Goal: Task Accomplishment & Management: Manage account settings

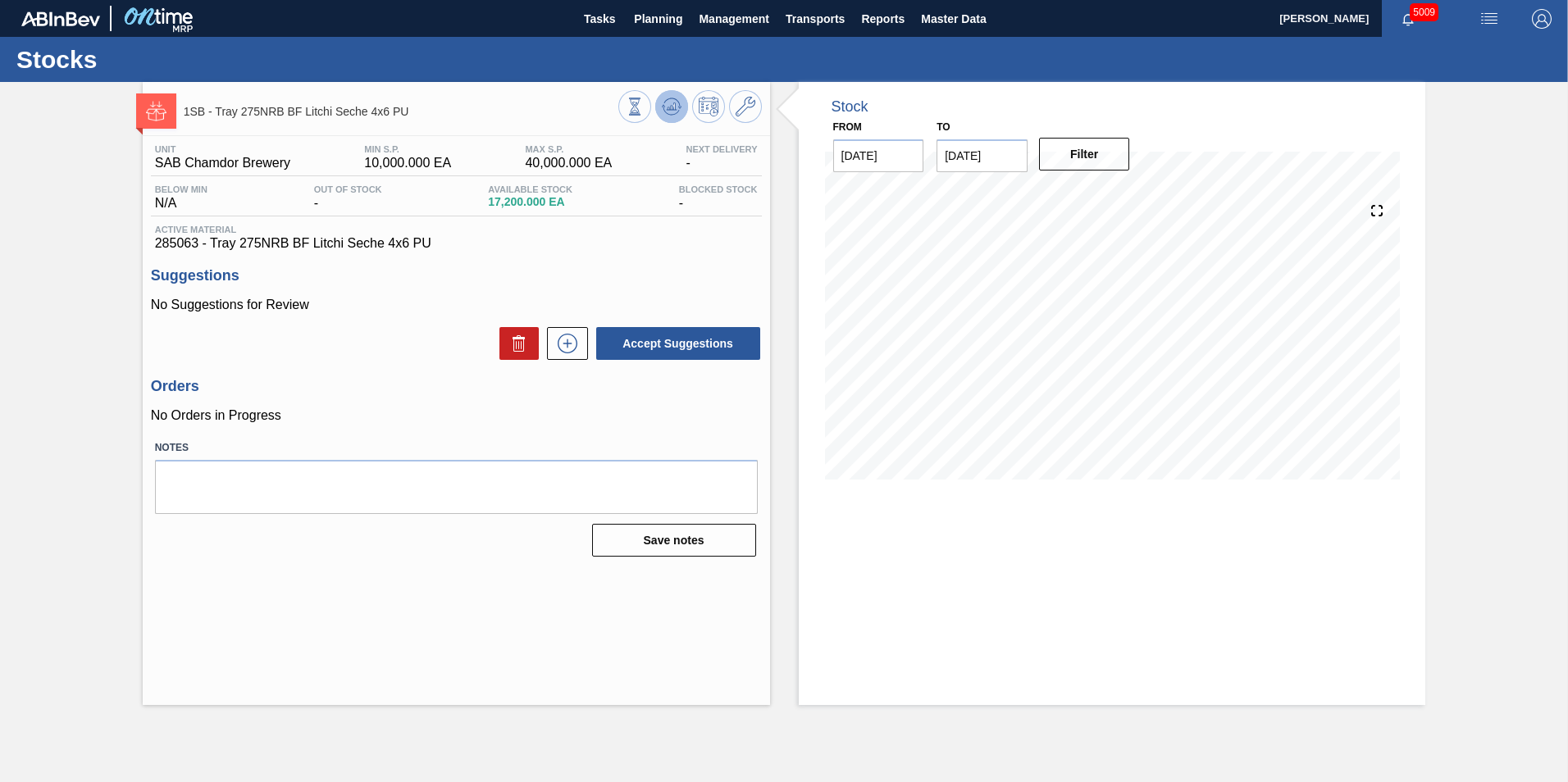
click at [668, 106] on icon at bounding box center [671, 107] width 19 height 19
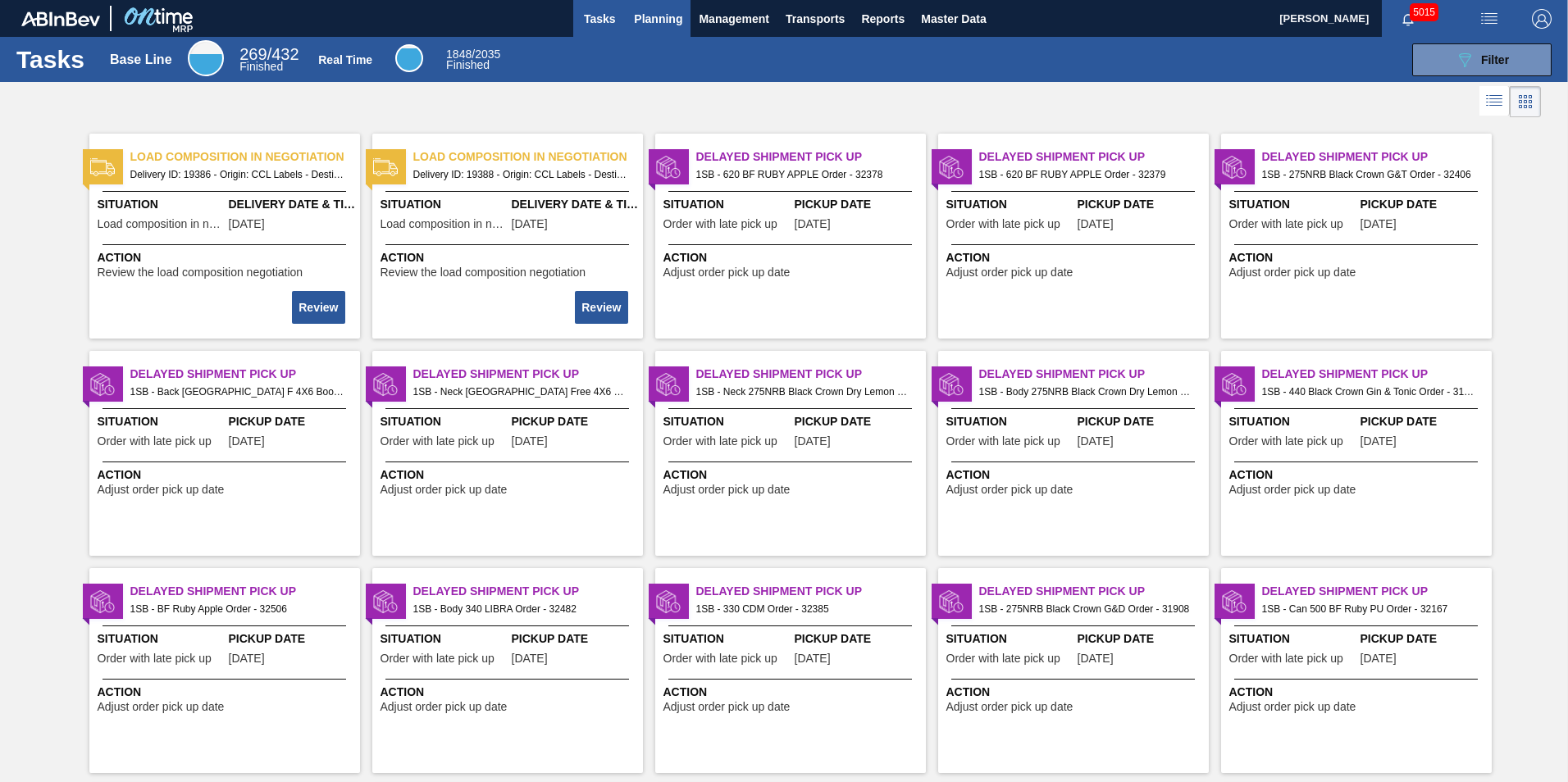
click at [664, 15] on span "Planning" at bounding box center [658, 18] width 48 height 19
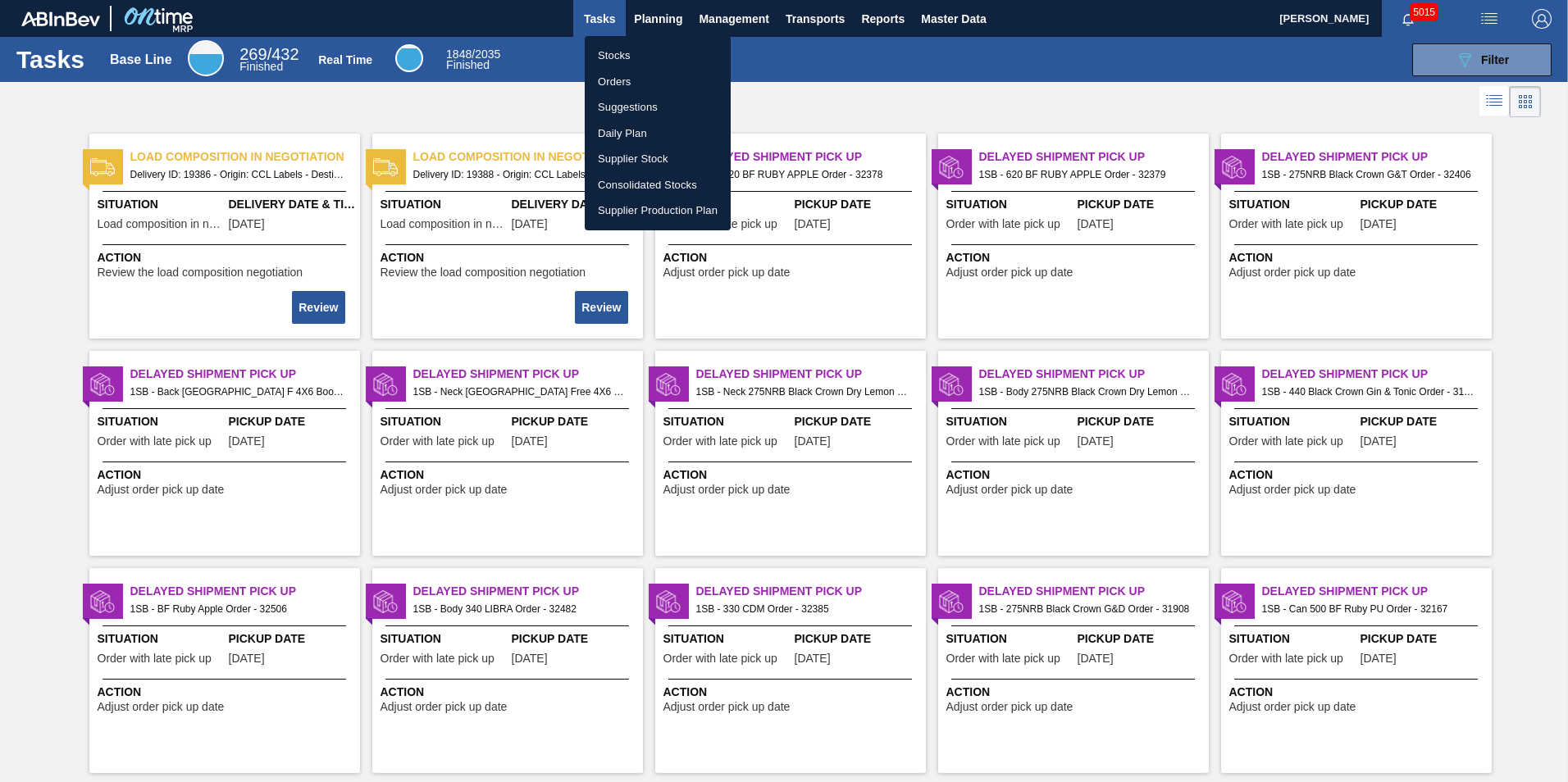
click at [625, 50] on li "Stocks" at bounding box center [657, 56] width 146 height 26
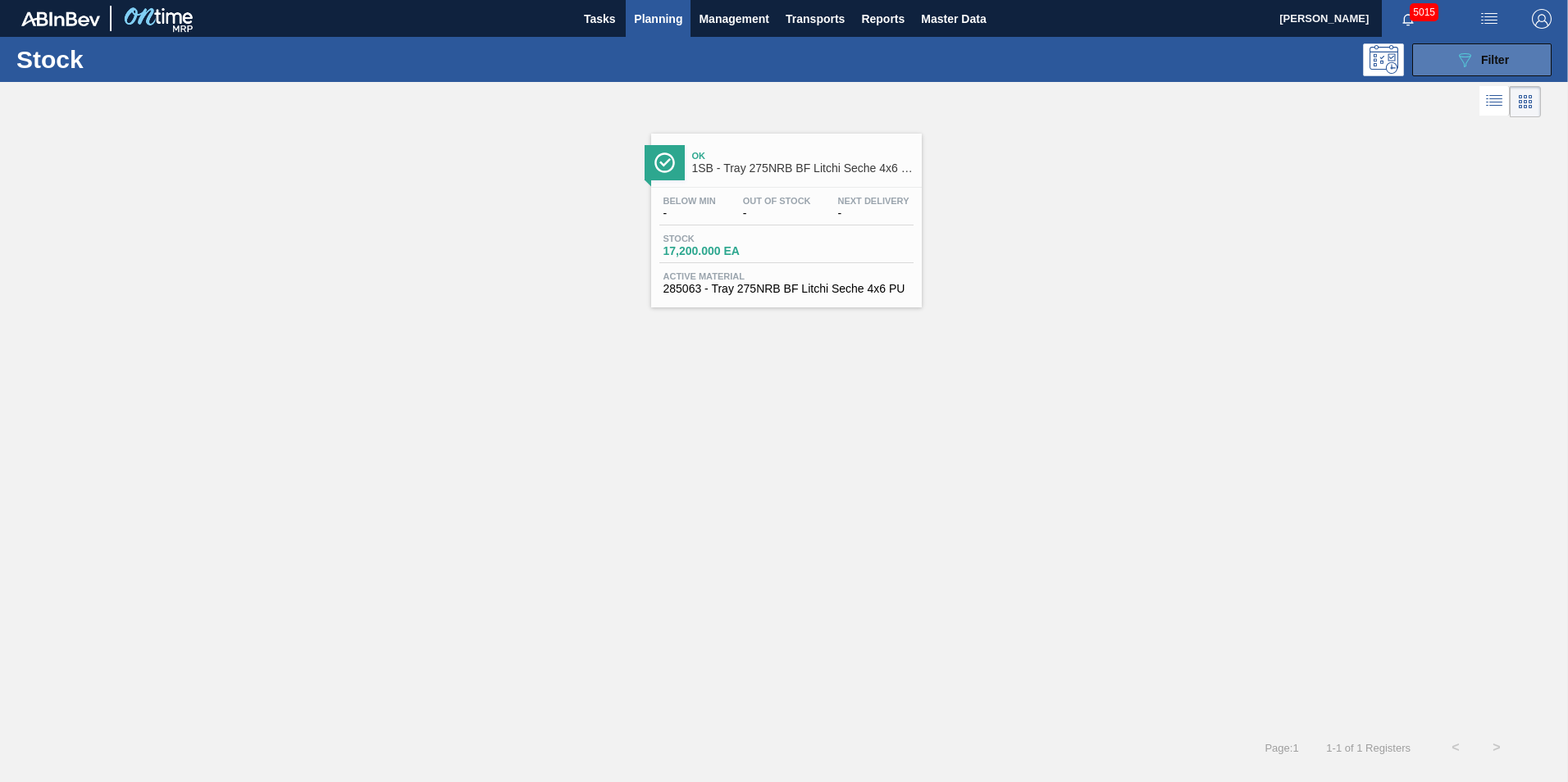
click at [1480, 66] on div "089F7B8B-B2A5-4AFE-B5C0-19BA573D28AC Filter" at bounding box center [1482, 59] width 54 height 19
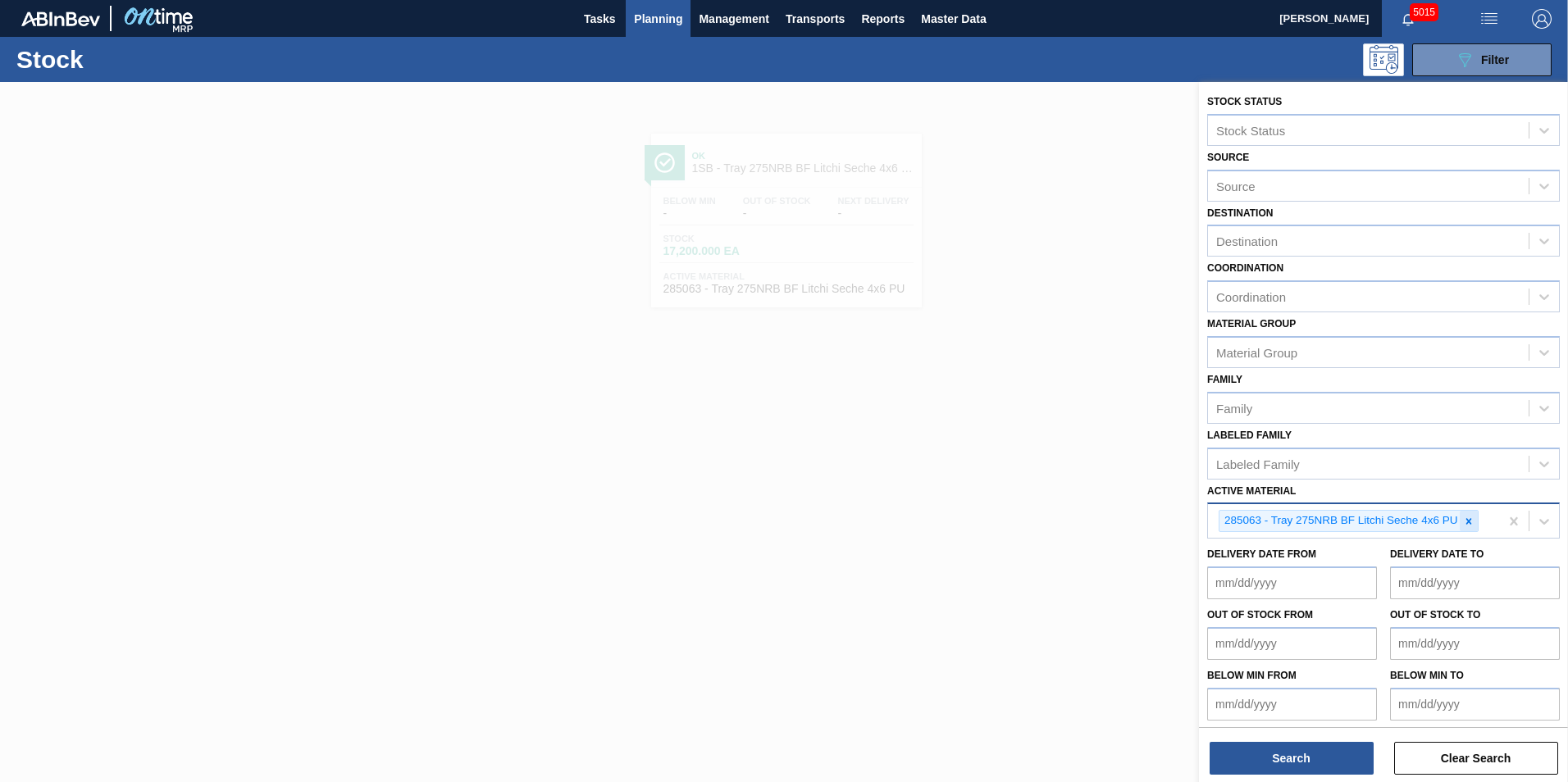
click at [1472, 523] on icon at bounding box center [1469, 520] width 6 height 6
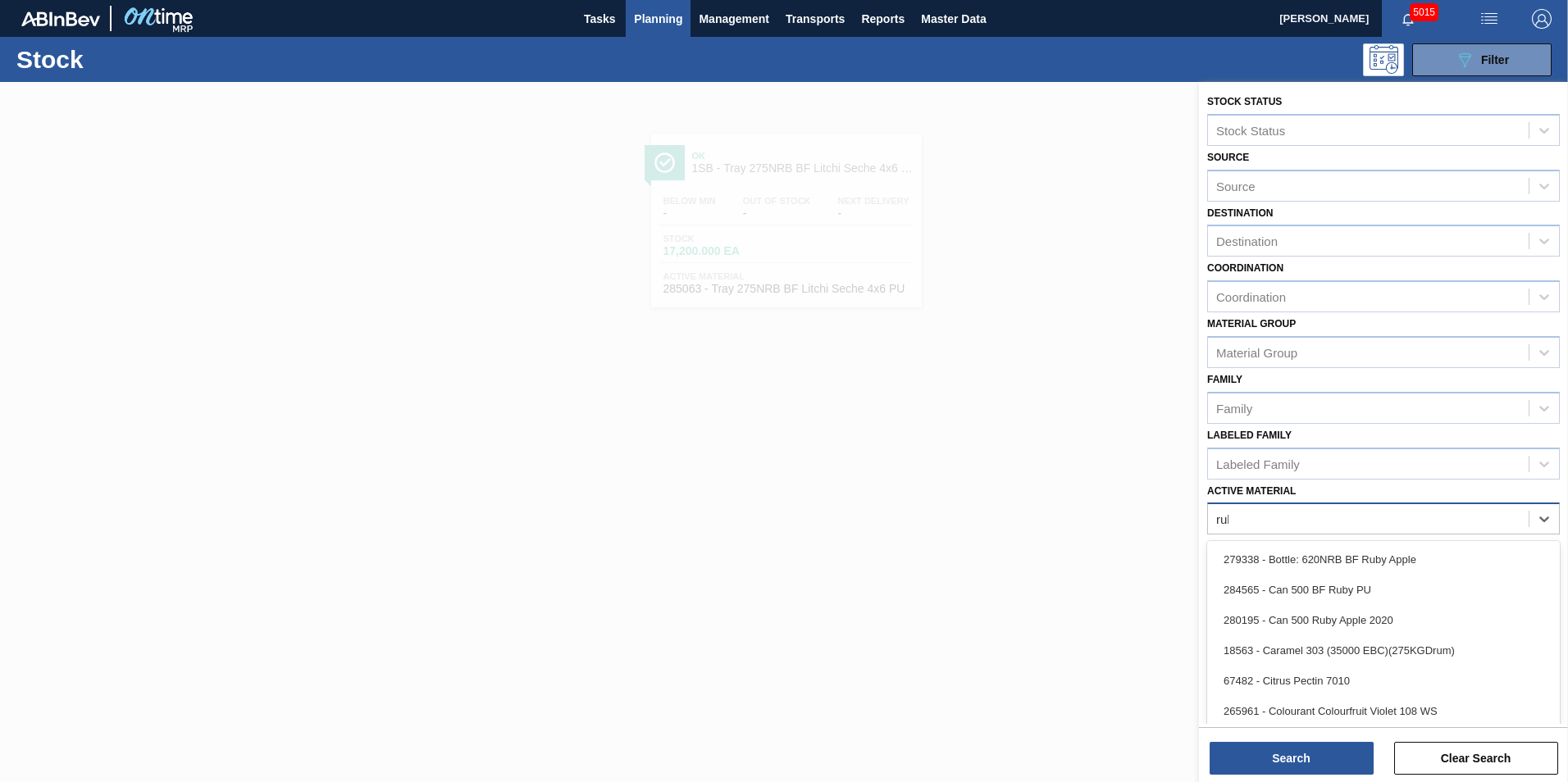
type Material "ruby"
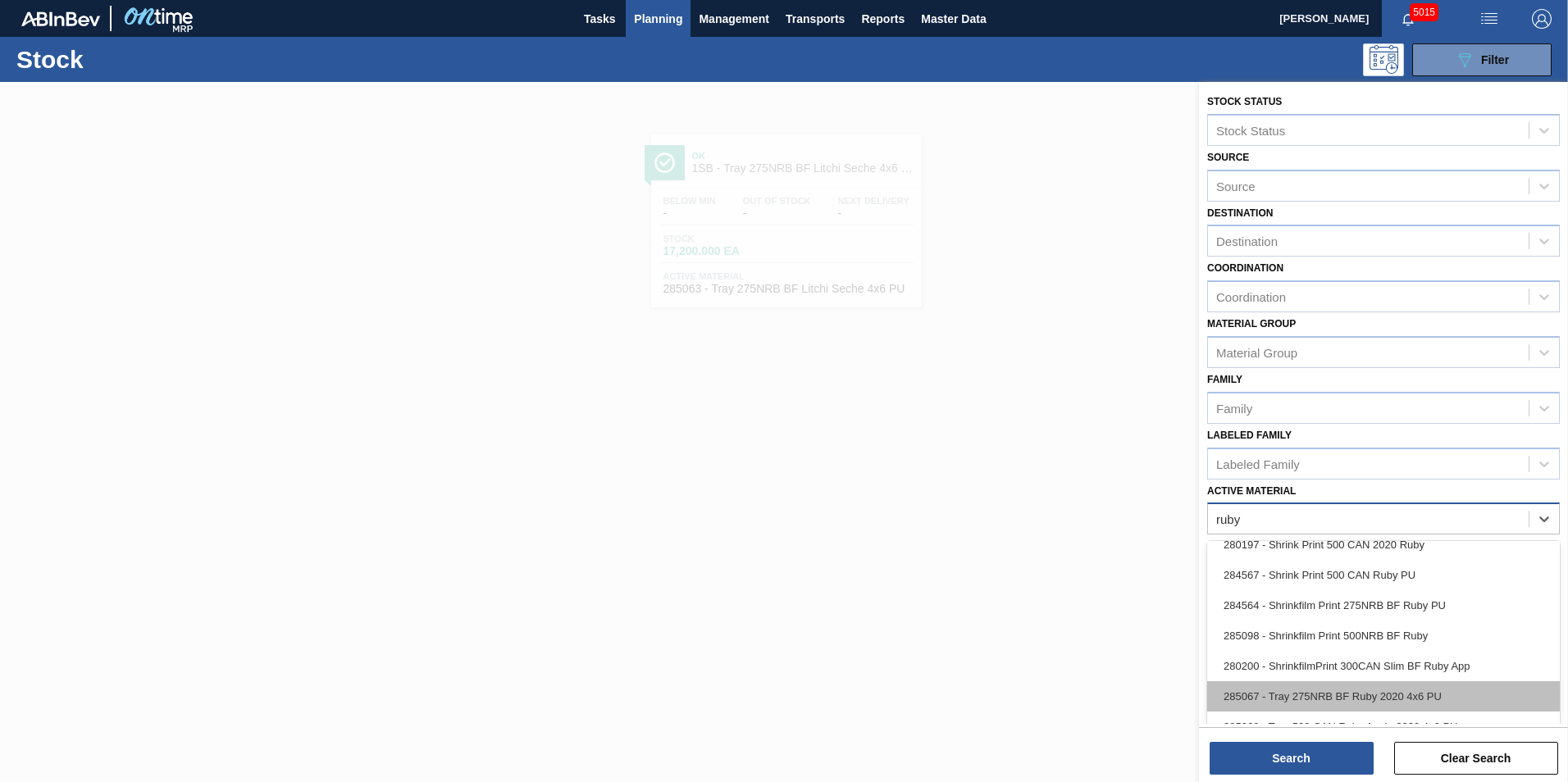
click at [1419, 692] on div "285067 - Tray 275NRB BF Ruby 2020 4x6 PU" at bounding box center [1383, 696] width 353 height 31
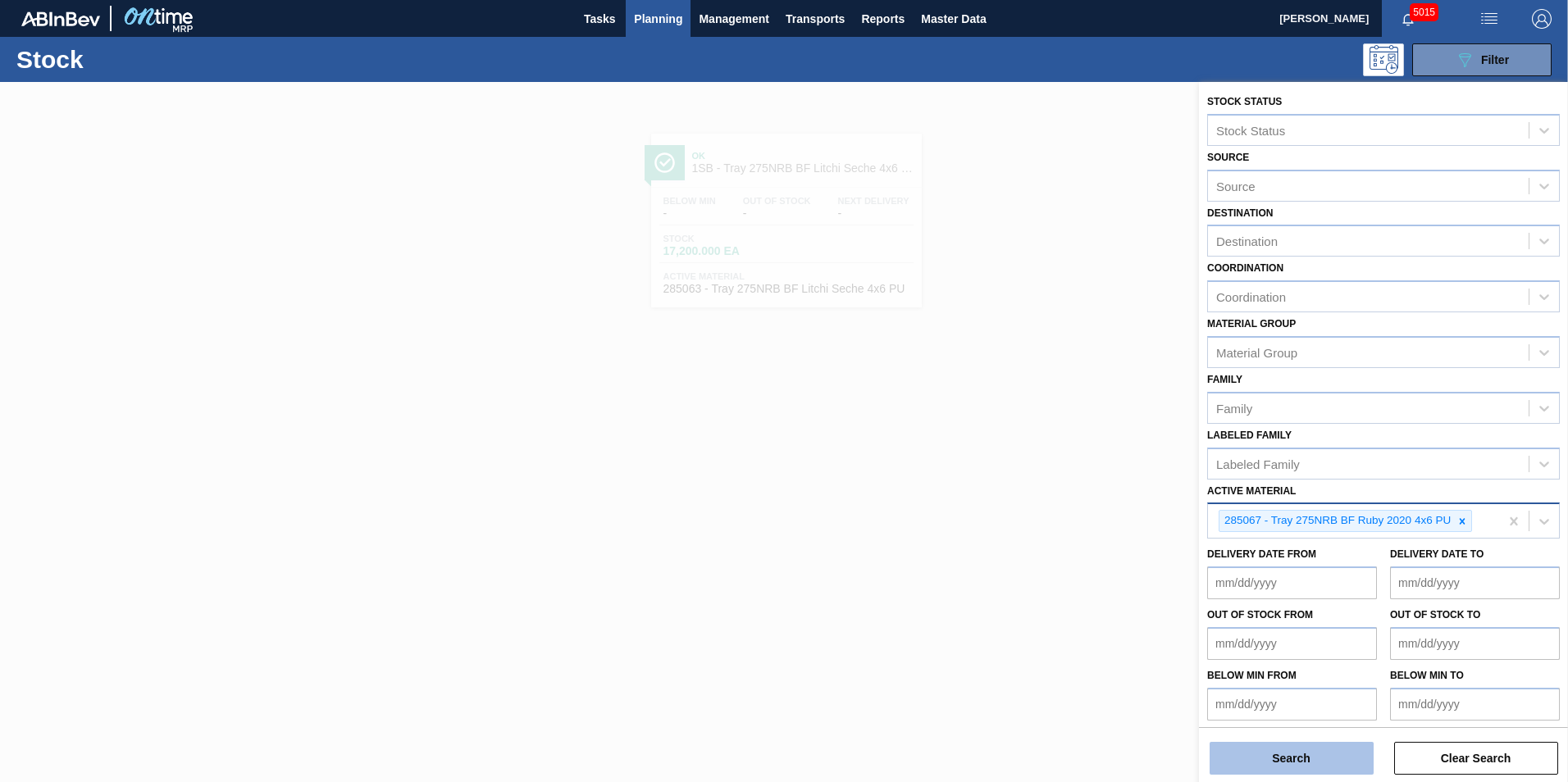
click at [1305, 764] on button "Search" at bounding box center [1292, 758] width 164 height 32
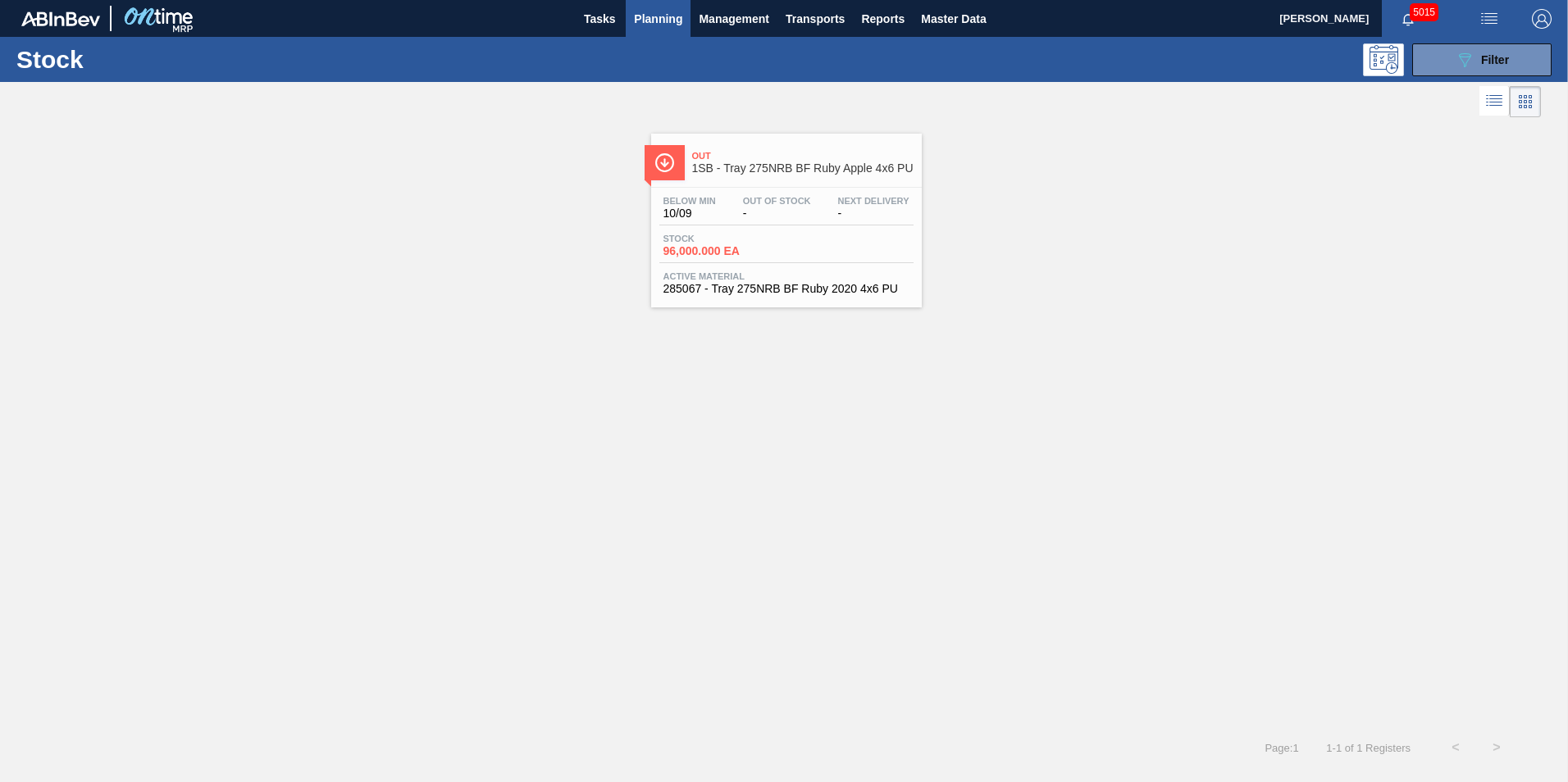
click at [738, 234] on span "Stock" at bounding box center [720, 238] width 115 height 10
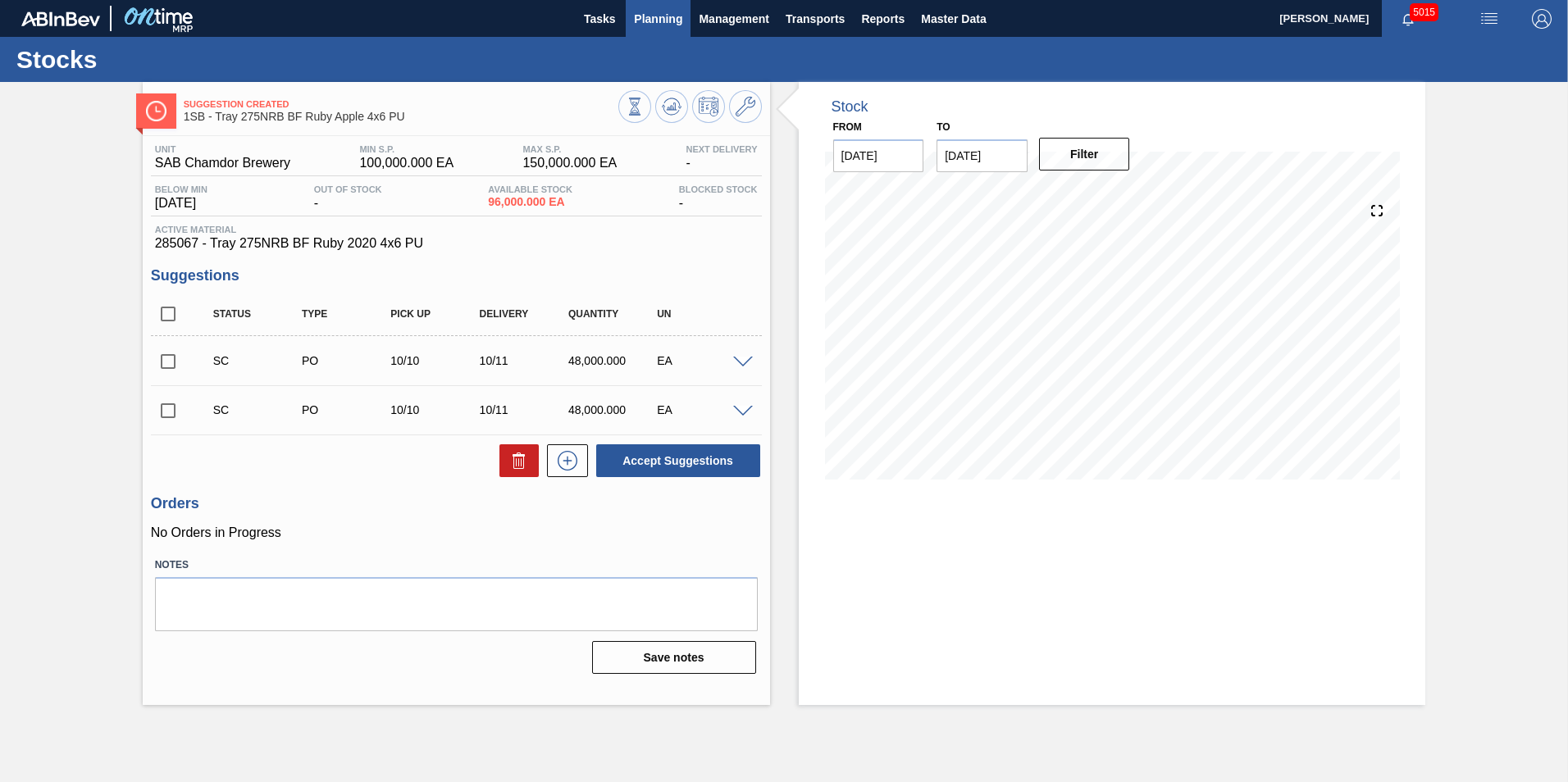
click at [647, 18] on span "Planning" at bounding box center [658, 18] width 48 height 19
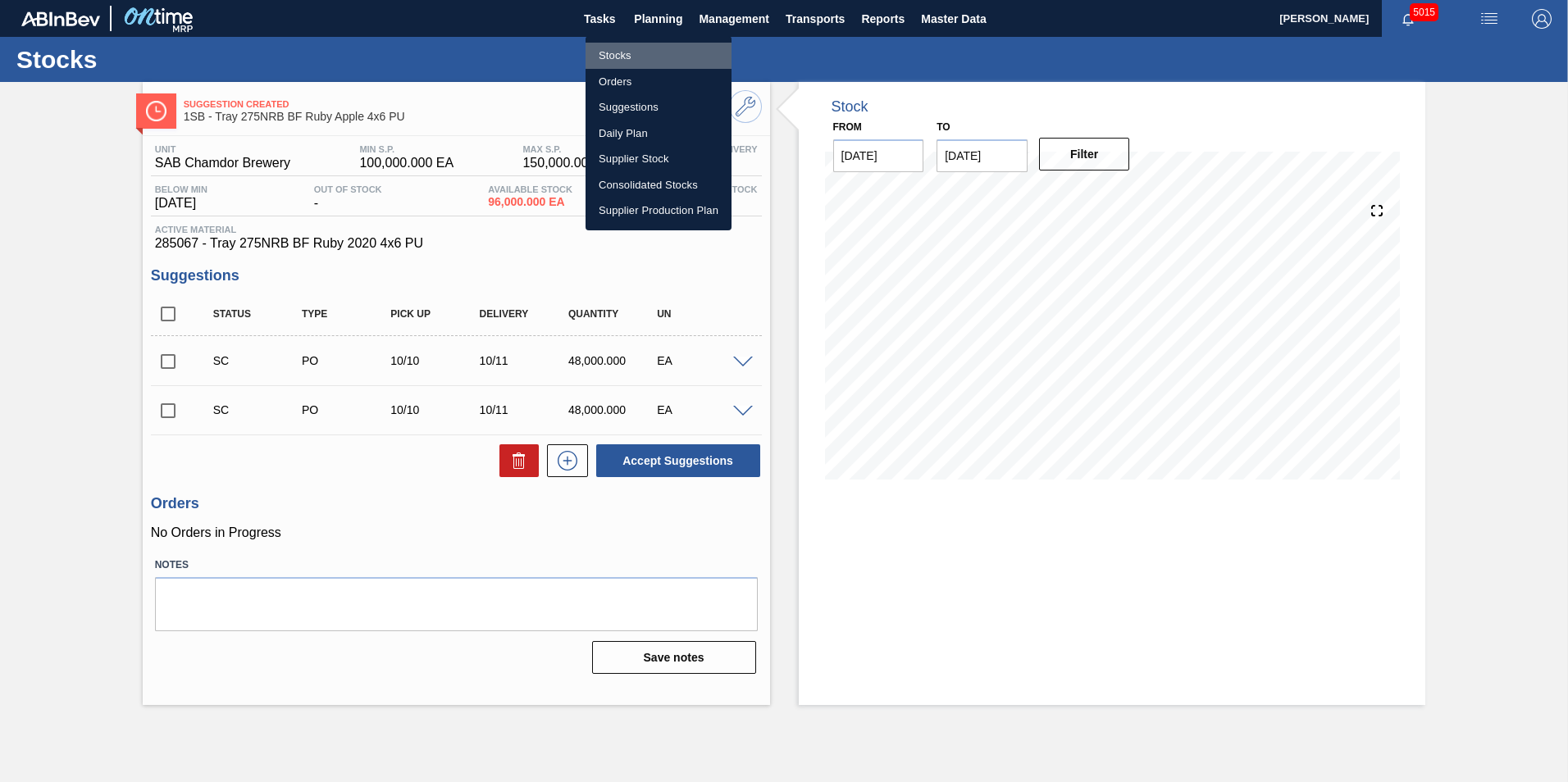
click at [624, 52] on li "Stocks" at bounding box center [658, 56] width 146 height 26
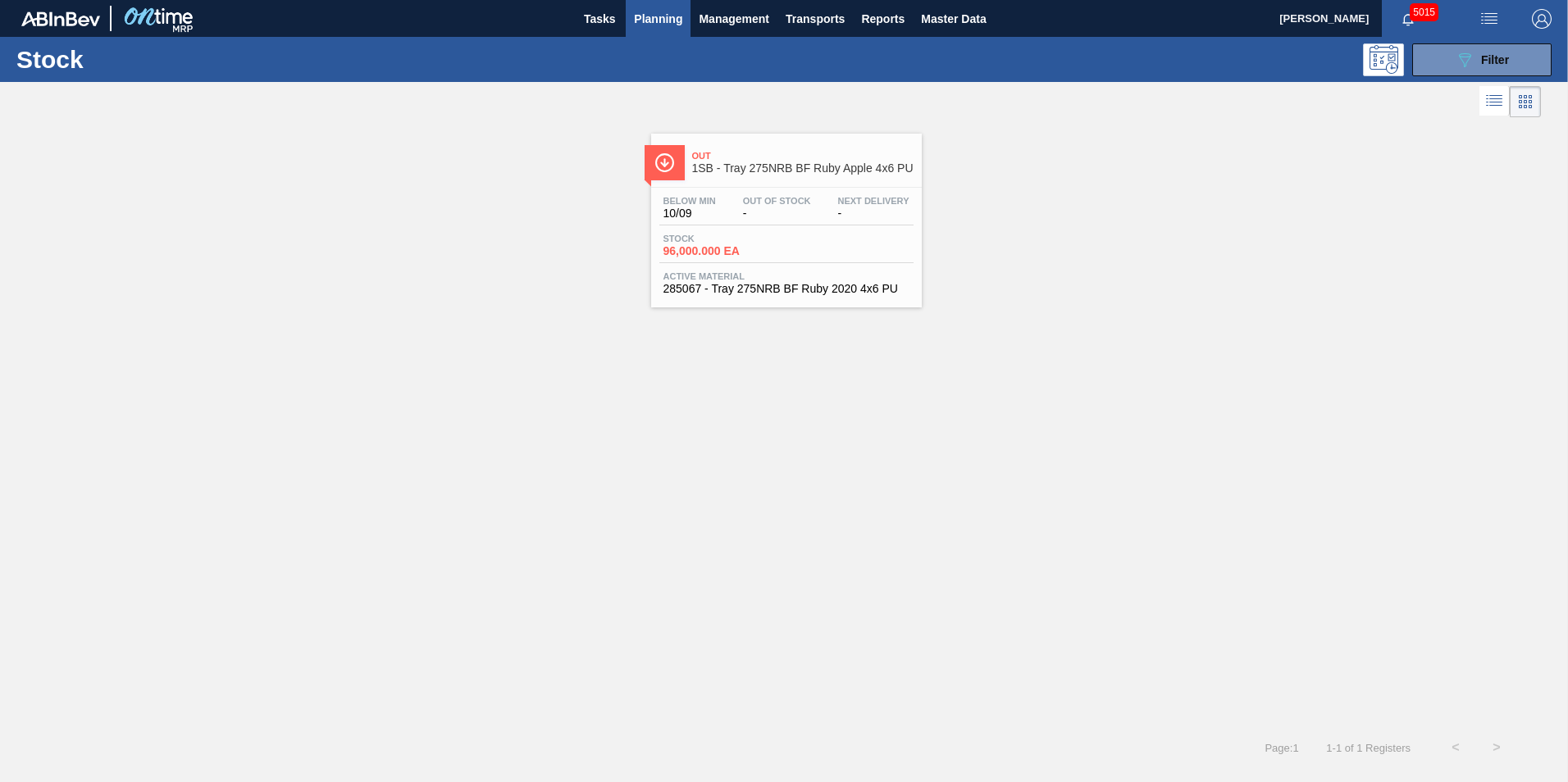
click at [780, 199] on span "Out Of Stock" at bounding box center [777, 200] width 68 height 10
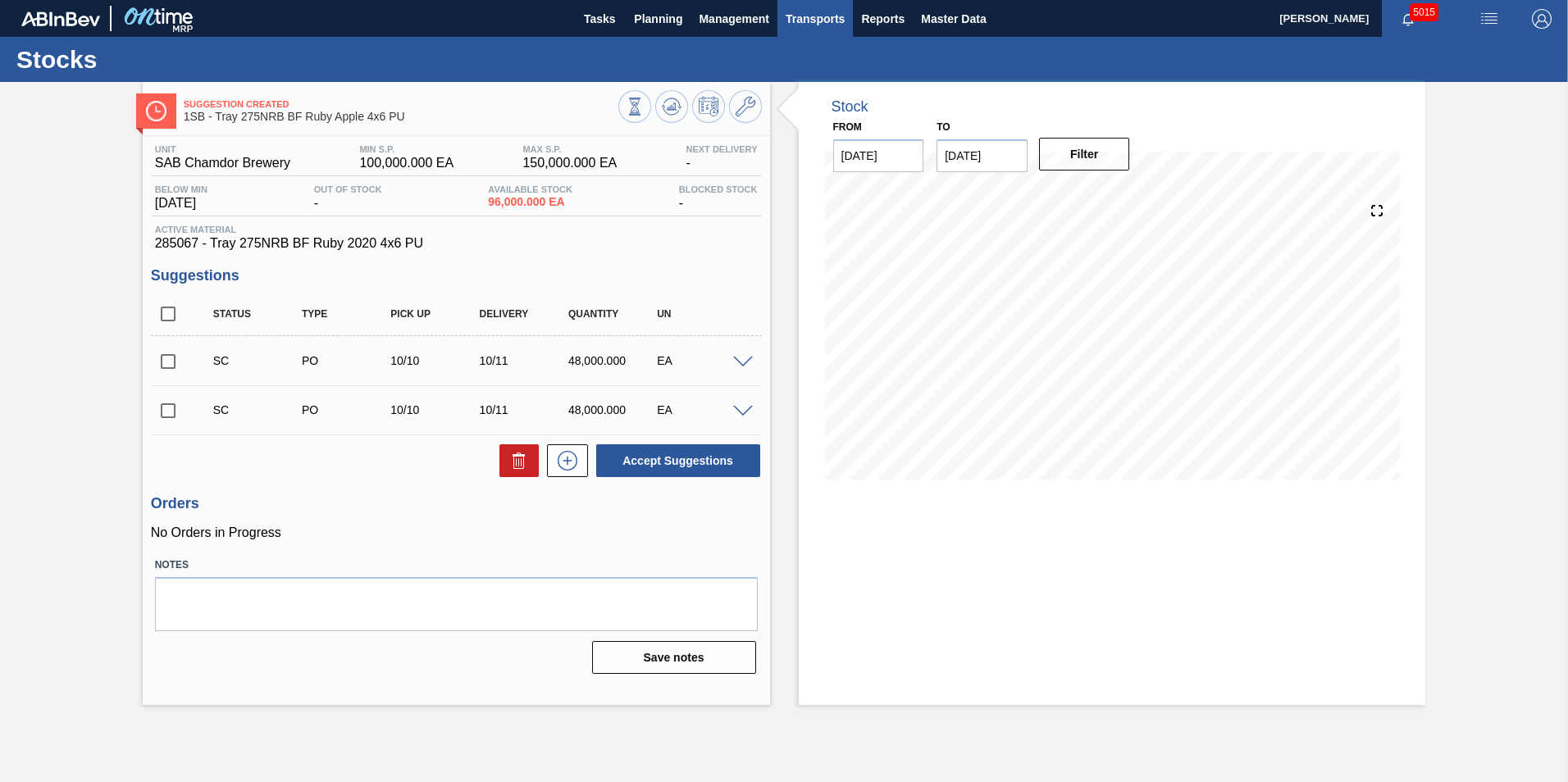
click at [808, 26] on span "Transports" at bounding box center [815, 18] width 59 height 19
click at [788, 52] on li "Load Composition" at bounding box center [815, 56] width 114 height 26
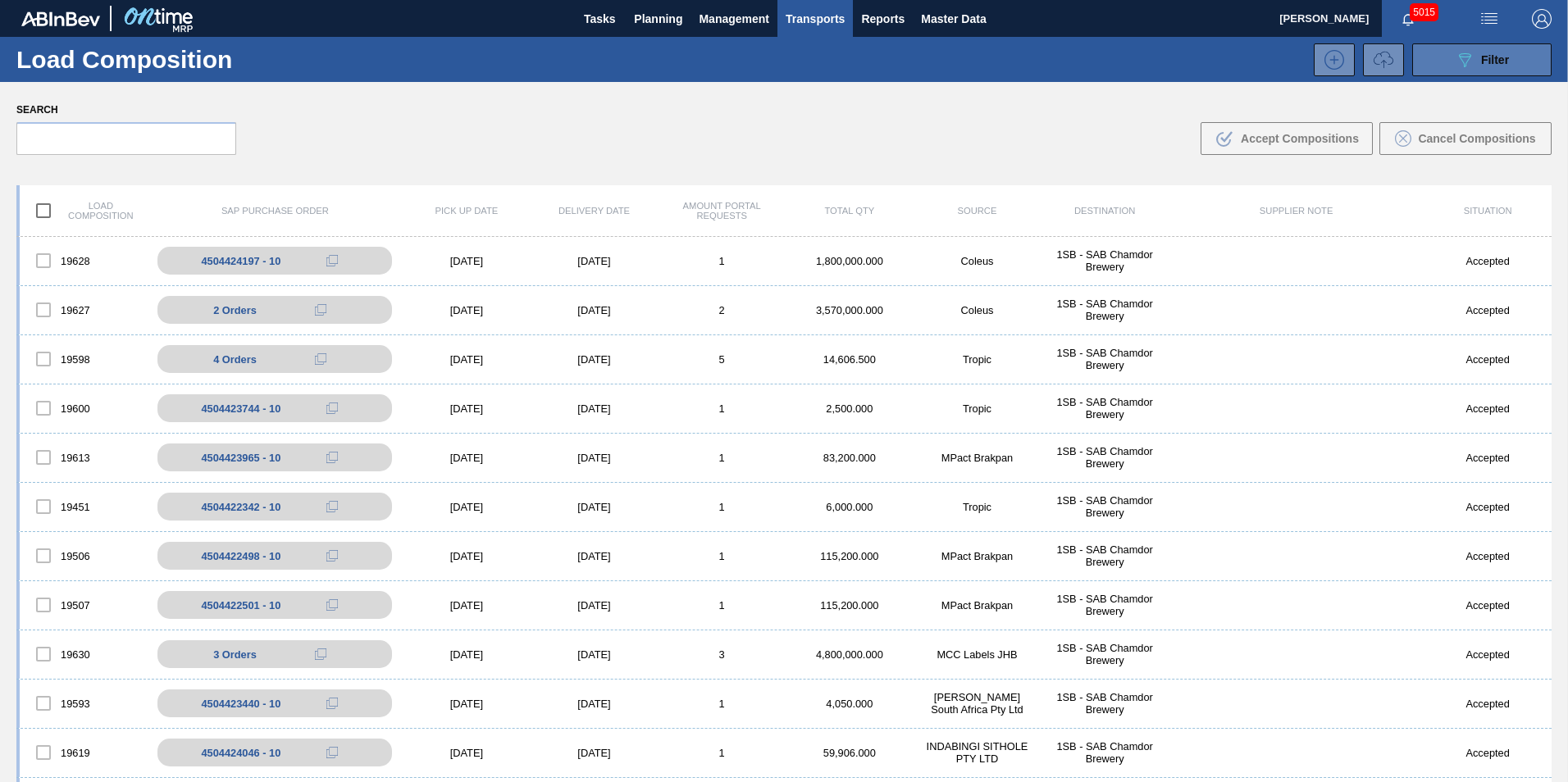
click at [1488, 62] on span "Filter" at bounding box center [1495, 59] width 28 height 13
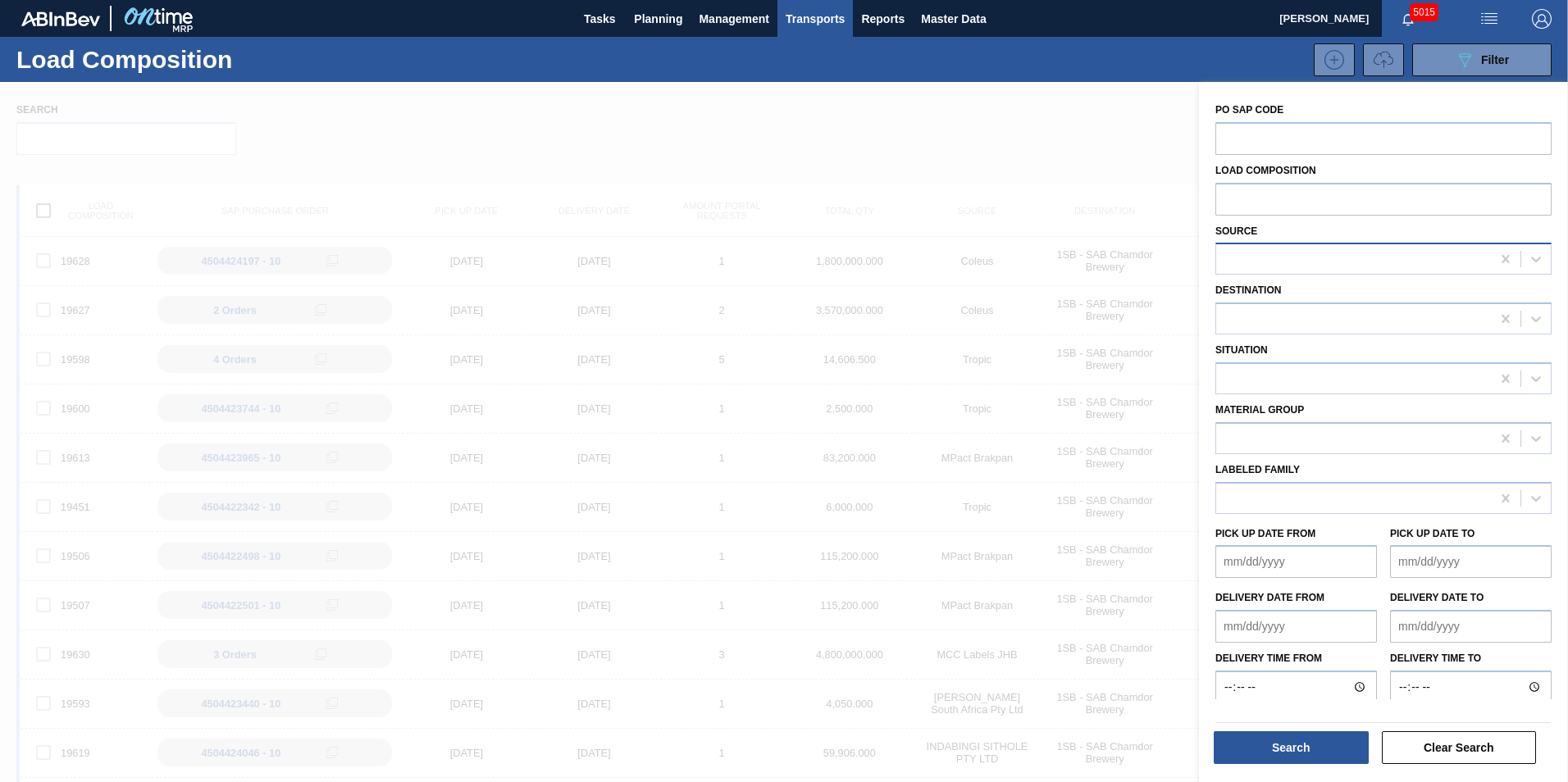
click at [1453, 257] on div at bounding box center [1354, 259] width 275 height 24
type input "mpac"
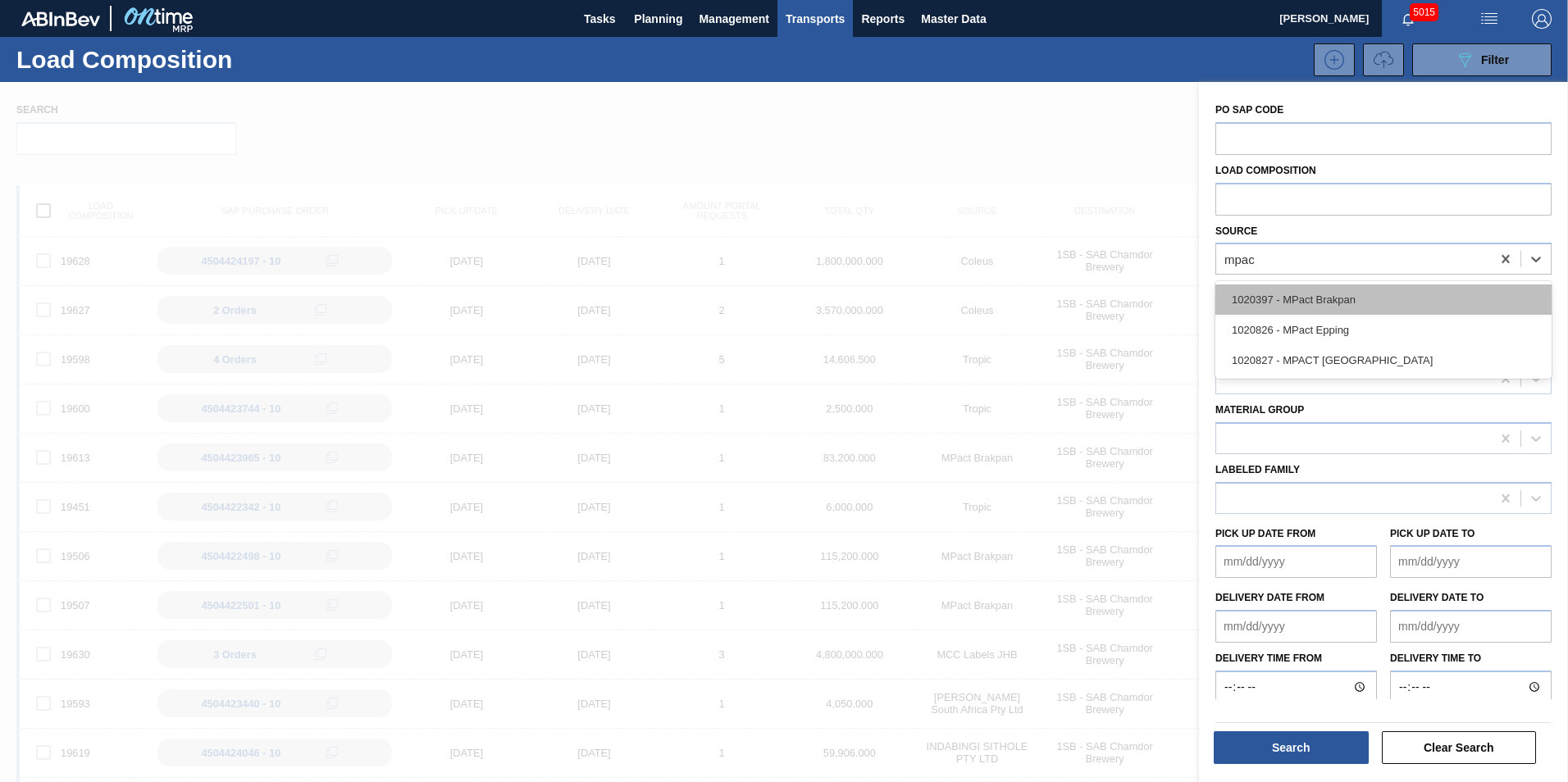
click at [1377, 299] on div "1020397 - MPact Brakpan" at bounding box center [1383, 299] width 336 height 31
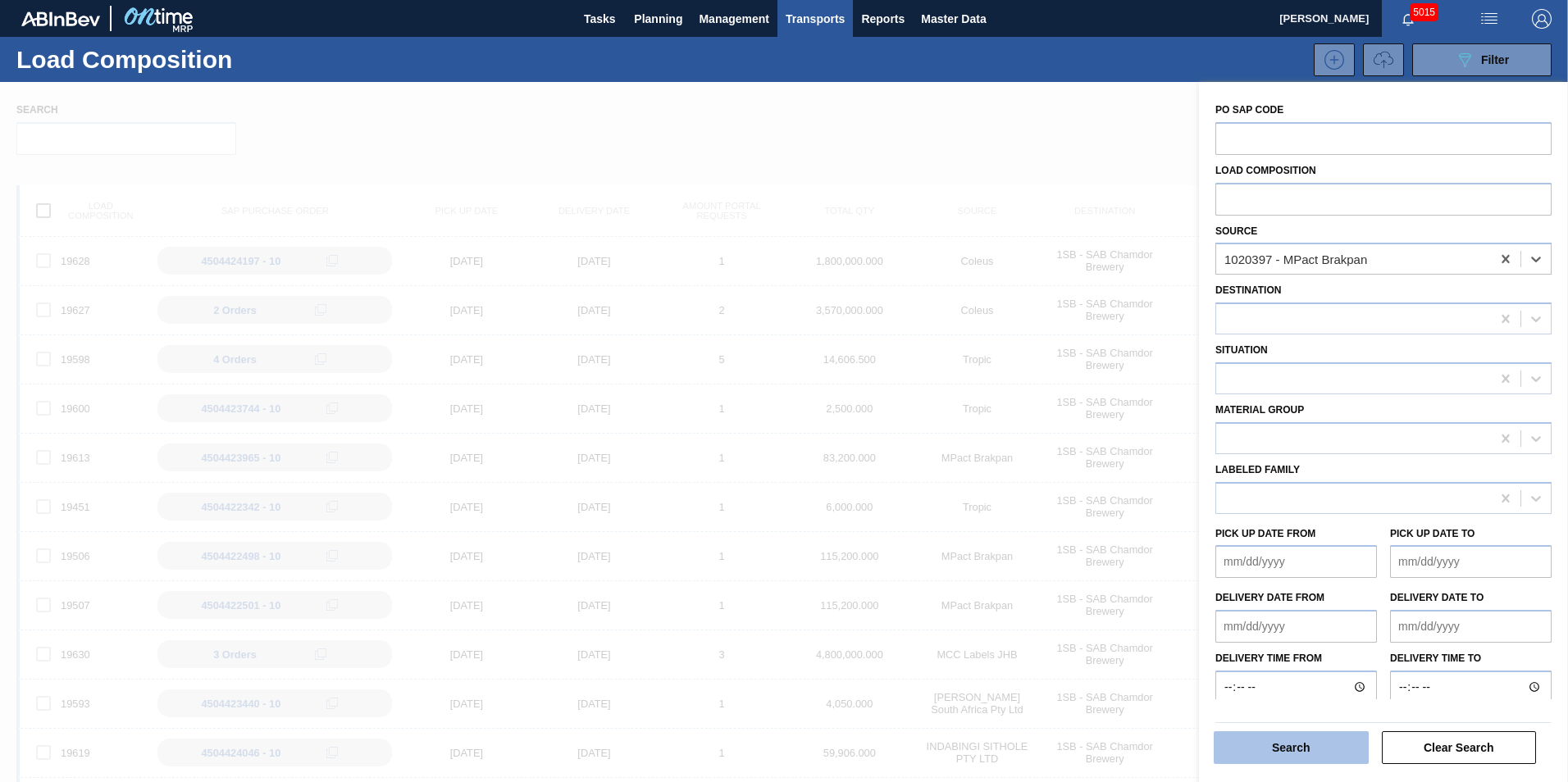
click at [1317, 754] on button "Search" at bounding box center [1291, 747] width 155 height 32
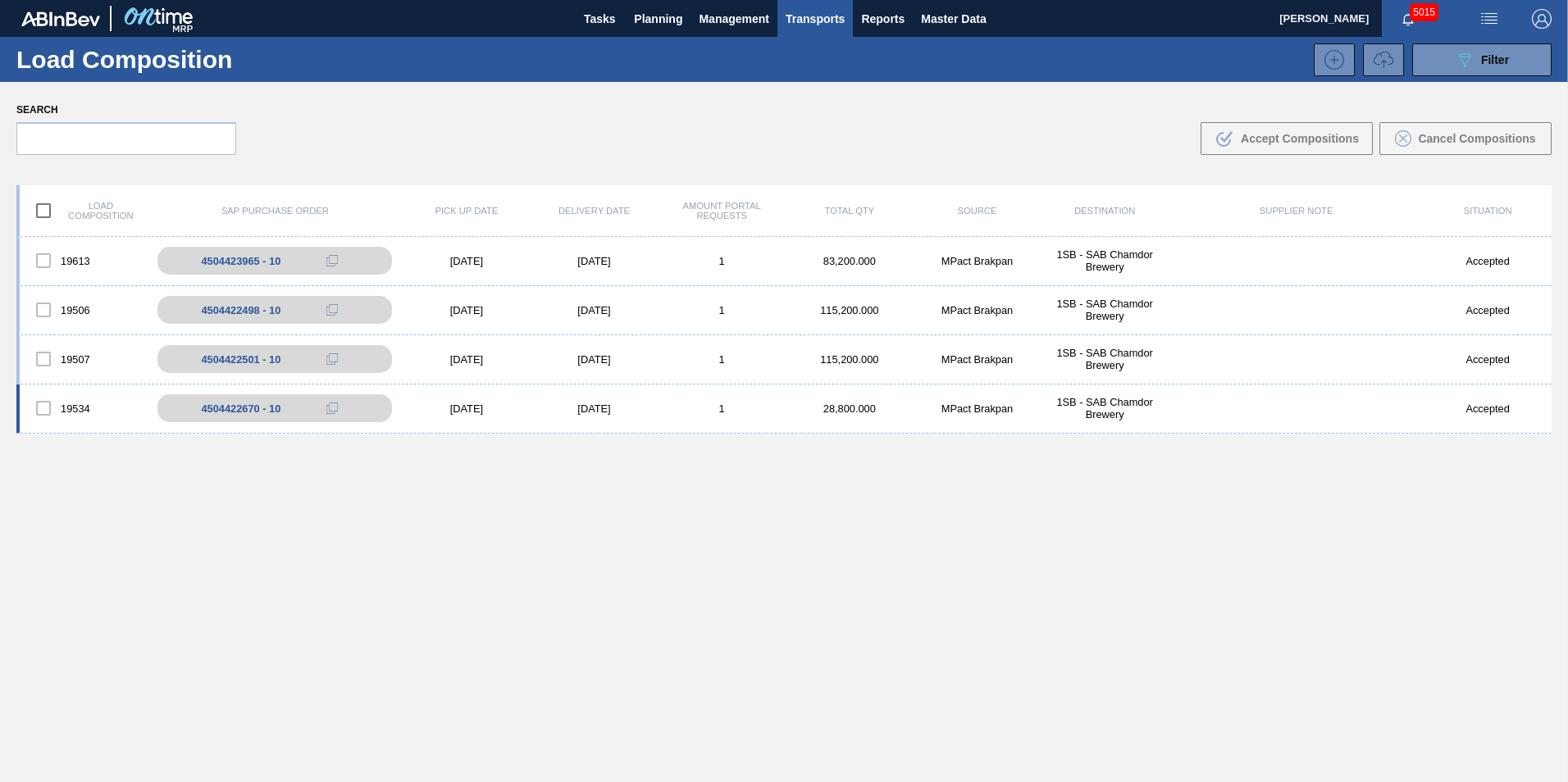
click at [658, 408] on div "1" at bounding box center [722, 408] width 128 height 12
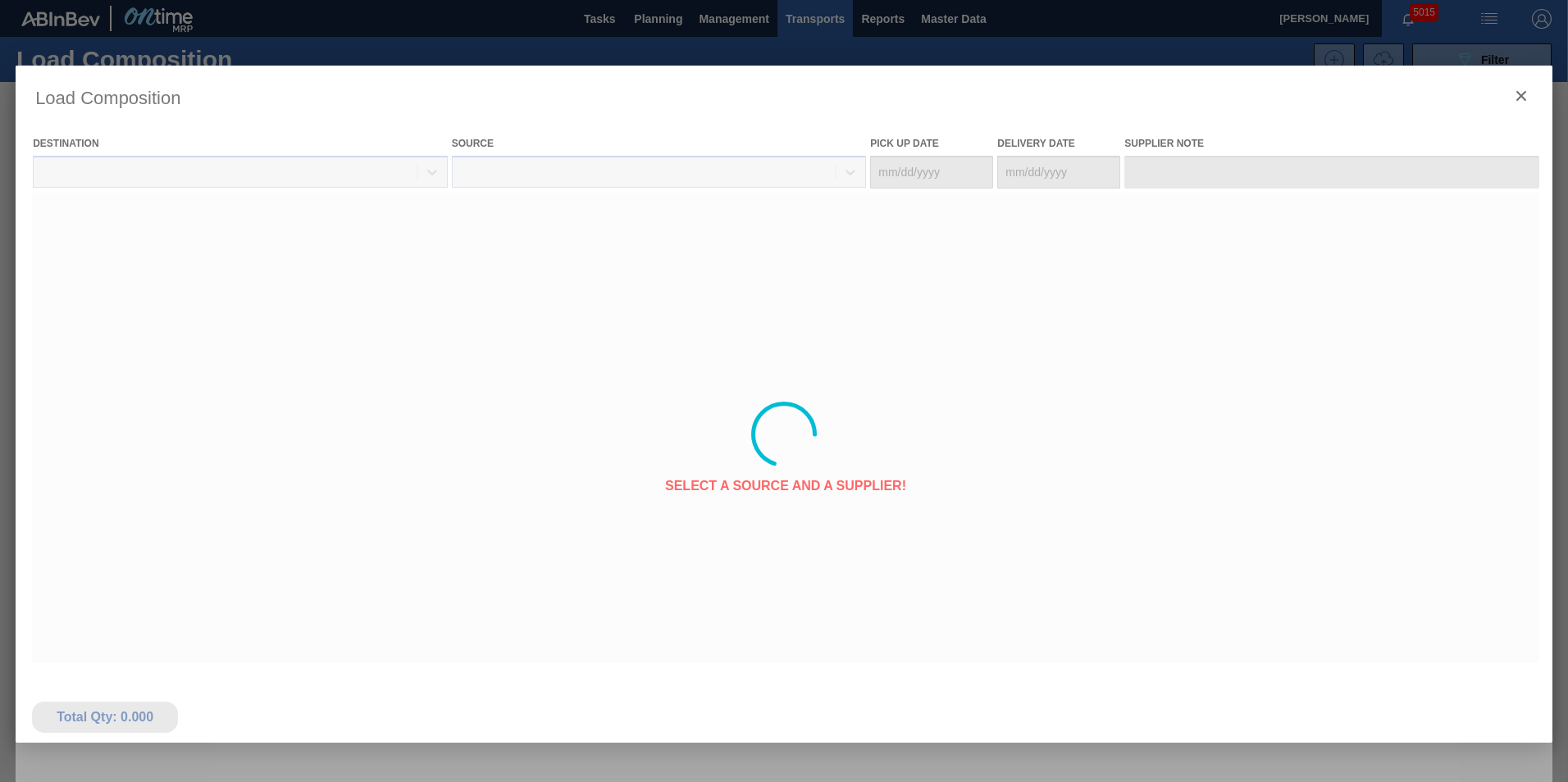
type Date "[DATE]"
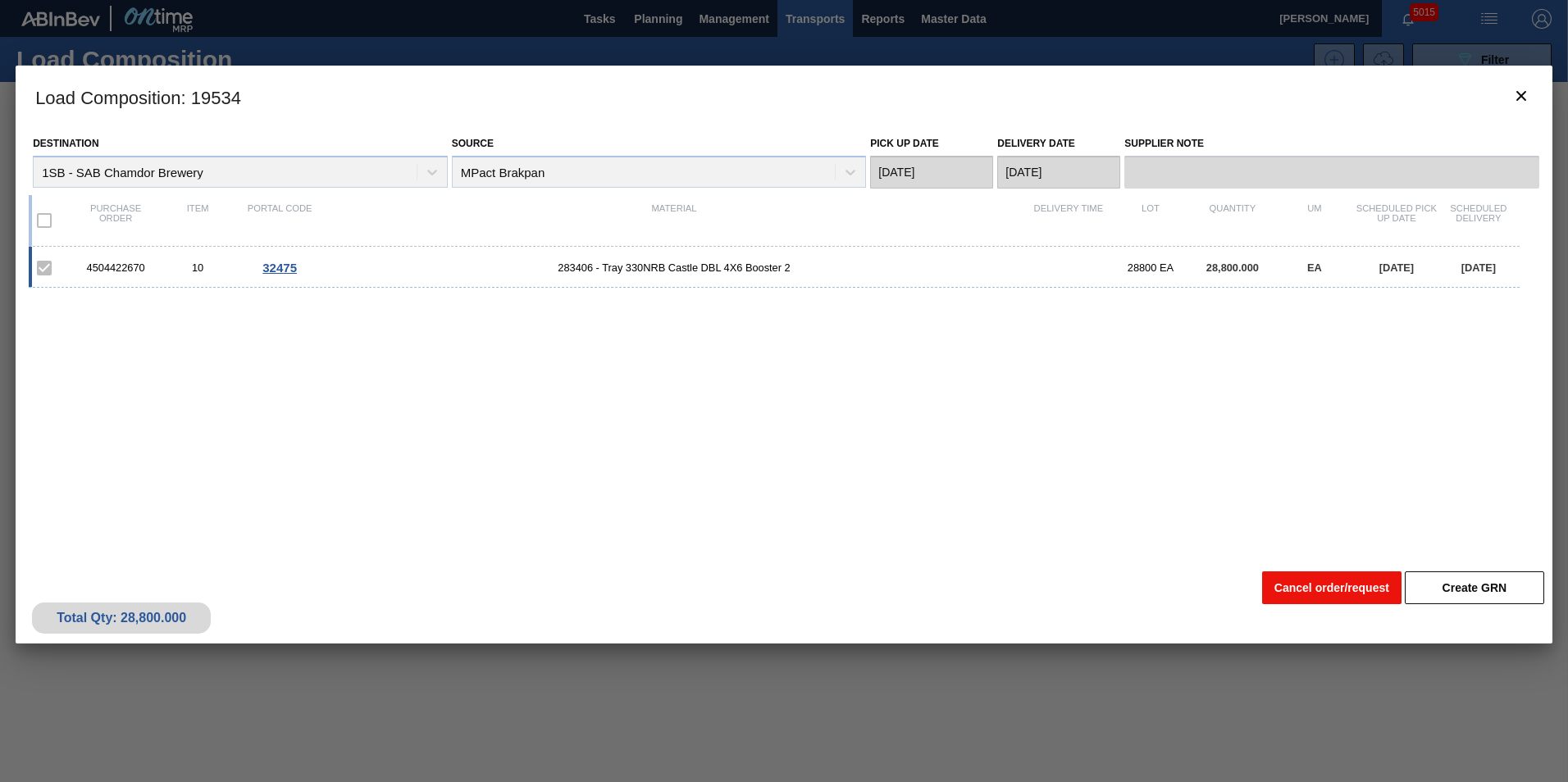
click at [1347, 596] on button "Cancel order/request" at bounding box center [1332, 587] width 139 height 32
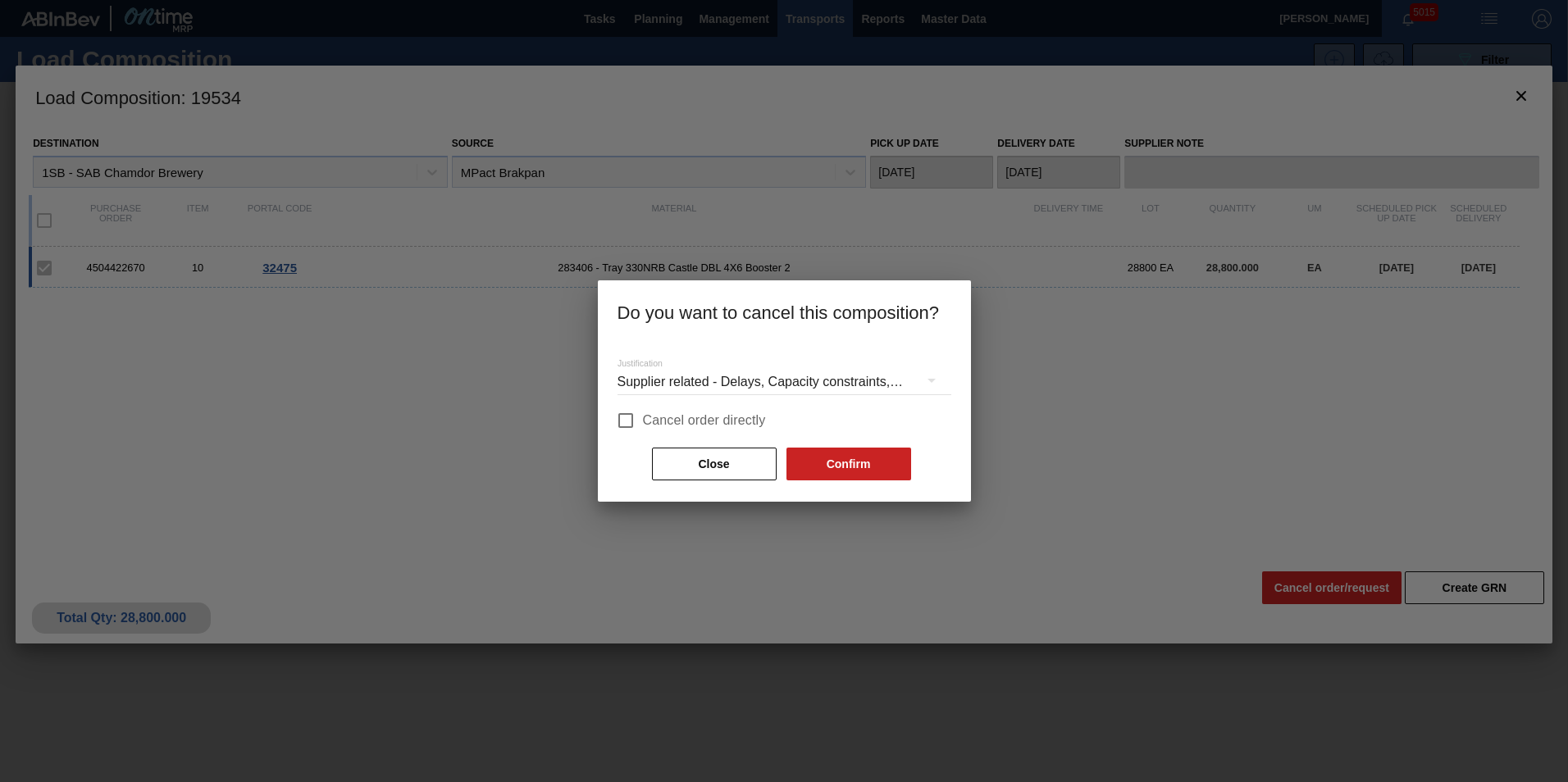
click at [746, 416] on span "Cancel order directly" at bounding box center [704, 421] width 123 height 19
click at [643, 416] on input "Cancel order directly" at bounding box center [626, 420] width 34 height 34
checkbox input "true"
click at [855, 471] on button "Confirm" at bounding box center [849, 464] width 124 height 32
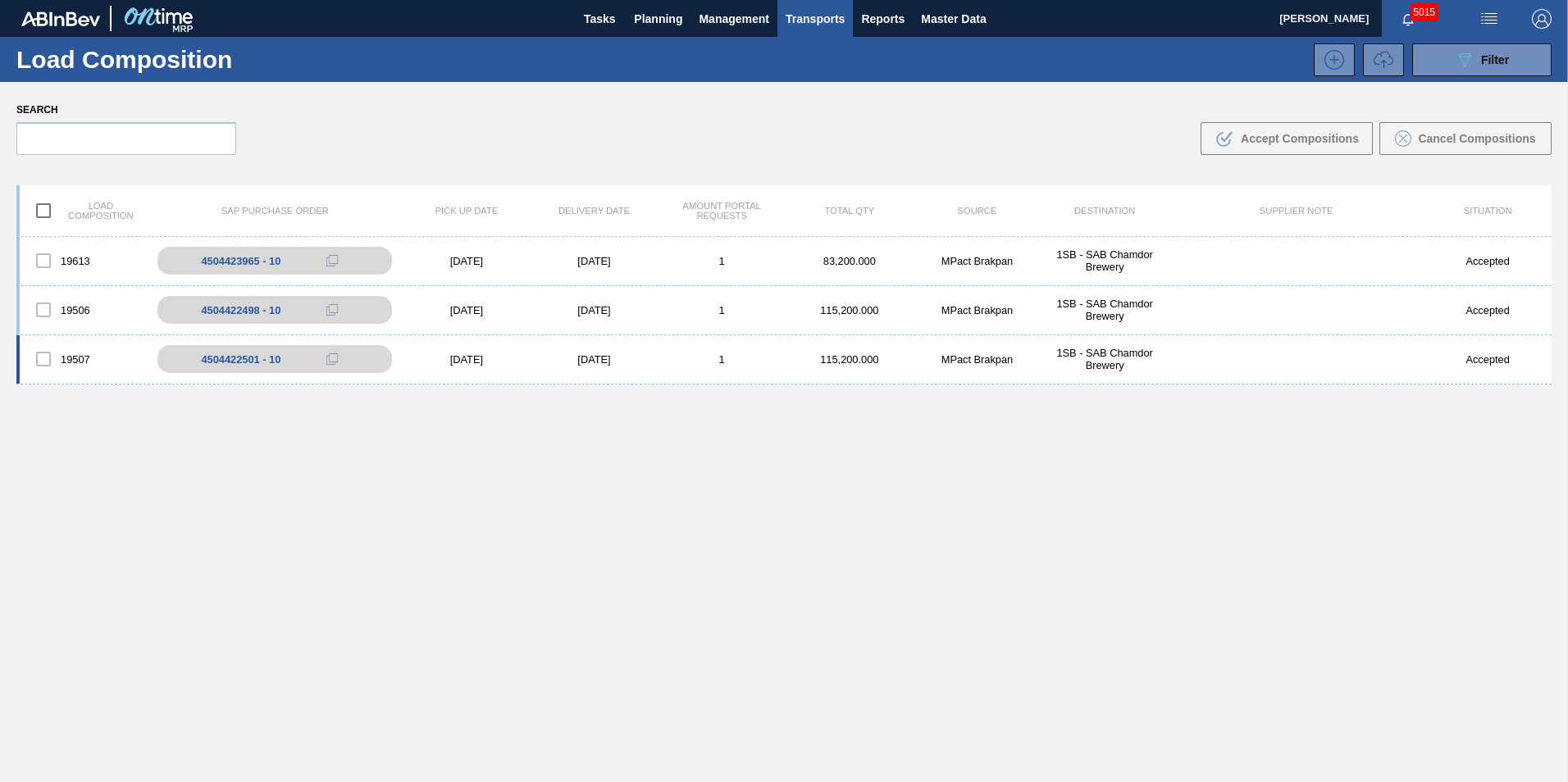
click at [637, 363] on div "[DATE]" at bounding box center [594, 360] width 128 height 12
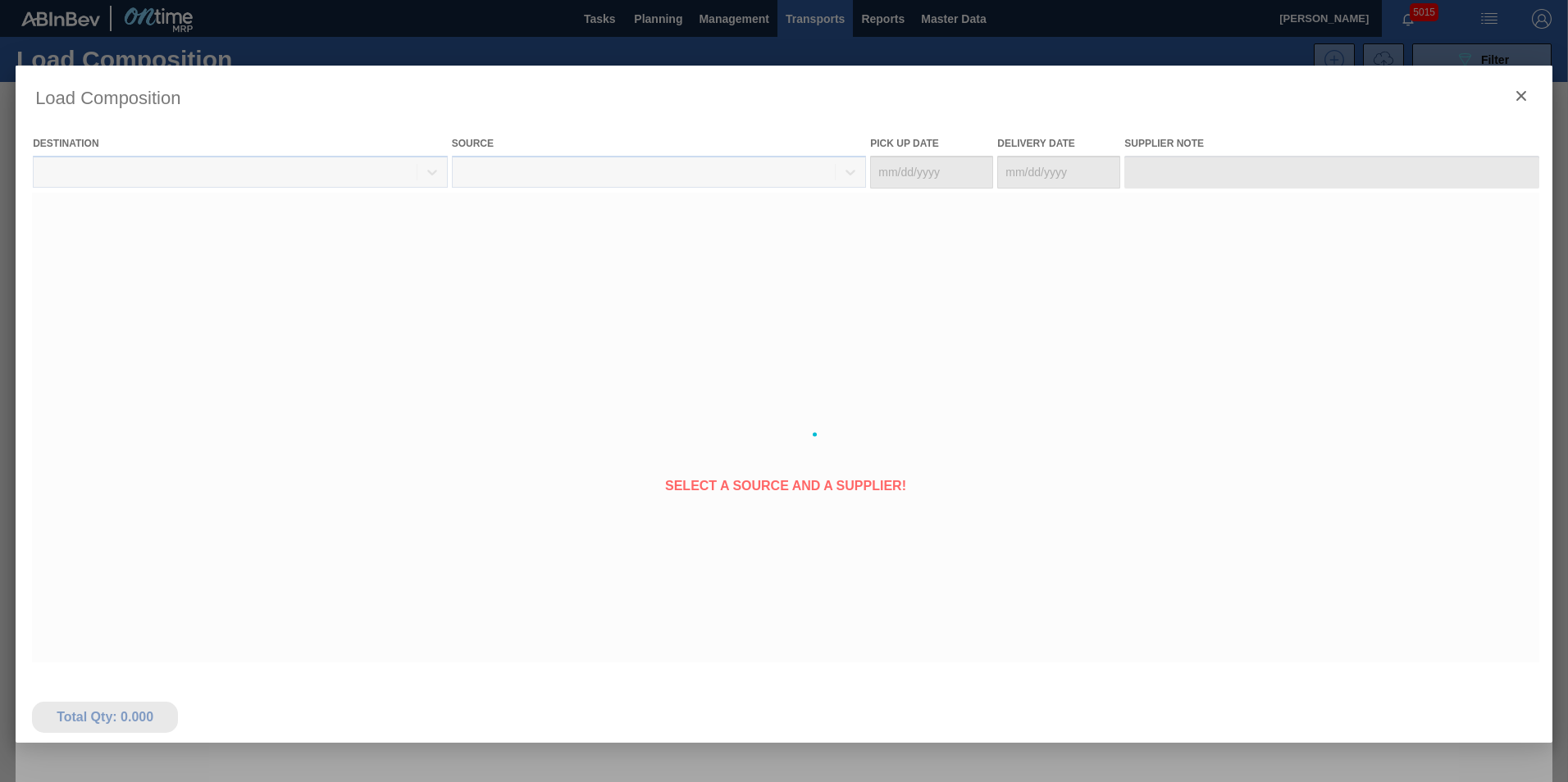
type Date "[DATE]"
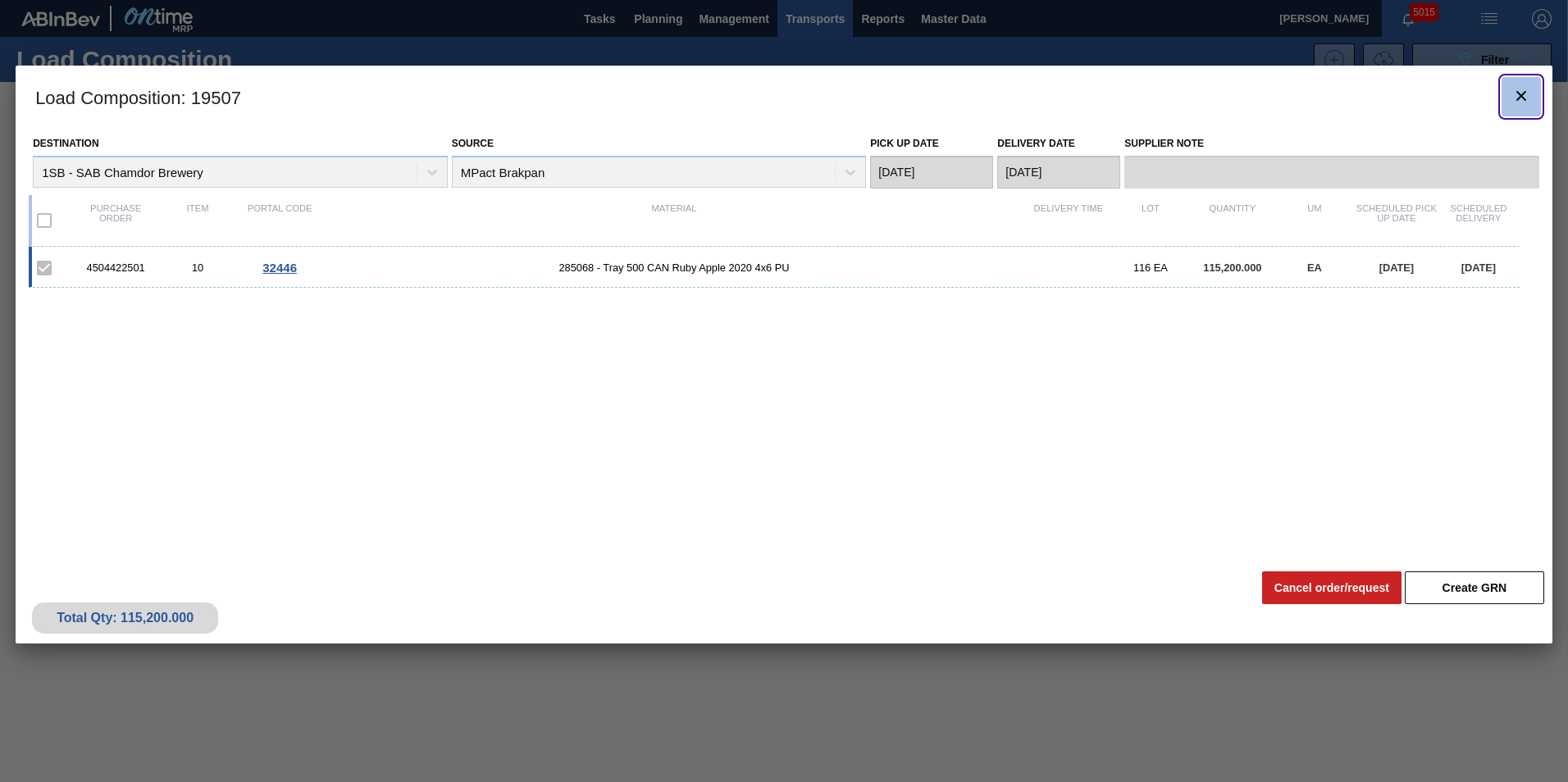
click at [1520, 97] on icon "botão de ícone" at bounding box center [1521, 95] width 10 height 10
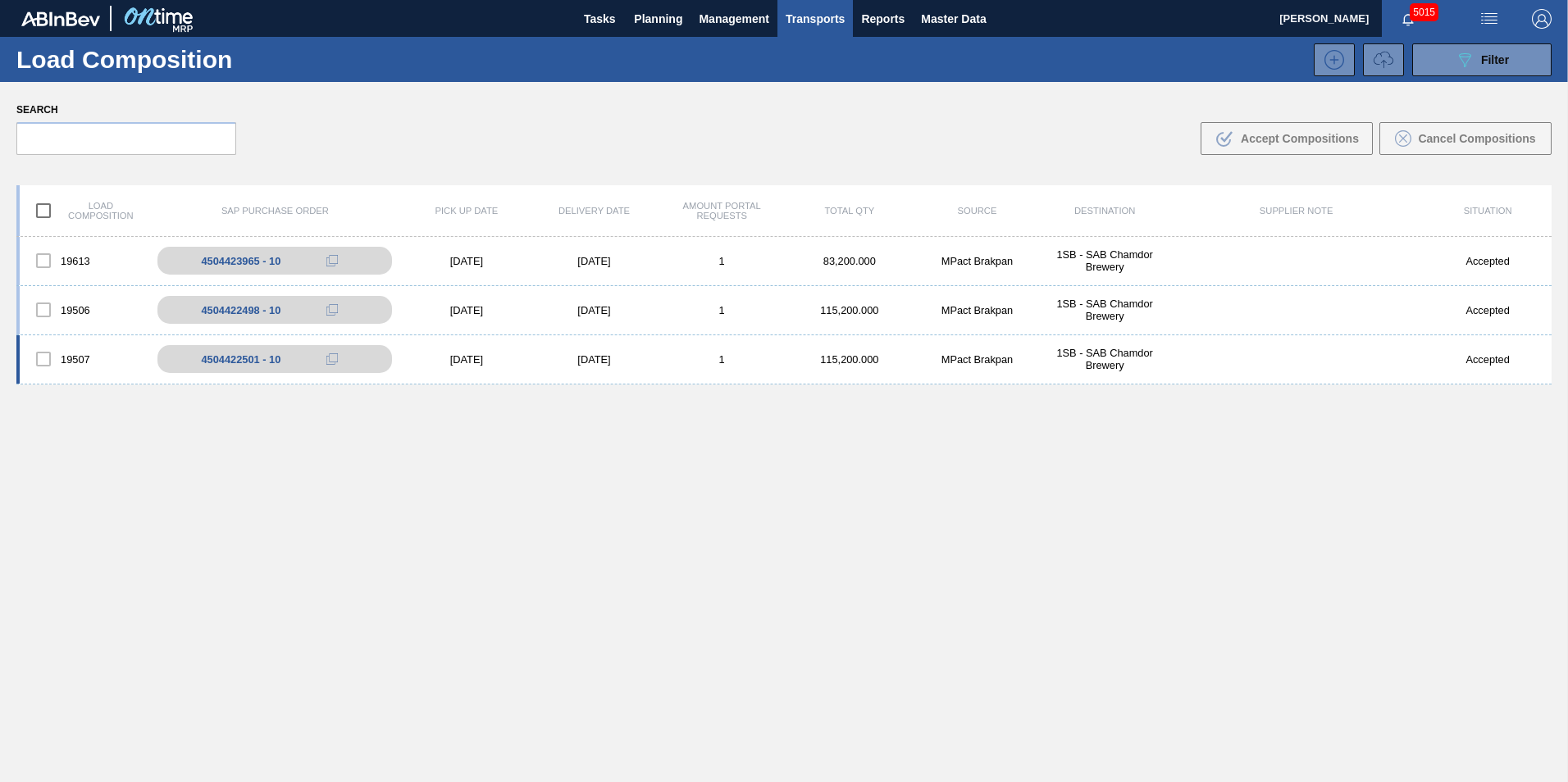
click at [715, 360] on div "1" at bounding box center [722, 360] width 128 height 12
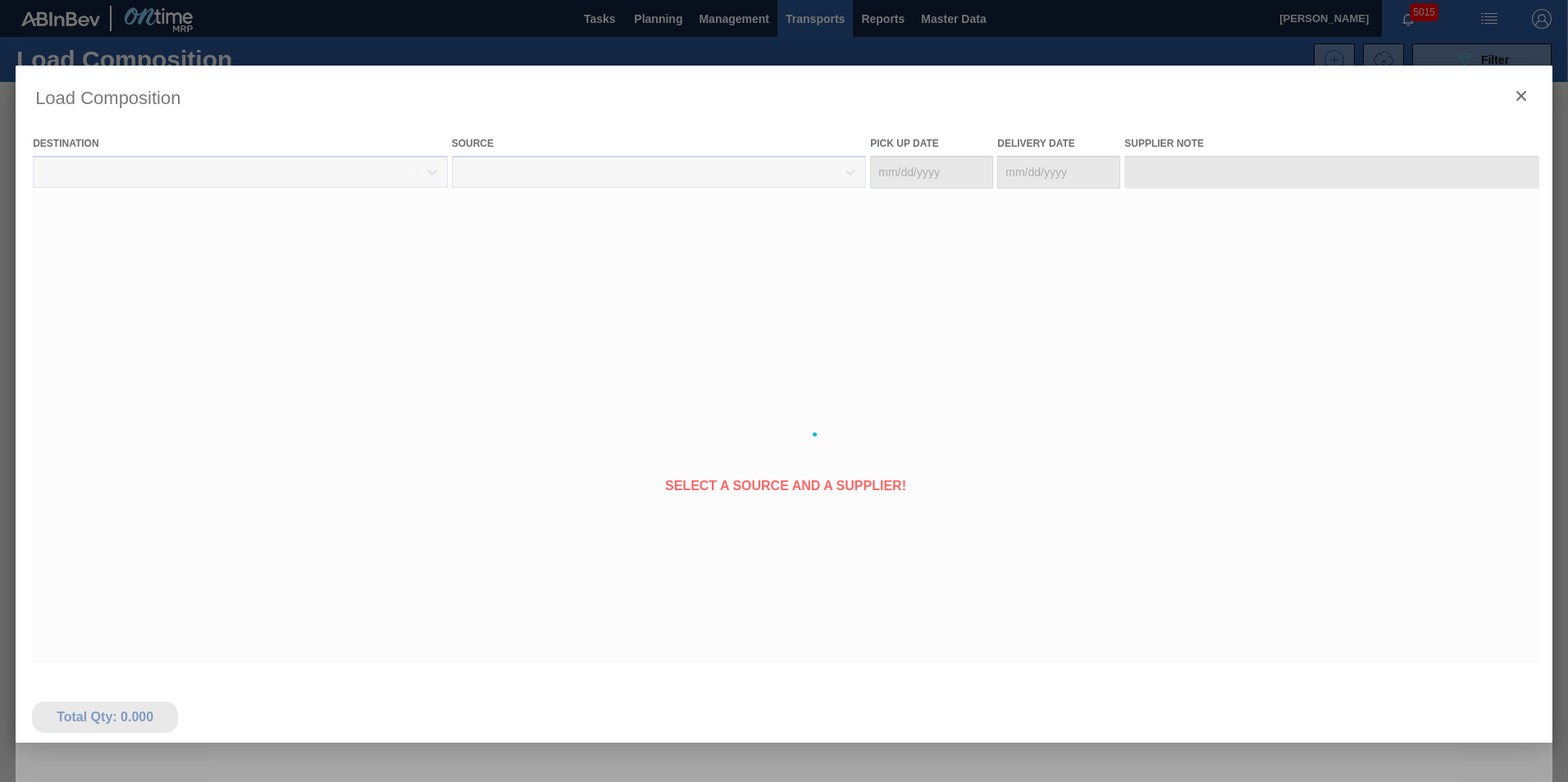
type Date "[DATE]"
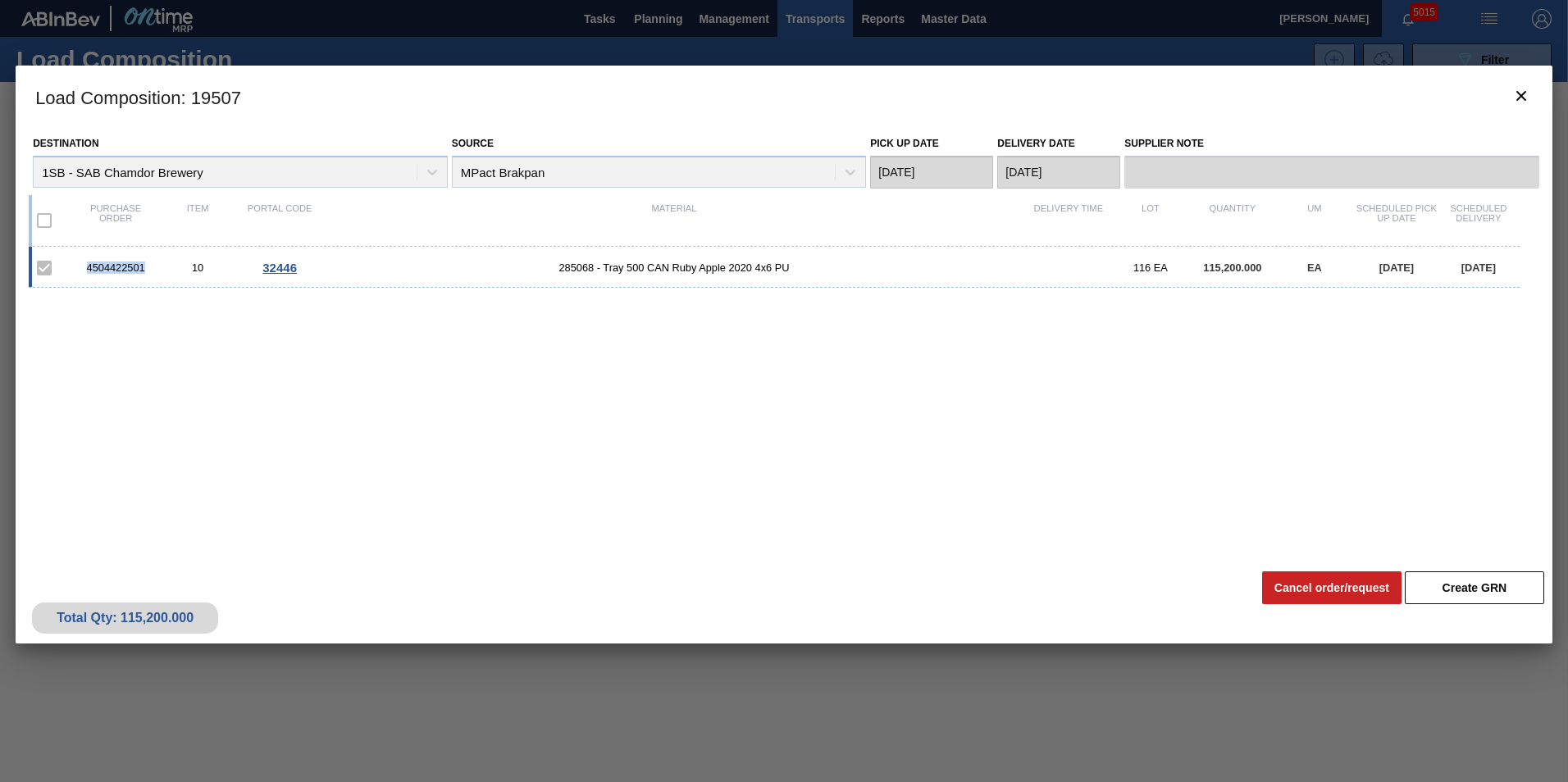
drag, startPoint x: 146, startPoint y: 268, endPoint x: 86, endPoint y: 271, distance: 60.1
click at [86, 271] on div "4504422501" at bounding box center [116, 268] width 82 height 12
copy div "4504422501"
click at [1517, 100] on icon "botão de ícone" at bounding box center [1521, 95] width 10 height 10
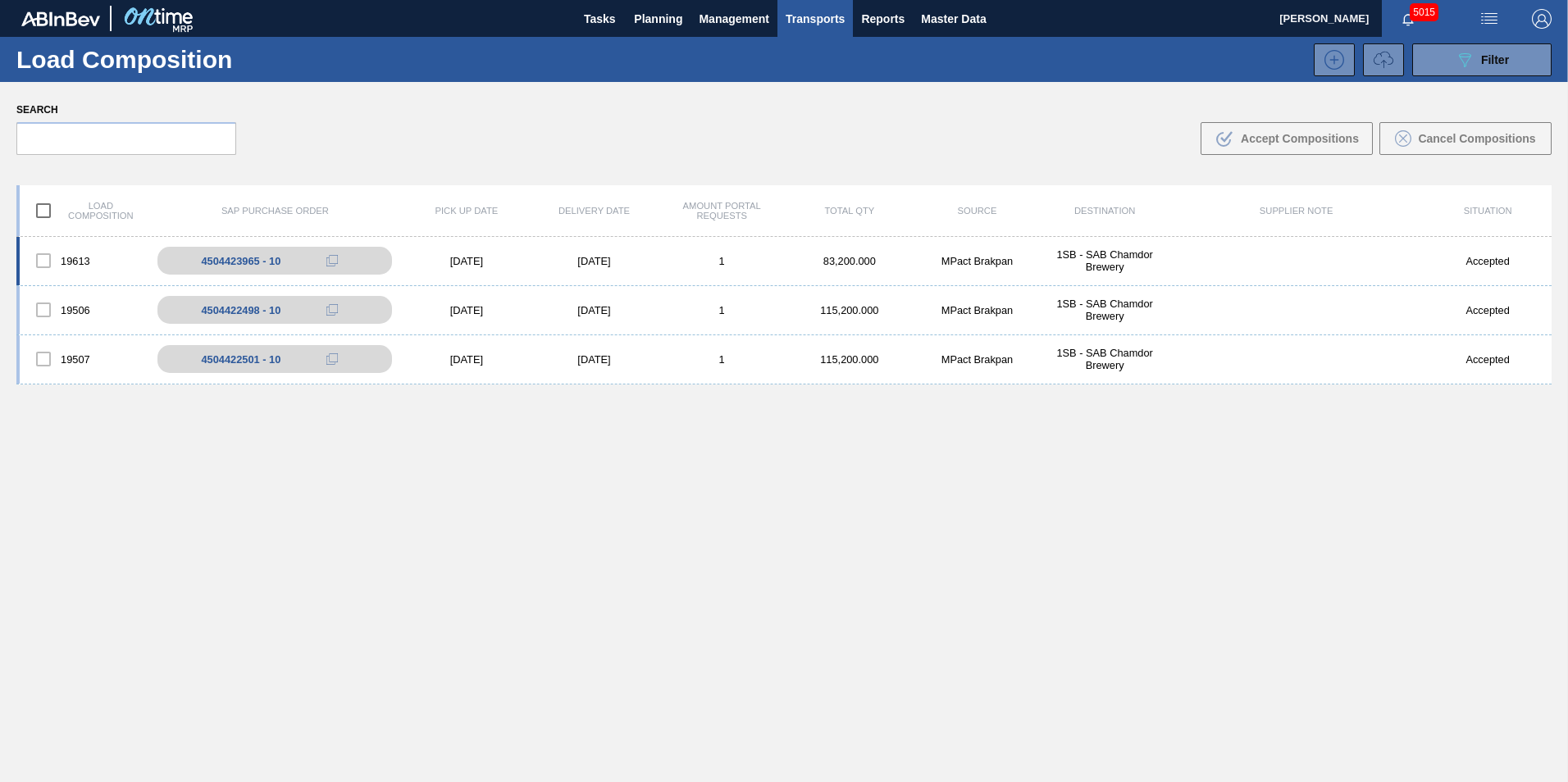
click at [659, 257] on div "1" at bounding box center [722, 262] width 128 height 12
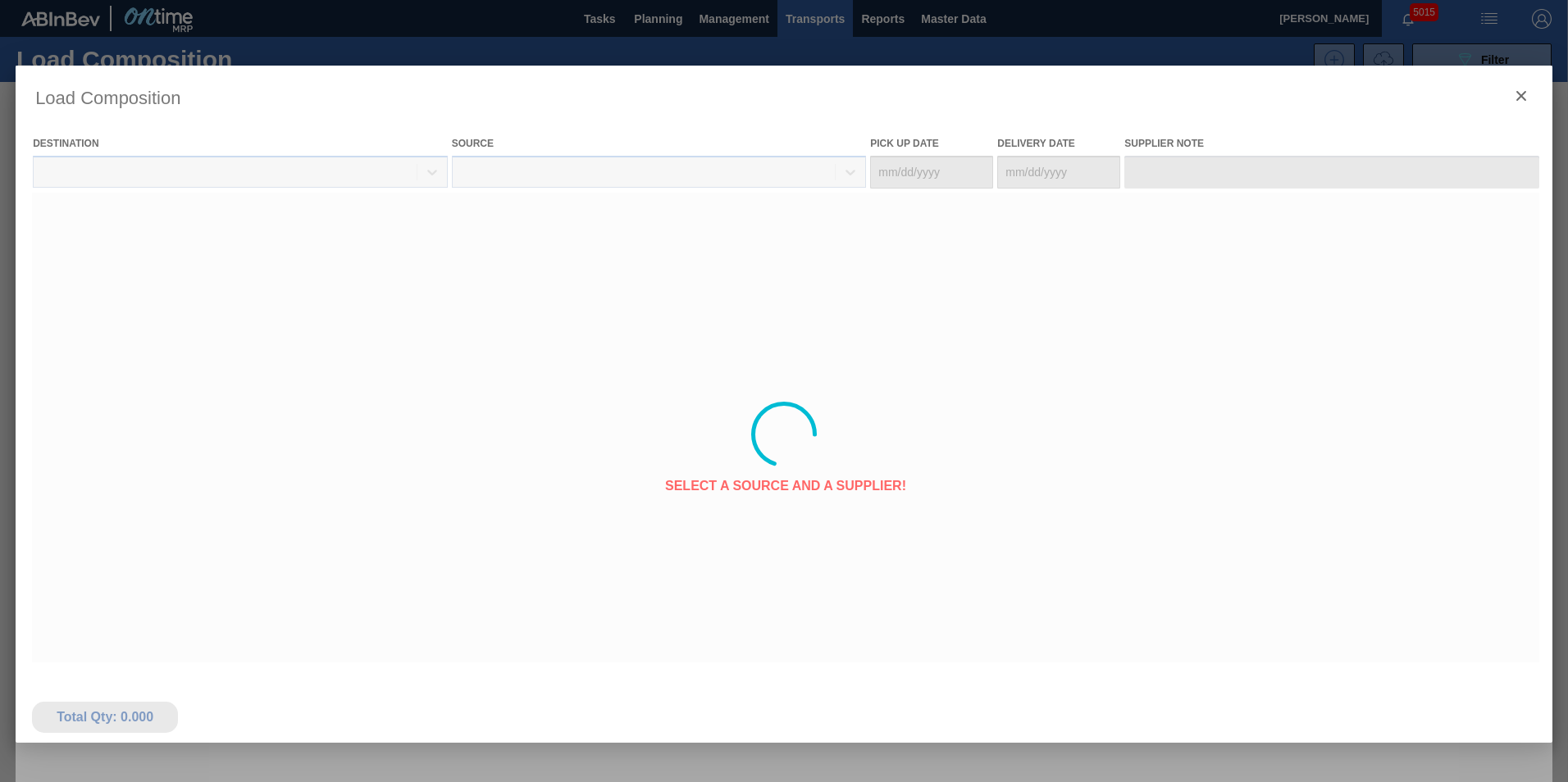
type Date "[DATE]"
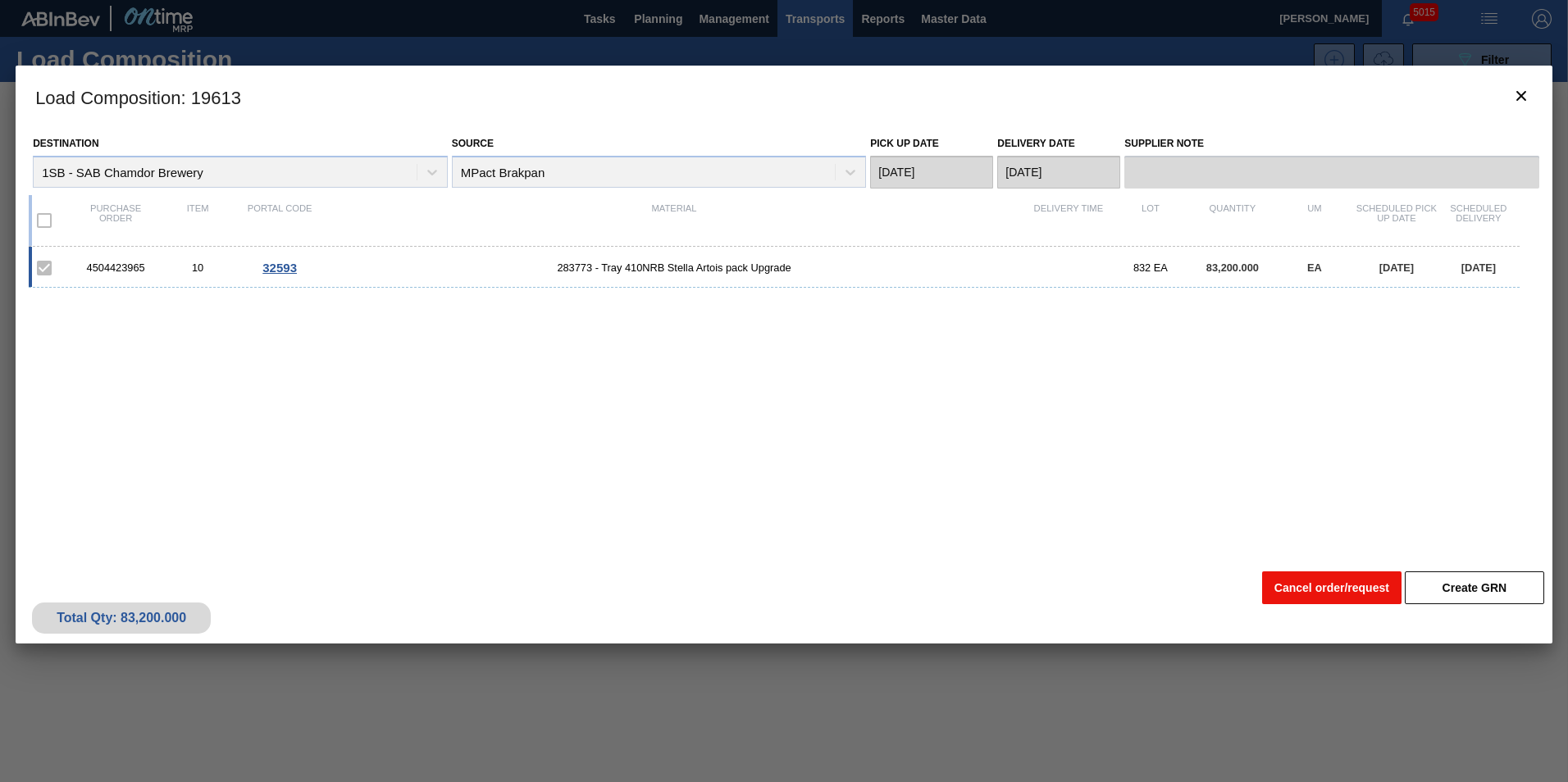
click at [1324, 589] on button "Cancel order/request" at bounding box center [1332, 587] width 139 height 32
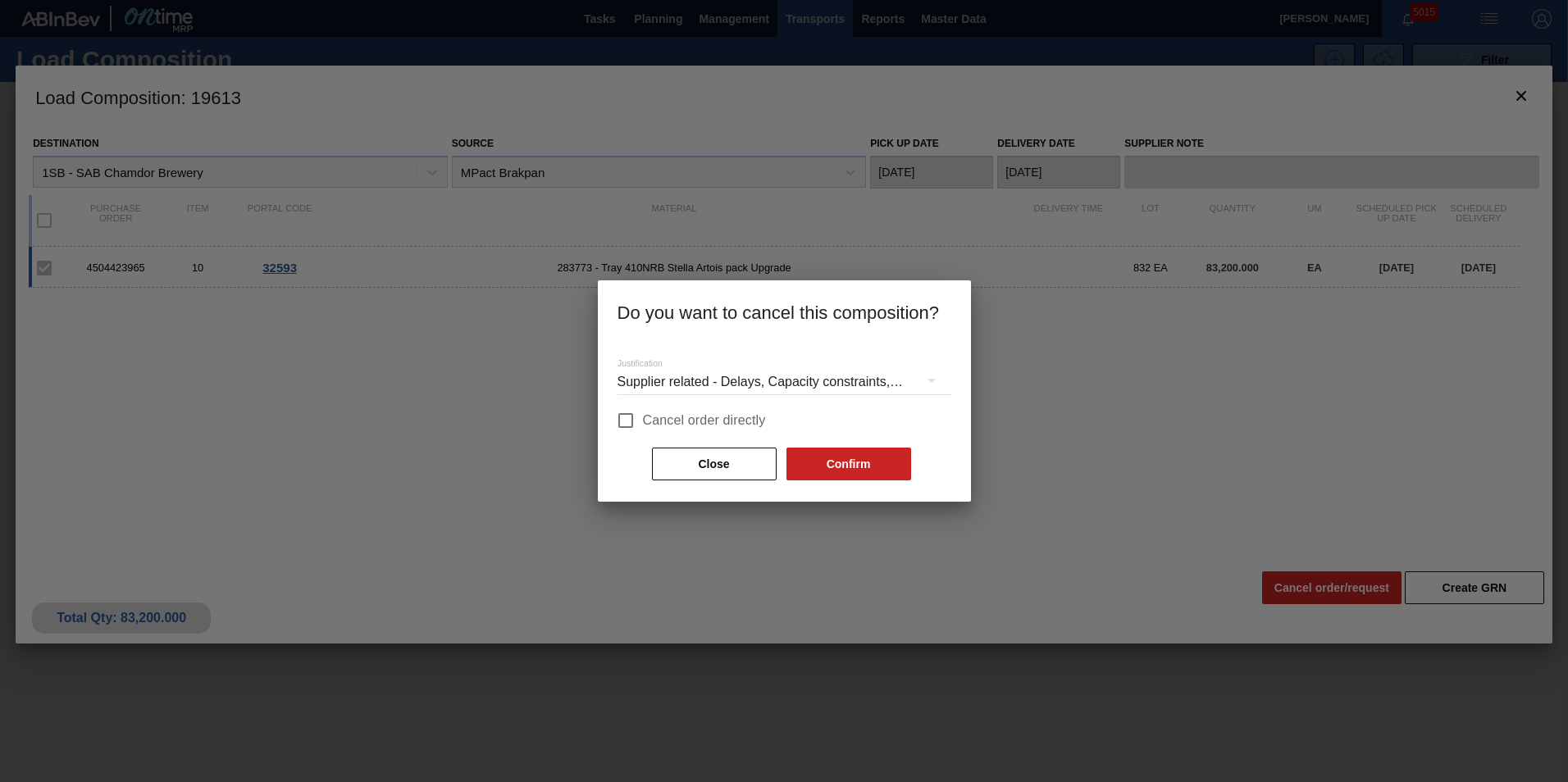
click at [704, 423] on span "Cancel order directly" at bounding box center [704, 421] width 123 height 19
click at [643, 423] on input "Cancel order directly" at bounding box center [626, 420] width 34 height 34
checkbox input "true"
click at [837, 461] on button "Confirm" at bounding box center [849, 464] width 124 height 32
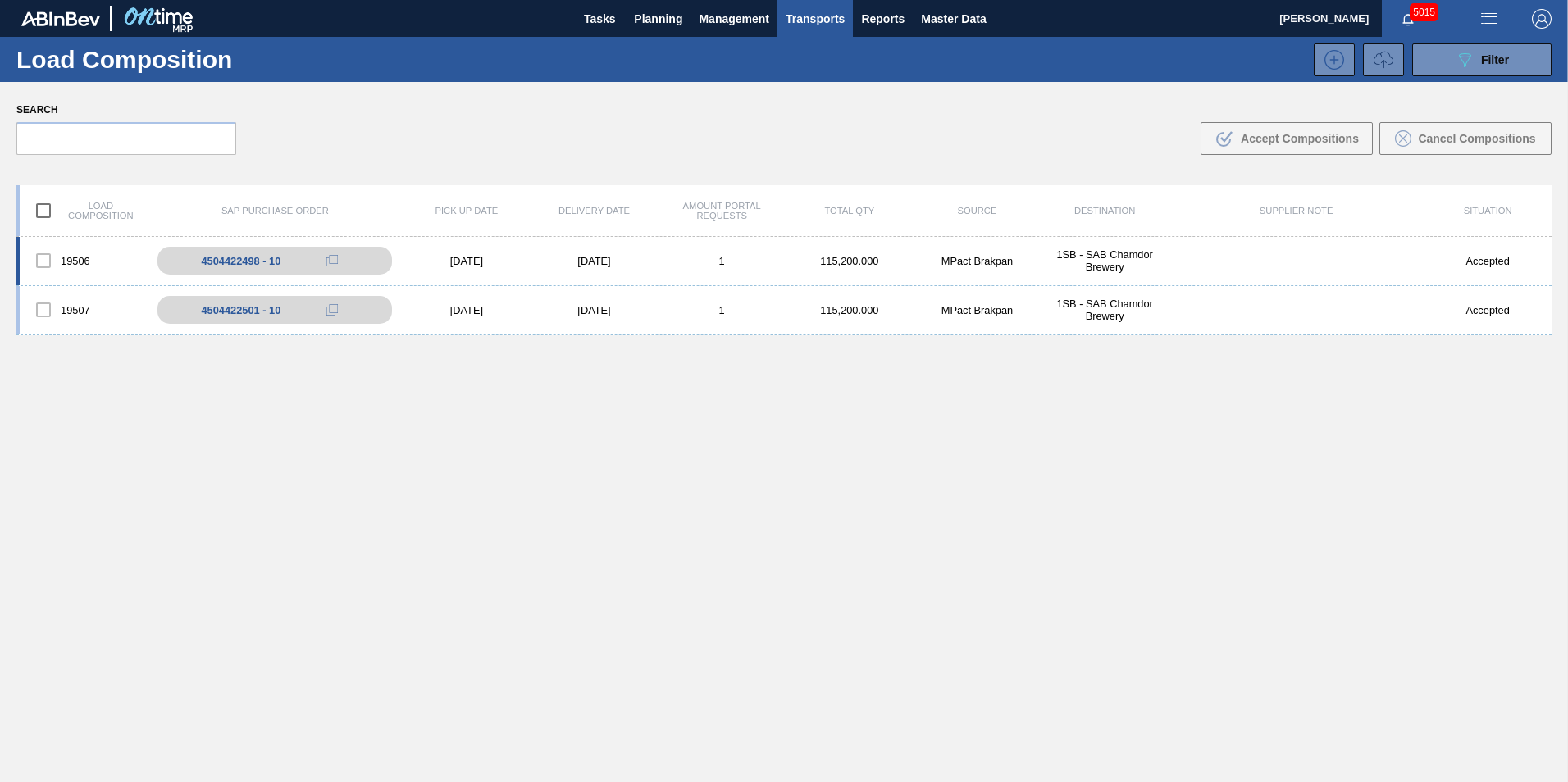
click at [715, 268] on div "19506 4504422498 - 10 10/09/2025 10/10/2025 1 115,200.000 MPact Brakpan 1SB - S…" at bounding box center [784, 262] width 1536 height 49
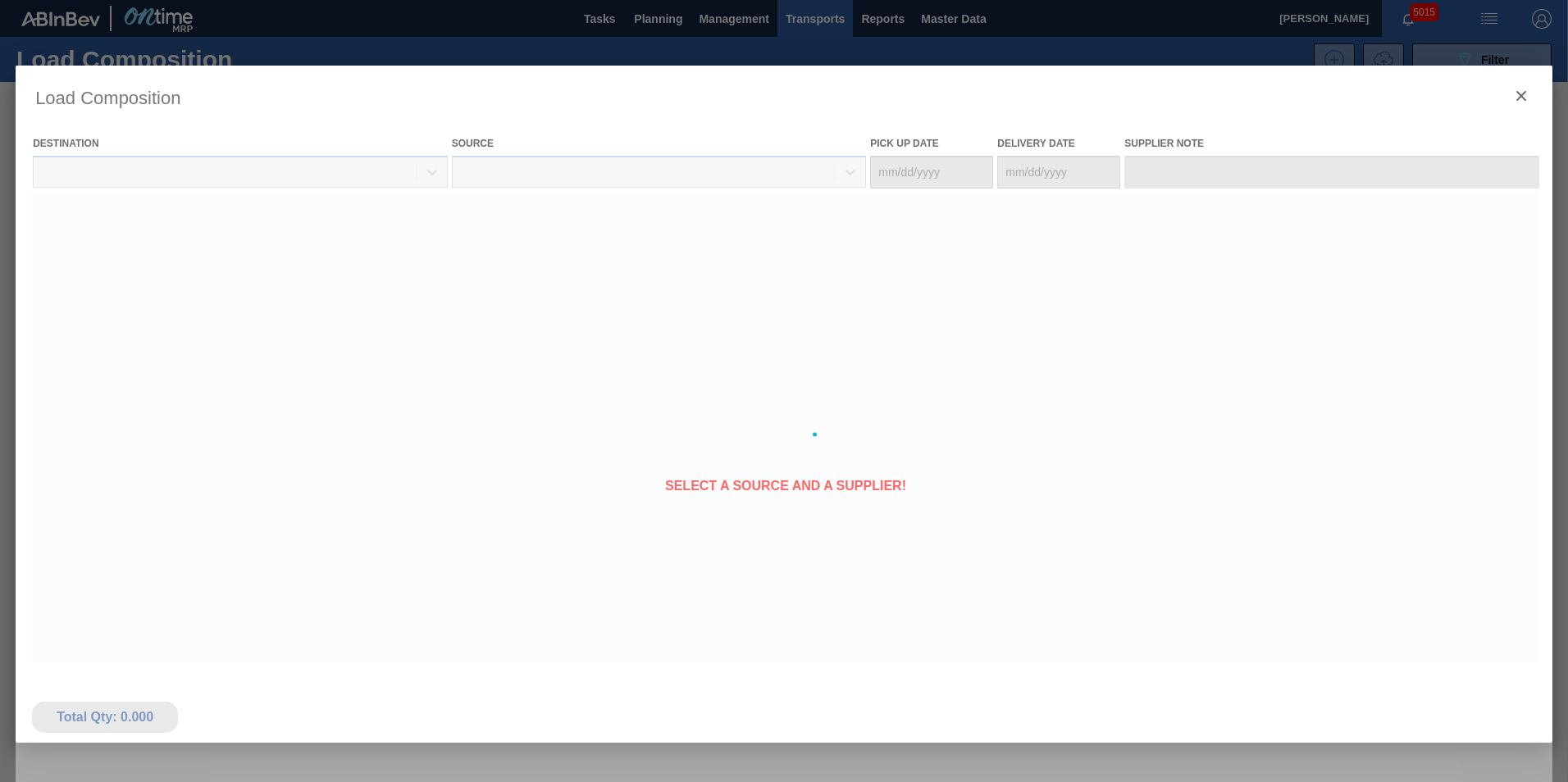
type Date "[DATE]"
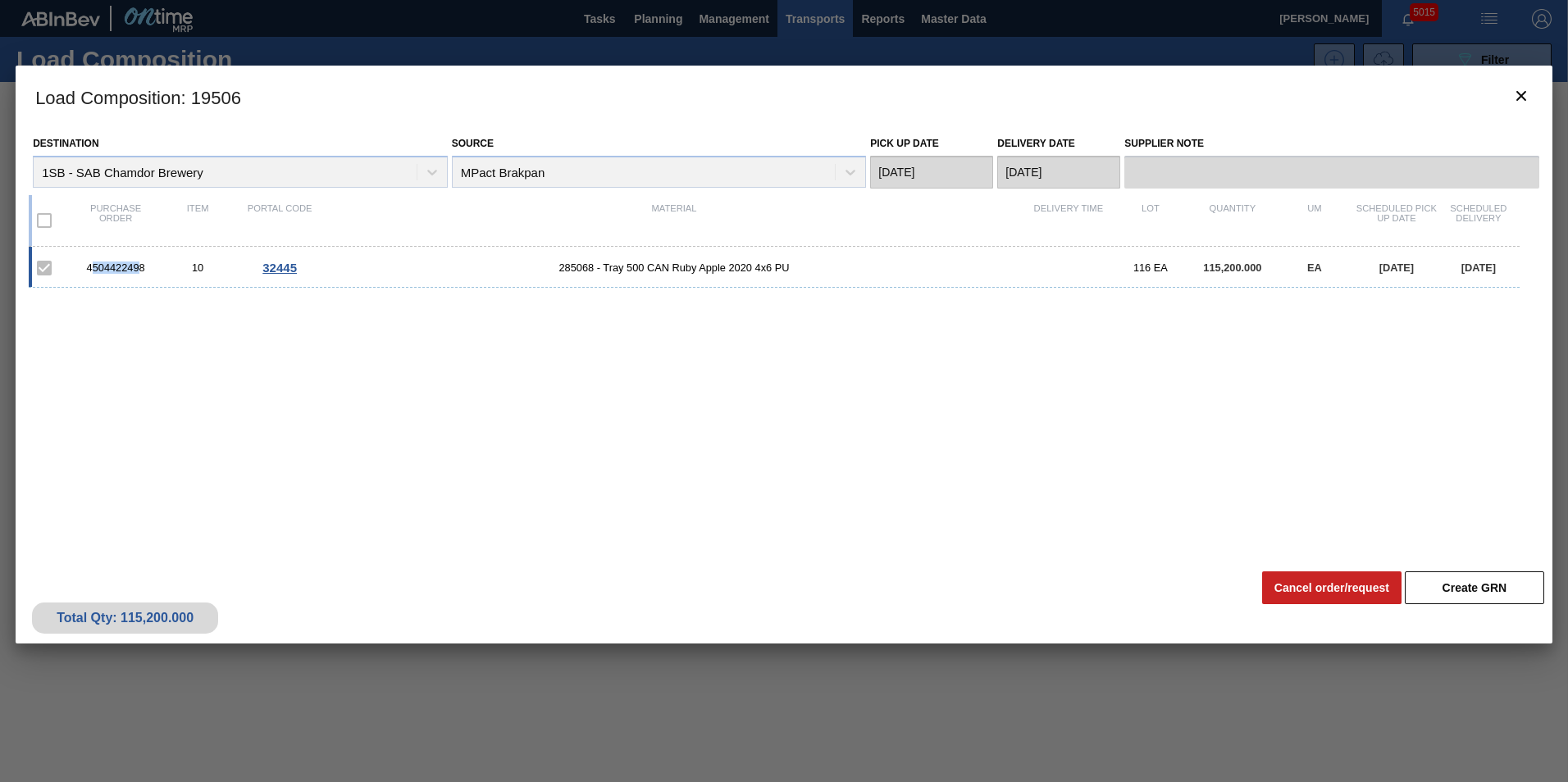
drag, startPoint x: 142, startPoint y: 270, endPoint x: 91, endPoint y: 269, distance: 51.0
click at [91, 269] on div "4504422498" at bounding box center [116, 268] width 82 height 12
click at [86, 269] on div "4504422498" at bounding box center [116, 268] width 82 height 12
copy div "4504422498"
click at [1523, 94] on icon "botão de ícone" at bounding box center [1521, 95] width 10 height 10
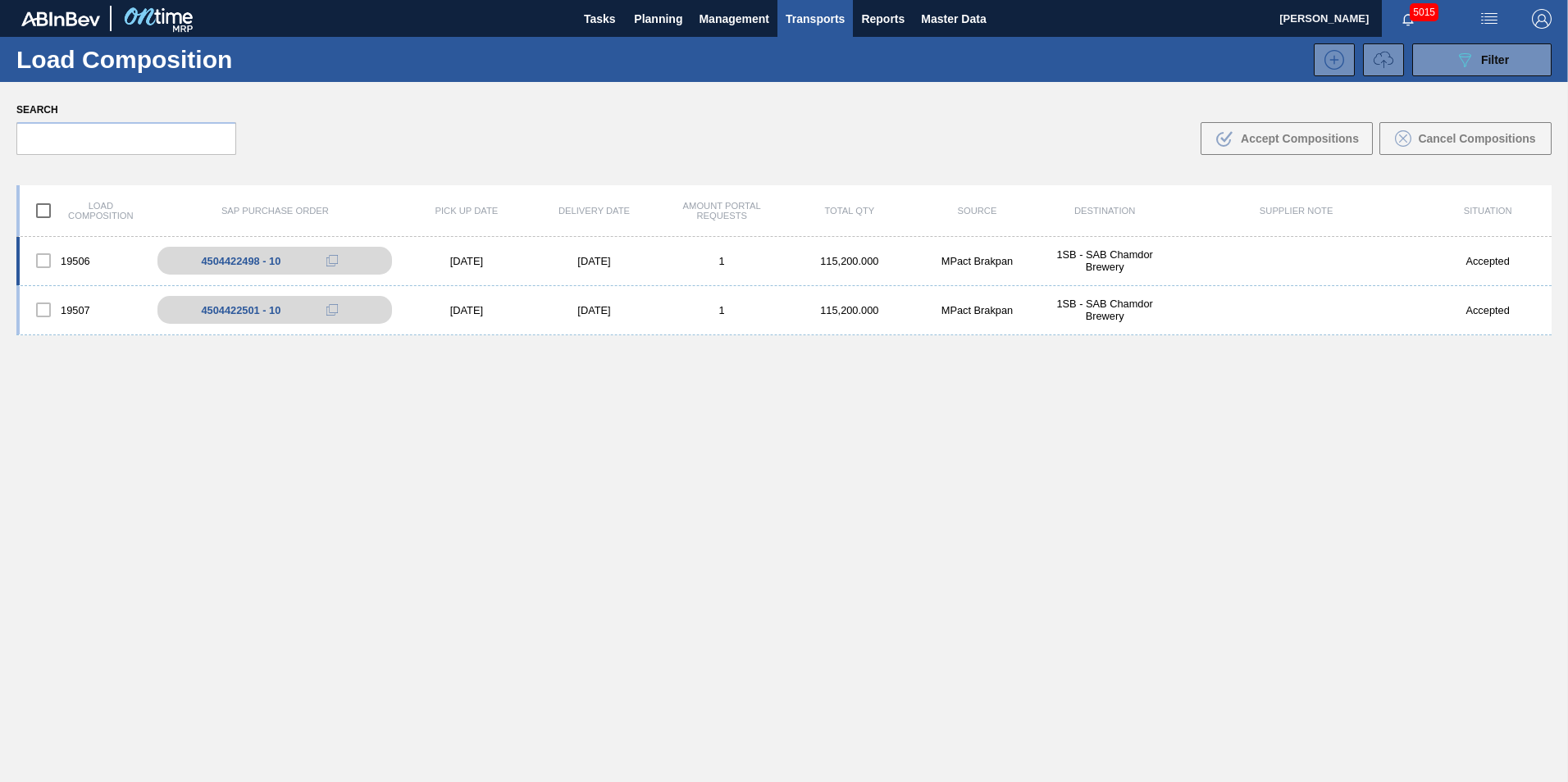
click at [532, 269] on div "19506 4504422498 - 10 10/09/2025 10/10/2025 1 115,200.000 MPact Brakpan 1SB - S…" at bounding box center [784, 262] width 1536 height 49
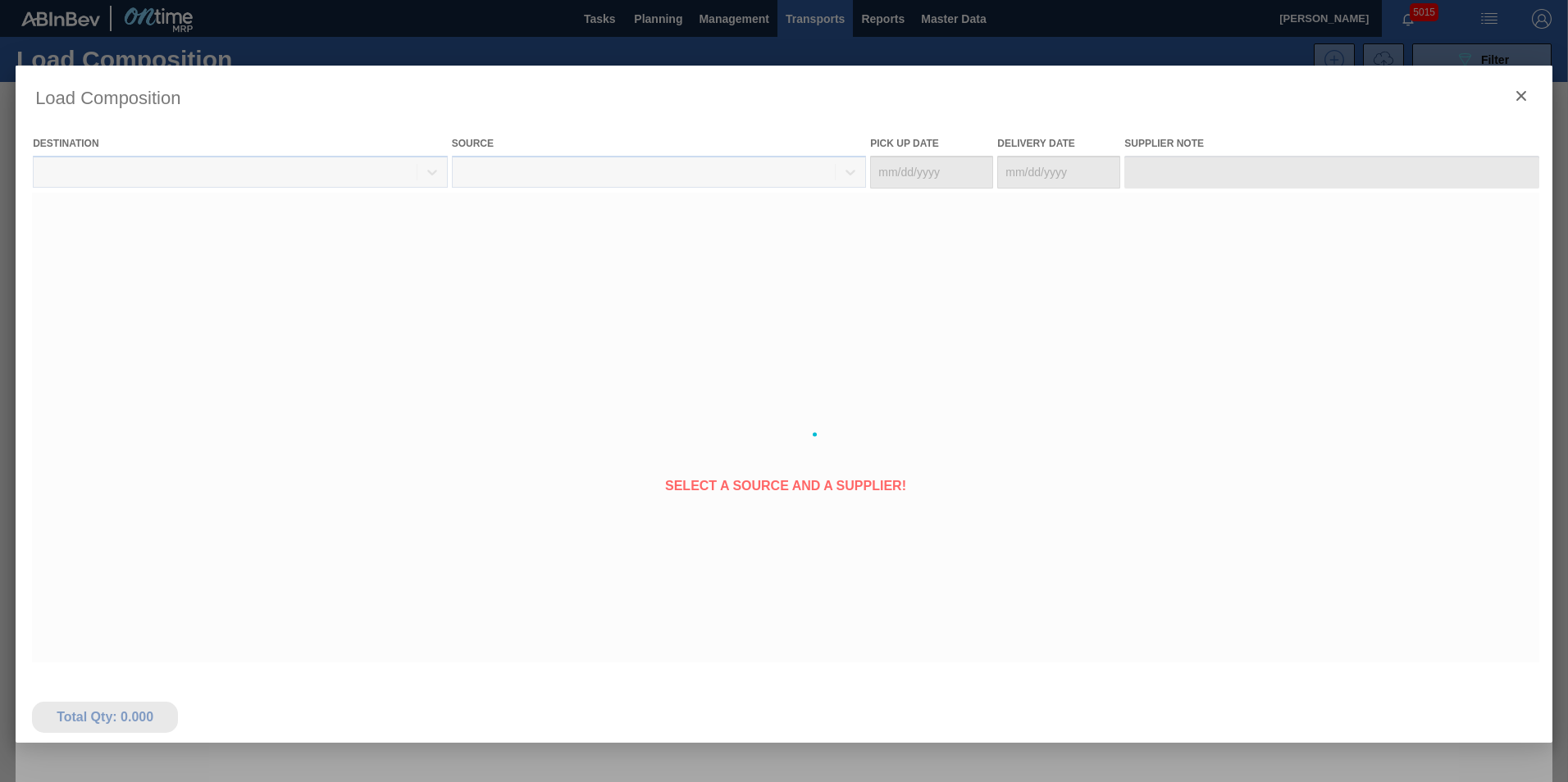
type Date "[DATE]"
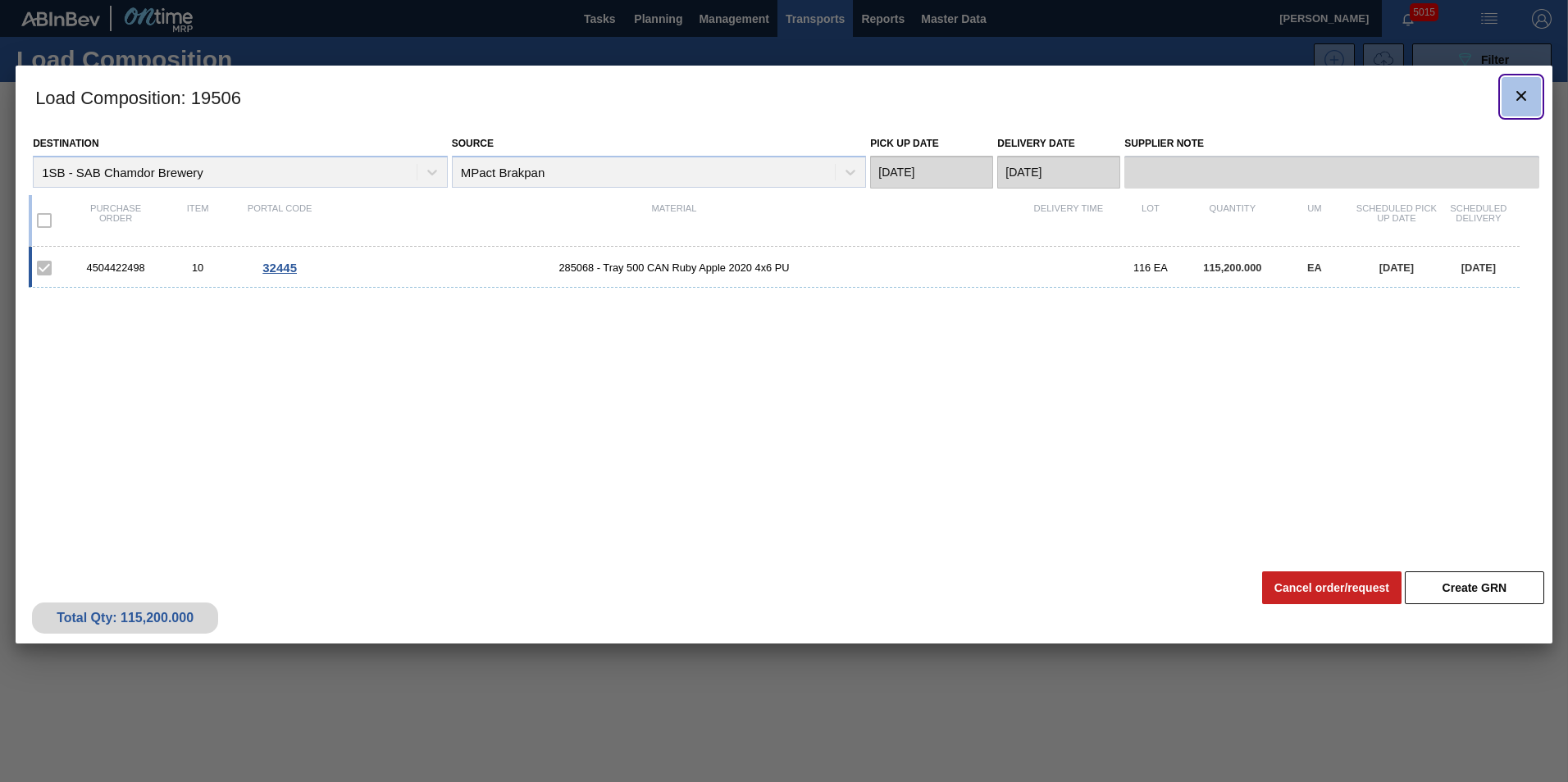
click at [1526, 99] on icon "botão de ícone" at bounding box center [1522, 95] width 19 height 19
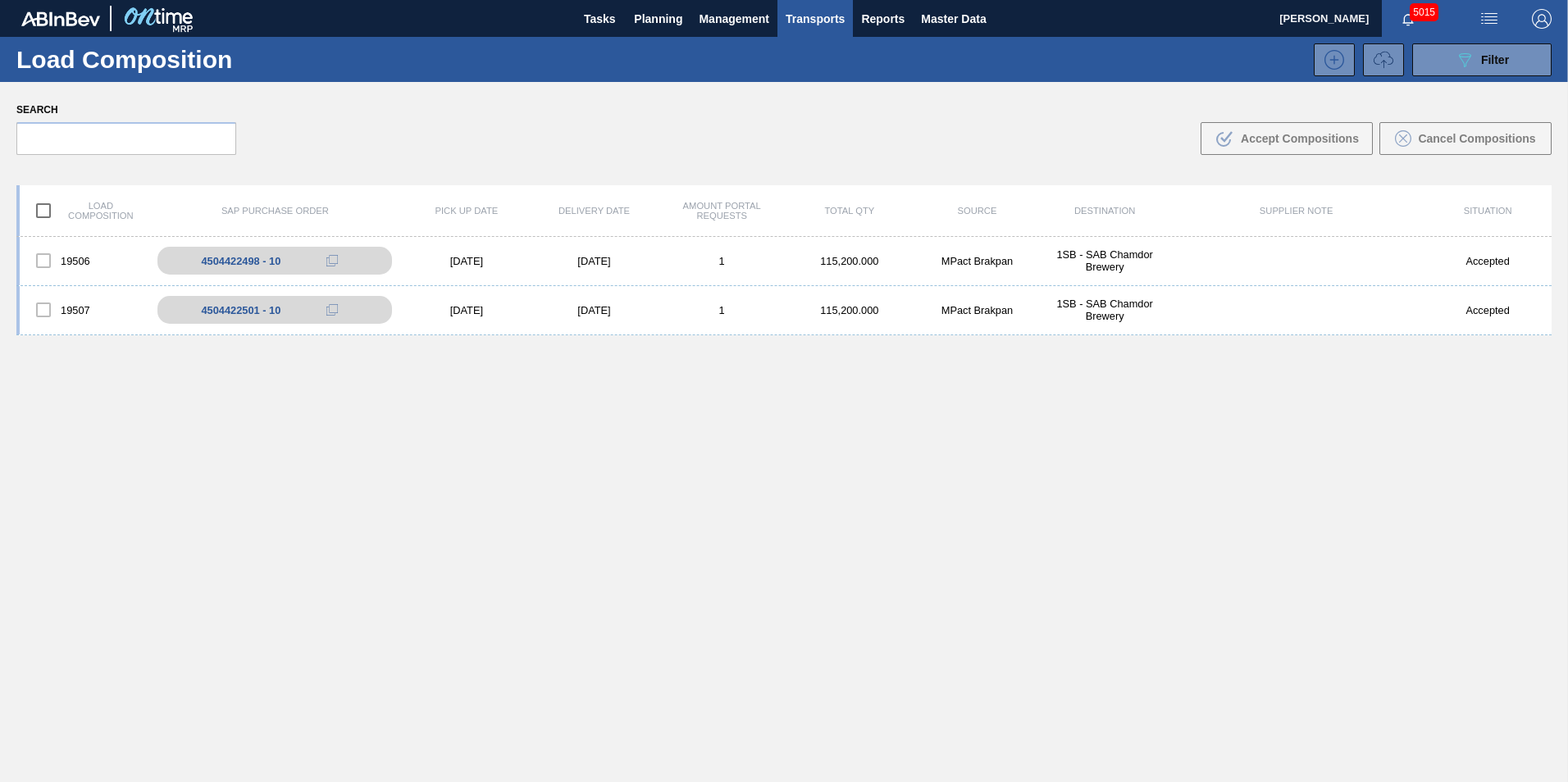
click at [1055, 460] on div "19506 4504422498 - 10 10/09/2025 10/10/2025 1 115,200.000 MPact Brakpan 1SB - S…" at bounding box center [784, 548] width 1536 height 622
click at [1511, 60] on button "089F7B8B-B2A5-4AFE-B5C0-19BA573D28AC Filter" at bounding box center [1481, 59] width 139 height 32
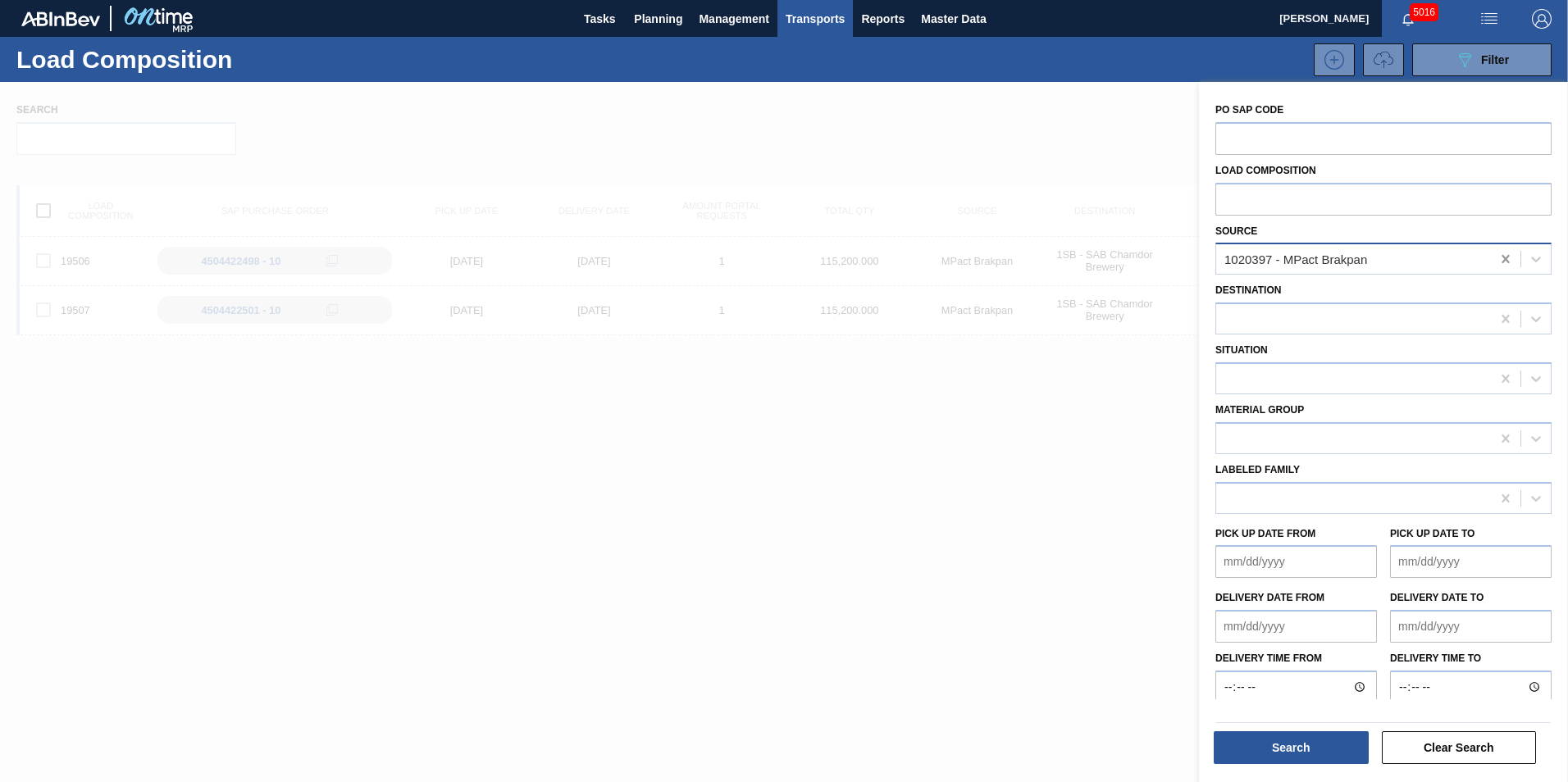
click at [1501, 260] on icon at bounding box center [1506, 259] width 17 height 17
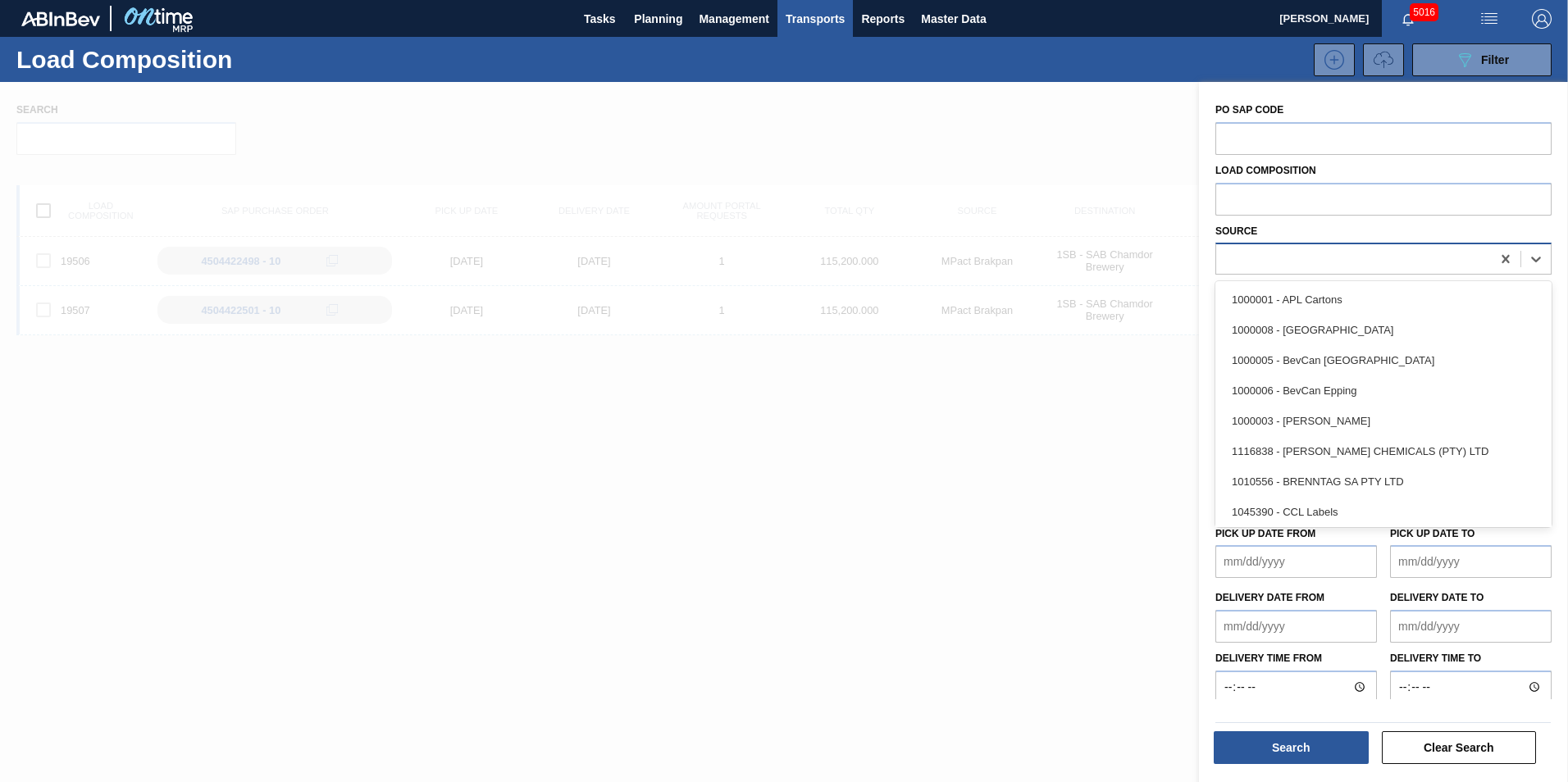
click at [1431, 258] on div at bounding box center [1354, 259] width 275 height 24
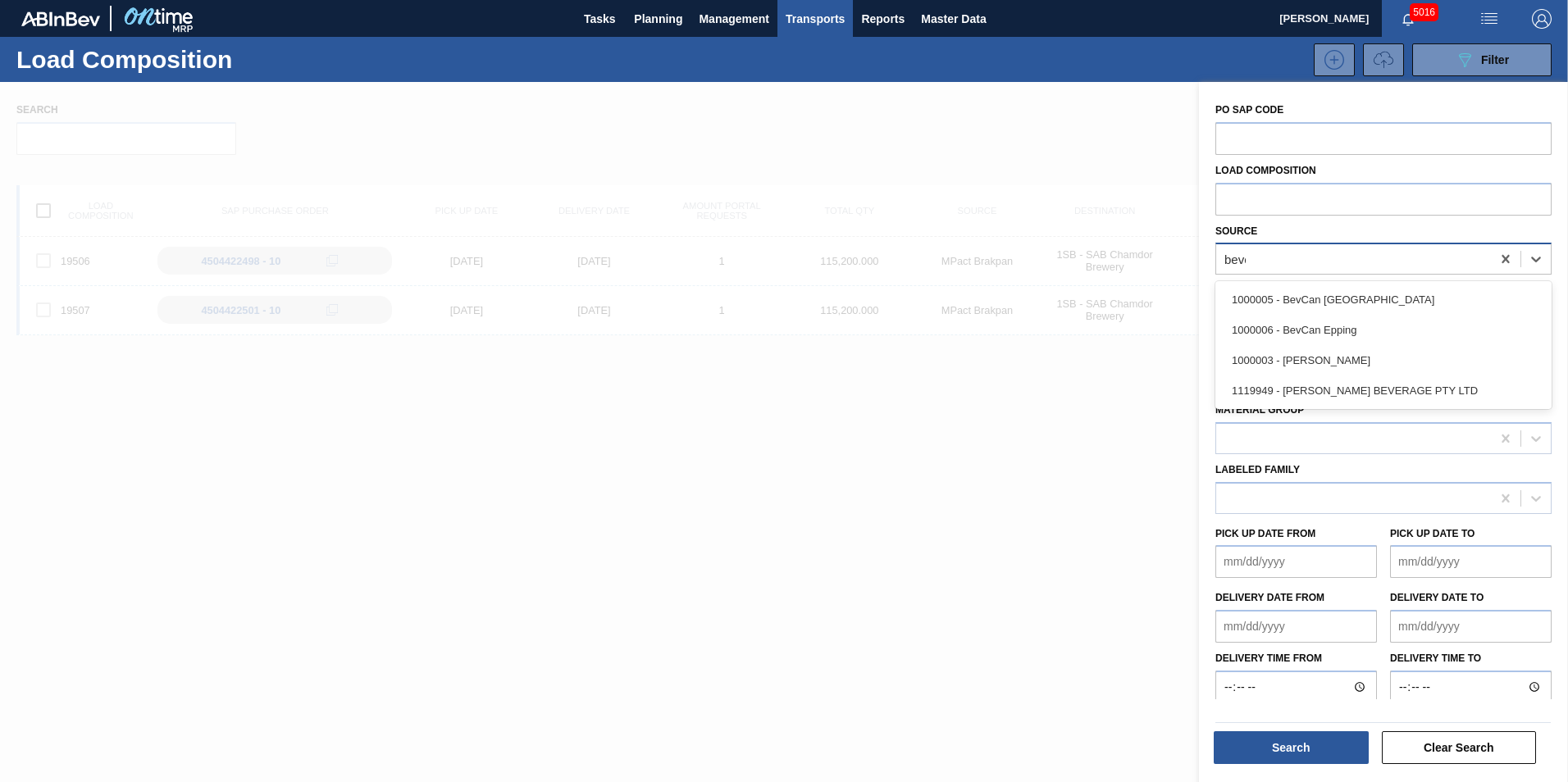
type input "bevca"
click at [1348, 262] on div "bevca" at bounding box center [1354, 259] width 275 height 24
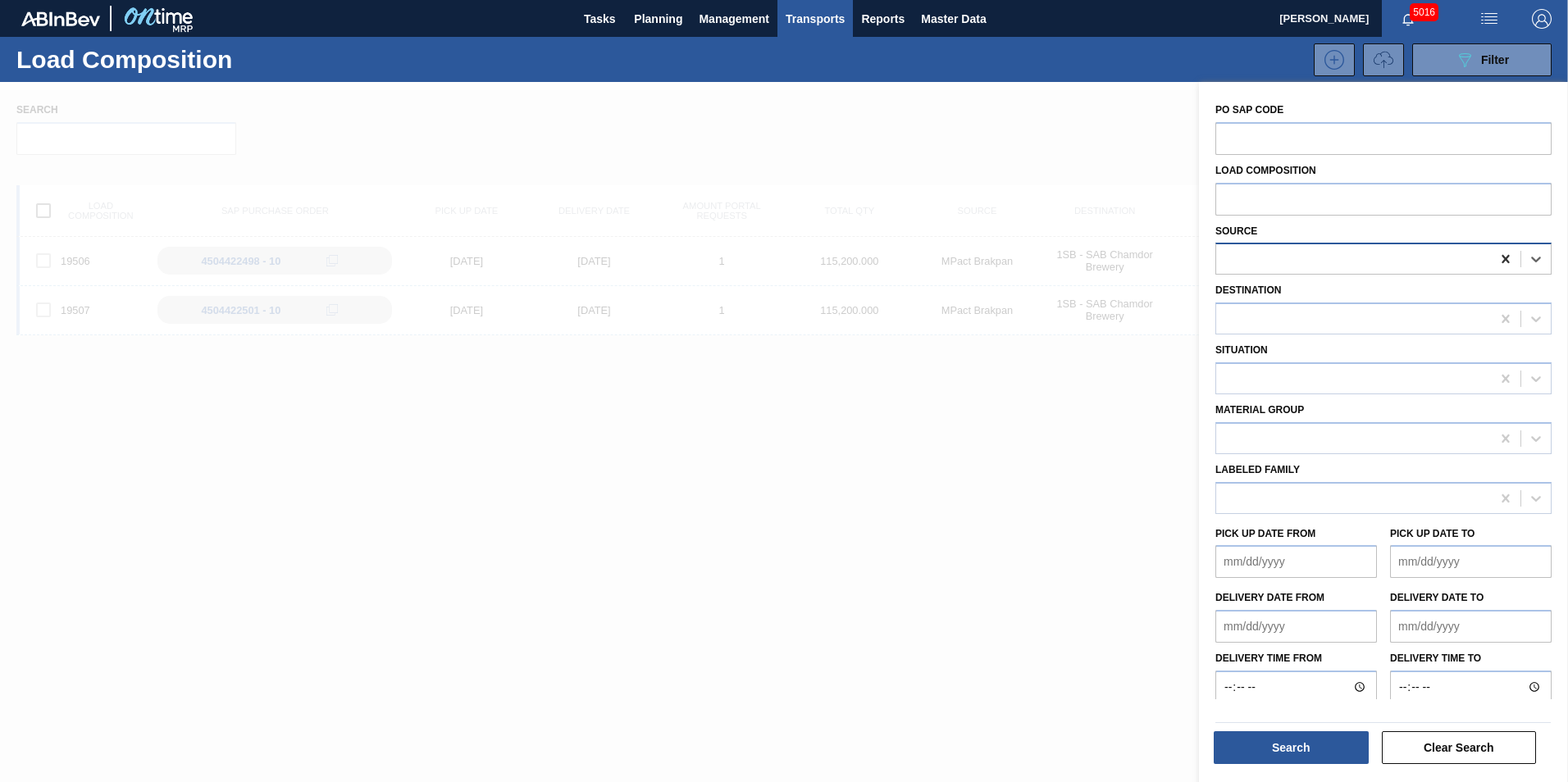
click at [1508, 261] on icon at bounding box center [1506, 259] width 17 height 17
click at [1533, 258] on icon at bounding box center [1536, 259] width 17 height 17
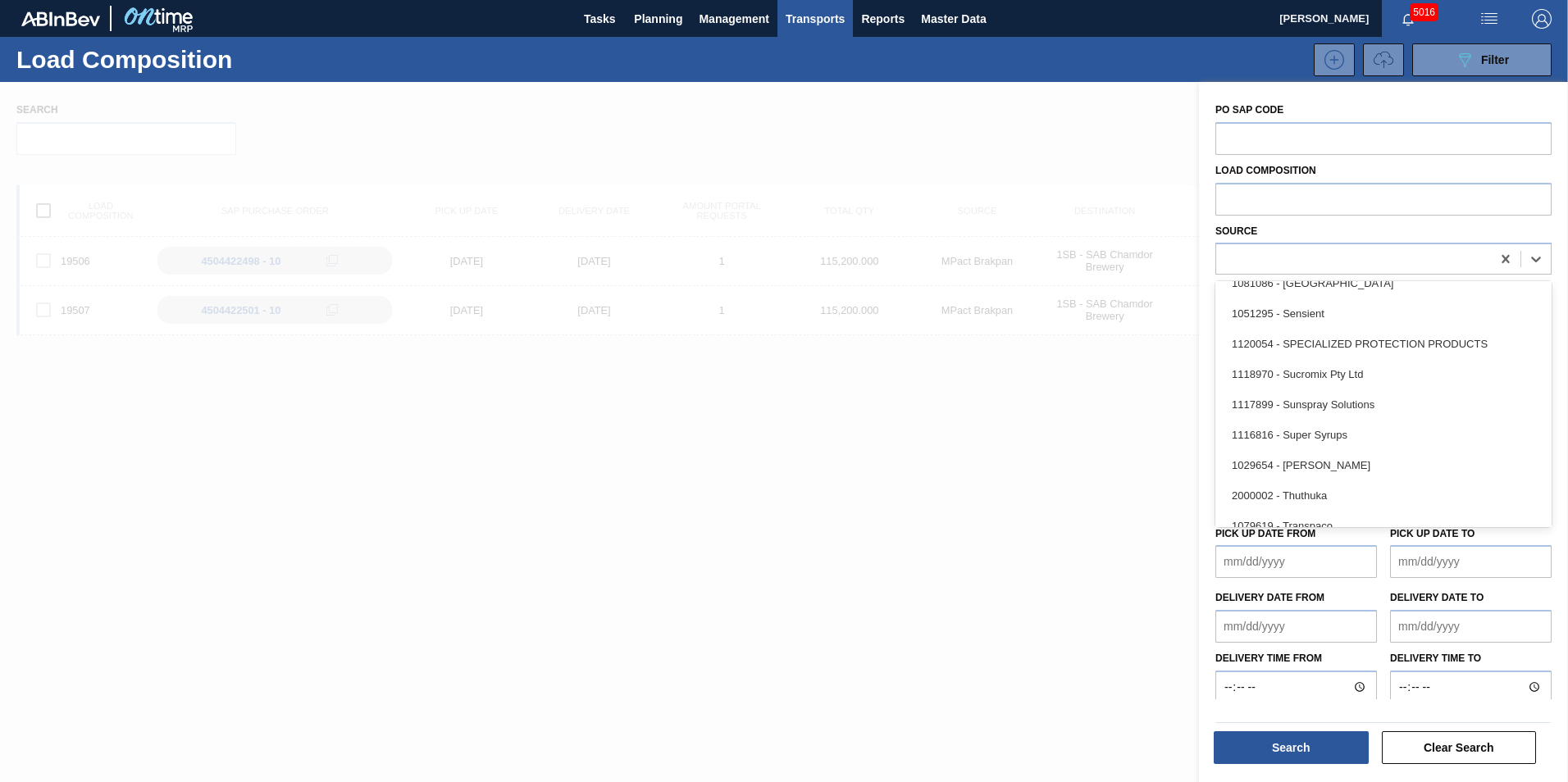
scroll to position [1308, 0]
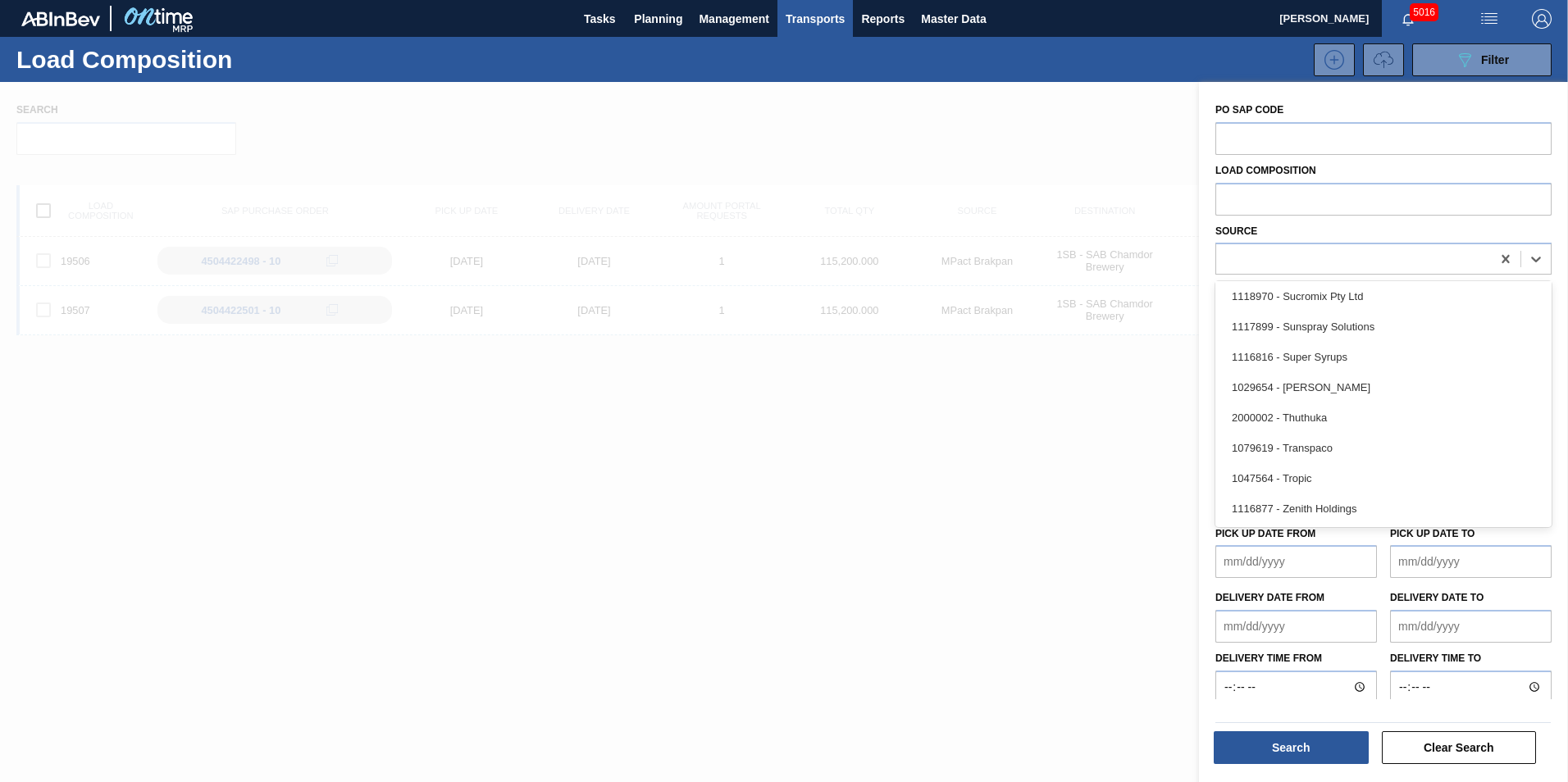
click at [1002, 490] on div at bounding box center [784, 473] width 1568 height 782
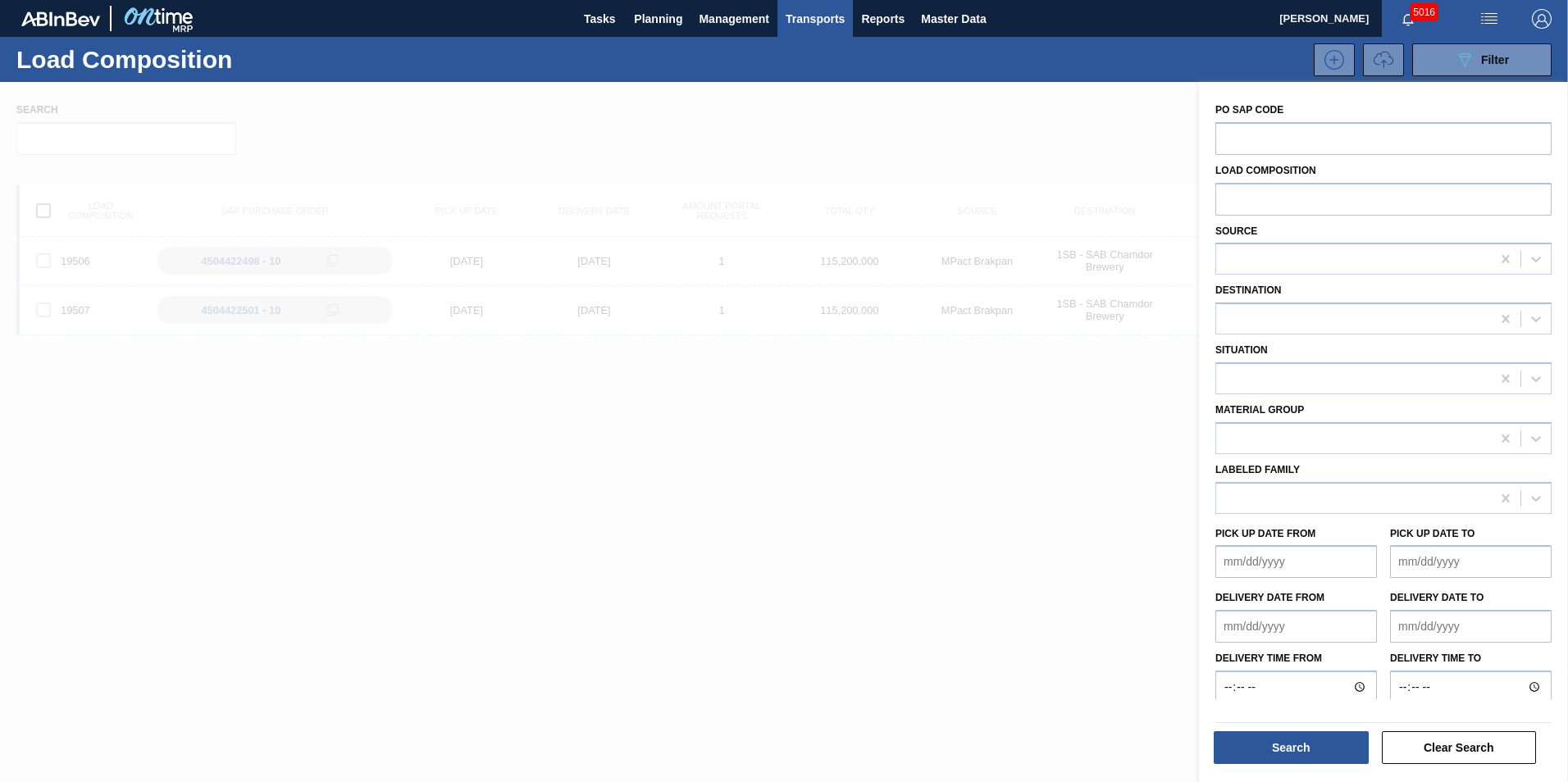
click at [805, 572] on div at bounding box center [784, 473] width 1568 height 782
click at [659, 22] on span "Planning" at bounding box center [658, 18] width 48 height 19
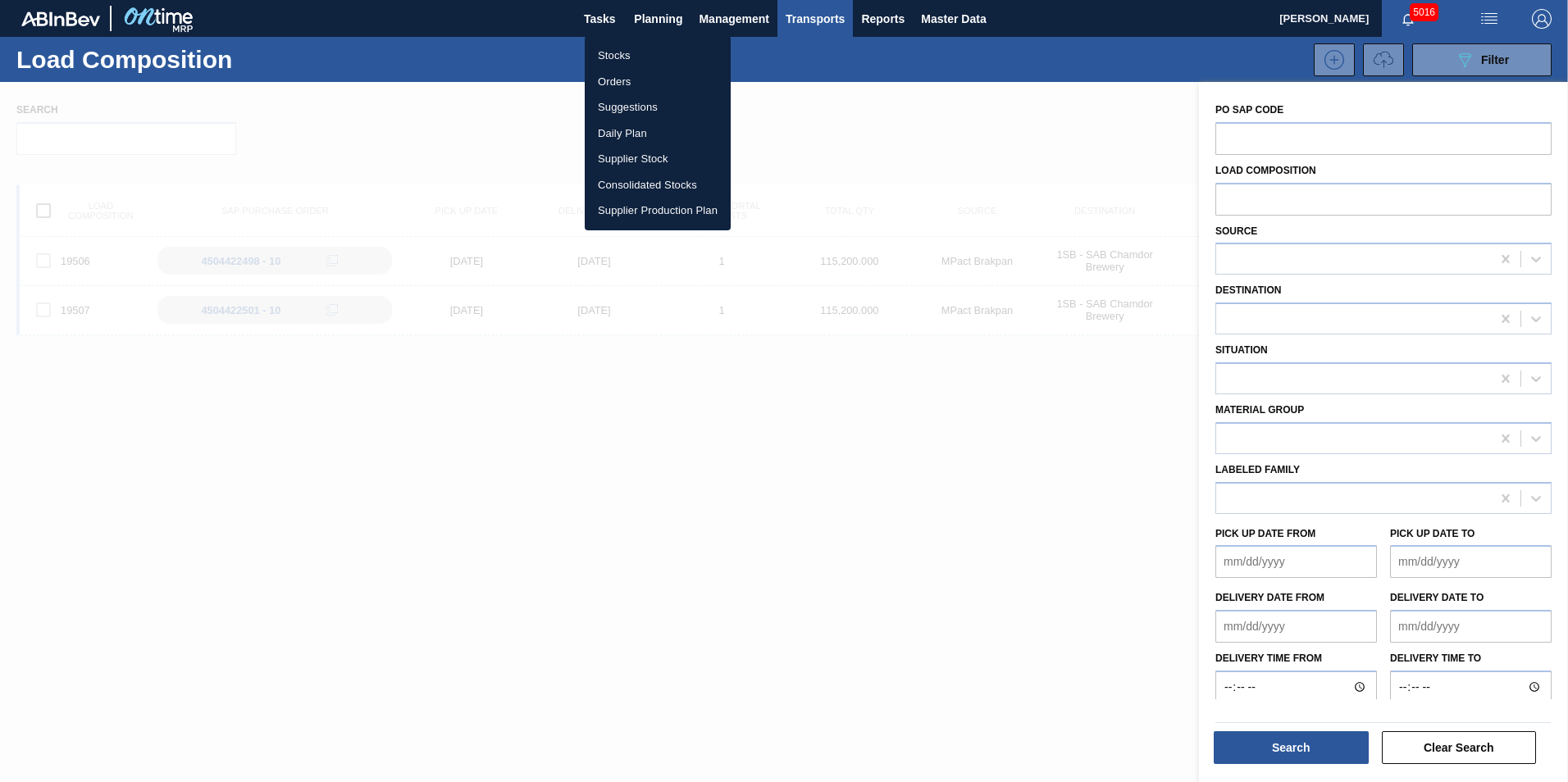
drag, startPoint x: 621, startPoint y: 49, endPoint x: 642, endPoint y: 142, distance: 95.3
click at [620, 50] on li "Stocks" at bounding box center [657, 56] width 146 height 26
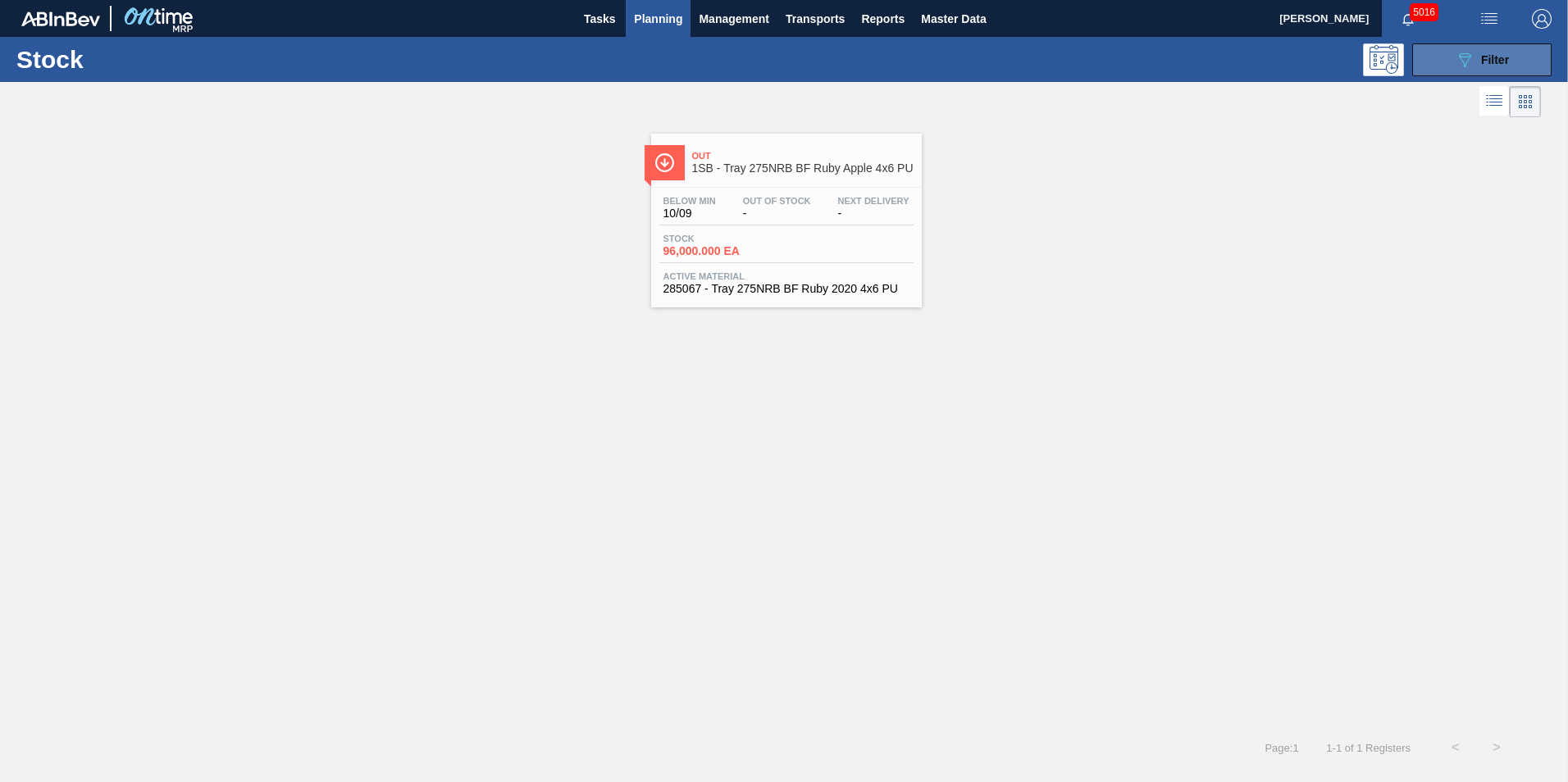
click at [1525, 59] on button "089F7B8B-B2A5-4AFE-B5C0-19BA573D28AC Filter" at bounding box center [1481, 59] width 139 height 32
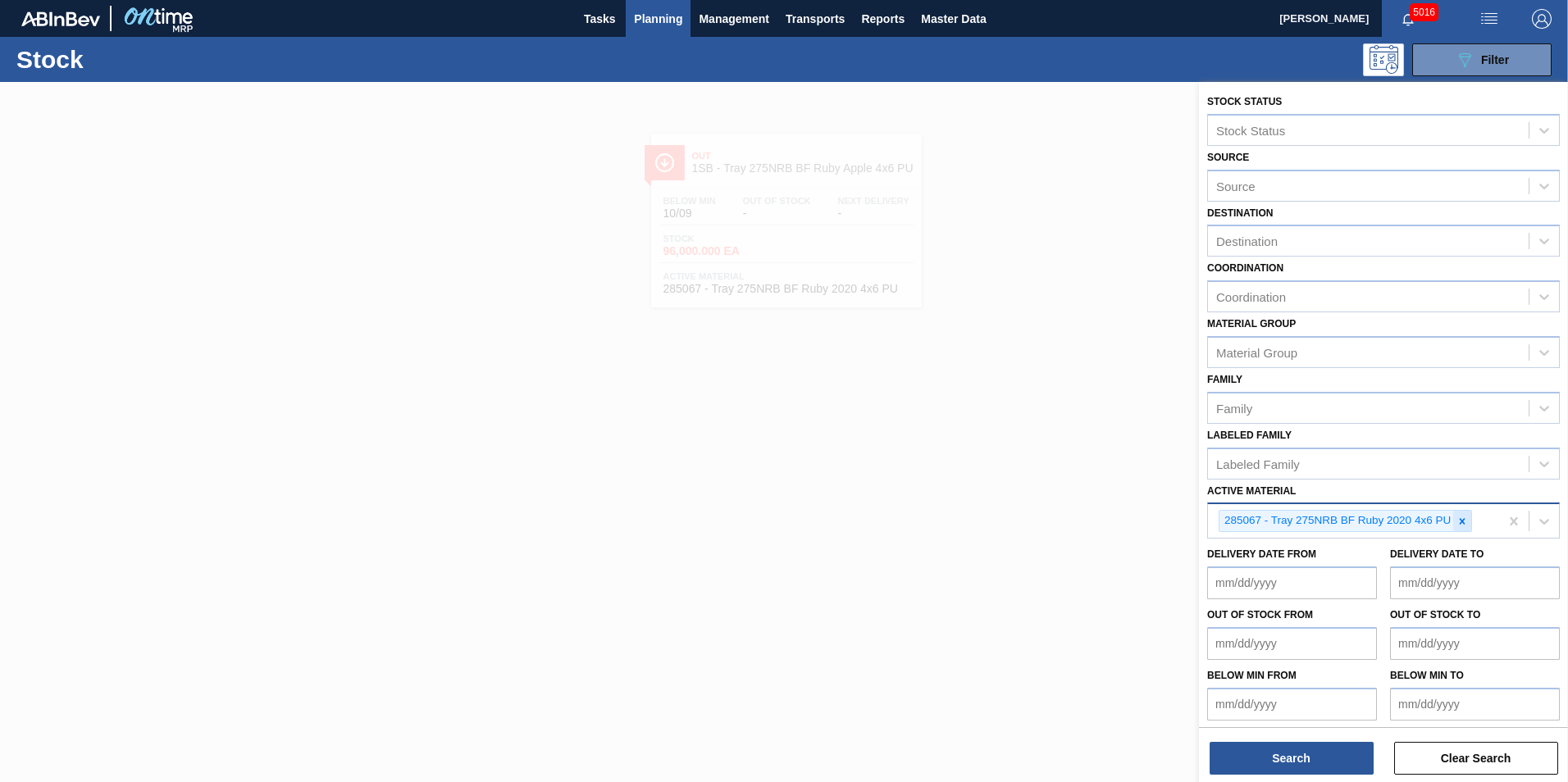
click at [1460, 520] on icon at bounding box center [1462, 520] width 6 height 6
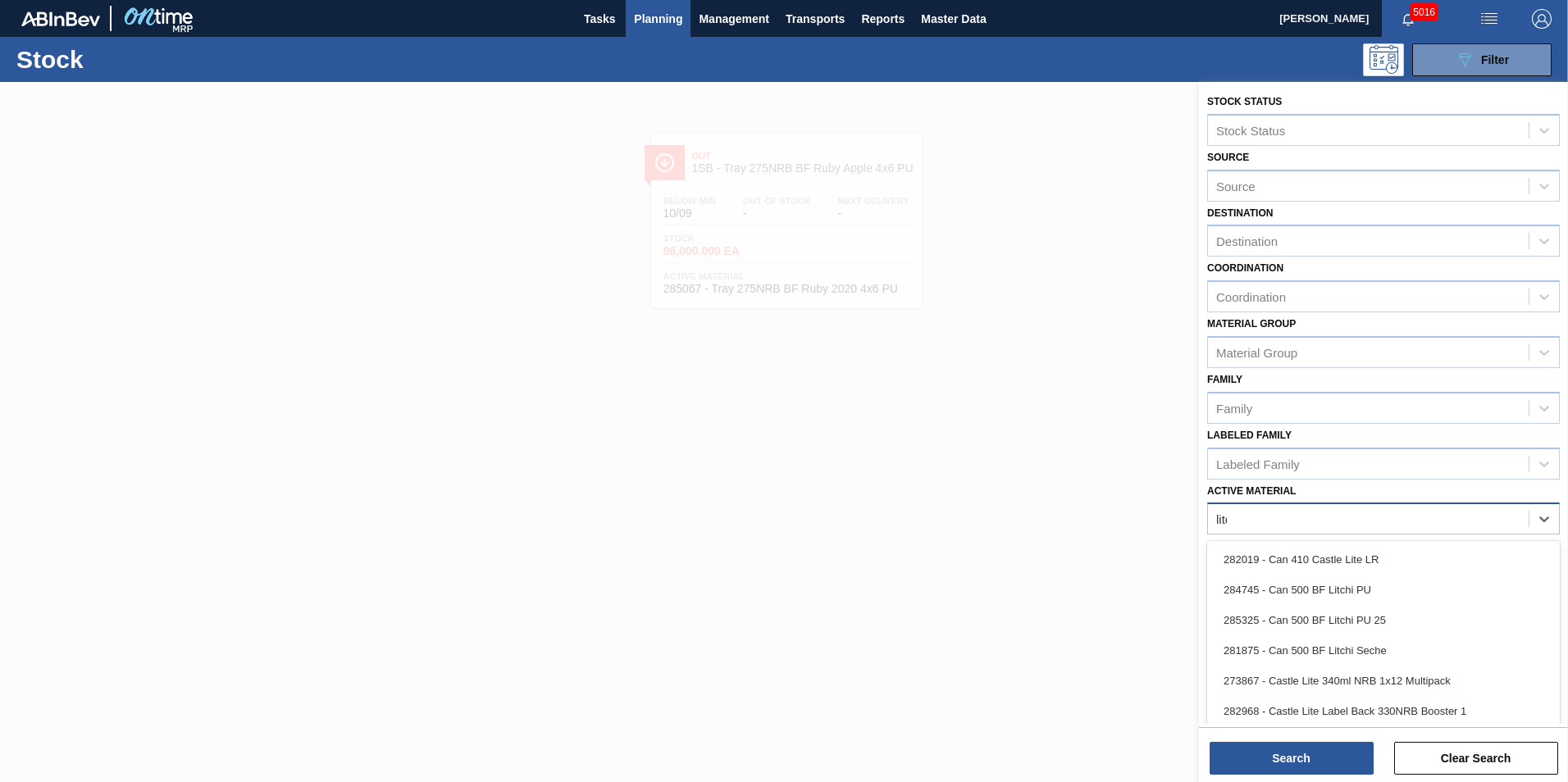
type Material "[PERSON_NAME]"
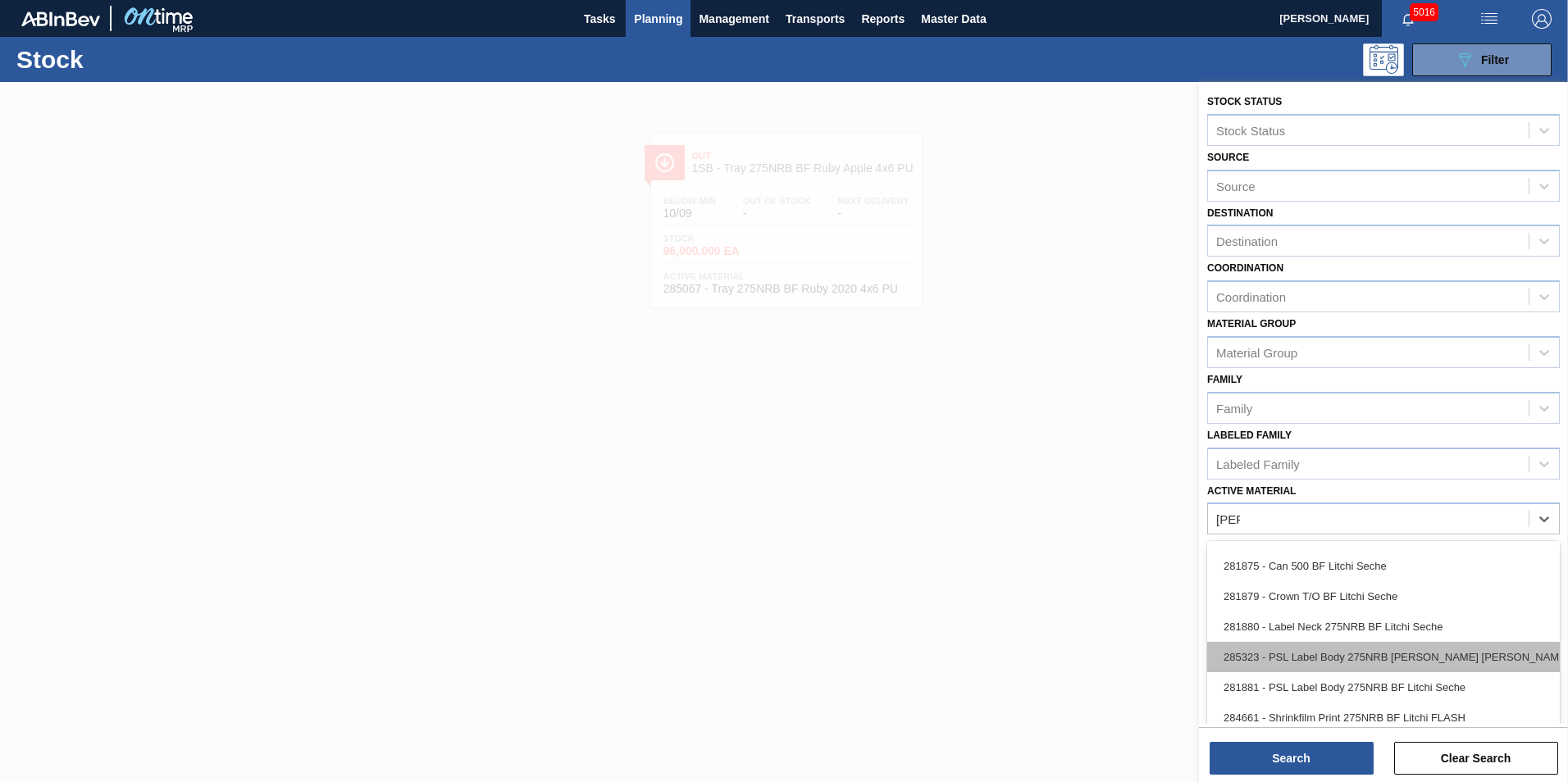
scroll to position [82, 0]
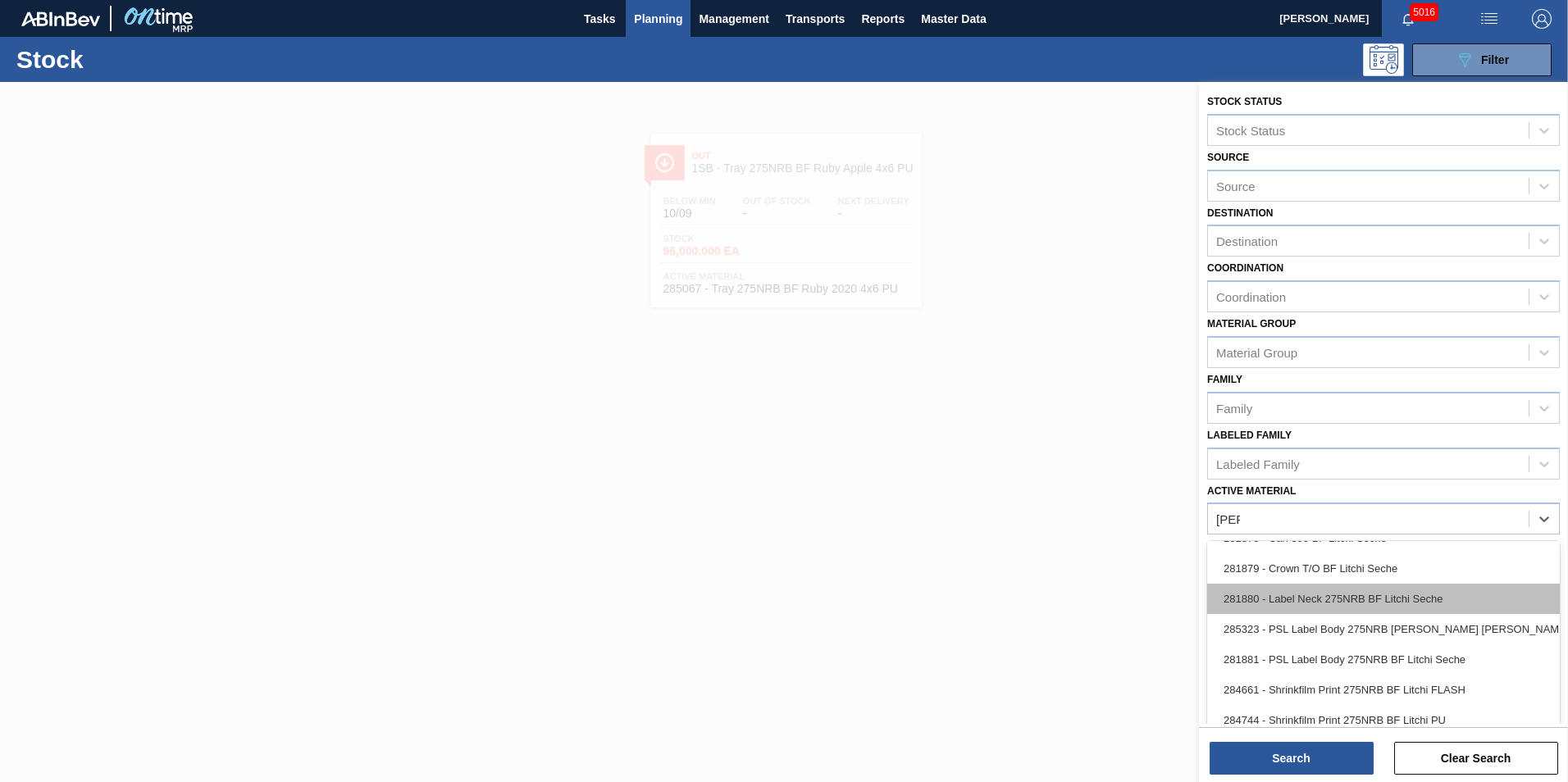
click at [1382, 604] on div "281880 - Label Neck 275NRB BF Litchi Seche" at bounding box center [1383, 598] width 353 height 31
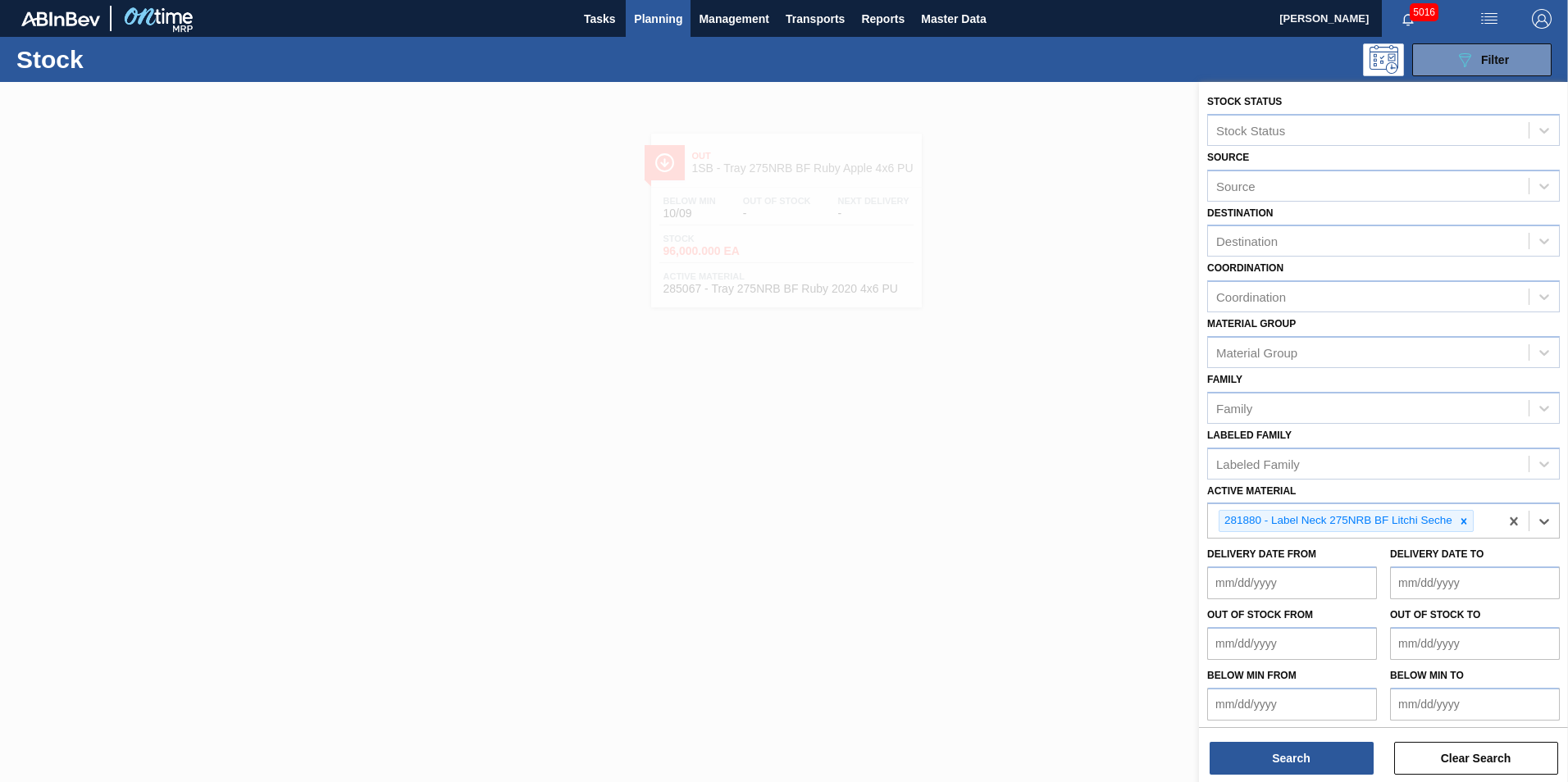
click at [1322, 779] on div "Stock Status Stock Status Source Source Destination Destination Coordination Co…" at bounding box center [1383, 434] width 369 height 703
click at [1316, 763] on button "Search" at bounding box center [1292, 758] width 164 height 32
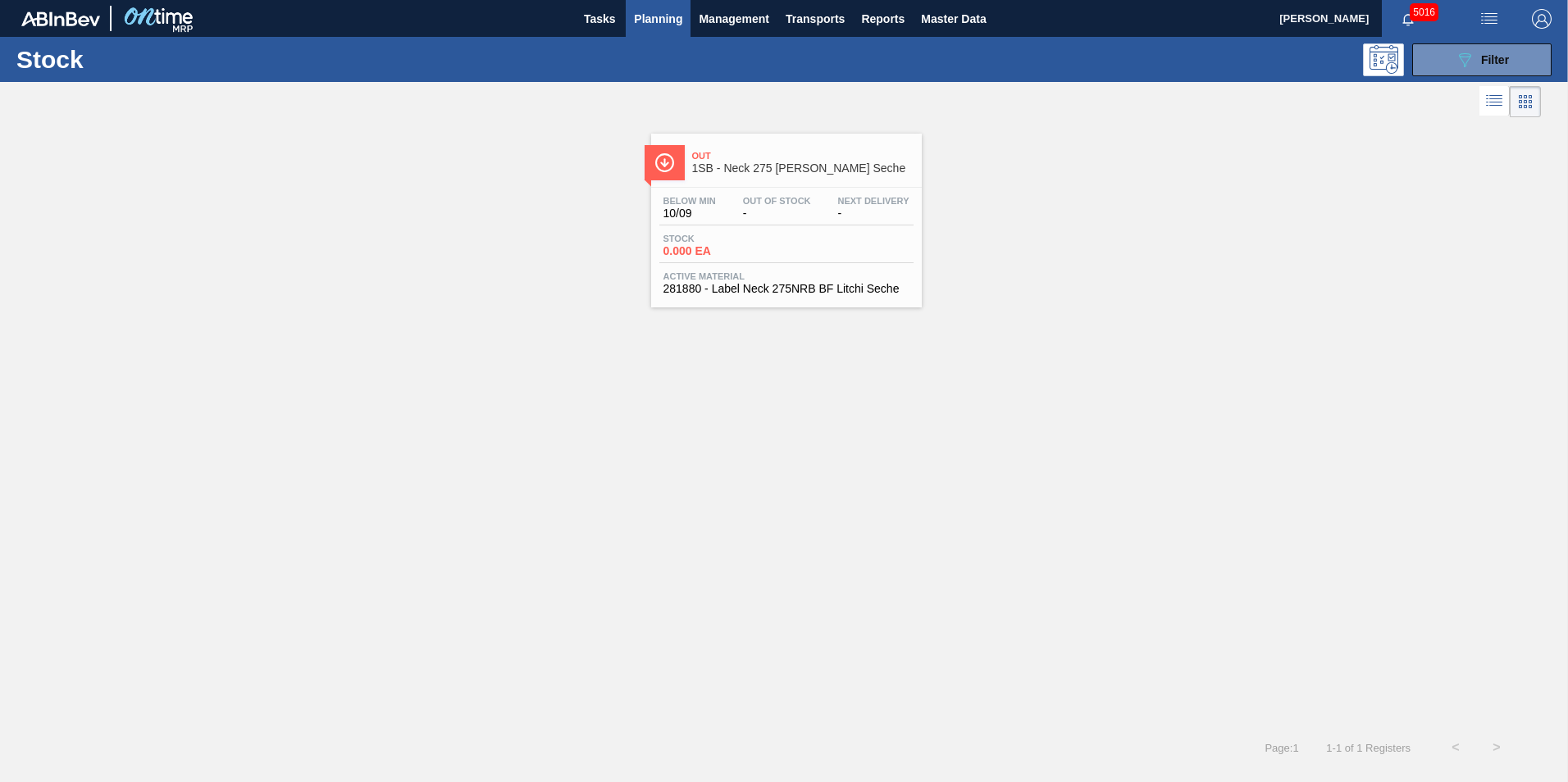
click at [741, 232] on div "Below Min 10/09 Out Of Stock - Next Delivery - Stock 0.000 EA Active Material 2…" at bounding box center [786, 243] width 270 height 111
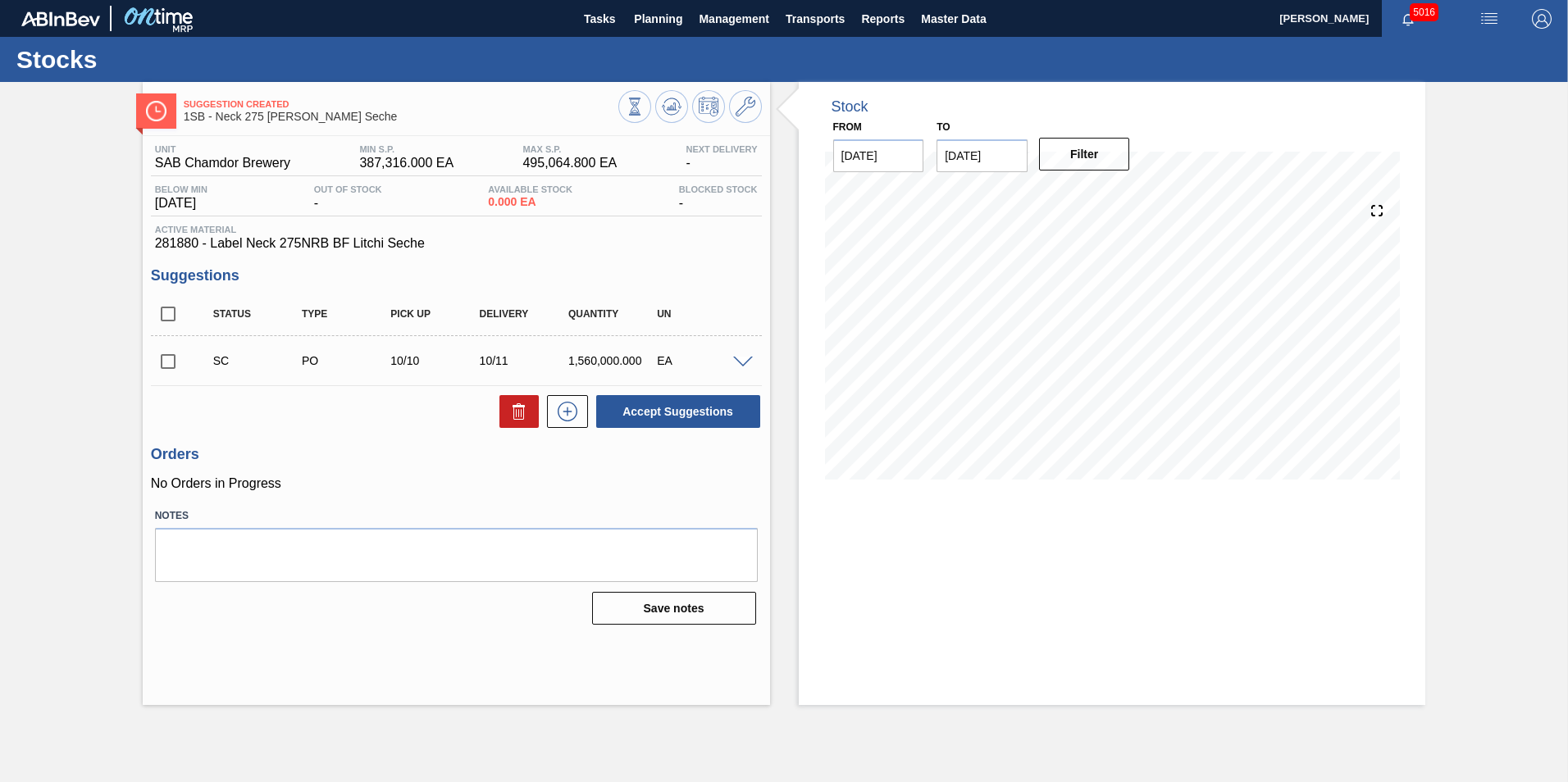
click at [167, 352] on input "checkbox" at bounding box center [167, 361] width 34 height 34
click at [659, 407] on button "Accept Suggestions" at bounding box center [677, 411] width 164 height 32
checkbox input "false"
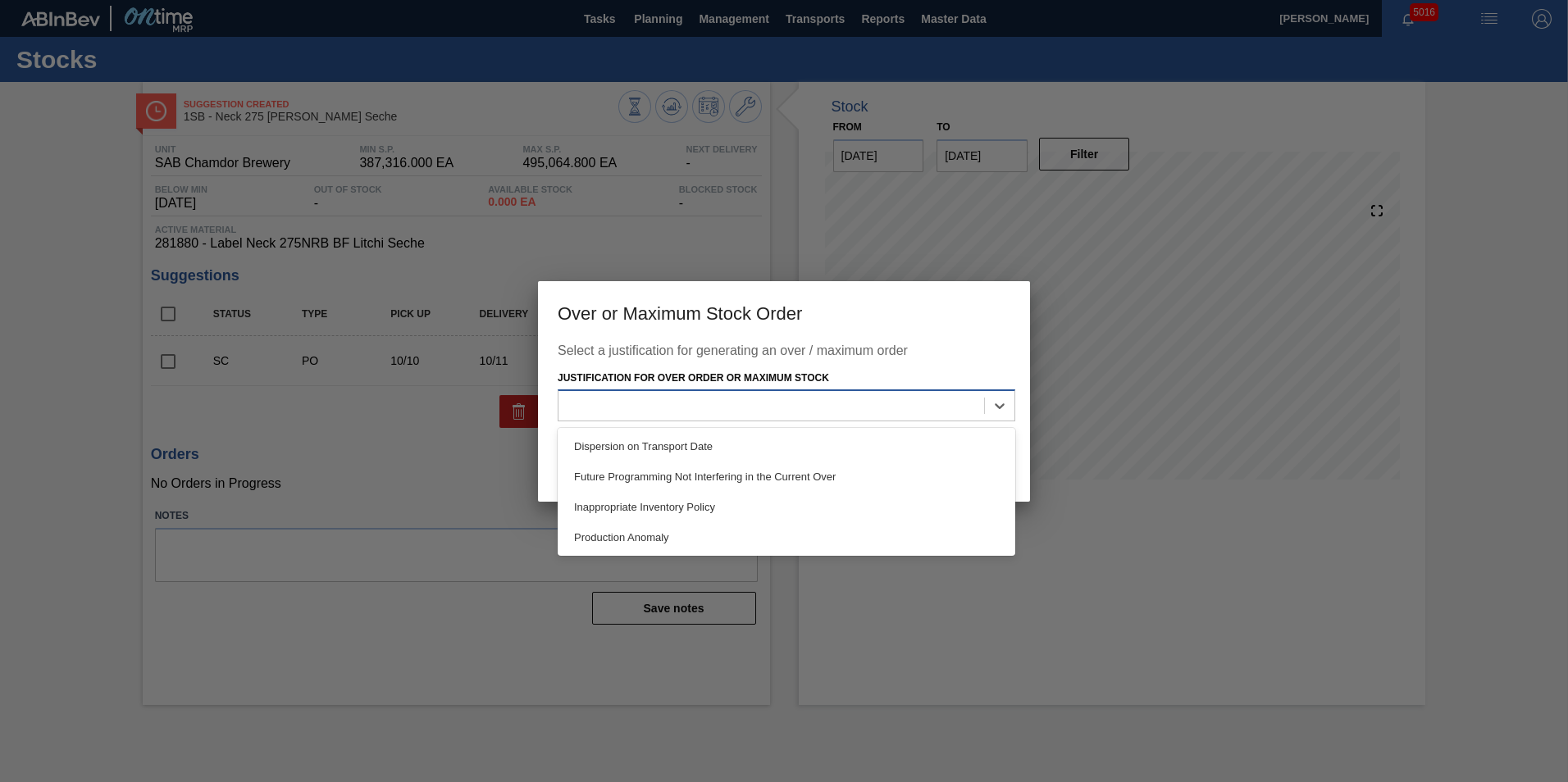
click at [676, 402] on div at bounding box center [771, 406] width 425 height 24
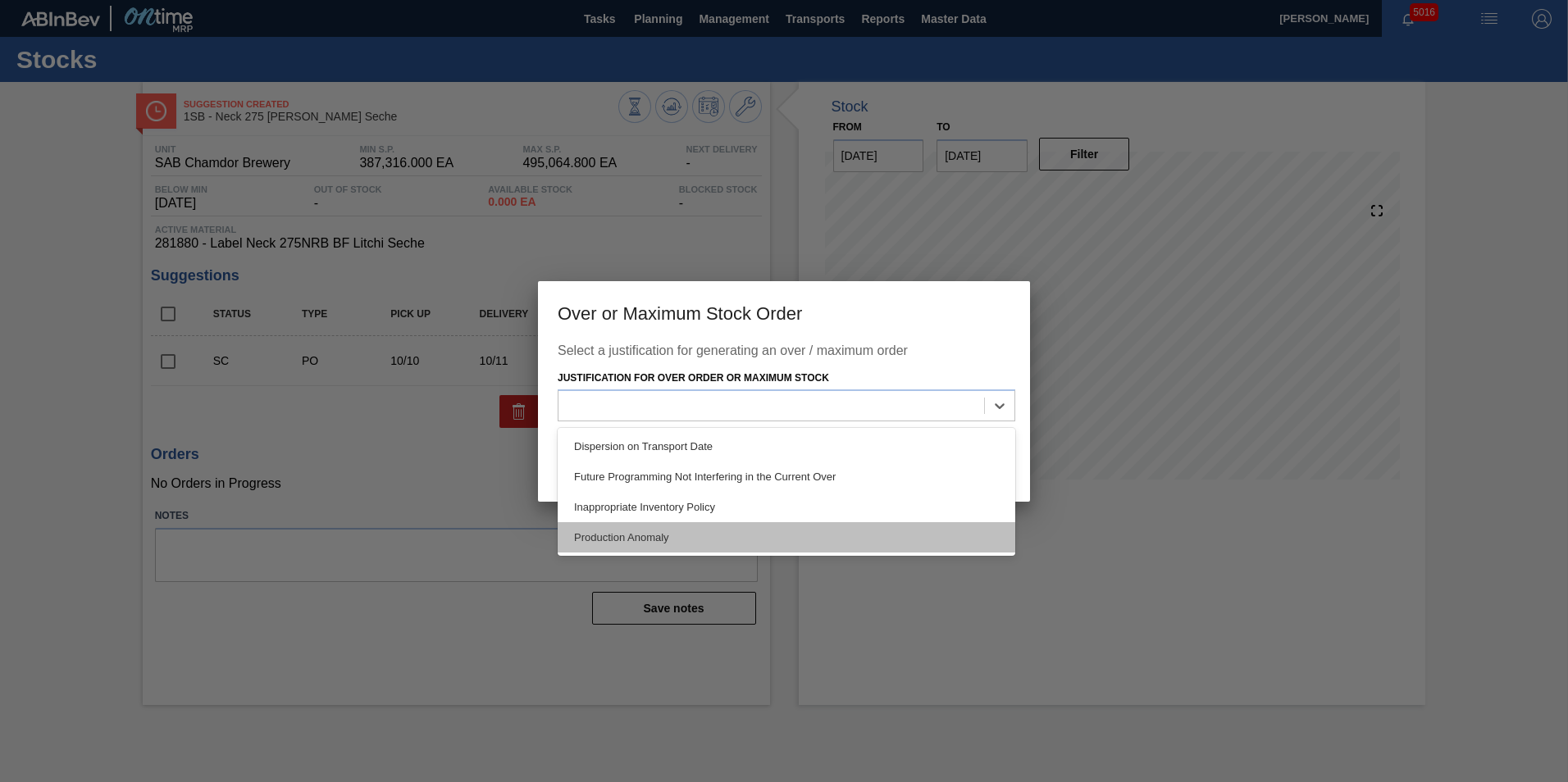
click at [658, 530] on div "Production Anomaly" at bounding box center [786, 537] width 458 height 31
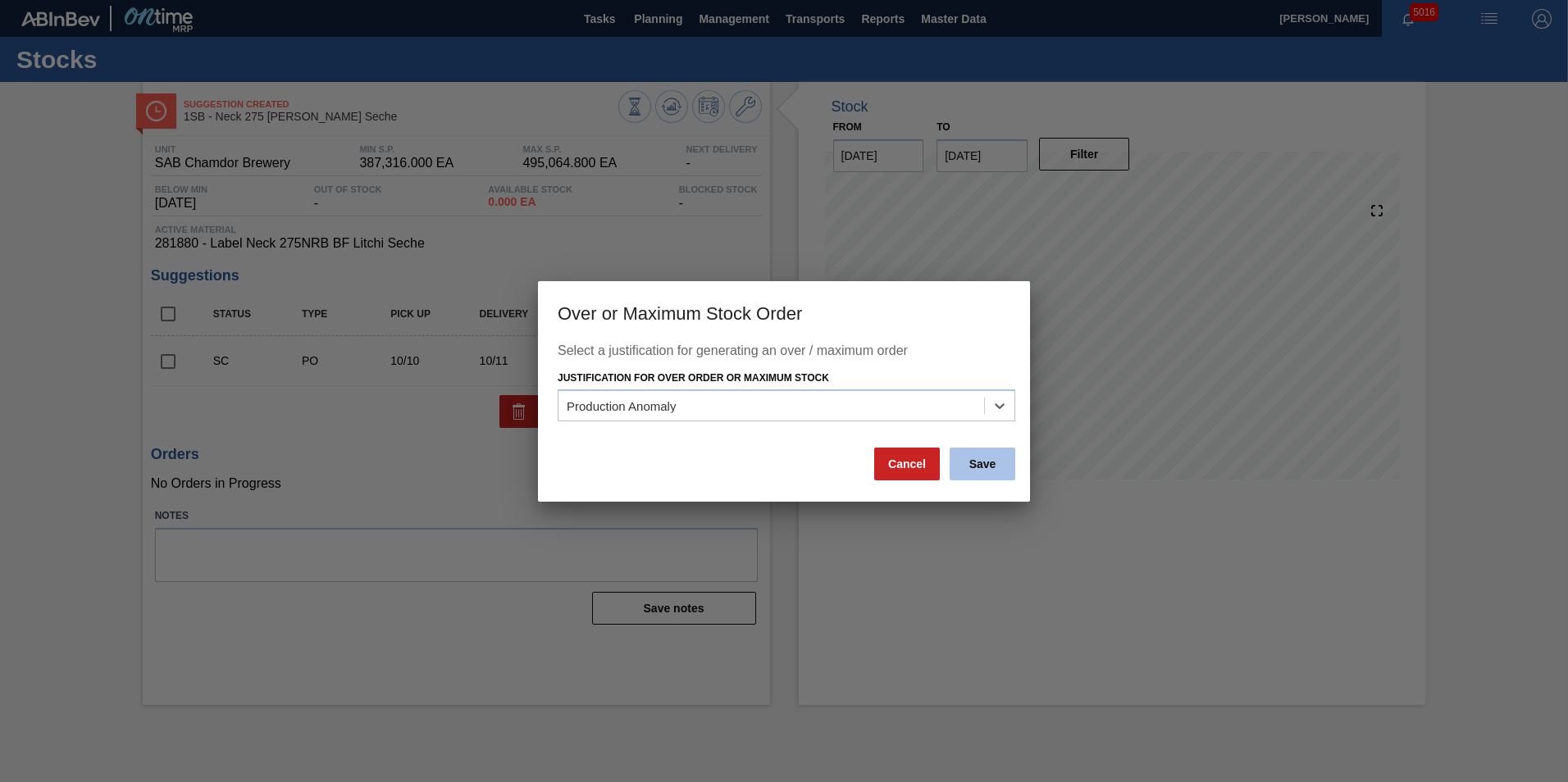
click at [998, 457] on button "Save" at bounding box center [982, 464] width 66 height 32
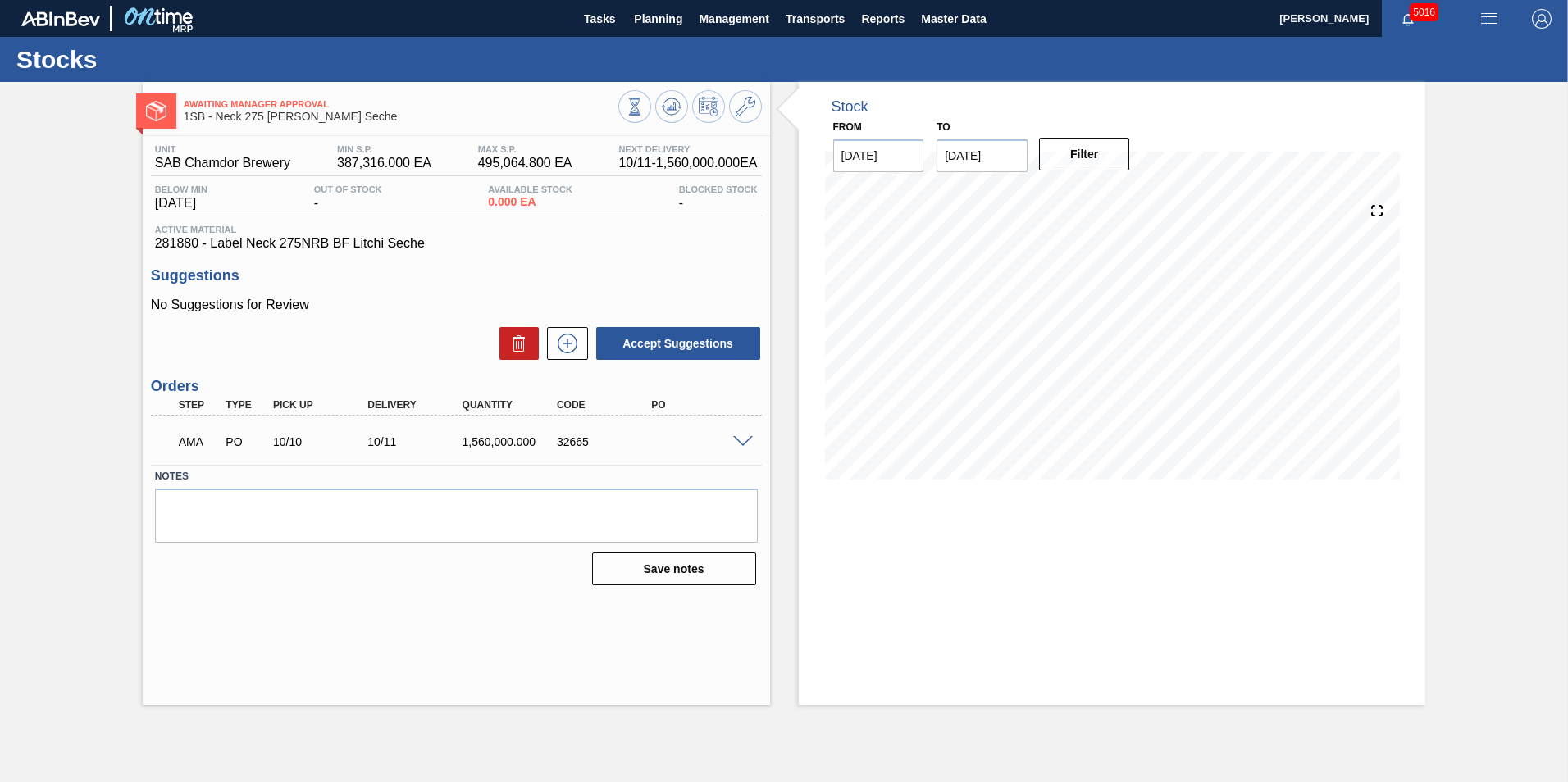
click at [333, 443] on div "10/10" at bounding box center [321, 442] width 106 height 13
click at [746, 440] on span at bounding box center [743, 443] width 19 height 12
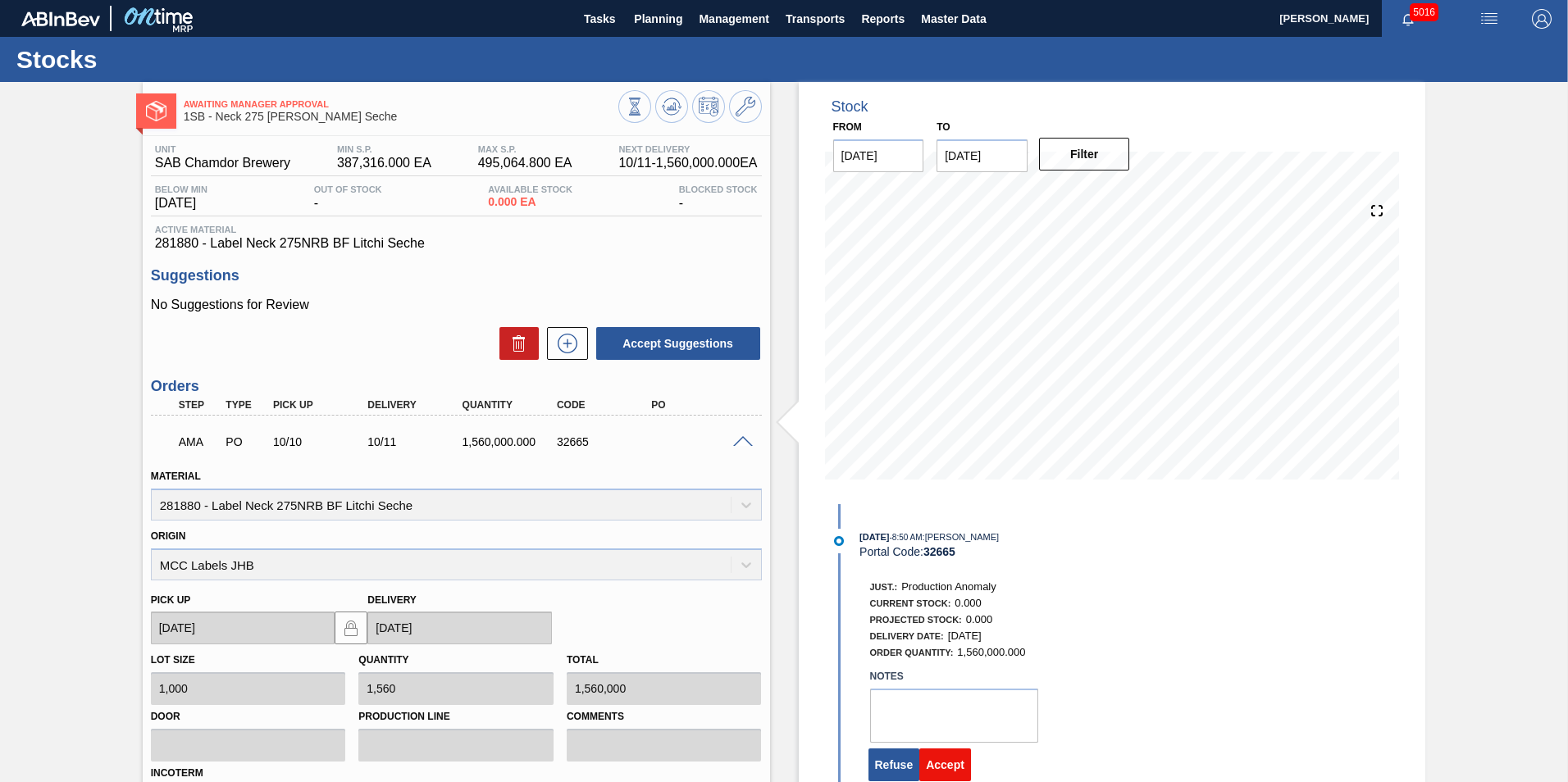
click at [949, 762] on button "Accept" at bounding box center [945, 765] width 52 height 32
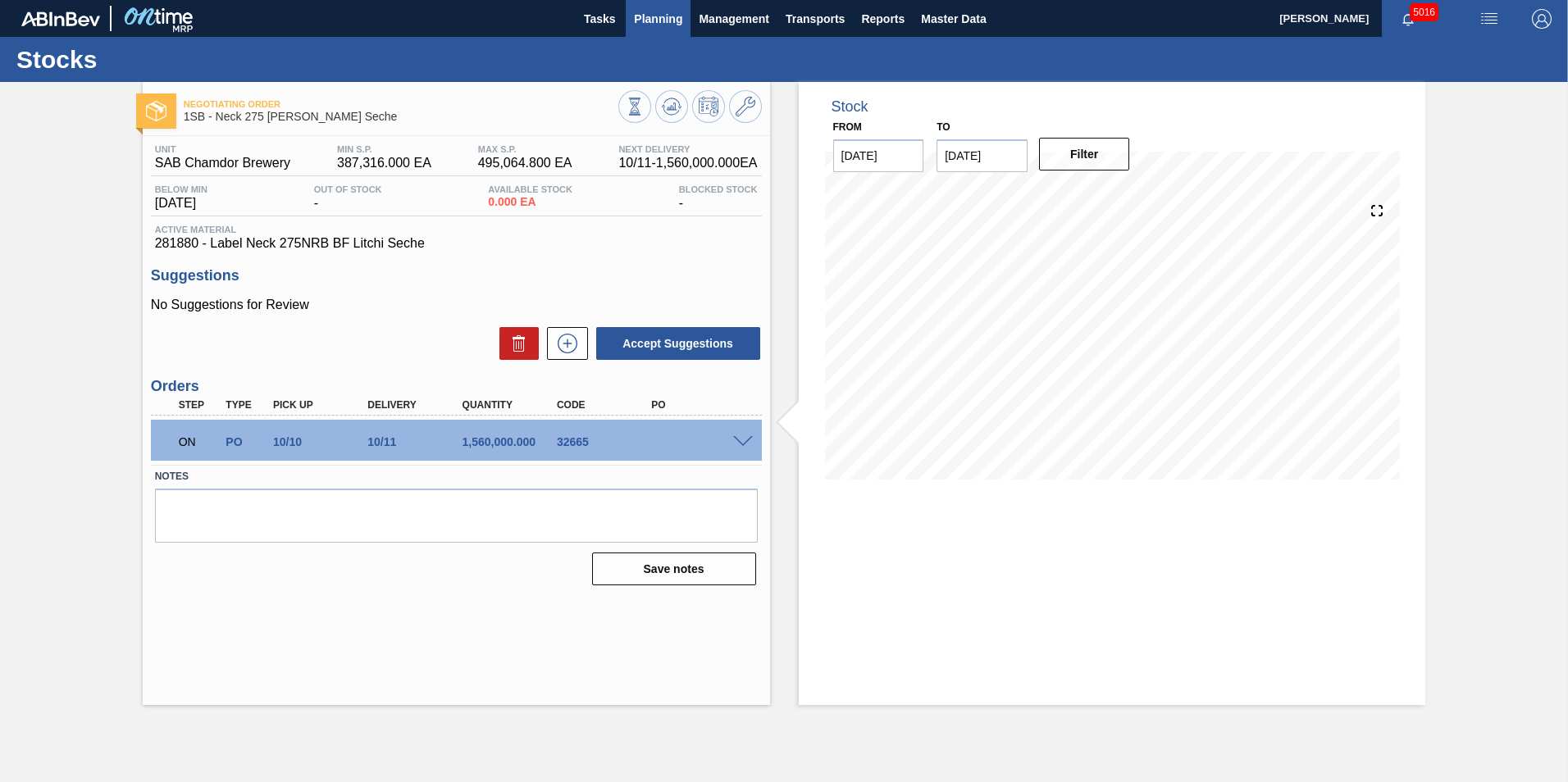
click at [657, 19] on span "Planning" at bounding box center [658, 18] width 48 height 19
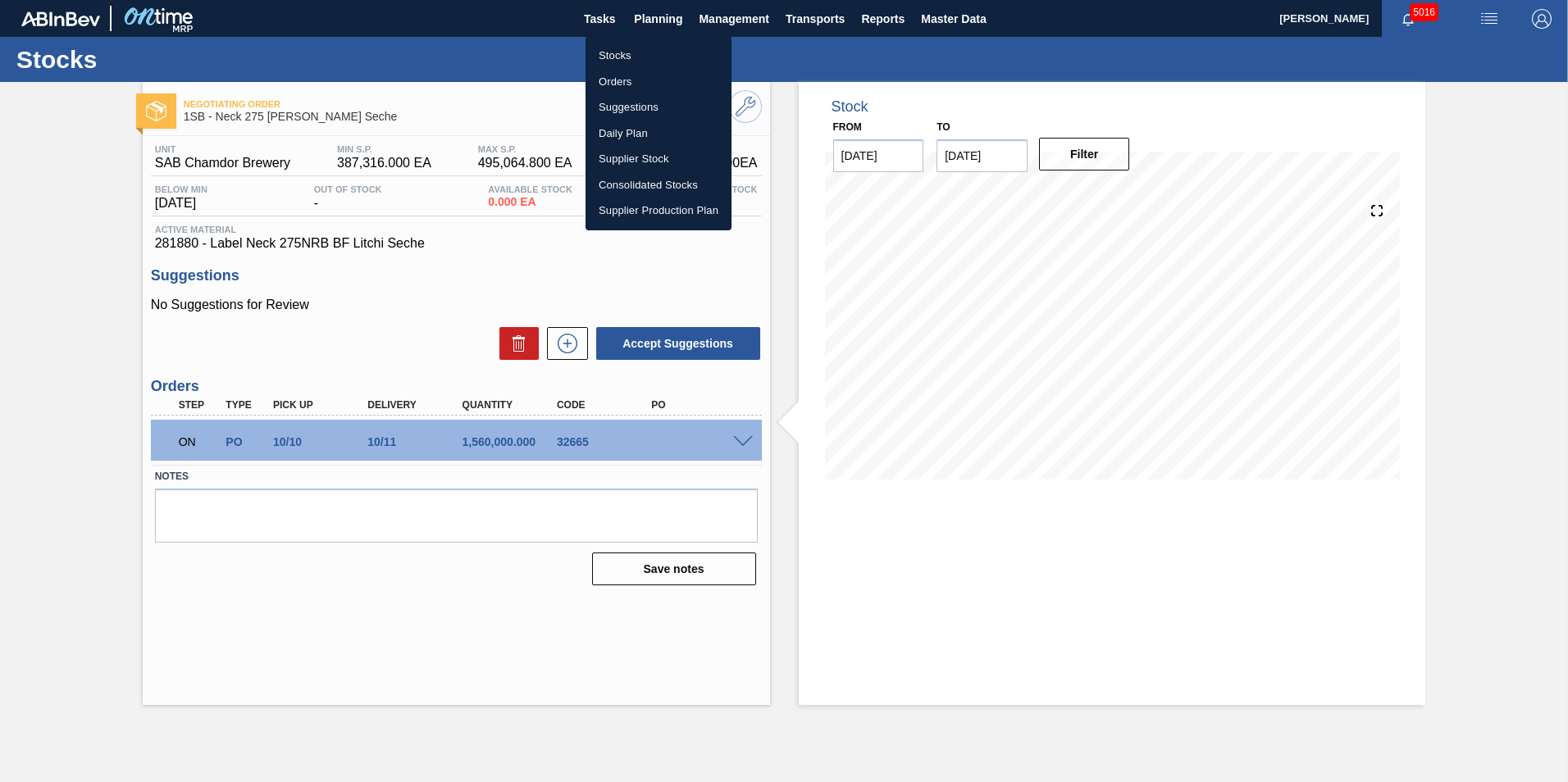
click at [611, 48] on li "Stocks" at bounding box center [658, 56] width 146 height 26
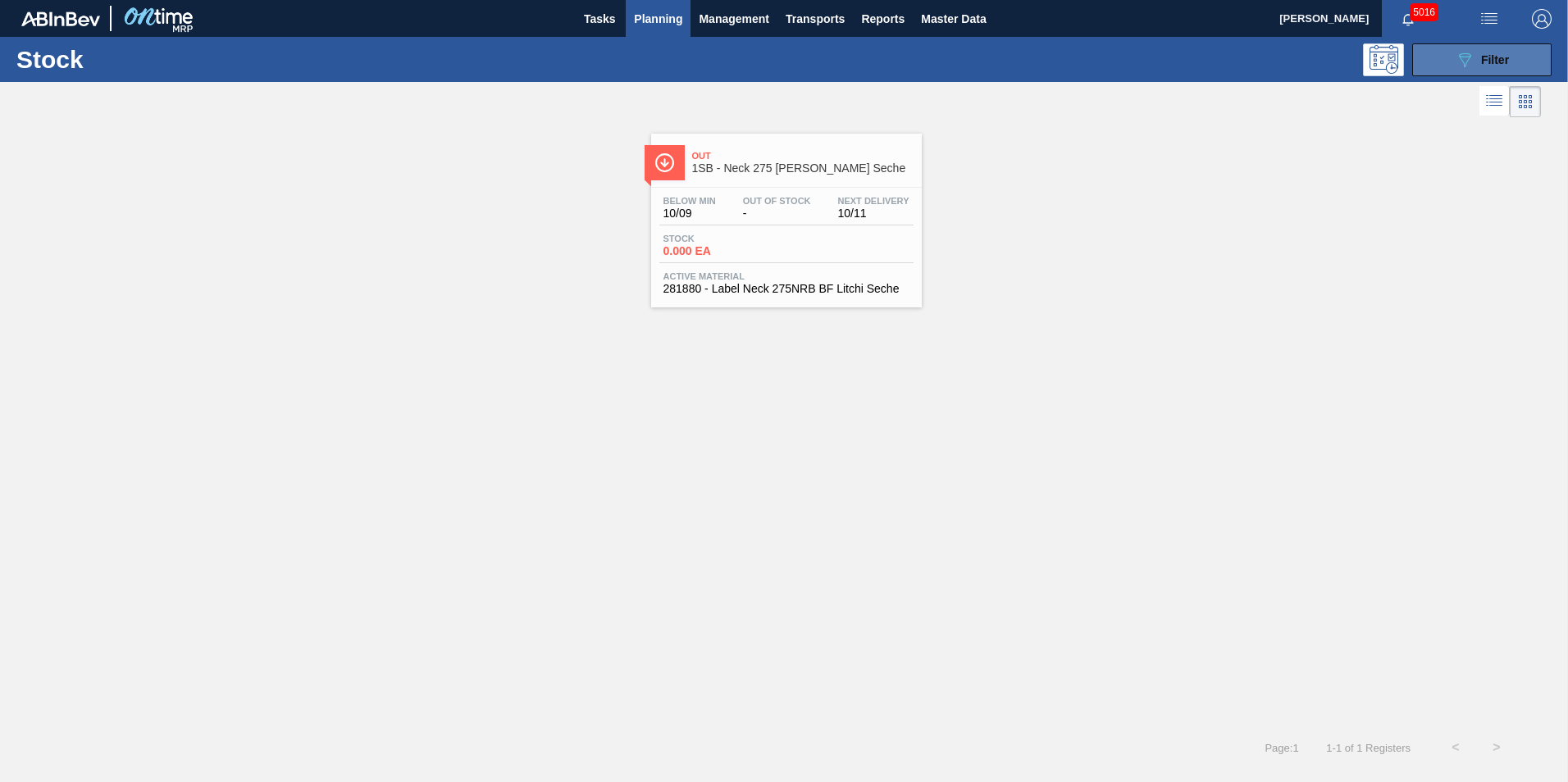
click at [1499, 59] on span "Filter" at bounding box center [1495, 59] width 28 height 13
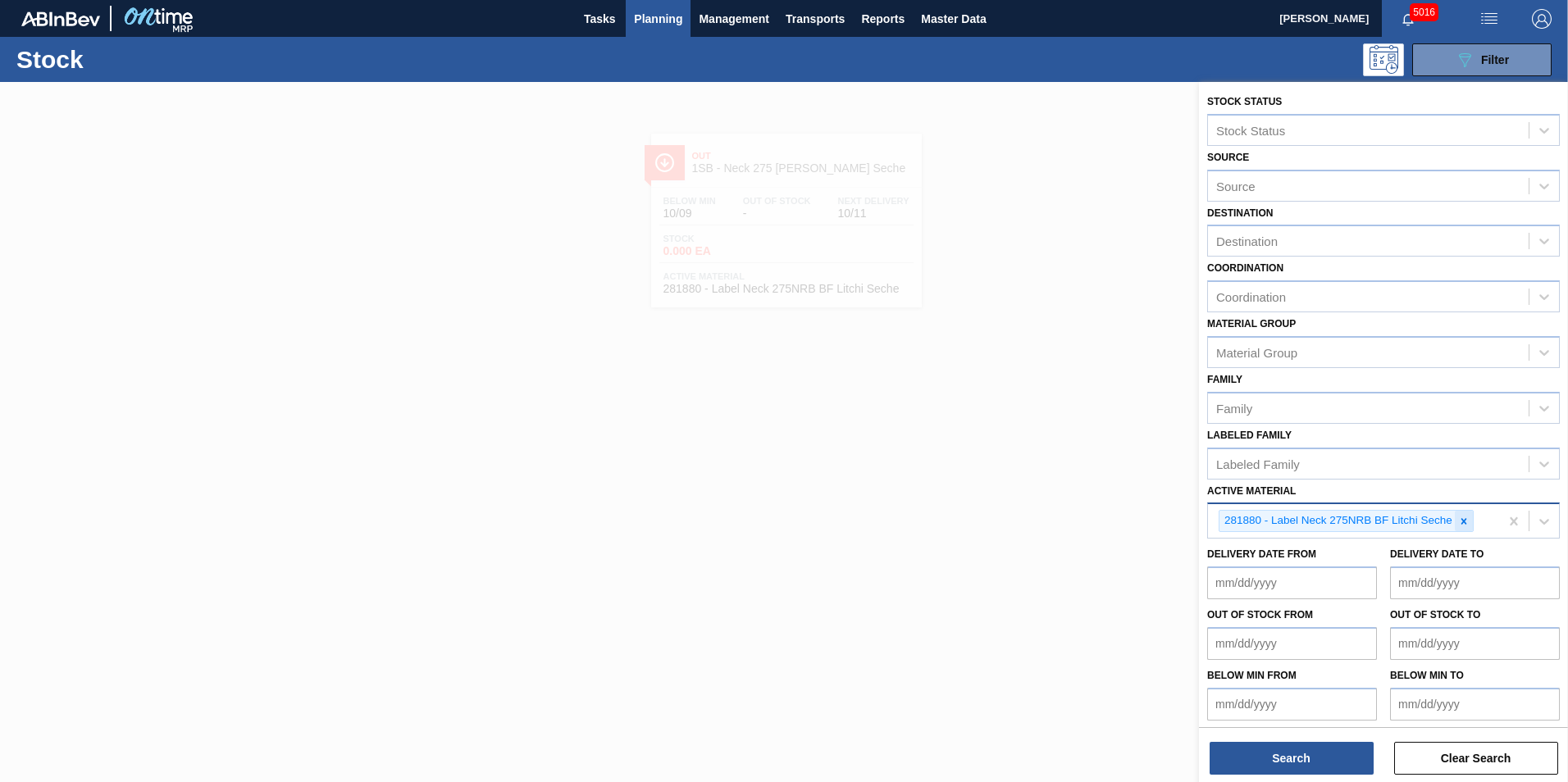
click at [1468, 519] on icon at bounding box center [1464, 521] width 11 height 11
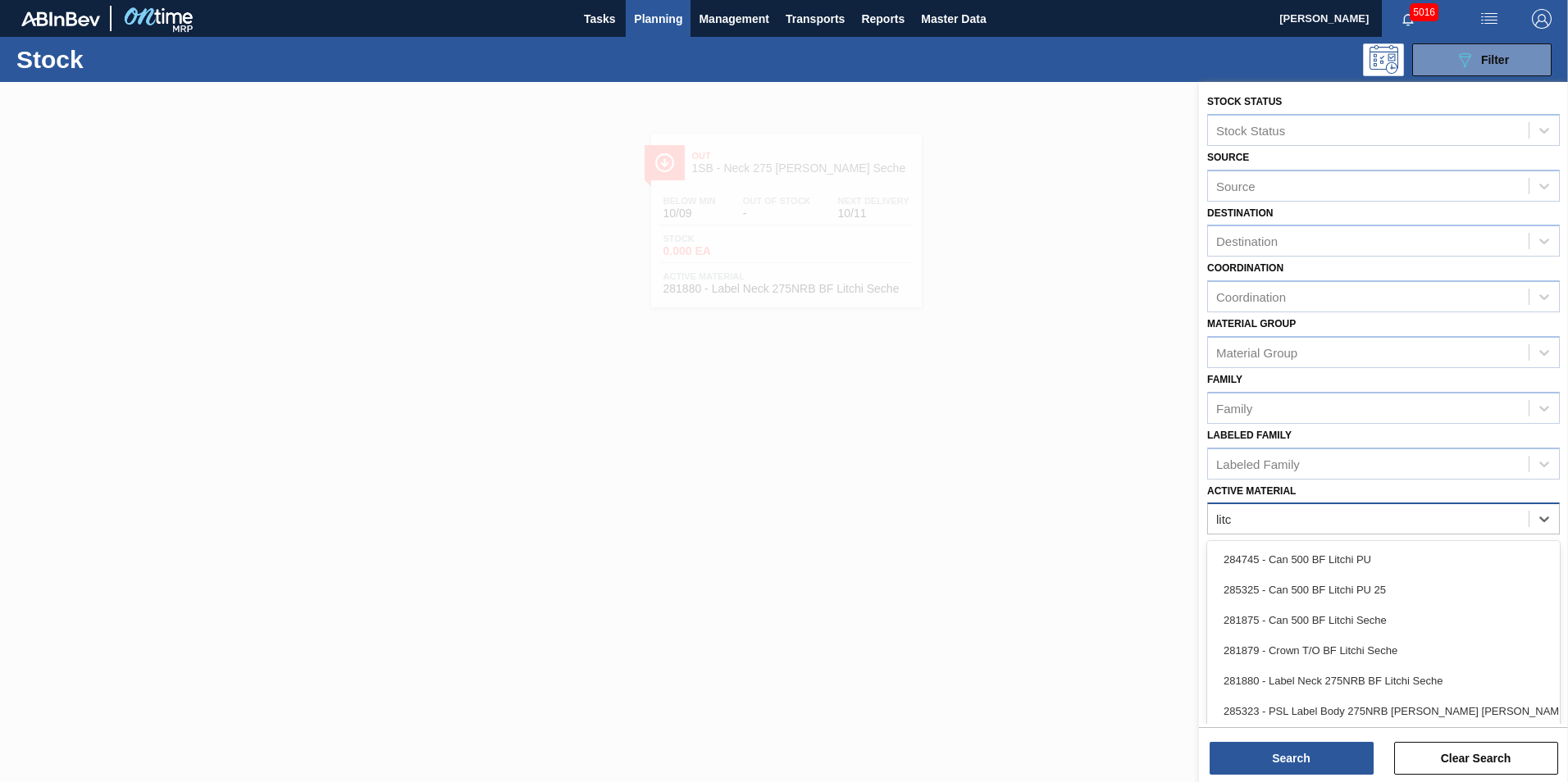
type Material "[PERSON_NAME]"
click at [1383, 702] on div "285323 - PSL Label Body 275NRB [PERSON_NAME] [PERSON_NAME] PU25" at bounding box center [1383, 711] width 353 height 31
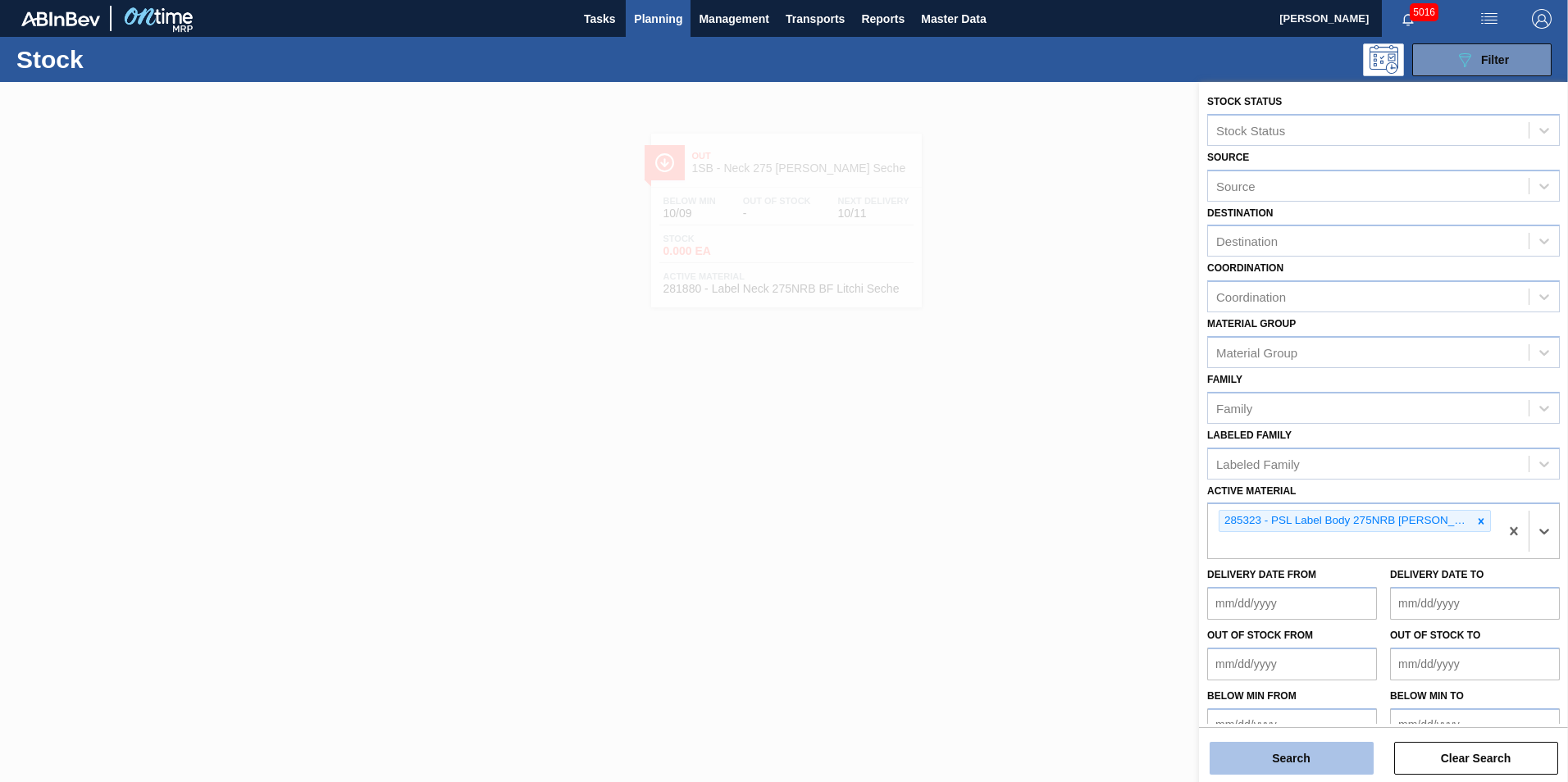
click at [1316, 763] on button "Search" at bounding box center [1292, 758] width 164 height 32
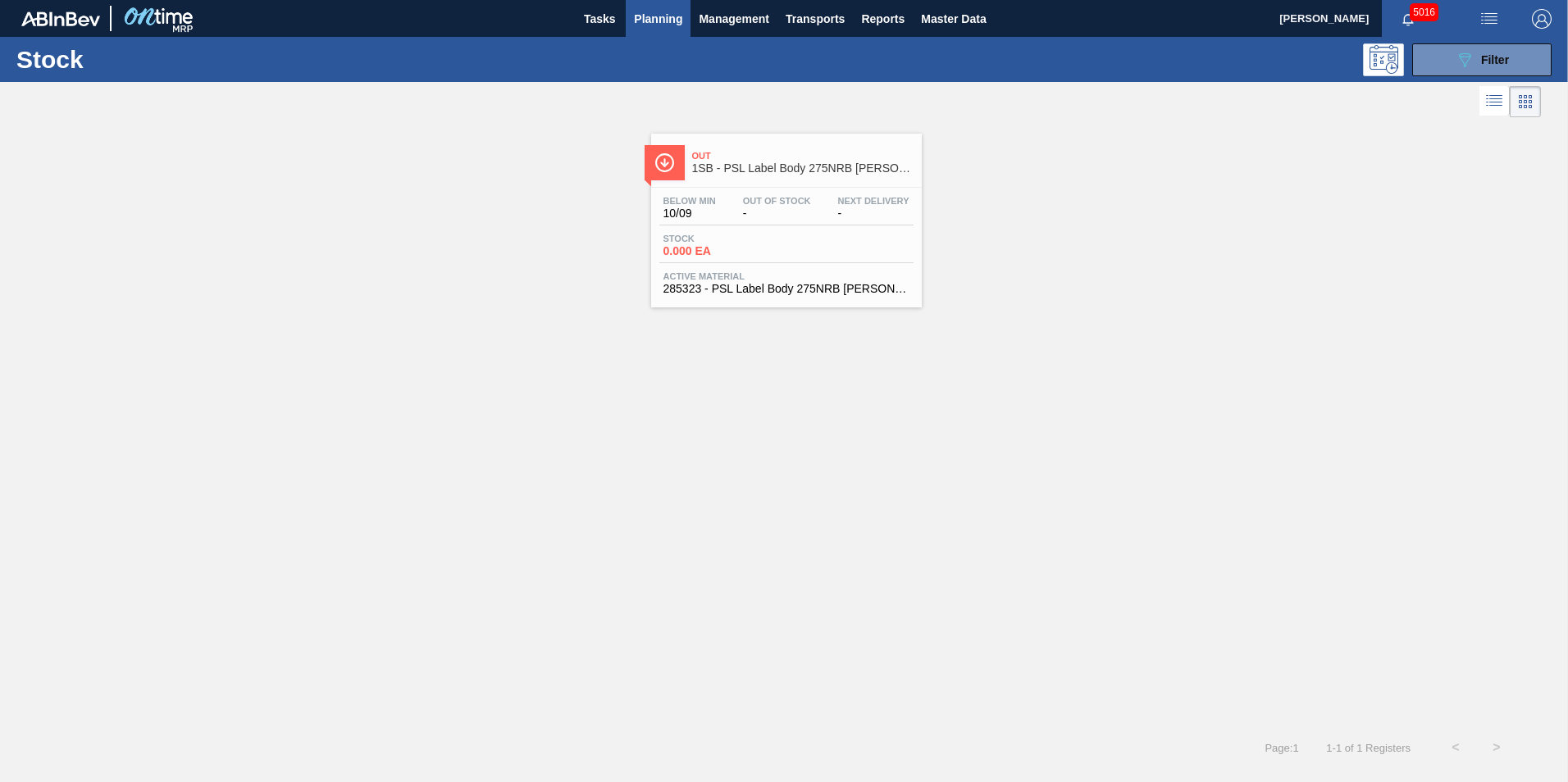
click at [779, 262] on div "Stock 0.000 EA" at bounding box center [787, 248] width 255 height 30
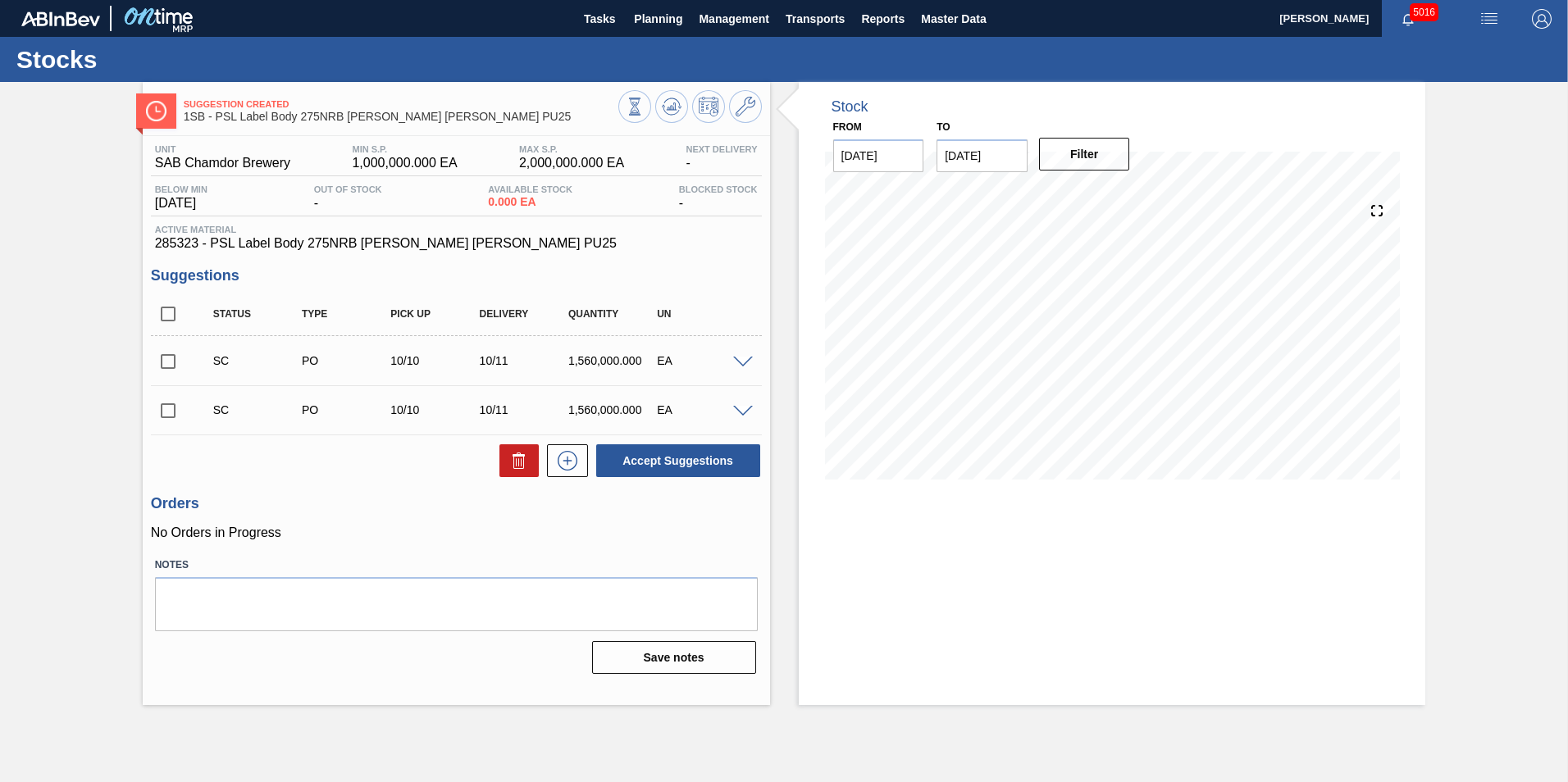
click at [170, 360] on input "checkbox" at bounding box center [167, 361] width 34 height 34
click at [648, 460] on button "Accept Suggestions" at bounding box center [677, 460] width 164 height 32
checkbox input "false"
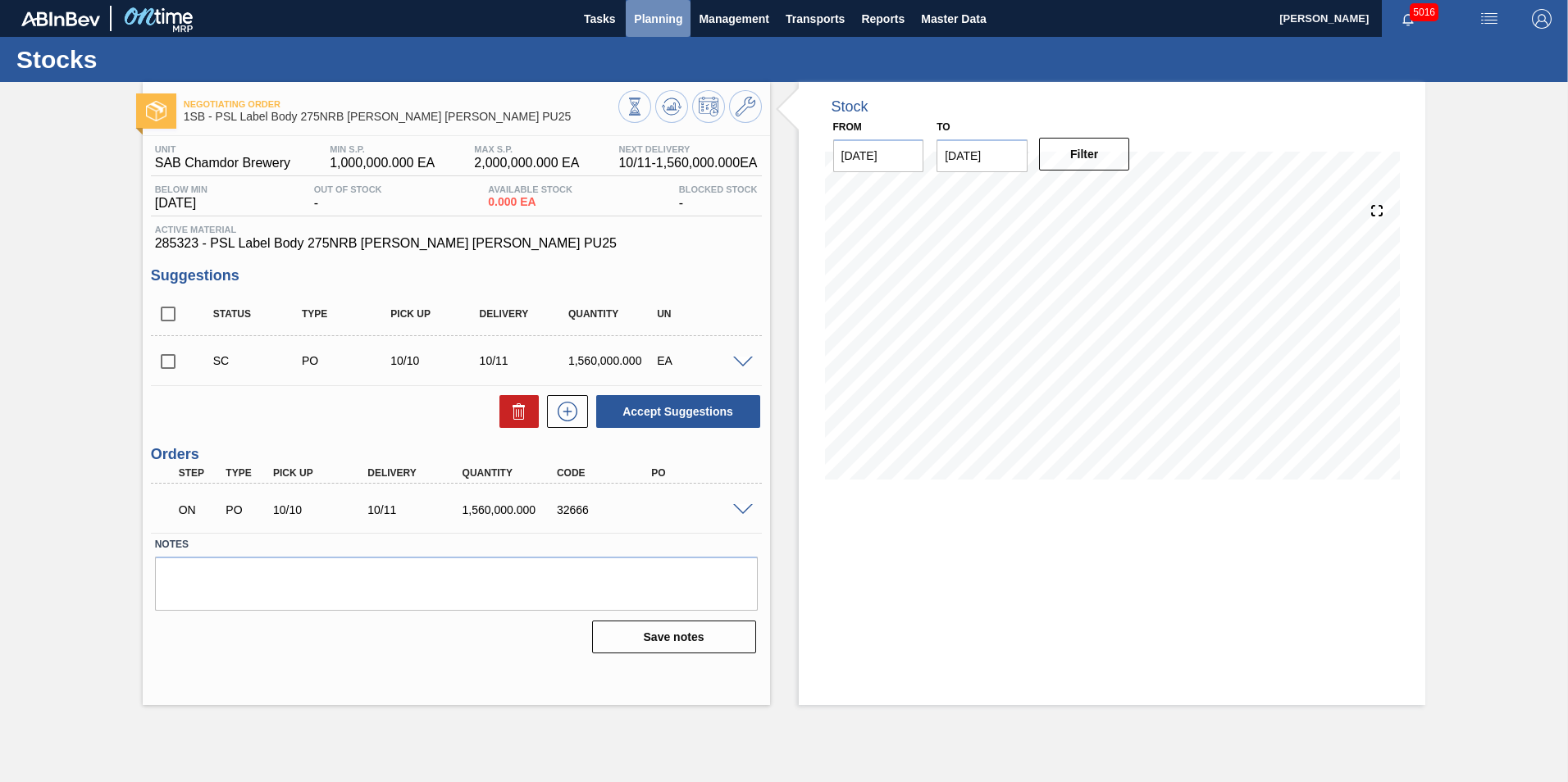
click at [654, 12] on span "Planning" at bounding box center [658, 18] width 48 height 19
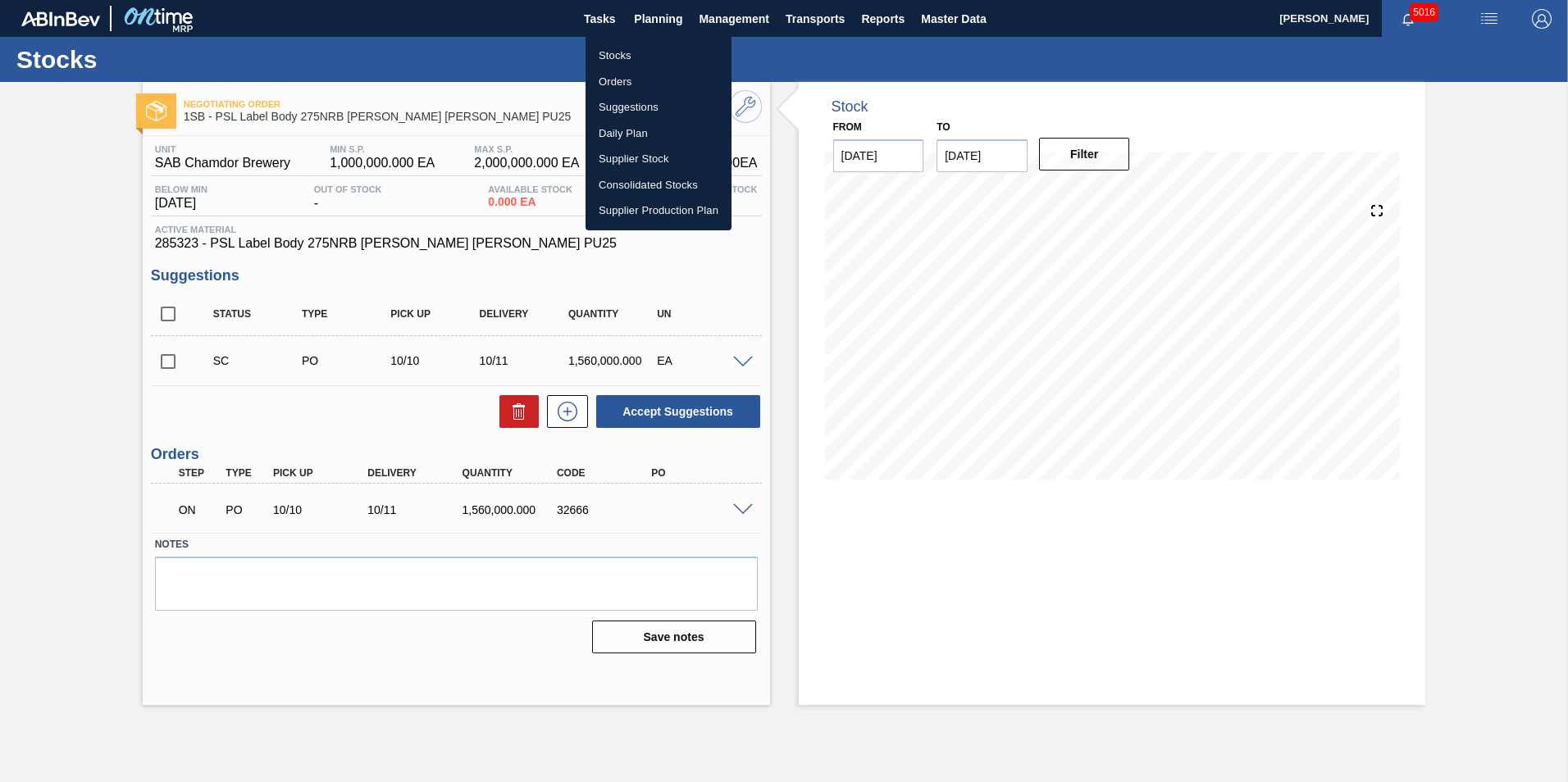
click at [617, 52] on li "Stocks" at bounding box center [658, 56] width 146 height 26
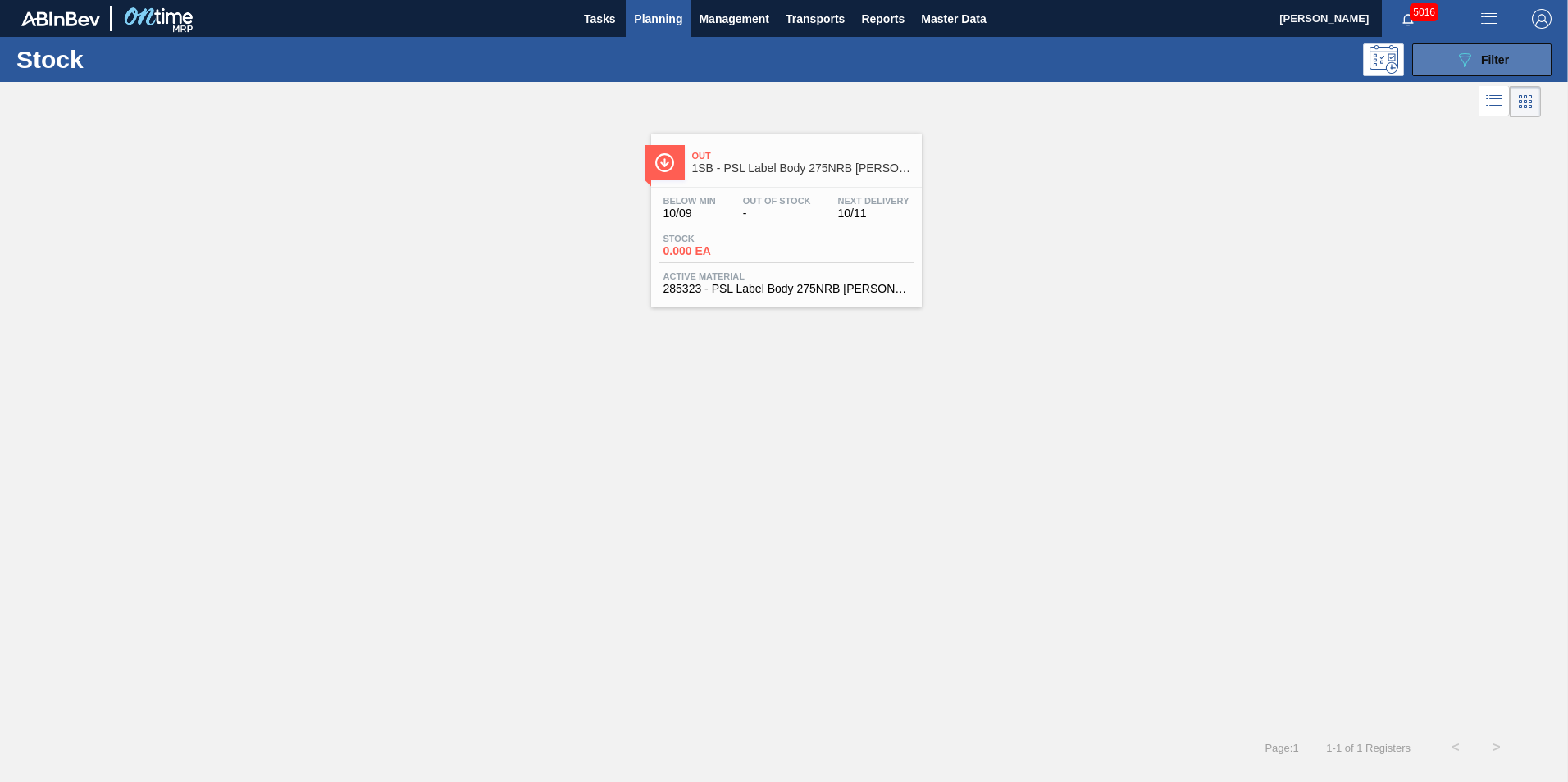
click at [1471, 62] on icon "089F7B8B-B2A5-4AFE-B5C0-19BA573D28AC" at bounding box center [1465, 59] width 19 height 19
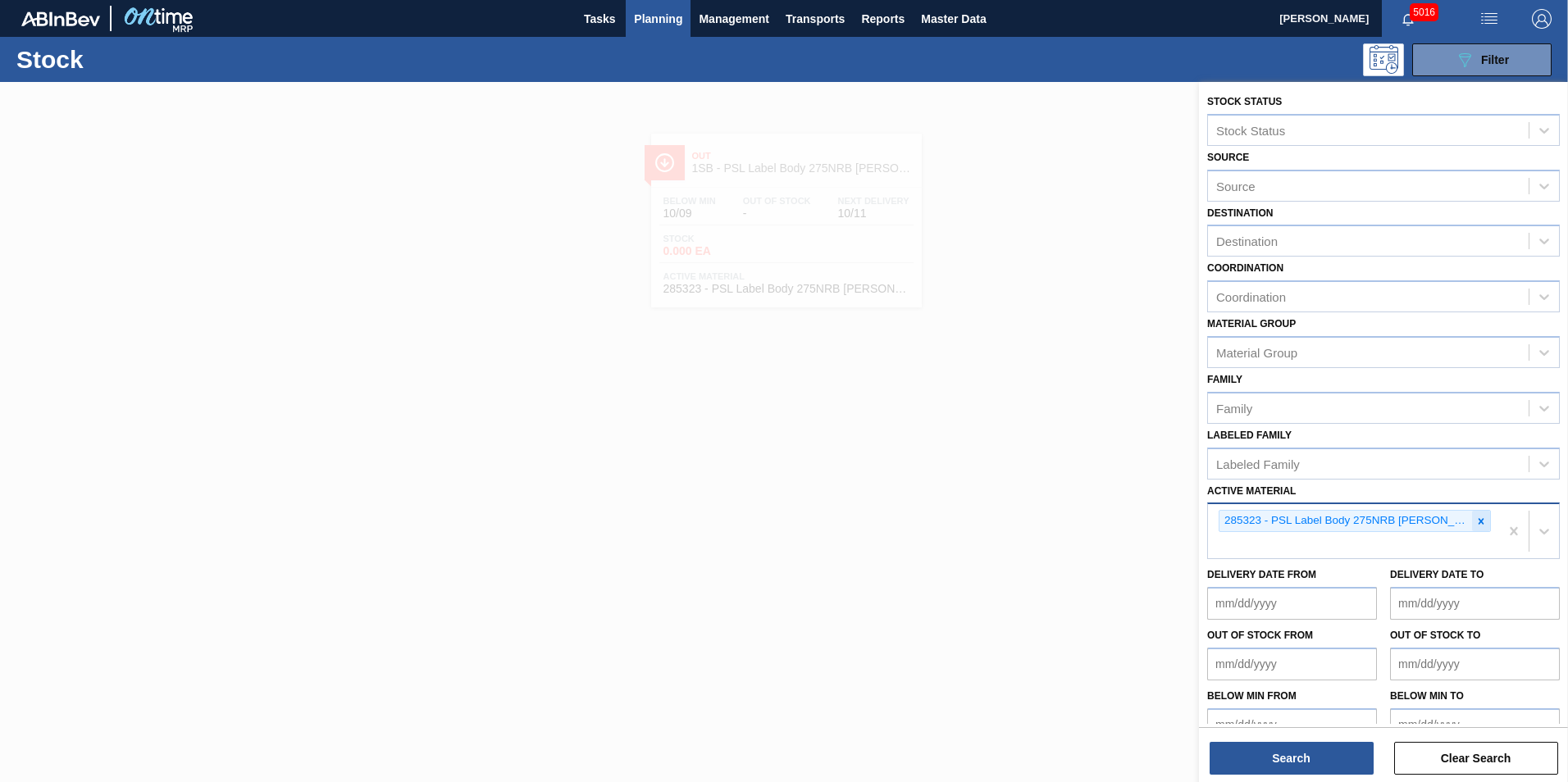
click at [1486, 518] on div at bounding box center [1481, 520] width 18 height 20
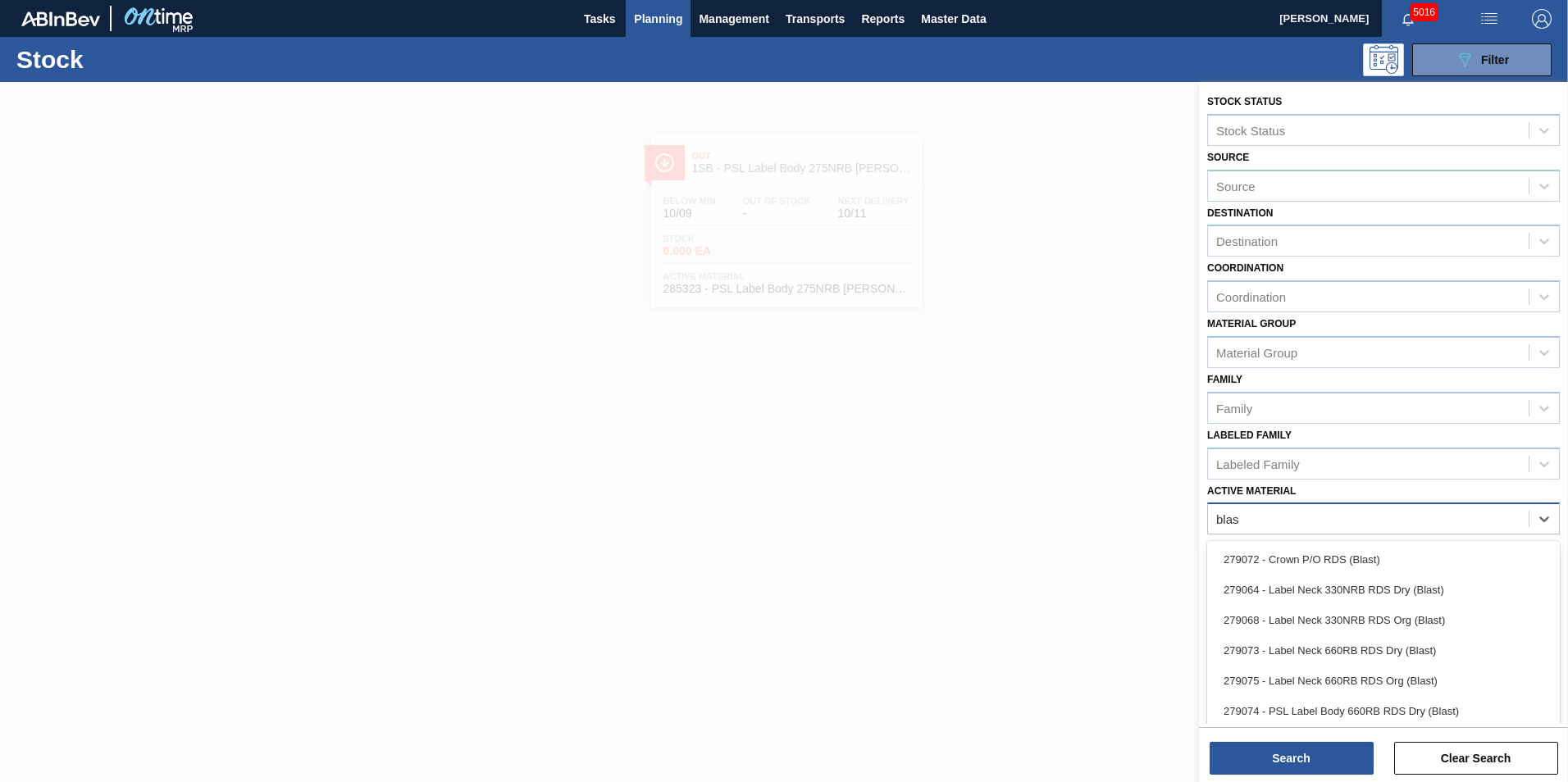
type Material "blast"
click at [1374, 707] on div "279074 - PSL Label Body 660RB RDS Dry (Blast)" at bounding box center [1383, 711] width 353 height 31
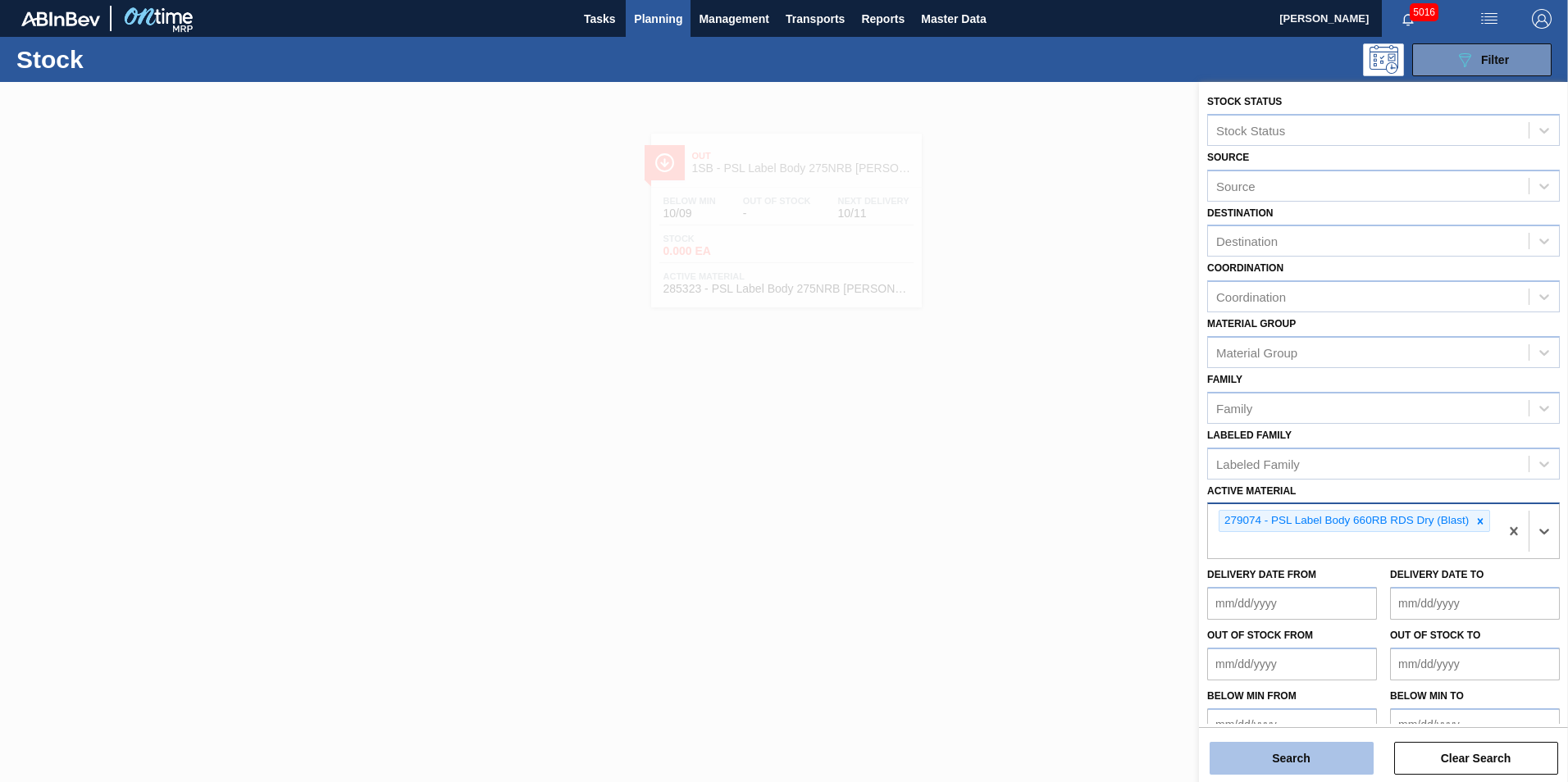
click at [1308, 759] on button "Search" at bounding box center [1292, 758] width 164 height 32
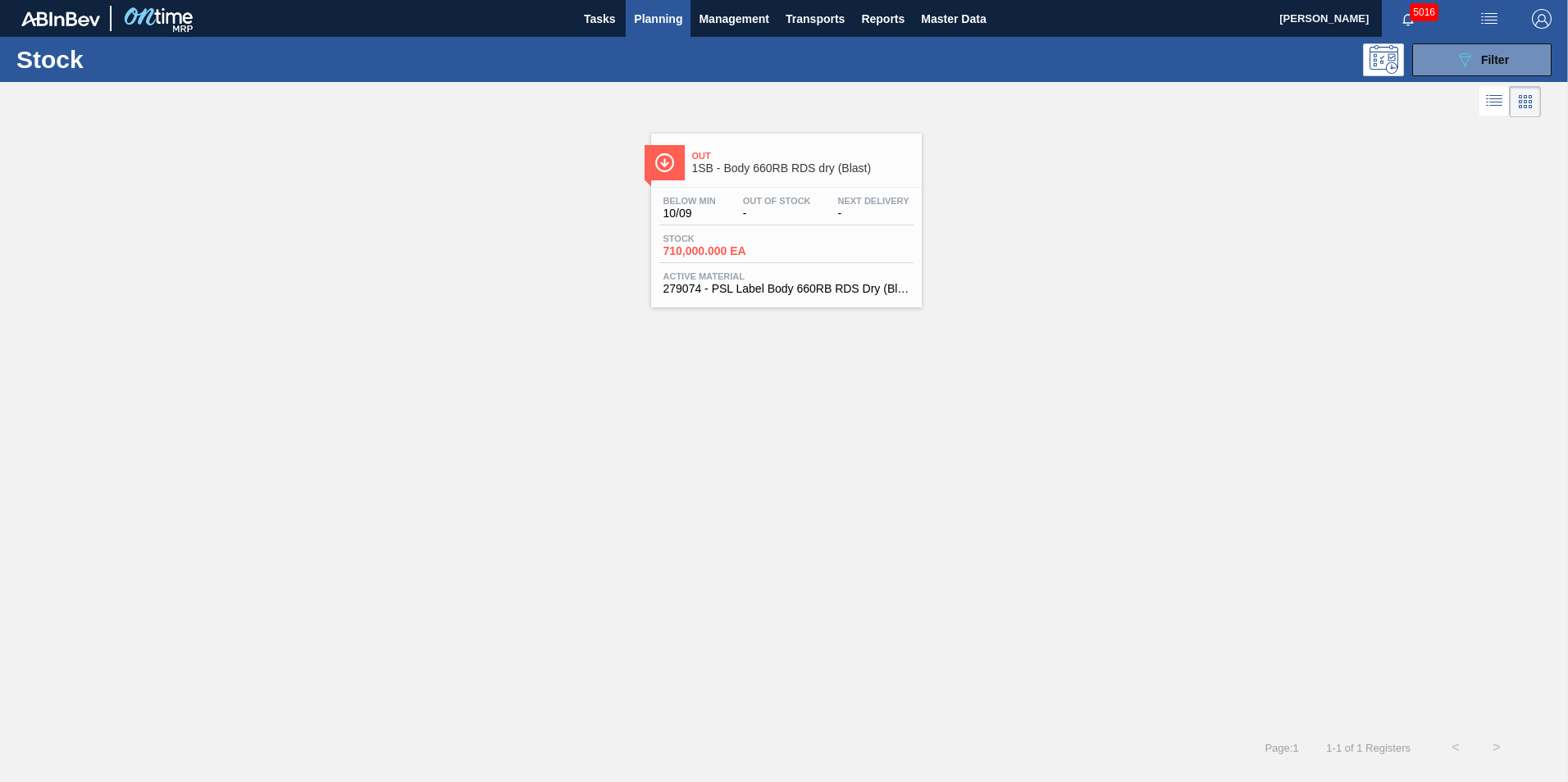
click at [739, 263] on div "Below Min 10/09 Out Of Stock - Next Delivery - Stock 710,000.000 EA Active Mate…" at bounding box center [786, 243] width 270 height 111
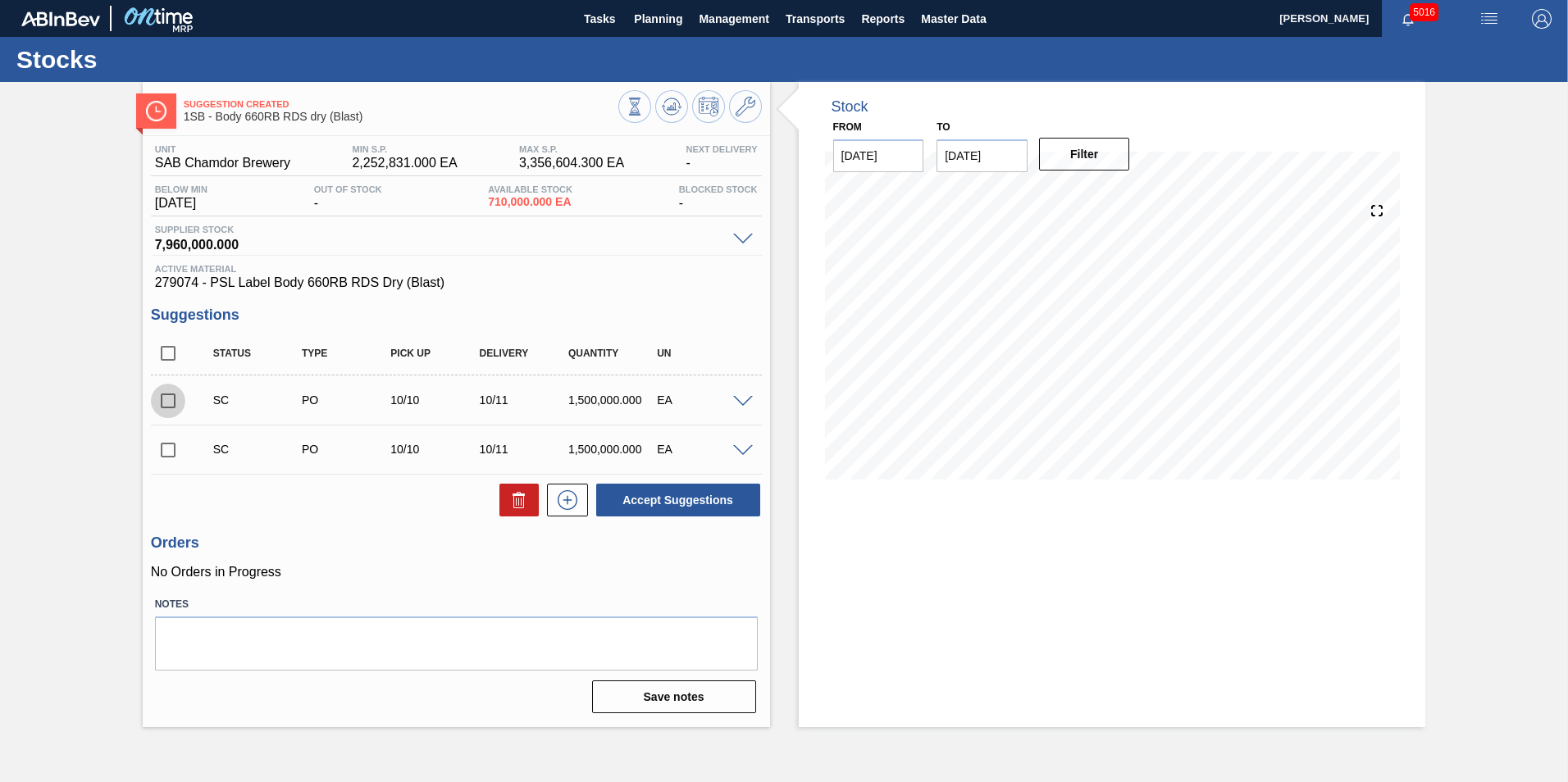
drag, startPoint x: 172, startPoint y: 396, endPoint x: 187, endPoint y: 426, distance: 33.5
click at [170, 396] on input "checkbox" at bounding box center [167, 401] width 34 height 34
click at [663, 501] on button "Accept Suggestions" at bounding box center [677, 499] width 164 height 32
checkbox input "false"
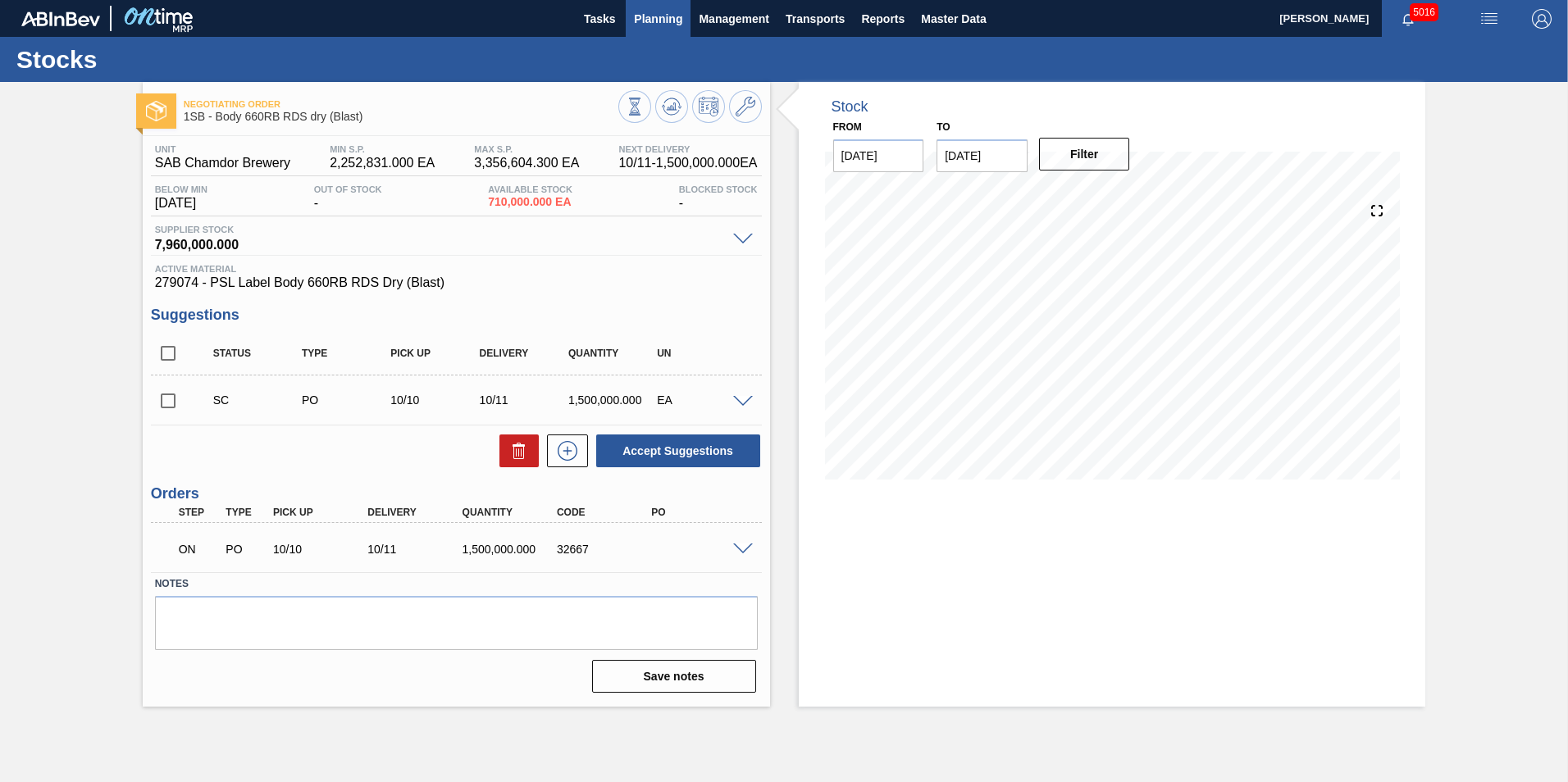
click at [652, 14] on span "Planning" at bounding box center [658, 18] width 48 height 19
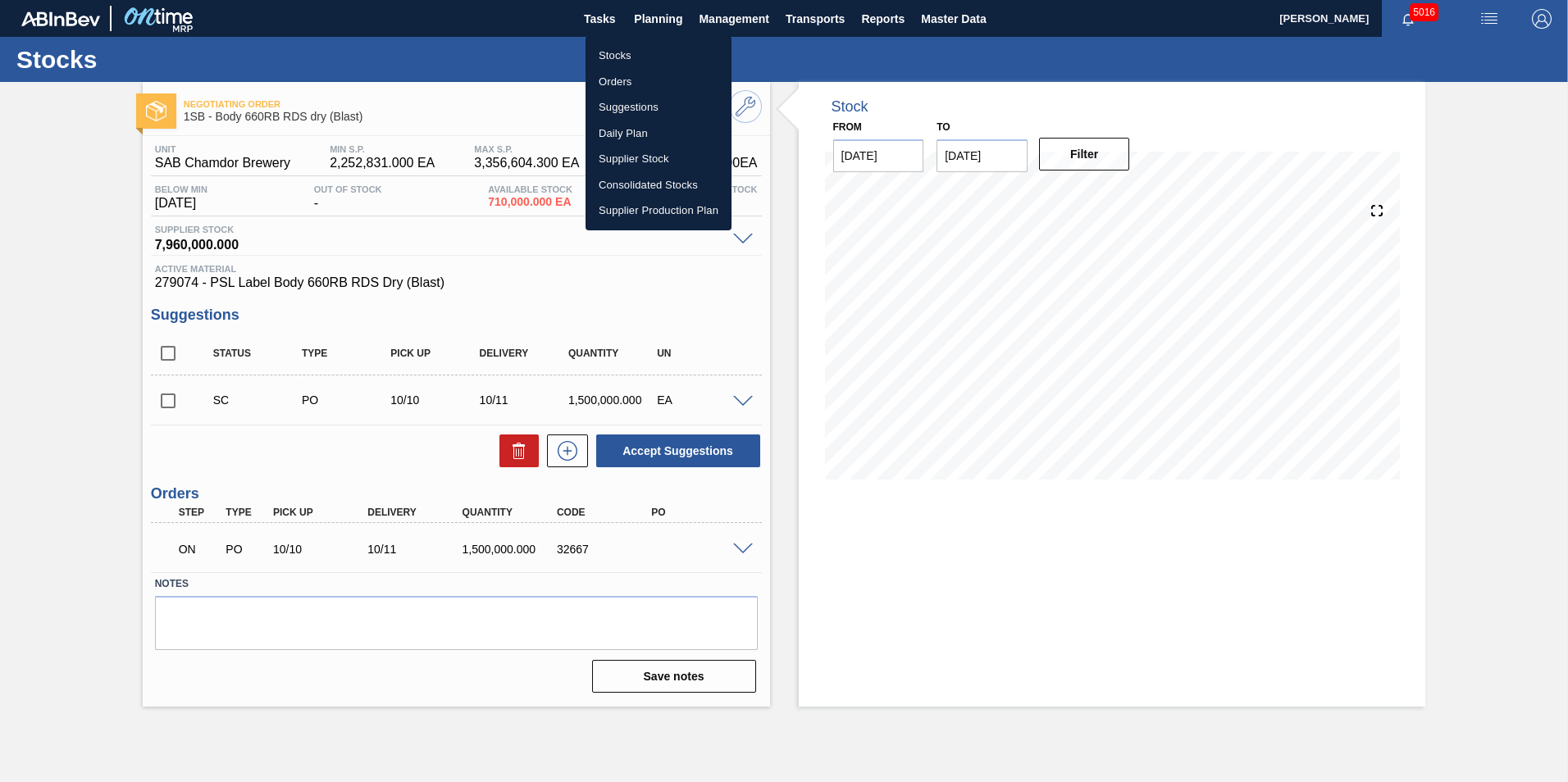
drag, startPoint x: 622, startPoint y: 50, endPoint x: 1203, endPoint y: 295, distance: 630.5
click at [622, 50] on li "Stocks" at bounding box center [658, 56] width 146 height 26
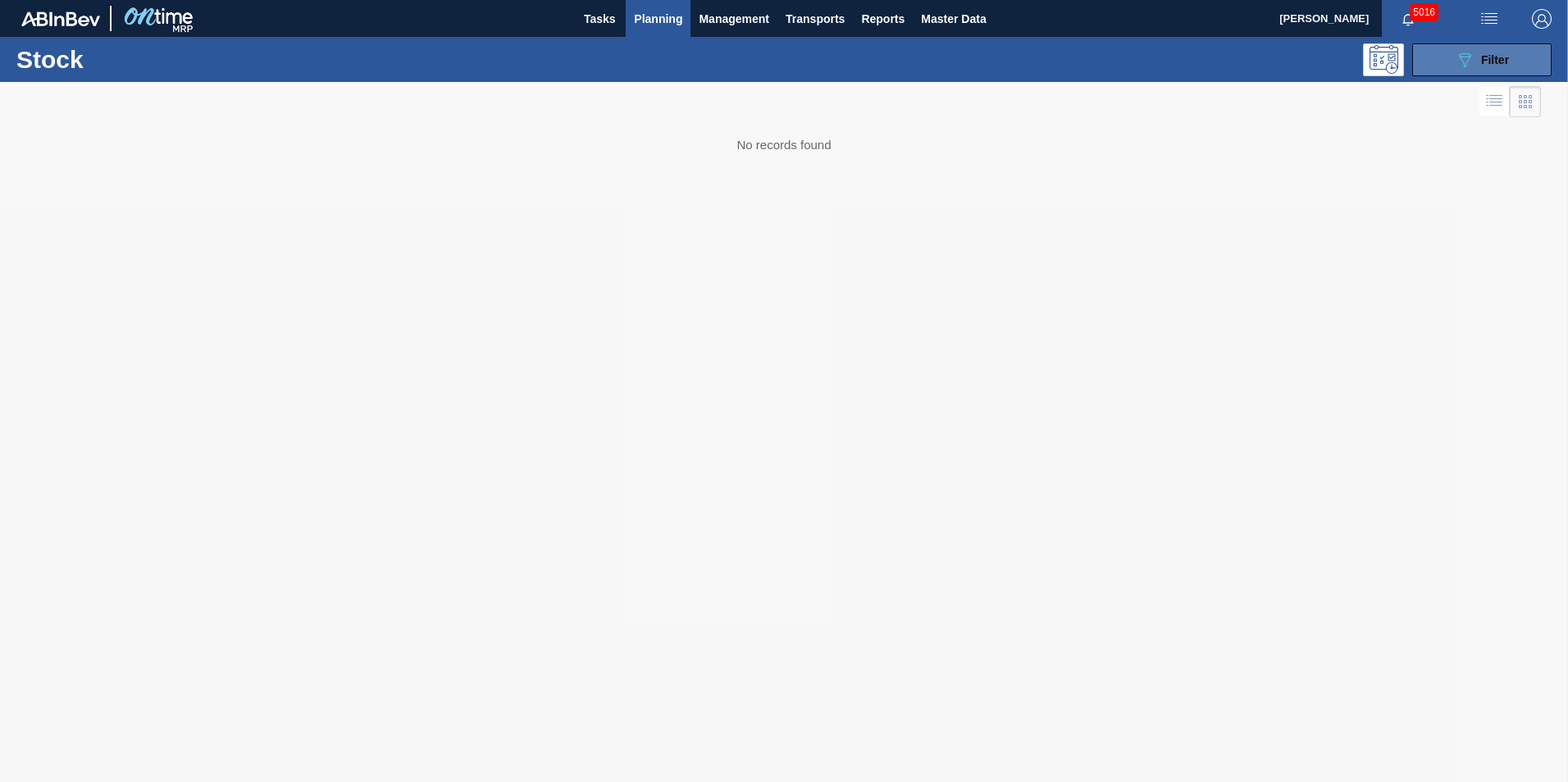
click at [1530, 65] on button "089F7B8B-B2A5-4AFE-B5C0-19BA573D28AC Filter" at bounding box center [1481, 59] width 139 height 32
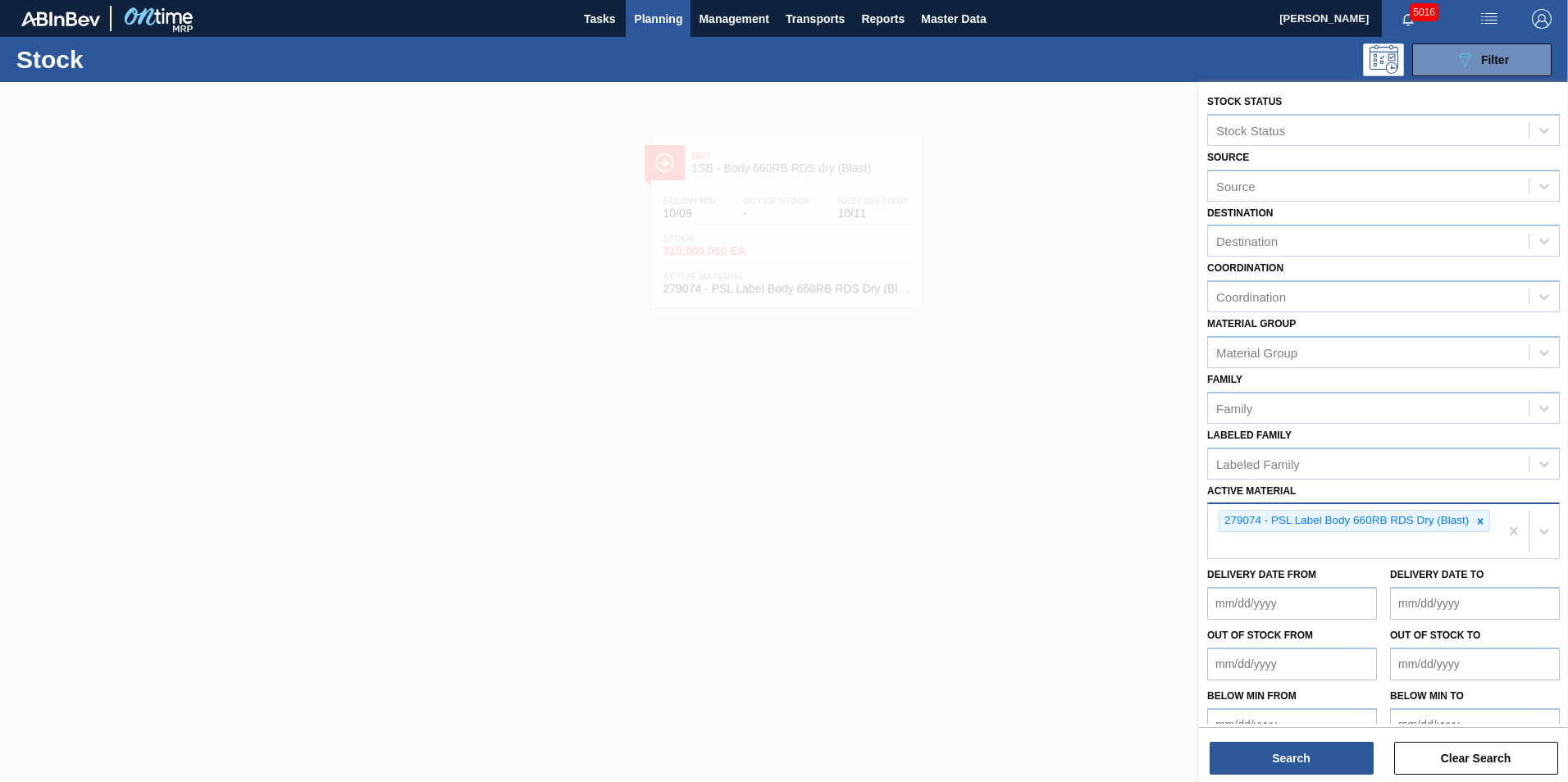
drag, startPoint x: 1484, startPoint y: 522, endPoint x: 1439, endPoint y: 525, distance: 45.1
click at [1483, 523] on icon at bounding box center [1480, 521] width 11 height 11
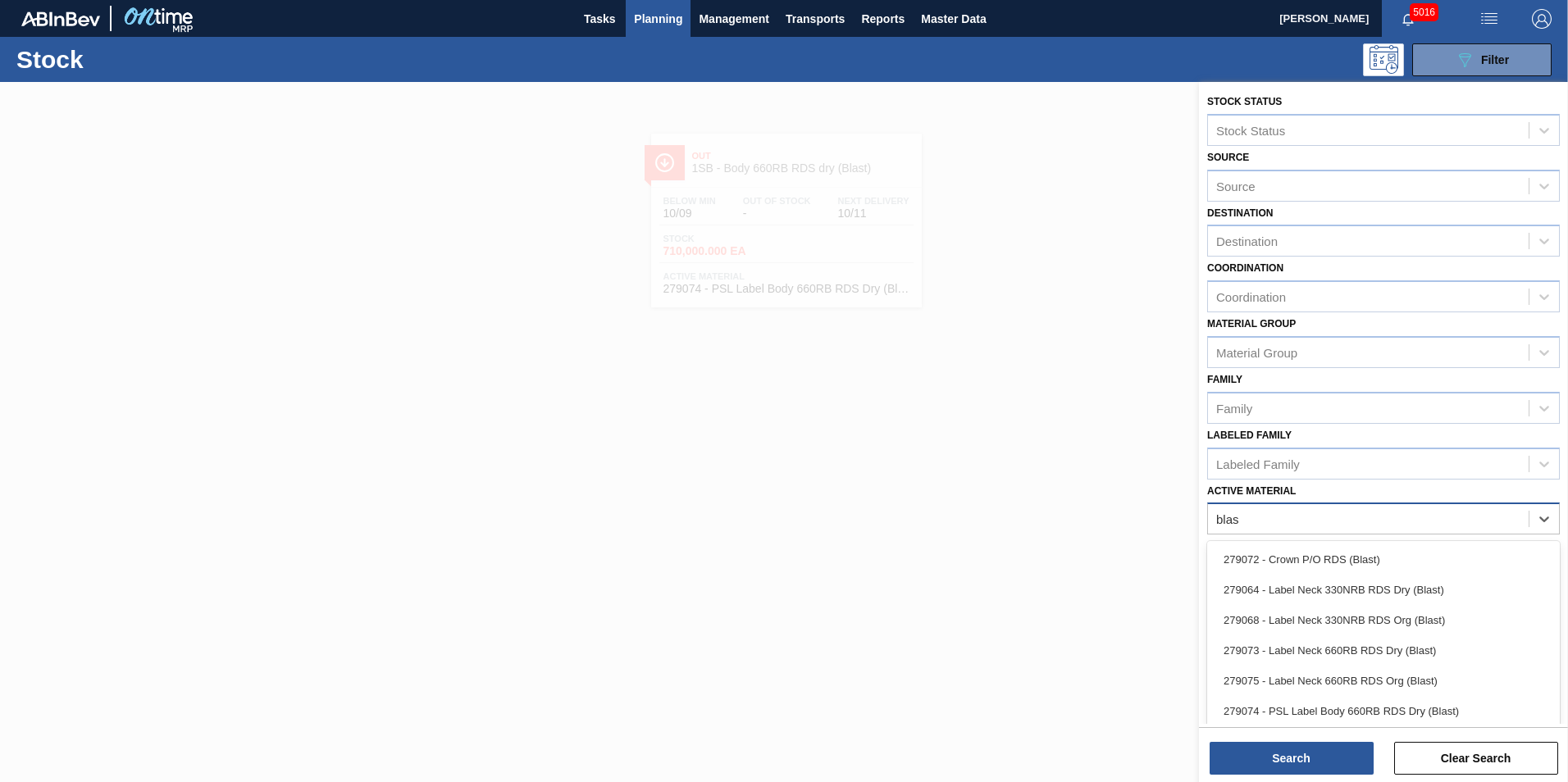
type Material "blast"
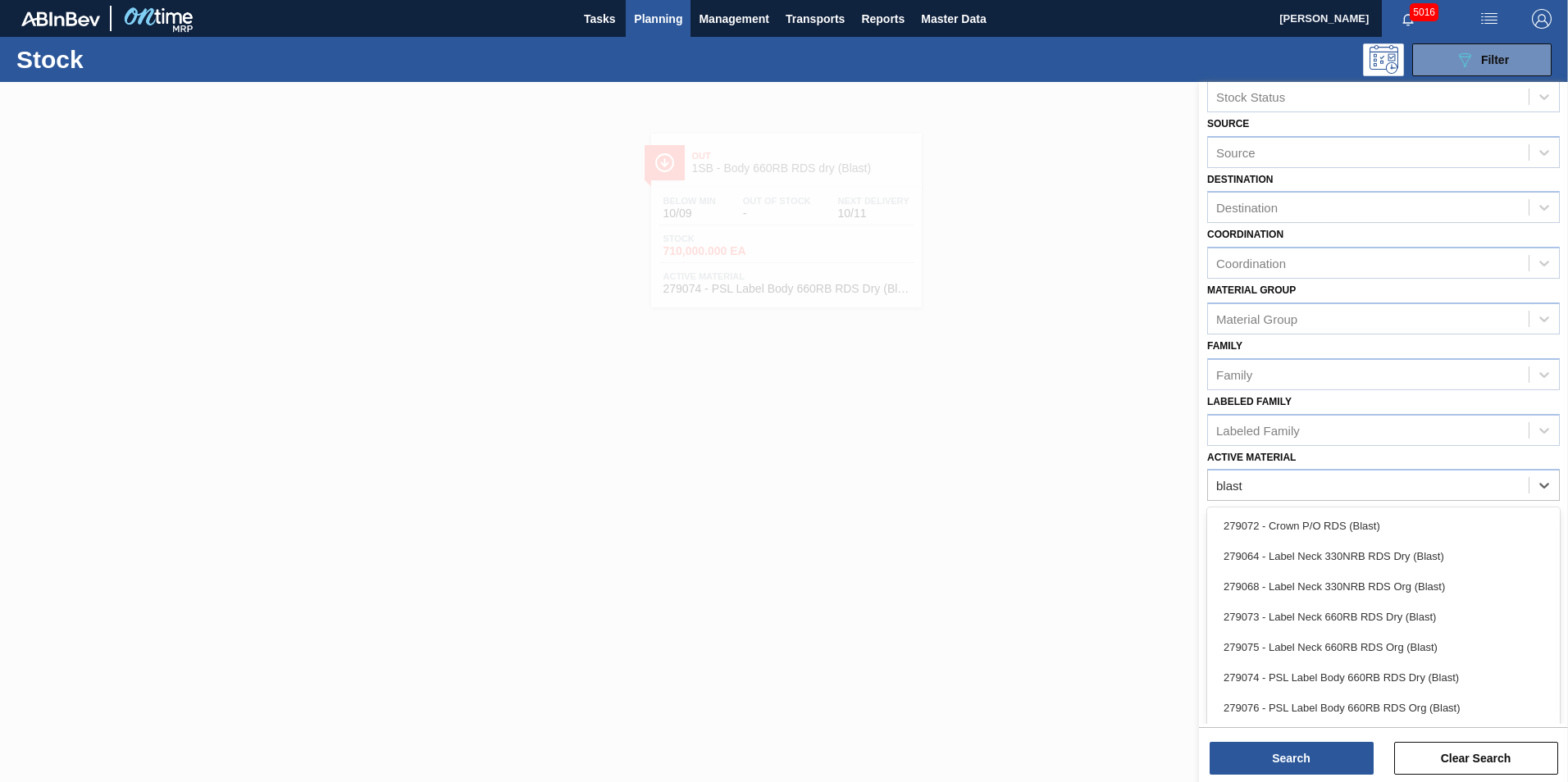
scroll to position [36, 0]
click at [1288, 622] on div "279073 - Label Neck 660RB RDS Dry (Blast)" at bounding box center [1383, 614] width 353 height 31
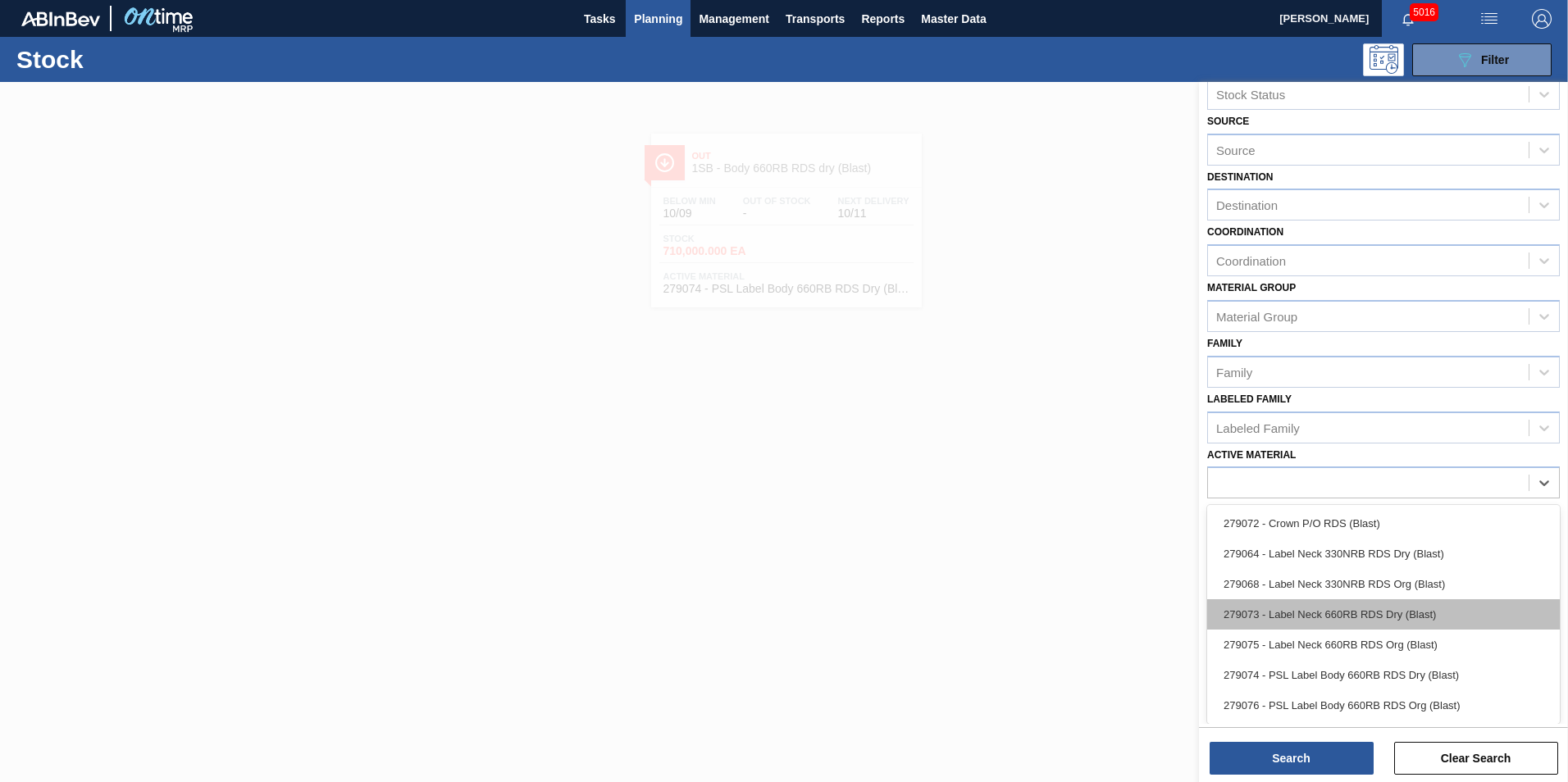
scroll to position [5, 0]
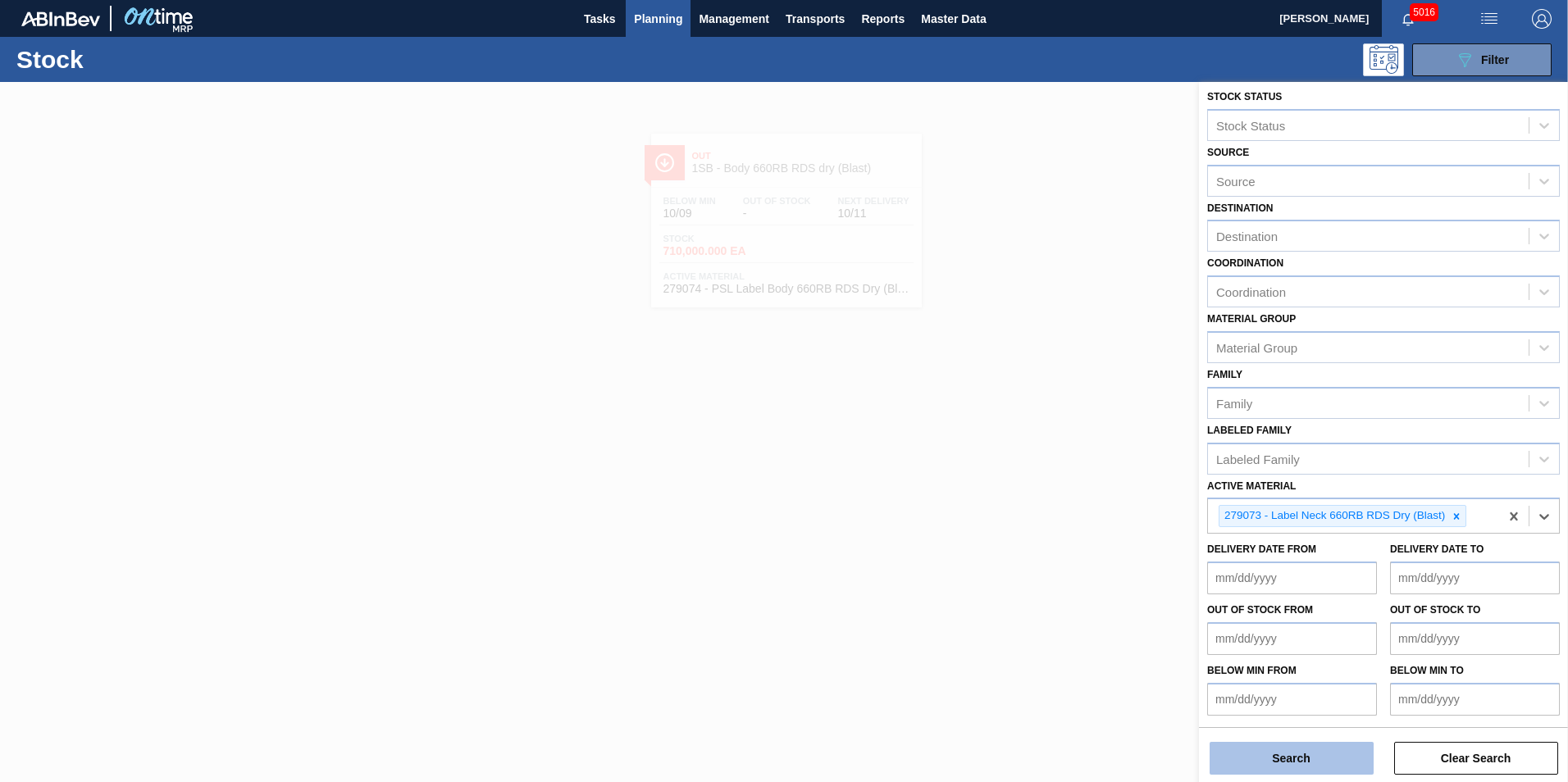
click at [1271, 755] on button "Search" at bounding box center [1292, 758] width 164 height 32
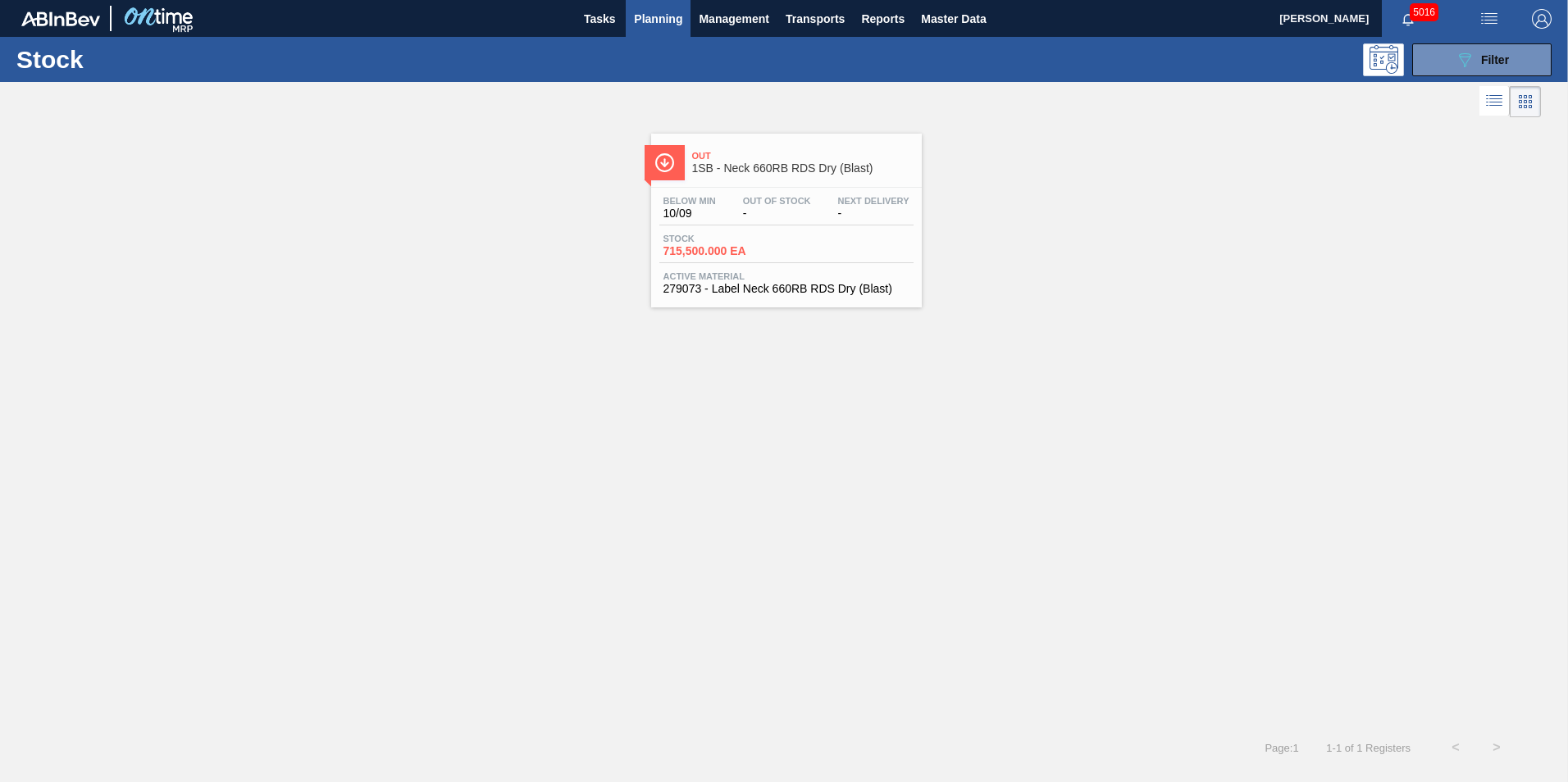
click at [779, 277] on span "Active Material" at bounding box center [786, 276] width 246 height 10
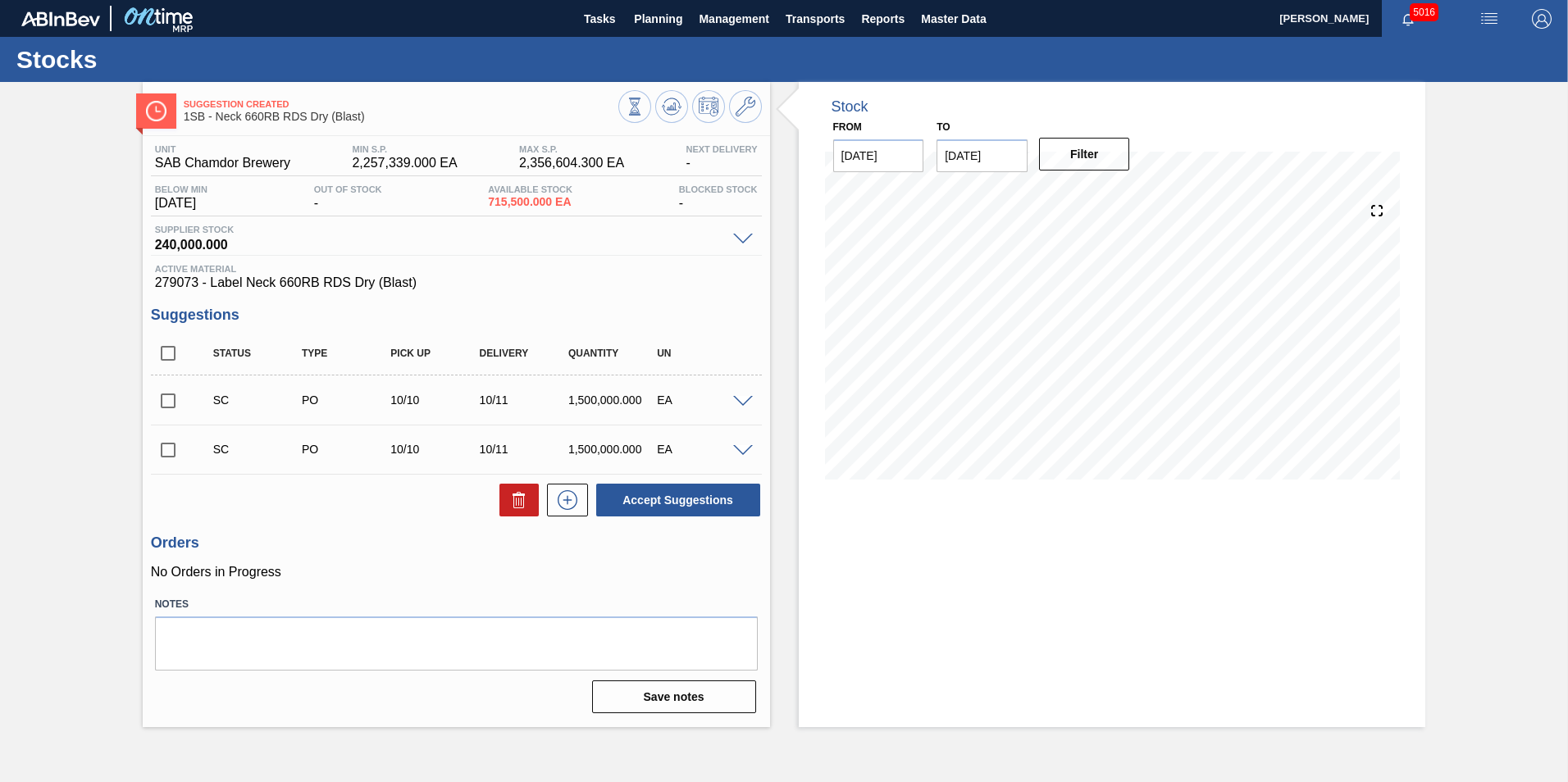
click at [172, 399] on input "checkbox" at bounding box center [167, 401] width 34 height 34
click at [665, 508] on button "Accept Suggestions" at bounding box center [677, 499] width 164 height 32
checkbox input "false"
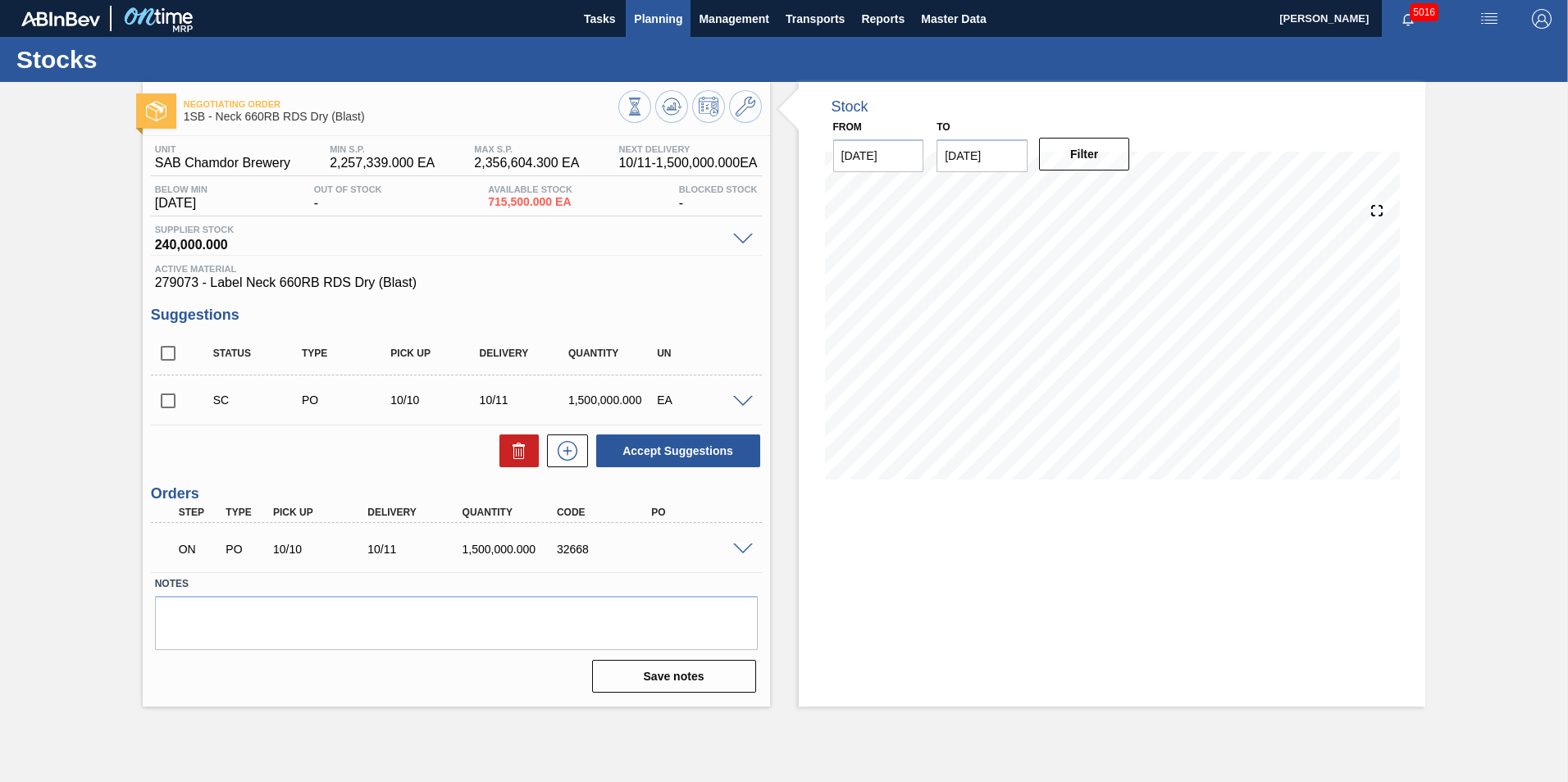
click at [654, 17] on span "Planning" at bounding box center [658, 18] width 48 height 19
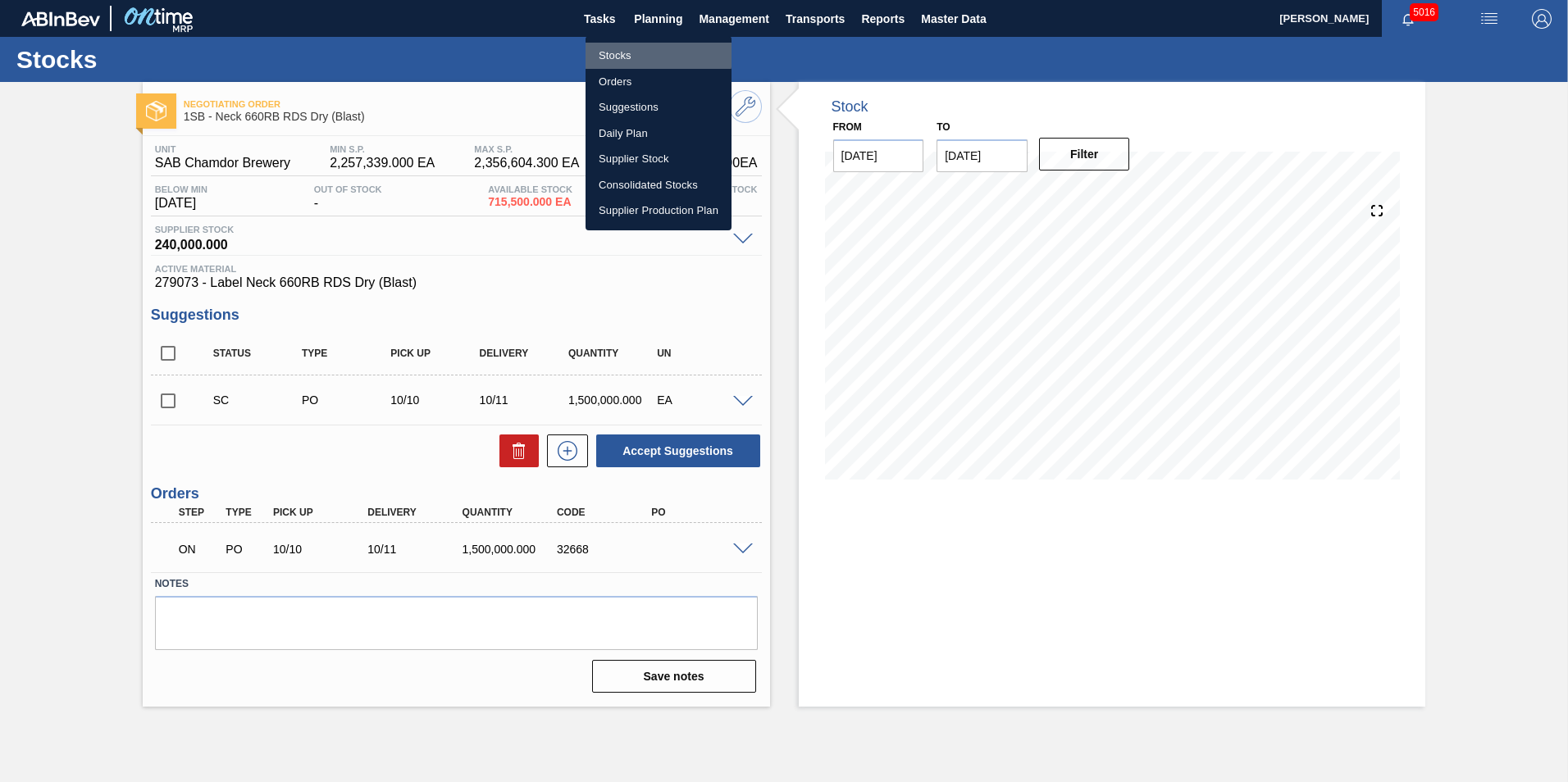
click at [610, 52] on li "Stocks" at bounding box center [658, 56] width 146 height 26
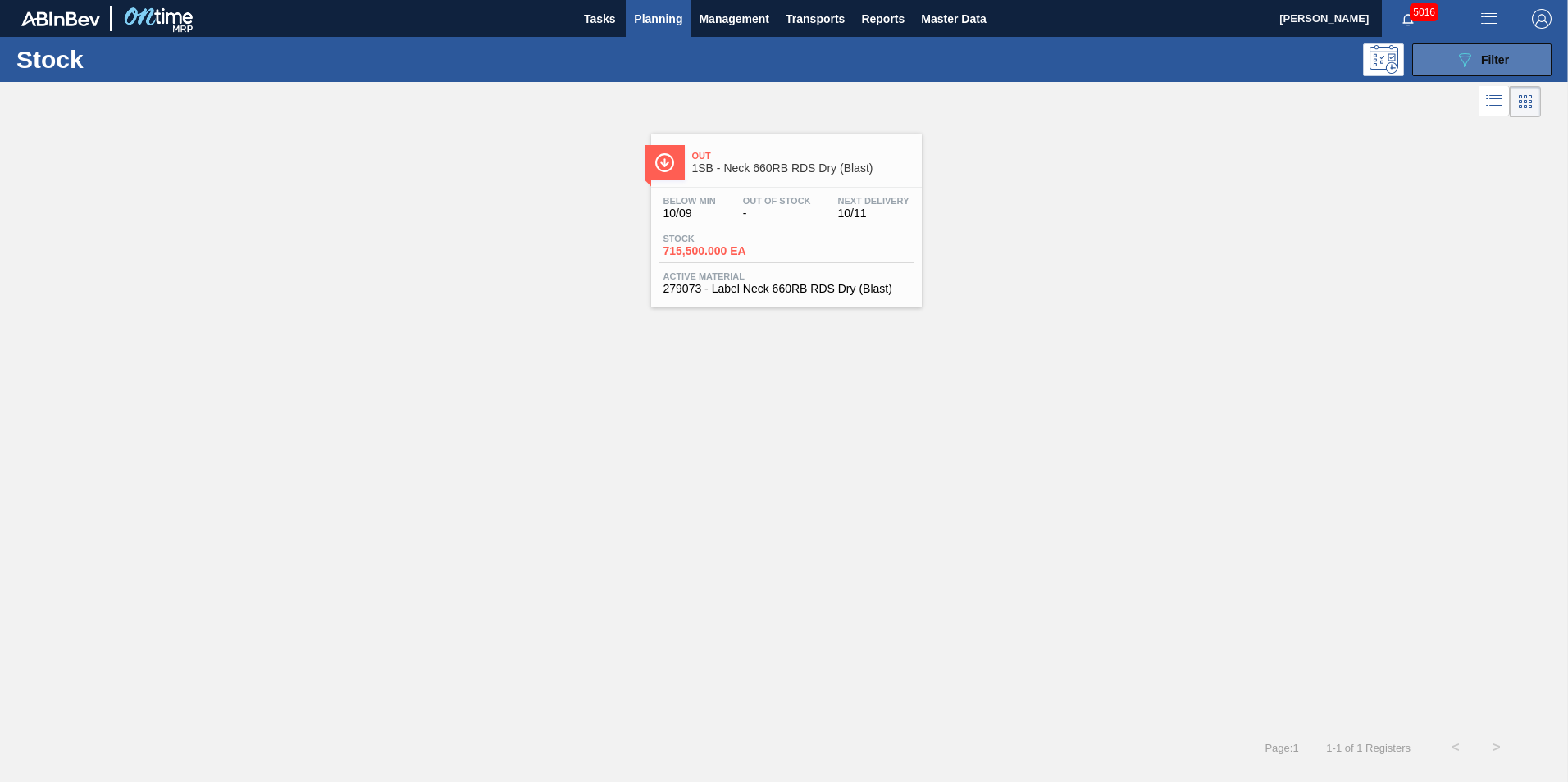
drag, startPoint x: 1480, startPoint y: 64, endPoint x: 1454, endPoint y: 119, distance: 60.8
click at [1480, 63] on div "089F7B8B-B2A5-4AFE-B5C0-19BA573D28AC Filter" at bounding box center [1482, 59] width 54 height 19
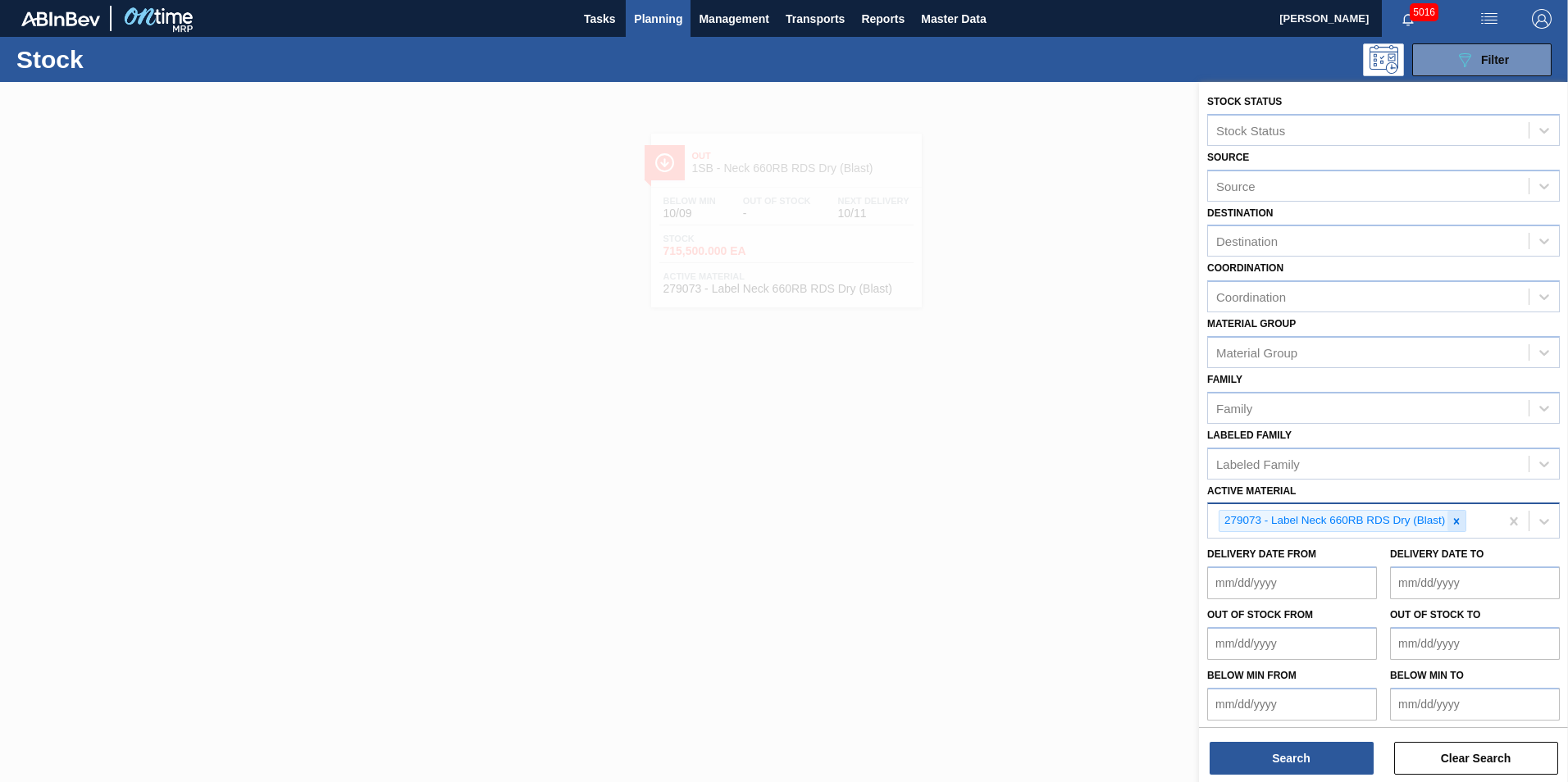
click at [1457, 520] on icon at bounding box center [1457, 520] width 6 height 6
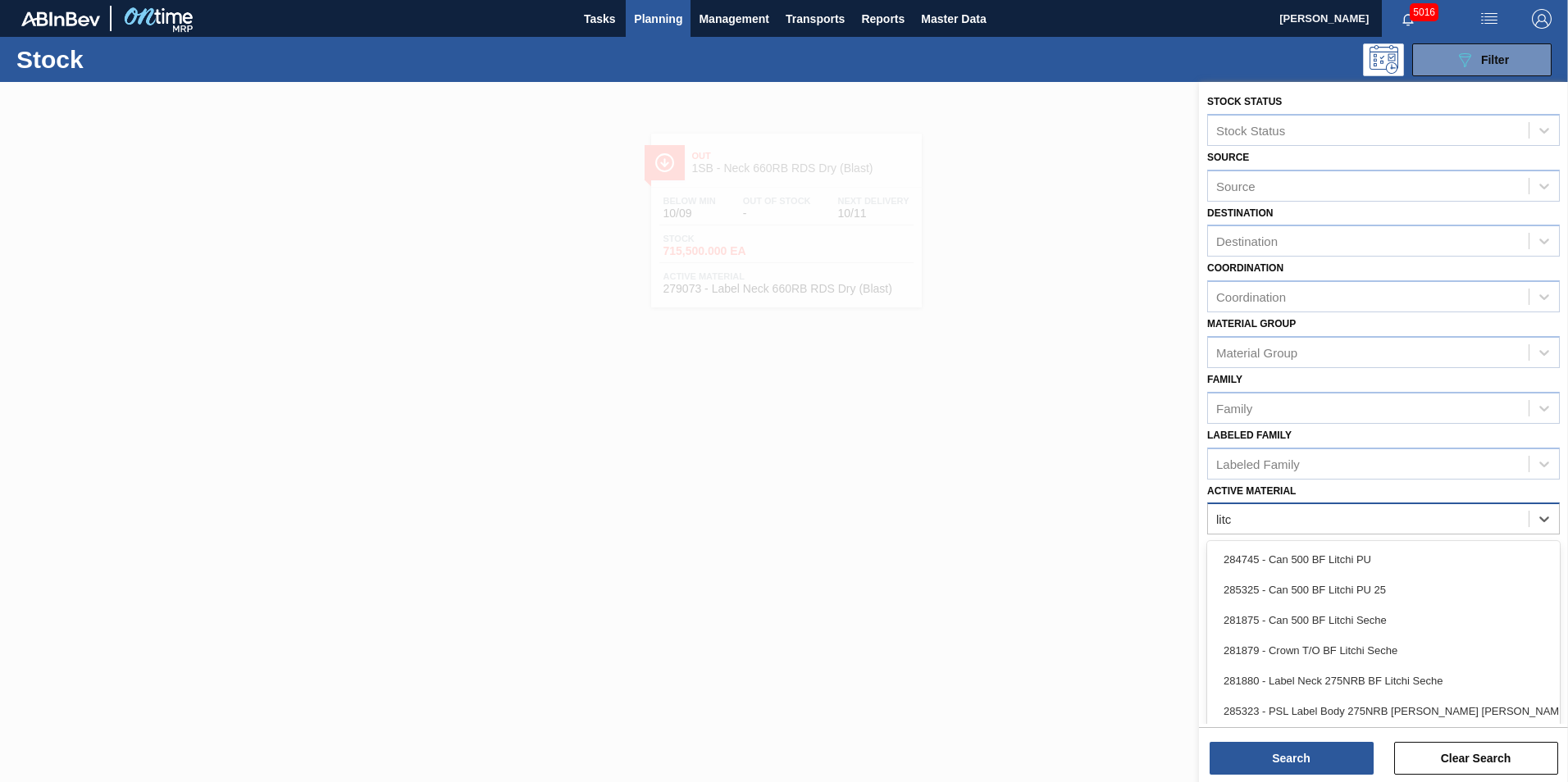
type Material "[PERSON_NAME]"
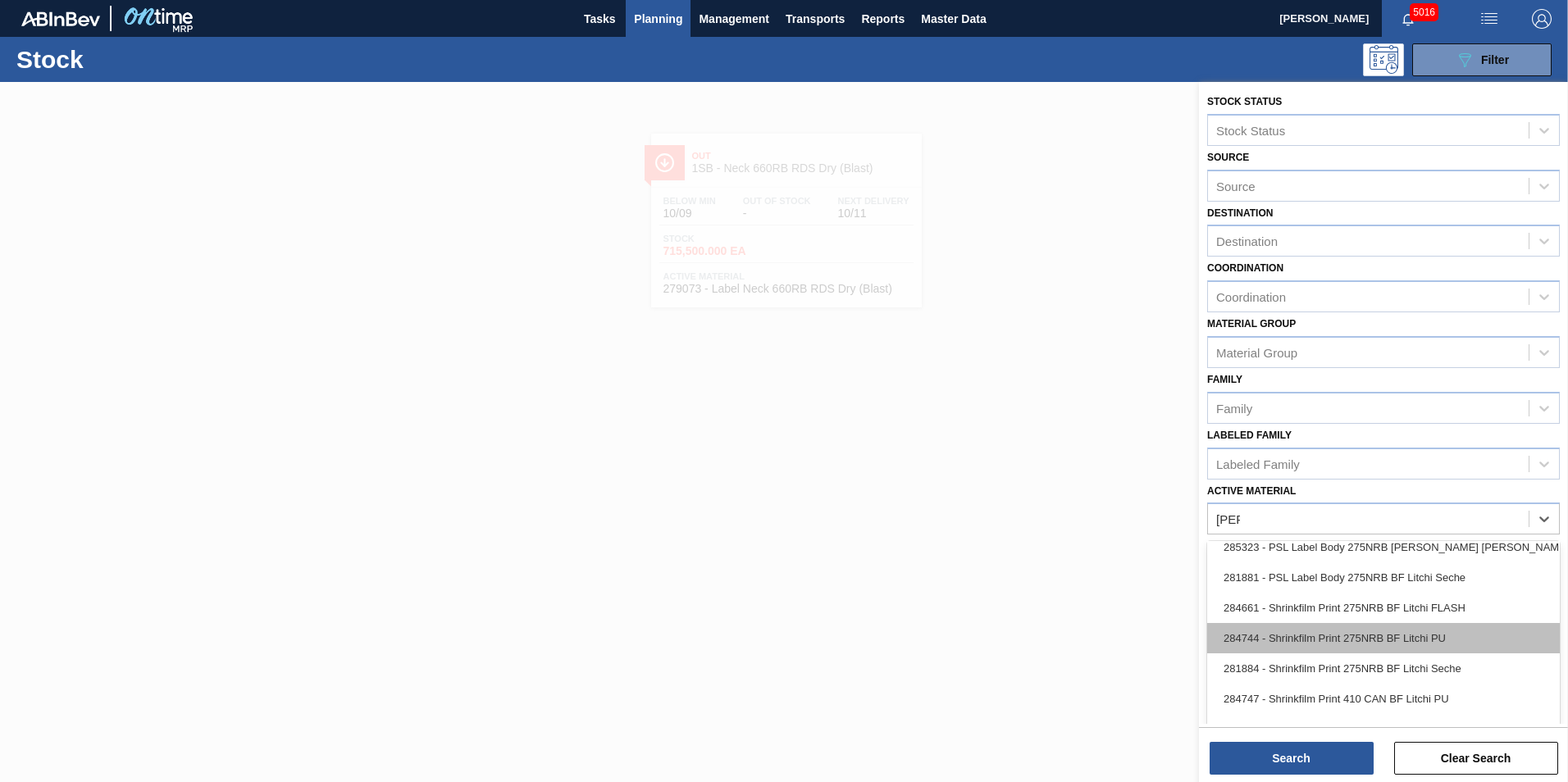
scroll to position [246, 0]
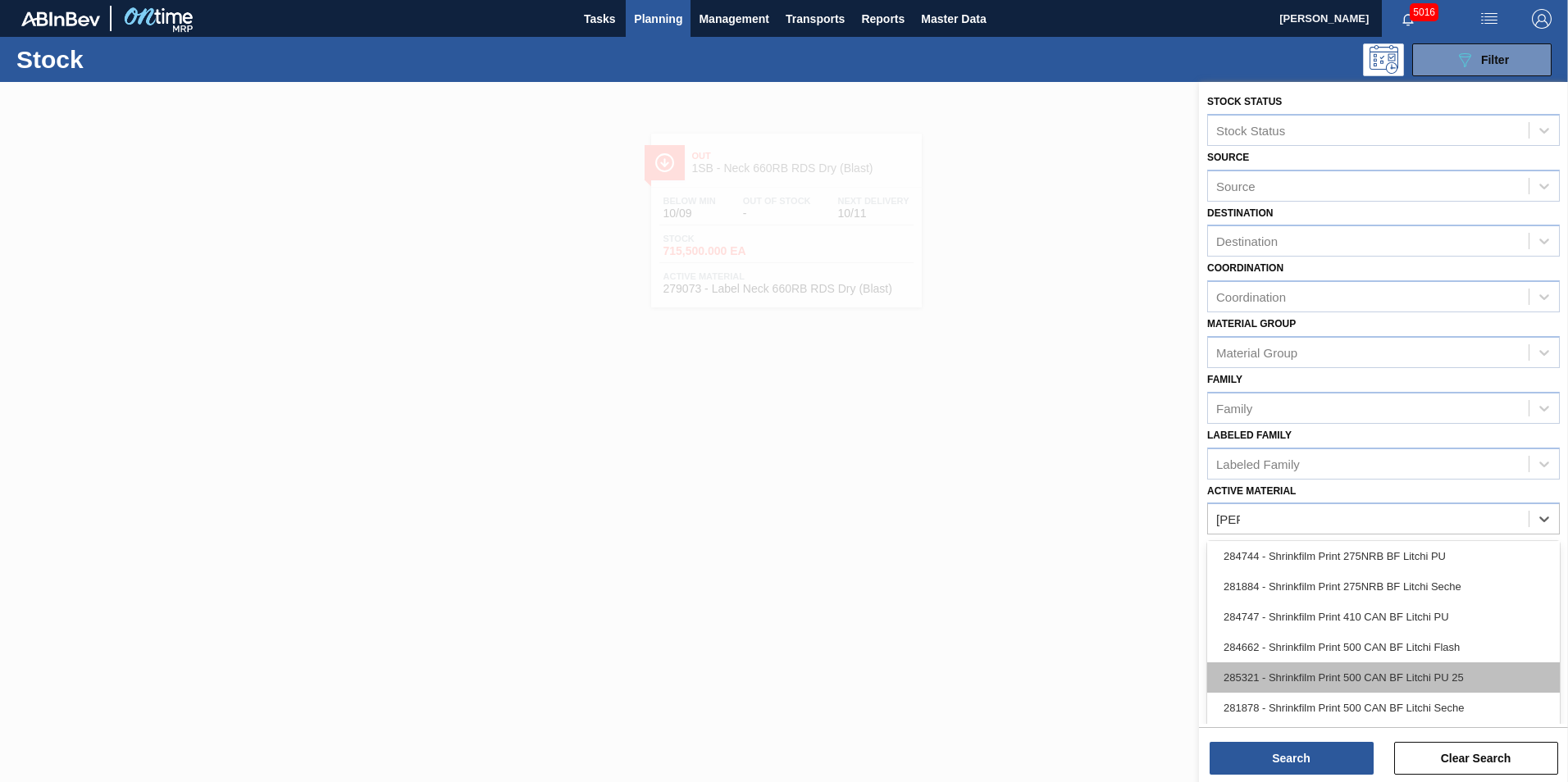
click at [1396, 676] on div "285321 - Shrinkfilm Print 500 CAN BF Litchi PU 25" at bounding box center [1383, 677] width 353 height 31
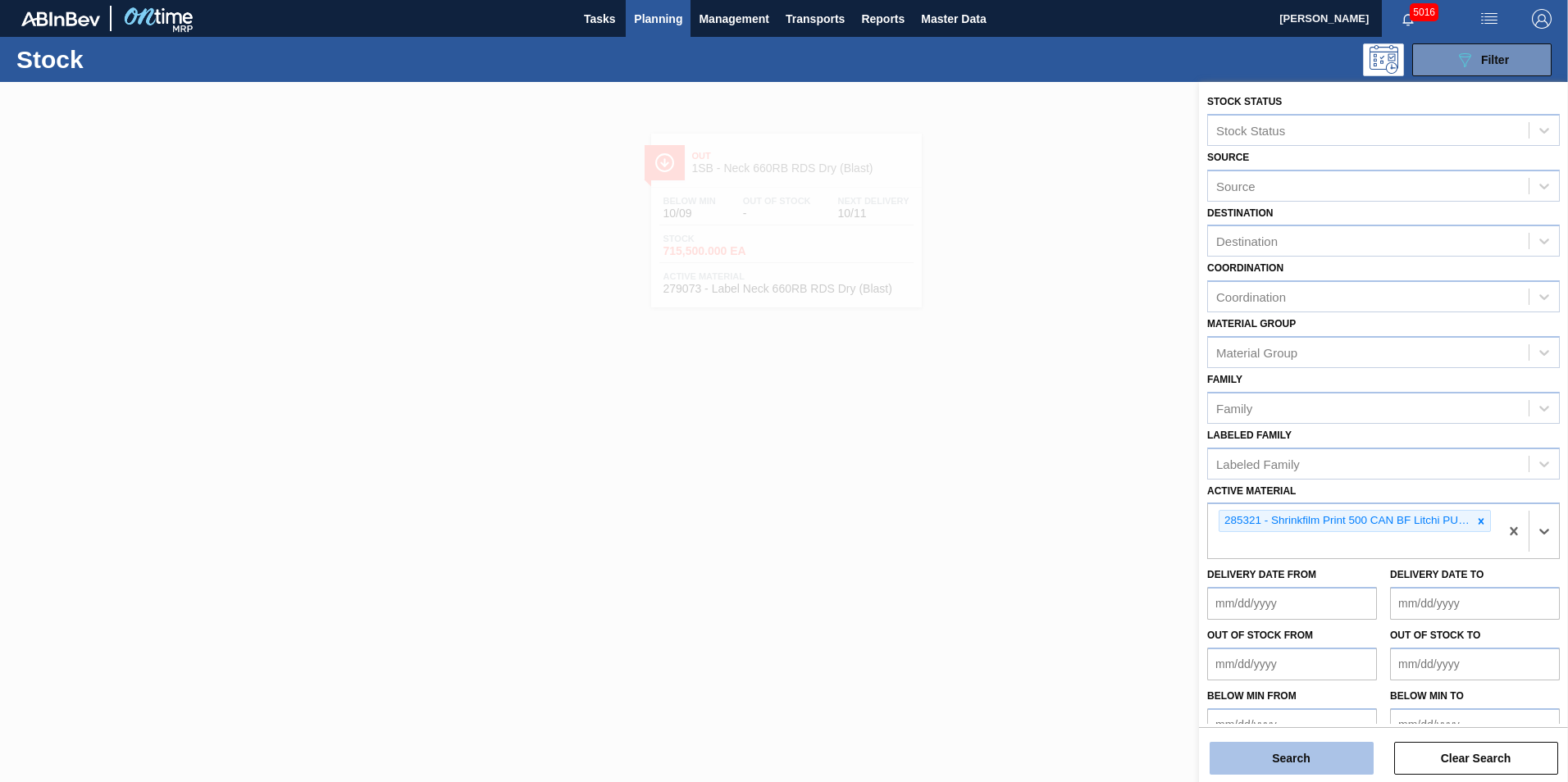
click at [1311, 760] on button "Search" at bounding box center [1292, 758] width 164 height 32
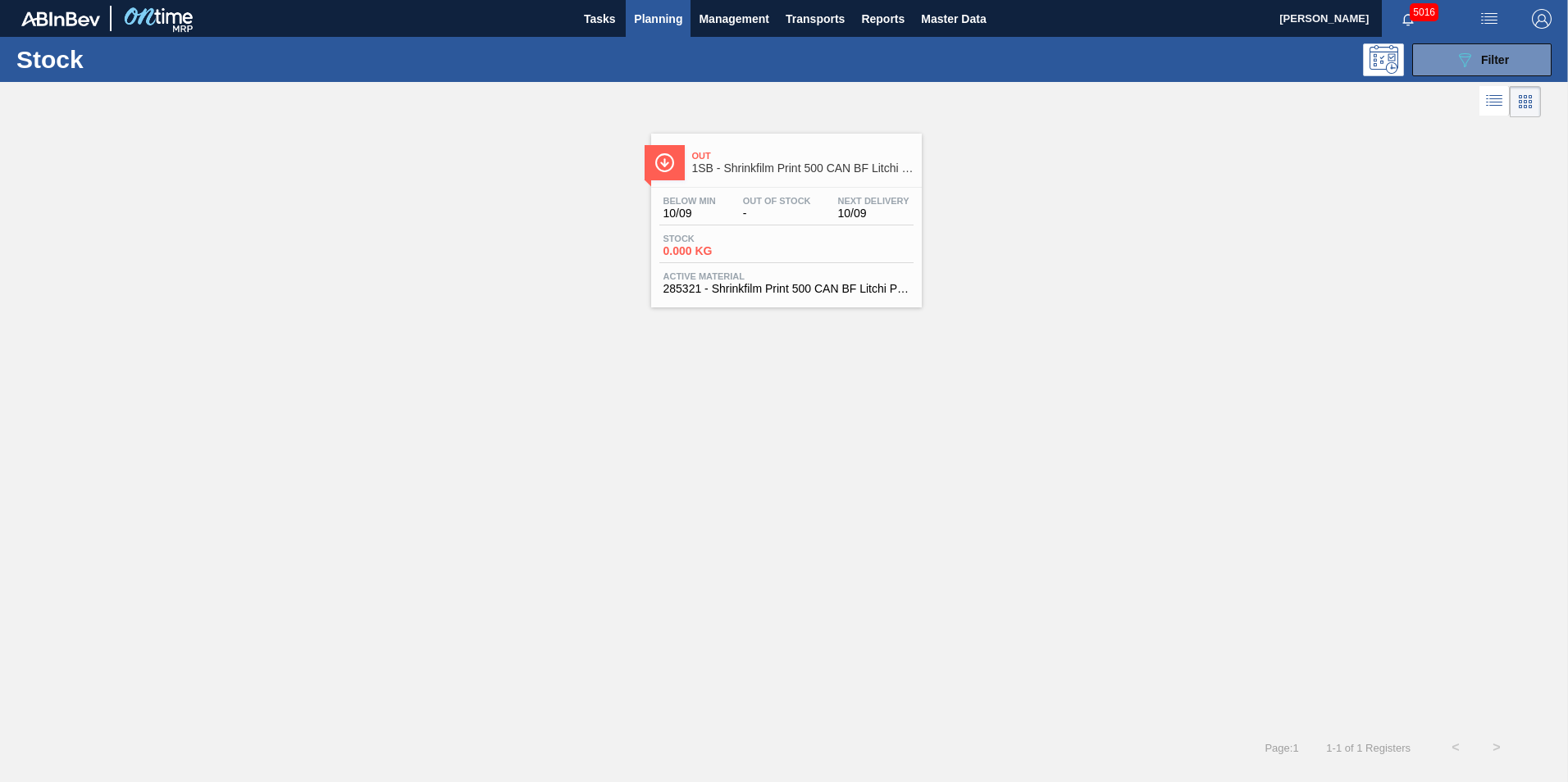
click at [793, 240] on div "Stock 0.000 KG" at bounding box center [787, 248] width 255 height 30
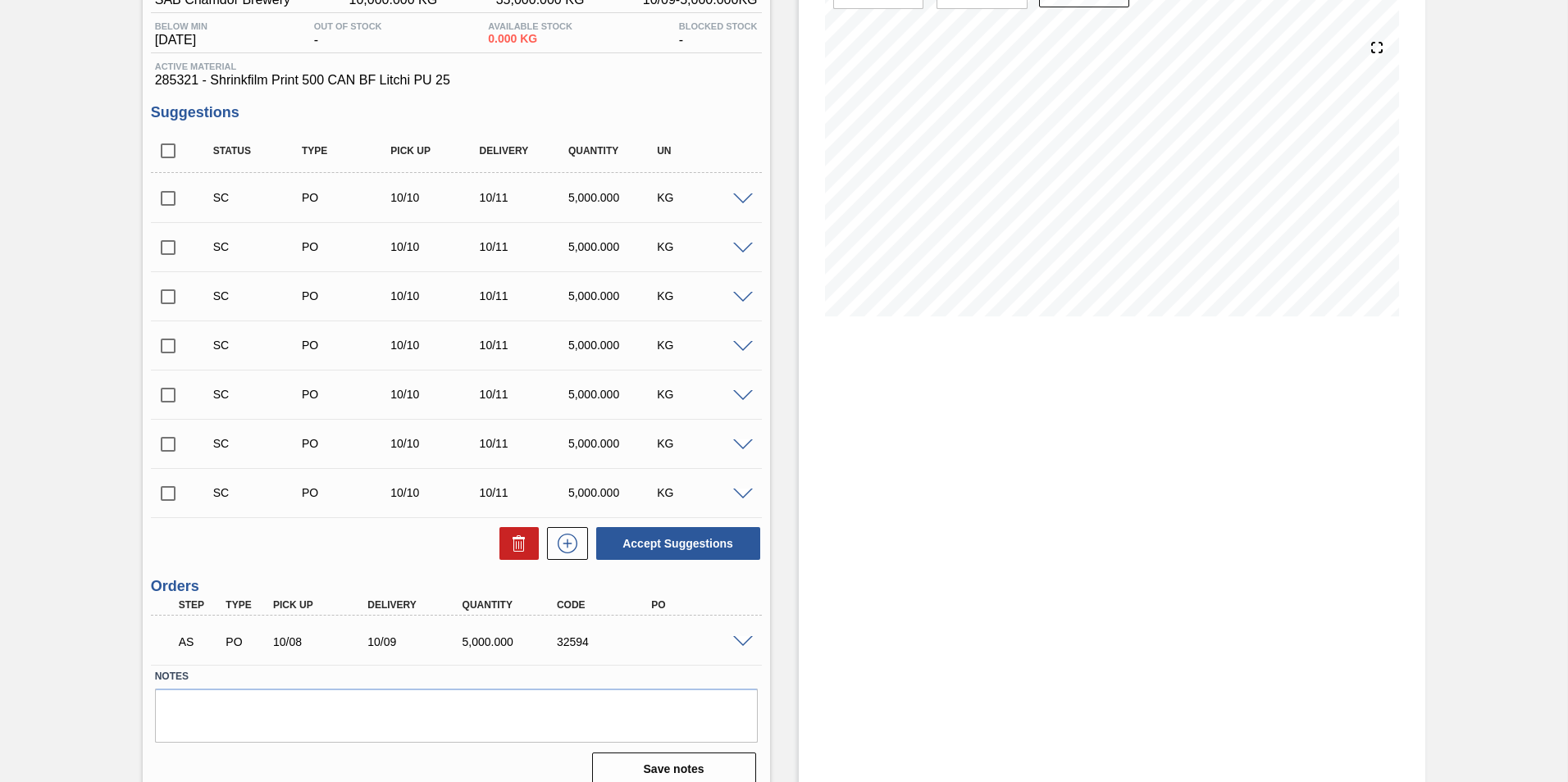
scroll to position [180, 0]
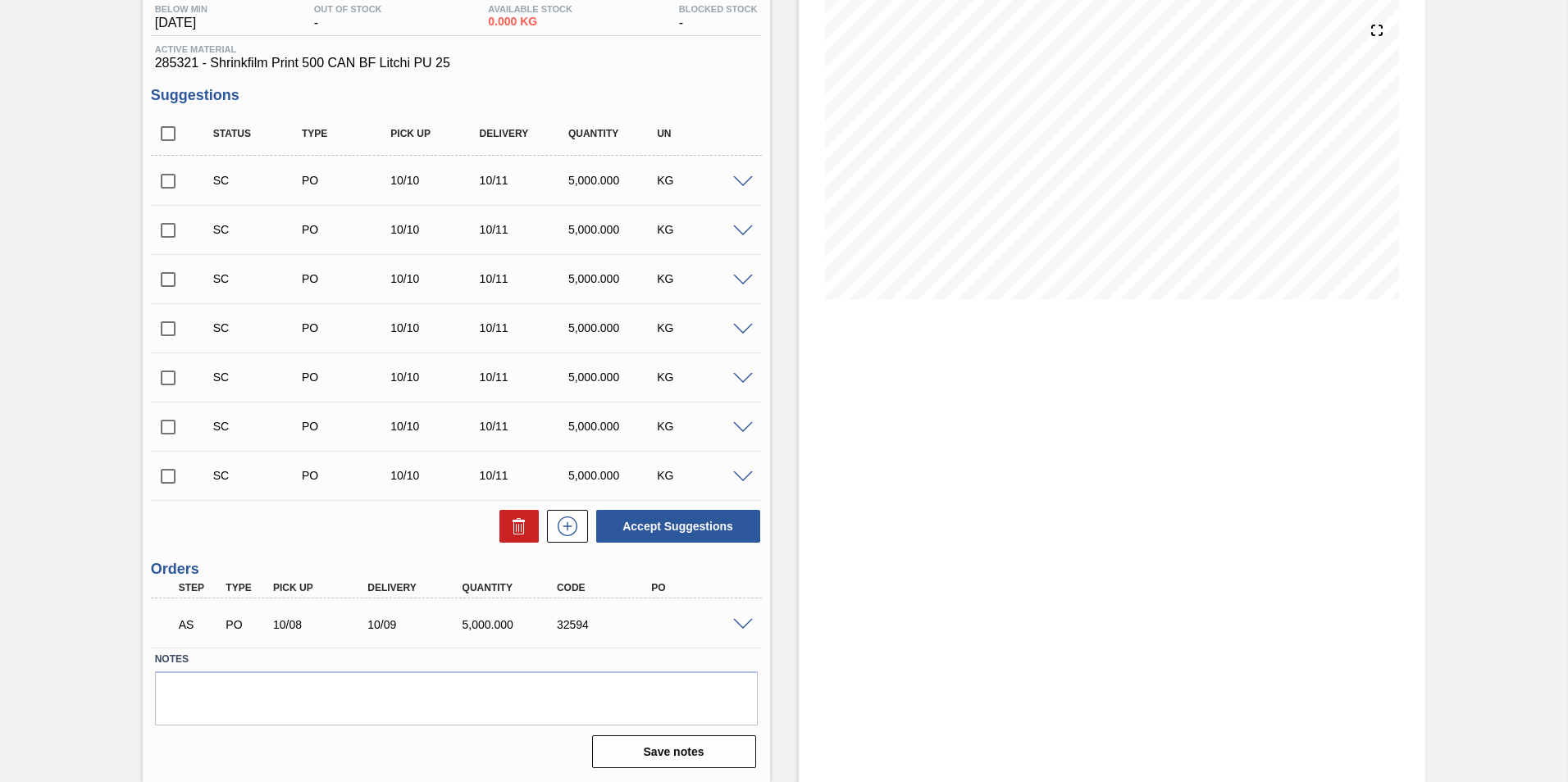
click at [739, 625] on span at bounding box center [743, 625] width 19 height 12
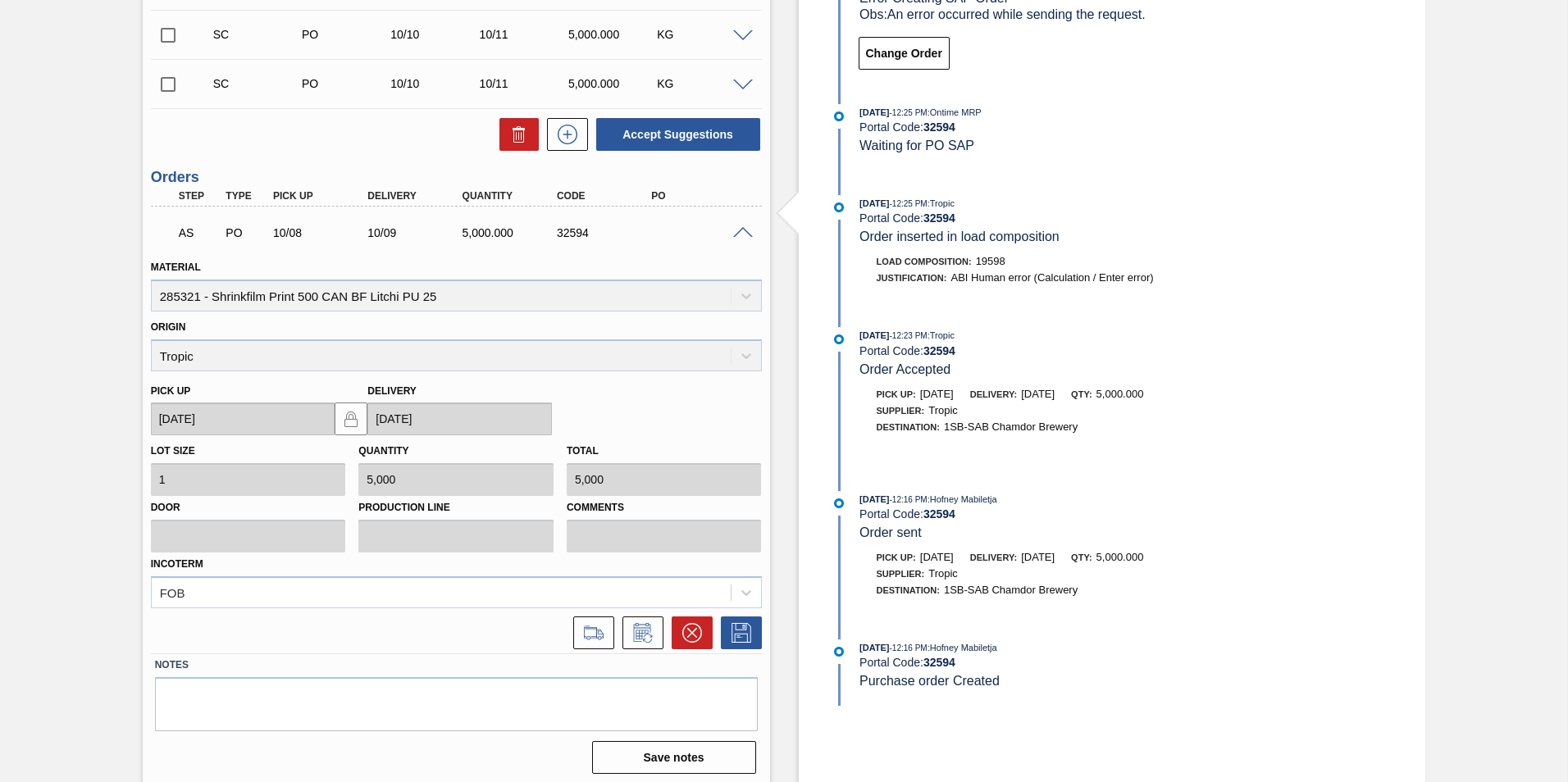
scroll to position [578, 0]
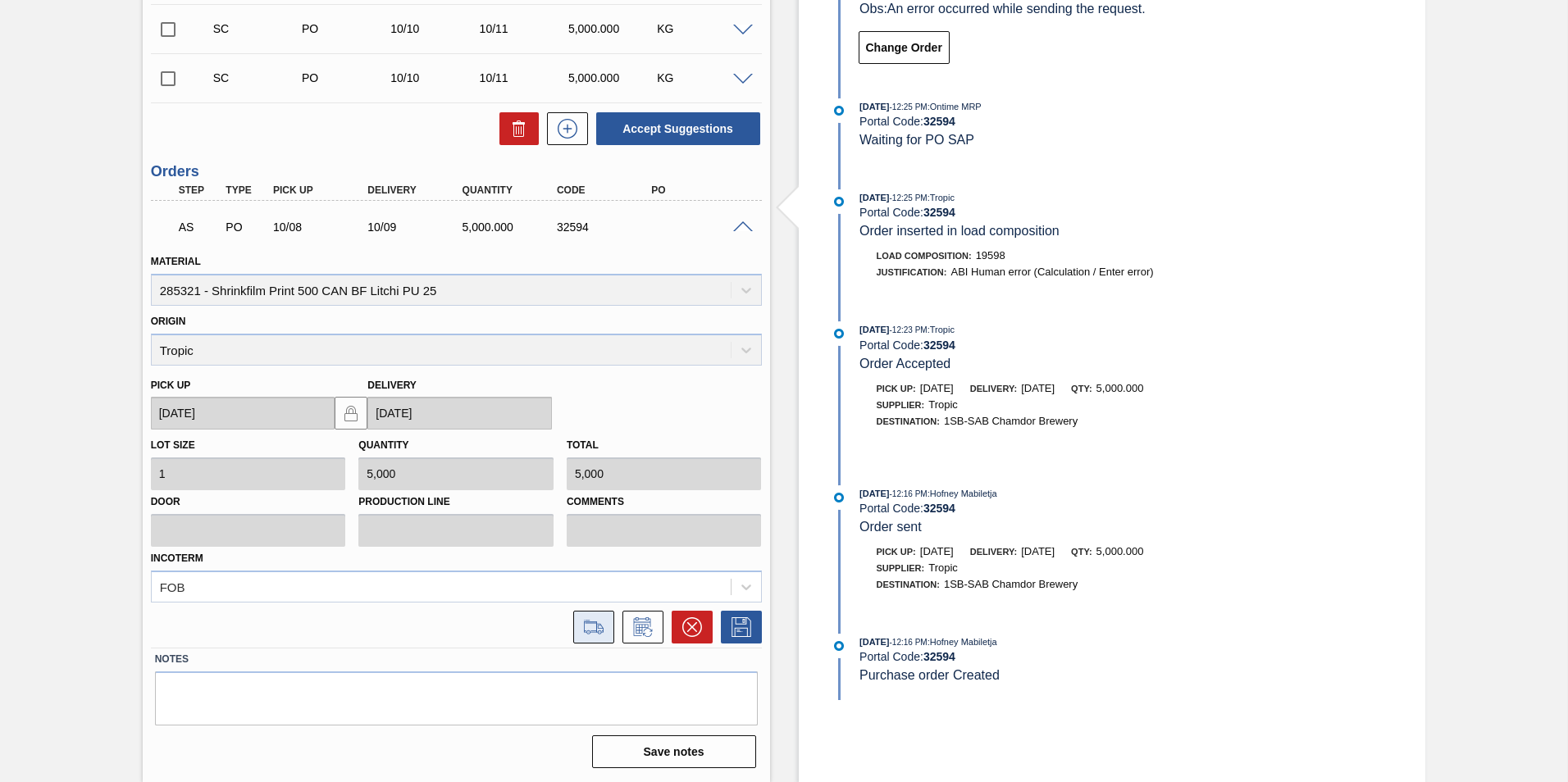
click at [592, 631] on icon at bounding box center [594, 627] width 26 height 19
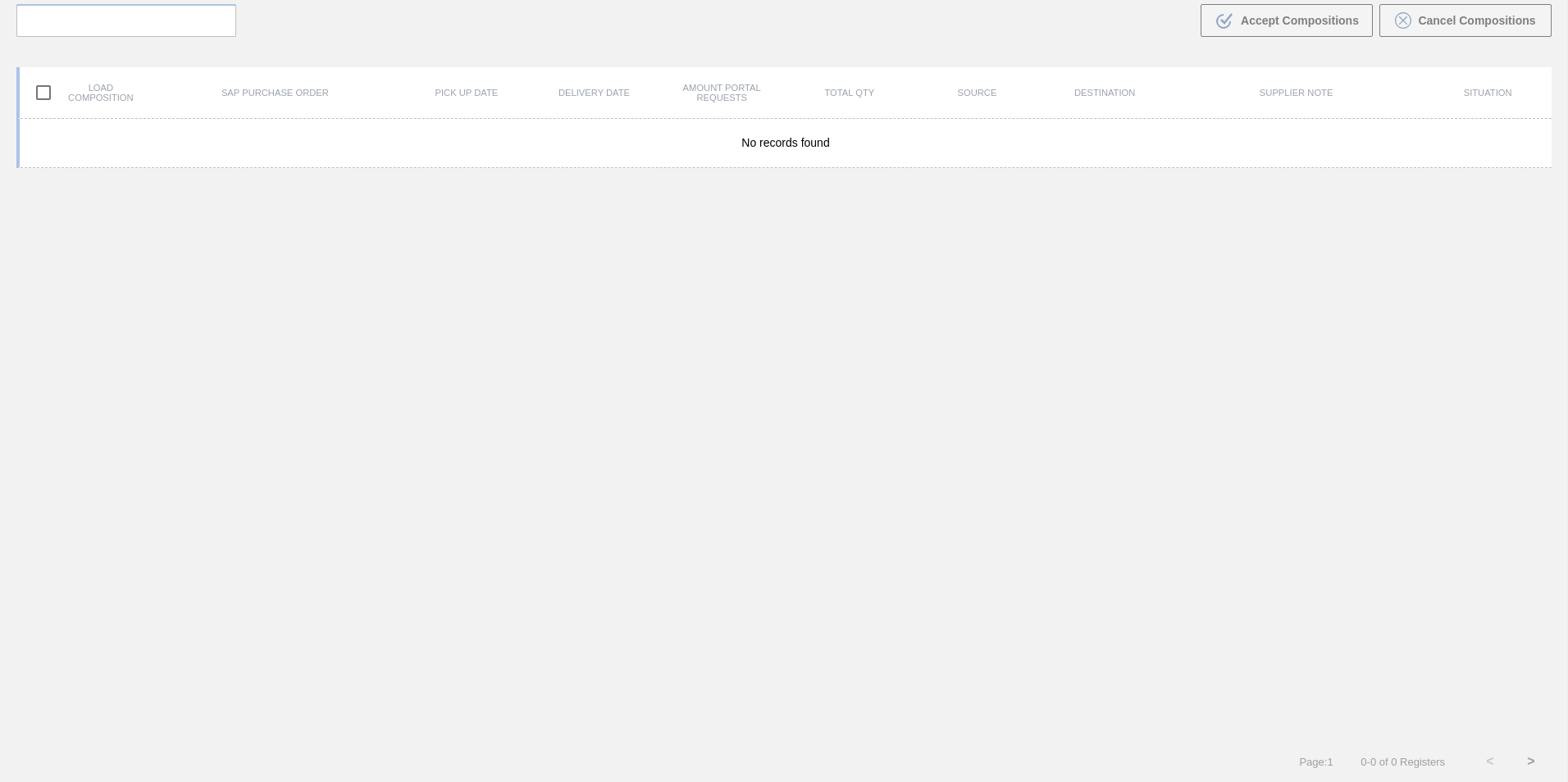
scroll to position [118, 0]
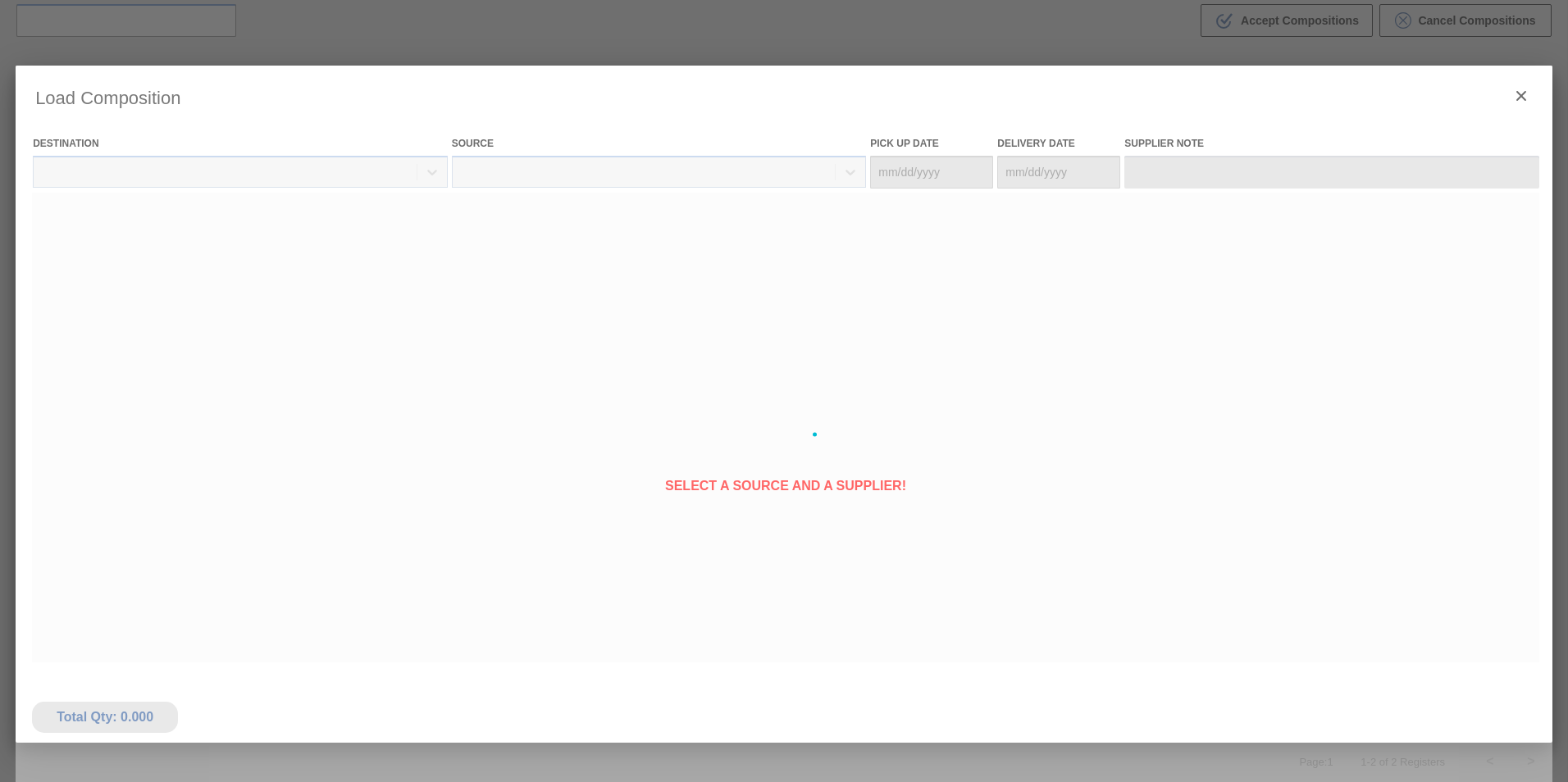
type Date "[DATE]"
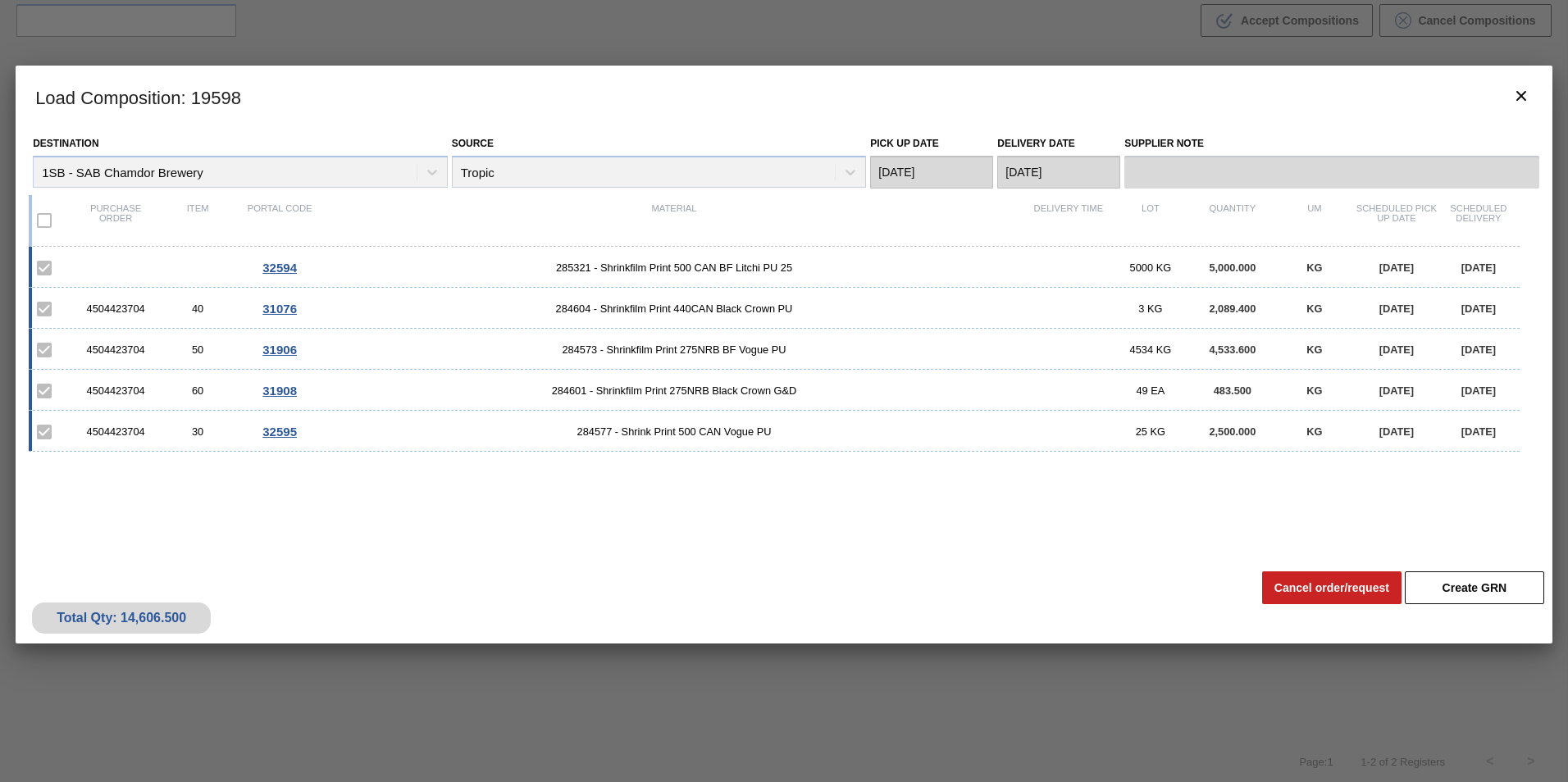
click at [116, 274] on div "32594 285321 - Shrinkfilm Print 500 CAN BF Litchi PU 25 5000 KG 5,000.000 KG 10…" at bounding box center [774, 267] width 1491 height 41
click at [819, 269] on span "285321 - Shrinkfilm Print 500 CAN BF Litchi PU 25" at bounding box center [675, 268] width 707 height 12
click at [460, 266] on span "285321 - Shrinkfilm Print 500 CAN BF Litchi PU 25" at bounding box center [675, 268] width 707 height 12
click at [1526, 94] on icon "botão de ícone" at bounding box center [1522, 95] width 19 height 19
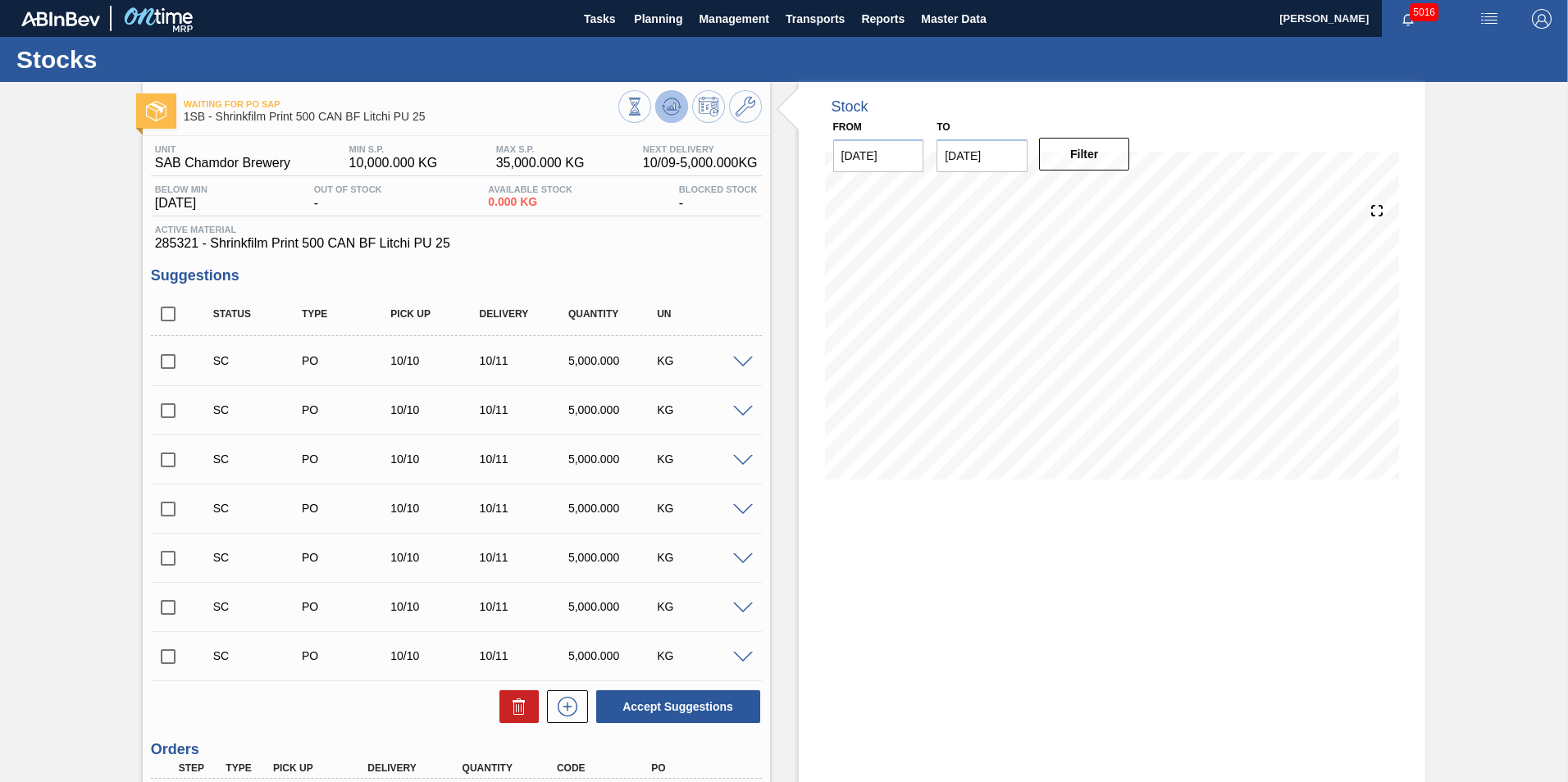
click at [673, 110] on icon at bounding box center [671, 106] width 10 height 7
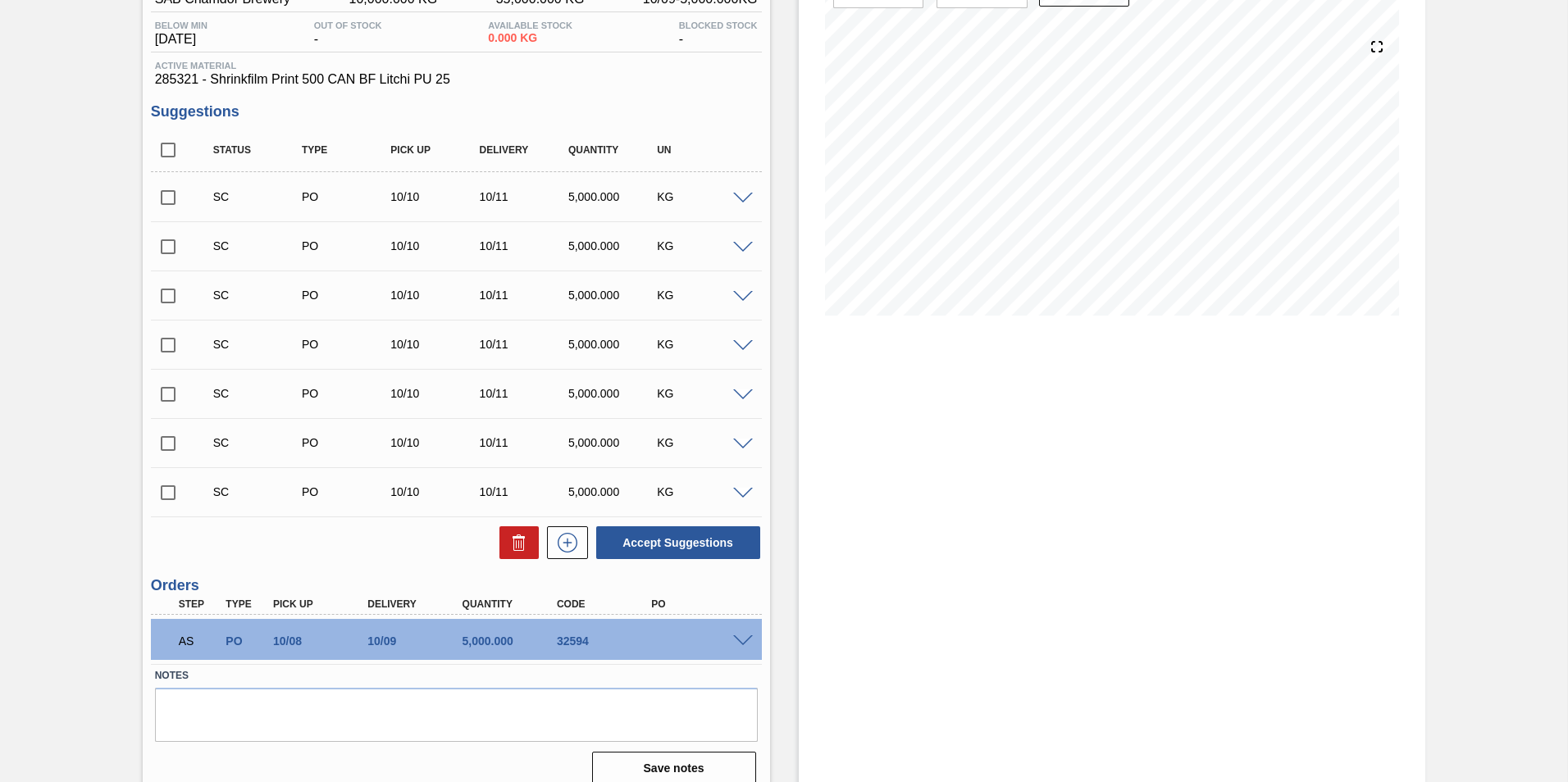
scroll to position [82, 0]
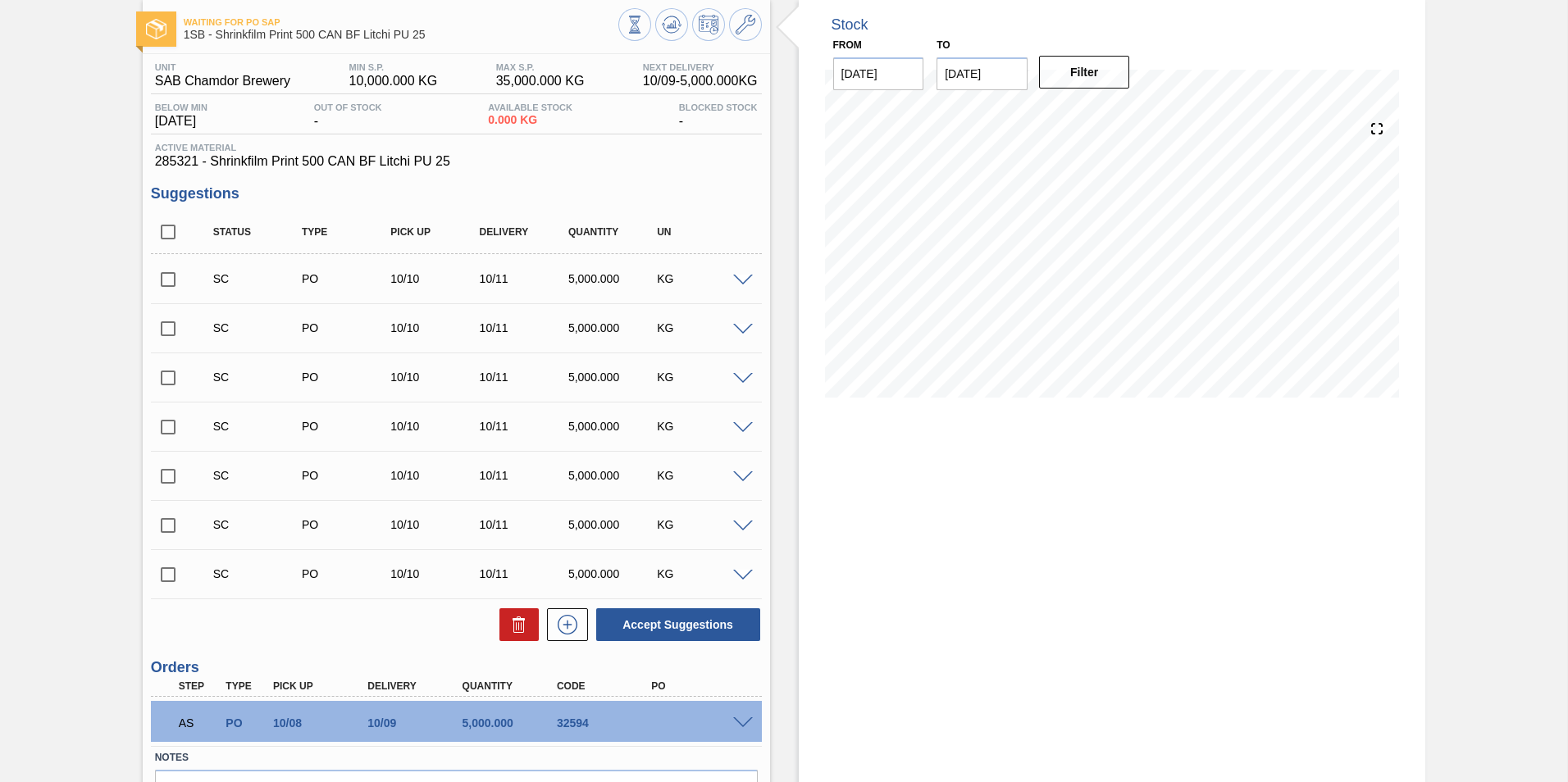
click at [738, 279] on span at bounding box center [743, 281] width 19 height 12
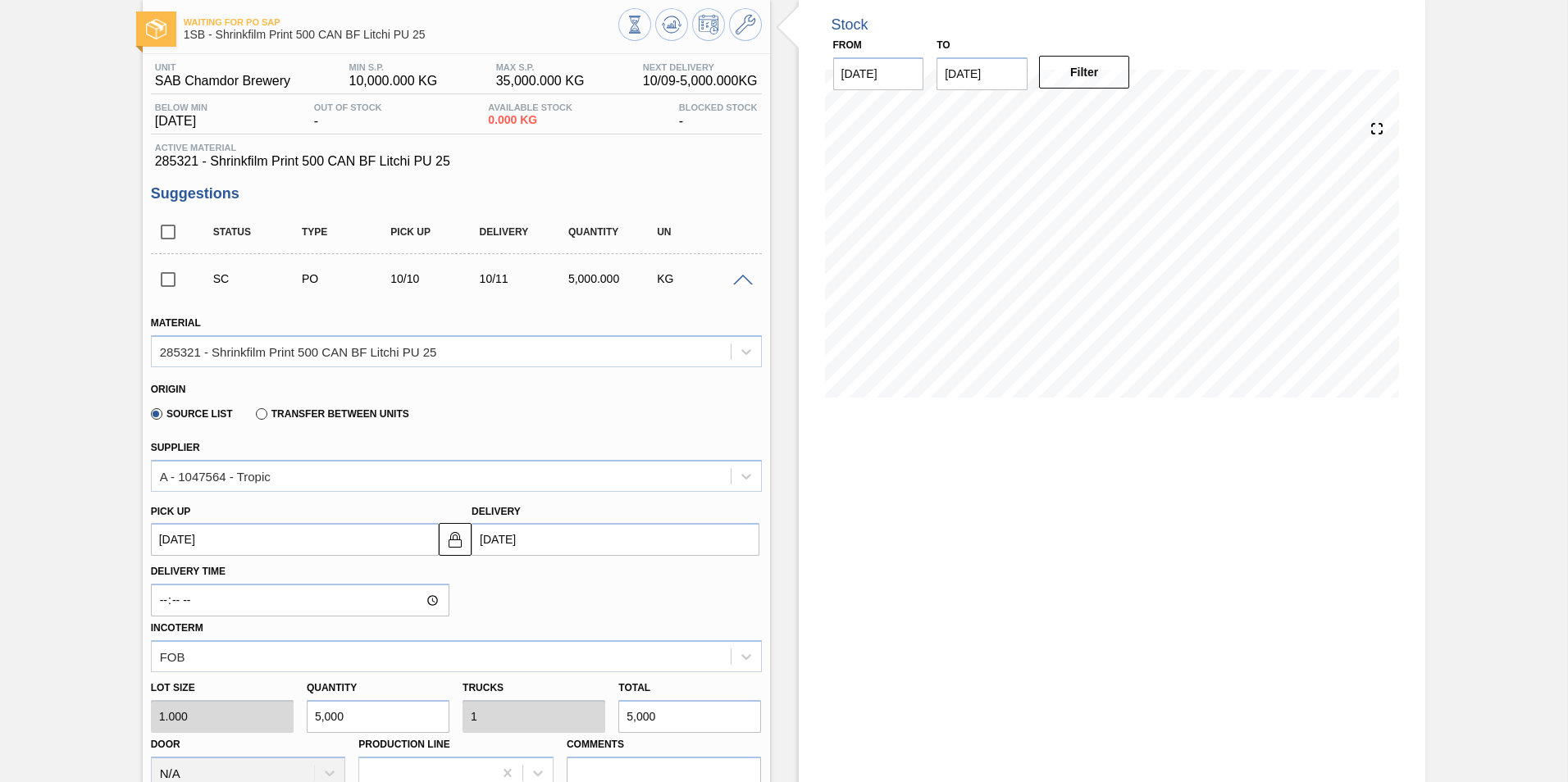
click at [733, 282] on span at bounding box center [743, 281] width 19 height 12
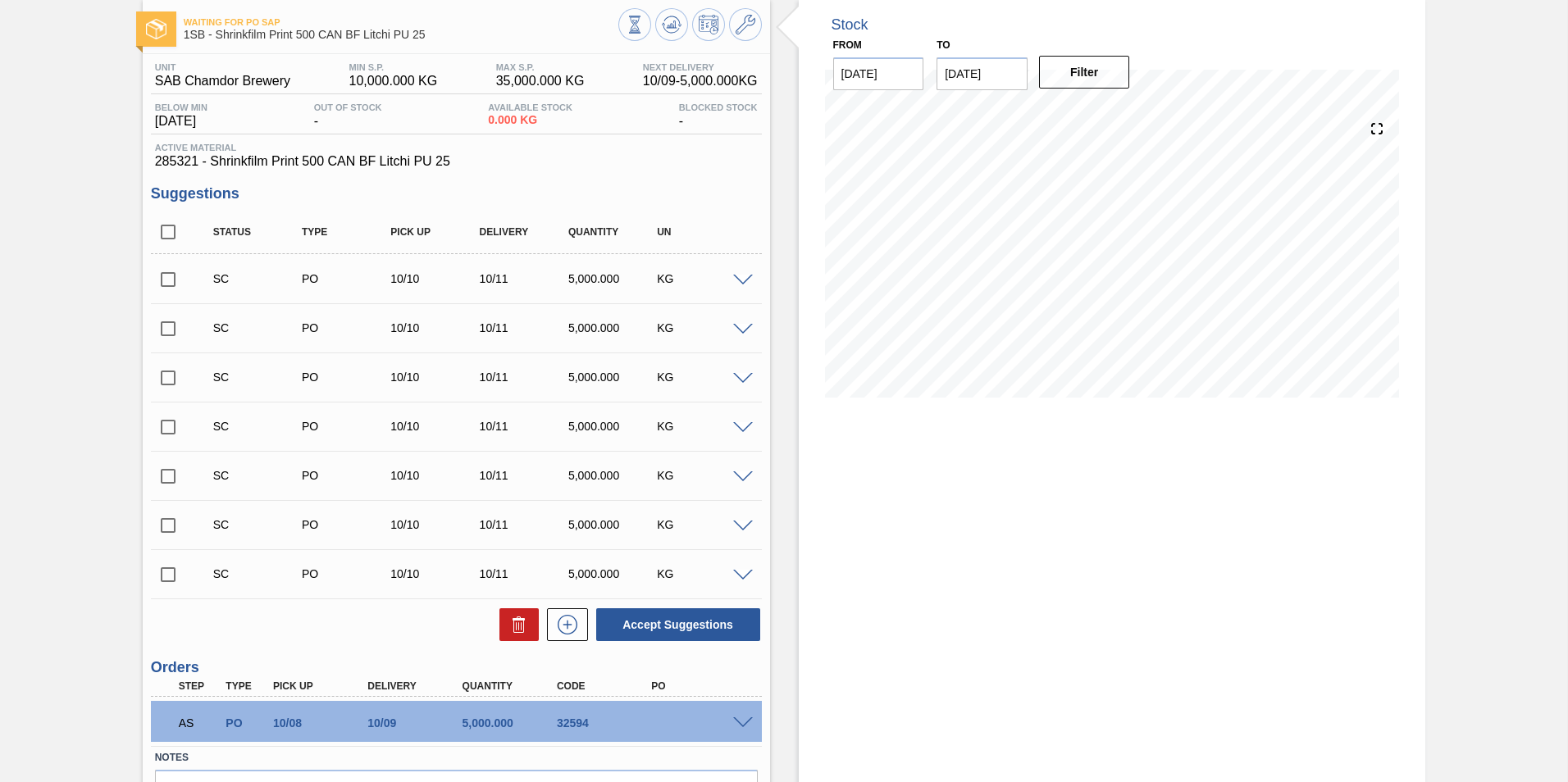
click at [743, 727] on span at bounding box center [743, 723] width 19 height 12
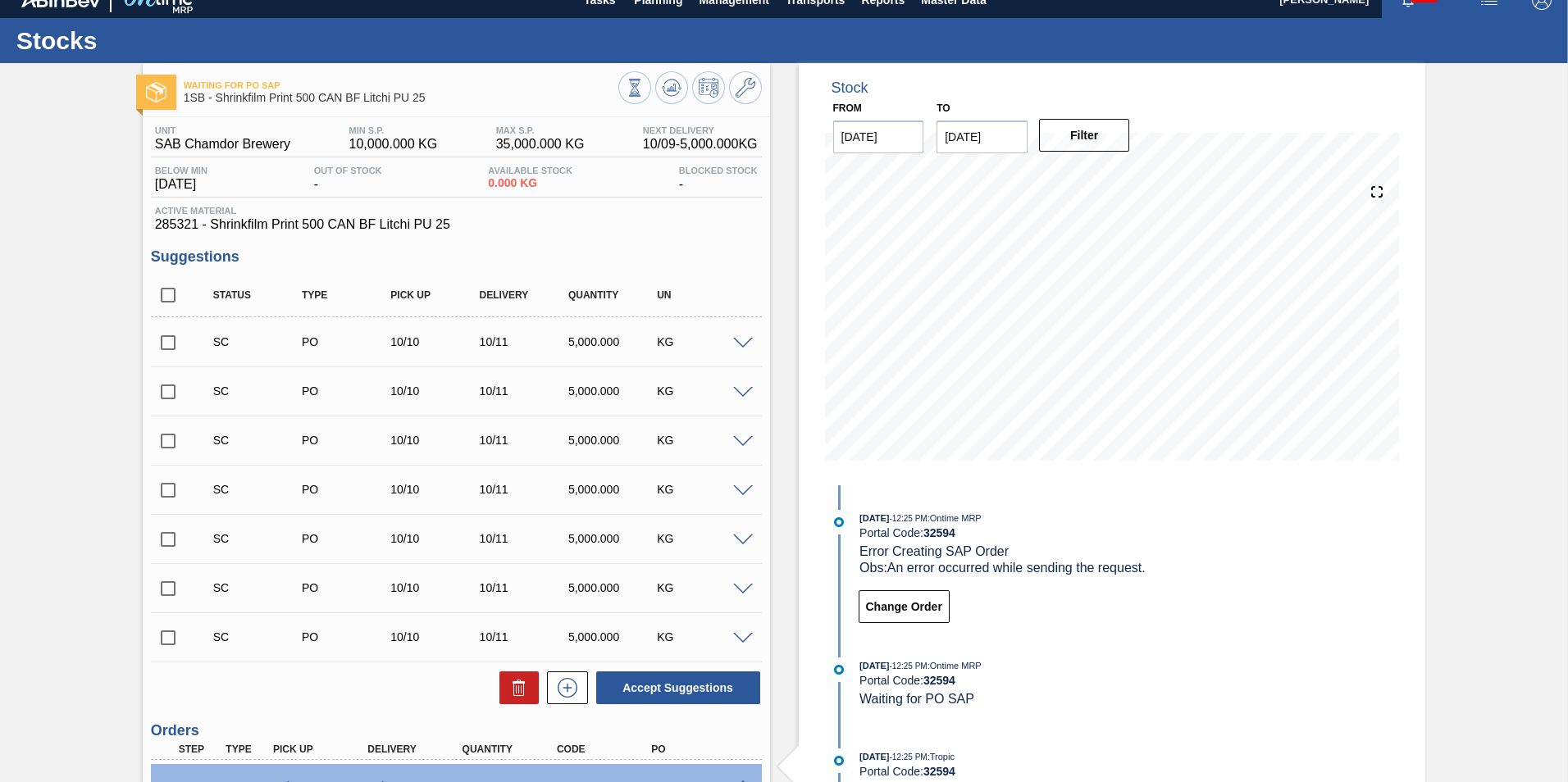
scroll to position [0, 0]
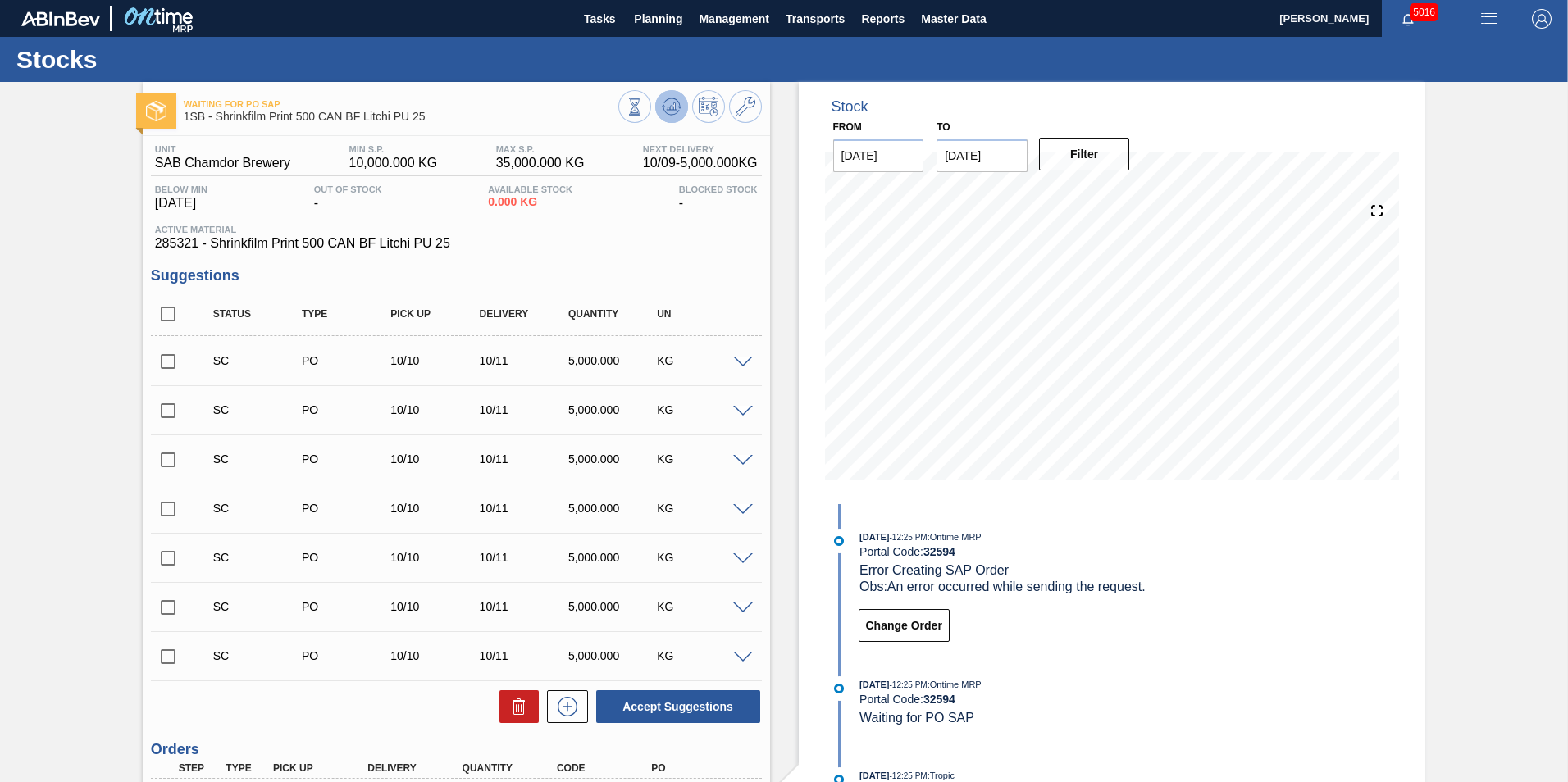
click at [668, 102] on icon at bounding box center [671, 107] width 19 height 19
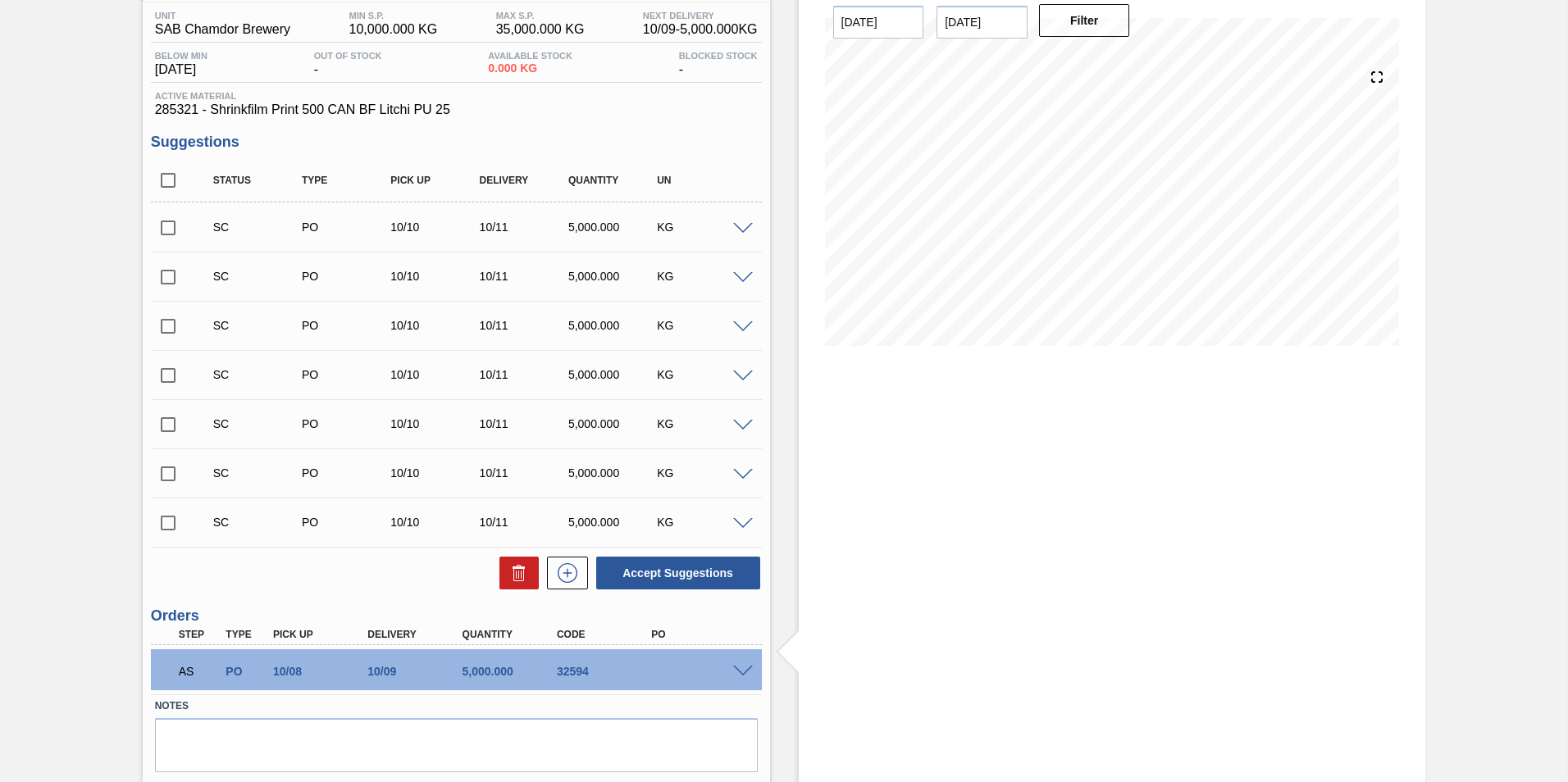
scroll to position [180, 0]
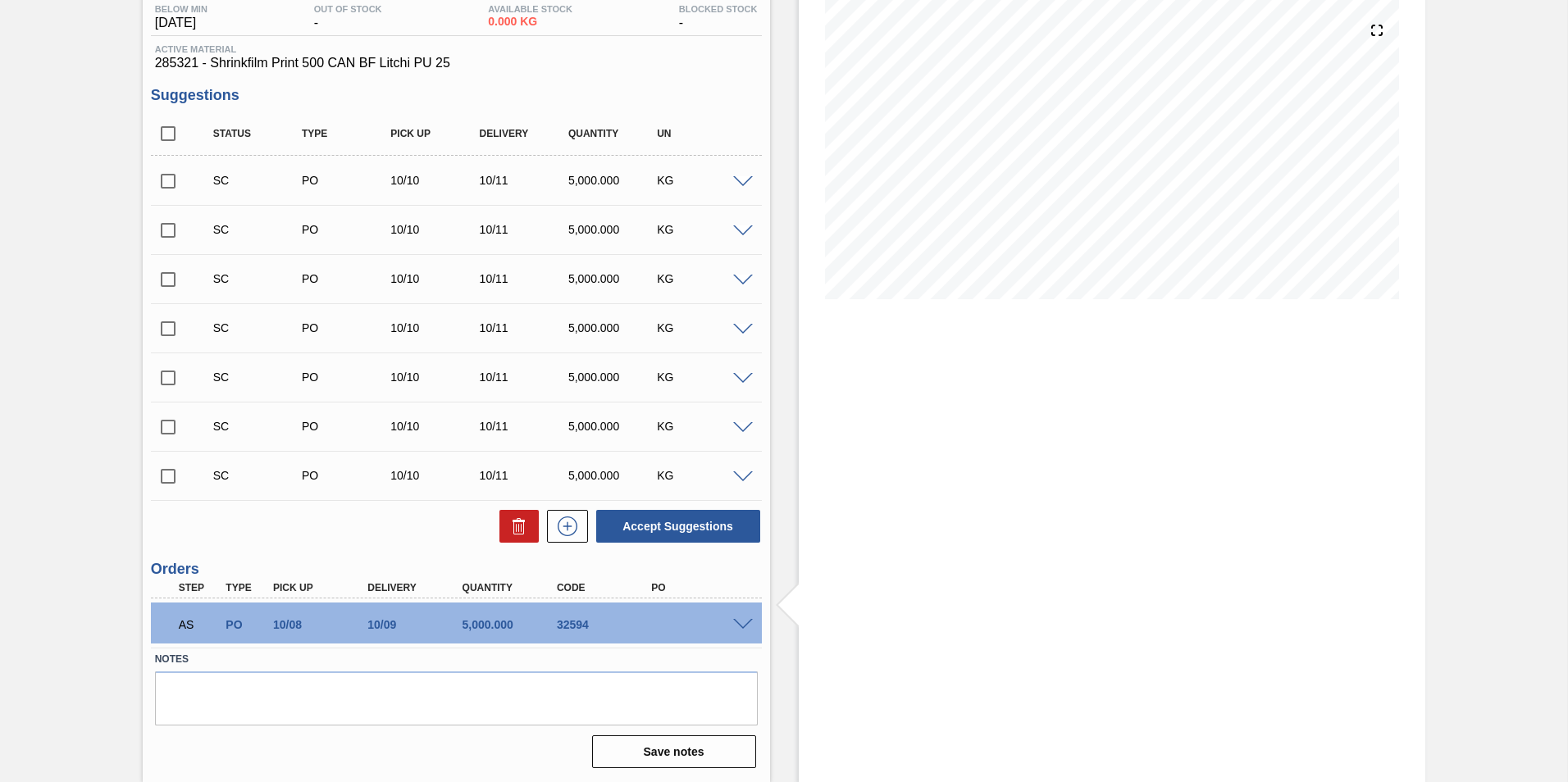
click at [746, 620] on span at bounding box center [743, 625] width 19 height 12
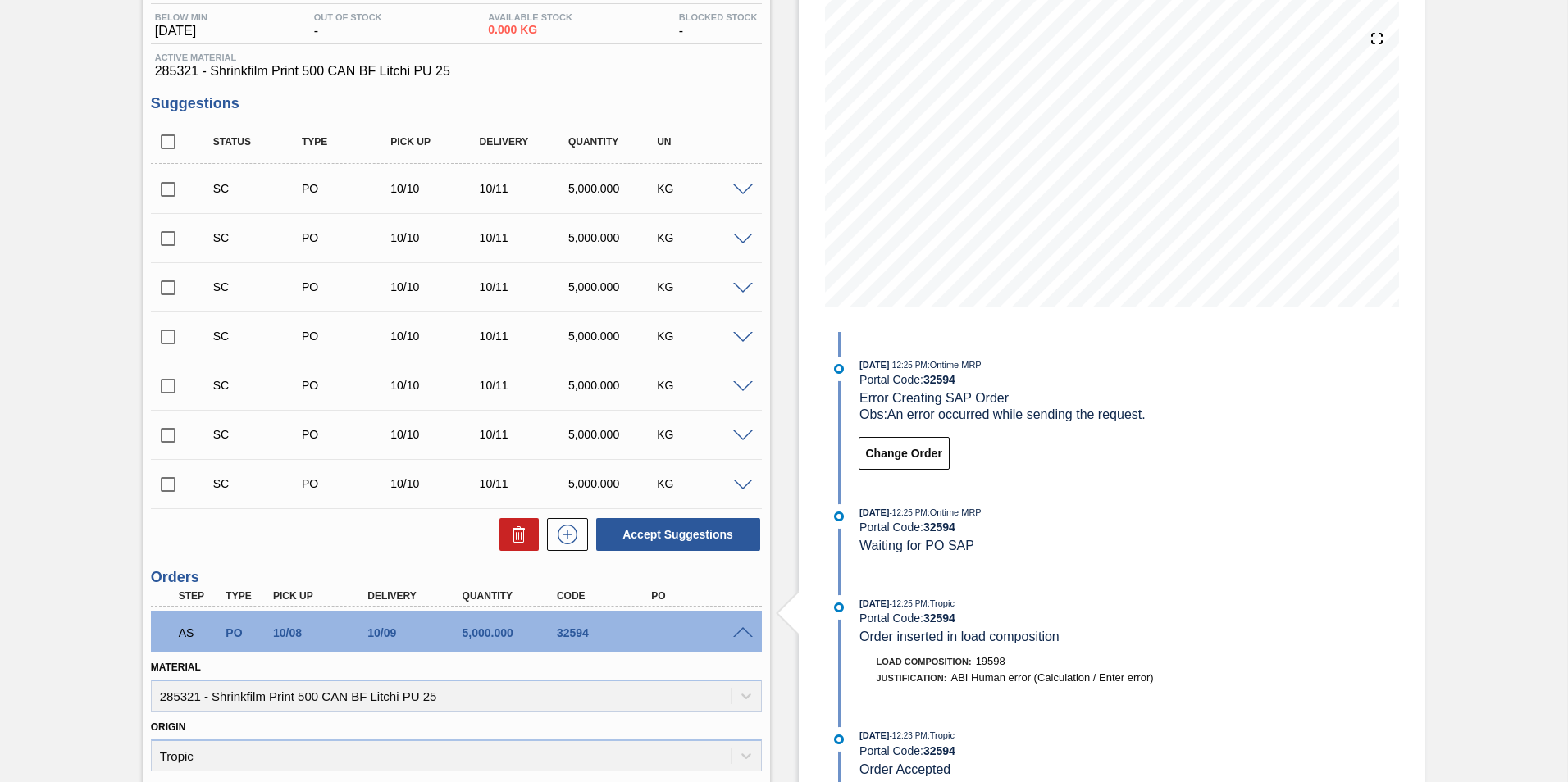
scroll to position [0, 0]
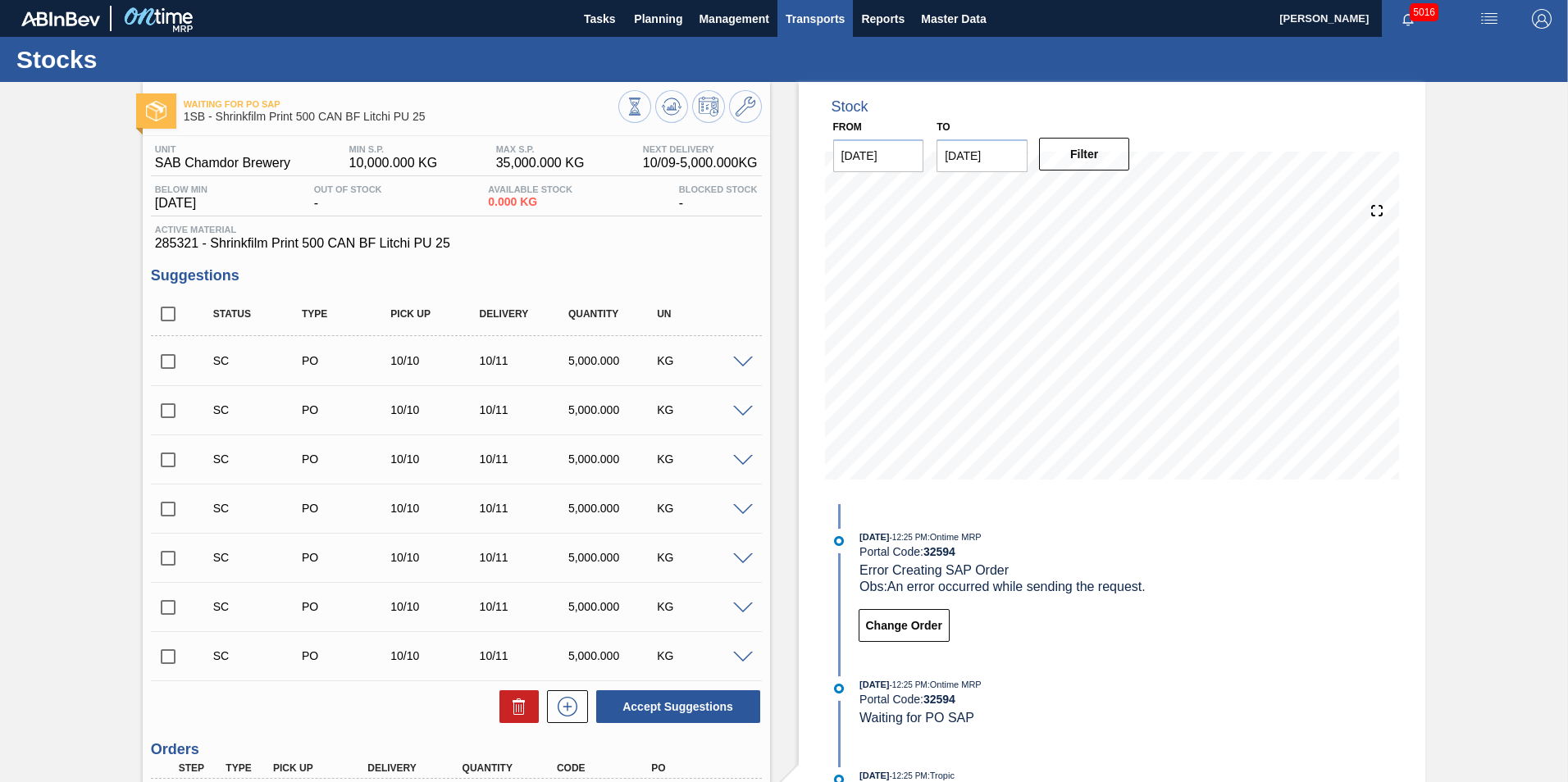
click at [797, 12] on span "Transports" at bounding box center [815, 18] width 59 height 19
click at [778, 50] on li "Load Composition" at bounding box center [814, 56] width 114 height 26
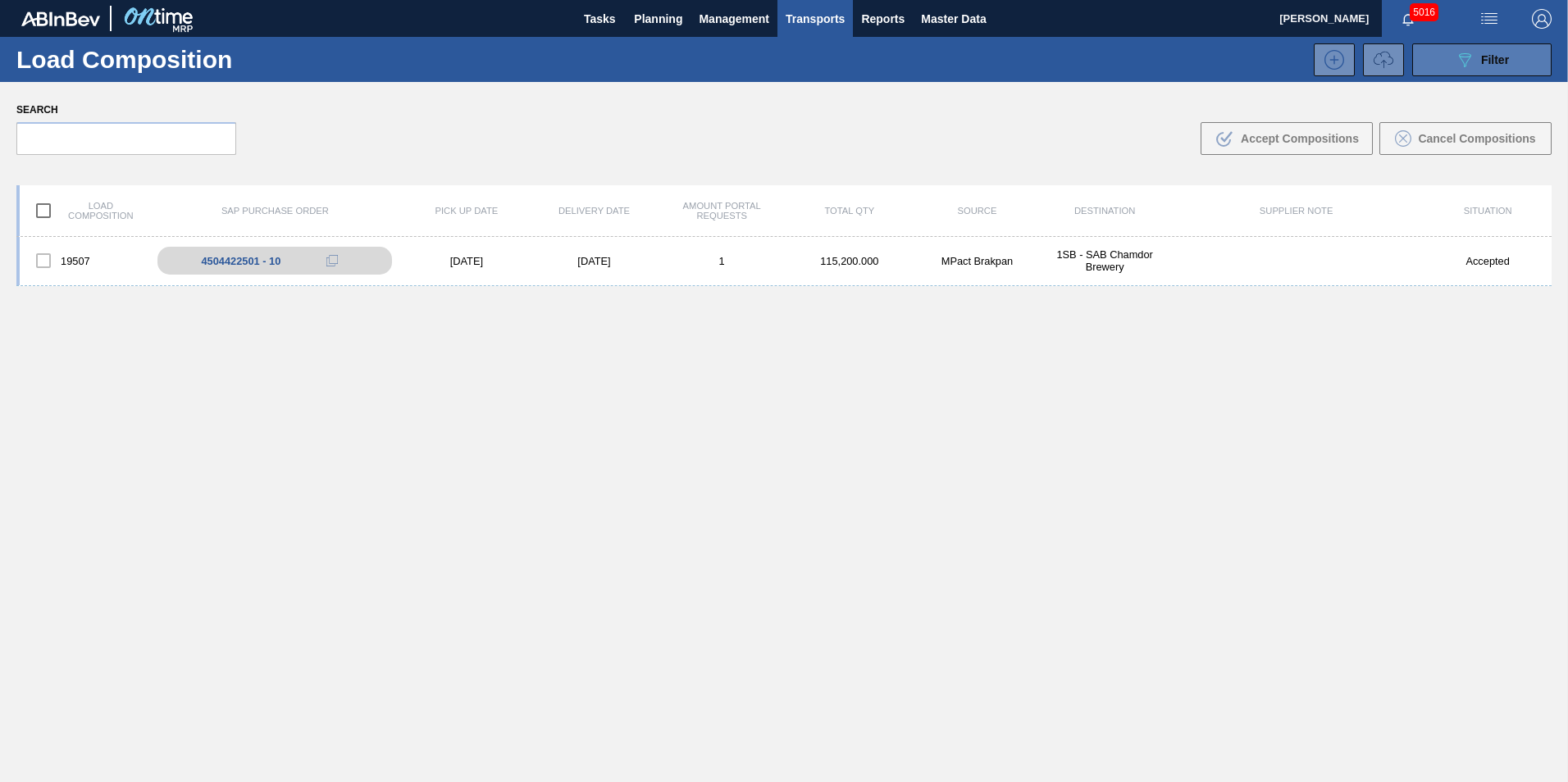
click at [1516, 66] on button "089F7B8B-B2A5-4AFE-B5C0-19BA573D28AC Filter" at bounding box center [1481, 59] width 139 height 32
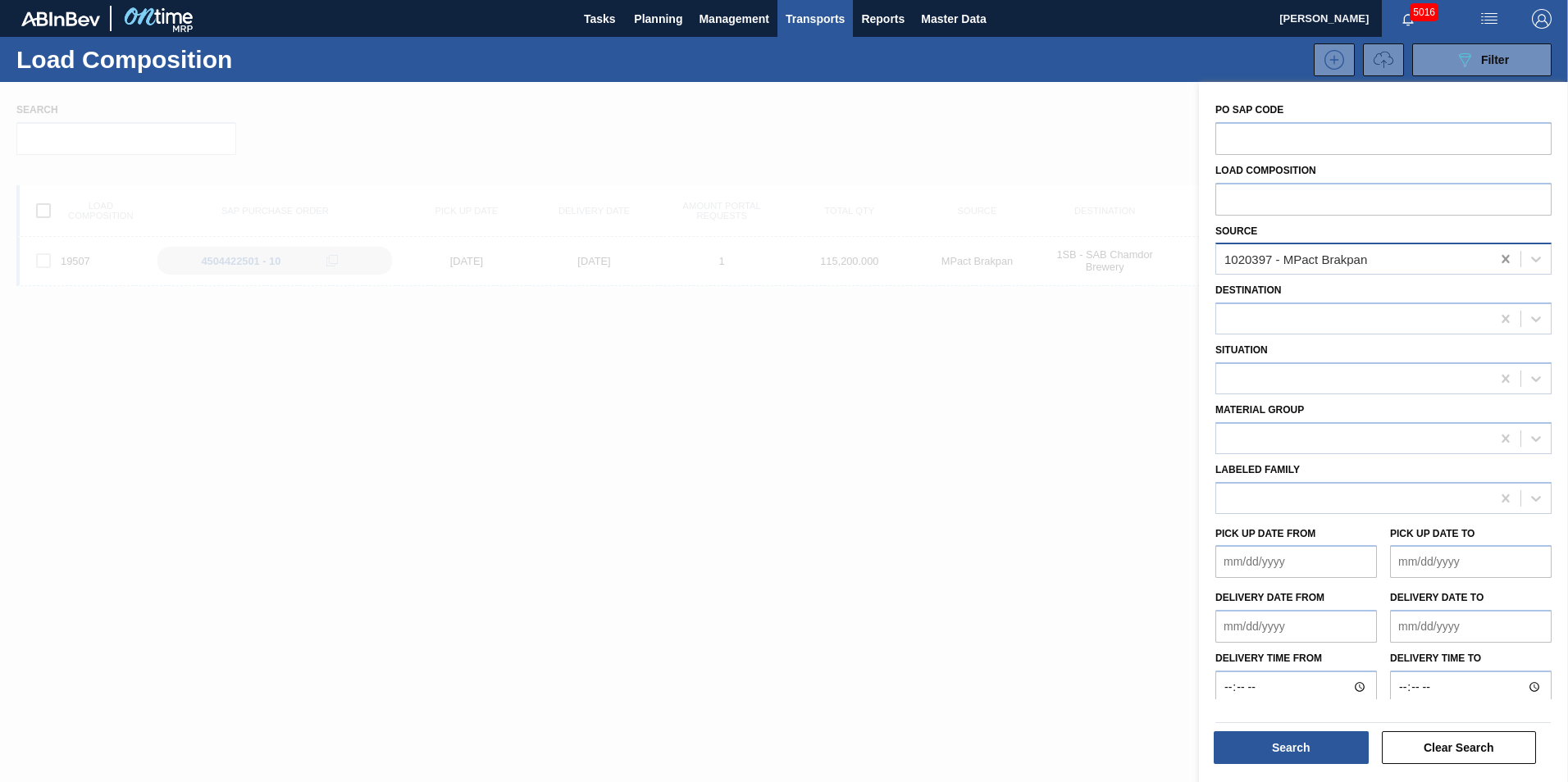
click at [1502, 262] on icon at bounding box center [1505, 259] width 7 height 8
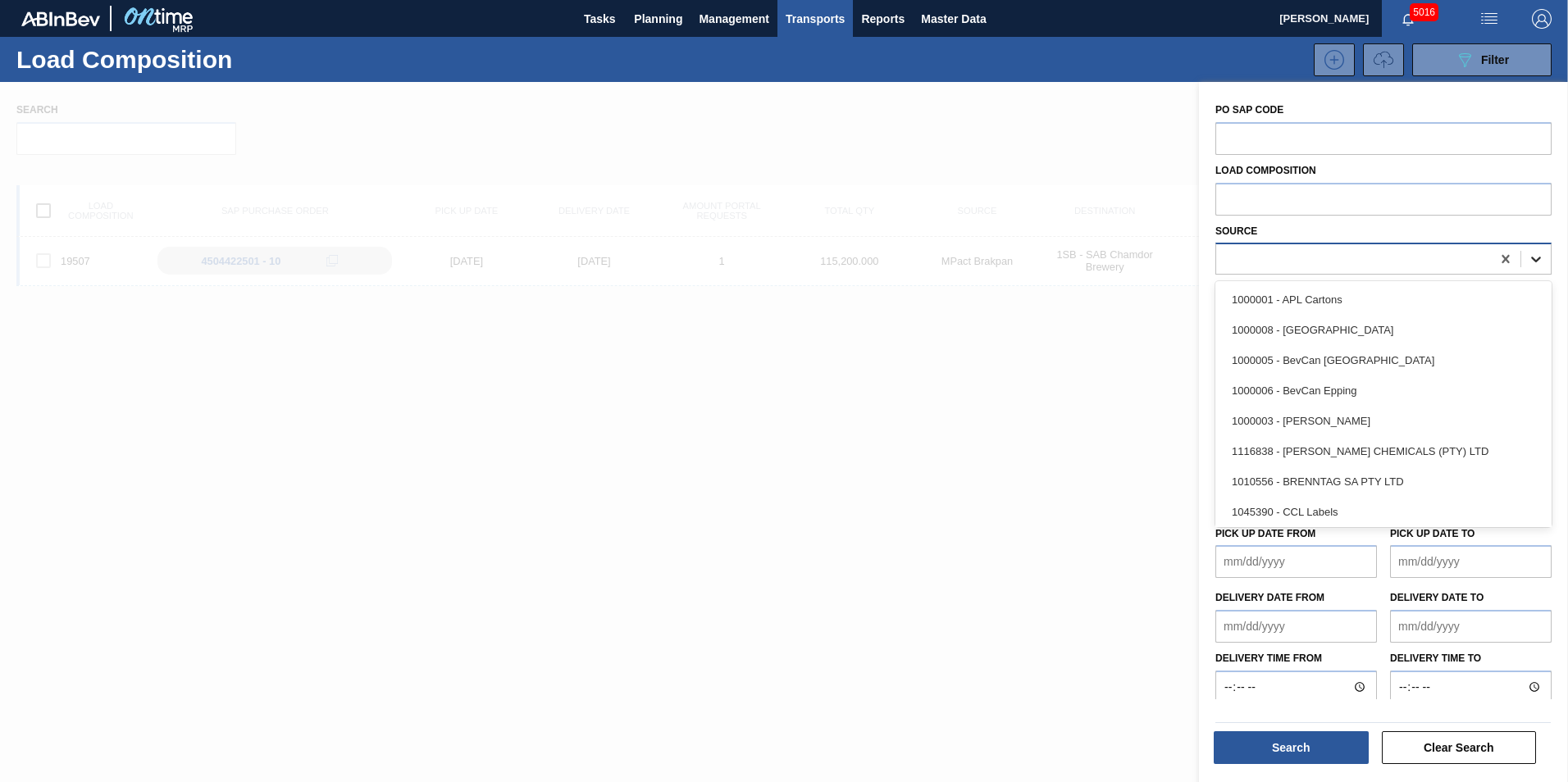
click at [1536, 257] on icon at bounding box center [1536, 259] width 17 height 17
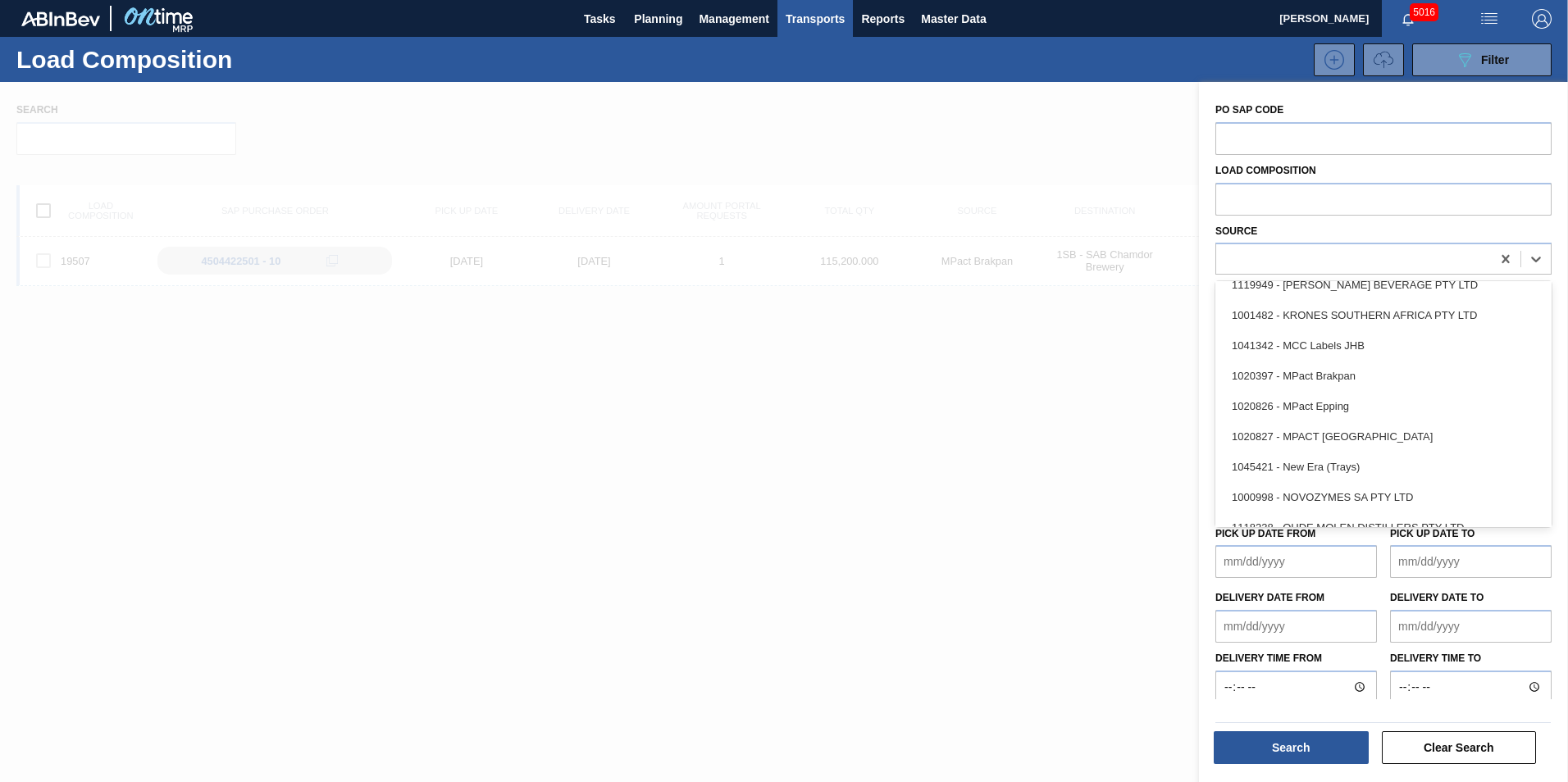
scroll to position [902, 0]
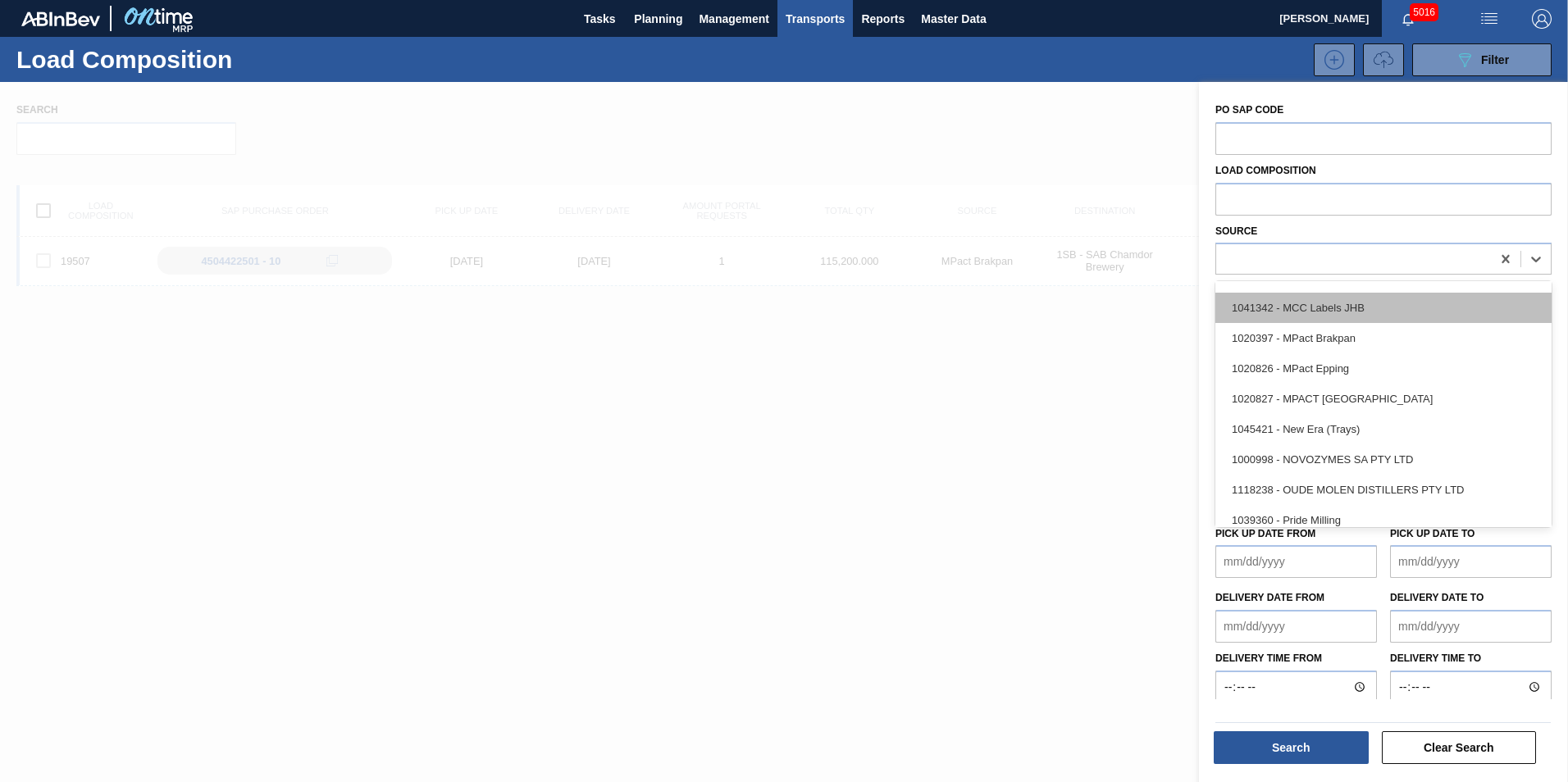
click at [1348, 307] on div "1041342 - MCC Labels JHB" at bounding box center [1383, 308] width 336 height 31
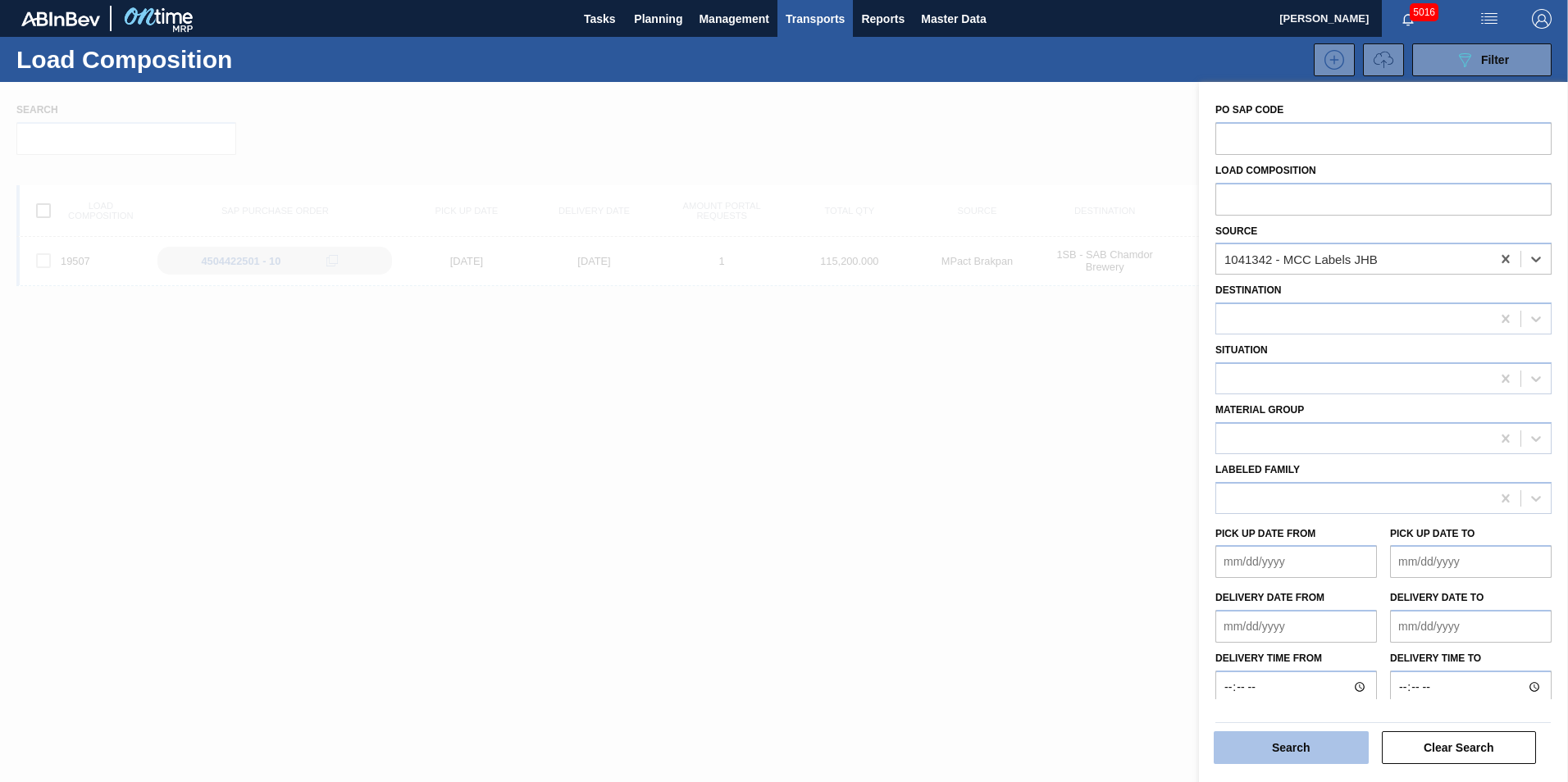
click at [1312, 739] on button "Search" at bounding box center [1291, 747] width 155 height 32
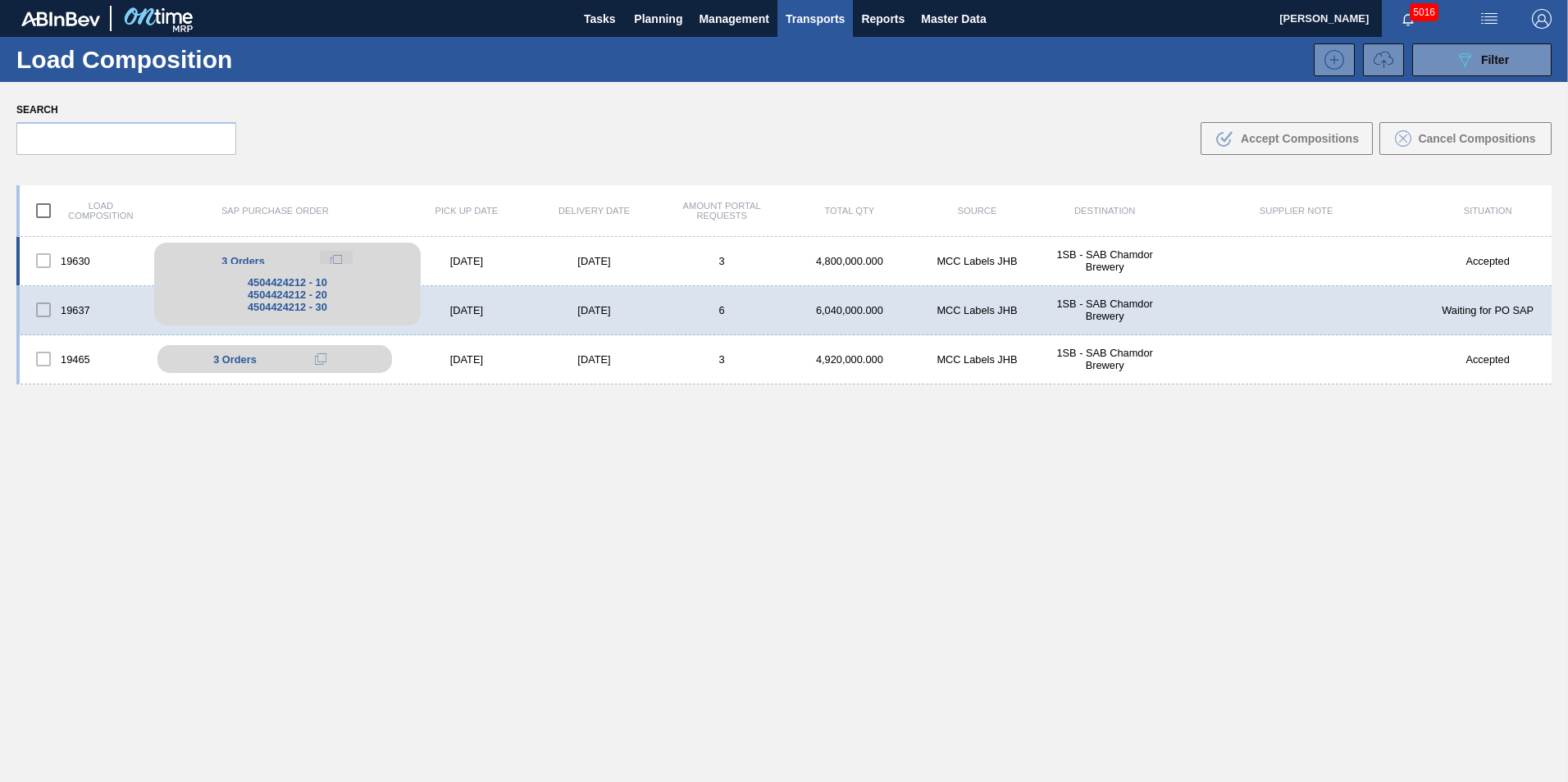
click at [343, 259] on button at bounding box center [336, 261] width 32 height 19
click at [360, 262] on div "3 Orders" at bounding box center [287, 261] width 242 height 19
click at [535, 266] on div "[DATE]" at bounding box center [594, 262] width 128 height 12
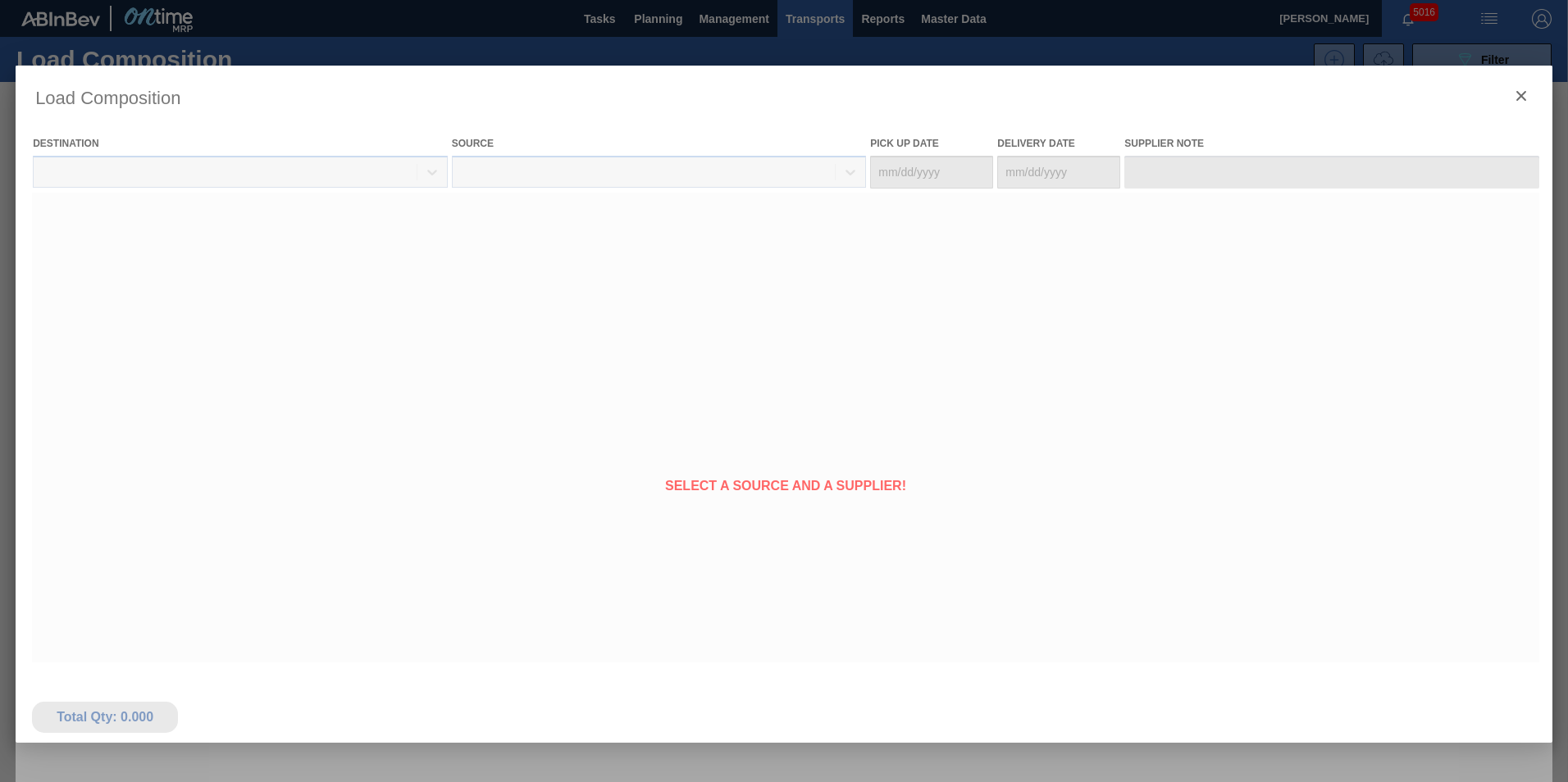
type Date "[DATE]"
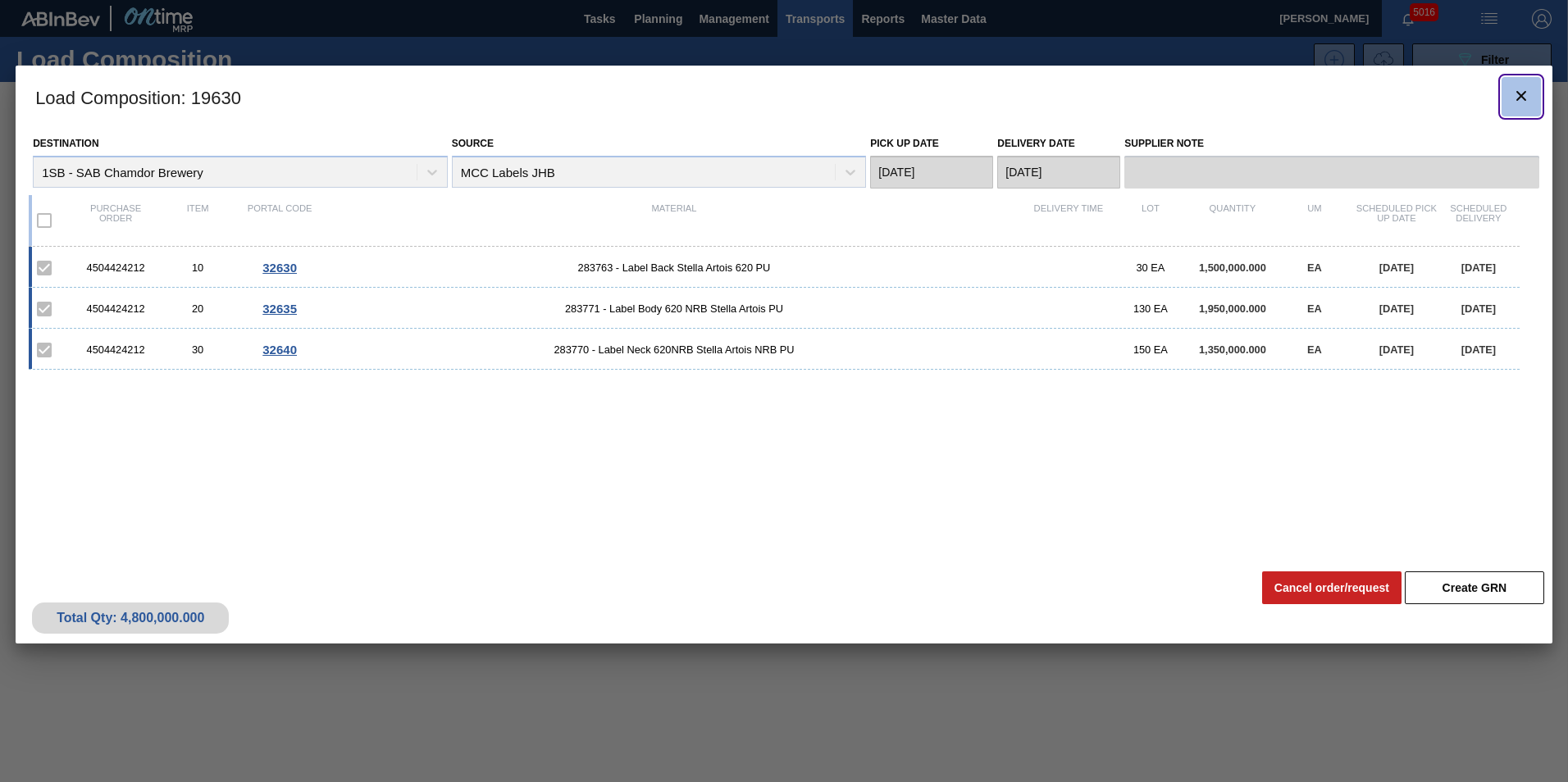
click at [1527, 96] on icon "botão de ícone" at bounding box center [1522, 95] width 19 height 19
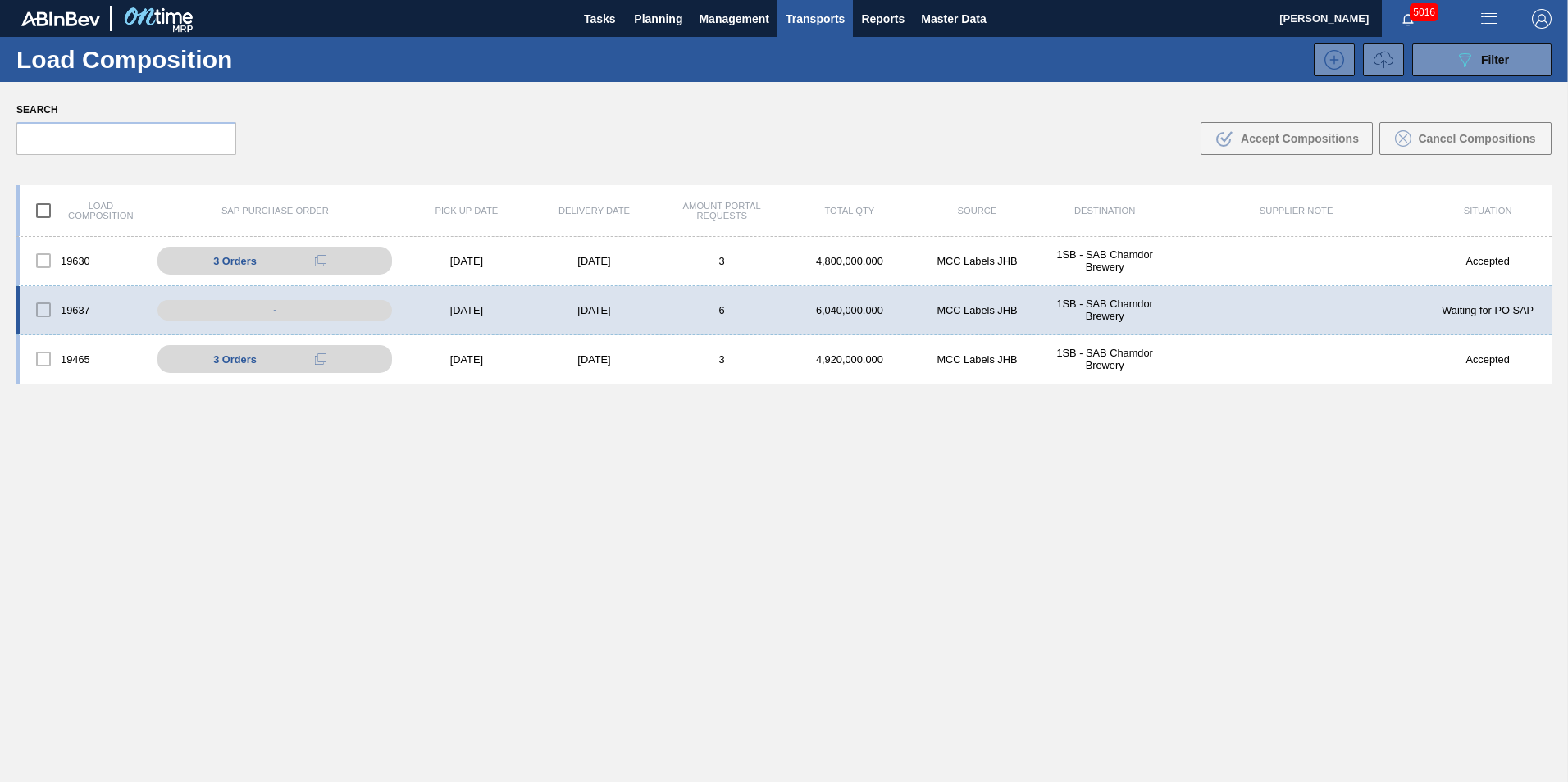
click at [507, 318] on div "19637 - 10/10/2025 10/10/2025 6 6,040,000.000 MCC Labels JHB 1SB - SAB Chamdor …" at bounding box center [784, 311] width 1536 height 49
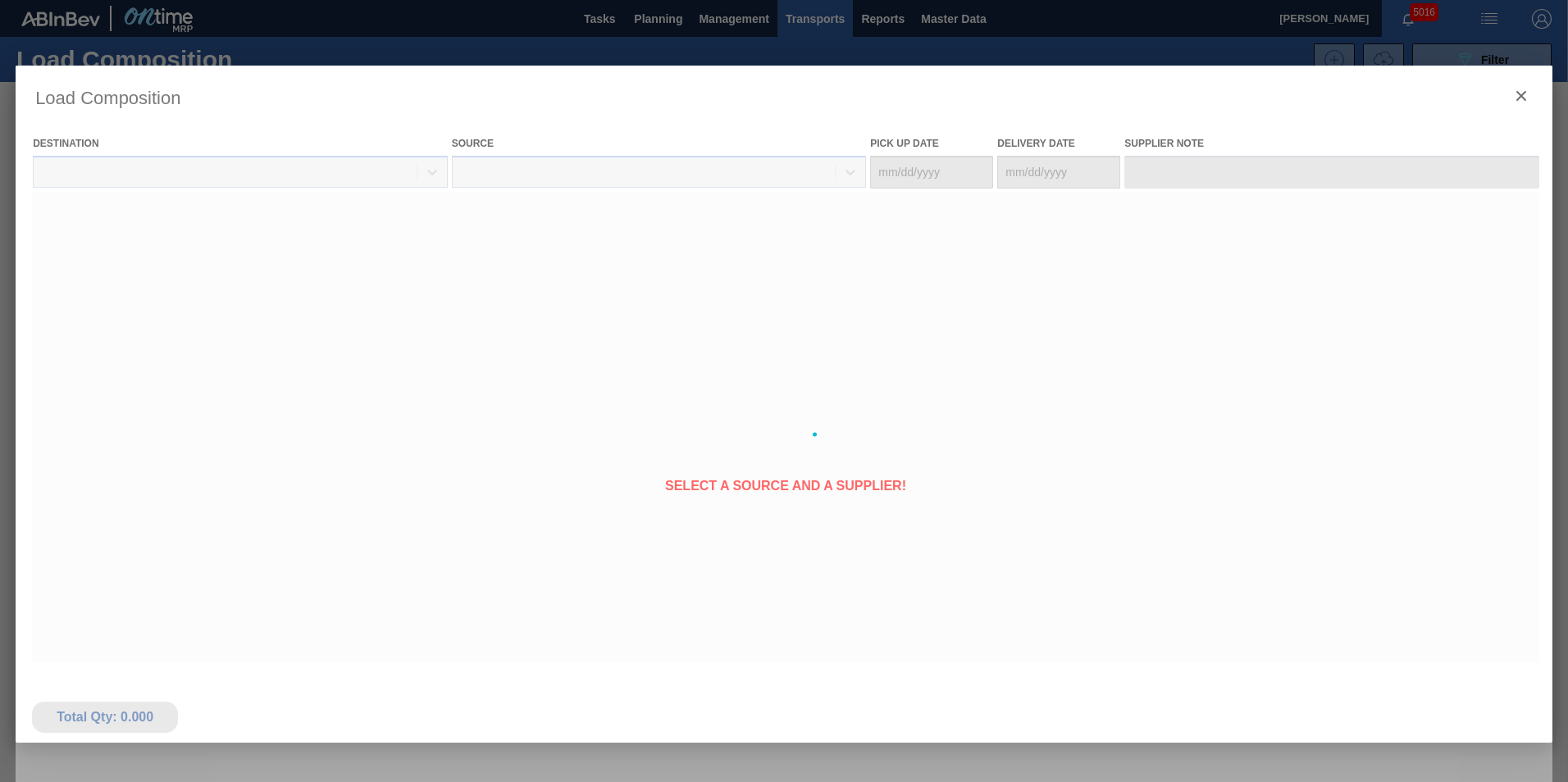
type Date "[DATE]"
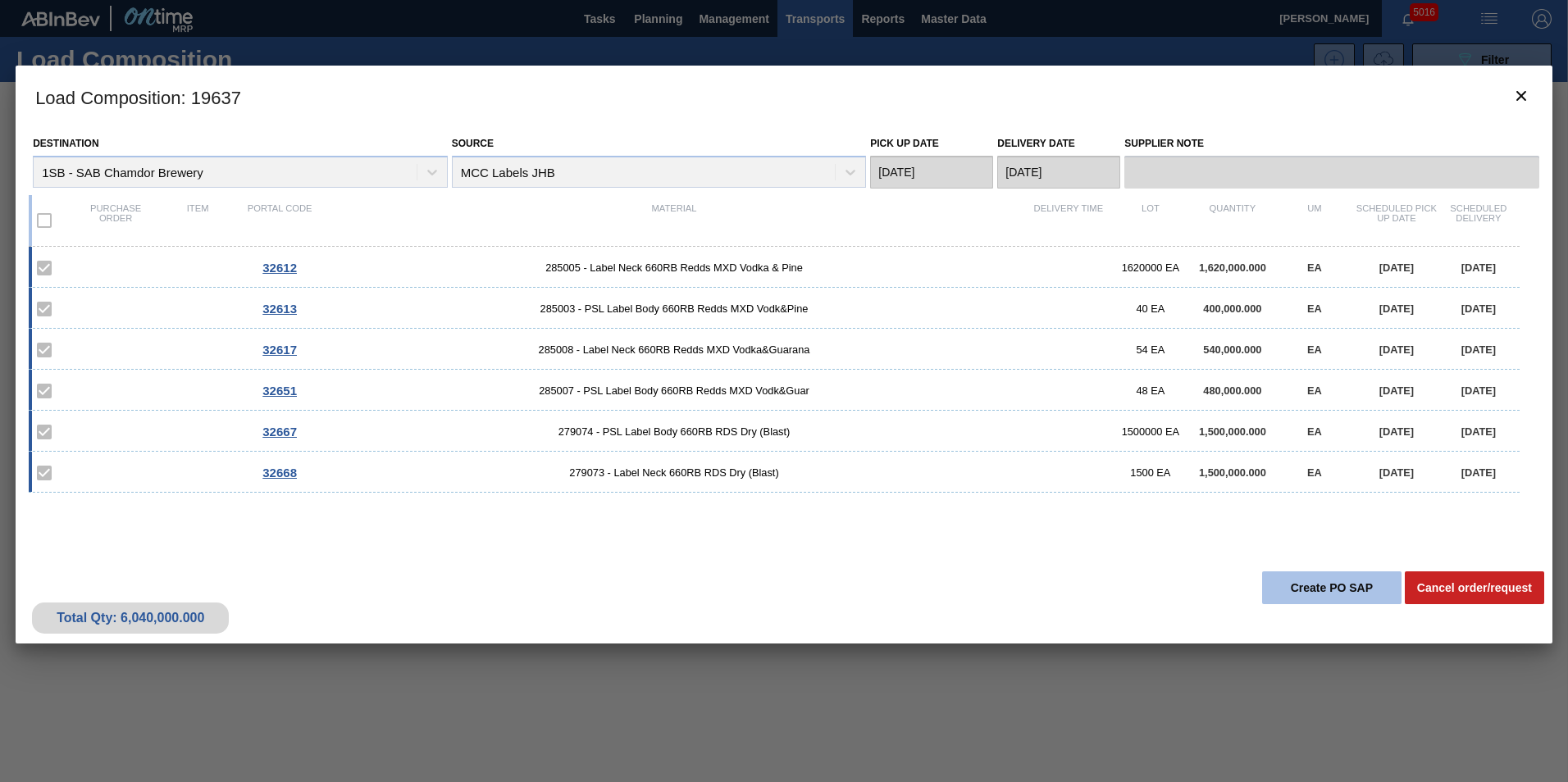
click at [1344, 589] on button "Create PO SAP" at bounding box center [1332, 587] width 139 height 32
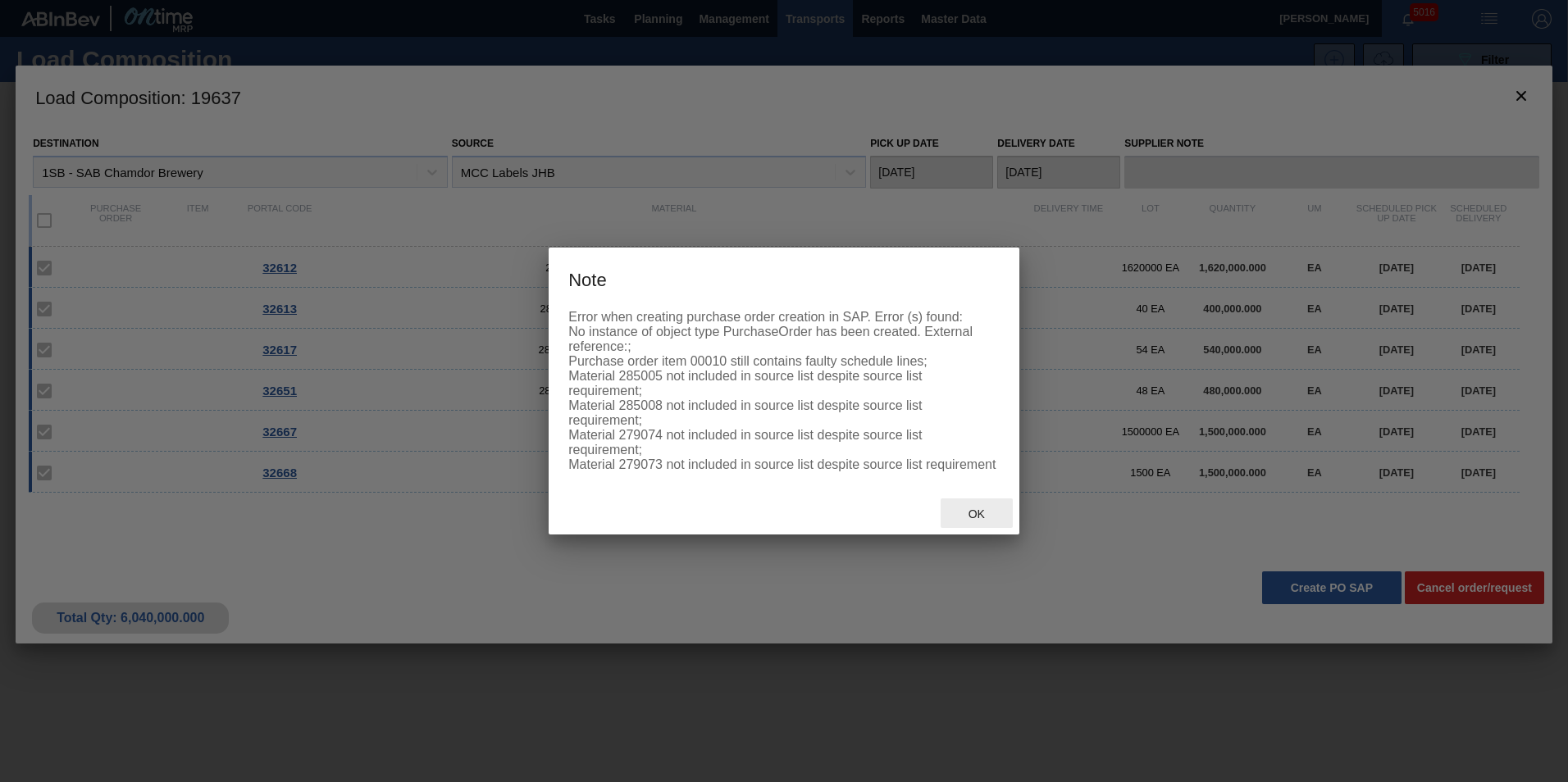
click at [978, 510] on span "Ok" at bounding box center [976, 513] width 43 height 13
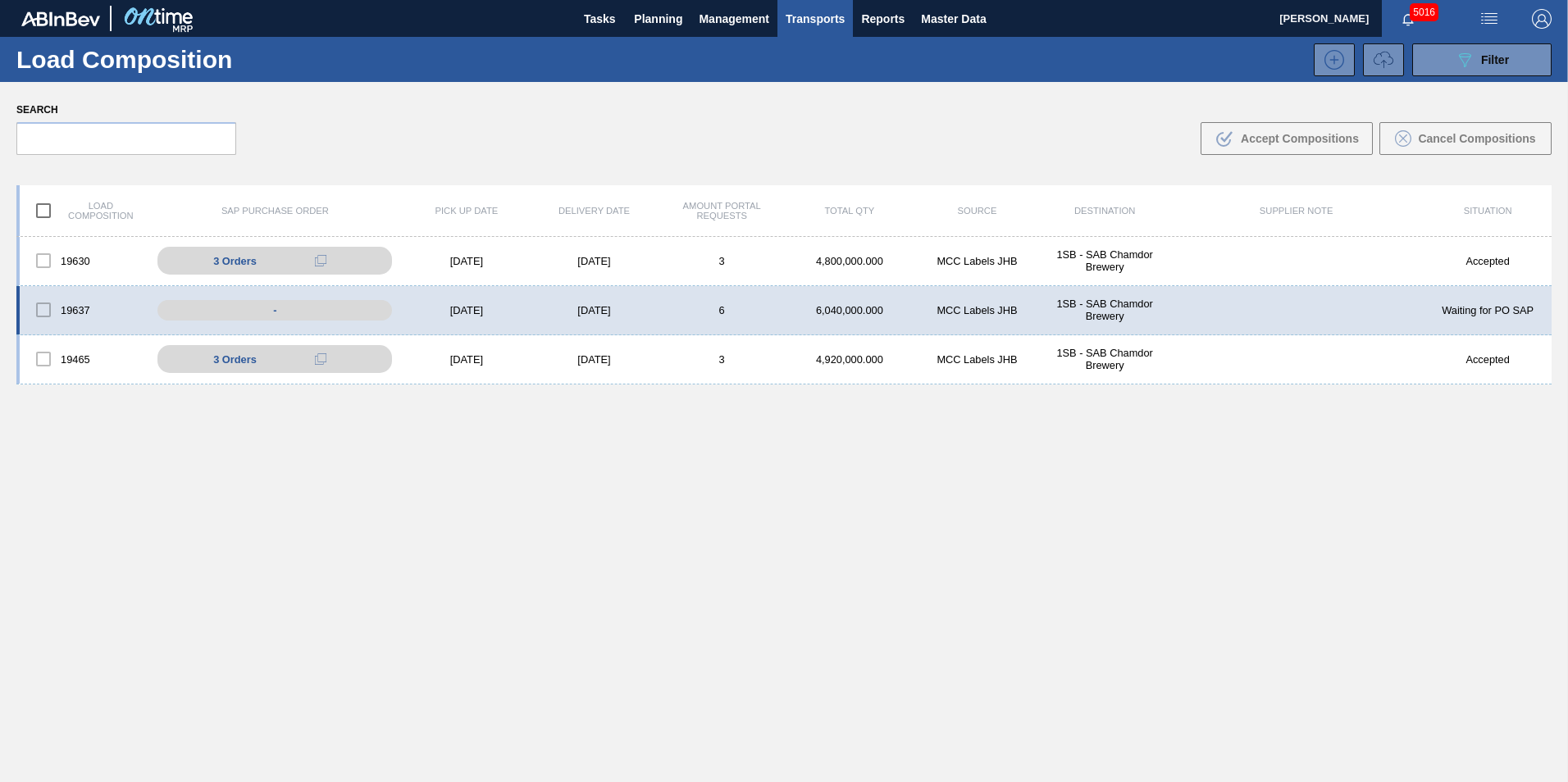
click at [542, 308] on div "[DATE]" at bounding box center [594, 311] width 128 height 12
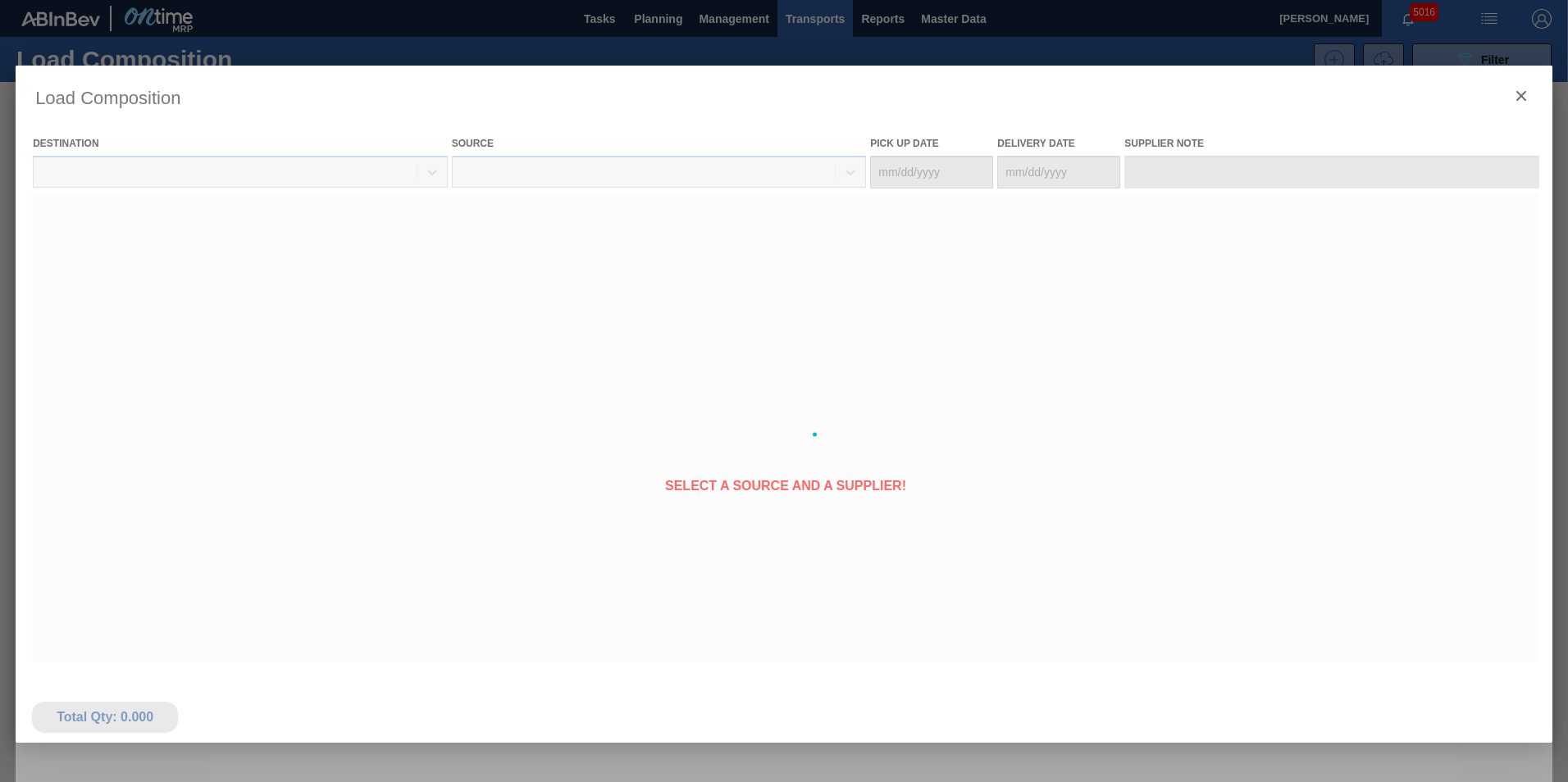
type Date "[DATE]"
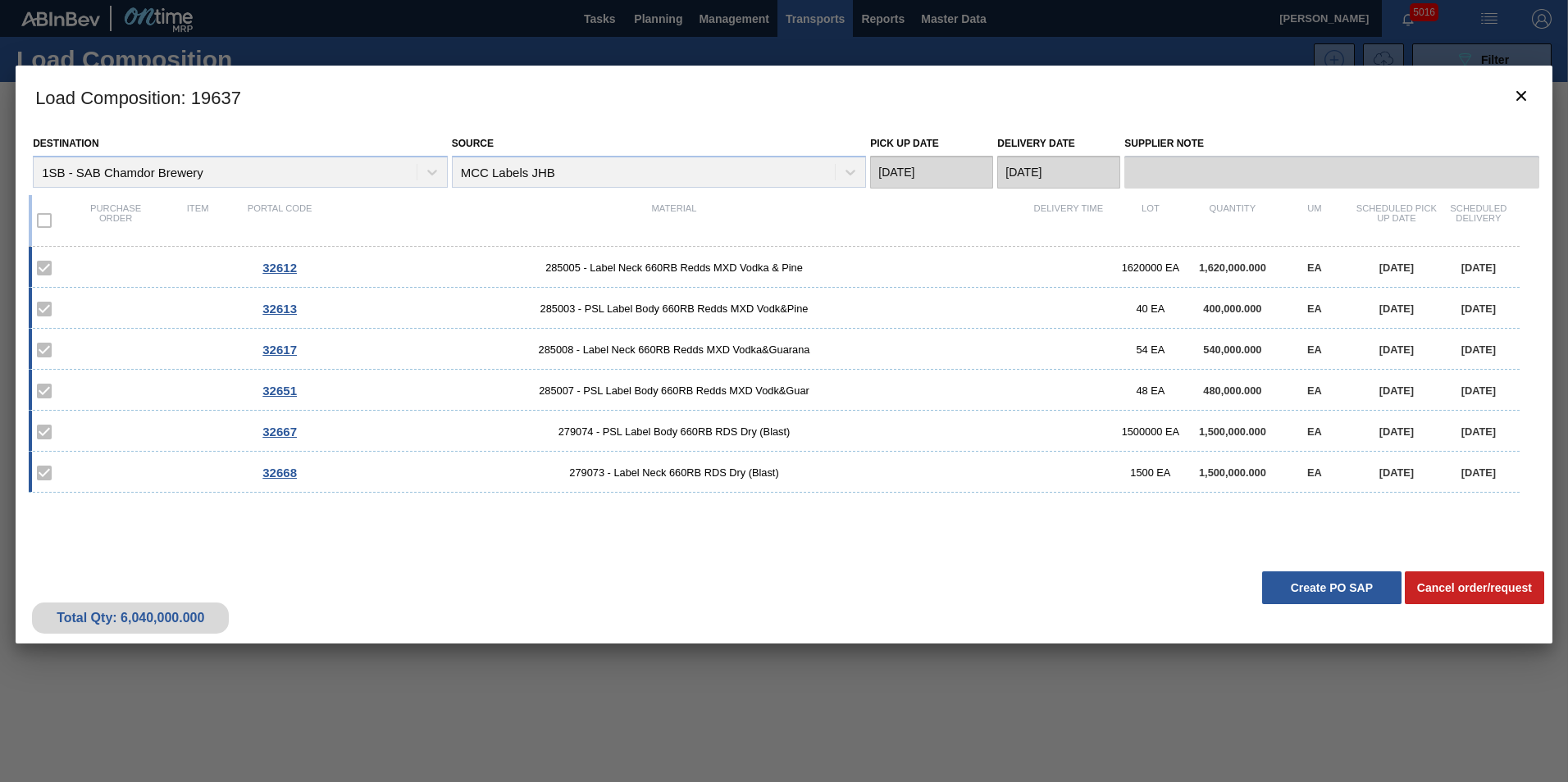
click at [843, 348] on span "285008 - Label Neck 660RB Redds MXD Vodka&Guarana" at bounding box center [675, 350] width 707 height 12
click at [1522, 95] on icon "botão de ícone" at bounding box center [1521, 95] width 10 height 10
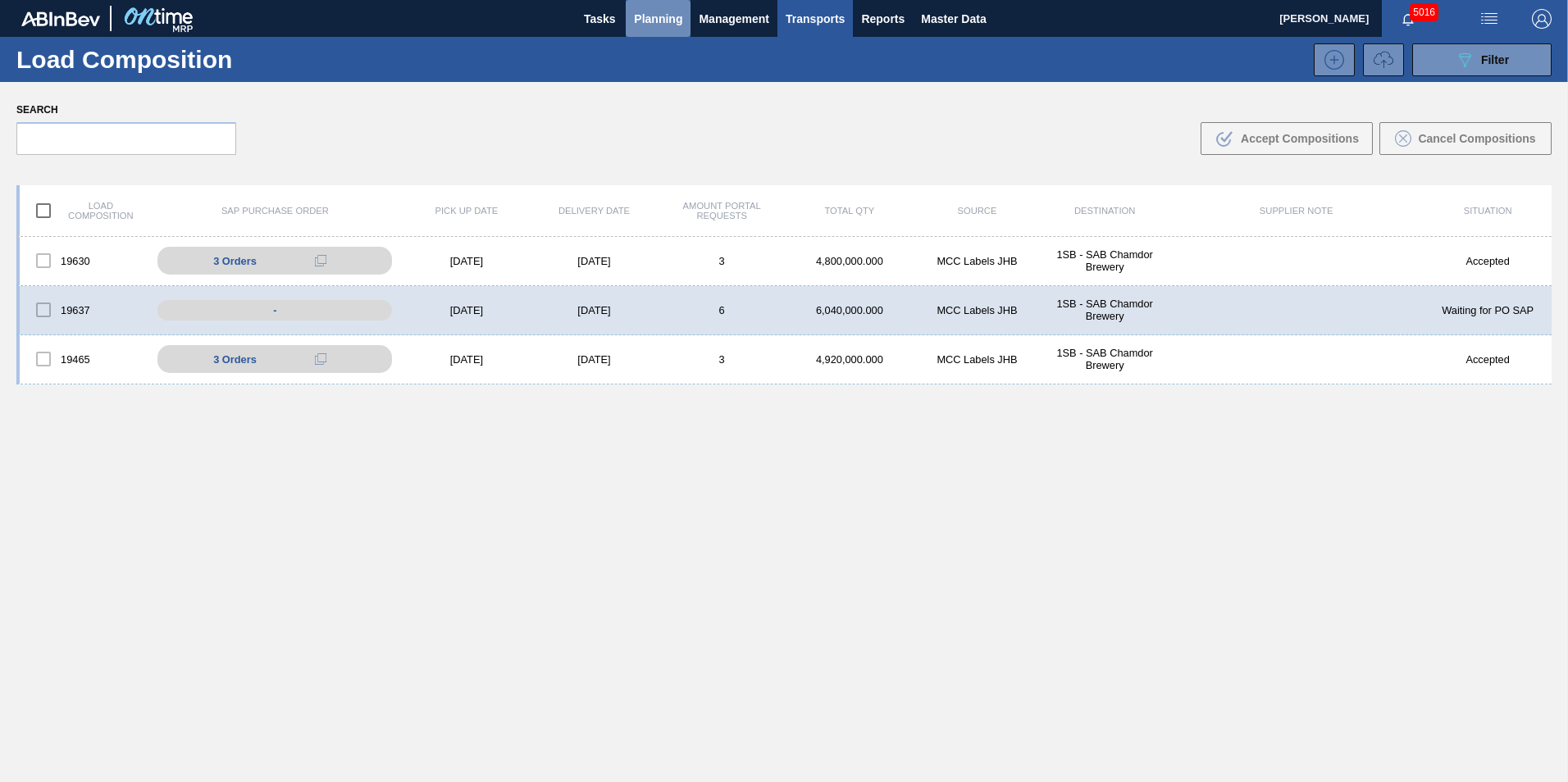
click at [656, 19] on span "Planning" at bounding box center [658, 18] width 48 height 19
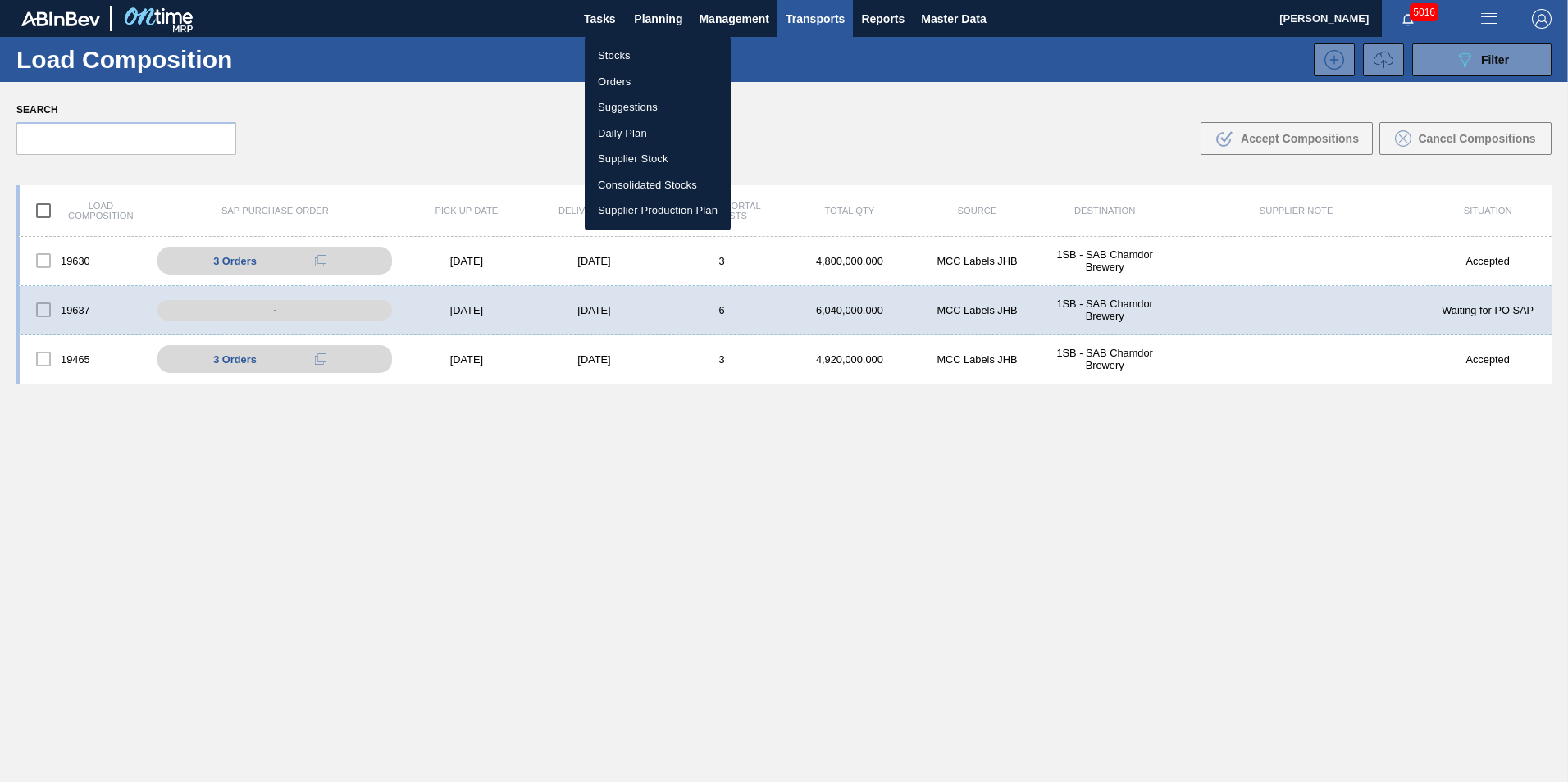
drag, startPoint x: 619, startPoint y: 59, endPoint x: 619, endPoint y: 87, distance: 28.0
click at [619, 59] on li "Stocks" at bounding box center [657, 56] width 146 height 26
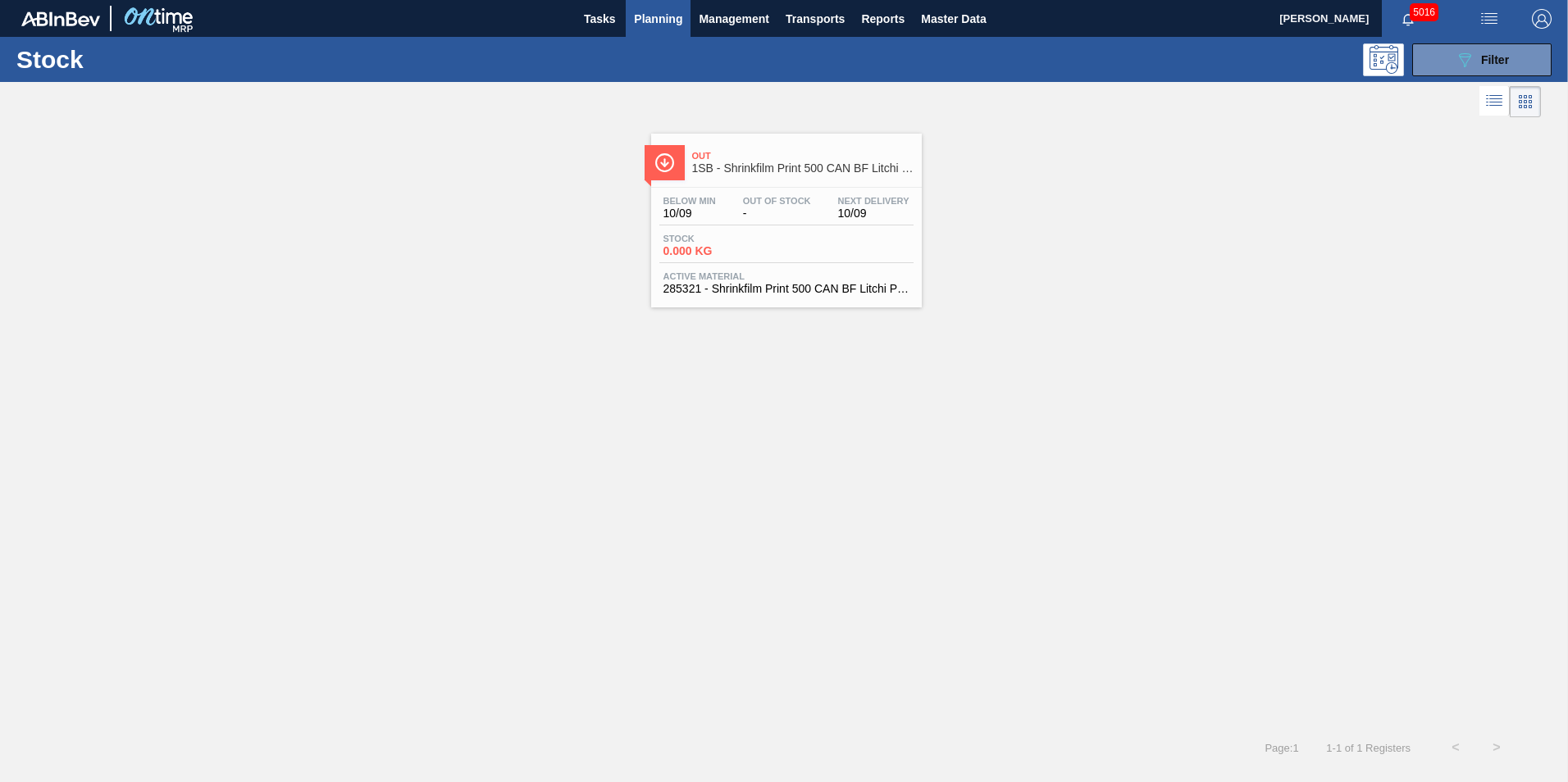
click at [791, 227] on div "Below Min 10/09 Out Of Stock - Next Delivery 10/09 Stock 0.000 KG Active Materi…" at bounding box center [786, 243] width 270 height 111
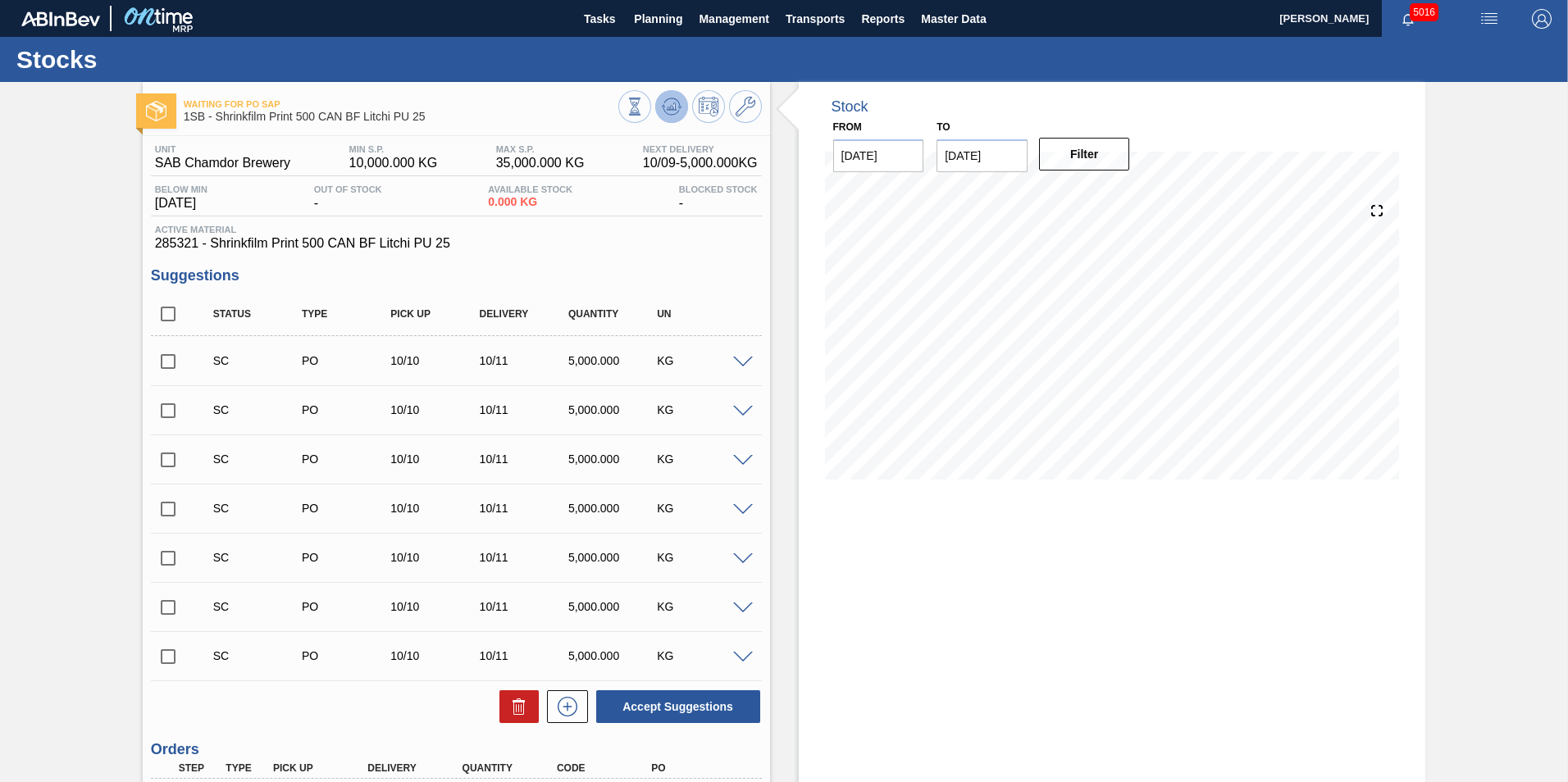
click at [668, 111] on icon at bounding box center [671, 107] width 19 height 19
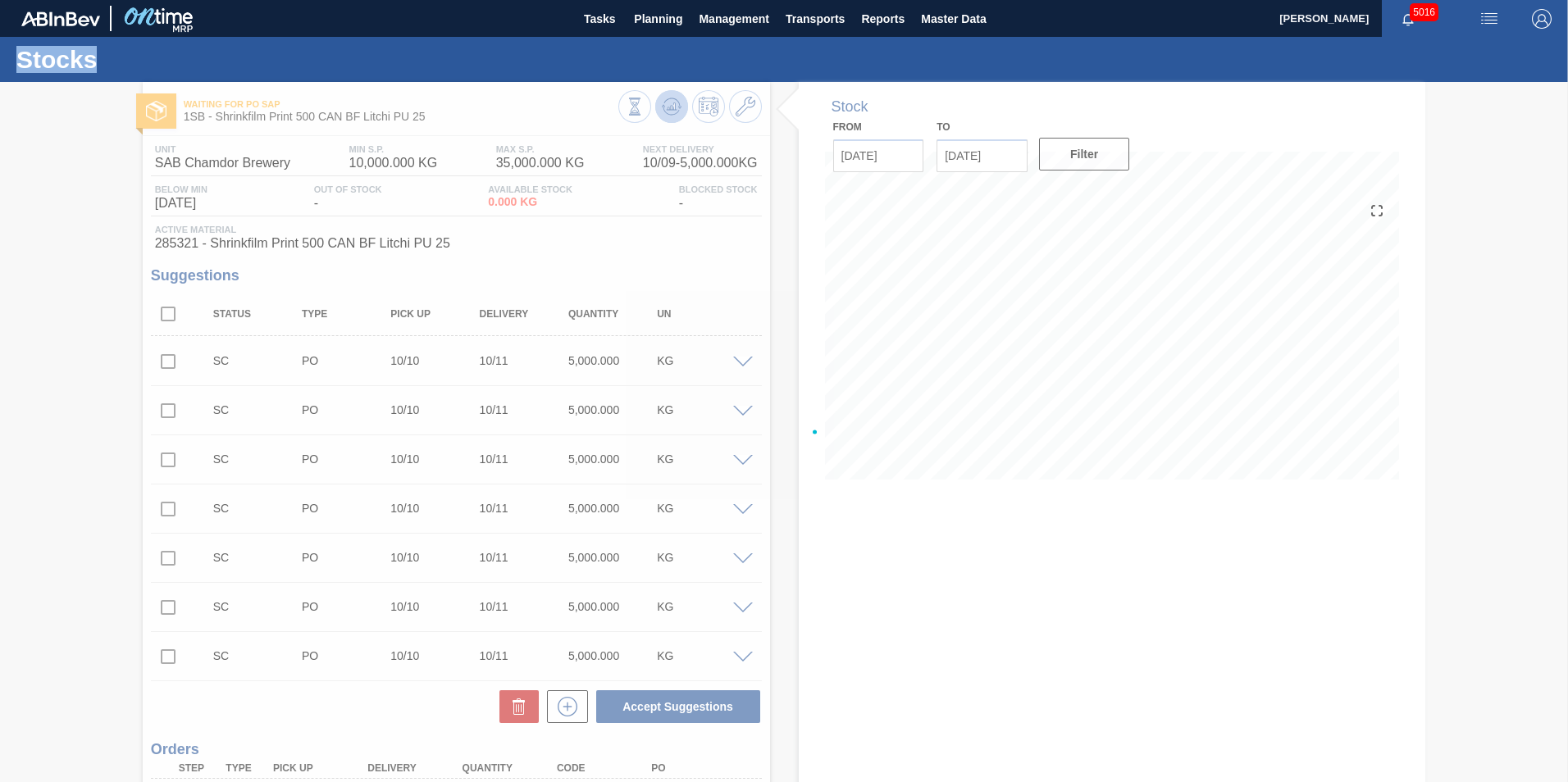
click at [668, 111] on div at bounding box center [784, 432] width 1568 height 700
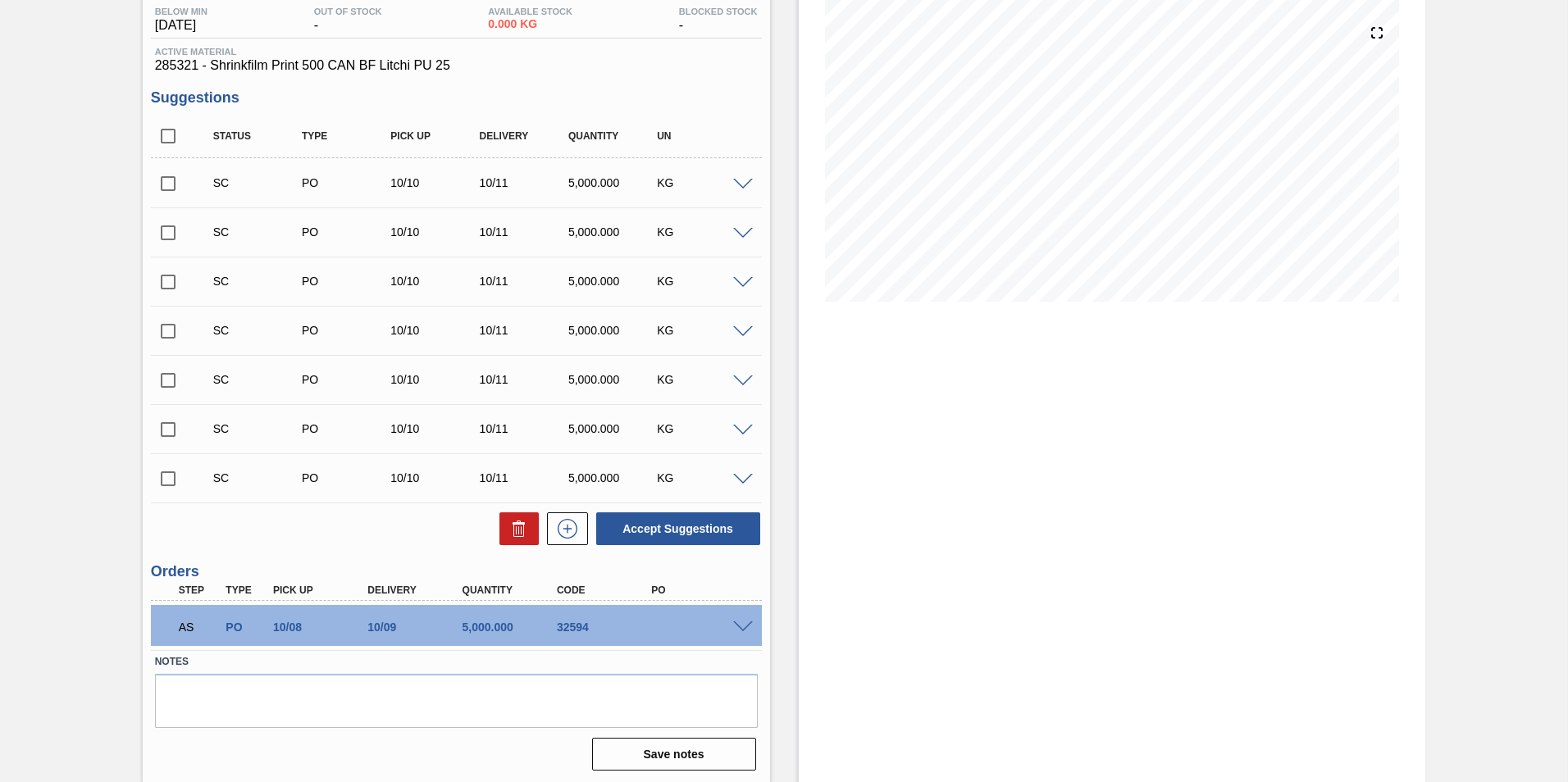
scroll to position [180, 0]
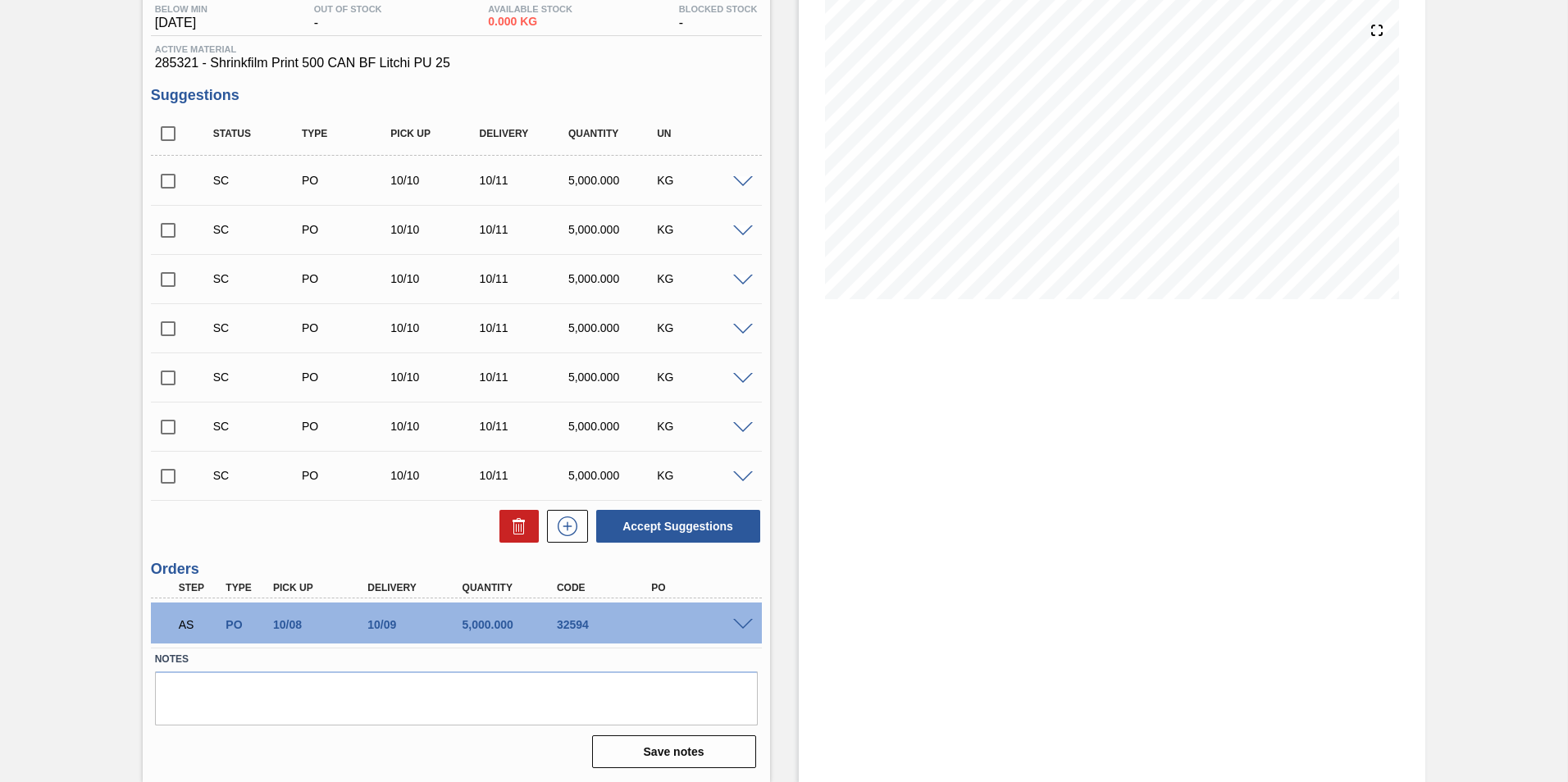
click at [738, 619] on span at bounding box center [743, 625] width 19 height 12
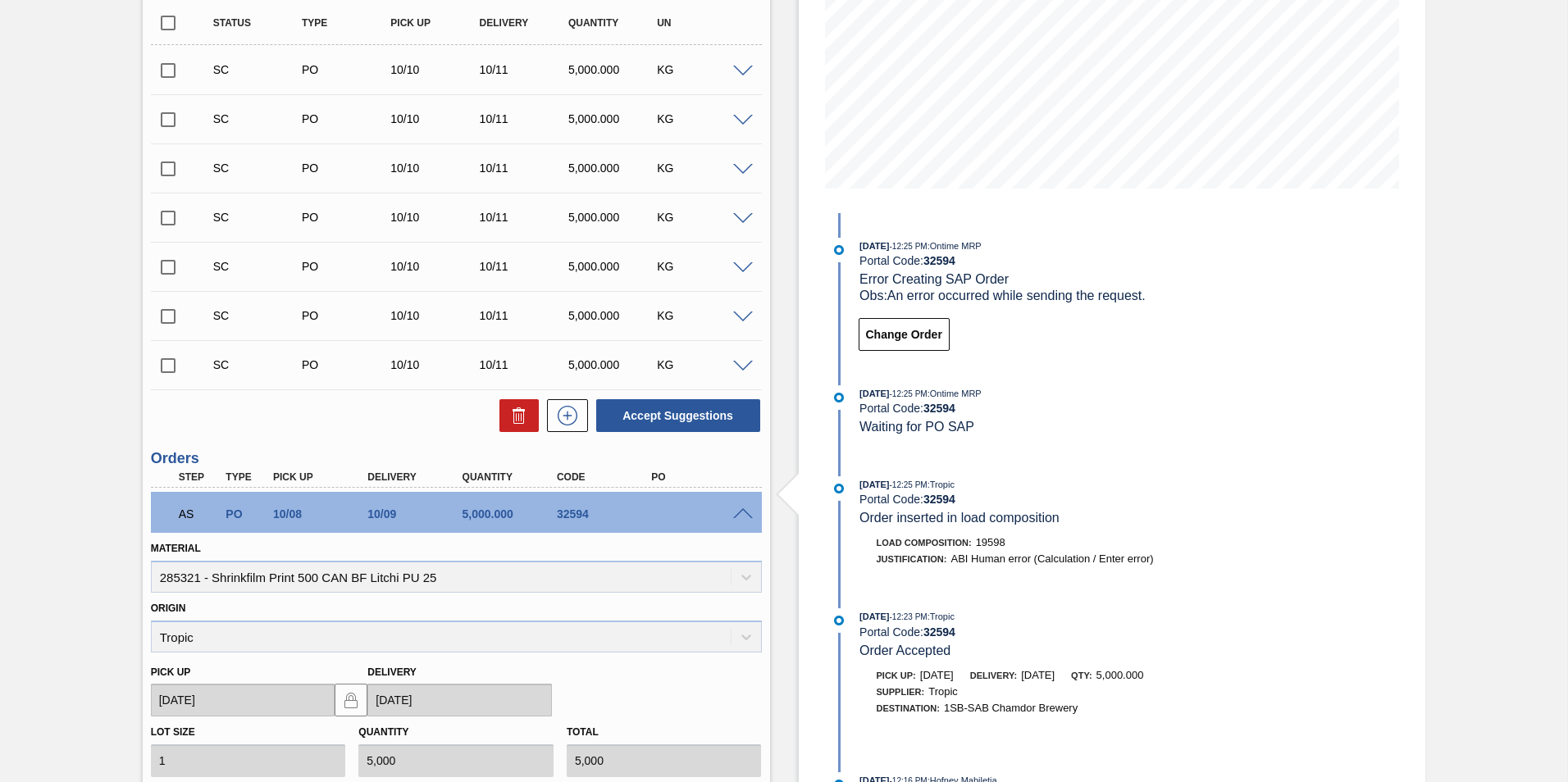
scroll to position [0, 0]
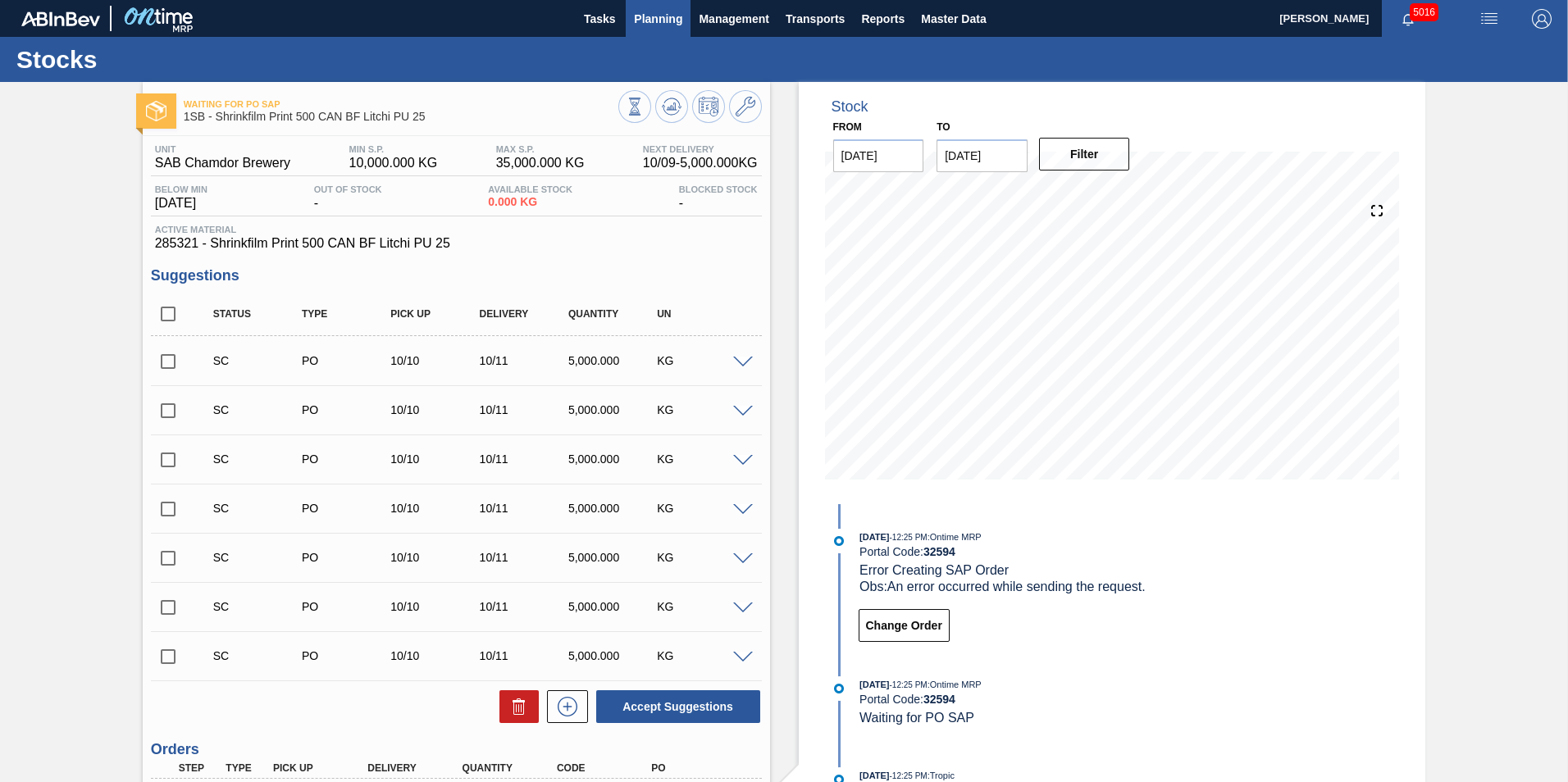
click at [664, 5] on button "Planning" at bounding box center [658, 18] width 65 height 37
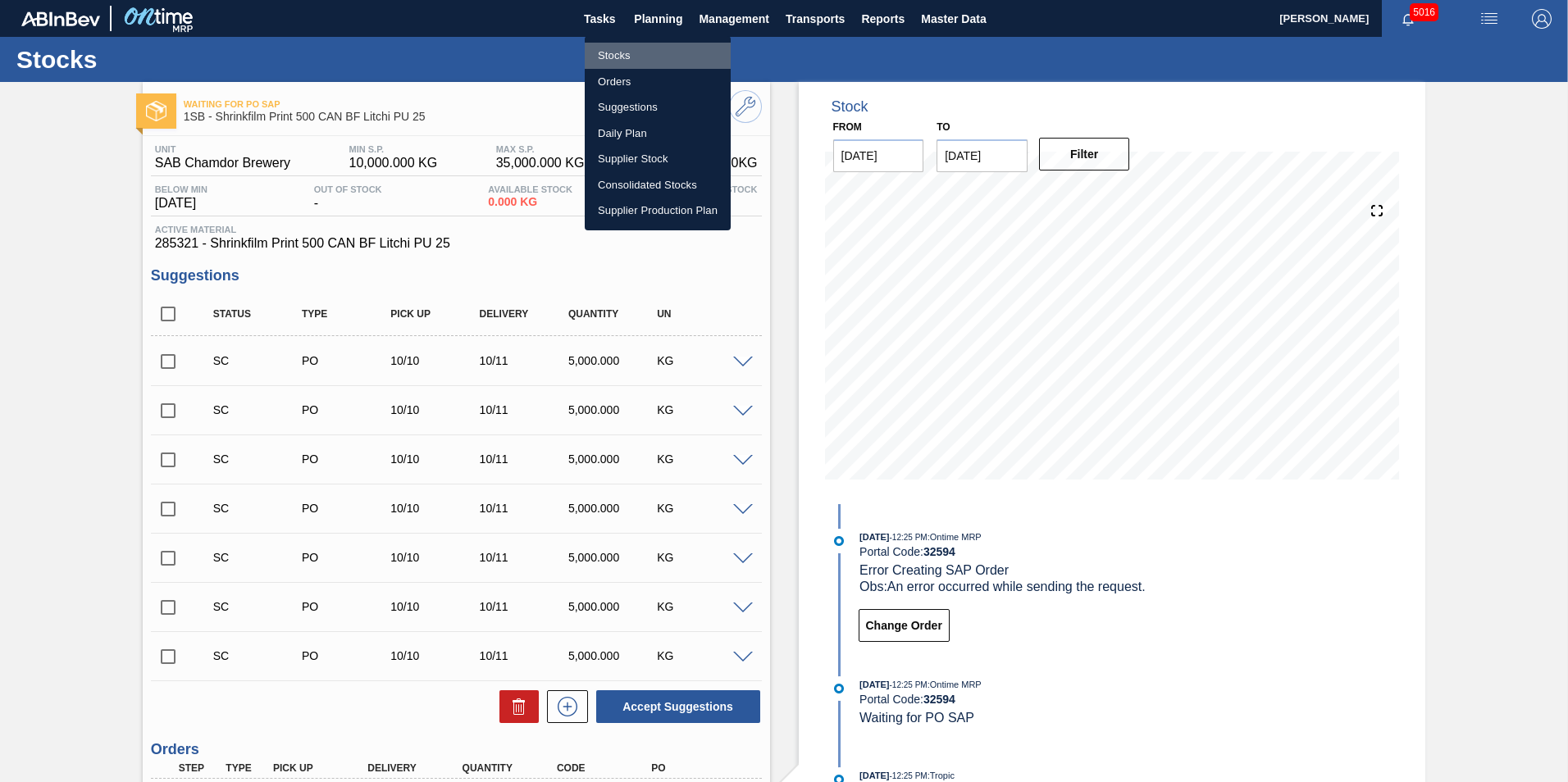
click at [622, 50] on li "Stocks" at bounding box center [657, 56] width 146 height 26
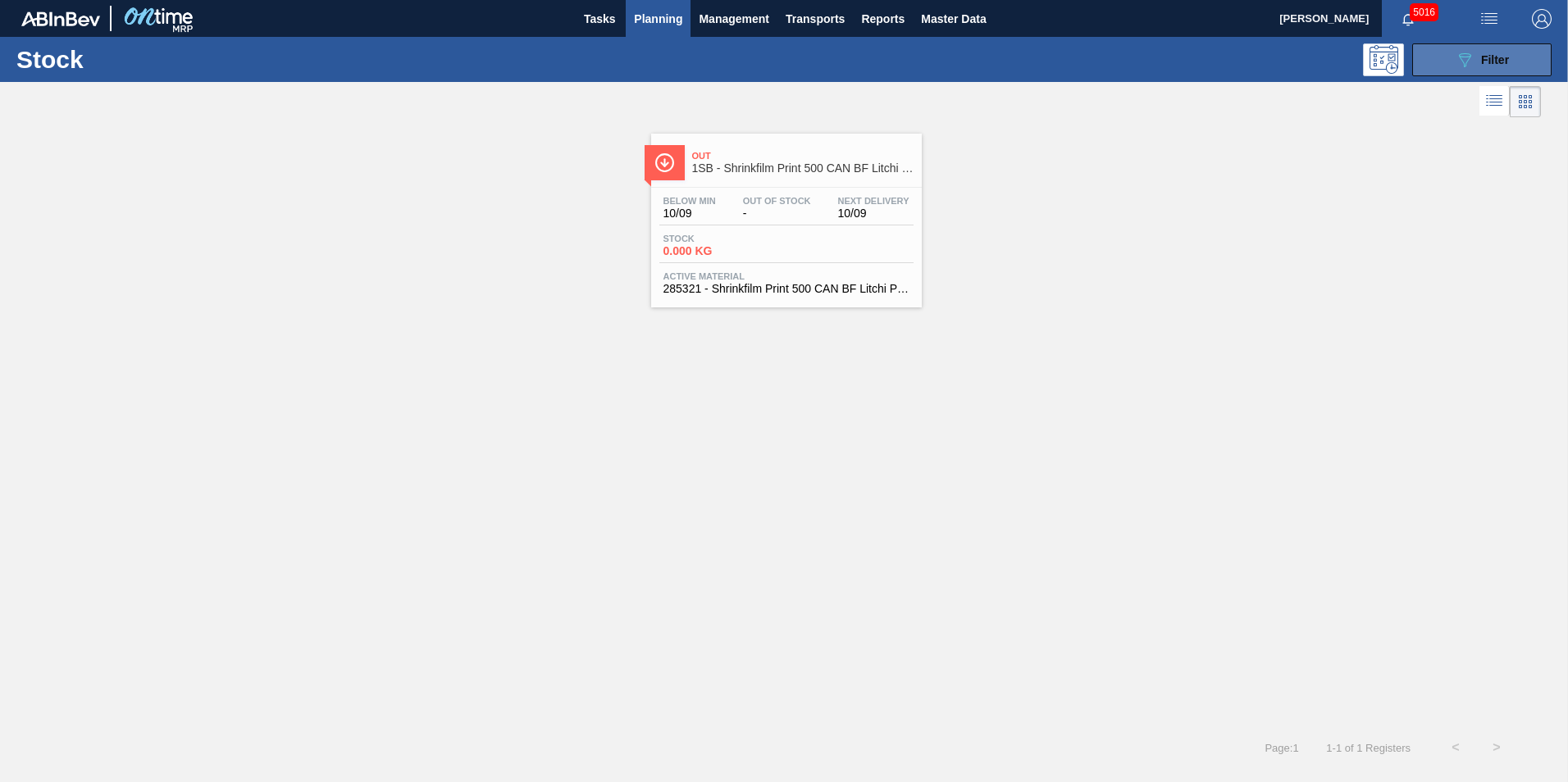
click at [1544, 59] on button "089F7B8B-B2A5-4AFE-B5C0-19BA573D28AC Filter" at bounding box center [1481, 59] width 139 height 32
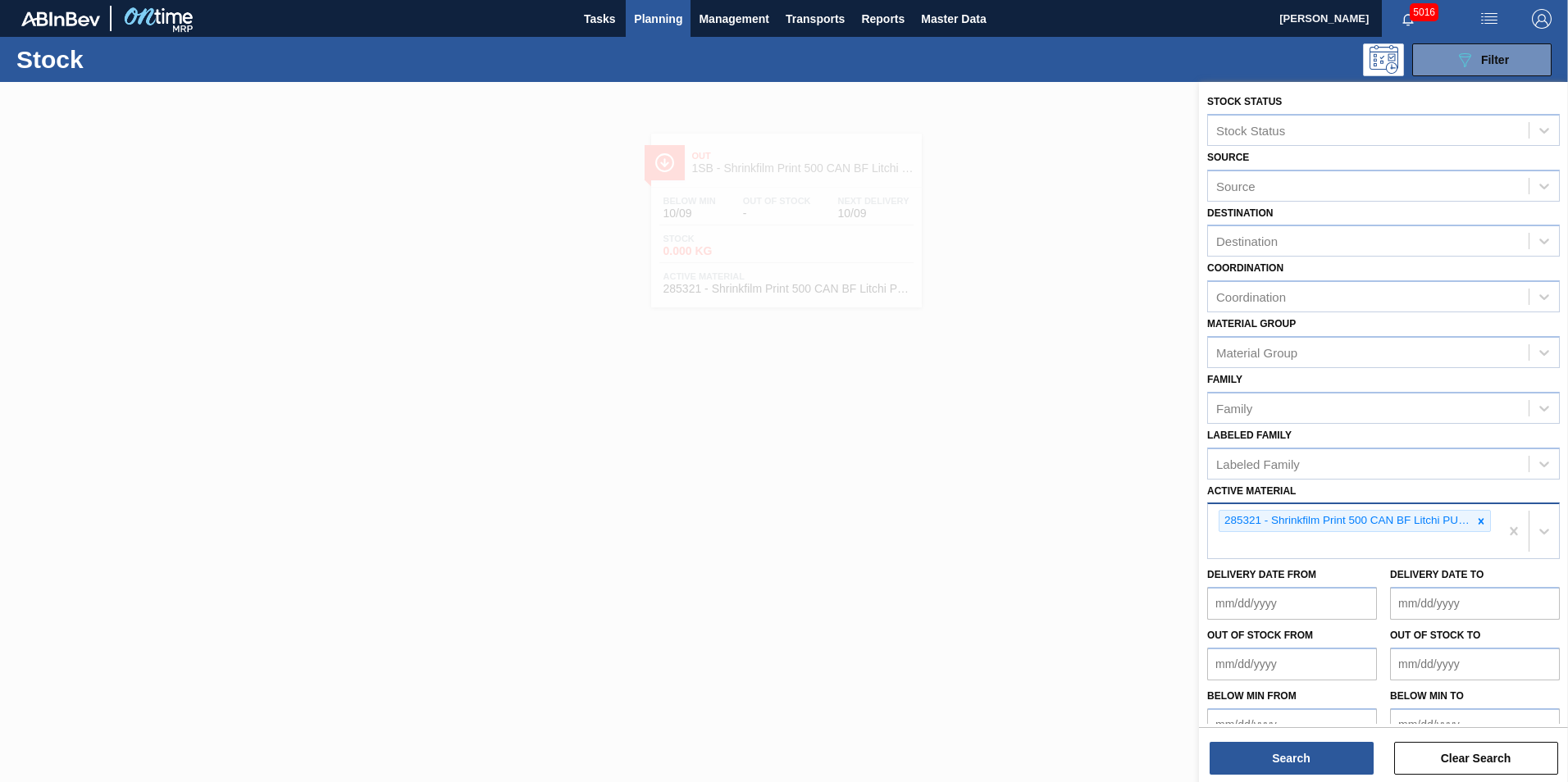
click at [1480, 522] on icon at bounding box center [1480, 521] width 11 height 11
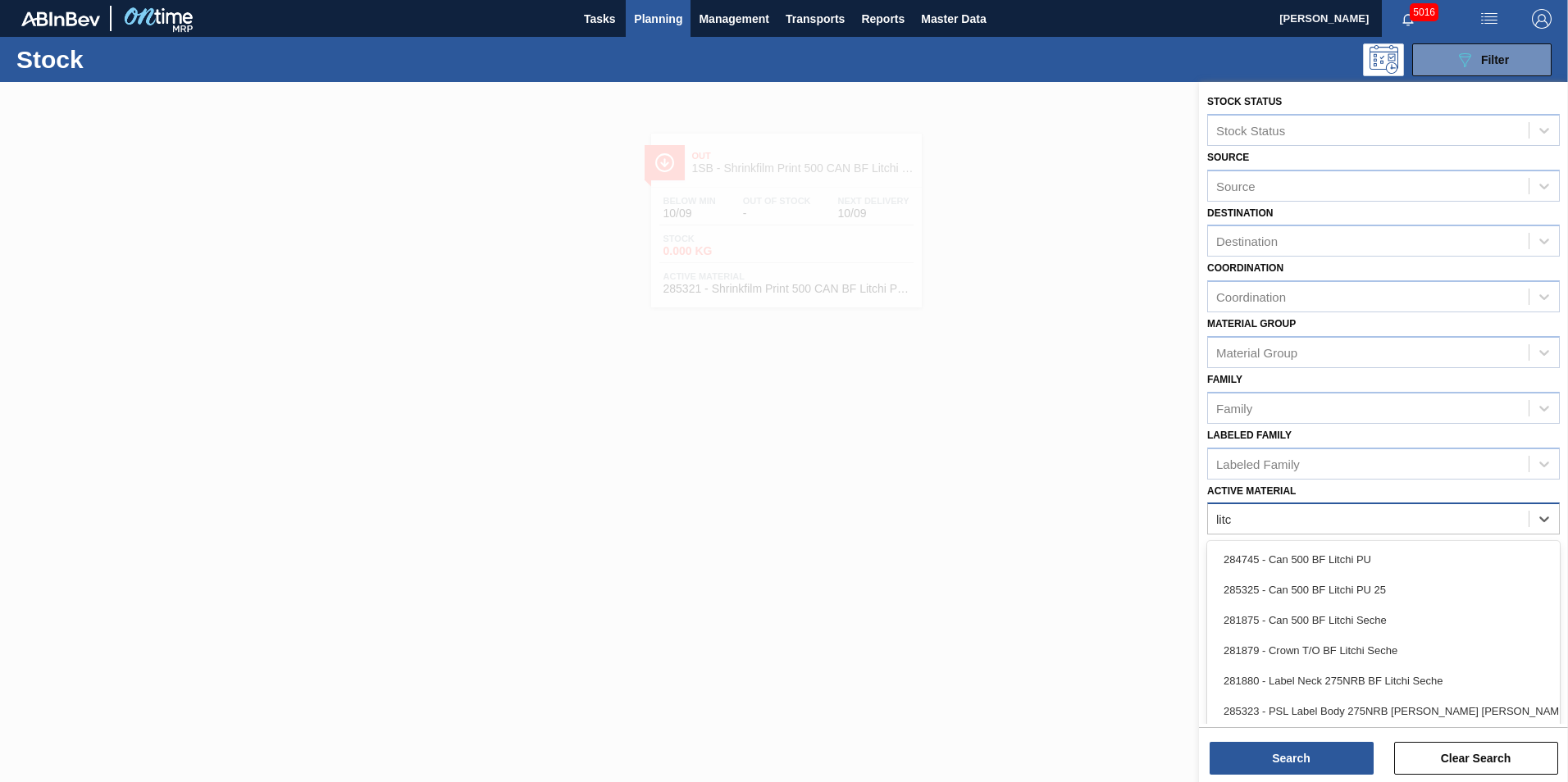
type Material "[PERSON_NAME]"
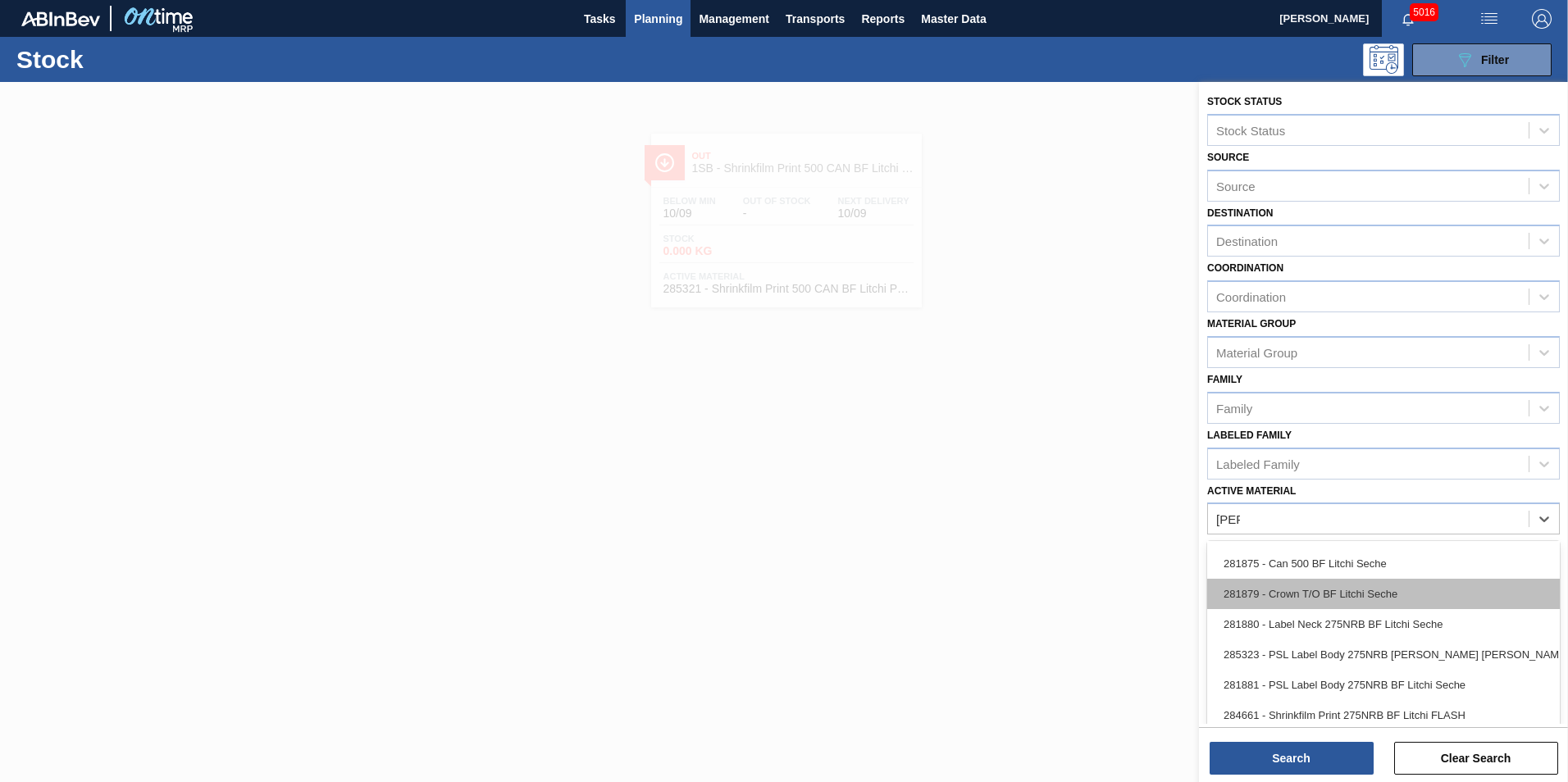
scroll to position [82, 0]
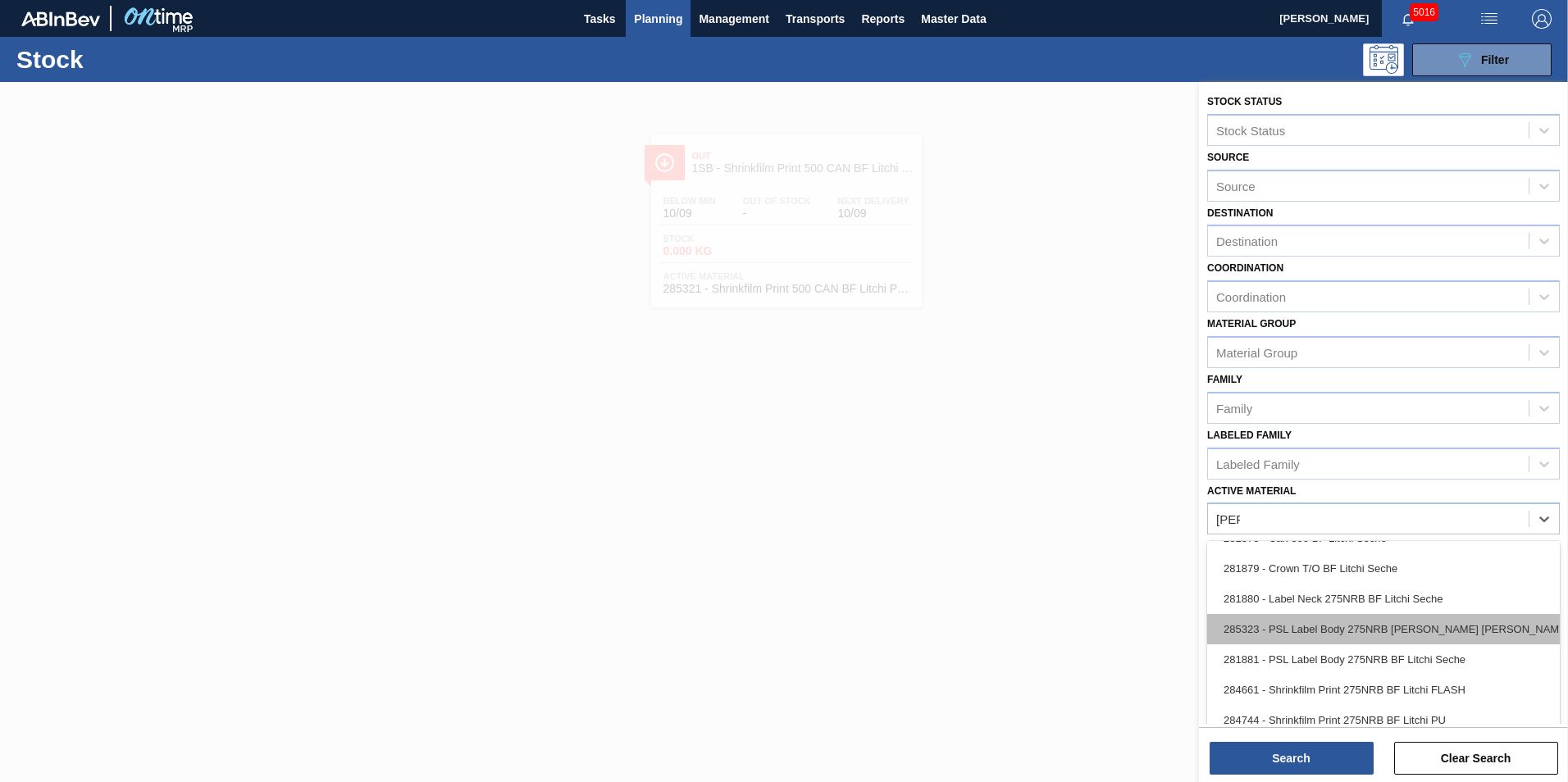
click at [1390, 632] on div "285323 - PSL Label Body 275NRB [PERSON_NAME] [PERSON_NAME] PU25" at bounding box center [1383, 629] width 353 height 31
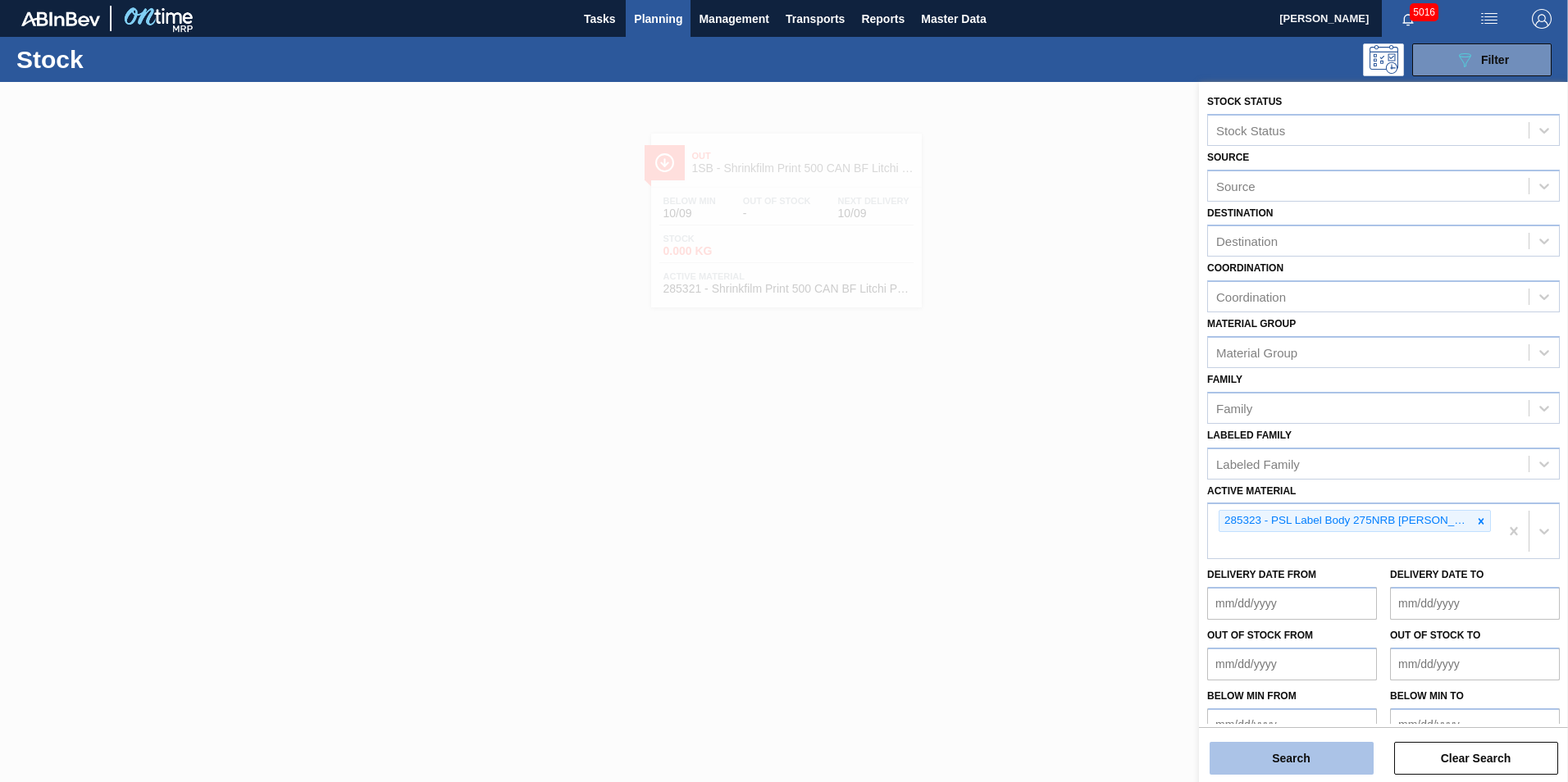
click at [1298, 751] on button "Search" at bounding box center [1292, 758] width 164 height 32
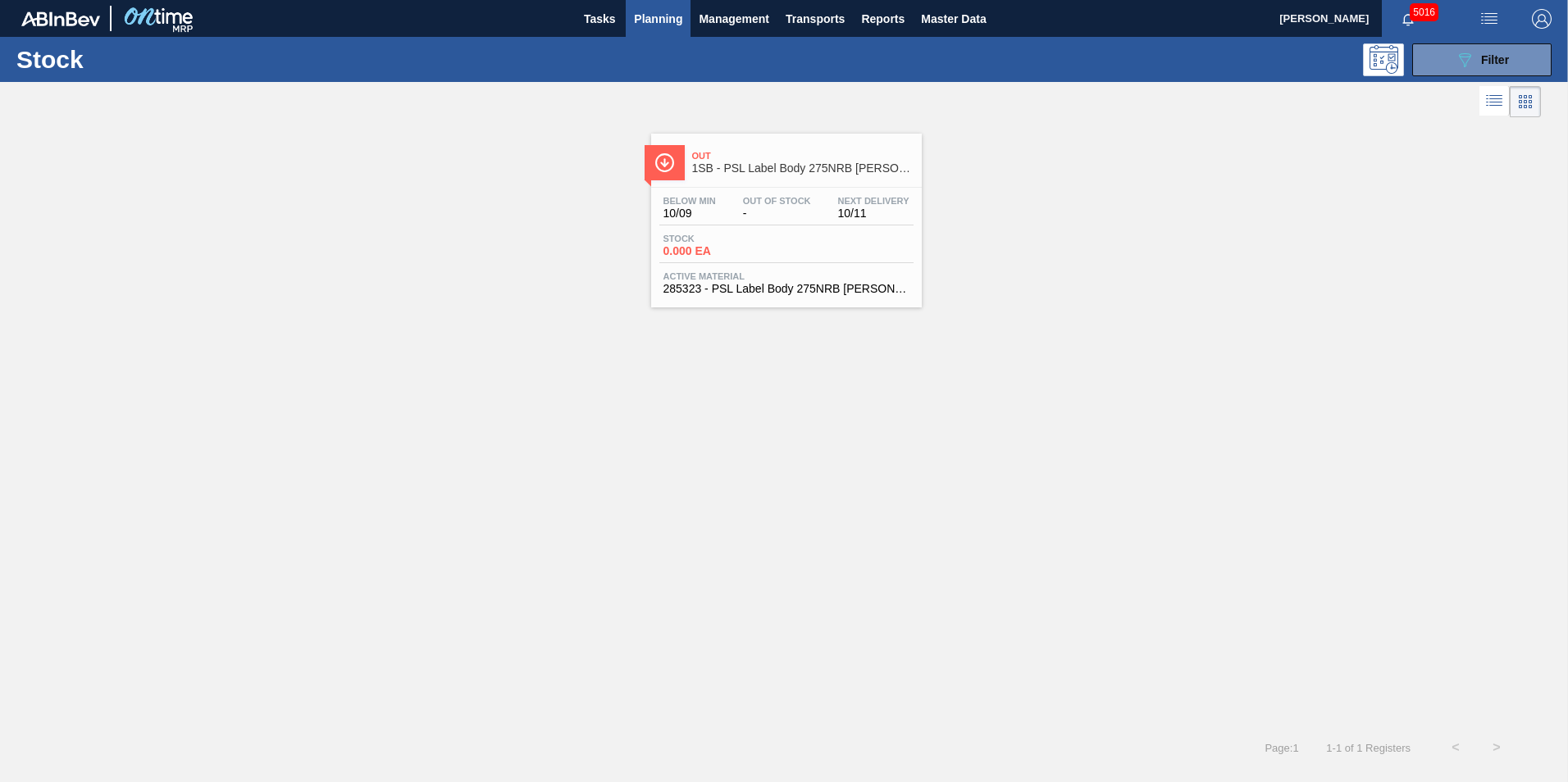
click at [685, 227] on div "Below Min 10/09 Out Of Stock - Next Delivery 10/11 Stock 0.000 EA Active Materi…" at bounding box center [786, 243] width 270 height 111
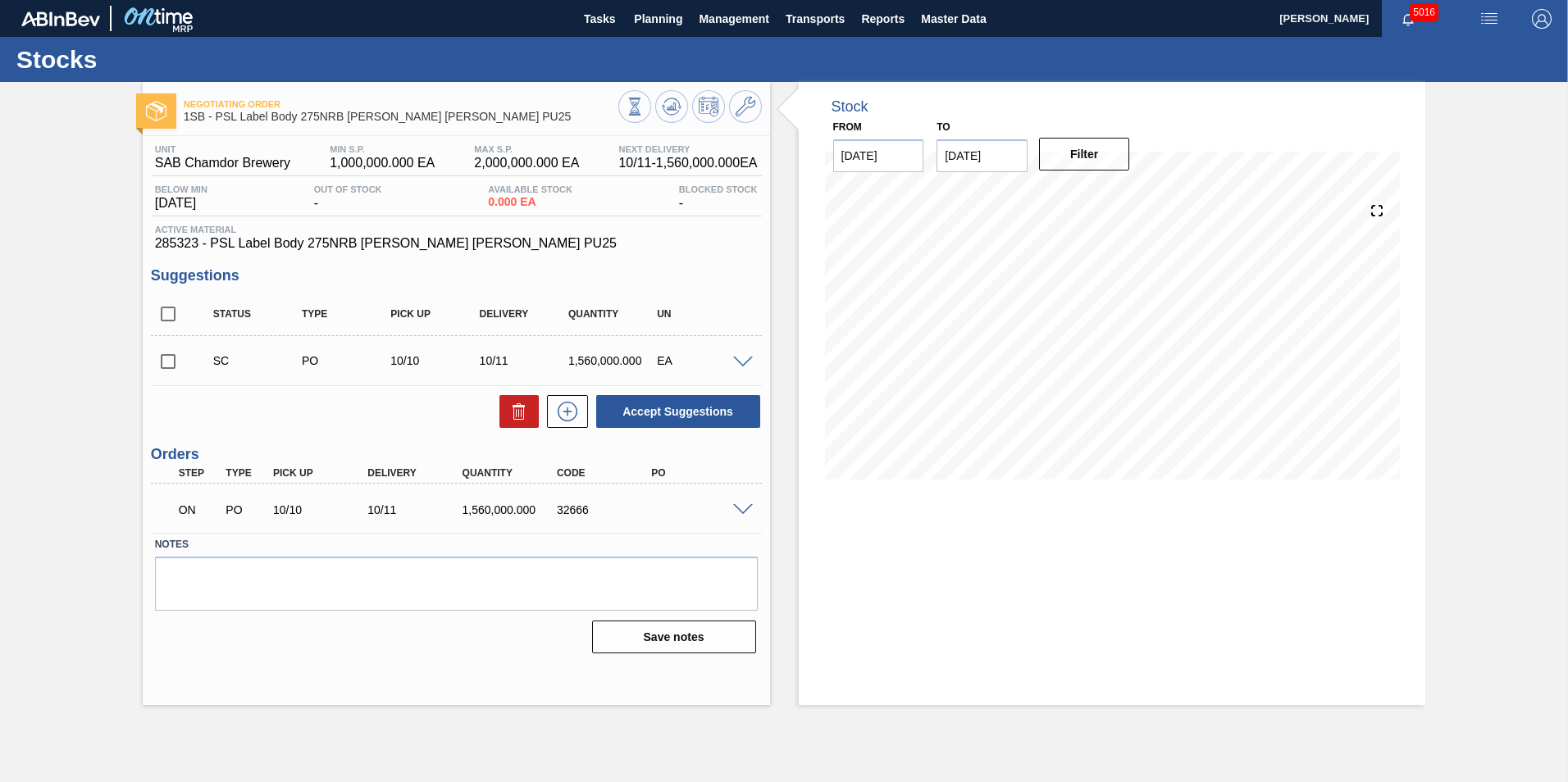
click at [743, 506] on span at bounding box center [743, 510] width 19 height 12
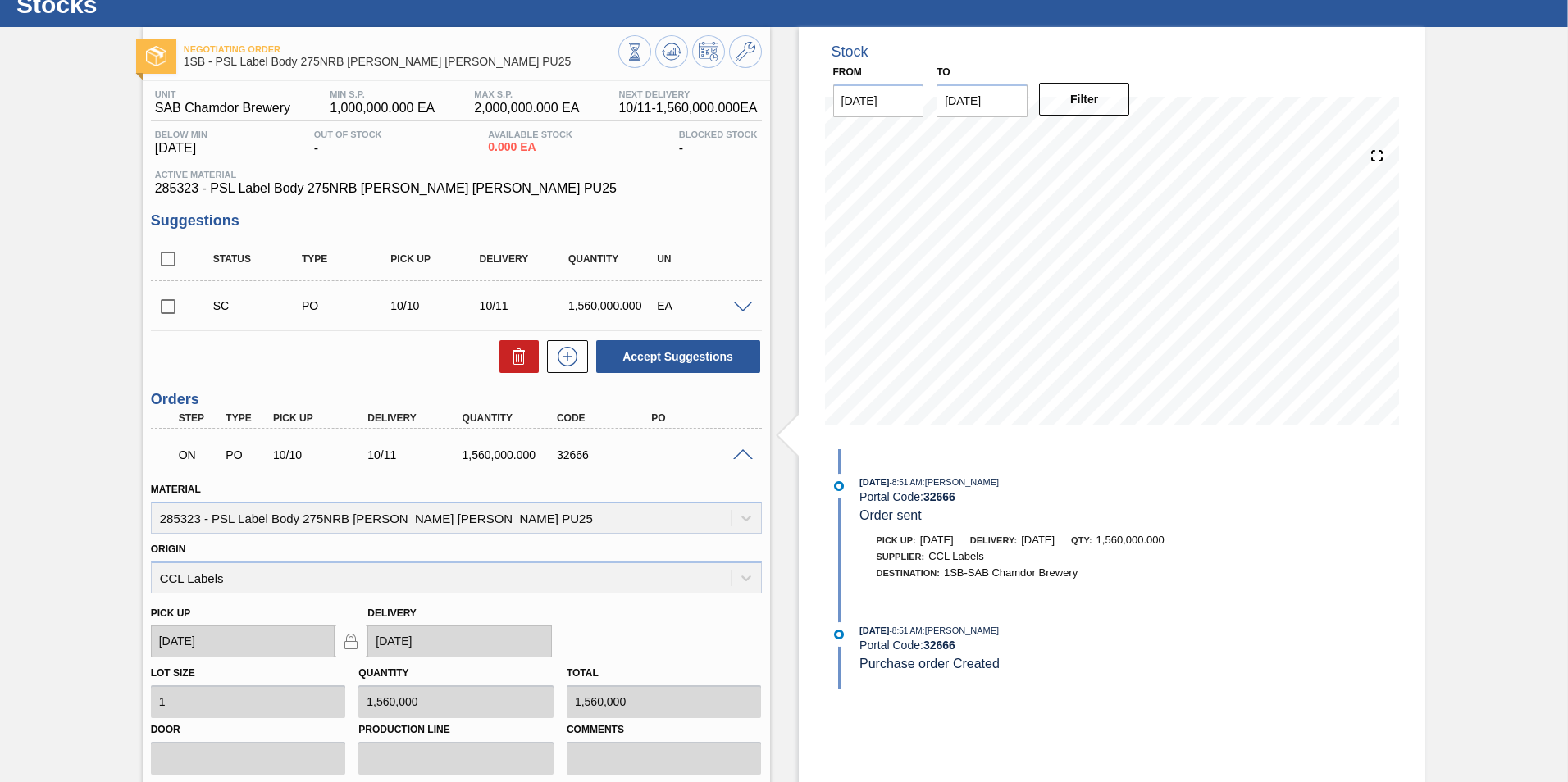
scroll to position [164, 0]
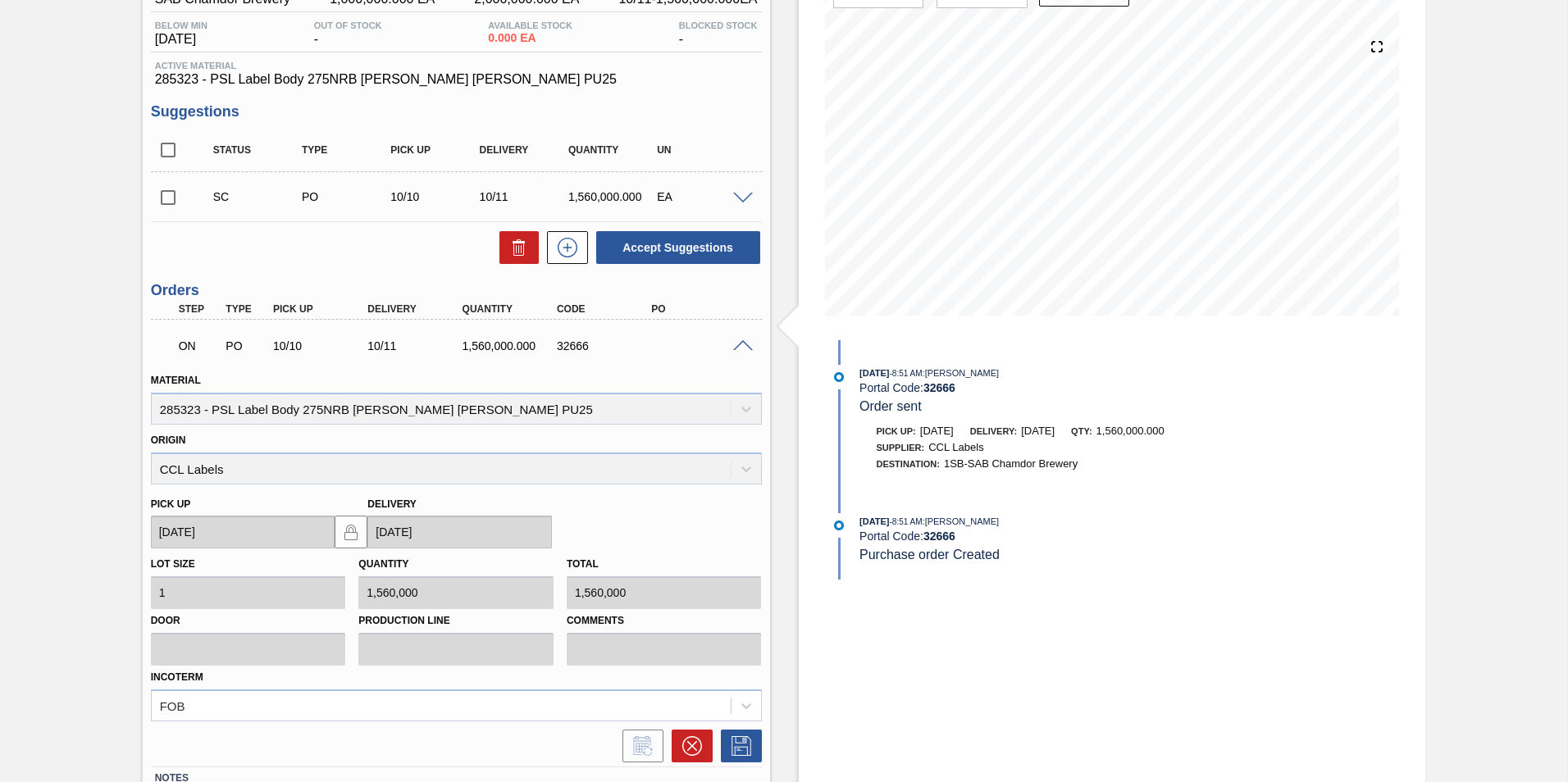
click at [141, 274] on div "Negotiating Order 1SB - PSL Label Body 275NRB BF Litch Sech PU25 Unit SAB Chamd…" at bounding box center [784, 409] width 1568 height 983
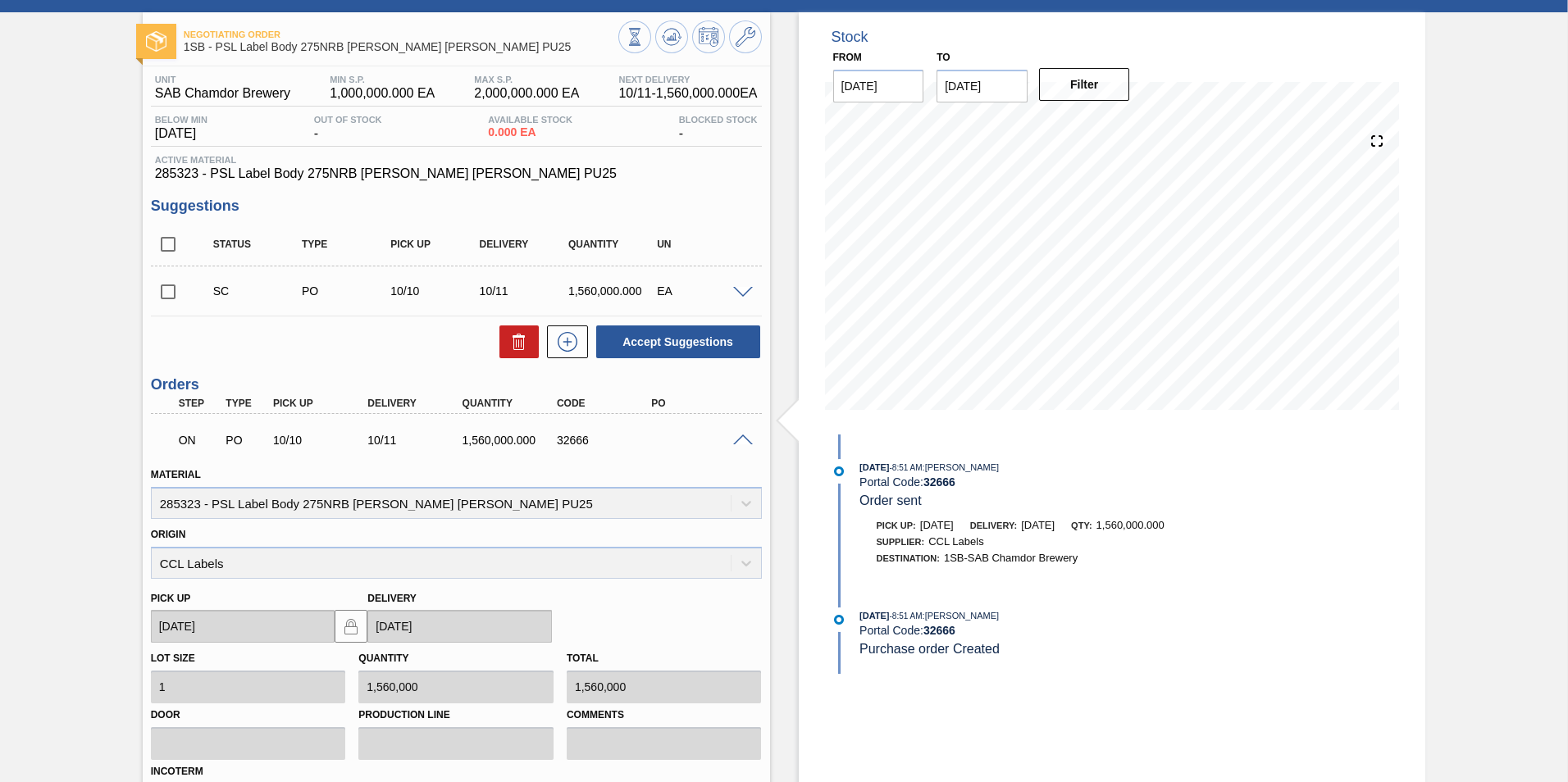
scroll to position [0, 0]
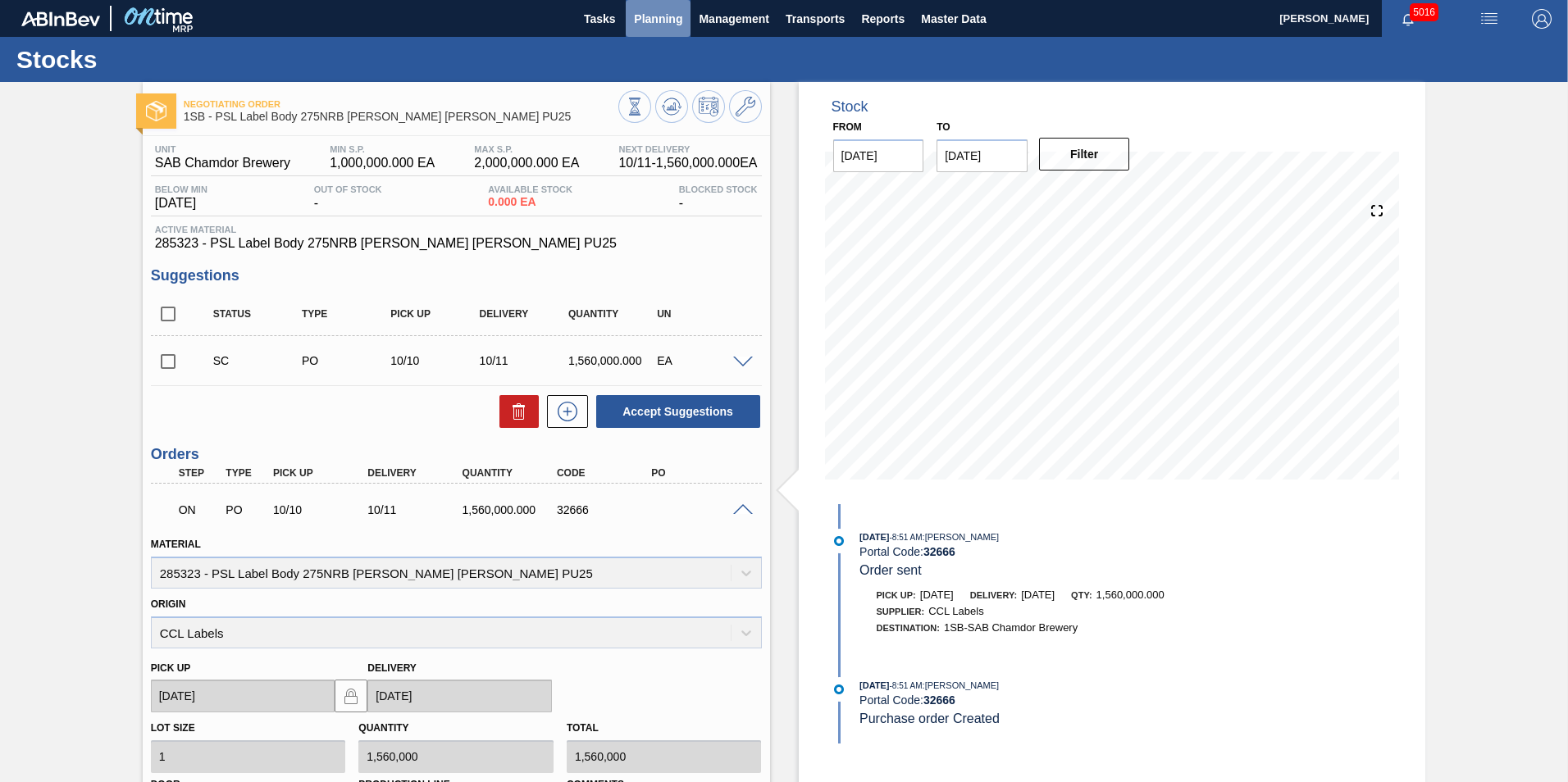
click at [653, 21] on span "Planning" at bounding box center [658, 18] width 48 height 19
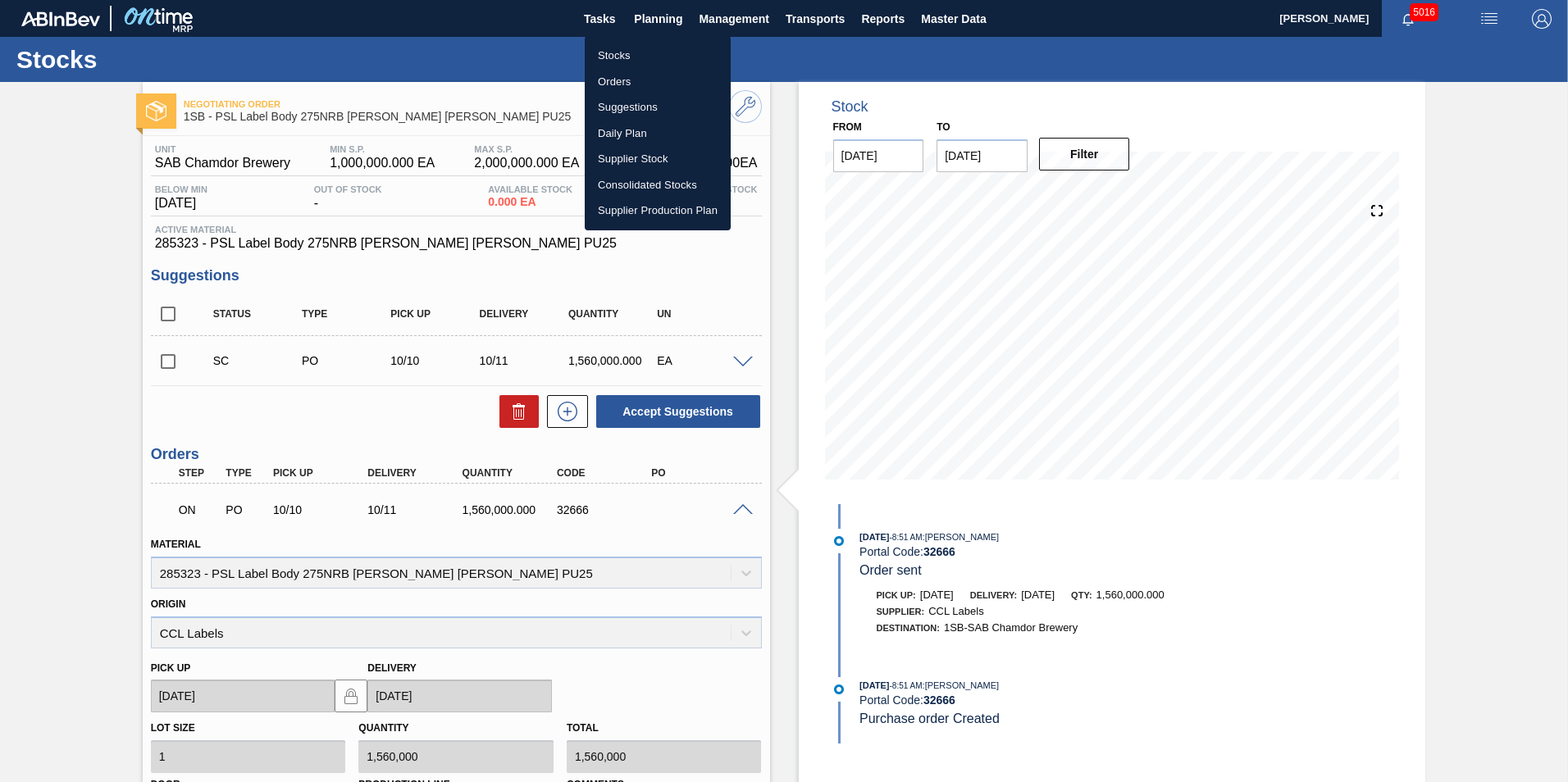
drag, startPoint x: 620, startPoint y: 53, endPoint x: 910, endPoint y: 258, distance: 355.1
click at [620, 53] on li "Stocks" at bounding box center [657, 56] width 146 height 26
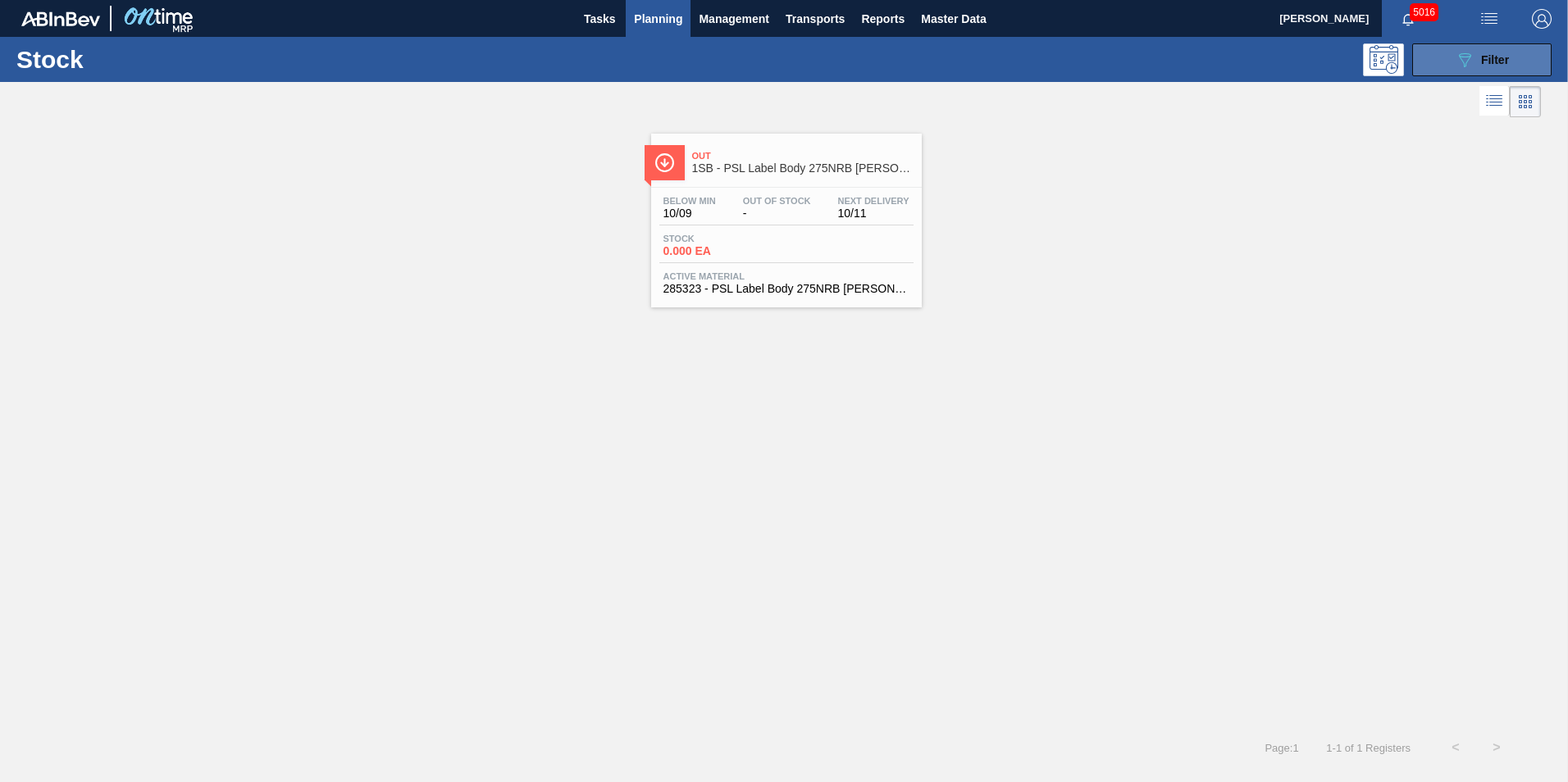
click at [1503, 57] on span "Filter" at bounding box center [1495, 59] width 28 height 13
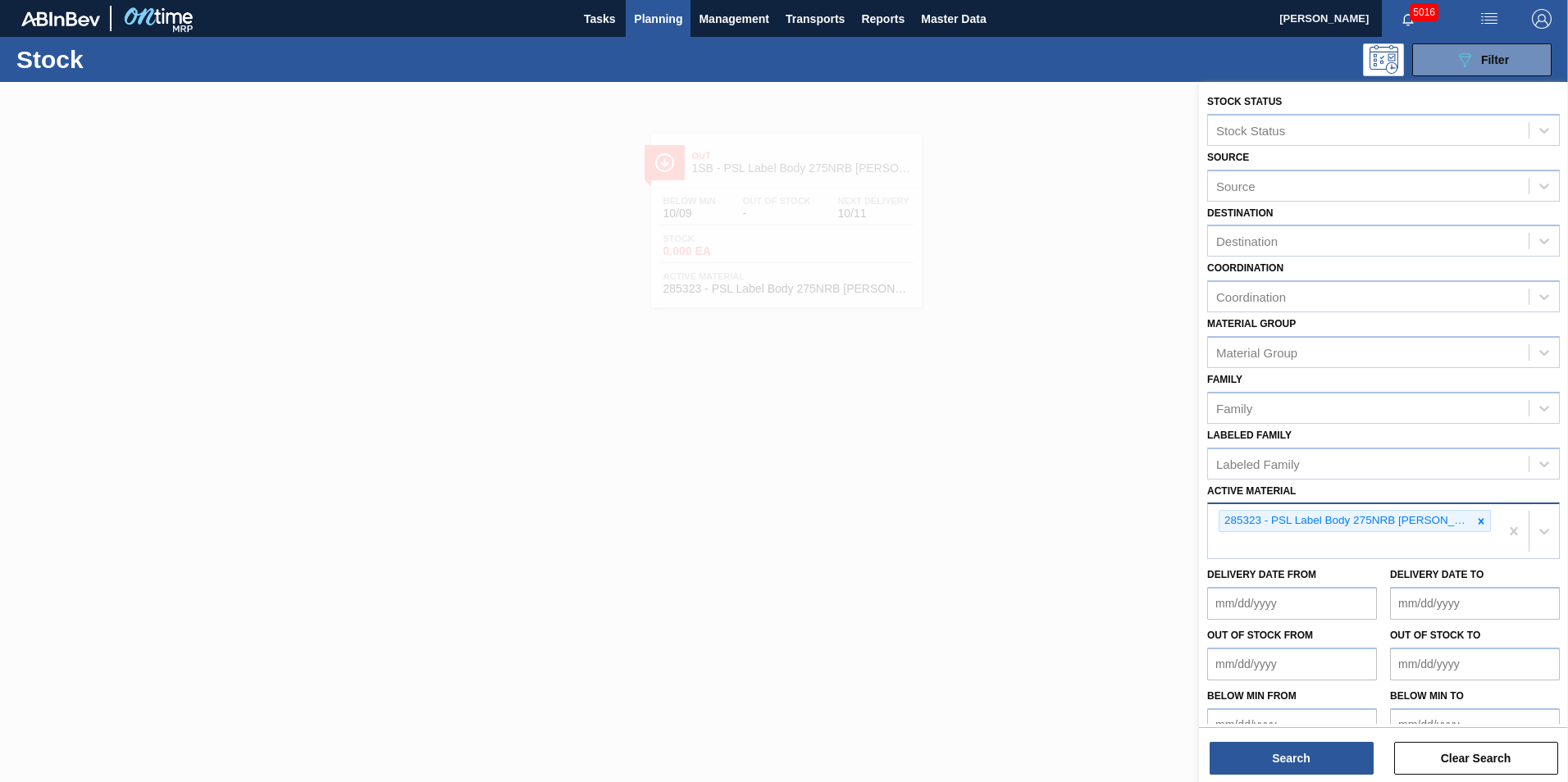
click at [1480, 516] on icon at bounding box center [1480, 521] width 11 height 11
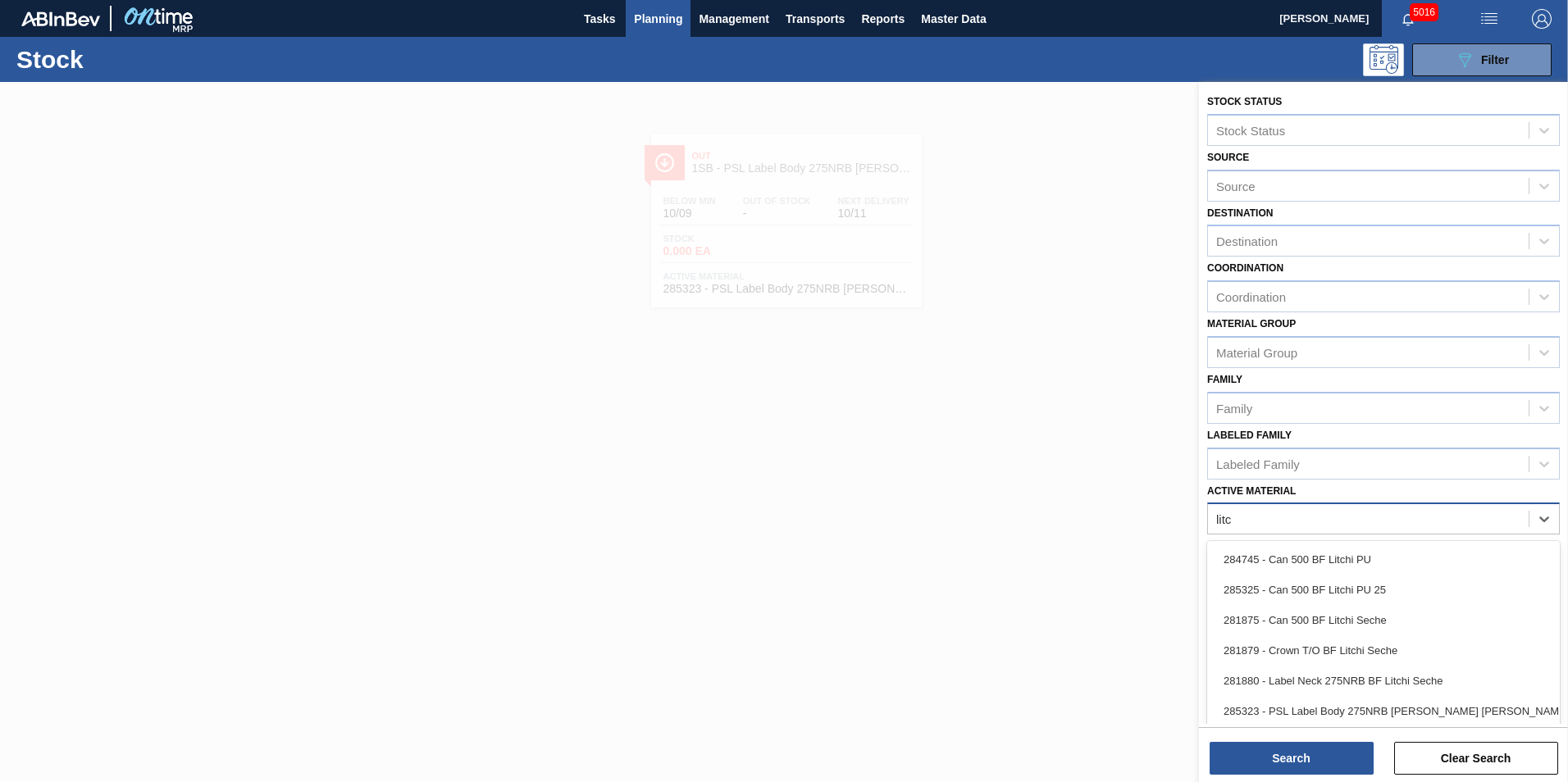
type Material "[PERSON_NAME]"
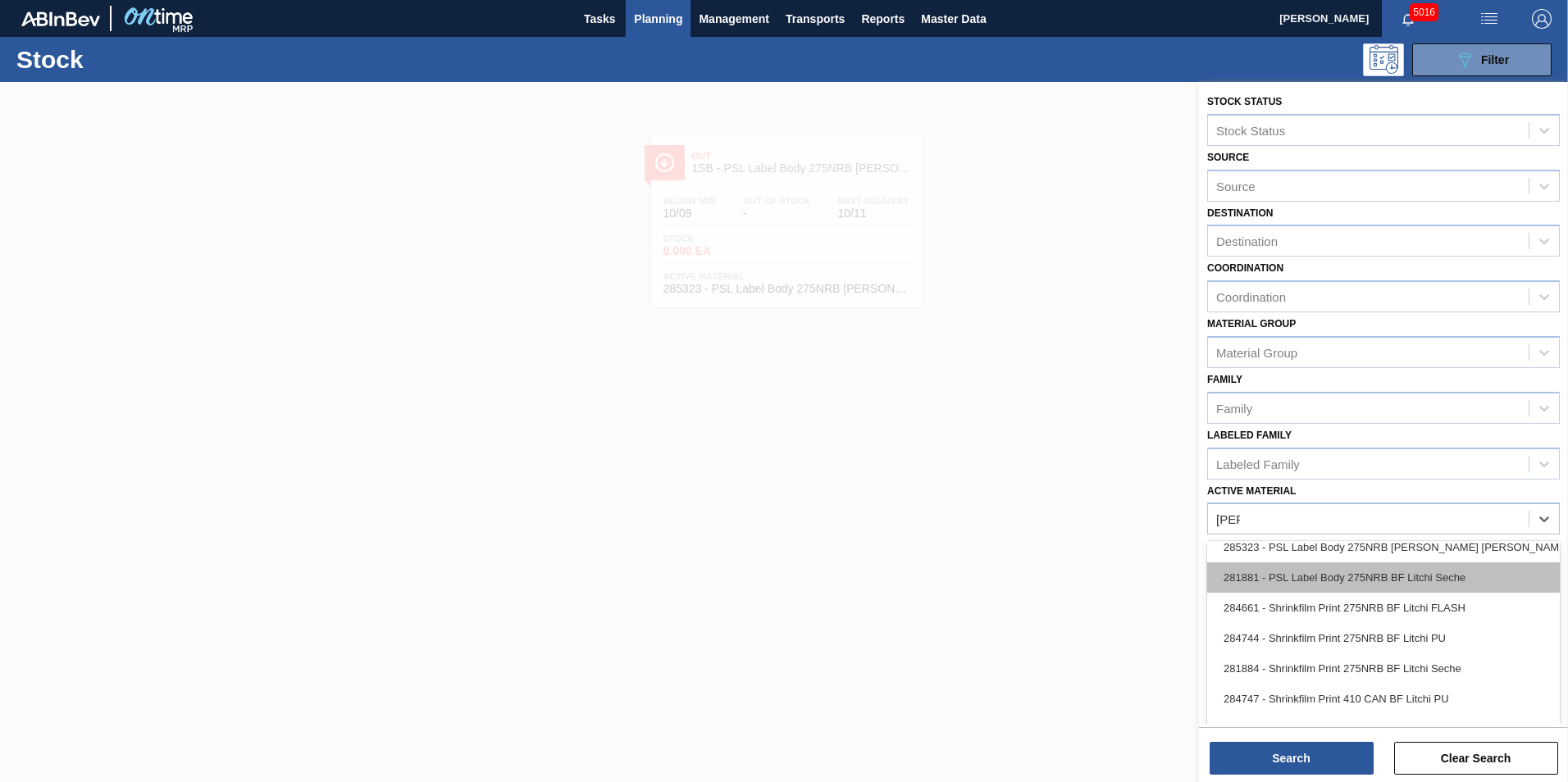
scroll to position [82, 0]
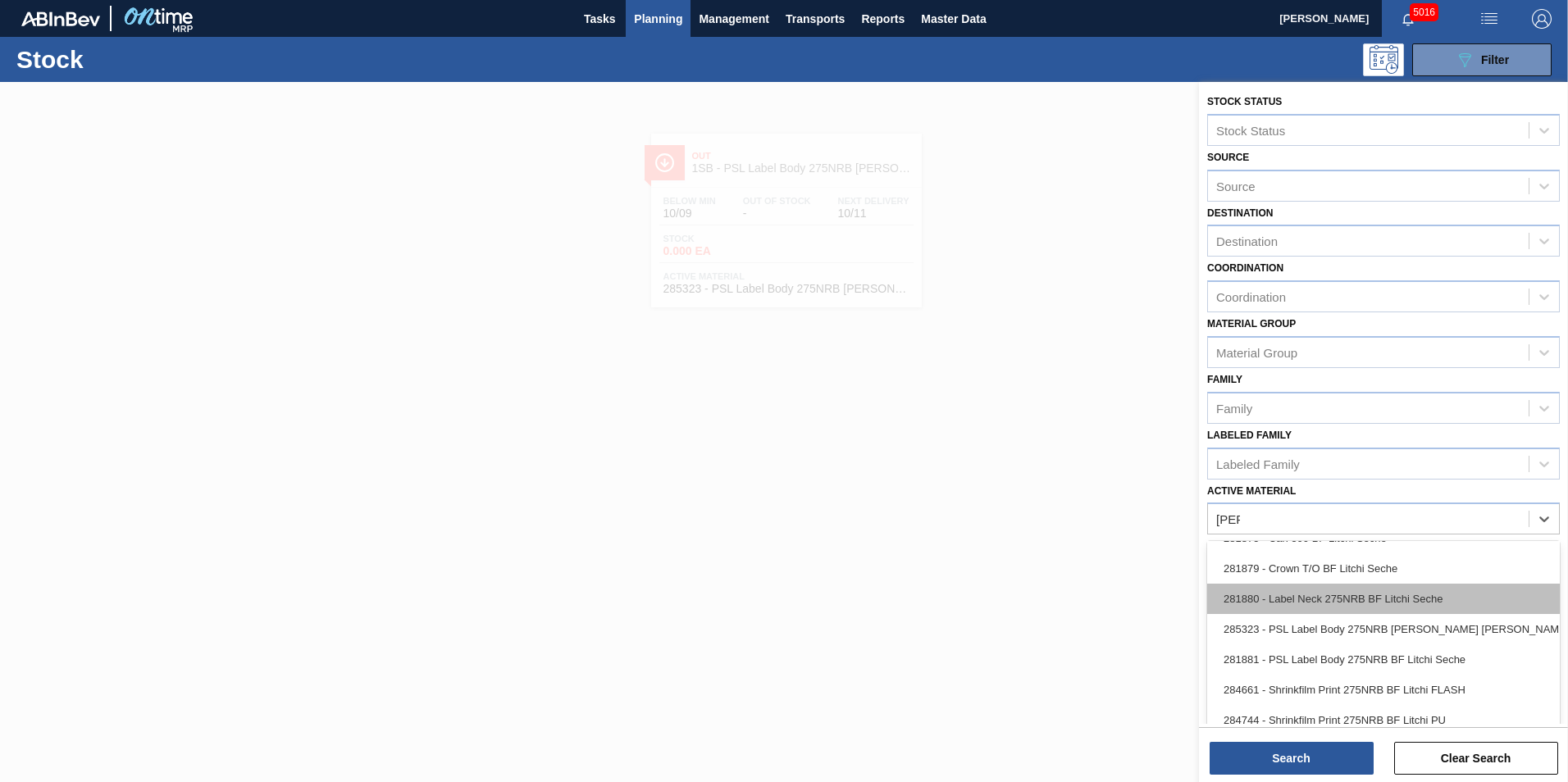
click at [1384, 604] on div "281880 - Label Neck 275NRB BF Litchi Seche" at bounding box center [1383, 598] width 353 height 31
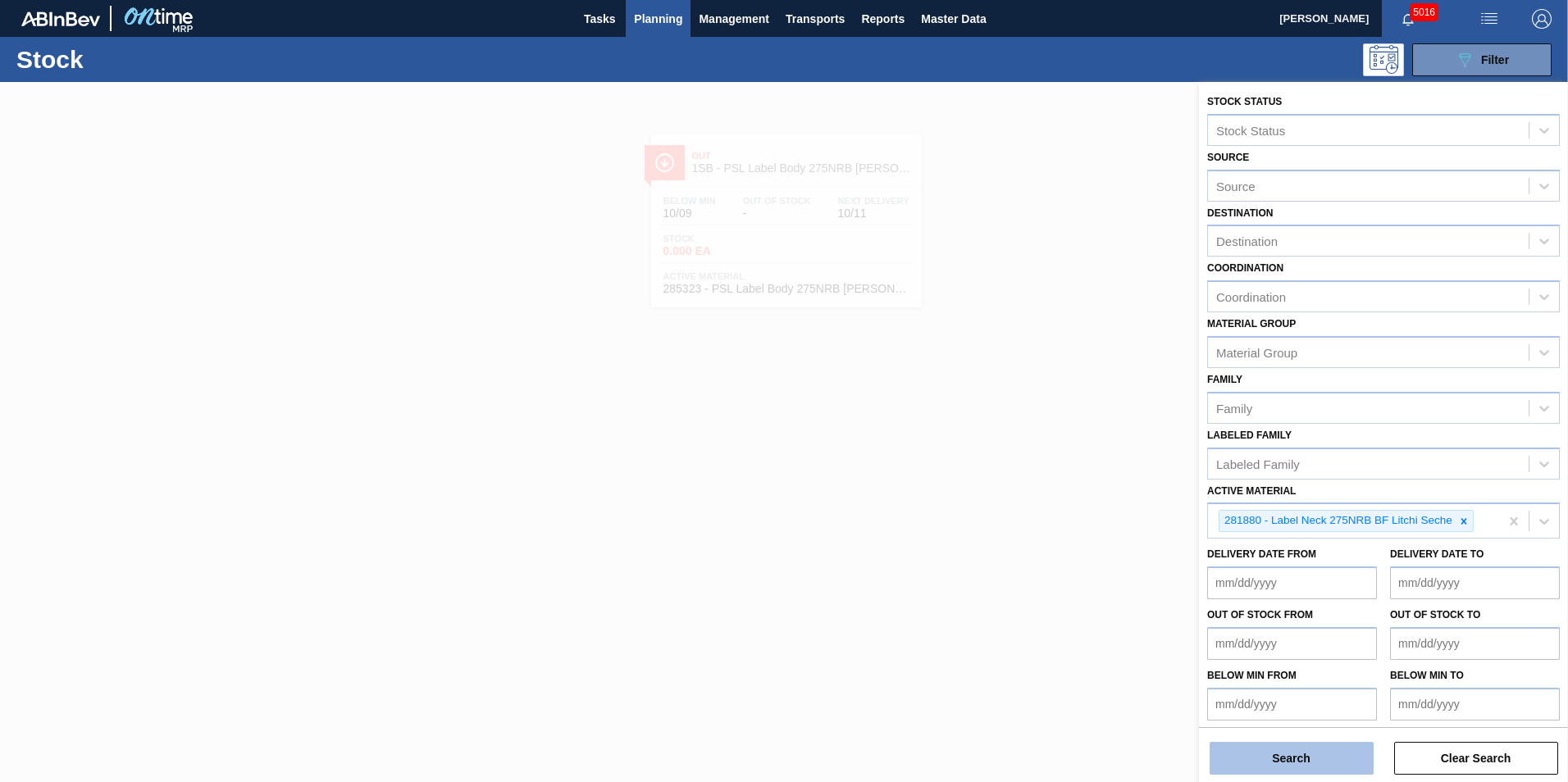
click at [1316, 767] on button "Search" at bounding box center [1292, 758] width 164 height 32
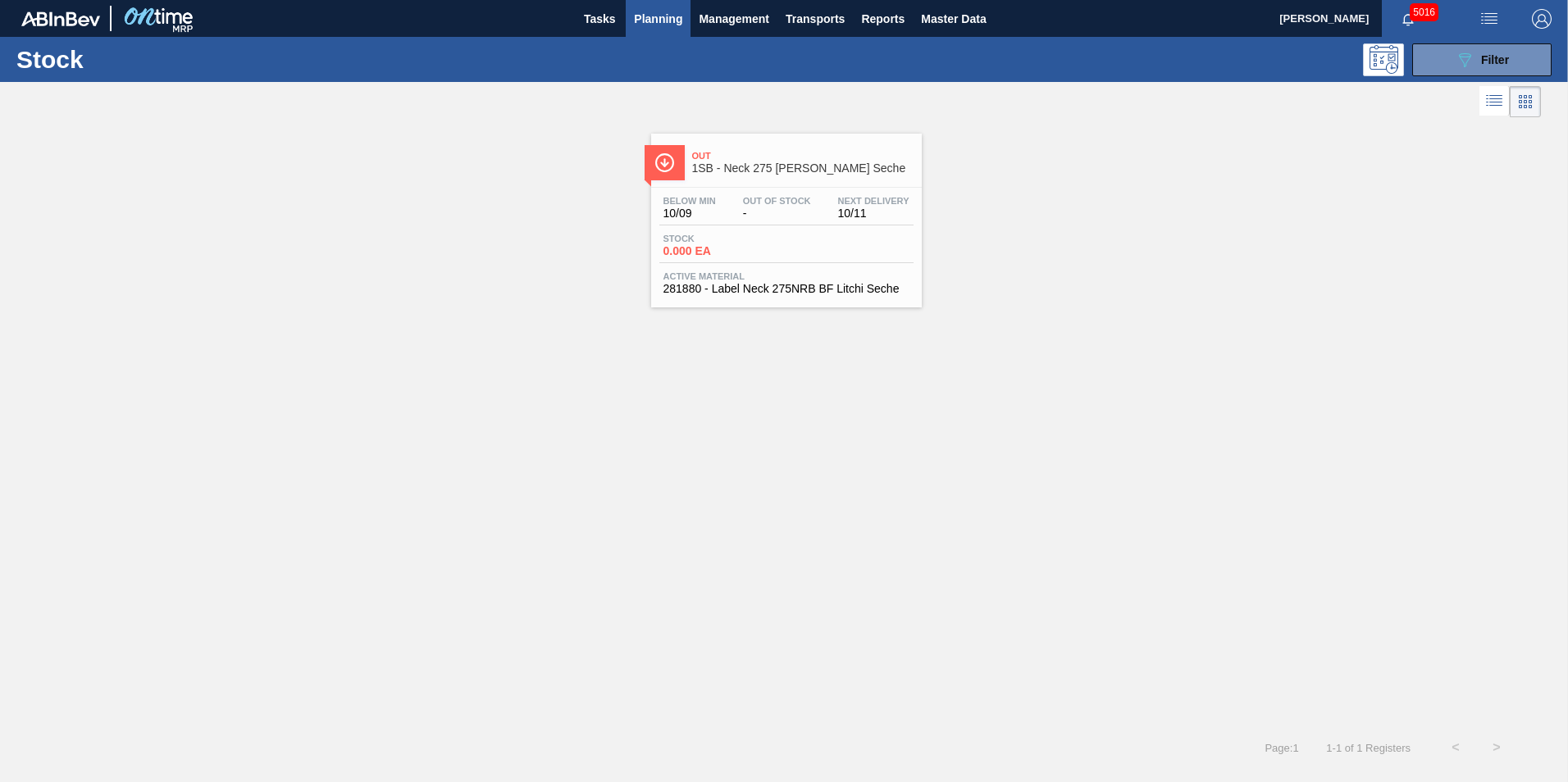
click at [847, 244] on div "Stock 0.000 EA" at bounding box center [787, 248] width 255 height 30
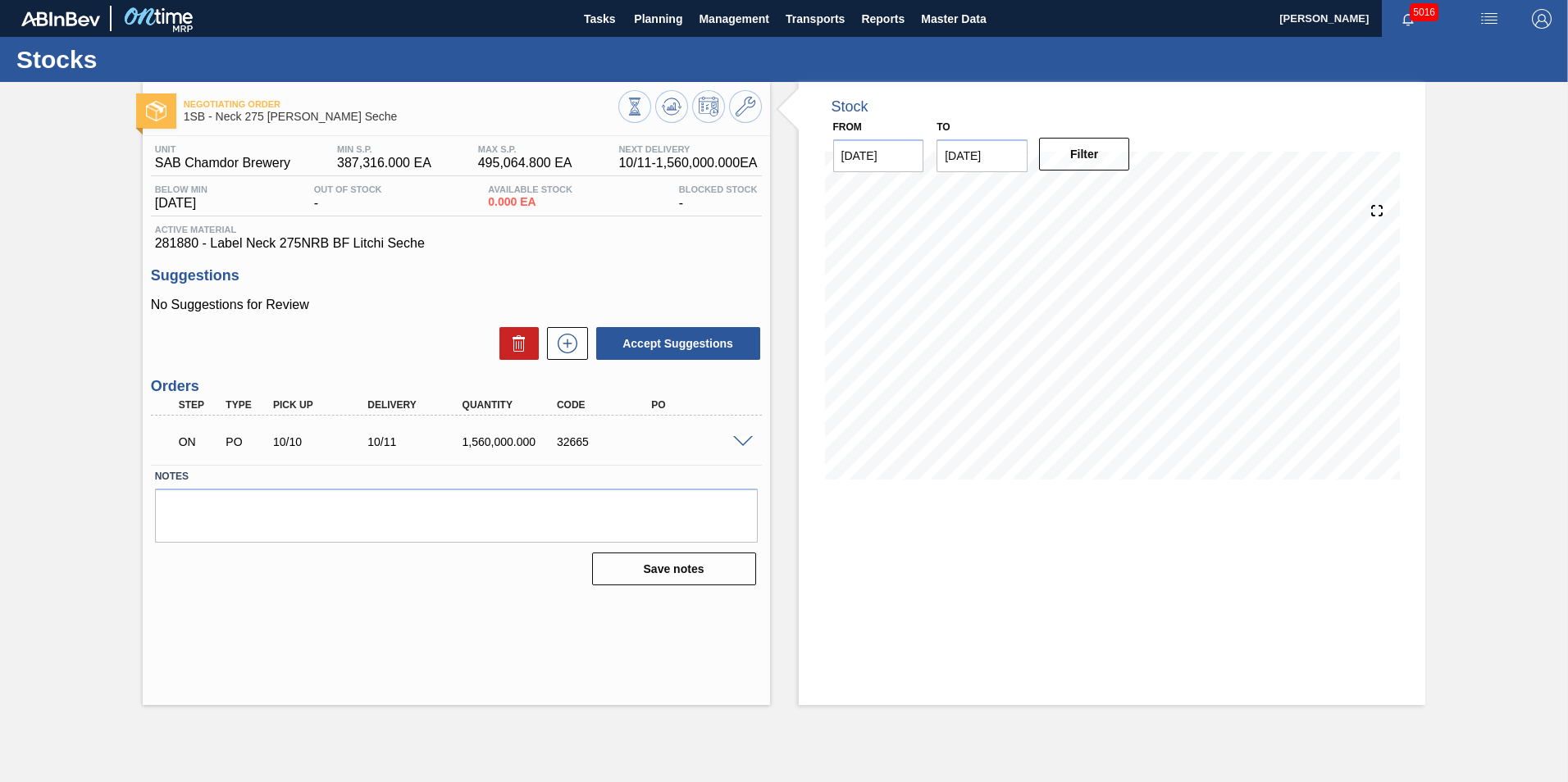
click at [743, 444] on span at bounding box center [743, 443] width 19 height 12
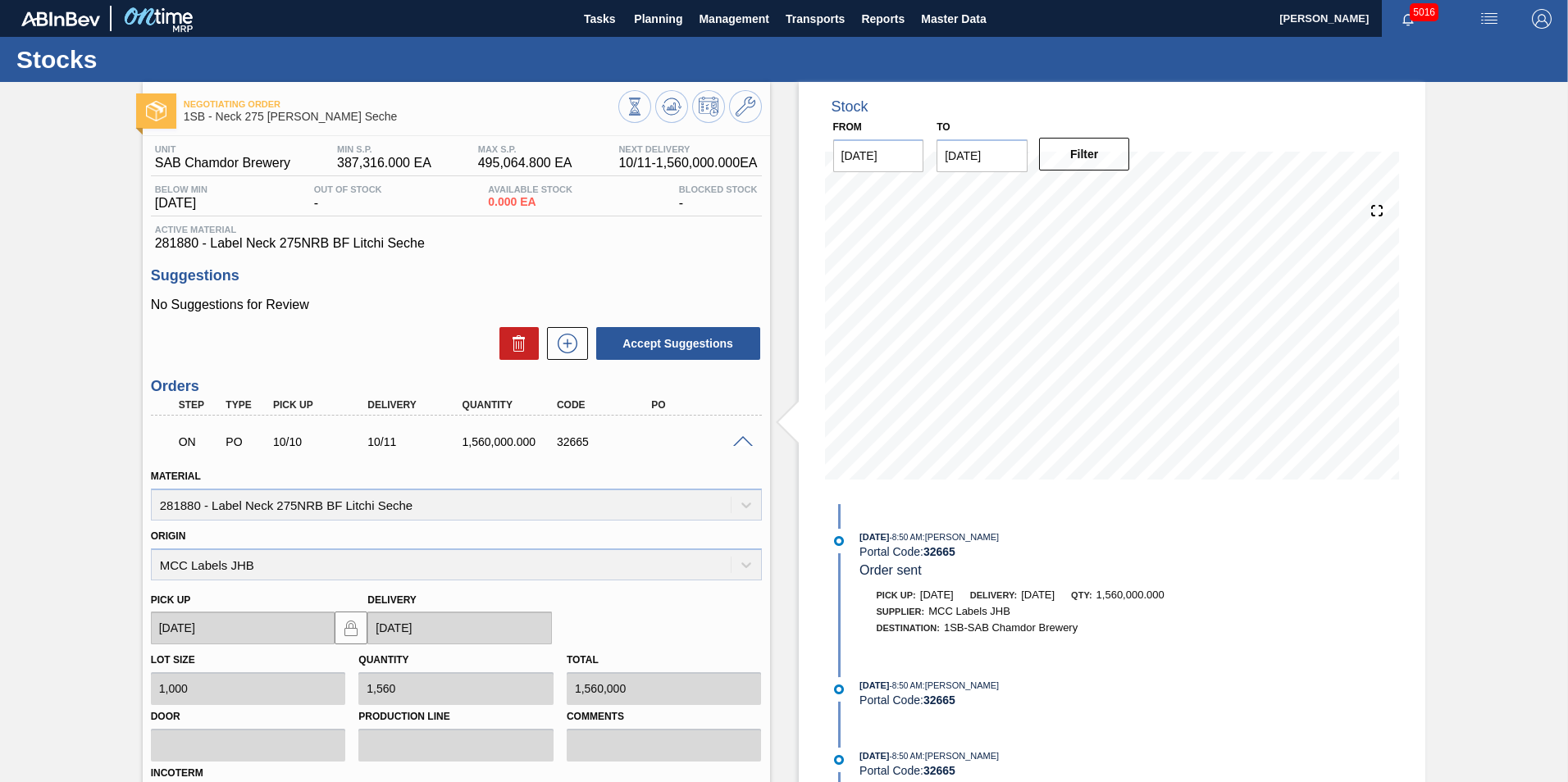
click at [743, 559] on div "Origin MCC Labels JHB" at bounding box center [456, 553] width 611 height 56
click at [733, 450] on div "ON PO 10/10 10/11 1,560,000.000 32665" at bounding box center [452, 440] width 568 height 32
click at [734, 443] on span at bounding box center [743, 443] width 19 height 12
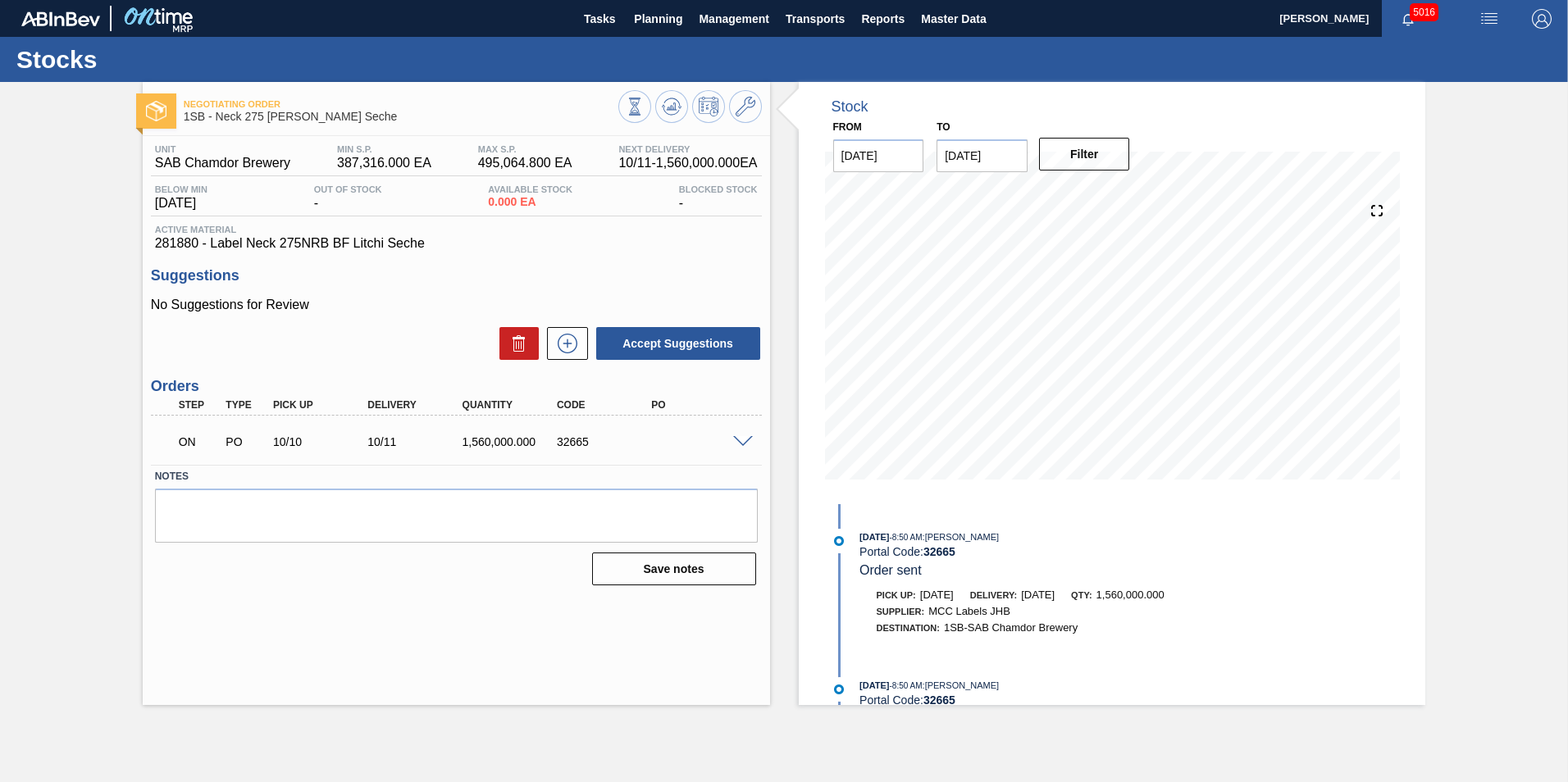
click at [739, 443] on span at bounding box center [743, 443] width 19 height 12
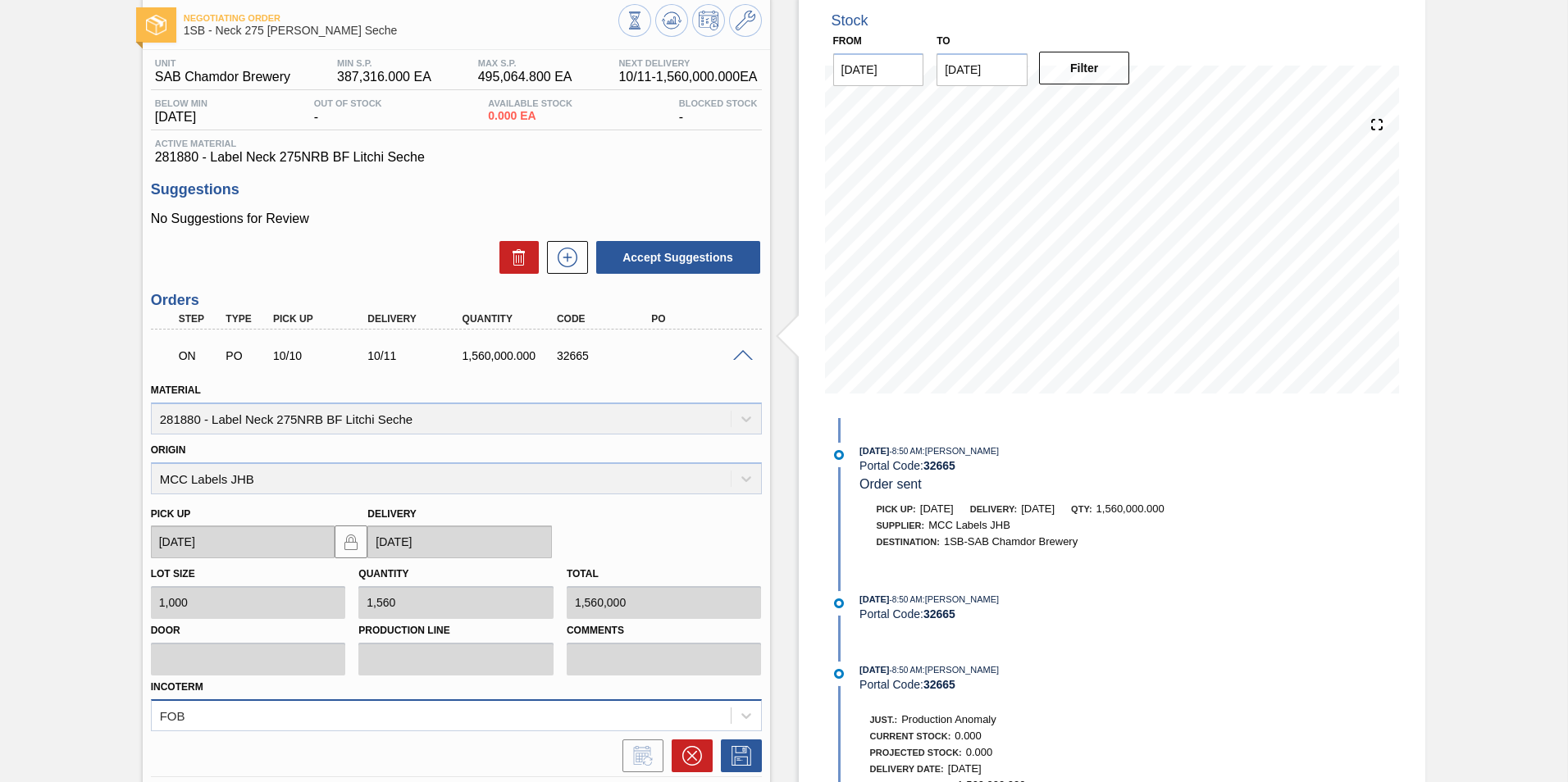
scroll to position [215, 0]
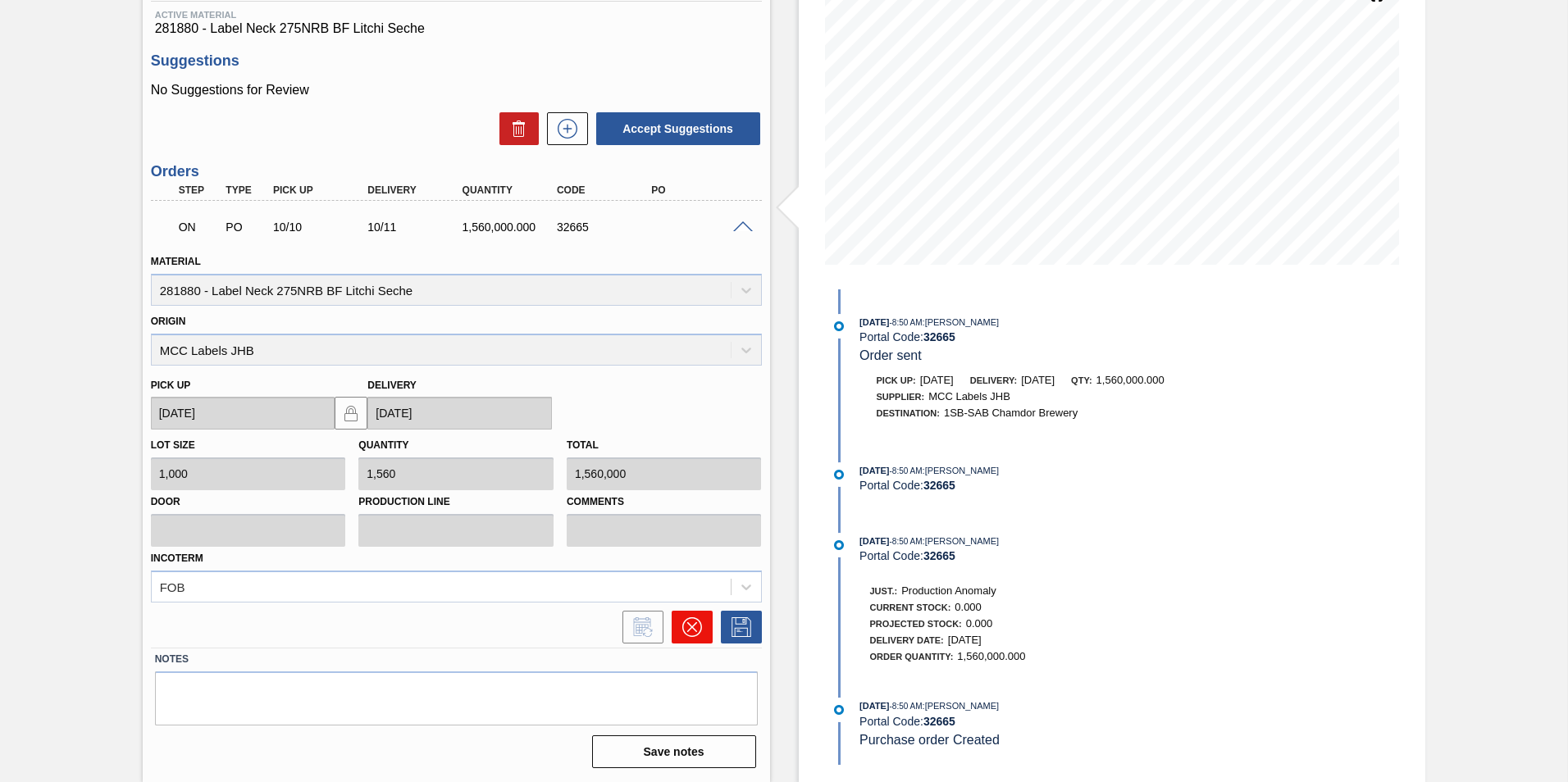
click at [692, 624] on icon at bounding box center [692, 627] width 19 height 19
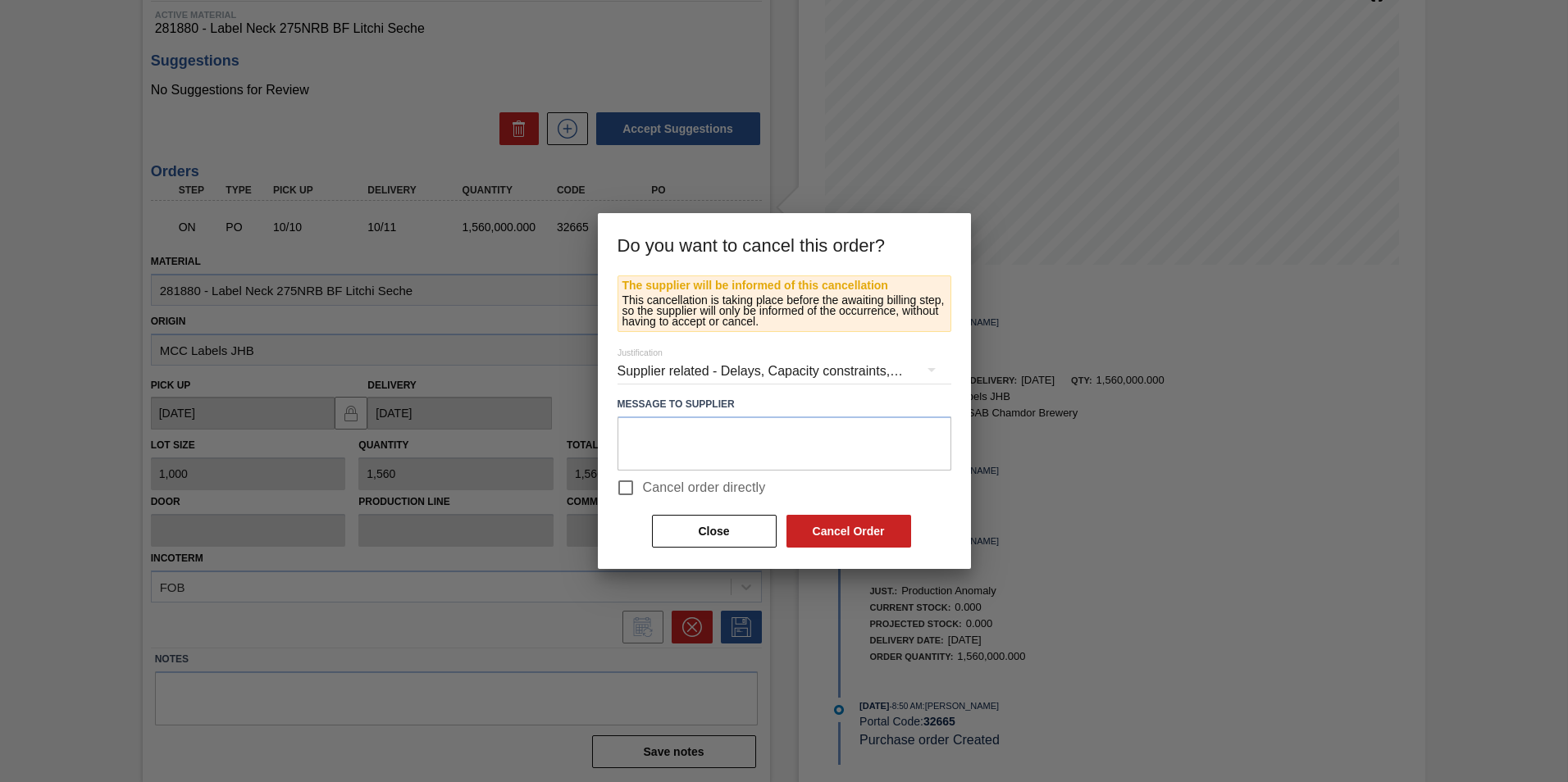
click at [667, 489] on span "Cancel order directly" at bounding box center [704, 487] width 123 height 19
click at [643, 489] on input "Cancel order directly" at bounding box center [626, 487] width 34 height 34
checkbox input "true"
click at [829, 527] on button "Cancel Order" at bounding box center [849, 531] width 124 height 32
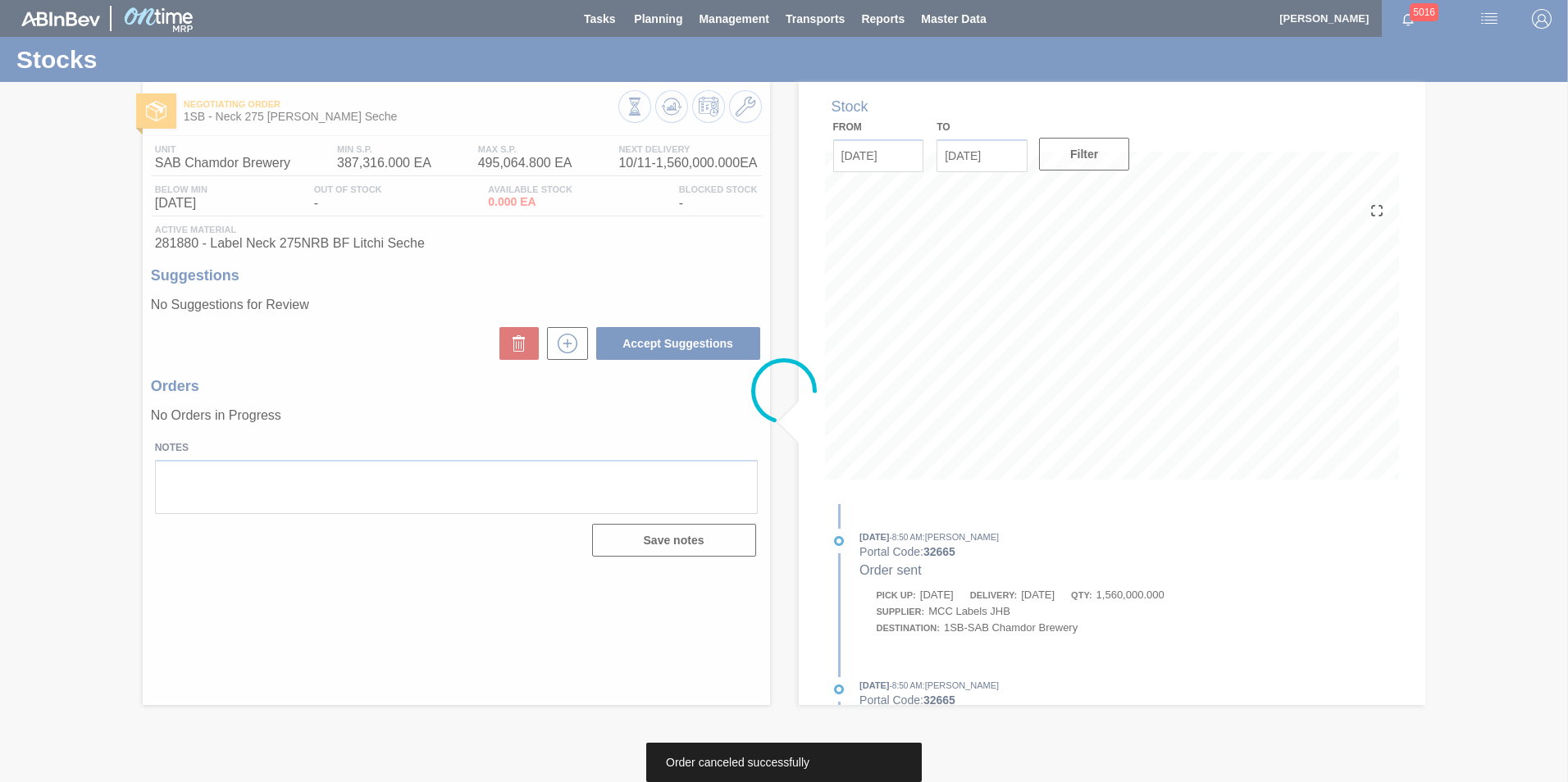
scroll to position [0, 0]
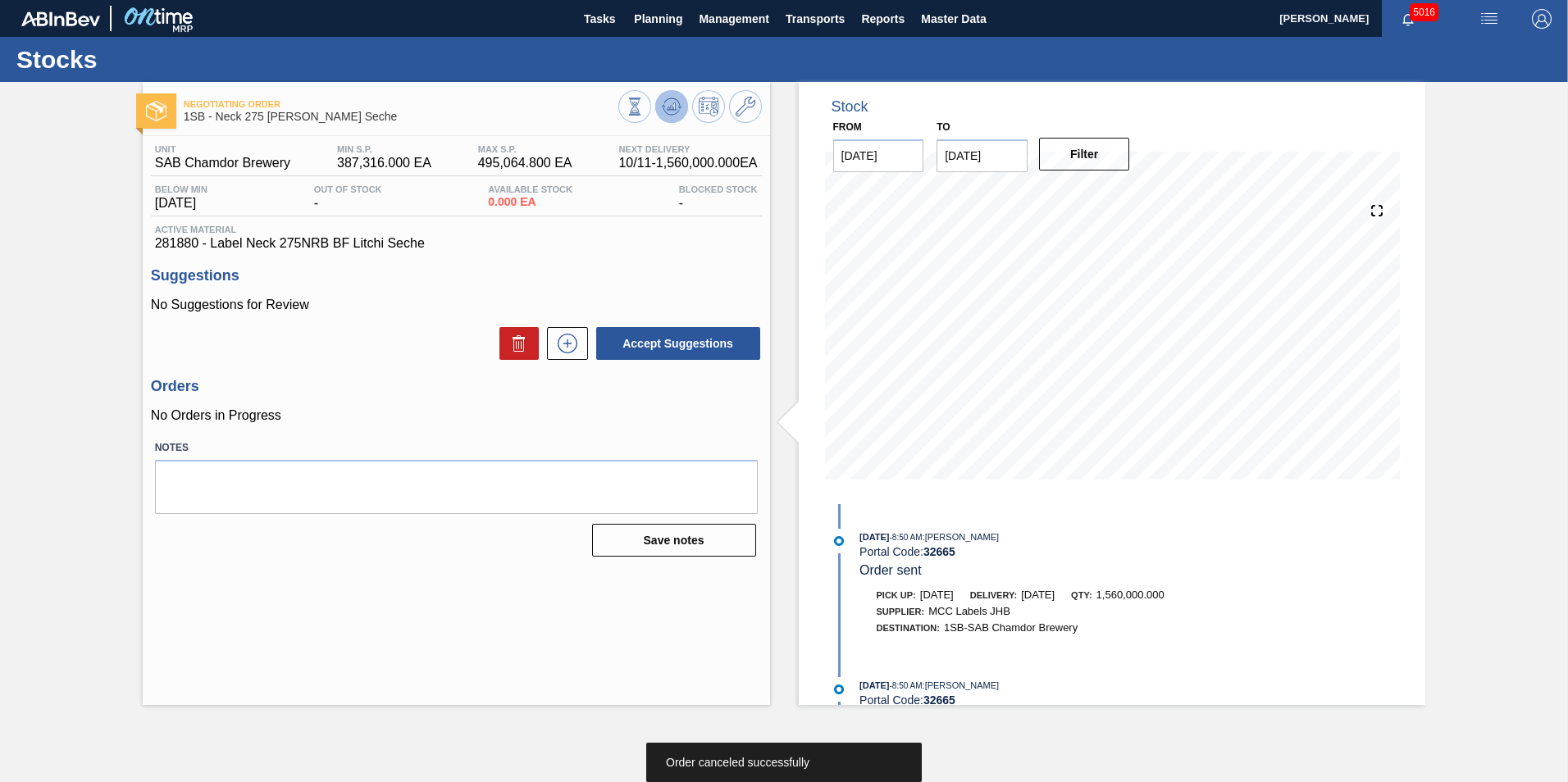
click at [676, 108] on icon at bounding box center [671, 107] width 19 height 19
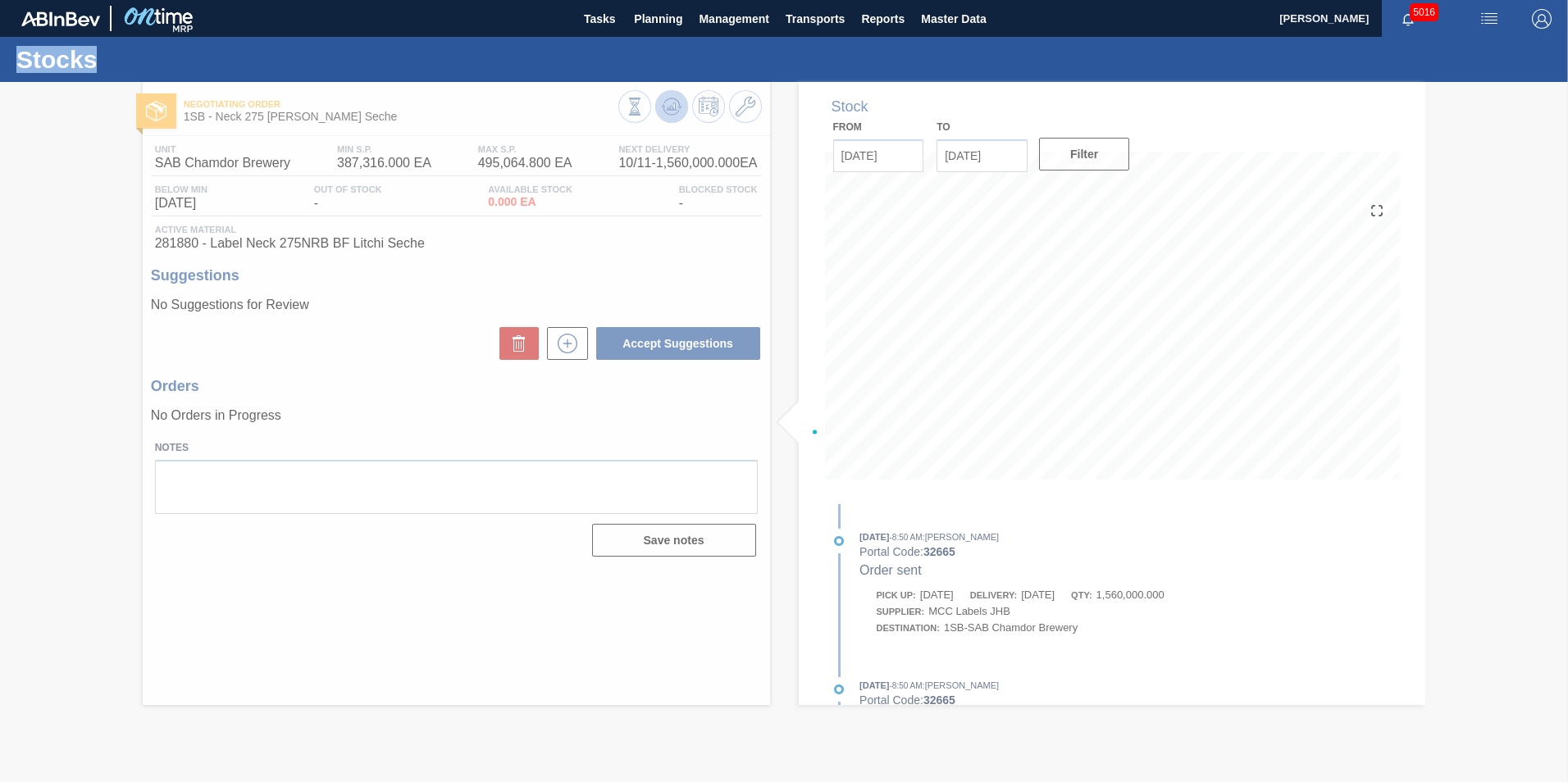
click at [676, 108] on div at bounding box center [784, 432] width 1568 height 700
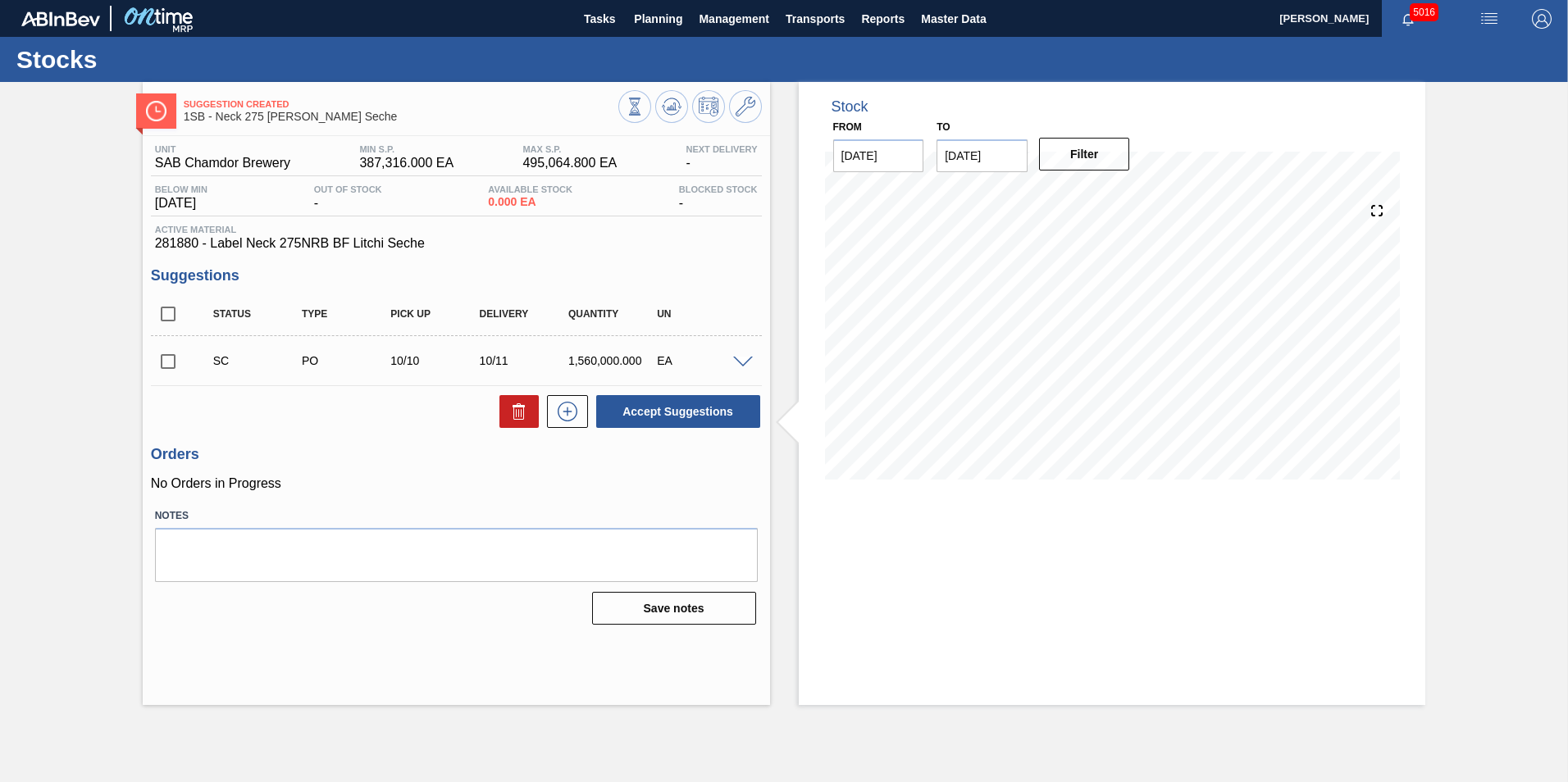
click at [742, 360] on span at bounding box center [743, 363] width 19 height 12
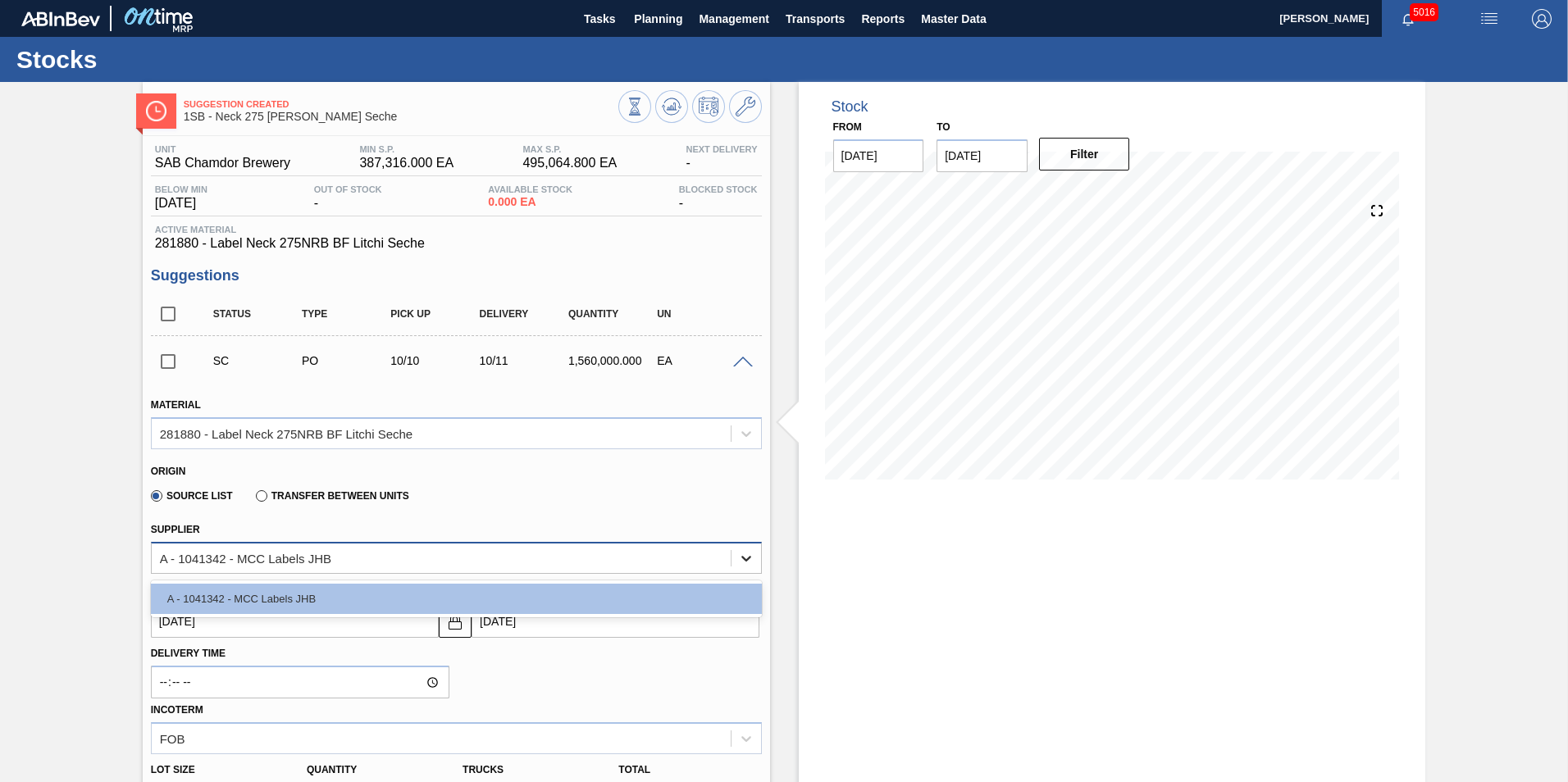
click at [745, 560] on icon at bounding box center [746, 559] width 10 height 6
click at [746, 559] on icon at bounding box center [746, 559] width 10 height 6
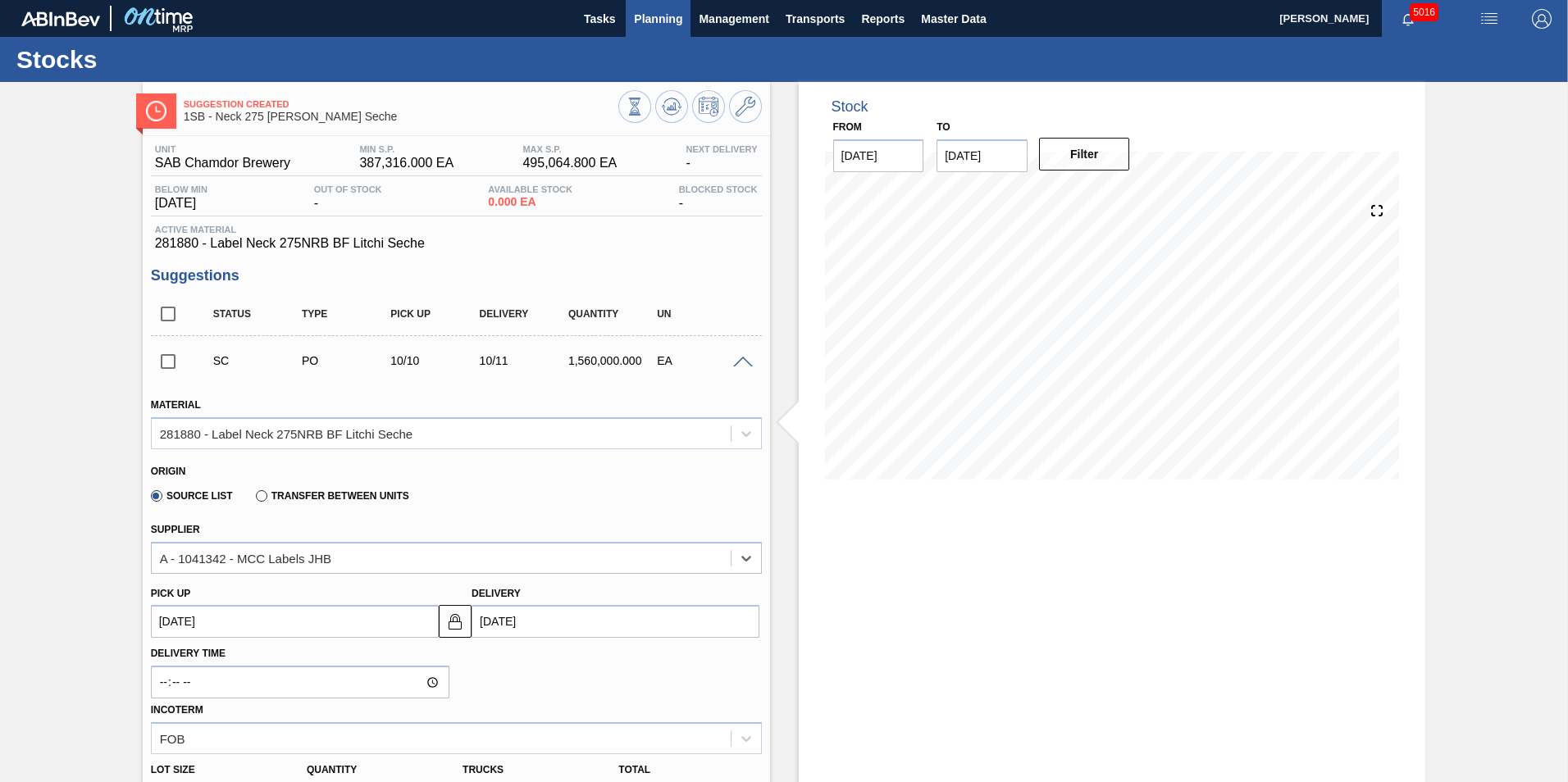
click at [679, 19] on span "Planning" at bounding box center [658, 18] width 48 height 19
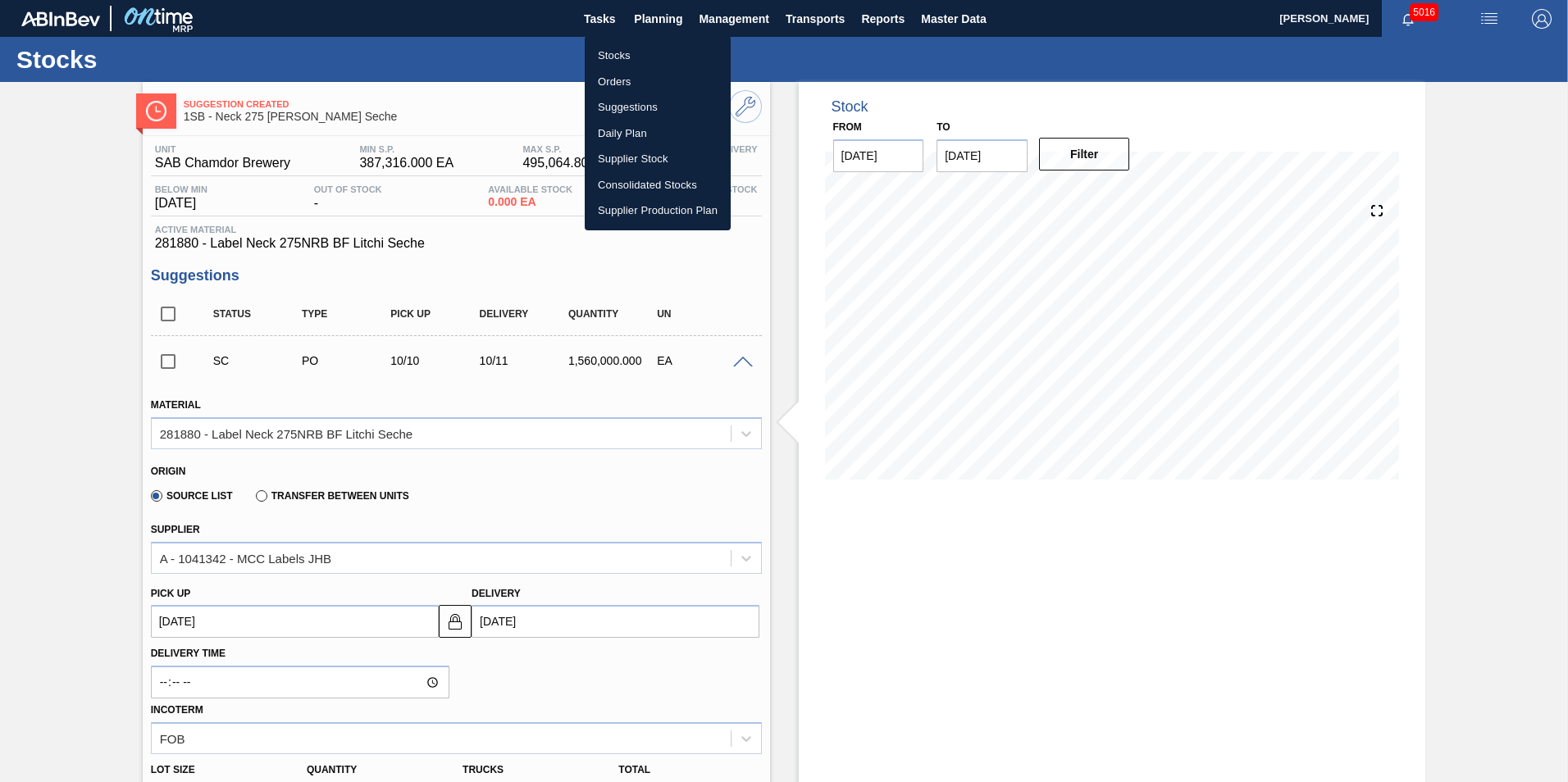
drag, startPoint x: 600, startPoint y: 59, endPoint x: 607, endPoint y: 102, distance: 43.6
click at [600, 59] on li "Stocks" at bounding box center [657, 56] width 146 height 26
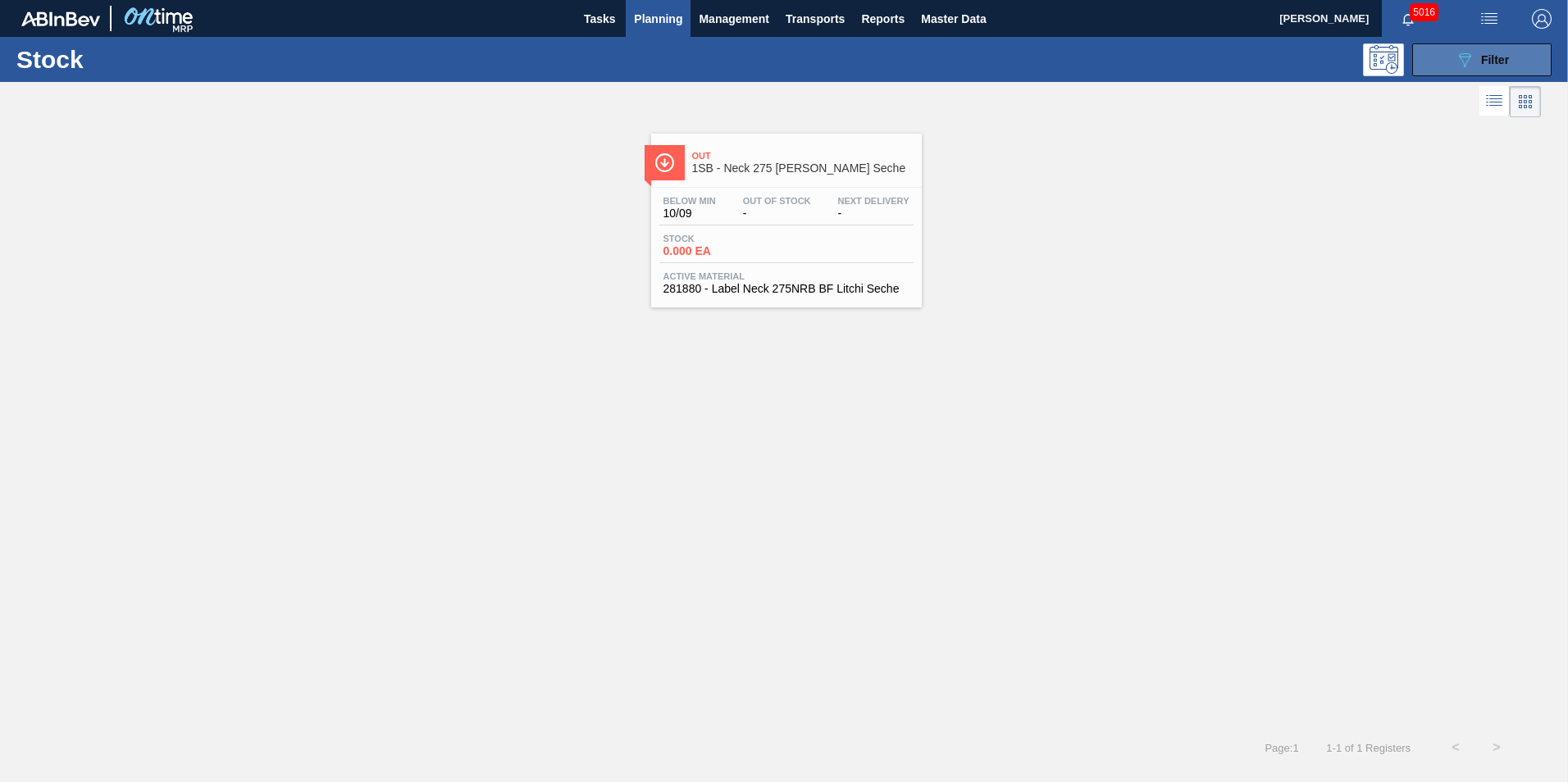
click at [1479, 58] on div "089F7B8B-B2A5-4AFE-B5C0-19BA573D28AC Filter" at bounding box center [1482, 59] width 54 height 19
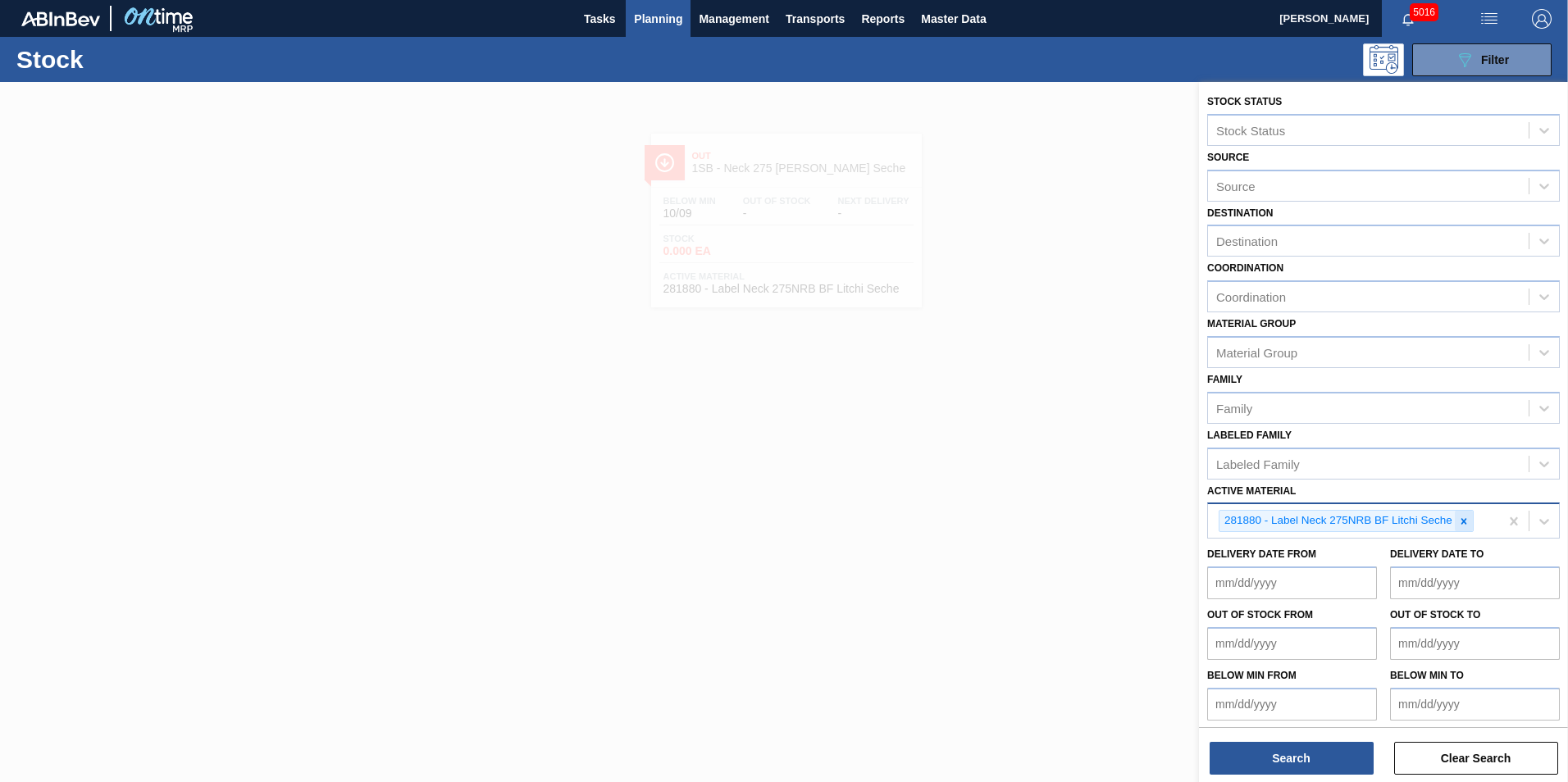
click at [1463, 521] on icon at bounding box center [1463, 520] width 6 height 6
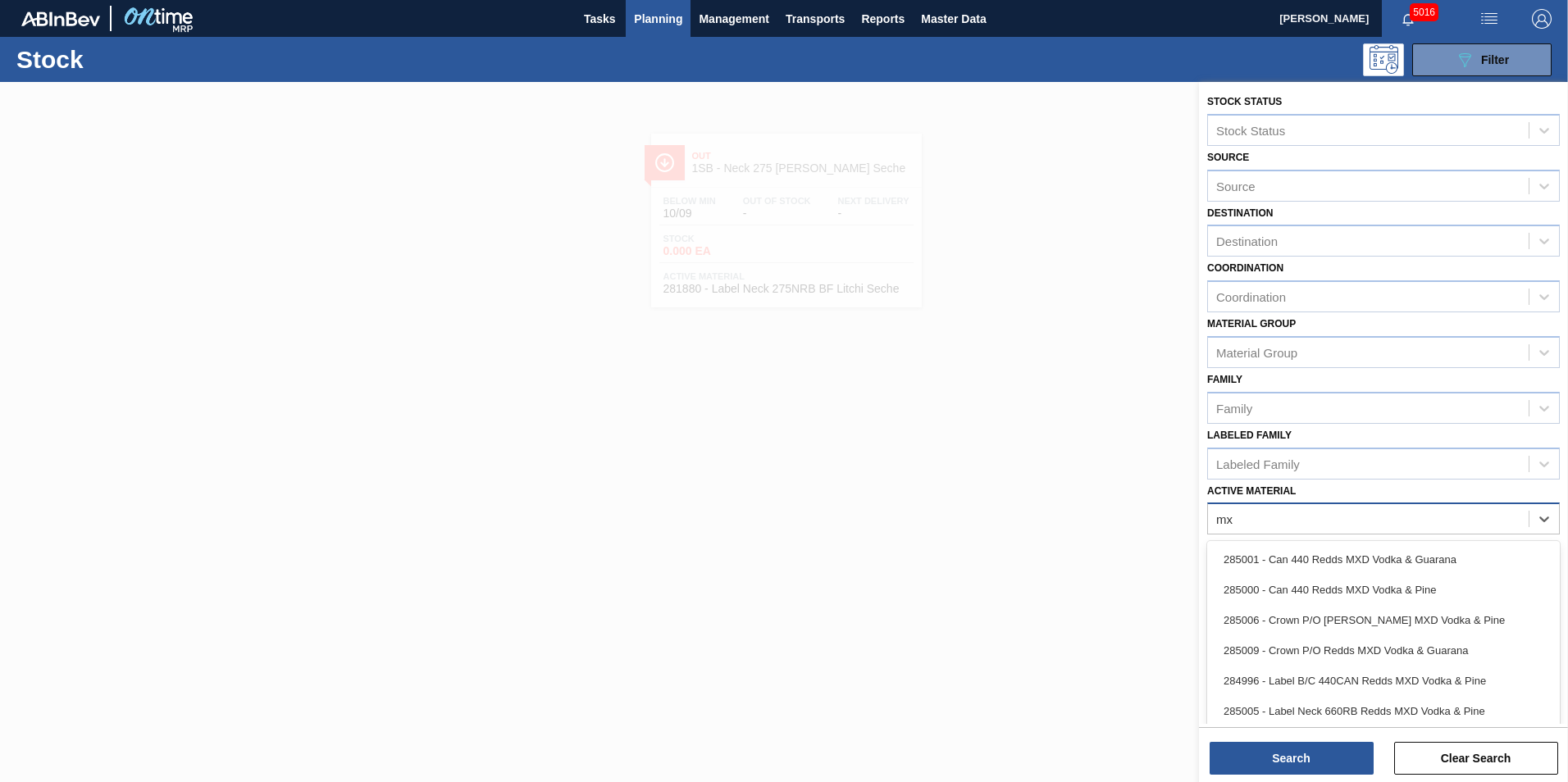
type Material "mxd"
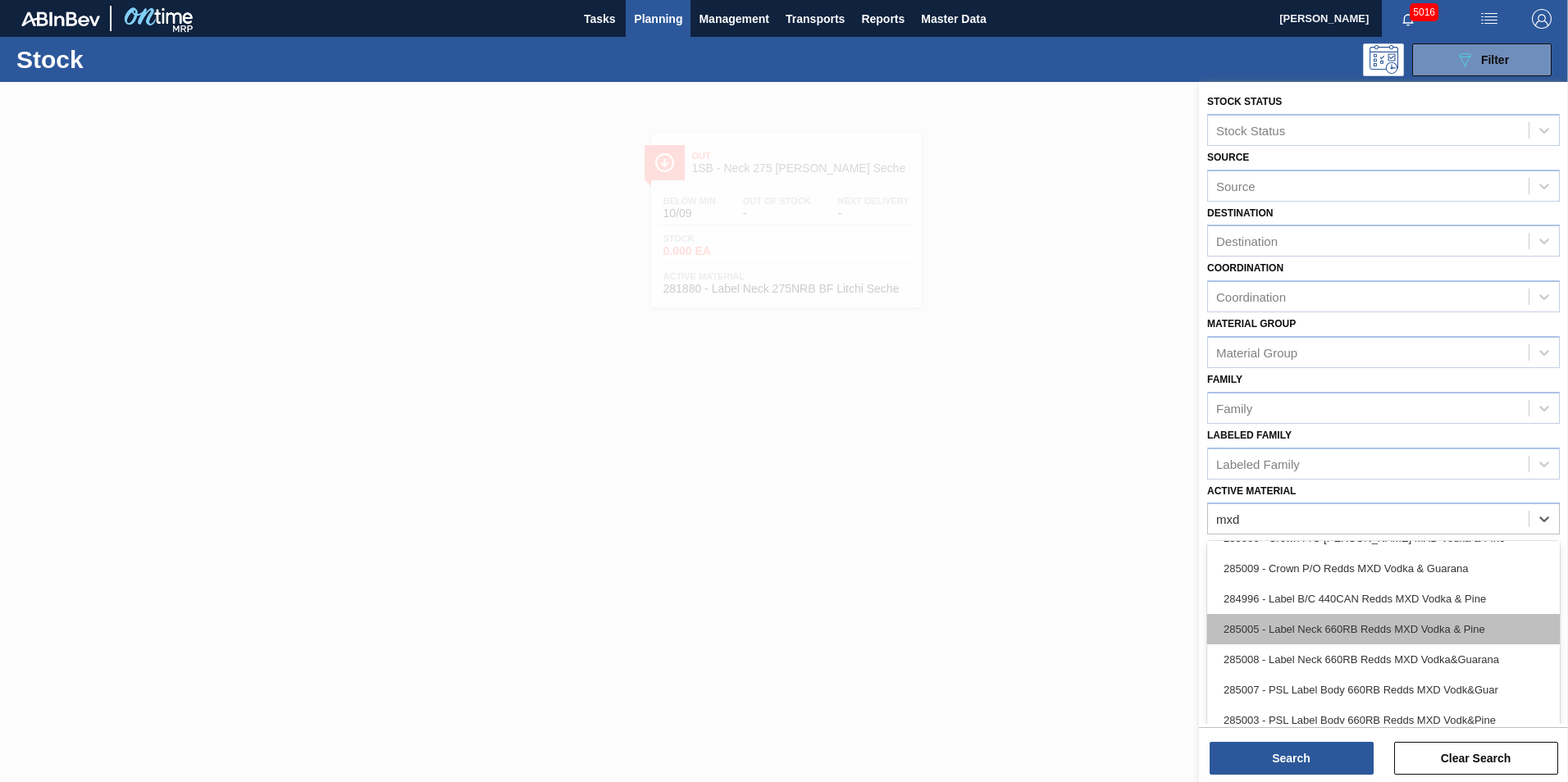
click at [1401, 633] on div "285005 - Label Neck 660RB Redds MXD Vodka & Pine" at bounding box center [1383, 629] width 353 height 31
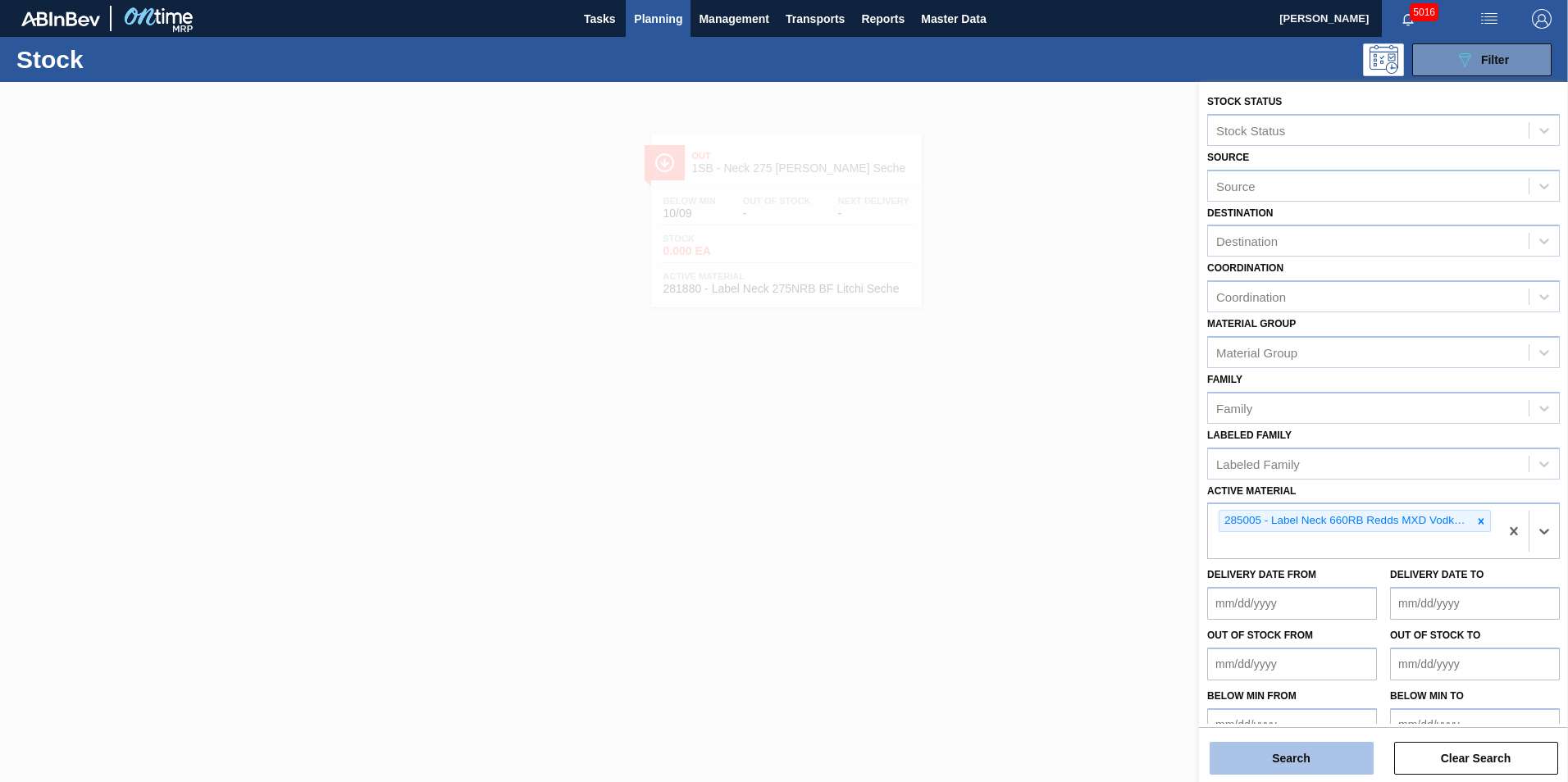
click at [1328, 752] on button "Search" at bounding box center [1292, 758] width 164 height 32
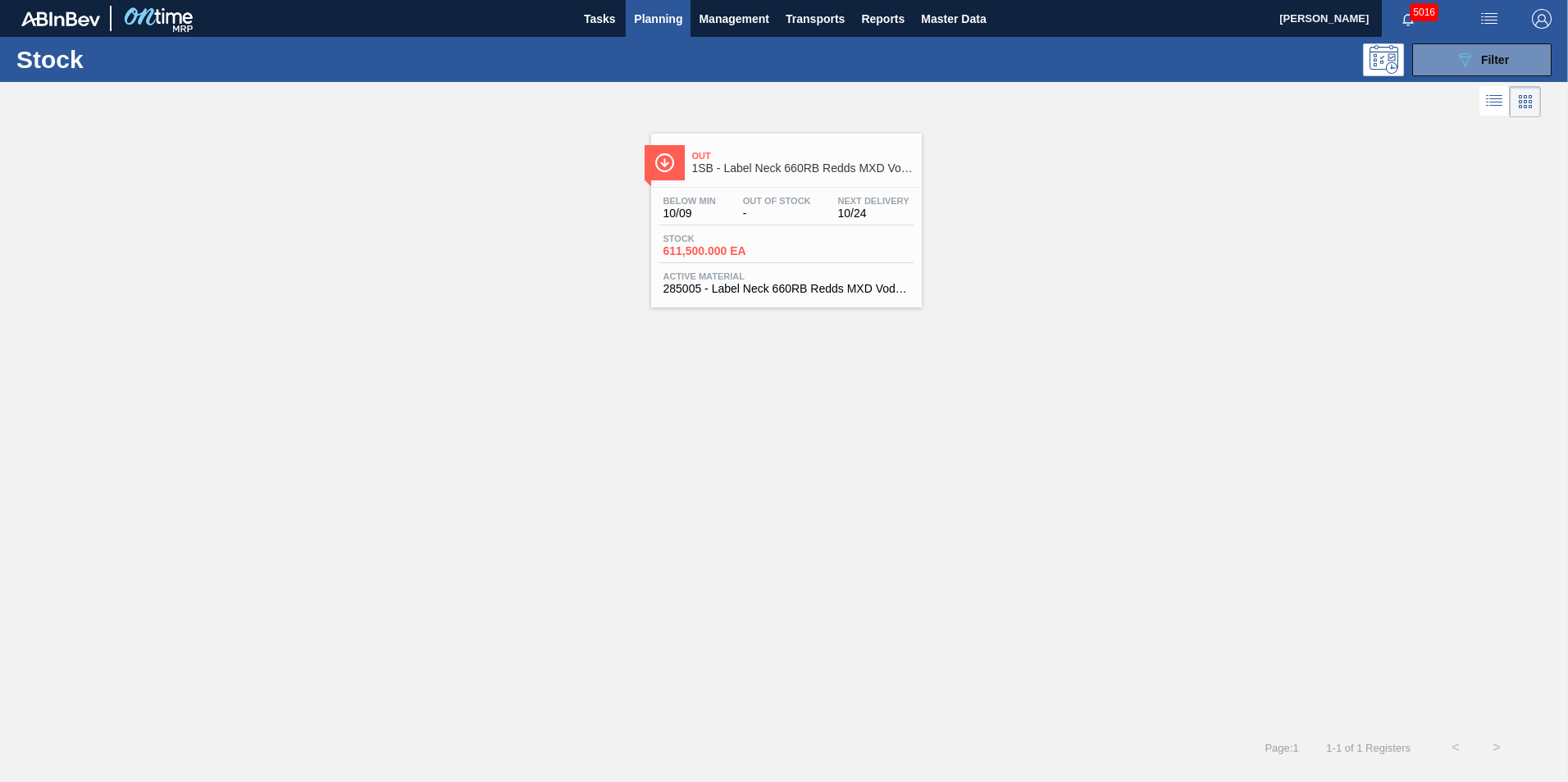
click at [765, 255] on span "611,500.000 EA" at bounding box center [720, 251] width 115 height 12
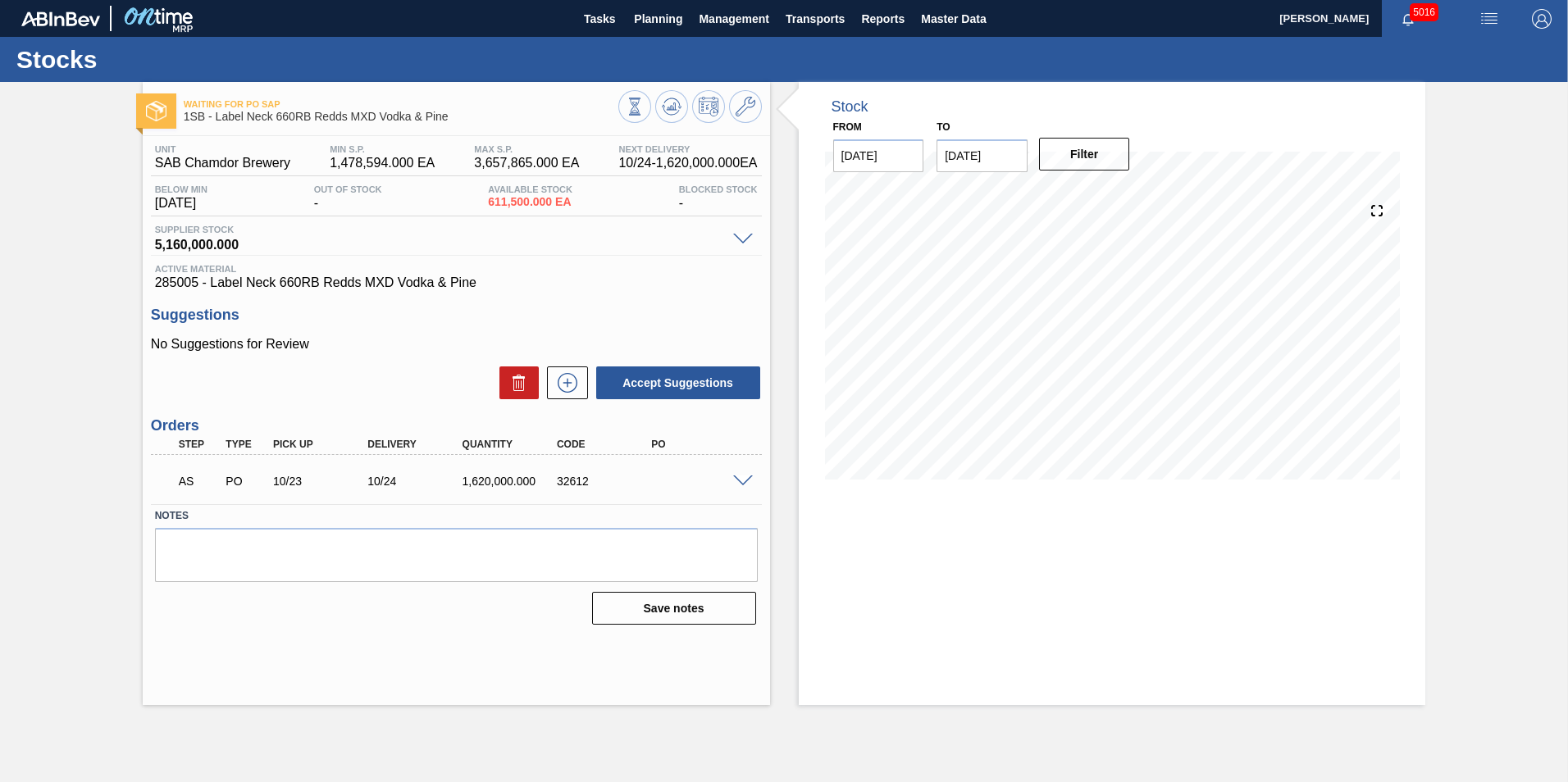
click at [743, 478] on span at bounding box center [743, 482] width 19 height 12
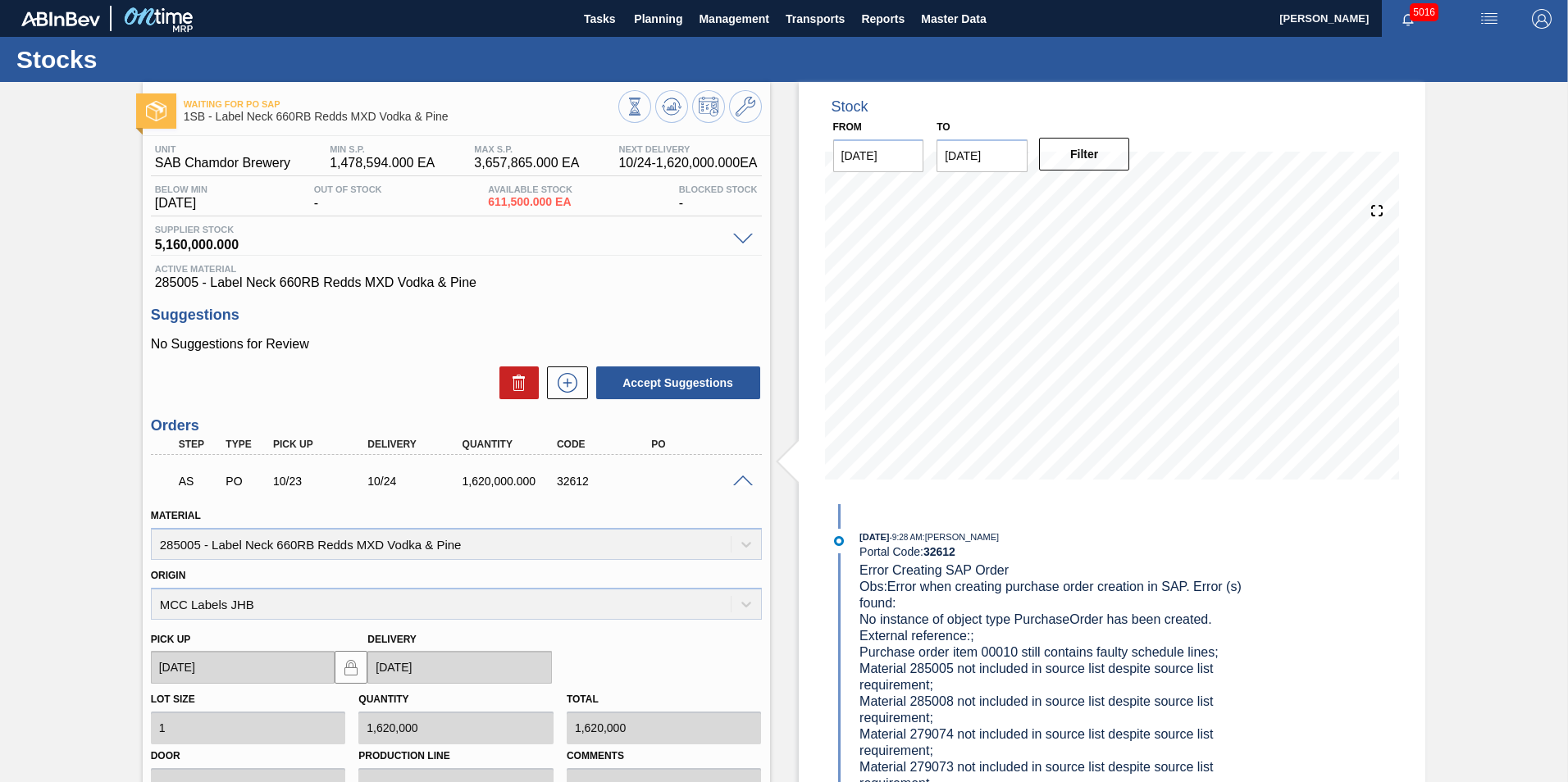
click at [735, 481] on span at bounding box center [743, 482] width 19 height 12
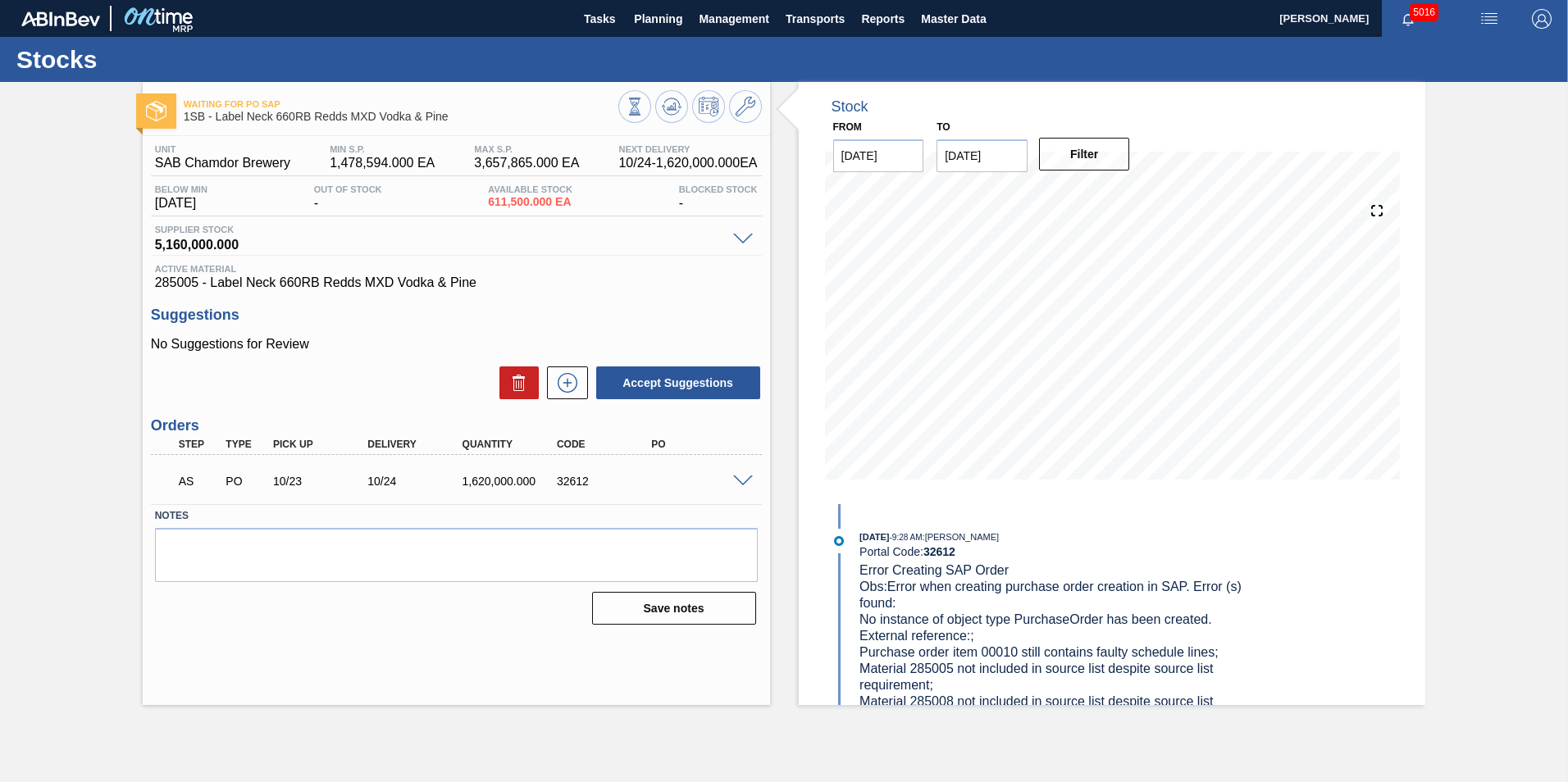
click at [743, 478] on span at bounding box center [743, 482] width 19 height 12
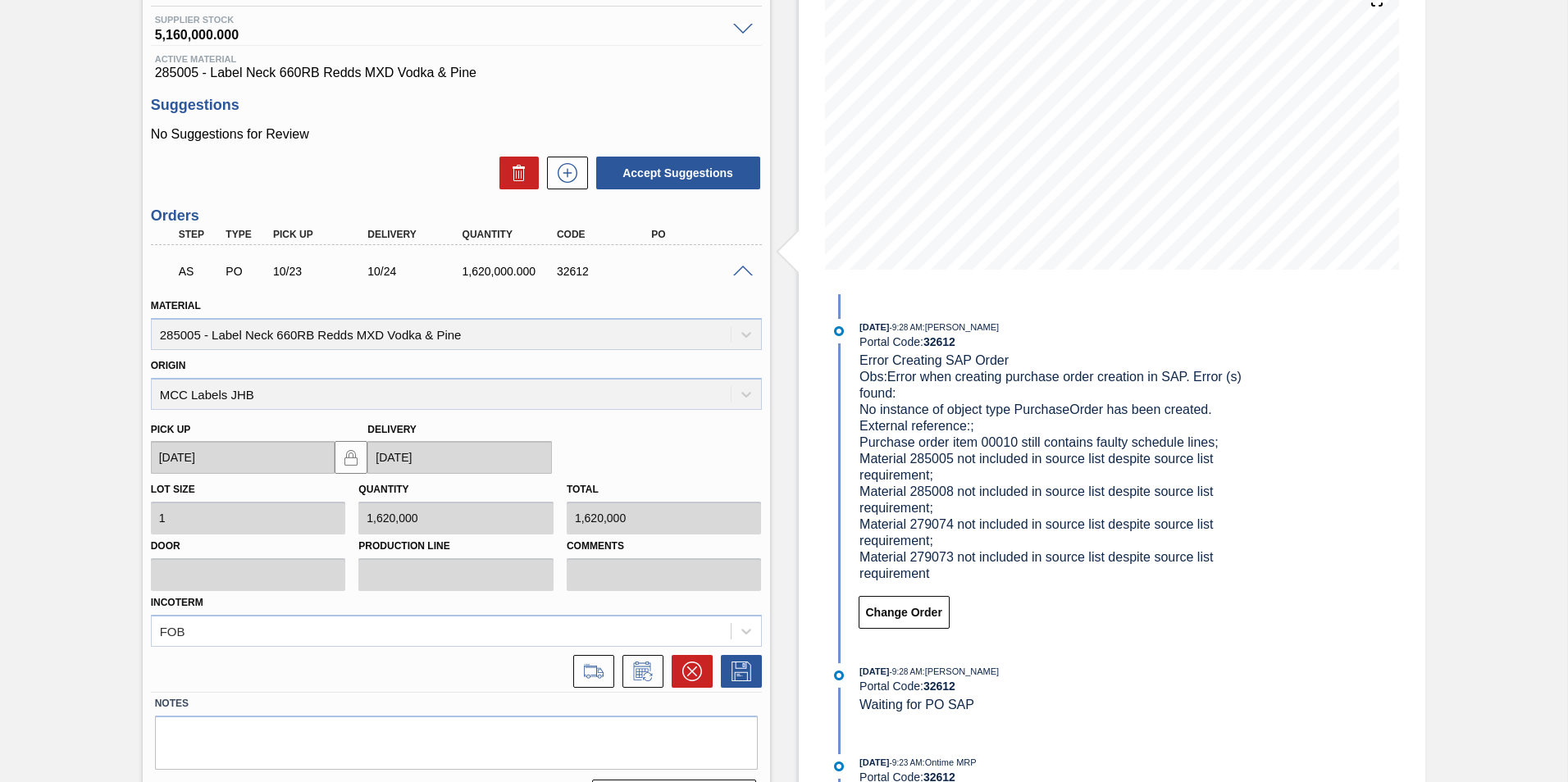
scroll to position [255, 0]
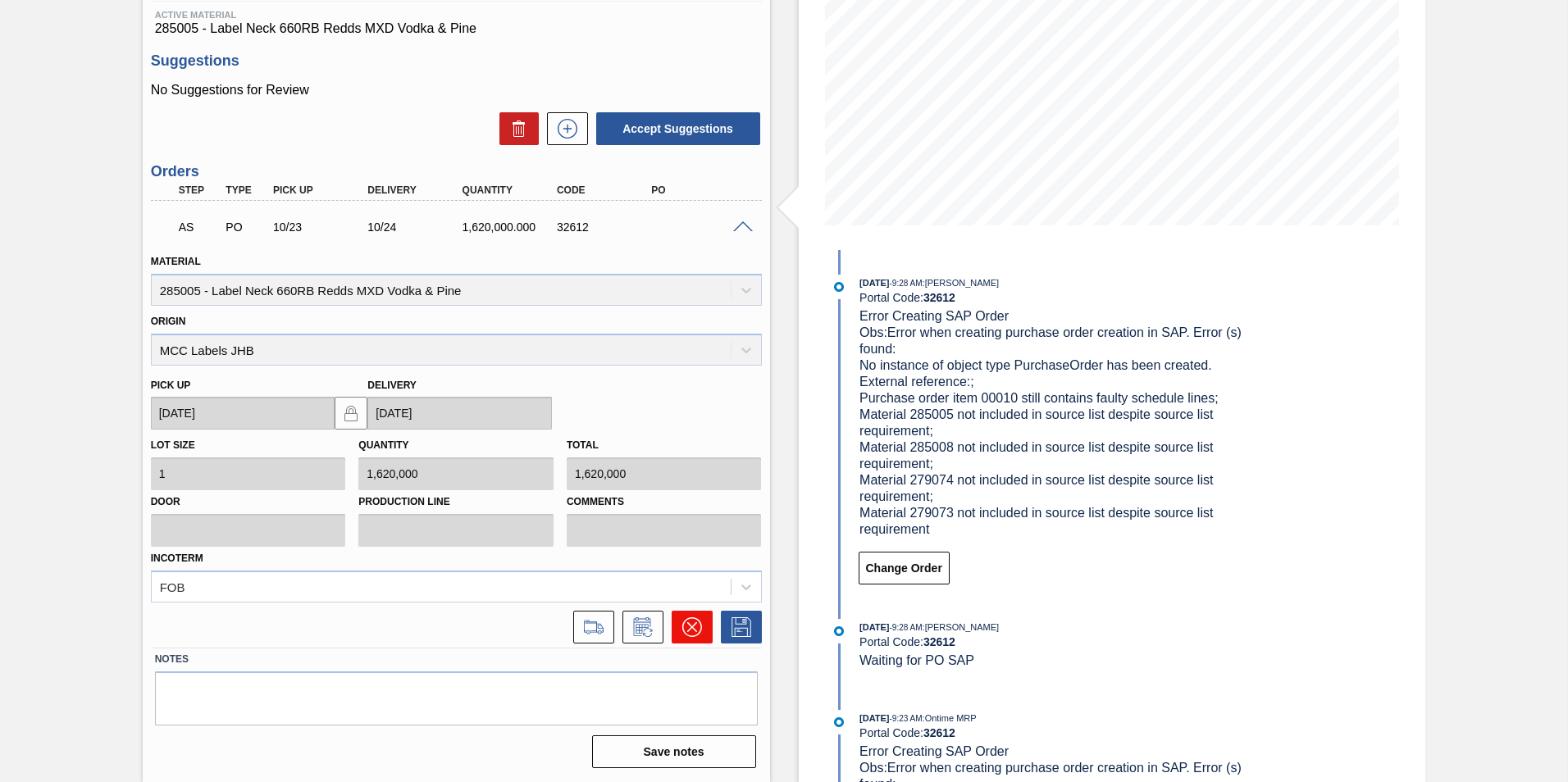
click at [688, 629] on icon at bounding box center [691, 626] width 10 height 10
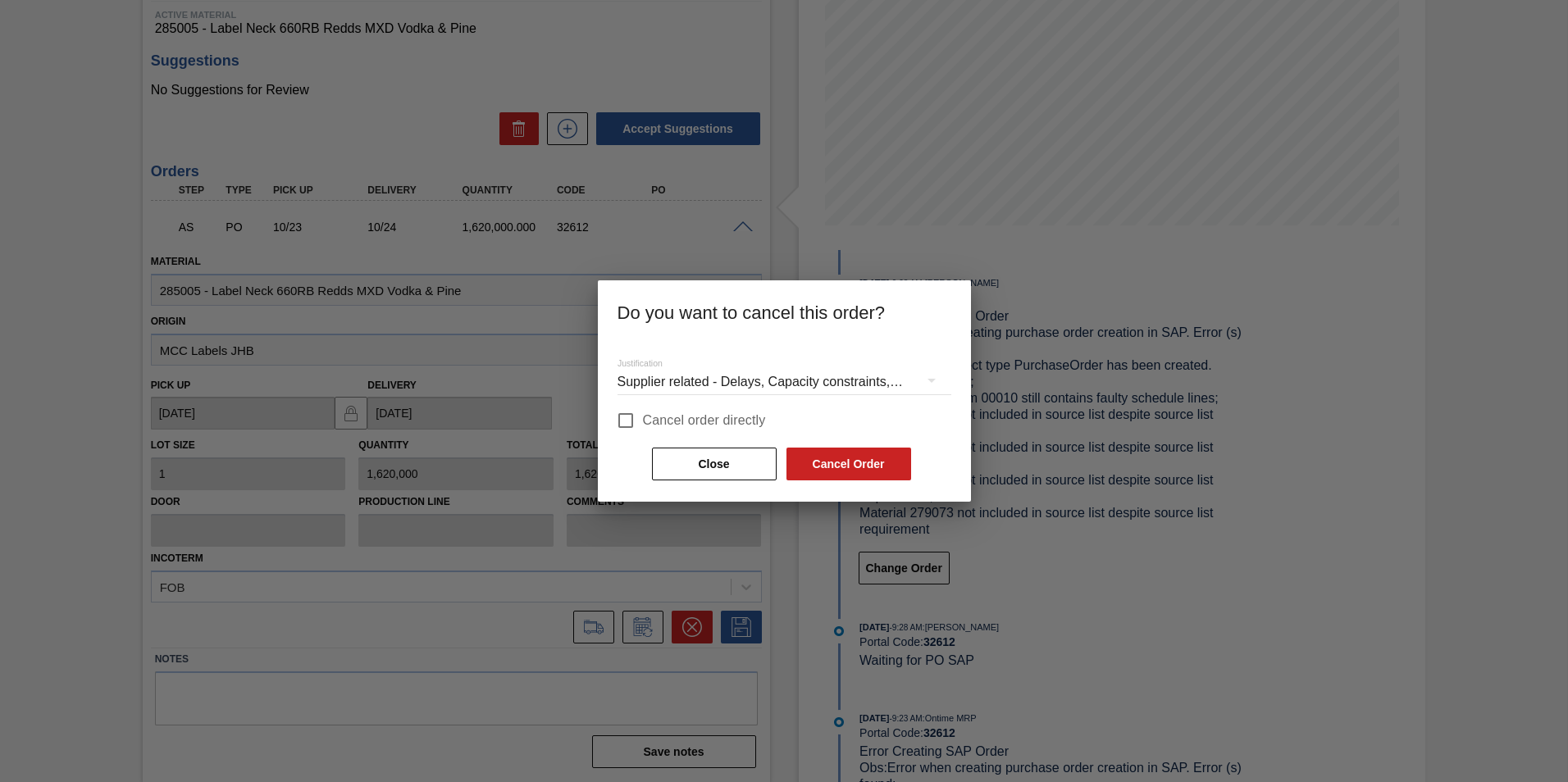
click at [682, 423] on span "Cancel order directly" at bounding box center [704, 421] width 123 height 19
click at [643, 423] on input "Cancel order directly" at bounding box center [626, 420] width 34 height 34
checkbox input "true"
click at [831, 460] on button "Cancel Order" at bounding box center [849, 464] width 124 height 32
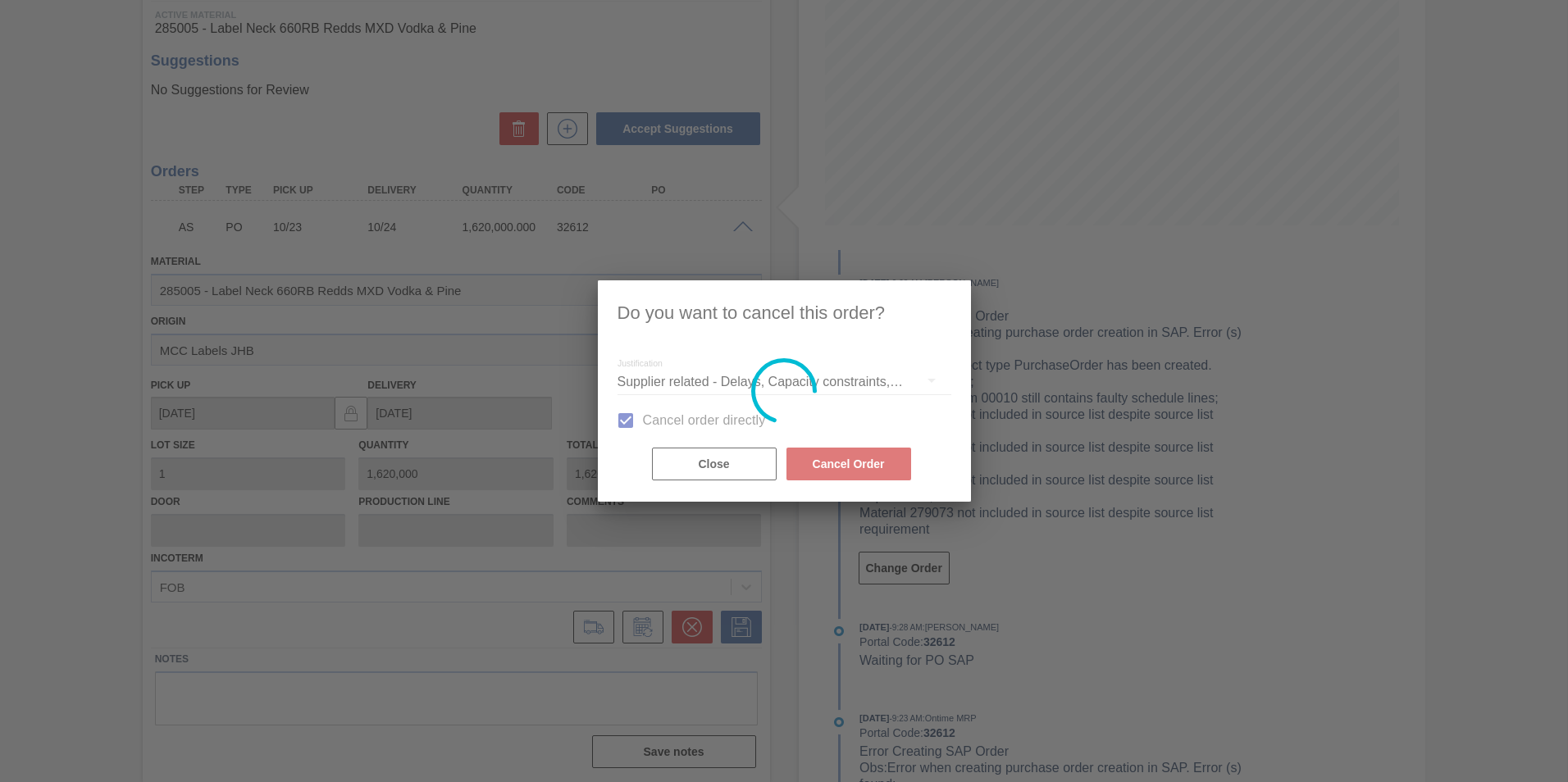
scroll to position [0, 0]
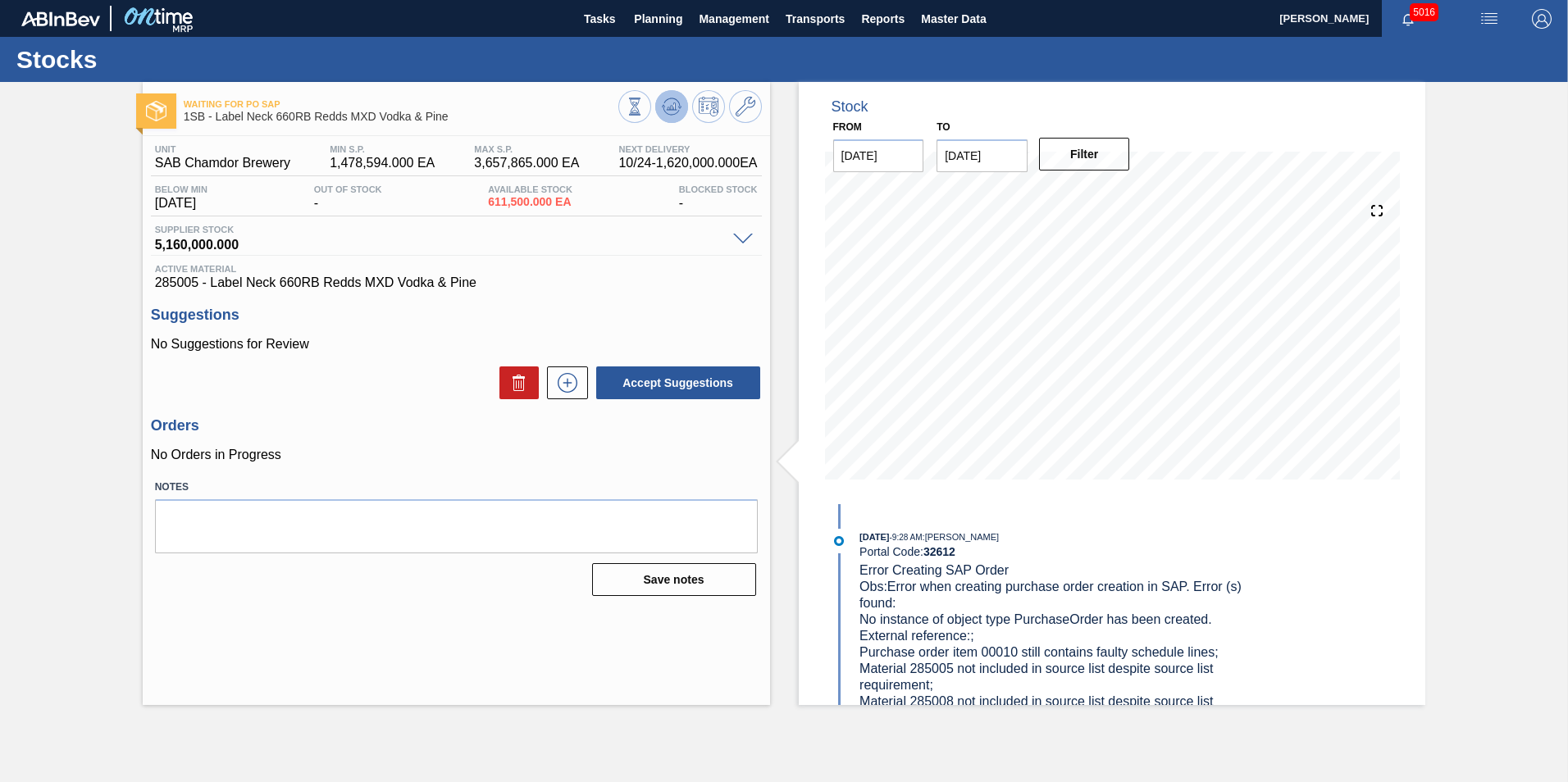
click at [670, 115] on icon at bounding box center [670, 110] width 17 height 8
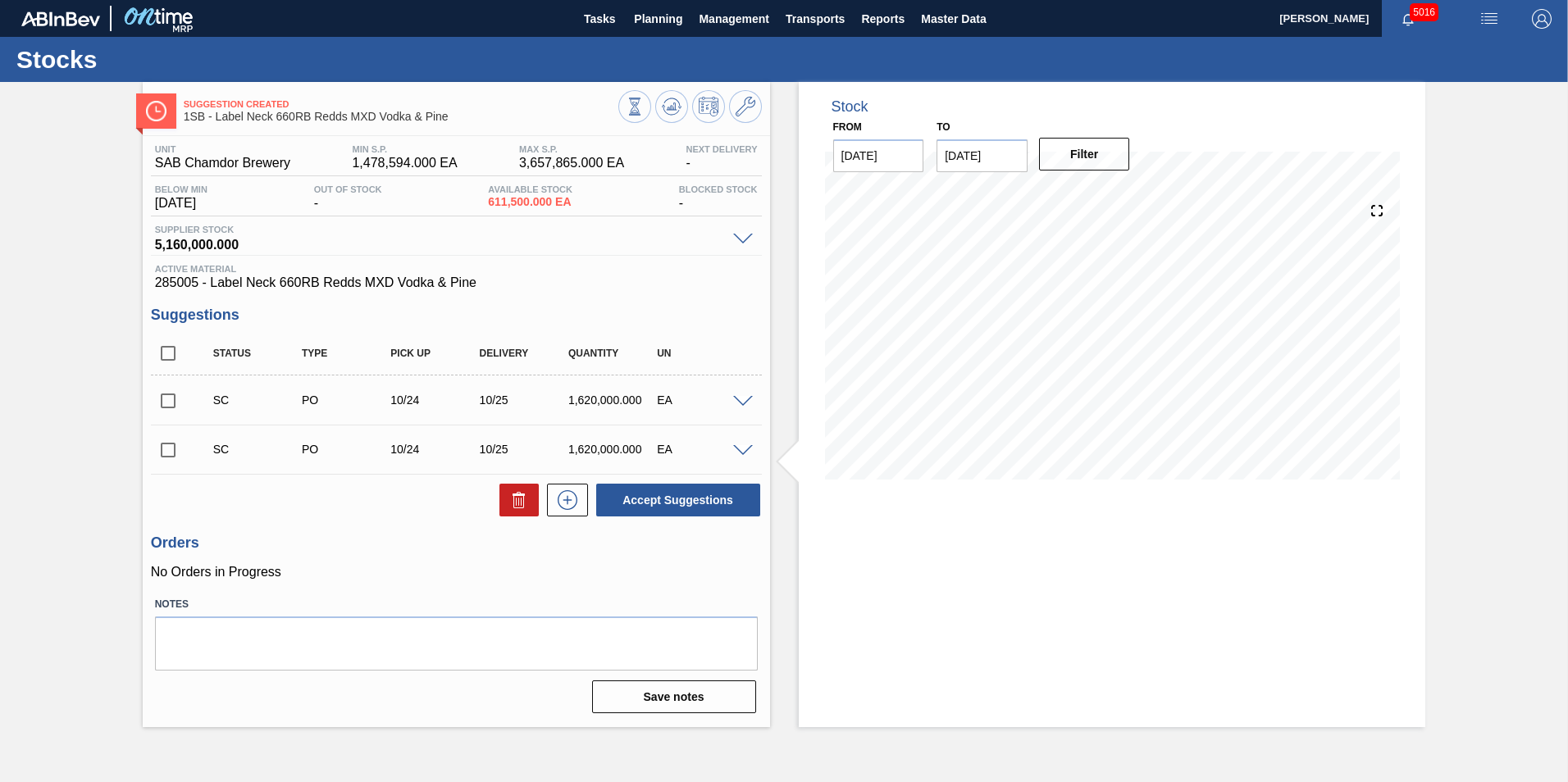
click at [745, 406] on span at bounding box center [743, 402] width 19 height 12
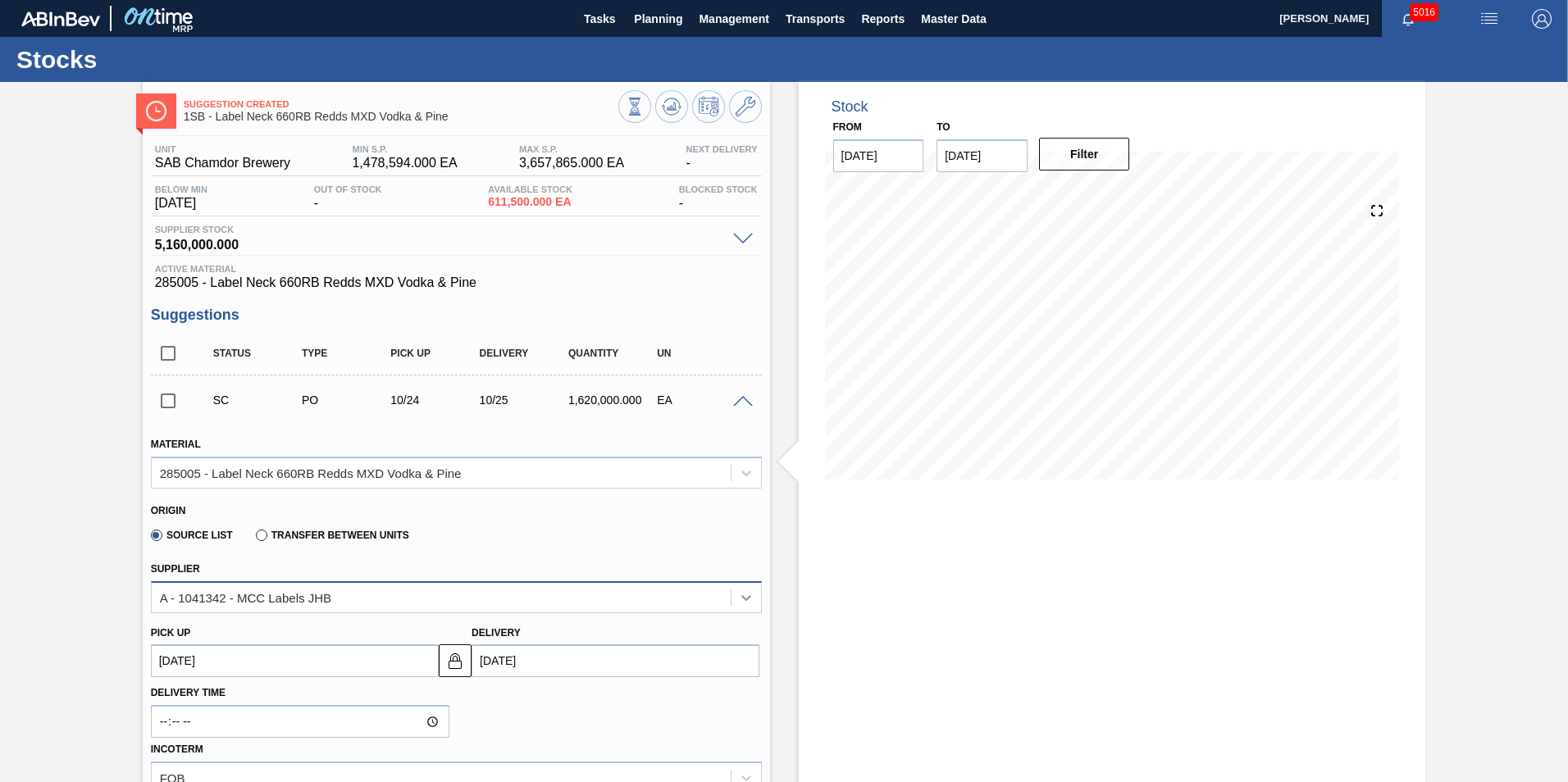
click at [746, 600] on icon at bounding box center [746, 598] width 10 height 6
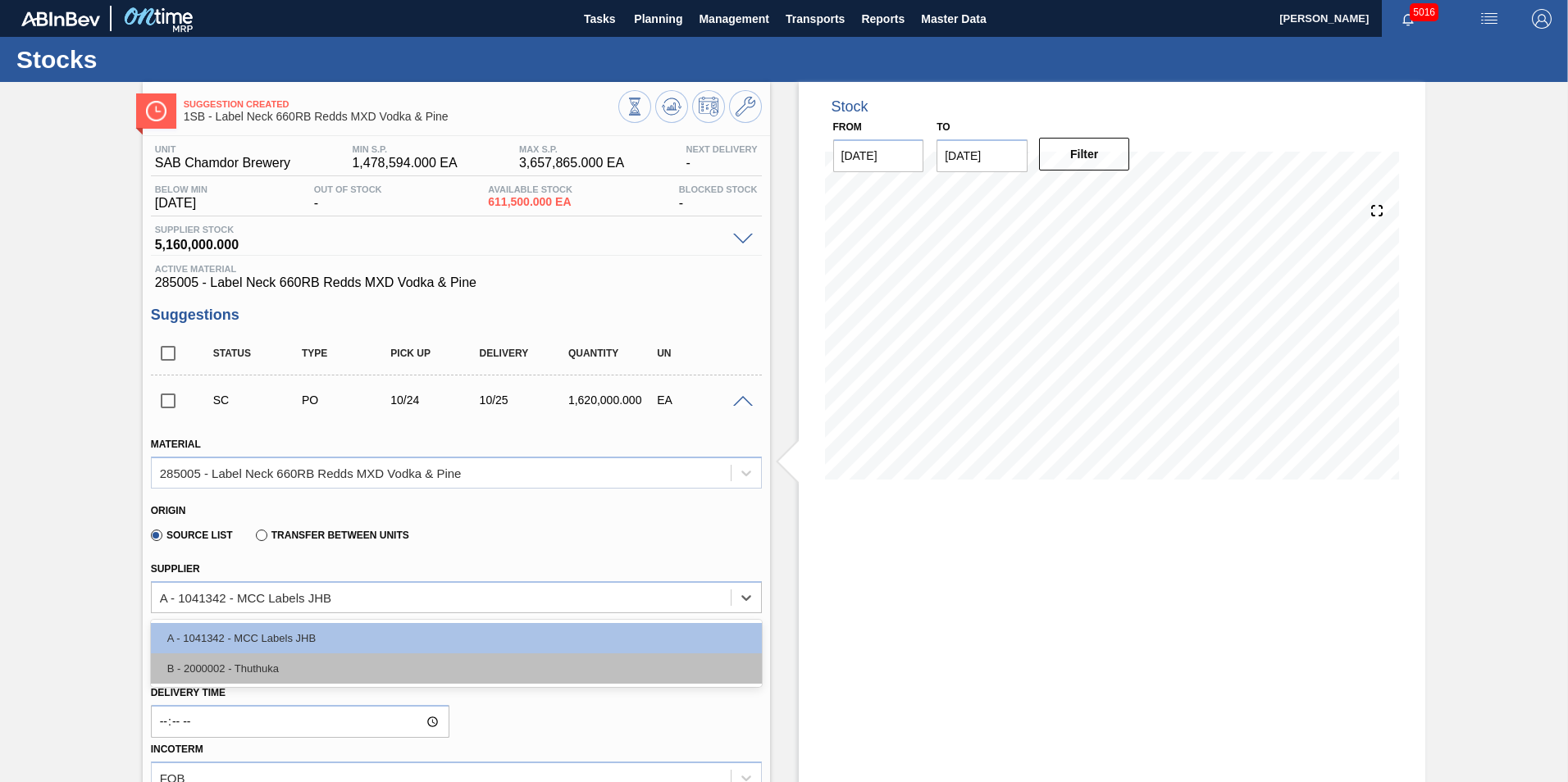
click at [342, 675] on div "B - 2000002 - Thuthuka" at bounding box center [456, 668] width 611 height 31
type input "10,000.000"
type input "162"
type input "3.857"
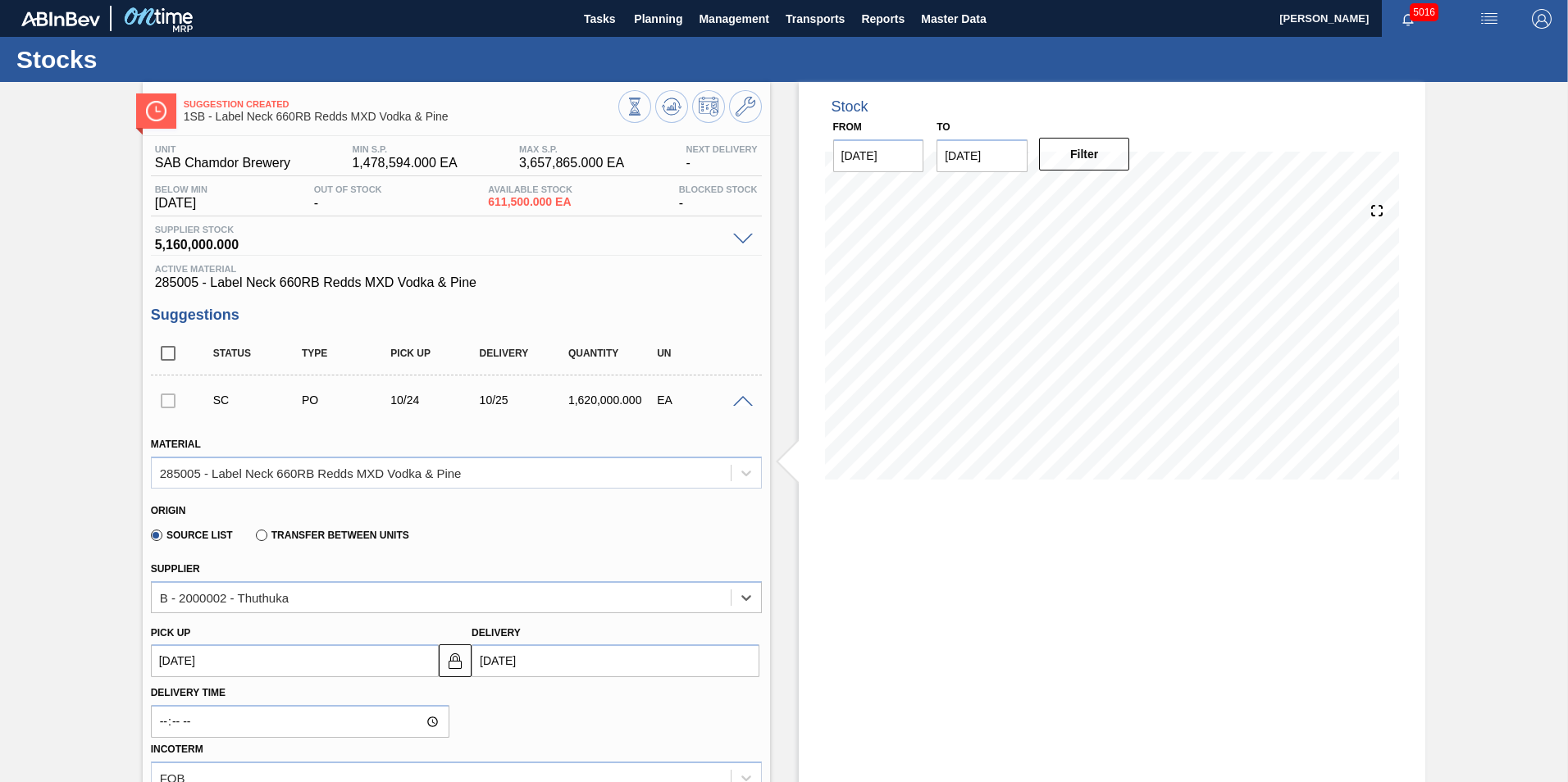
click at [739, 400] on span at bounding box center [743, 402] width 19 height 12
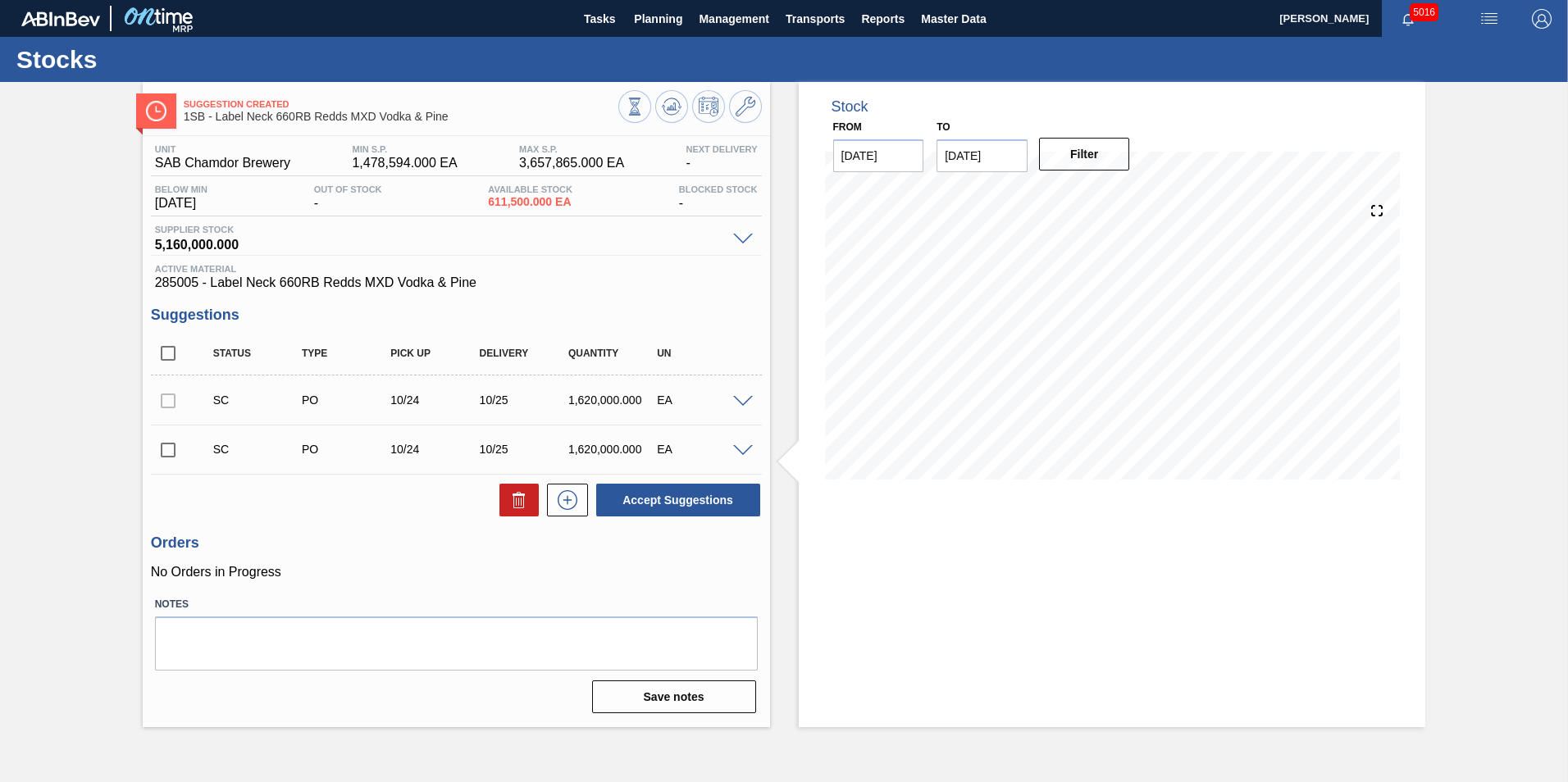
click at [747, 400] on span at bounding box center [743, 402] width 19 height 12
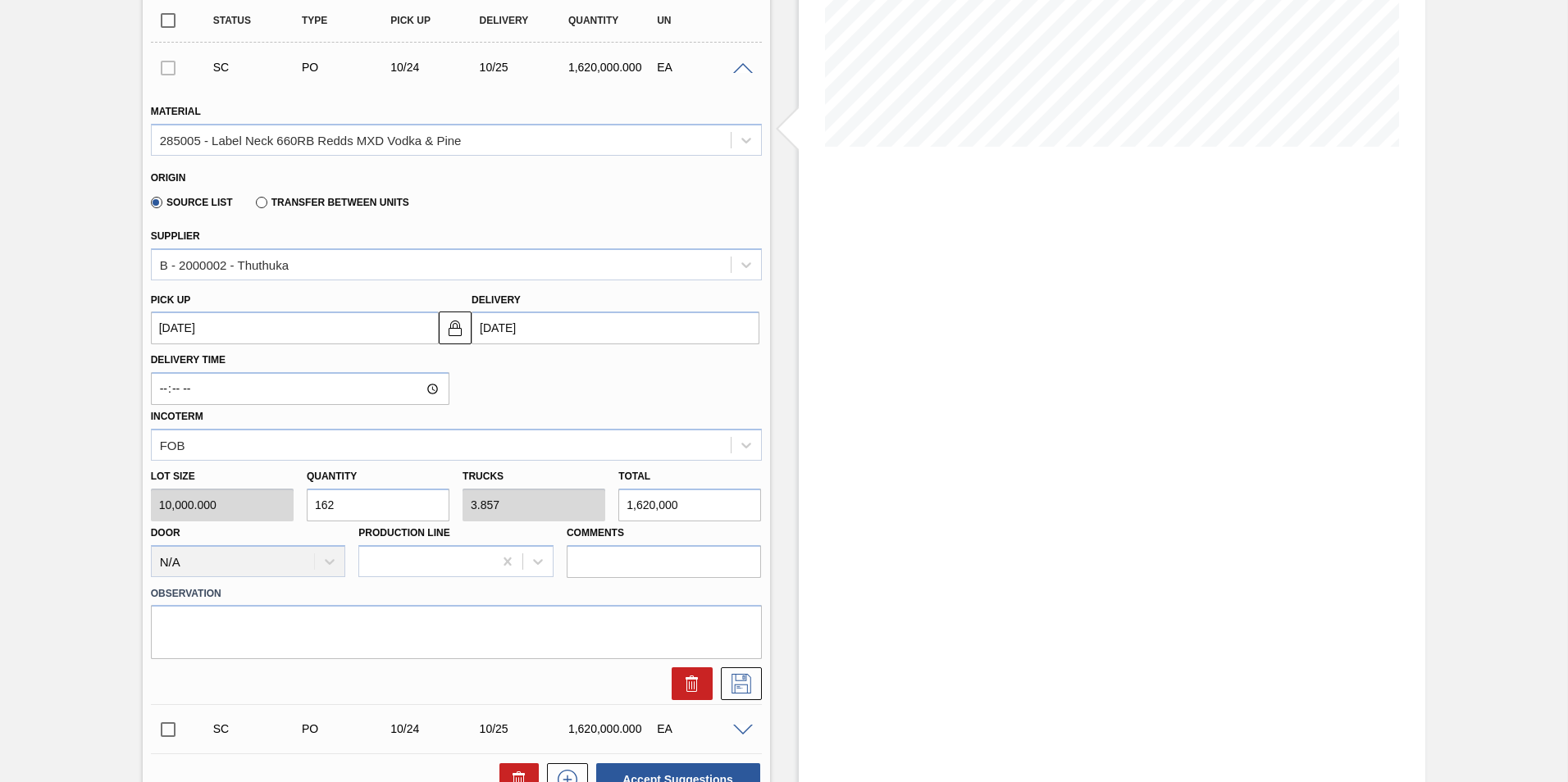
scroll to position [328, 0]
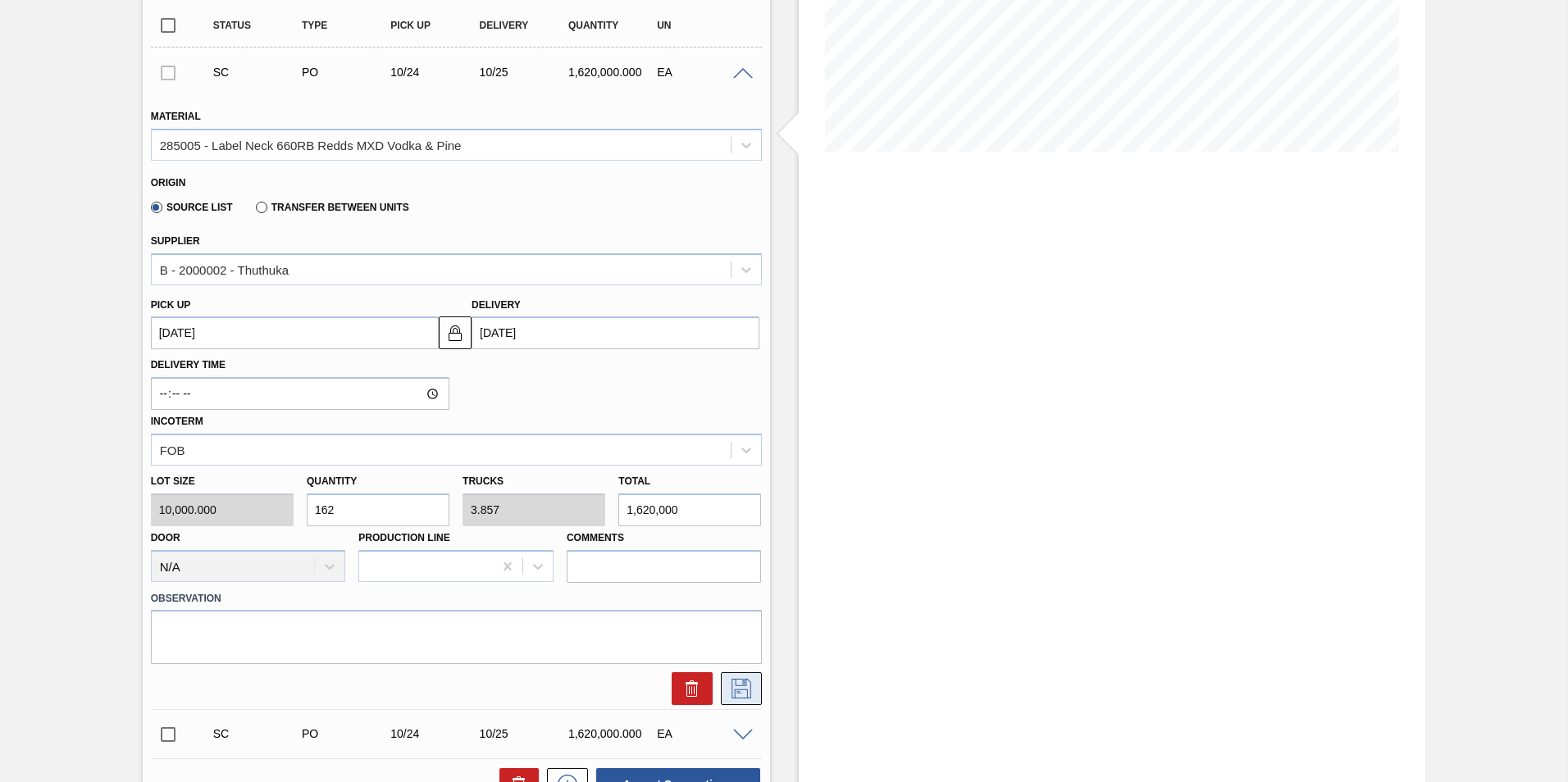
click at [750, 687] on icon at bounding box center [741, 688] width 26 height 19
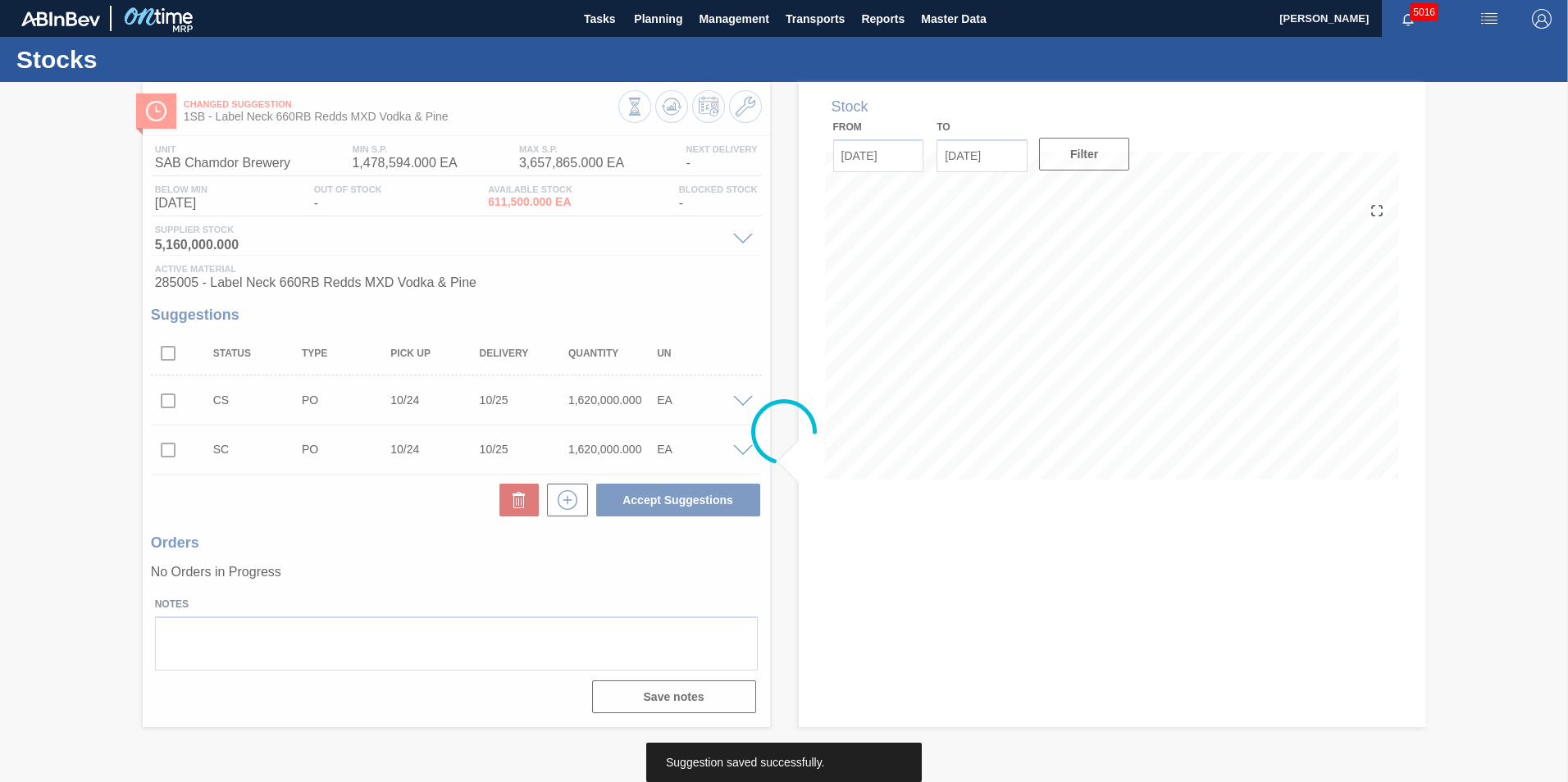
scroll to position [0, 0]
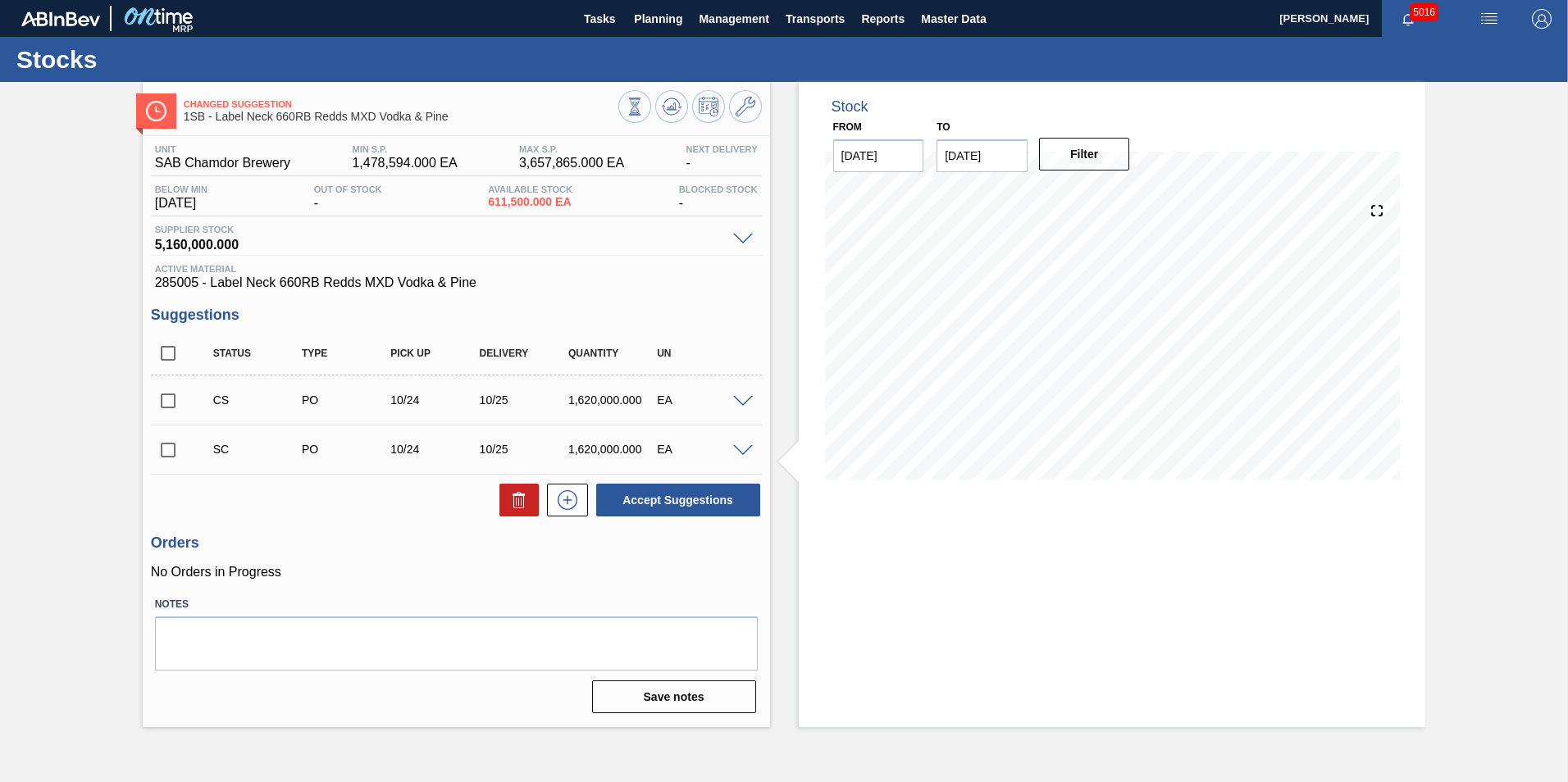
click at [172, 399] on input "checkbox" at bounding box center [167, 401] width 34 height 34
click at [651, 500] on button "Accept Suggestions" at bounding box center [677, 499] width 164 height 32
checkbox input "false"
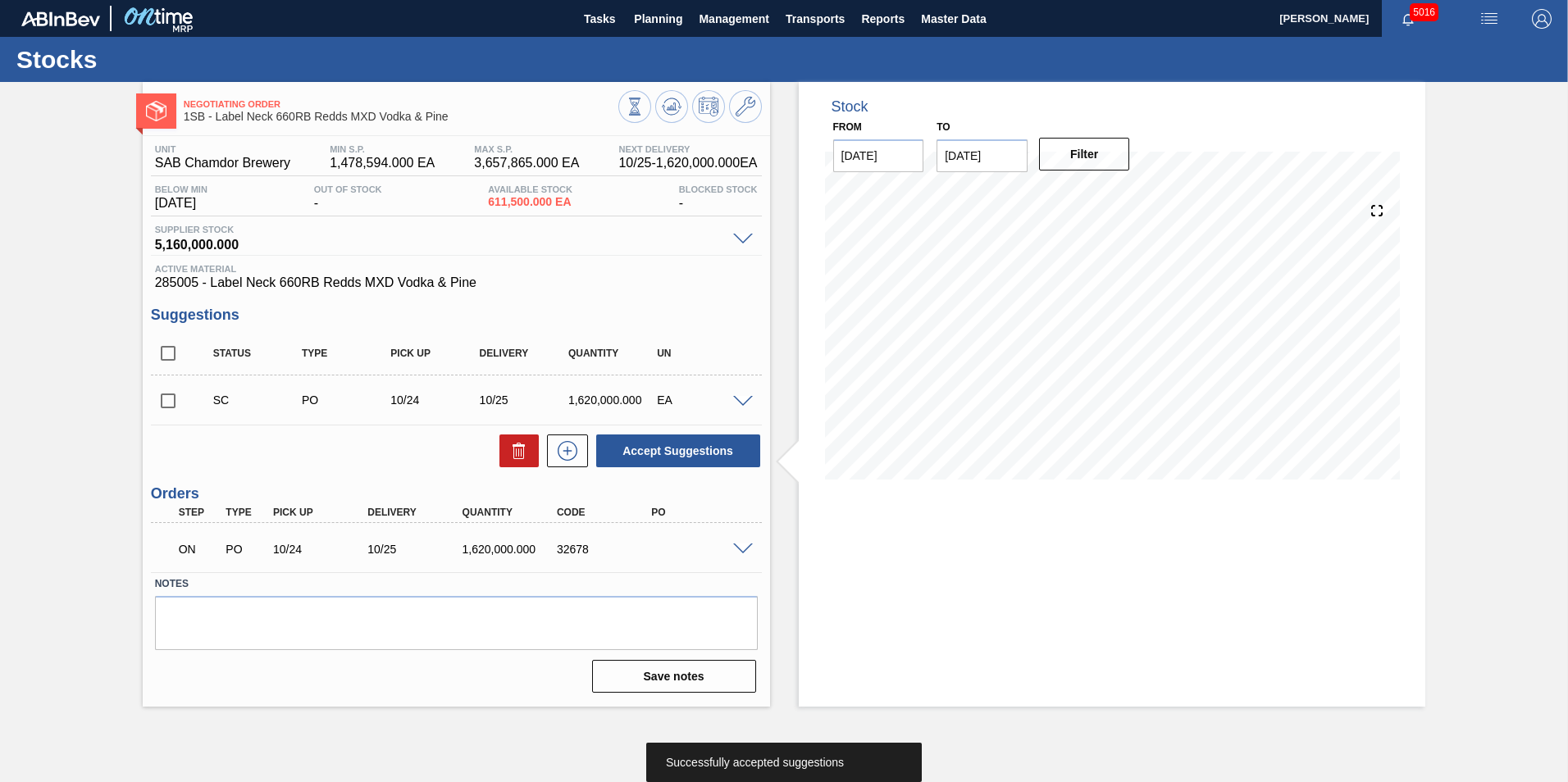
click at [748, 549] on span at bounding box center [743, 549] width 19 height 12
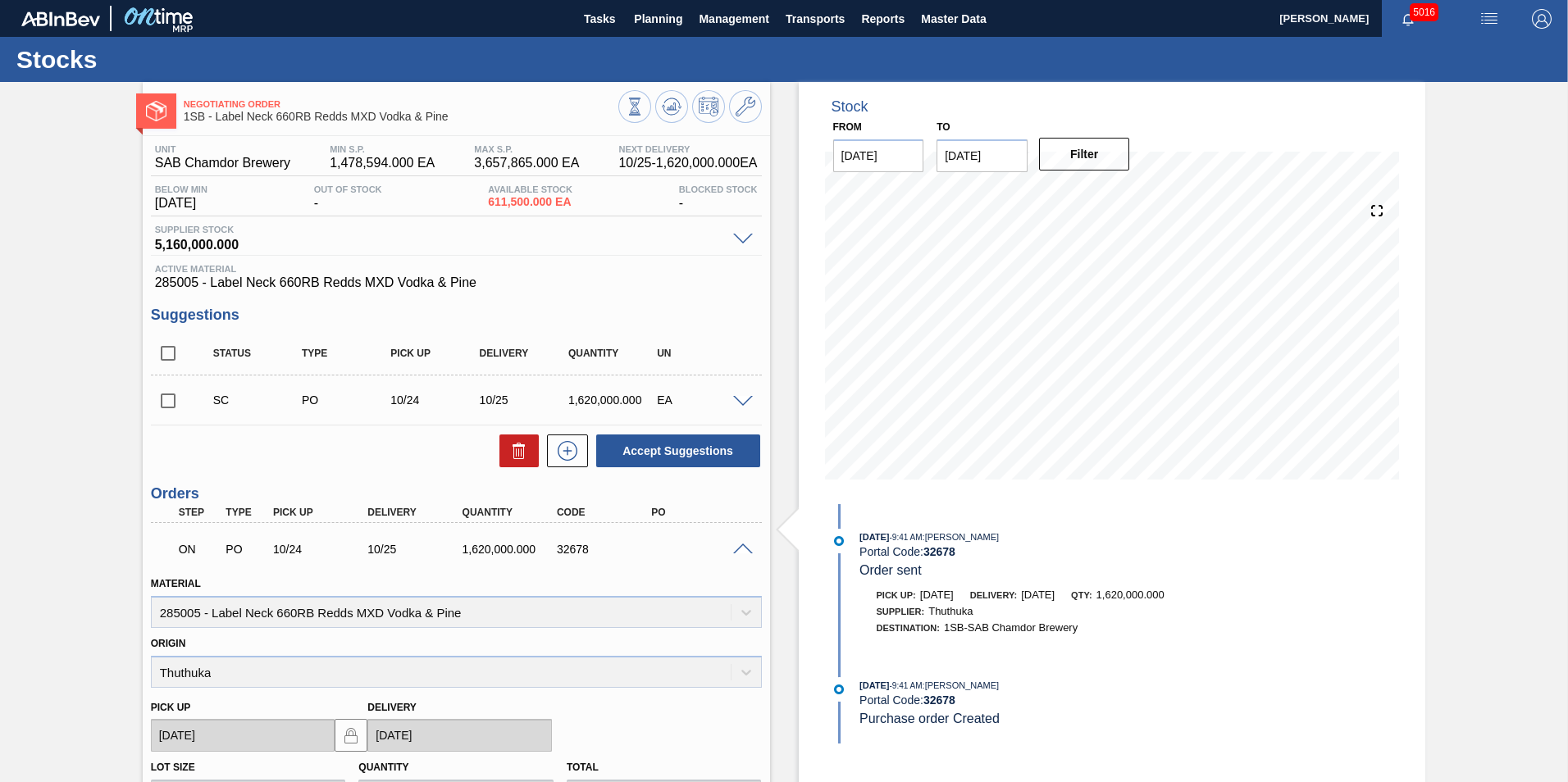
click at [740, 547] on span at bounding box center [743, 549] width 19 height 12
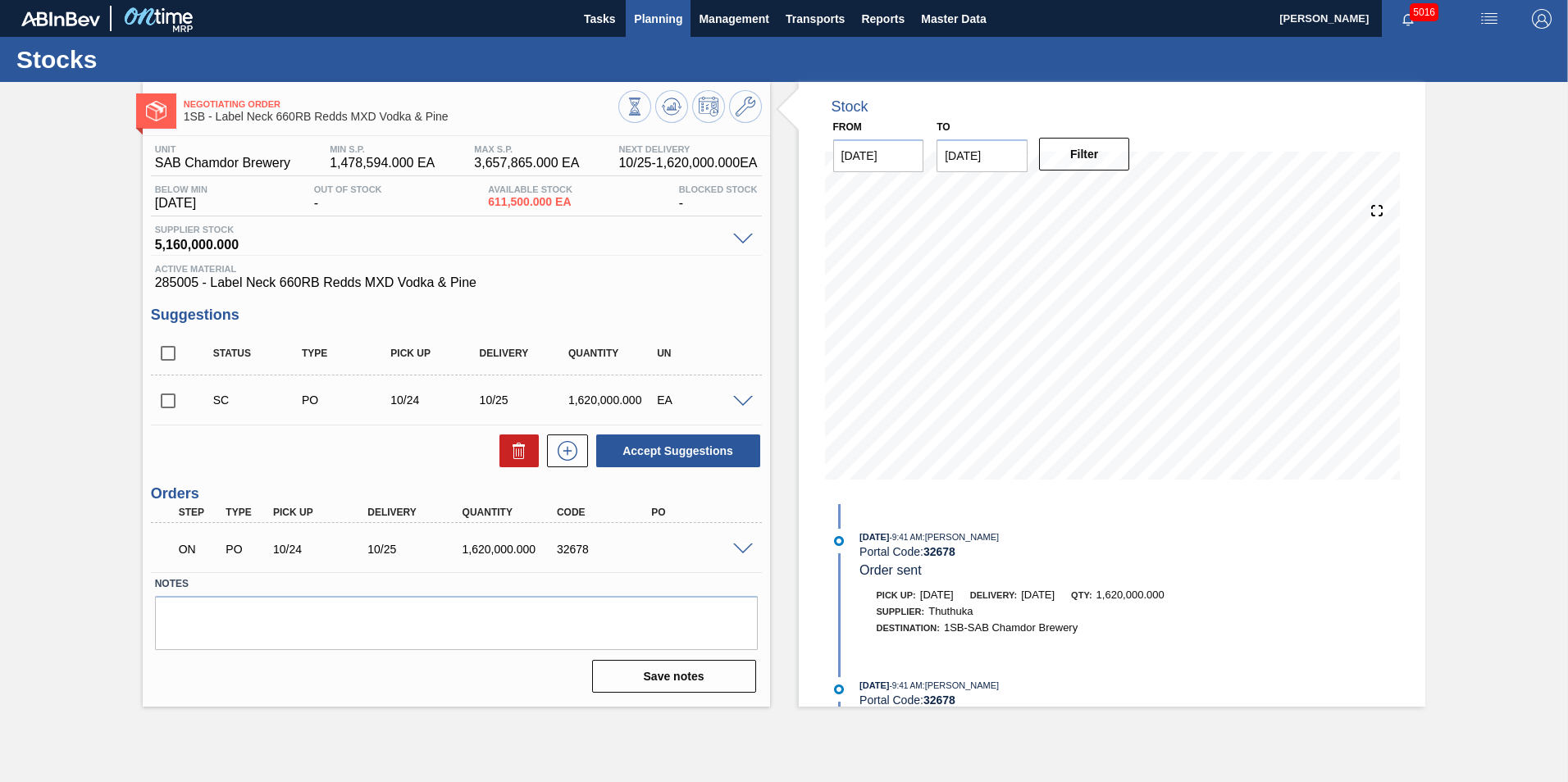
click at [676, 21] on span "Planning" at bounding box center [658, 18] width 48 height 19
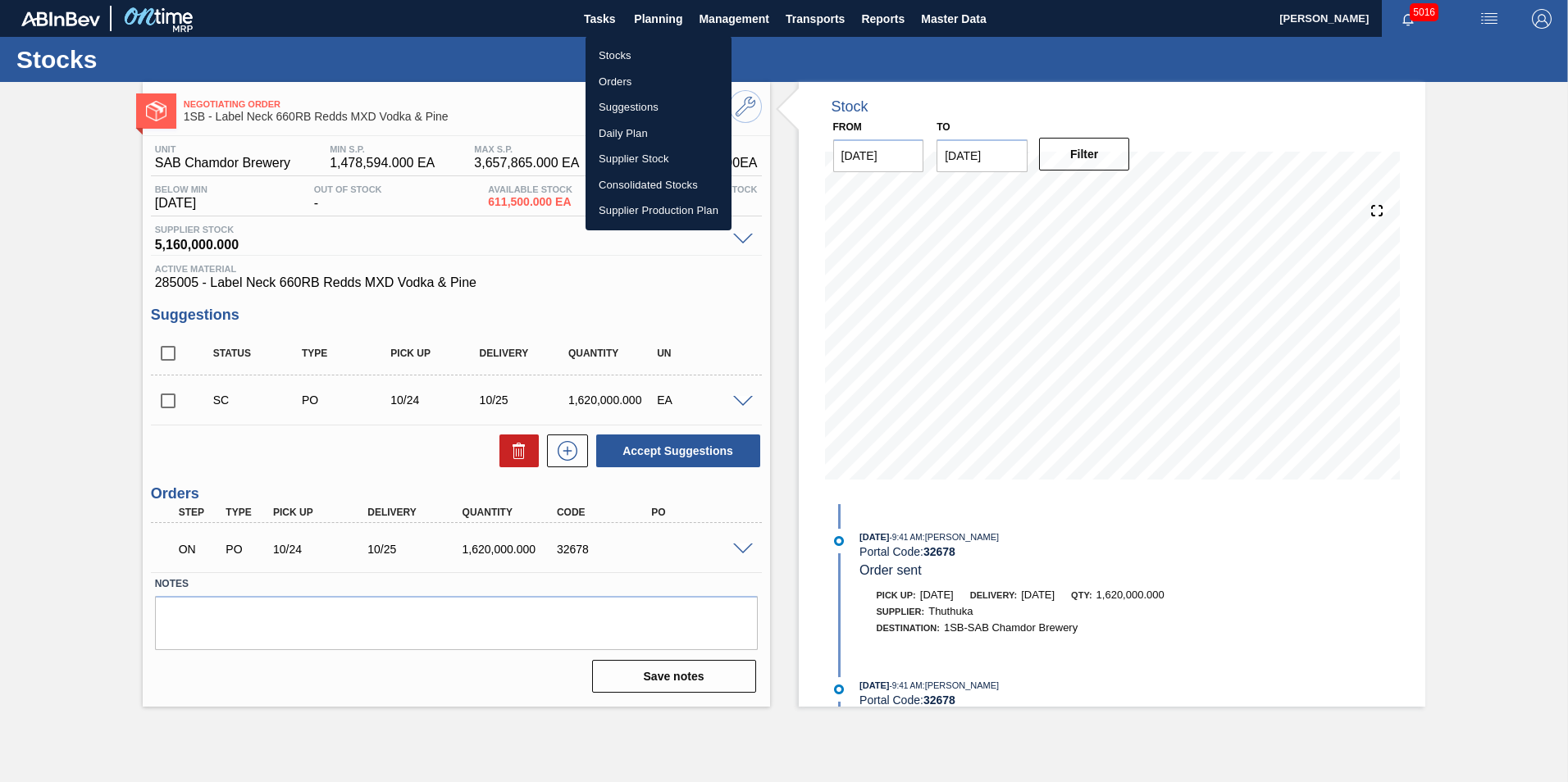
click at [633, 51] on li "Stocks" at bounding box center [658, 56] width 146 height 26
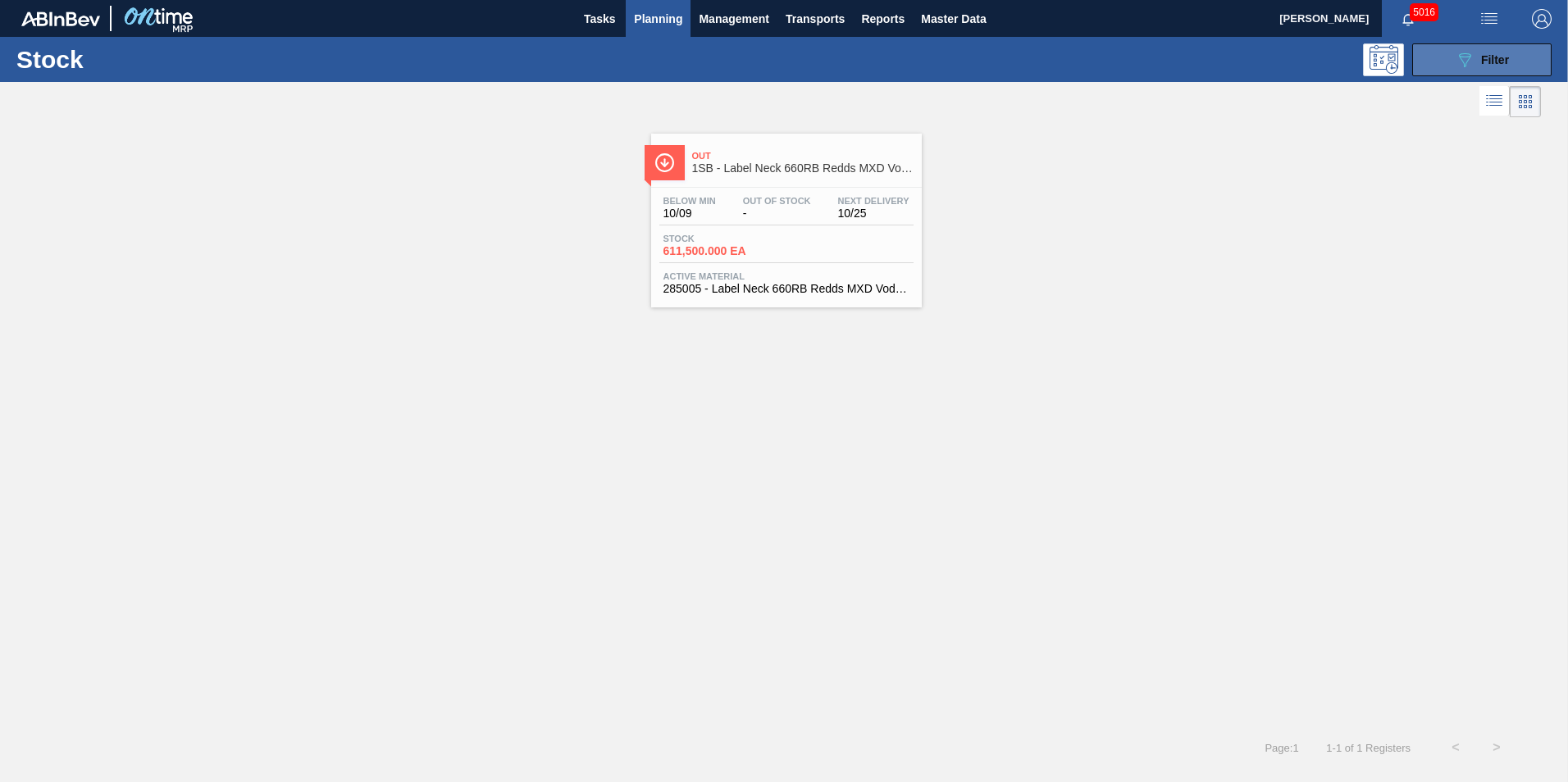
click at [1494, 56] on span "Filter" at bounding box center [1495, 59] width 28 height 13
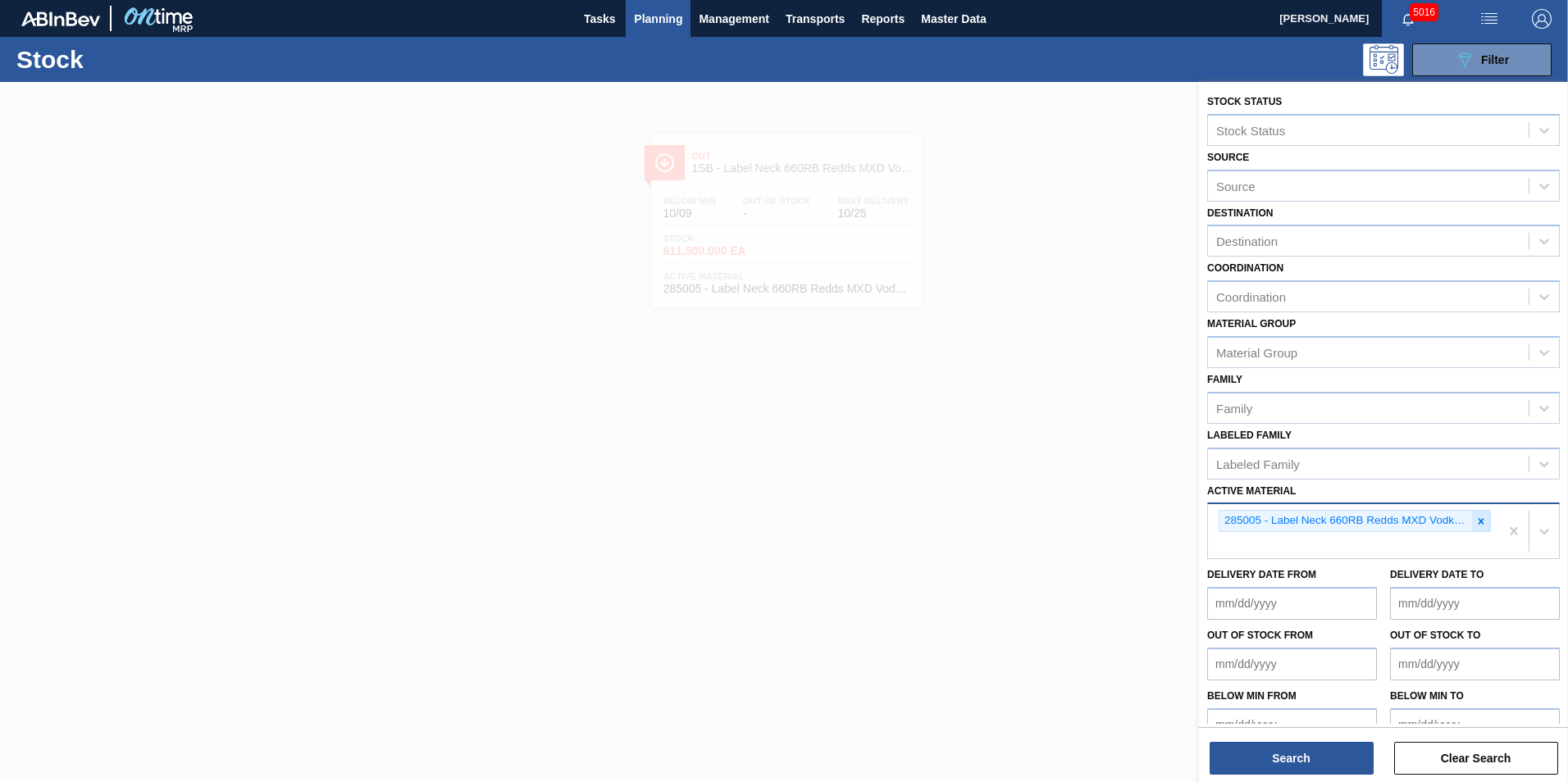
click at [1479, 519] on icon at bounding box center [1481, 520] width 6 height 6
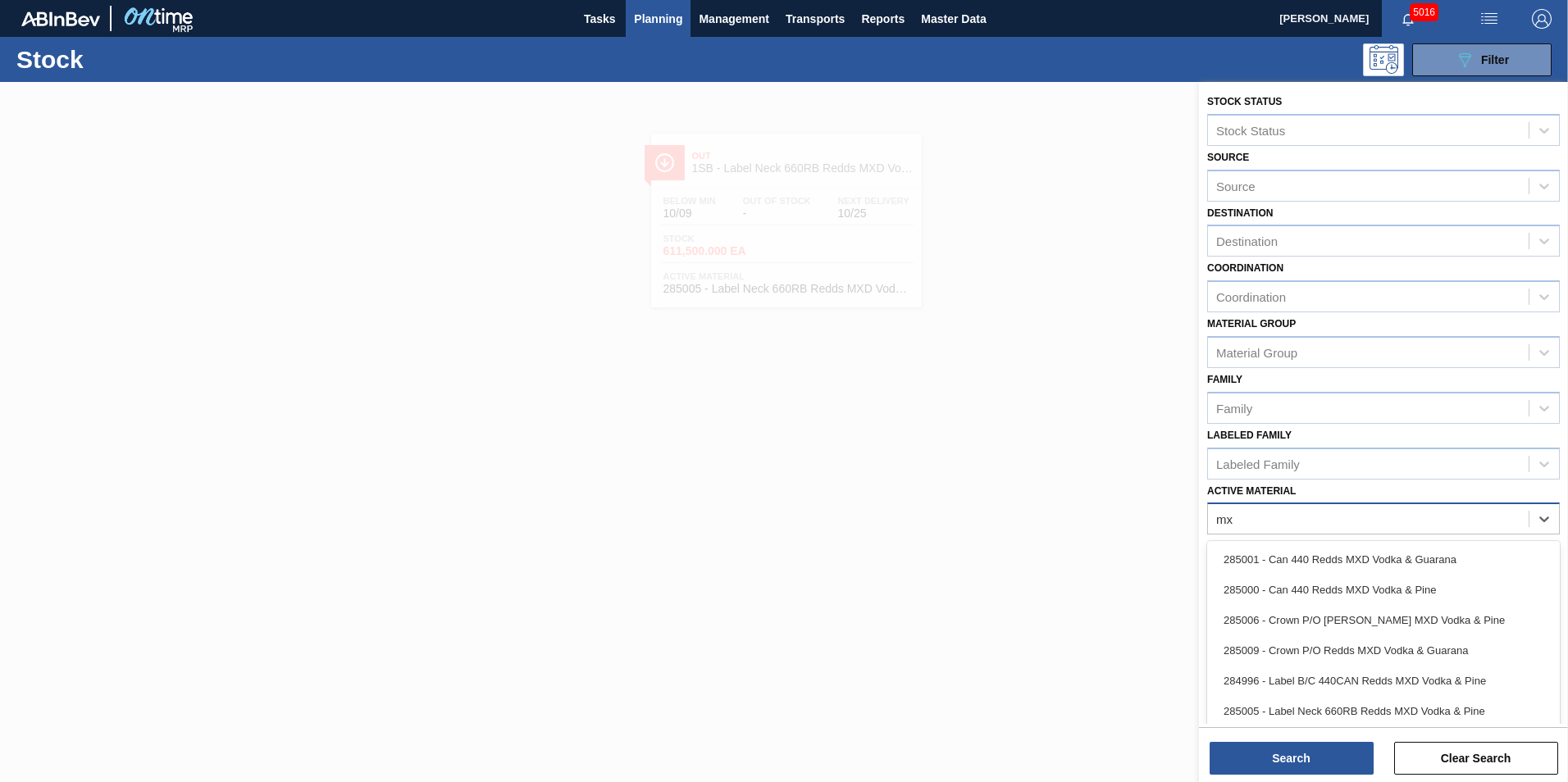
type Material "mxd"
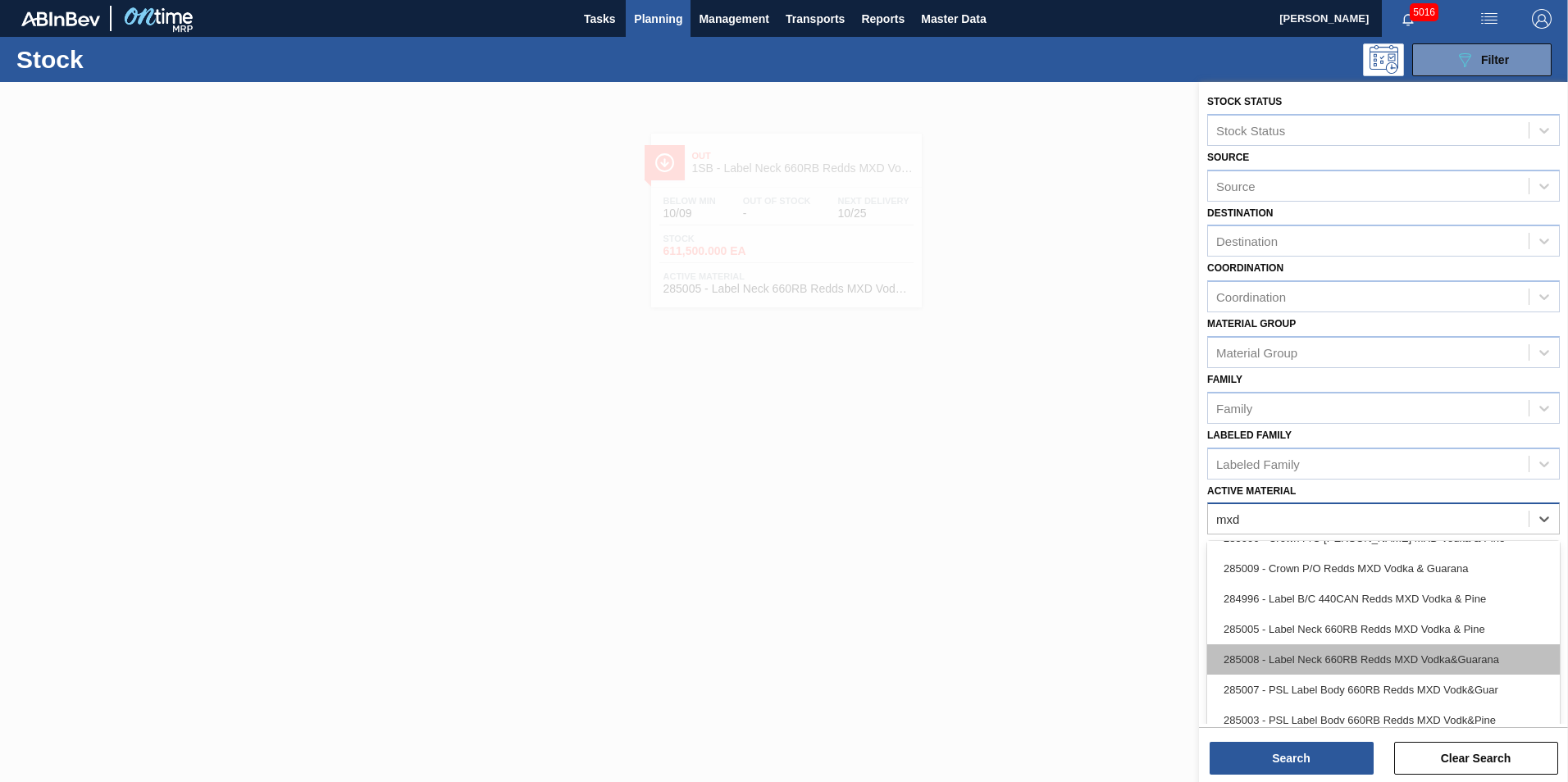
click at [1348, 664] on div "285008 - Label Neck 660RB Redds MXD Vodka&Guarana" at bounding box center [1383, 660] width 353 height 31
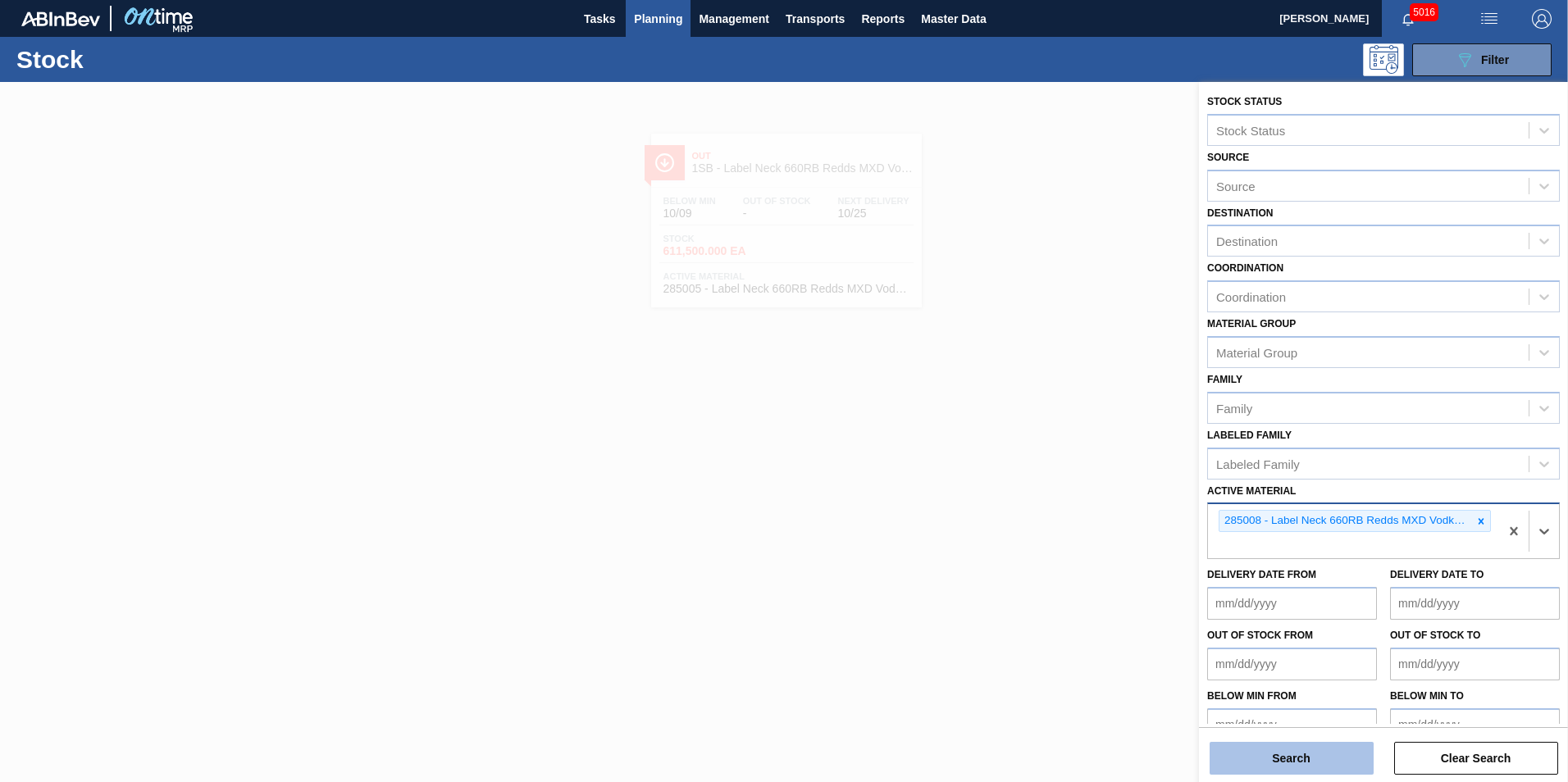
click at [1306, 755] on button "Search" at bounding box center [1292, 758] width 164 height 32
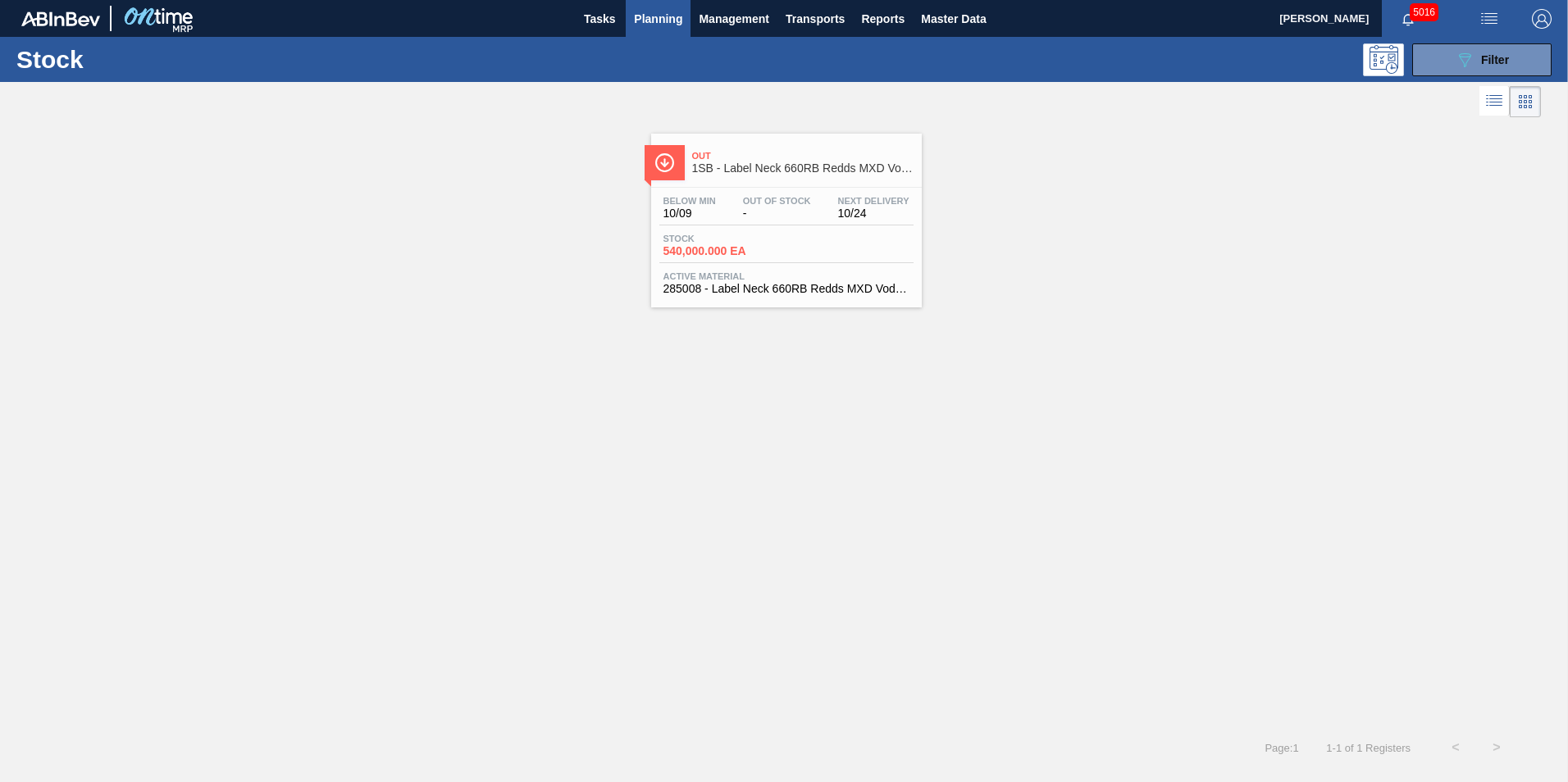
click at [753, 245] on span "540,000.000 EA" at bounding box center [720, 251] width 115 height 12
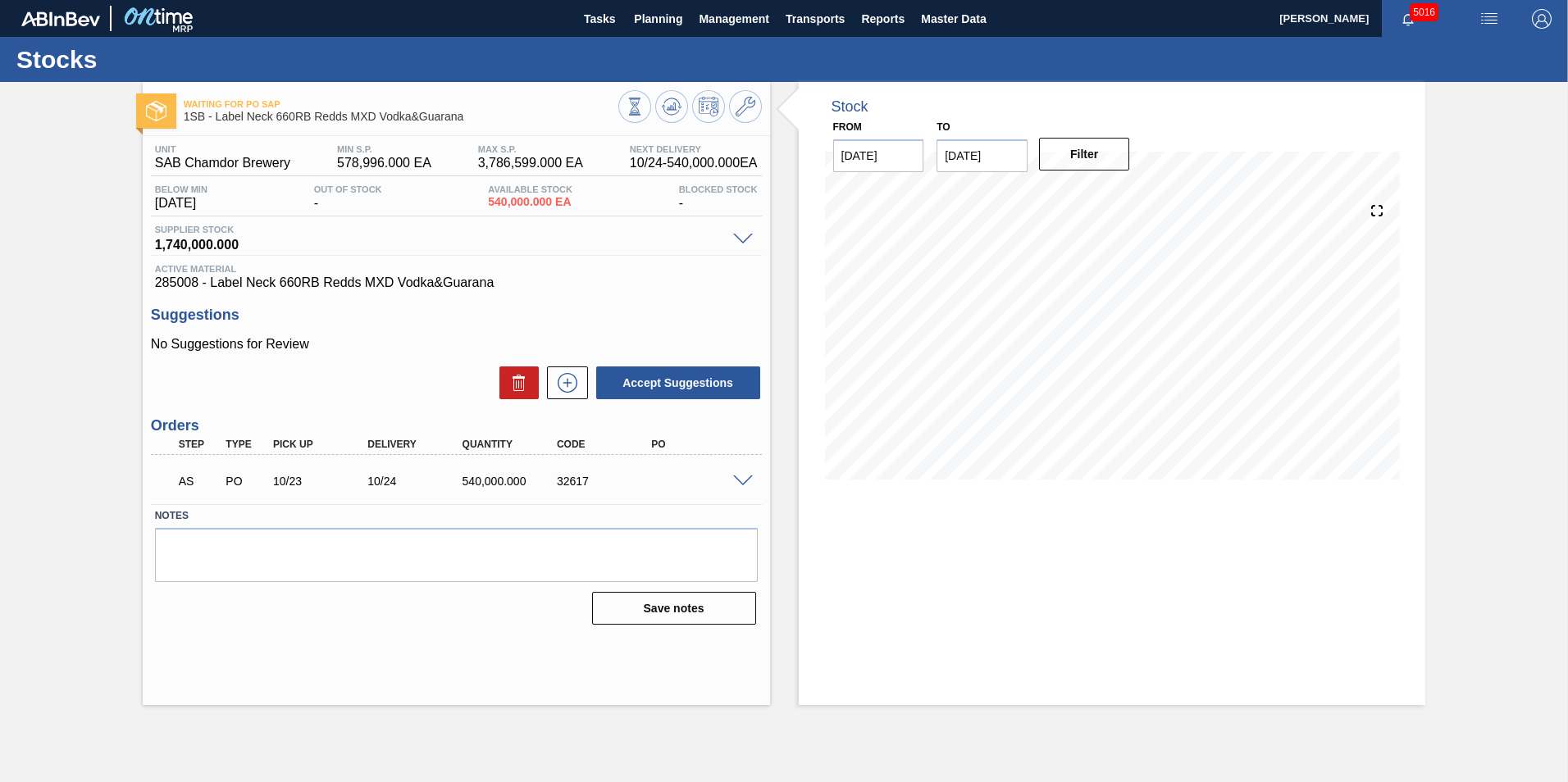
click at [739, 476] on span at bounding box center [743, 482] width 19 height 12
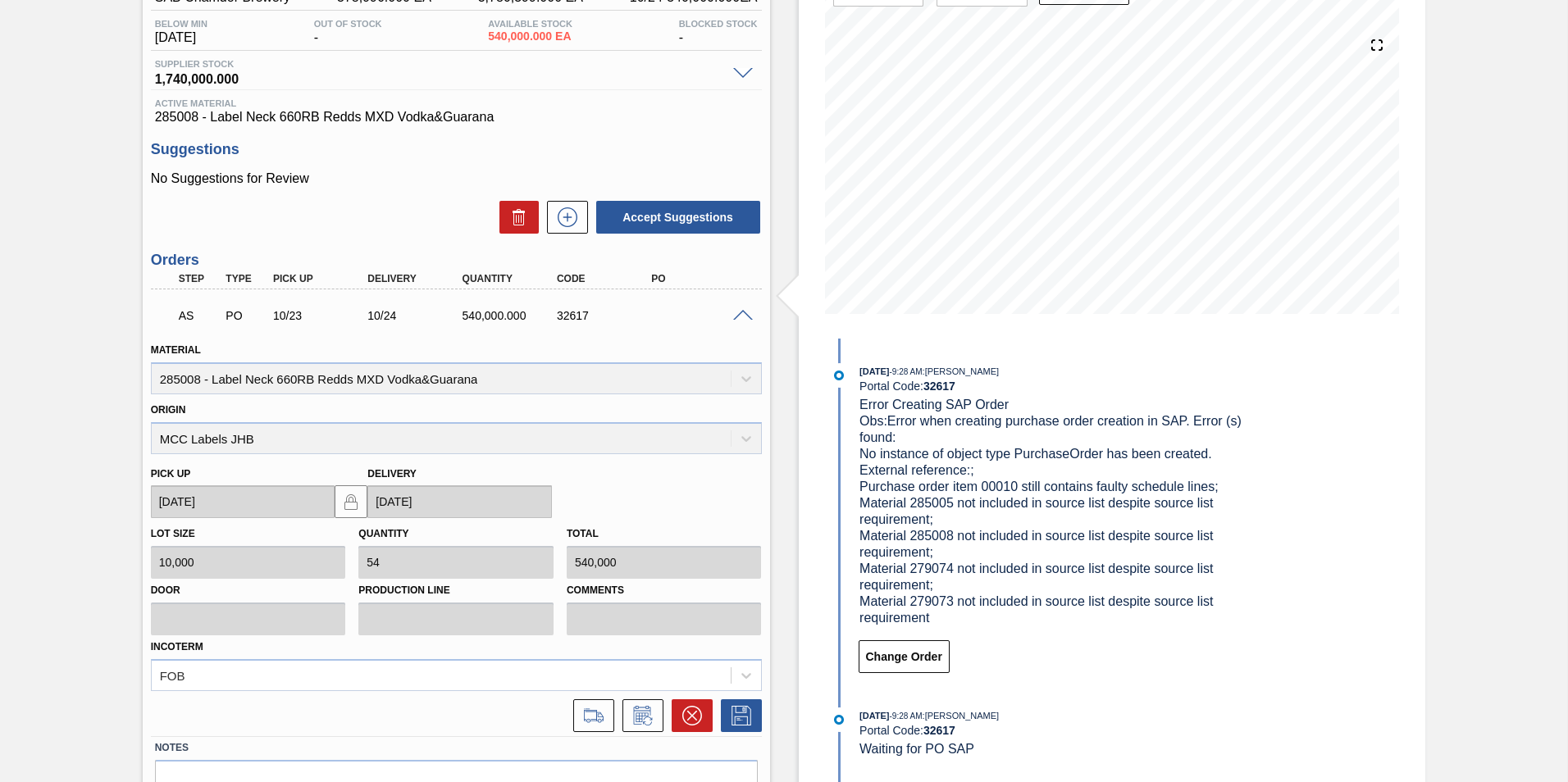
scroll to position [255, 0]
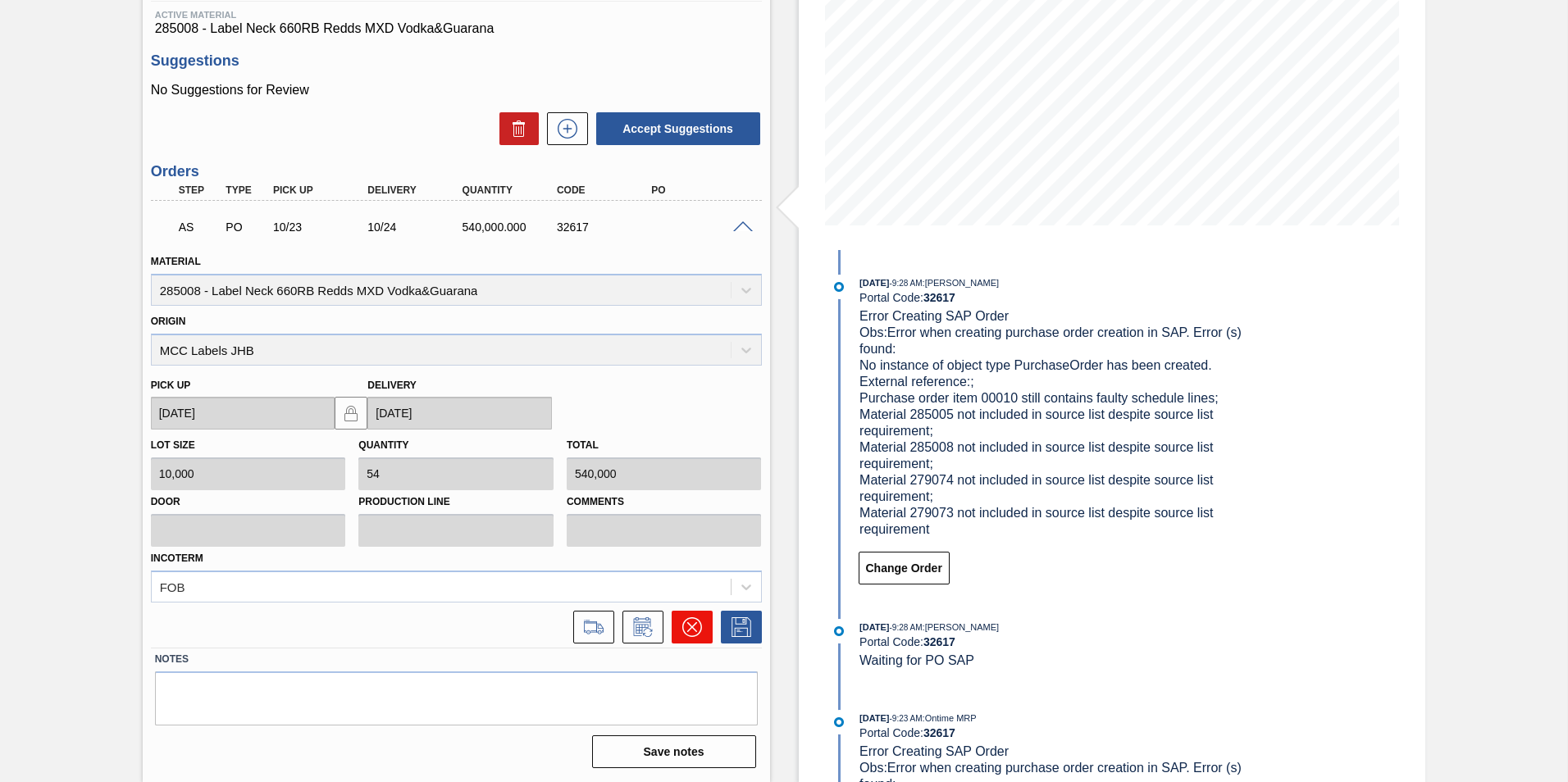
click at [691, 635] on icon at bounding box center [692, 627] width 19 height 19
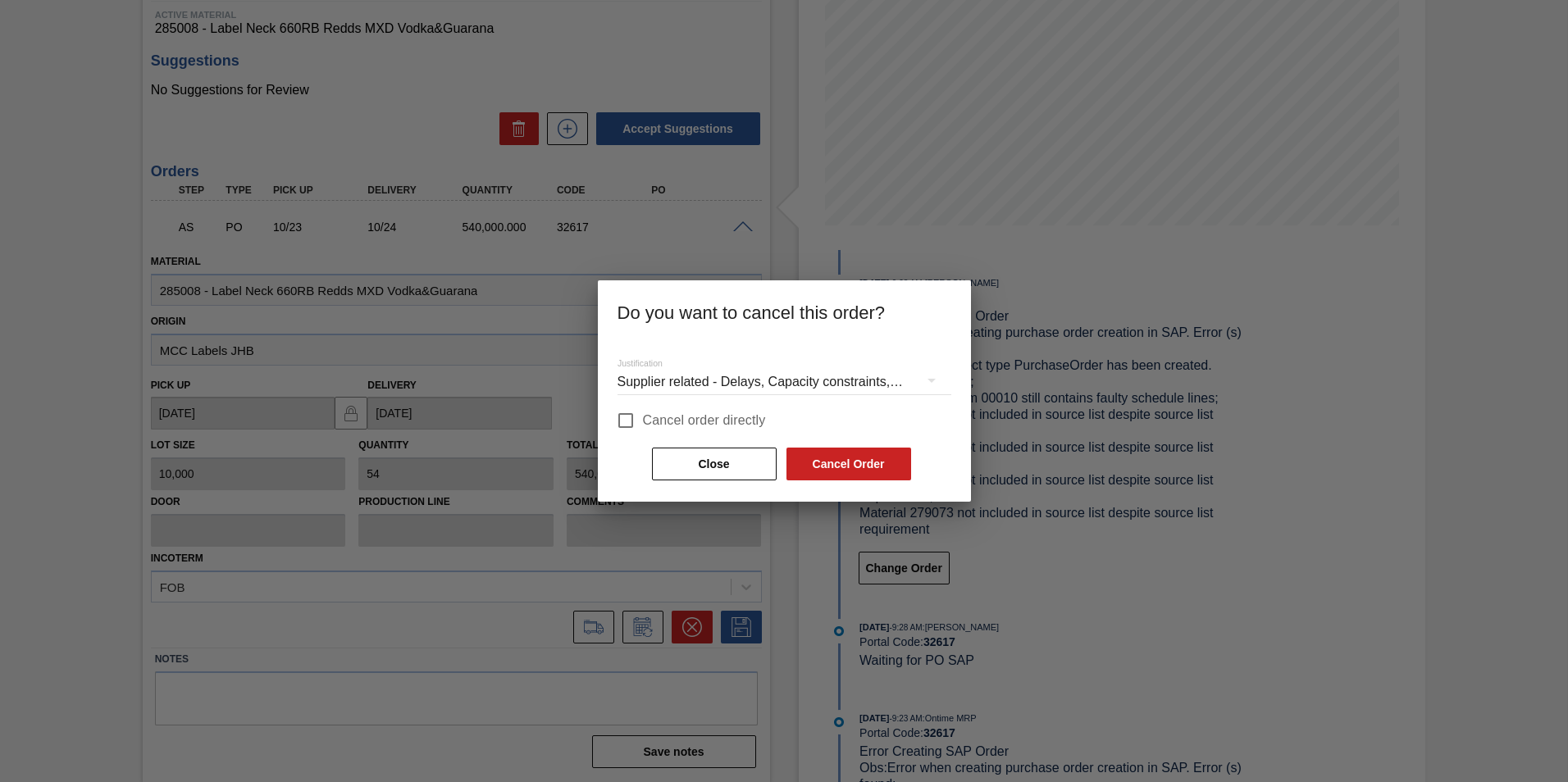
click at [689, 422] on span "Cancel order directly" at bounding box center [704, 421] width 123 height 19
click at [643, 422] on input "Cancel order directly" at bounding box center [626, 420] width 34 height 34
checkbox input "true"
click at [845, 464] on button "Cancel Order" at bounding box center [849, 464] width 124 height 32
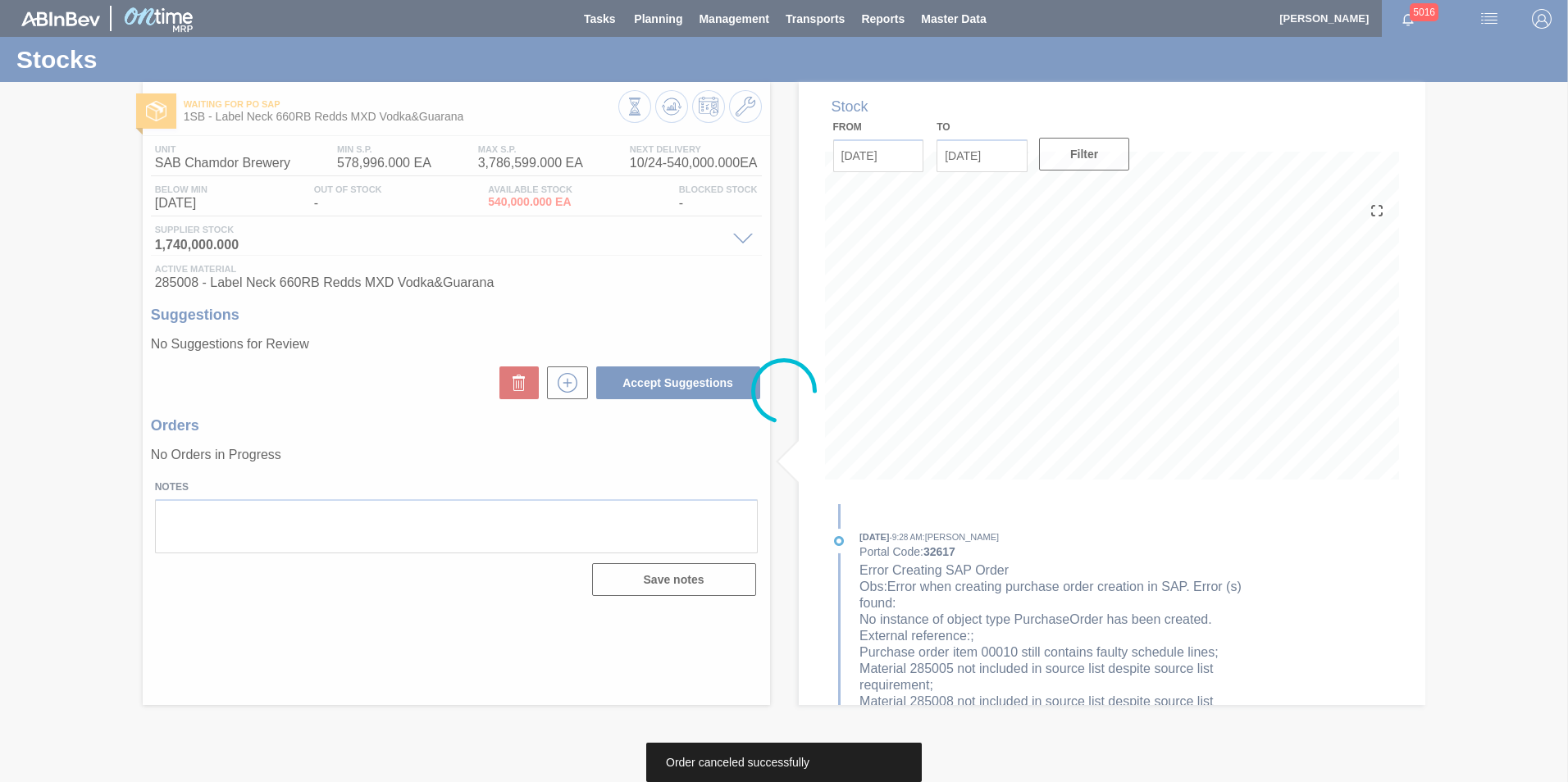
scroll to position [0, 0]
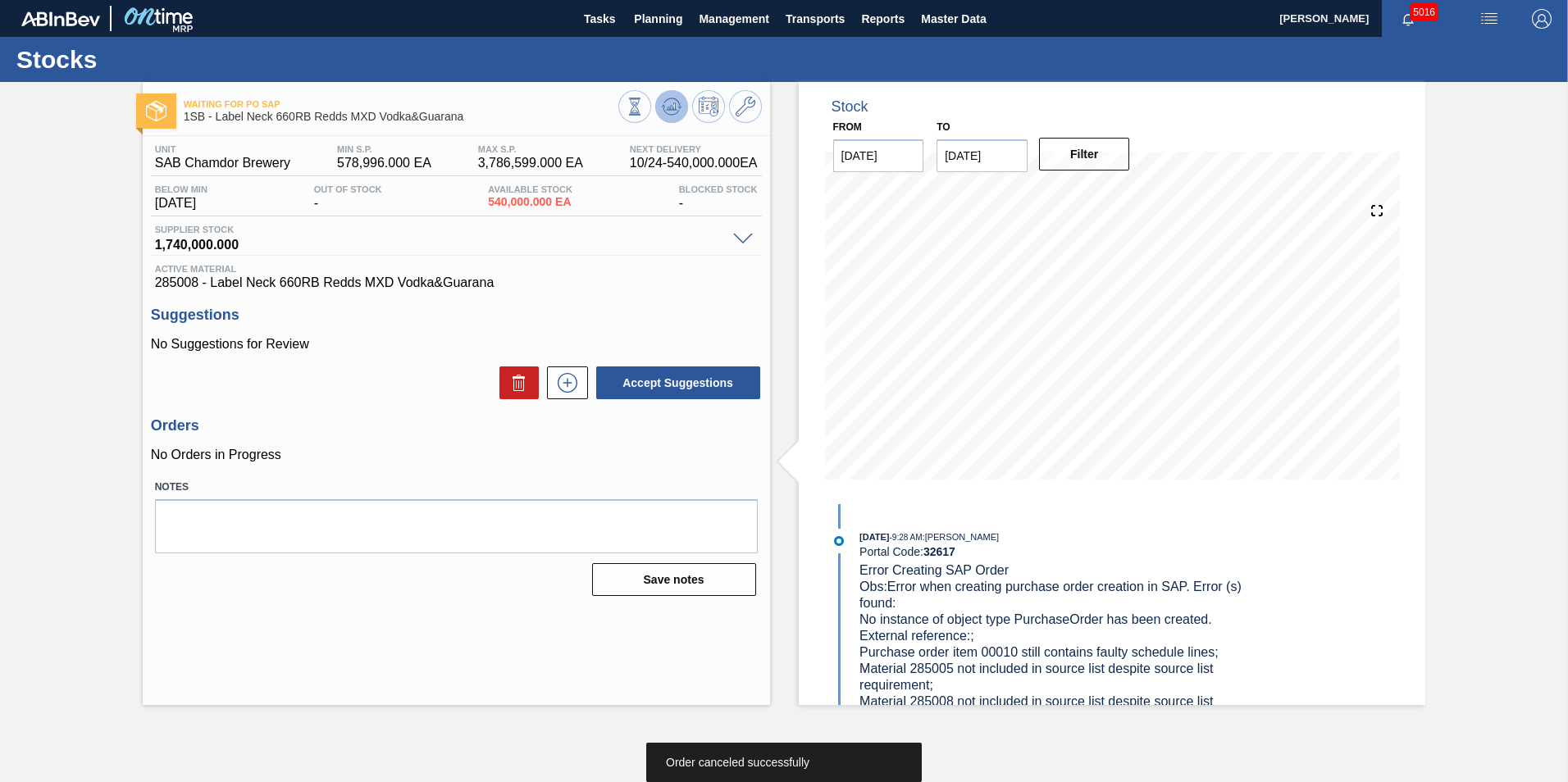
click at [668, 107] on icon at bounding box center [671, 107] width 19 height 19
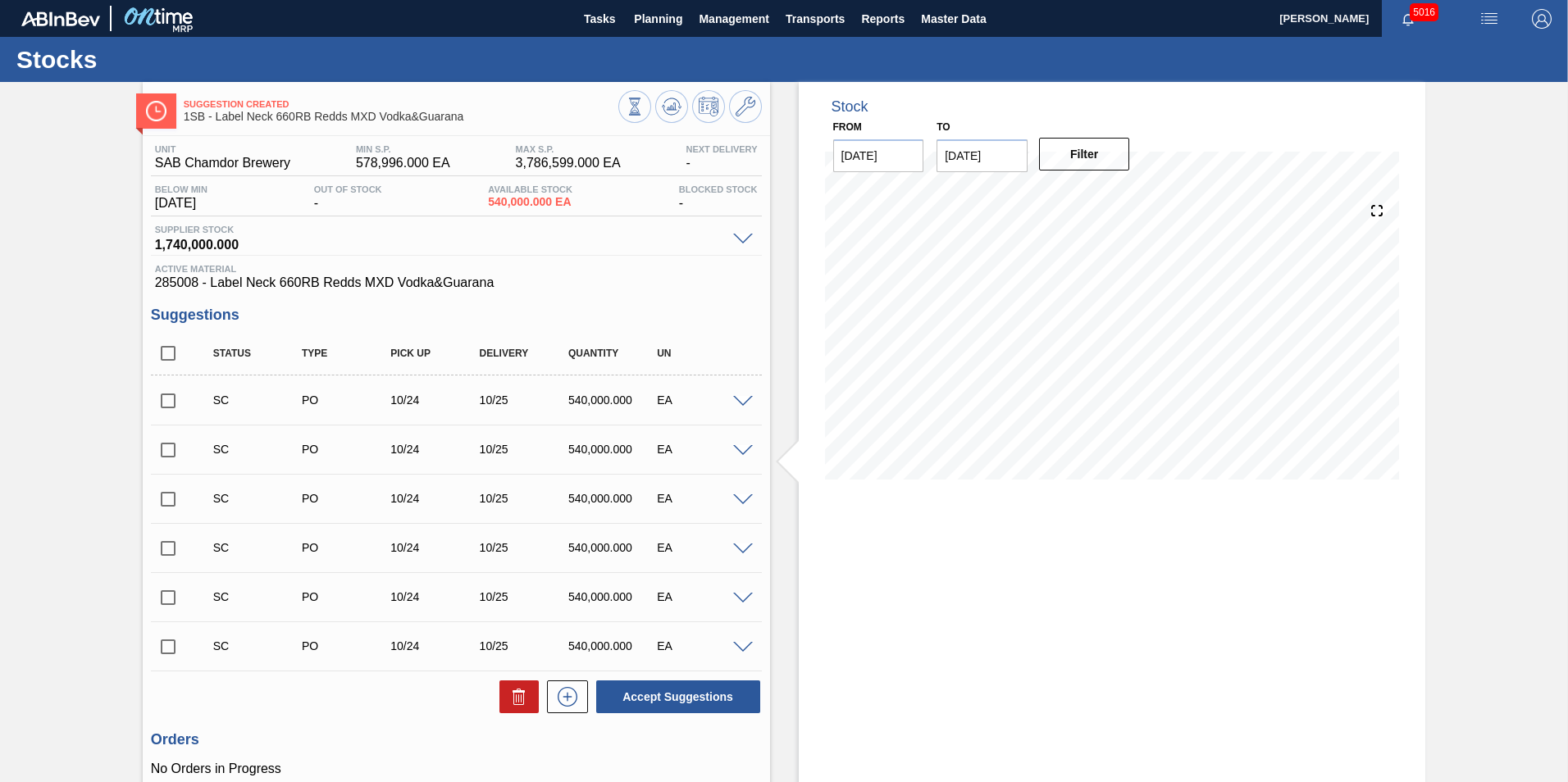
click at [739, 398] on span at bounding box center [743, 402] width 19 height 12
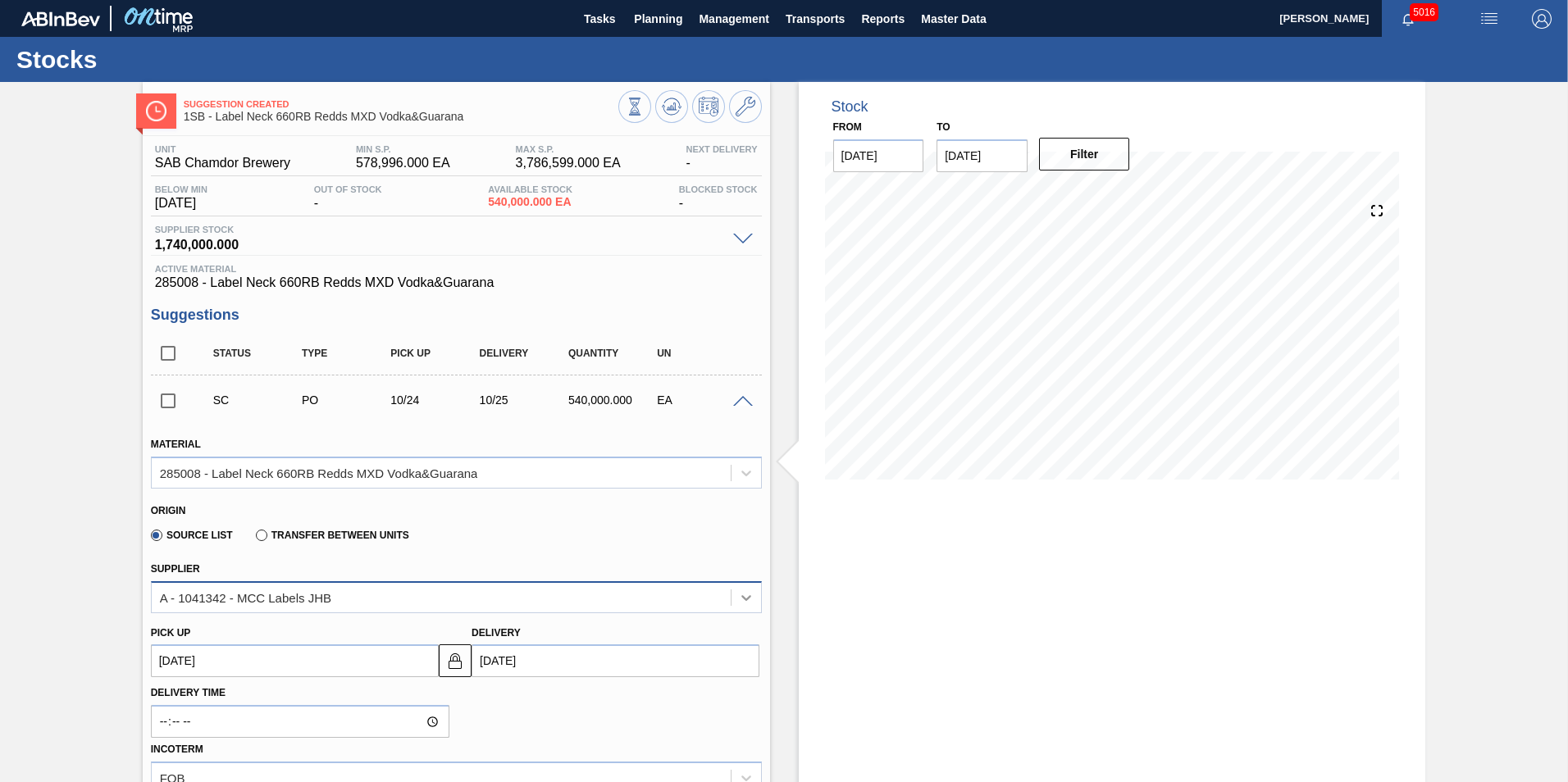
click at [746, 595] on icon at bounding box center [746, 597] width 17 height 17
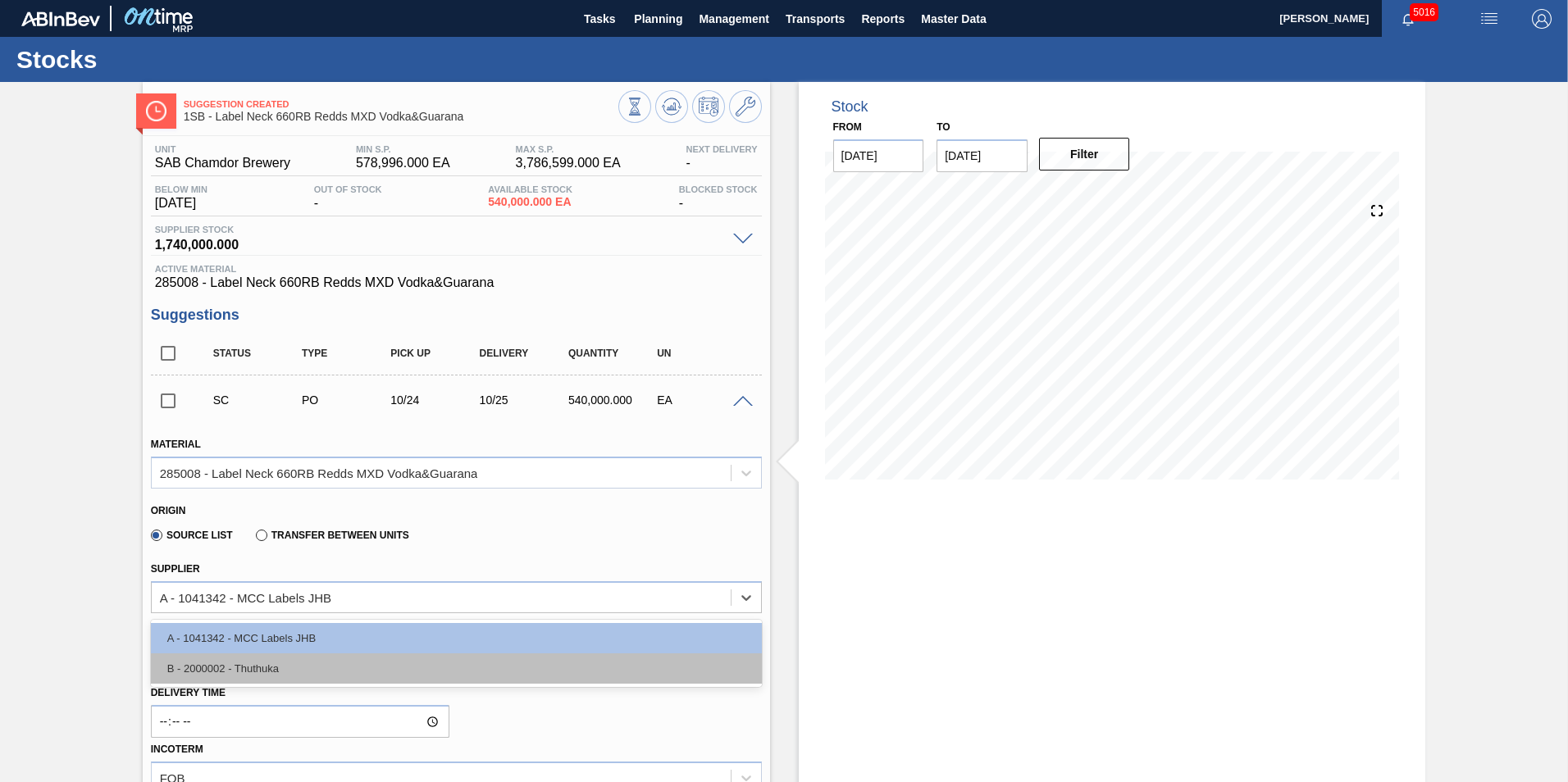
click at [366, 671] on div "B - 2000002 - Thuthuka" at bounding box center [456, 668] width 611 height 31
type input "1.286"
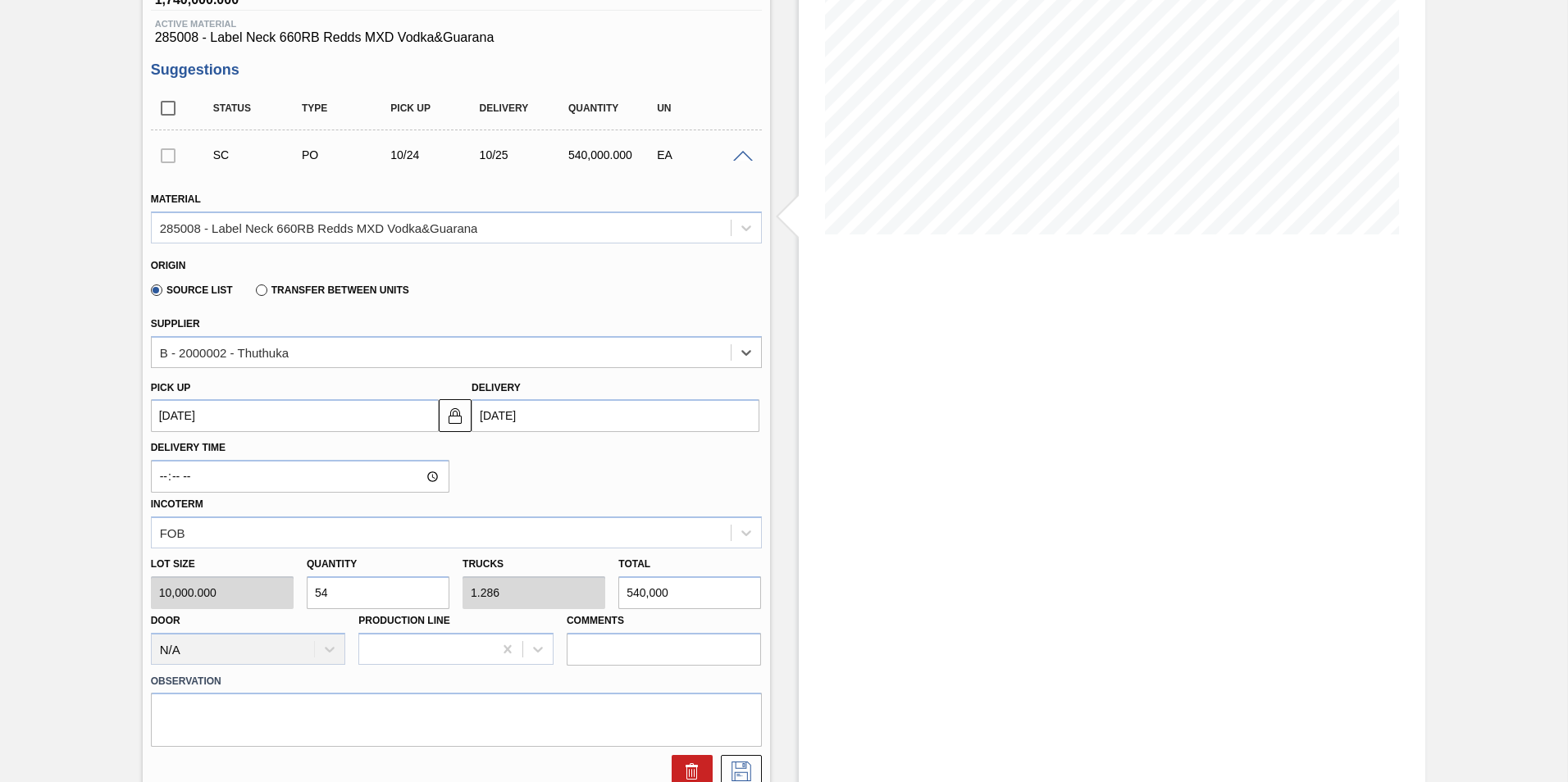
scroll to position [246, 0]
click at [737, 771] on icon at bounding box center [741, 771] width 26 height 19
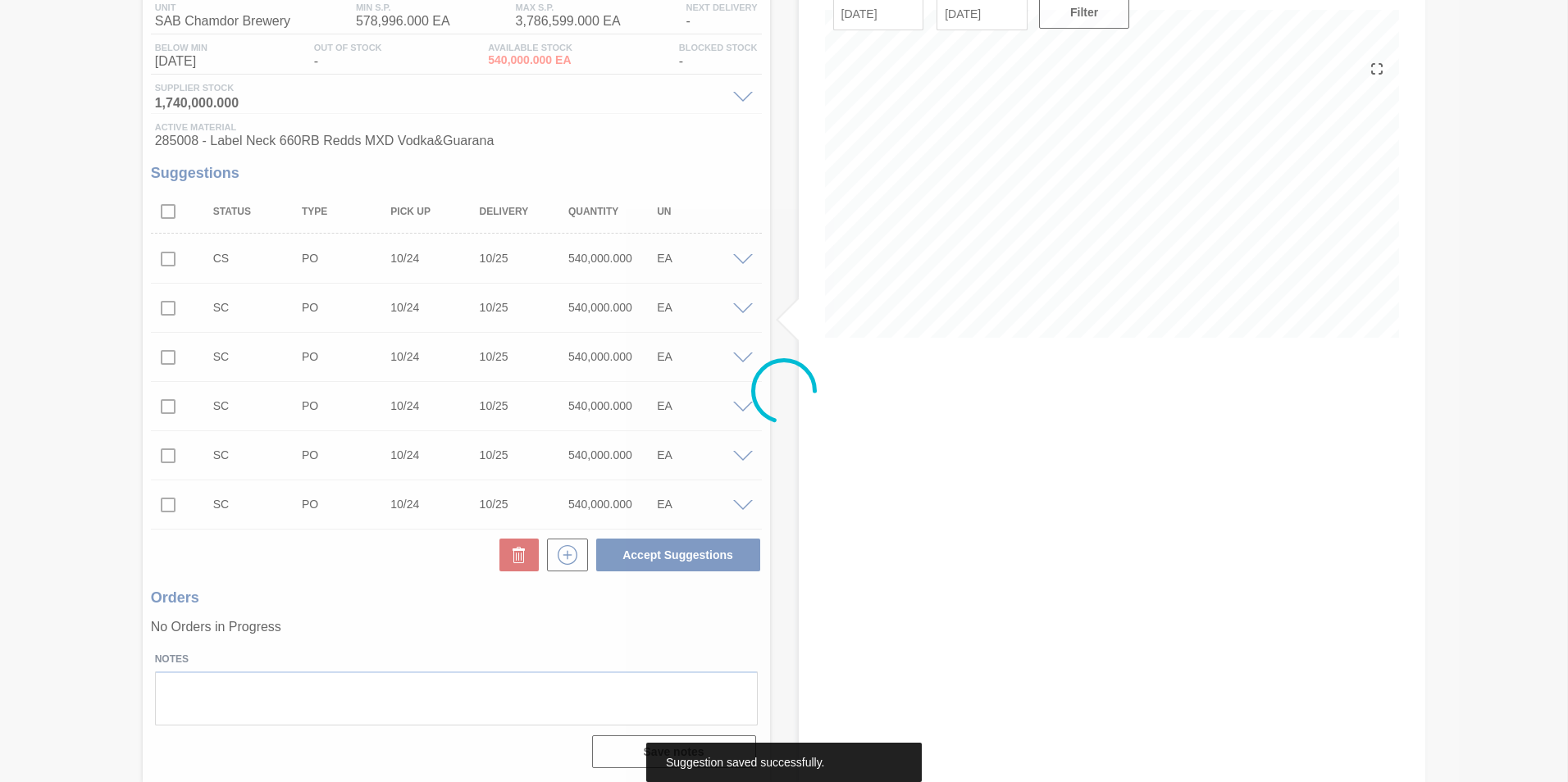
scroll to position [142, 0]
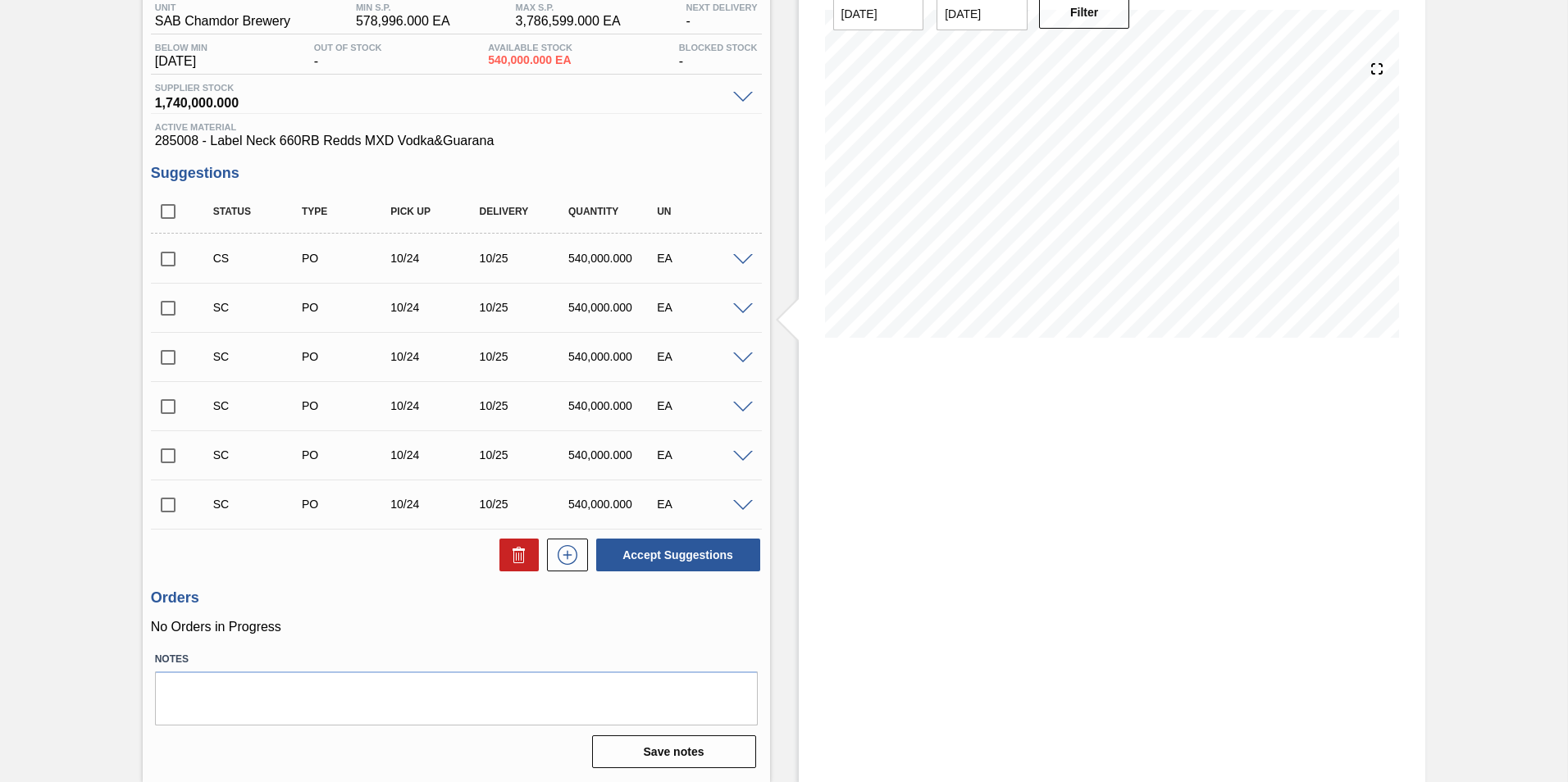
click at [164, 255] on input "checkbox" at bounding box center [167, 259] width 34 height 34
click at [656, 546] on button "Accept Suggestions" at bounding box center [677, 555] width 164 height 32
checkbox input "false"
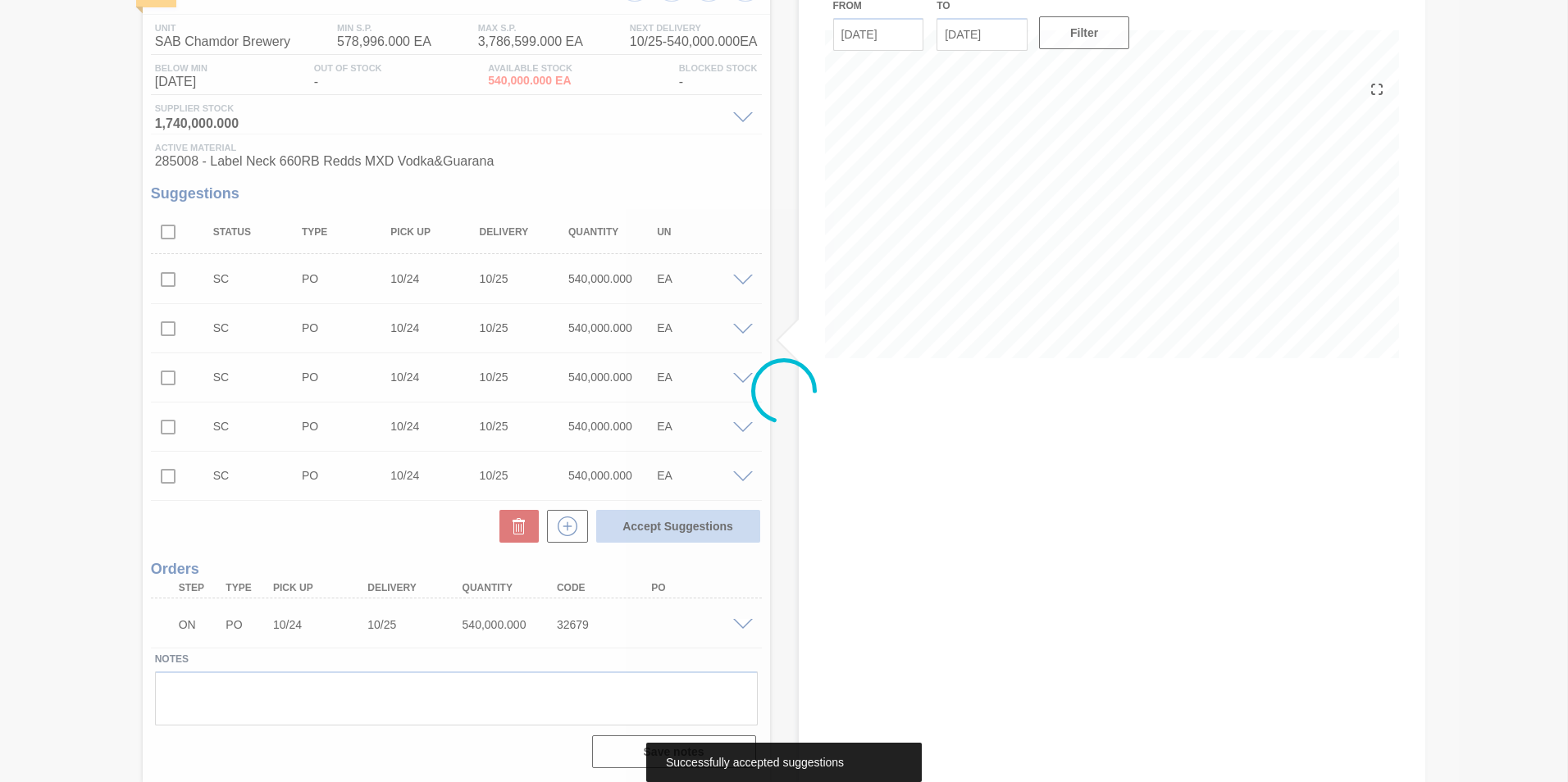
scroll to position [122, 0]
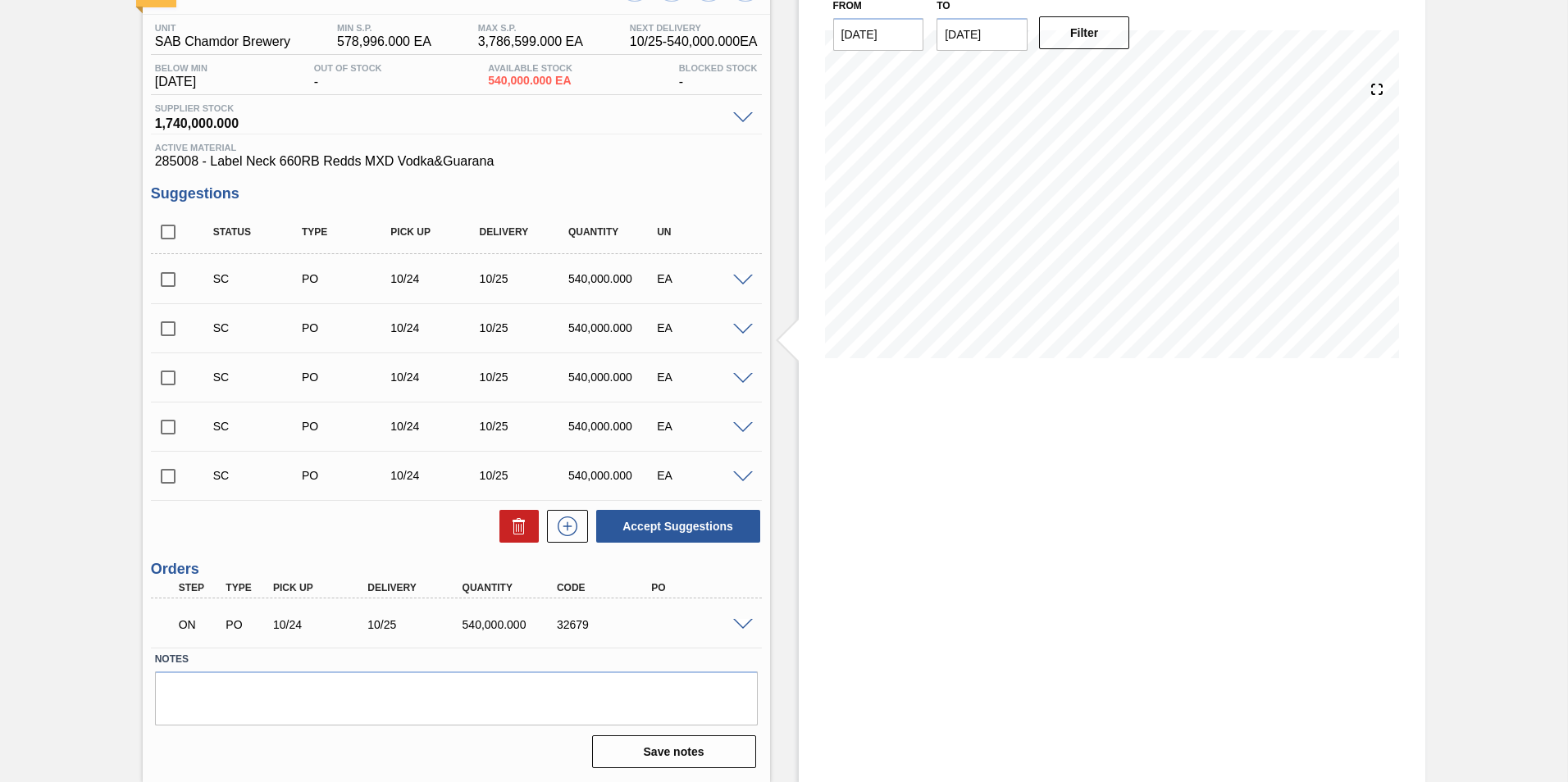
click at [737, 621] on span at bounding box center [743, 625] width 19 height 12
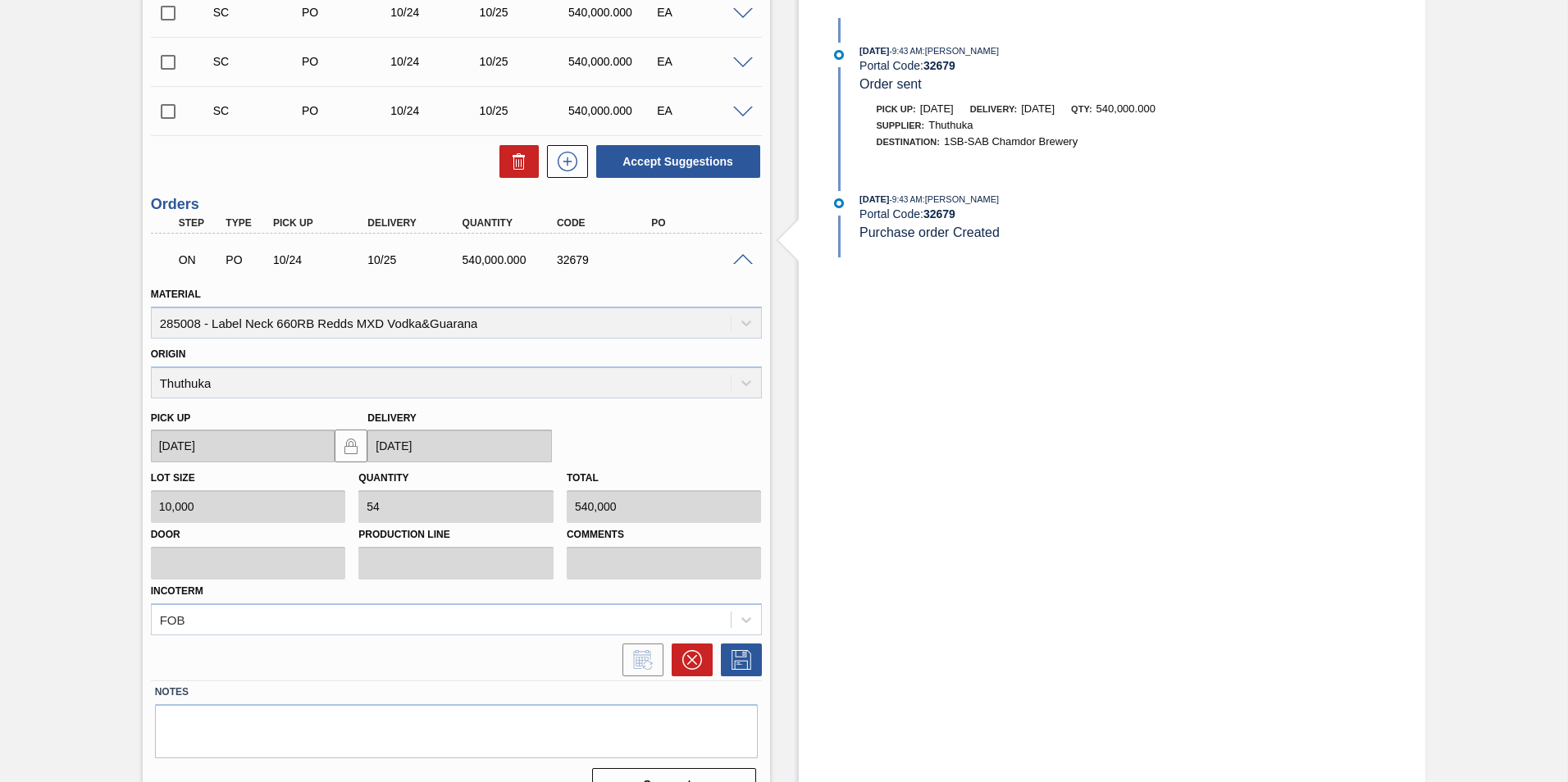
scroll to position [519, 0]
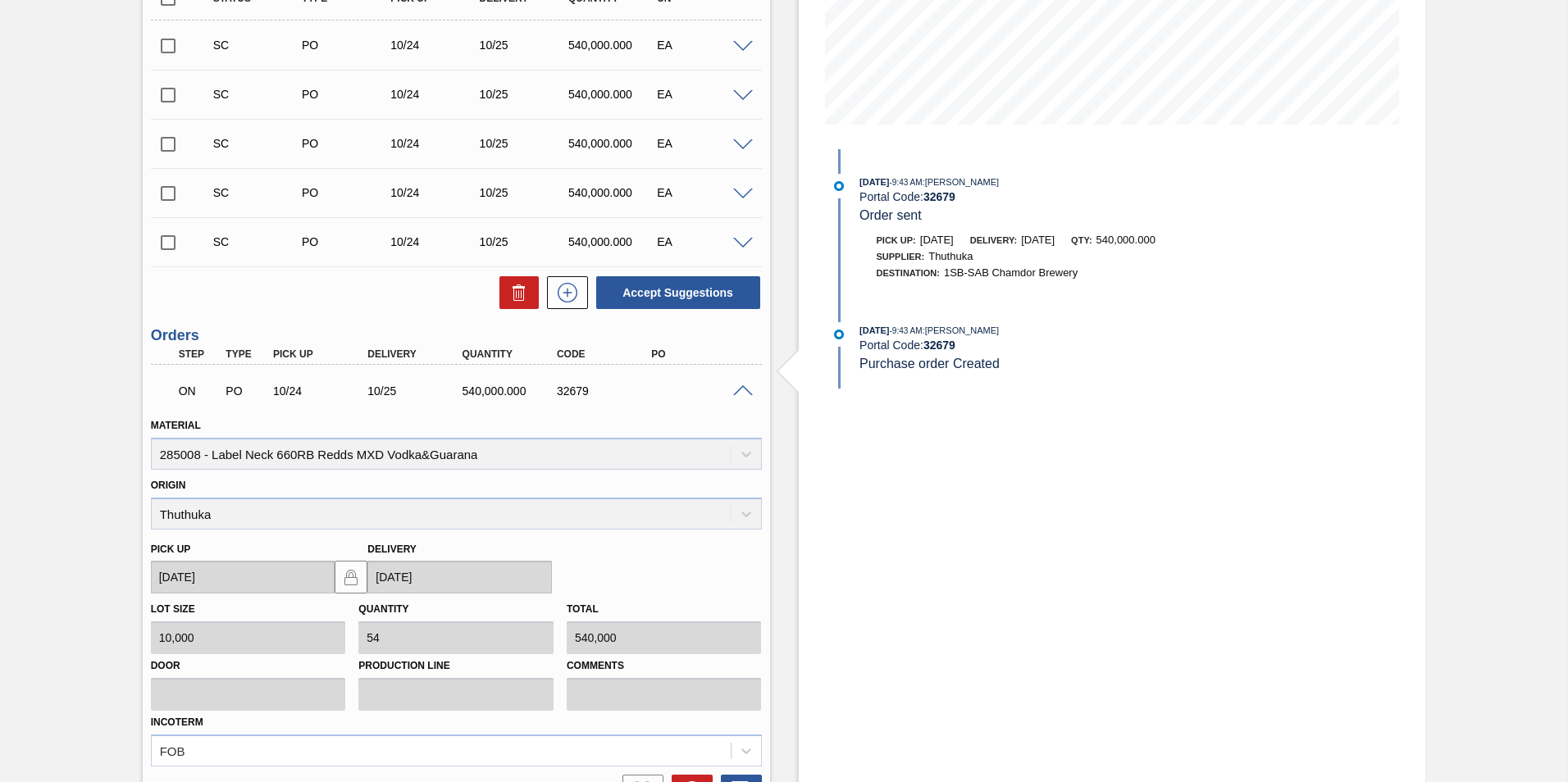
click at [738, 392] on span at bounding box center [743, 392] width 19 height 12
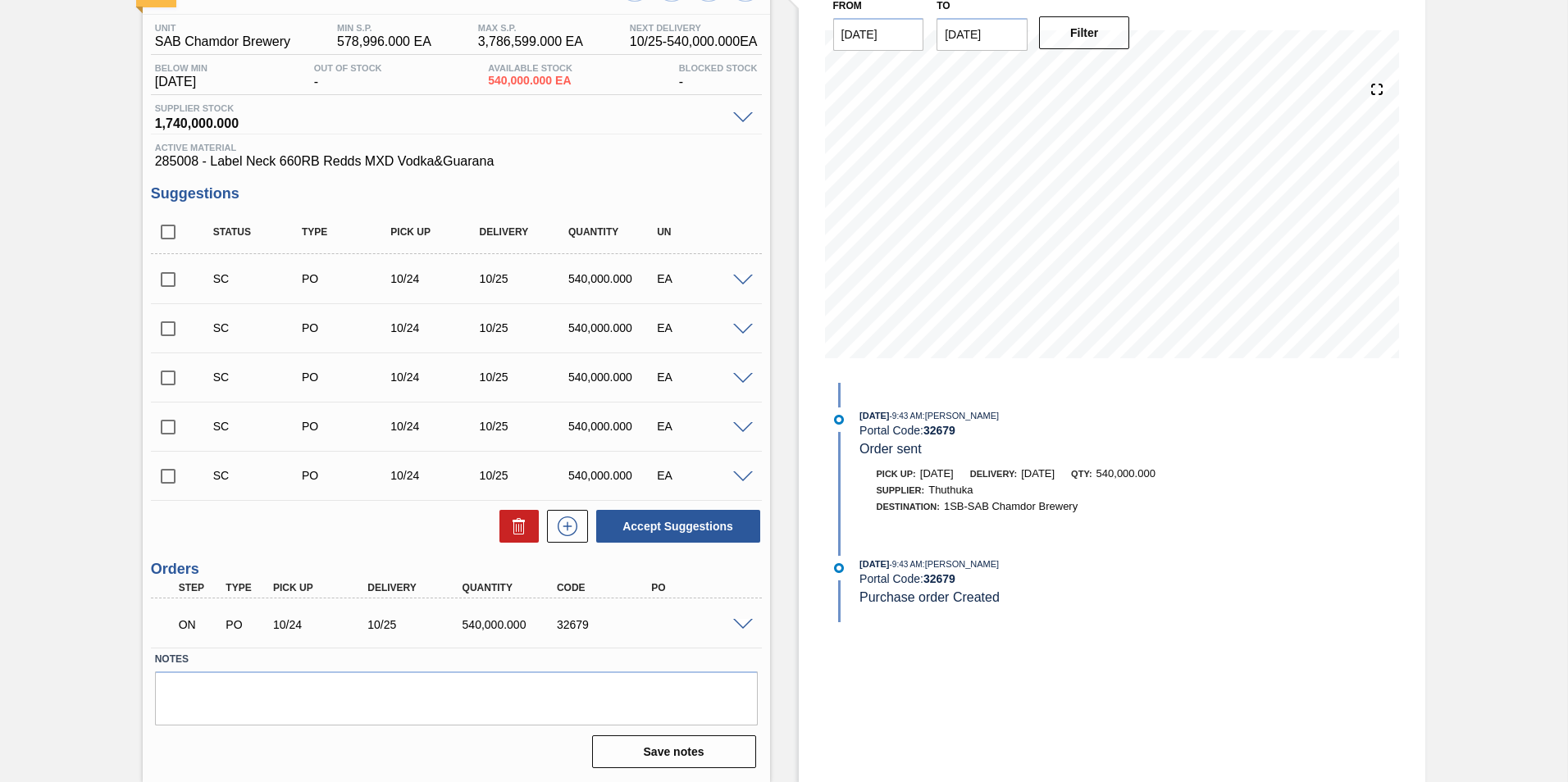
click at [737, 627] on span at bounding box center [743, 625] width 19 height 12
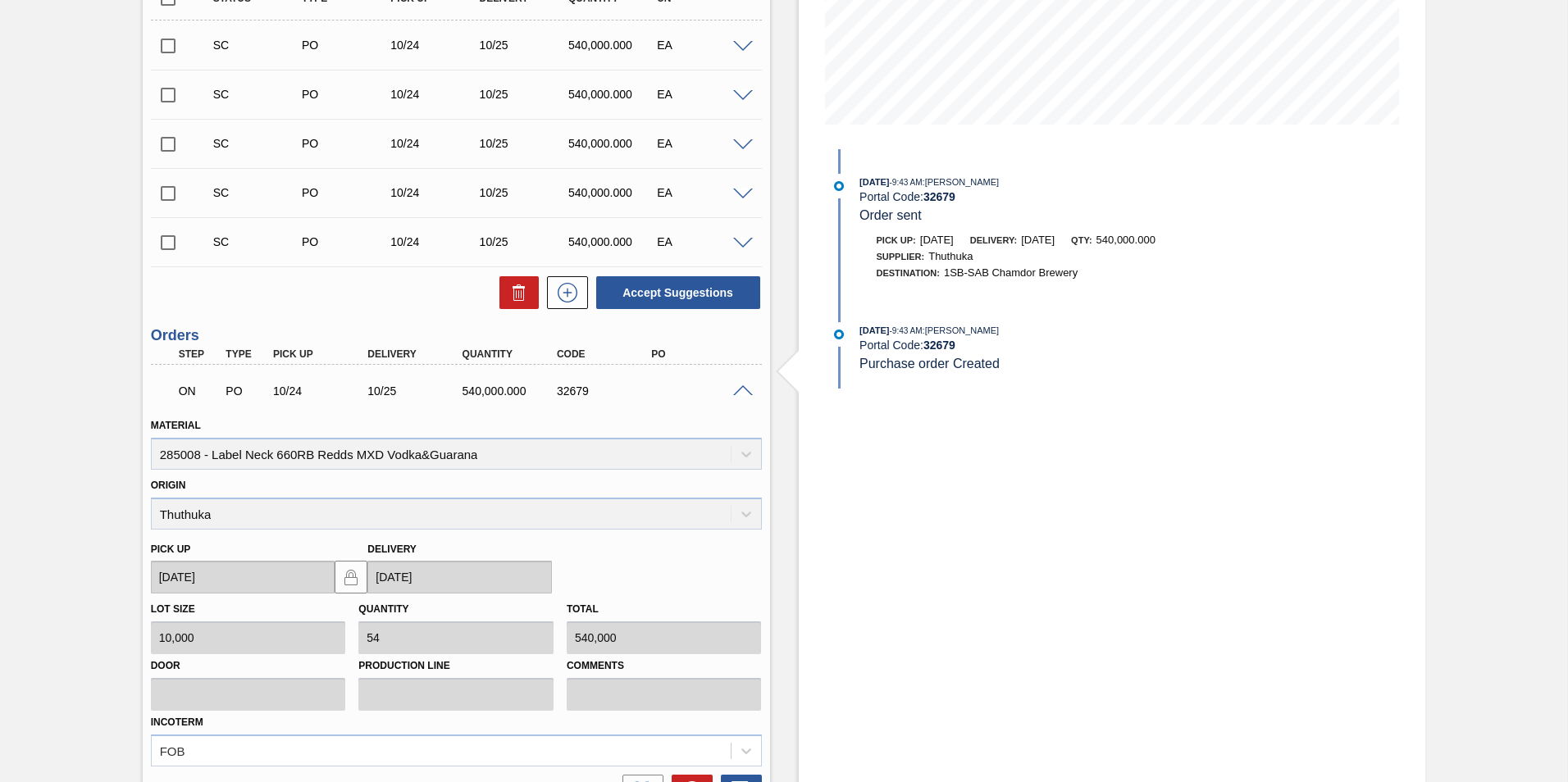
click at [736, 393] on span at bounding box center [743, 392] width 19 height 12
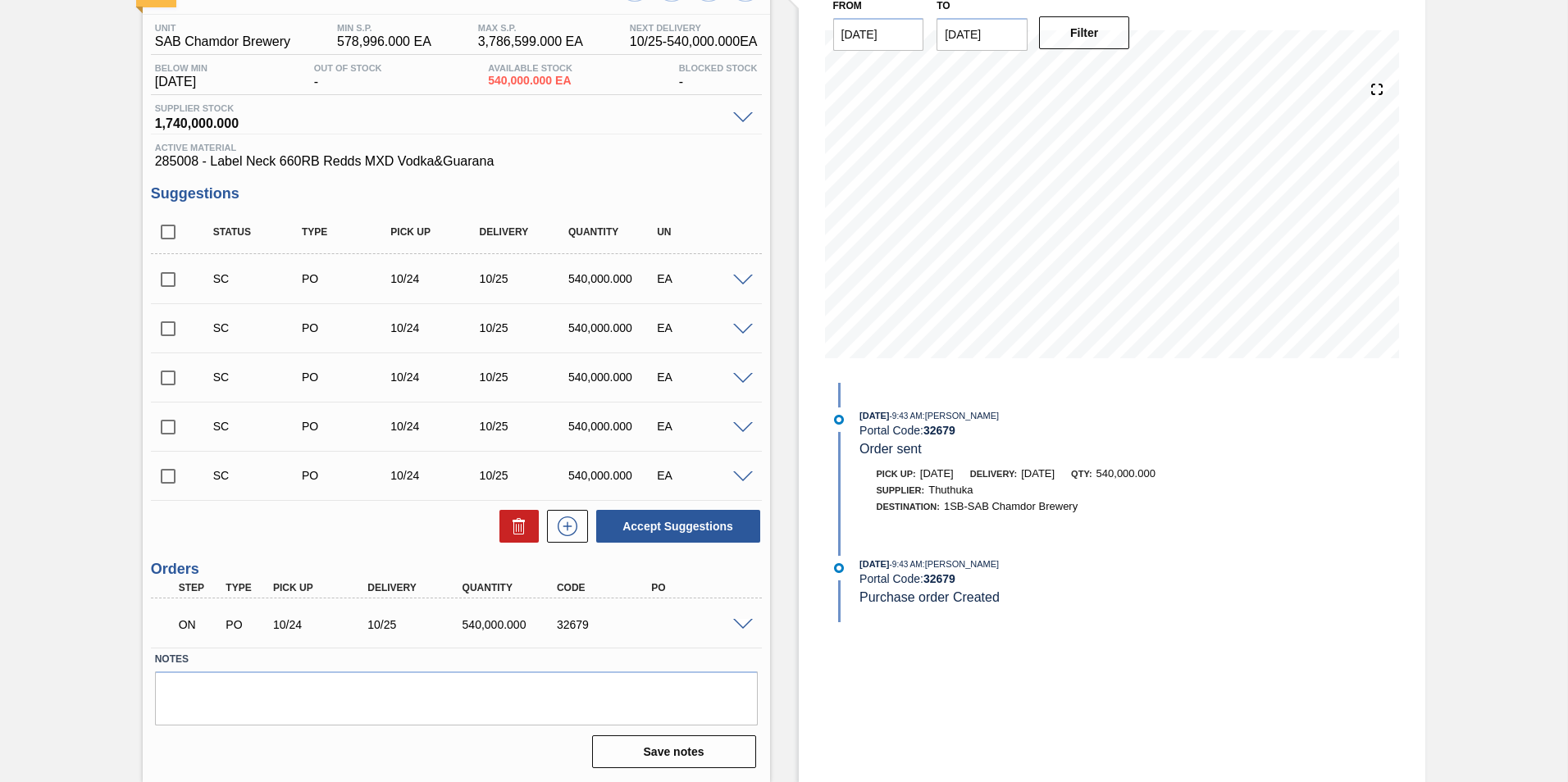
scroll to position [0, 0]
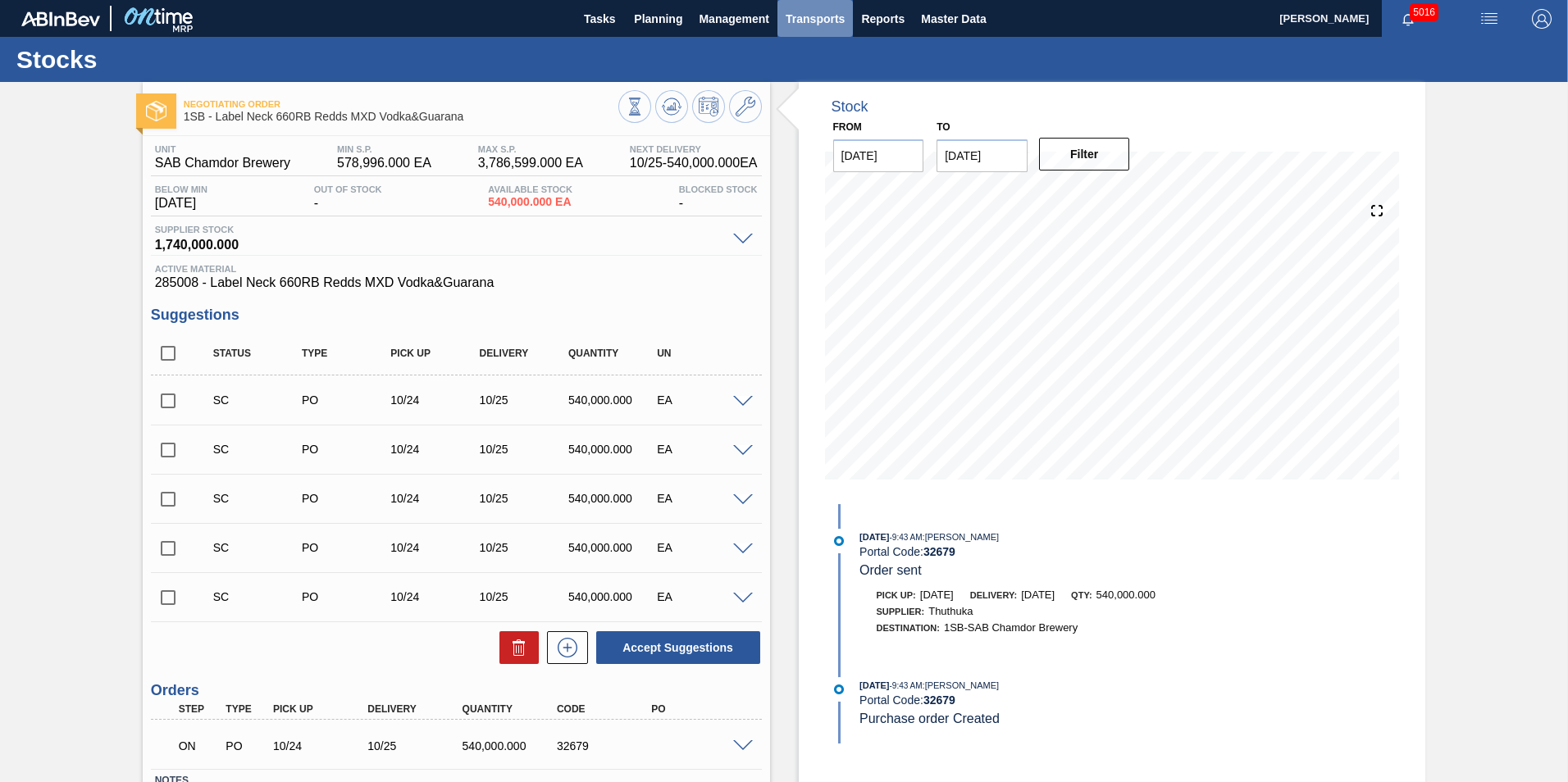
click at [829, 13] on span "Transports" at bounding box center [815, 18] width 59 height 19
click at [809, 50] on li "Load Composition" at bounding box center [814, 56] width 114 height 26
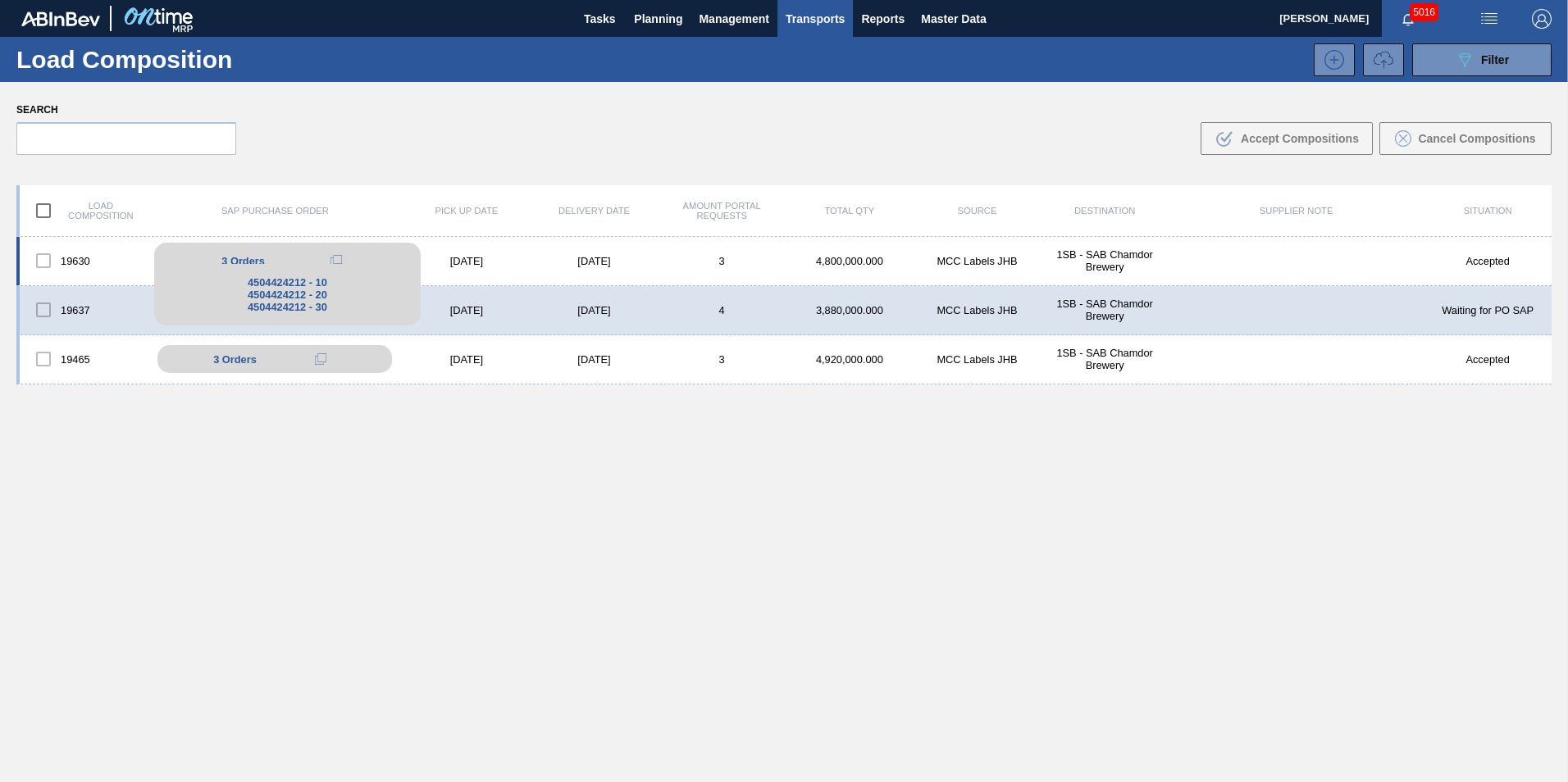
click at [419, 255] on div "3 Orders 4504424212 - 10 4504424212 - 20 4504424212 - 30" at bounding box center [287, 260] width 267 height 36
click at [422, 303] on div "19637 - 10/10/2025 10/10/2025 4 3,880,000.000 MCC Labels JHB 1SB - SAB Chamdor …" at bounding box center [784, 311] width 1536 height 49
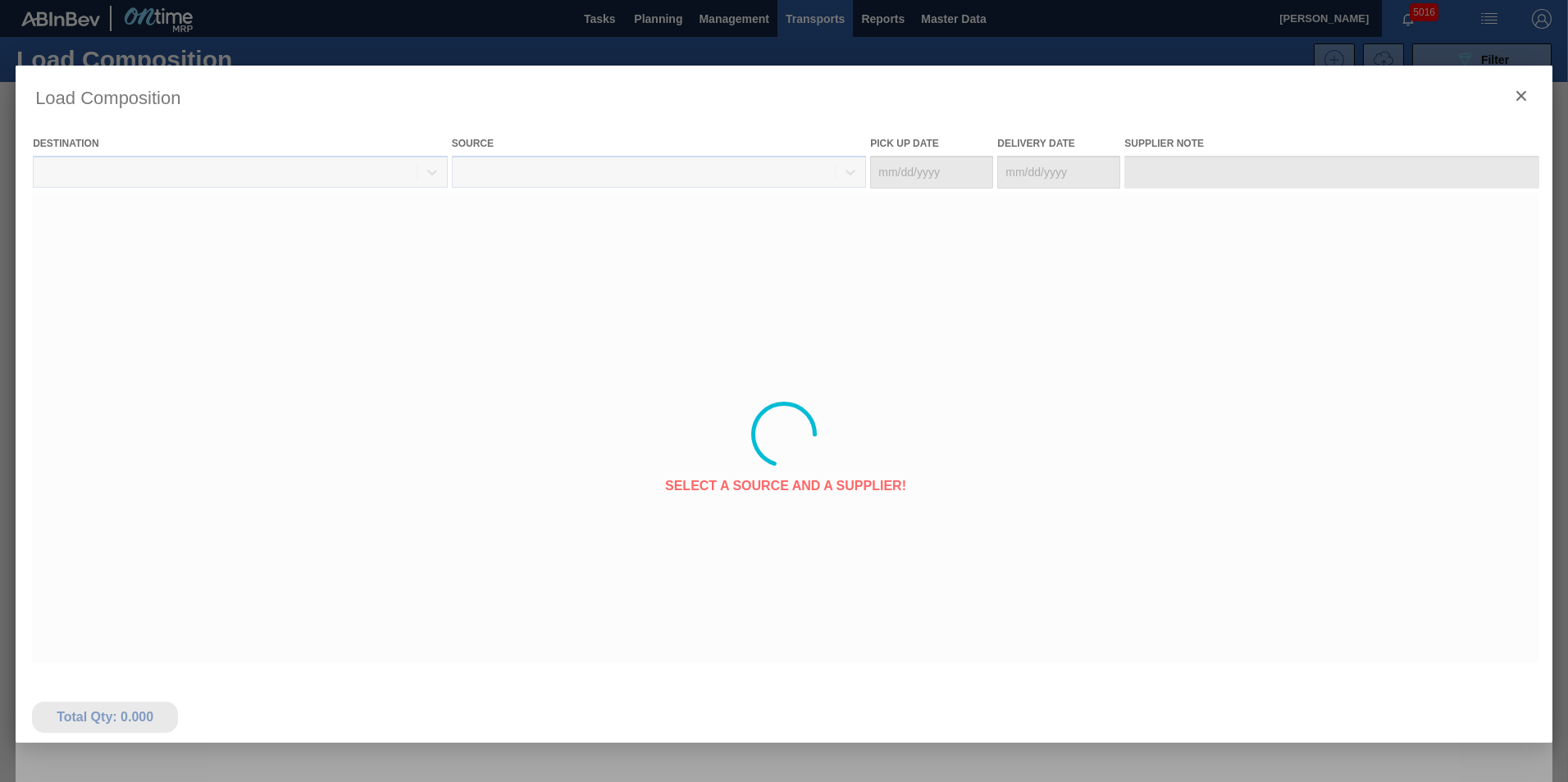
type Date "[DATE]"
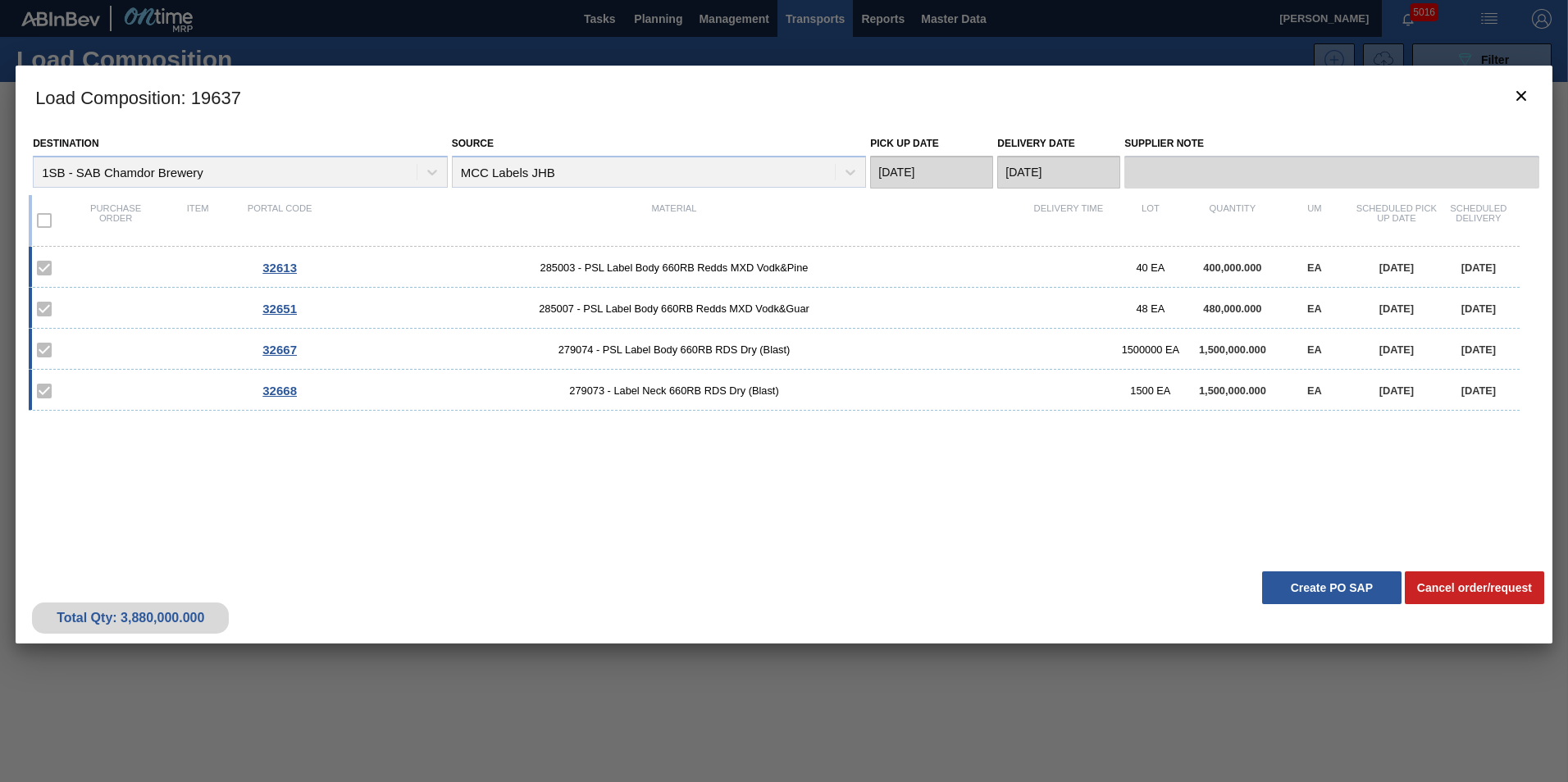
click at [503, 354] on span "279074 - PSL Label Body 660RB RDS Dry (Blast)" at bounding box center [675, 350] width 707 height 12
click at [312, 351] on div "32667" at bounding box center [280, 350] width 82 height 14
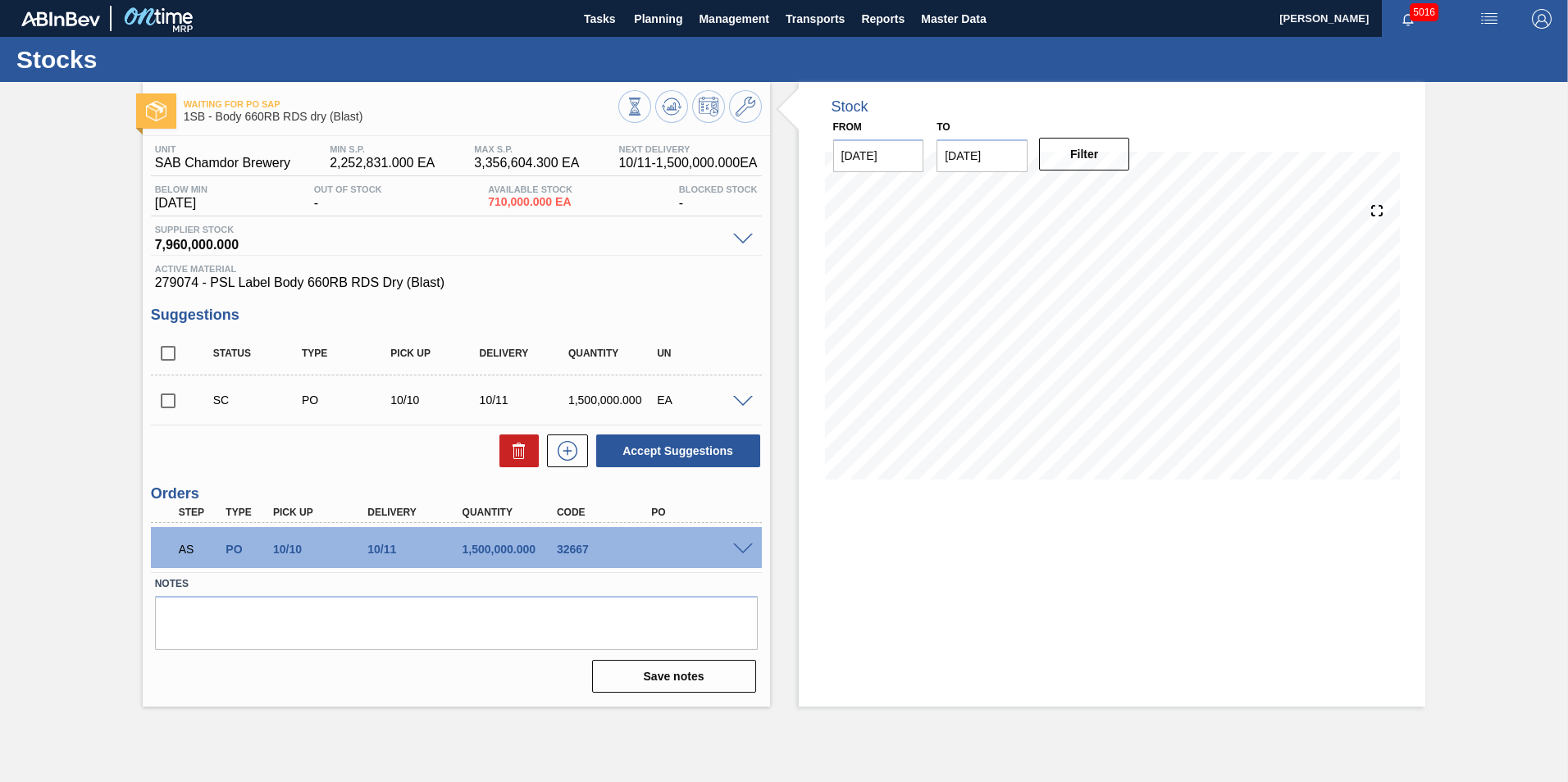
click at [745, 547] on span at bounding box center [743, 549] width 19 height 12
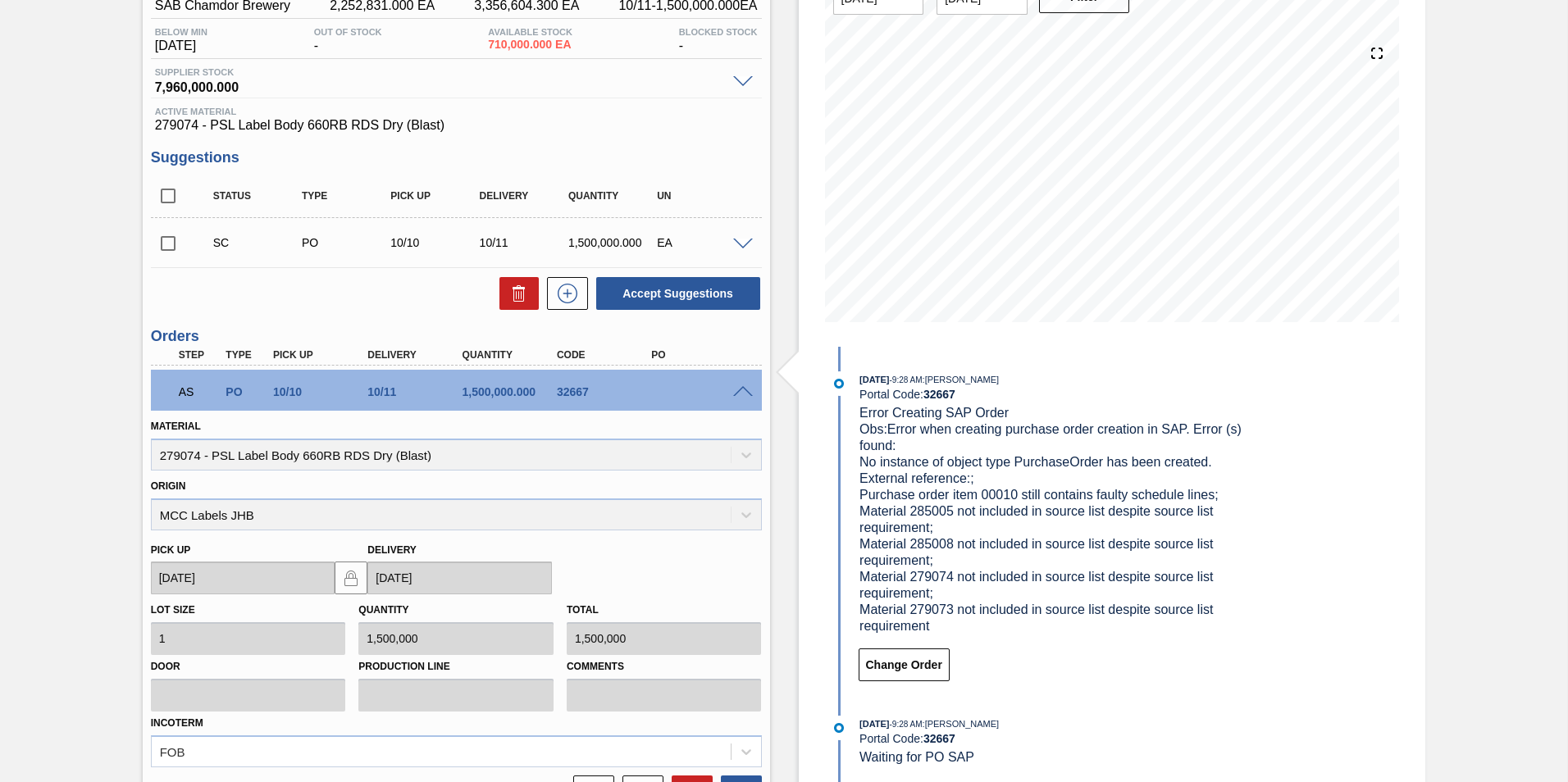
scroll to position [322, 0]
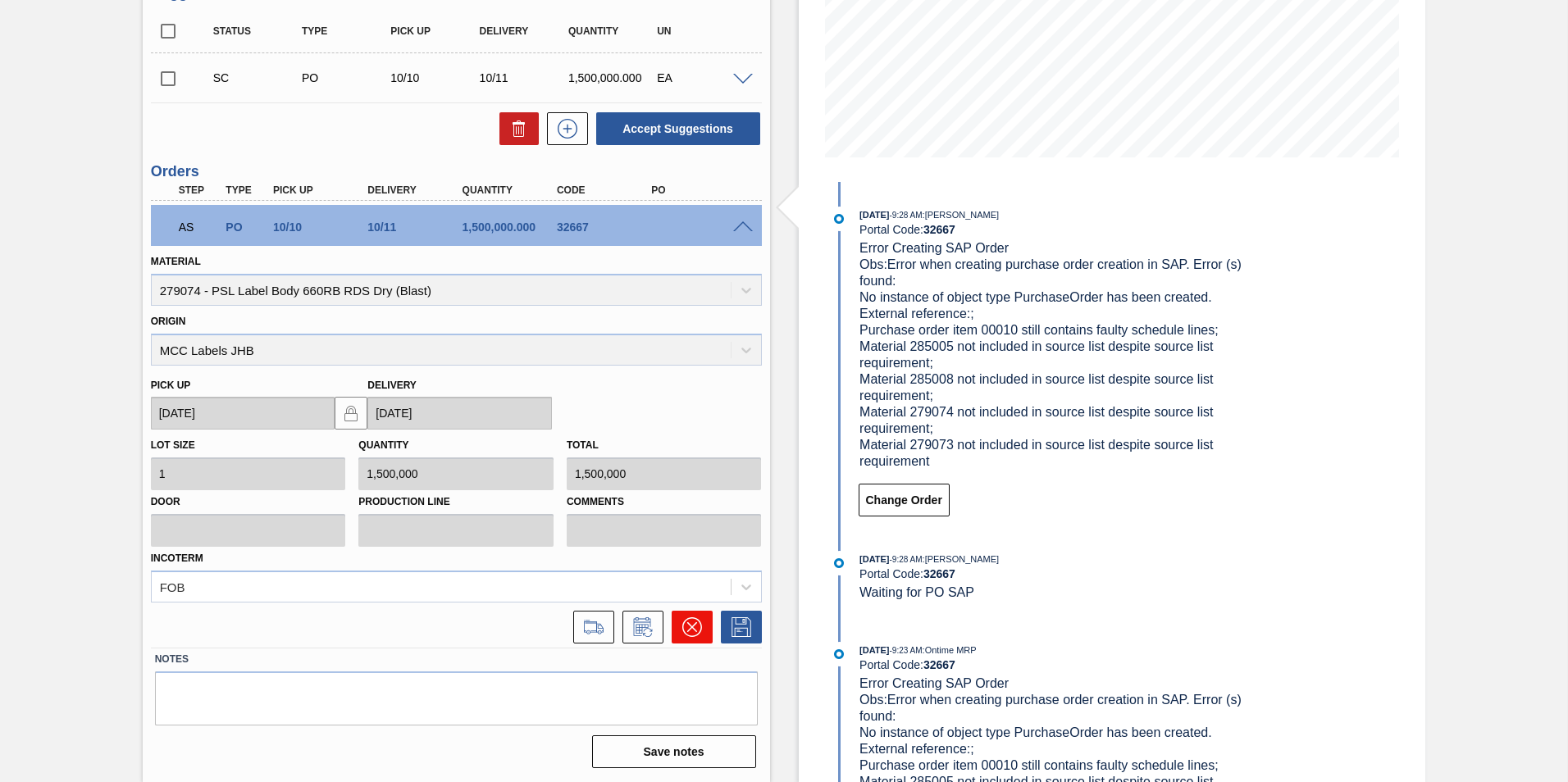
click at [689, 633] on icon at bounding box center [692, 627] width 19 height 19
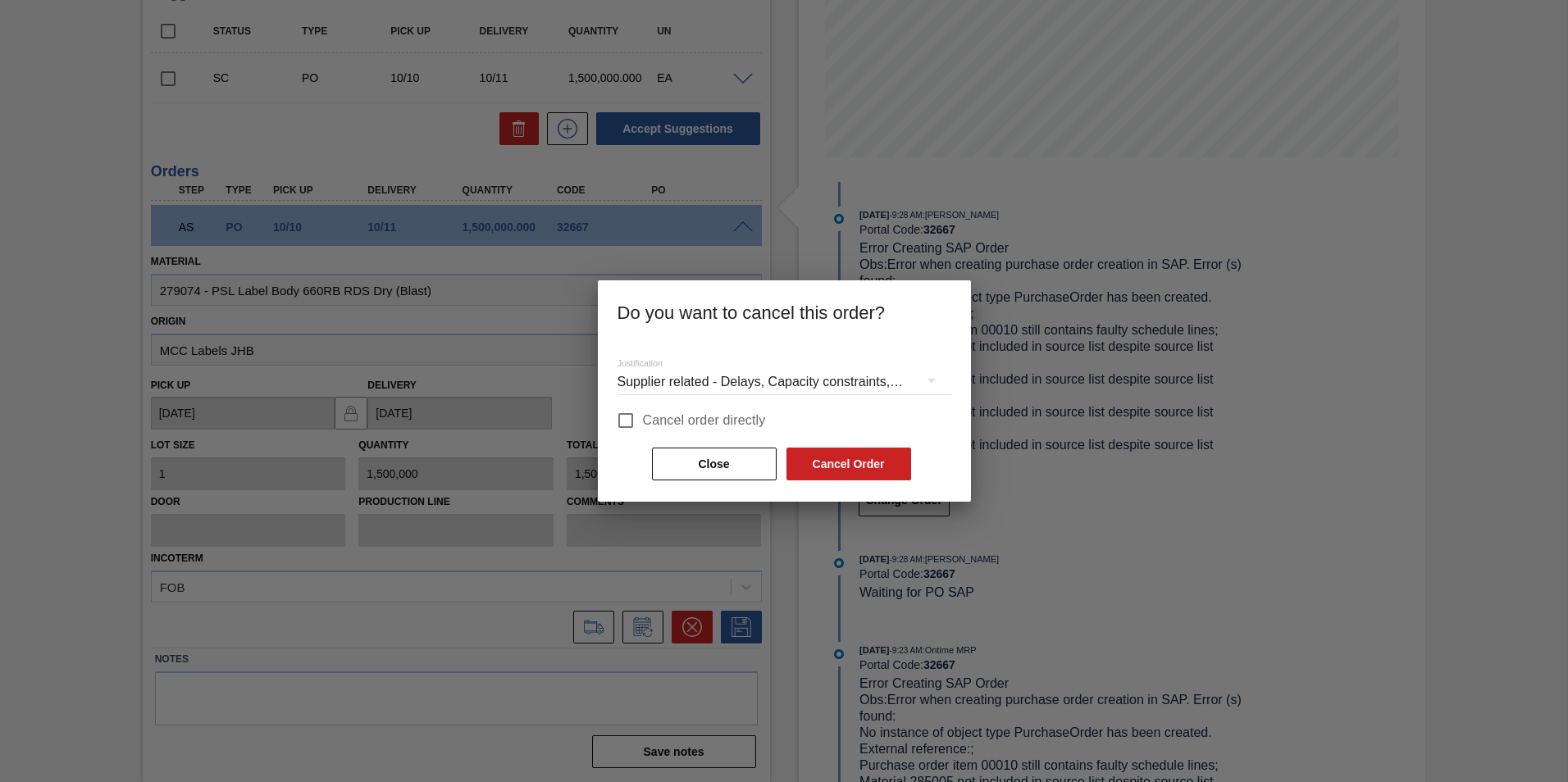
click at [710, 413] on span "Cancel order directly" at bounding box center [704, 421] width 123 height 19
click at [643, 413] on input "Cancel order directly" at bounding box center [626, 420] width 34 height 34
checkbox input "true"
click at [829, 461] on button "Cancel Order" at bounding box center [849, 464] width 124 height 32
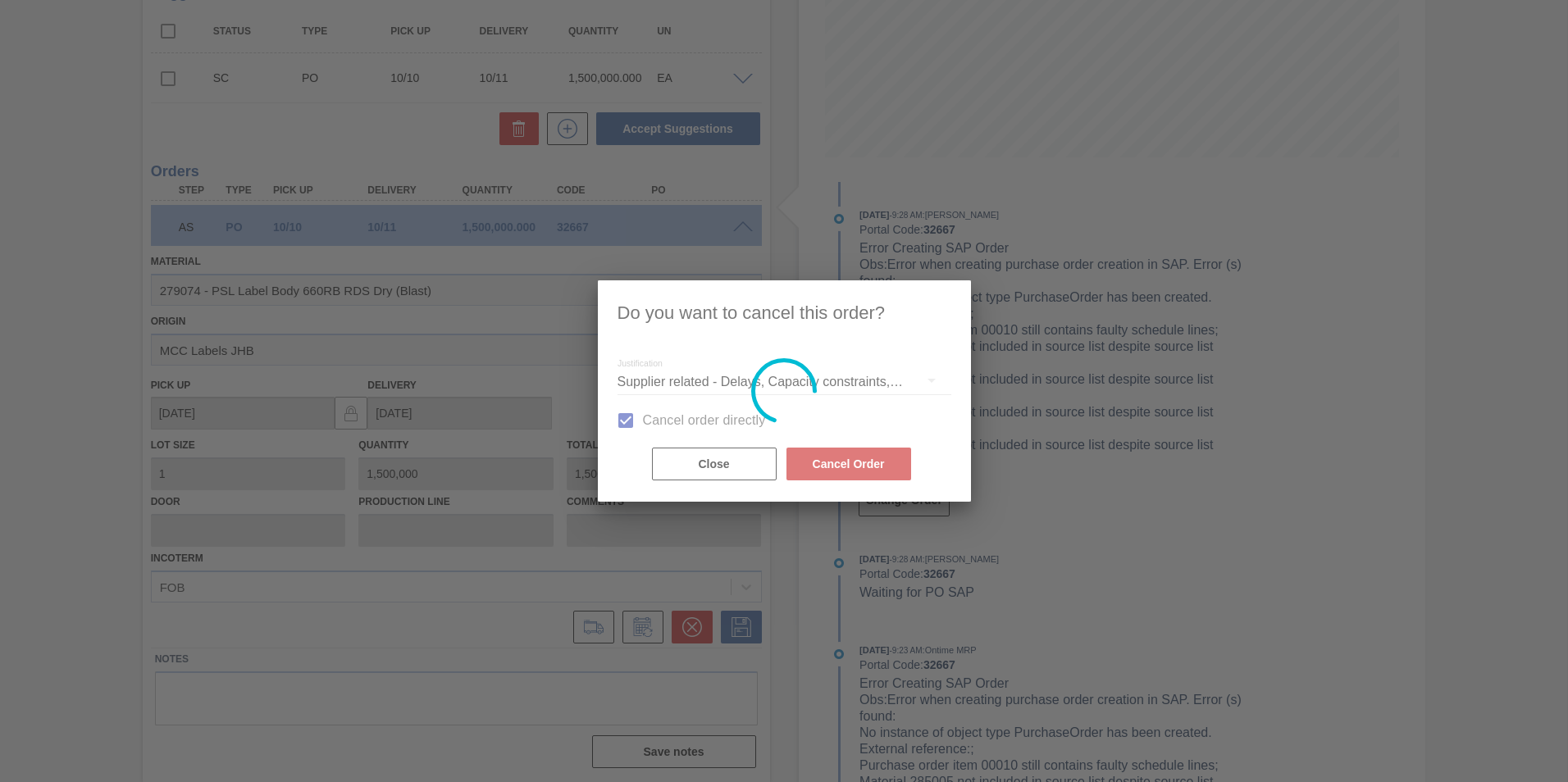
scroll to position [0, 0]
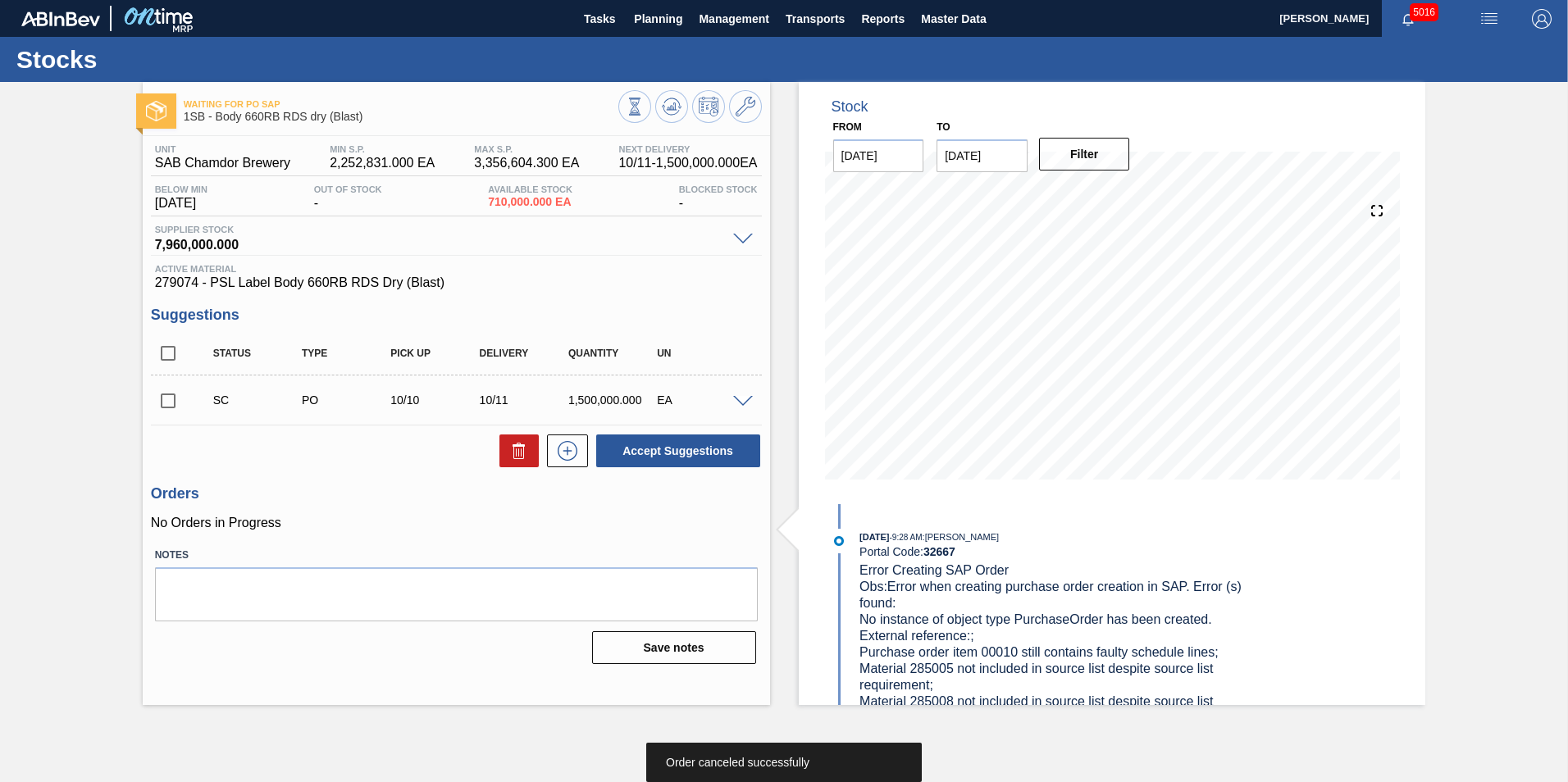
click at [746, 401] on span at bounding box center [743, 402] width 19 height 12
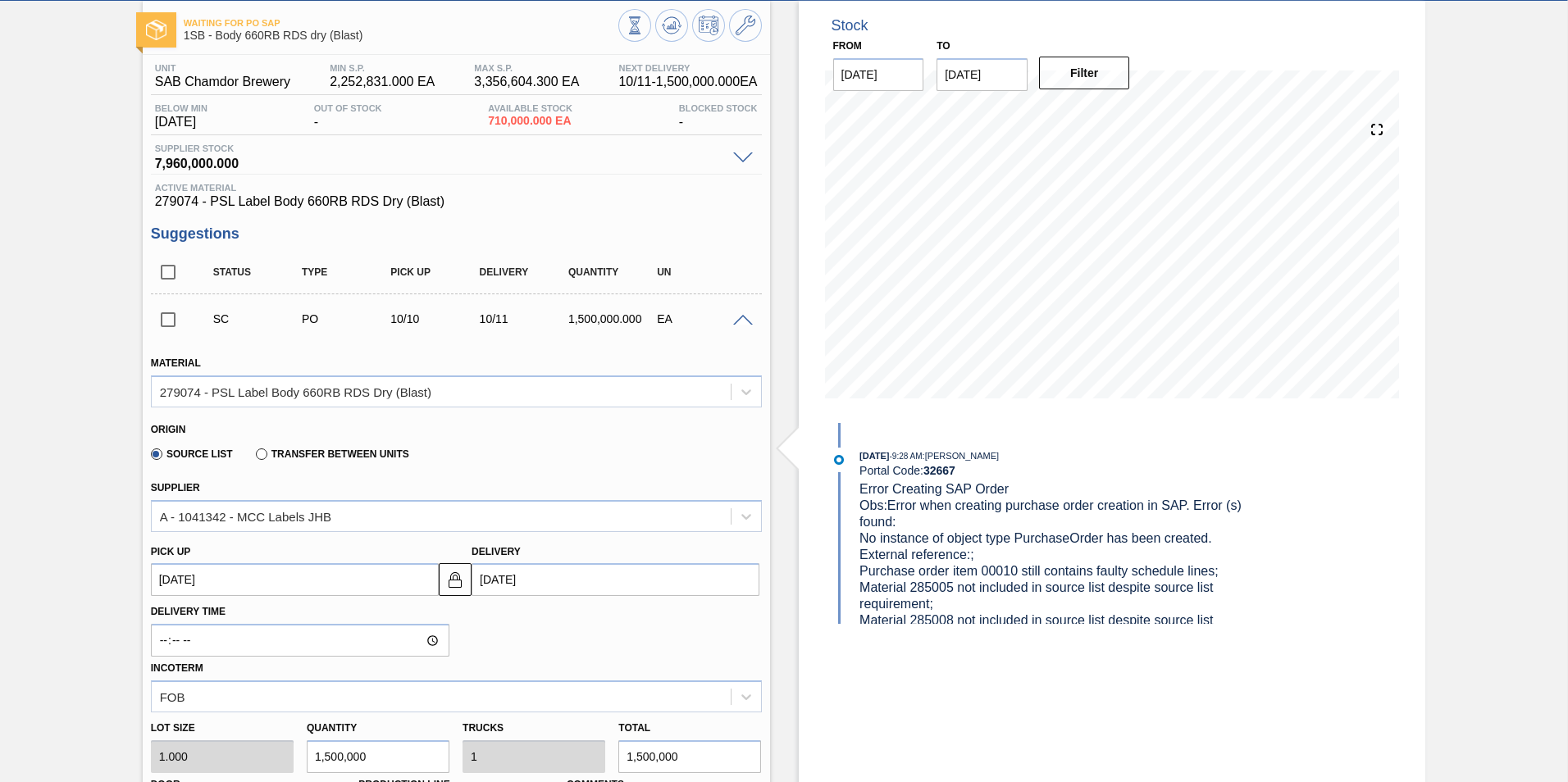
scroll to position [82, 0]
click at [742, 510] on icon at bounding box center [746, 515] width 17 height 17
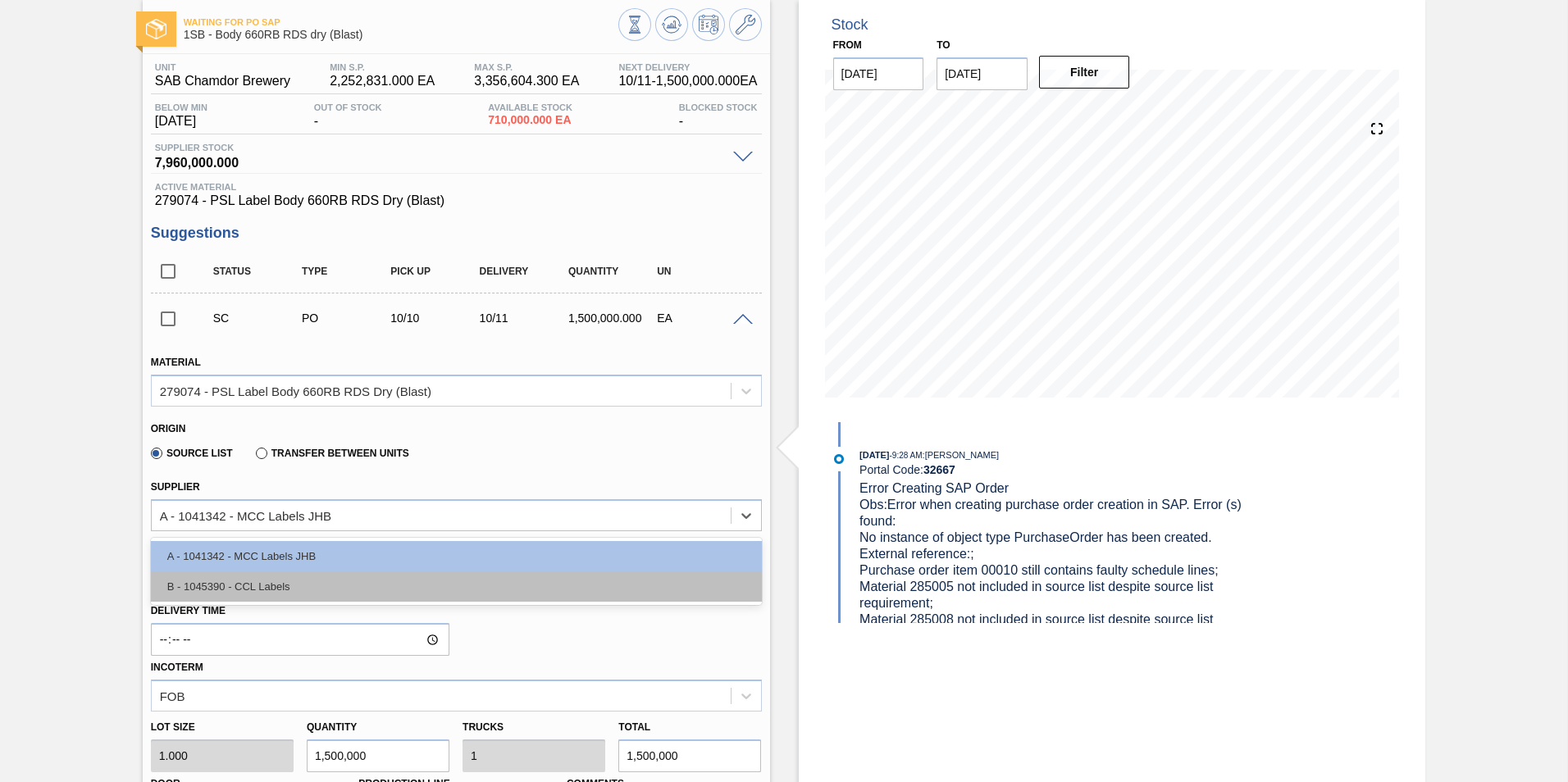
click at [346, 583] on div "B - 1045390 - CCL Labels" at bounding box center [456, 586] width 611 height 31
type input "60,000.000"
type input "25"
type input "0.452"
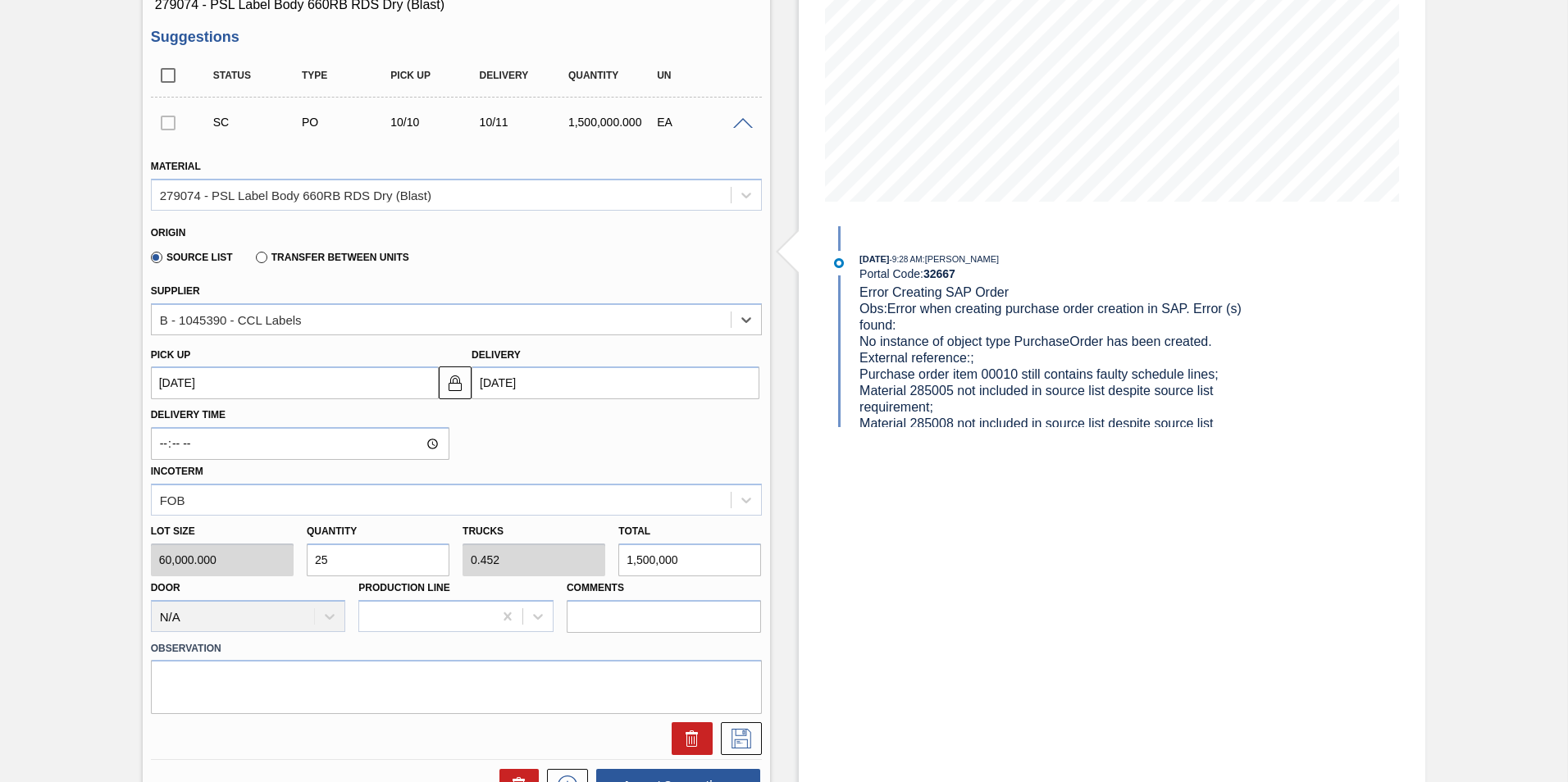
scroll to position [328, 0]
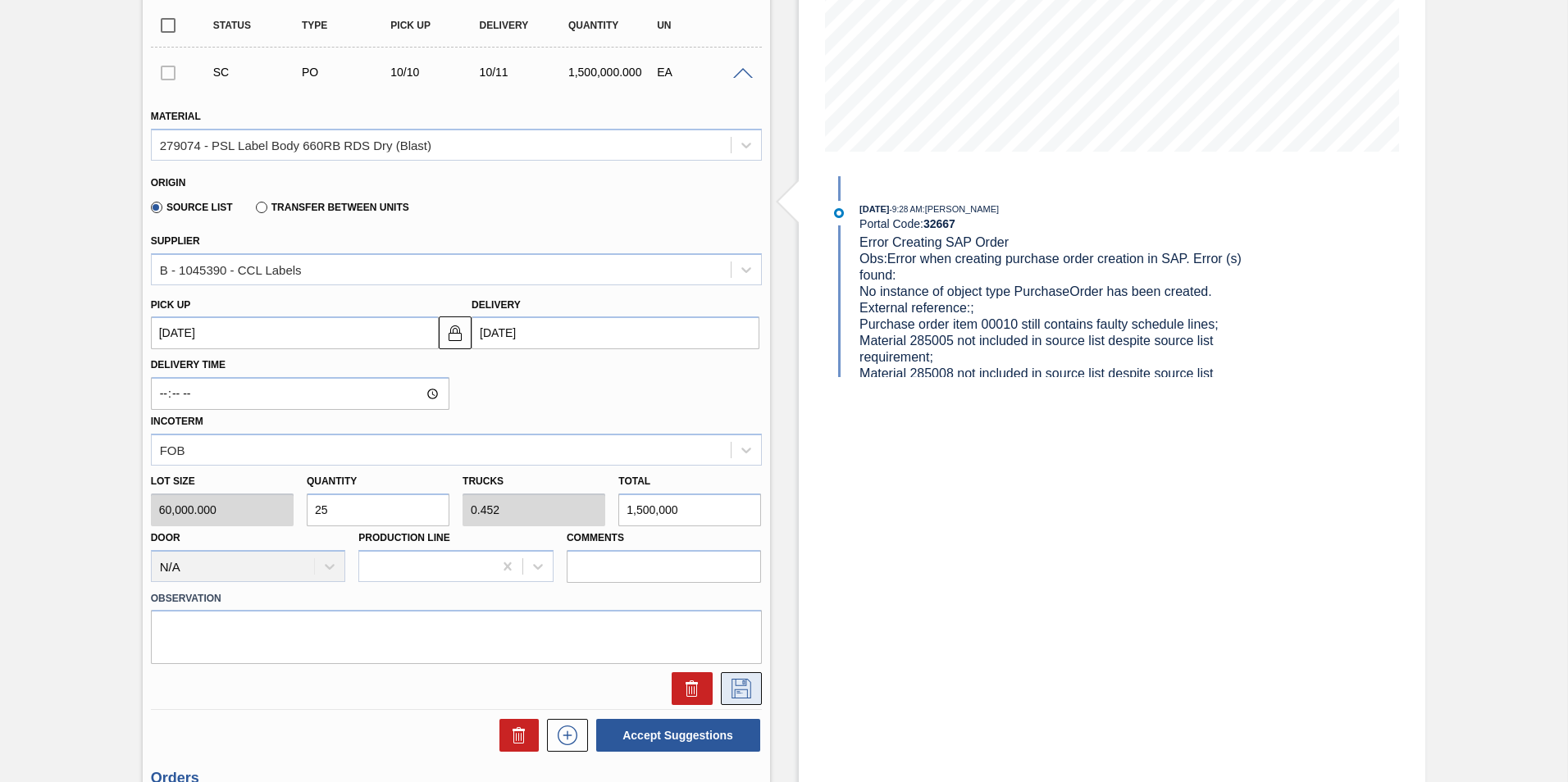
click at [732, 692] on icon at bounding box center [741, 688] width 26 height 19
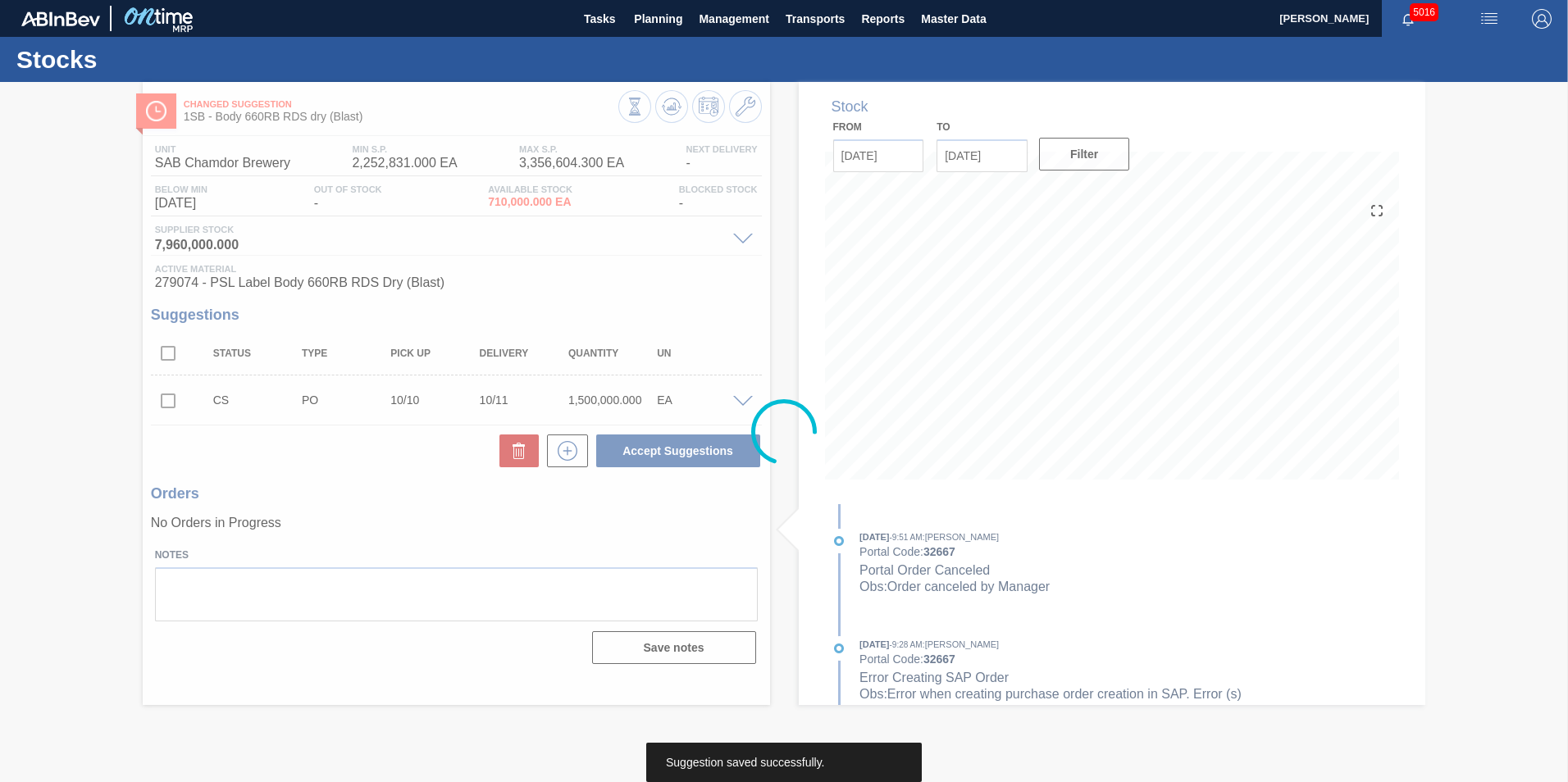
scroll to position [0, 0]
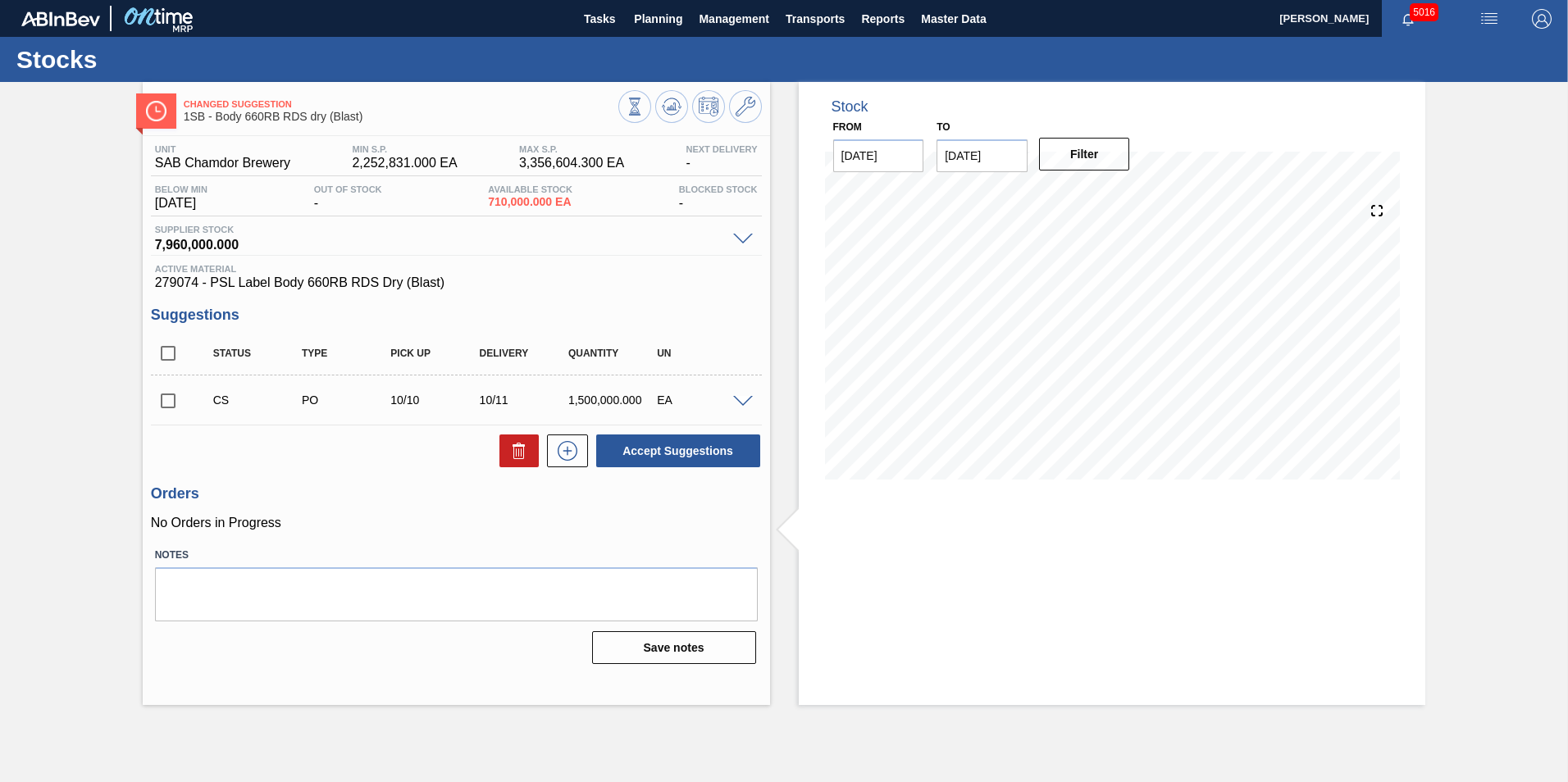
click at [175, 404] on input "checkbox" at bounding box center [167, 401] width 34 height 34
click at [652, 455] on button "Accept Suggestions" at bounding box center [677, 450] width 164 height 32
checkbox input "false"
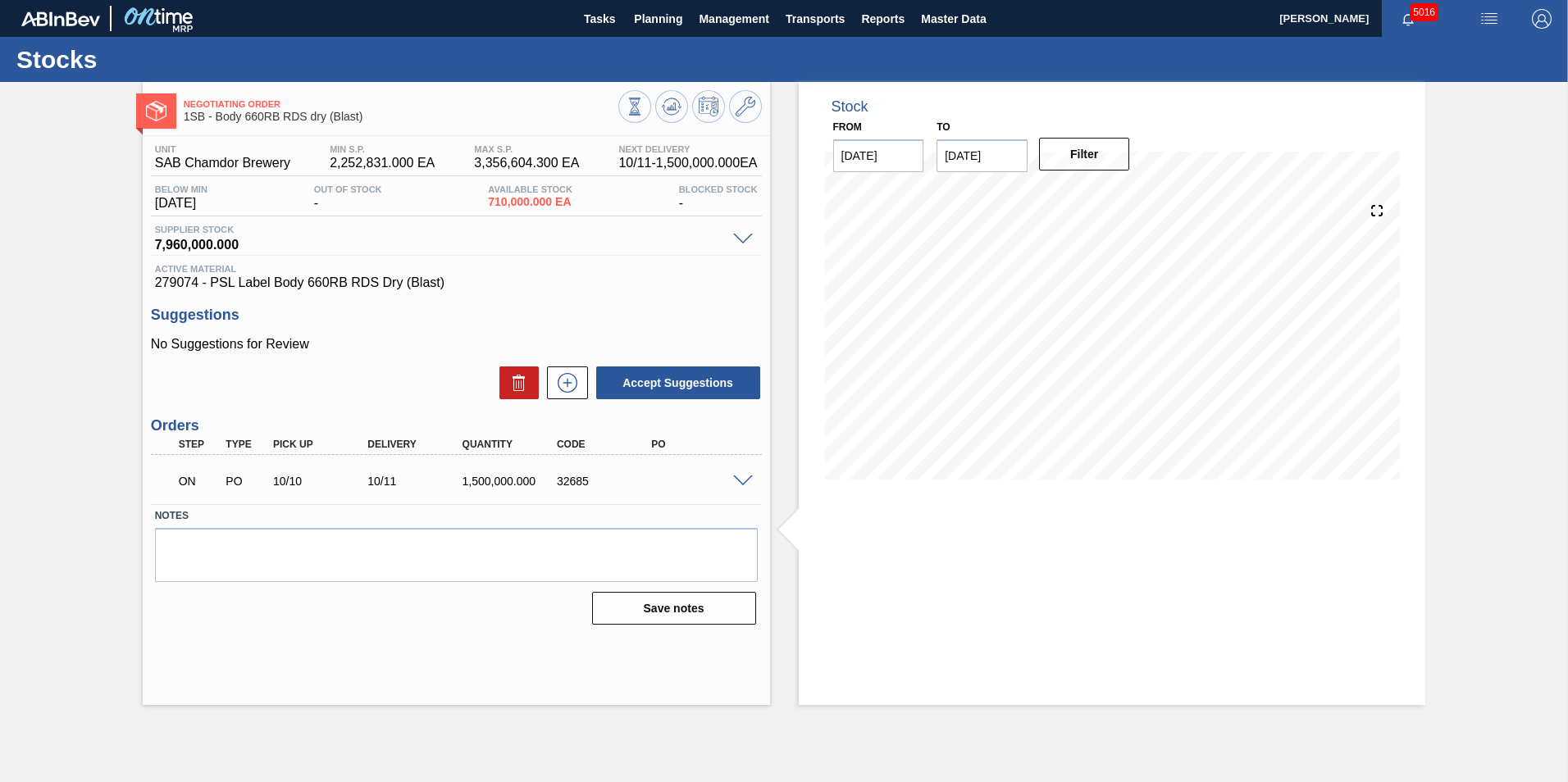
click at [744, 480] on span at bounding box center [743, 482] width 19 height 12
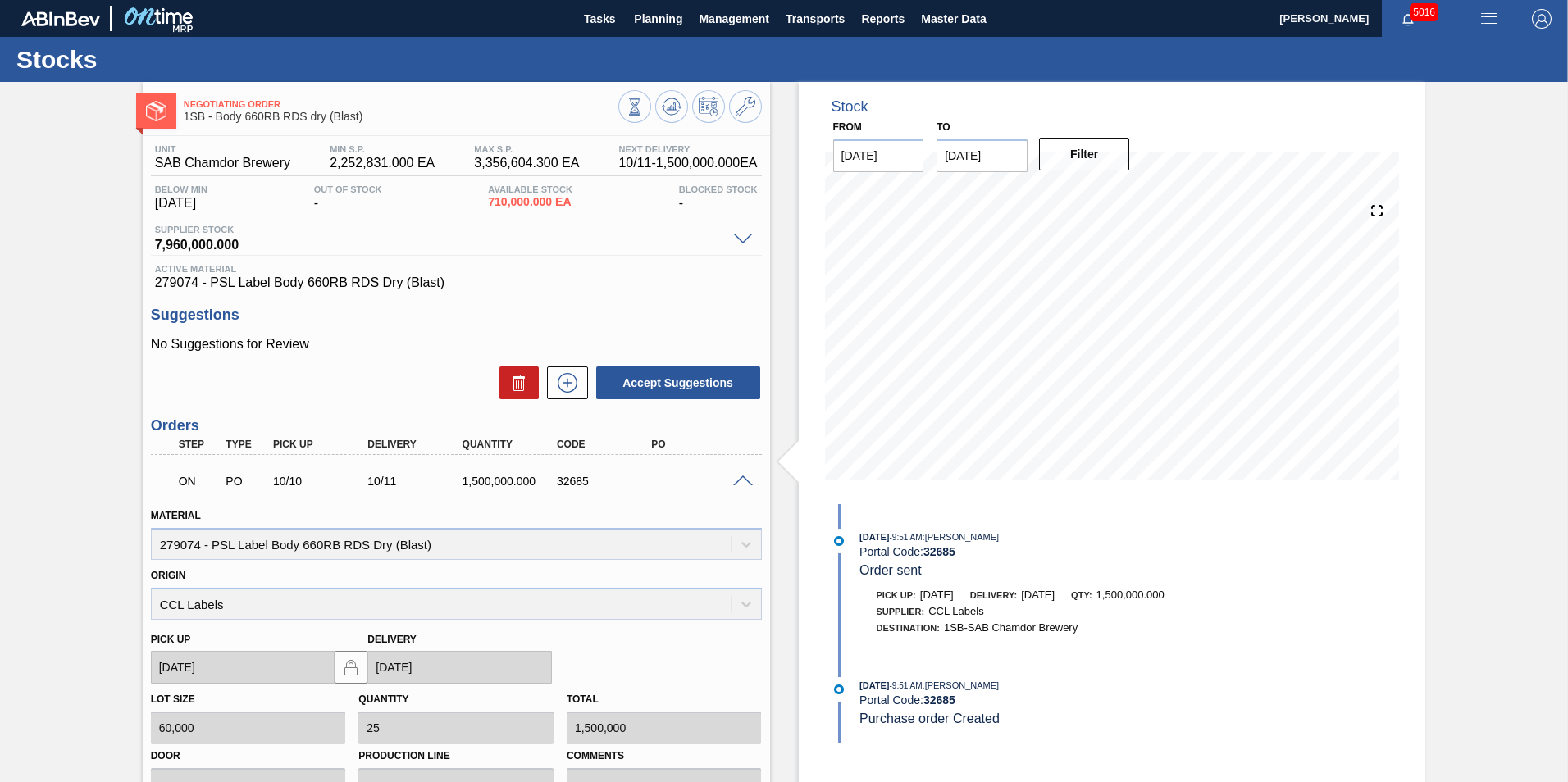
scroll to position [82, 0]
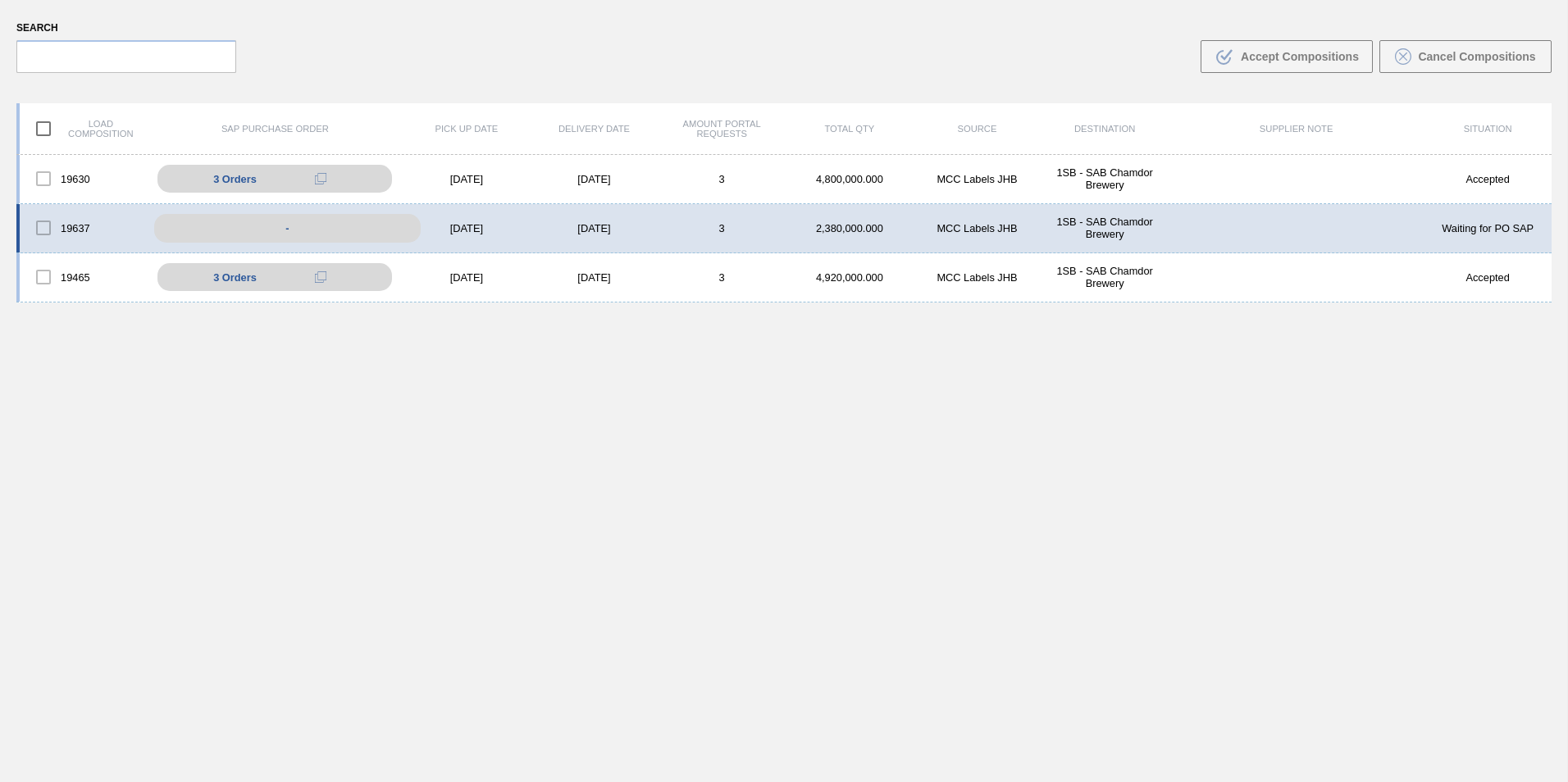
click at [359, 237] on div "-" at bounding box center [287, 228] width 267 height 29
click at [422, 229] on div "[DATE]" at bounding box center [466, 228] width 128 height 12
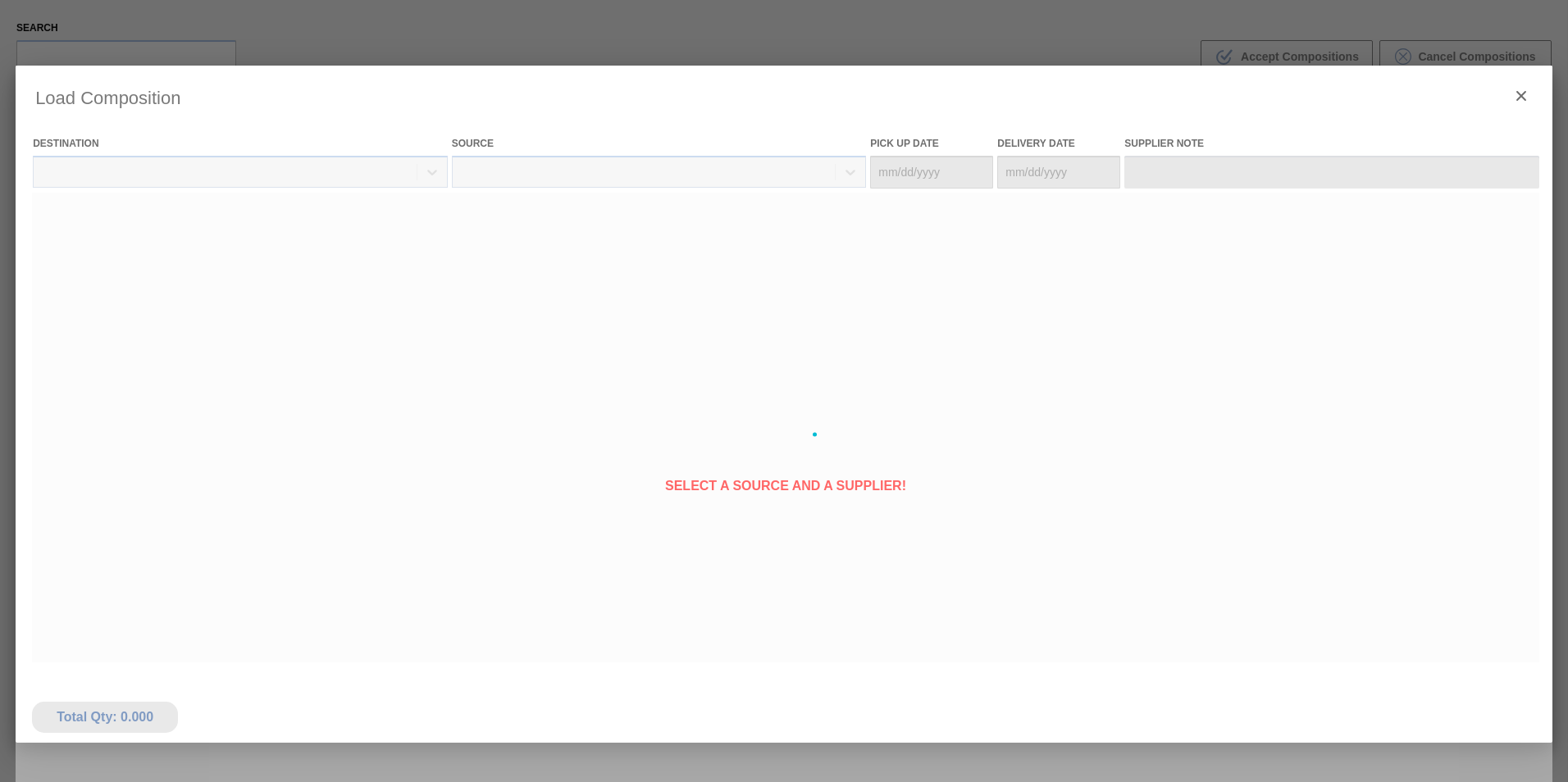
type Date "[DATE]"
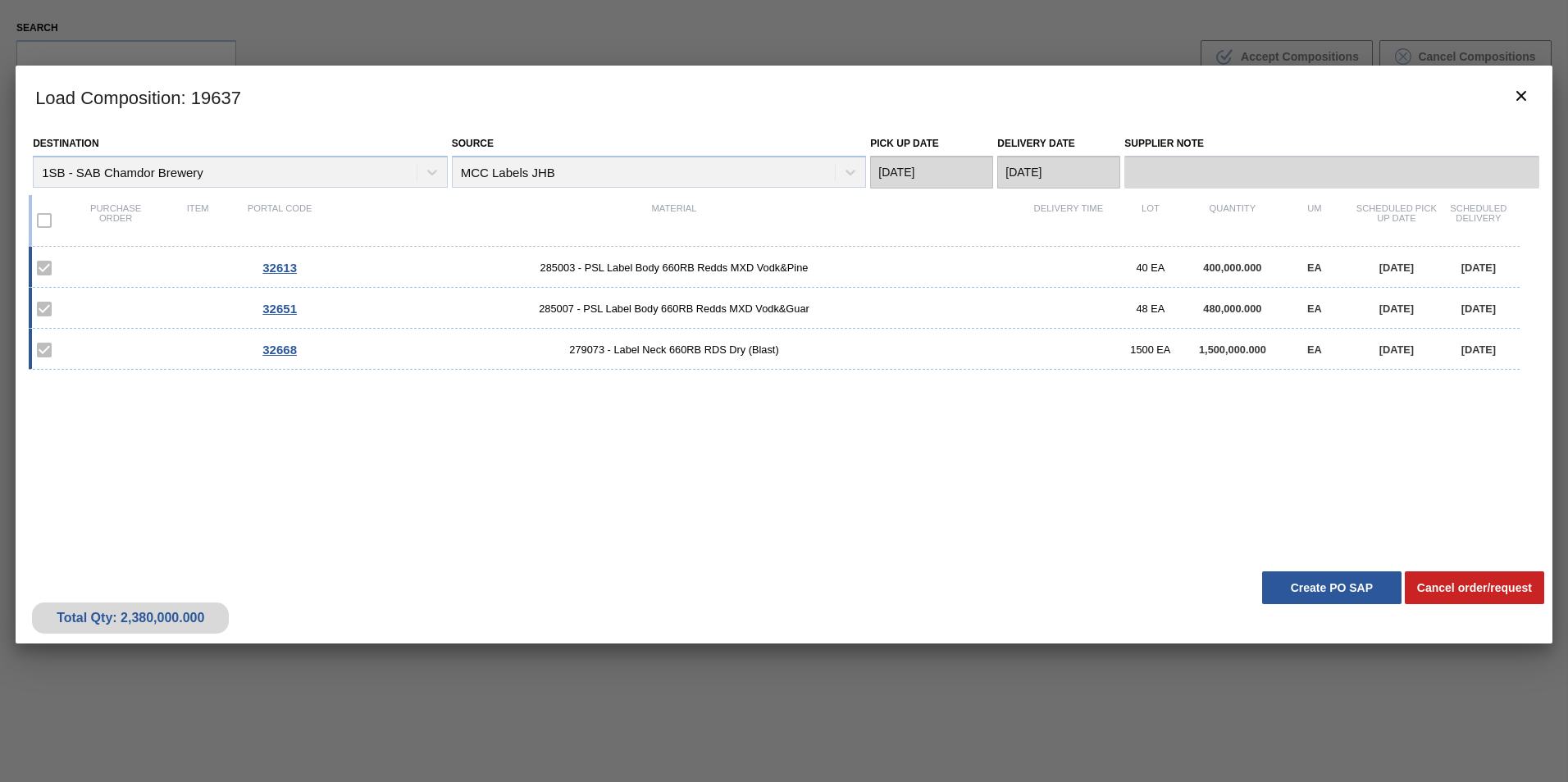
click at [368, 350] on span "279073 - Label Neck 660RB RDS Dry (Blast)" at bounding box center [675, 350] width 707 height 12
click at [344, 353] on span "279073 - Label Neck 660RB RDS Dry (Blast)" at bounding box center [675, 350] width 707 height 12
click at [400, 356] on span "279073 - Label Neck 660RB RDS Dry (Blast)" at bounding box center [675, 350] width 707 height 12
click at [372, 356] on span "279073 - Label Neck 660RB RDS Dry (Blast)" at bounding box center [675, 350] width 707 height 12
click at [382, 354] on span "279073 - Label Neck 660RB RDS Dry (Blast)" at bounding box center [675, 350] width 707 height 12
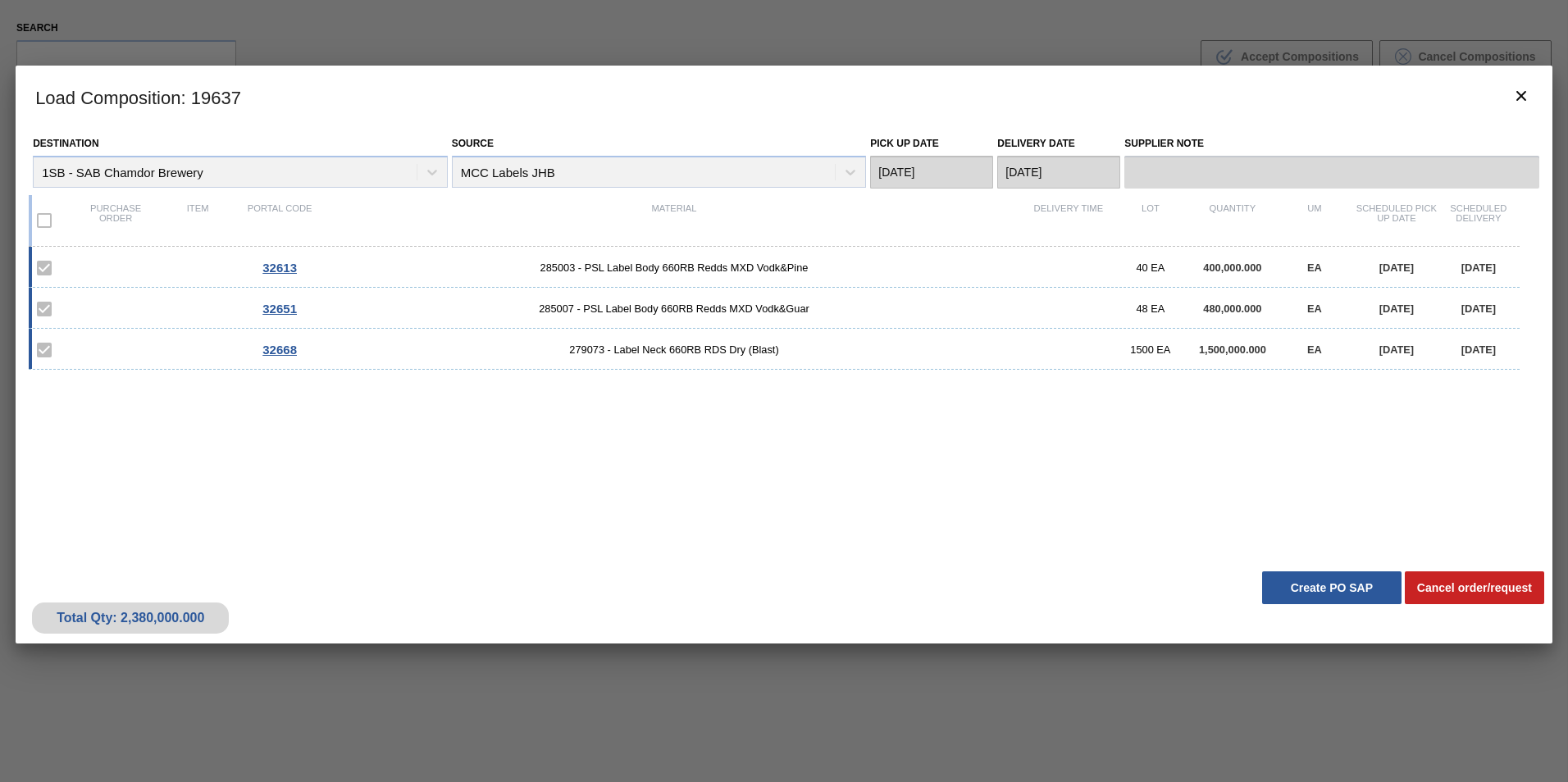
click at [349, 353] on span "279073 - Label Neck 660RB RDS Dry (Blast)" at bounding box center [675, 350] width 707 height 12
click at [360, 350] on span "279073 - Label Neck 660RB RDS Dry (Blast)" at bounding box center [675, 350] width 707 height 12
click at [308, 351] on div "32668" at bounding box center [280, 350] width 82 height 14
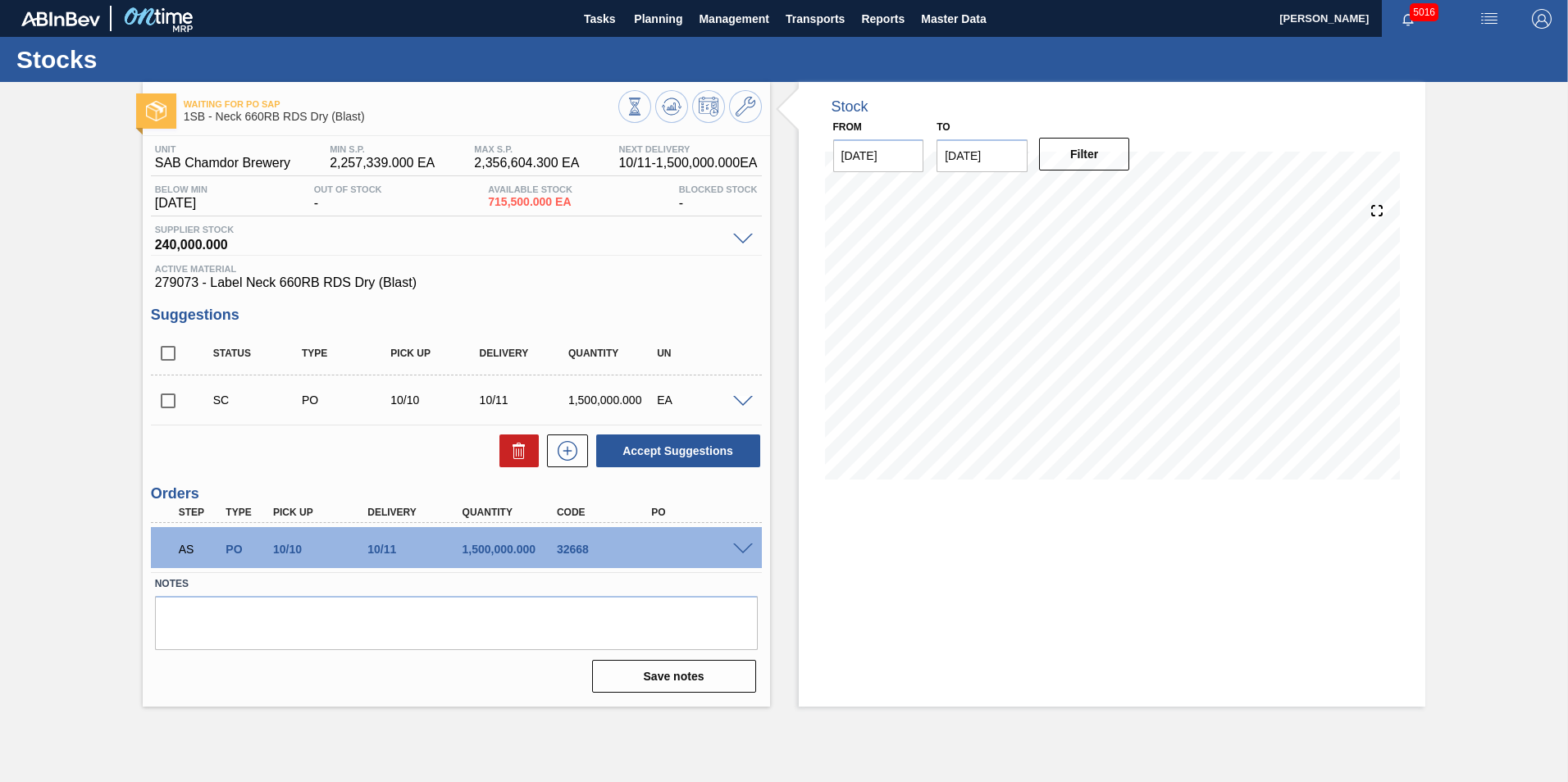
click at [744, 551] on span at bounding box center [743, 549] width 19 height 12
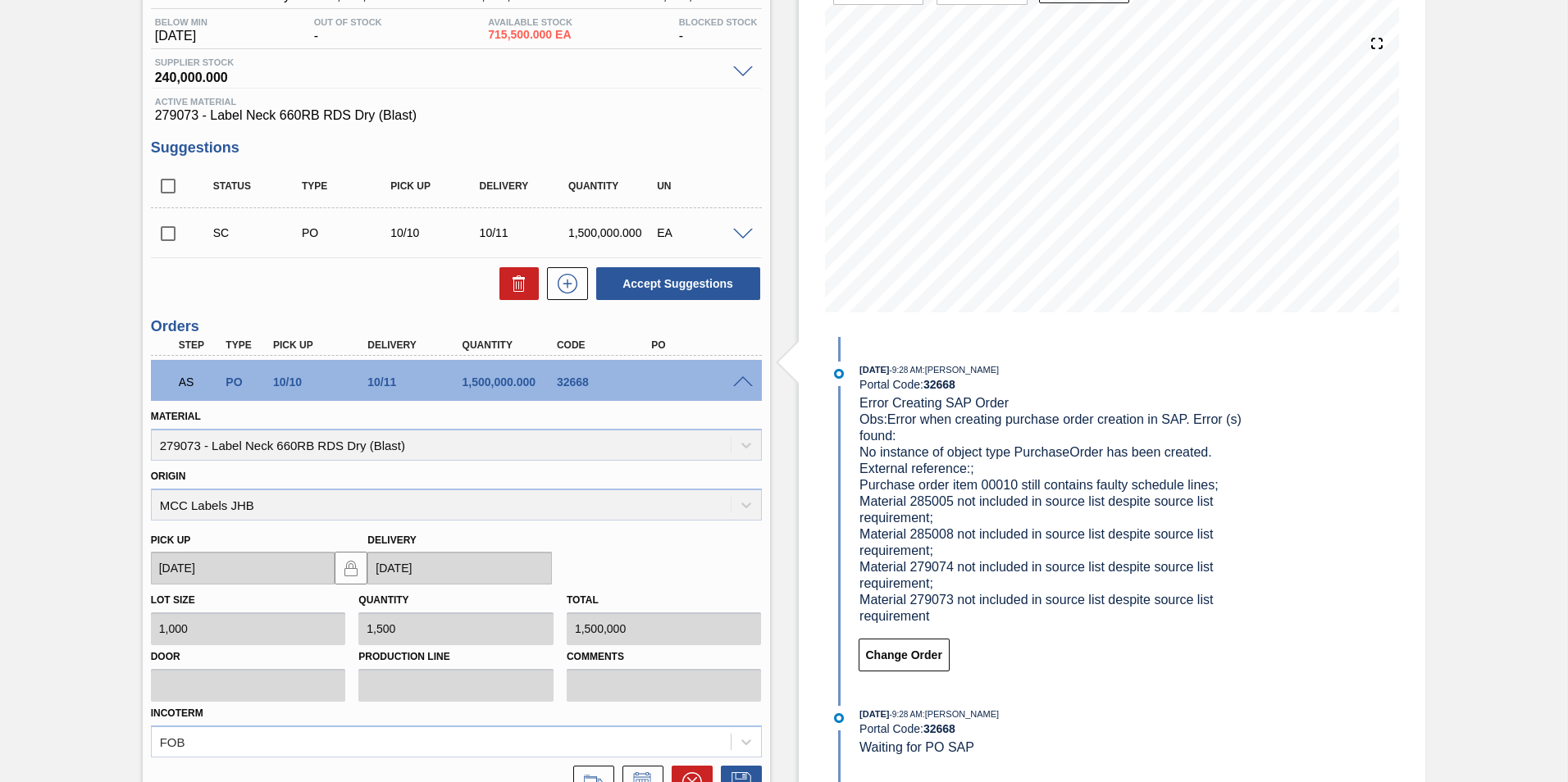
scroll to position [322, 0]
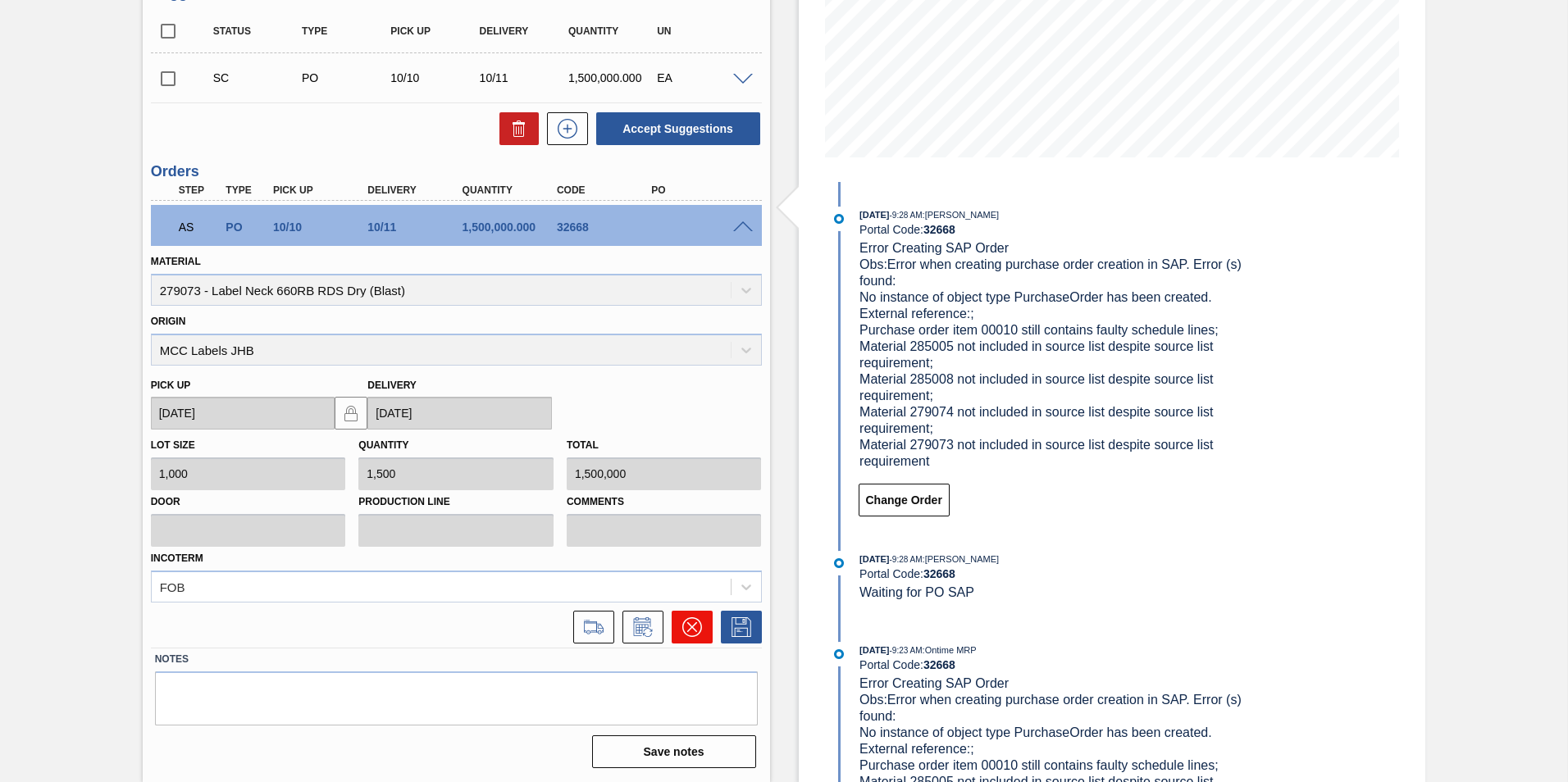
click at [690, 632] on icon at bounding box center [692, 627] width 19 height 19
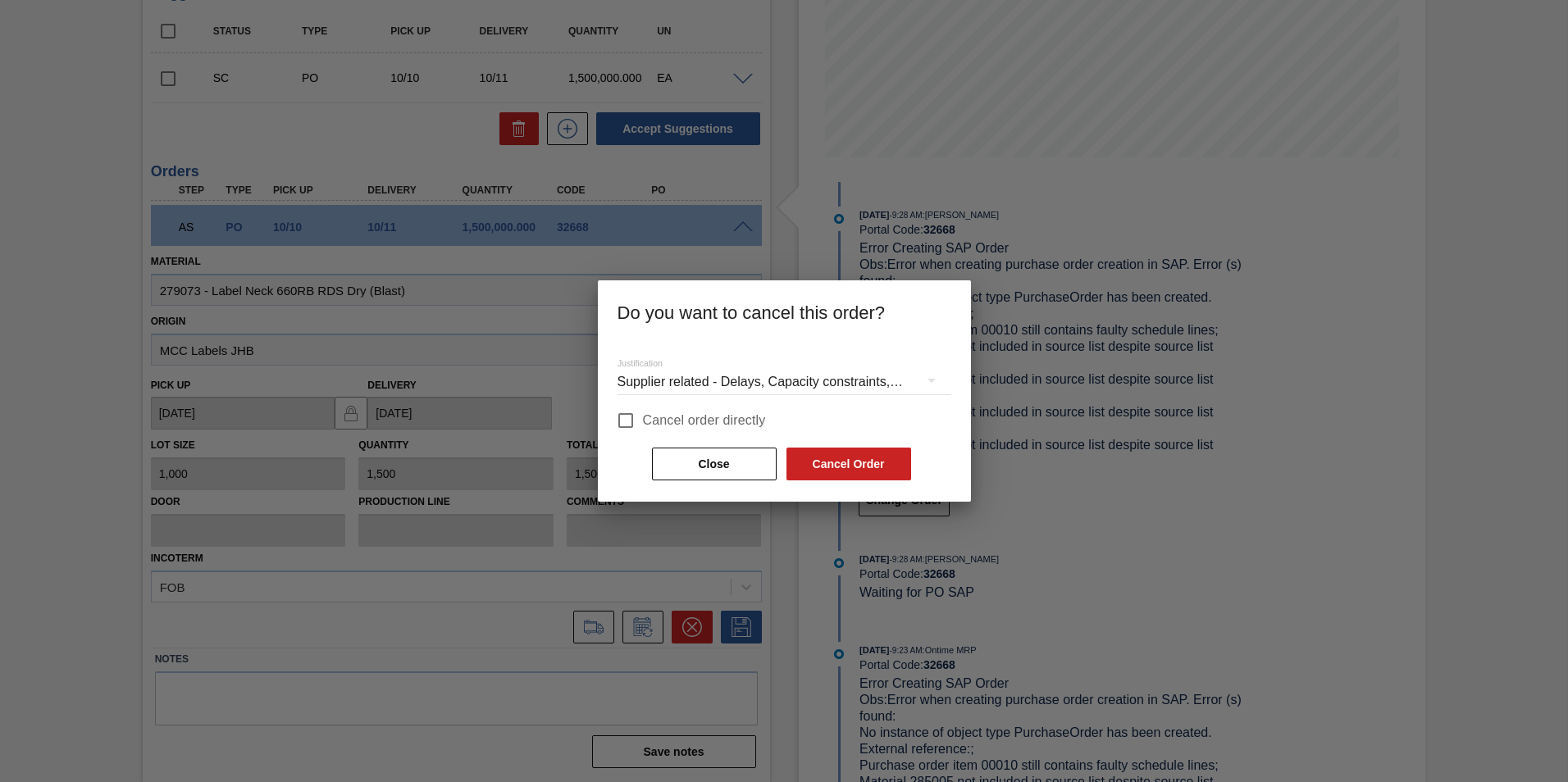
click at [678, 421] on span "Cancel order directly" at bounding box center [704, 421] width 123 height 19
click at [643, 421] on input "Cancel order directly" at bounding box center [626, 420] width 34 height 34
checkbox input "true"
click at [826, 457] on button "Cancel Order" at bounding box center [849, 464] width 124 height 32
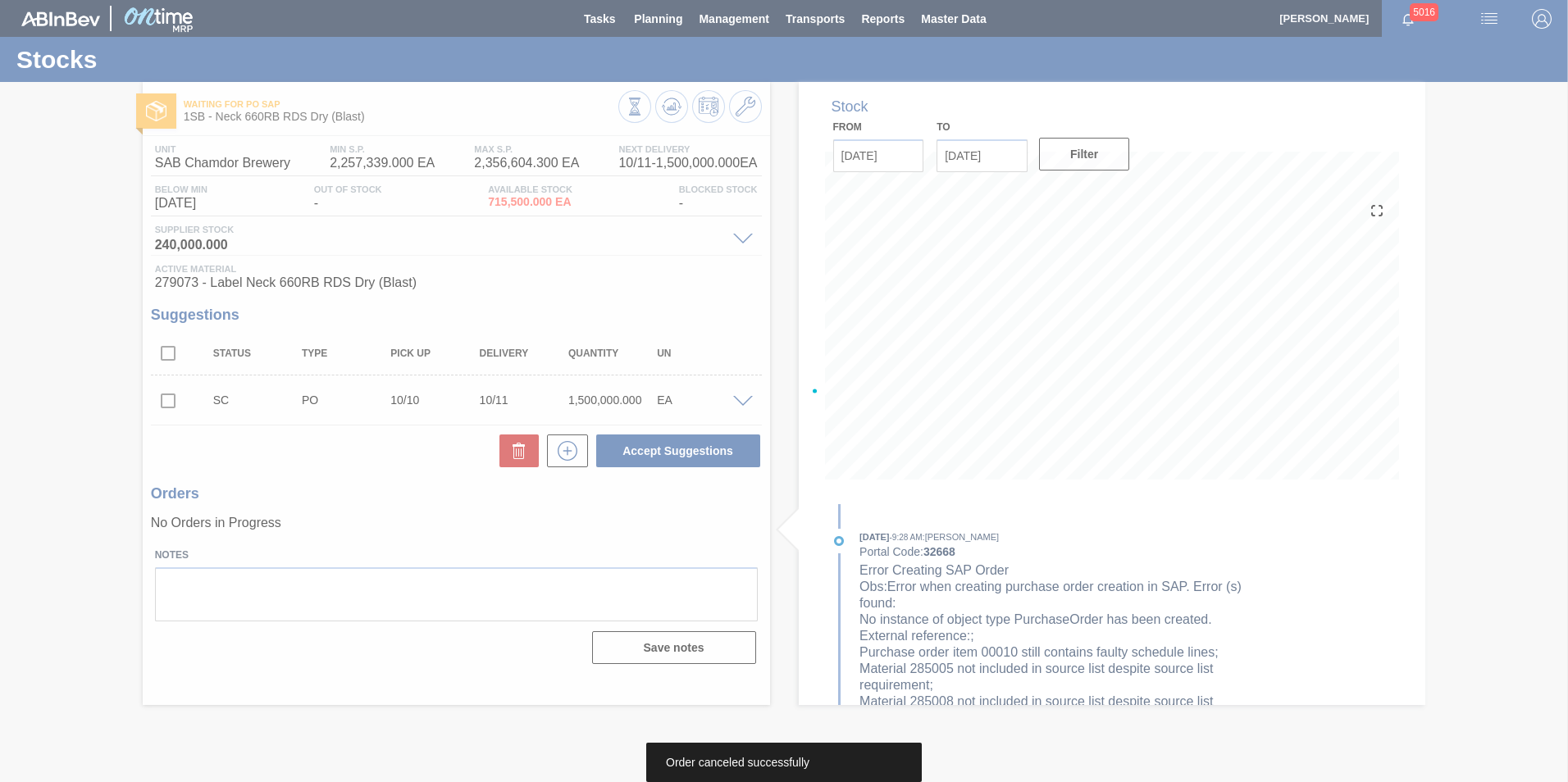
scroll to position [0, 0]
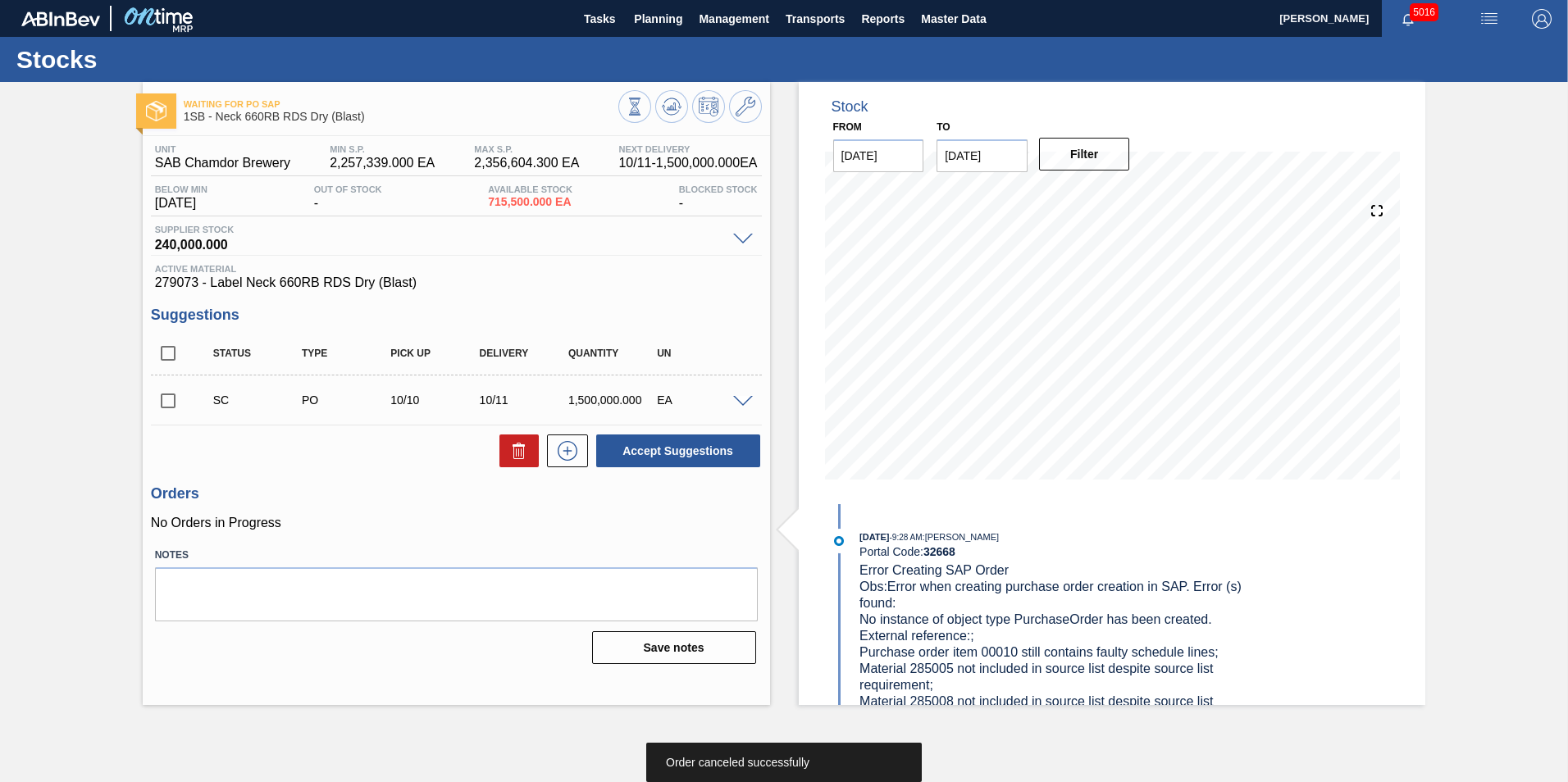
click at [739, 399] on span at bounding box center [743, 402] width 19 height 12
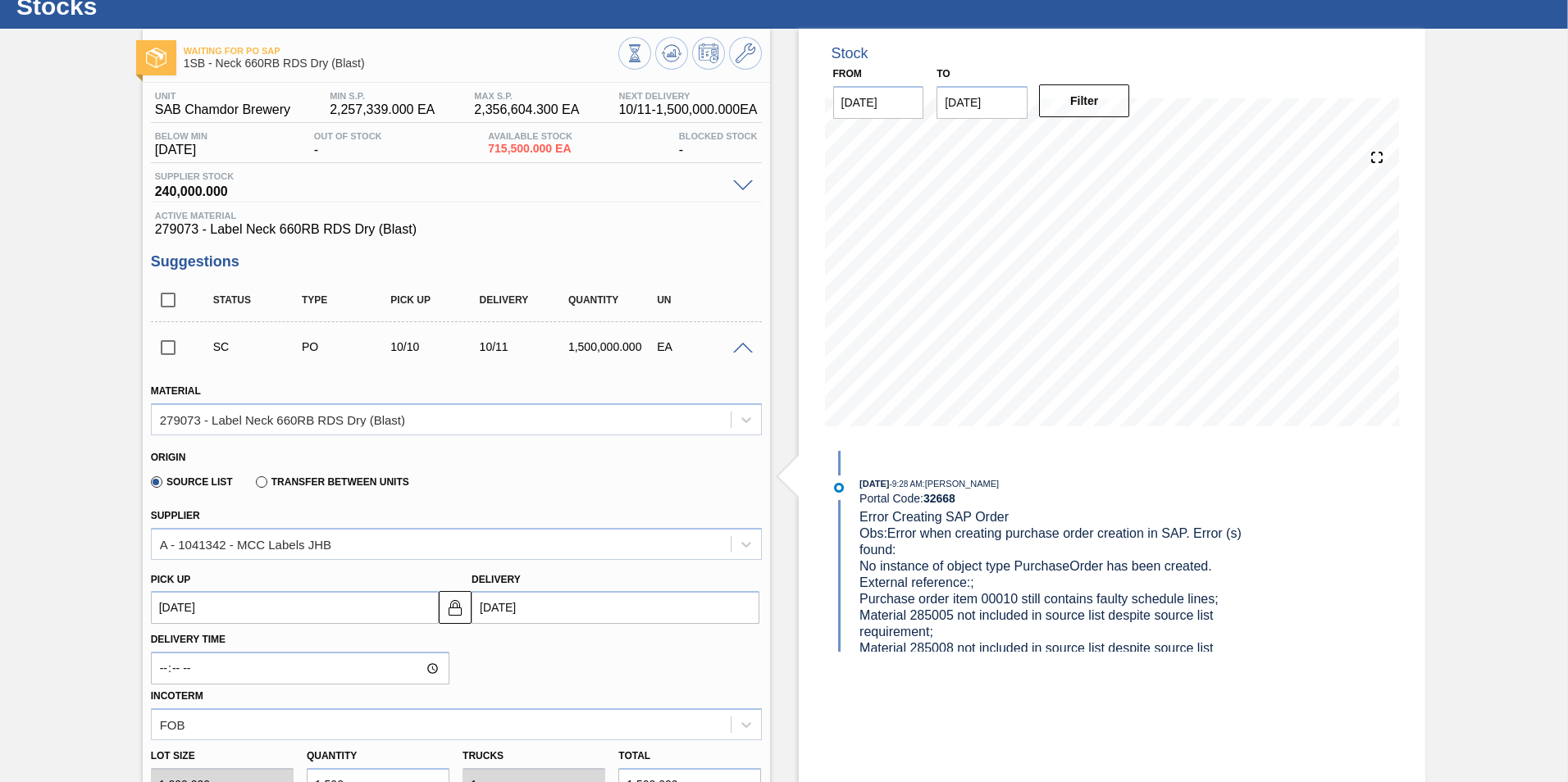
scroll to position [82, 0]
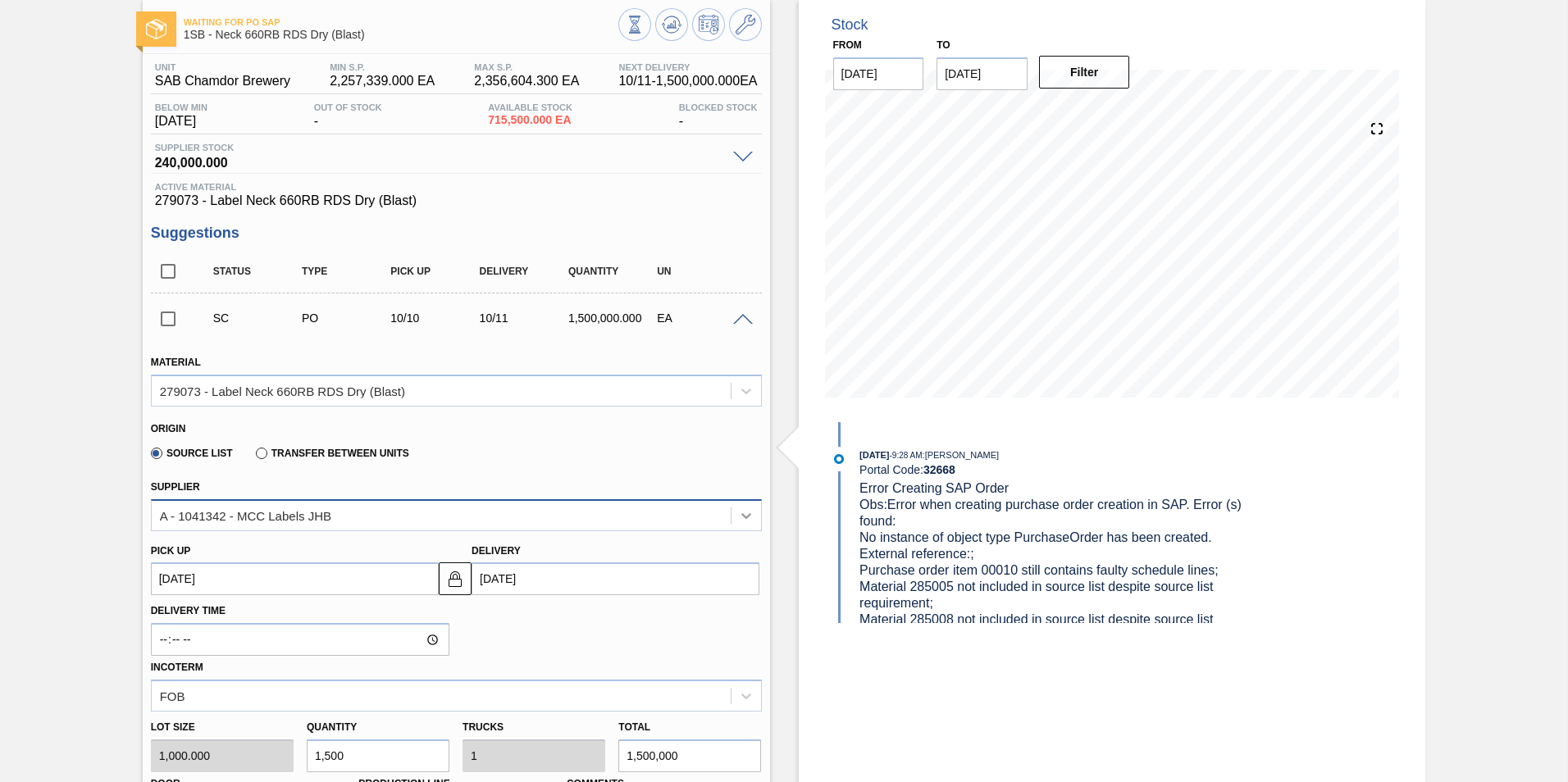
click at [745, 516] on icon at bounding box center [746, 515] width 17 height 17
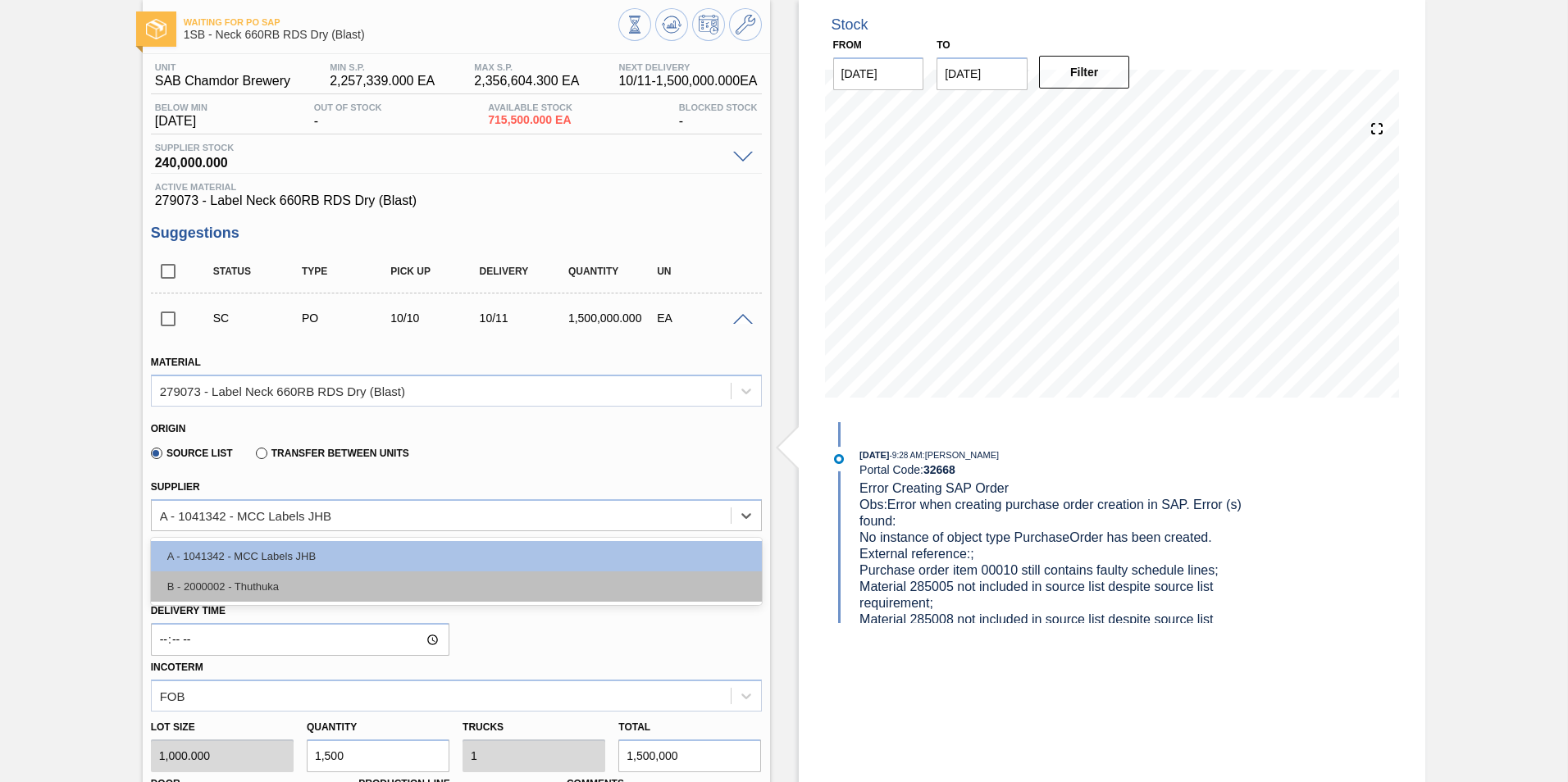
click at [366, 580] on div "B - 2000002 - Thuthuka" at bounding box center [456, 586] width 611 height 31
type input "60,000.000"
type input "25"
type input "1.25"
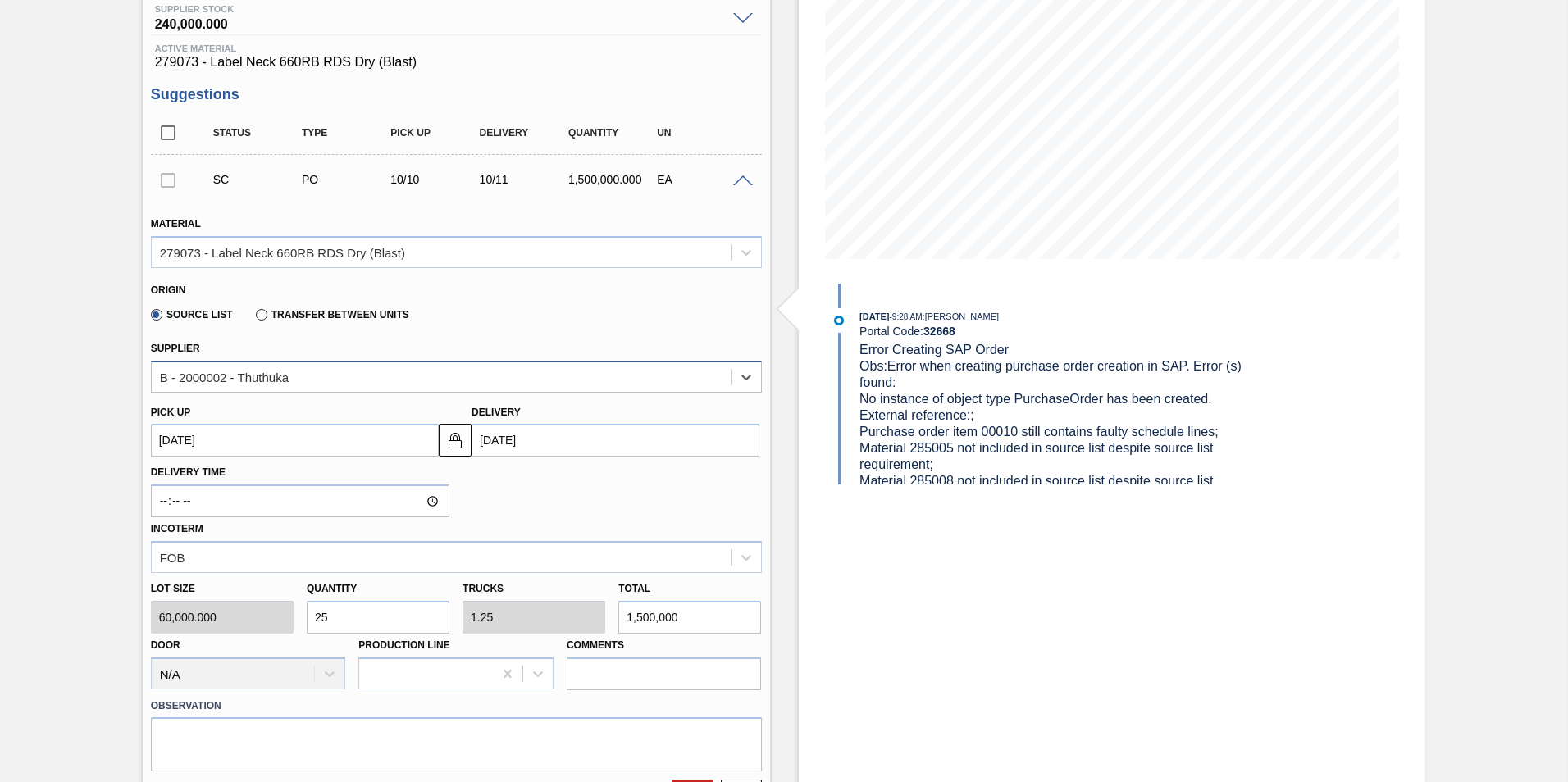
scroll to position [246, 0]
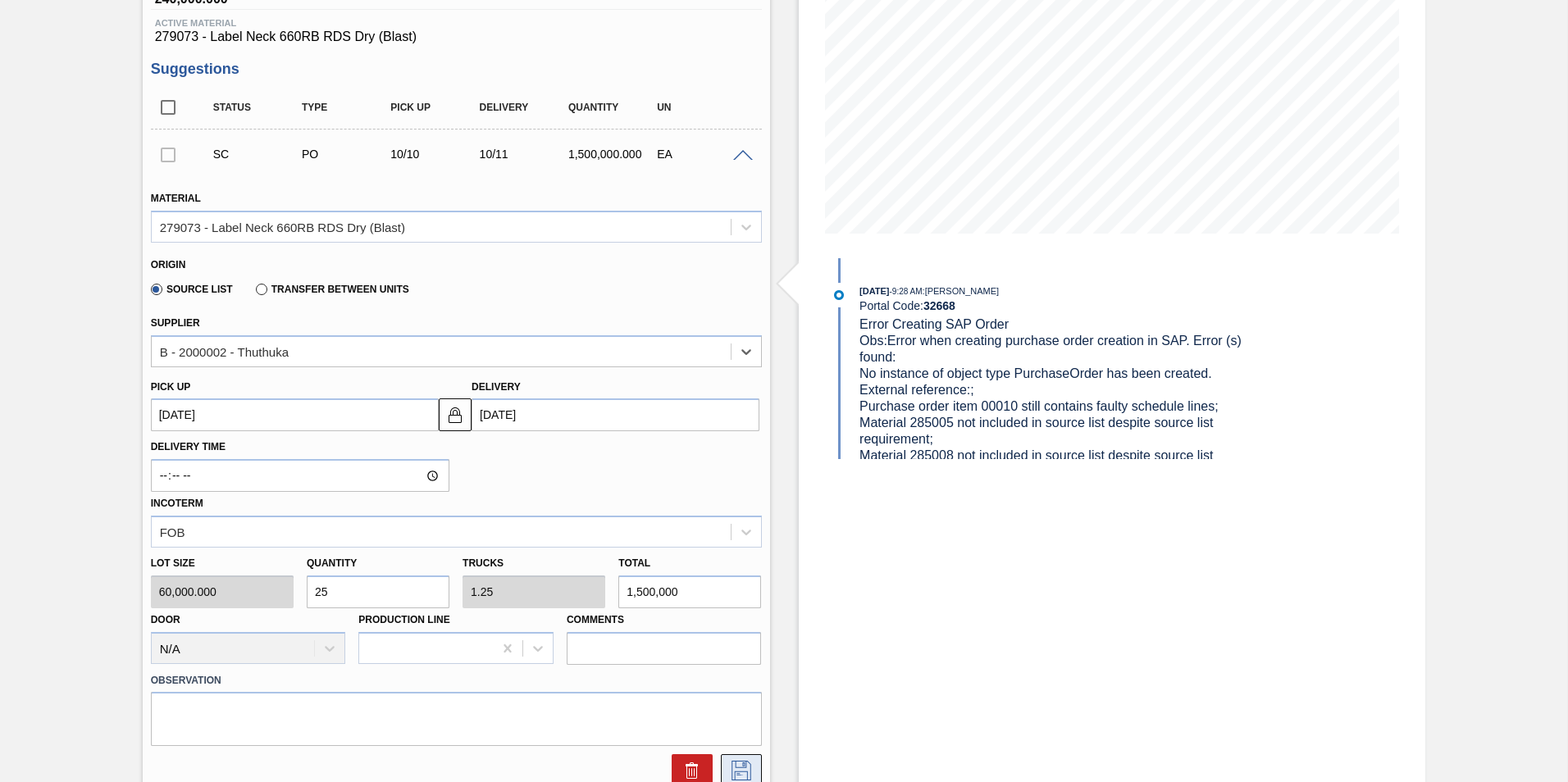
click at [752, 770] on icon at bounding box center [741, 771] width 26 height 19
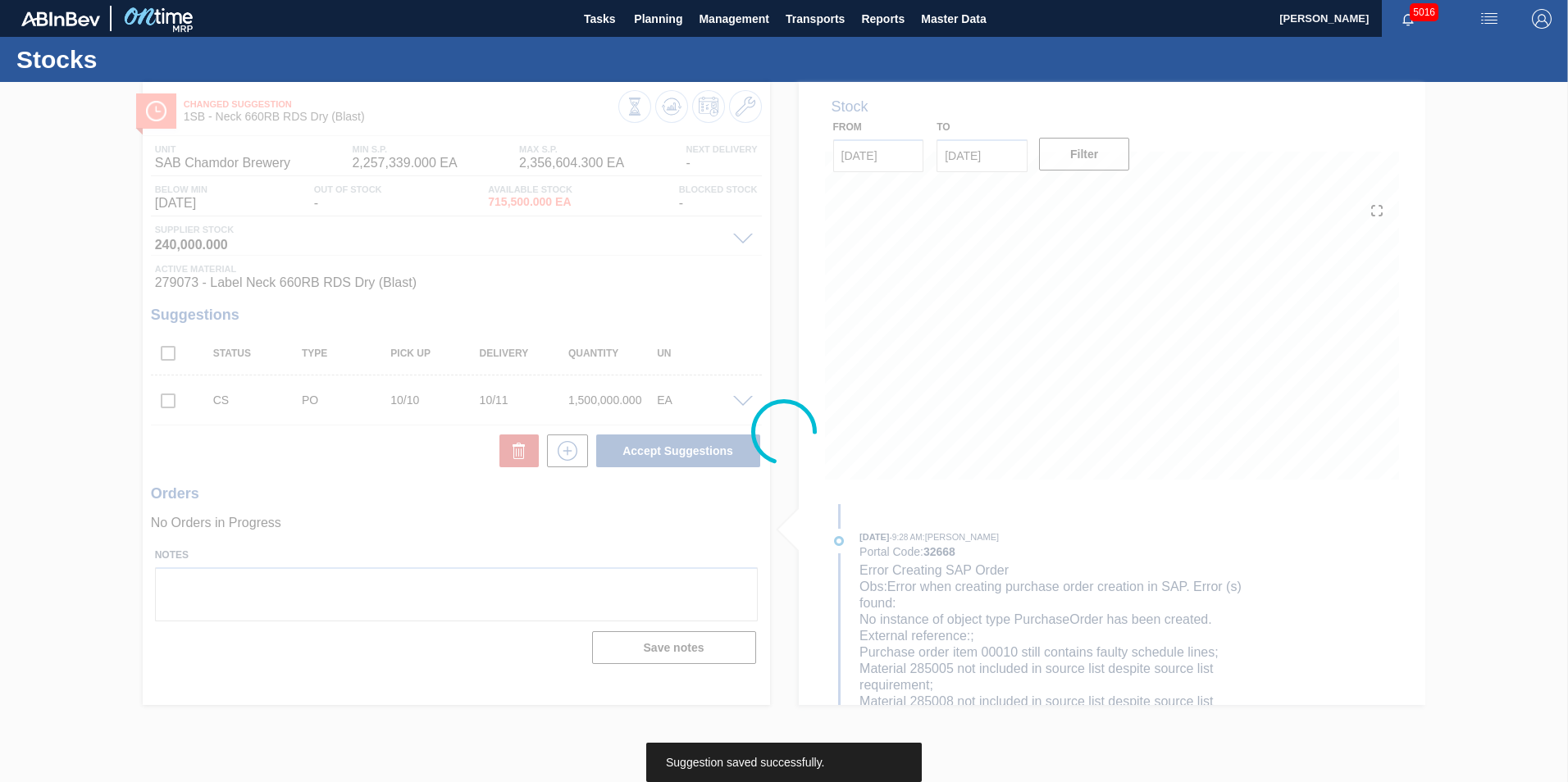
scroll to position [0, 0]
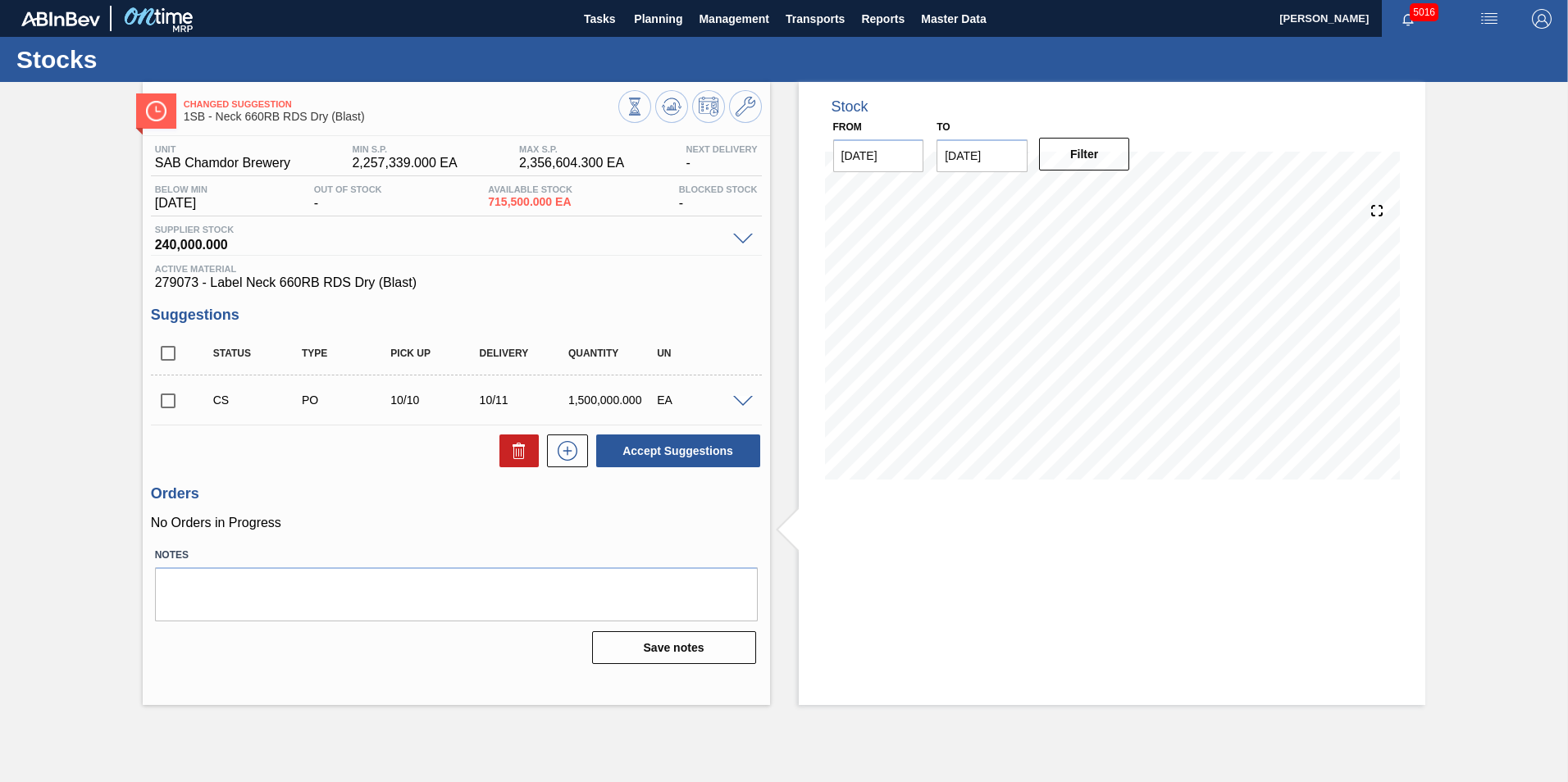
click at [739, 401] on span at bounding box center [743, 402] width 19 height 12
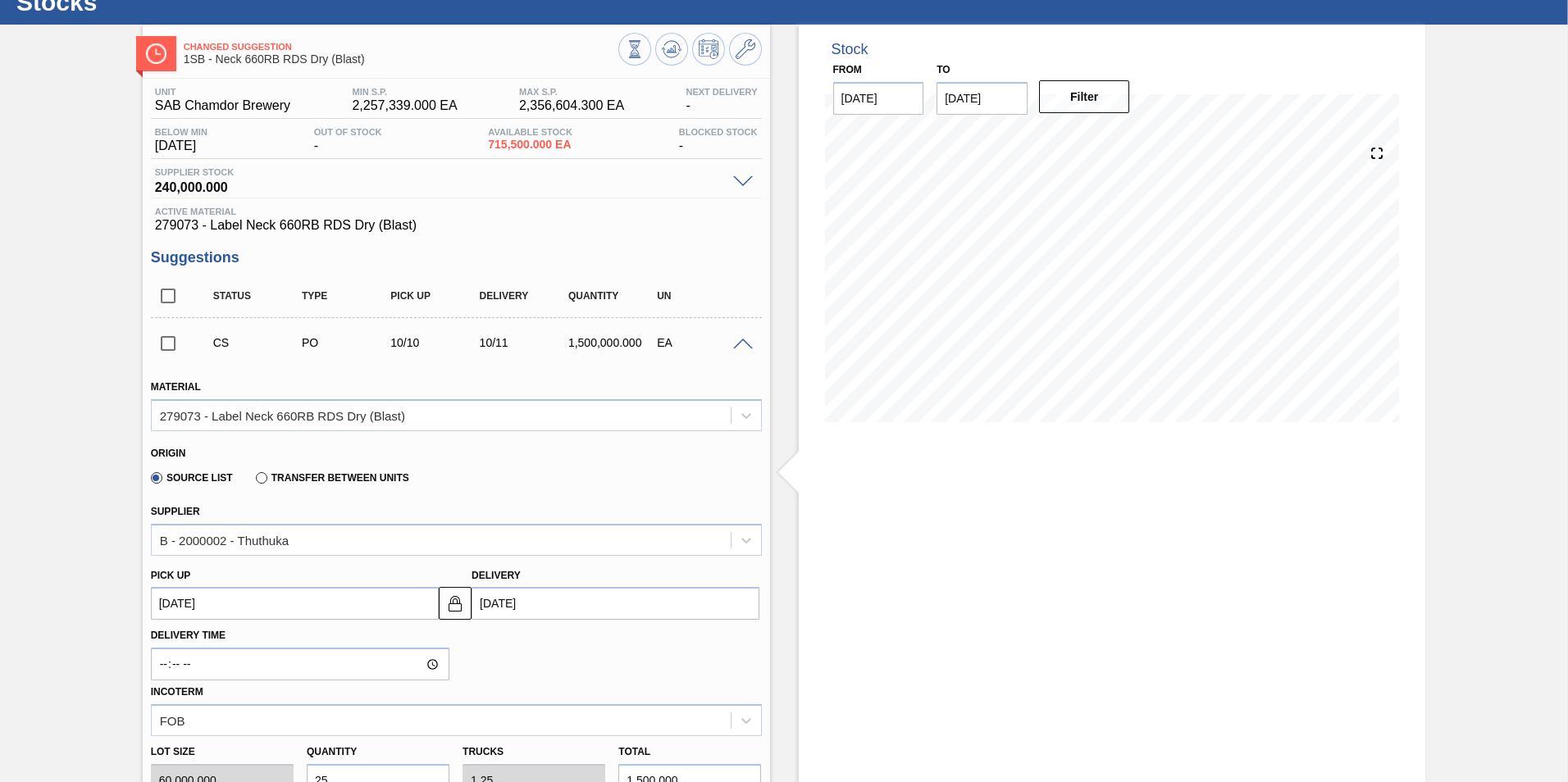
scroll to position [82, 0]
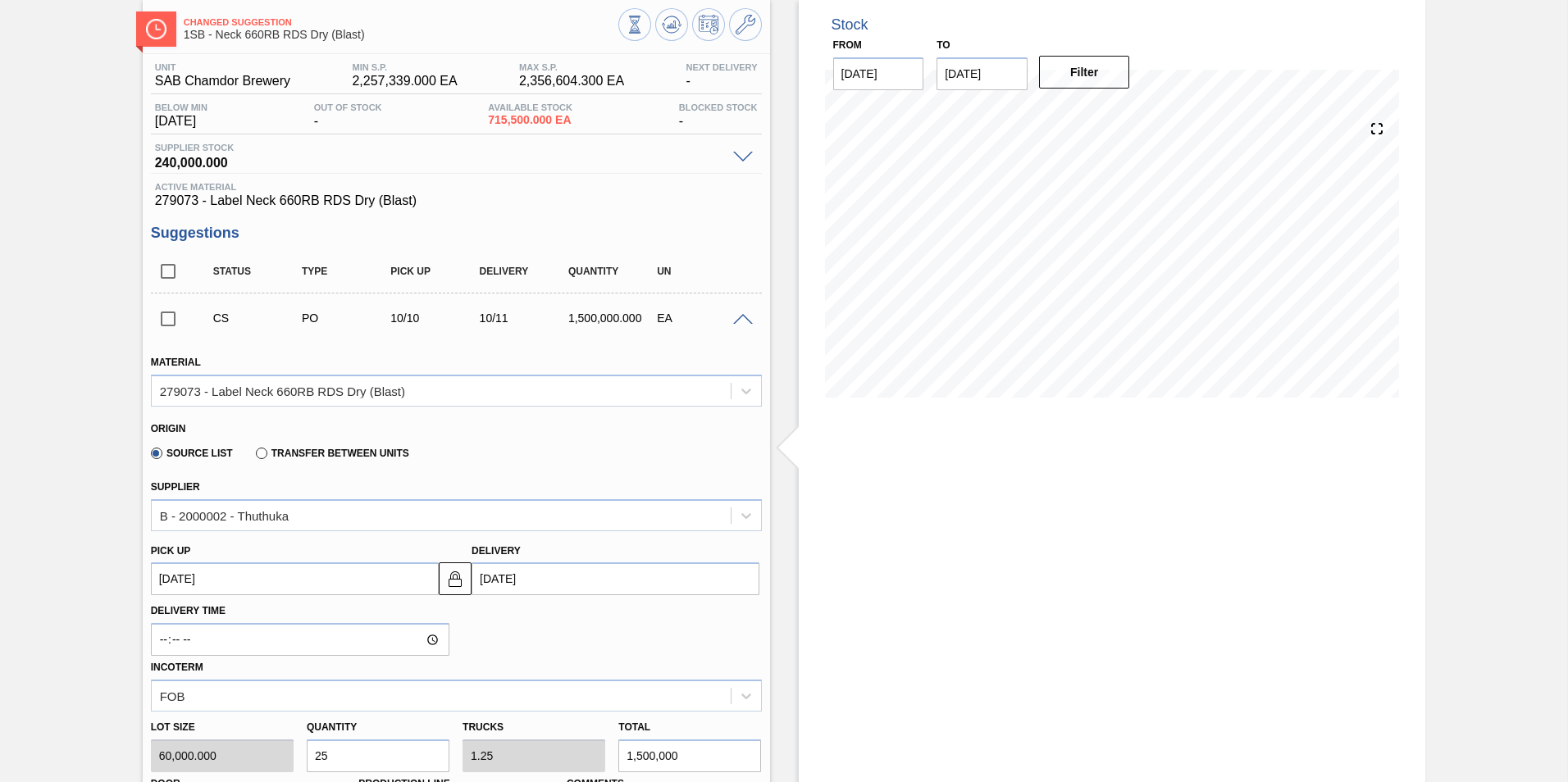
click at [738, 319] on span at bounding box center [743, 320] width 19 height 12
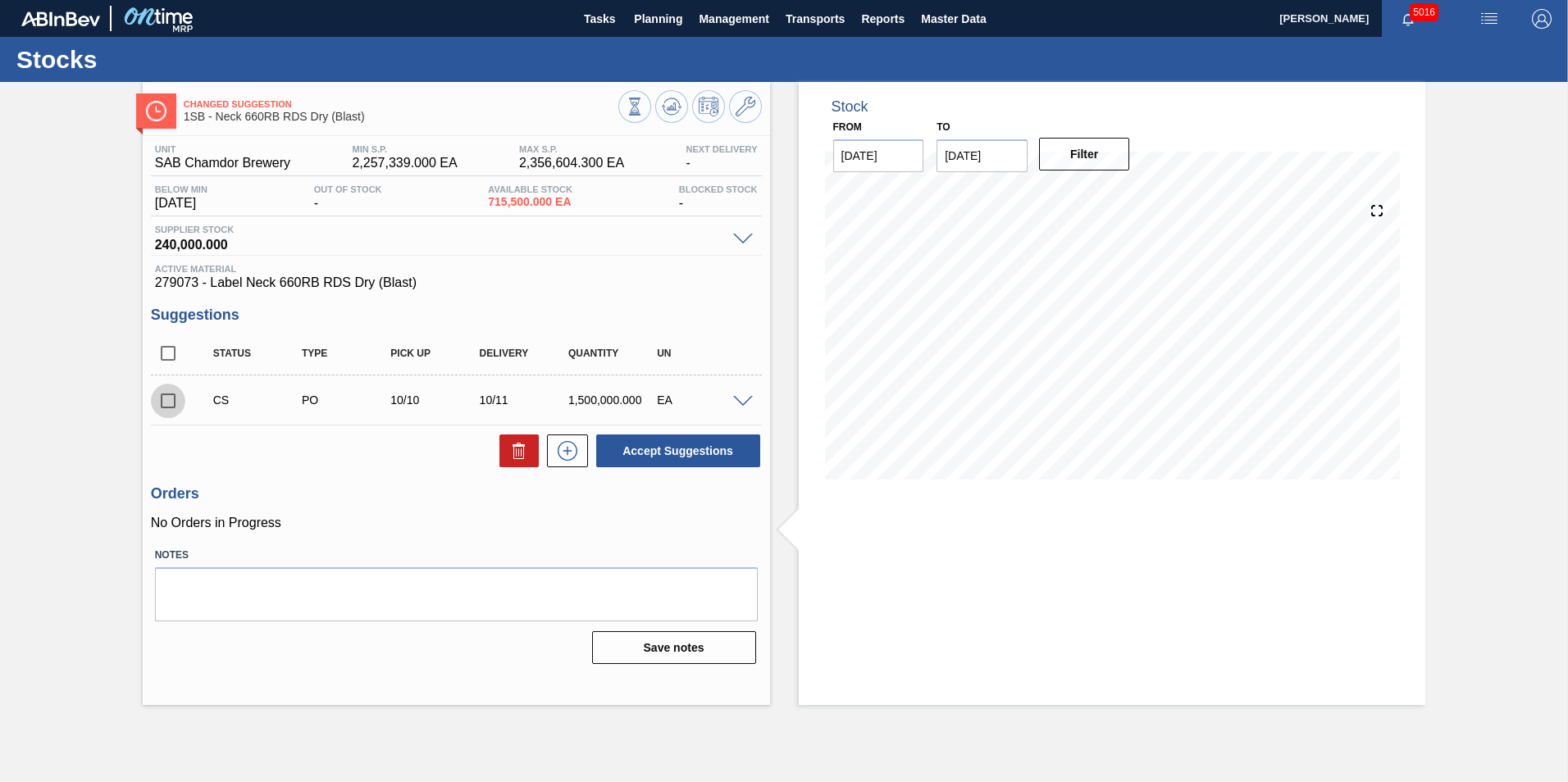
click at [167, 399] on input "checkbox" at bounding box center [167, 401] width 34 height 34
click at [682, 445] on button "Accept Suggestions" at bounding box center [677, 450] width 164 height 32
checkbox input "false"
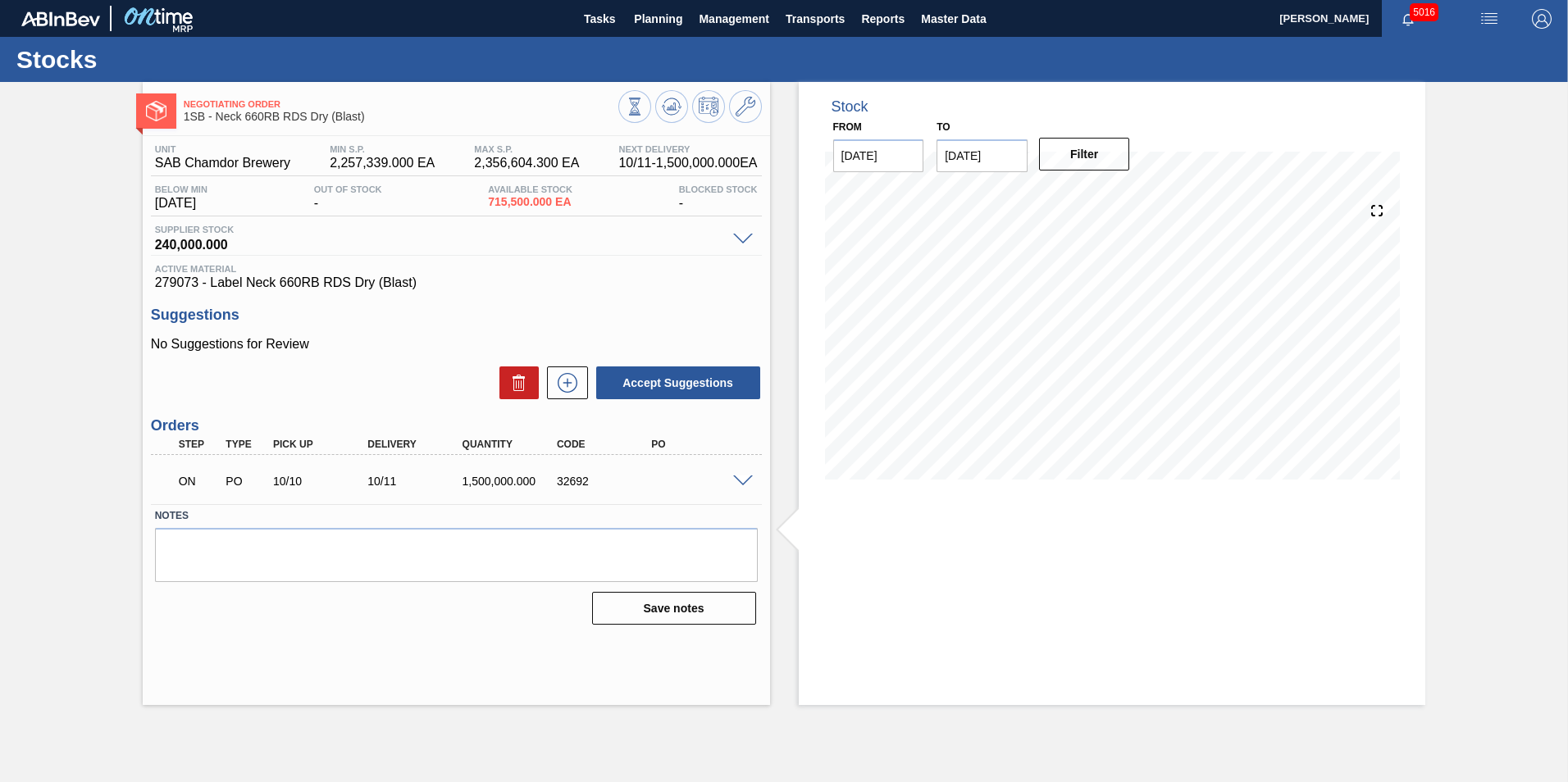
click at [742, 482] on span at bounding box center [743, 482] width 19 height 12
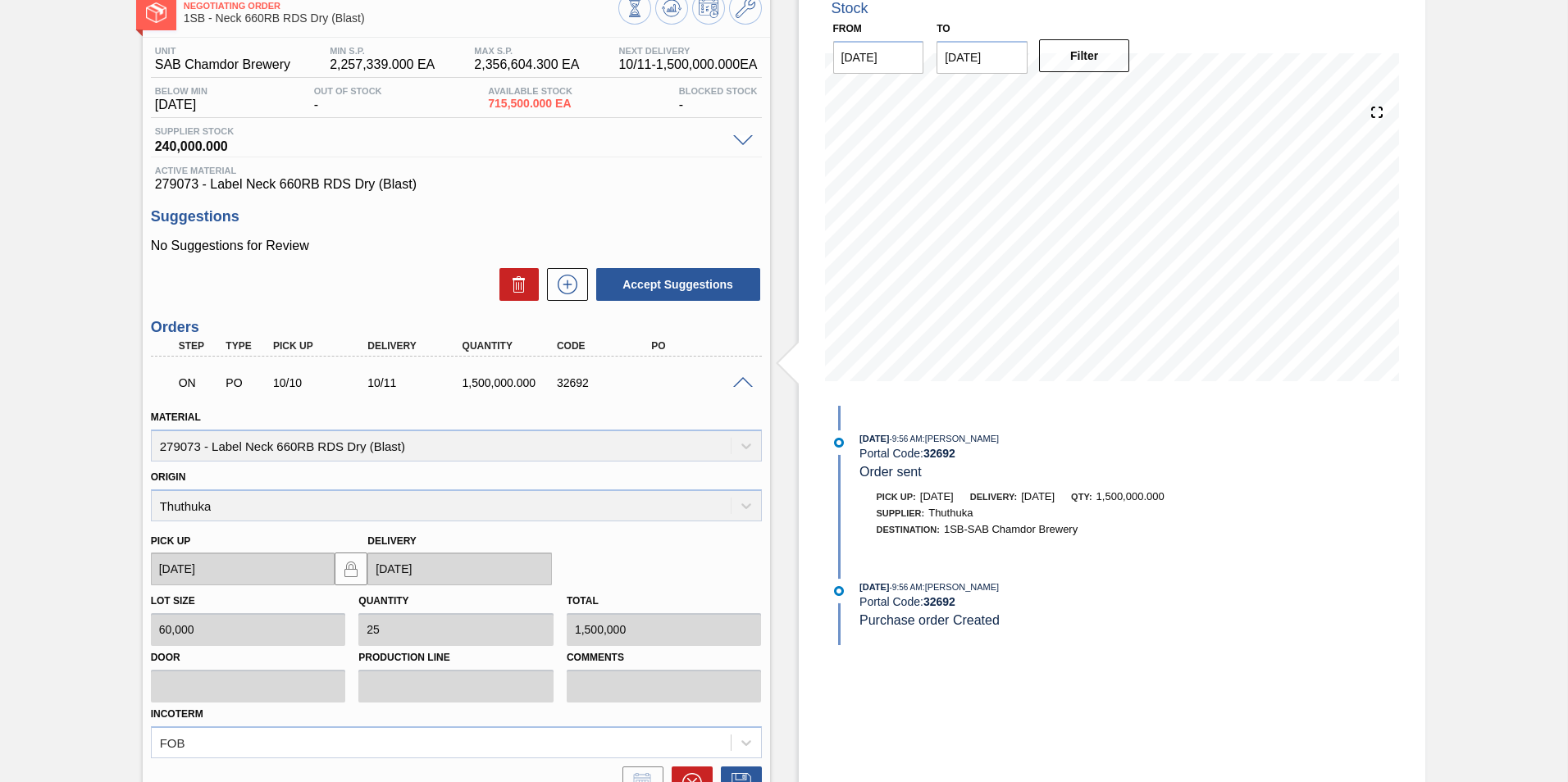
scroll to position [82, 0]
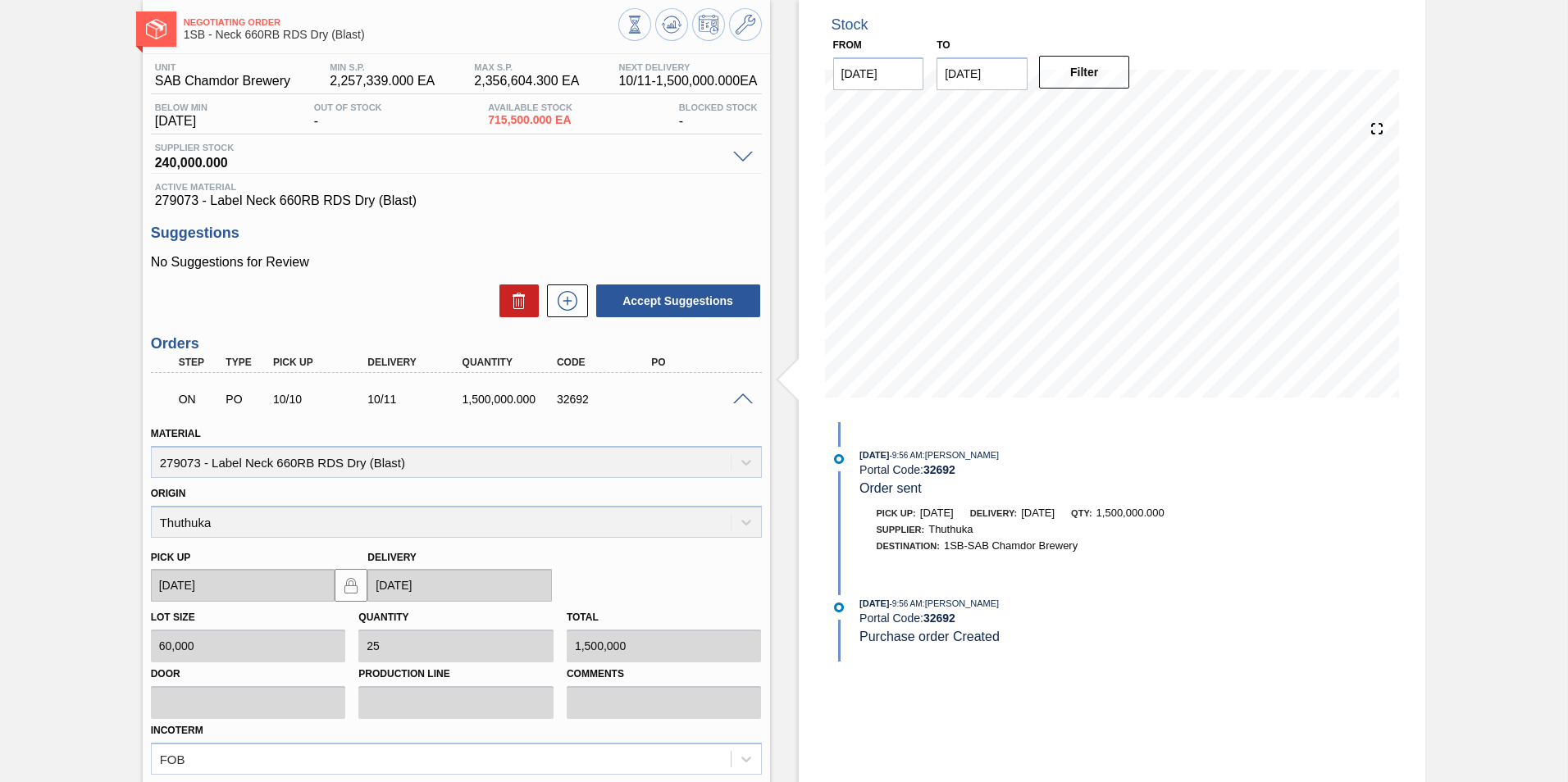
click at [736, 399] on span at bounding box center [743, 400] width 19 height 12
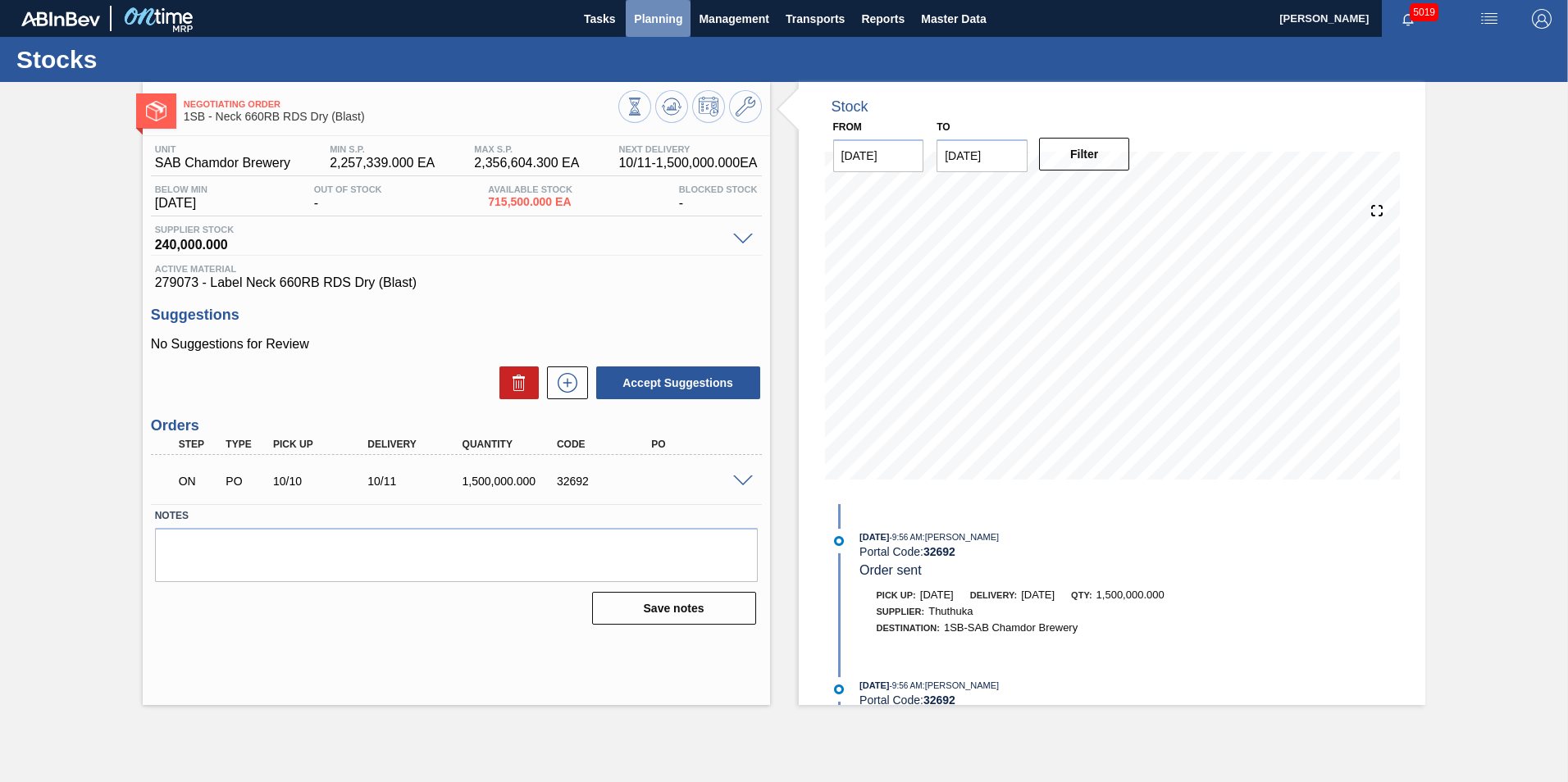
click at [663, 14] on span "Planning" at bounding box center [658, 18] width 48 height 19
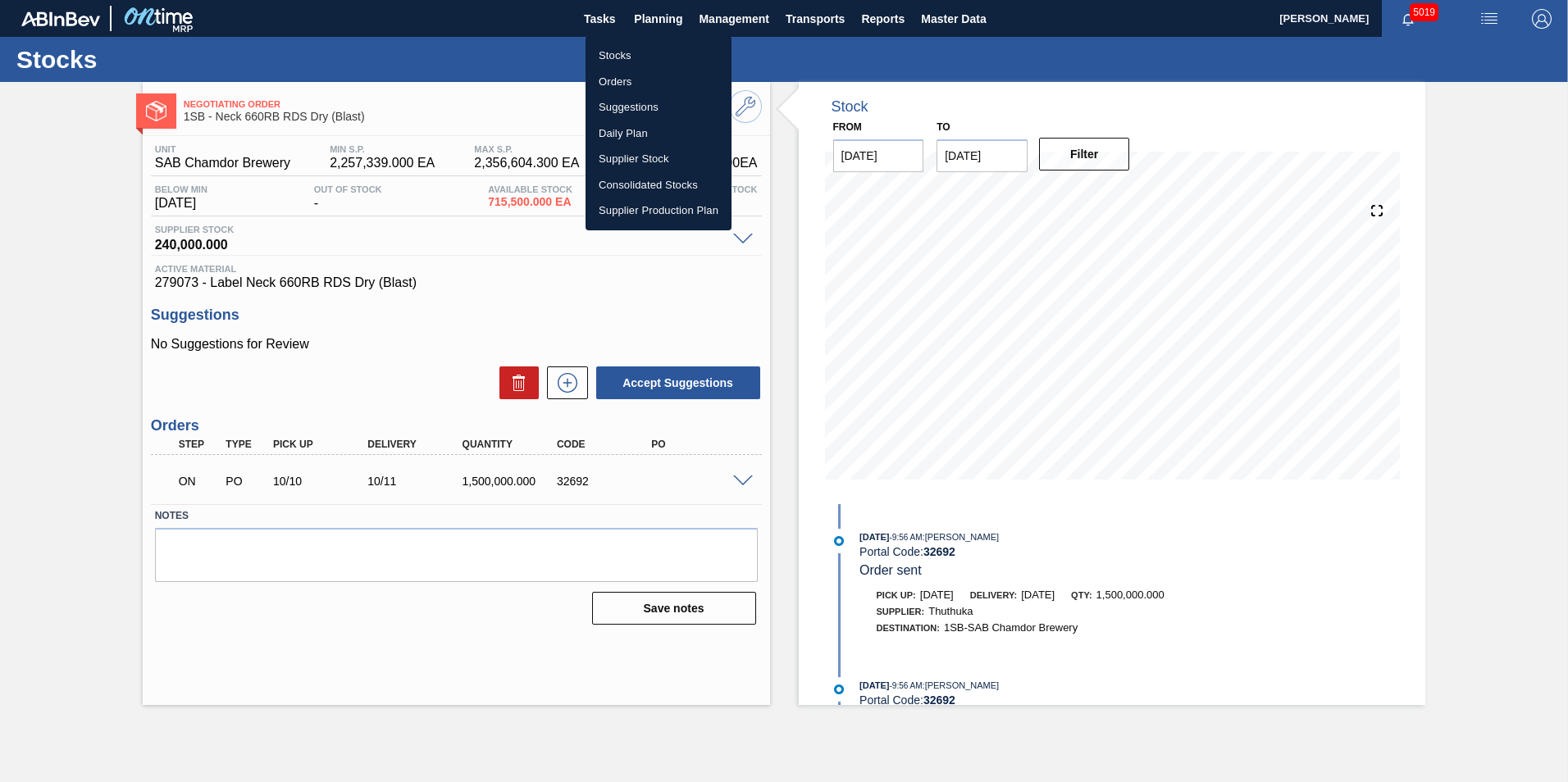
drag, startPoint x: 623, startPoint y: 51, endPoint x: 752, endPoint y: 339, distance: 315.6
click at [623, 51] on li "Stocks" at bounding box center [658, 56] width 146 height 26
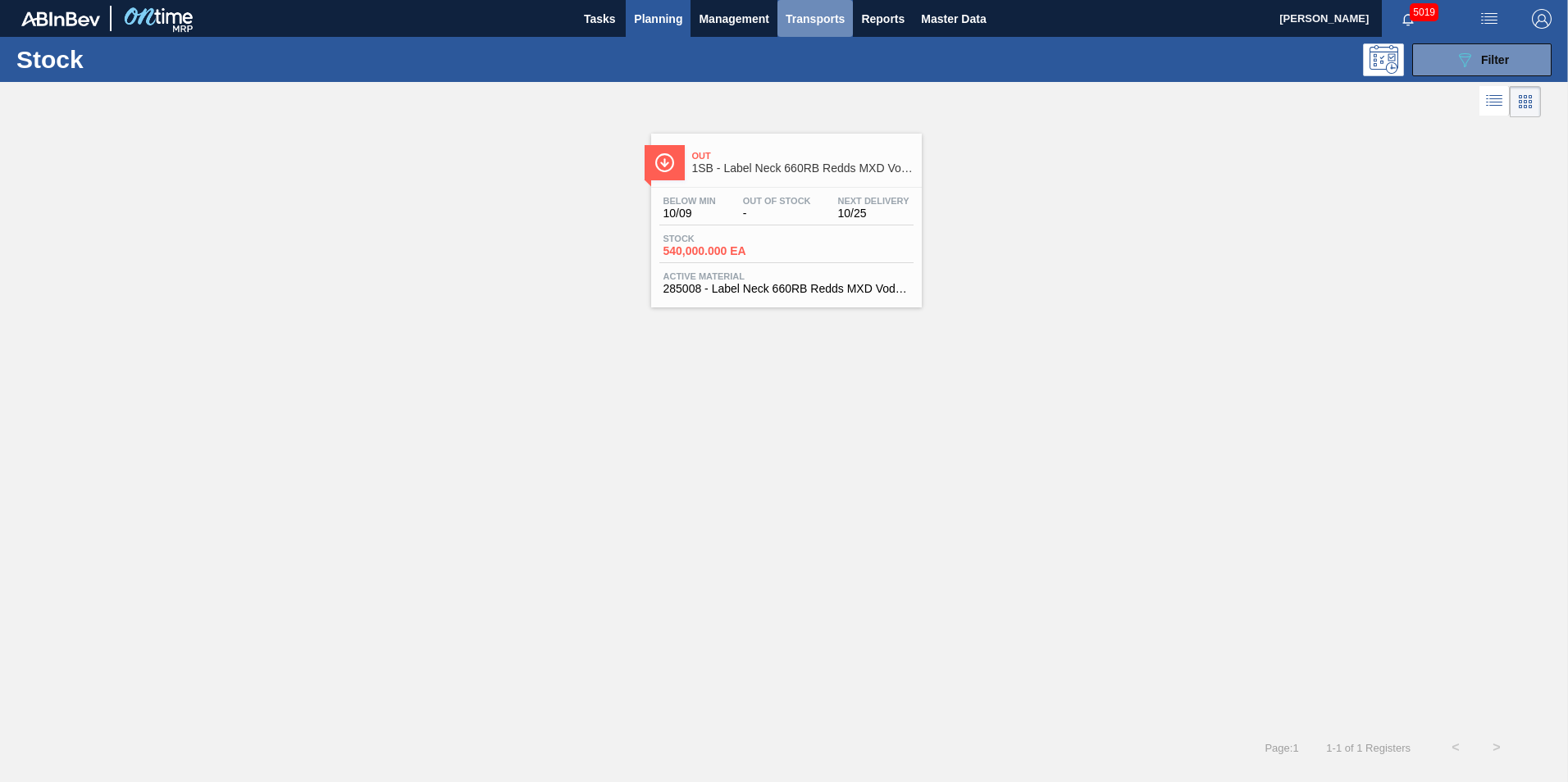
click at [826, 23] on span "Transports" at bounding box center [815, 18] width 59 height 19
click at [800, 55] on li "Load Composition" at bounding box center [815, 56] width 114 height 26
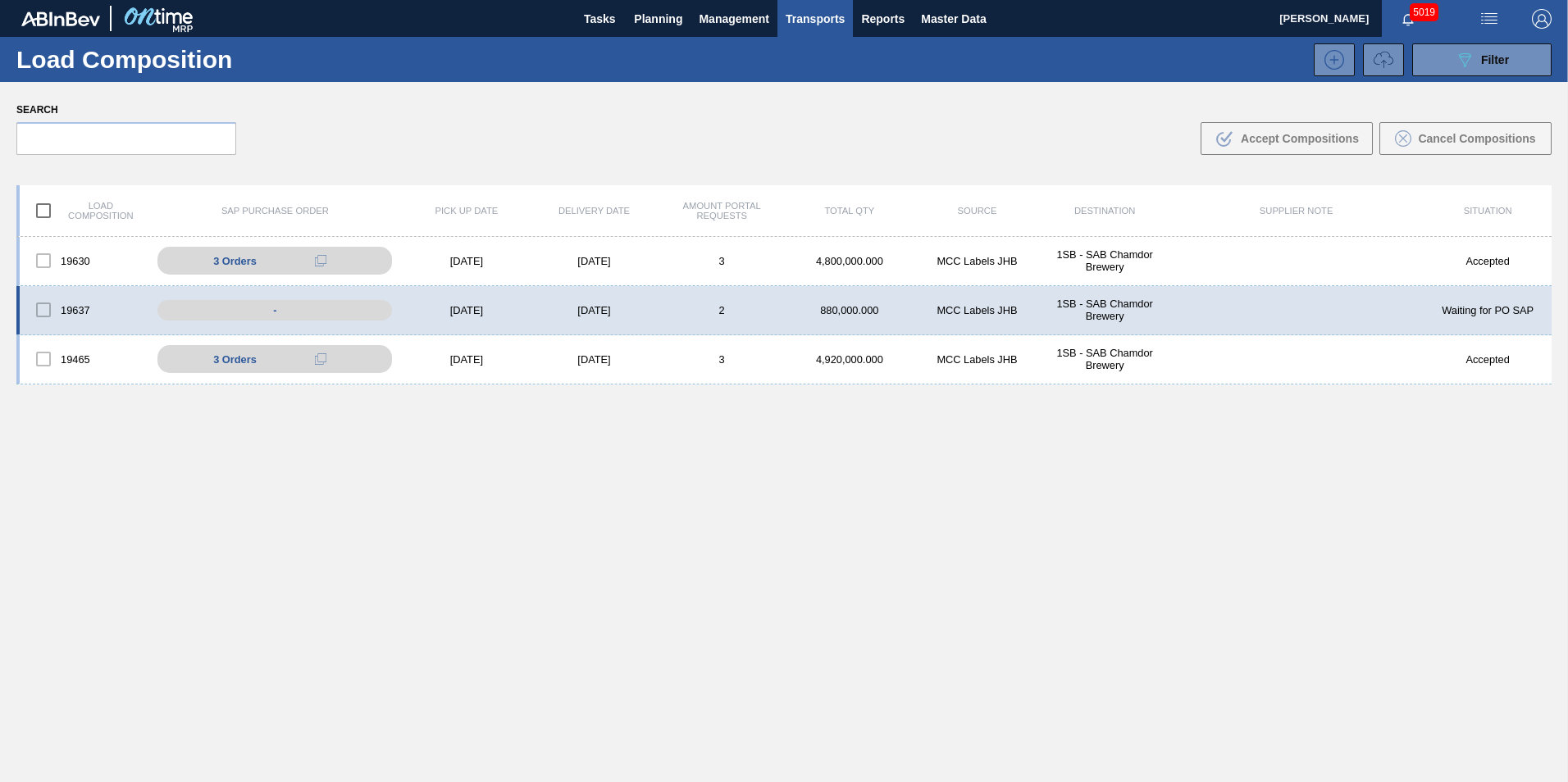
click at [514, 311] on div "[DATE]" at bounding box center [466, 311] width 128 height 12
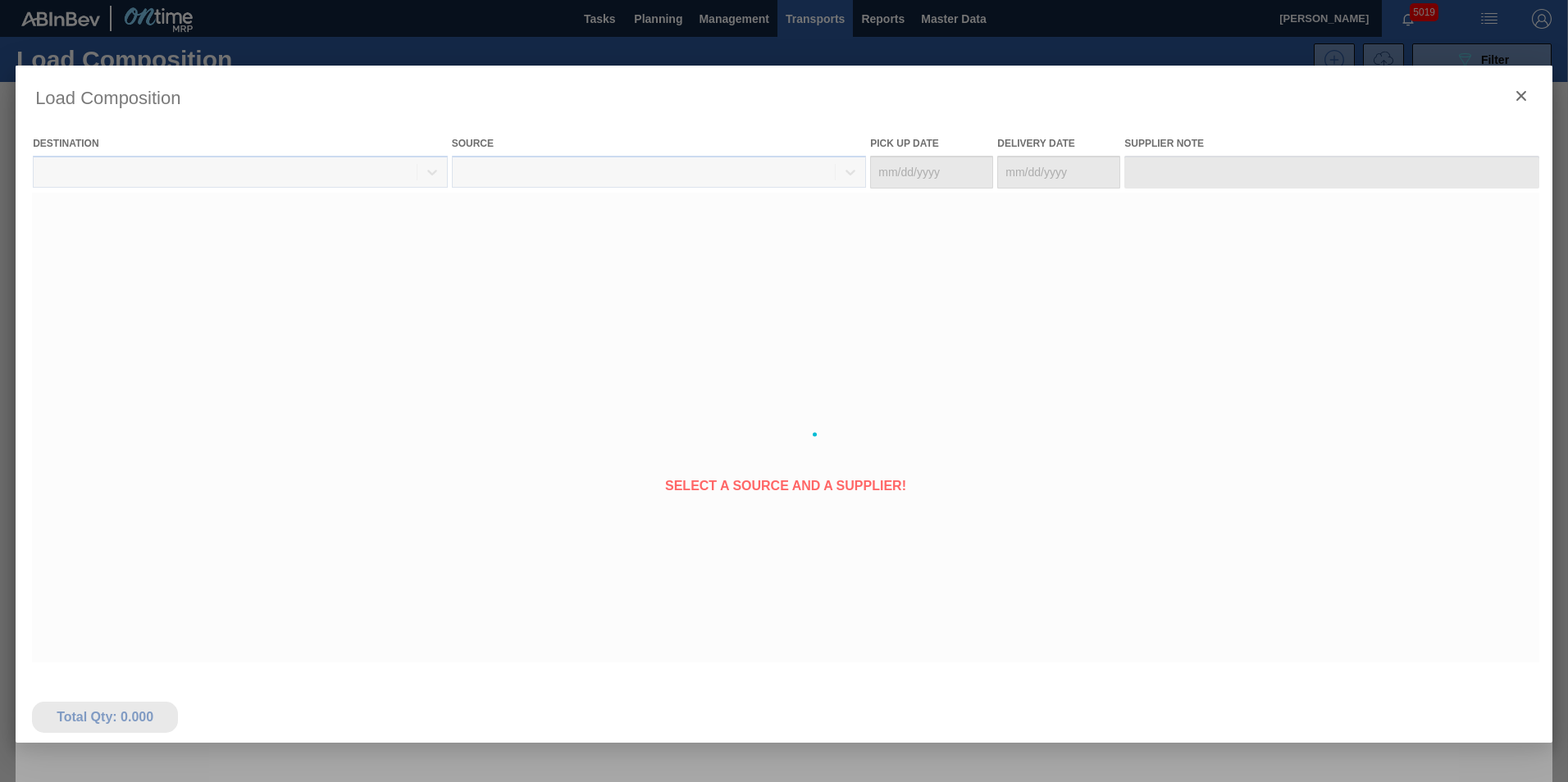
type Date "[DATE]"
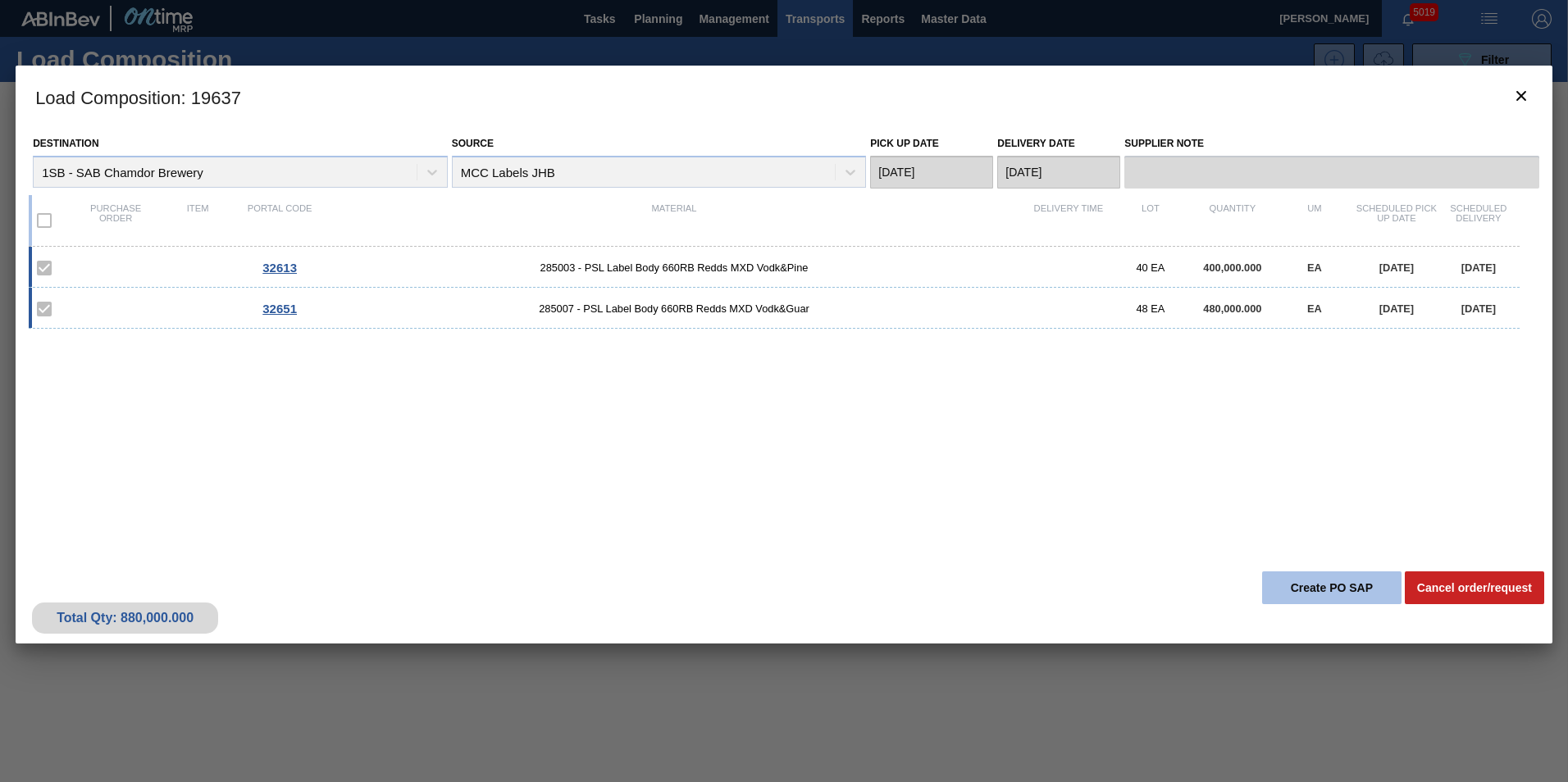
click at [1343, 588] on button "Create PO SAP" at bounding box center [1332, 587] width 139 height 32
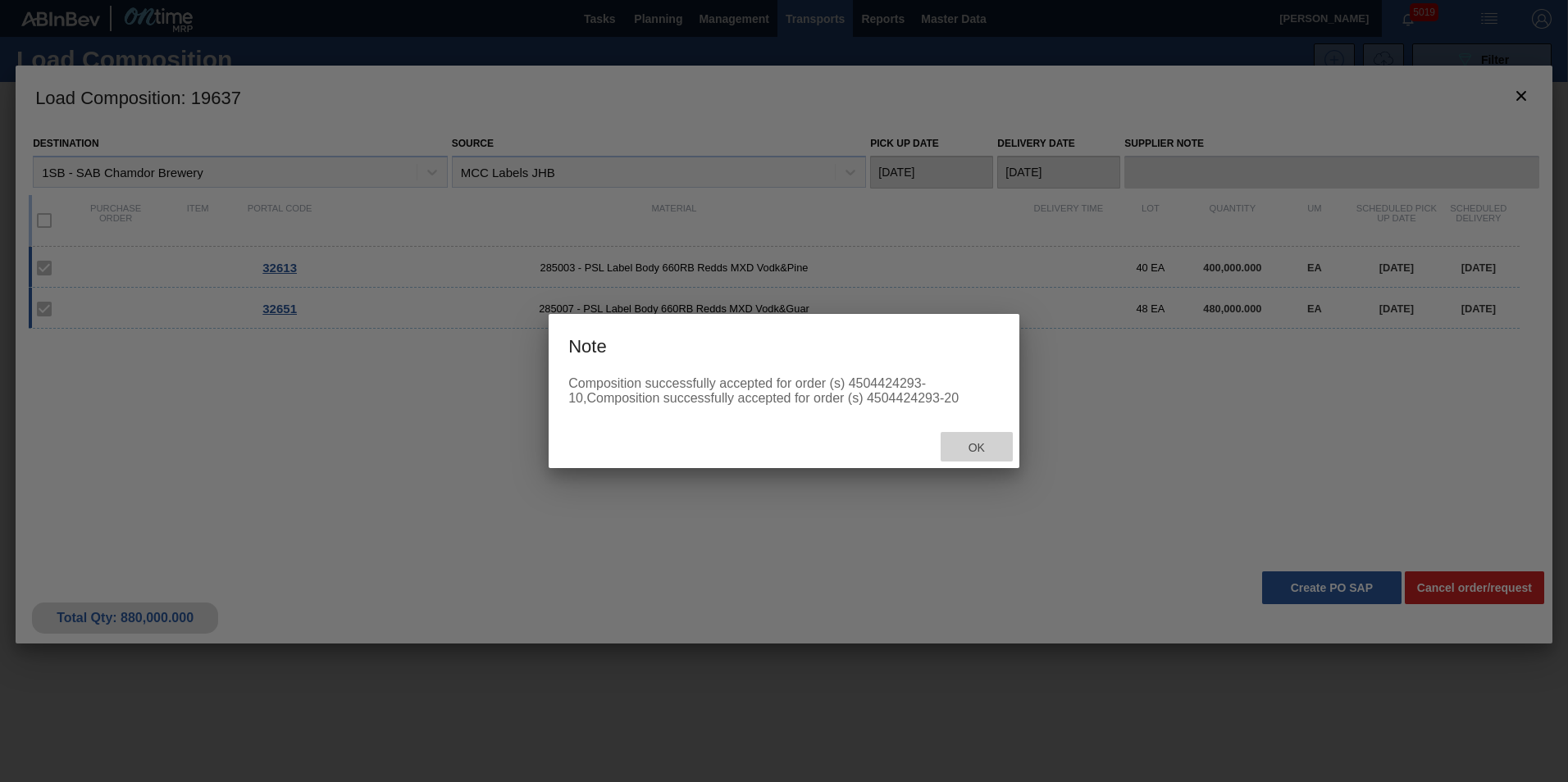
click at [972, 451] on span "Ok" at bounding box center [976, 447] width 43 height 13
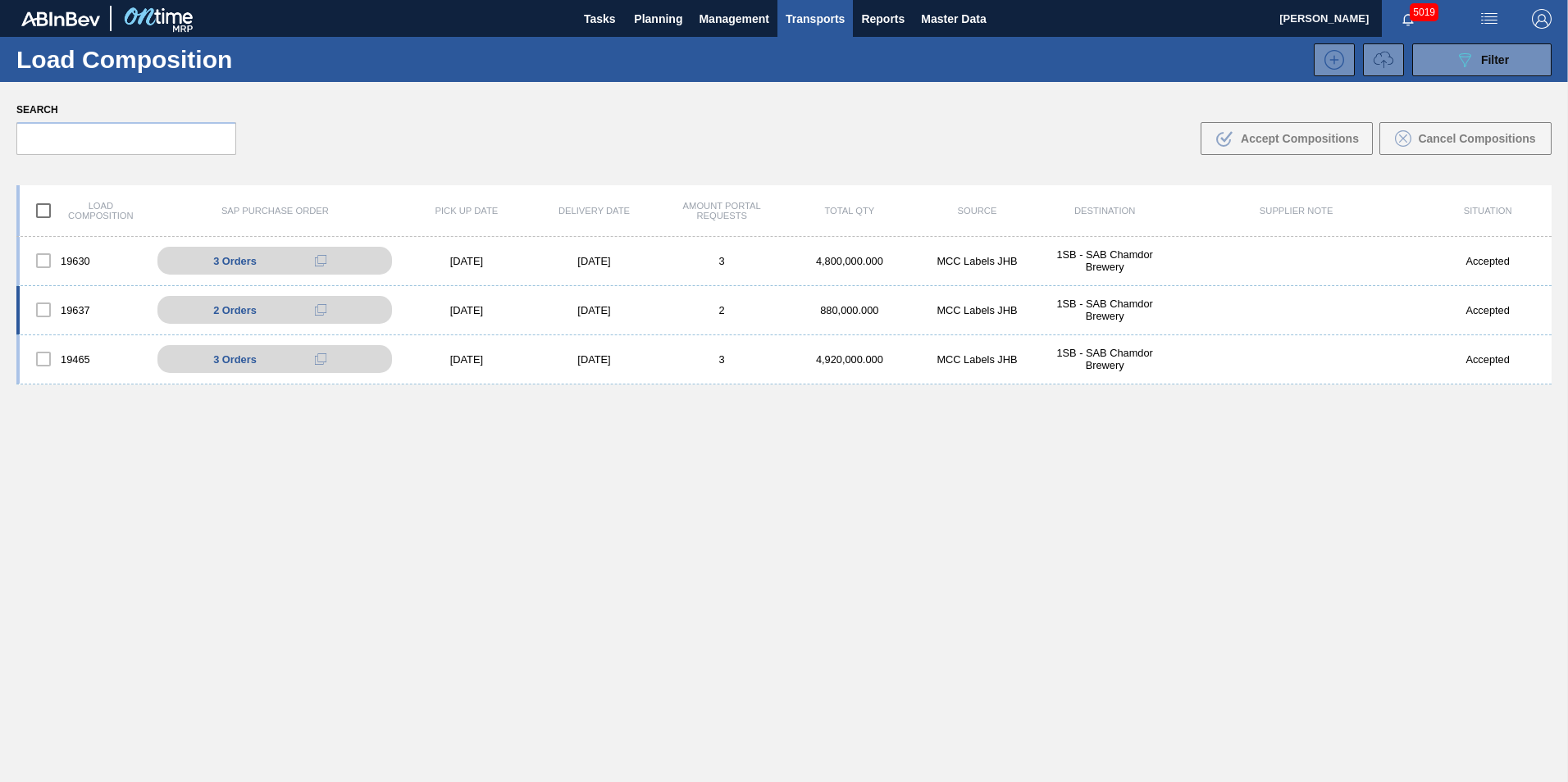
click at [136, 309] on div "19637" at bounding box center [83, 310] width 128 height 34
click at [396, 309] on div "2 Orders" at bounding box center [287, 310] width 242 height 19
click at [438, 308] on div "[DATE]" at bounding box center [466, 311] width 128 height 12
click at [524, 317] on div "19637 2 Orders 4504424293 - 10 4504424293 - 20 10/10/2025 10/10/2025 2 880,000.…" at bounding box center [784, 311] width 1536 height 49
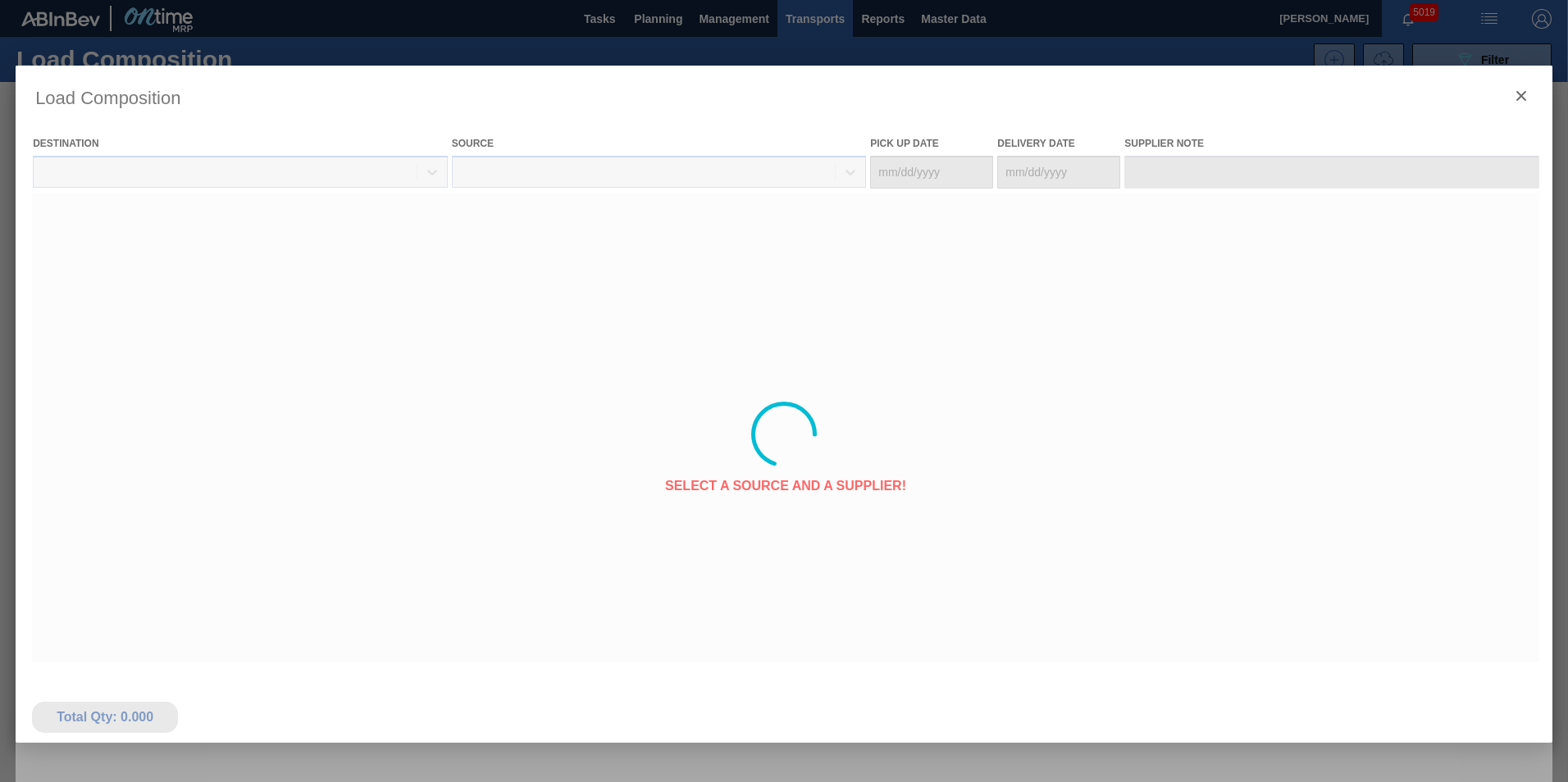
type Date "[DATE]"
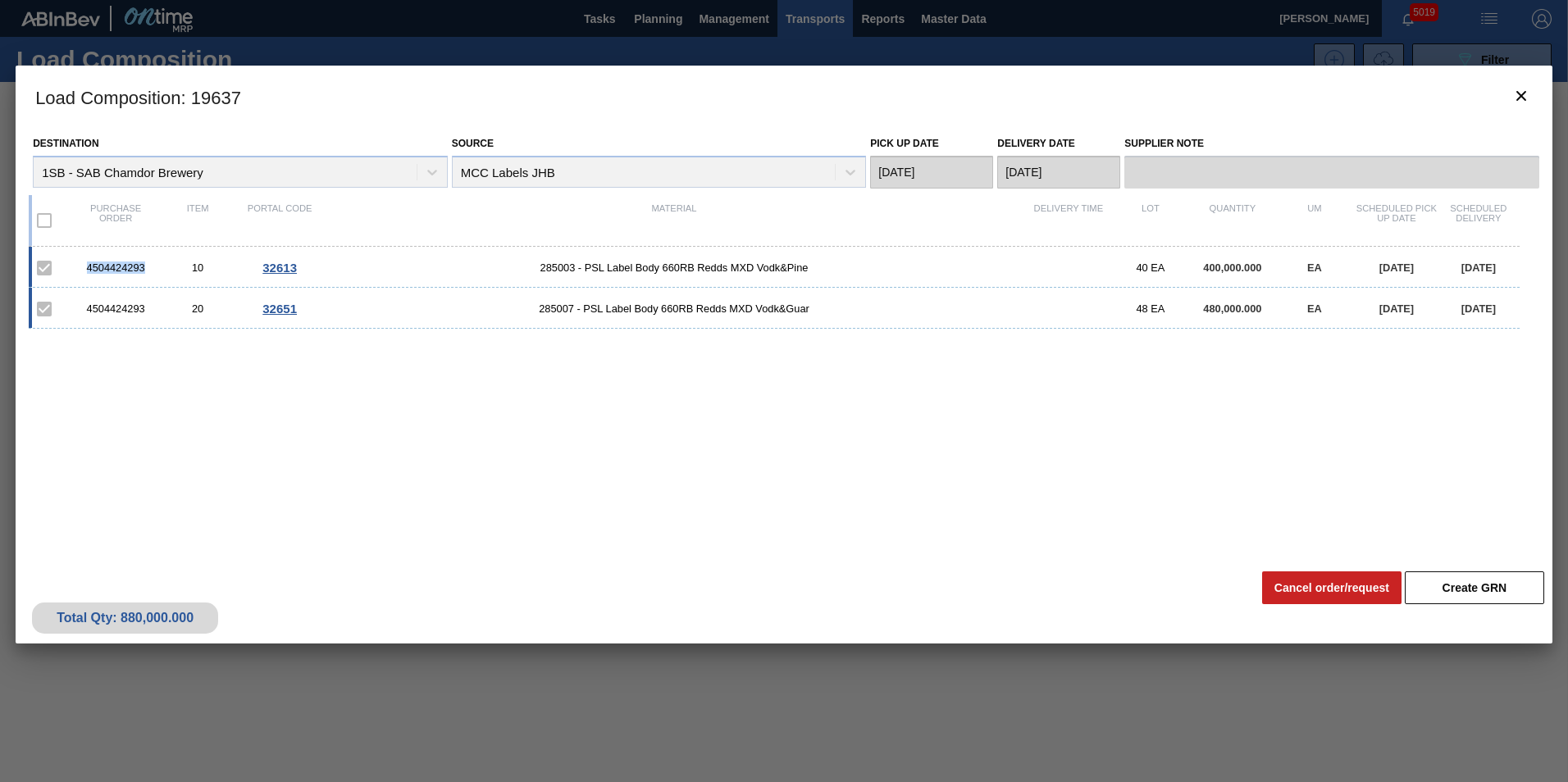
drag, startPoint x: 146, startPoint y: 269, endPoint x: 85, endPoint y: 276, distance: 61.4
click at [85, 276] on div "4504424293 10 32613 285003 - PSL Label Body 660RB Redds MXD Vodk&Pine 40 EA 400…" at bounding box center [774, 267] width 1491 height 41
copy div "4504424293"
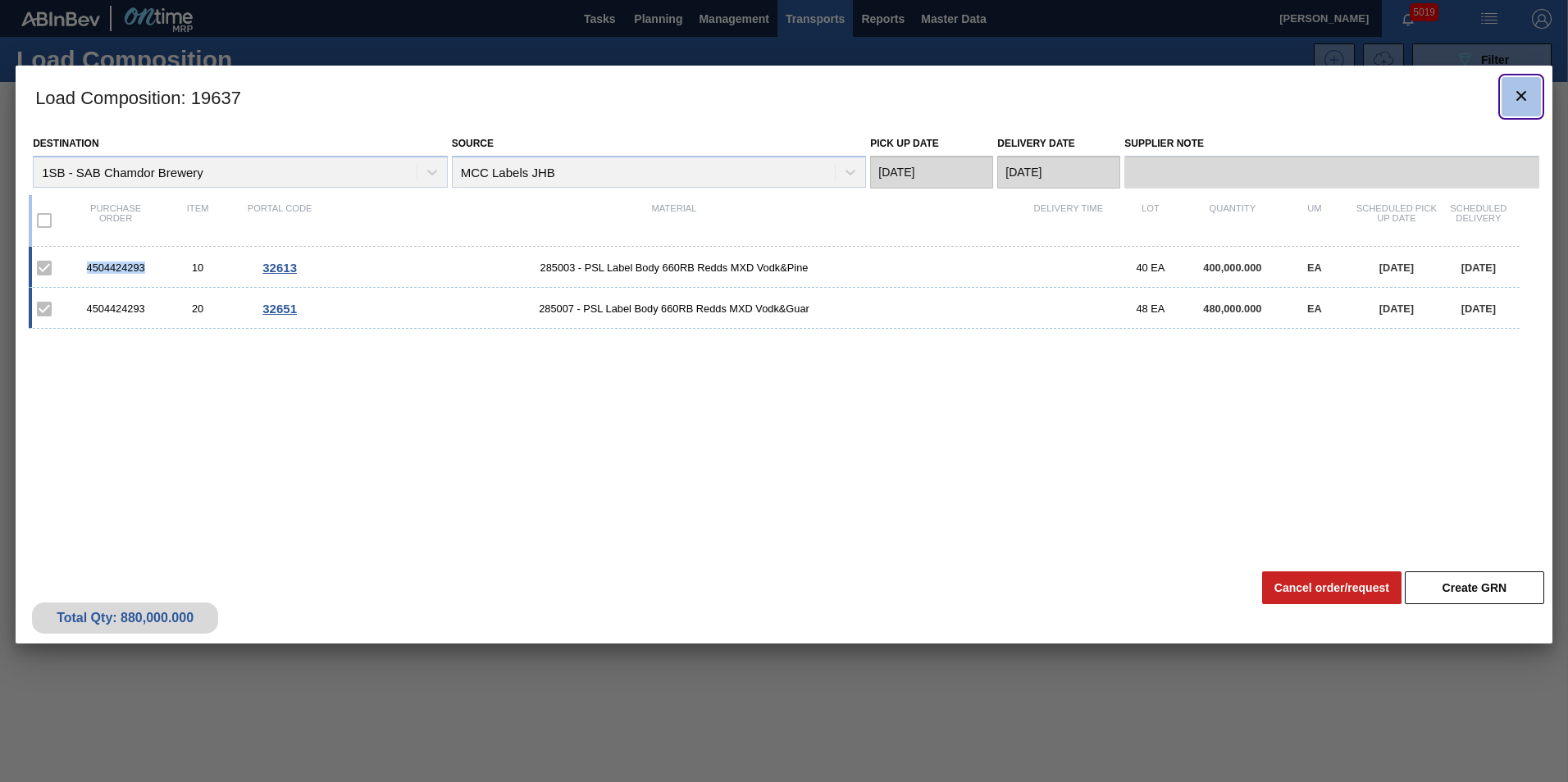
click at [1522, 99] on icon "botão de ícone" at bounding box center [1522, 95] width 19 height 19
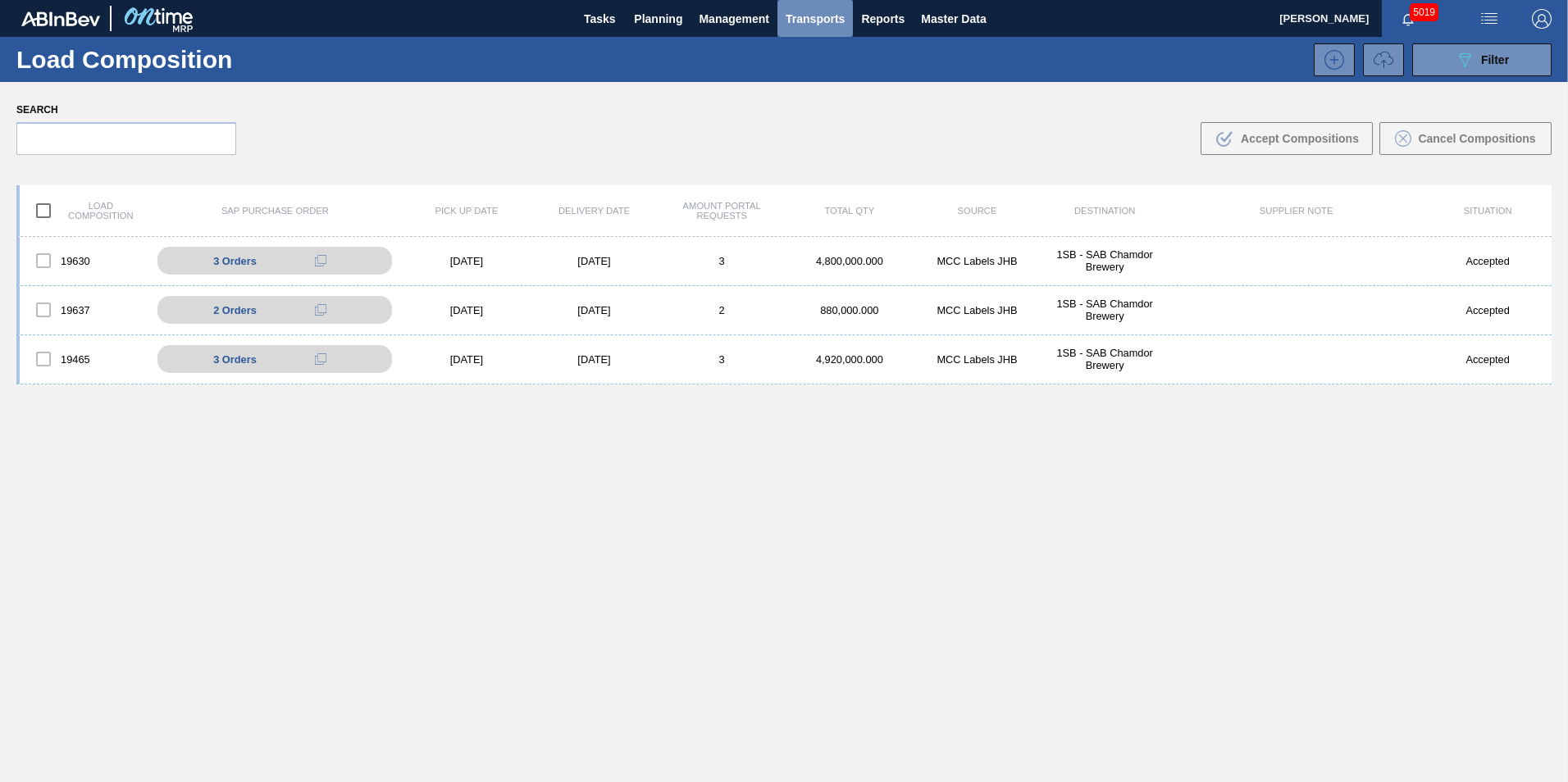
click at [818, 19] on span "Transports" at bounding box center [815, 18] width 59 height 19
click at [792, 52] on li "Load Composition" at bounding box center [814, 56] width 114 height 26
click at [1467, 61] on icon "089F7B8B-B2A5-4AFE-B5C0-19BA573D28AC" at bounding box center [1465, 59] width 19 height 19
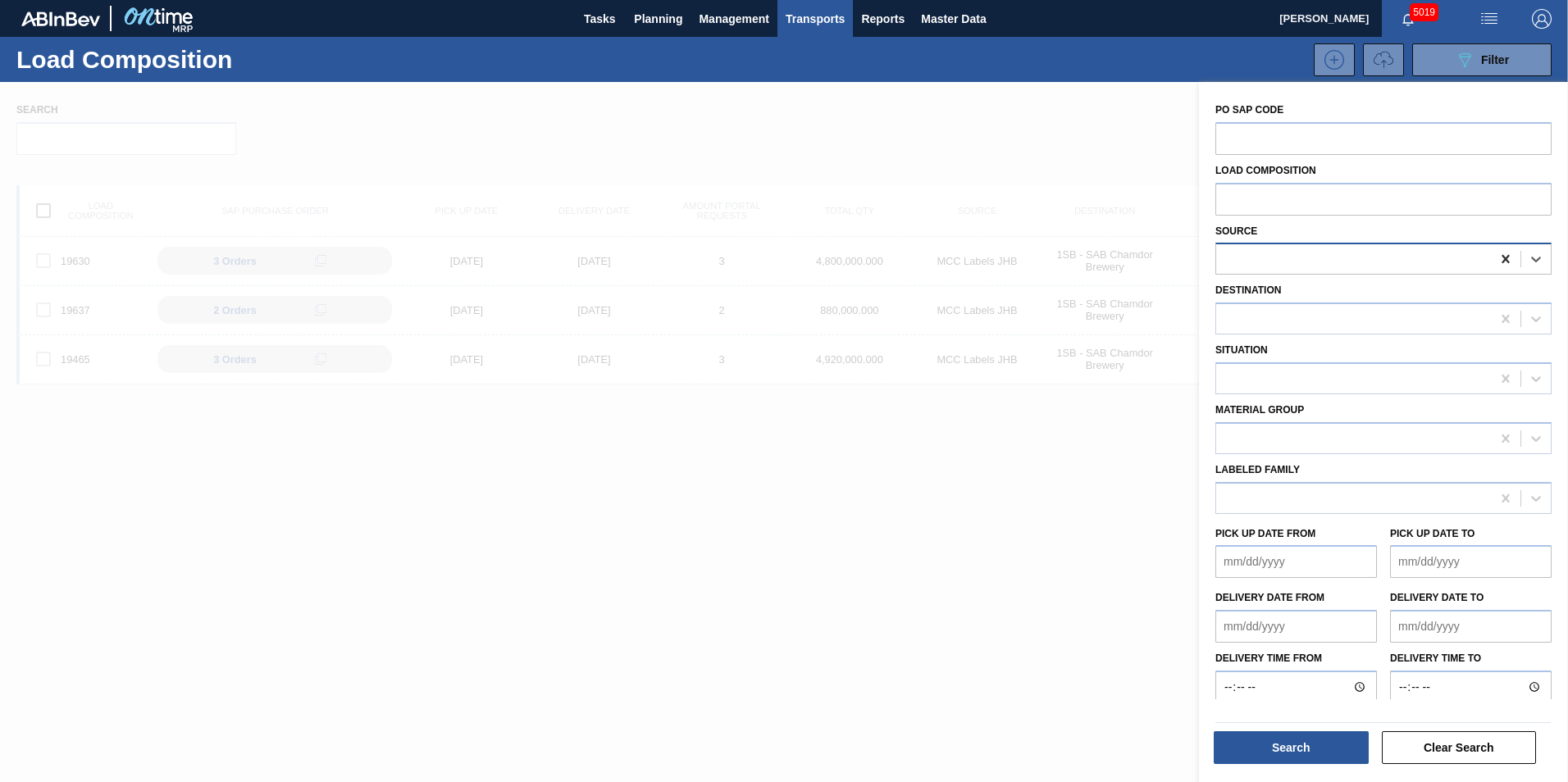
click at [1503, 261] on icon at bounding box center [1505, 259] width 7 height 8
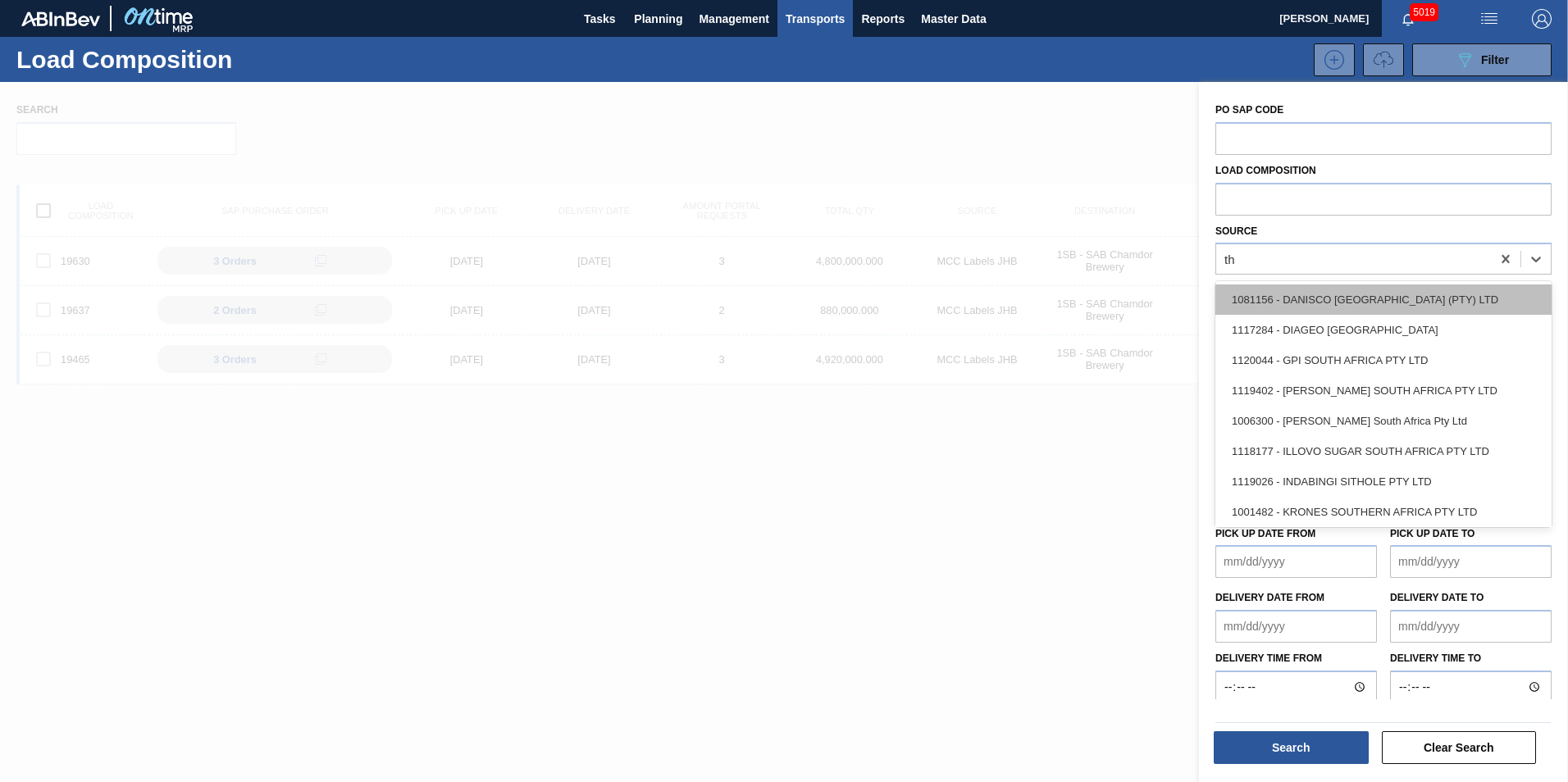
type input "thu"
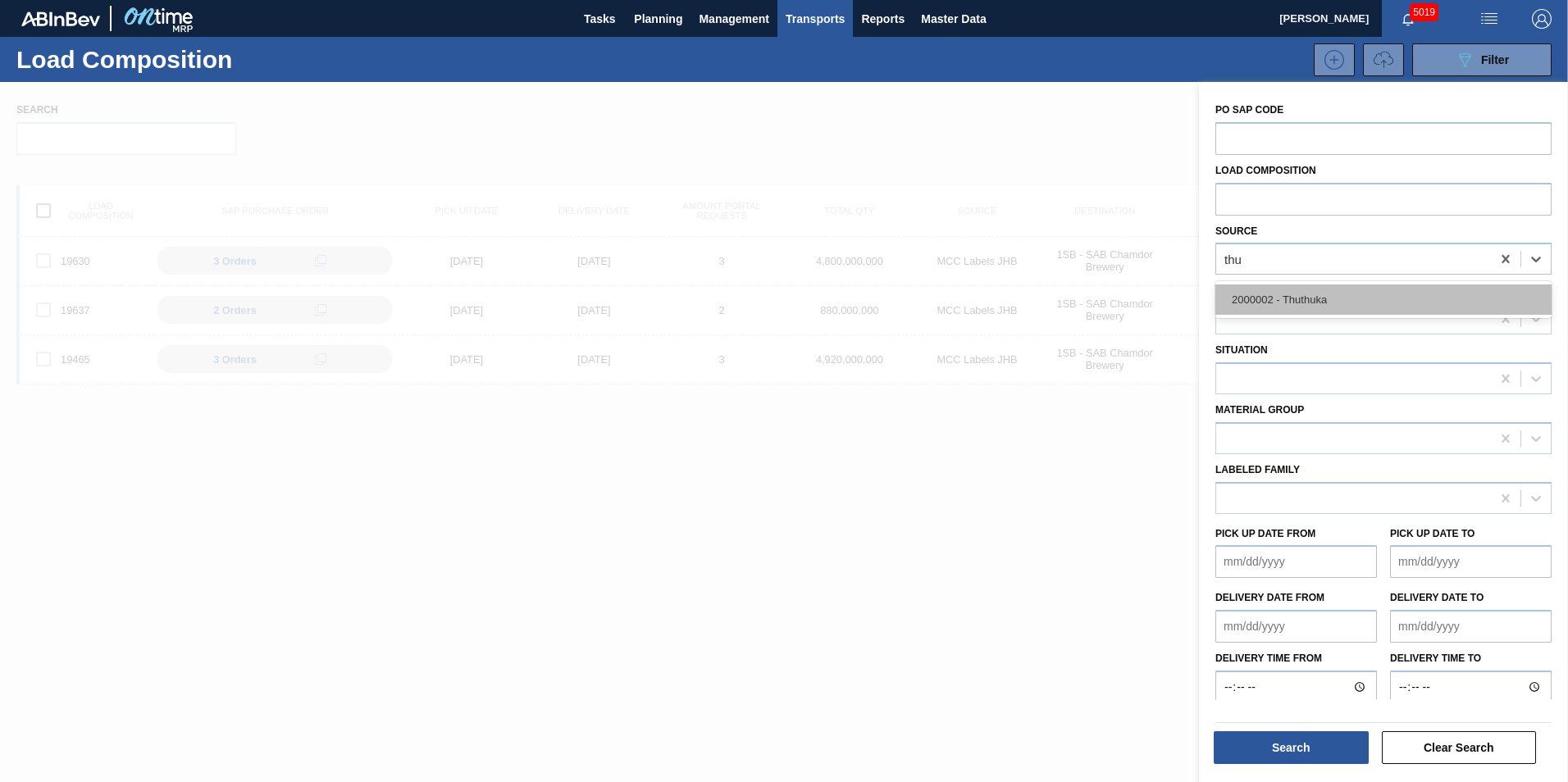
click at [1374, 297] on div "2000002 - Thuthuka" at bounding box center [1383, 299] width 336 height 31
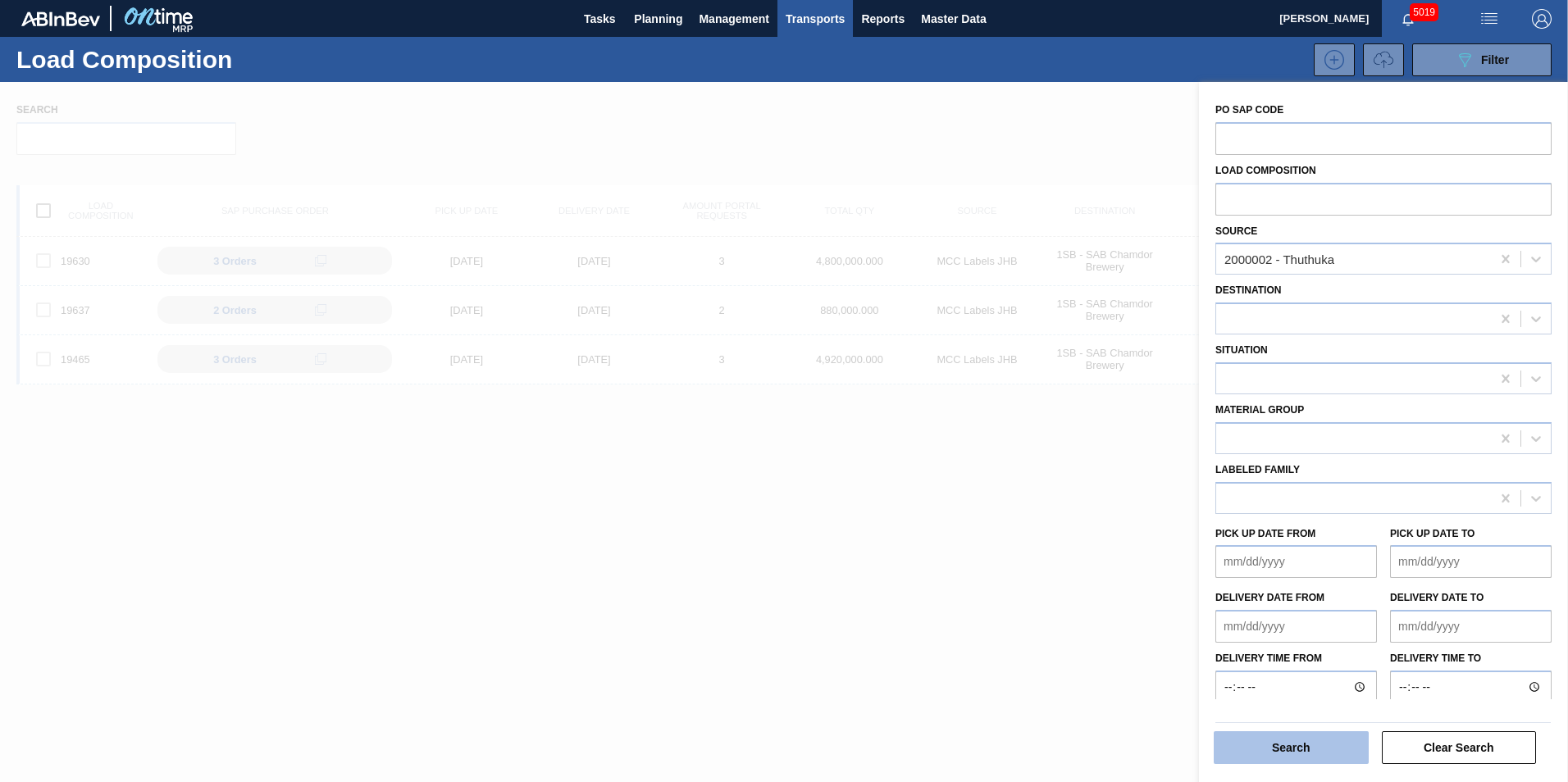
click at [1303, 741] on button "Search" at bounding box center [1291, 747] width 155 height 32
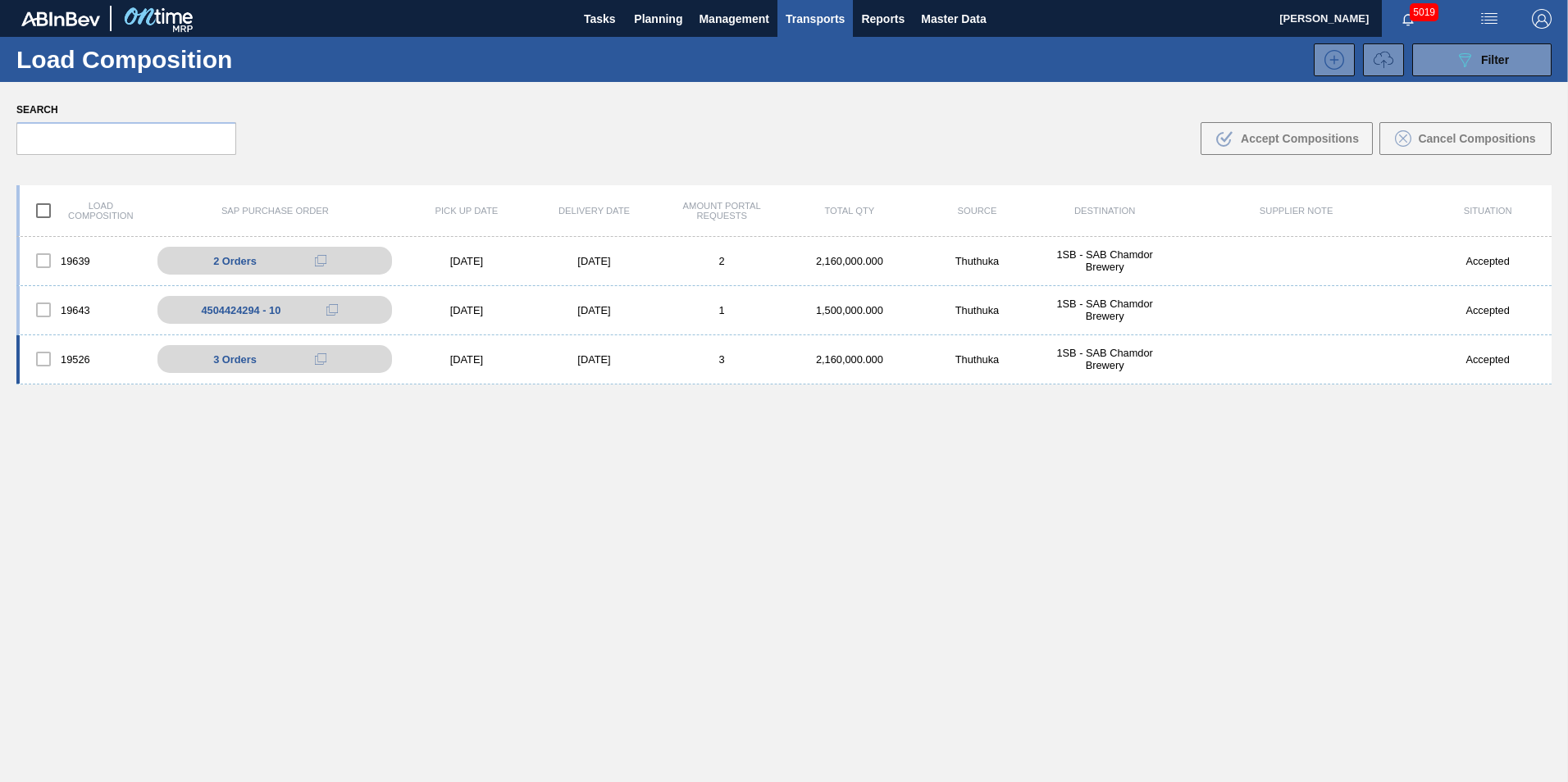
click at [533, 359] on div "10/06/2025" at bounding box center [594, 360] width 128 height 12
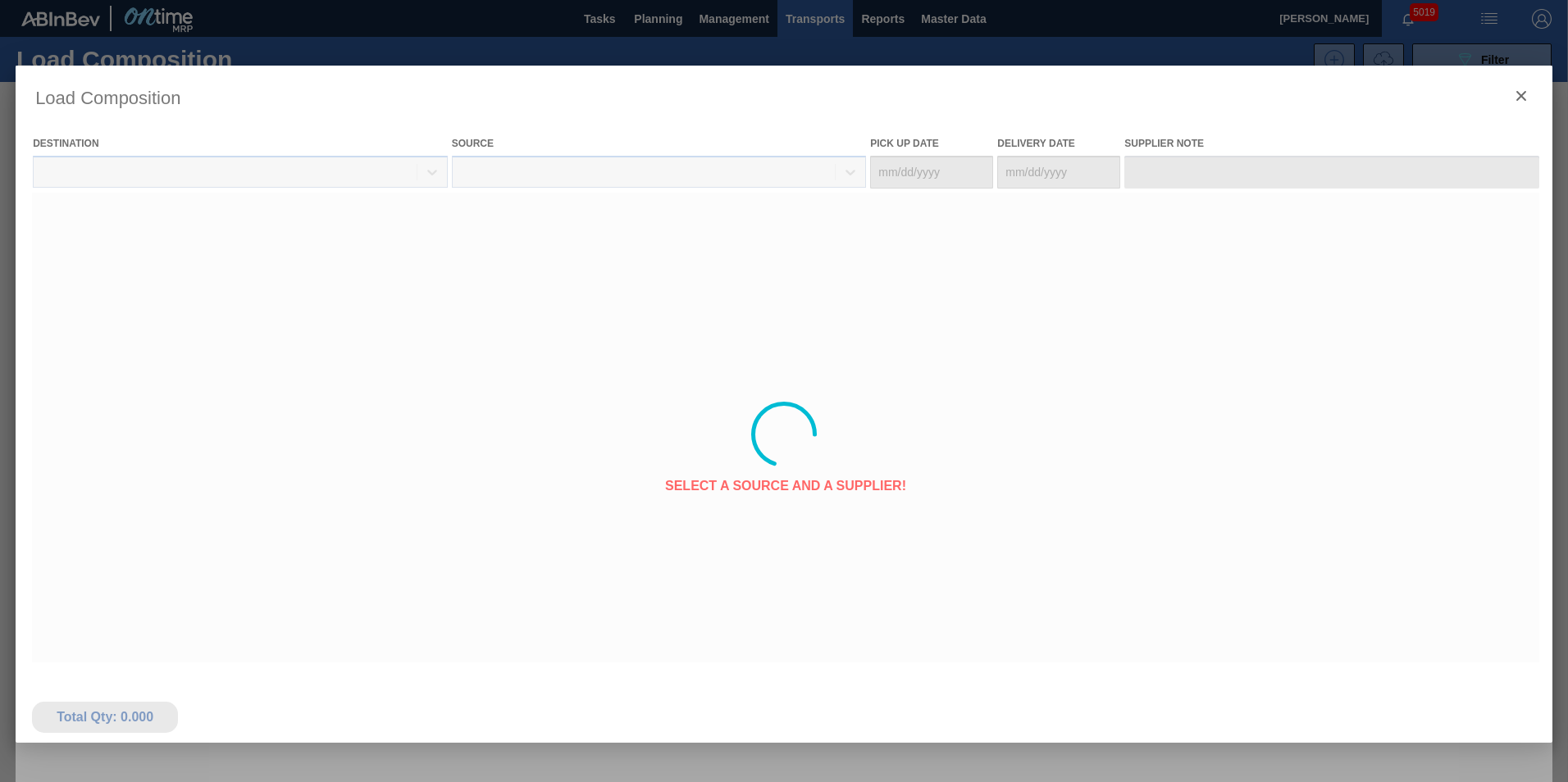
type Date "10/03/2025"
type Date "10/06/2025"
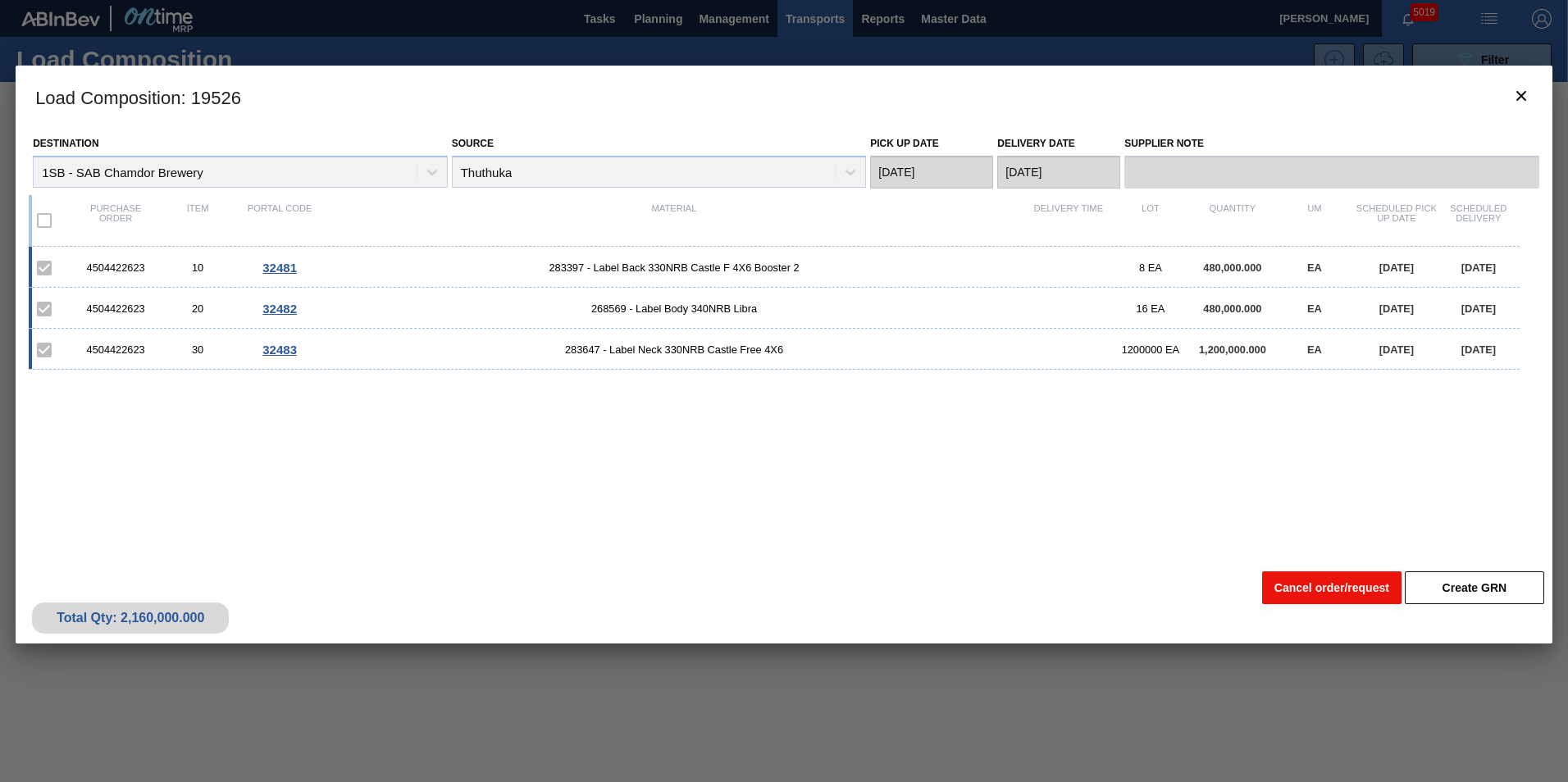
click at [1321, 583] on button "Cancel order/request" at bounding box center [1332, 587] width 139 height 32
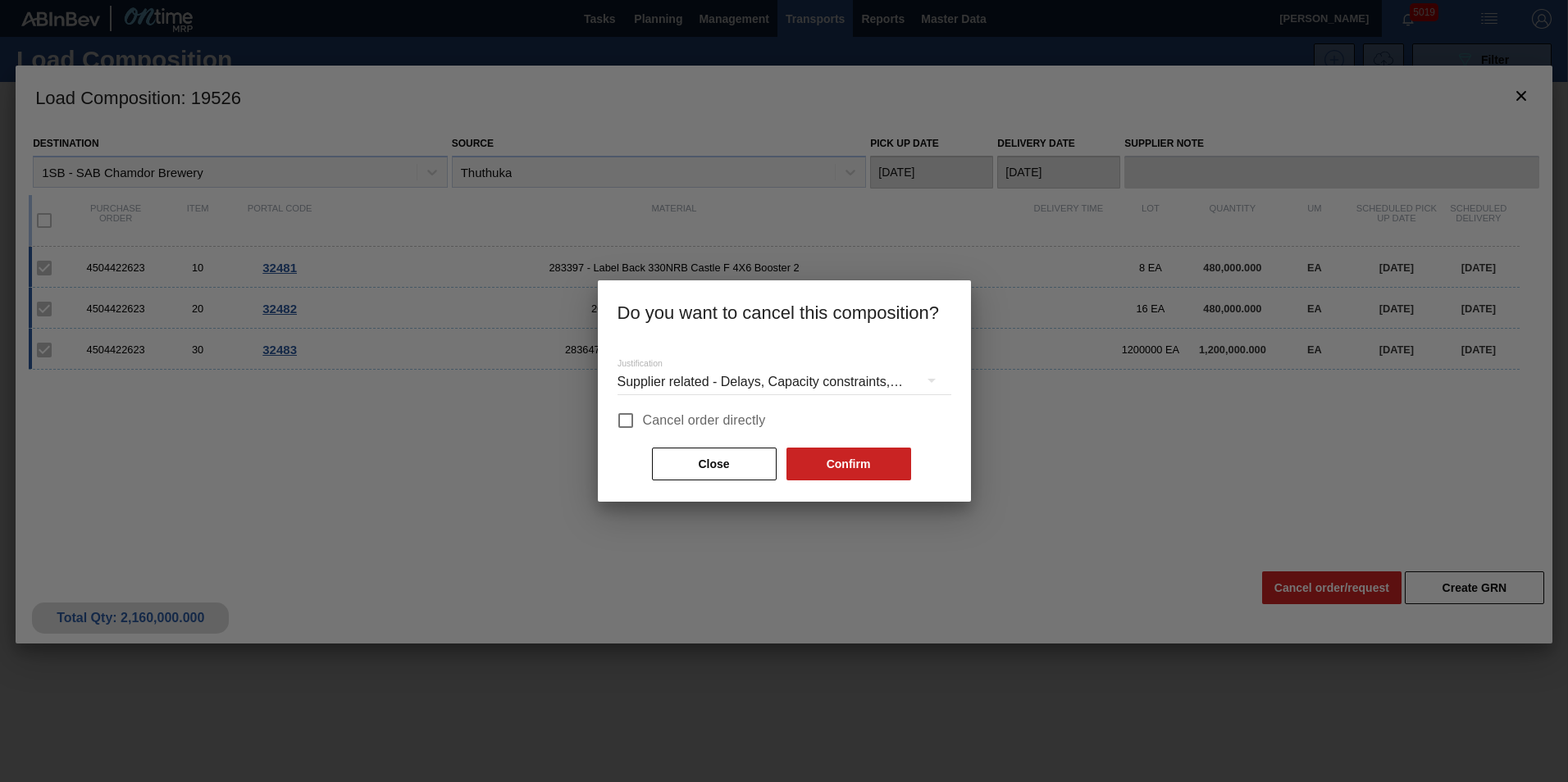
drag, startPoint x: 683, startPoint y: 414, endPoint x: 717, endPoint y: 430, distance: 37.6
click at [684, 416] on span "Cancel order directly" at bounding box center [704, 421] width 123 height 19
click at [643, 416] on input "Cancel order directly" at bounding box center [626, 420] width 34 height 34
checkbox input "true"
click at [895, 469] on button "Confirm" at bounding box center [849, 464] width 124 height 32
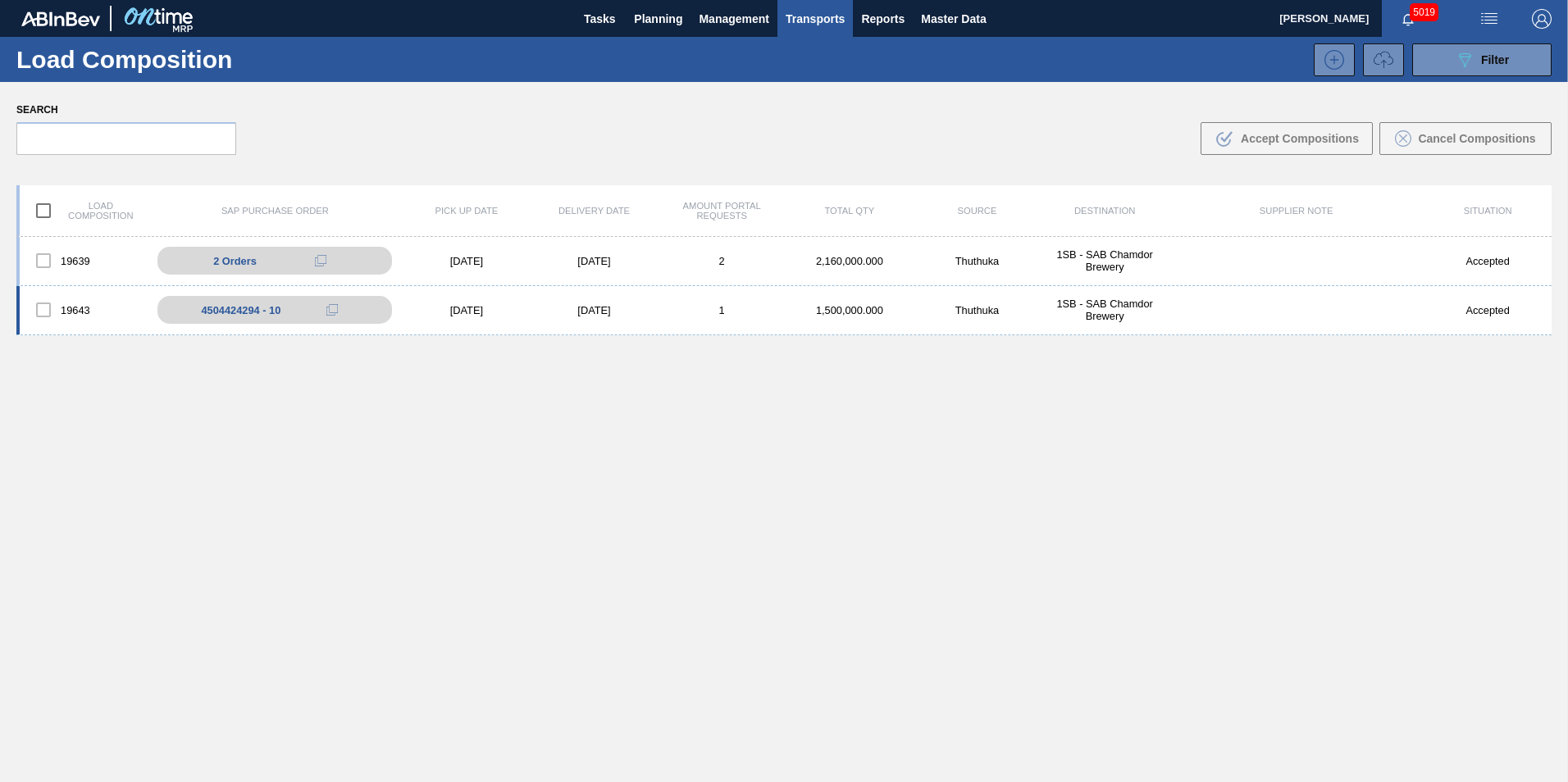
click at [682, 314] on div "1" at bounding box center [722, 311] width 128 height 12
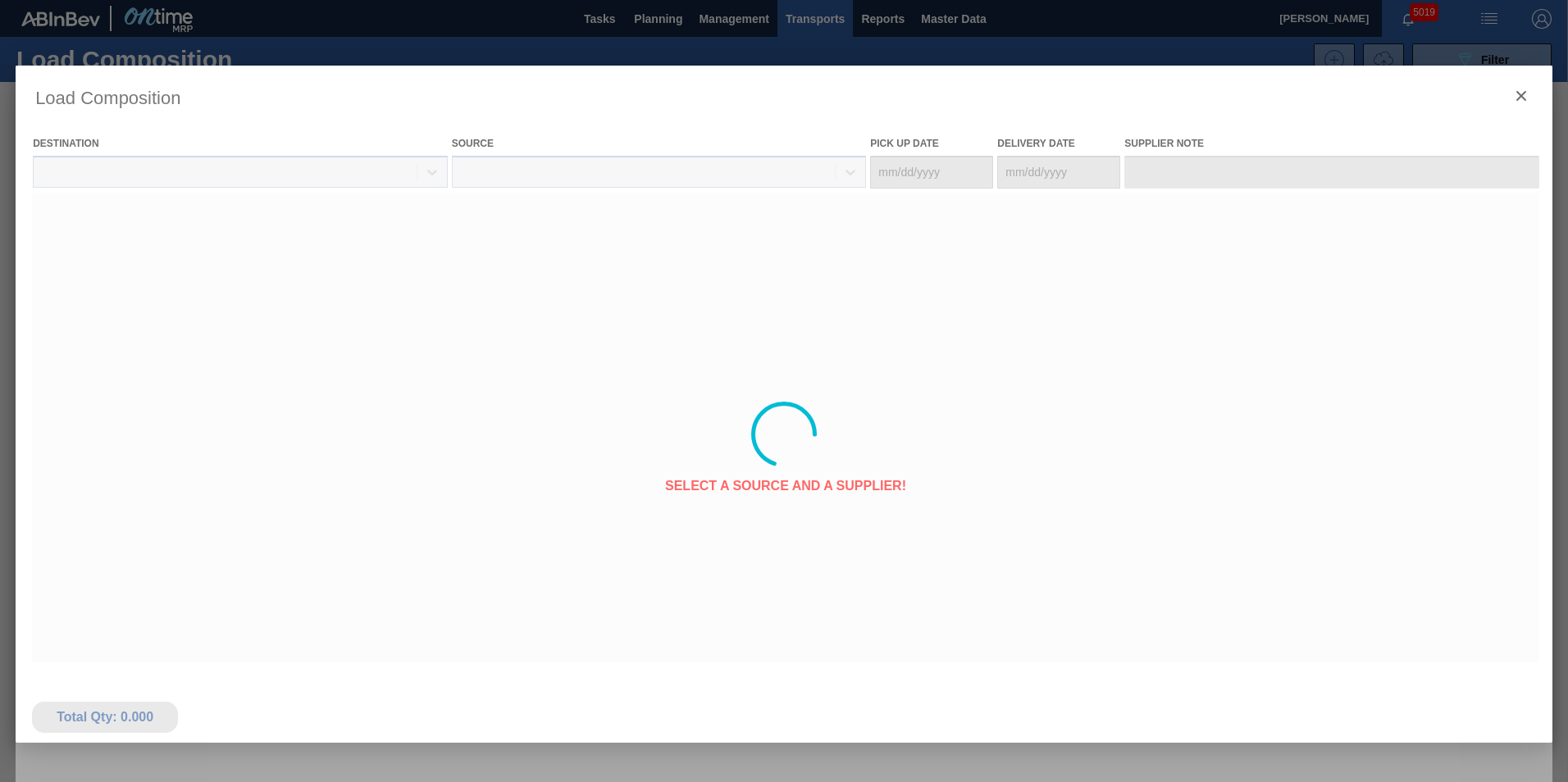
type Date "[DATE]"
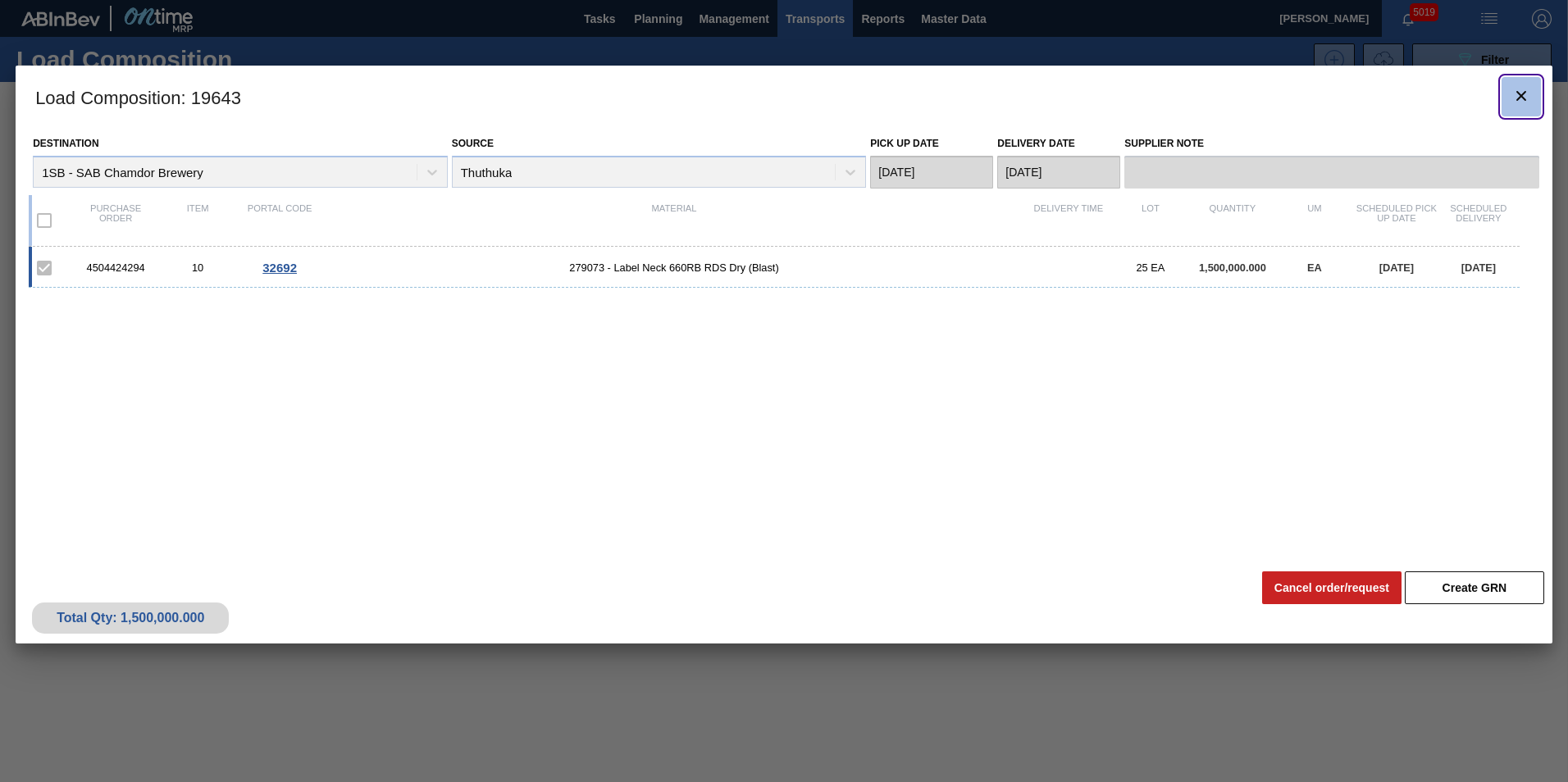
click at [1516, 100] on icon "botão de ícone" at bounding box center [1522, 95] width 19 height 19
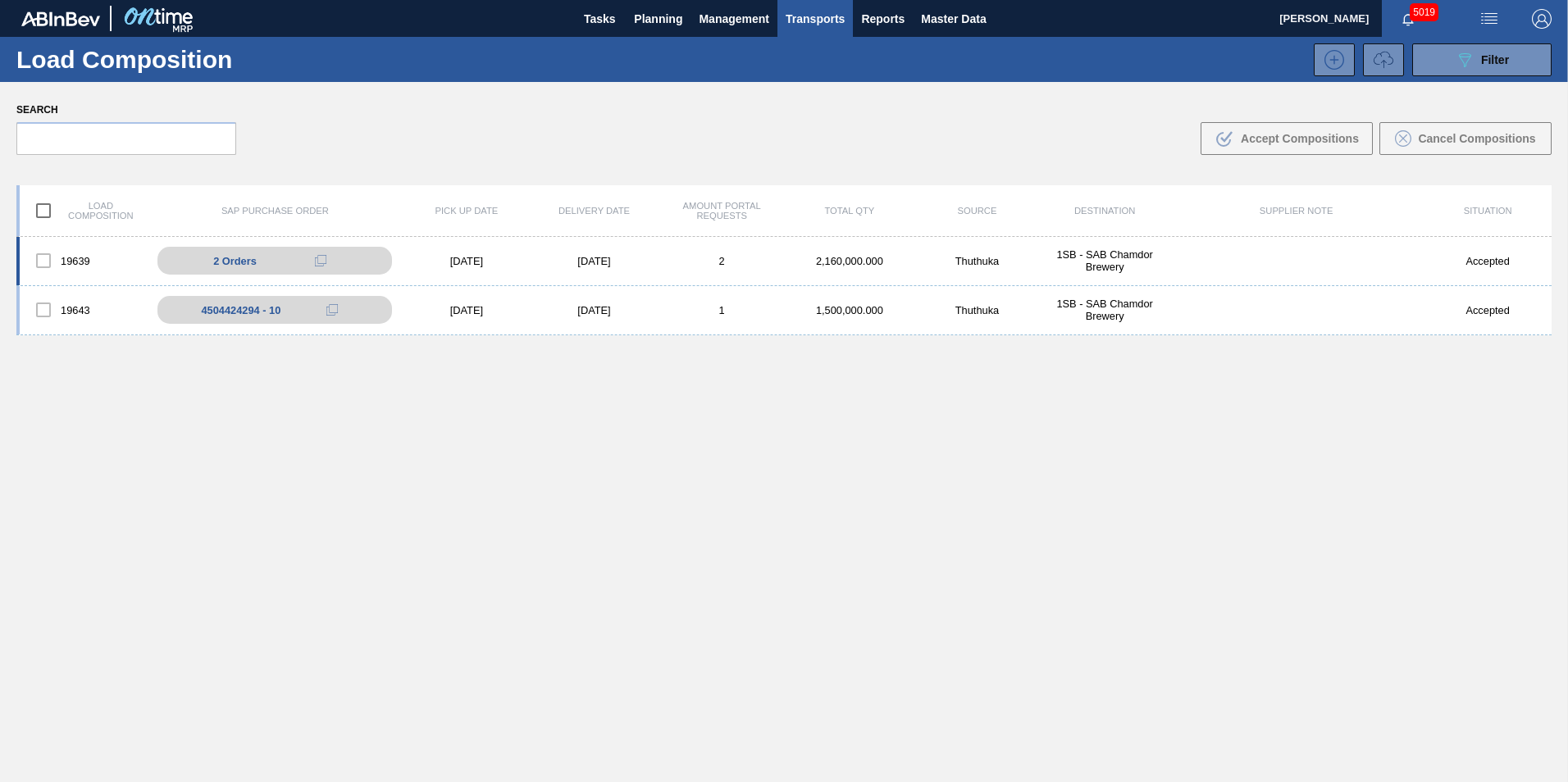
click at [663, 266] on div "2" at bounding box center [722, 262] width 128 height 12
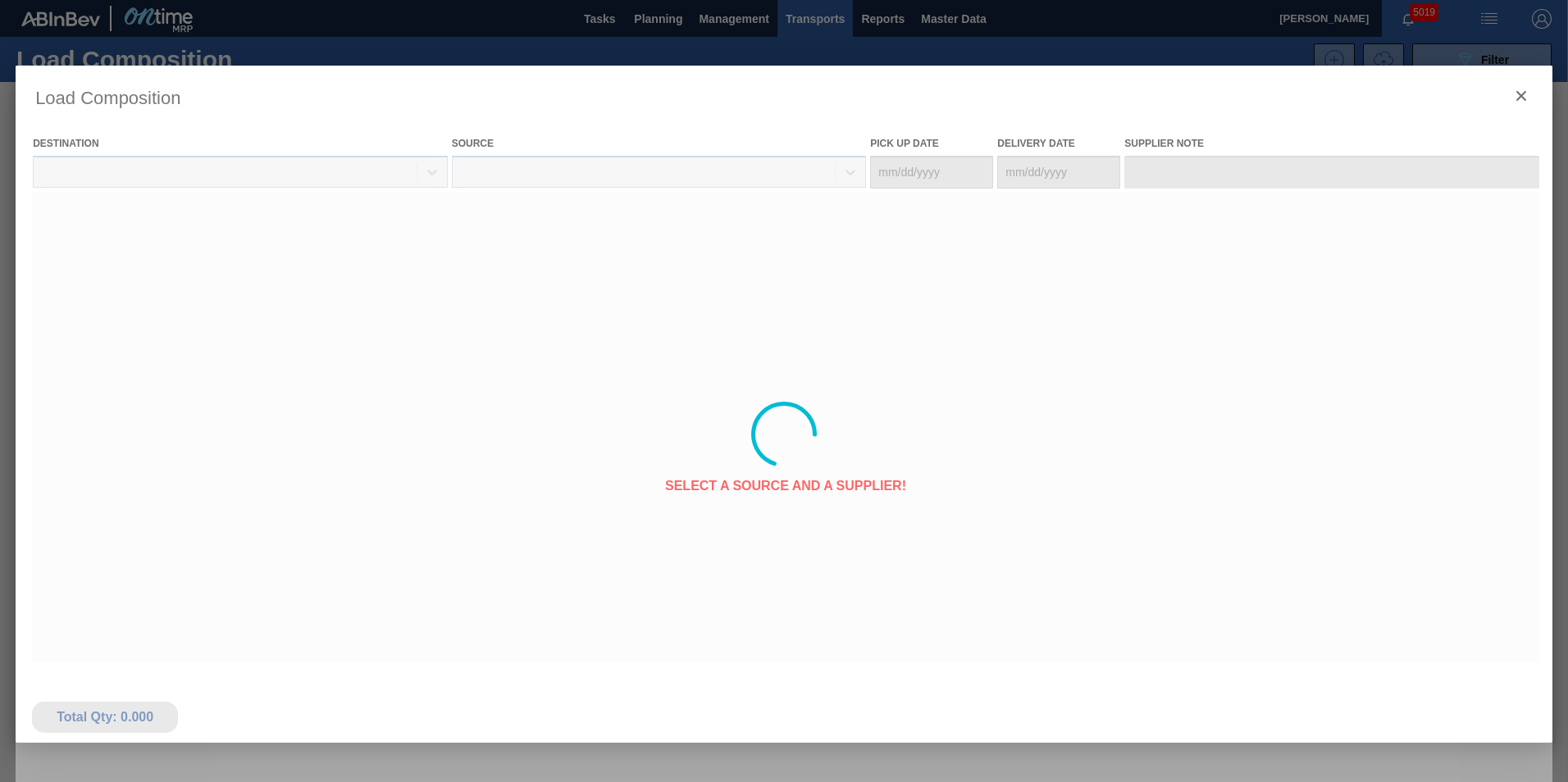
type Date "10/23/2025"
type Date "10/24/2025"
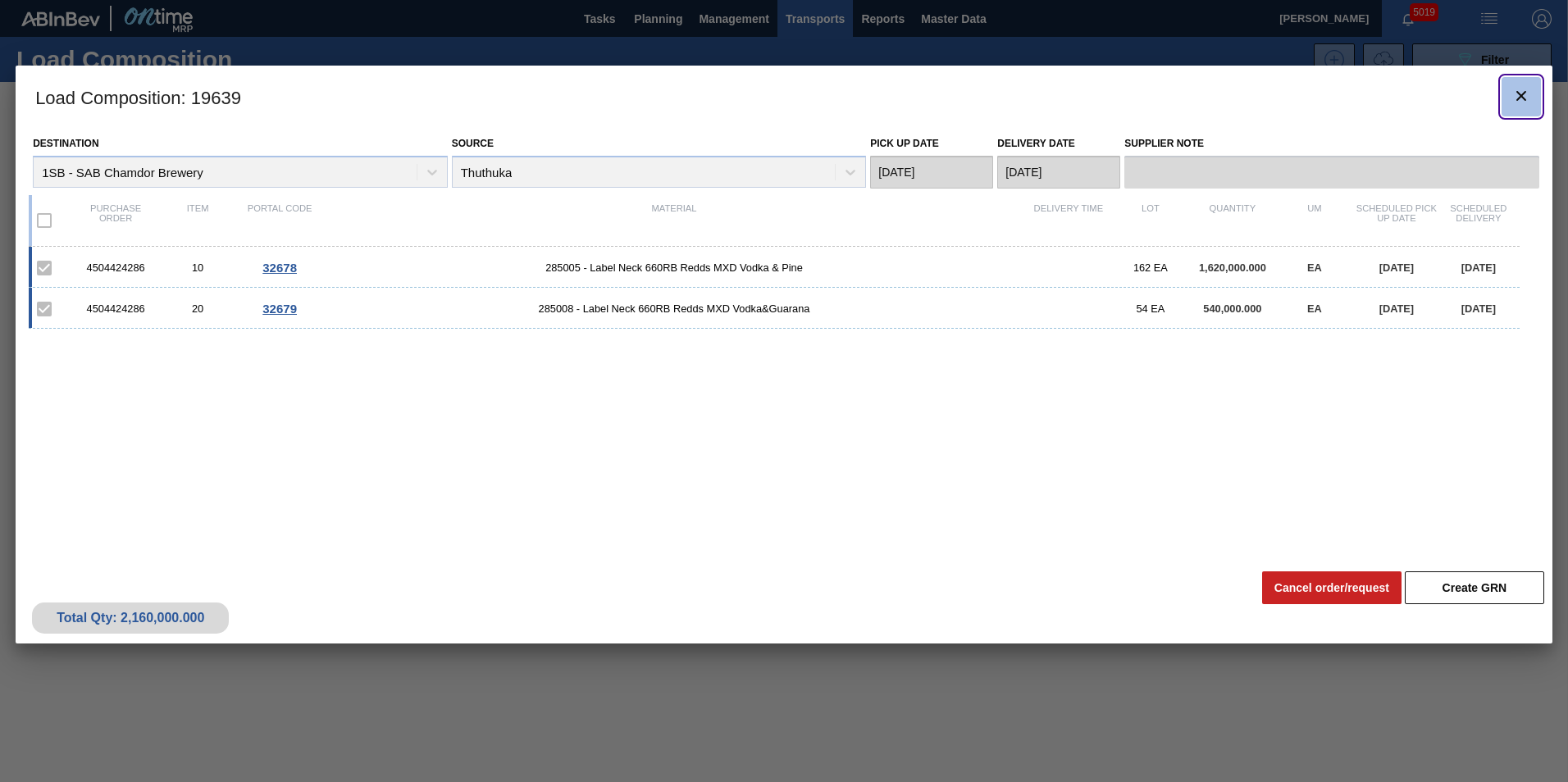
click at [1525, 98] on icon "botão de ícone" at bounding box center [1522, 95] width 19 height 19
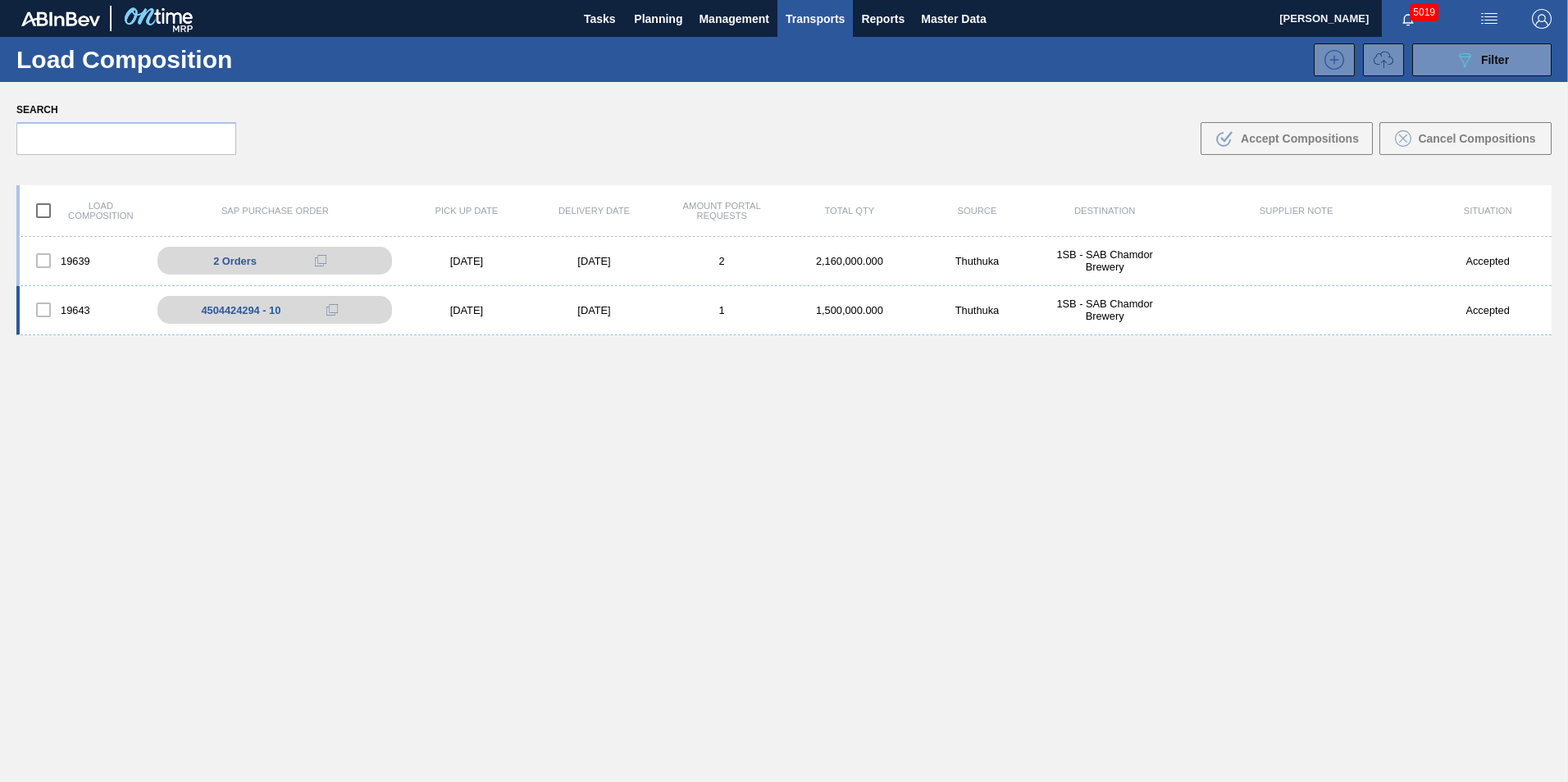
click at [675, 311] on div "1" at bounding box center [722, 311] width 128 height 12
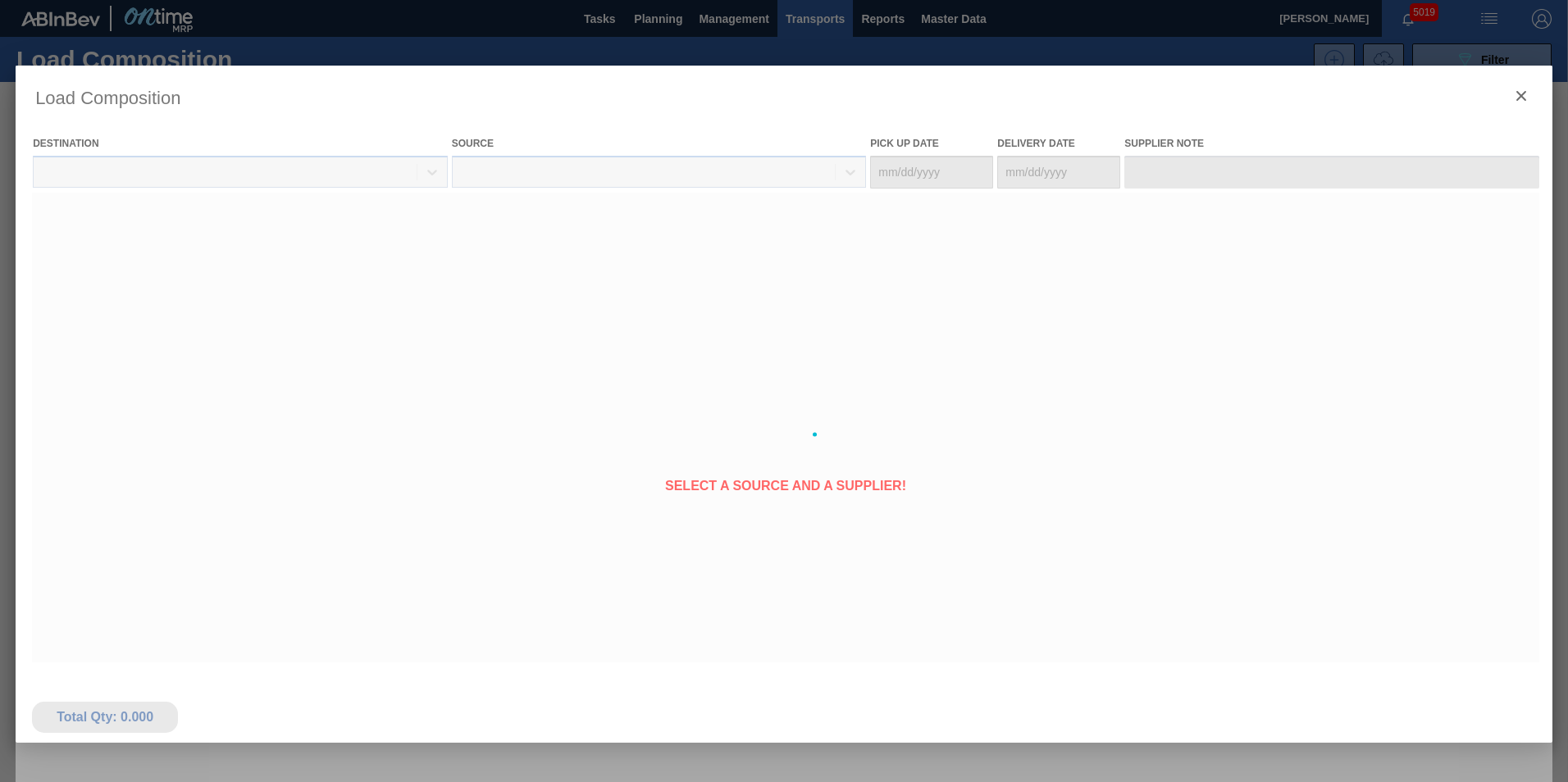
type Date "[DATE]"
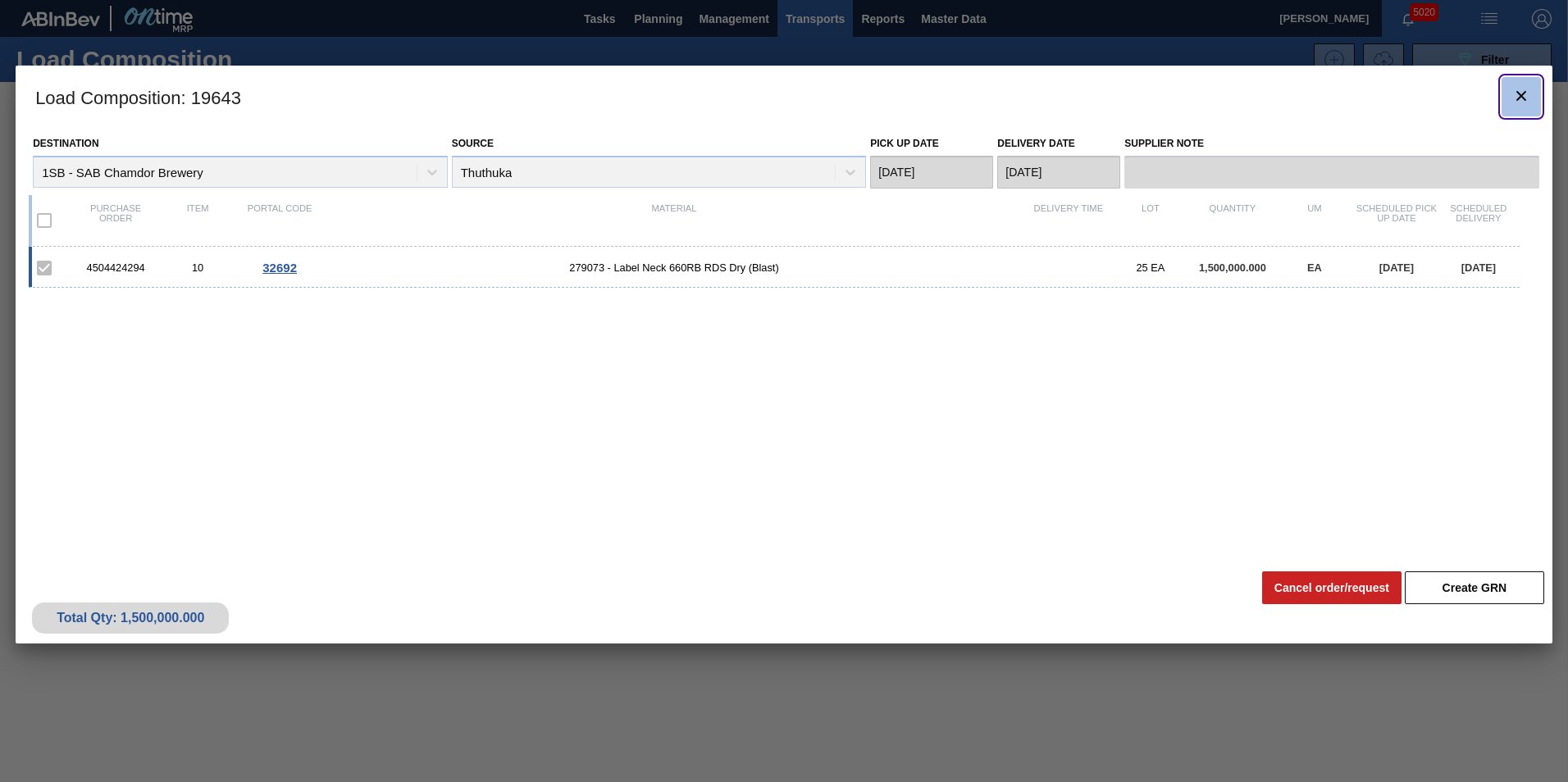
click at [1520, 86] on icon "botão de ícone" at bounding box center [1522, 95] width 19 height 19
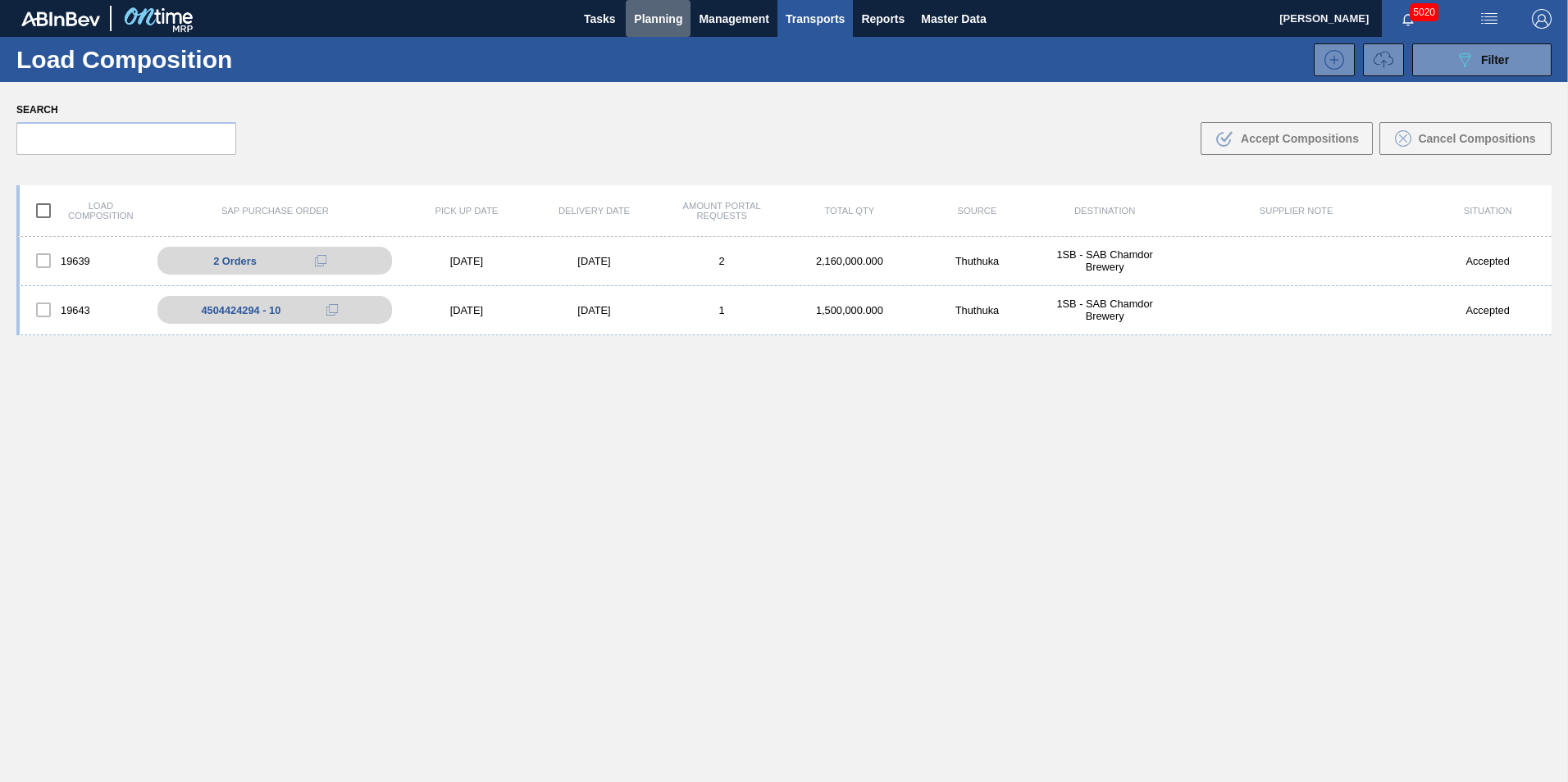
drag, startPoint x: 660, startPoint y: 17, endPoint x: 615, endPoint y: 38, distance: 49.7
click at [659, 17] on span "Planning" at bounding box center [658, 18] width 48 height 19
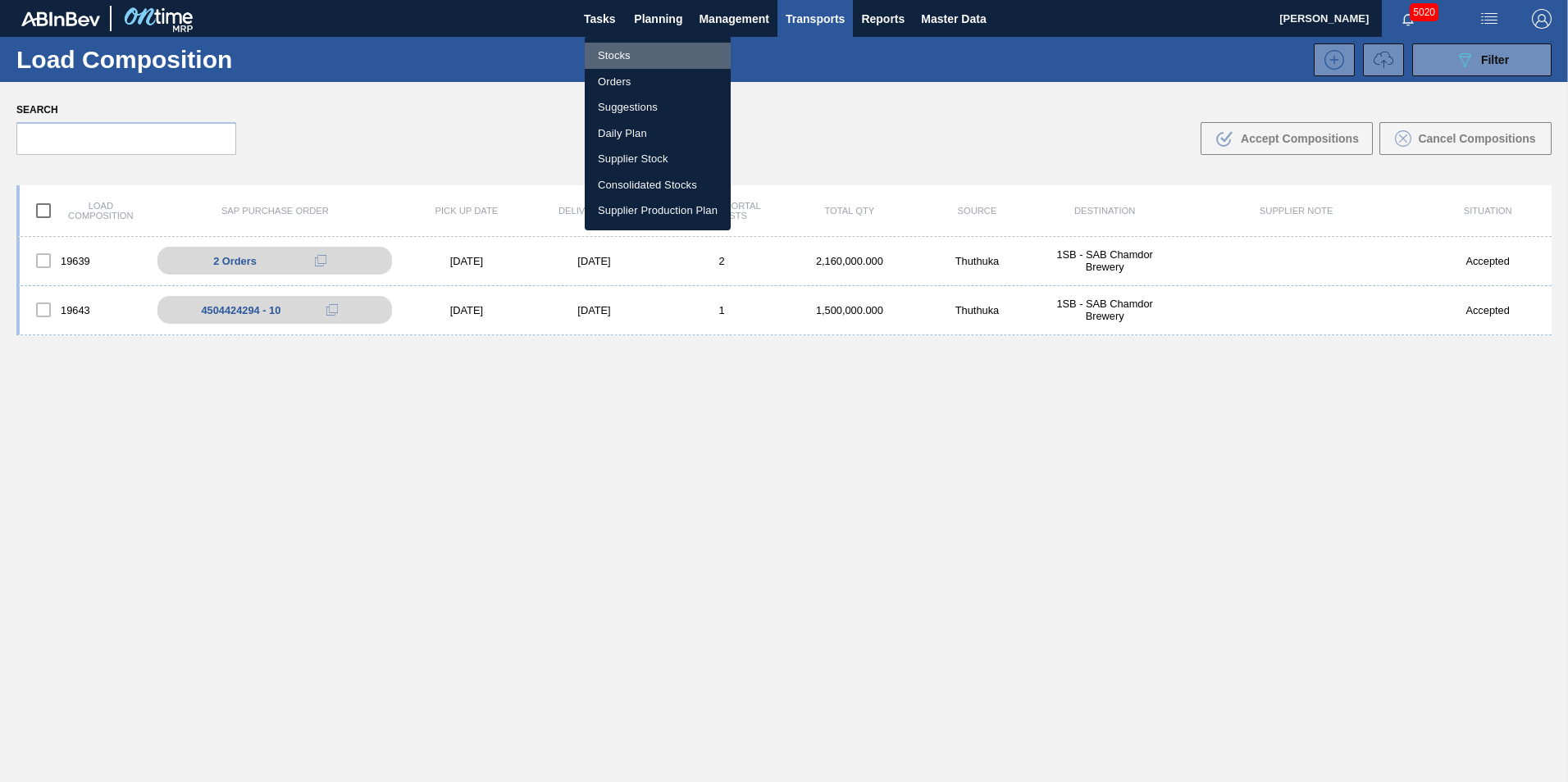
click at [607, 50] on li "Stocks" at bounding box center [657, 56] width 146 height 26
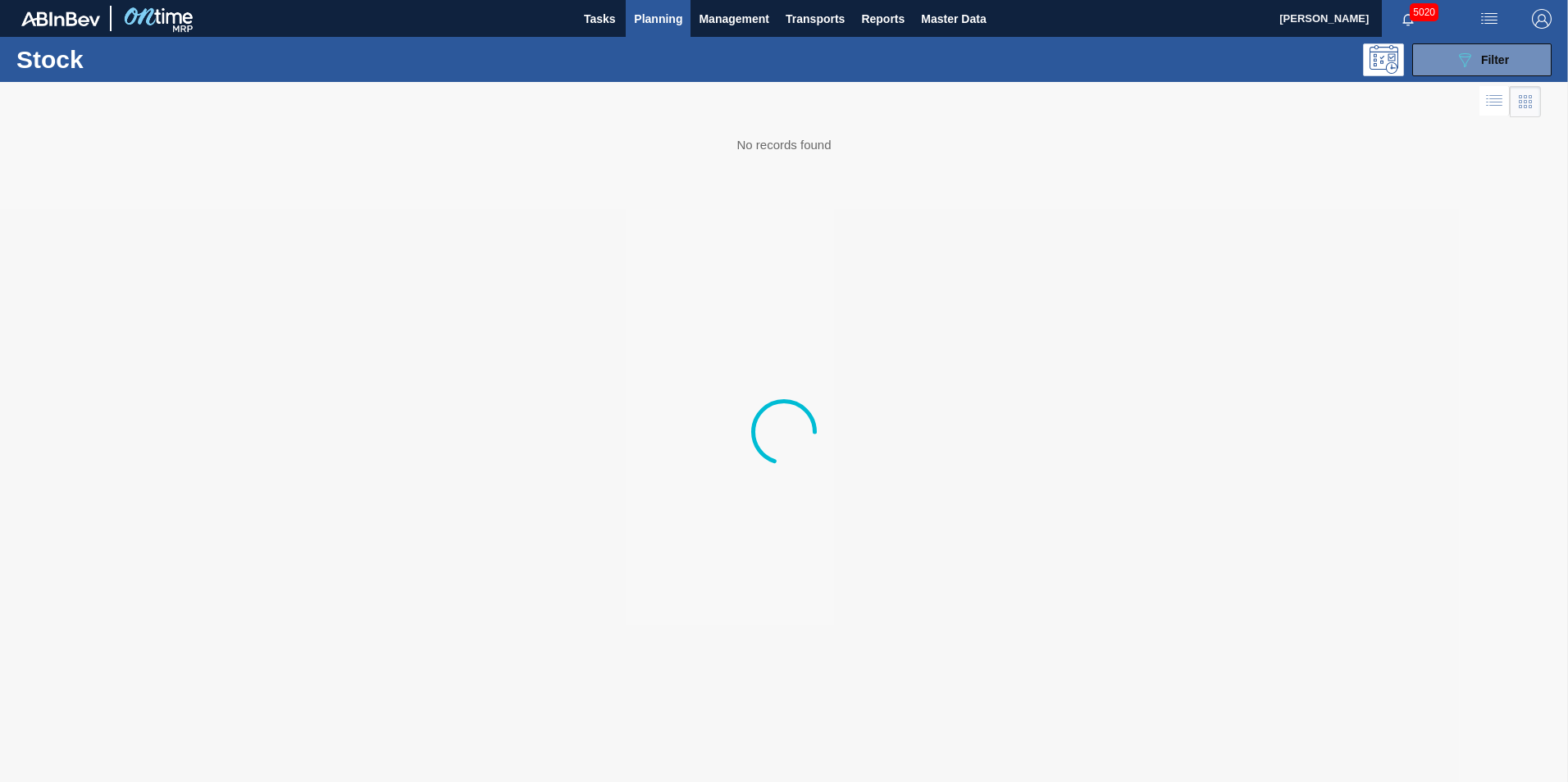
click at [626, 0] on button "Planning" at bounding box center [658, 18] width 65 height 37
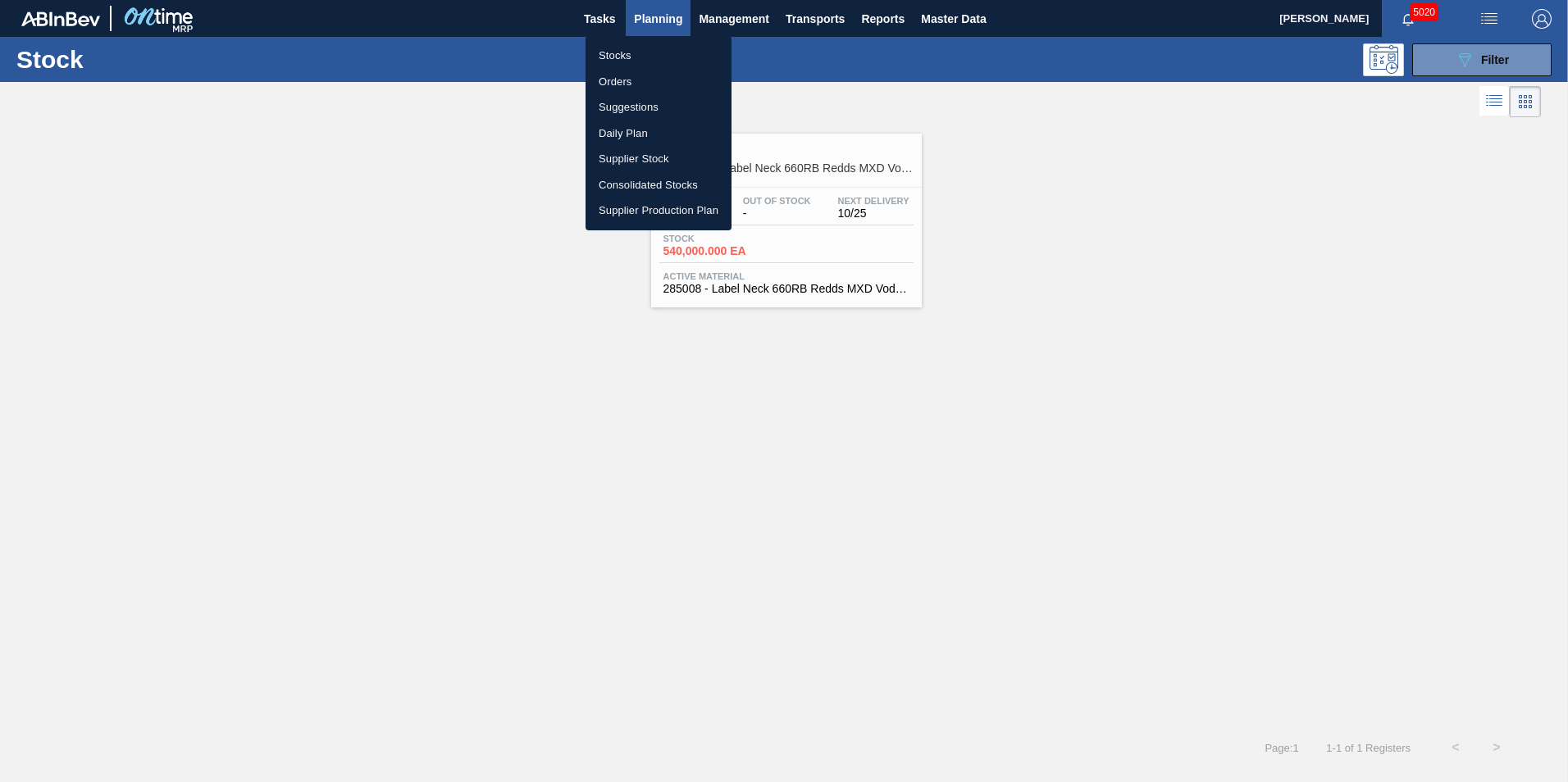
click at [1535, 58] on div at bounding box center [784, 391] width 1568 height 782
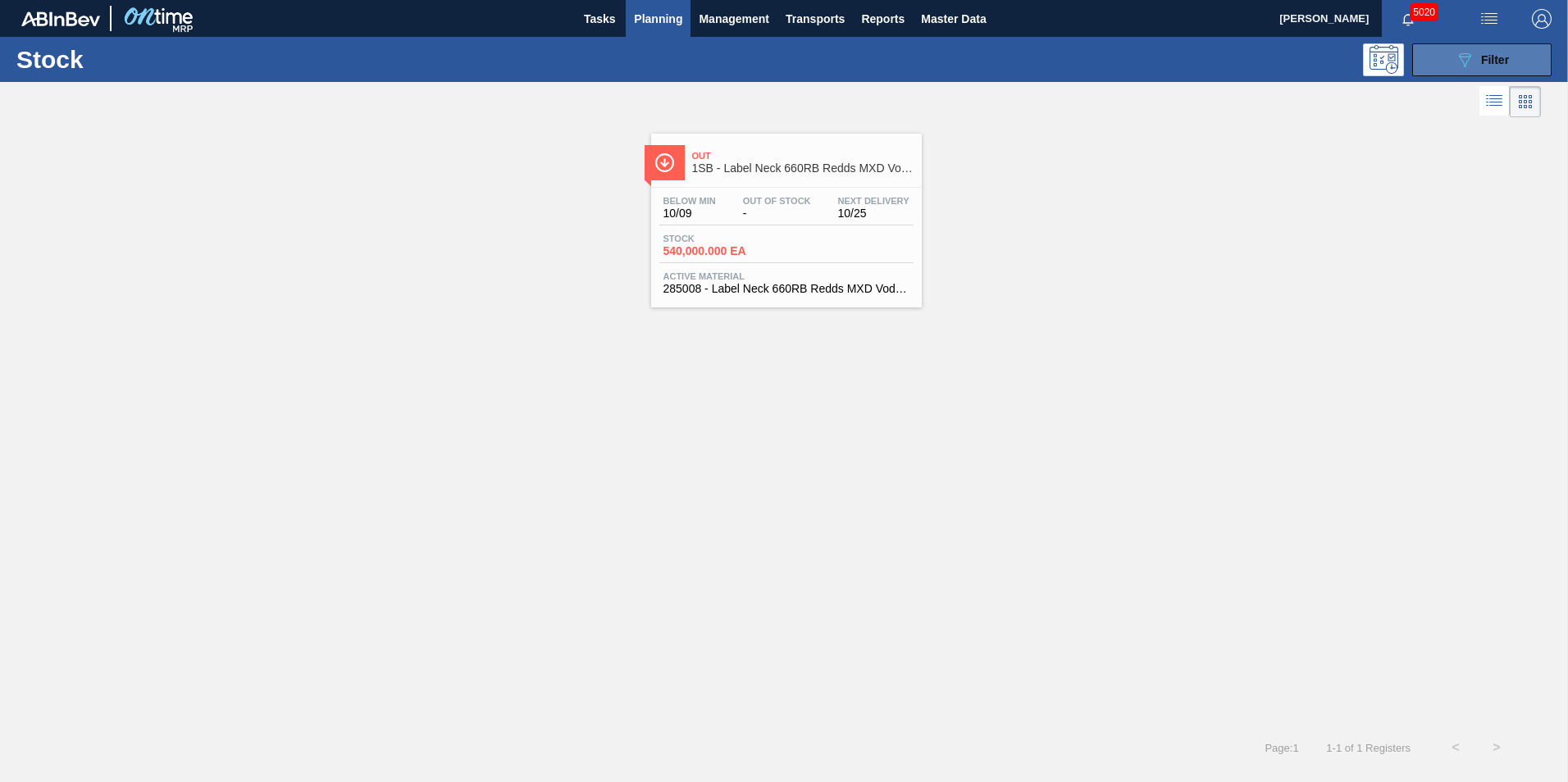
click at [1495, 72] on button "089F7B8B-B2A5-4AFE-B5C0-19BA573D28AC Filter" at bounding box center [1481, 59] width 139 height 32
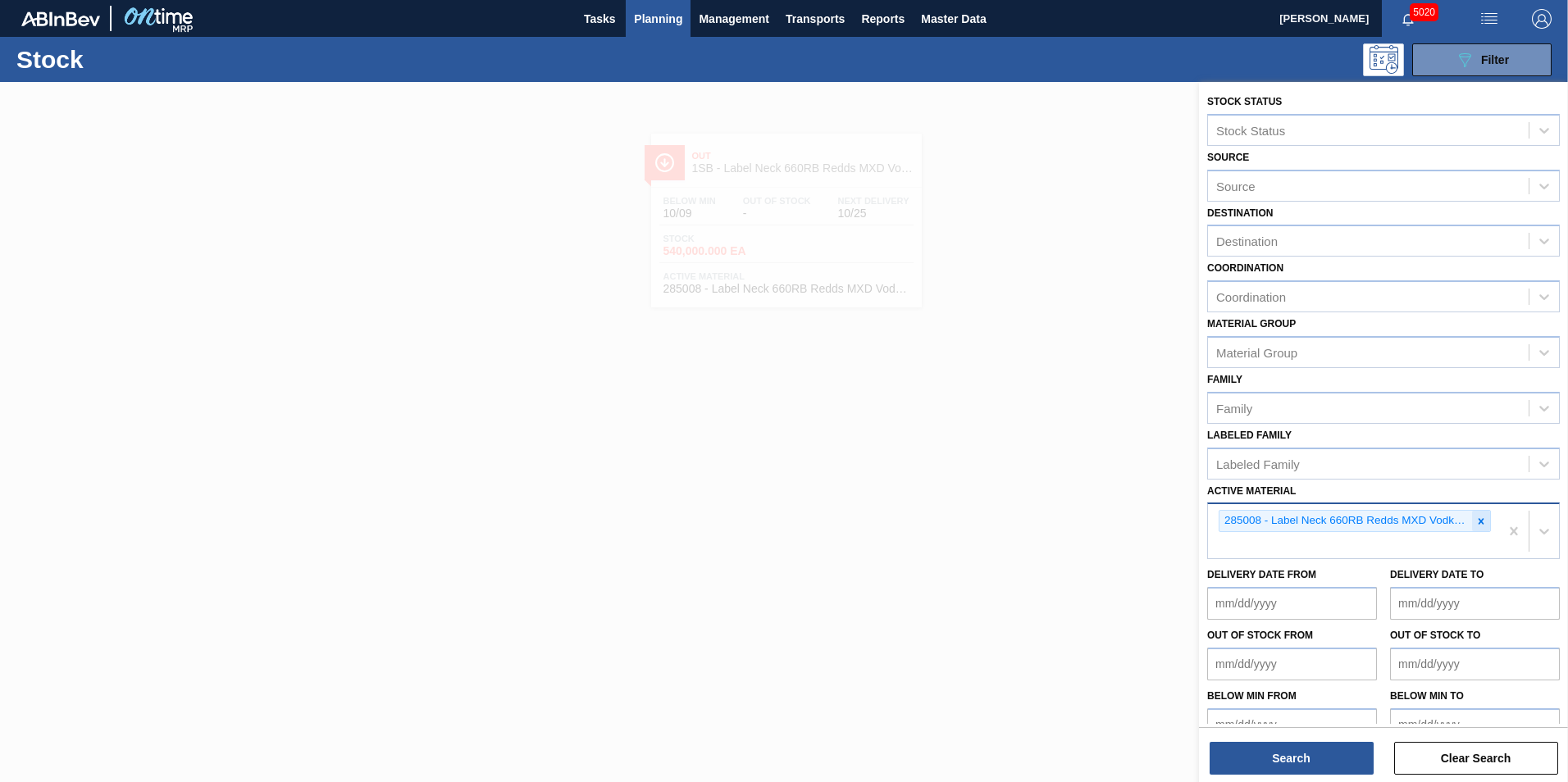
click at [1477, 521] on icon at bounding box center [1480, 521] width 11 height 11
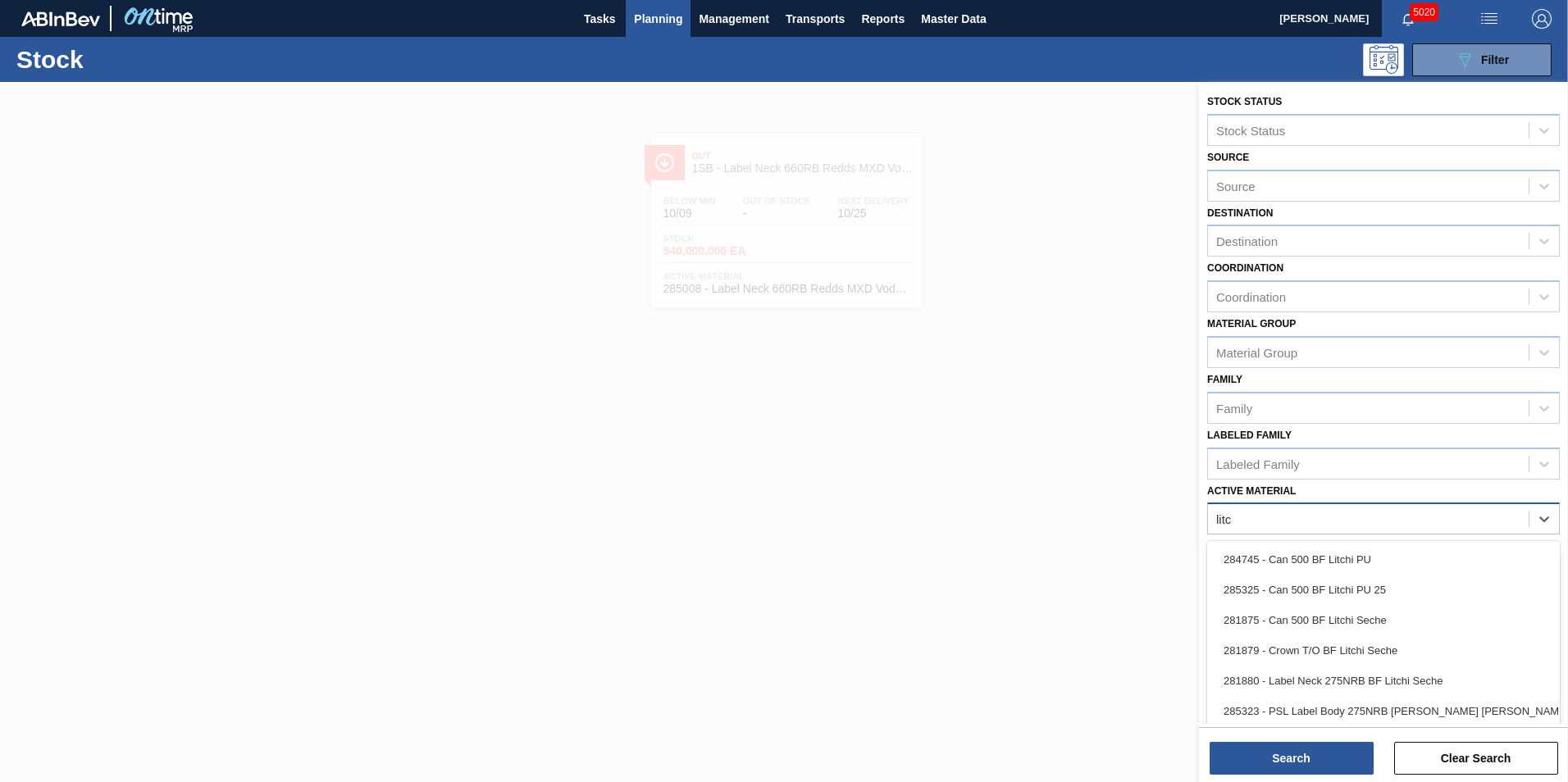
type Material "litch"
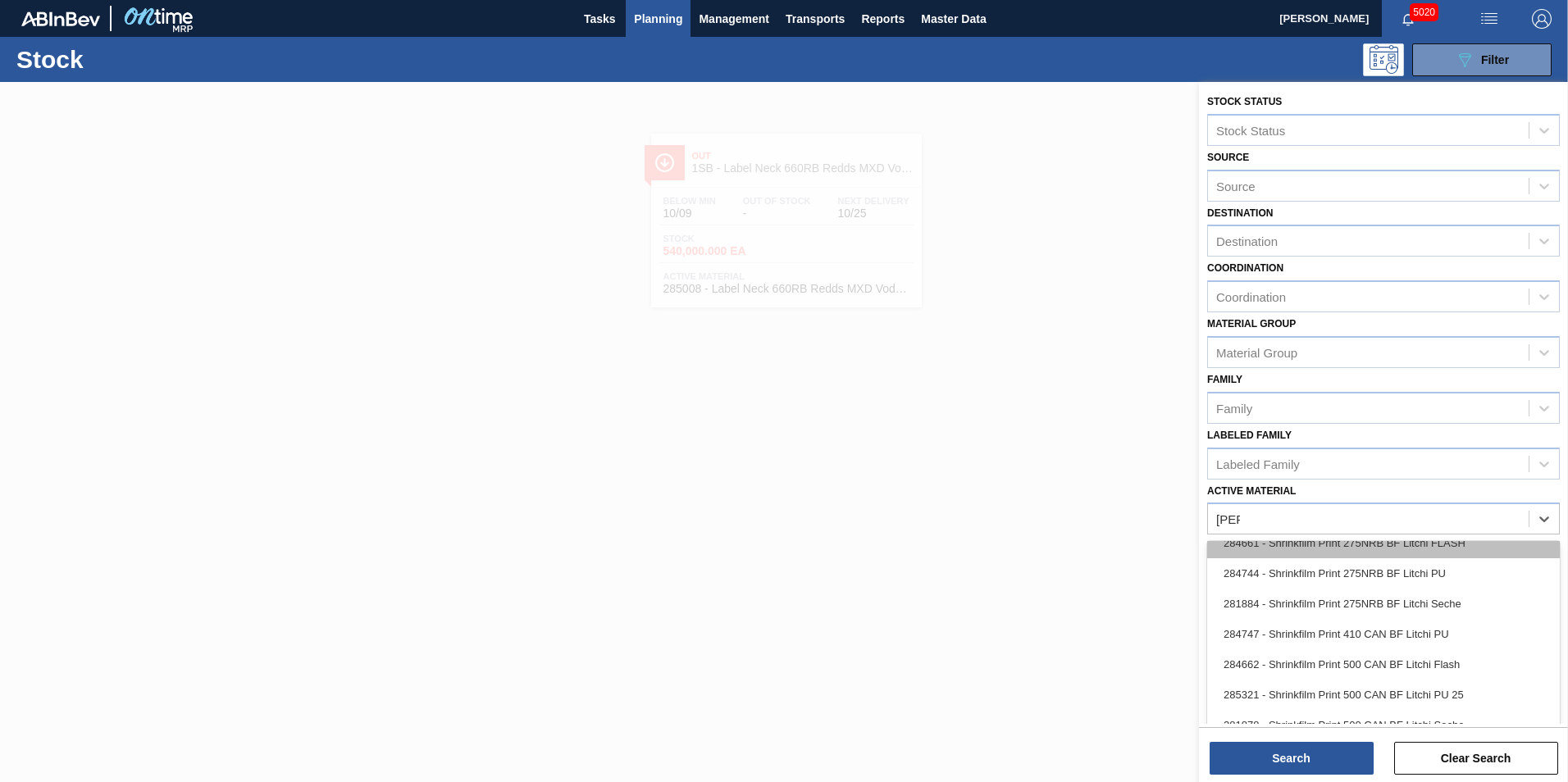
scroll to position [246, 0]
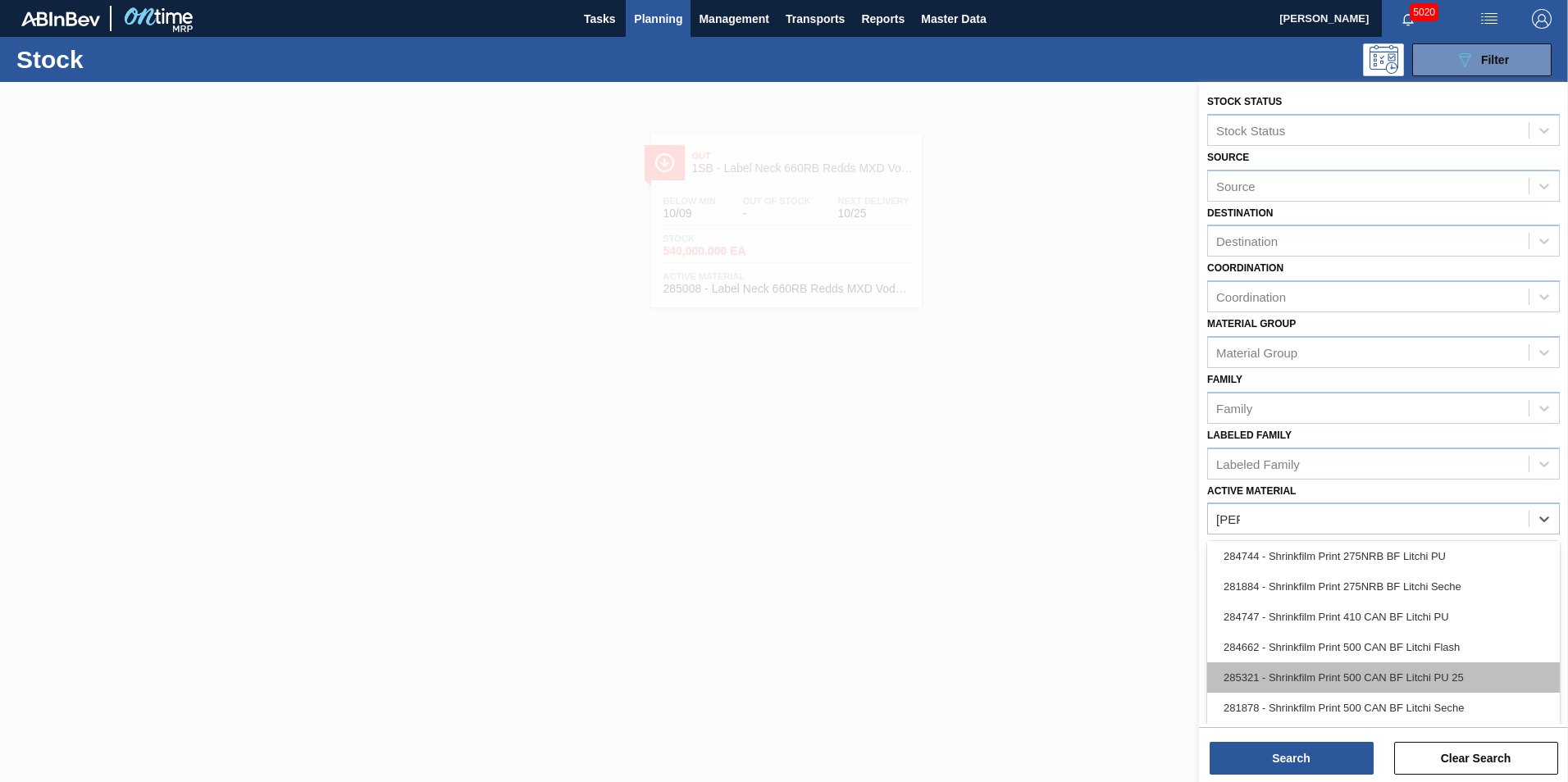
click at [1365, 678] on div "285321 - Shrinkfilm Print 500 CAN BF Litchi PU 25" at bounding box center [1383, 677] width 353 height 31
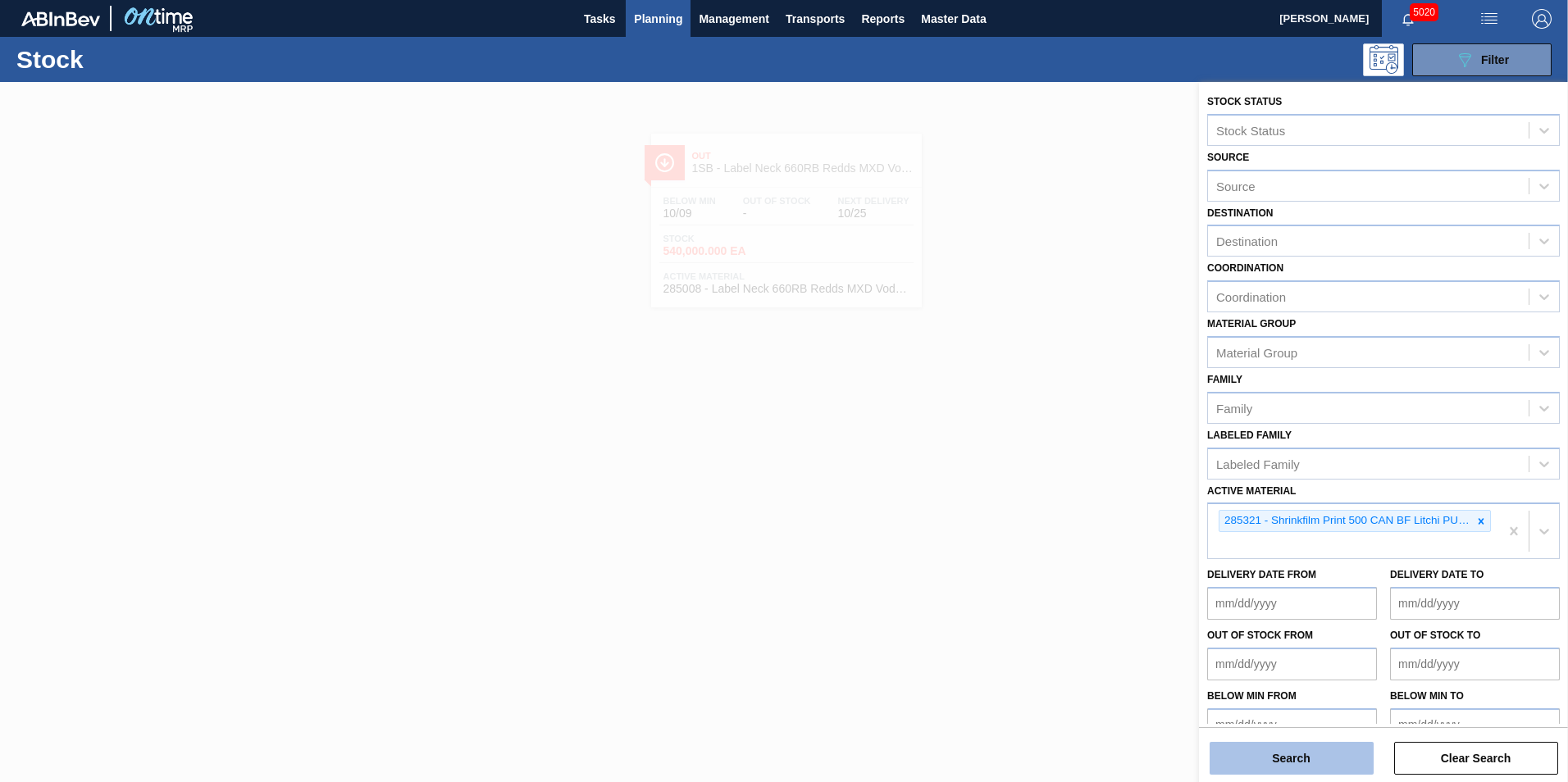
click at [1326, 772] on button "Search" at bounding box center [1292, 758] width 164 height 32
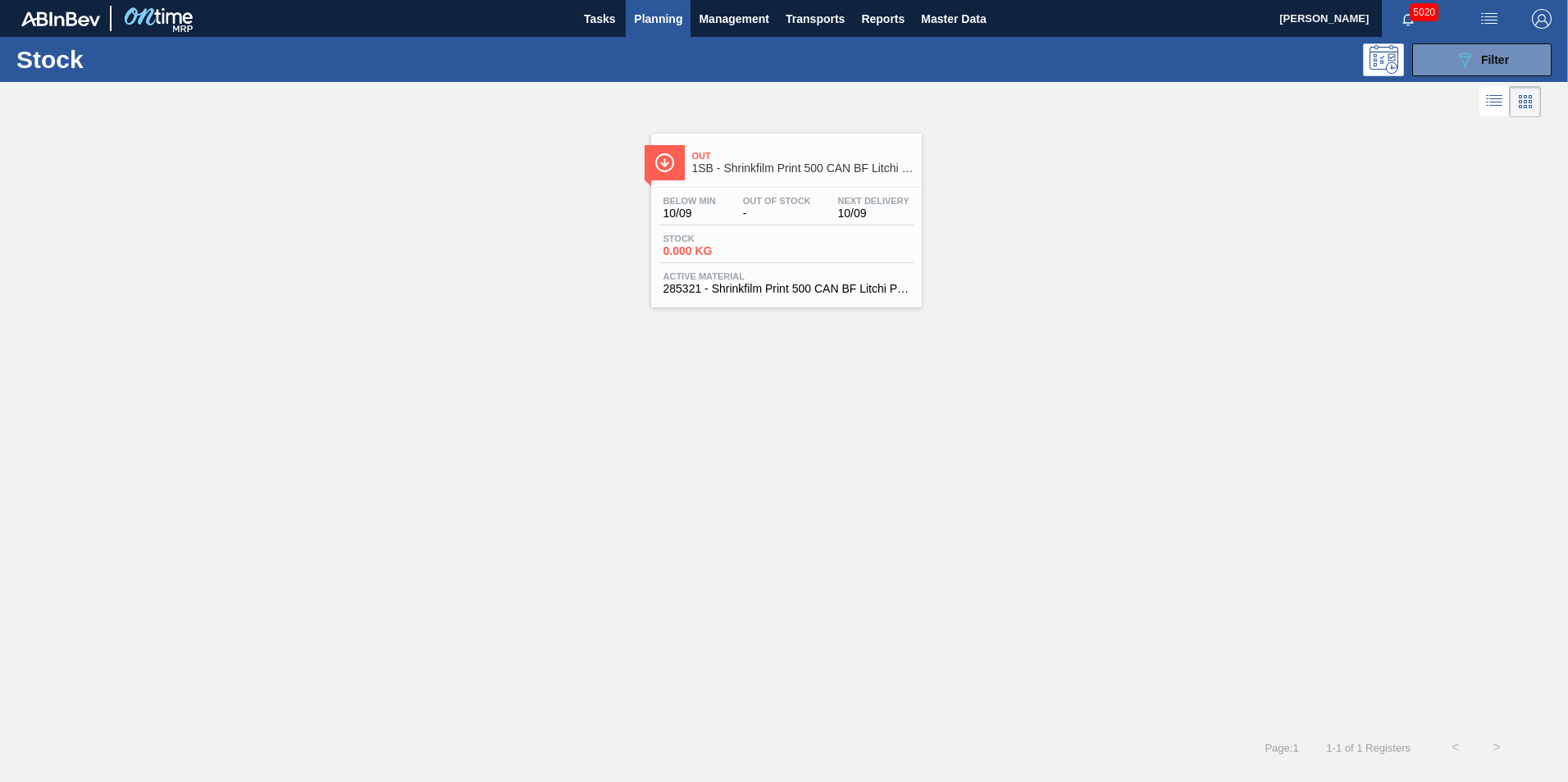
click at [752, 293] on span "285321 - Shrinkfilm Print 500 CAN BF Litchi PU 25" at bounding box center [786, 289] width 246 height 12
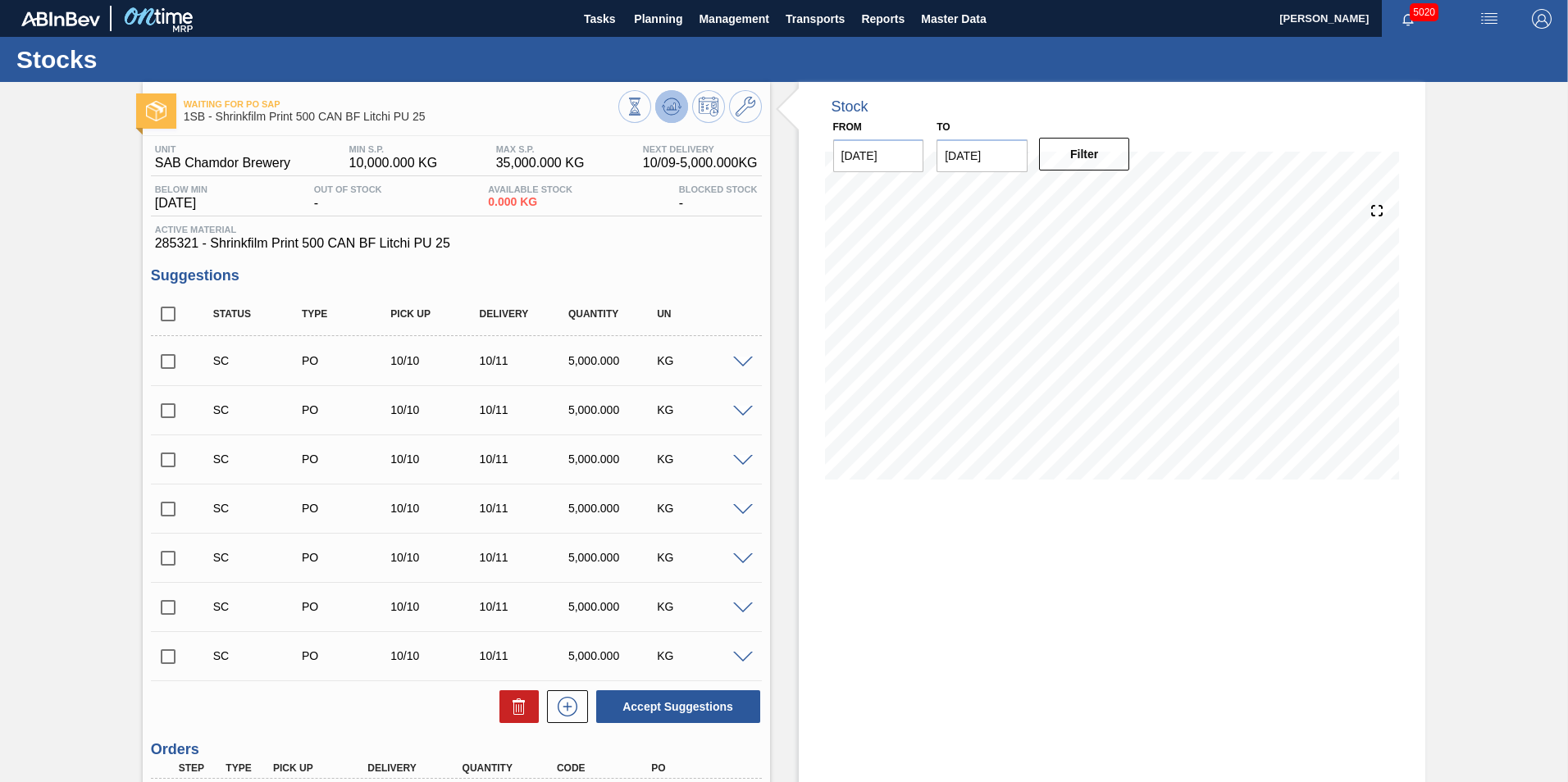
click at [669, 108] on icon at bounding box center [671, 106] width 10 height 7
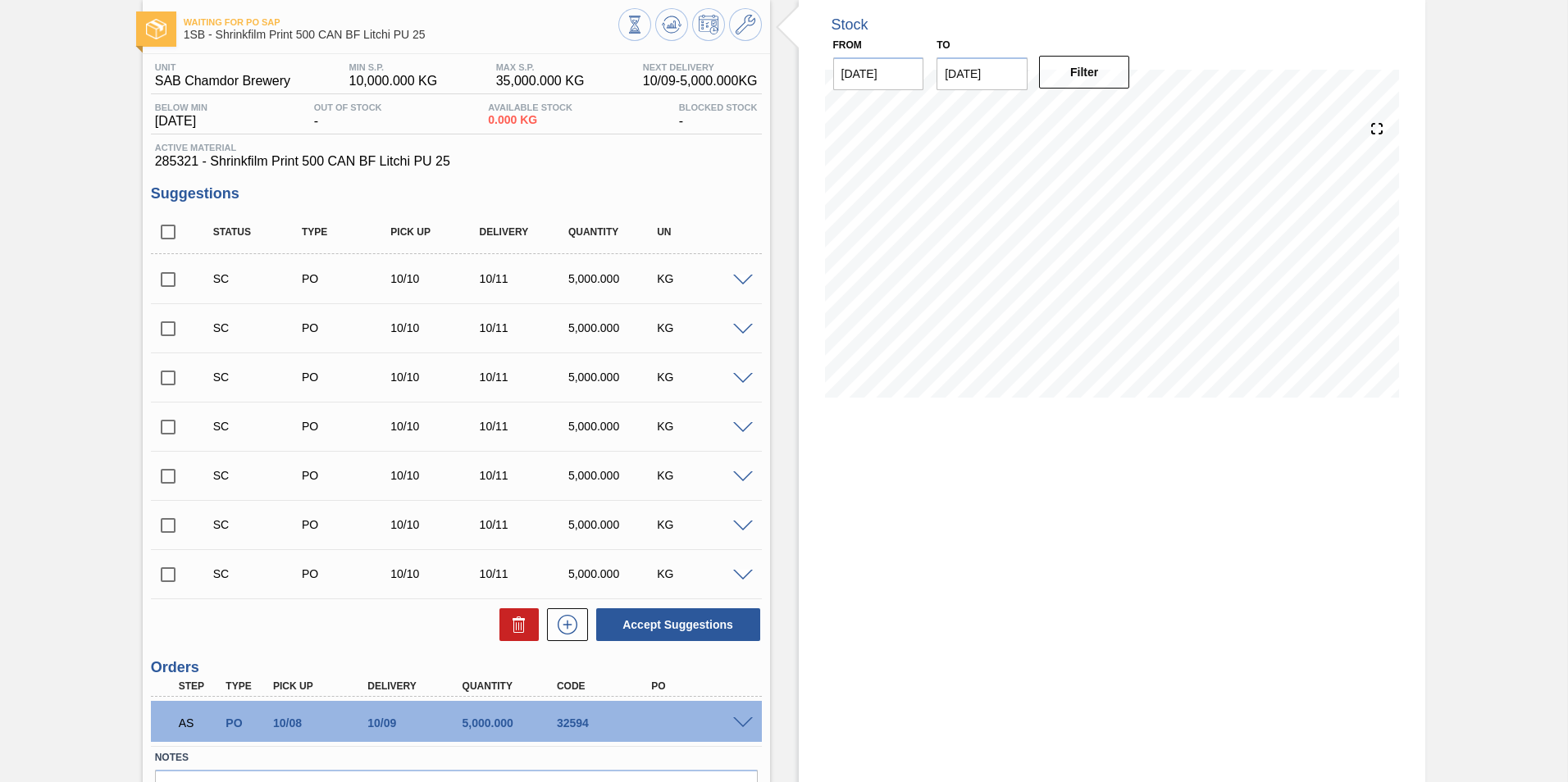
scroll to position [164, 0]
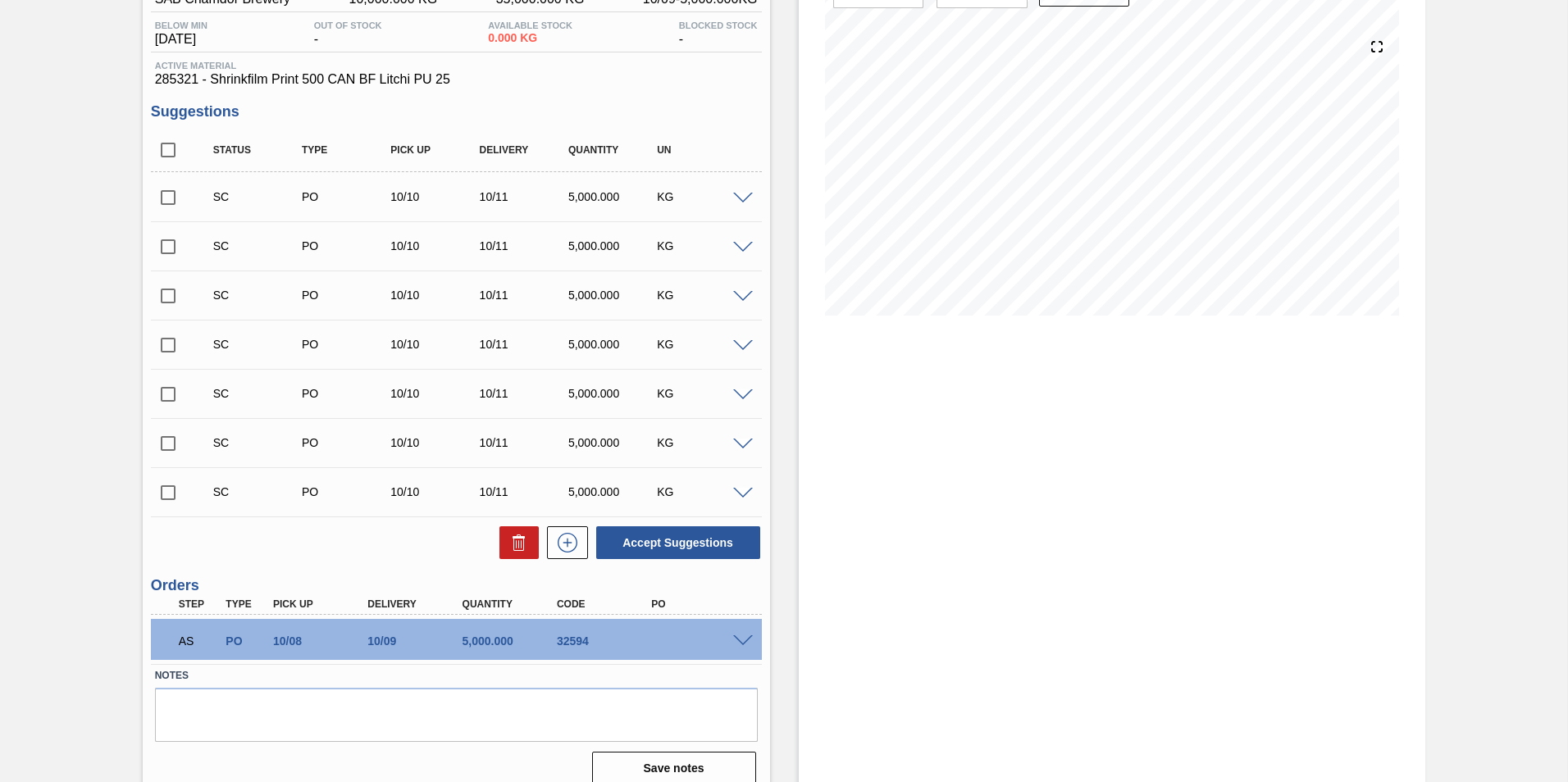
click at [738, 638] on span at bounding box center [743, 641] width 19 height 12
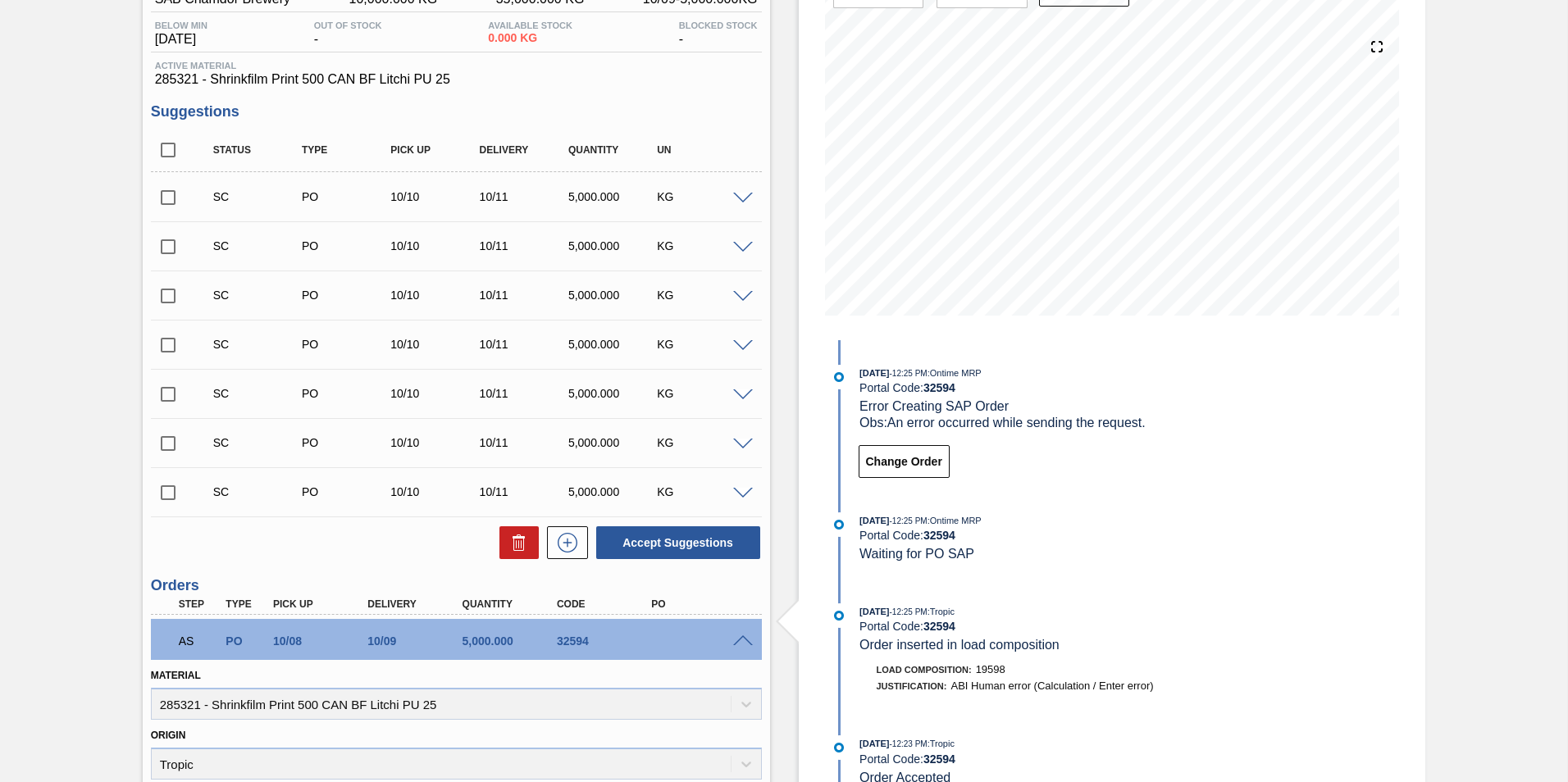
click at [742, 640] on span at bounding box center [743, 641] width 19 height 12
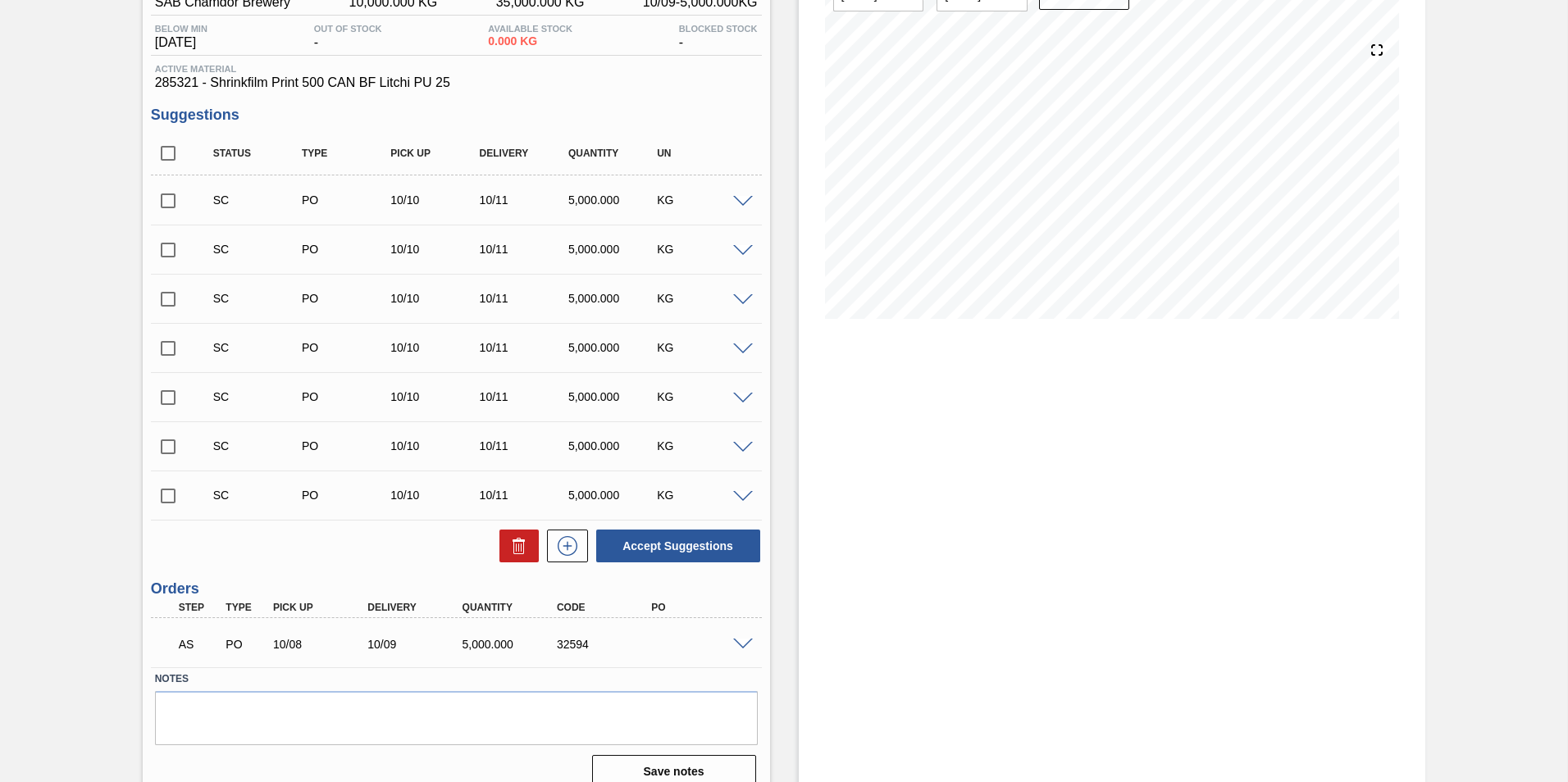
scroll to position [180, 0]
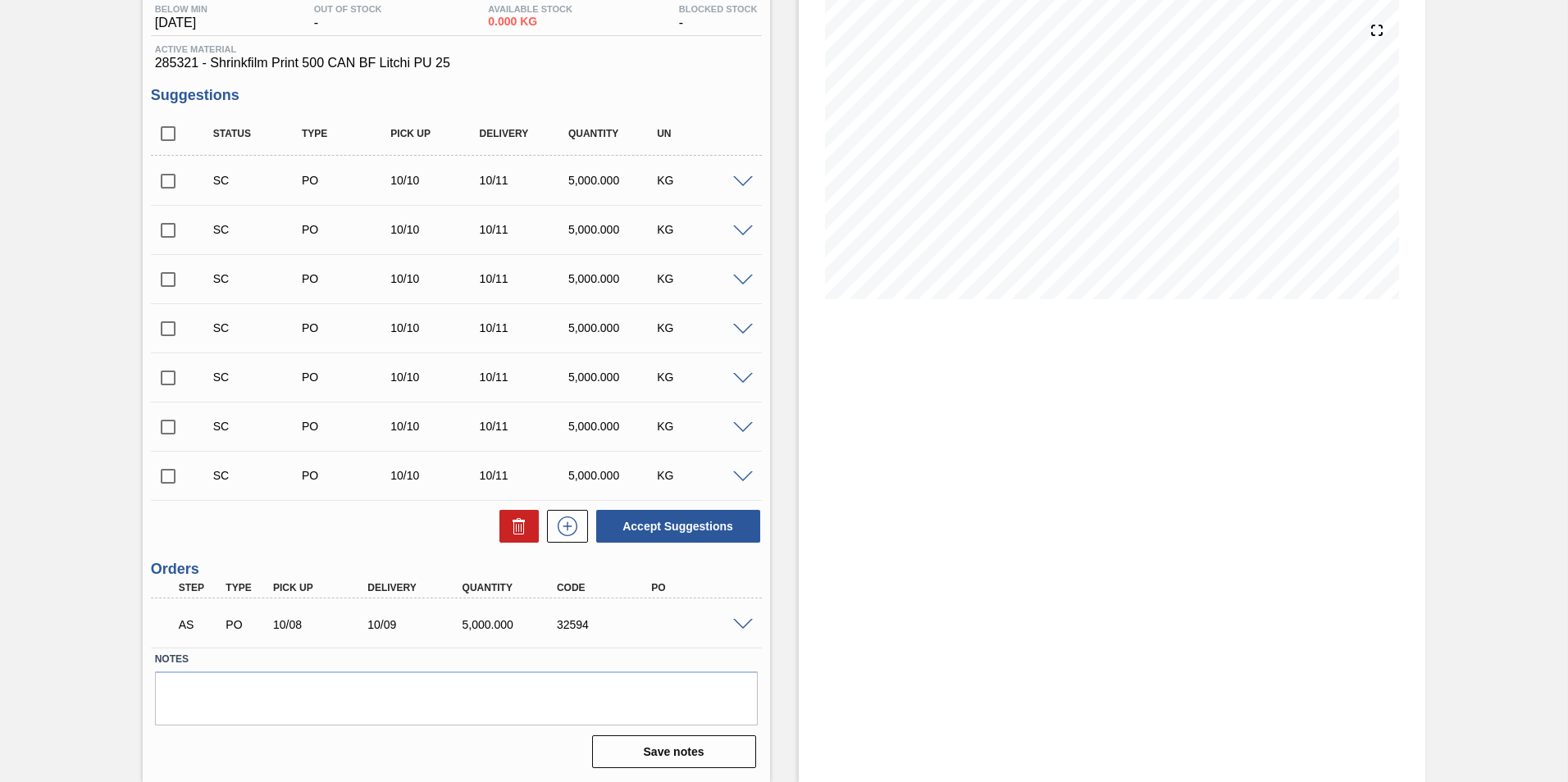
click at [742, 624] on span at bounding box center [743, 625] width 19 height 12
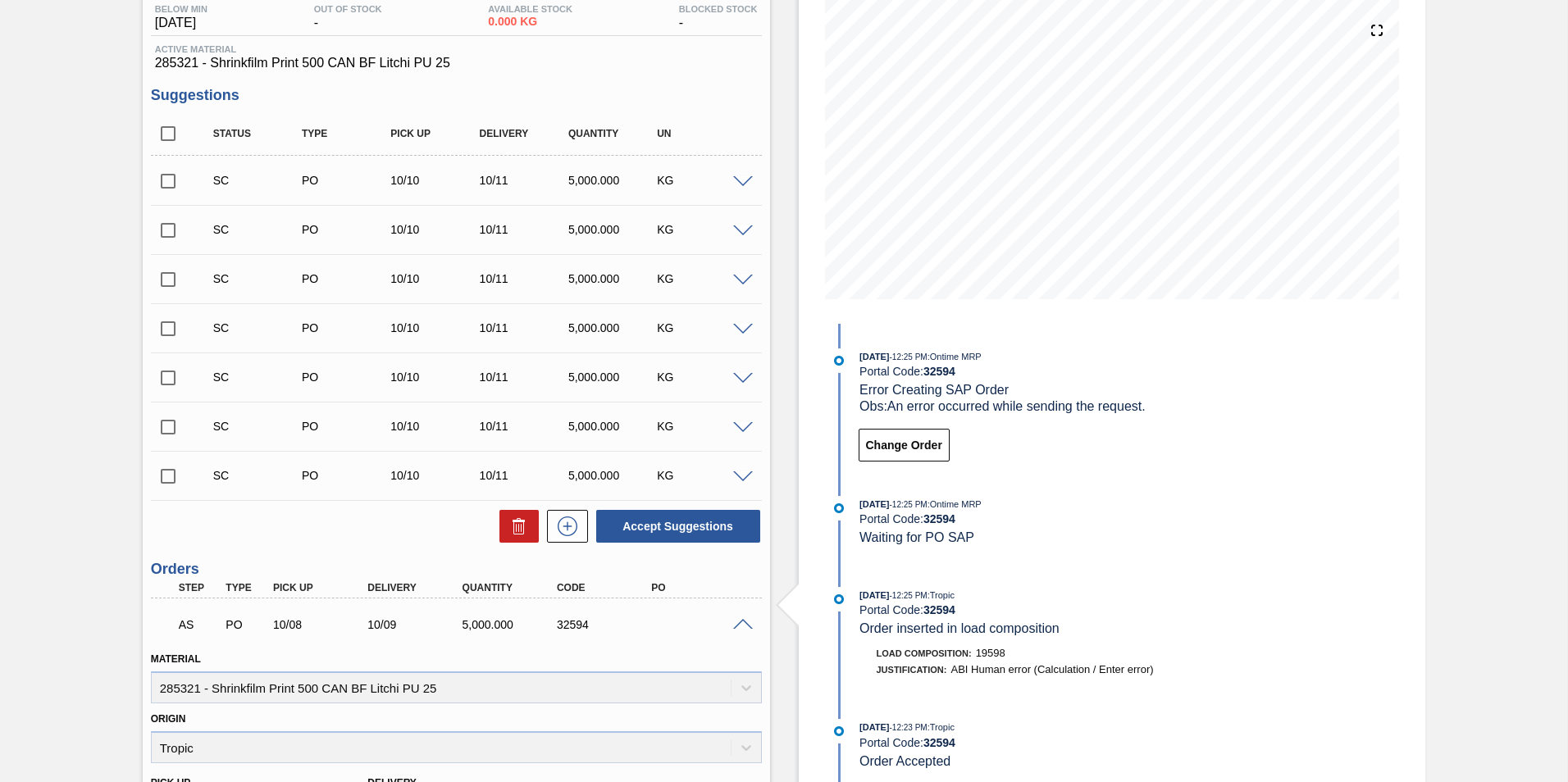
click at [740, 625] on span at bounding box center [743, 625] width 19 height 12
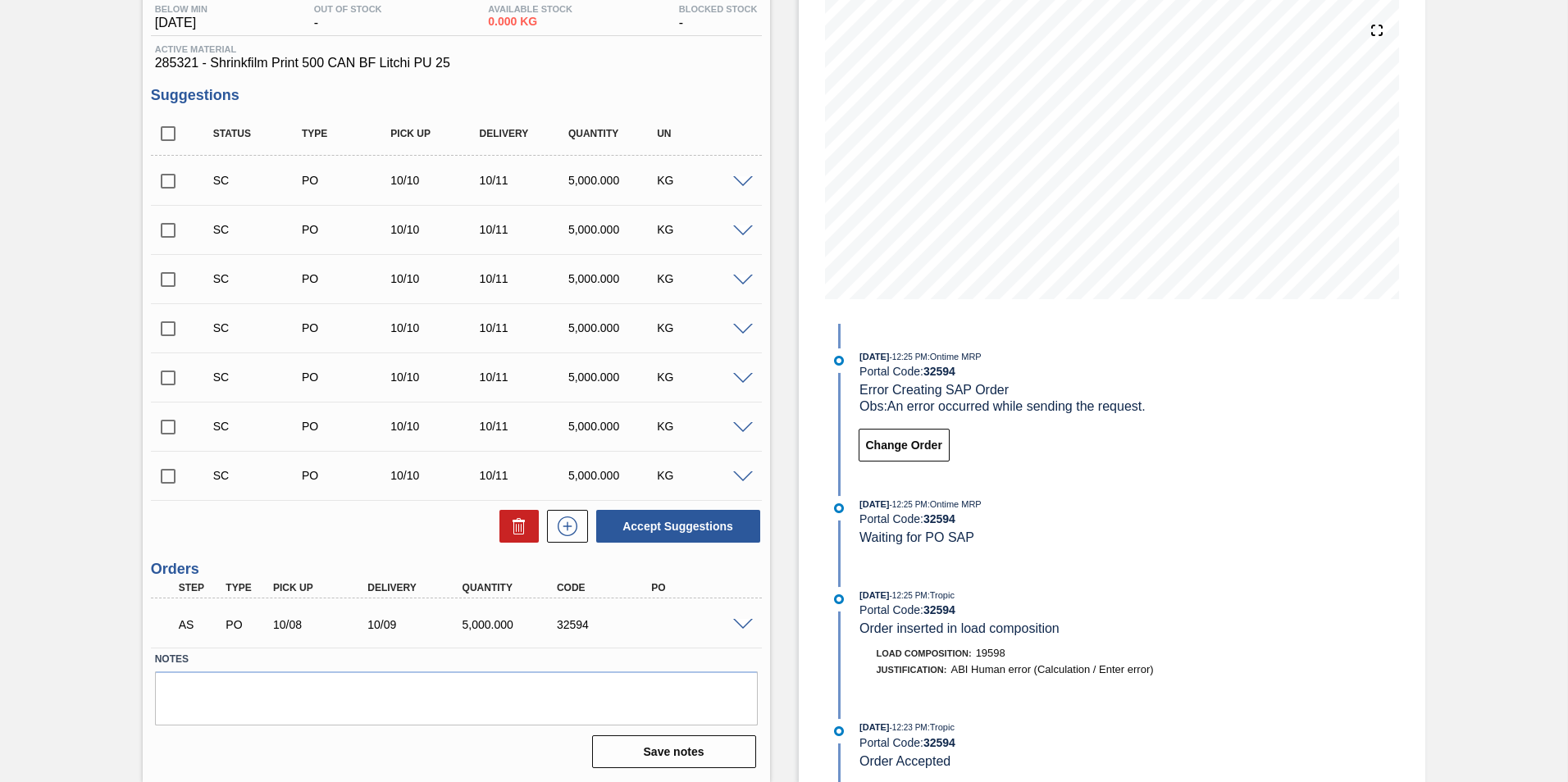
click at [748, 623] on span at bounding box center [743, 625] width 19 height 12
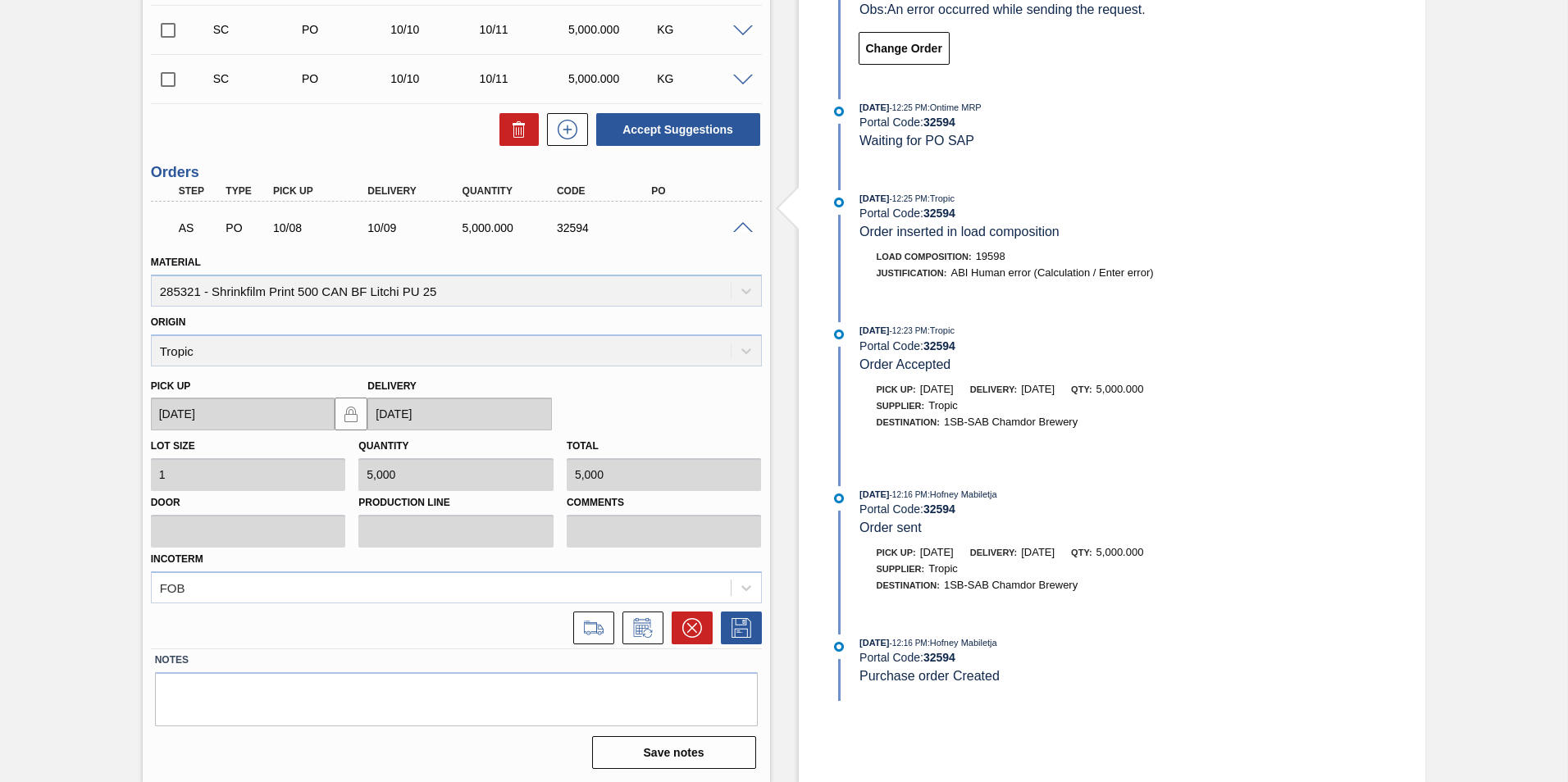
scroll to position [578, 0]
click at [693, 635] on icon at bounding box center [692, 627] width 19 height 19
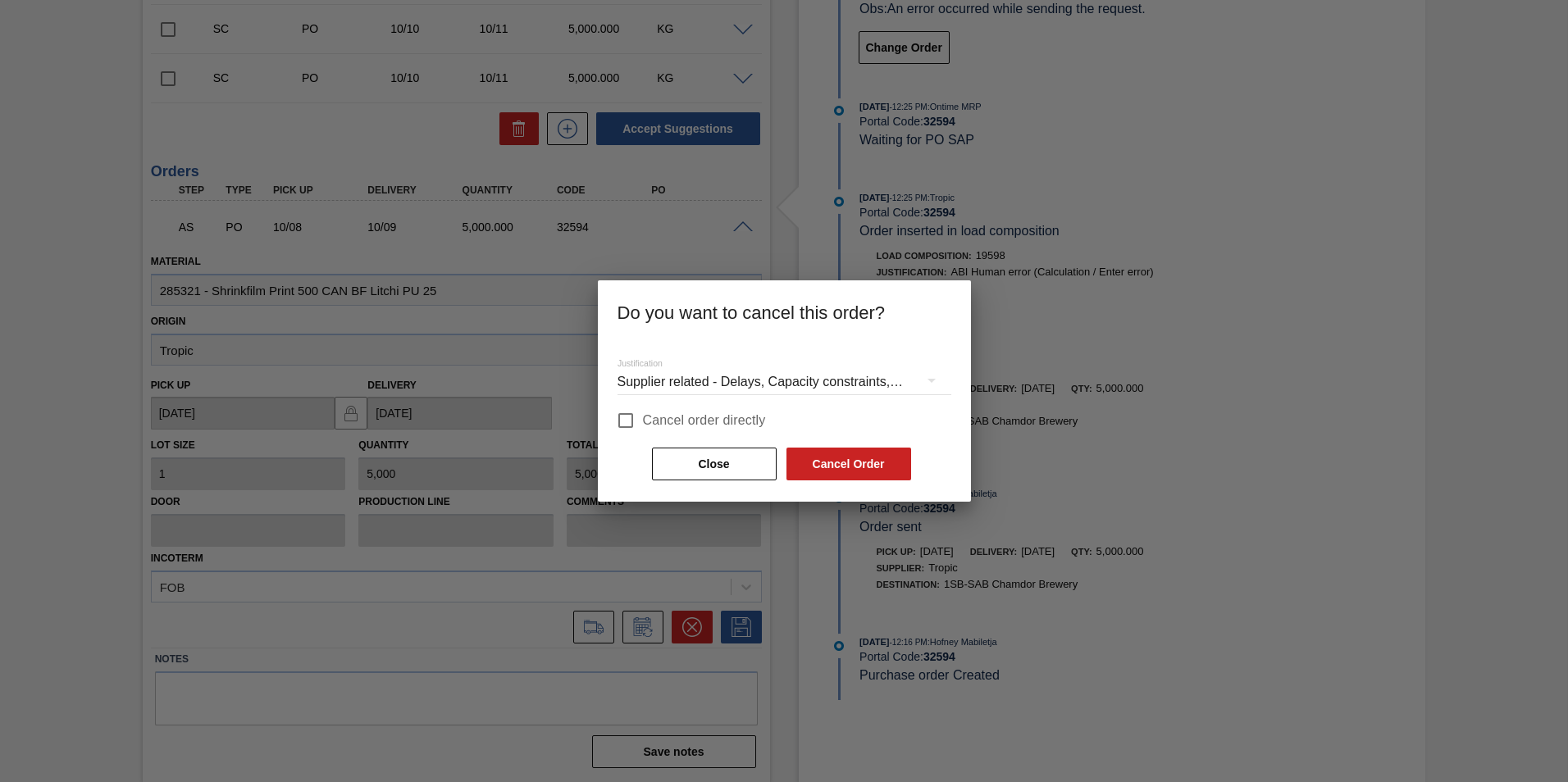
click at [704, 416] on span "Cancel order directly" at bounding box center [704, 421] width 123 height 19
click at [643, 416] on input "Cancel order directly" at bounding box center [626, 420] width 34 height 34
checkbox input "true"
click at [844, 467] on button "Cancel Order" at bounding box center [849, 464] width 124 height 32
click at [855, 466] on button "Cancel Order" at bounding box center [849, 464] width 124 height 32
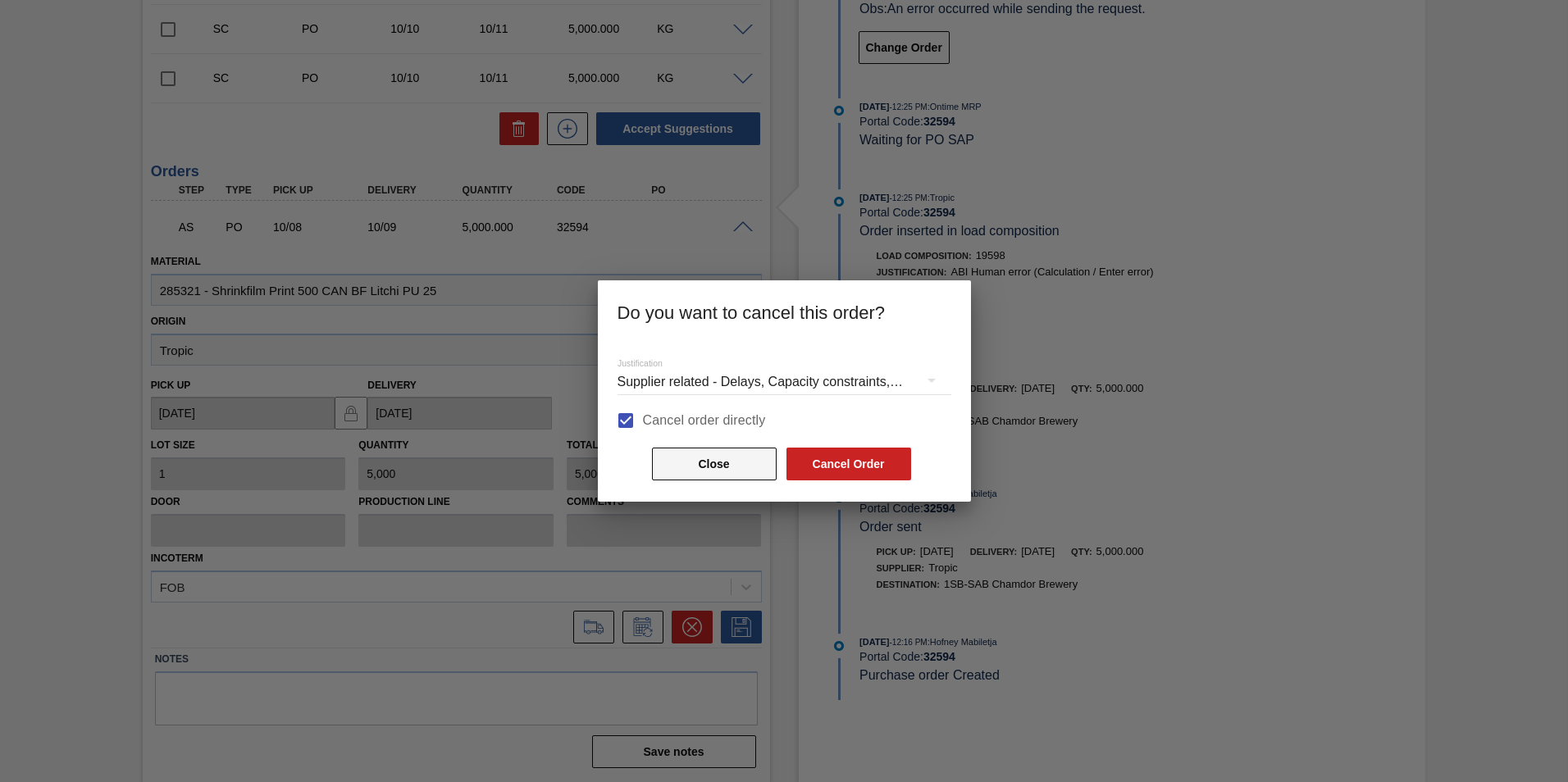
click at [678, 477] on button "Close" at bounding box center [714, 464] width 124 height 32
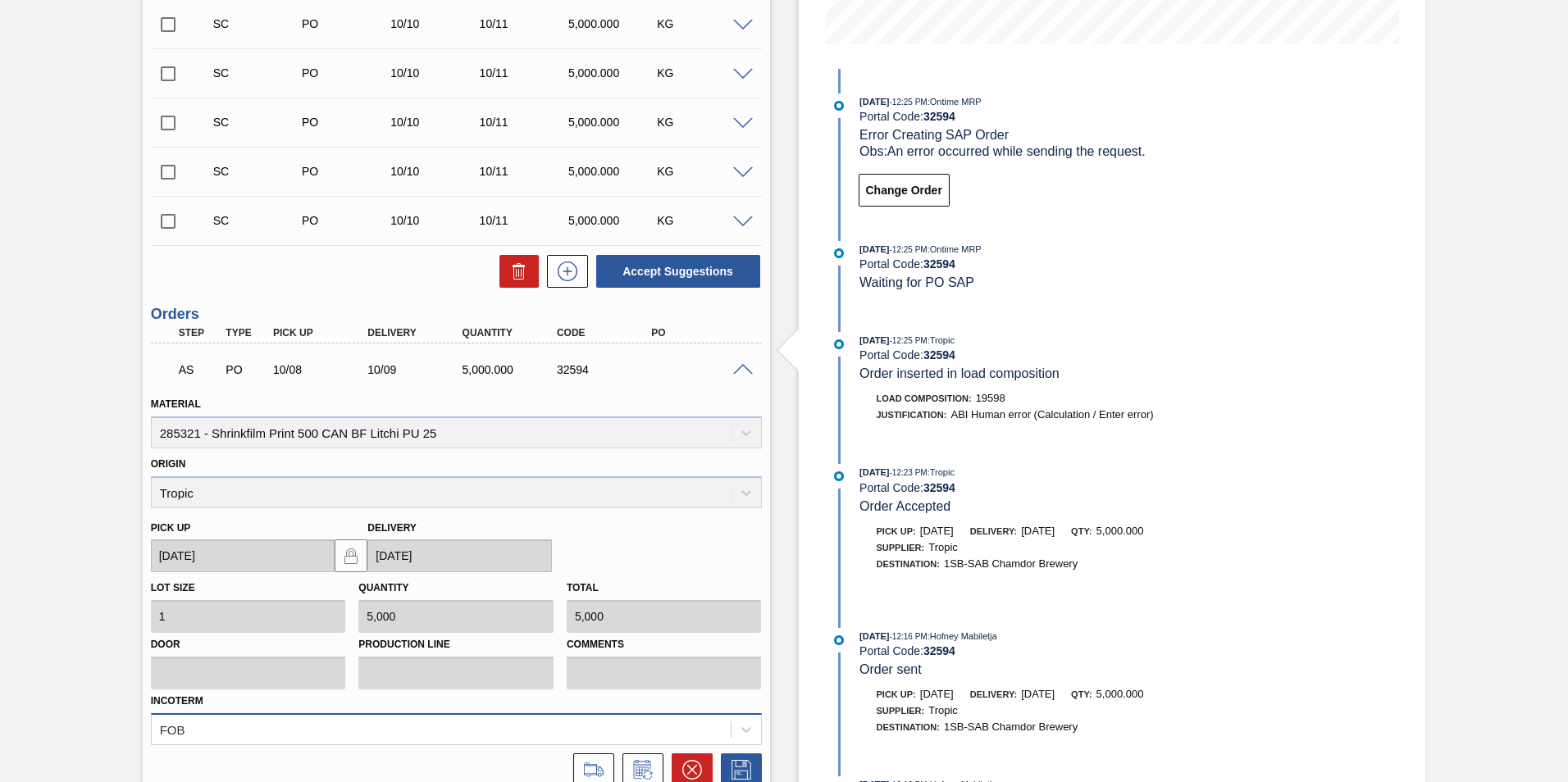
scroll to position [332, 0]
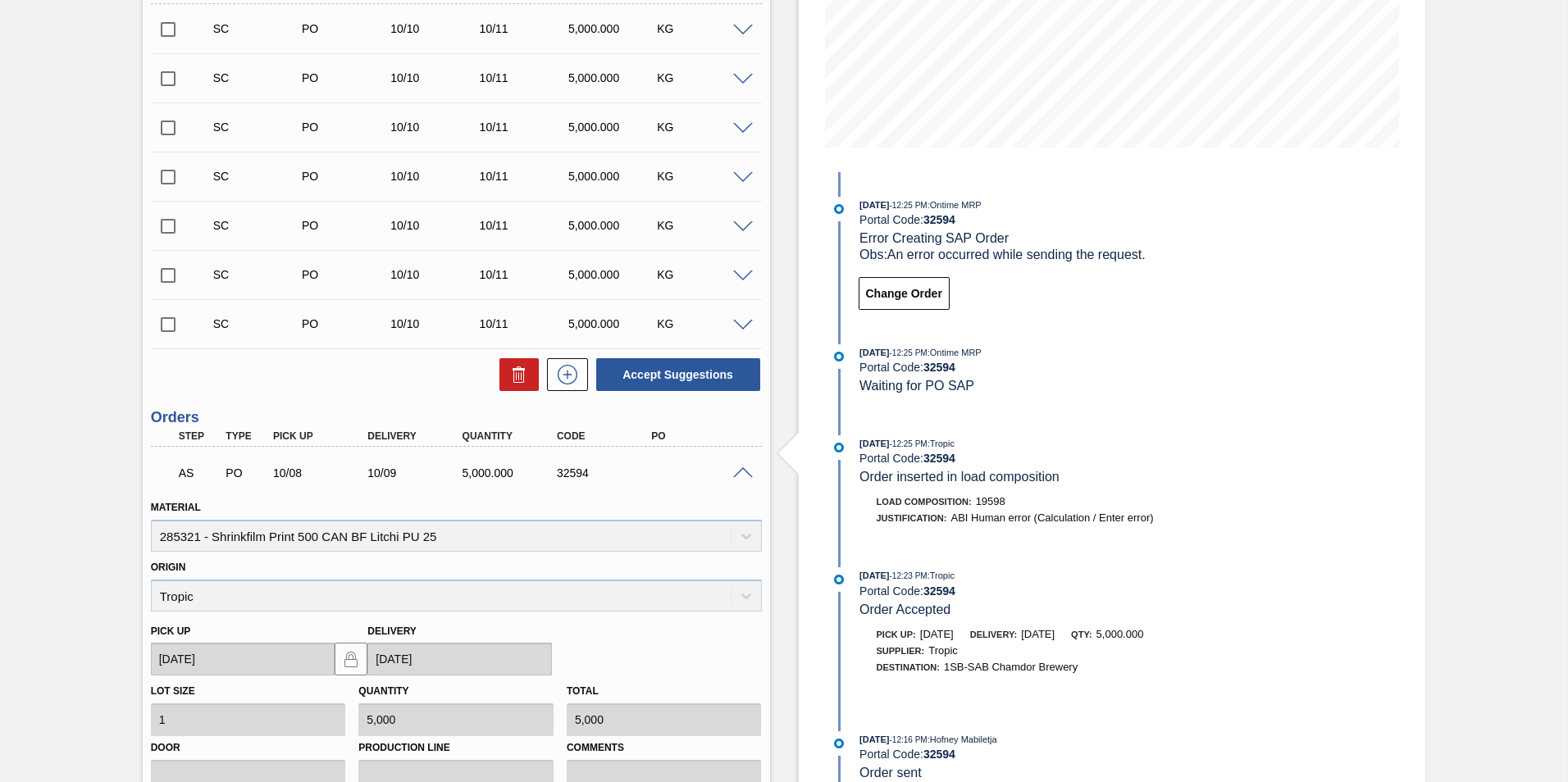
click at [739, 480] on div "AS PO 10/08 10/09 5,000.000 32594" at bounding box center [456, 471] width 611 height 41
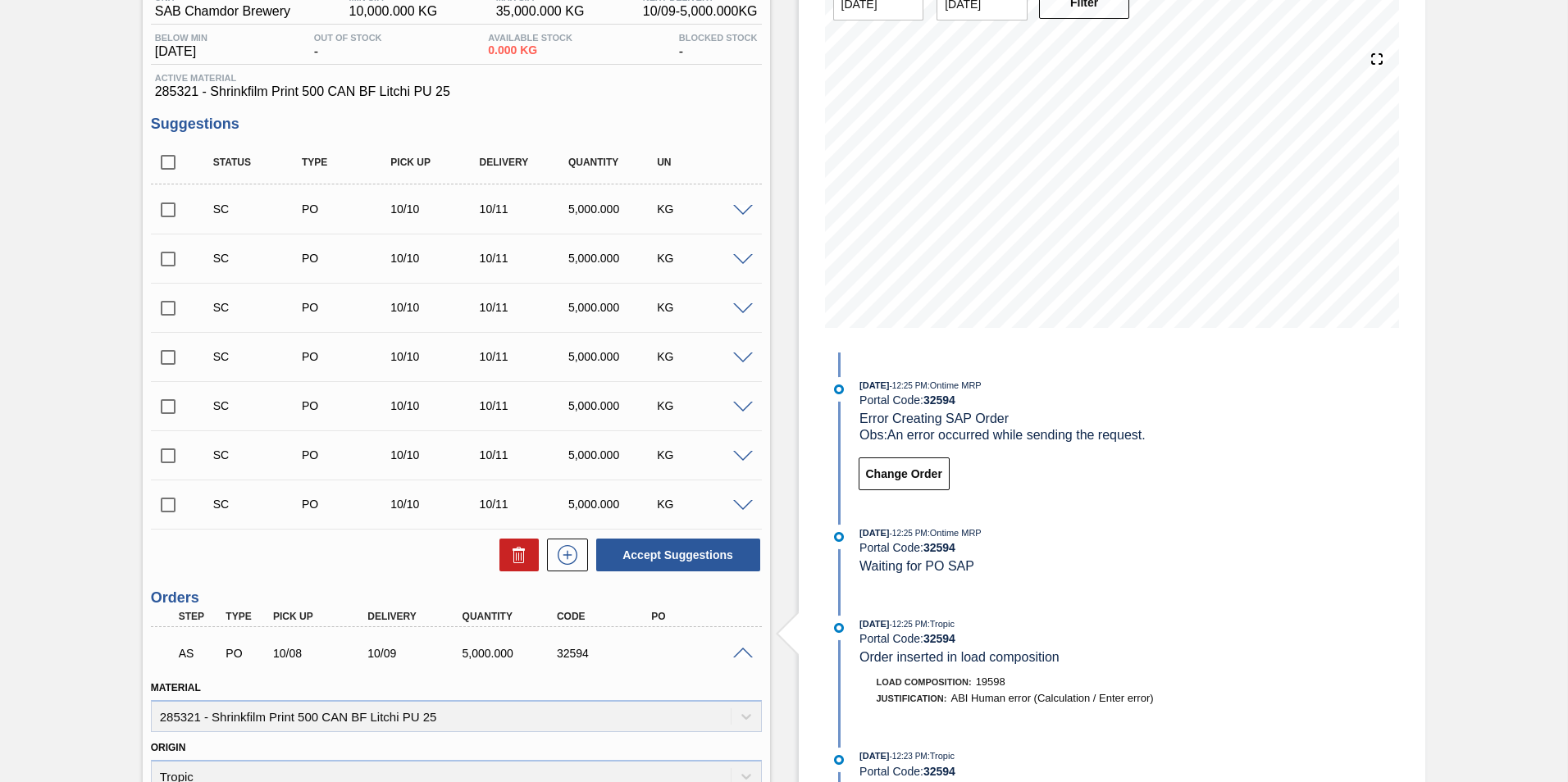
scroll to position [0, 0]
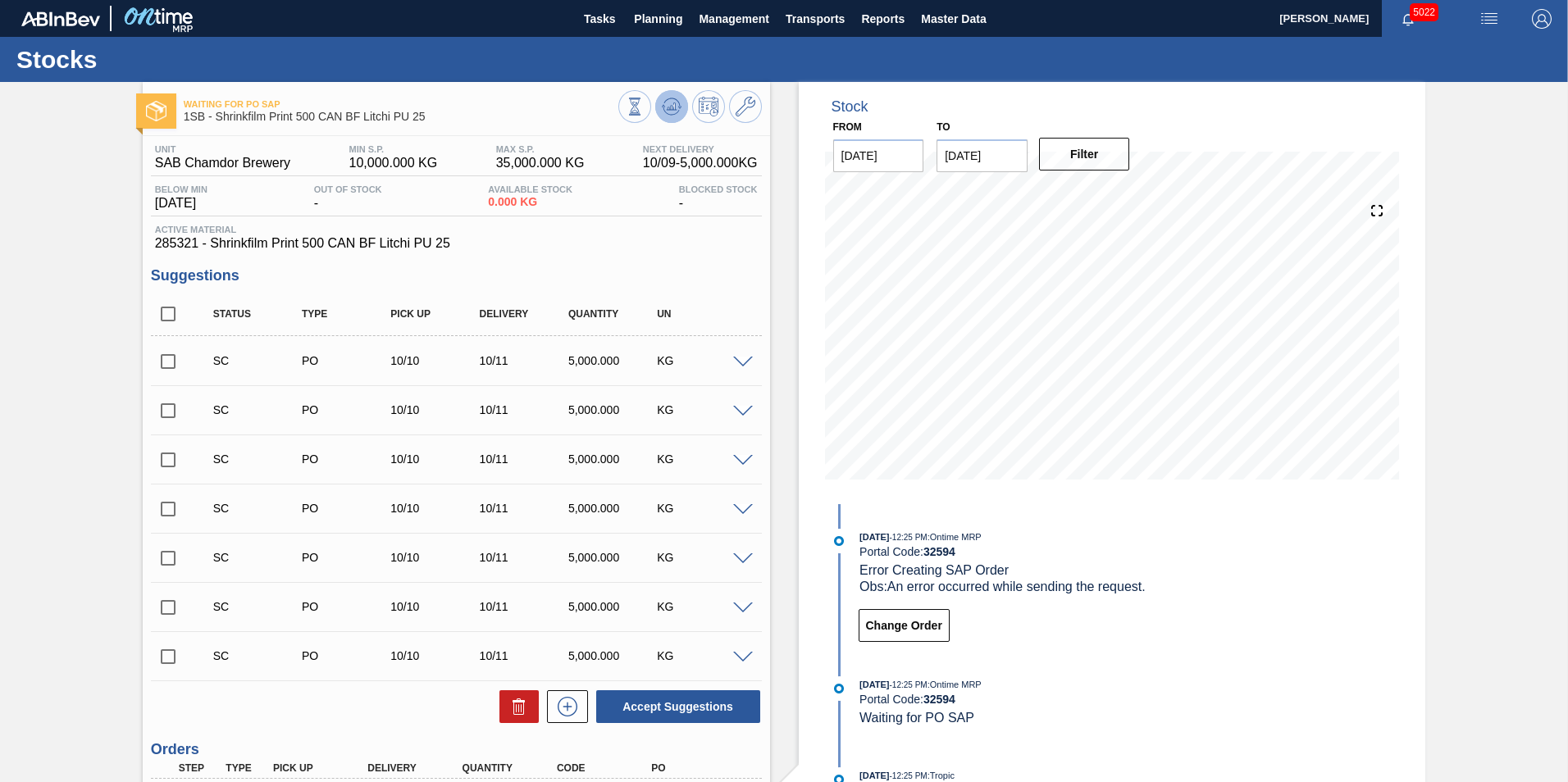
click at [674, 108] on icon at bounding box center [675, 106] width 2 height 6
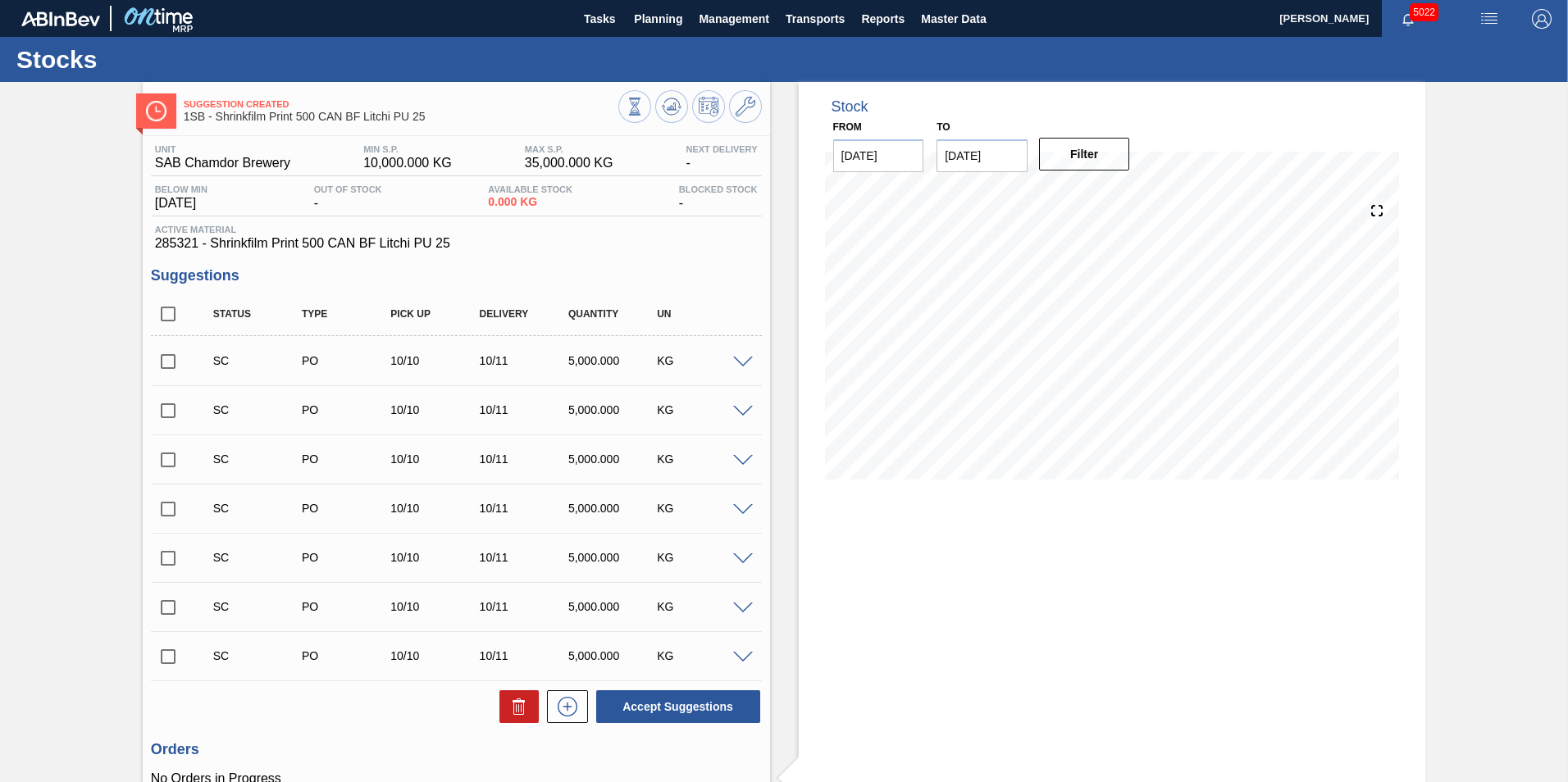
click at [737, 363] on span at bounding box center [743, 363] width 19 height 12
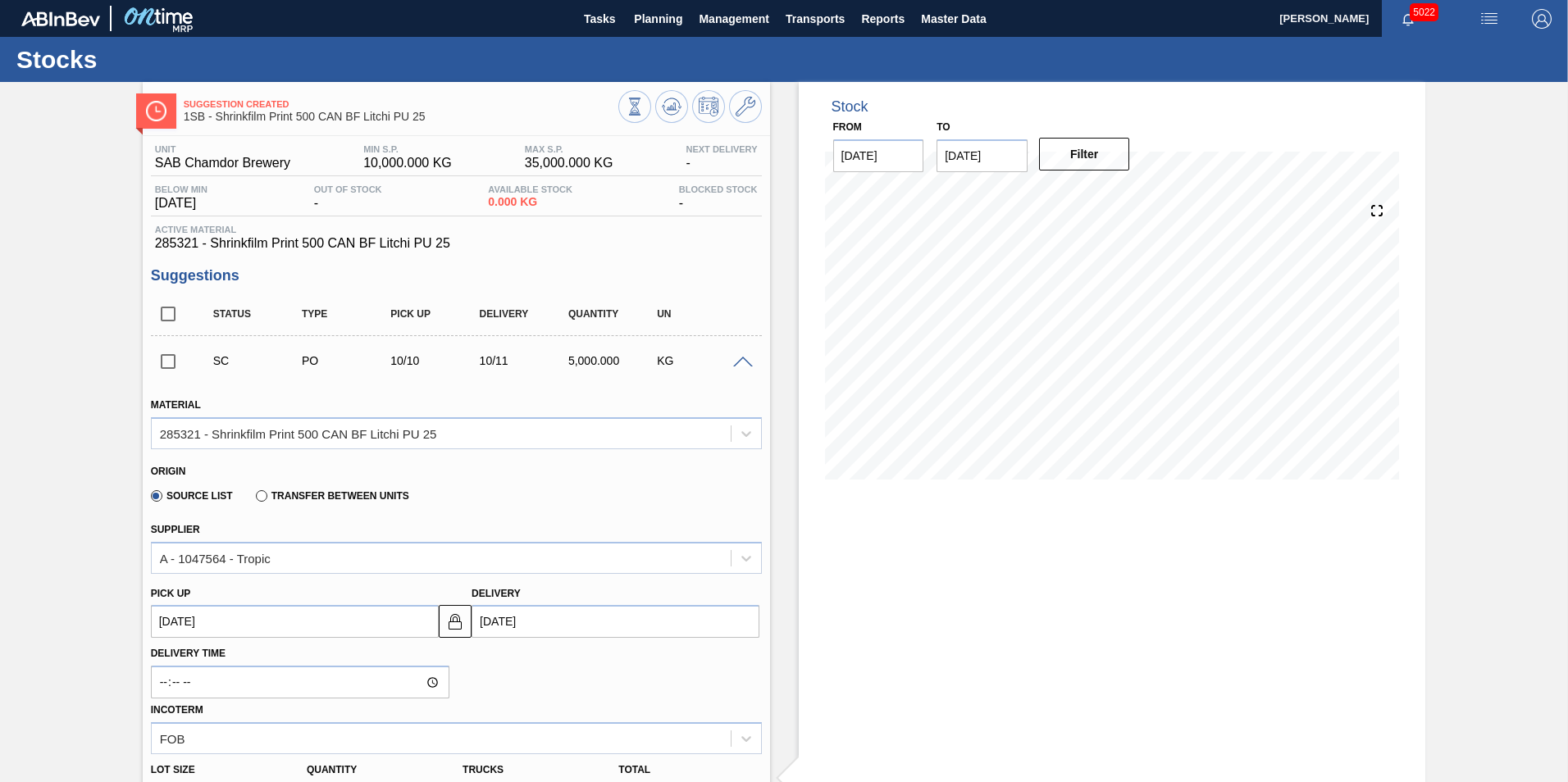
click at [736, 363] on span at bounding box center [743, 363] width 19 height 12
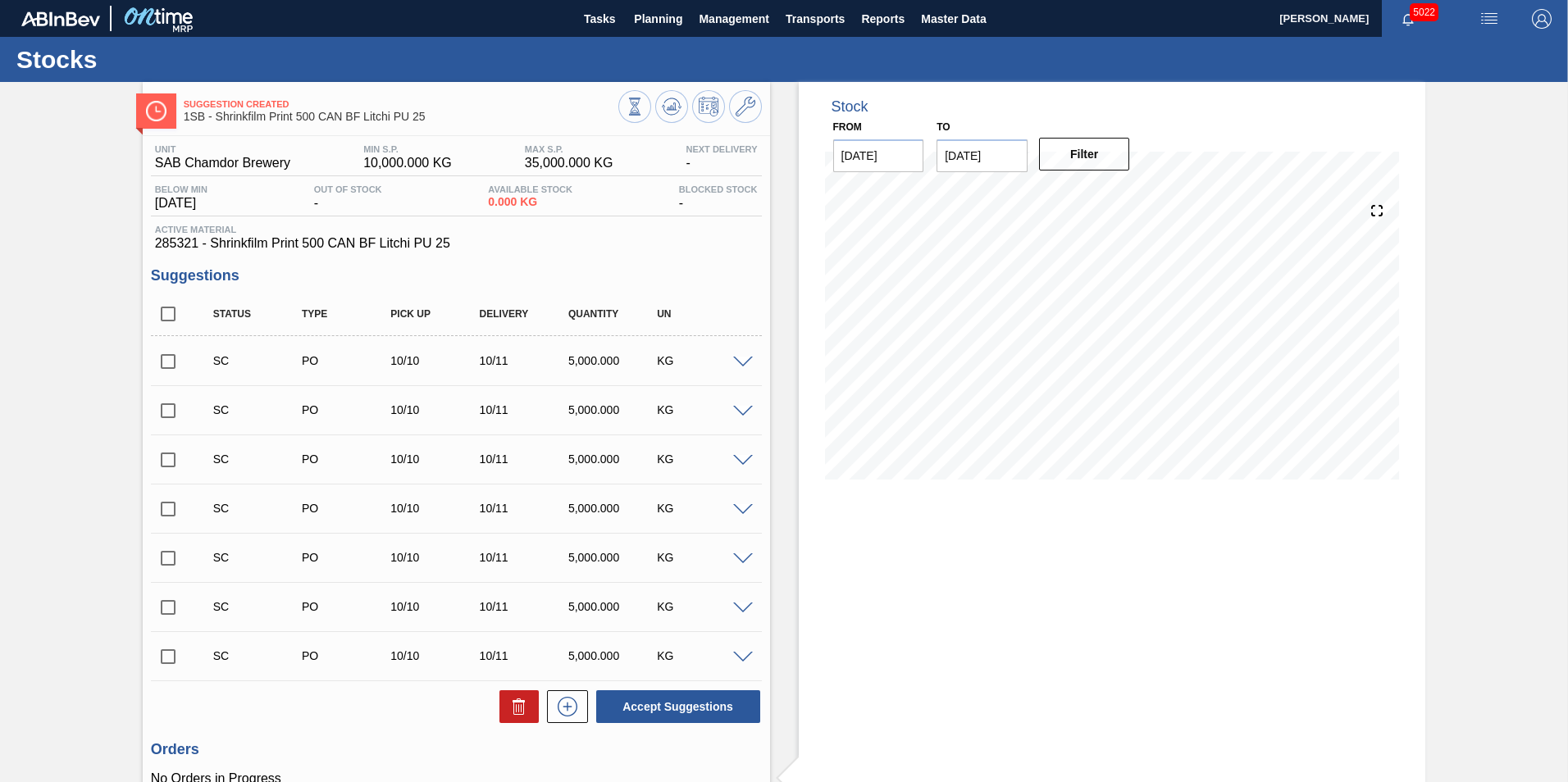
click at [160, 360] on input "checkbox" at bounding box center [167, 361] width 34 height 34
click at [664, 716] on button "Accept Suggestions" at bounding box center [677, 706] width 164 height 32
checkbox input "false"
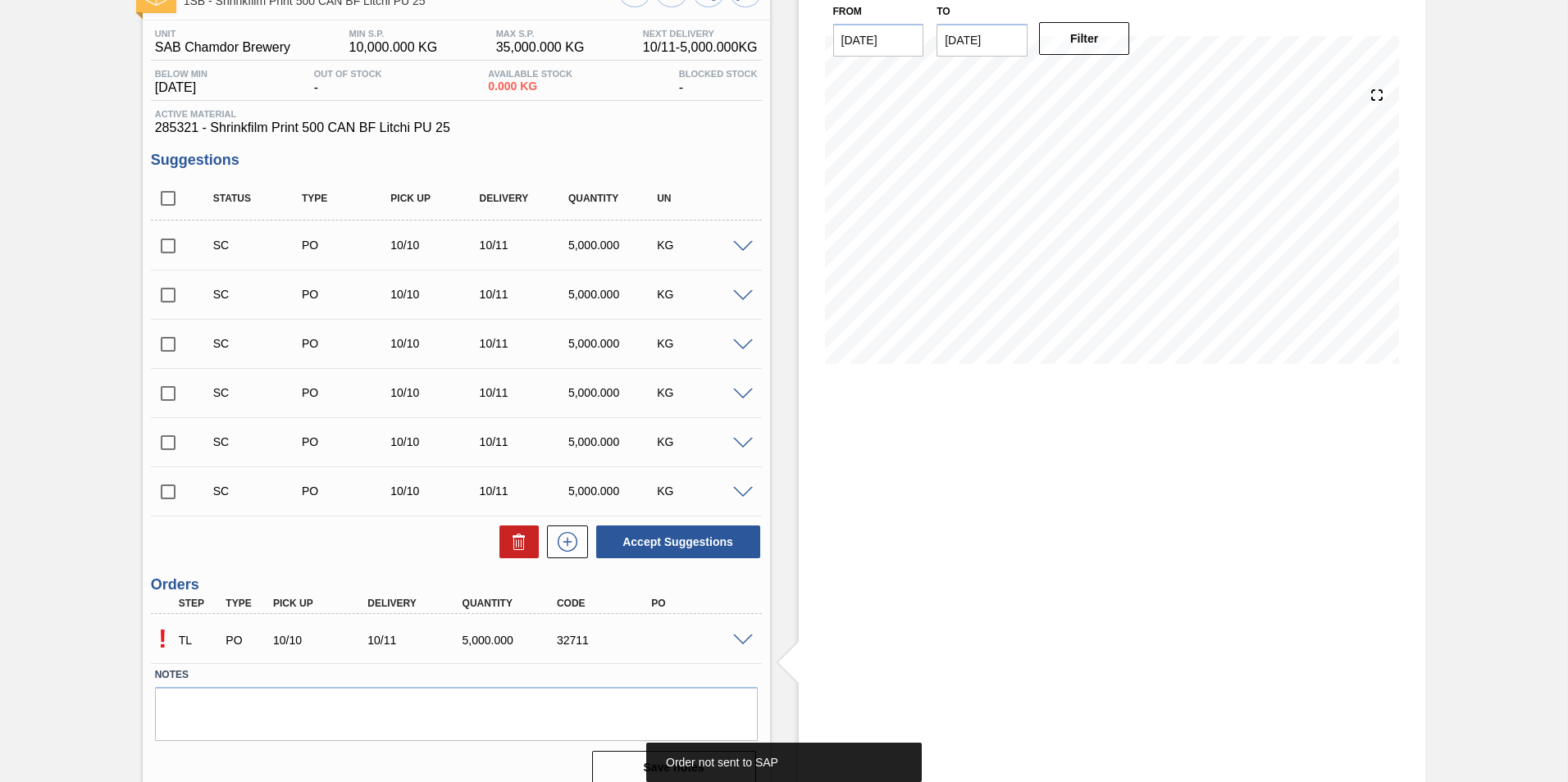
scroll to position [131, 0]
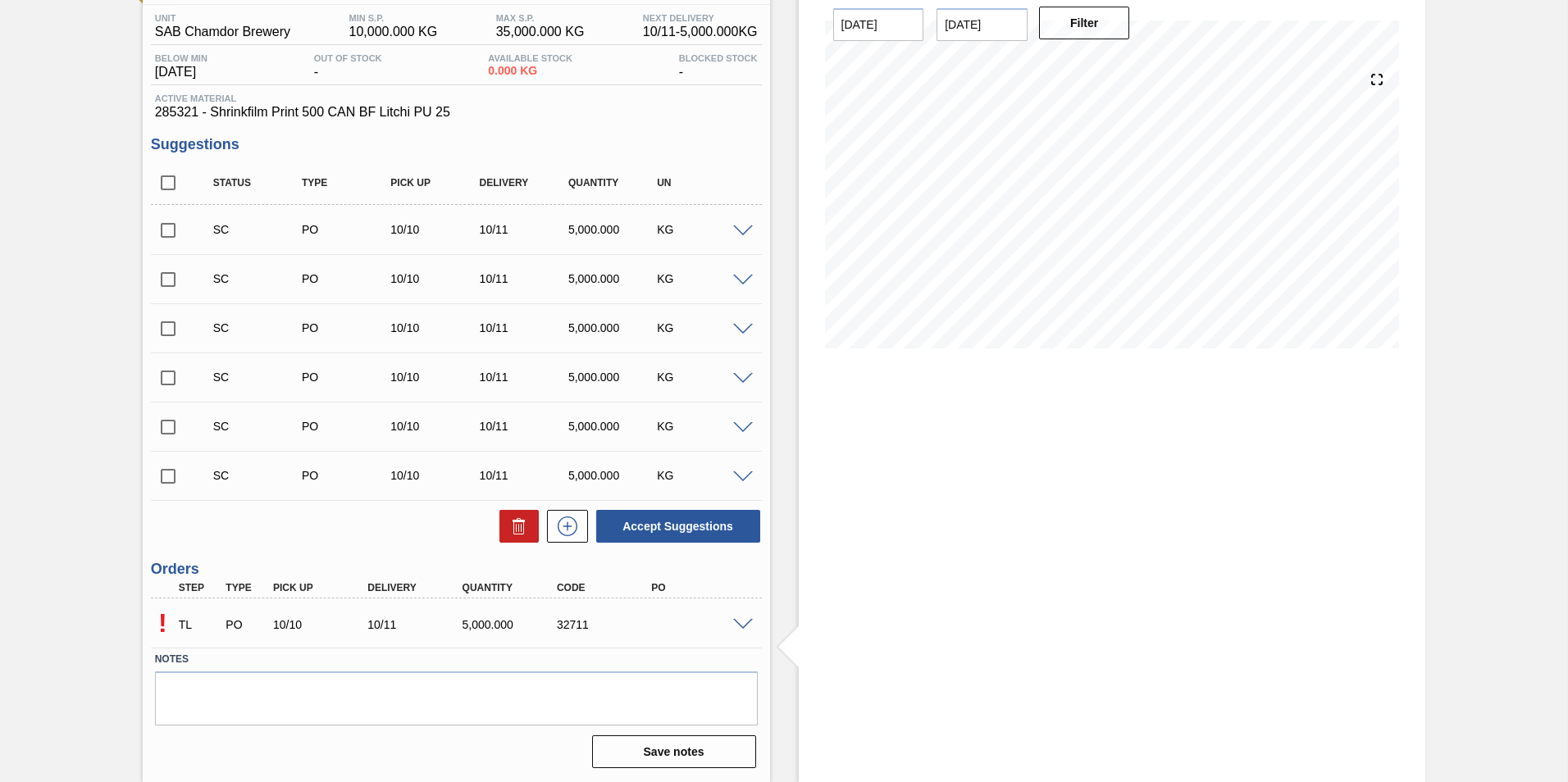
click at [743, 622] on span at bounding box center [743, 625] width 19 height 12
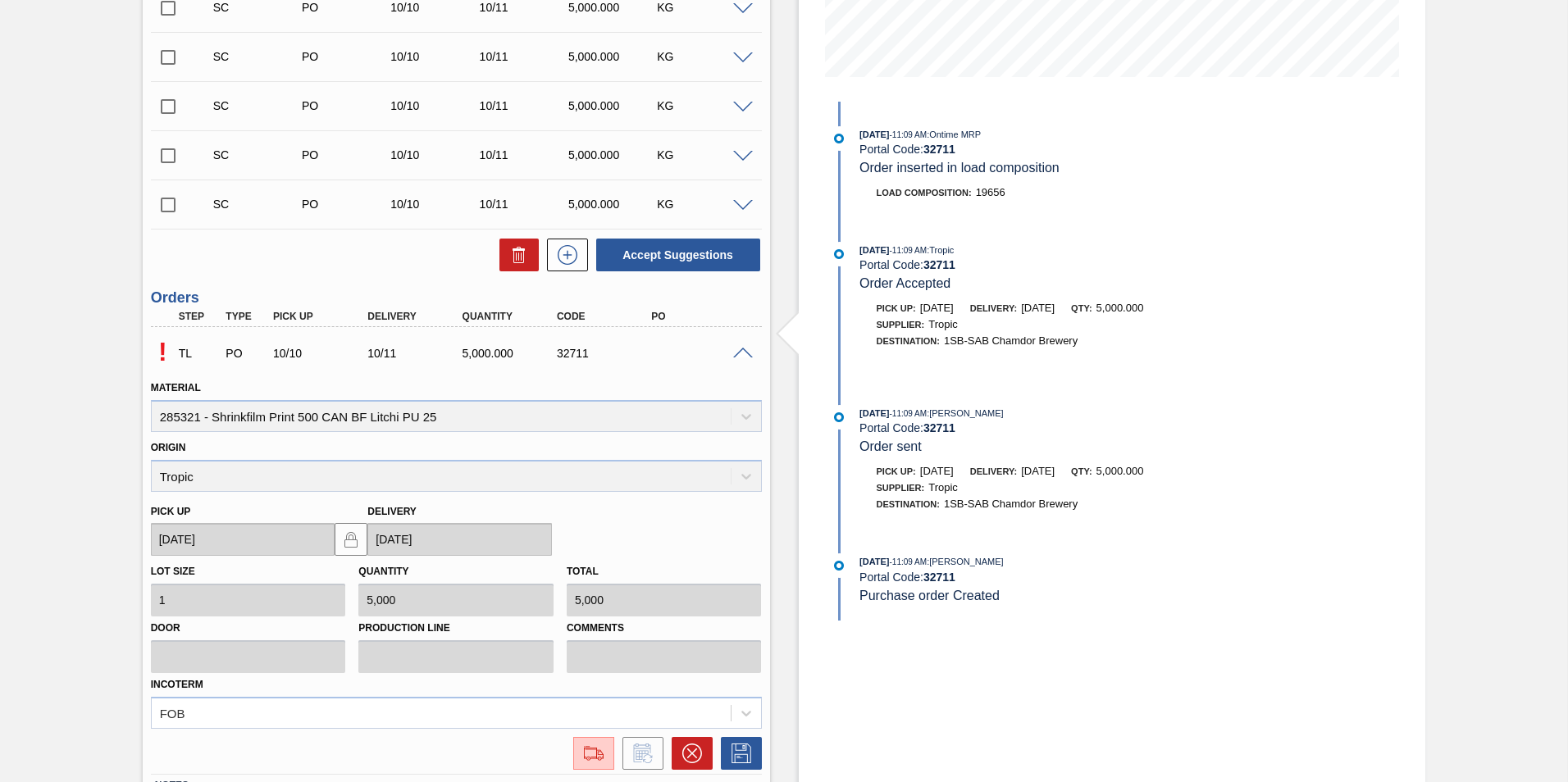
scroll to position [459, 0]
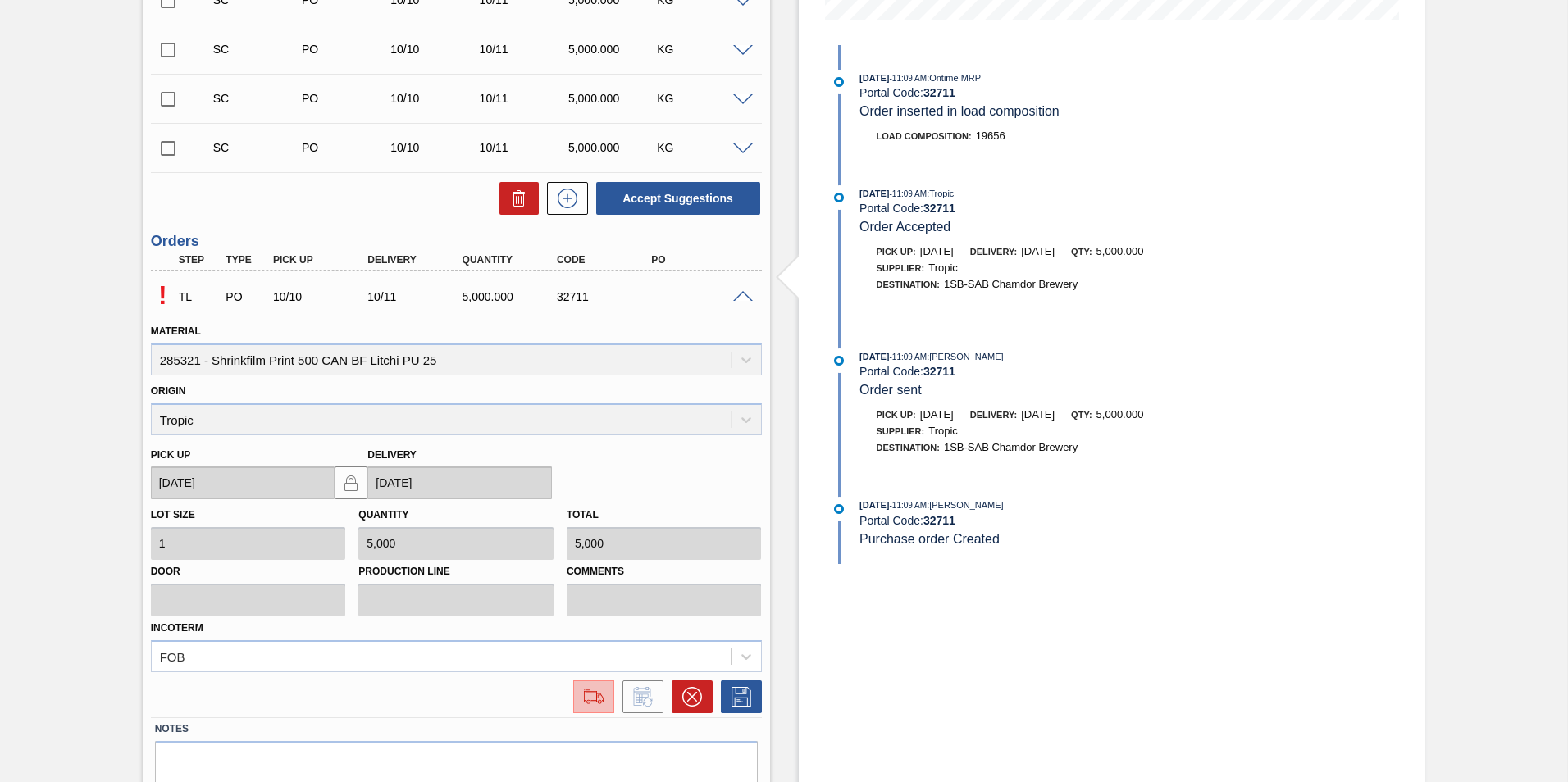
click at [593, 697] on img at bounding box center [594, 696] width 26 height 19
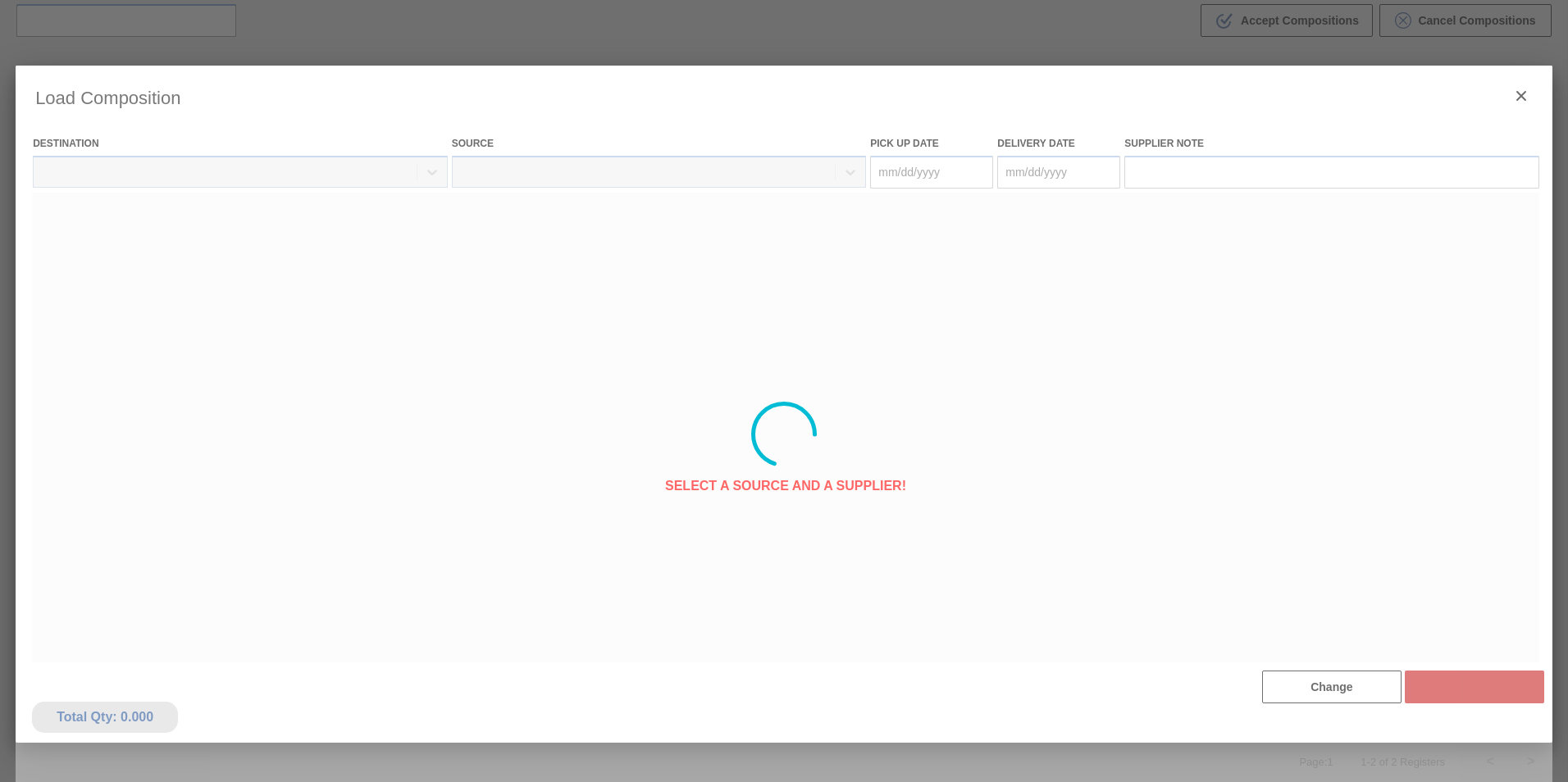
type Date "[DATE]"
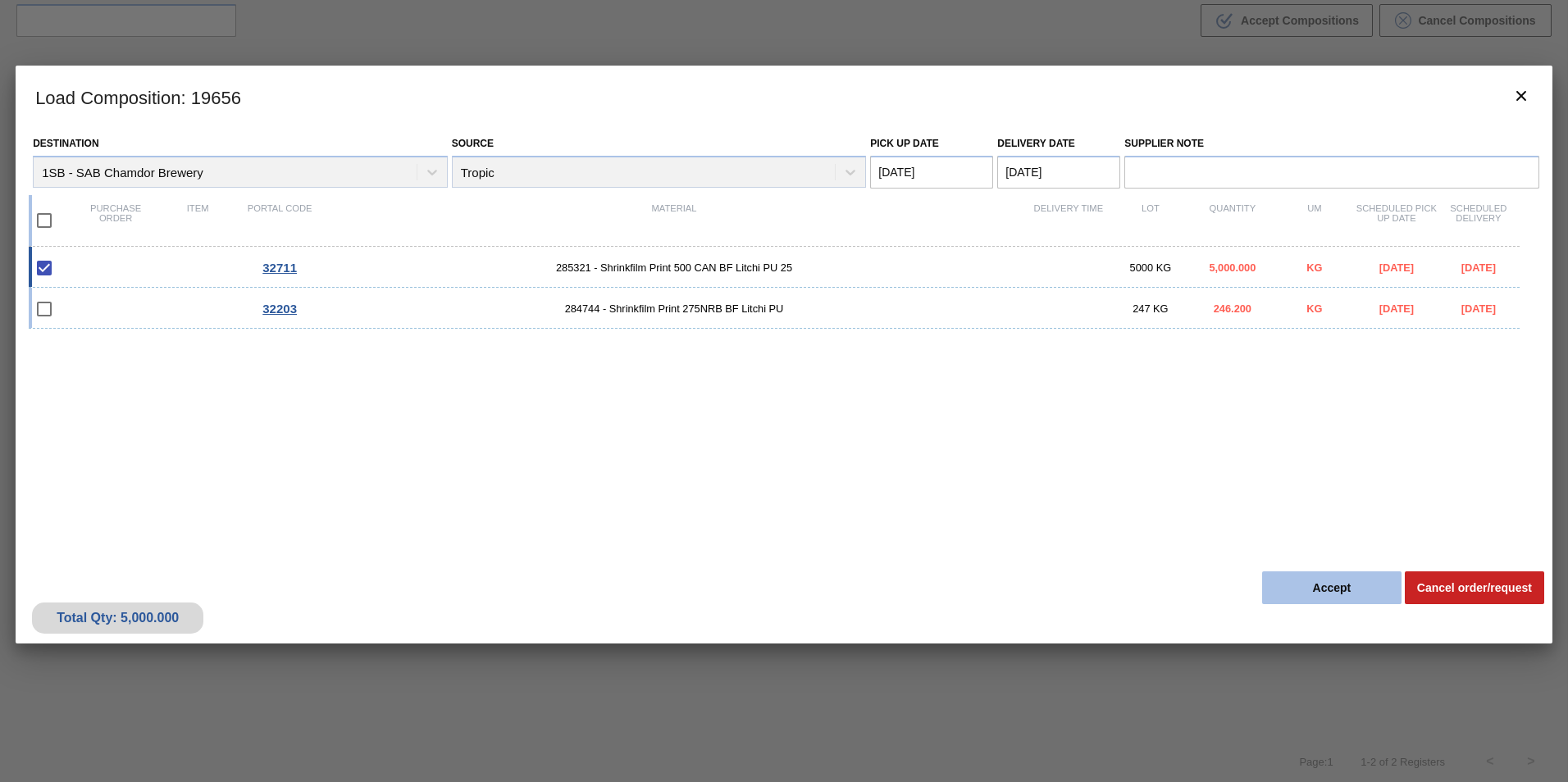
click at [1334, 591] on button "Accept" at bounding box center [1332, 587] width 139 height 32
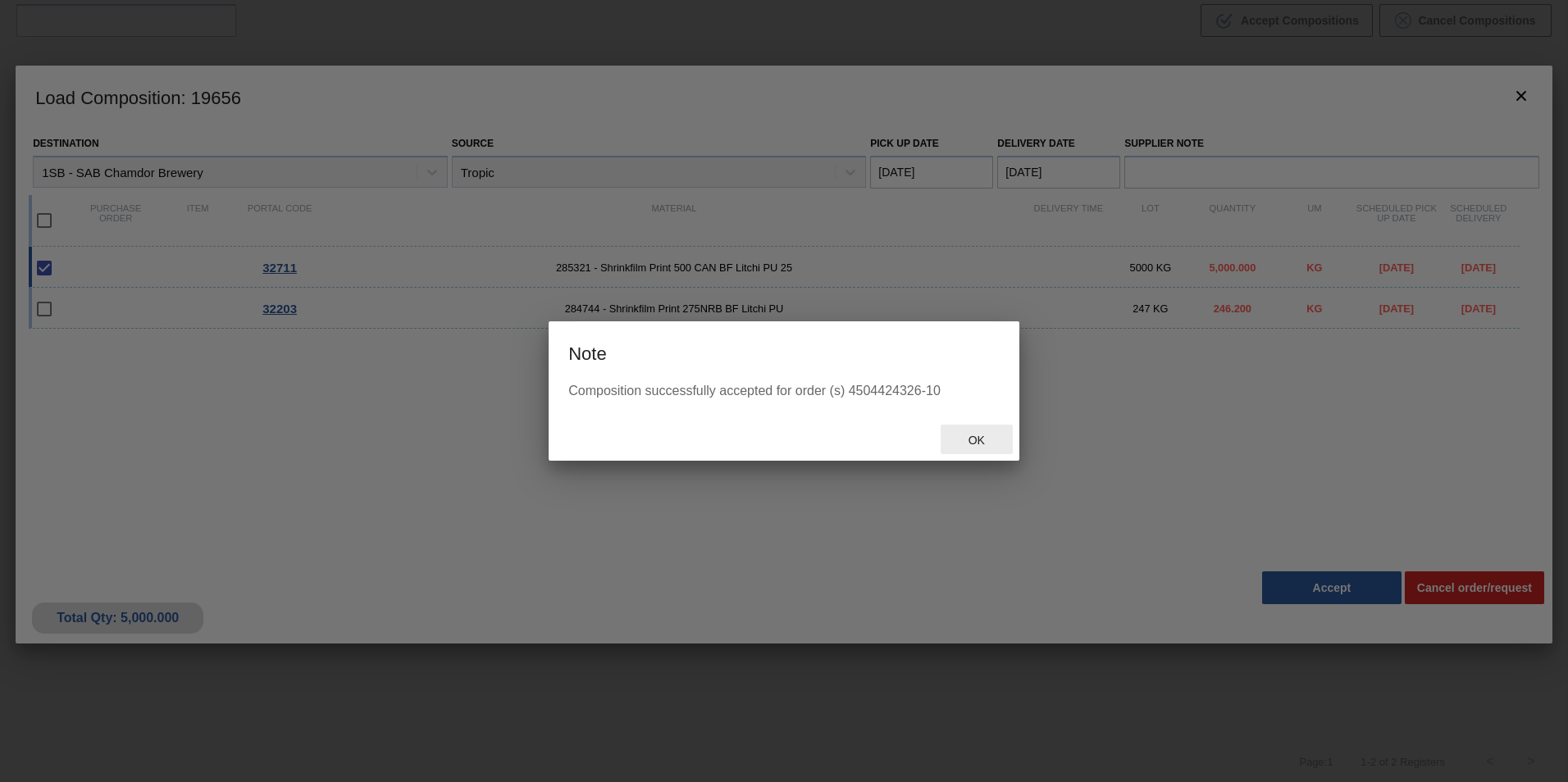
click at [976, 438] on span "Ok" at bounding box center [976, 440] width 43 height 13
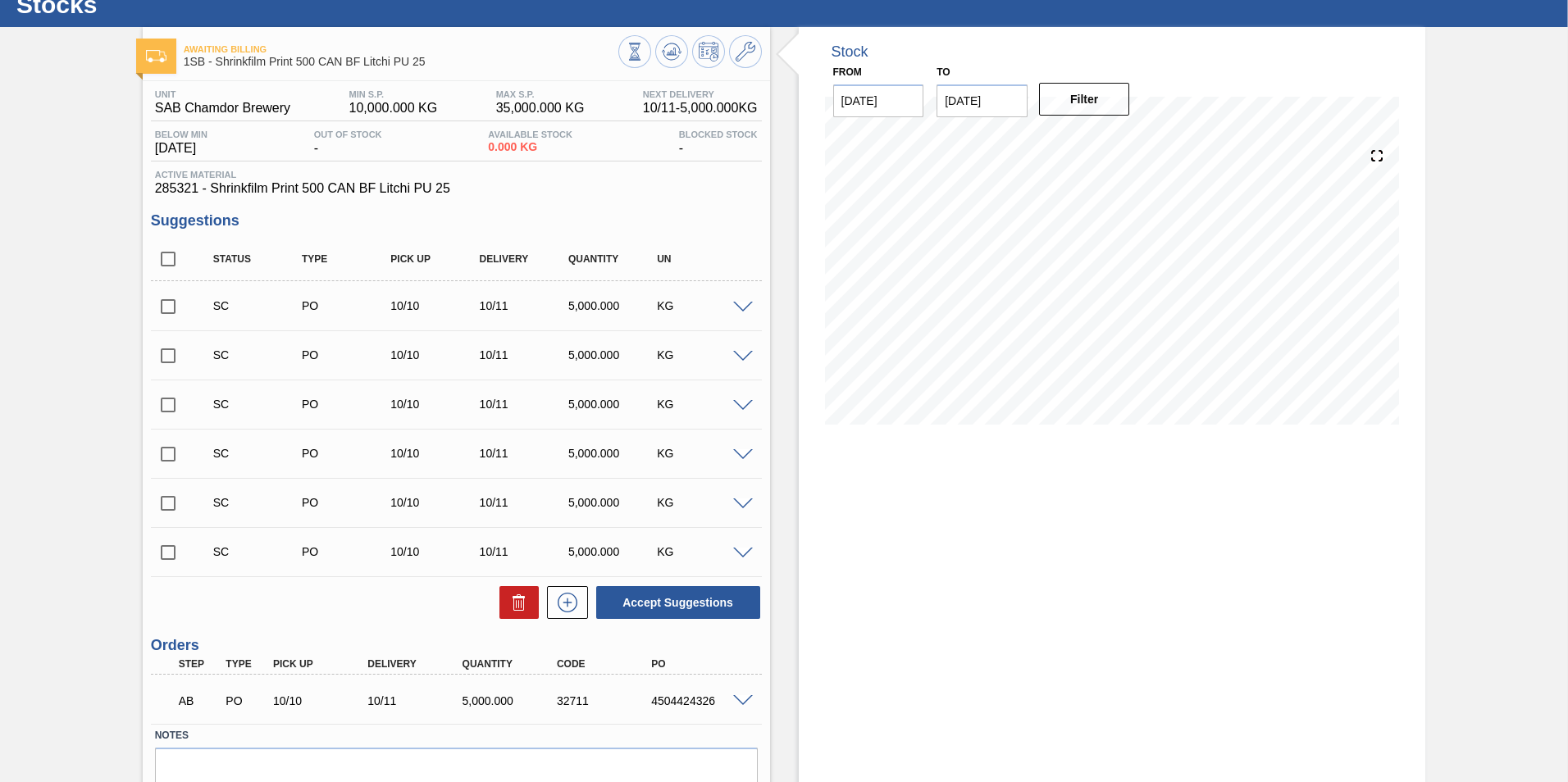
scroll to position [131, 0]
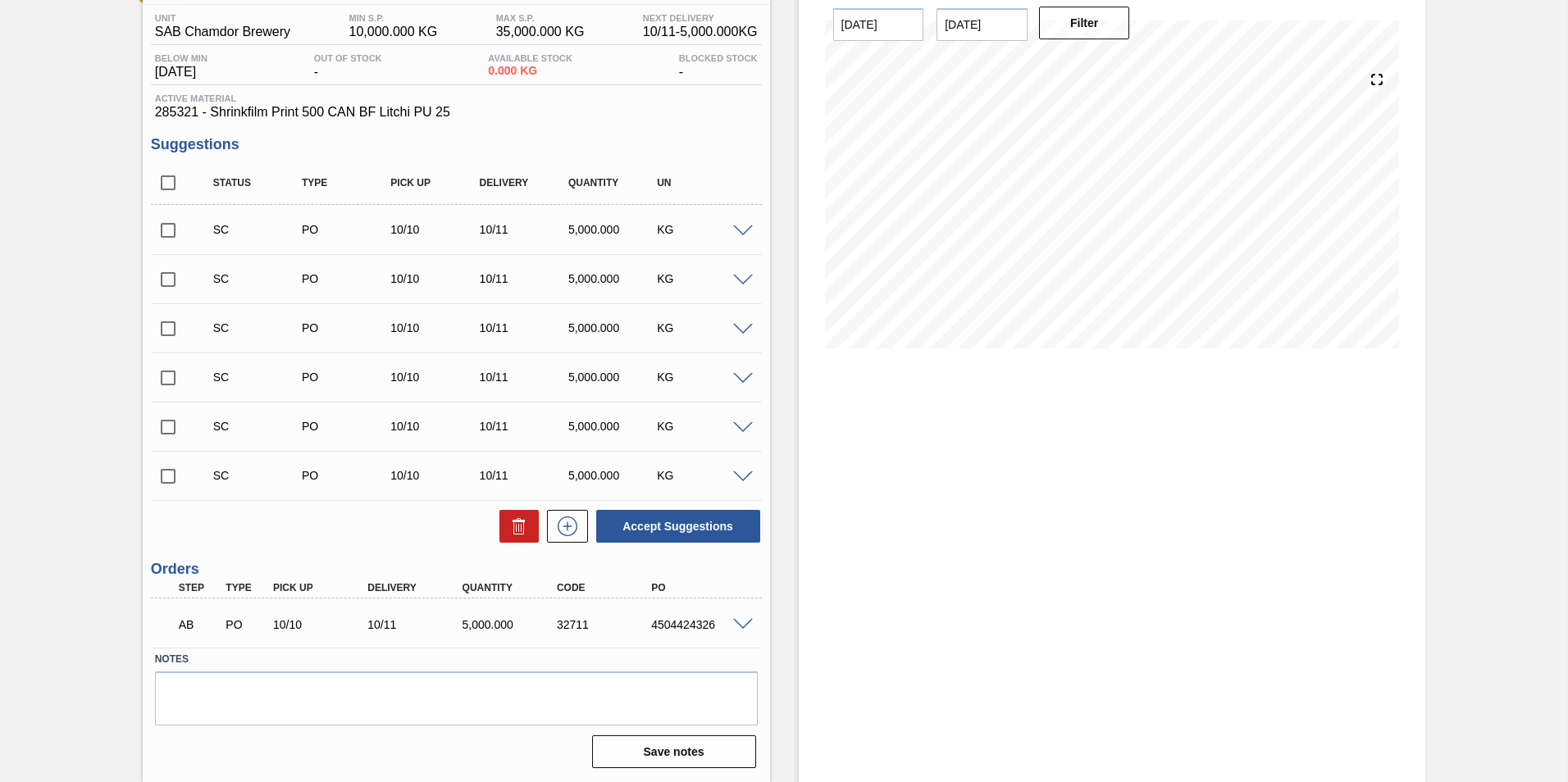
click at [714, 623] on div "4504424326" at bounding box center [700, 625] width 106 height 13
drag, startPoint x: 713, startPoint y: 623, endPoint x: 648, endPoint y: 623, distance: 65.0
click at [648, 623] on div "4504424326" at bounding box center [700, 625] width 106 height 13
copy div "4504424326"
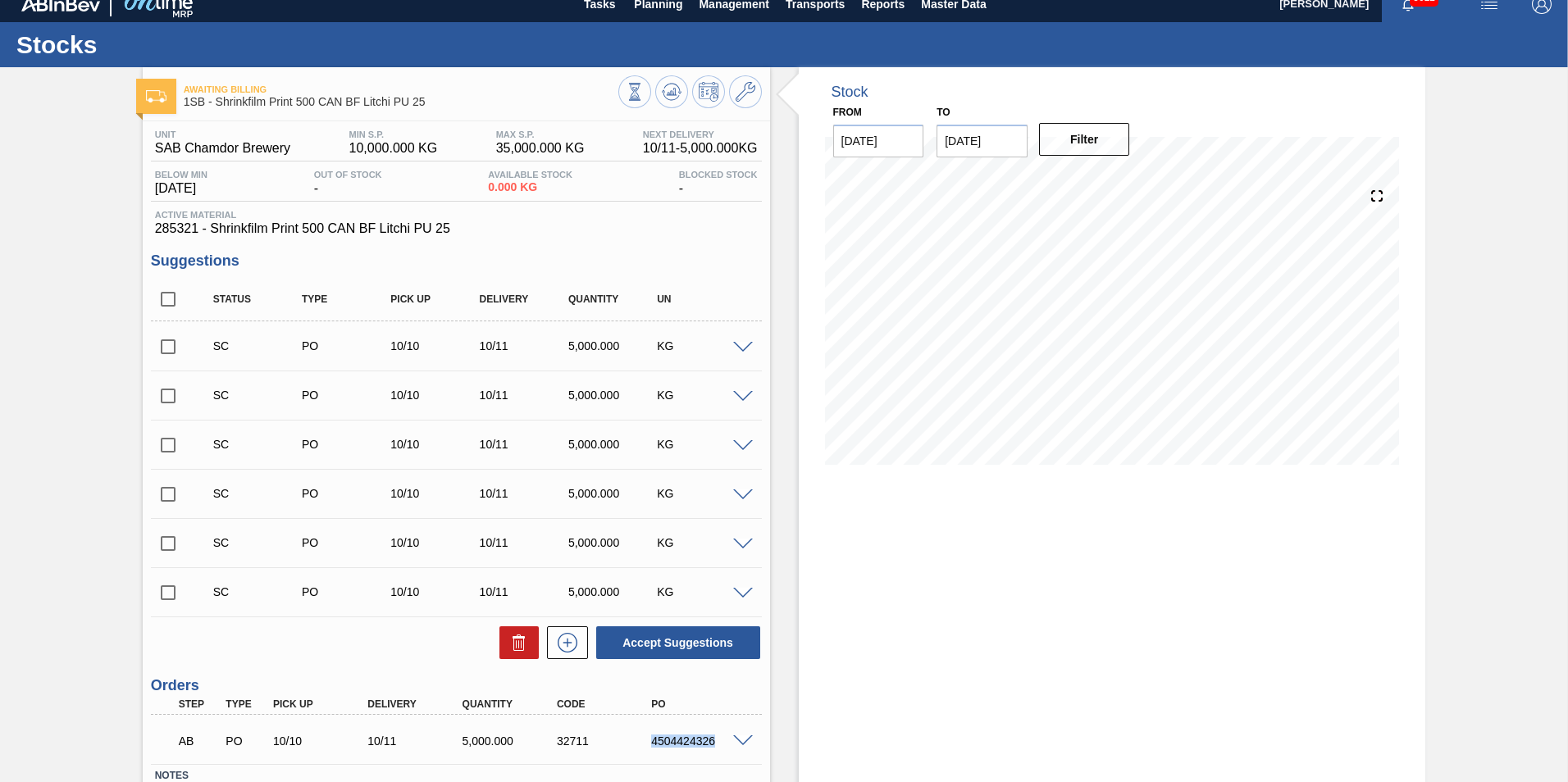
scroll to position [0, 0]
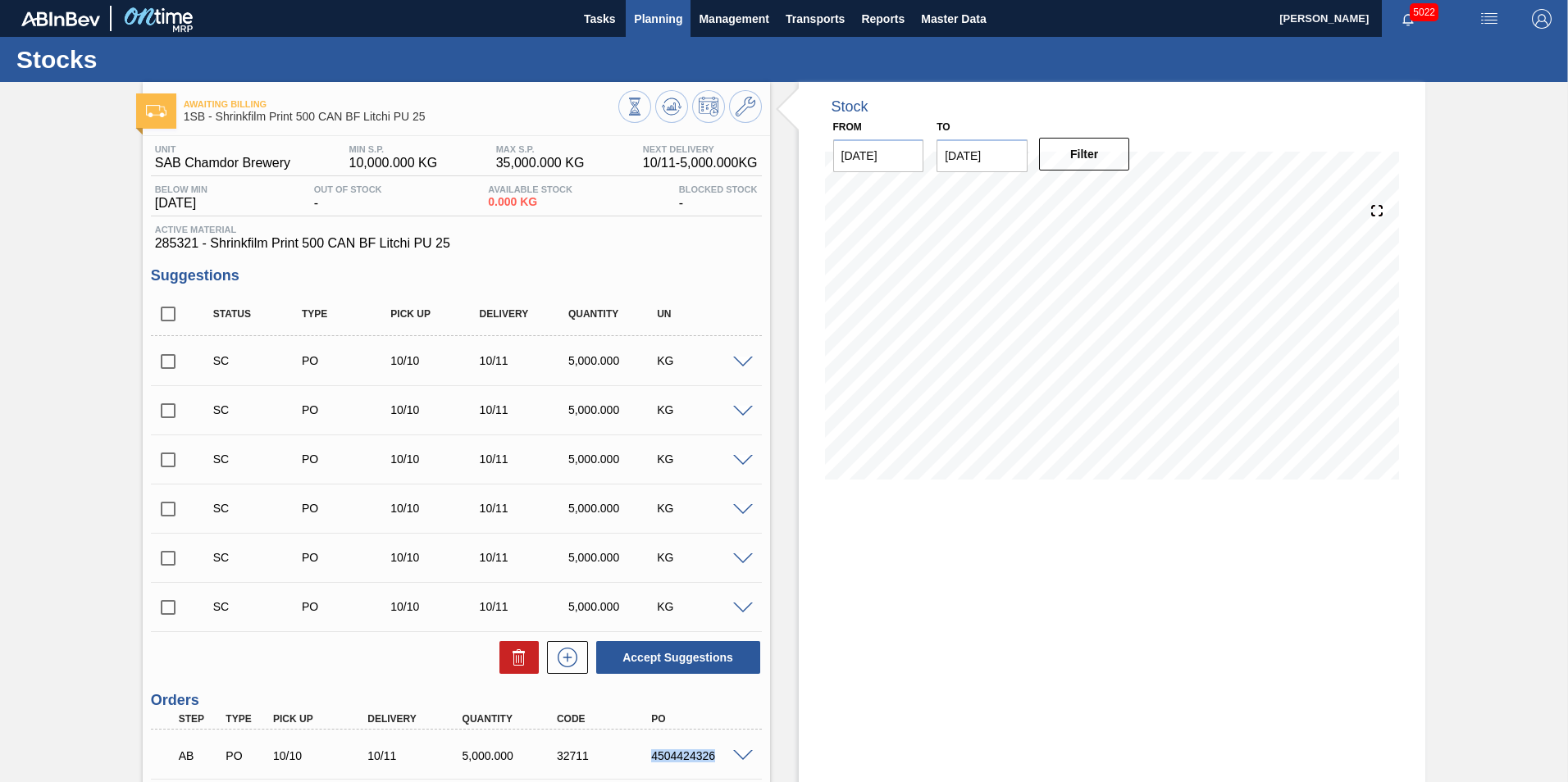
click at [650, 22] on span "Planning" at bounding box center [658, 18] width 48 height 19
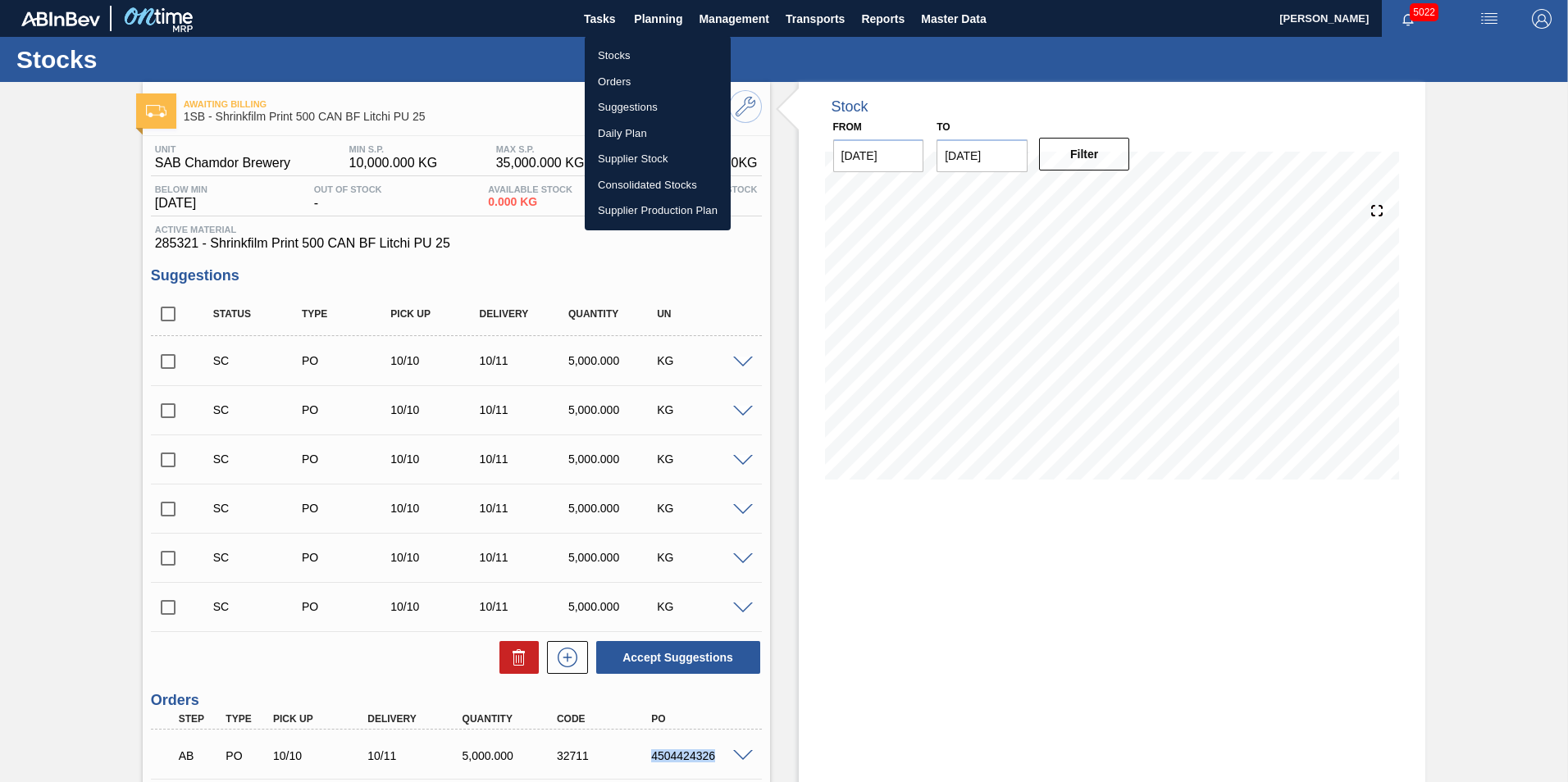
click at [611, 51] on li "Stocks" at bounding box center [657, 56] width 146 height 26
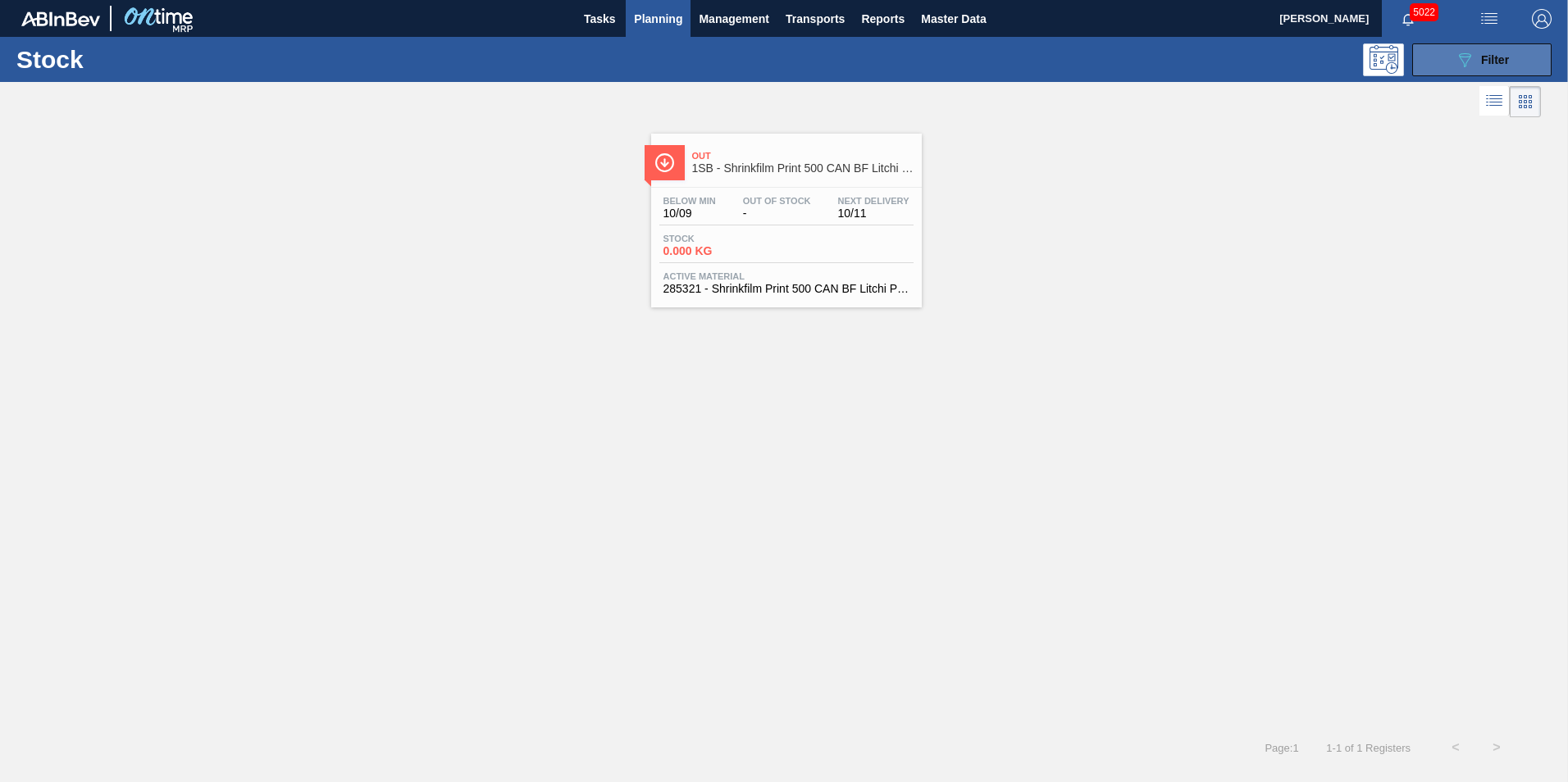
click at [1505, 59] on span "Filter" at bounding box center [1495, 59] width 28 height 13
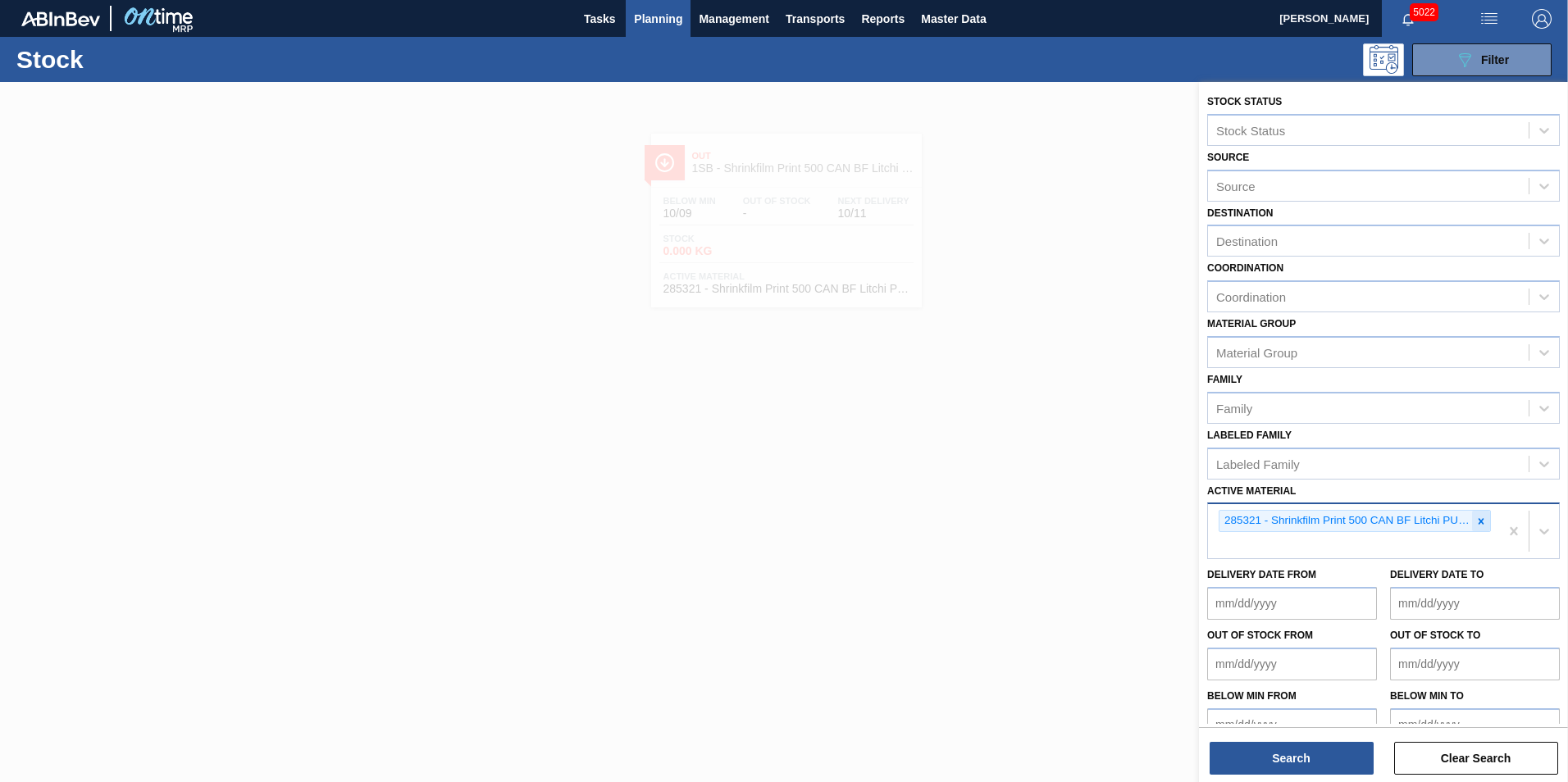
click at [1481, 525] on icon at bounding box center [1480, 521] width 11 height 11
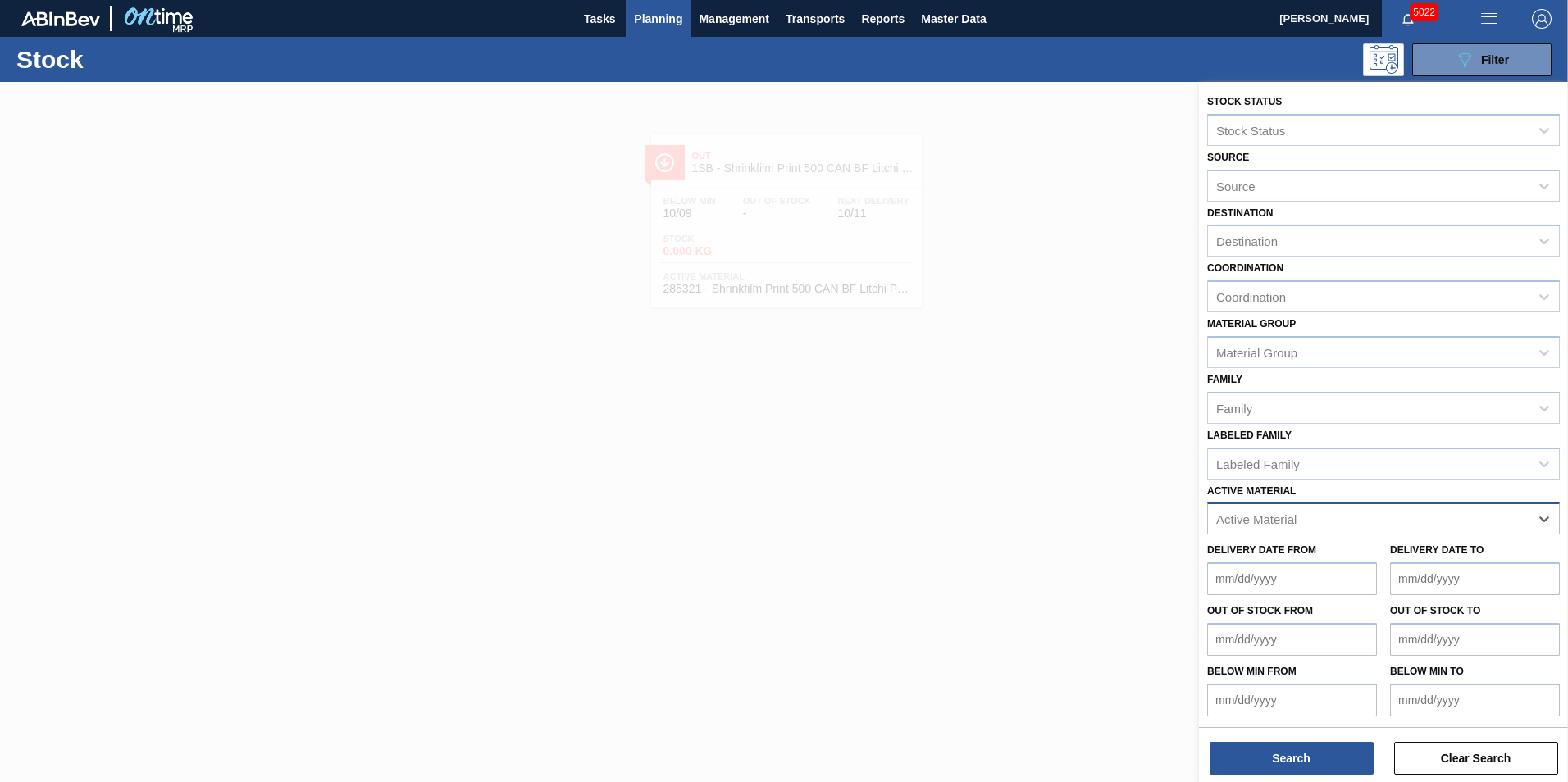
paste Material "284605"
type Material "284605"
click at [1349, 556] on div "284605 - Shrinkfilm Print 440CAN Black Crown G&D" at bounding box center [1383, 559] width 353 height 31
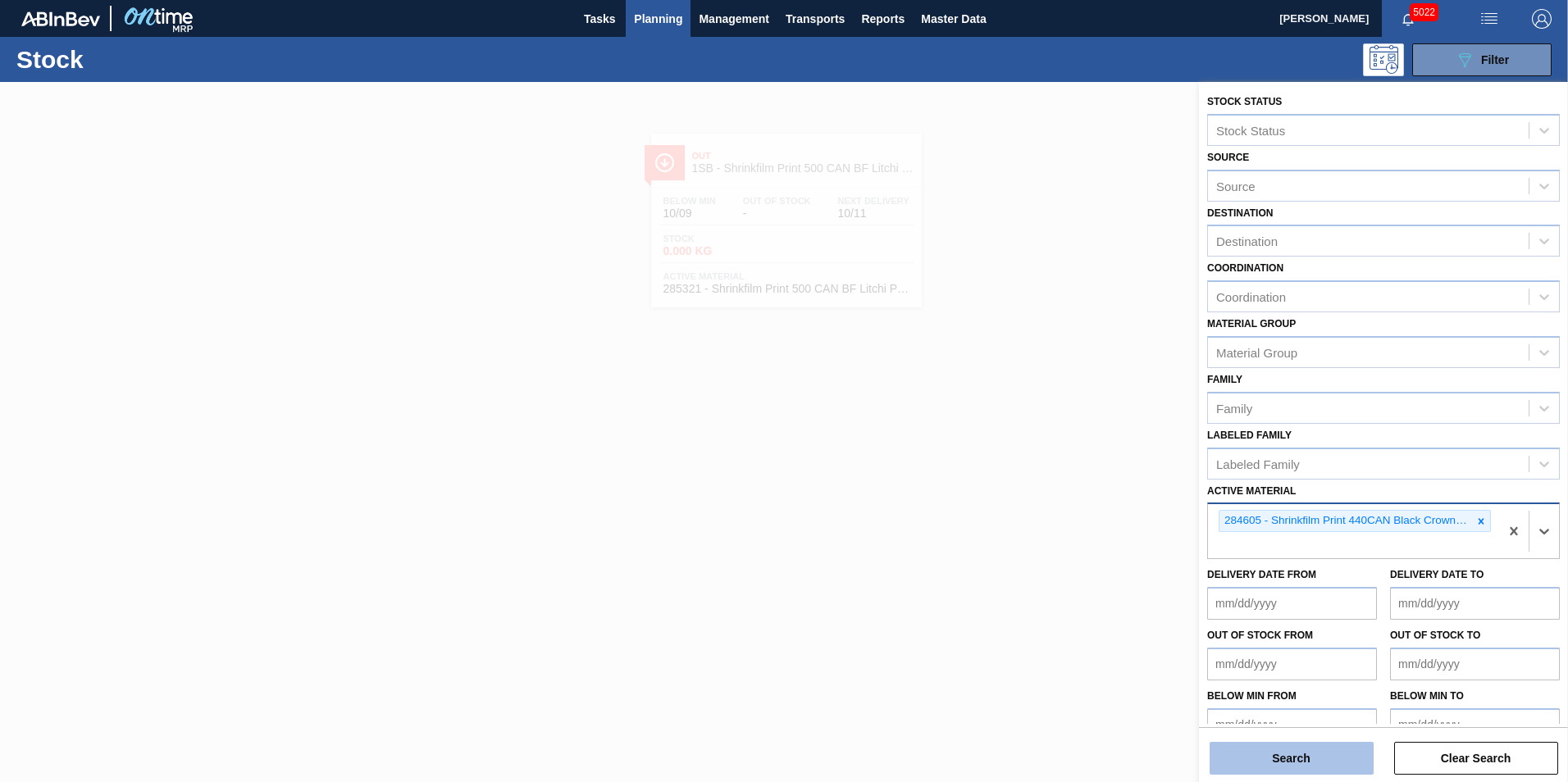
click at [1312, 761] on button "Search" at bounding box center [1292, 758] width 164 height 32
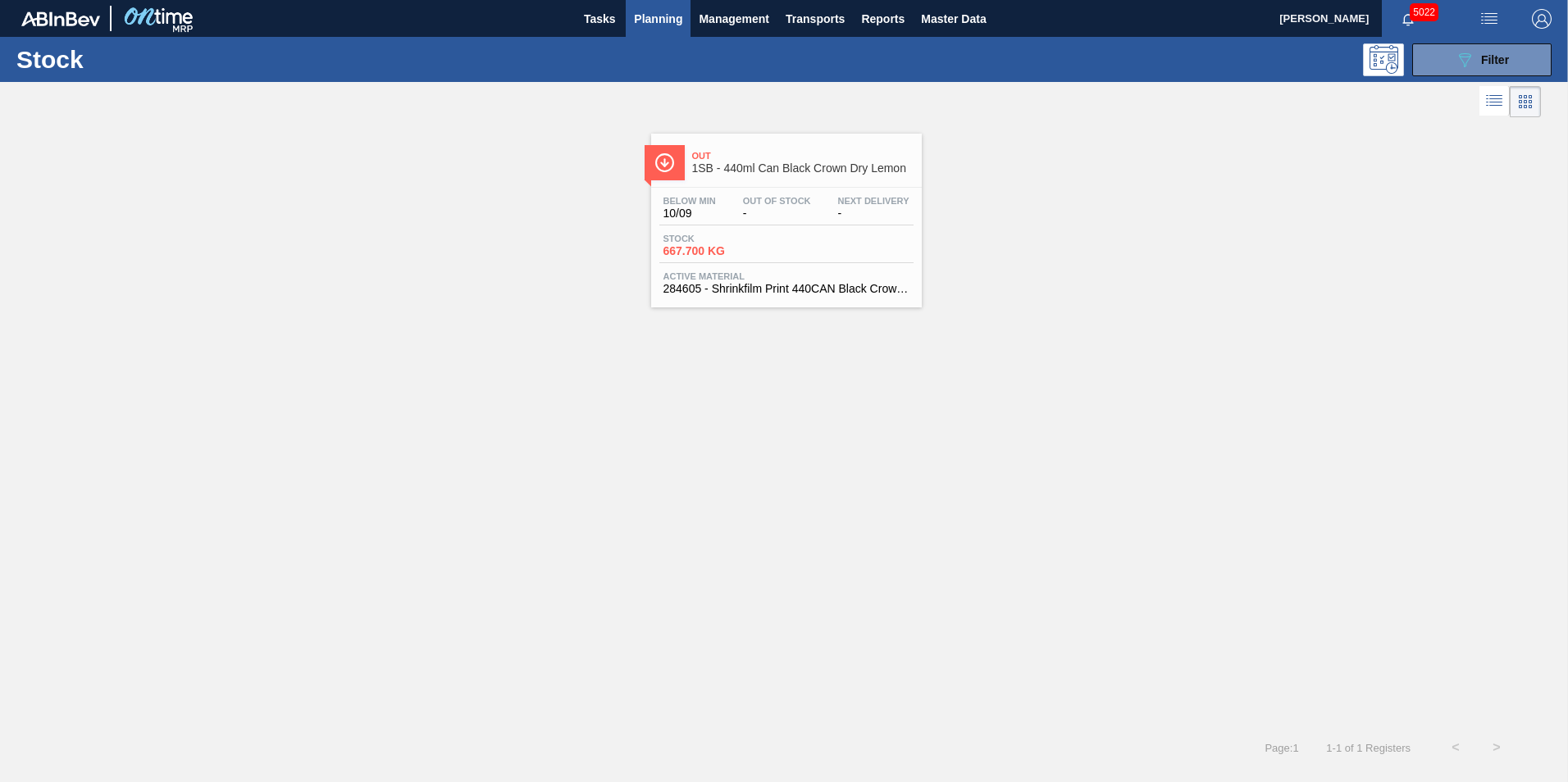
click at [774, 220] on div "Below Min 10/09 Out Of Stock - Next Delivery -" at bounding box center [787, 211] width 255 height 30
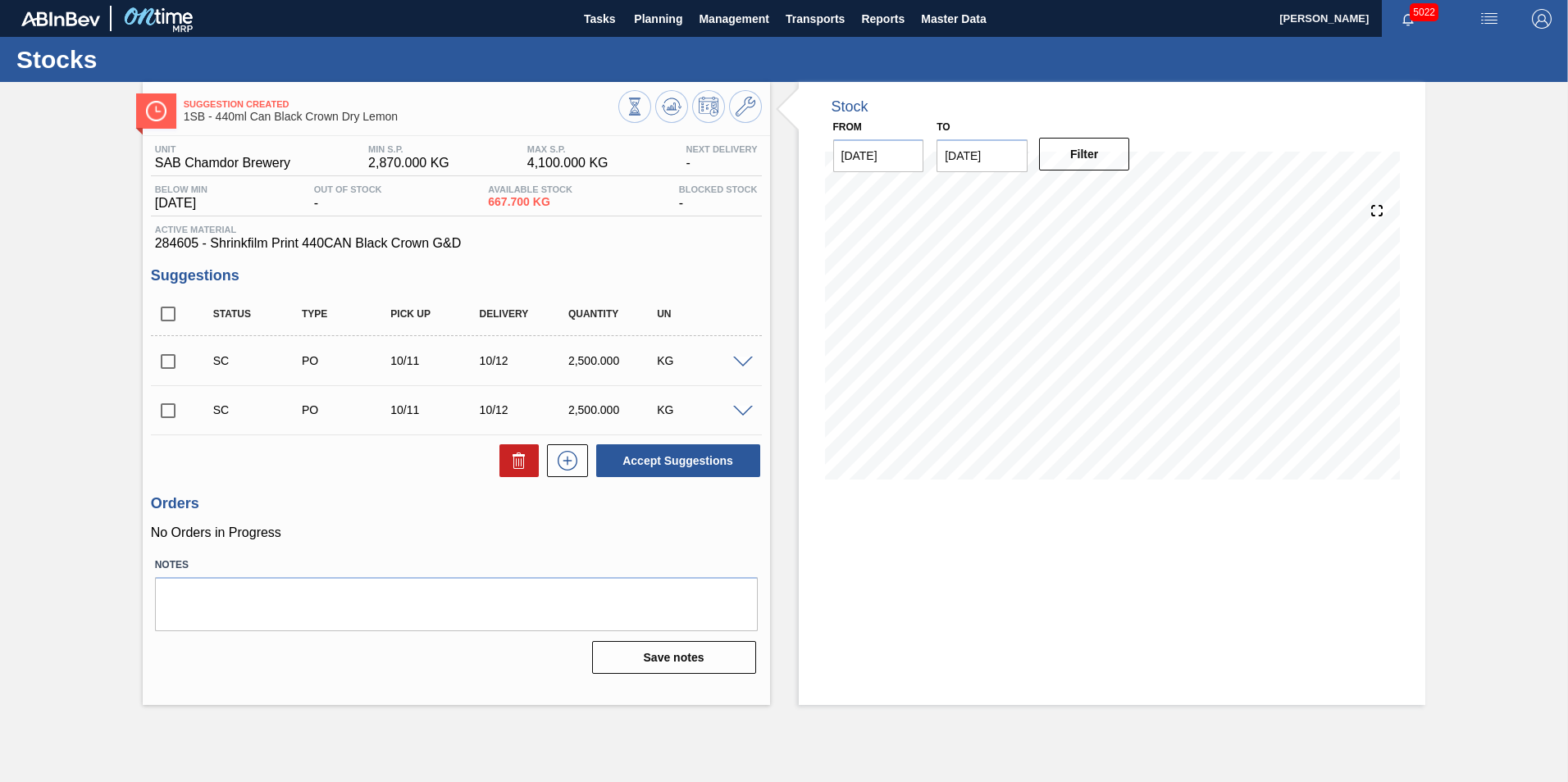
click at [164, 366] on input "checkbox" at bounding box center [167, 361] width 34 height 34
click at [713, 466] on button "Accept Suggestions" at bounding box center [677, 460] width 164 height 32
checkbox input "false"
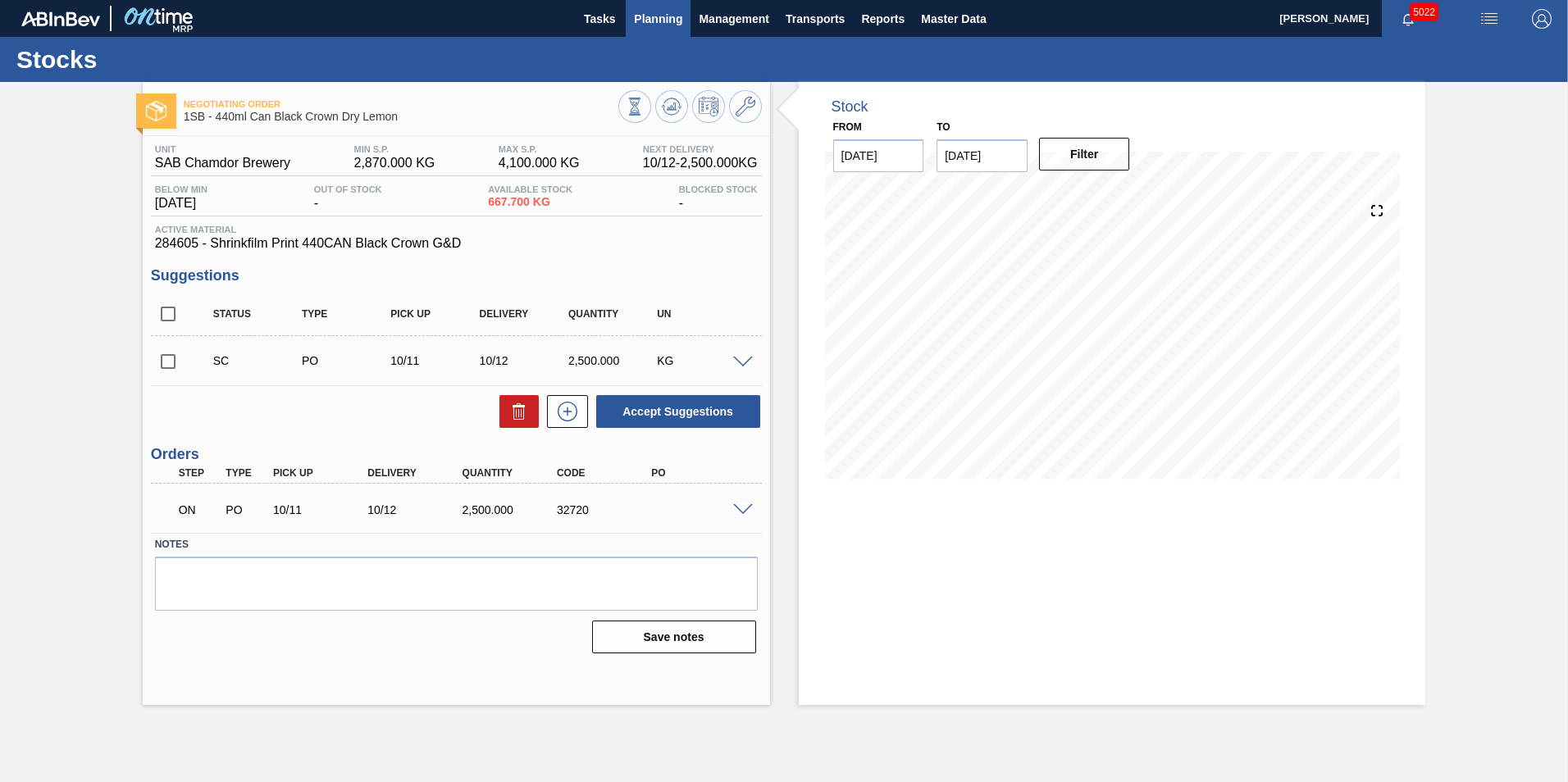
click at [648, 24] on span "Planning" at bounding box center [658, 18] width 48 height 19
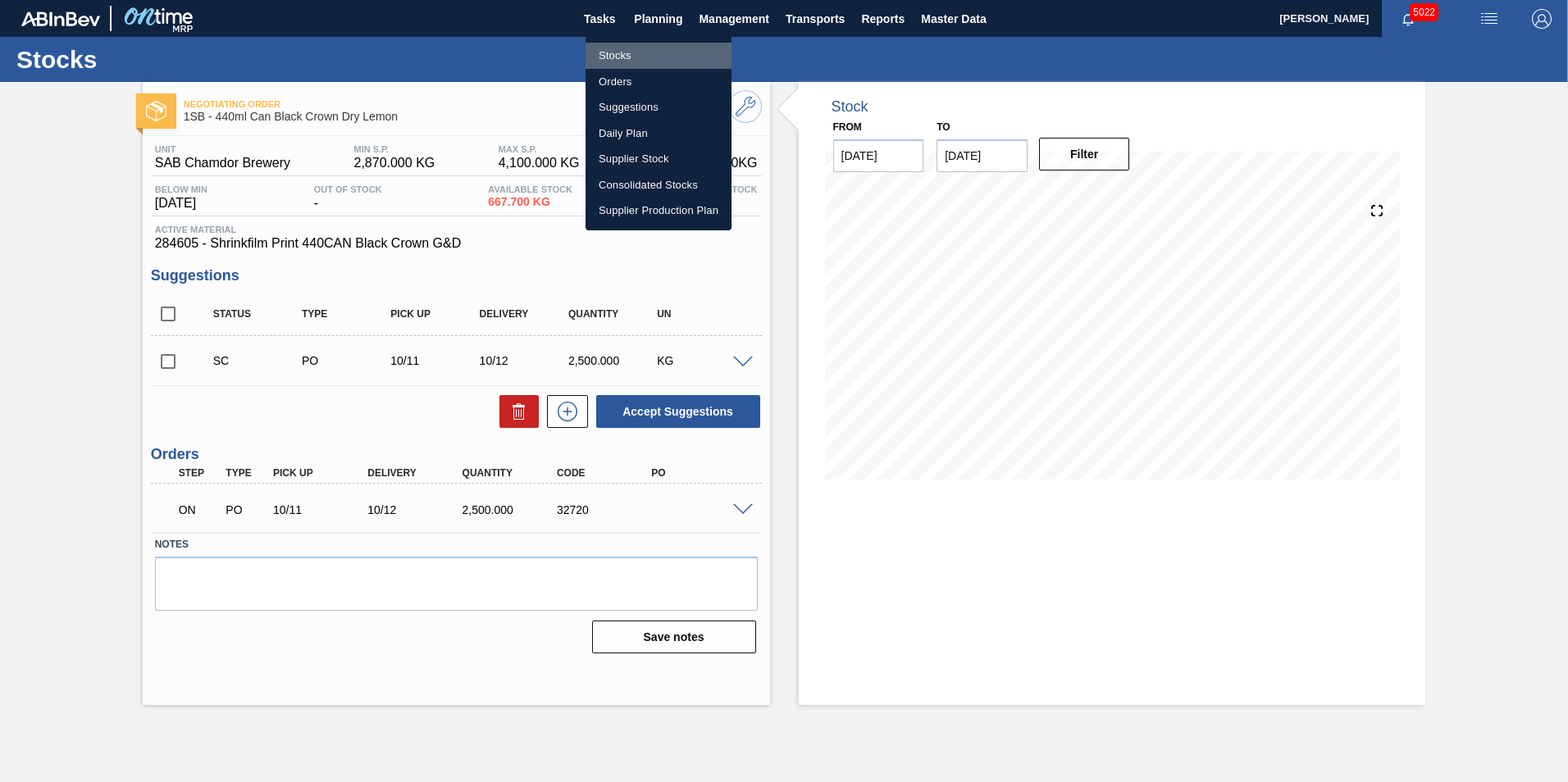
click at [637, 51] on li "Stocks" at bounding box center [658, 56] width 146 height 26
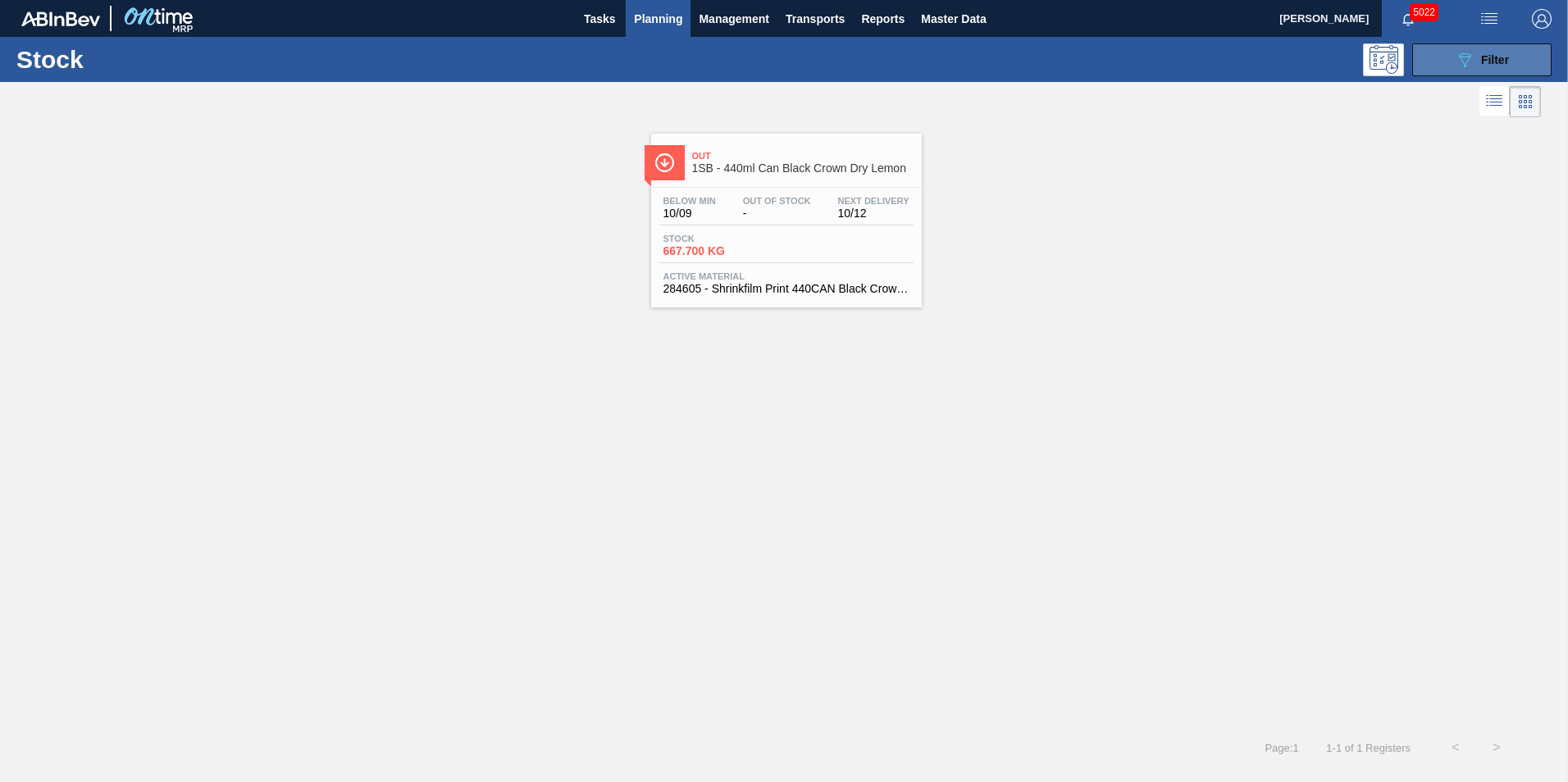
click at [1531, 51] on button "089F7B8B-B2A5-4AFE-B5C0-19BA573D28AC Filter" at bounding box center [1481, 59] width 139 height 32
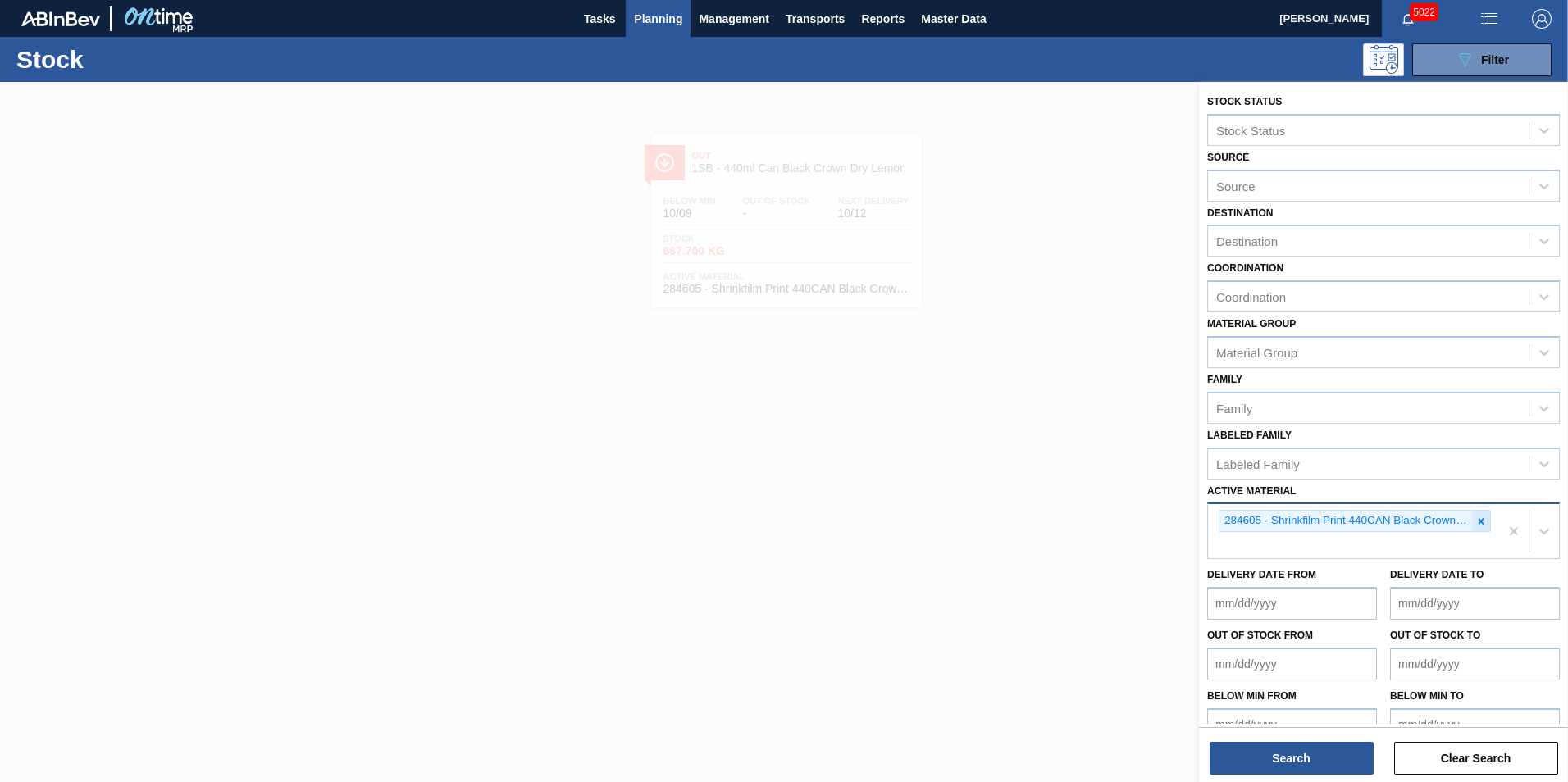
click at [1479, 517] on icon at bounding box center [1480, 521] width 11 height 11
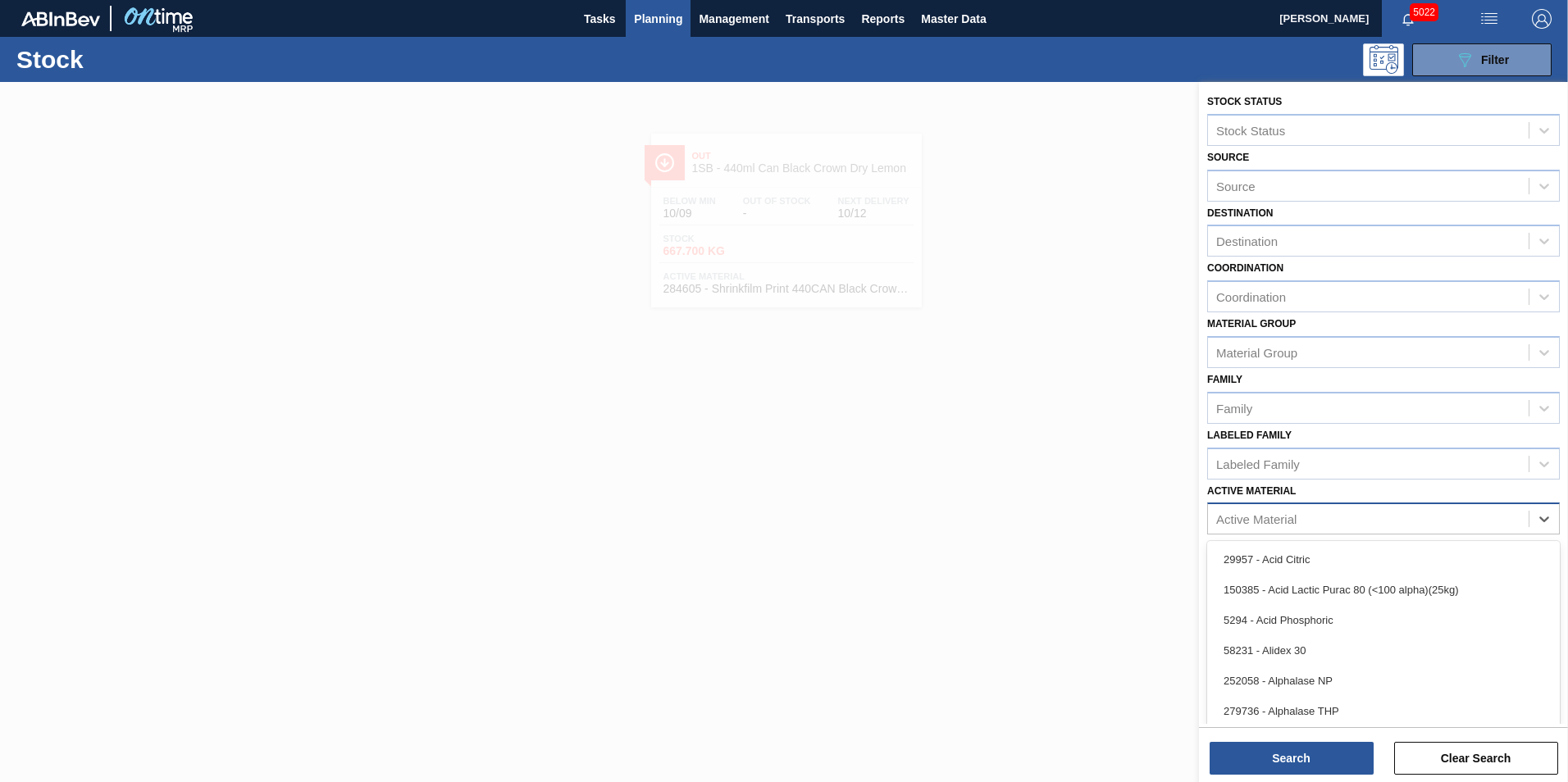
click at [1273, 517] on div "Active Material" at bounding box center [1256, 520] width 80 height 14
paste Material "284604"
type Material "284604"
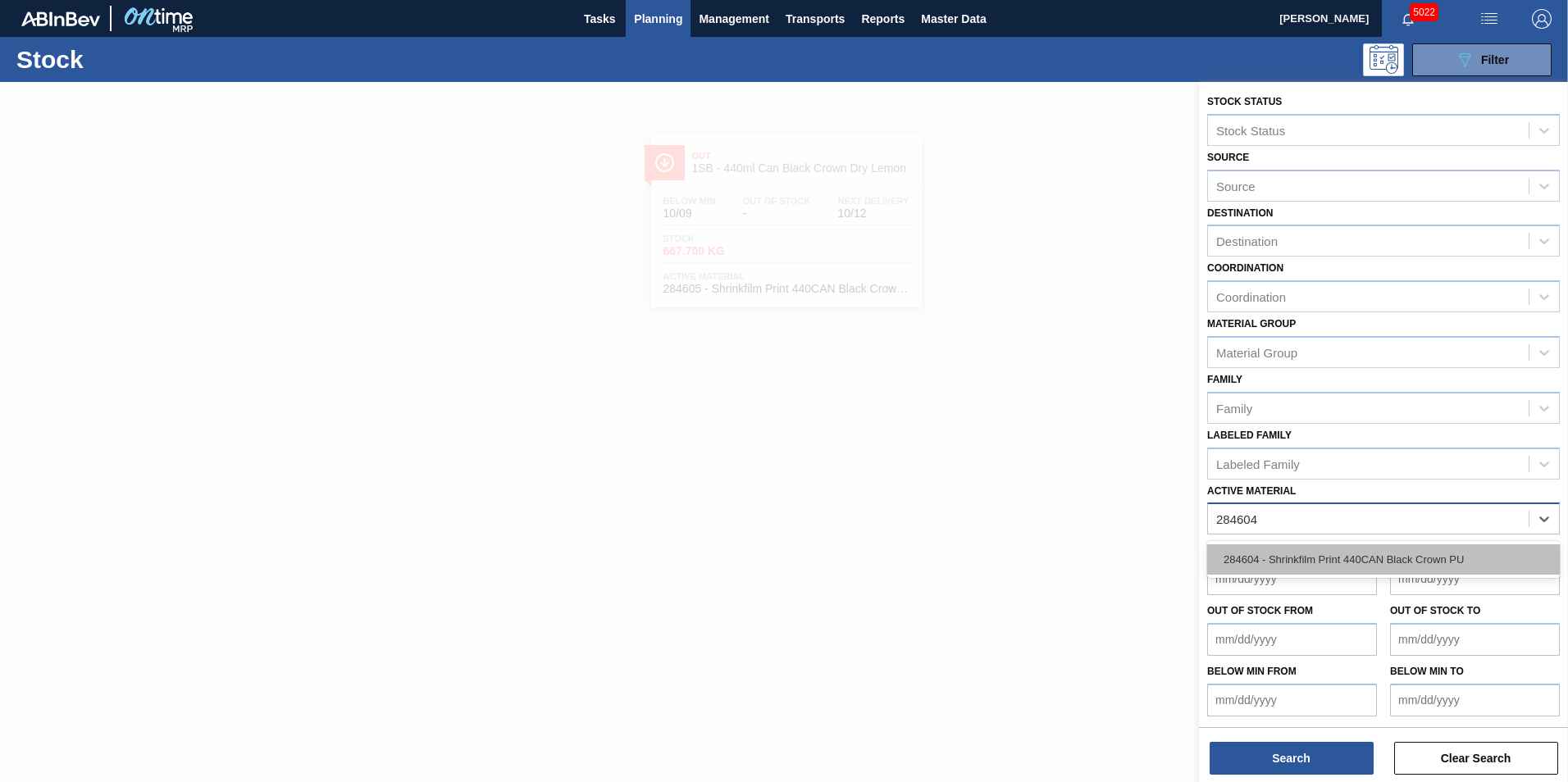
click at [1279, 555] on div "284604 - Shrinkfilm Print 440CAN Black Crown PU" at bounding box center [1383, 559] width 353 height 31
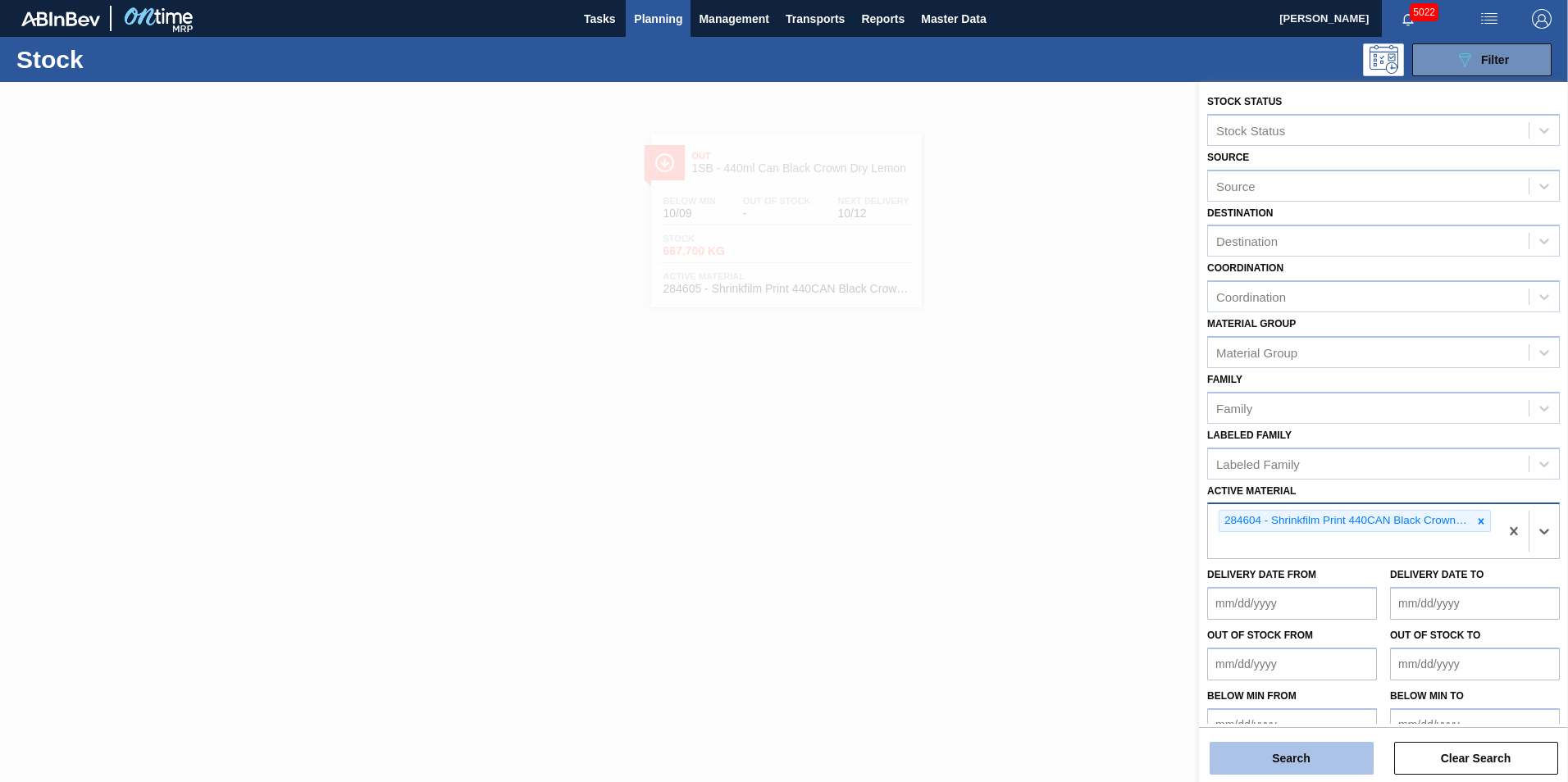
click at [1292, 765] on button "Search" at bounding box center [1292, 758] width 164 height 32
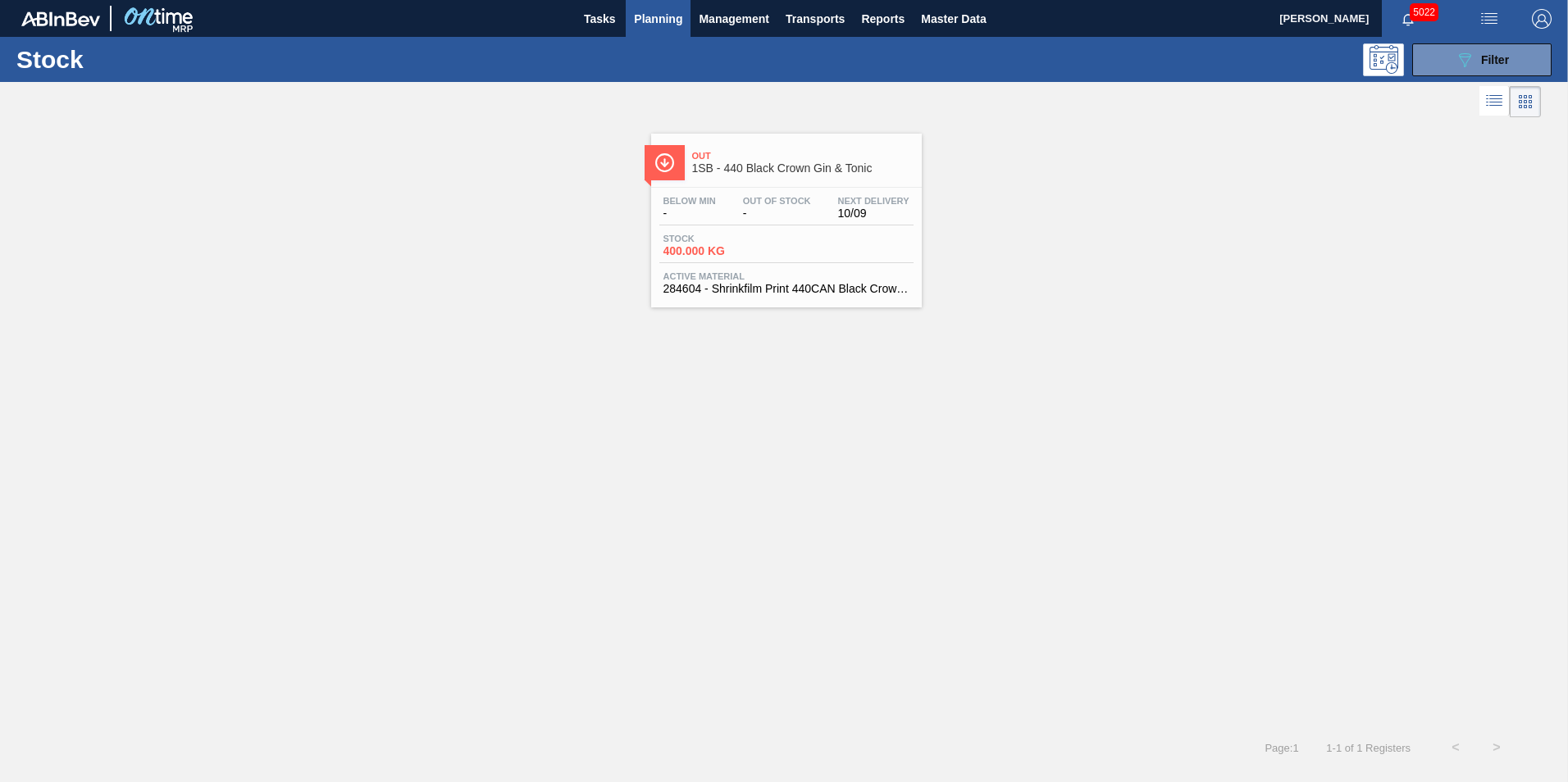
drag, startPoint x: 770, startPoint y: 257, endPoint x: 752, endPoint y: 260, distance: 18.2
click at [768, 256] on div "Stock 400.000 KG" at bounding box center [787, 248] width 255 height 30
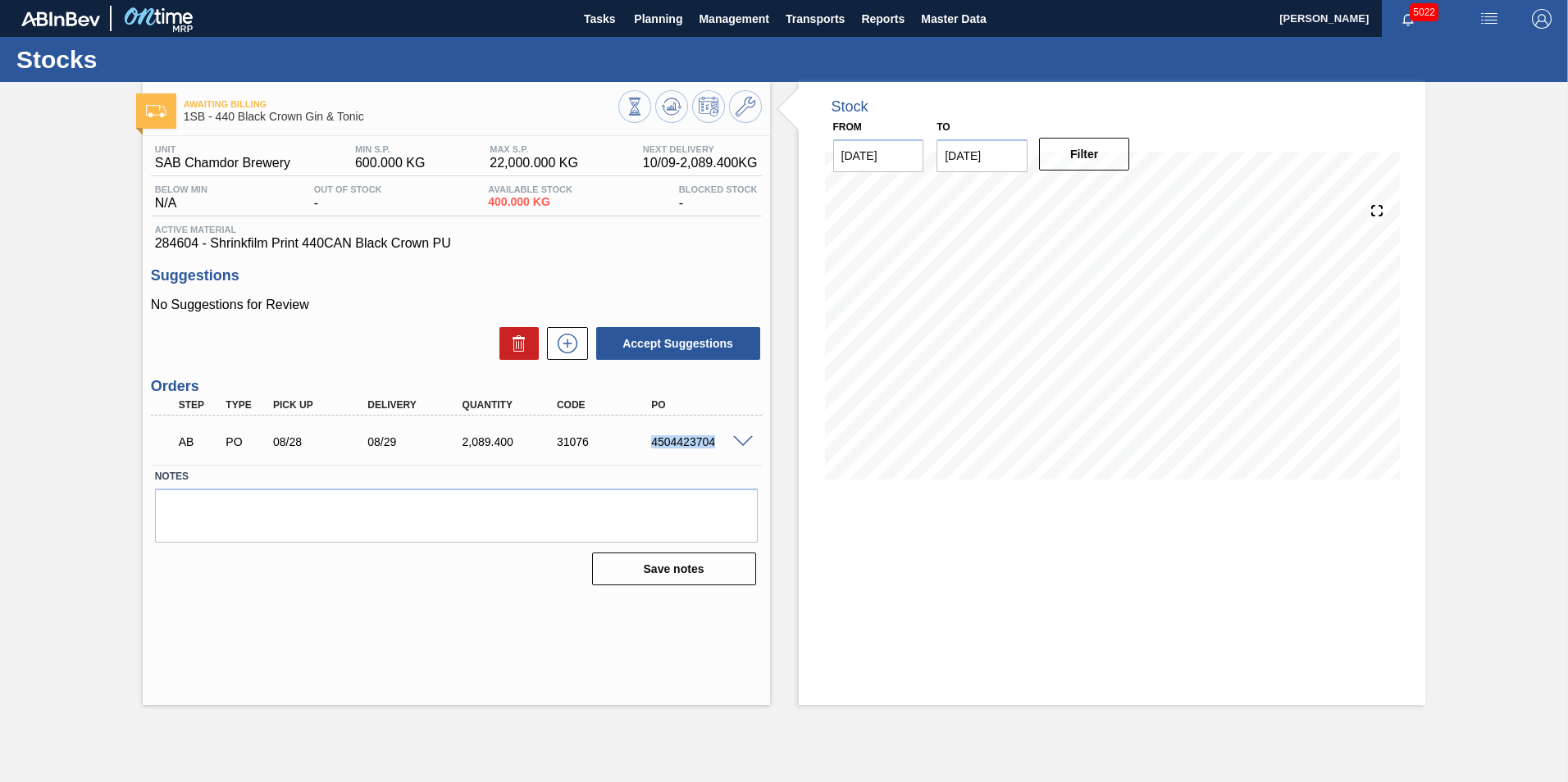
drag, startPoint x: 713, startPoint y: 443, endPoint x: 650, endPoint y: 439, distance: 63.1
click at [650, 439] on div "4504423704" at bounding box center [700, 442] width 106 height 13
copy div "4504423704"
click at [740, 442] on span at bounding box center [743, 443] width 19 height 12
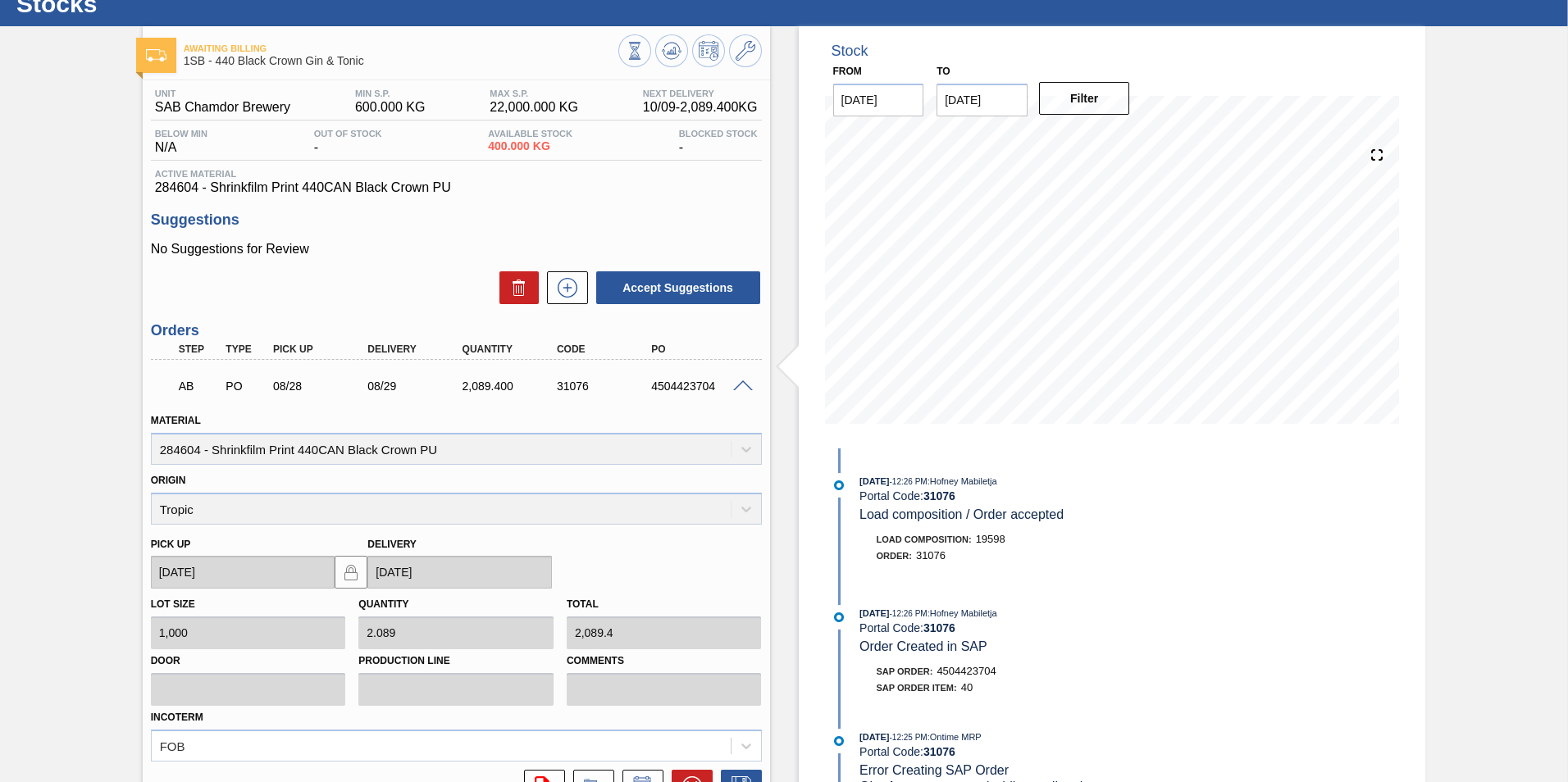
scroll to position [164, 0]
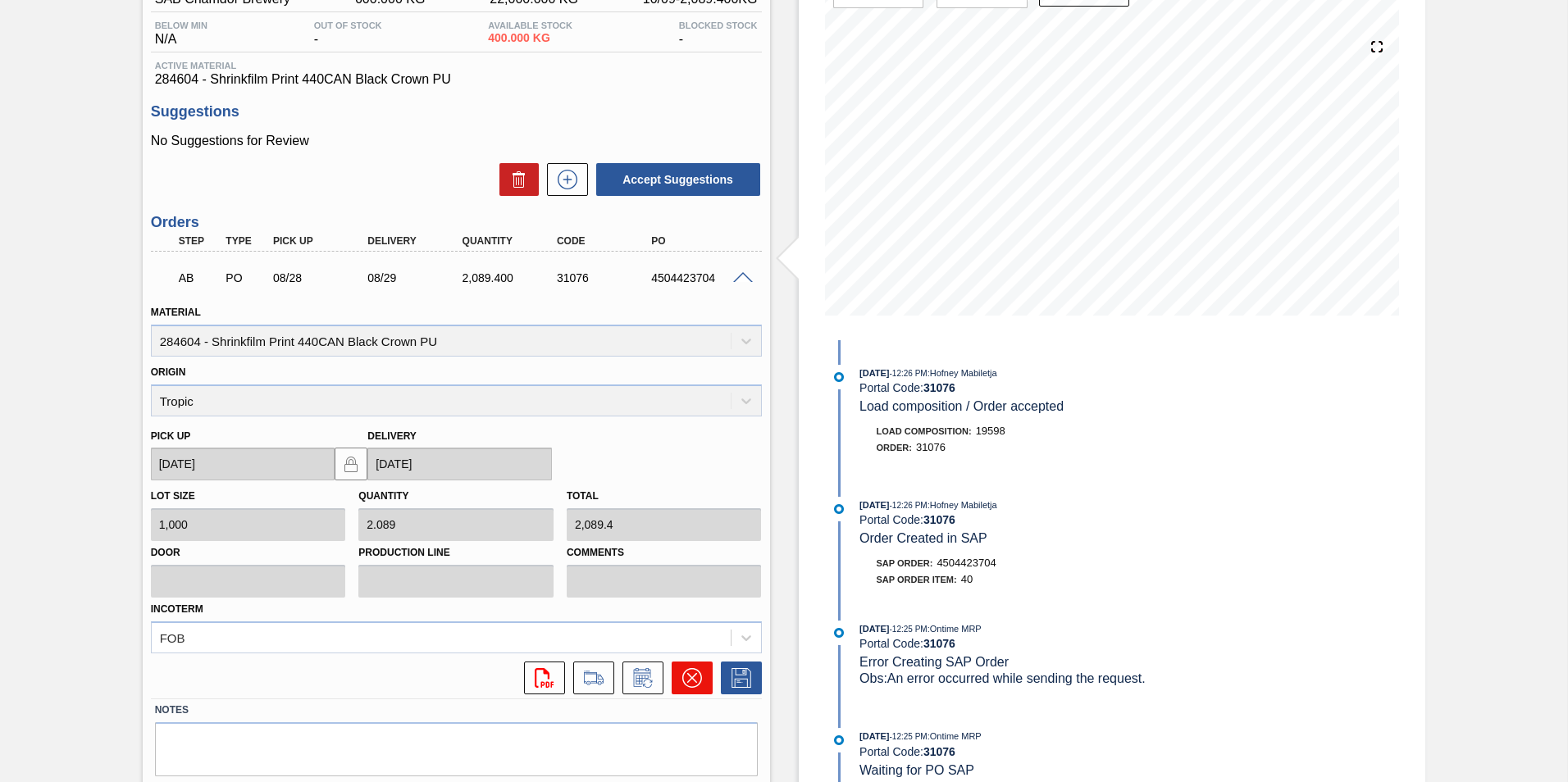
click at [696, 676] on icon at bounding box center [692, 678] width 19 height 19
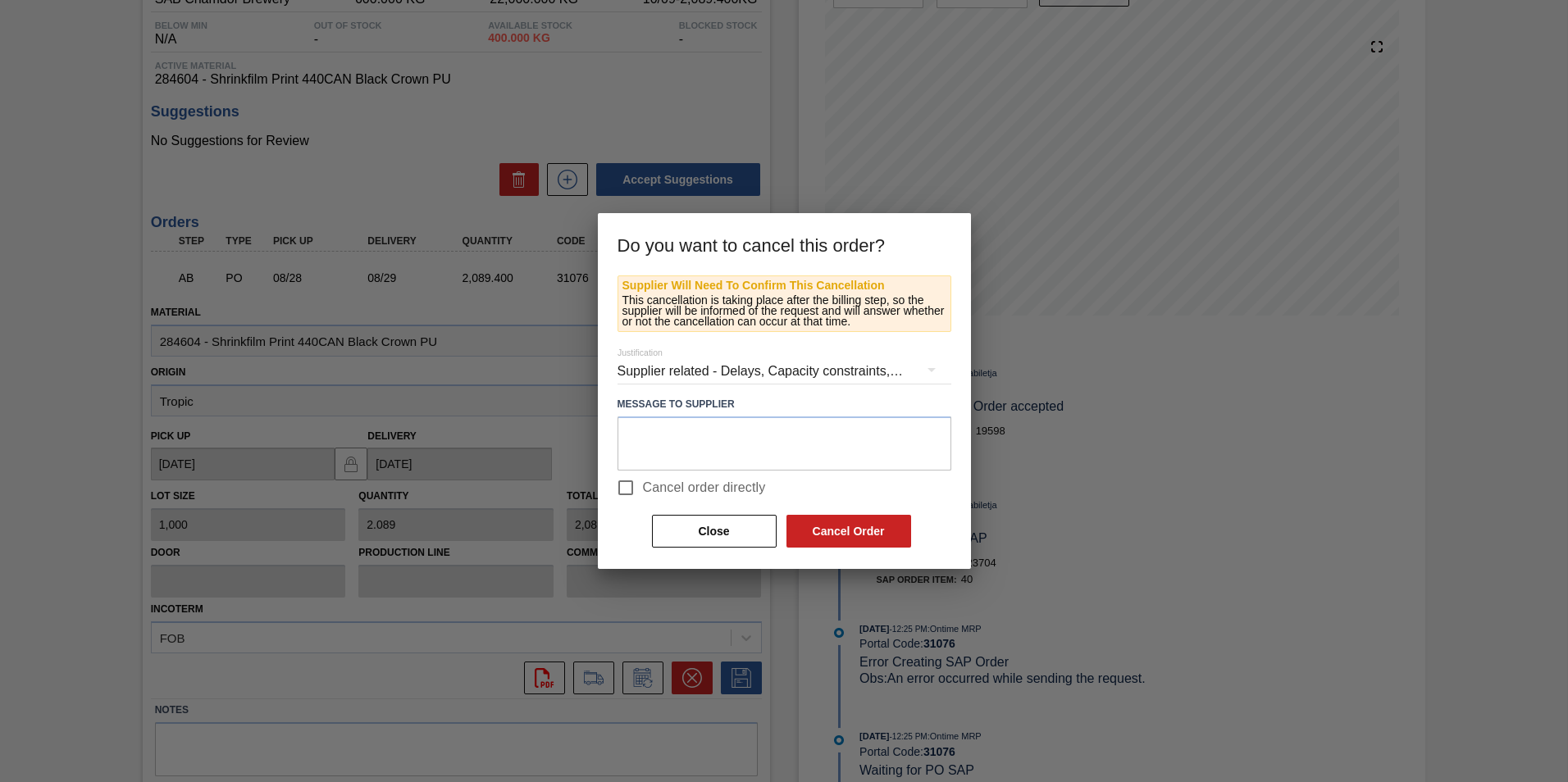
click at [710, 484] on span "Cancel order directly" at bounding box center [704, 487] width 123 height 19
click at [643, 484] on input "Cancel order directly" at bounding box center [626, 487] width 34 height 34
checkbox input "true"
click at [824, 528] on button "Cancel Order" at bounding box center [849, 531] width 124 height 32
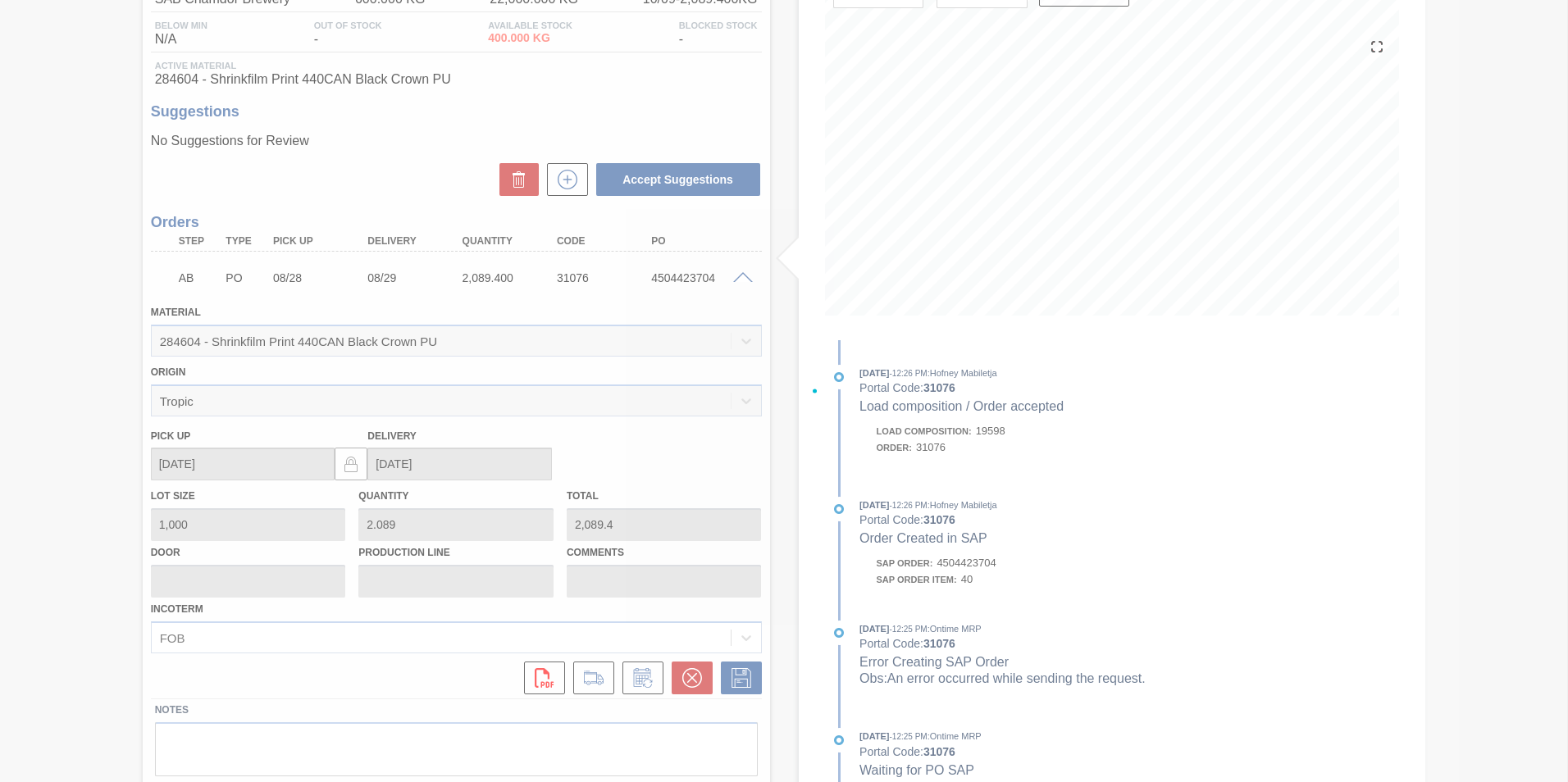
scroll to position [0, 0]
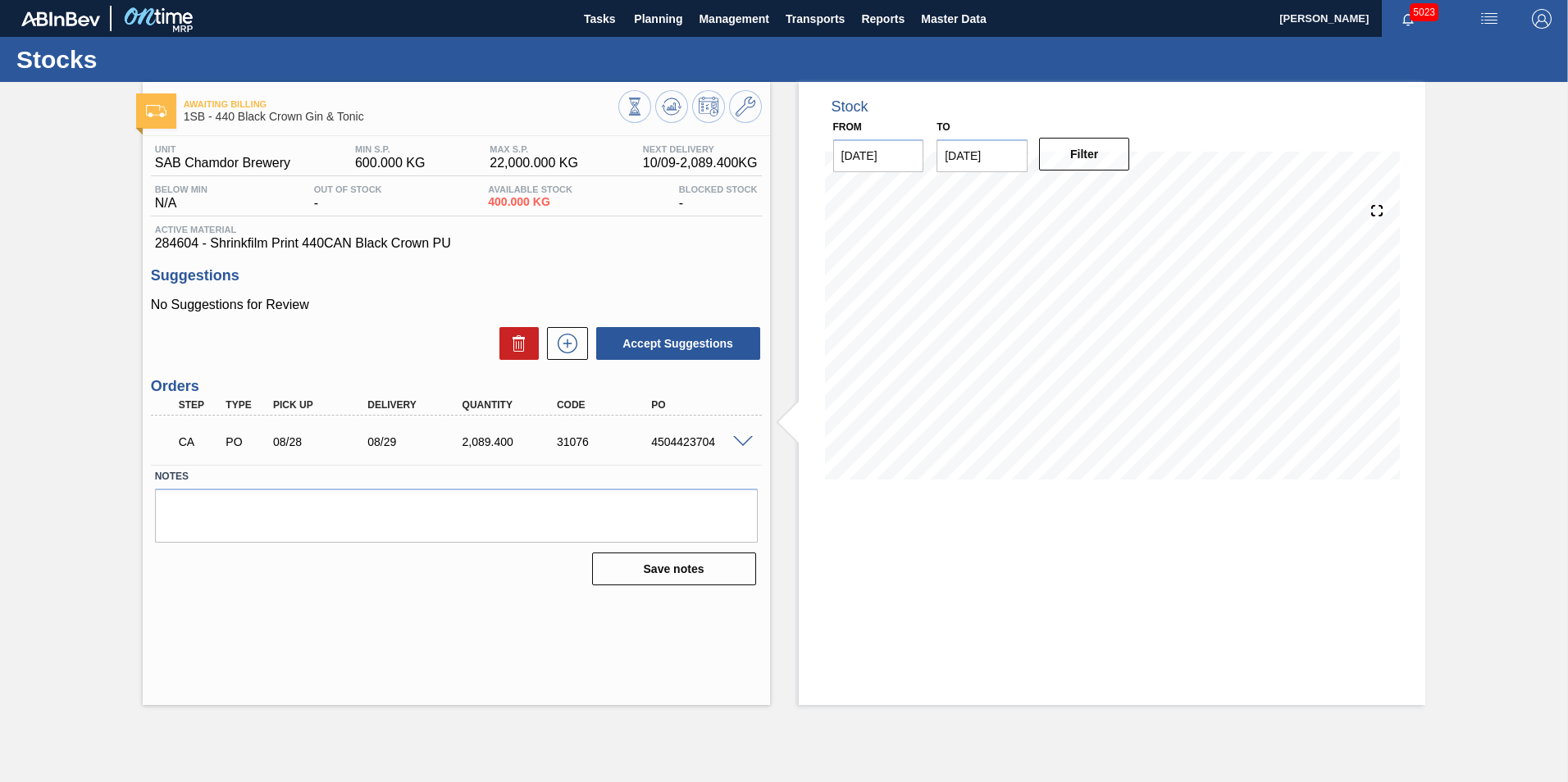
click at [742, 446] on span at bounding box center [743, 443] width 19 height 12
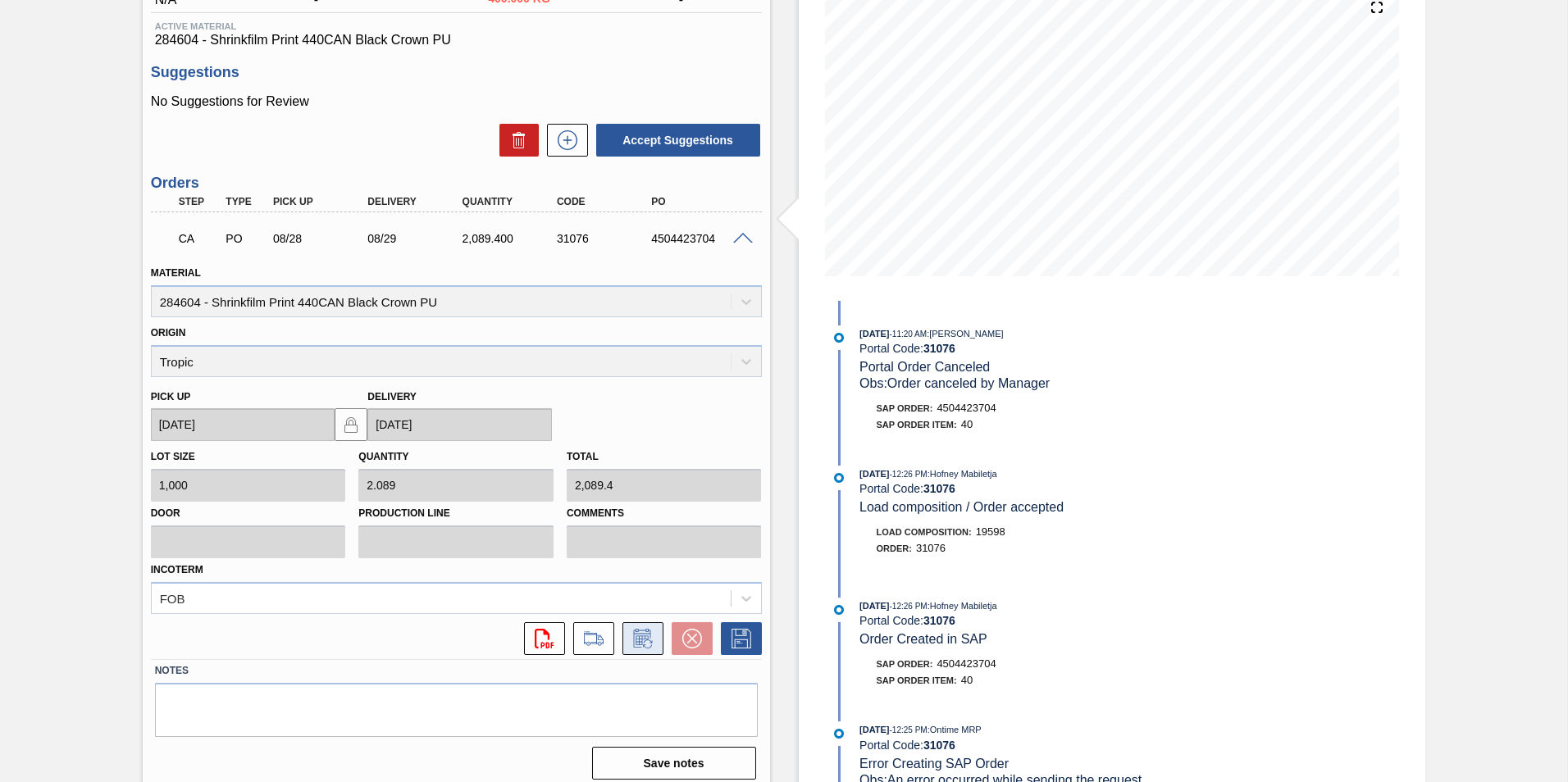
scroll to position [215, 0]
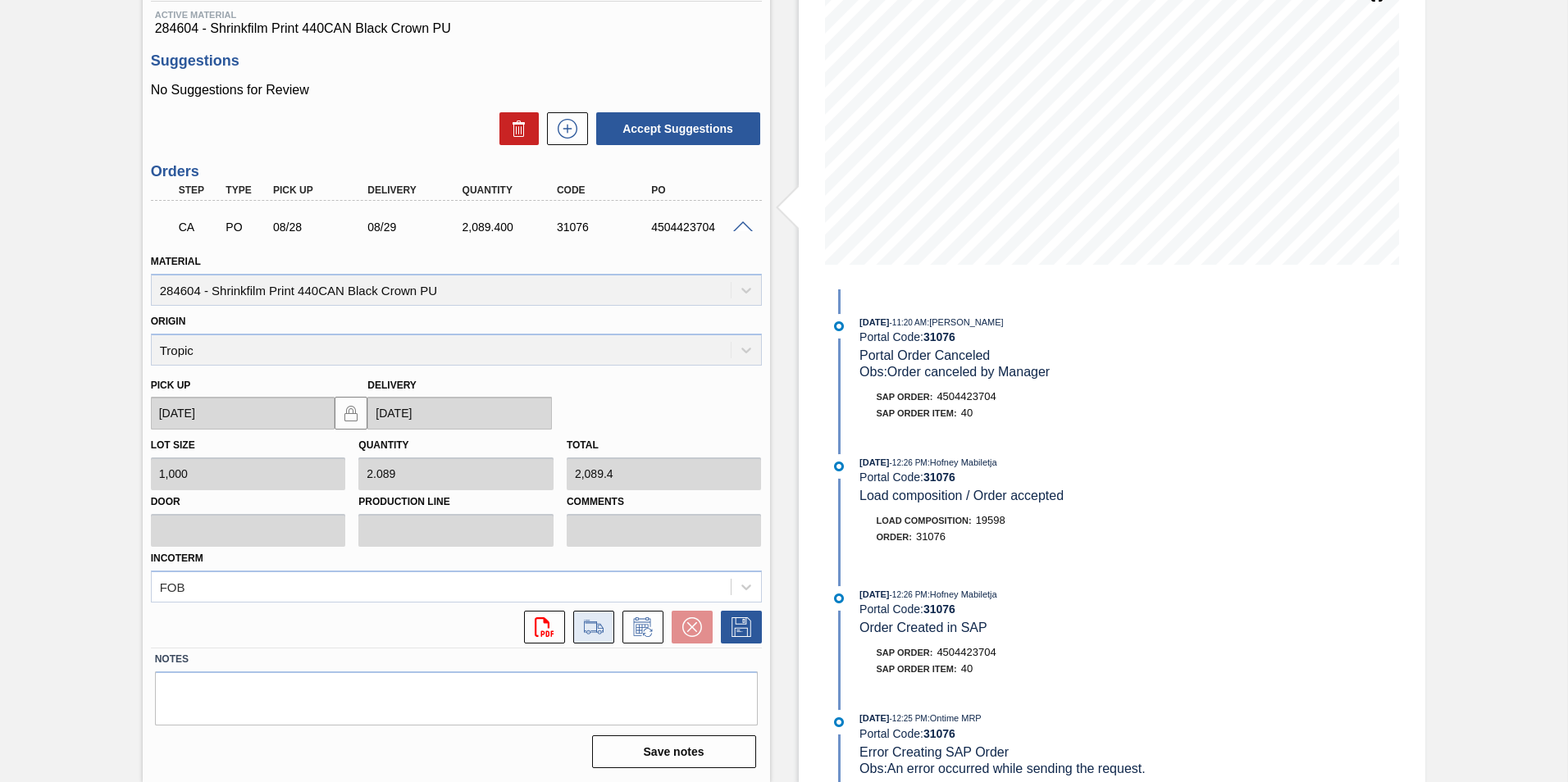
click at [596, 631] on icon at bounding box center [594, 627] width 26 height 19
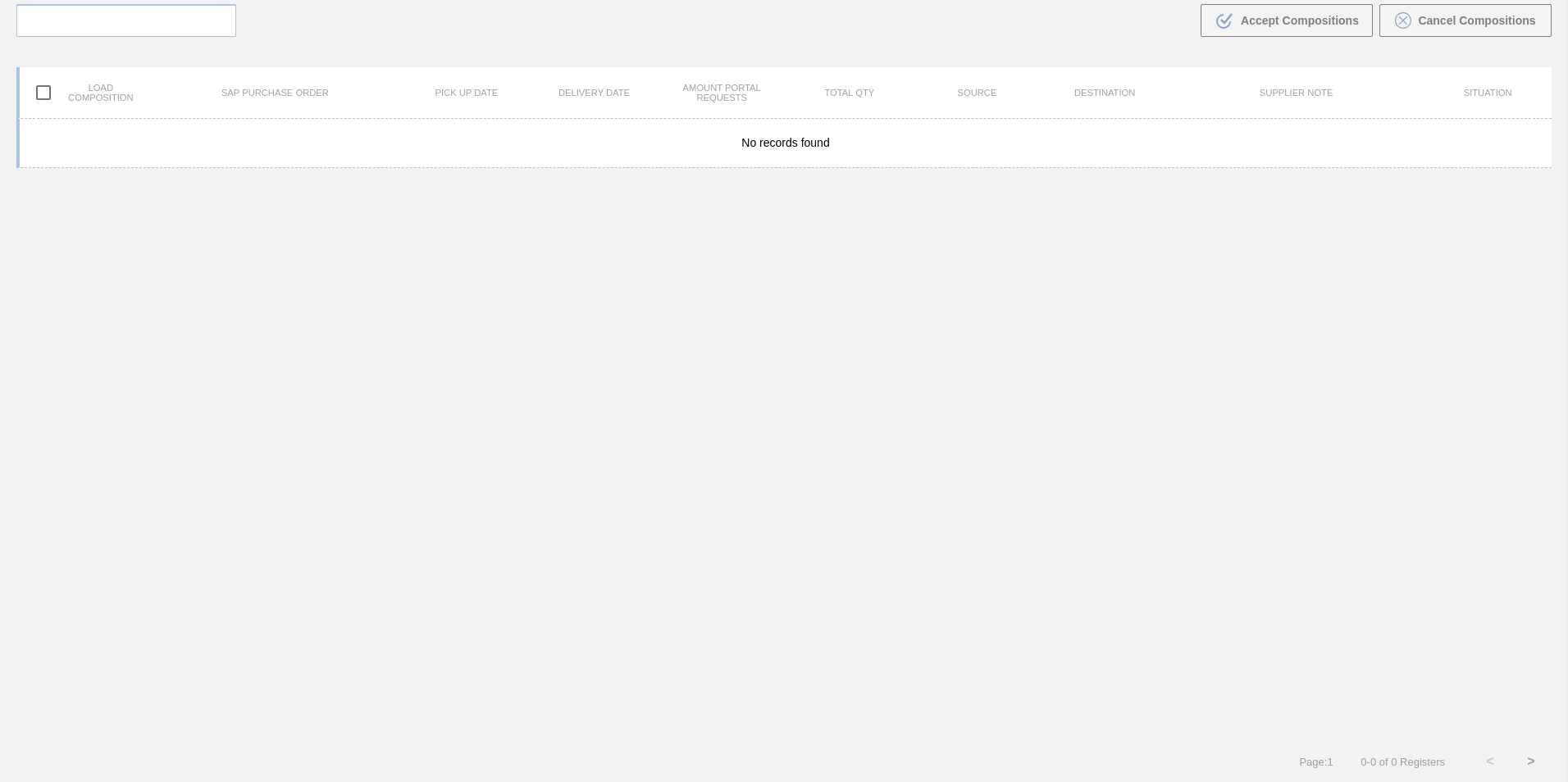
scroll to position [118, 0]
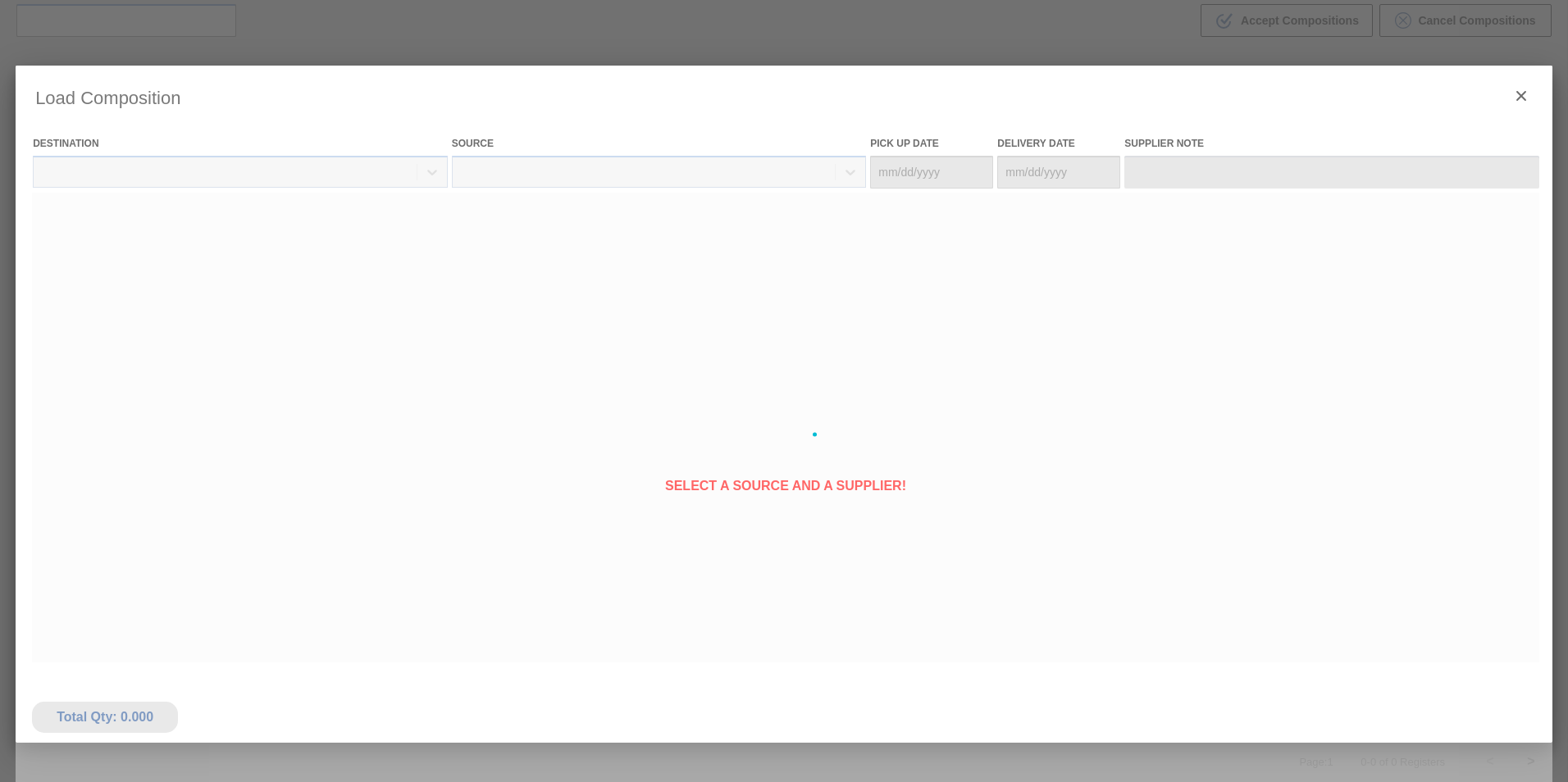
type Date "[DATE]"
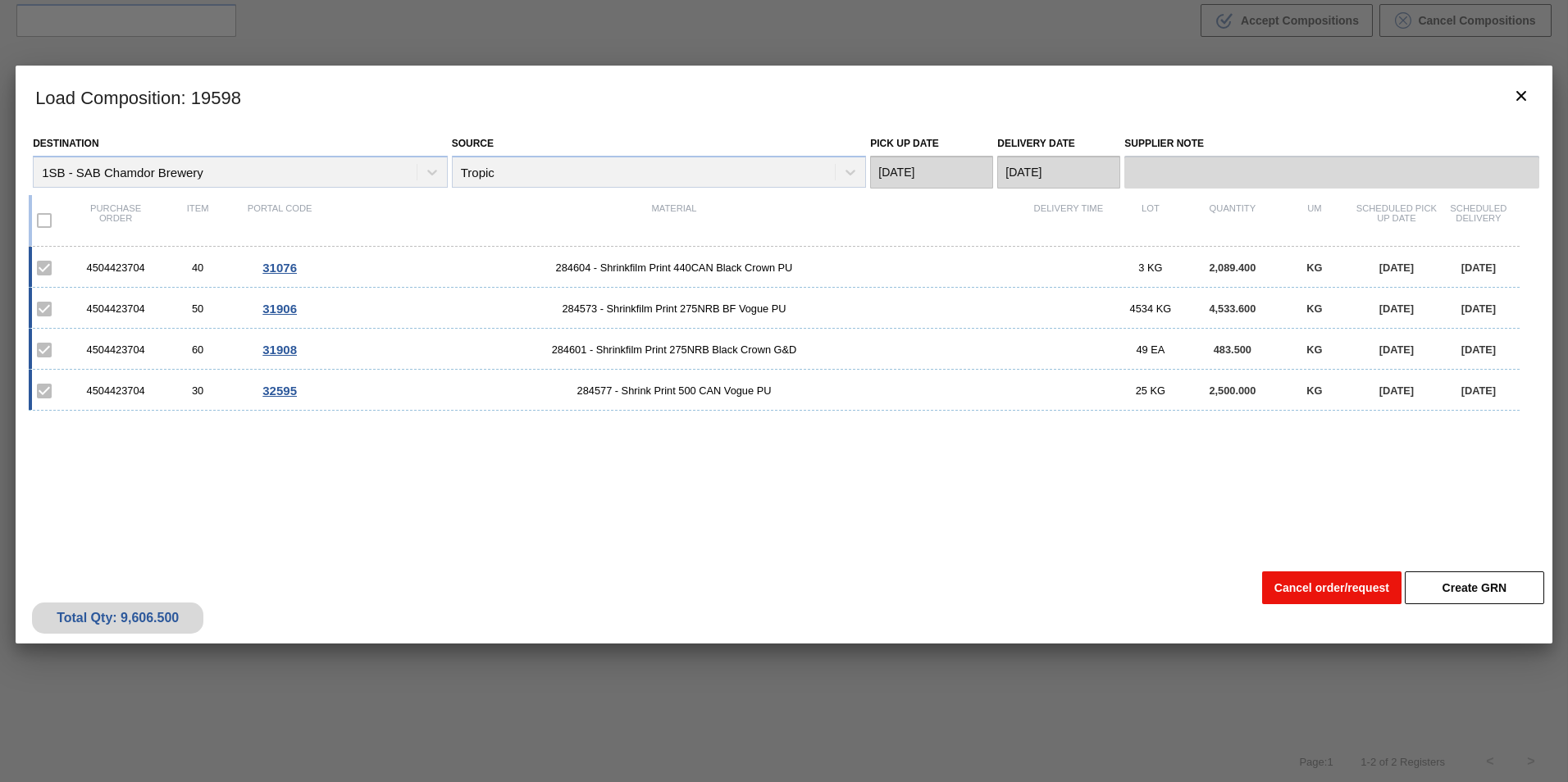
click at [1322, 583] on button "Cancel order/request" at bounding box center [1332, 587] width 139 height 32
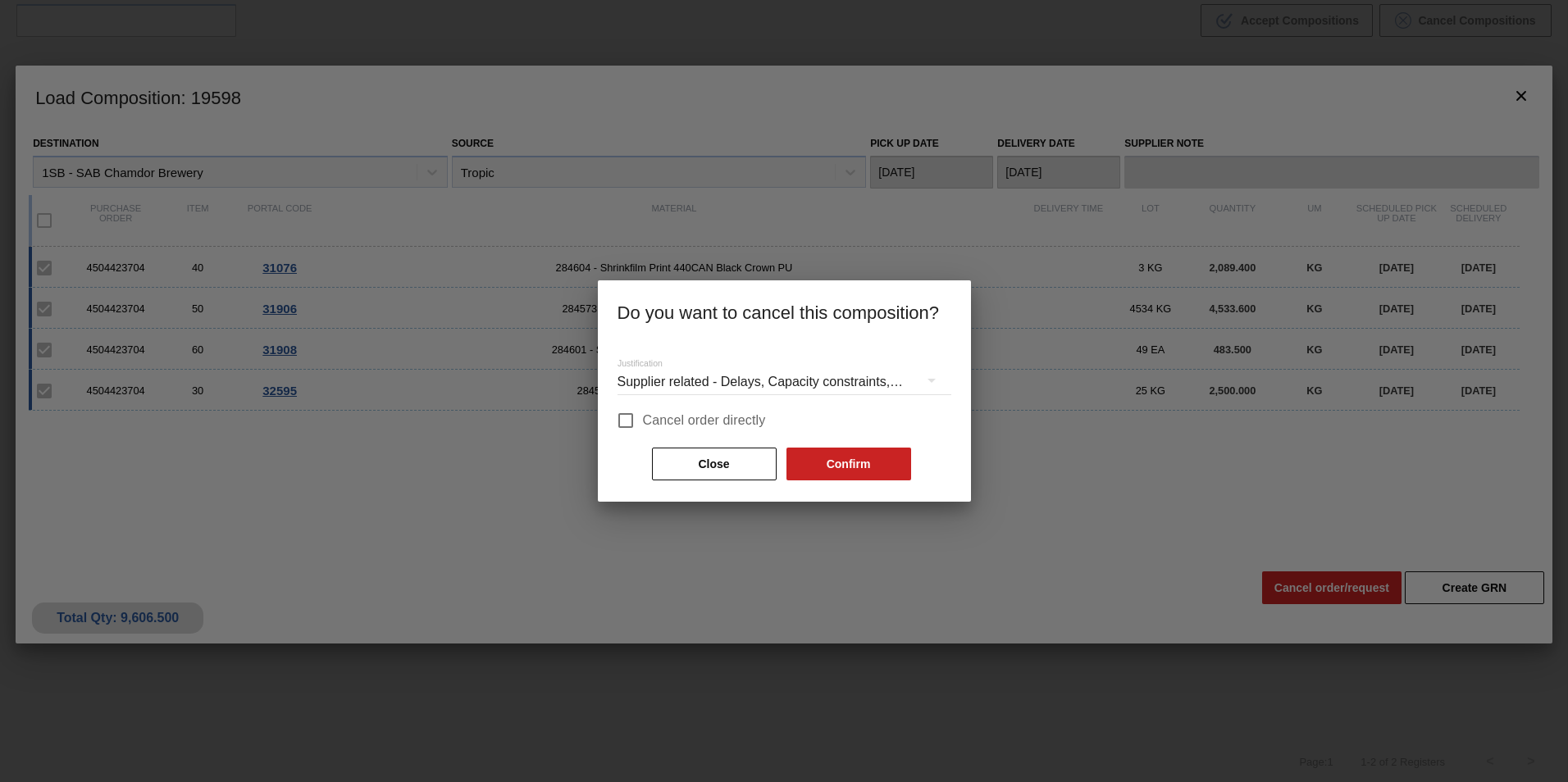
click at [720, 422] on span "Cancel order directly" at bounding box center [704, 421] width 123 height 19
click at [643, 422] on input "Cancel order directly" at bounding box center [626, 420] width 34 height 34
checkbox input "true"
click at [859, 463] on button "Confirm" at bounding box center [849, 464] width 124 height 32
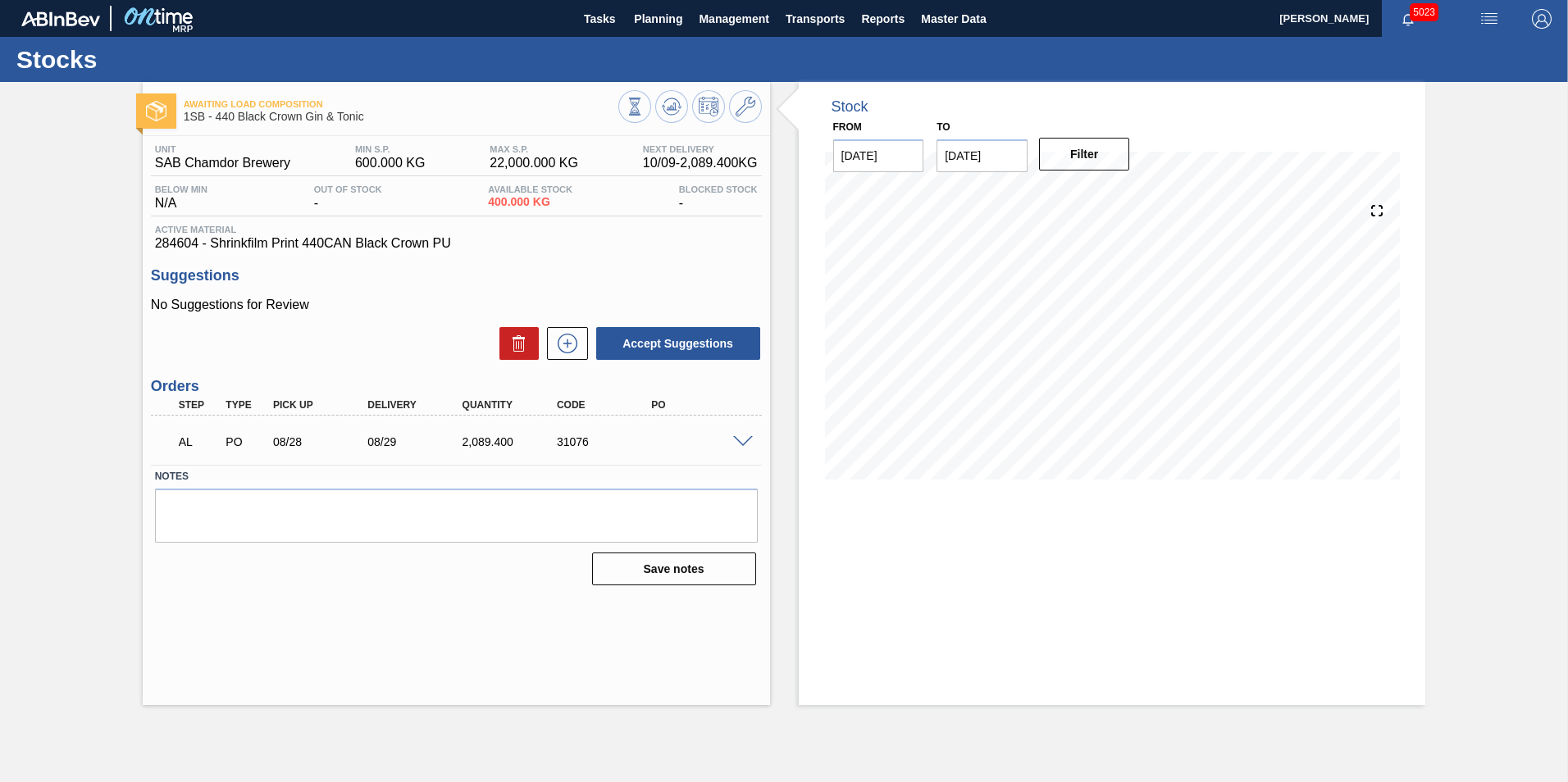
click at [741, 436] on span at bounding box center [743, 443] width 19 height 12
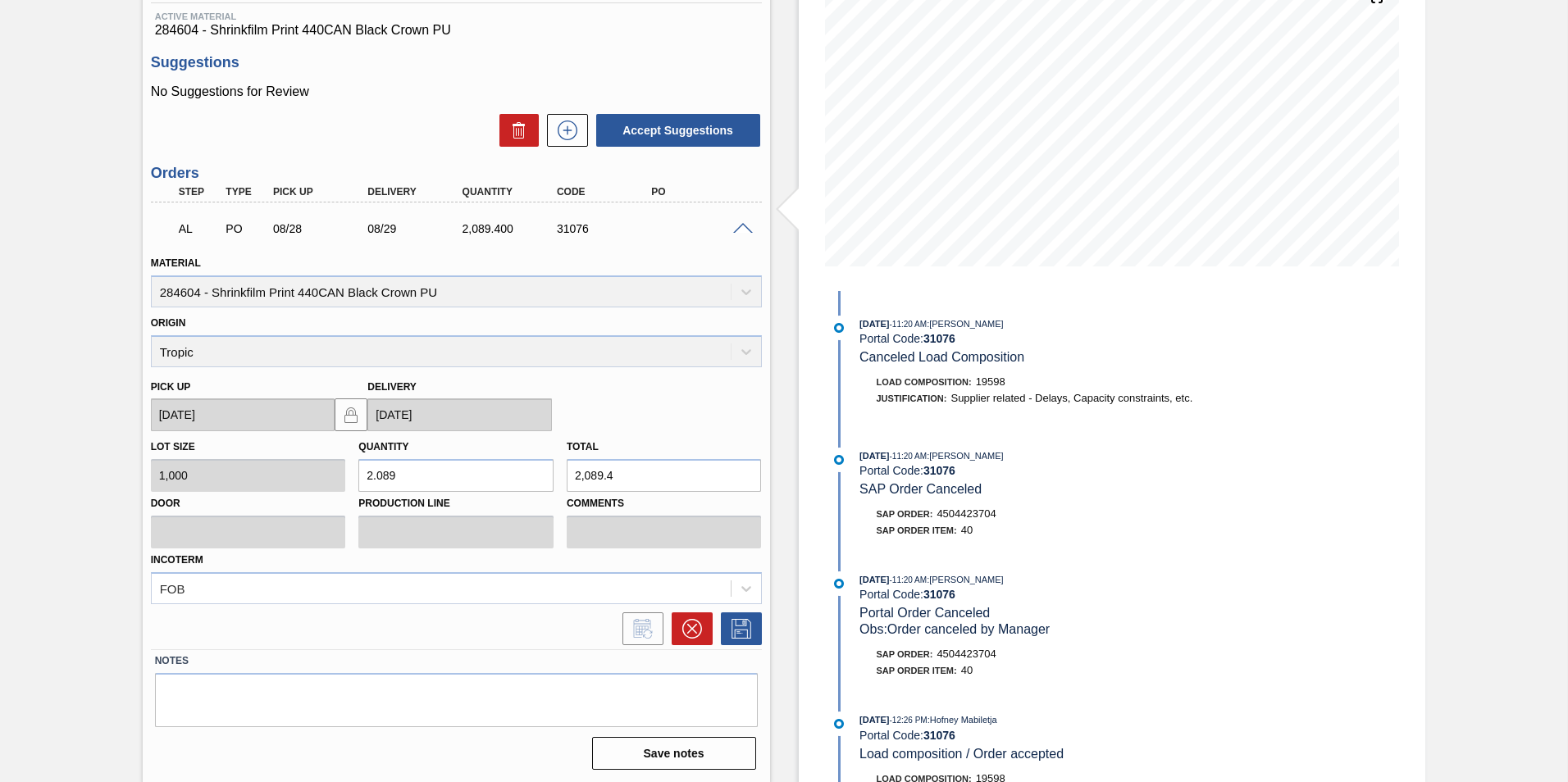
scroll to position [215, 0]
click at [679, 626] on button at bounding box center [692, 626] width 41 height 32
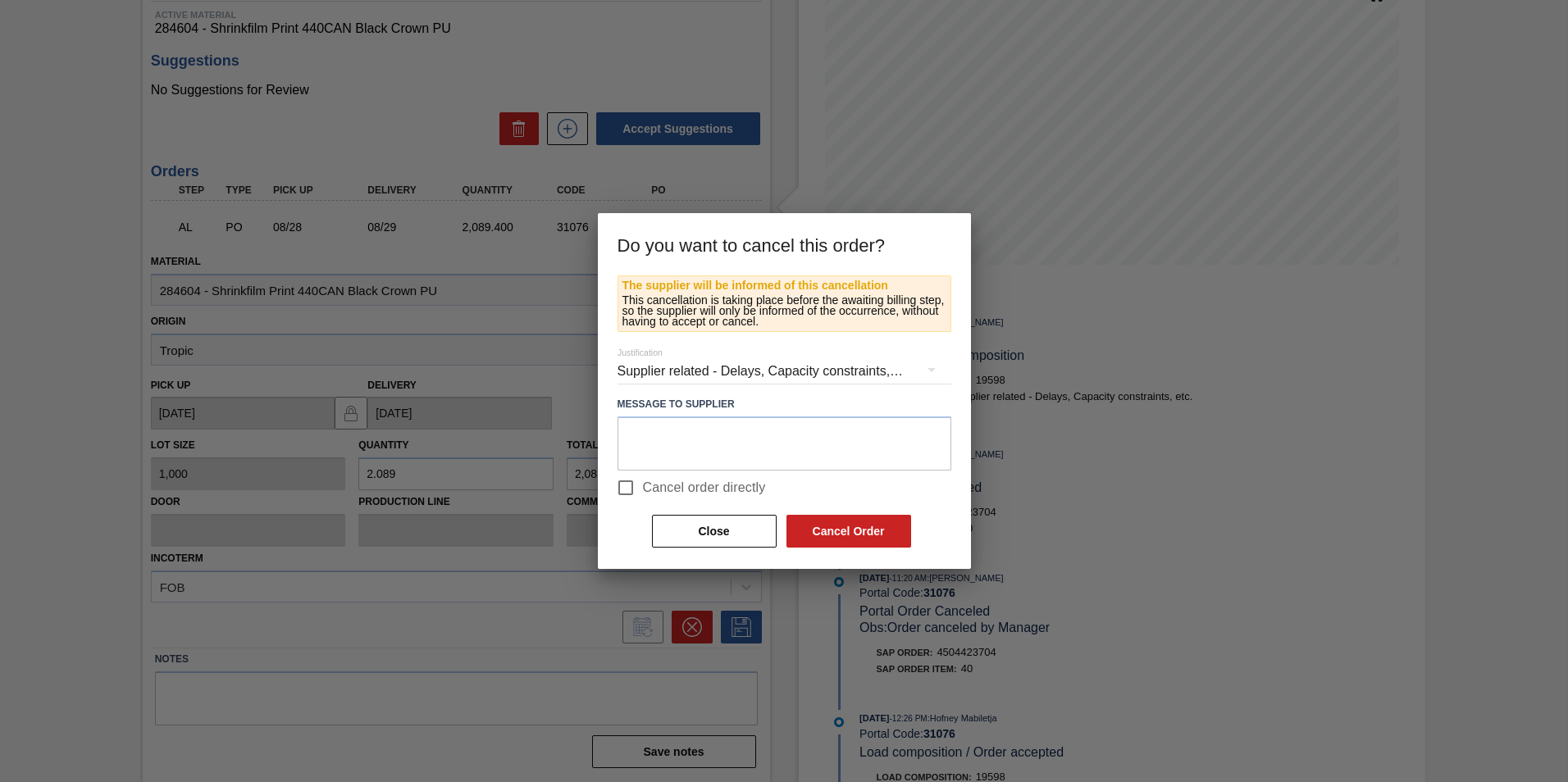
click at [694, 487] on span "Cancel order directly" at bounding box center [704, 487] width 123 height 19
click at [643, 487] on input "Cancel order directly" at bounding box center [626, 487] width 34 height 34
checkbox input "true"
click at [864, 531] on button "Cancel Order" at bounding box center [849, 531] width 124 height 32
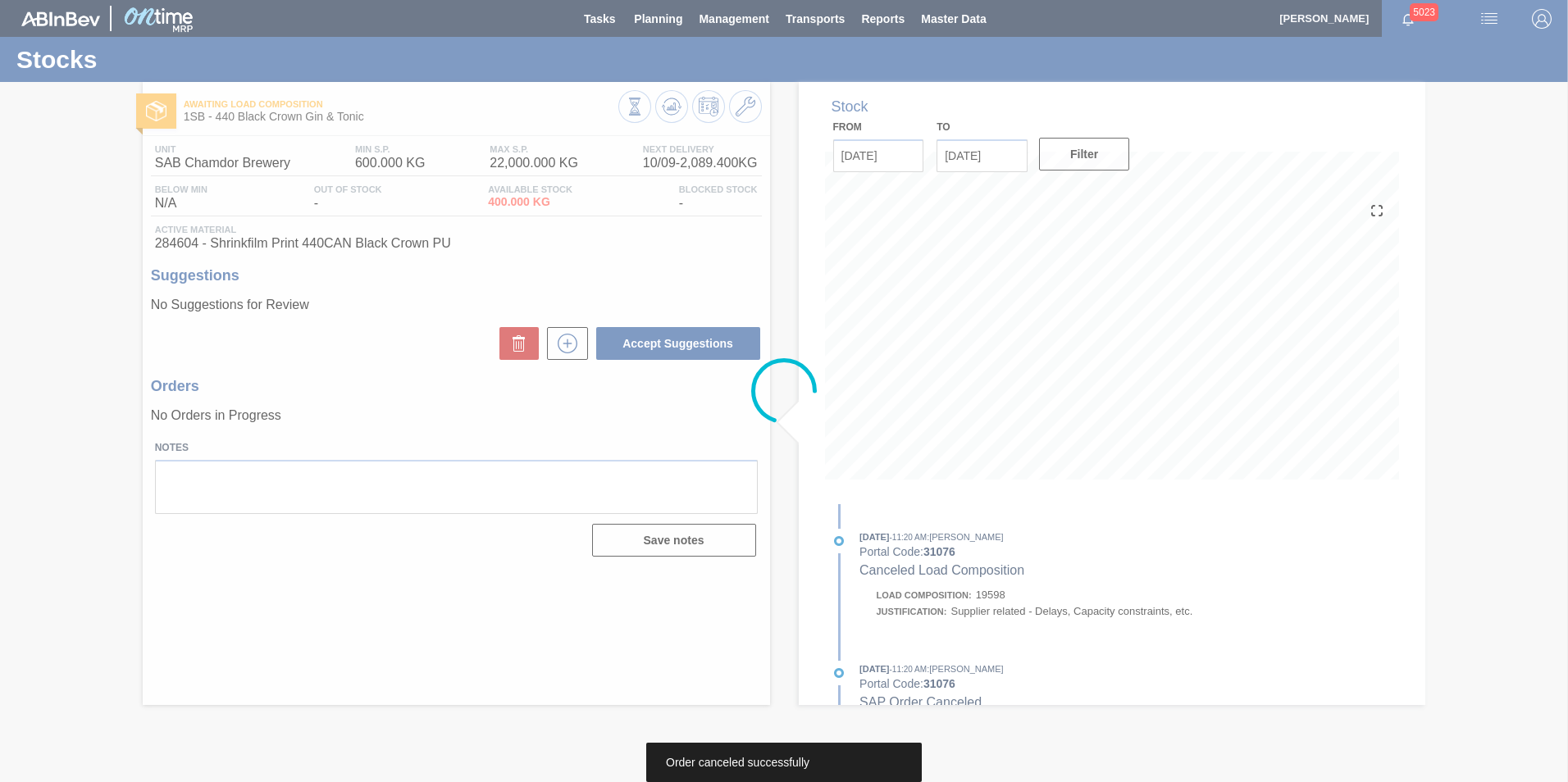
scroll to position [0, 0]
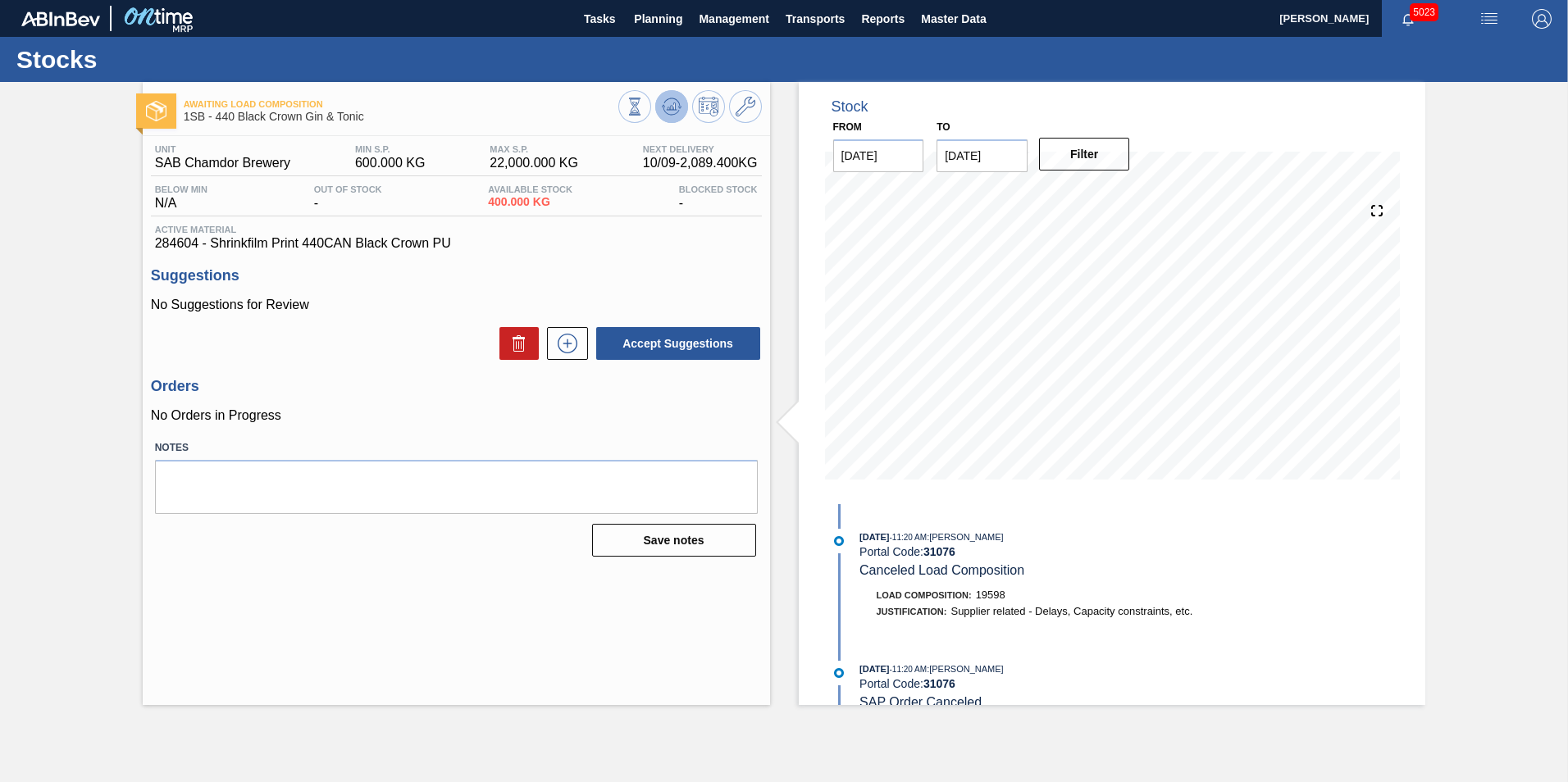
click at [675, 109] on icon at bounding box center [675, 106] width 2 height 6
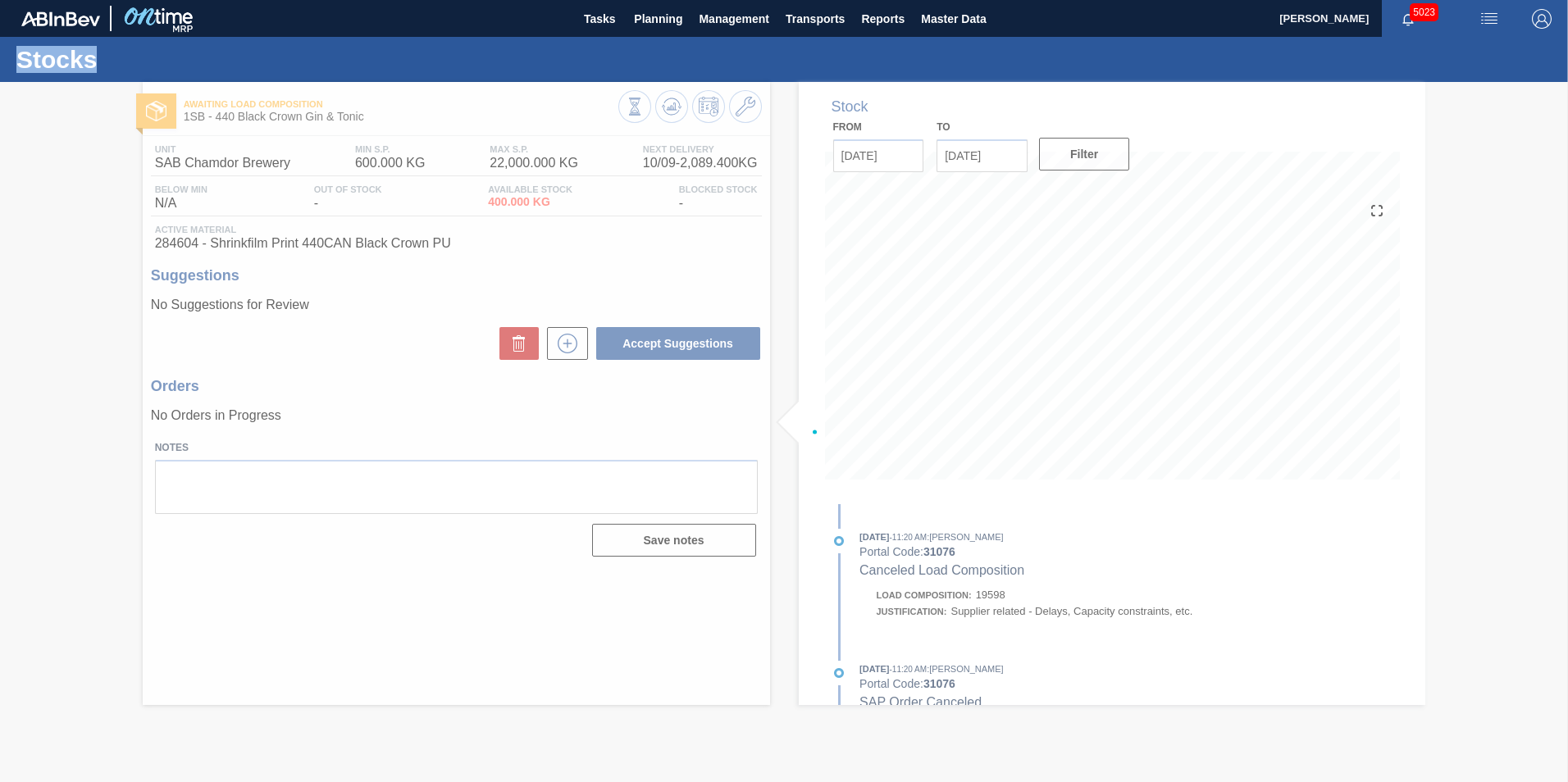
click at [675, 108] on div at bounding box center [784, 432] width 1568 height 700
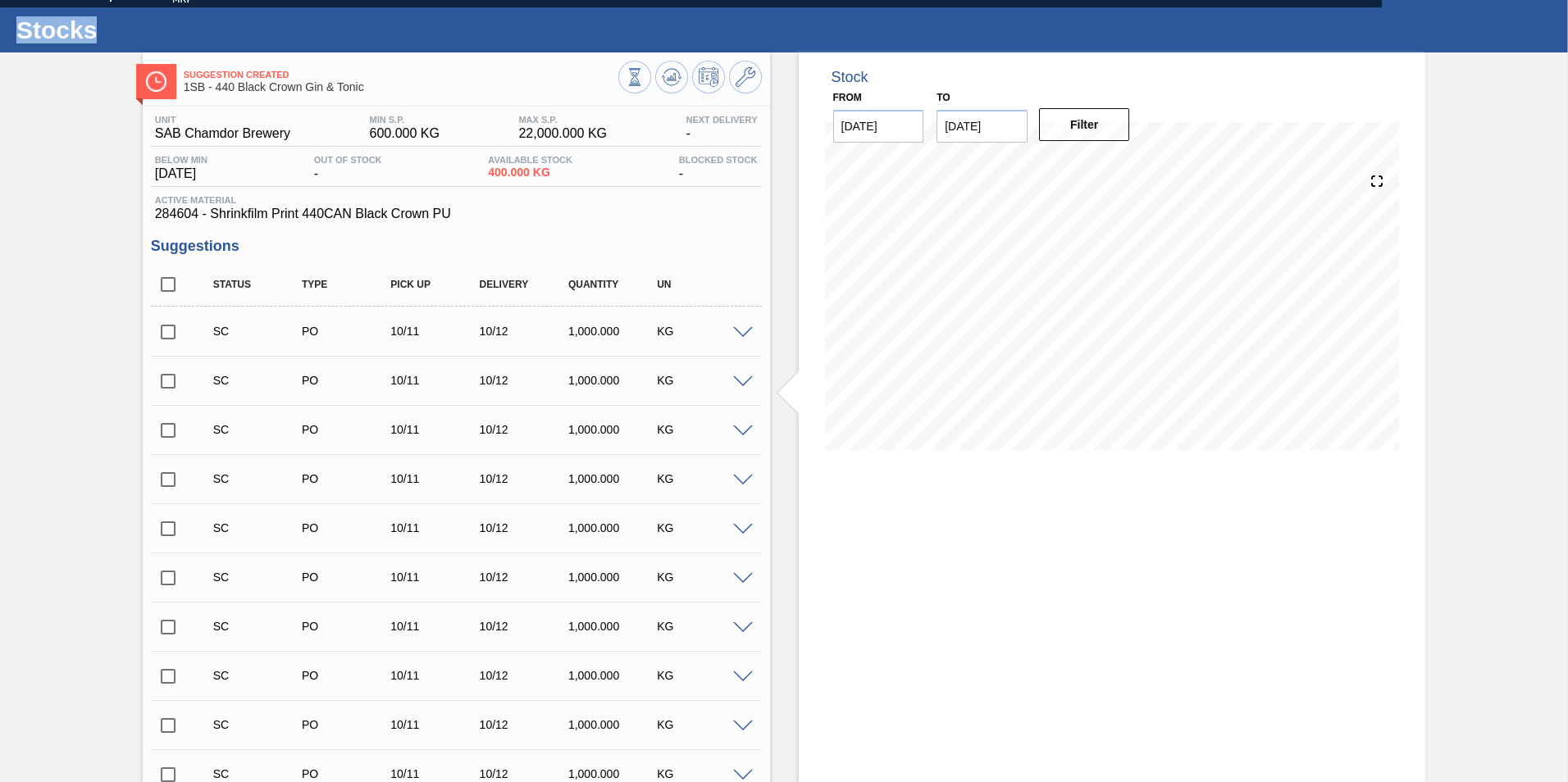
scroll to position [20, 0]
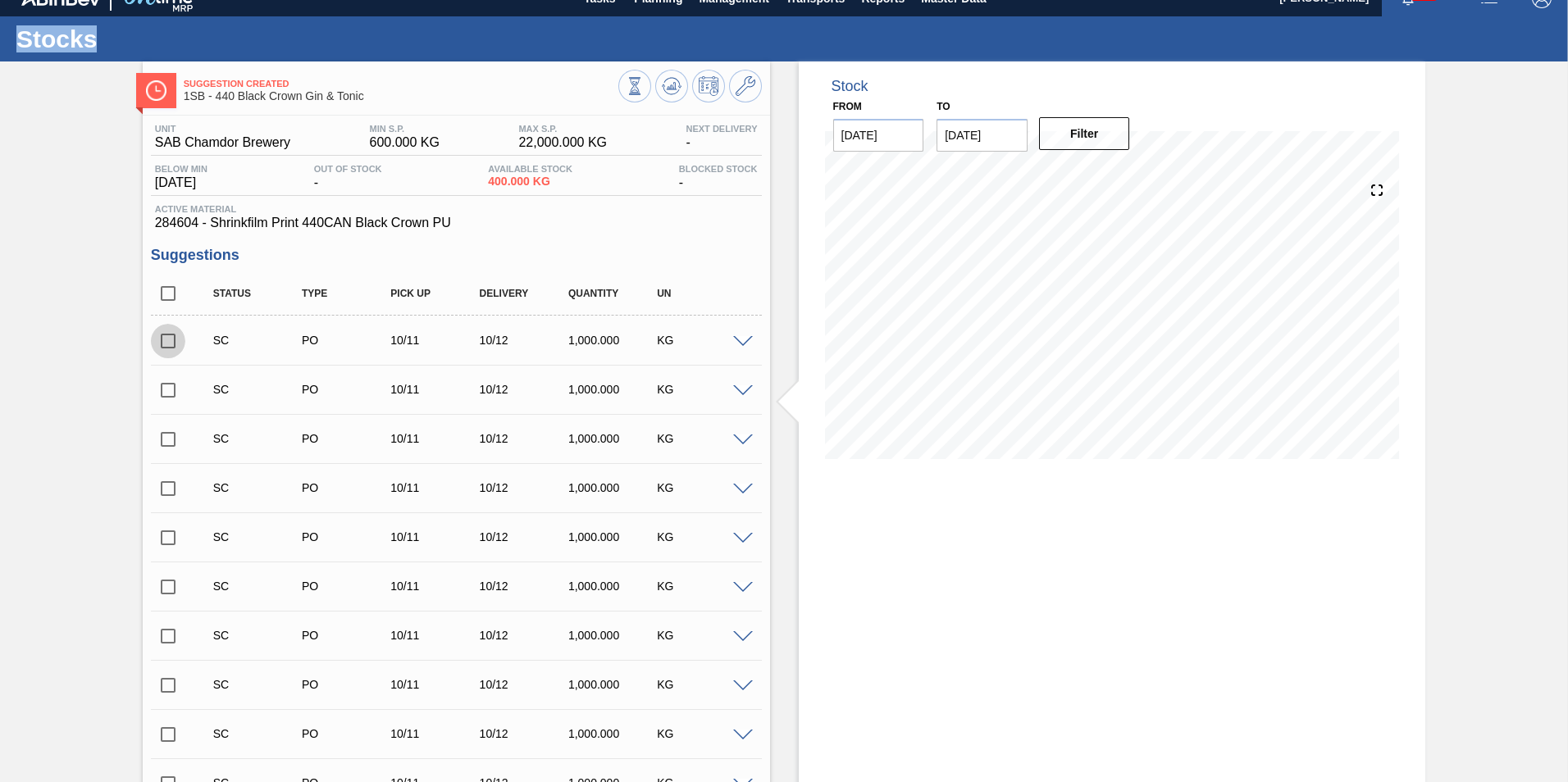
click at [172, 332] on input "checkbox" at bounding box center [167, 340] width 34 height 34
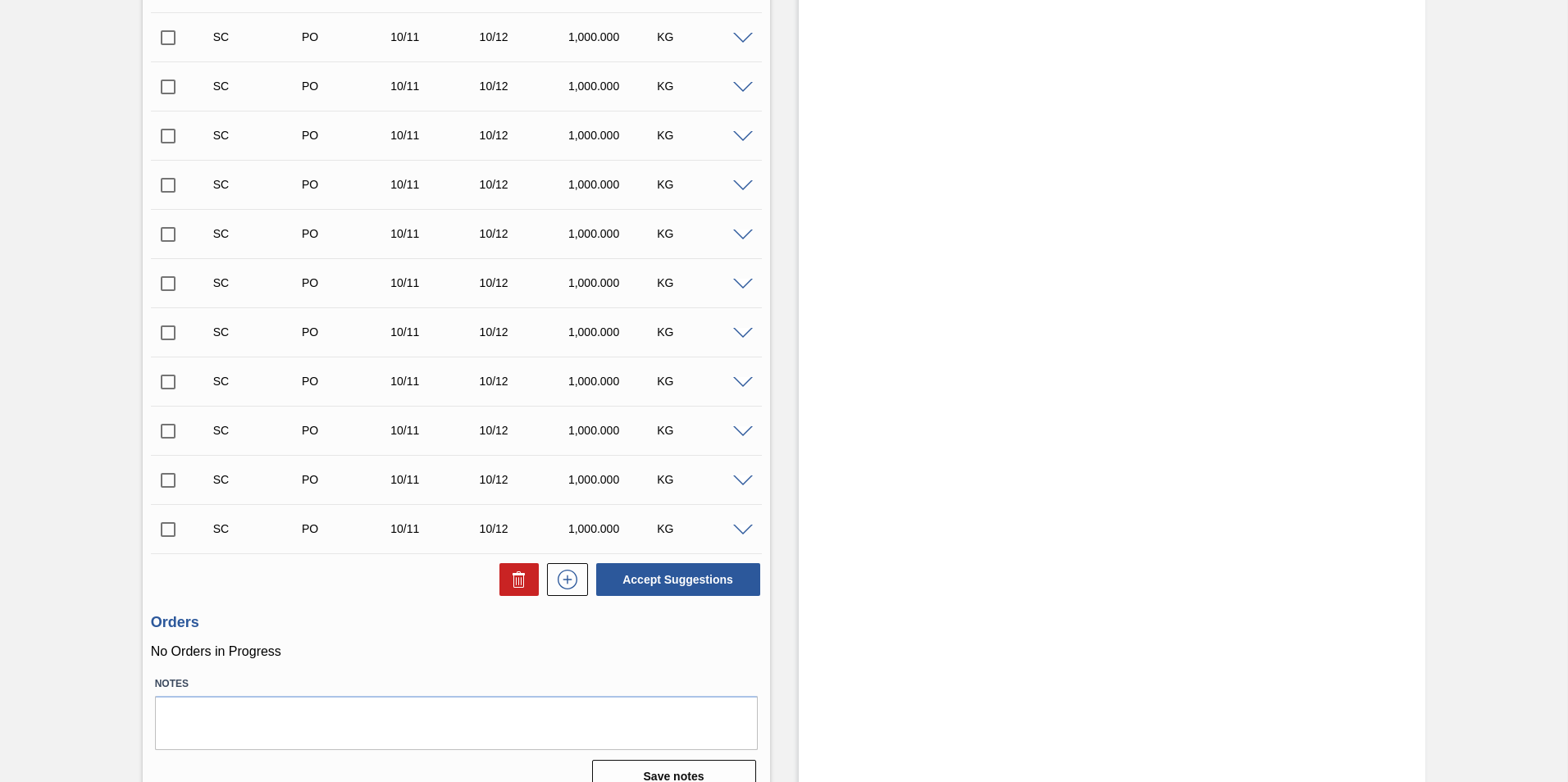
scroll to position [841, 0]
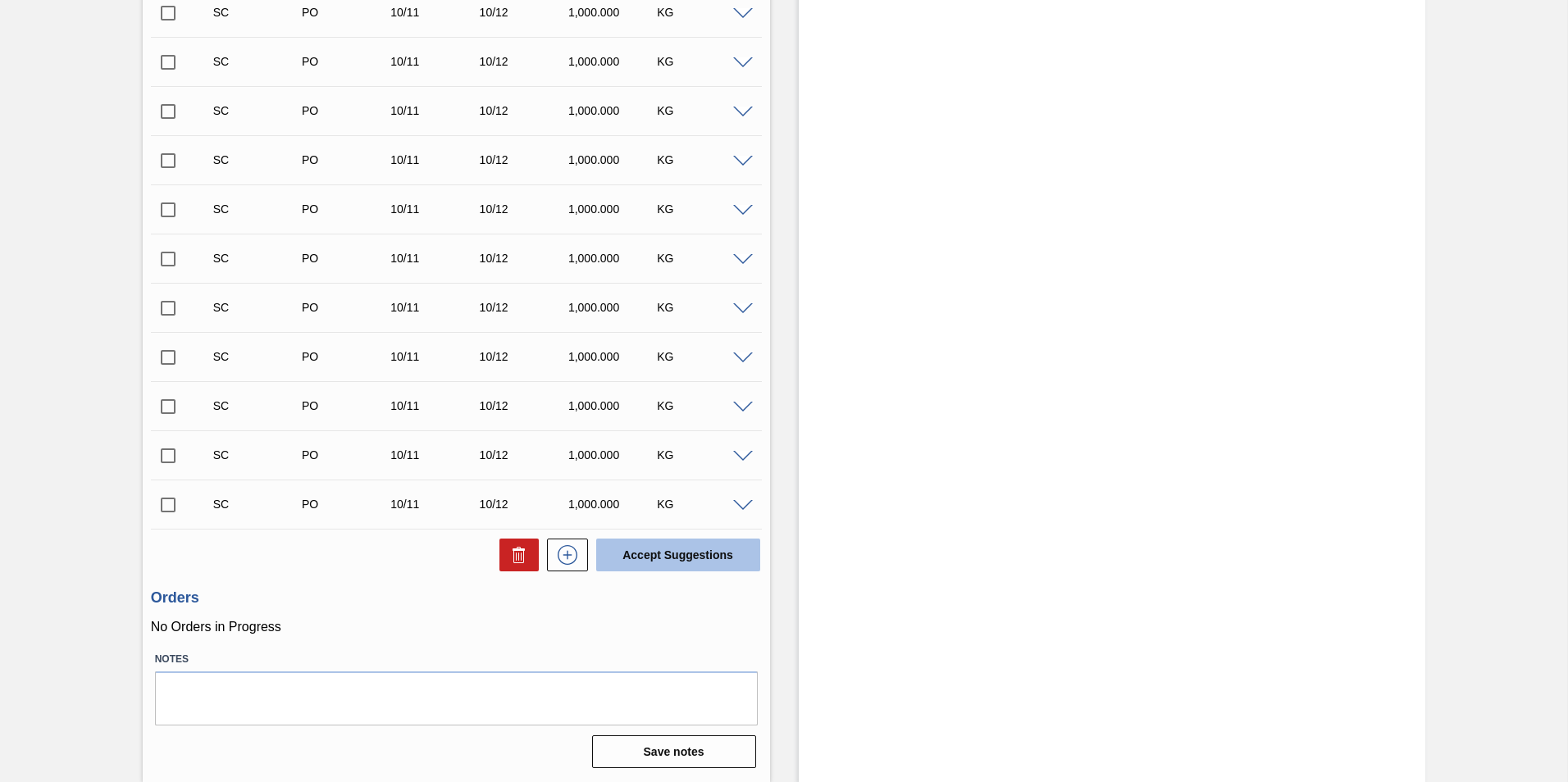
click at [662, 555] on button "Accept Suggestions" at bounding box center [677, 555] width 164 height 32
checkbox input "false"
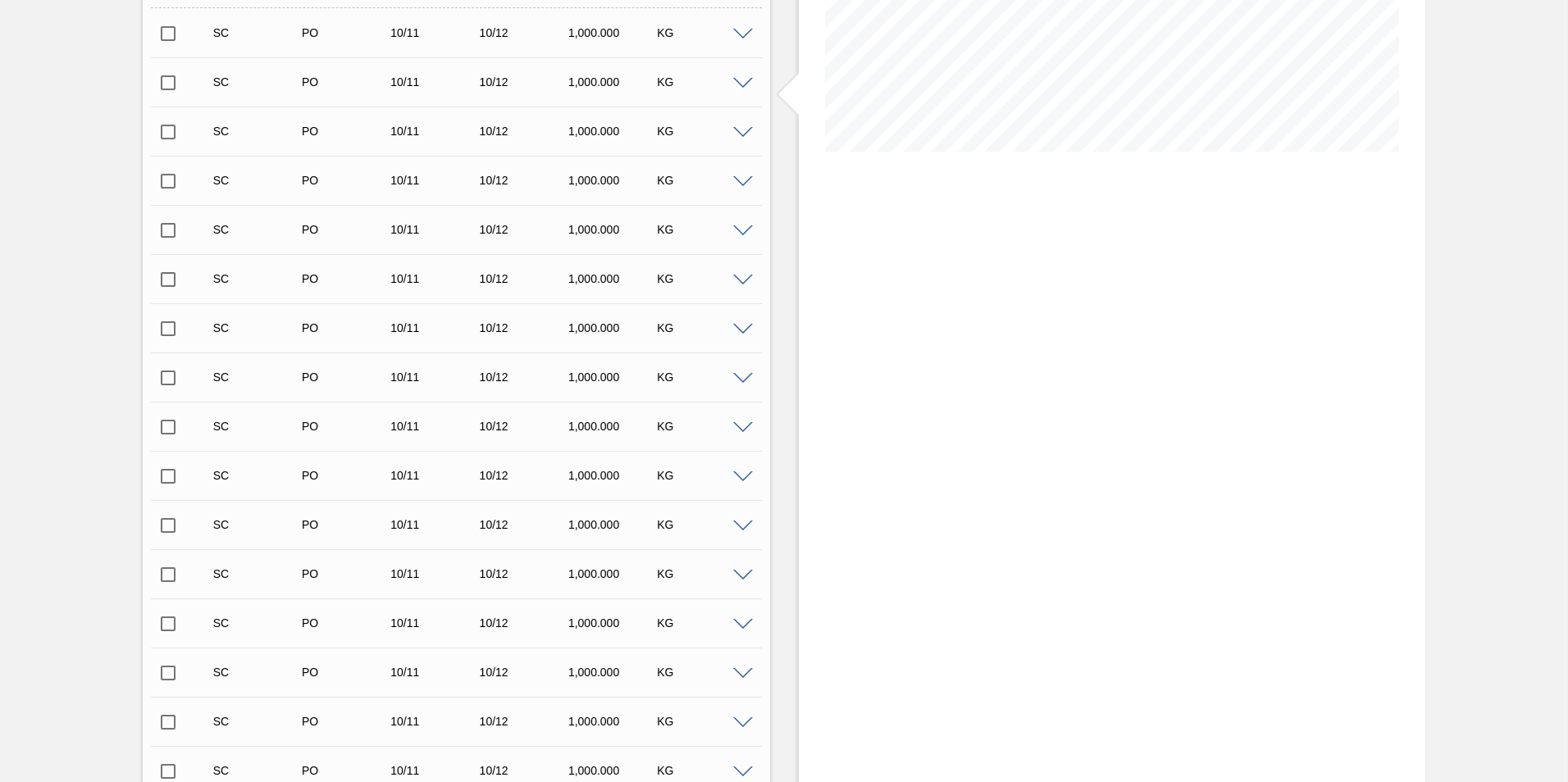
scroll to position [0, 0]
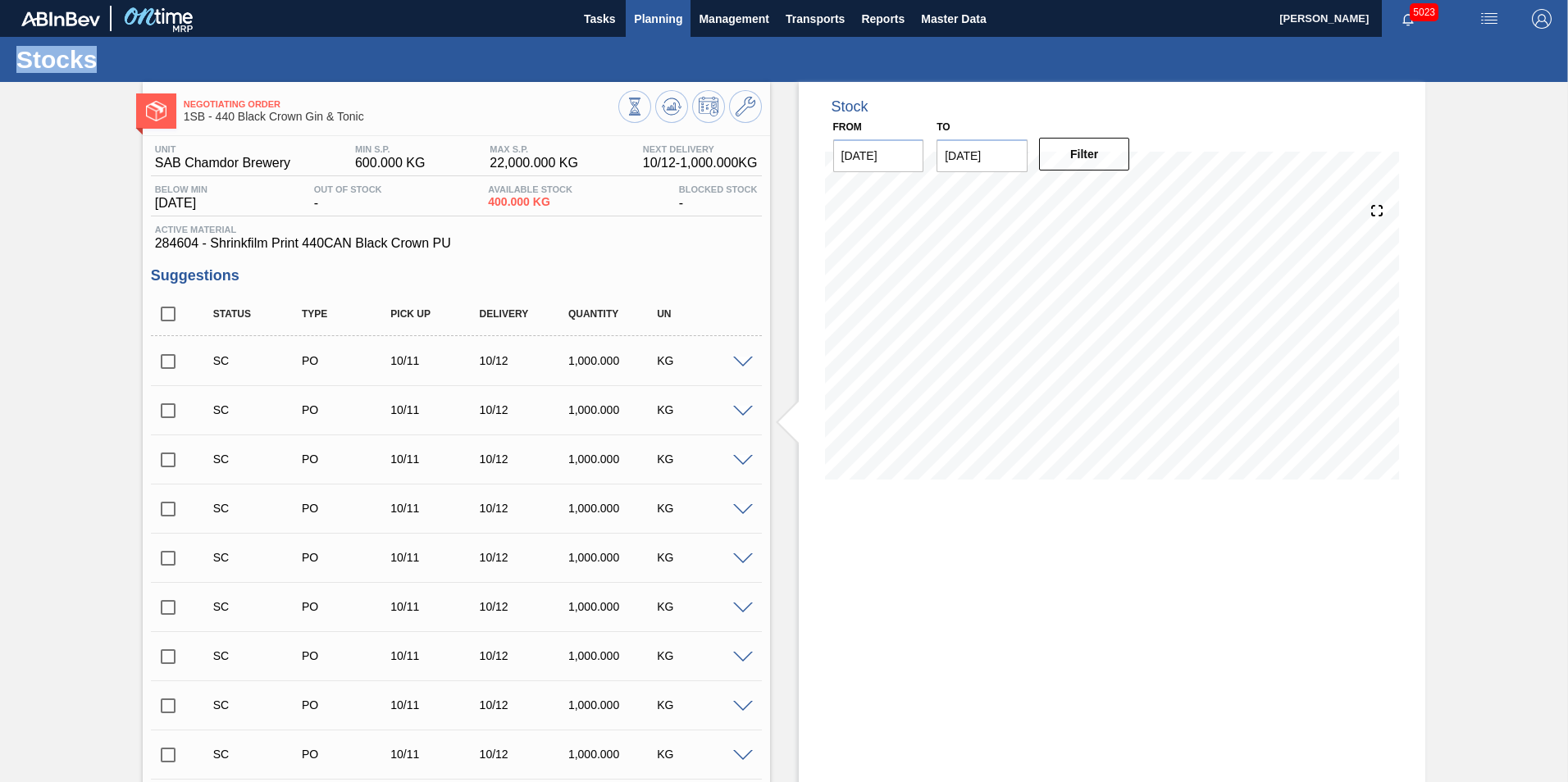
click at [665, 27] on span "Planning" at bounding box center [658, 18] width 48 height 19
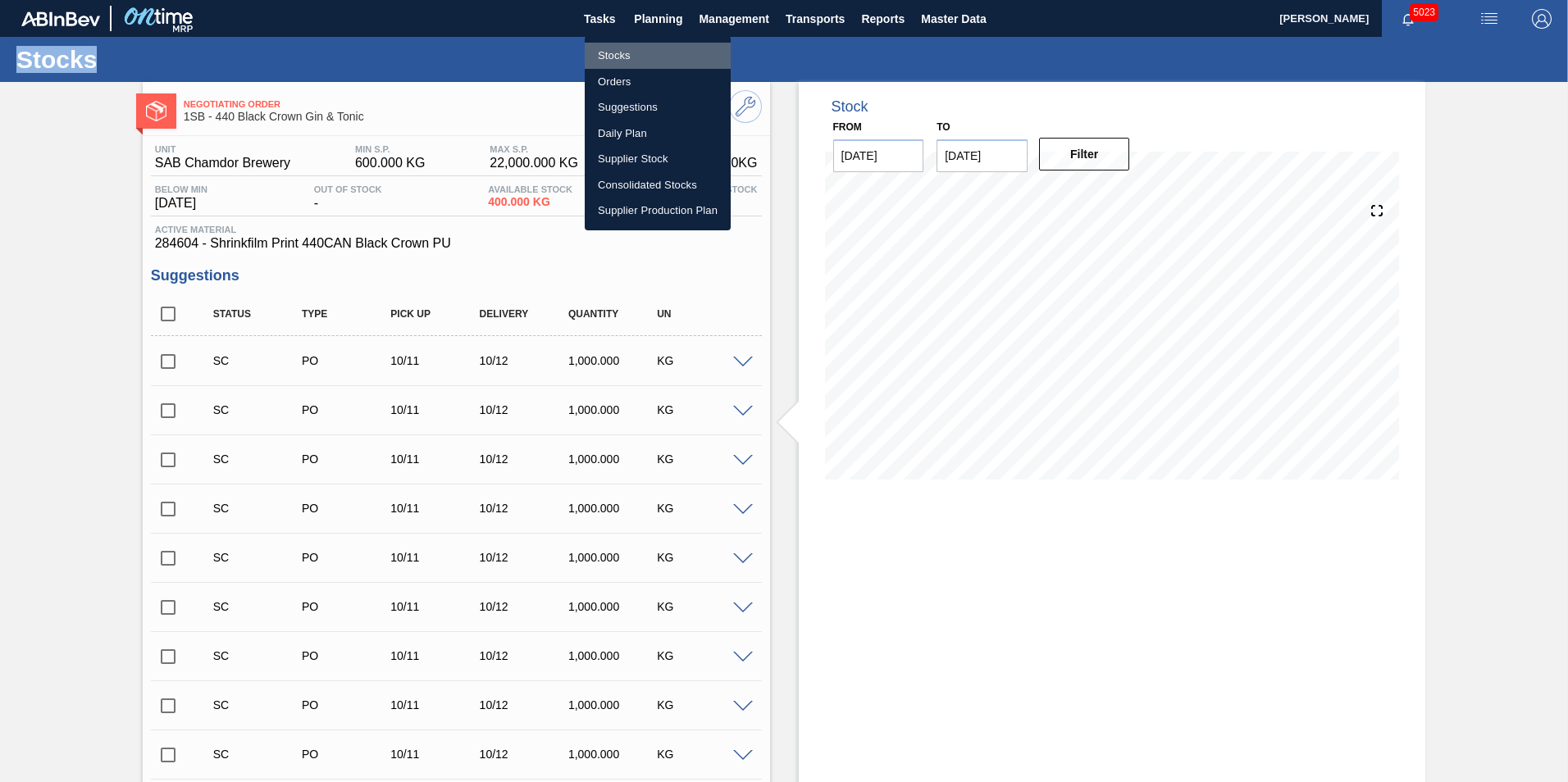
click at [609, 51] on li "Stocks" at bounding box center [657, 56] width 146 height 26
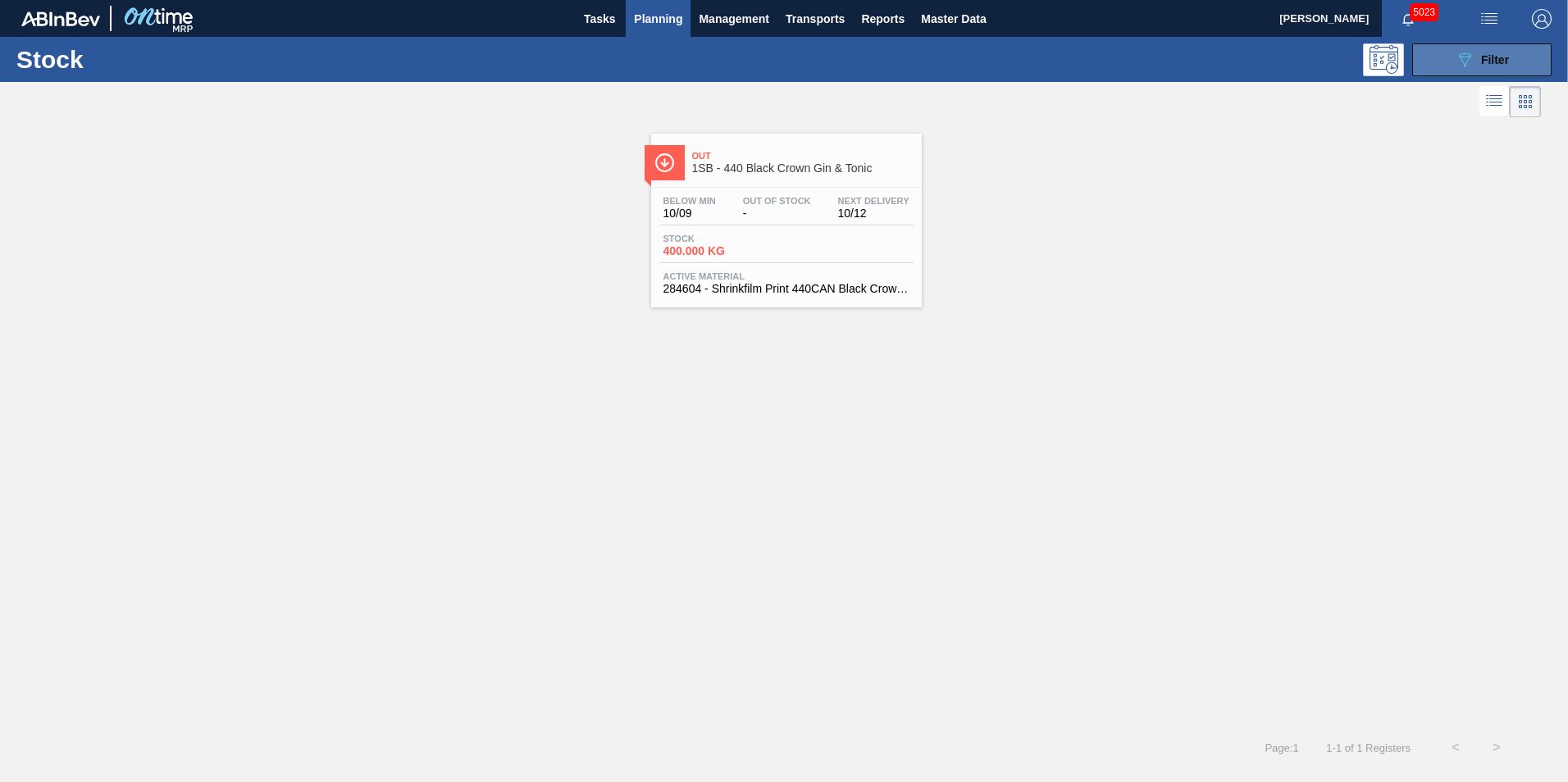
click at [1515, 64] on button "089F7B8B-B2A5-4AFE-B5C0-19BA573D28AC Filter" at bounding box center [1481, 59] width 139 height 32
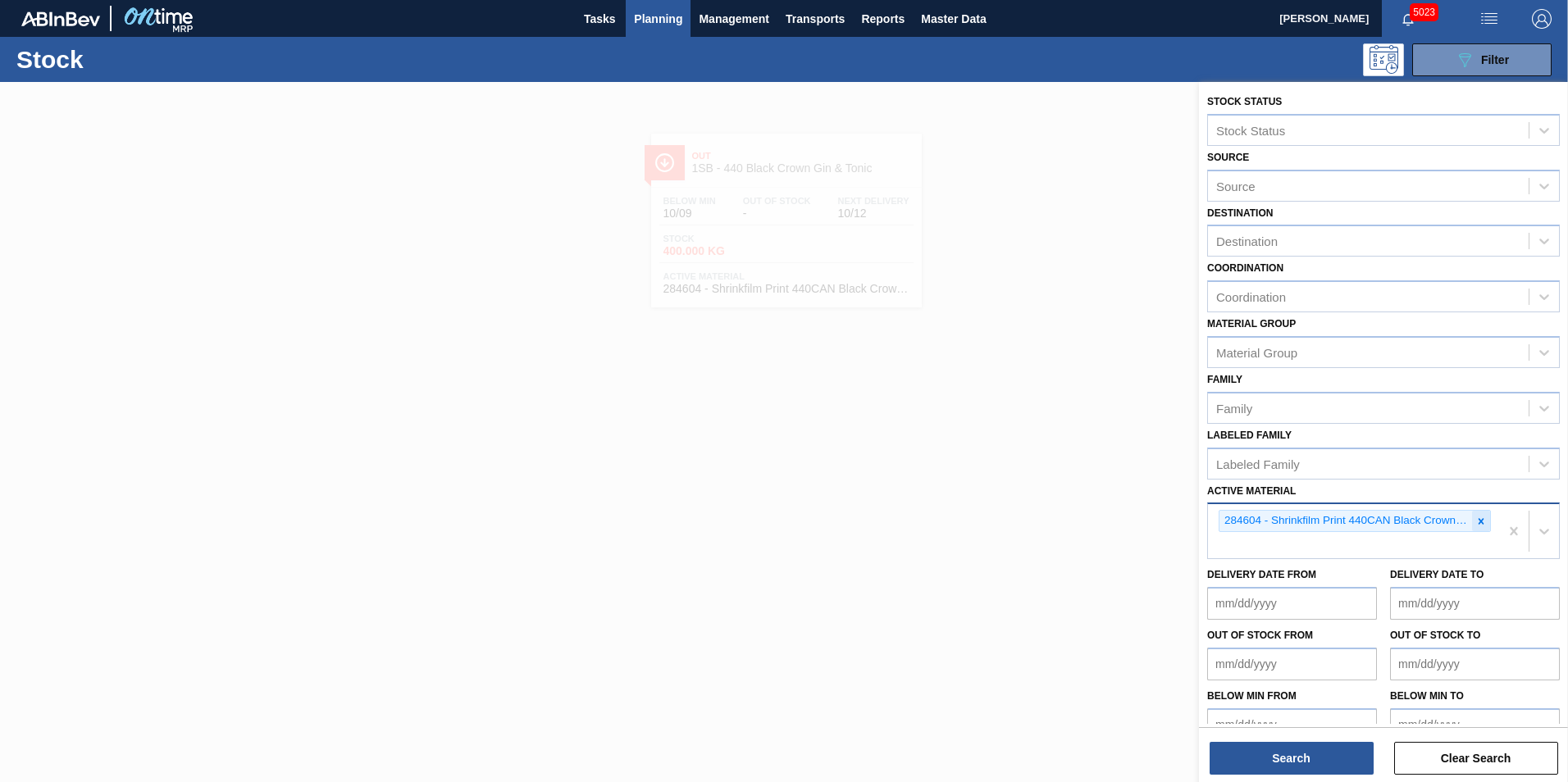
click at [1480, 520] on icon at bounding box center [1481, 520] width 6 height 6
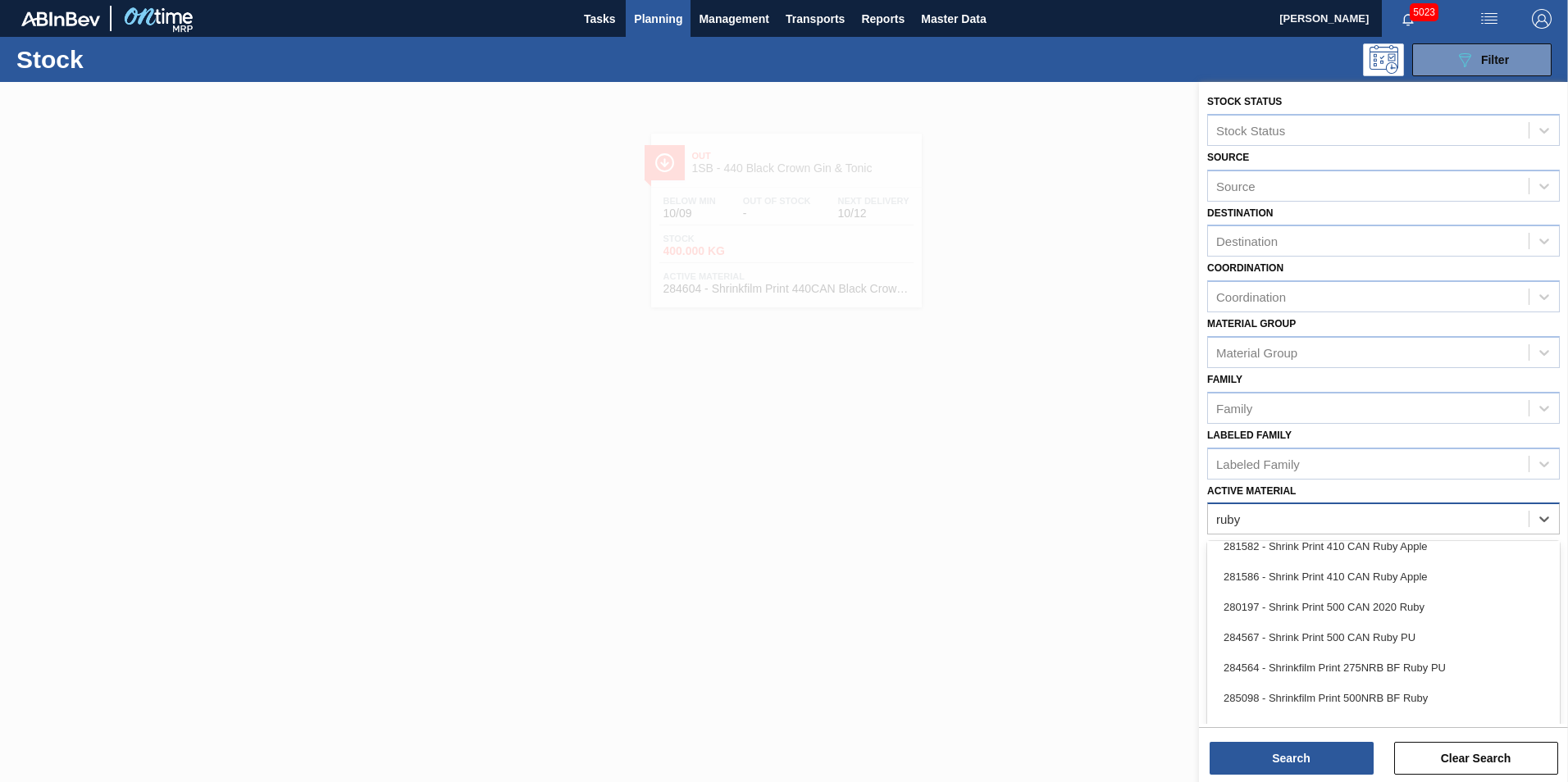
scroll to position [410, 0]
type Material "ruby"
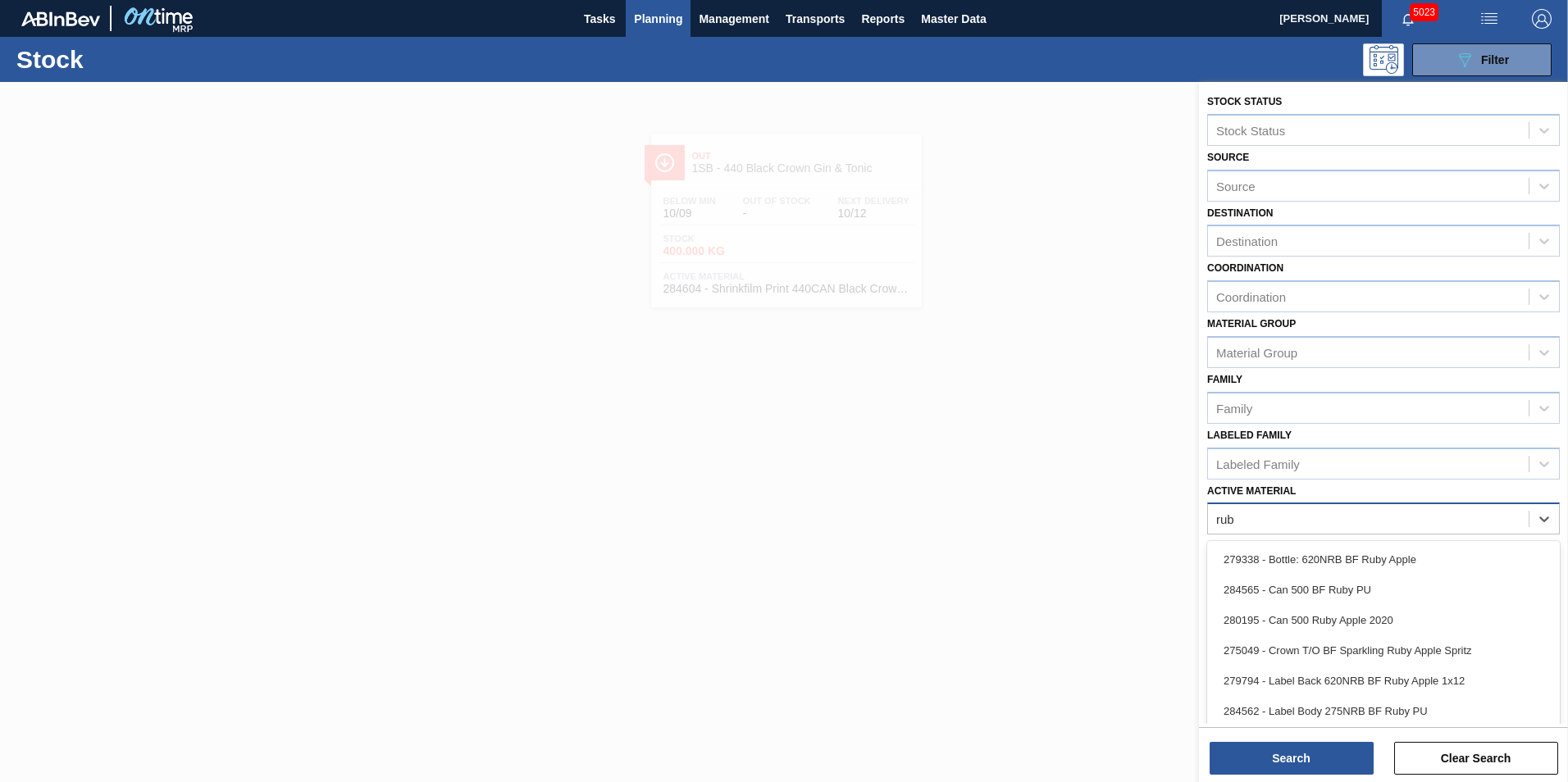
type Material "ruby"
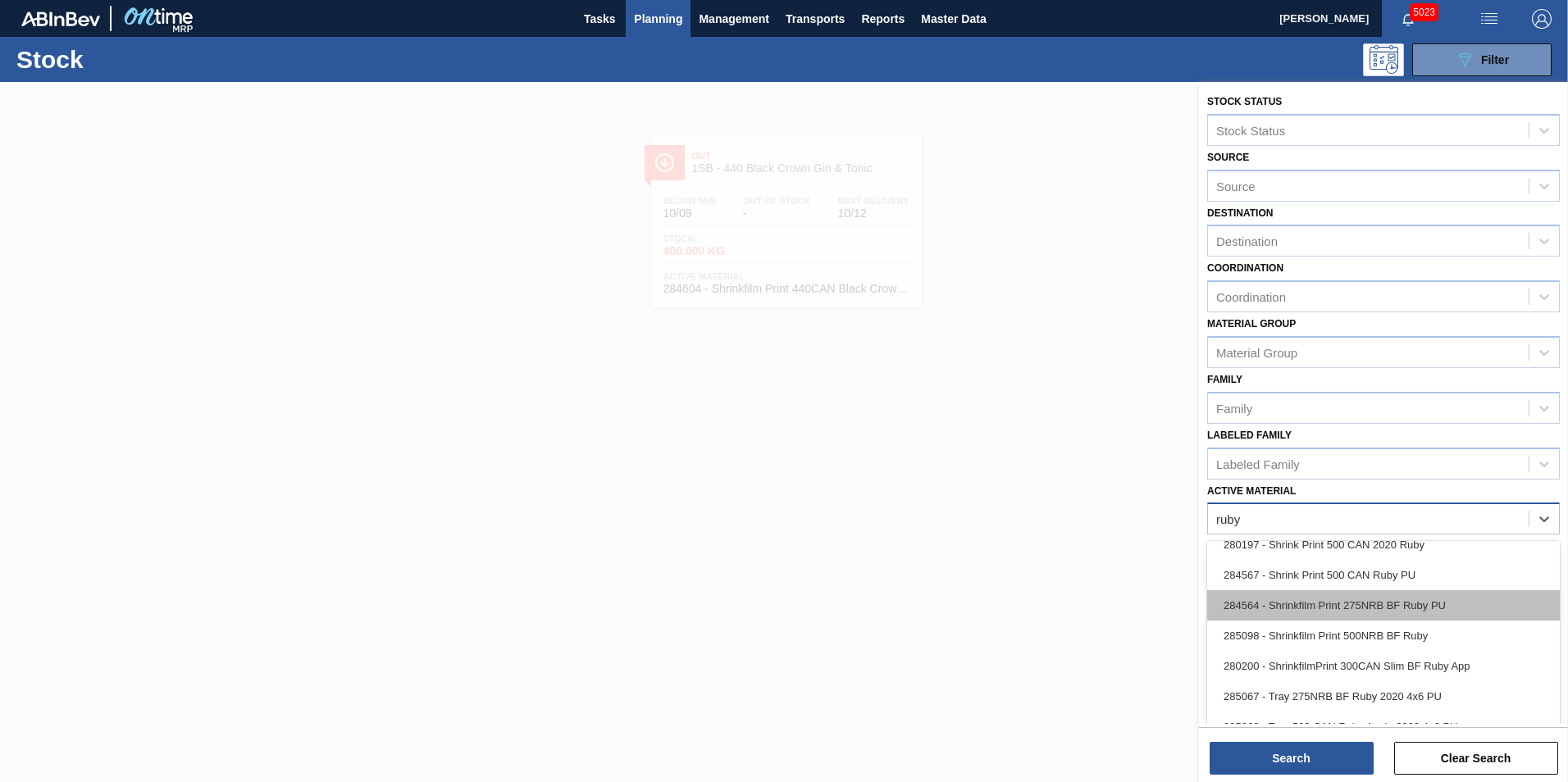
click at [1359, 611] on div "284564 - Shrinkfilm Print 275NRB BF Ruby PU" at bounding box center [1383, 605] width 353 height 31
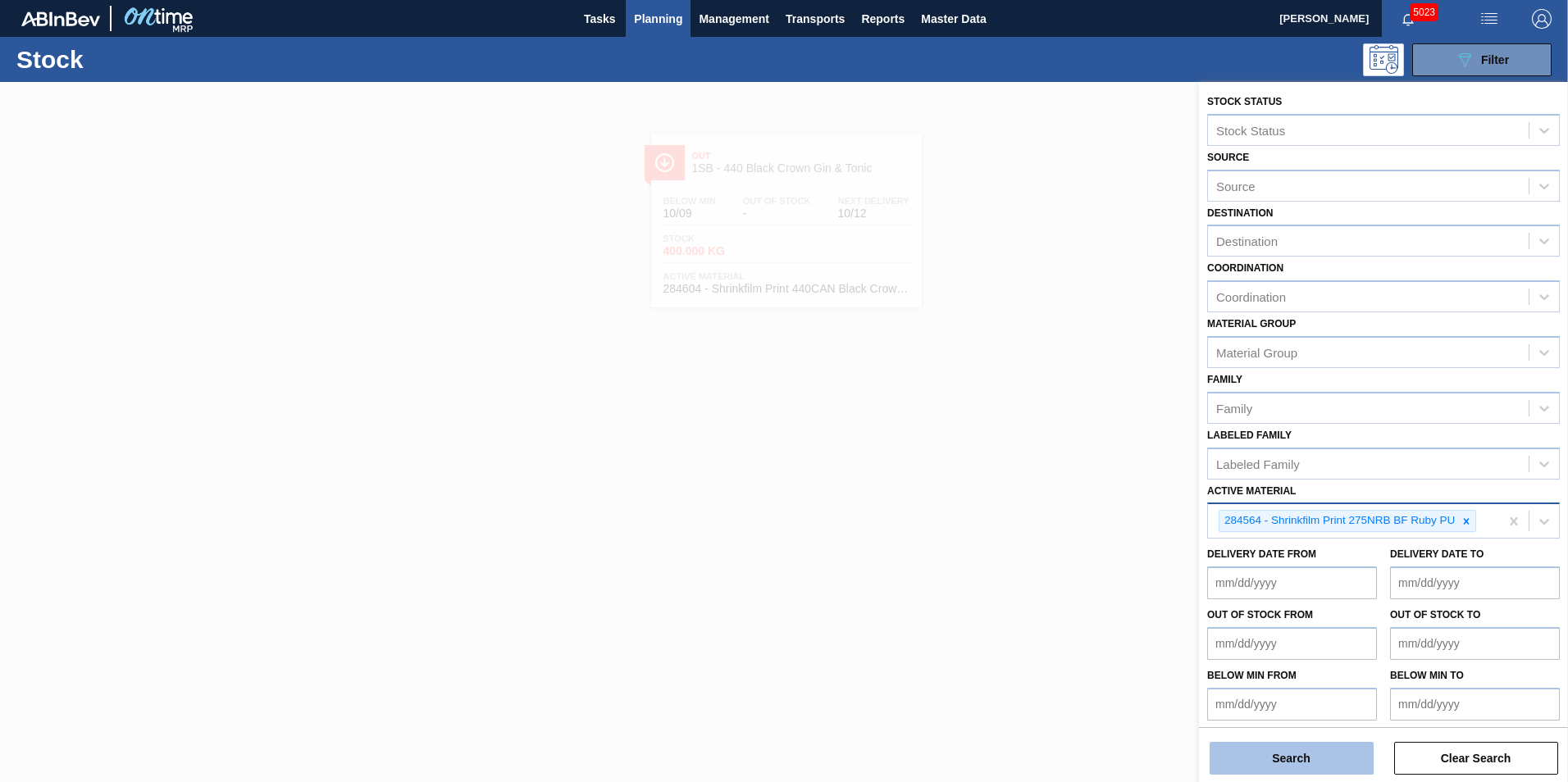
click at [1347, 758] on button "Search" at bounding box center [1292, 758] width 164 height 32
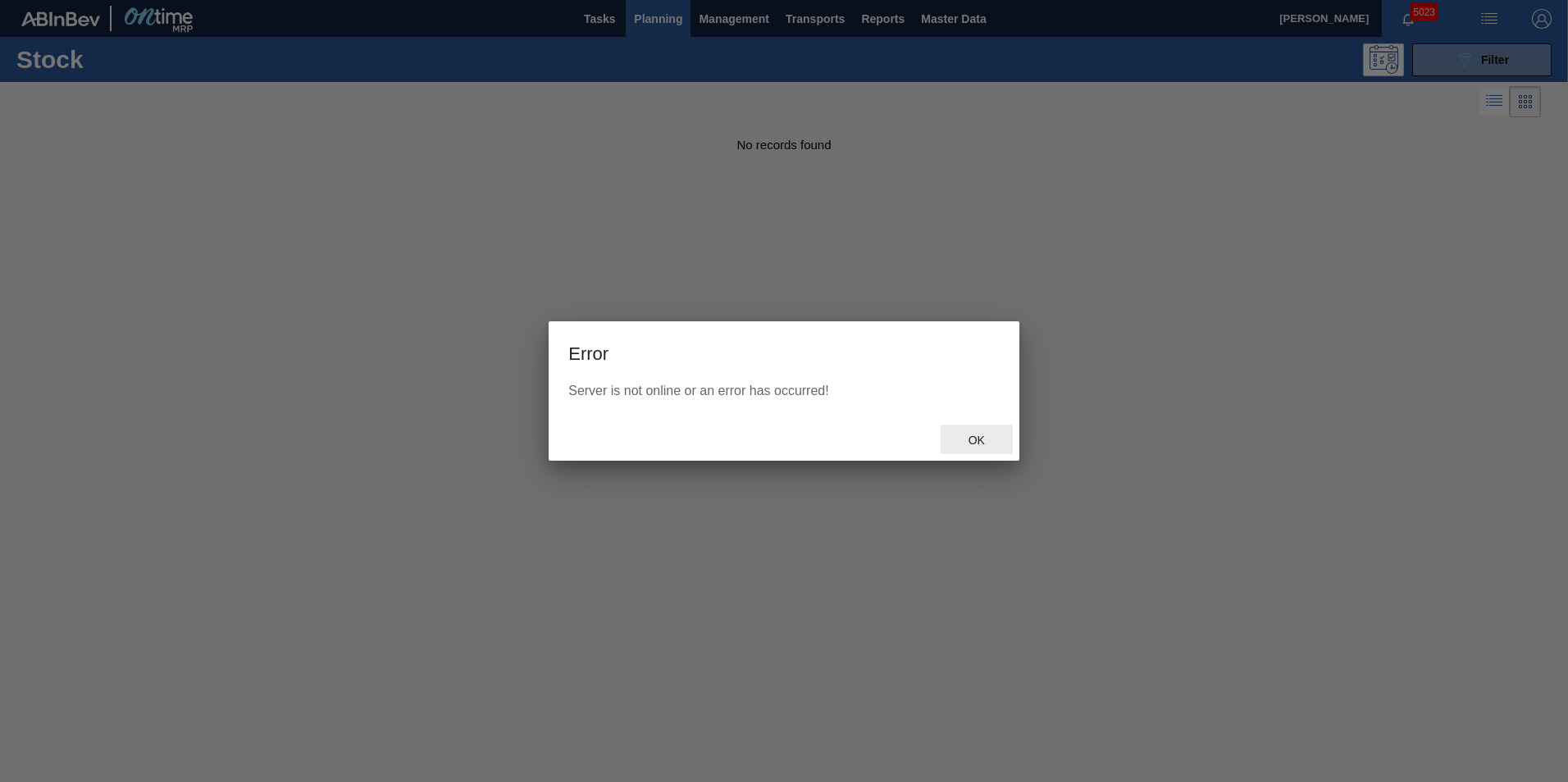
click at [984, 439] on span "Ok" at bounding box center [976, 440] width 43 height 13
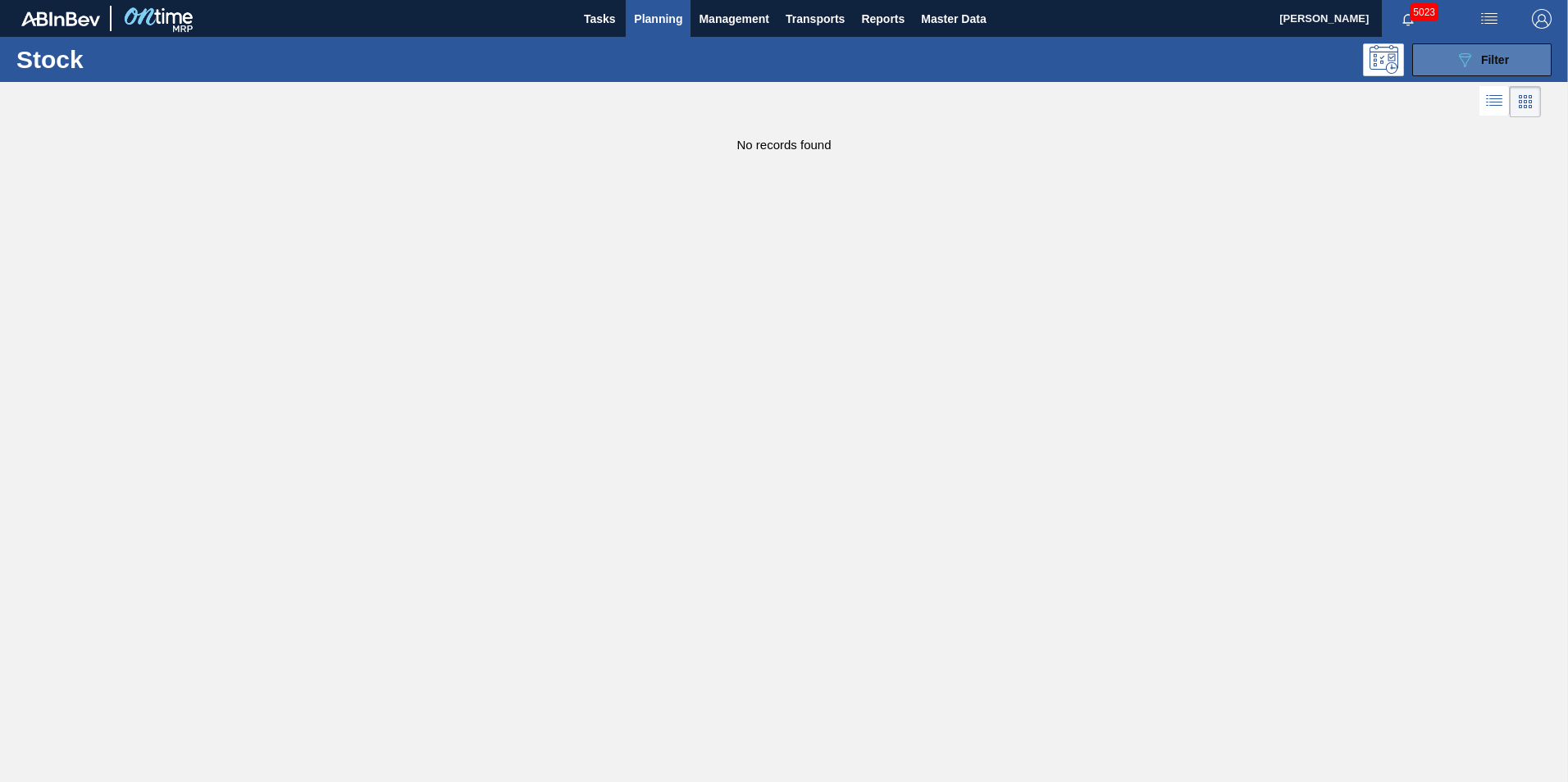
click at [1495, 57] on span "Filter" at bounding box center [1495, 59] width 28 height 13
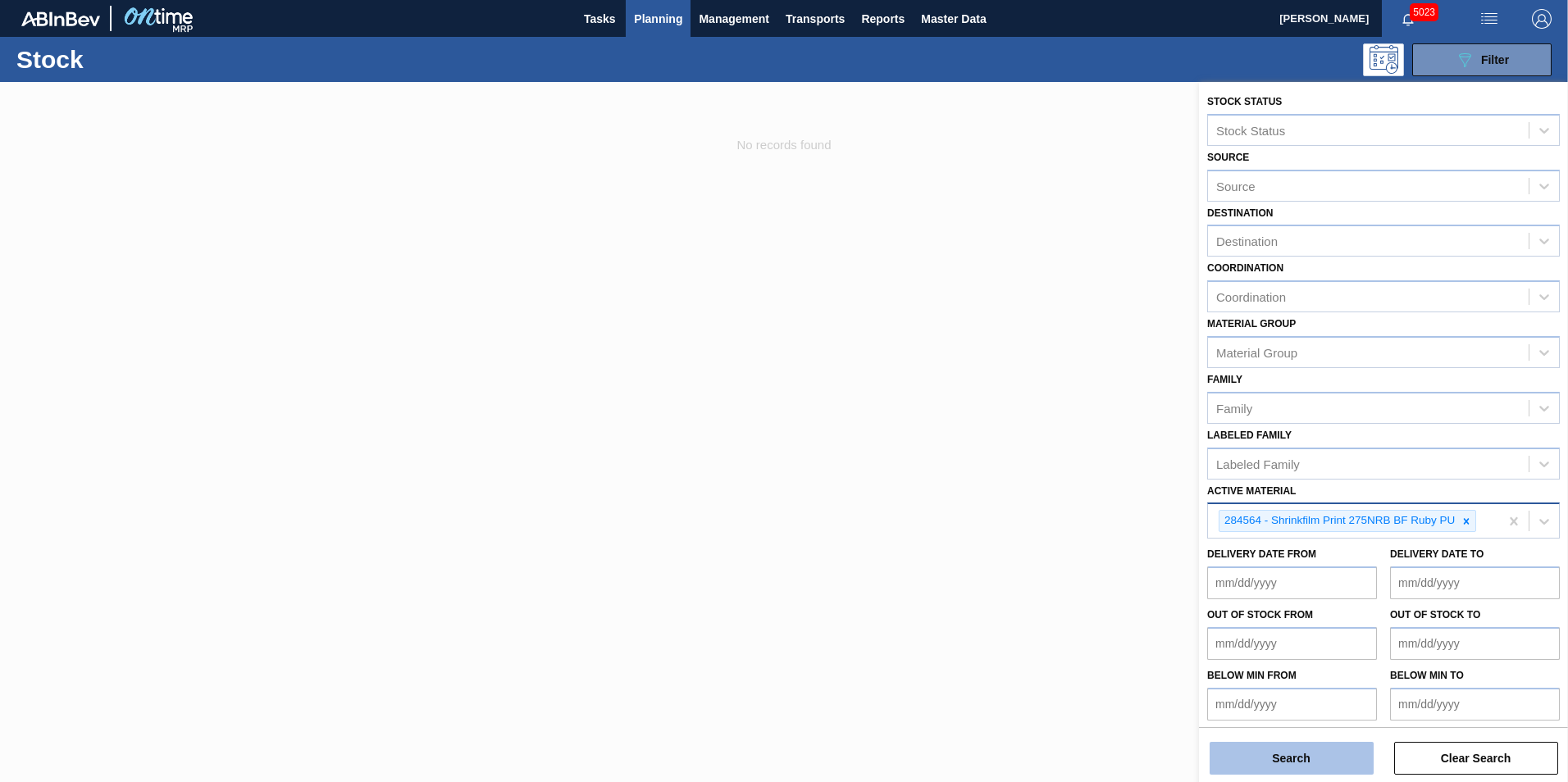
click at [1314, 758] on button "Search" at bounding box center [1292, 758] width 164 height 32
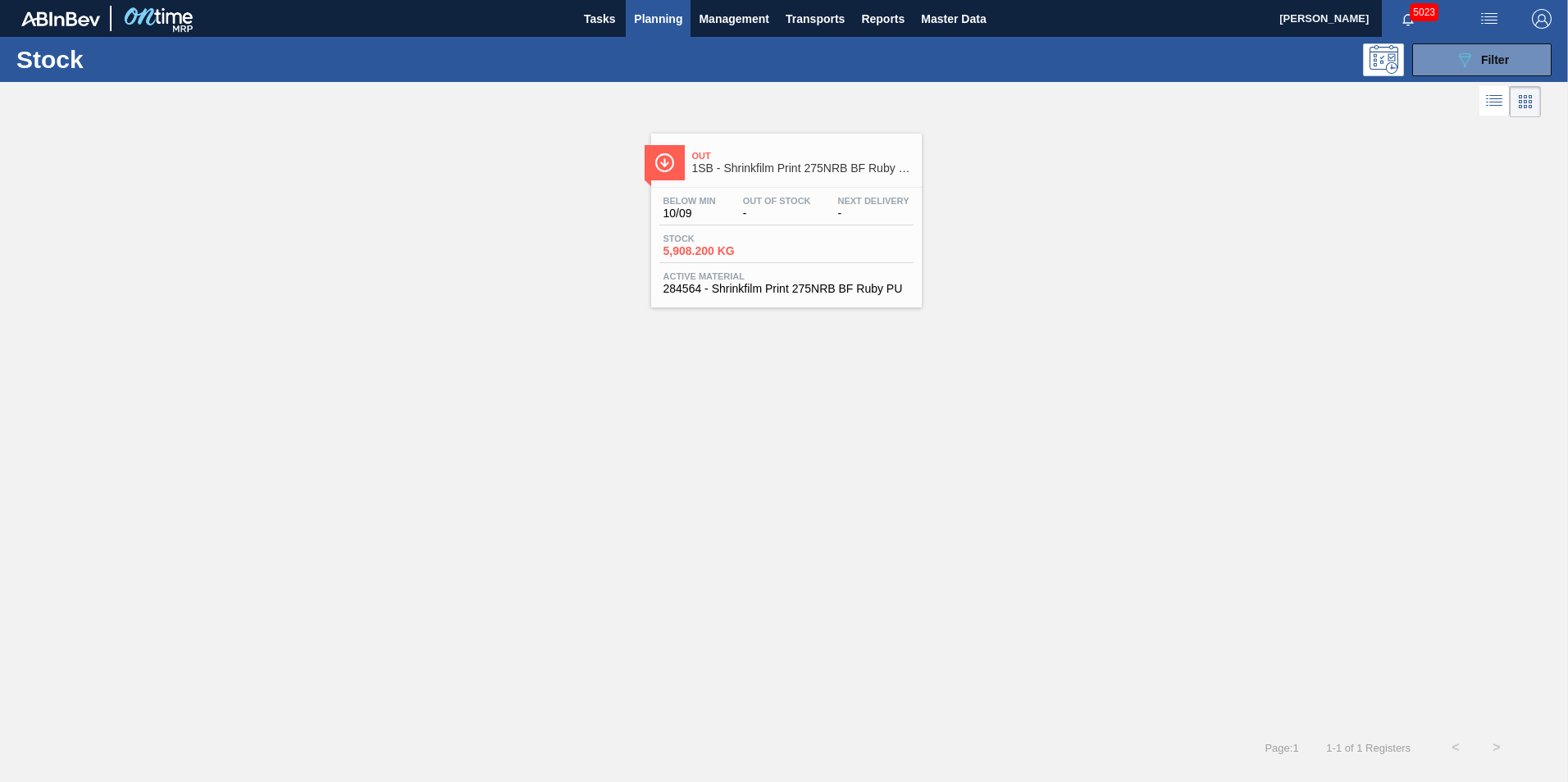
click at [725, 231] on div "Below Min 10/09 Out Of Stock - Next Delivery - Stock 5,908.200 KG Active Materi…" at bounding box center [786, 243] width 270 height 111
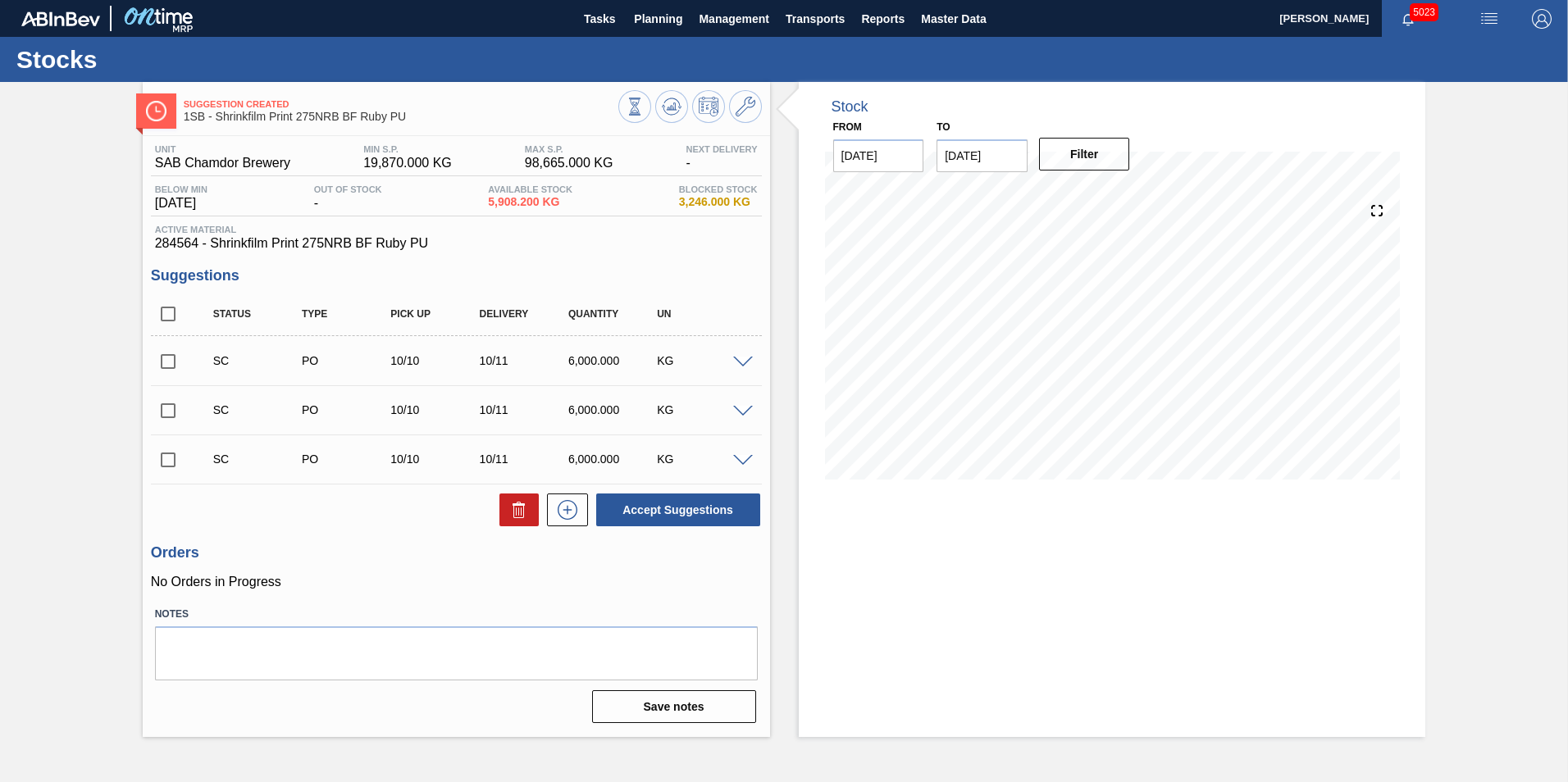
click at [169, 360] on input "checkbox" at bounding box center [167, 361] width 34 height 34
click at [689, 513] on button "Accept Suggestions" at bounding box center [677, 509] width 164 height 32
checkbox input "false"
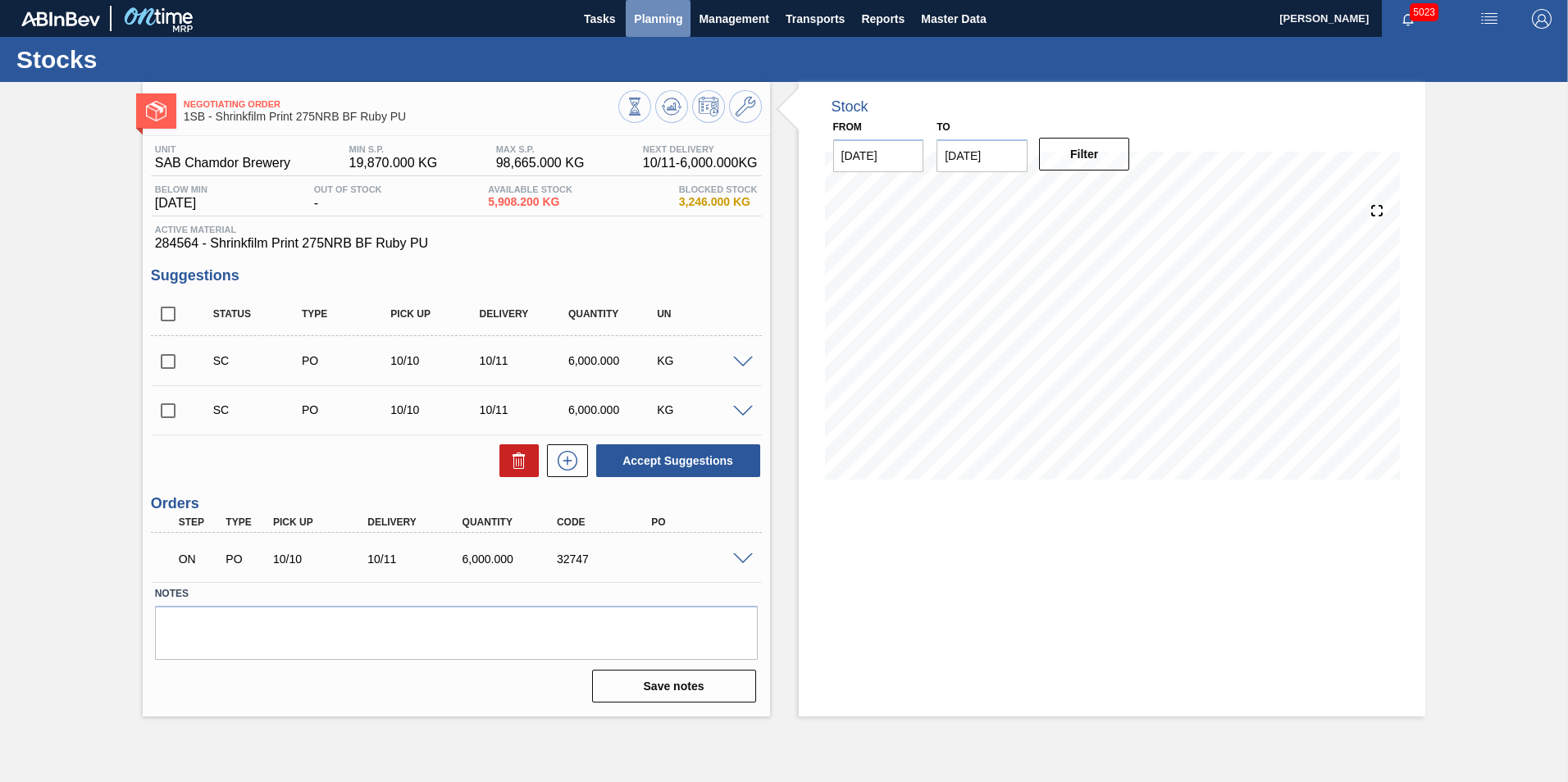
click at [660, 20] on span "Planning" at bounding box center [658, 18] width 48 height 19
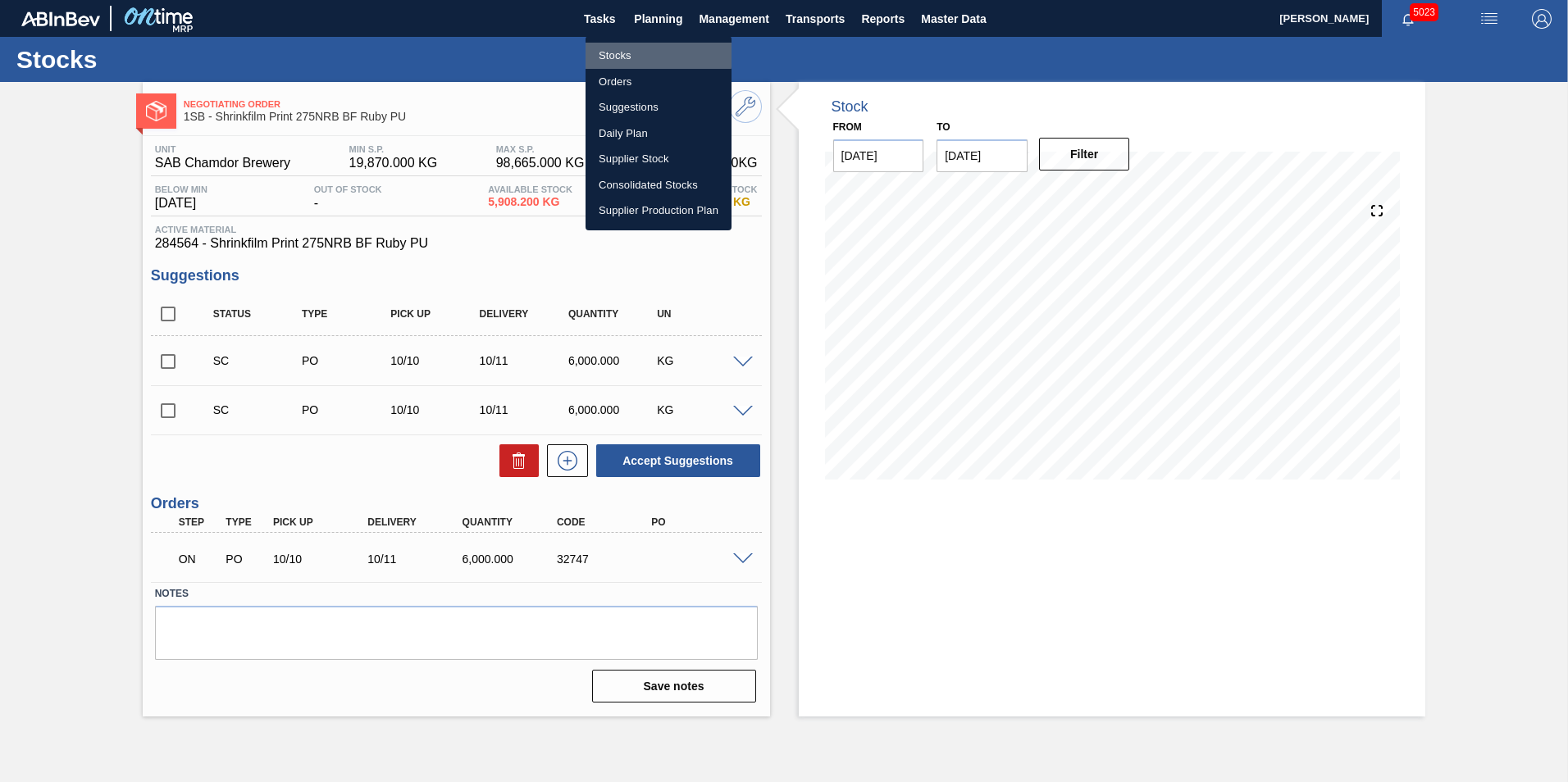
click at [628, 54] on li "Stocks" at bounding box center [658, 56] width 146 height 26
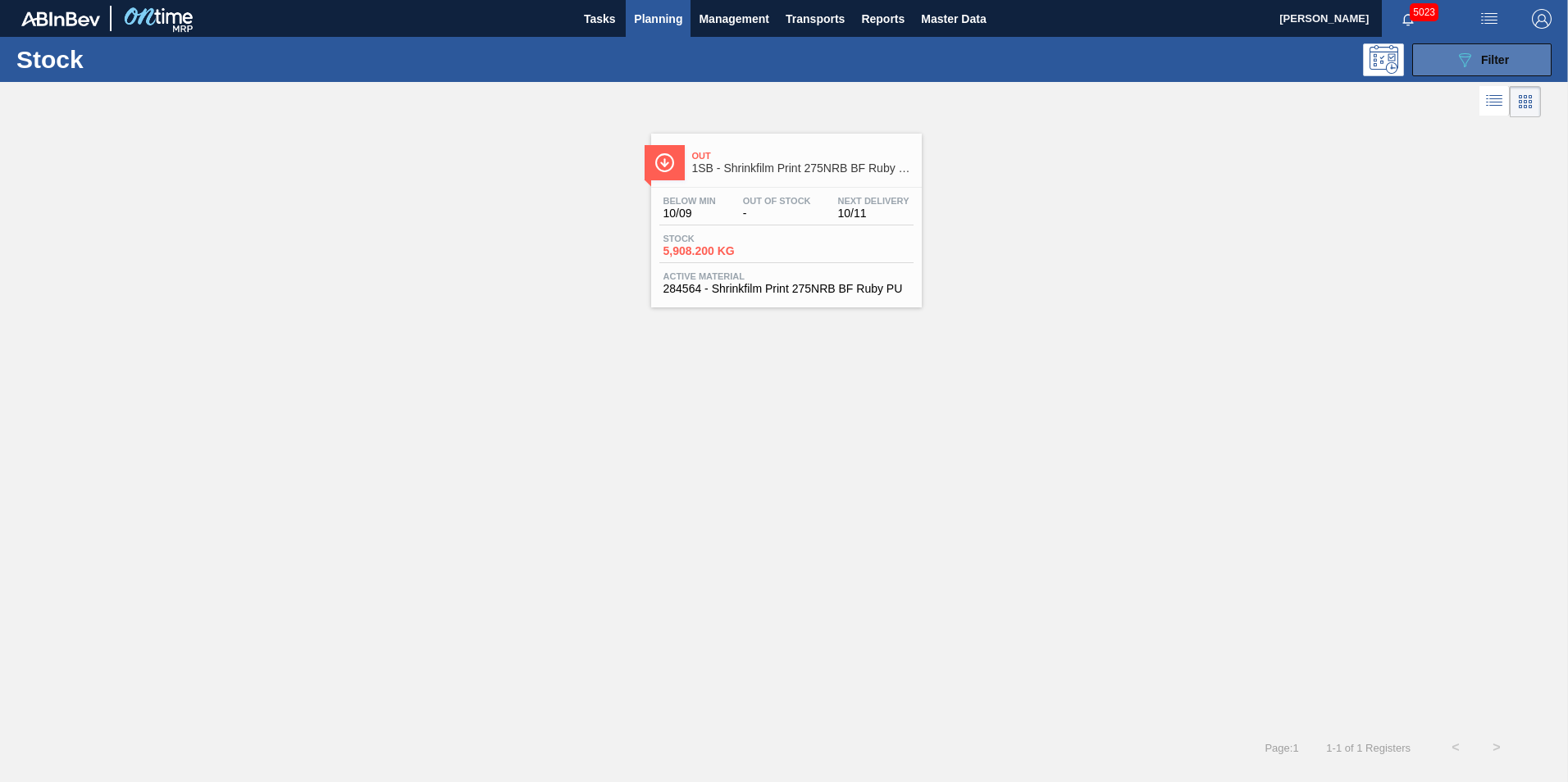
click at [1488, 62] on span "Filter" at bounding box center [1495, 59] width 28 height 13
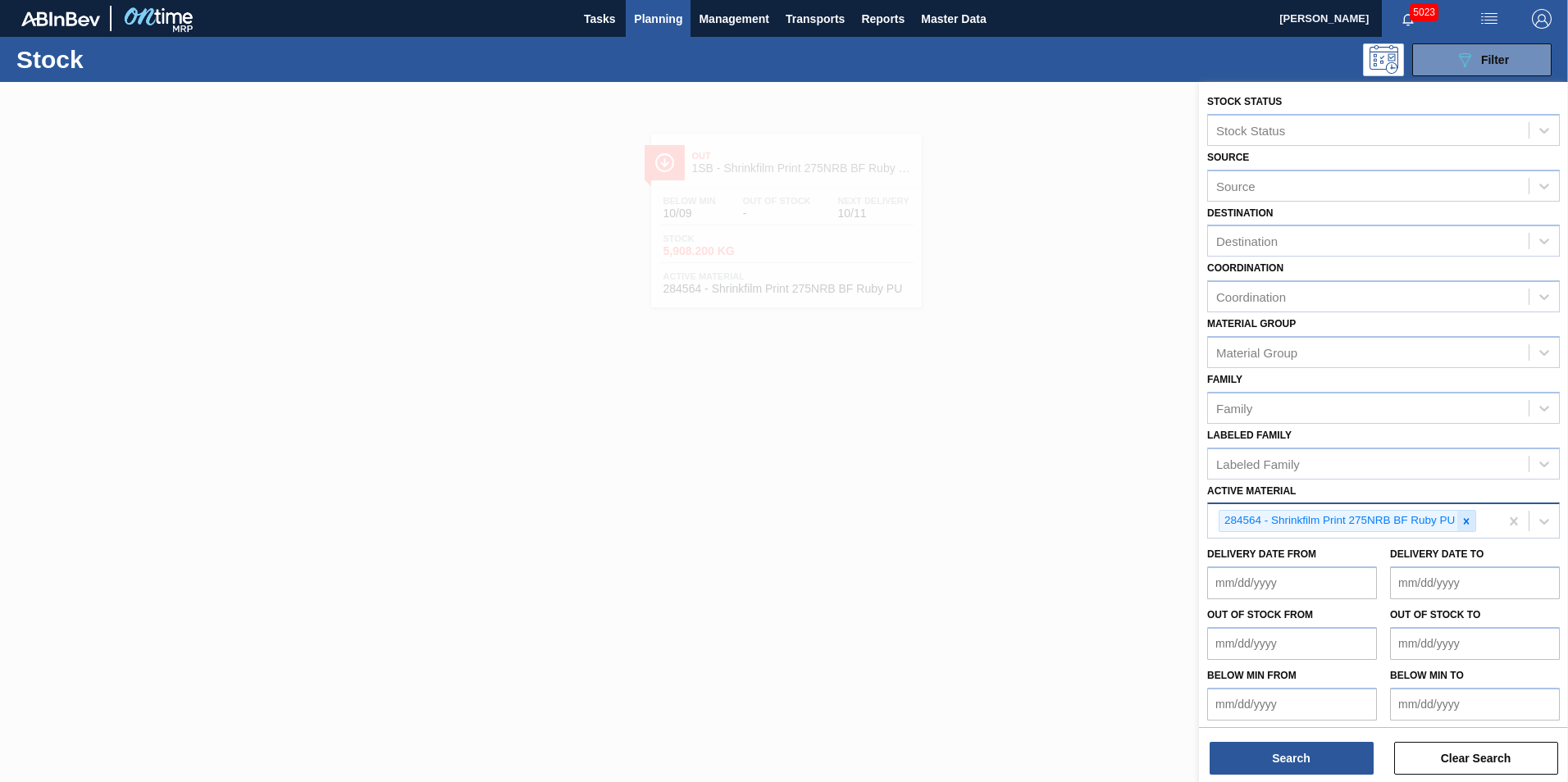
click at [1465, 518] on icon at bounding box center [1466, 521] width 11 height 11
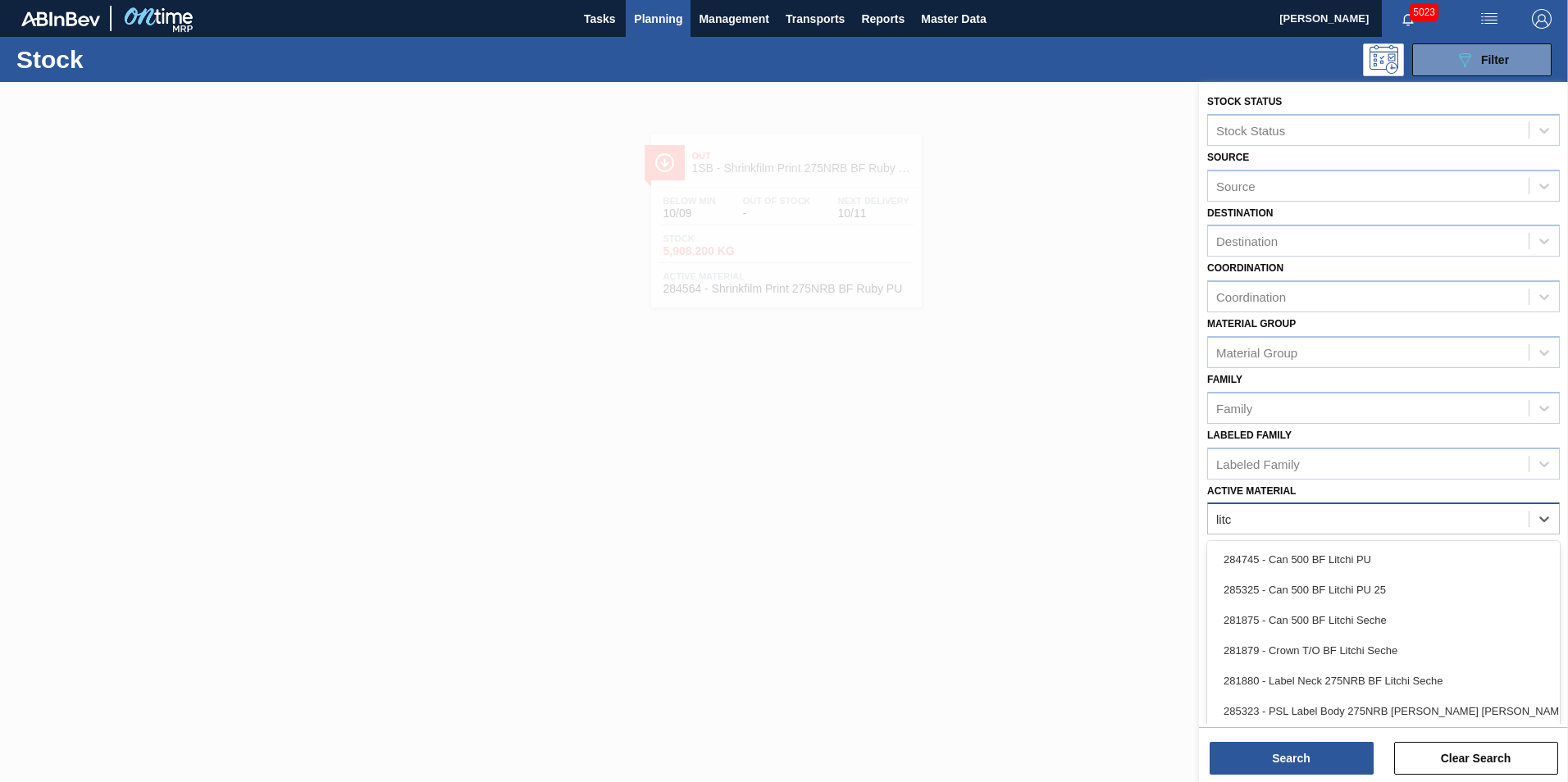
type Material "litch"
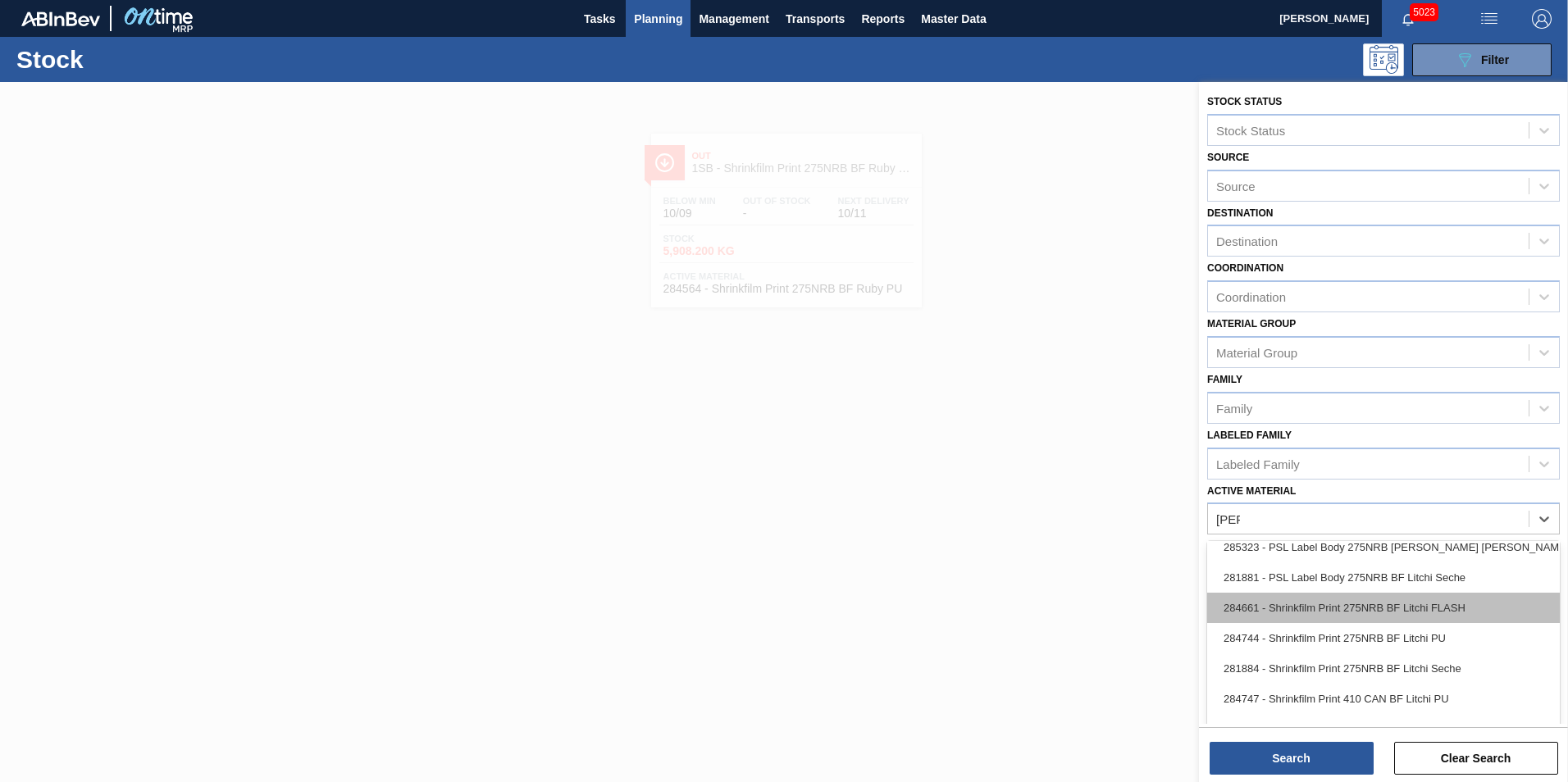
scroll to position [82, 0]
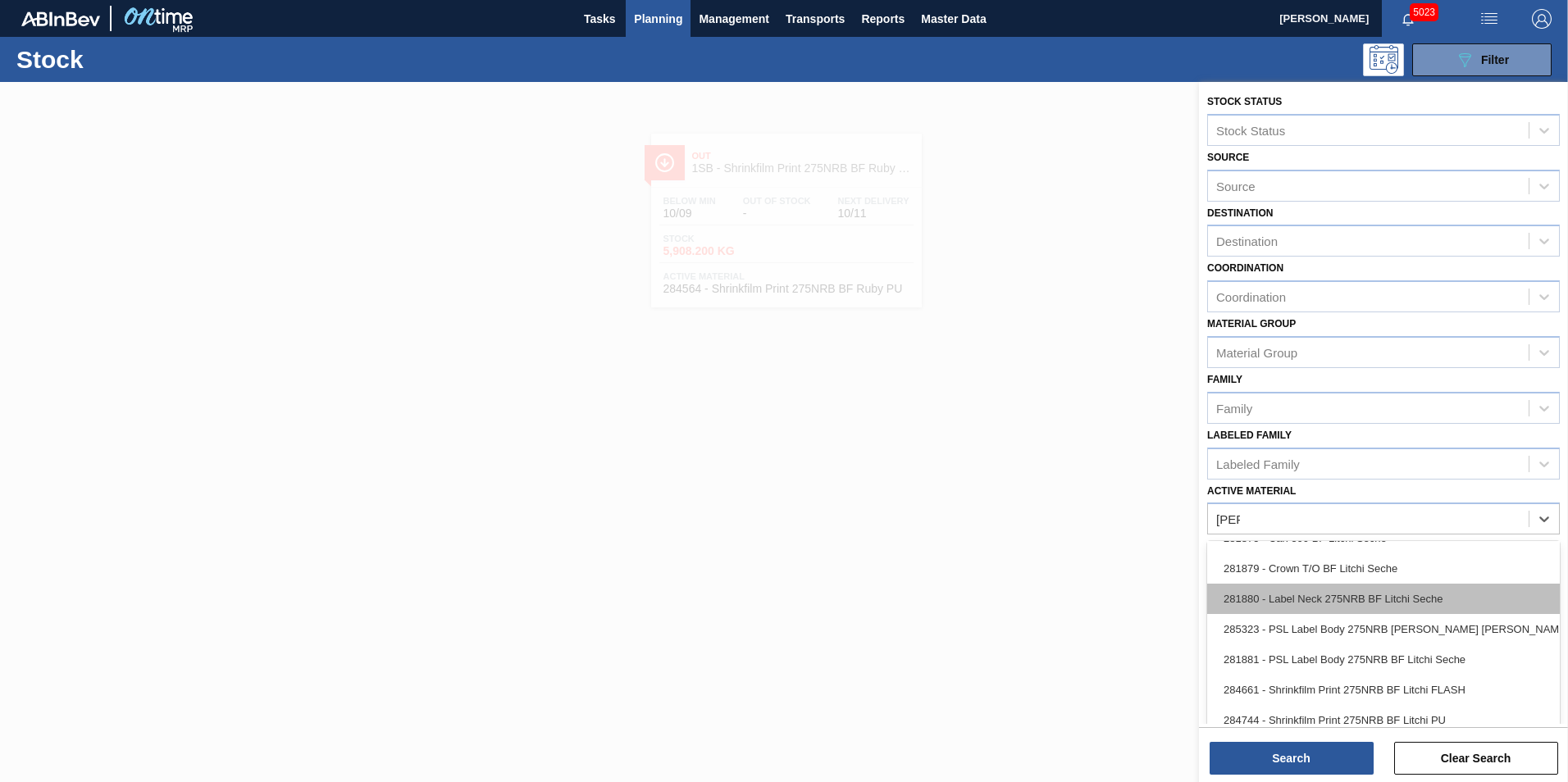
click at [1360, 597] on div "281880 - Label Neck 275NRB BF Litchi Seche" at bounding box center [1383, 598] width 353 height 31
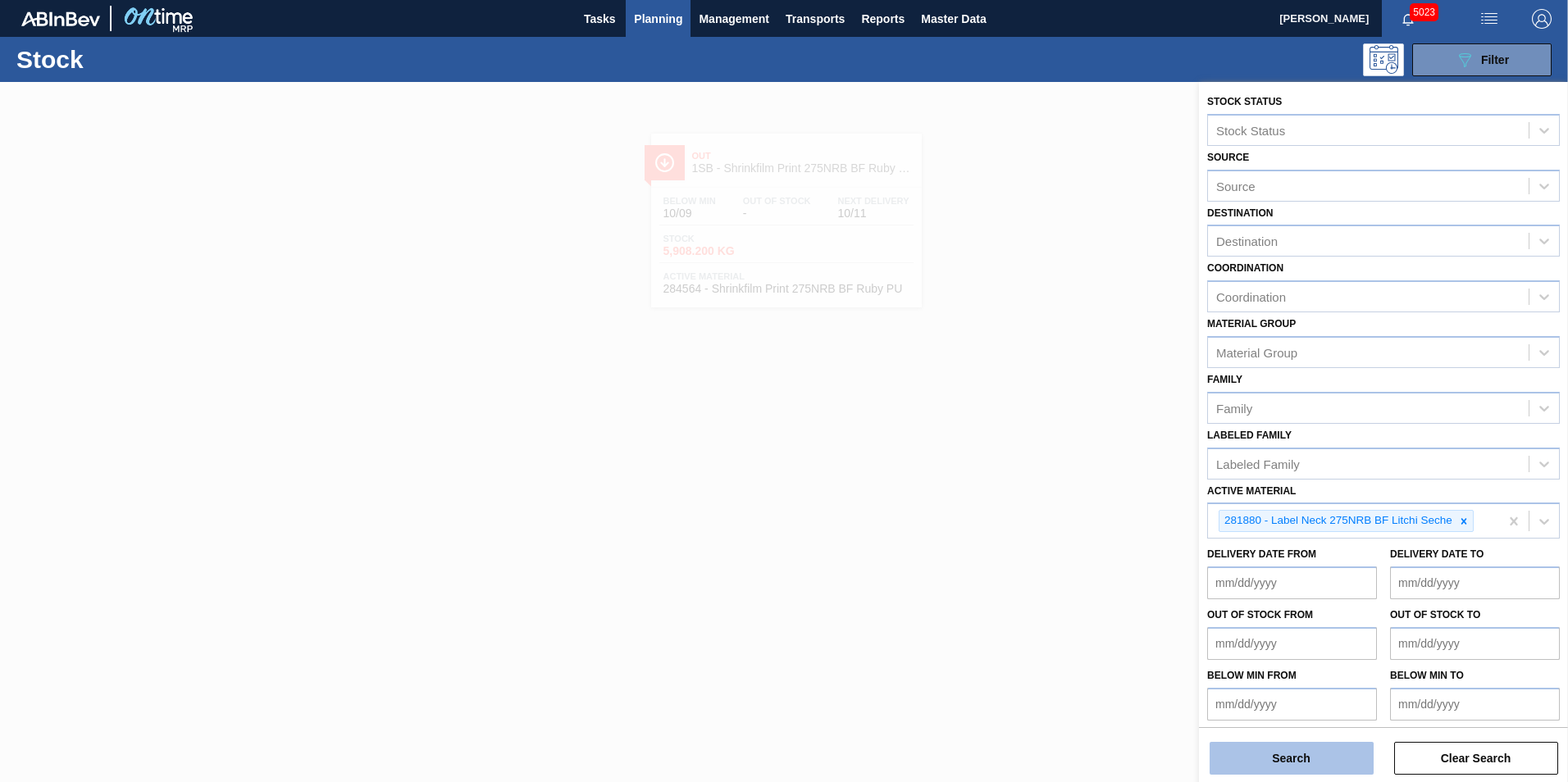
click at [1333, 772] on button "Search" at bounding box center [1292, 758] width 164 height 32
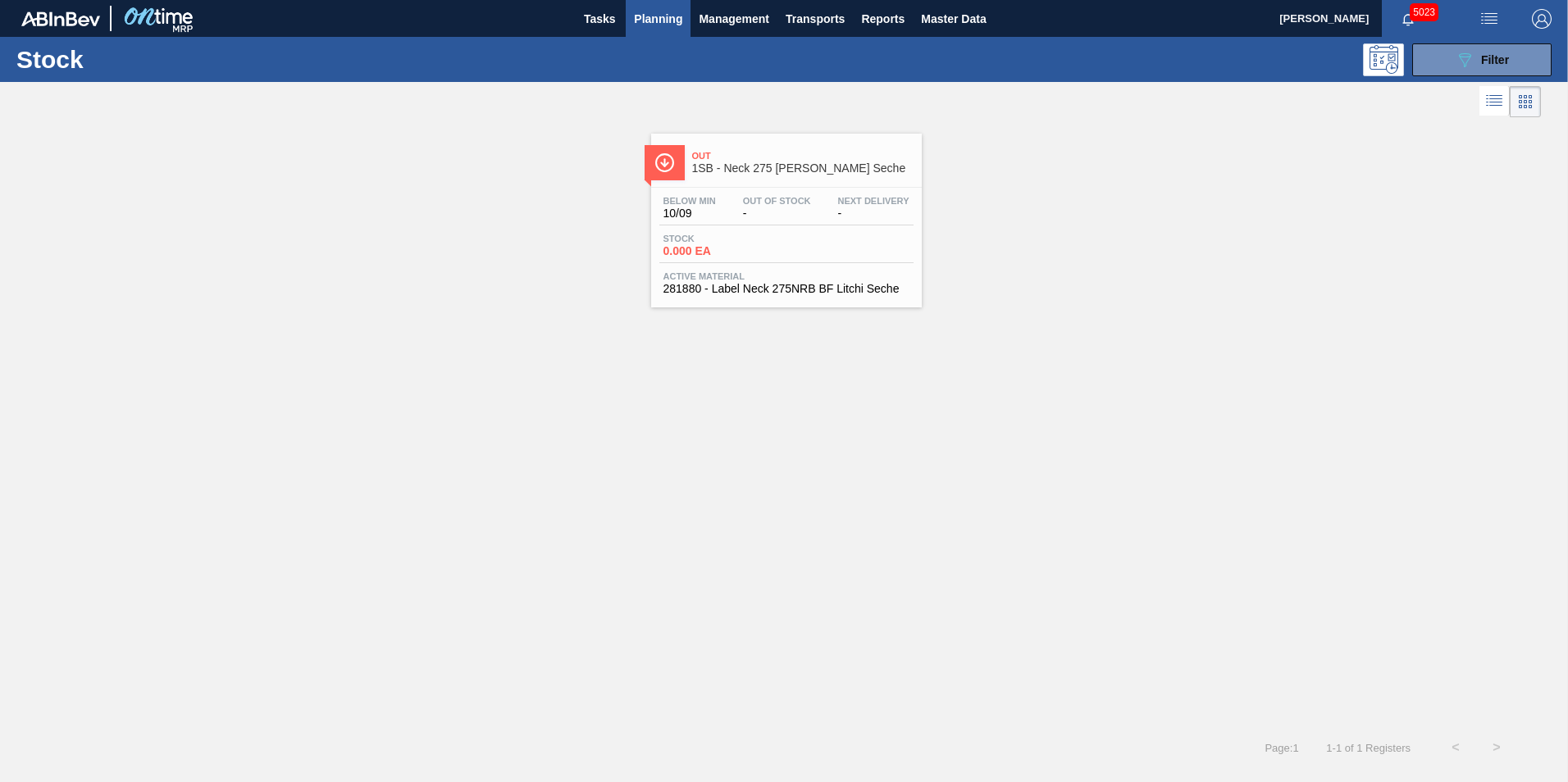
click at [713, 245] on span "0.000 EA" at bounding box center [720, 251] width 115 height 12
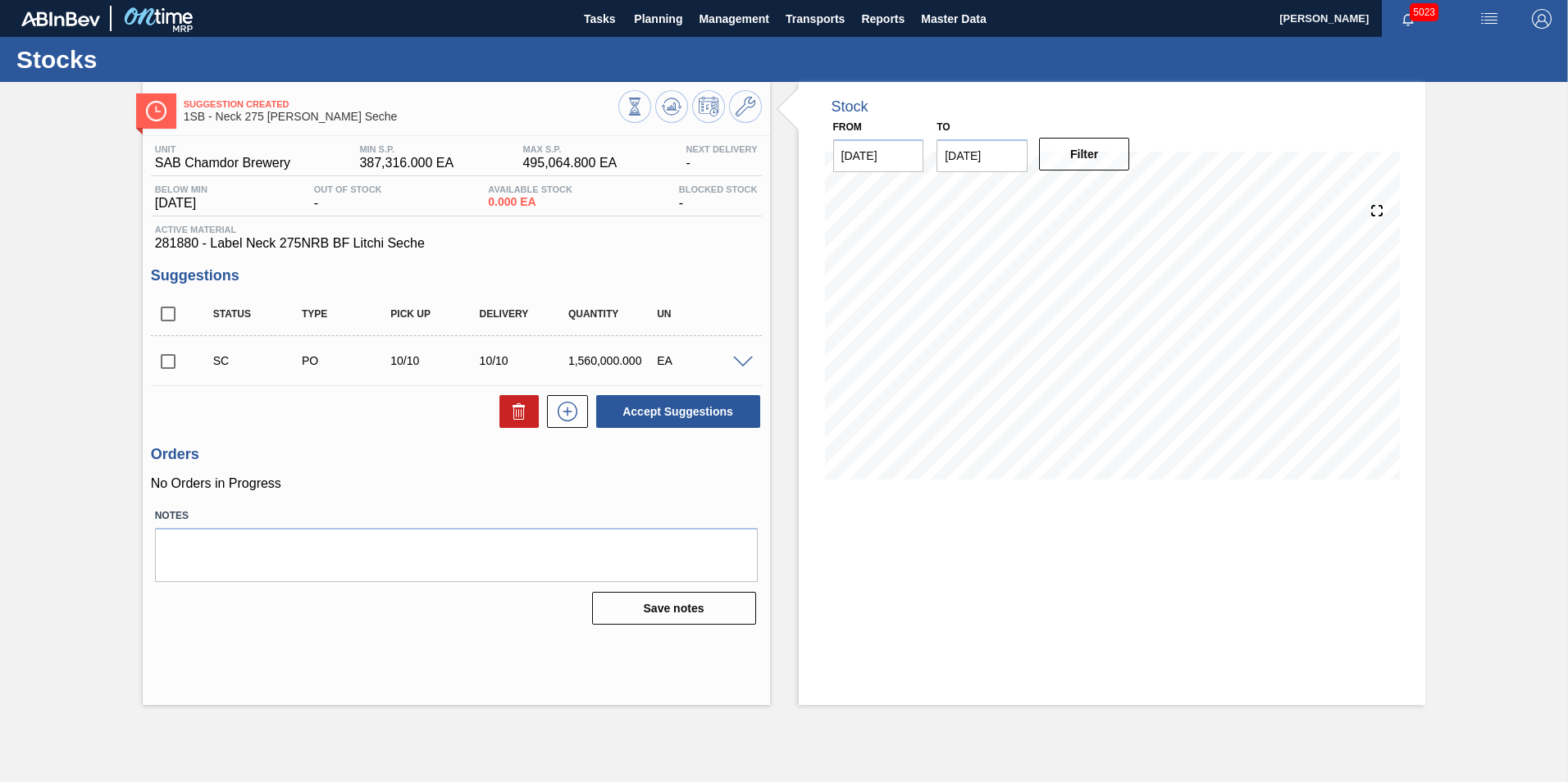
click at [744, 360] on span at bounding box center [743, 363] width 19 height 12
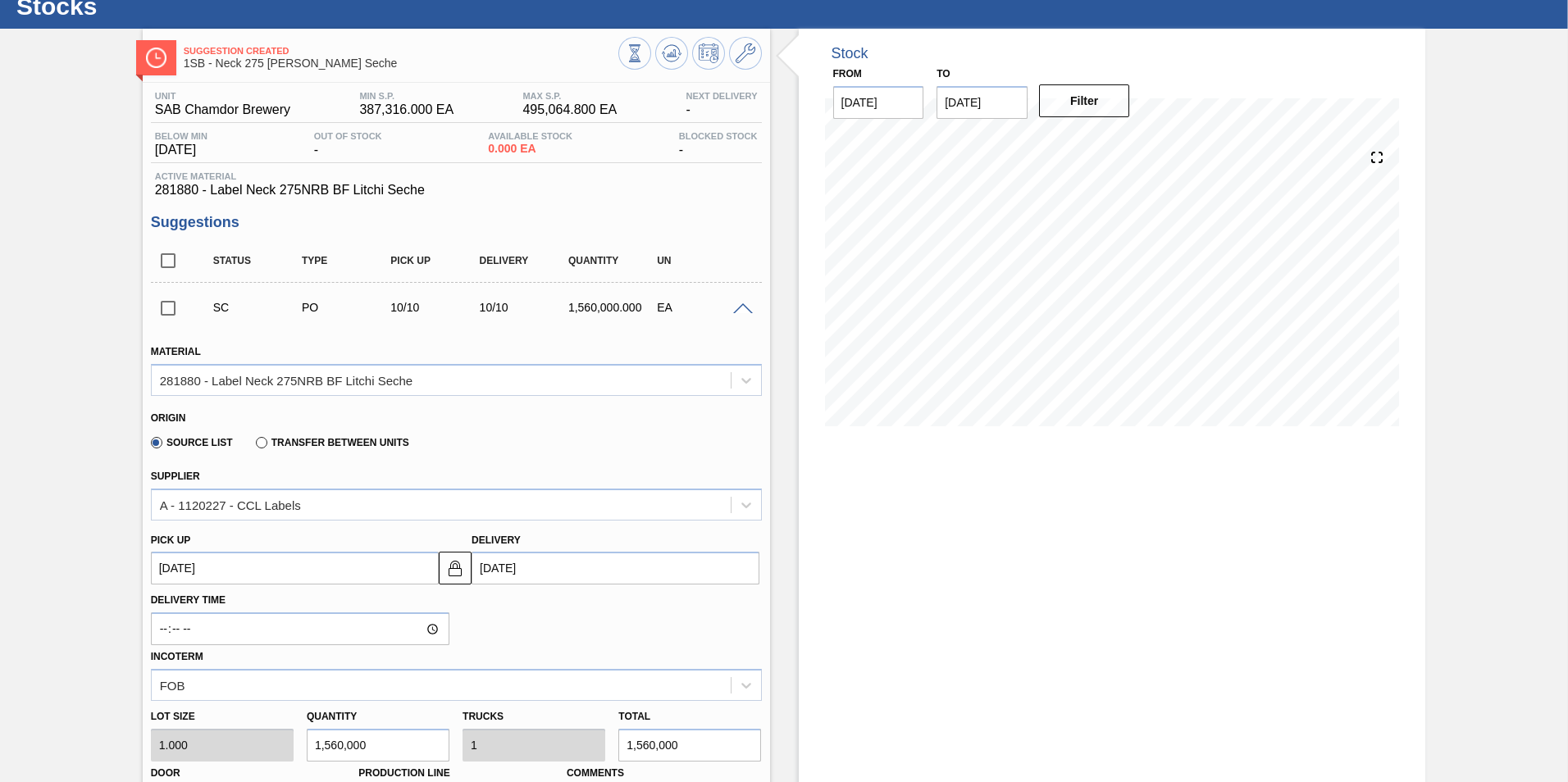
scroll to position [82, 0]
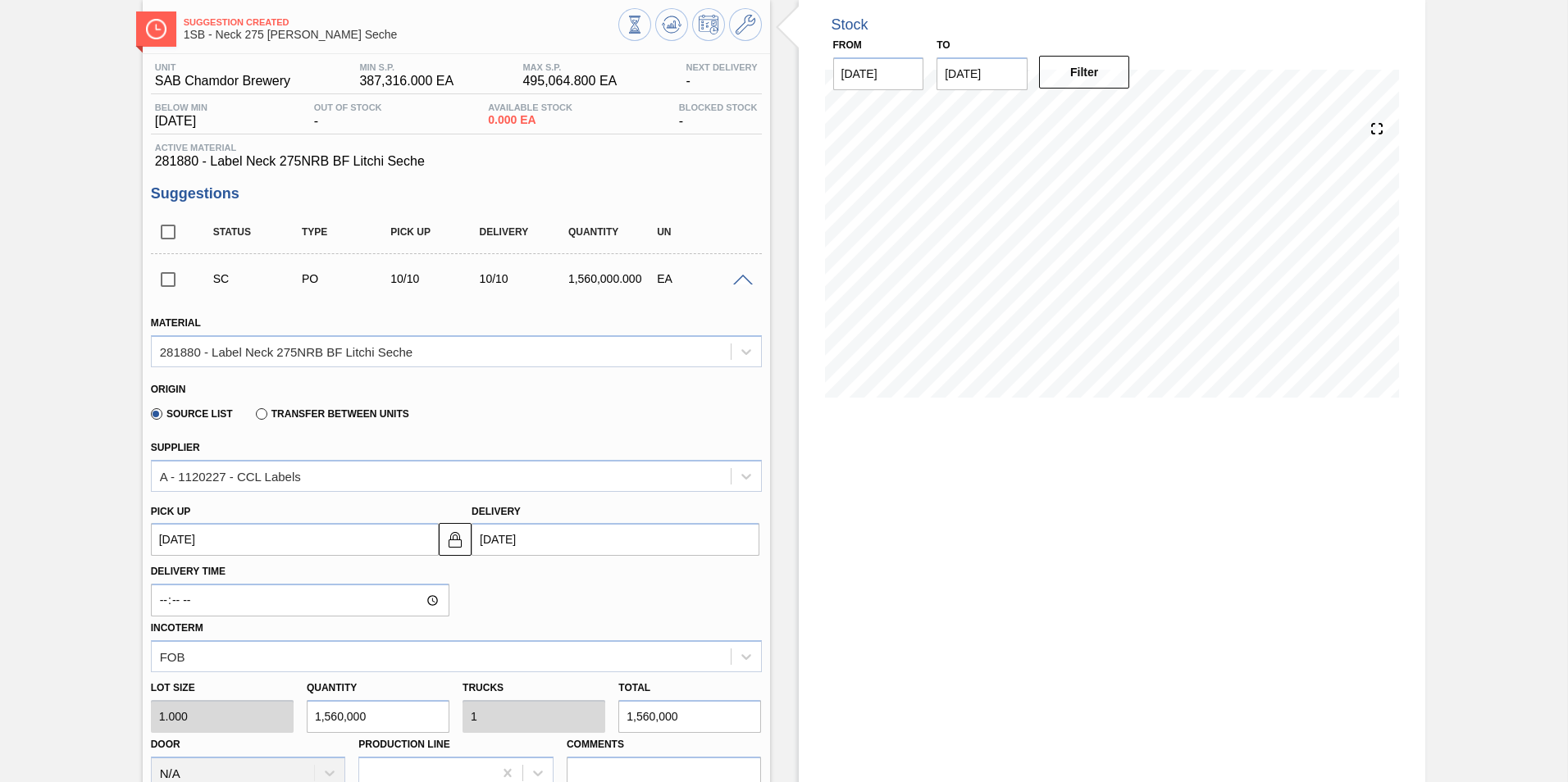
click at [741, 283] on span at bounding box center [743, 281] width 19 height 12
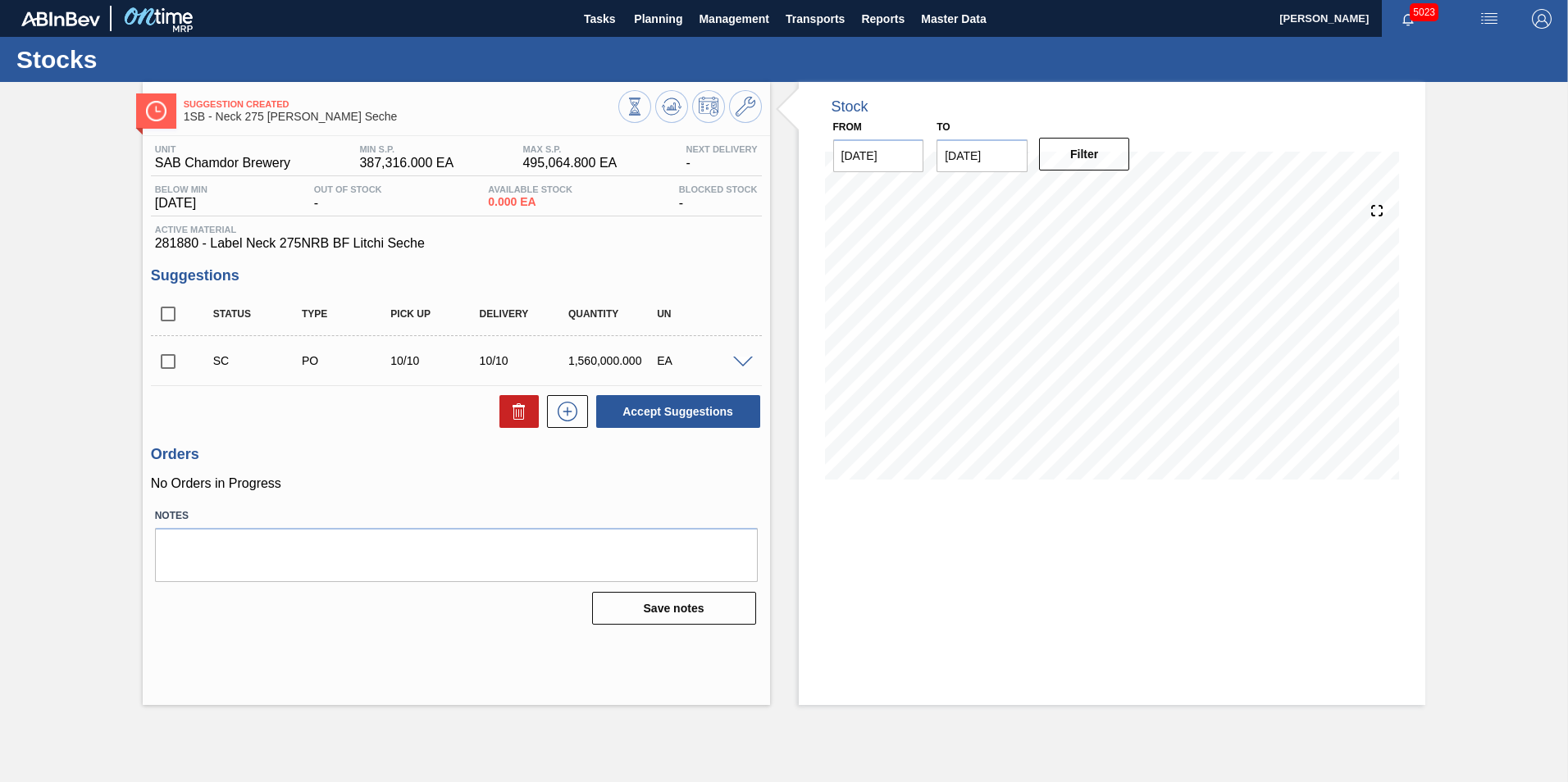
scroll to position [0, 0]
click at [161, 357] on input "checkbox" at bounding box center [167, 361] width 34 height 34
click at [639, 407] on button "Accept Suggestions" at bounding box center [677, 411] width 164 height 32
checkbox input "false"
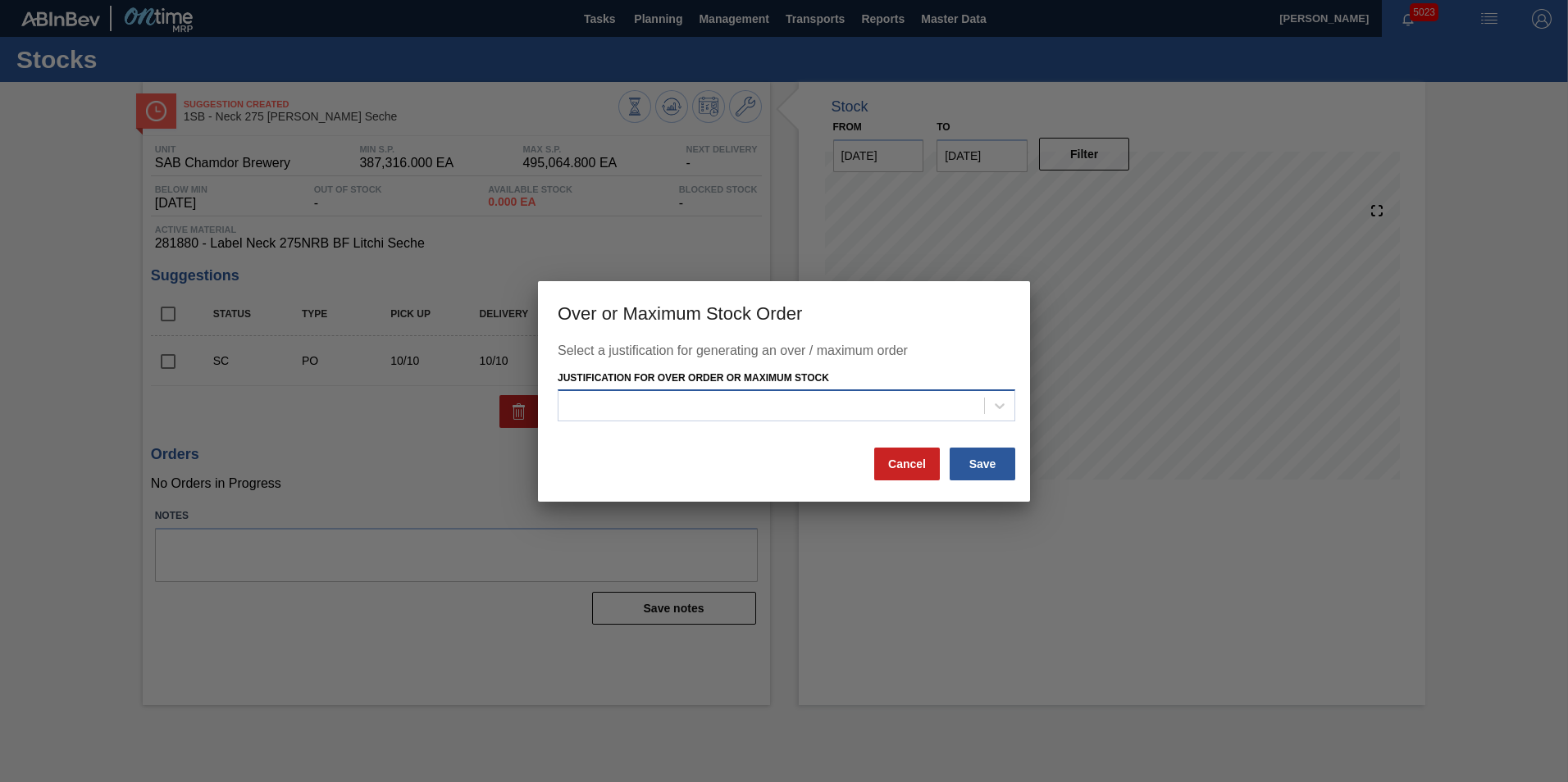
click at [626, 408] on div at bounding box center [771, 406] width 425 height 24
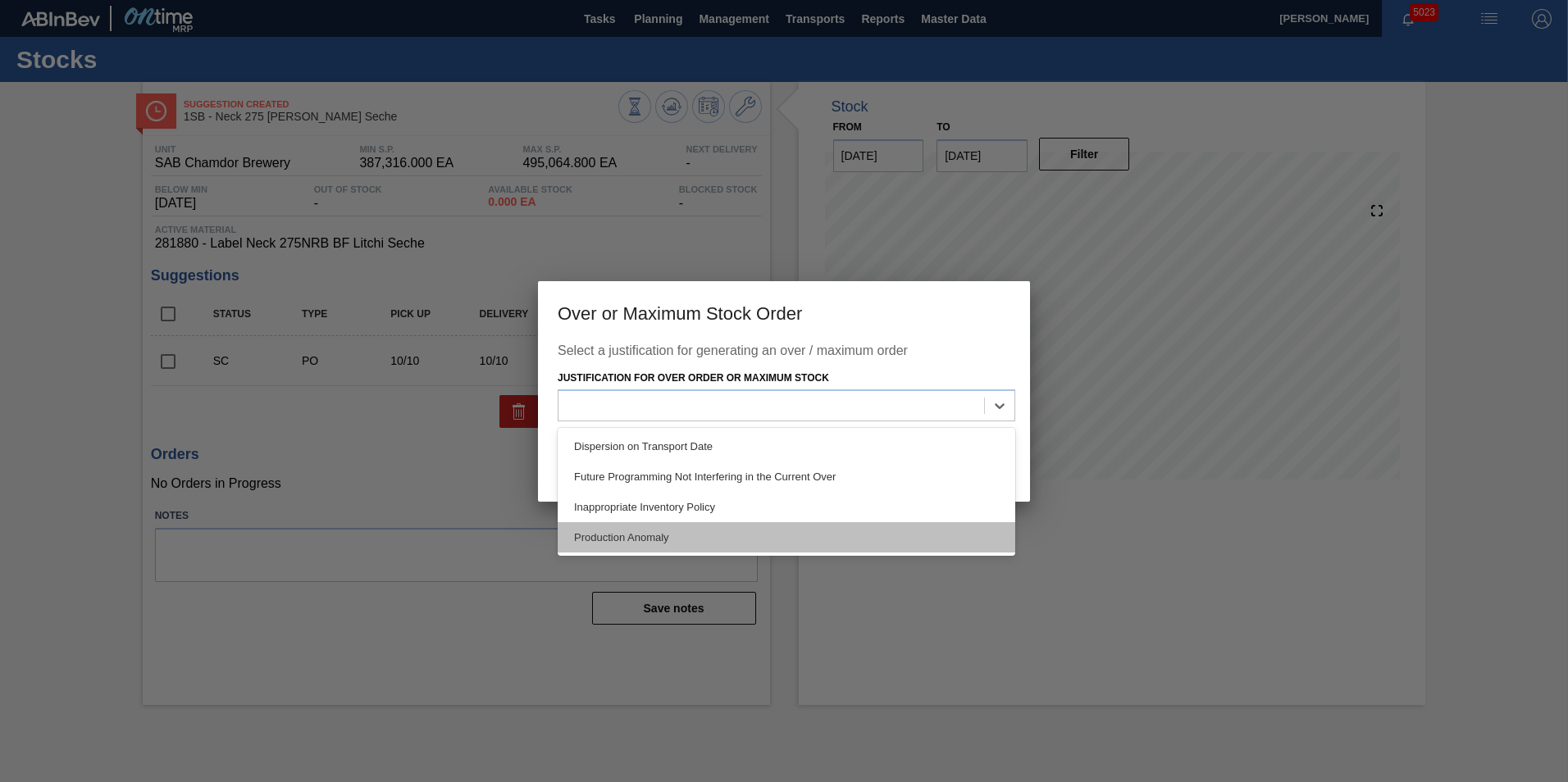
click at [626, 527] on div "Production Anomaly" at bounding box center [786, 537] width 458 height 31
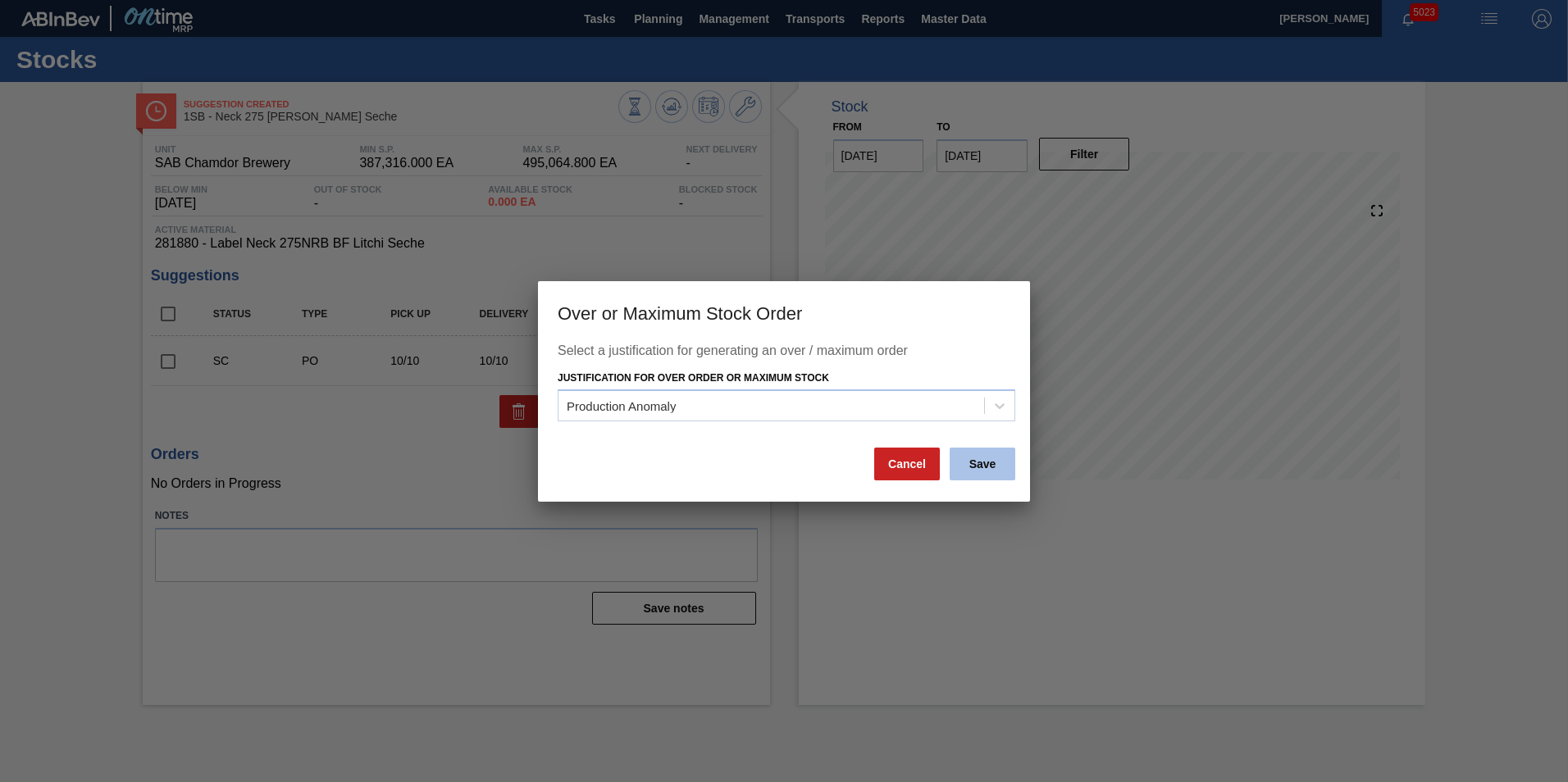
click at [976, 464] on button "Save" at bounding box center [982, 464] width 66 height 32
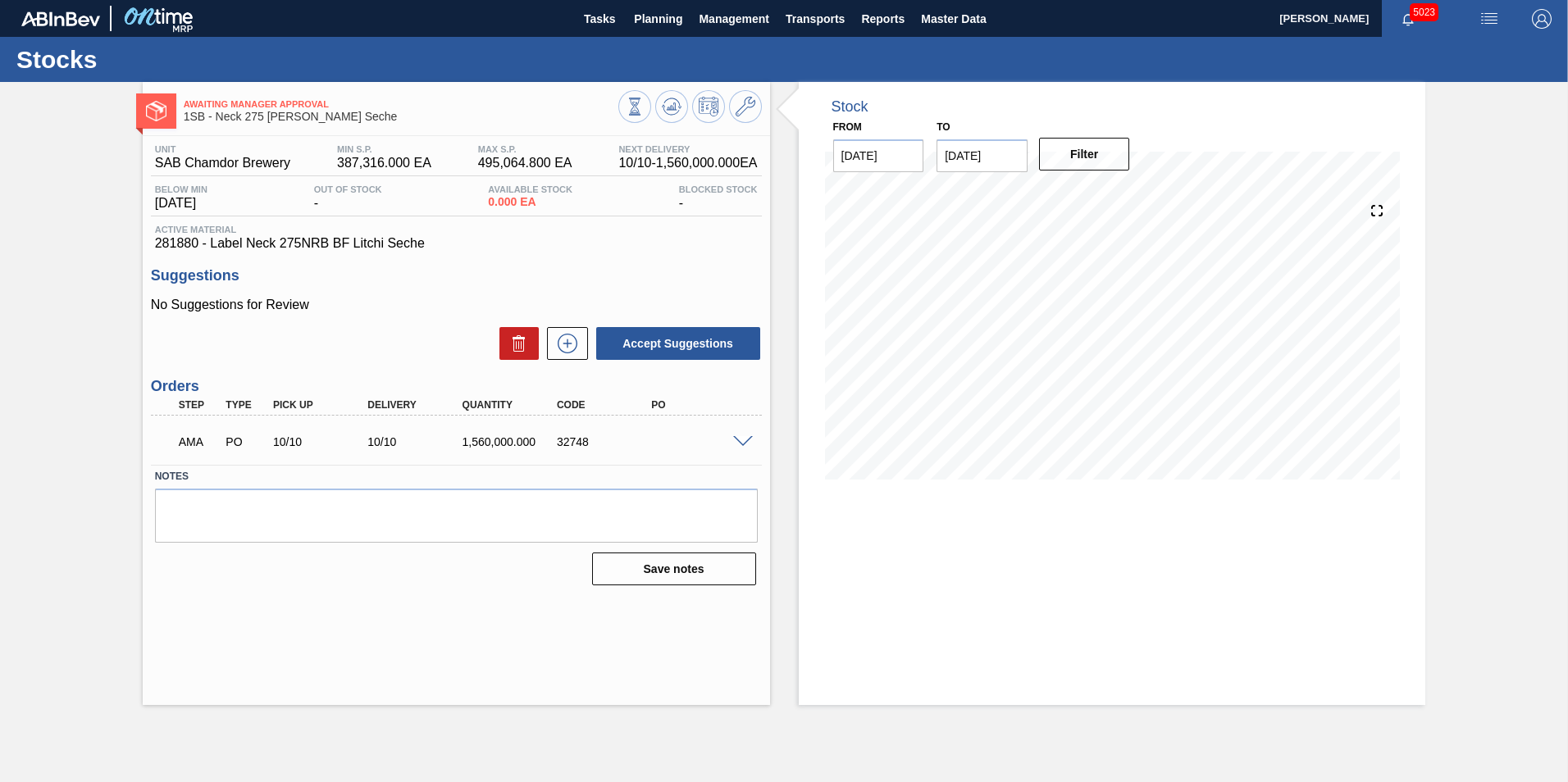
click at [742, 438] on span at bounding box center [743, 443] width 19 height 12
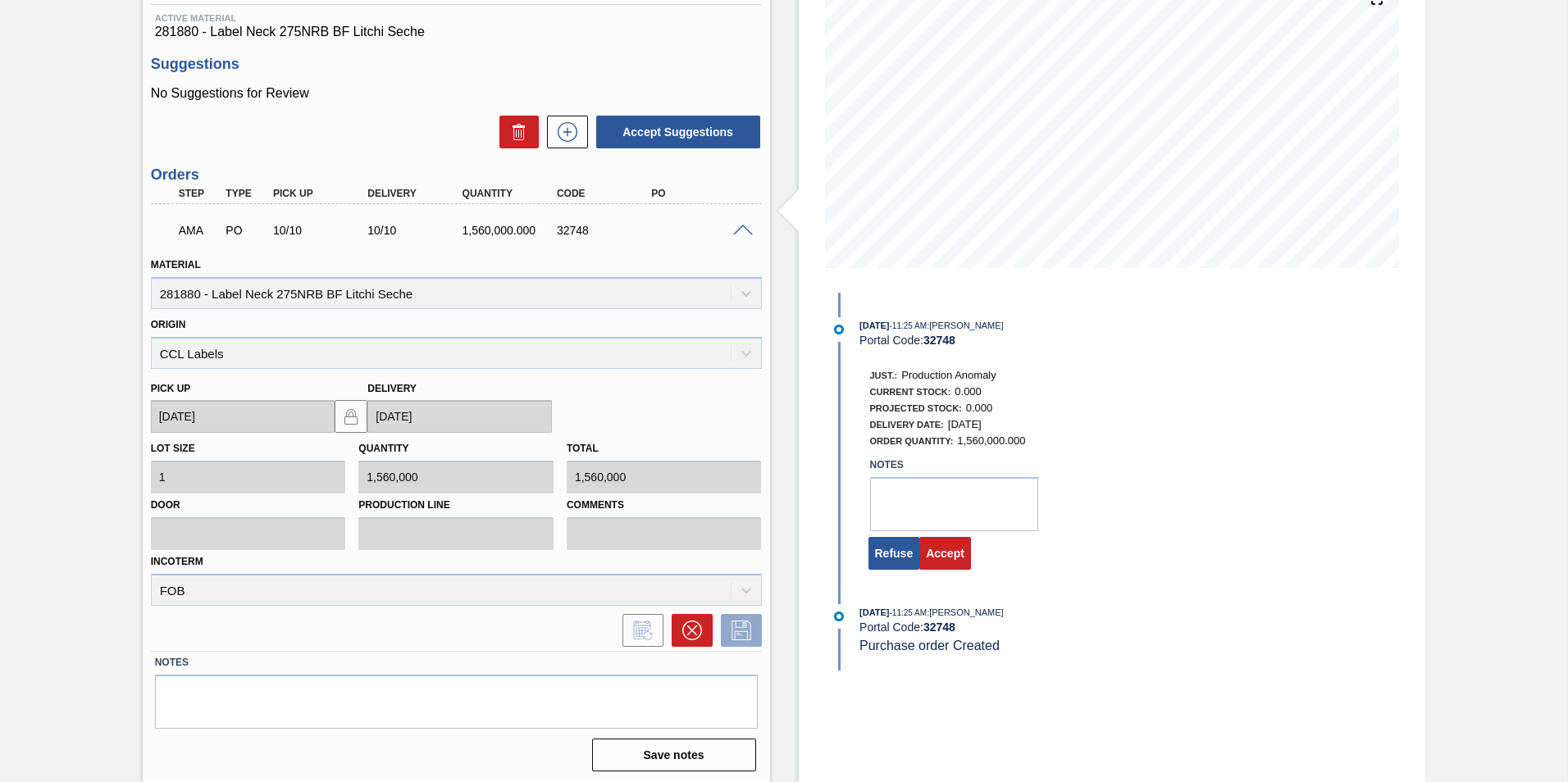
scroll to position [215, 0]
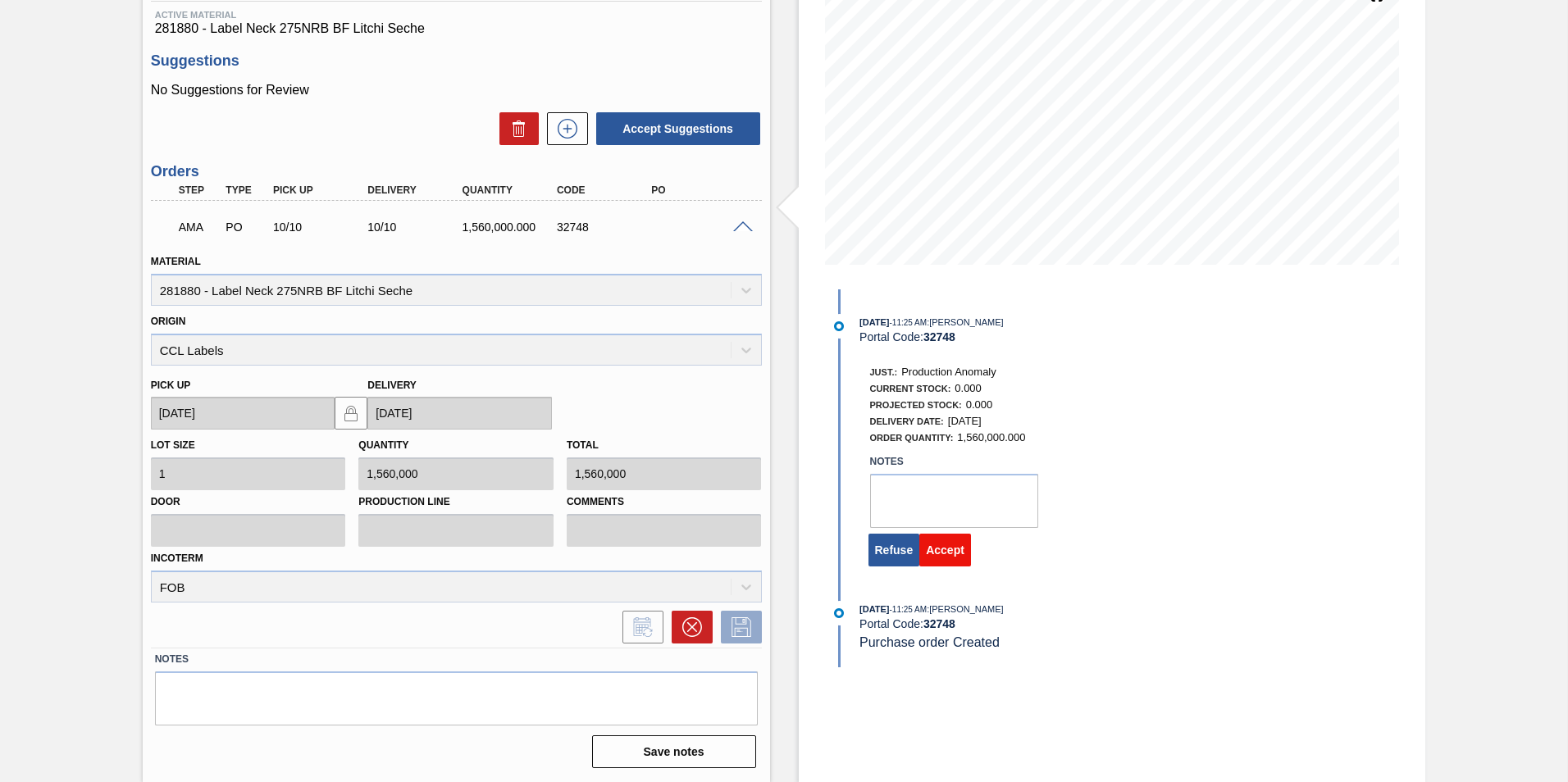
click at [949, 552] on button "Accept" at bounding box center [945, 549] width 52 height 32
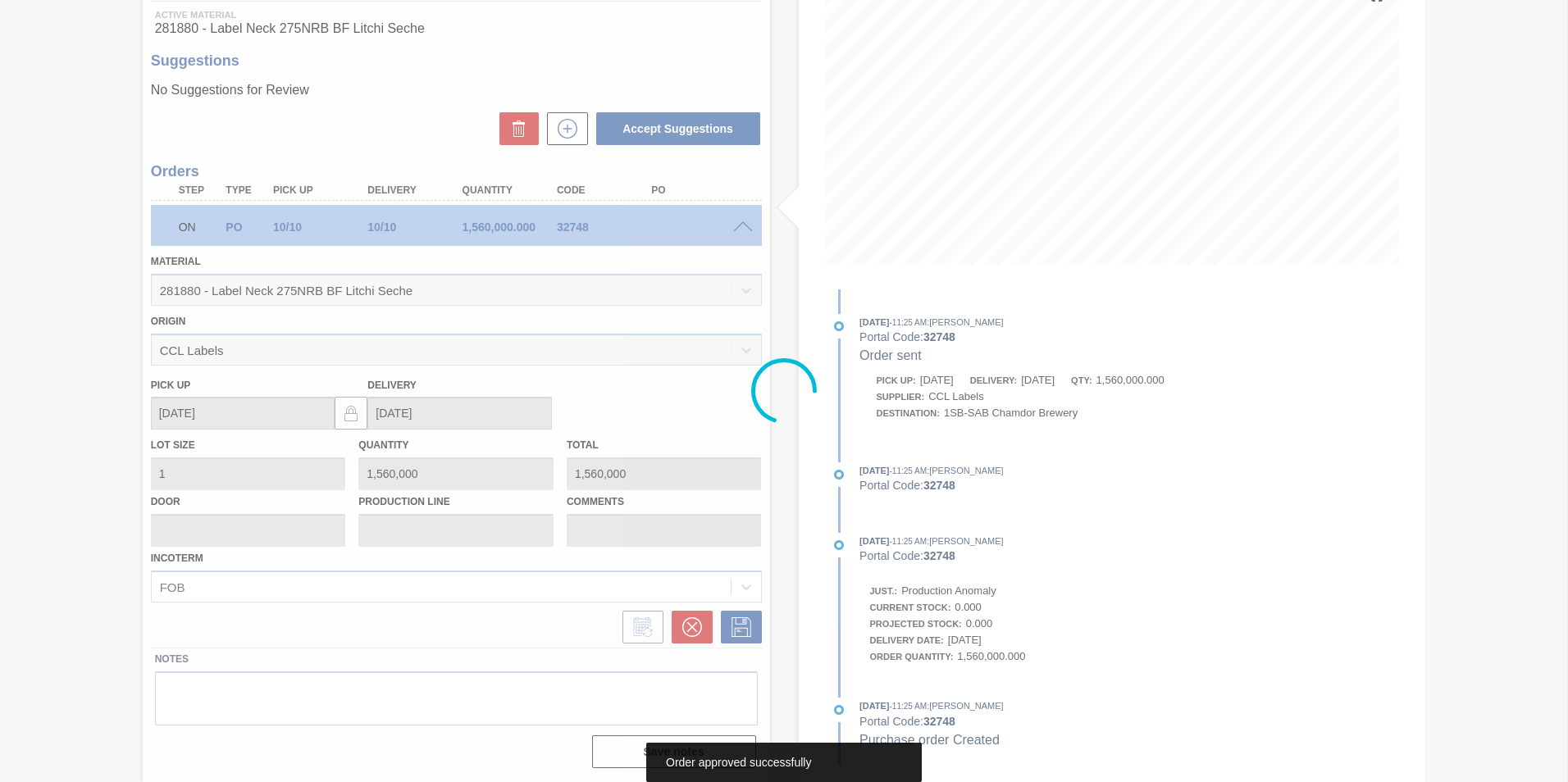
scroll to position [0, 0]
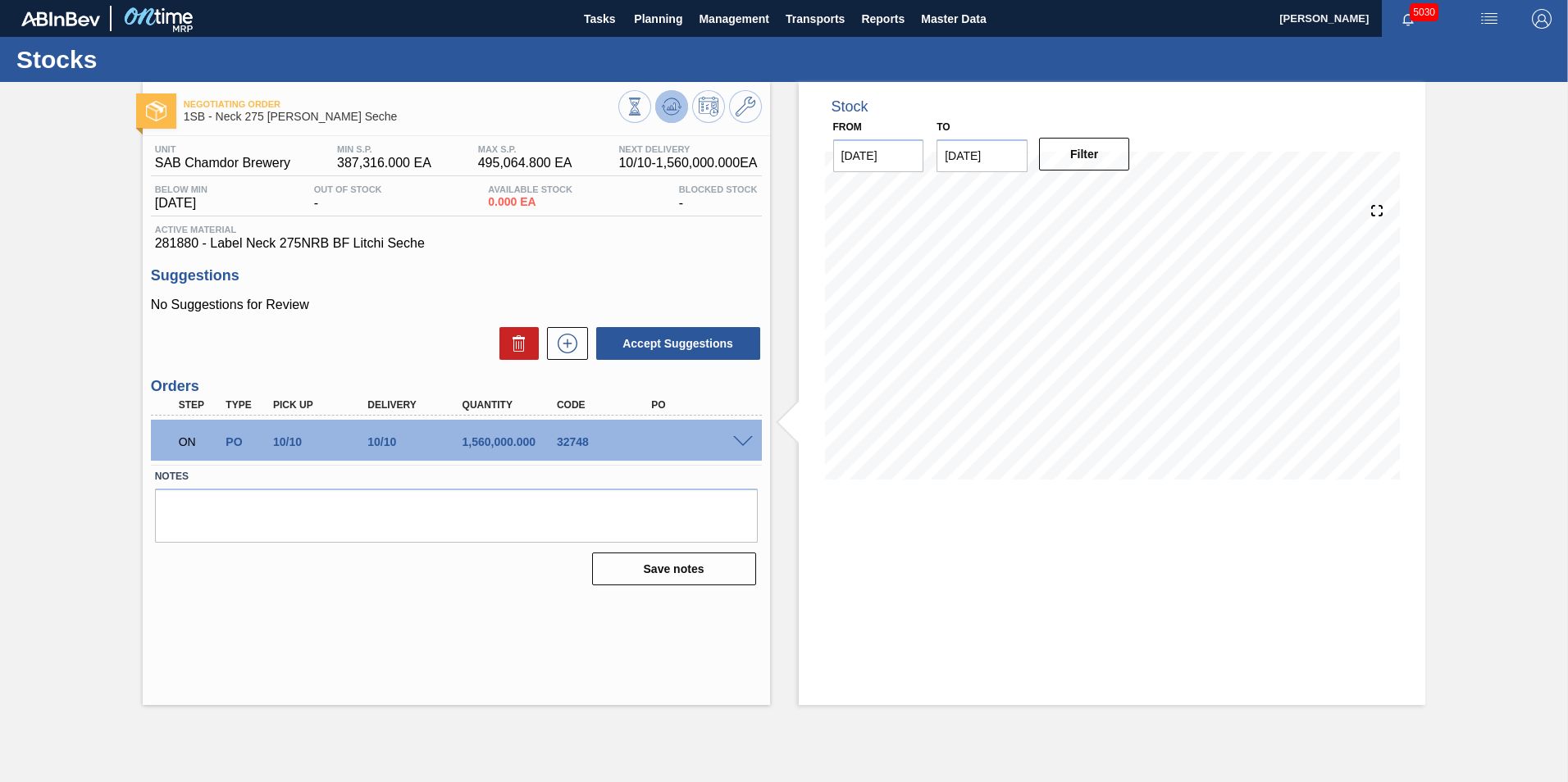
click at [676, 102] on icon at bounding box center [671, 107] width 19 height 19
click at [816, 16] on span "Transports" at bounding box center [815, 18] width 59 height 19
click at [795, 45] on li "Load Composition" at bounding box center [815, 56] width 114 height 26
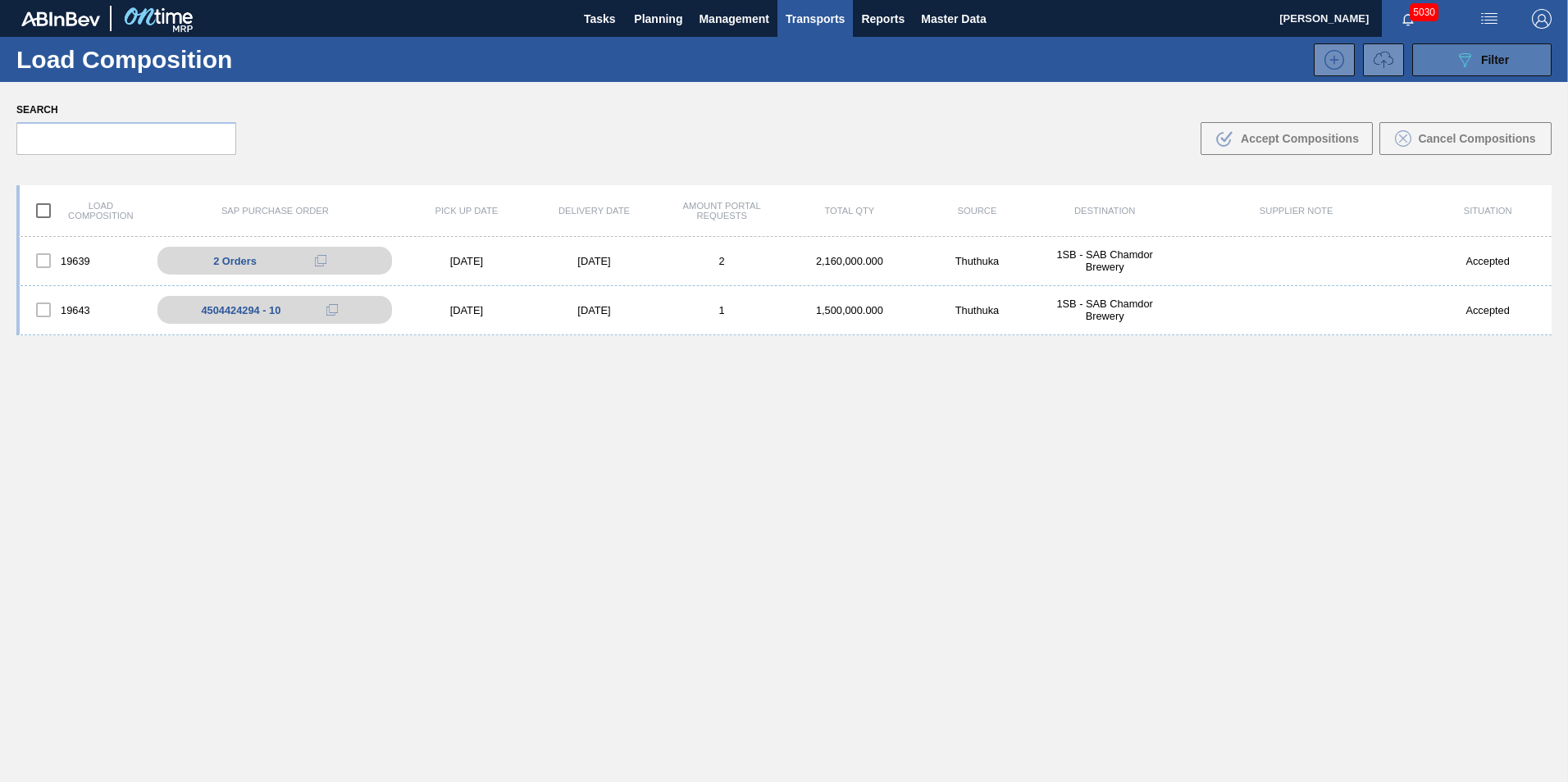
click at [1494, 63] on span "Filter" at bounding box center [1495, 59] width 28 height 13
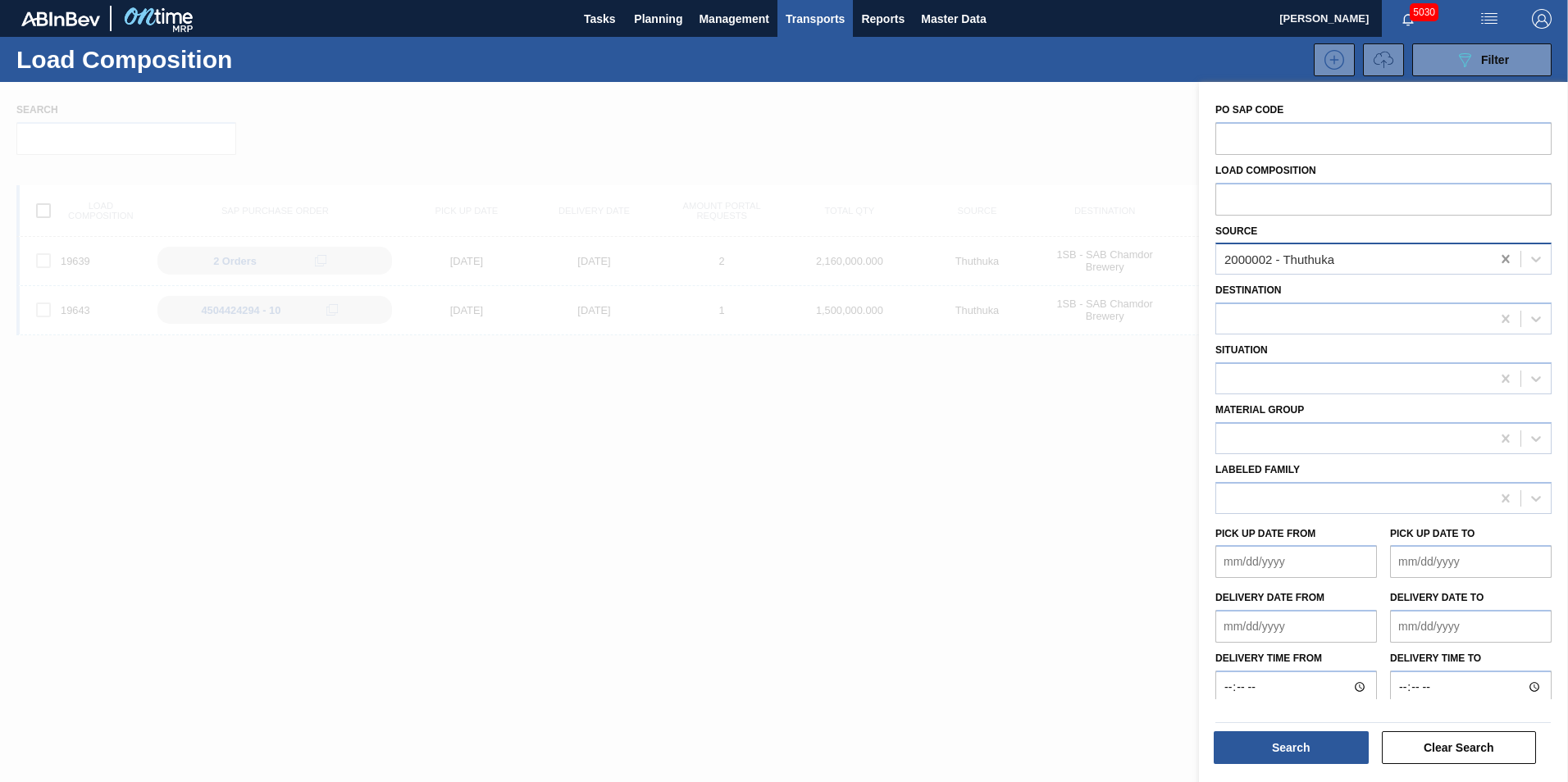
click at [1505, 257] on icon at bounding box center [1505, 259] width 7 height 8
click at [1540, 261] on icon at bounding box center [1536, 259] width 17 height 17
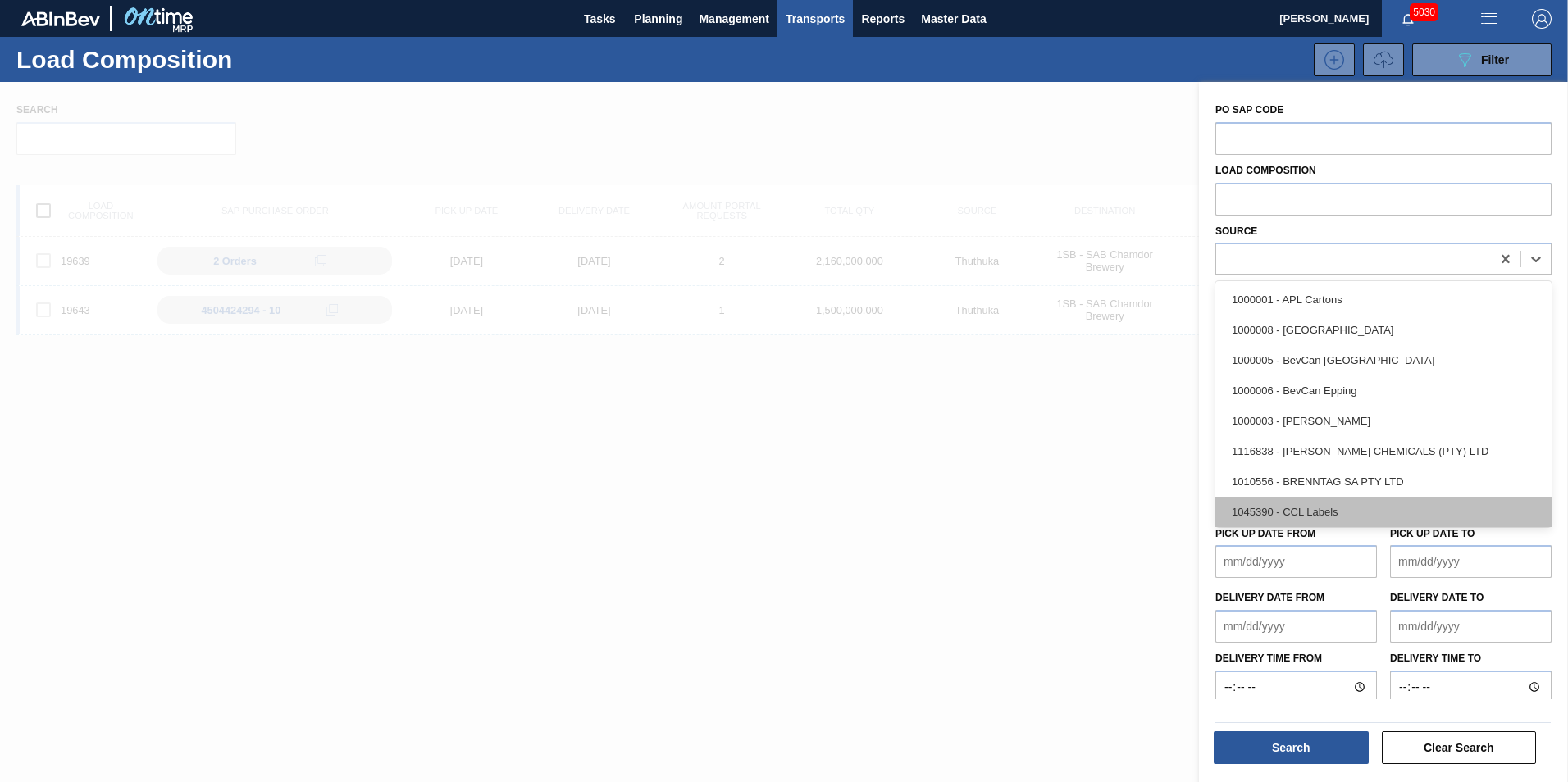
click at [1325, 509] on div "1045390 - CCL Labels" at bounding box center [1383, 512] width 336 height 31
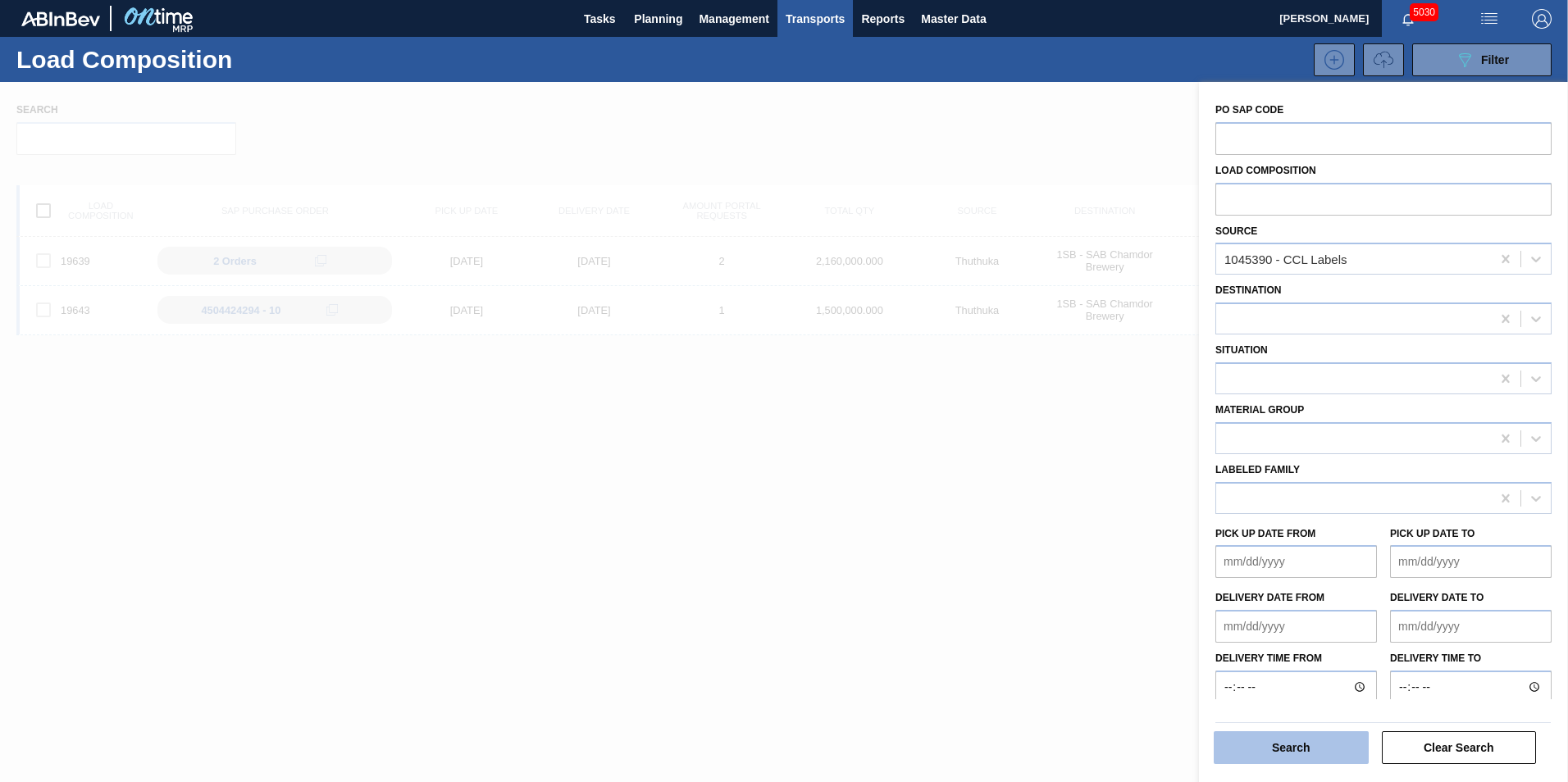
click at [1335, 756] on button "Search" at bounding box center [1291, 747] width 155 height 32
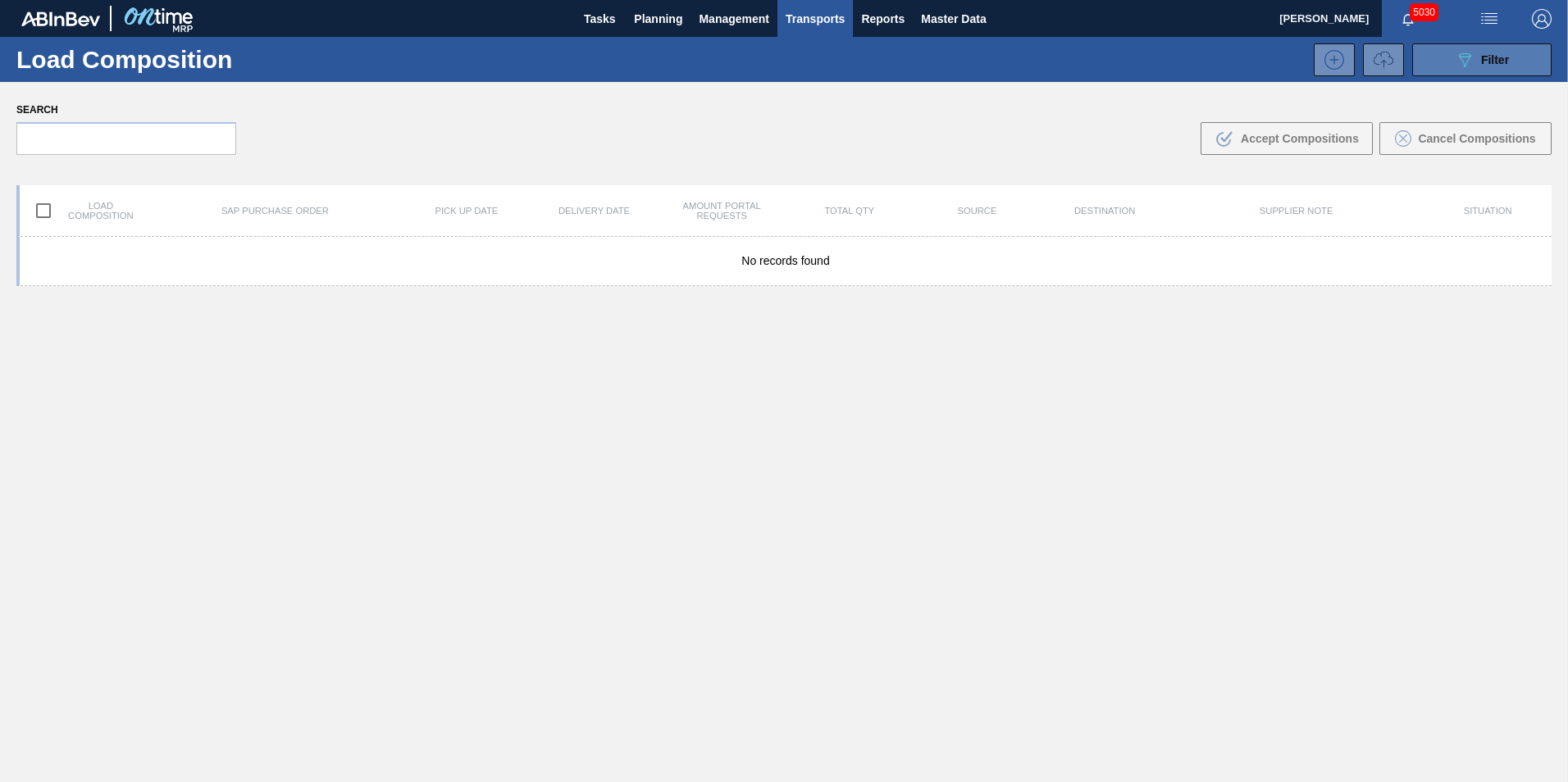
click at [1509, 71] on button "089F7B8B-B2A5-4AFE-B5C0-19BA573D28AC Filter" at bounding box center [1481, 59] width 139 height 32
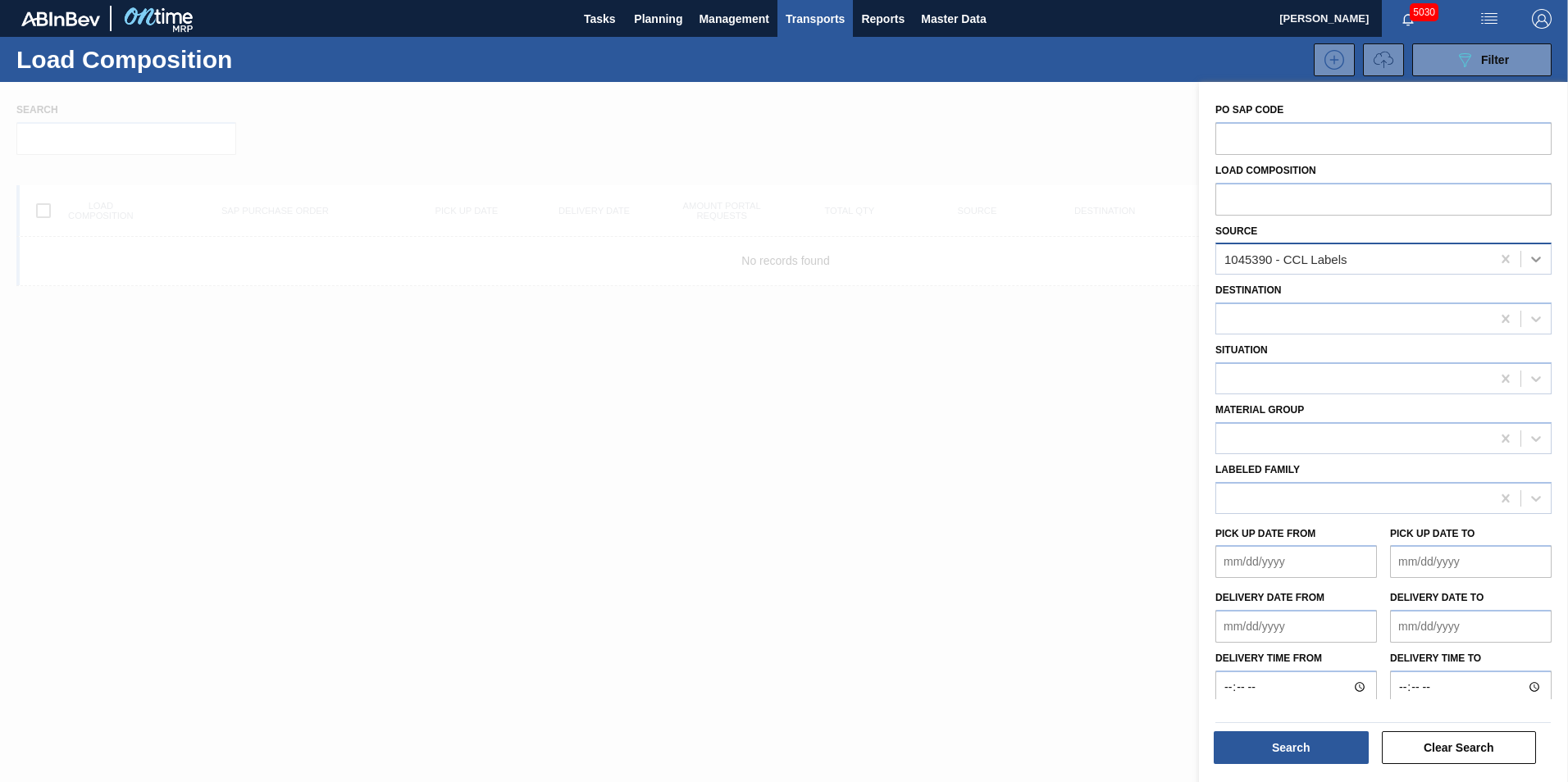
click at [1530, 256] on icon at bounding box center [1536, 259] width 17 height 17
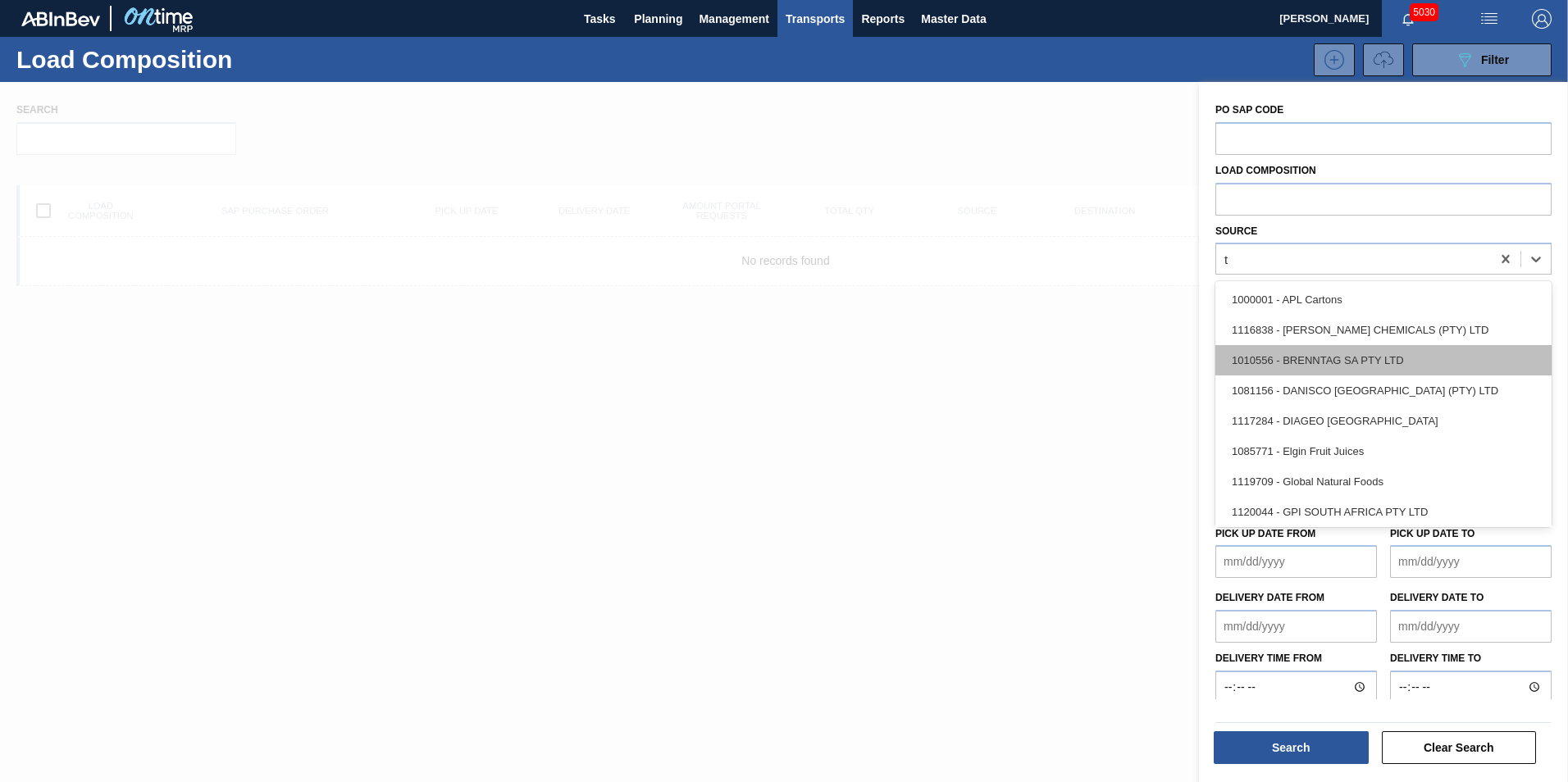
type input "tr"
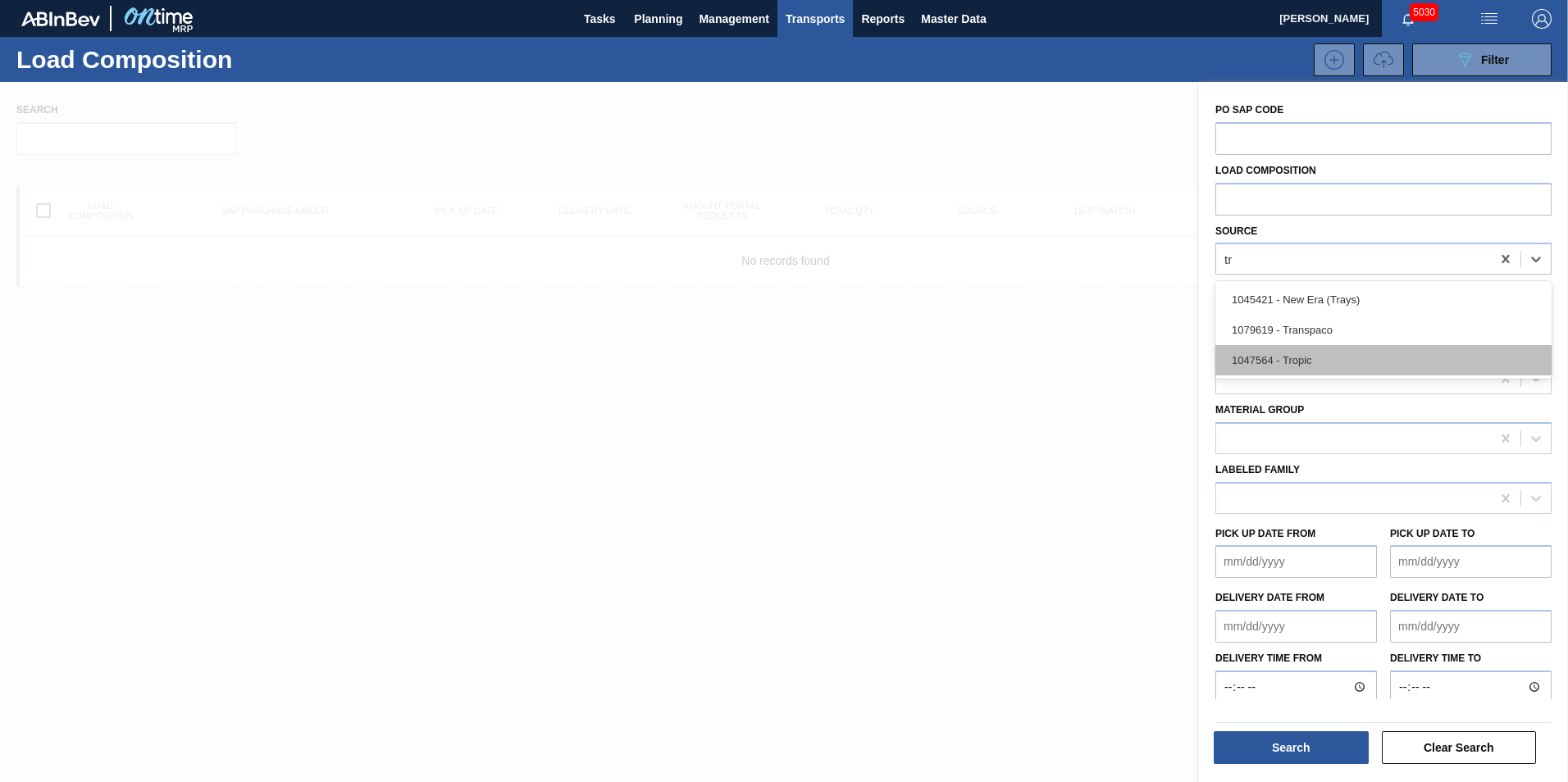
click at [1312, 373] on div "1047564 - Tropic" at bounding box center [1383, 360] width 336 height 31
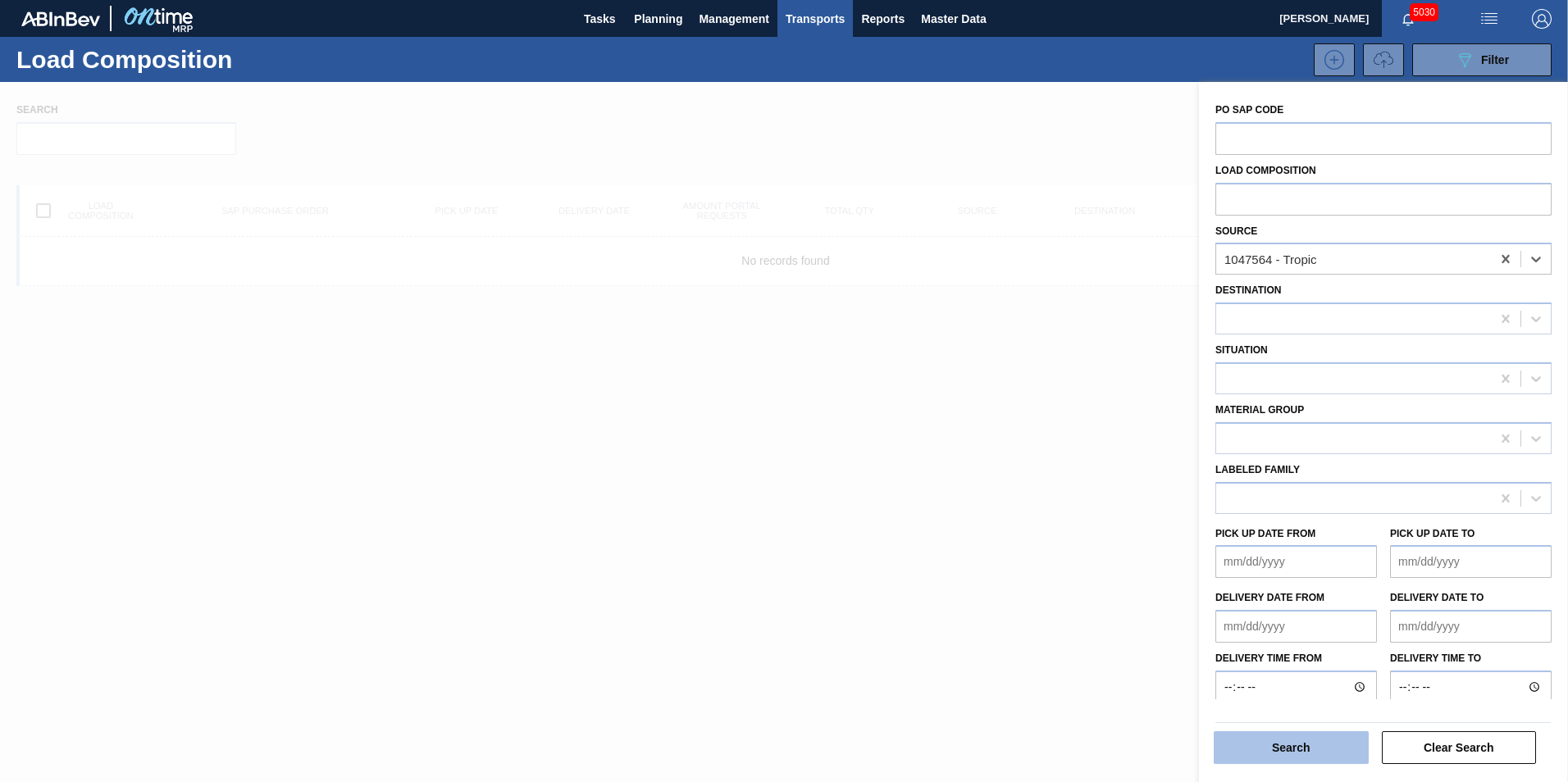
click at [1328, 747] on button "Search" at bounding box center [1291, 747] width 155 height 32
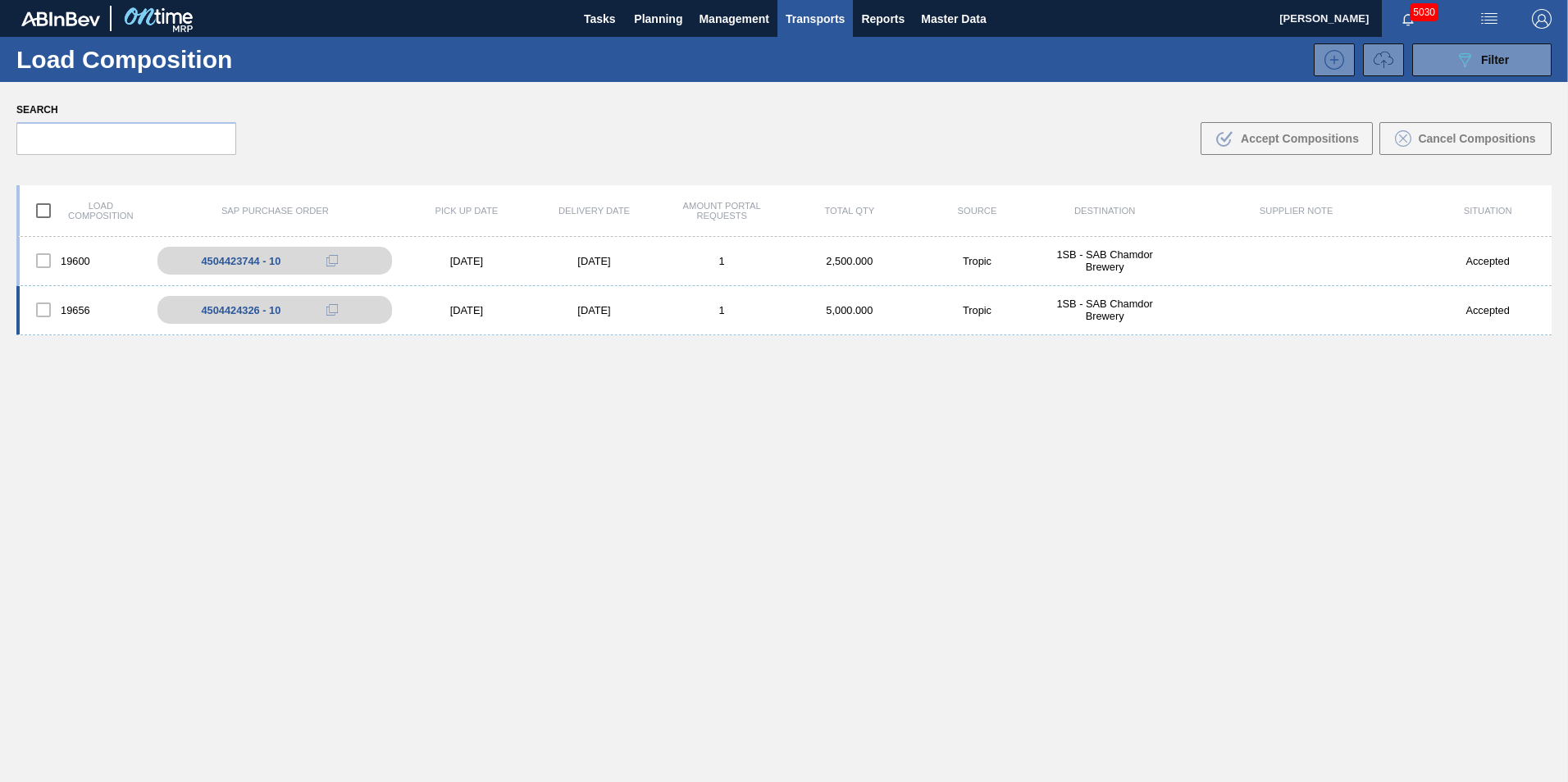
click at [503, 309] on div "[DATE]" at bounding box center [466, 311] width 128 height 12
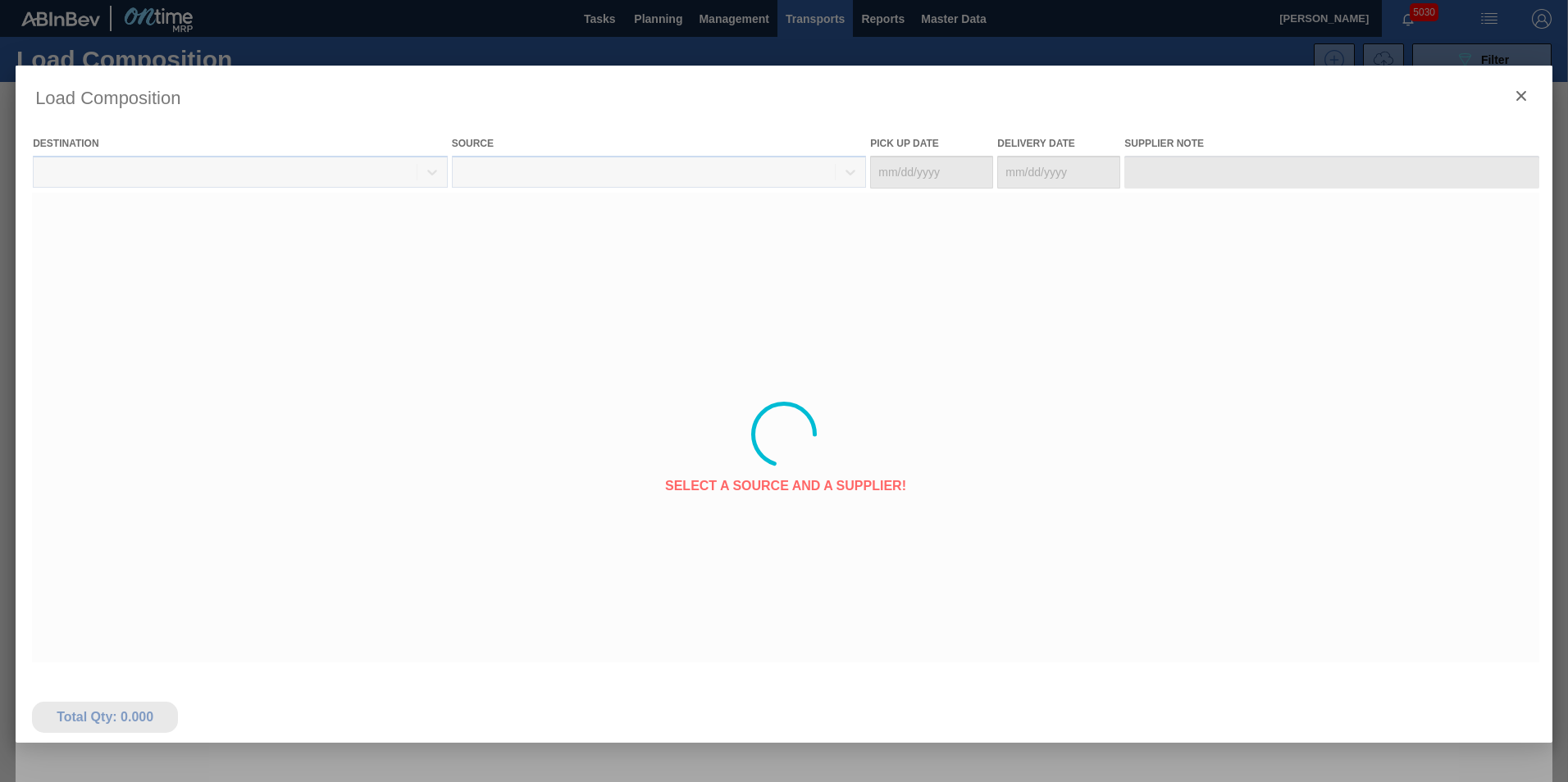
type Date "[DATE]"
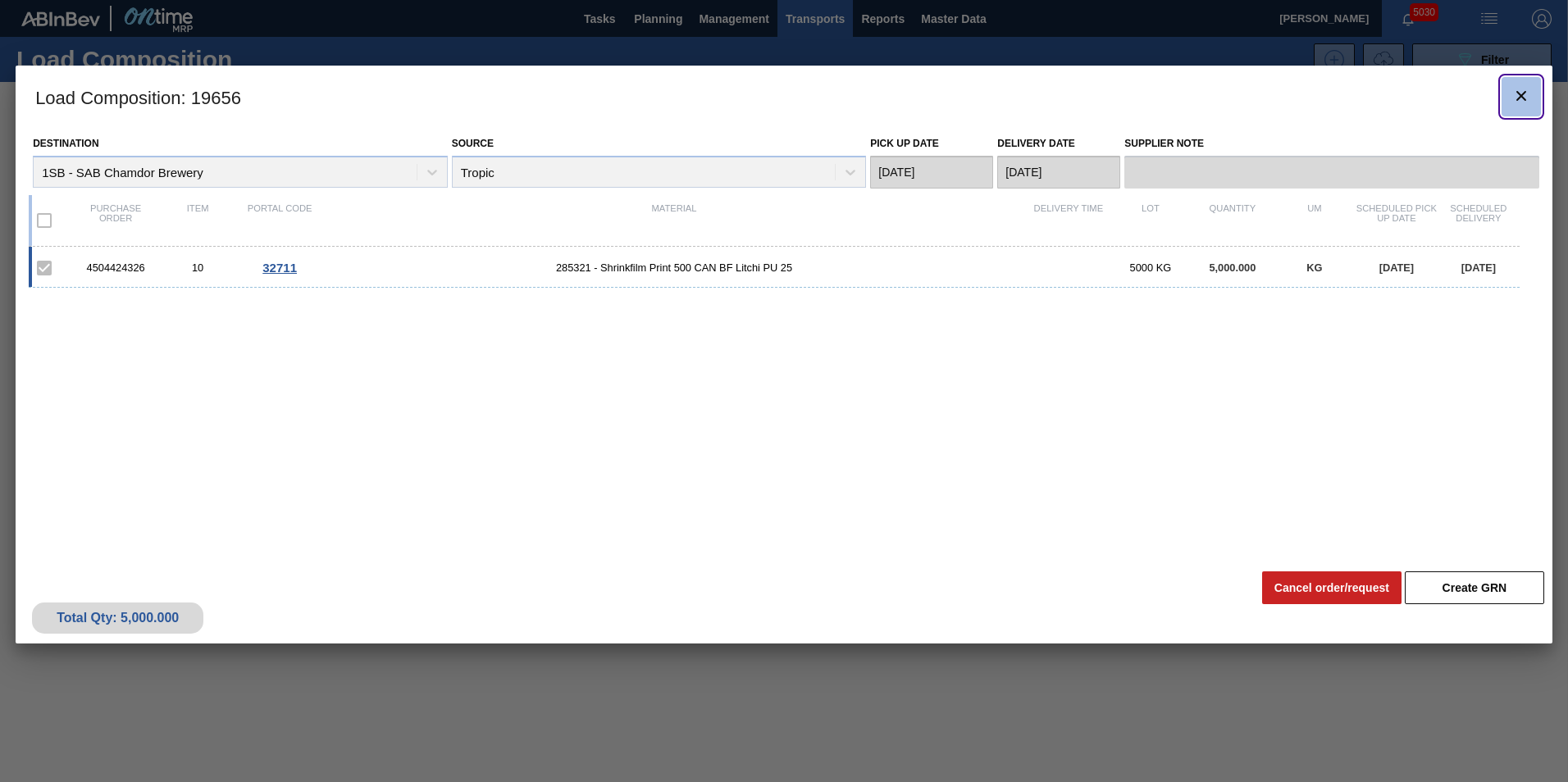
click at [1516, 101] on icon "botão de ícone" at bounding box center [1522, 95] width 19 height 19
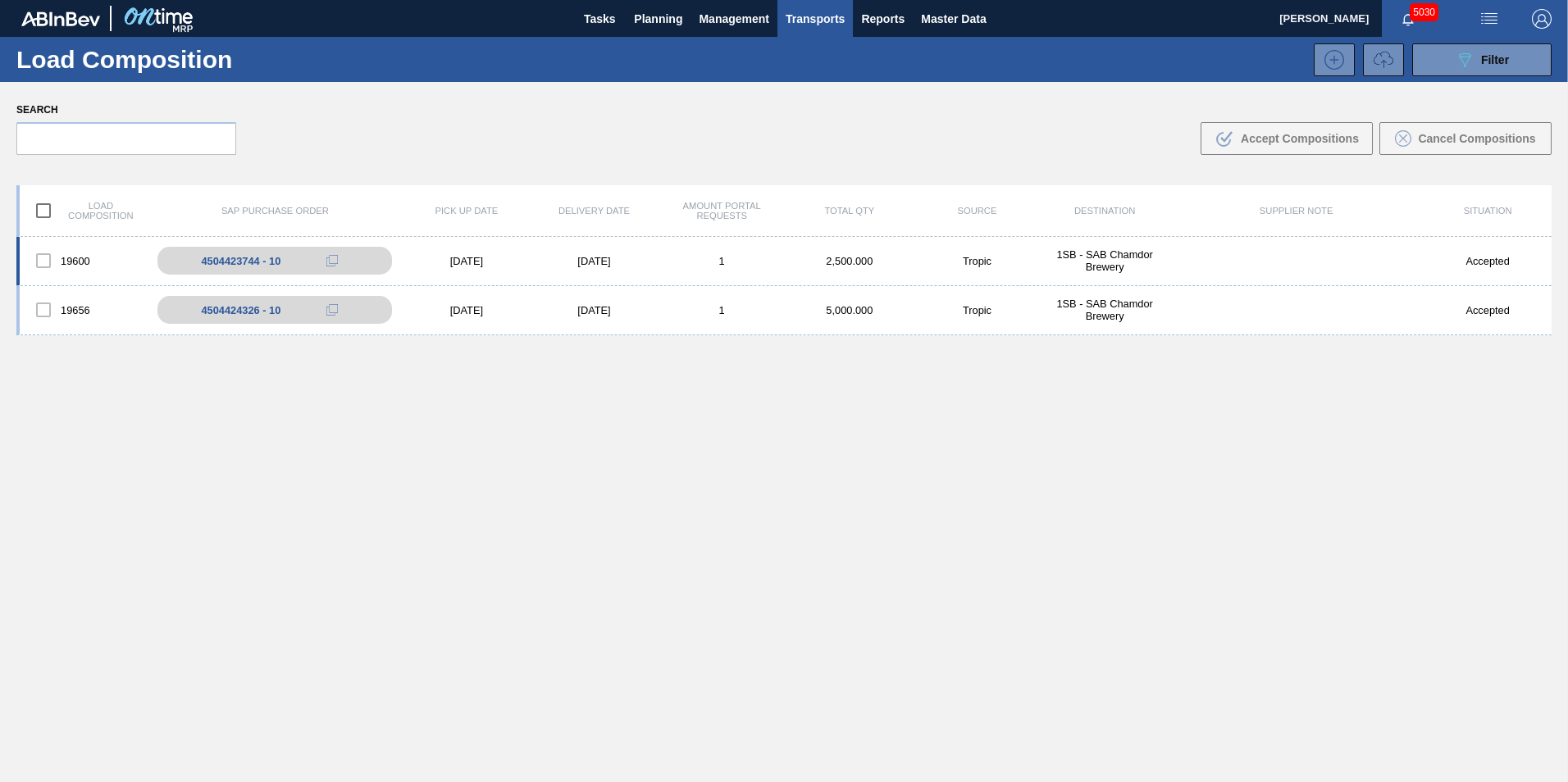
click at [530, 248] on div "19600 4504423744 - 10 10/12/2025 10/13/2025 1 2,500.000 Tropic 1SB - SAB Chamdo…" at bounding box center [784, 262] width 1536 height 49
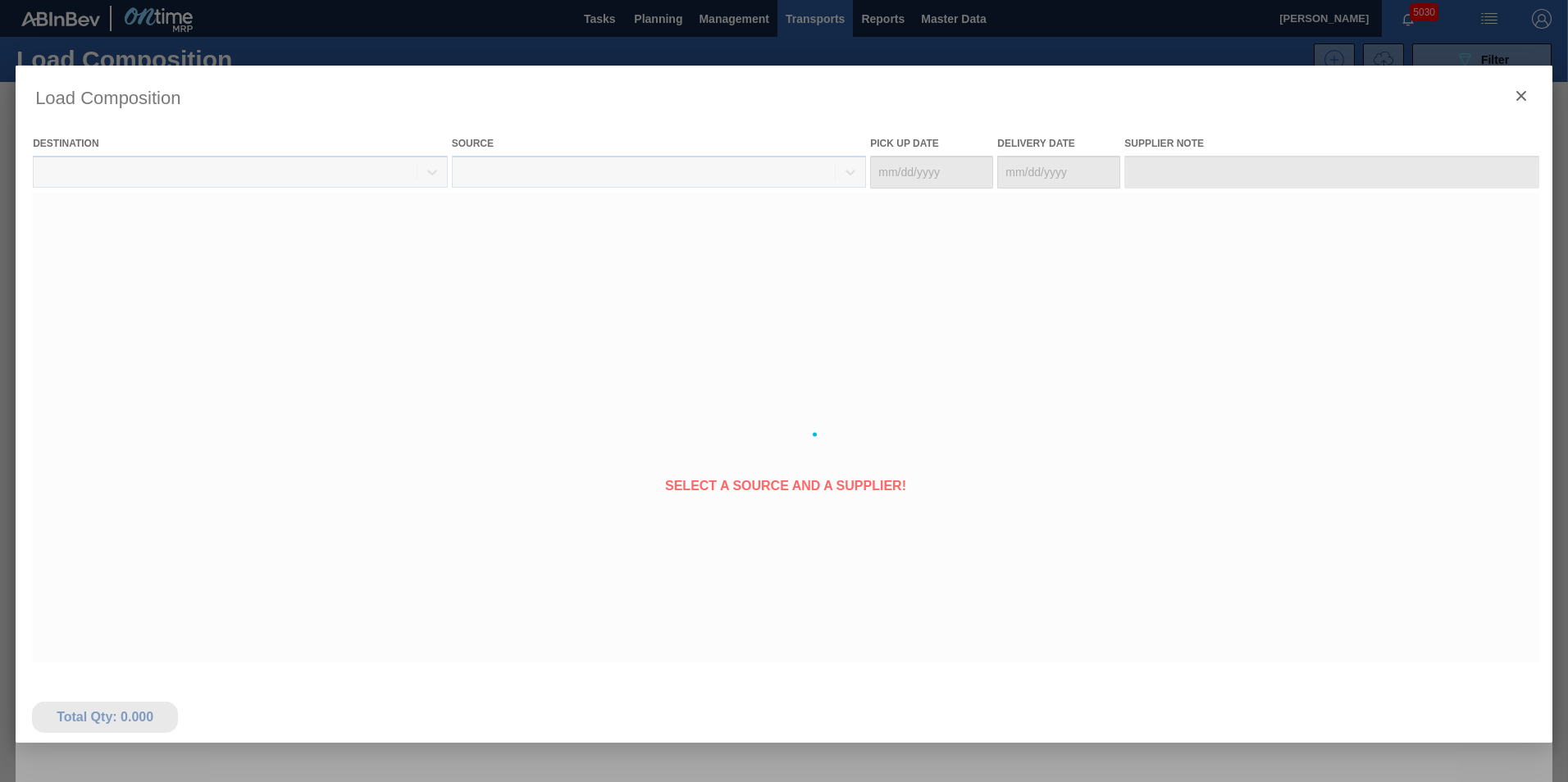
type Date "10/12/2025"
type Date "10/13/2025"
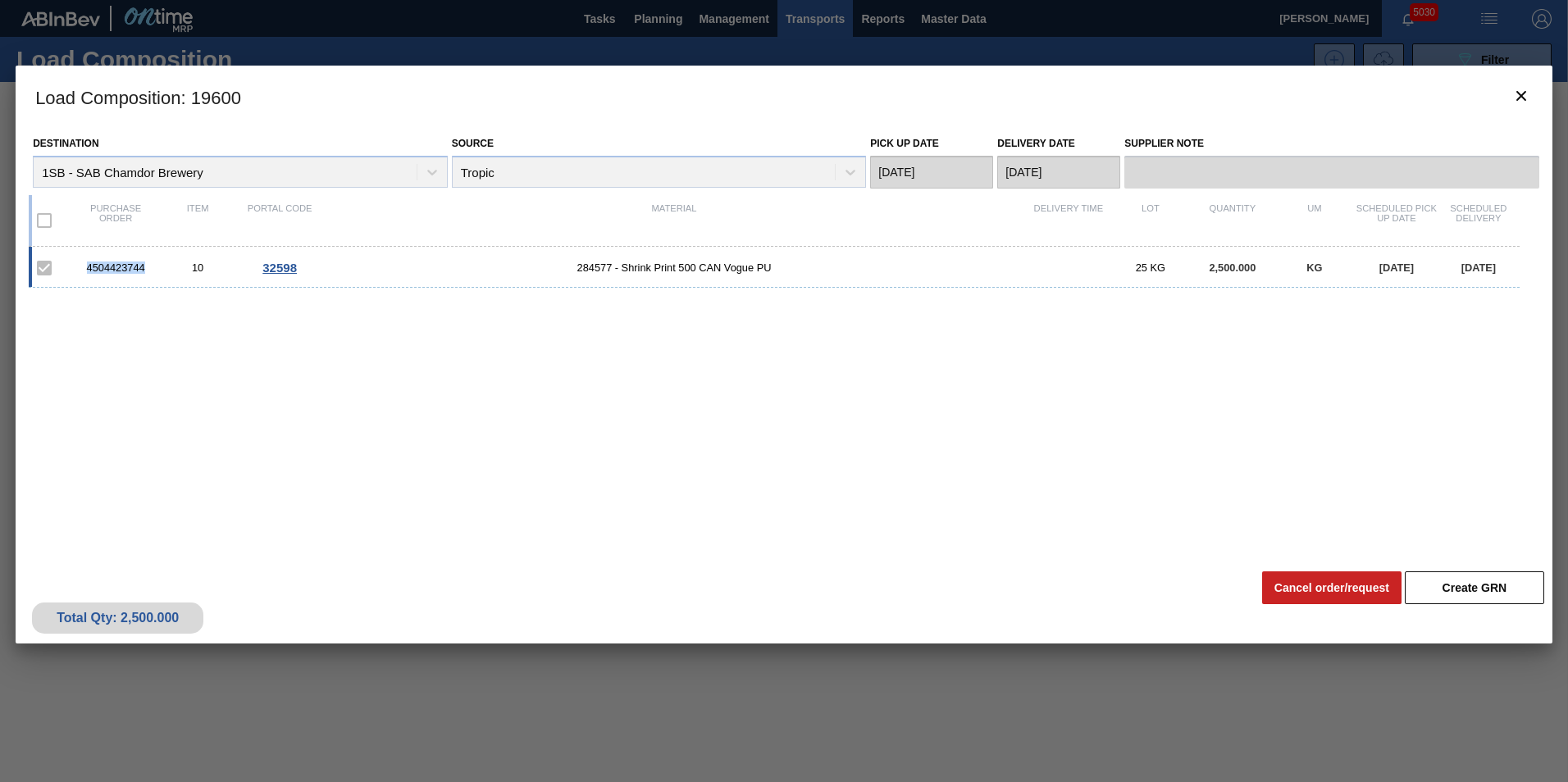
drag, startPoint x: 147, startPoint y: 268, endPoint x: 88, endPoint y: 269, distance: 59.0
click at [88, 269] on div "4504423744" at bounding box center [116, 268] width 82 height 12
click at [1520, 94] on icon "botão de ícone" at bounding box center [1521, 95] width 10 height 10
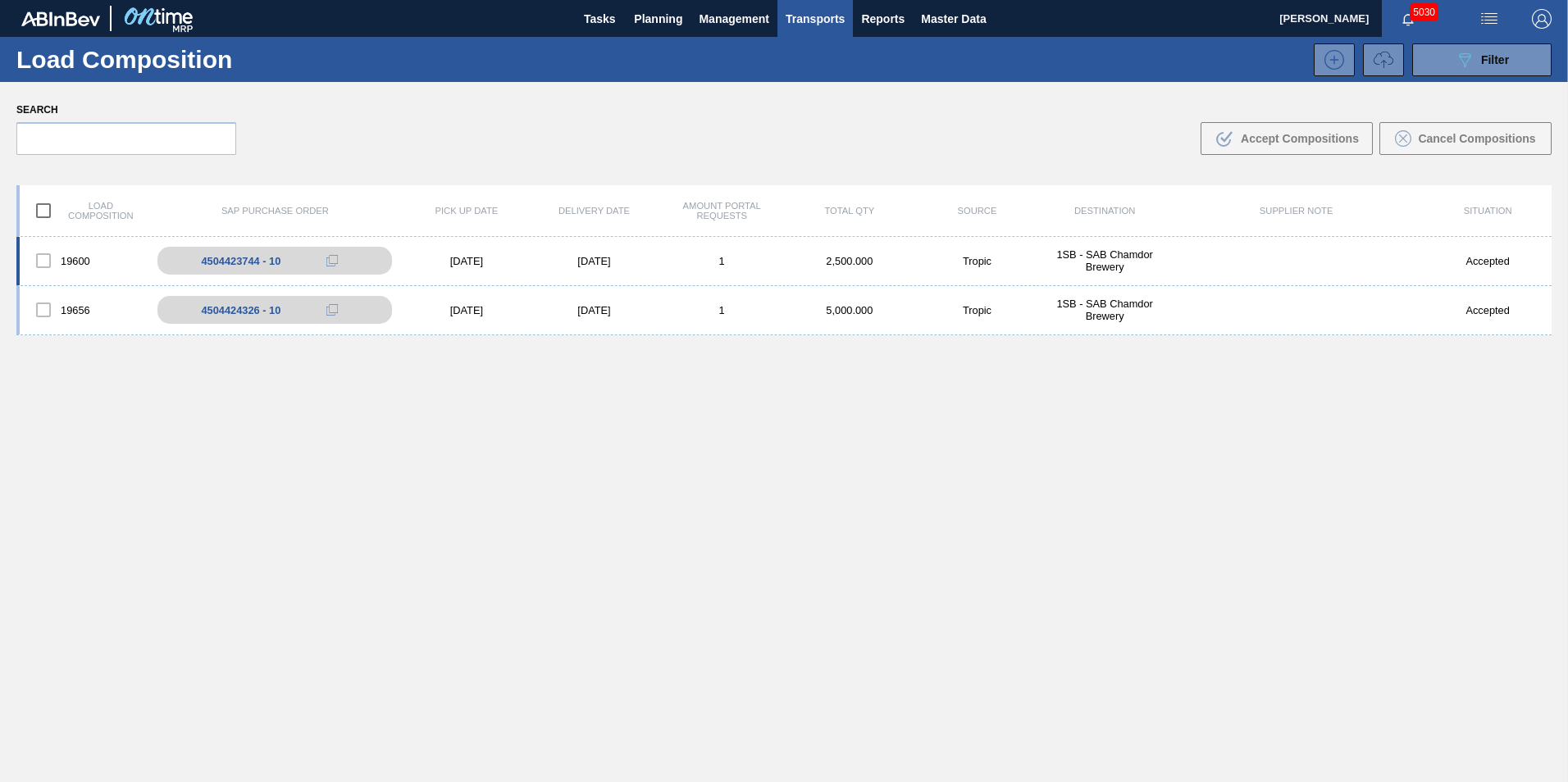
click at [651, 262] on div "10/13/2025" at bounding box center [594, 262] width 128 height 12
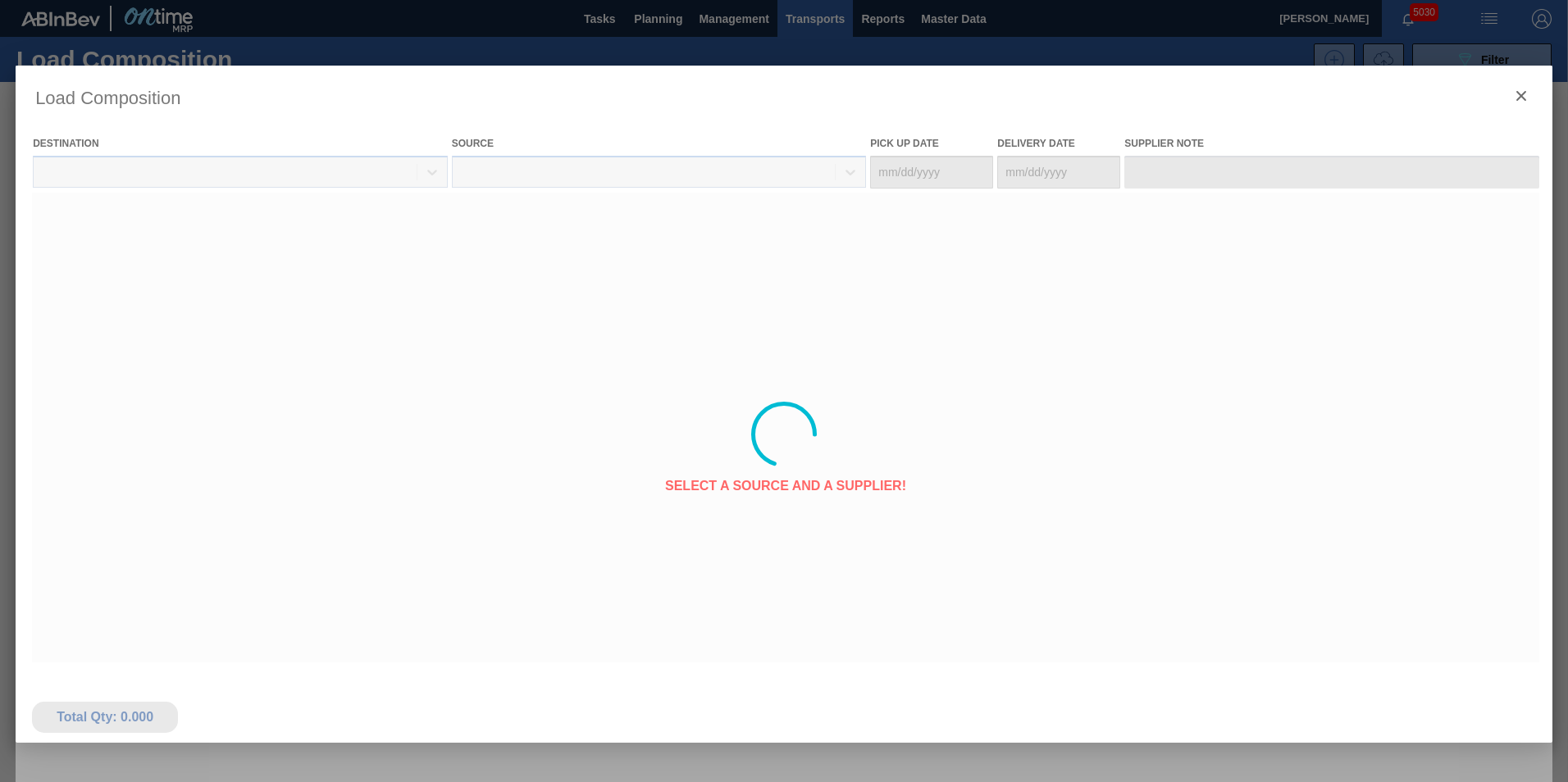
type Date "10/12/2025"
type Date "10/13/2025"
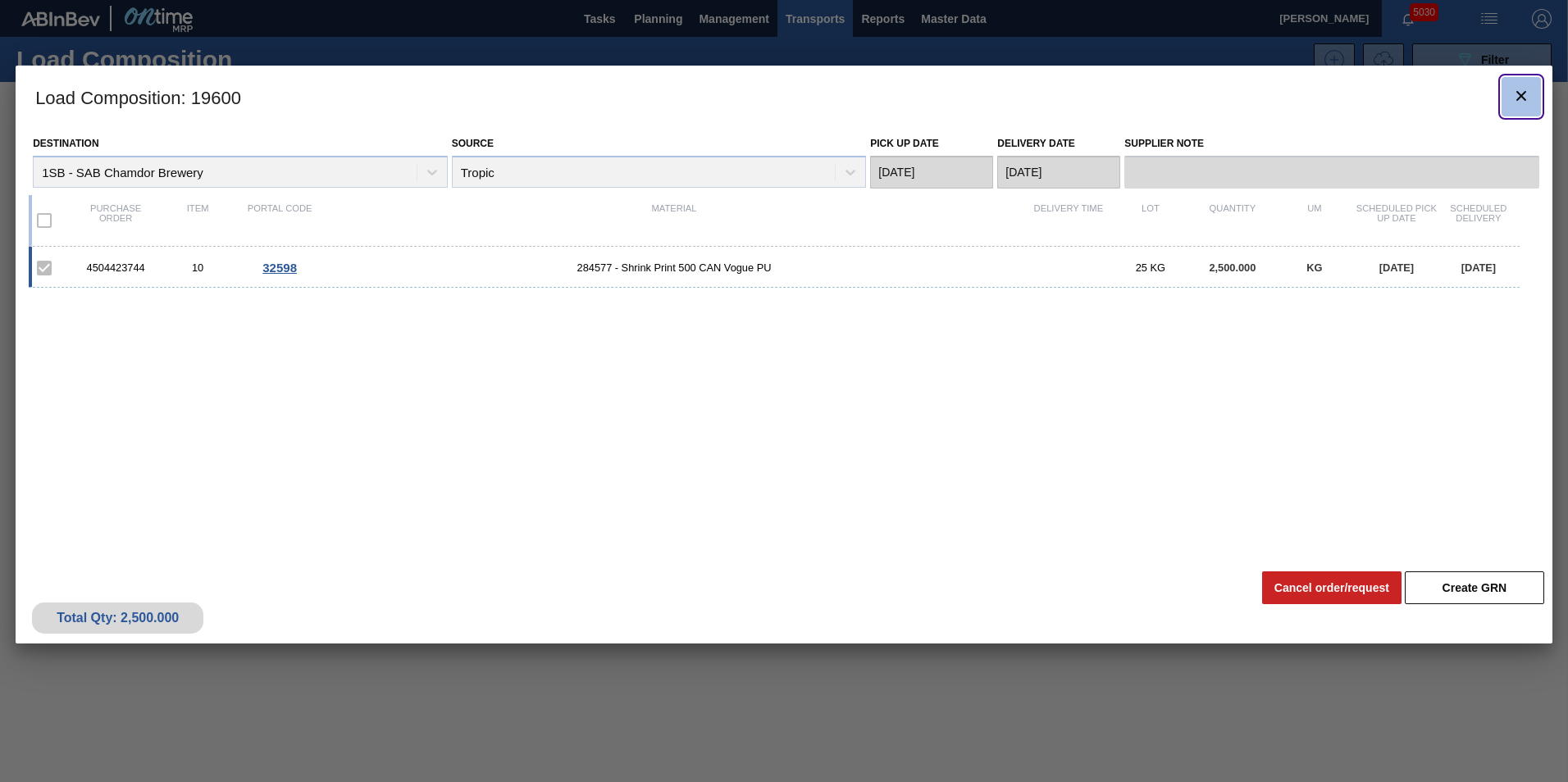
click at [1515, 94] on icon "botão de ícone" at bounding box center [1522, 95] width 19 height 19
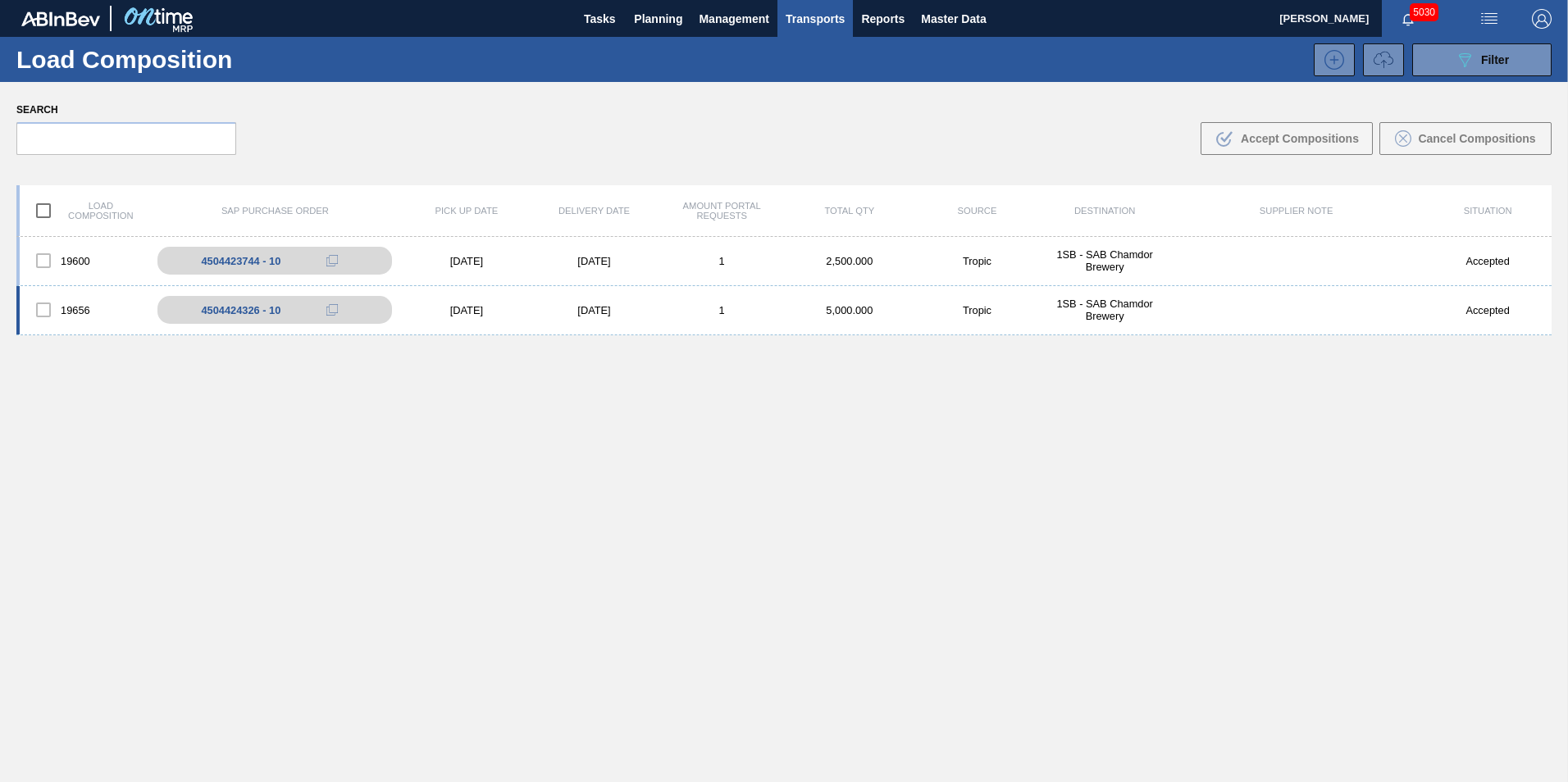
click at [669, 300] on div "19656 4504424326 - 10 10/10/2025 10/11/2025 1 5,000.000 Tropic 1SB - SAB Chamdo…" at bounding box center [784, 311] width 1536 height 49
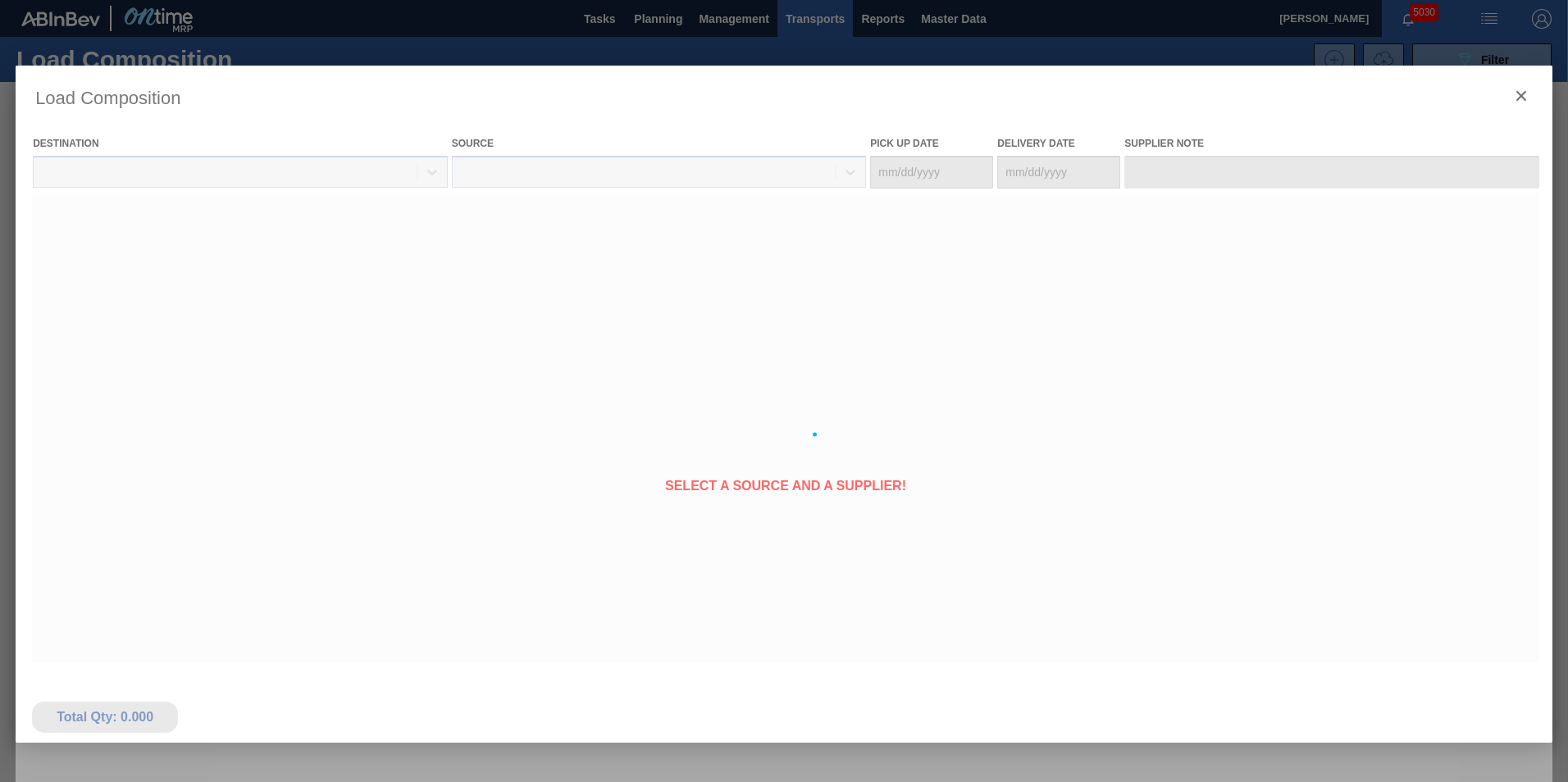
type Date "[DATE]"
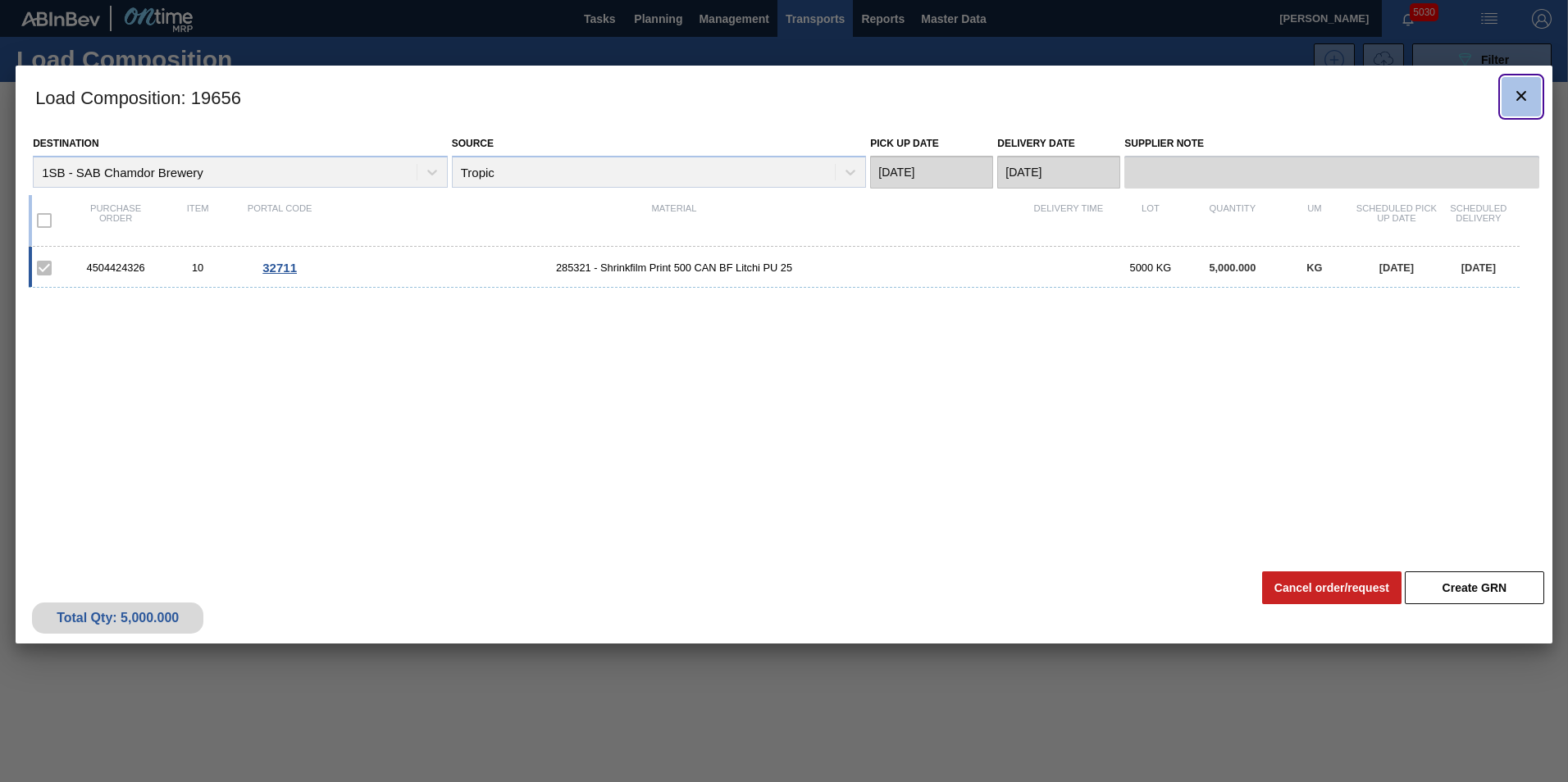
click at [1519, 101] on icon "botão de ícone" at bounding box center [1522, 95] width 19 height 19
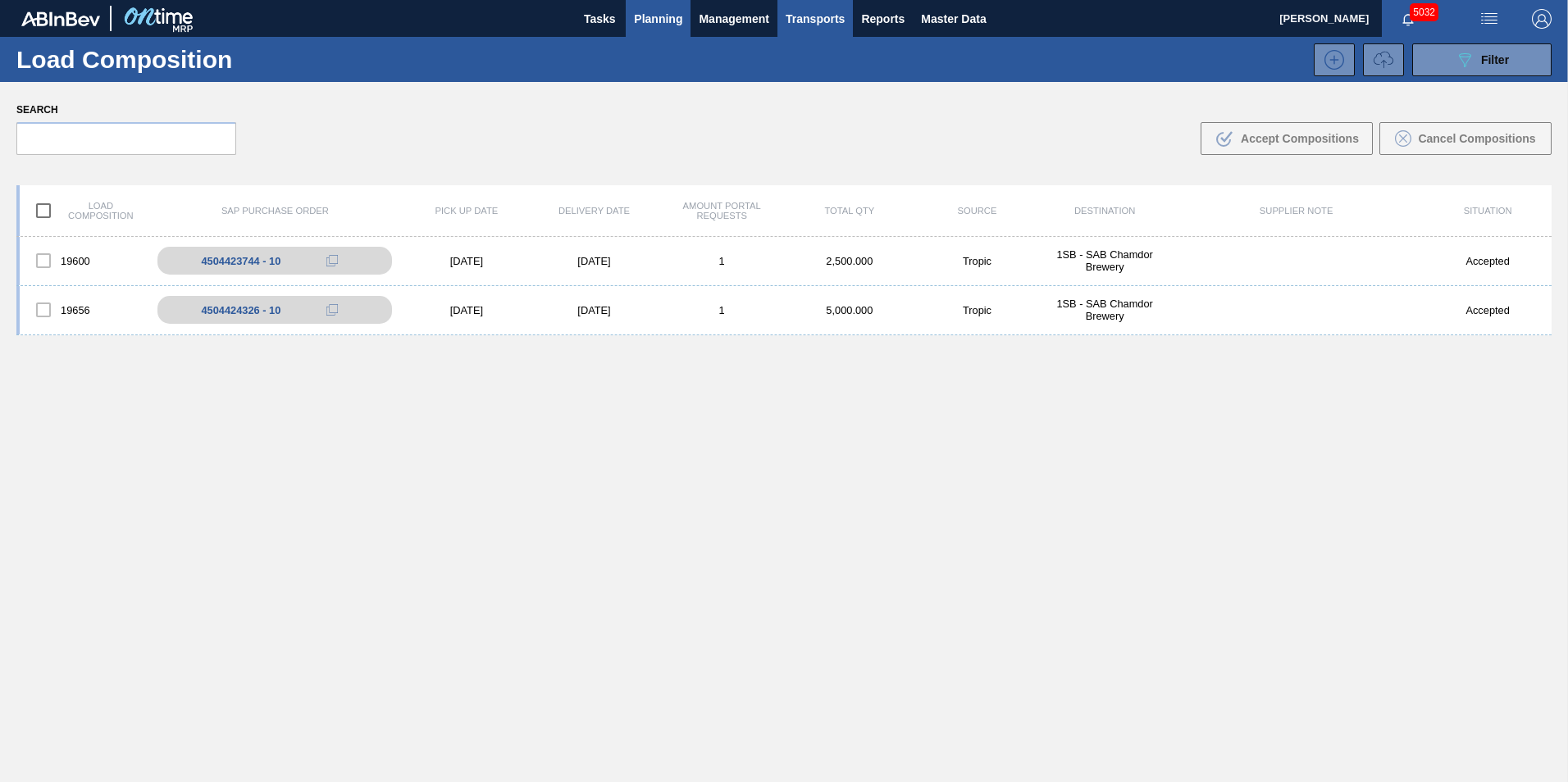
click at [652, 23] on span "Planning" at bounding box center [658, 18] width 48 height 19
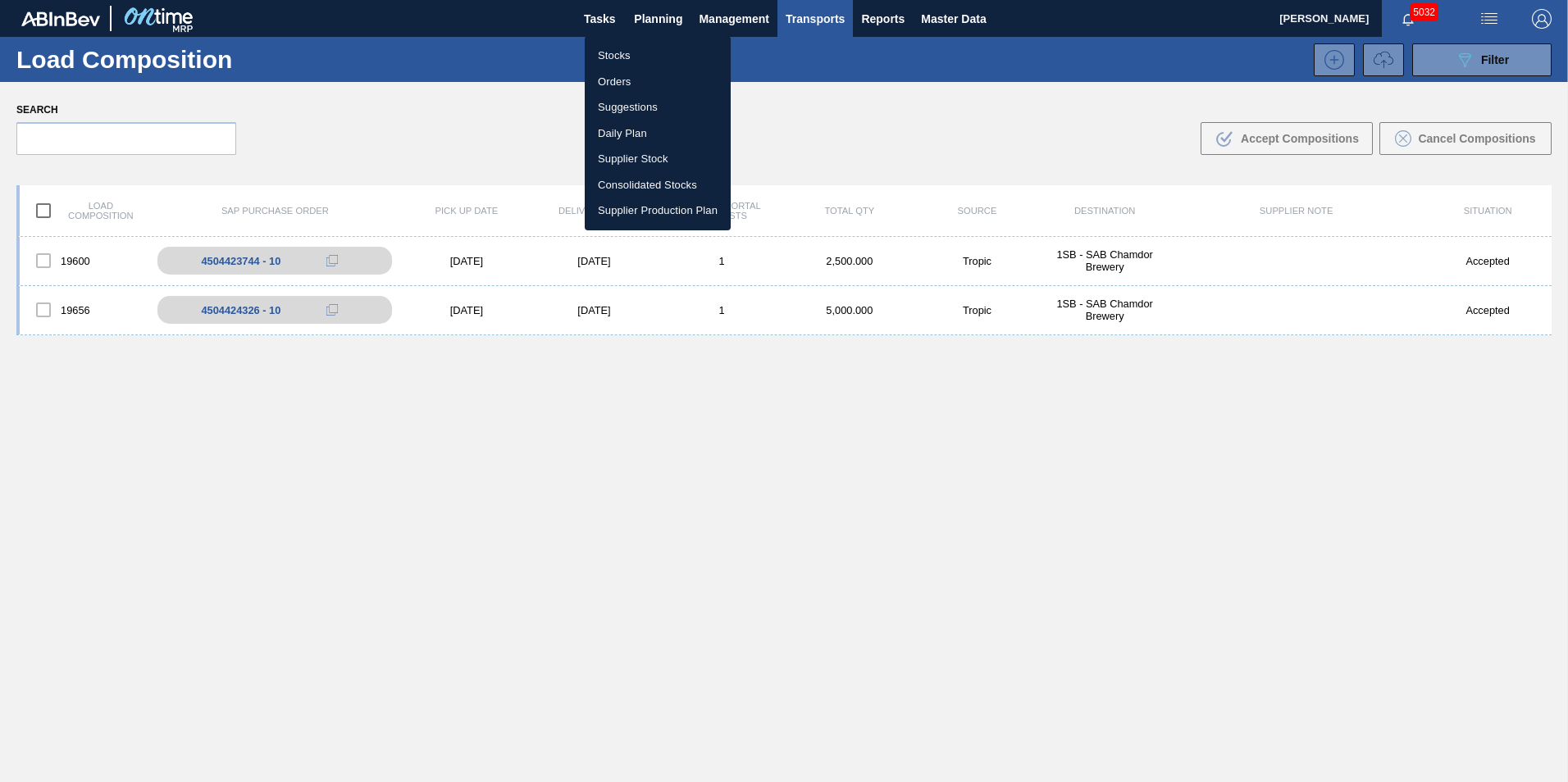
click at [620, 51] on li "Stocks" at bounding box center [657, 56] width 146 height 26
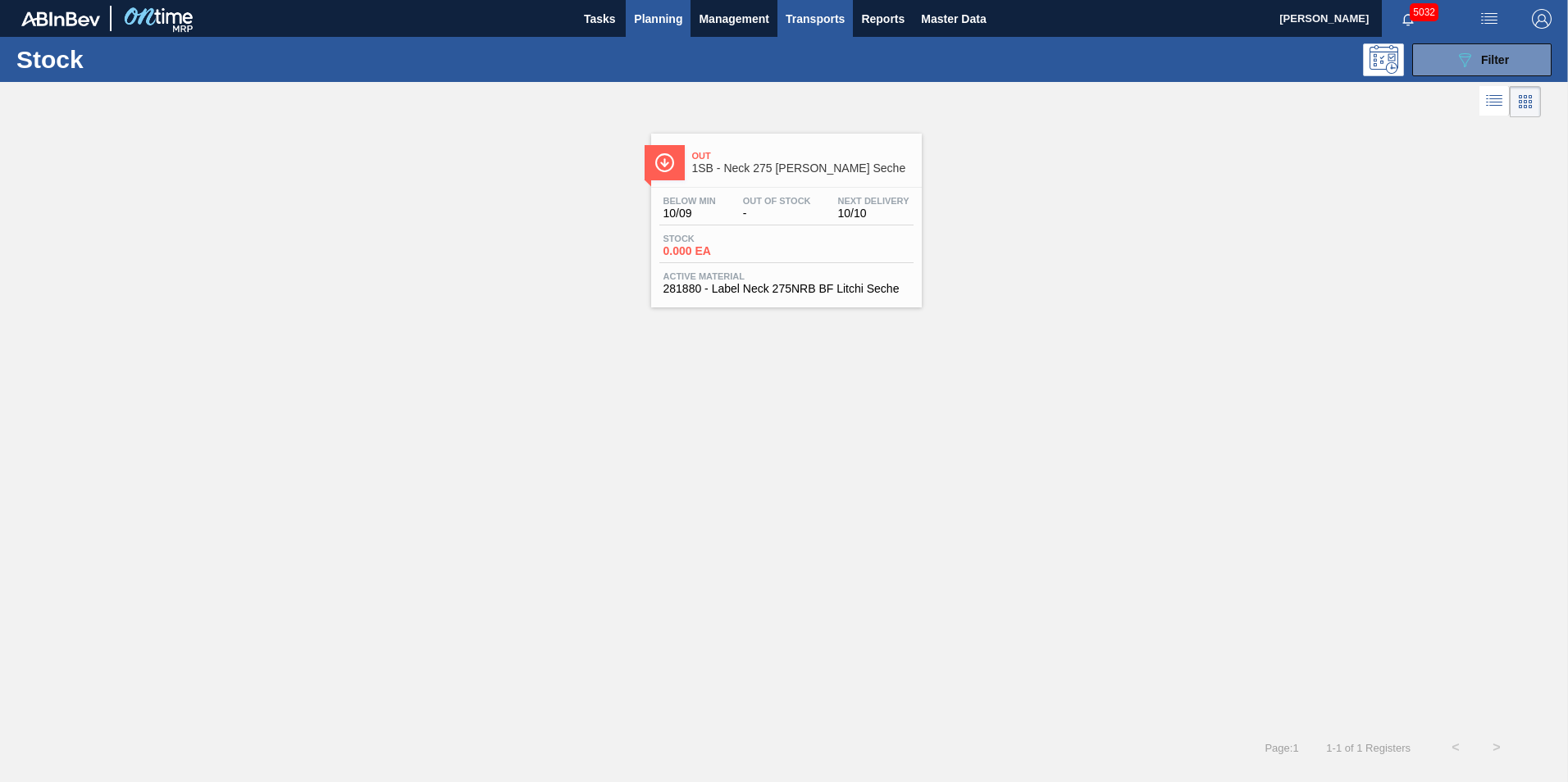
click at [811, 19] on span "Transports" at bounding box center [815, 18] width 59 height 19
click at [666, 19] on div at bounding box center [784, 391] width 1568 height 782
click at [1465, 66] on icon "089F7B8B-B2A5-4AFE-B5C0-19BA573D28AC" at bounding box center [1465, 59] width 19 height 19
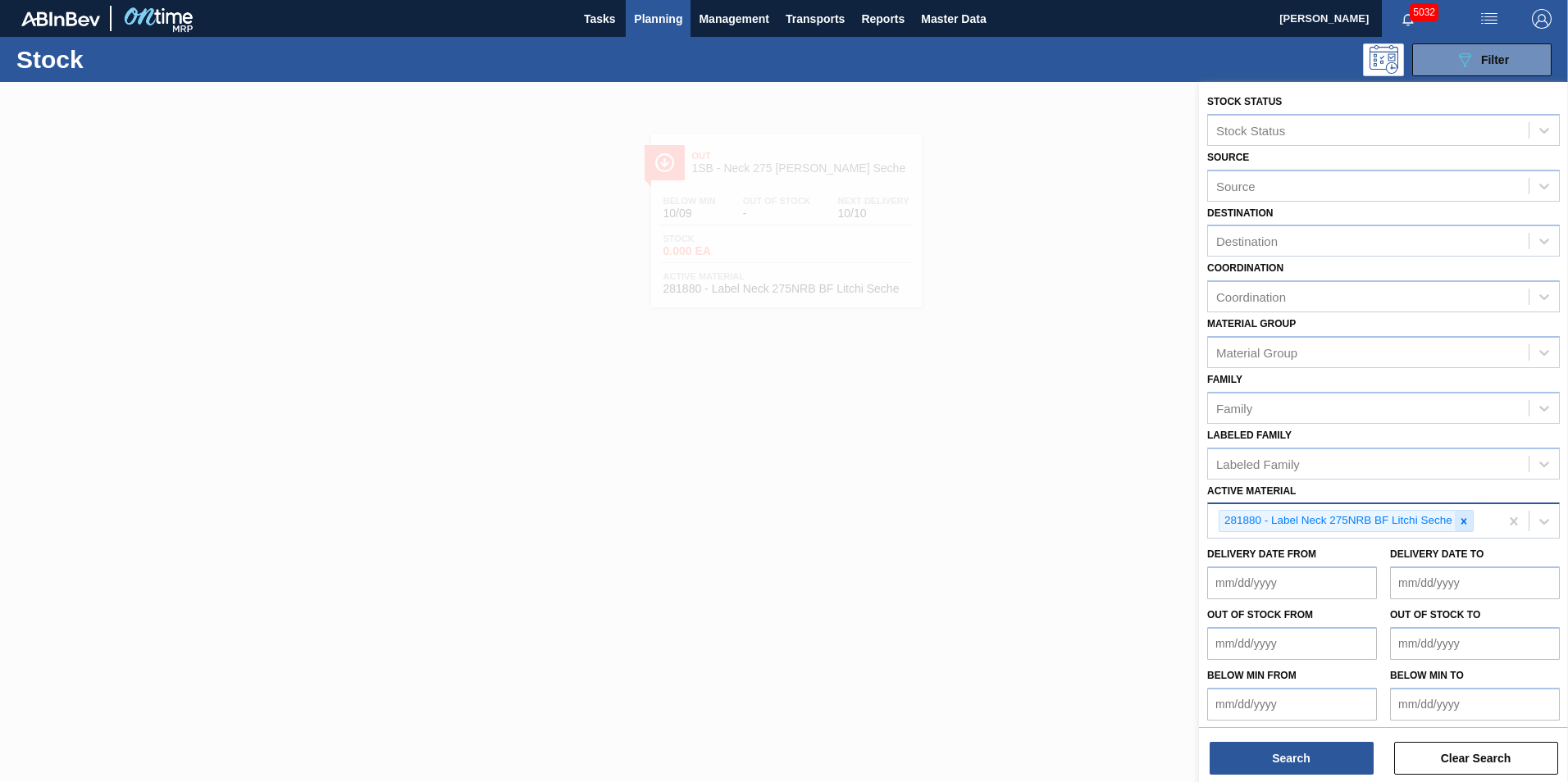
click at [1466, 522] on icon at bounding box center [1464, 521] width 11 height 11
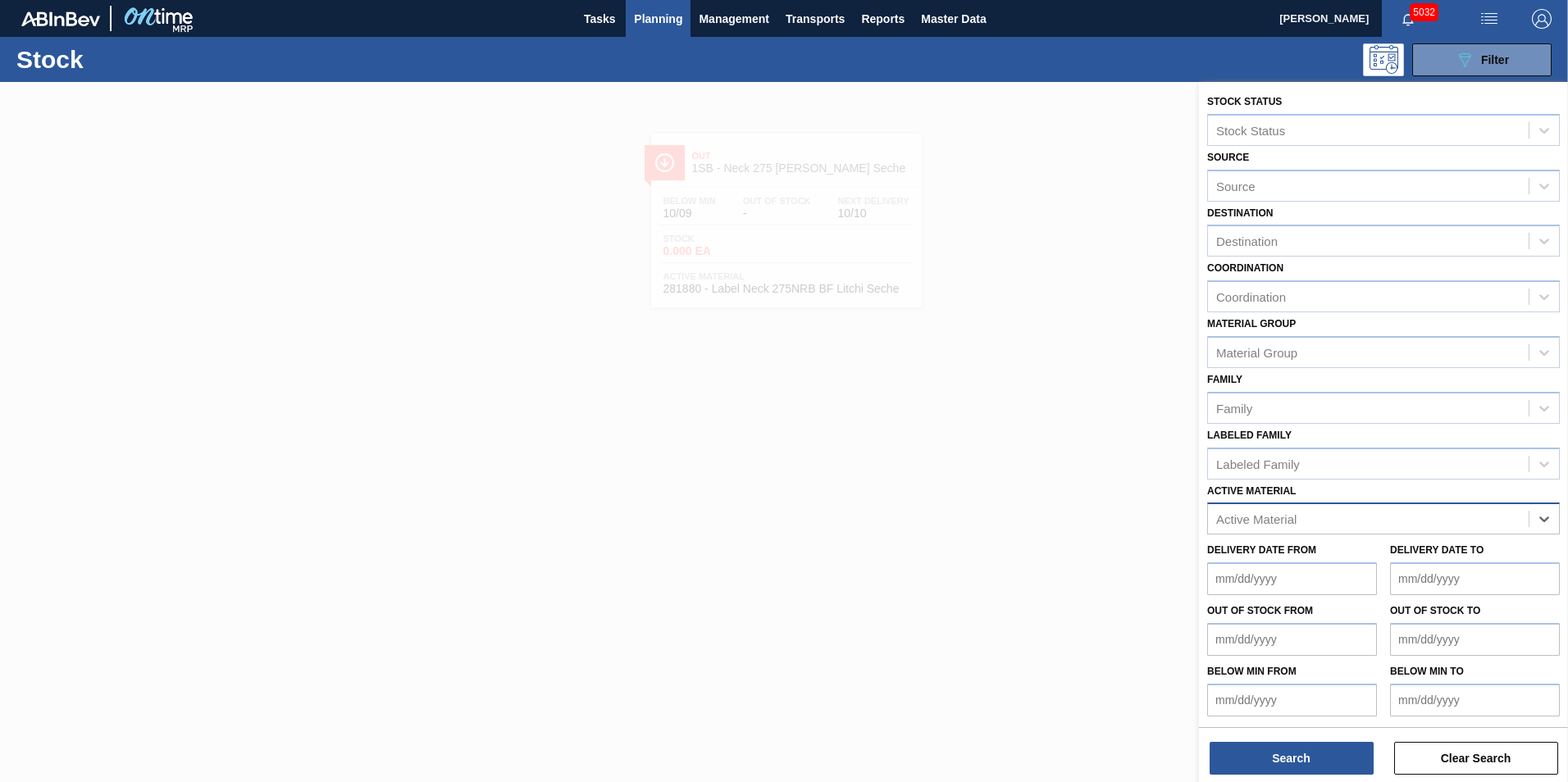
paste Material "284604"
type Material "284604"
click at [1359, 560] on div "284604 - Shrinkfilm Print 440CAN Black Crown PU" at bounding box center [1383, 559] width 353 height 31
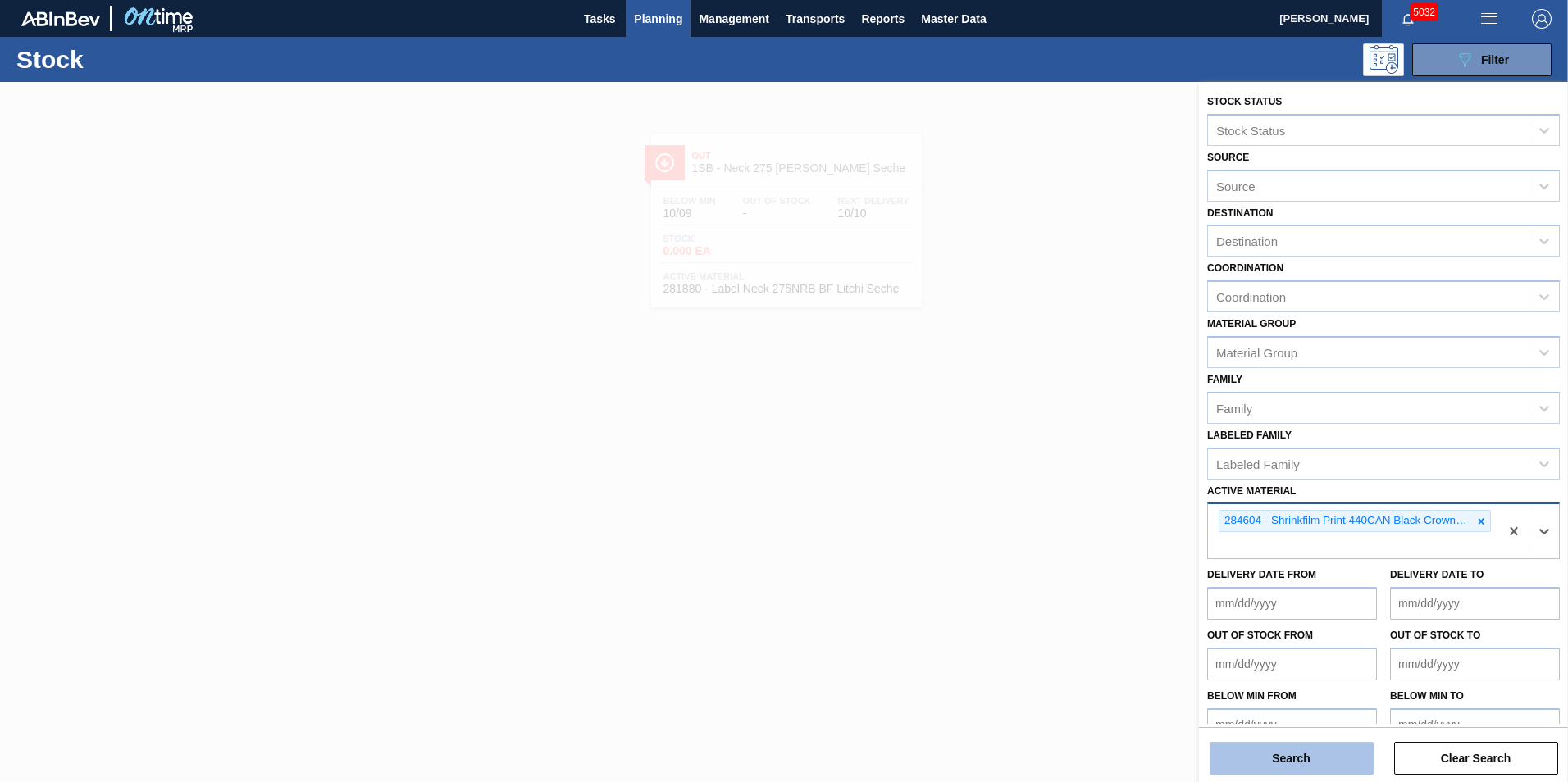
click at [1291, 758] on button "Search" at bounding box center [1292, 758] width 164 height 32
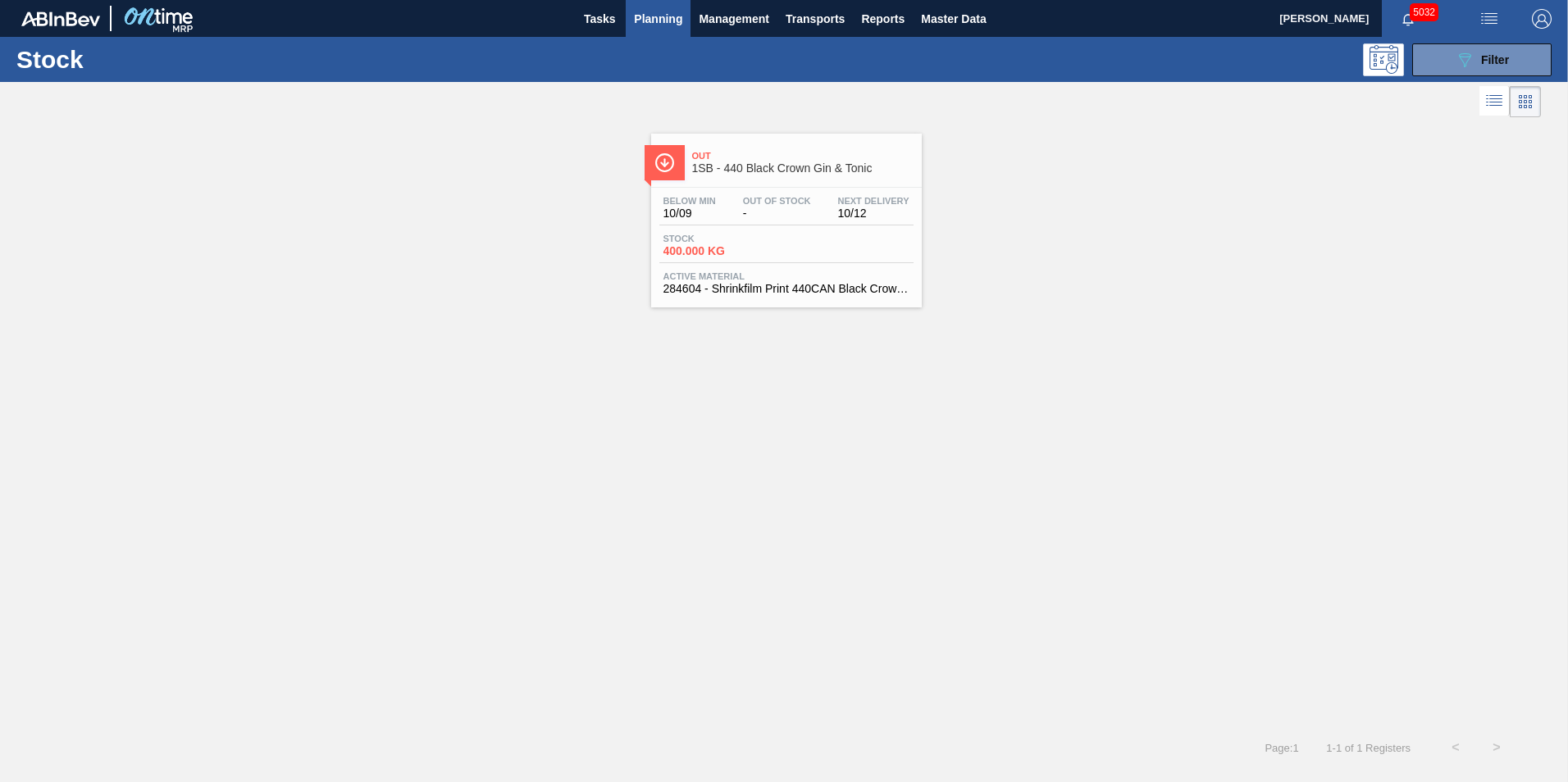
click at [757, 255] on span "400.000 KG" at bounding box center [720, 251] width 115 height 12
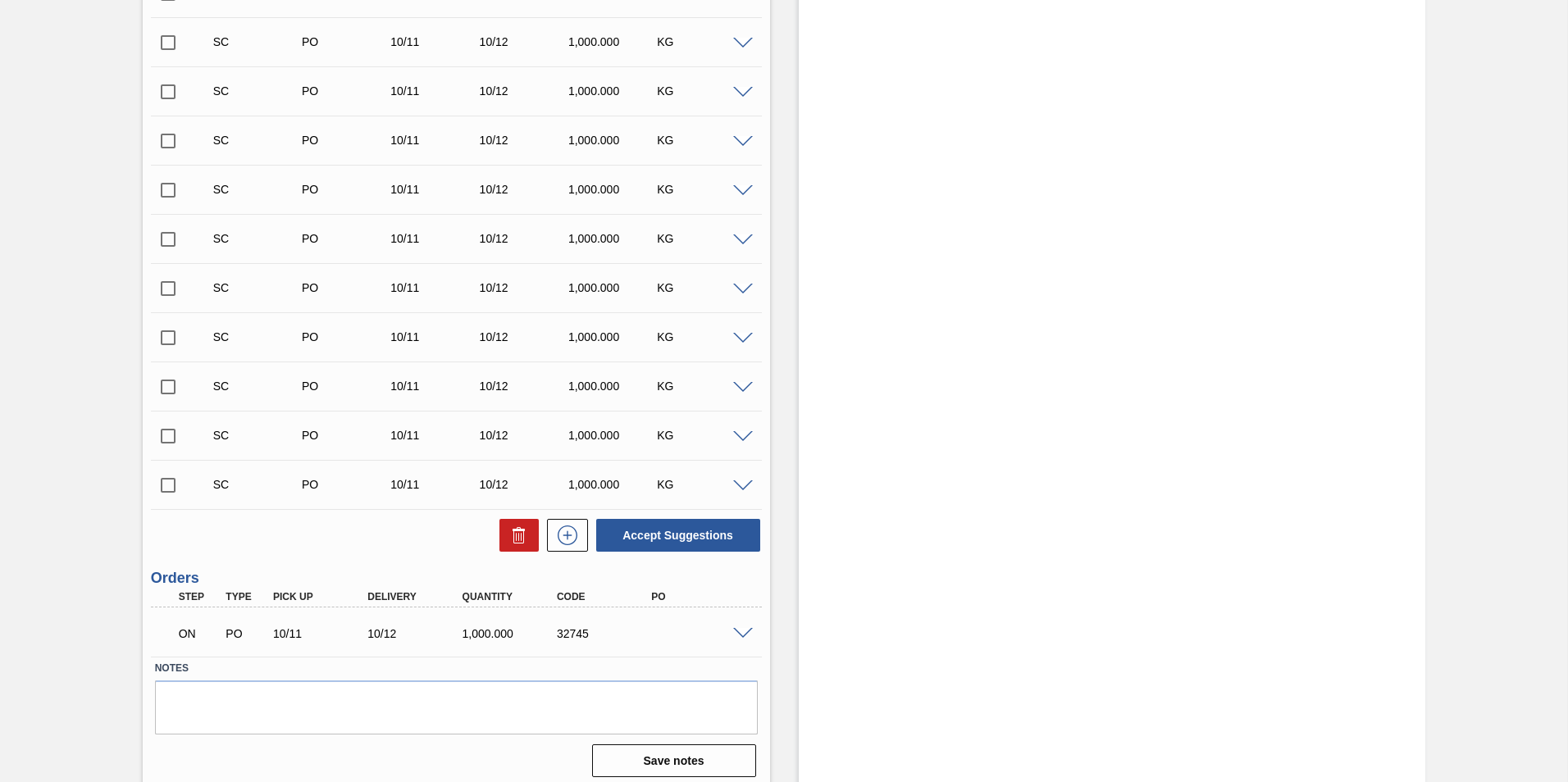
scroll to position [820, 0]
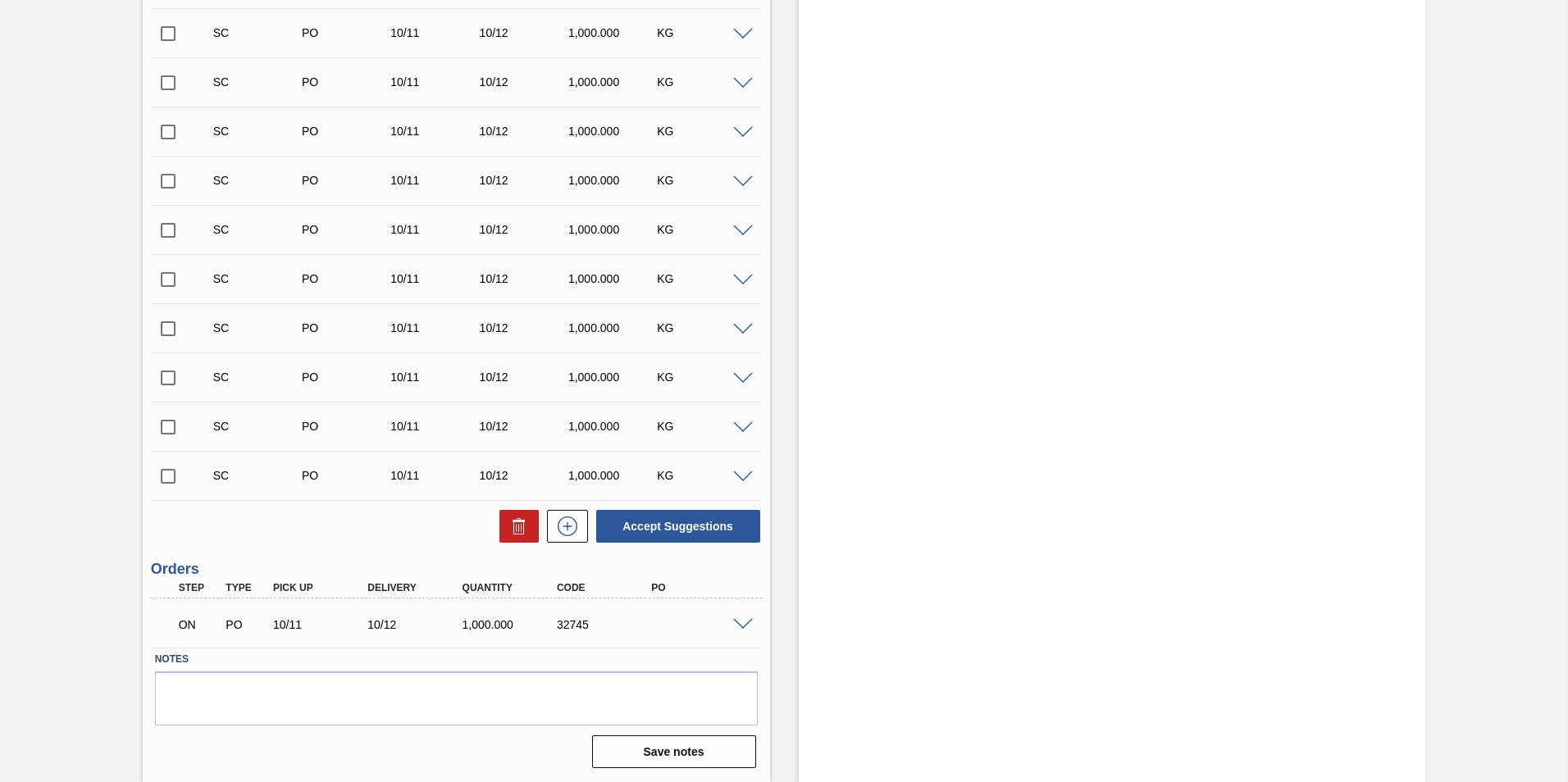
click at [738, 624] on span at bounding box center [743, 625] width 19 height 12
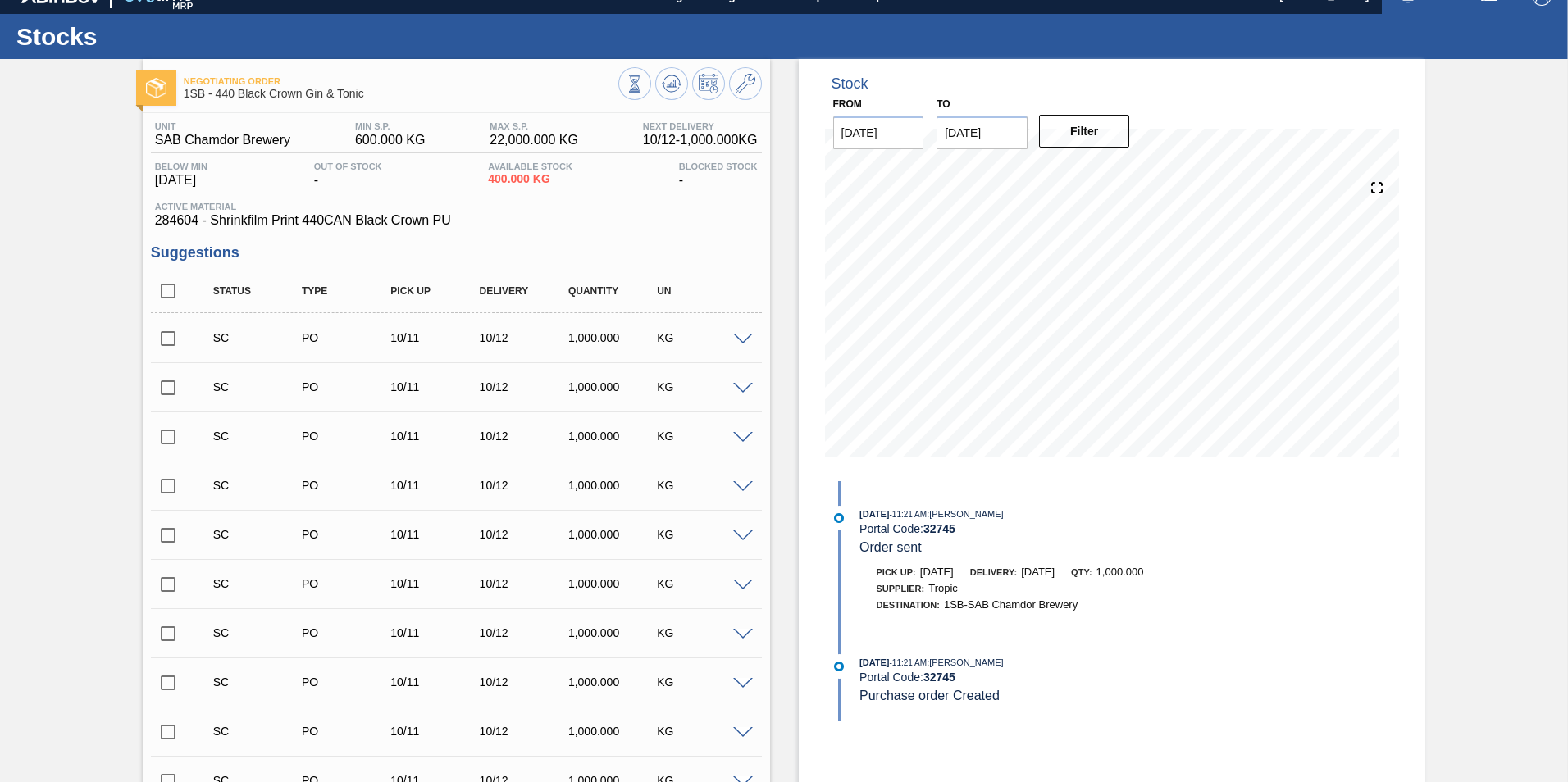
scroll to position [0, 0]
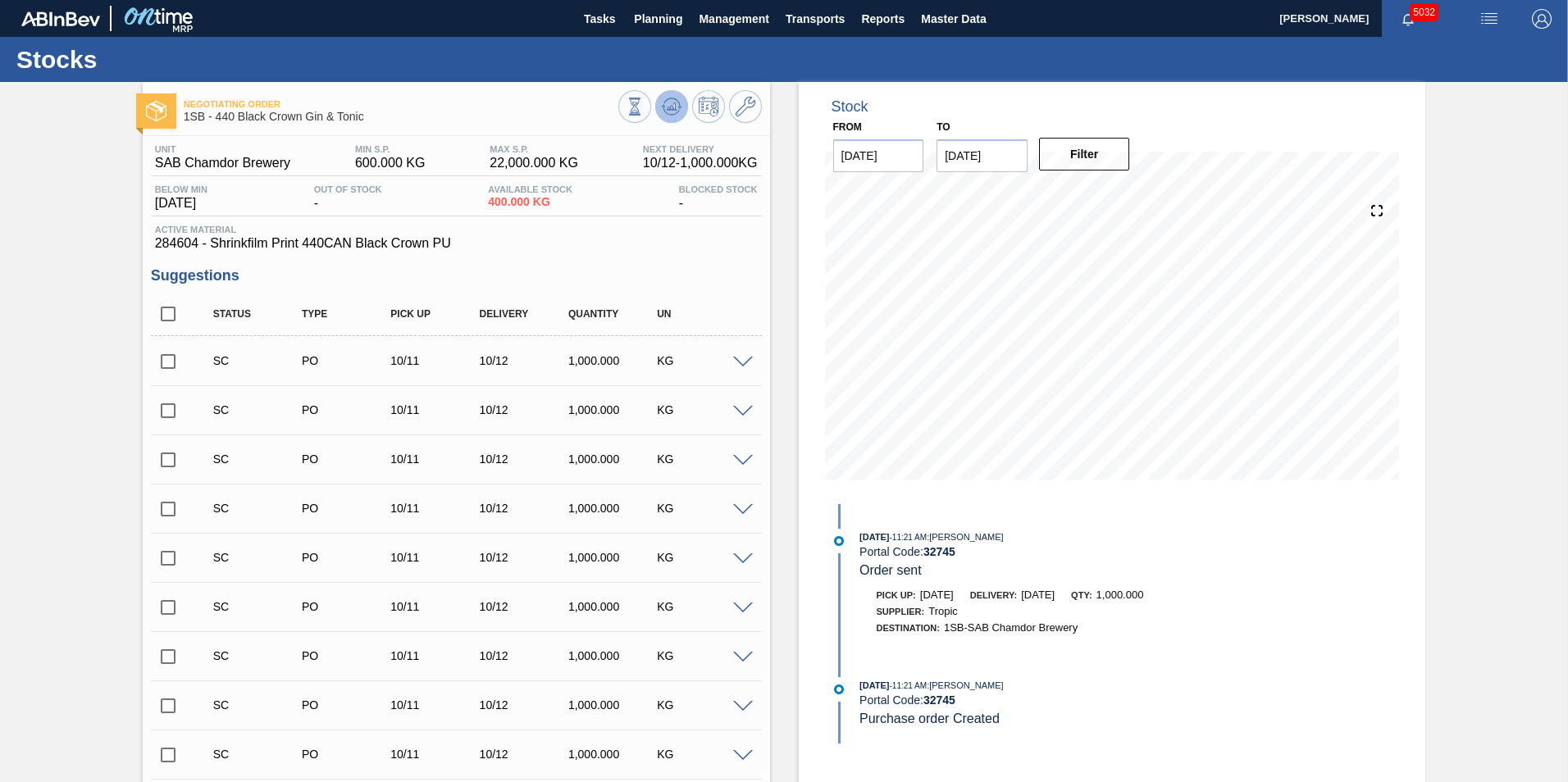
click at [668, 109] on icon at bounding box center [671, 106] width 10 height 7
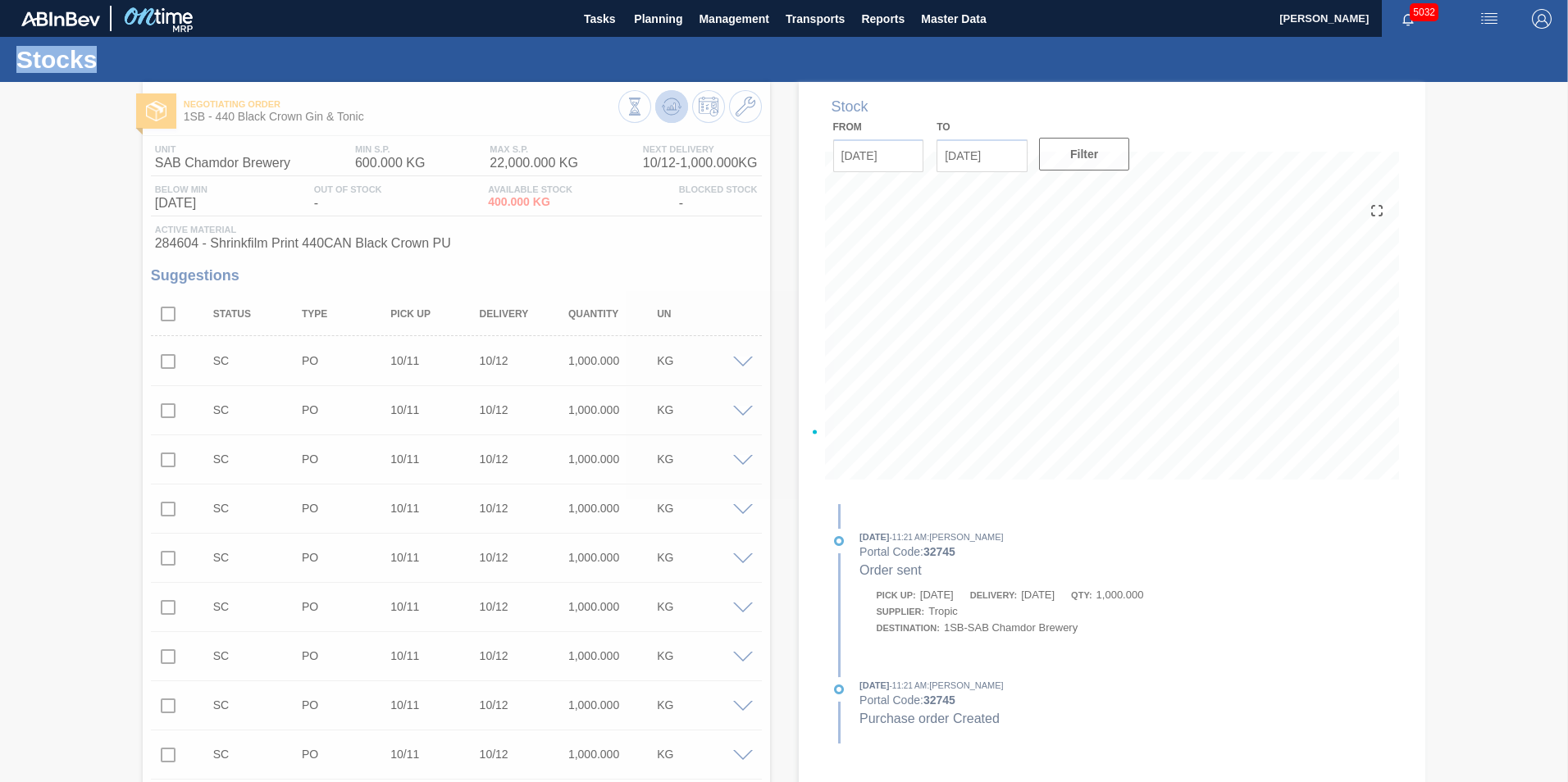
click at [668, 109] on div at bounding box center [784, 432] width 1568 height 700
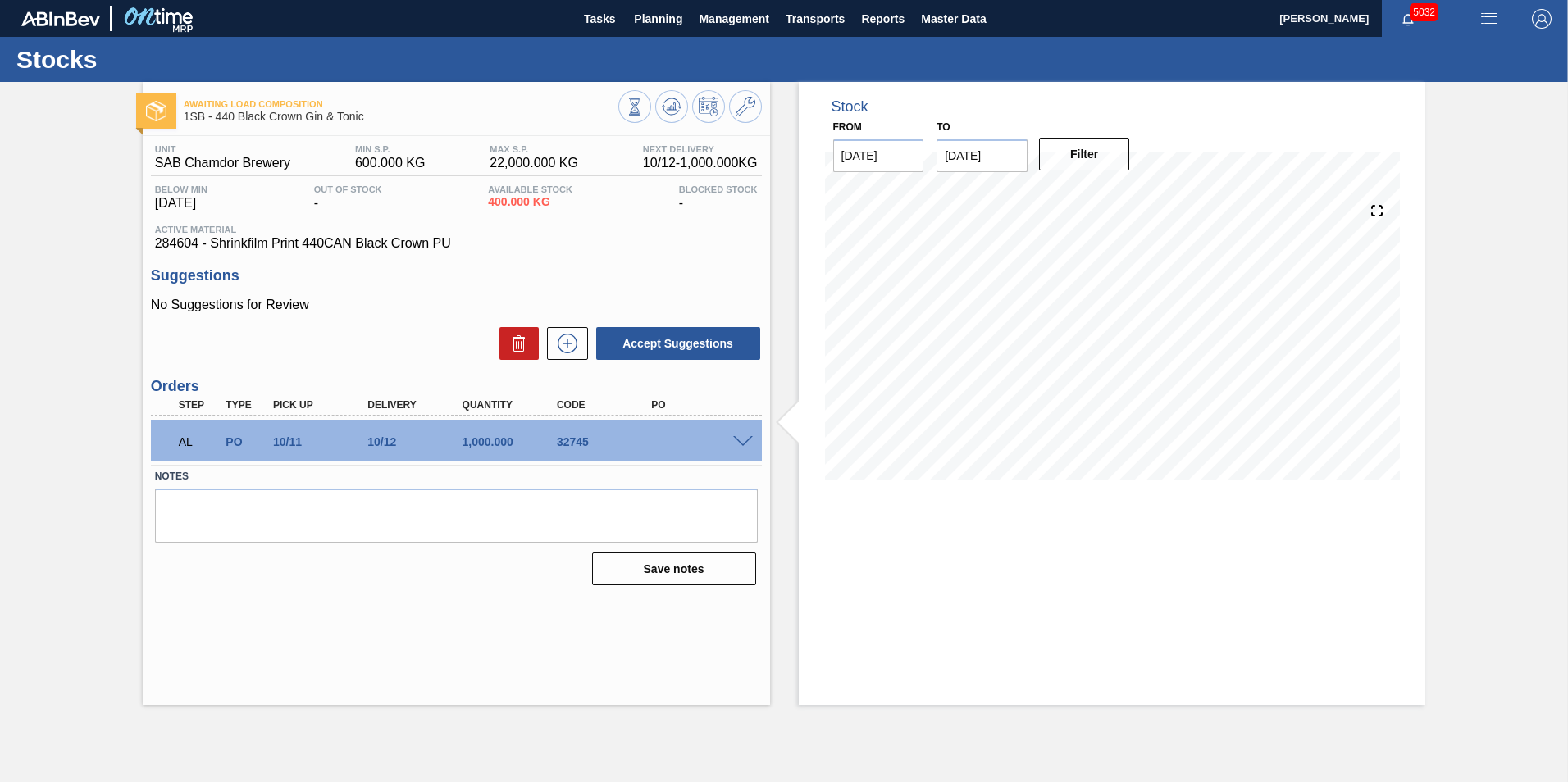
click at [739, 438] on span at bounding box center [743, 443] width 19 height 12
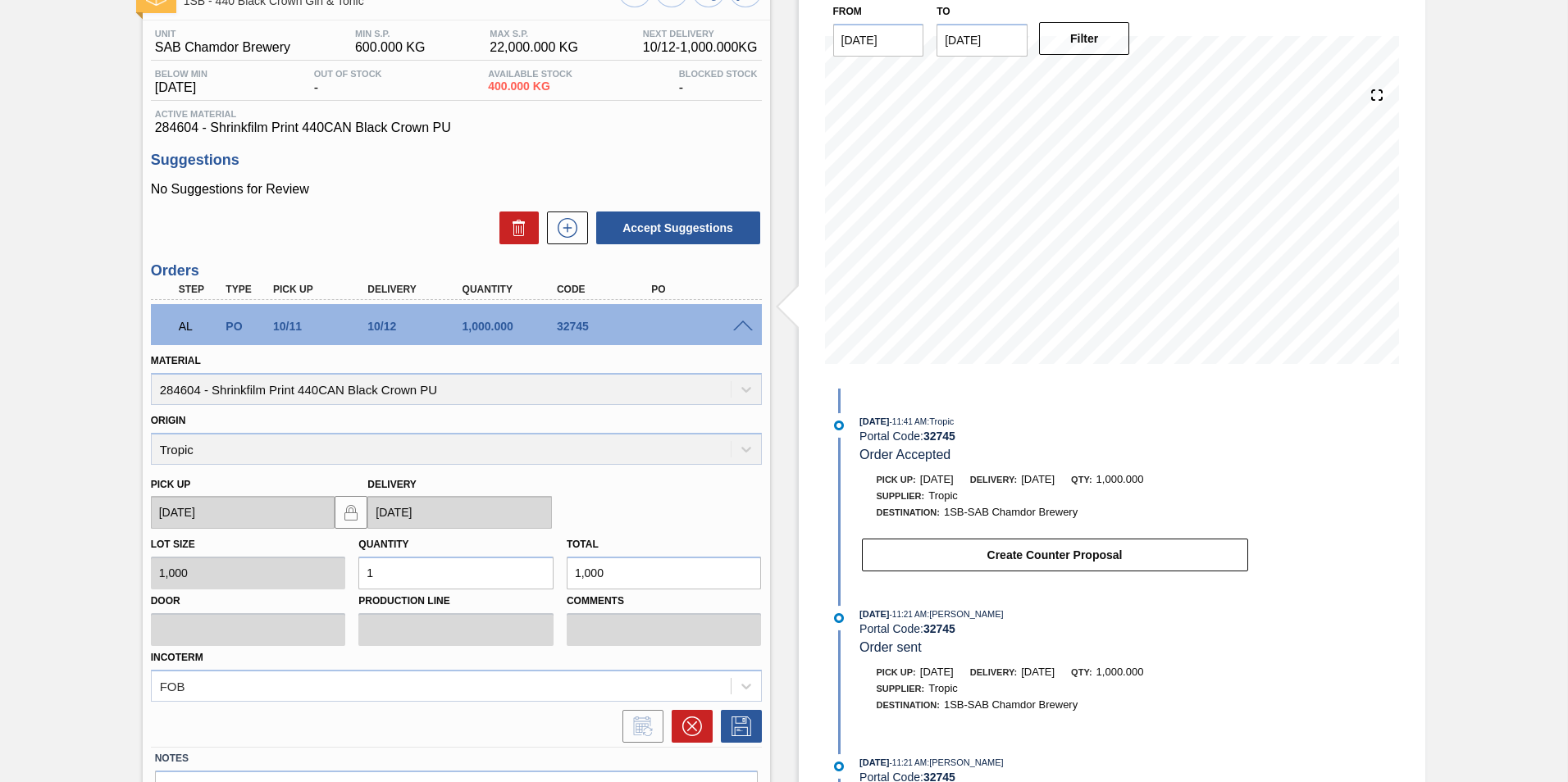
scroll to position [215, 0]
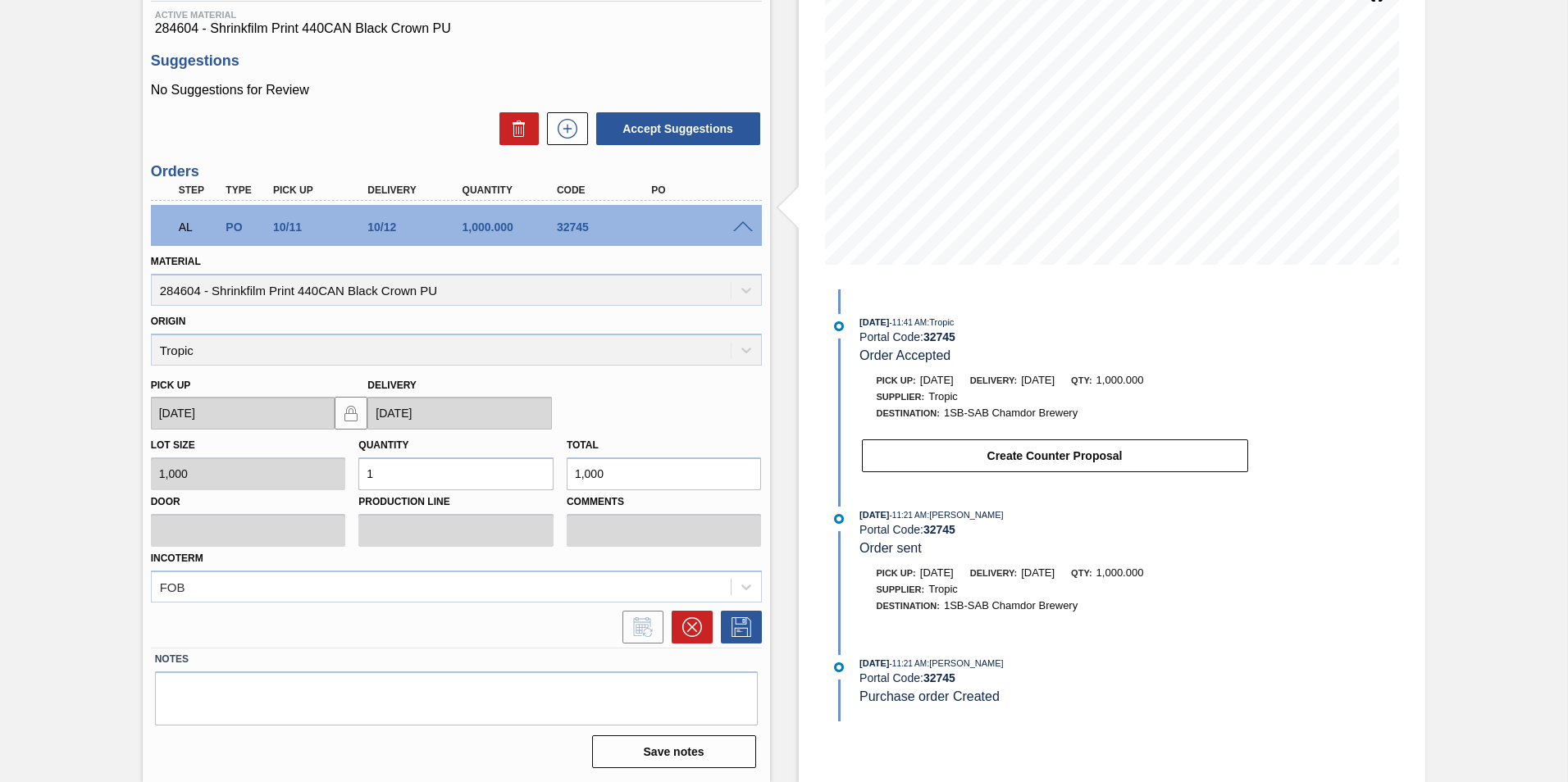
click at [747, 227] on span at bounding box center [743, 227] width 19 height 12
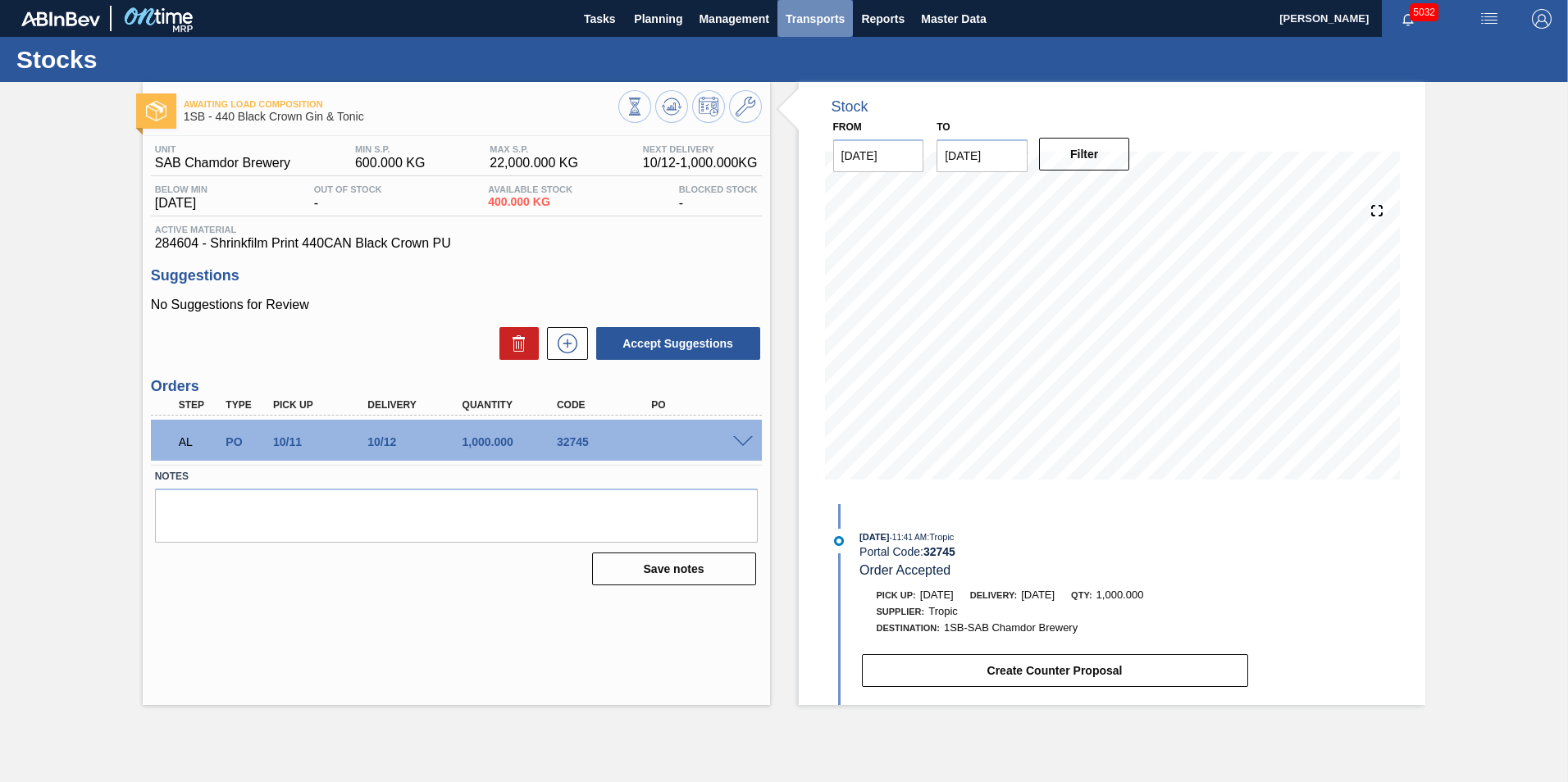
click at [825, 17] on span "Transports" at bounding box center [815, 18] width 59 height 19
click at [814, 49] on li "Load Composition" at bounding box center [815, 56] width 114 height 26
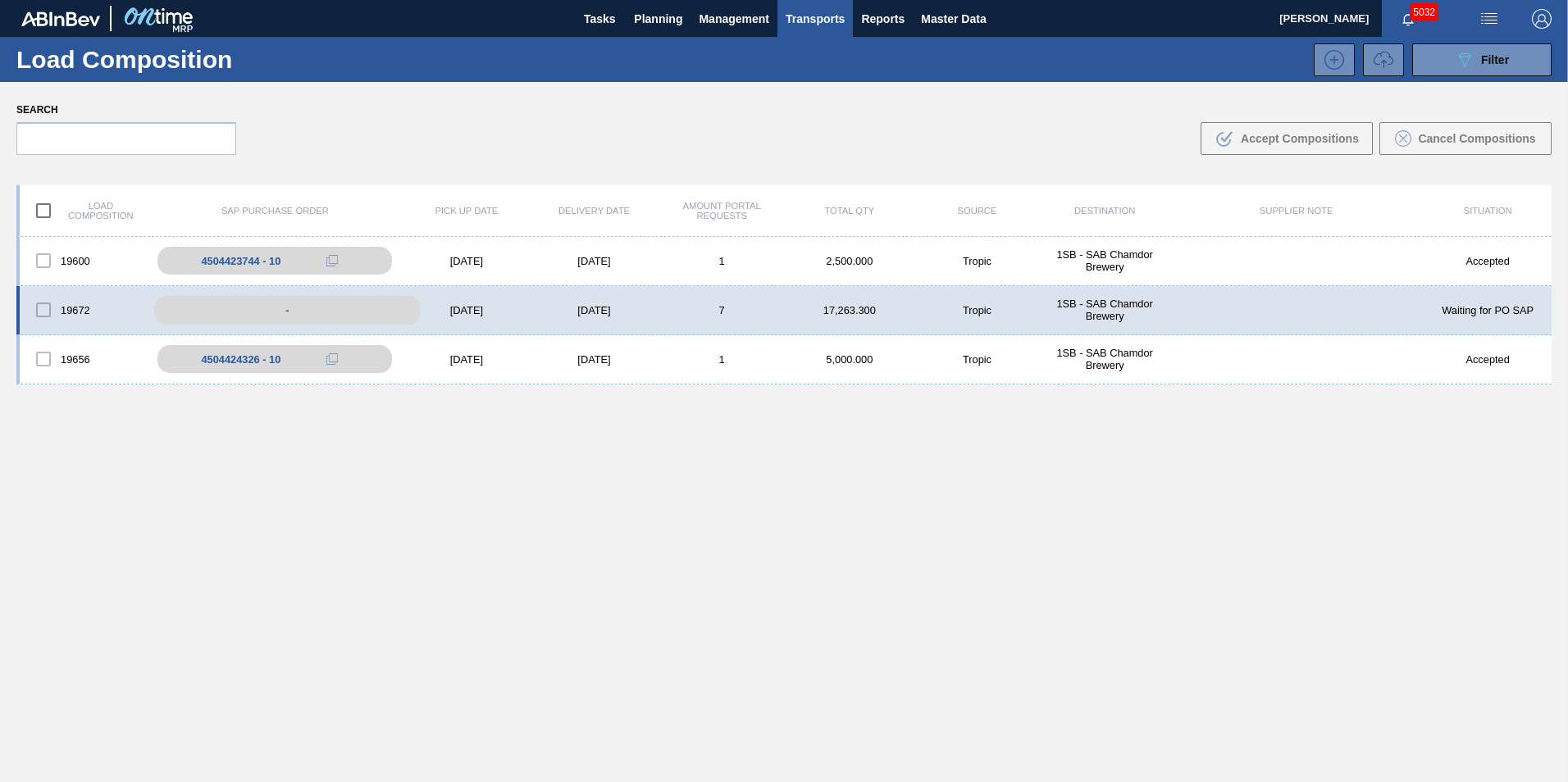
click at [308, 307] on div "-" at bounding box center [287, 310] width 267 height 29
click at [312, 304] on div "-" at bounding box center [287, 310] width 267 height 29
click at [531, 318] on div "19672 - [DATE] [DATE] 7 17,263.300 Tropic 1SB - SAB Chamdor Brewery Waiting for…" at bounding box center [784, 311] width 1536 height 49
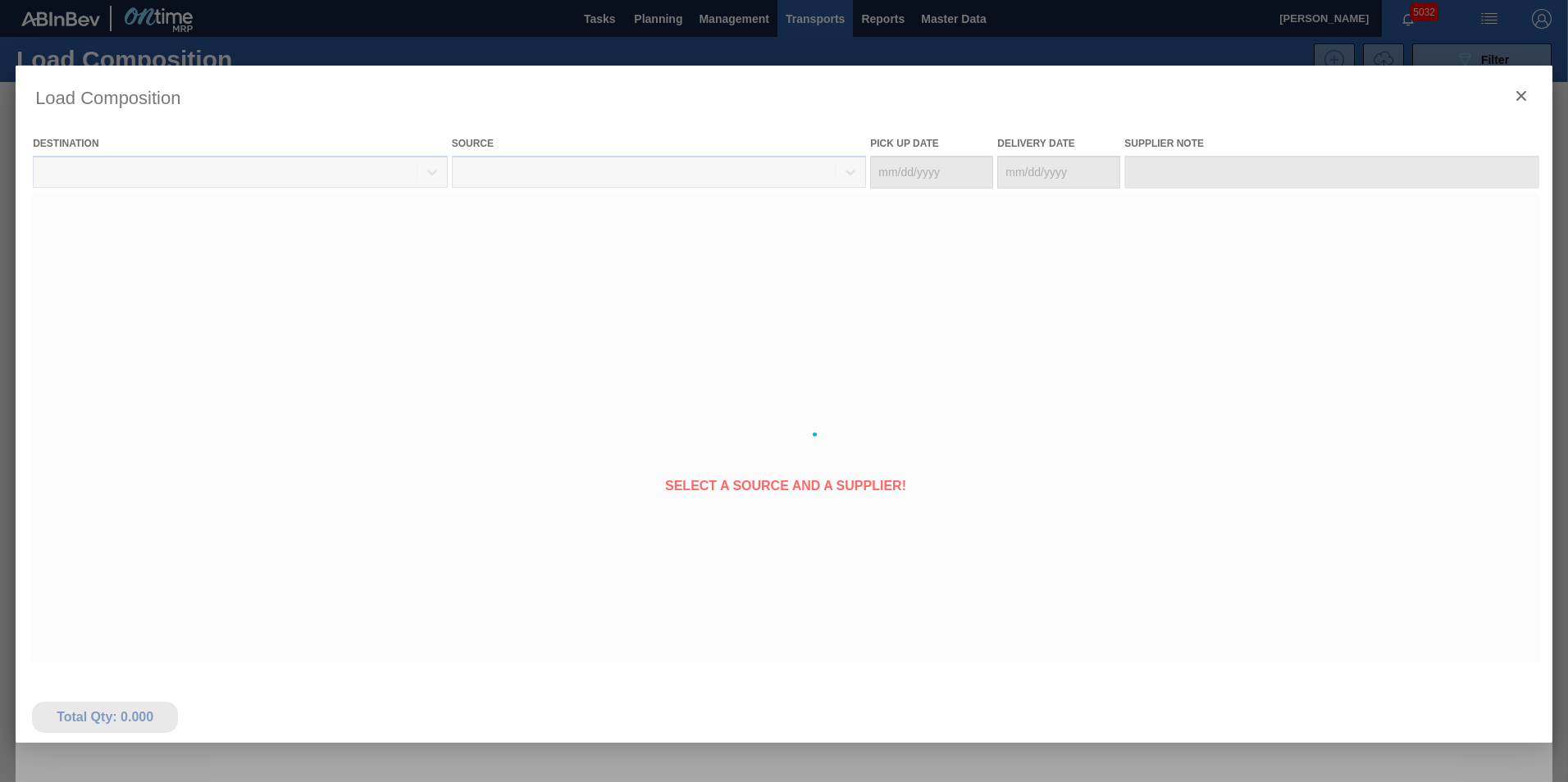
type Date "[DATE]"
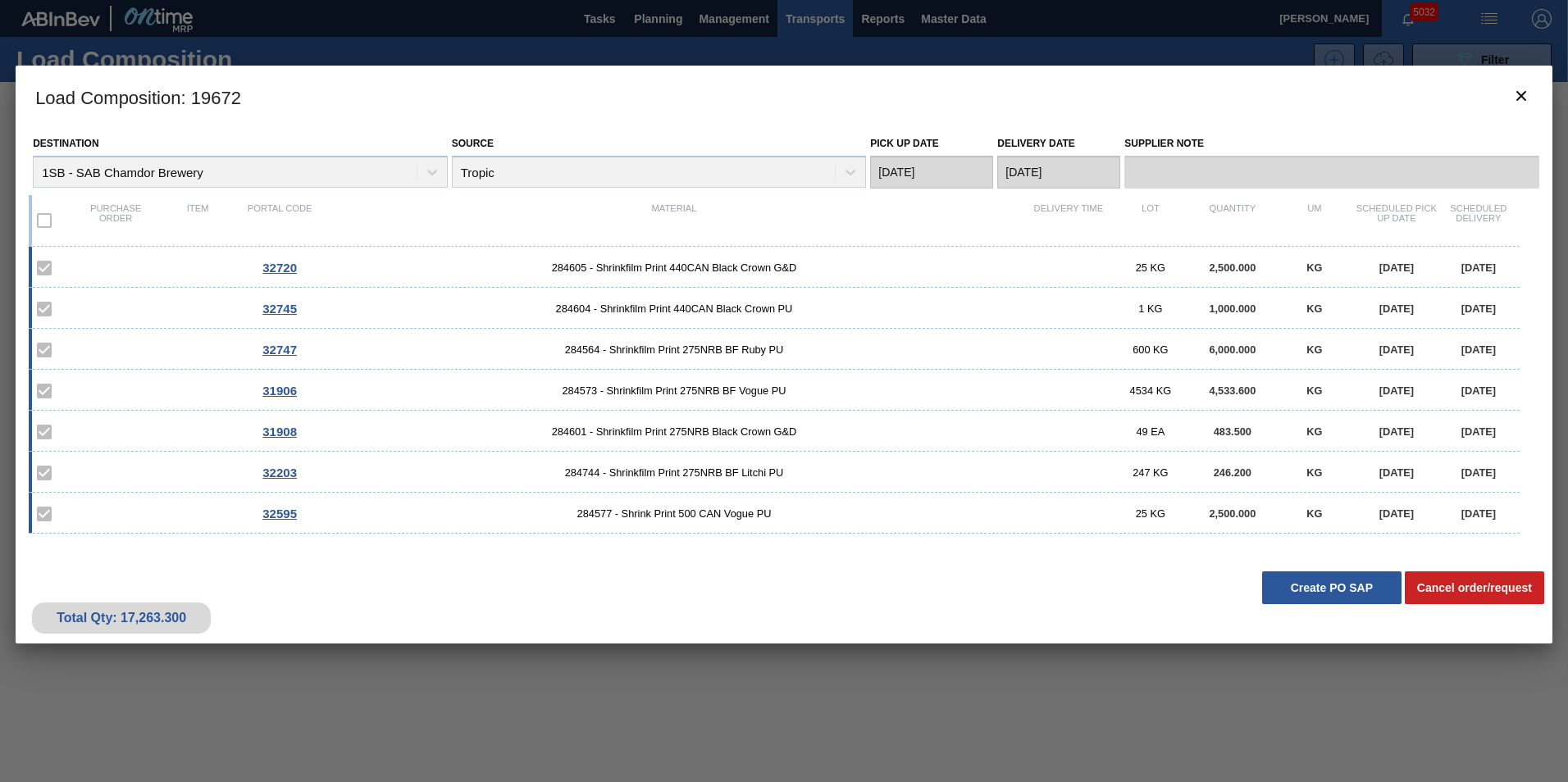
click at [824, 388] on span "284573 - Shrinkfilm Print 275NRB BF Vogue PU" at bounding box center [675, 391] width 707 height 12
click at [808, 386] on span "284573 - Shrinkfilm Print 275NRB BF Vogue PU" at bounding box center [675, 391] width 707 height 12
click at [365, 393] on span "284573 - Shrinkfilm Print 275NRB BF Vogue PU" at bounding box center [675, 391] width 707 height 12
click at [300, 388] on div "31906" at bounding box center [280, 391] width 82 height 14
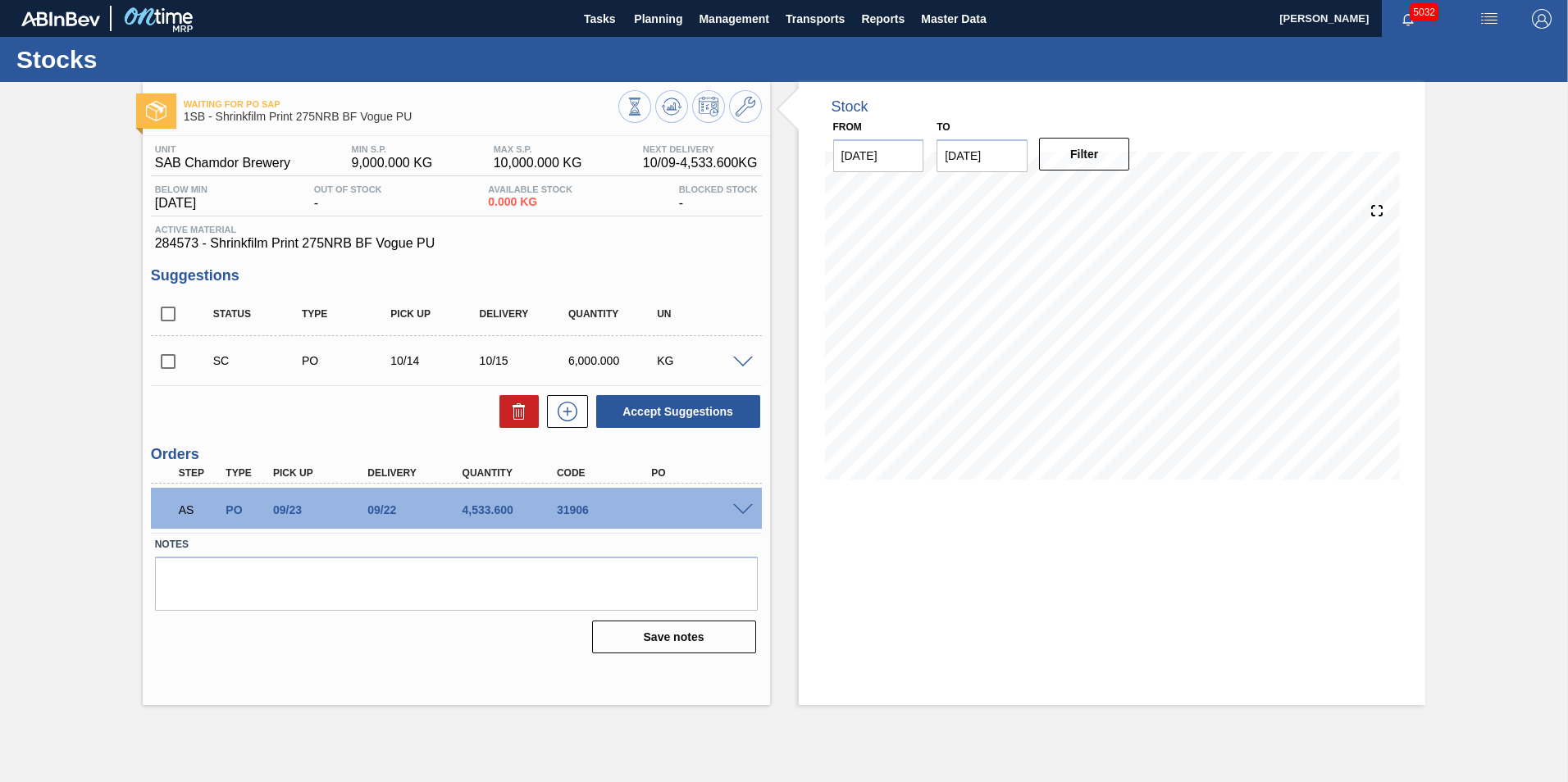
click at [747, 505] on span at bounding box center [743, 510] width 19 height 12
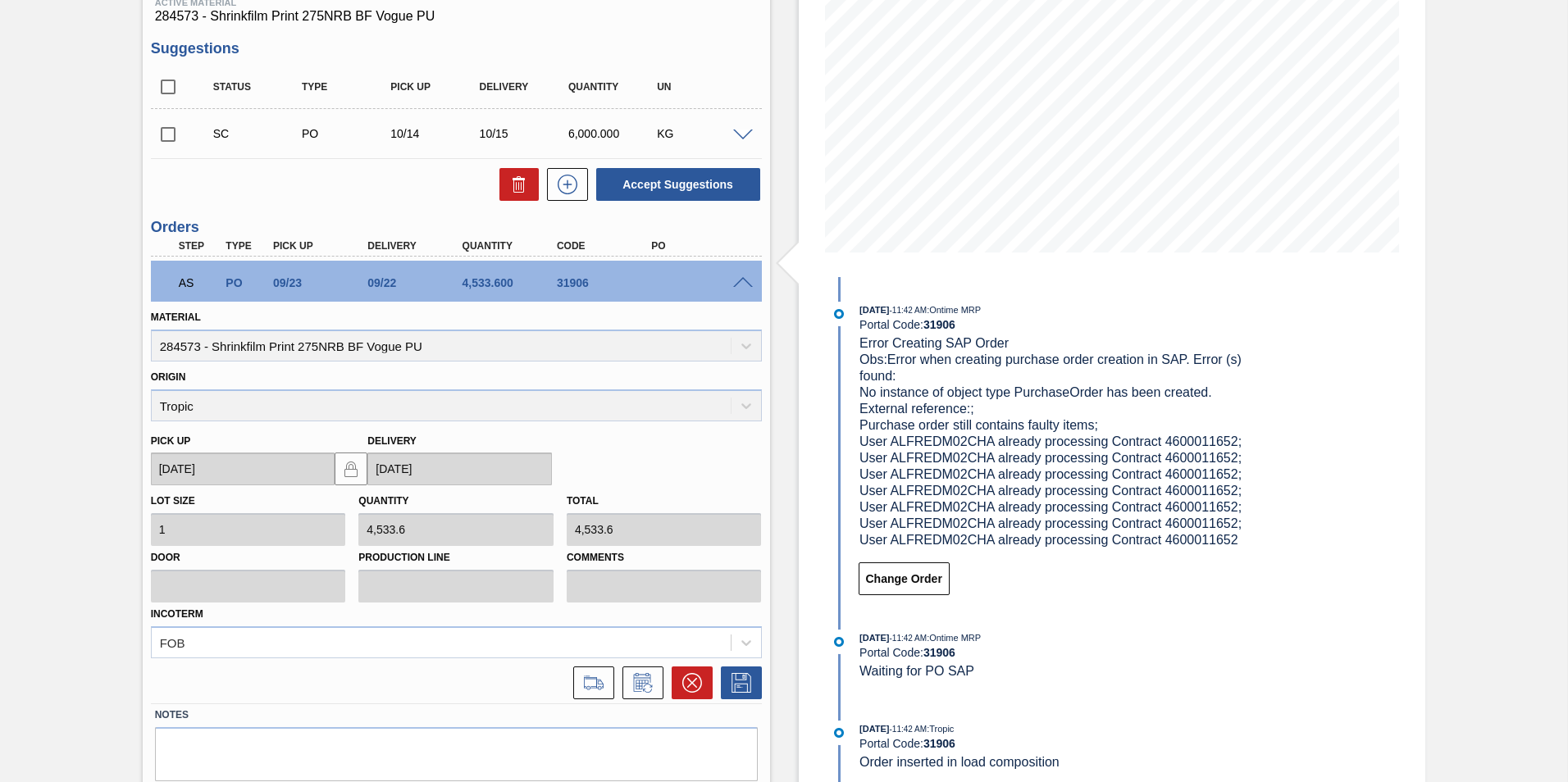
scroll to position [283, 0]
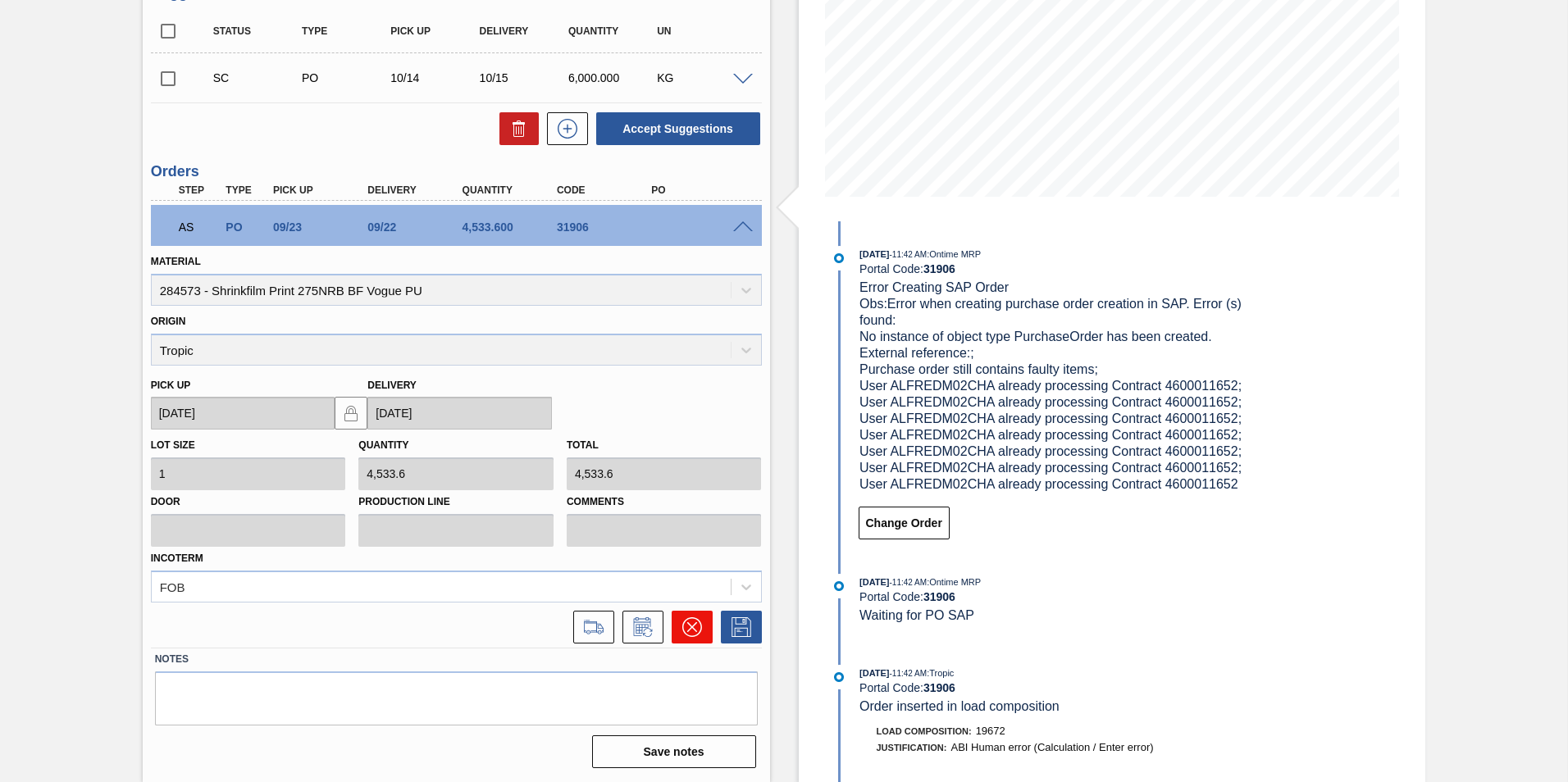
click at [682, 625] on icon at bounding box center [692, 627] width 19 height 19
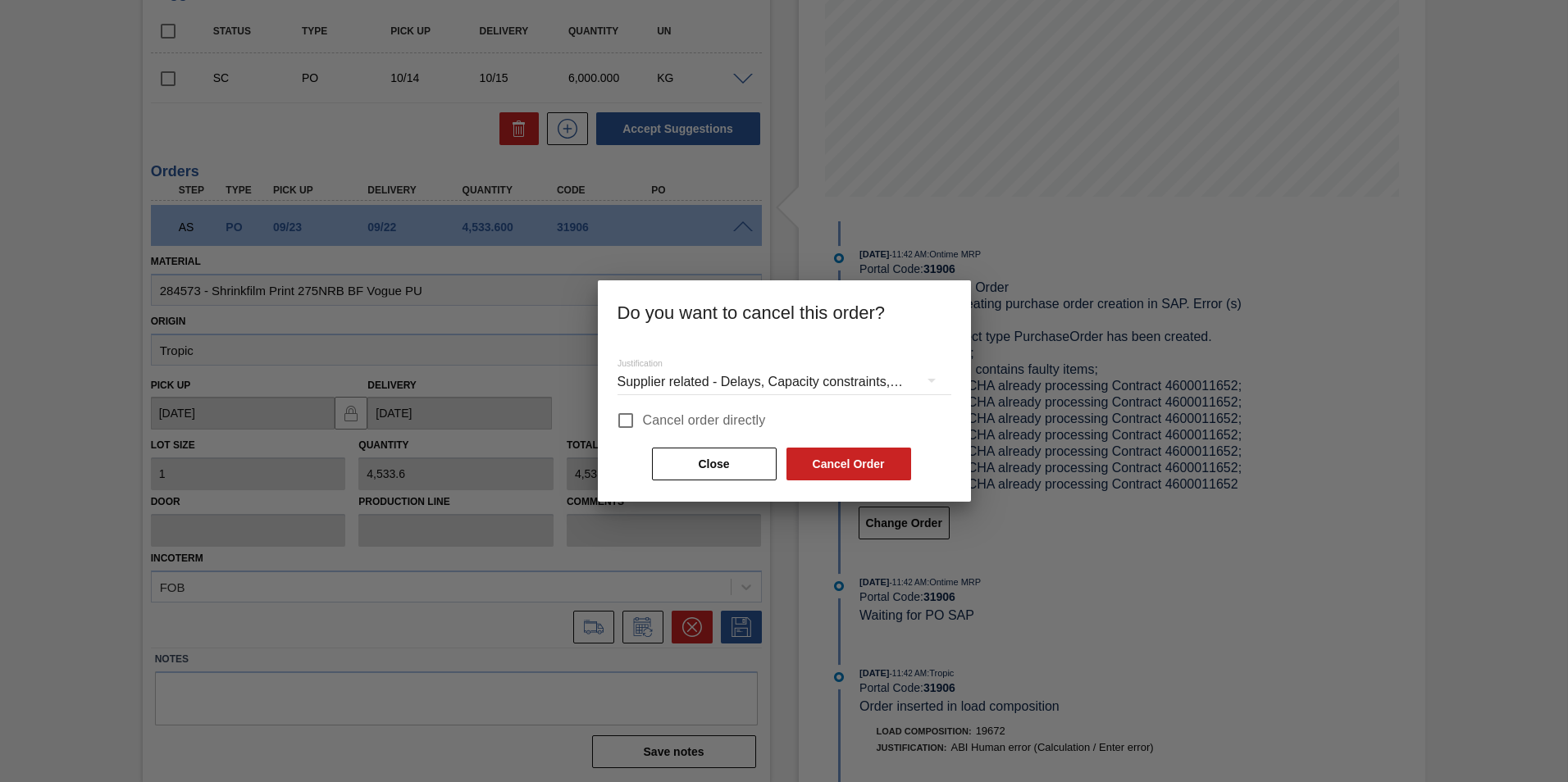
click at [648, 422] on span "Cancel order directly" at bounding box center [704, 421] width 123 height 19
click at [643, 422] on input "Cancel order directly" at bounding box center [626, 420] width 34 height 34
checkbox input "true"
click at [816, 464] on button "Cancel Order" at bounding box center [849, 464] width 124 height 32
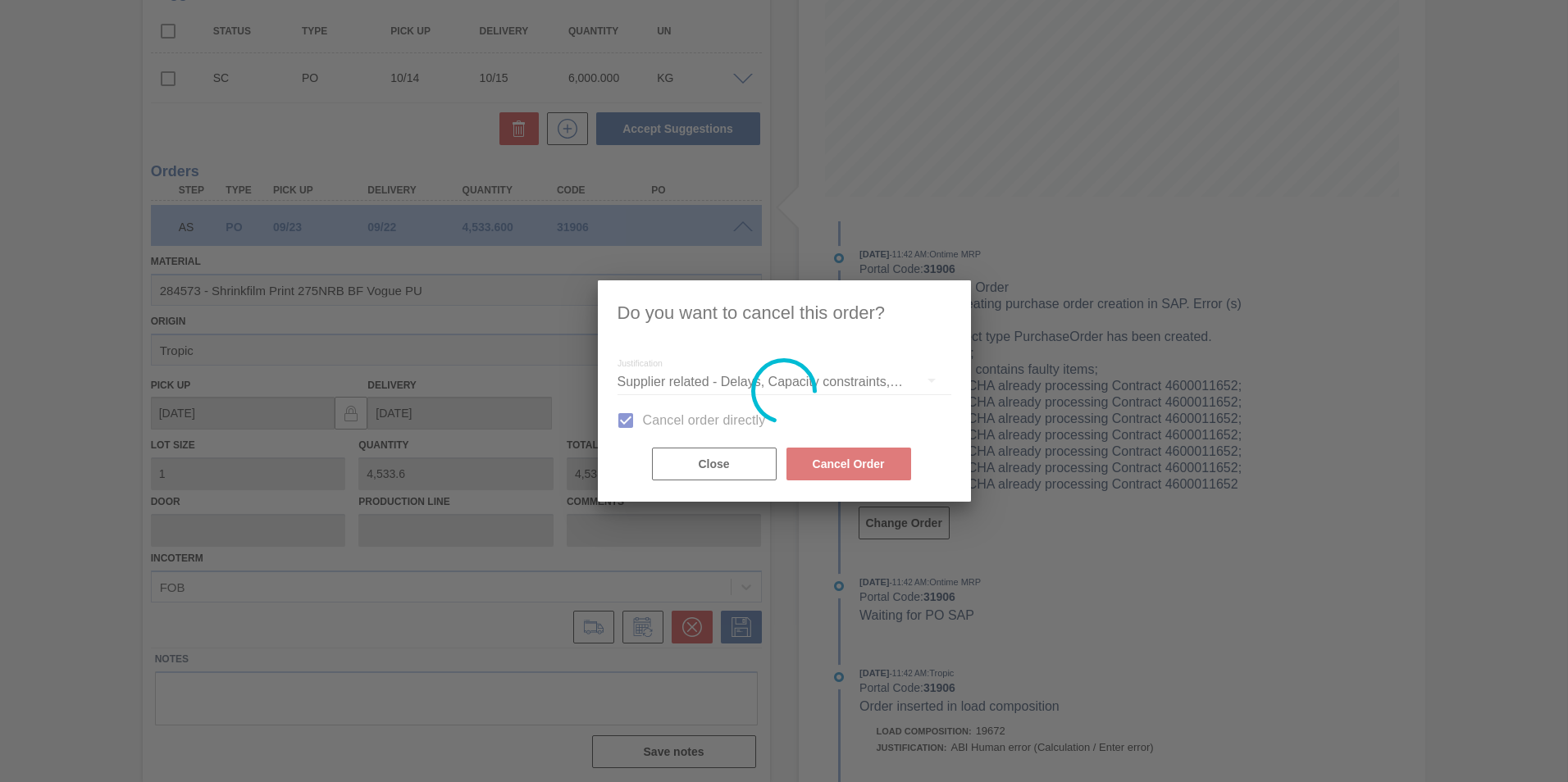
scroll to position [0, 0]
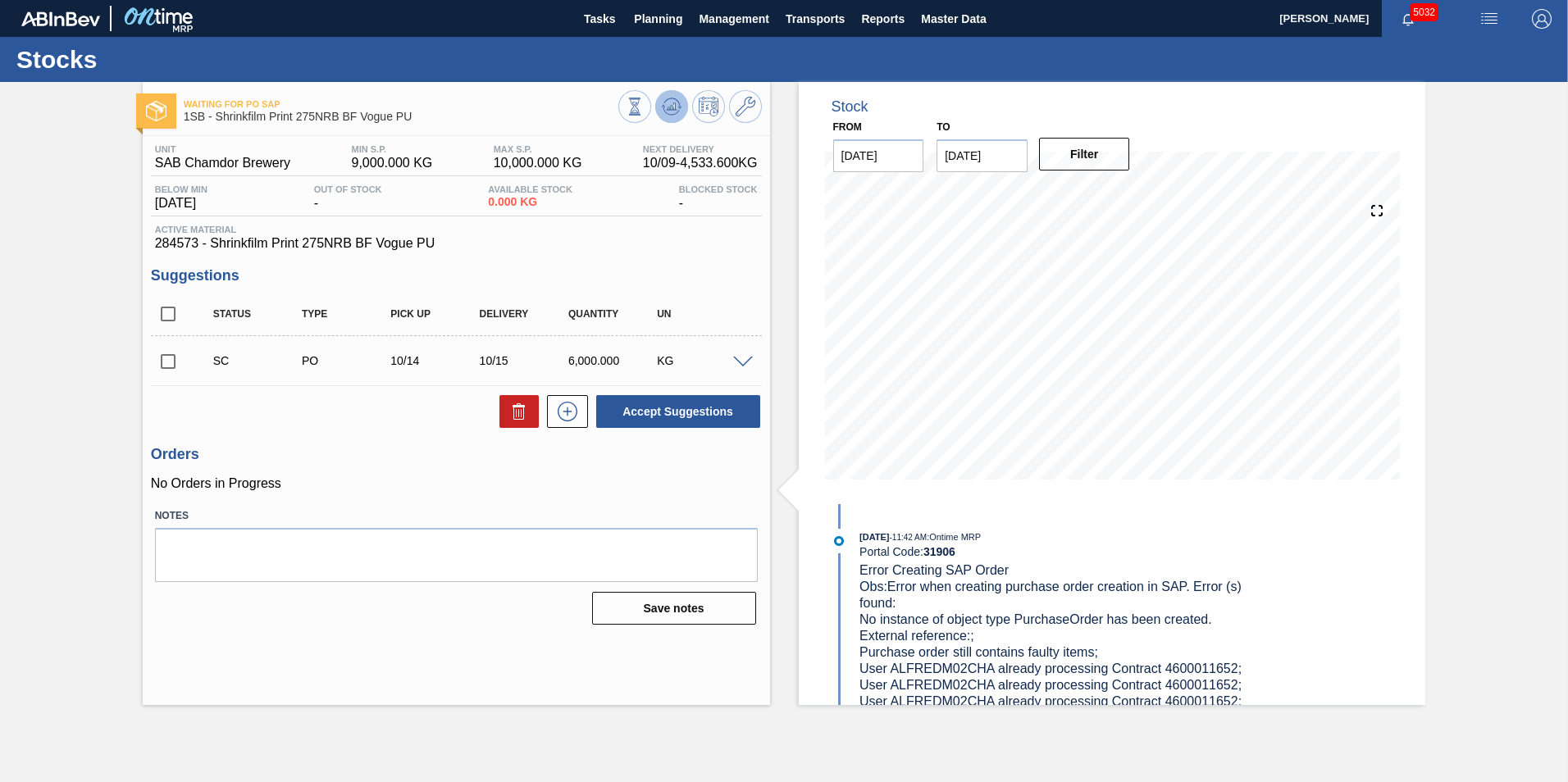
click at [671, 105] on icon at bounding box center [671, 107] width 19 height 19
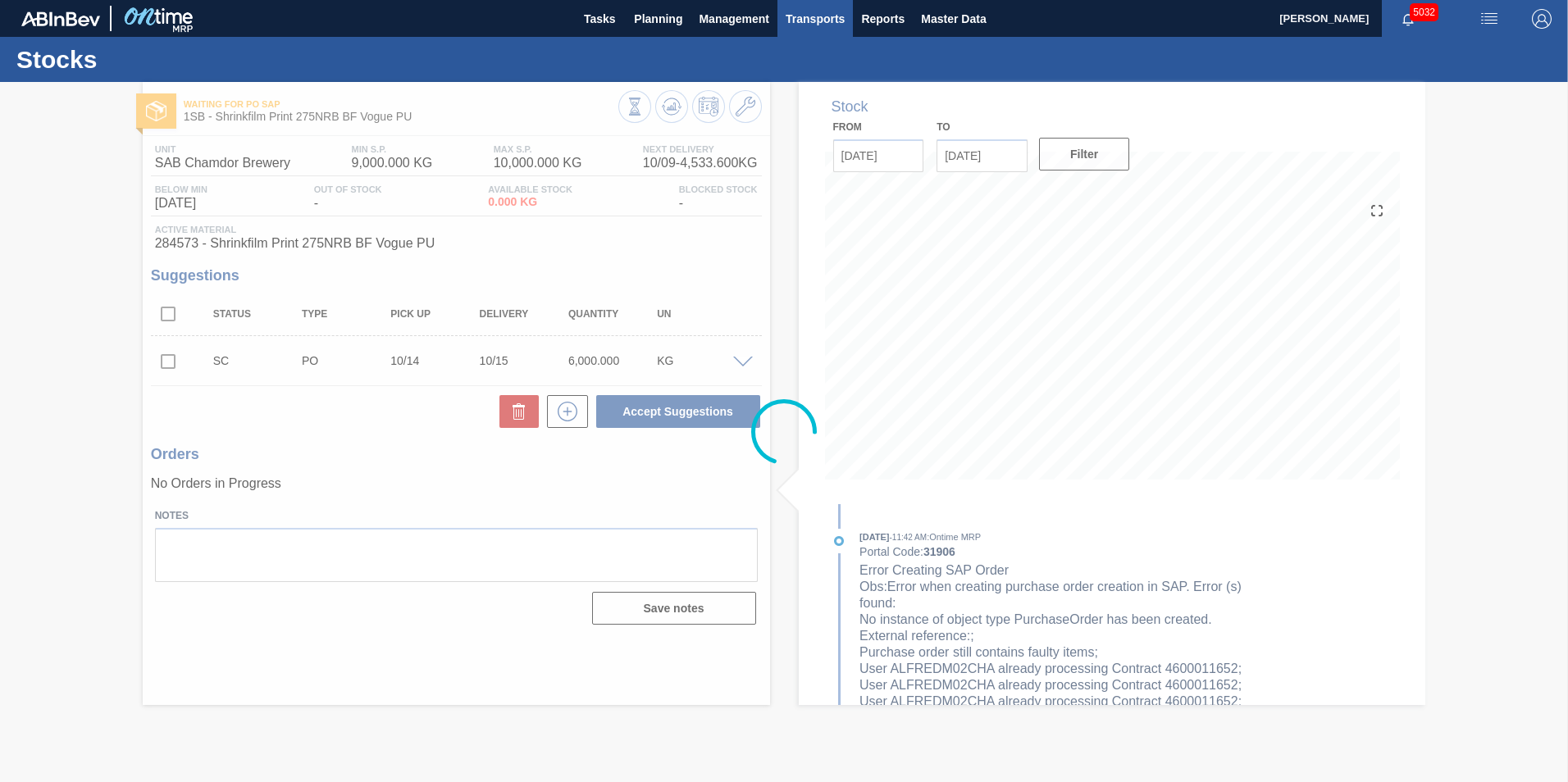
click at [818, 26] on span "Transports" at bounding box center [815, 18] width 59 height 19
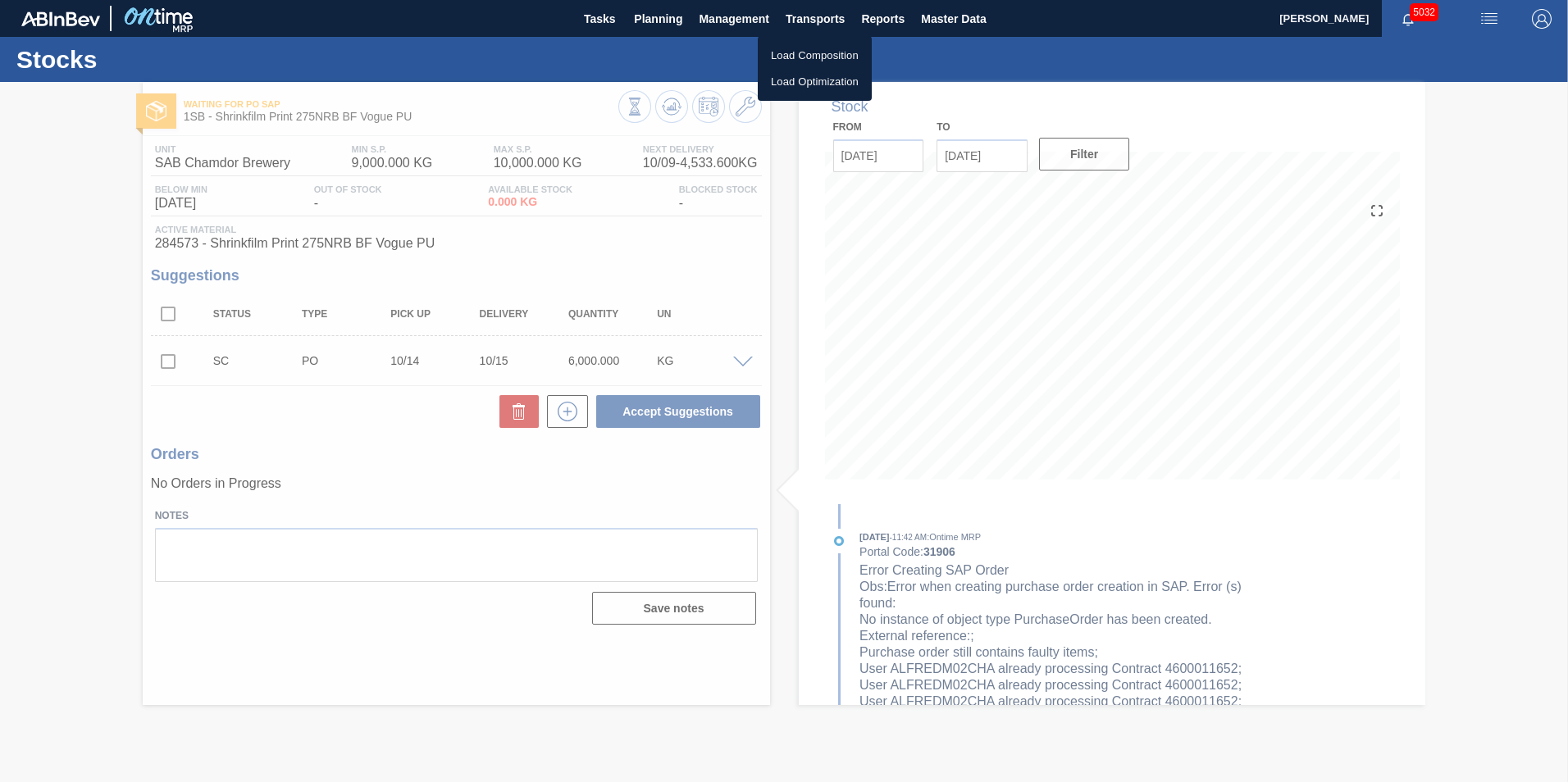
click at [787, 60] on li "Load Composition" at bounding box center [815, 56] width 114 height 26
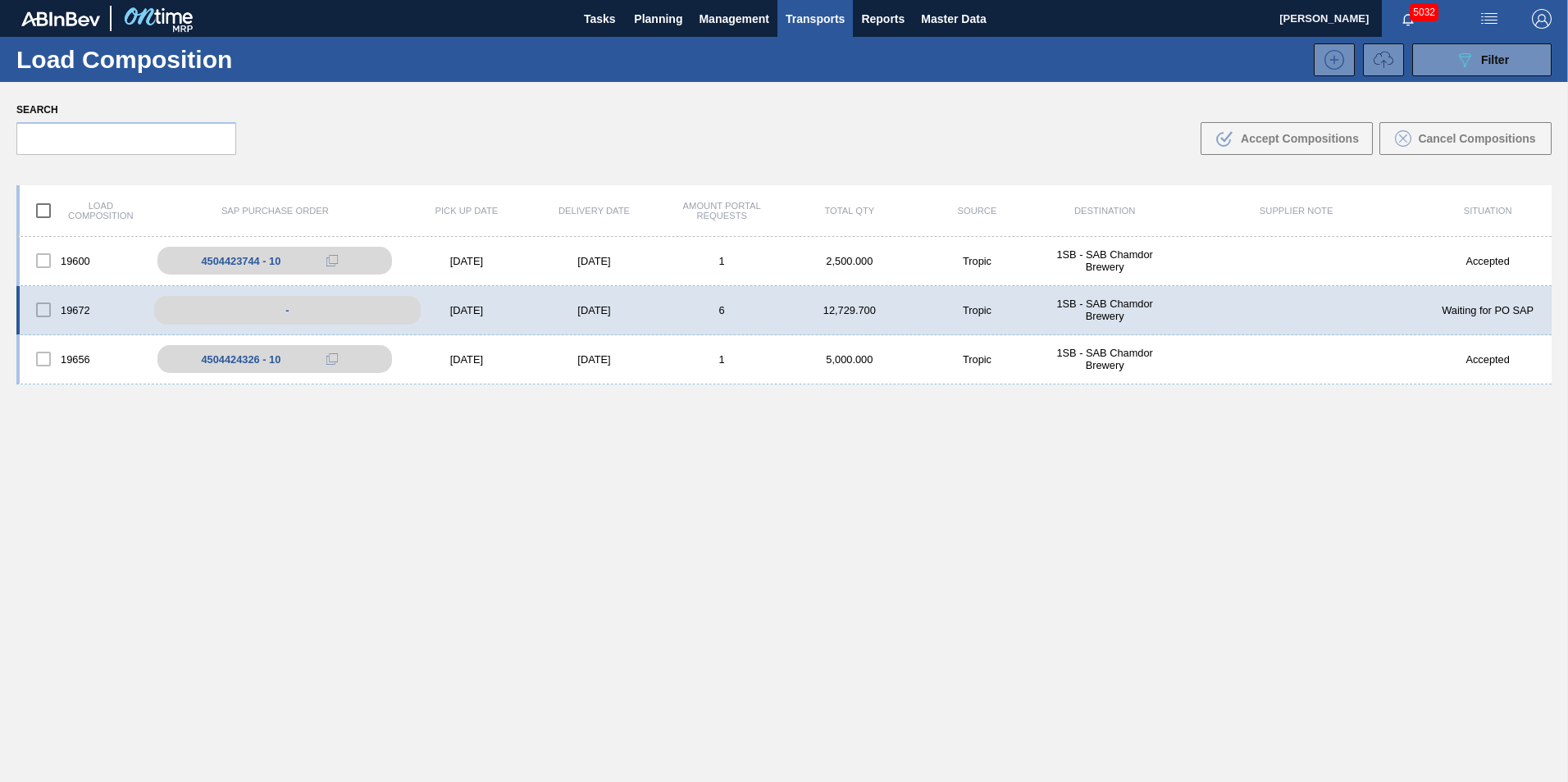
click at [409, 308] on div "-" at bounding box center [287, 310] width 267 height 29
click at [422, 317] on div "19672 - [DATE] [DATE] 6 12,729.700 Tropic 1SB - SAB Chamdor Brewery Waiting for…" at bounding box center [784, 311] width 1536 height 49
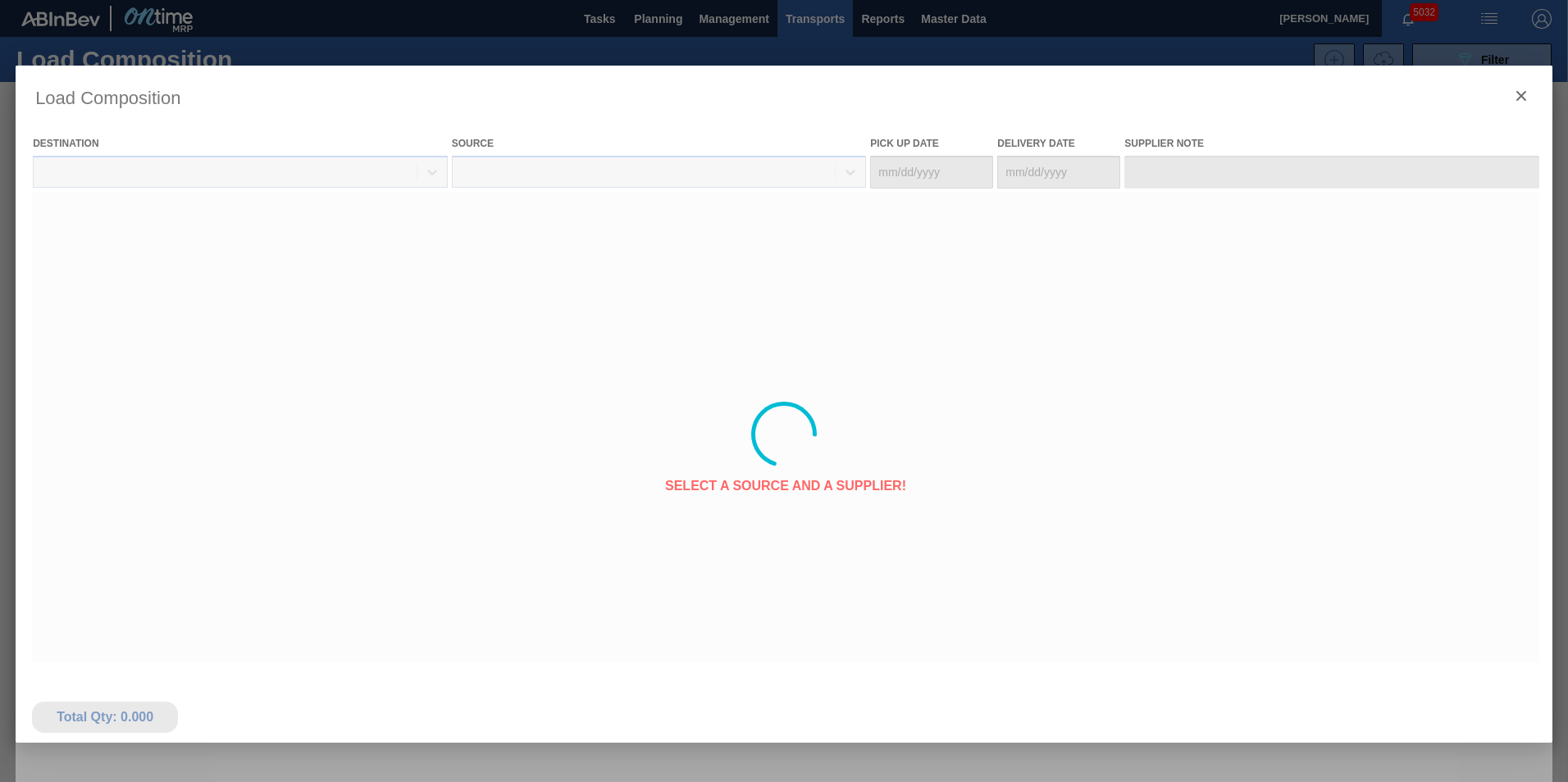
type Date "[DATE]"
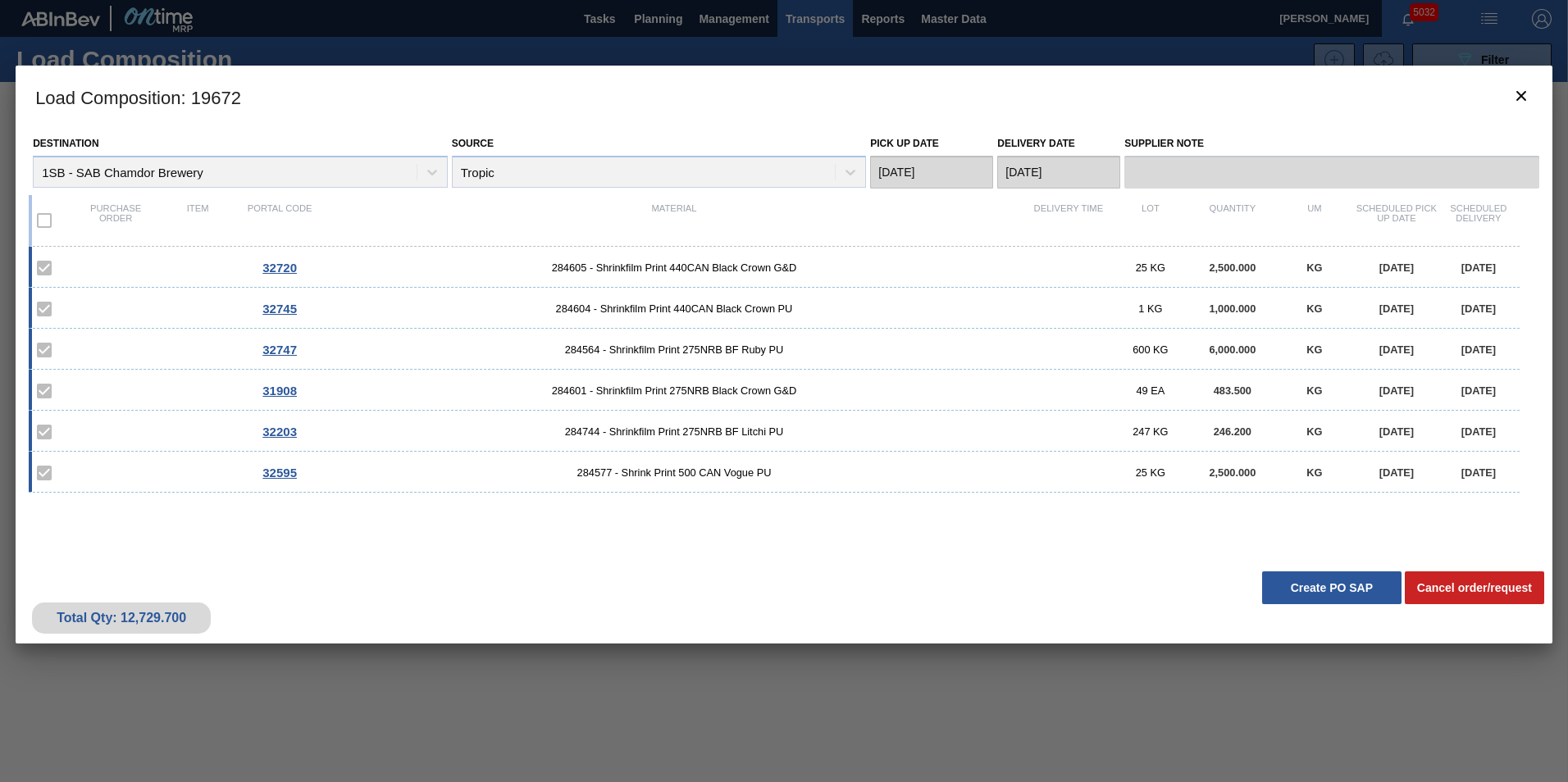
click at [818, 394] on span "284601 - Shrinkfilm Print 275NRB Black Crown G&D" at bounding box center [675, 391] width 707 height 12
click at [322, 391] on span "284601 - Shrinkfilm Print 275NRB Black Crown G&D" at bounding box center [675, 391] width 707 height 12
click at [304, 394] on div "31908" at bounding box center [280, 391] width 82 height 14
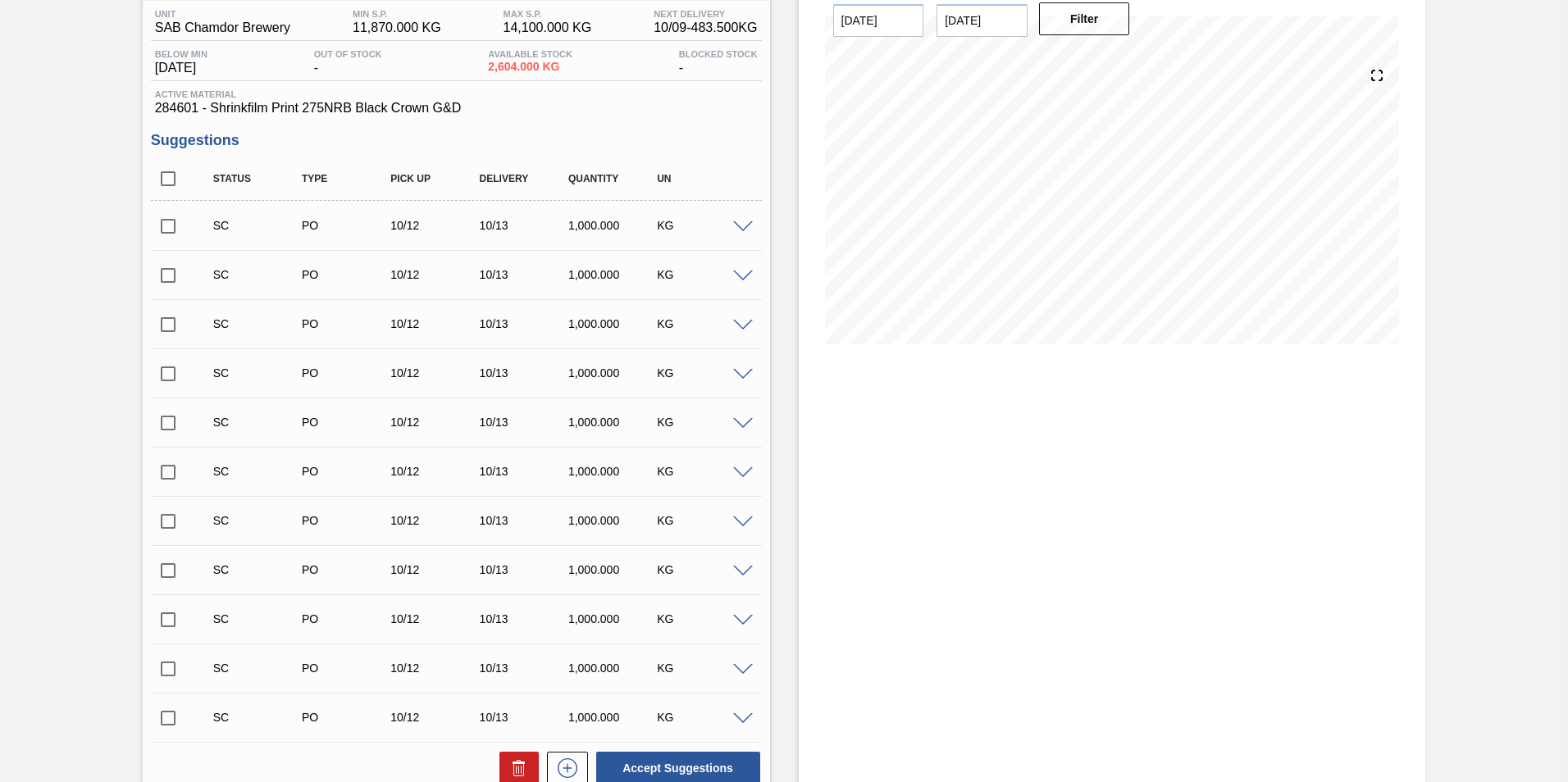
scroll to position [377, 0]
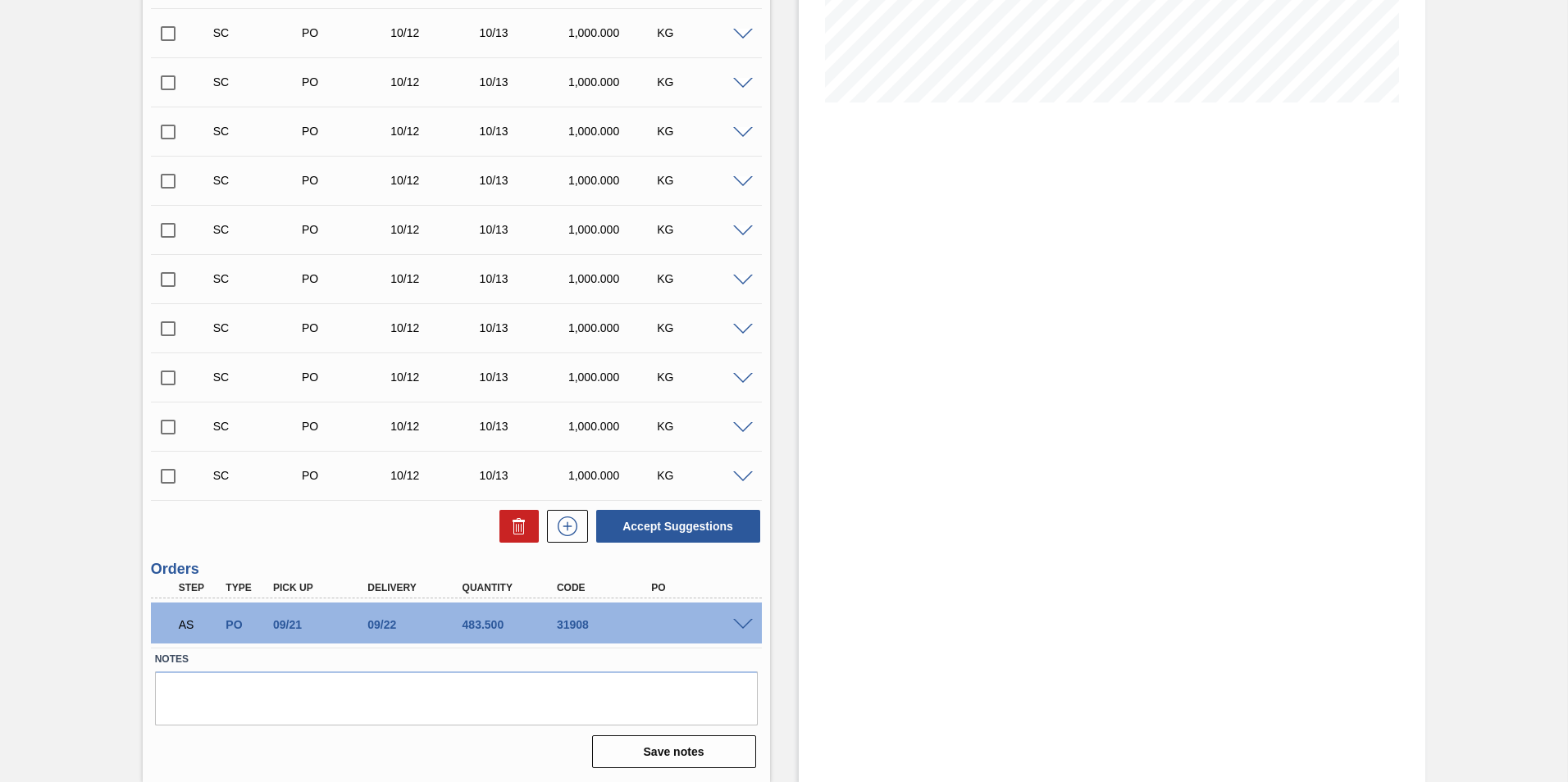
click at [741, 619] on span at bounding box center [743, 625] width 19 height 12
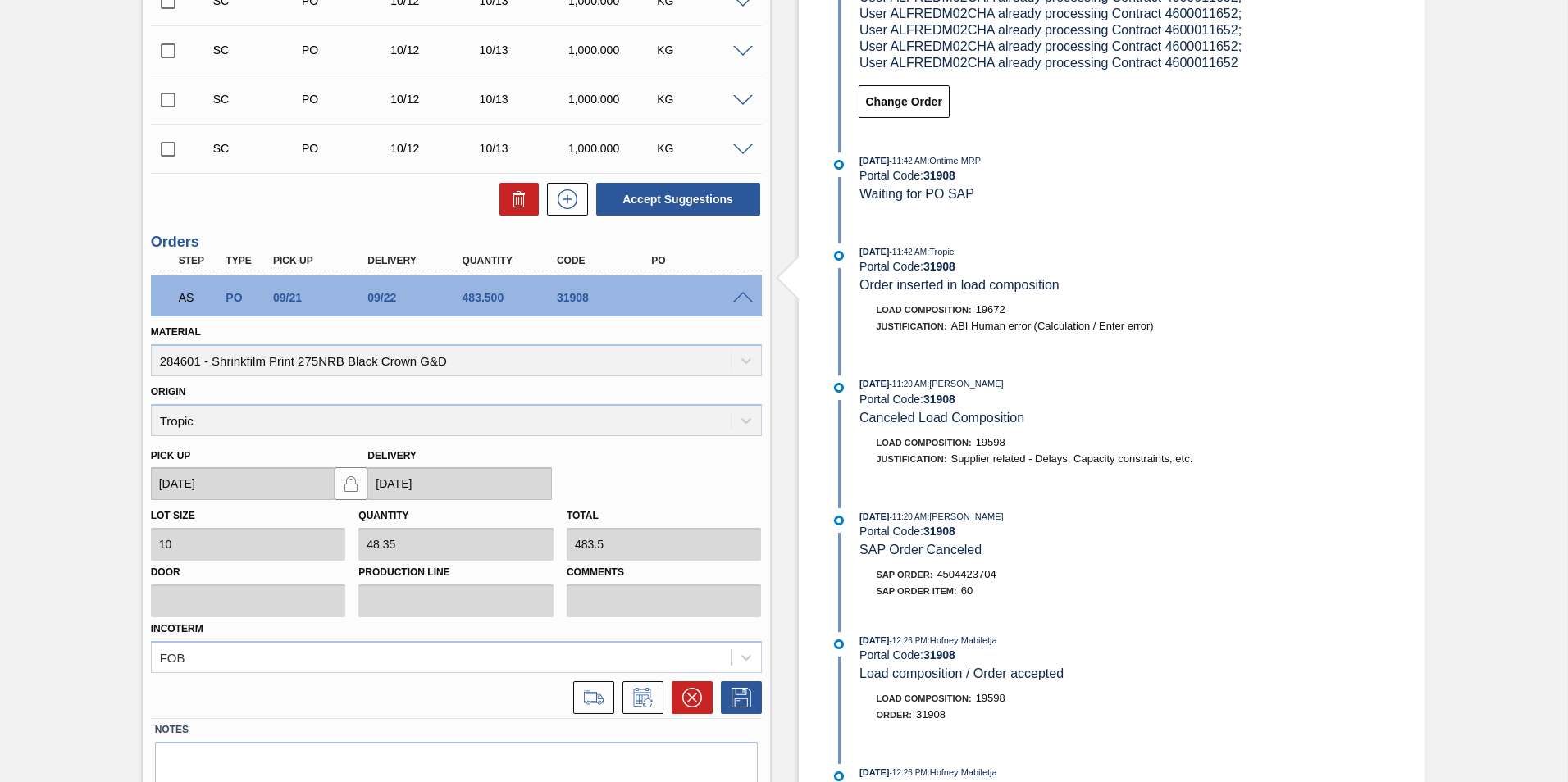
scroll to position [705, 0]
click at [691, 700] on icon at bounding box center [692, 696] width 19 height 19
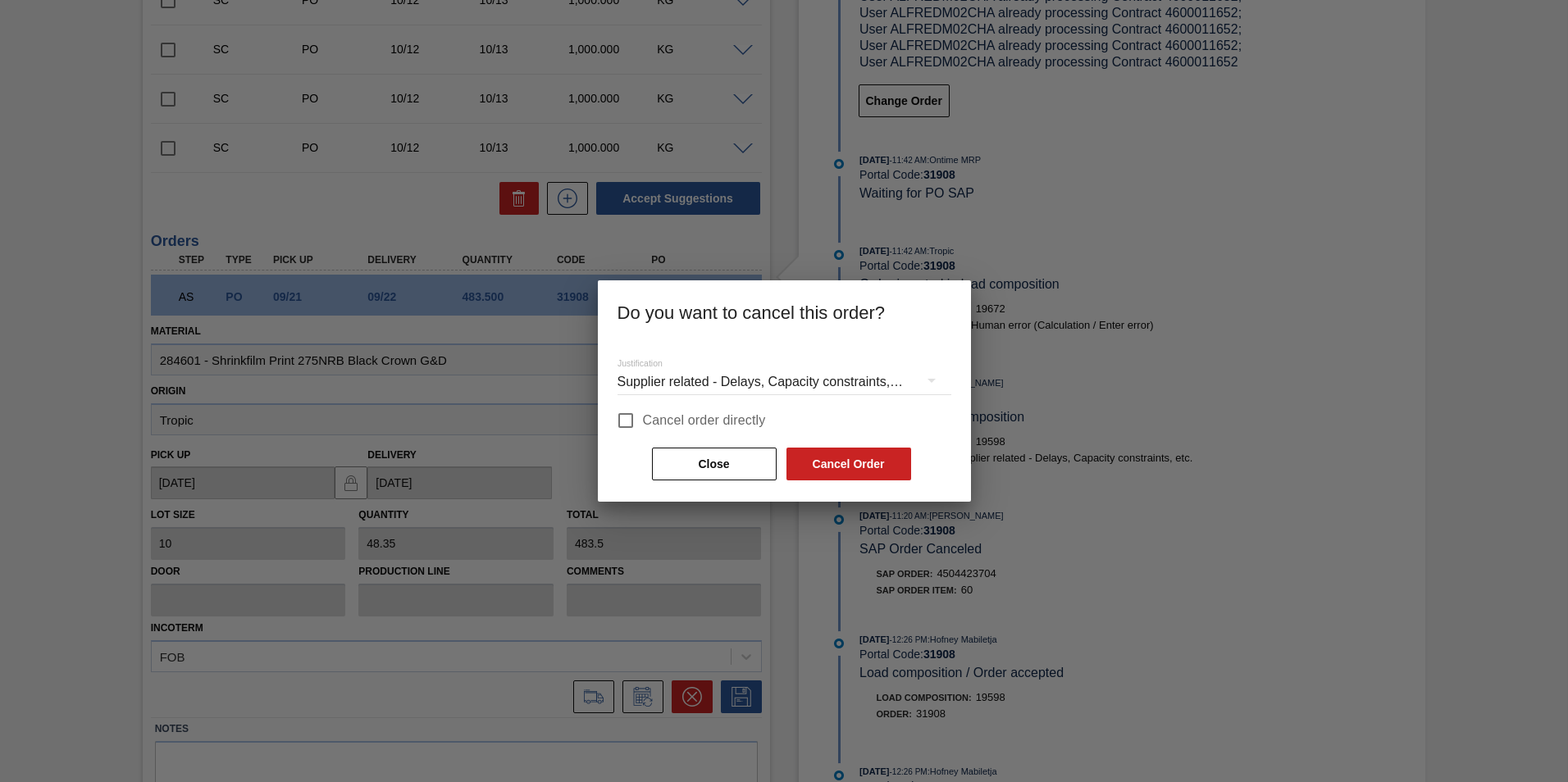
click at [734, 423] on span "Cancel order directly" at bounding box center [704, 421] width 123 height 19
click at [643, 423] on input "Cancel order directly" at bounding box center [626, 420] width 34 height 34
checkbox input "true"
click at [822, 457] on button "Cancel Order" at bounding box center [849, 464] width 124 height 32
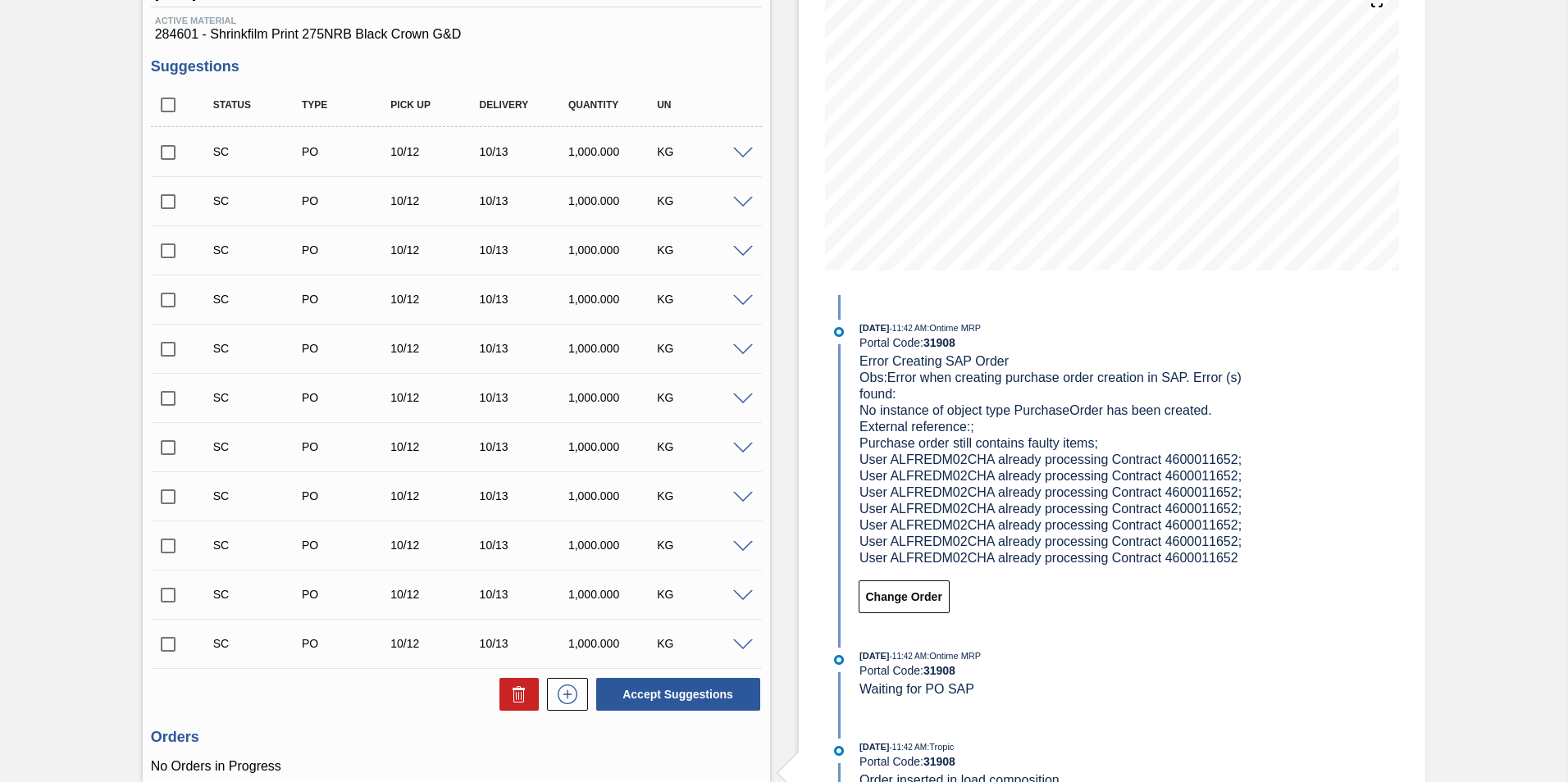
scroll to position [0, 0]
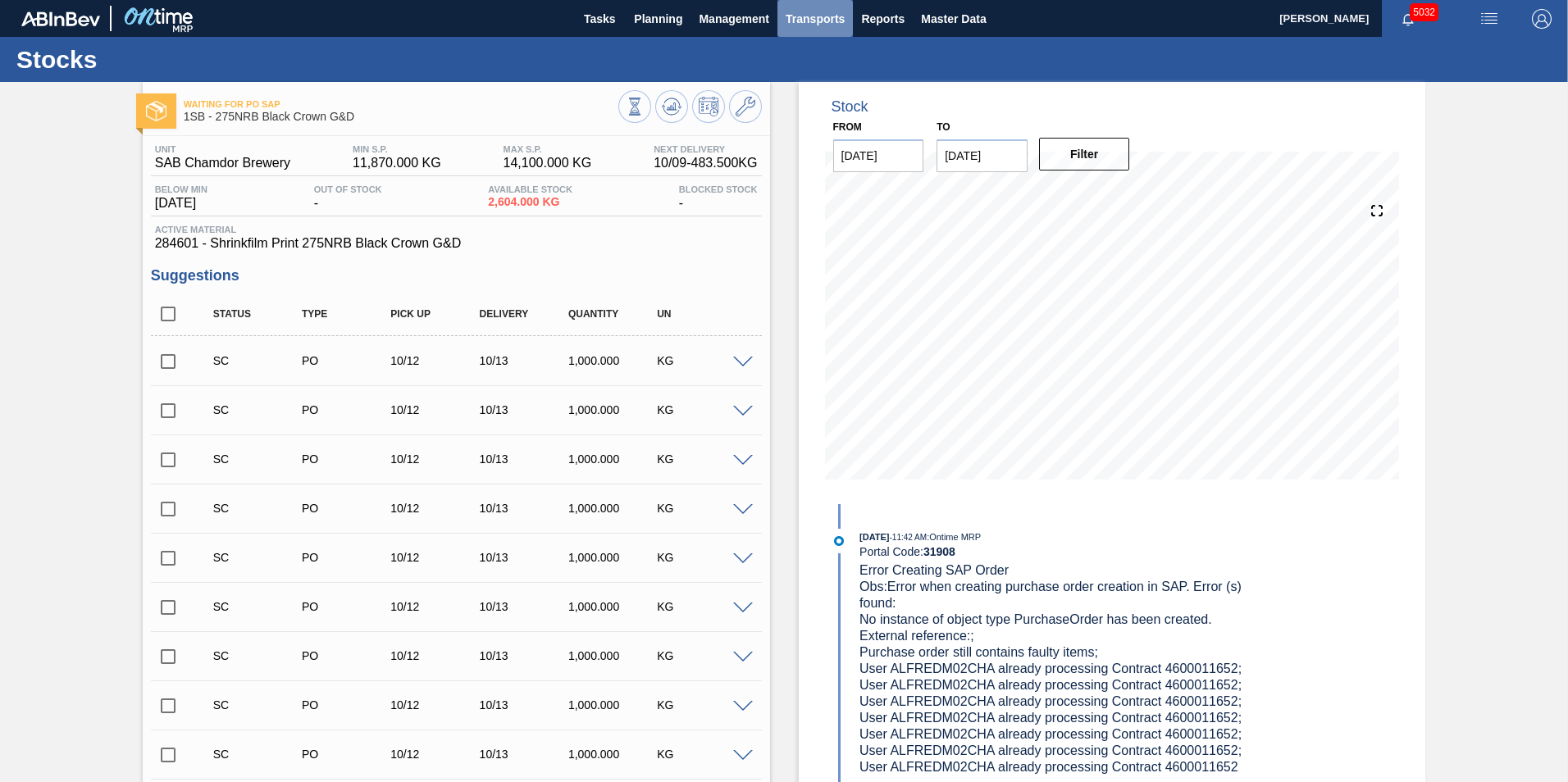
click at [817, 24] on span "Transports" at bounding box center [815, 18] width 59 height 19
click at [799, 51] on li "Load Composition" at bounding box center [814, 56] width 114 height 26
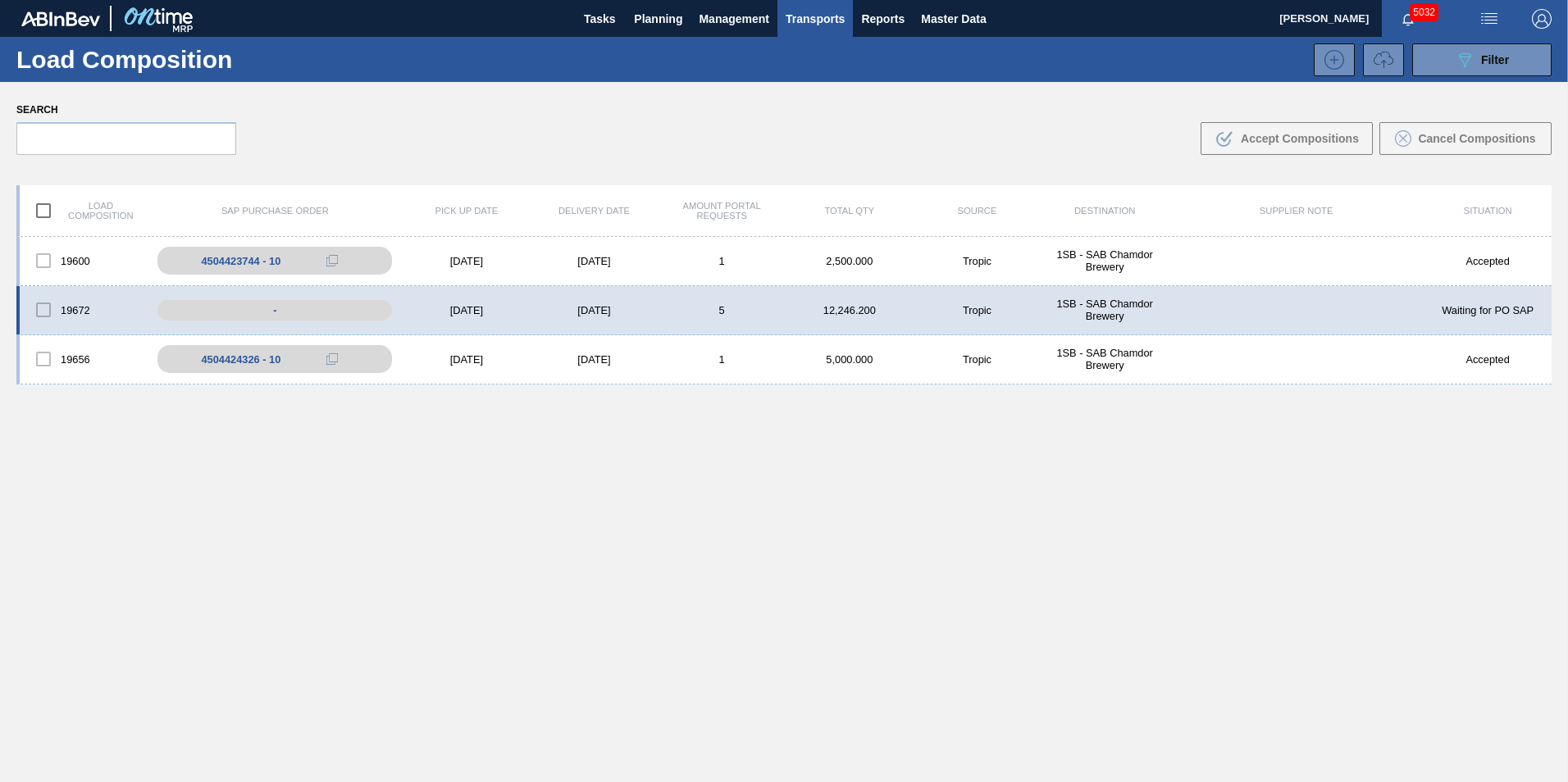
click at [514, 312] on div "[DATE]" at bounding box center [466, 311] width 128 height 12
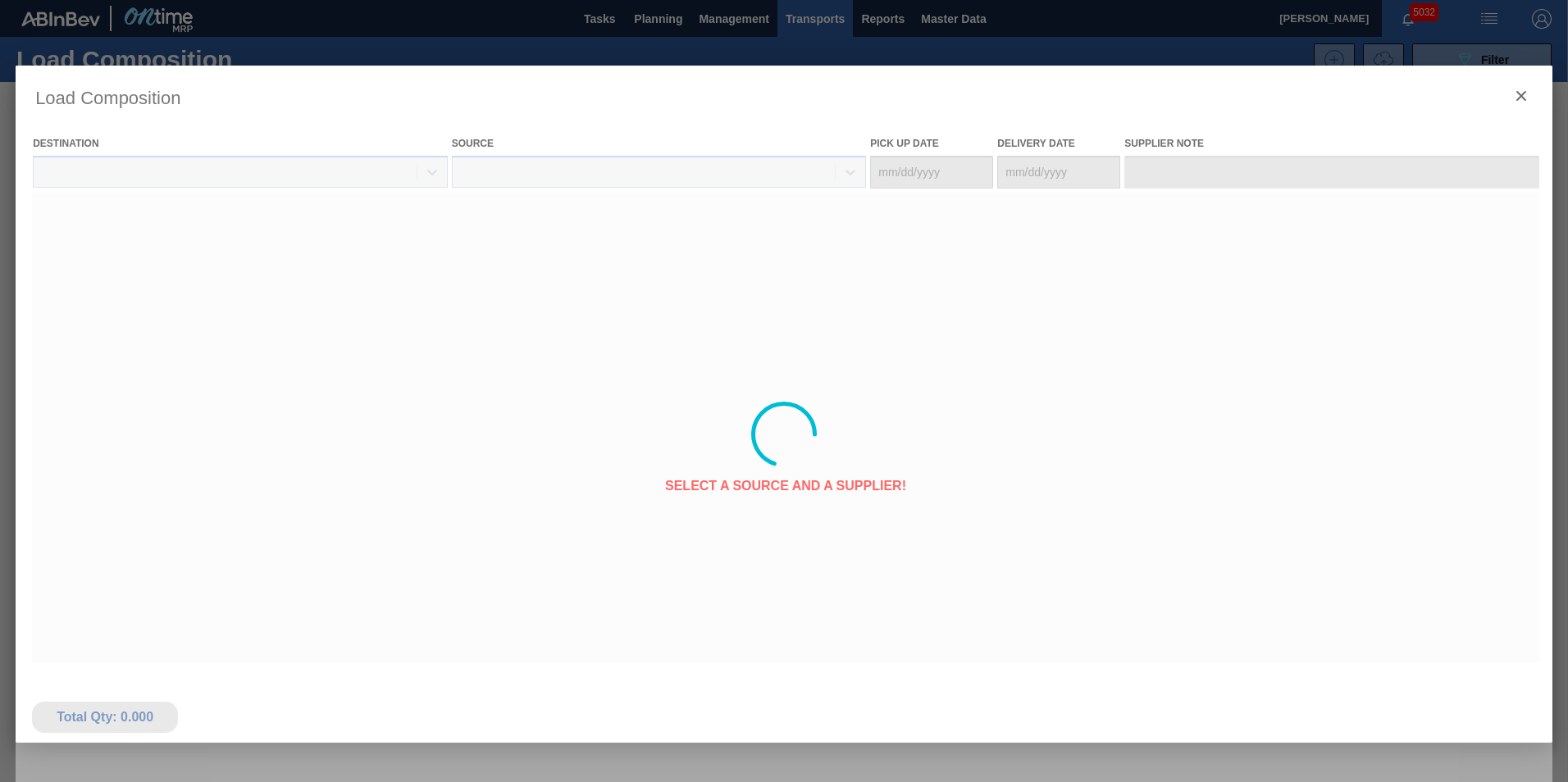
type Date "[DATE]"
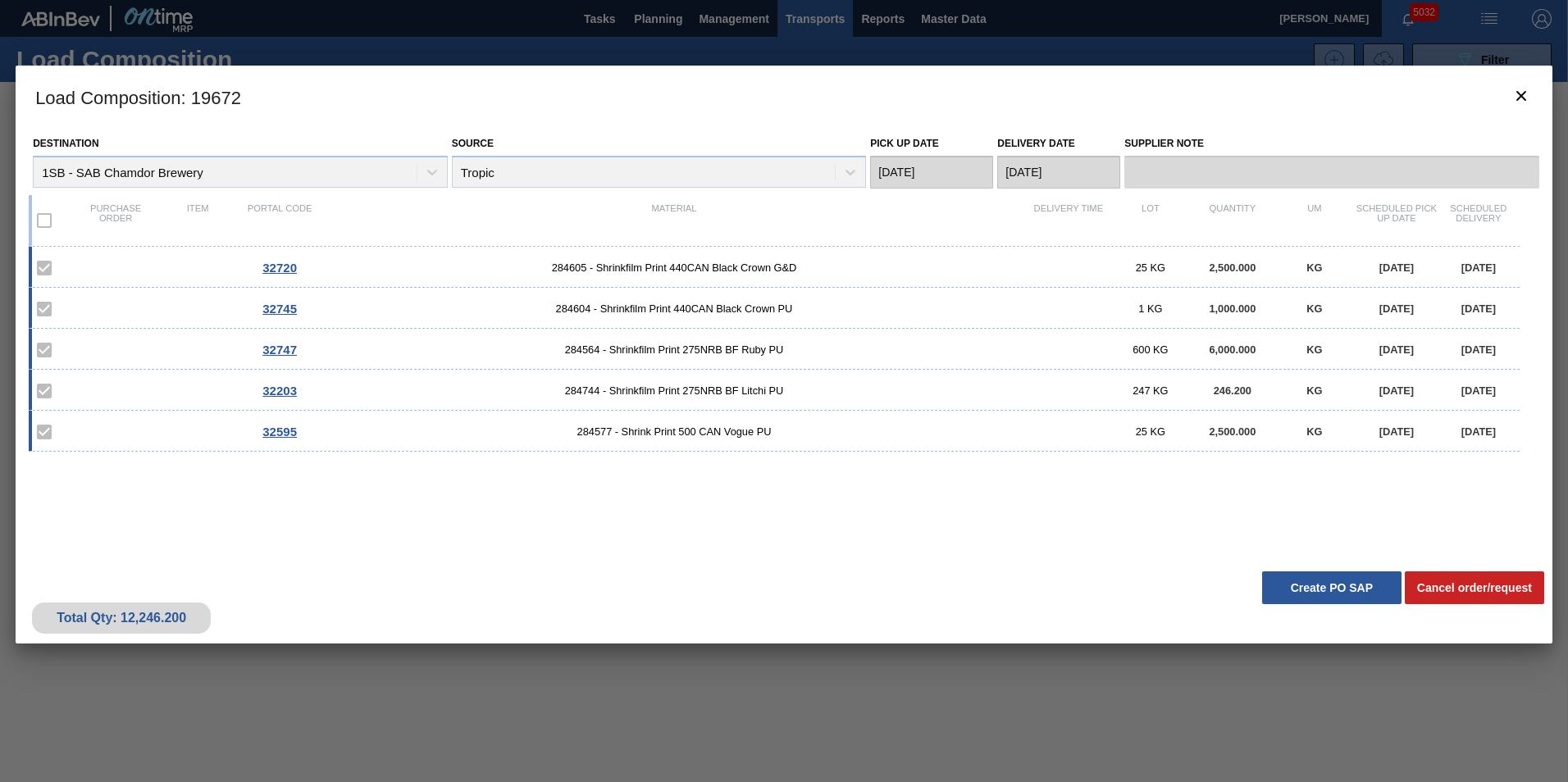
click at [808, 386] on span "284744 - Shrinkfilm Print 275NRB BF Litchi PU" at bounding box center [675, 391] width 707 height 12
click at [308, 391] on div "32203" at bounding box center [280, 391] width 82 height 14
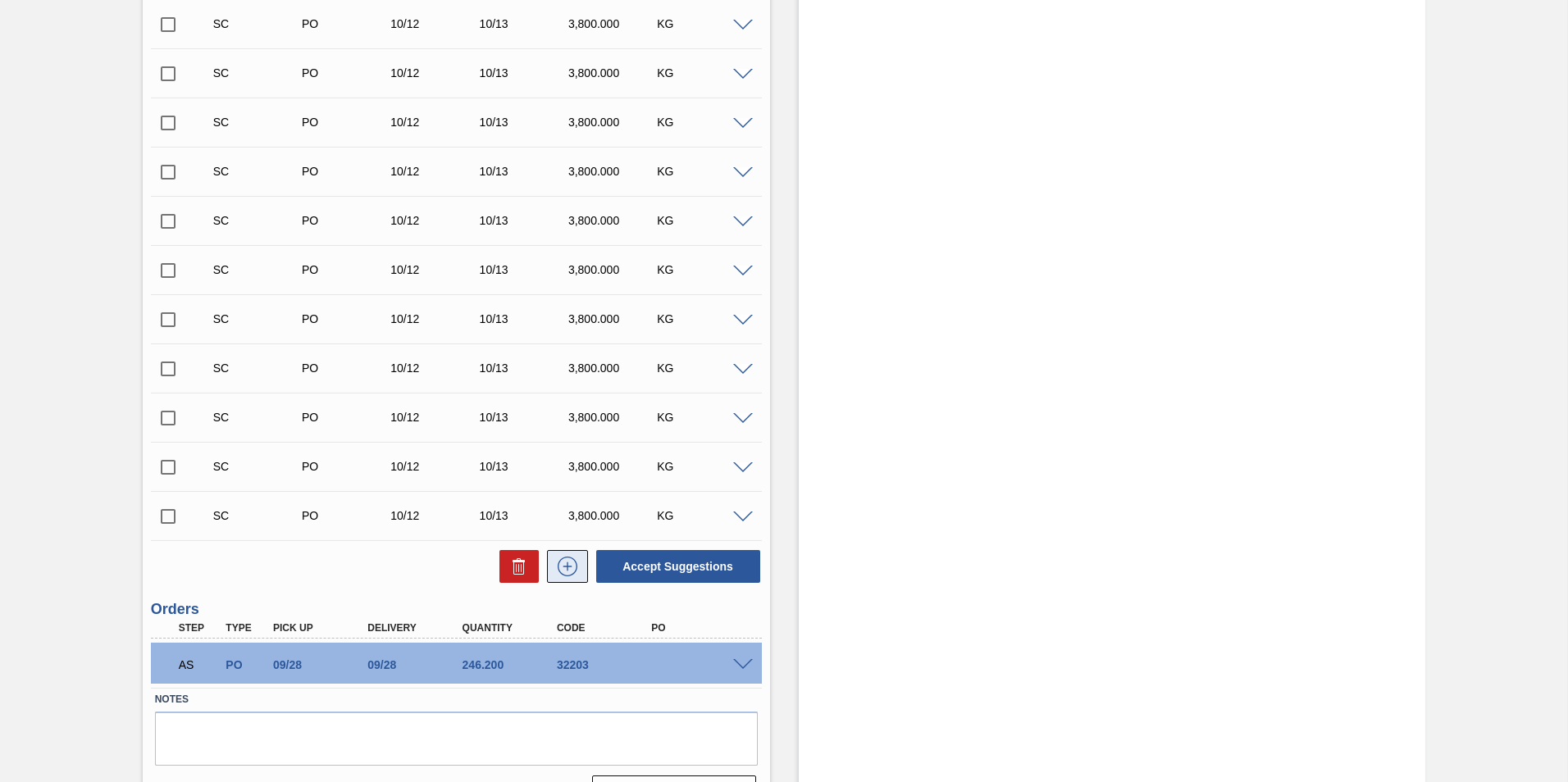
scroll to position [574, 0]
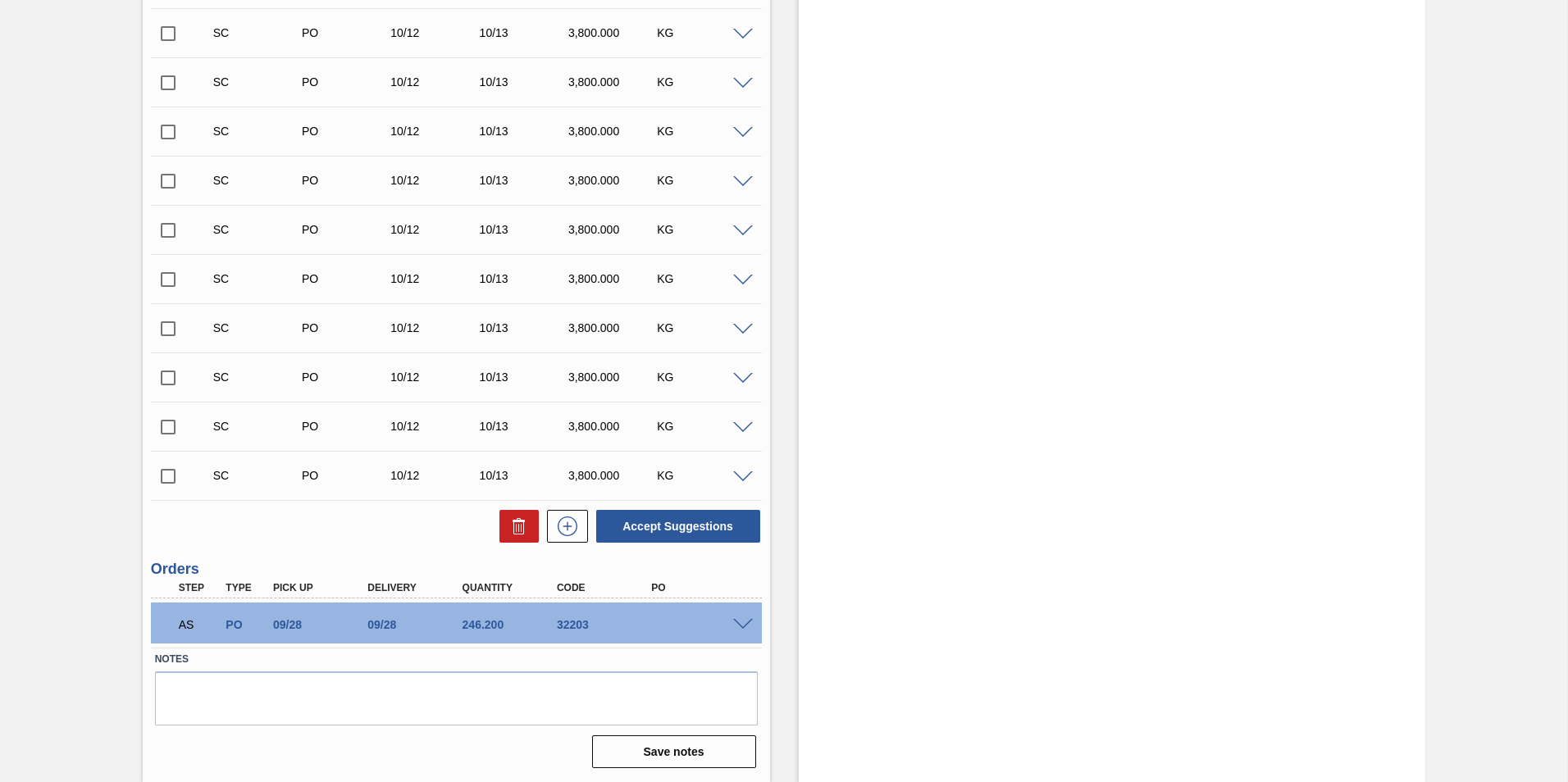
click at [743, 620] on span at bounding box center [743, 625] width 19 height 12
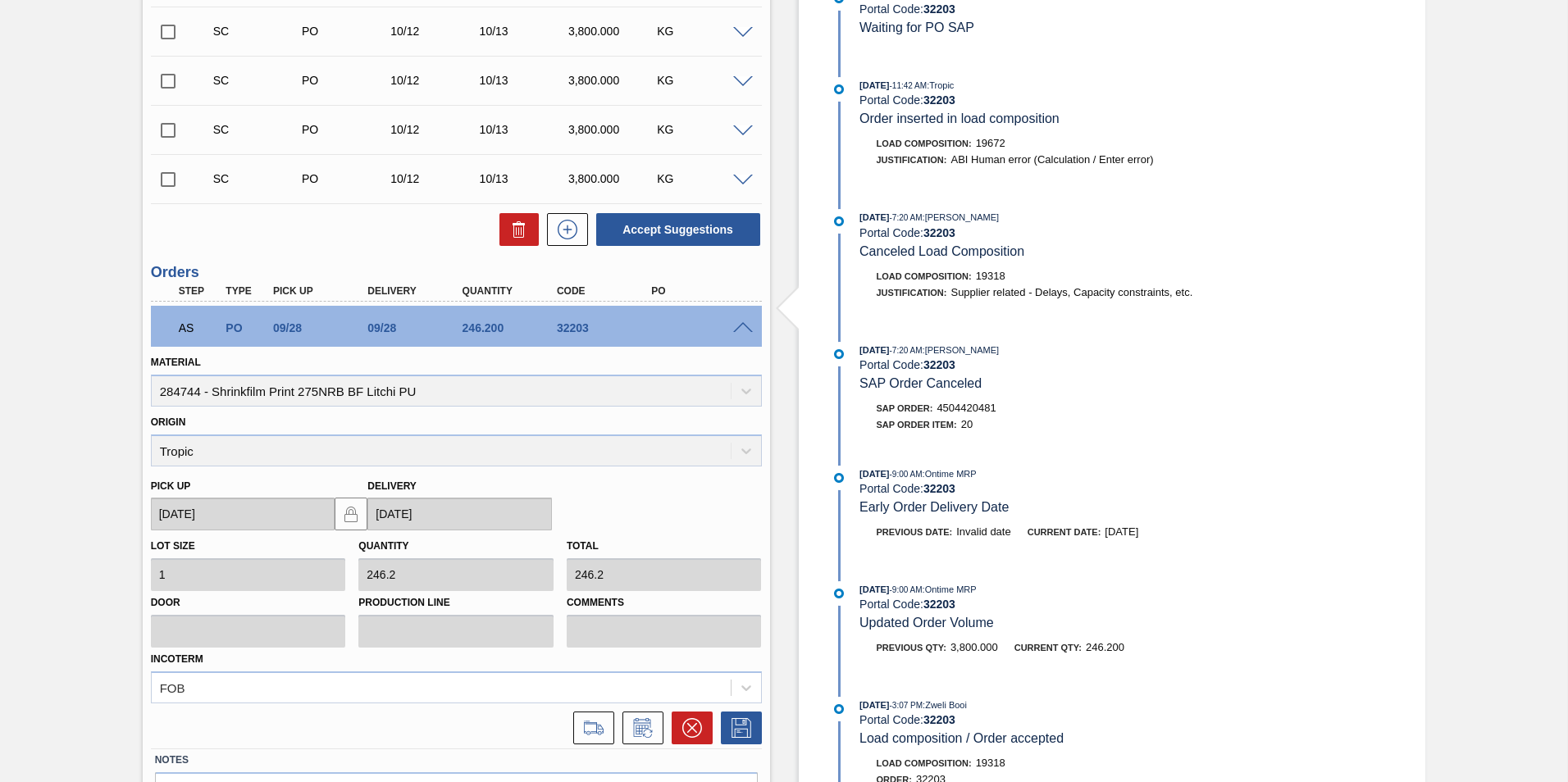
scroll to position [972, 0]
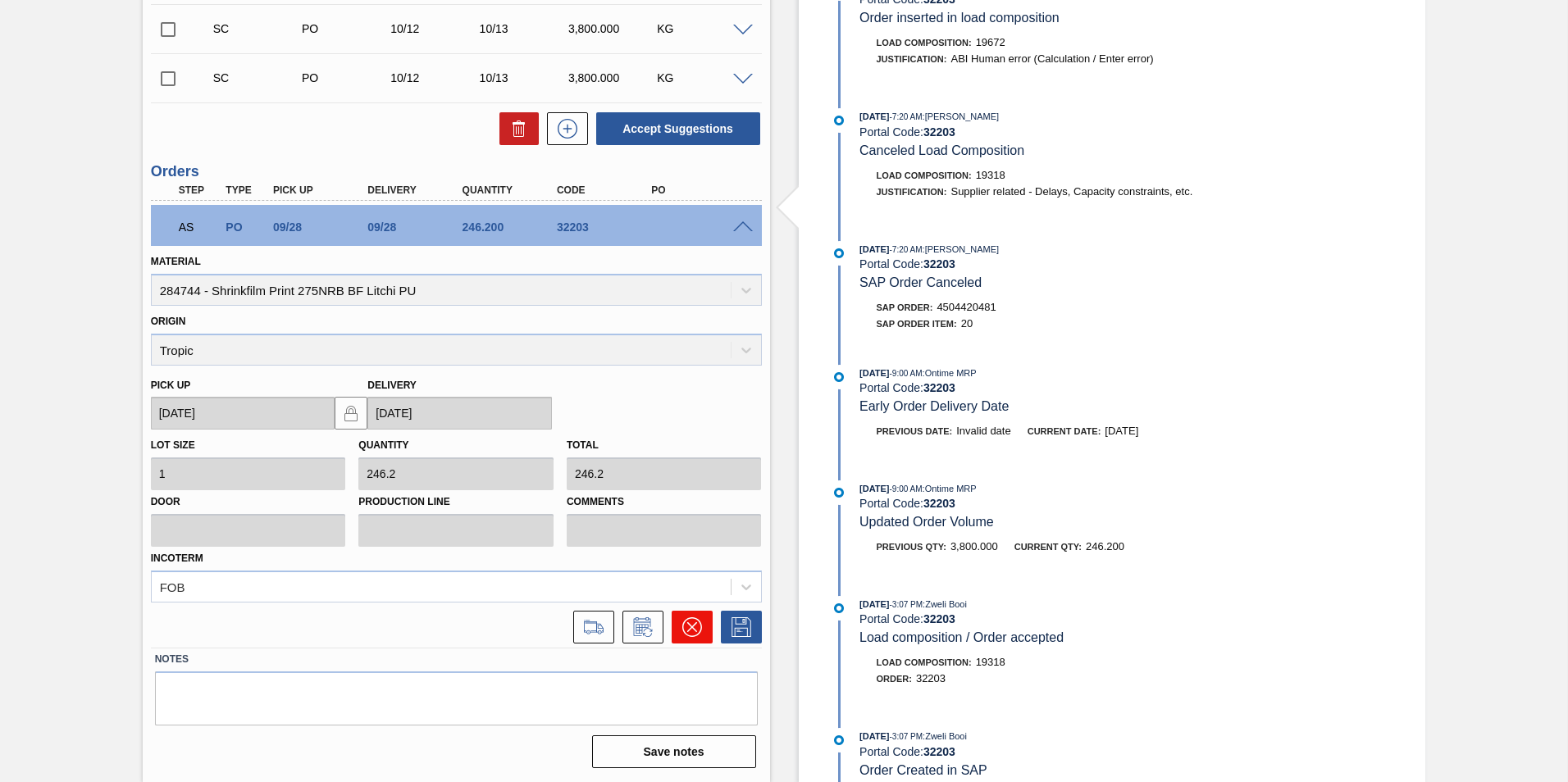
click at [680, 625] on button at bounding box center [692, 626] width 41 height 32
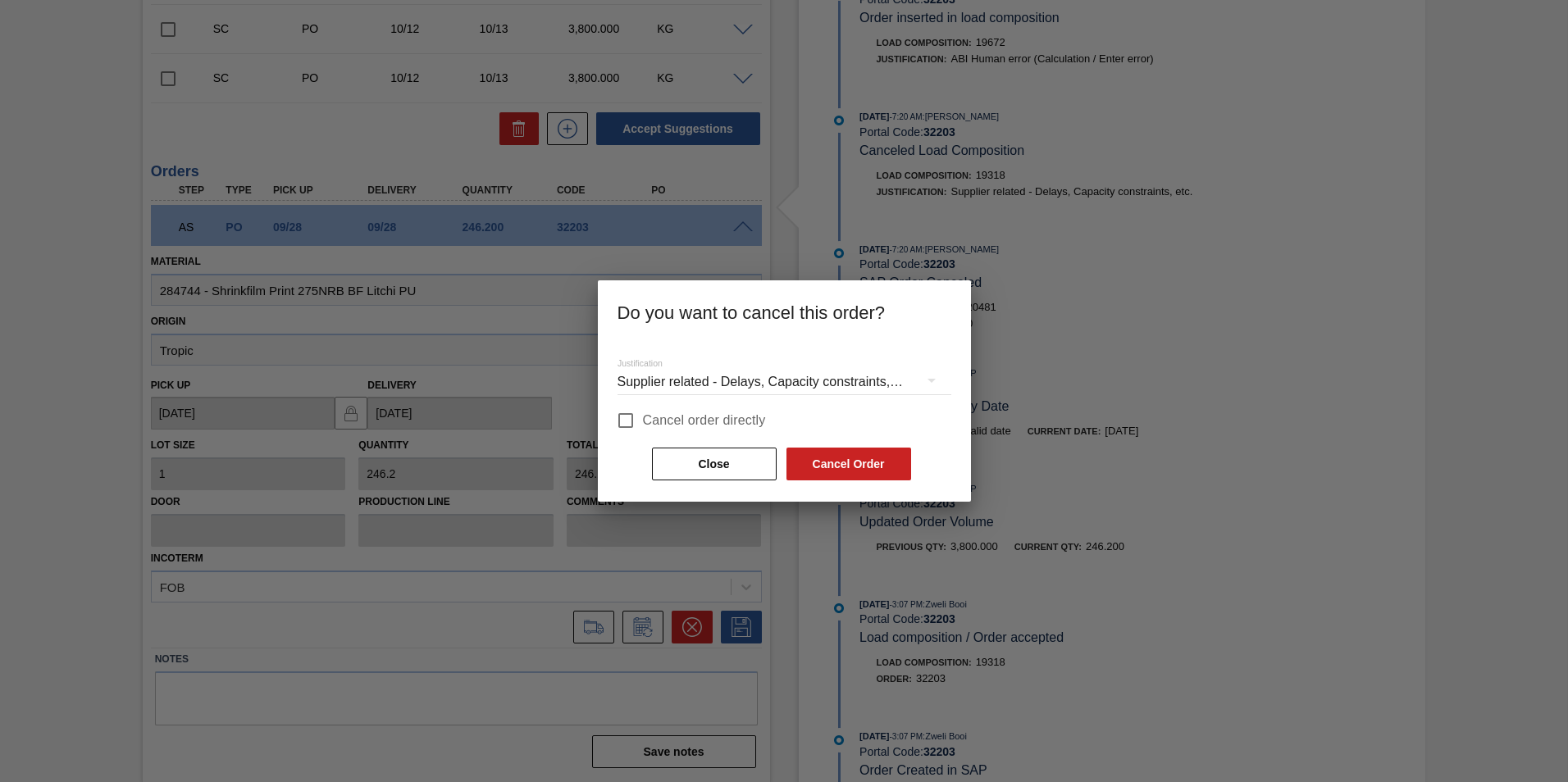
click at [674, 416] on span "Cancel order directly" at bounding box center [704, 421] width 123 height 19
click at [643, 416] on input "Cancel order directly" at bounding box center [626, 420] width 34 height 34
checkbox input "true"
click at [840, 457] on button "Cancel Order" at bounding box center [849, 464] width 124 height 32
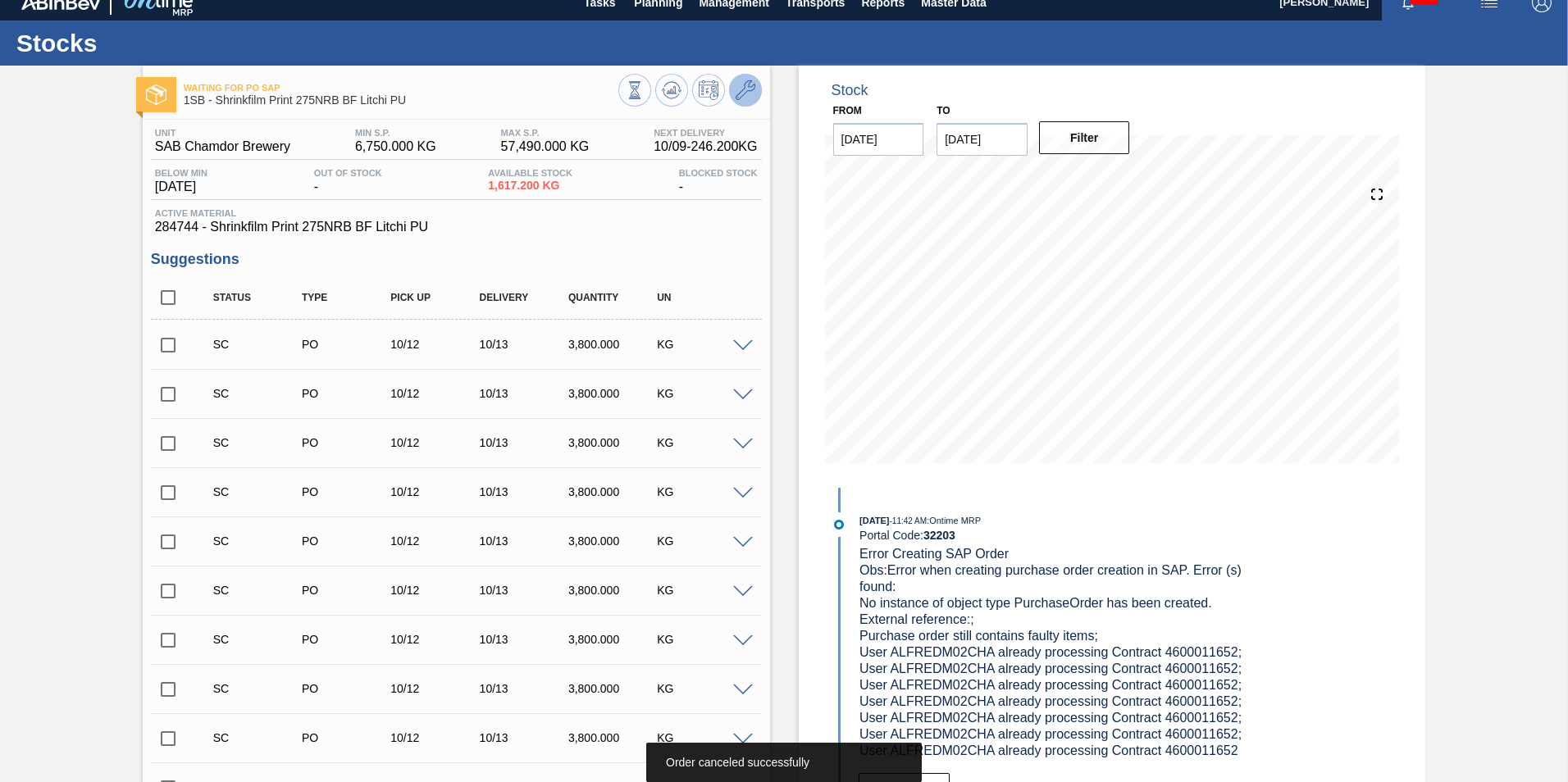
scroll to position [0, 0]
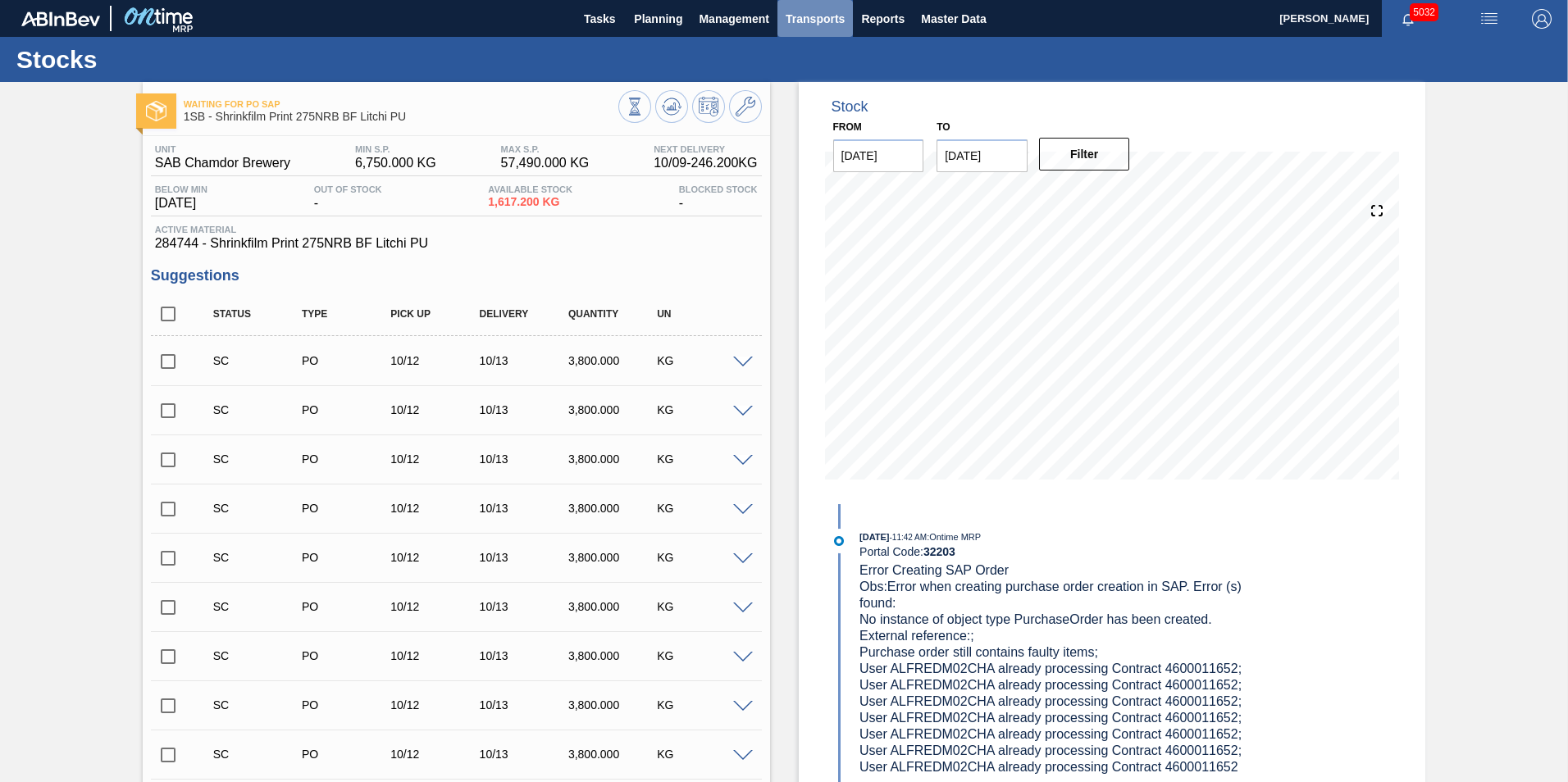
click at [822, 17] on span "Transports" at bounding box center [815, 18] width 59 height 19
click at [800, 53] on li "Load Composition" at bounding box center [814, 56] width 114 height 26
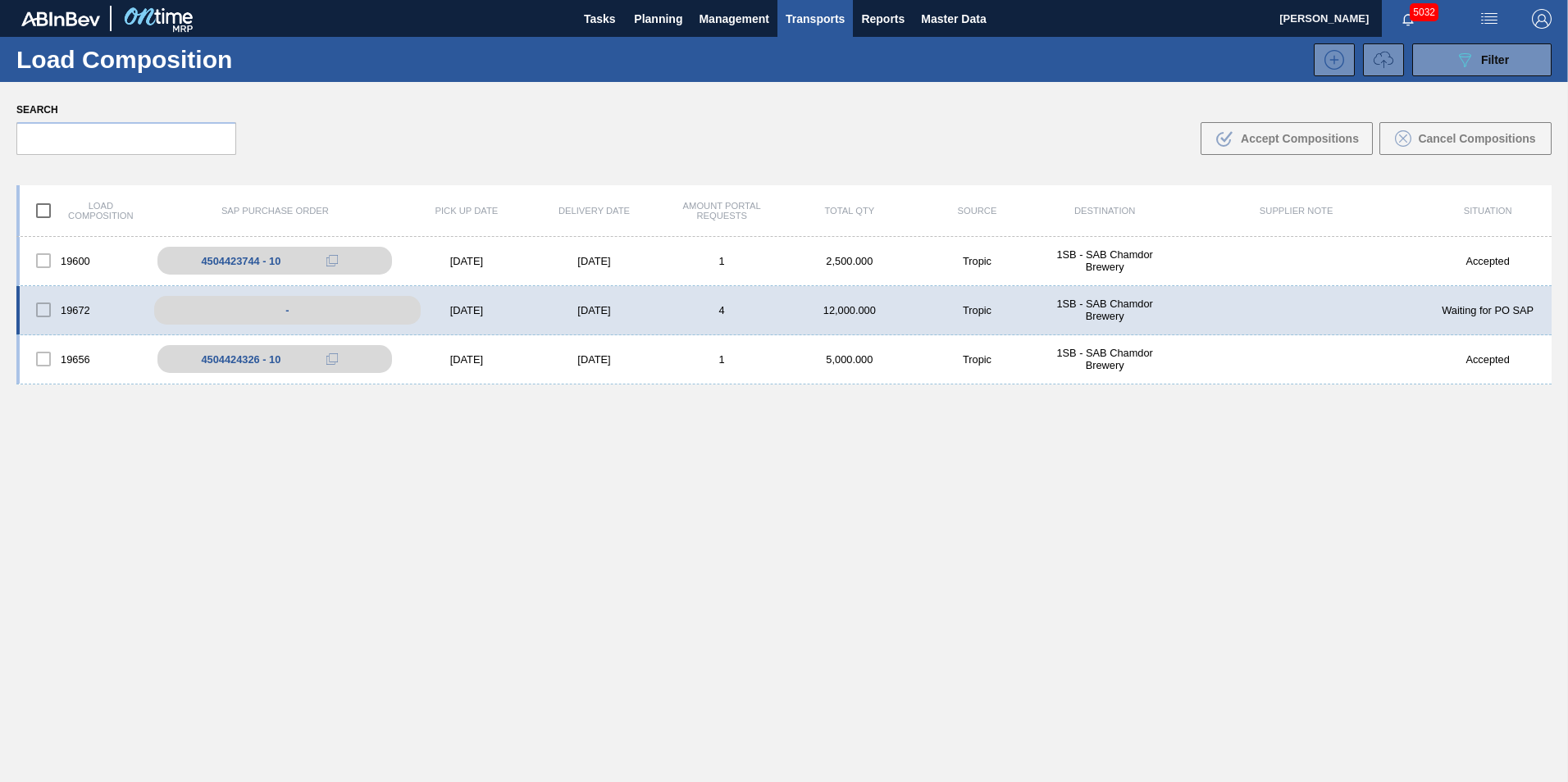
click at [411, 313] on div "-" at bounding box center [287, 310] width 267 height 29
click at [432, 308] on div "[DATE]" at bounding box center [466, 311] width 128 height 12
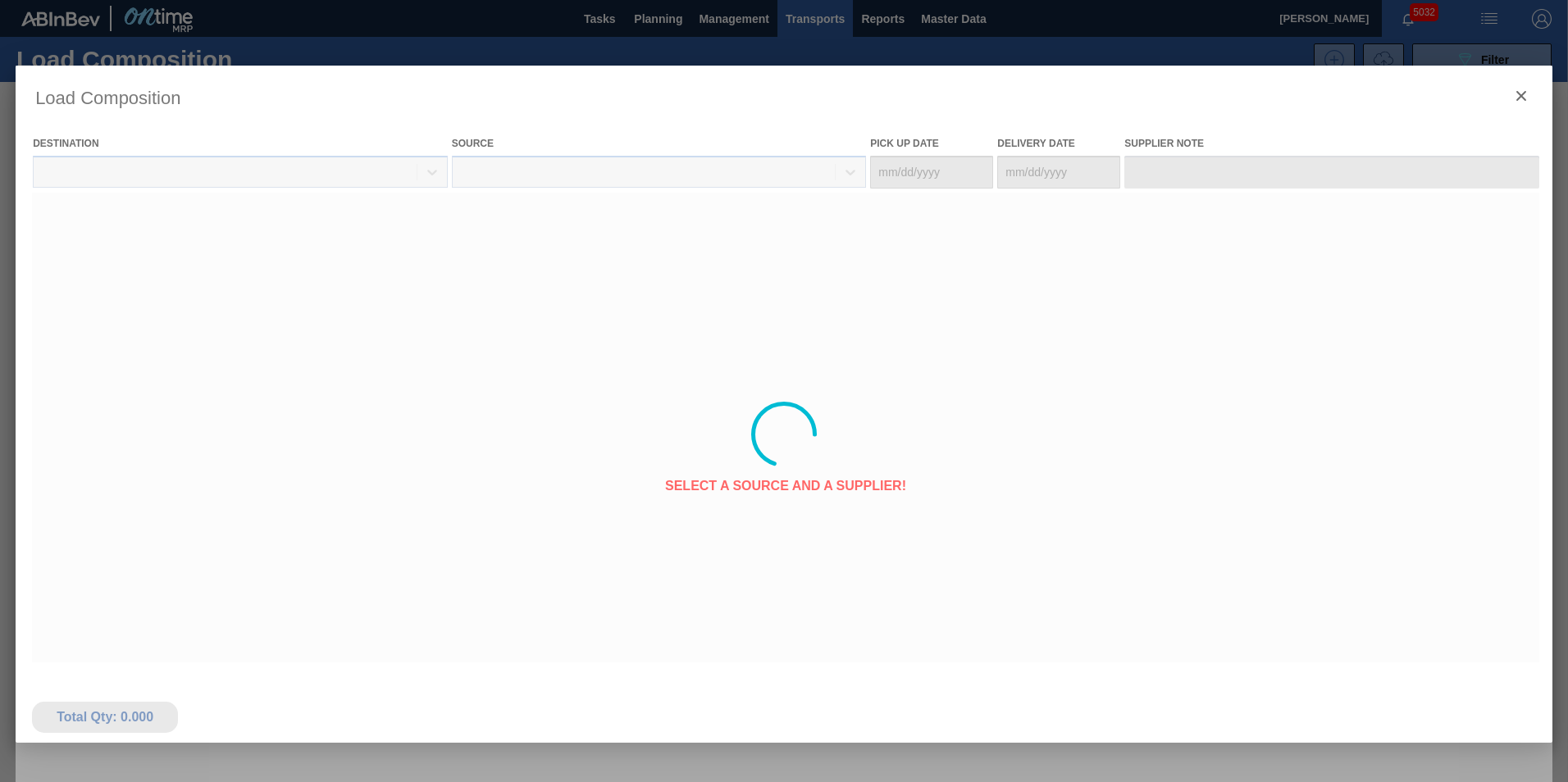
type Date "[DATE]"
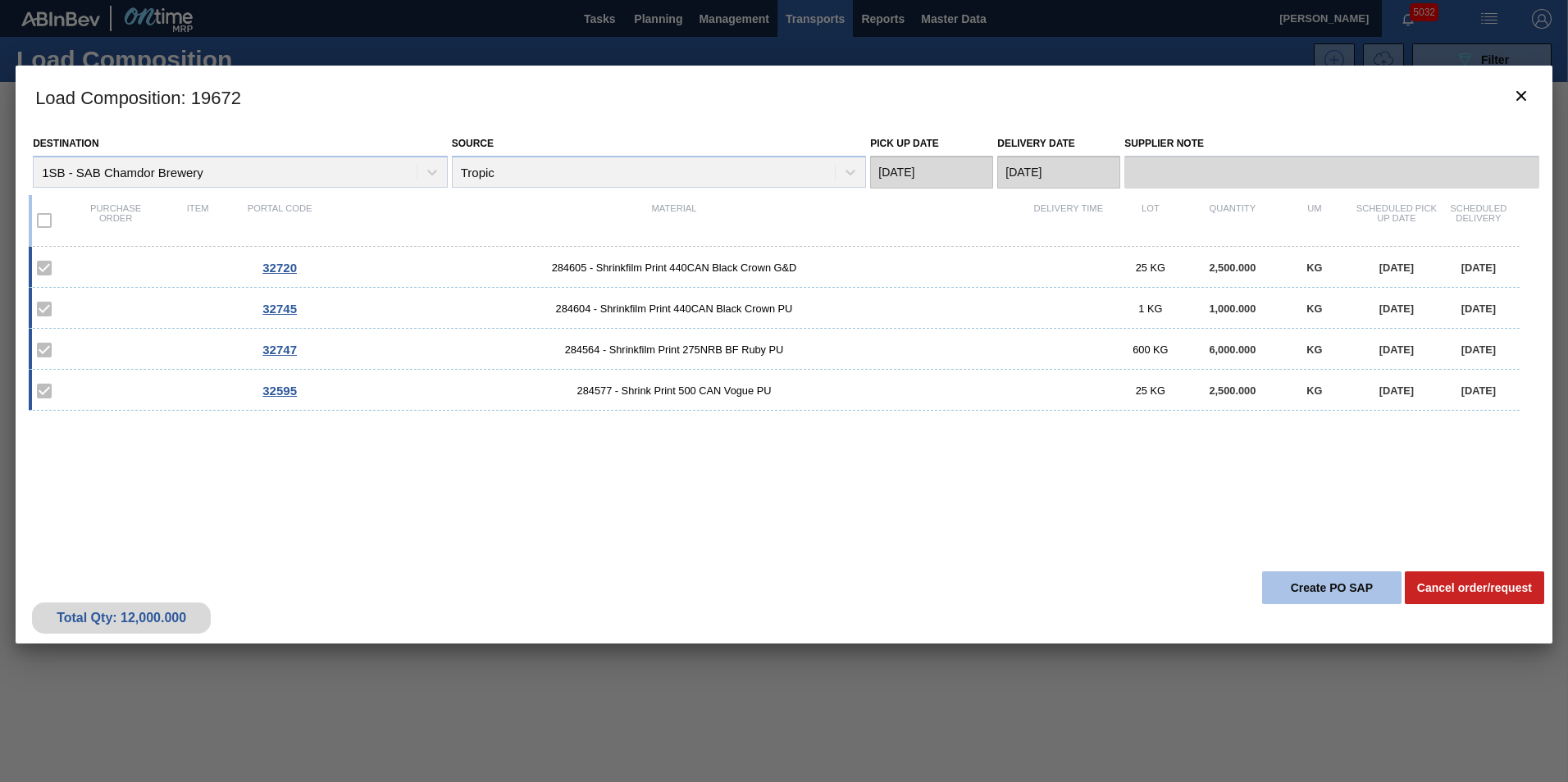
click at [1296, 590] on button "Create PO SAP" at bounding box center [1332, 587] width 139 height 32
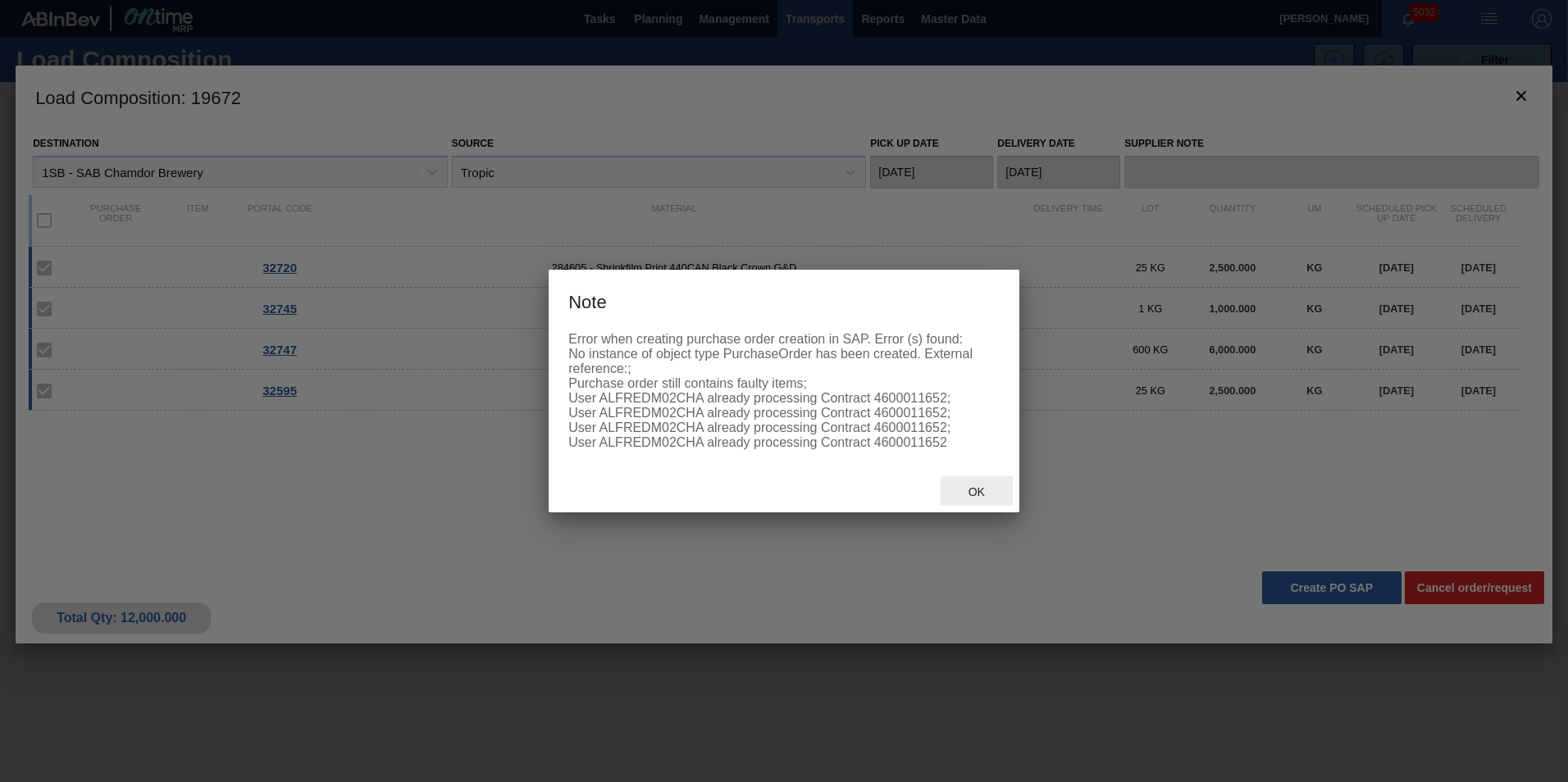
click at [983, 497] on span "Ok" at bounding box center [976, 492] width 43 height 13
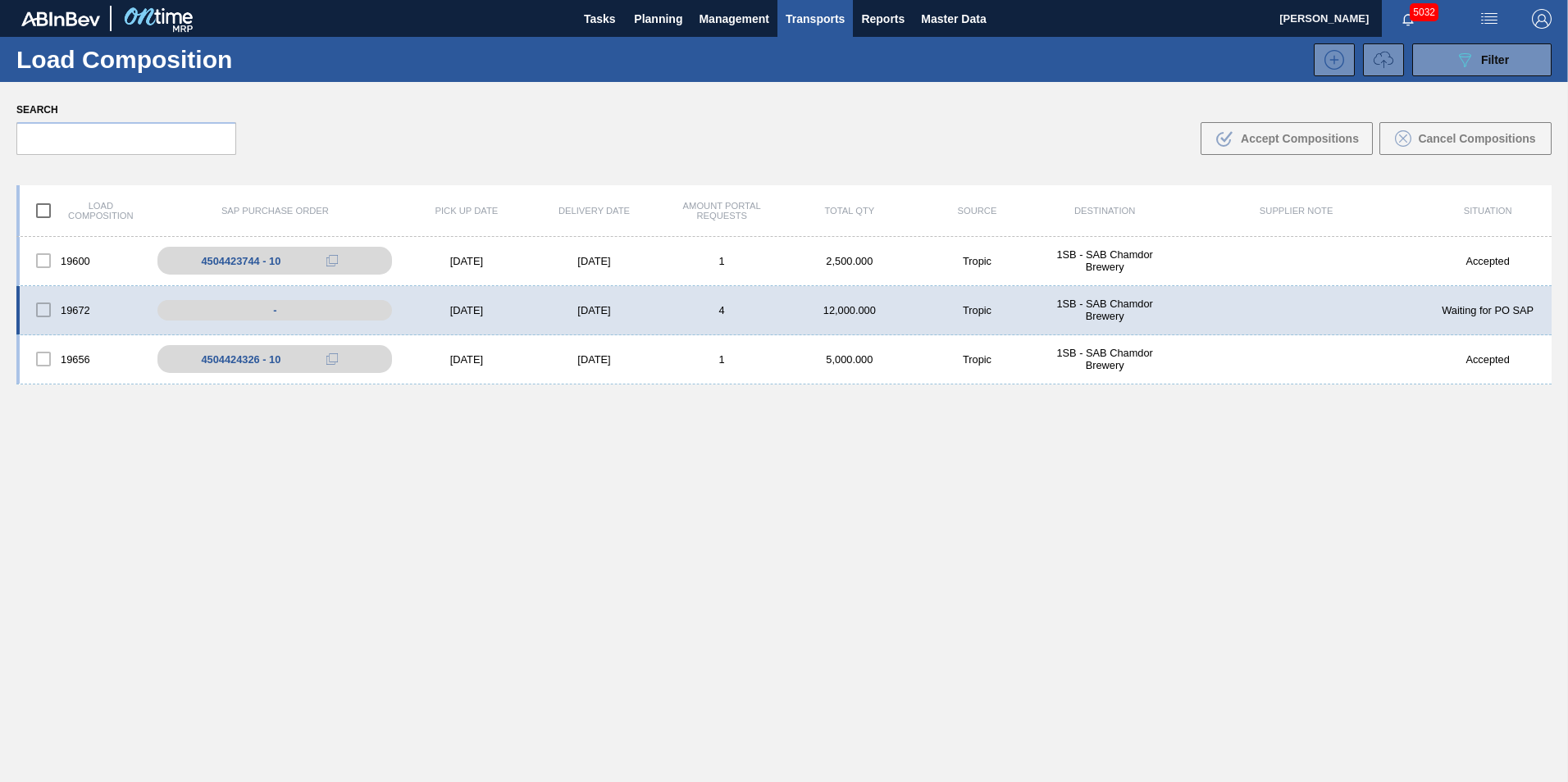
click at [430, 315] on div "[DATE]" at bounding box center [466, 311] width 128 height 12
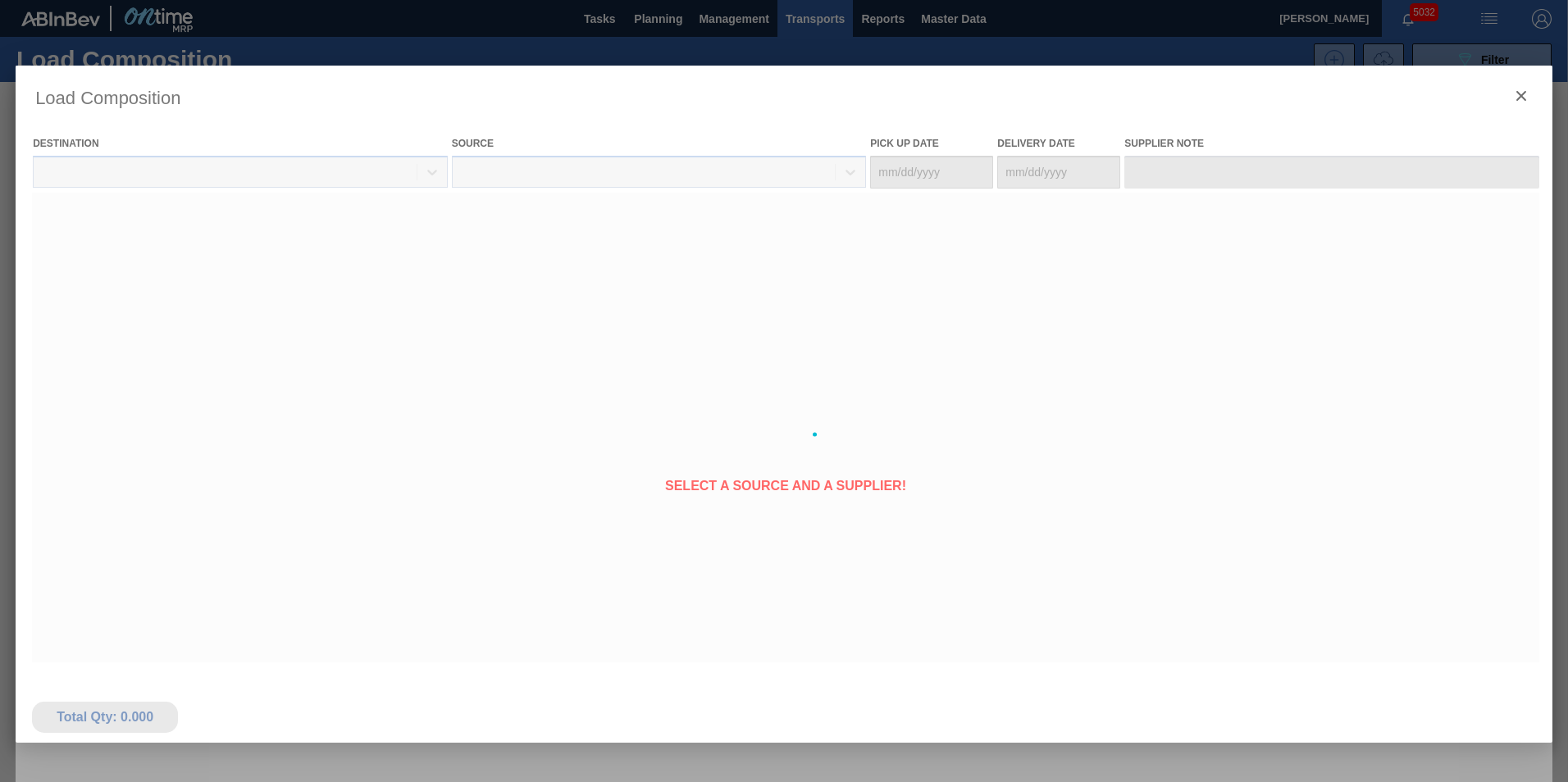
type Date "[DATE]"
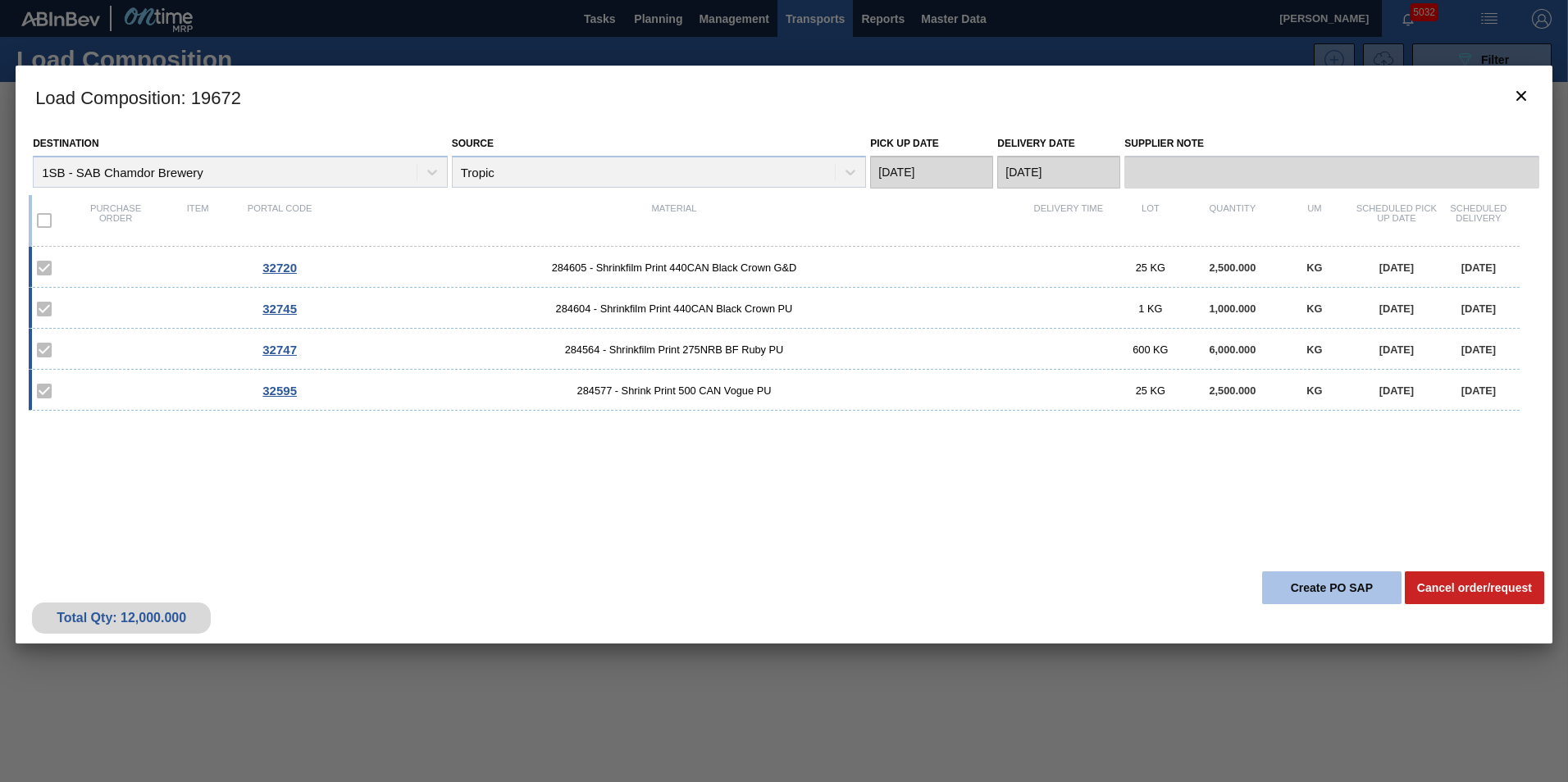
click at [1326, 580] on button "Create PO SAP" at bounding box center [1332, 587] width 139 height 32
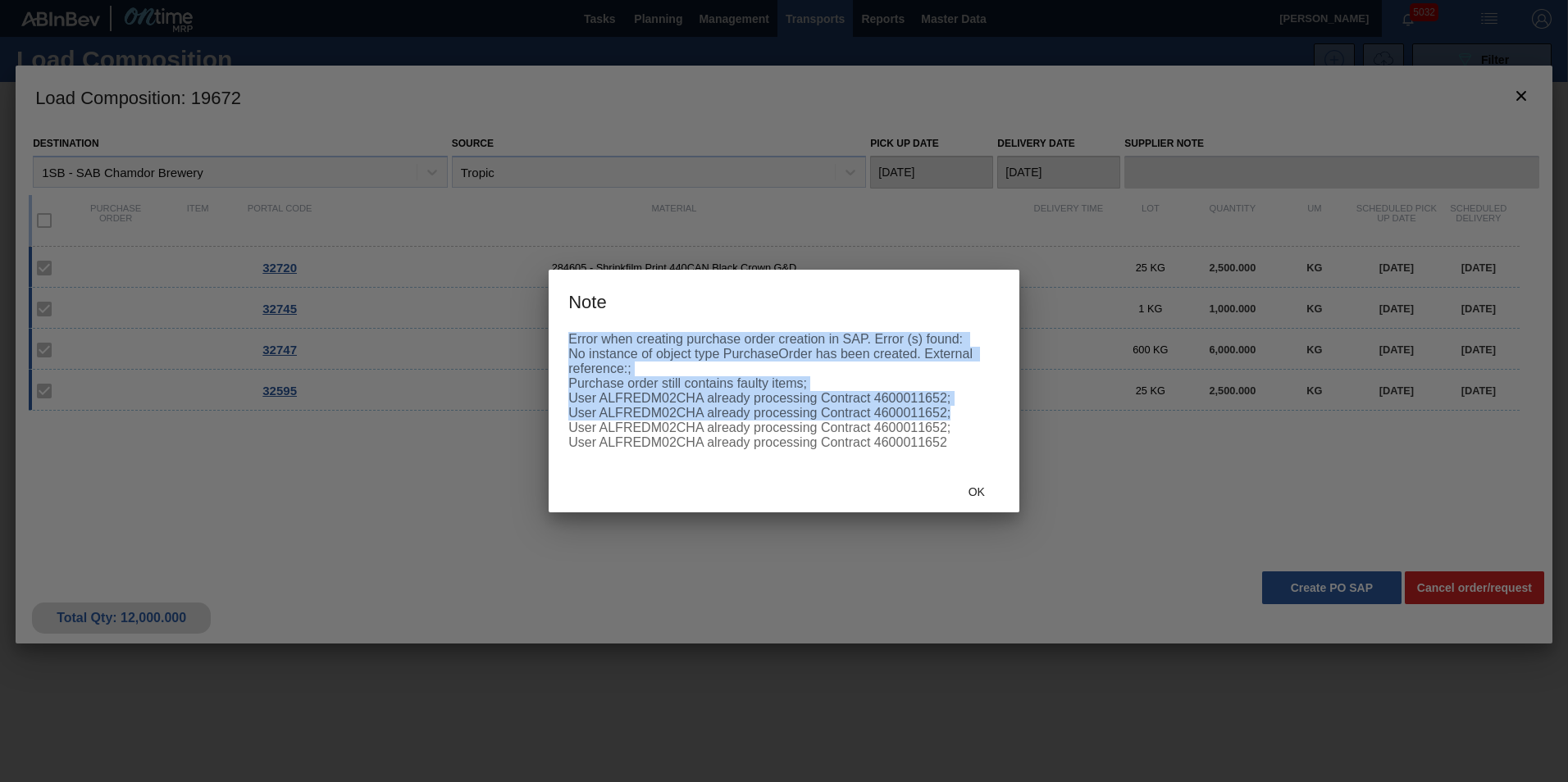
drag, startPoint x: 792, startPoint y: 312, endPoint x: 1010, endPoint y: 415, distance: 241.1
click at [1010, 415] on div "Note Error when creating purchase order creation in SAP. Error (s) found: No in…" at bounding box center [784, 390] width 471 height 242
click at [652, 296] on h3 "Note" at bounding box center [784, 300] width 471 height 62
click at [988, 414] on div "Error when creating purchase order creation in SAP. Error (s) found: No instanc…" at bounding box center [784, 391] width 431 height 118
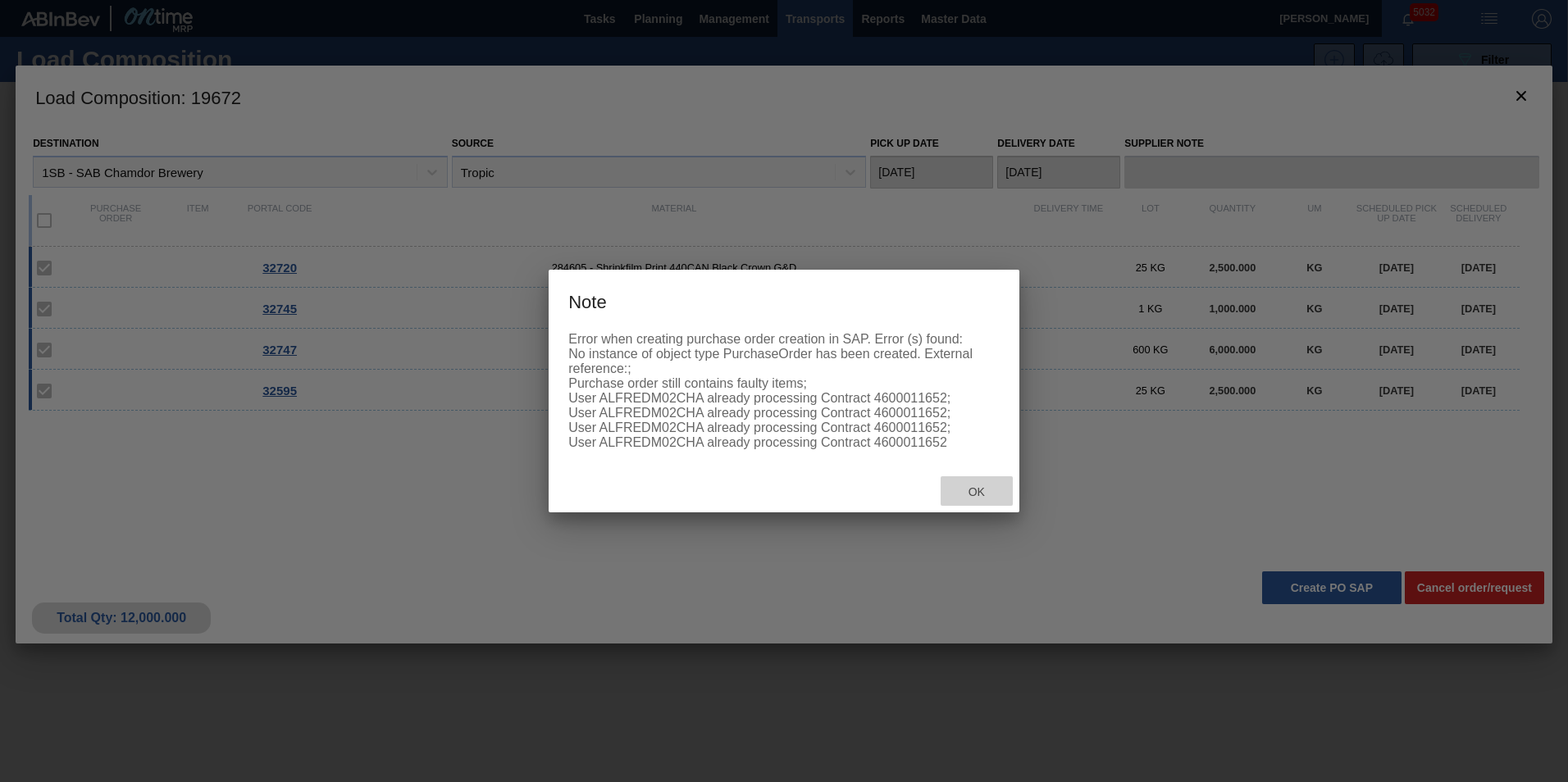
click at [976, 499] on div "Ok" at bounding box center [976, 492] width 72 height 31
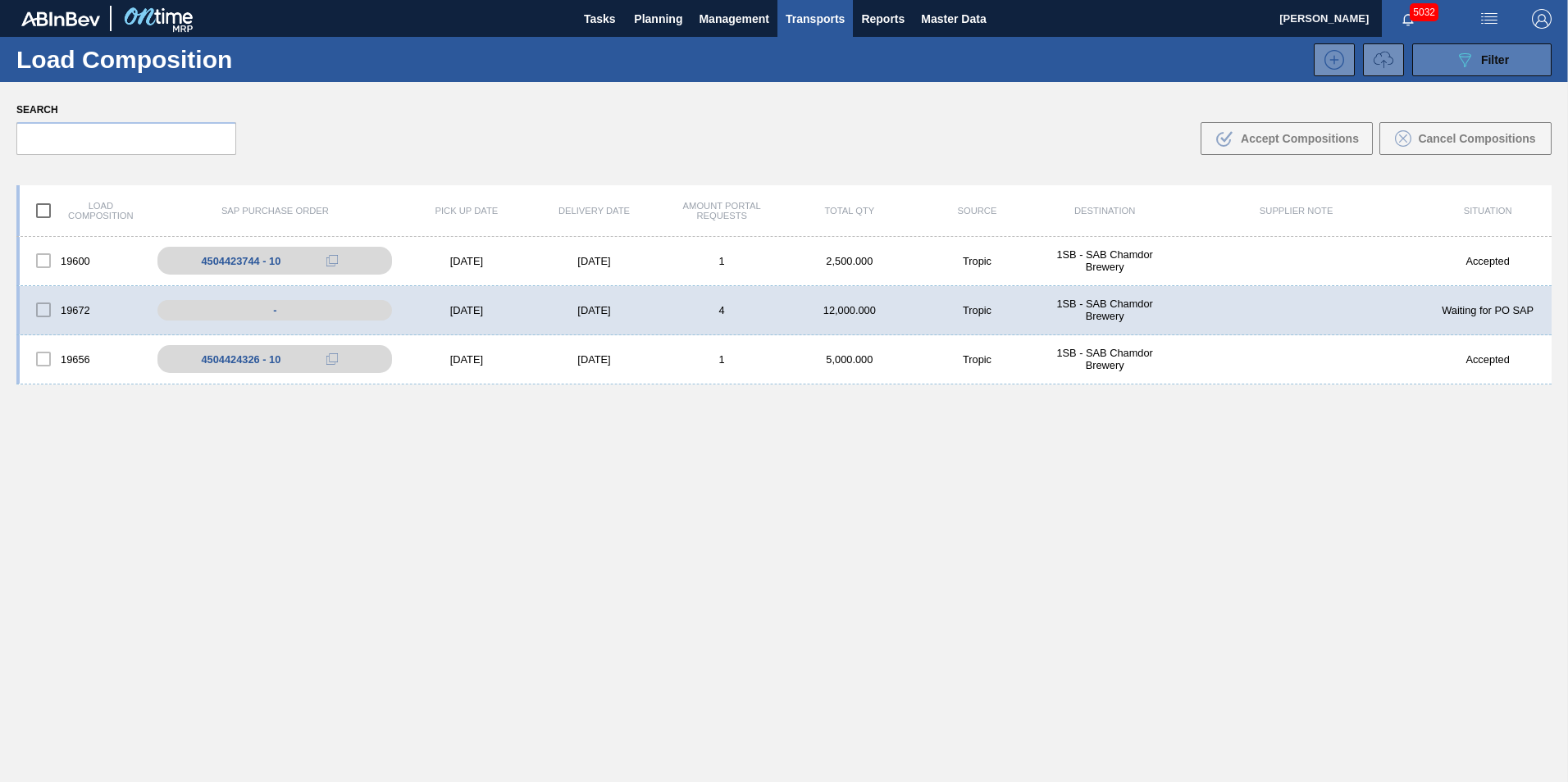
click at [1493, 60] on span "Filter" at bounding box center [1495, 59] width 28 height 13
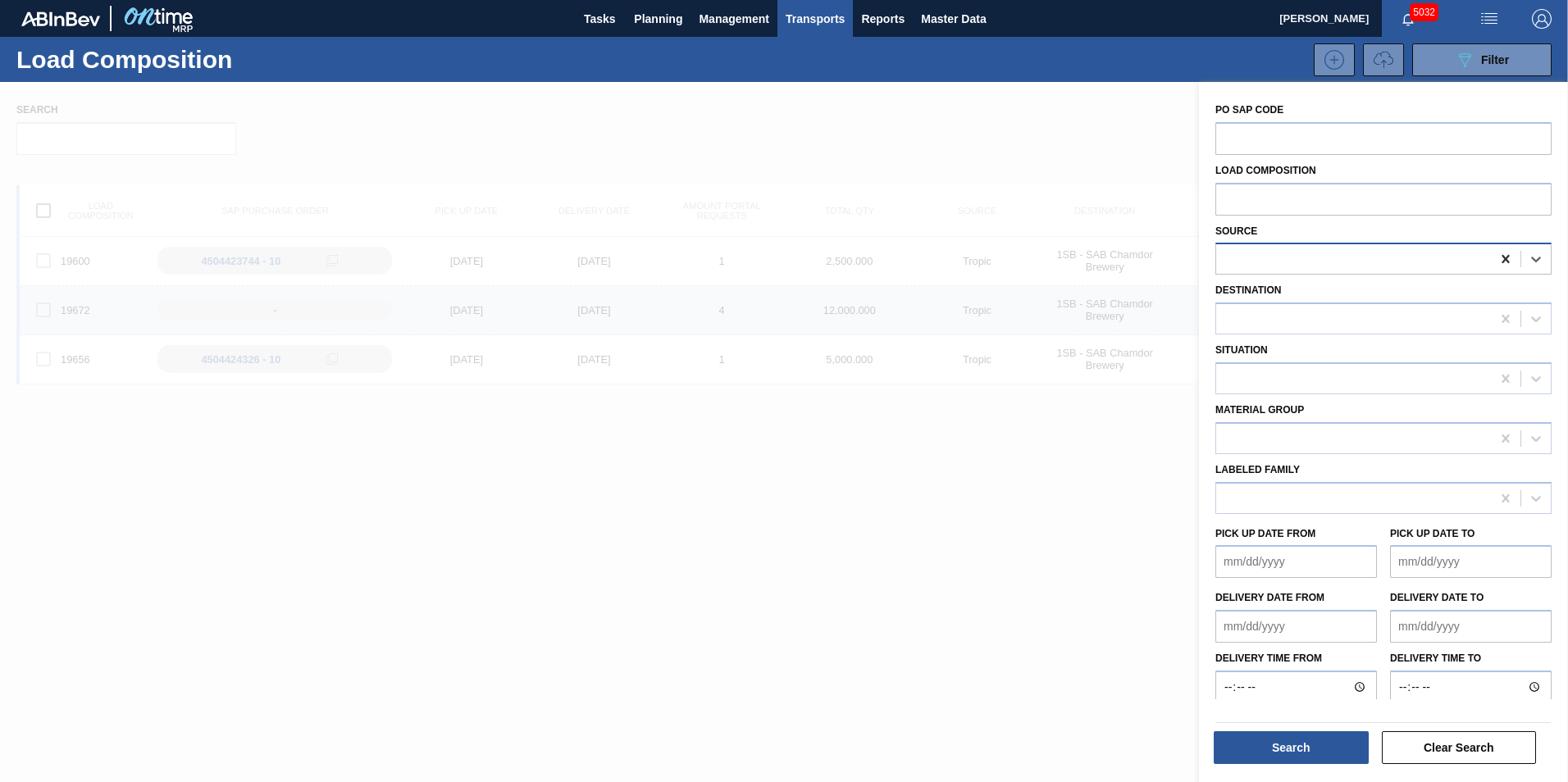
click at [1502, 265] on icon at bounding box center [1506, 259] width 17 height 17
click at [1531, 257] on icon at bounding box center [1536, 259] width 17 height 17
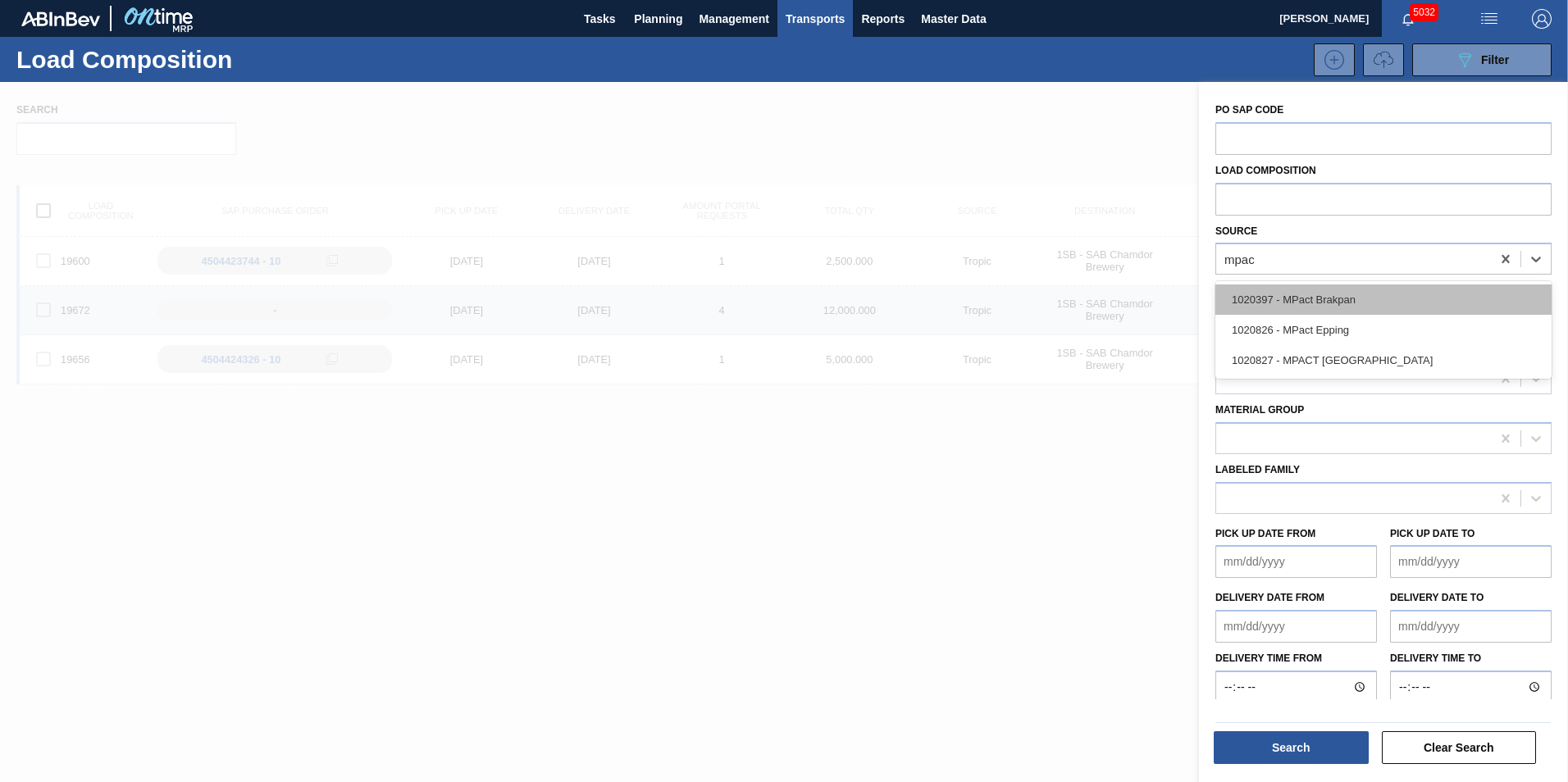
type input "mpact"
click at [1394, 285] on div "1020397 - MPact Brakpan" at bounding box center [1383, 299] width 336 height 31
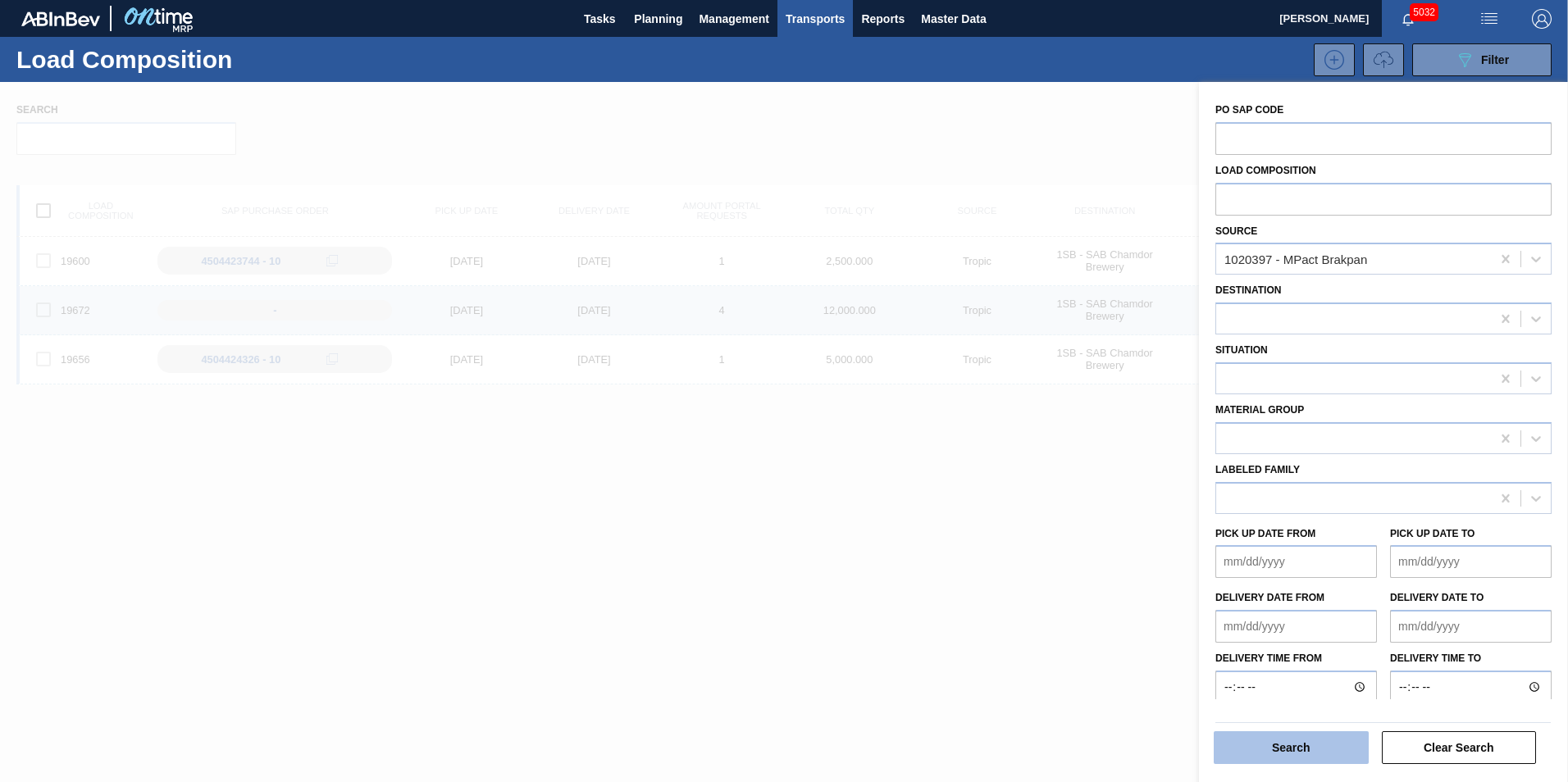
click at [1334, 745] on button "Search" at bounding box center [1291, 747] width 155 height 32
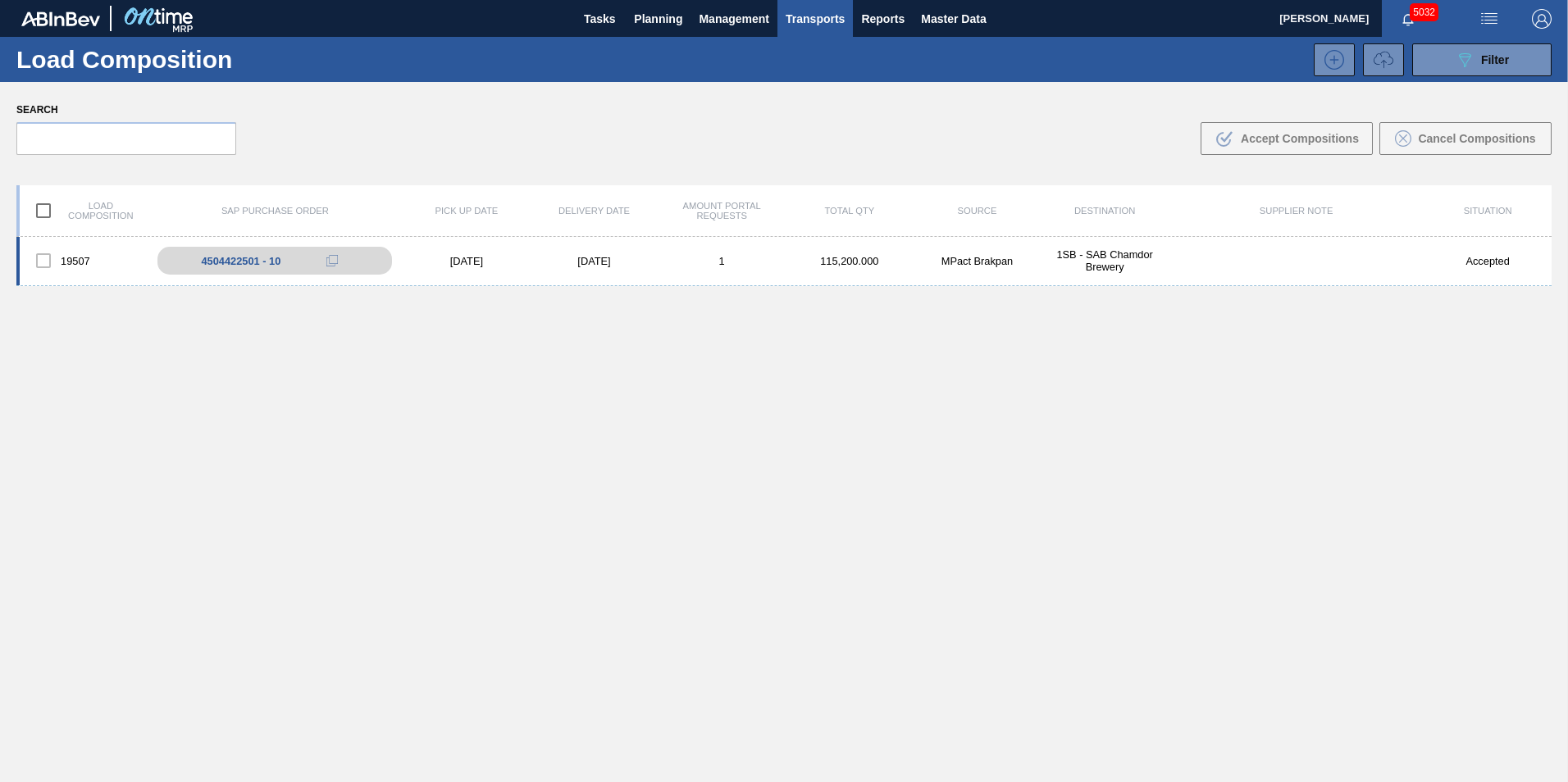
click at [418, 264] on div "[DATE]" at bounding box center [466, 262] width 128 height 12
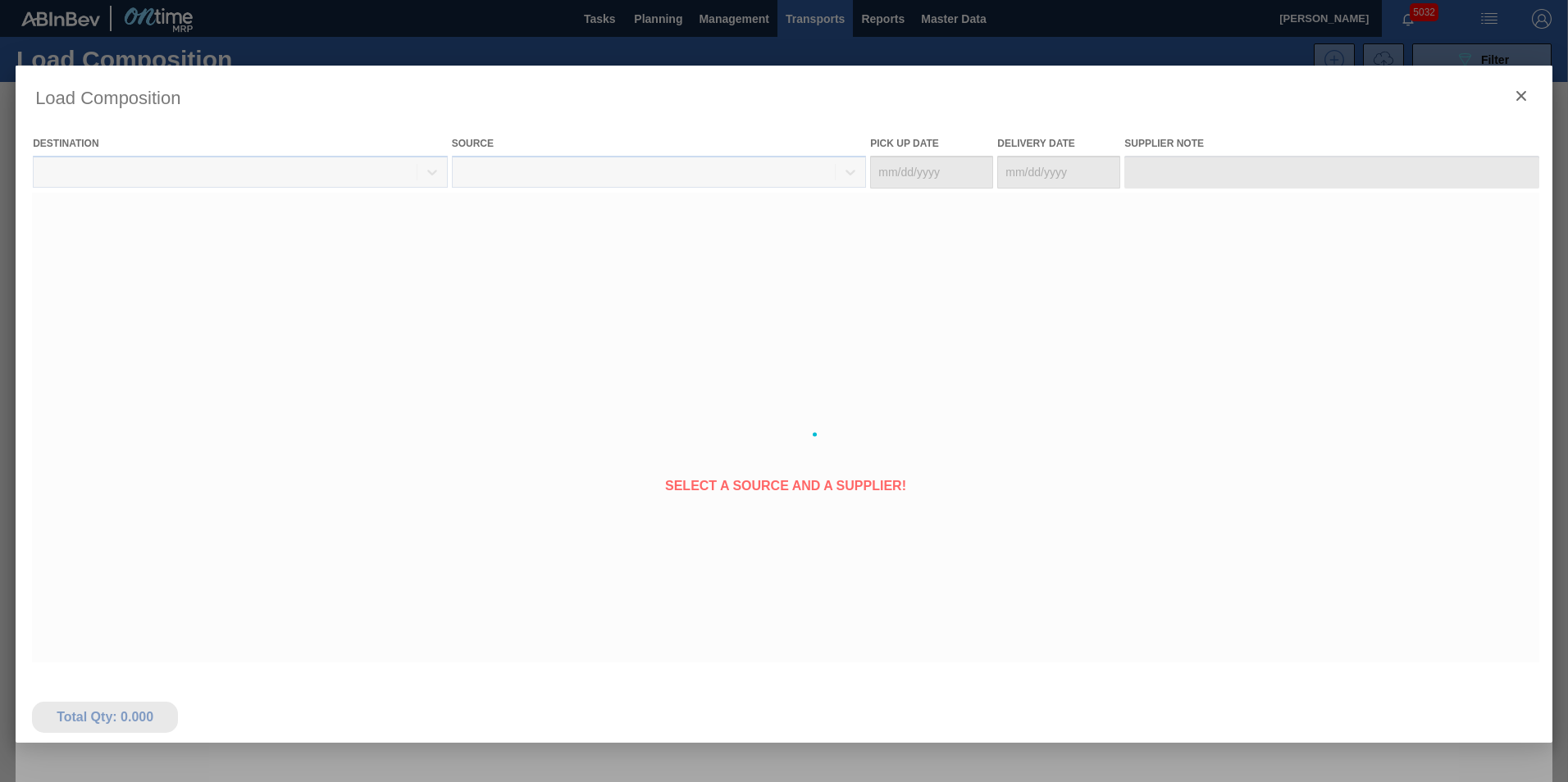
type Date "[DATE]"
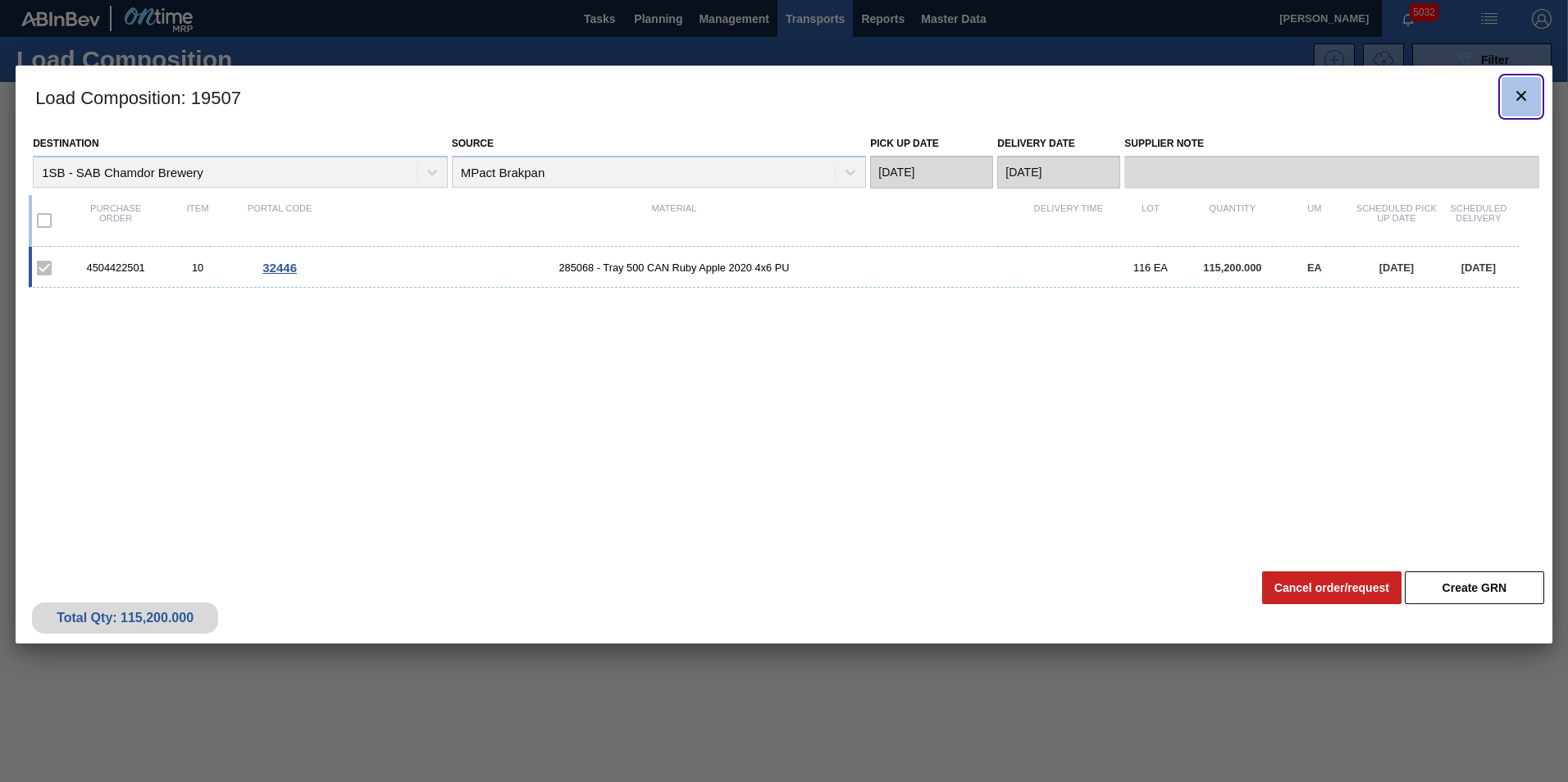
click at [1522, 96] on icon "botão de ícone" at bounding box center [1521, 95] width 10 height 10
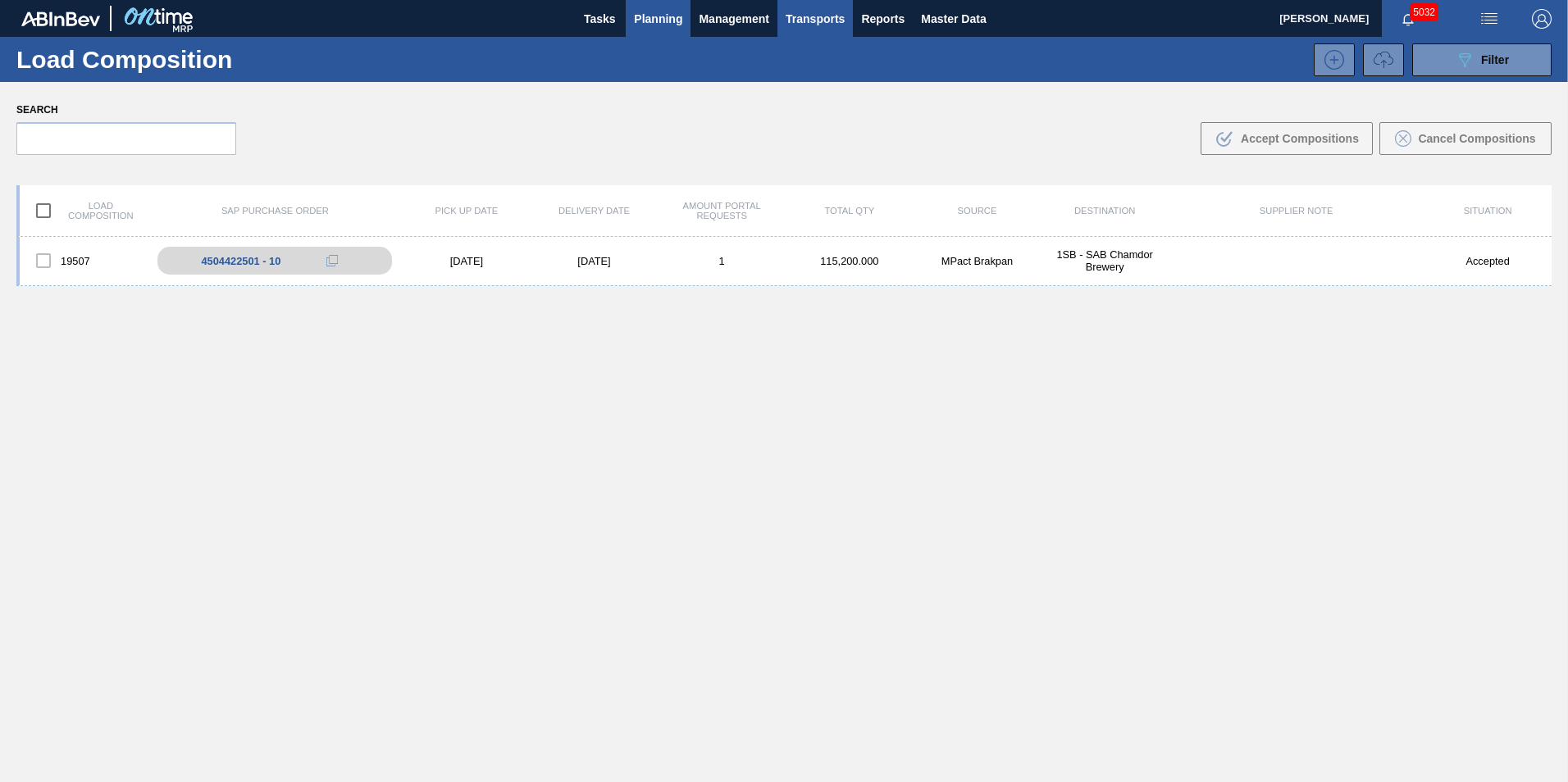
click at [672, 19] on span "Planning" at bounding box center [658, 18] width 48 height 19
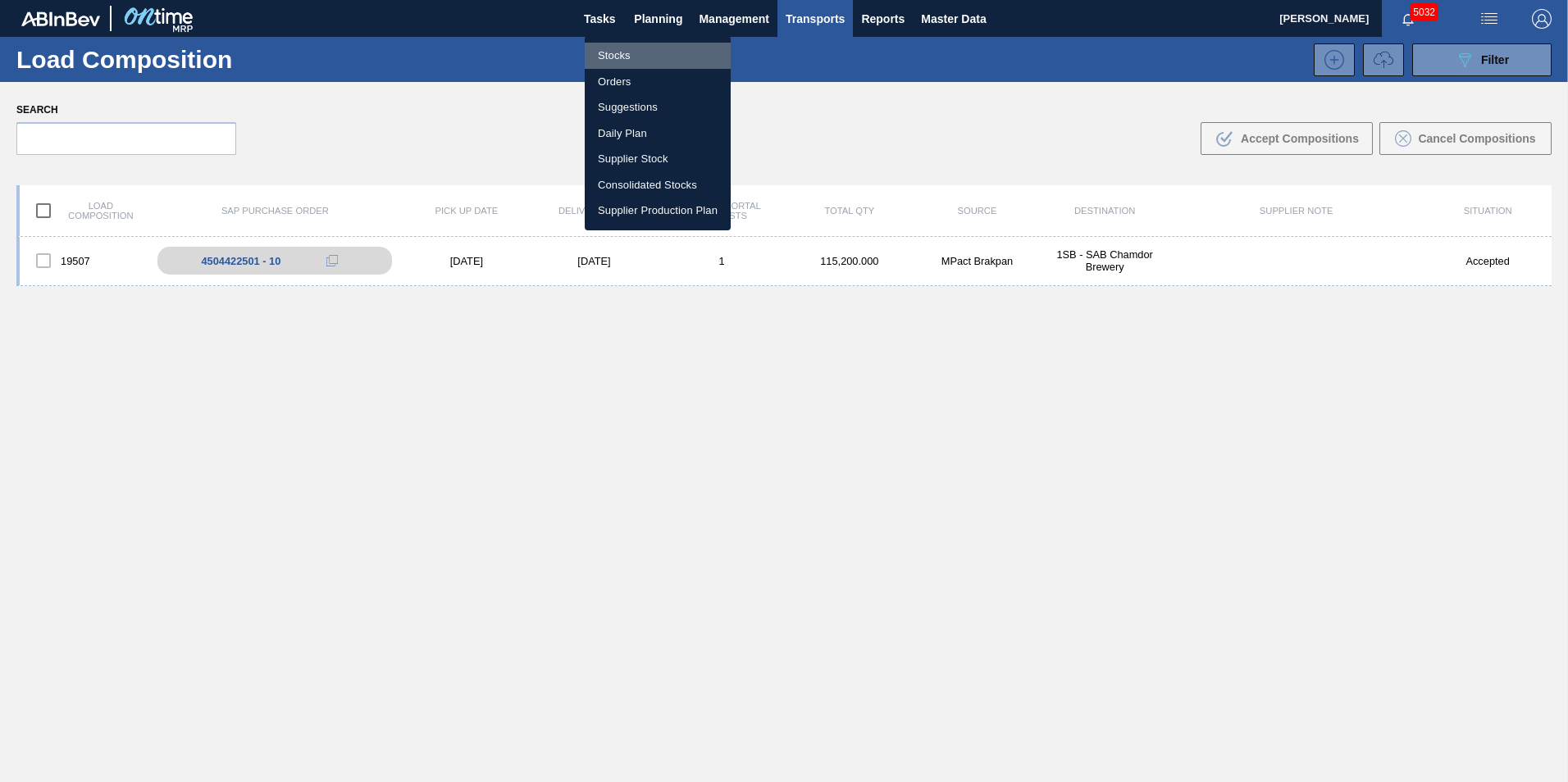
click at [622, 48] on li "Stocks" at bounding box center [657, 56] width 146 height 26
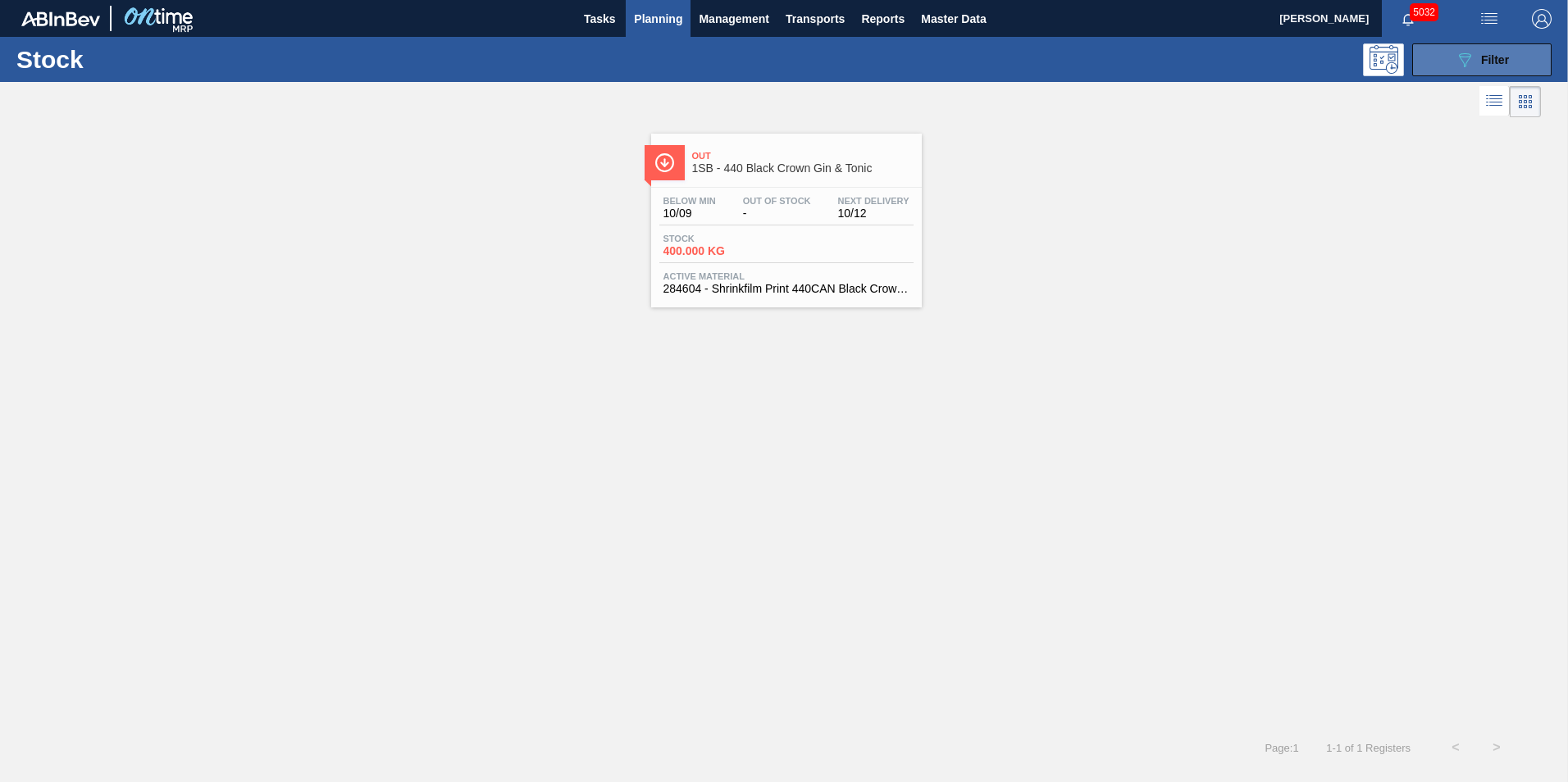
click at [1492, 59] on span "Filter" at bounding box center [1495, 59] width 28 height 13
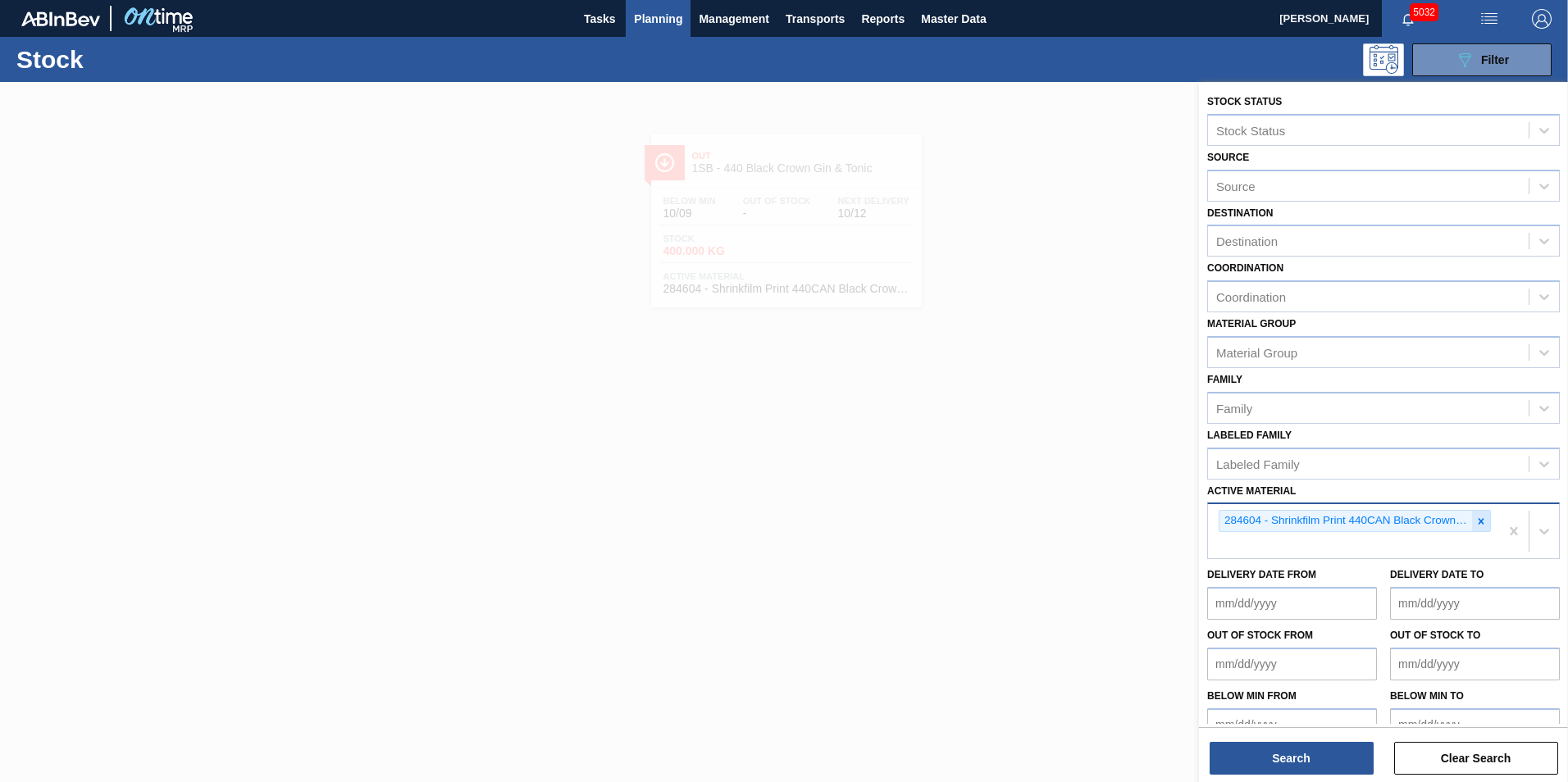
click at [1483, 520] on icon at bounding box center [1480, 521] width 11 height 11
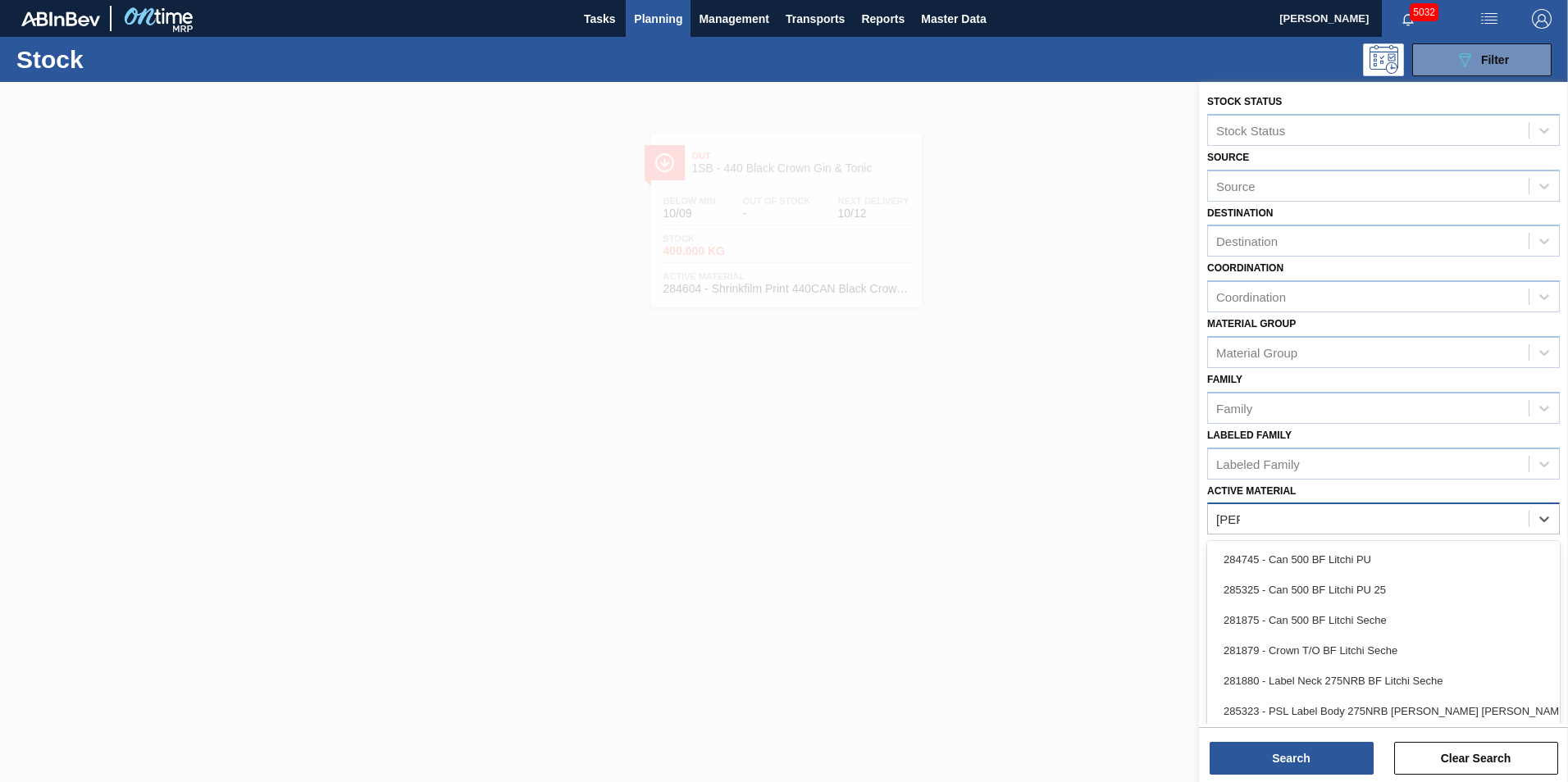
type Material "litchi"
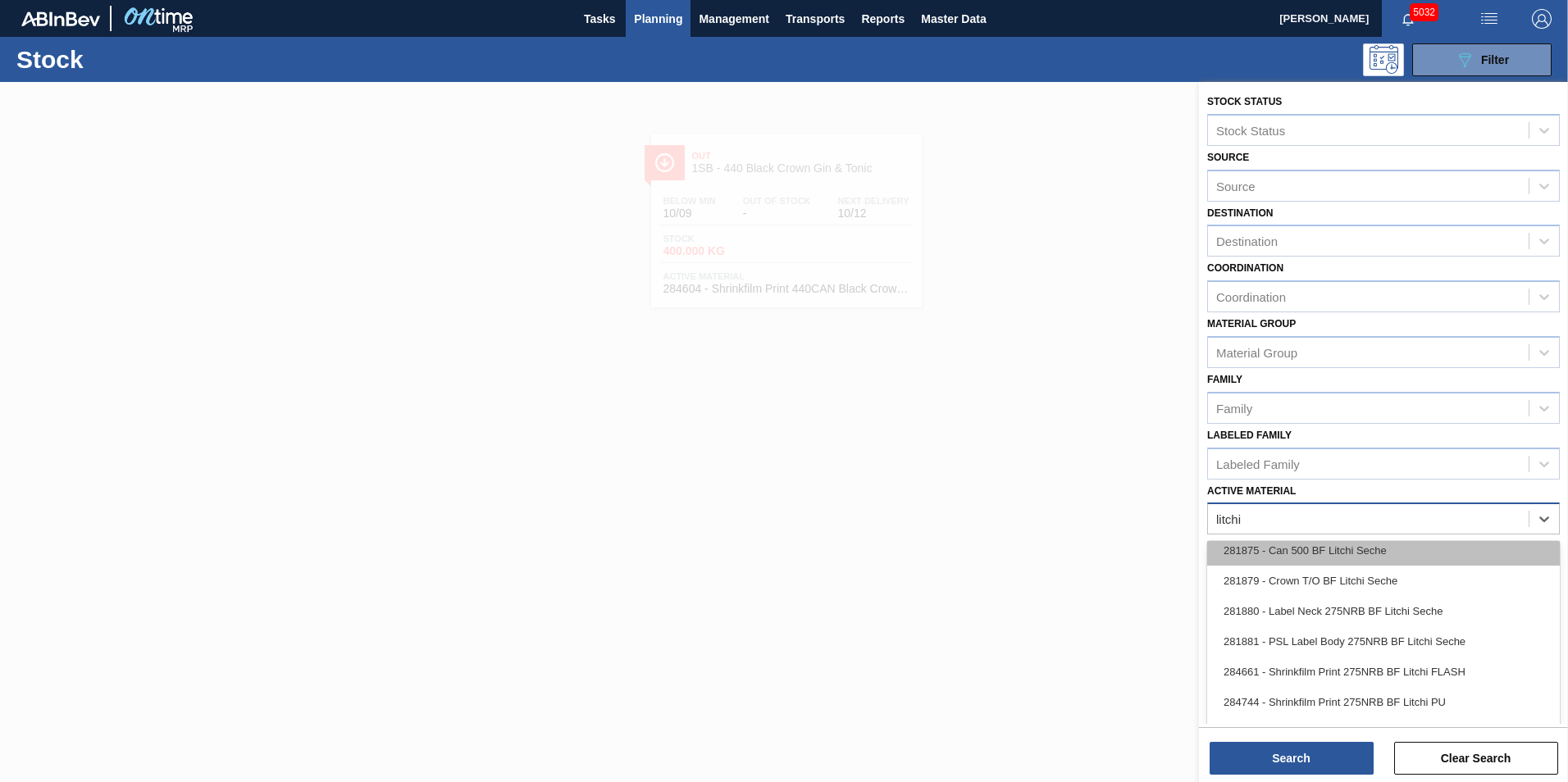
scroll to position [318, 0]
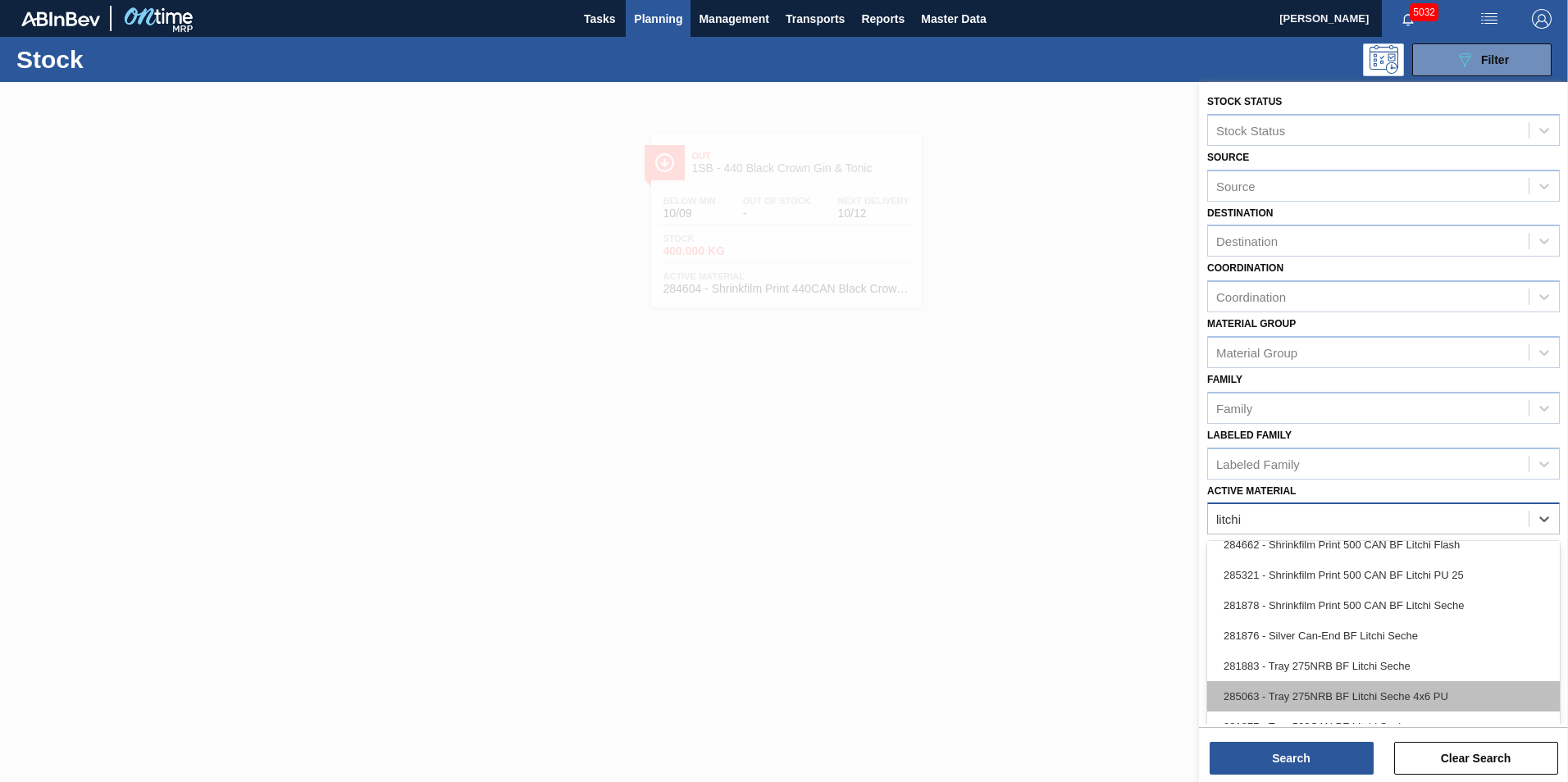
click at [1376, 700] on div "285063 - Tray 275NRB BF Litchi Seche 4x6 PU" at bounding box center [1383, 696] width 353 height 31
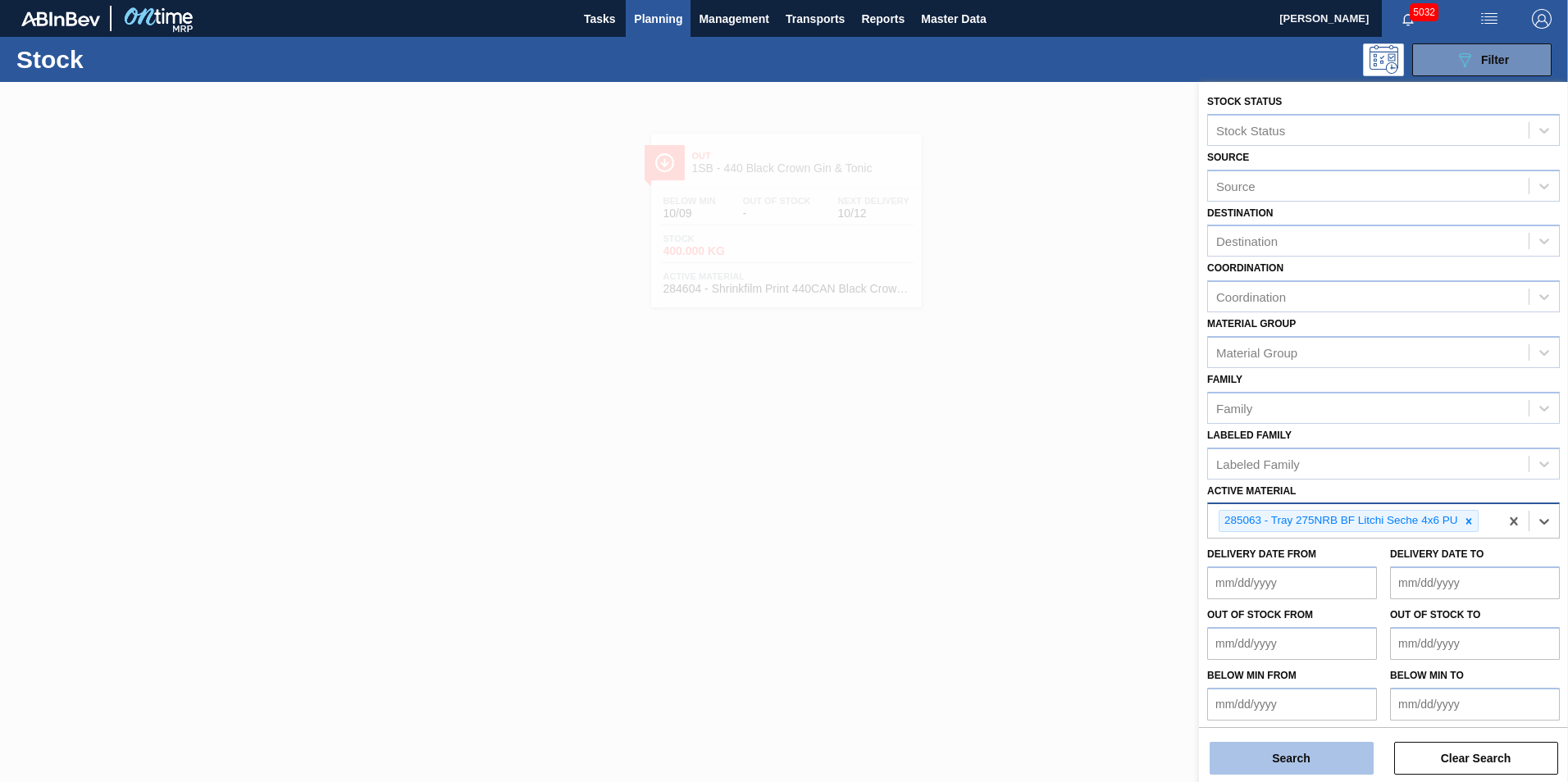
click at [1301, 767] on button "Search" at bounding box center [1292, 758] width 164 height 32
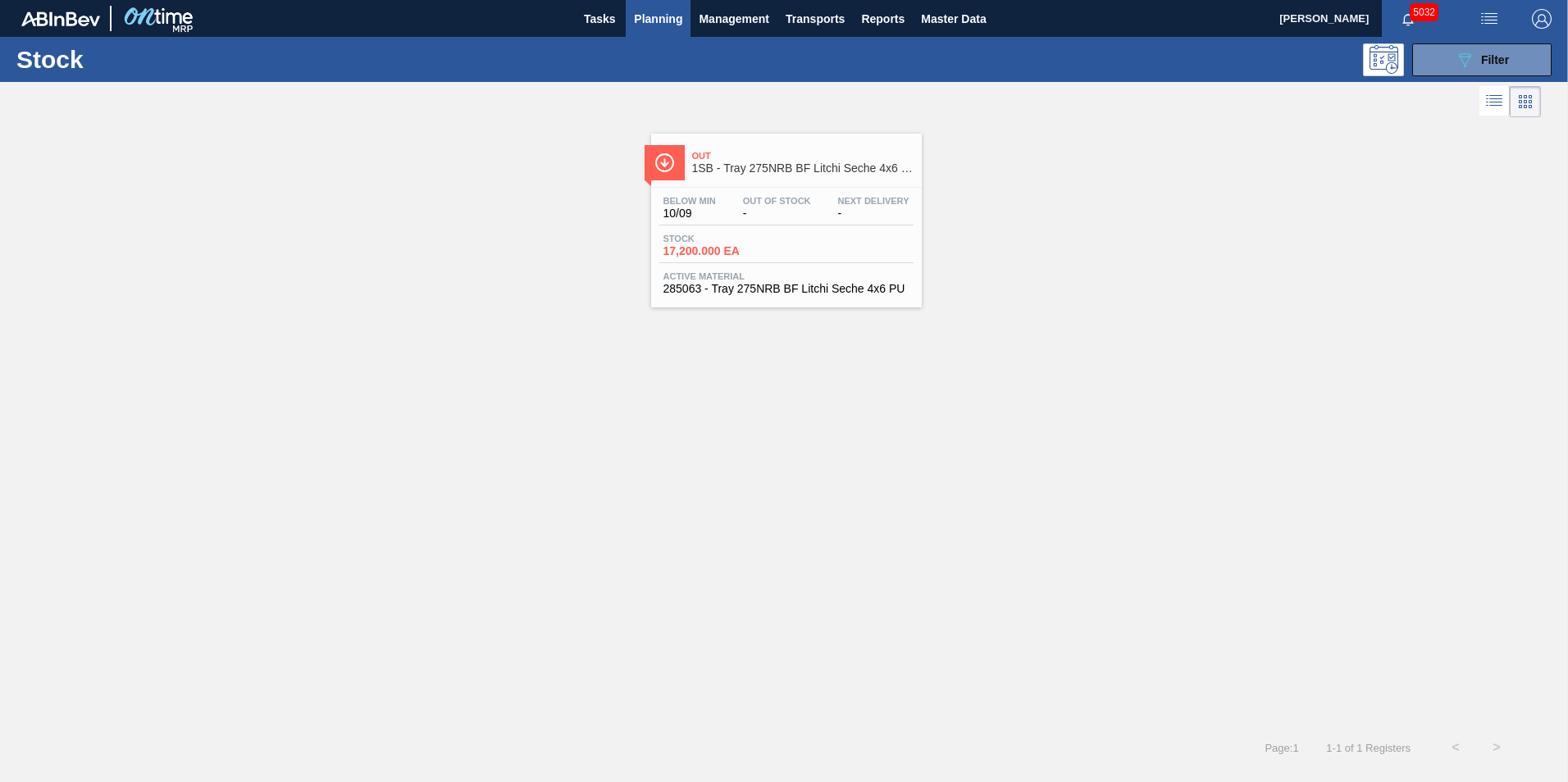
click at [788, 248] on div "Stock 17,200.000 EA" at bounding box center [787, 248] width 255 height 30
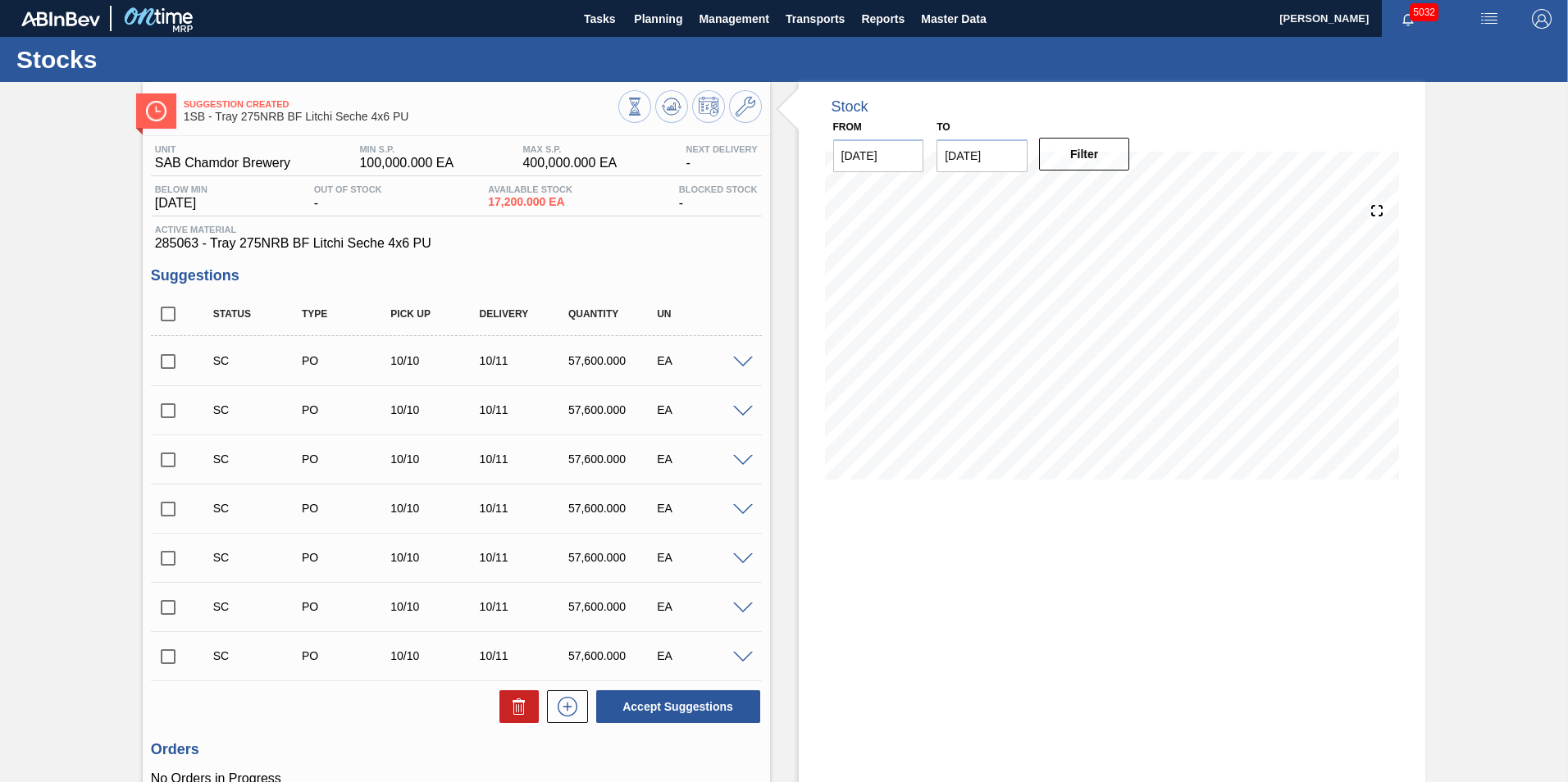
click at [170, 362] on input "checkbox" at bounding box center [167, 361] width 34 height 34
click at [697, 700] on button "Accept Suggestions" at bounding box center [677, 706] width 164 height 32
checkbox input "false"
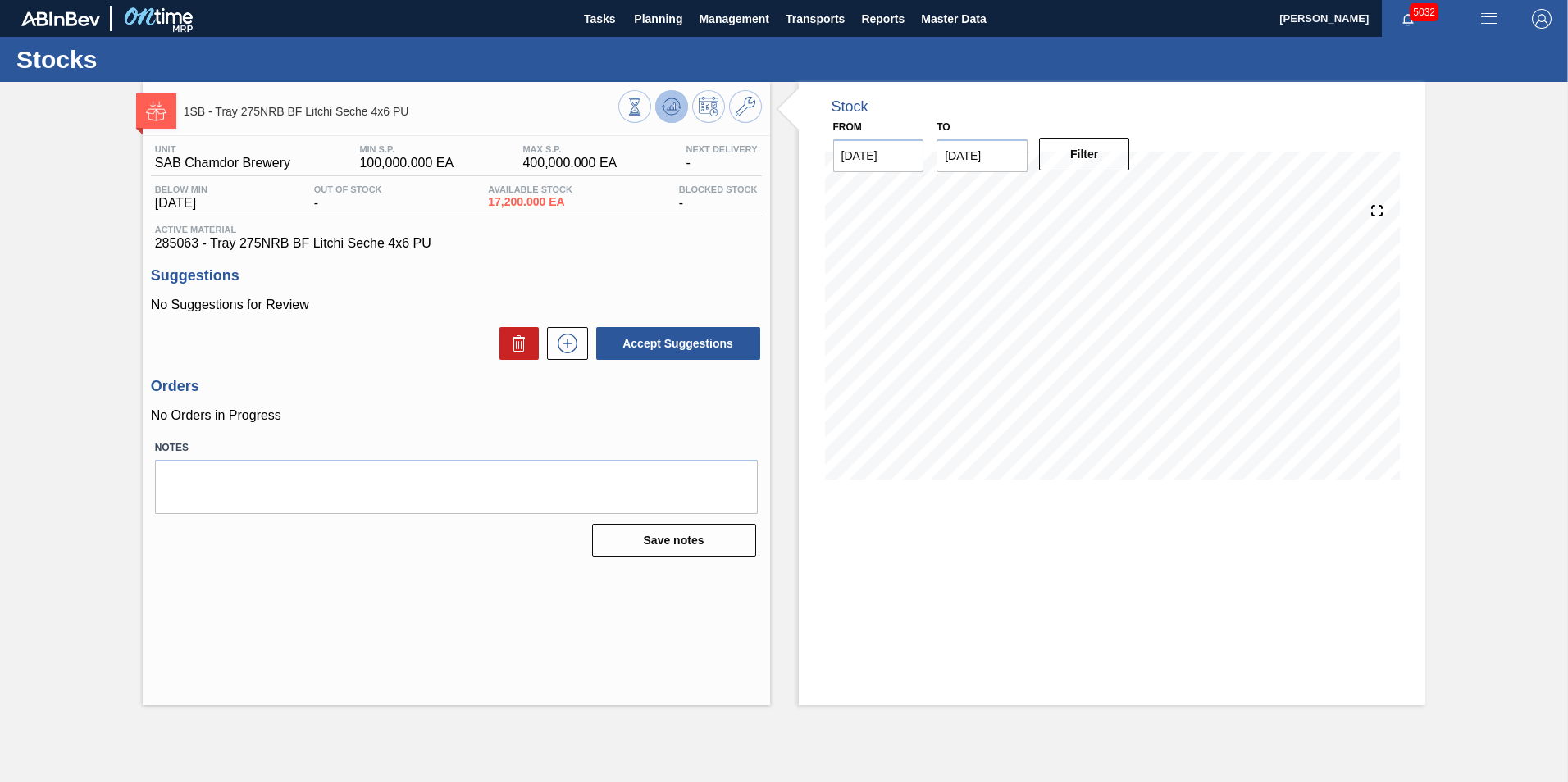
click at [668, 105] on icon at bounding box center [671, 107] width 19 height 19
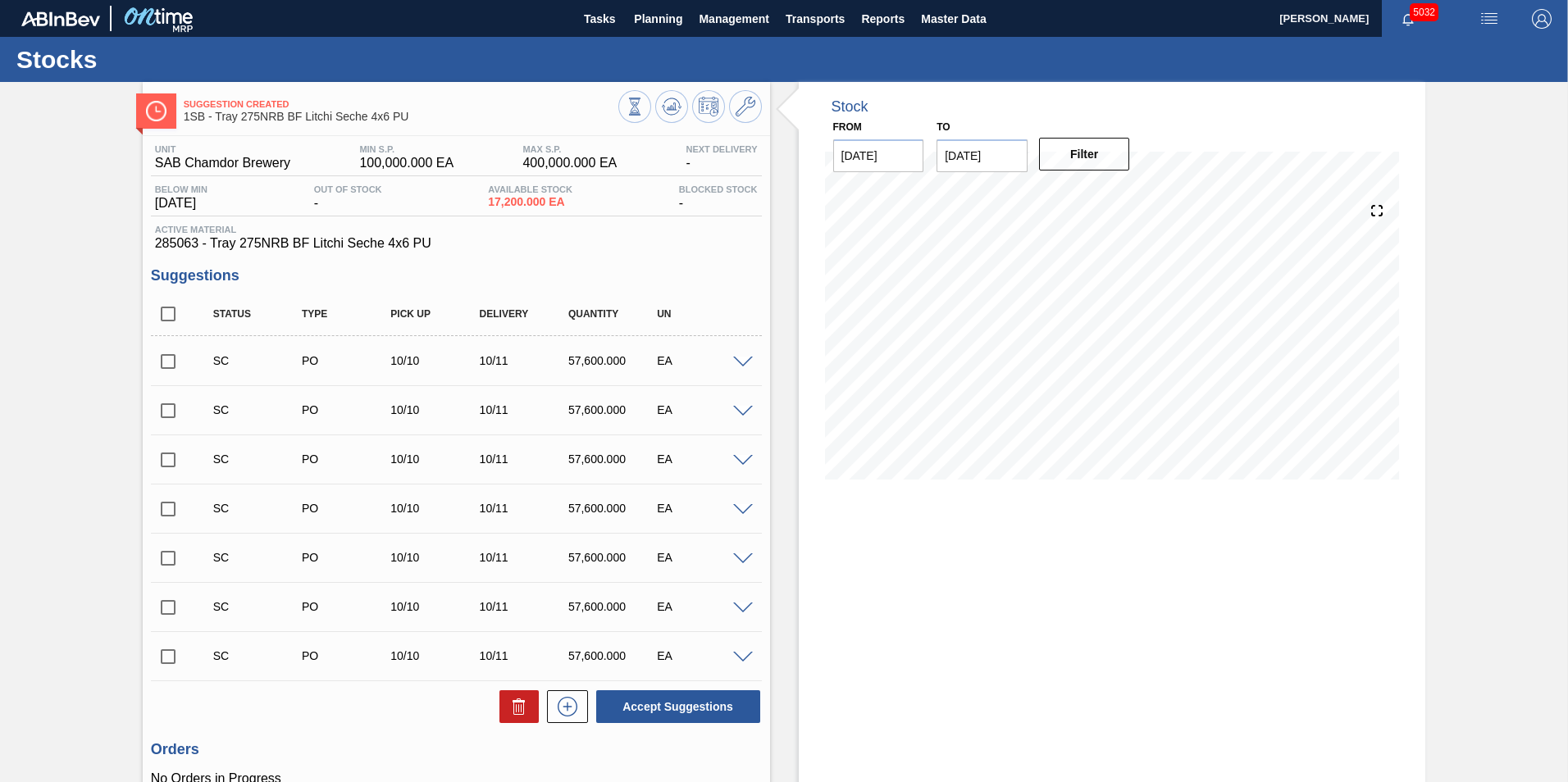
click at [164, 365] on input "checkbox" at bounding box center [167, 361] width 34 height 34
click at [654, 715] on button "Accept Suggestions" at bounding box center [677, 706] width 164 height 32
checkbox input "false"
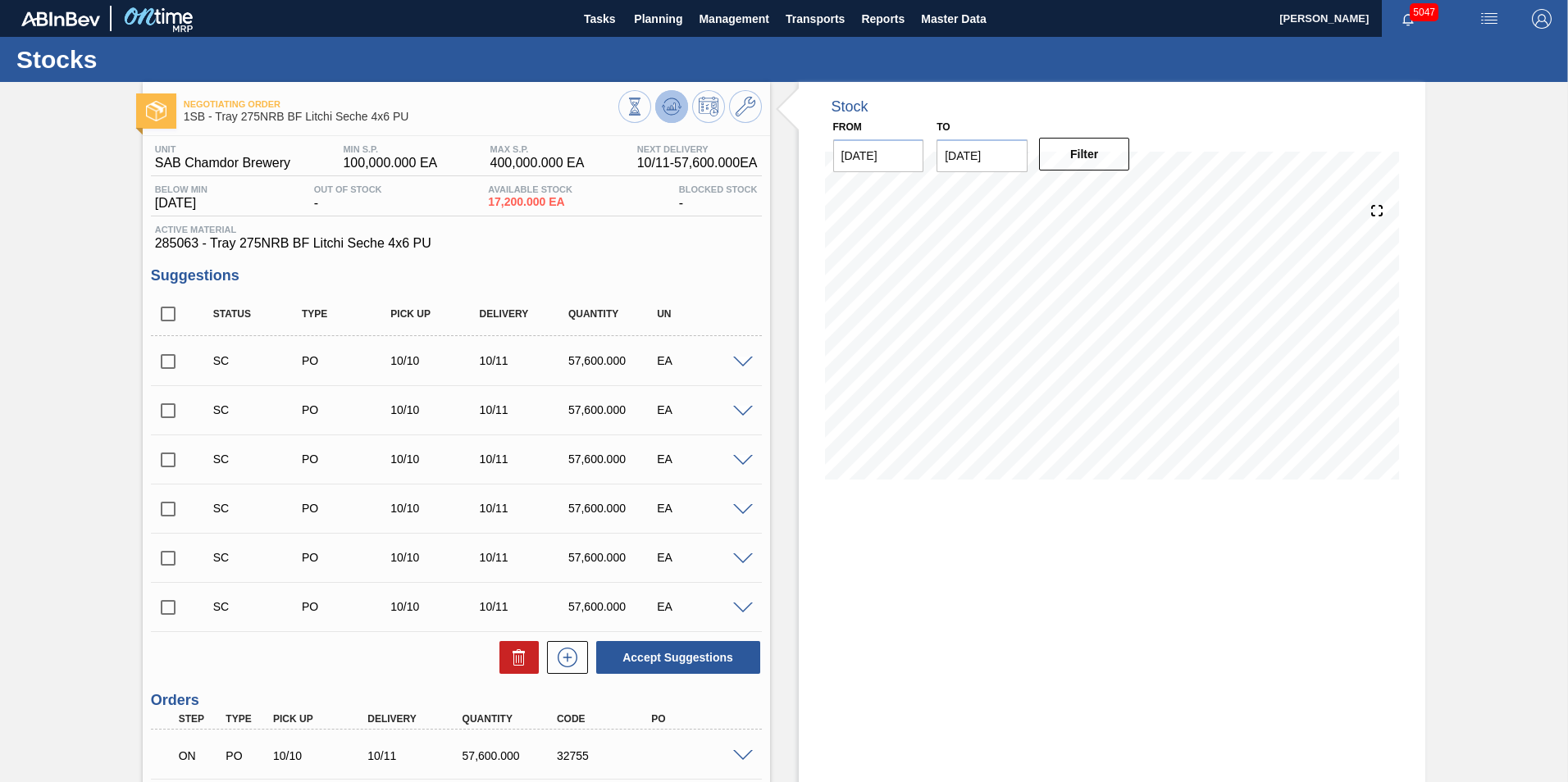
click at [666, 111] on icon at bounding box center [671, 107] width 19 height 19
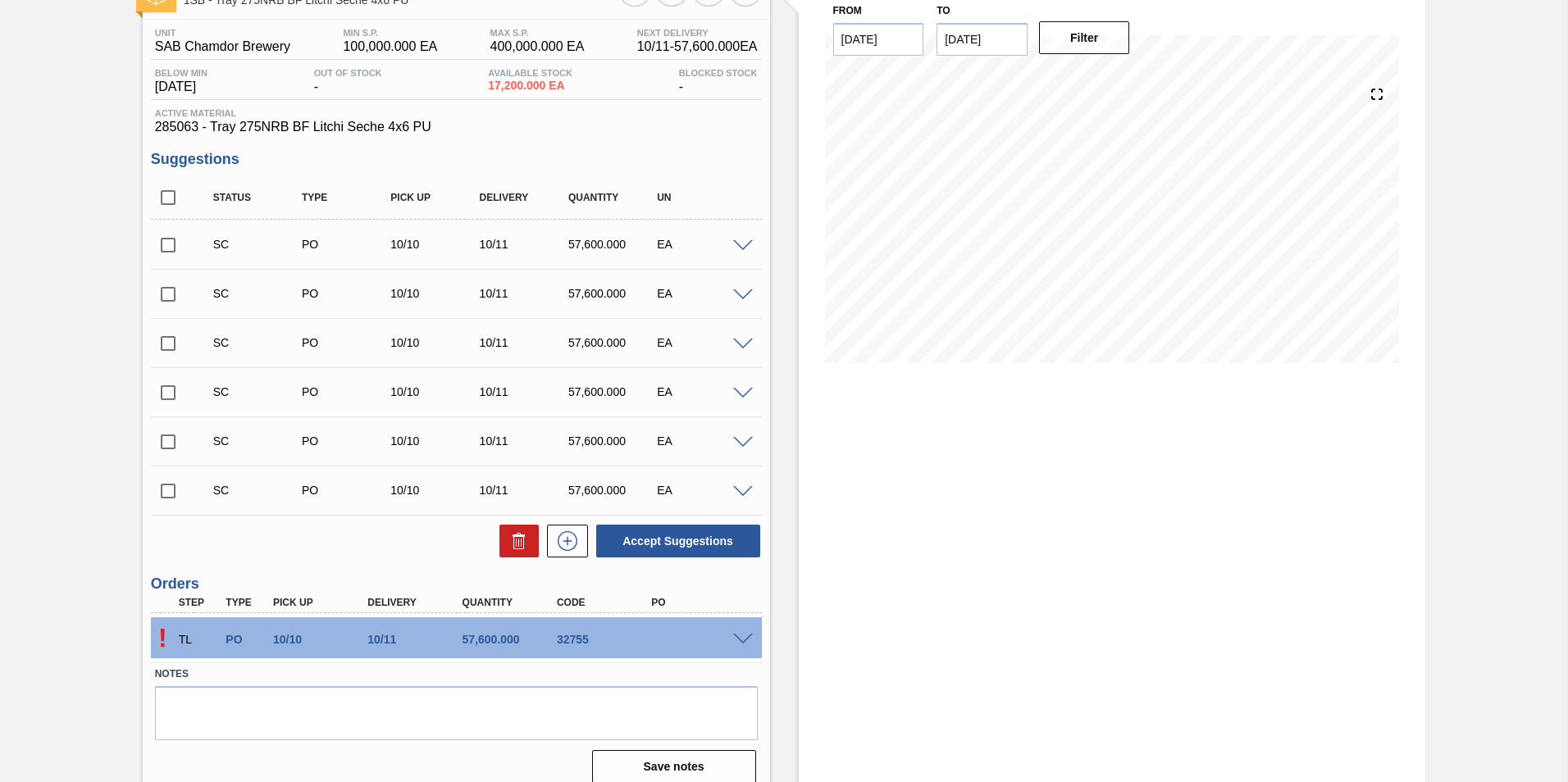
scroll to position [131, 0]
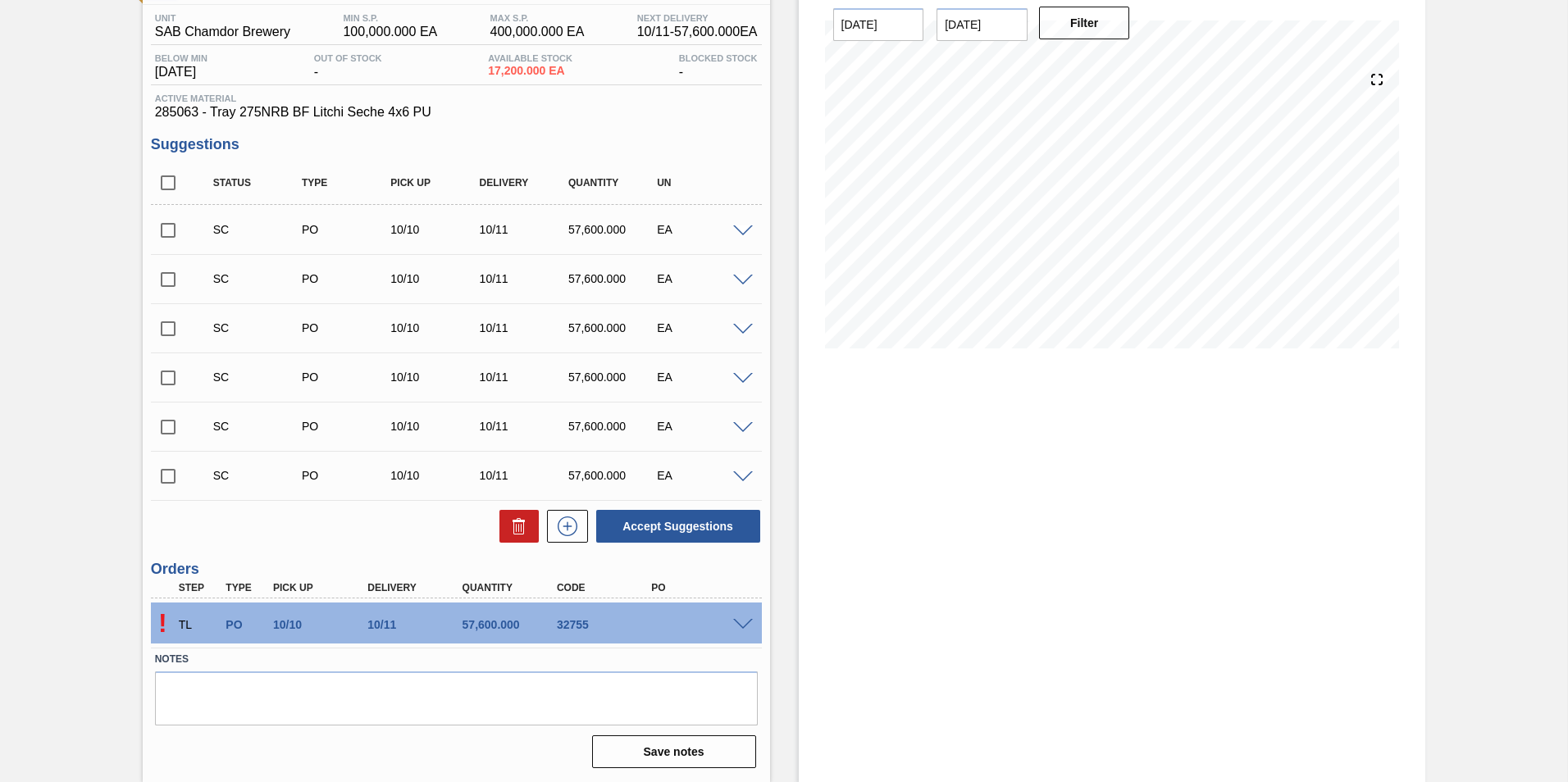
click at [739, 626] on span at bounding box center [743, 625] width 19 height 12
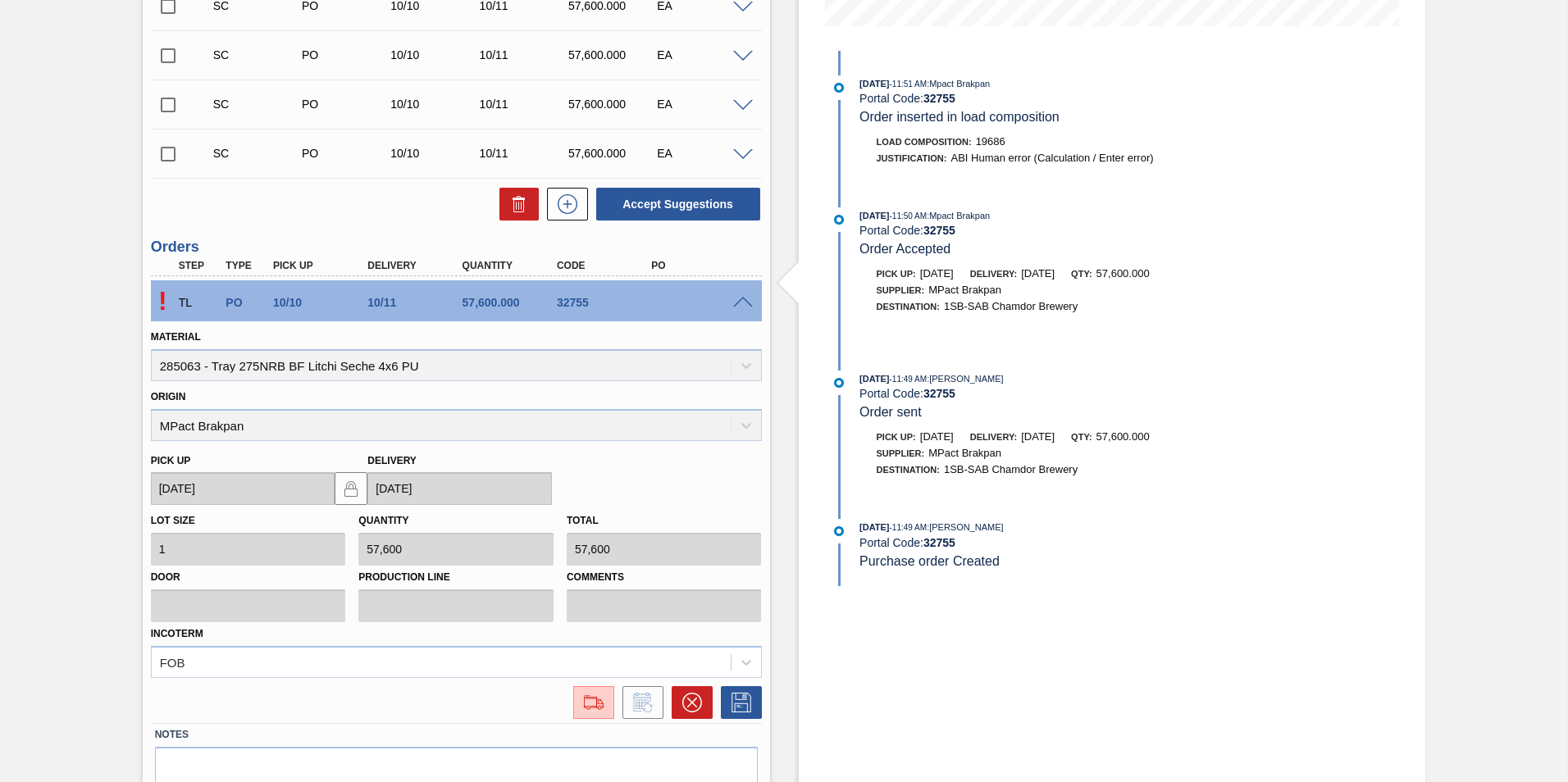
scroll to position [529, 0]
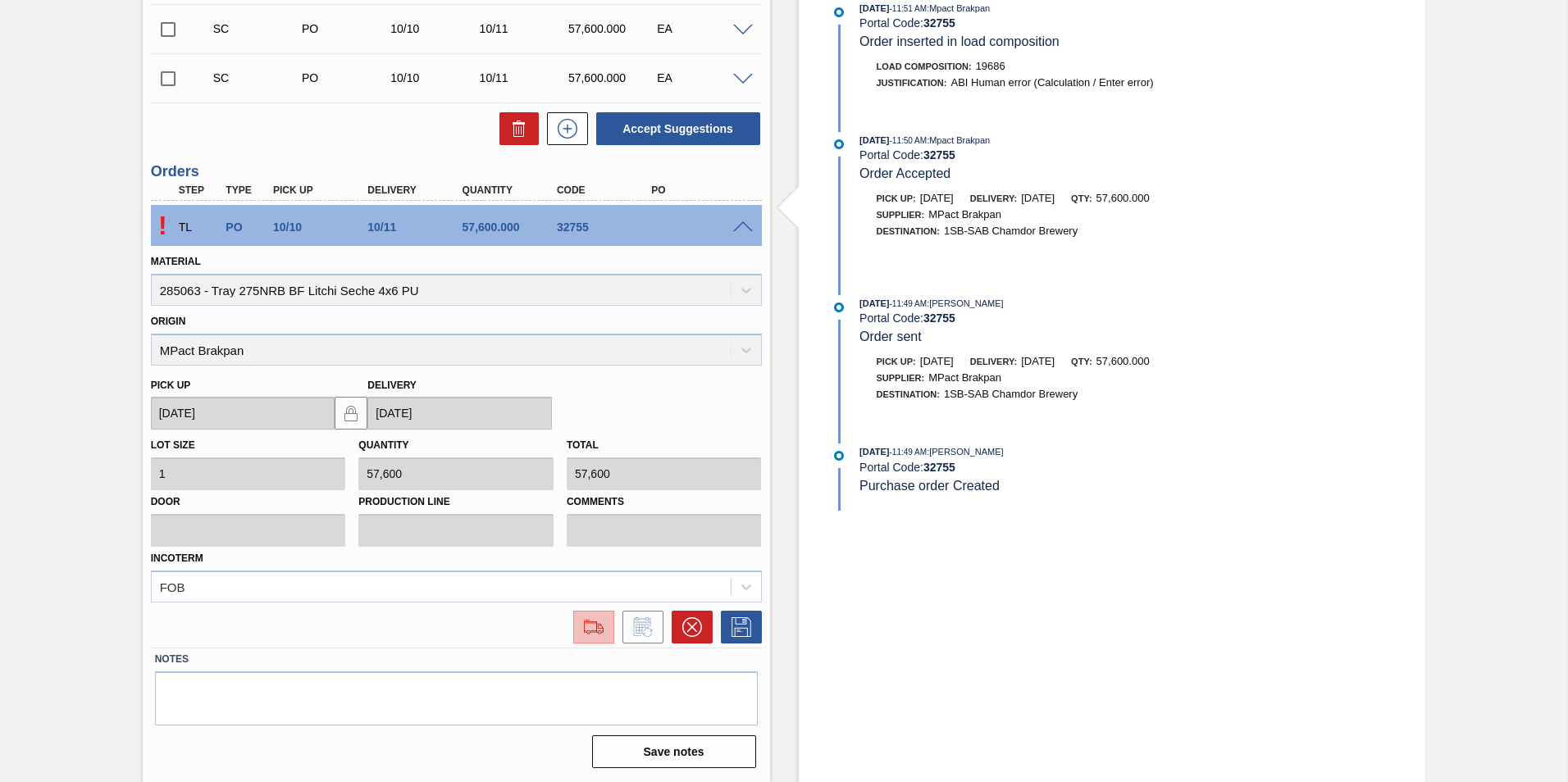
click at [596, 629] on img at bounding box center [594, 627] width 26 height 19
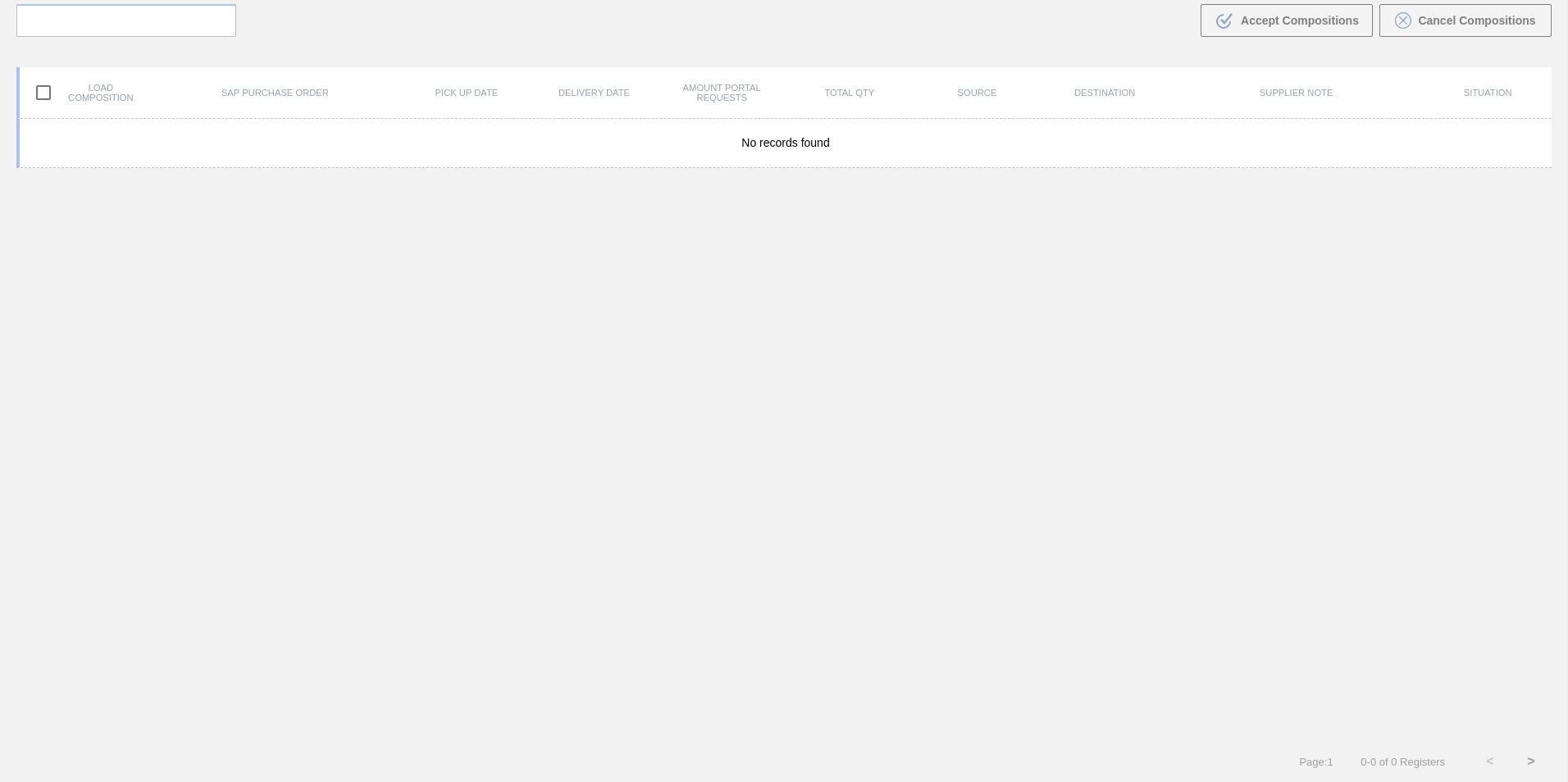
scroll to position [118, 0]
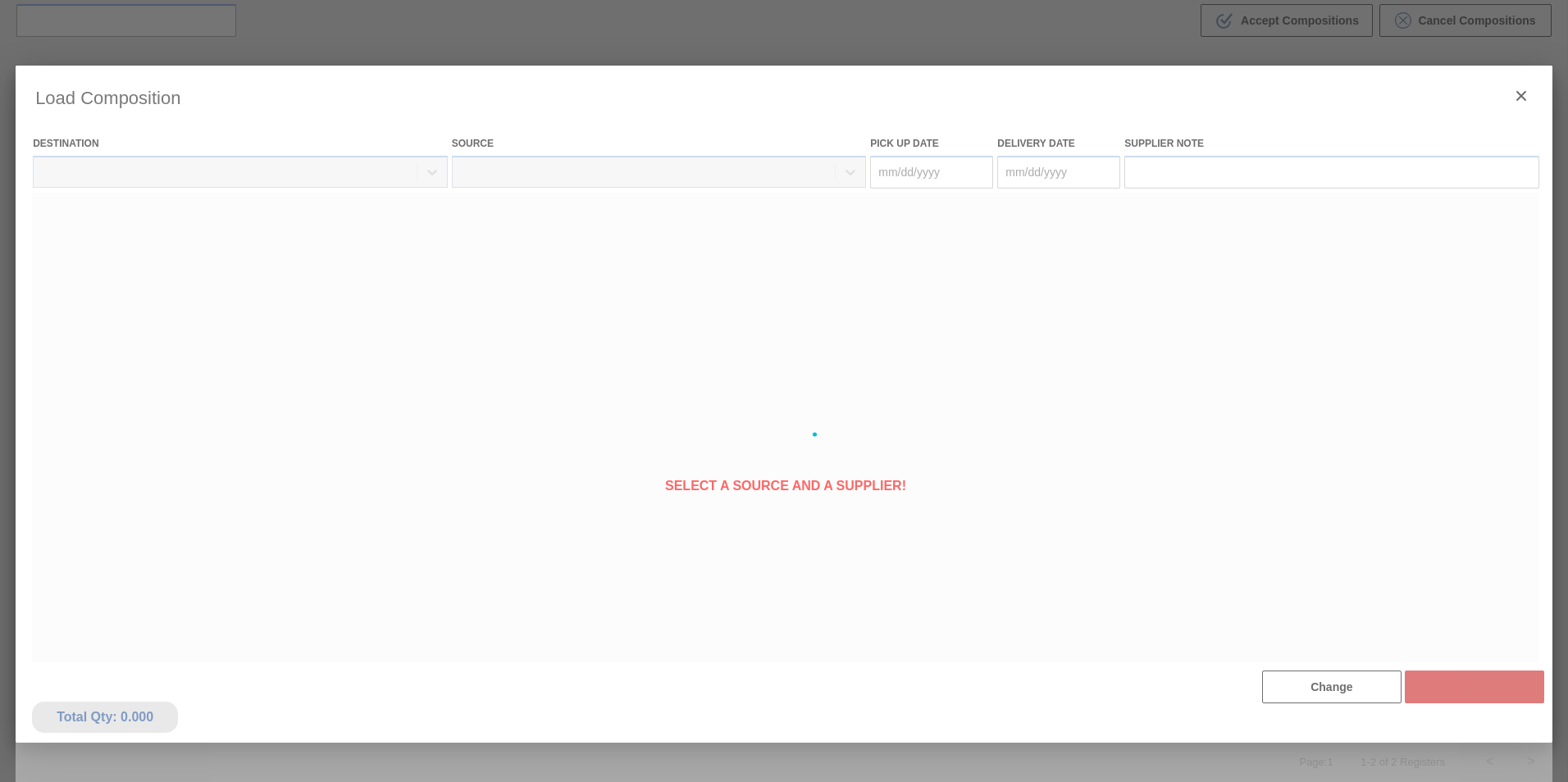
type Date "[DATE]"
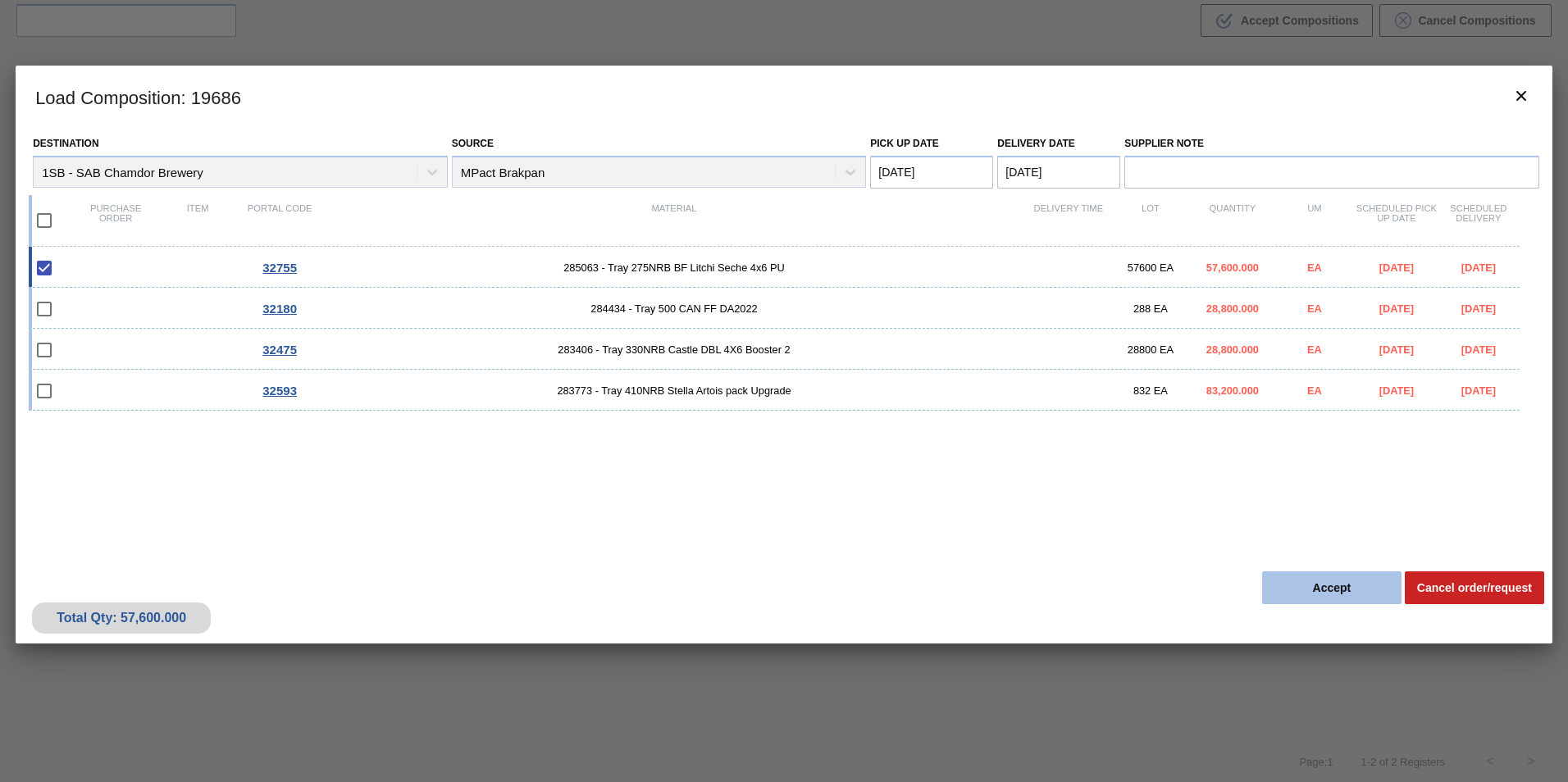
click at [1320, 583] on button "Accept" at bounding box center [1332, 587] width 139 height 32
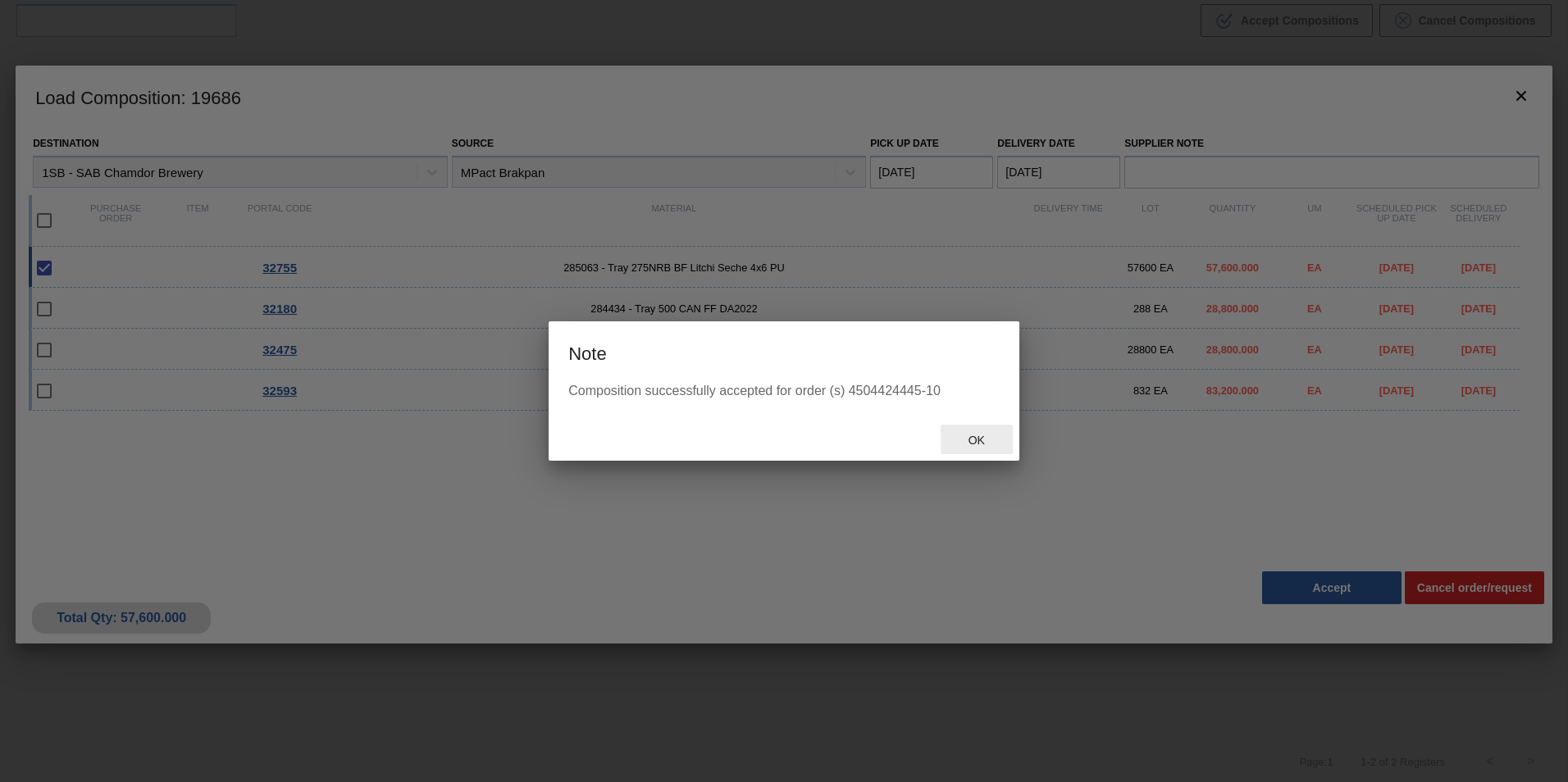
click at [976, 441] on span "Ok" at bounding box center [976, 440] width 43 height 13
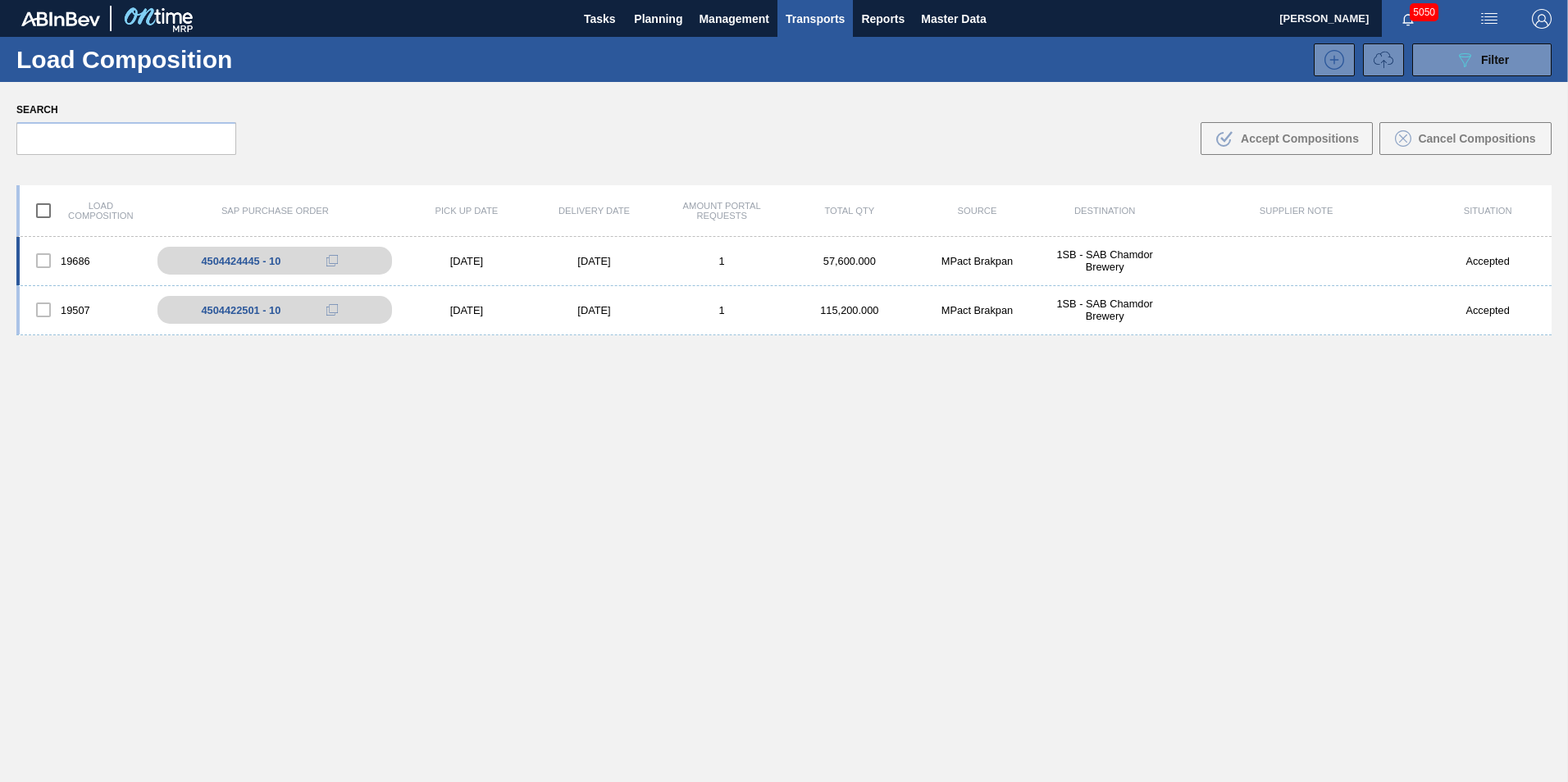
click at [533, 265] on div "[DATE]" at bounding box center [594, 262] width 128 height 12
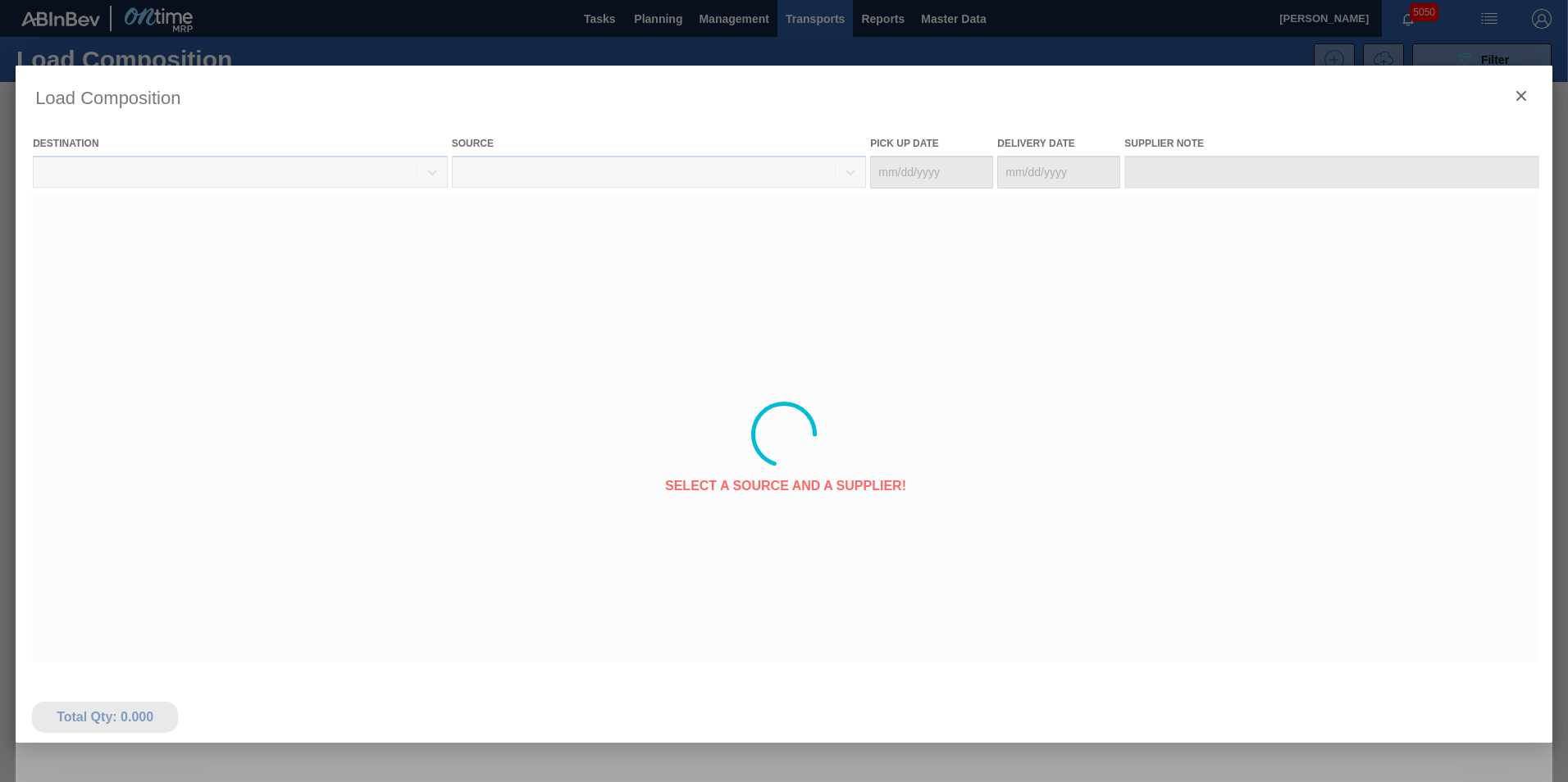
type Date "[DATE]"
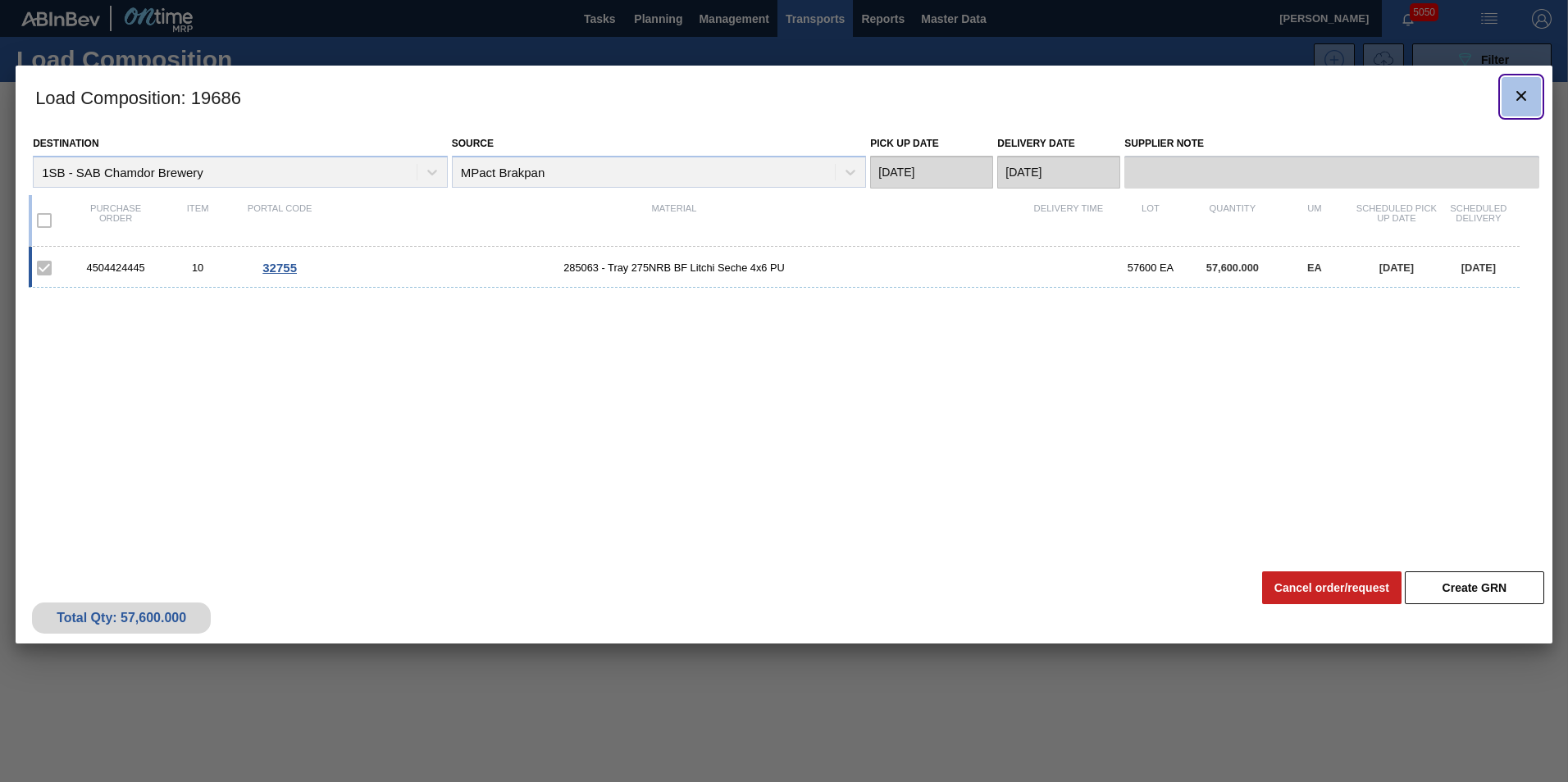
click at [1516, 101] on icon "botão de ícone" at bounding box center [1522, 95] width 19 height 19
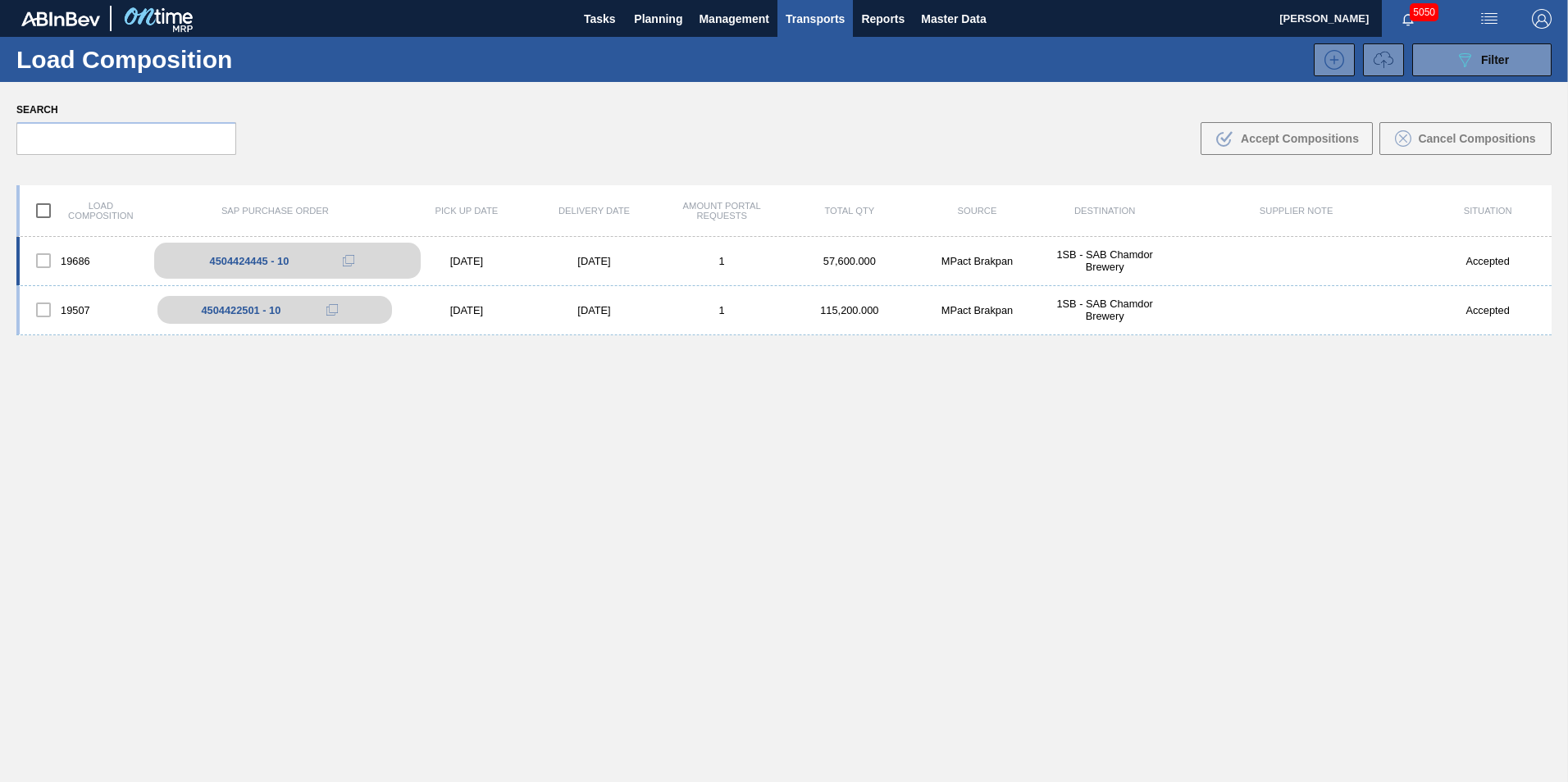
click at [396, 261] on div "4504424445 - 10" at bounding box center [287, 260] width 267 height 36
click at [381, 304] on div "4504422501 - 10" at bounding box center [287, 310] width 267 height 36
click at [422, 255] on div "[DATE]" at bounding box center [466, 262] width 128 height 12
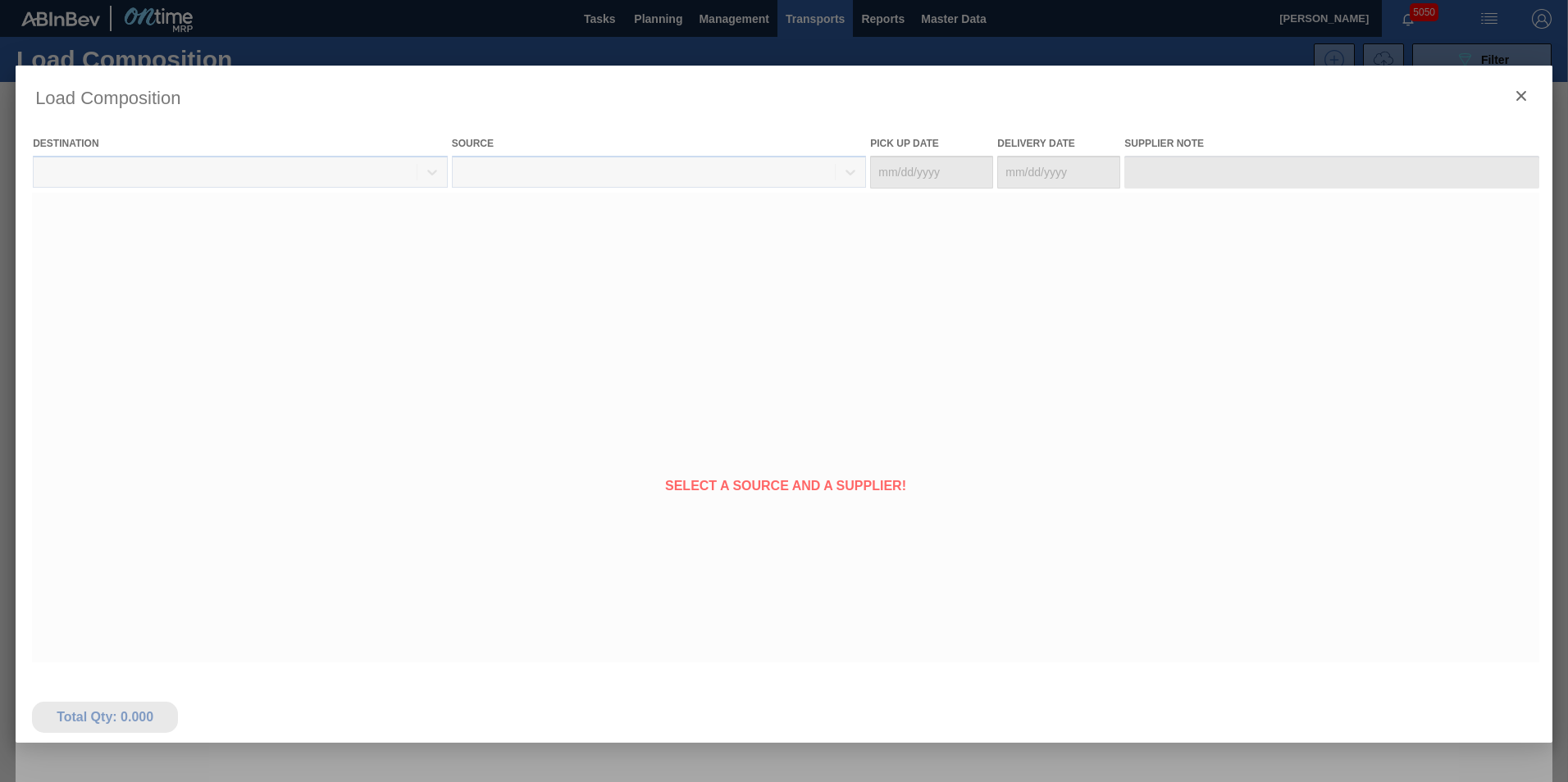
type Date "[DATE]"
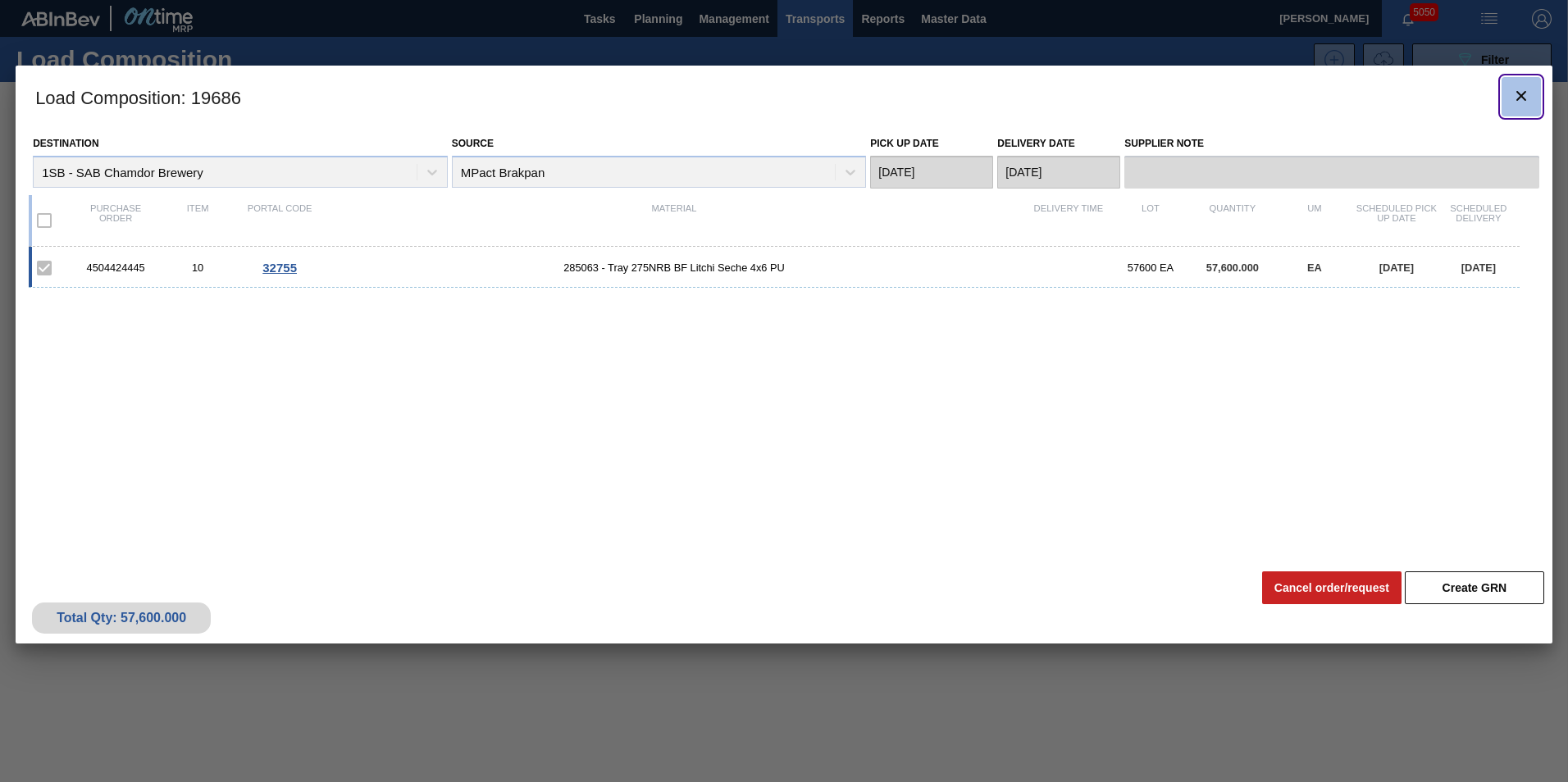
click at [1522, 101] on icon "botão de ícone" at bounding box center [1522, 95] width 19 height 19
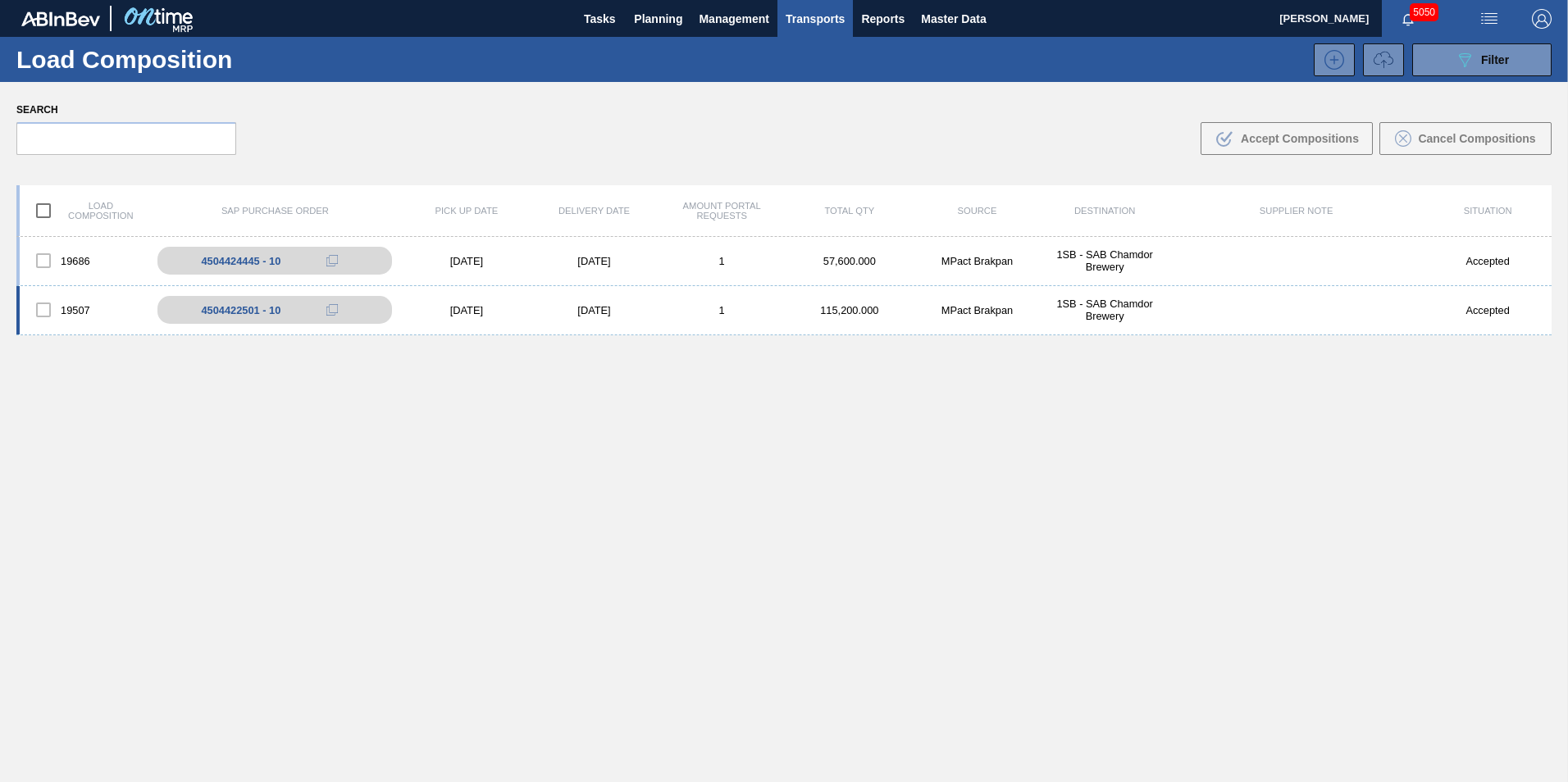
click at [522, 311] on div "[DATE]" at bounding box center [466, 311] width 128 height 12
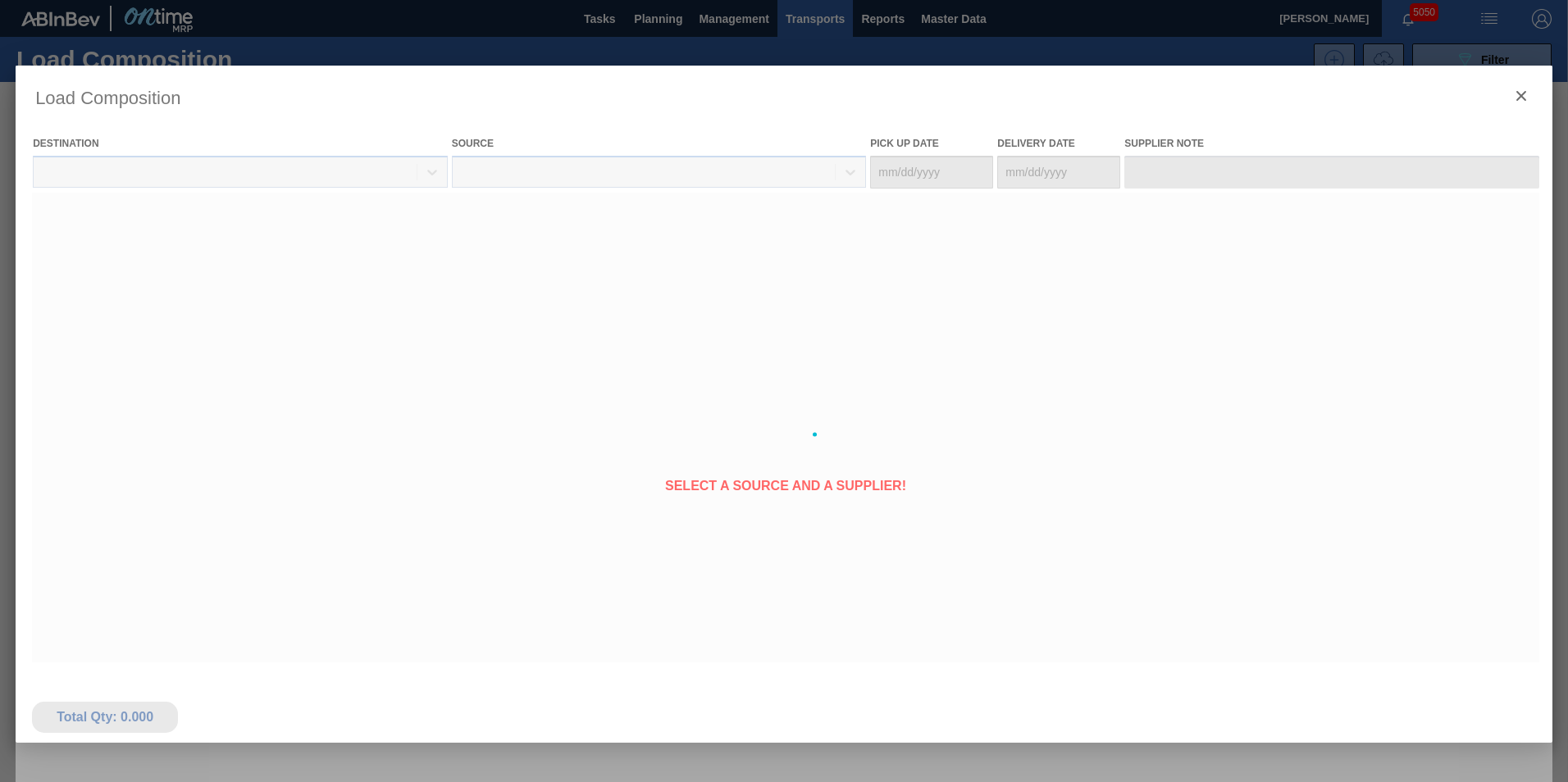
type Date "[DATE]"
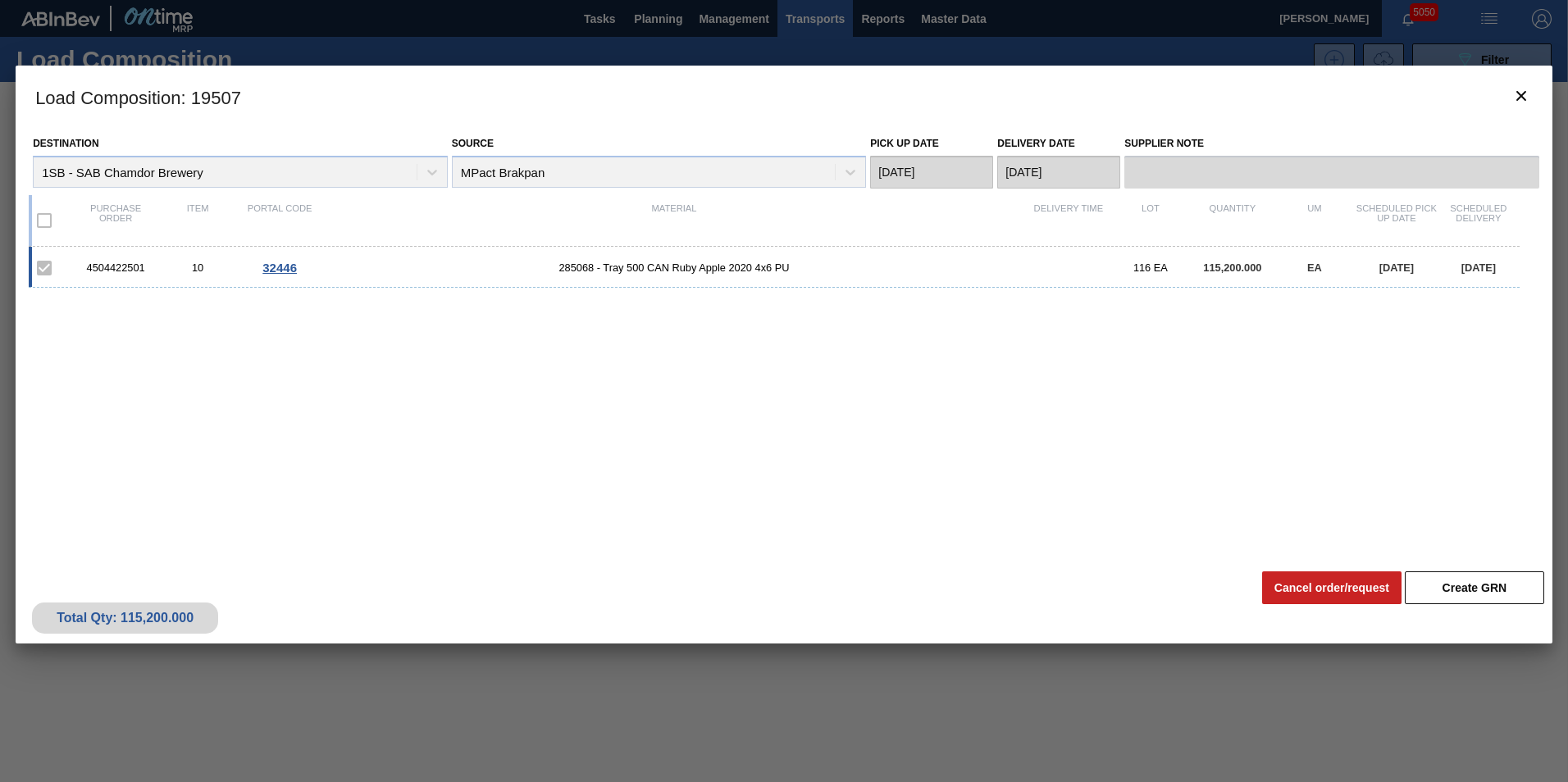
click at [134, 386] on div "4504422501 10 32446 285068 - Tray 500 CAN Ruby Apple 2020 4x6 PU 116 EA 115,200…" at bounding box center [780, 395] width 1504 height 297
click at [1522, 89] on icon "botão de ícone" at bounding box center [1522, 95] width 19 height 19
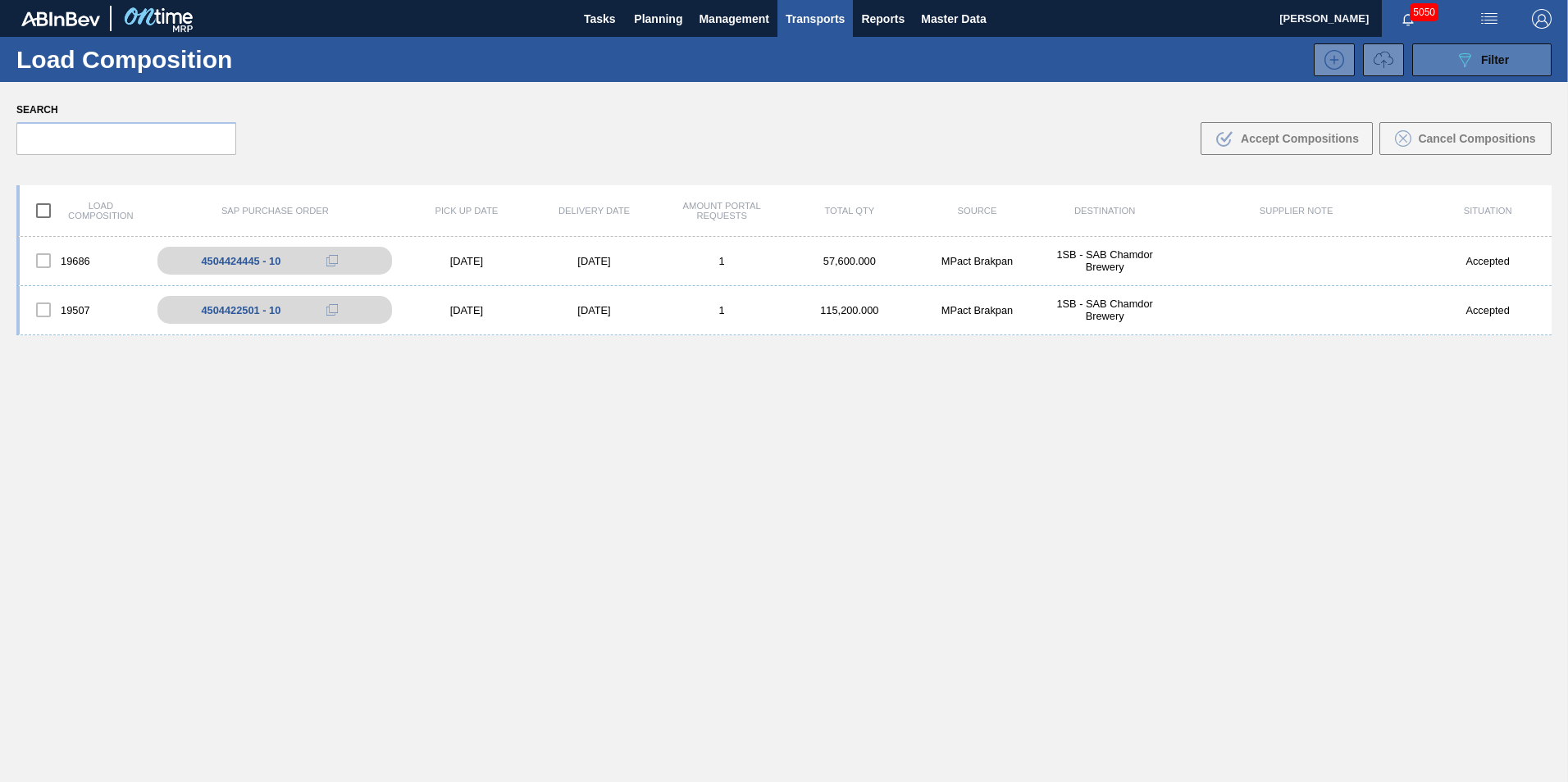
click at [1502, 72] on button "089F7B8B-B2A5-4AFE-B5C0-19BA573D28AC Filter" at bounding box center [1481, 59] width 139 height 32
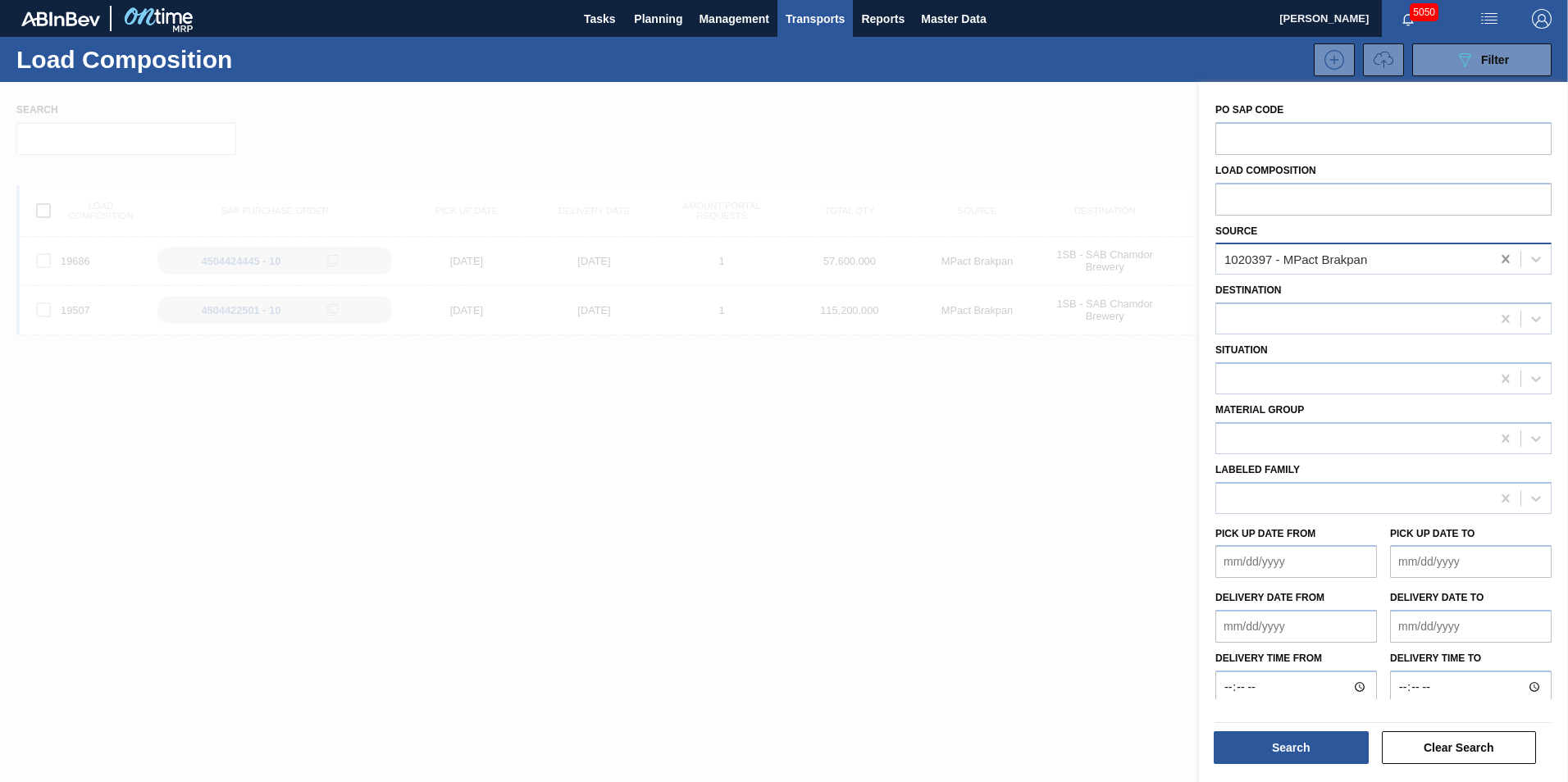
click at [1506, 259] on icon at bounding box center [1506, 259] width 17 height 17
type input "ccl"
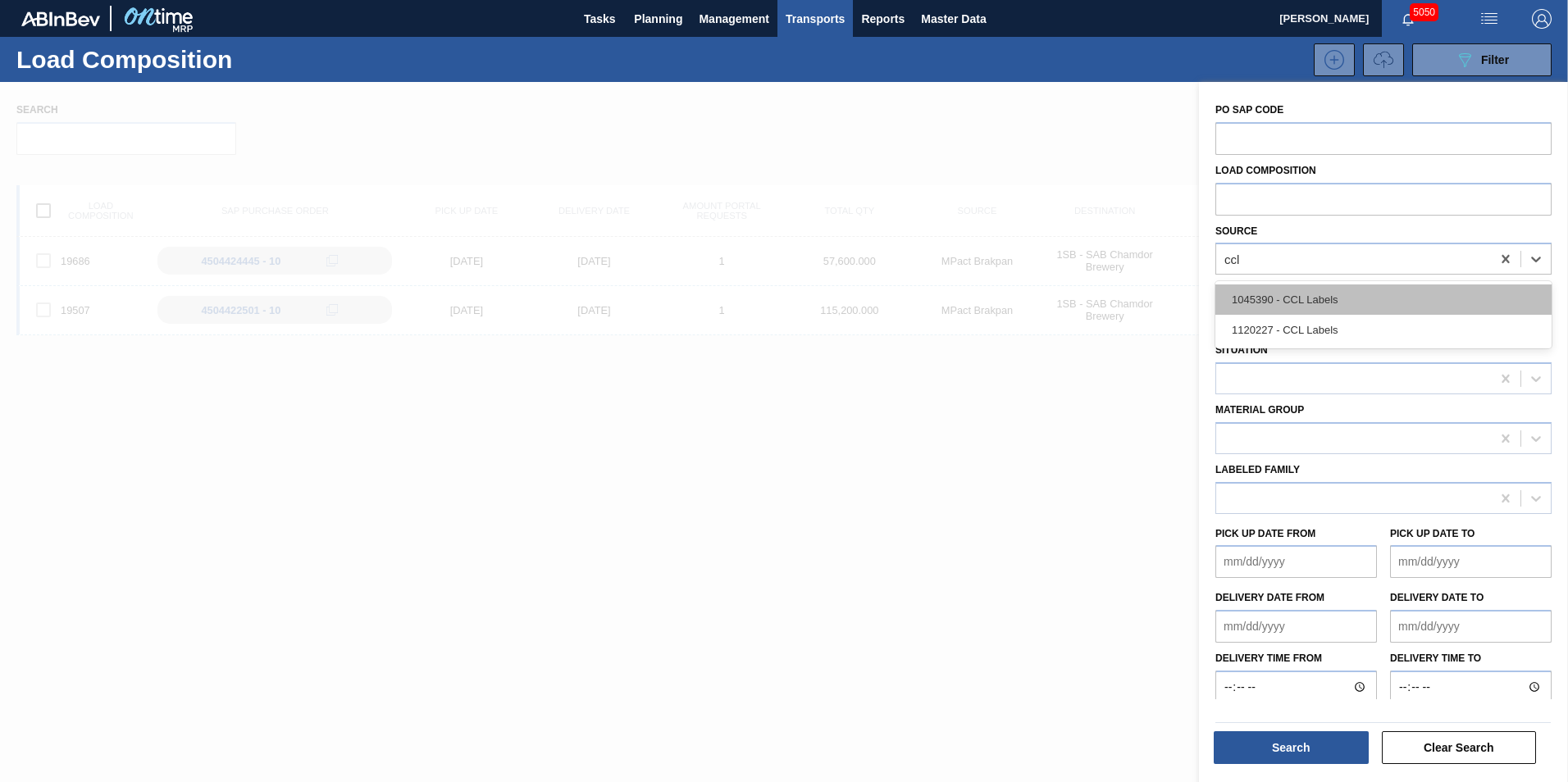
click at [1356, 301] on div "1045390 - CCL Labels" at bounding box center [1383, 299] width 336 height 31
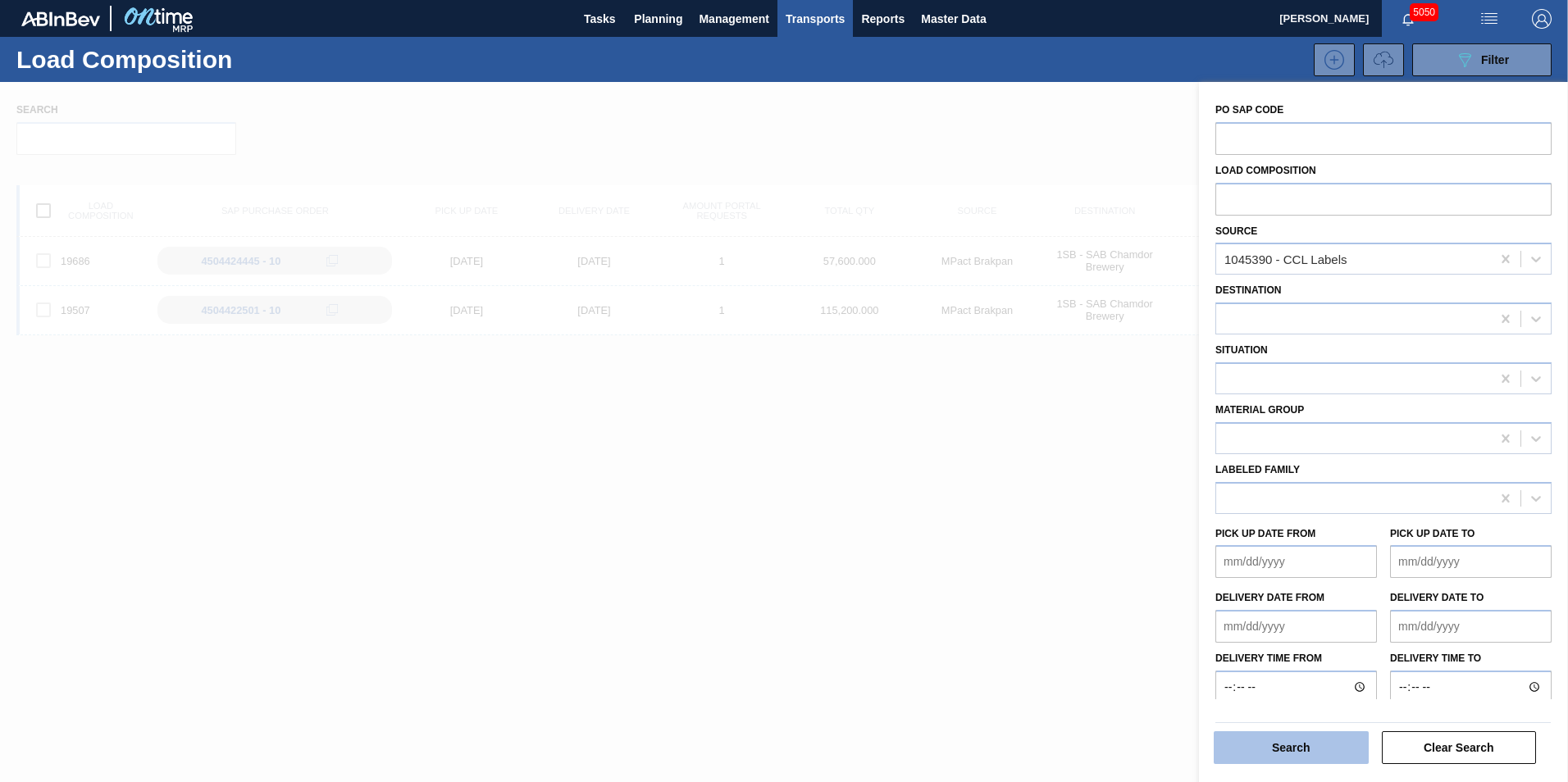
click at [1326, 762] on button "Search" at bounding box center [1291, 747] width 155 height 32
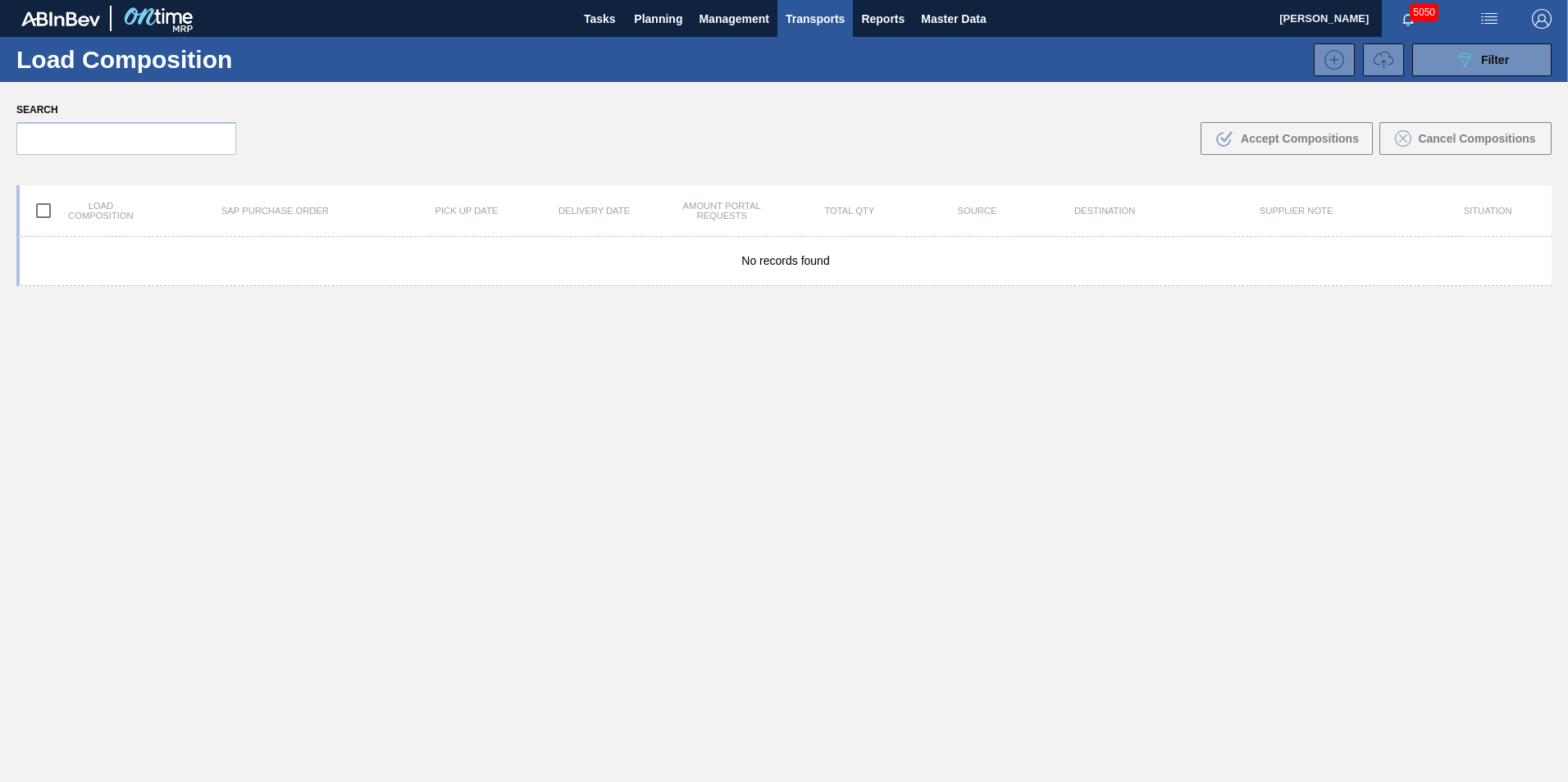
click at [816, 402] on div "No records found" at bounding box center [784, 548] width 1536 height 622
click at [1491, 63] on span "Filter" at bounding box center [1495, 59] width 28 height 13
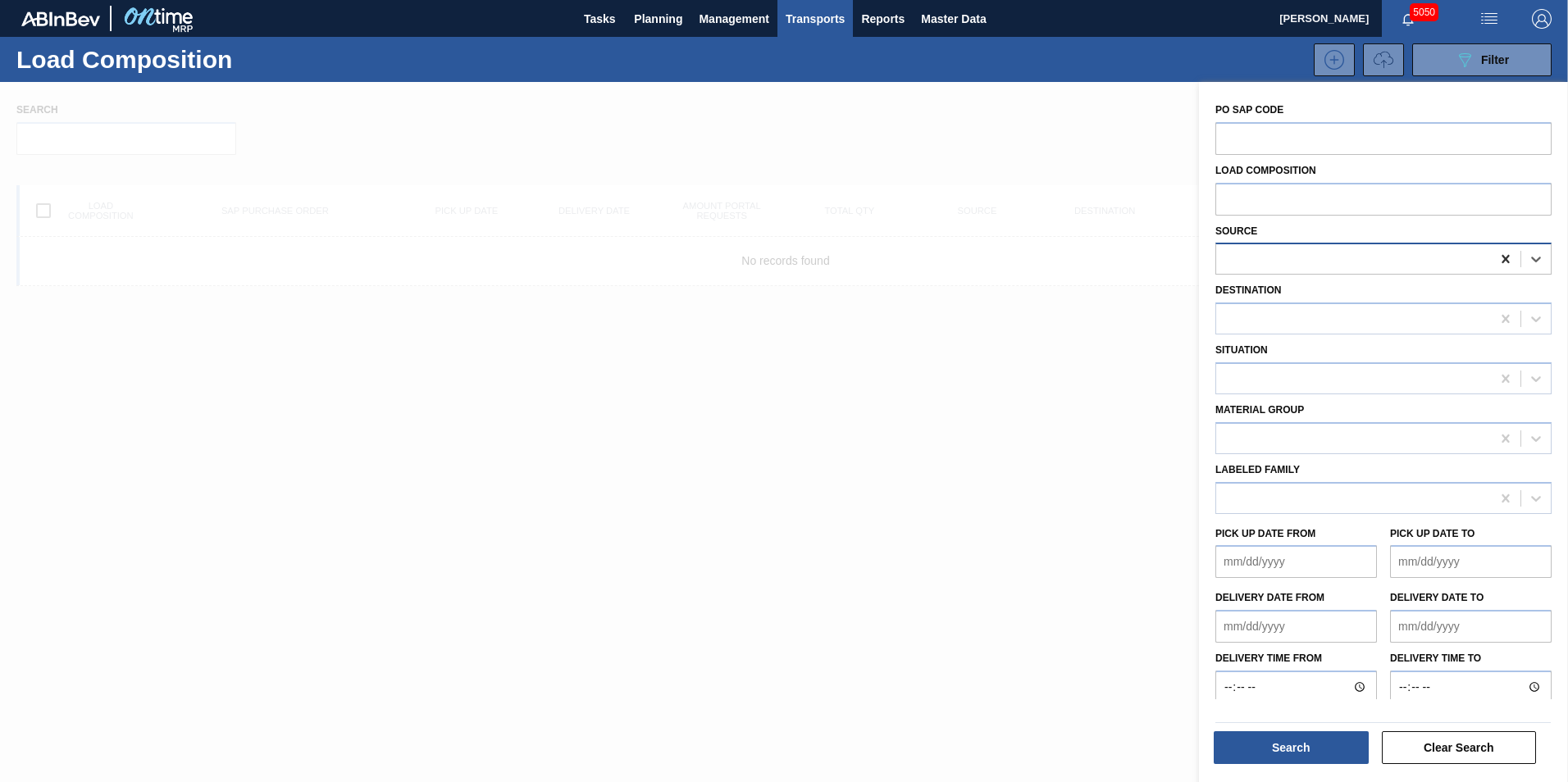
click at [1507, 257] on icon at bounding box center [1506, 259] width 17 height 17
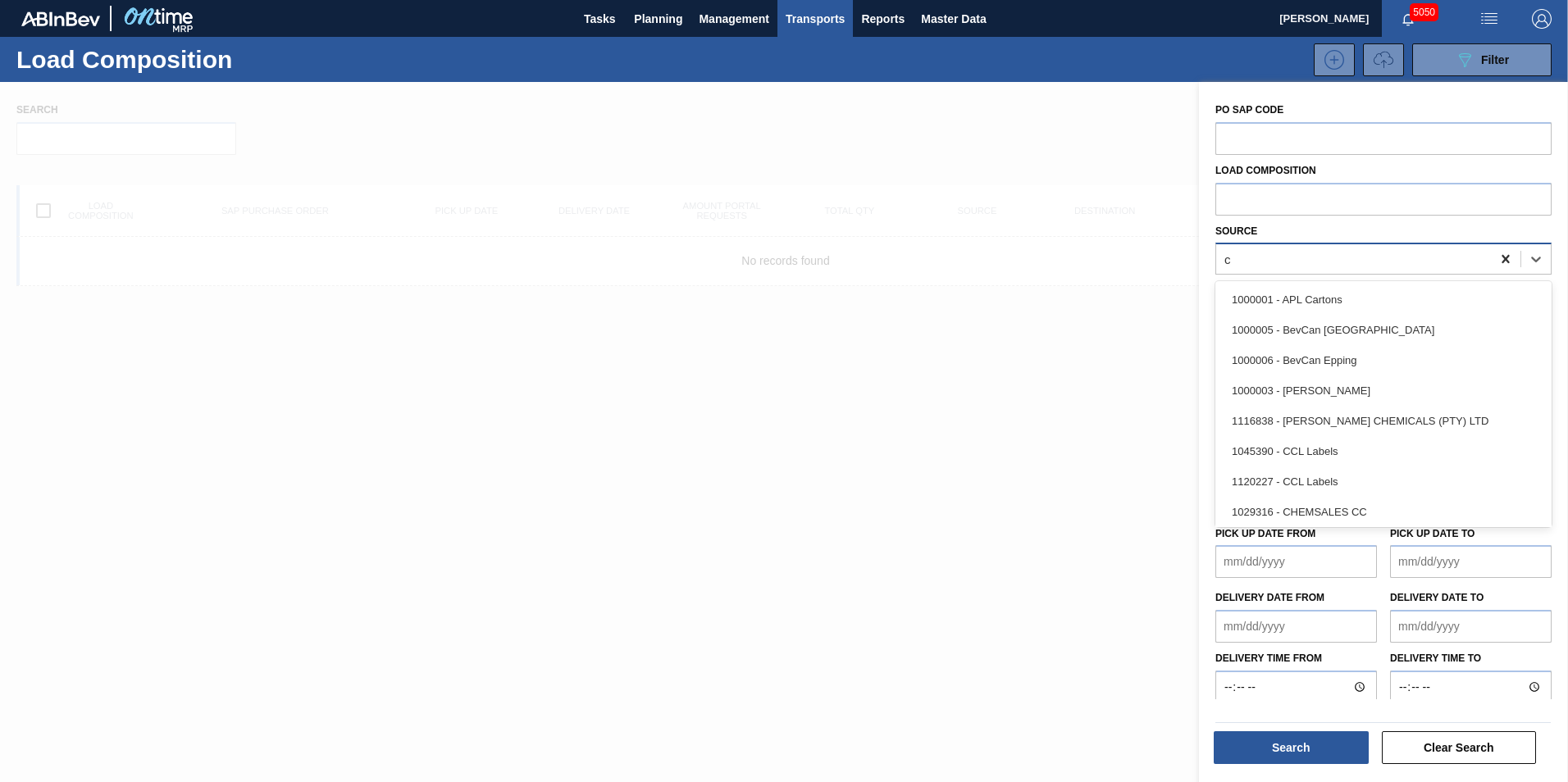
type input "cc"
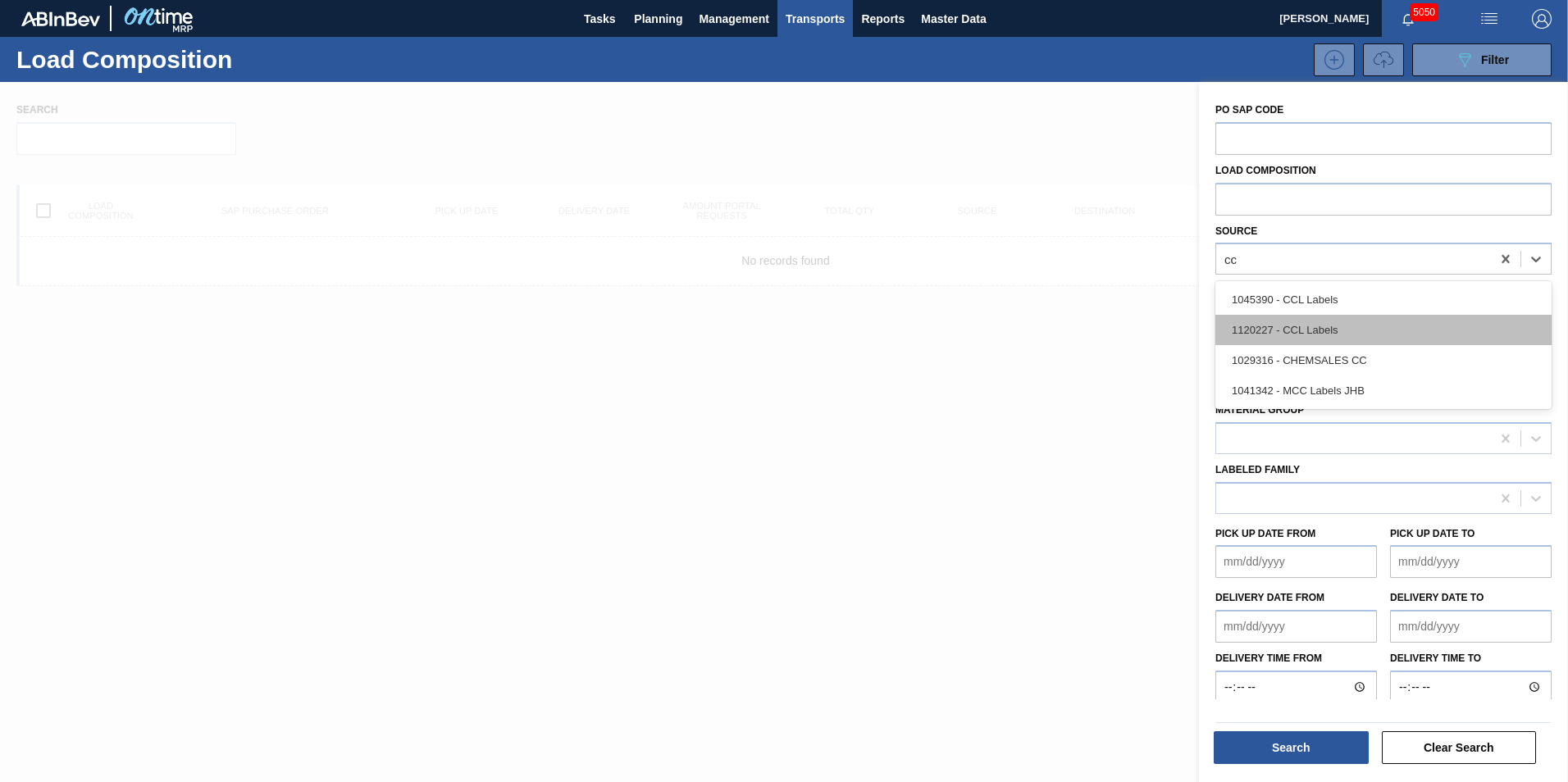
click at [1362, 330] on div "1120227 - CCL Labels" at bounding box center [1383, 330] width 336 height 31
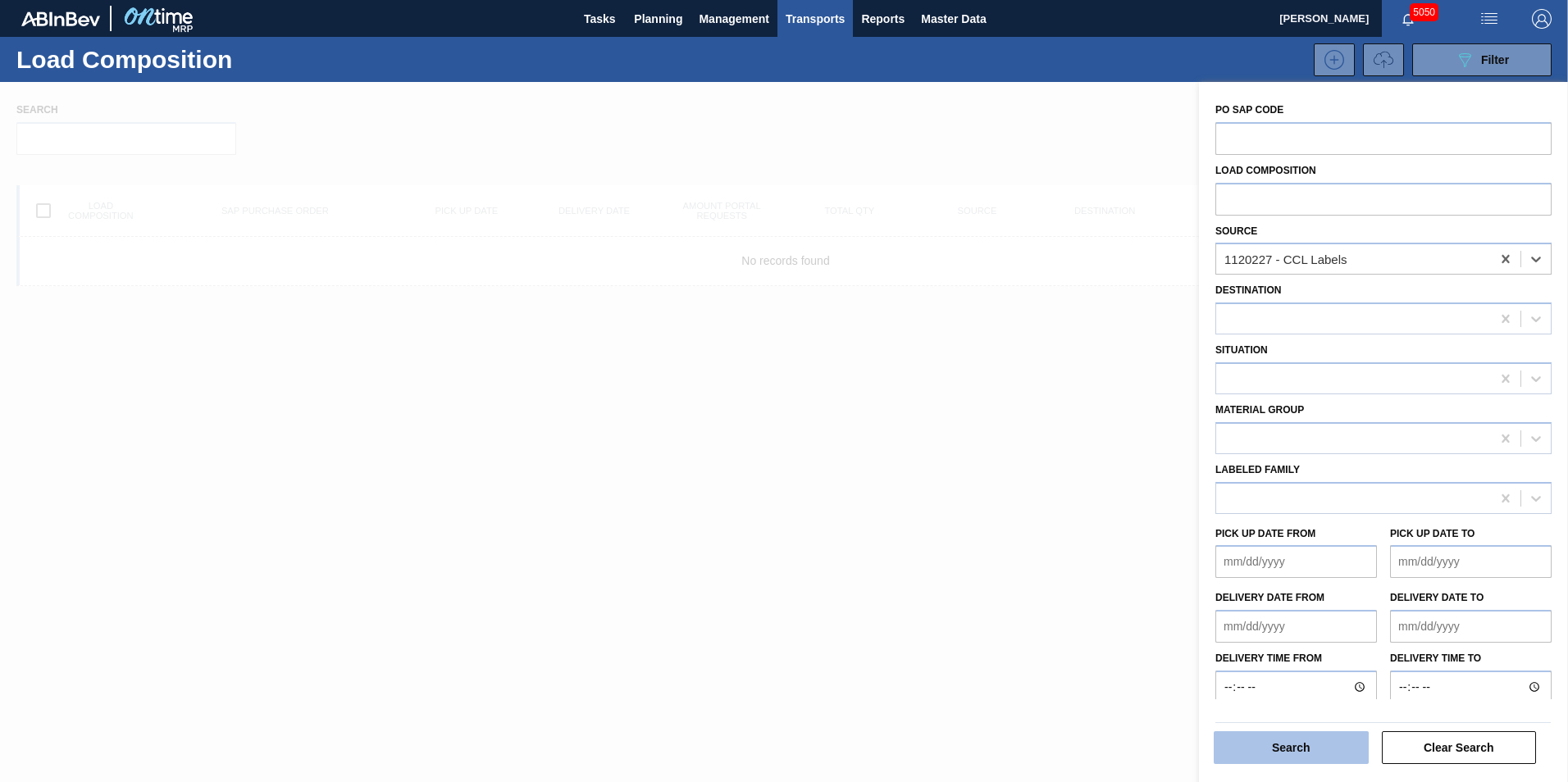
click at [1342, 747] on button "Search" at bounding box center [1291, 747] width 155 height 32
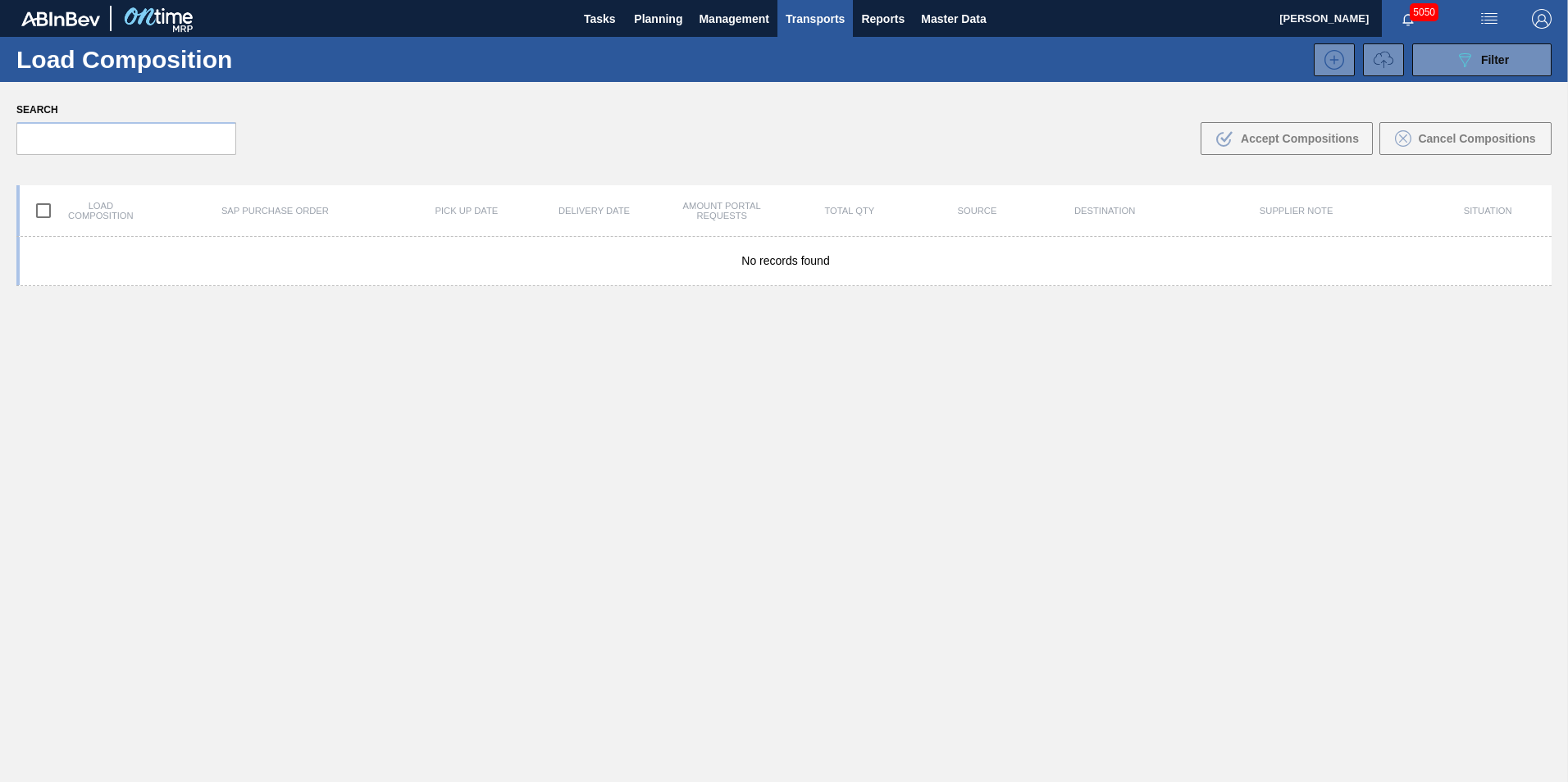
click at [1010, 477] on div "No records found" at bounding box center [784, 548] width 1536 height 622
click at [654, 16] on span "Planning" at bounding box center [658, 18] width 48 height 19
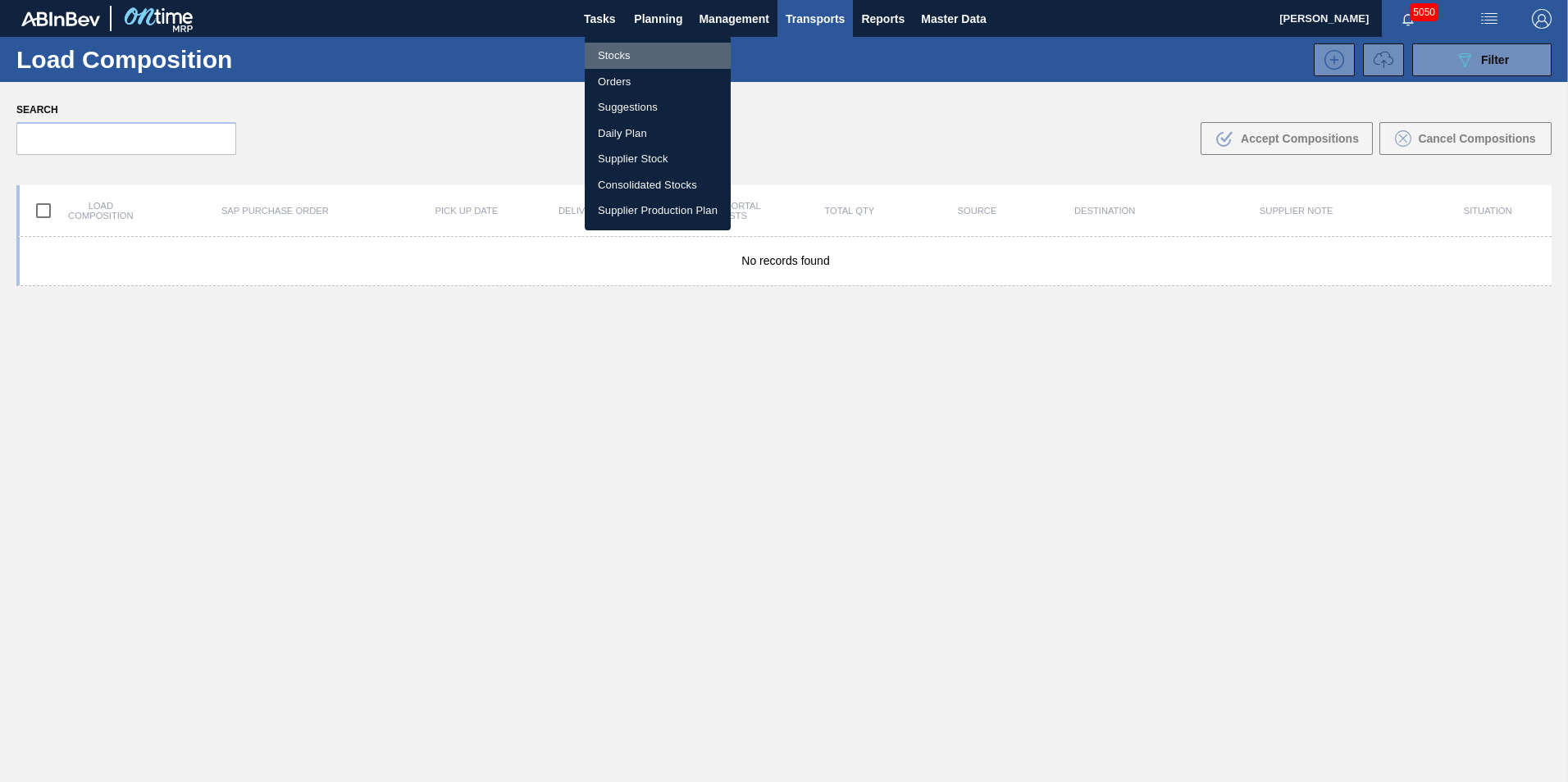
click at [615, 54] on li "Stocks" at bounding box center [657, 56] width 146 height 26
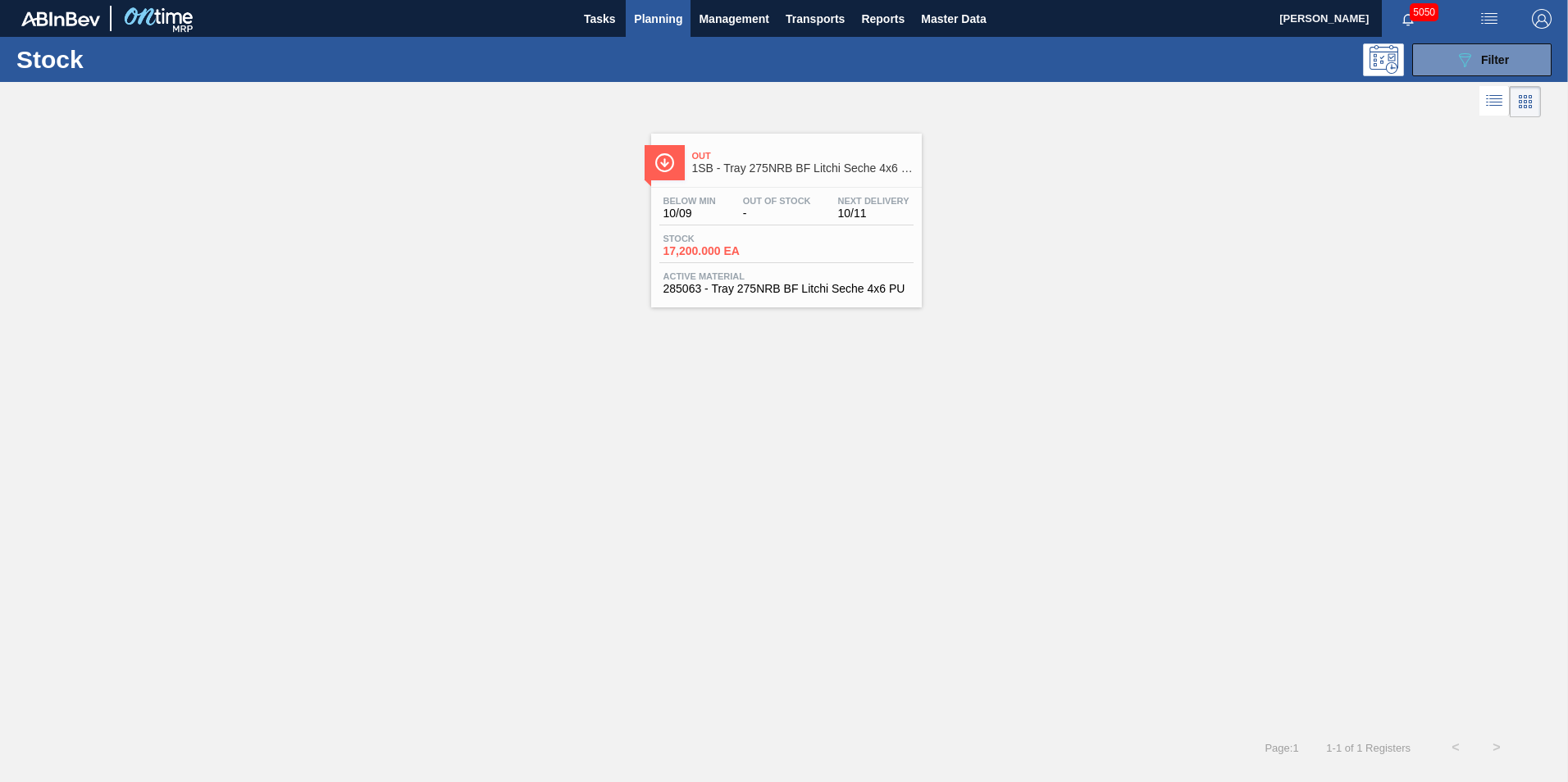
click at [780, 211] on span "-" at bounding box center [777, 213] width 68 height 12
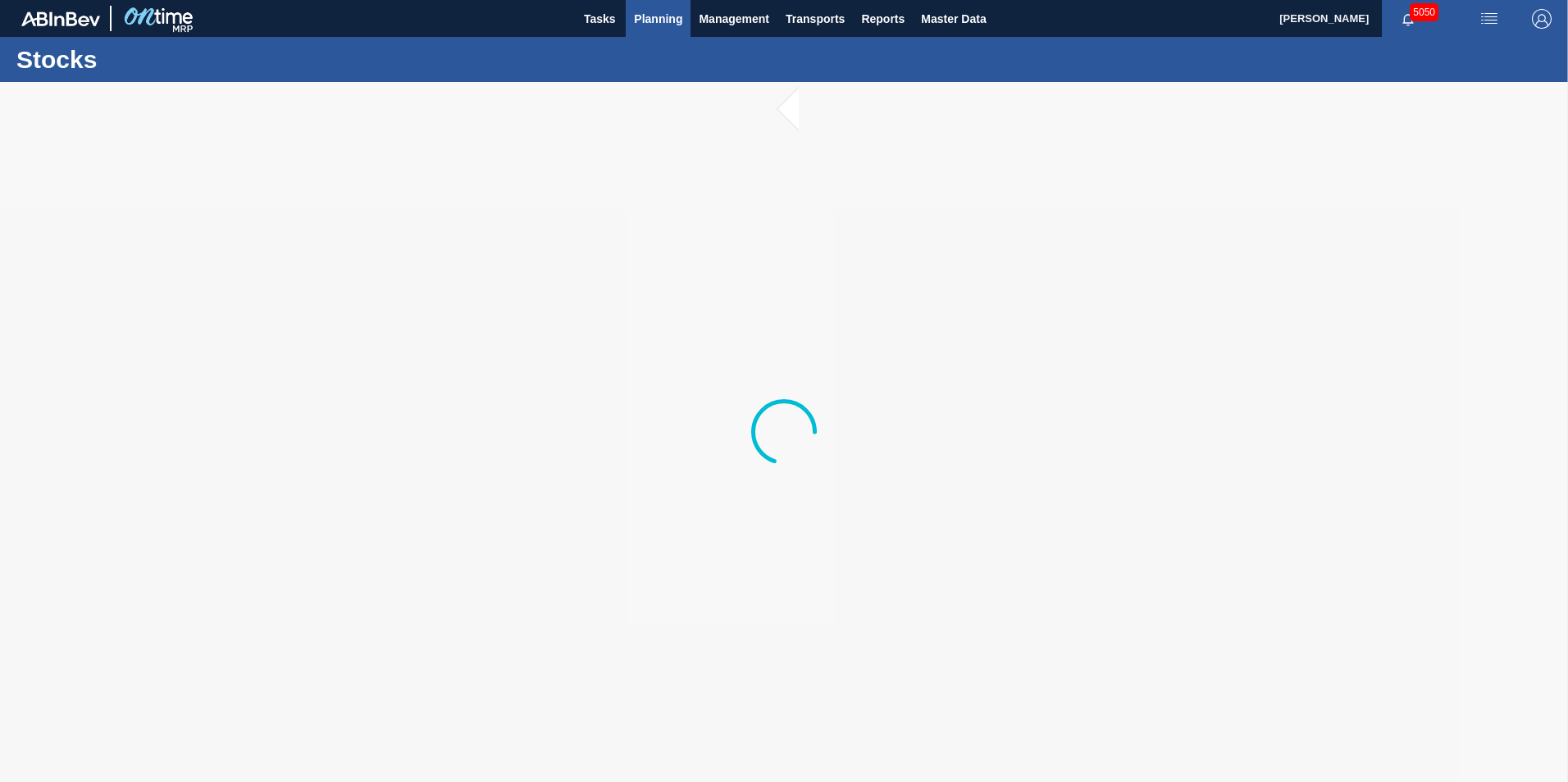
click at [657, 19] on span "Planning" at bounding box center [658, 18] width 48 height 19
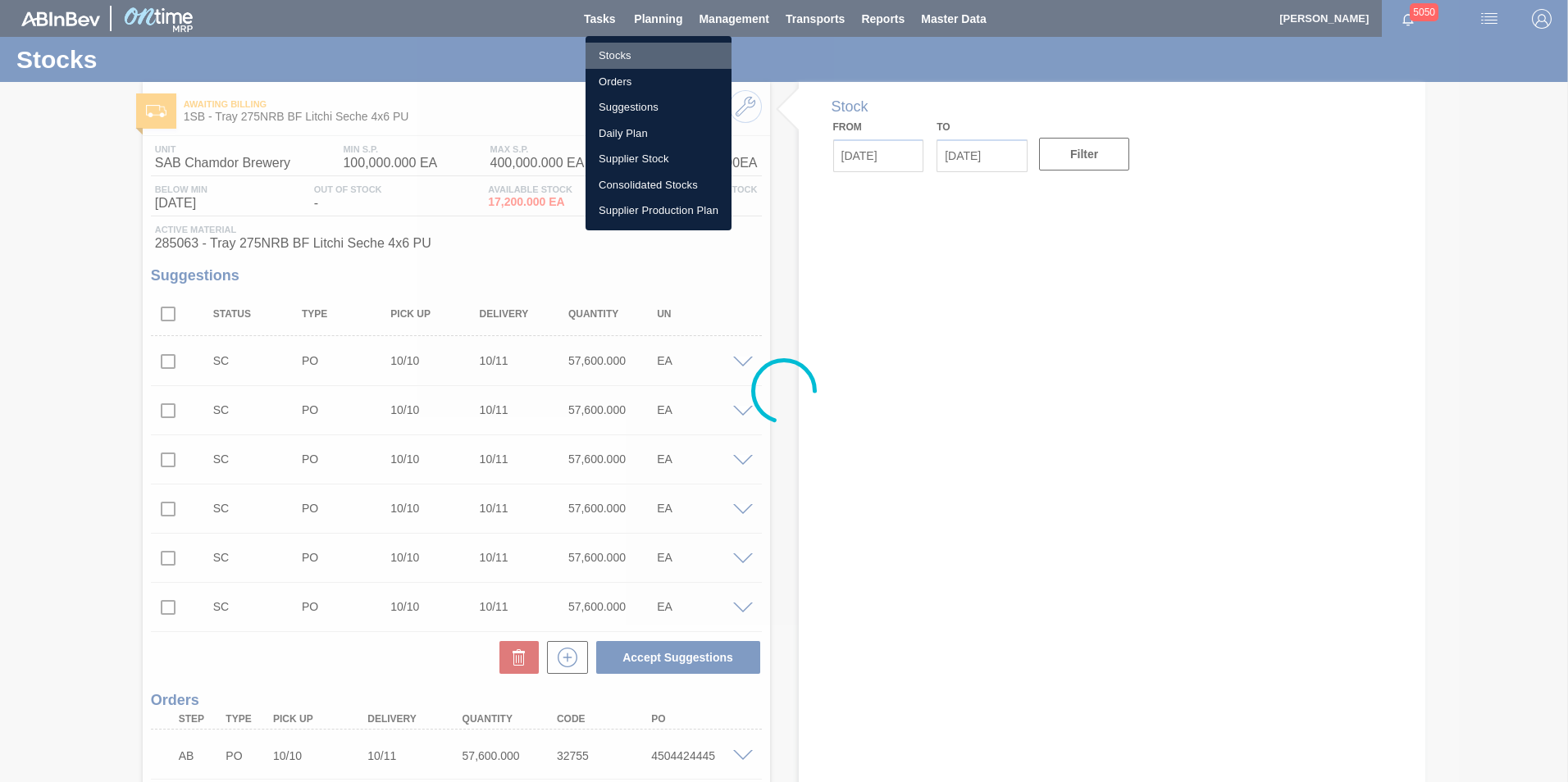
click at [621, 58] on li "Stocks" at bounding box center [658, 56] width 146 height 26
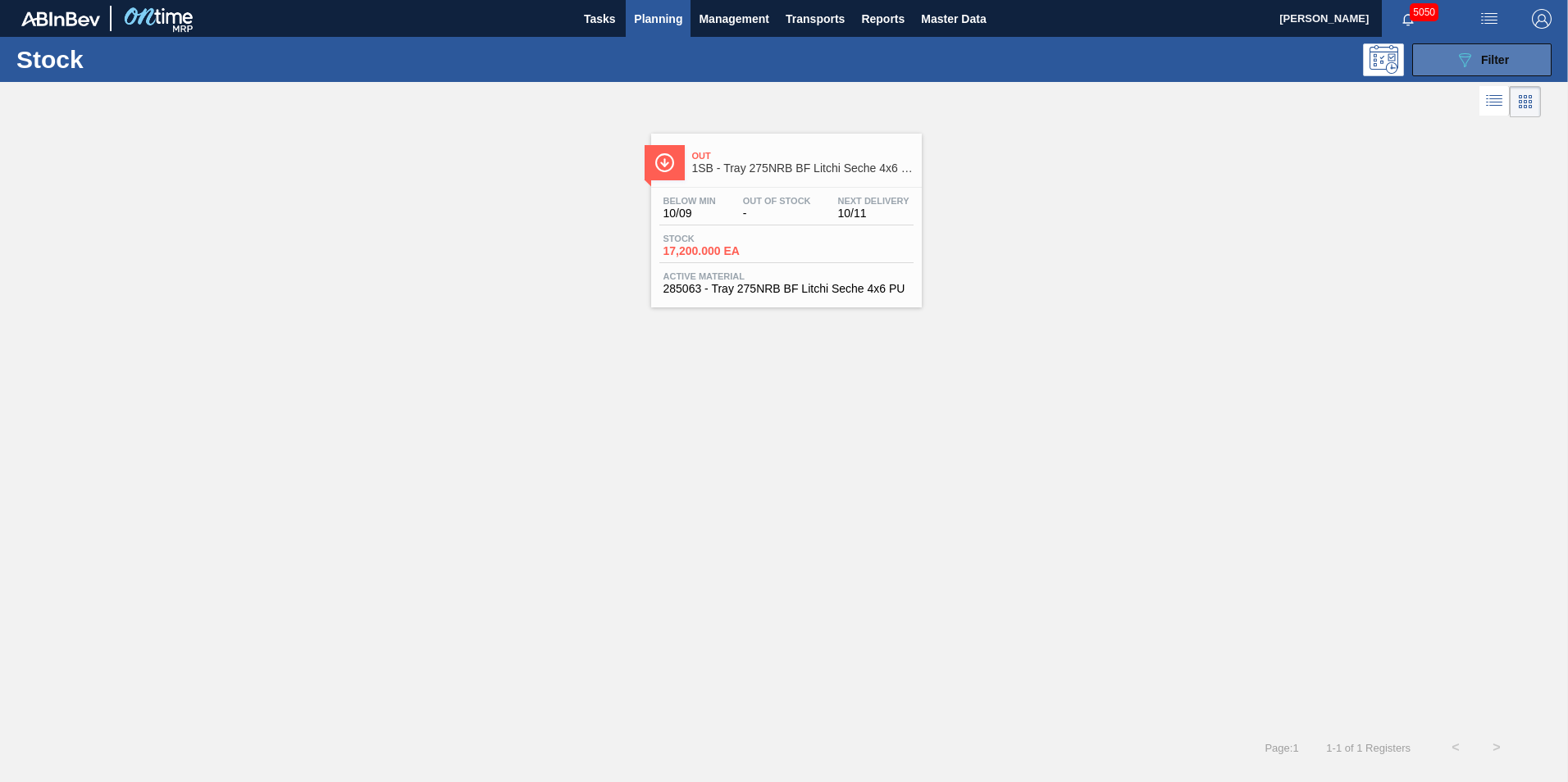
click at [1492, 60] on span "Filter" at bounding box center [1495, 59] width 28 height 13
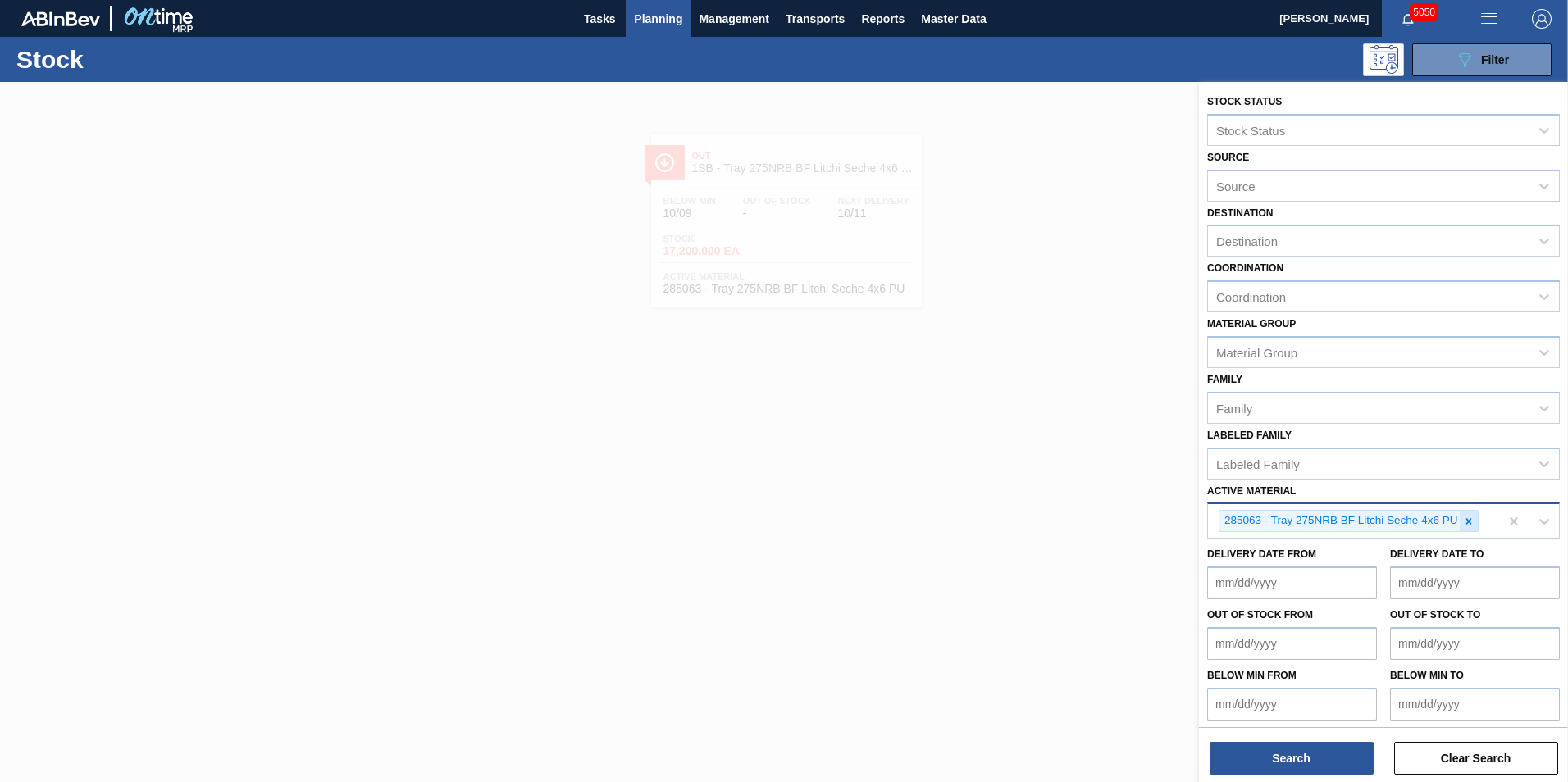
click at [1467, 521] on icon at bounding box center [1468, 521] width 11 height 11
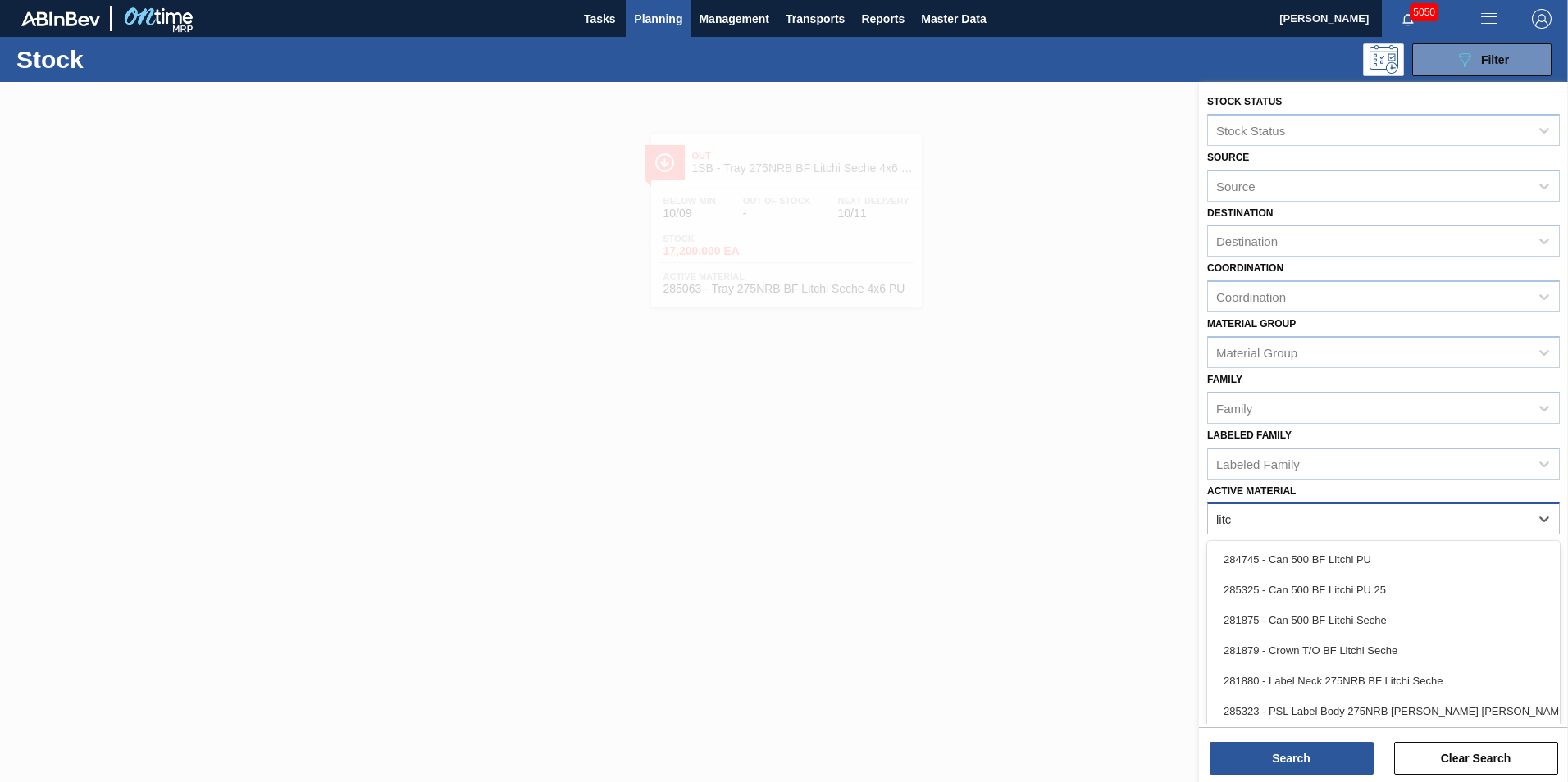
type Material "[PERSON_NAME]"
click at [1369, 676] on div "281880 - Label Neck 275NRB BF Litchi Seche" at bounding box center [1383, 681] width 353 height 31
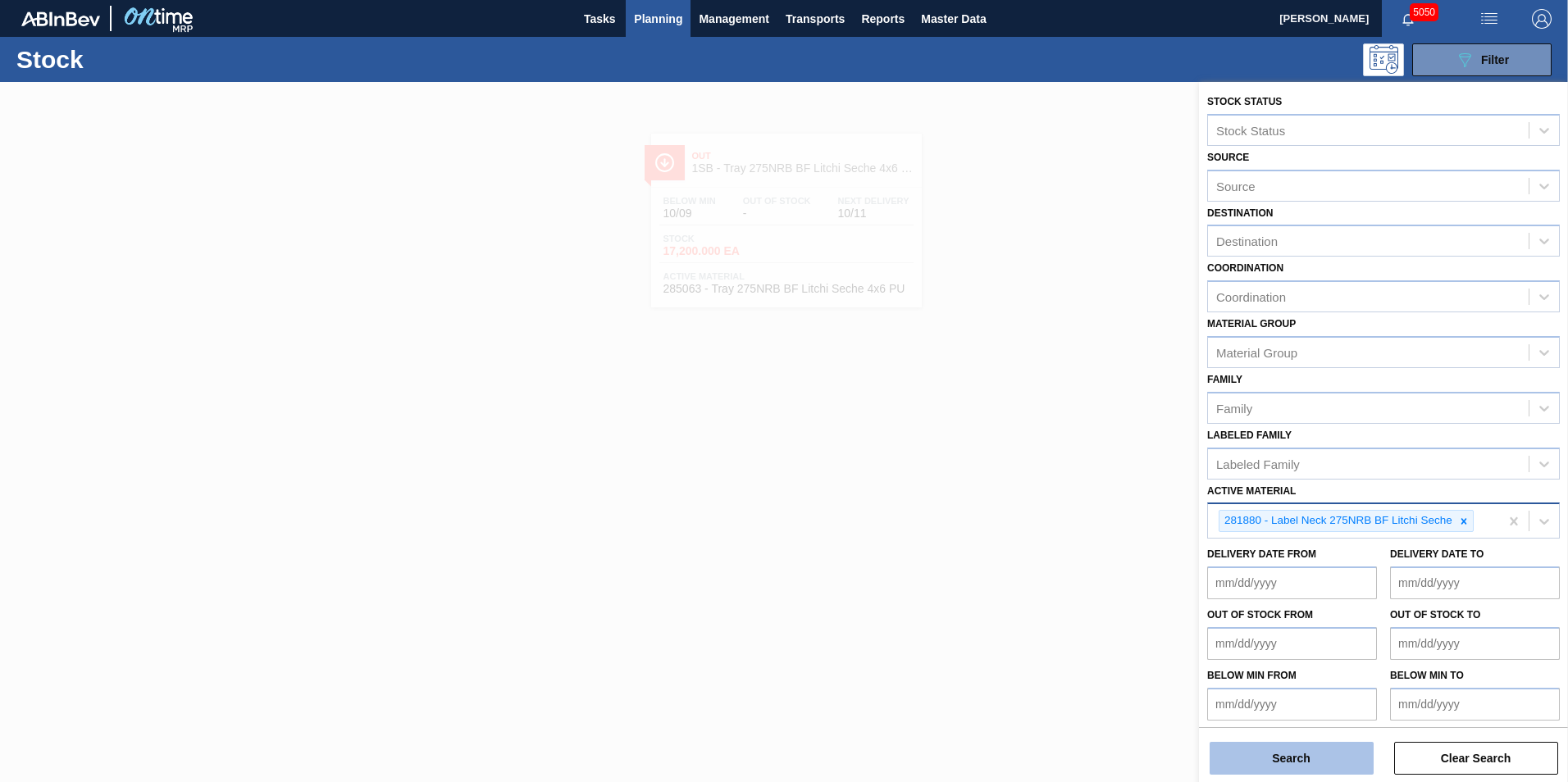
click at [1268, 768] on button "Search" at bounding box center [1292, 758] width 164 height 32
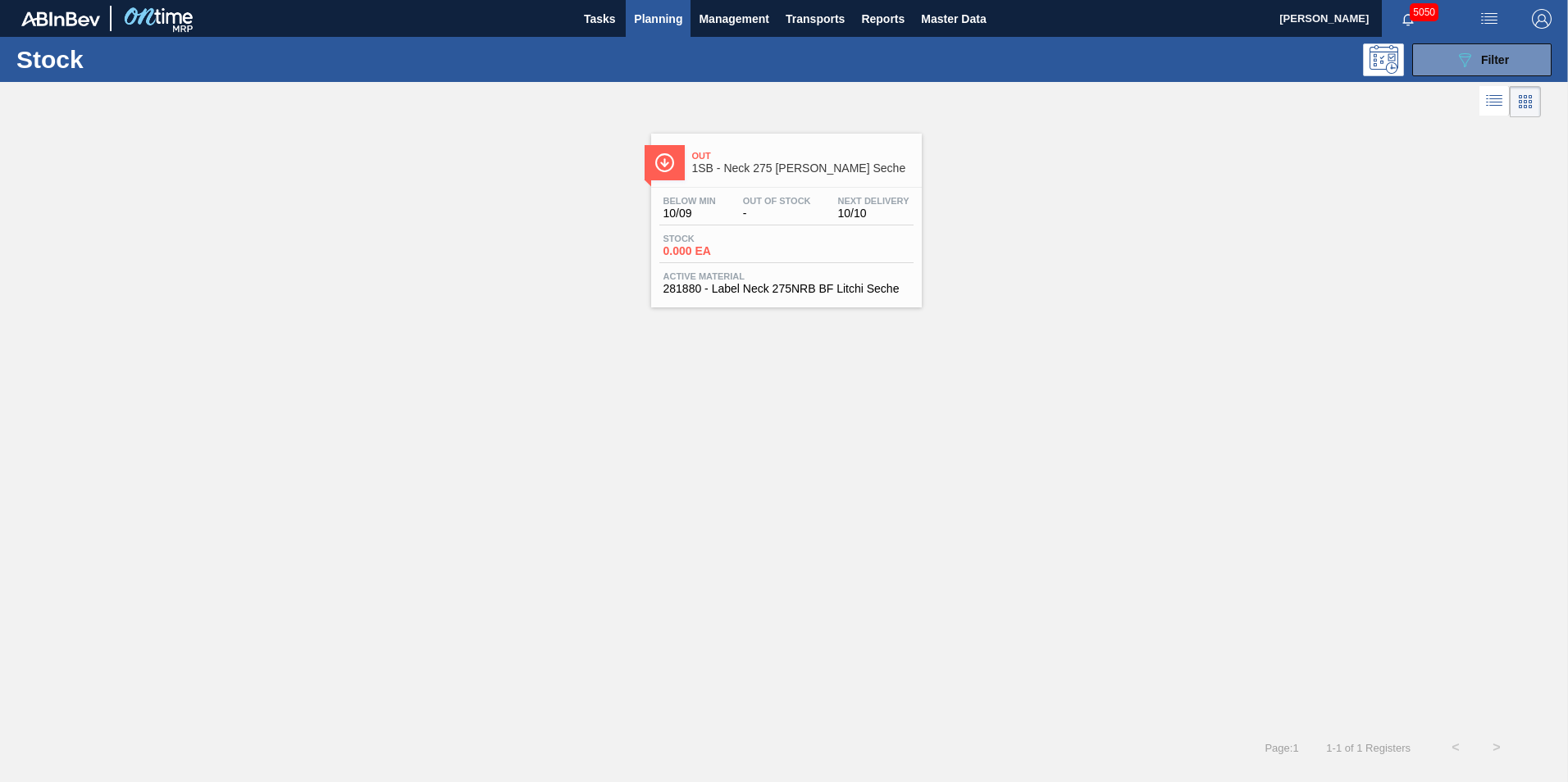
click at [710, 184] on div "Out 1SB - Neck 275 [PERSON_NAME] Seche Below Min 10/09 Out Of Stock - Next Deli…" at bounding box center [786, 220] width 270 height 174
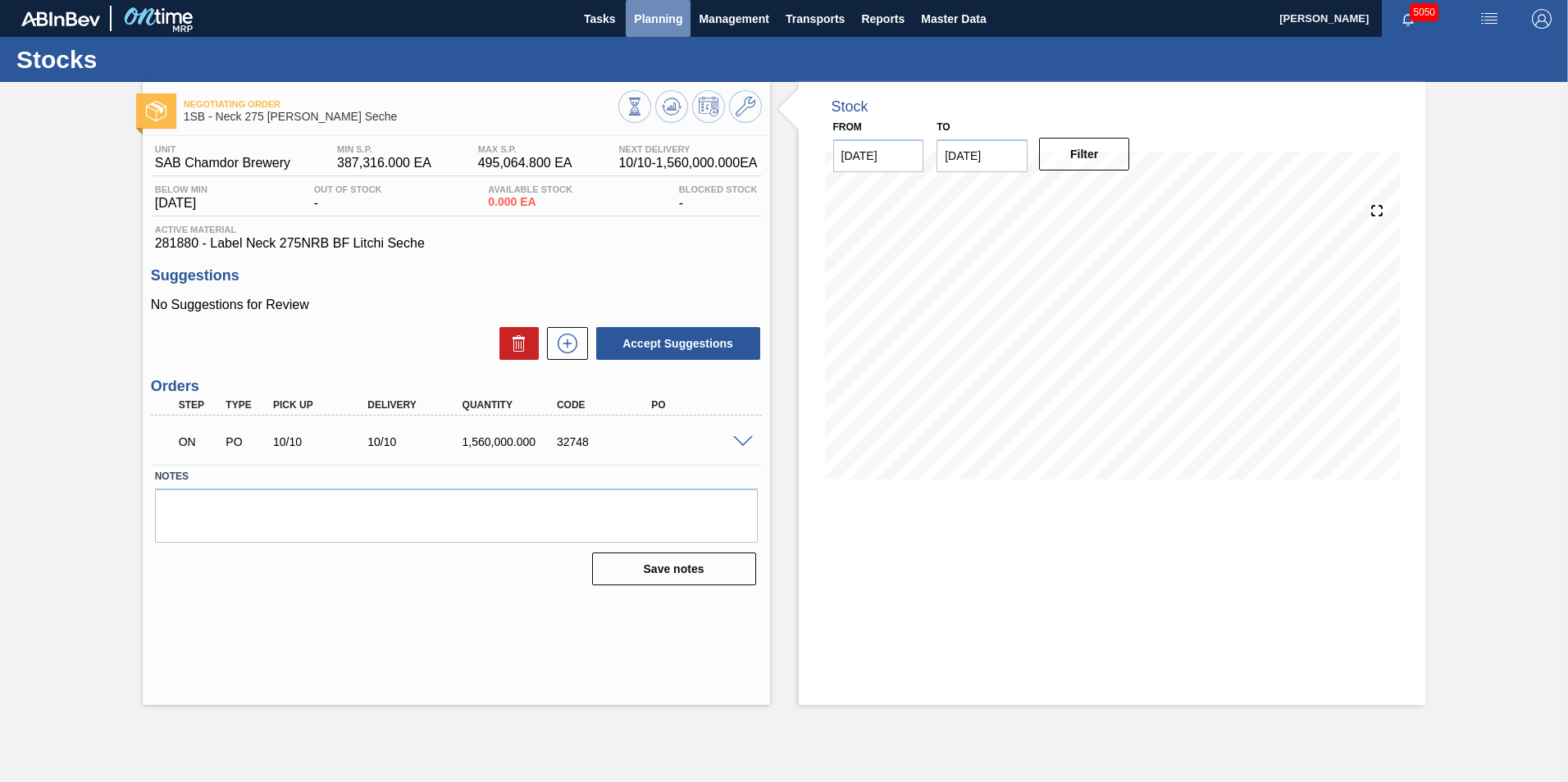
click at [651, 11] on span "Planning" at bounding box center [658, 18] width 48 height 19
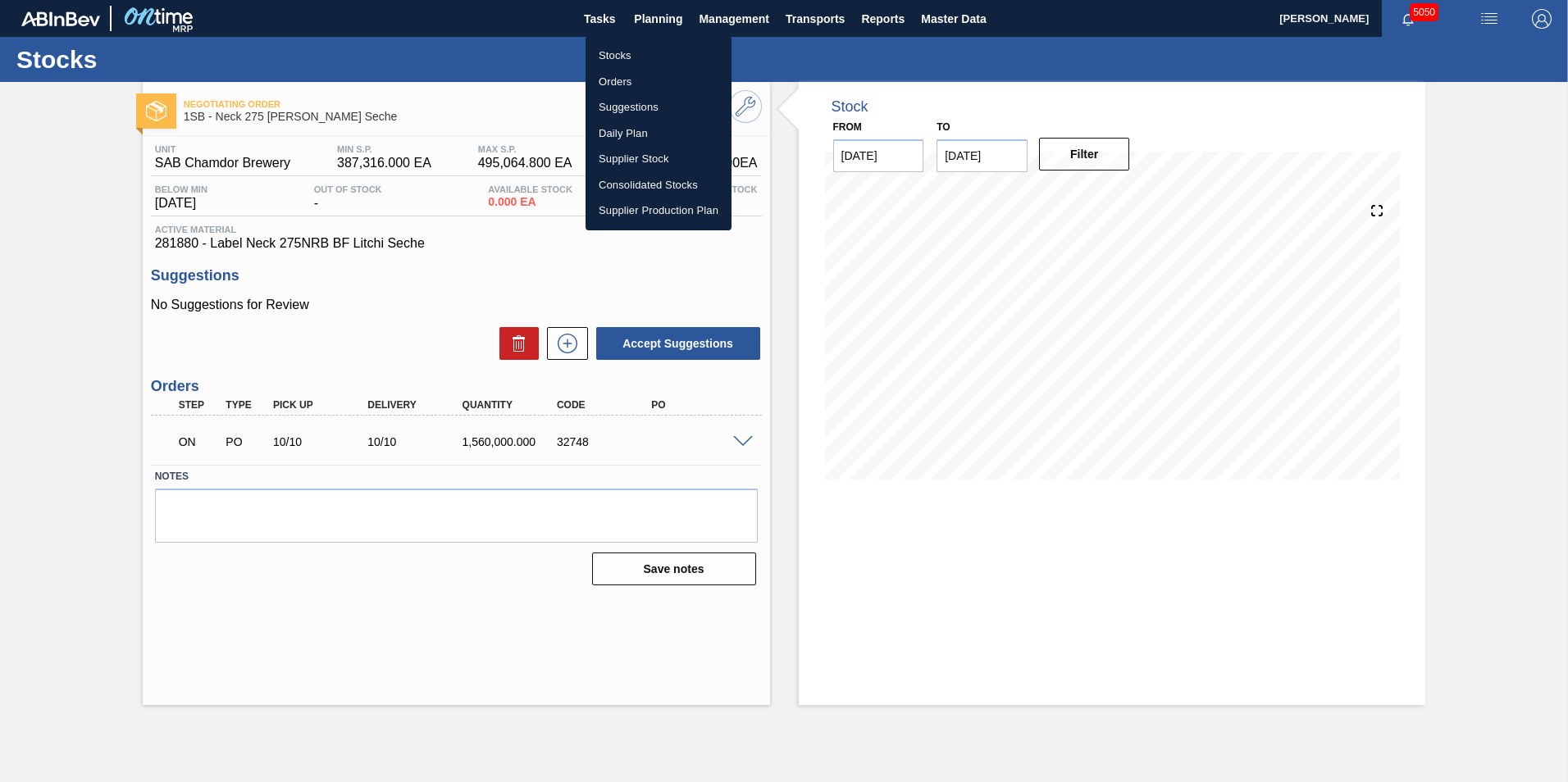
click at [621, 63] on li "Stocks" at bounding box center [658, 56] width 146 height 26
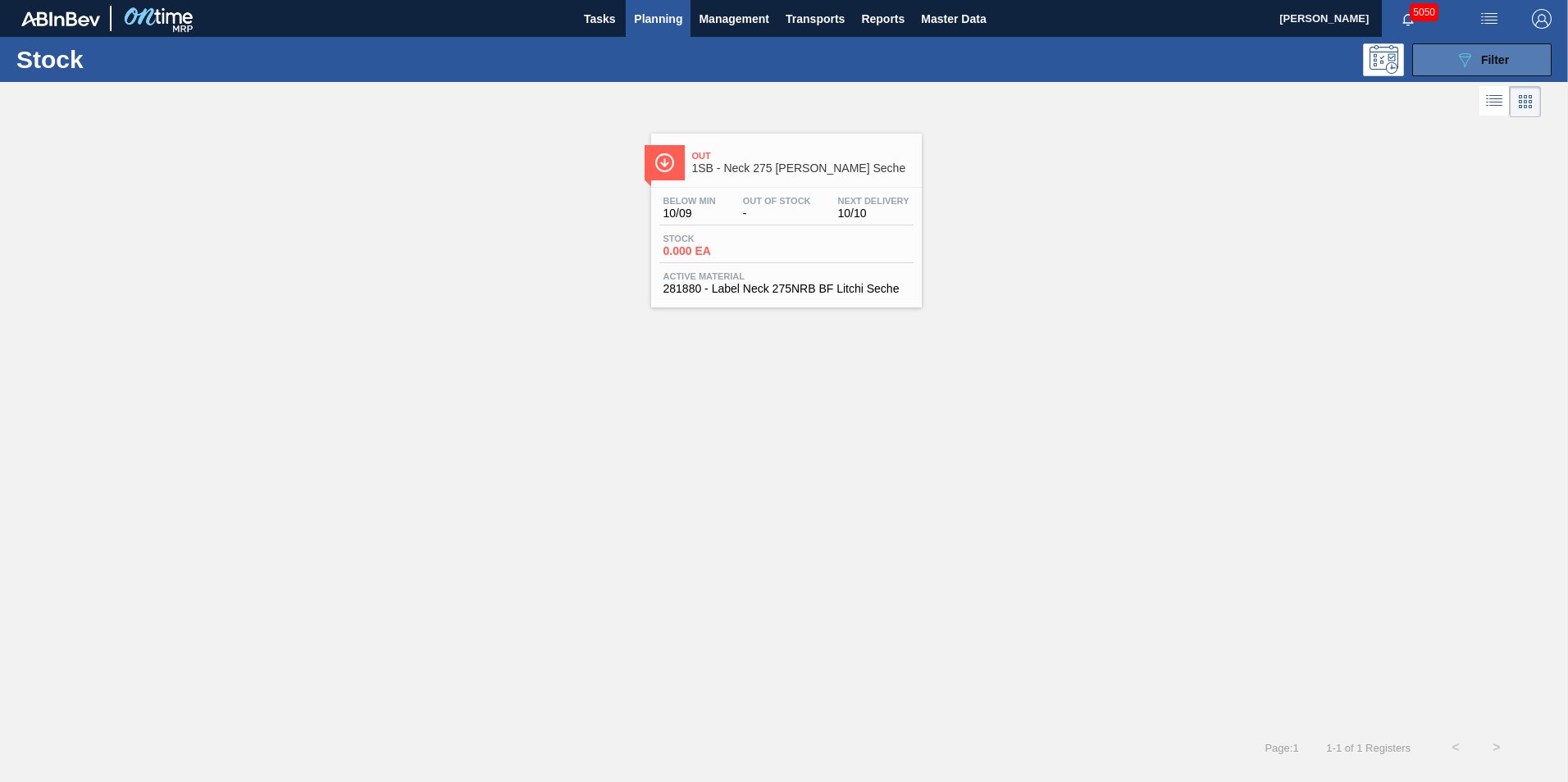
click at [1516, 65] on button "089F7B8B-B2A5-4AFE-B5C0-19BA573D28AC Filter" at bounding box center [1481, 59] width 139 height 32
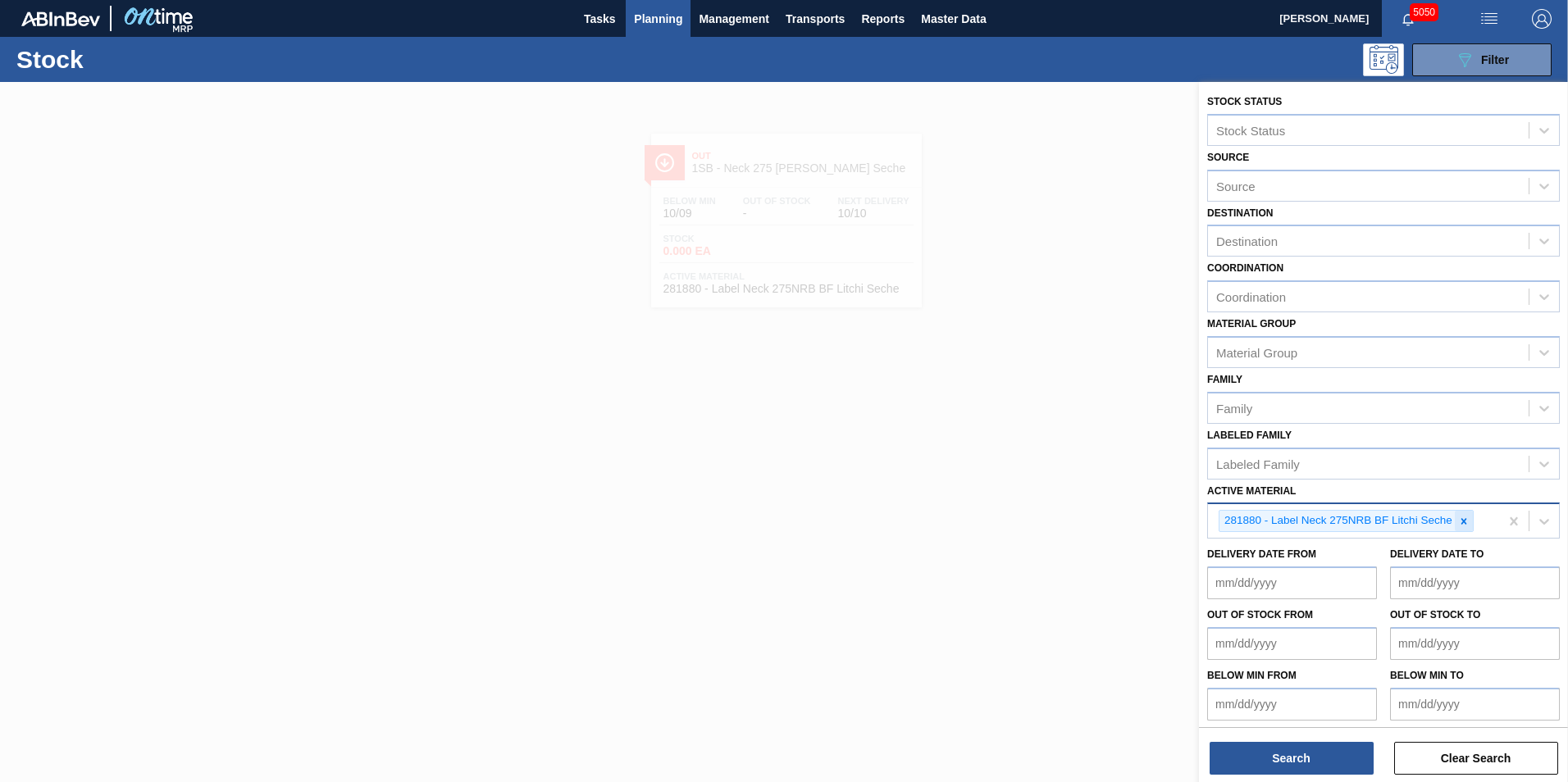
click at [1461, 519] on icon at bounding box center [1463, 520] width 6 height 6
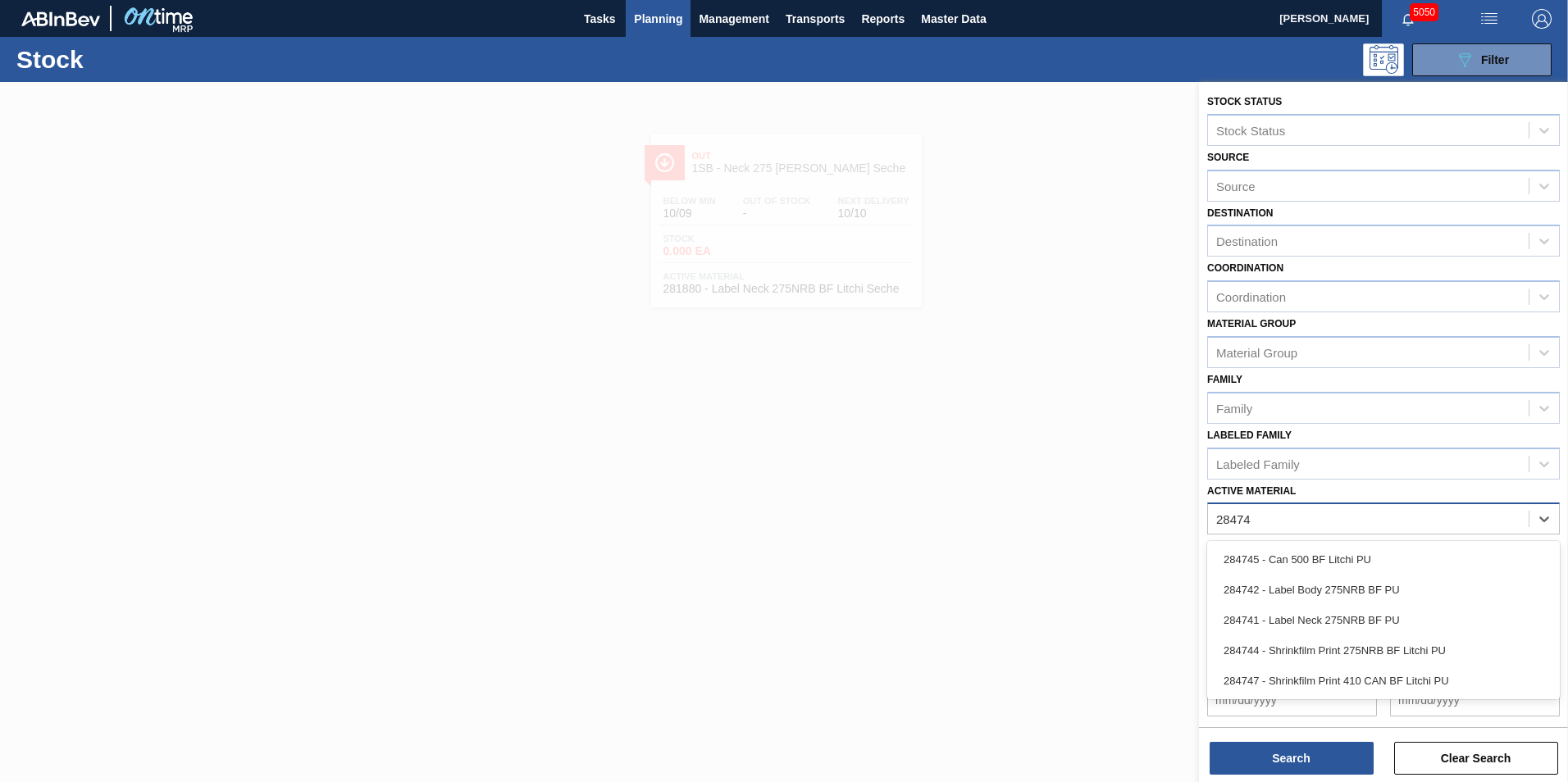
type Material "284741"
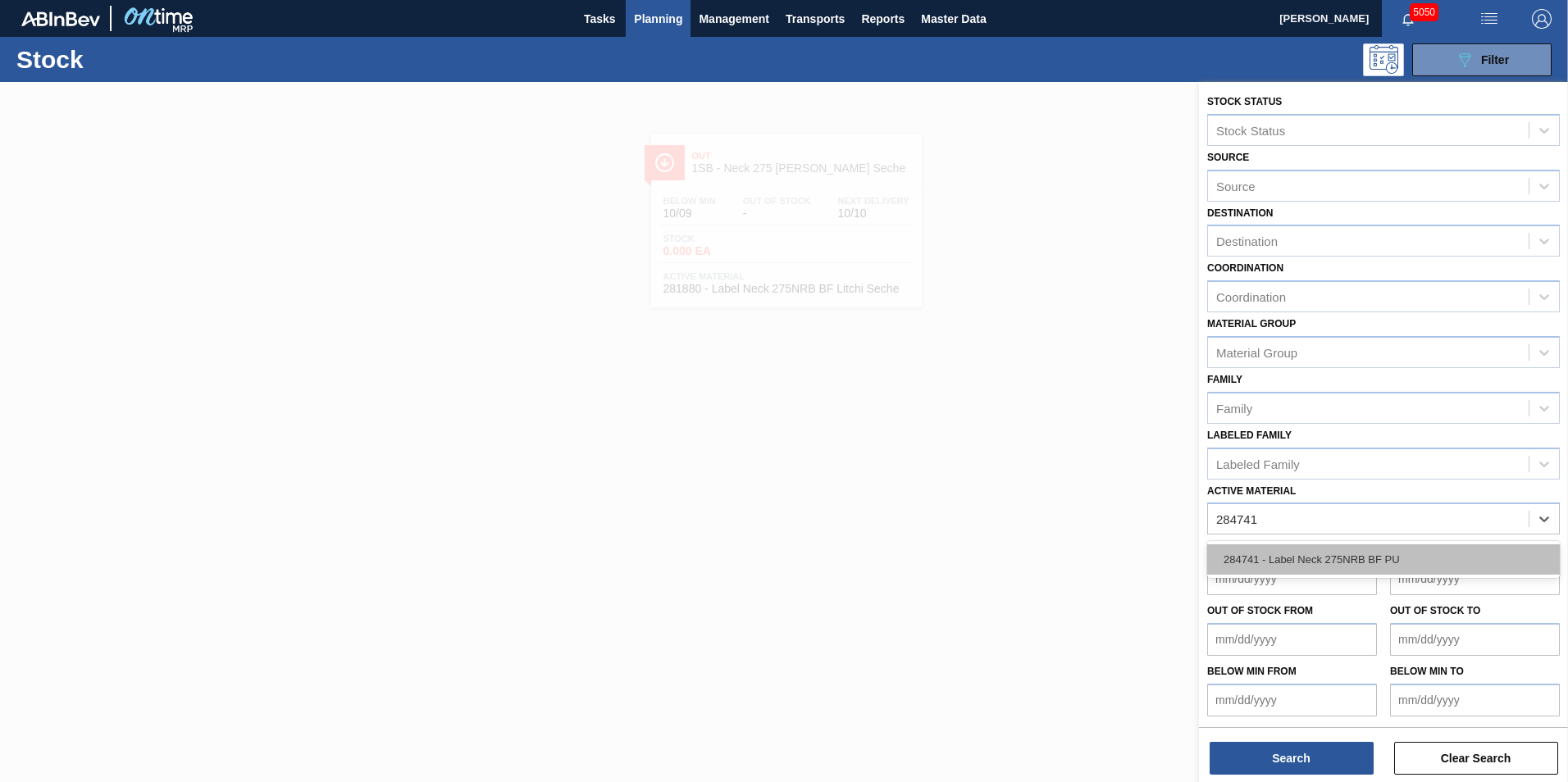
click at [1396, 556] on div "284741 - Label Neck 275NRB BF PU" at bounding box center [1383, 559] width 353 height 31
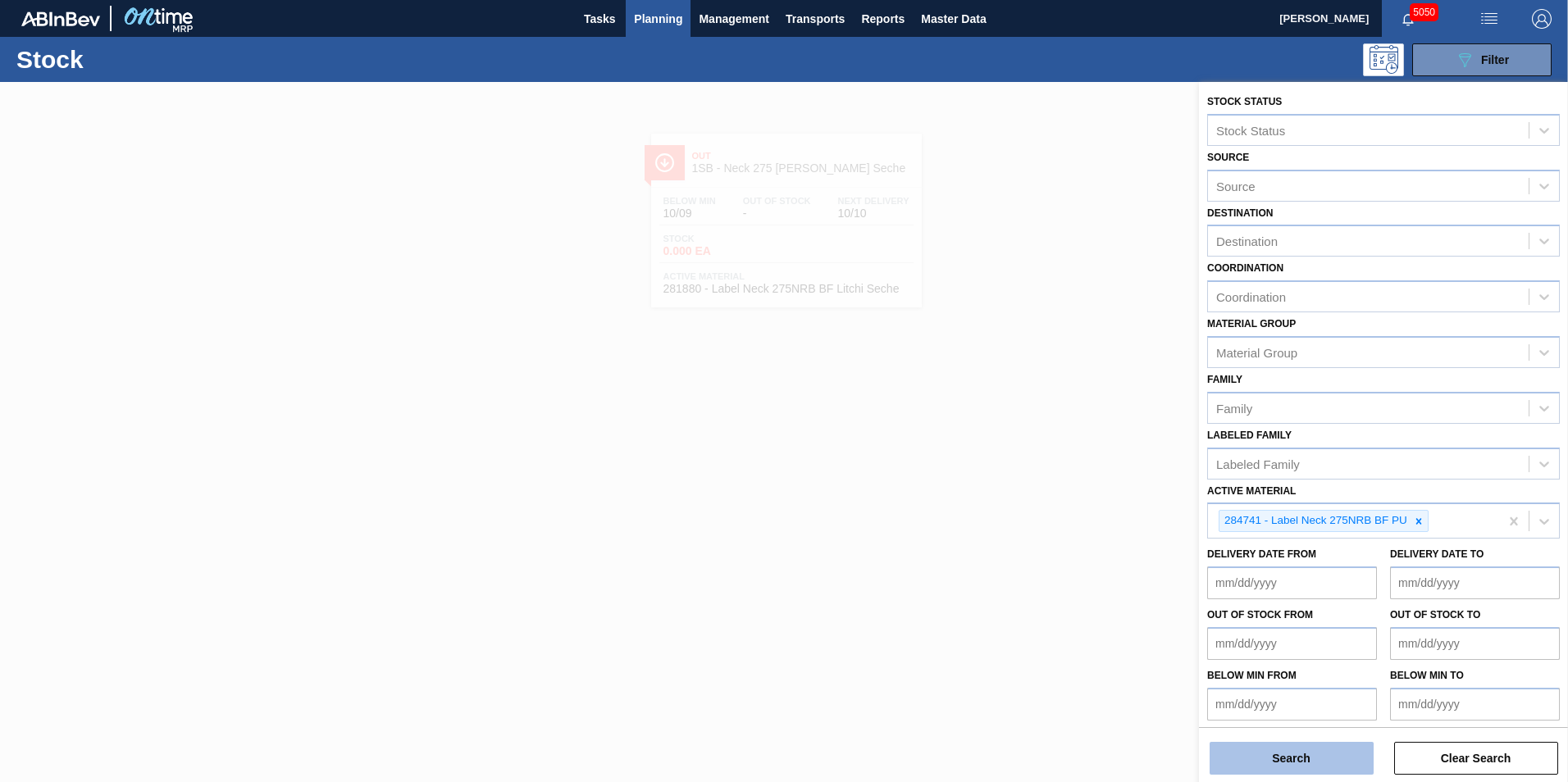
click at [1287, 765] on button "Search" at bounding box center [1292, 758] width 164 height 32
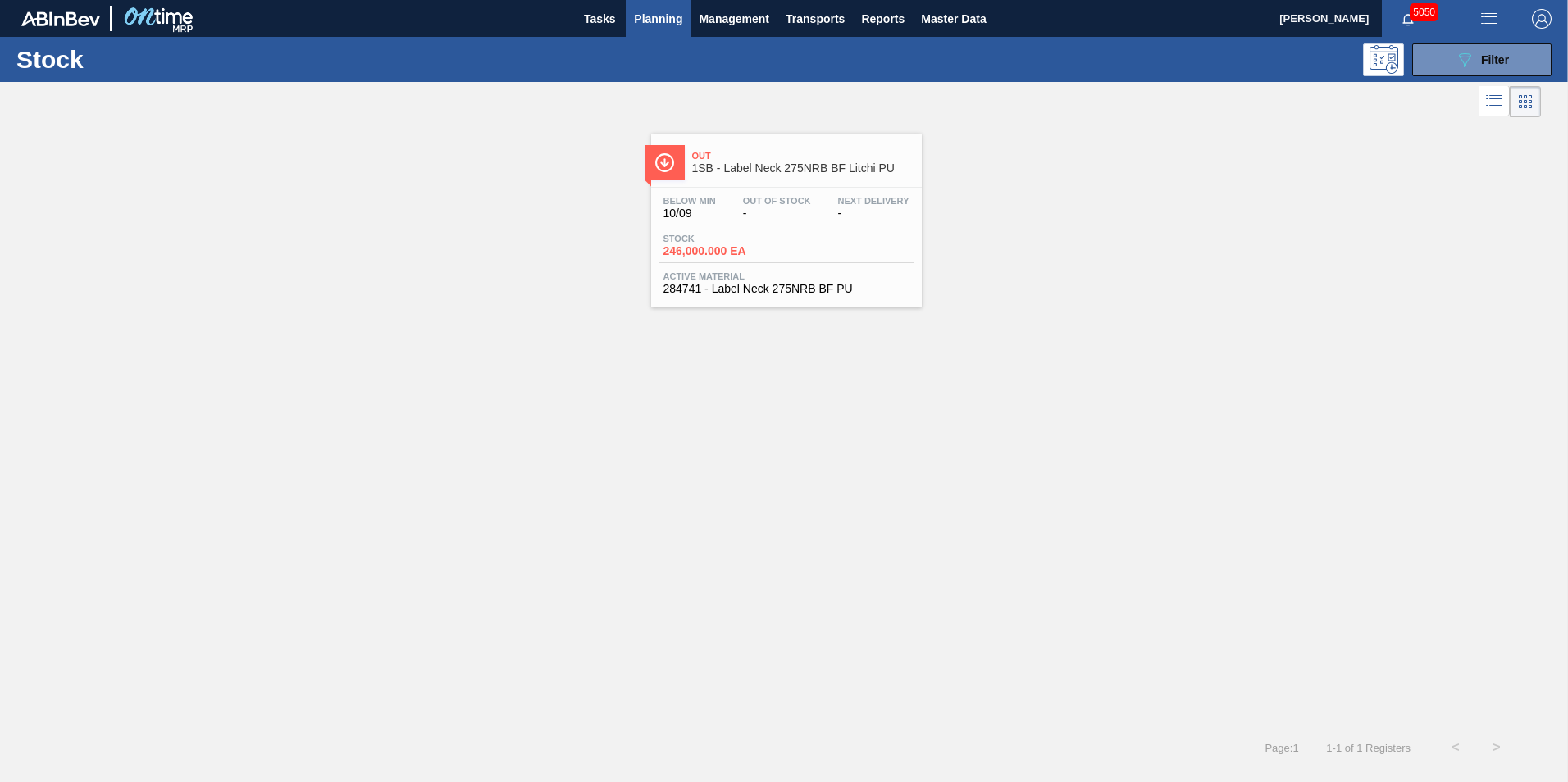
click at [753, 254] on span "246,000.000 EA" at bounding box center [720, 251] width 115 height 12
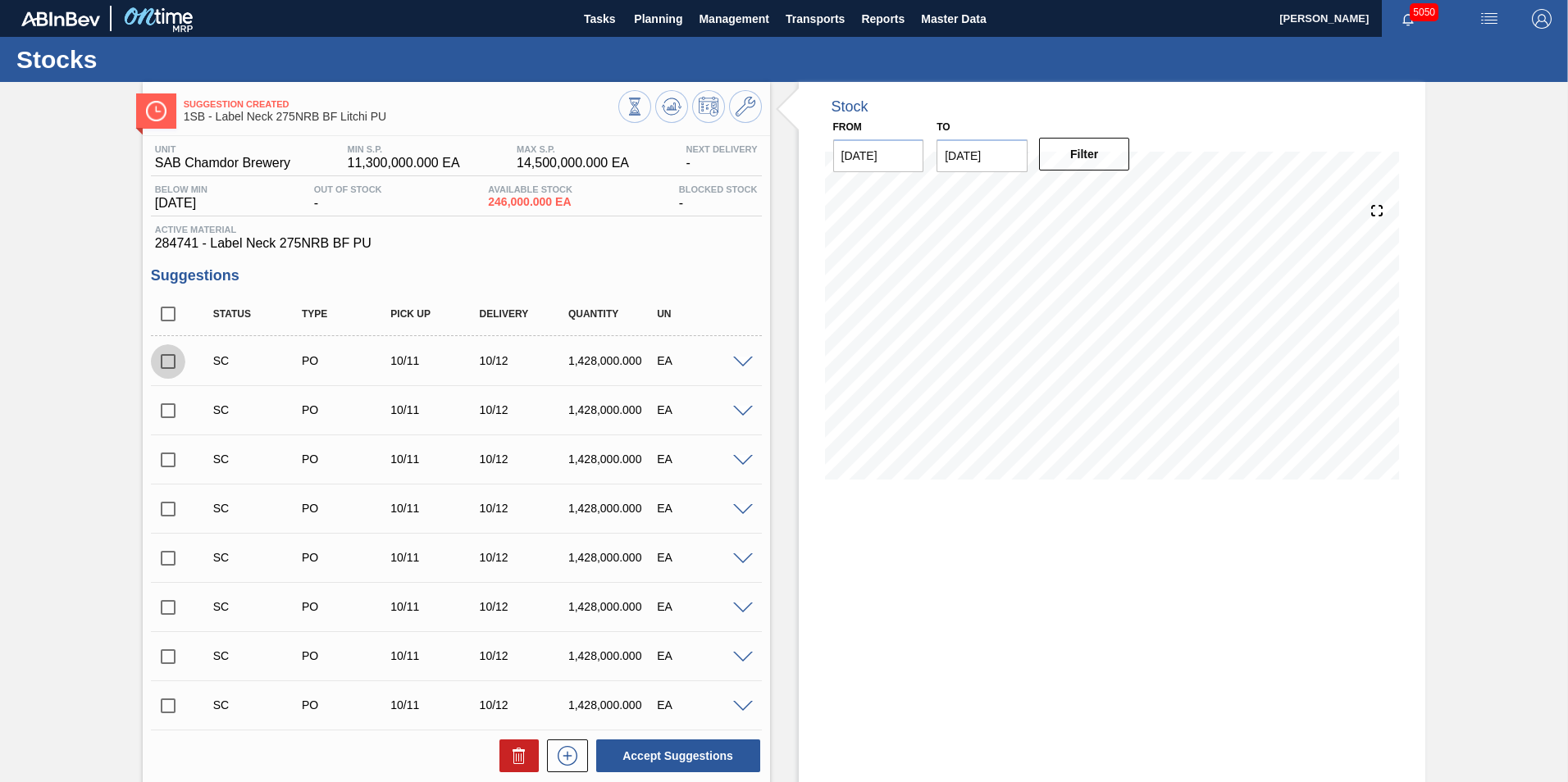
click at [167, 364] on input "checkbox" at bounding box center [167, 361] width 34 height 34
click at [654, 747] on button "Accept Suggestions" at bounding box center [677, 755] width 164 height 32
checkbox input "false"
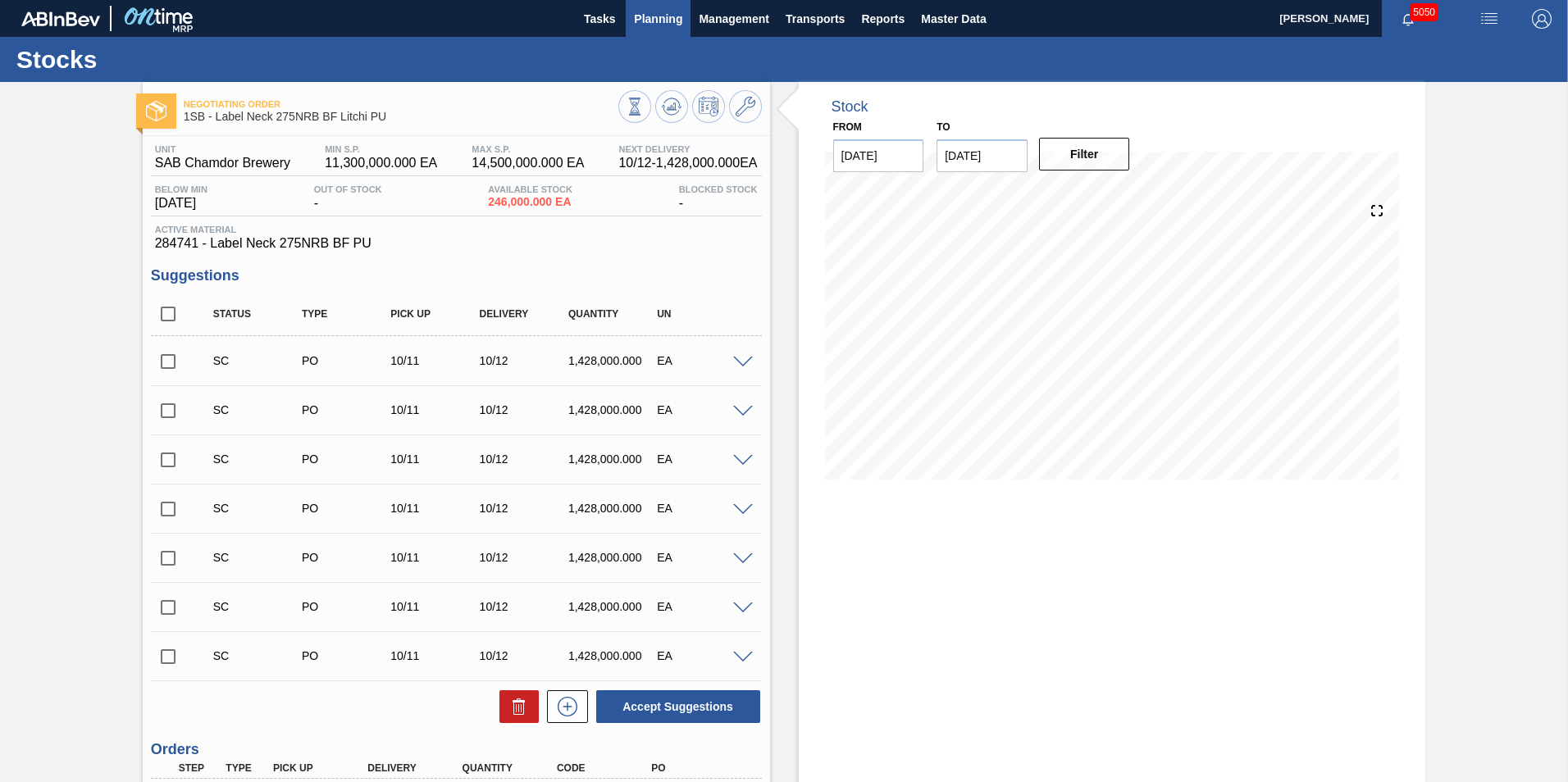
click at [655, 20] on span "Planning" at bounding box center [658, 18] width 48 height 19
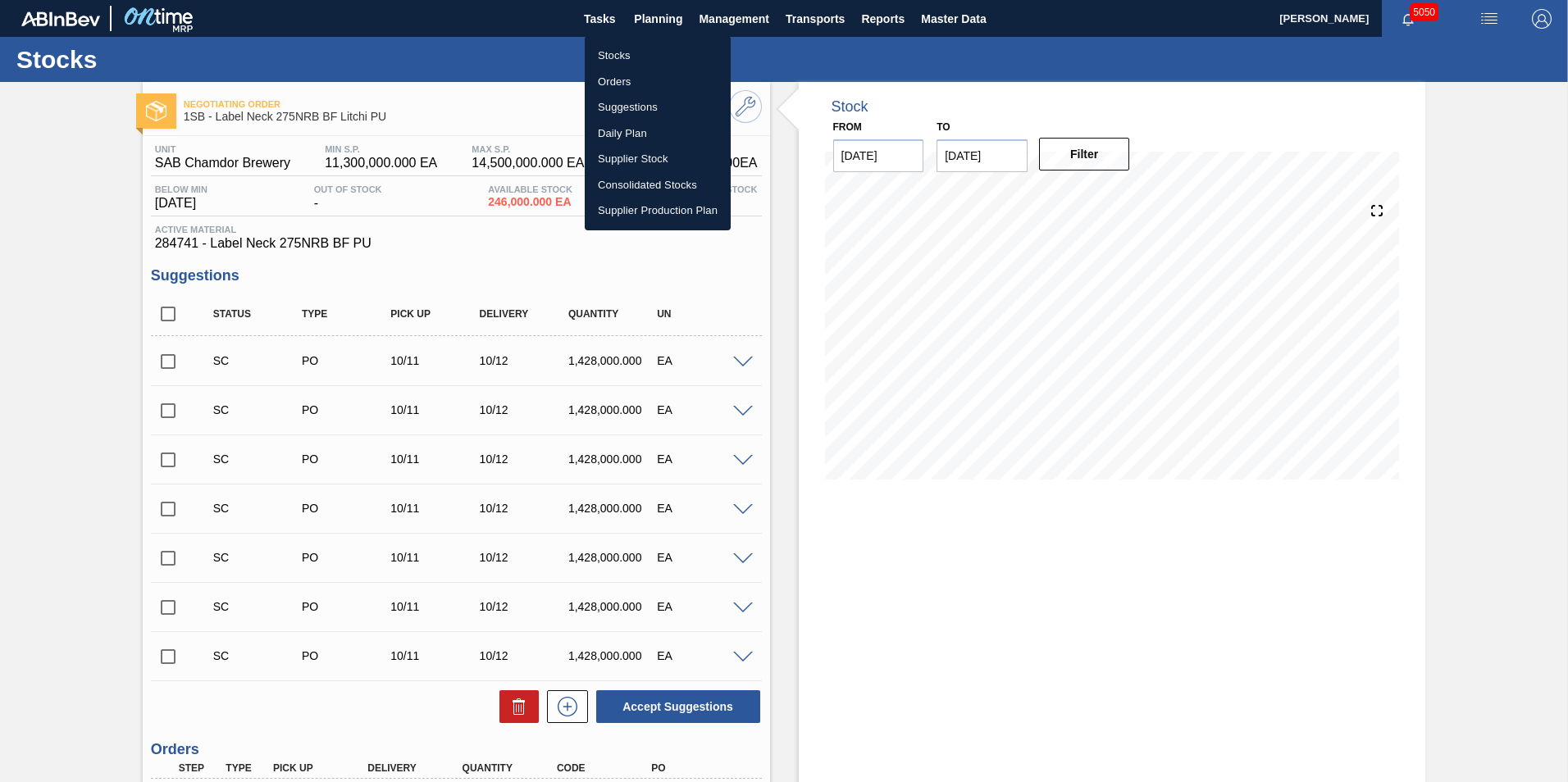
drag, startPoint x: 618, startPoint y: 54, endPoint x: 960, endPoint y: 444, distance: 518.7
click at [618, 54] on li "Stocks" at bounding box center [657, 56] width 146 height 26
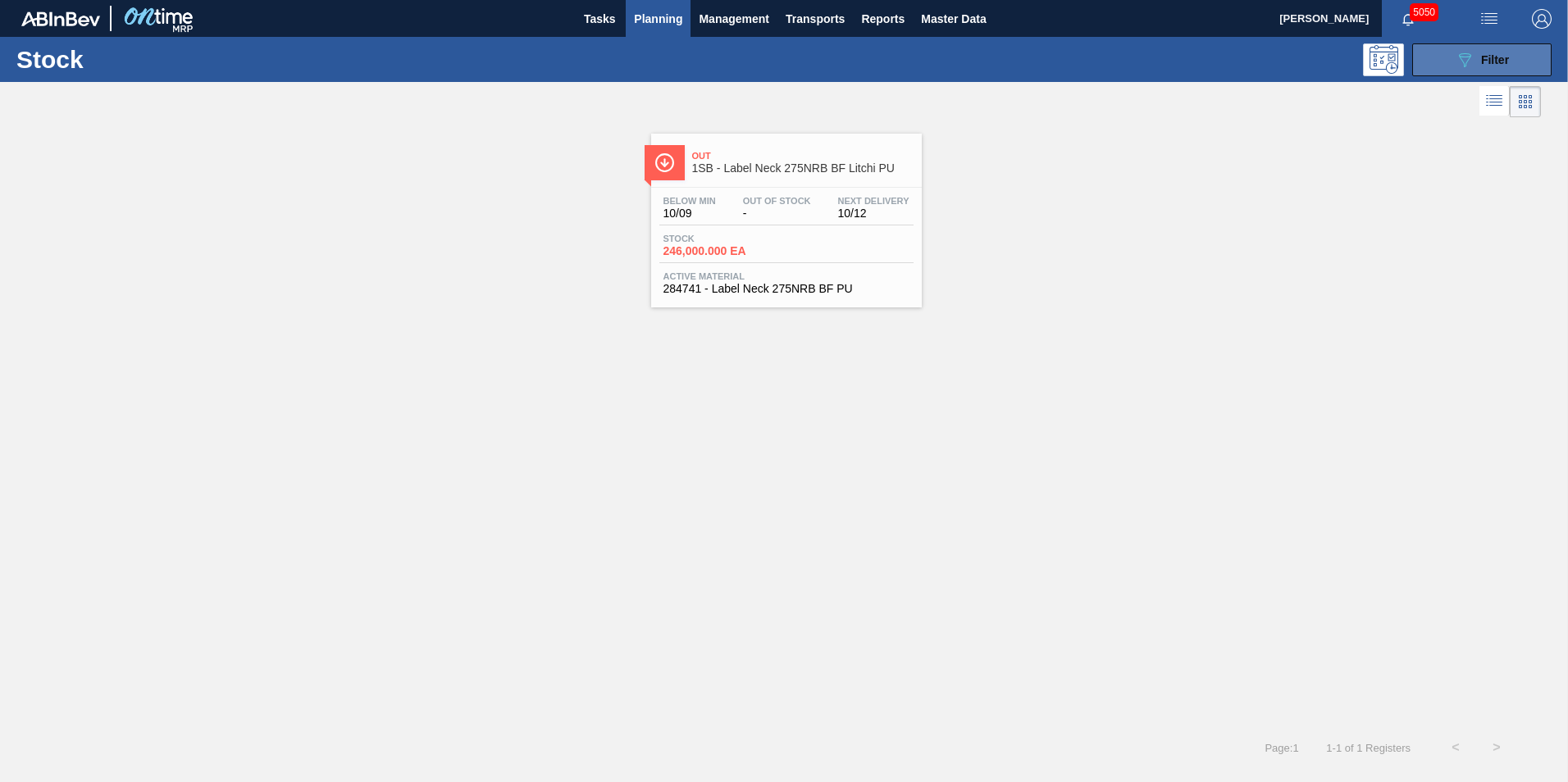
click at [1487, 50] on div "089F7B8B-B2A5-4AFE-B5C0-19BA573D28AC Filter" at bounding box center [1482, 59] width 54 height 19
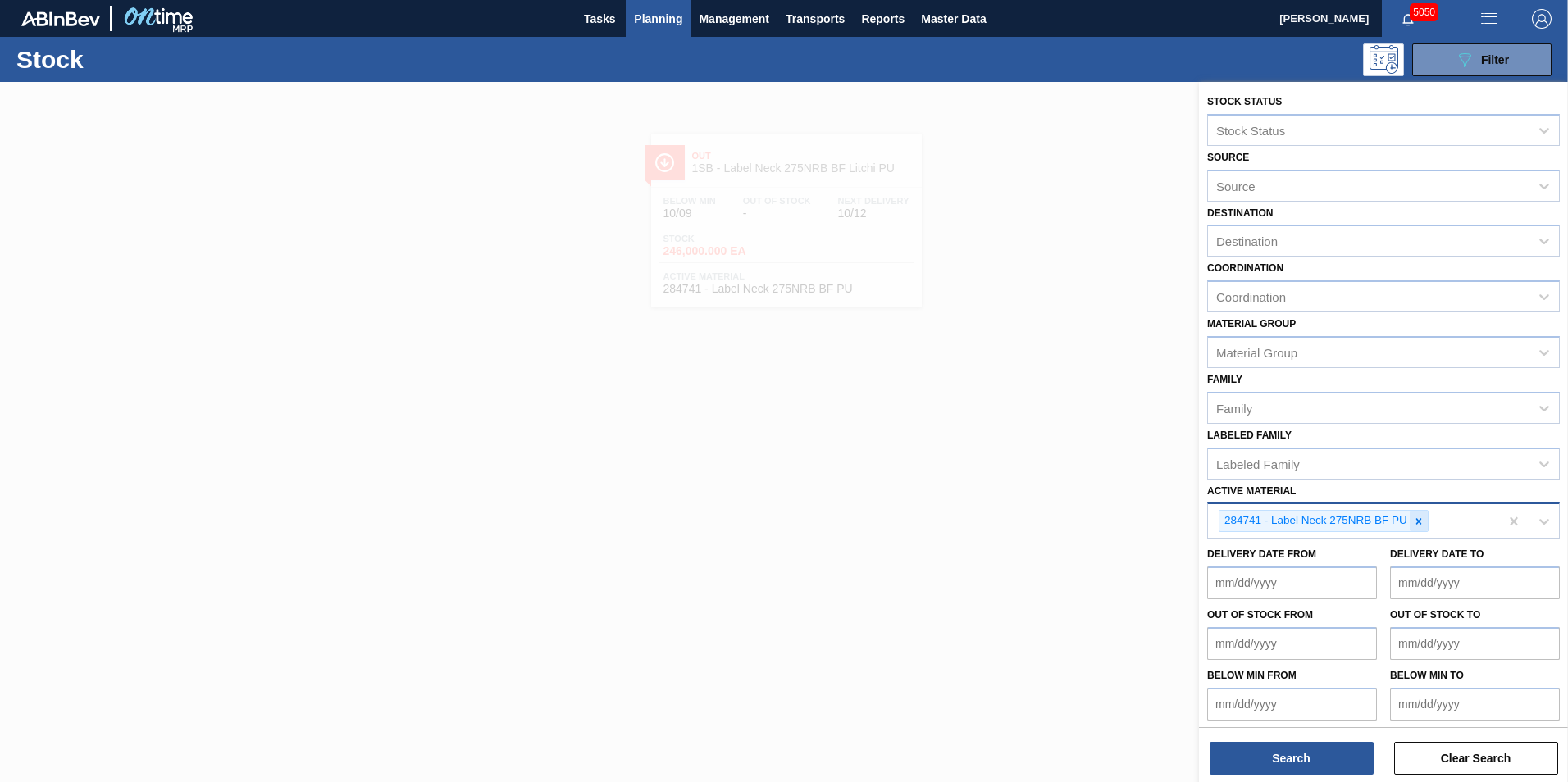
click at [1416, 520] on icon at bounding box center [1418, 521] width 11 height 11
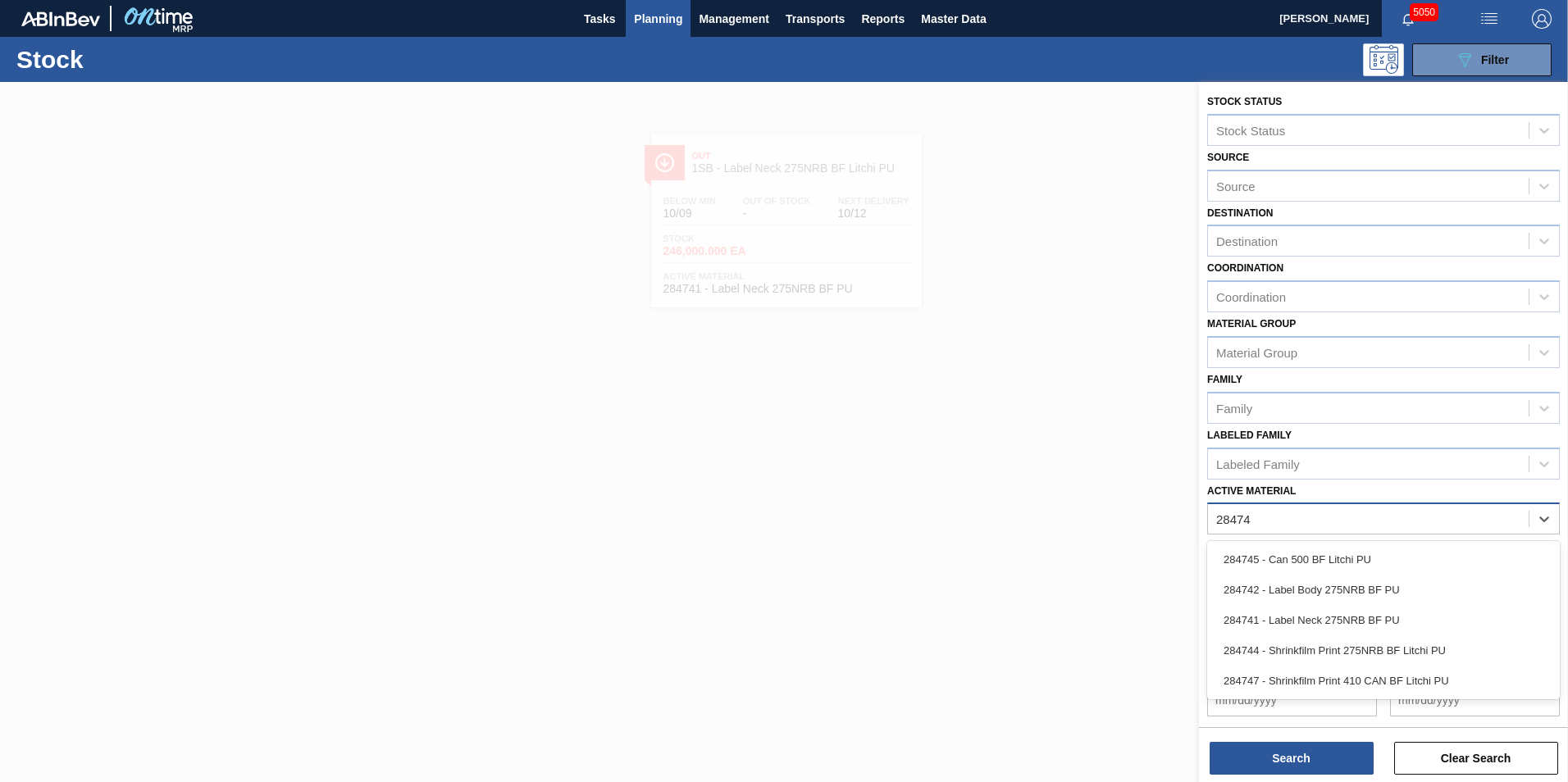
type Material "284742"
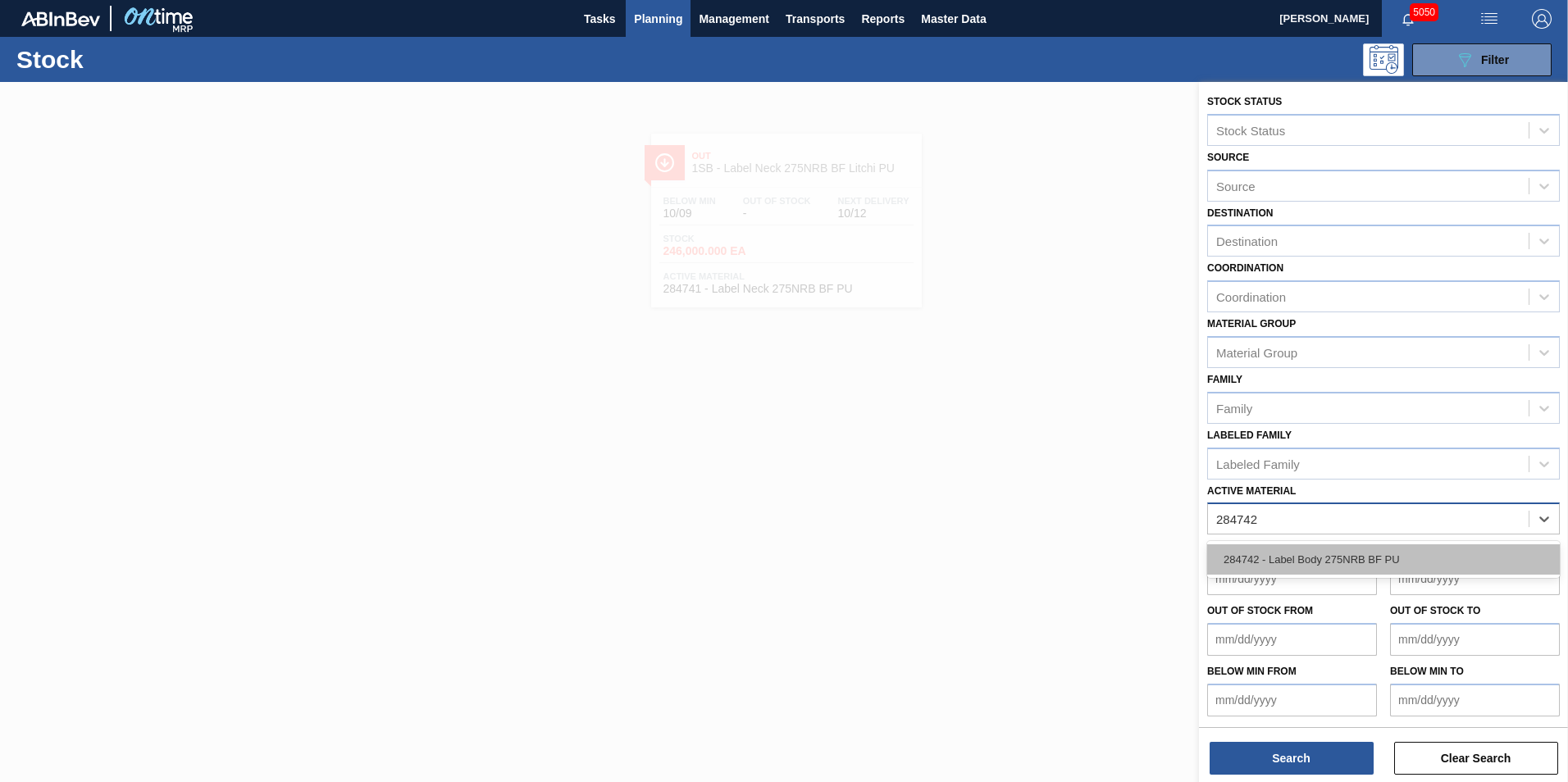
click at [1362, 548] on div "284742 - Label Body 275NRB BF PU" at bounding box center [1383, 559] width 353 height 31
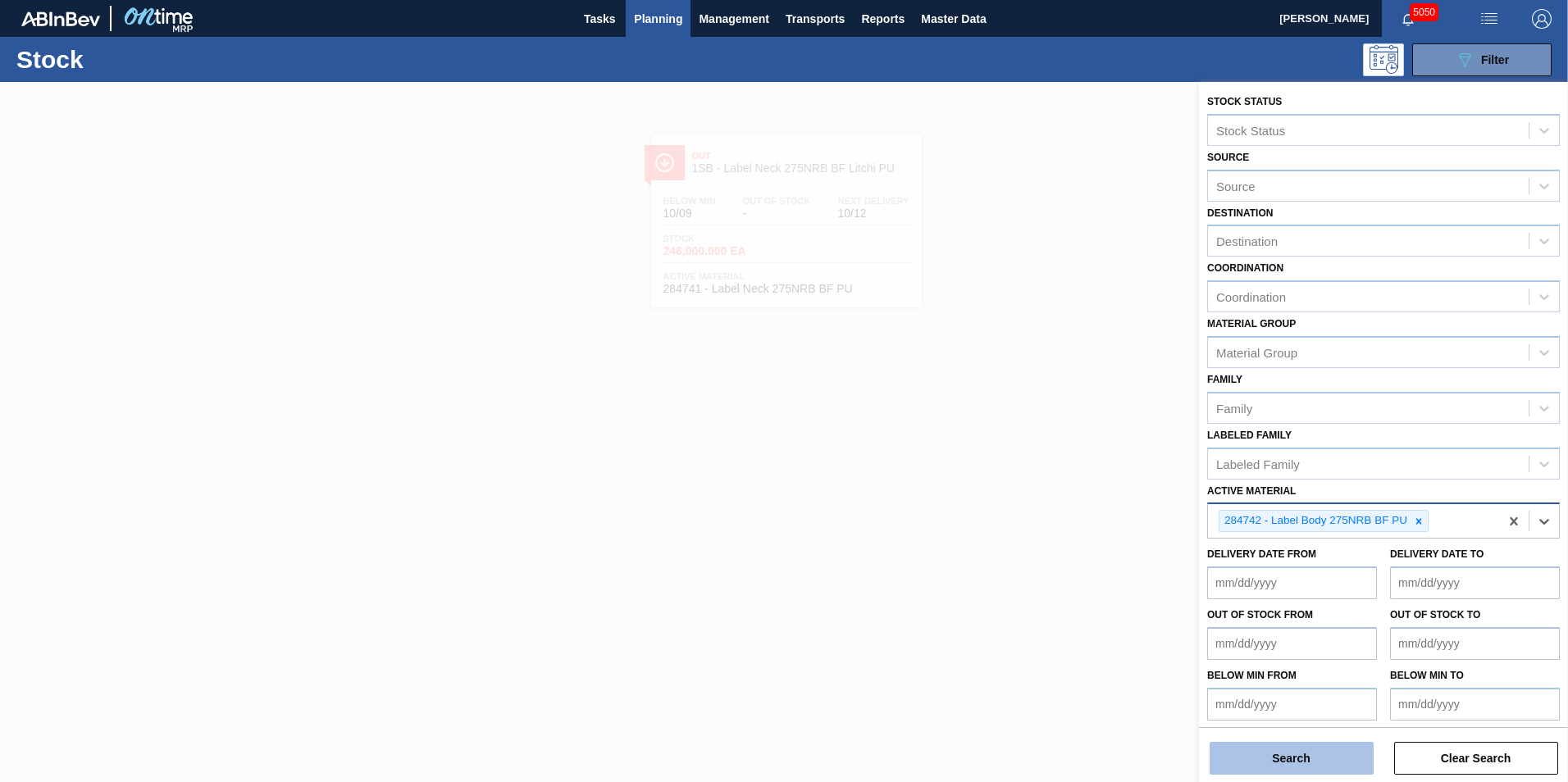
click at [1328, 765] on button "Search" at bounding box center [1292, 758] width 164 height 32
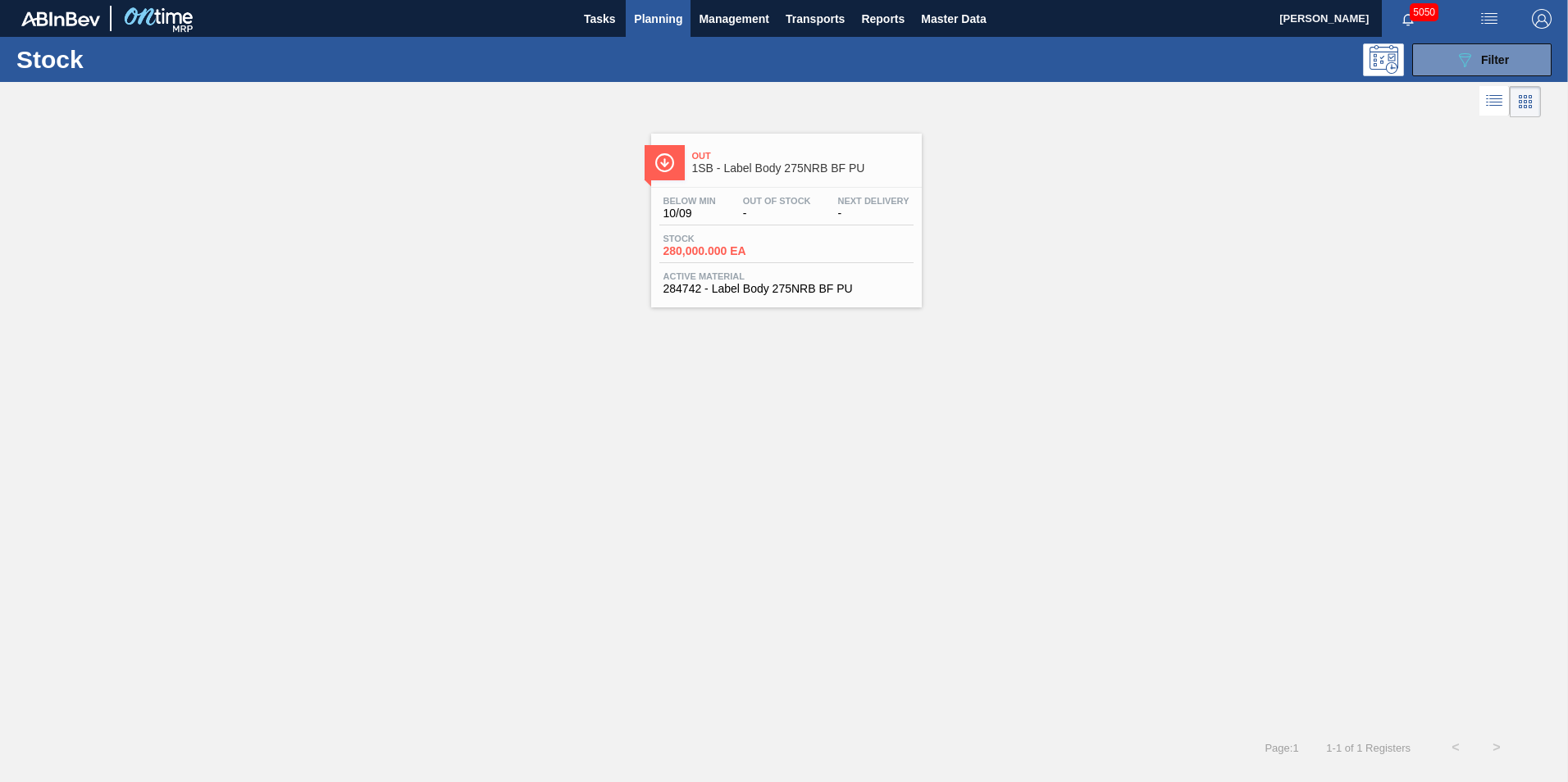
click at [768, 192] on div "Below Min 10/09 Out Of Stock - Next Delivery - Stock 280,000.000 EA Active Mate…" at bounding box center [786, 243] width 270 height 111
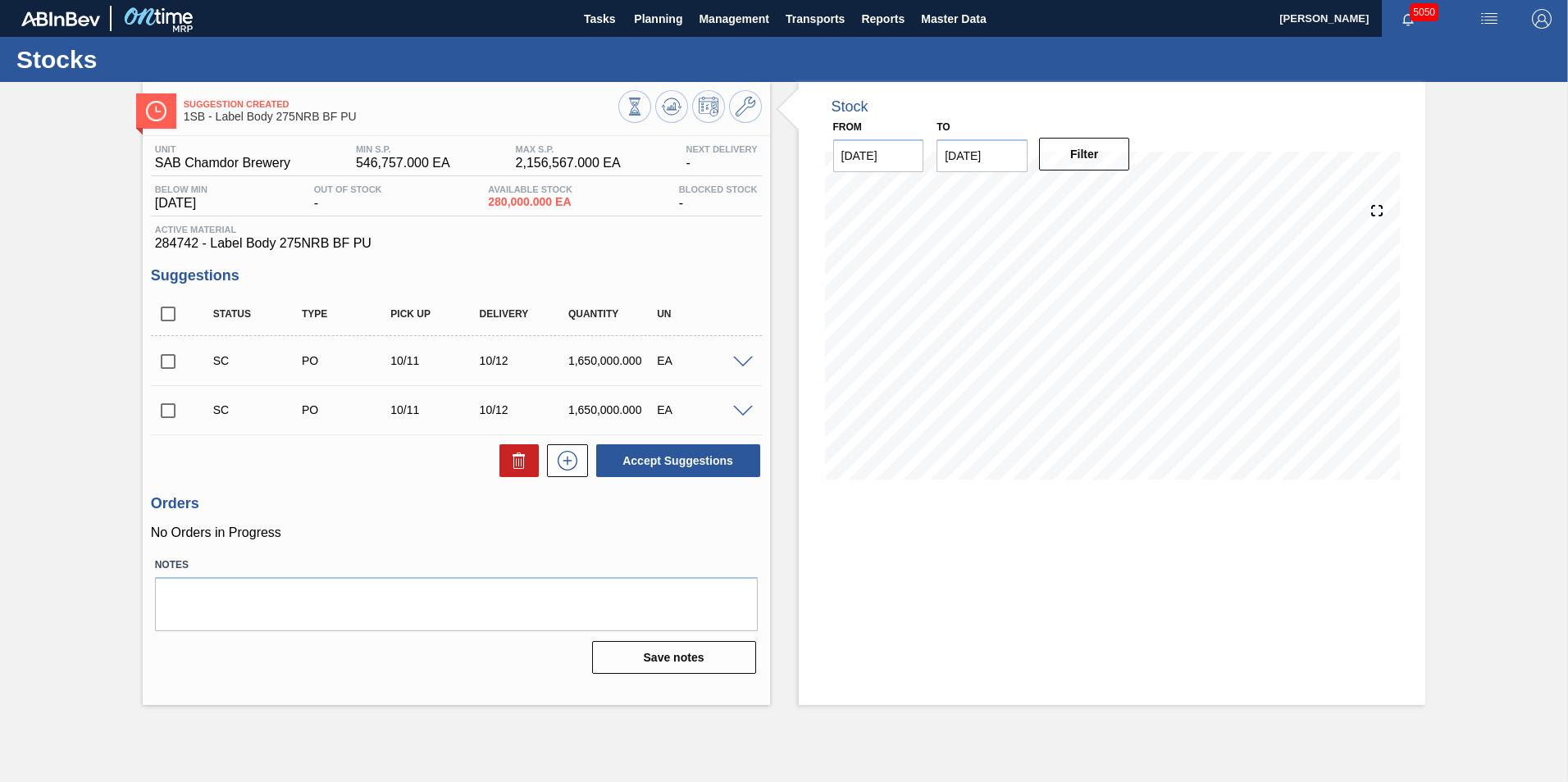
click at [169, 361] on input "checkbox" at bounding box center [167, 361] width 34 height 34
click at [656, 457] on button "Accept Suggestions" at bounding box center [677, 460] width 164 height 32
checkbox input "false"
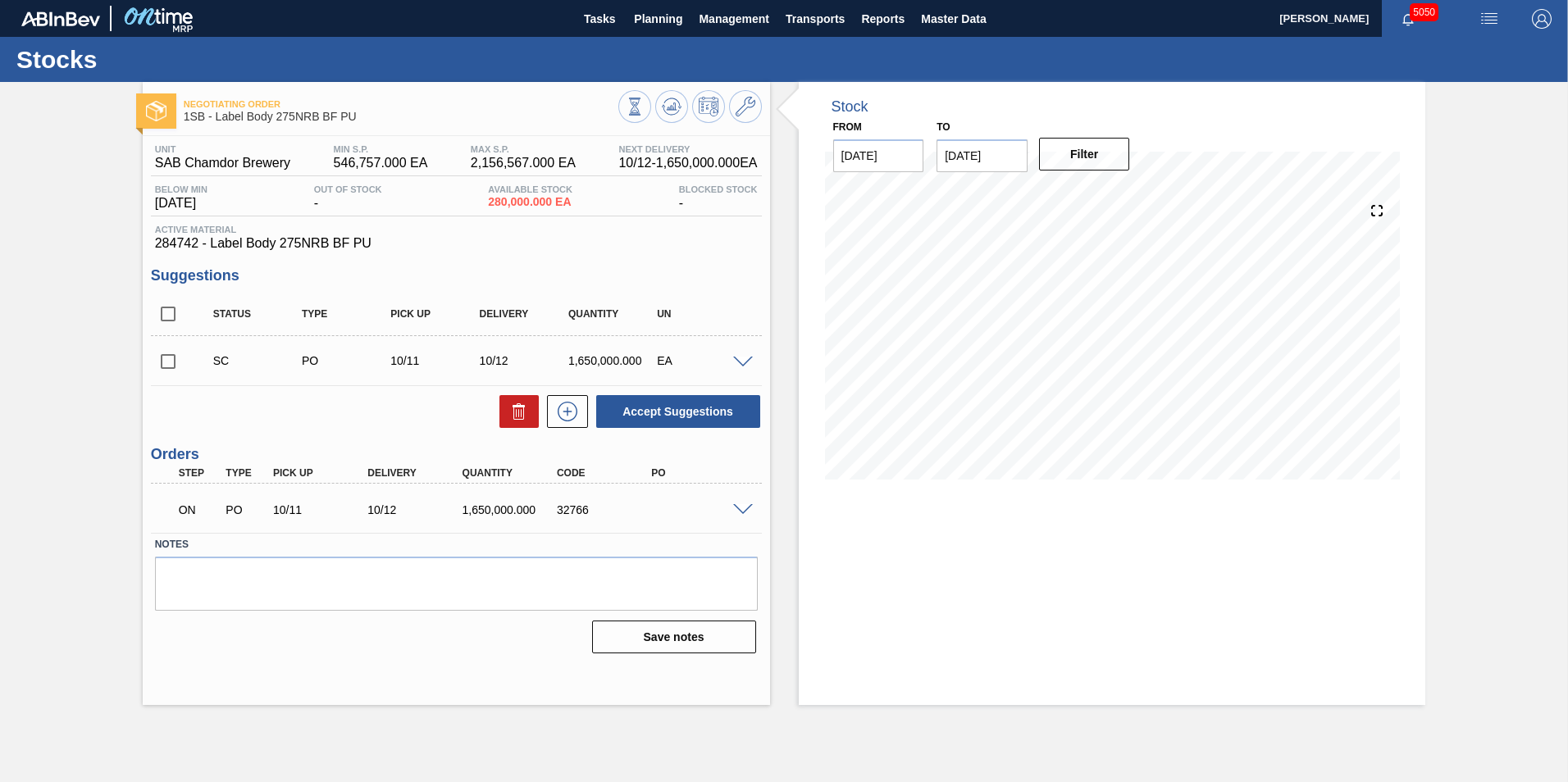
click at [739, 506] on span at bounding box center [743, 510] width 19 height 12
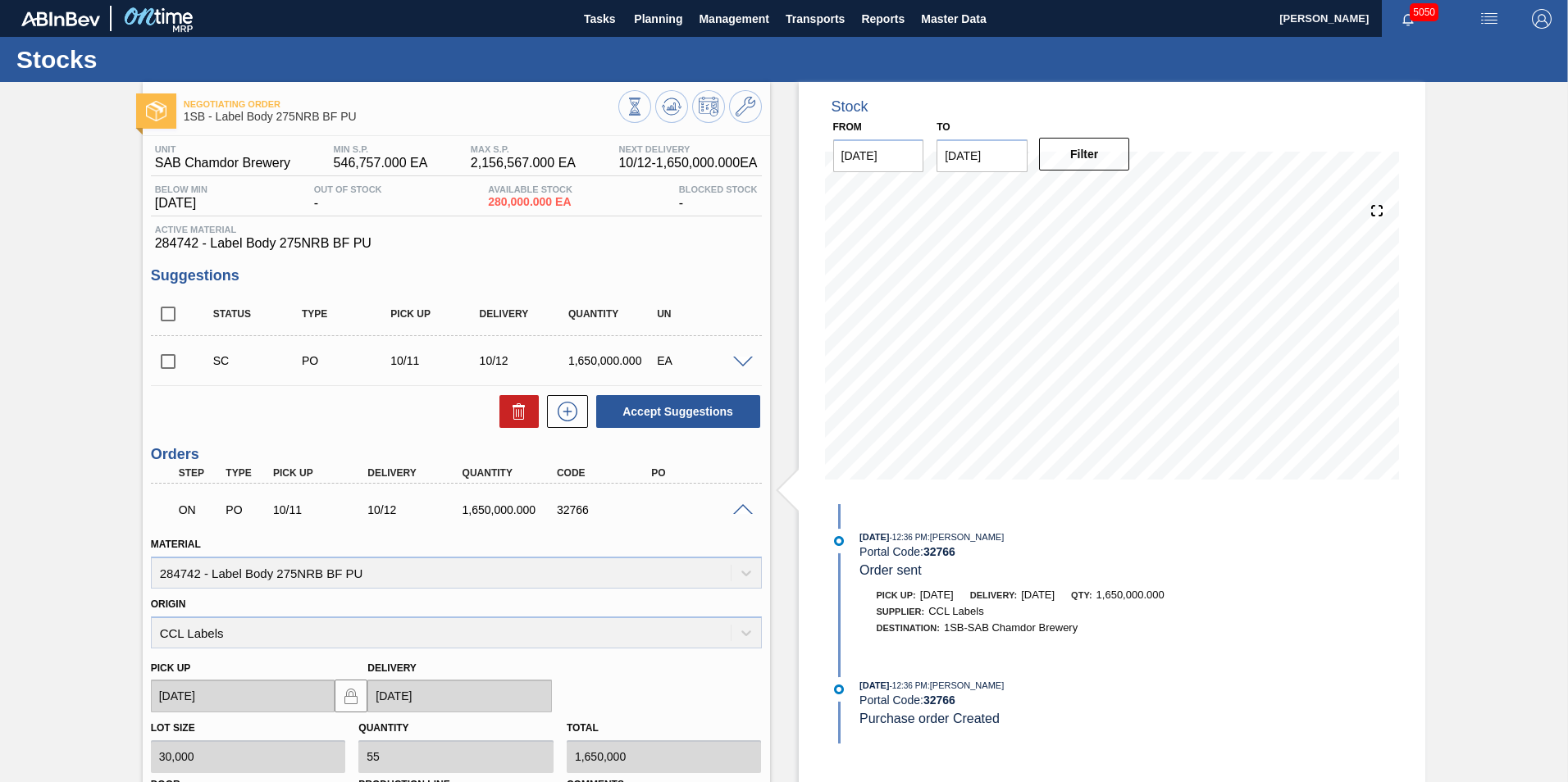
click at [738, 508] on span at bounding box center [743, 510] width 19 height 12
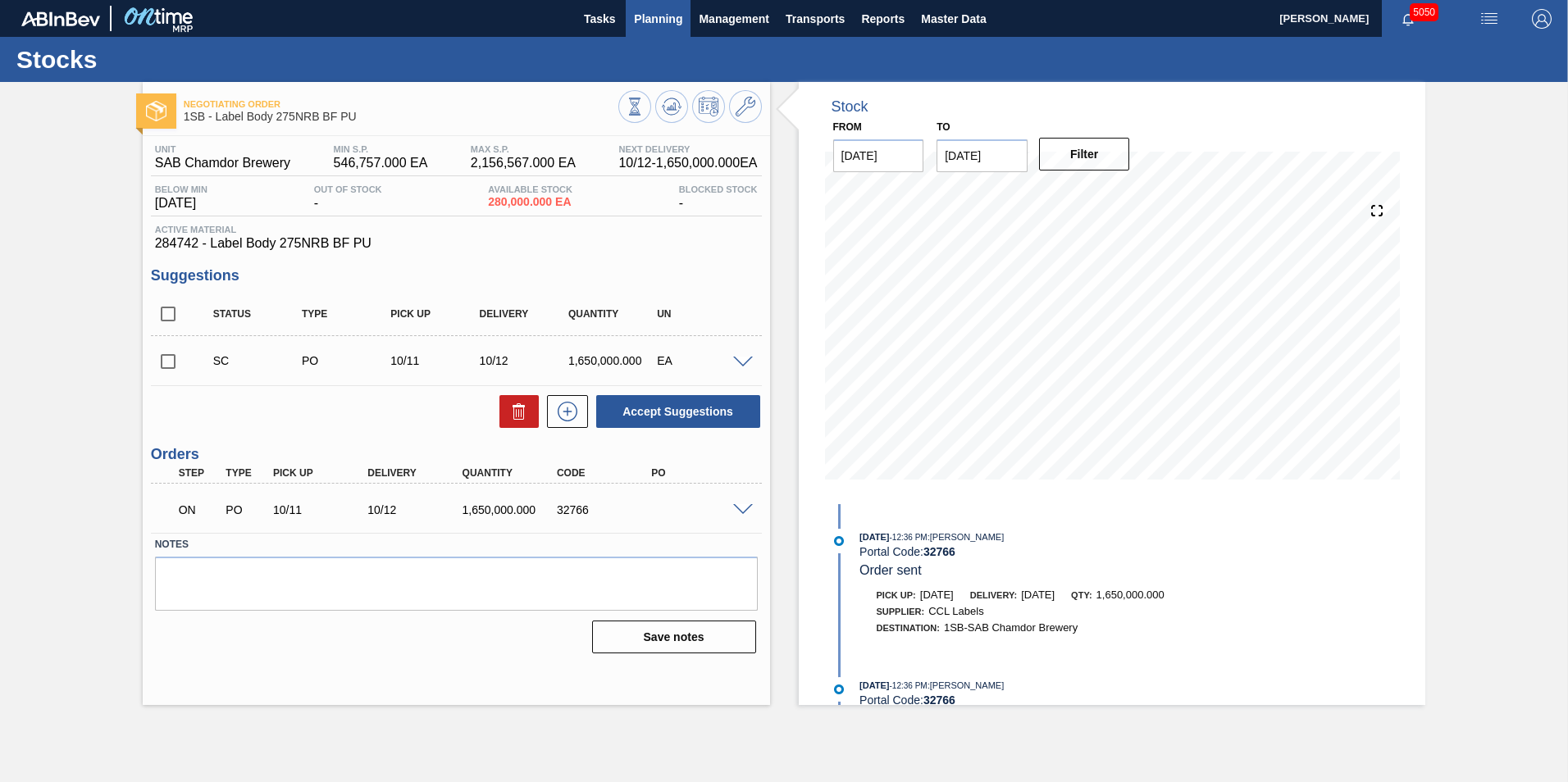
click at [673, 21] on span "Planning" at bounding box center [658, 18] width 48 height 19
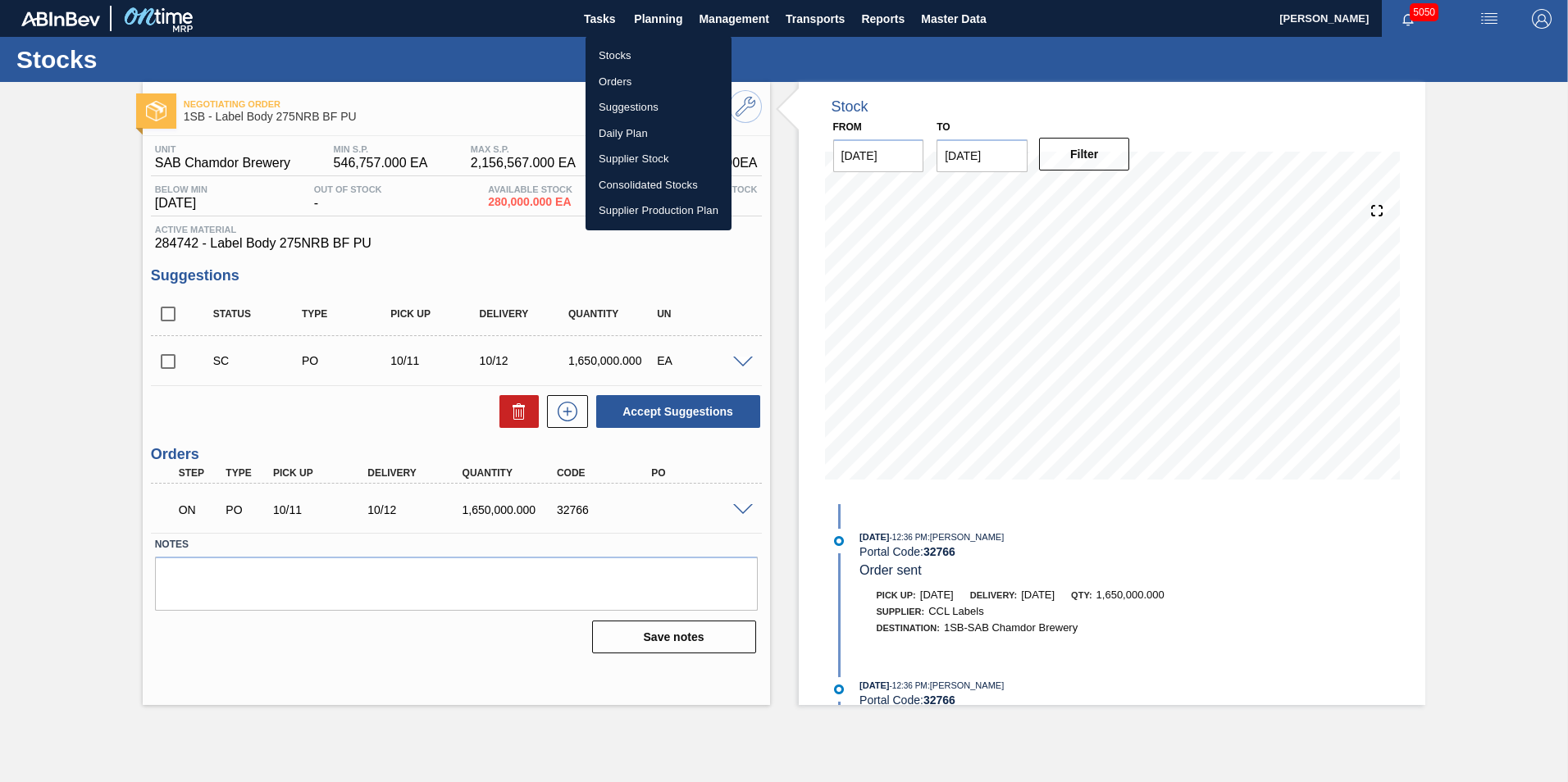
click at [627, 57] on li "Stocks" at bounding box center [658, 56] width 146 height 26
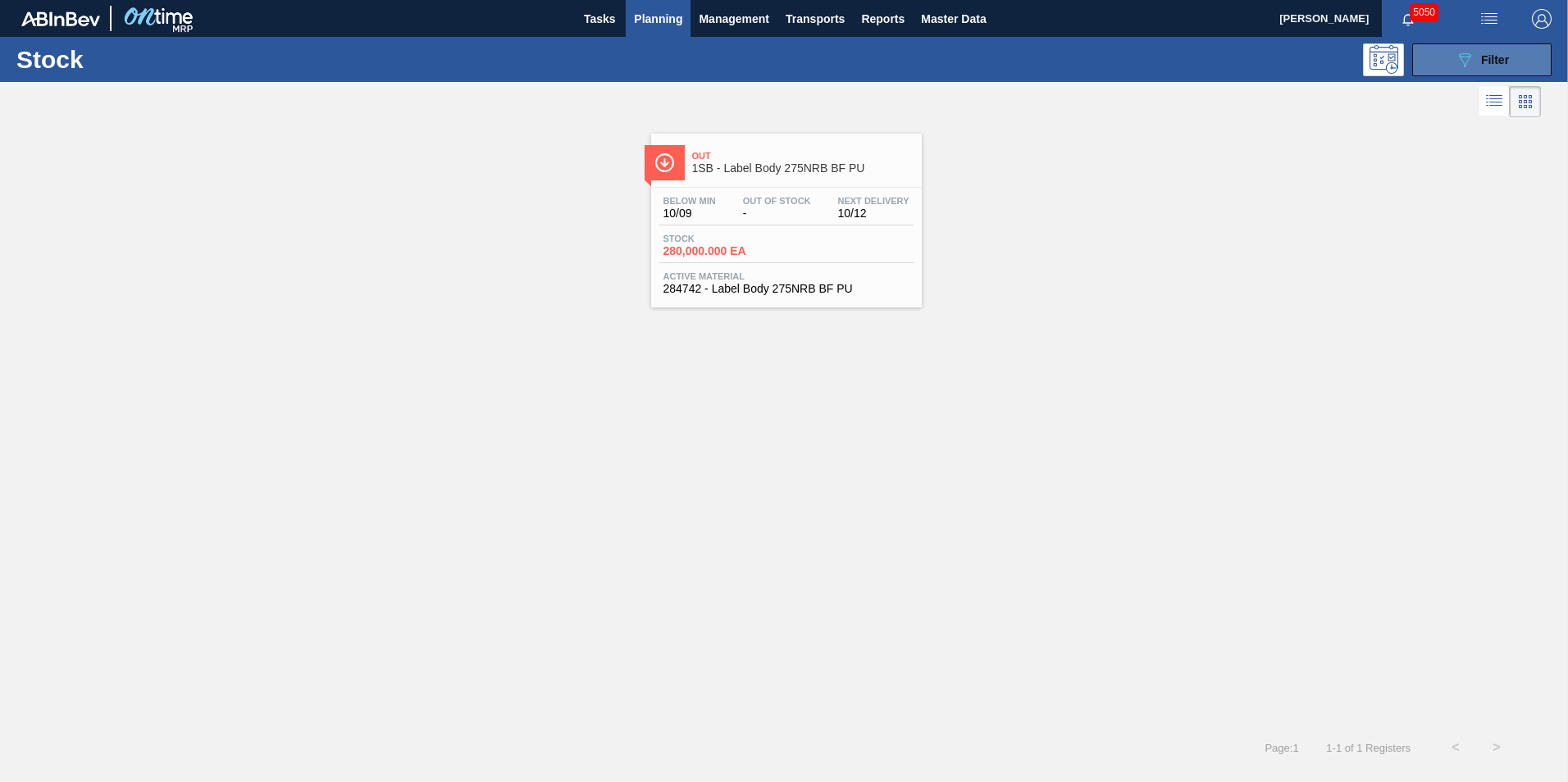
click at [1470, 55] on icon "089F7B8B-B2A5-4AFE-B5C0-19BA573D28AC" at bounding box center [1465, 59] width 19 height 19
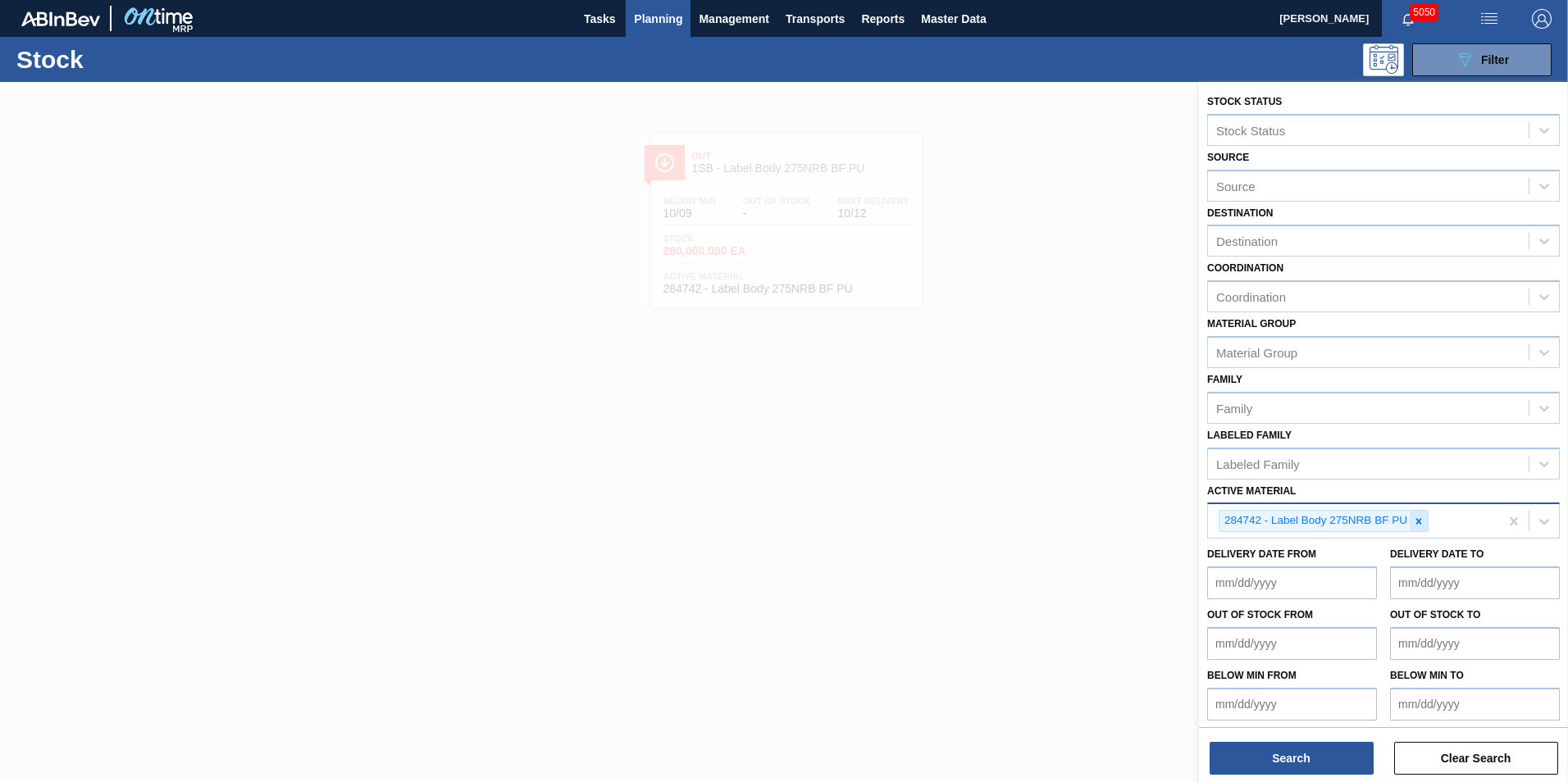
click at [1422, 519] on icon at bounding box center [1418, 521] width 11 height 11
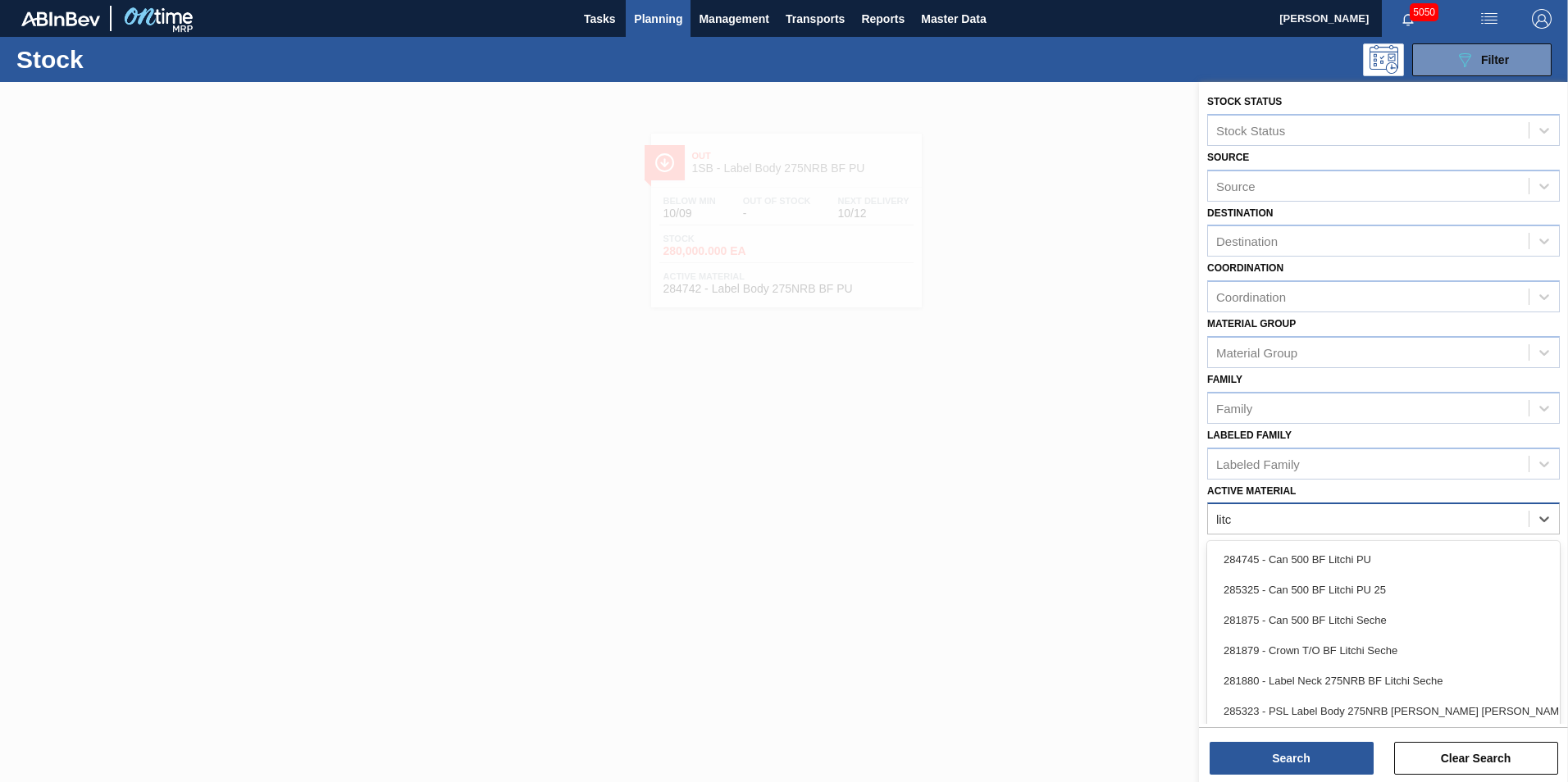
type Material "[PERSON_NAME]"
click at [1405, 686] on div "281880 - Label Neck 275NRB BF Litchi Seche" at bounding box center [1383, 681] width 353 height 31
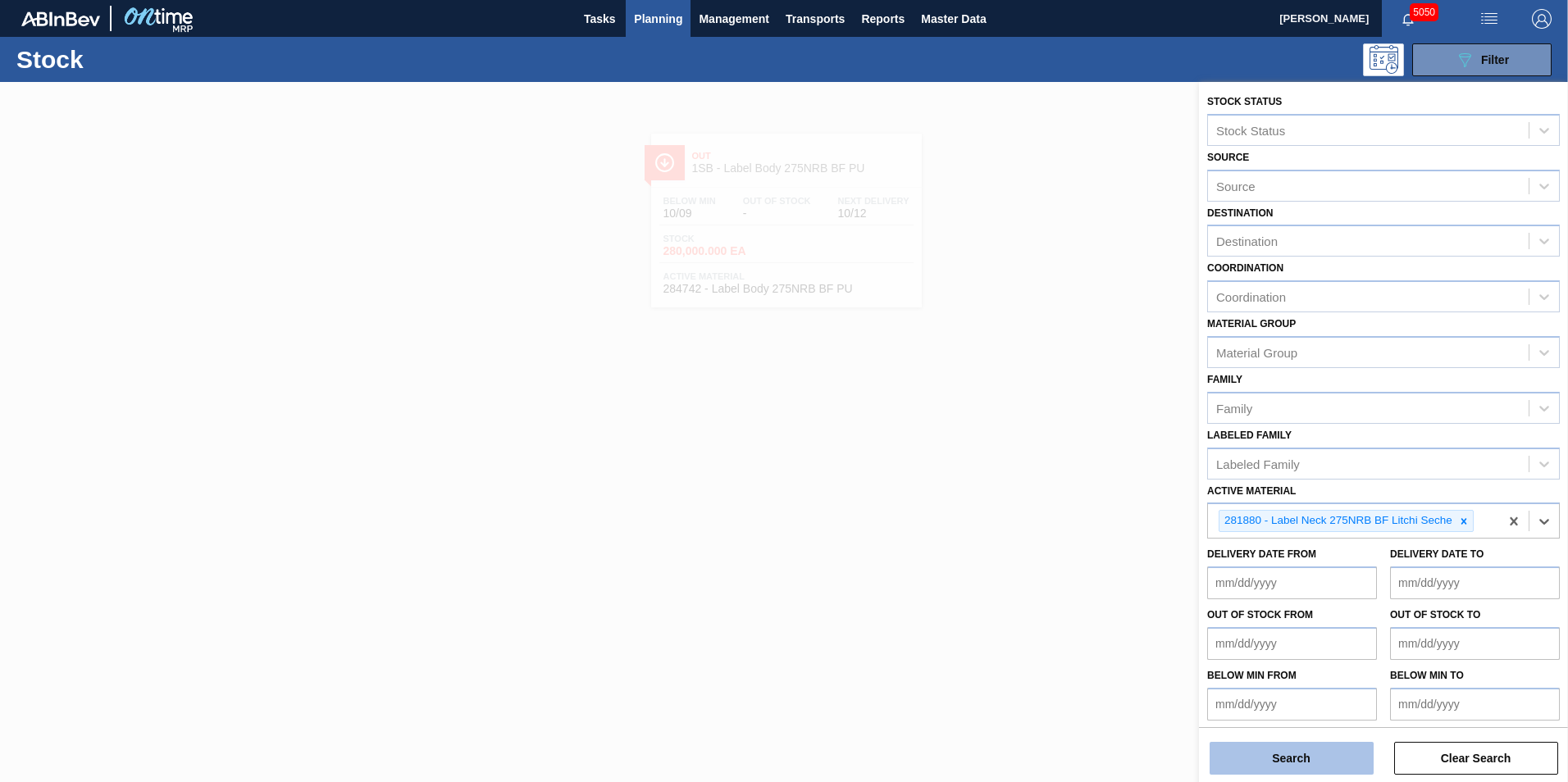
click at [1295, 766] on button "Search" at bounding box center [1292, 758] width 164 height 32
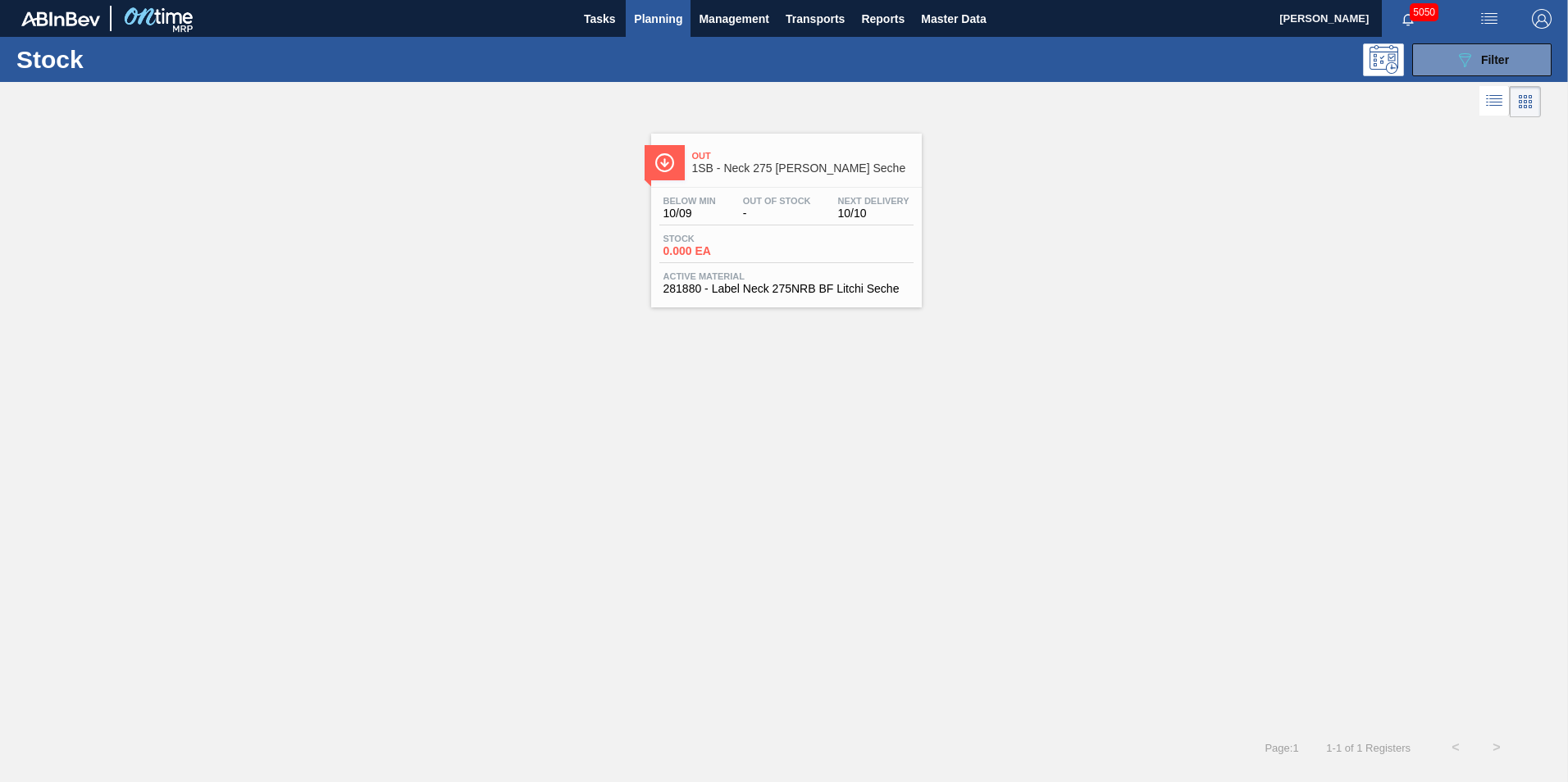
click at [764, 261] on div "Stock 0.000 EA" at bounding box center [787, 248] width 255 height 30
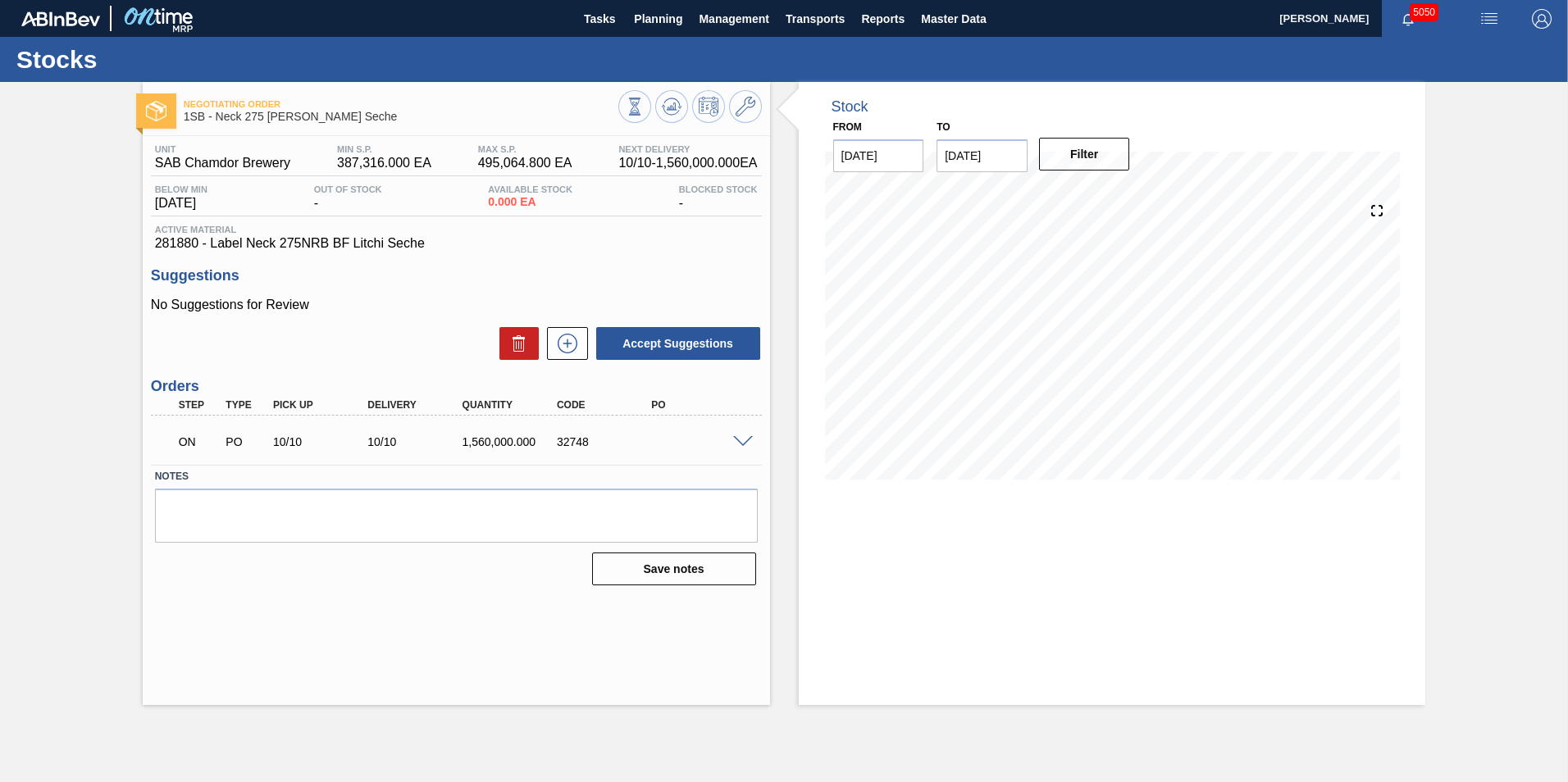
click at [737, 439] on span at bounding box center [743, 443] width 19 height 12
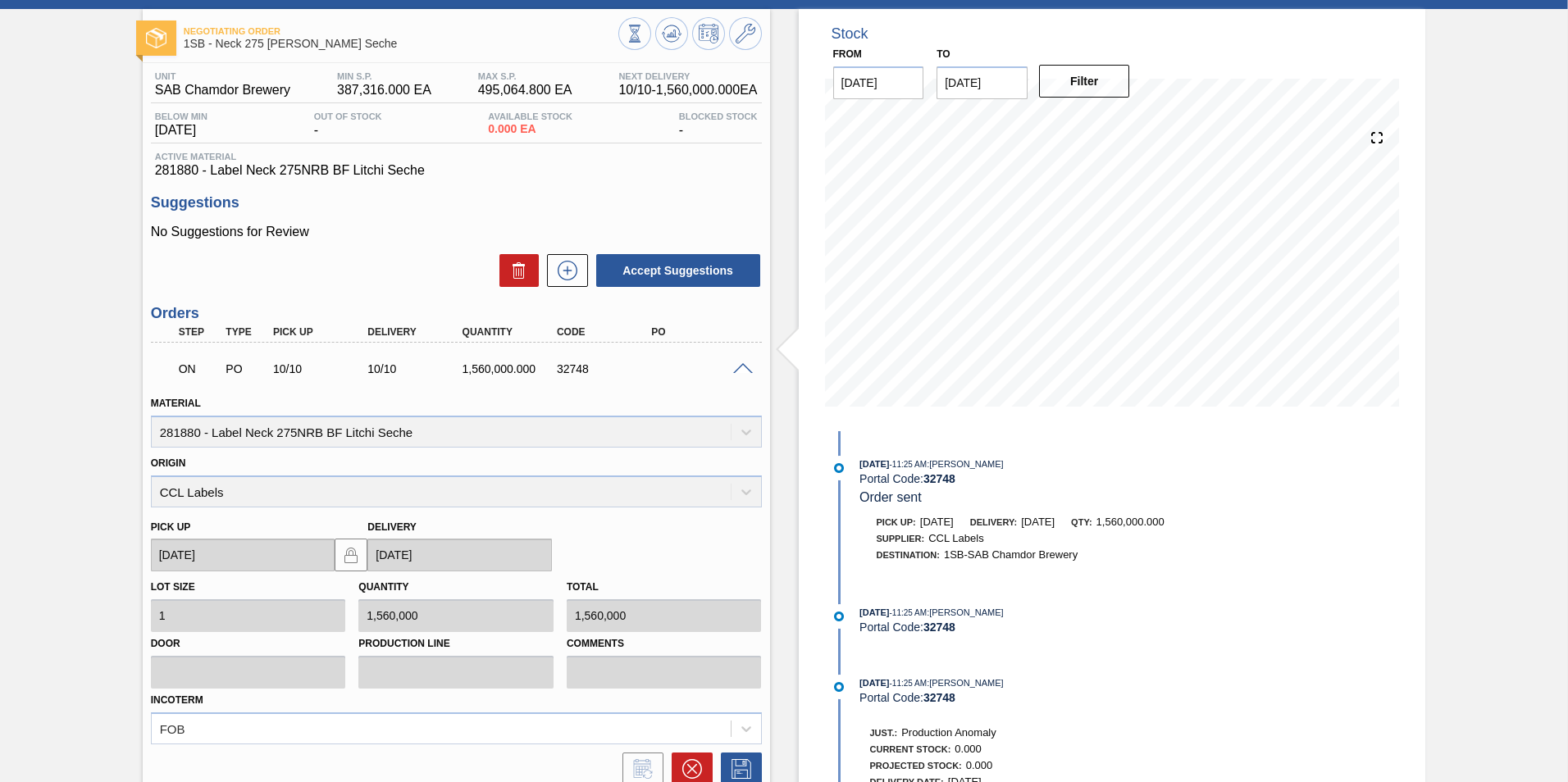
scroll to position [215, 0]
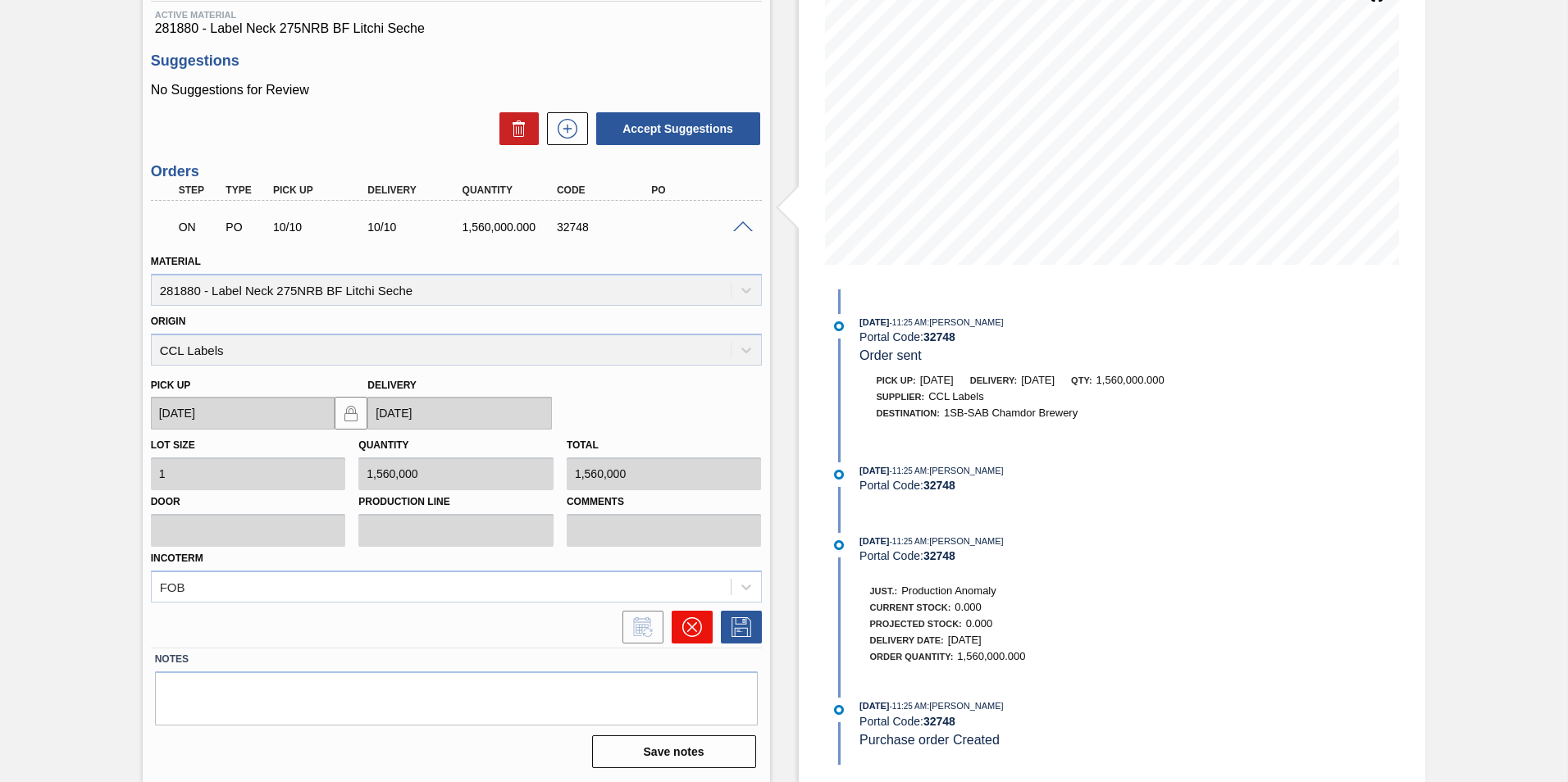
click at [701, 631] on button at bounding box center [692, 626] width 41 height 32
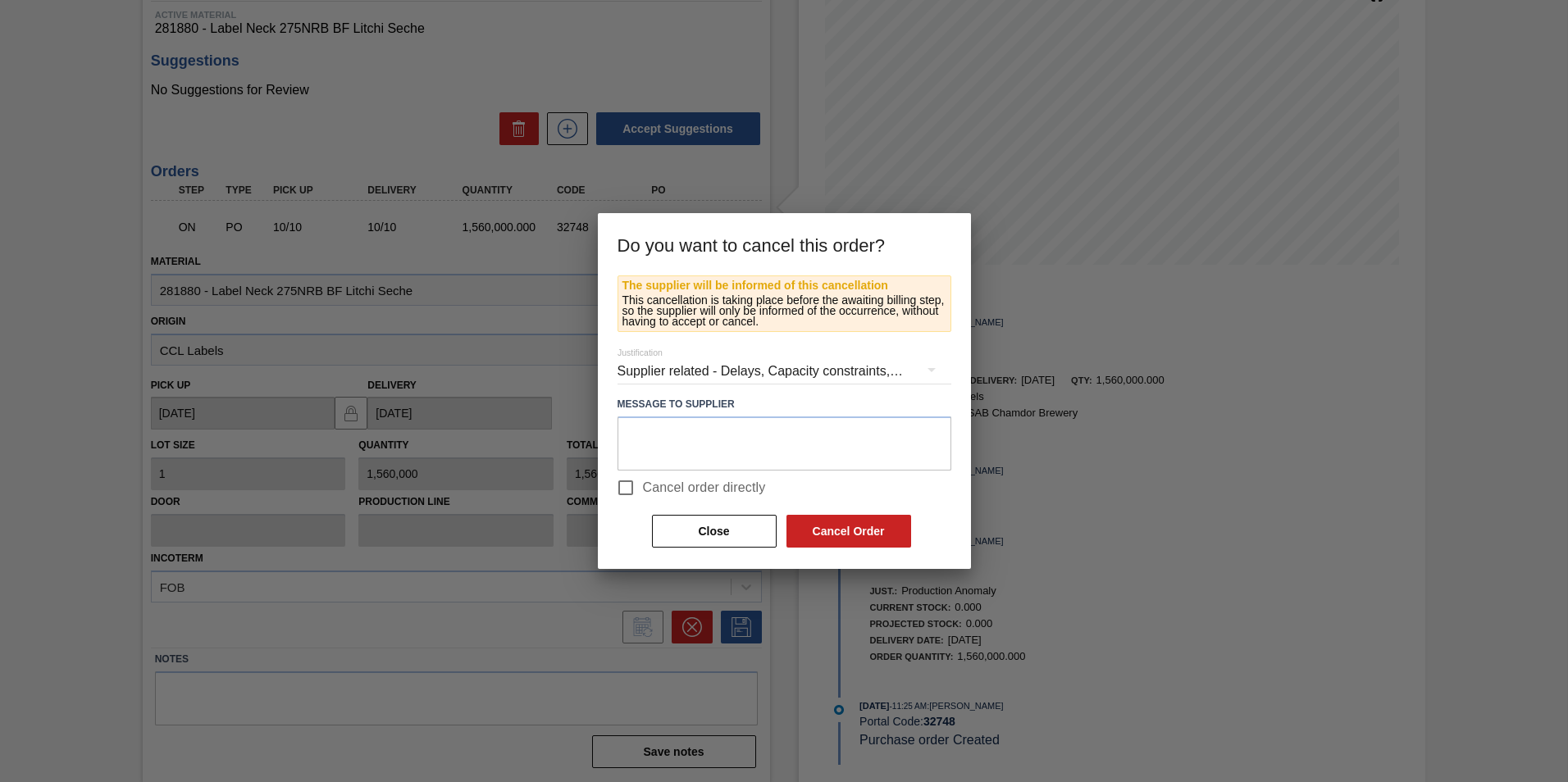
click at [673, 480] on span "Cancel order directly" at bounding box center [704, 487] width 123 height 19
click at [643, 480] on input "Cancel order directly" at bounding box center [626, 487] width 34 height 34
checkbox input "true"
click at [804, 526] on button "Cancel Order" at bounding box center [849, 531] width 124 height 32
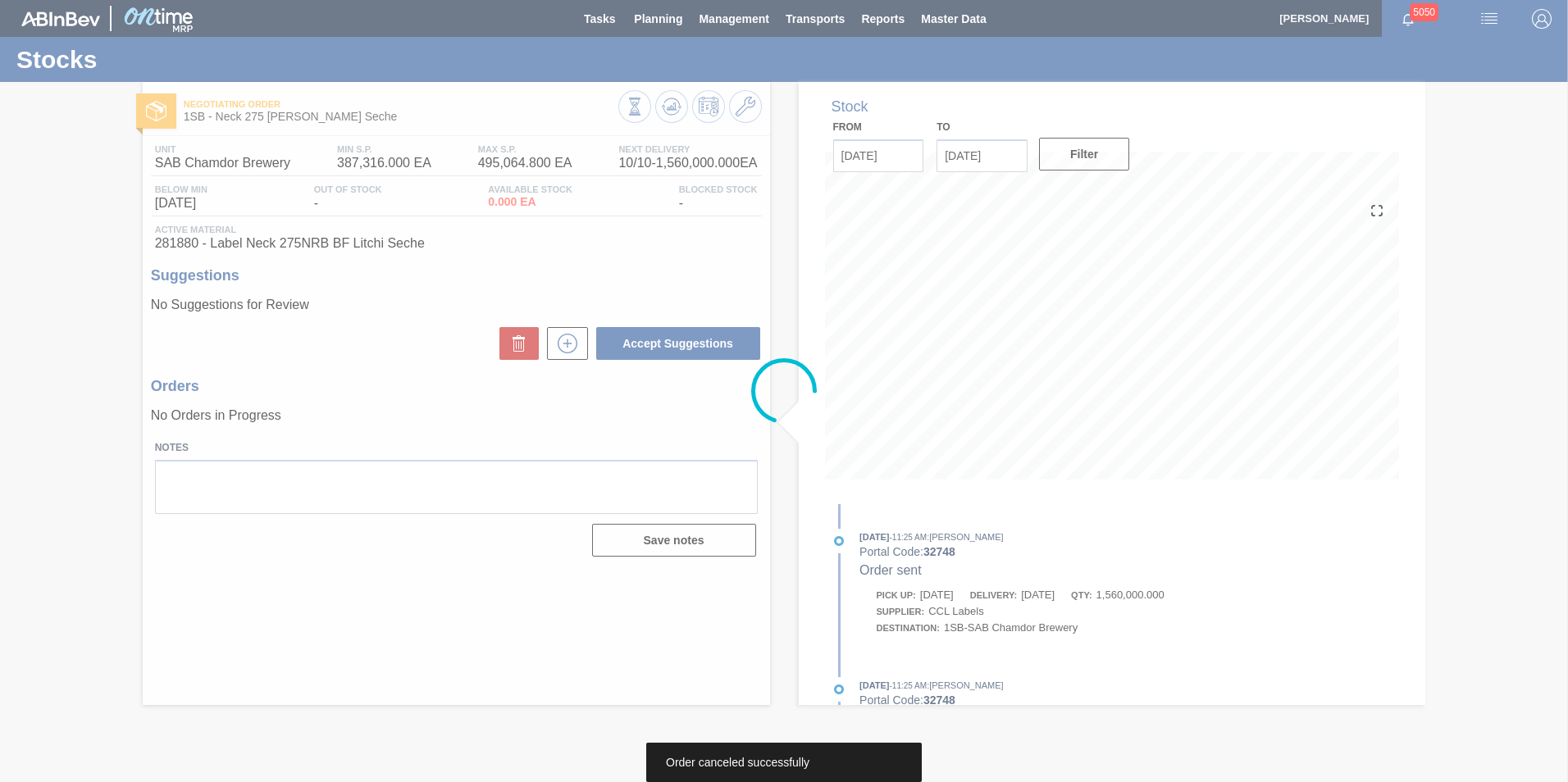
scroll to position [0, 0]
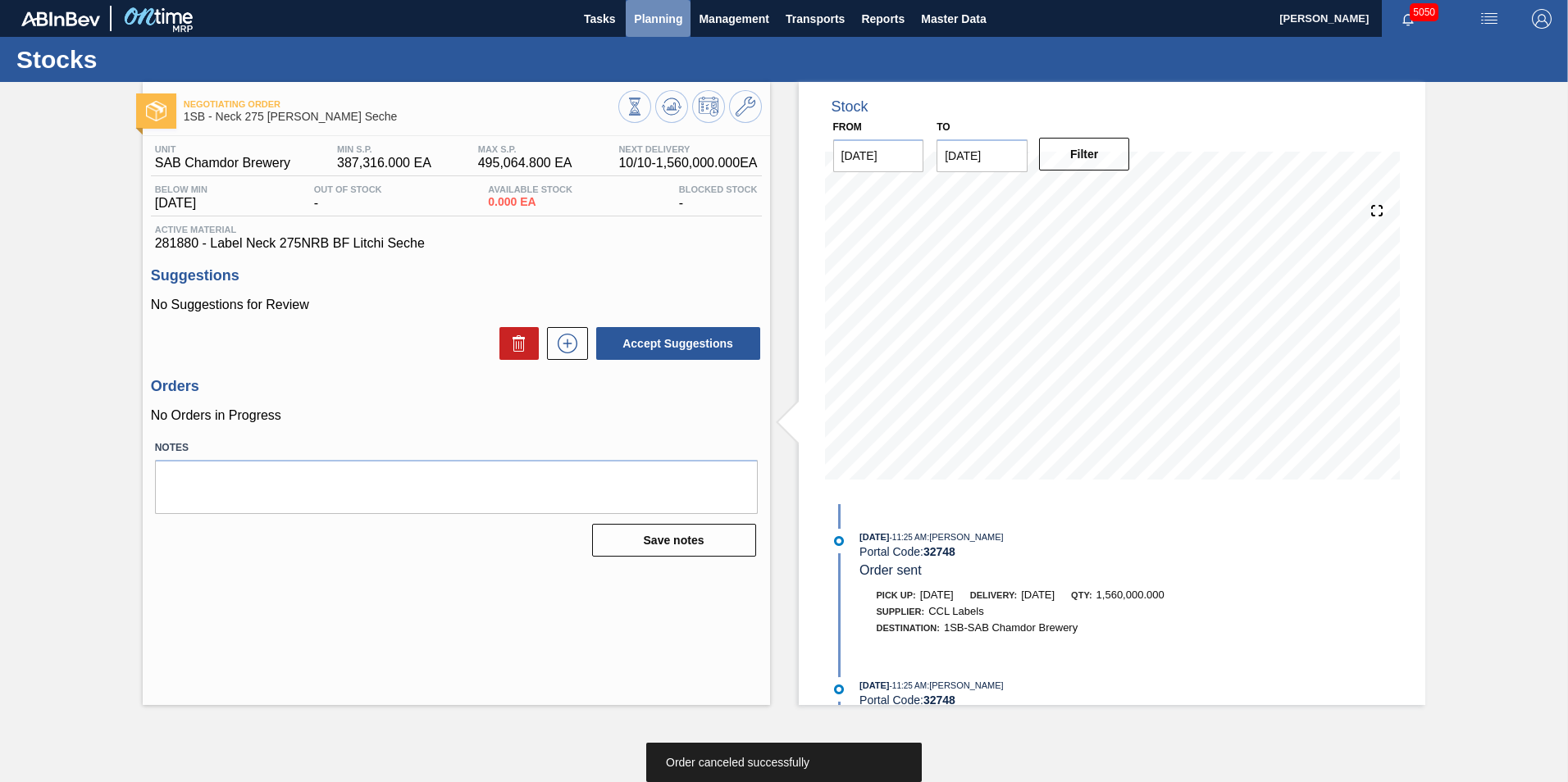
click at [658, 23] on span "Planning" at bounding box center [658, 18] width 48 height 19
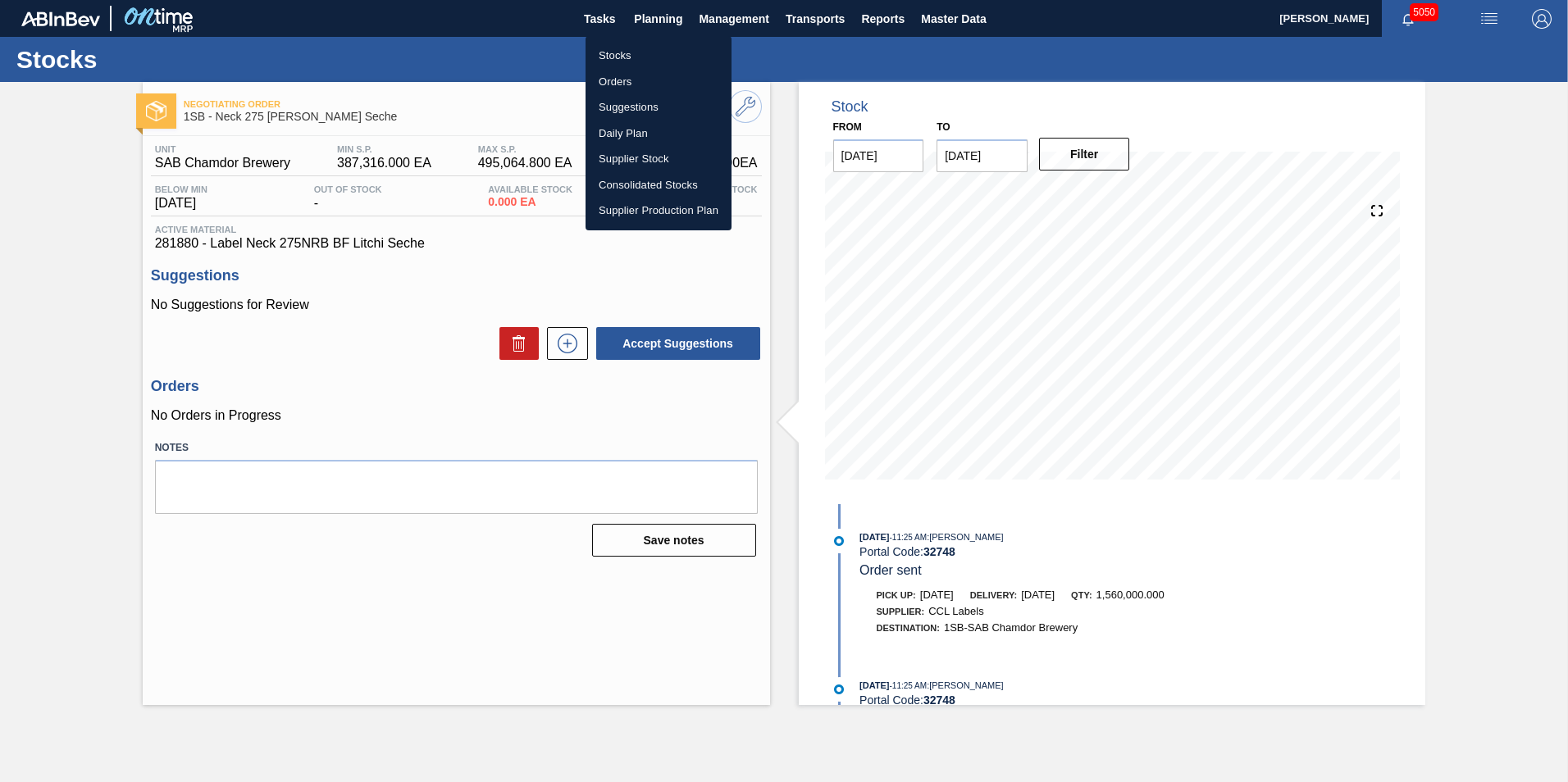
click at [636, 59] on li "Stocks" at bounding box center [658, 56] width 146 height 26
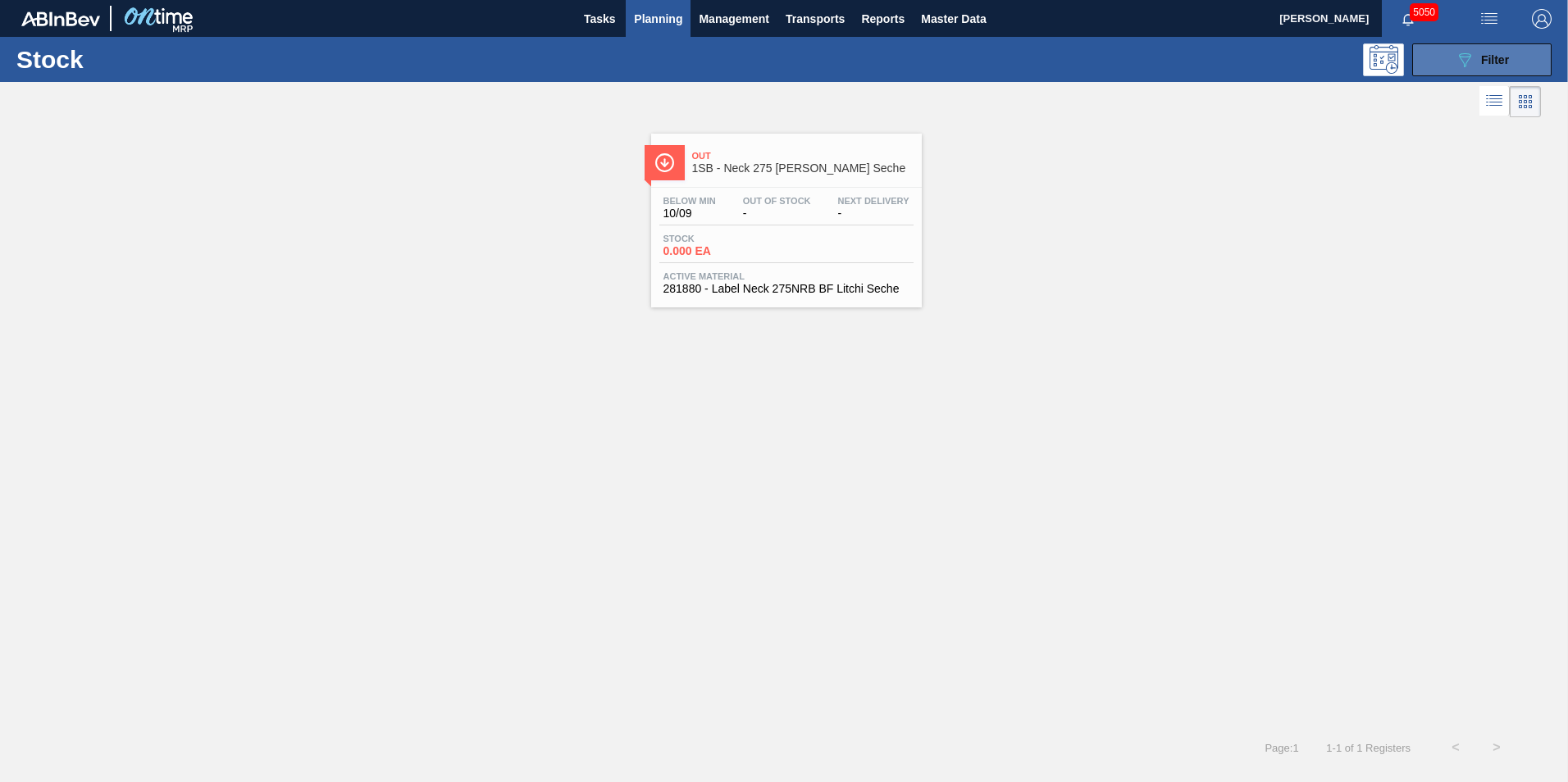
click at [1501, 50] on div "089F7B8B-B2A5-4AFE-B5C0-19BA573D28AC Filter" at bounding box center [1482, 59] width 54 height 19
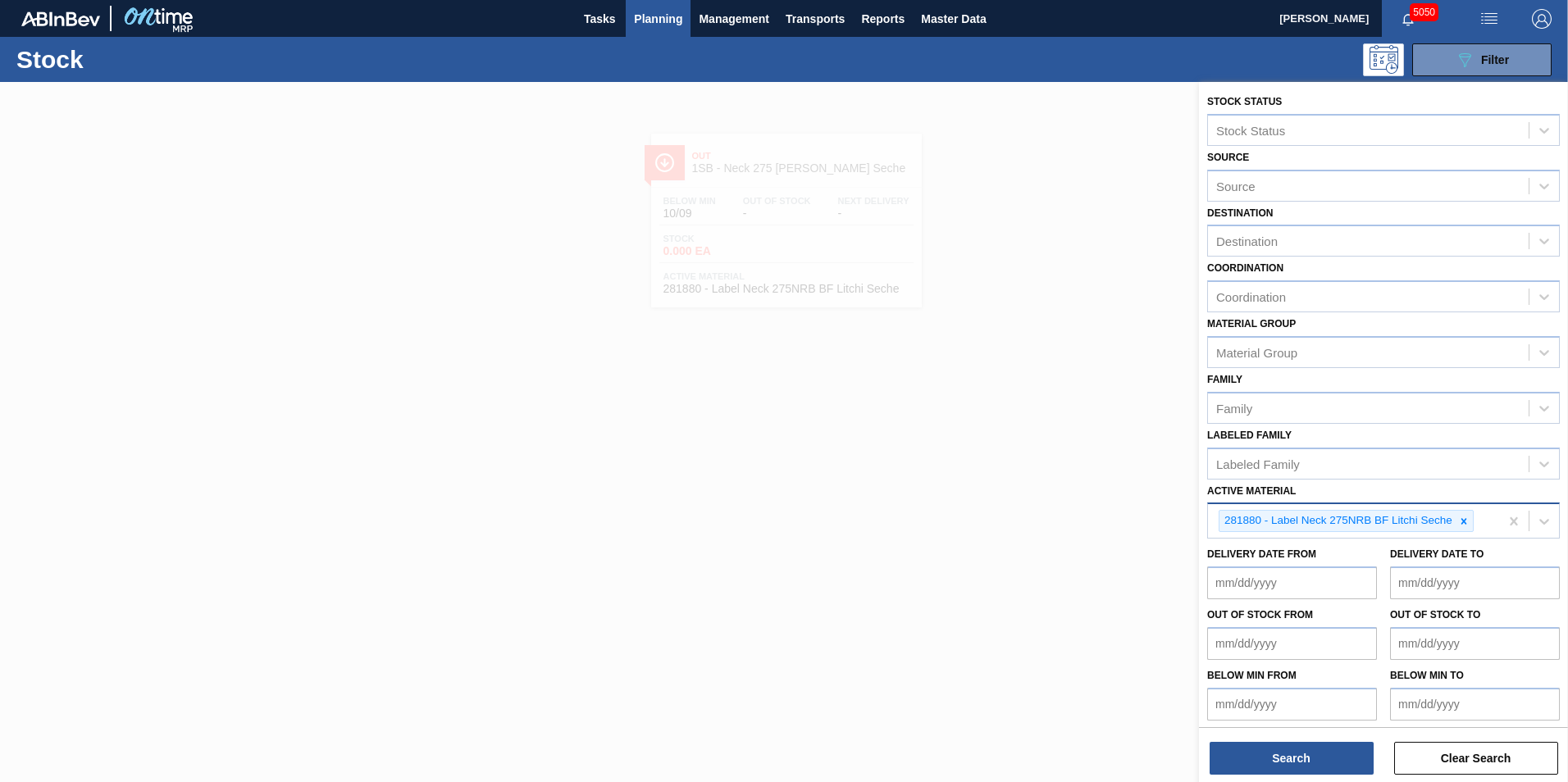
click at [1465, 520] on icon at bounding box center [1464, 521] width 11 height 11
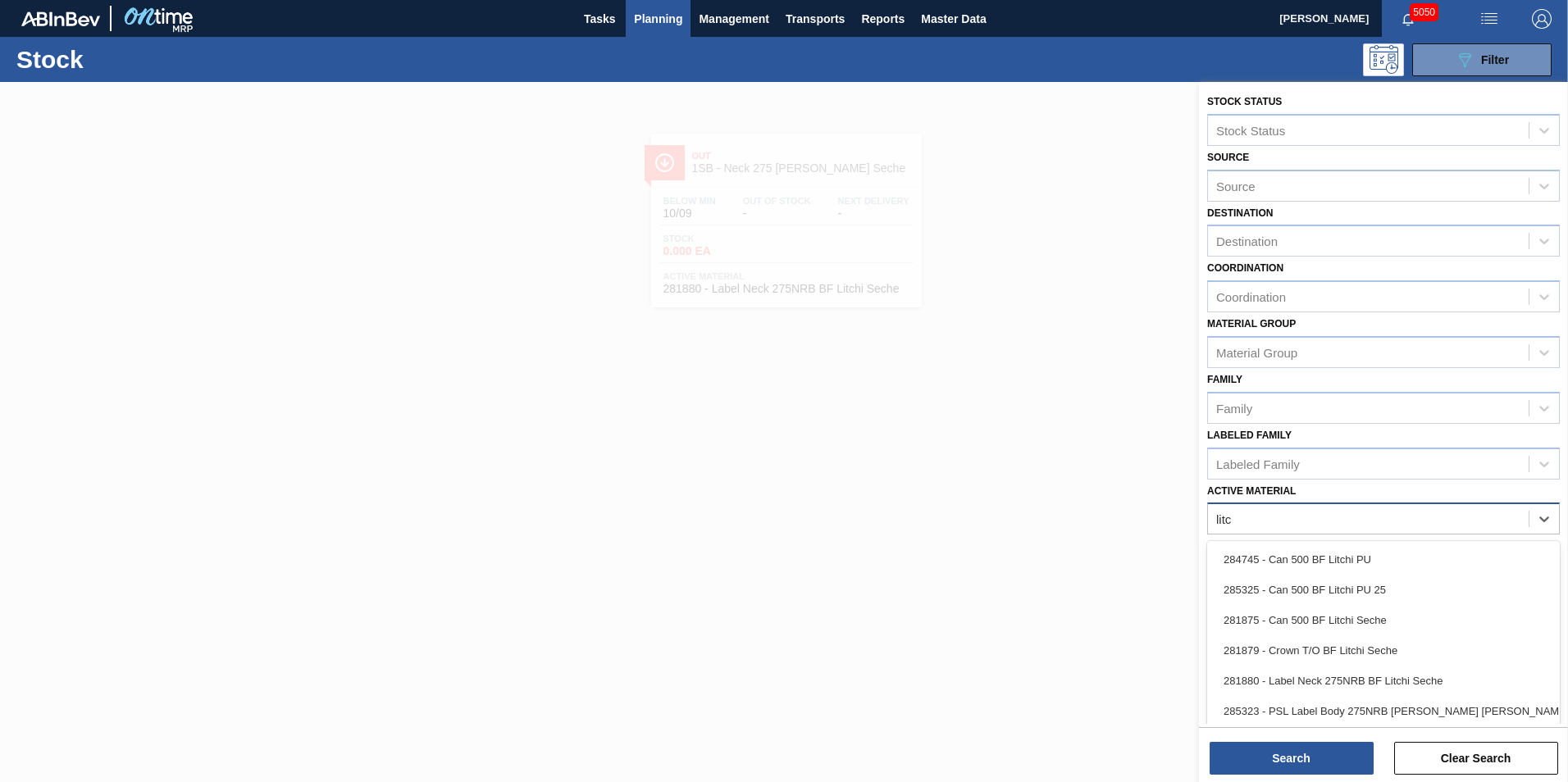
type Material "litch"
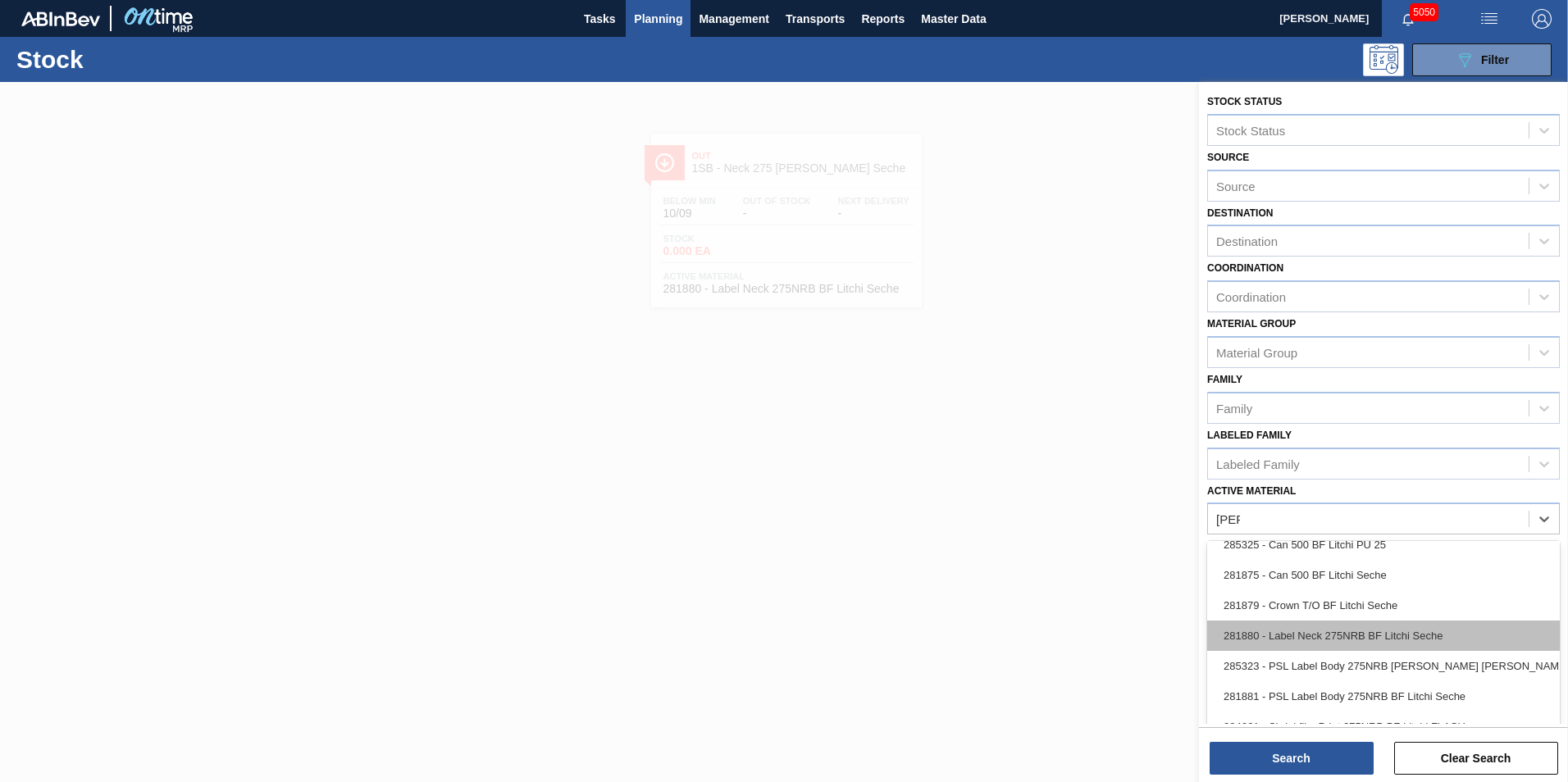
scroll to position [82, 0]
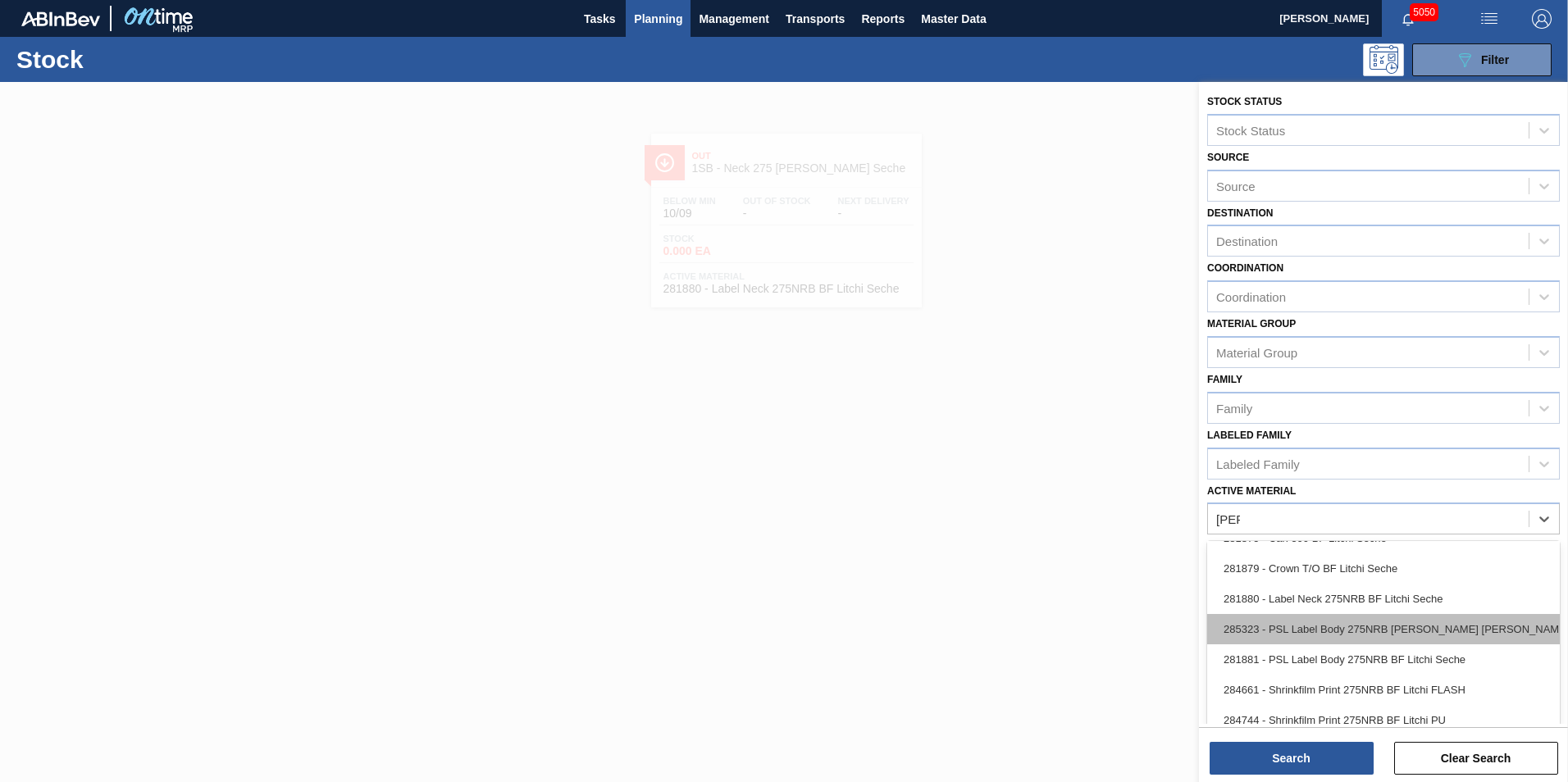
click at [1382, 623] on div "285323 - PSL Label Body 275NRB [PERSON_NAME] [PERSON_NAME] PU25" at bounding box center [1383, 629] width 353 height 31
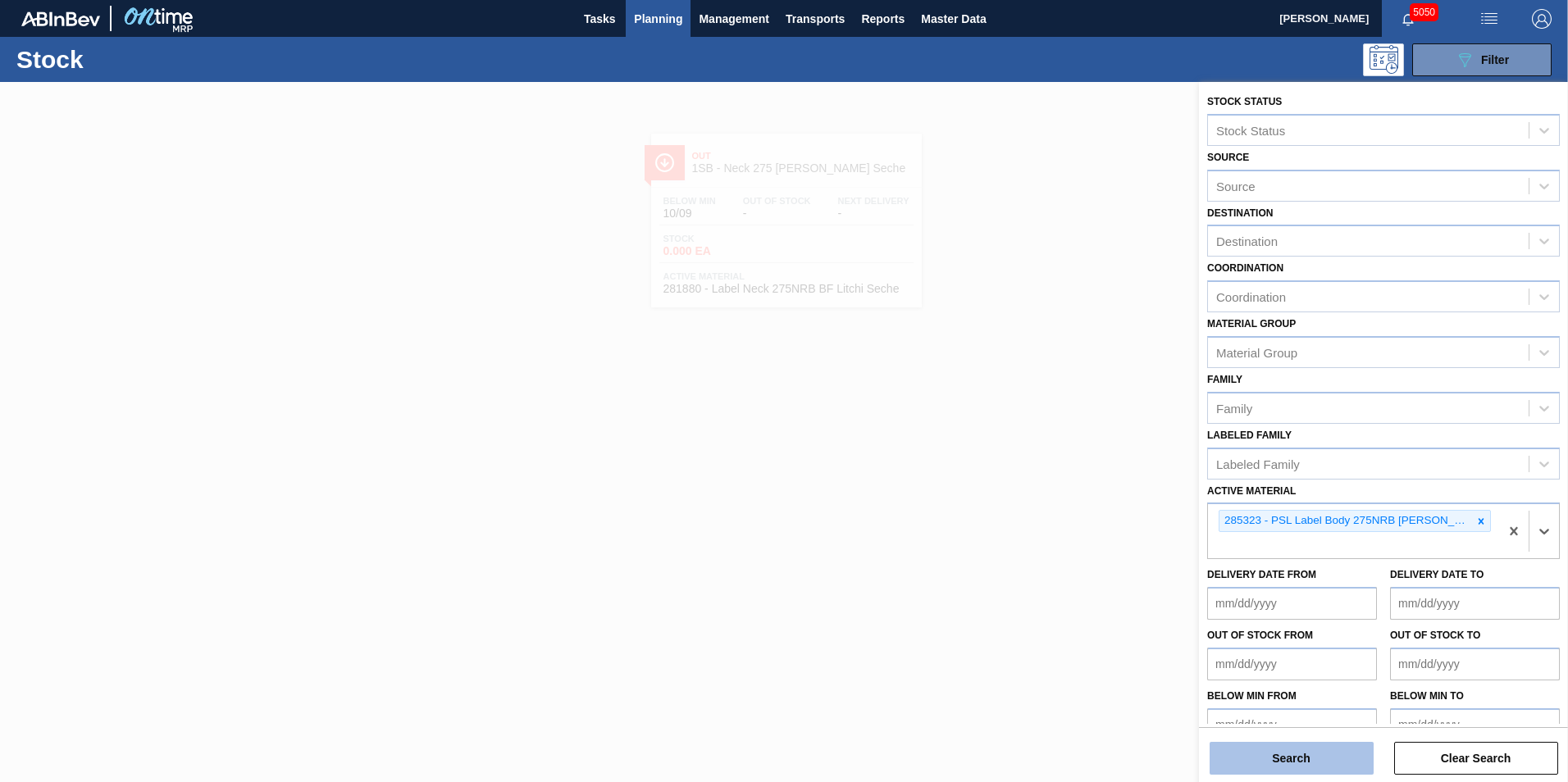
click at [1339, 761] on button "Search" at bounding box center [1292, 758] width 164 height 32
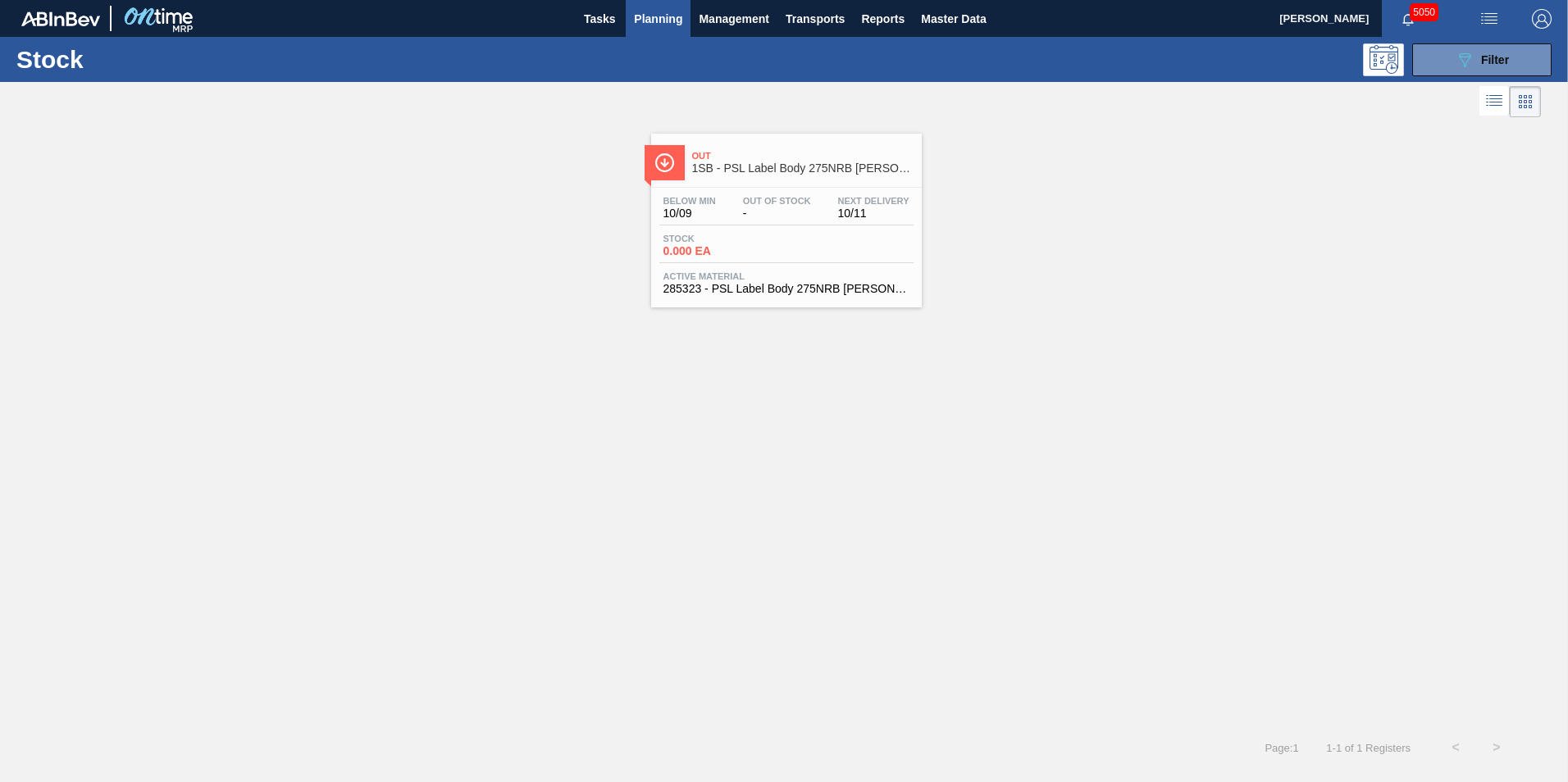
click at [790, 234] on div "Stock 0.000 EA" at bounding box center [787, 248] width 255 height 30
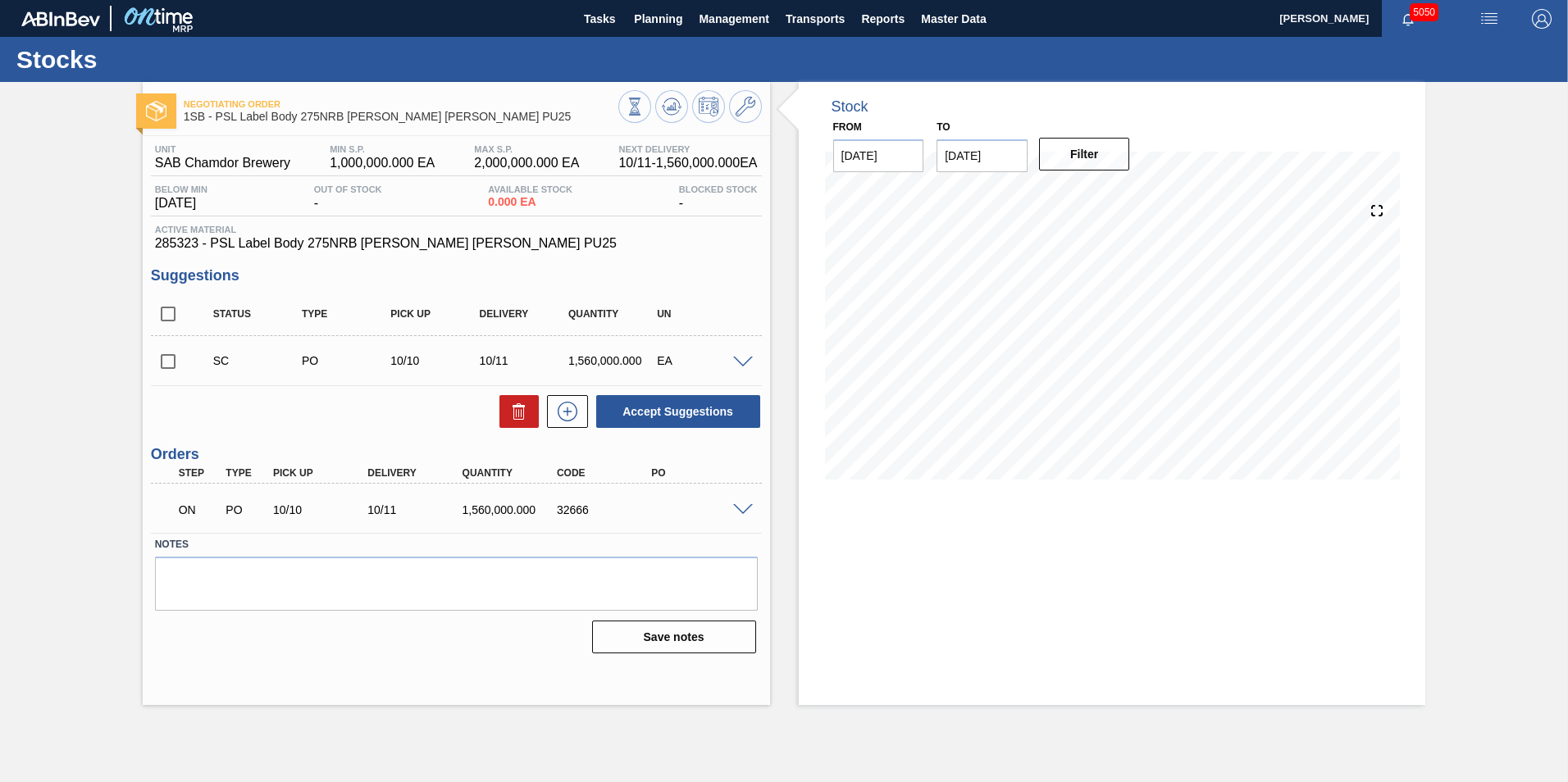
click at [742, 507] on span at bounding box center [743, 510] width 19 height 12
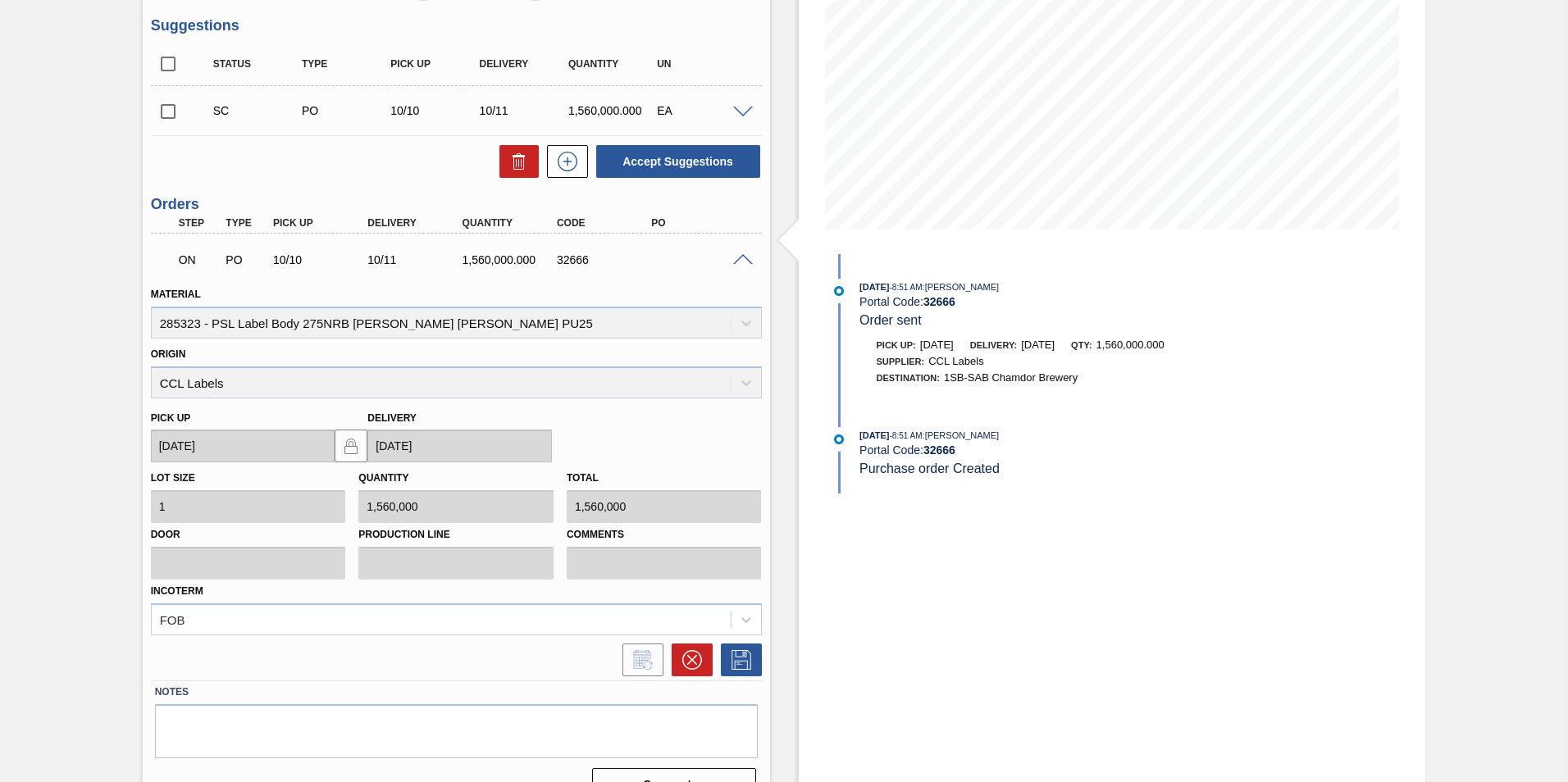
scroll to position [283, 0]
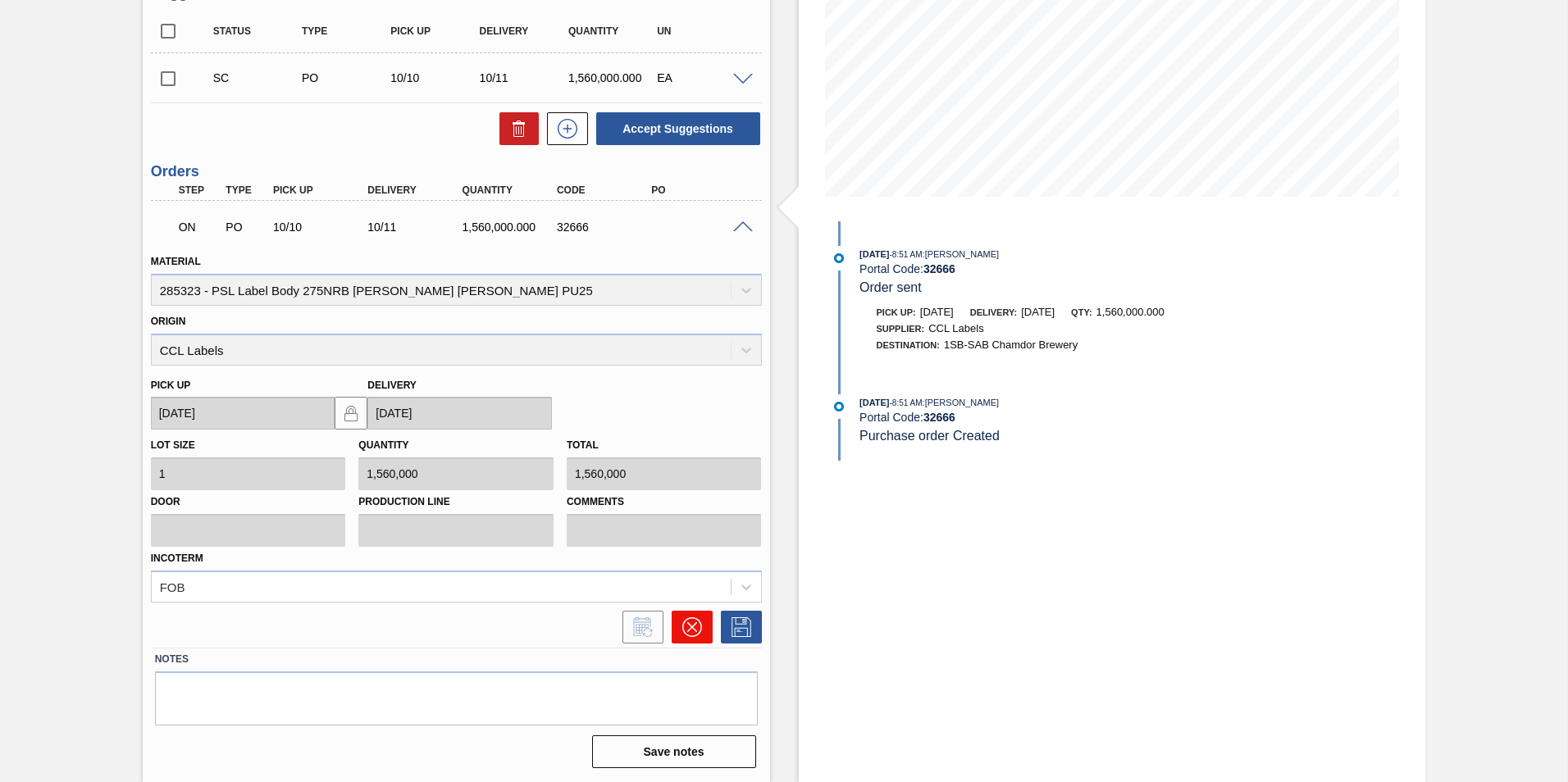
click at [684, 625] on icon at bounding box center [692, 627] width 19 height 19
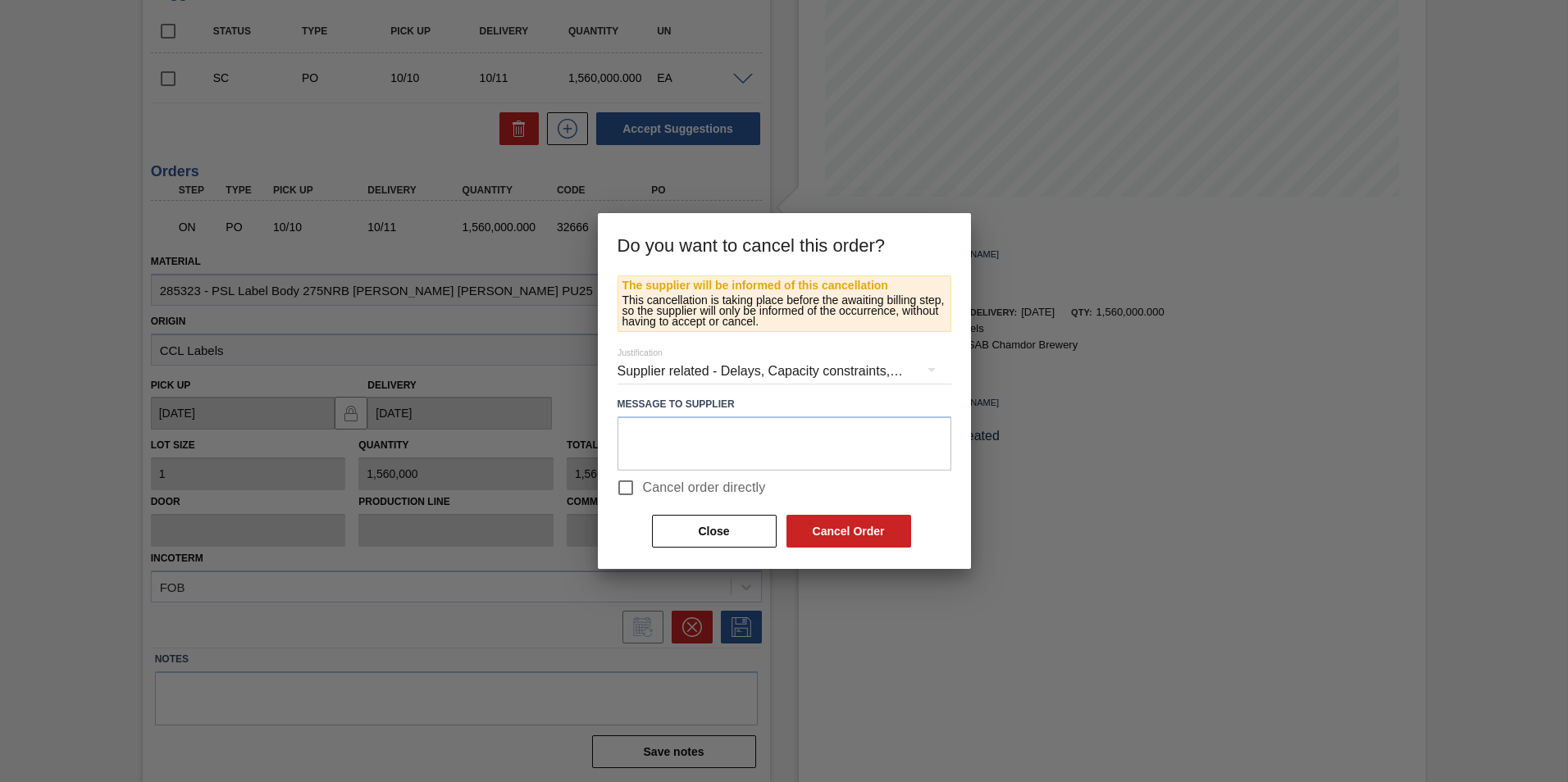
click at [678, 487] on span "Cancel order directly" at bounding box center [704, 487] width 123 height 19
click at [643, 487] on input "Cancel order directly" at bounding box center [626, 487] width 34 height 34
checkbox input "true"
click at [863, 530] on button "Cancel Order" at bounding box center [849, 531] width 124 height 32
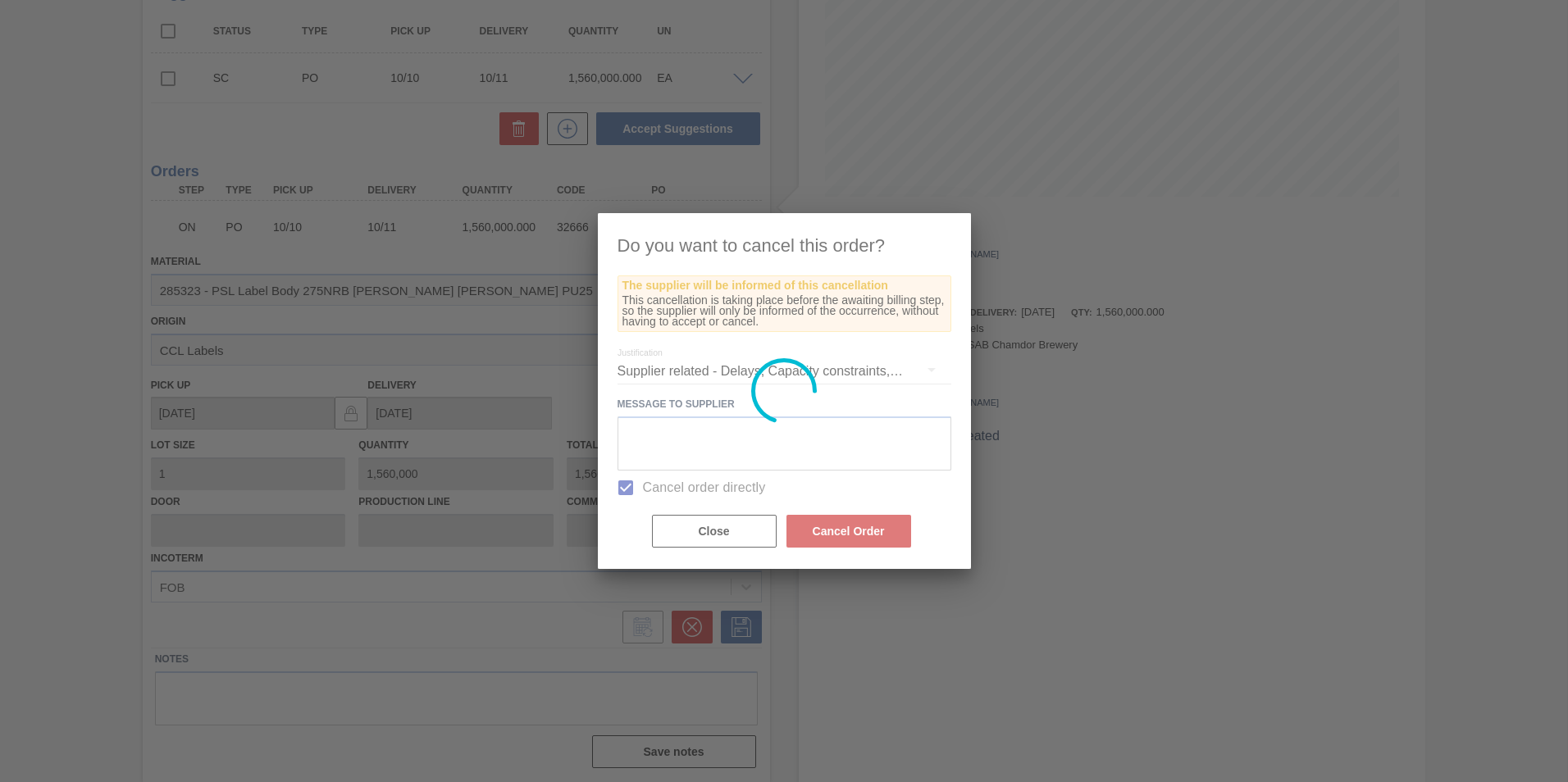
scroll to position [0, 0]
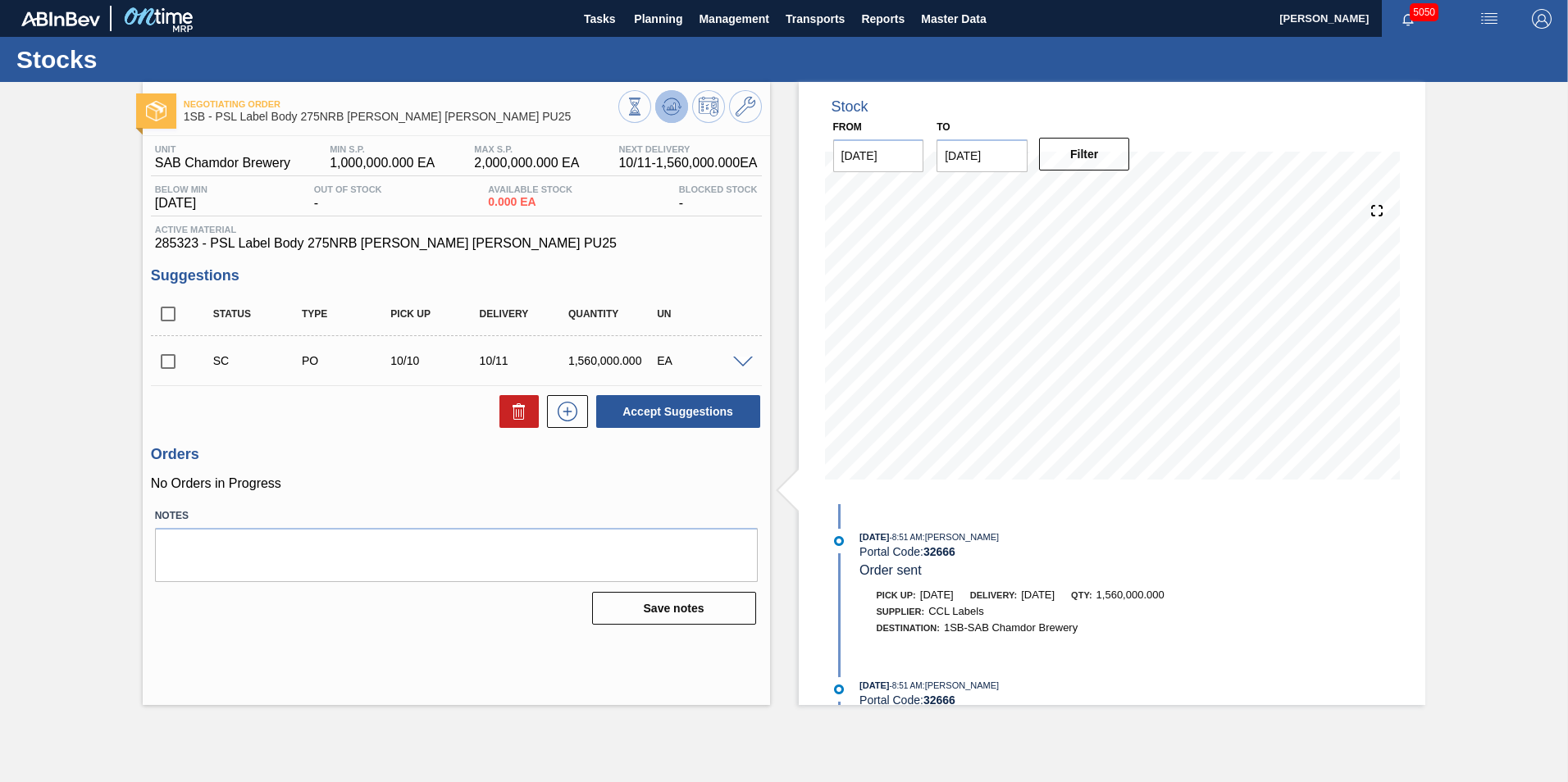
click at [667, 109] on icon at bounding box center [671, 107] width 19 height 19
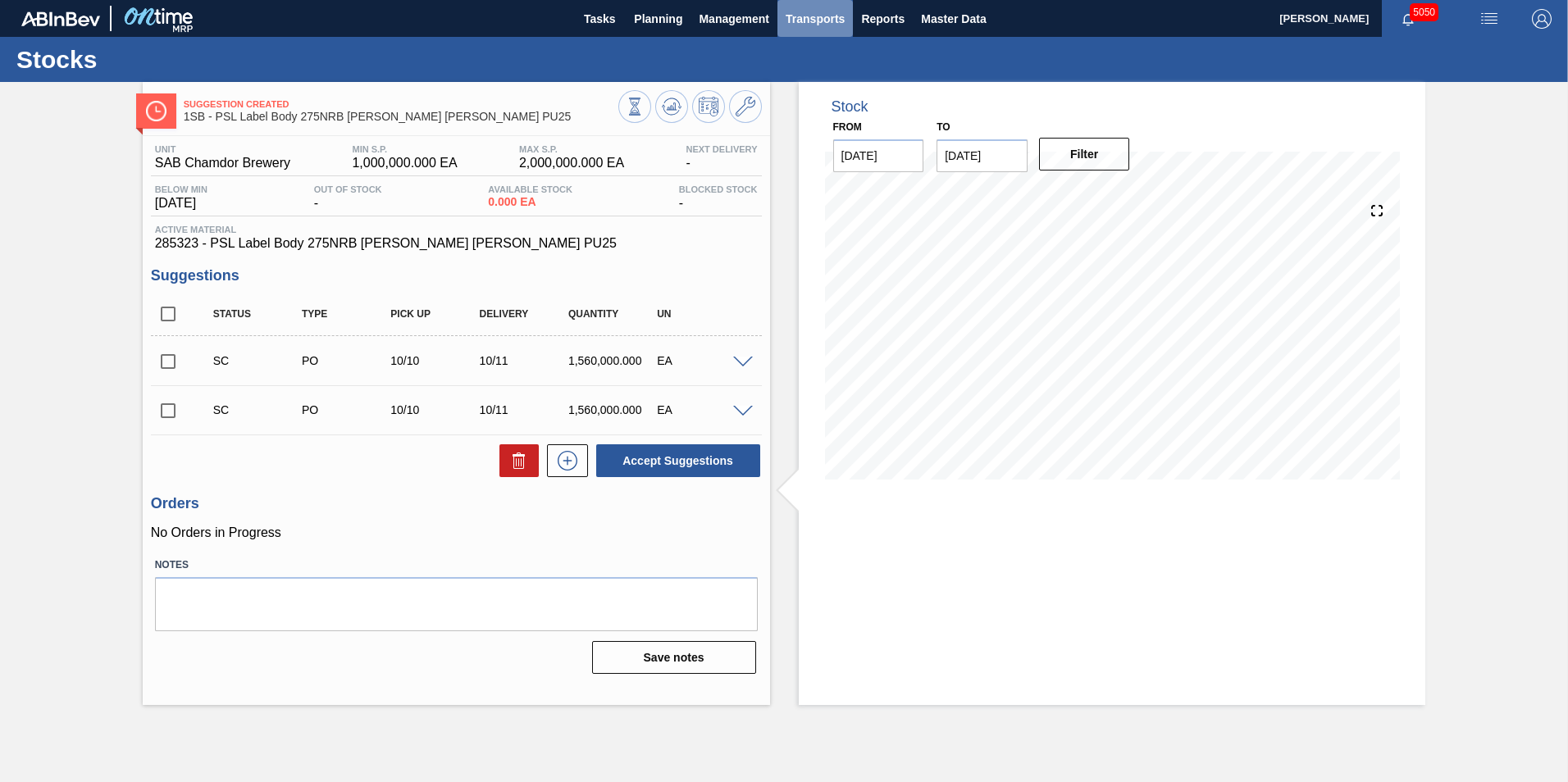
click at [835, 17] on span "Transports" at bounding box center [815, 18] width 59 height 19
drag, startPoint x: 796, startPoint y: 53, endPoint x: 816, endPoint y: 65, distance: 23.3
click at [797, 53] on li "Load Composition" at bounding box center [815, 56] width 114 height 26
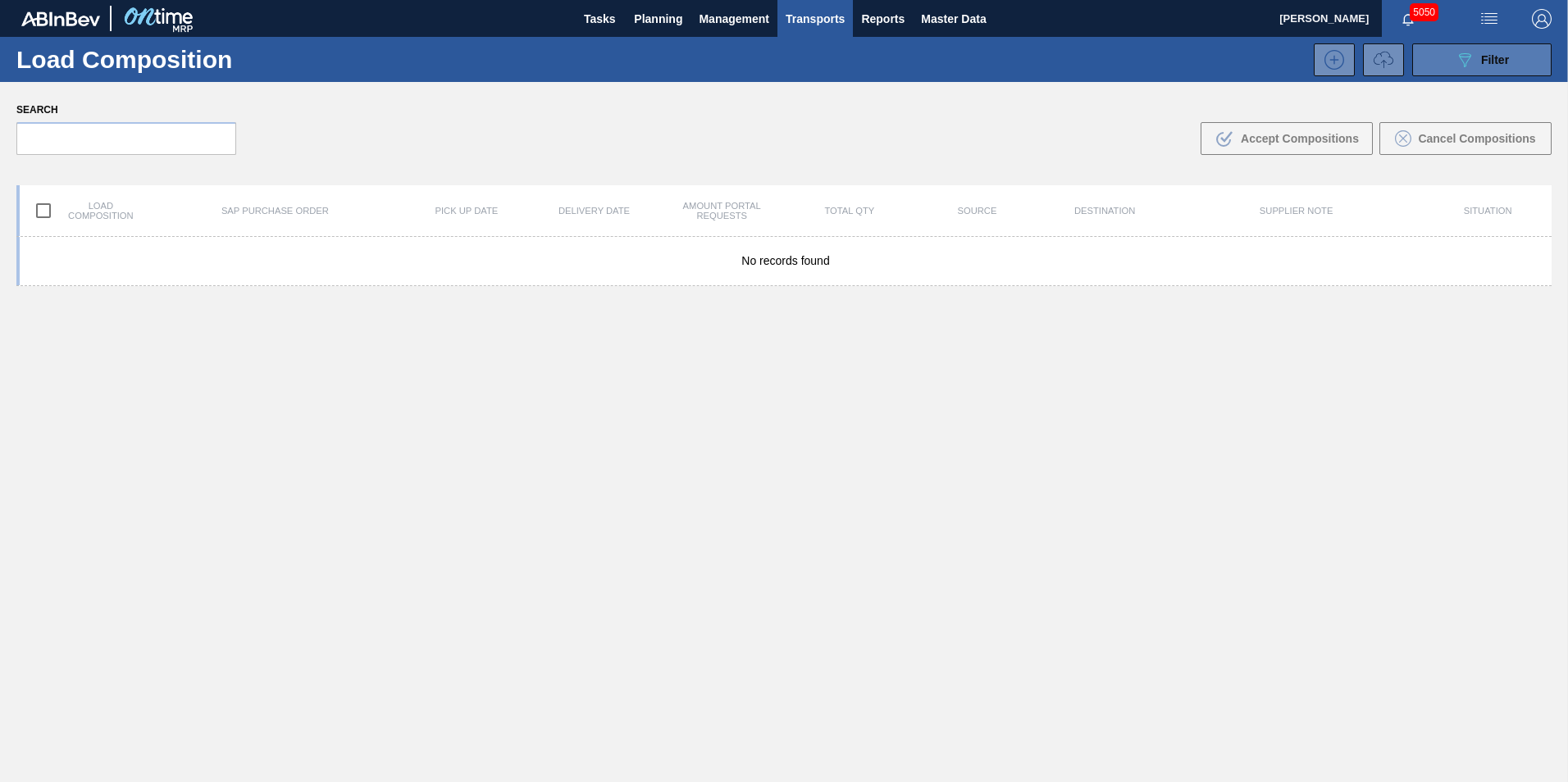
click at [1509, 53] on button "089F7B8B-B2A5-4AFE-B5C0-19BA573D28AC Filter" at bounding box center [1481, 59] width 139 height 32
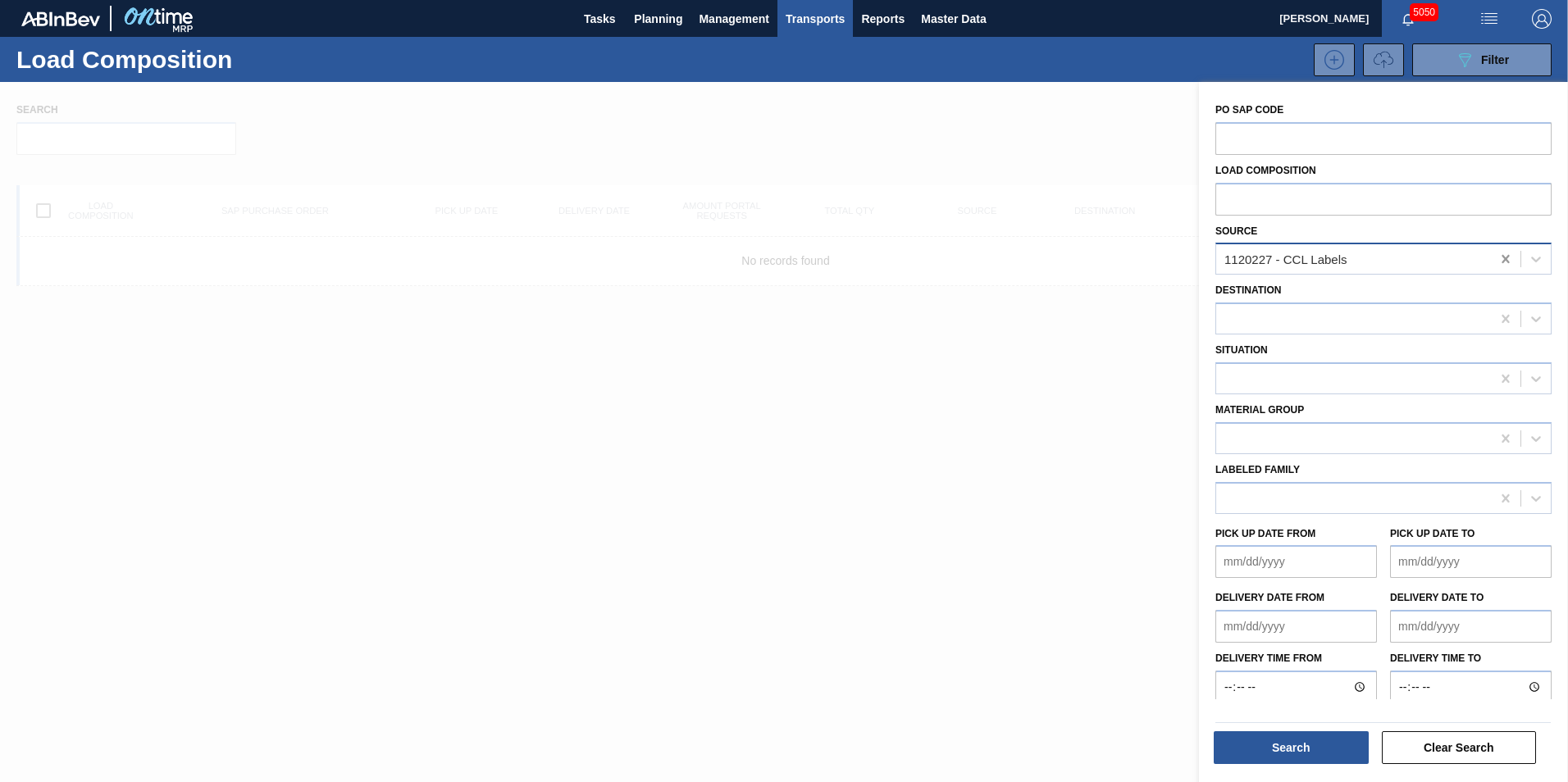
click at [1506, 257] on icon at bounding box center [1505, 259] width 7 height 8
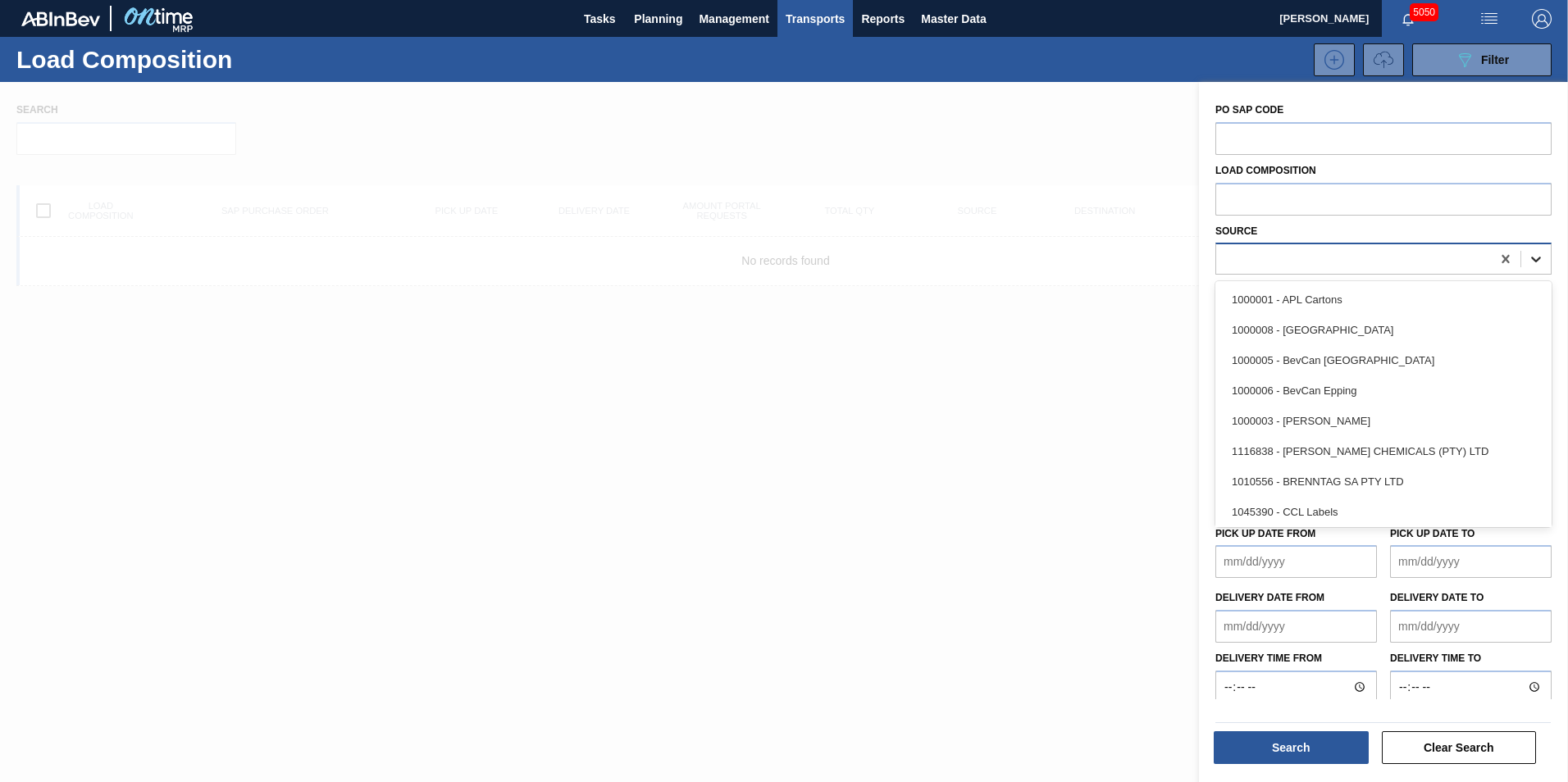
click at [1529, 262] on icon at bounding box center [1536, 259] width 17 height 17
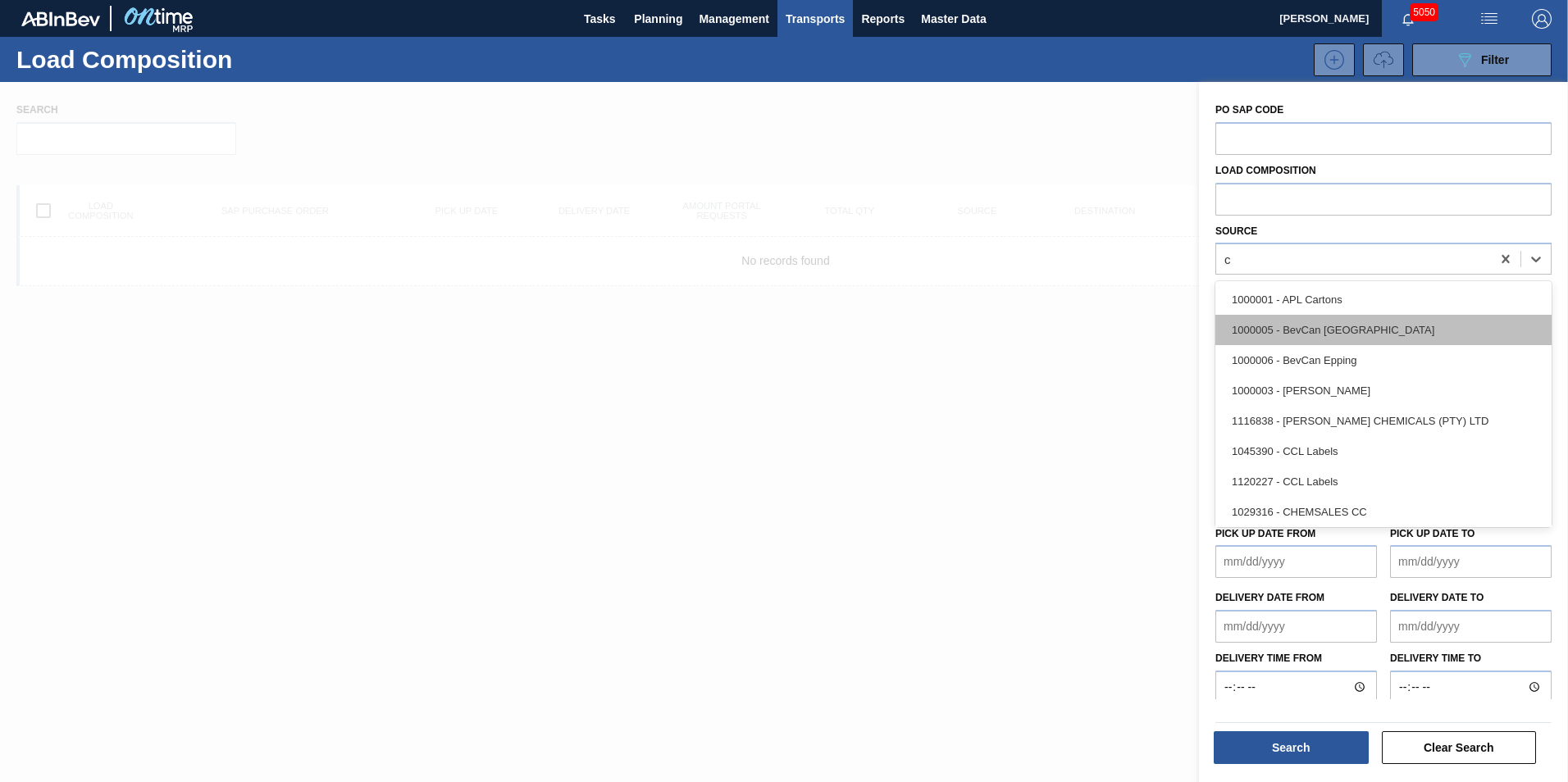
type input "cc"
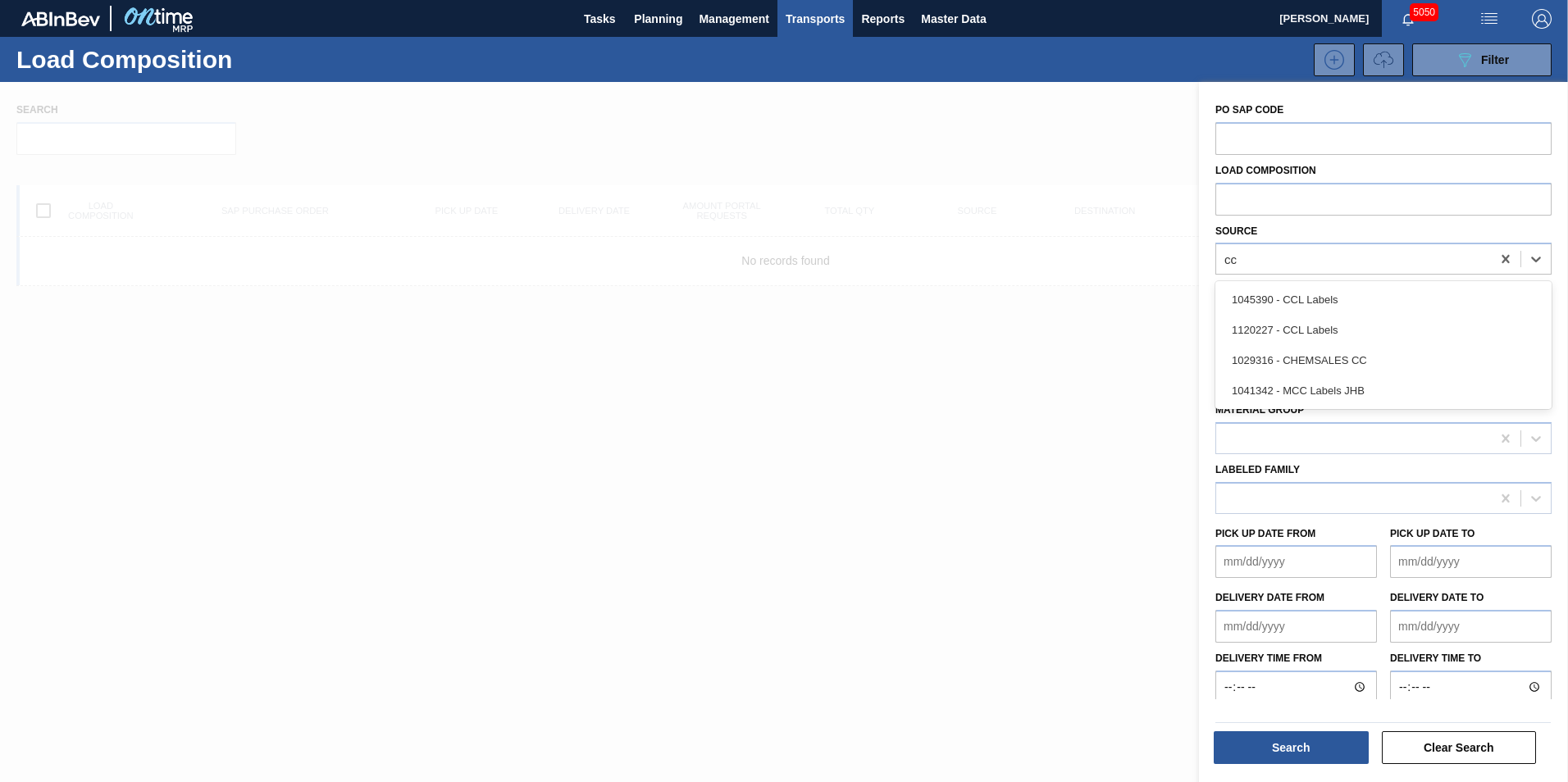
click at [1354, 321] on div "1120227 - CCL Labels" at bounding box center [1383, 330] width 336 height 31
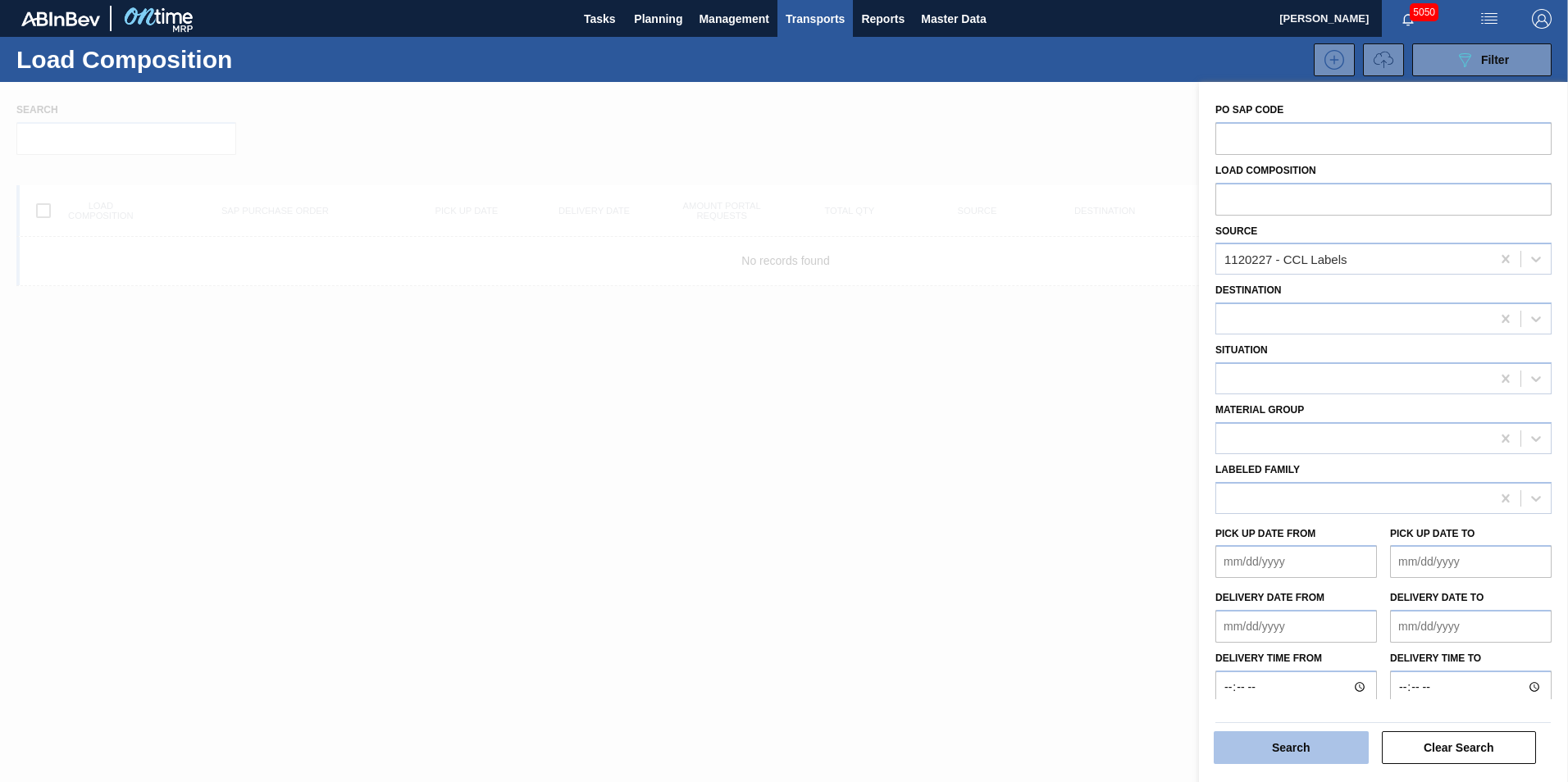
click at [1332, 743] on button "Search" at bounding box center [1291, 747] width 155 height 32
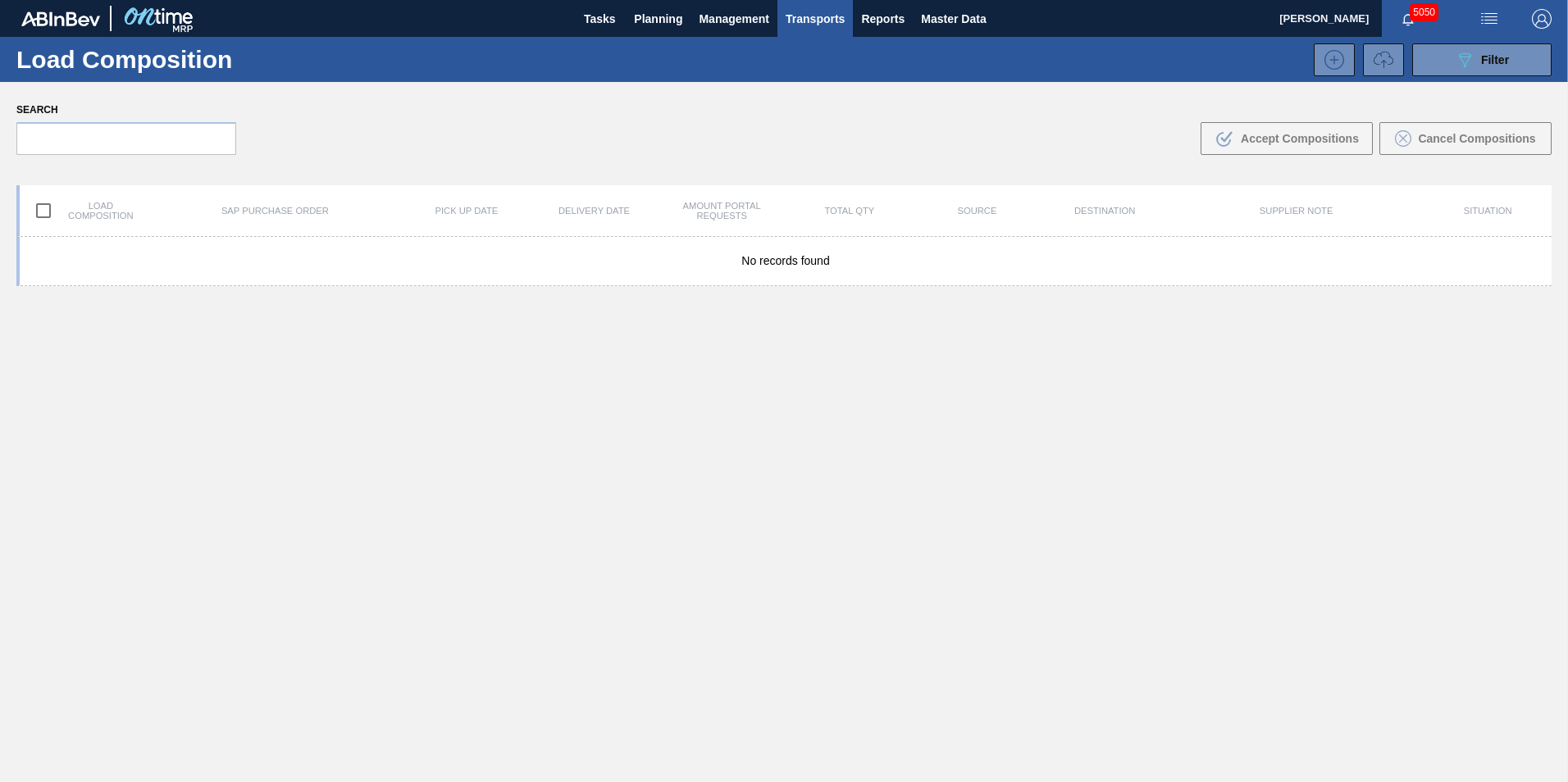
click at [814, 19] on span "Transports" at bounding box center [815, 18] width 59 height 19
click at [1463, 55] on div at bounding box center [784, 391] width 1568 height 782
click at [1519, 60] on button "089F7B8B-B2A5-4AFE-B5C0-19BA573D28AC Filter" at bounding box center [1481, 59] width 139 height 32
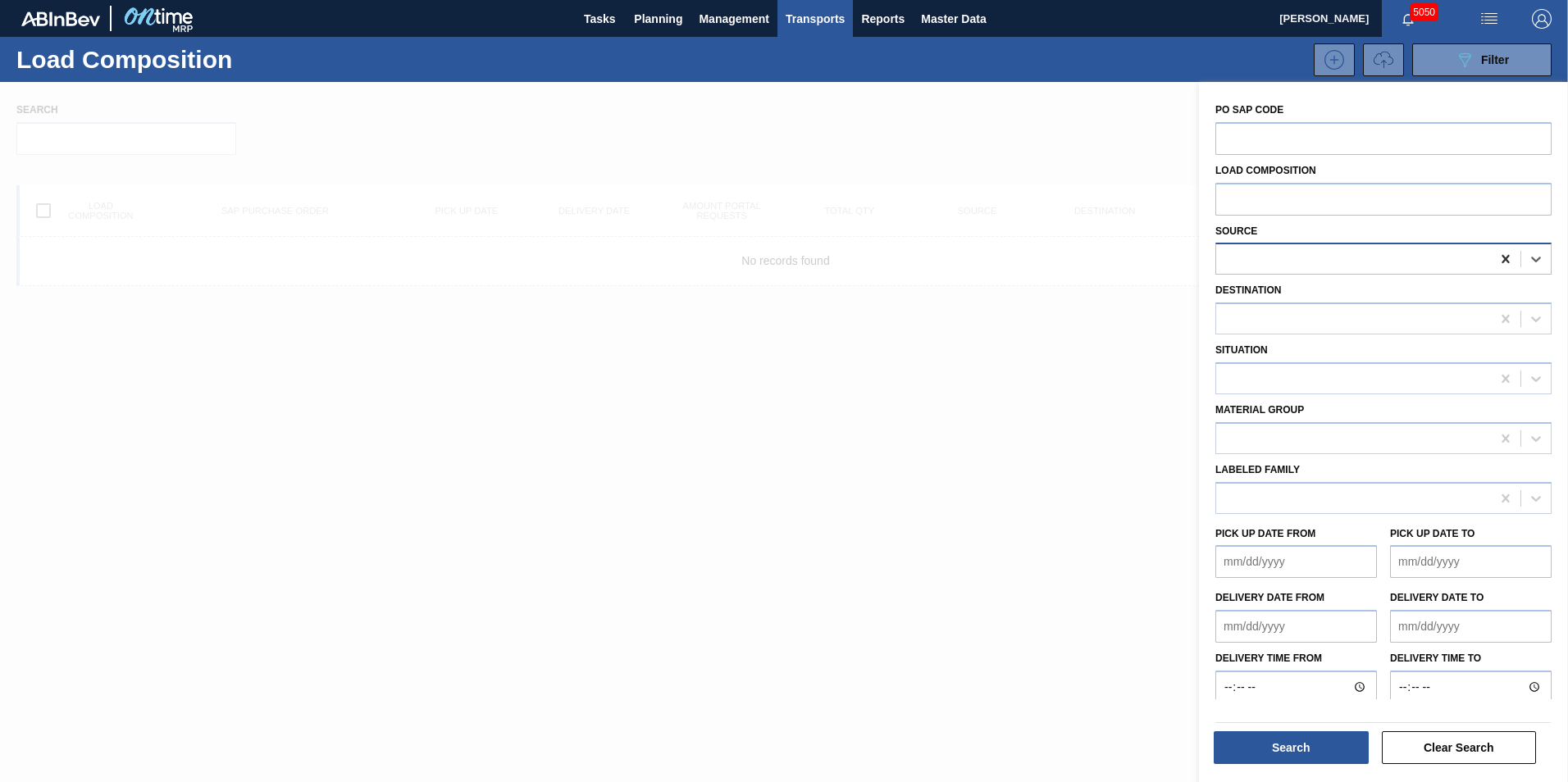
click at [1504, 258] on icon at bounding box center [1505, 259] width 7 height 8
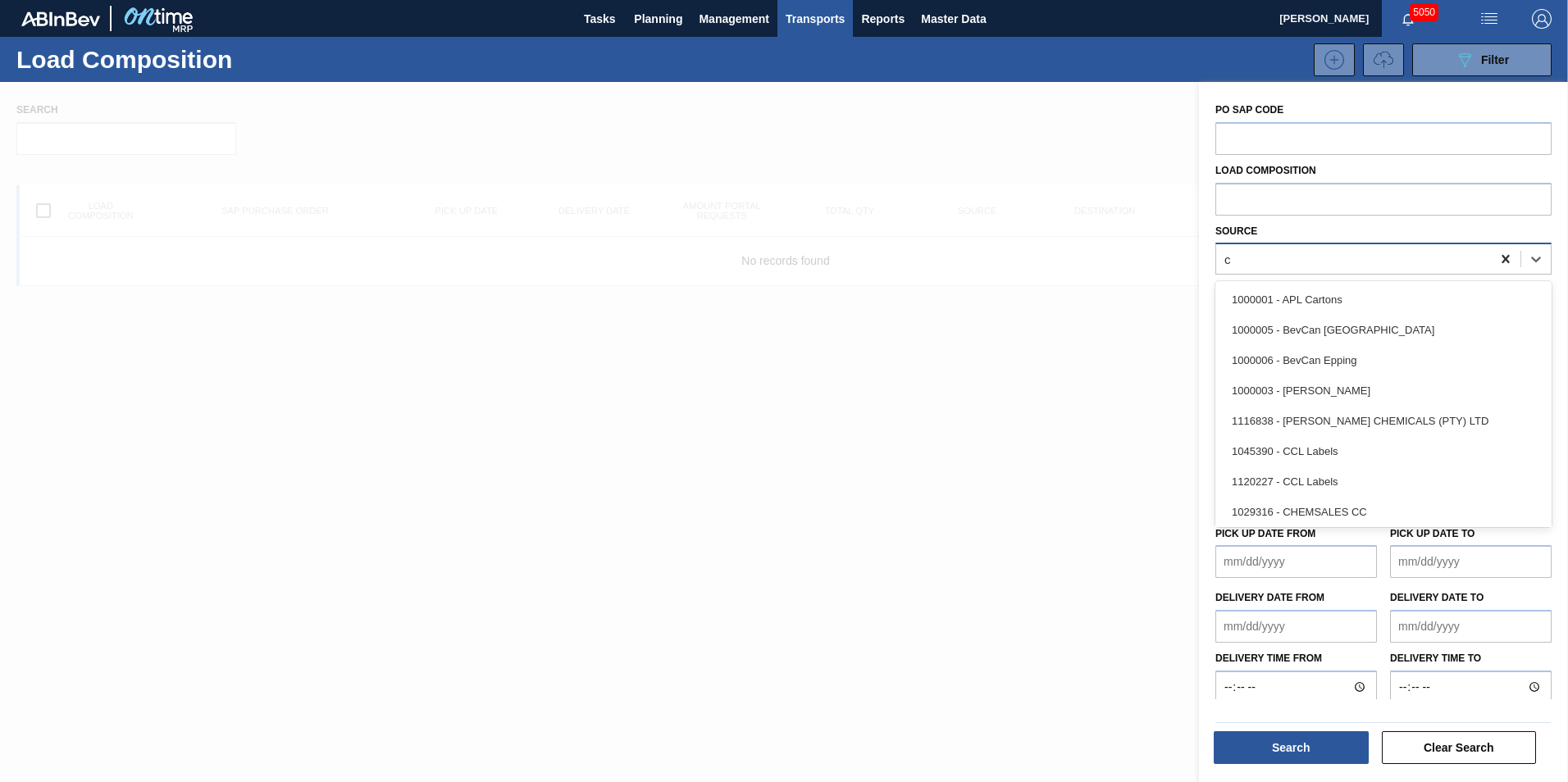
type input "cc"
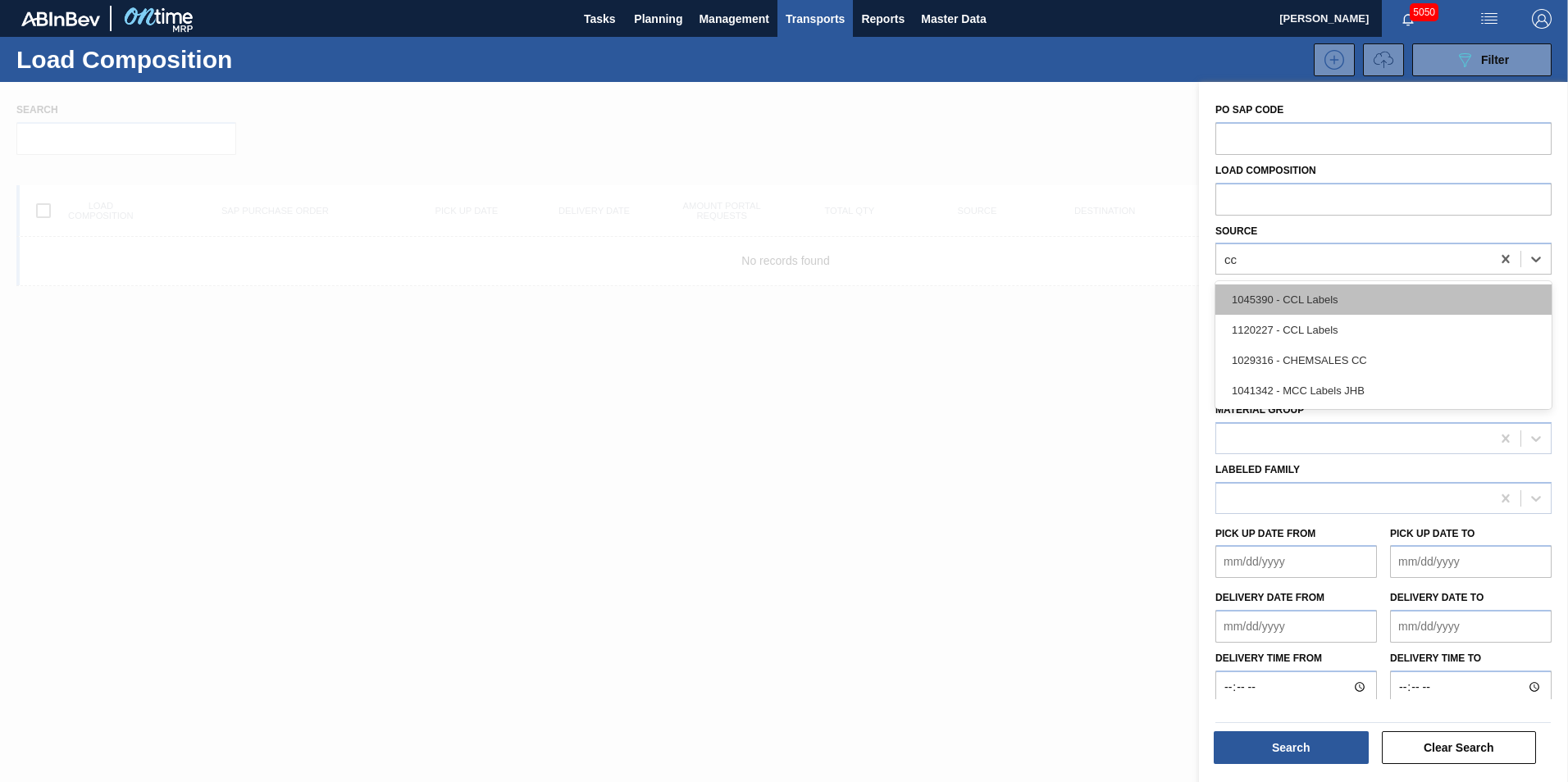
click at [1385, 302] on div "1045390 - CCL Labels" at bounding box center [1383, 299] width 336 height 31
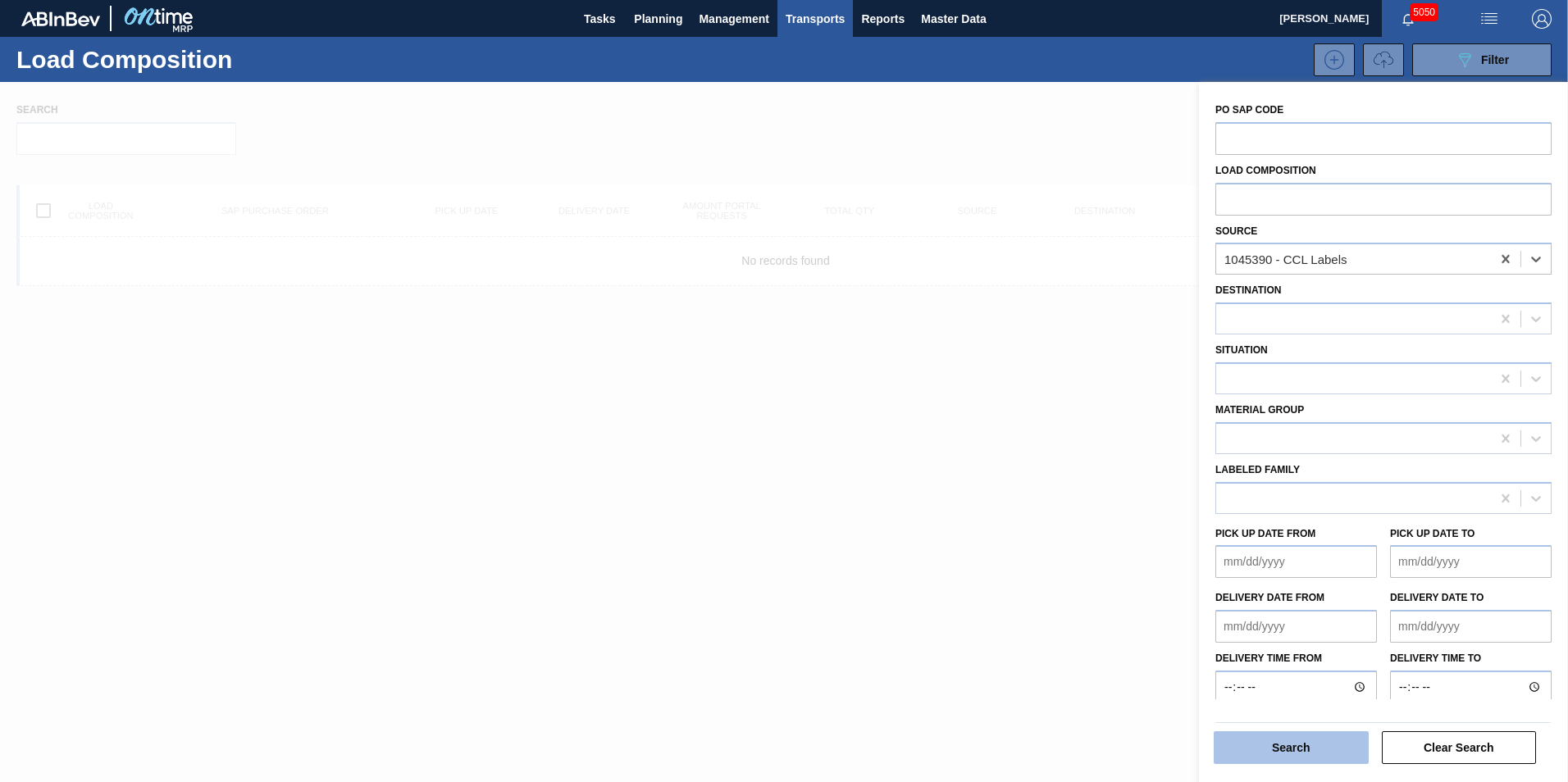
click at [1343, 741] on button "Search" at bounding box center [1291, 747] width 155 height 32
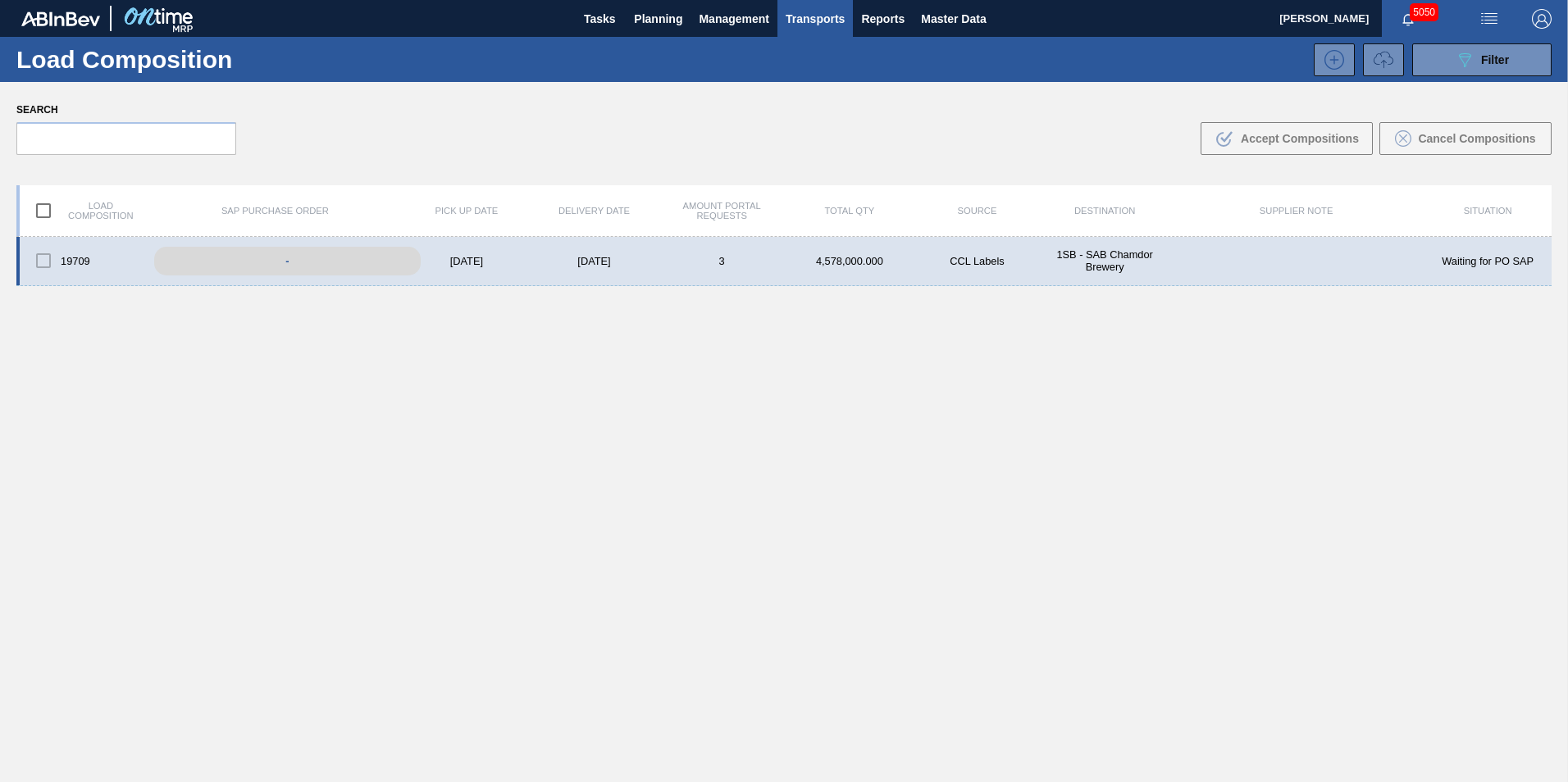
click at [373, 262] on div "-" at bounding box center [287, 261] width 267 height 29
click at [547, 263] on div "[DATE]" at bounding box center [594, 262] width 128 height 12
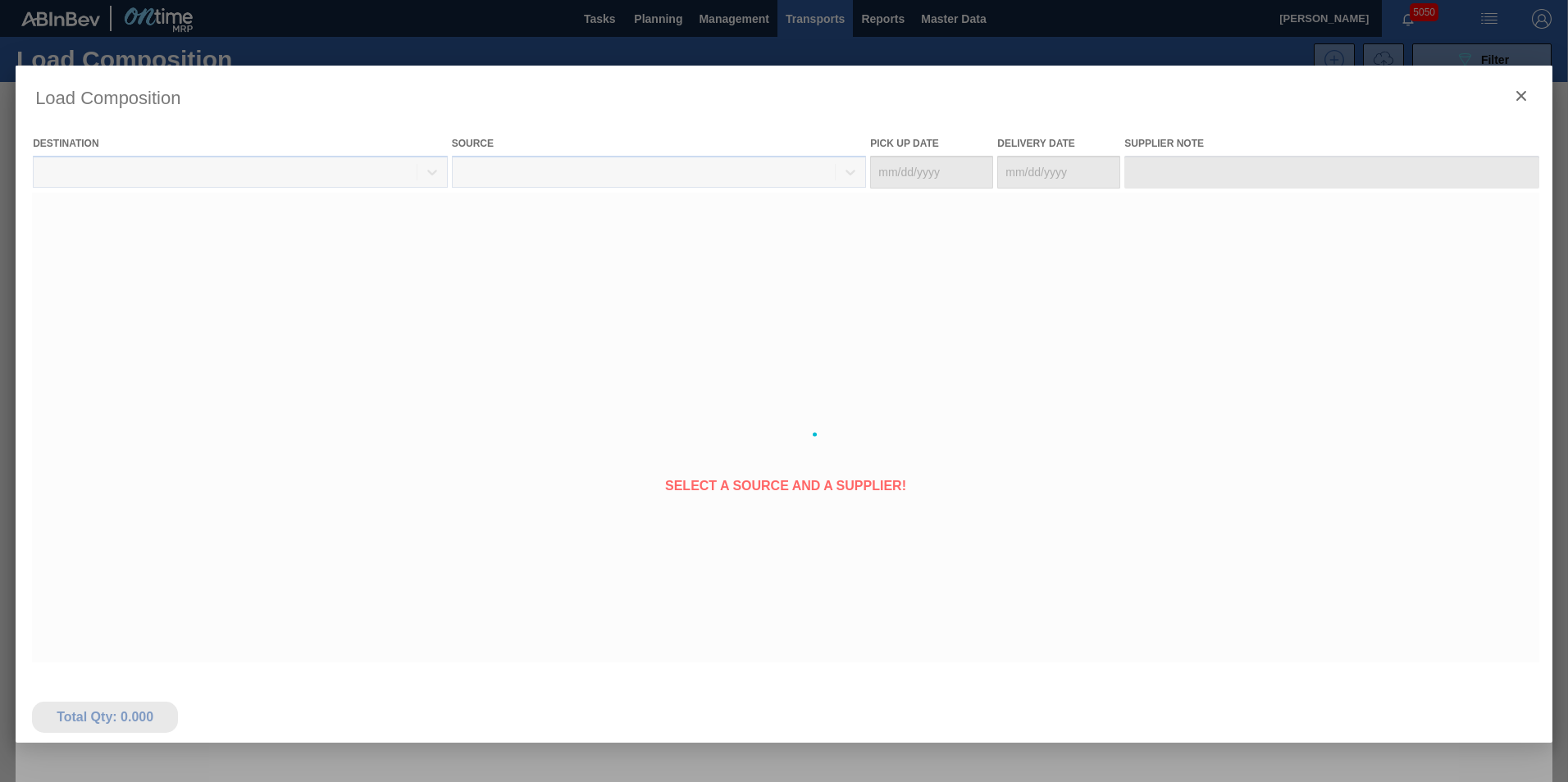
type Date "[DATE]"
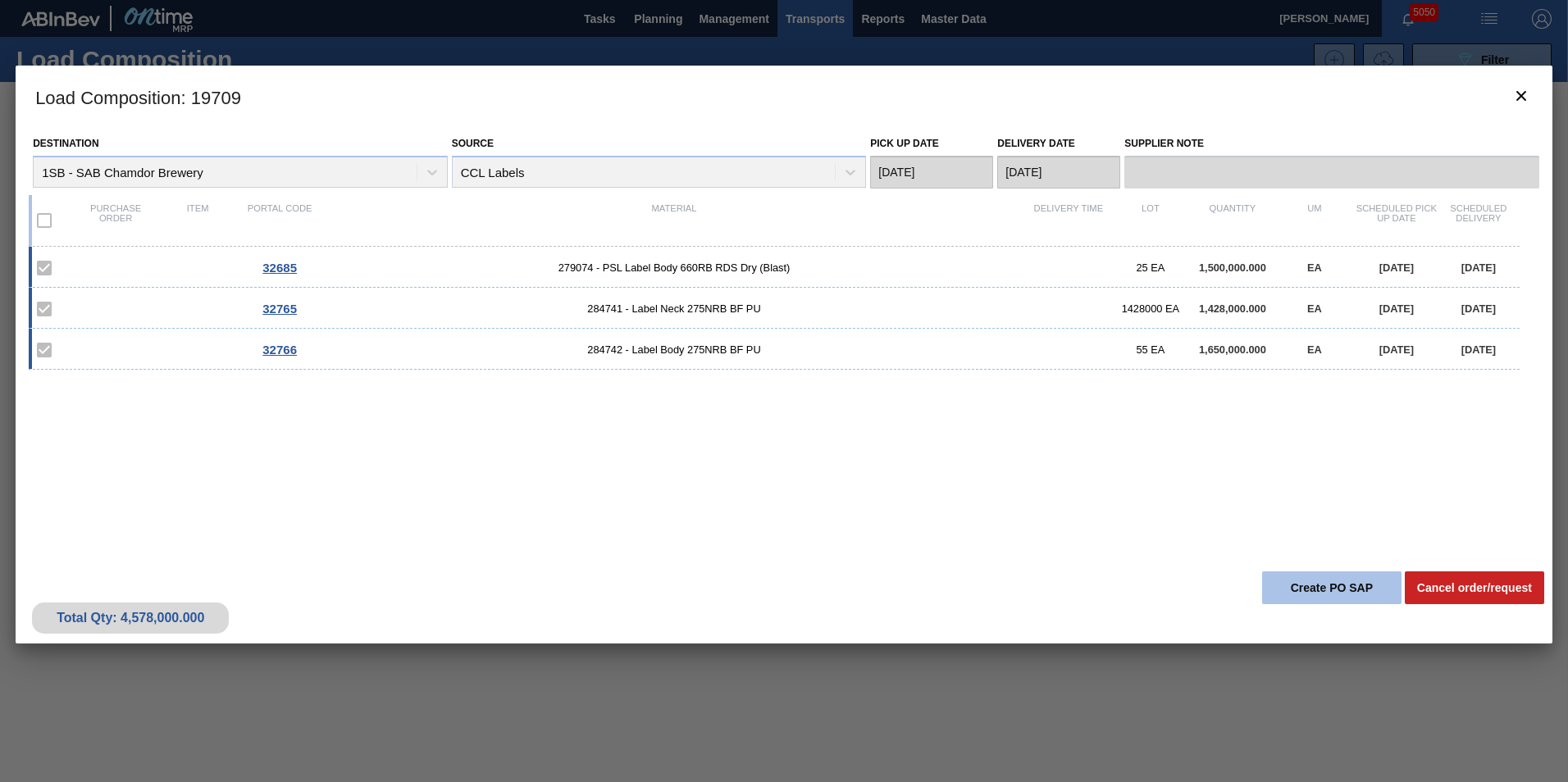
click at [1322, 595] on button "Create PO SAP" at bounding box center [1332, 587] width 139 height 32
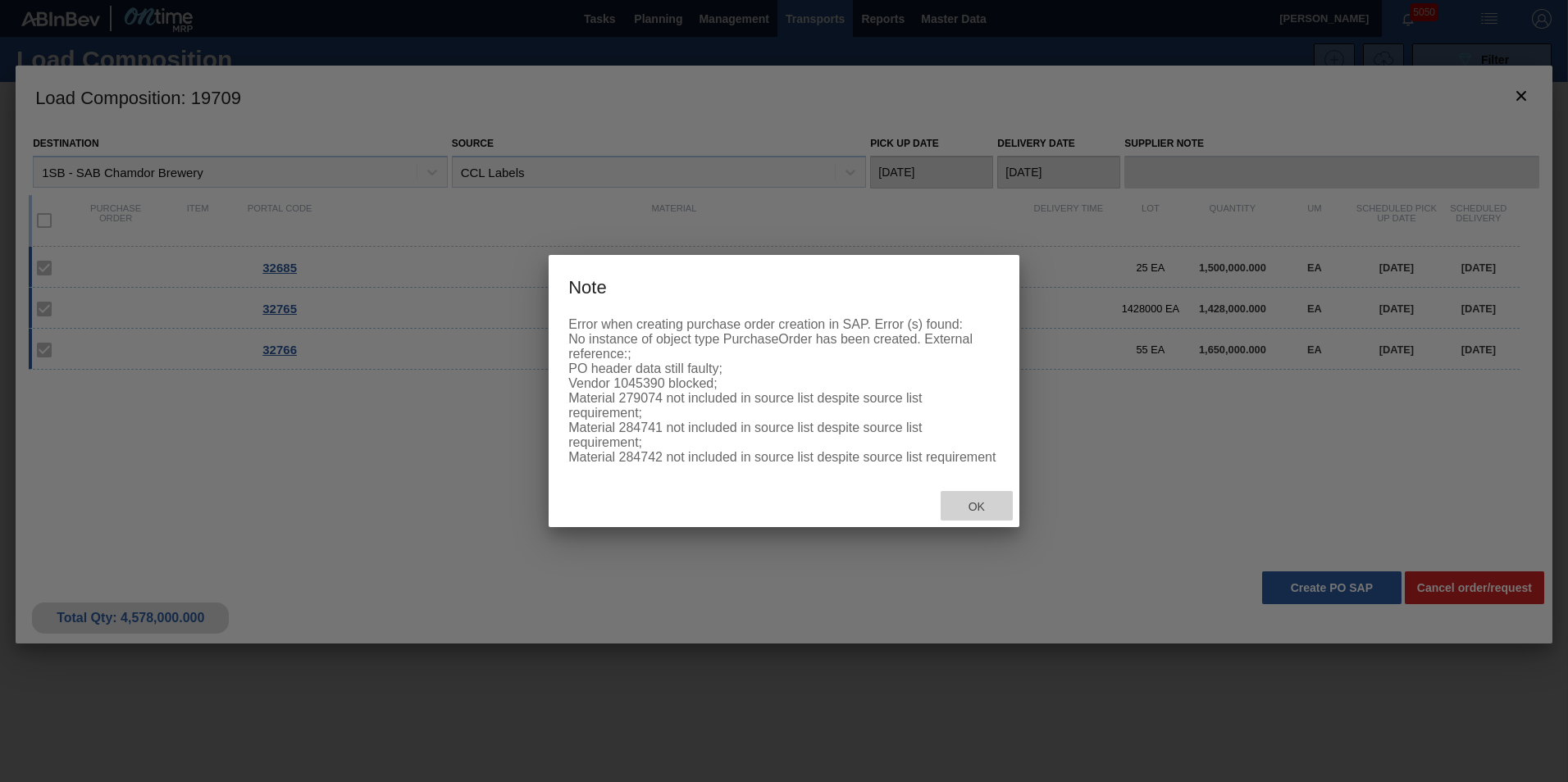
click at [981, 510] on span "Ok" at bounding box center [976, 506] width 43 height 13
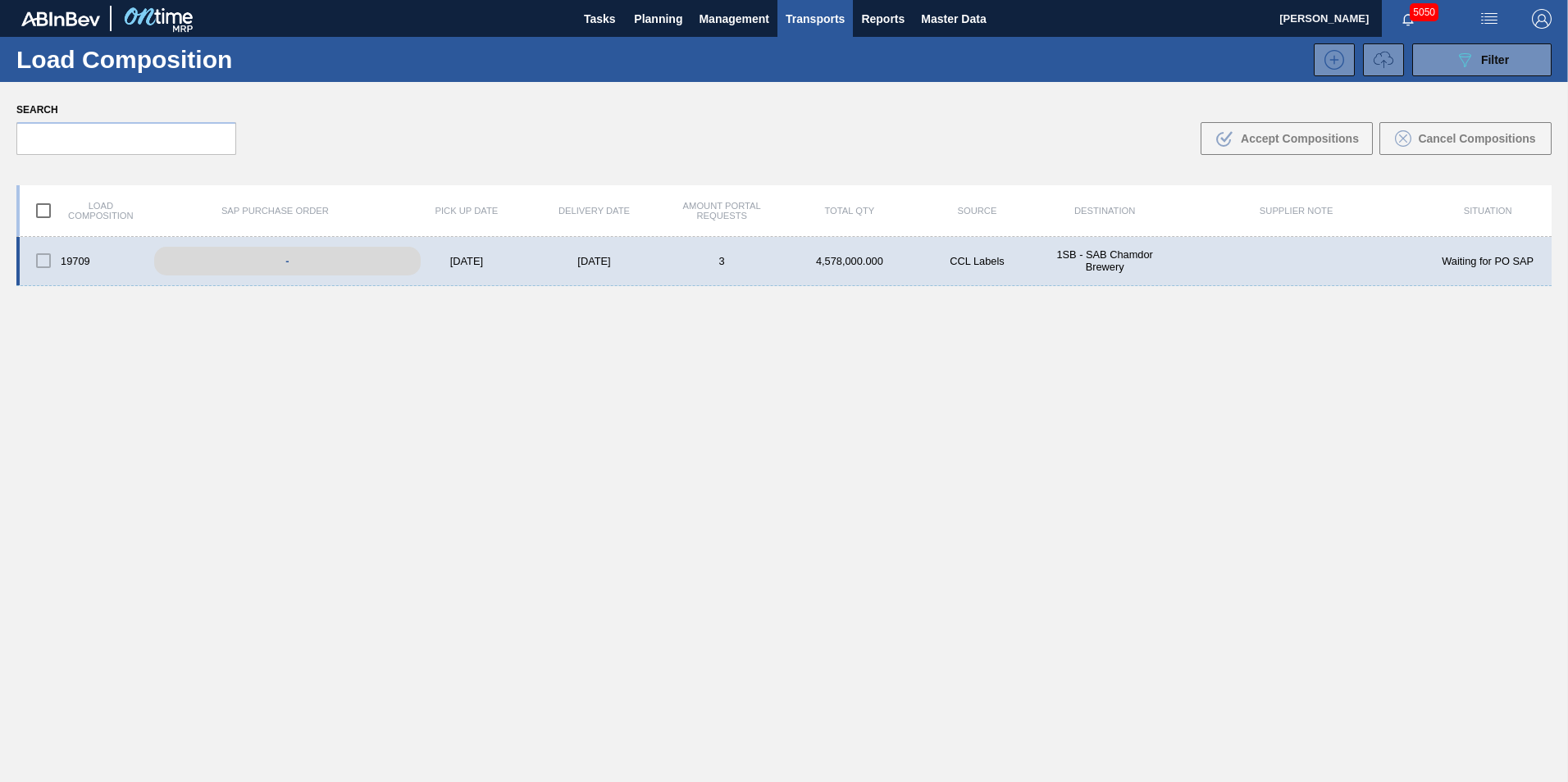
click at [347, 260] on div "-" at bounding box center [287, 261] width 267 height 29
click at [645, 260] on div "[DATE]" at bounding box center [594, 262] width 128 height 12
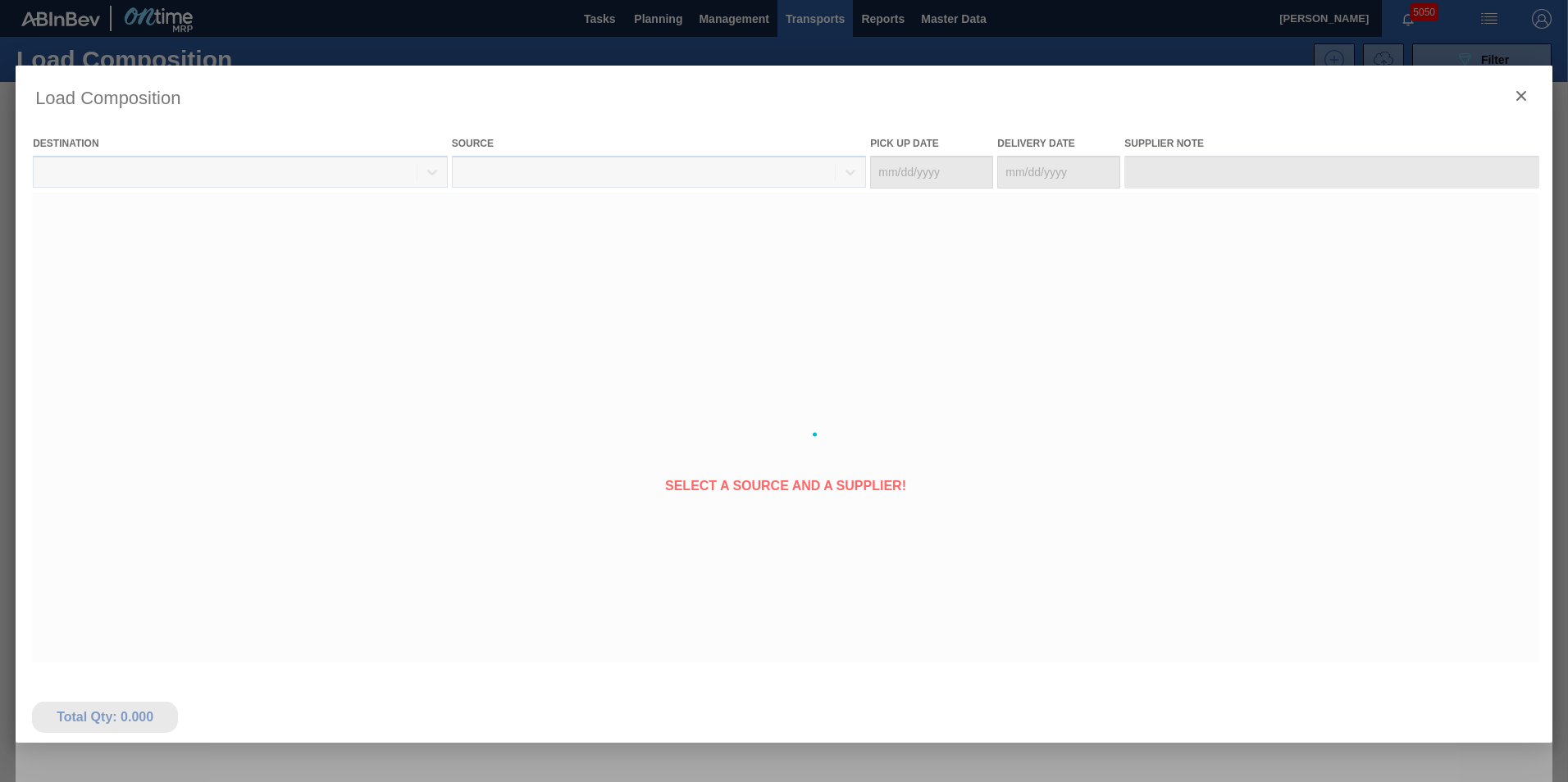
type Date "[DATE]"
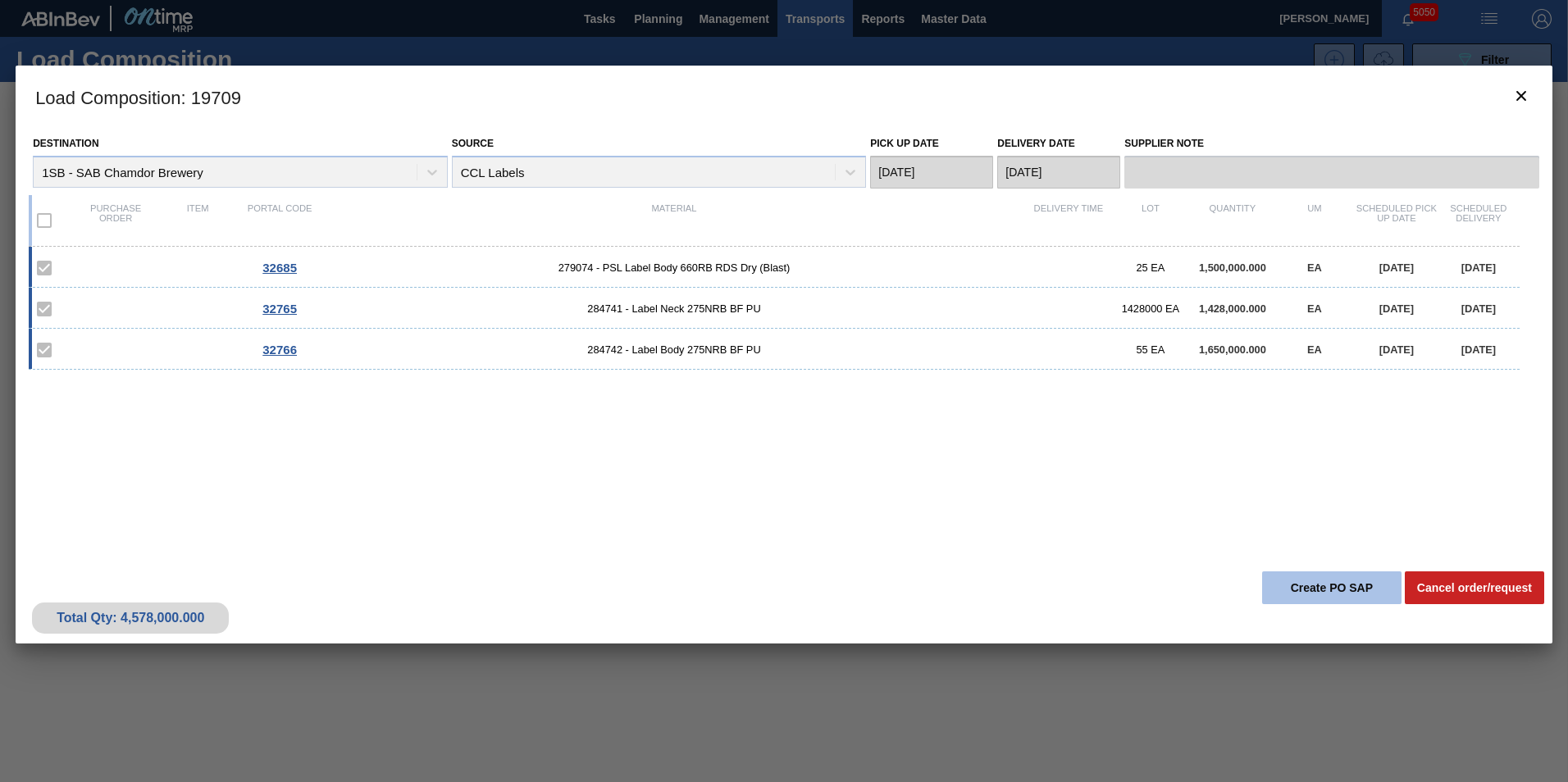
click at [1298, 588] on button "Create PO SAP" at bounding box center [1332, 587] width 139 height 32
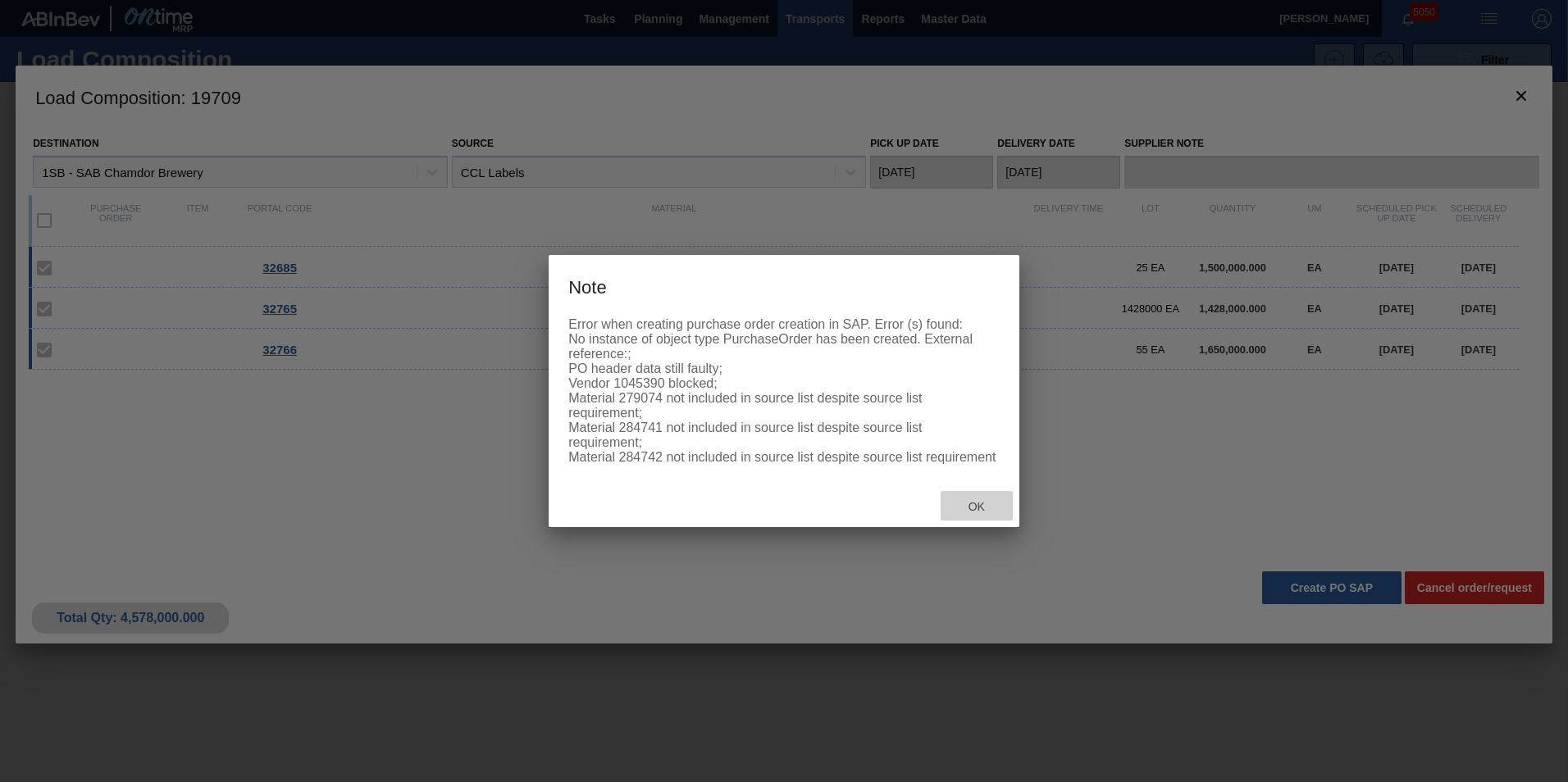
click at [980, 509] on span "Ok" at bounding box center [976, 506] width 43 height 13
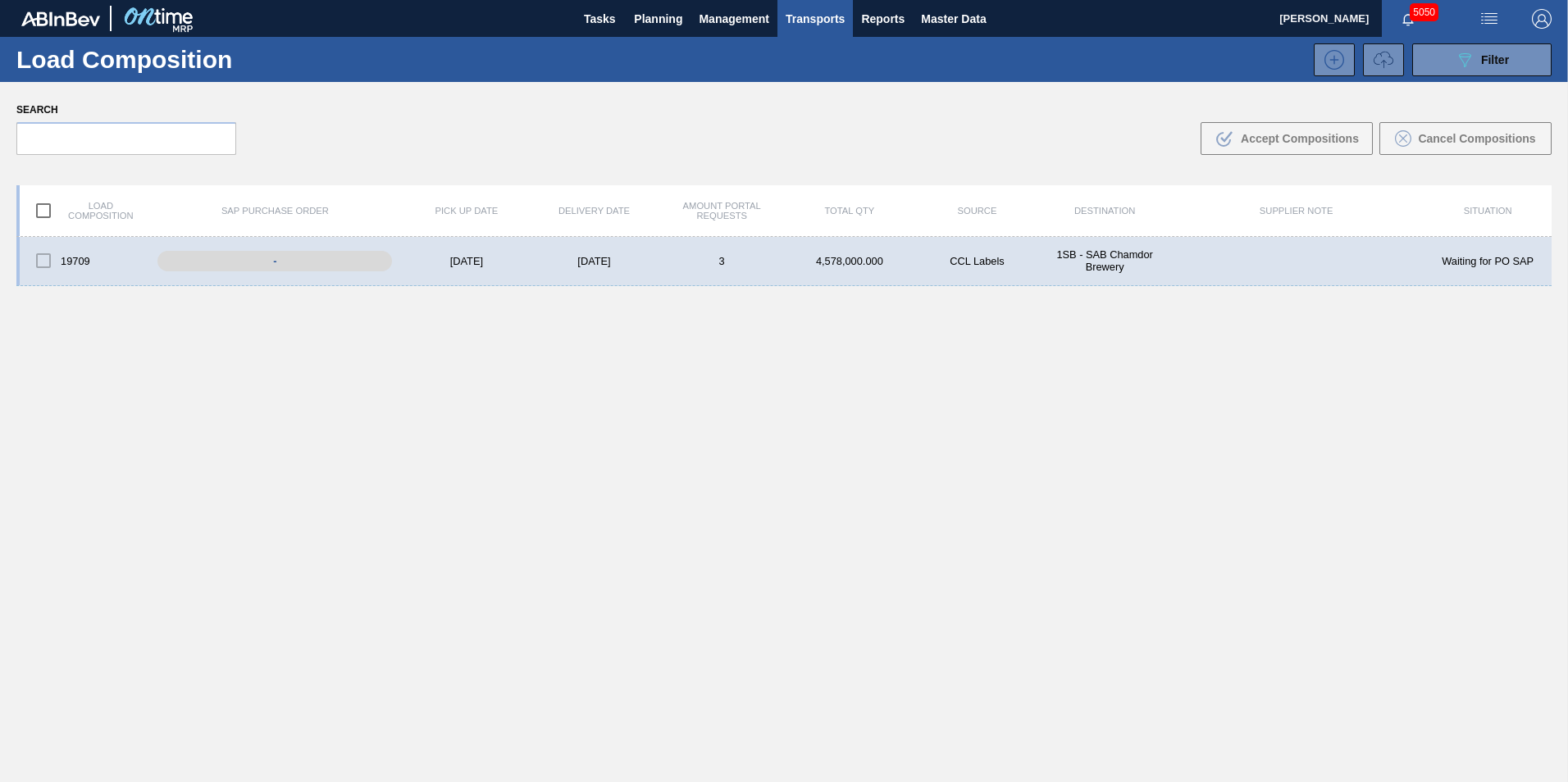
drag, startPoint x: 787, startPoint y: 504, endPoint x: 559, endPoint y: 418, distance: 243.7
click at [785, 504] on div "19709 - 10/10/2025 10/10/2025 3 4,578,000.000 CCL Labels 1SB - SAB Chamdor Brew…" at bounding box center [784, 548] width 1536 height 622
click at [350, 259] on div "-" at bounding box center [287, 261] width 267 height 29
click at [573, 271] on div "19709 - 10/10/2025 10/10/2025 3 4,578,000.000 CCL Labels 1SB - SAB Chamdor Brew…" at bounding box center [784, 262] width 1536 height 49
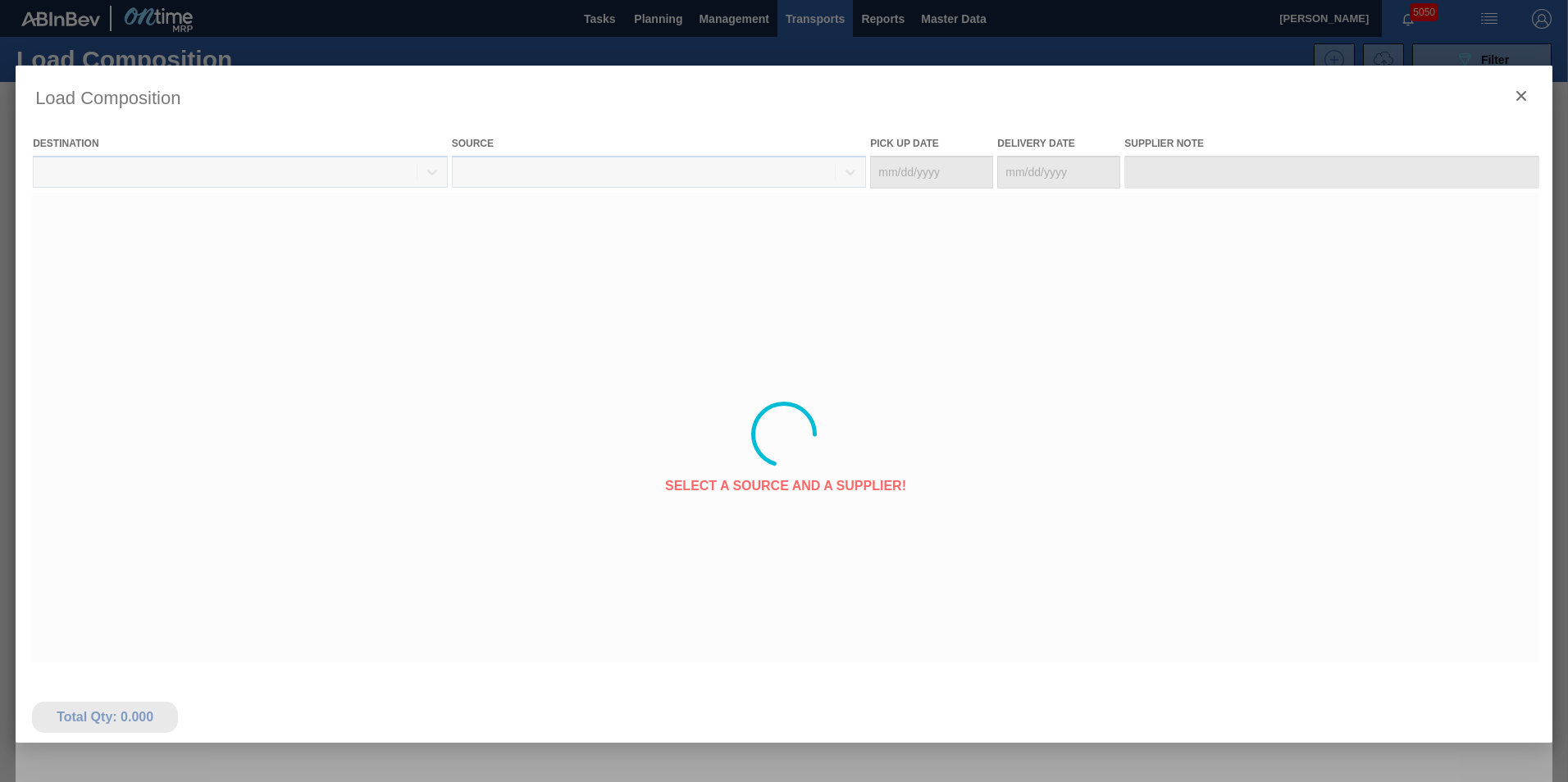
type Date "[DATE]"
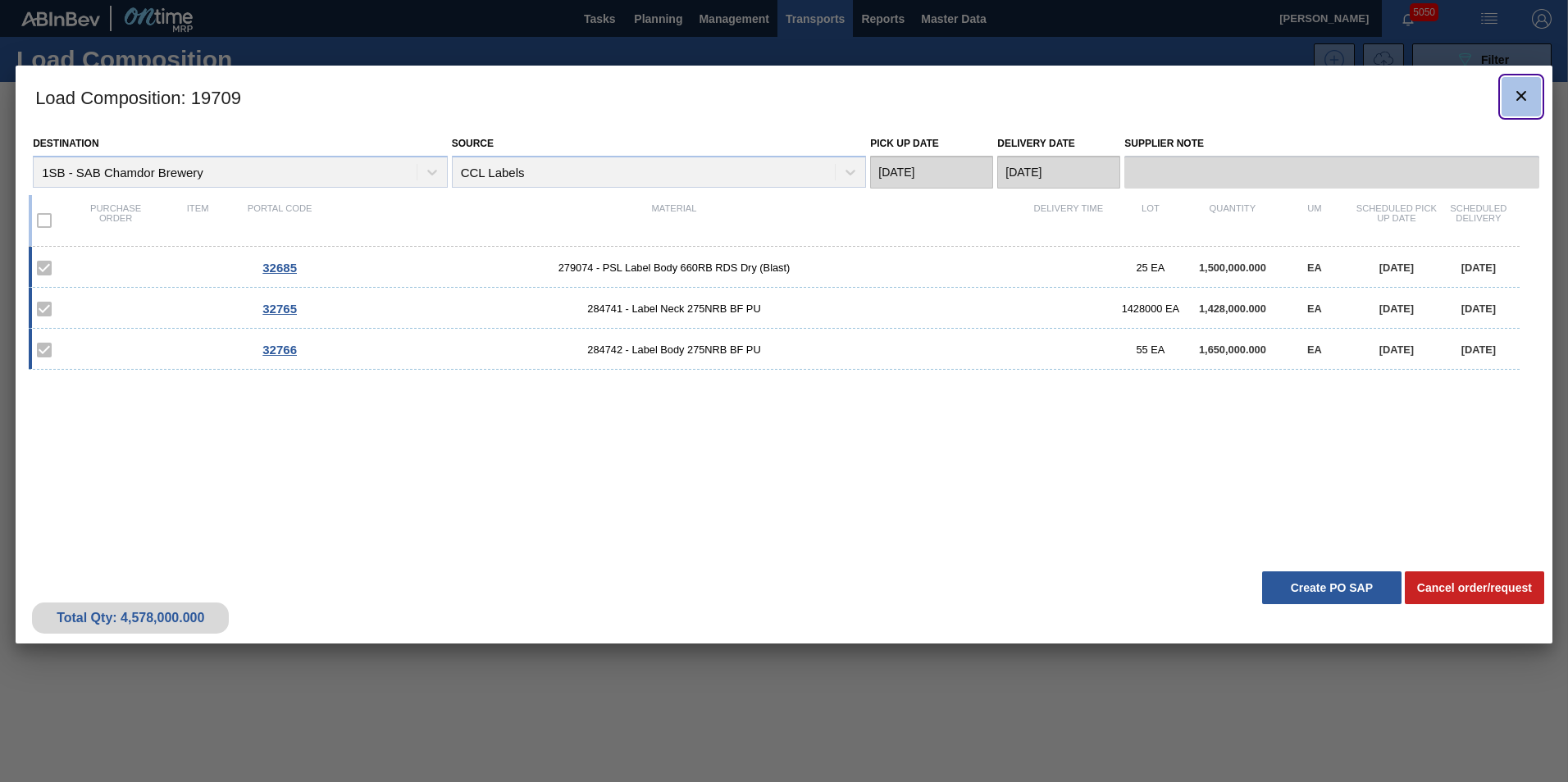
click at [1515, 101] on icon "botão de ícone" at bounding box center [1522, 95] width 19 height 19
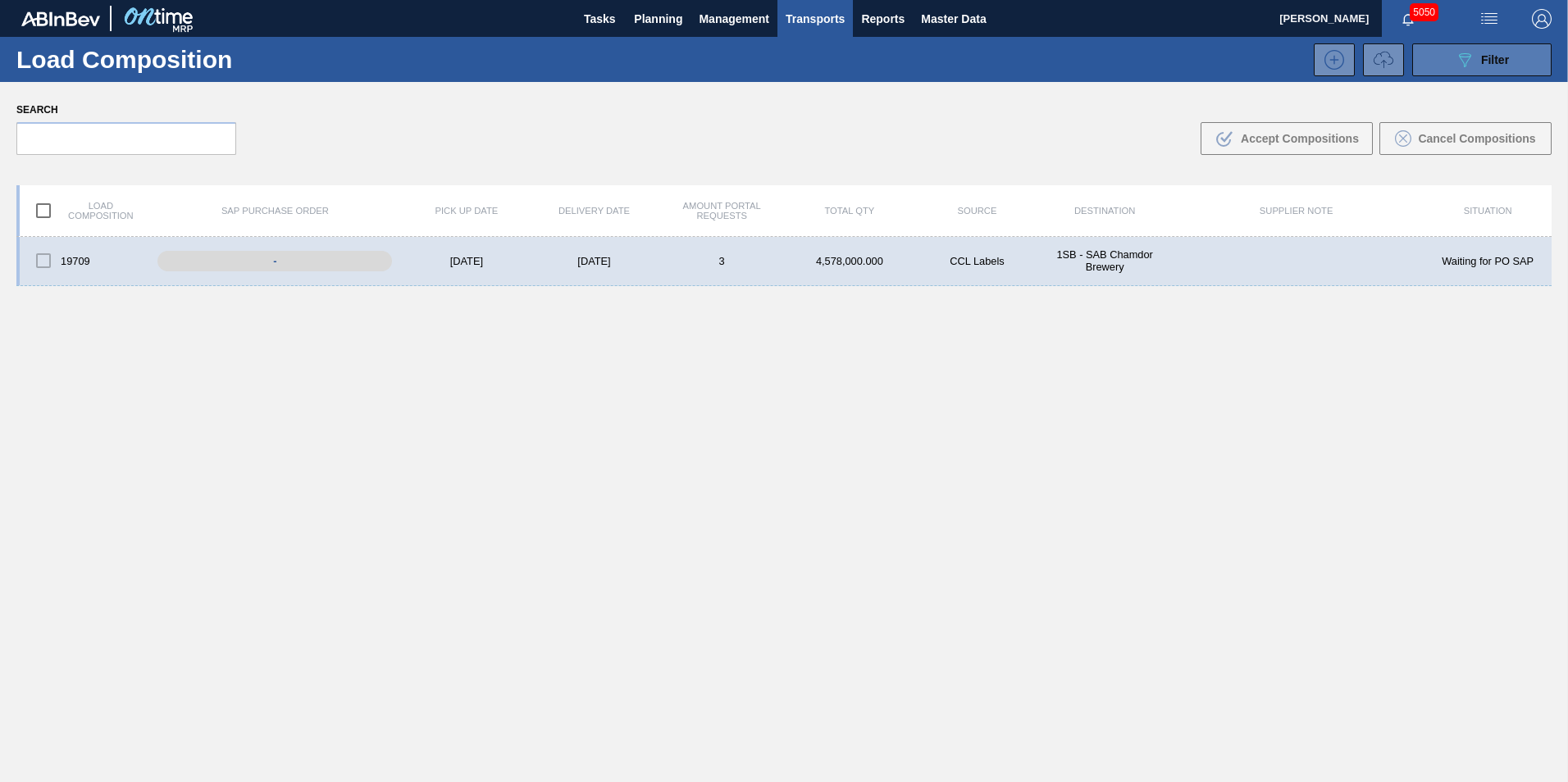
click at [1503, 61] on span "Filter" at bounding box center [1495, 59] width 28 height 13
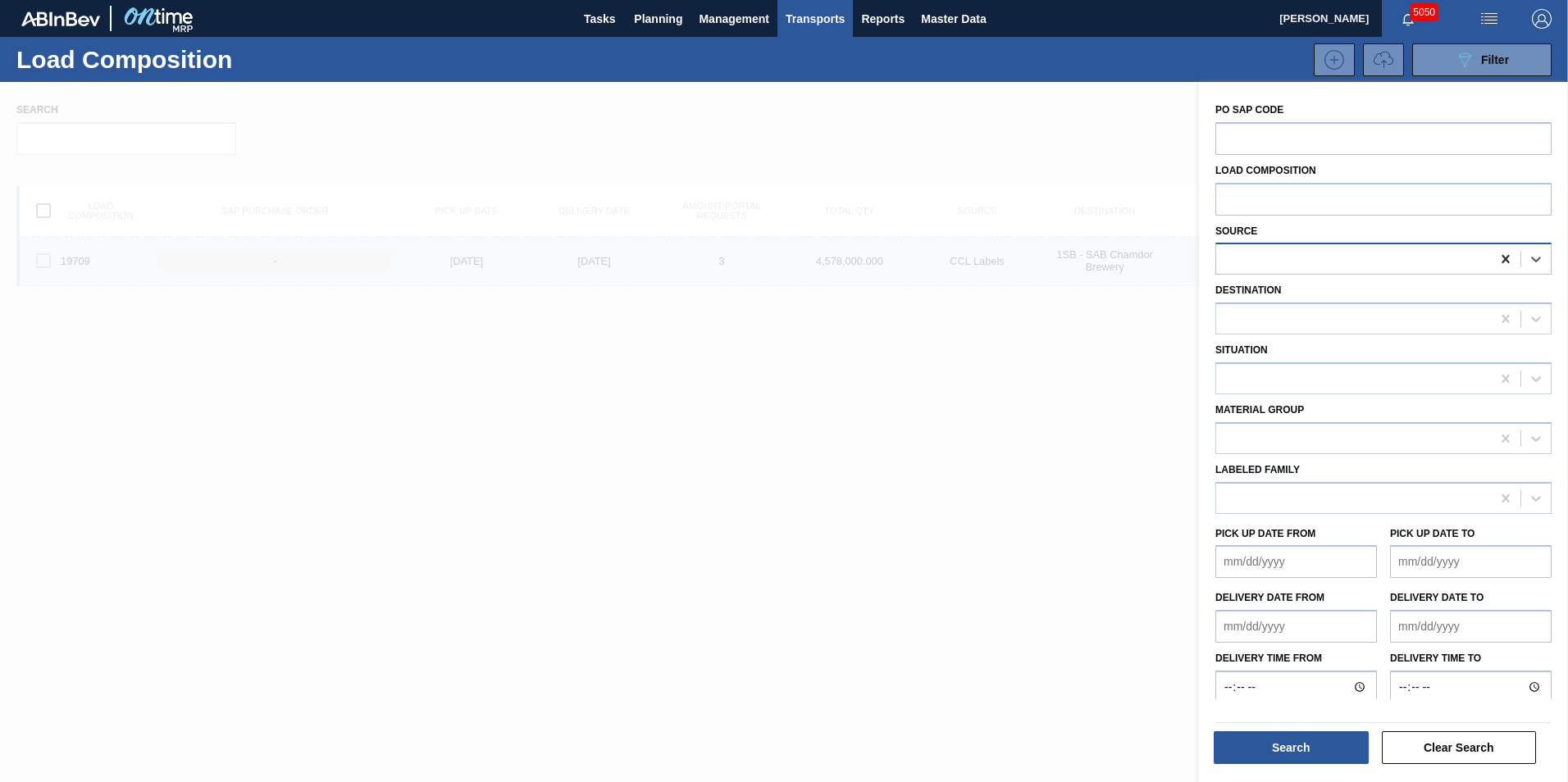
click at [1499, 253] on icon at bounding box center [1506, 259] width 17 height 17
click at [1529, 257] on icon at bounding box center [1536, 259] width 17 height 17
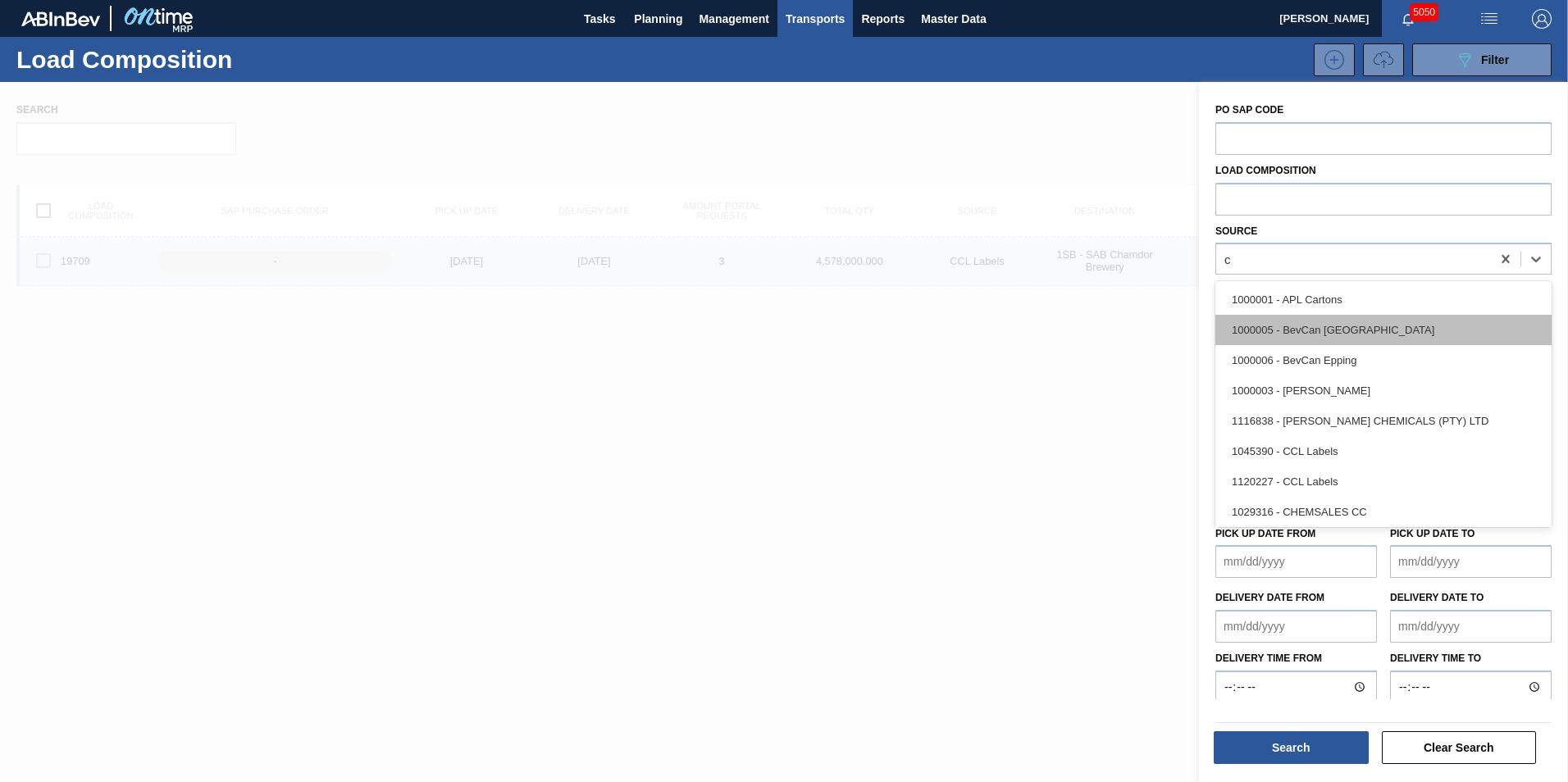
type input "cc"
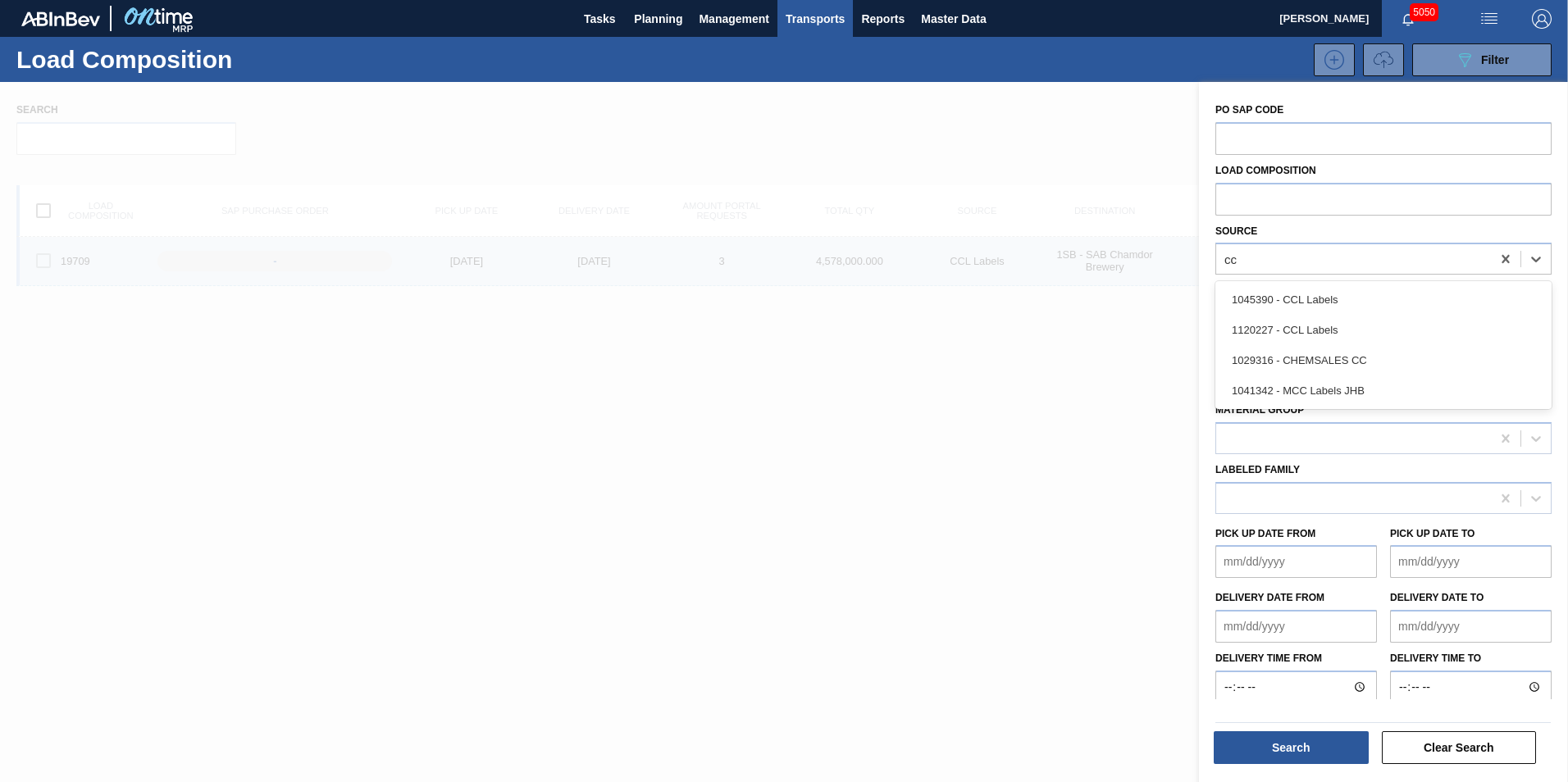
click at [1376, 322] on div "1120227 - CCL Labels" at bounding box center [1383, 330] width 336 height 31
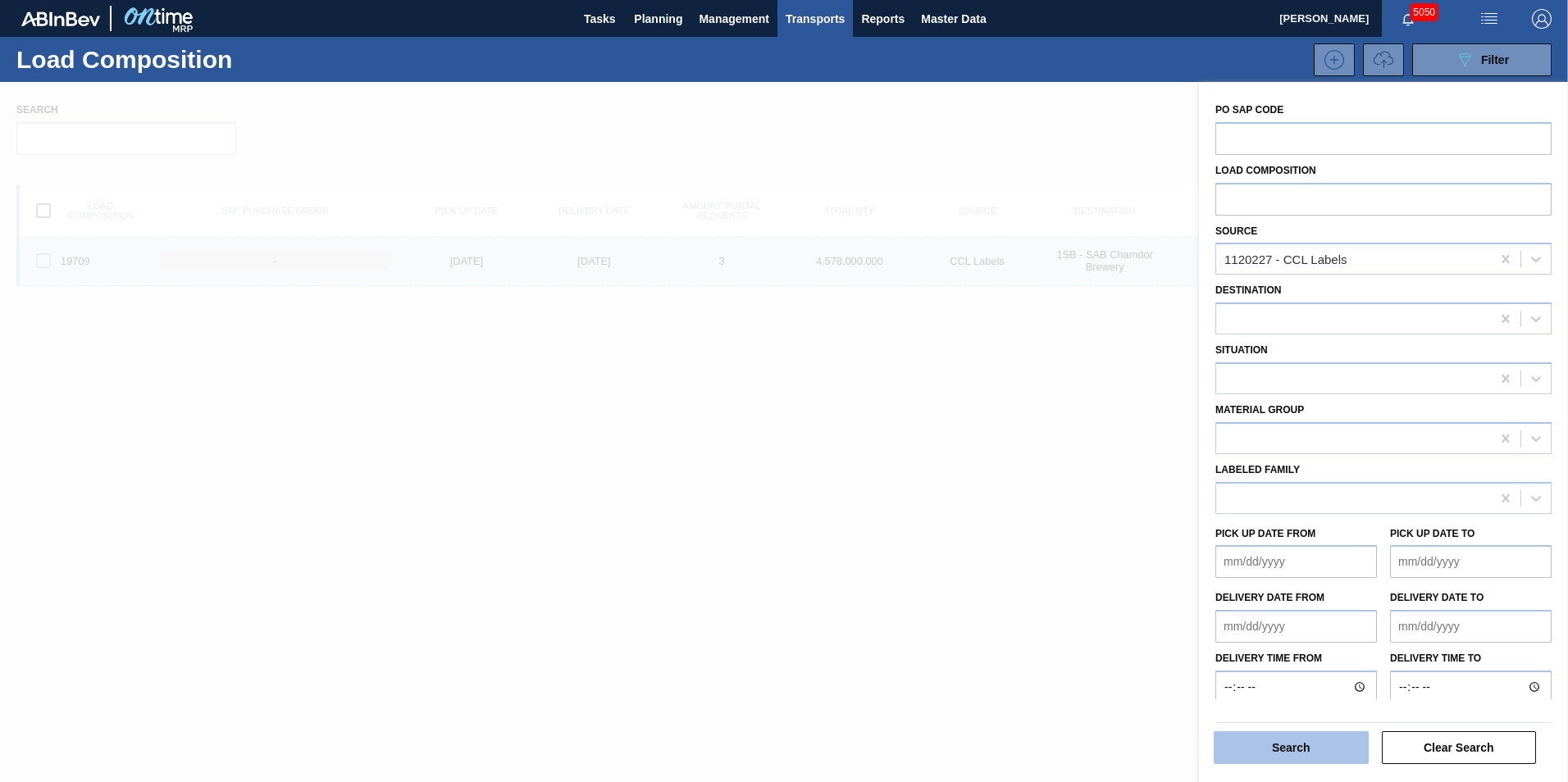
click at [1326, 751] on button "Search" at bounding box center [1291, 747] width 155 height 32
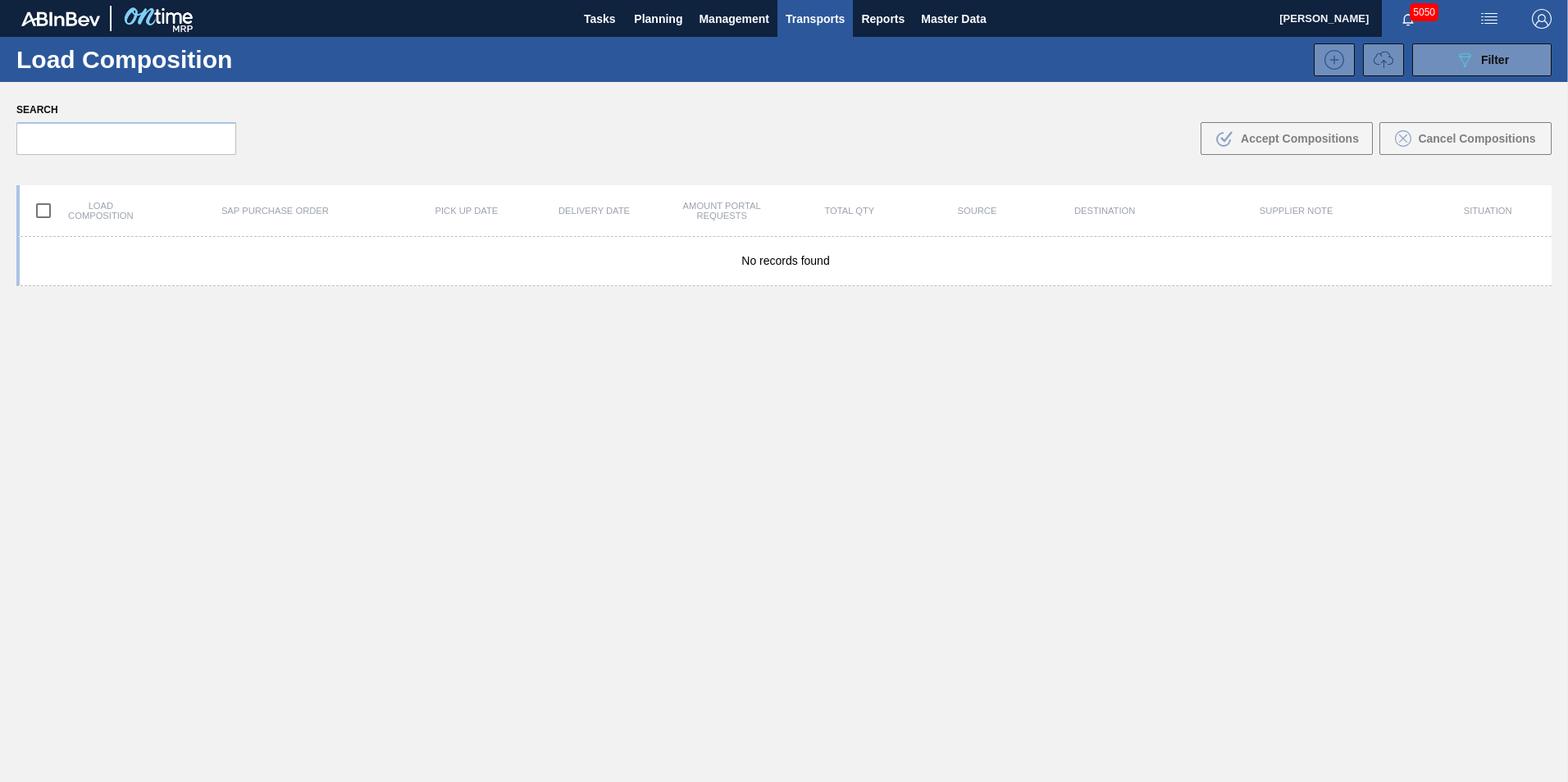
click at [940, 484] on div "No records found" at bounding box center [784, 548] width 1536 height 622
click at [657, 23] on span "Planning" at bounding box center [658, 18] width 48 height 19
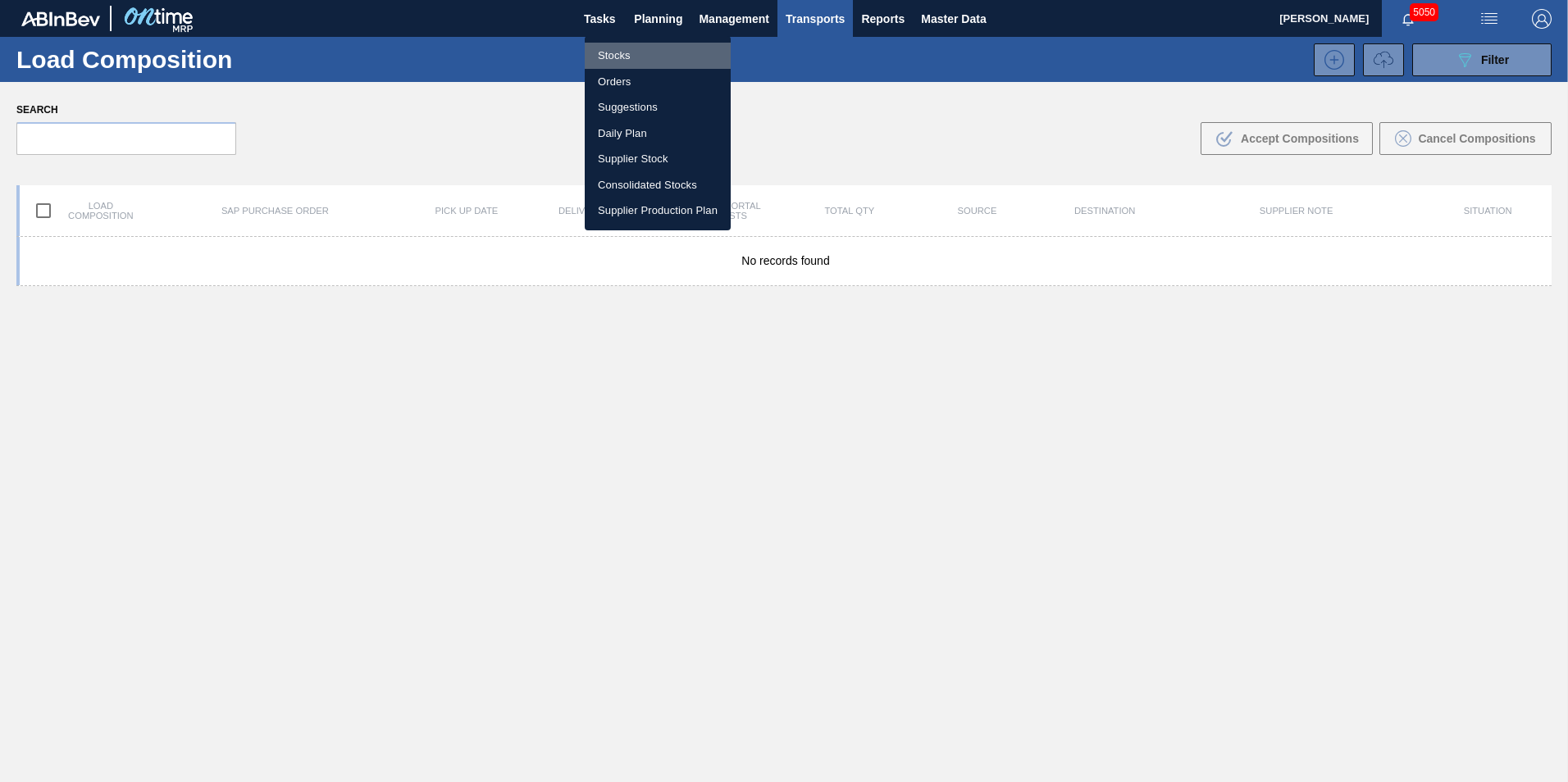
click at [627, 51] on li "Stocks" at bounding box center [657, 56] width 146 height 26
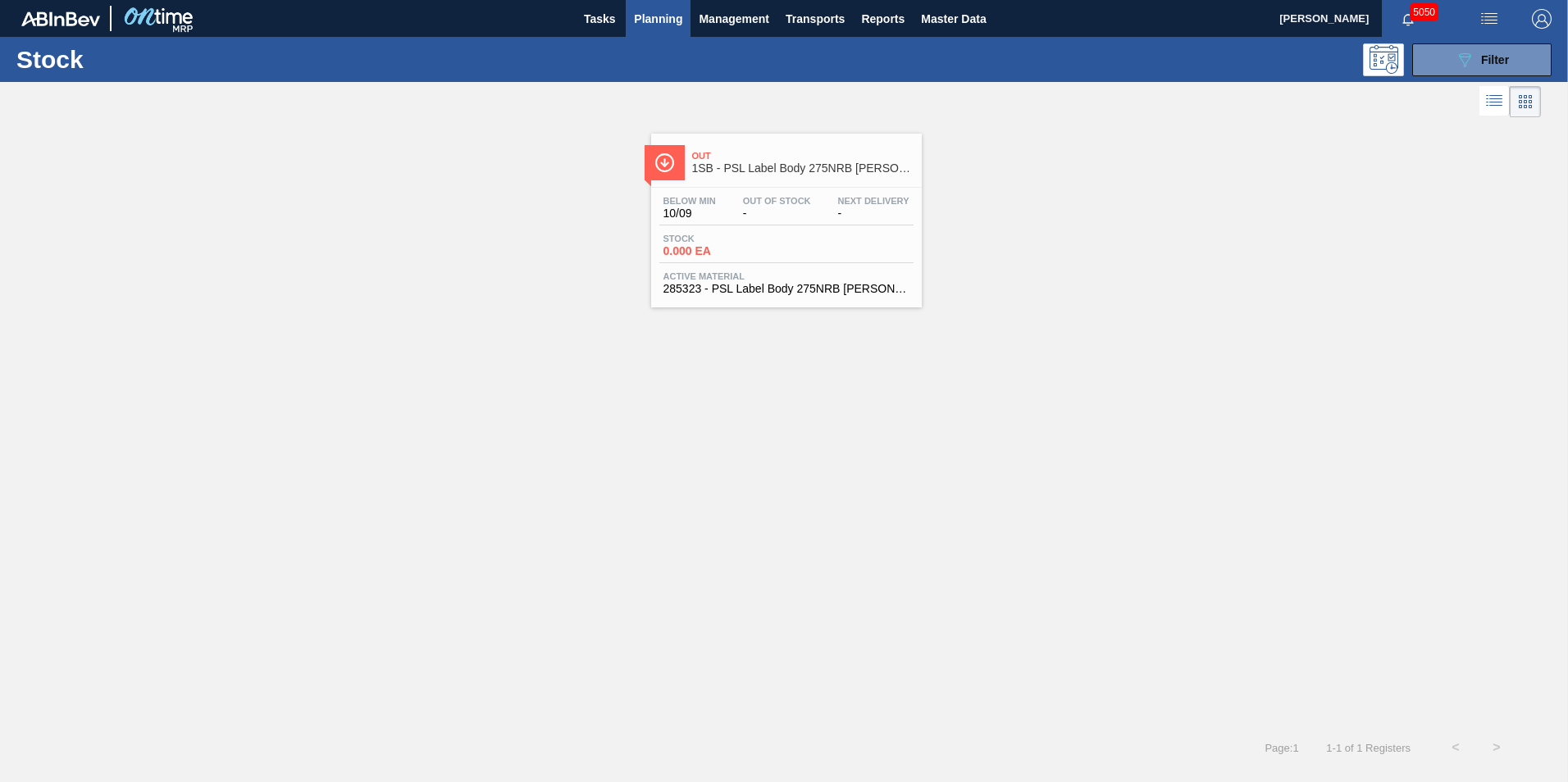
click at [743, 240] on span "Stock" at bounding box center [720, 238] width 115 height 10
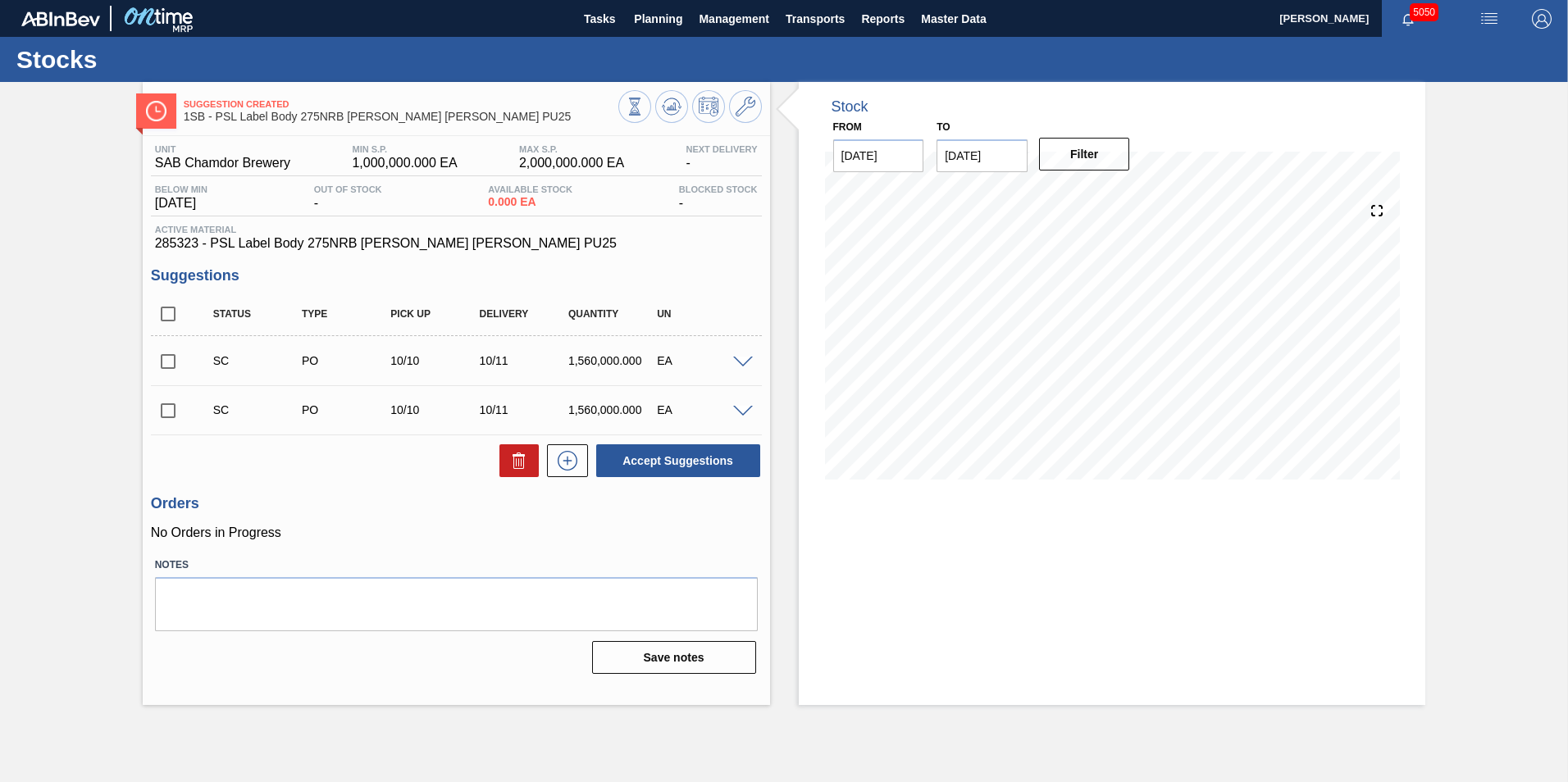
click at [738, 362] on span at bounding box center [743, 363] width 19 height 12
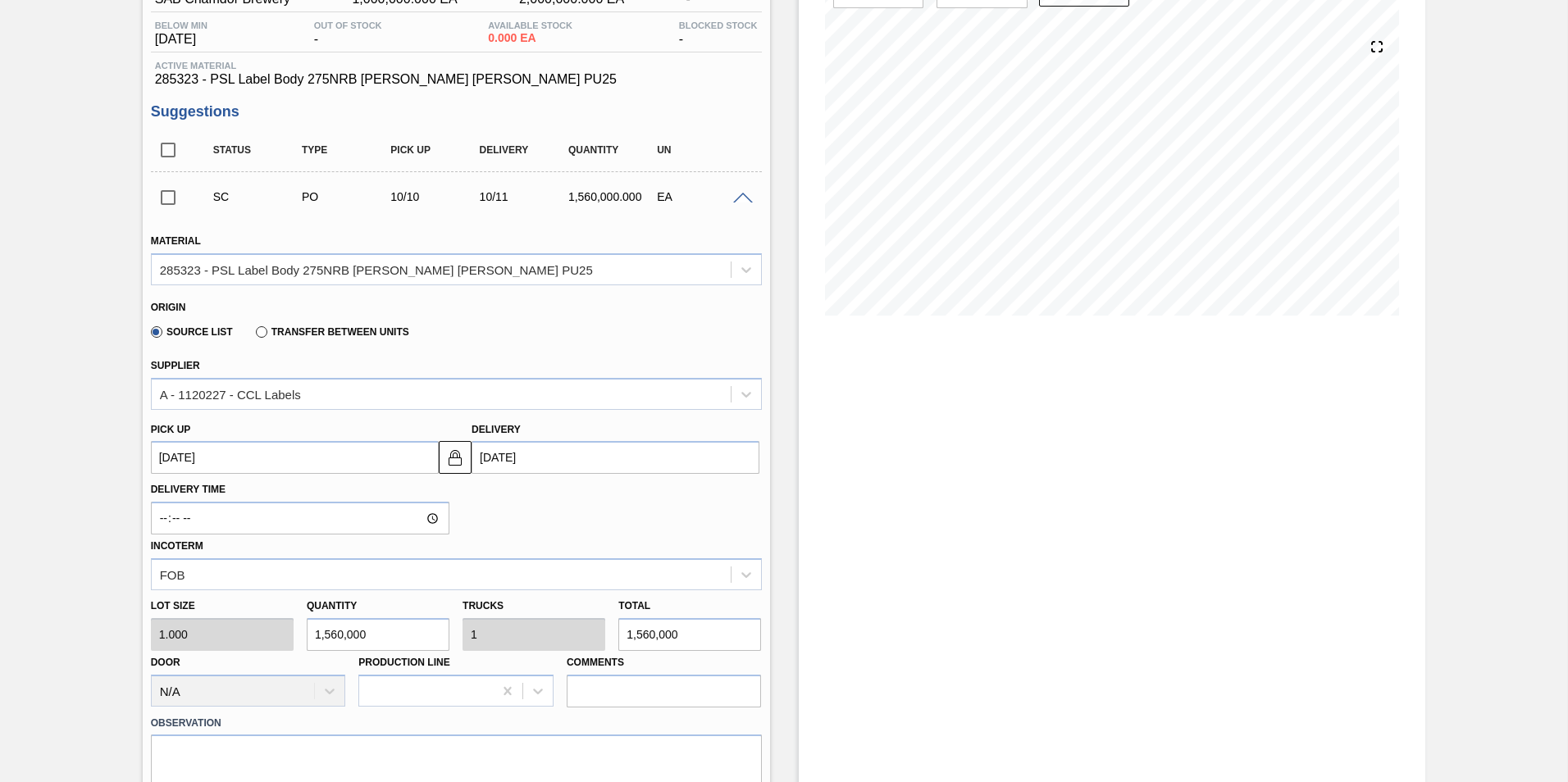
scroll to position [246, 0]
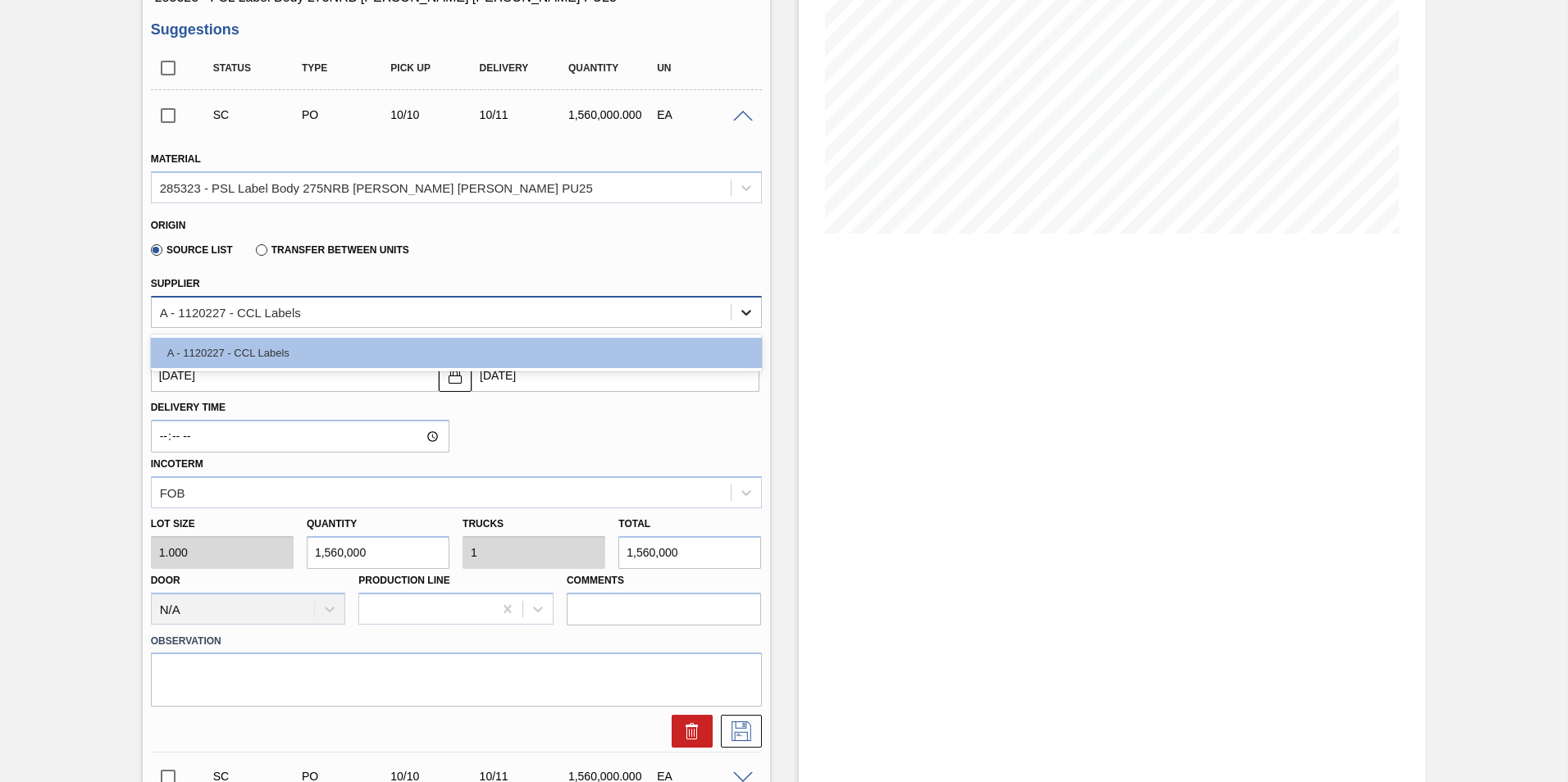
click at [742, 317] on icon at bounding box center [746, 312] width 17 height 17
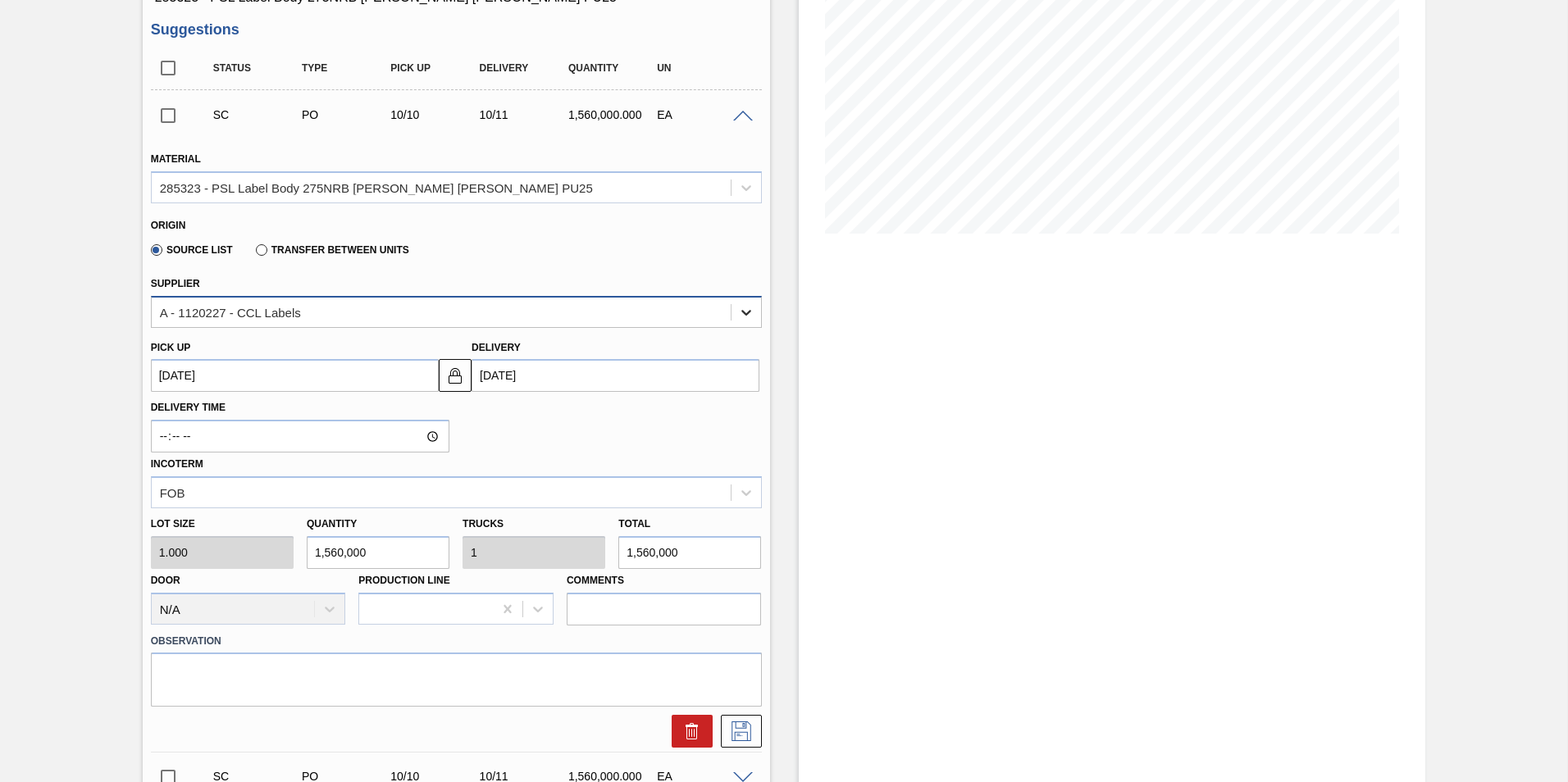
click at [742, 317] on icon at bounding box center [746, 312] width 17 height 17
click at [742, 115] on span at bounding box center [743, 117] width 19 height 12
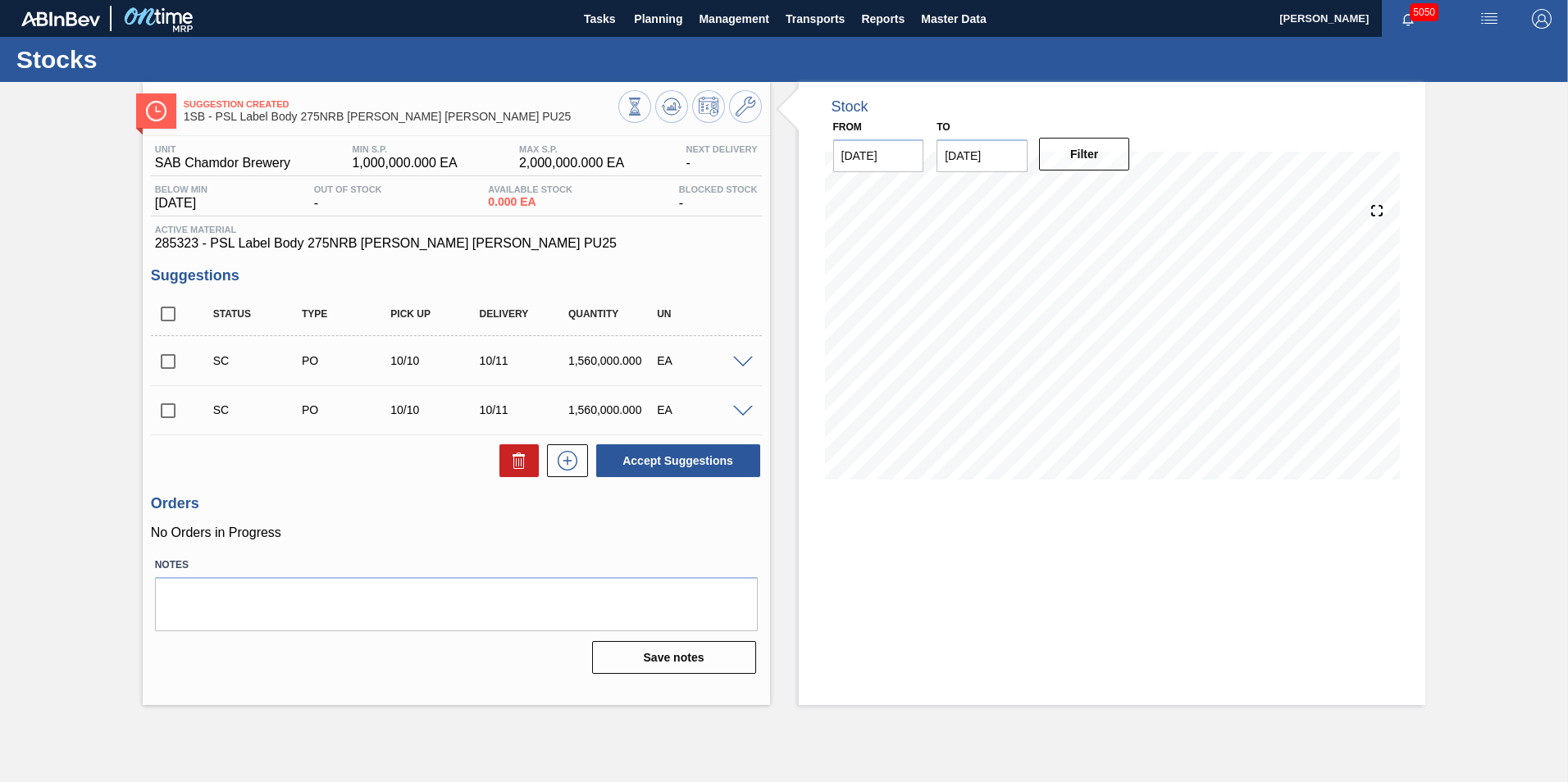
click at [168, 355] on input "checkbox" at bounding box center [167, 361] width 34 height 34
click at [702, 454] on button "Accept Suggestions" at bounding box center [677, 460] width 164 height 32
checkbox input "false"
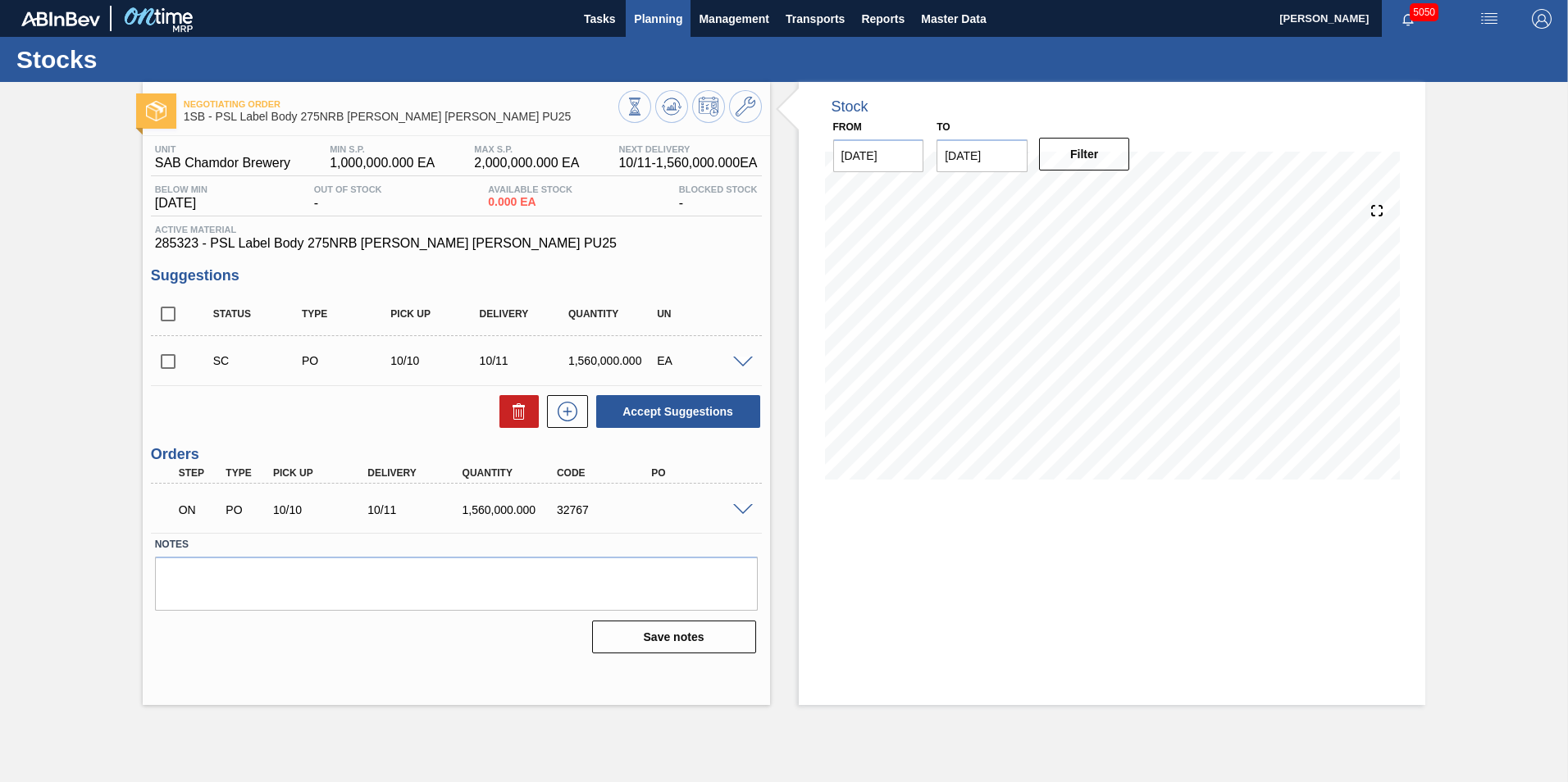
click at [664, 20] on span "Planning" at bounding box center [658, 18] width 48 height 19
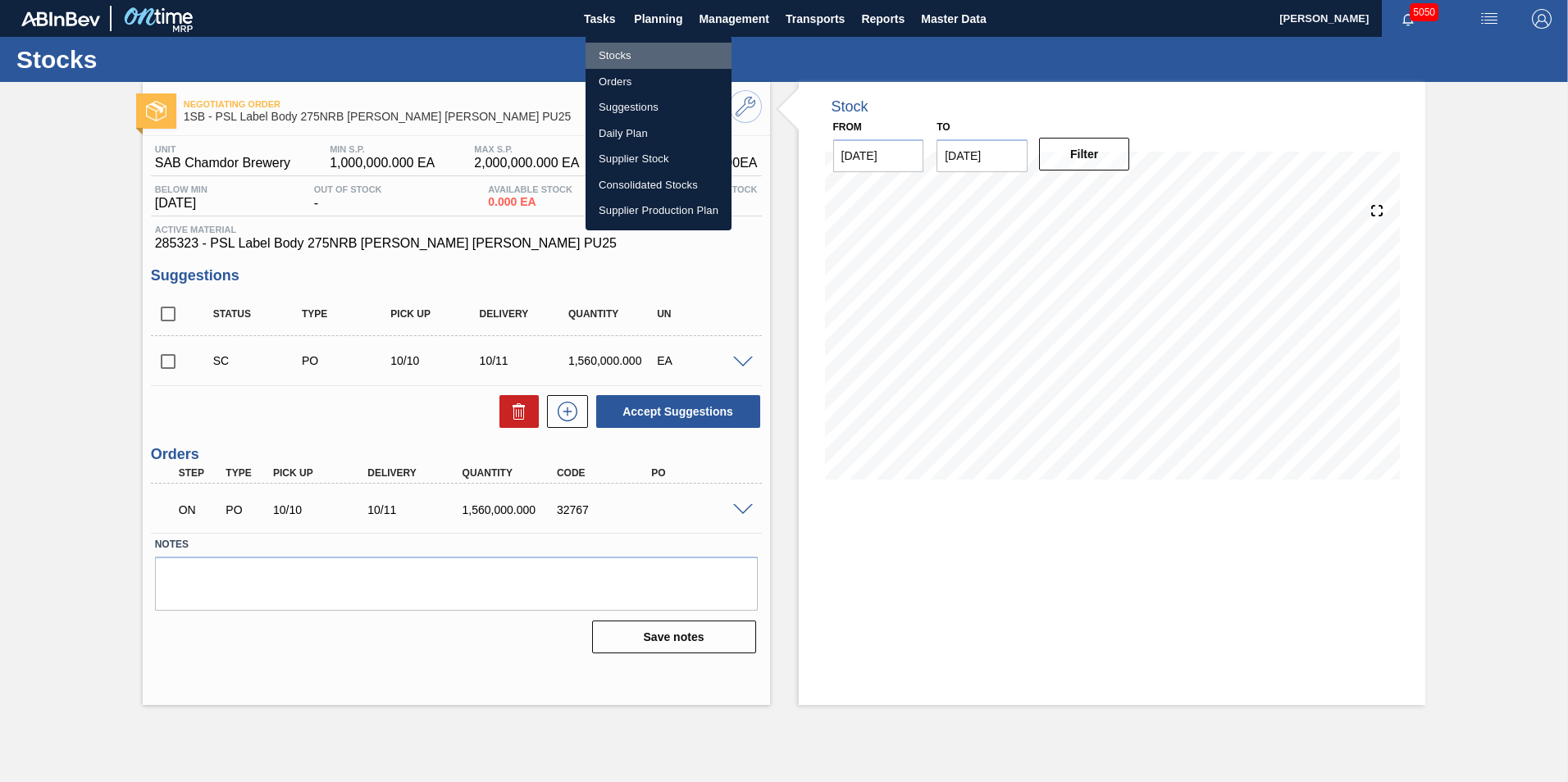
click at [634, 55] on li "Stocks" at bounding box center [658, 56] width 146 height 26
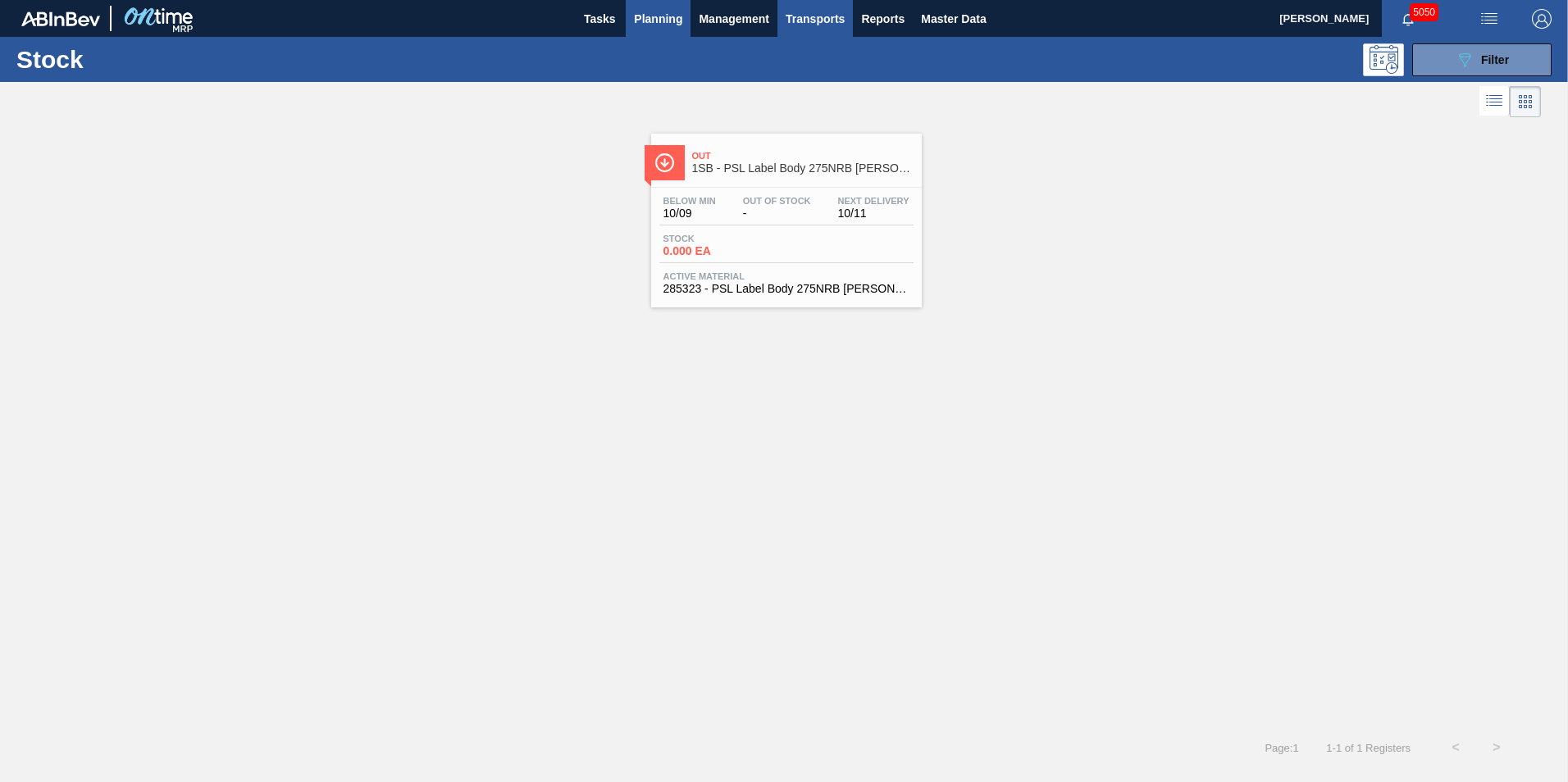
click at [826, 24] on span "Transports" at bounding box center [815, 18] width 59 height 19
click at [824, 58] on li "Load Composition" at bounding box center [815, 56] width 114 height 26
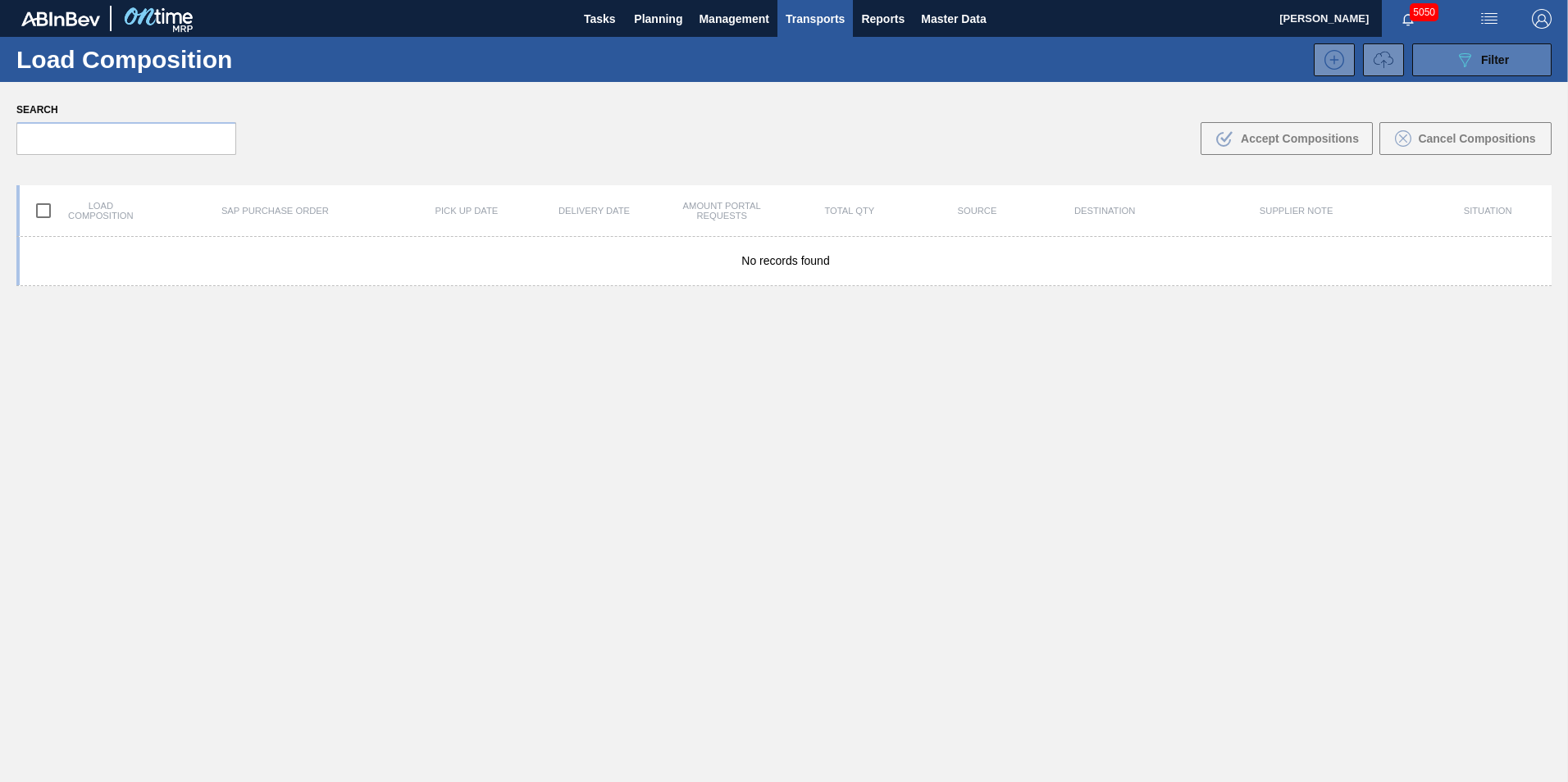
click at [1473, 61] on div "089F7B8B-B2A5-4AFE-B5C0-19BA573D28AC Filter" at bounding box center [1482, 59] width 54 height 19
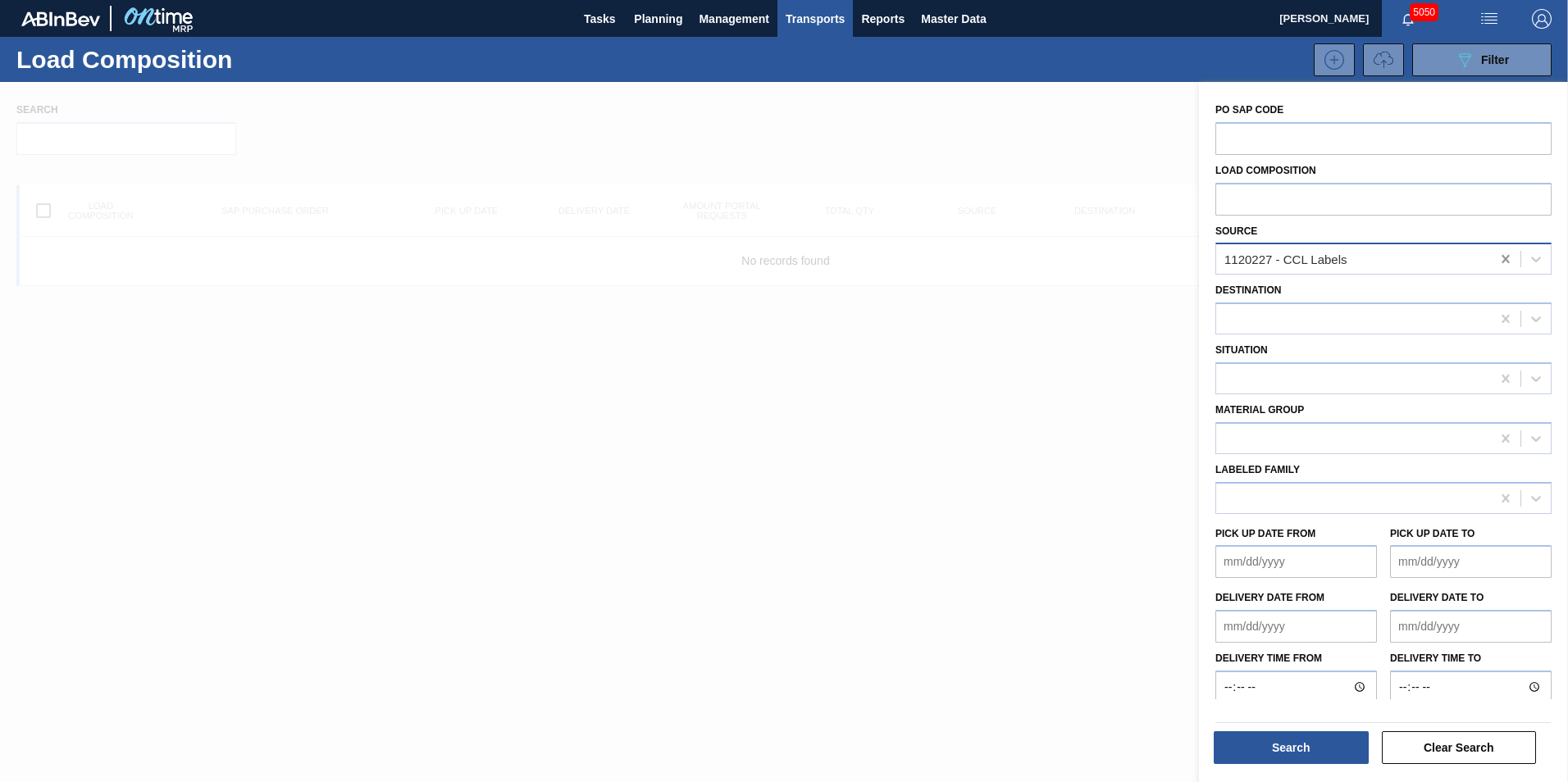
click at [1501, 258] on icon at bounding box center [1506, 259] width 17 height 17
type input "tro"
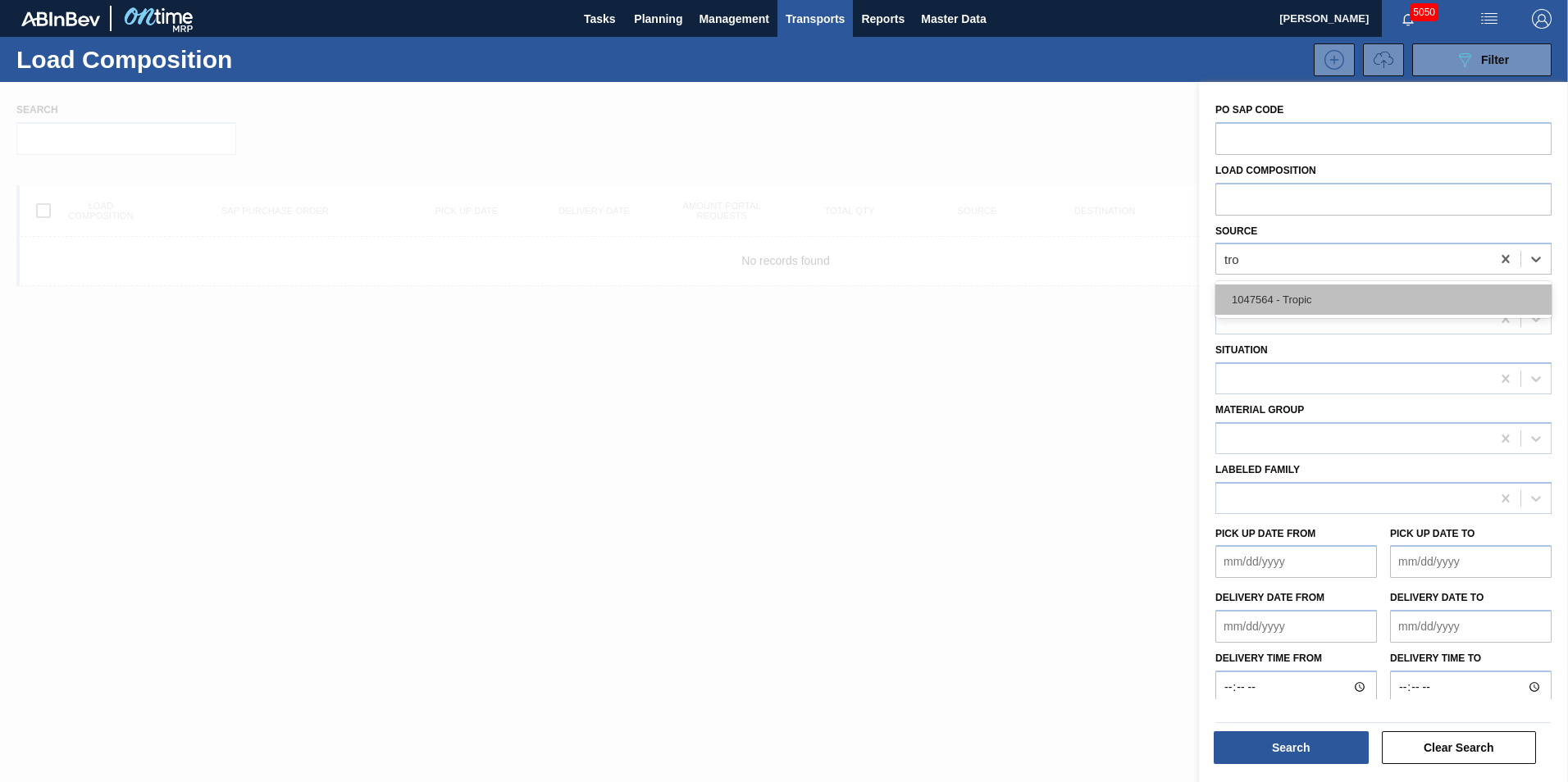
click at [1359, 291] on div "1047564 - Tropic" at bounding box center [1383, 299] width 336 height 31
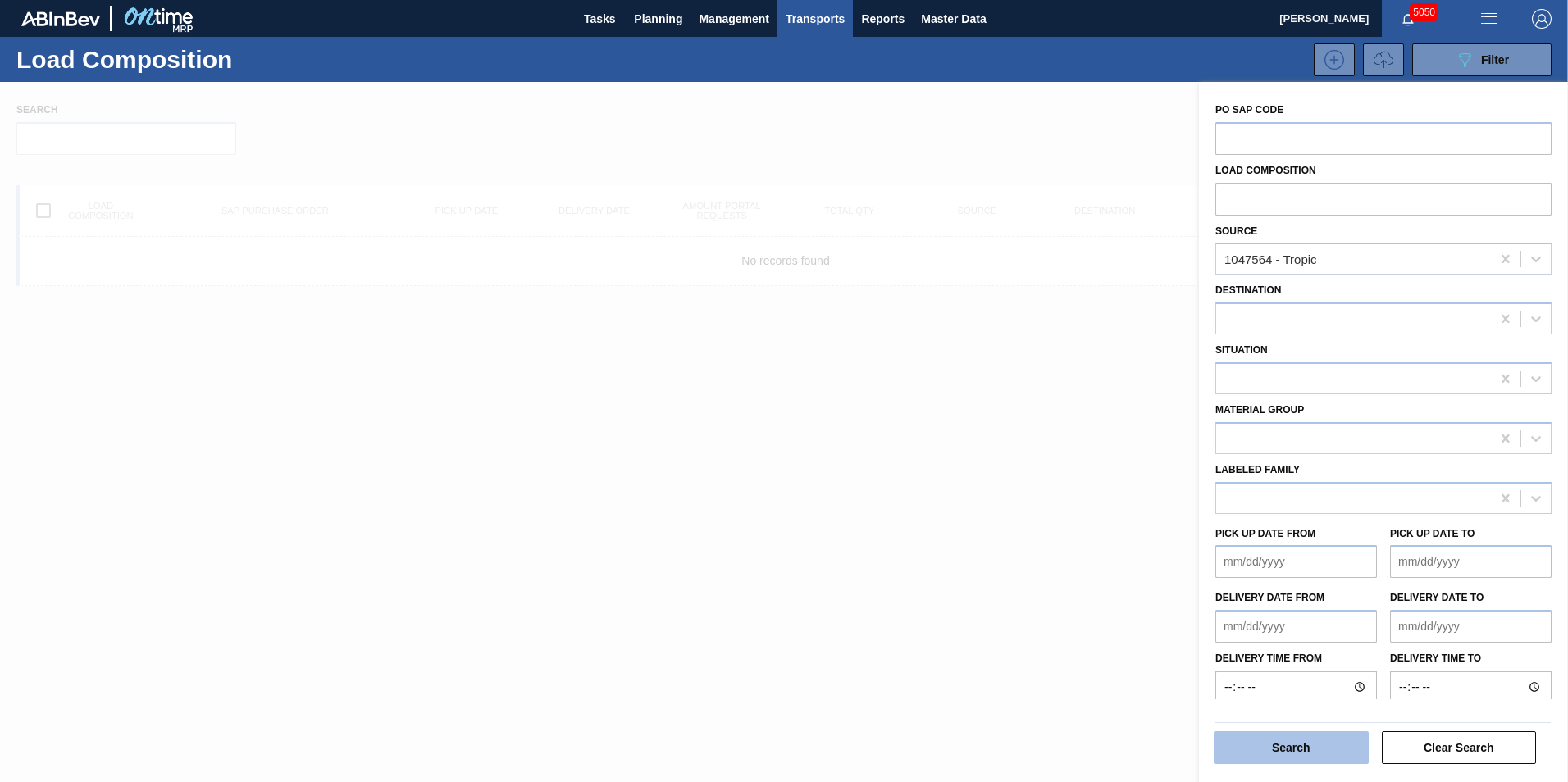
click at [1322, 741] on button "Search" at bounding box center [1291, 747] width 155 height 32
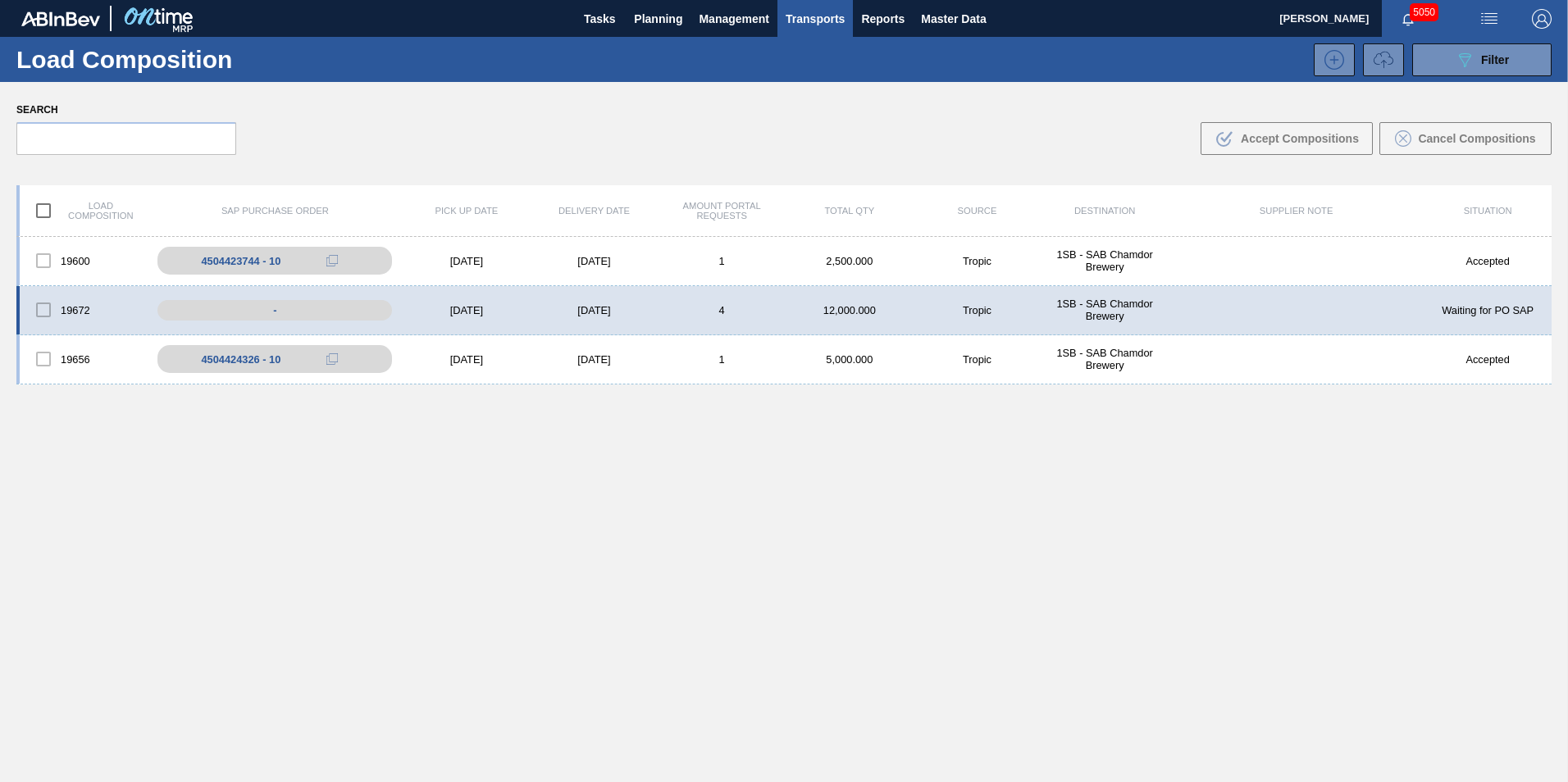
click at [522, 311] on div "10/12/2025" at bounding box center [466, 311] width 128 height 12
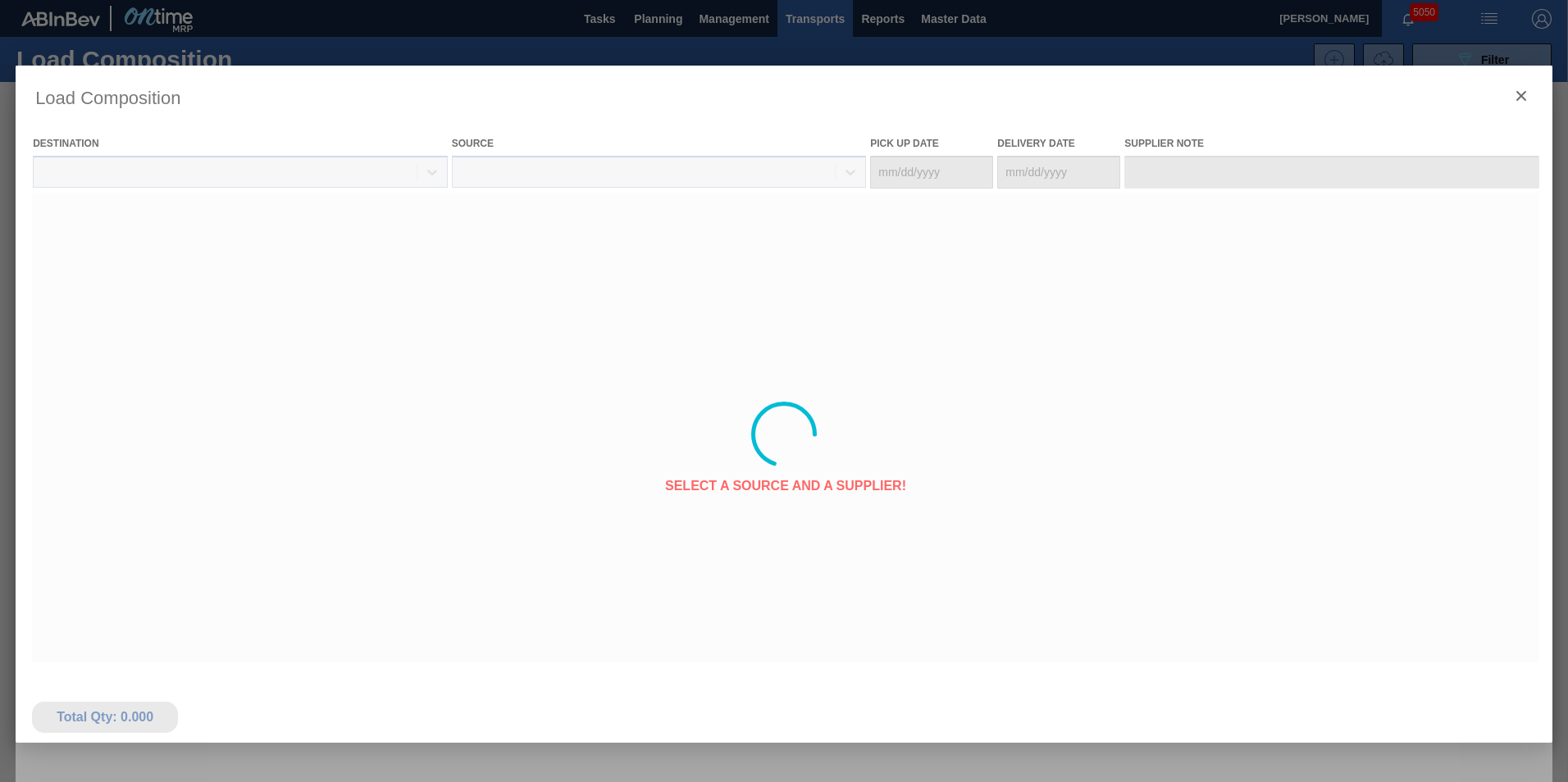
type Date "10/12/2025"
type Date "10/13/2025"
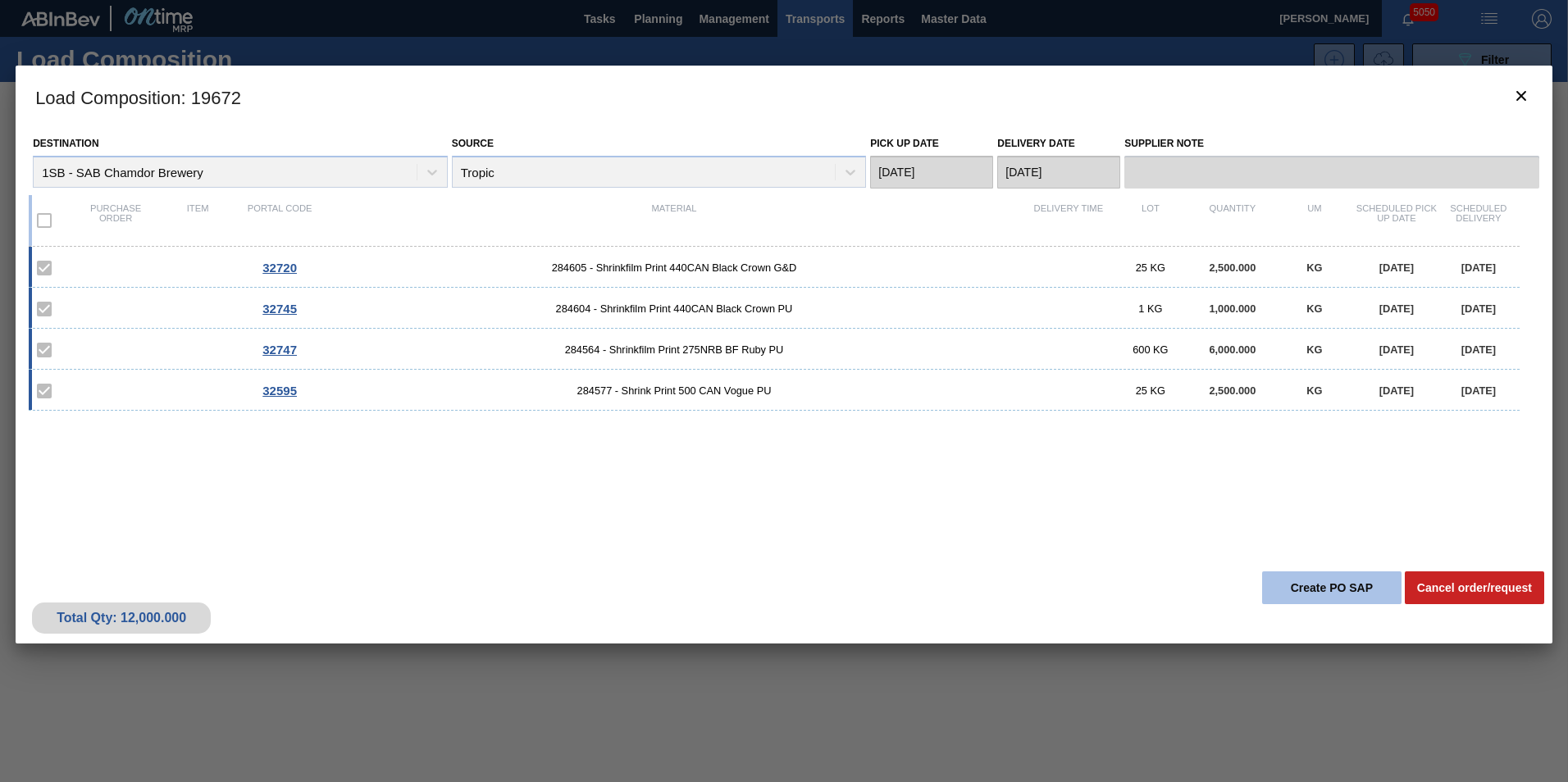
click at [1349, 590] on button "Create PO SAP" at bounding box center [1332, 587] width 139 height 32
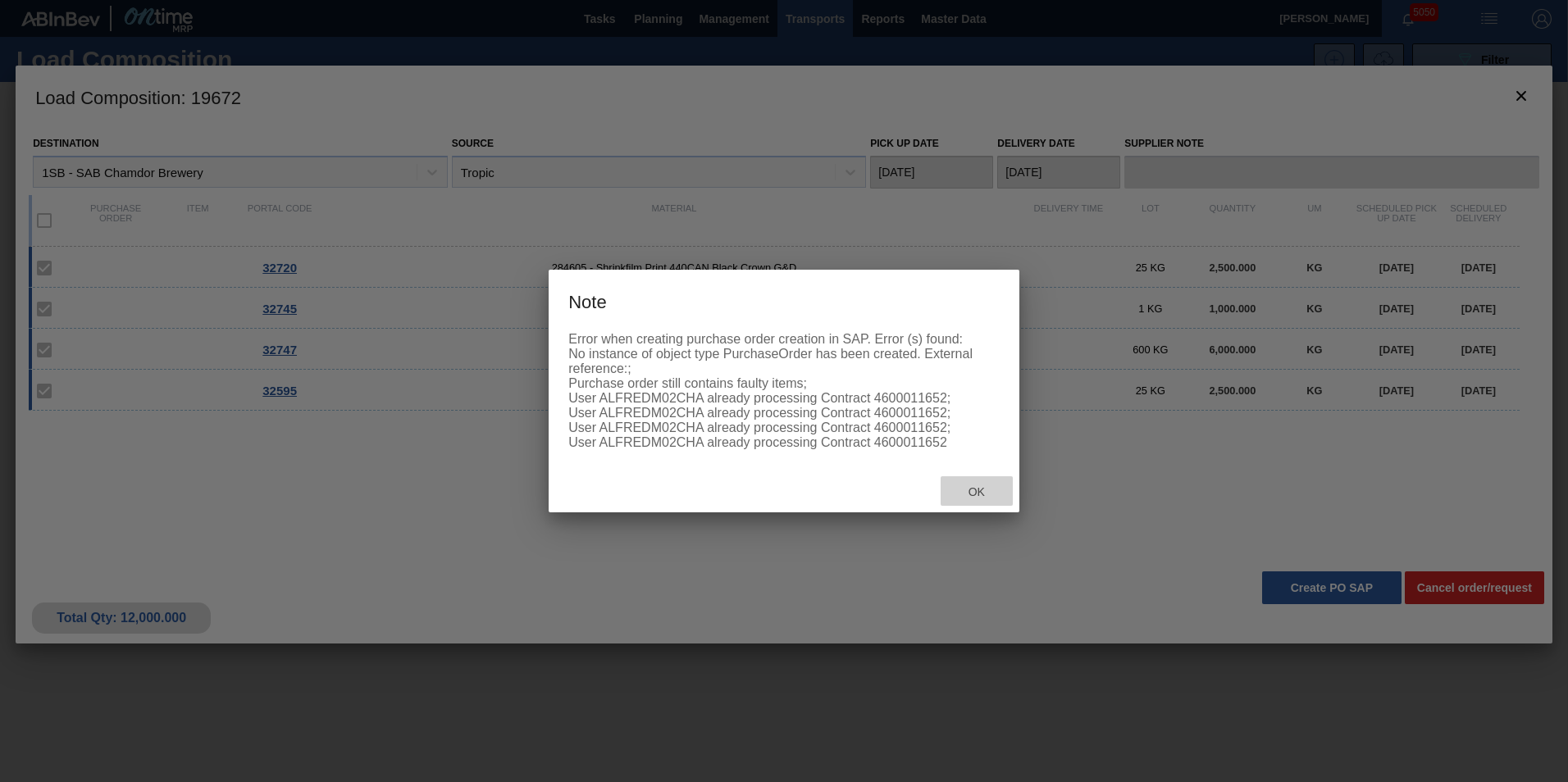
click at [983, 493] on span "Ok" at bounding box center [976, 492] width 43 height 13
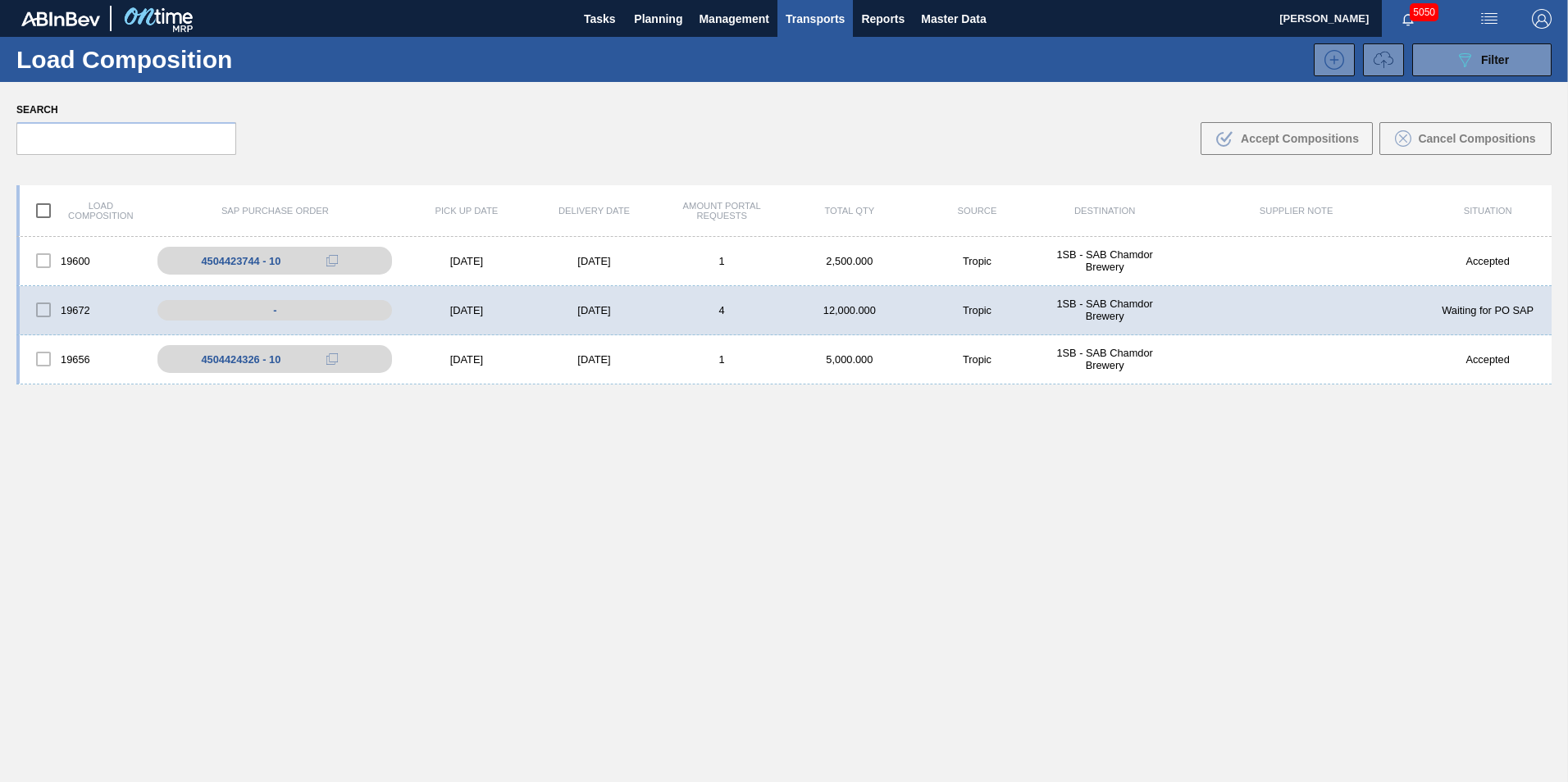
click at [788, 452] on div "19600 4504423744 - 10 10/12/2025 10/13/2025 1 2,500.000 Tropic 1SB - SAB Chamdo…" at bounding box center [784, 548] width 1536 height 622
click at [693, 313] on div "4" at bounding box center [722, 311] width 128 height 12
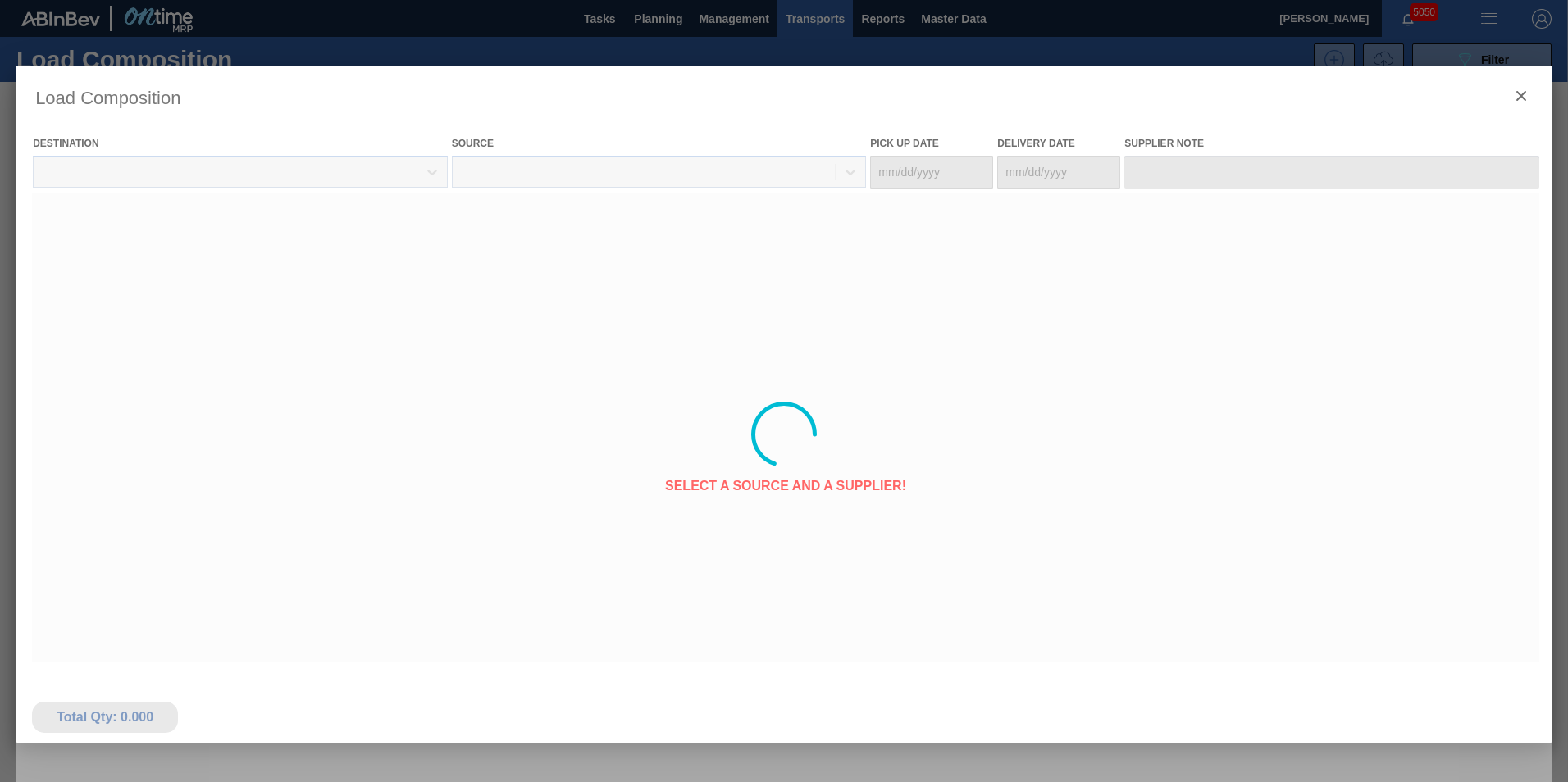
type Date "10/12/2025"
type Date "10/13/2025"
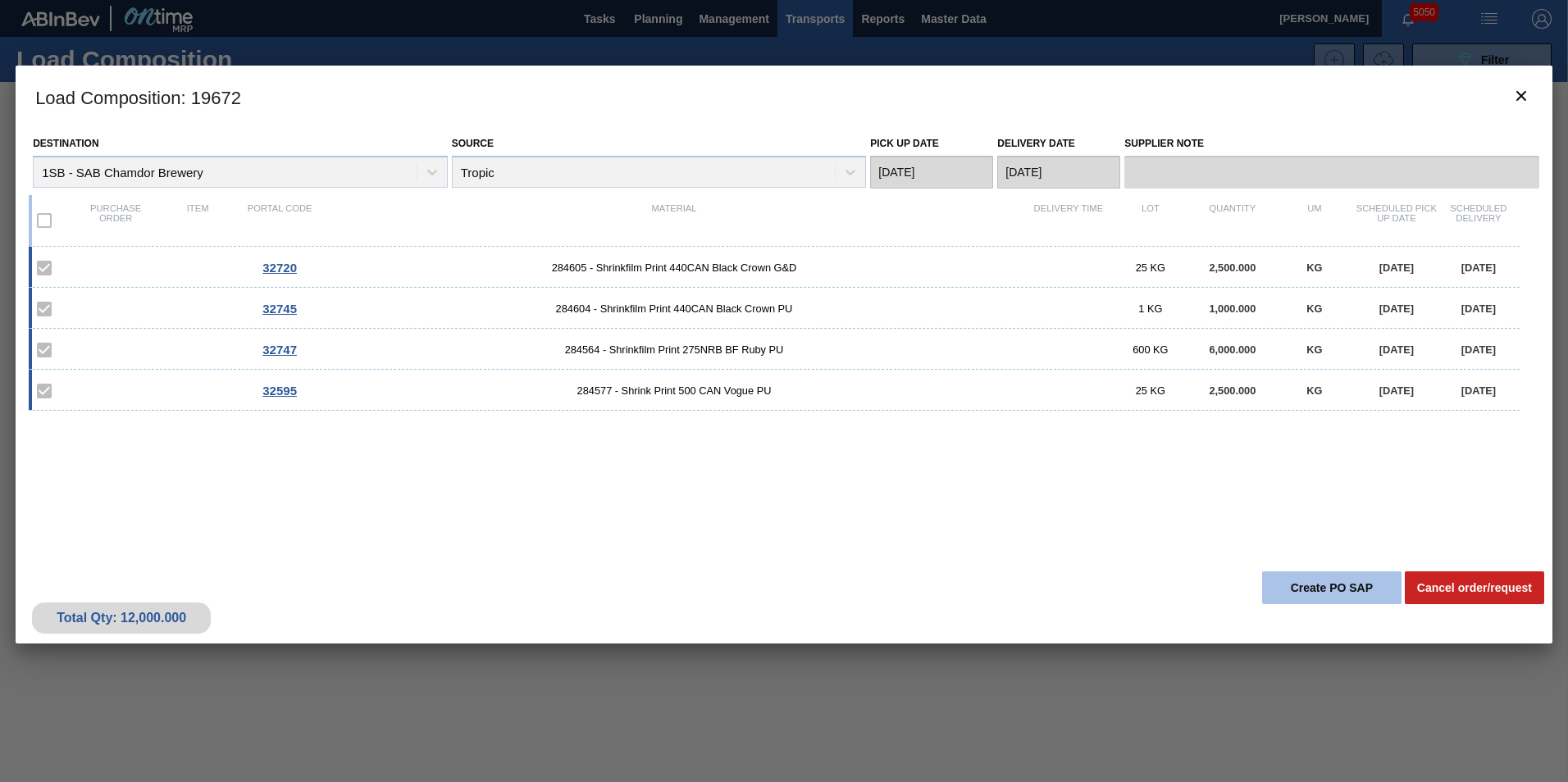
click at [1334, 587] on button "Create PO SAP" at bounding box center [1332, 587] width 139 height 32
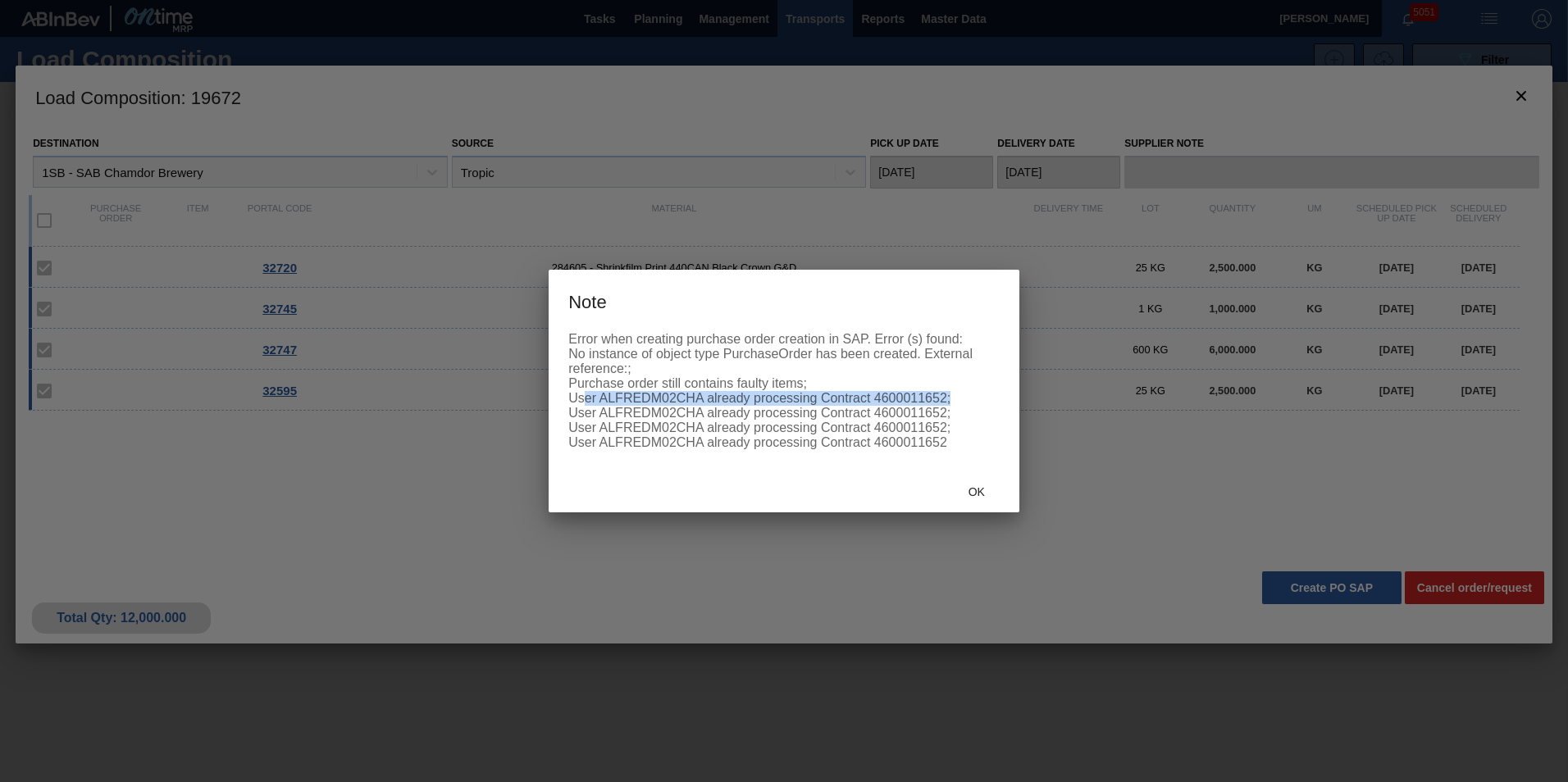
drag, startPoint x: 588, startPoint y: 394, endPoint x: 953, endPoint y: 398, distance: 365.0
click at [953, 398] on div "Error when creating purchase order creation in SAP. Error (s) found: No instanc…" at bounding box center [784, 391] width 431 height 118
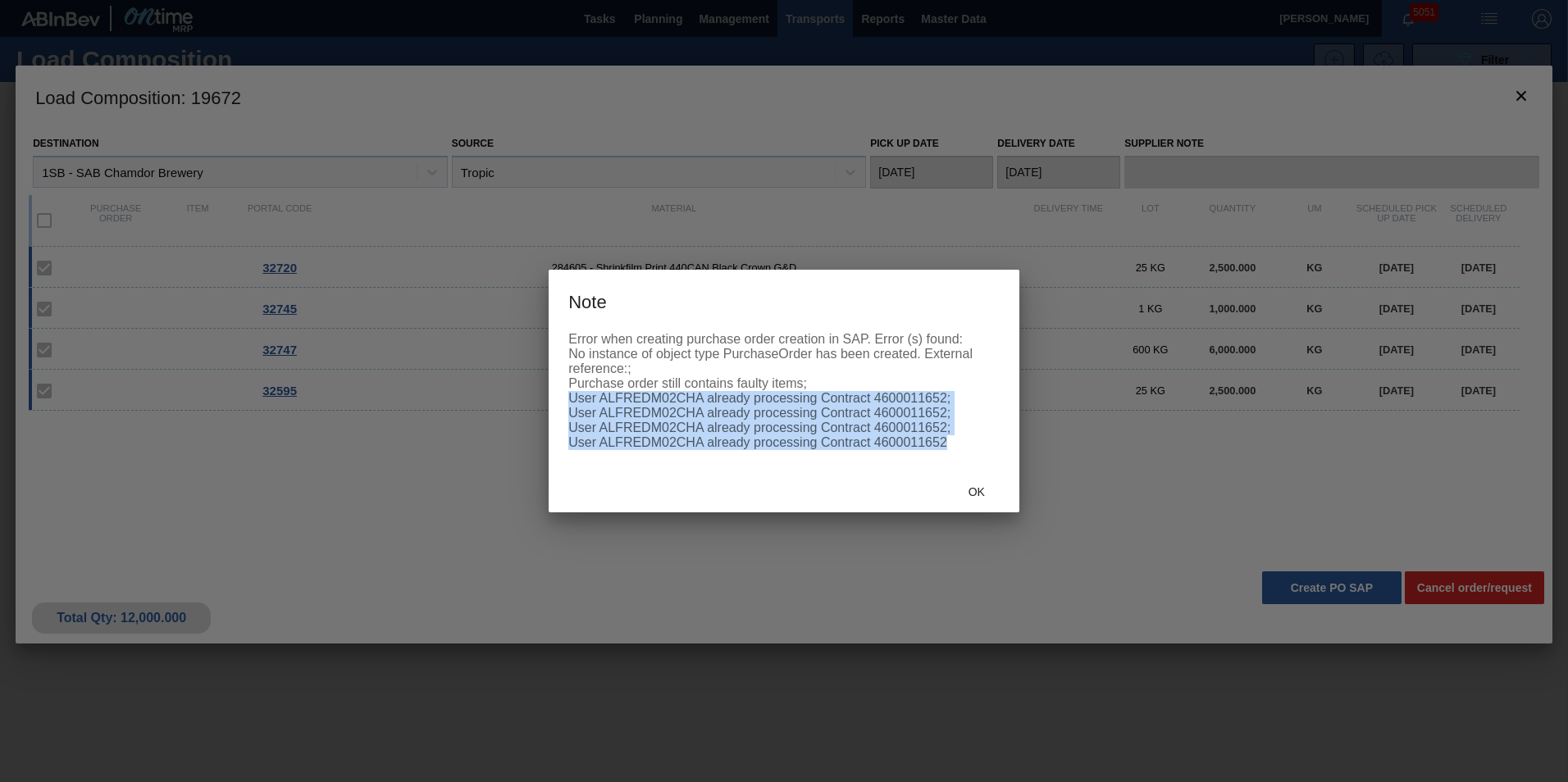
drag, startPoint x: 568, startPoint y: 397, endPoint x: 973, endPoint y: 455, distance: 409.1
click at [973, 455] on div "Error when creating purchase order creation in SAP. Error (s) found: No instanc…" at bounding box center [784, 401] width 471 height 137
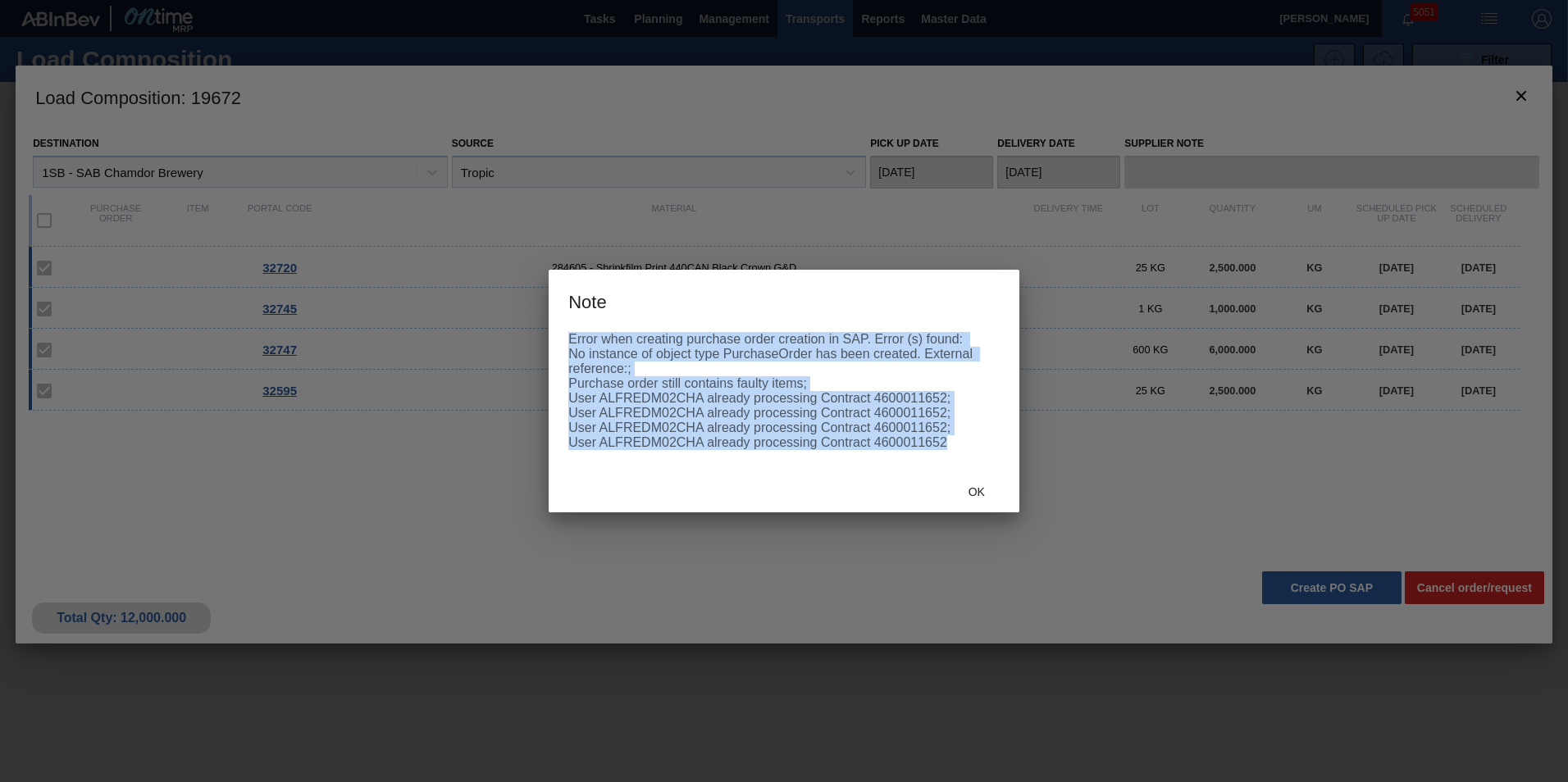
drag, startPoint x: 570, startPoint y: 336, endPoint x: 961, endPoint y: 441, distance: 404.9
click at [961, 441] on div "Error when creating purchase order creation in SAP. Error (s) found: No instanc…" at bounding box center [784, 391] width 431 height 118
drag, startPoint x: 570, startPoint y: 298, endPoint x: 967, endPoint y: 456, distance: 427.3
click at [967, 456] on div "Note Error when creating purchase order creation in SAP. Error (s) found: No in…" at bounding box center [784, 390] width 471 height 242
click at [989, 495] on span "Ok" at bounding box center [976, 492] width 43 height 13
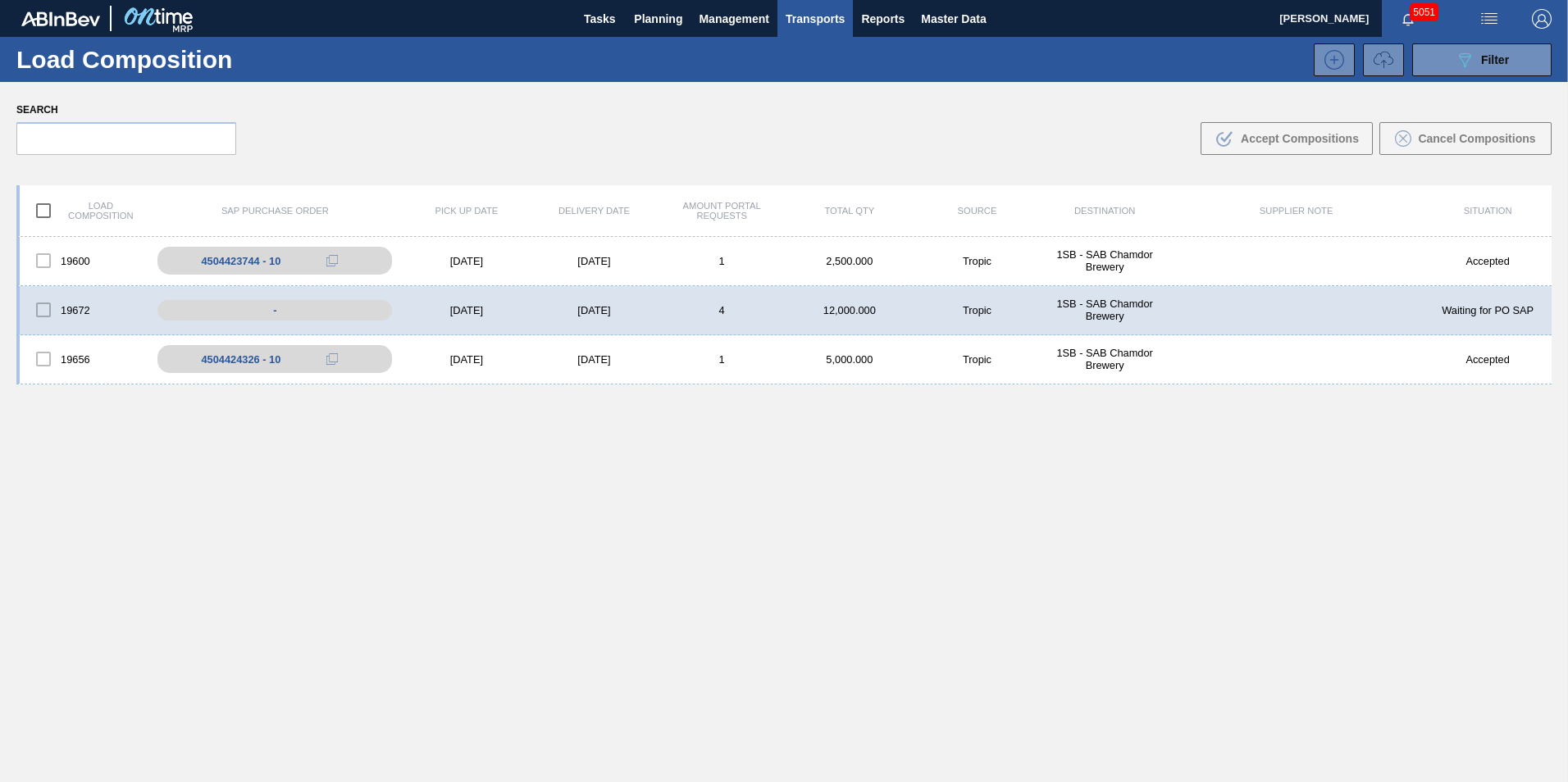
click at [671, 492] on div "19600 4504423744 - 10 10/12/2025 10/13/2025 1 2,500.000 Tropic 1SB - SAB Chamdo…" at bounding box center [784, 548] width 1536 height 622
click at [411, 306] on div "10/12/2025" at bounding box center [466, 311] width 128 height 12
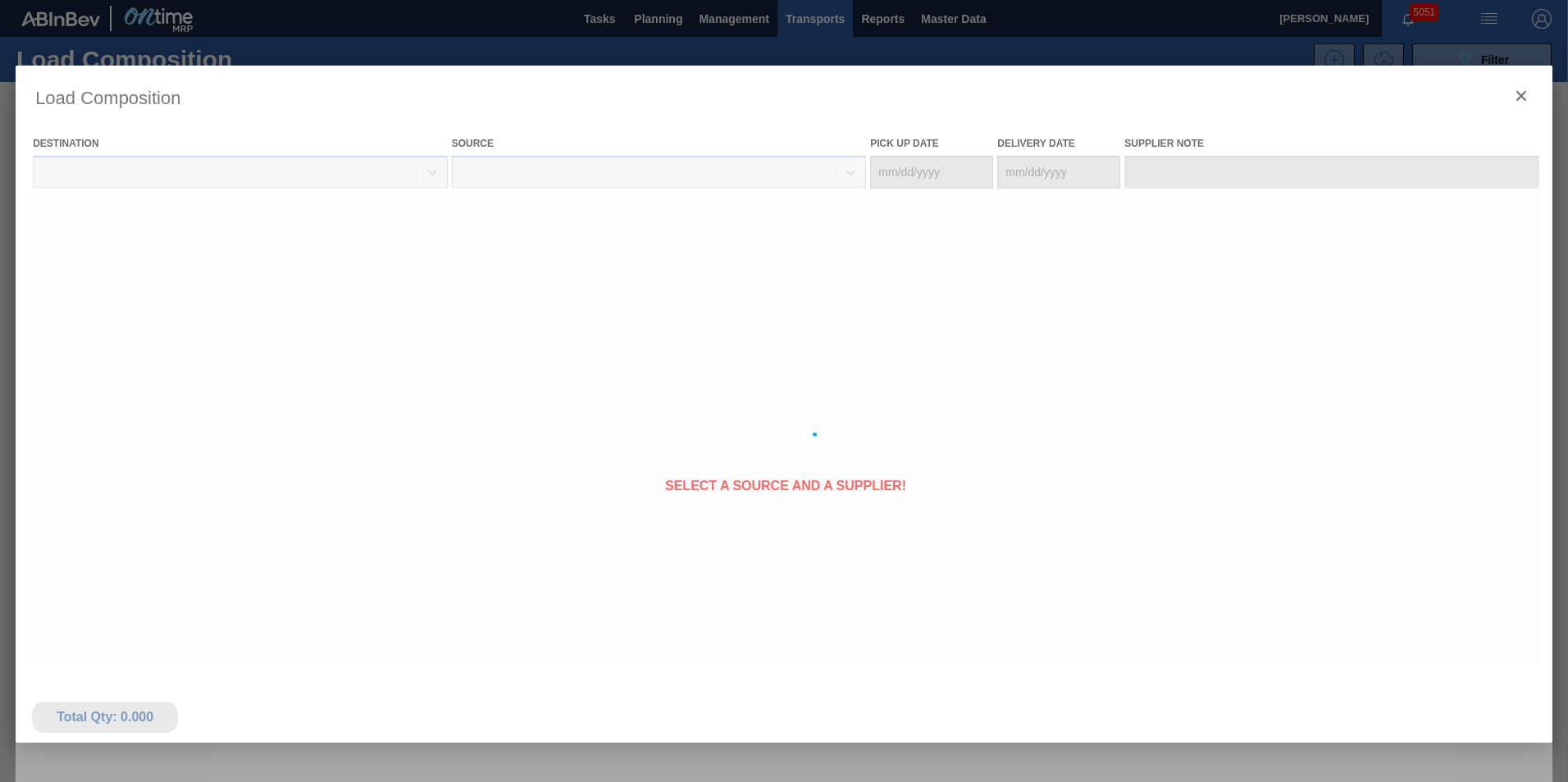
type Date "10/12/2025"
type Date "10/13/2025"
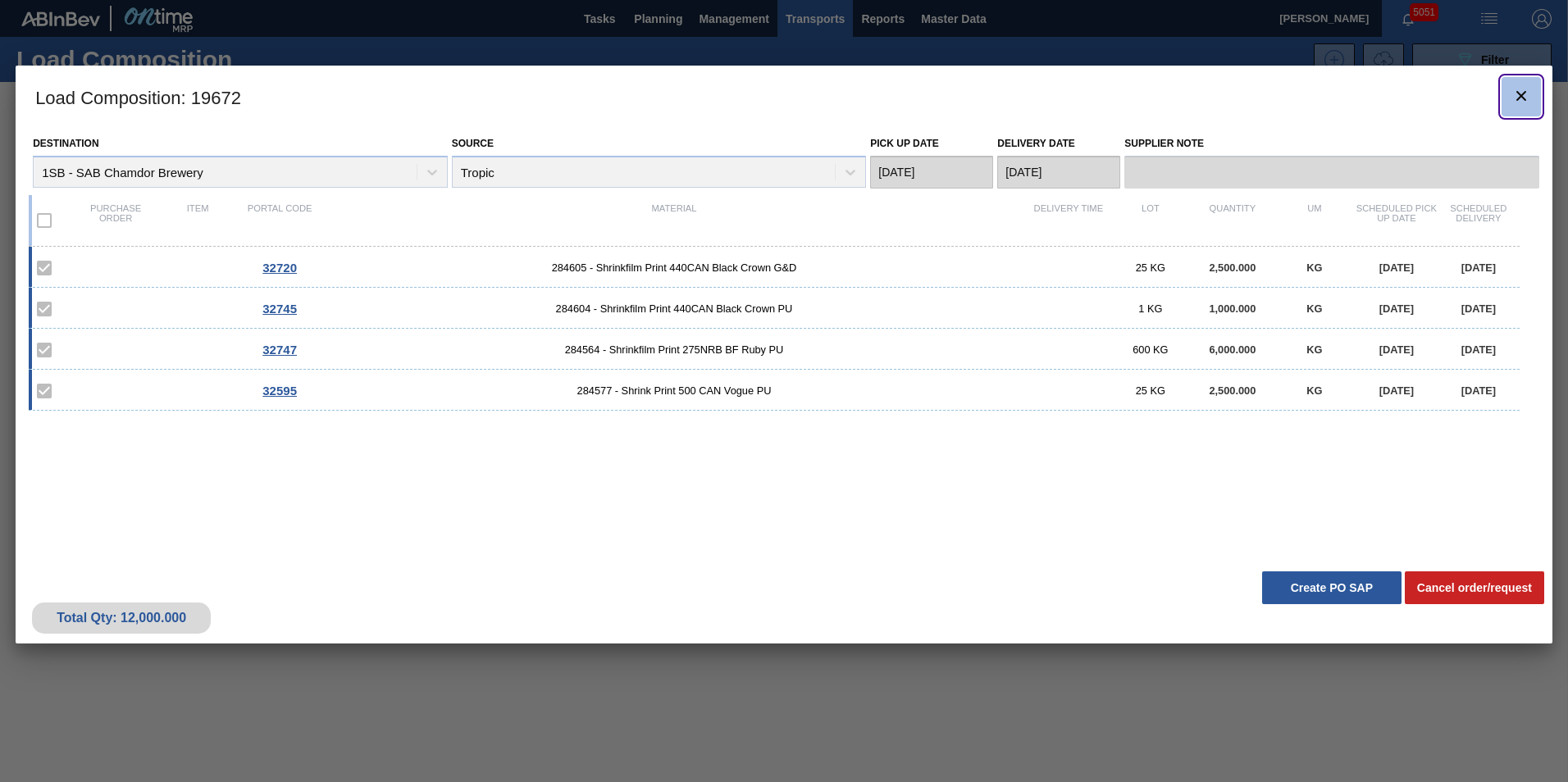
click at [1524, 96] on icon "botão de ícone" at bounding box center [1522, 95] width 19 height 19
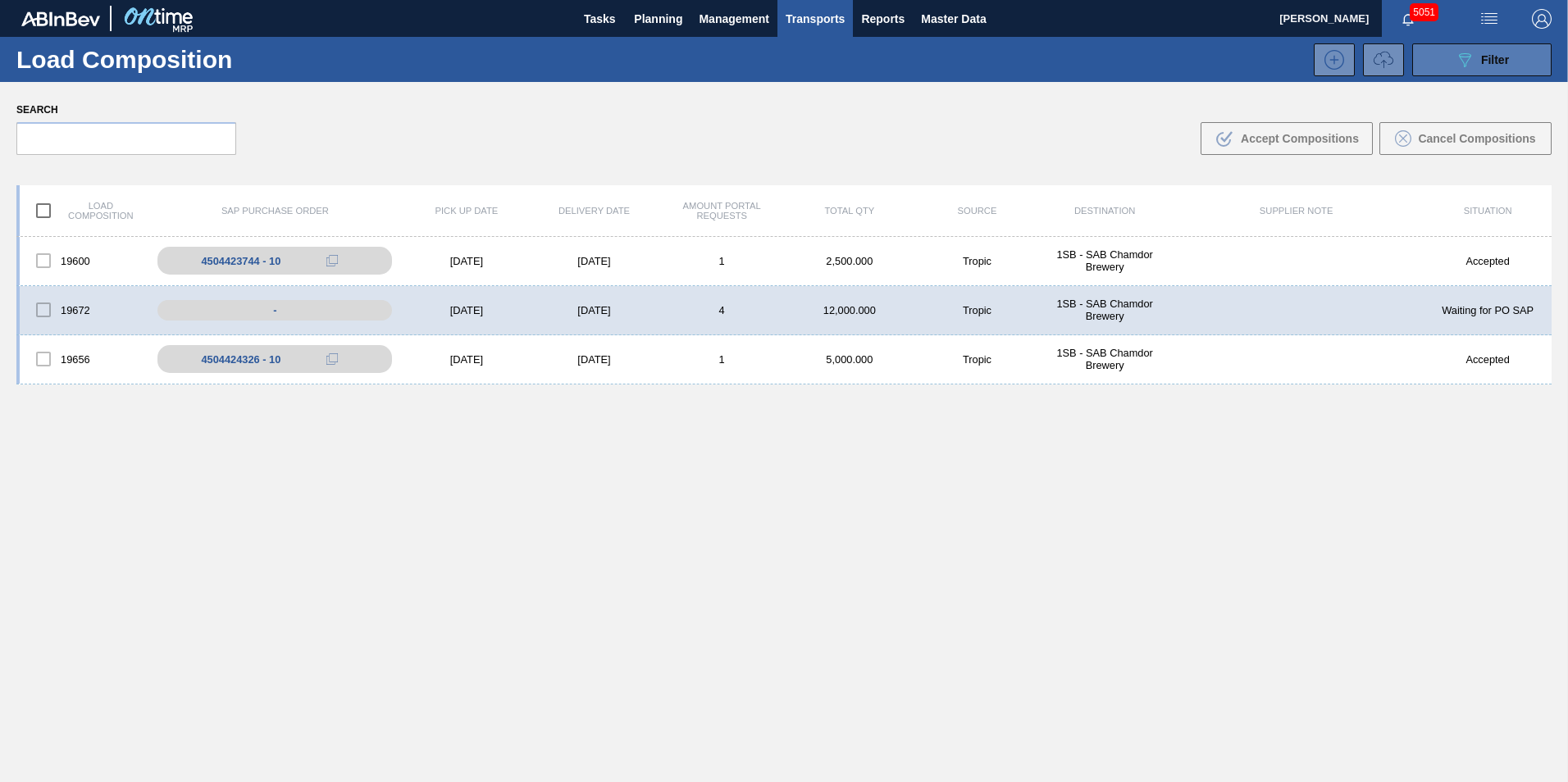
click at [1498, 60] on span "Filter" at bounding box center [1495, 59] width 28 height 13
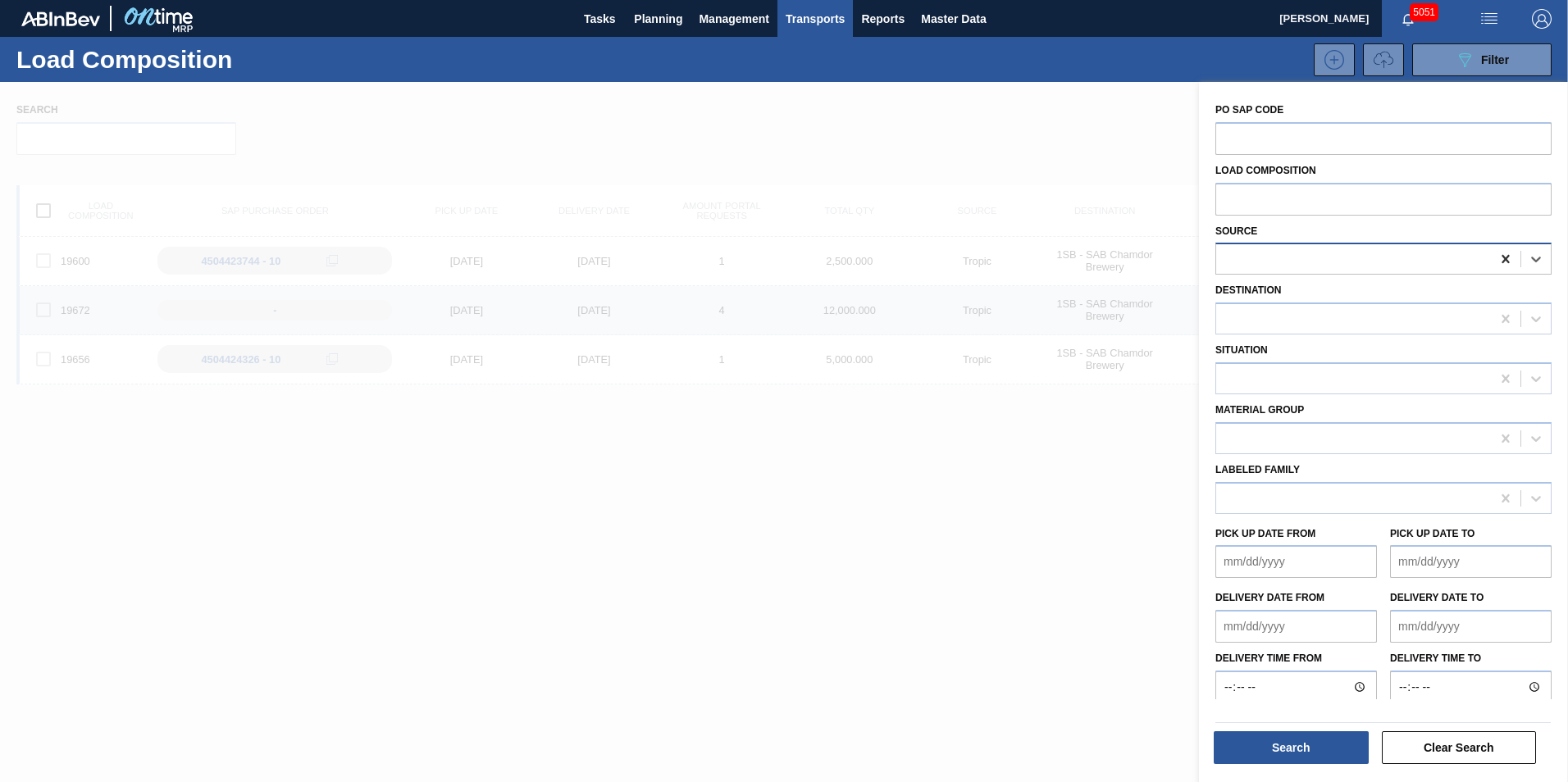
click at [1504, 257] on icon at bounding box center [1505, 259] width 7 height 8
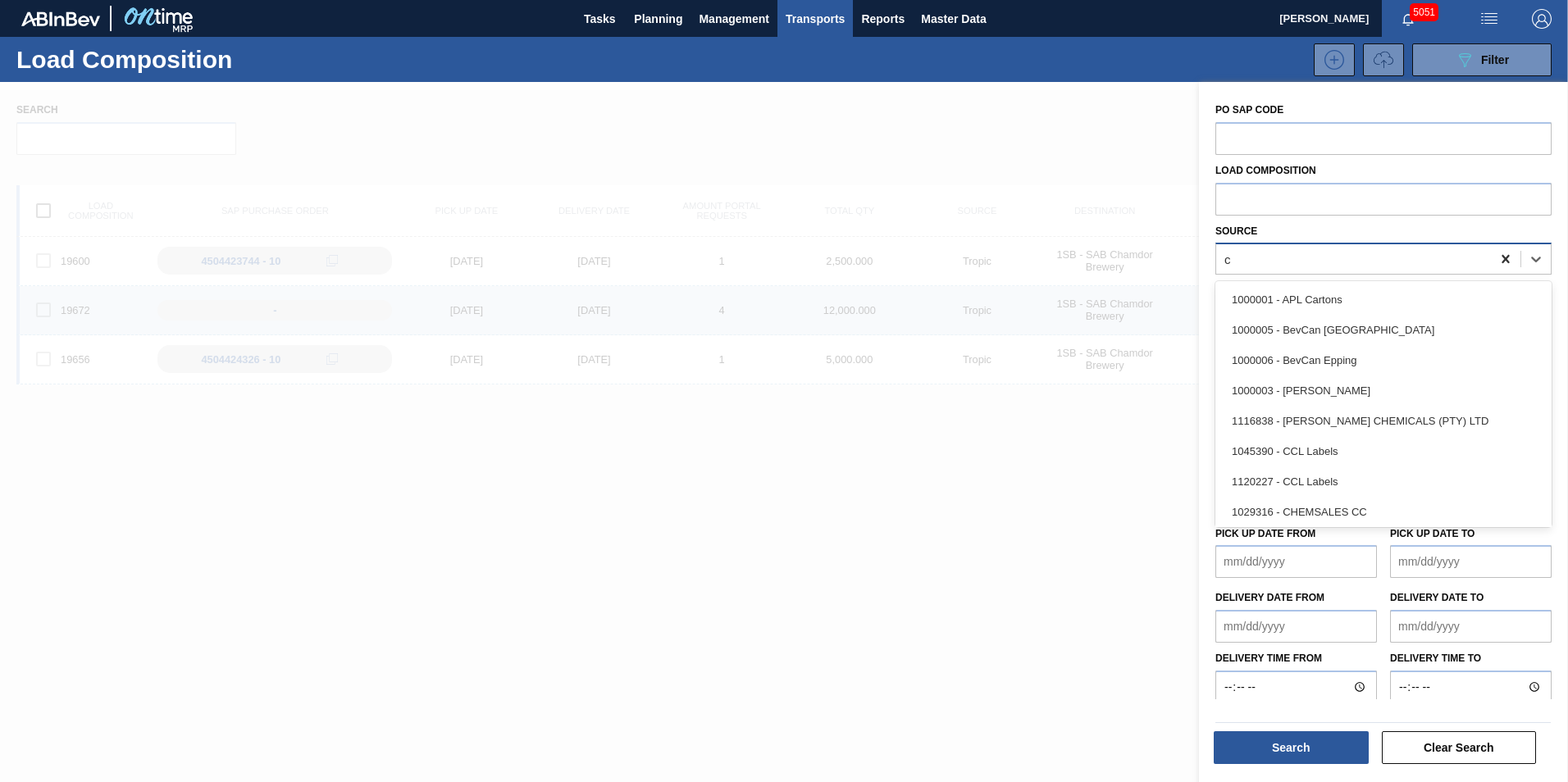
type input "cc"
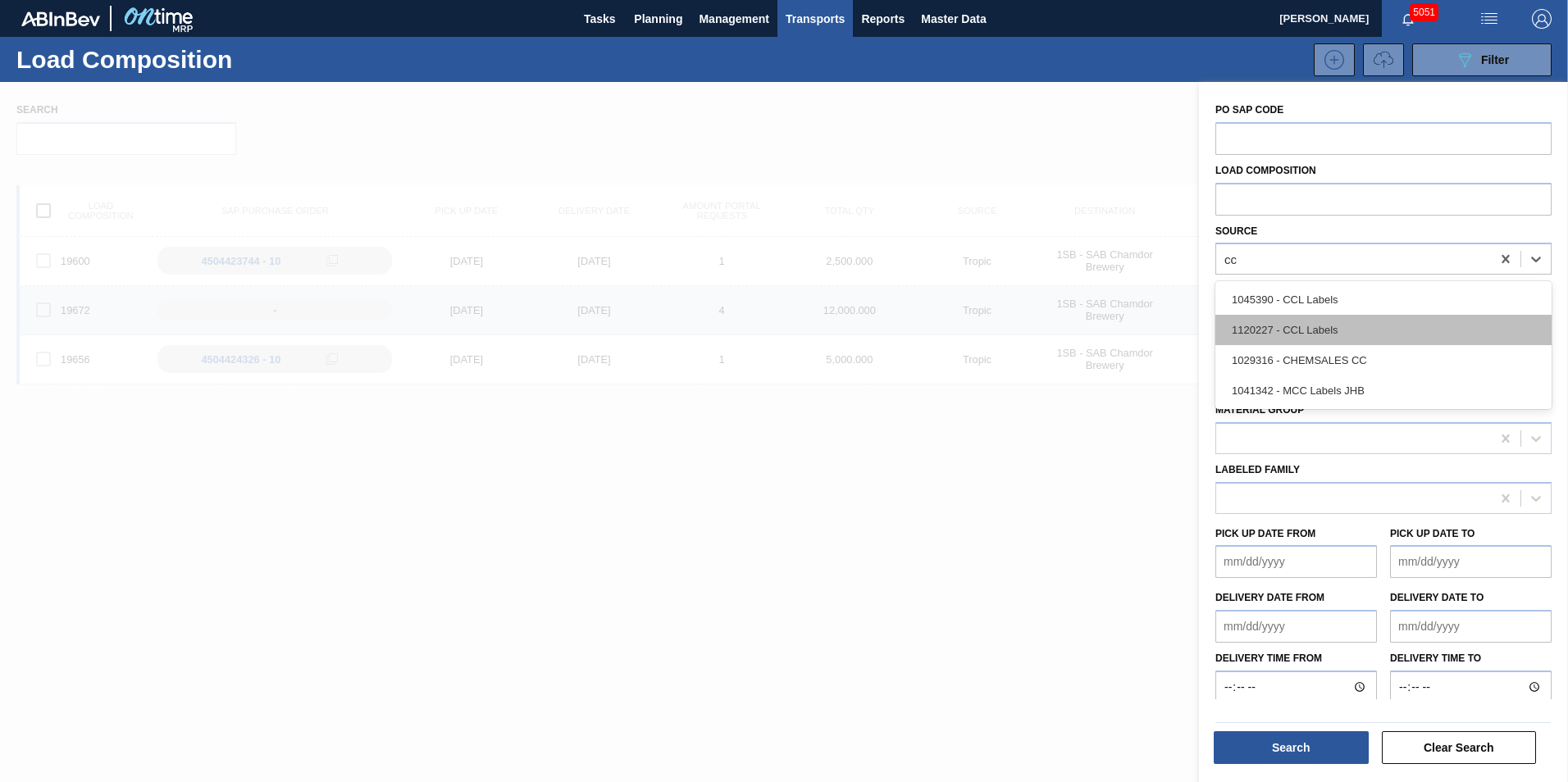
click at [1343, 321] on div "1120227 - CCL Labels" at bounding box center [1383, 330] width 336 height 31
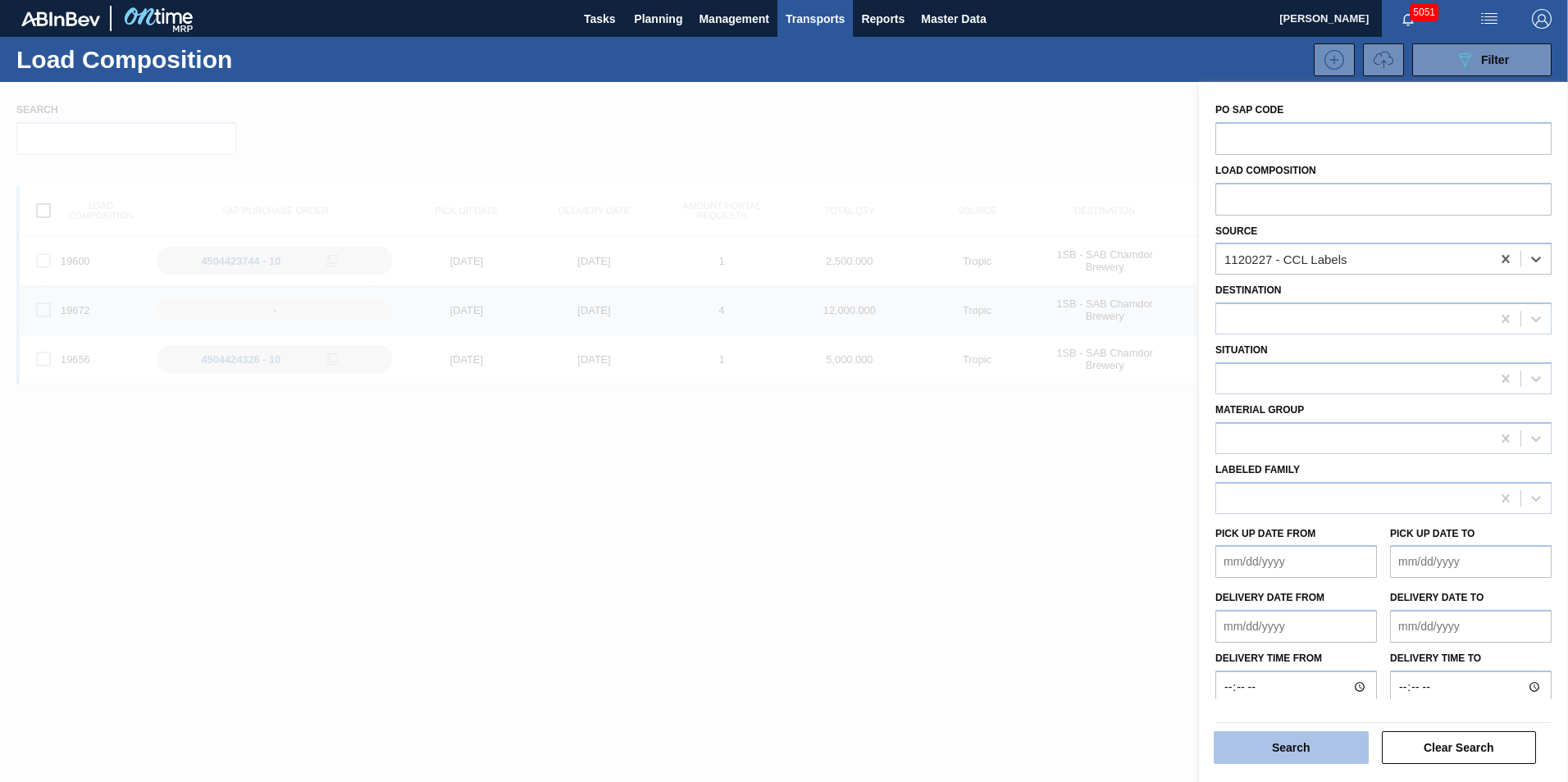
click at [1324, 752] on button "Search" at bounding box center [1291, 747] width 155 height 32
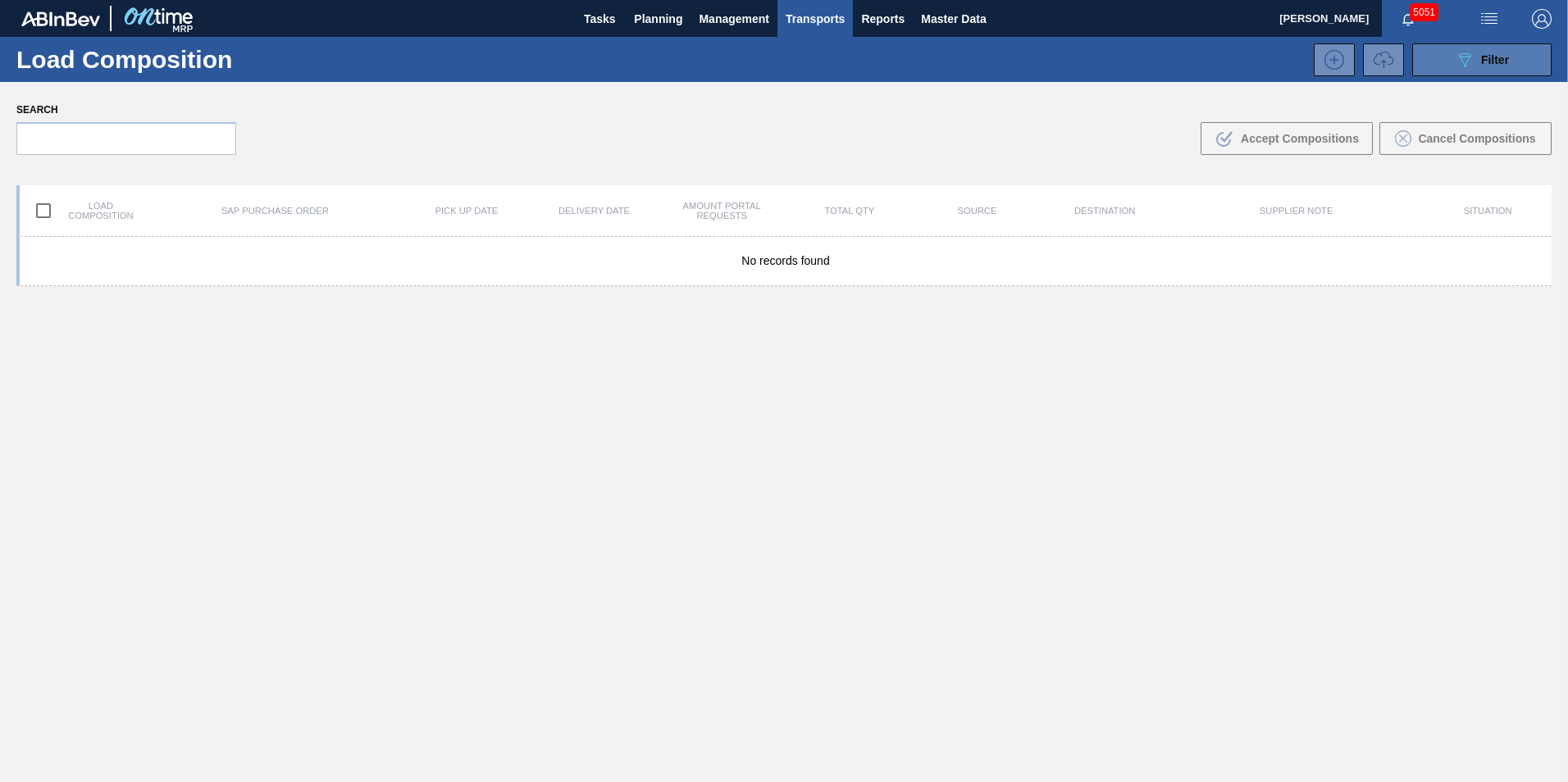
click at [1512, 59] on button "089F7B8B-B2A5-4AFE-B5C0-19BA573D28AC Filter" at bounding box center [1481, 59] width 139 height 32
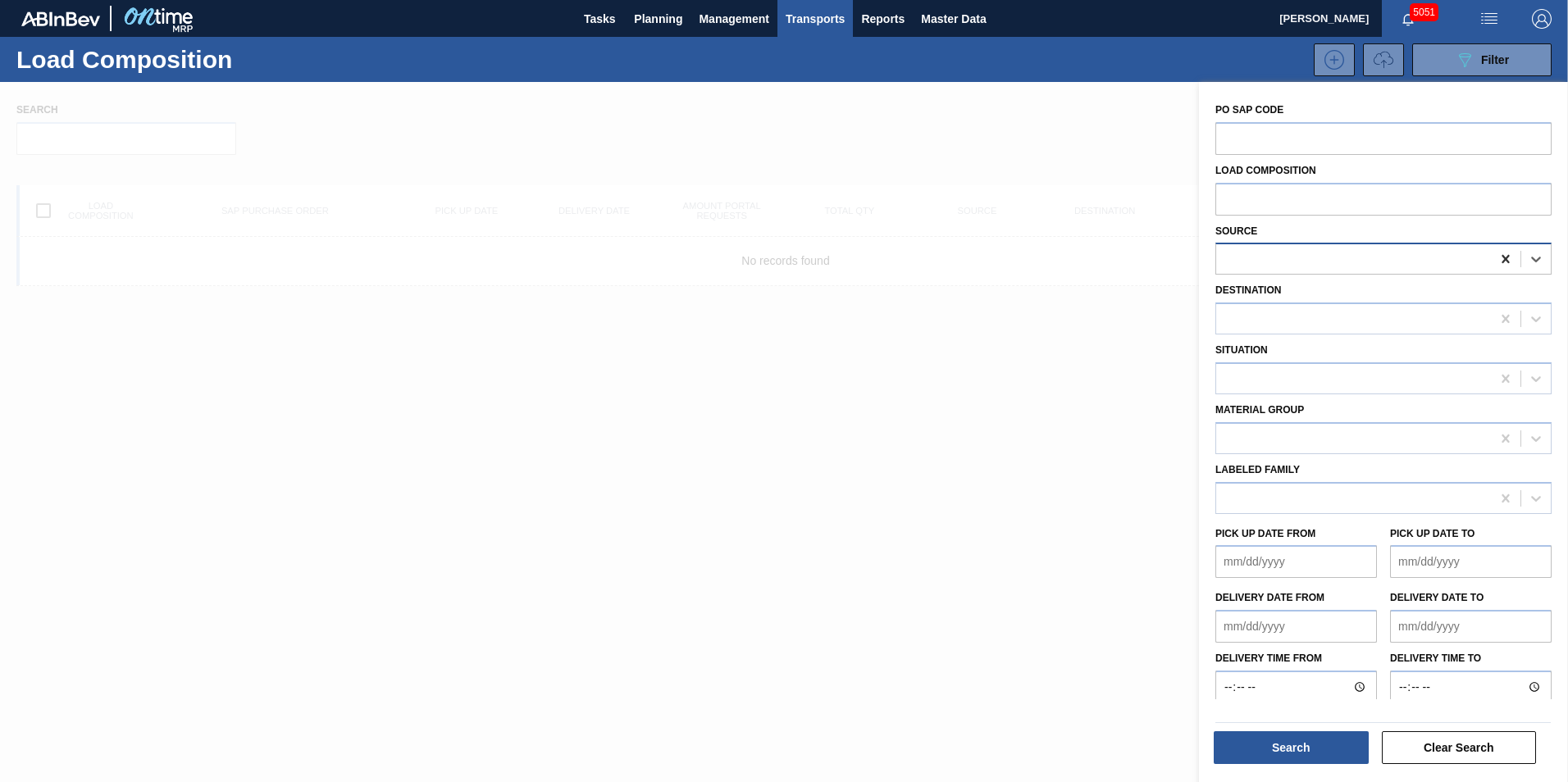
click at [1505, 256] on icon at bounding box center [1505, 259] width 7 height 8
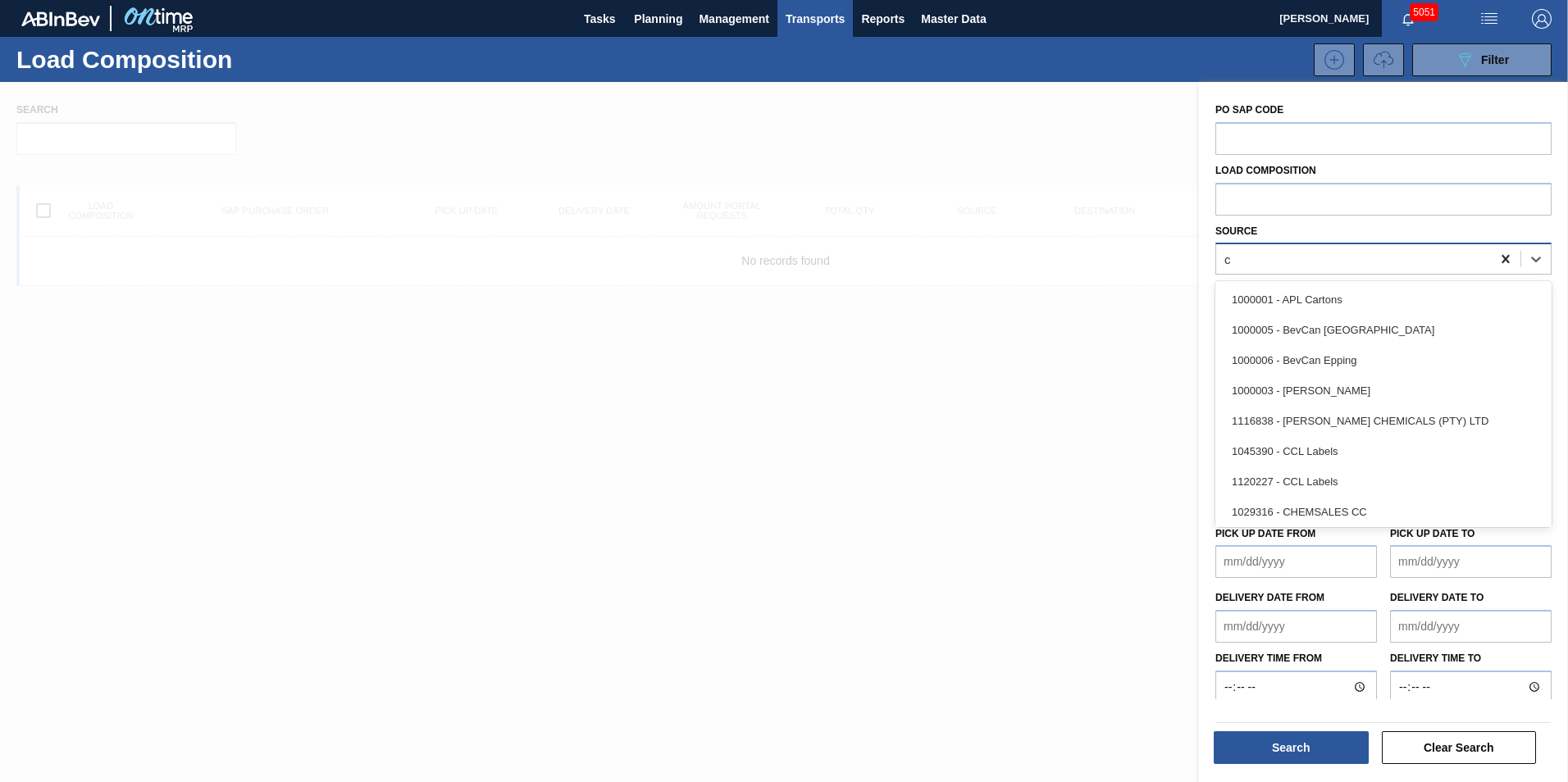
type input "cc"
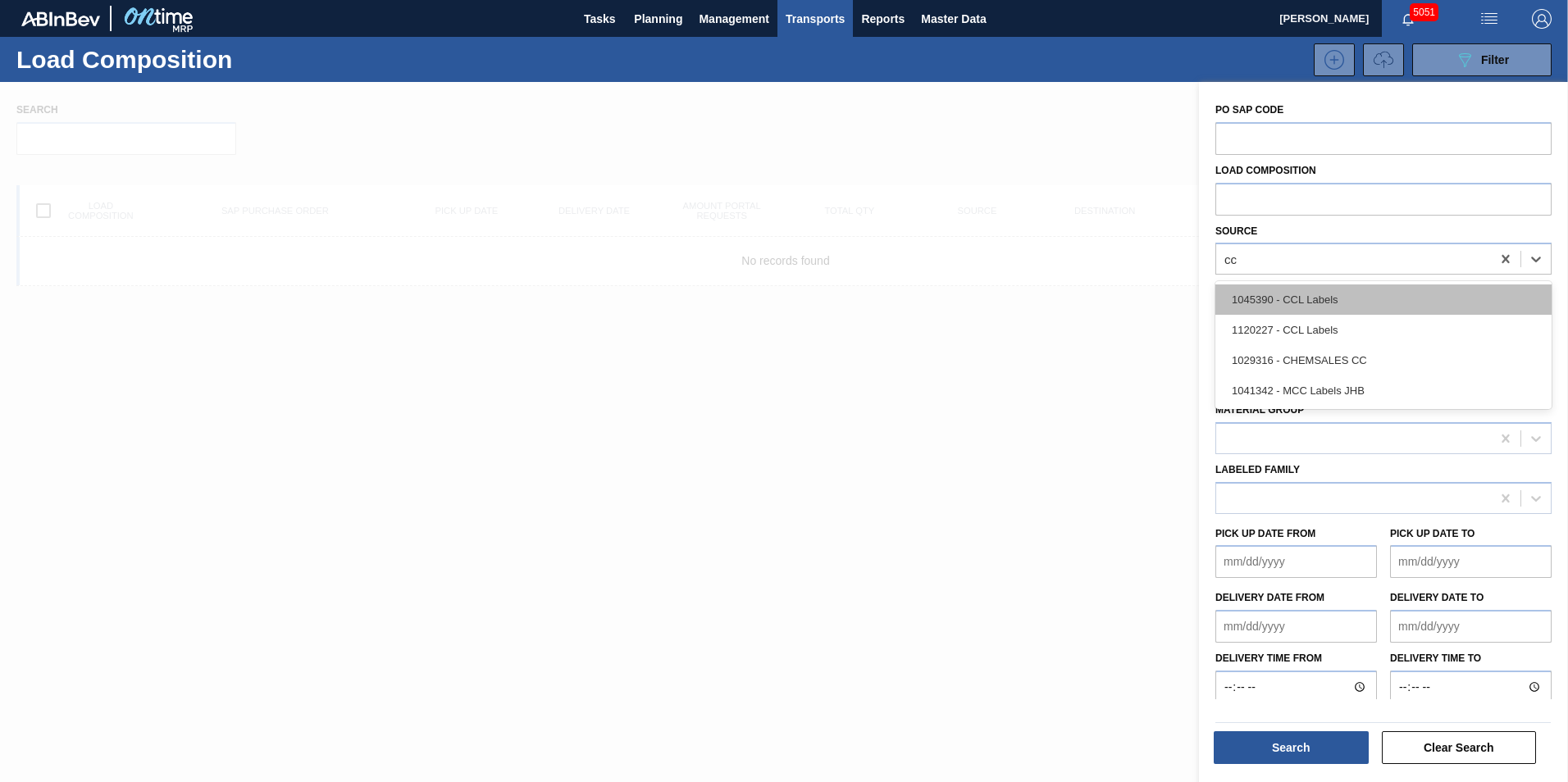
click at [1379, 297] on div "1045390 - CCL Labels" at bounding box center [1383, 299] width 336 height 31
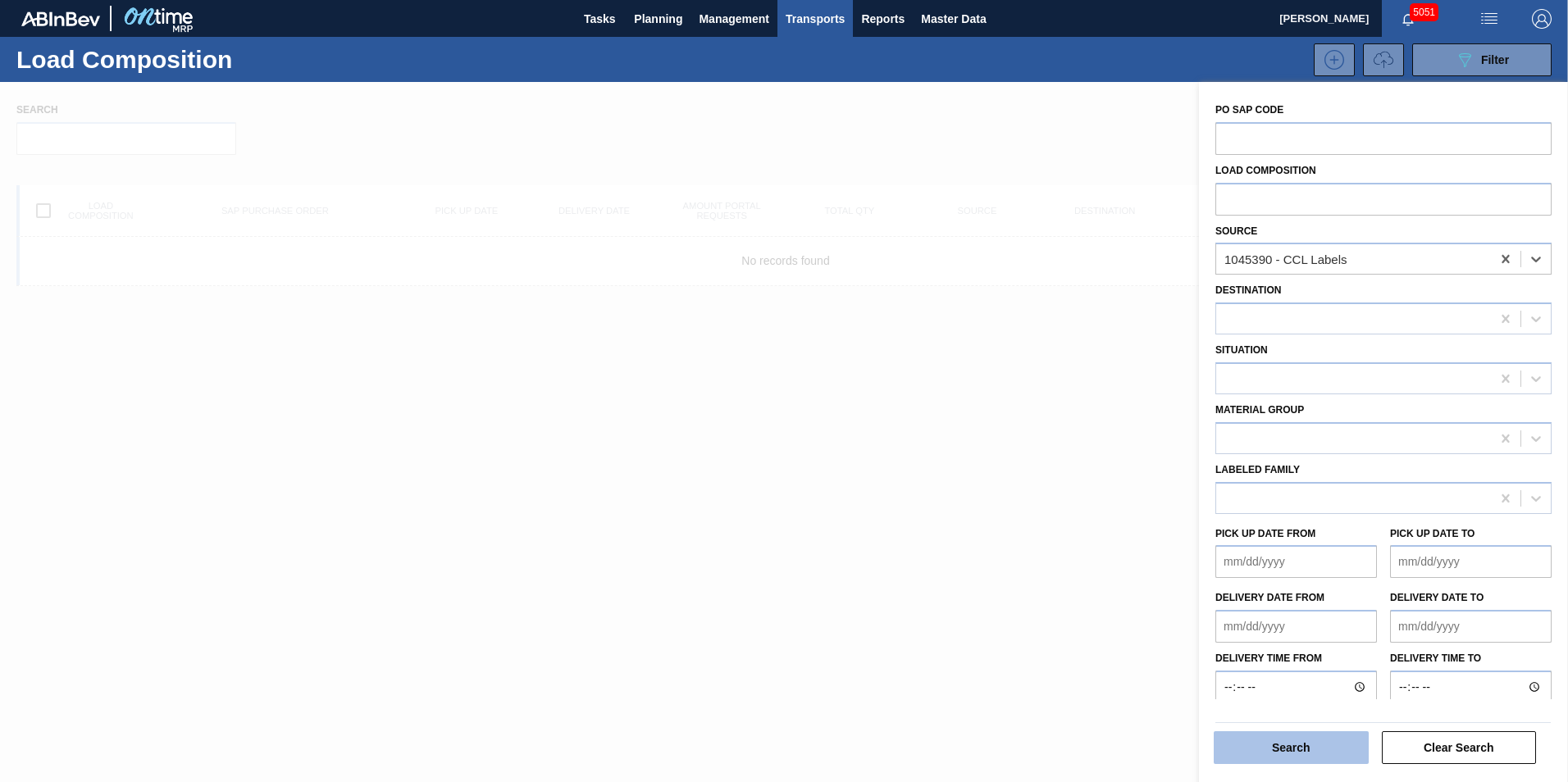
click at [1316, 744] on button "Search" at bounding box center [1291, 747] width 155 height 32
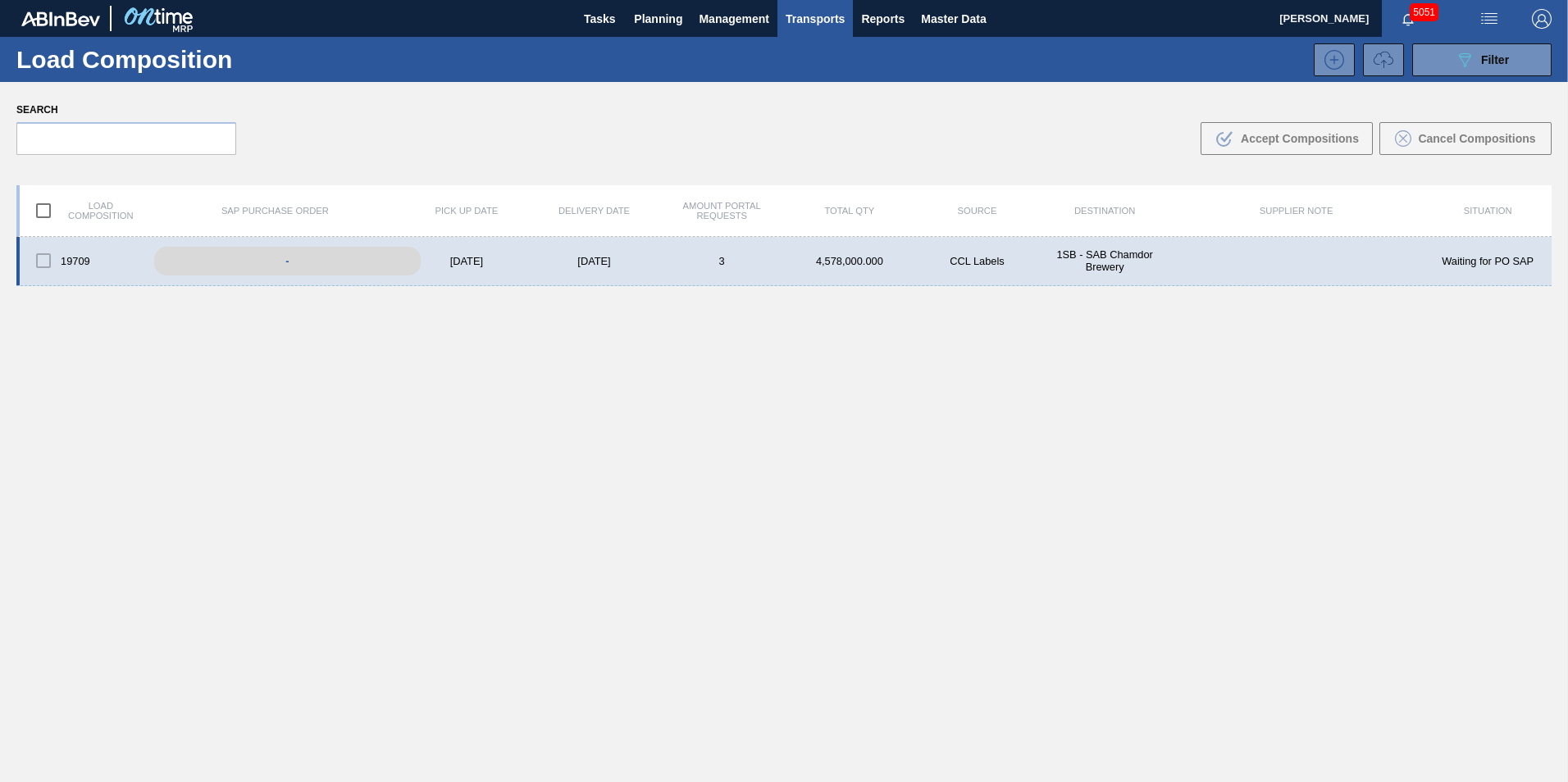
drag, startPoint x: 362, startPoint y: 262, endPoint x: 398, endPoint y: 276, distance: 38.6
click at [362, 261] on div "-" at bounding box center [287, 261] width 267 height 29
click at [508, 263] on div "[DATE]" at bounding box center [466, 262] width 128 height 12
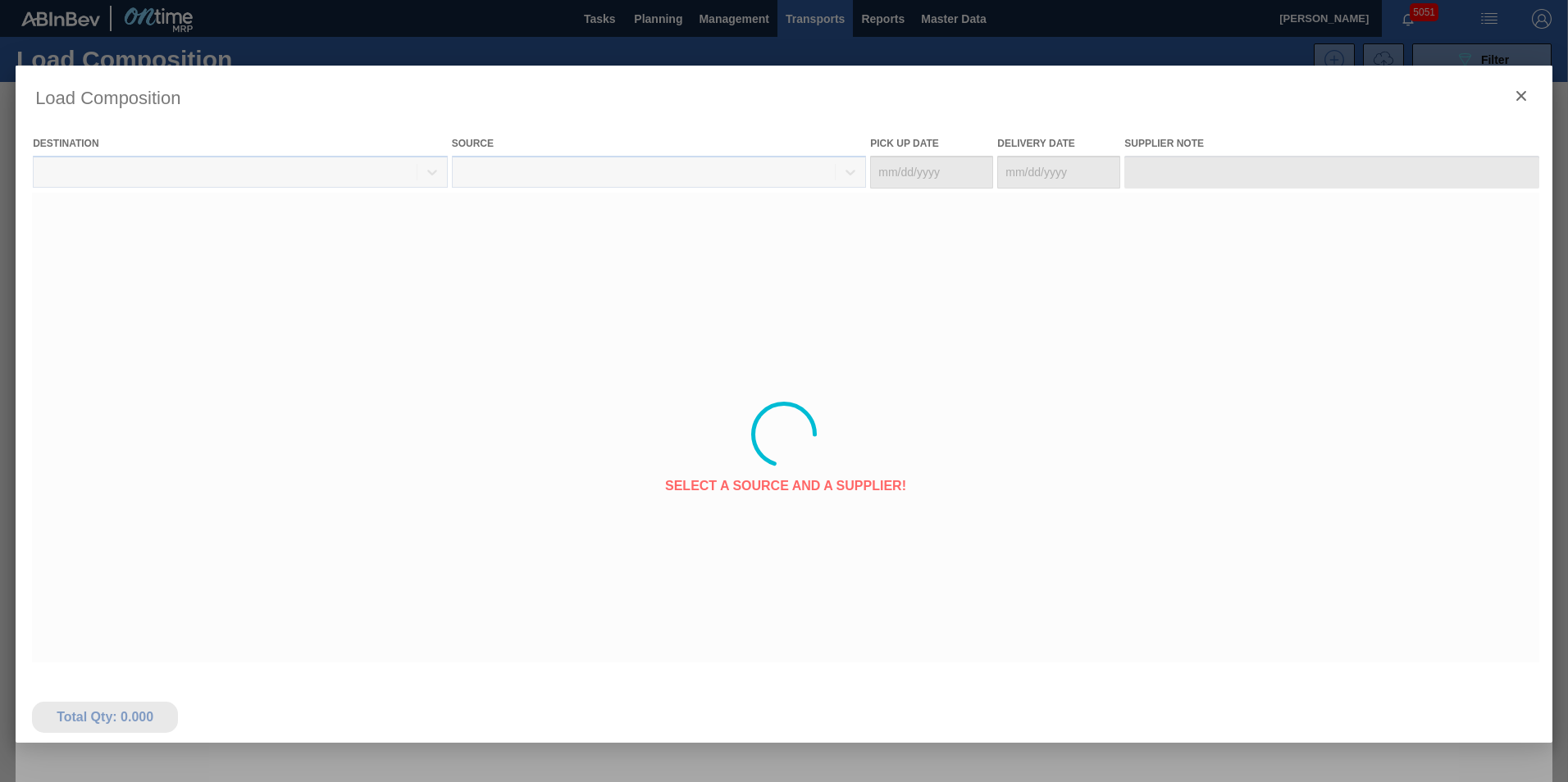
type Date "[DATE]"
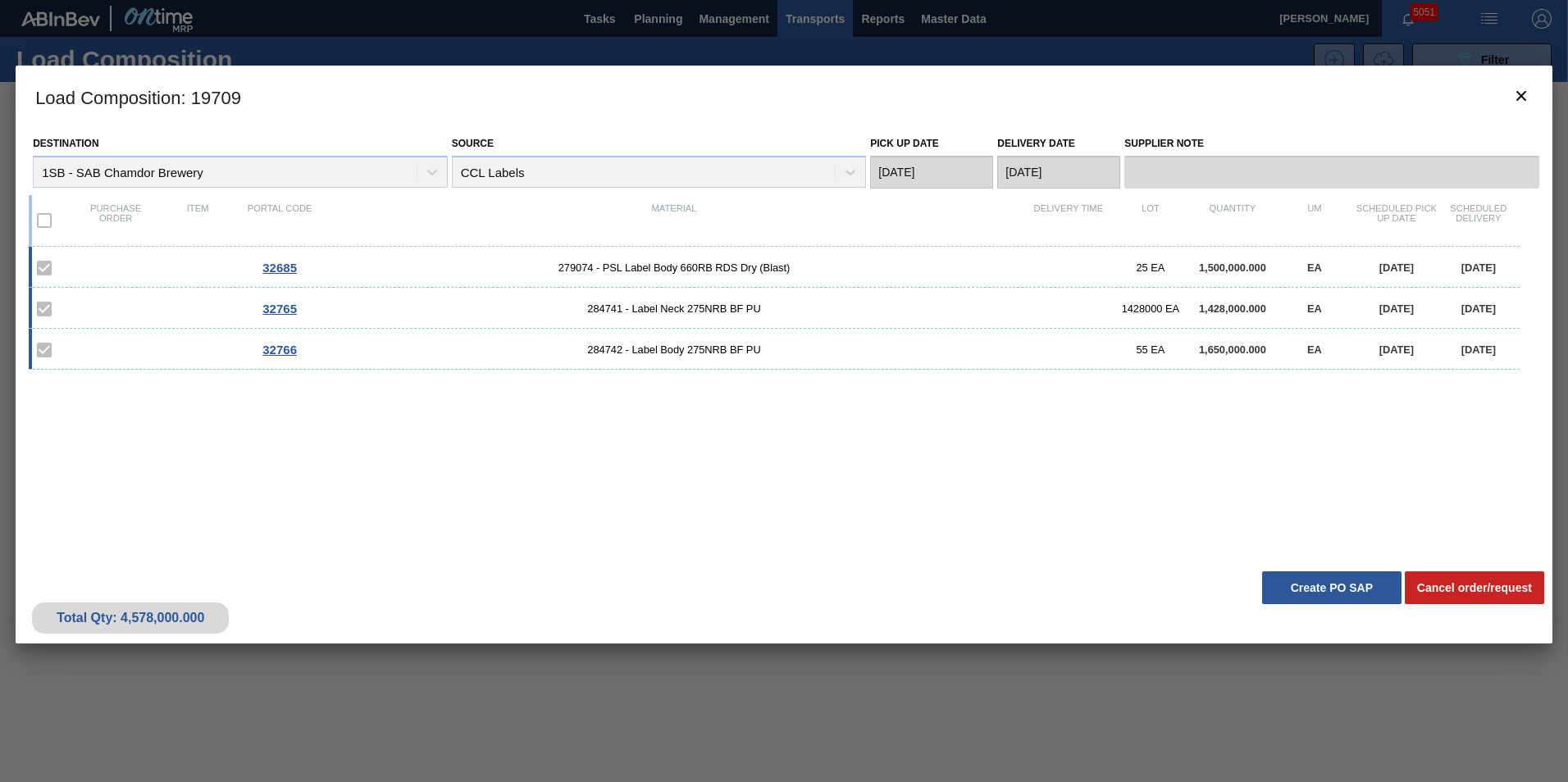
click at [228, 269] on div "32685 279074 - PSL Label Body 660RB RDS Dry (Blast) 25 EA 1,500,000.000 EA 10/1…" at bounding box center [774, 267] width 1491 height 41
click at [378, 265] on span "279074 - PSL Label Body 660RB RDS Dry (Blast)" at bounding box center [675, 268] width 707 height 12
click at [300, 265] on div "32685" at bounding box center [280, 268] width 82 height 14
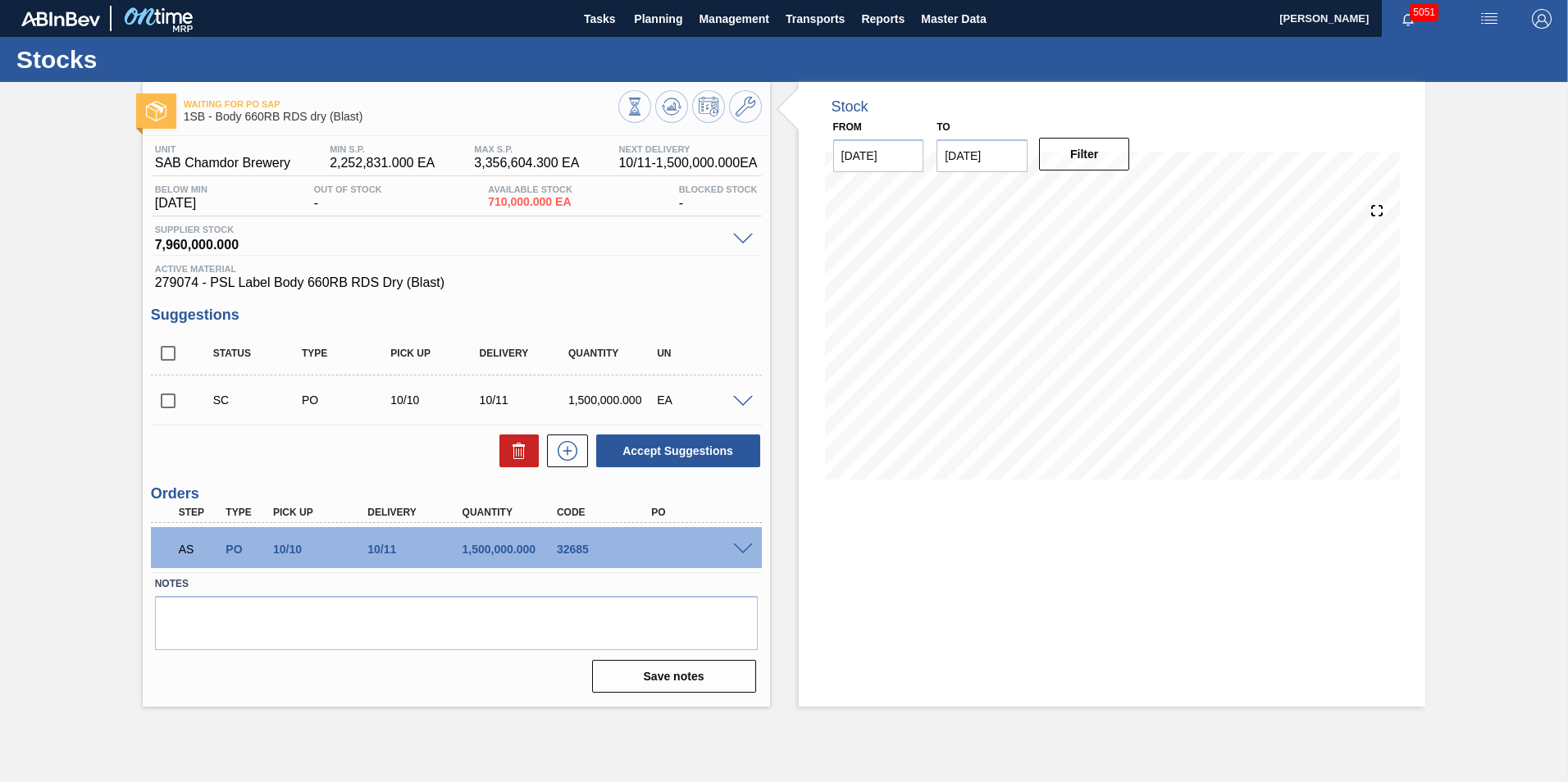
click at [741, 547] on span at bounding box center [743, 549] width 19 height 12
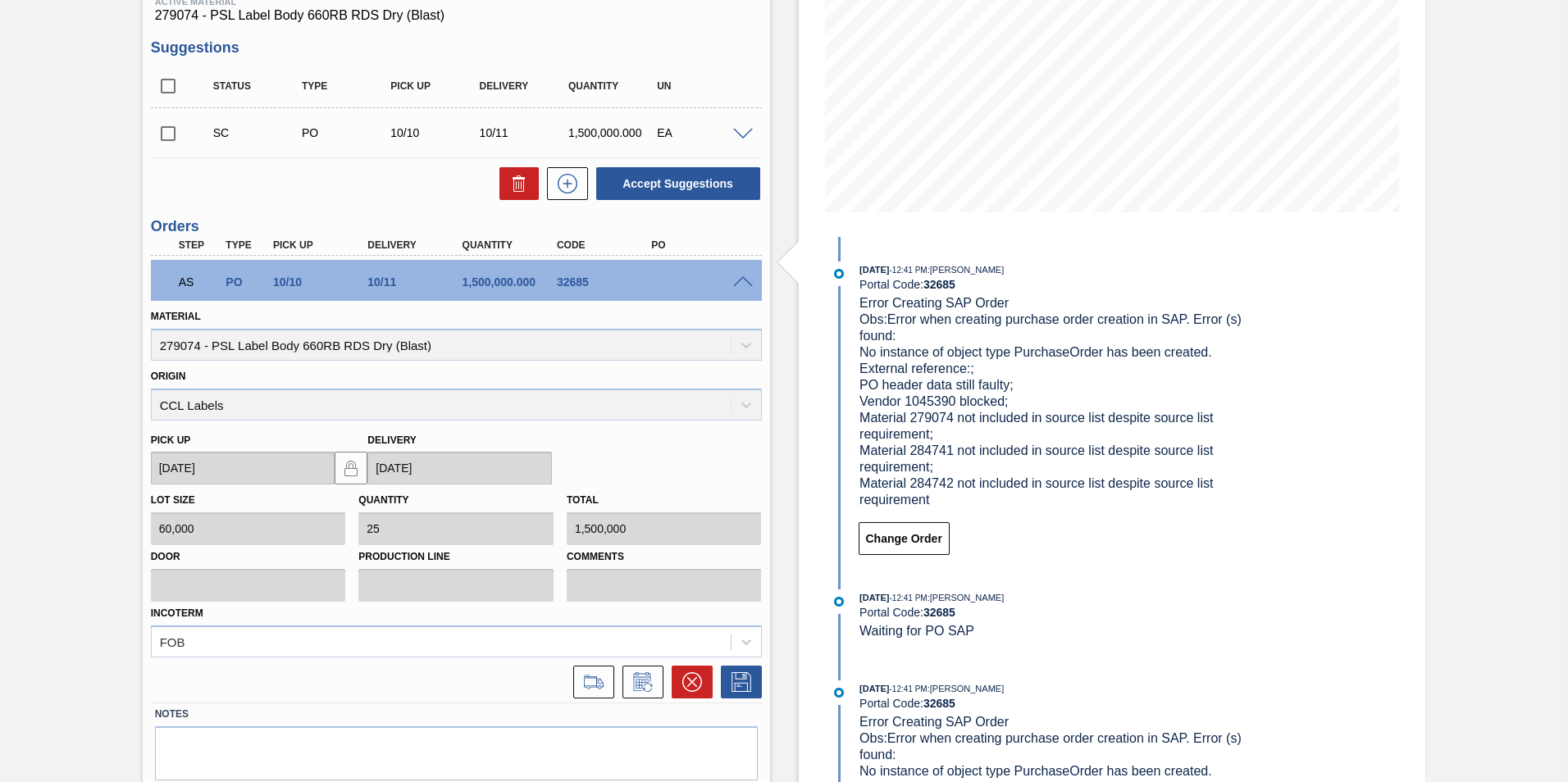
scroll to position [322, 0]
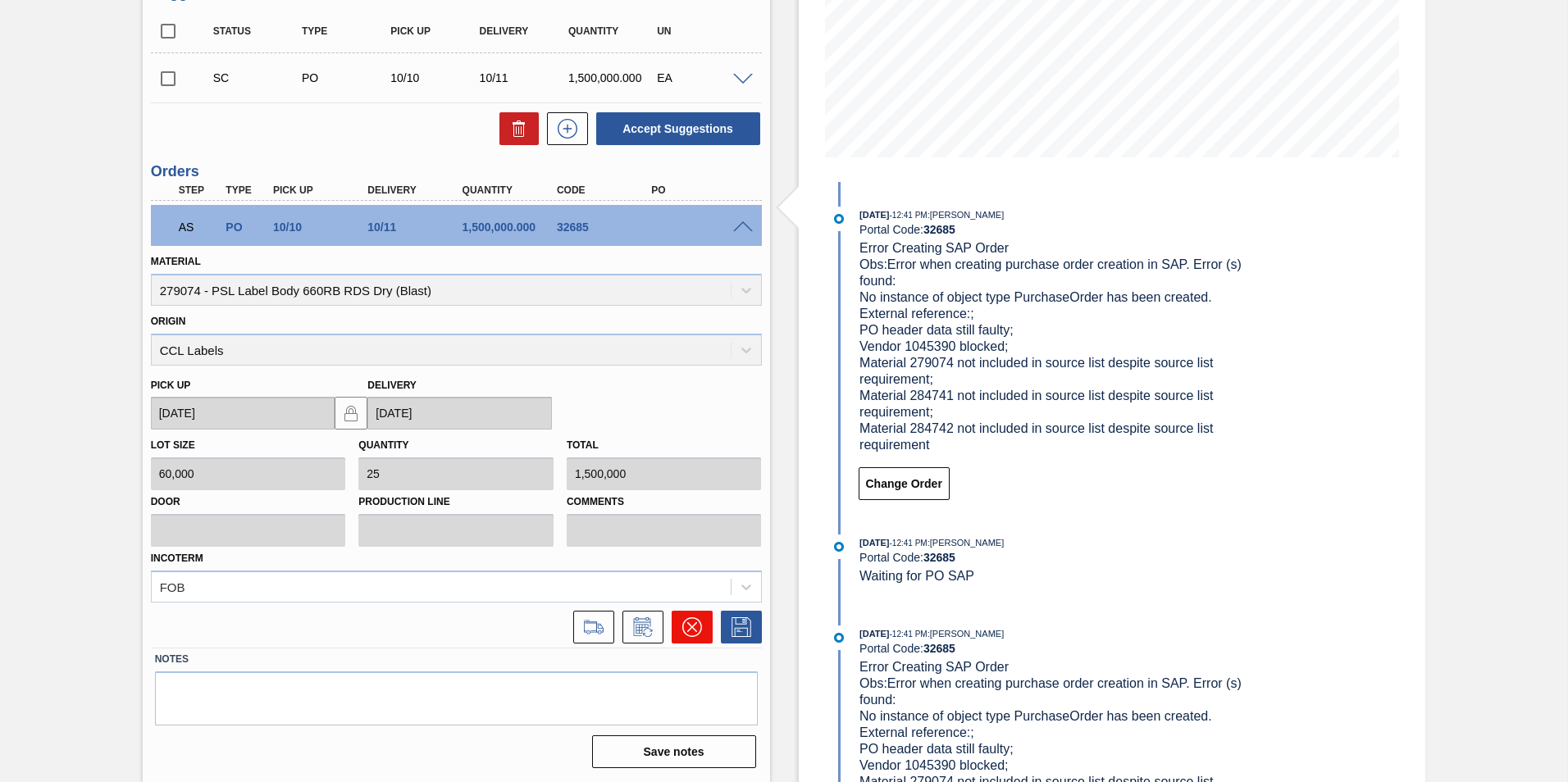
click at [682, 633] on icon at bounding box center [692, 627] width 19 height 19
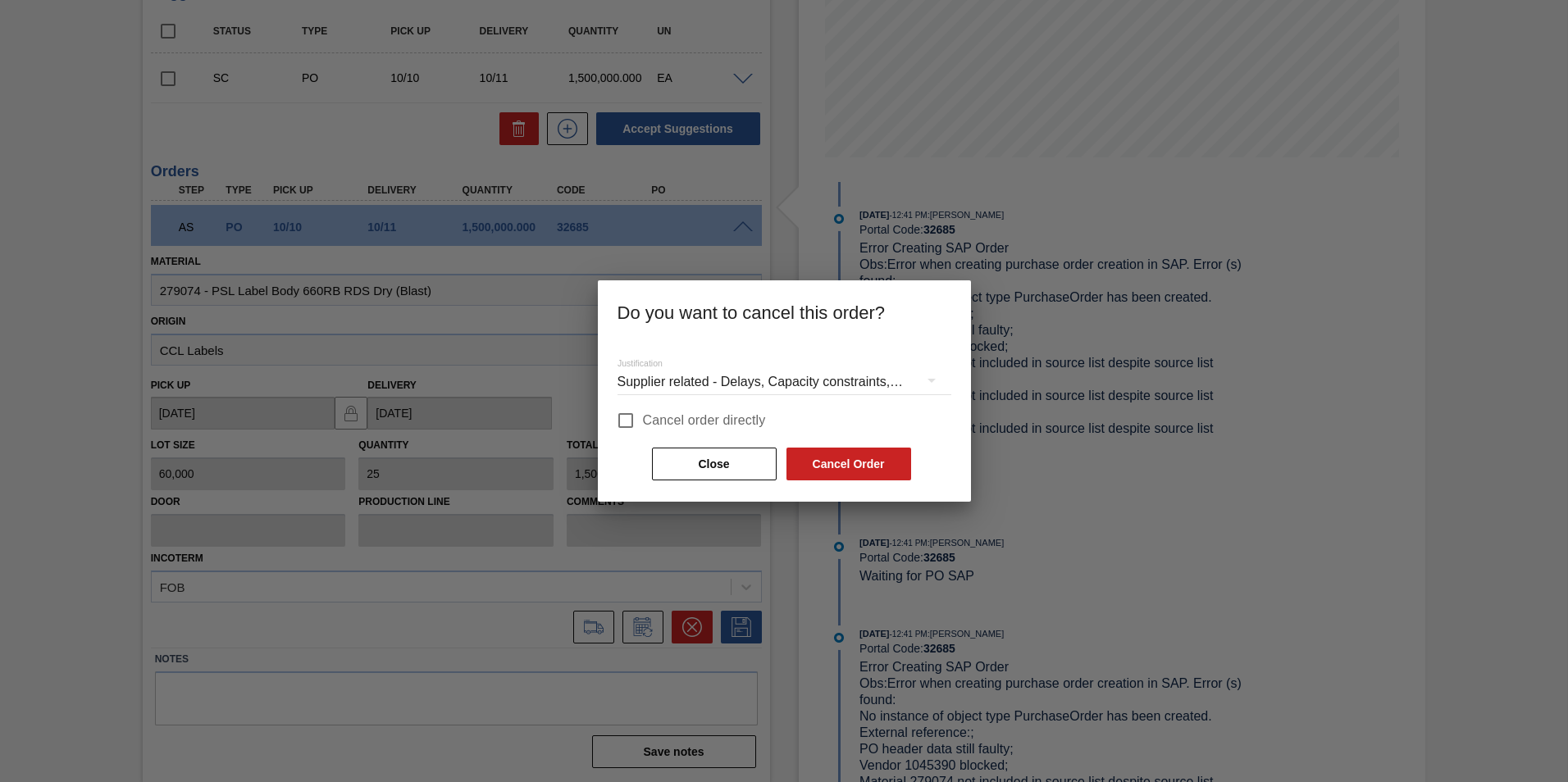
click at [713, 420] on span "Cancel order directly" at bounding box center [704, 421] width 123 height 19
click at [643, 420] on input "Cancel order directly" at bounding box center [626, 420] width 34 height 34
checkbox input "true"
click at [810, 462] on button "Cancel Order" at bounding box center [849, 464] width 124 height 32
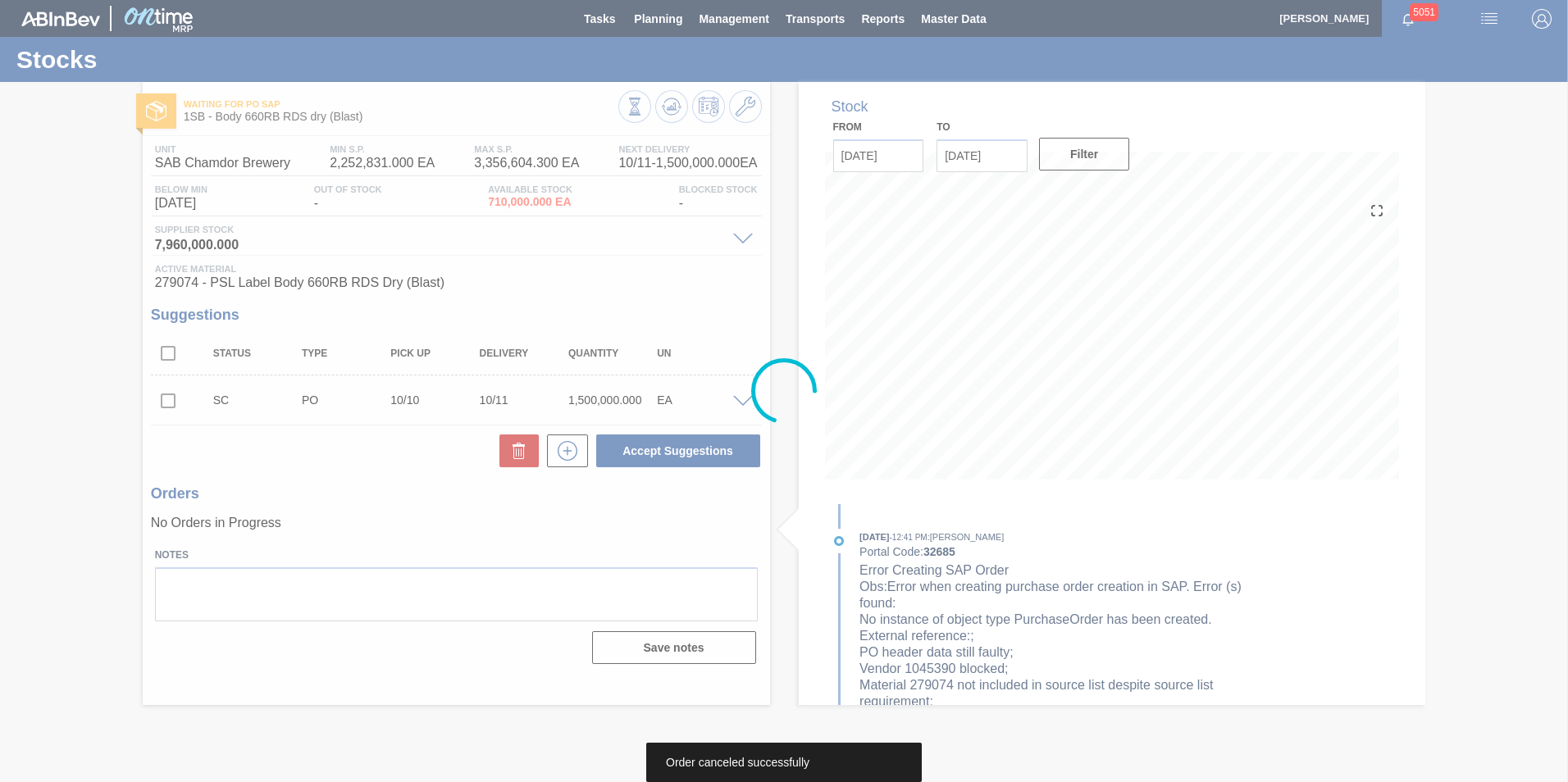
scroll to position [0, 0]
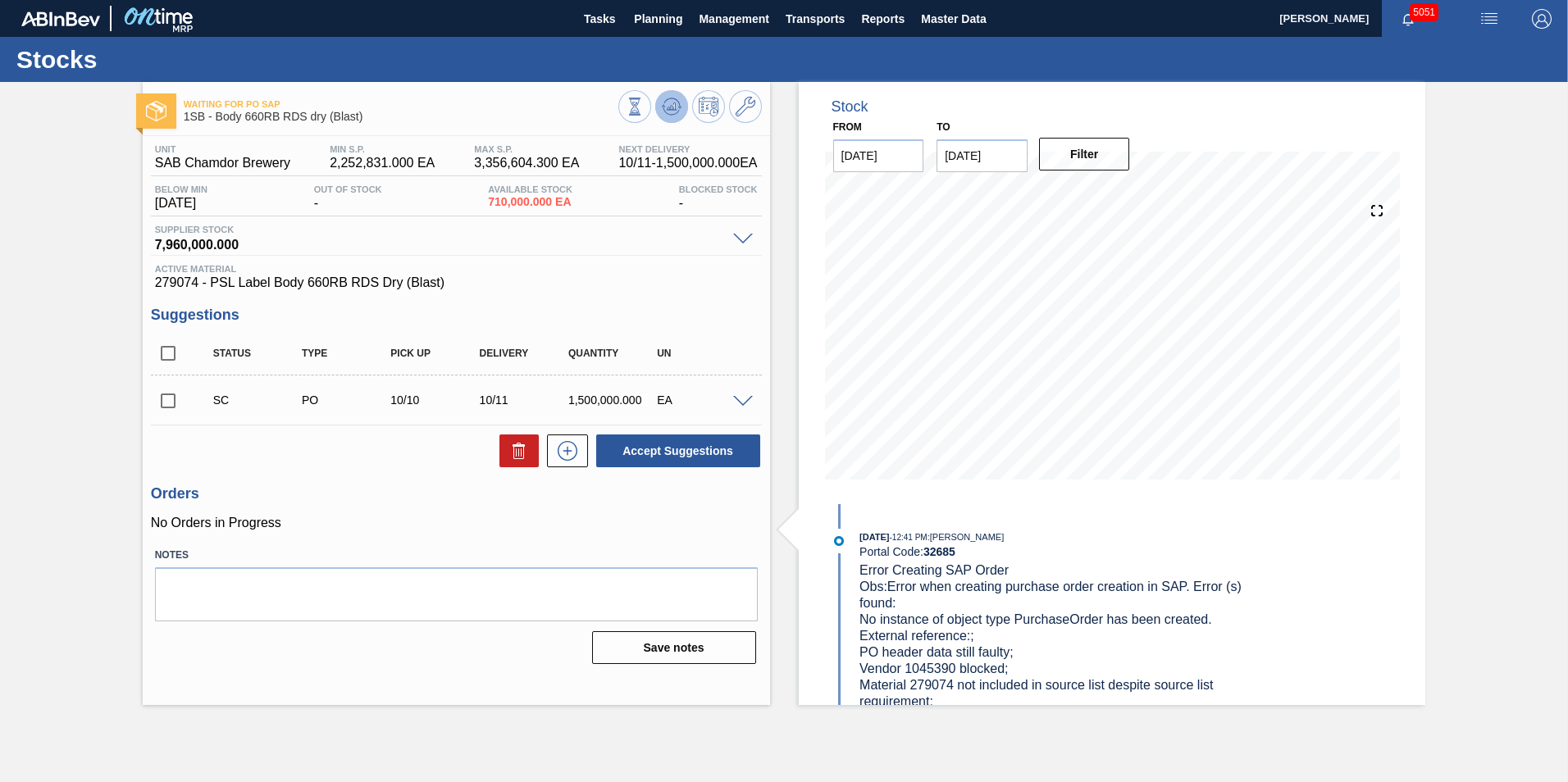
click at [670, 109] on icon at bounding box center [671, 106] width 10 height 7
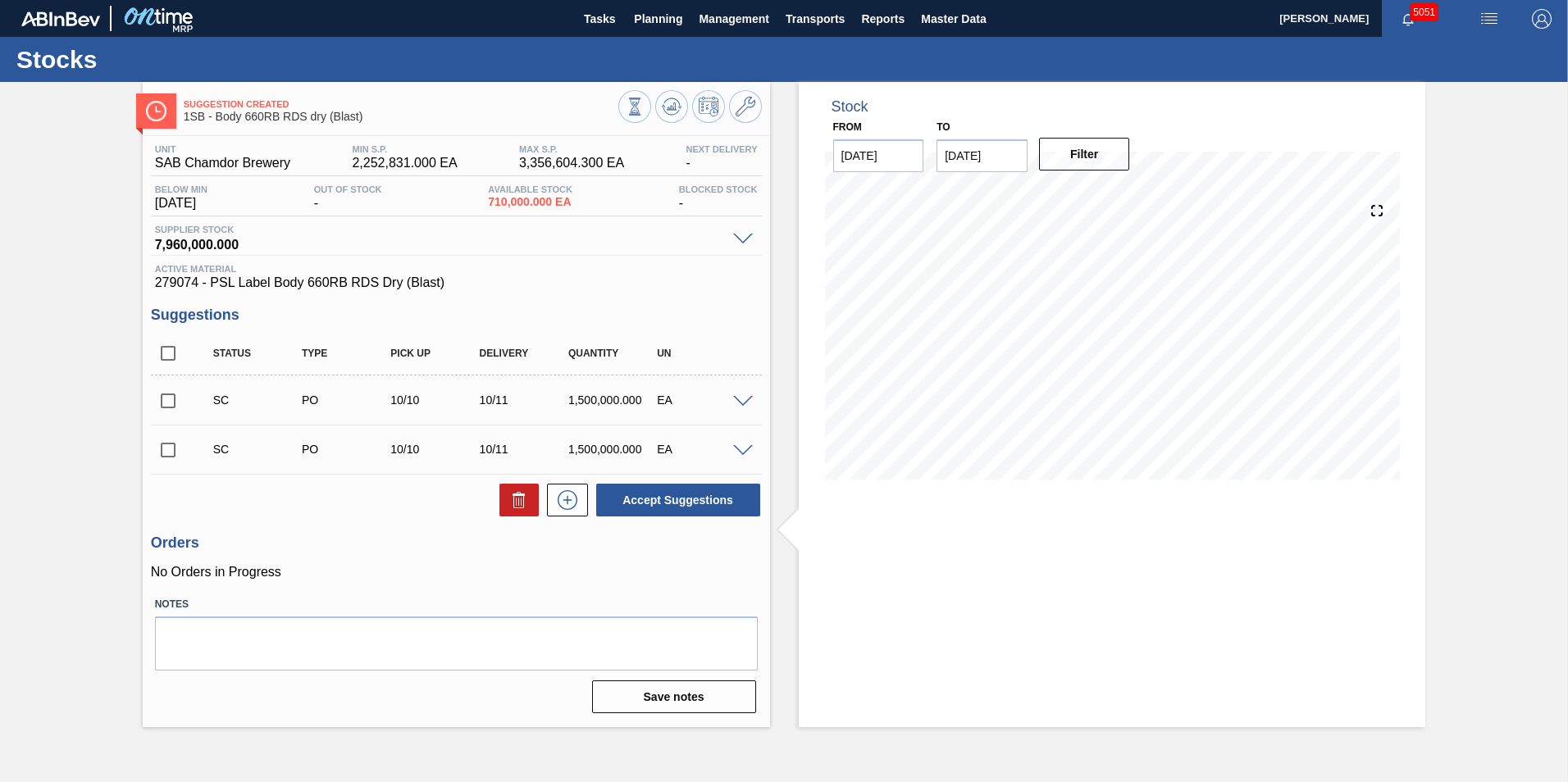
click at [171, 401] on input "checkbox" at bounding box center [167, 401] width 34 height 34
click at [635, 499] on button "Accept Suggestions" at bounding box center [677, 499] width 164 height 32
checkbox input "false"
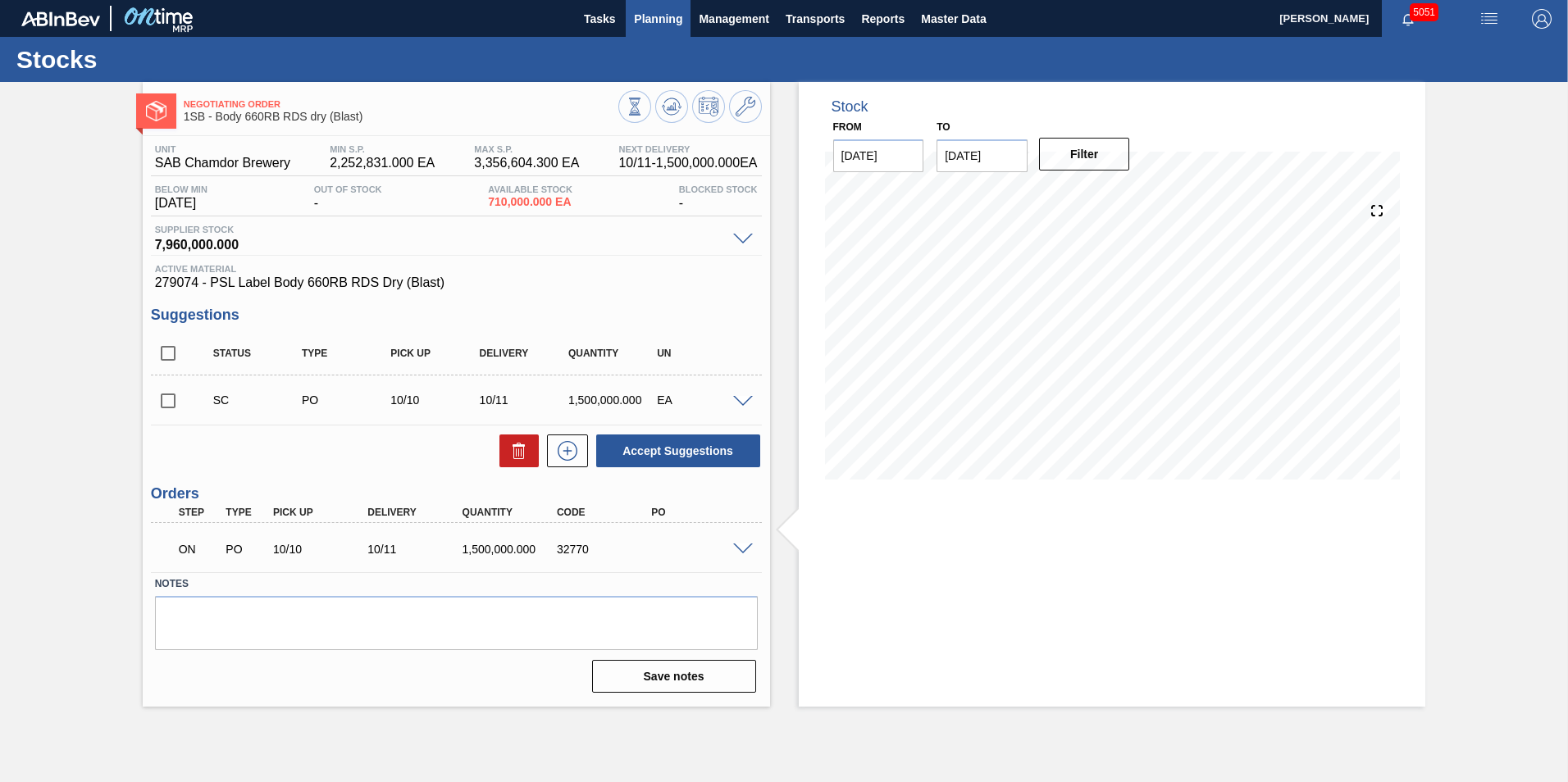
click at [677, 21] on span "Planning" at bounding box center [658, 18] width 48 height 19
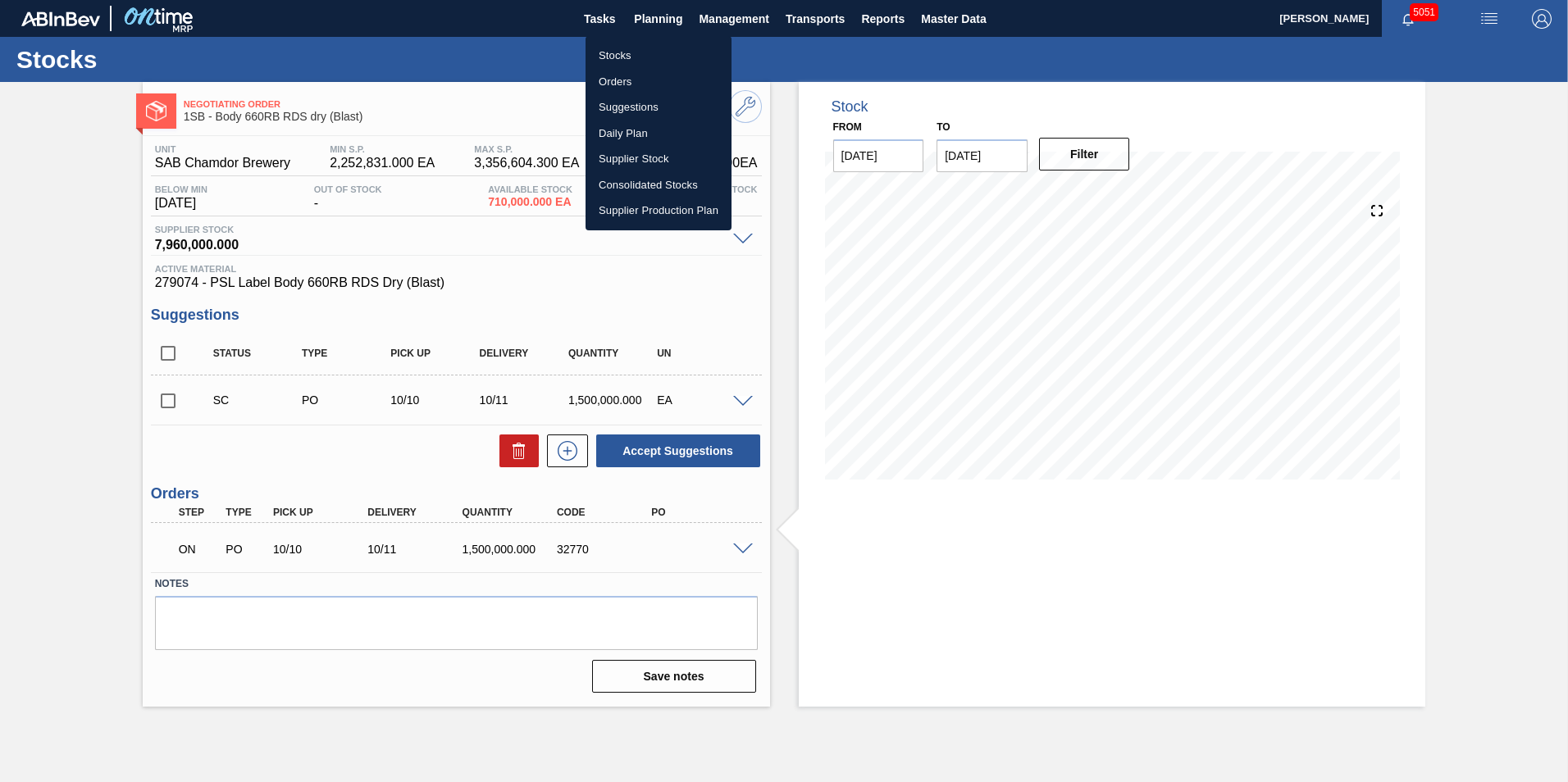
drag, startPoint x: 626, startPoint y: 54, endPoint x: 662, endPoint y: 177, distance: 128.2
click at [626, 54] on li "Stocks" at bounding box center [658, 56] width 146 height 26
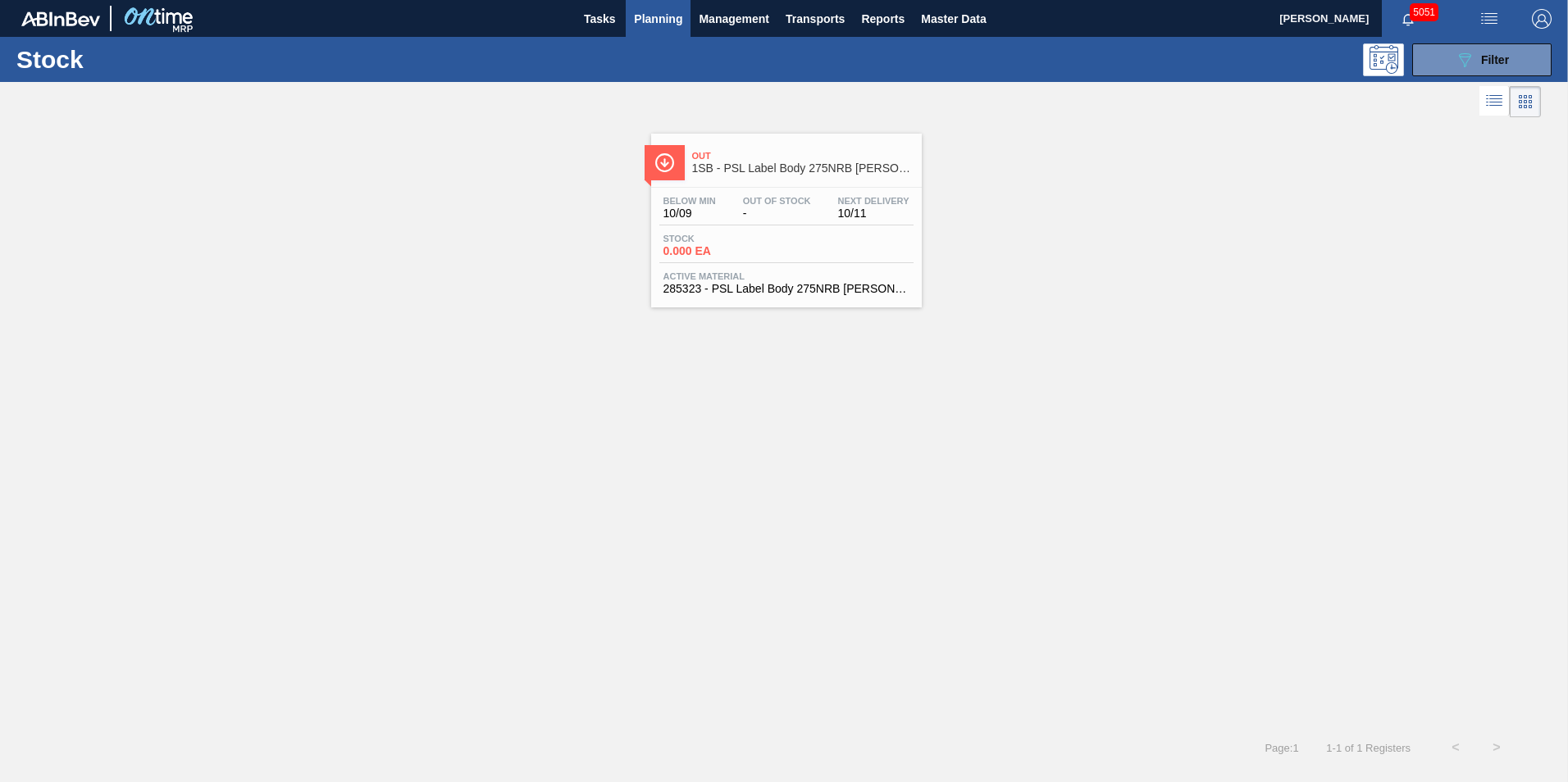
click at [751, 226] on div "Below Min 10/09 Out Of Stock - Next Delivery 10/11 Stock 0.000 EA Active Materi…" at bounding box center [786, 243] width 270 height 111
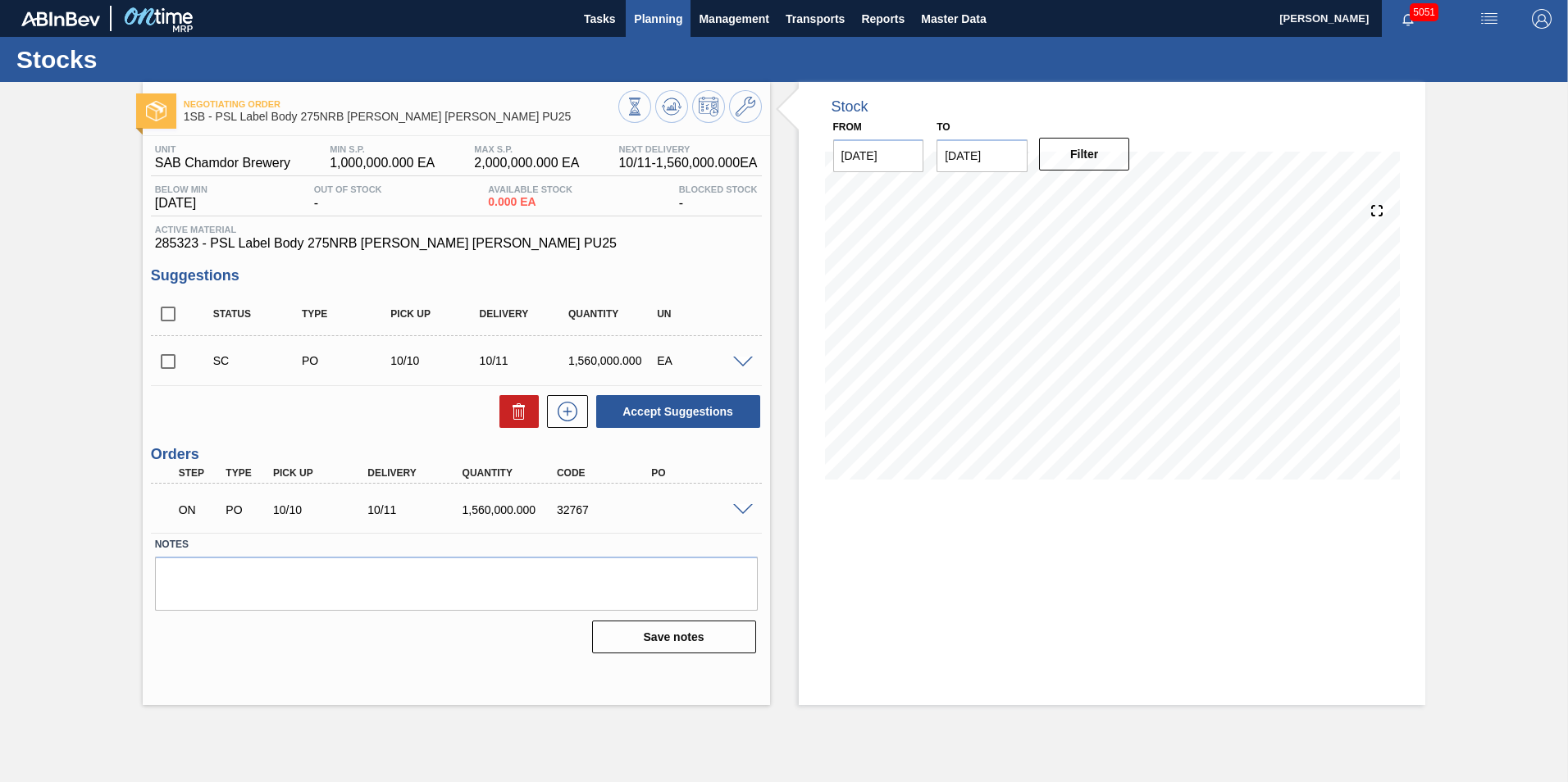
click at [644, 21] on span "Planning" at bounding box center [658, 18] width 48 height 19
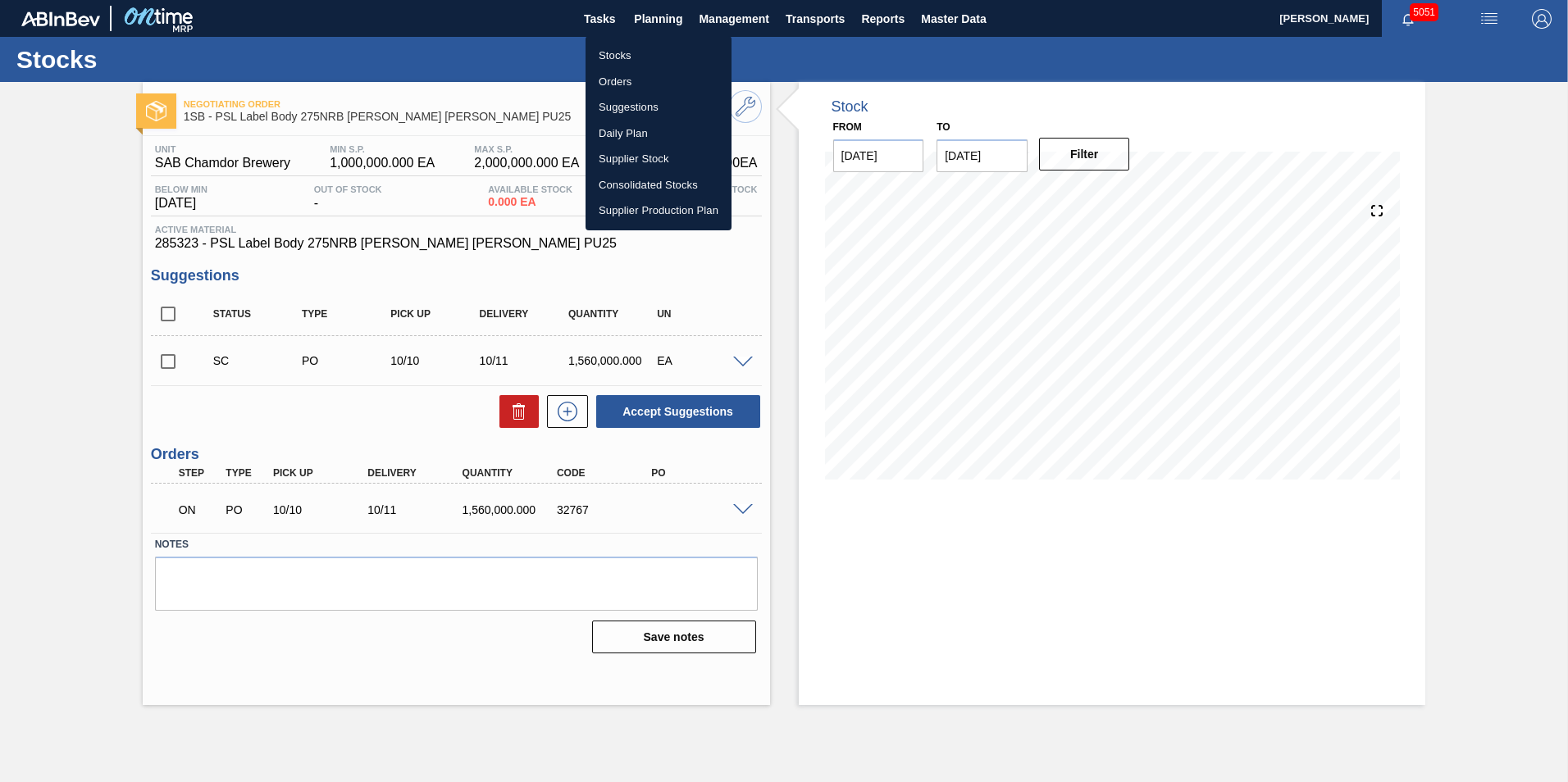
drag, startPoint x: 620, startPoint y: 50, endPoint x: 684, endPoint y: 289, distance: 247.4
click at [620, 50] on li "Stocks" at bounding box center [658, 56] width 146 height 26
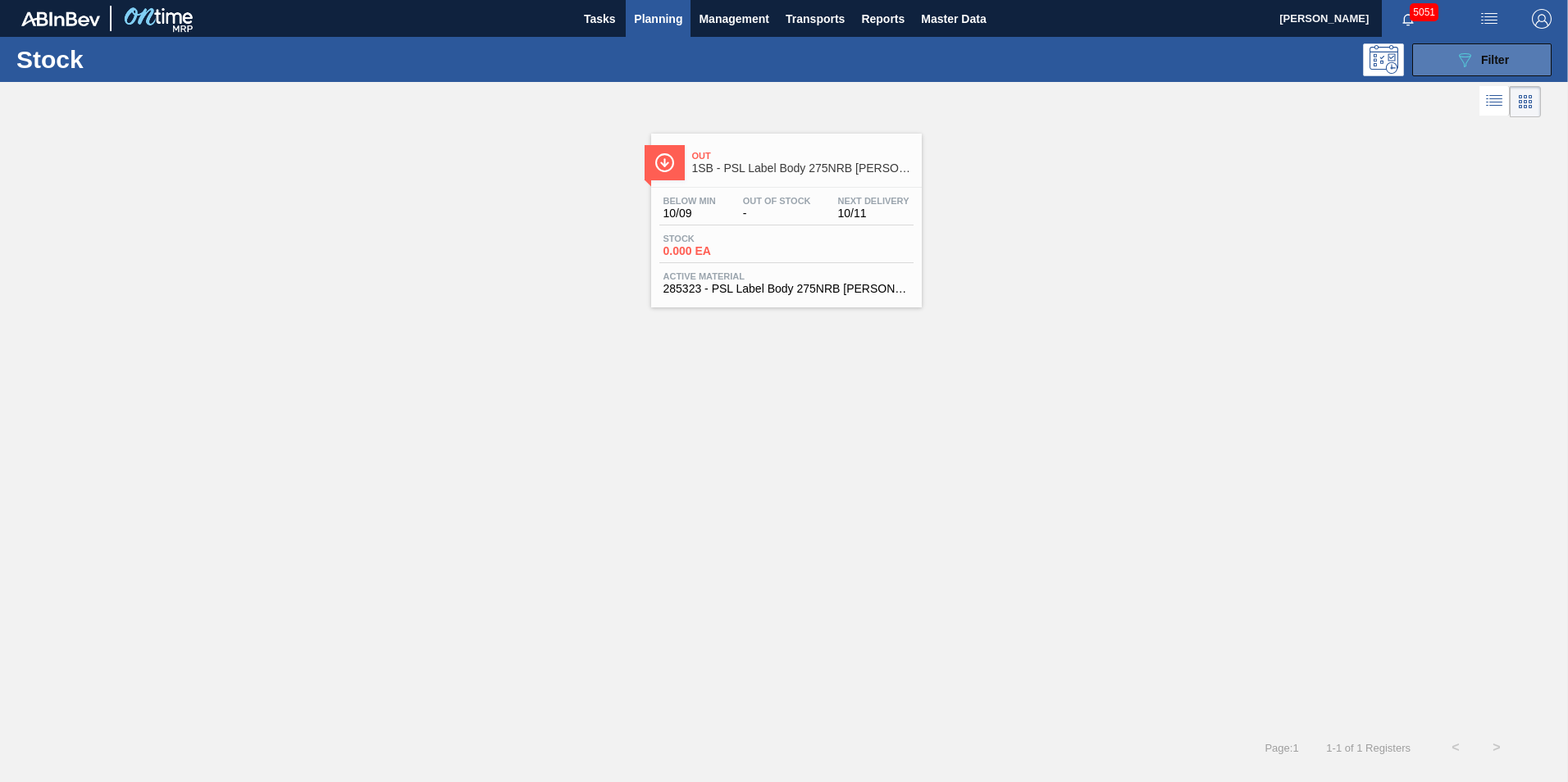
click at [1518, 50] on button "089F7B8B-B2A5-4AFE-B5C0-19BA573D28AC Filter" at bounding box center [1481, 59] width 139 height 32
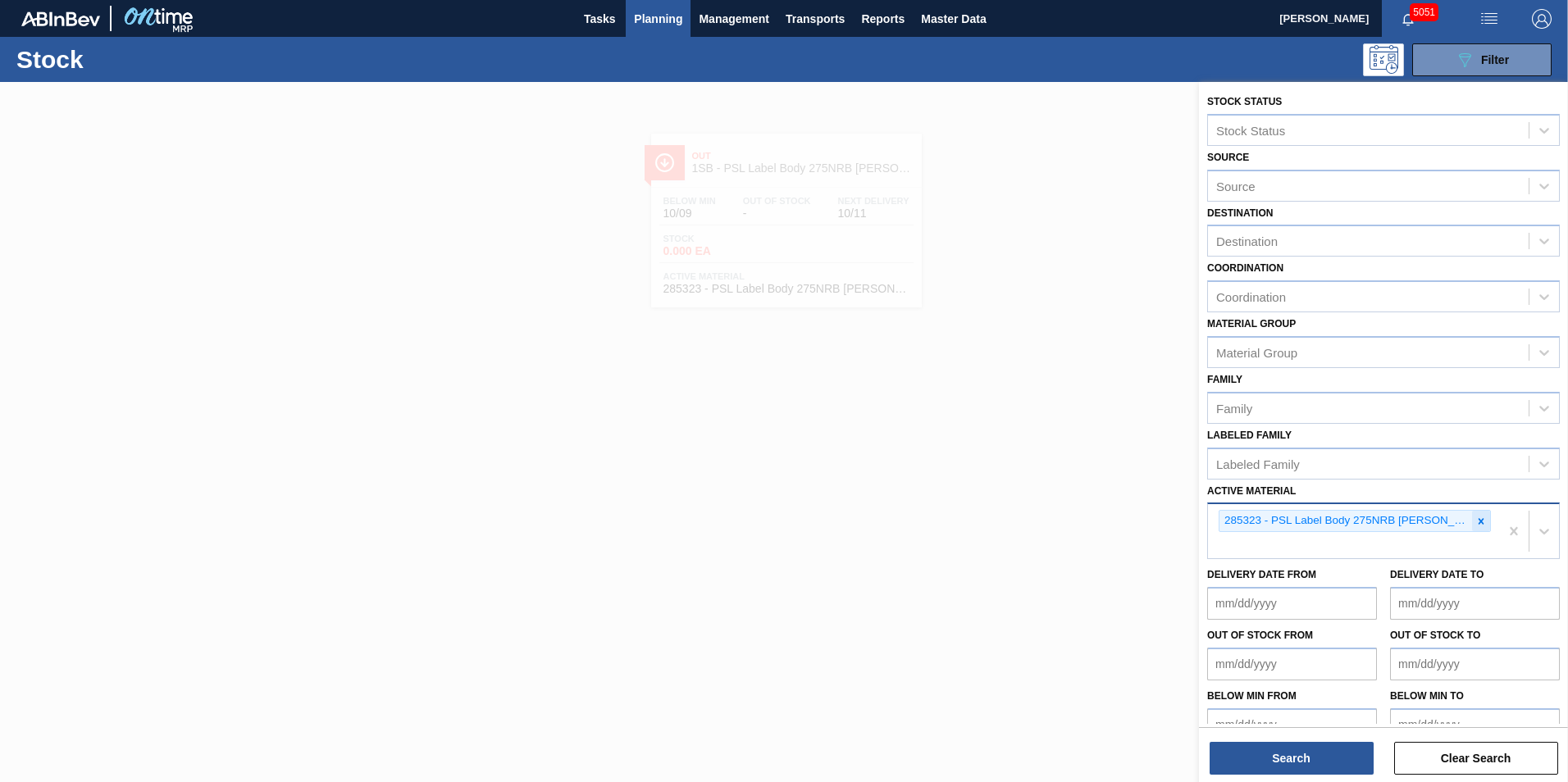
click at [1482, 522] on icon at bounding box center [1480, 521] width 11 height 11
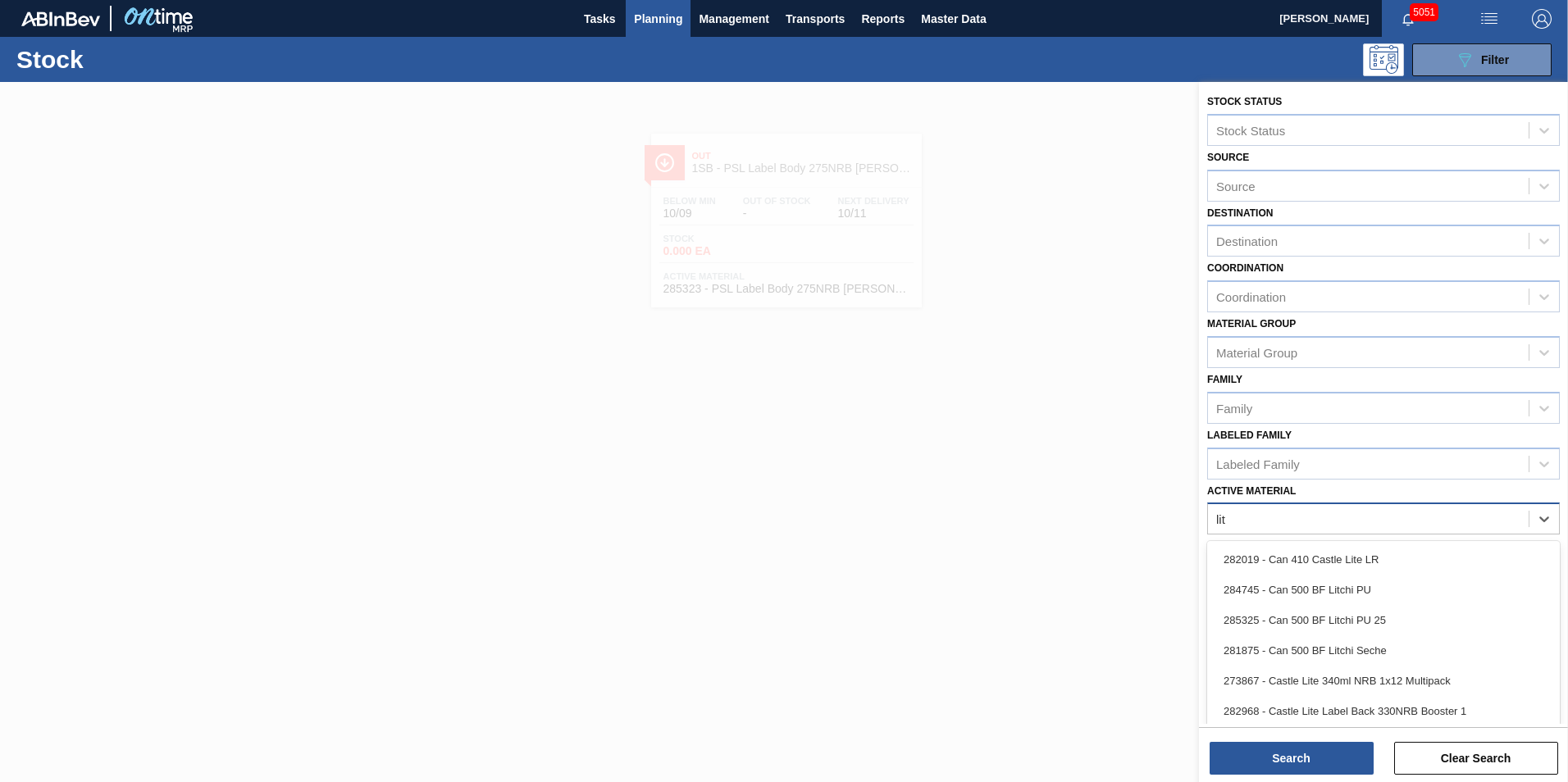
type Material "litc"
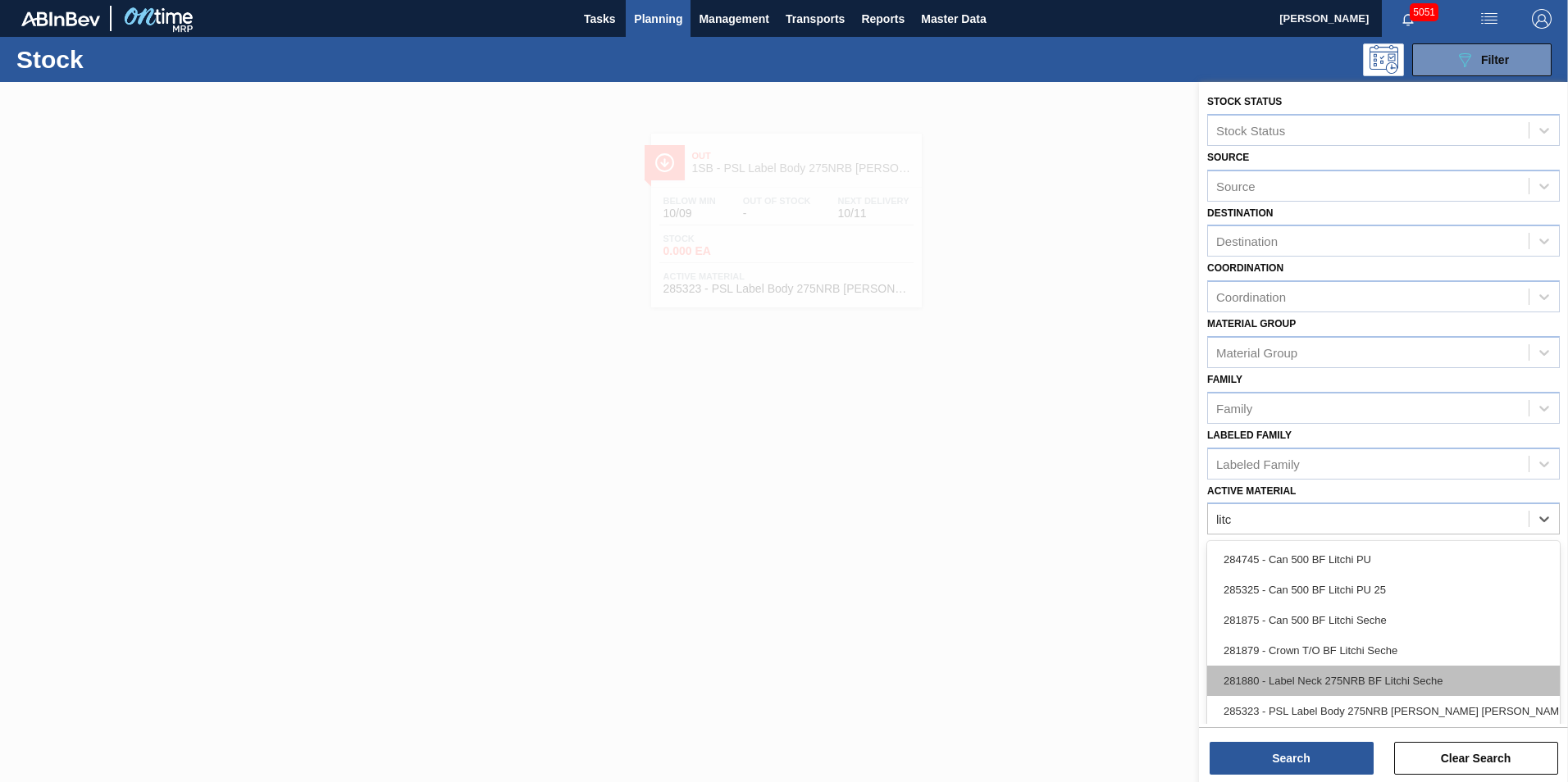
click at [1407, 673] on div "281880 - Label Neck 275NRB BF Litchi Seche" at bounding box center [1383, 681] width 353 height 31
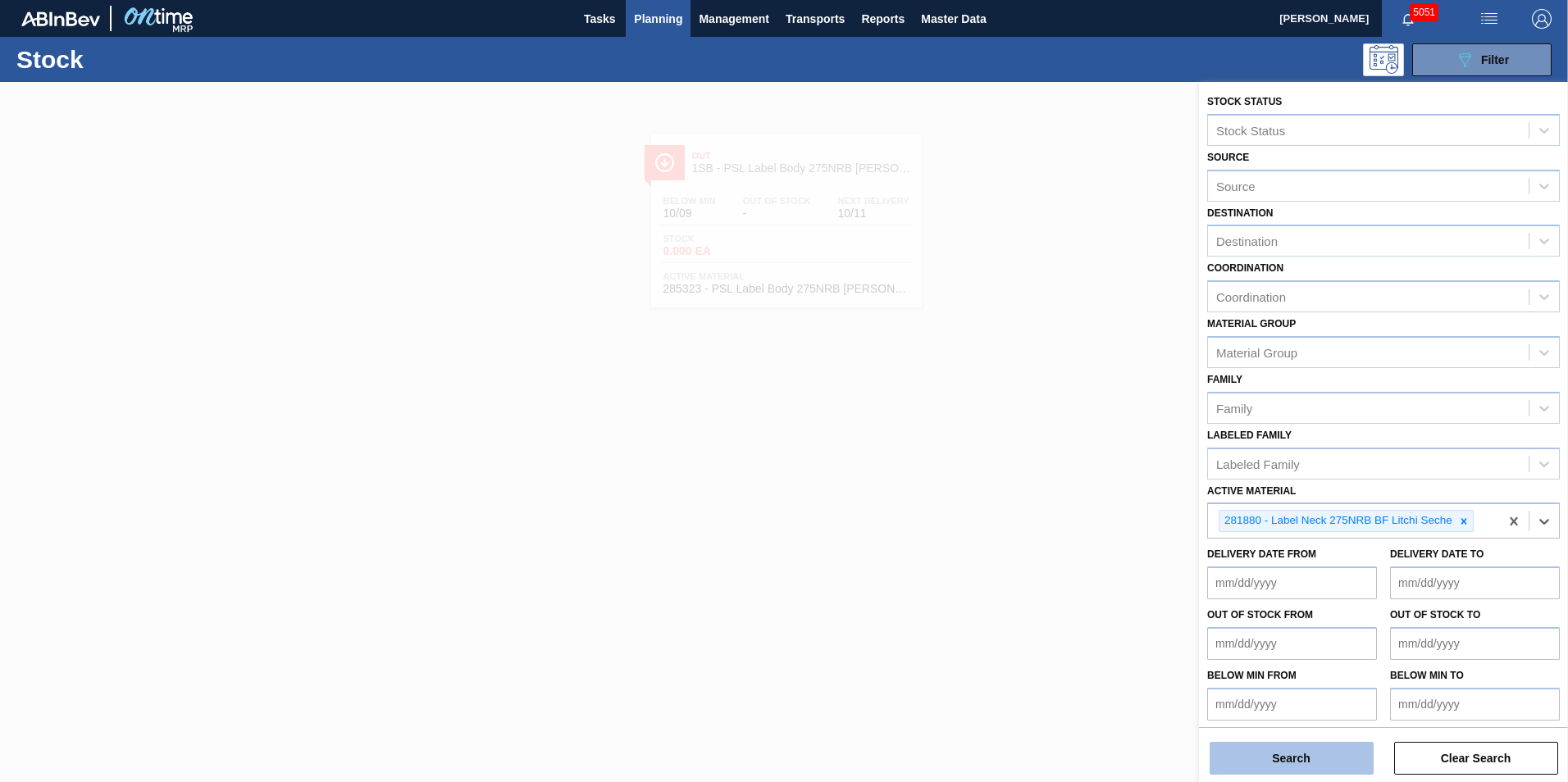
click at [1319, 755] on button "Search" at bounding box center [1292, 758] width 164 height 32
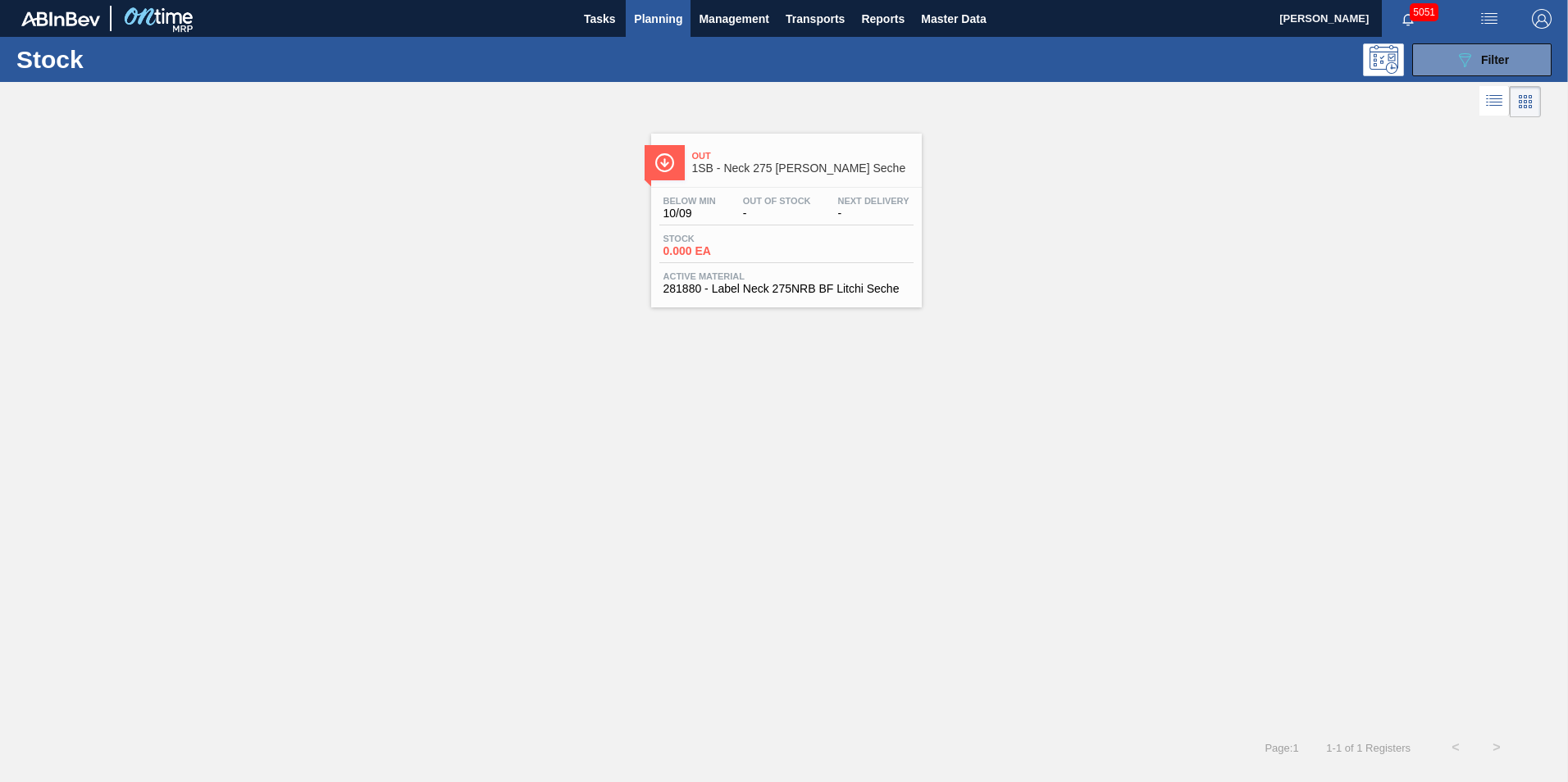
click at [802, 255] on div "Stock 0.000 EA" at bounding box center [787, 248] width 255 height 30
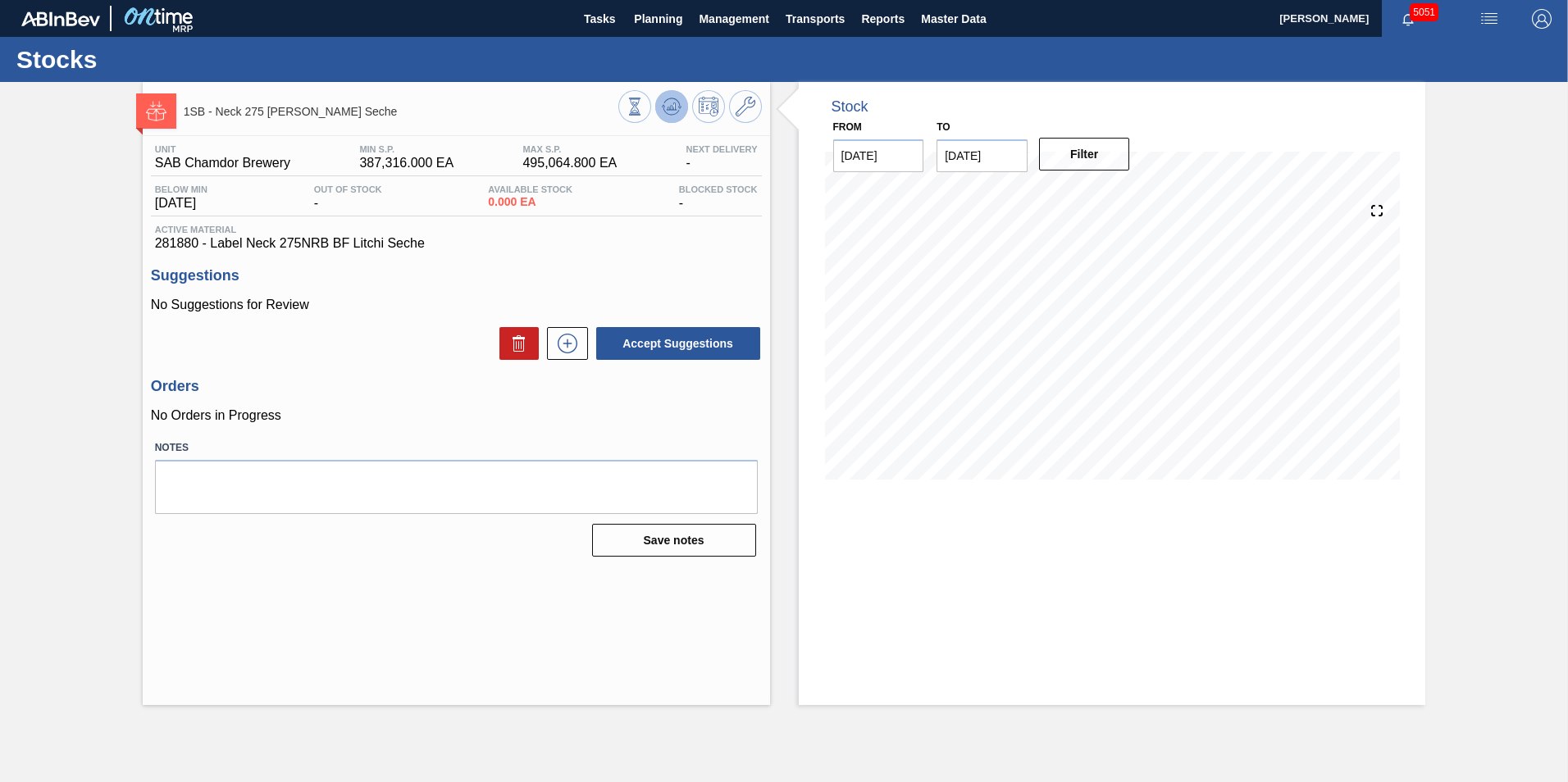
click at [675, 111] on icon at bounding box center [671, 107] width 19 height 19
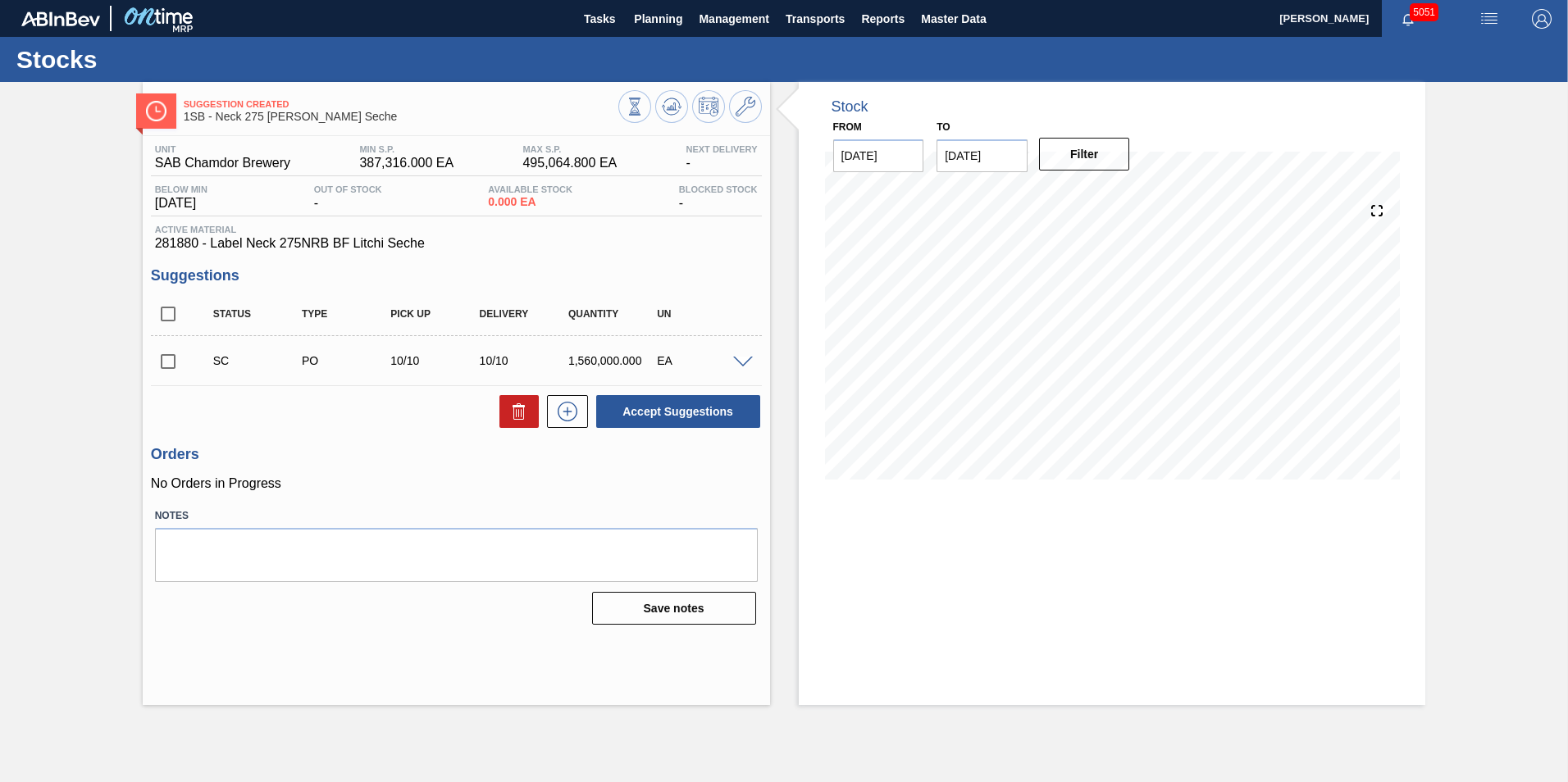
click at [169, 359] on input "checkbox" at bounding box center [167, 361] width 34 height 34
click at [739, 360] on span at bounding box center [743, 363] width 19 height 12
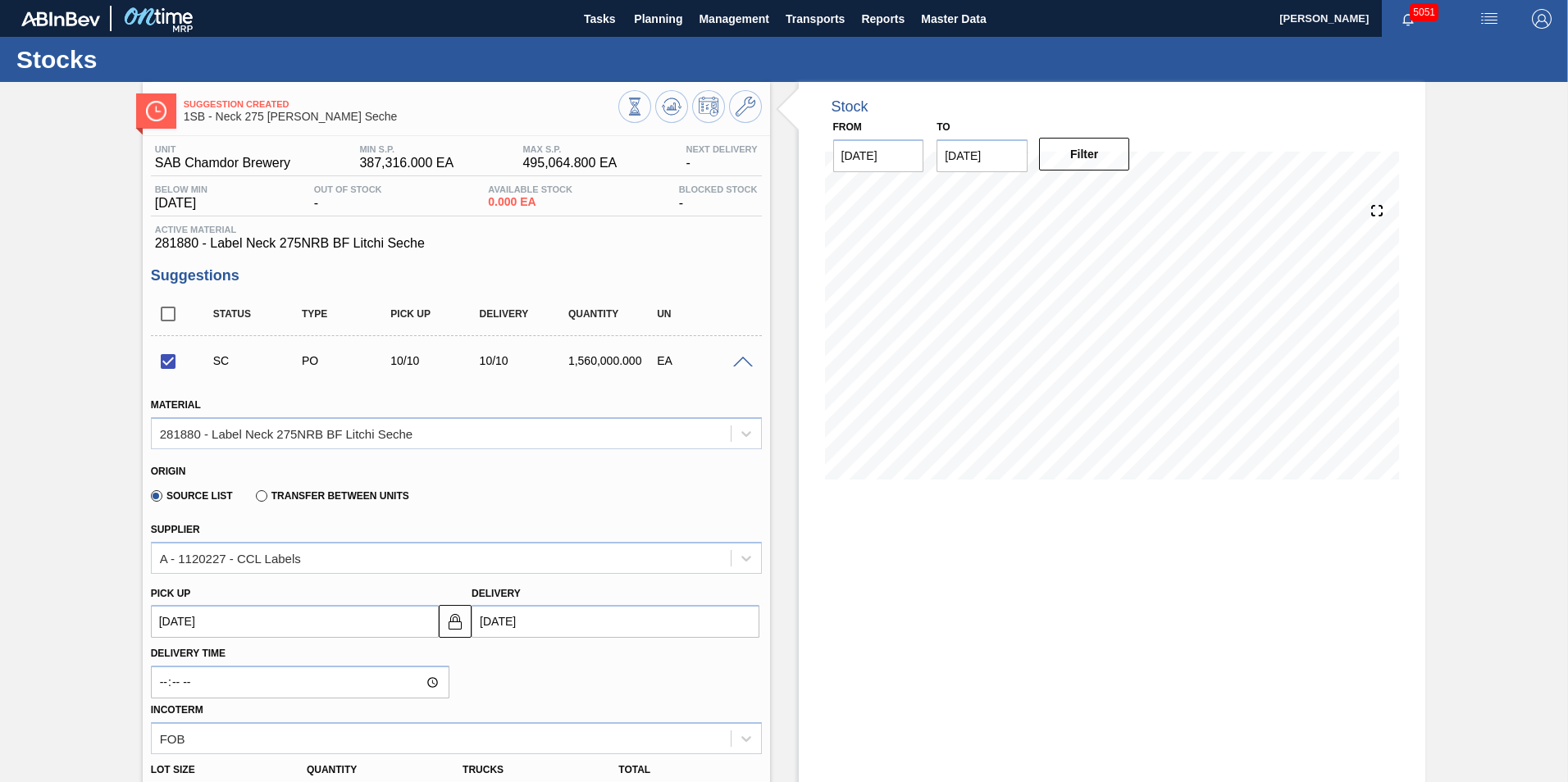
click at [739, 360] on span at bounding box center [743, 363] width 19 height 12
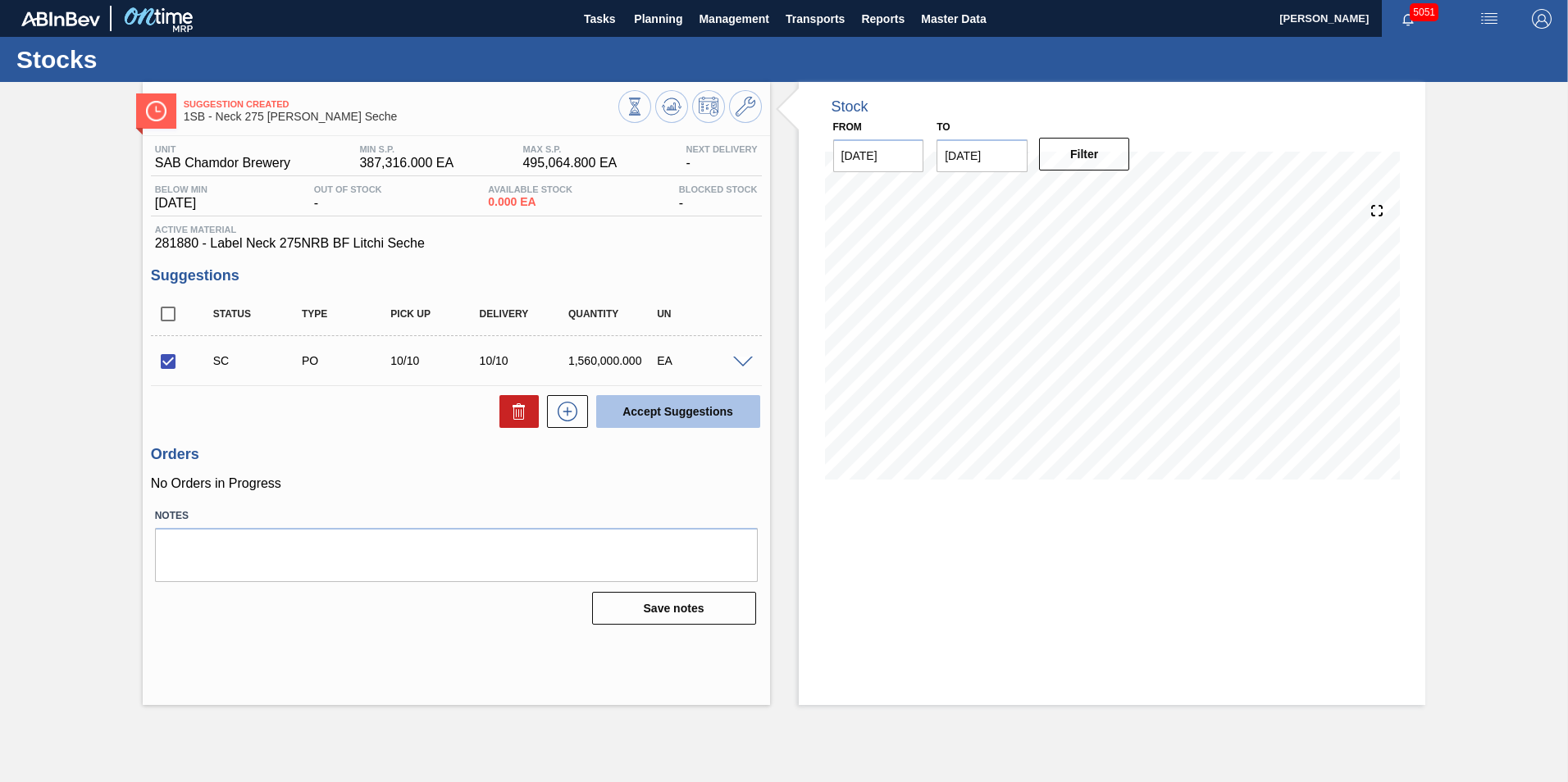
click at [673, 403] on button "Accept Suggestions" at bounding box center [677, 411] width 164 height 32
checkbox input "false"
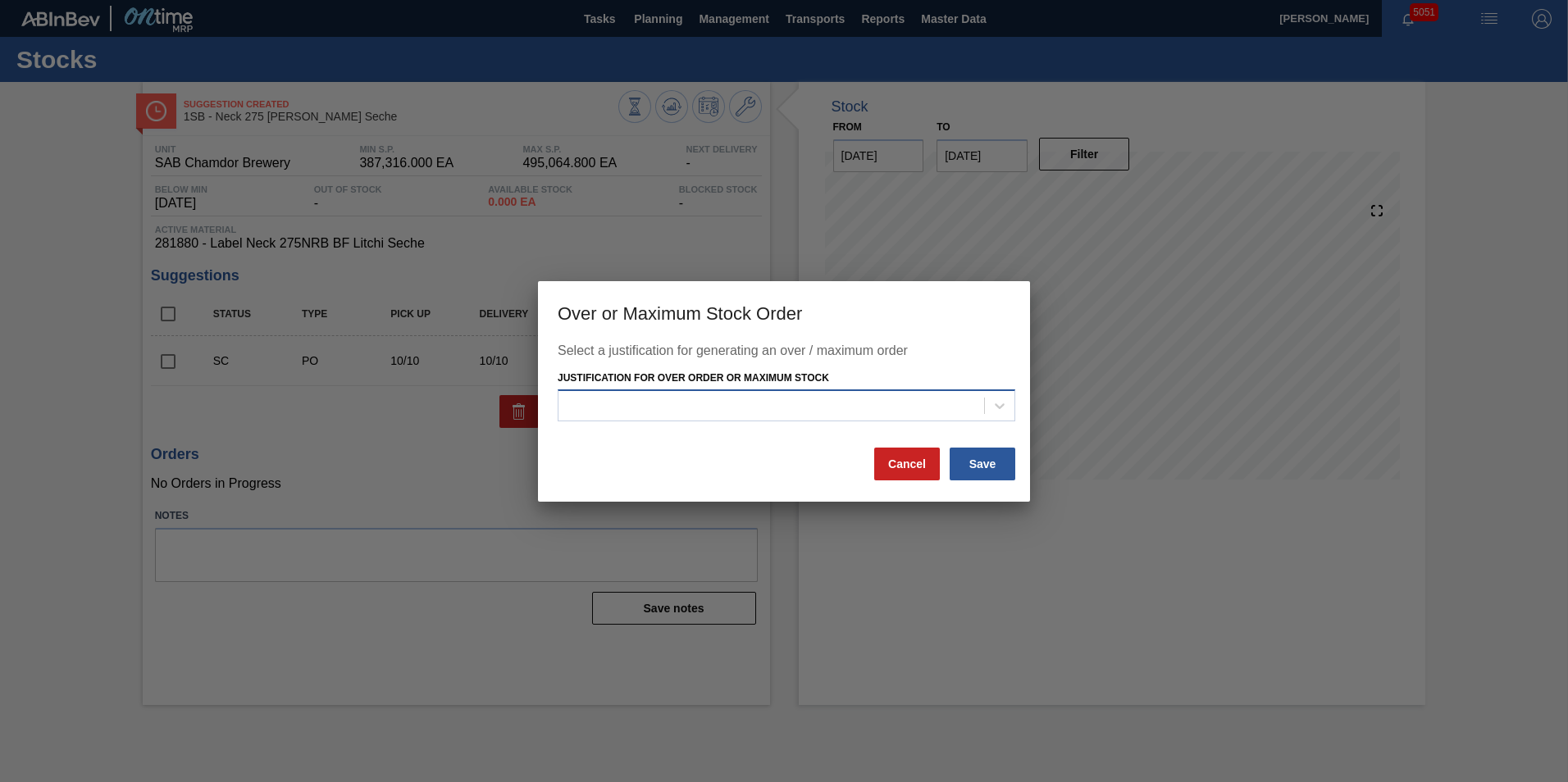
drag, startPoint x: 804, startPoint y: 412, endPoint x: 788, endPoint y: 412, distance: 16.0
click at [803, 412] on div at bounding box center [771, 406] width 425 height 24
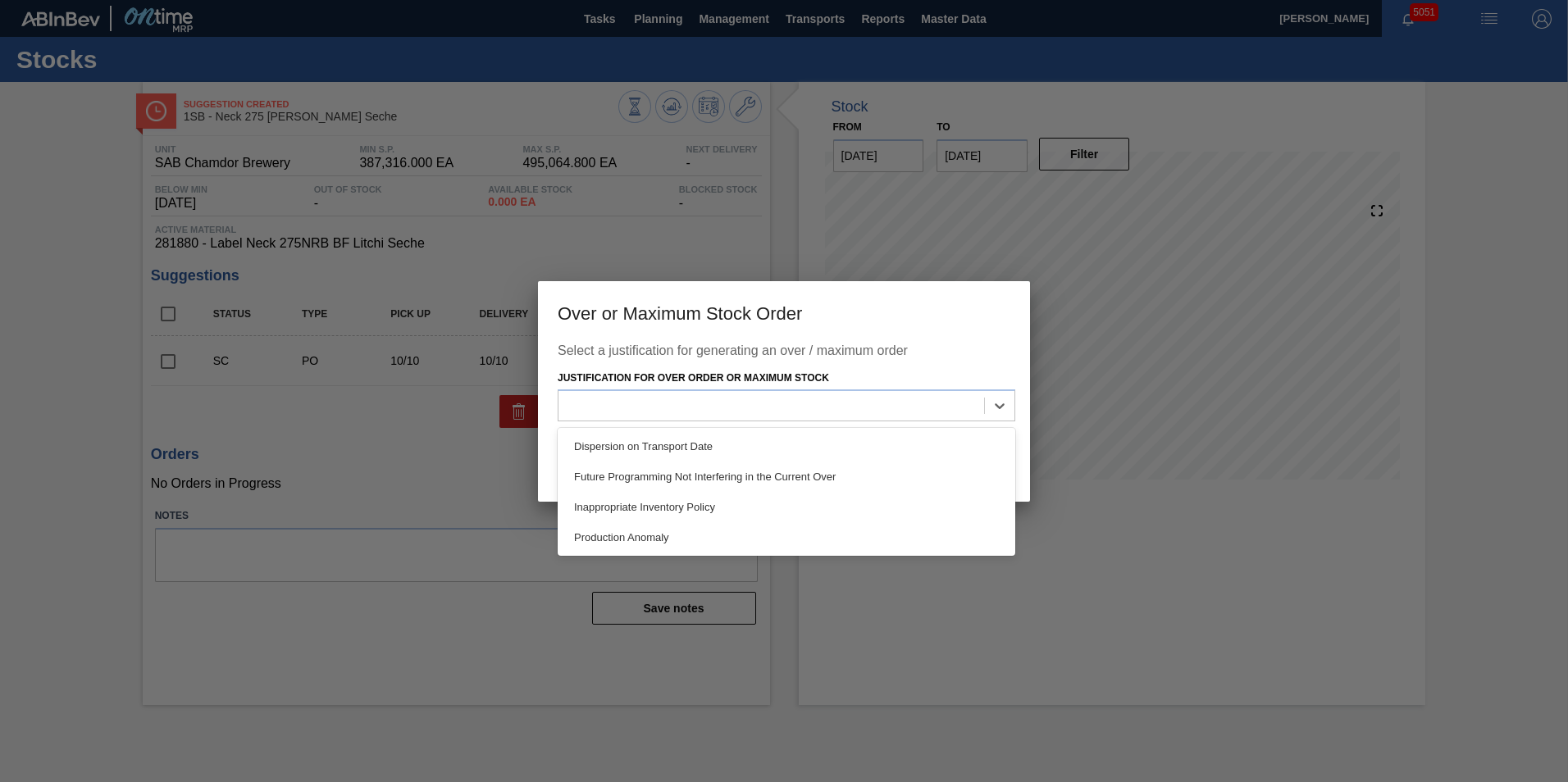
click at [676, 528] on div "Production Anomaly" at bounding box center [786, 537] width 458 height 31
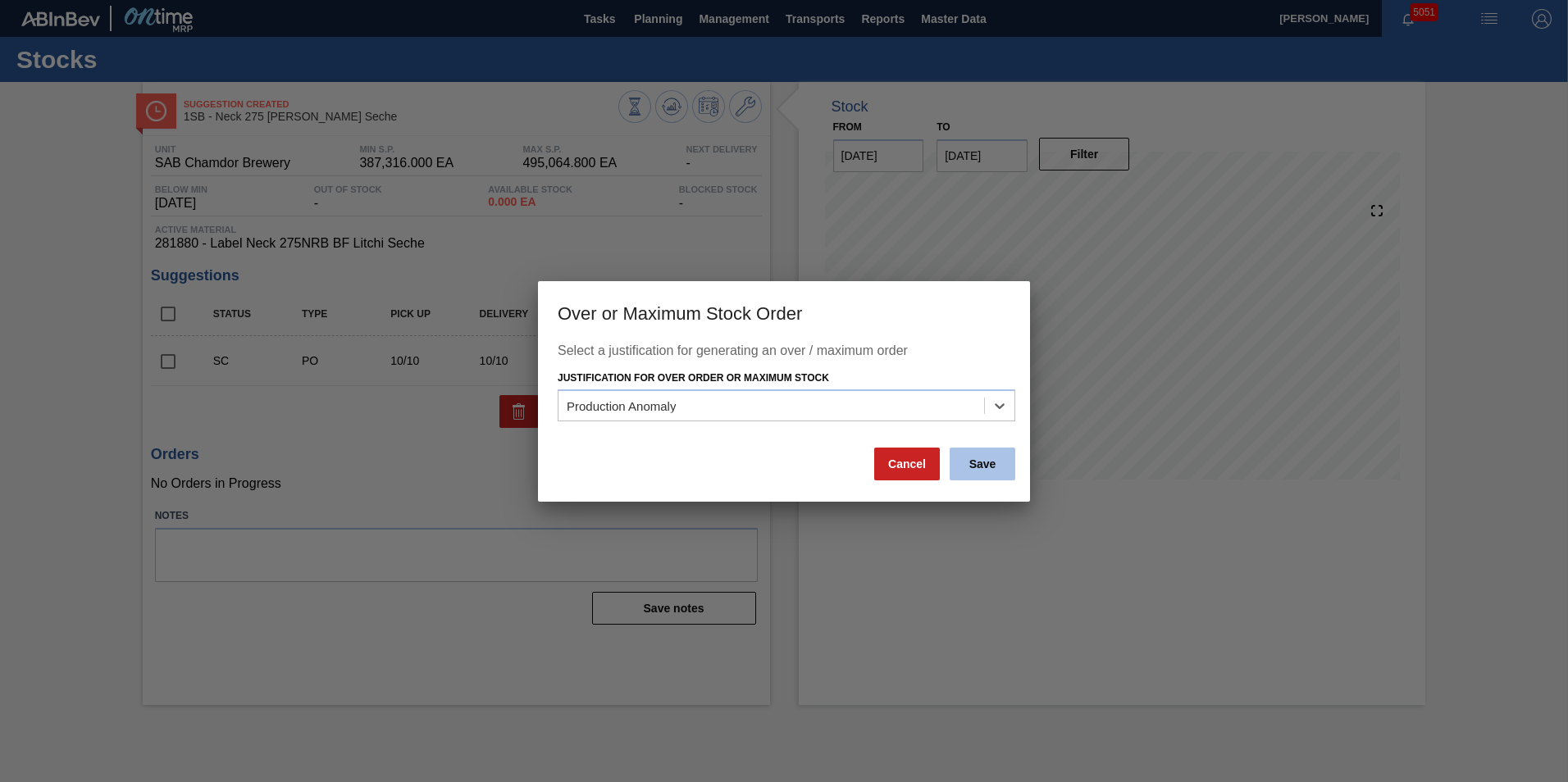
click at [994, 463] on button "Save" at bounding box center [982, 464] width 66 height 32
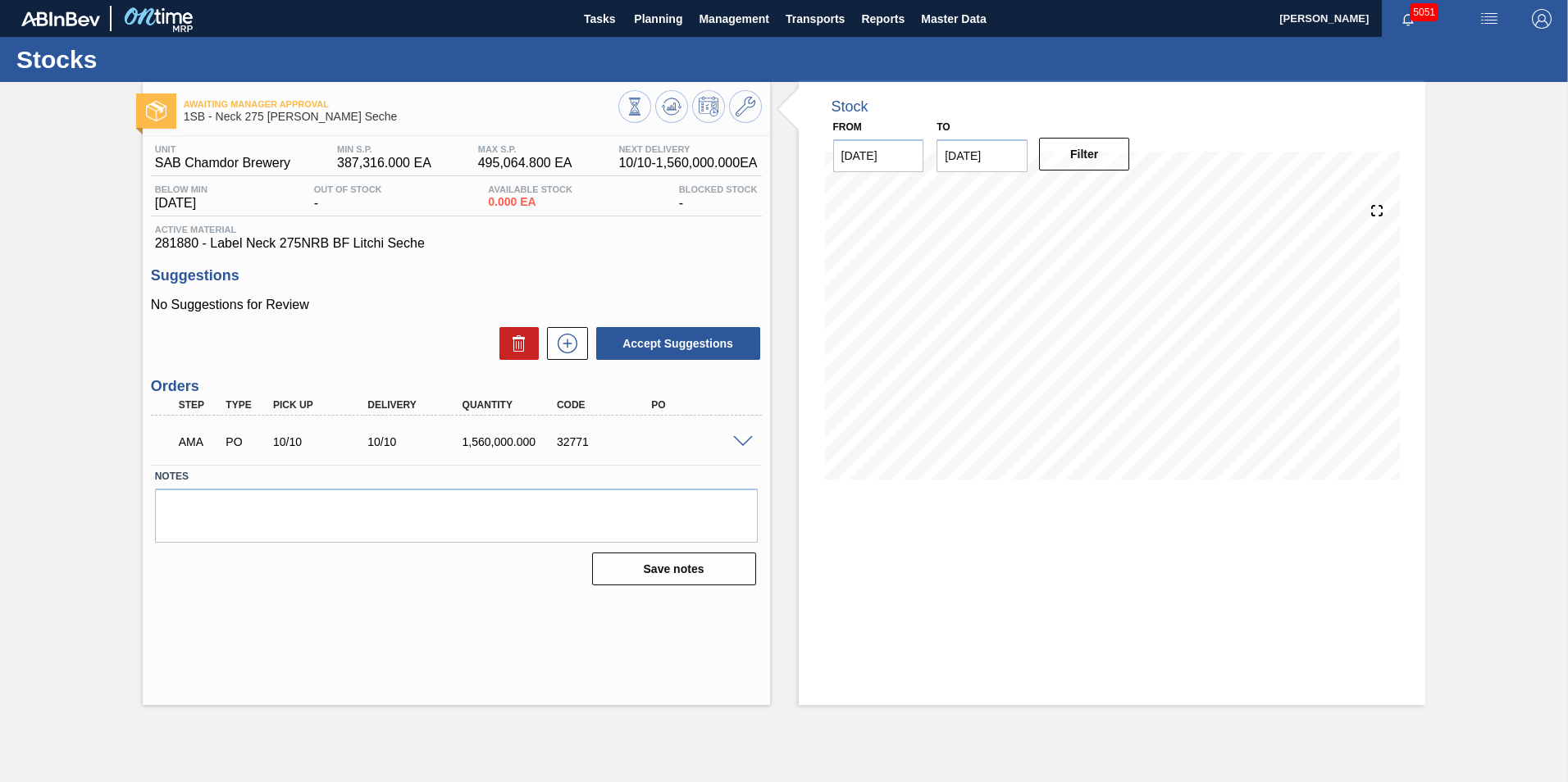
click at [741, 440] on span at bounding box center [743, 443] width 19 height 12
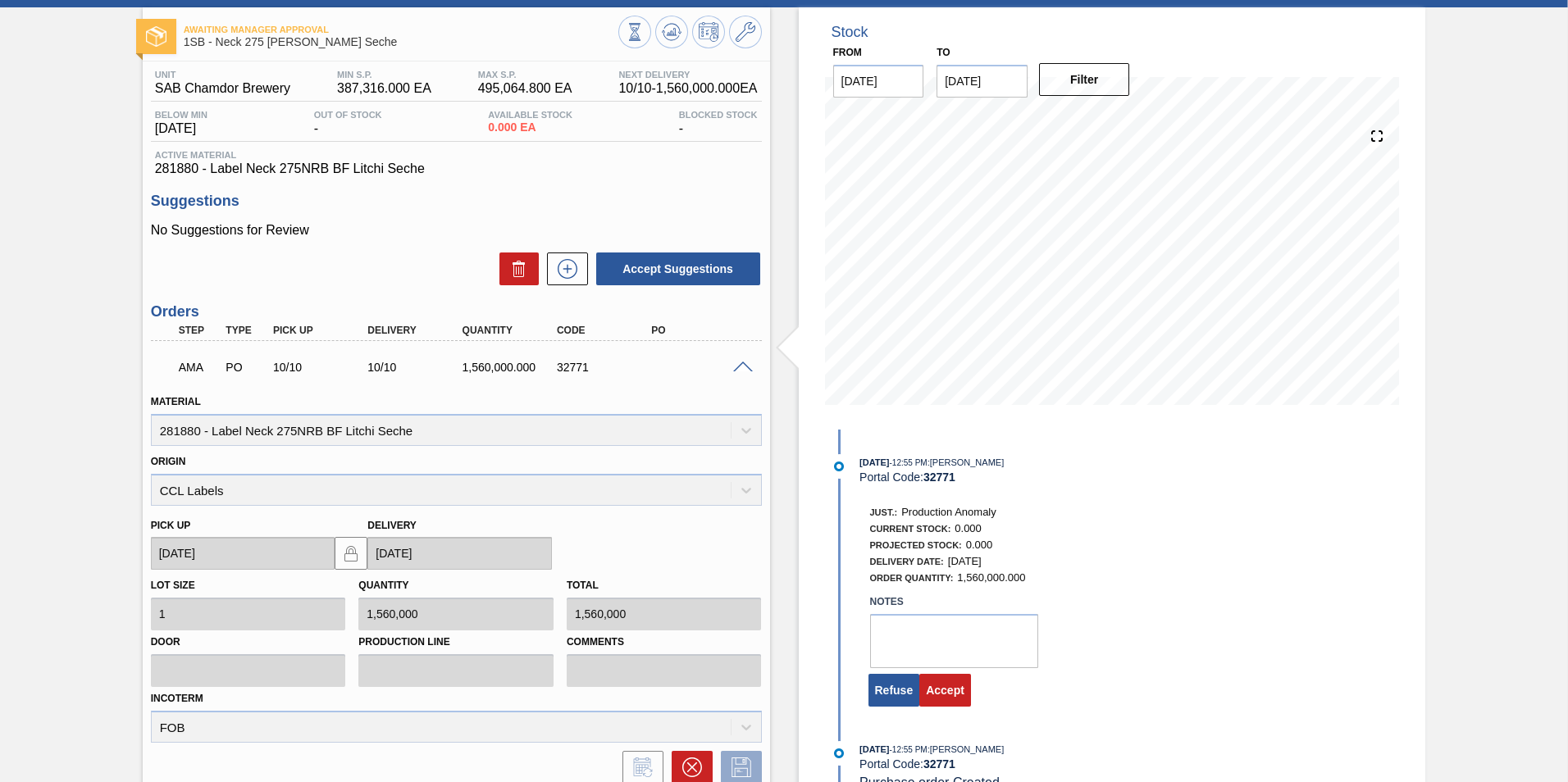
scroll to position [215, 0]
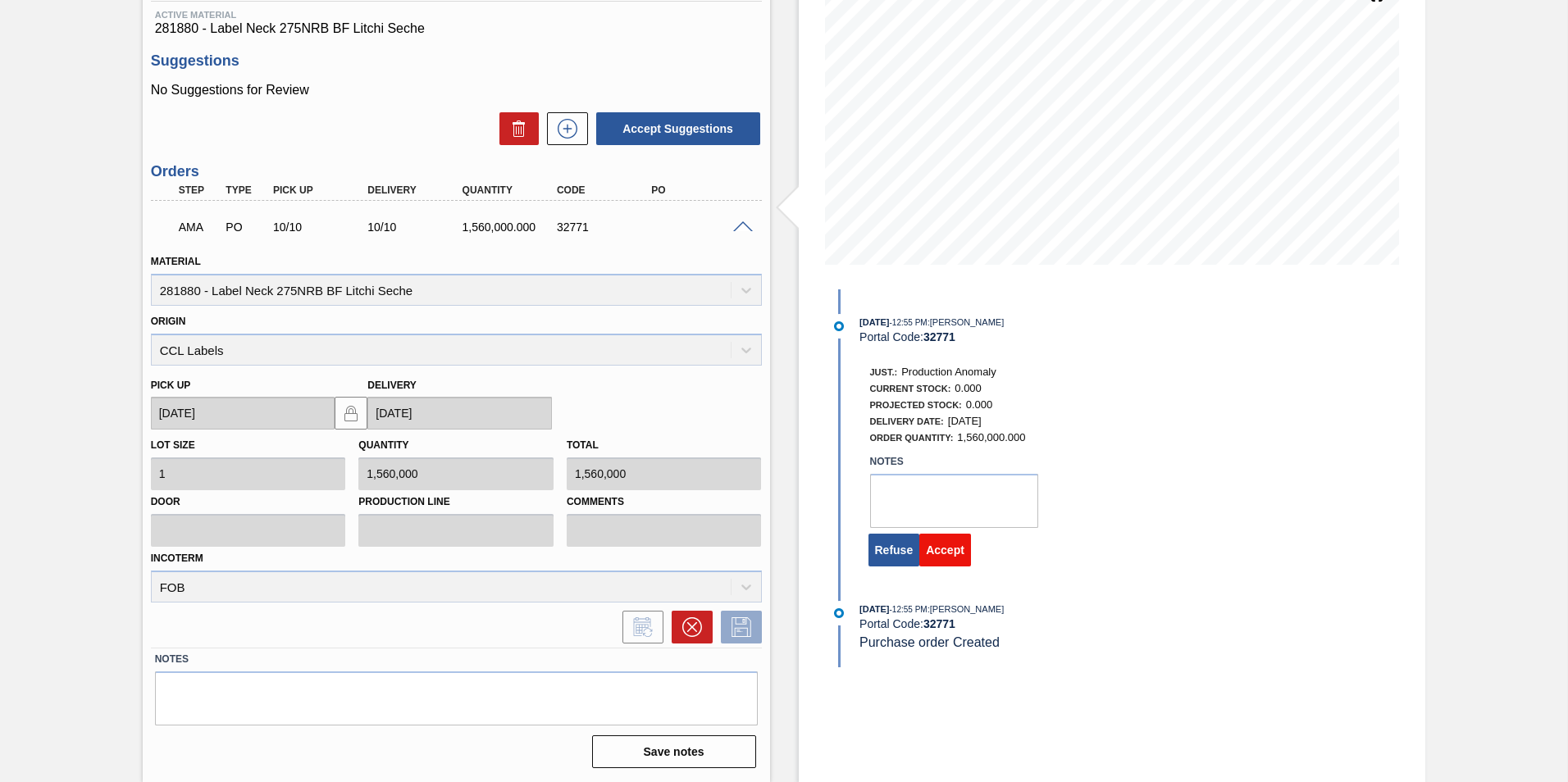
click at [943, 561] on button "Accept" at bounding box center [945, 549] width 52 height 32
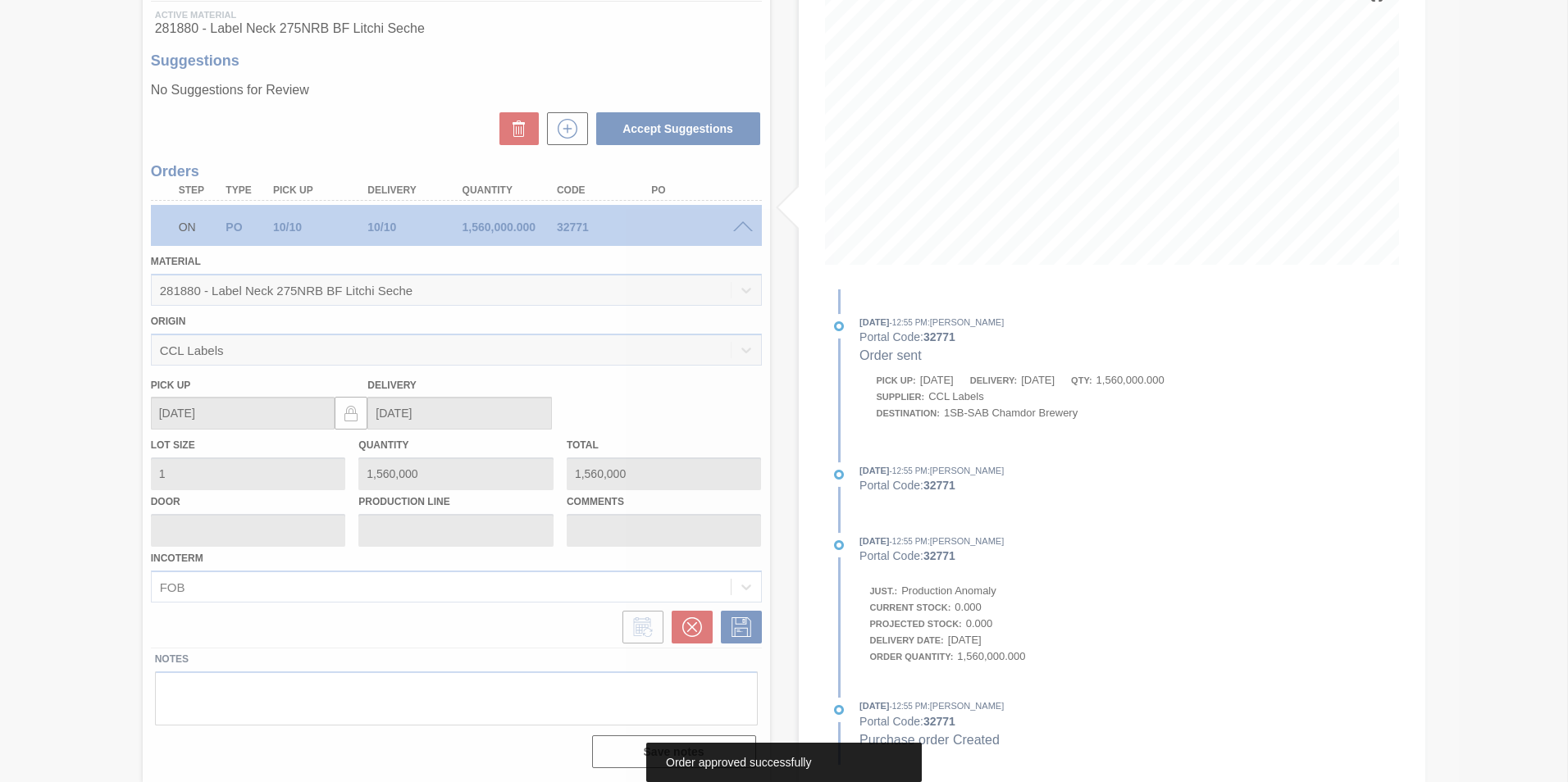
scroll to position [0, 0]
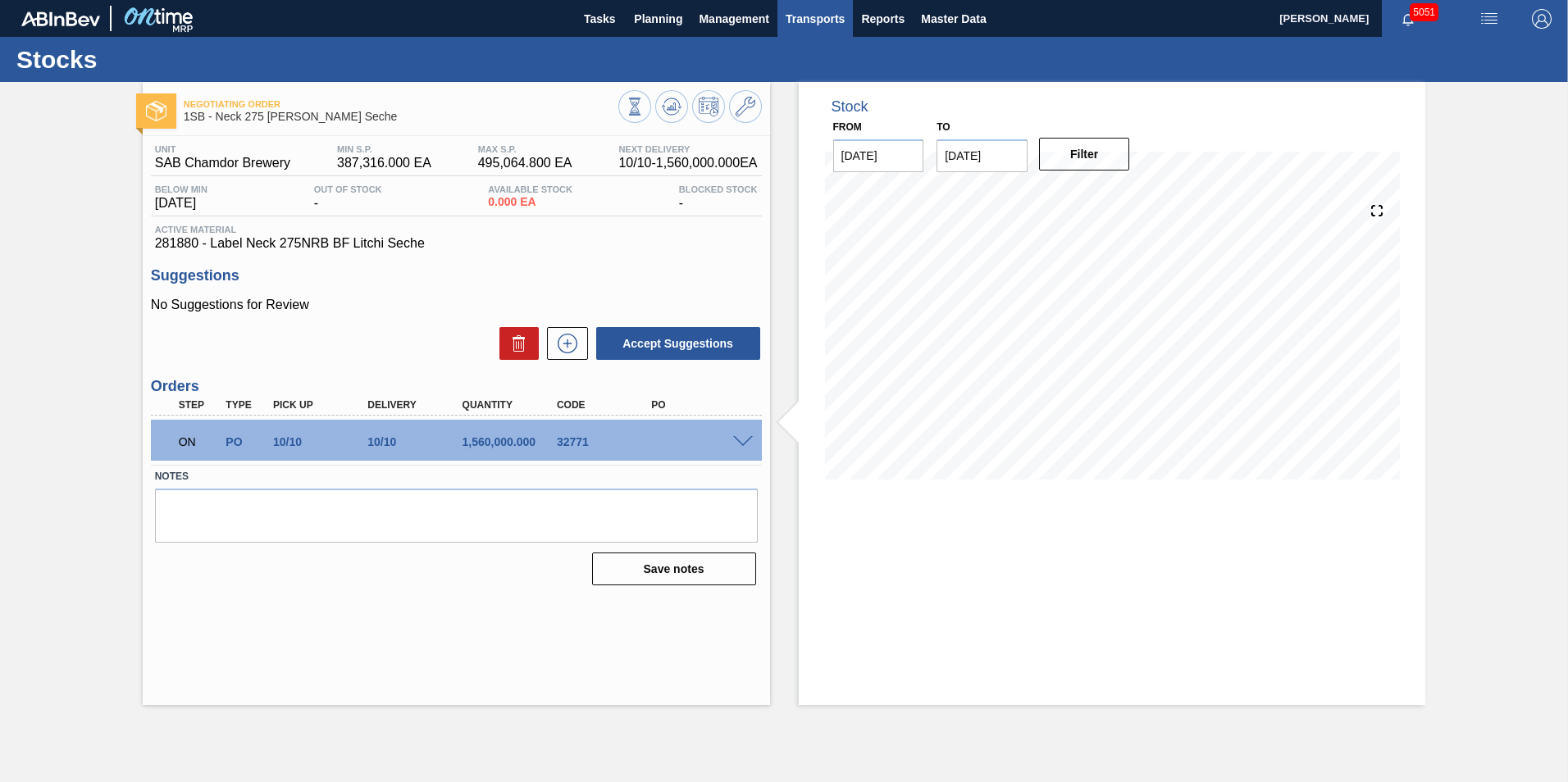
click at [810, 14] on span "Transports" at bounding box center [815, 18] width 59 height 19
click at [794, 49] on li "Load Composition" at bounding box center [815, 56] width 114 height 26
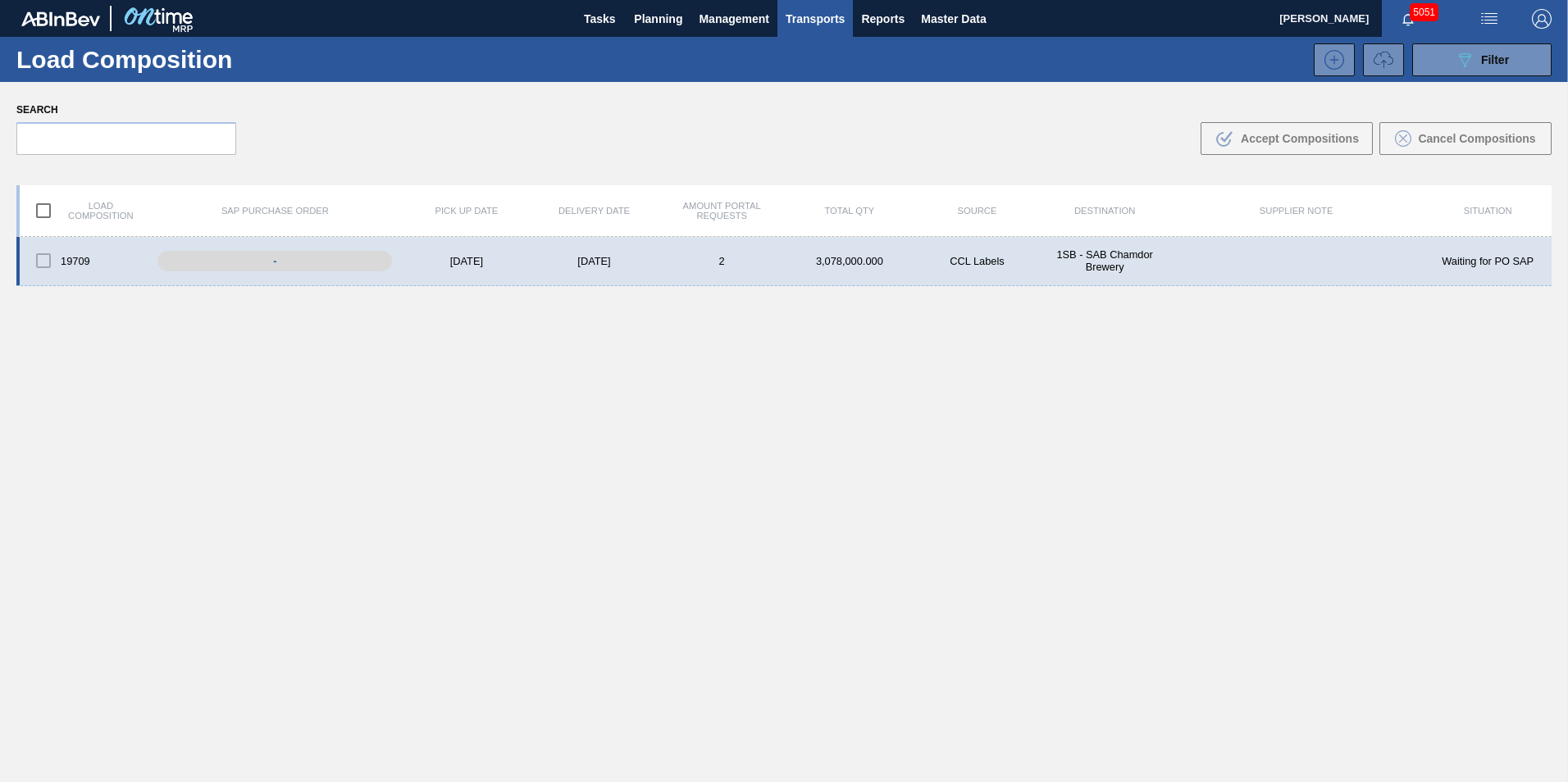
click at [413, 265] on div "[DATE]" at bounding box center [466, 262] width 128 height 12
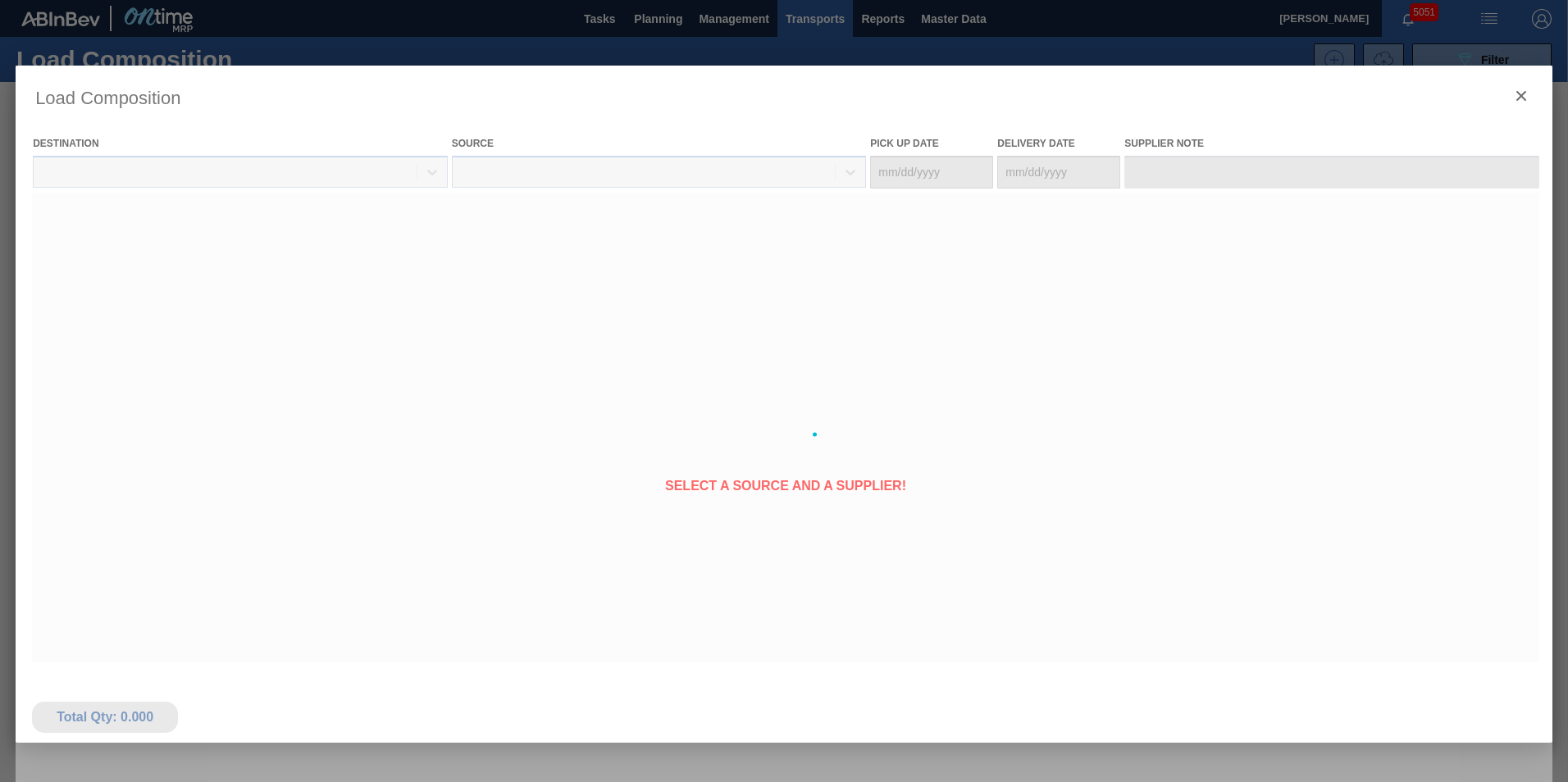
type Date "[DATE]"
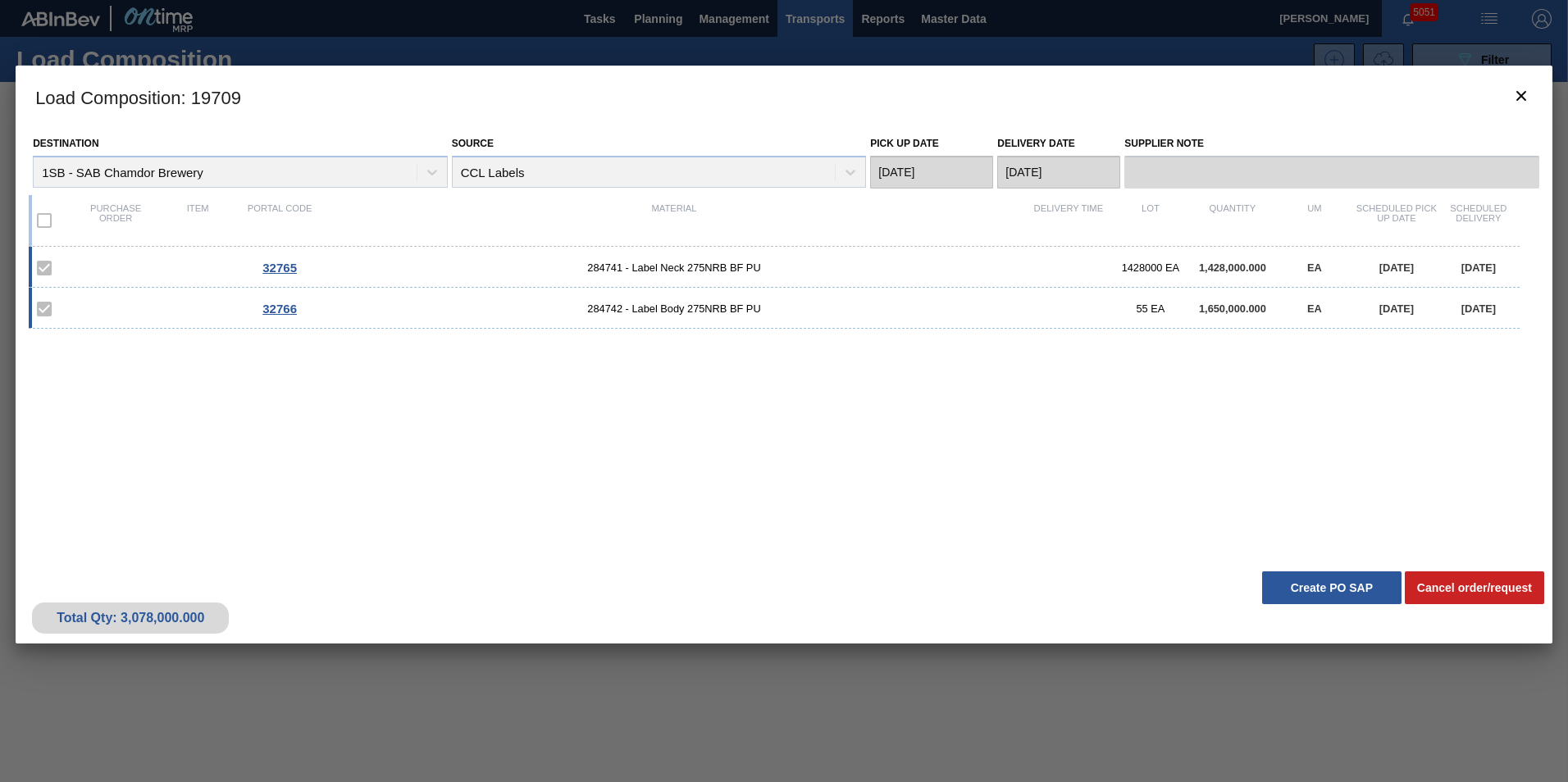
click at [337, 272] on span "284741 - Label Neck 275NRB BF PU" at bounding box center [675, 268] width 707 height 12
click at [333, 270] on span "284741 - Label Neck 275NRB BF PU" at bounding box center [675, 268] width 707 height 12
click at [322, 269] on span "284741 - Label Neck 275NRB BF PU" at bounding box center [675, 268] width 707 height 12
click at [294, 271] on span "32765" at bounding box center [279, 268] width 34 height 14
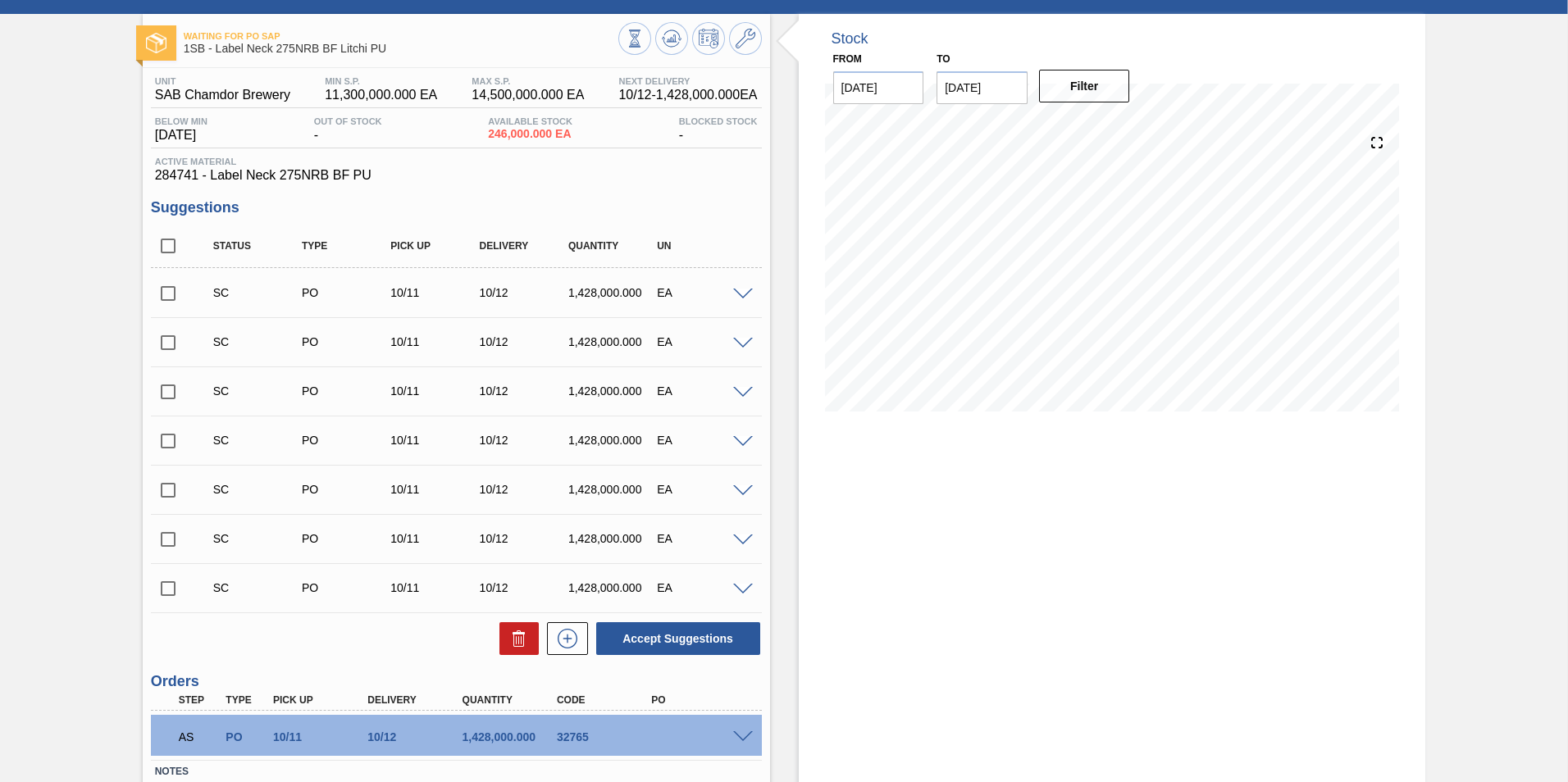
scroll to position [180, 0]
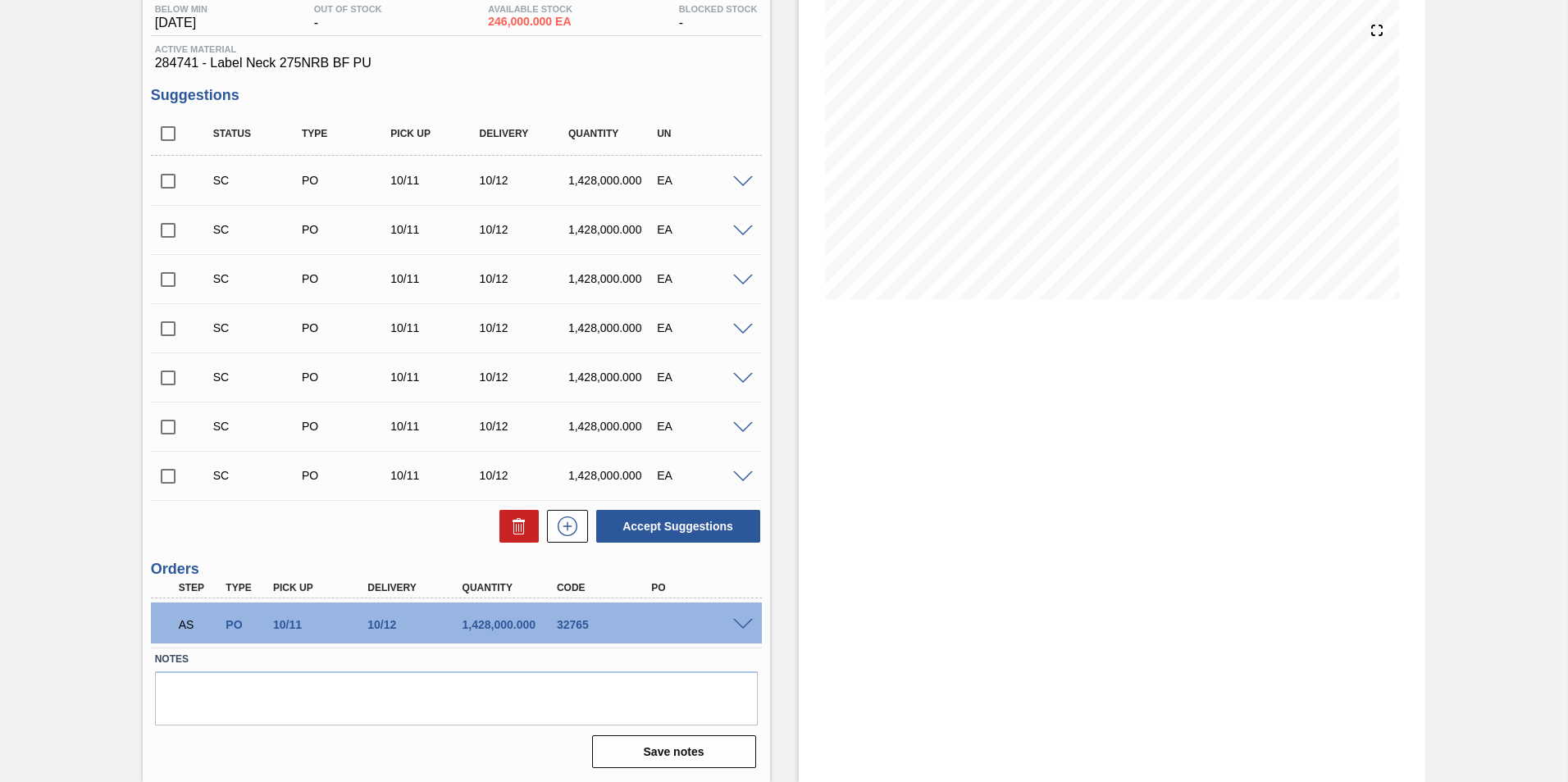
click at [741, 625] on span at bounding box center [743, 625] width 19 height 12
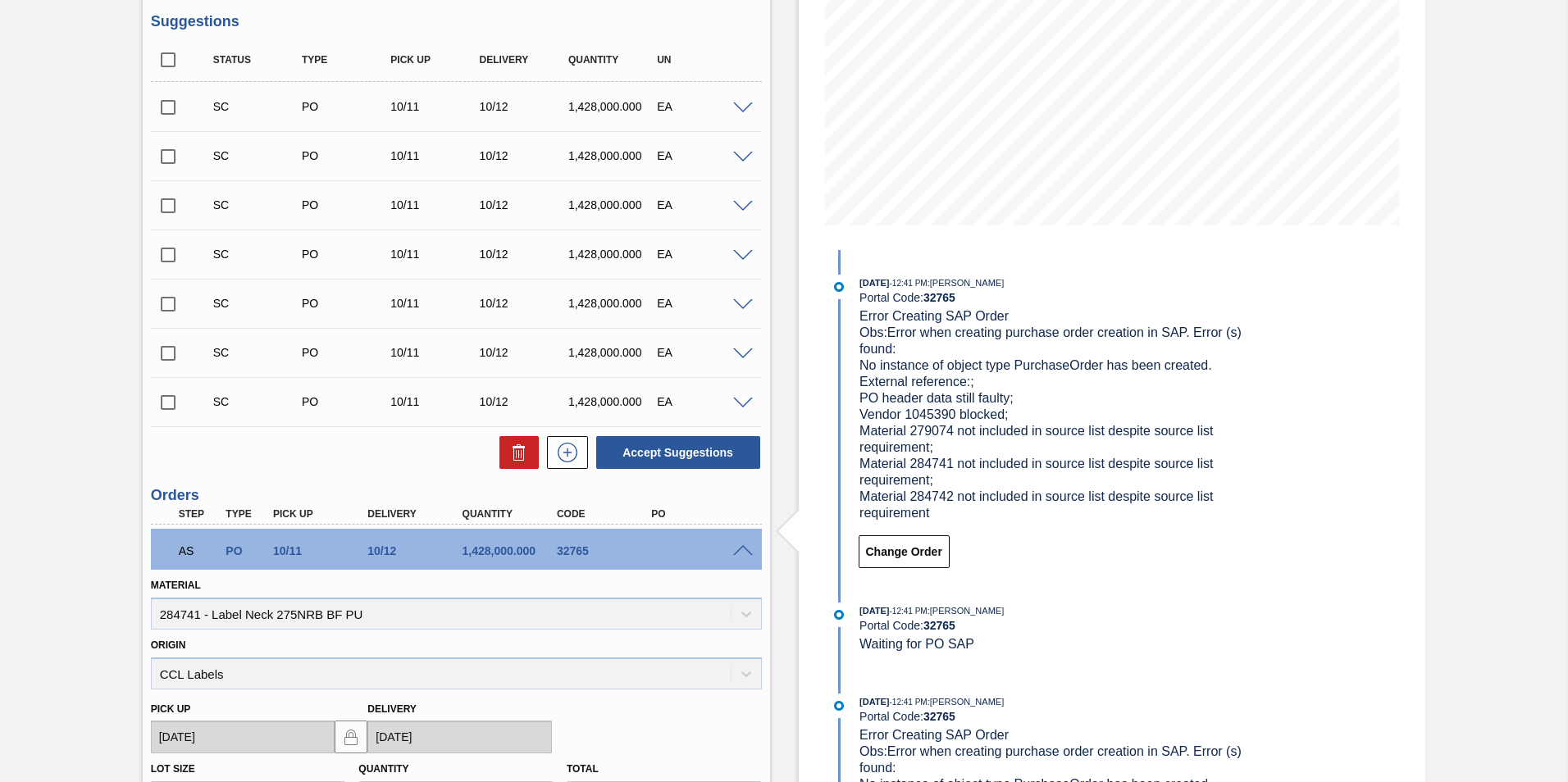
scroll to position [508, 0]
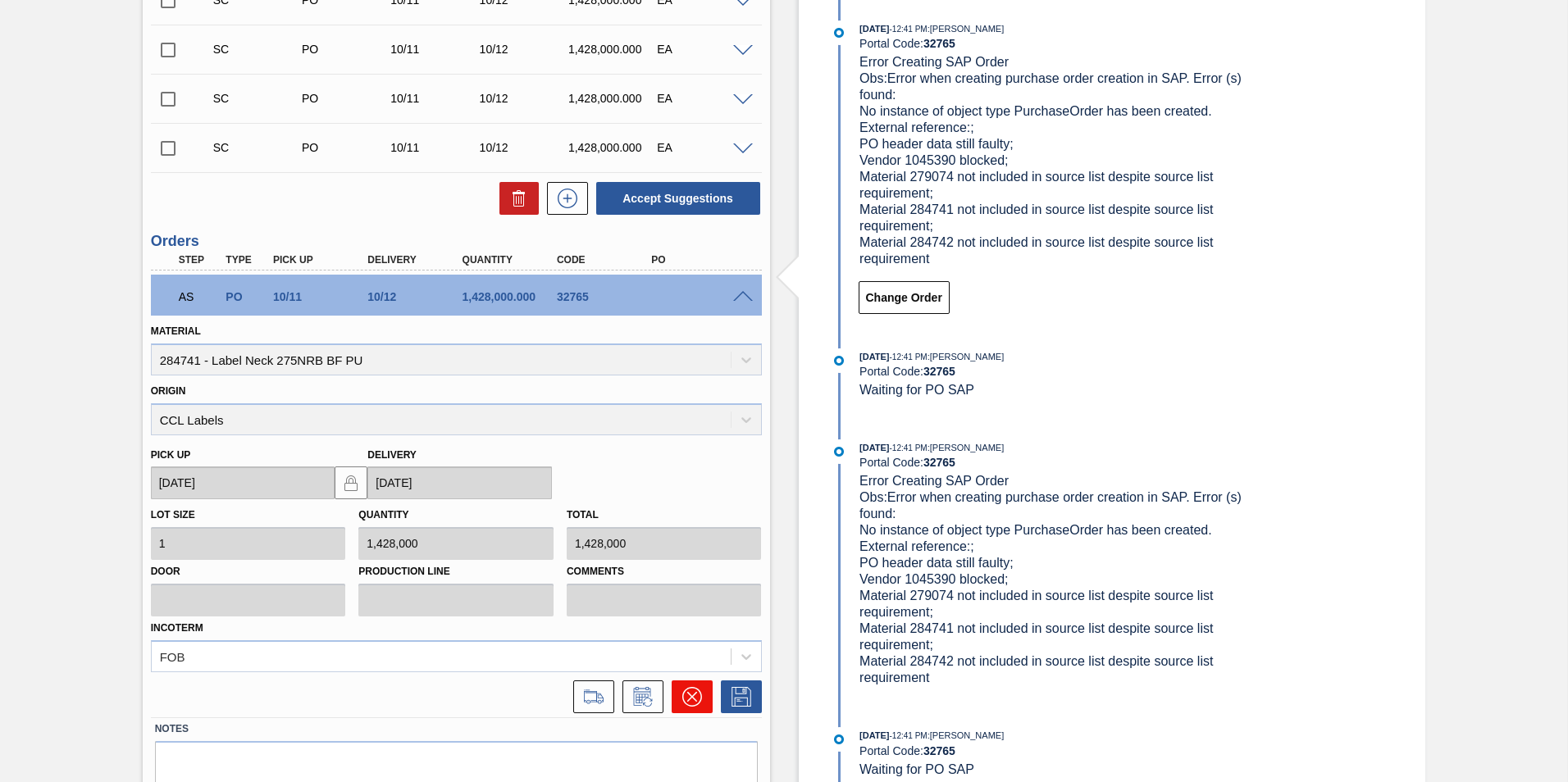
click at [697, 701] on icon at bounding box center [692, 696] width 19 height 19
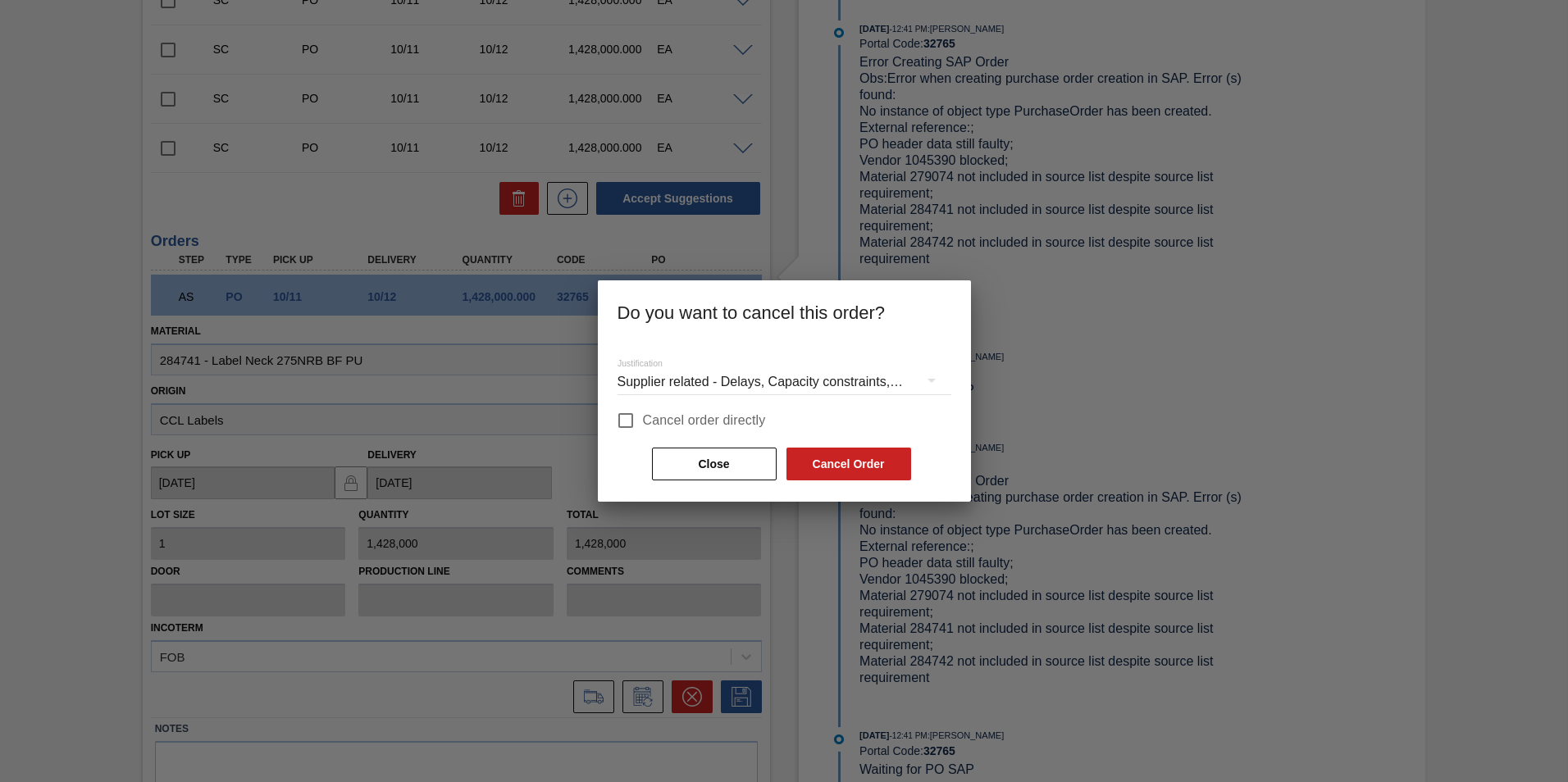
click at [705, 421] on span "Cancel order directly" at bounding box center [704, 421] width 123 height 19
click at [643, 421] on input "Cancel order directly" at bounding box center [626, 420] width 34 height 34
checkbox input "true"
click at [831, 476] on button "Cancel Order" at bounding box center [849, 464] width 124 height 32
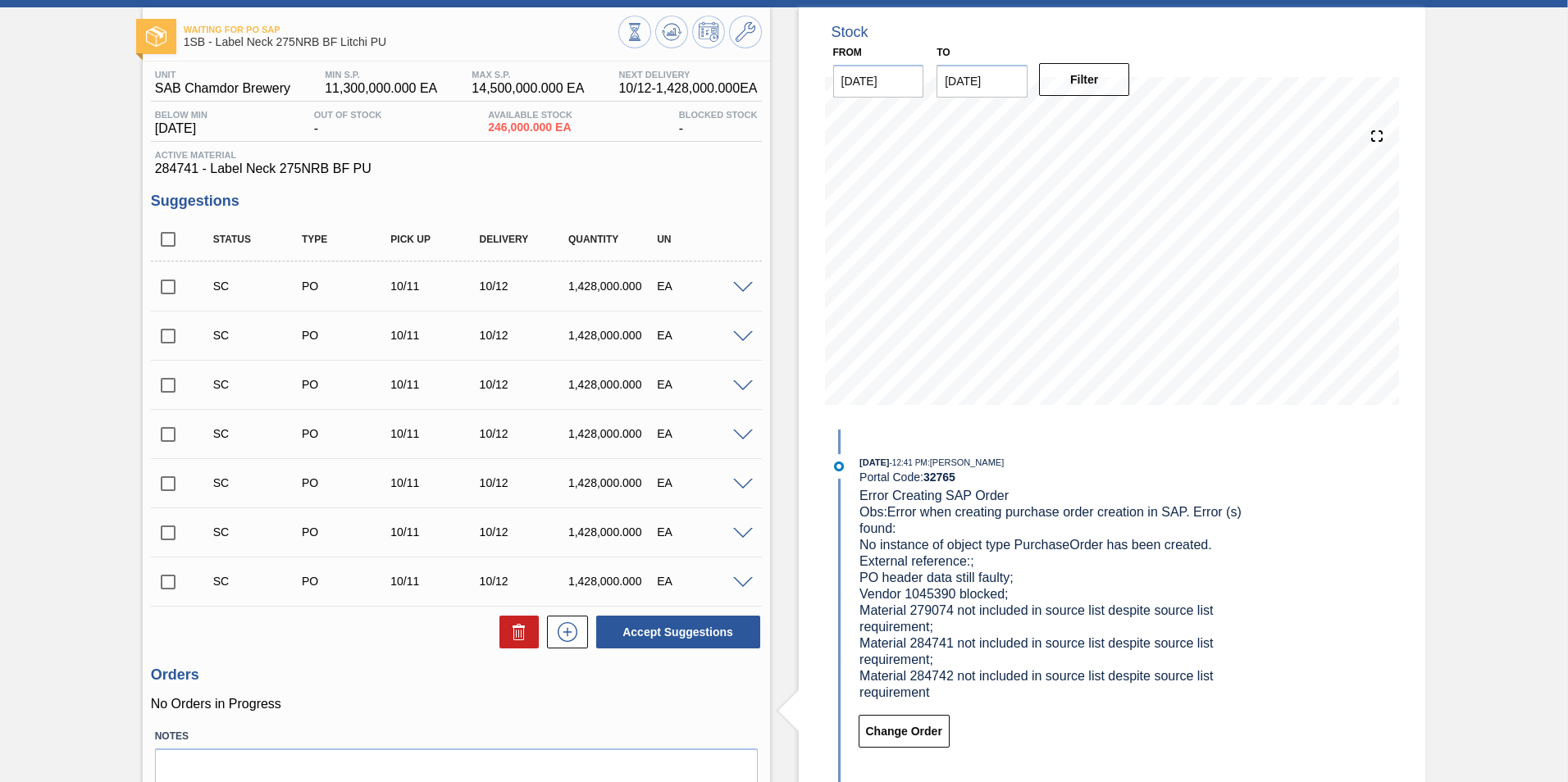
scroll to position [0, 0]
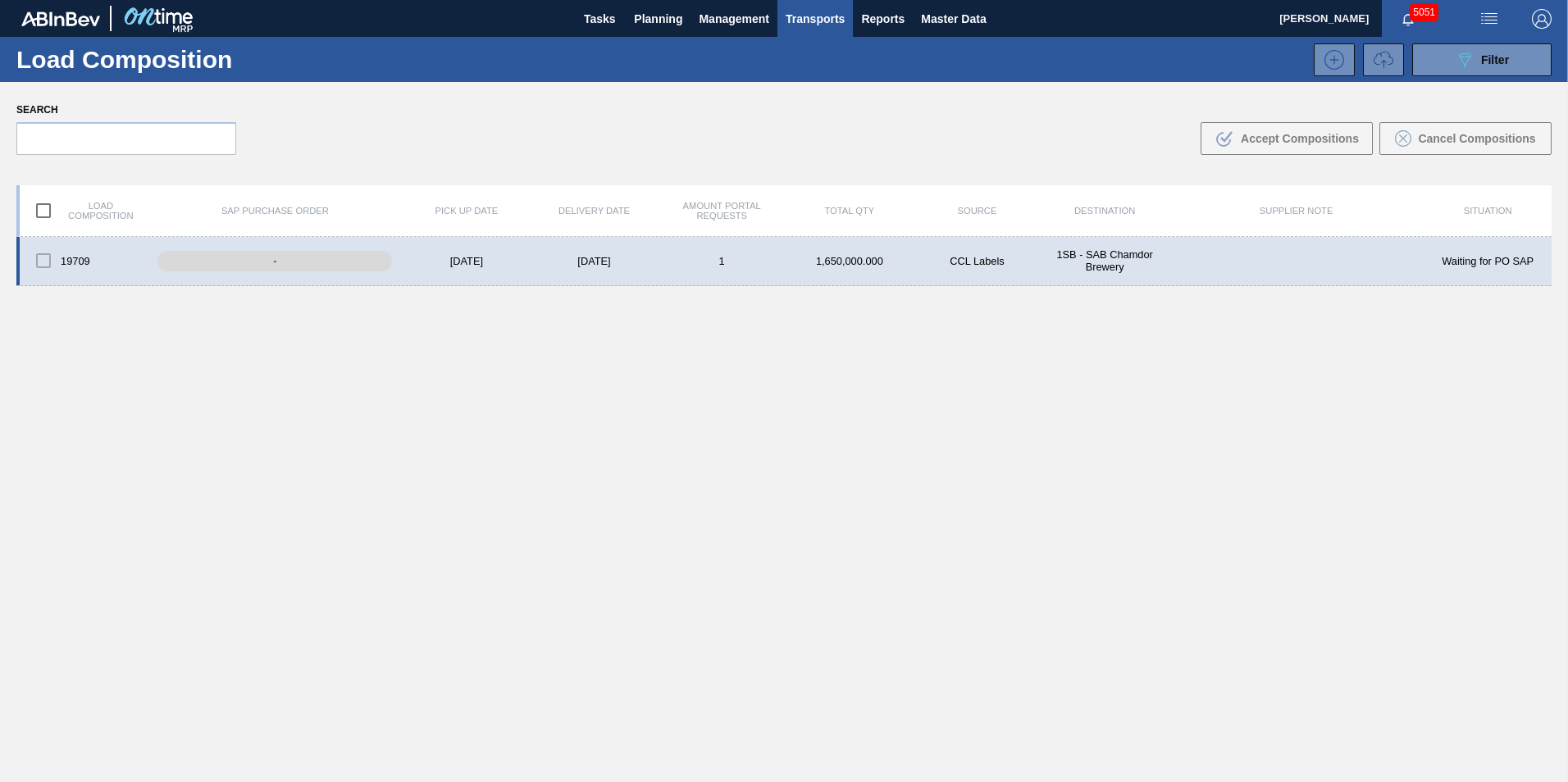
click at [506, 258] on div "[DATE]" at bounding box center [466, 262] width 128 height 12
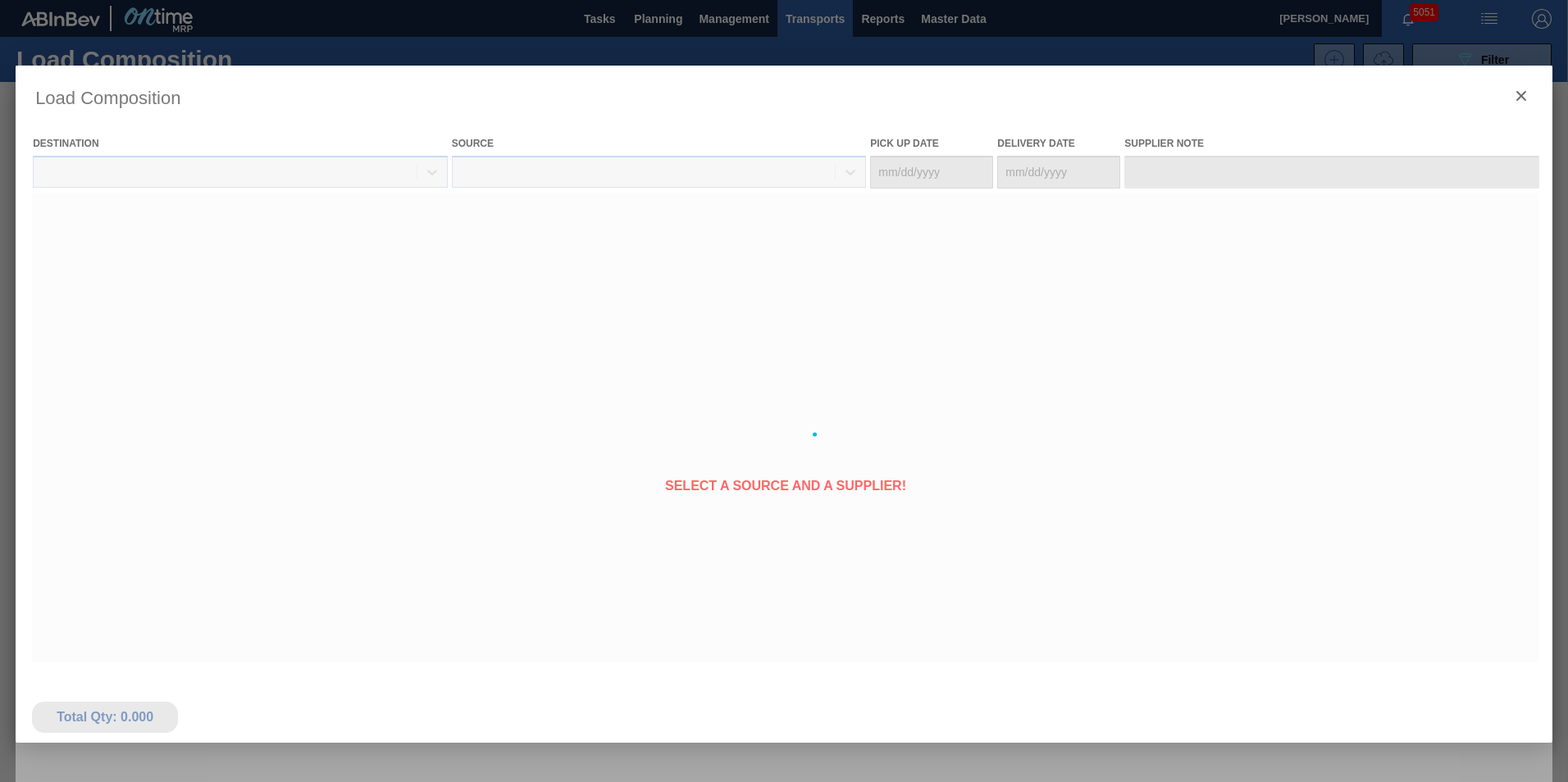
type Date "[DATE]"
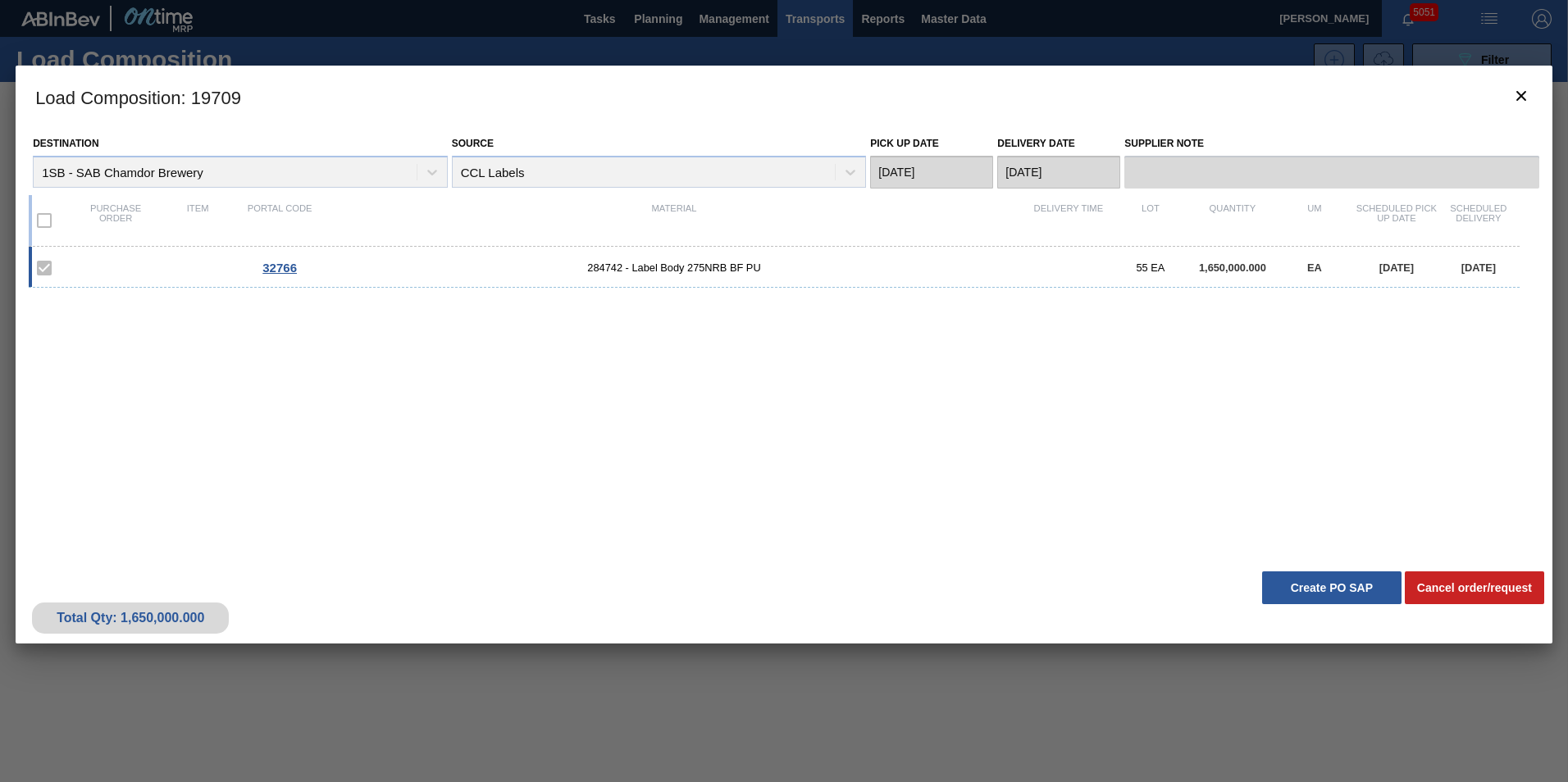
click at [307, 266] on div "32766" at bounding box center [280, 268] width 82 height 14
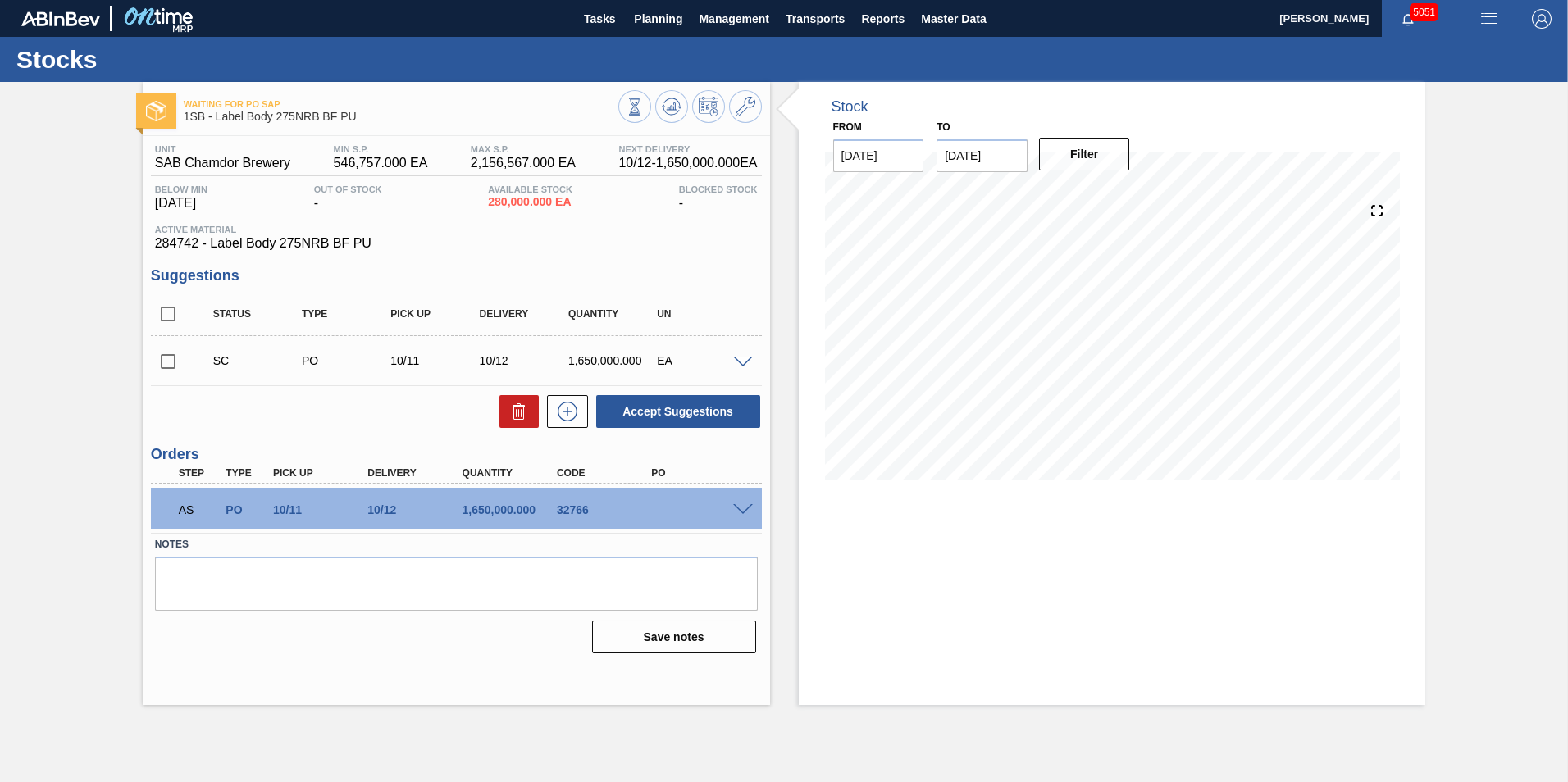
click at [744, 507] on span at bounding box center [743, 510] width 19 height 12
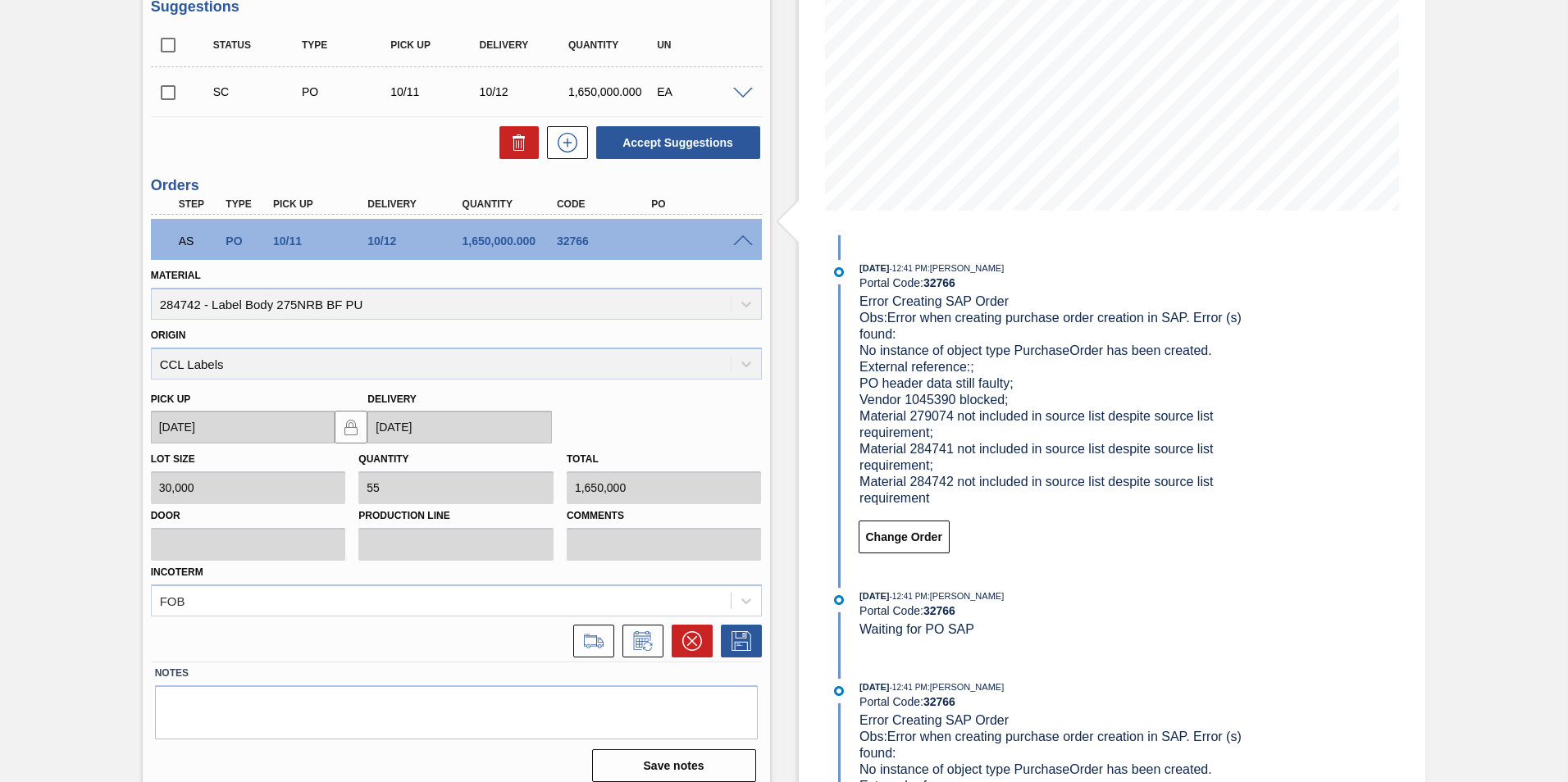
scroll to position [283, 0]
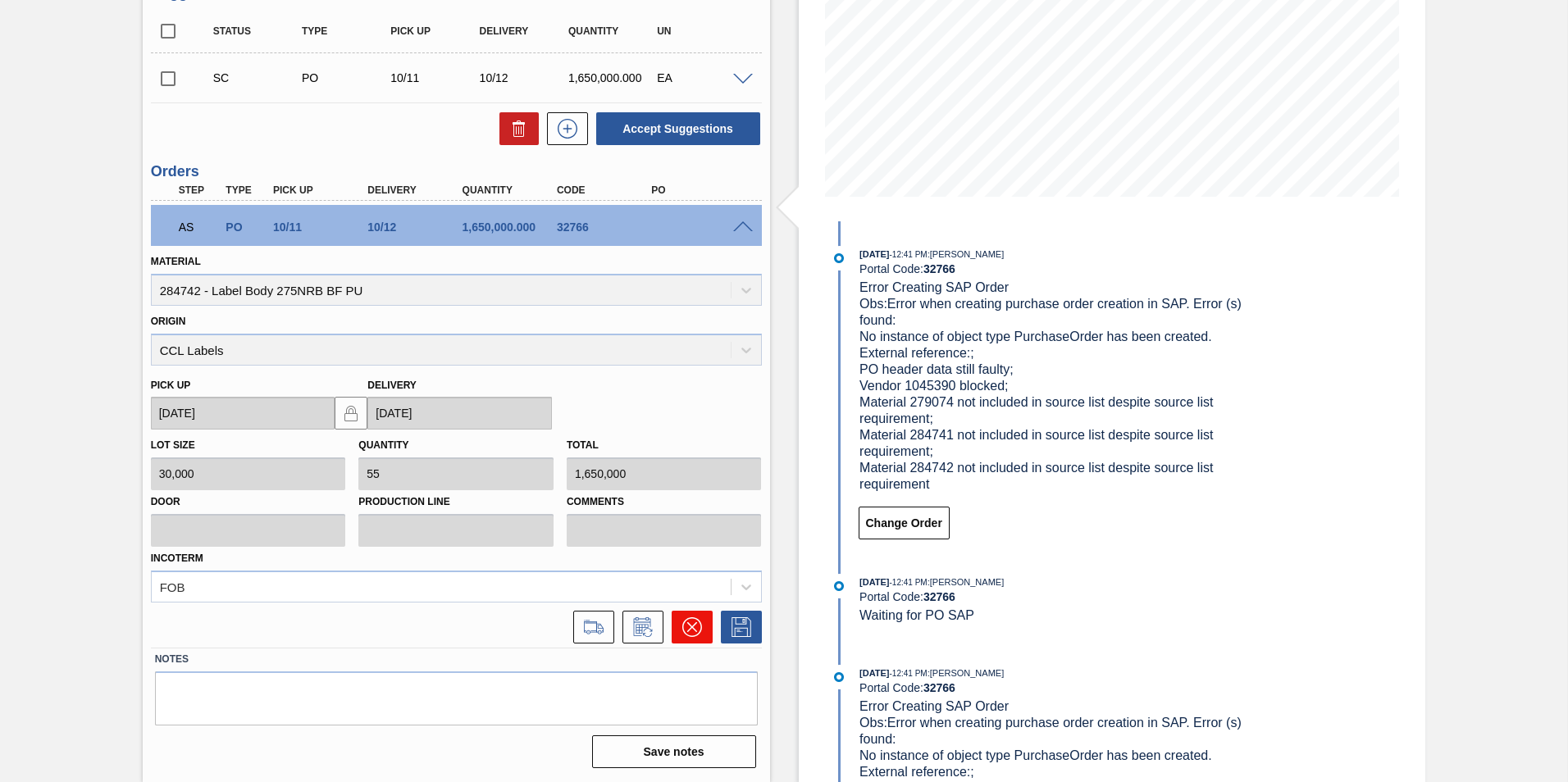
click at [688, 625] on icon at bounding box center [692, 627] width 19 height 19
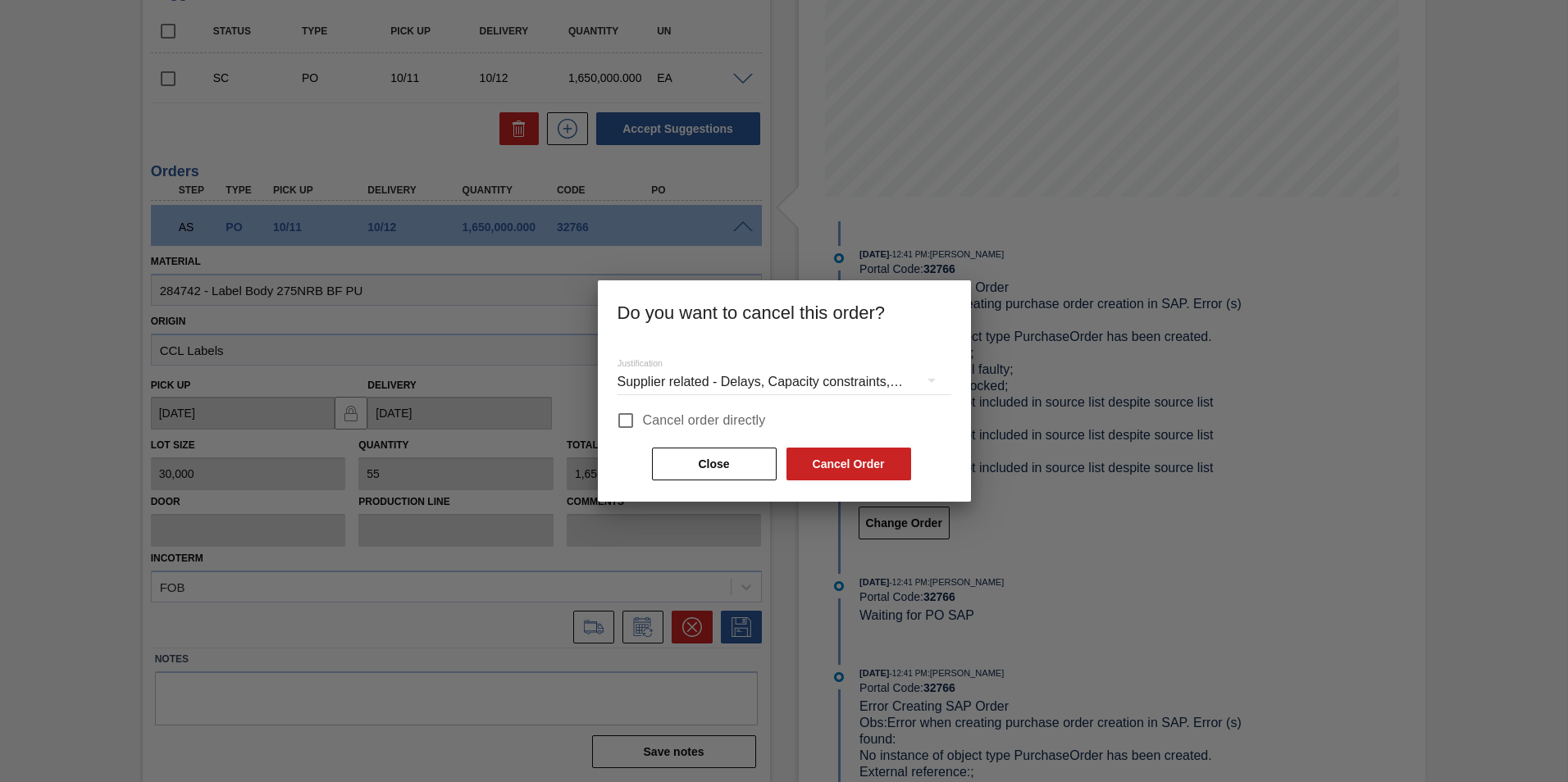
click at [654, 419] on span "Cancel order directly" at bounding box center [704, 421] width 123 height 19
click at [643, 419] on input "Cancel order directly" at bounding box center [626, 420] width 34 height 34
checkbox input "true"
click at [885, 464] on button "Cancel Order" at bounding box center [849, 464] width 124 height 32
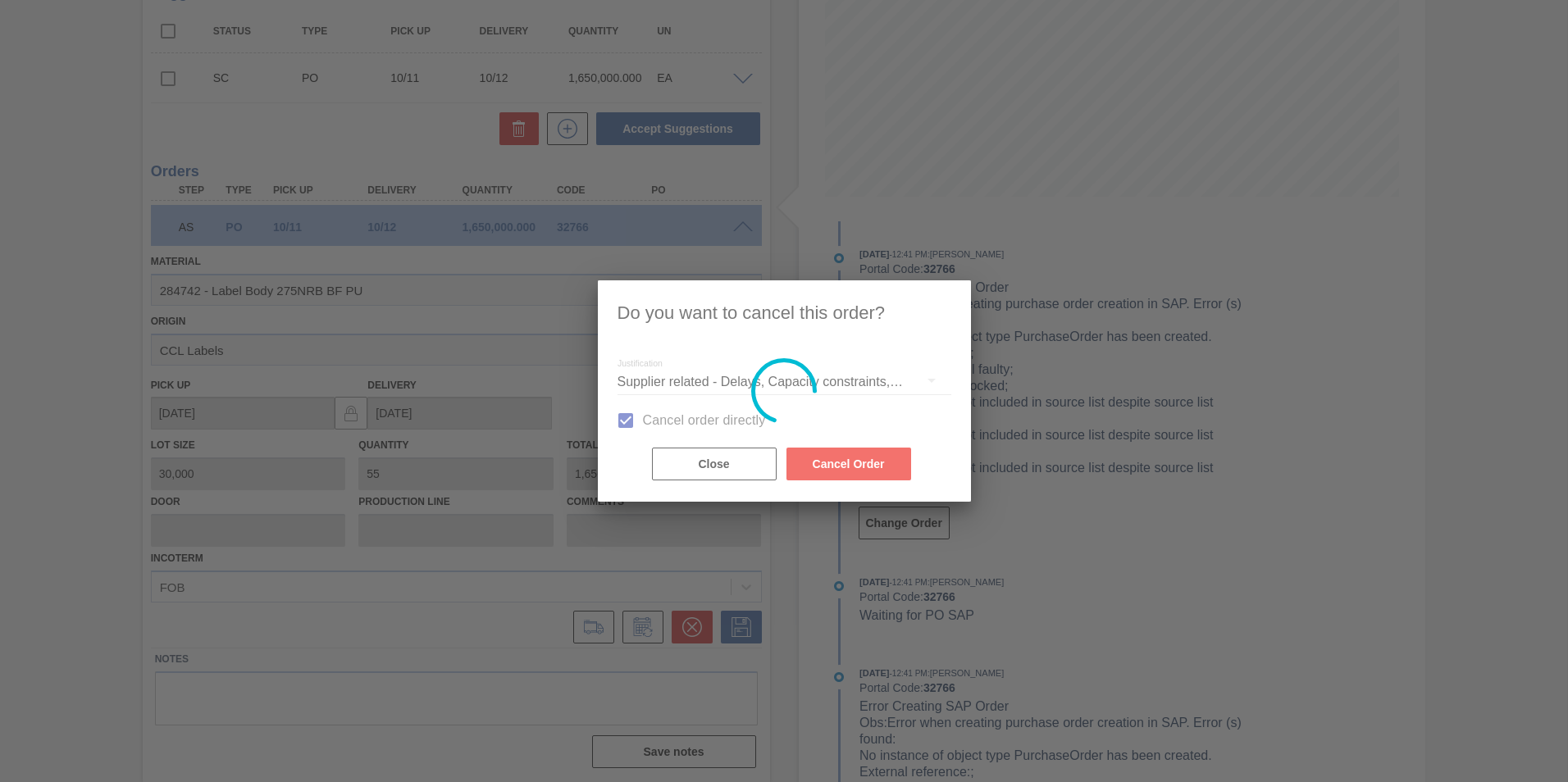
scroll to position [0, 0]
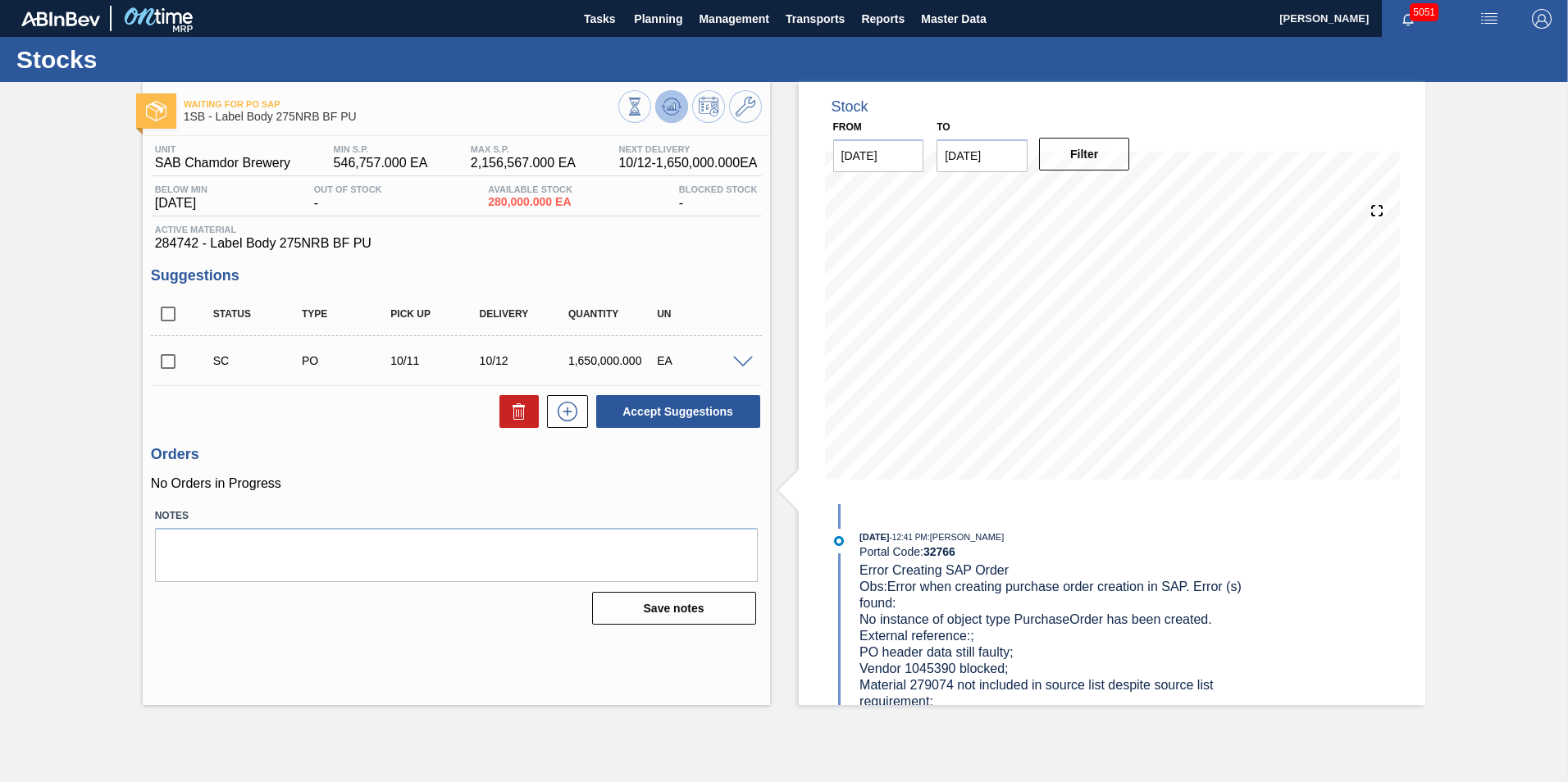
click at [669, 106] on icon at bounding box center [671, 107] width 19 height 19
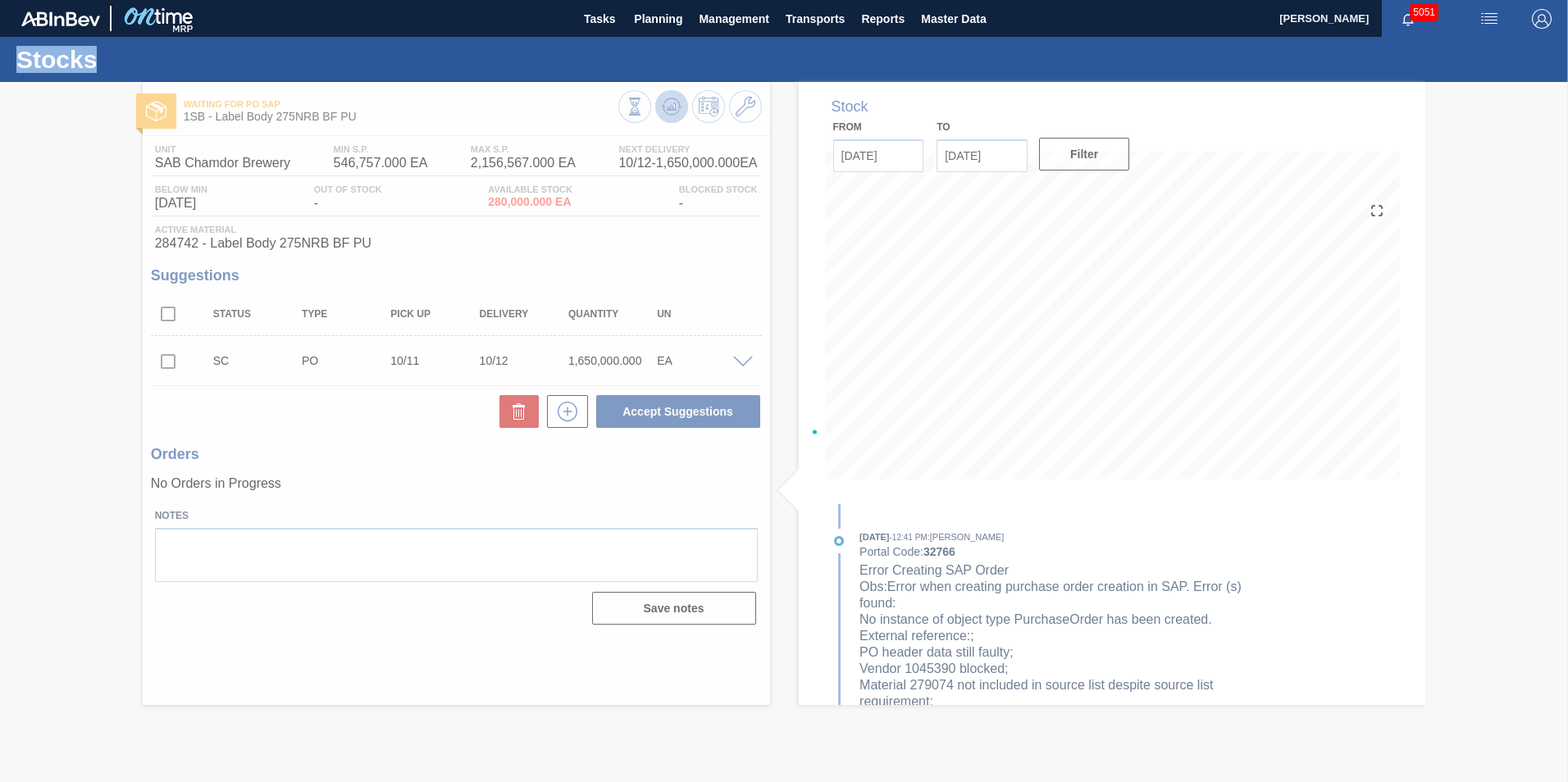
click at [669, 106] on div at bounding box center [784, 432] width 1568 height 700
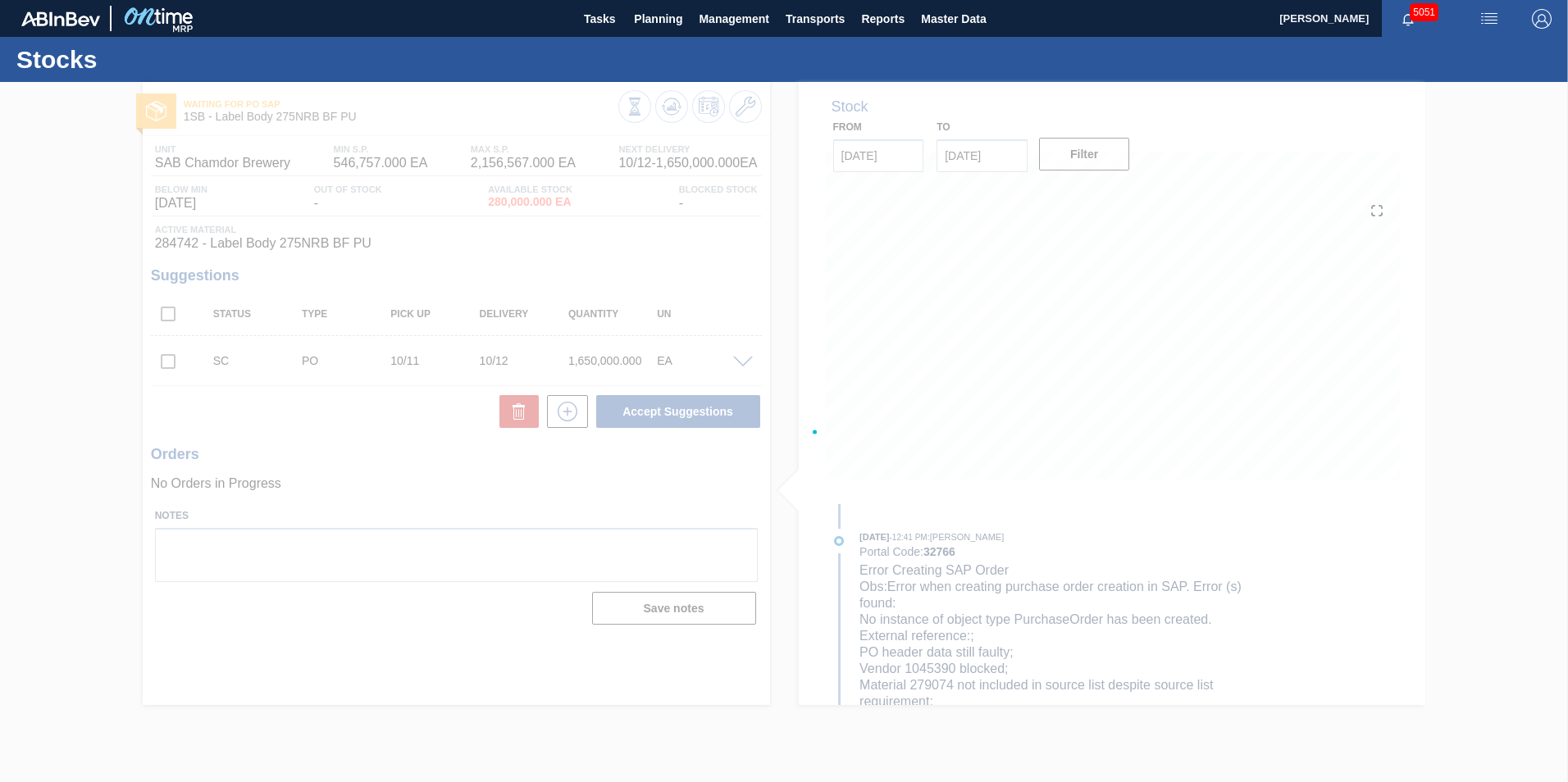
click at [670, 108] on div at bounding box center [784, 432] width 1568 height 700
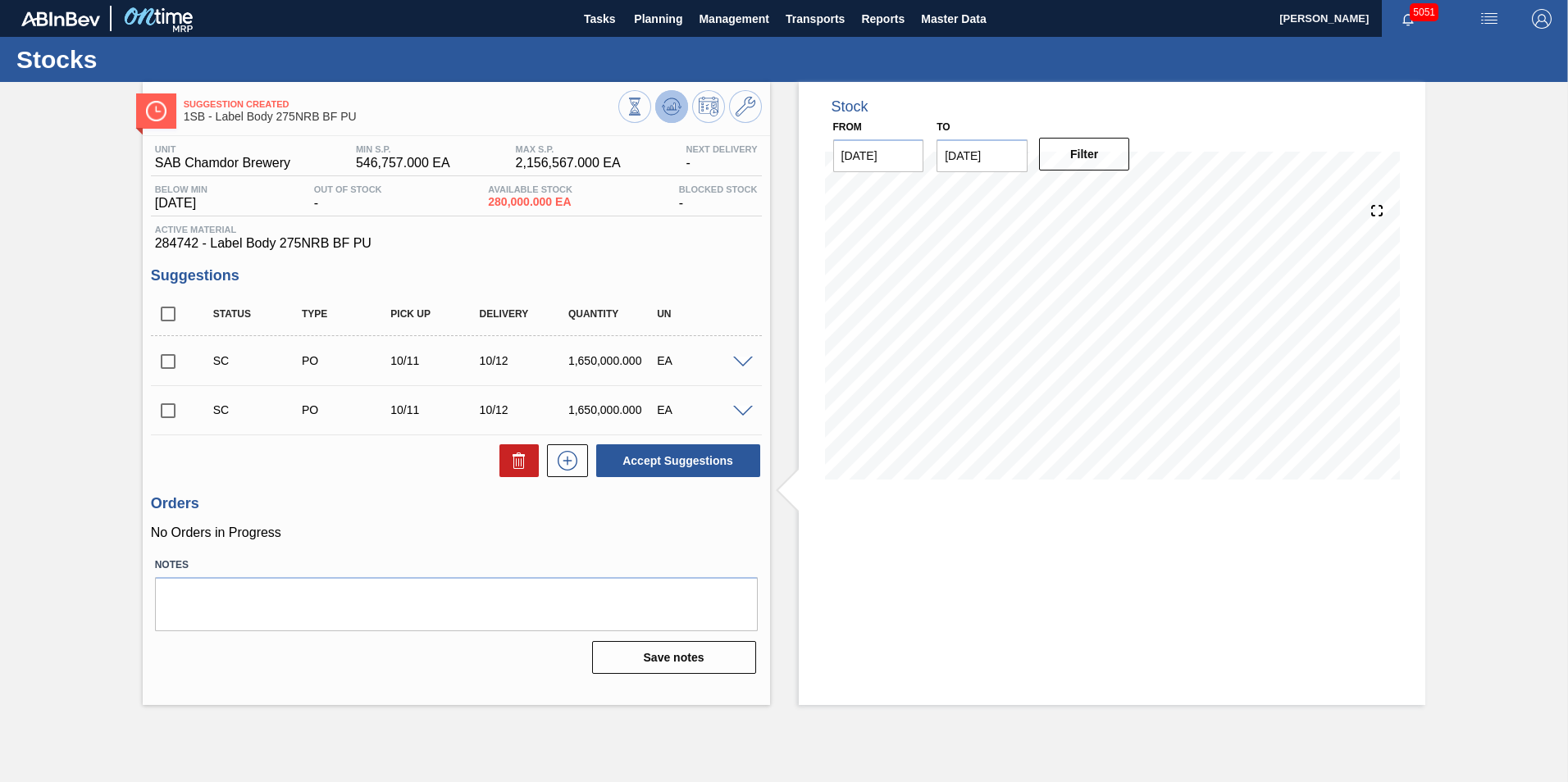
click at [672, 110] on icon at bounding box center [671, 106] width 10 height 7
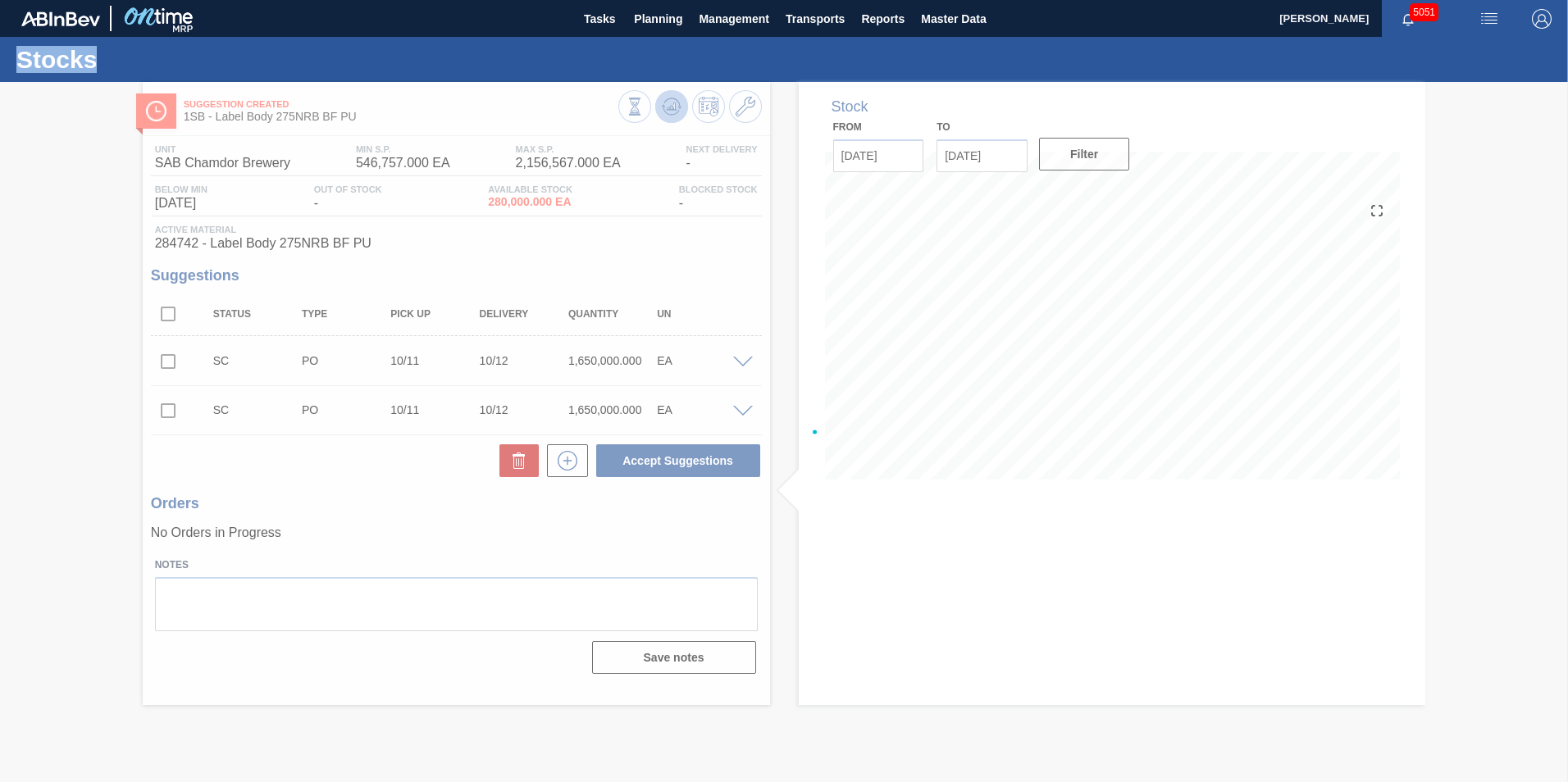
click at [672, 110] on div at bounding box center [784, 432] width 1568 height 700
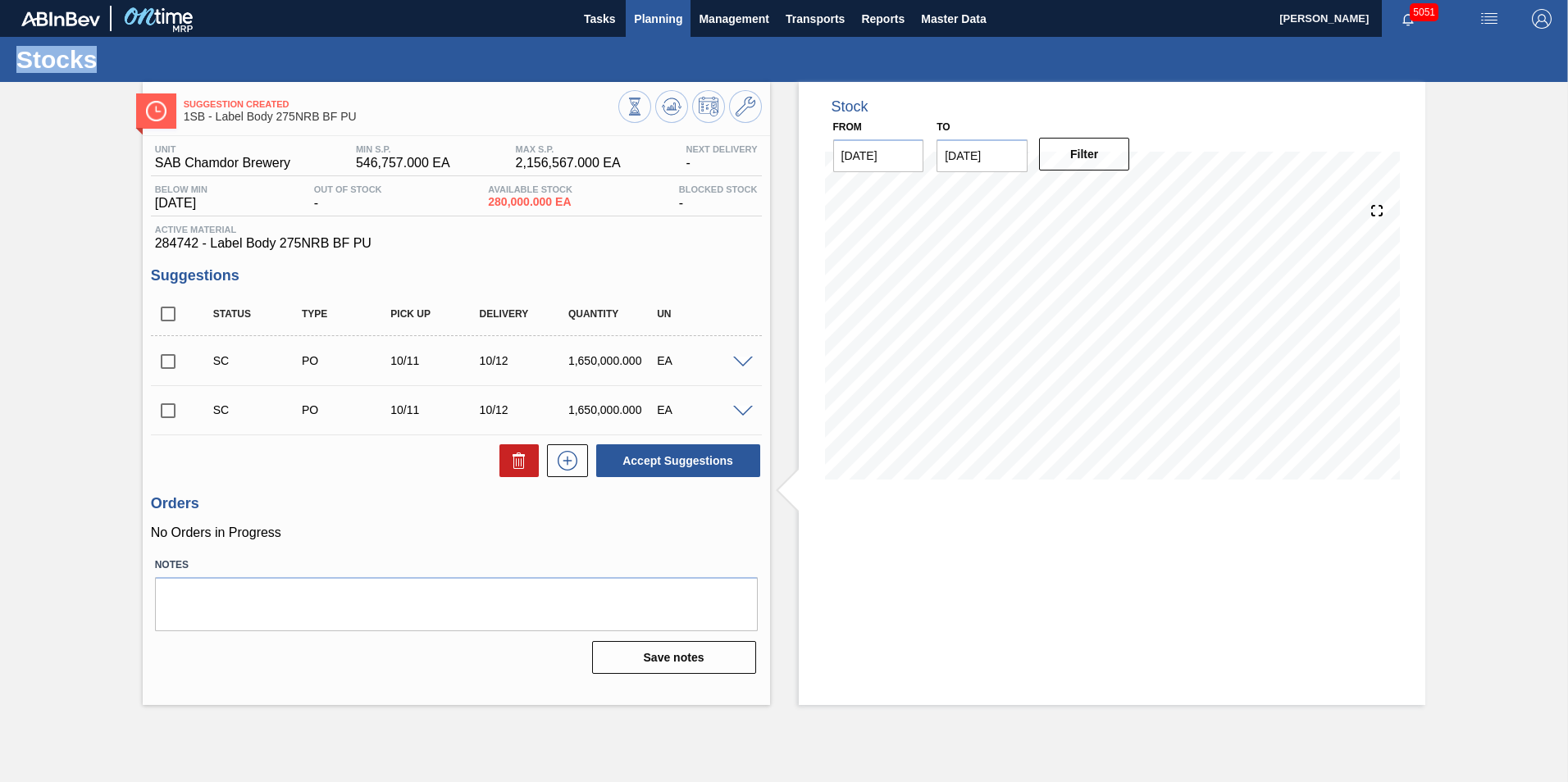
click at [663, 20] on span "Planning" at bounding box center [658, 18] width 48 height 19
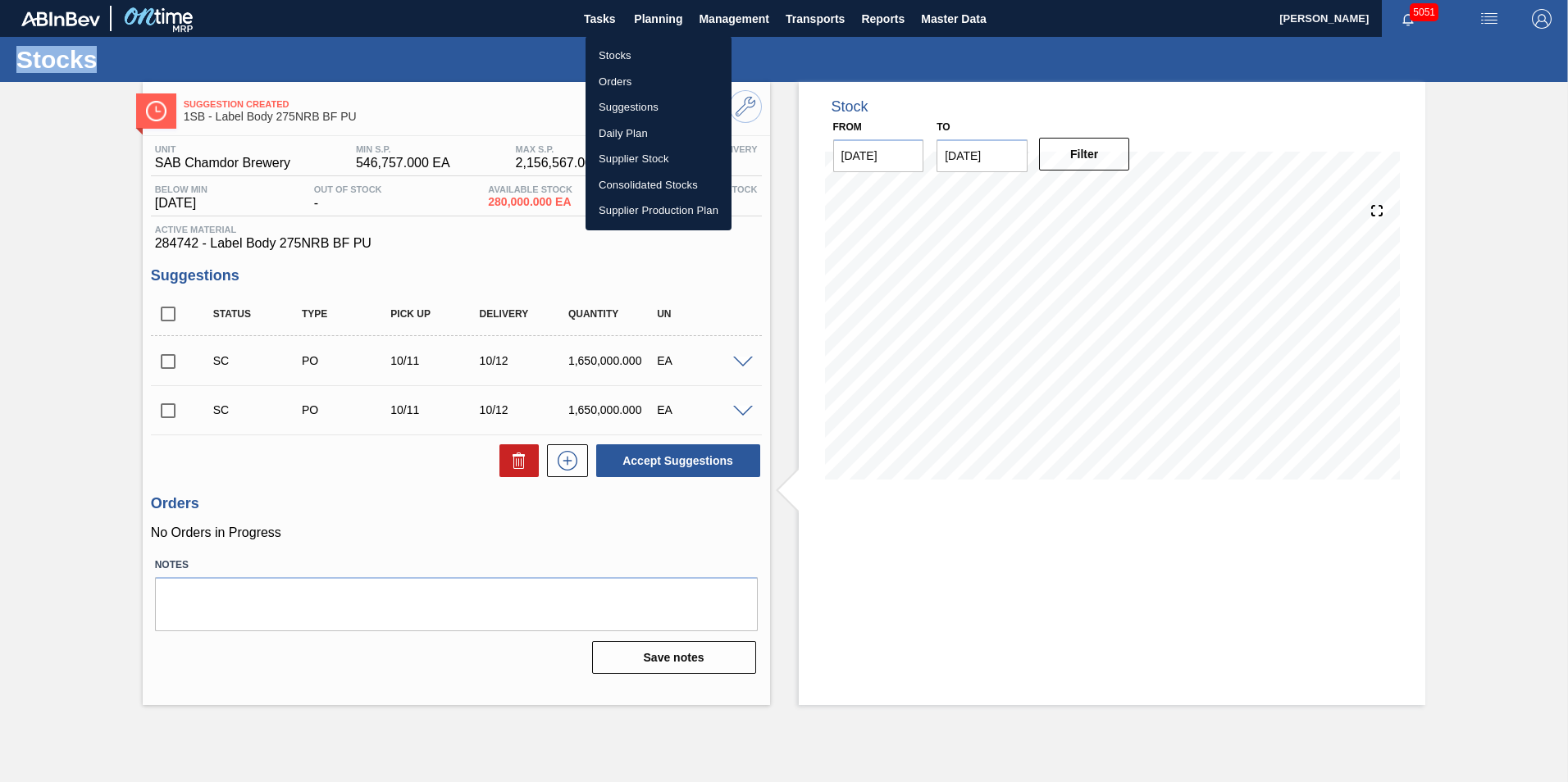
click at [627, 54] on li "Stocks" at bounding box center [658, 56] width 146 height 26
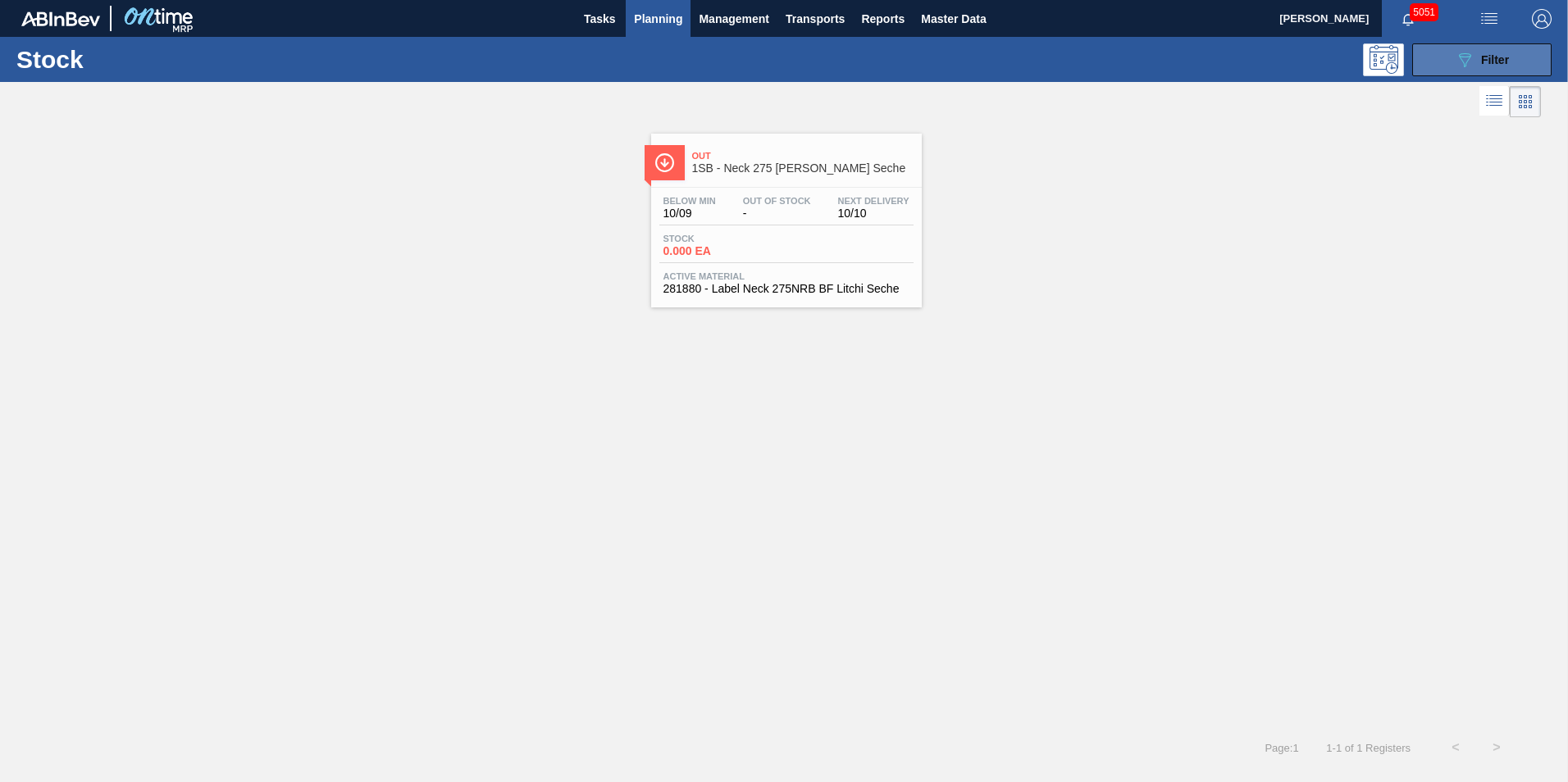
click at [1516, 59] on button "089F7B8B-B2A5-4AFE-B5C0-19BA573D28AC Filter" at bounding box center [1481, 59] width 139 height 32
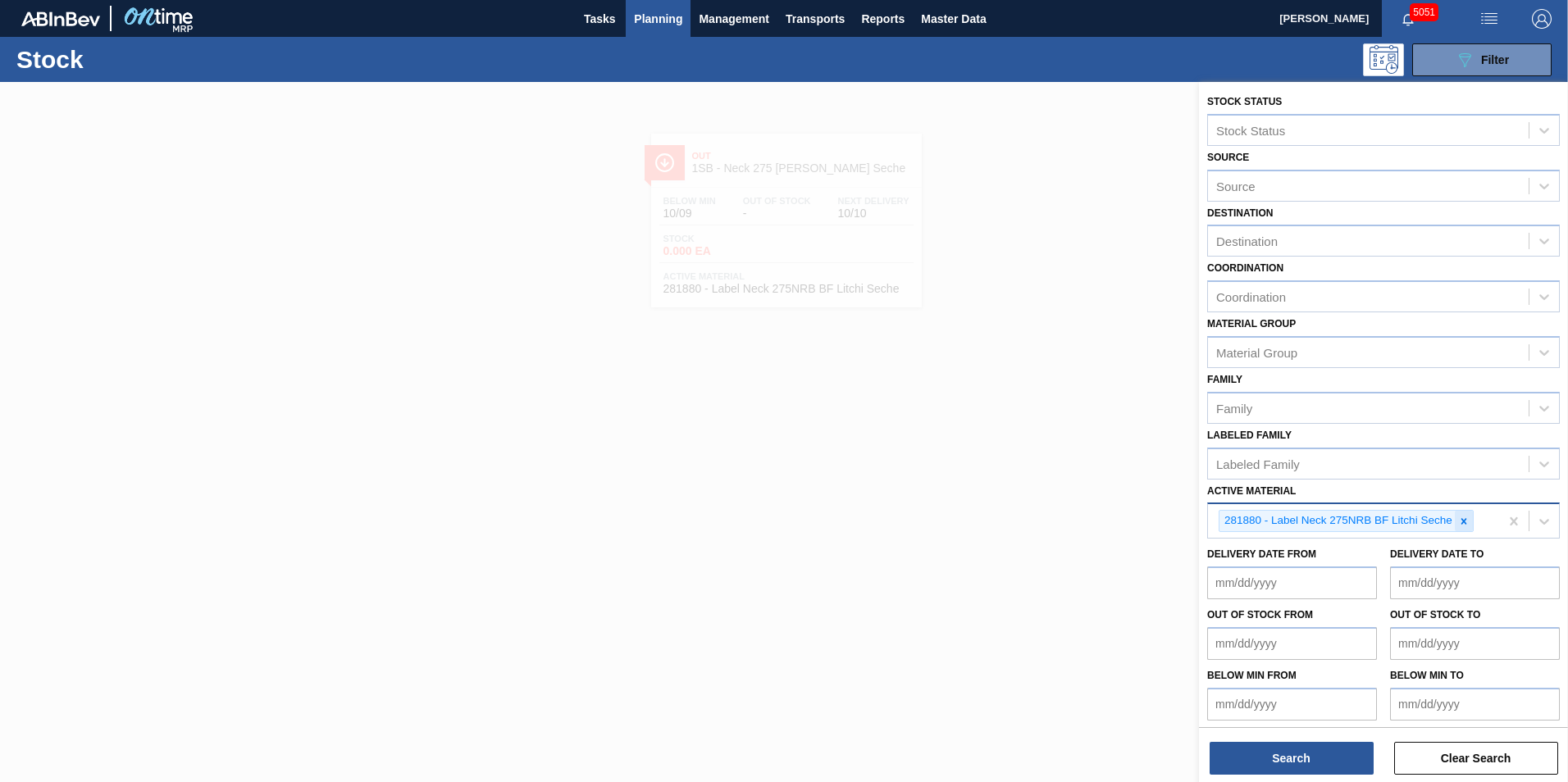
click at [1467, 523] on icon at bounding box center [1464, 521] width 11 height 11
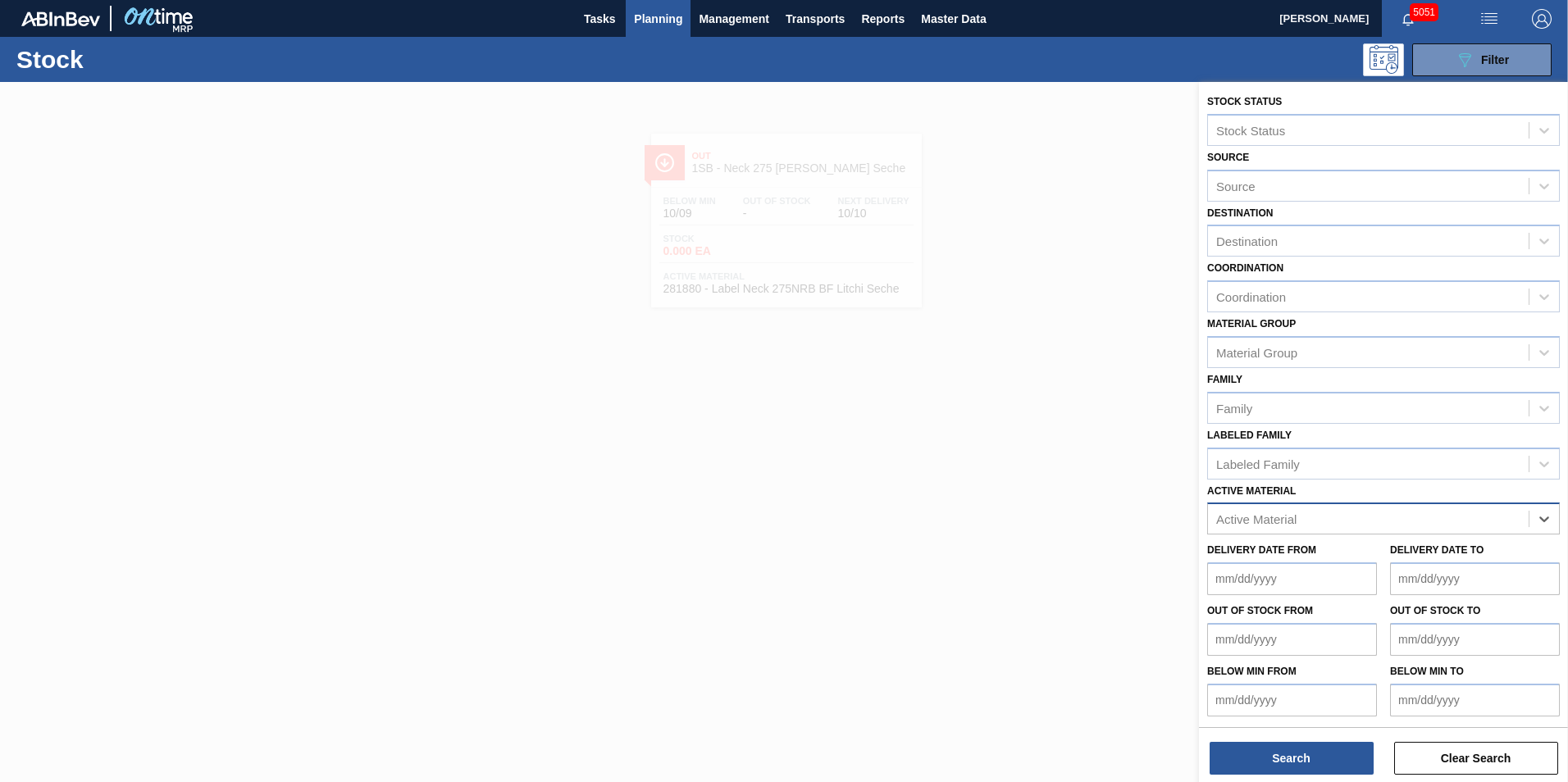
click at [1070, 577] on div at bounding box center [784, 473] width 1568 height 782
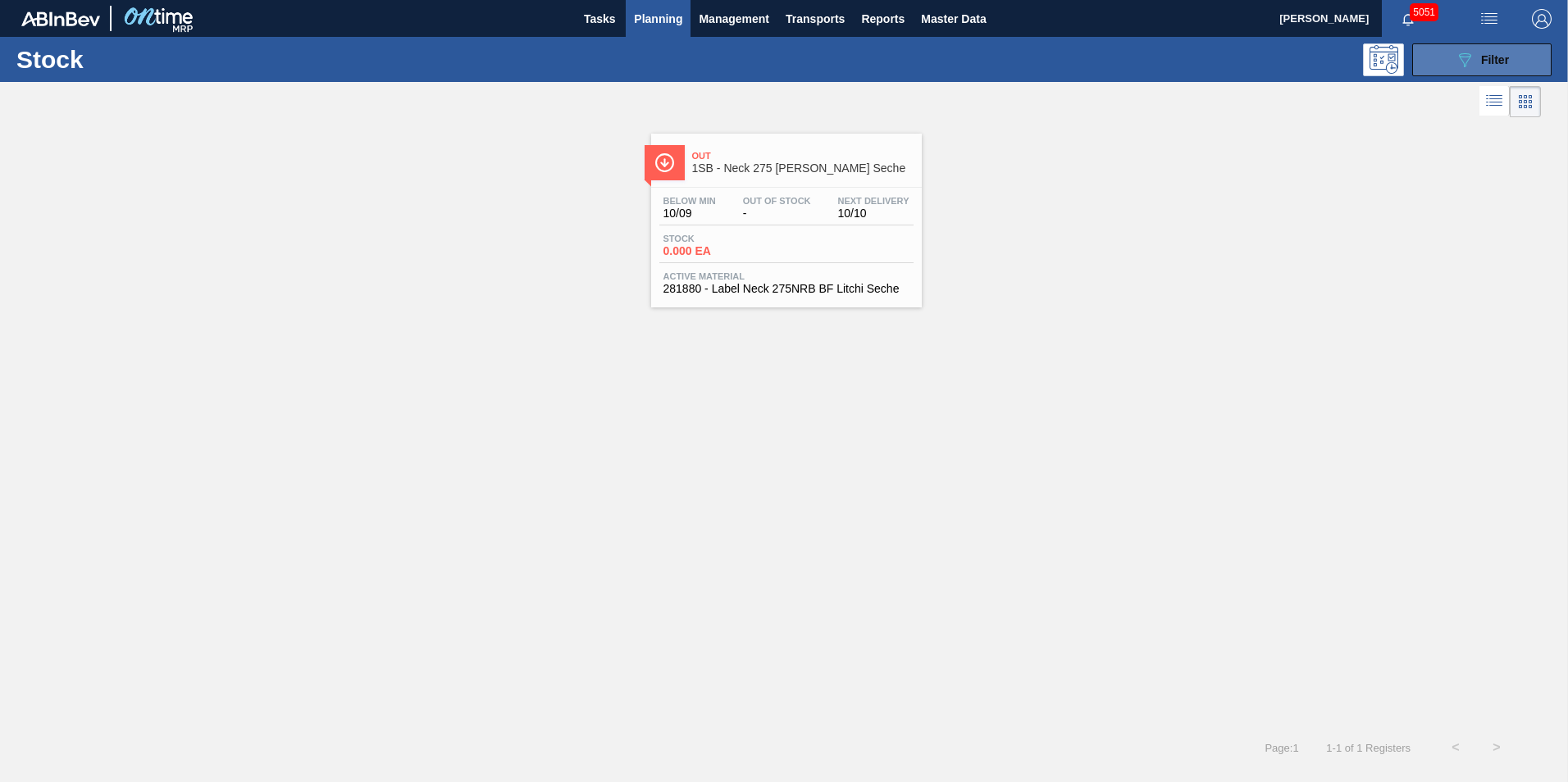
click at [1474, 59] on div "089F7B8B-B2A5-4AFE-B5C0-19BA573D28AC Filter" at bounding box center [1482, 59] width 54 height 19
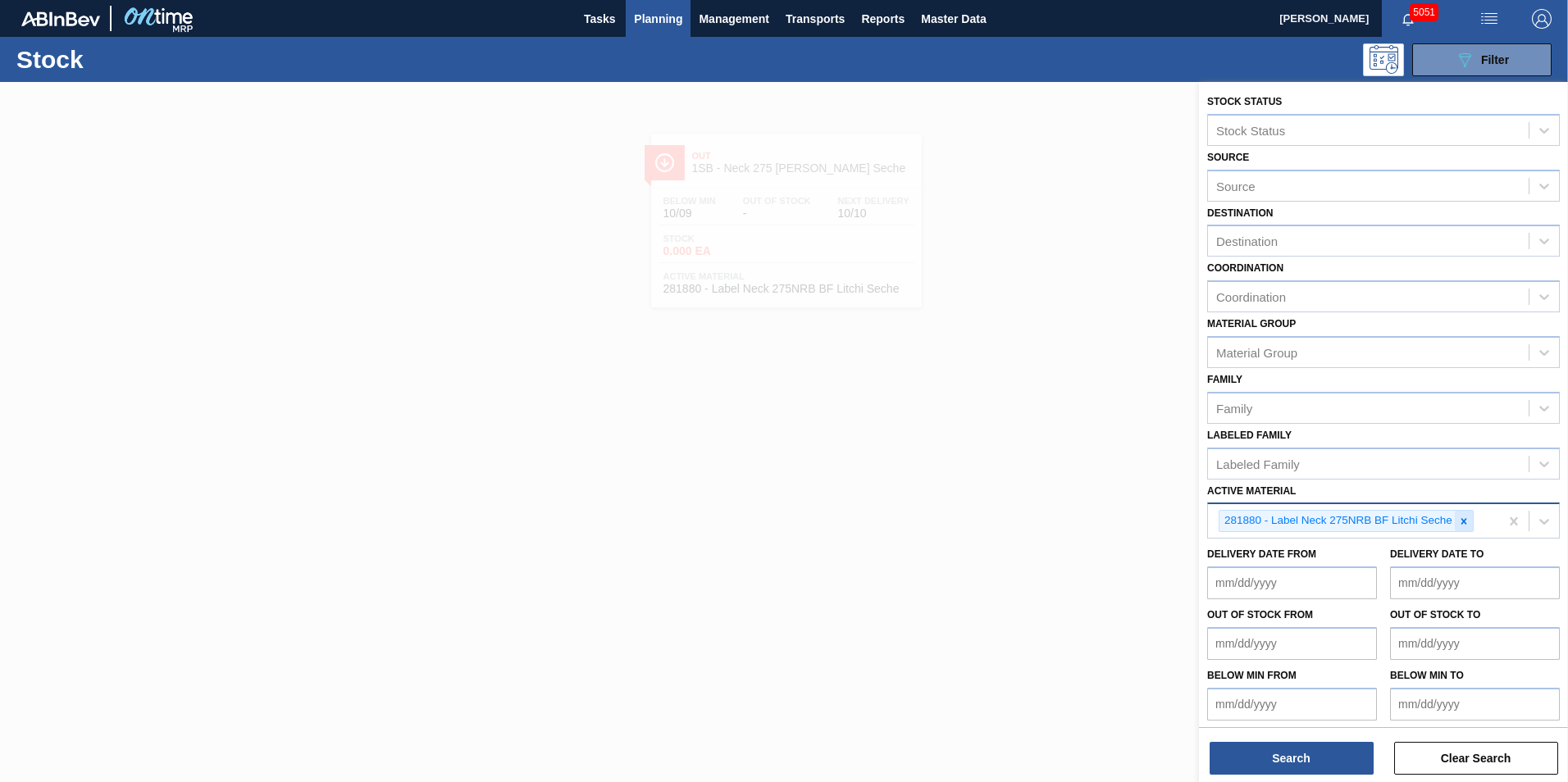
click at [1468, 527] on icon at bounding box center [1464, 521] width 11 height 11
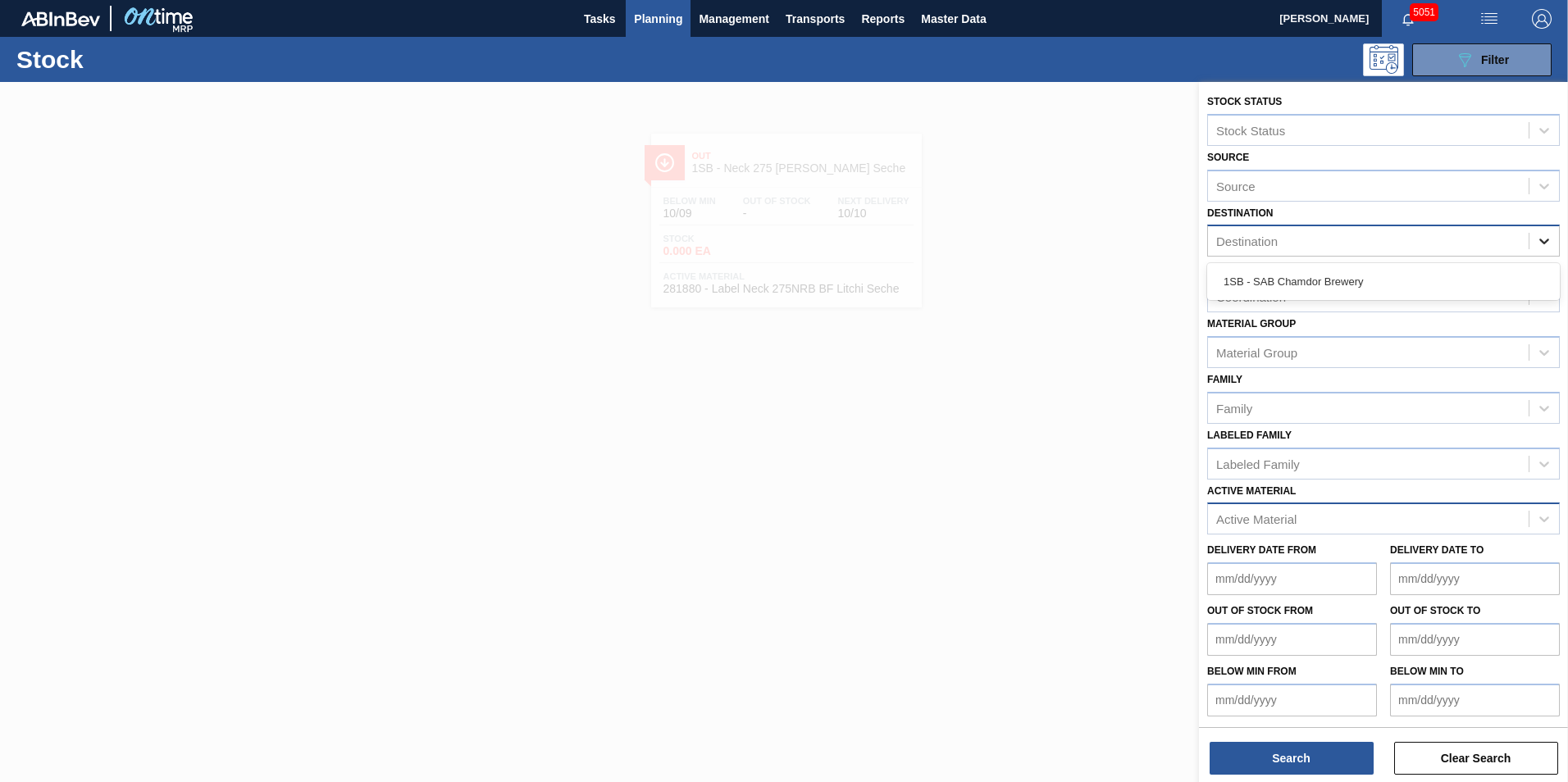
click at [1548, 239] on icon at bounding box center [1544, 241] width 17 height 17
click at [1406, 241] on div "Destination" at bounding box center [1368, 241] width 321 height 24
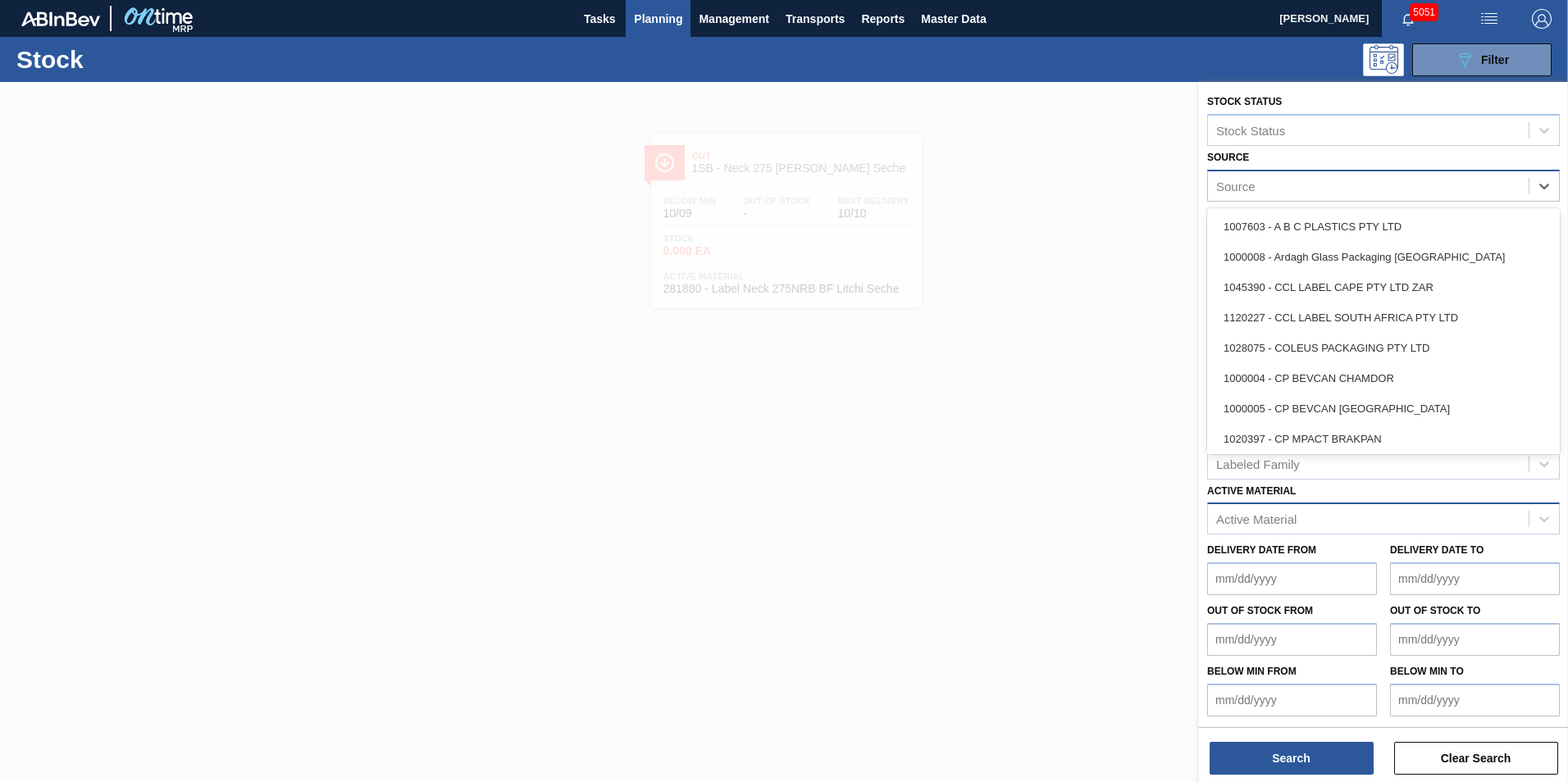
click at [1363, 181] on div "Source" at bounding box center [1368, 185] width 321 height 24
type input "cc"
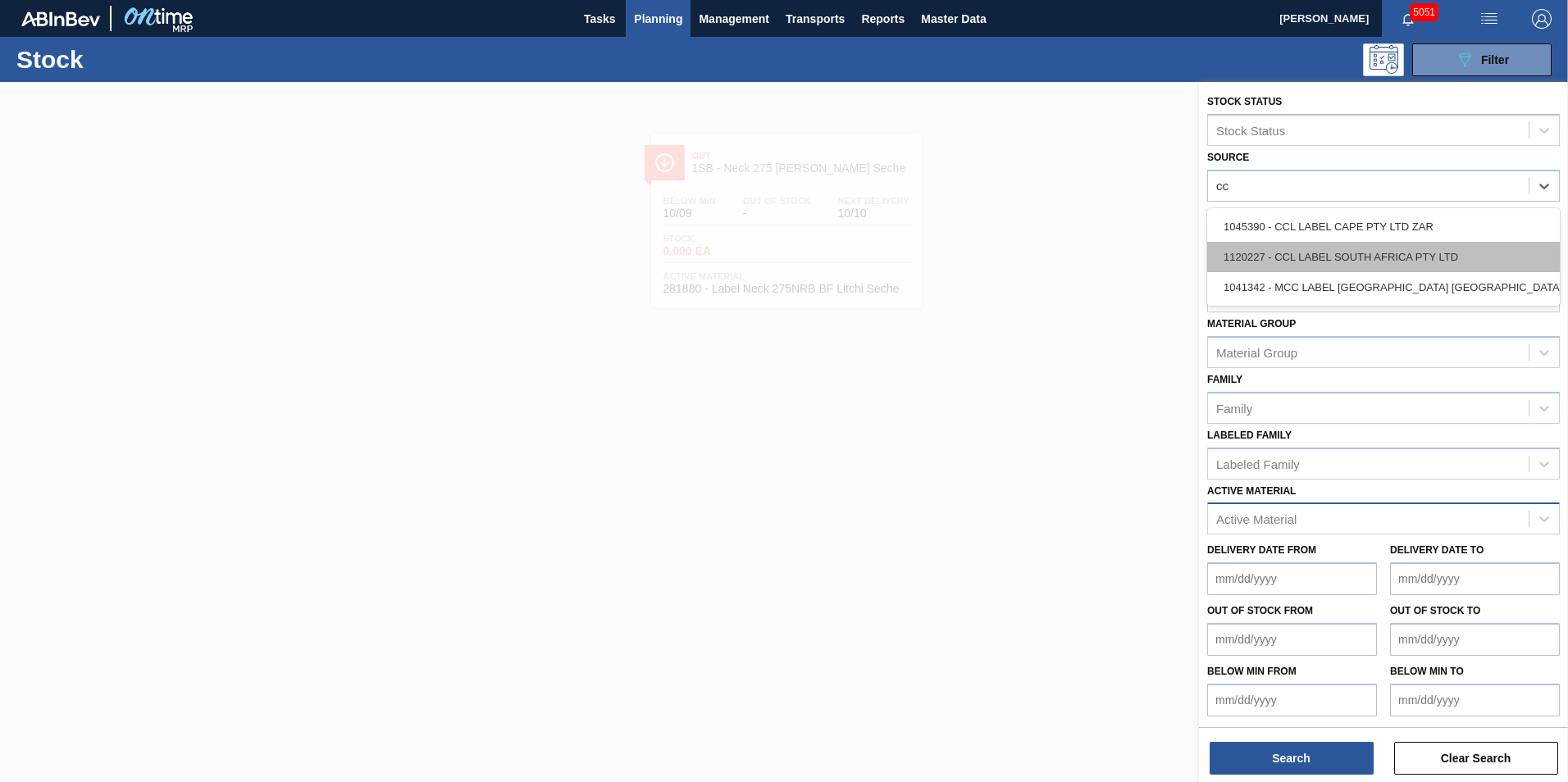
click at [1381, 251] on div "1120227 - CCL LABEL SOUTH AFRICA PTY LTD" at bounding box center [1383, 257] width 353 height 31
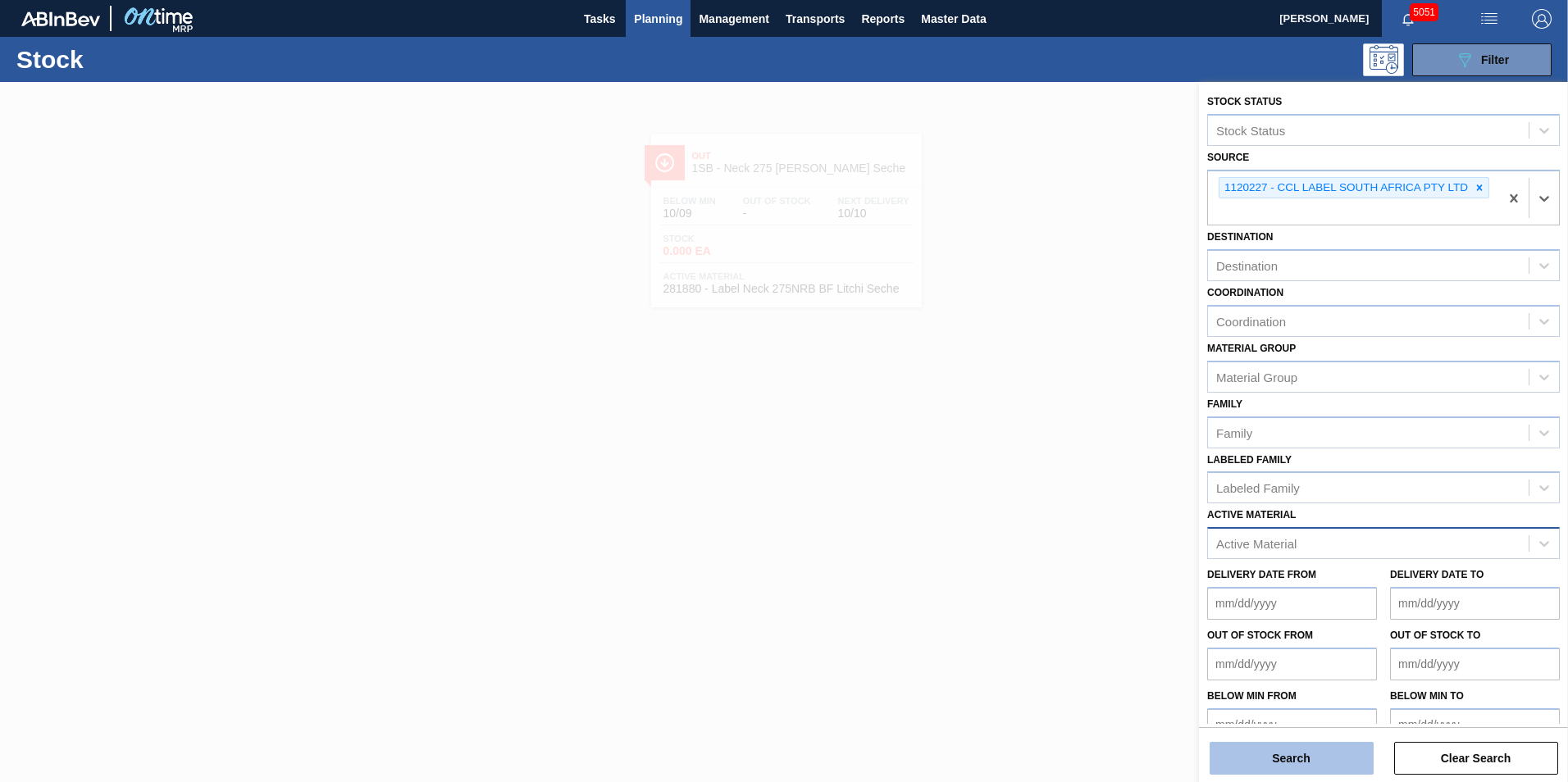
click at [1312, 764] on button "Search" at bounding box center [1292, 758] width 164 height 32
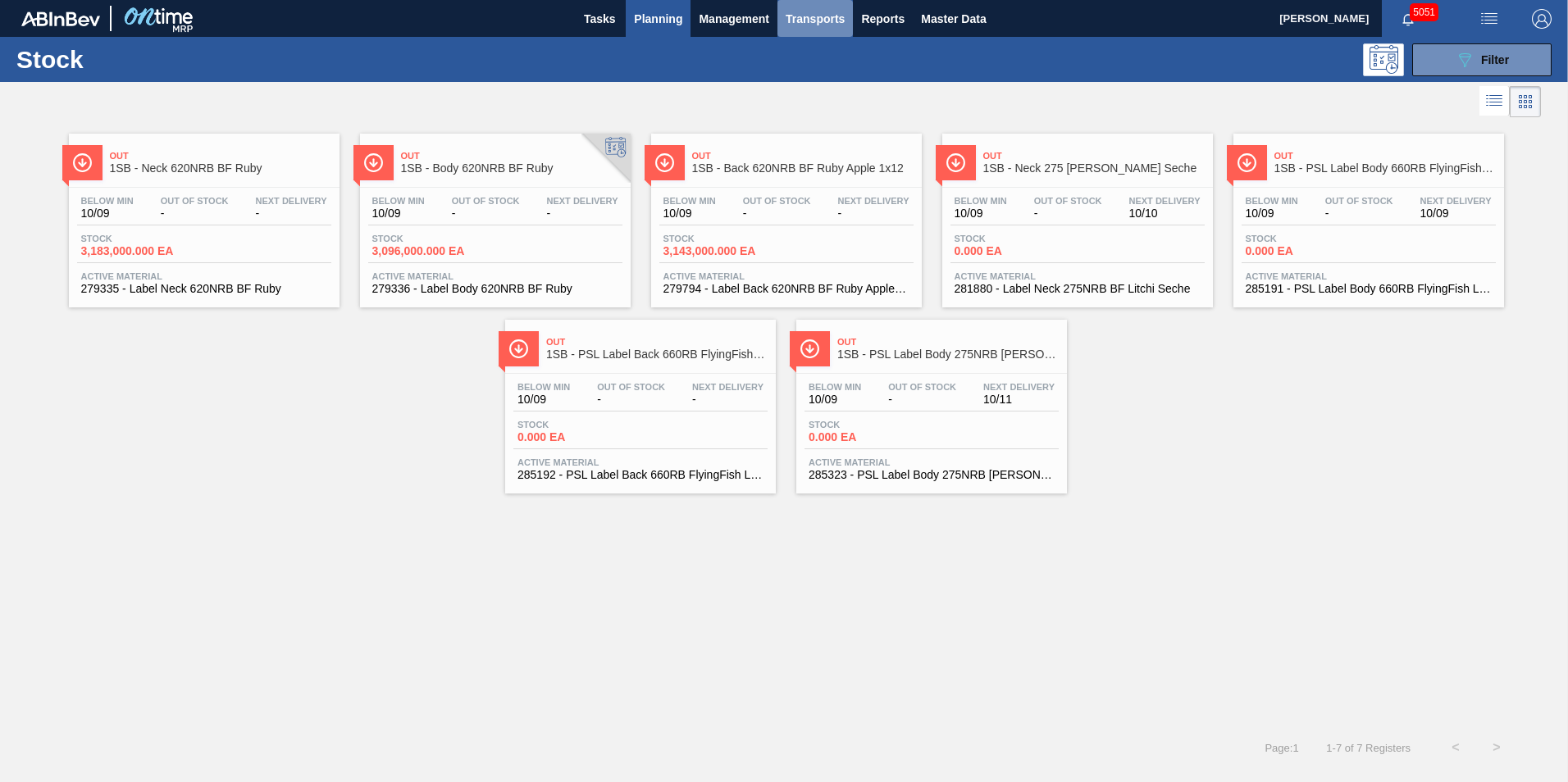
click at [828, 13] on span "Transports" at bounding box center [815, 18] width 59 height 19
click at [808, 54] on li "Load Composition" at bounding box center [815, 56] width 114 height 26
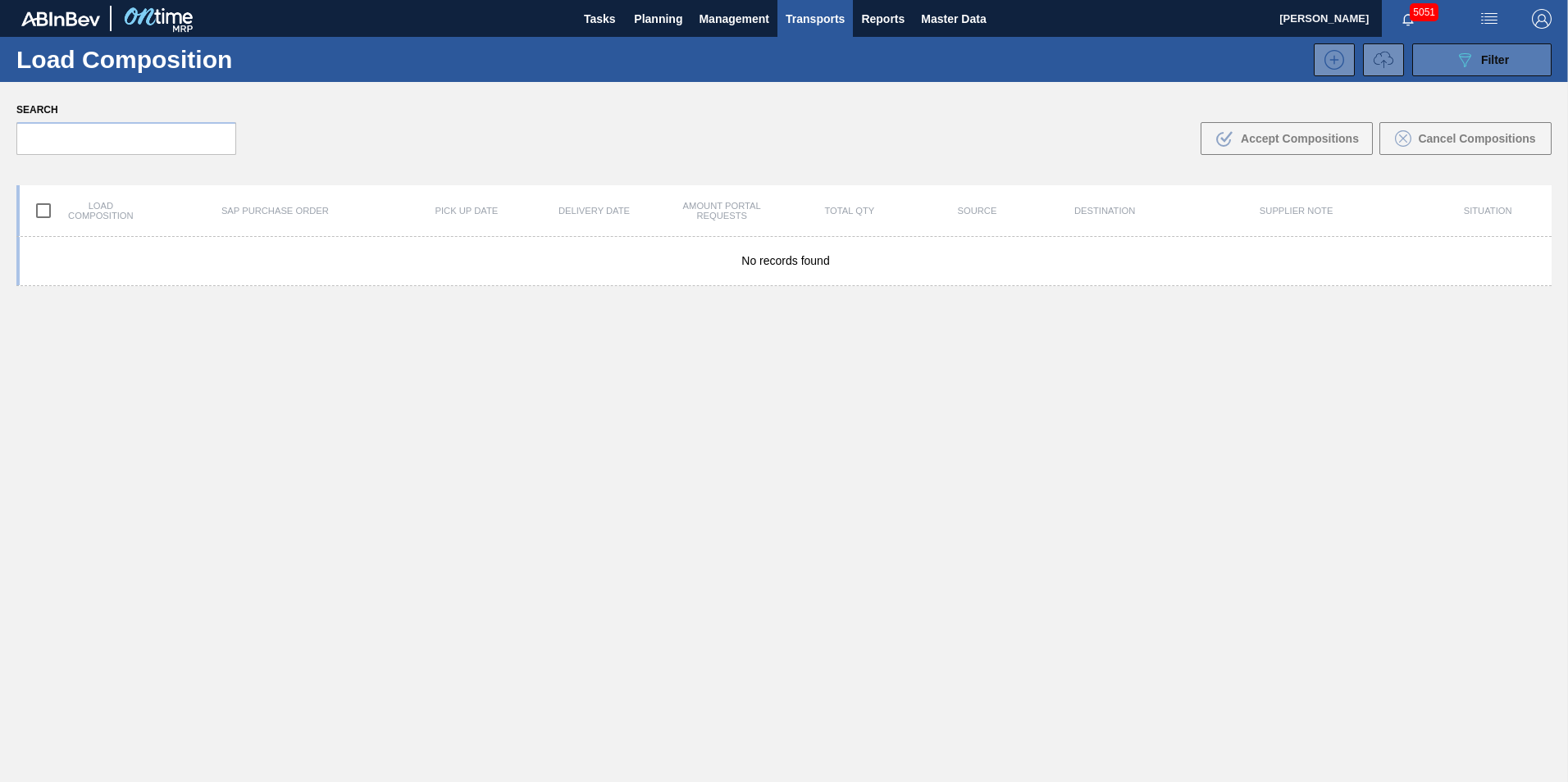
click at [1490, 64] on span "Filter" at bounding box center [1495, 59] width 28 height 13
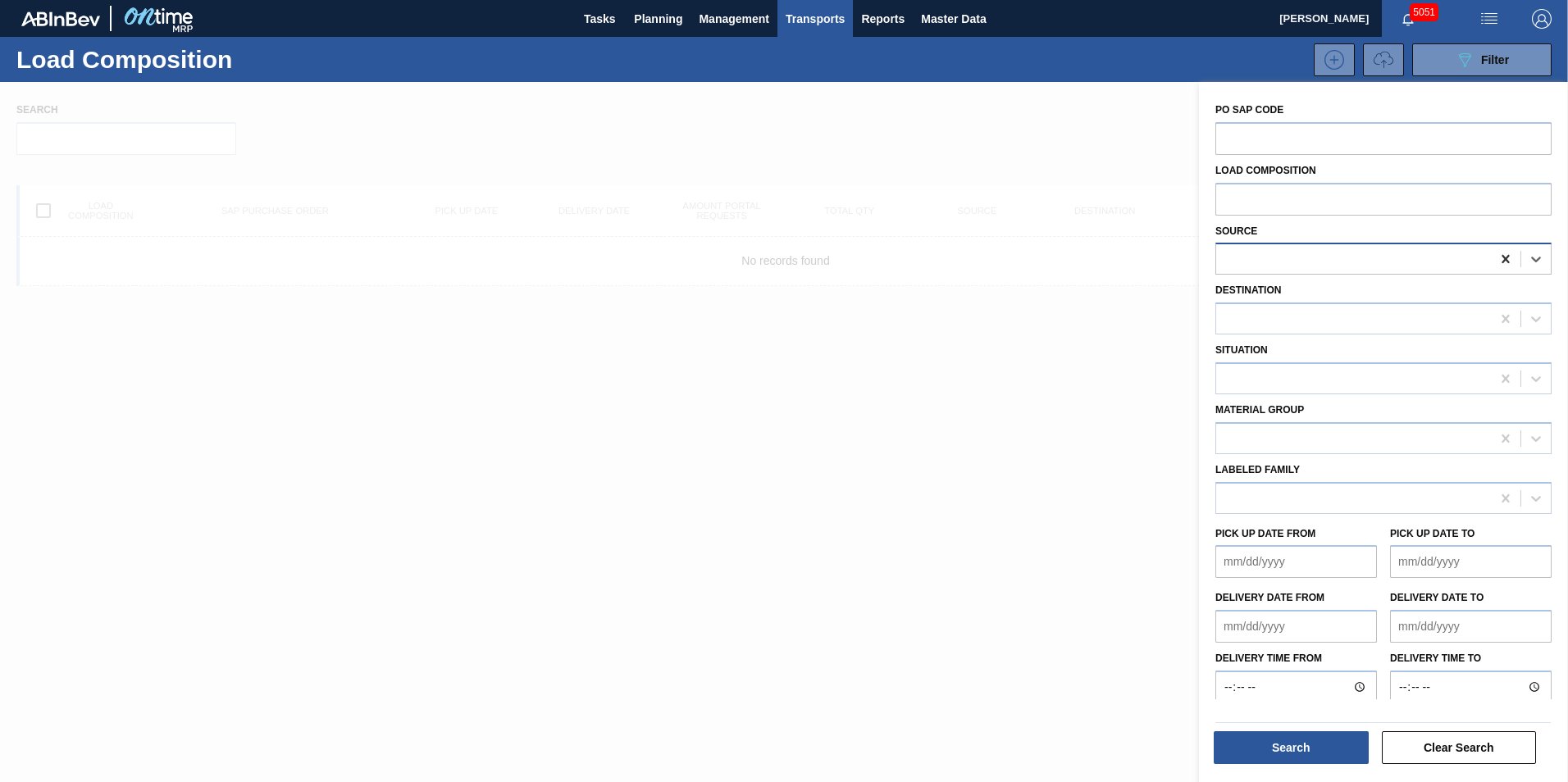
click at [1508, 262] on icon at bounding box center [1506, 259] width 17 height 17
type input "cc"
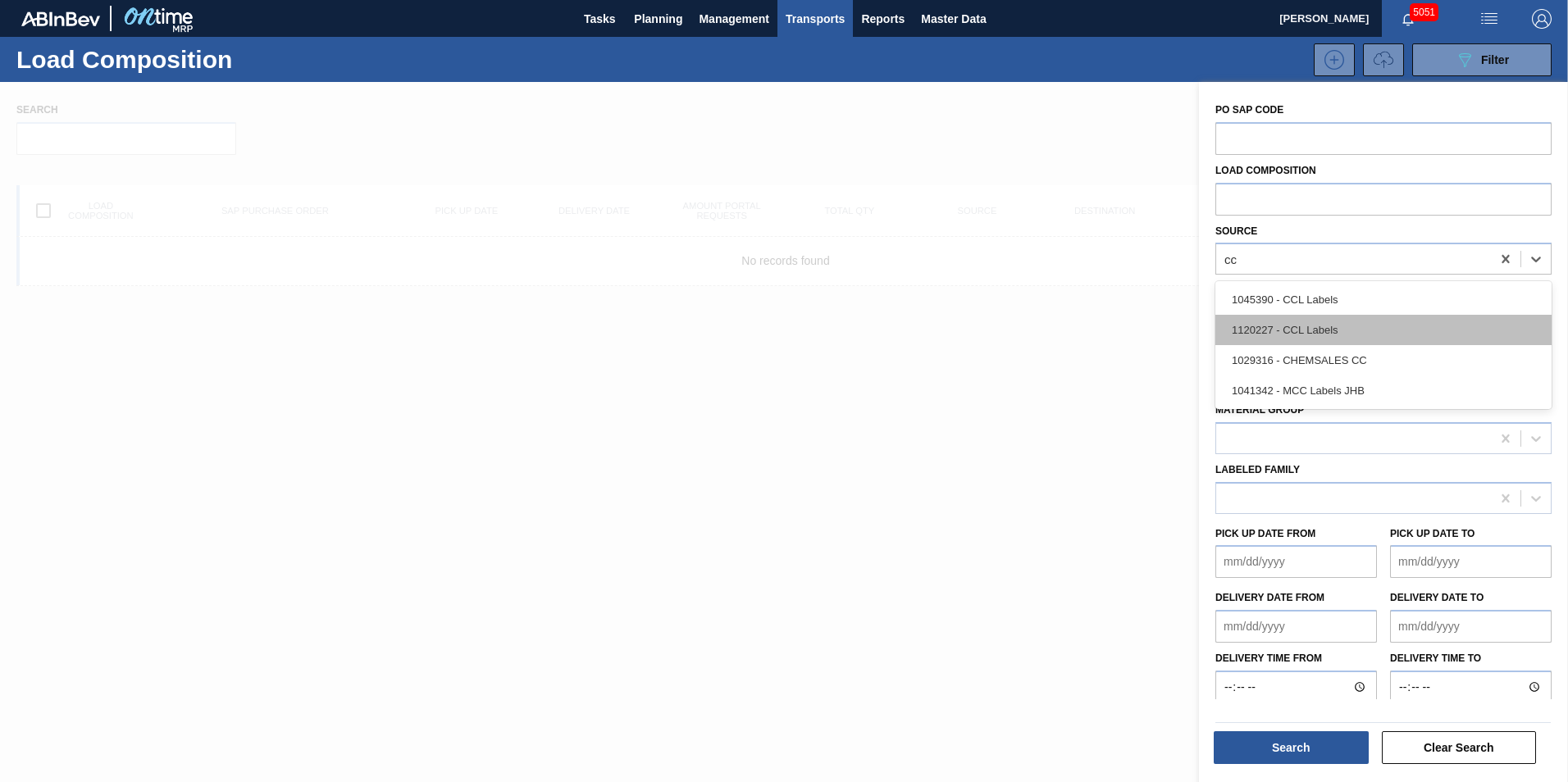
click at [1366, 321] on div "1120227 - CCL Labels" at bounding box center [1383, 330] width 336 height 31
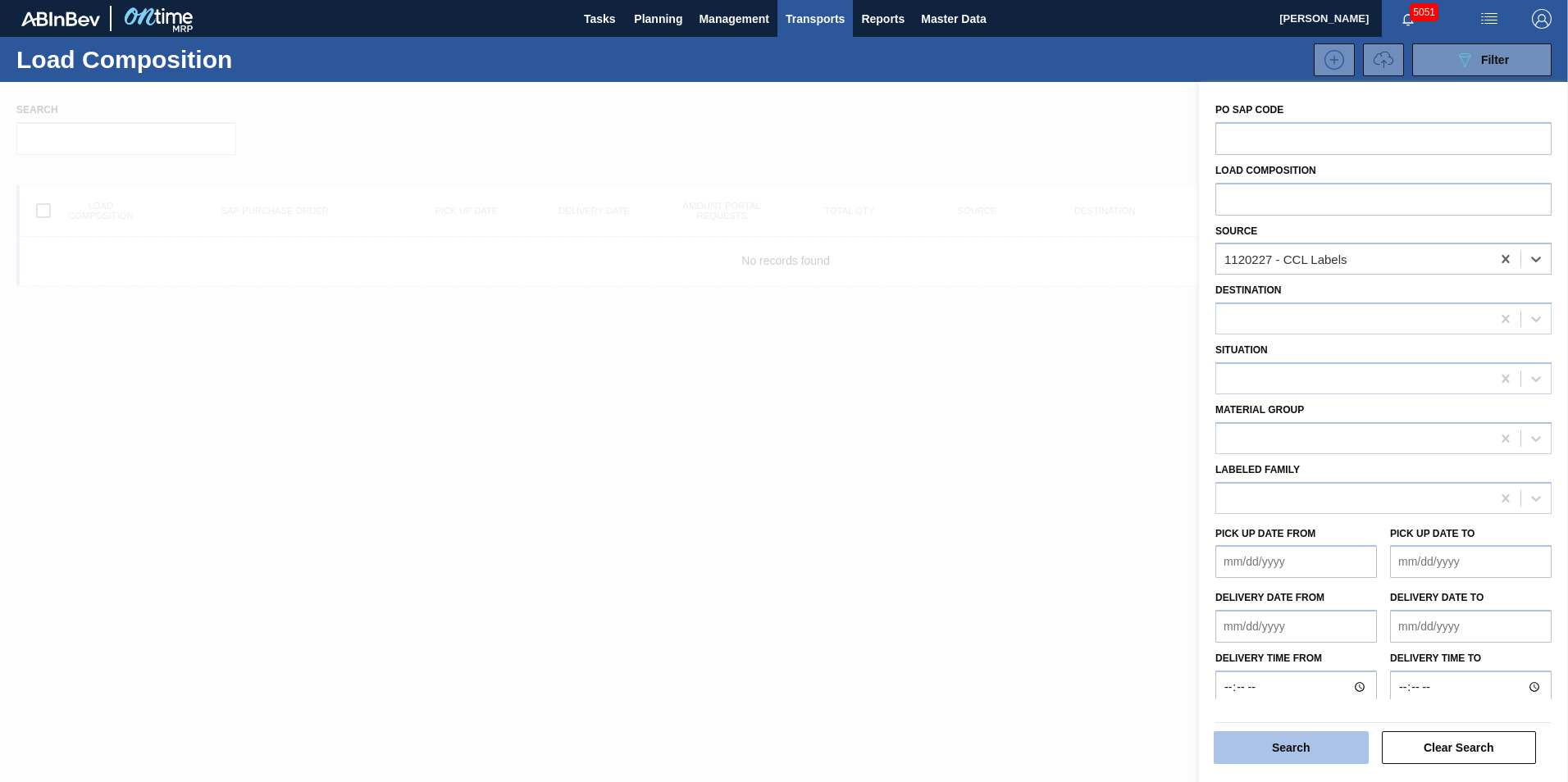
click at [1298, 752] on button "Search" at bounding box center [1291, 747] width 155 height 32
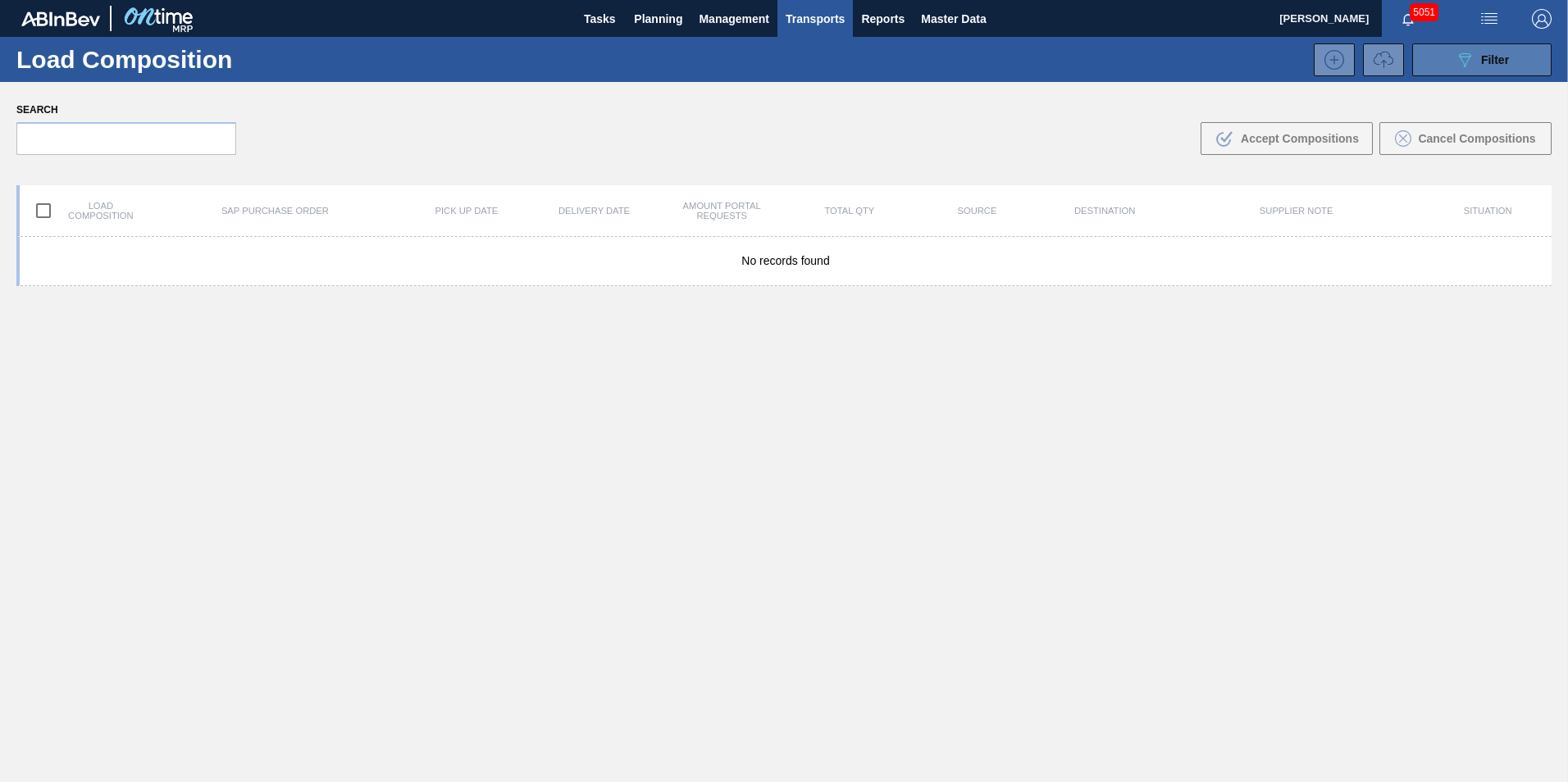
click at [1528, 59] on button "089F7B8B-B2A5-4AFE-B5C0-19BA573D28AC Filter" at bounding box center [1481, 59] width 139 height 32
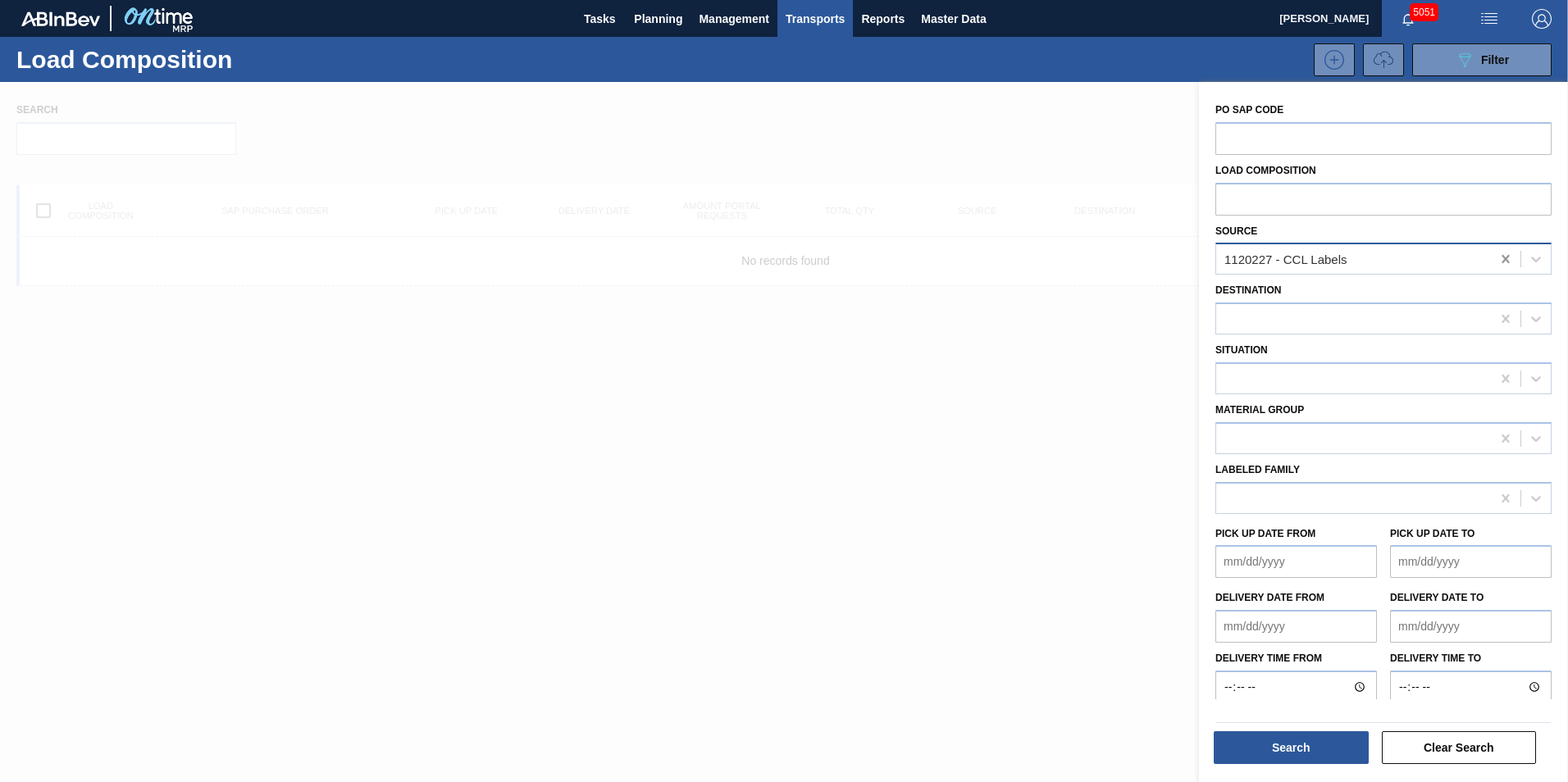
click at [1504, 255] on icon at bounding box center [1506, 259] width 17 height 17
click at [1328, 259] on div at bounding box center [1354, 259] width 275 height 24
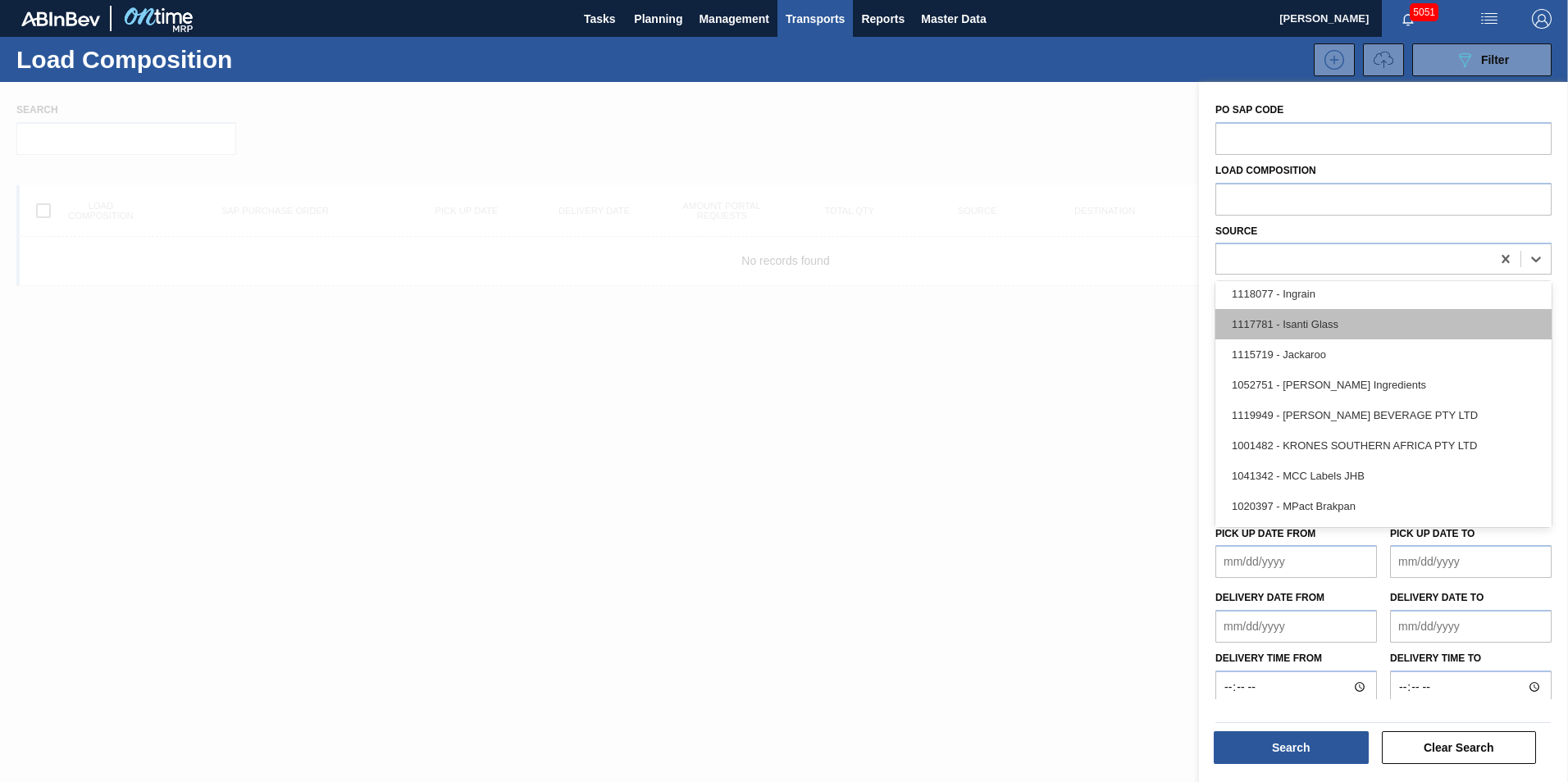
scroll to position [242, 0]
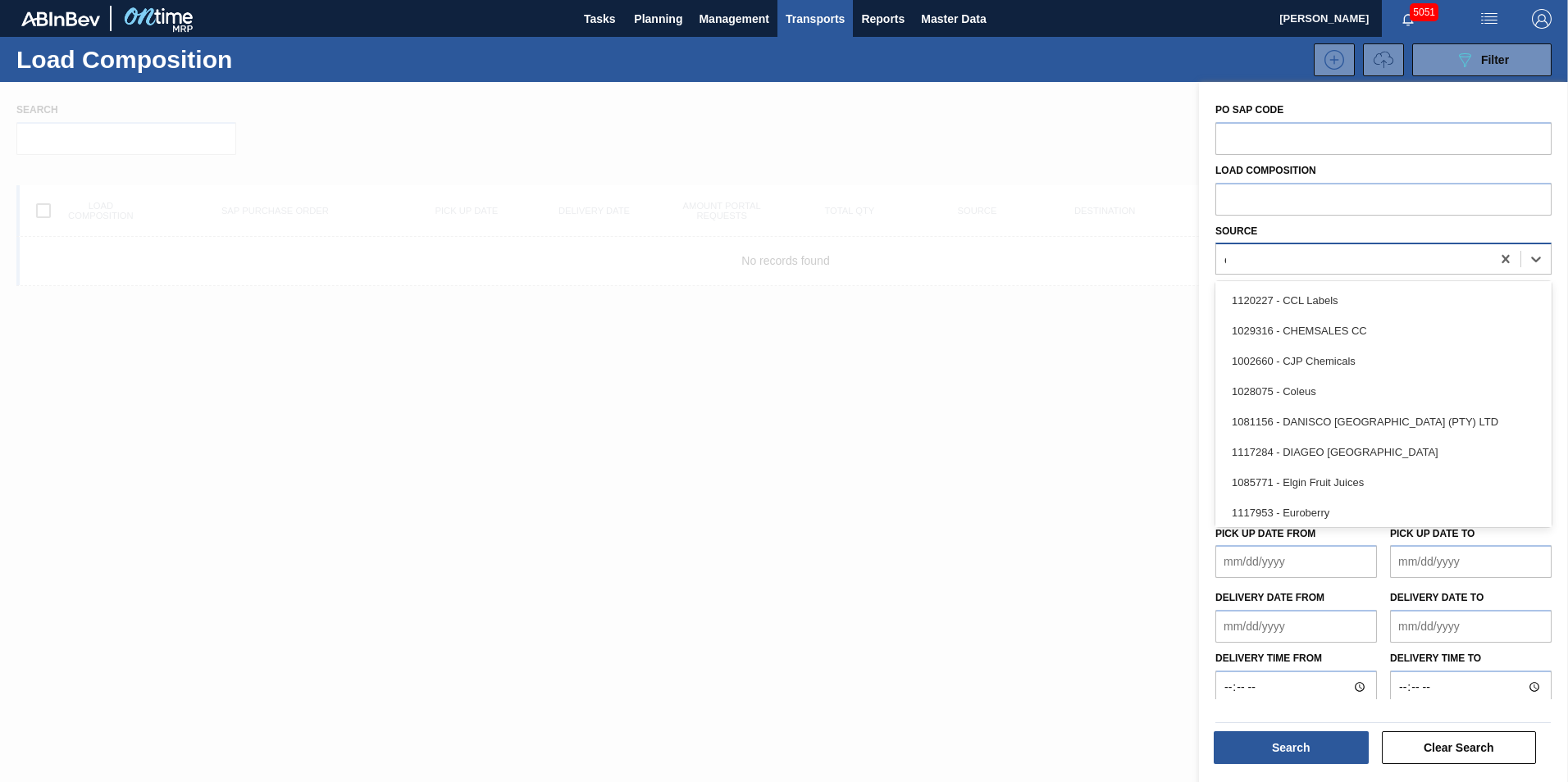
type input "cc"
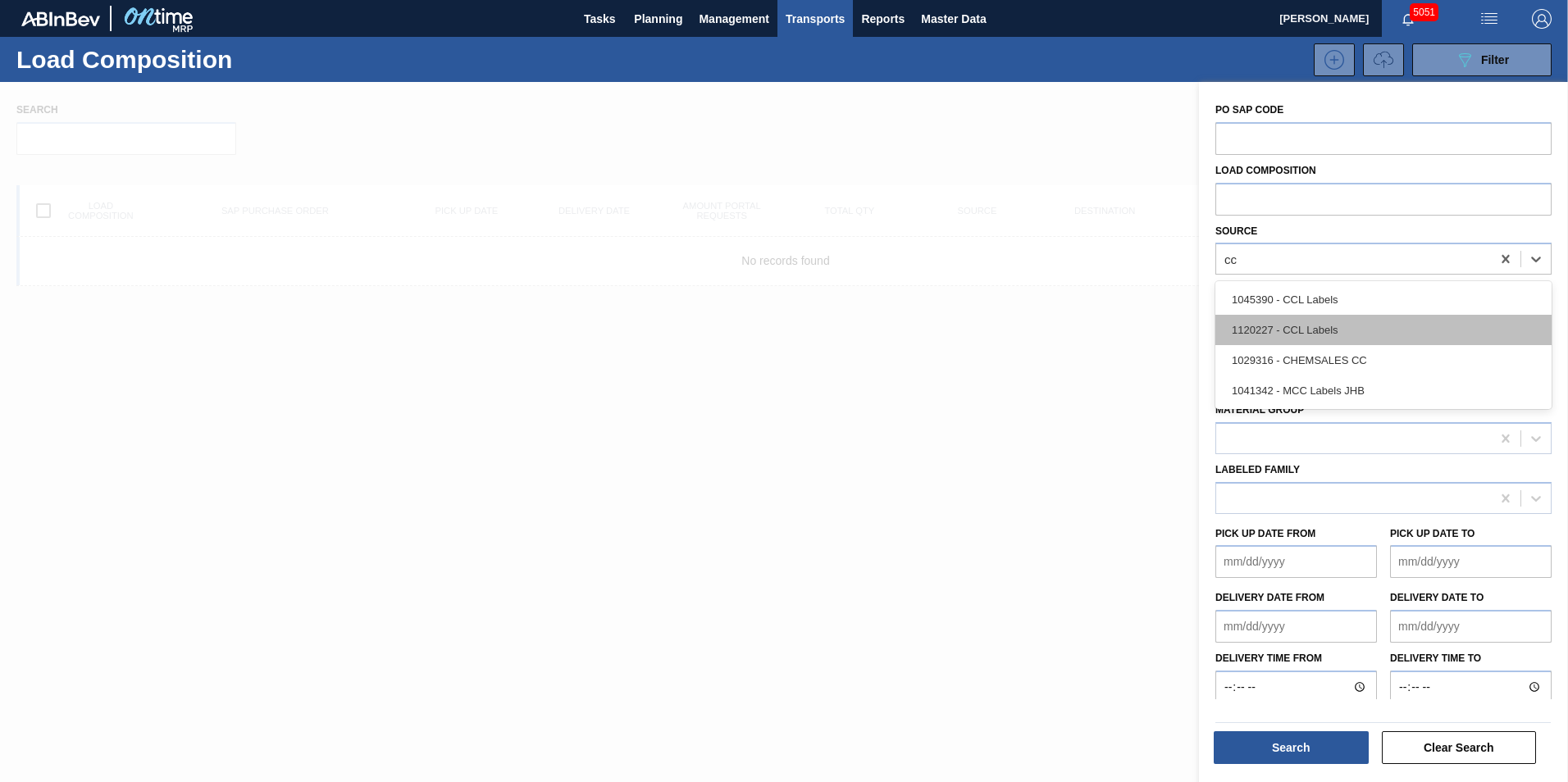
click at [1319, 327] on div "1120227 - CCL Labels" at bounding box center [1383, 330] width 336 height 31
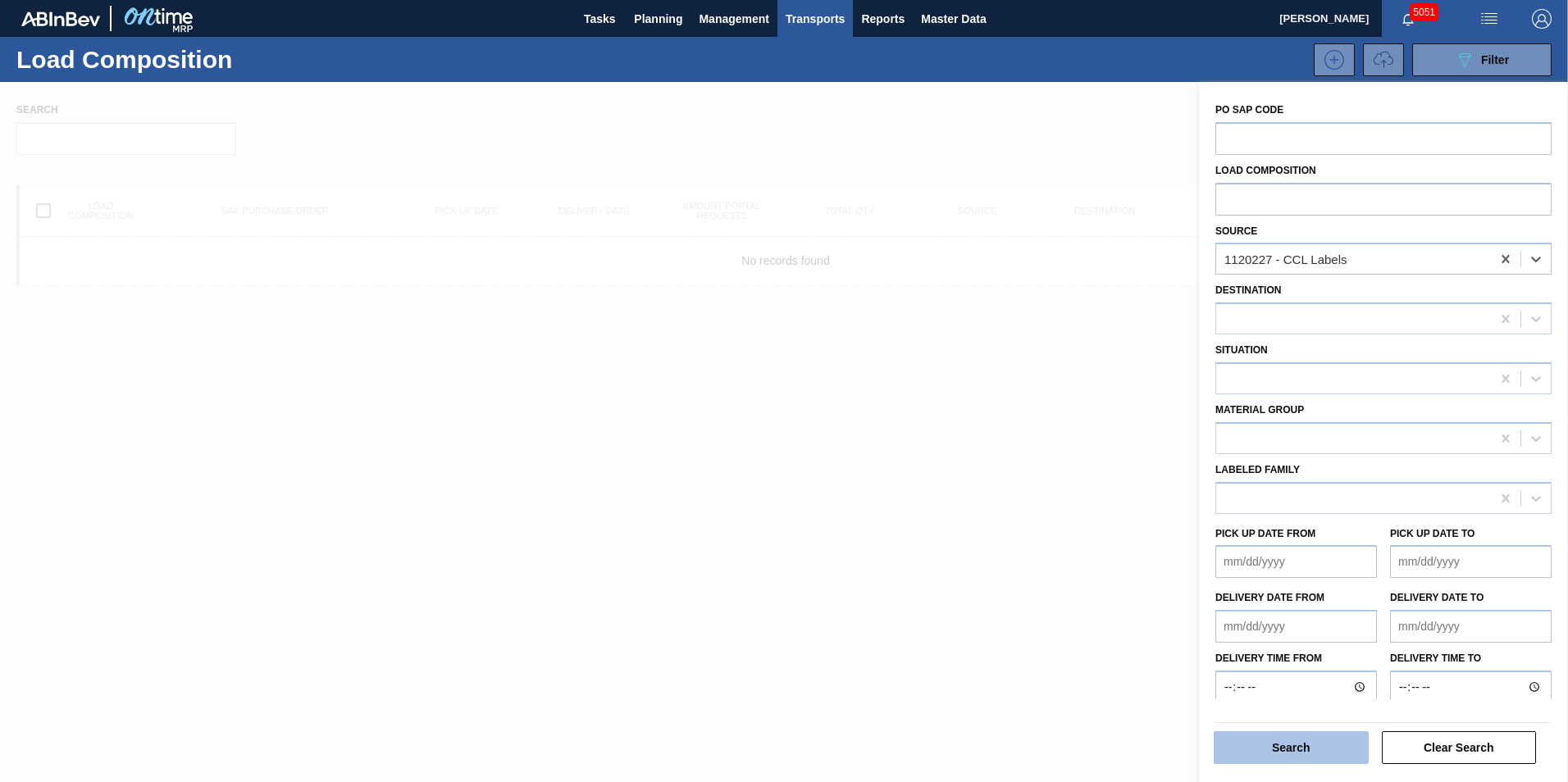
click at [1309, 745] on button "Search" at bounding box center [1291, 747] width 155 height 32
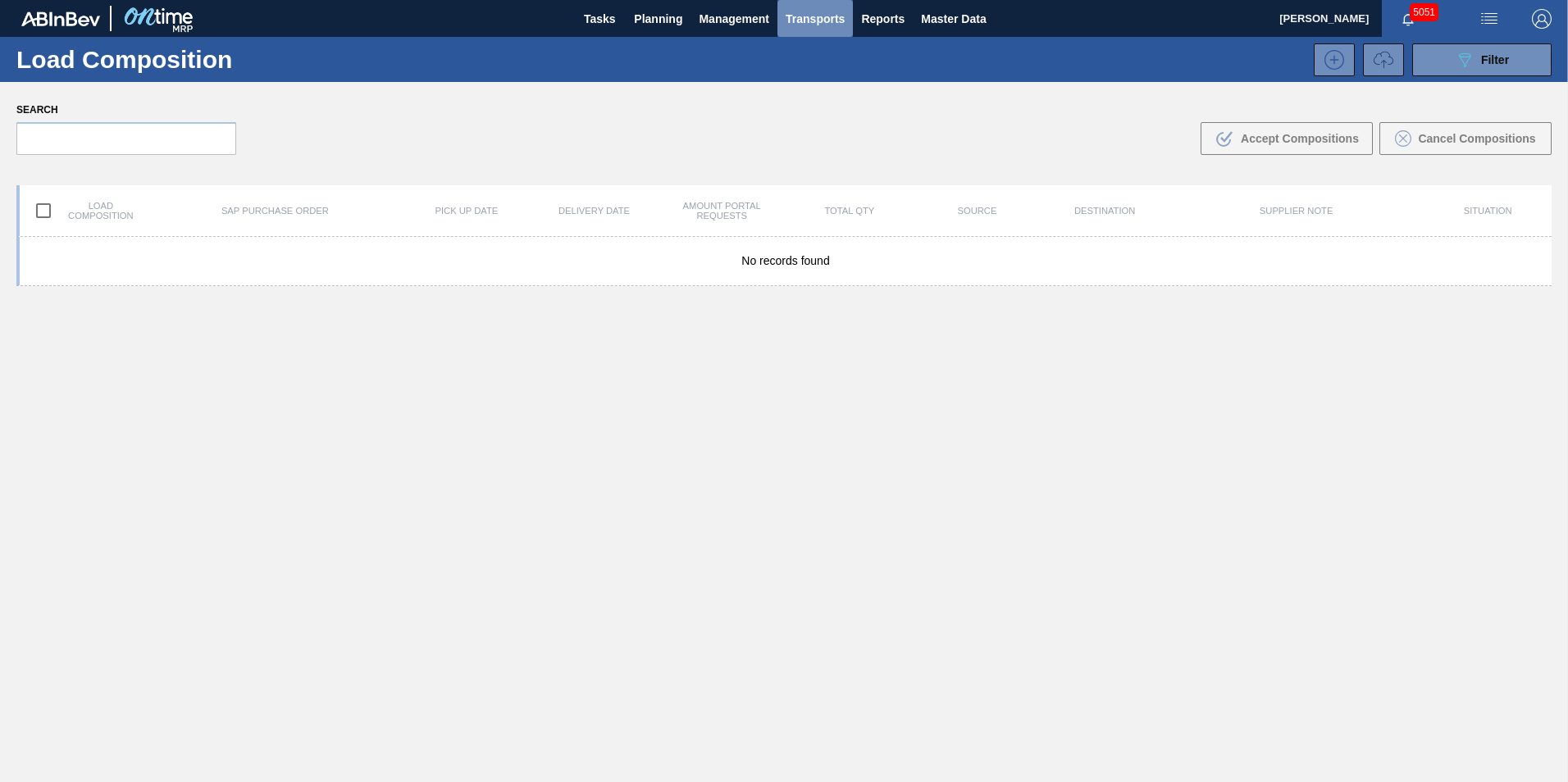
click at [808, 11] on span "Transports" at bounding box center [815, 18] width 59 height 19
click at [808, 56] on li "Load Composition" at bounding box center [814, 56] width 114 height 26
click at [1514, 62] on button "089F7B8B-B2A5-4AFE-B5C0-19BA573D28AC Filter" at bounding box center [1481, 59] width 139 height 32
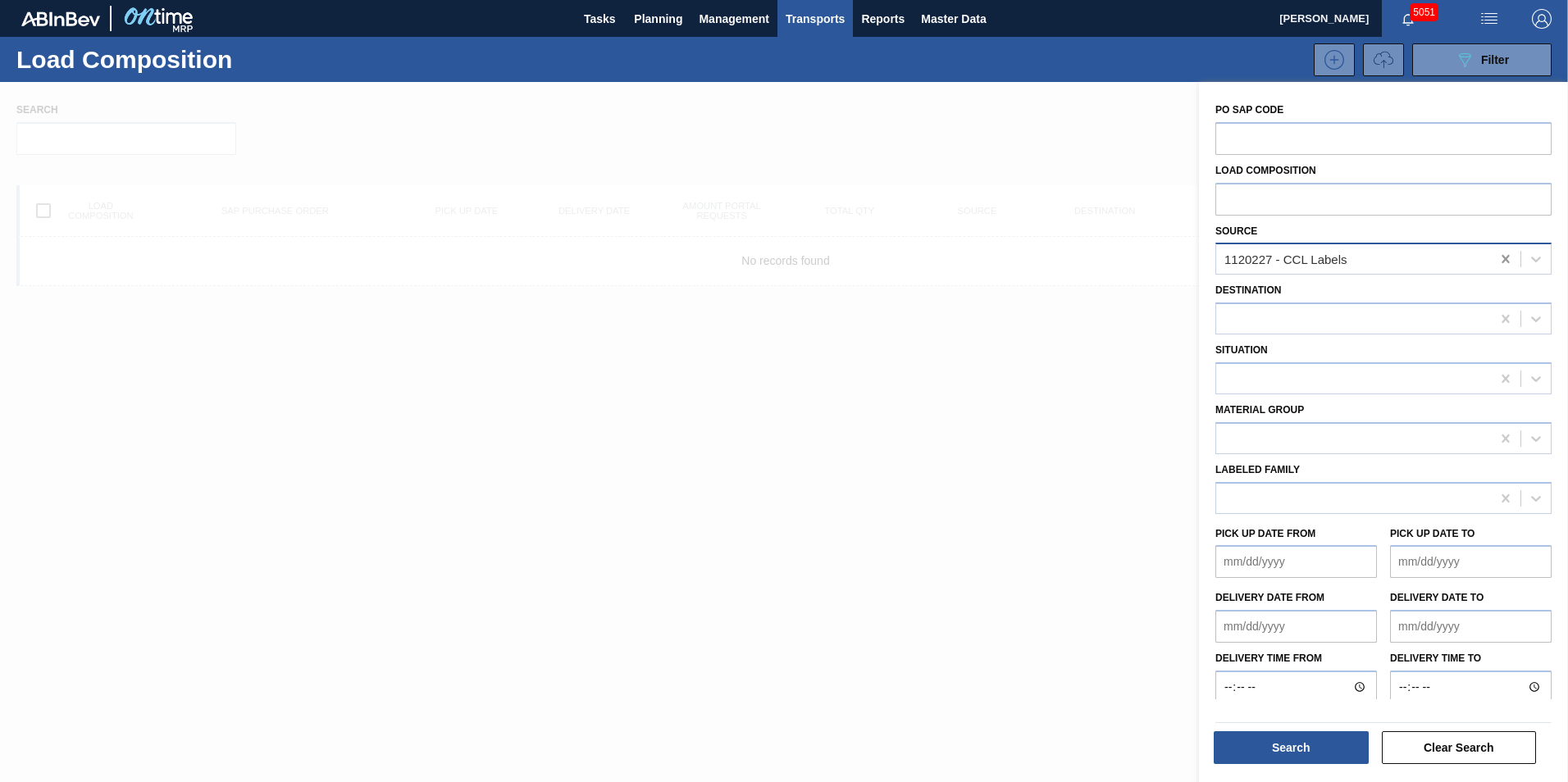
click at [1504, 255] on icon at bounding box center [1506, 259] width 17 height 17
type input "mpact"
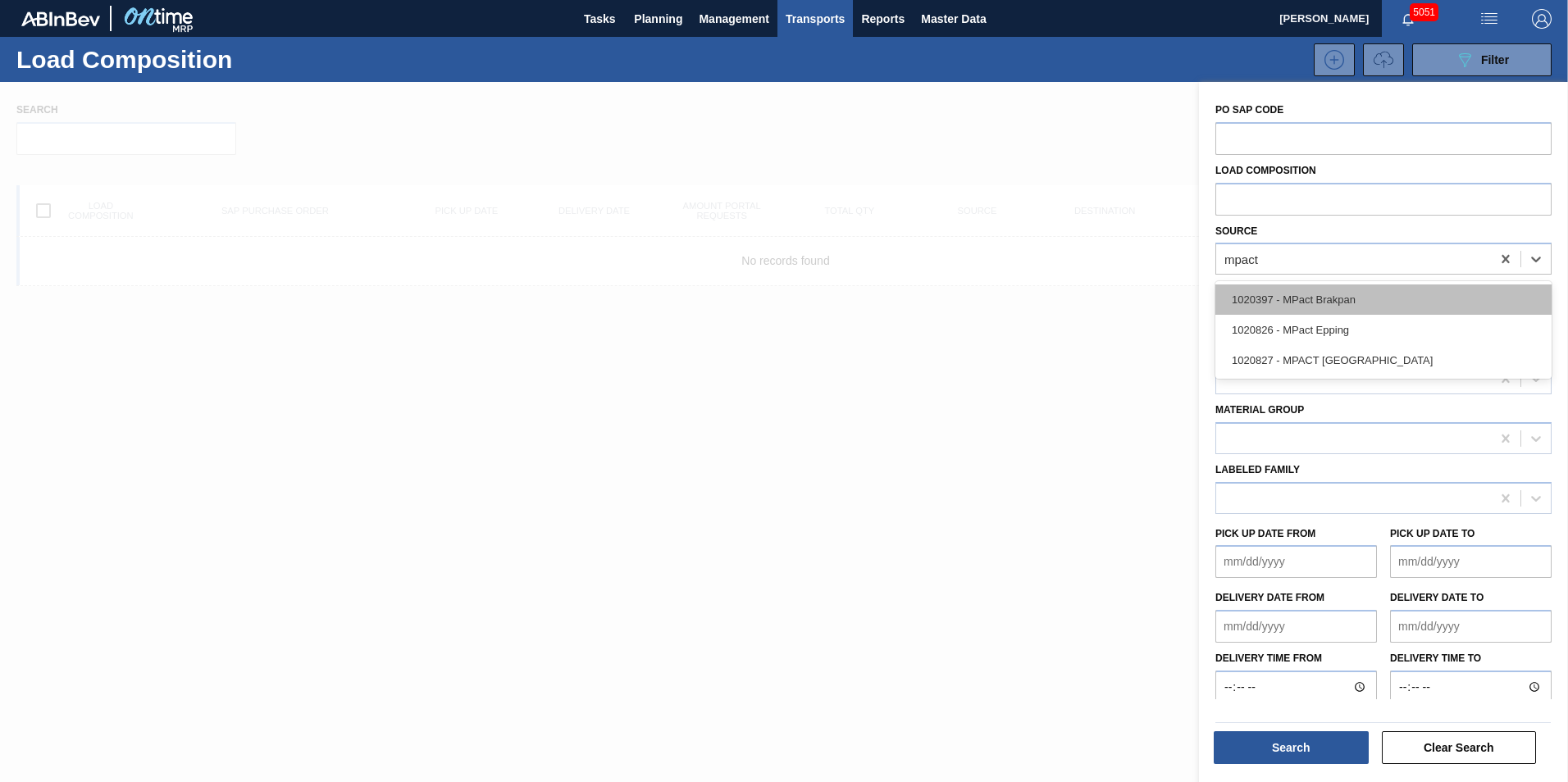
click at [1362, 295] on div "1020397 - MPact Brakpan" at bounding box center [1383, 299] width 336 height 31
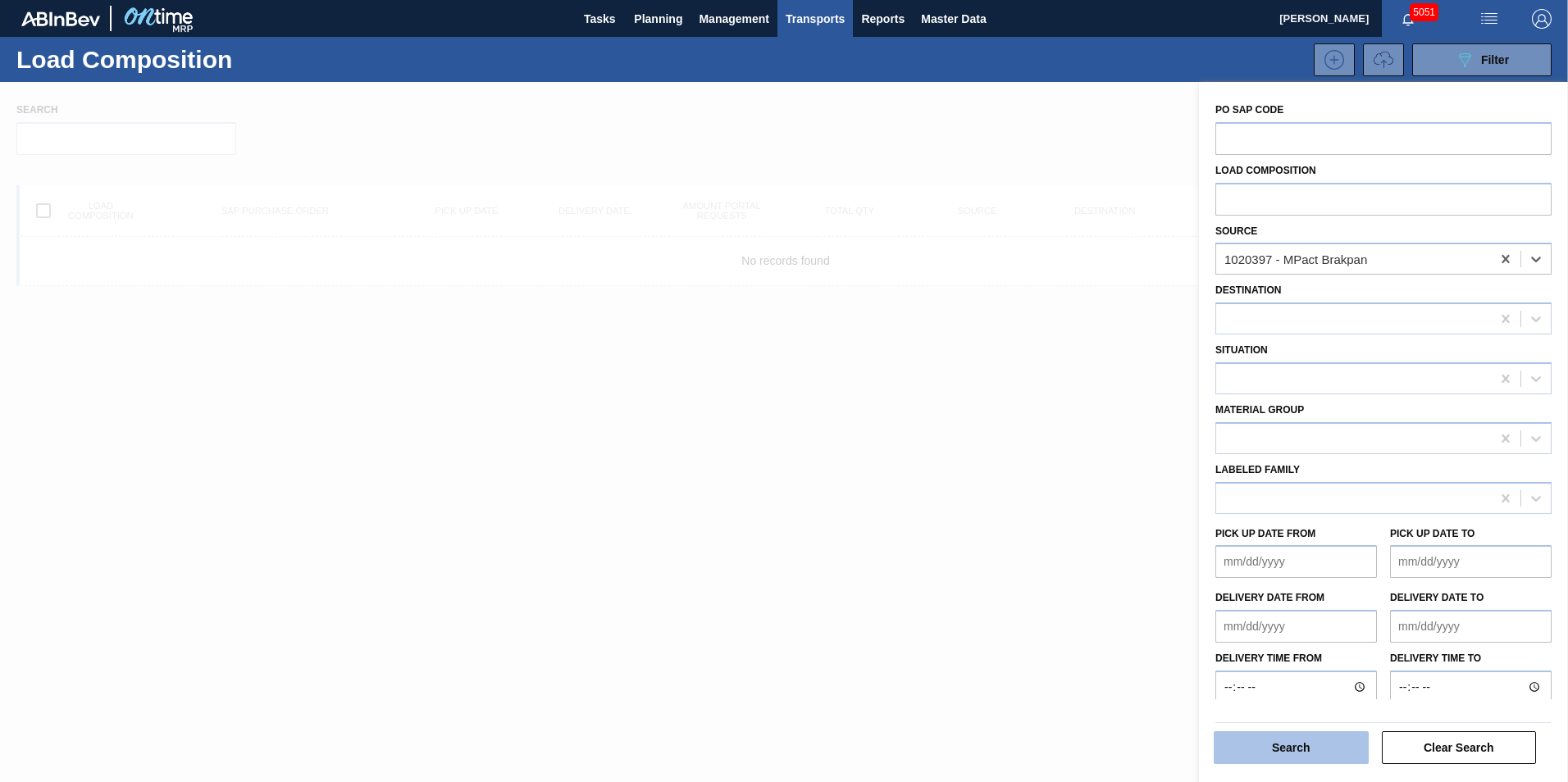
click at [1352, 755] on button "Search" at bounding box center [1291, 747] width 155 height 32
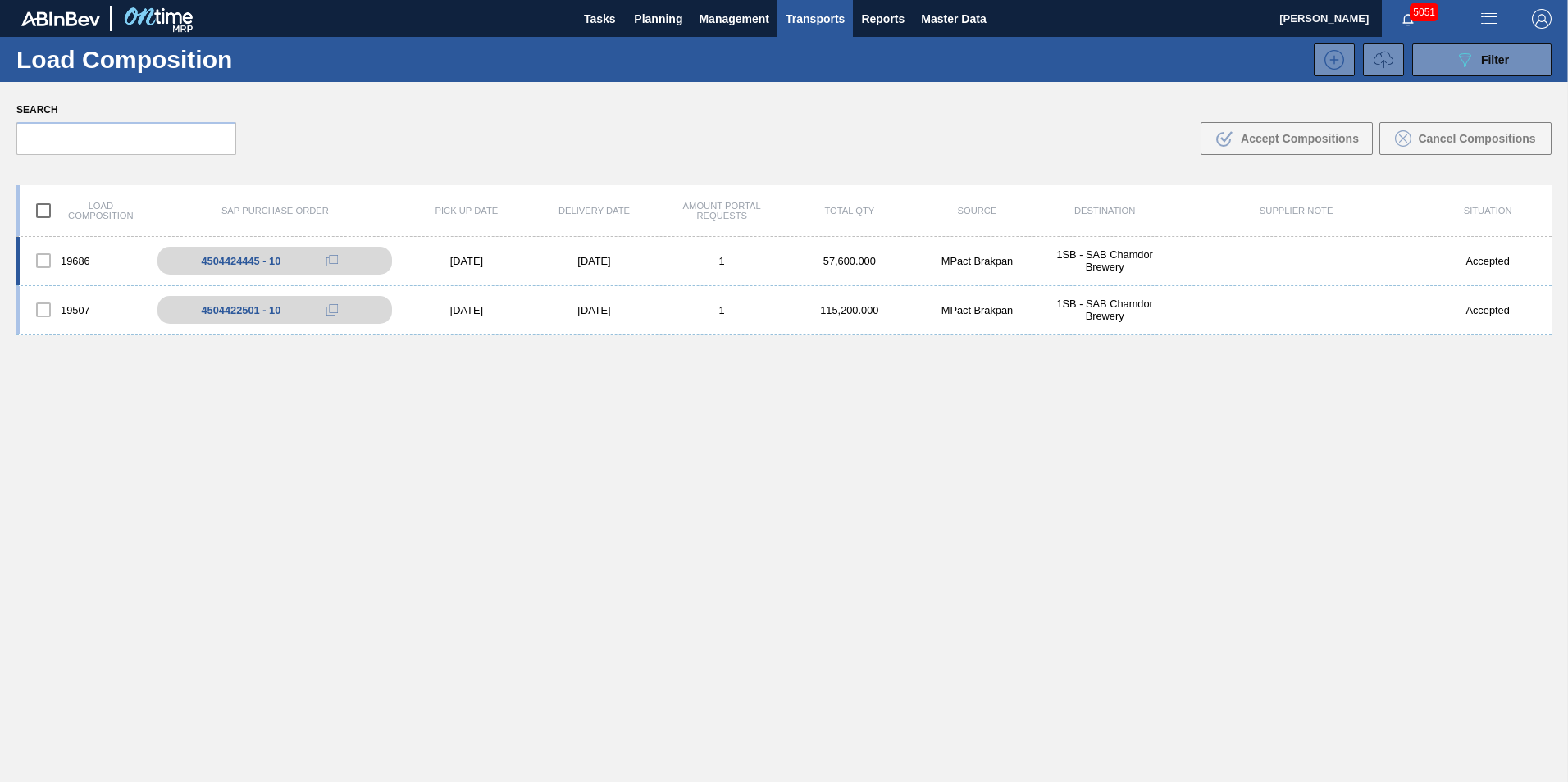
click at [433, 250] on div "19686 4504424445 - 10 [DATE] [DATE] 1 57,600.000 MPact Brakpan 1SB - SAB Chamdo…" at bounding box center [784, 262] width 1536 height 49
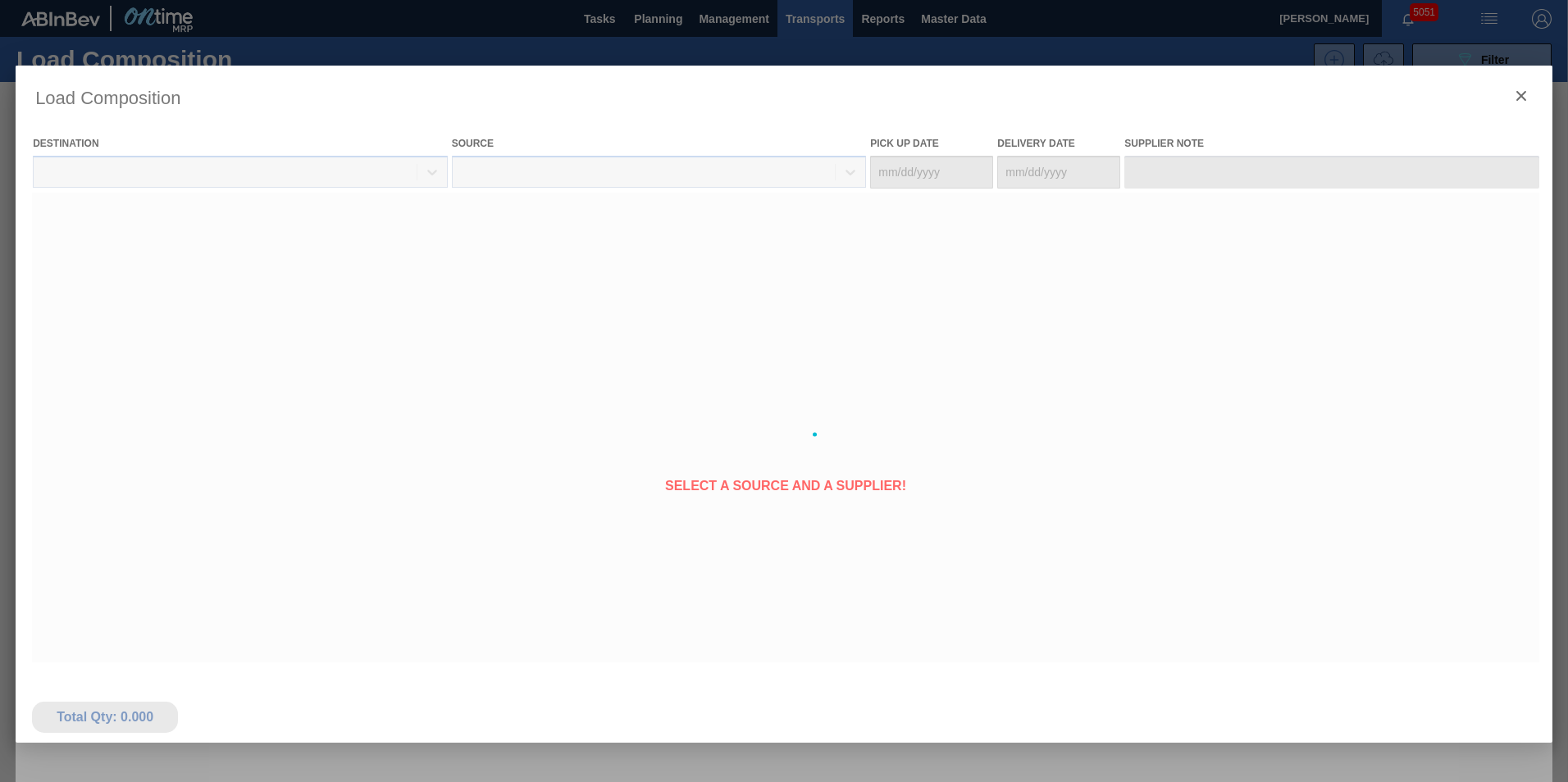
type Date "[DATE]"
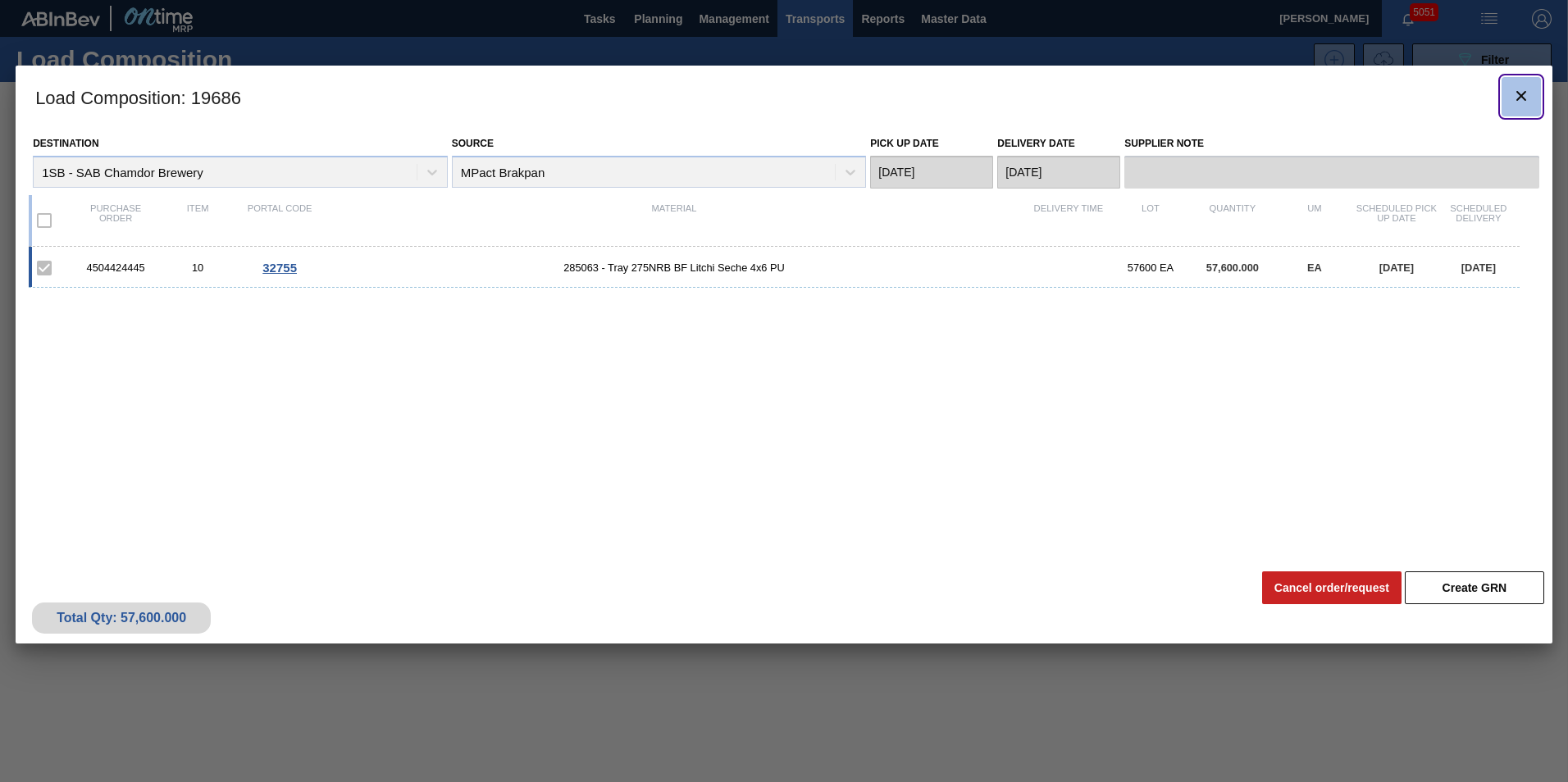
click at [1530, 95] on icon "botão de ícone" at bounding box center [1522, 95] width 19 height 19
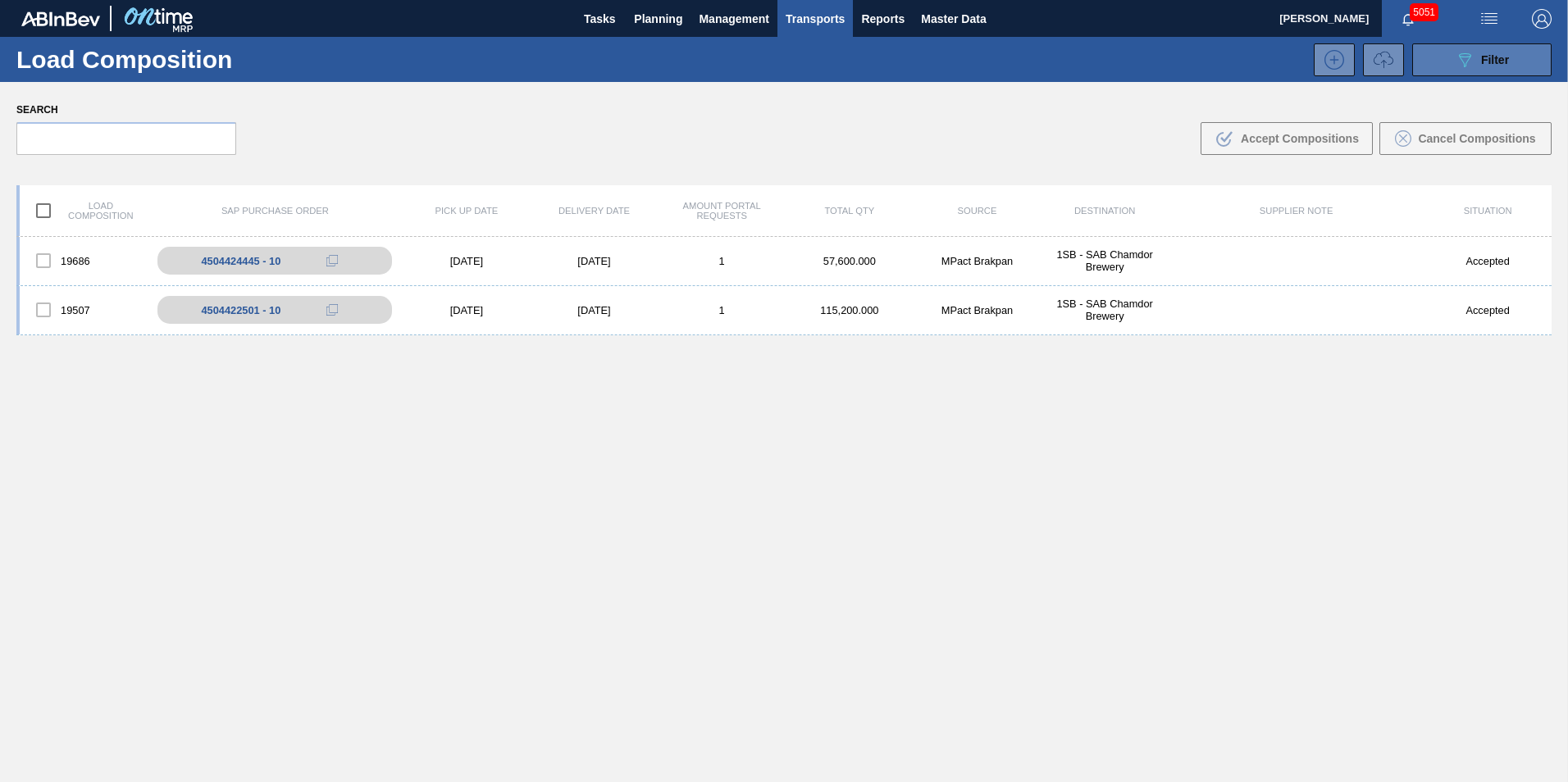
click at [1471, 62] on icon "089F7B8B-B2A5-4AFE-B5C0-19BA573D28AC" at bounding box center [1465, 59] width 19 height 19
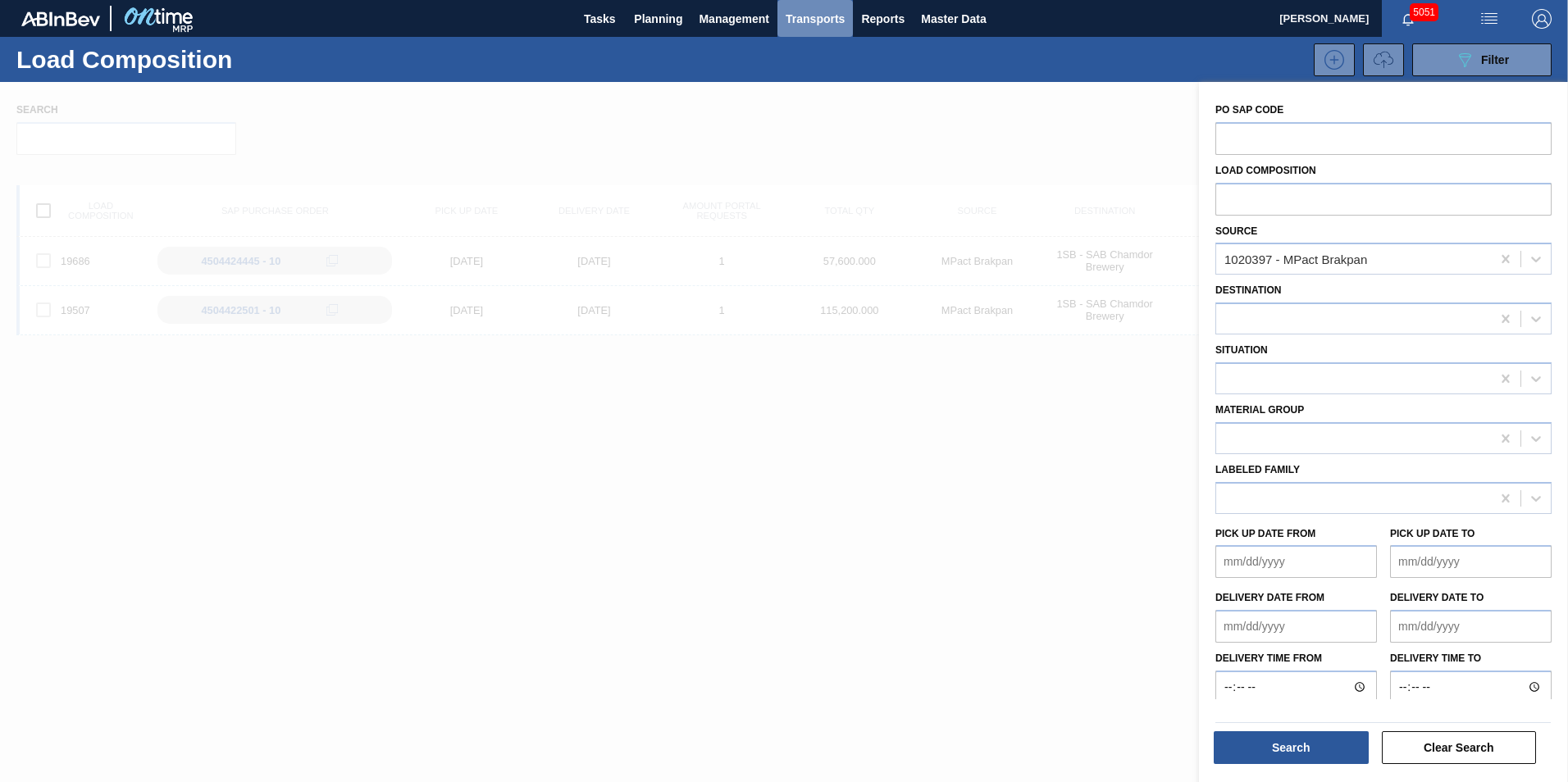
click at [831, 24] on span "Transports" at bounding box center [815, 18] width 59 height 19
click at [805, 45] on li "Load Composition" at bounding box center [814, 56] width 114 height 26
click at [1503, 257] on icon at bounding box center [1506, 259] width 17 height 17
type input "cc"
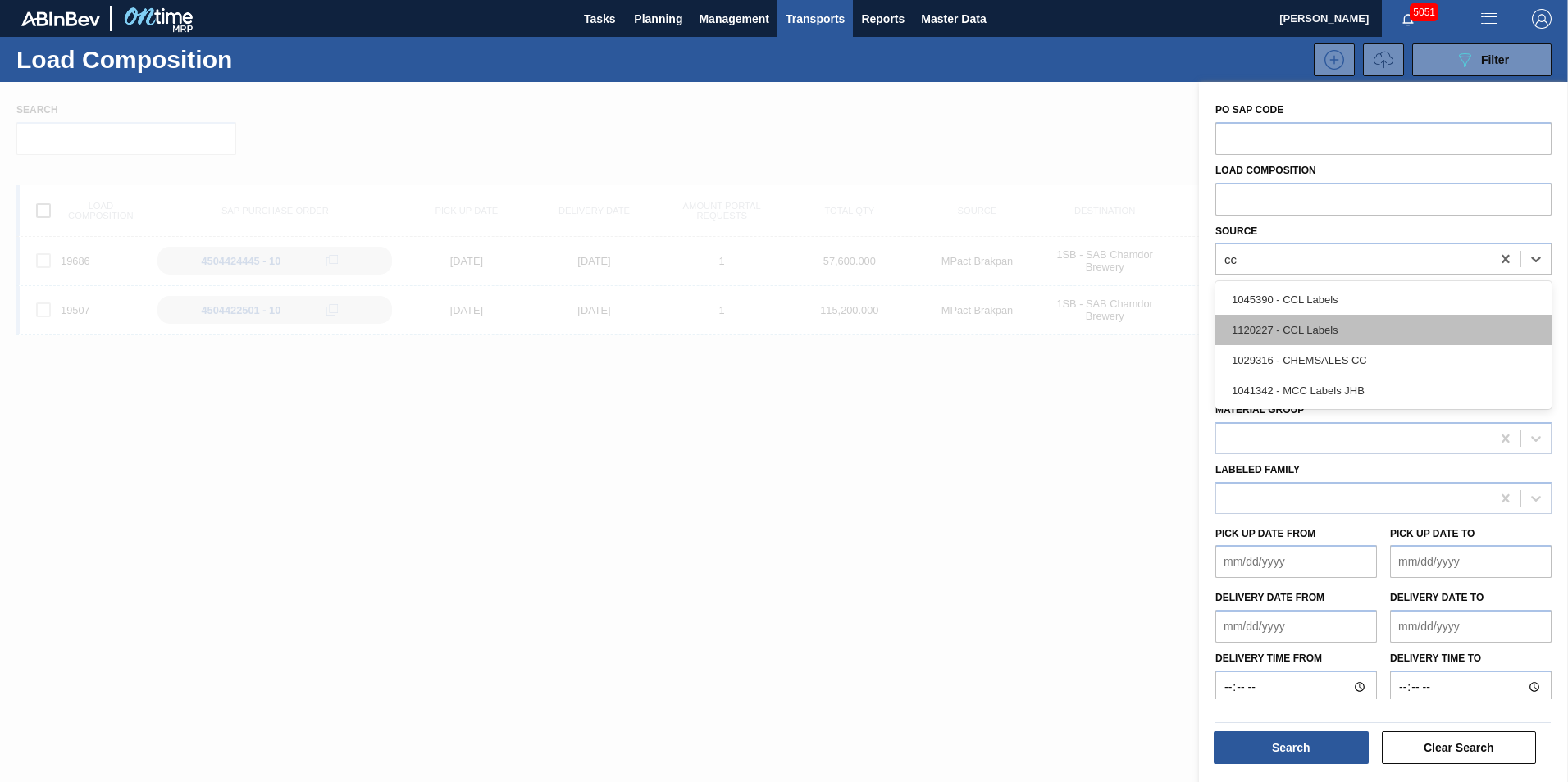
click at [1342, 328] on div "1120227 - CCL Labels" at bounding box center [1383, 330] width 336 height 31
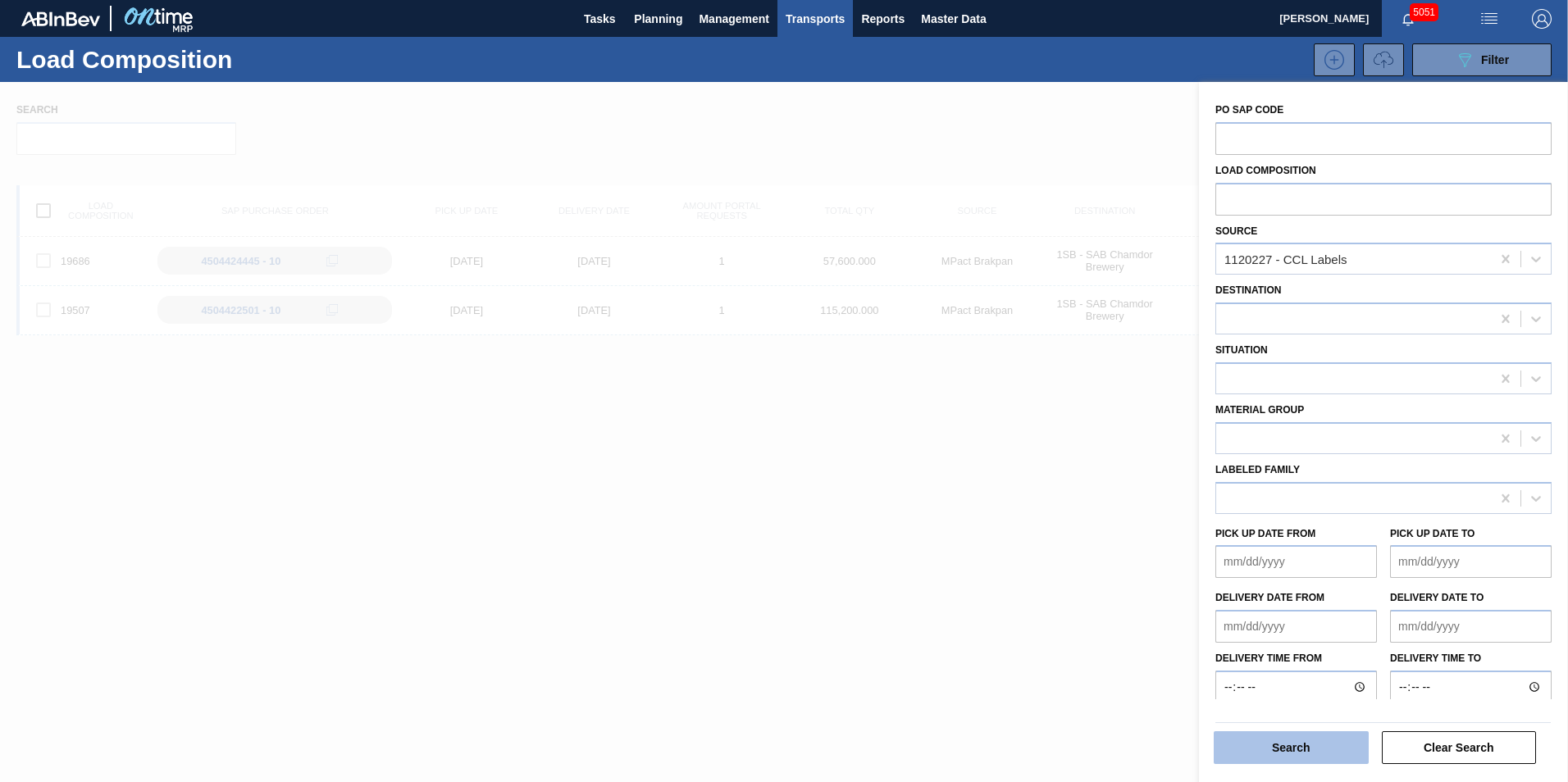
click at [1328, 755] on button "Search" at bounding box center [1291, 747] width 155 height 32
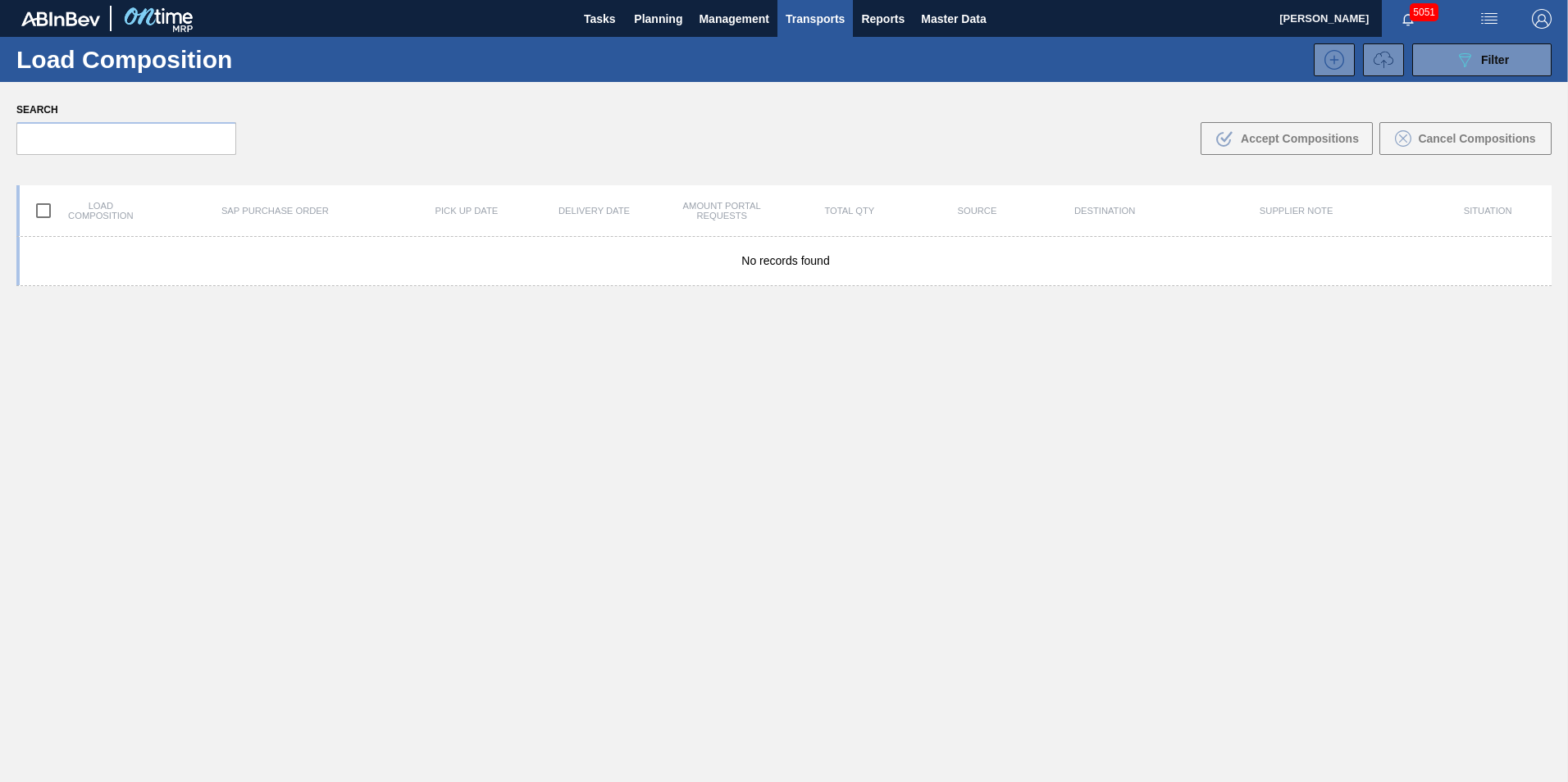
drag, startPoint x: 1044, startPoint y: 532, endPoint x: 1158, endPoint y: 461, distance: 134.3
click at [1047, 526] on div "No records found" at bounding box center [784, 548] width 1536 height 622
click at [1466, 63] on icon "089F7B8B-B2A5-4AFE-B5C0-19BA573D28AC" at bounding box center [1465, 59] width 19 height 19
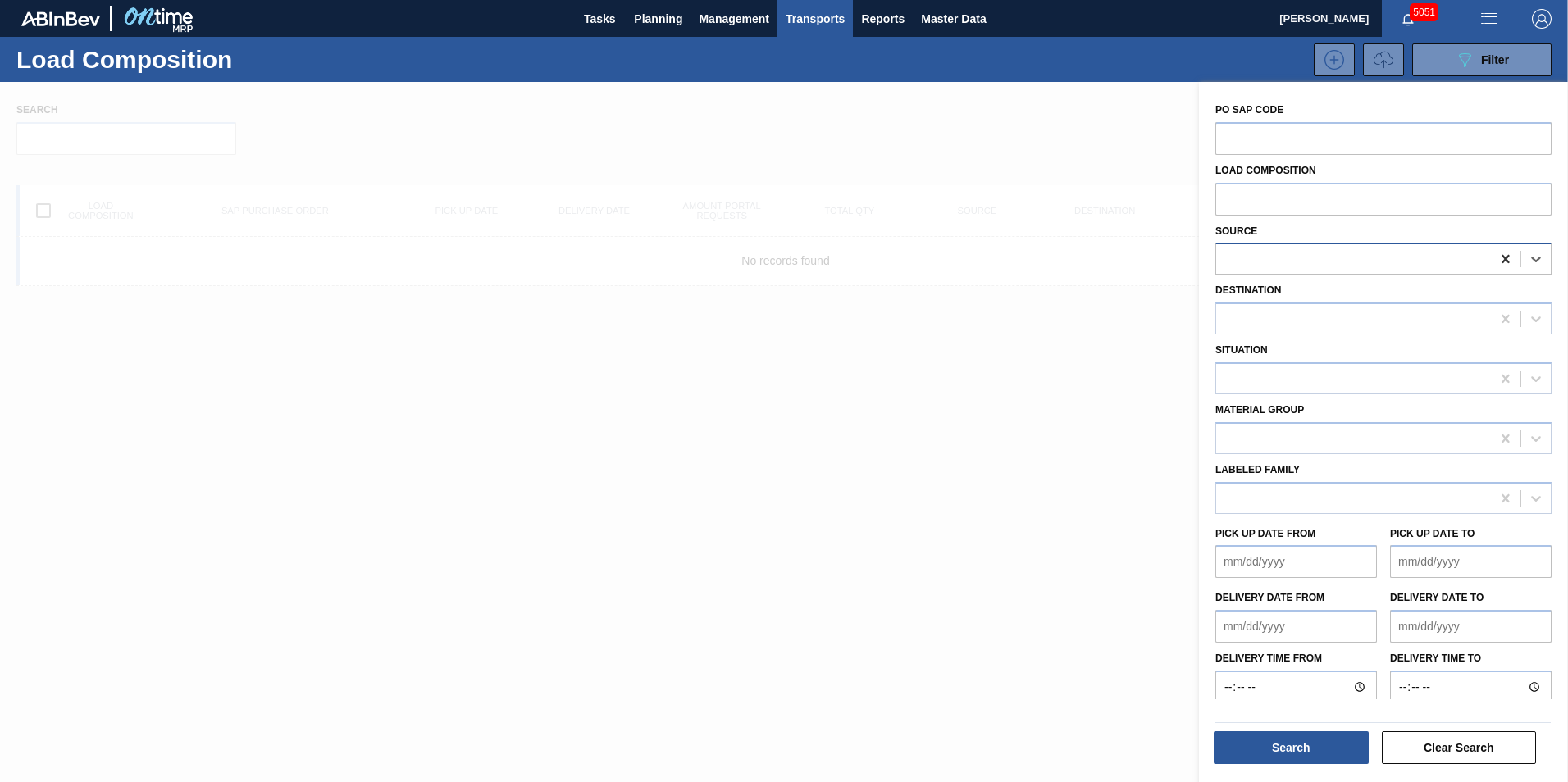
click at [1504, 257] on icon at bounding box center [1505, 259] width 7 height 8
click at [1329, 255] on div at bounding box center [1354, 259] width 275 height 24
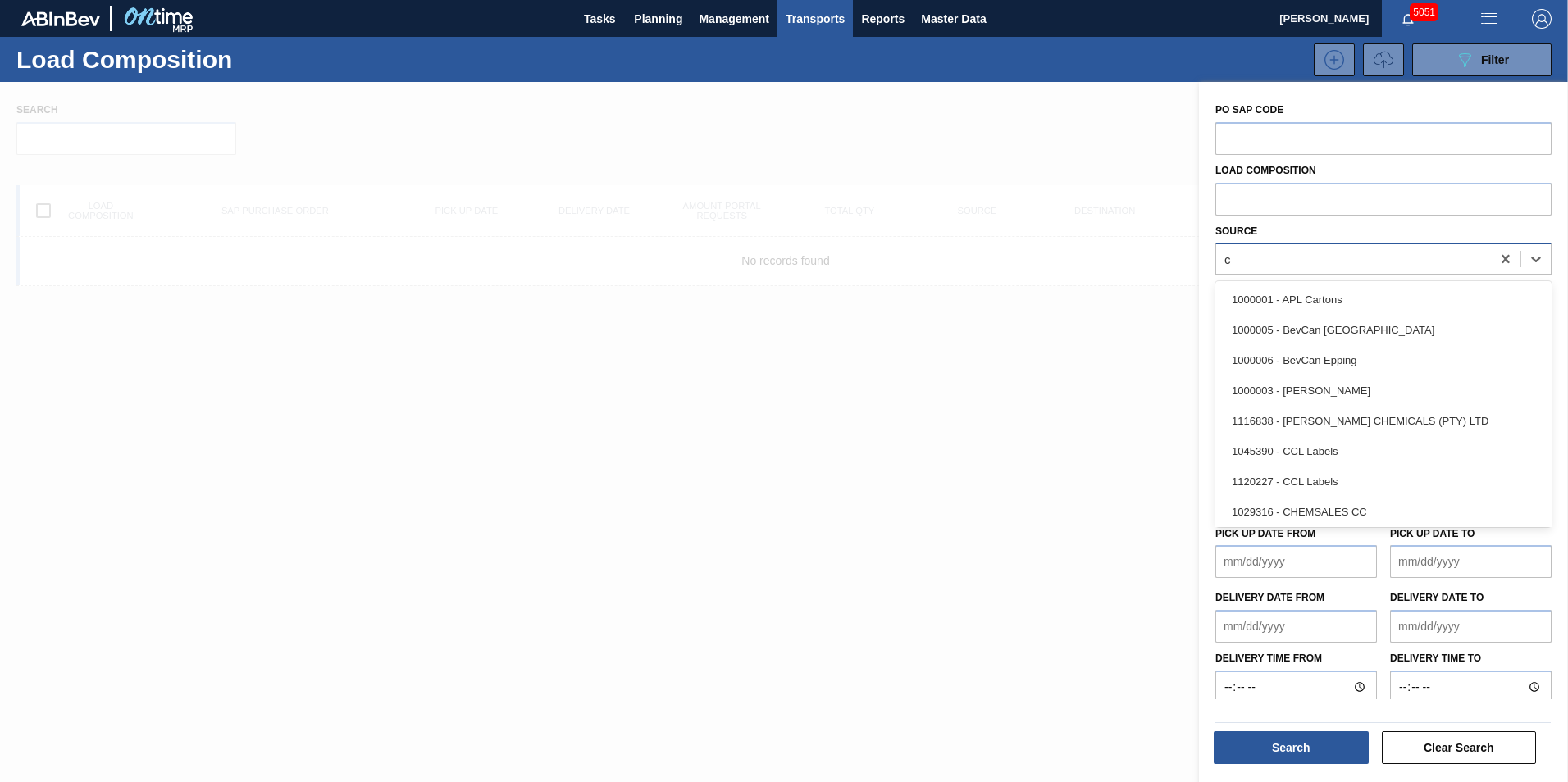
type input "cc"
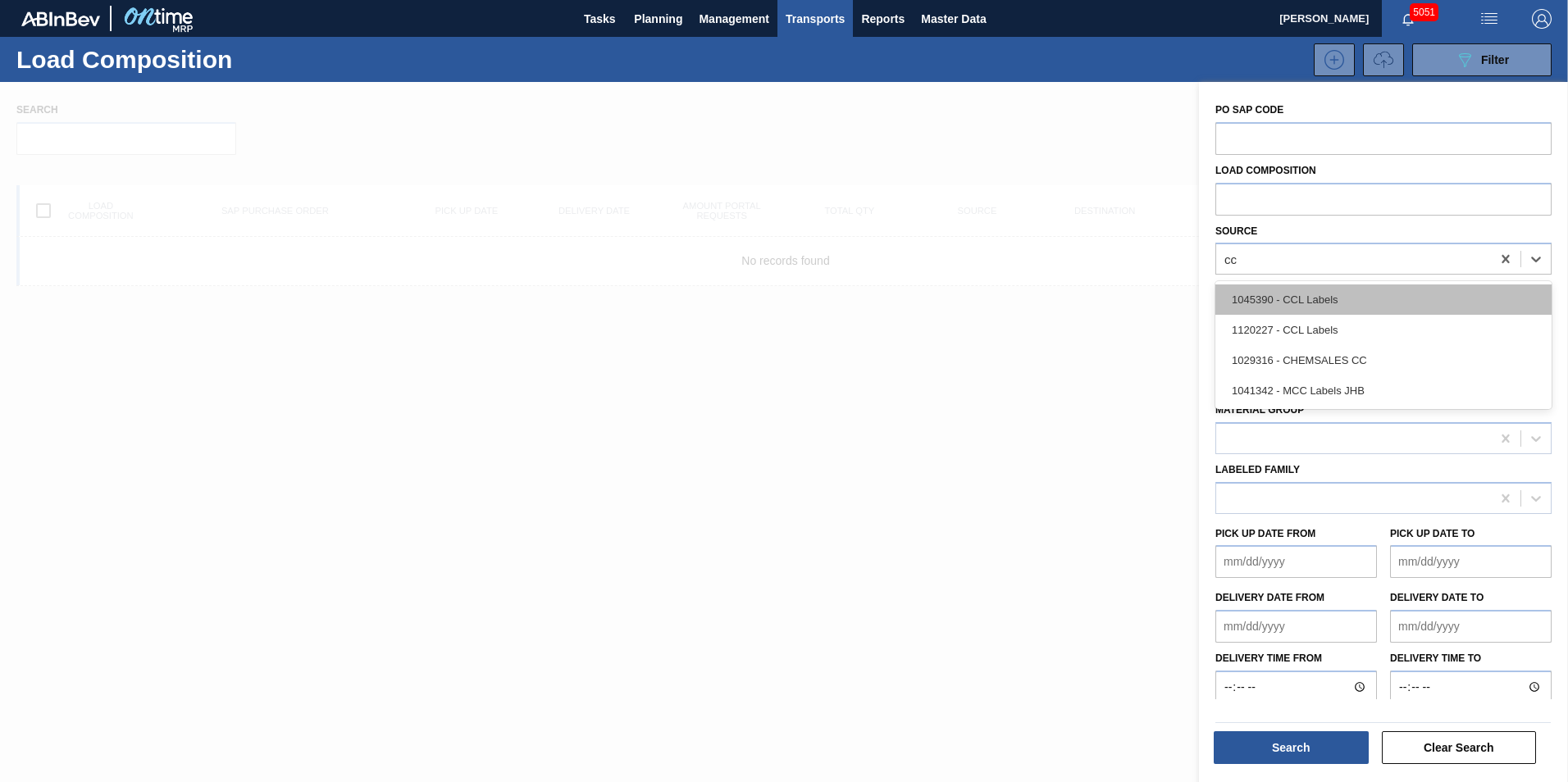
click at [1299, 305] on div "1045390 - CCL Labels" at bounding box center [1383, 299] width 336 height 31
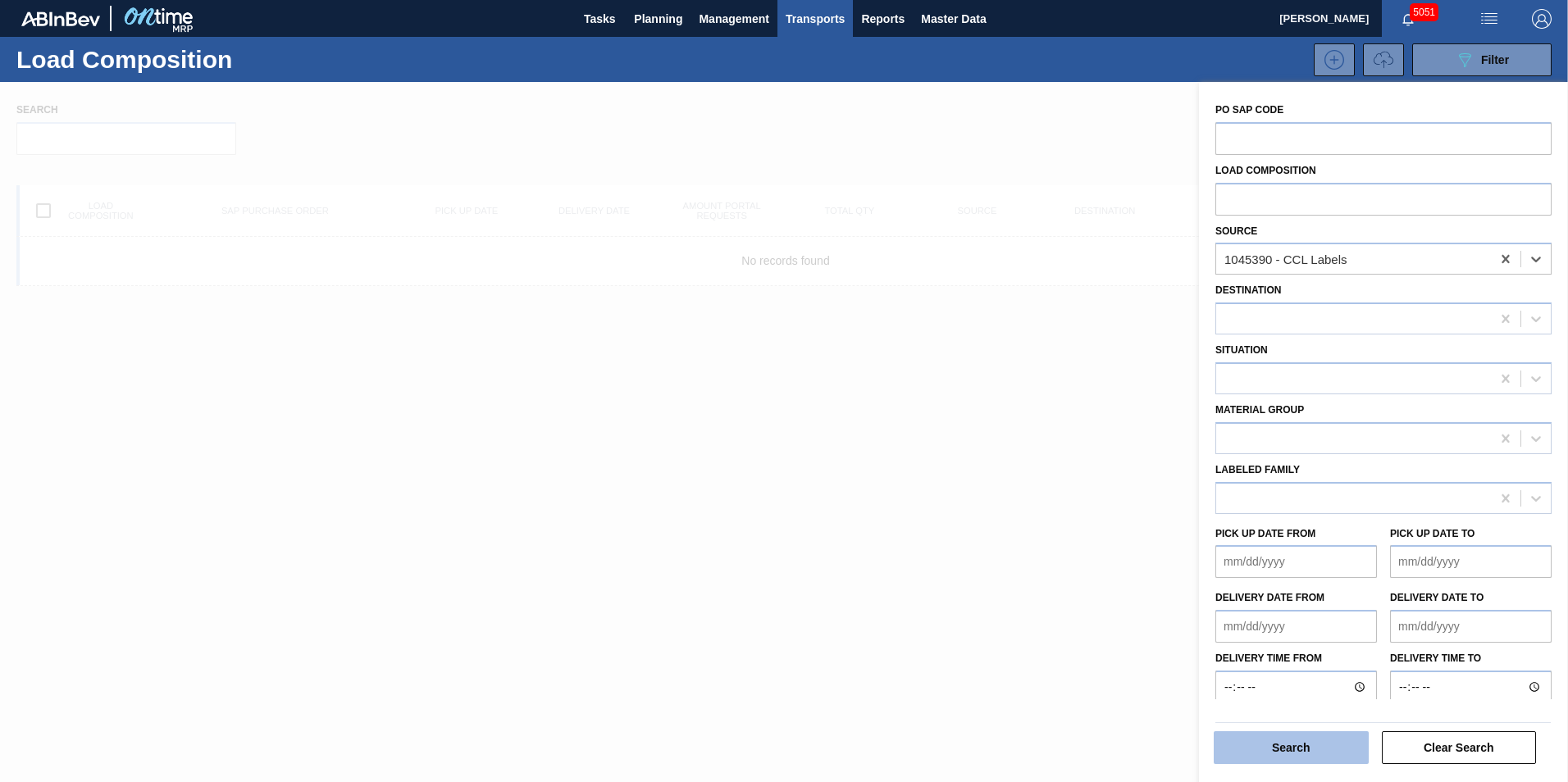
click at [1301, 753] on button "Search" at bounding box center [1291, 747] width 155 height 32
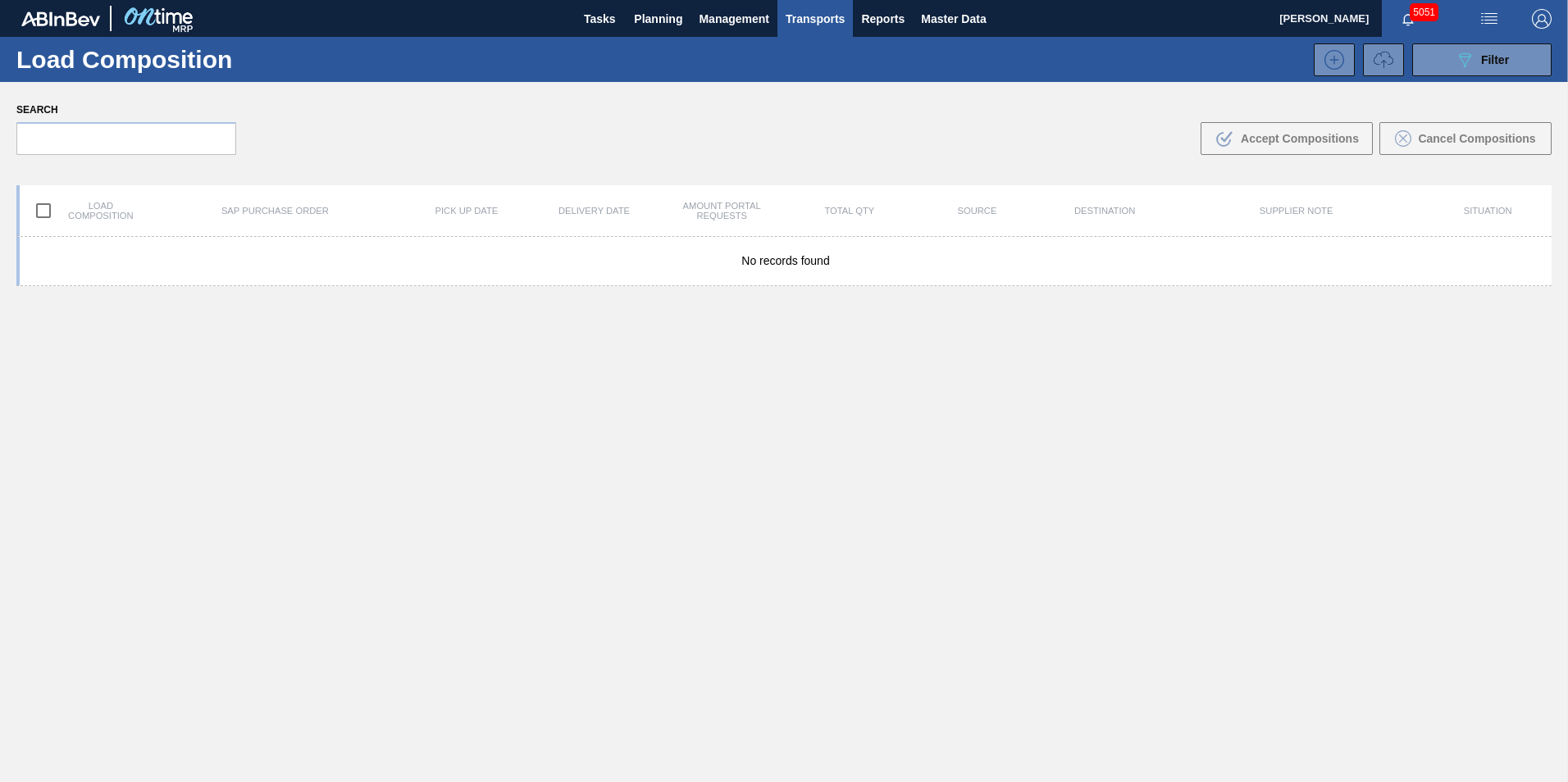
click at [847, 437] on div "No records found" at bounding box center [784, 548] width 1536 height 622
click at [1483, 60] on span "Filter" at bounding box center [1495, 59] width 28 height 13
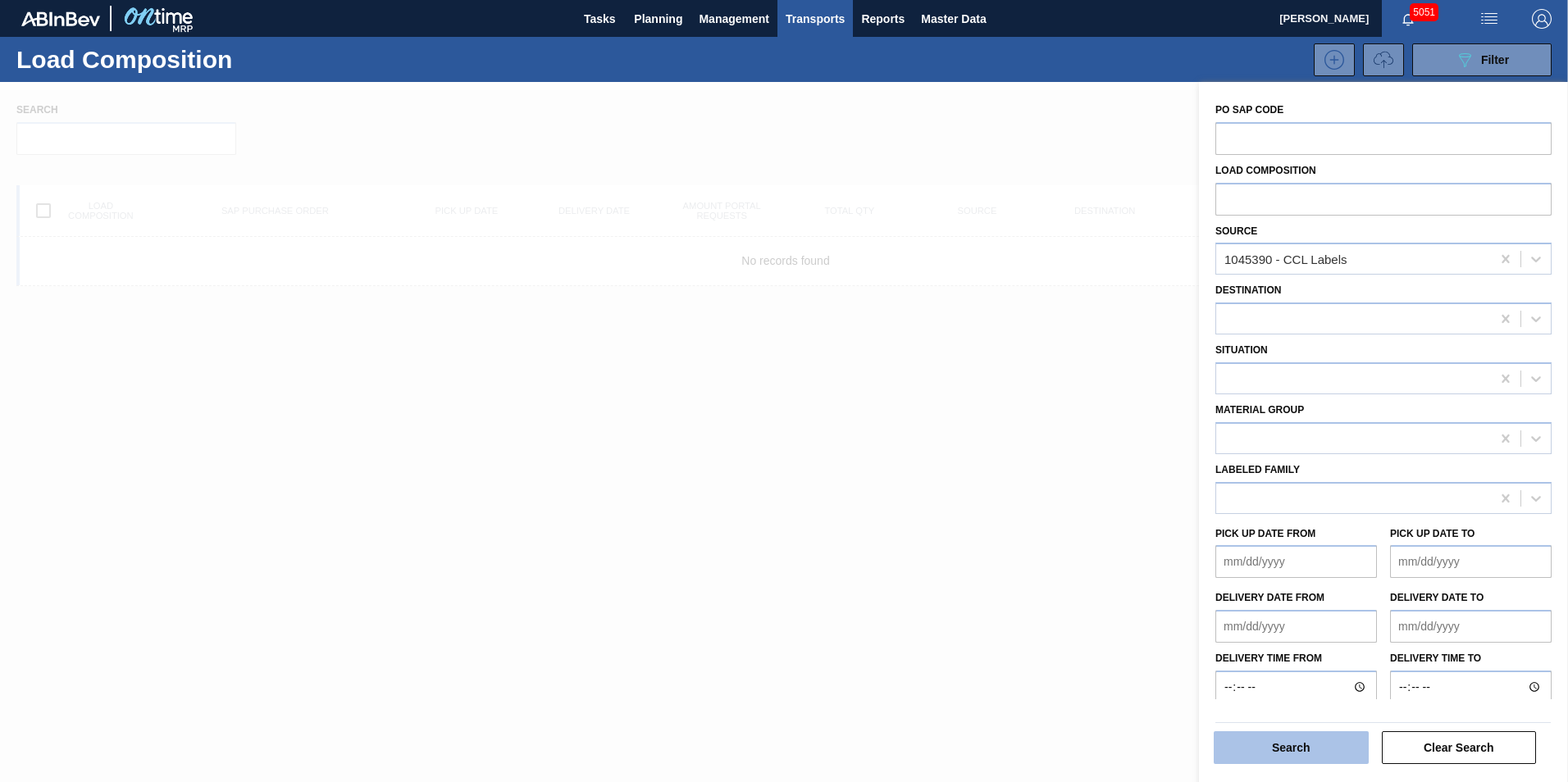
click at [1293, 739] on button "Search" at bounding box center [1291, 747] width 155 height 32
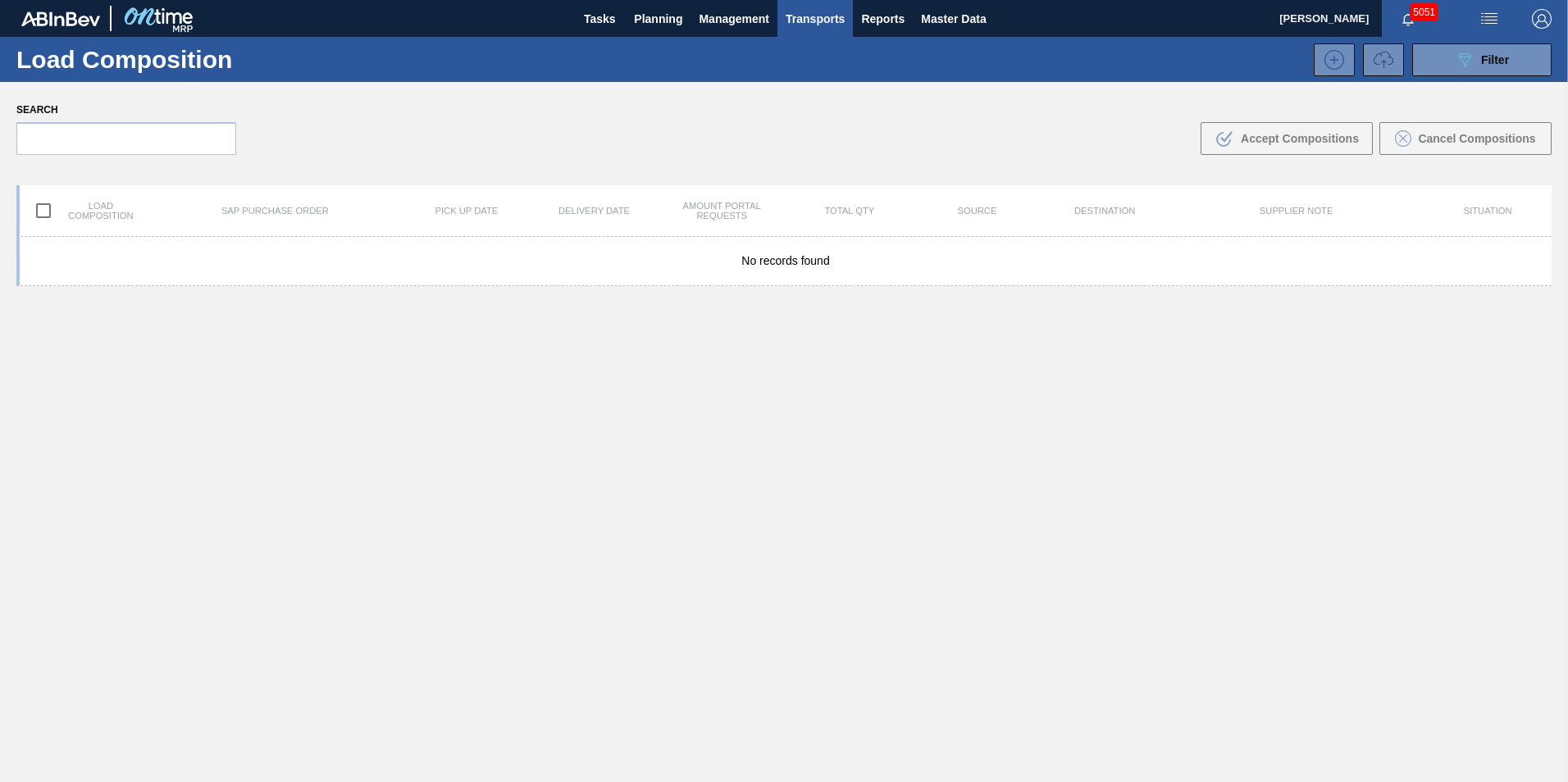
click at [970, 364] on div "No records found" at bounding box center [784, 548] width 1536 height 622
click at [664, 28] on span "Planning" at bounding box center [658, 18] width 48 height 19
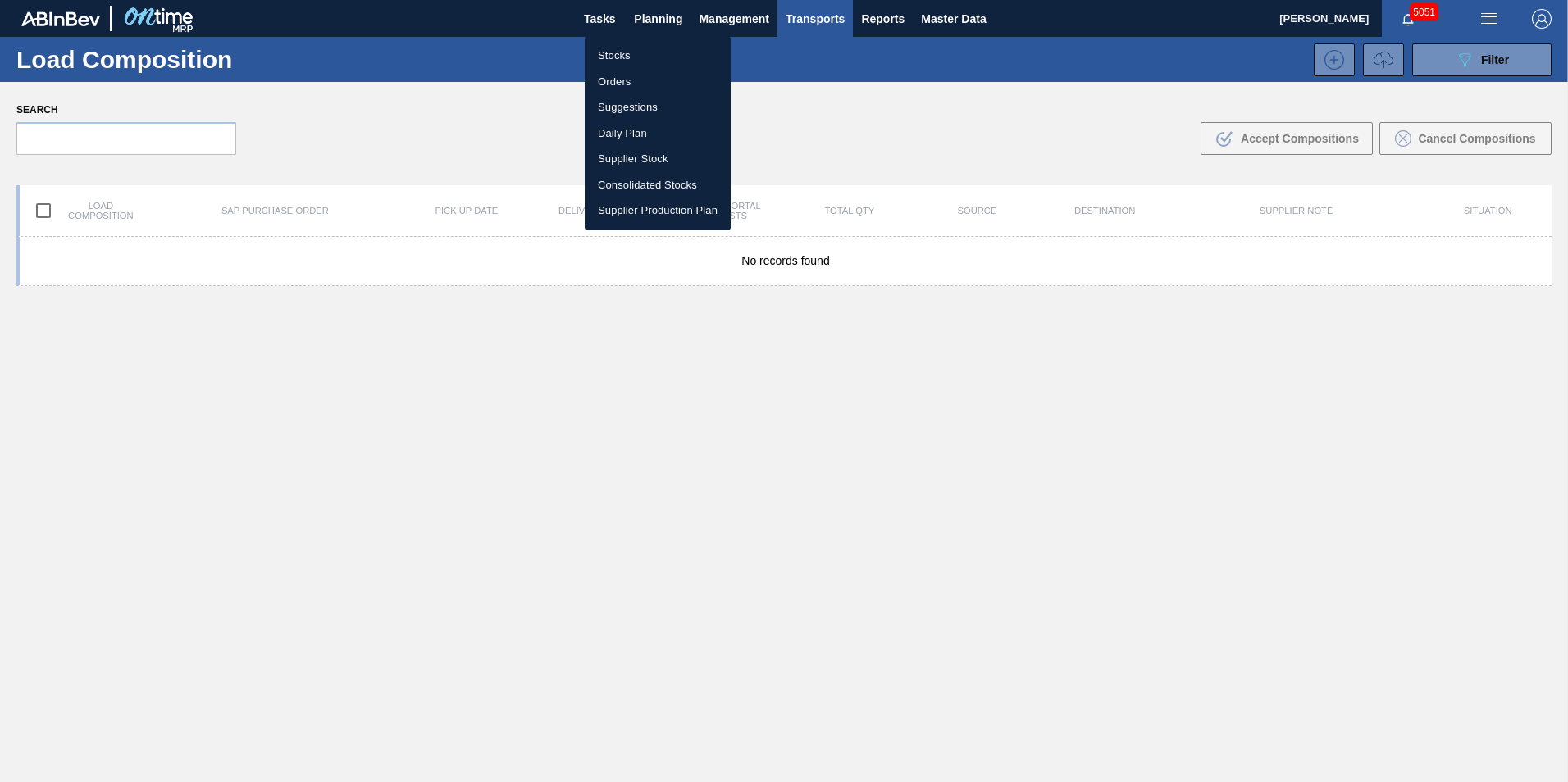
click at [609, 56] on li "Stocks" at bounding box center [657, 56] width 146 height 26
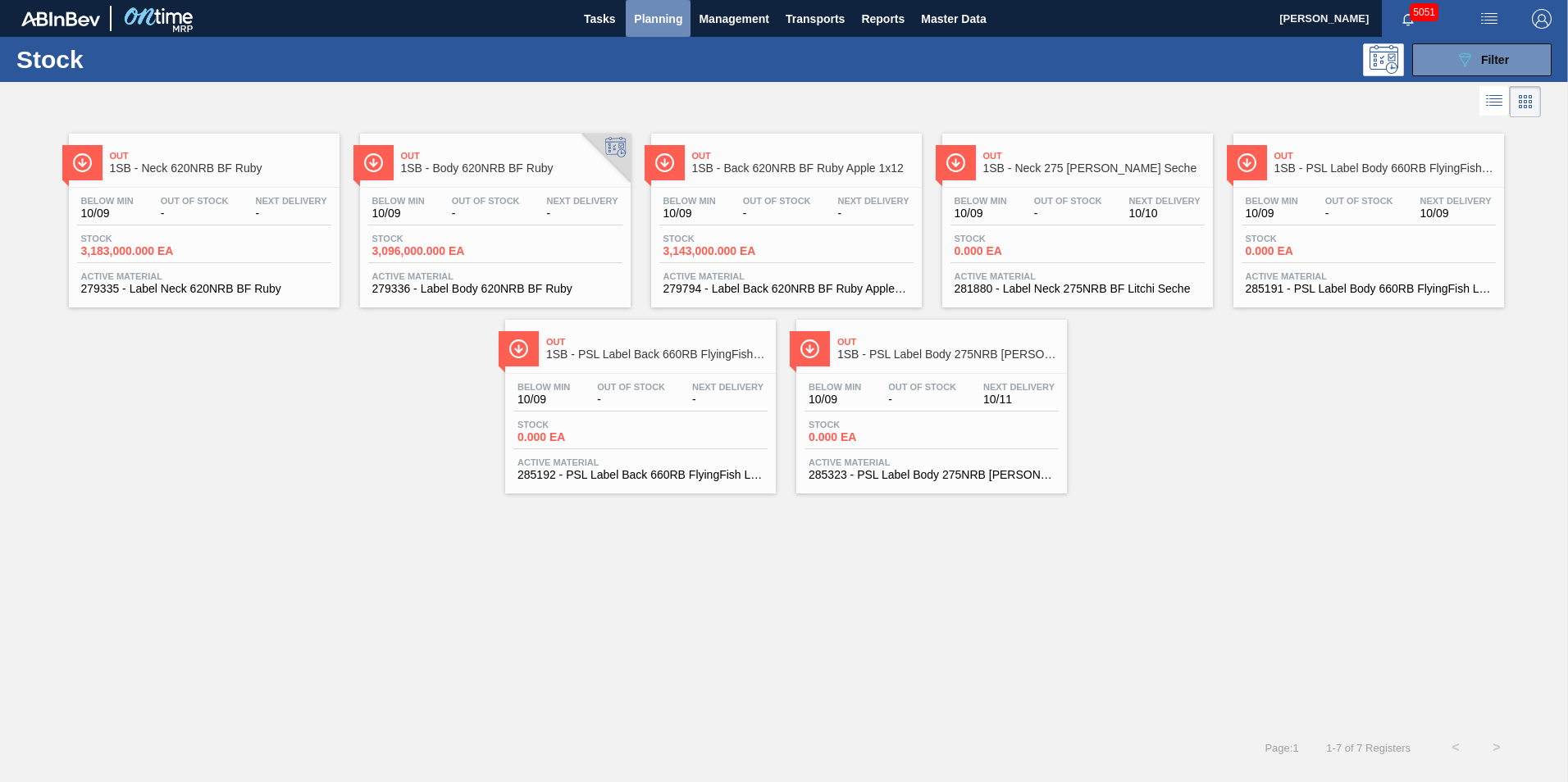
click at [656, 17] on span "Planning" at bounding box center [658, 18] width 48 height 19
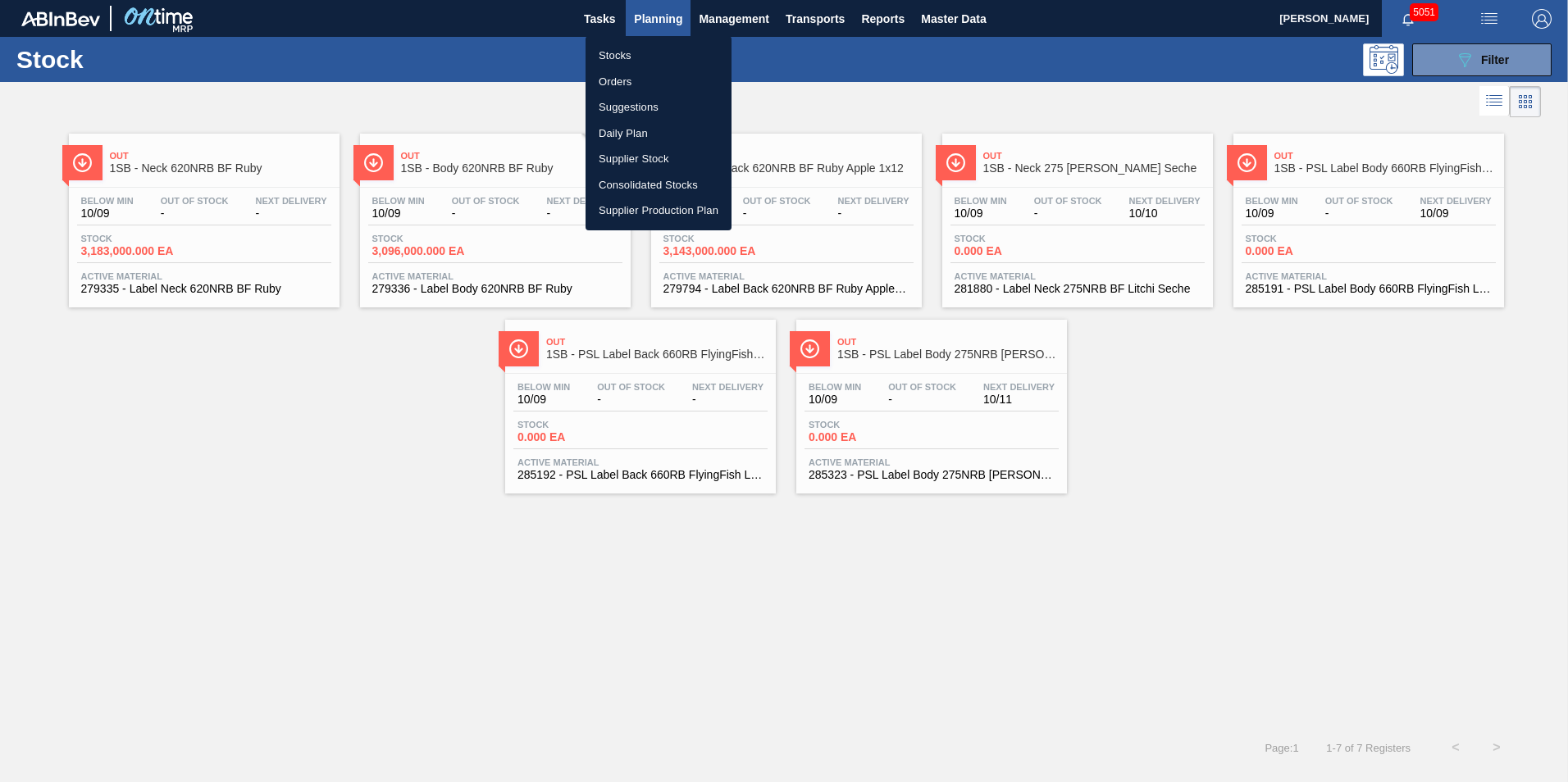
click at [608, 56] on li "Stocks" at bounding box center [658, 56] width 146 height 26
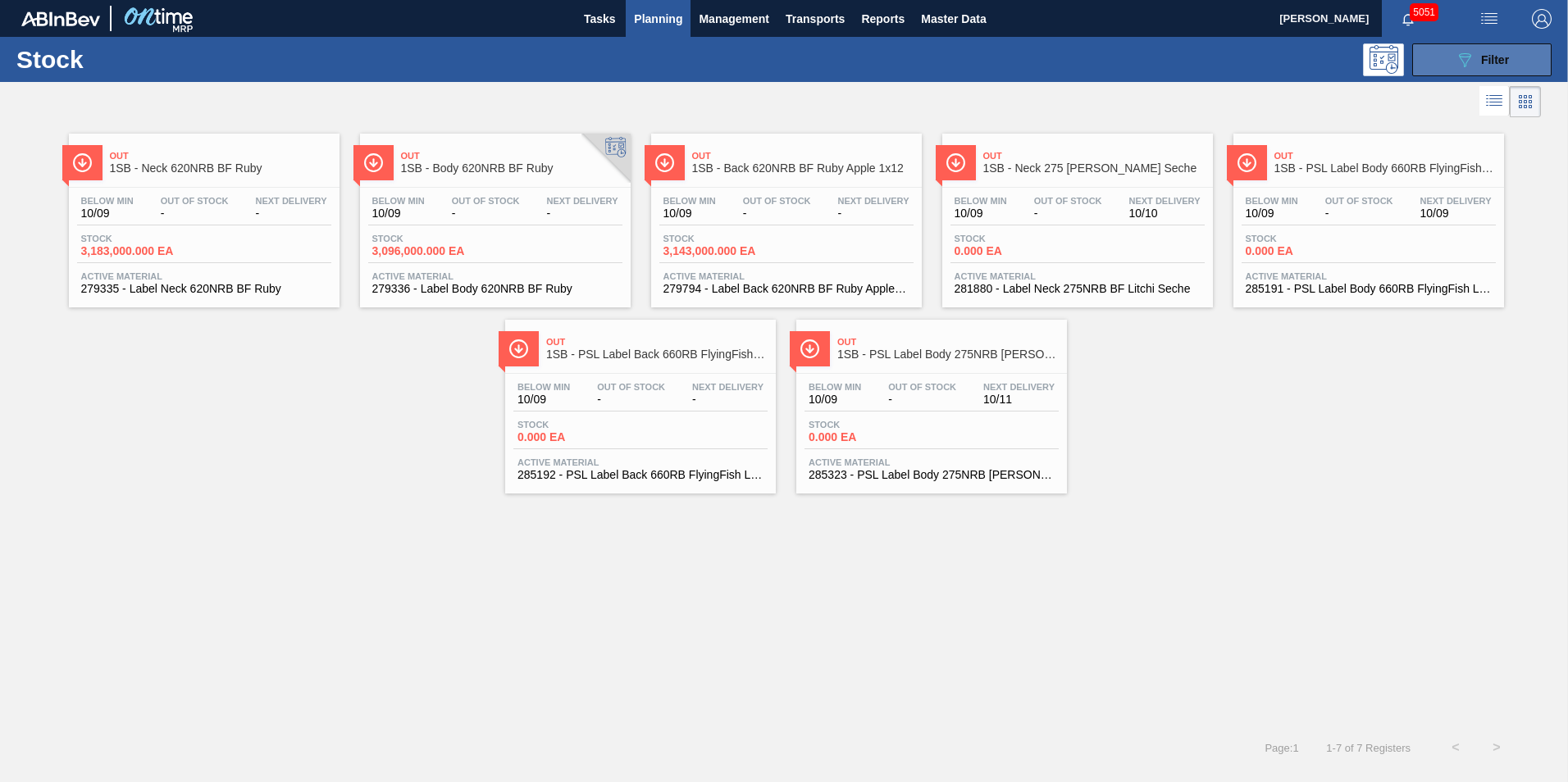
click at [1483, 59] on span "Filter" at bounding box center [1495, 59] width 28 height 13
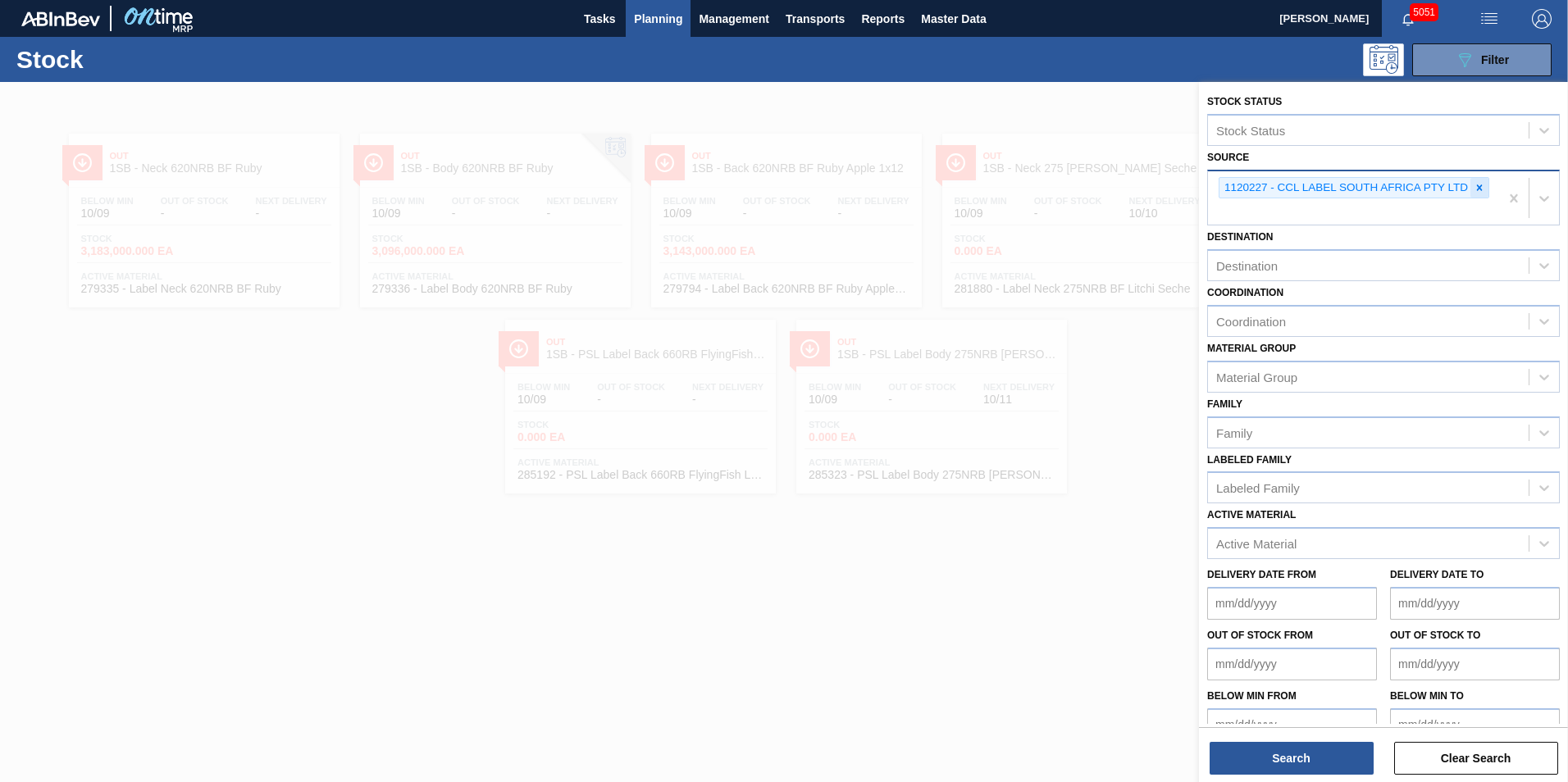
click at [1479, 188] on icon at bounding box center [1480, 187] width 6 height 6
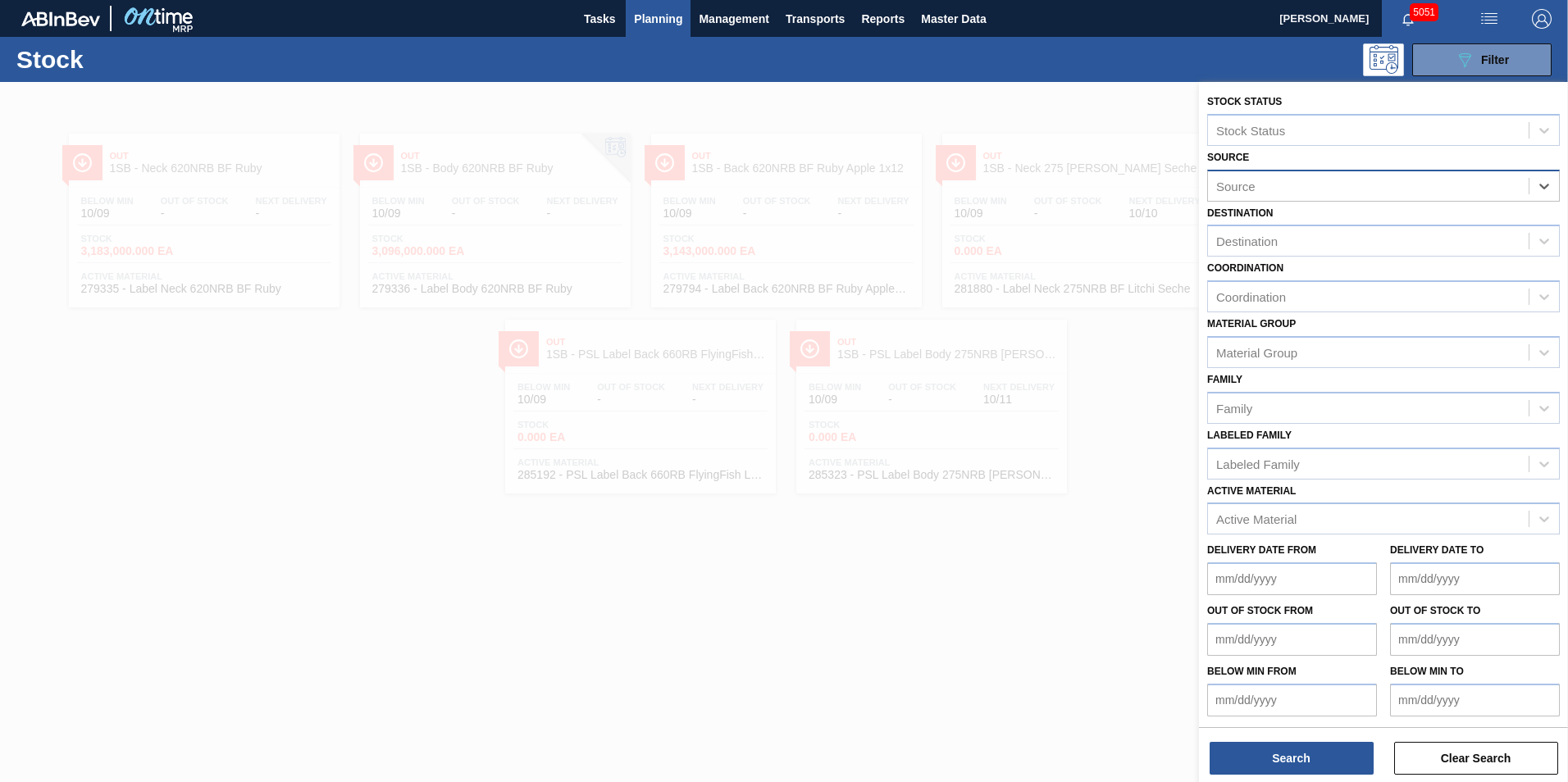
drag, startPoint x: 965, startPoint y: 378, endPoint x: 596, endPoint y: 176, distance: 420.7
click at [913, 370] on div at bounding box center [784, 473] width 1568 height 782
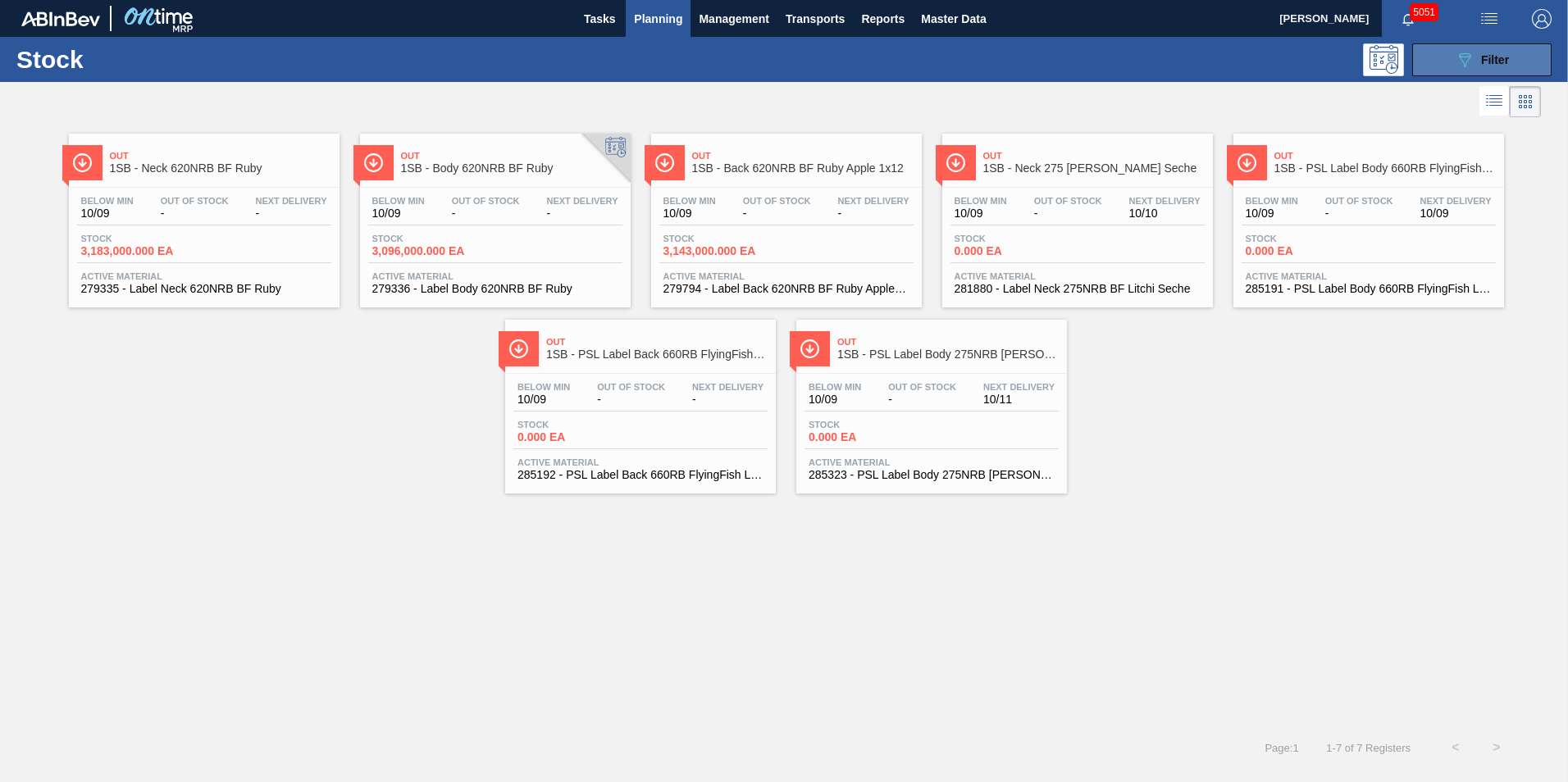
click at [1500, 56] on span "Filter" at bounding box center [1495, 59] width 28 height 13
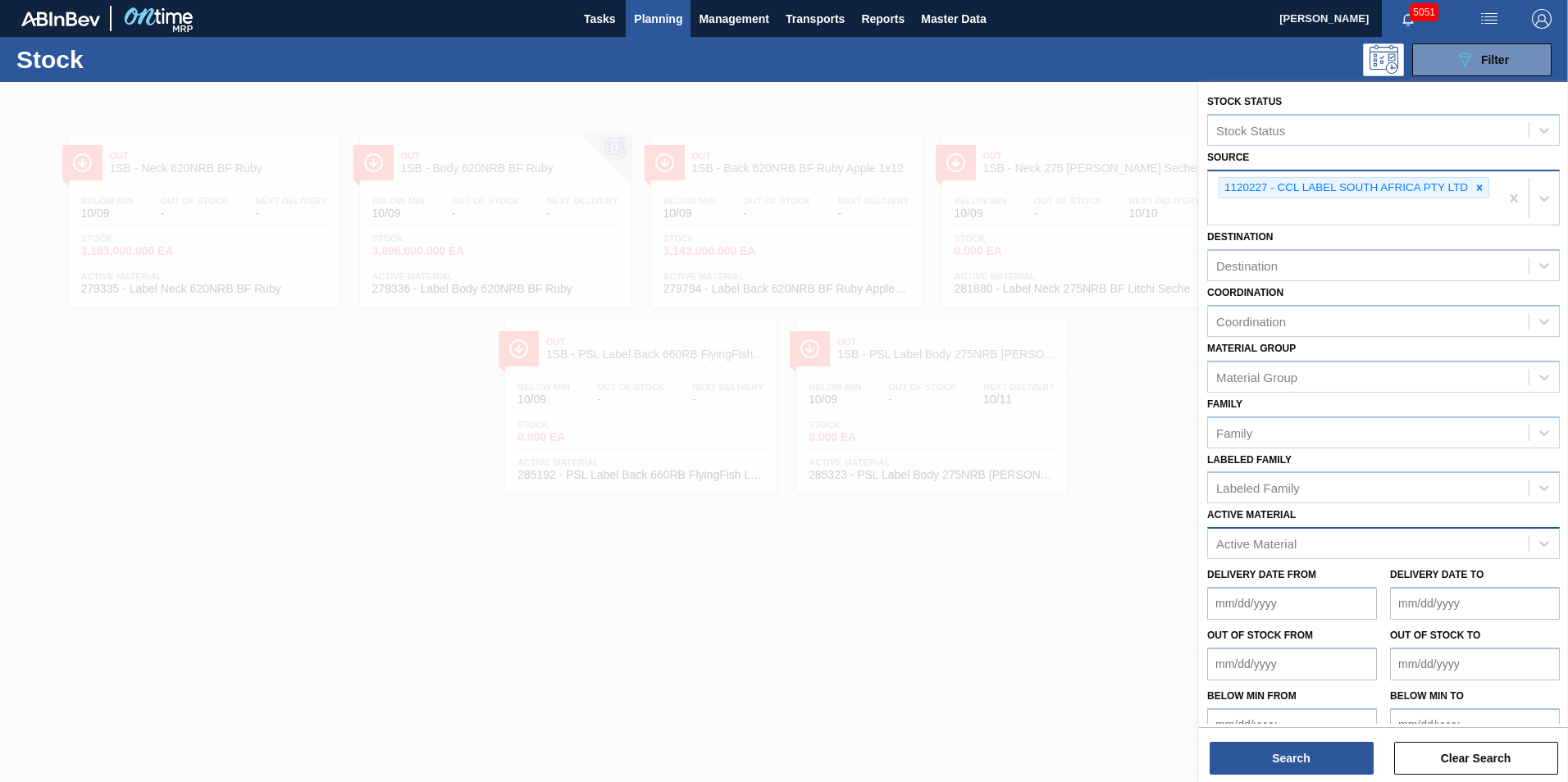
click at [1237, 542] on div "Active Material" at bounding box center [1256, 544] width 80 height 14
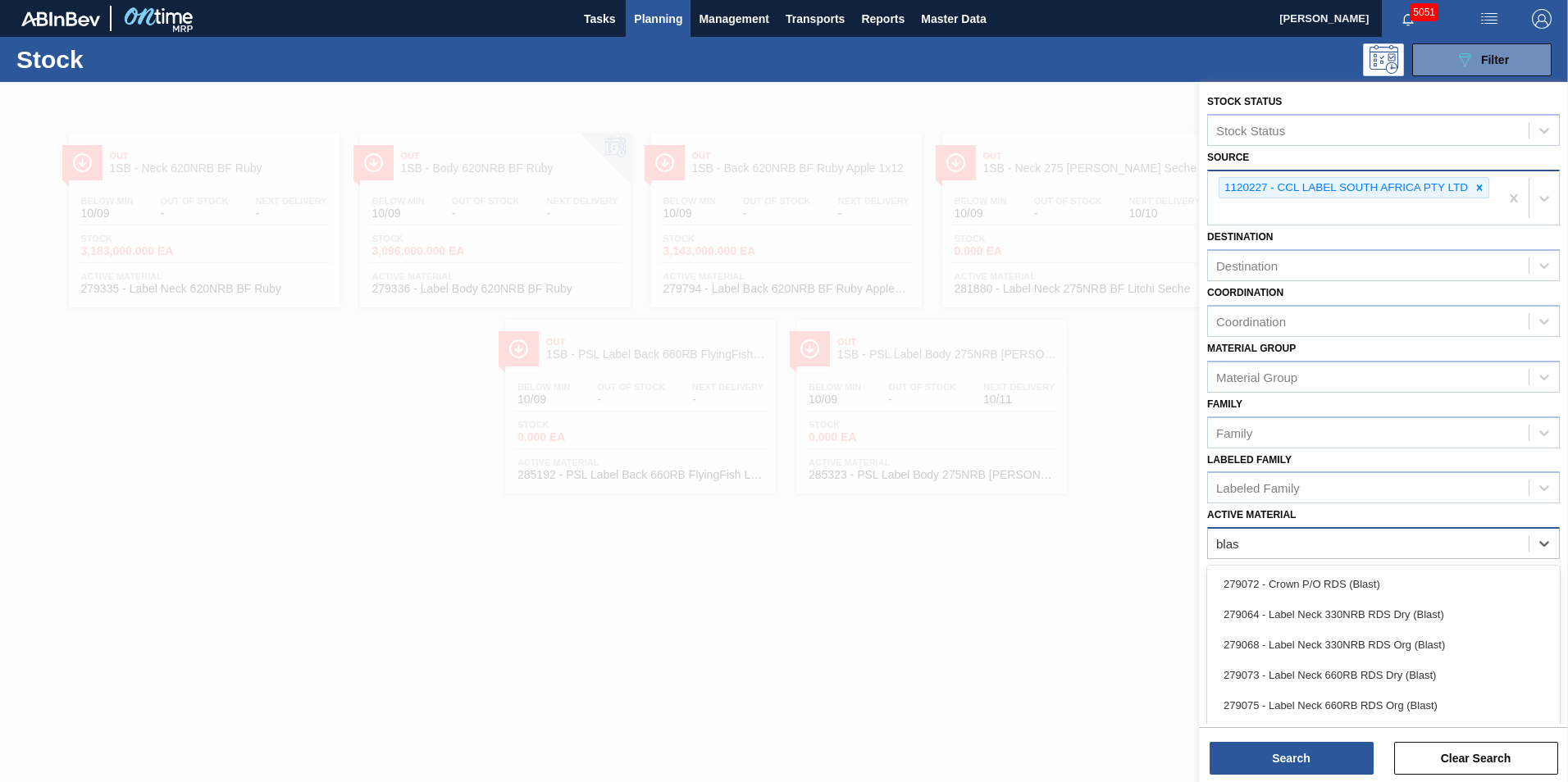
type Material "blast"
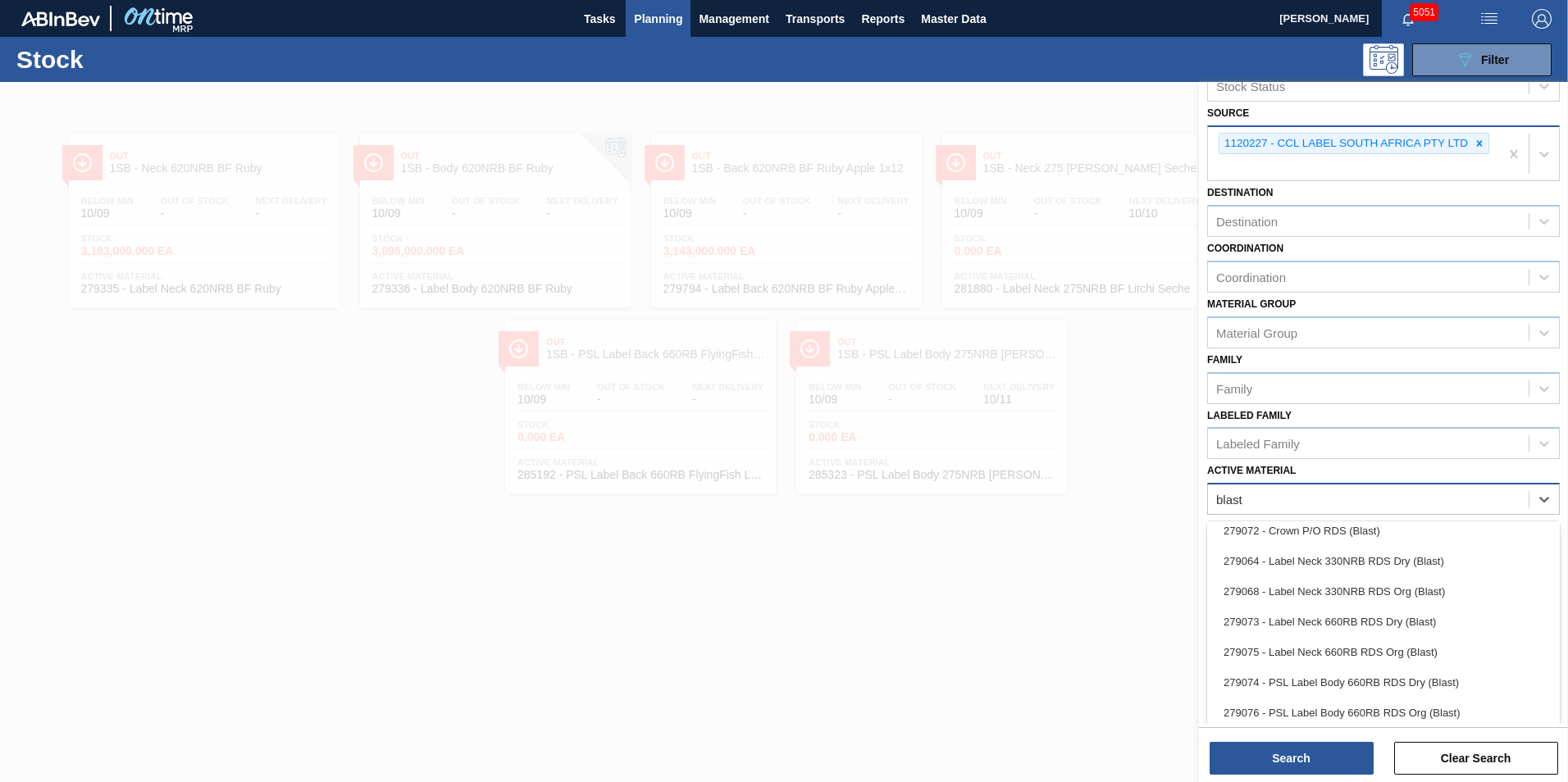
scroll to position [49, 0]
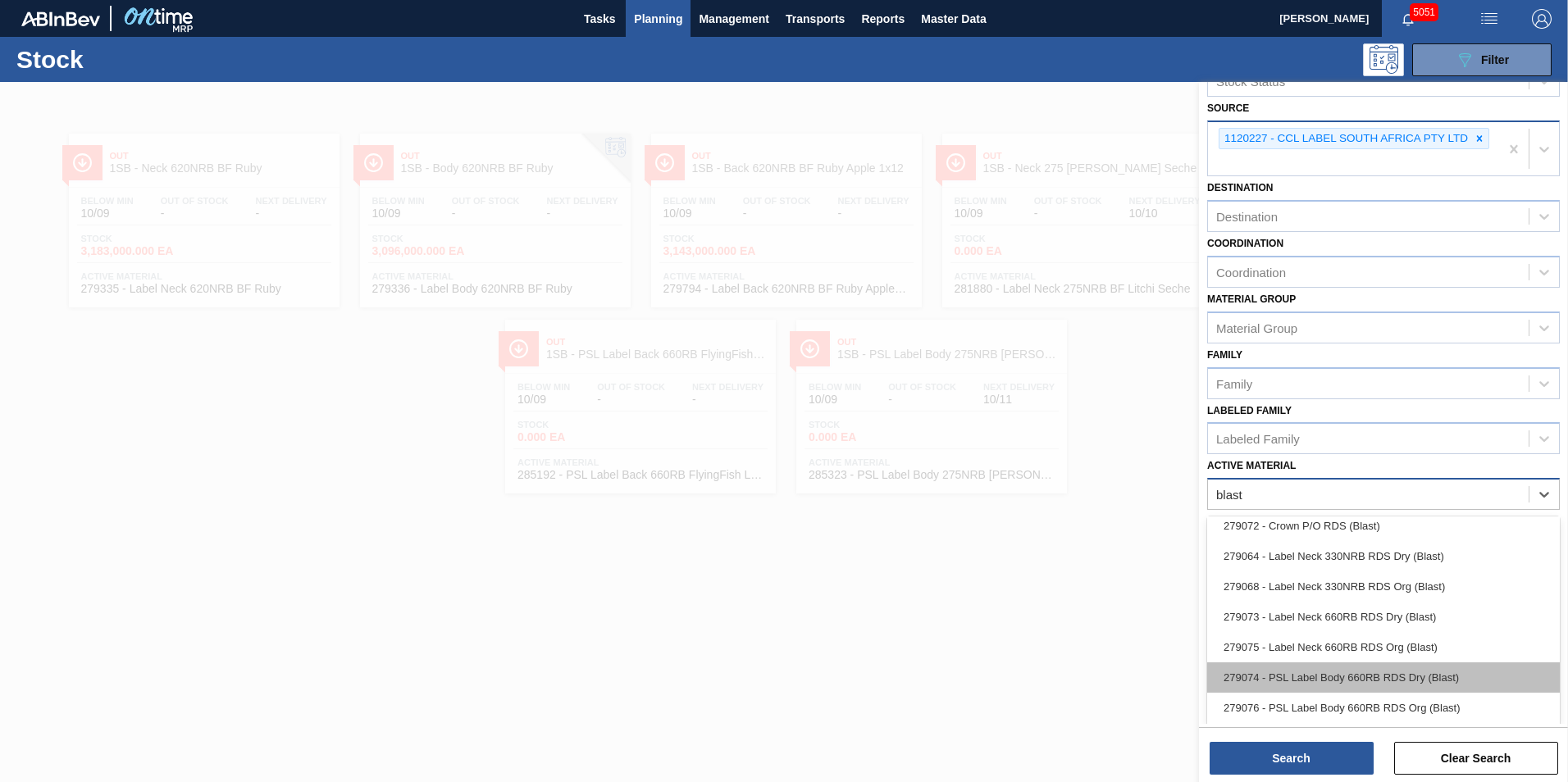
click at [1419, 667] on div "279074 - PSL Label Body 660RB RDS Dry (Blast)" at bounding box center [1383, 677] width 353 height 31
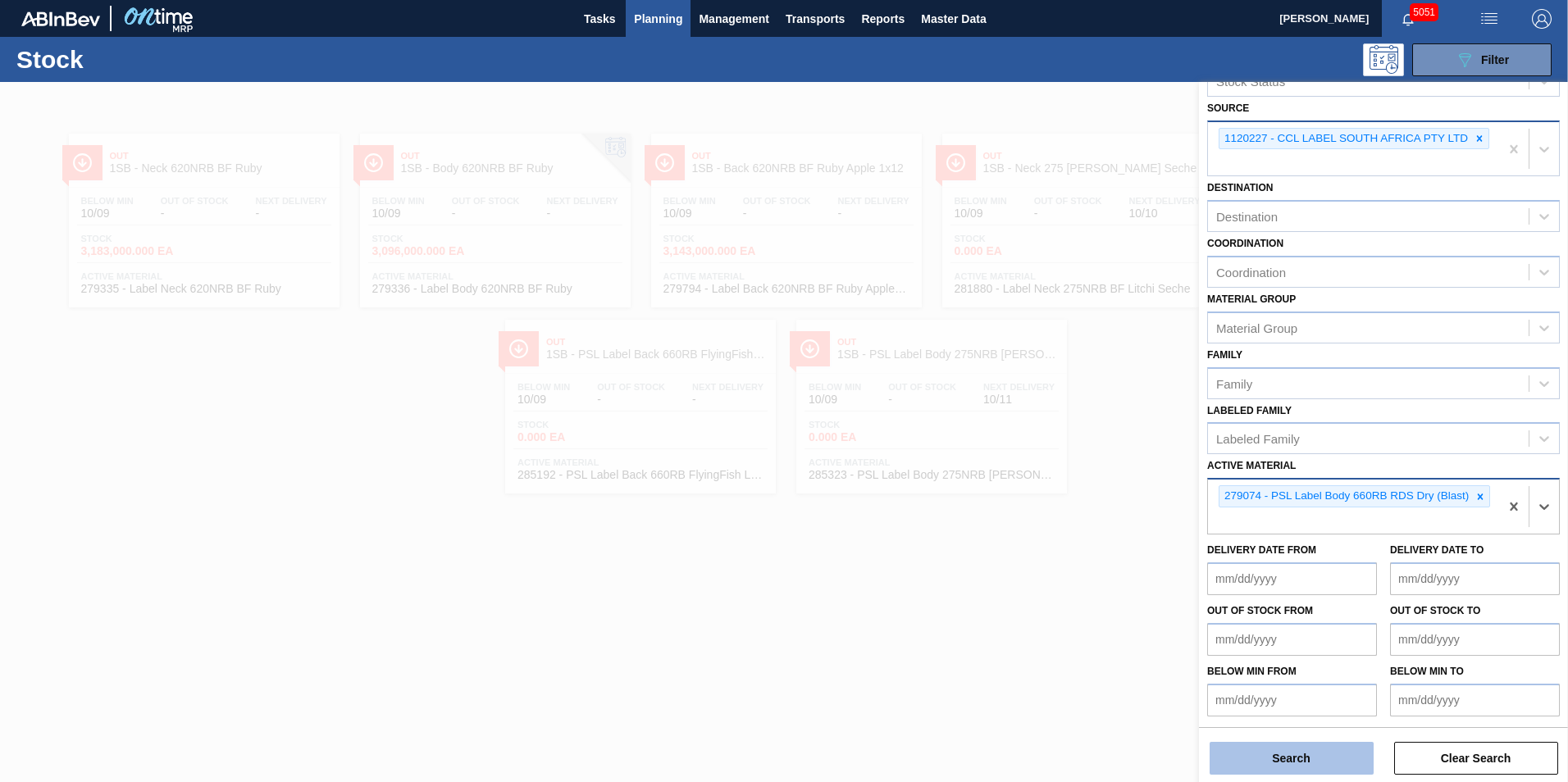
click at [1321, 764] on button "Search" at bounding box center [1292, 758] width 164 height 32
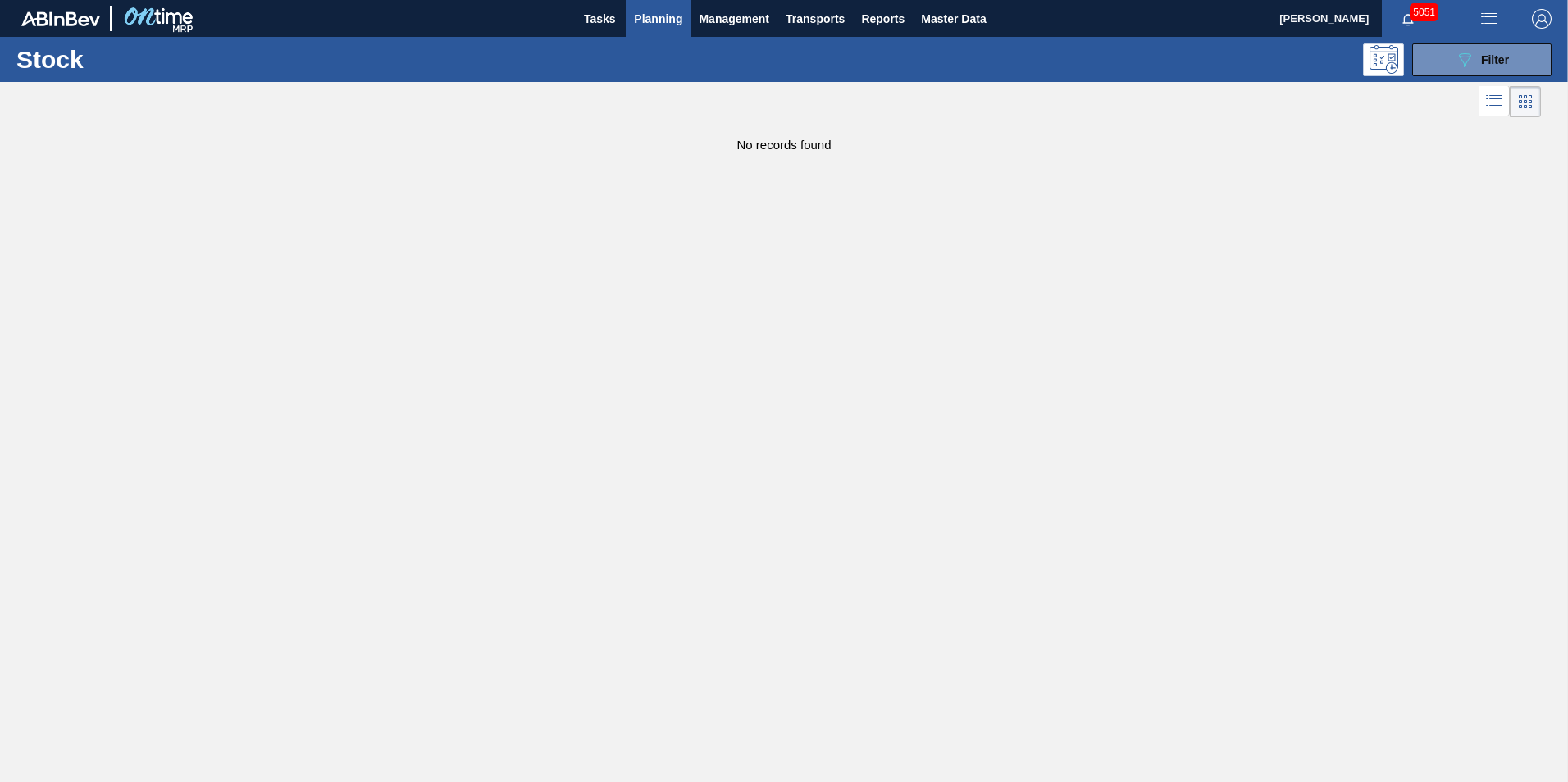
click at [832, 377] on main "Tasks Planning Management Transports Reports Master Data [PERSON_NAME] 5051 Mar…" at bounding box center [784, 391] width 1568 height 782
click at [1499, 67] on div "089F7B8B-B2A5-4AFE-B5C0-19BA573D28AC Filter" at bounding box center [1482, 59] width 54 height 19
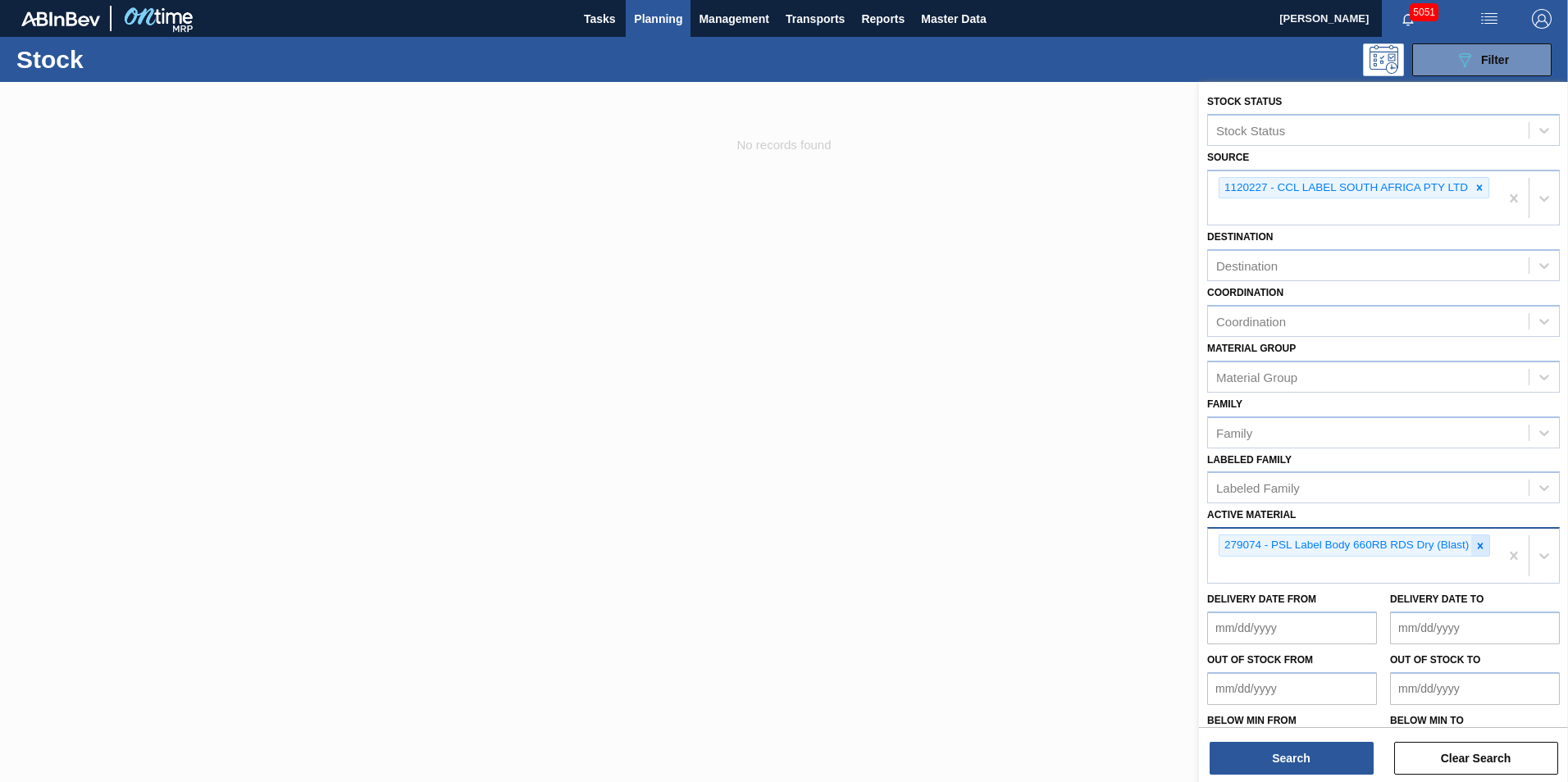
click at [1476, 542] on icon at bounding box center [1480, 546] width 11 height 11
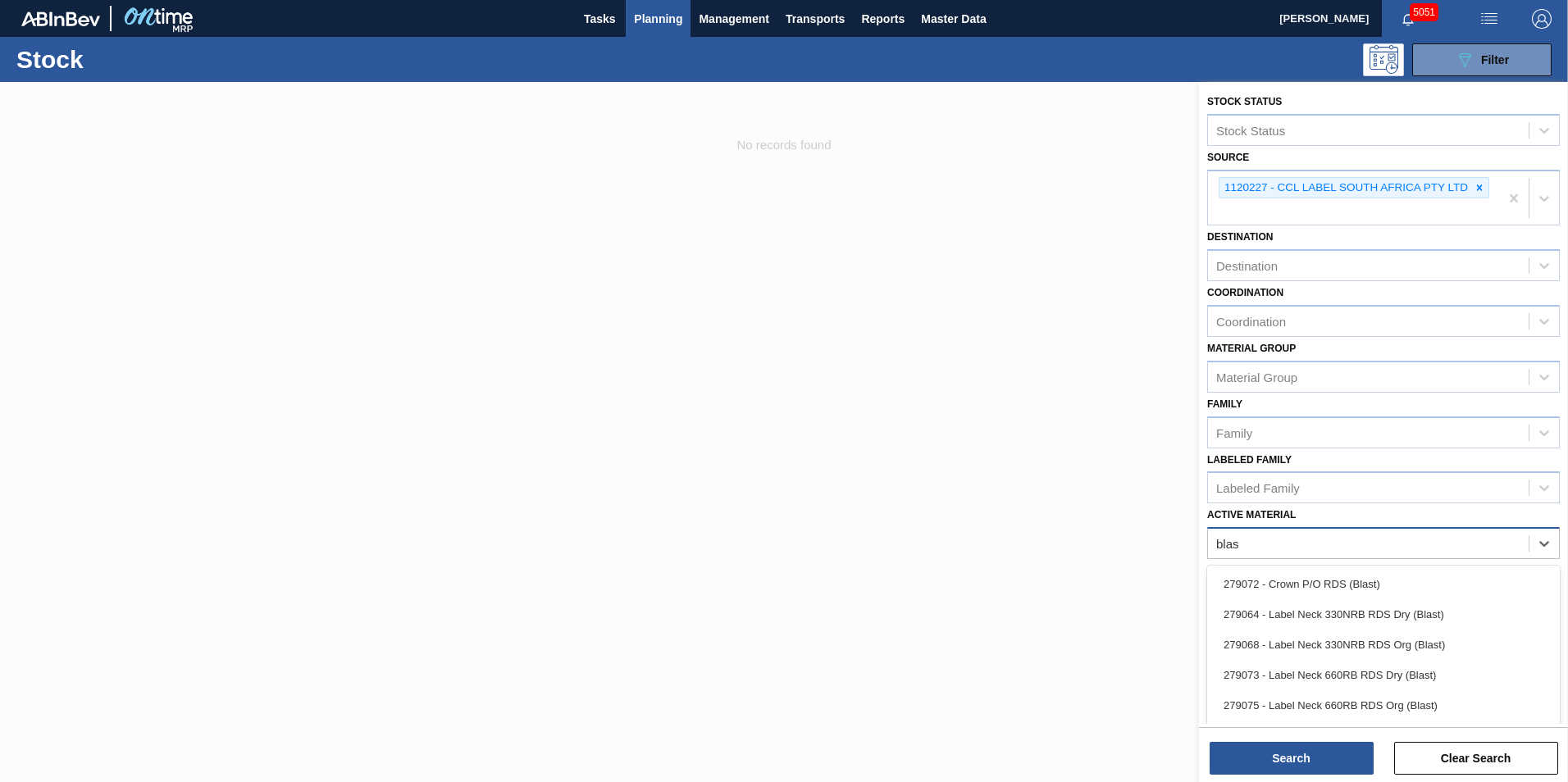
type Material "blast"
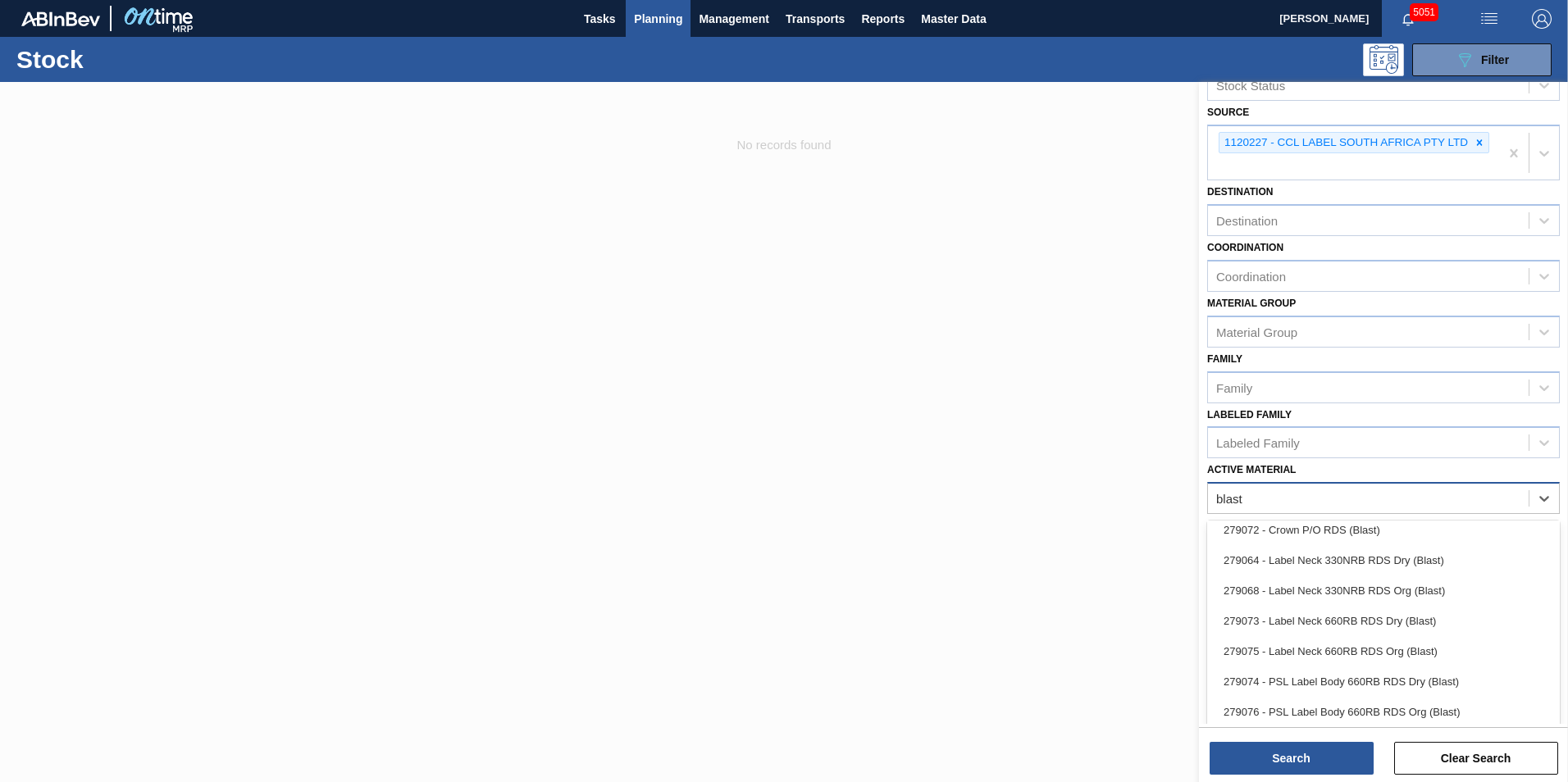
scroll to position [52, 0]
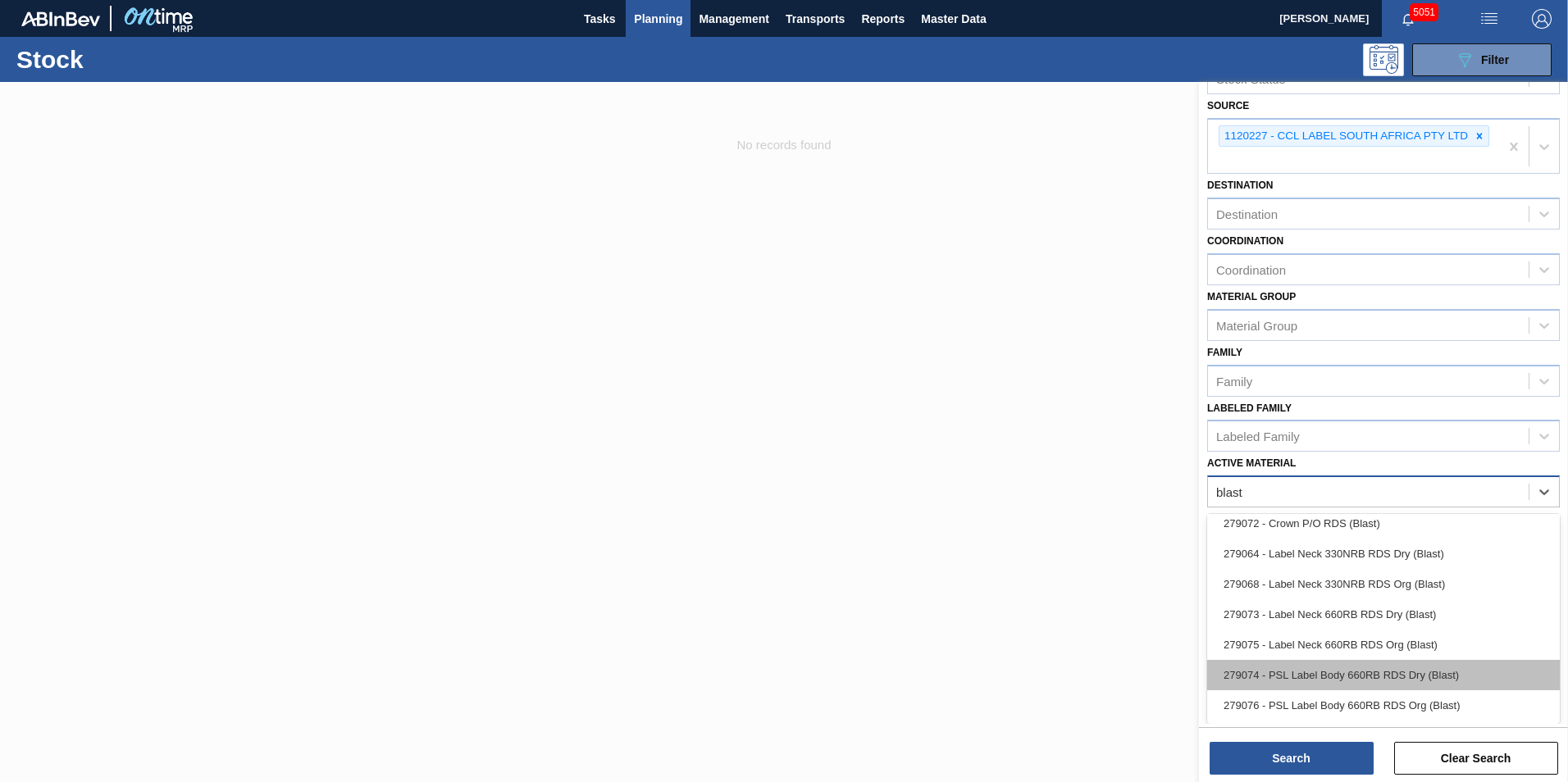
click at [1378, 677] on div "279074 - PSL Label Body 660RB RDS Dry (Blast)" at bounding box center [1383, 675] width 353 height 31
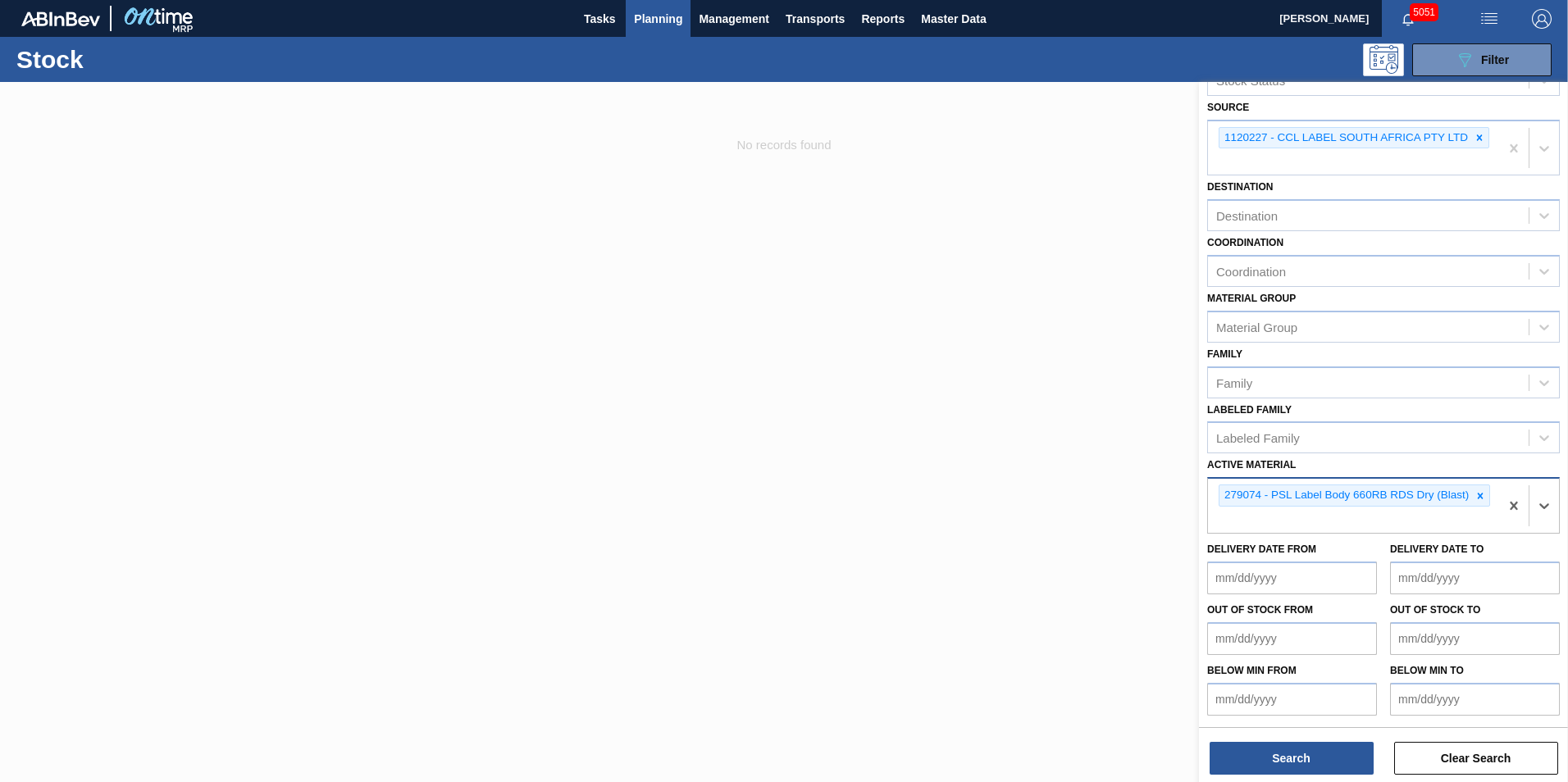
scroll to position [50, 0]
click at [1299, 764] on button "Search" at bounding box center [1292, 758] width 164 height 32
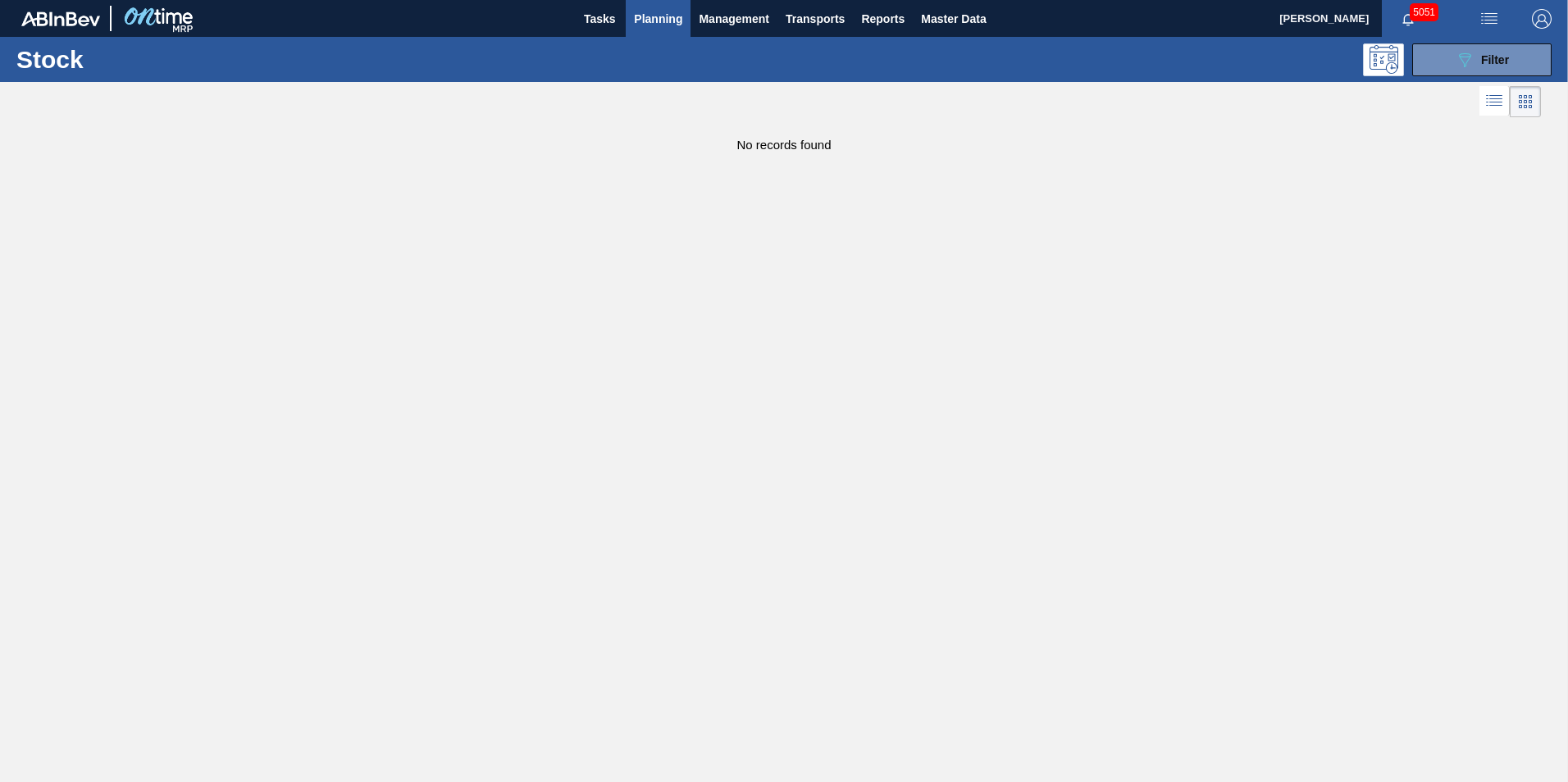
click at [834, 422] on main "Tasks Planning Management Transports Reports Master Data Alfred Mashabela 5051 …" at bounding box center [784, 391] width 1568 height 782
click at [1206, 380] on main "Tasks Planning Management Transports Reports Master Data Alfred Mashabela 5051 …" at bounding box center [784, 391] width 1568 height 782
click at [653, 20] on span "Planning" at bounding box center [658, 18] width 48 height 19
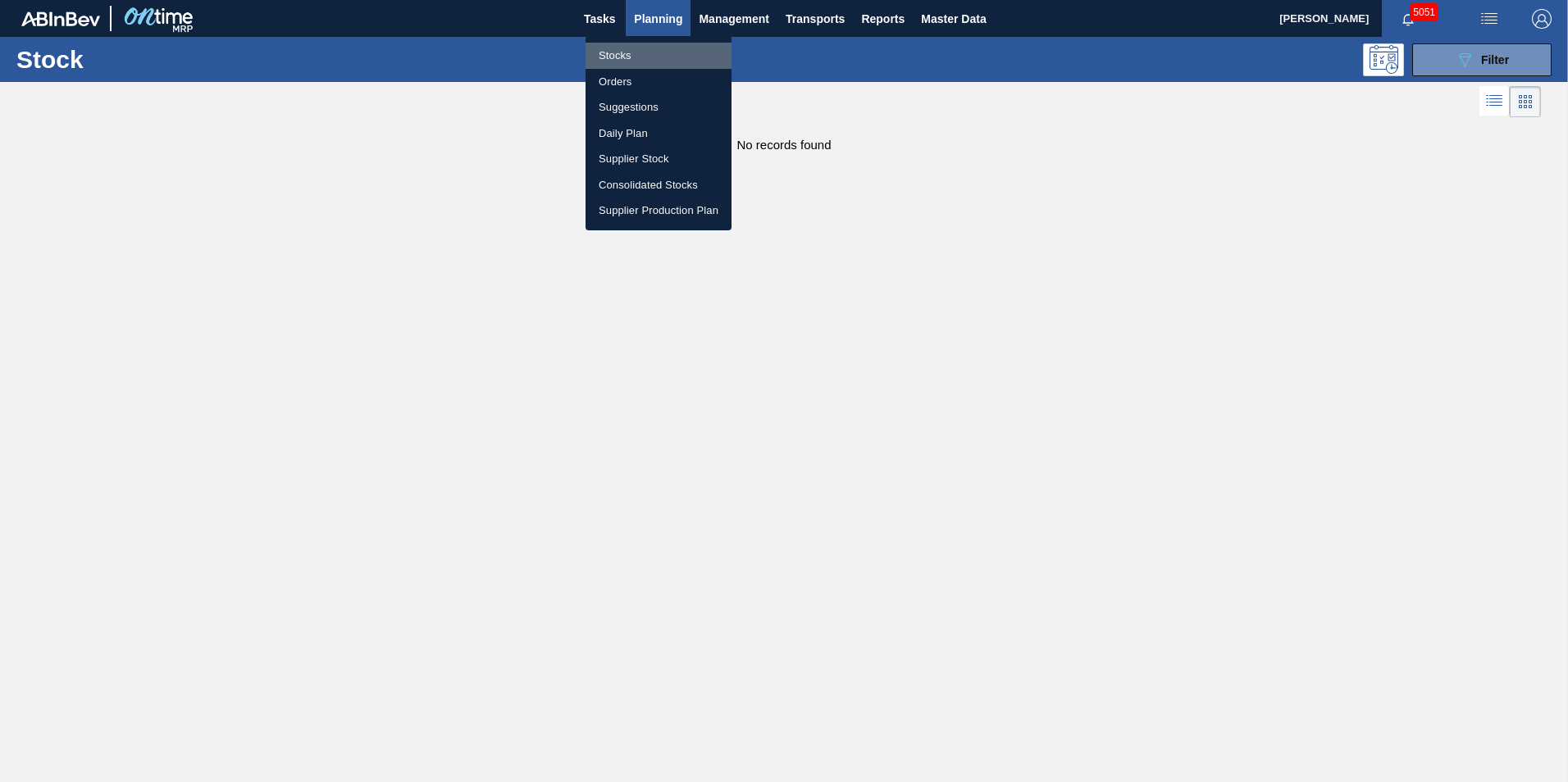
click at [606, 52] on li "Stocks" at bounding box center [658, 56] width 146 height 26
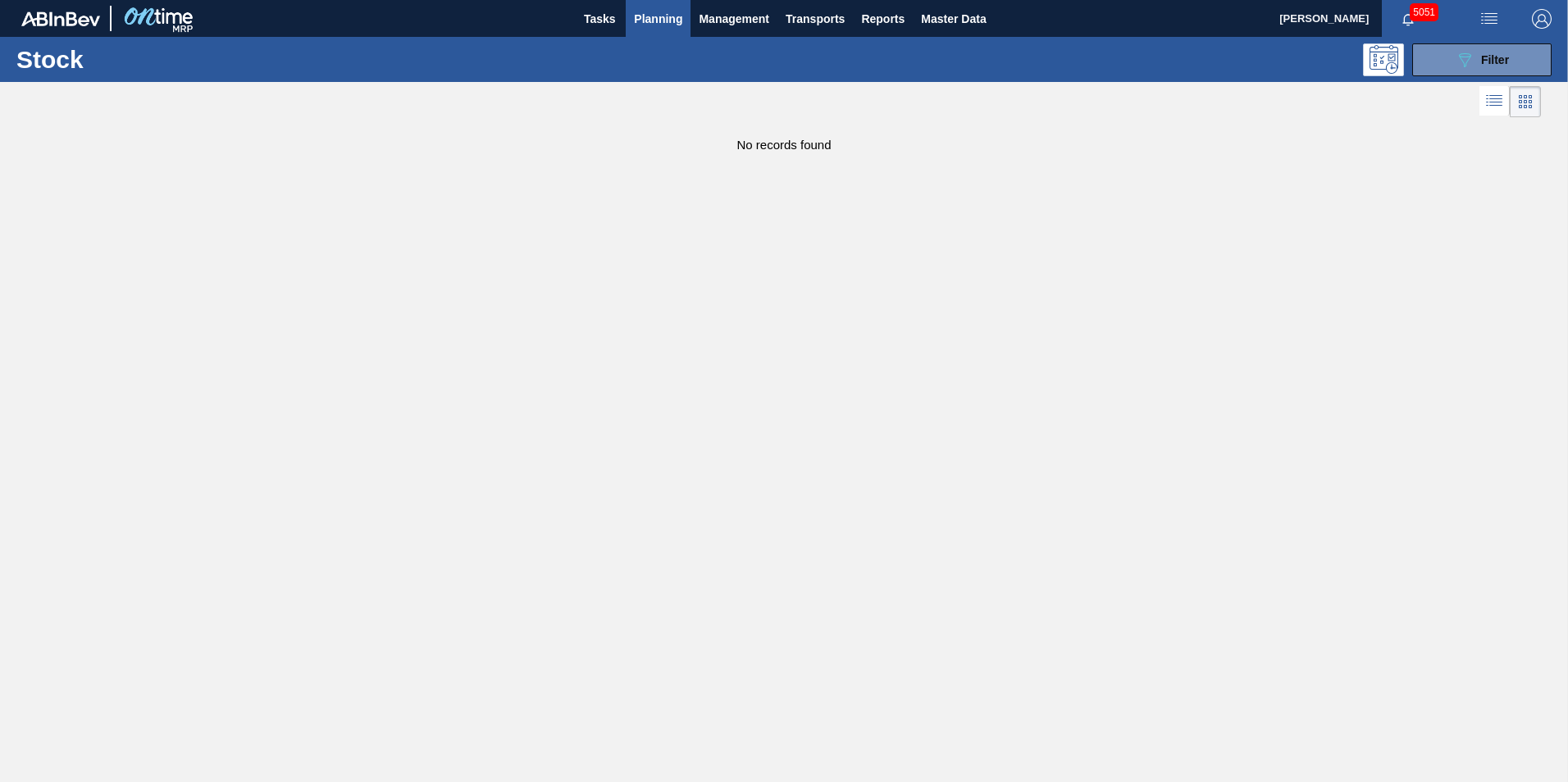
click at [665, 412] on main "Tasks Planning Management Transports Reports Master Data Alfred Mashabela 5051 …" at bounding box center [784, 391] width 1568 height 782
click at [1495, 65] on span "Filter" at bounding box center [1495, 59] width 28 height 13
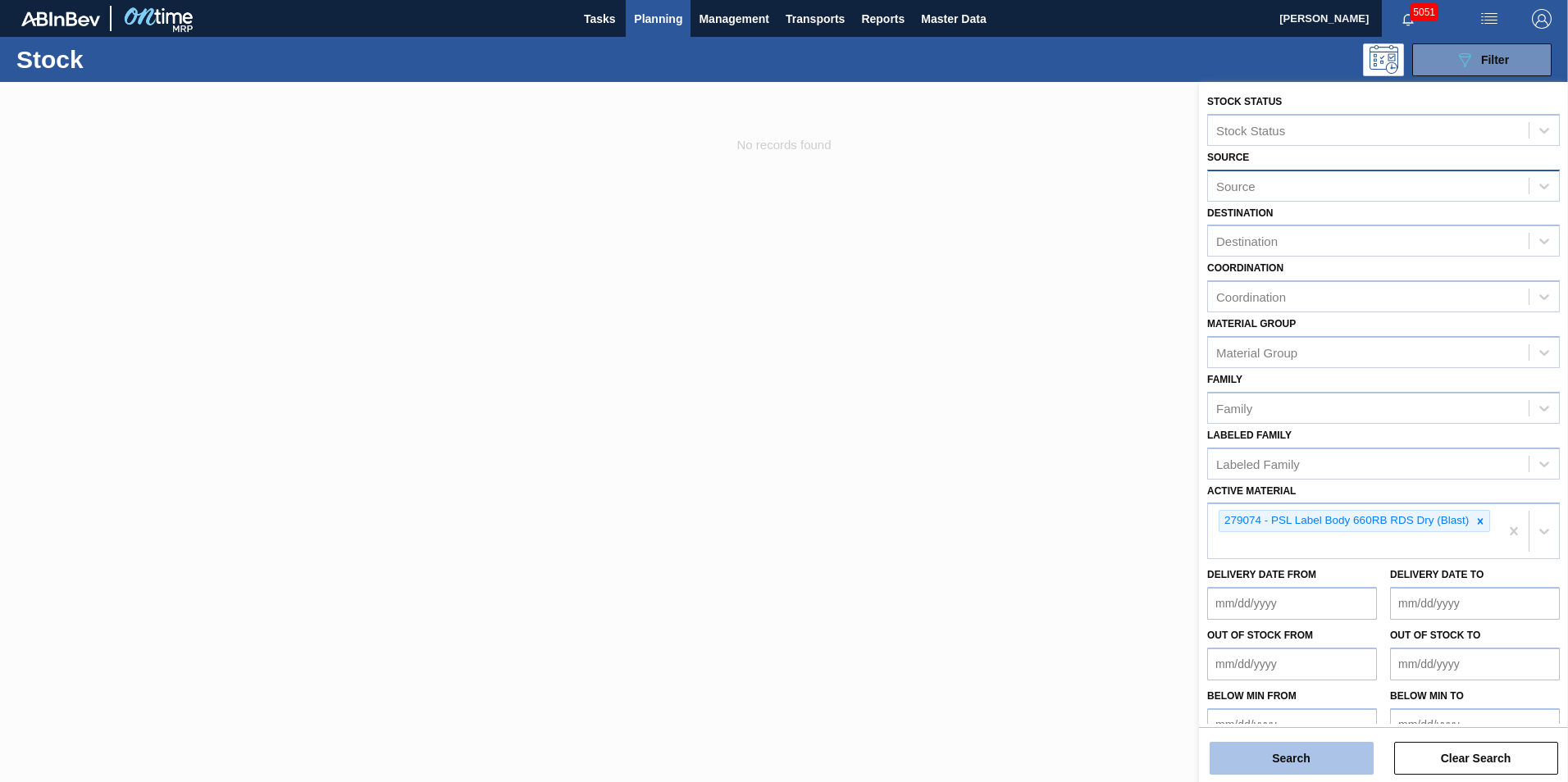
click at [1329, 752] on button "Search" at bounding box center [1292, 758] width 164 height 32
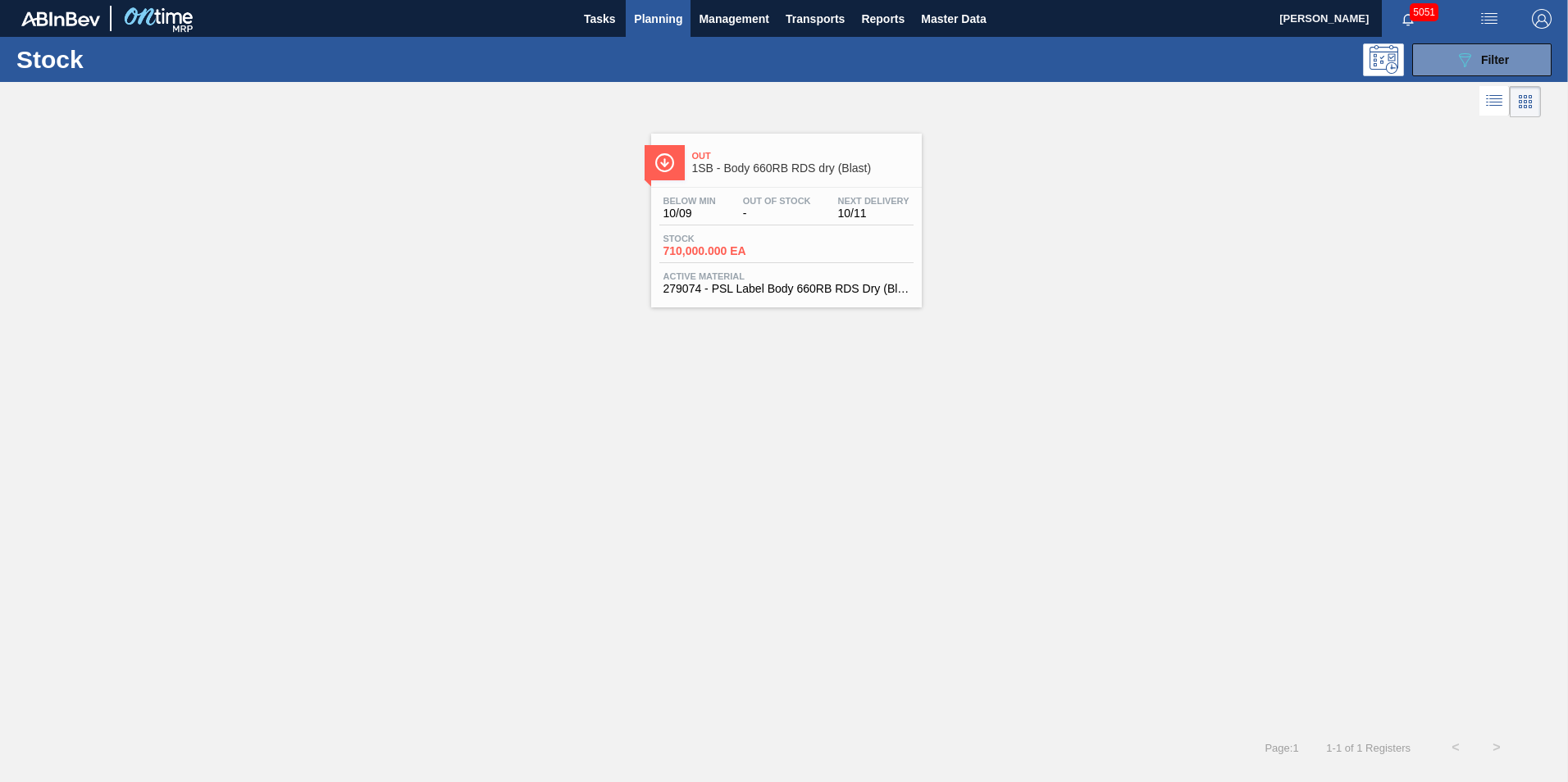
click at [755, 218] on span "-" at bounding box center [777, 213] width 68 height 12
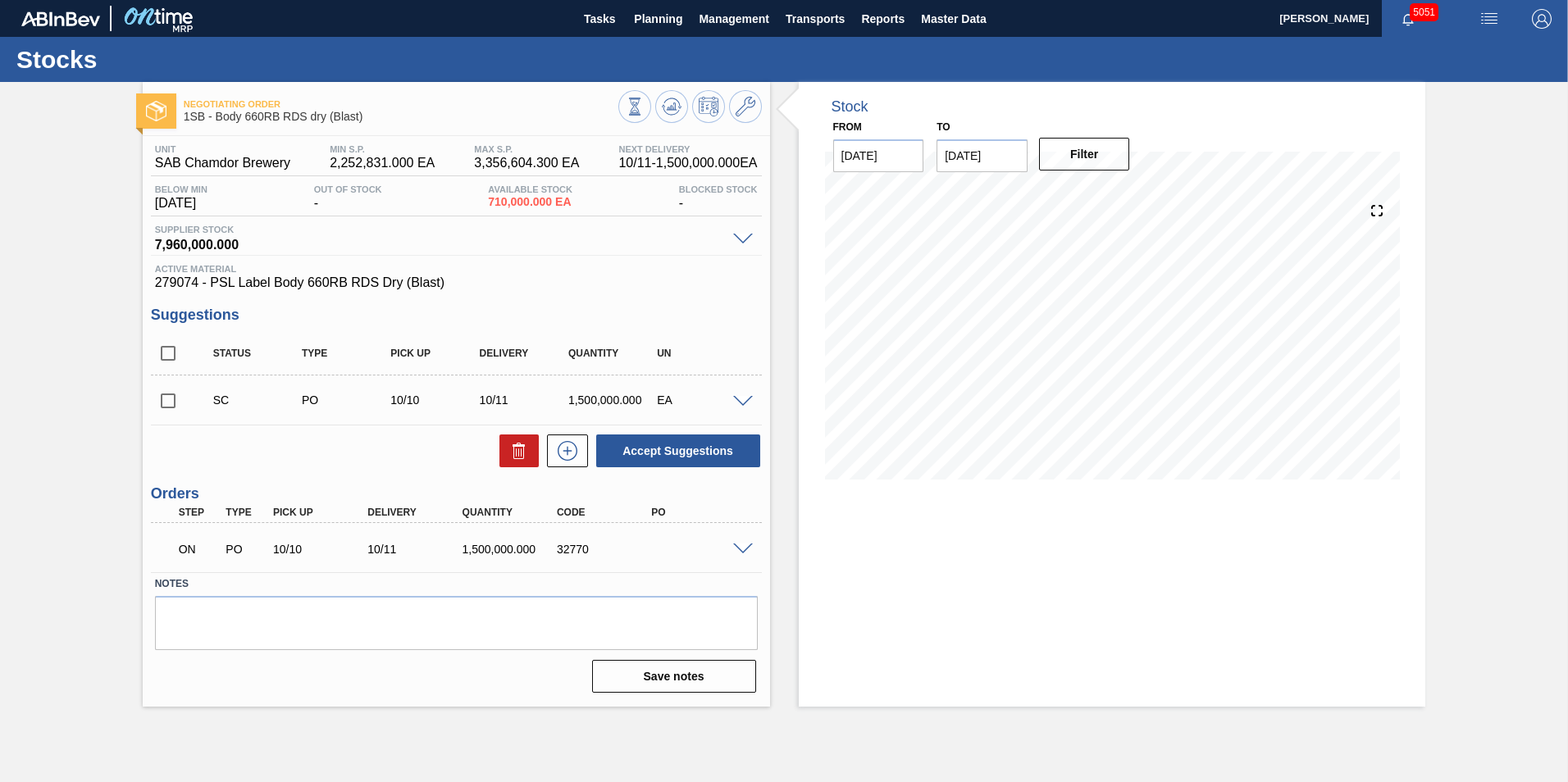
click at [738, 548] on span at bounding box center [743, 549] width 19 height 12
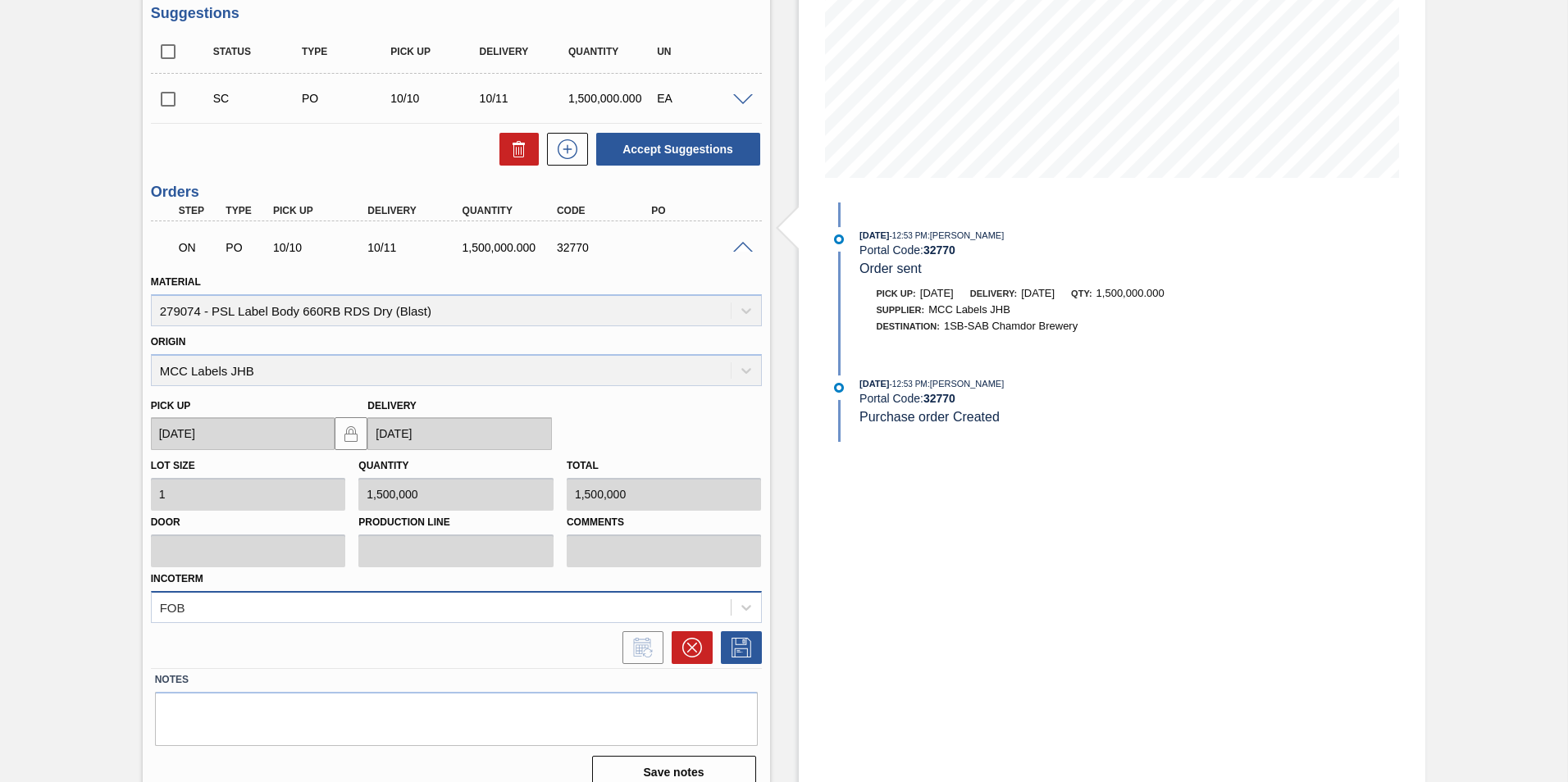
scroll to position [322, 0]
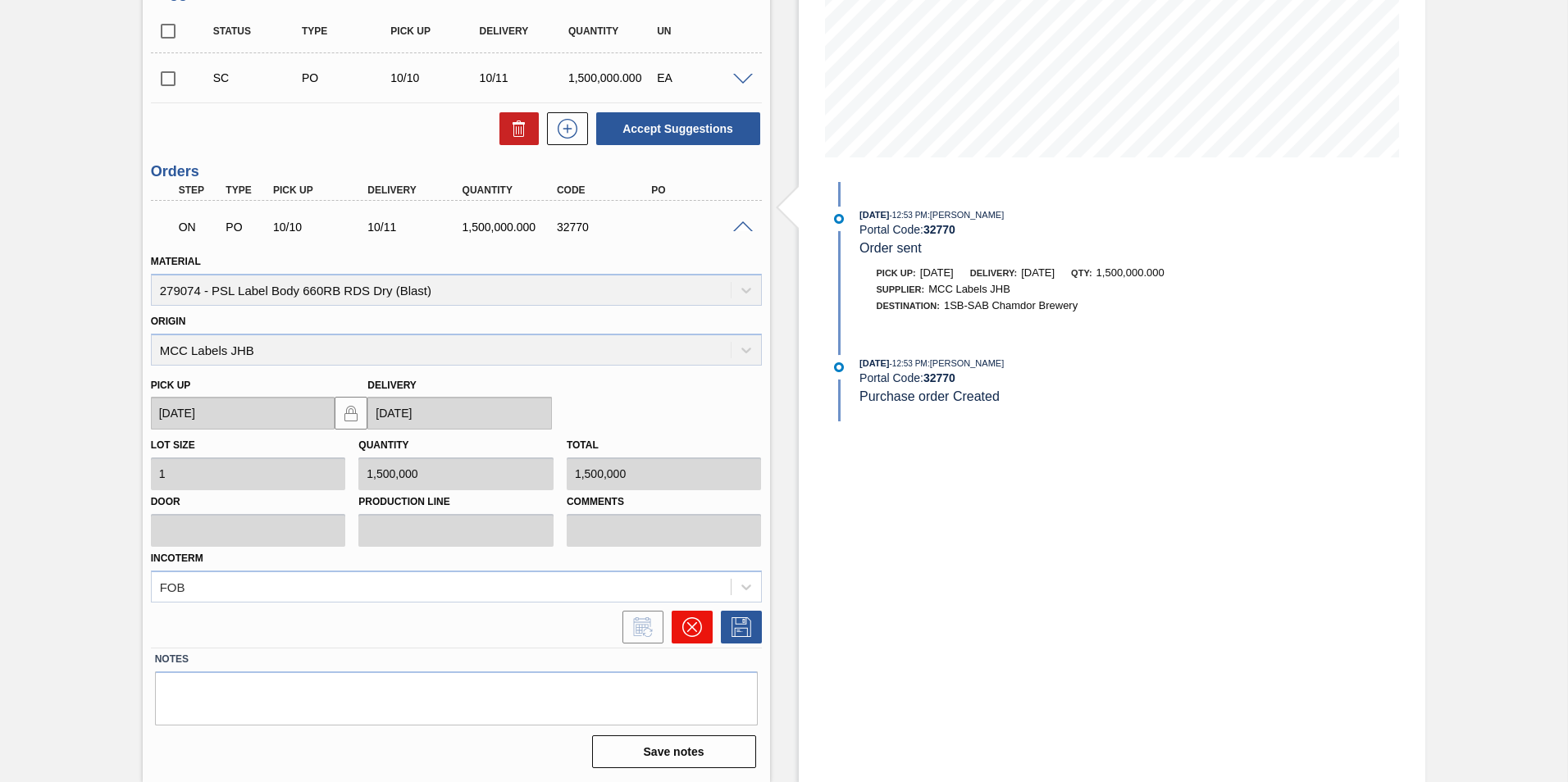
click at [692, 622] on icon at bounding box center [692, 627] width 19 height 19
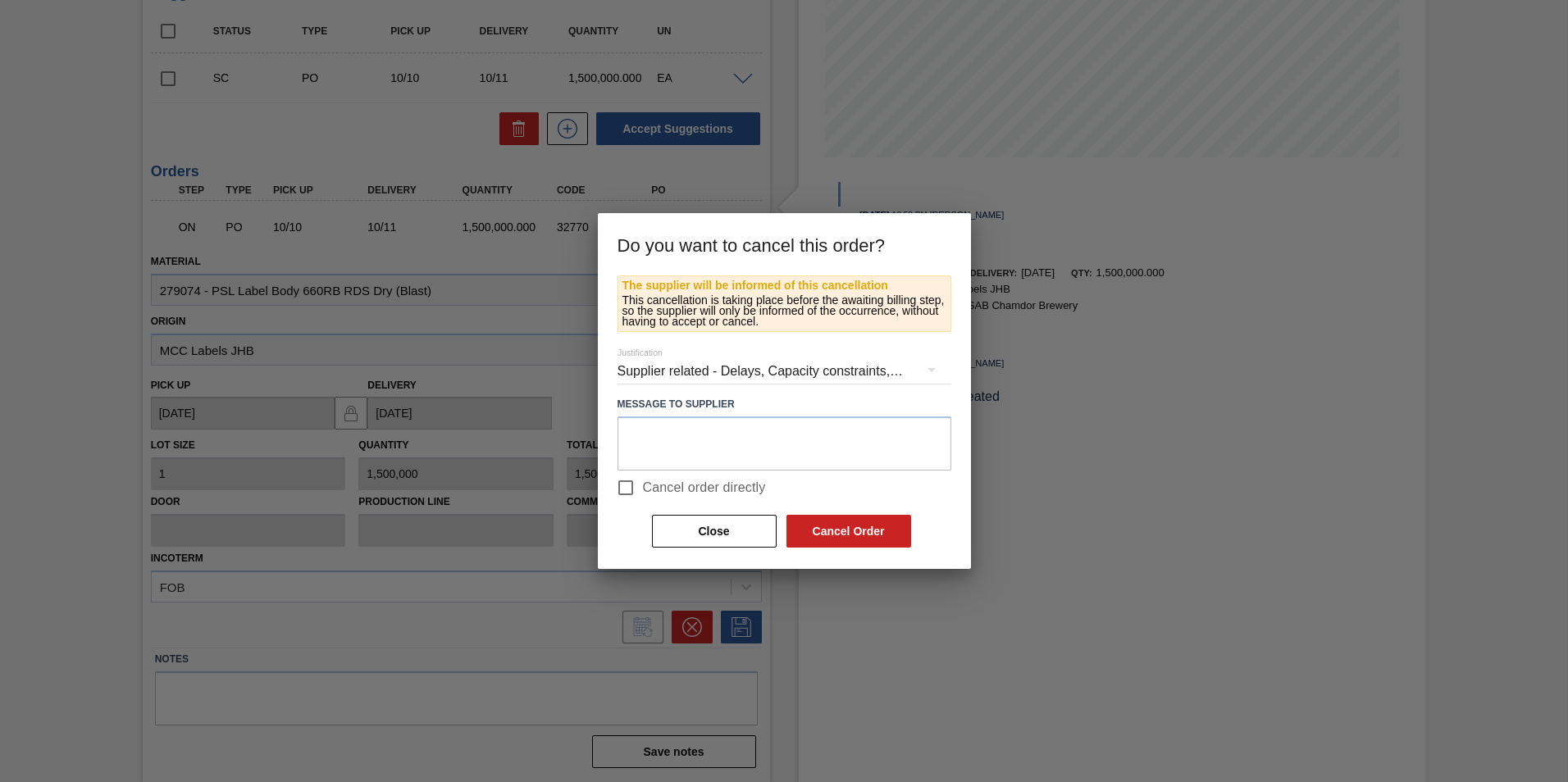
drag, startPoint x: 651, startPoint y: 484, endPoint x: 738, endPoint y: 506, distance: 89.7
click at [654, 485] on span "Cancel order directly" at bounding box center [704, 487] width 123 height 19
click at [643, 485] on input "Cancel order directly" at bounding box center [626, 487] width 34 height 34
checkbox input "true"
click at [858, 541] on button "Cancel Order" at bounding box center [849, 531] width 124 height 32
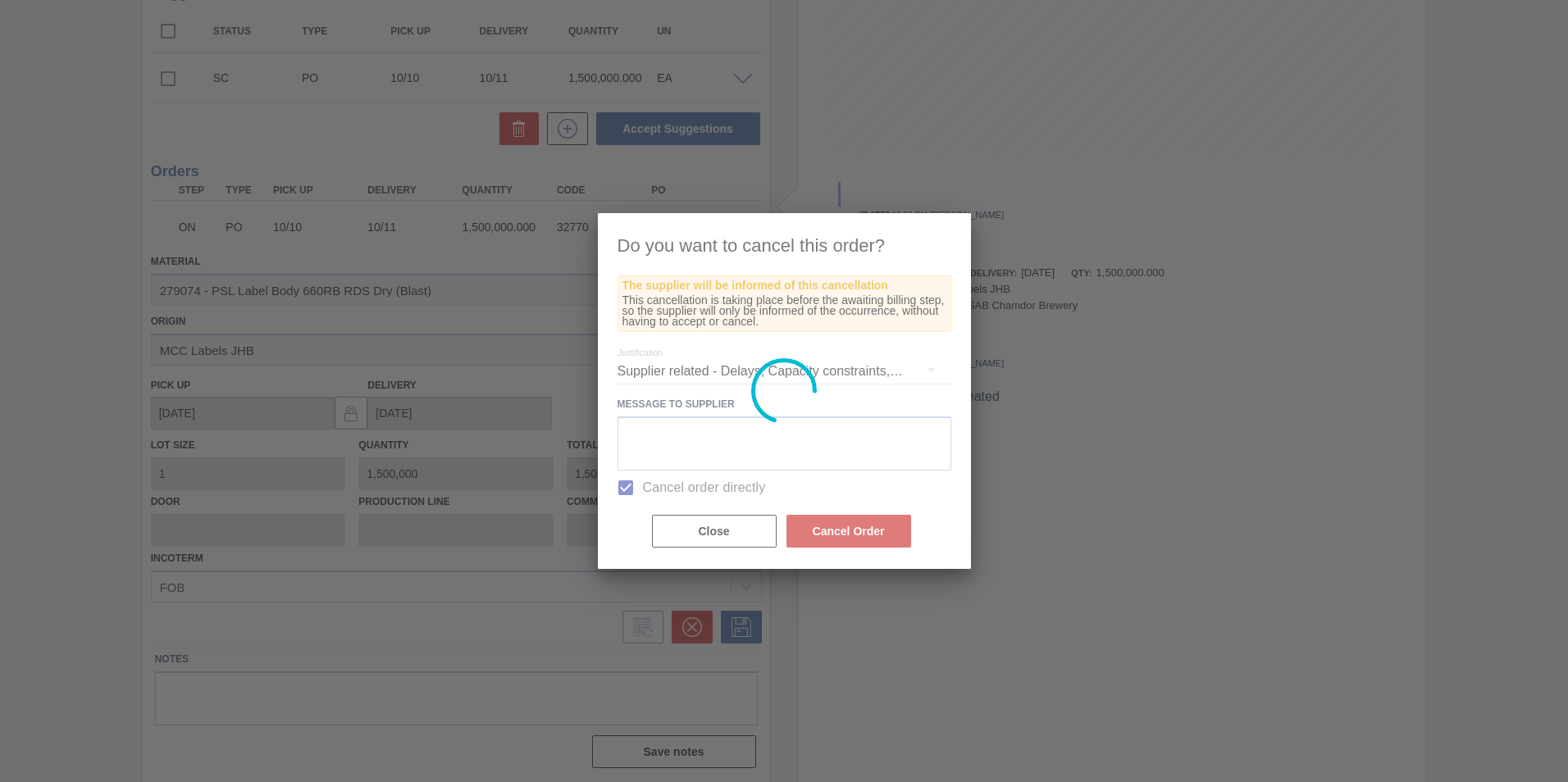
scroll to position [0, 0]
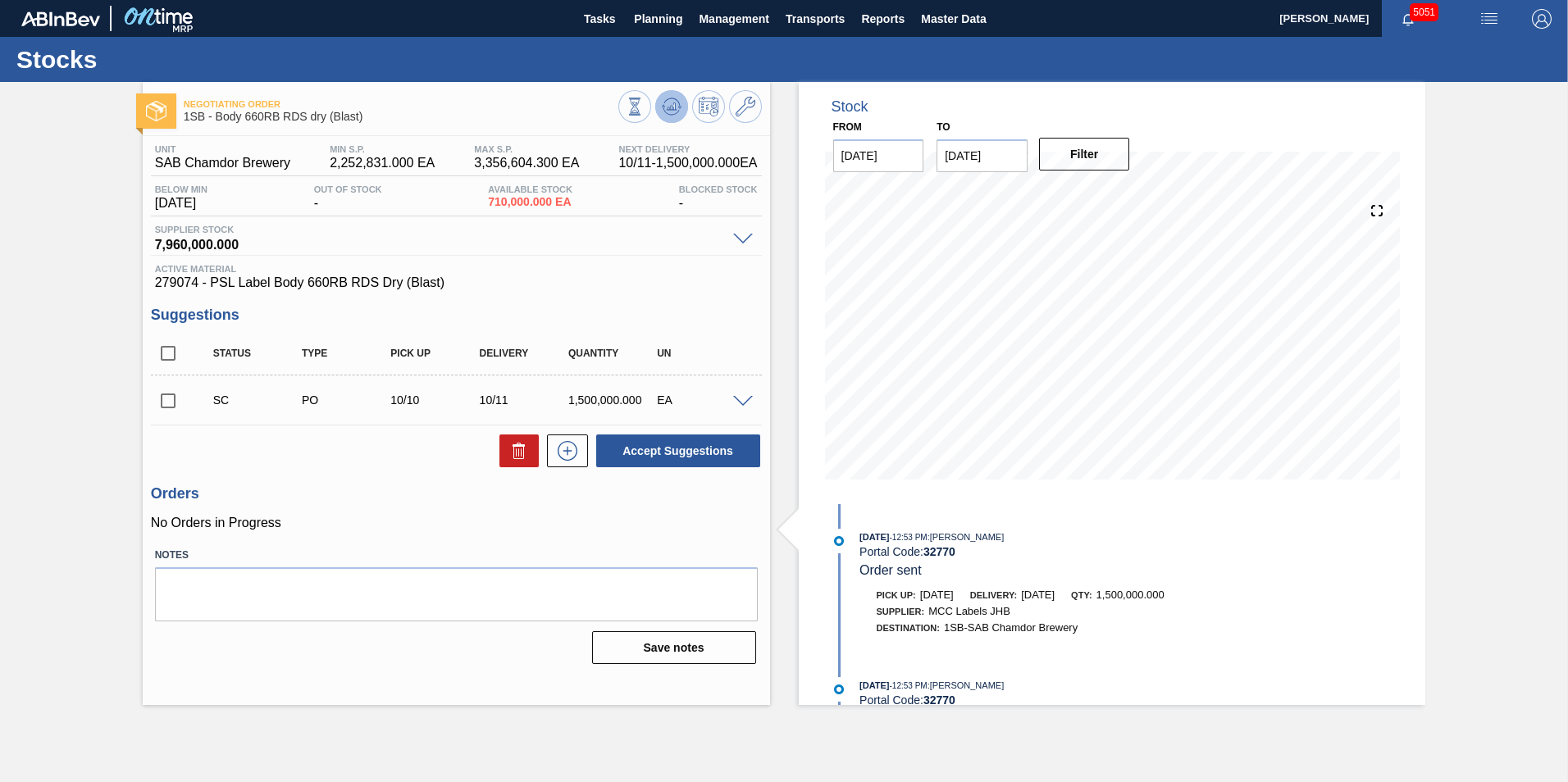
click at [678, 108] on icon at bounding box center [671, 107] width 19 height 19
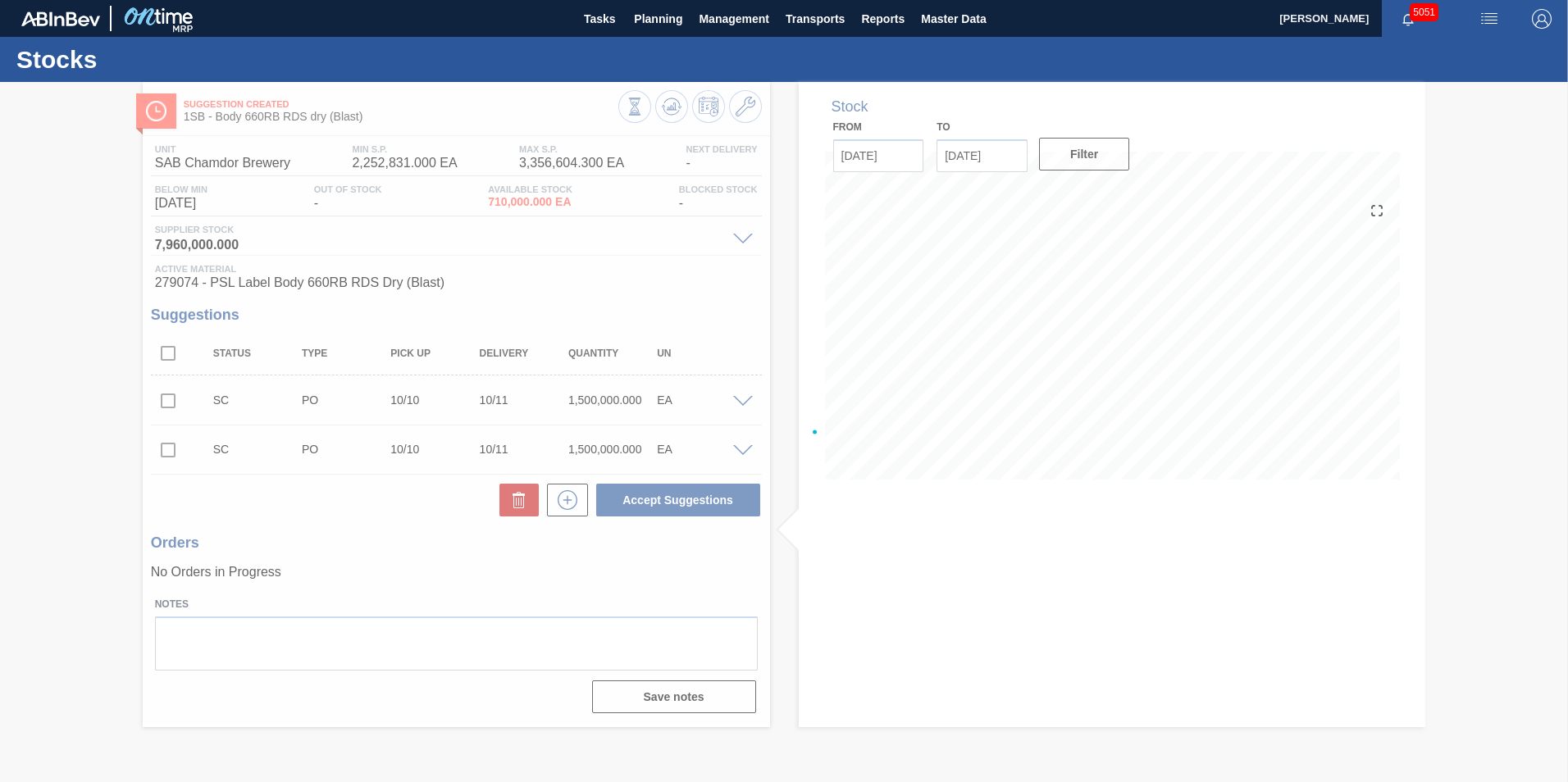
click at [739, 396] on div at bounding box center [784, 432] width 1568 height 700
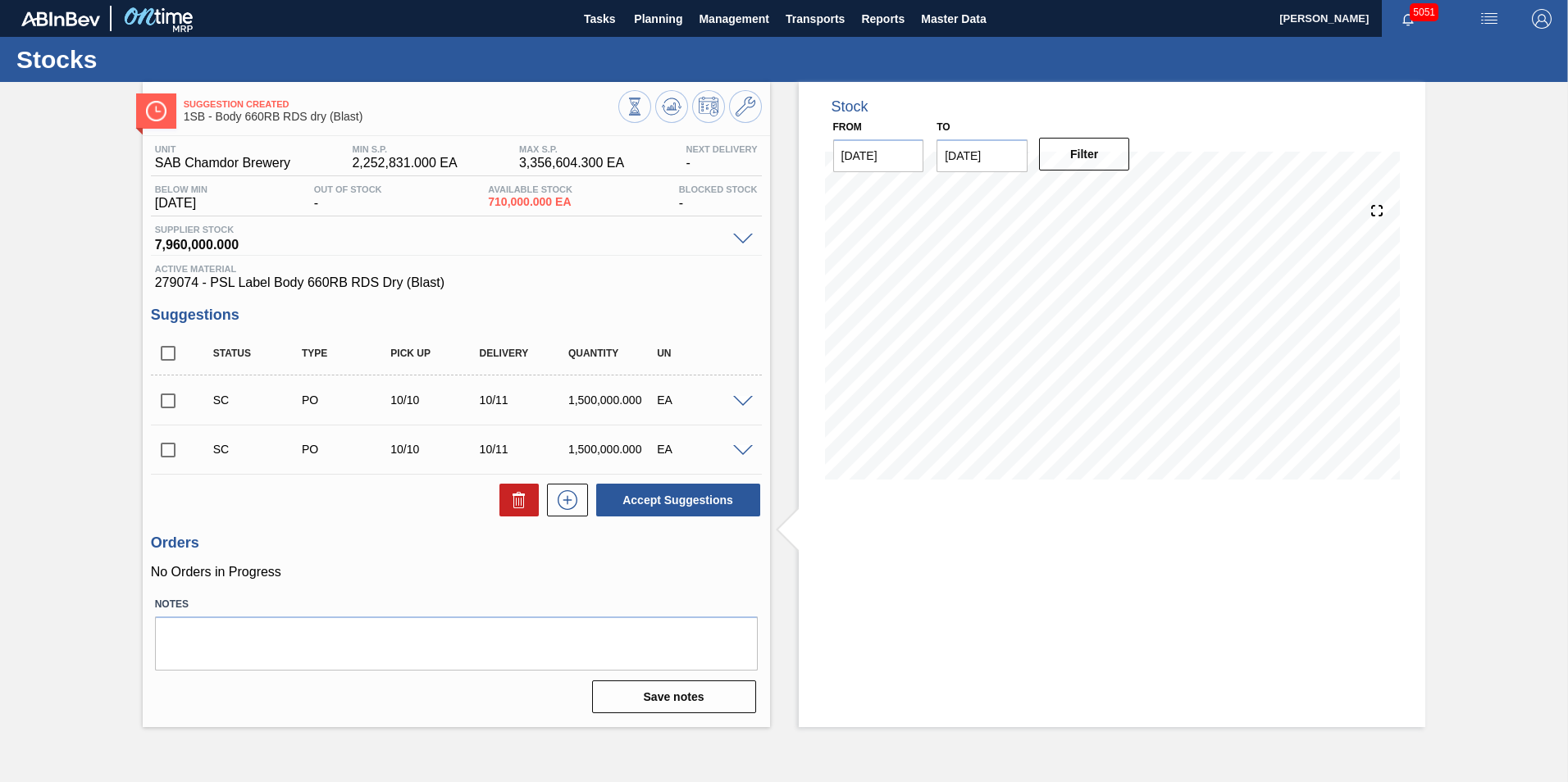
click at [736, 401] on span at bounding box center [743, 402] width 19 height 12
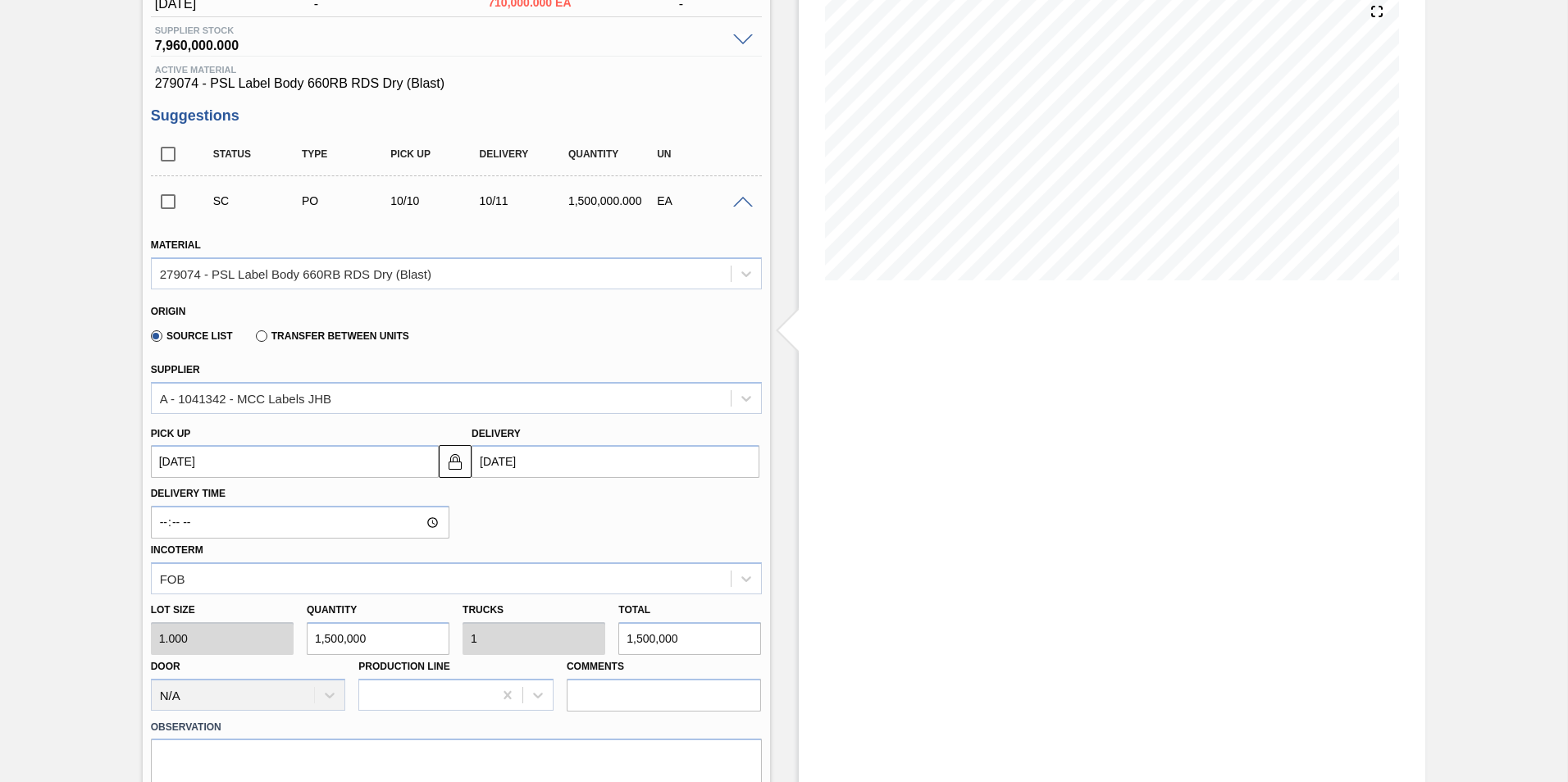
scroll to position [246, 0]
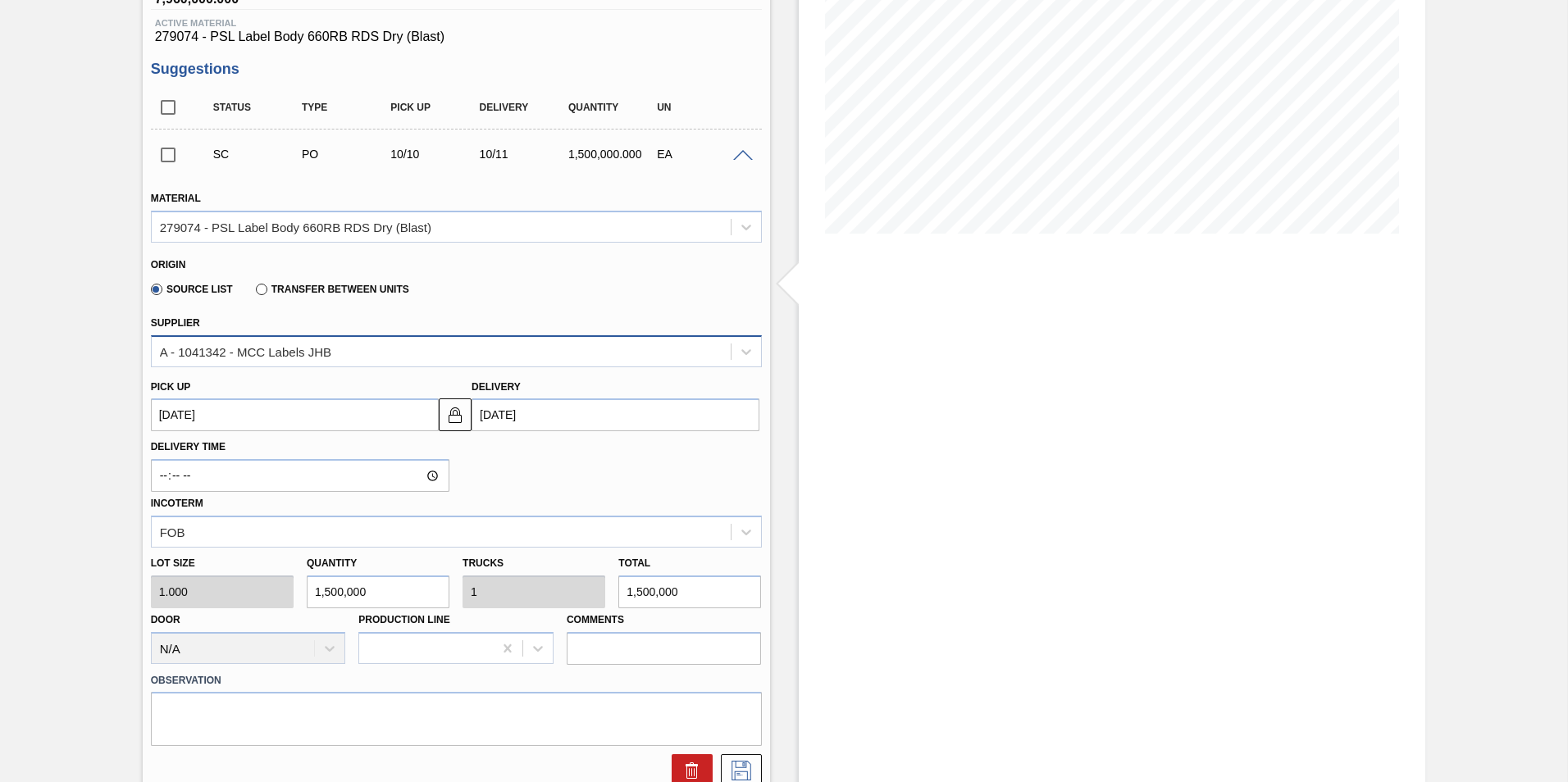
click at [373, 352] on div "A - 1041342 - MCC Labels JHB" at bounding box center [441, 351] width 579 height 24
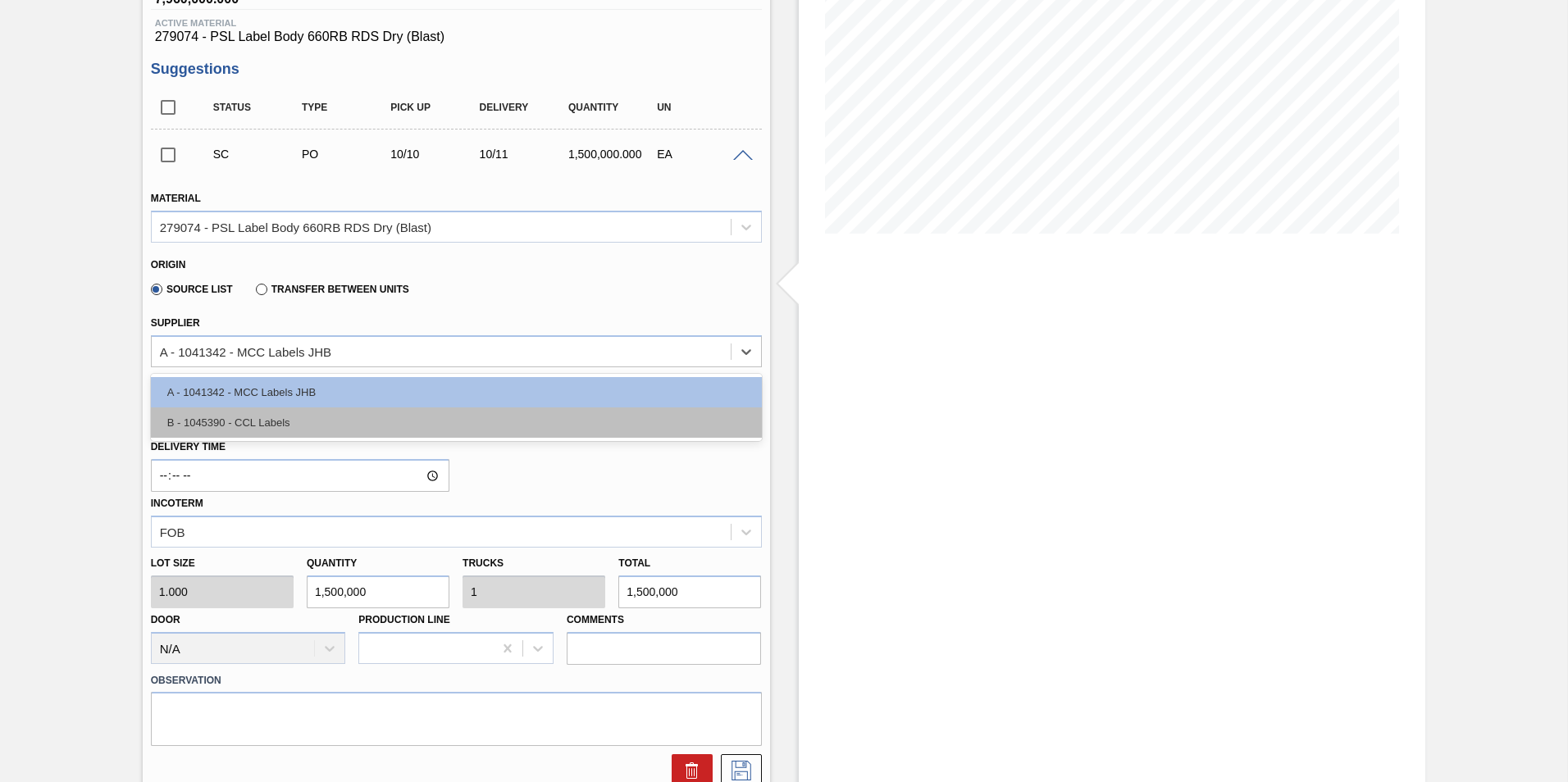
click at [306, 419] on div "B - 1045390 - CCL Labels" at bounding box center [456, 422] width 611 height 31
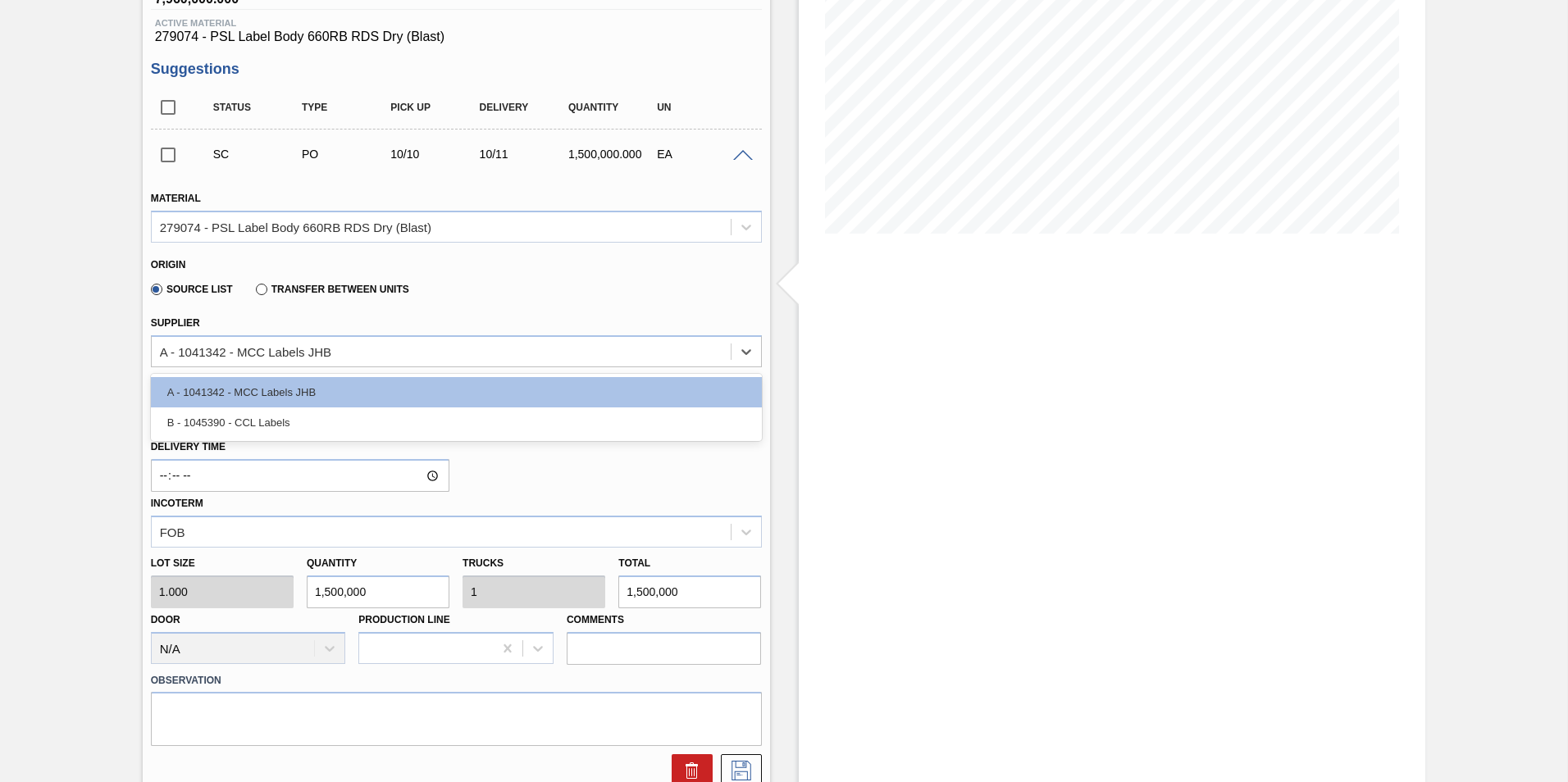
type input "60,000.000"
type input "25"
type input "0.452"
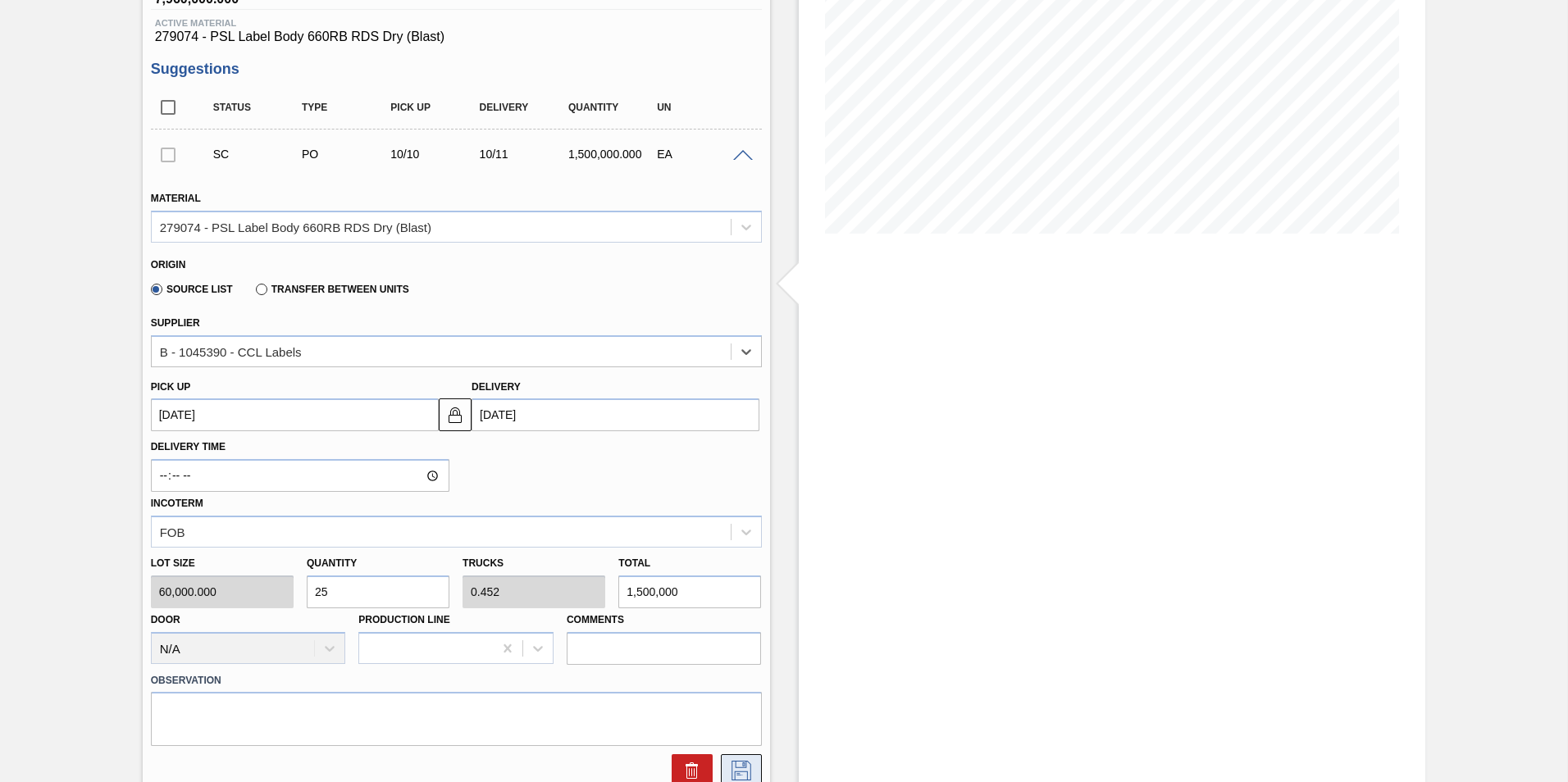
click at [746, 768] on icon at bounding box center [741, 771] width 26 height 19
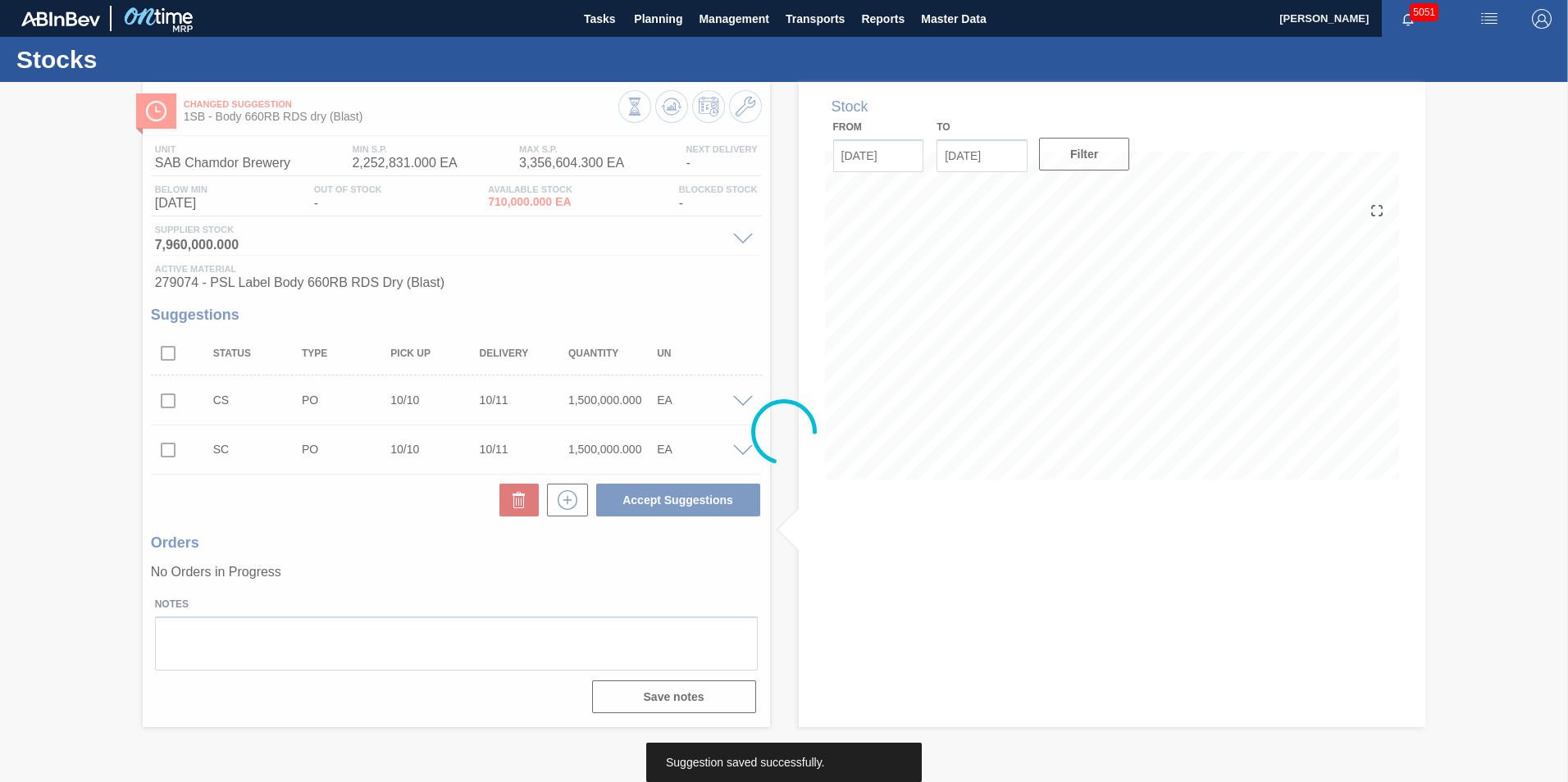
scroll to position [0, 0]
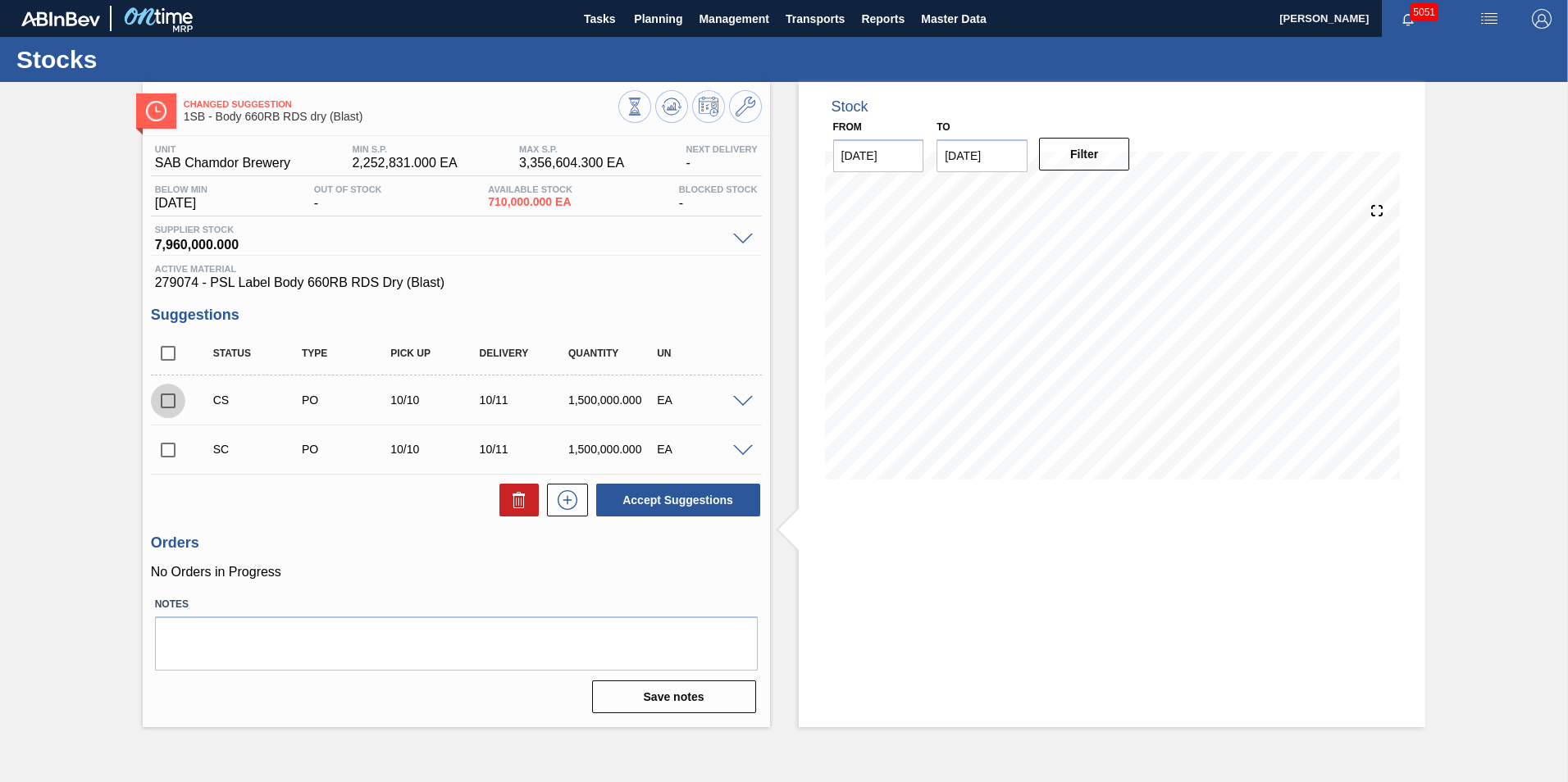
click at [164, 399] on input "checkbox" at bounding box center [167, 401] width 34 height 34
click at [717, 496] on button "Accept Suggestions" at bounding box center [677, 499] width 164 height 32
checkbox input "false"
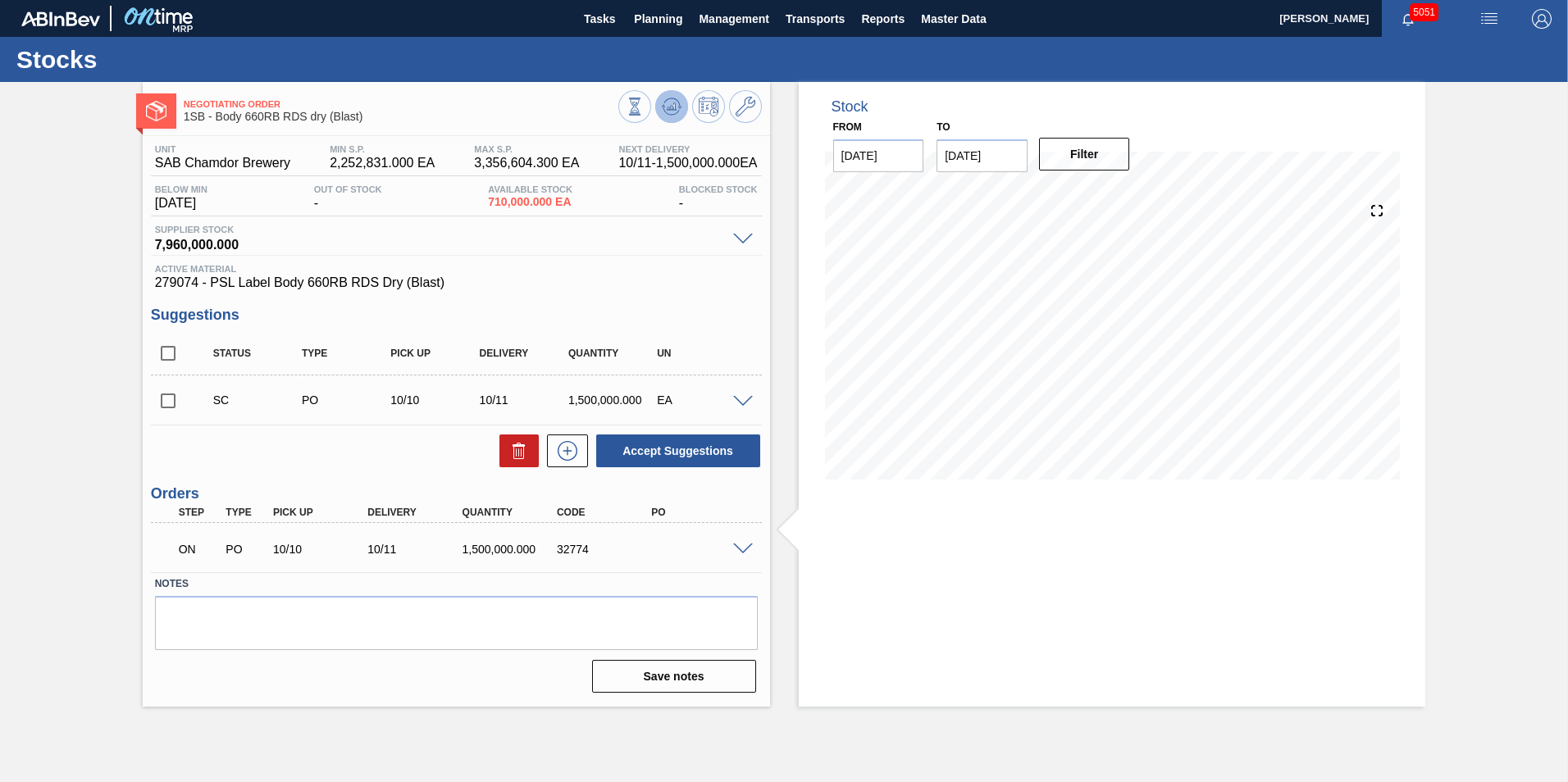
click at [678, 105] on icon at bounding box center [671, 107] width 19 height 19
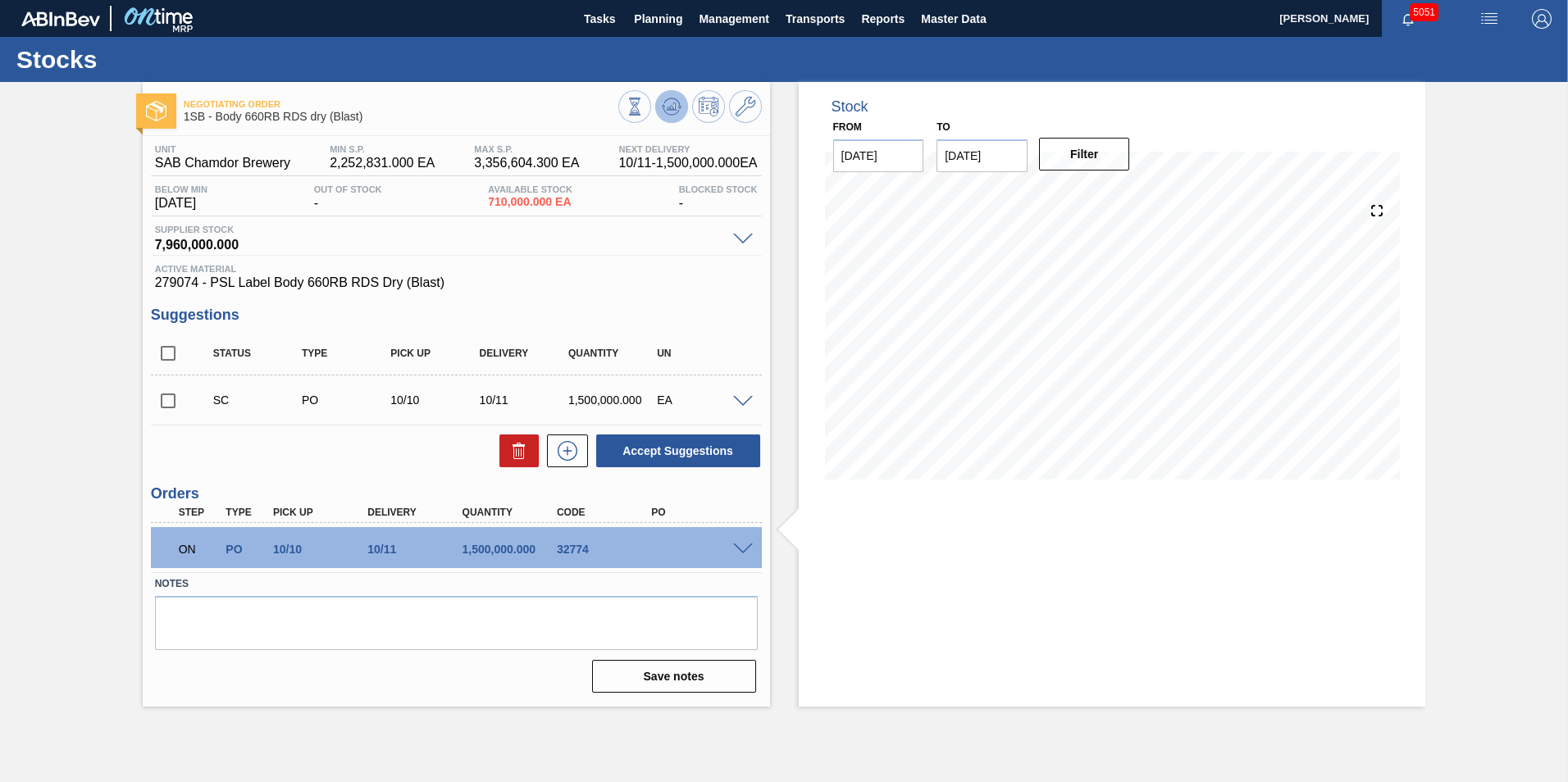
click at [668, 101] on icon at bounding box center [671, 107] width 19 height 19
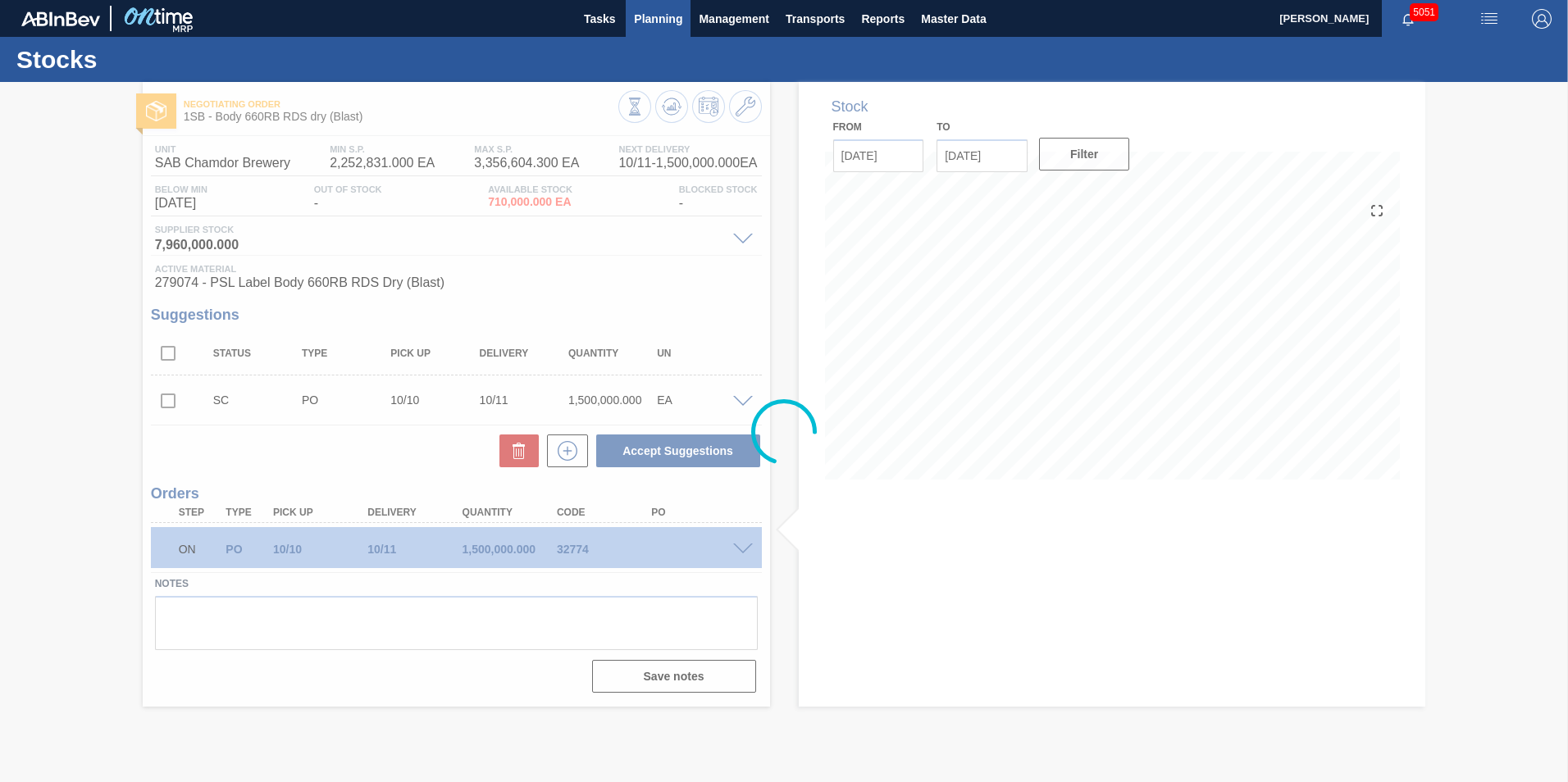
click at [662, 20] on span "Planning" at bounding box center [658, 18] width 48 height 19
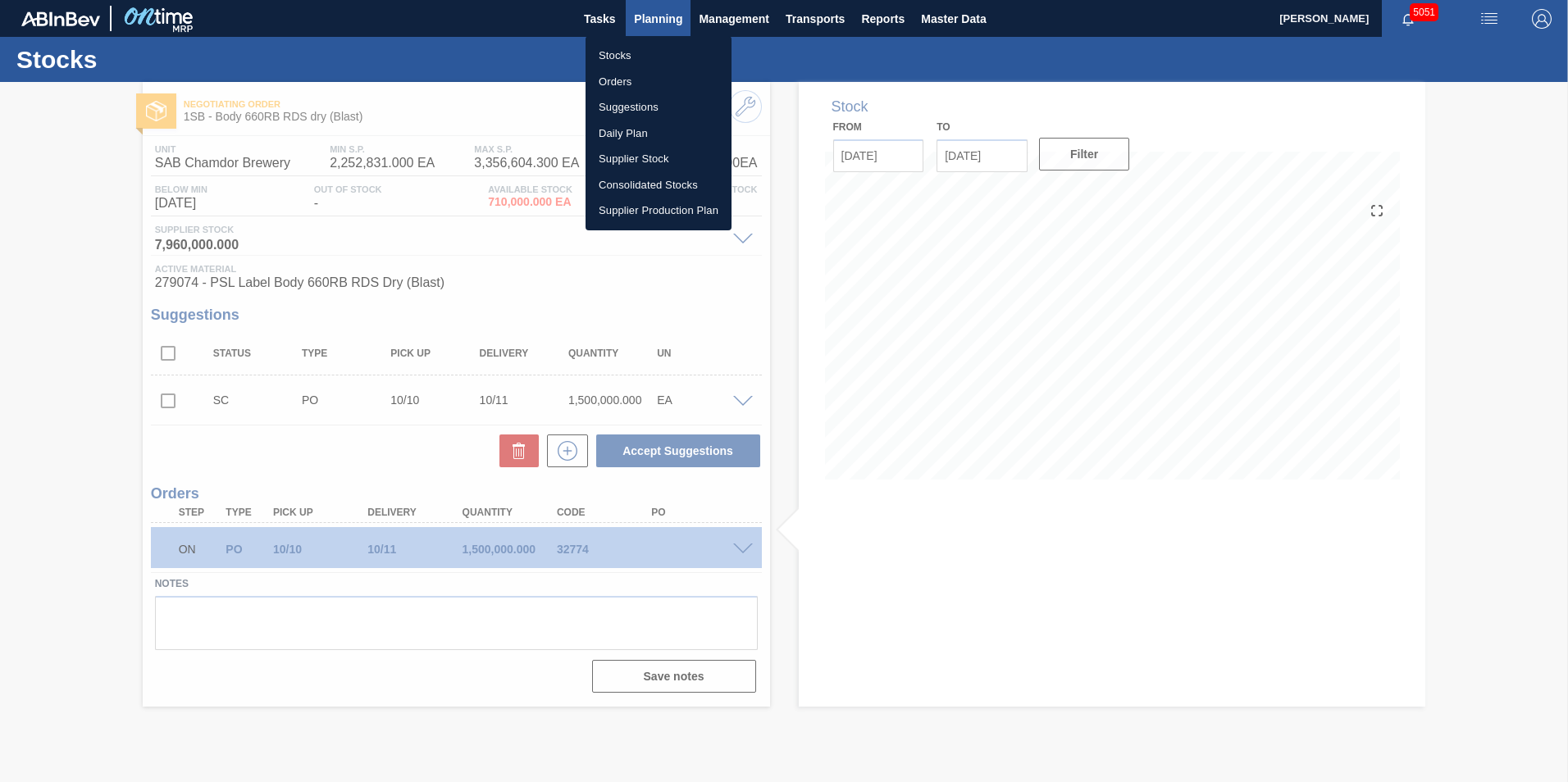
click at [662, 20] on div at bounding box center [784, 391] width 1568 height 782
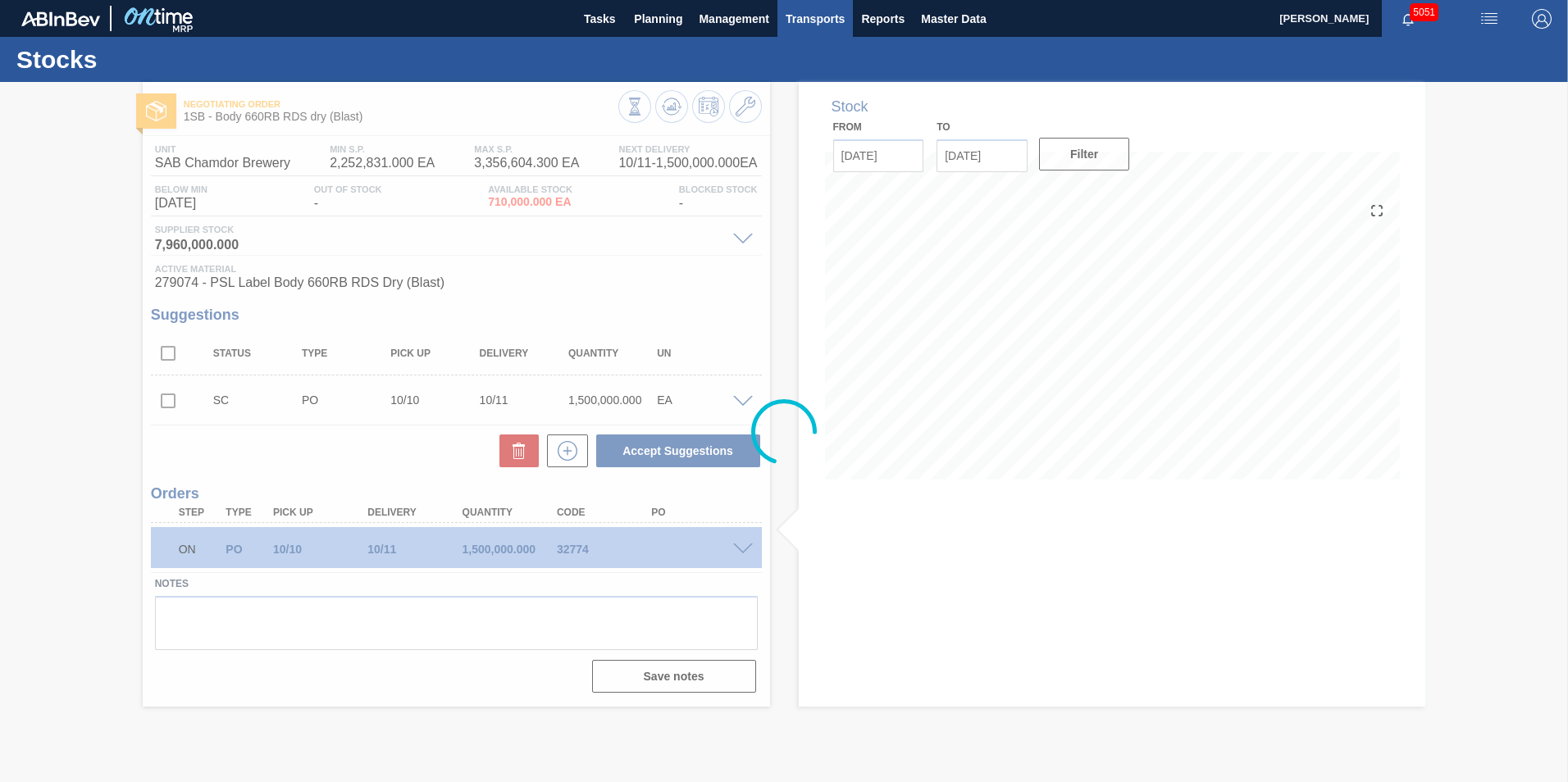
click at [839, 17] on span "Transports" at bounding box center [815, 18] width 59 height 19
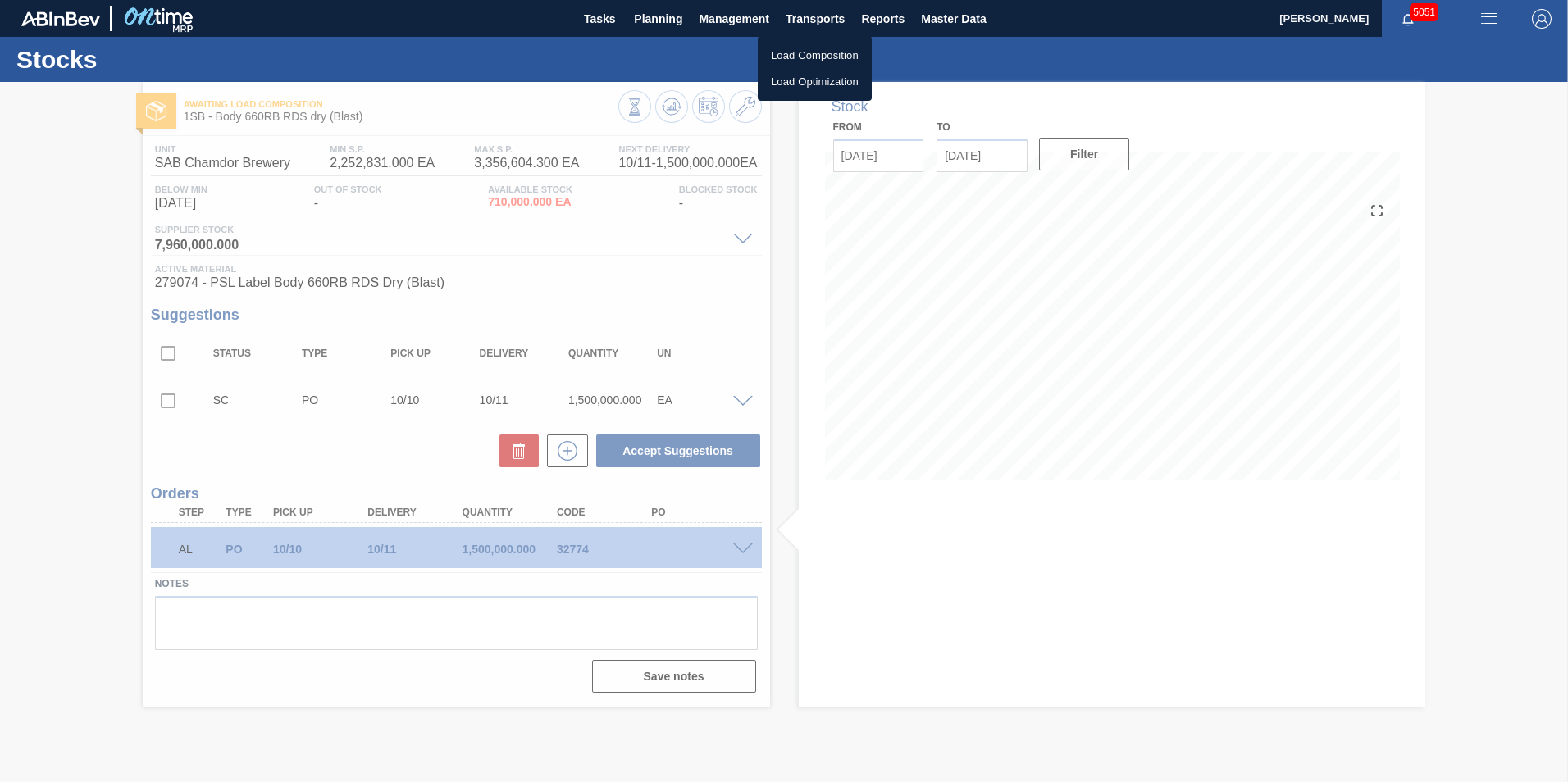
click at [807, 47] on li "Load Composition" at bounding box center [815, 56] width 114 height 26
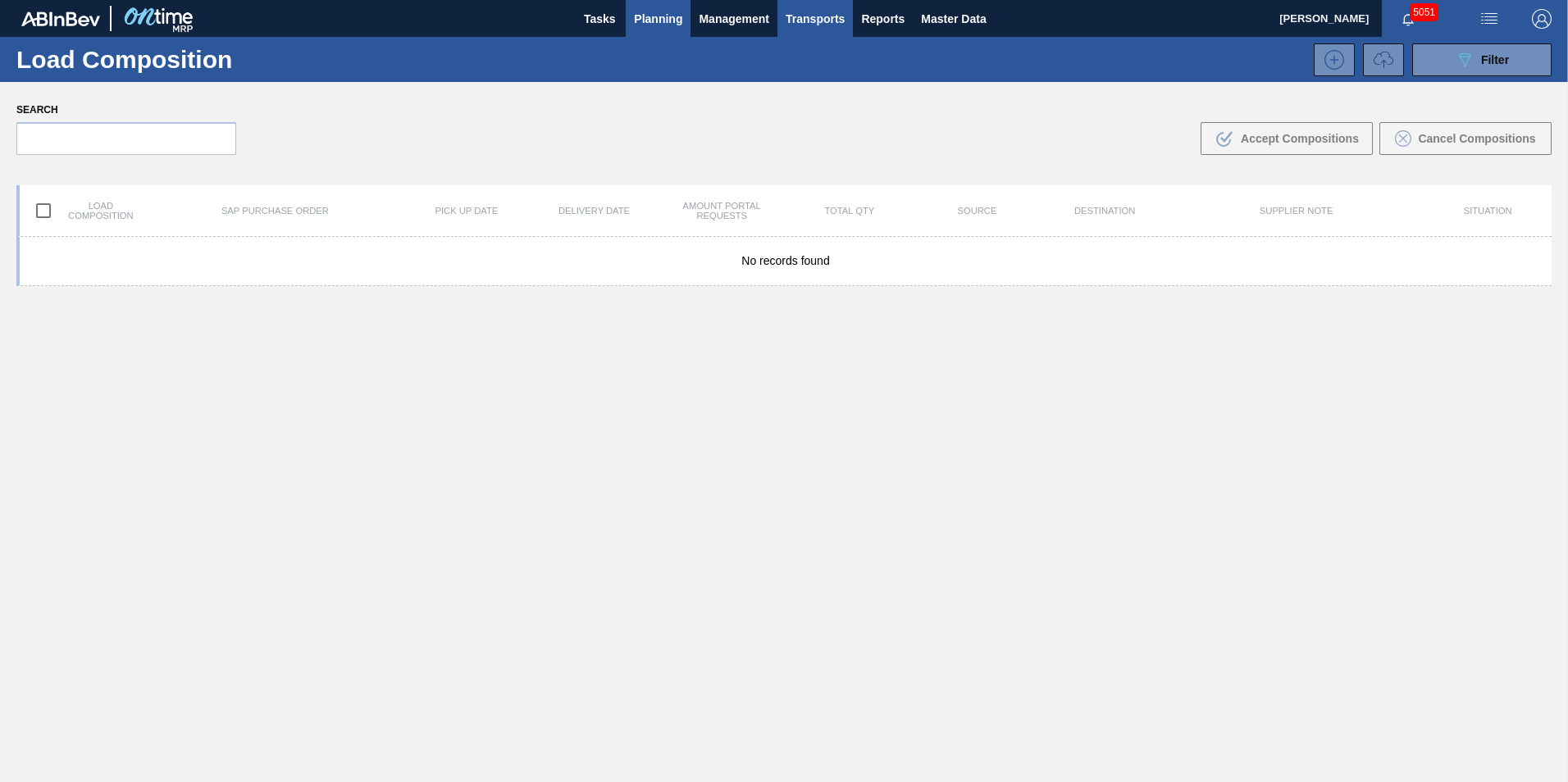
click at [650, 21] on span "Planning" at bounding box center [658, 18] width 48 height 19
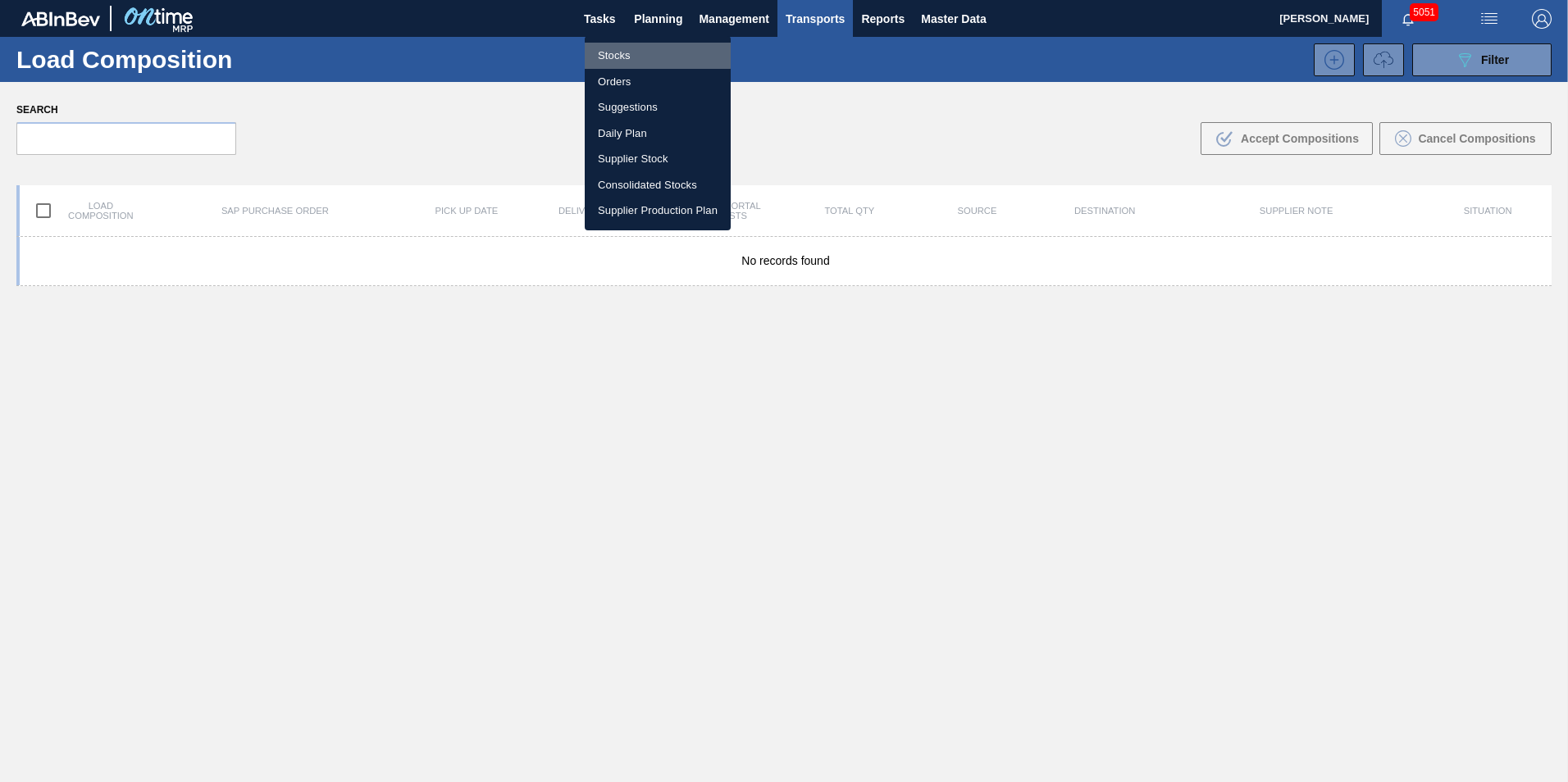
click at [623, 49] on li "Stocks" at bounding box center [657, 56] width 146 height 26
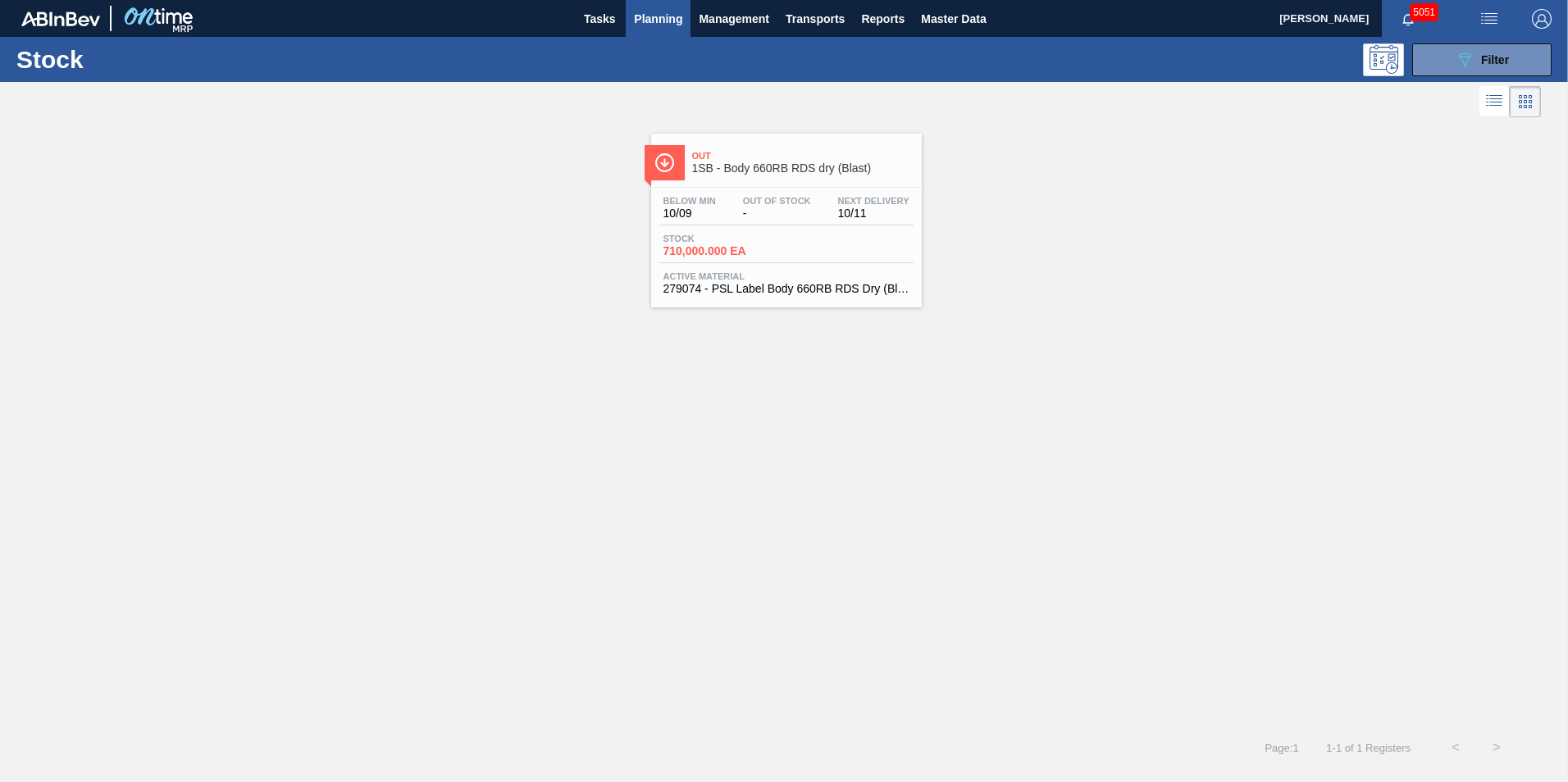
click at [726, 234] on span "Stock" at bounding box center [720, 238] width 115 height 10
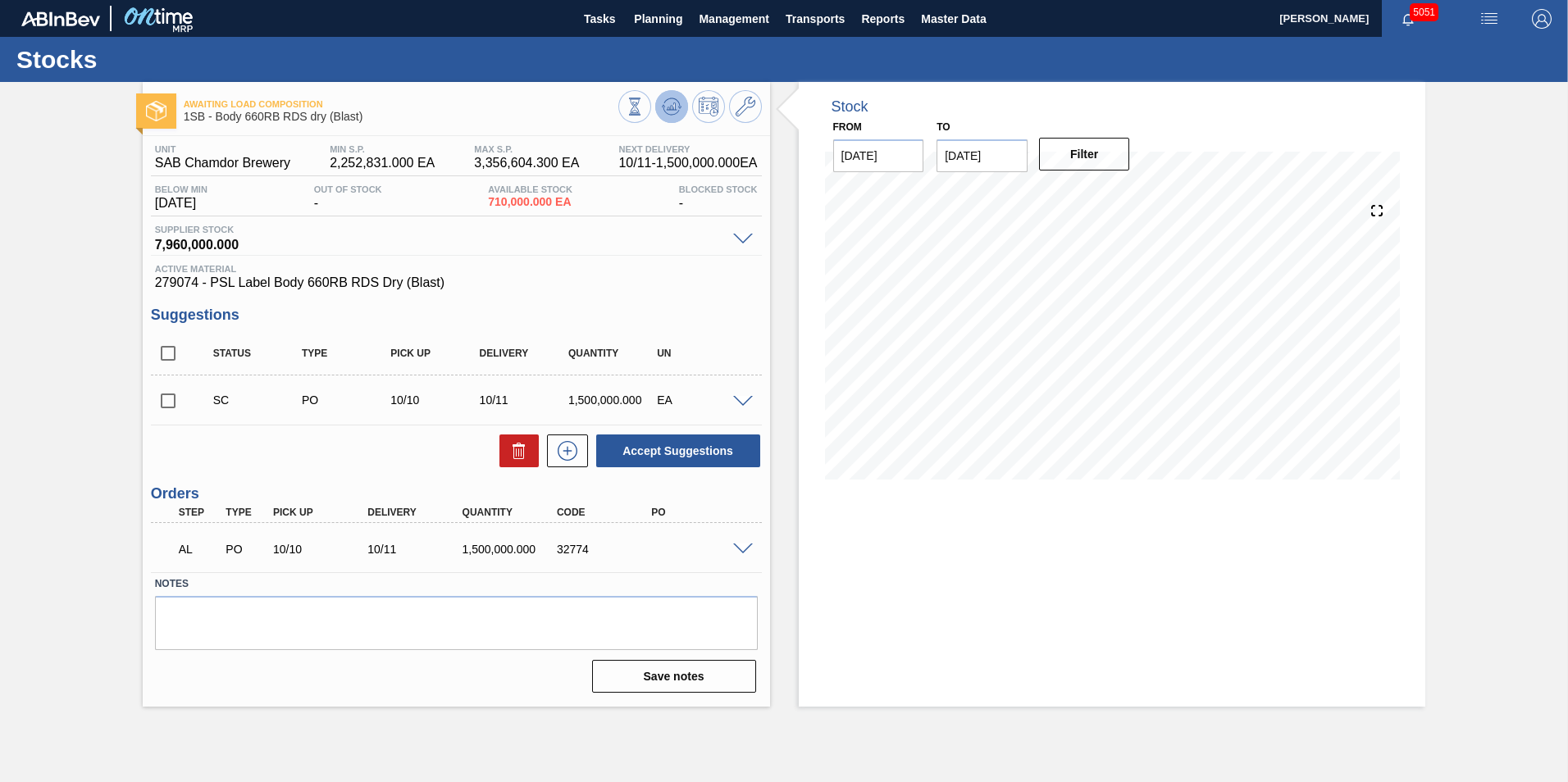
click at [675, 113] on icon at bounding box center [671, 107] width 19 height 19
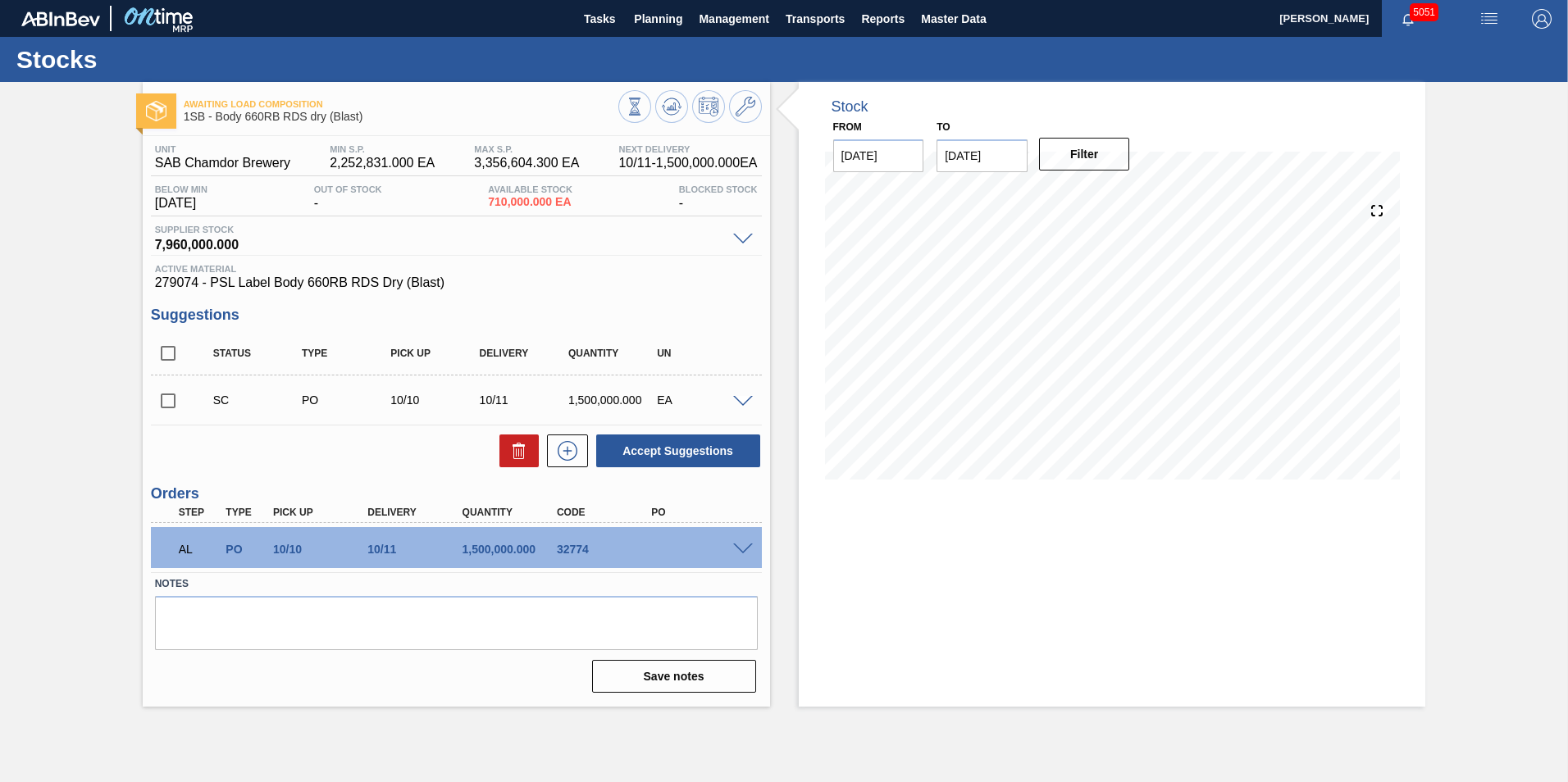
click at [746, 548] on span at bounding box center [743, 549] width 19 height 12
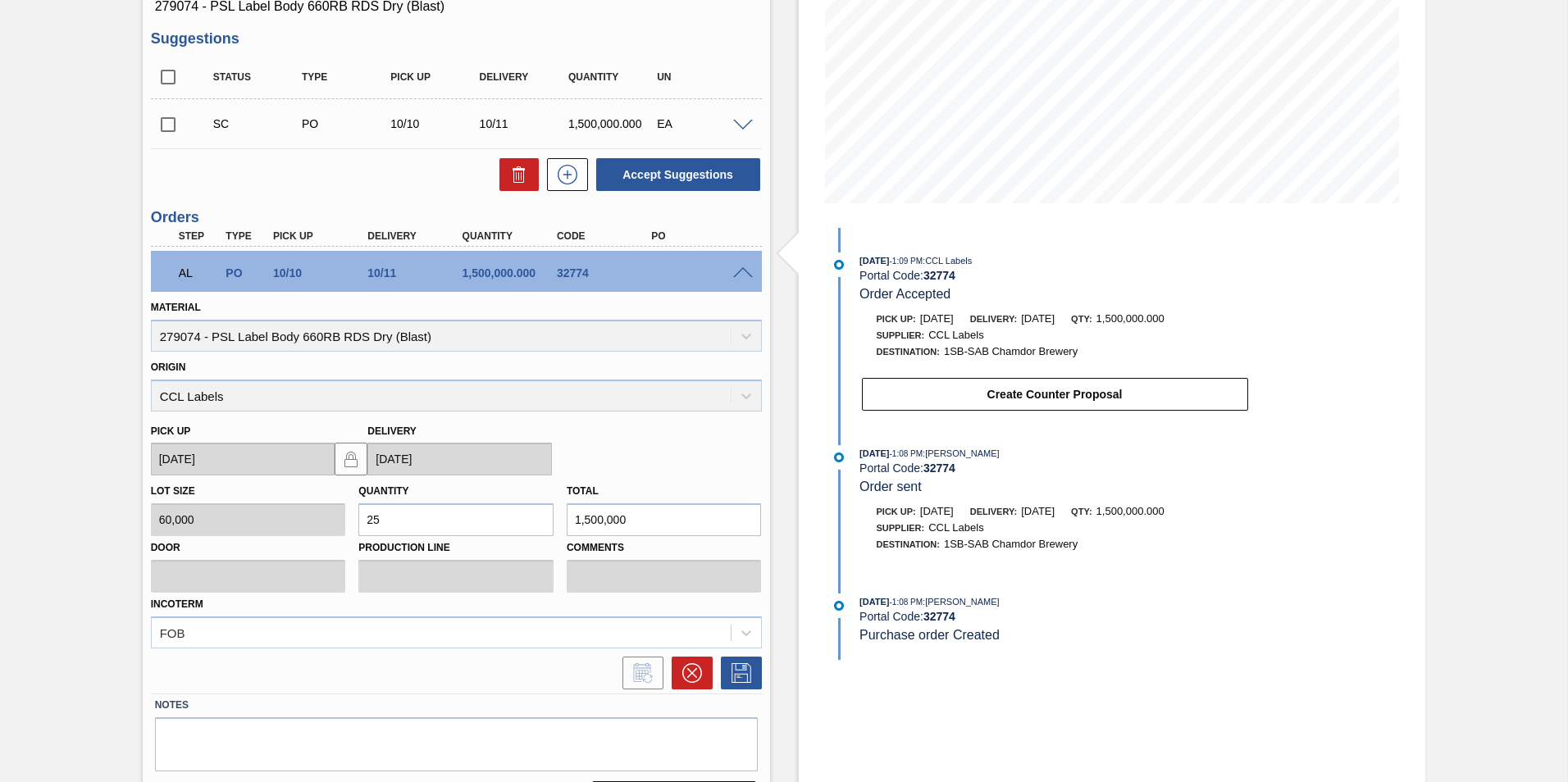
scroll to position [322, 0]
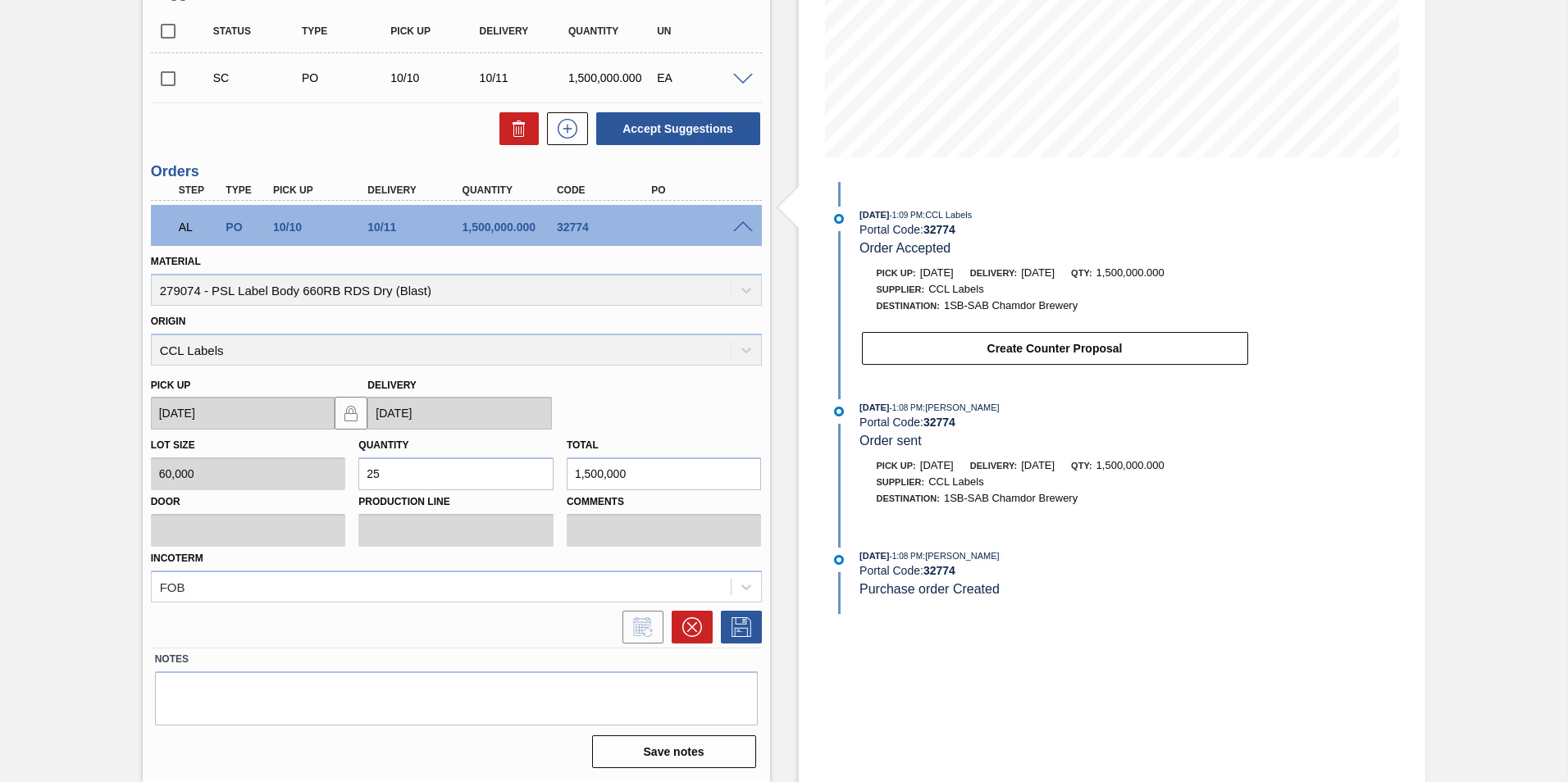
click at [736, 226] on span at bounding box center [743, 227] width 19 height 12
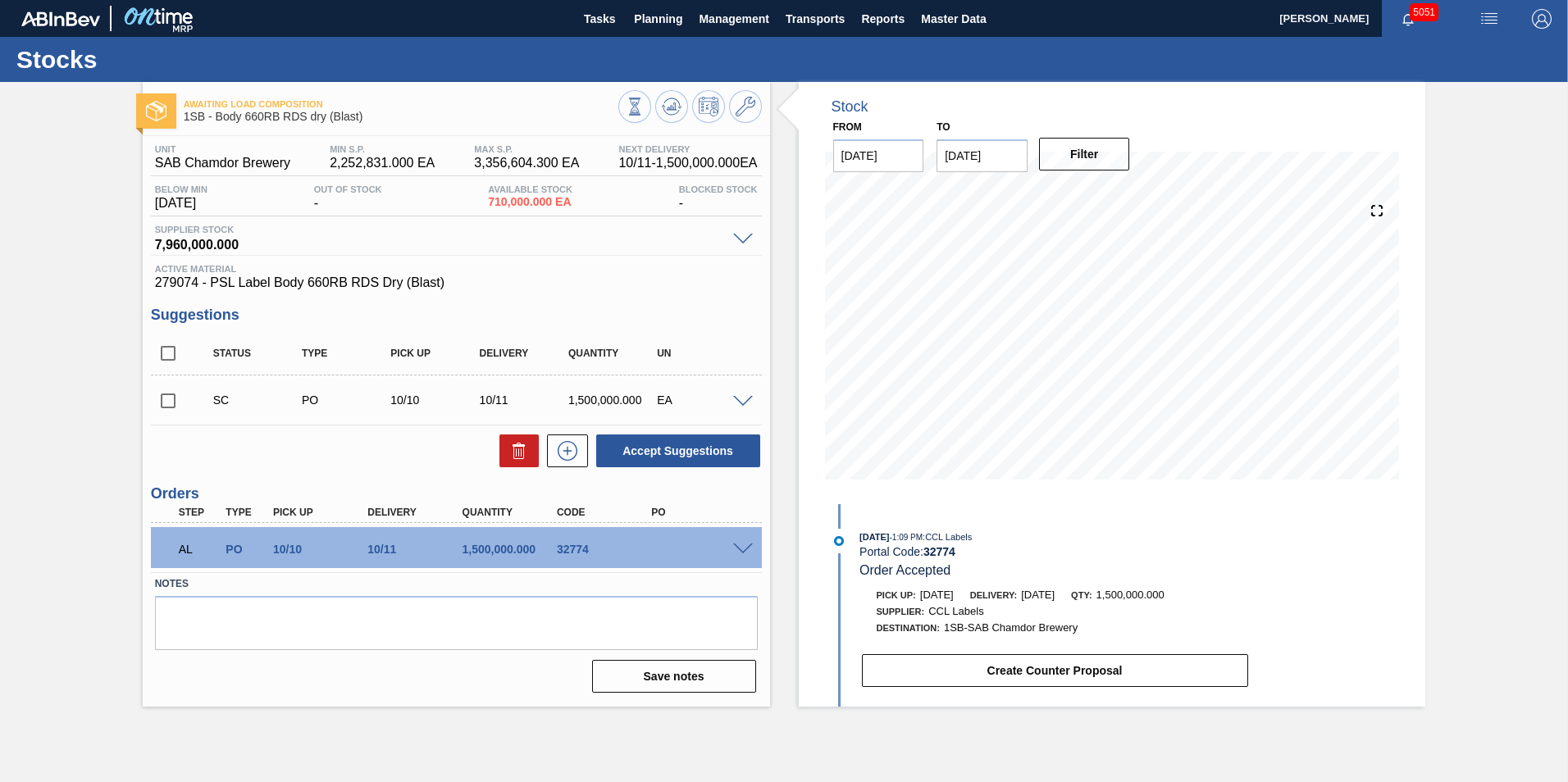
scroll to position [0, 0]
click at [673, 101] on icon at bounding box center [671, 107] width 19 height 19
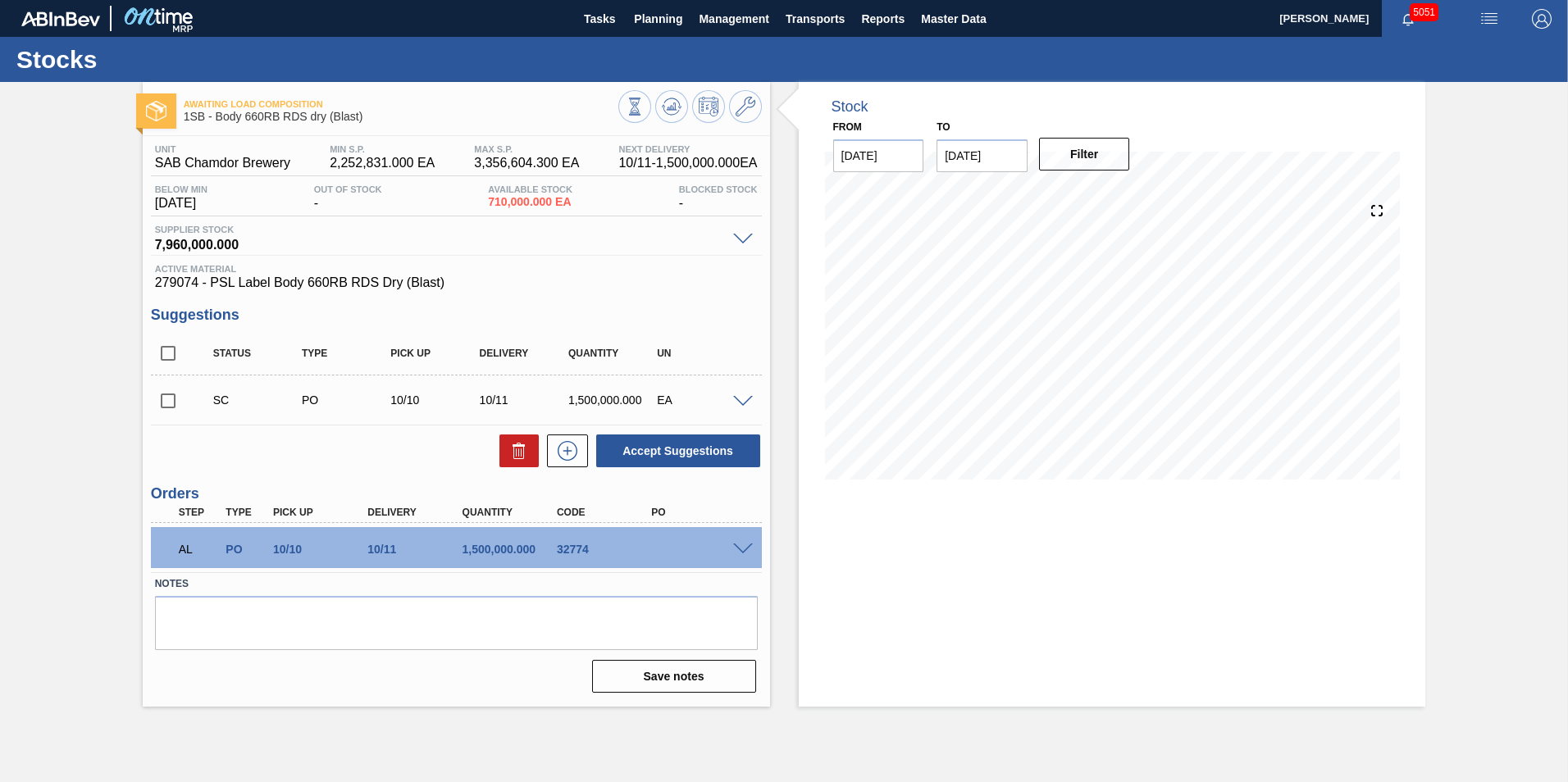
click at [735, 543] on span at bounding box center [743, 549] width 19 height 12
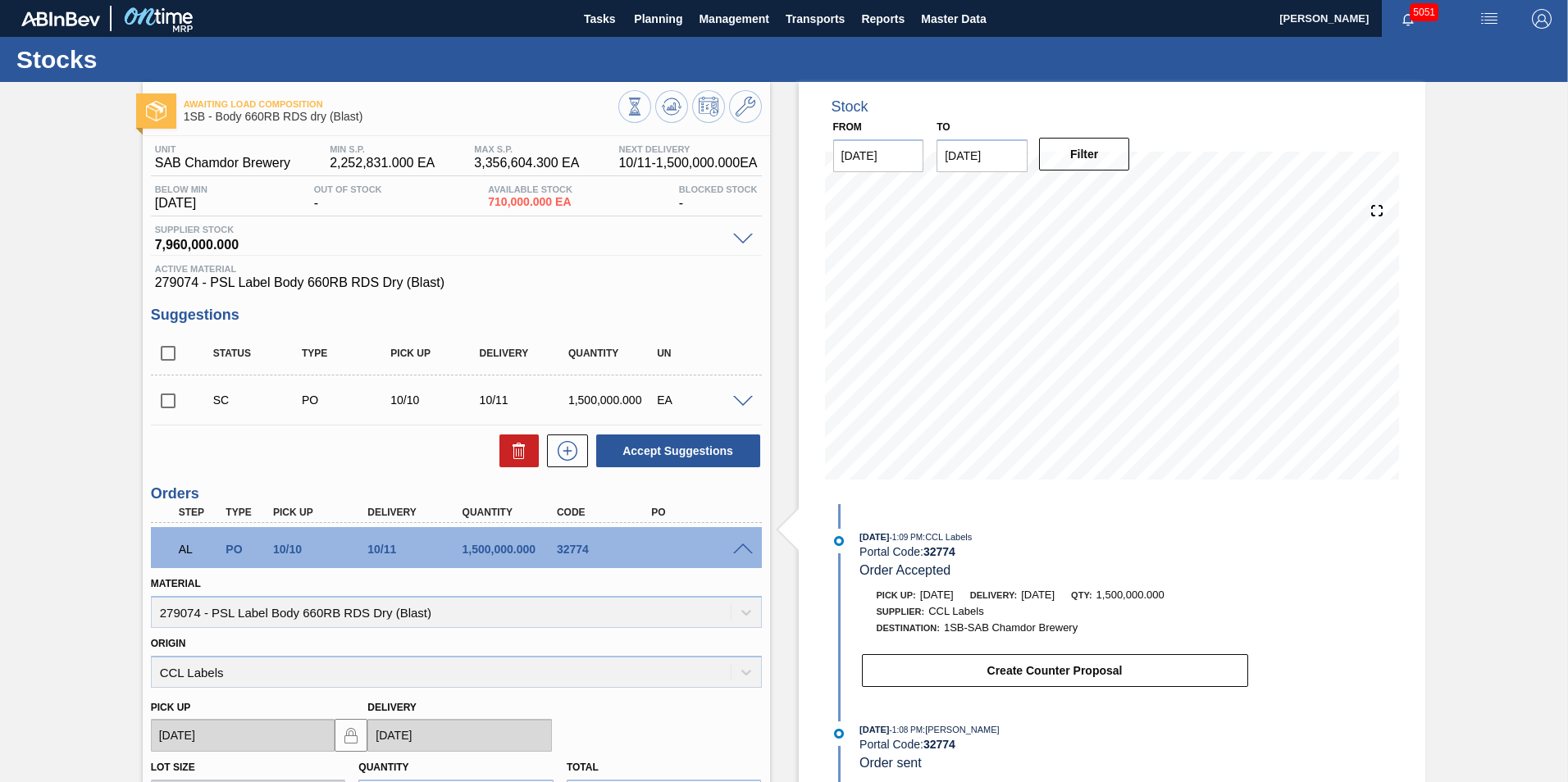
click at [740, 399] on span at bounding box center [743, 402] width 19 height 12
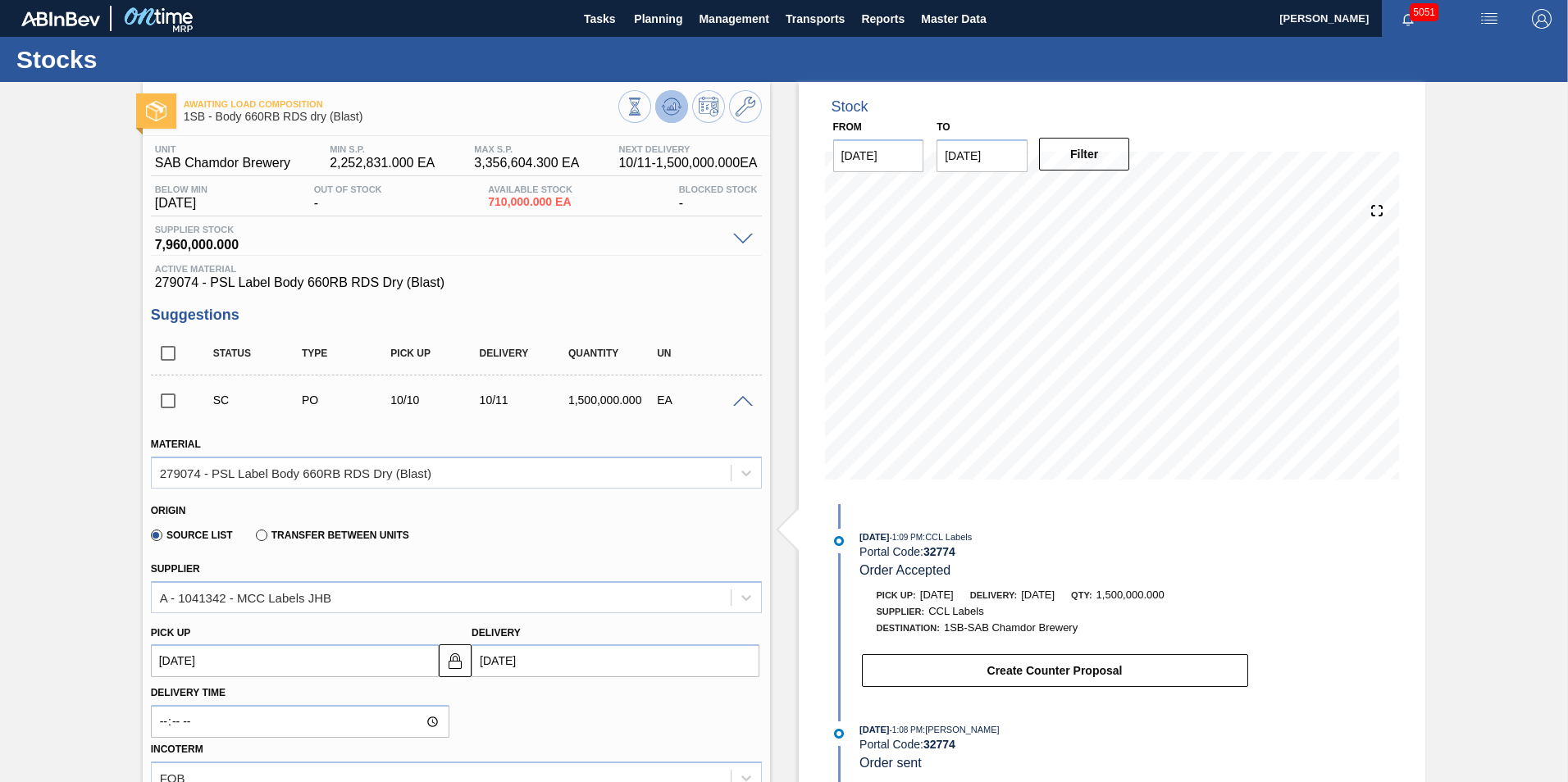
click at [675, 111] on icon at bounding box center [671, 107] width 19 height 19
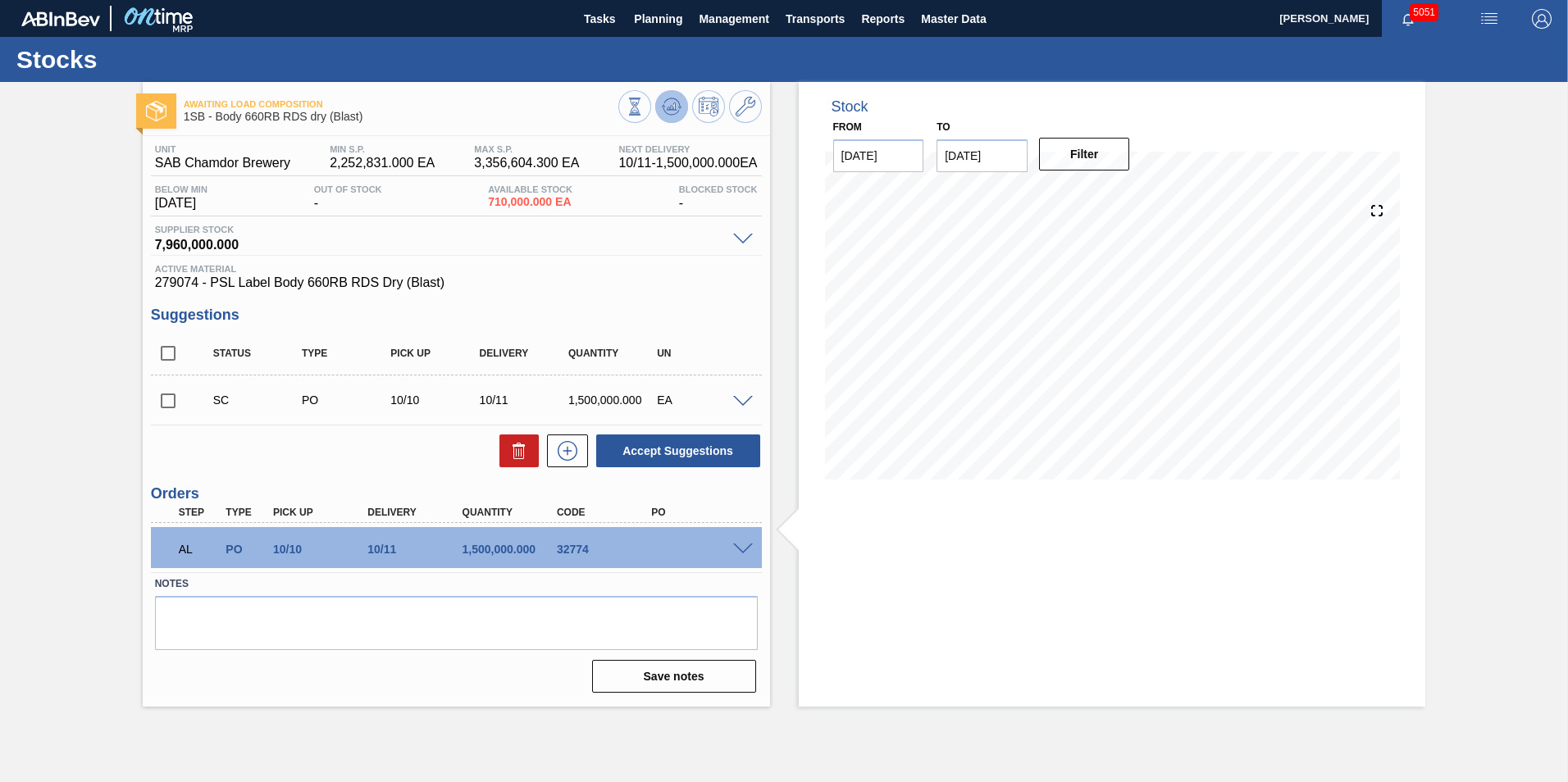
click at [668, 108] on icon at bounding box center [671, 106] width 10 height 7
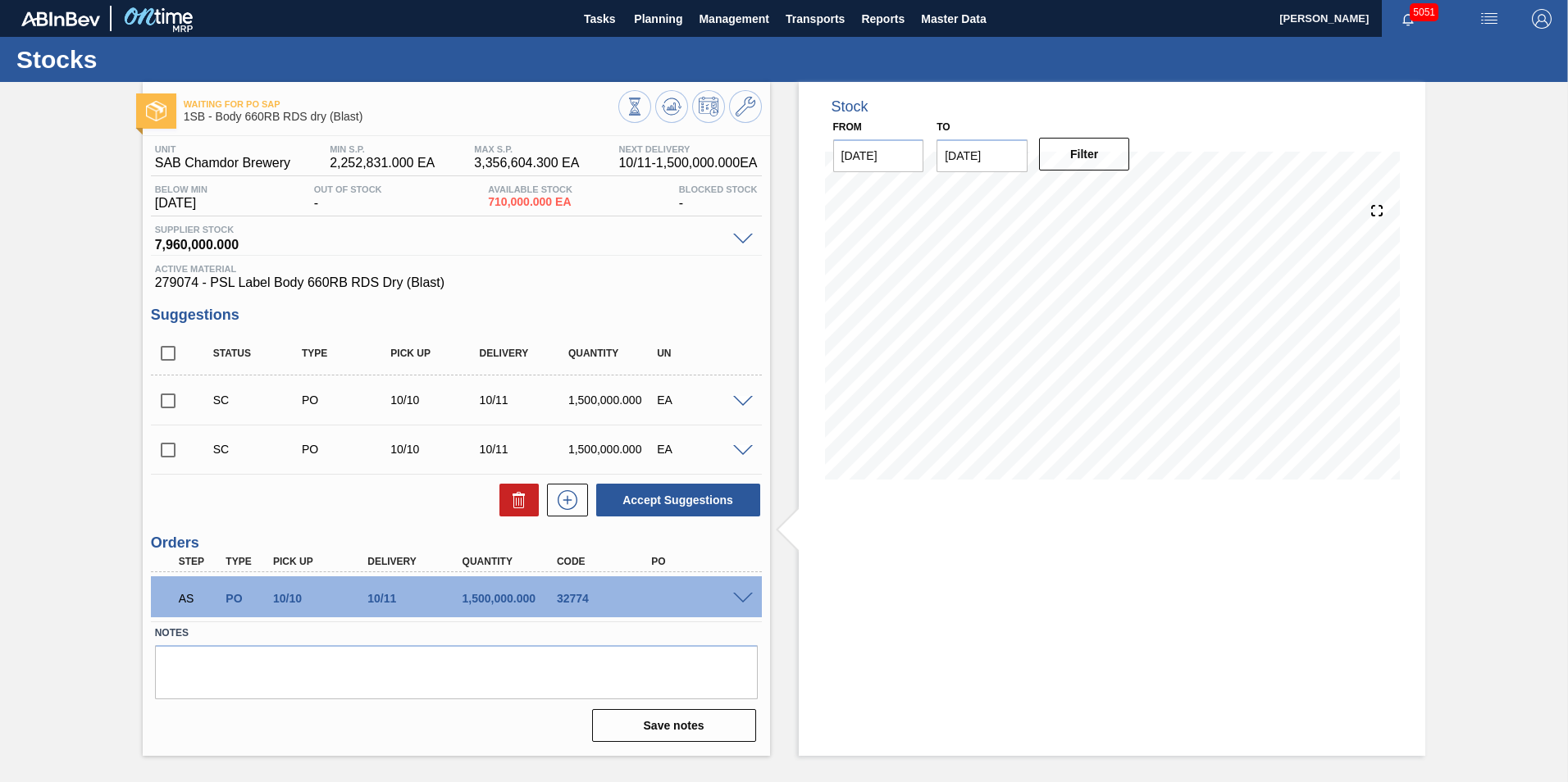
click at [741, 593] on span at bounding box center [743, 599] width 19 height 12
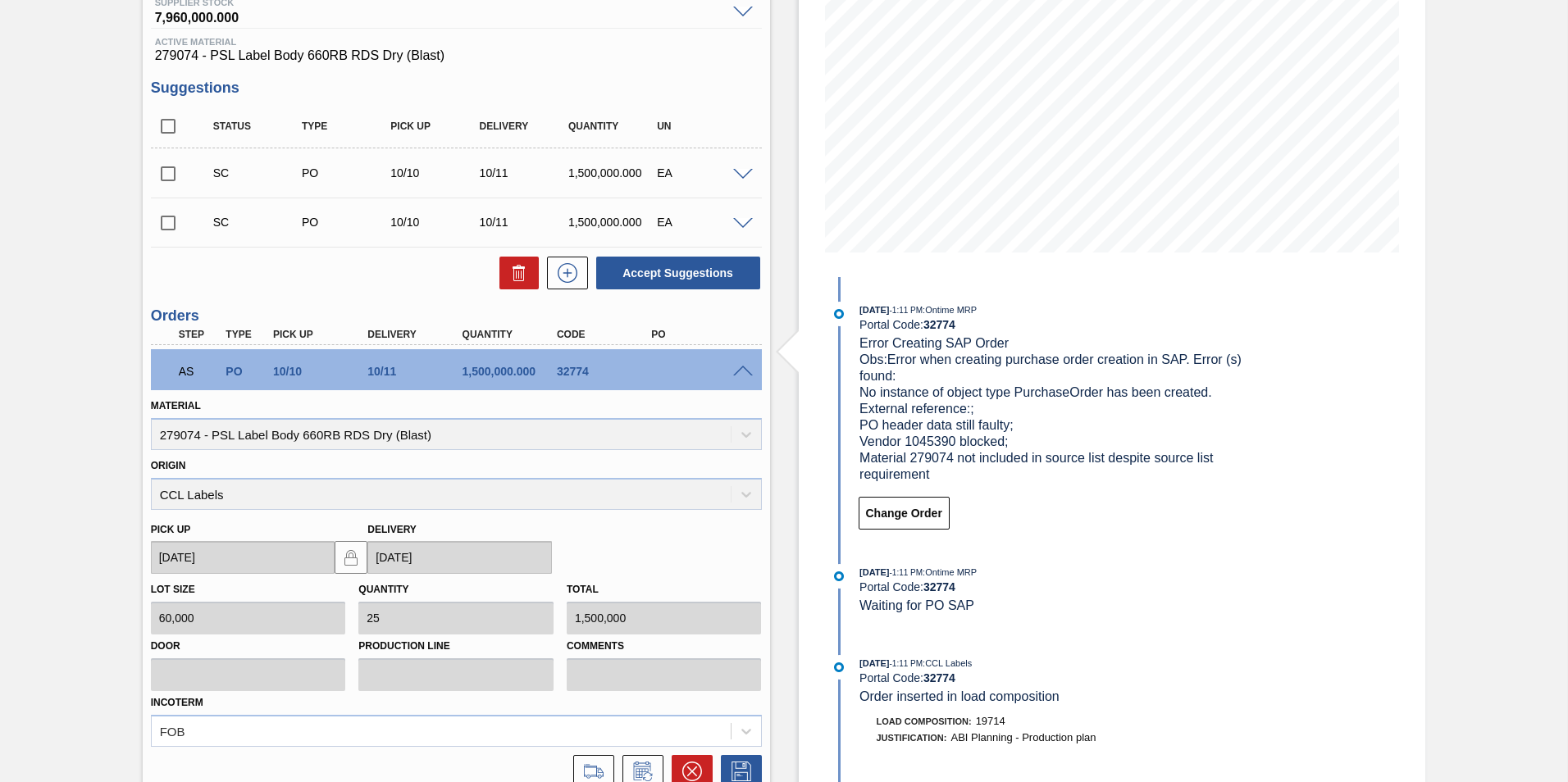
scroll to position [207, 0]
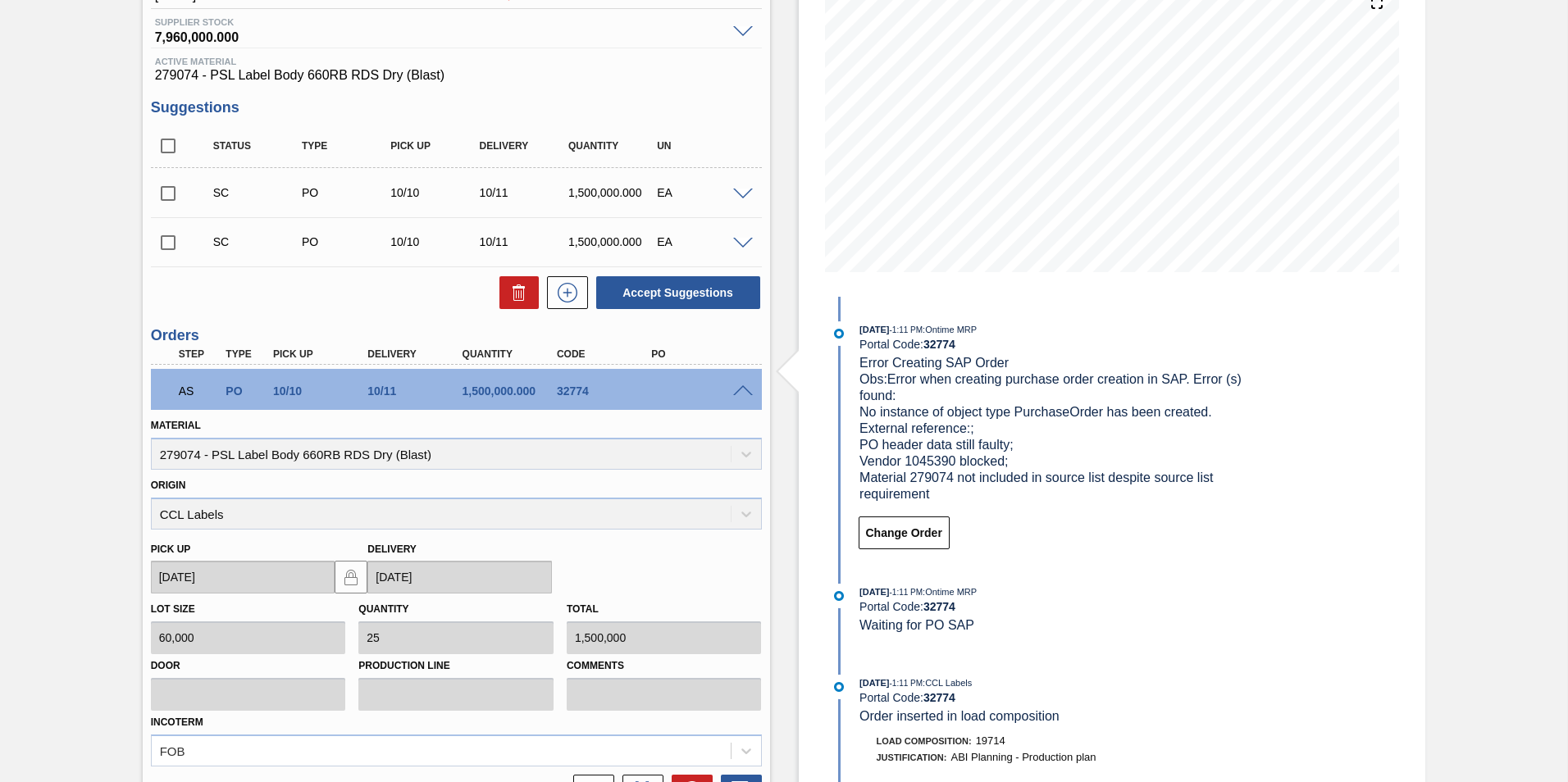
click at [745, 190] on span at bounding box center [743, 195] width 19 height 12
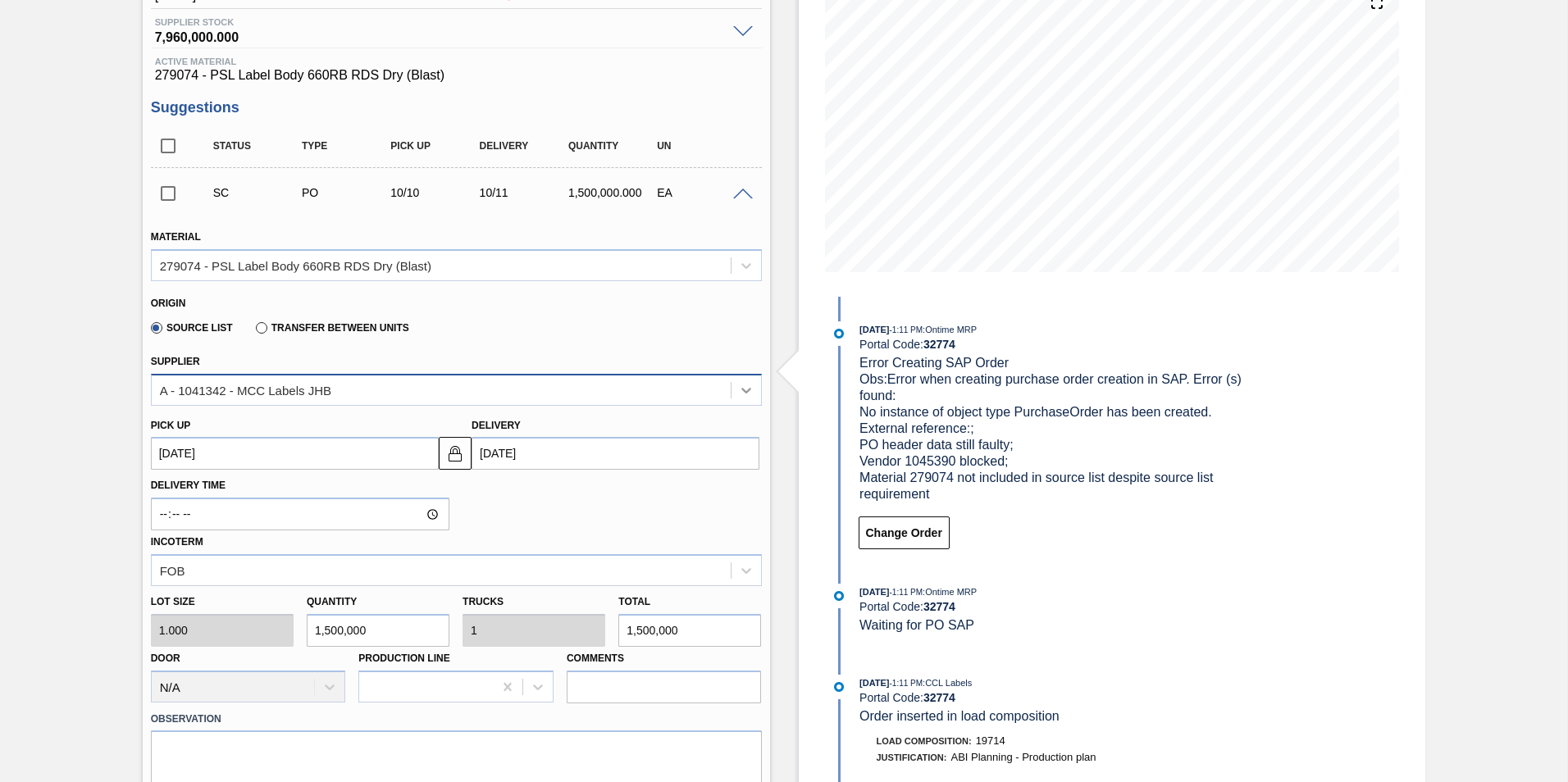
click at [738, 389] on icon at bounding box center [746, 390] width 17 height 17
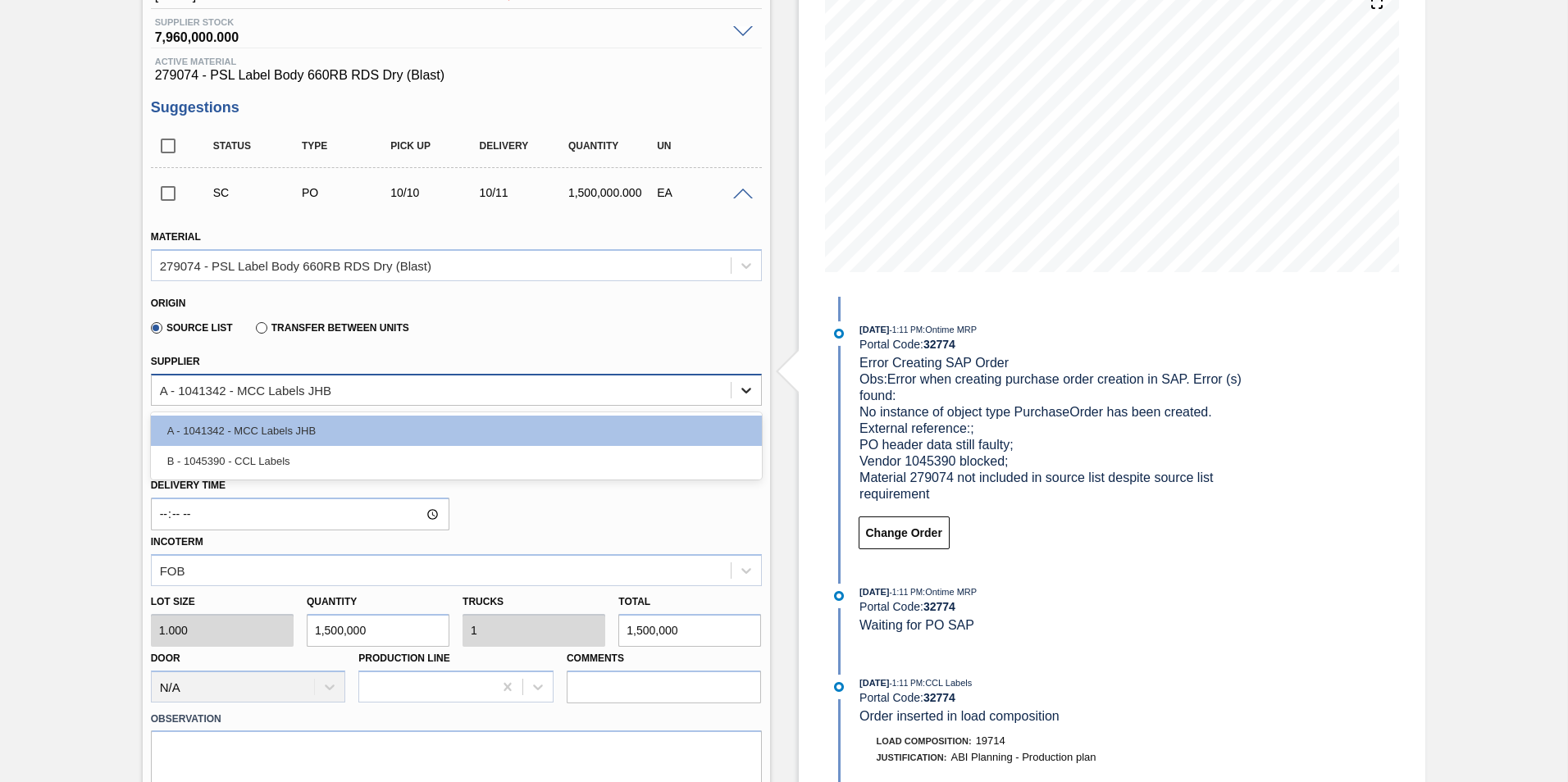
click at [749, 387] on icon at bounding box center [746, 390] width 17 height 17
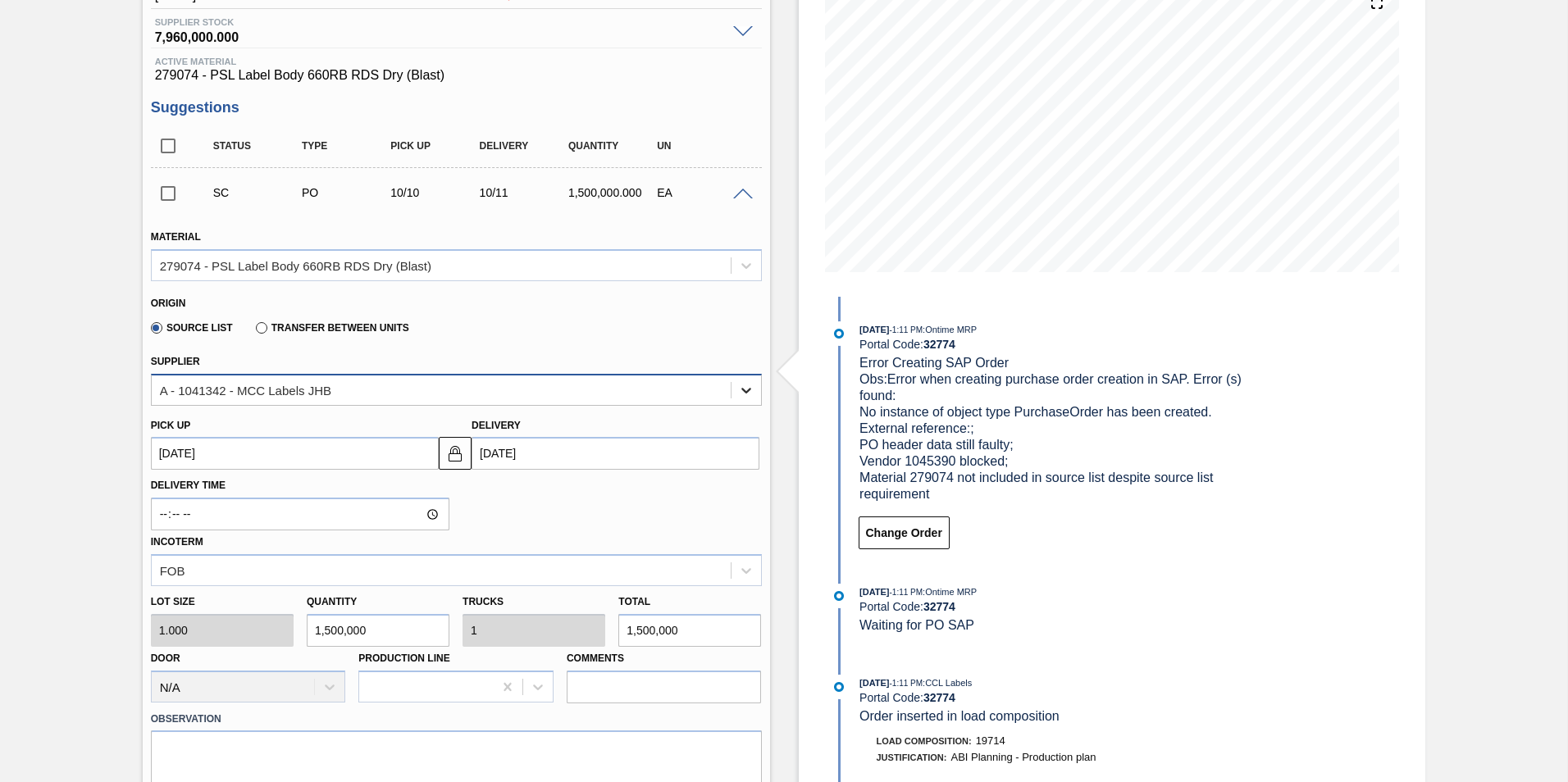
click at [742, 396] on icon at bounding box center [746, 390] width 17 height 17
click at [744, 392] on icon at bounding box center [746, 390] width 10 height 6
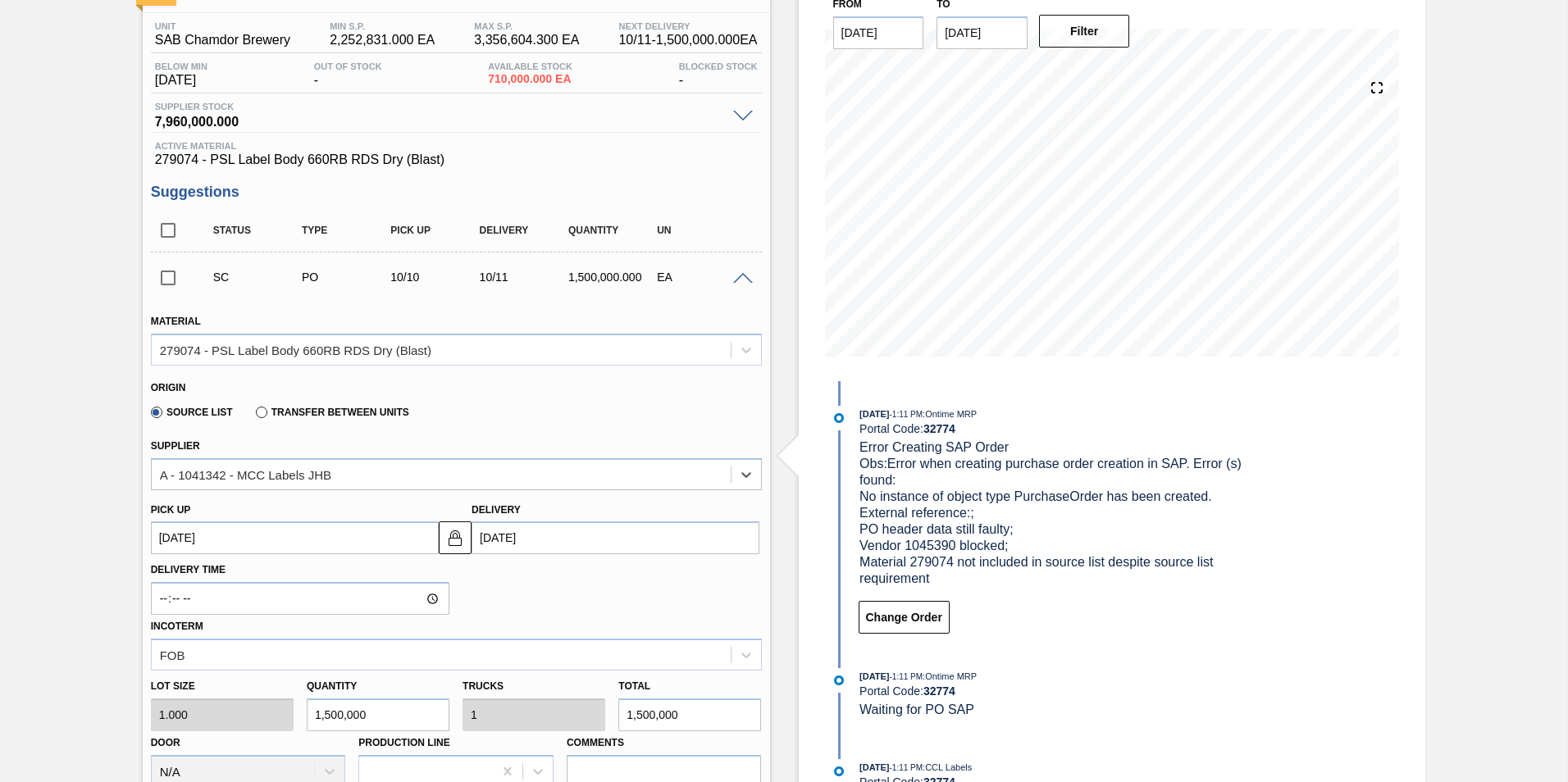
scroll to position [0, 0]
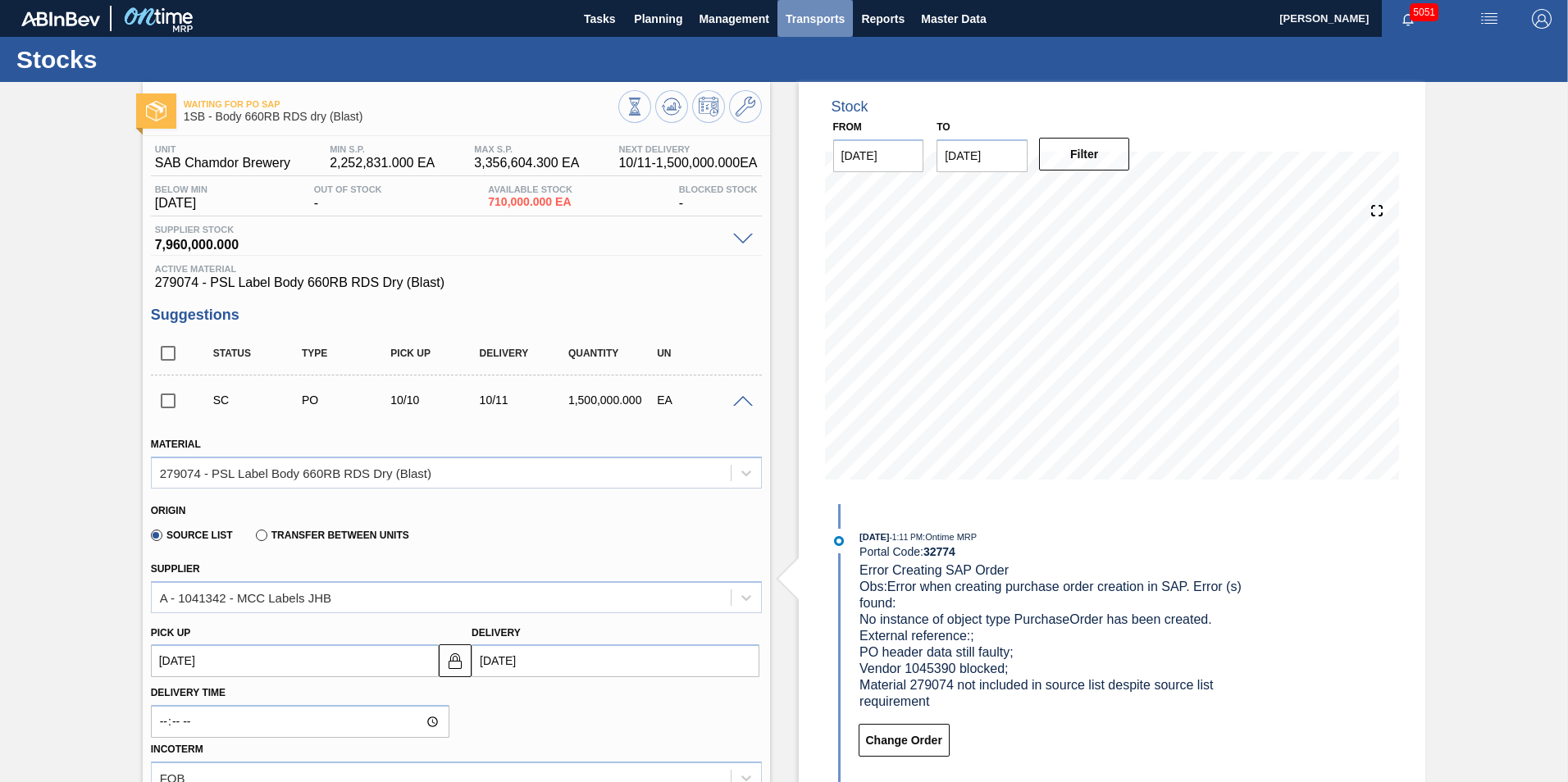
click at [808, 23] on span "Transports" at bounding box center [815, 18] width 59 height 19
click at [792, 53] on li "Load Composition" at bounding box center [814, 56] width 114 height 26
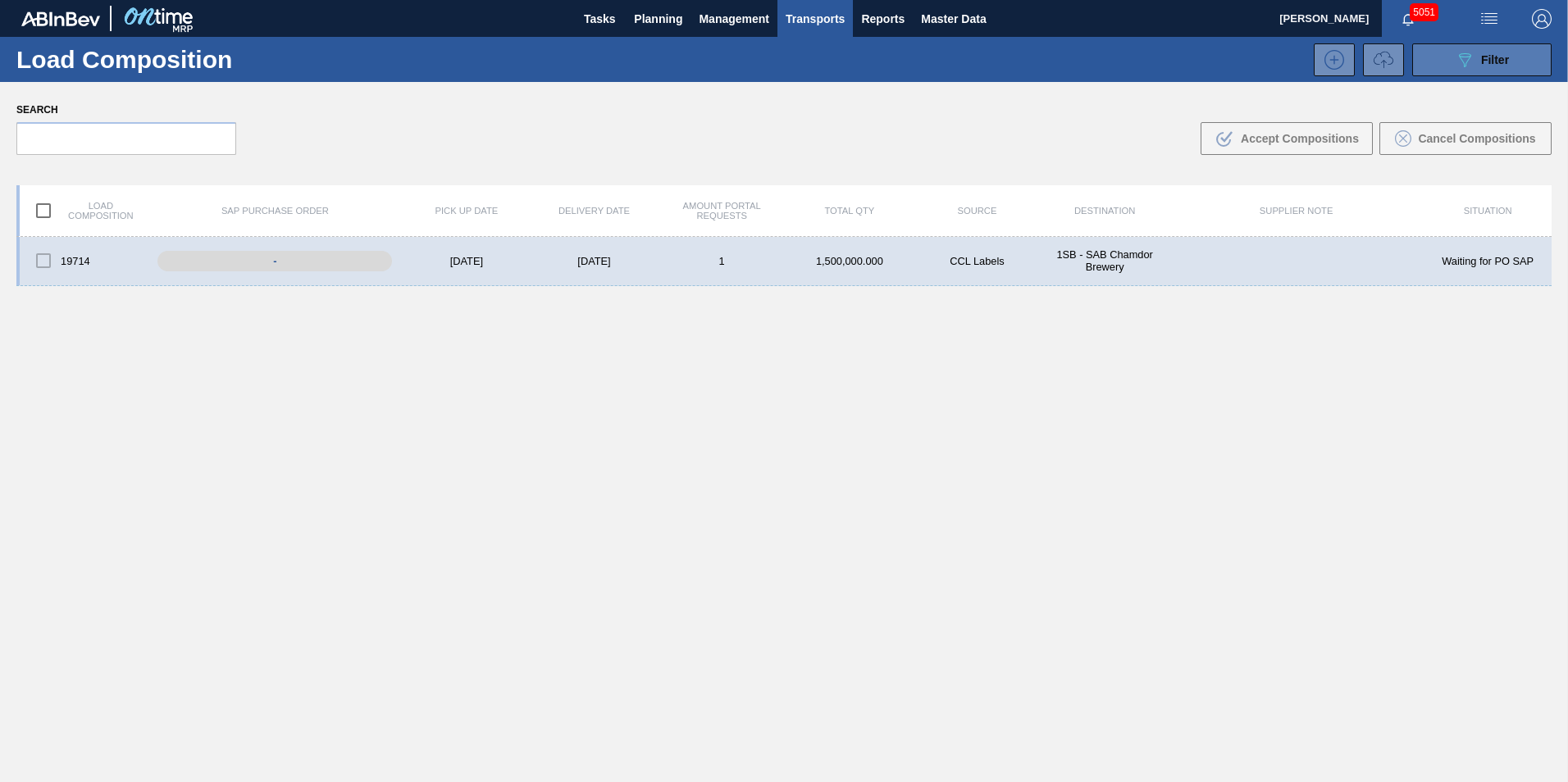
click at [1465, 64] on icon "089F7B8B-B2A5-4AFE-B5C0-19BA573D28AC" at bounding box center [1465, 59] width 19 height 19
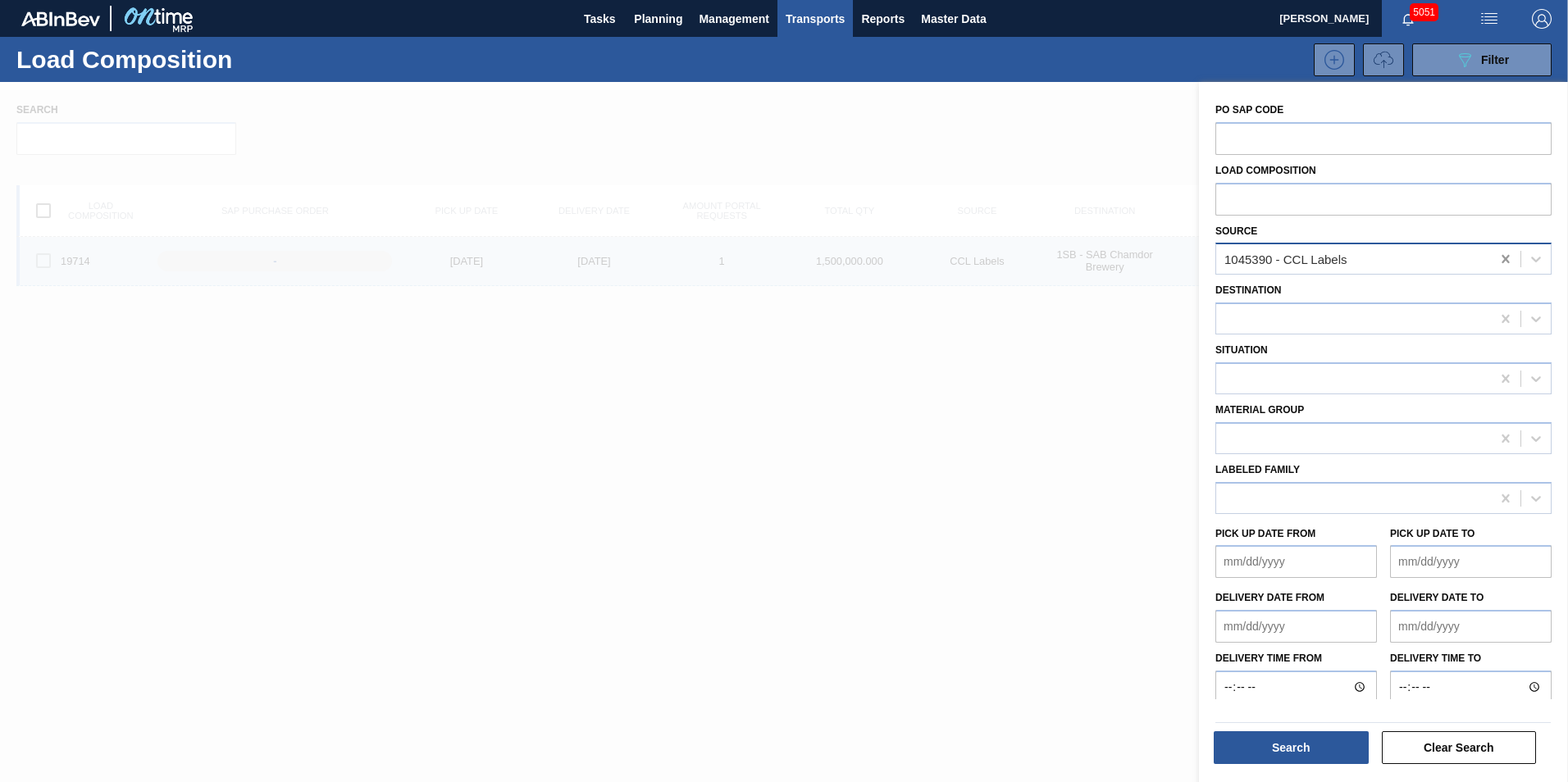
click at [1502, 261] on icon at bounding box center [1505, 259] width 7 height 8
type input "tro"
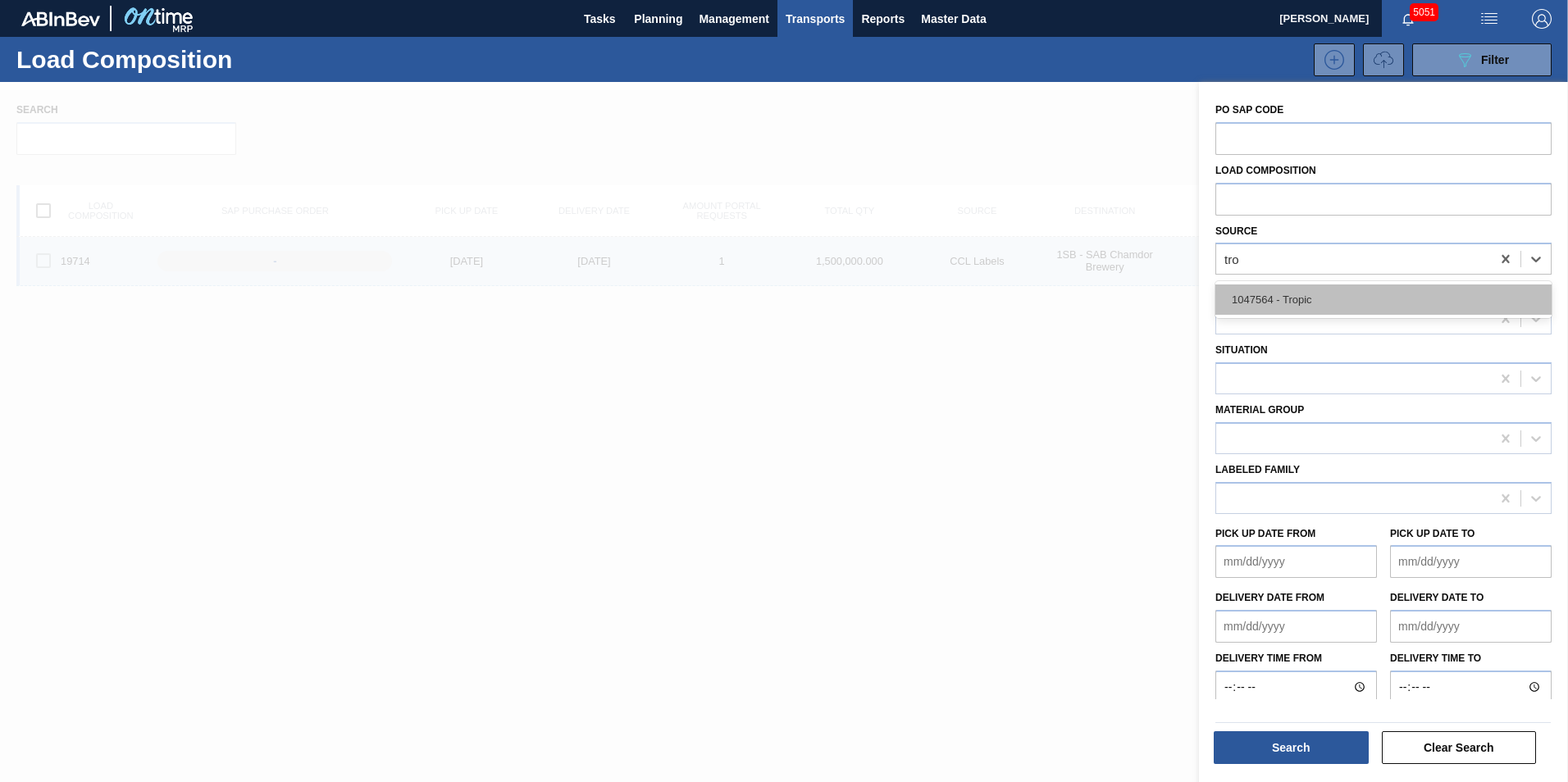
click at [1354, 297] on div "1047564 - Tropic" at bounding box center [1383, 299] width 336 height 31
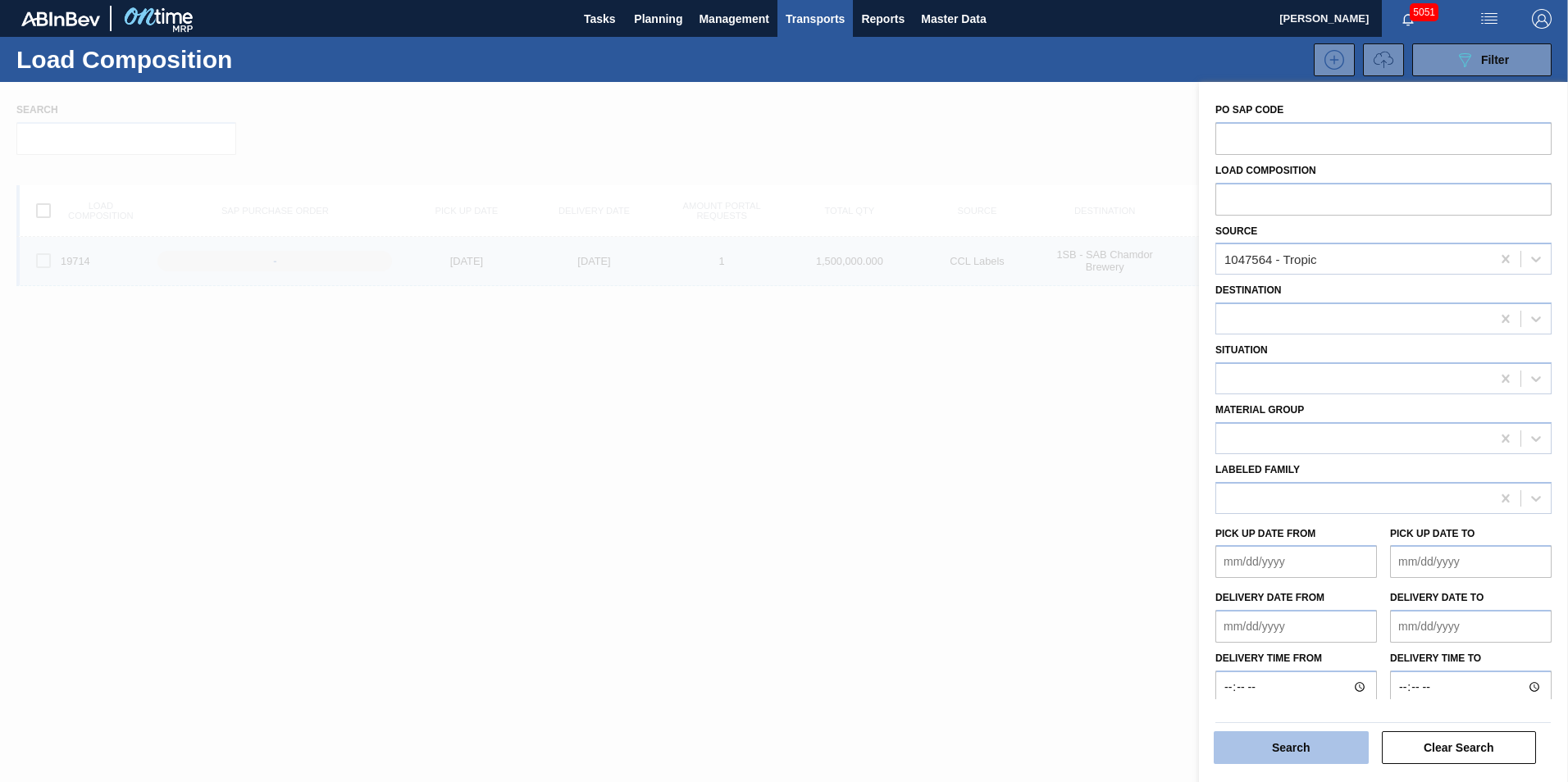
click at [1325, 752] on button "Search" at bounding box center [1291, 747] width 155 height 32
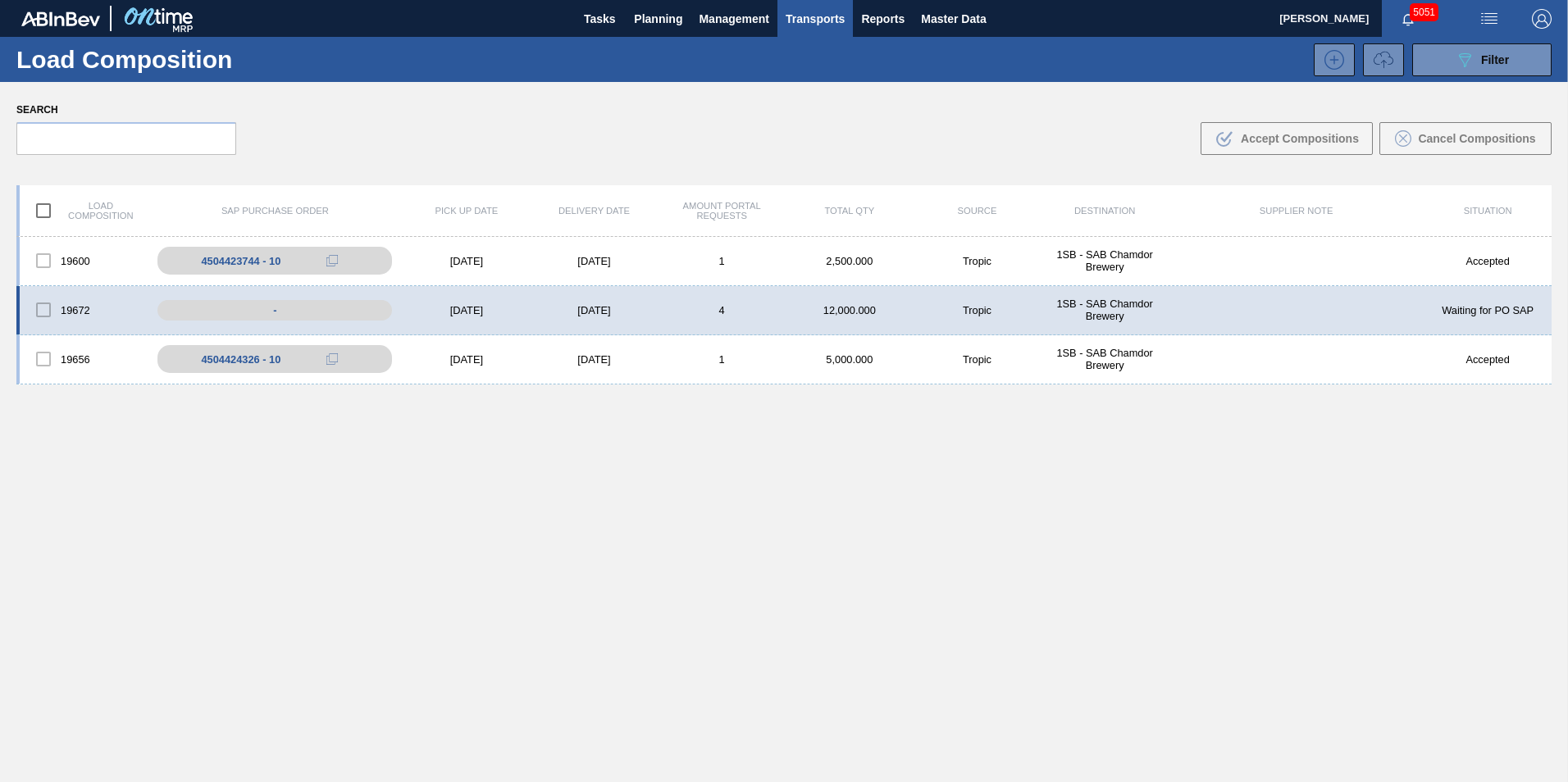
click at [408, 308] on div "10/12/2025" at bounding box center [466, 311] width 128 height 12
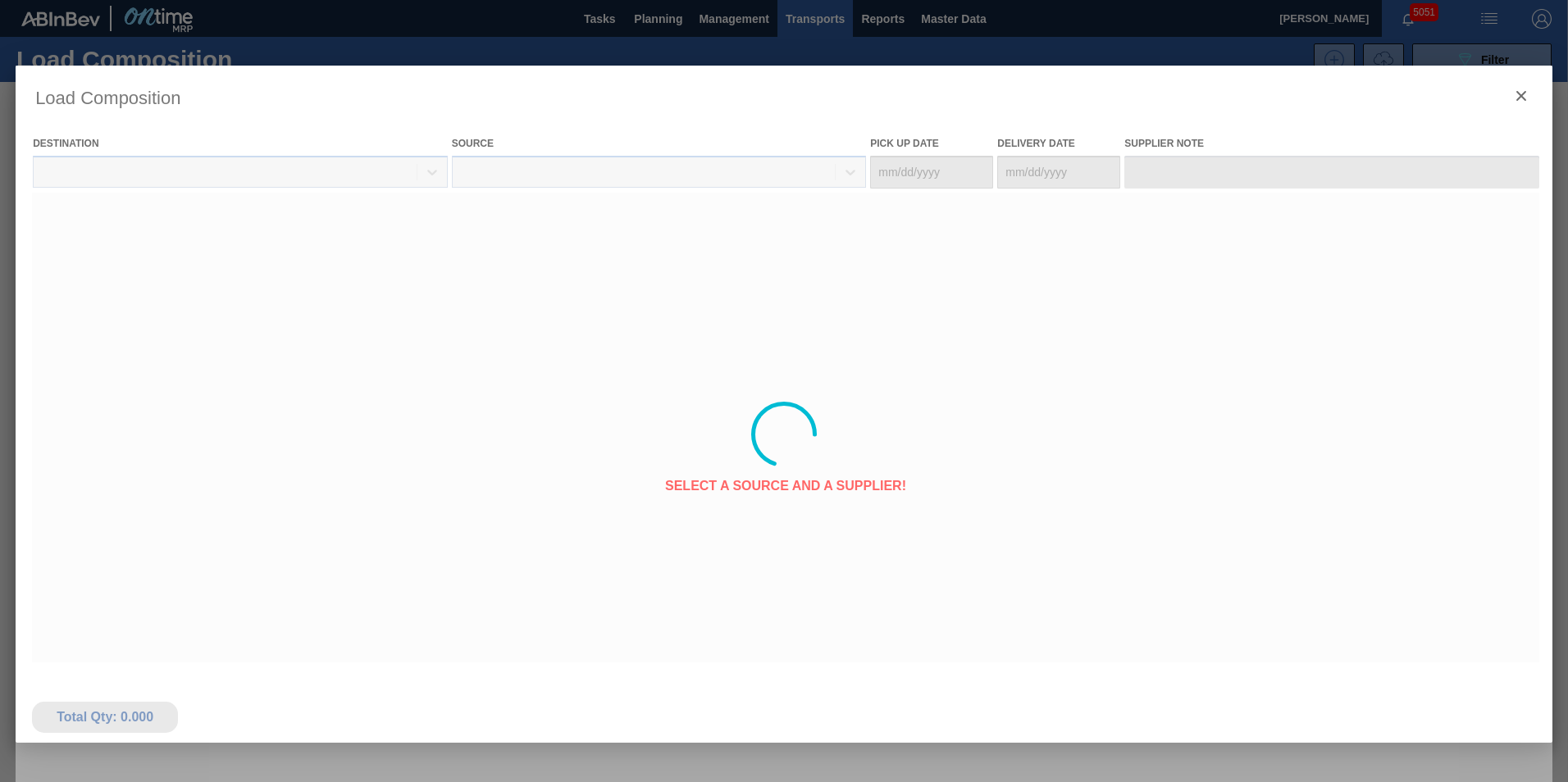
type Date "10/12/2025"
type Date "10/13/2025"
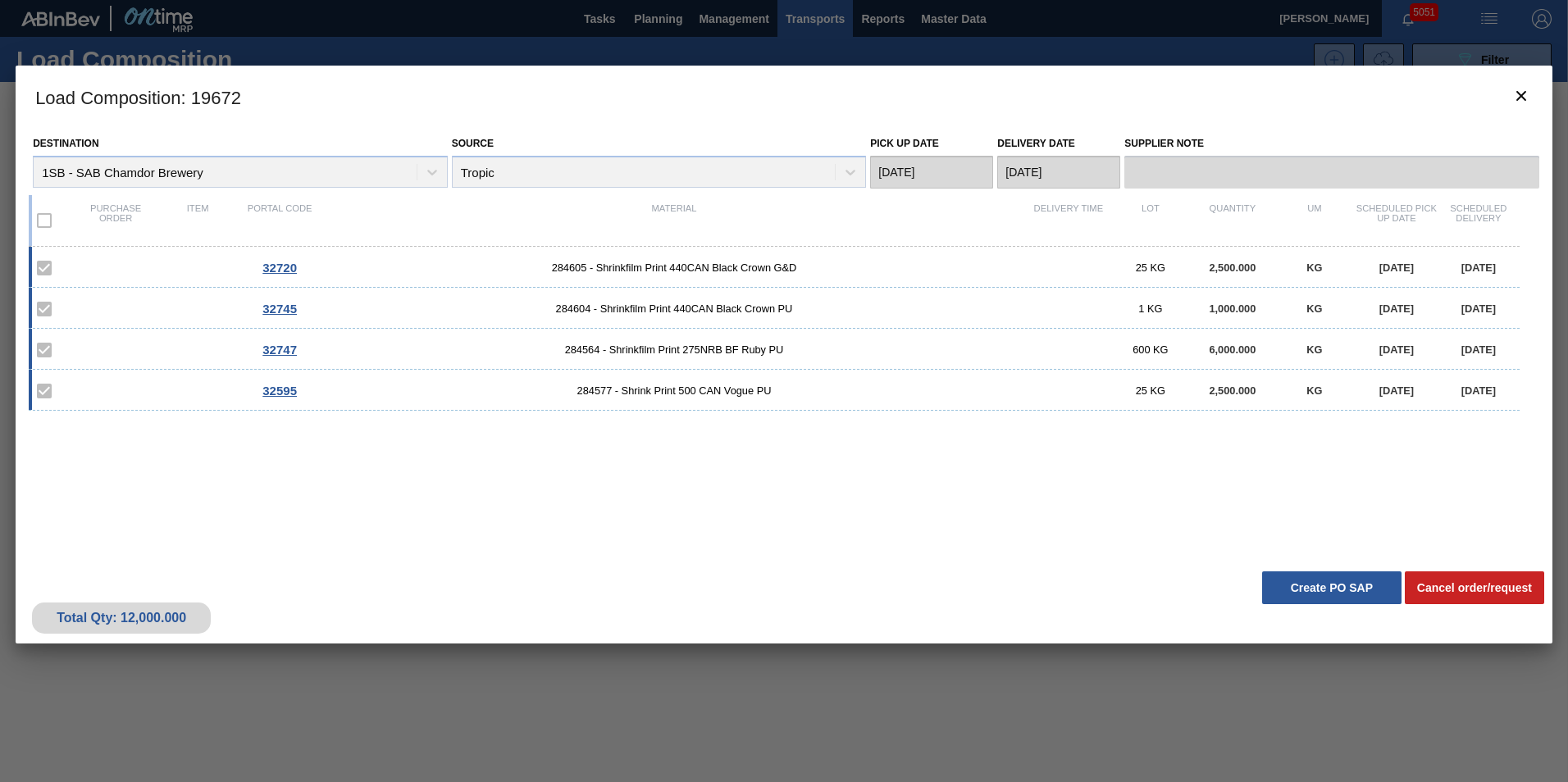
click at [388, 266] on span "284605 - Shrinkfilm Print 440CAN Black Crown G&D" at bounding box center [675, 268] width 707 height 12
click at [300, 269] on div "32720" at bounding box center [280, 268] width 82 height 14
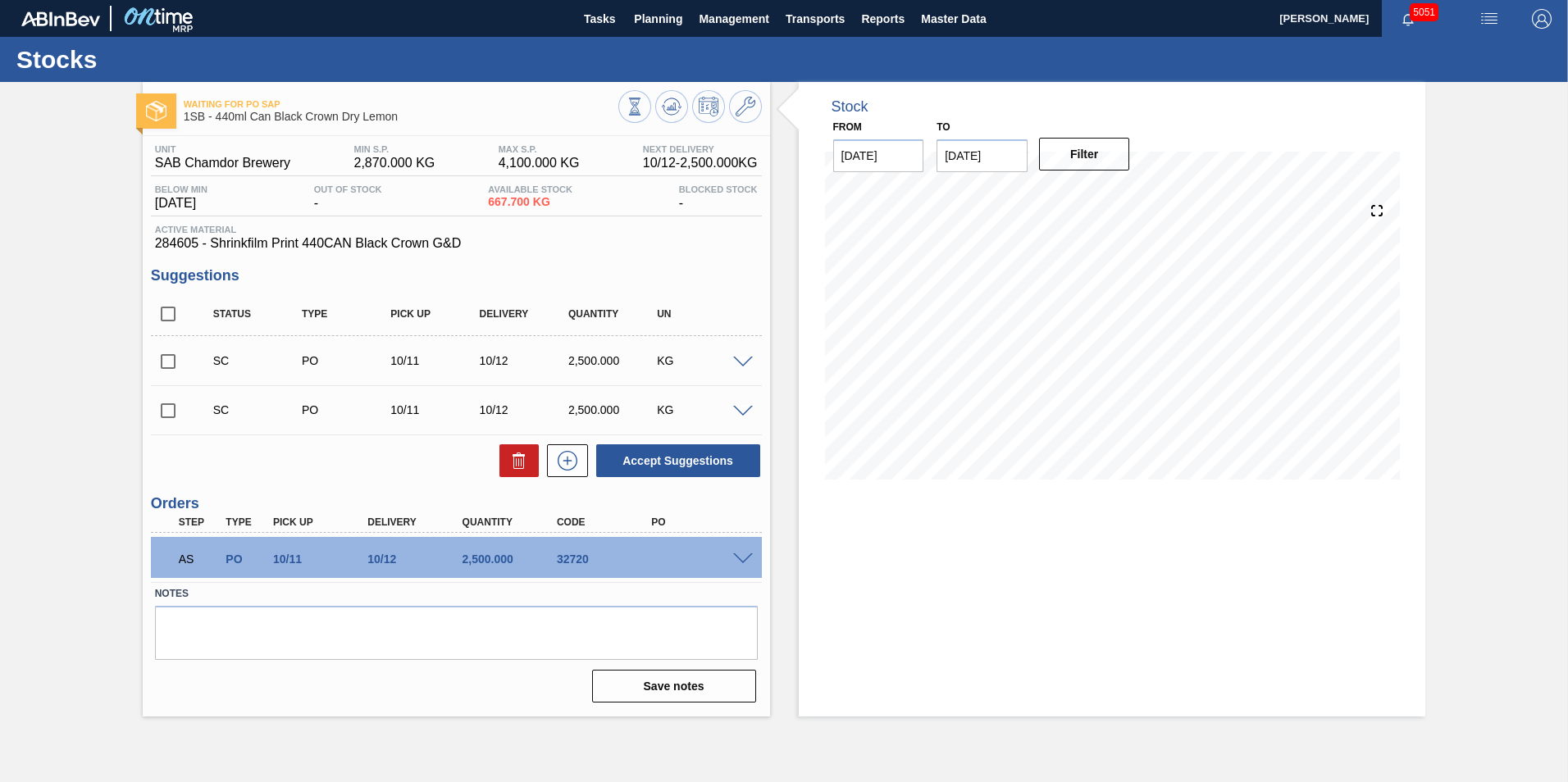
click at [745, 558] on span at bounding box center [743, 560] width 19 height 12
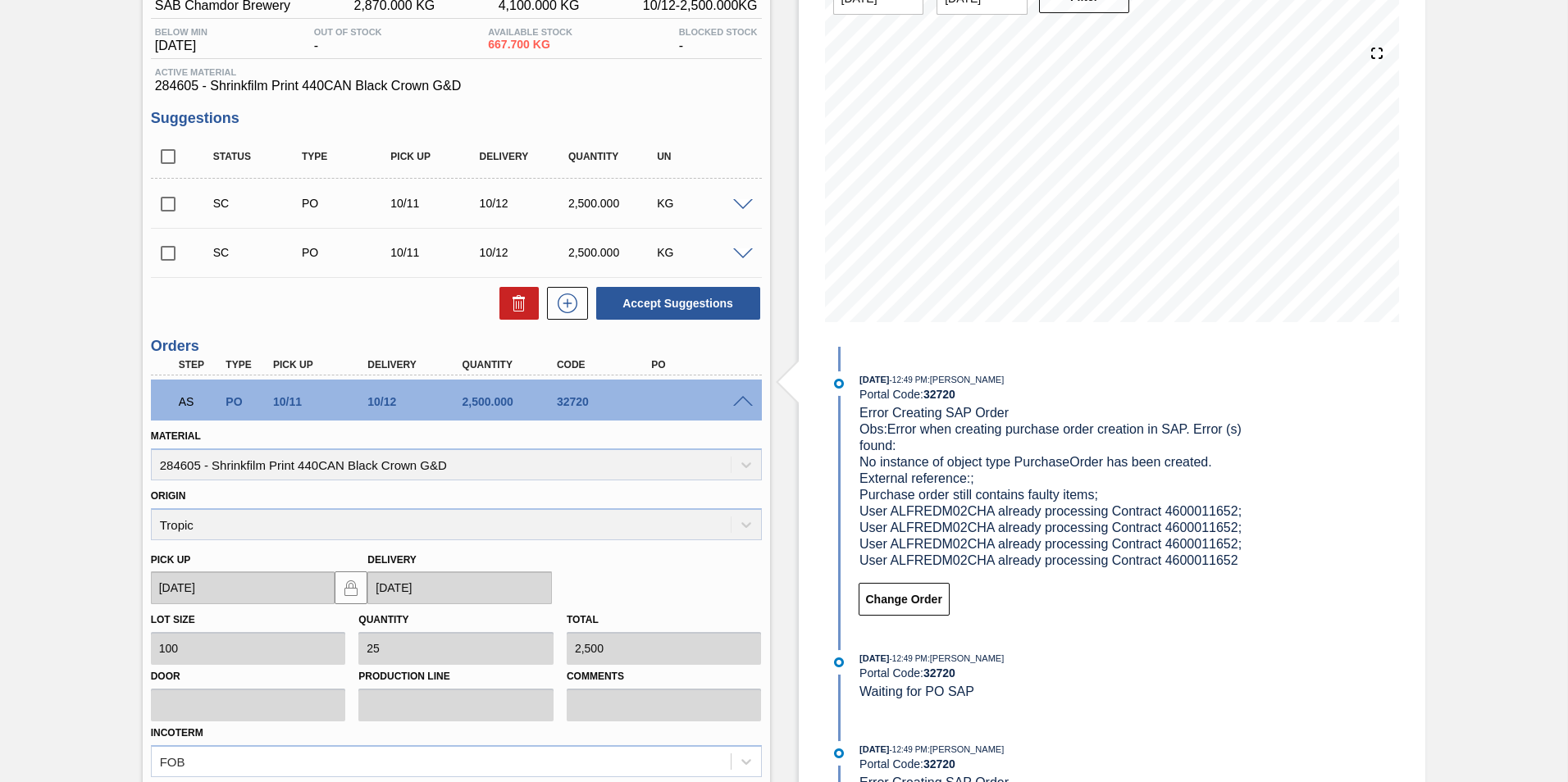
scroll to position [328, 0]
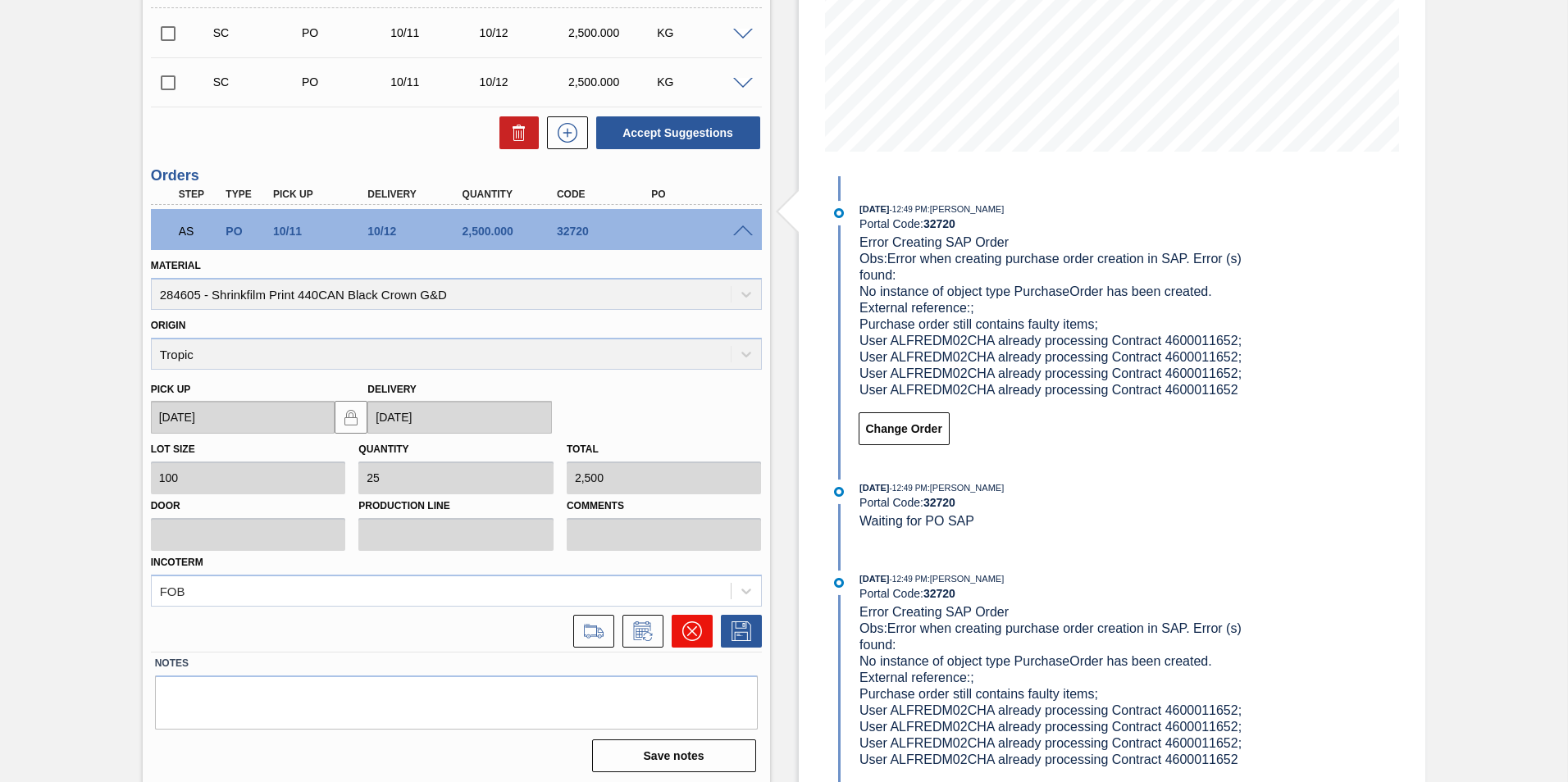
click at [687, 632] on icon at bounding box center [692, 632] width 19 height 19
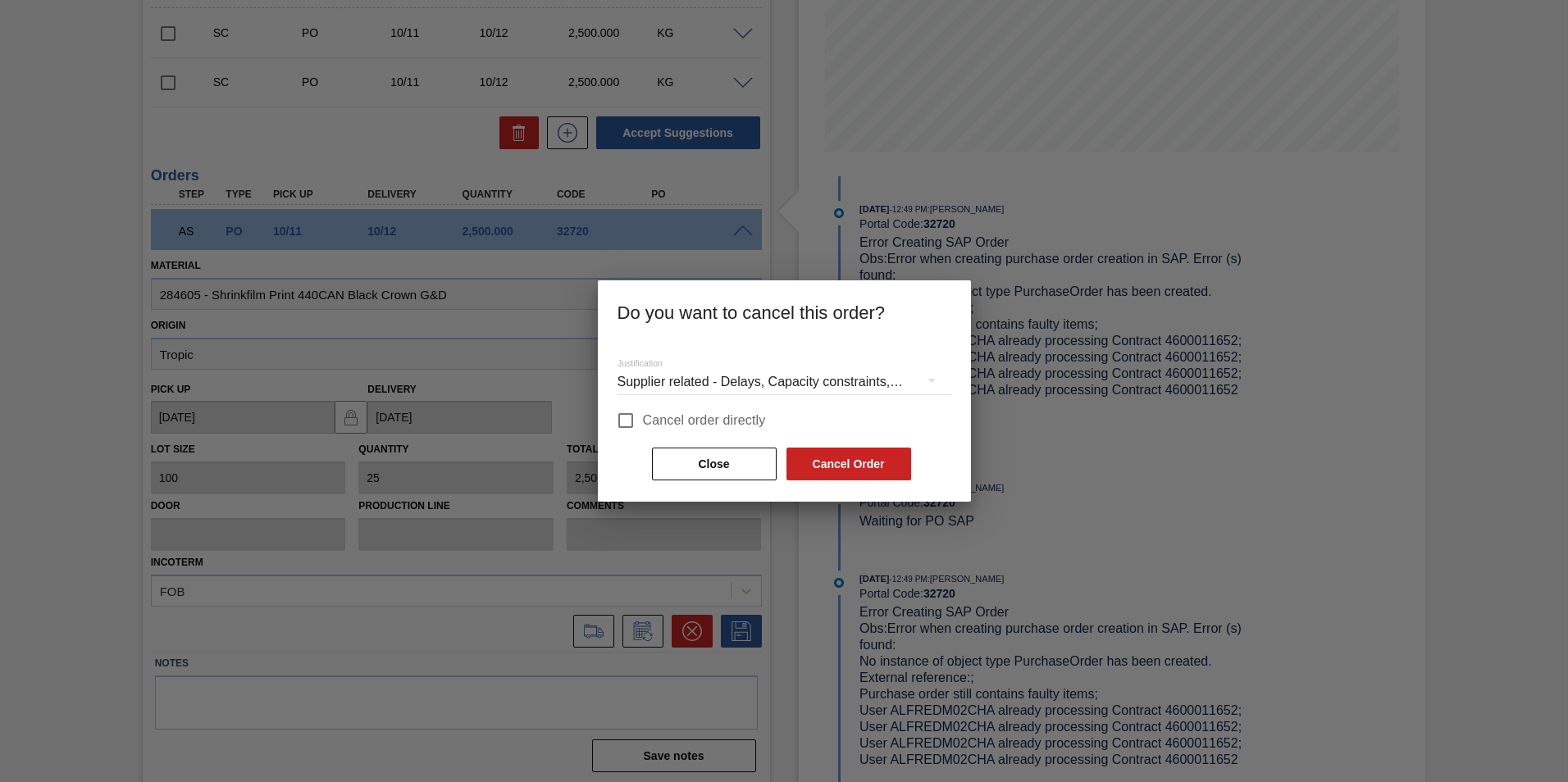
click at [675, 412] on span "Cancel order directly" at bounding box center [704, 421] width 123 height 19
click at [643, 412] on input "Cancel order directly" at bounding box center [626, 420] width 34 height 34
checkbox input "true"
click at [809, 460] on button "Cancel Order" at bounding box center [849, 464] width 124 height 32
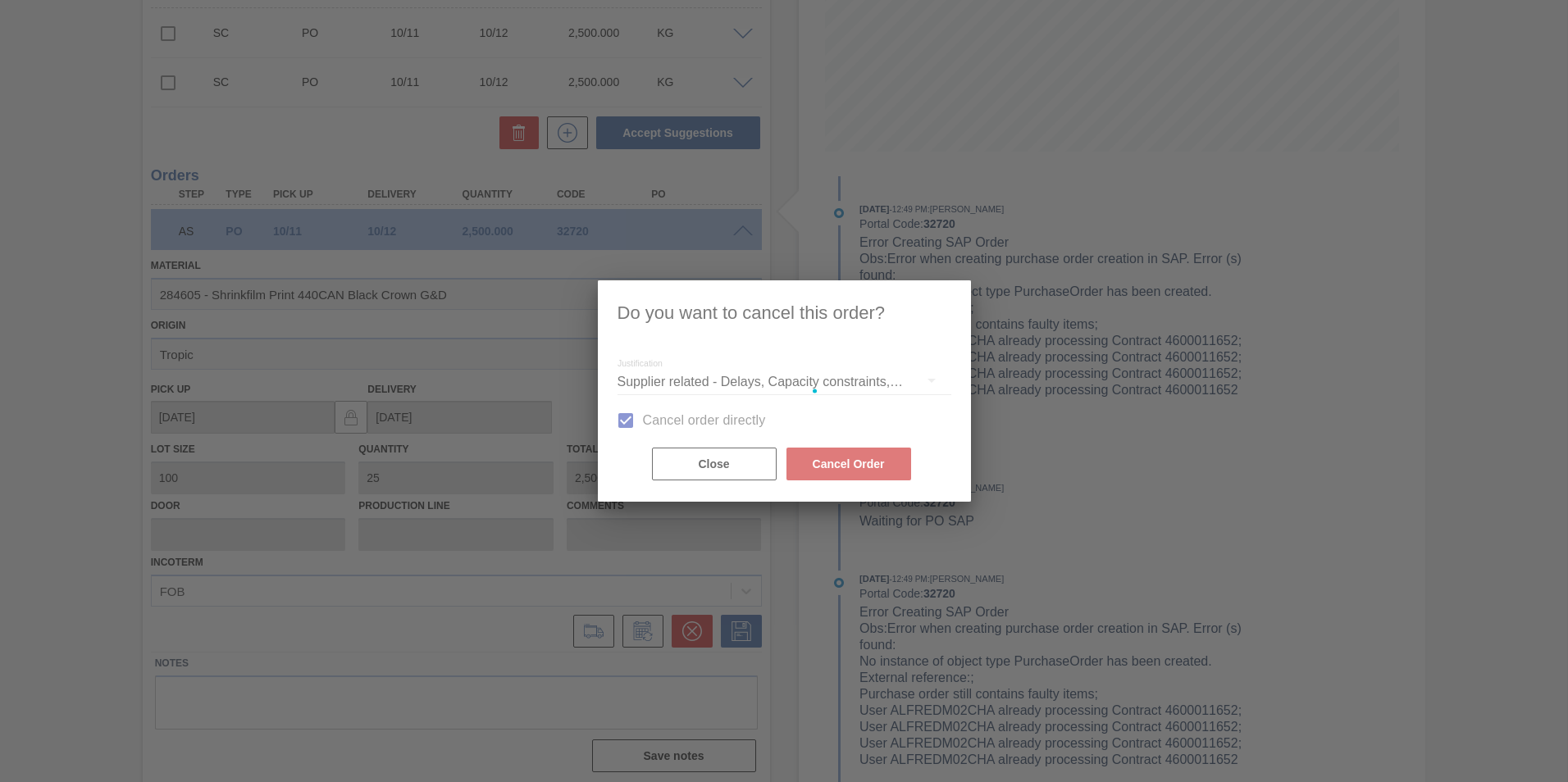
scroll to position [0, 0]
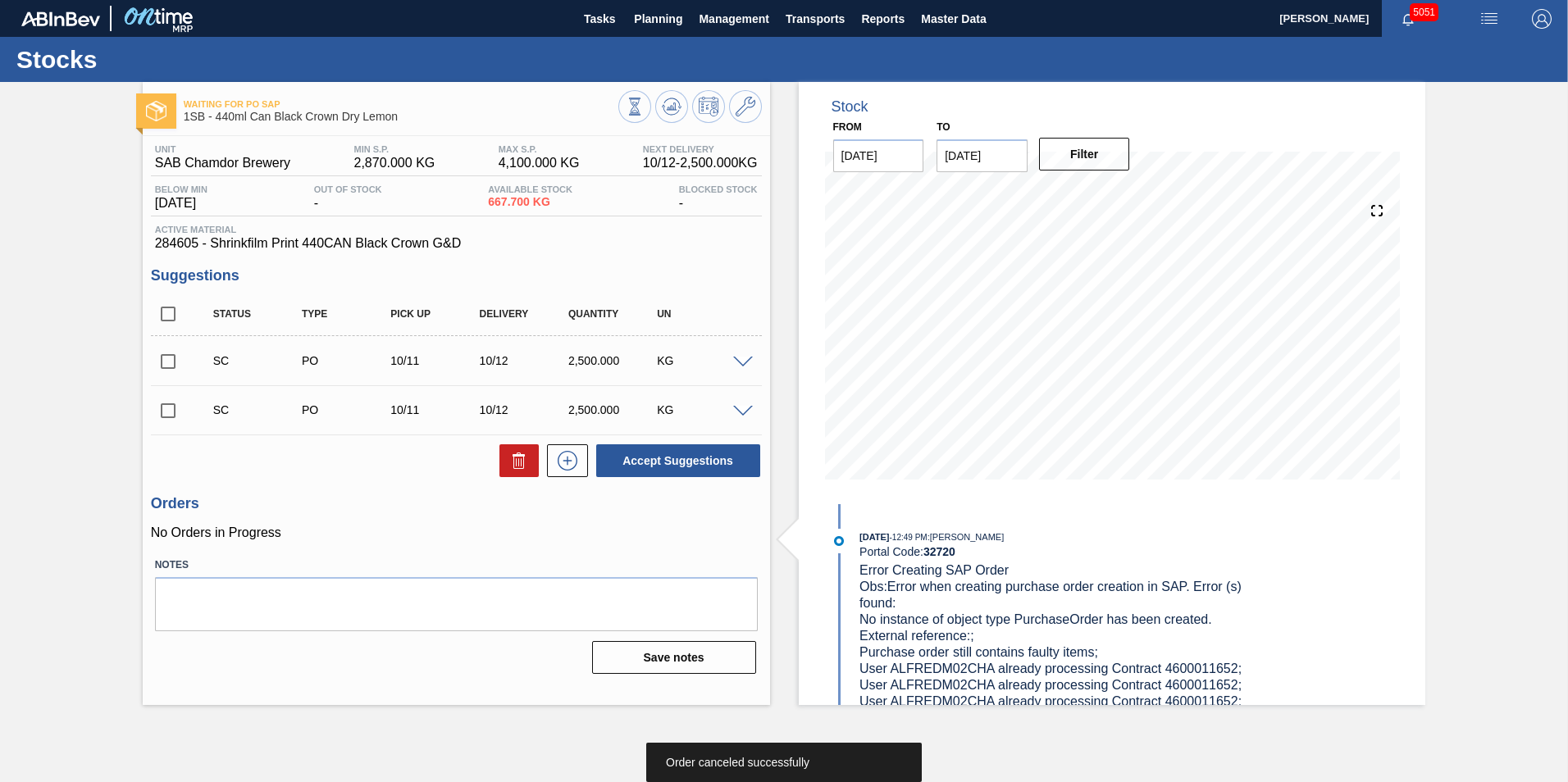
click at [168, 360] on input "checkbox" at bounding box center [167, 361] width 34 height 34
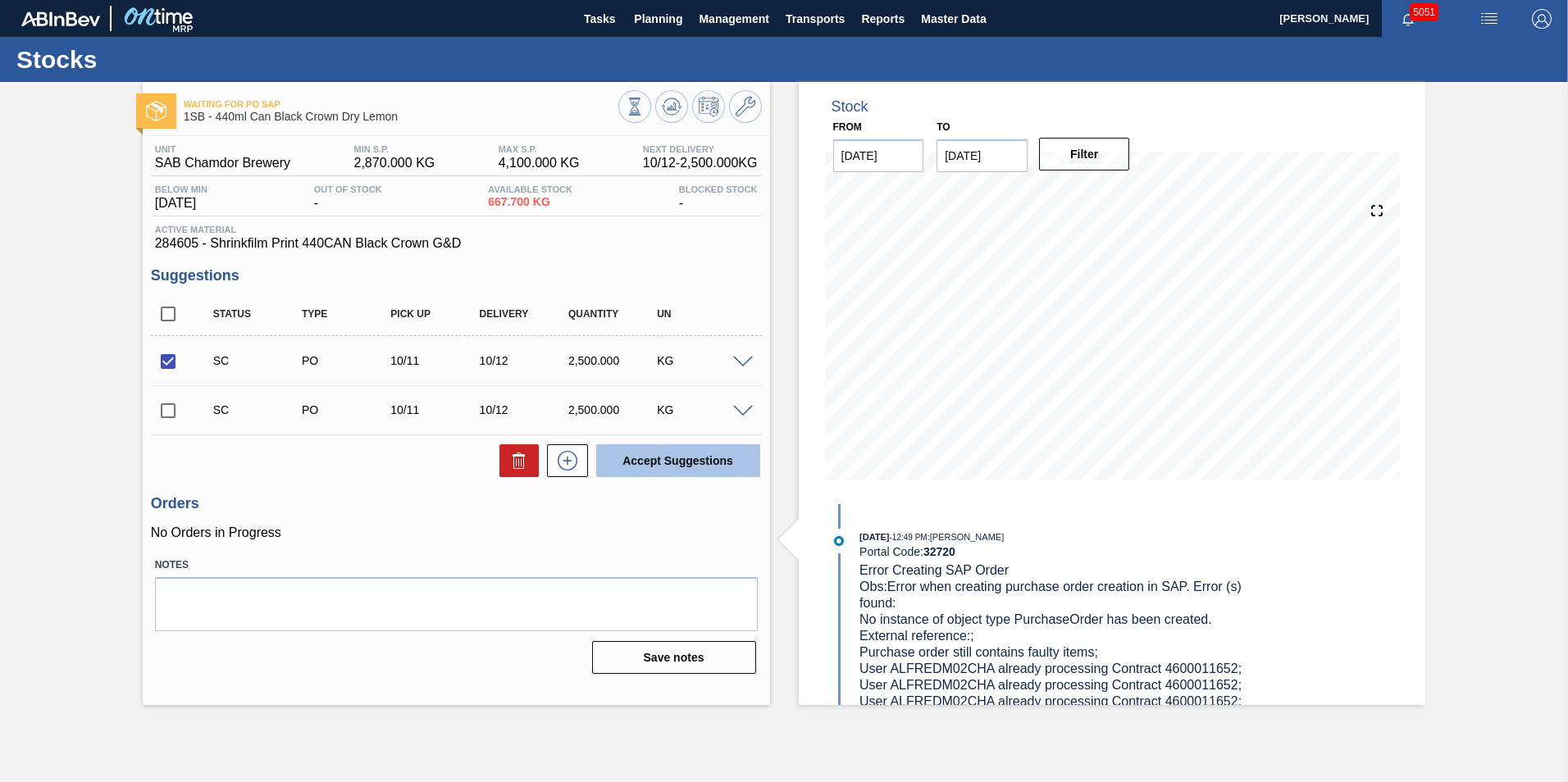
click at [683, 464] on button "Accept Suggestions" at bounding box center [677, 460] width 164 height 32
checkbox input "false"
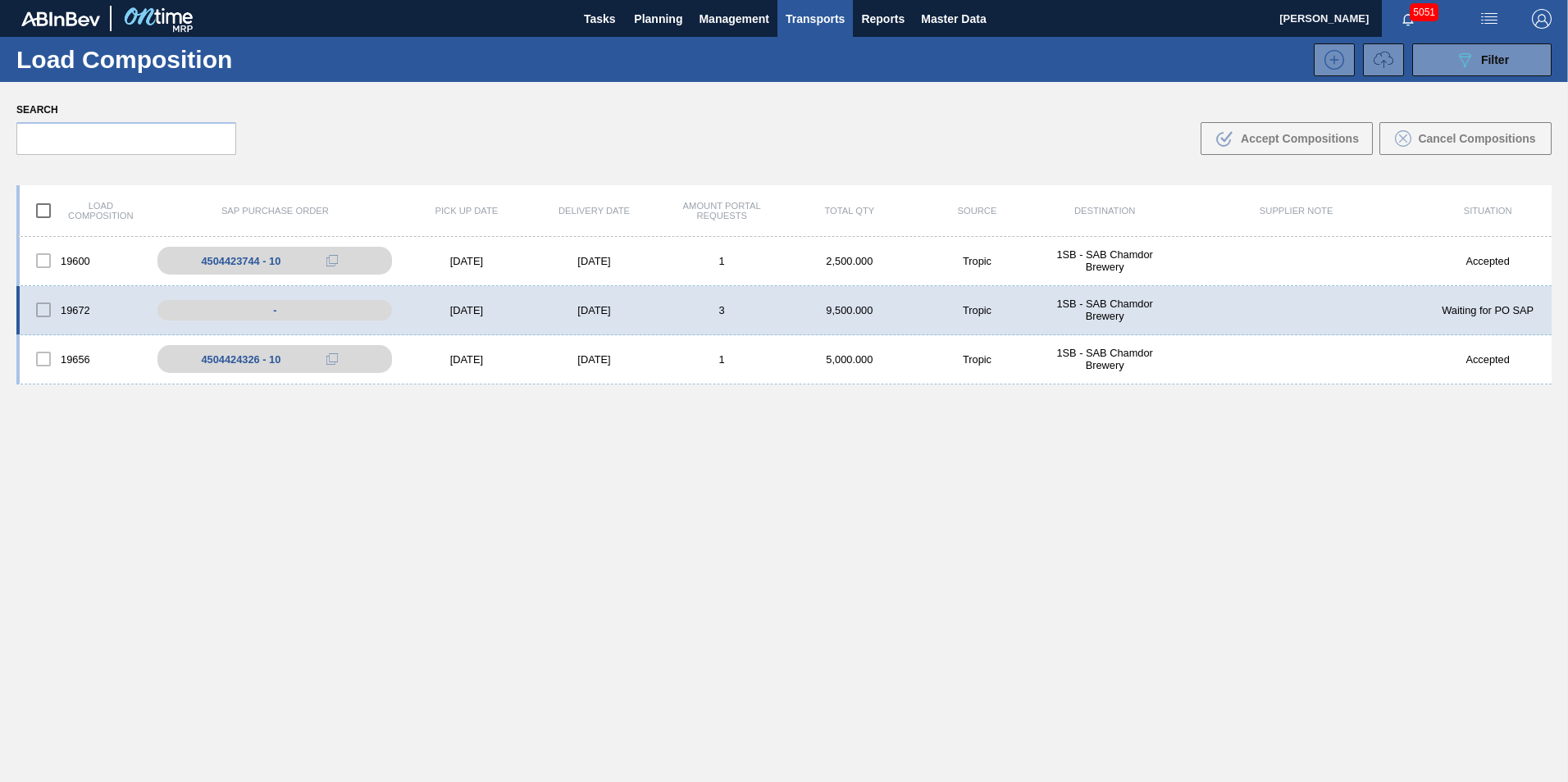
click at [510, 316] on div "10/12/2025" at bounding box center [466, 311] width 128 height 12
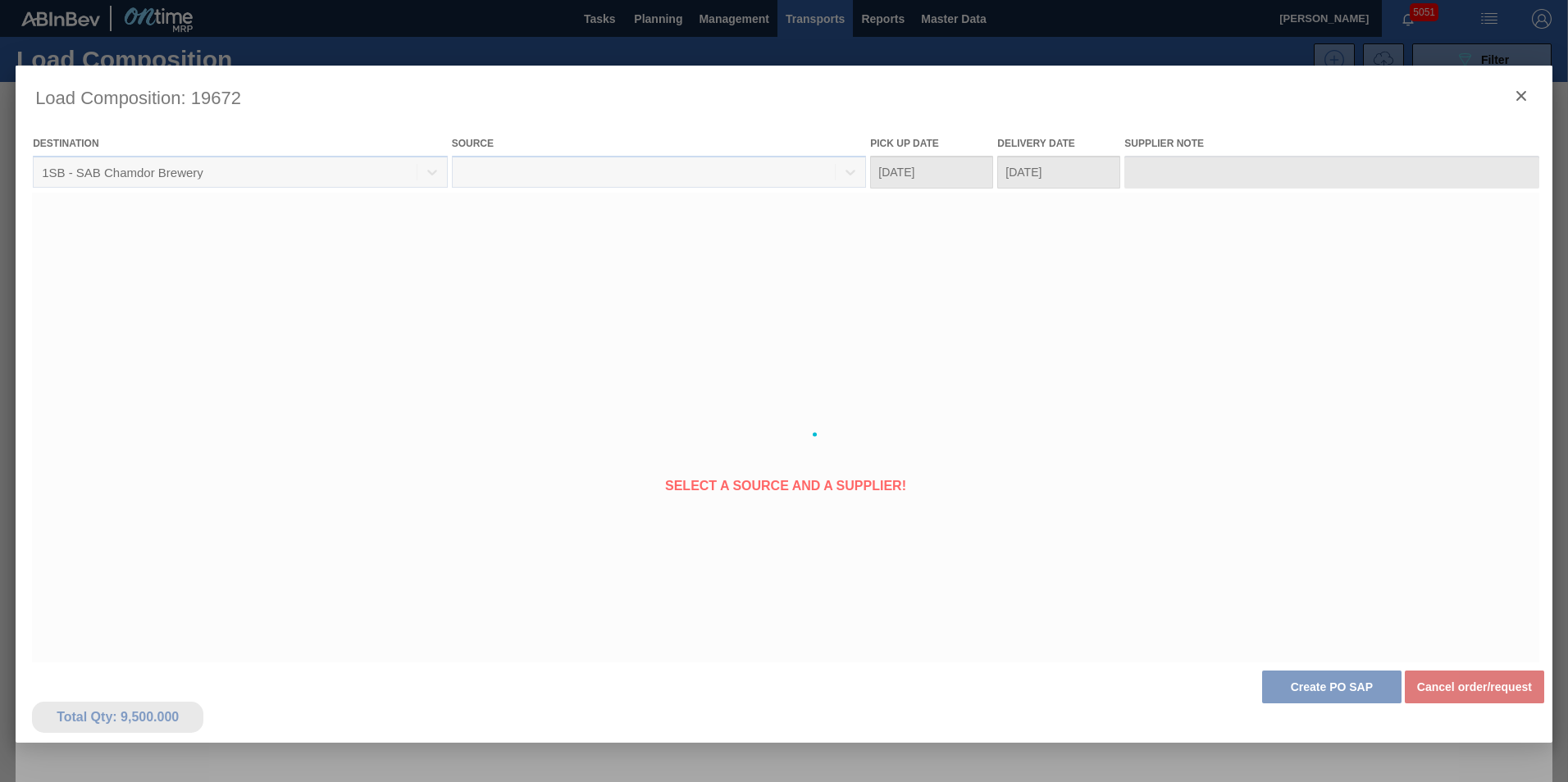
type Date "10/12/2025"
type Date "10/13/2025"
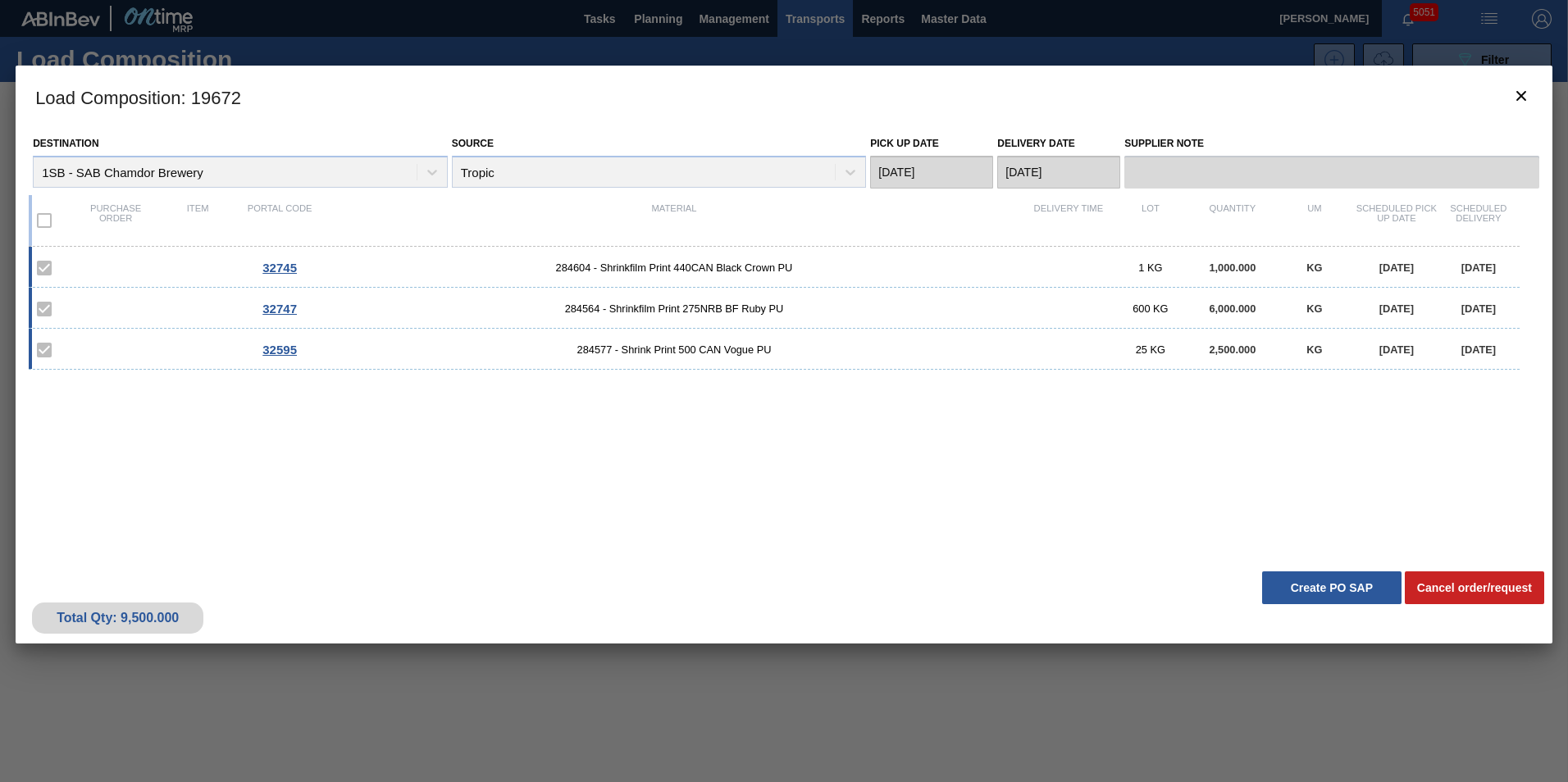
click at [346, 273] on span "284604 - Shrinkfilm Print 440CAN Black Crown PU" at bounding box center [675, 268] width 707 height 12
click at [302, 263] on div "32745" at bounding box center [280, 268] width 82 height 14
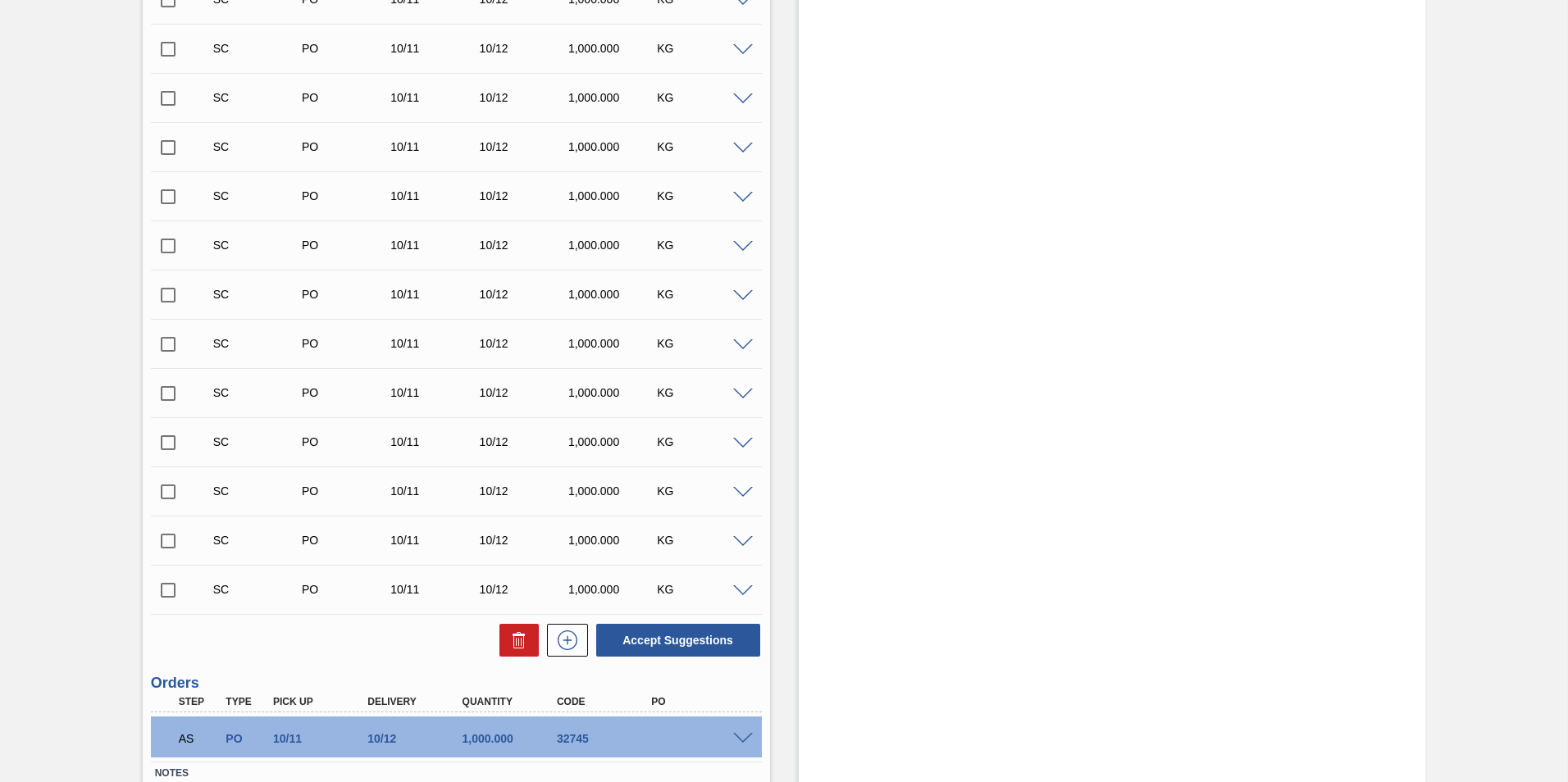
scroll to position [869, 0]
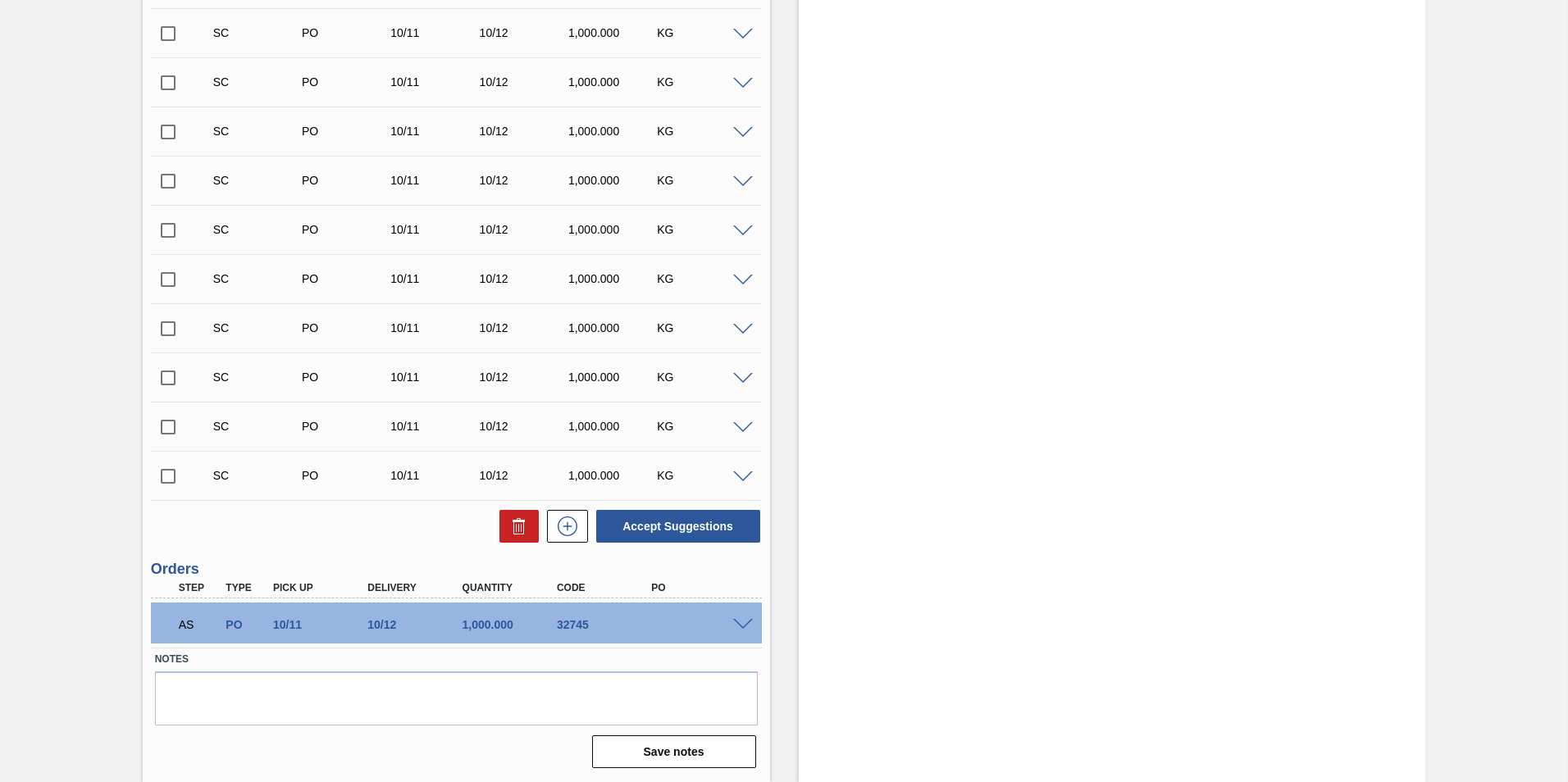
click at [741, 628] on span at bounding box center [743, 625] width 19 height 12
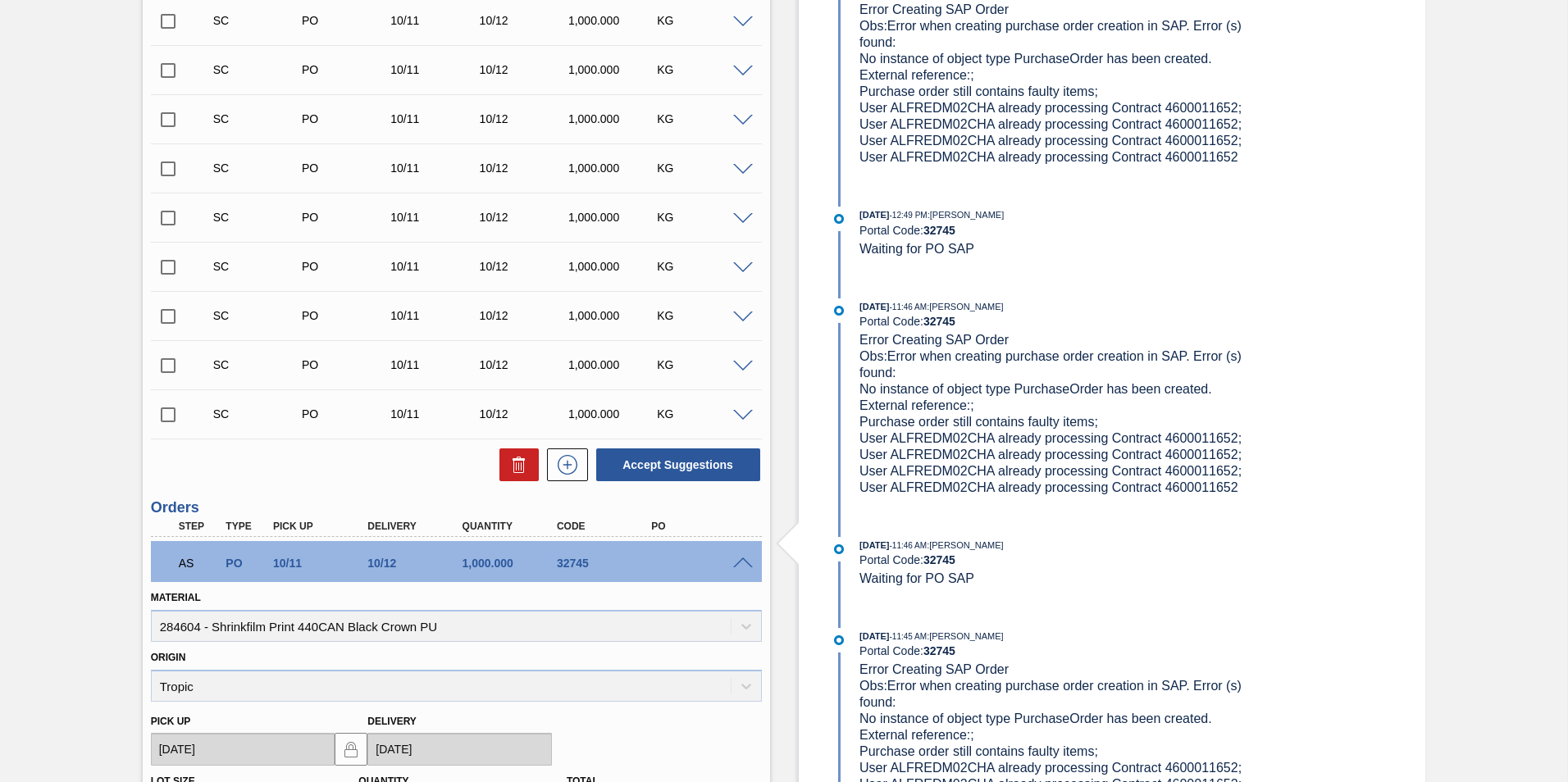
scroll to position [1115, 0]
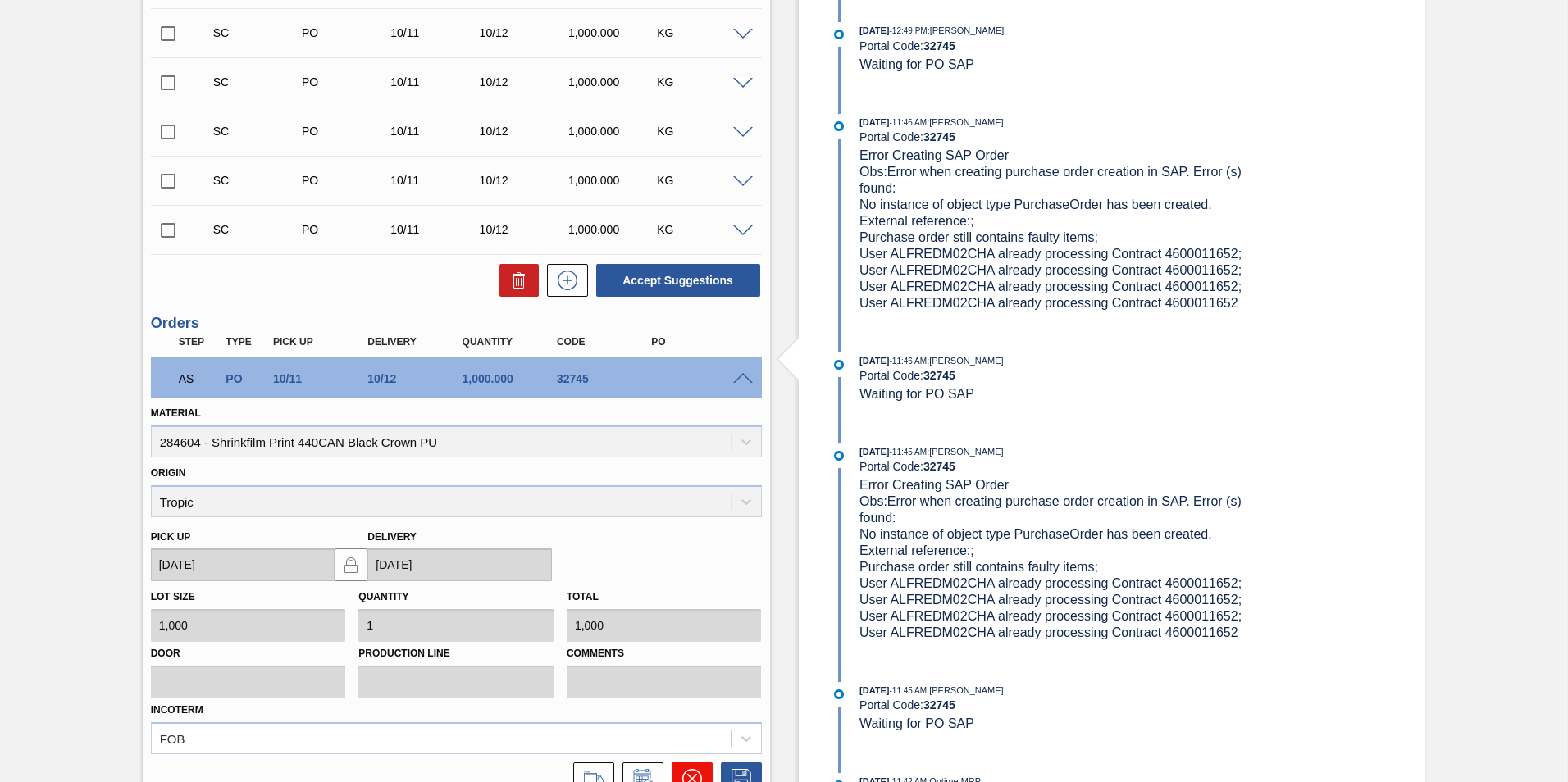
click at [692, 772] on icon at bounding box center [692, 779] width 19 height 19
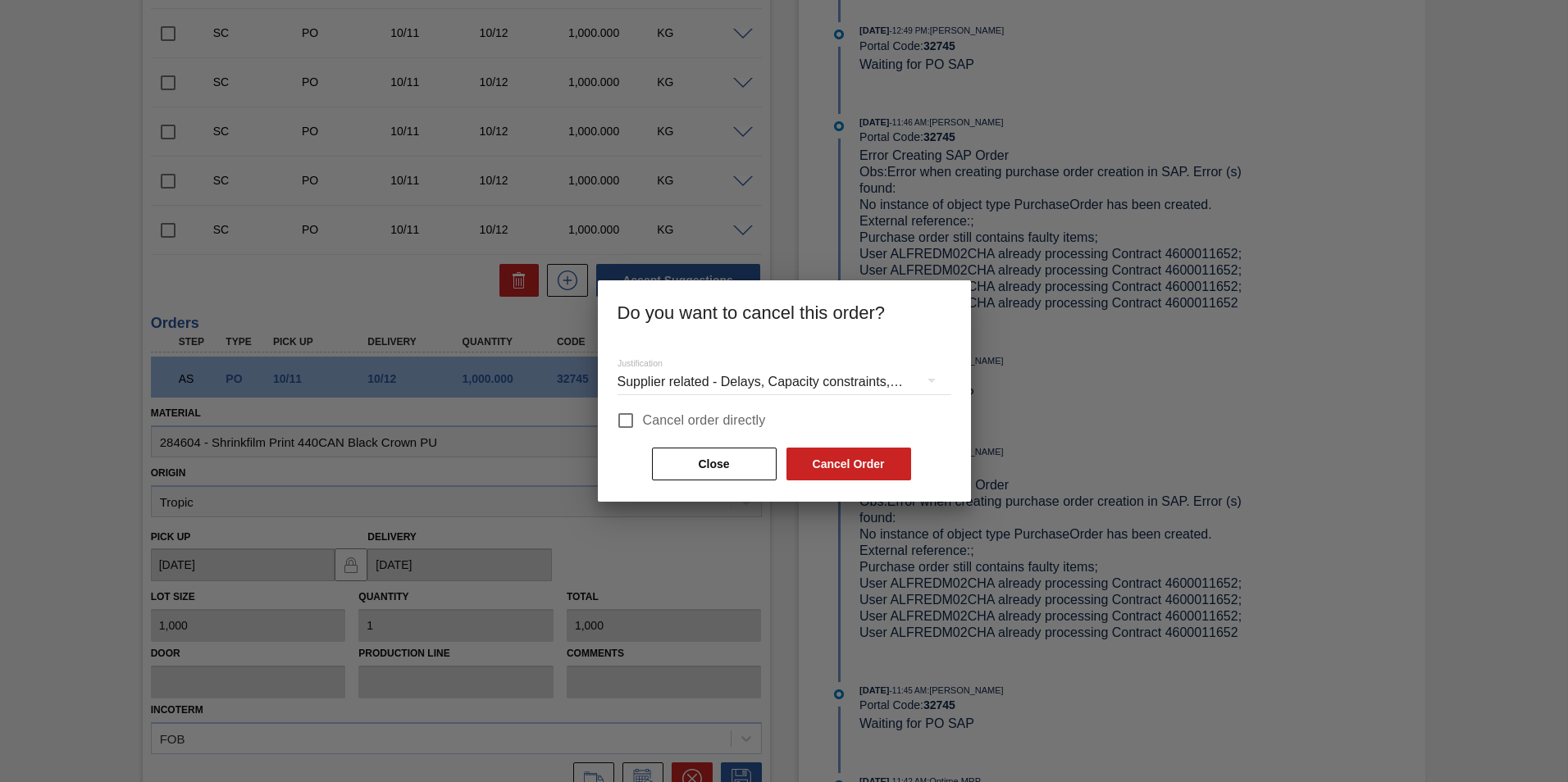
click at [654, 422] on span "Cancel order directly" at bounding box center [704, 421] width 123 height 19
click at [643, 422] on input "Cancel order directly" at bounding box center [626, 420] width 34 height 34
checkbox input "true"
click at [840, 456] on button "Cancel Order" at bounding box center [849, 464] width 124 height 32
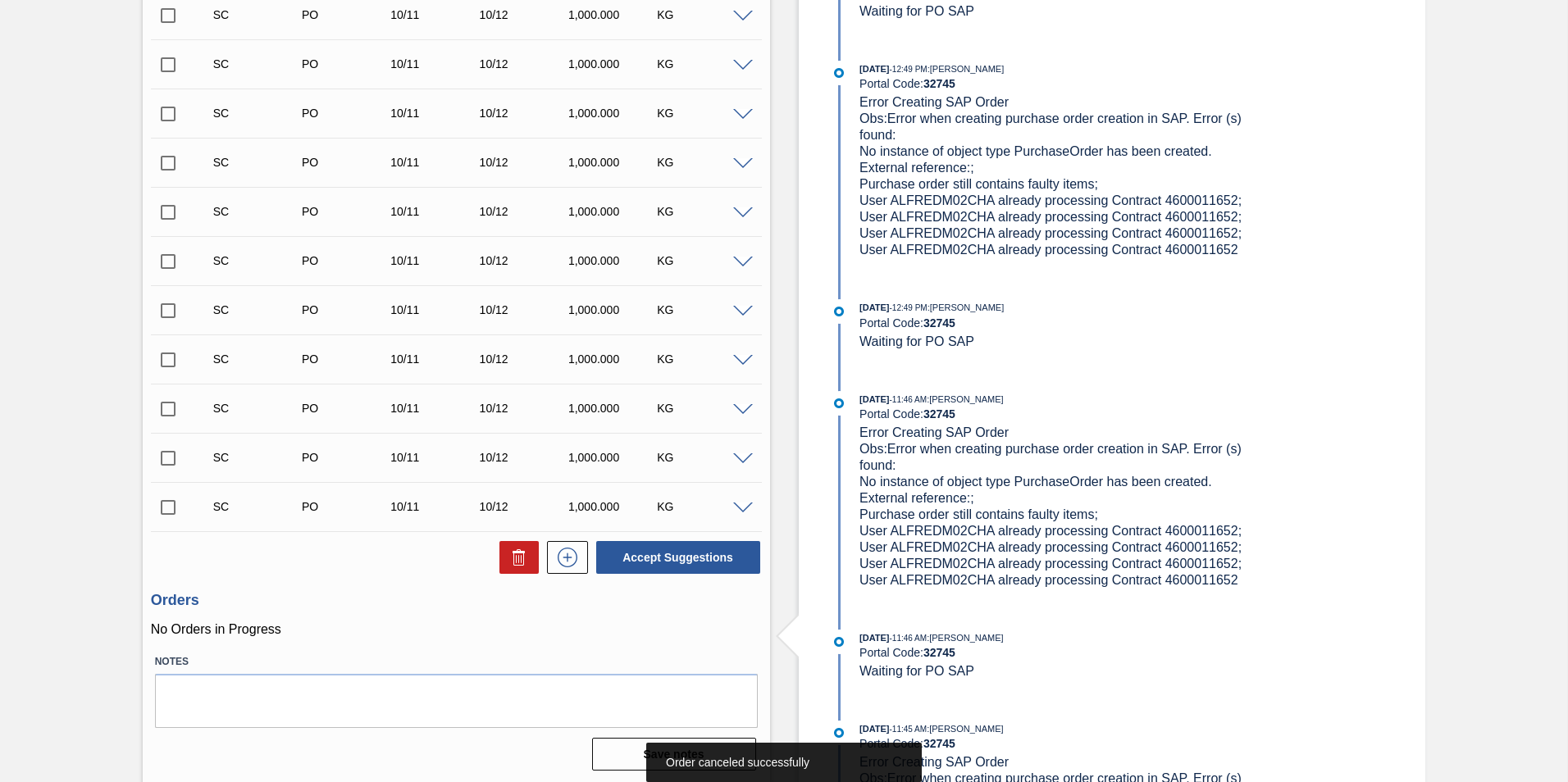
scroll to position [841, 0]
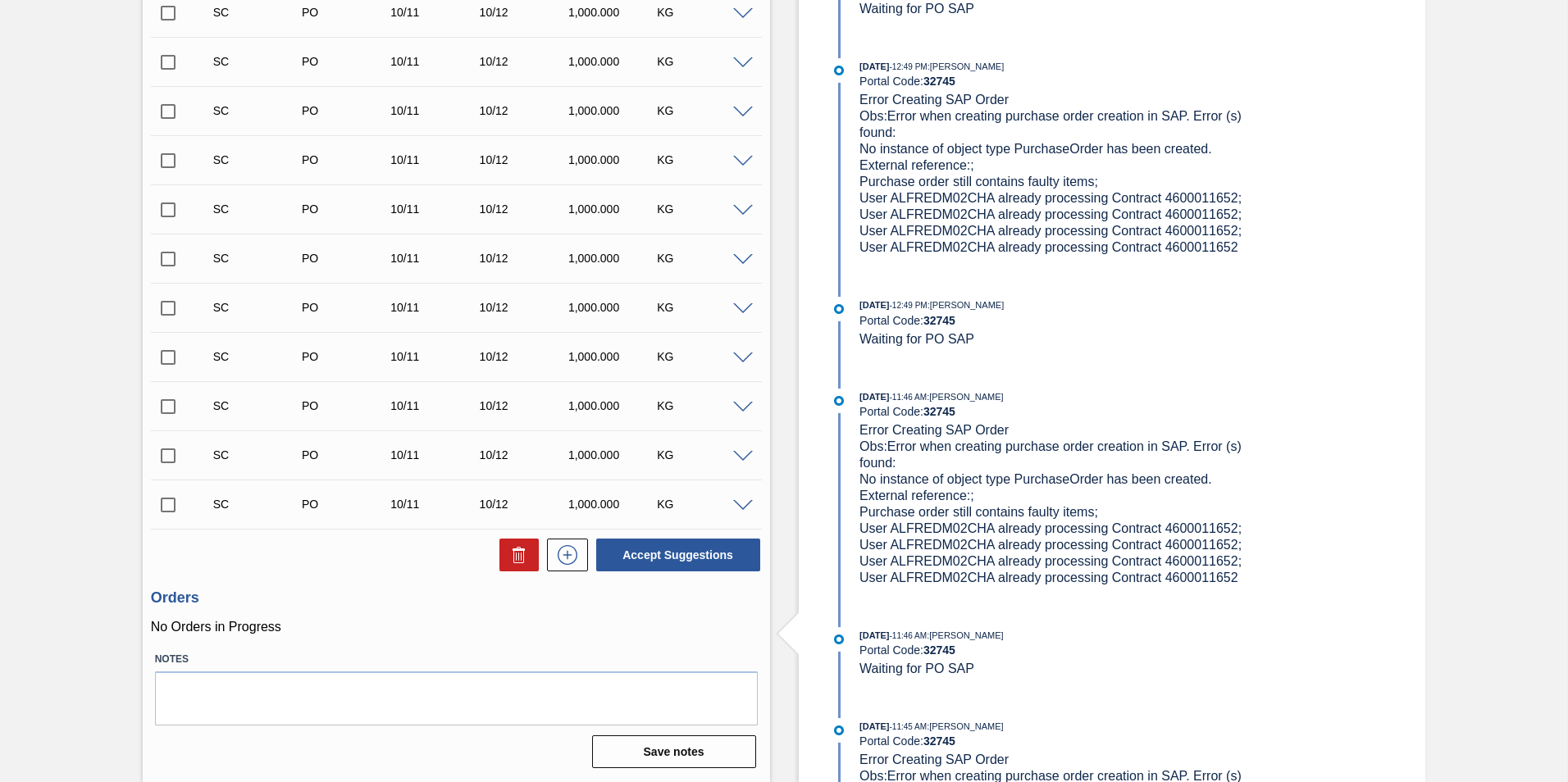
click at [172, 504] on input "checkbox" at bounding box center [167, 505] width 34 height 34
click at [710, 561] on button "Accept Suggestions" at bounding box center [677, 555] width 164 height 32
checkbox input "false"
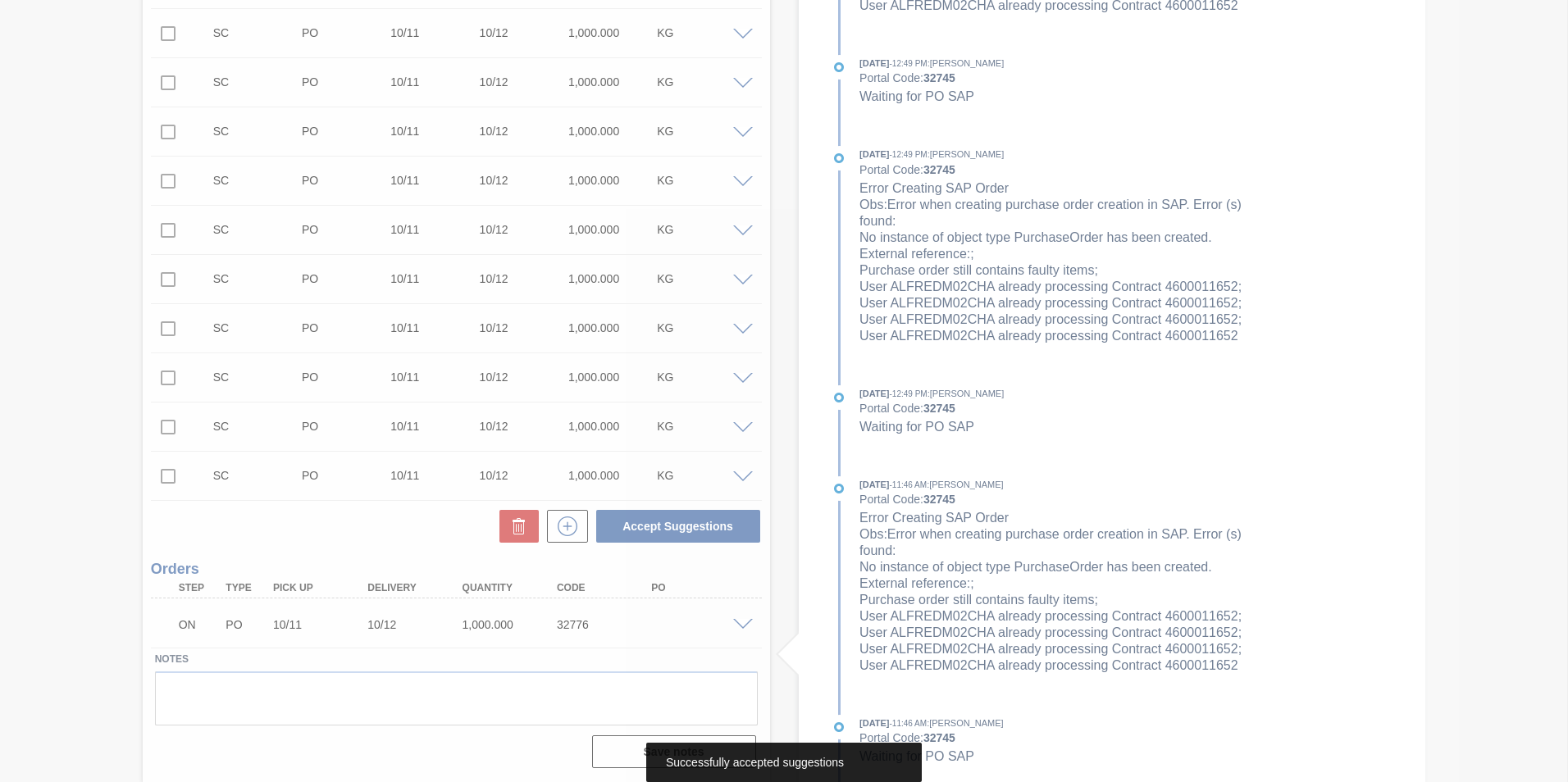
scroll to position [820, 0]
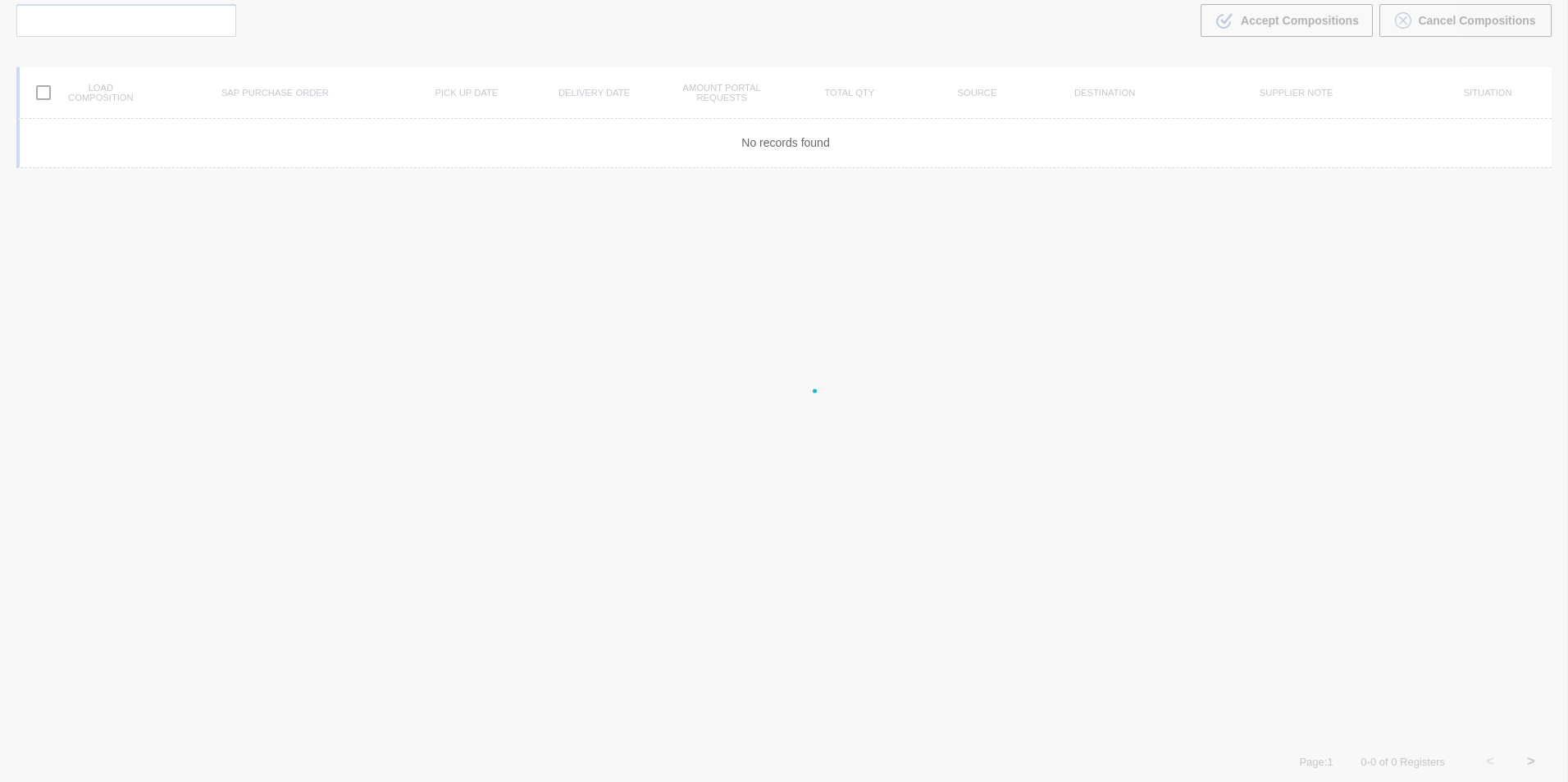
scroll to position [118, 0]
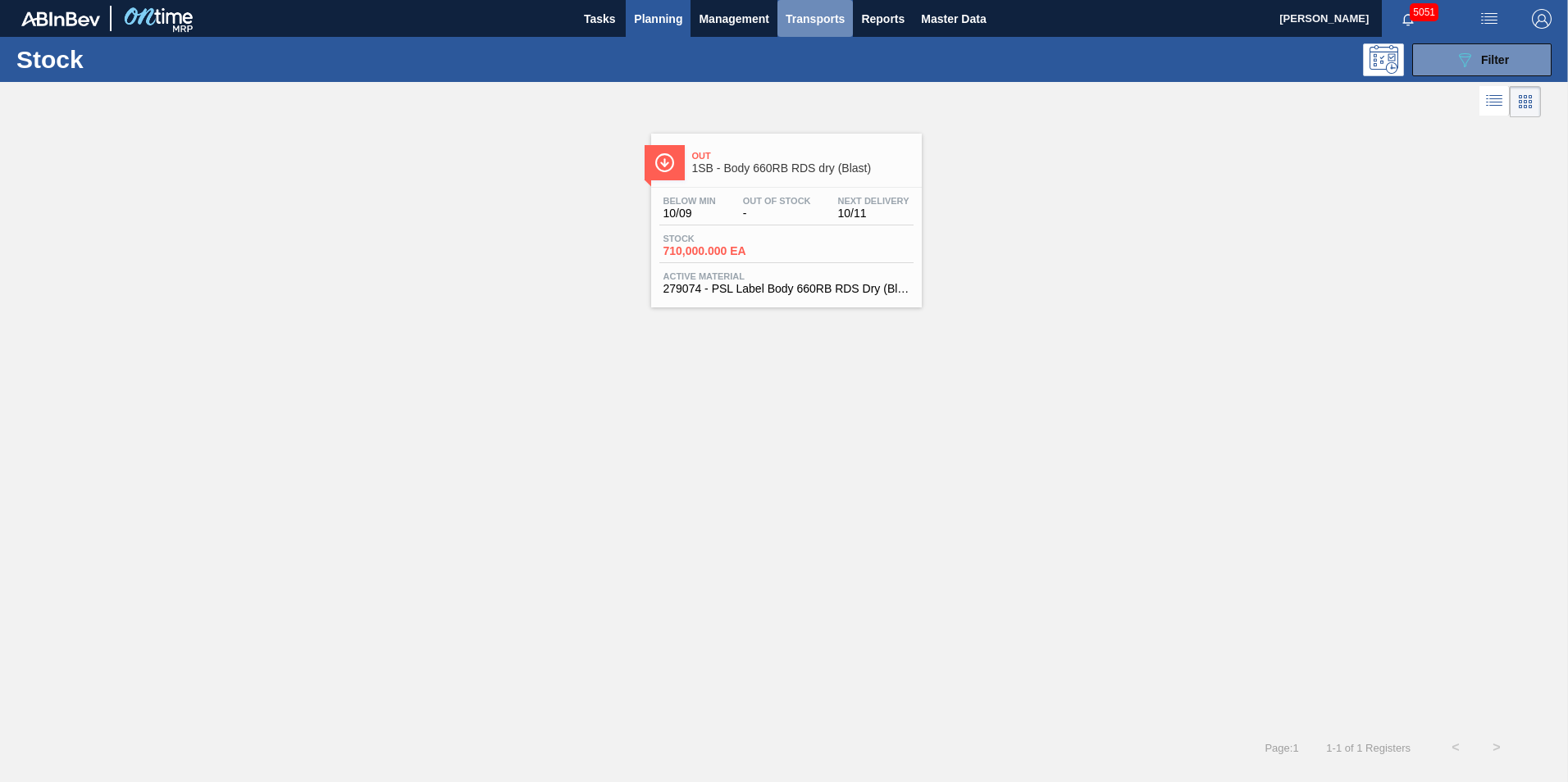
click at [826, 26] on span "Transports" at bounding box center [815, 18] width 59 height 19
click at [798, 59] on li "Load Composition" at bounding box center [815, 56] width 114 height 26
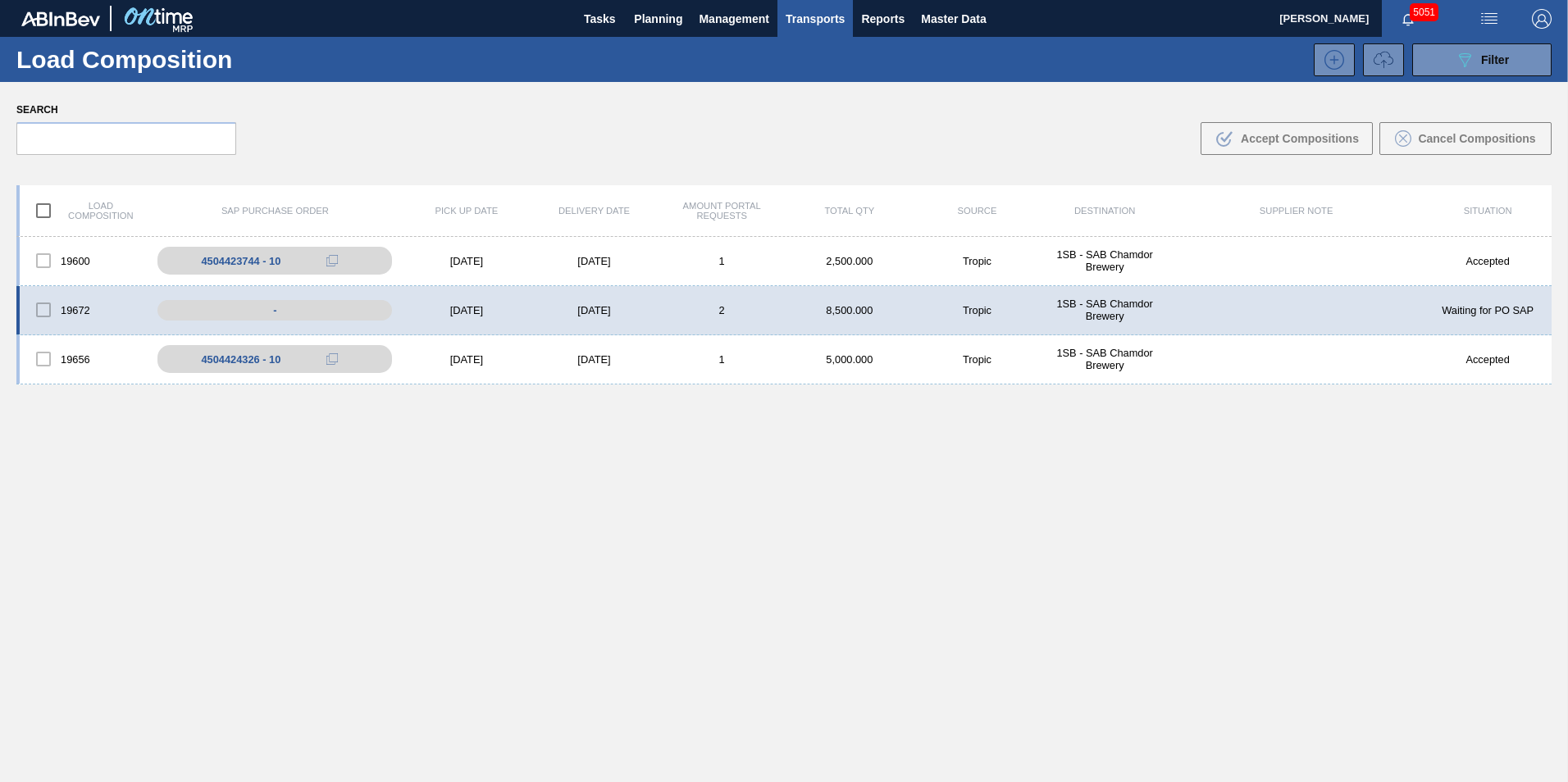
click at [508, 312] on div "[DATE]" at bounding box center [466, 311] width 128 height 12
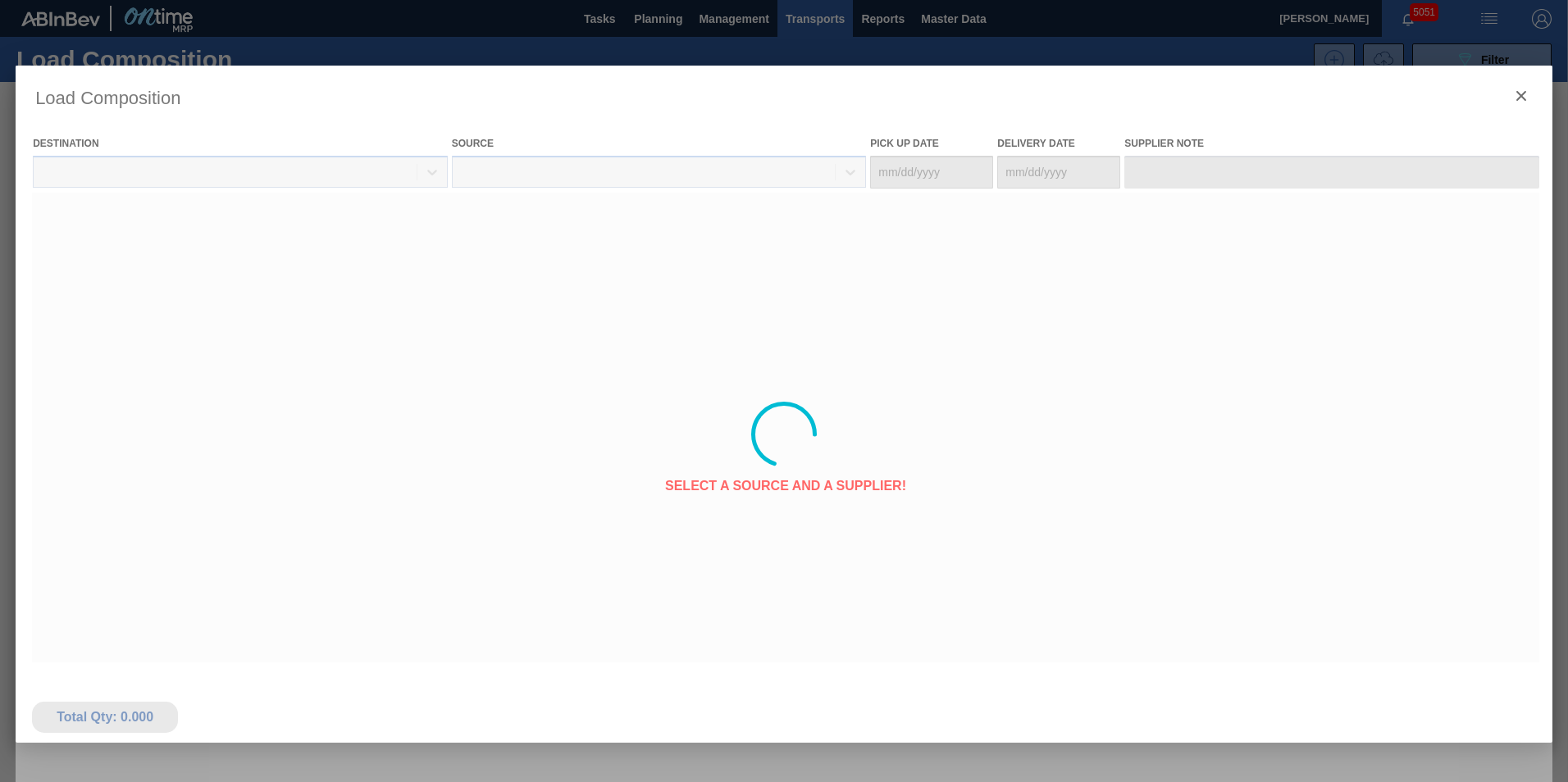
type Date "[DATE]"
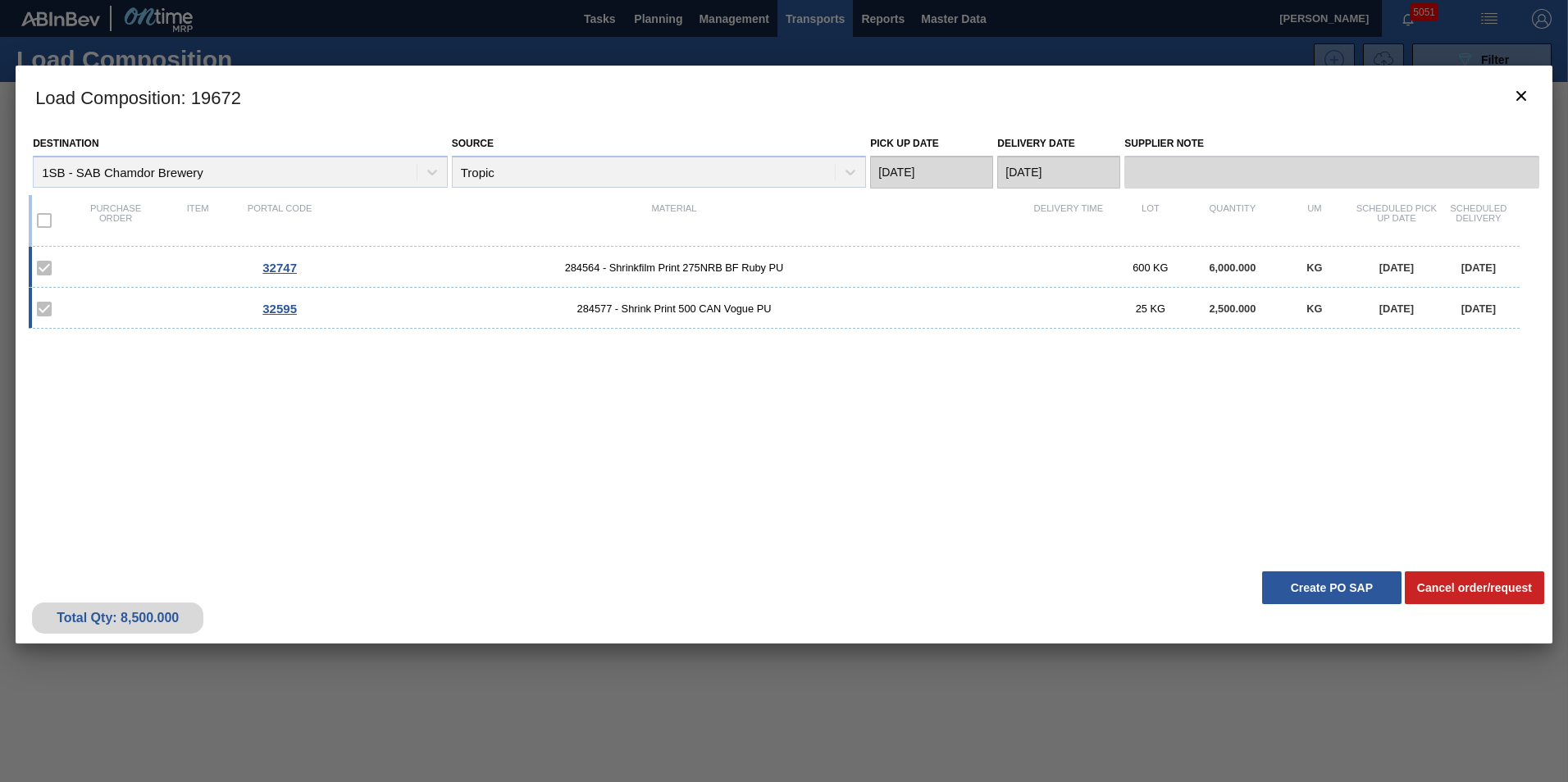
click at [412, 264] on span "284564 - Shrinkfilm Print 275NRB BF Ruby PU" at bounding box center [675, 268] width 707 height 12
click at [295, 268] on span "32747" at bounding box center [279, 268] width 34 height 14
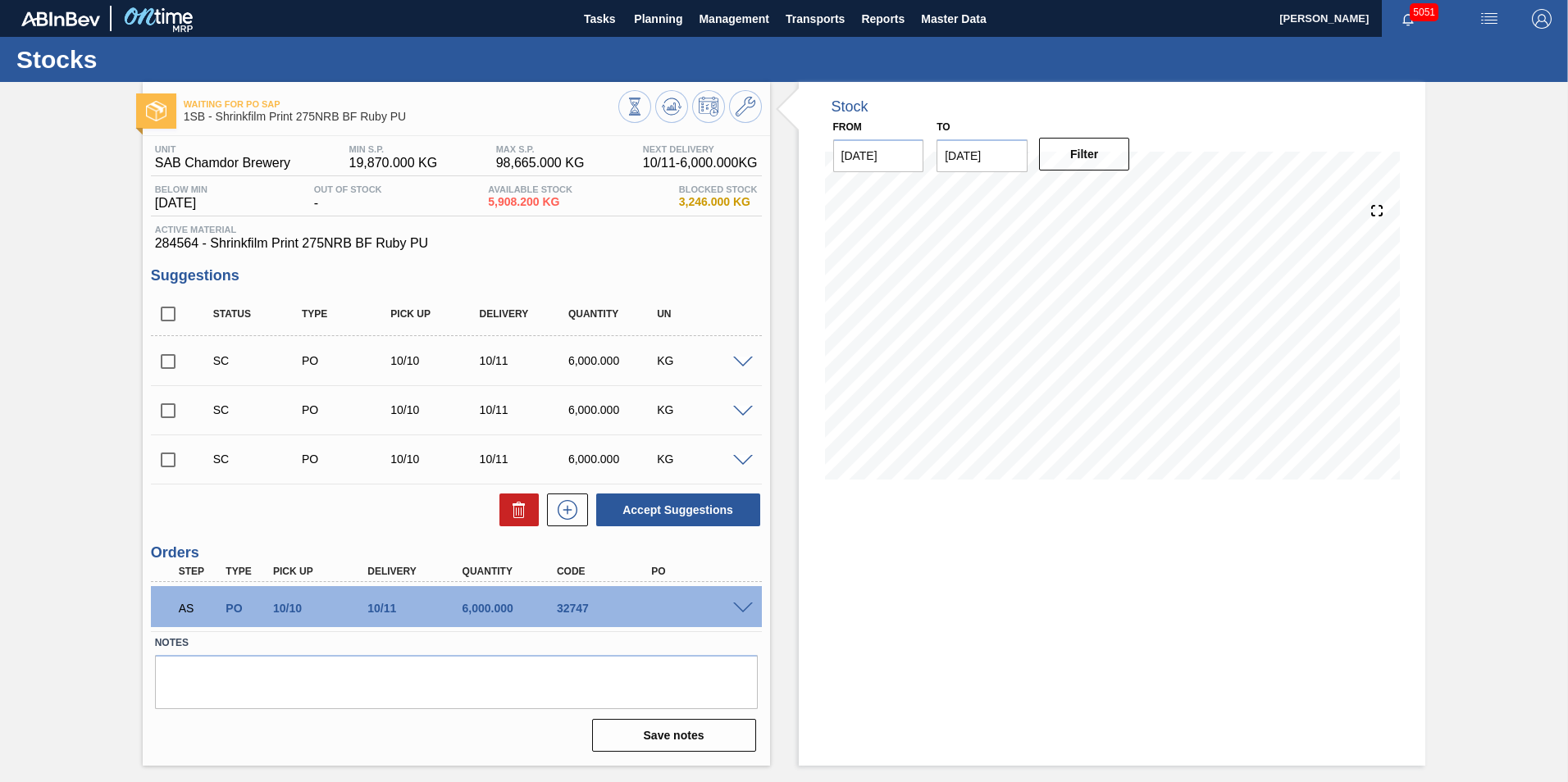
click at [742, 615] on div "AS PO 10/10 10/11 6,000.000 32747" at bounding box center [456, 606] width 611 height 41
click at [738, 609] on span at bounding box center [743, 609] width 19 height 12
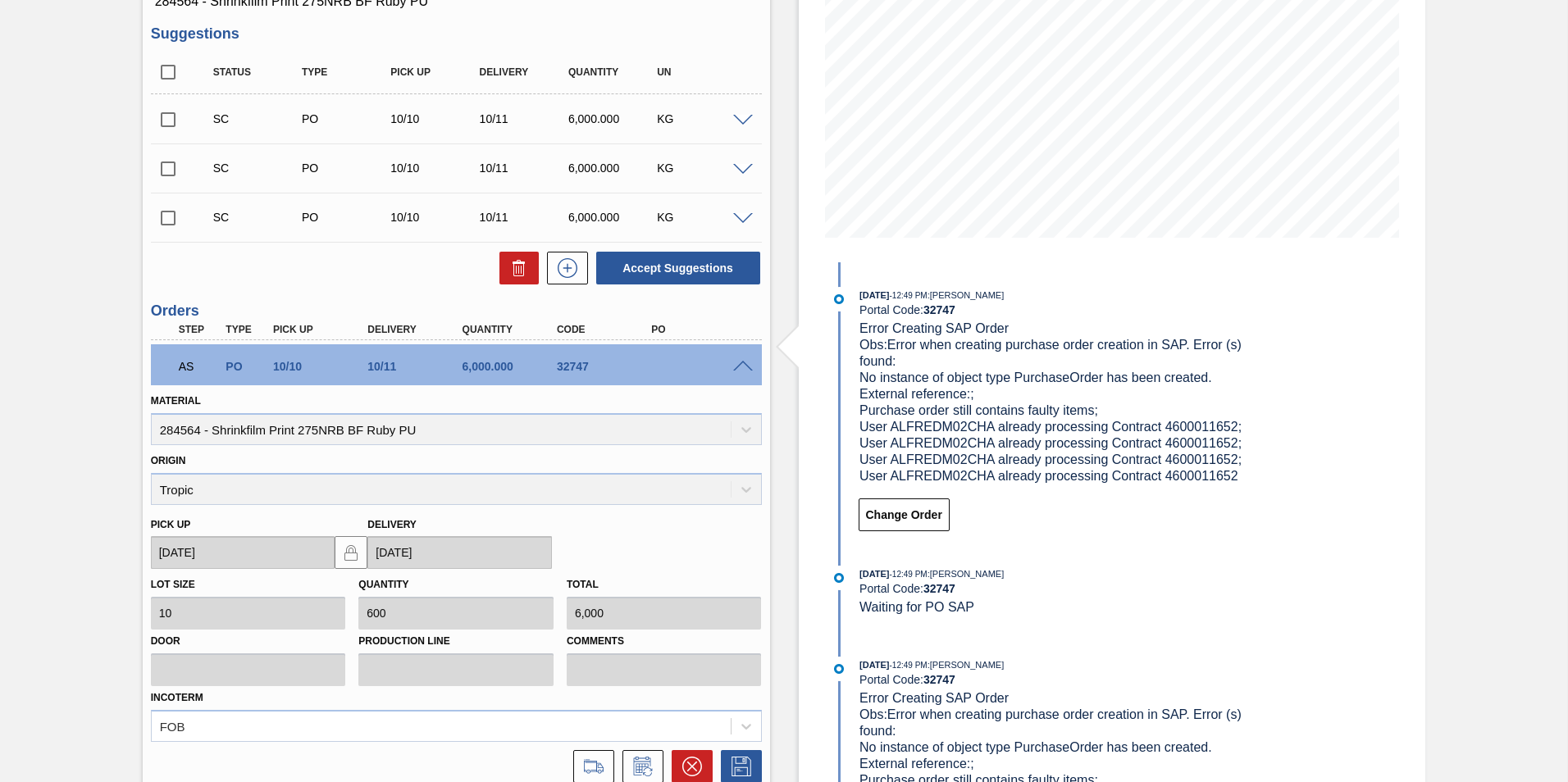
scroll to position [328, 0]
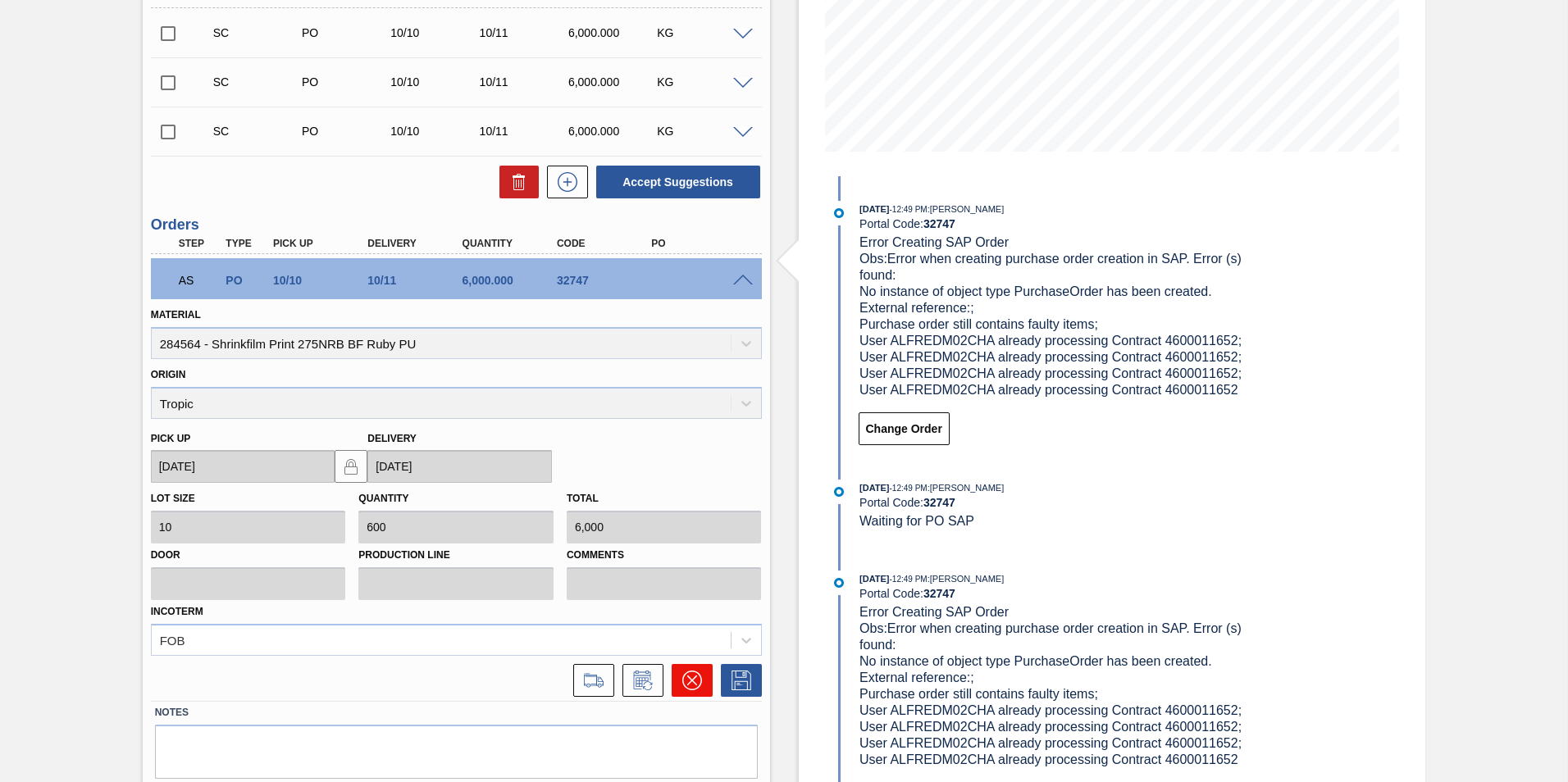
click at [687, 678] on icon at bounding box center [692, 681] width 19 height 19
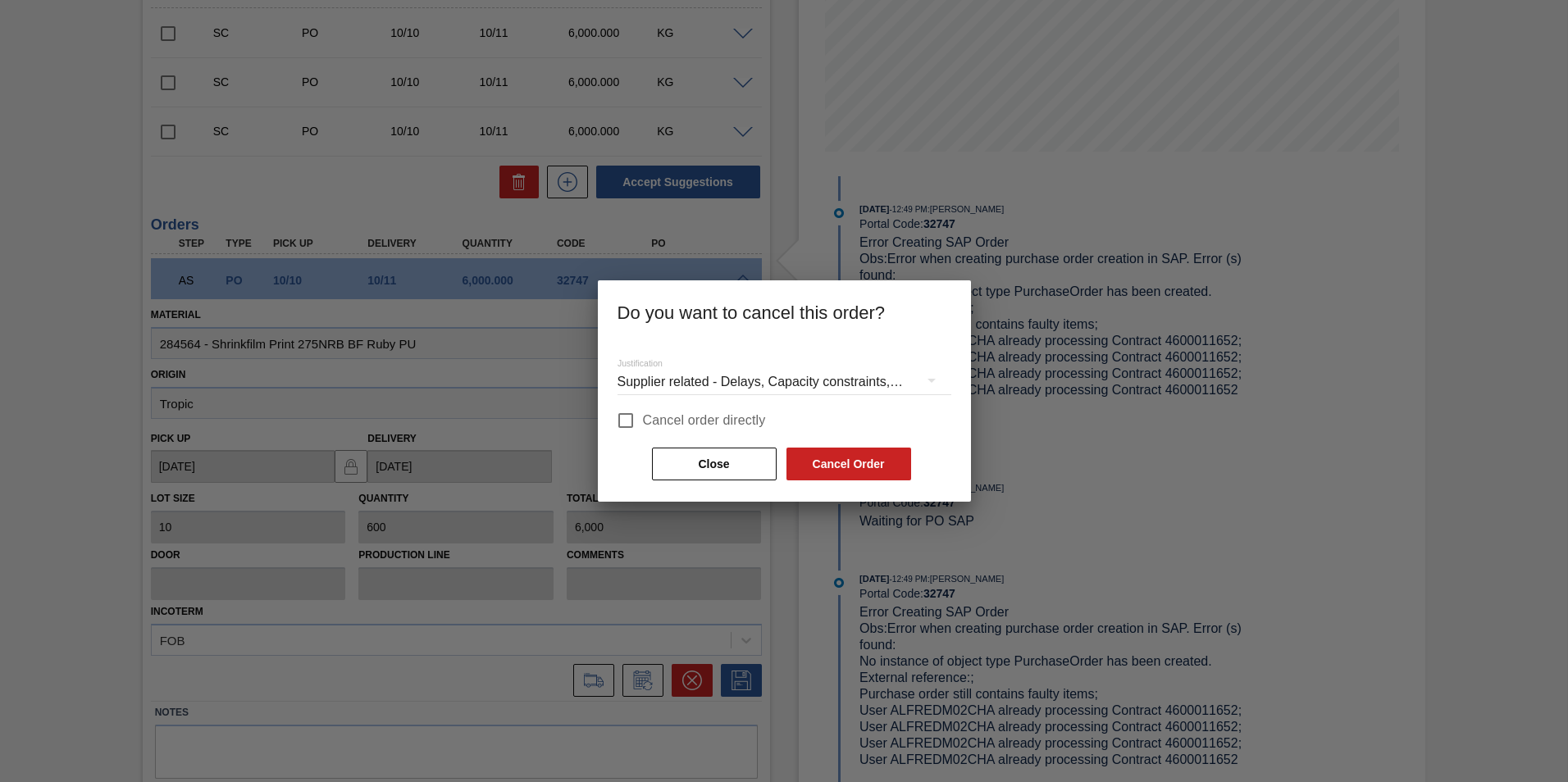
click at [627, 416] on input "Cancel order directly" at bounding box center [626, 420] width 34 height 34
checkbox input "true"
click at [831, 469] on button "Cancel Order" at bounding box center [849, 464] width 124 height 32
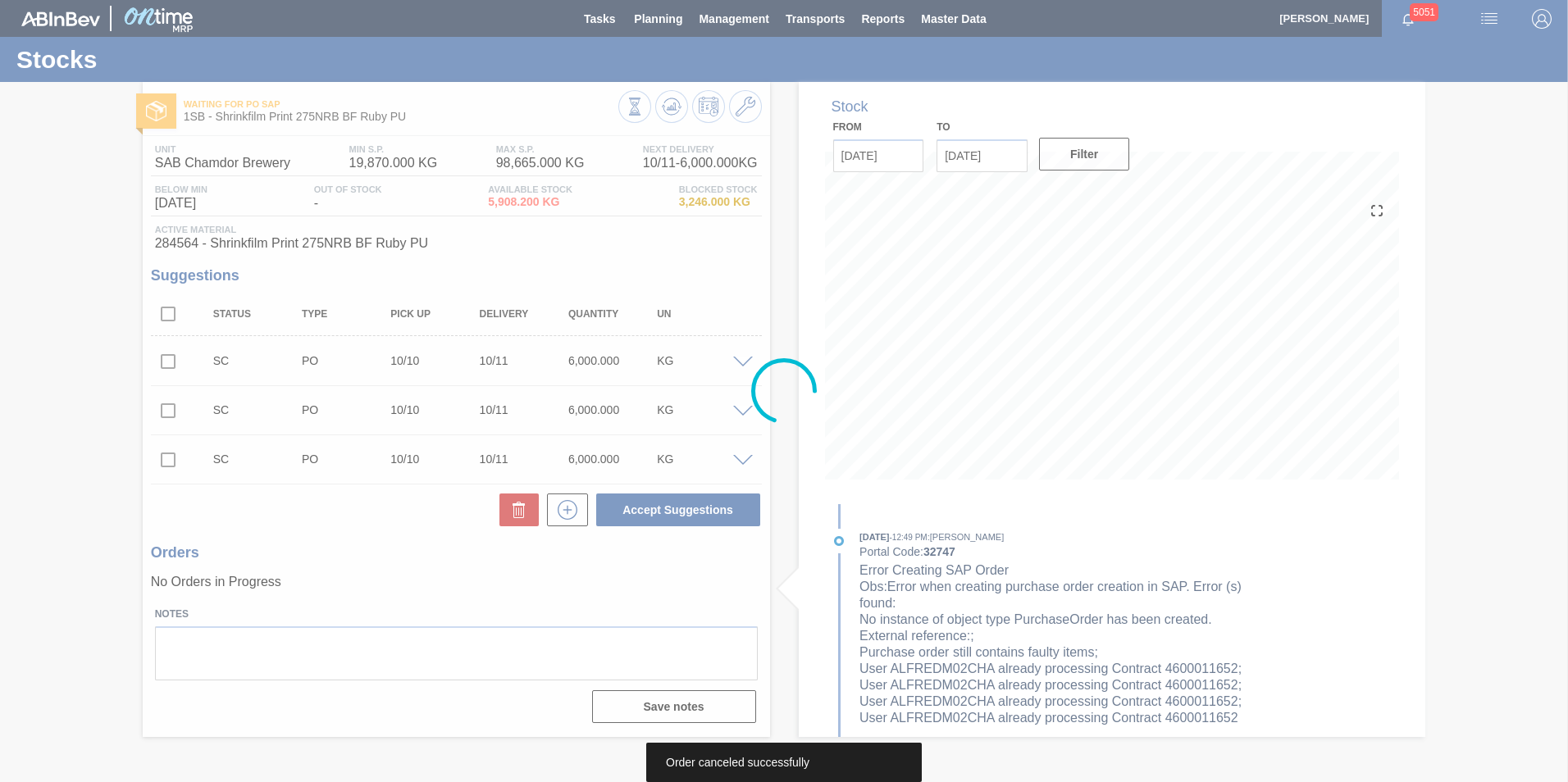
scroll to position [0, 0]
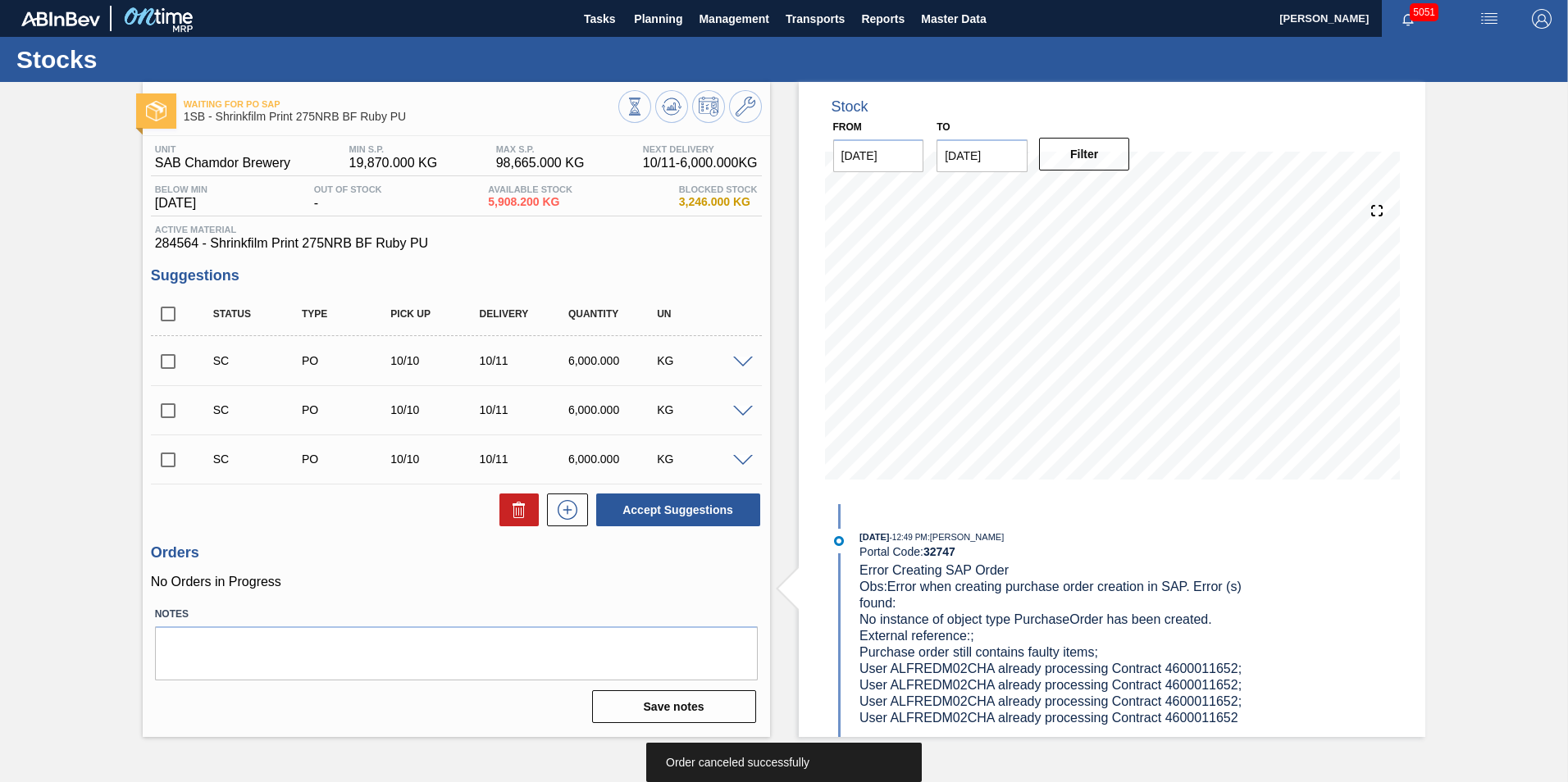
click at [166, 360] on input "checkbox" at bounding box center [167, 361] width 34 height 34
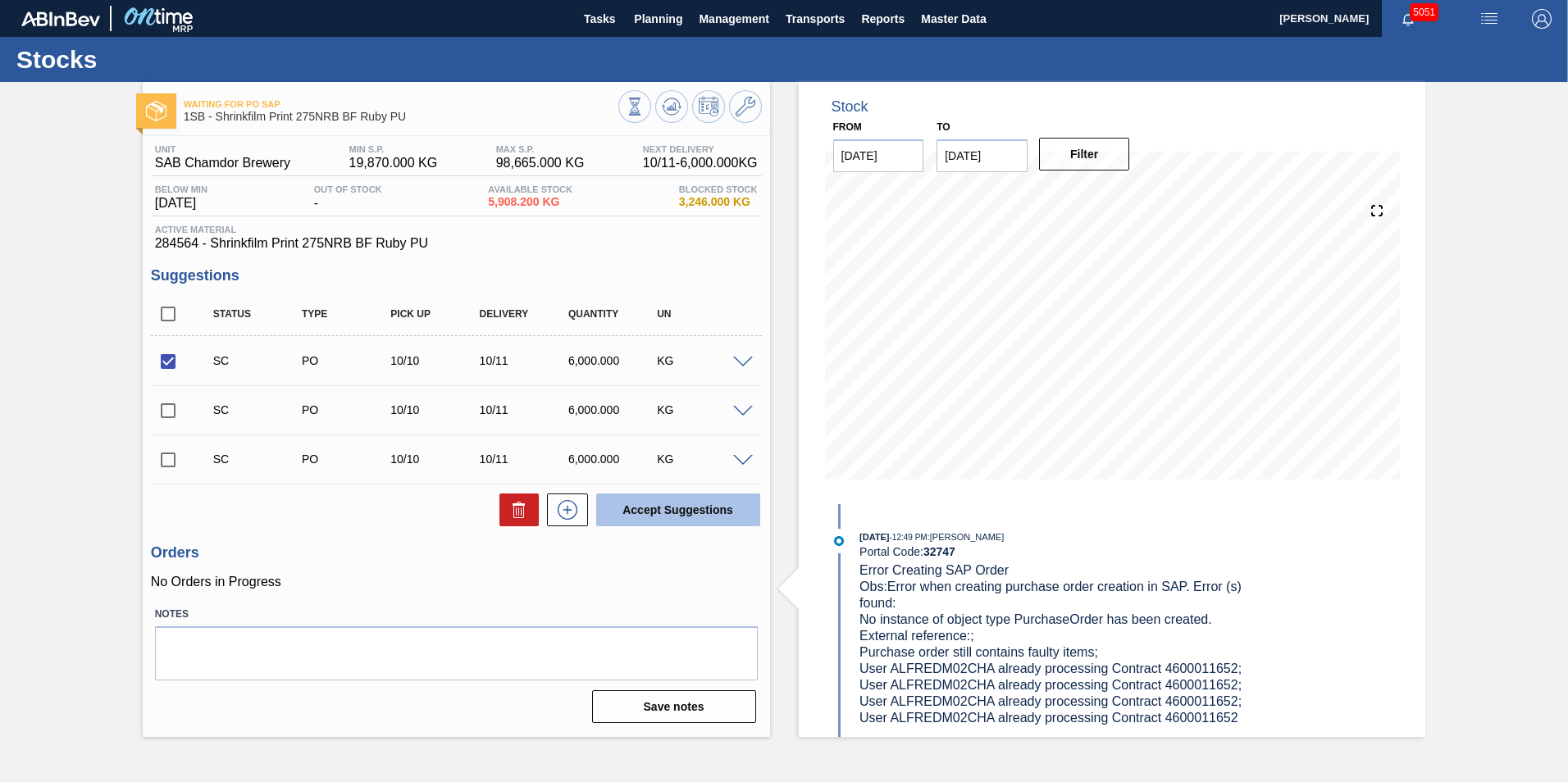
click at [641, 504] on button "Accept Suggestions" at bounding box center [677, 509] width 164 height 32
checkbox input "false"
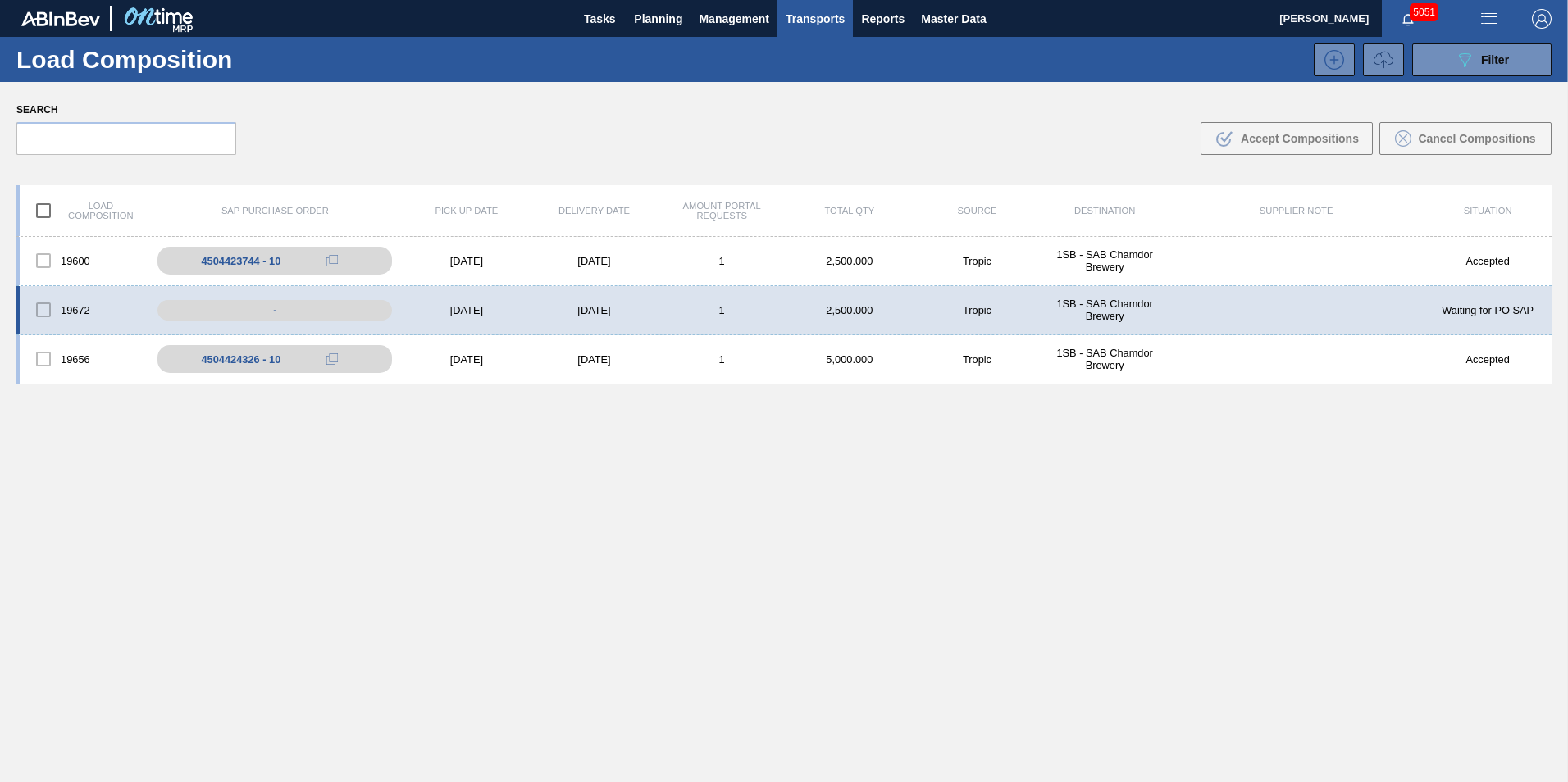
click at [514, 308] on div "[DATE]" at bounding box center [466, 311] width 128 height 12
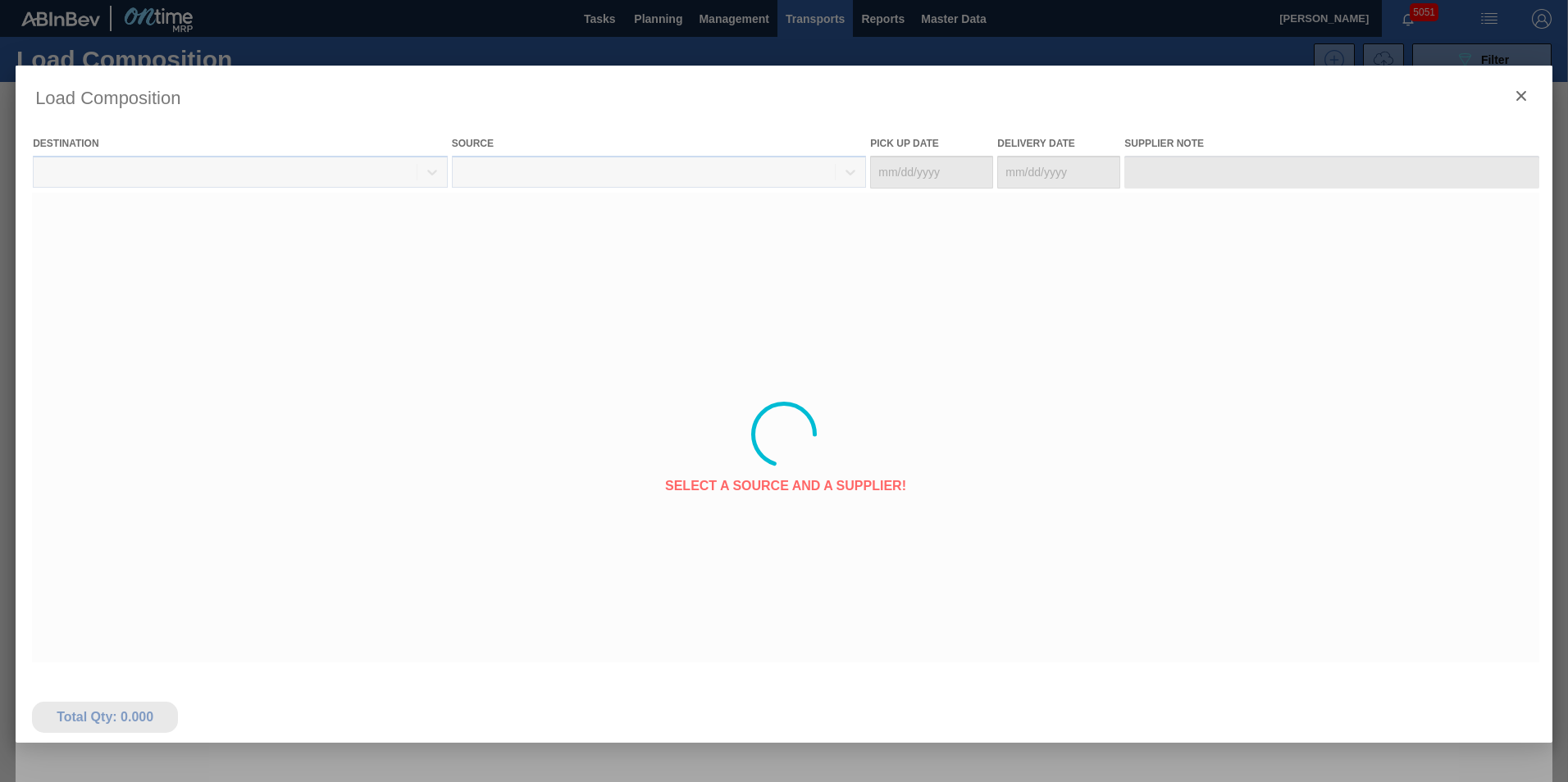
type Date "[DATE]"
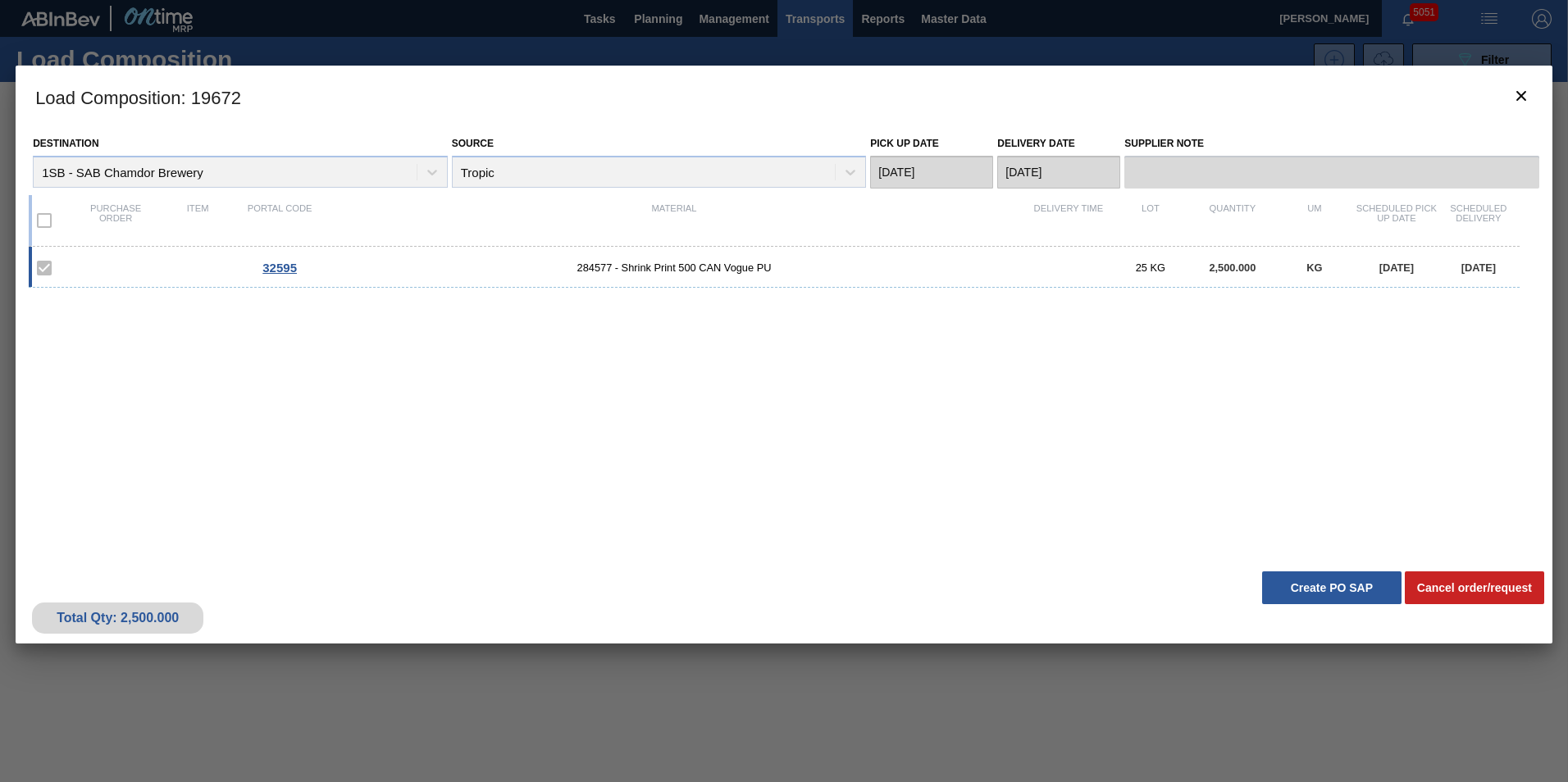
click at [296, 265] on span "32595" at bounding box center [279, 268] width 34 height 14
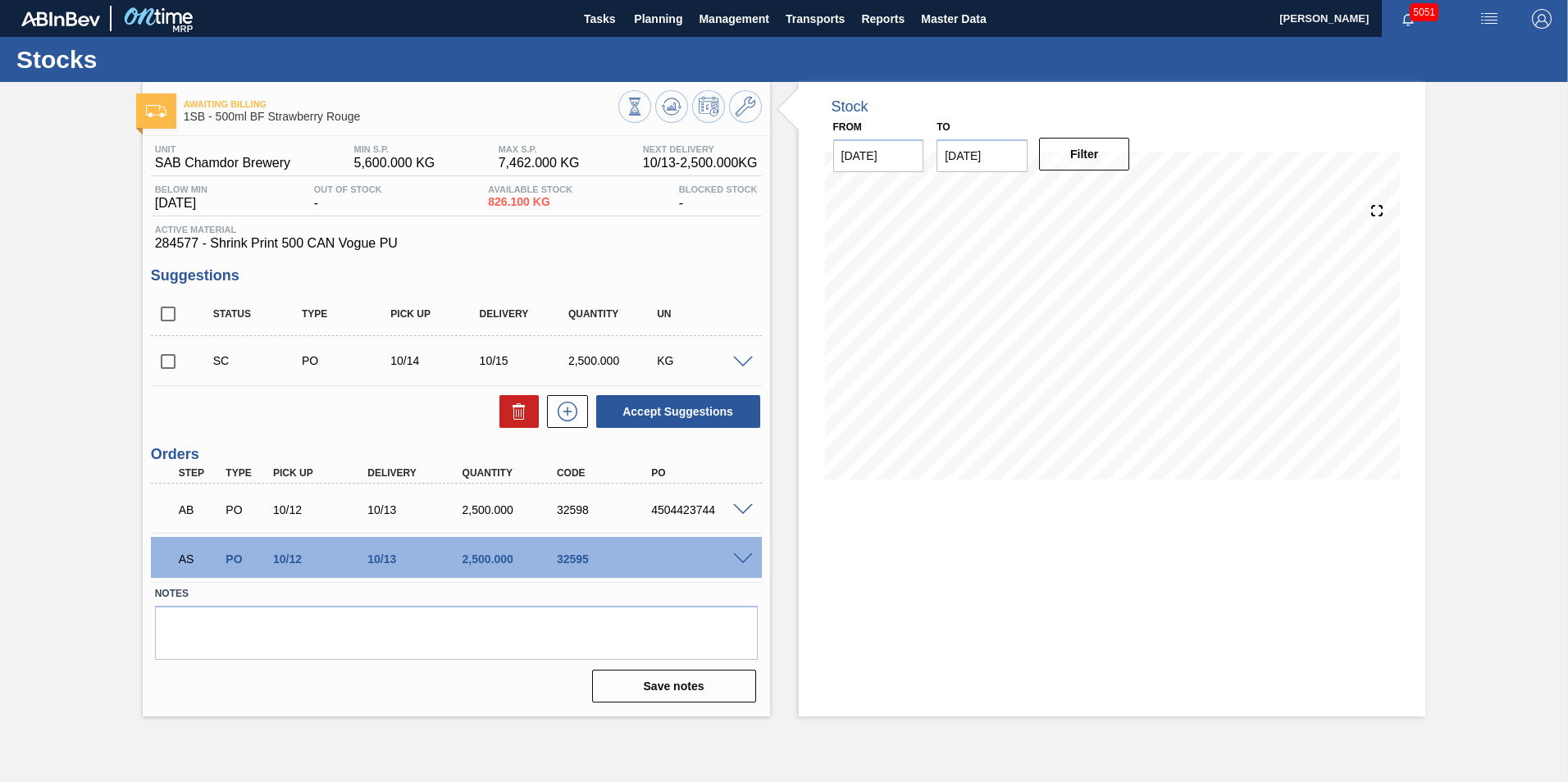
click at [740, 559] on span at bounding box center [743, 560] width 19 height 12
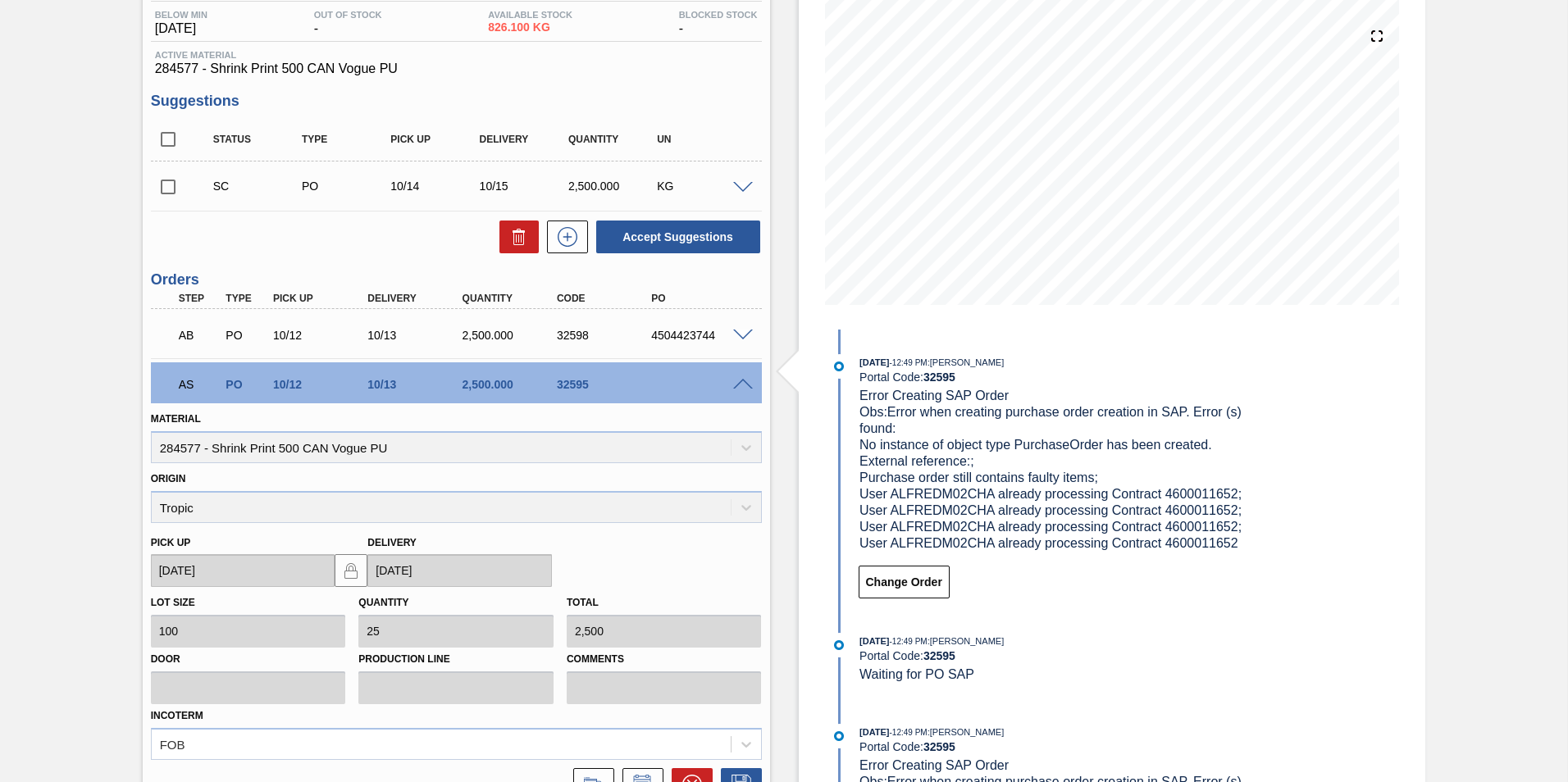
scroll to position [328, 0]
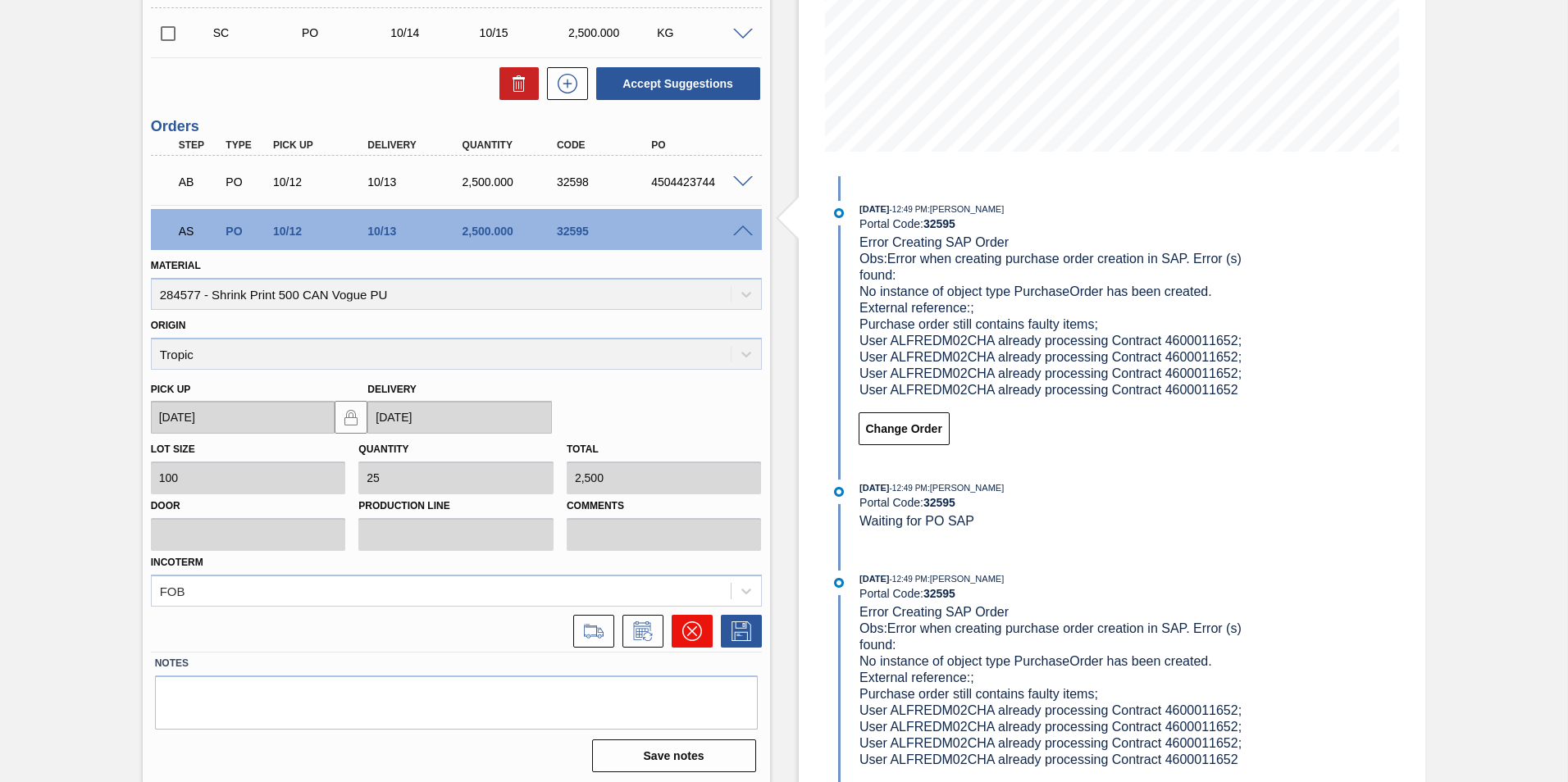
click at [687, 632] on icon at bounding box center [692, 632] width 19 height 19
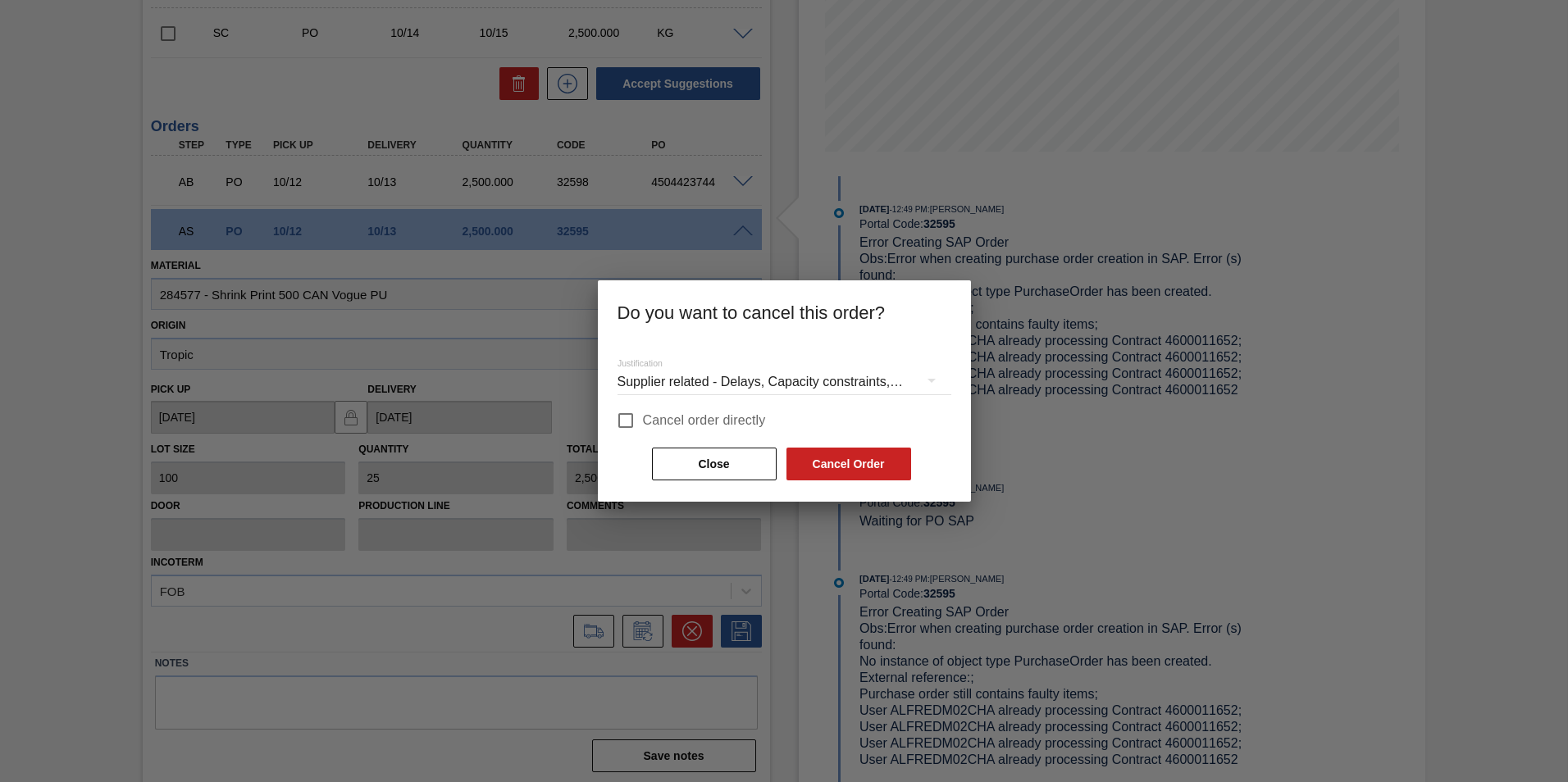
click at [649, 417] on span "Cancel order directly" at bounding box center [704, 421] width 123 height 19
click at [643, 417] on input "Cancel order directly" at bounding box center [626, 420] width 34 height 34
checkbox input "true"
click at [827, 467] on button "Cancel Order" at bounding box center [849, 464] width 124 height 32
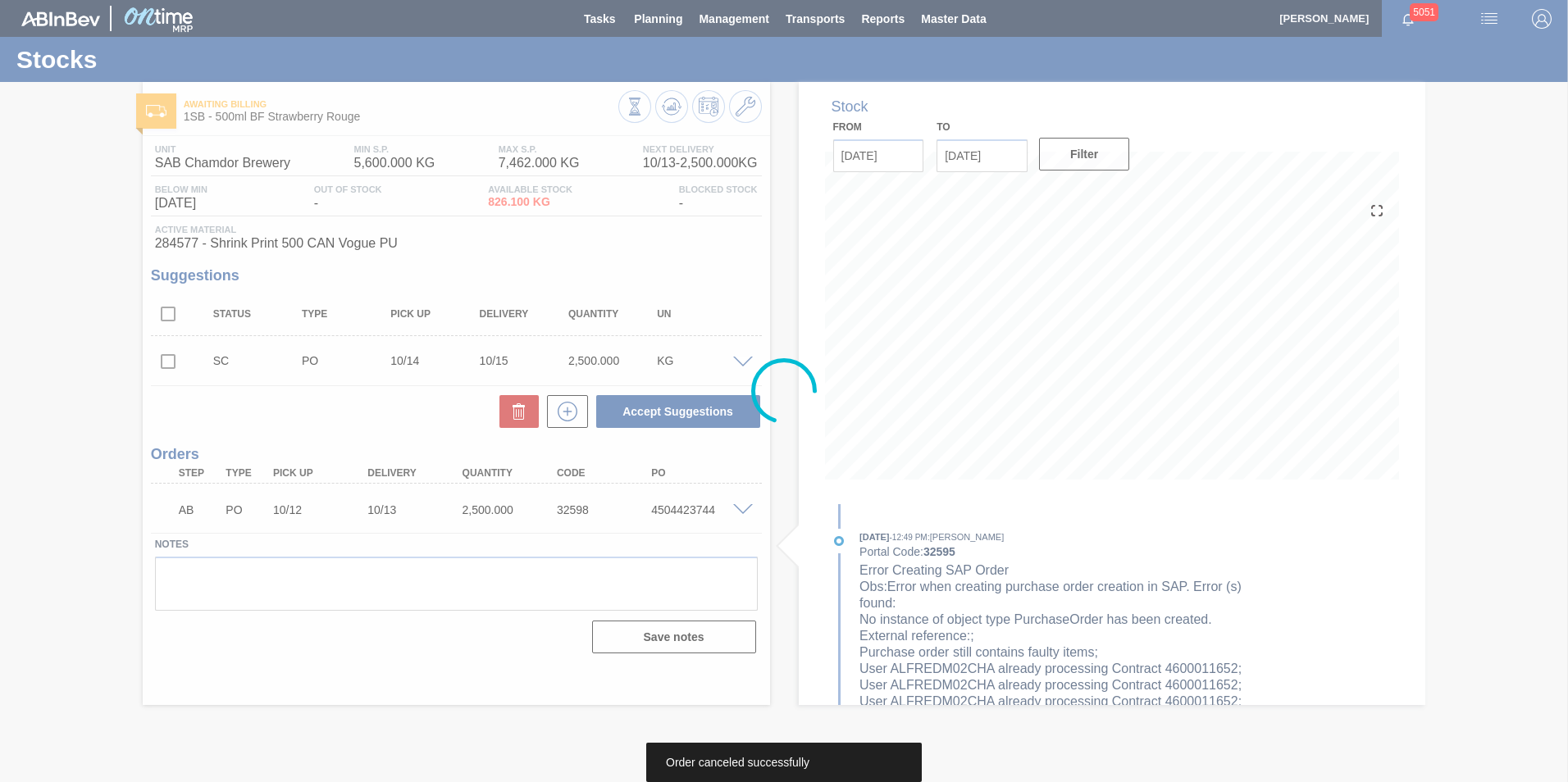
scroll to position [0, 0]
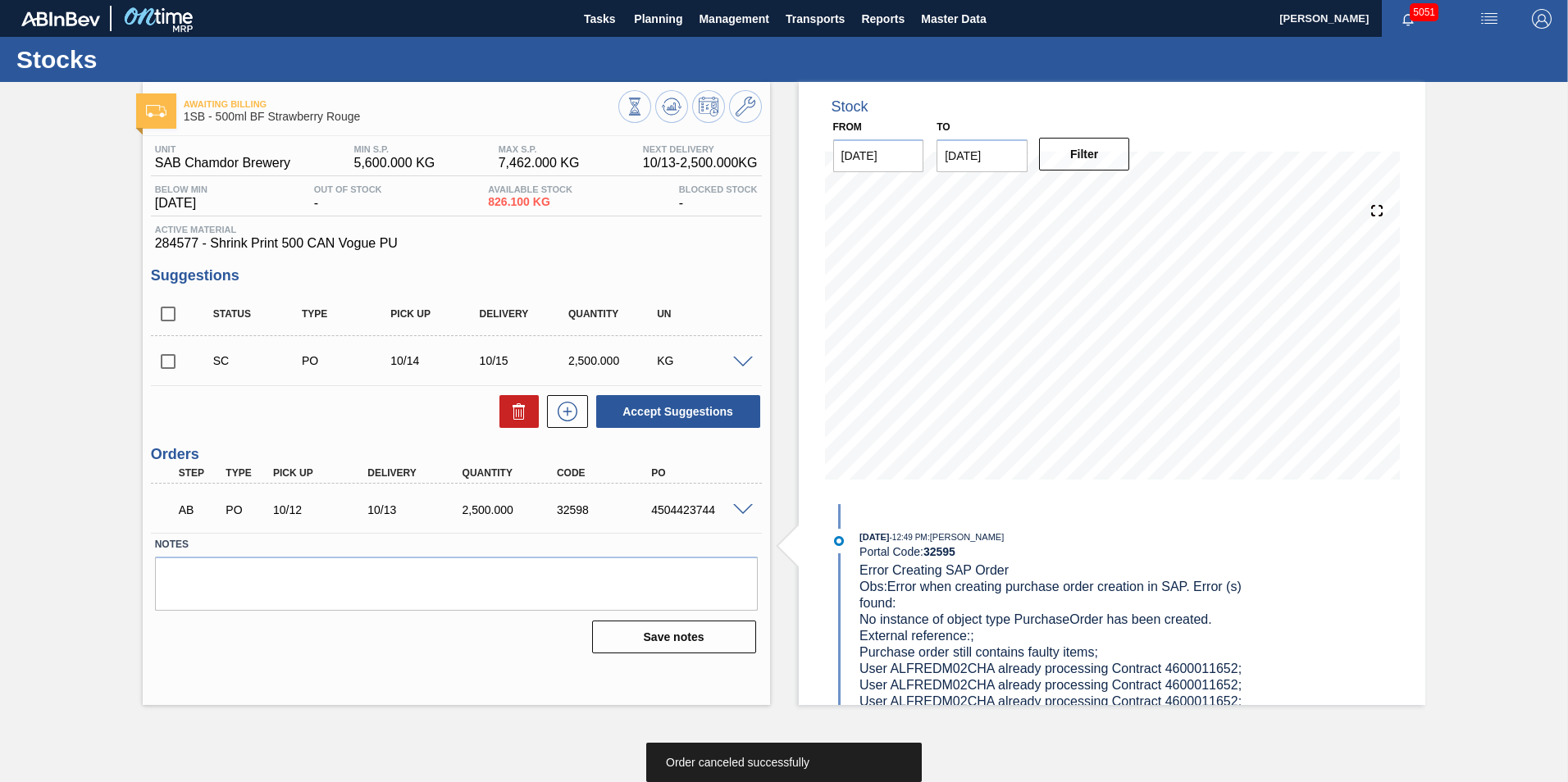
click at [742, 511] on span at bounding box center [743, 510] width 19 height 12
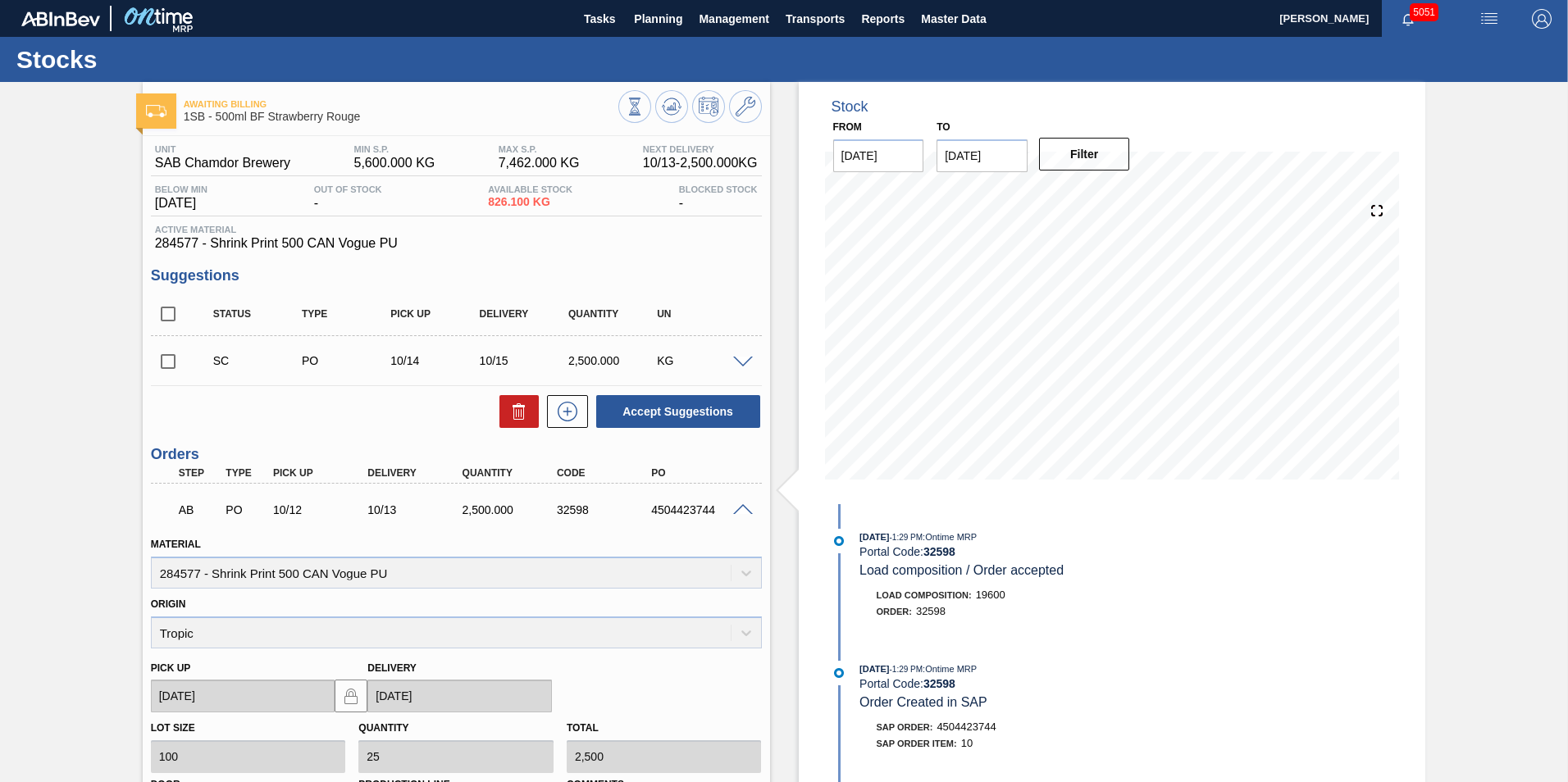
click at [745, 506] on span at bounding box center [743, 510] width 19 height 12
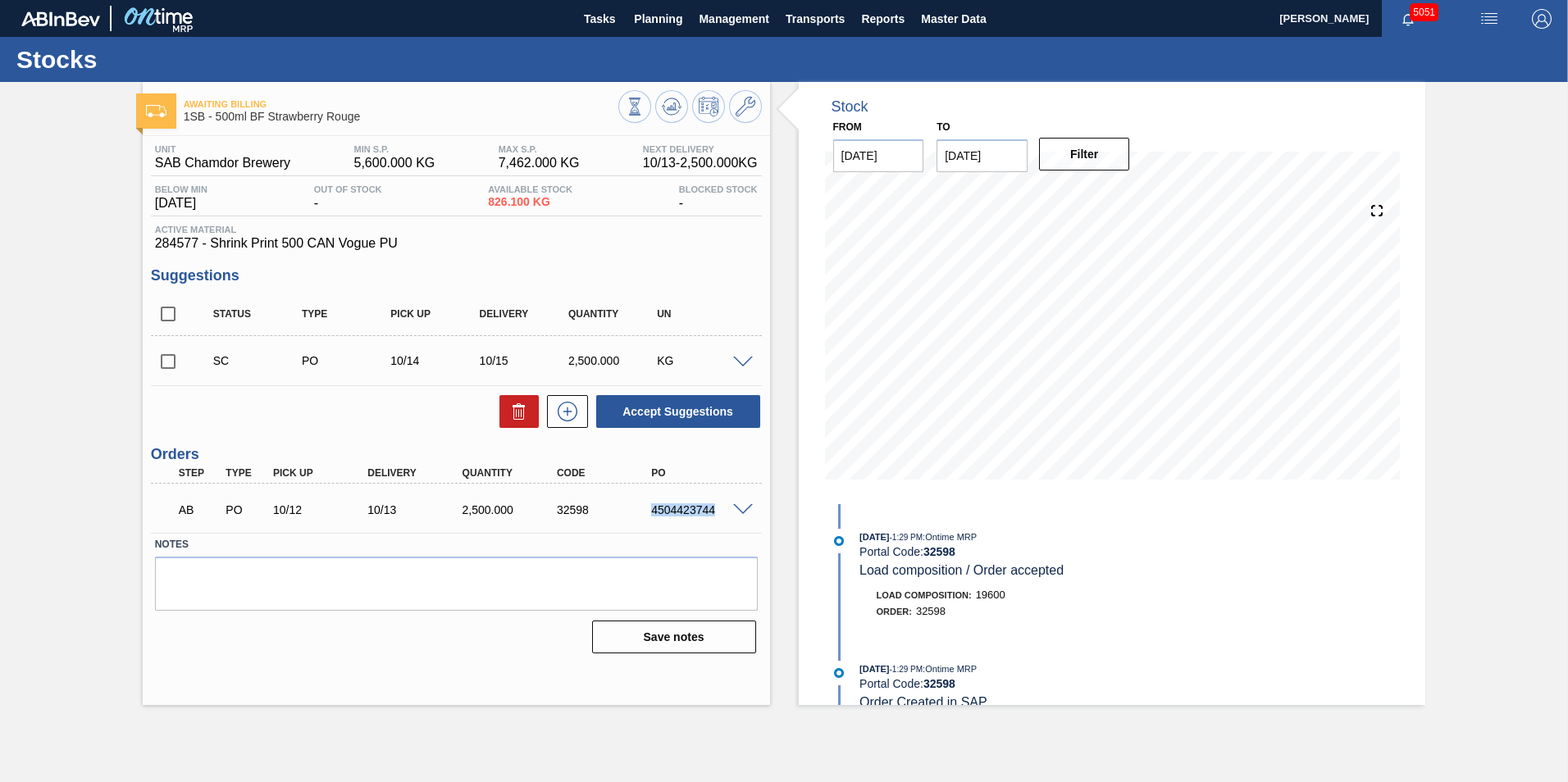
drag, startPoint x: 715, startPoint y: 509, endPoint x: 650, endPoint y: 506, distance: 65.1
click at [650, 506] on div "4504423744" at bounding box center [700, 510] width 106 height 13
copy div "4504423744"
click at [622, 538] on label "Notes" at bounding box center [456, 544] width 603 height 24
click at [669, 10] on span "Planning" at bounding box center [658, 18] width 48 height 19
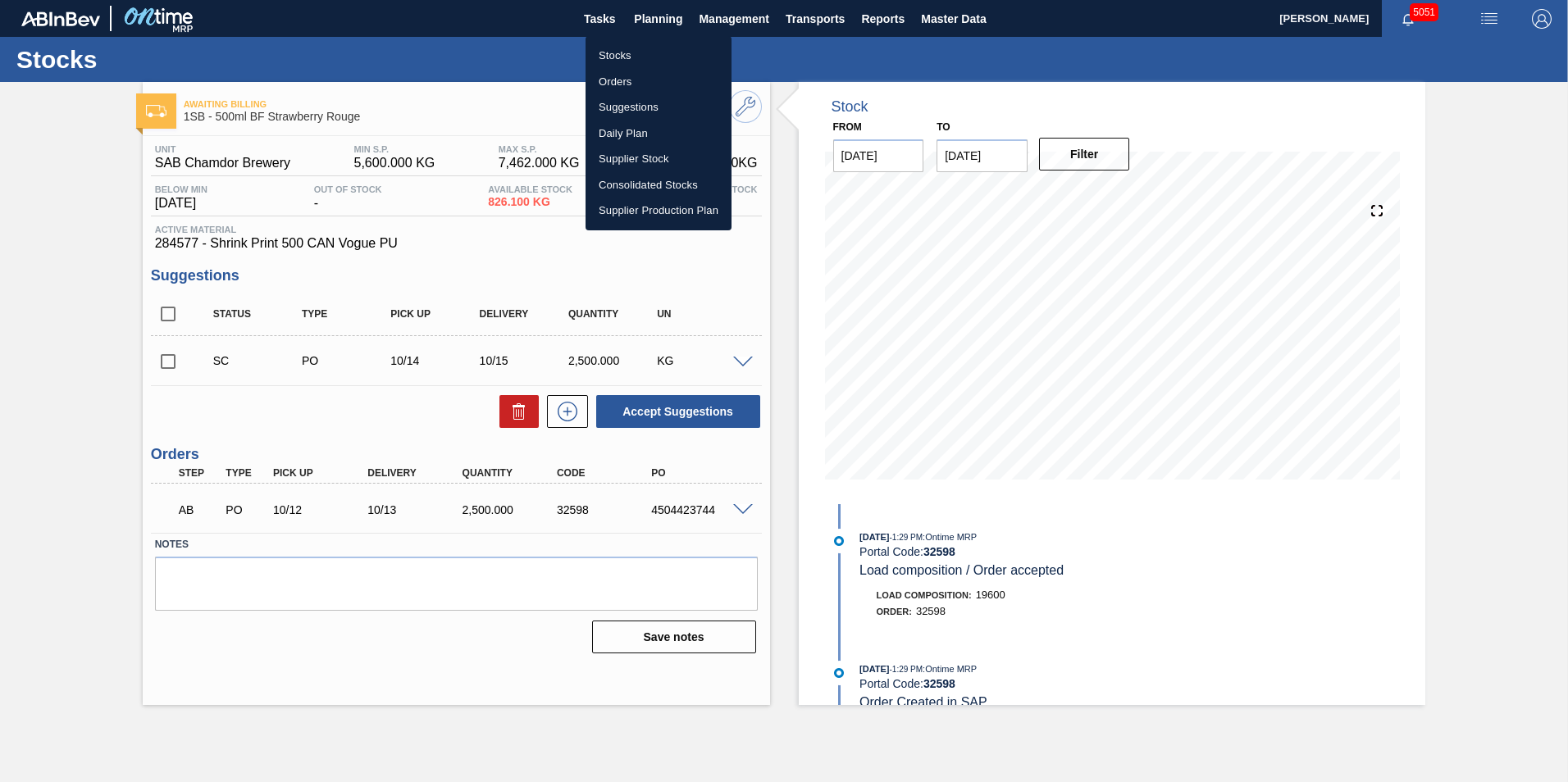
click at [624, 54] on li "Stocks" at bounding box center [658, 56] width 146 height 26
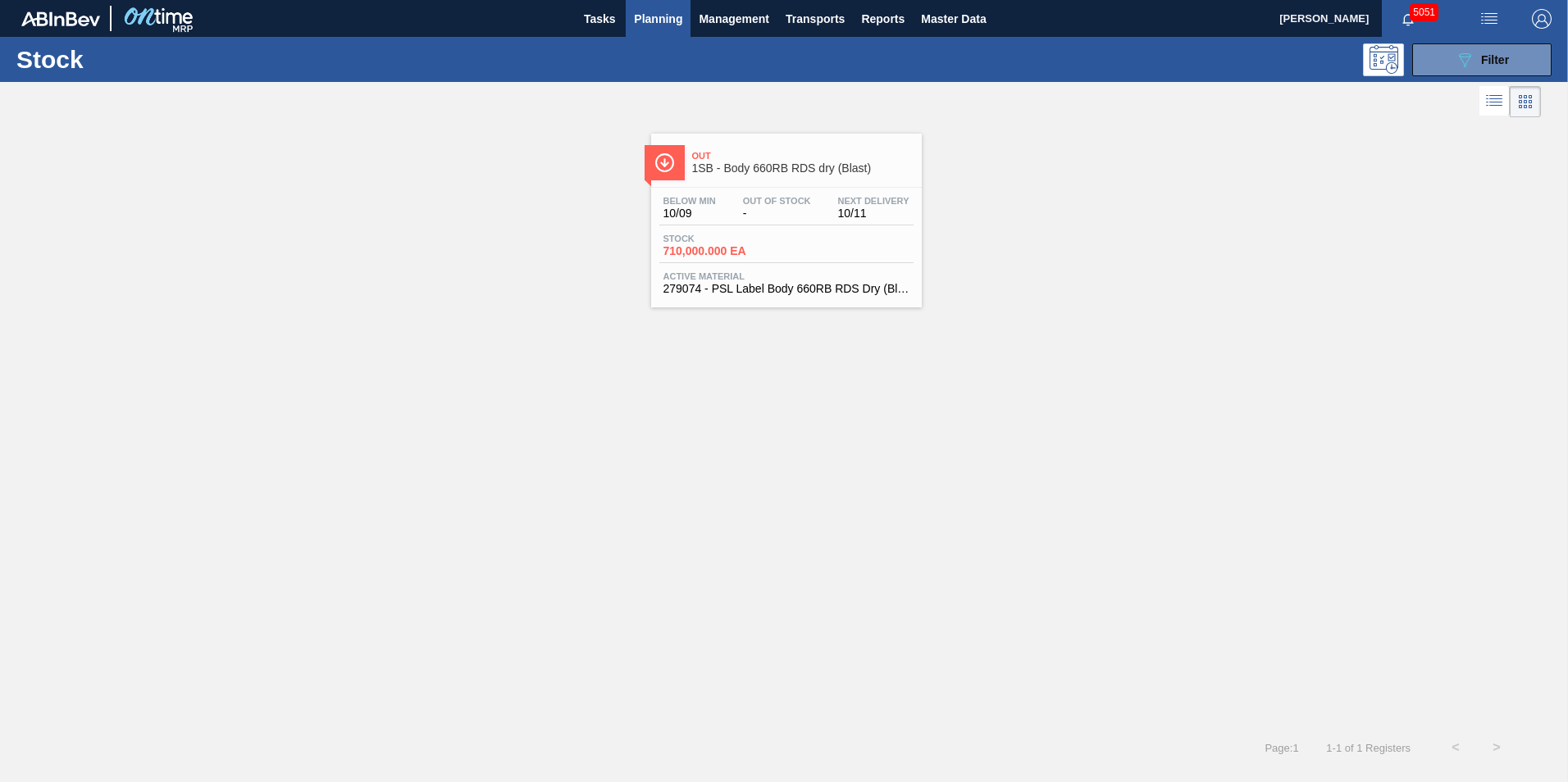
click at [802, 227] on div "Below Min 10/09 Out Of Stock - Next Delivery 10/11 Stock 710,000.000 EA Active …" at bounding box center [786, 243] width 270 height 111
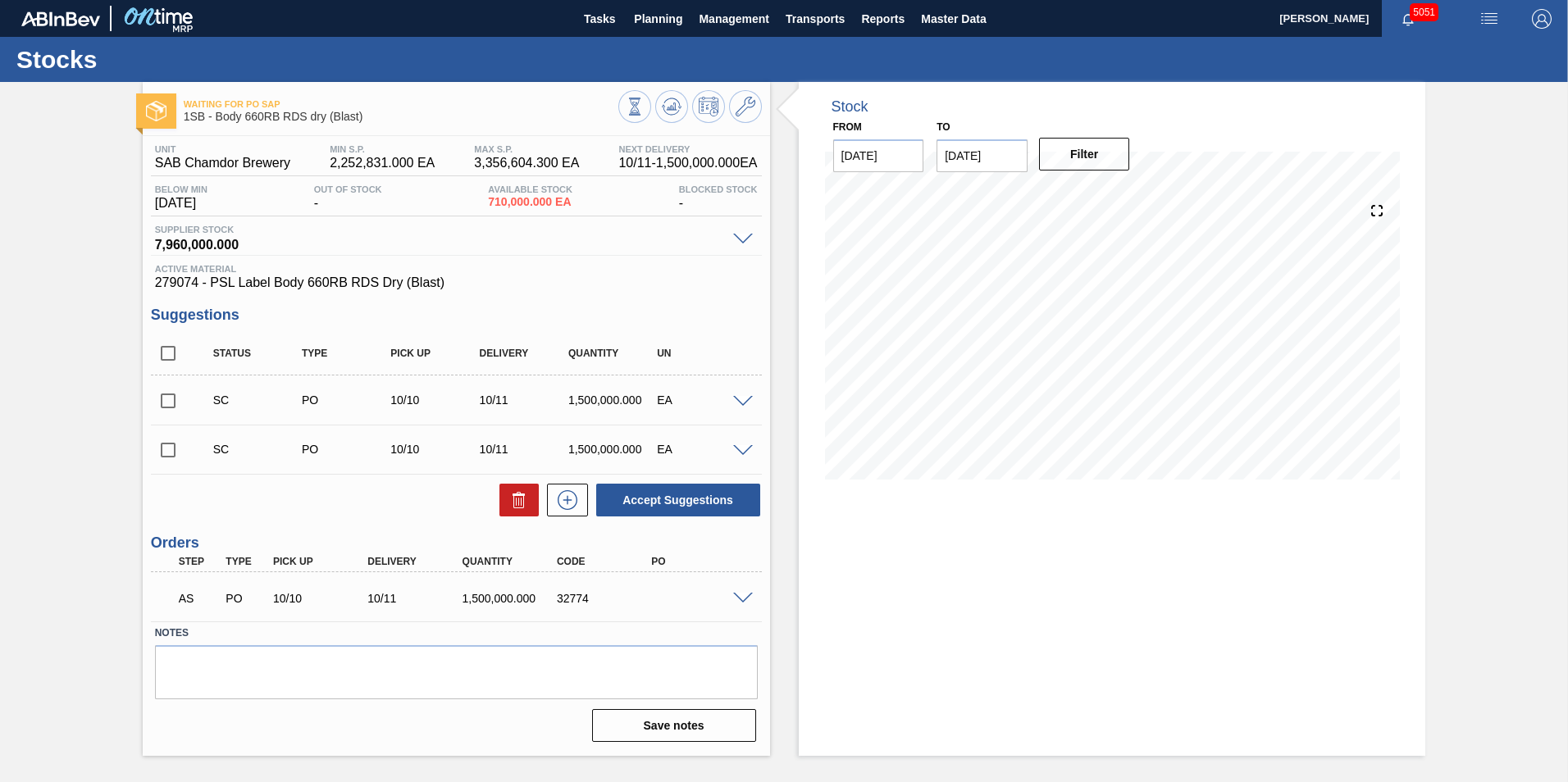
click at [740, 598] on span at bounding box center [743, 599] width 19 height 12
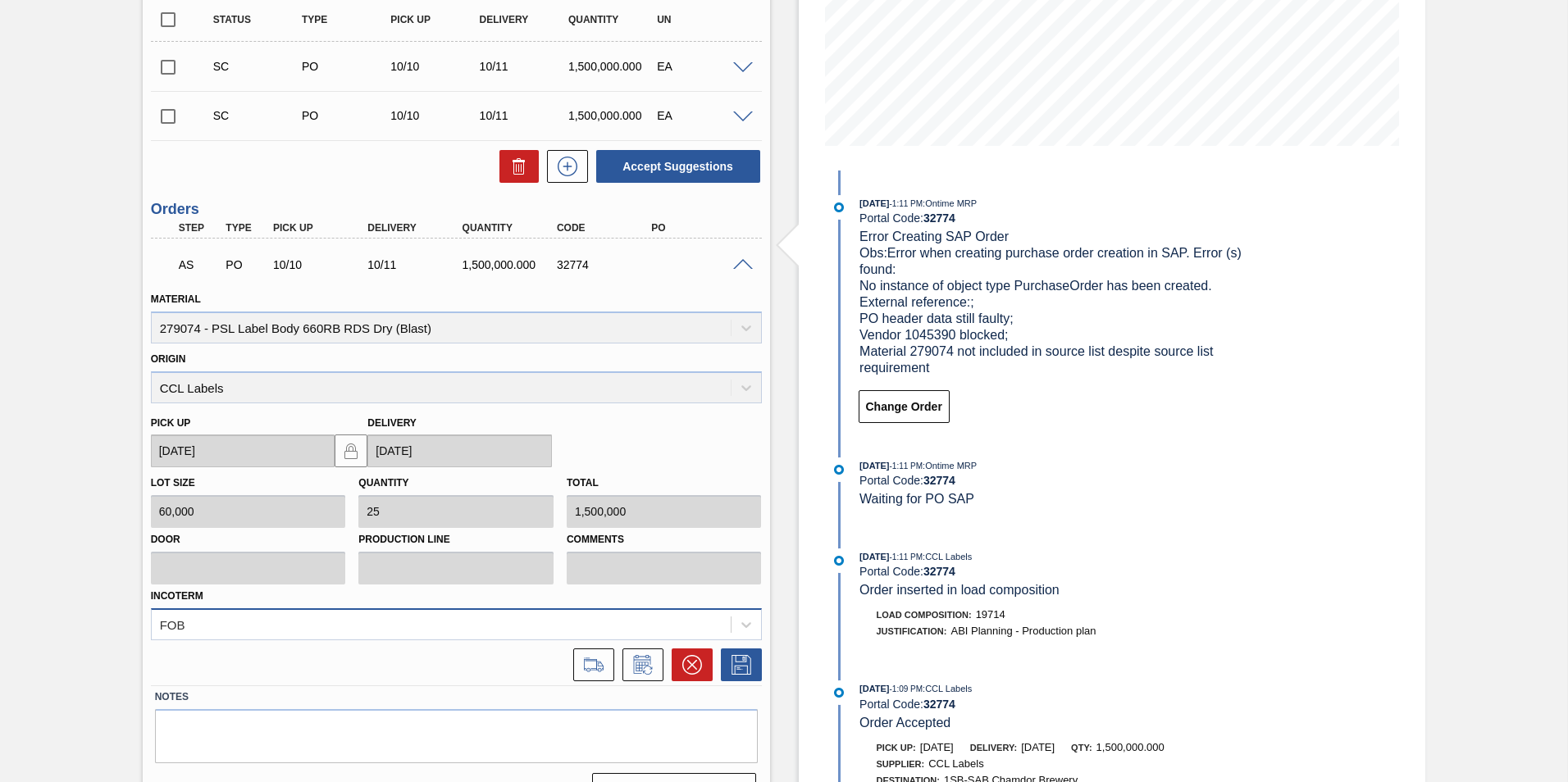
scroll to position [372, 0]
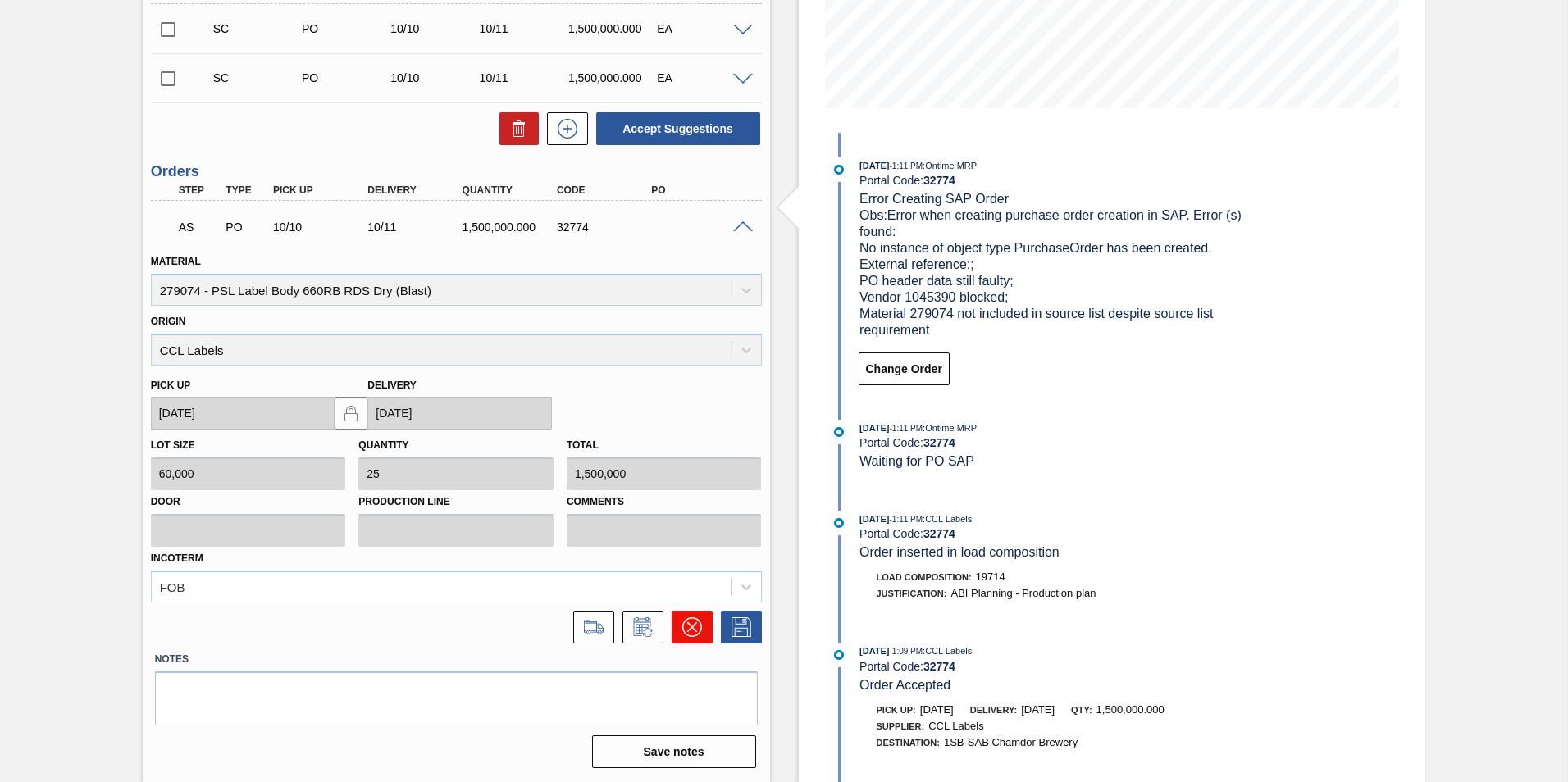
click at [683, 626] on icon at bounding box center [692, 627] width 19 height 19
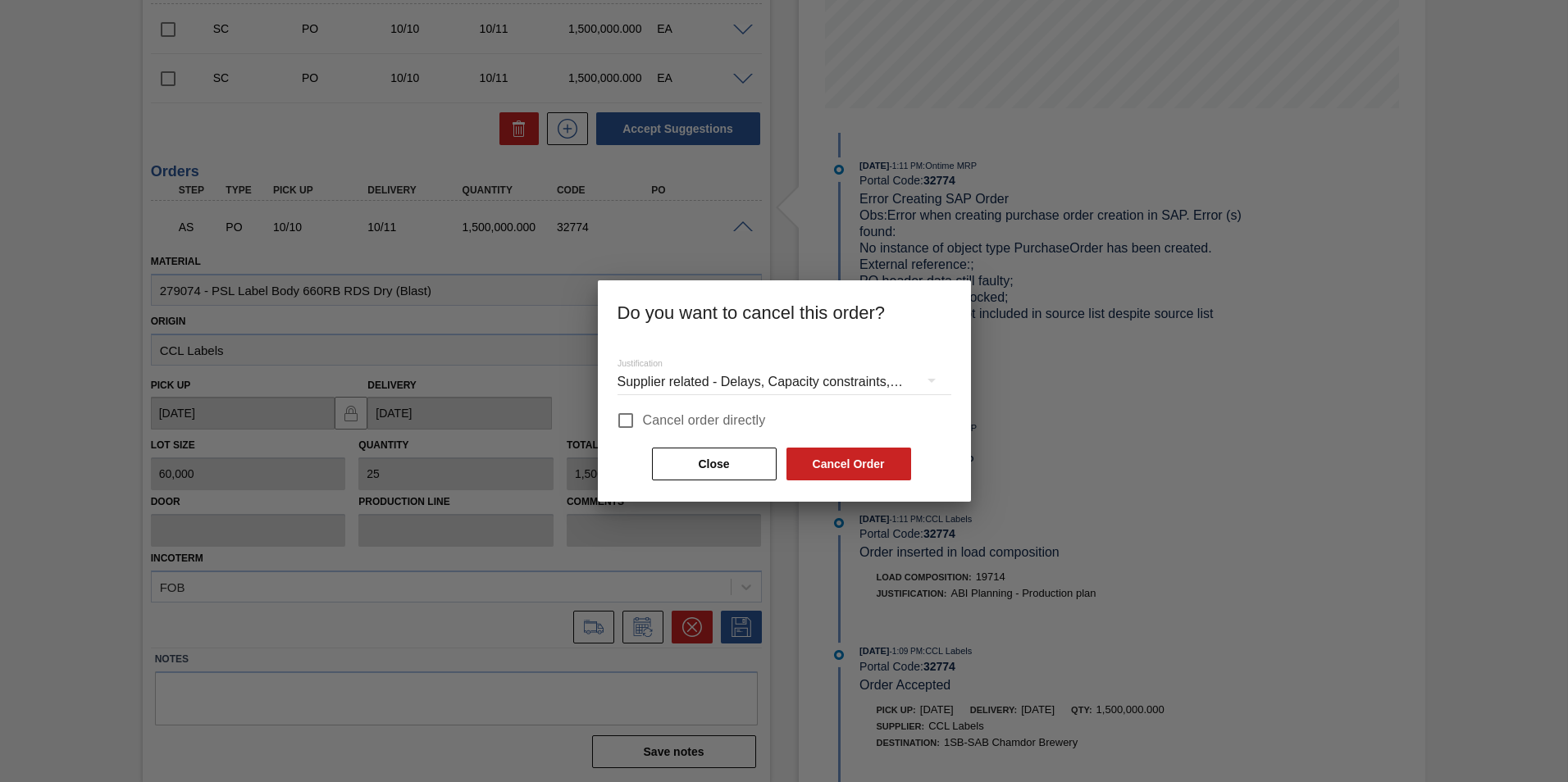
click at [698, 420] on span "Cancel order directly" at bounding box center [704, 421] width 123 height 19
click at [643, 420] on input "Cancel order directly" at bounding box center [626, 420] width 34 height 34
checkbox input "true"
click at [819, 456] on button "Cancel Order" at bounding box center [849, 464] width 124 height 32
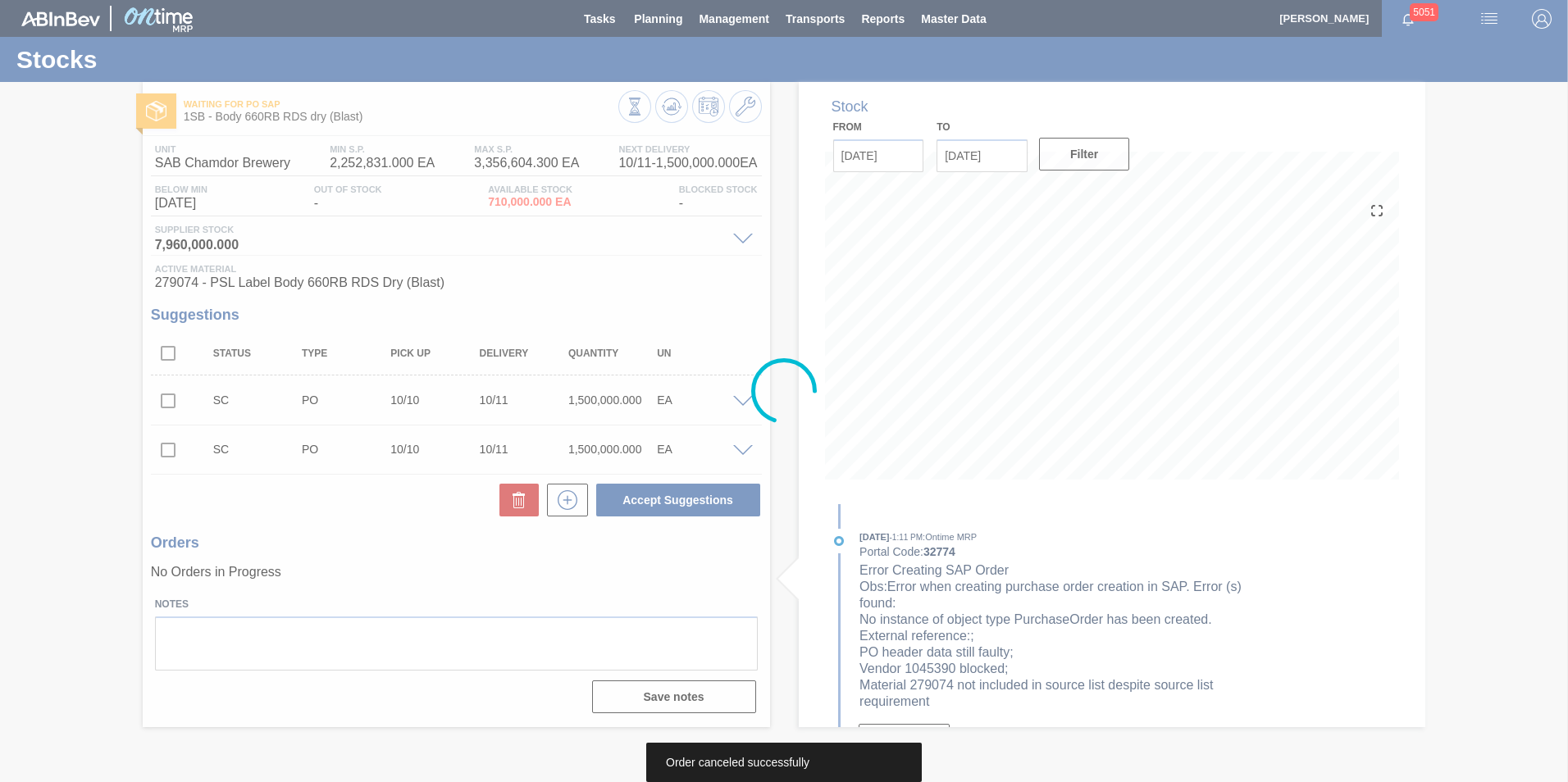
scroll to position [0, 0]
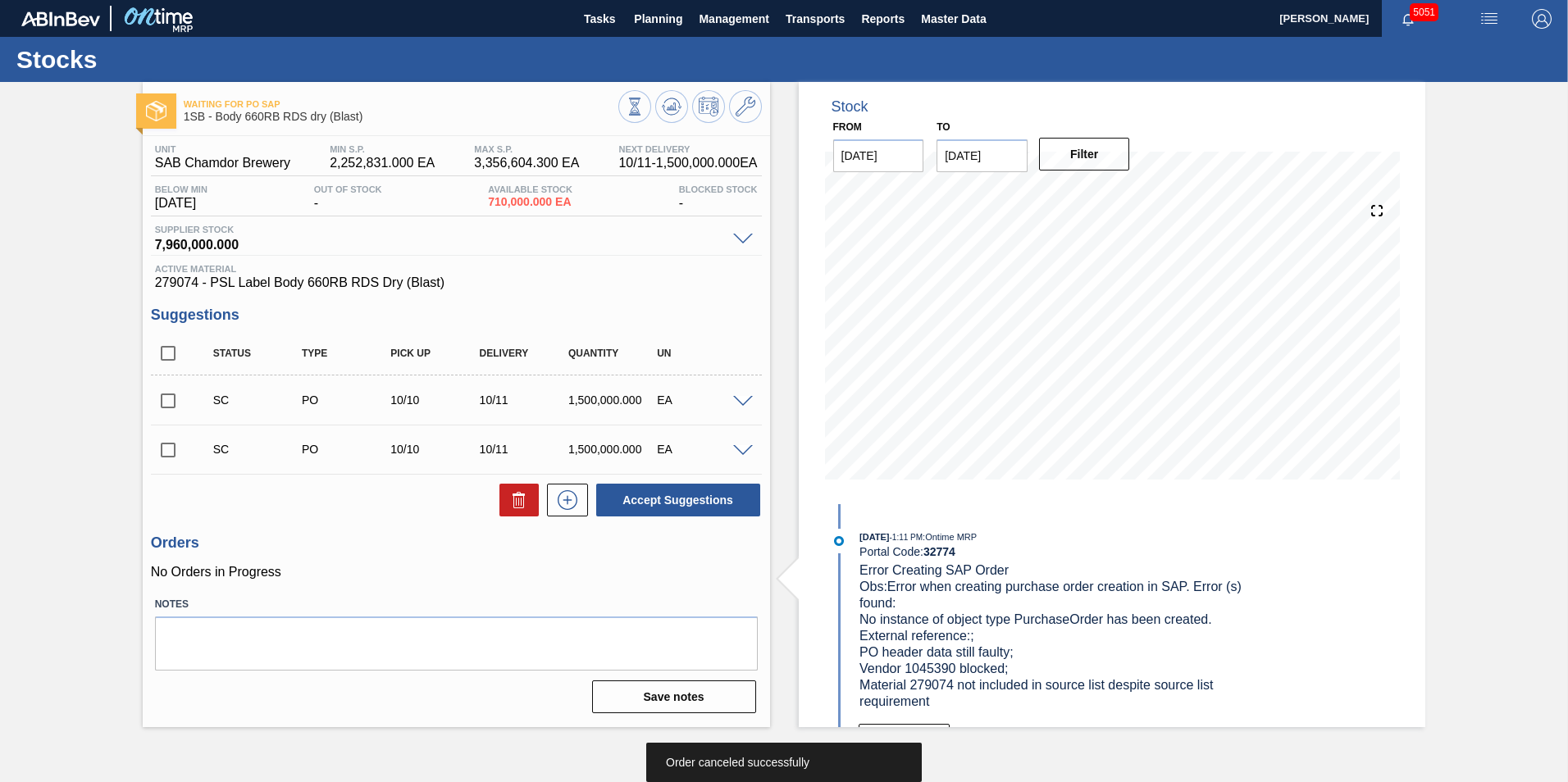
click at [740, 399] on span at bounding box center [743, 402] width 19 height 12
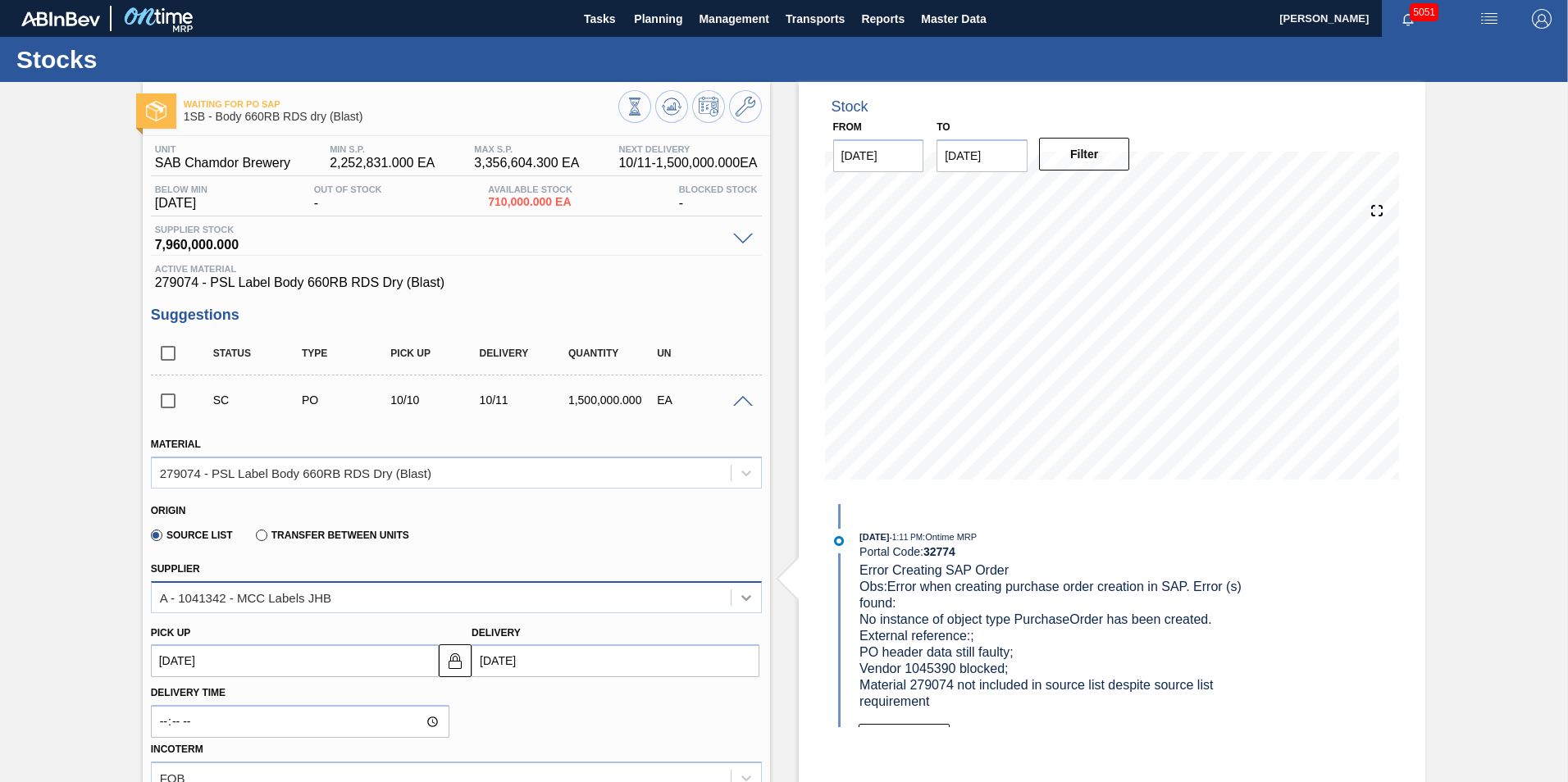
click at [738, 597] on icon at bounding box center [746, 597] width 17 height 17
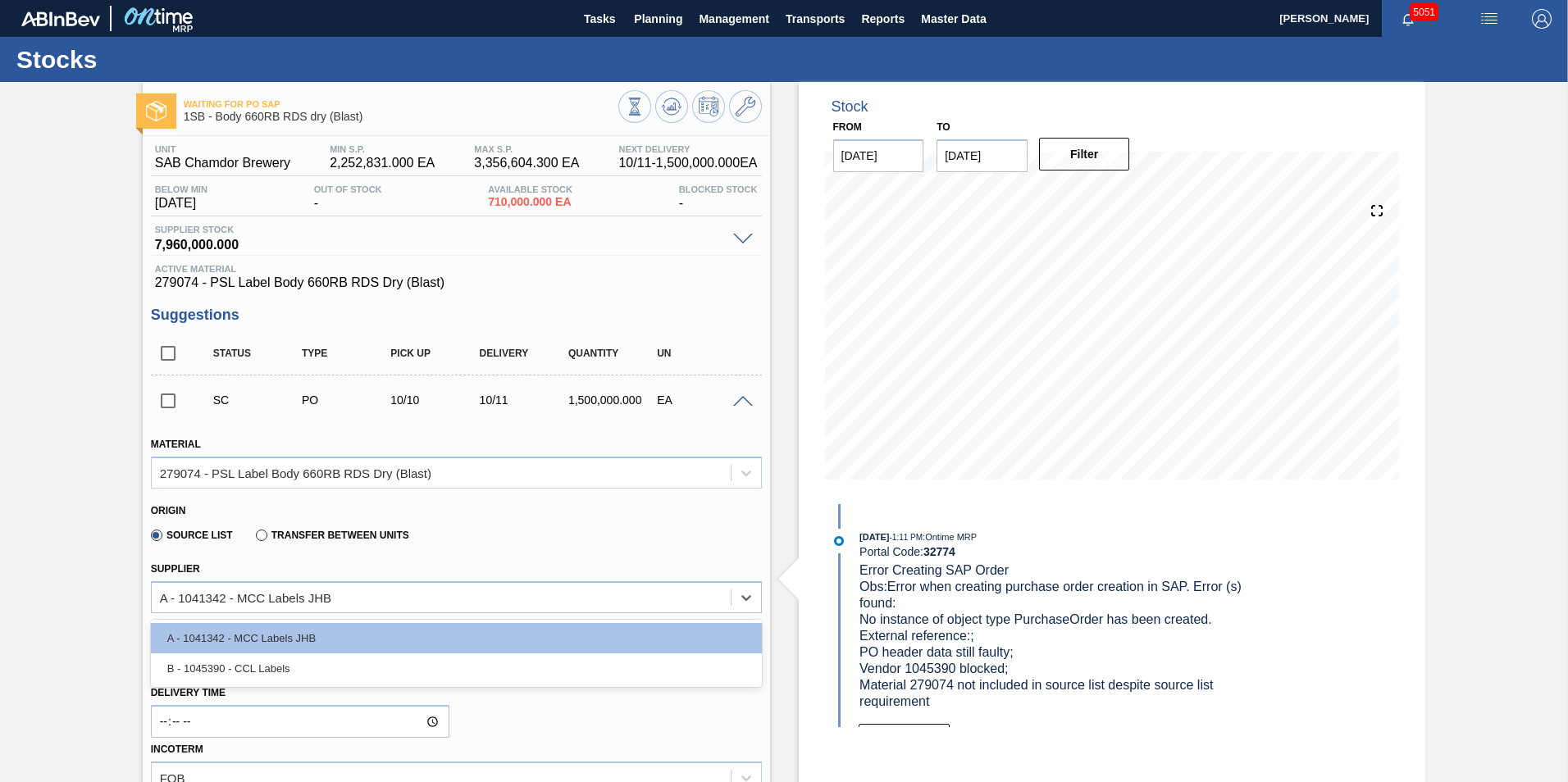
click at [542, 553] on div "Origin Source List Transfer between Units" at bounding box center [456, 522] width 624 height 60
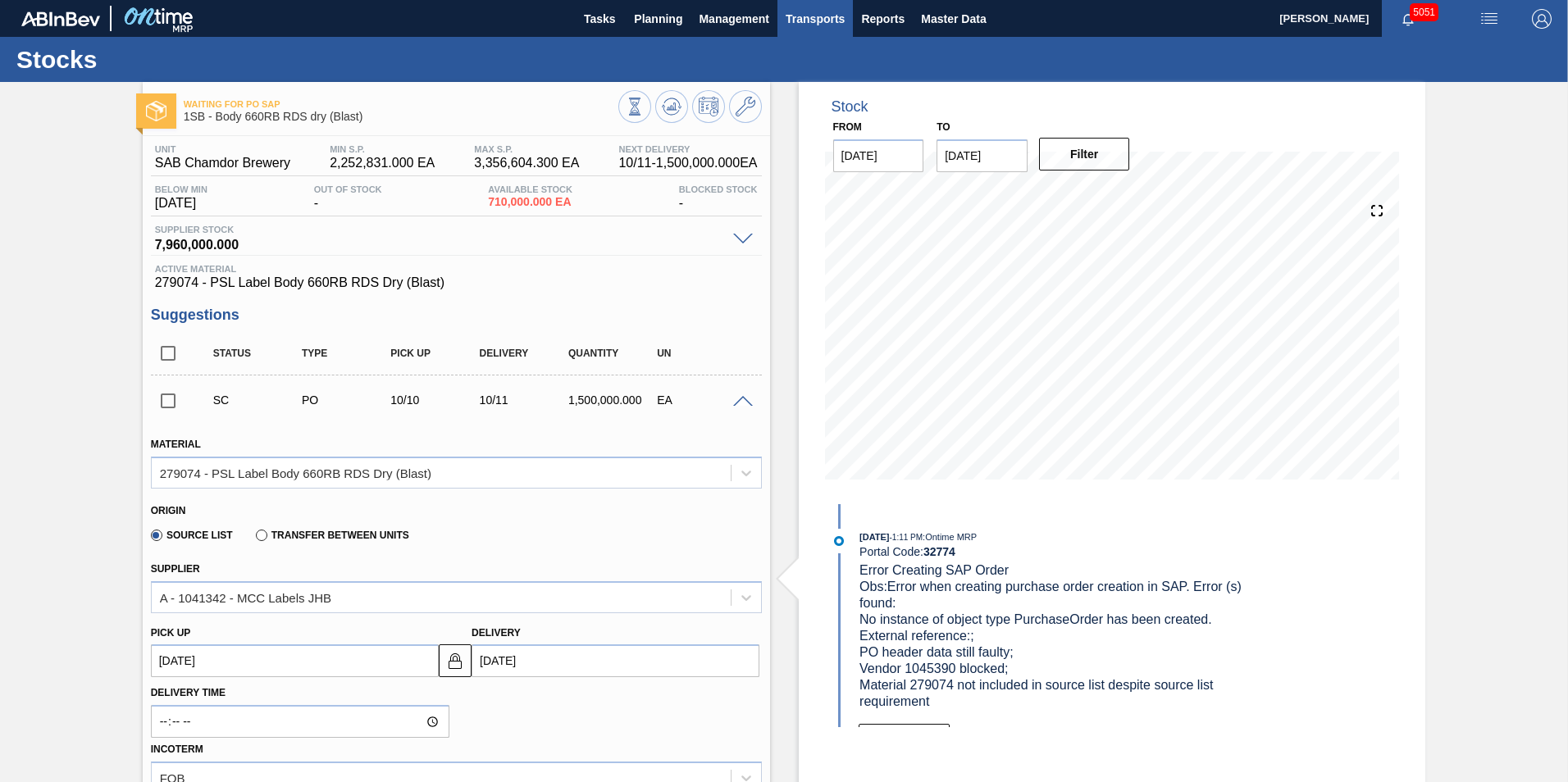
click at [797, 17] on span "Transports" at bounding box center [815, 18] width 59 height 19
click at [784, 48] on li "Load Composition" at bounding box center [814, 56] width 114 height 26
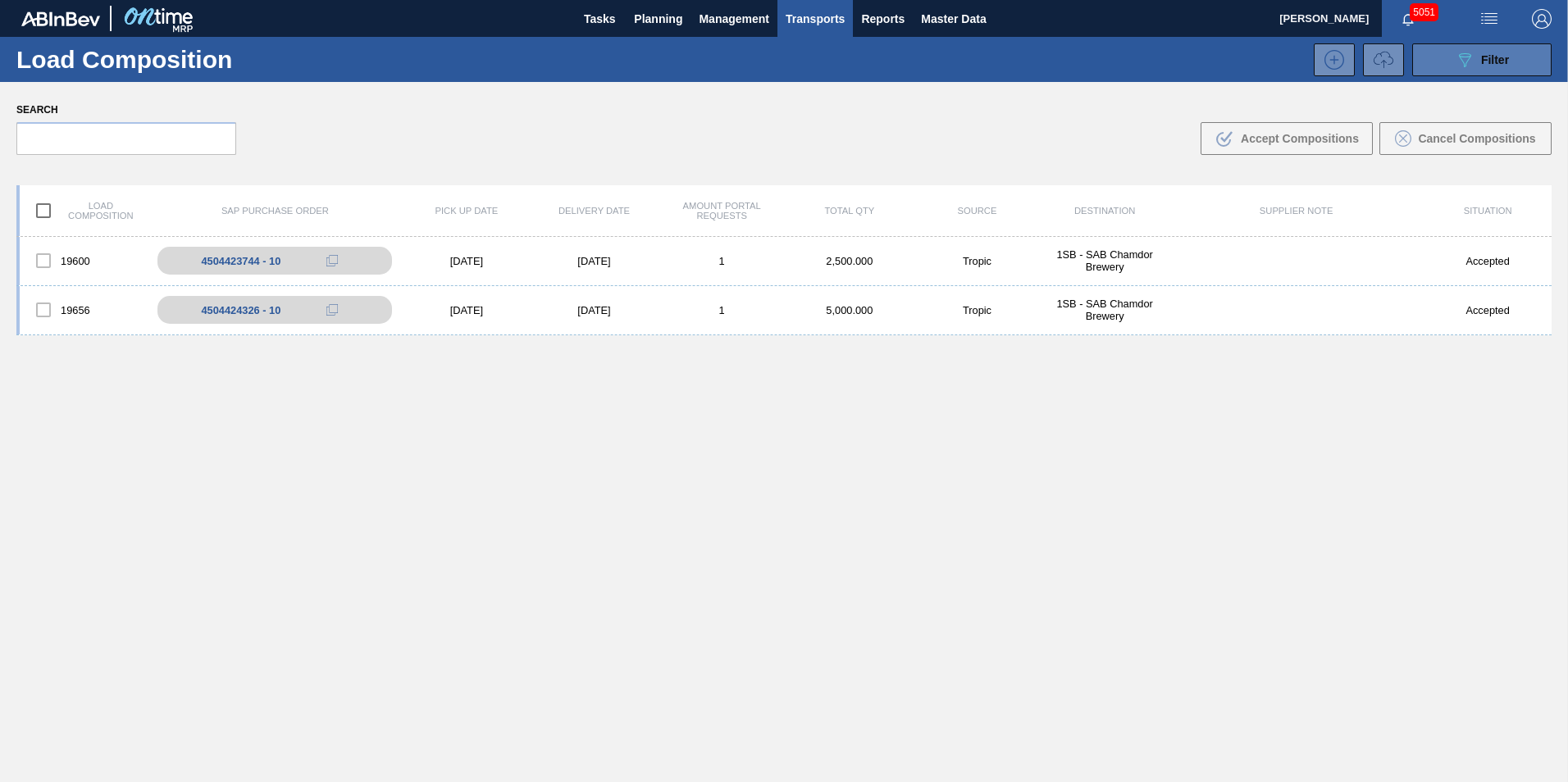
click at [1473, 66] on div "089F7B8B-B2A5-4AFE-B5C0-19BA573D28AC Filter" at bounding box center [1482, 59] width 54 height 19
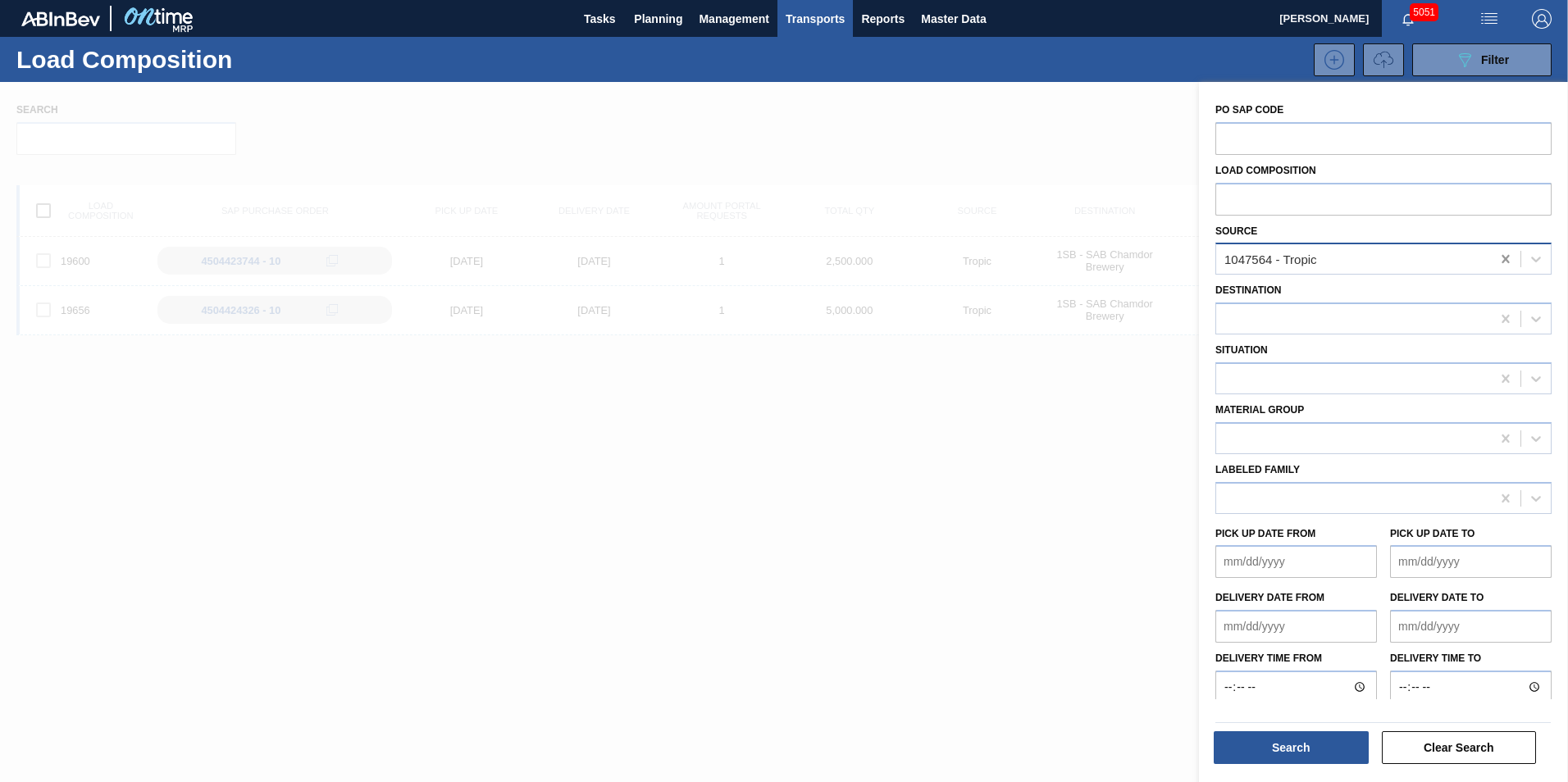
click at [1503, 260] on icon at bounding box center [1505, 259] width 7 height 8
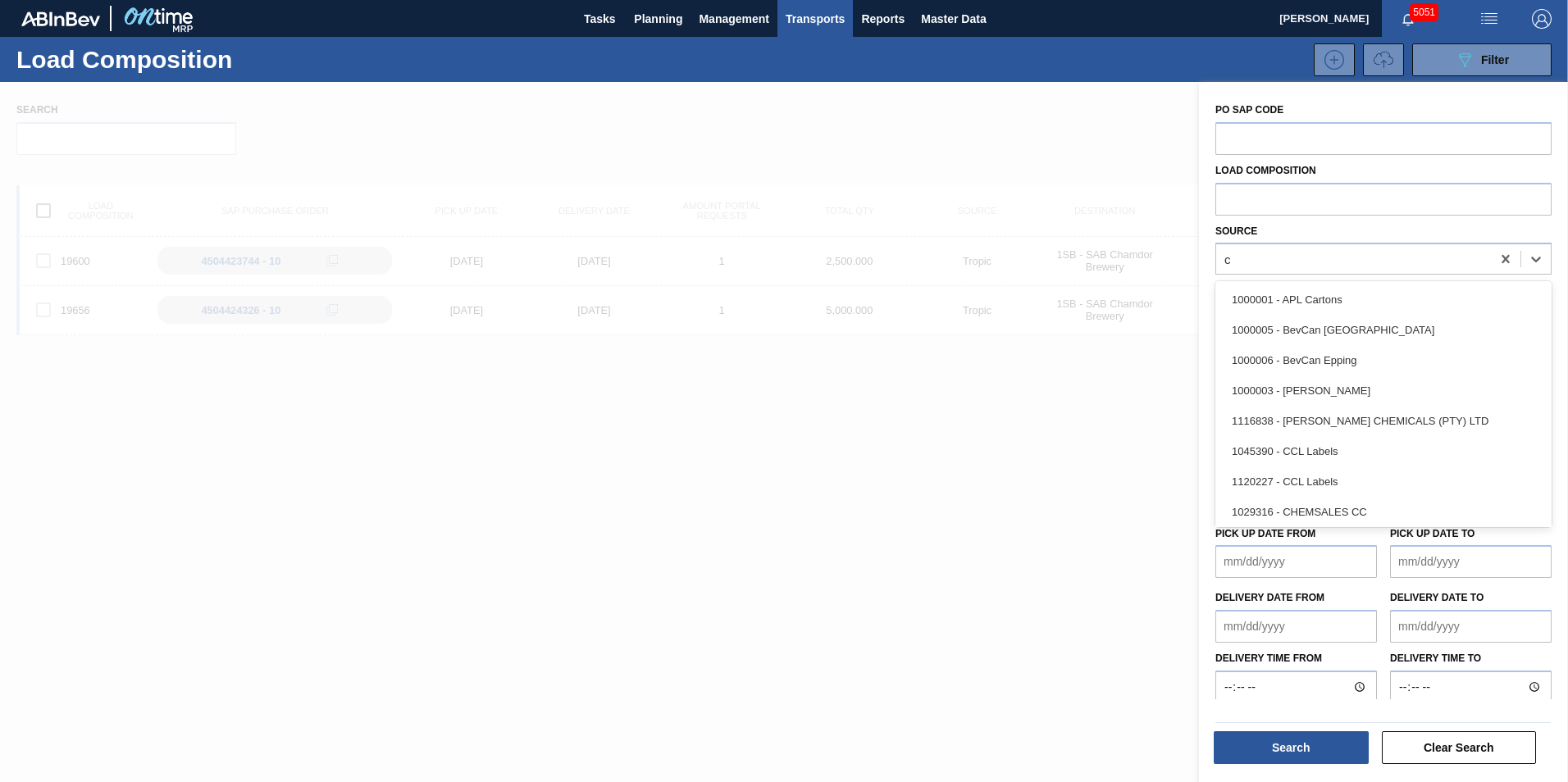
type input "cc"
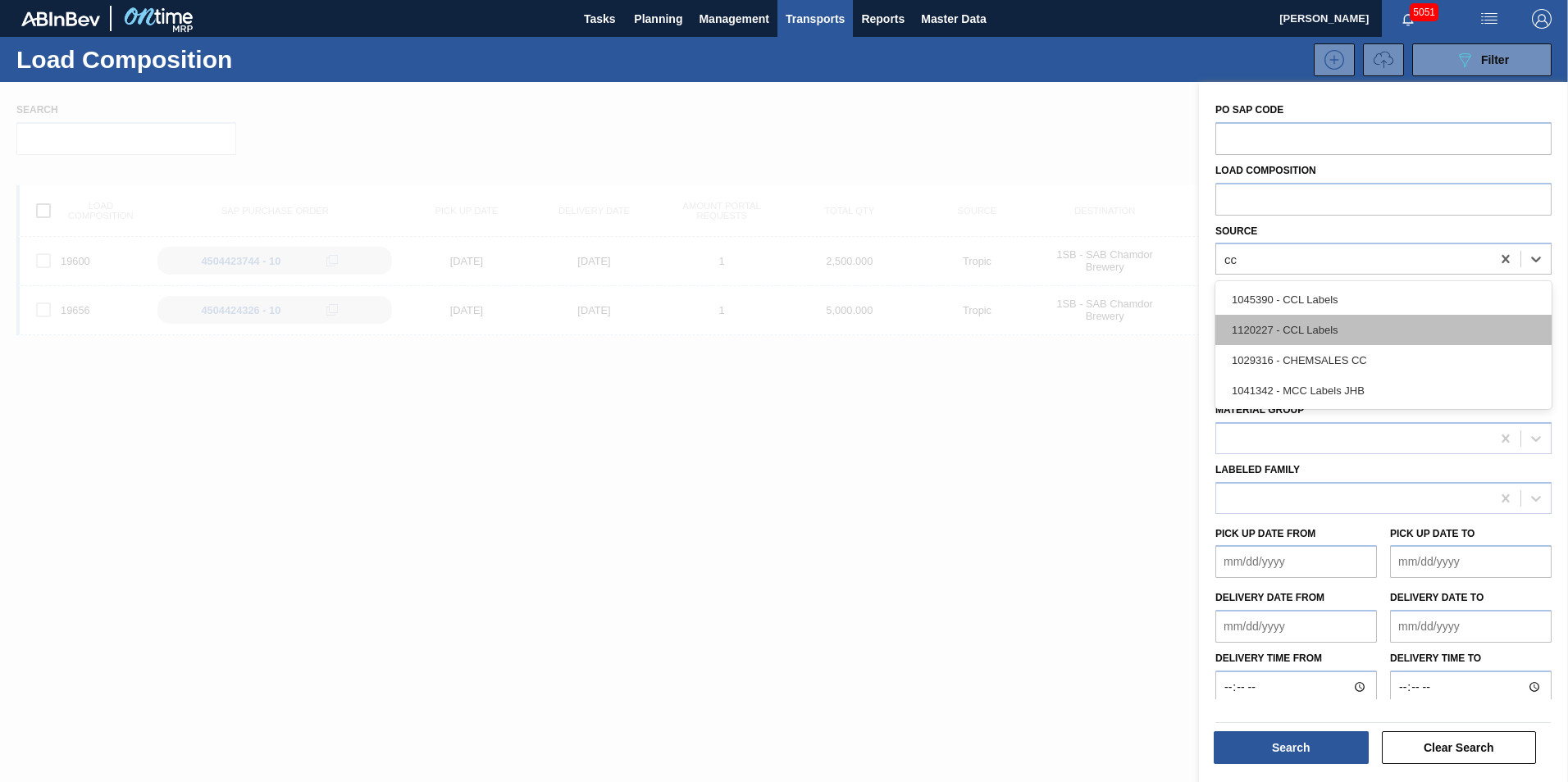
click at [1294, 321] on div "1120227 - CCL Labels" at bounding box center [1383, 330] width 336 height 31
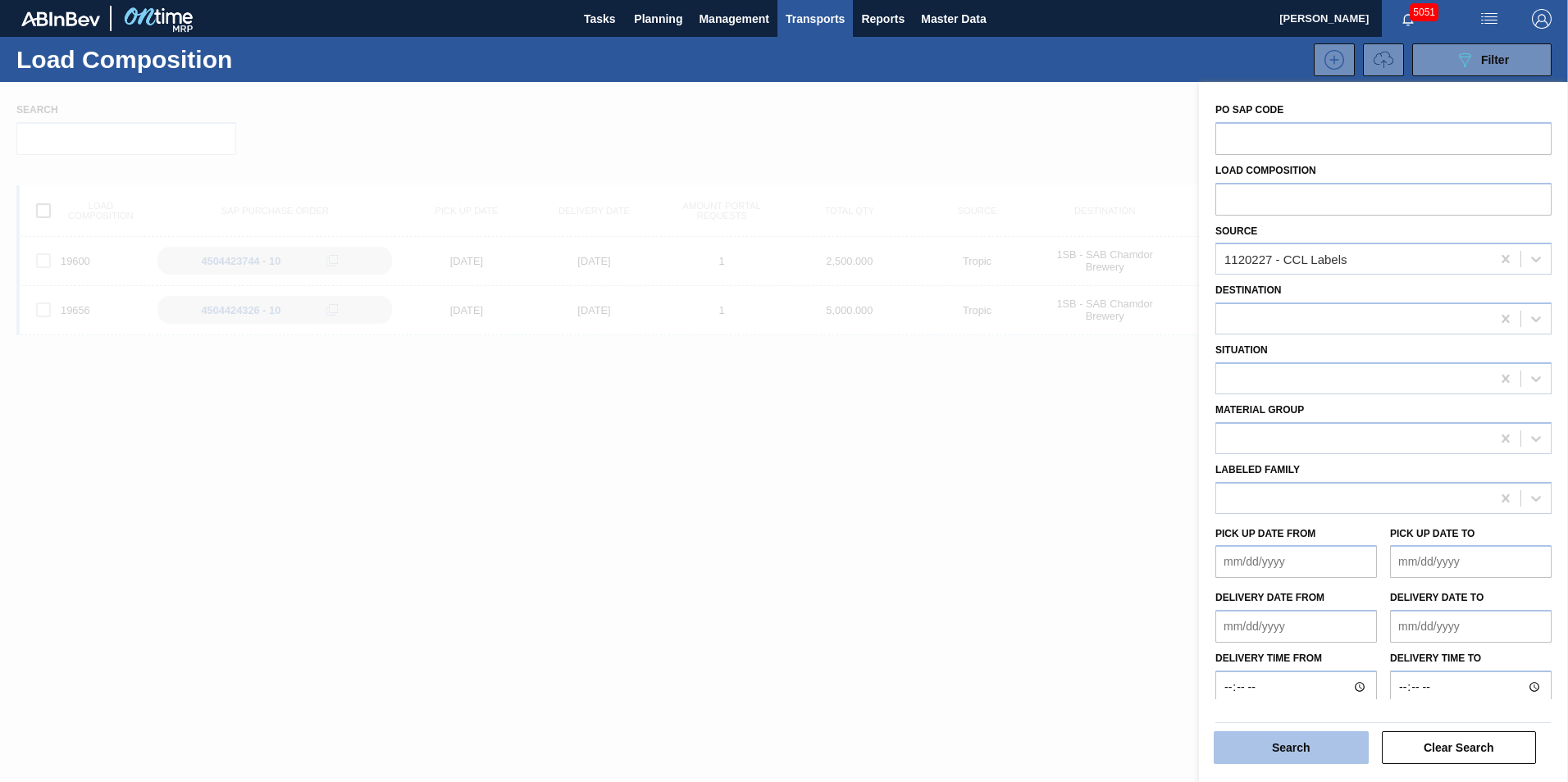
click at [1309, 751] on button "Search" at bounding box center [1291, 747] width 155 height 32
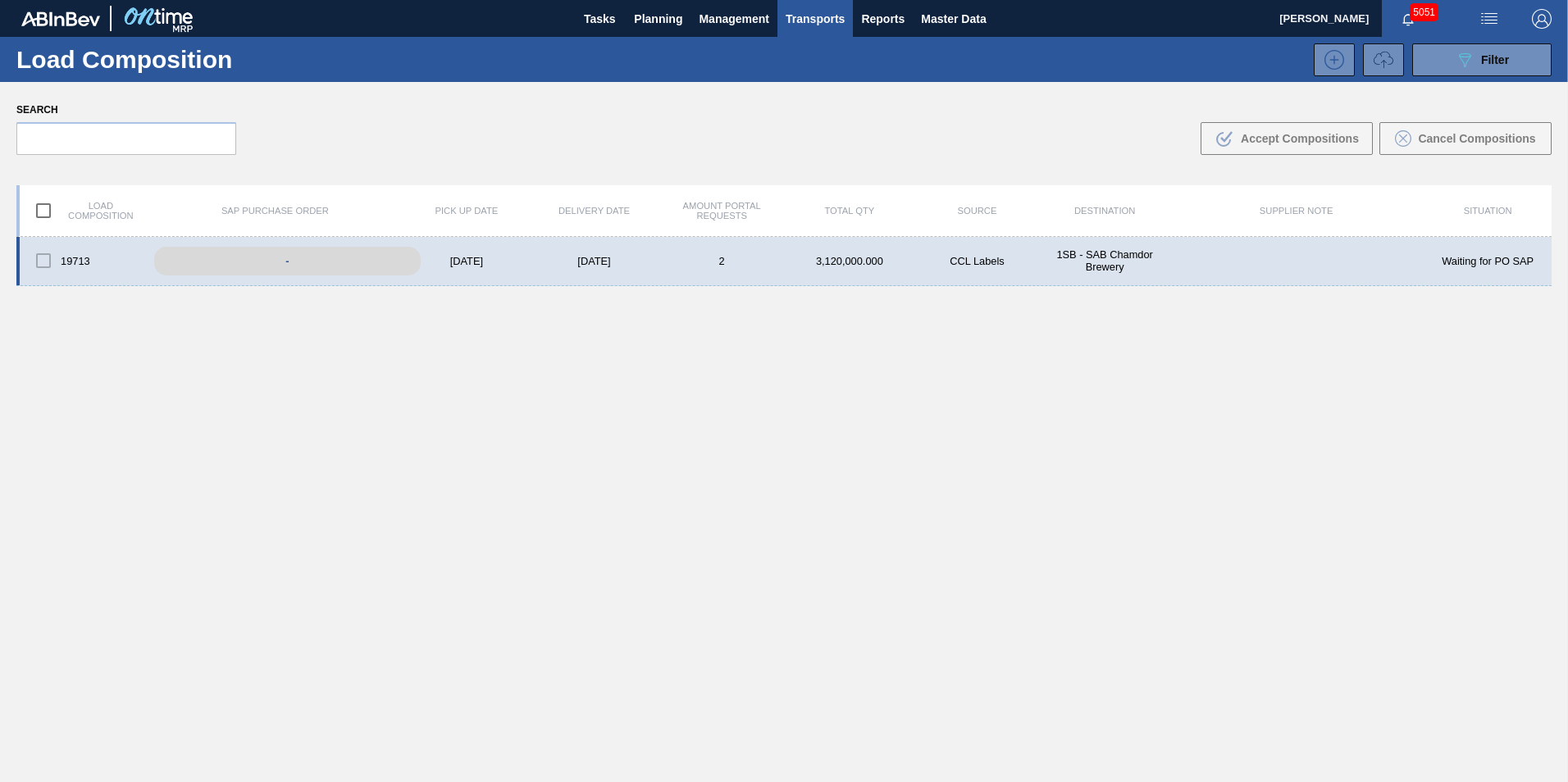
click at [360, 260] on div "-" at bounding box center [287, 261] width 267 height 29
click at [376, 264] on div "-" at bounding box center [287, 261] width 267 height 29
click at [406, 260] on div "-" at bounding box center [287, 261] width 267 height 29
click at [425, 259] on div "[DATE]" at bounding box center [466, 262] width 128 height 12
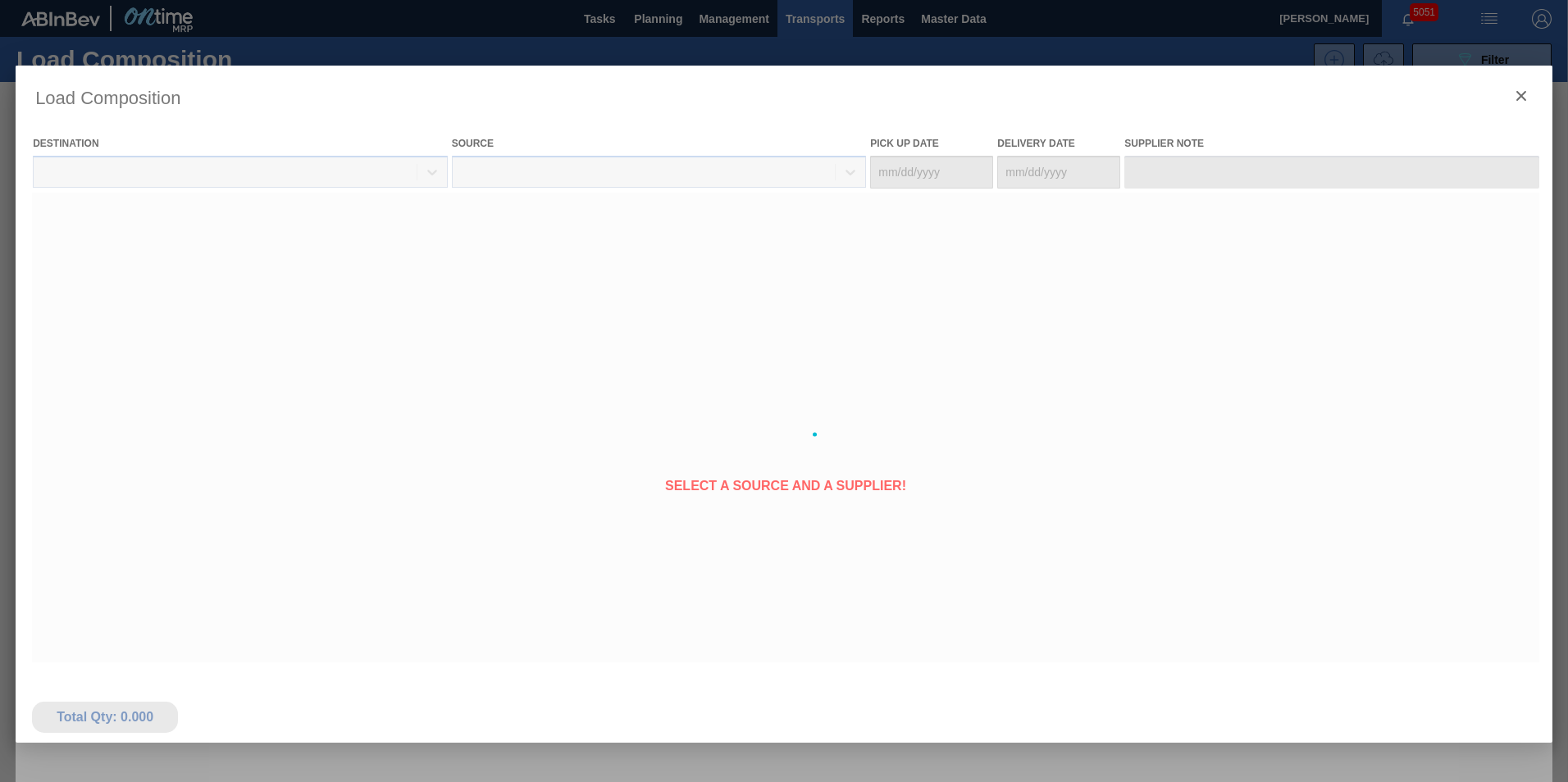
type Date "[DATE]"
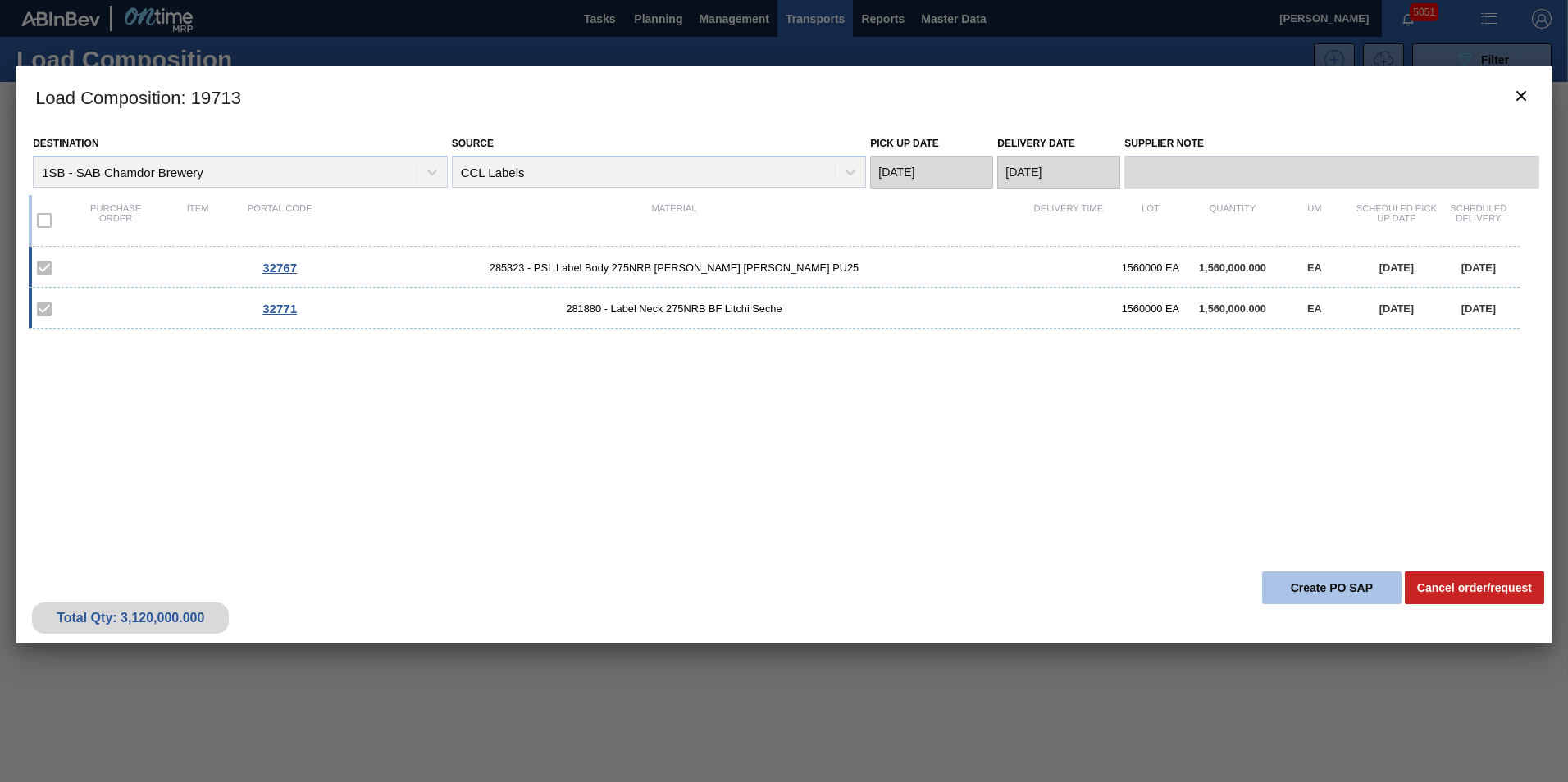
click at [1347, 588] on button "Create PO SAP" at bounding box center [1332, 587] width 139 height 32
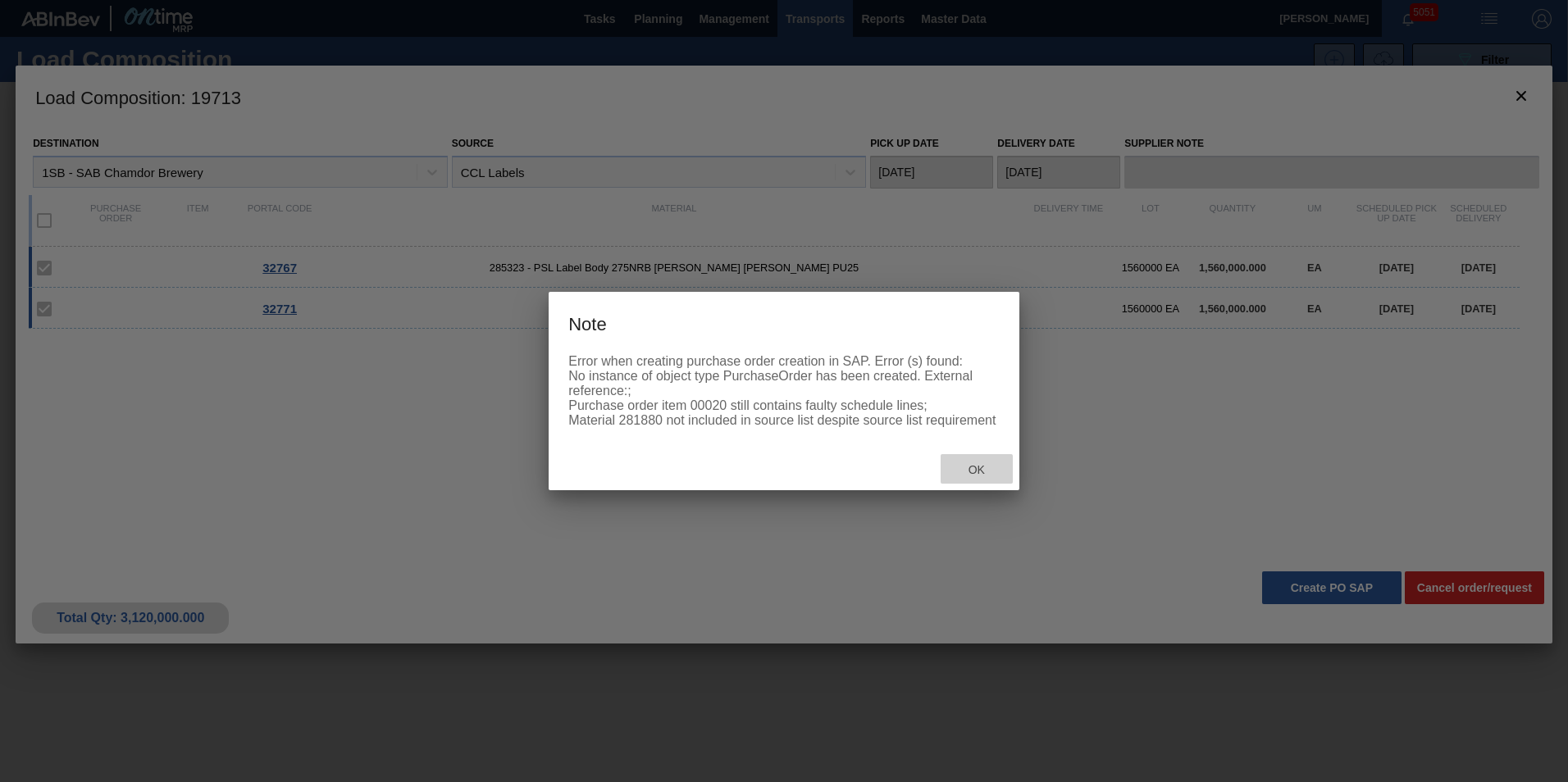
click at [972, 470] on span "Ok" at bounding box center [976, 470] width 43 height 13
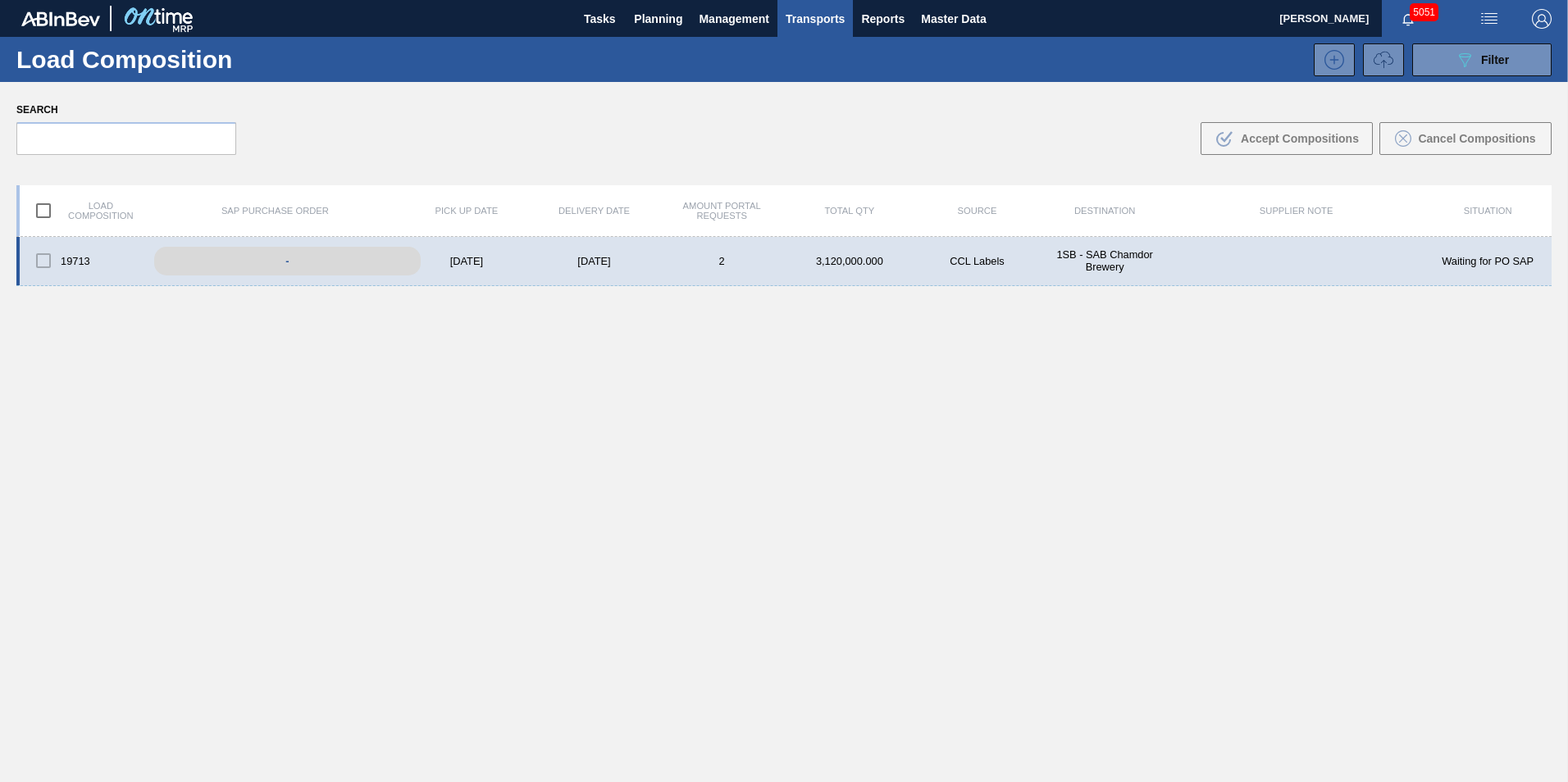
click at [377, 263] on div "-" at bounding box center [287, 261] width 267 height 29
click at [389, 265] on div "-" at bounding box center [287, 261] width 267 height 29
click at [402, 263] on div "-" at bounding box center [287, 261] width 267 height 29
click at [426, 262] on div "[DATE]" at bounding box center [466, 262] width 128 height 12
click at [402, 262] on div "[DATE]" at bounding box center [466, 262] width 128 height 12
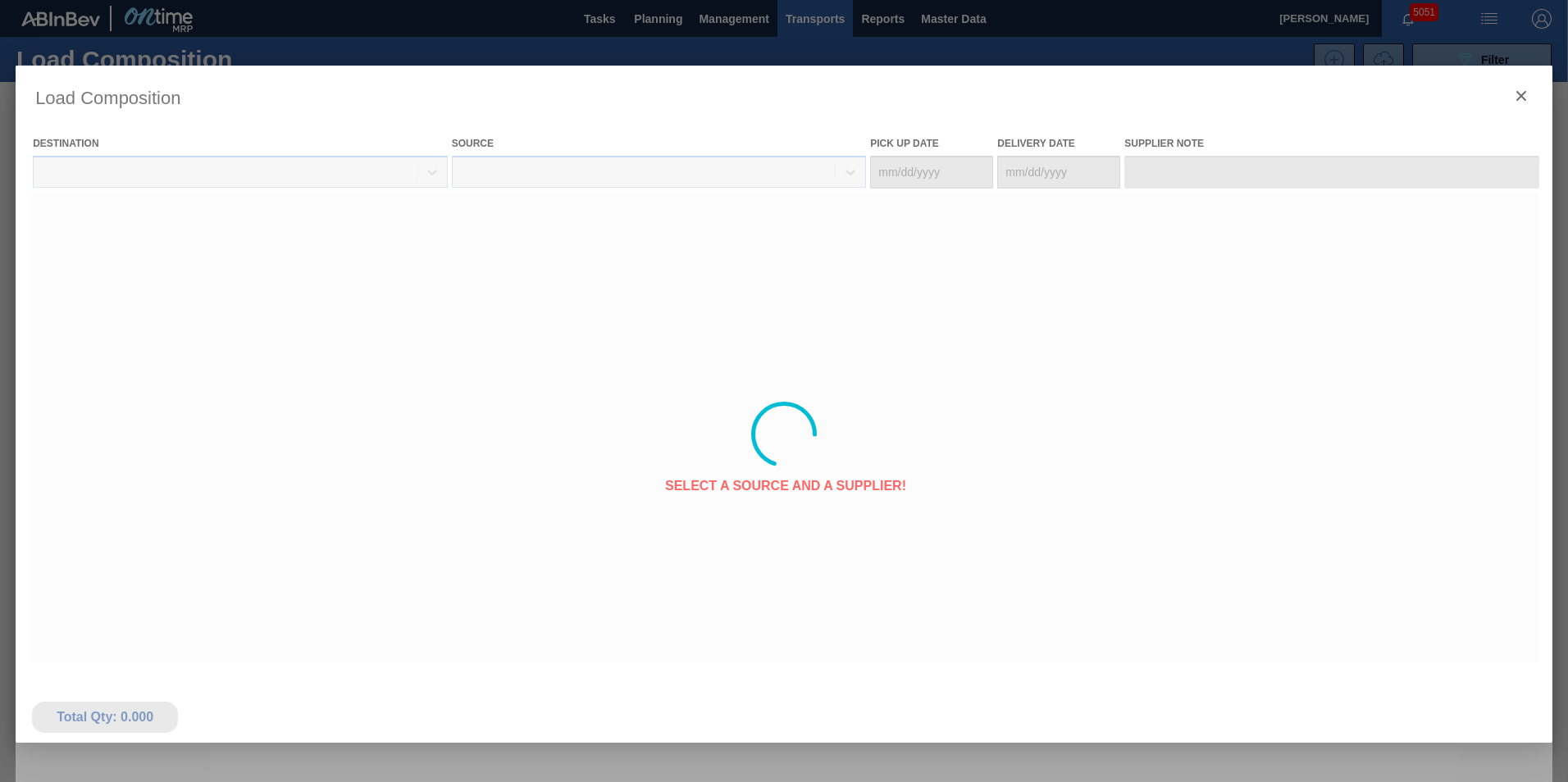
type Date "[DATE]"
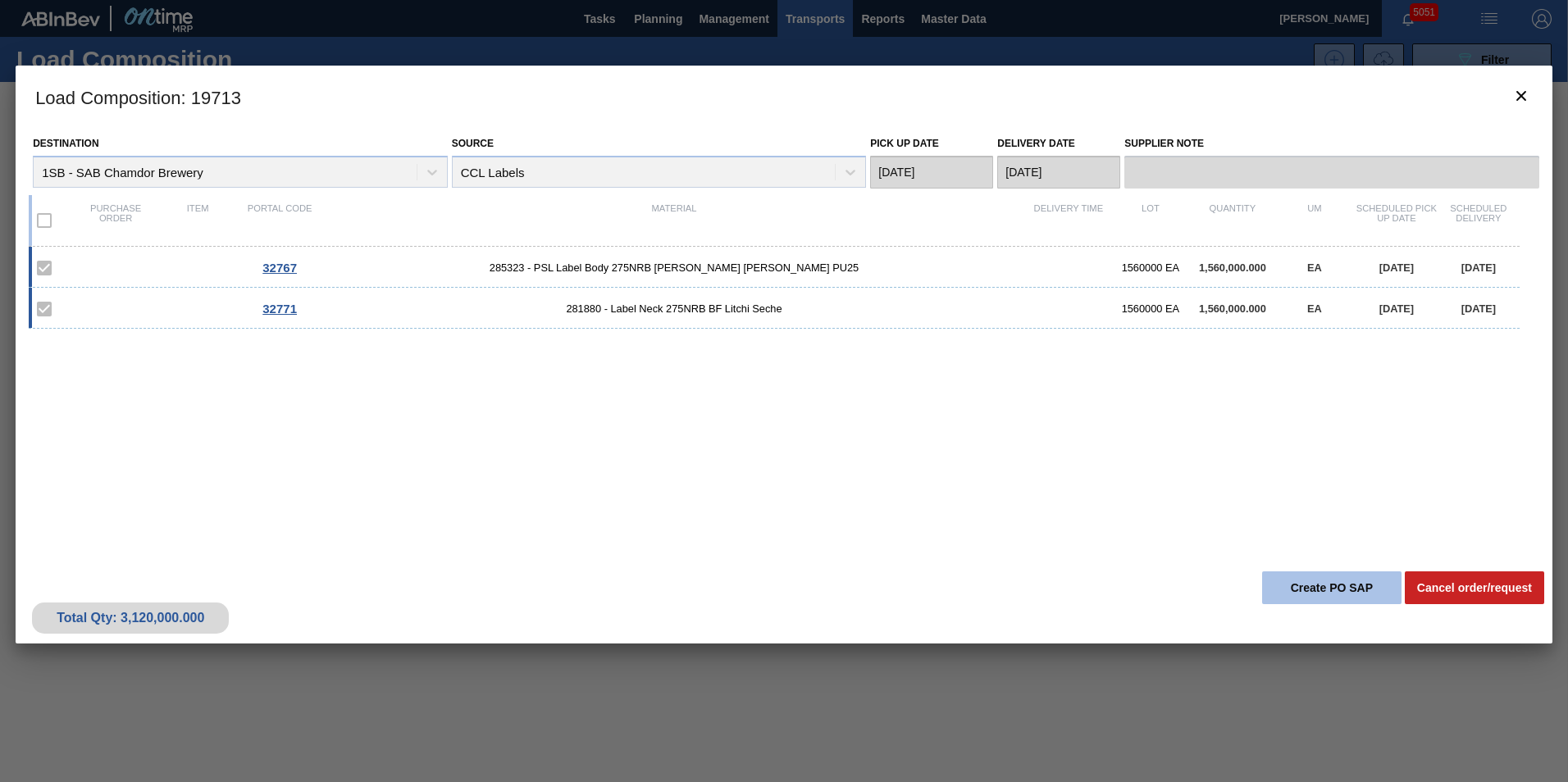
click at [1324, 590] on button "Create PO SAP" at bounding box center [1332, 587] width 139 height 32
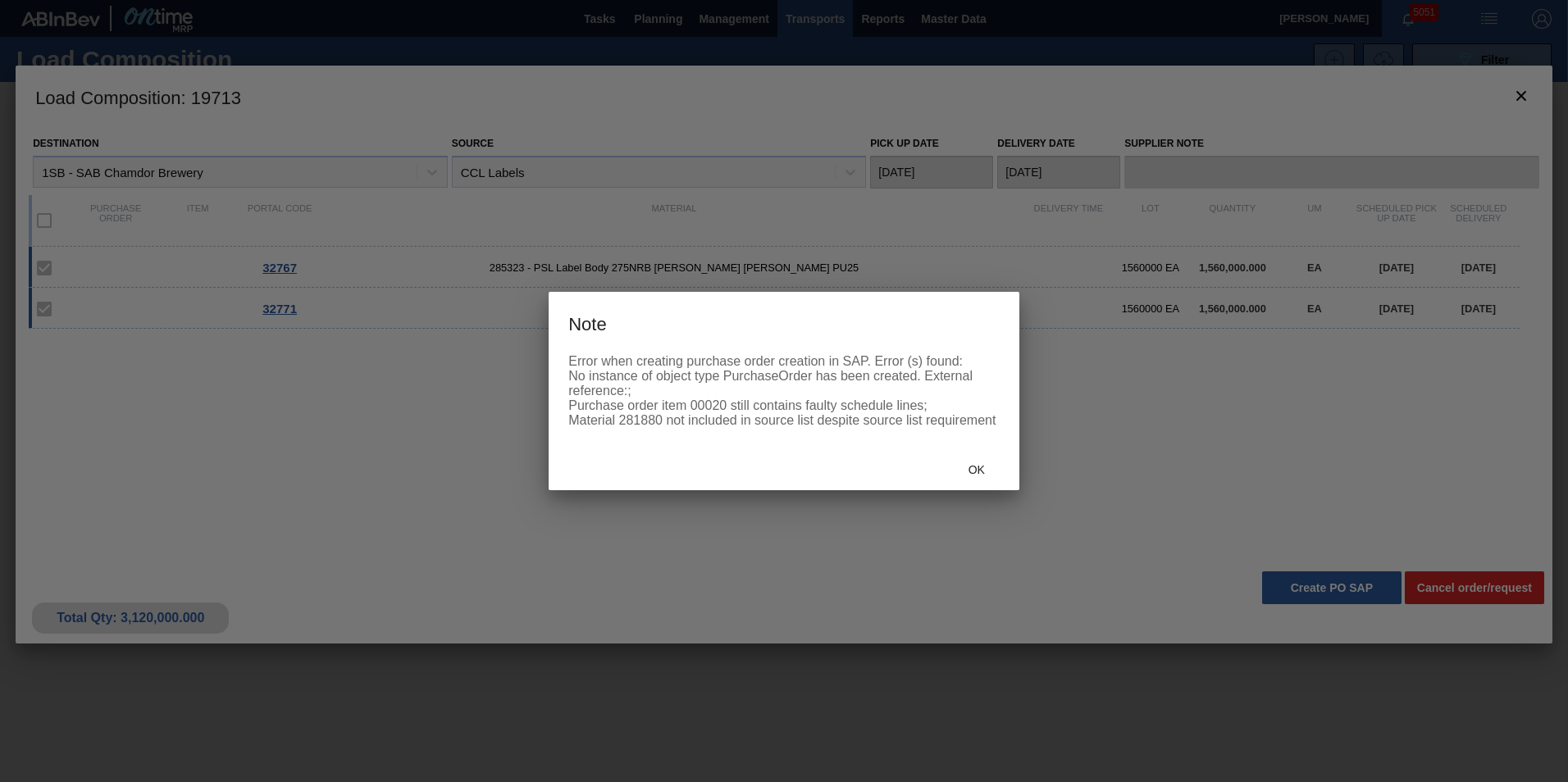
drag, startPoint x: 811, startPoint y: 314, endPoint x: 812, endPoint y: 327, distance: 13.0
click at [812, 327] on h3 "Note" at bounding box center [784, 323] width 471 height 62
drag, startPoint x: 797, startPoint y: 313, endPoint x: 795, endPoint y: 334, distance: 21.1
click at [795, 334] on h3 "Note" at bounding box center [784, 323] width 471 height 62
click at [980, 473] on span "Ok" at bounding box center [976, 470] width 43 height 13
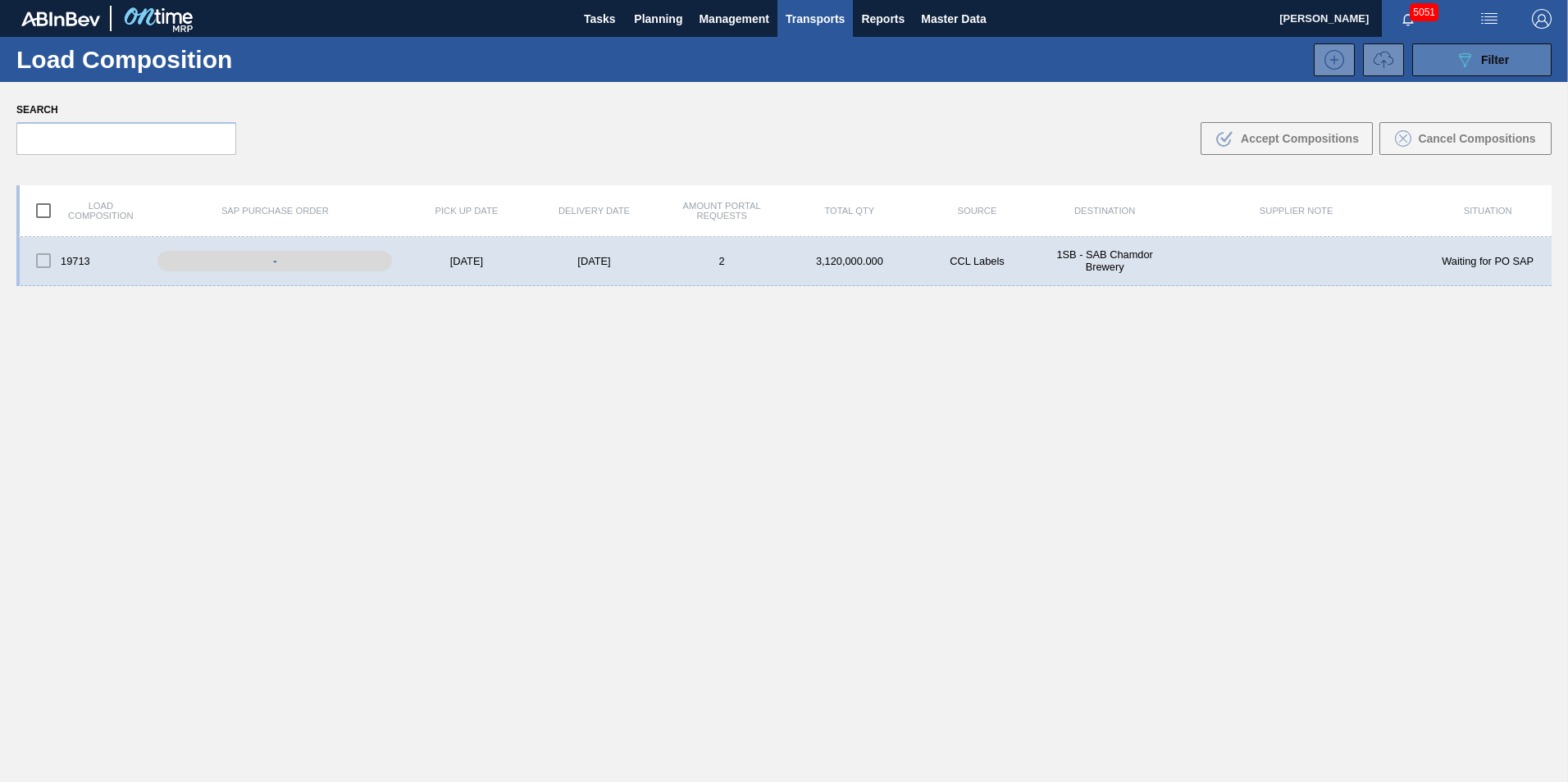
click at [1514, 62] on button "089F7B8B-B2A5-4AFE-B5C0-19BA573D28AC Filter" at bounding box center [1481, 59] width 139 height 32
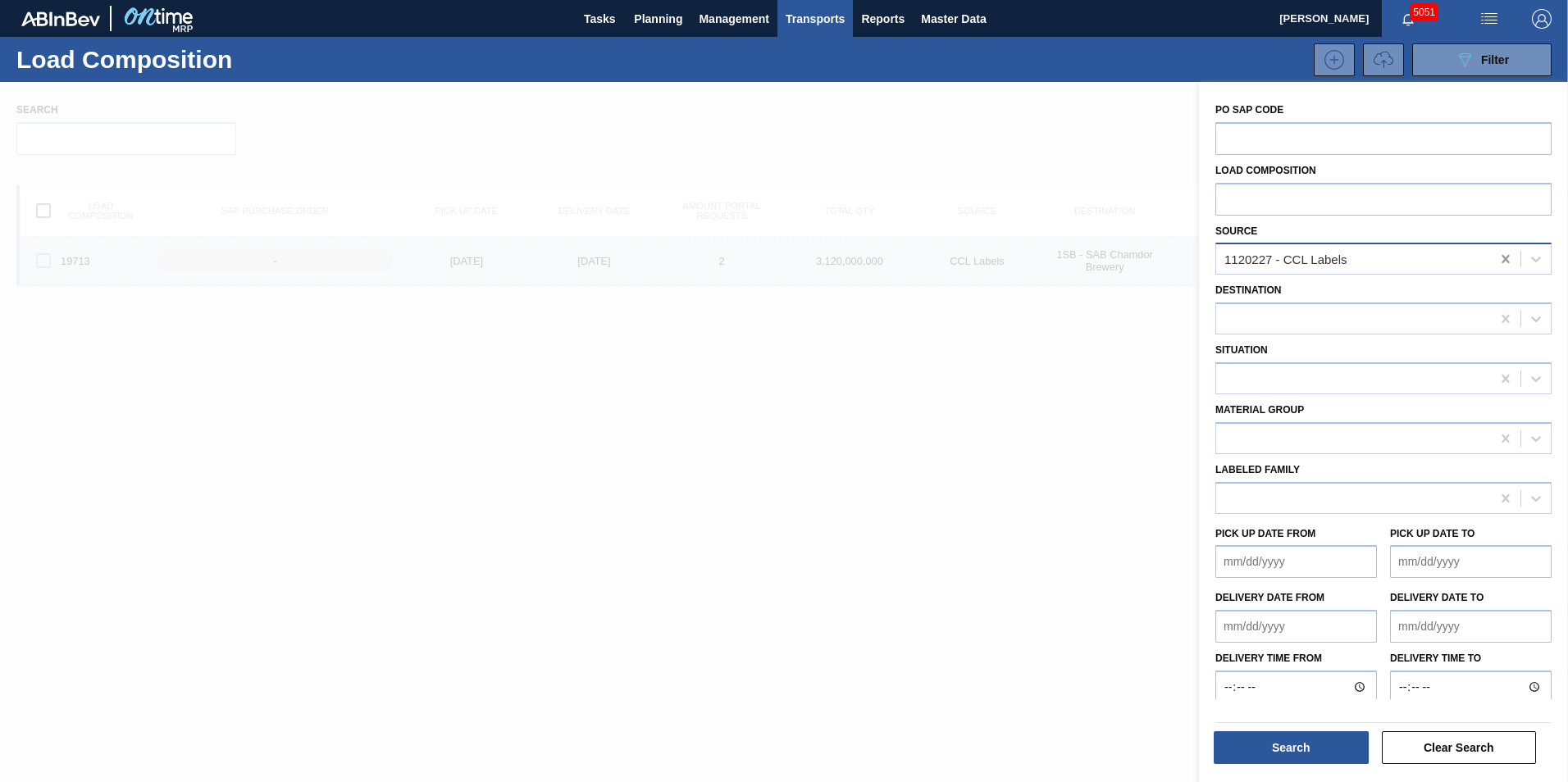
click at [1503, 259] on icon at bounding box center [1505, 259] width 7 height 8
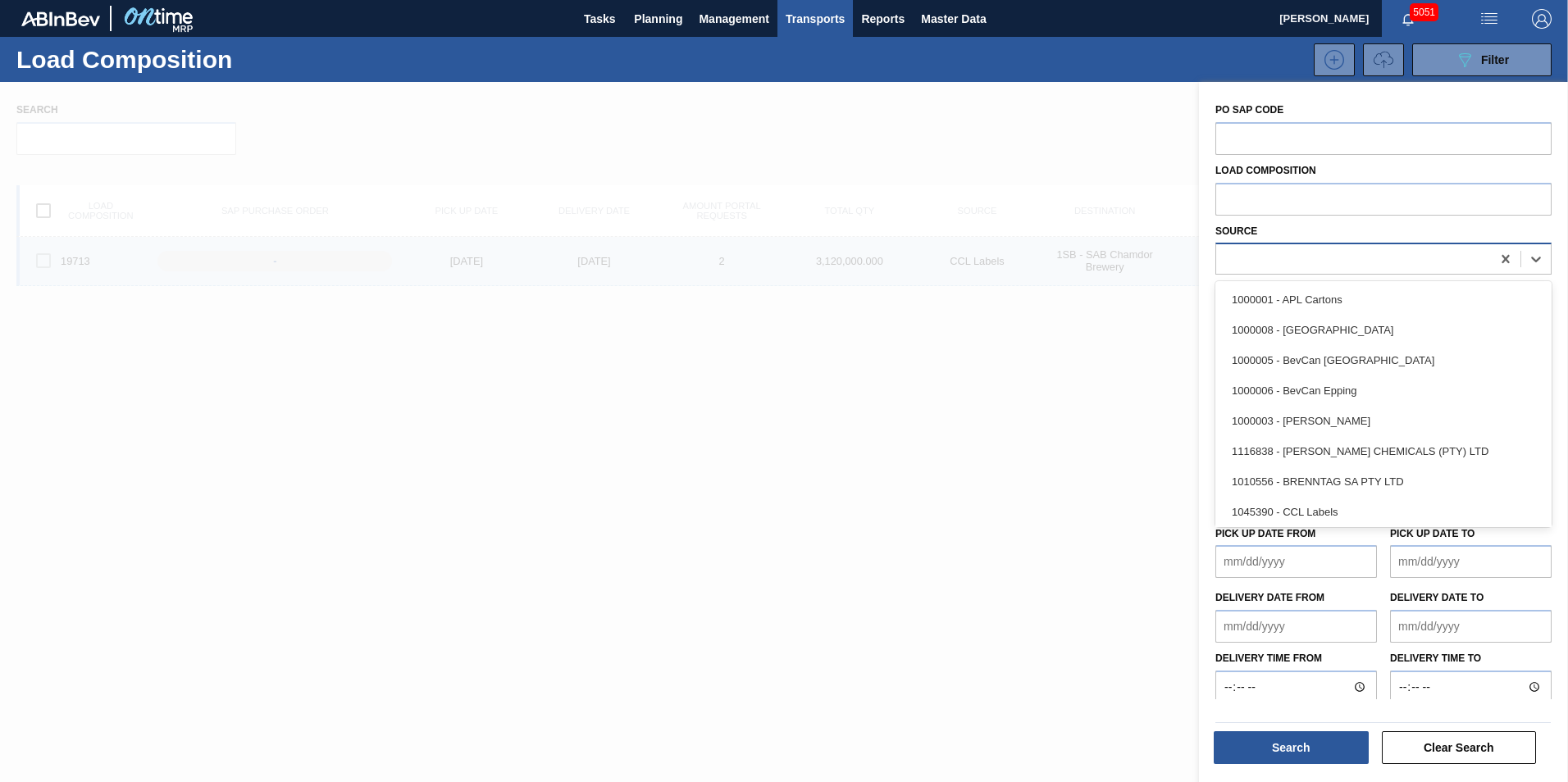
click at [1329, 256] on div at bounding box center [1354, 259] width 275 height 24
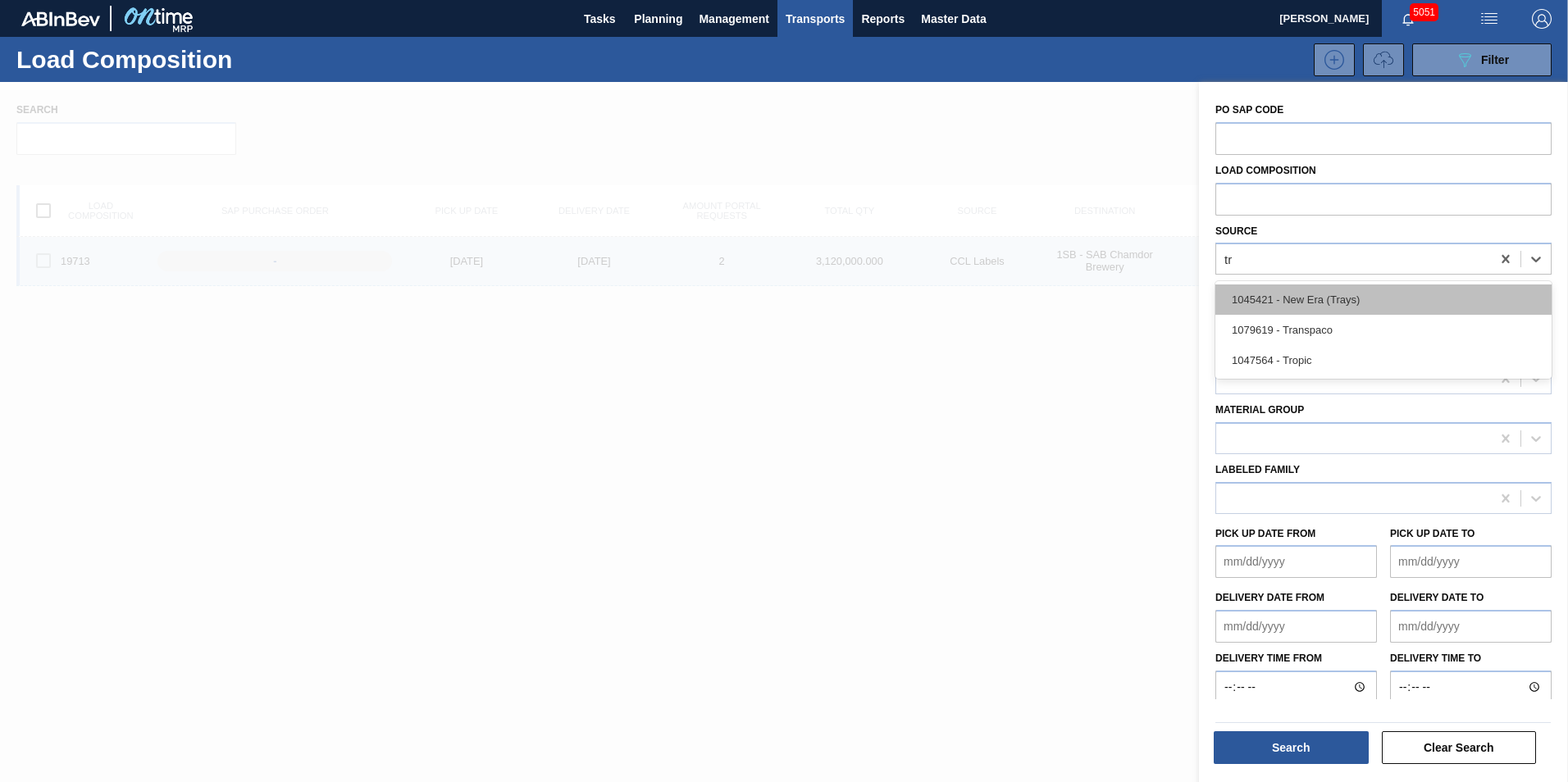
type input "tro"
click at [1286, 304] on div "1047564 - Tropic" at bounding box center [1383, 299] width 336 height 31
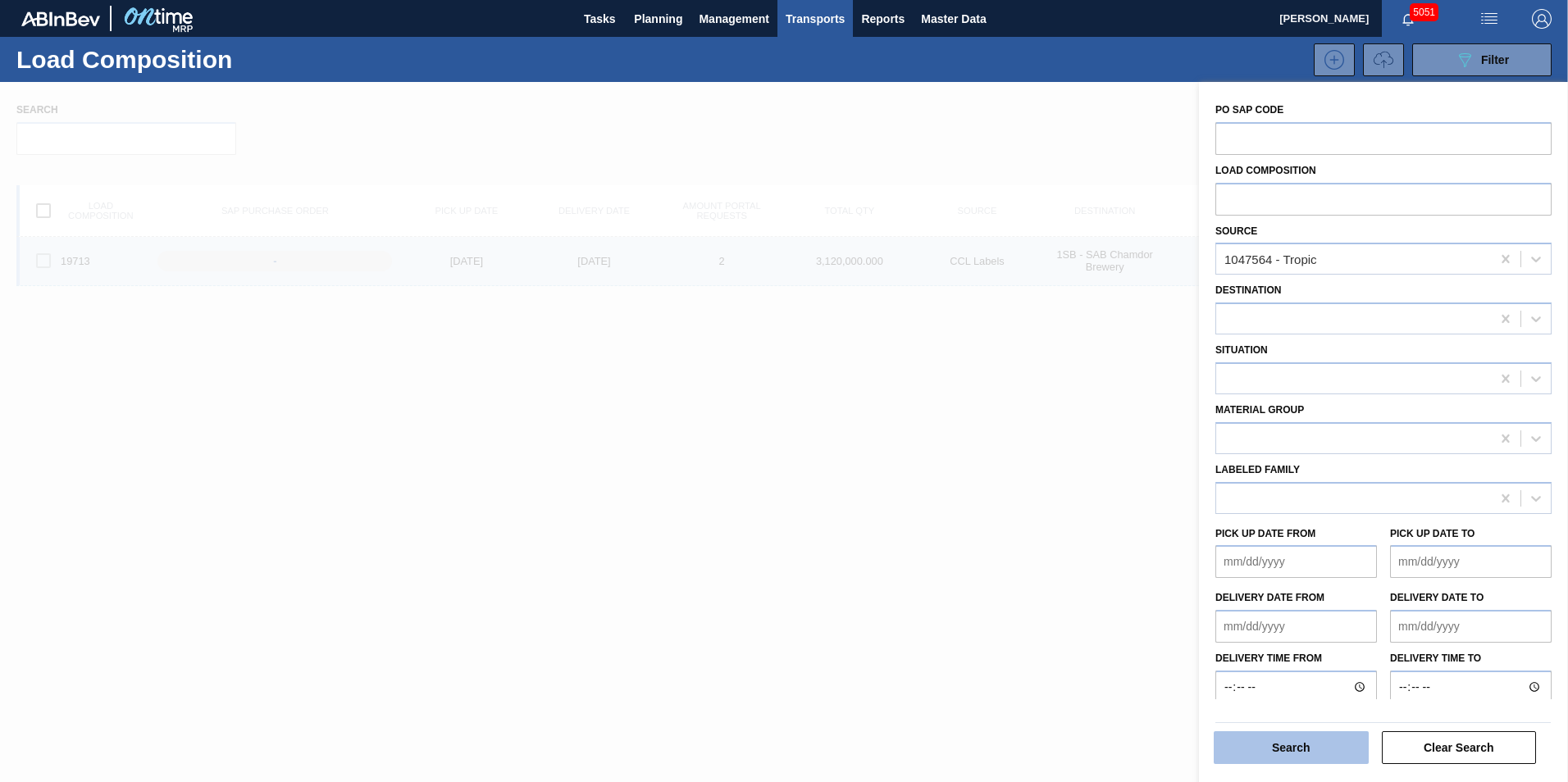
click at [1329, 739] on button "Search" at bounding box center [1291, 747] width 155 height 32
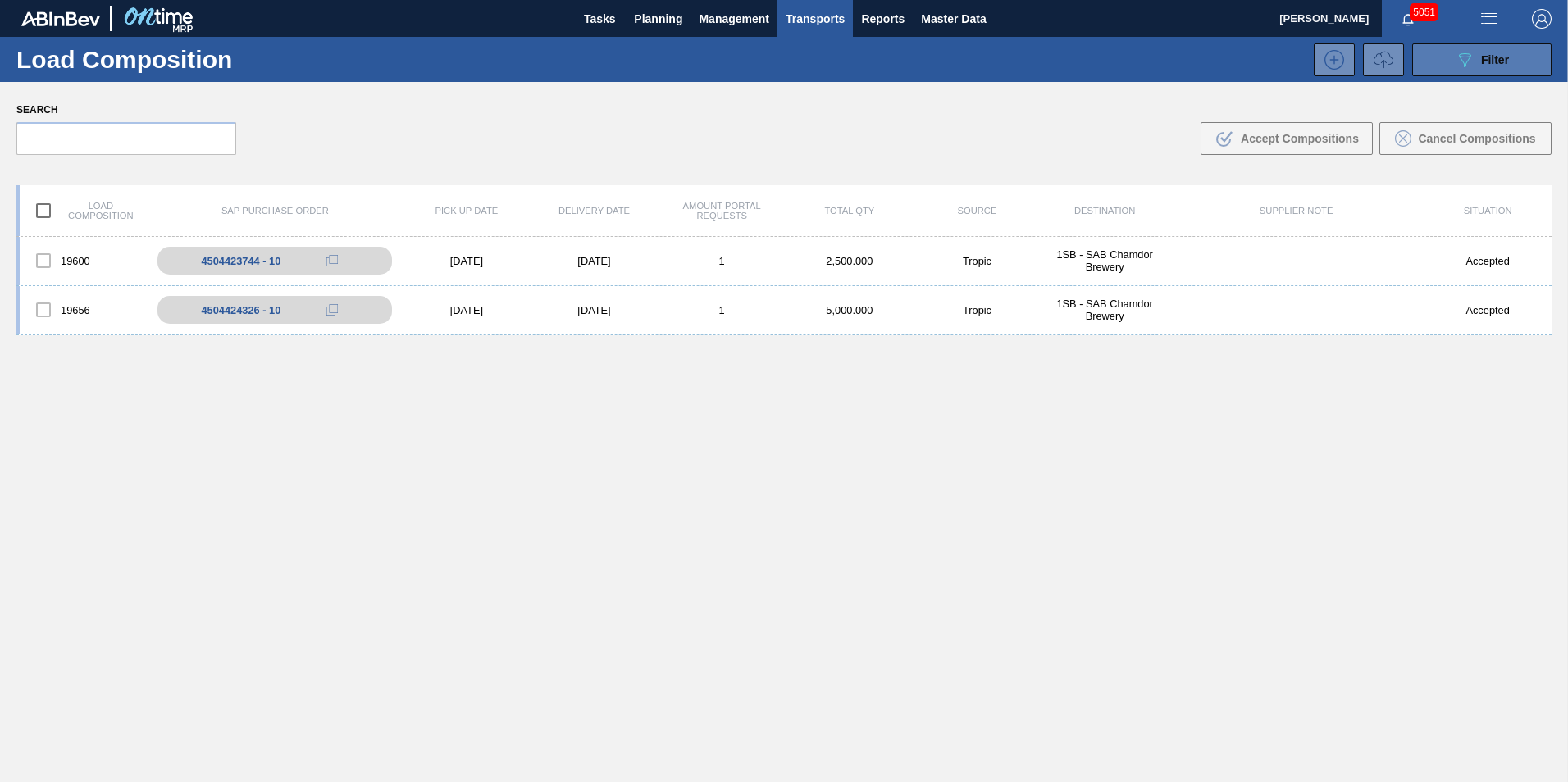
click at [1483, 59] on span "Filter" at bounding box center [1495, 59] width 28 height 13
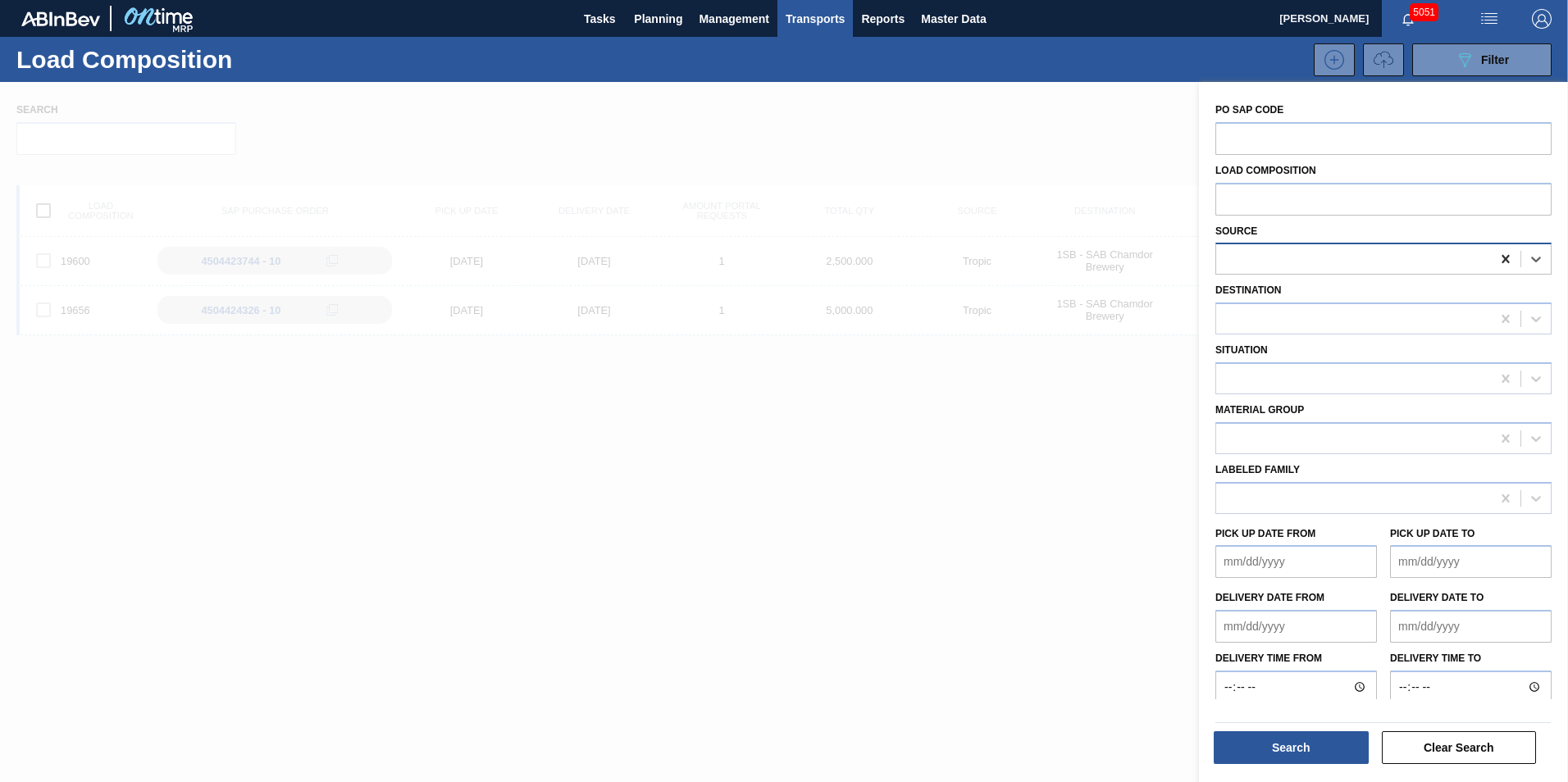
click at [1507, 259] on icon at bounding box center [1506, 259] width 17 height 17
click at [1404, 262] on div at bounding box center [1354, 259] width 275 height 24
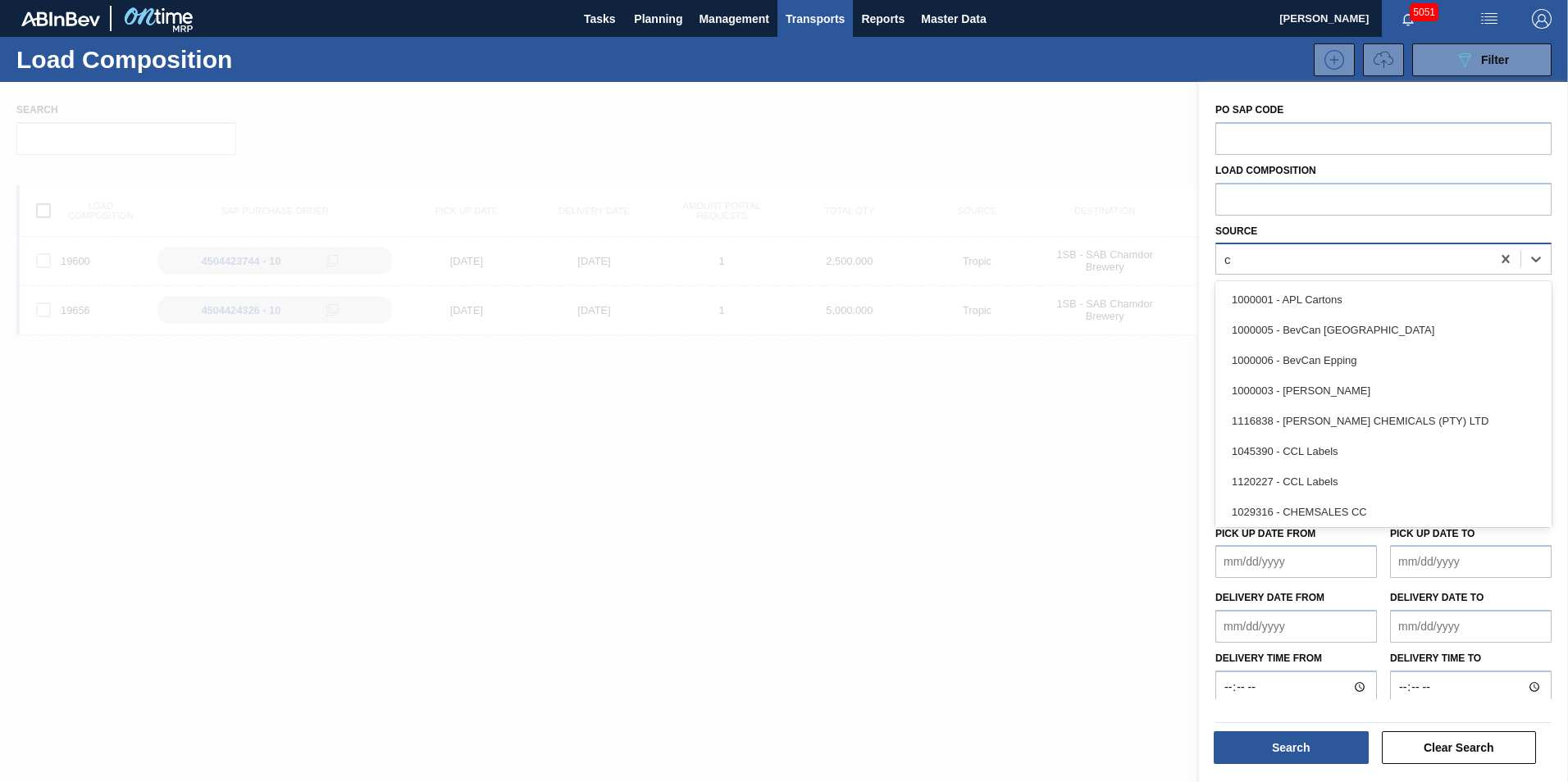
type input "cc"
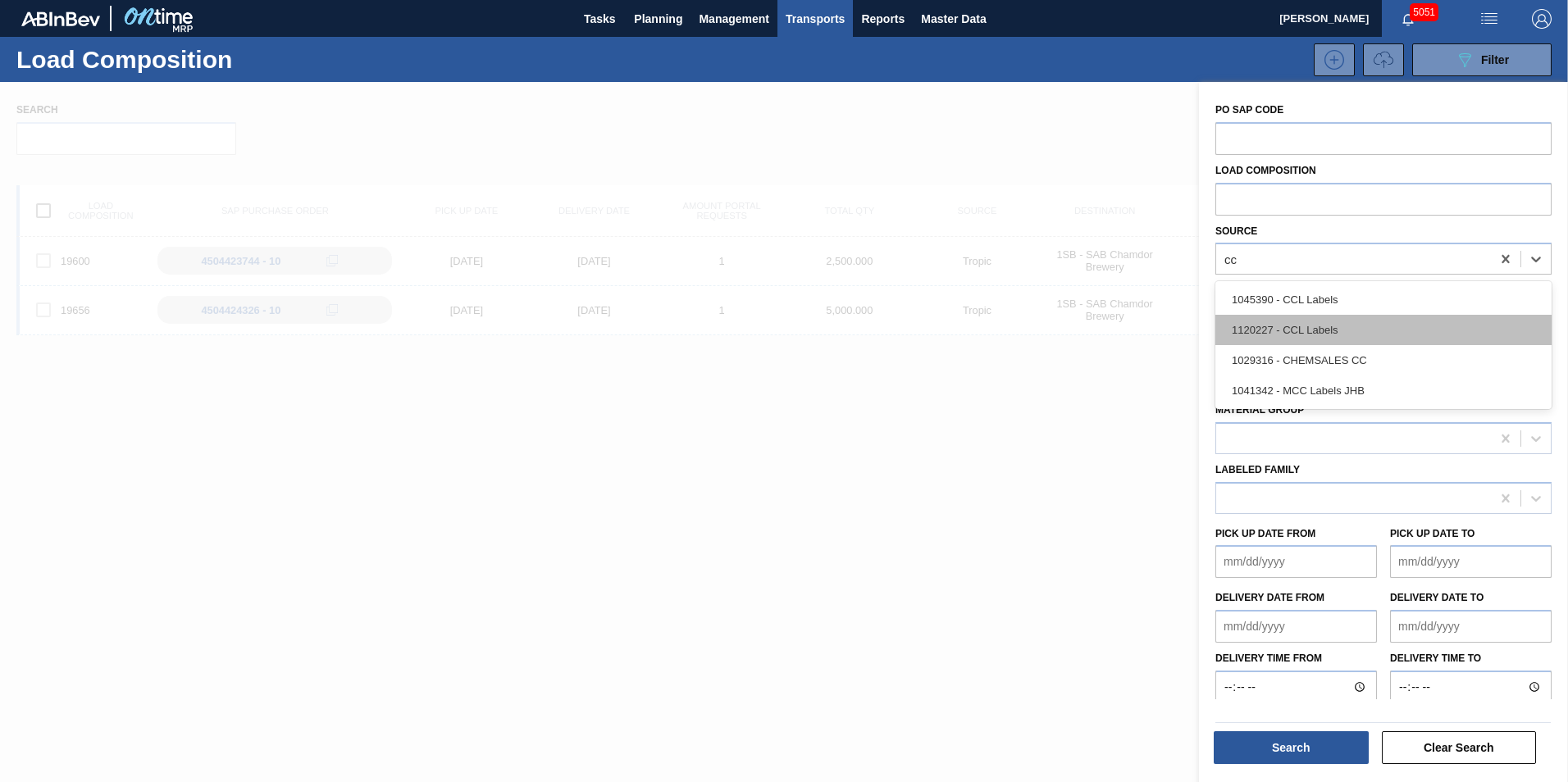
click at [1328, 329] on div "1120227 - CCL Labels" at bounding box center [1383, 330] width 336 height 31
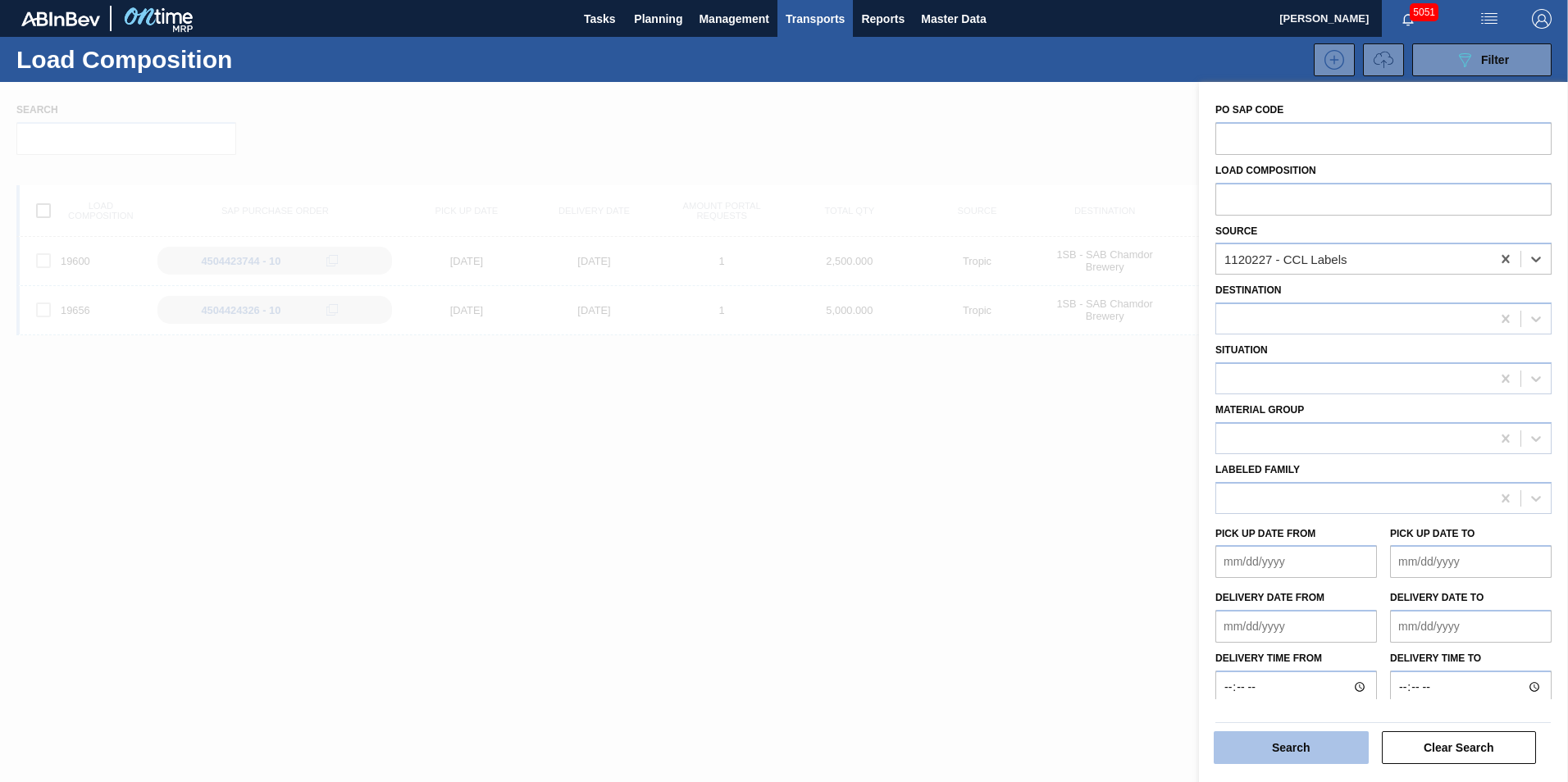
click at [1302, 750] on button "Search" at bounding box center [1291, 747] width 155 height 32
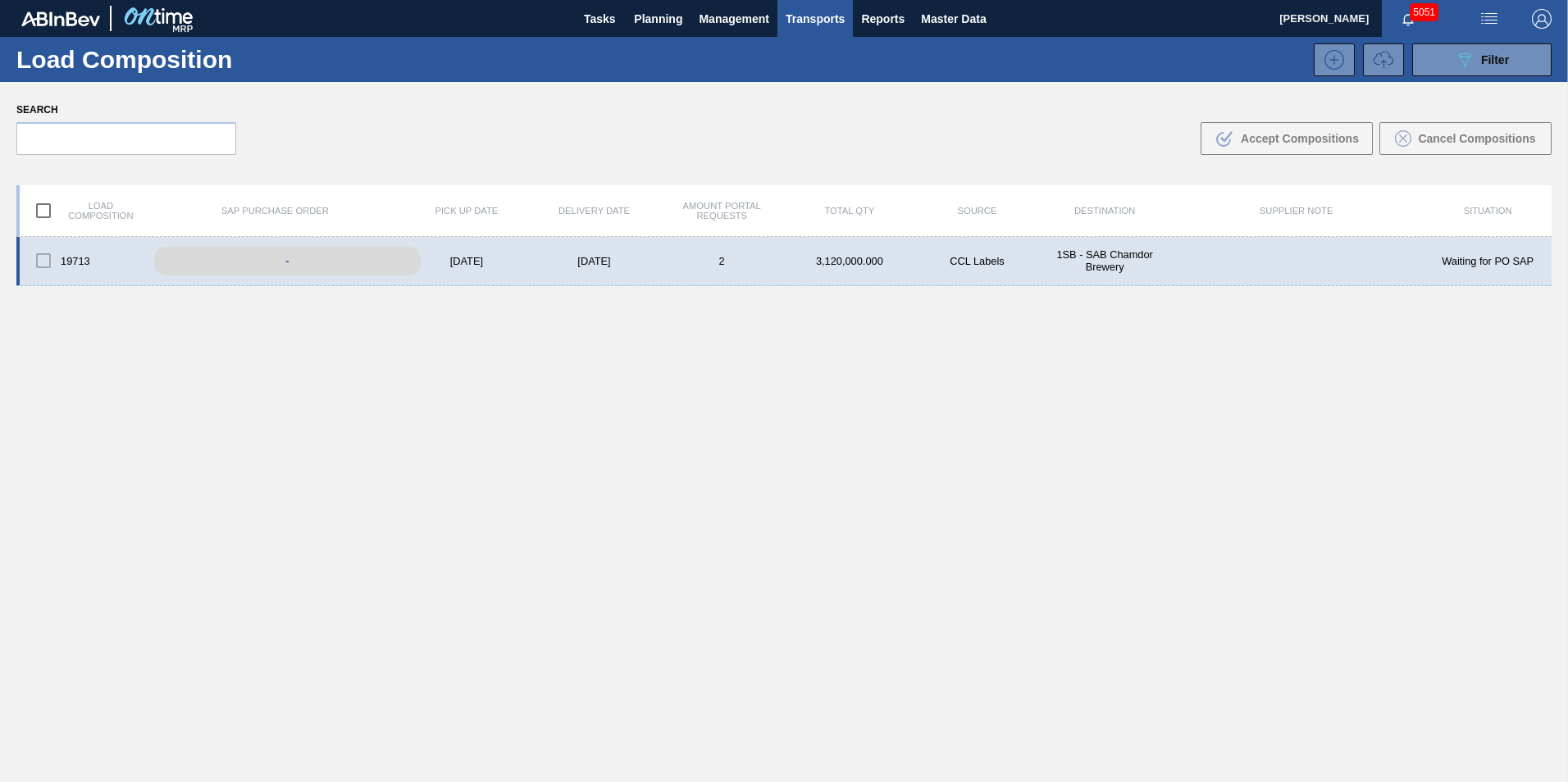
click at [388, 260] on div "-" at bounding box center [287, 261] width 267 height 29
click at [457, 262] on div "[DATE]" at bounding box center [466, 262] width 128 height 12
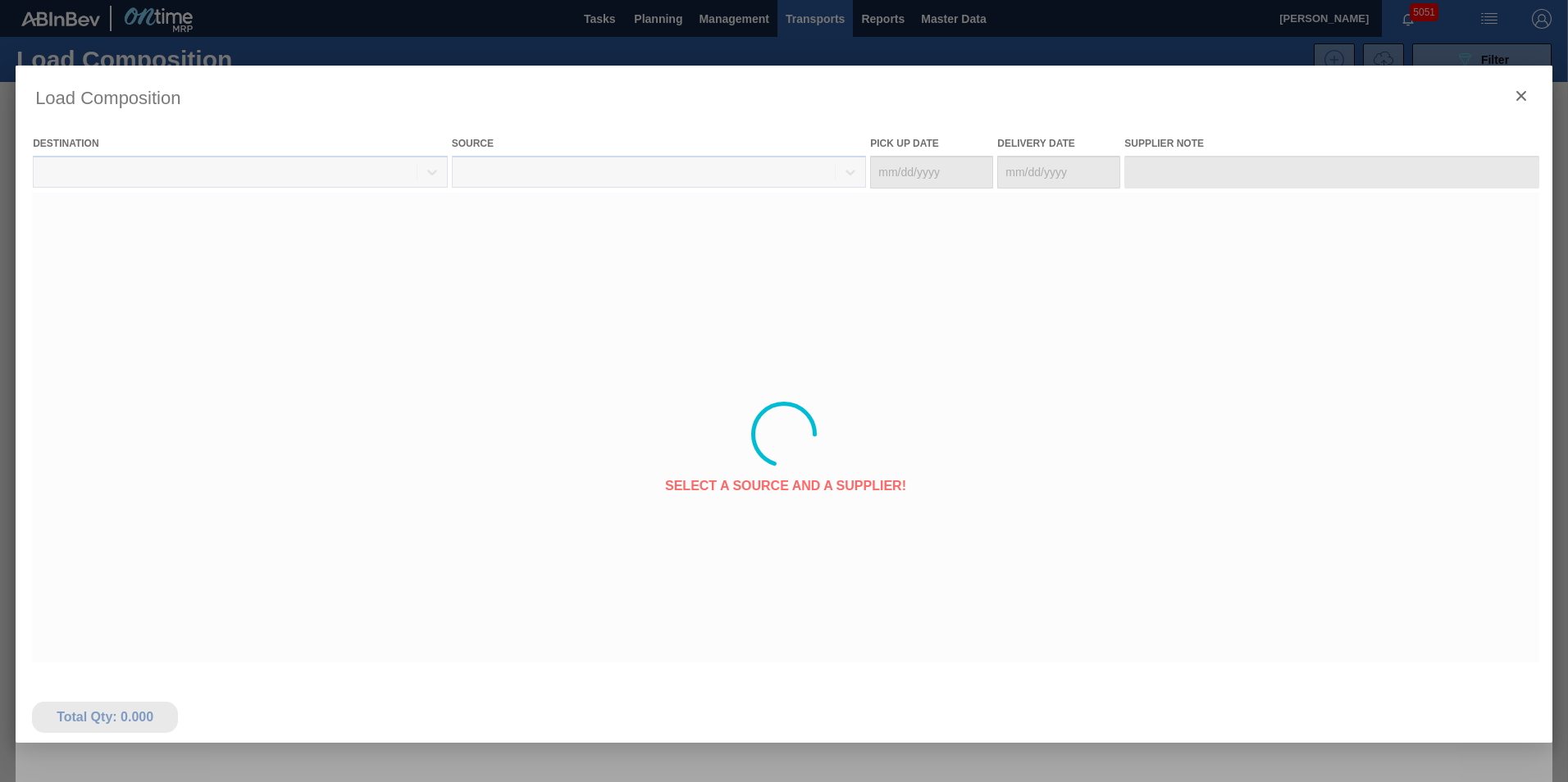
type Date "[DATE]"
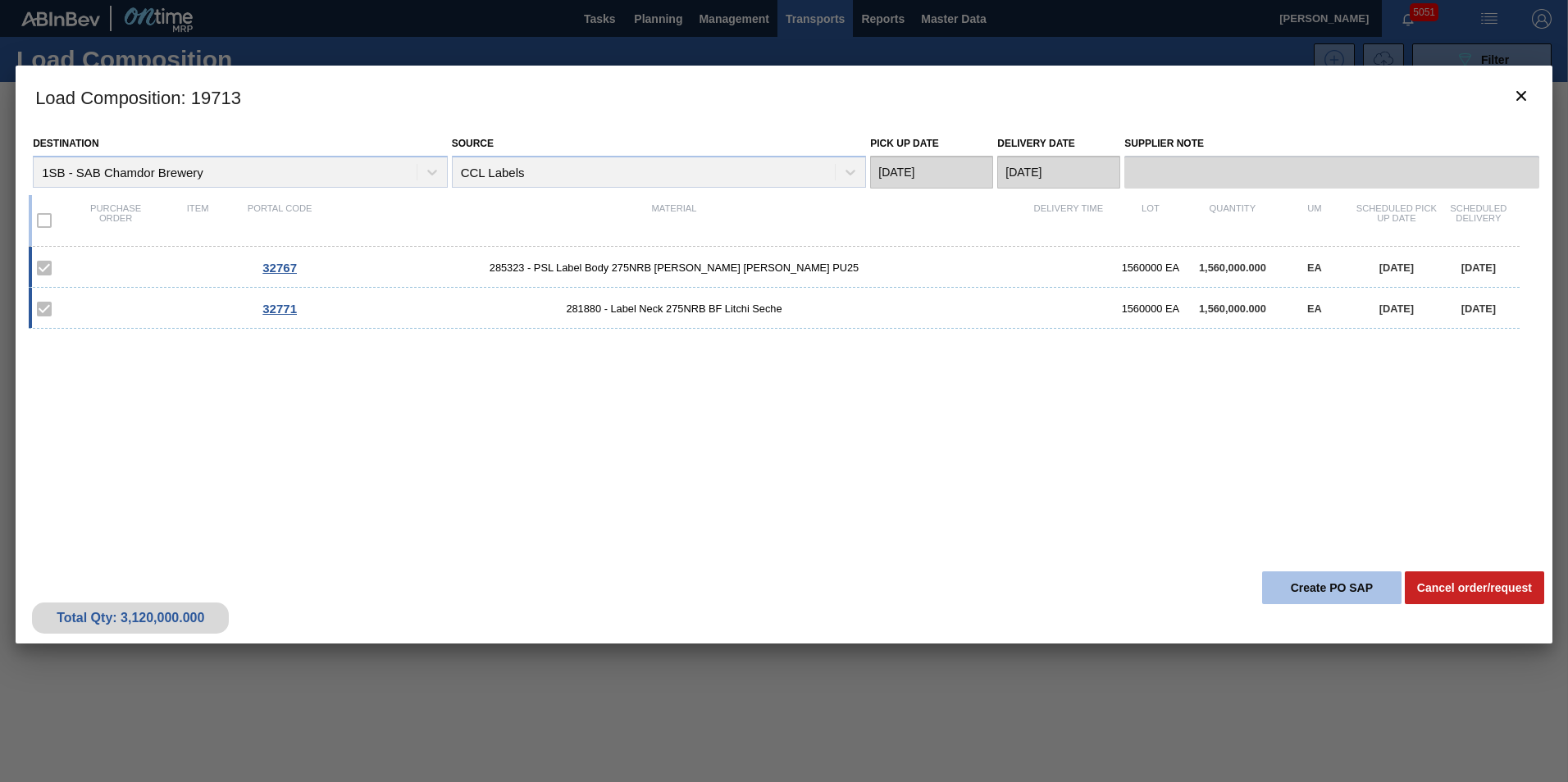
click at [1334, 590] on button "Create PO SAP" at bounding box center [1332, 587] width 139 height 32
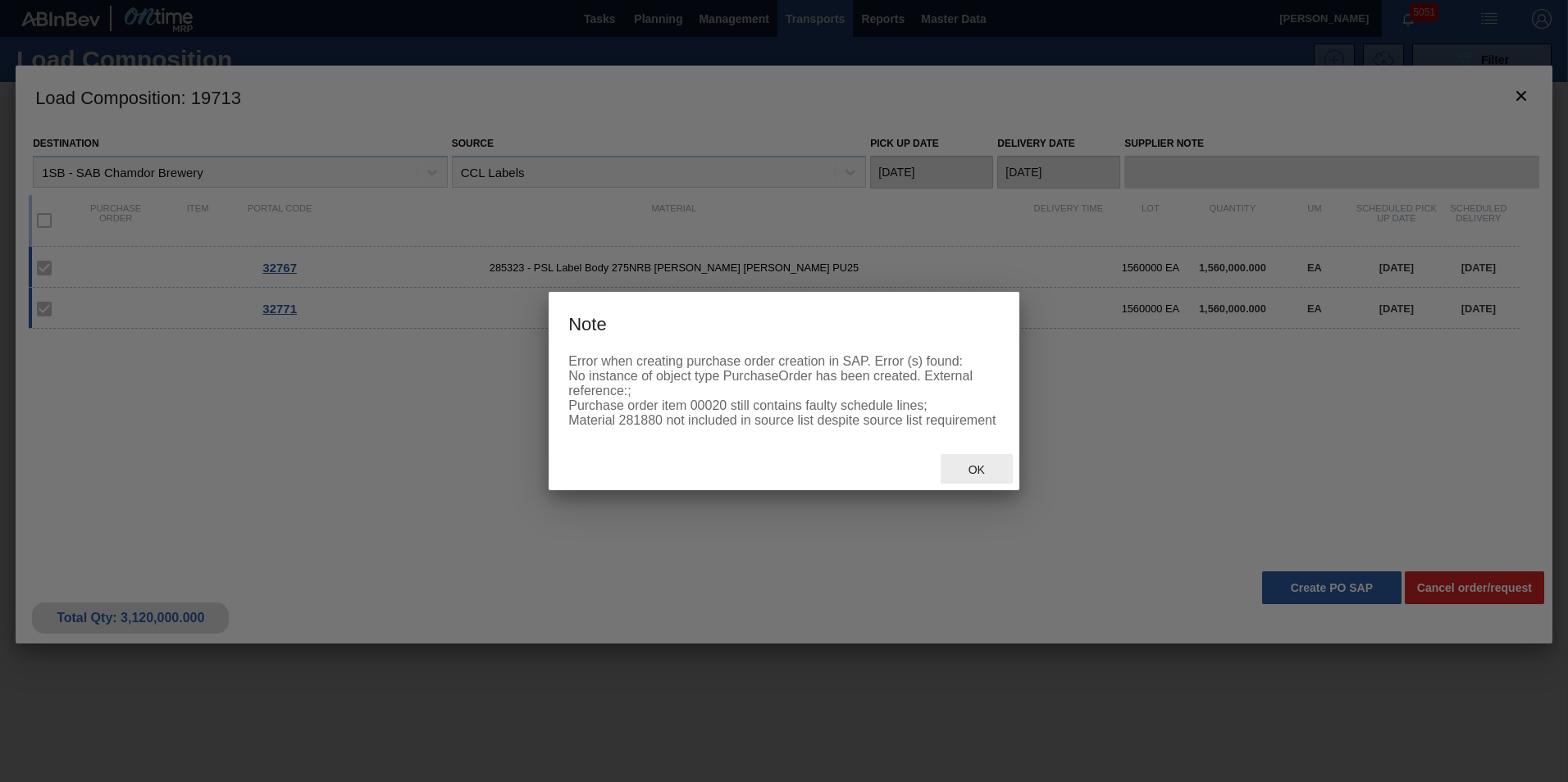
click at [982, 475] on span "Ok" at bounding box center [976, 470] width 43 height 13
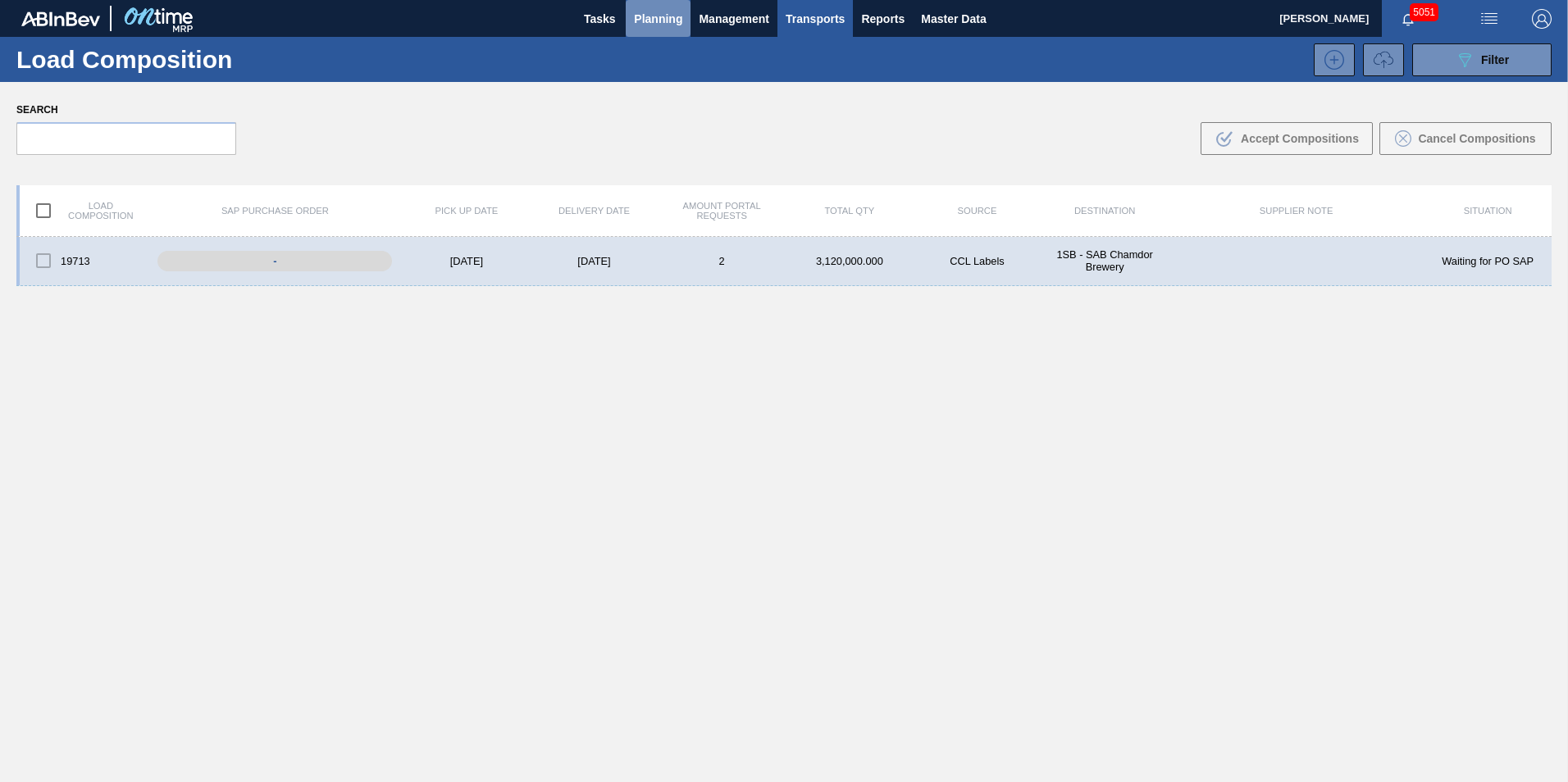
click at [648, 22] on span "Planning" at bounding box center [658, 18] width 48 height 19
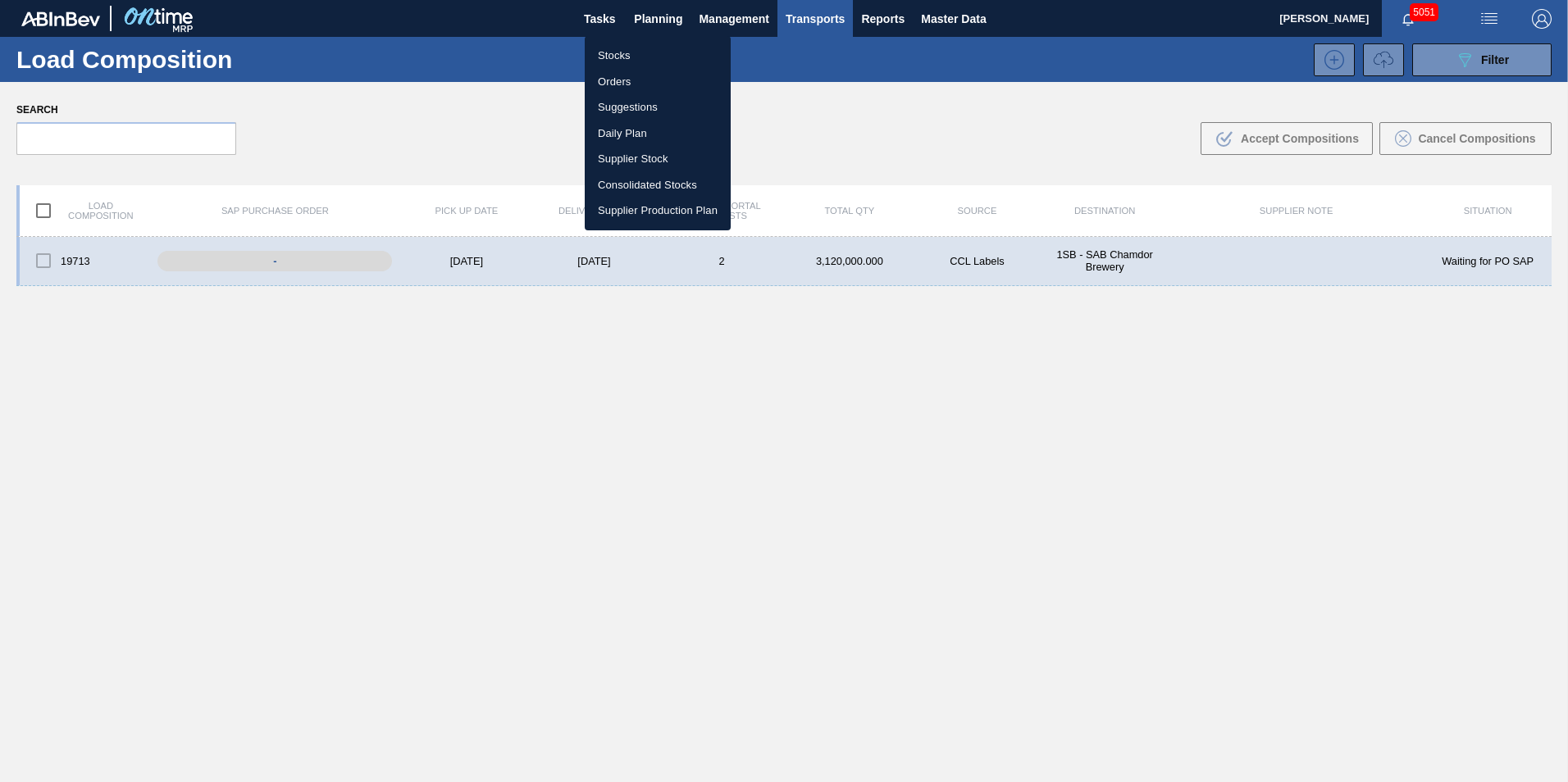
click at [618, 50] on li "Stocks" at bounding box center [657, 56] width 146 height 26
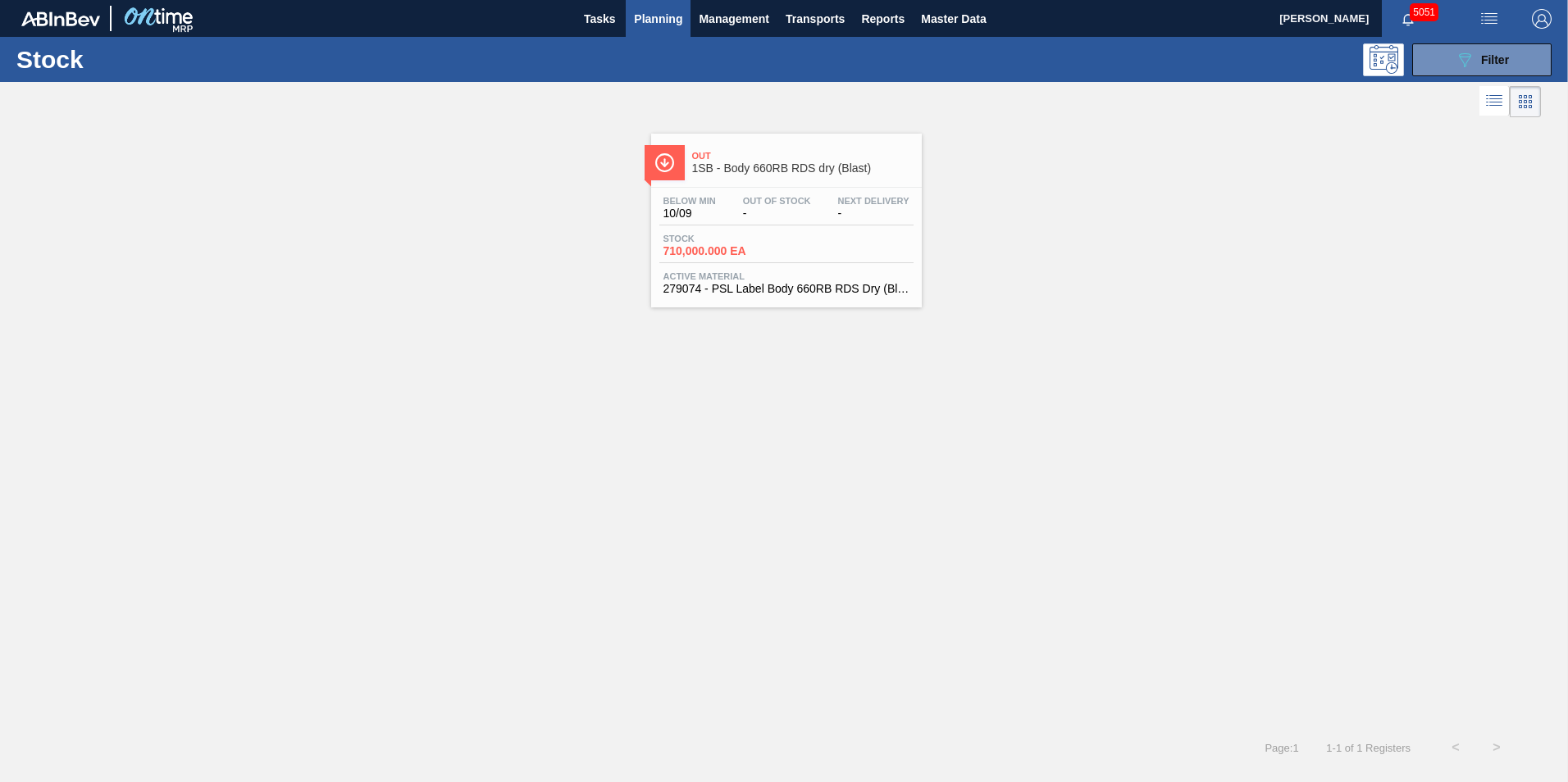
click at [710, 249] on span "710,000.000 EA" at bounding box center [720, 251] width 115 height 12
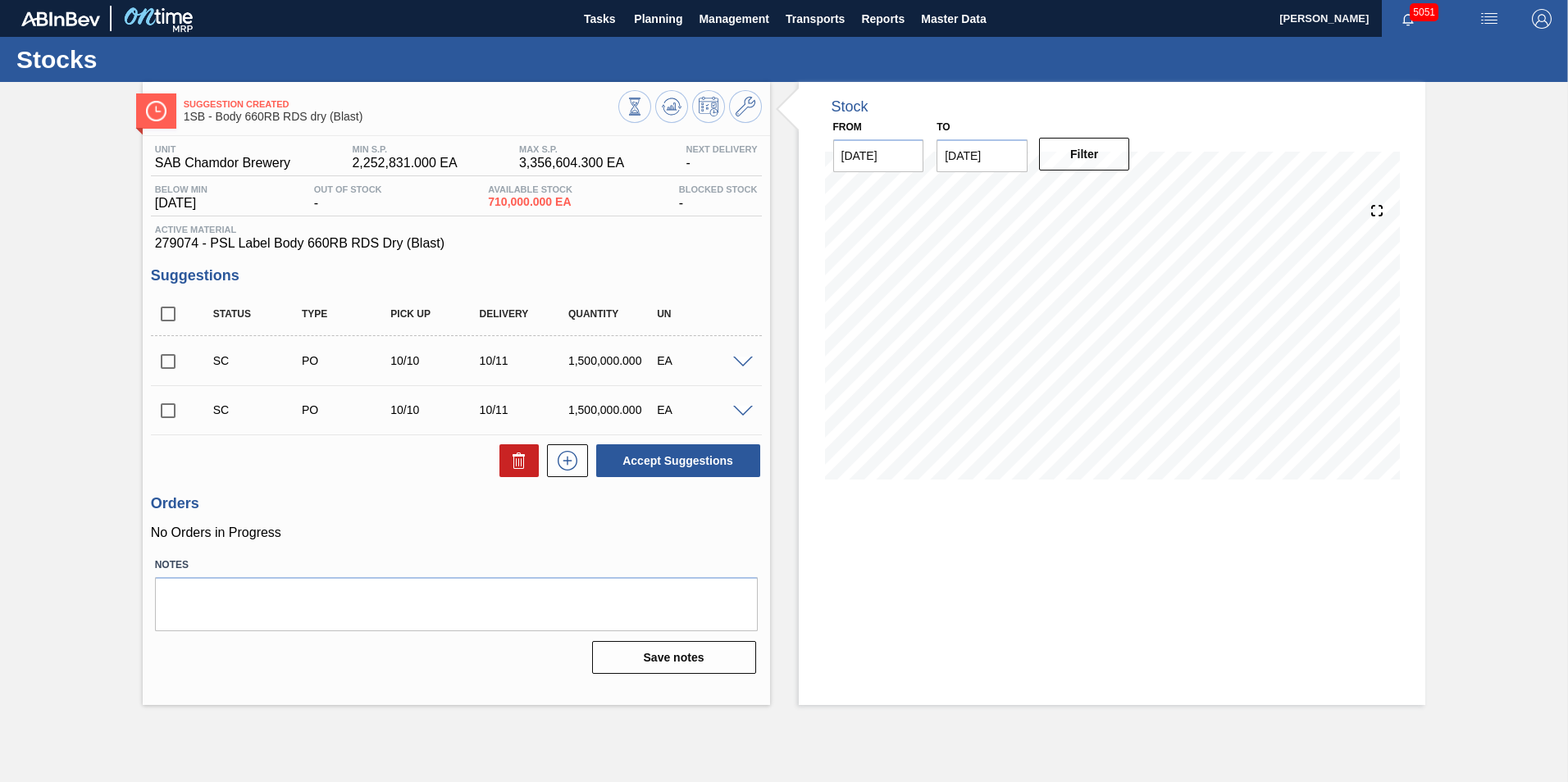
drag, startPoint x: 744, startPoint y: 360, endPoint x: 734, endPoint y: 354, distance: 11.7
click at [744, 357] on span at bounding box center [743, 363] width 19 height 12
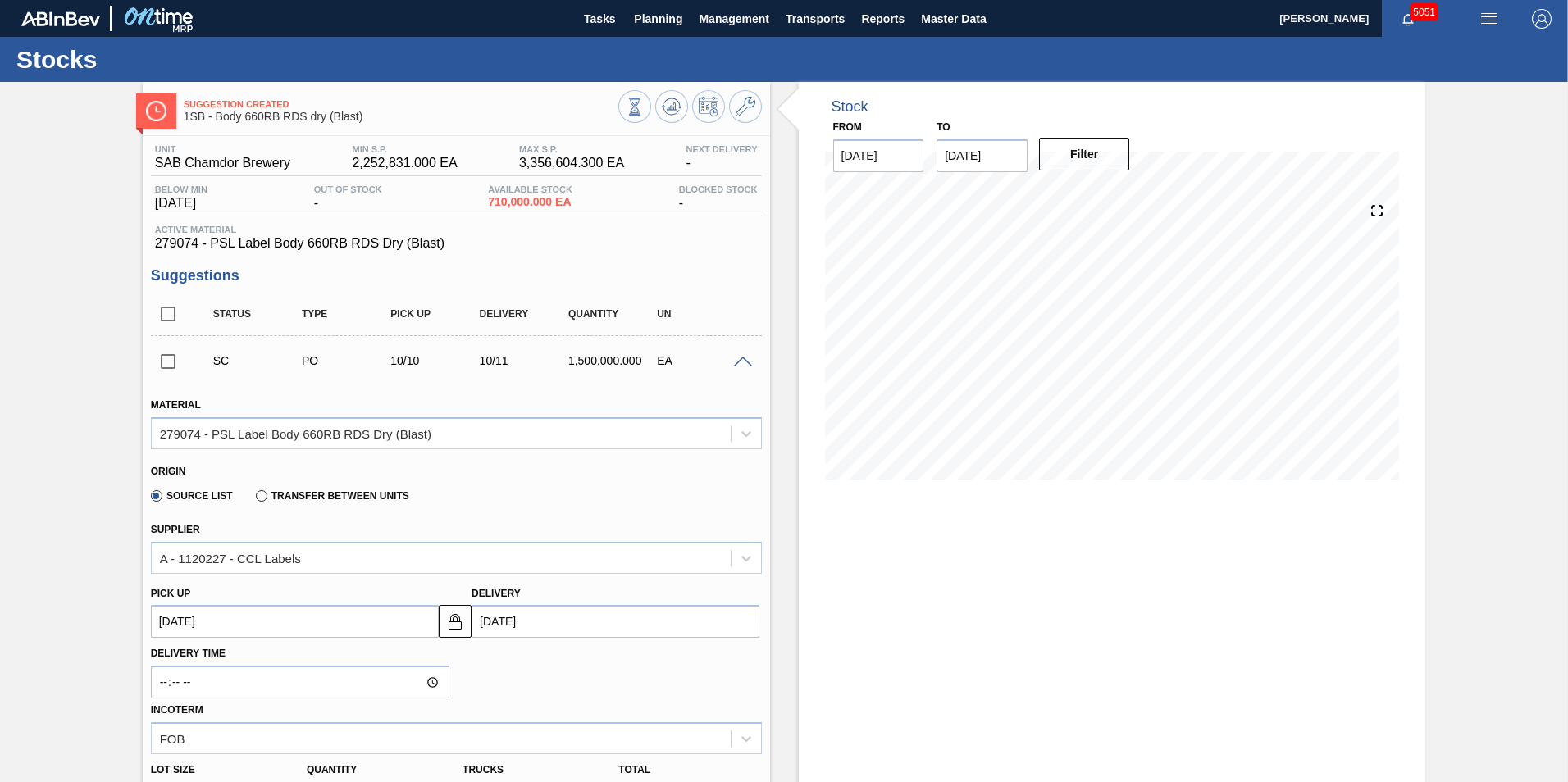
click at [737, 362] on span at bounding box center [743, 363] width 19 height 12
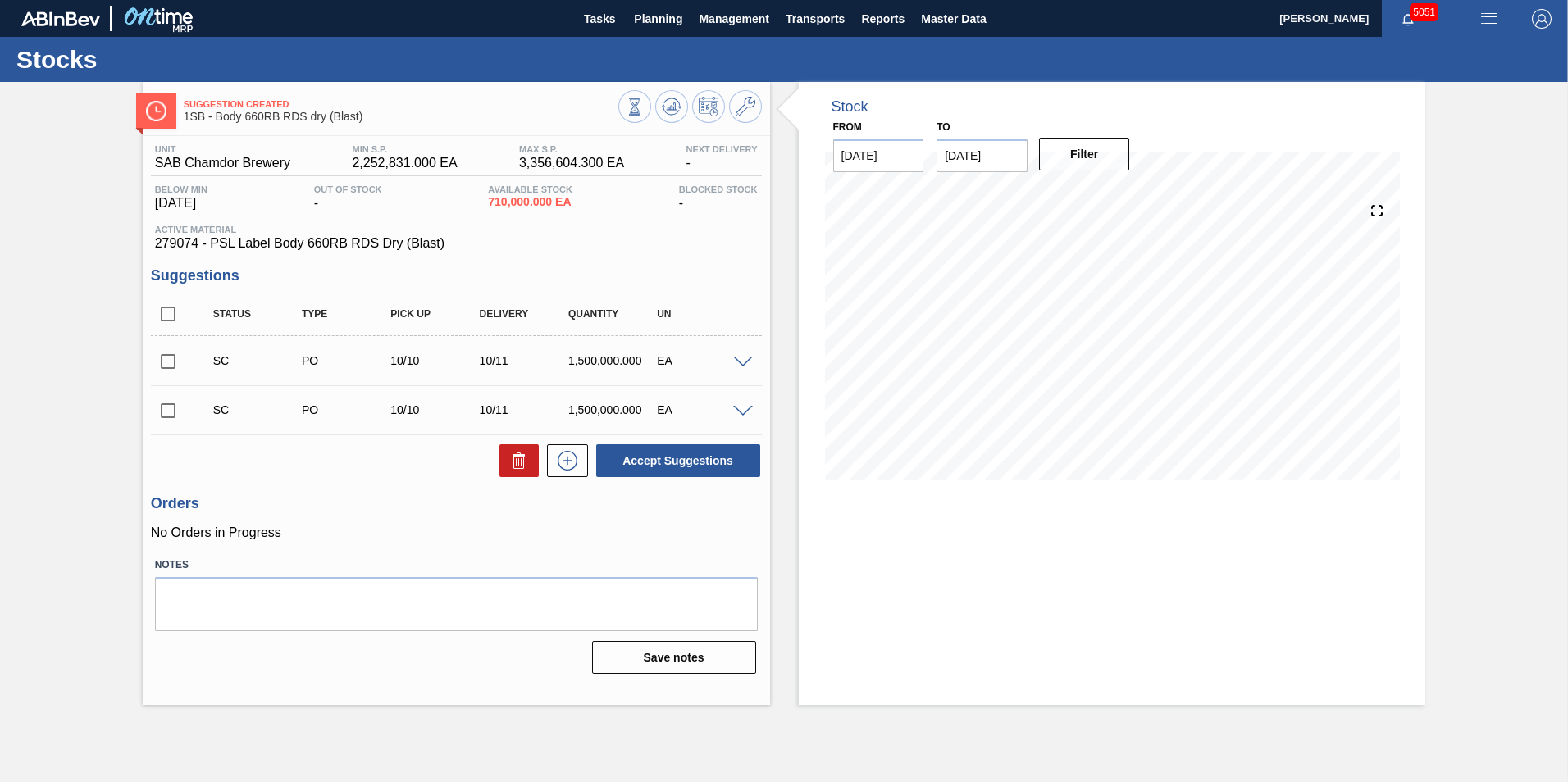
click at [166, 360] on input "checkbox" at bounding box center [167, 361] width 34 height 34
click at [650, 455] on button "Accept Suggestions" at bounding box center [677, 460] width 164 height 32
checkbox input "false"
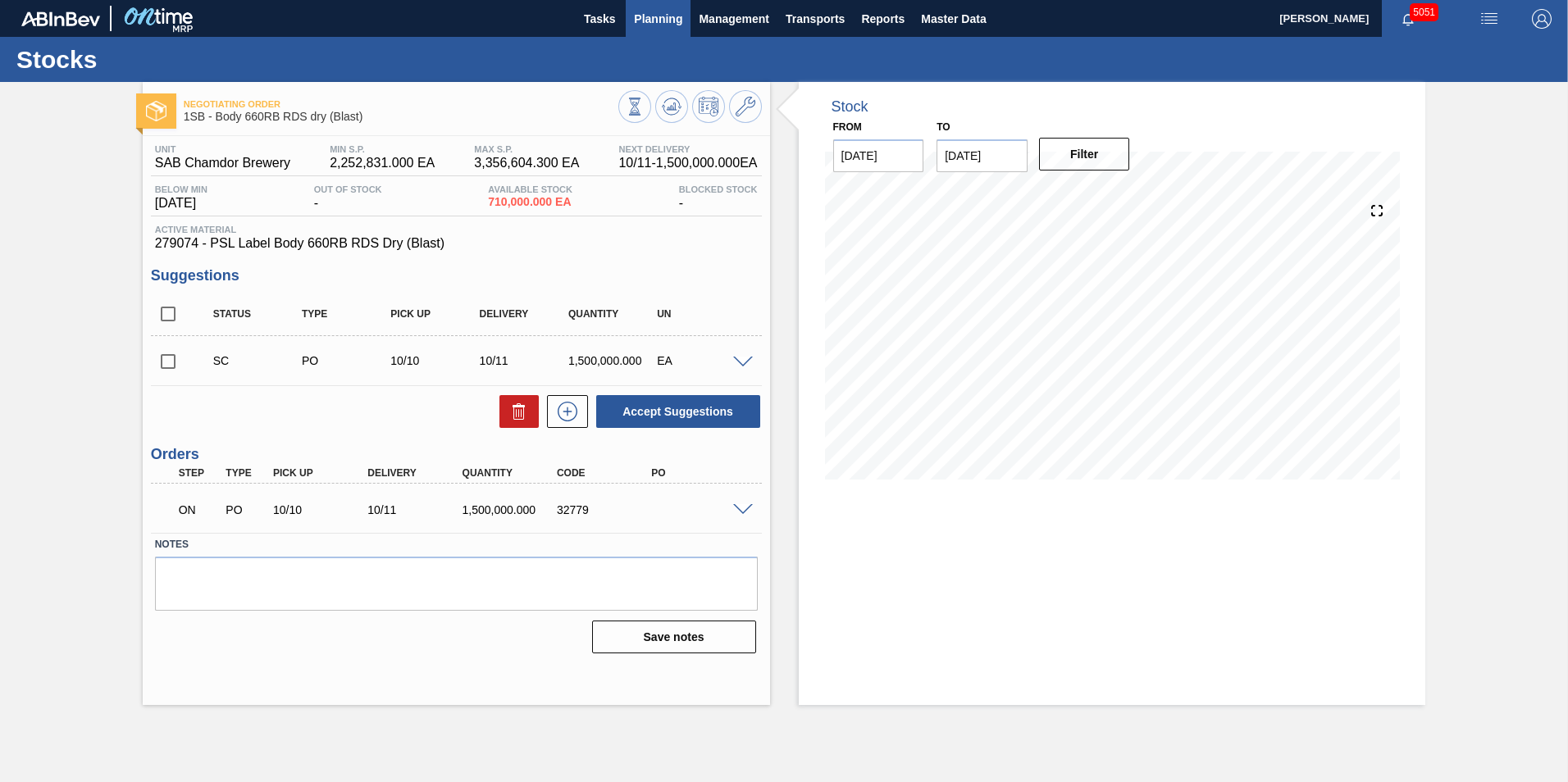
click at [661, 22] on span "Planning" at bounding box center [658, 18] width 48 height 19
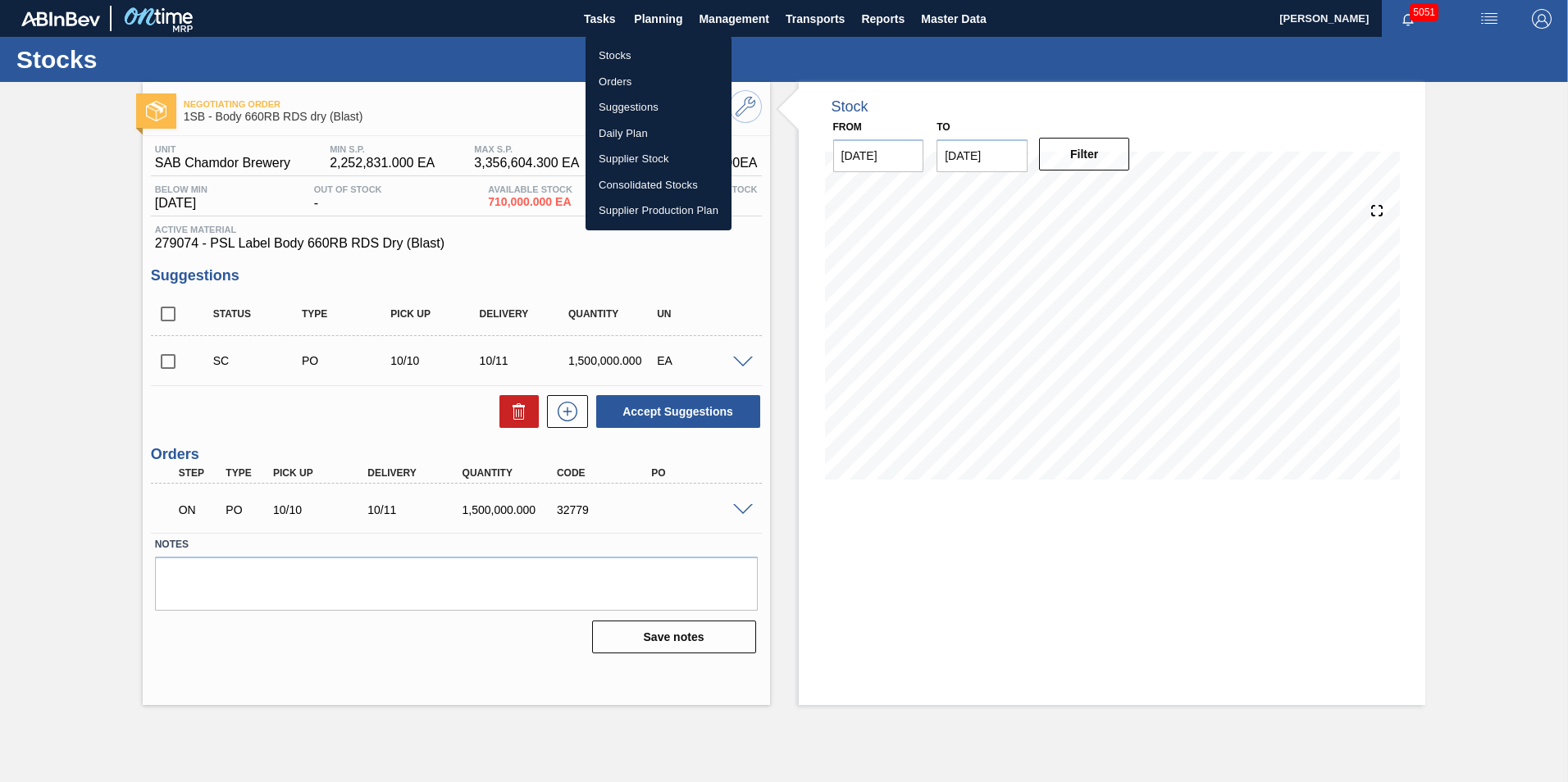
click at [622, 52] on li "Stocks" at bounding box center [658, 56] width 146 height 26
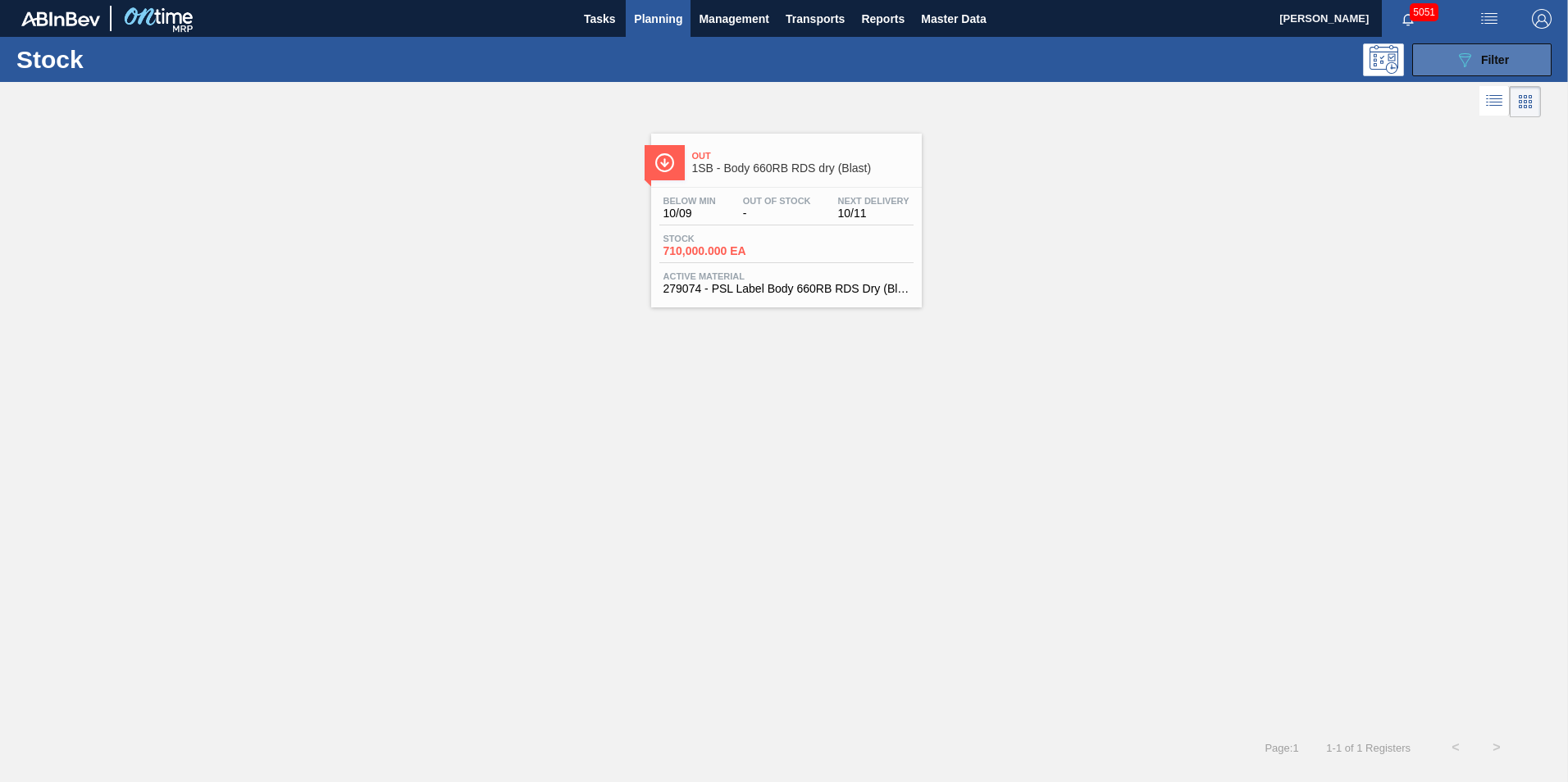
drag, startPoint x: 1500, startPoint y: 53, endPoint x: 1486, endPoint y: 68, distance: 20.5
click at [1501, 53] on span "Filter" at bounding box center [1495, 59] width 28 height 13
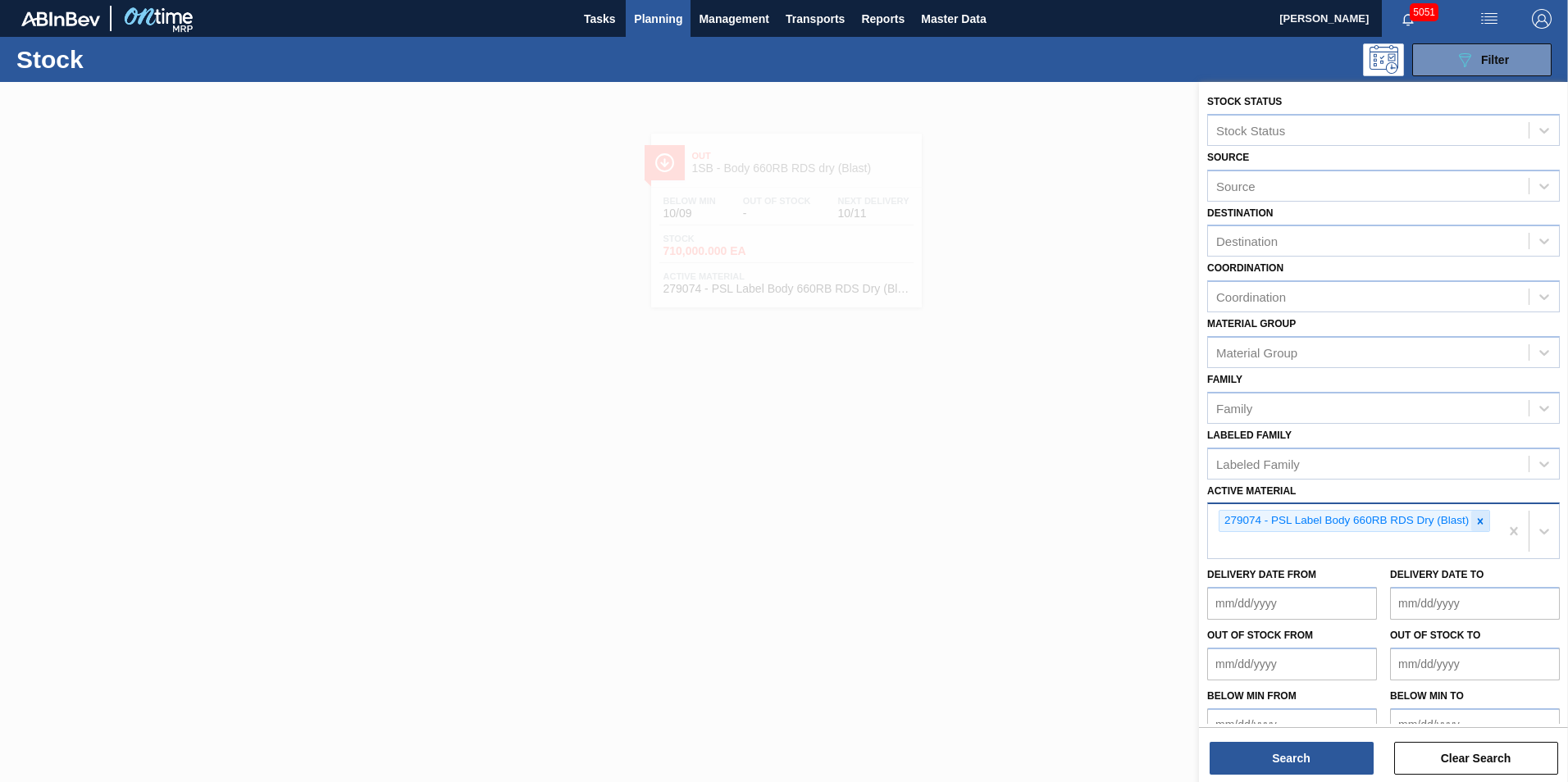
click at [1480, 518] on icon at bounding box center [1480, 521] width 11 height 11
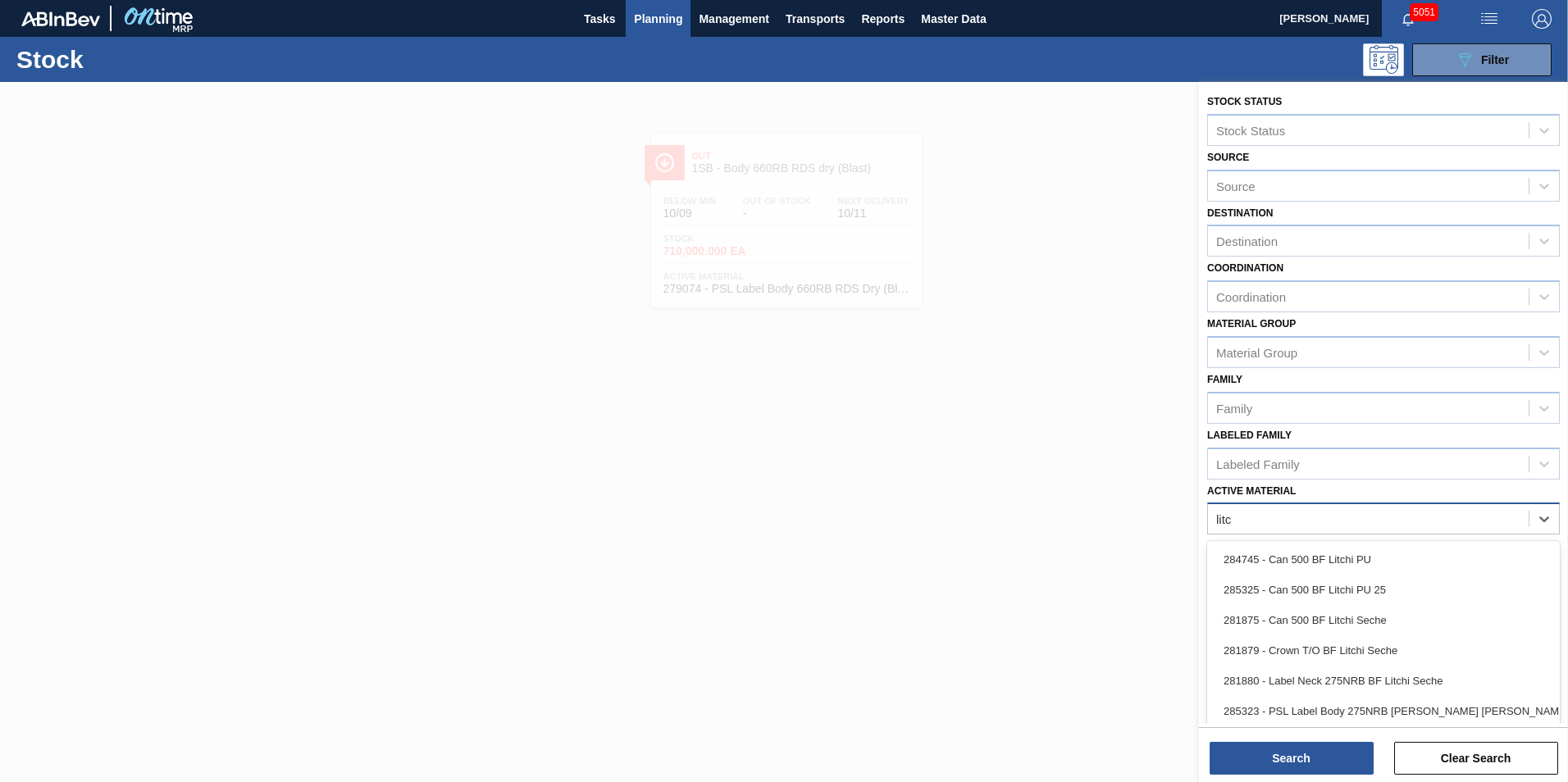
type Material "[PERSON_NAME]"
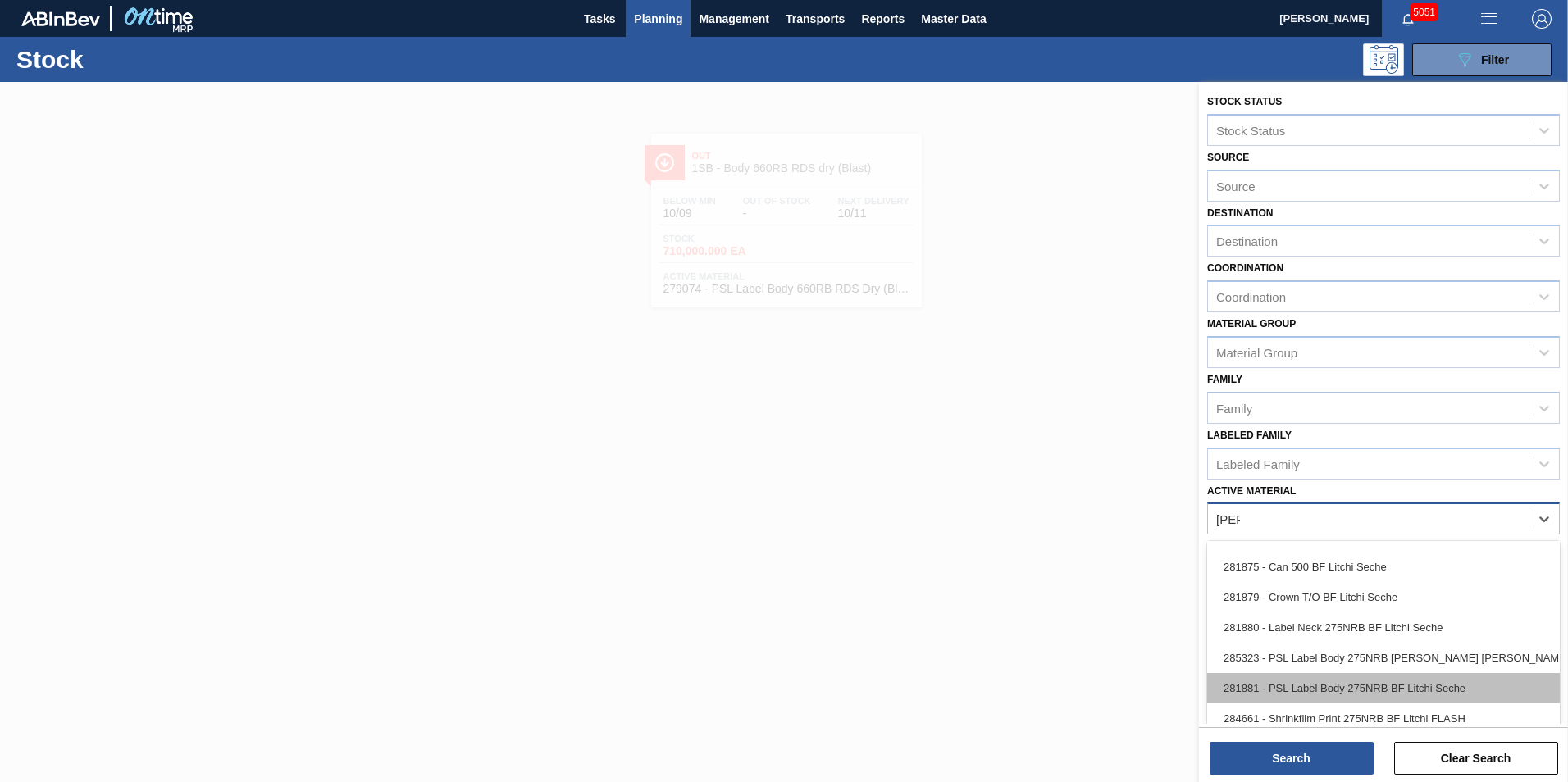
scroll to position [82, 0]
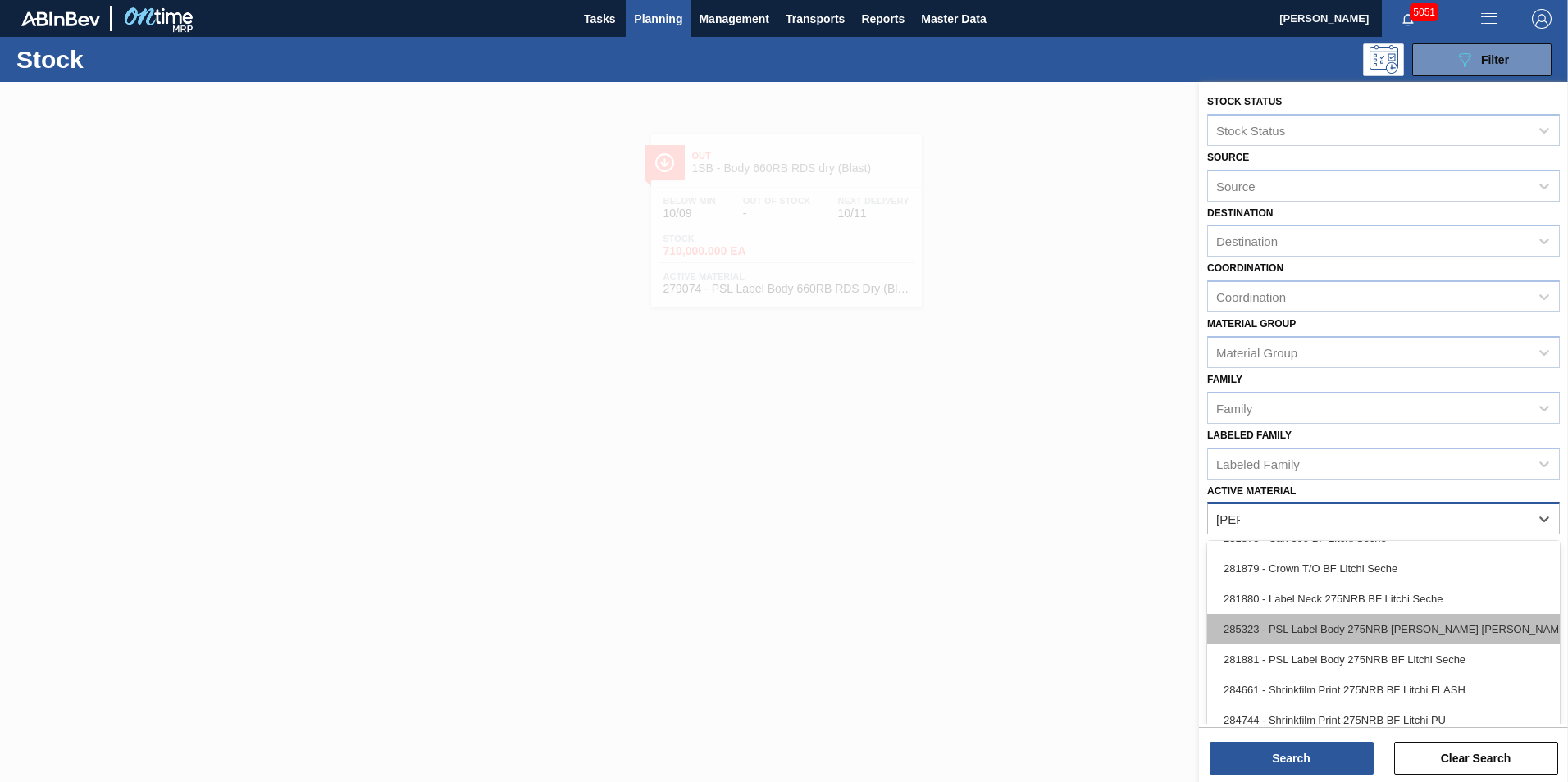
click at [1418, 632] on div "285323 - PSL Label Body 275NRB [PERSON_NAME] [PERSON_NAME] PU25" at bounding box center [1383, 629] width 353 height 31
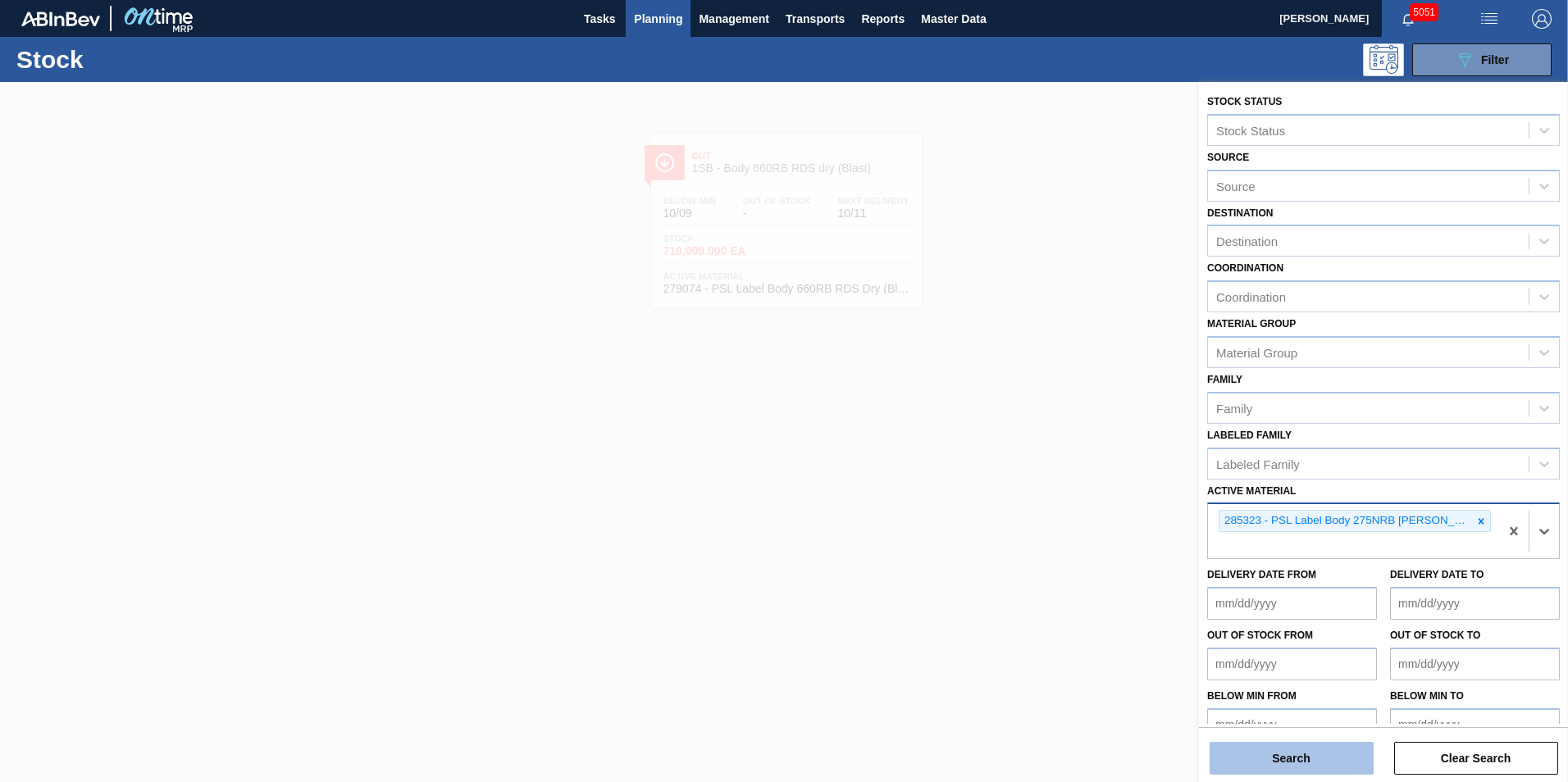
click at [1315, 752] on button "Search" at bounding box center [1292, 758] width 164 height 32
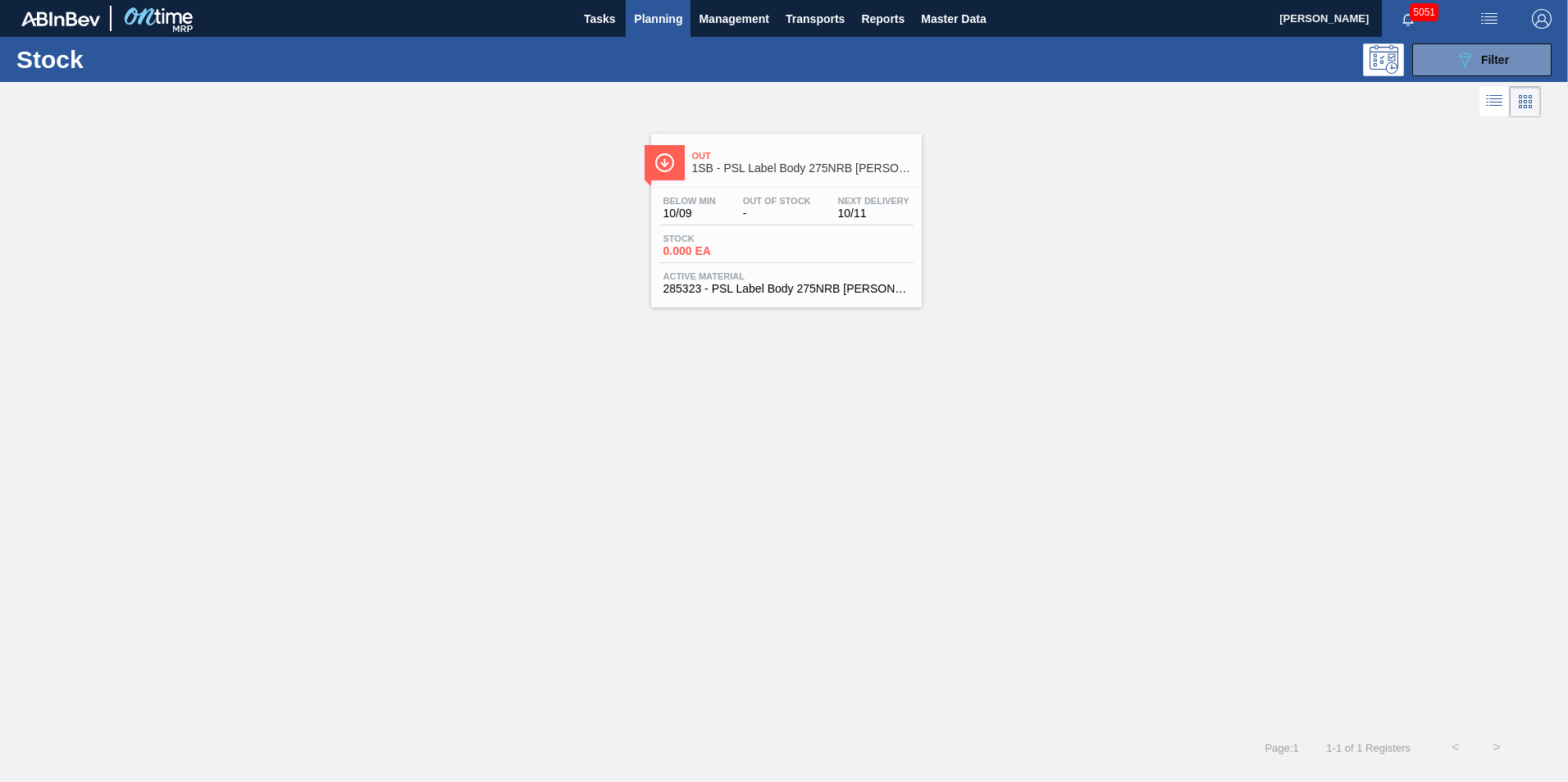
click at [715, 232] on div "Below Min 10/09 Out Of Stock - Next Delivery 10/11 Stock 0.000 EA Active Materi…" at bounding box center [786, 243] width 270 height 111
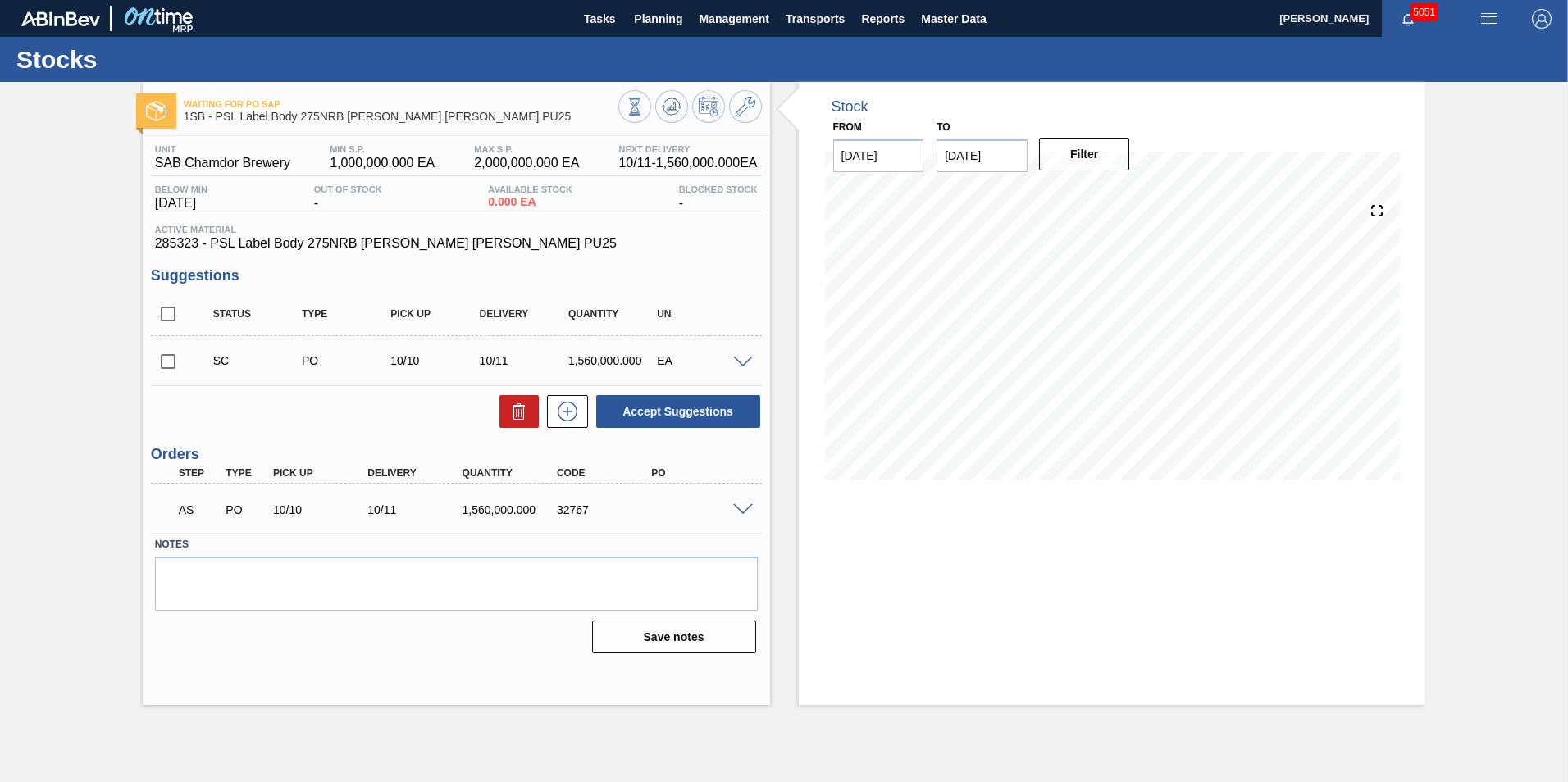
click at [738, 512] on span at bounding box center [743, 510] width 19 height 12
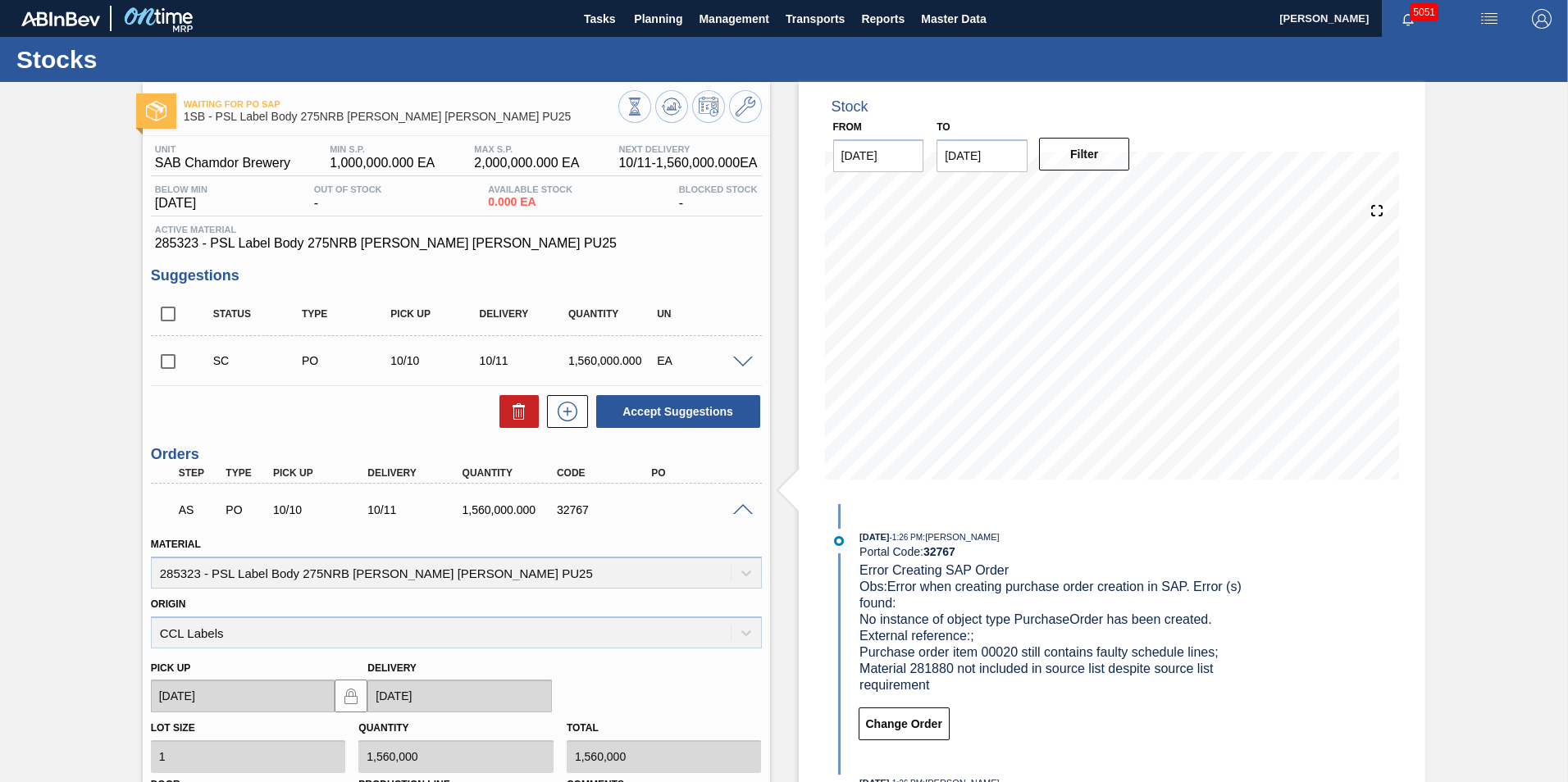
scroll to position [82, 0]
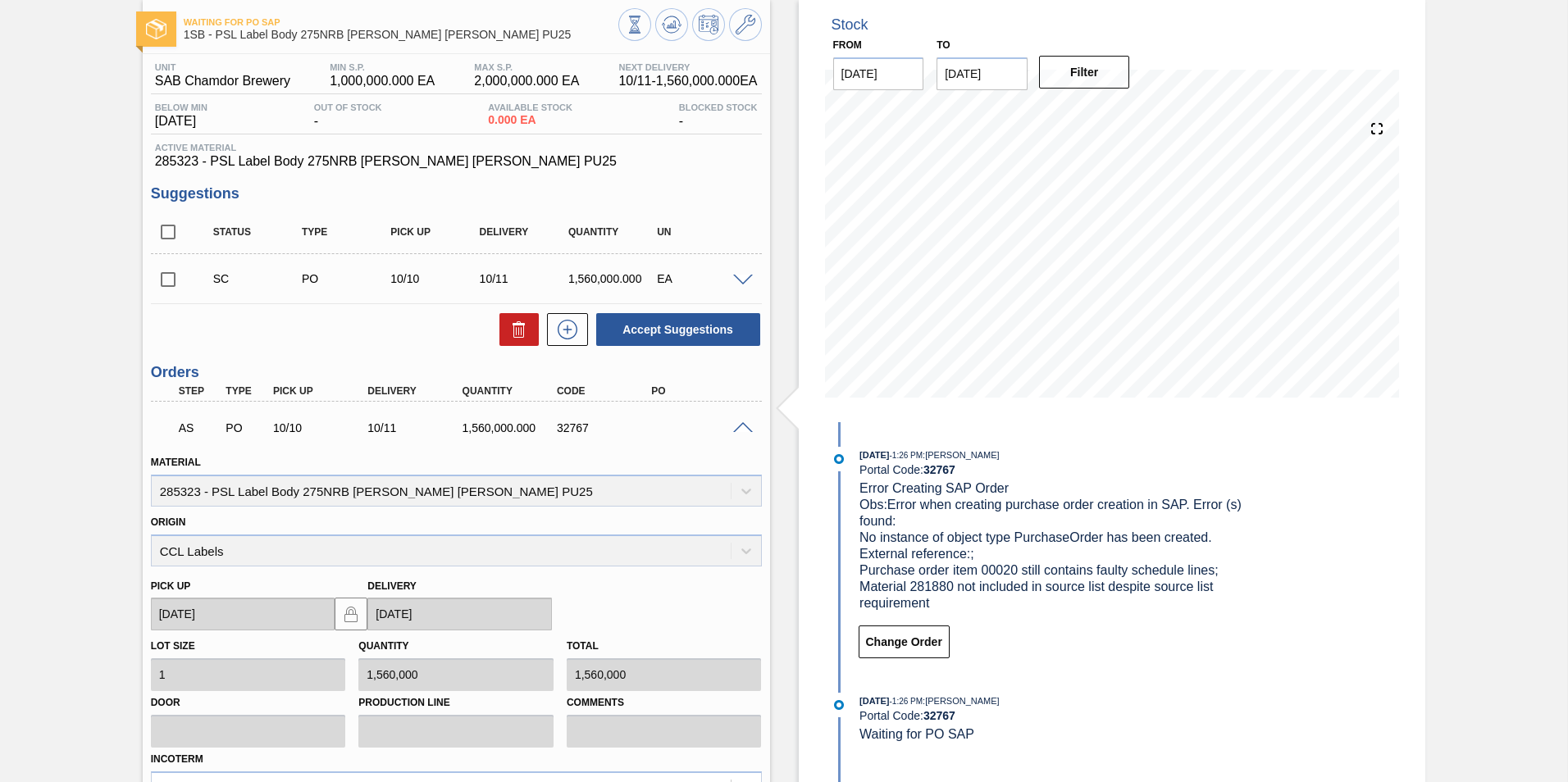
click at [745, 546] on div "Origin CCL Labels" at bounding box center [456, 539] width 611 height 56
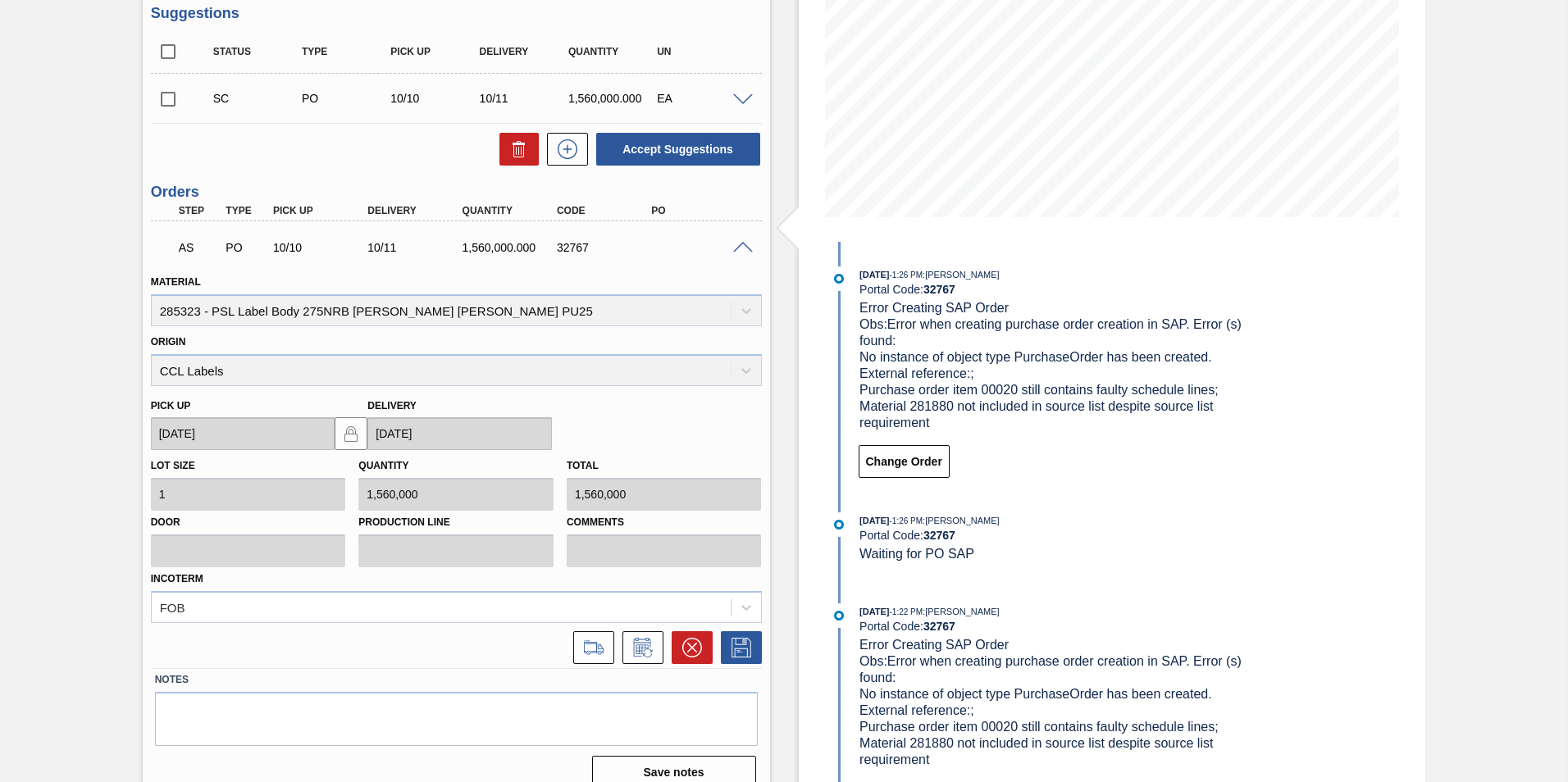
scroll to position [283, 0]
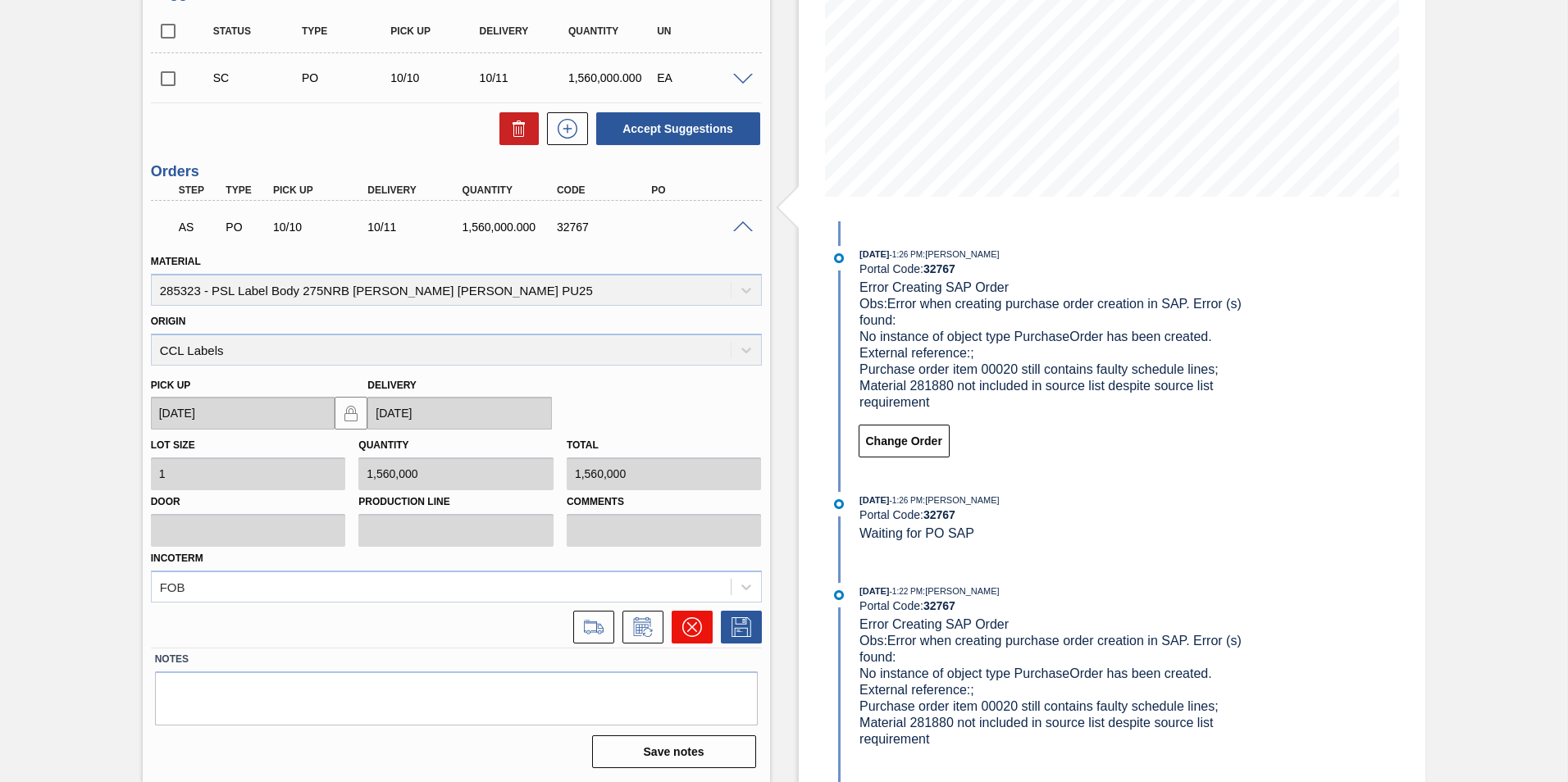
click at [687, 625] on icon at bounding box center [692, 627] width 19 height 19
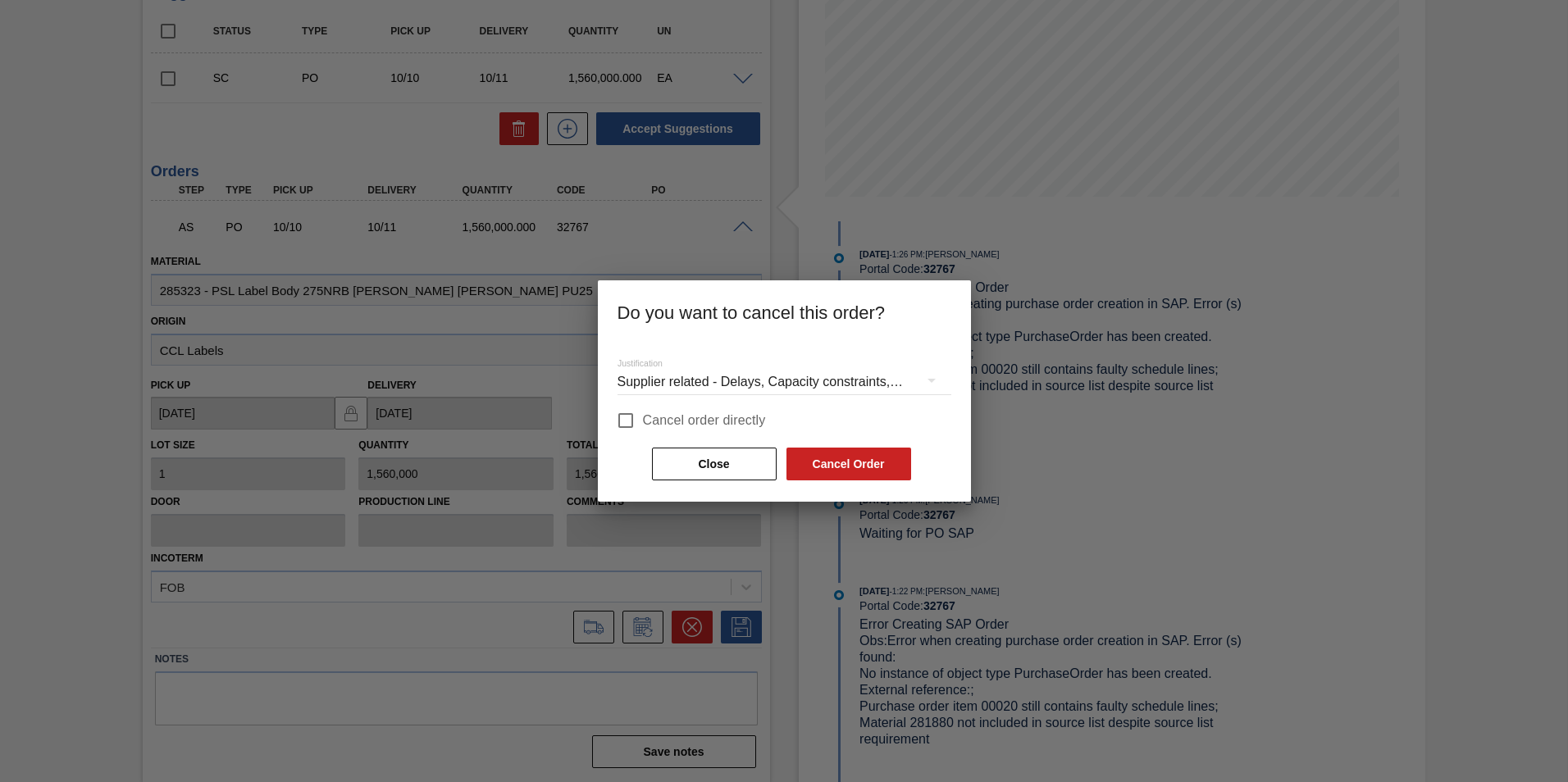
click at [694, 422] on span "Cancel order directly" at bounding box center [704, 421] width 123 height 19
click at [643, 422] on input "Cancel order directly" at bounding box center [626, 420] width 34 height 34
checkbox input "true"
click at [821, 464] on button "Cancel Order" at bounding box center [849, 464] width 124 height 32
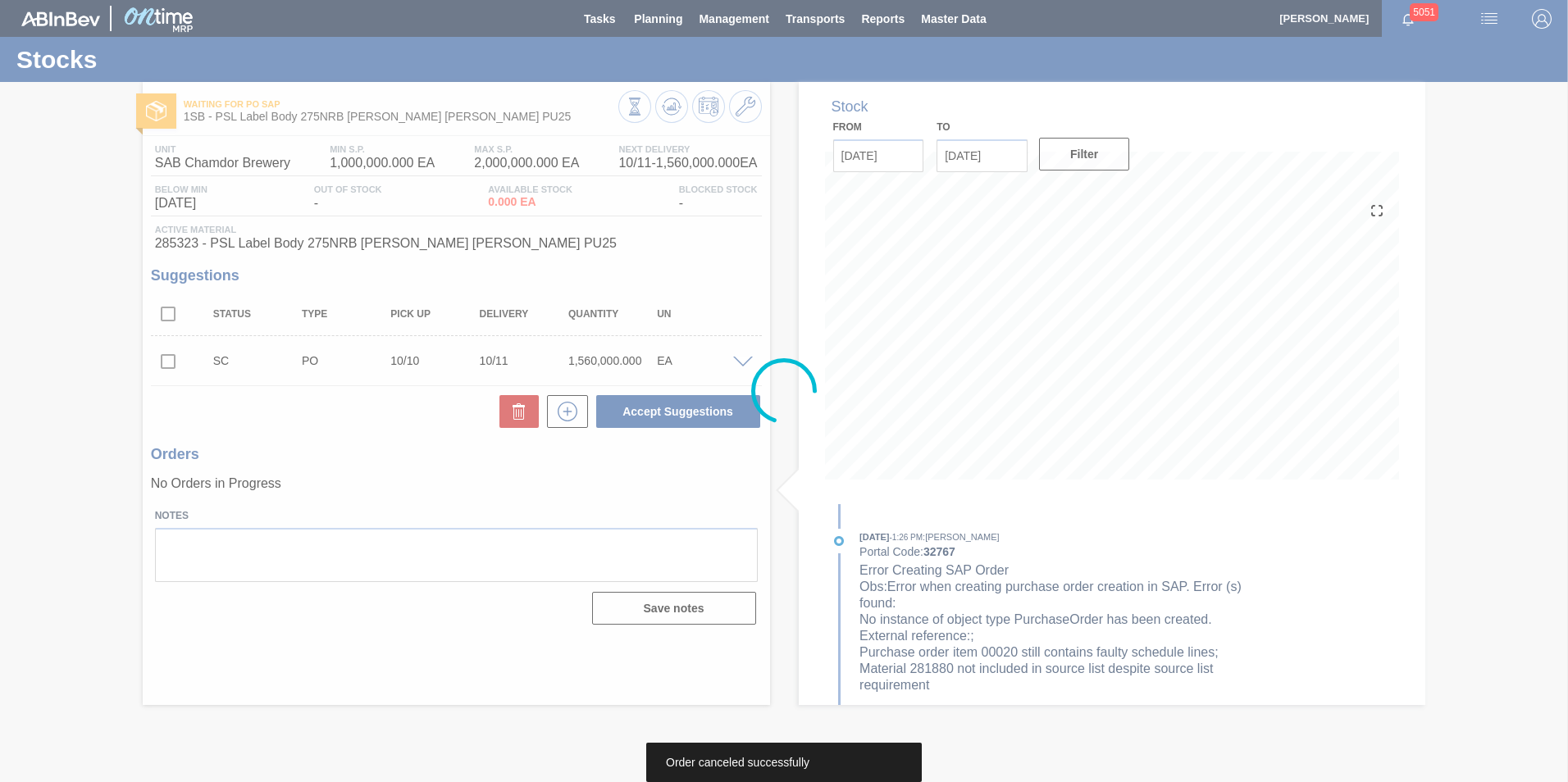
scroll to position [0, 0]
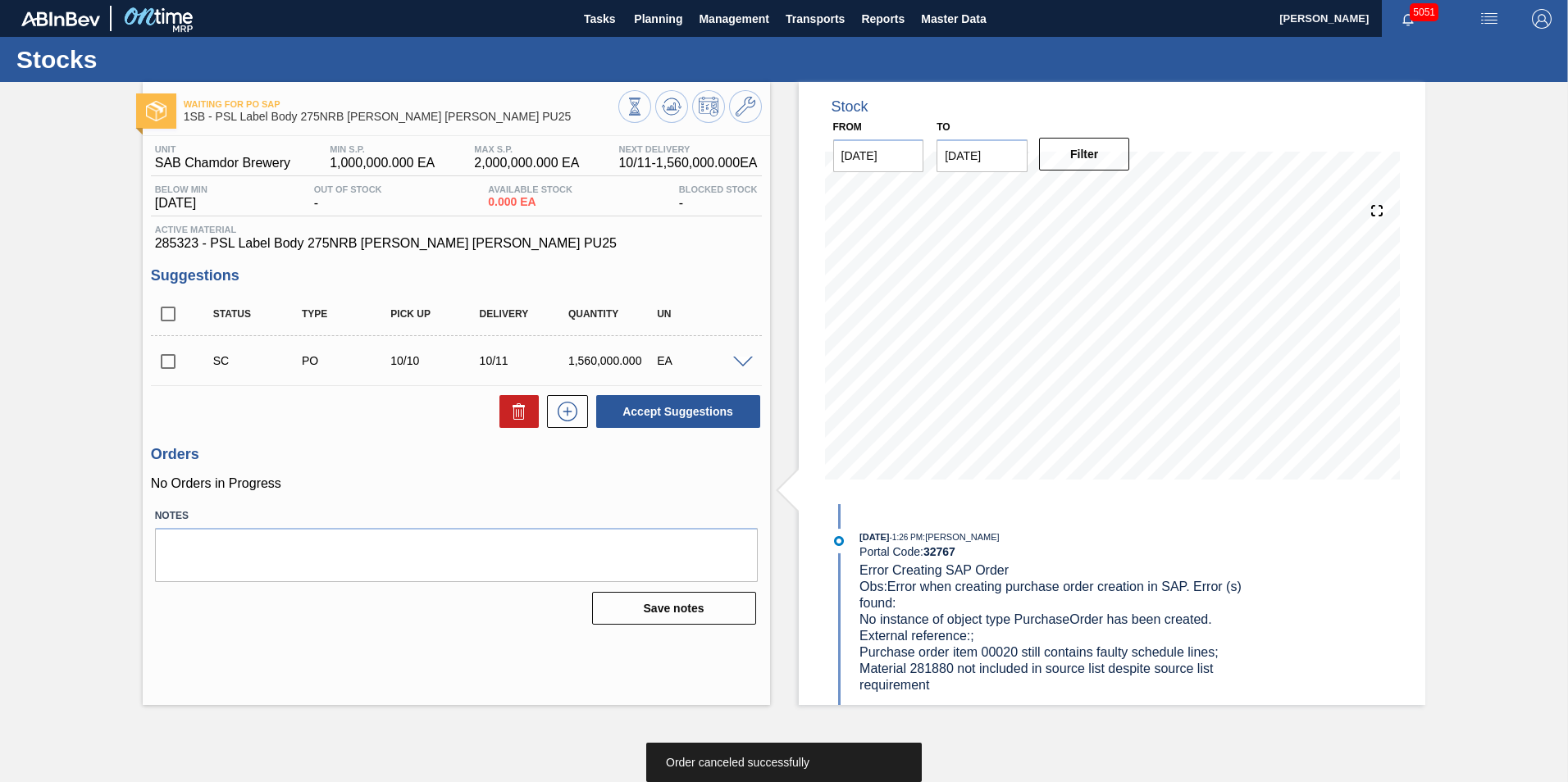
click at [736, 359] on span at bounding box center [743, 363] width 19 height 12
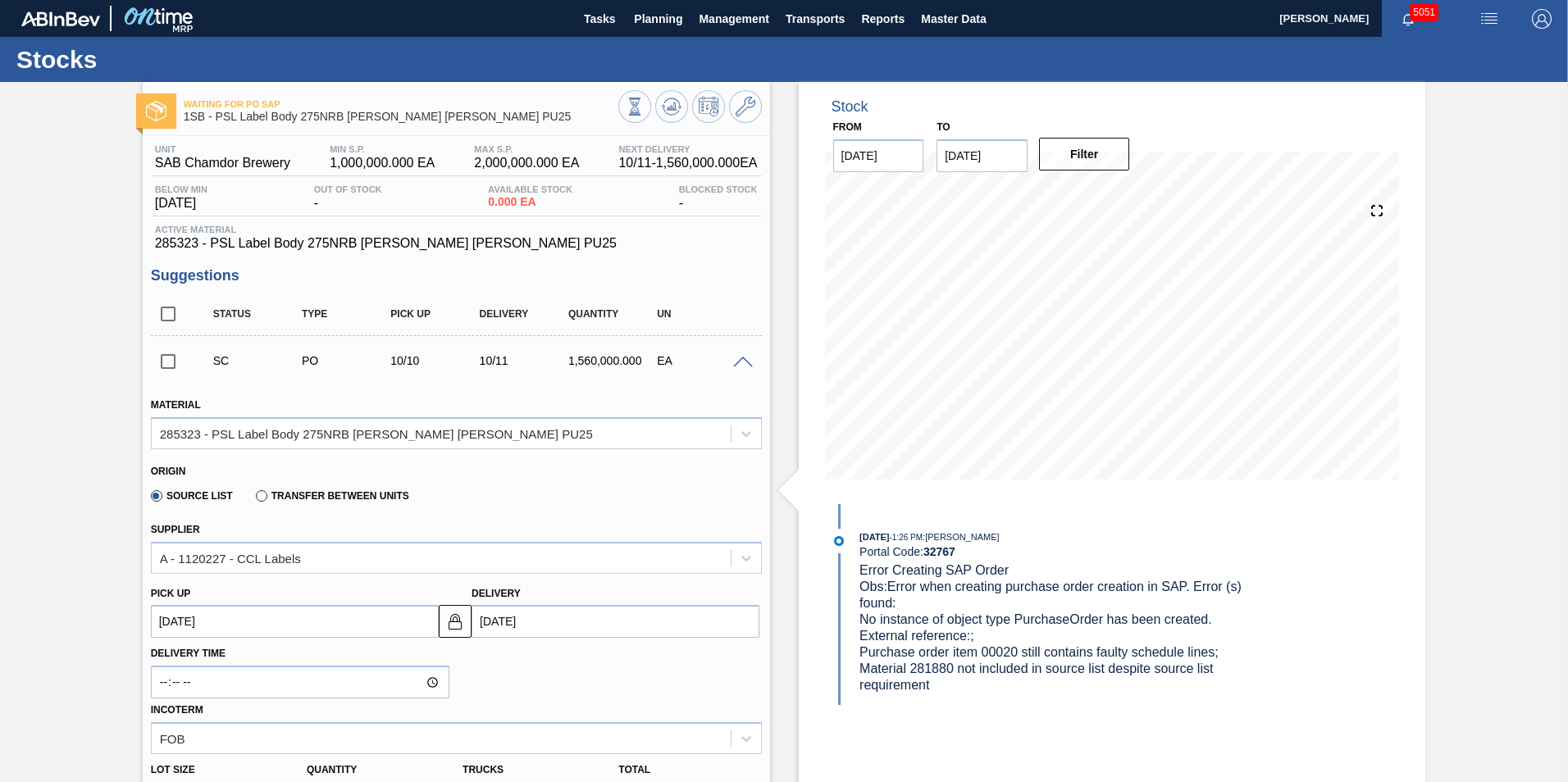
click at [741, 360] on span at bounding box center [743, 363] width 19 height 12
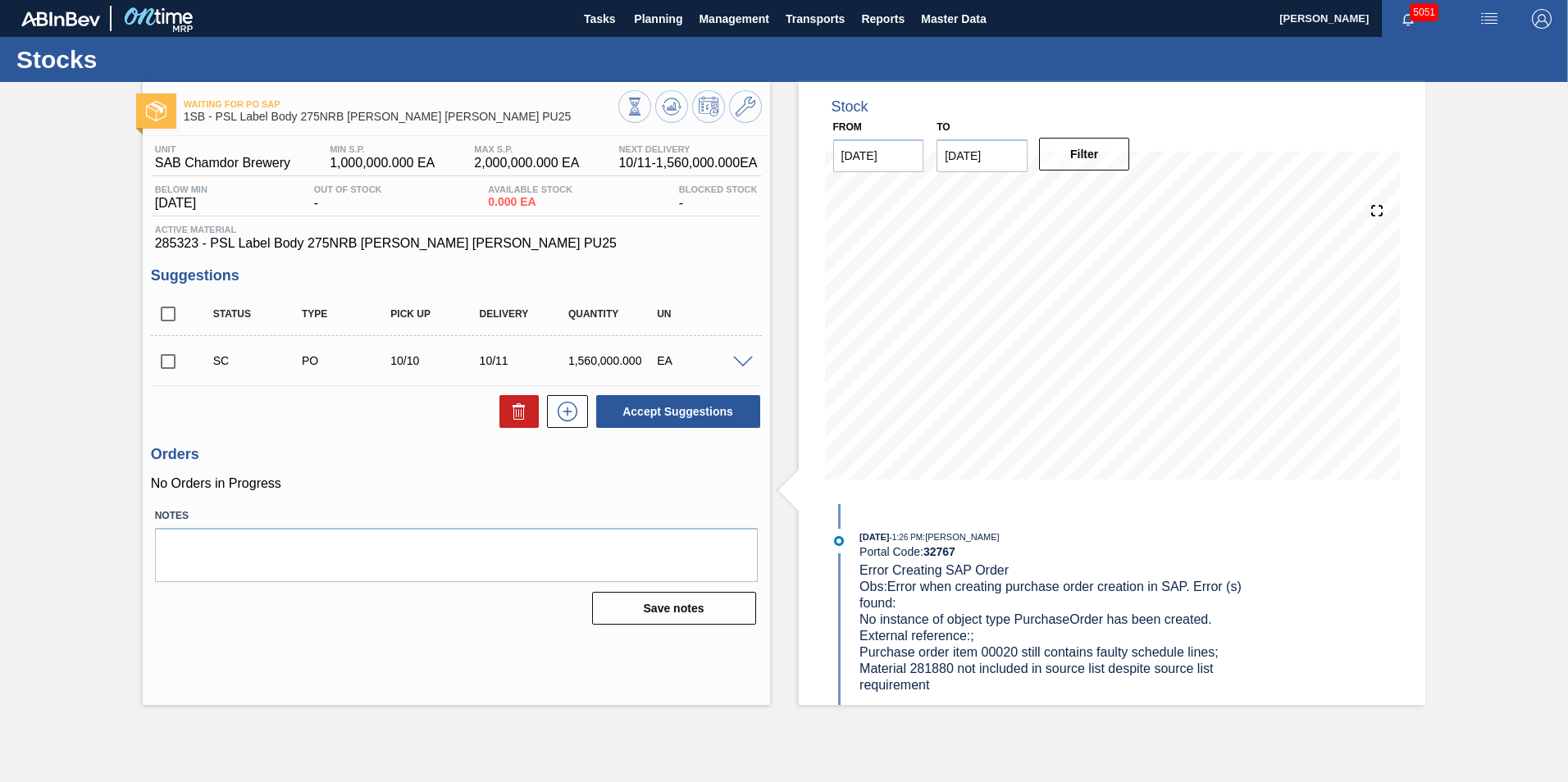
click at [167, 364] on input "checkbox" at bounding box center [167, 361] width 34 height 34
click at [657, 404] on button "Accept Suggestions" at bounding box center [677, 411] width 164 height 32
checkbox input "false"
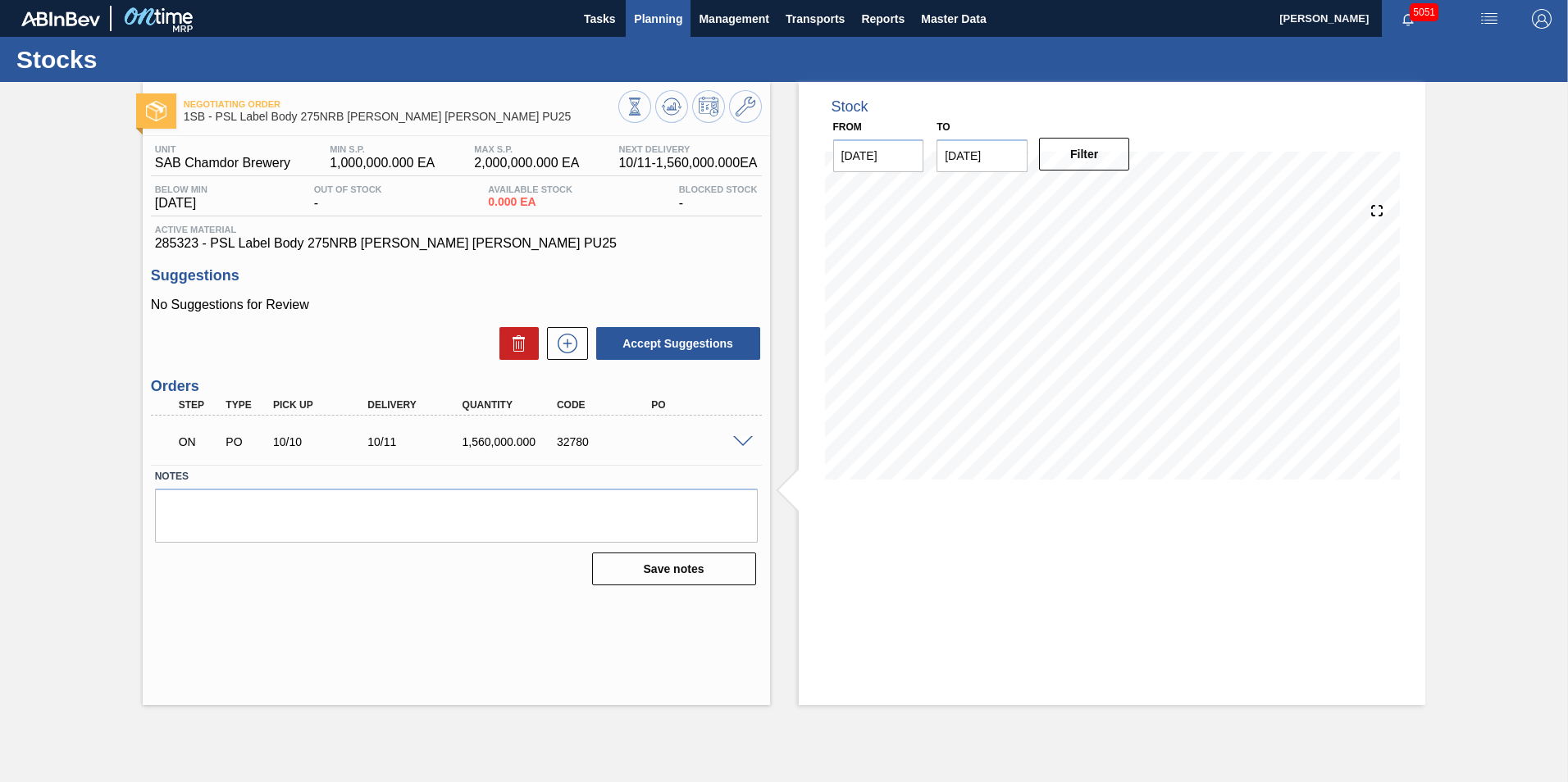
click at [656, 24] on span "Planning" at bounding box center [658, 18] width 48 height 19
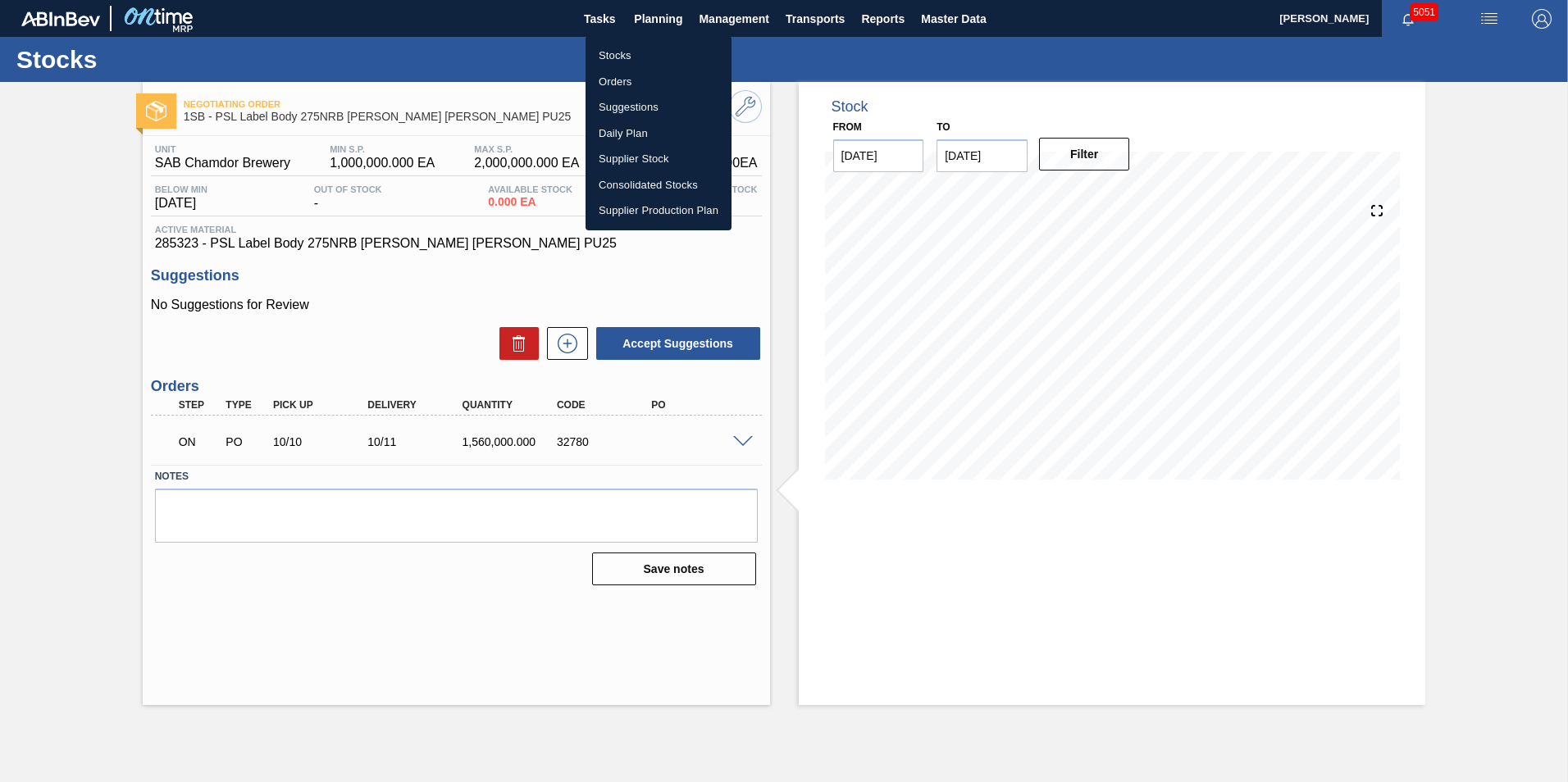
click at [622, 52] on li "Stocks" at bounding box center [658, 56] width 146 height 26
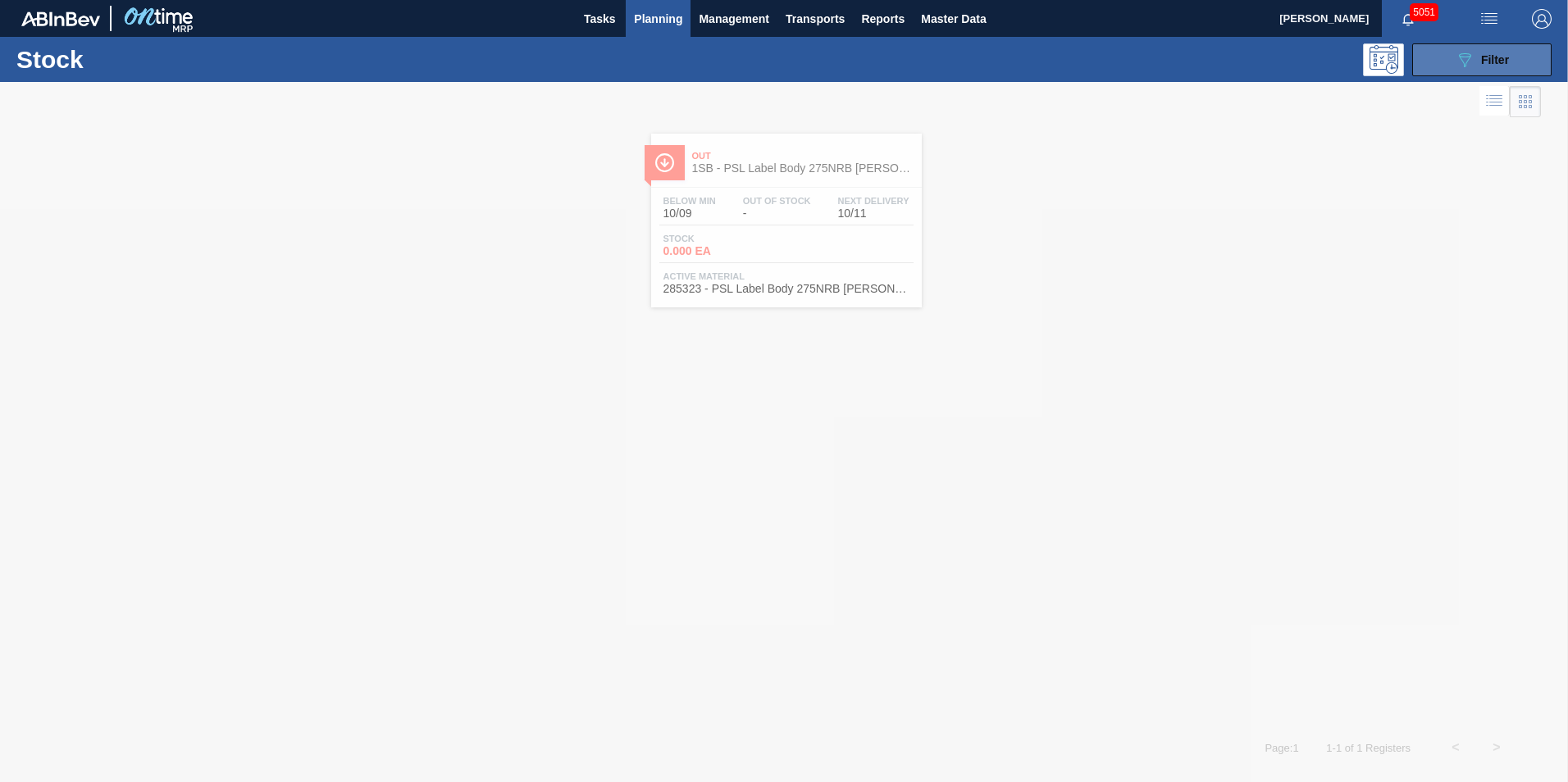
click at [1509, 61] on span "Filter" at bounding box center [1495, 59] width 28 height 13
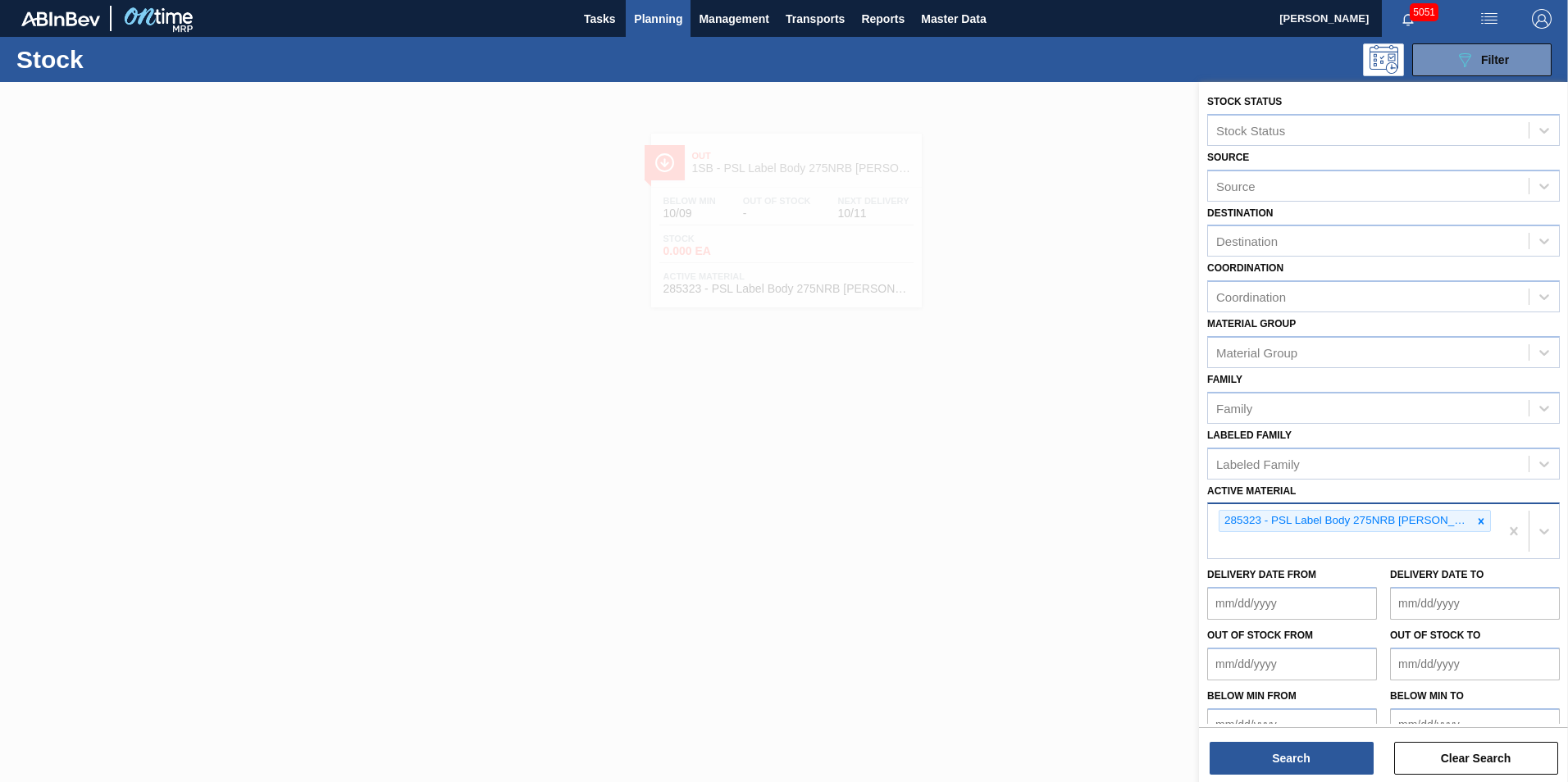
click at [1481, 521] on icon at bounding box center [1480, 521] width 11 height 11
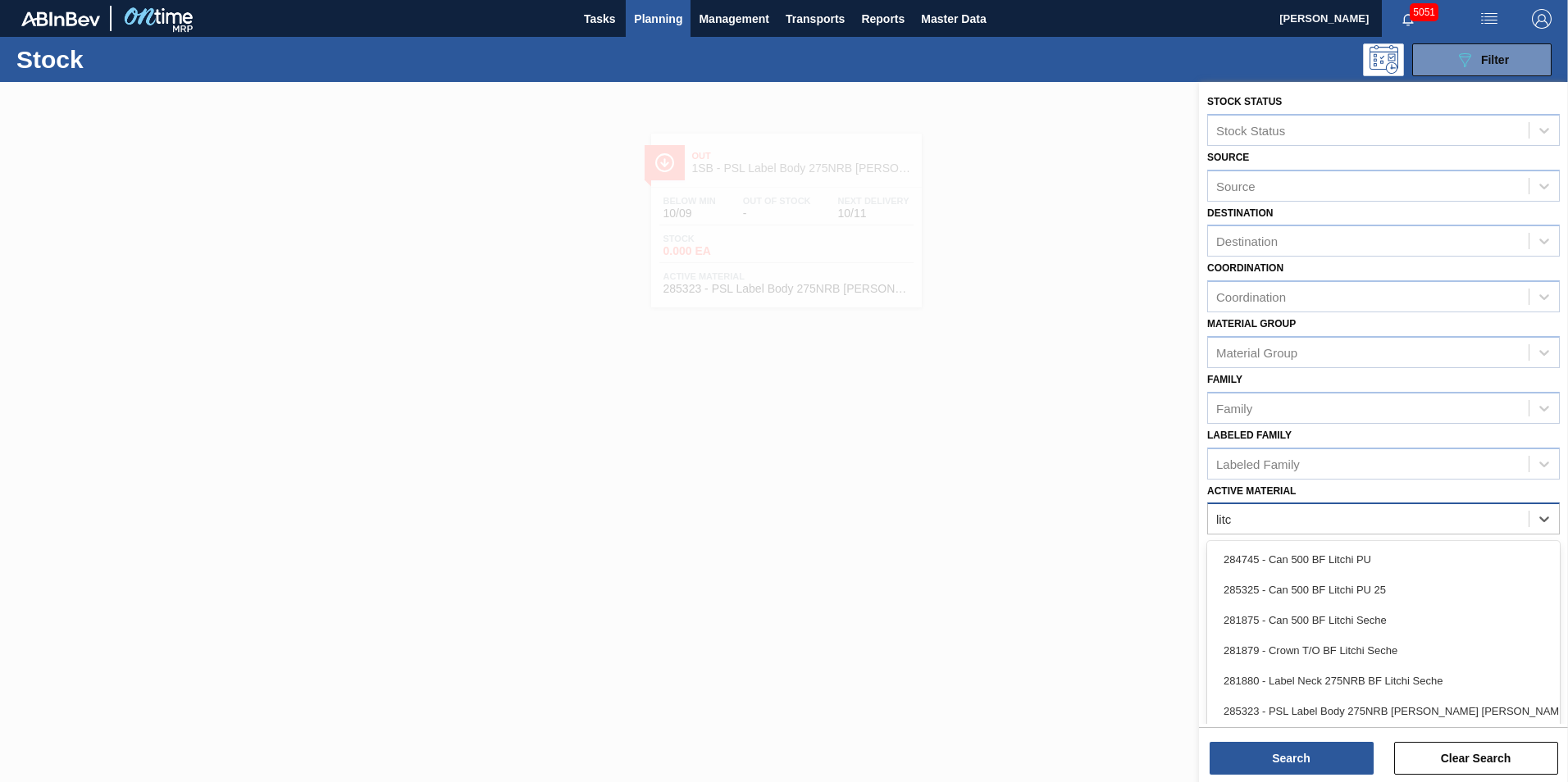
type Material "[PERSON_NAME]"
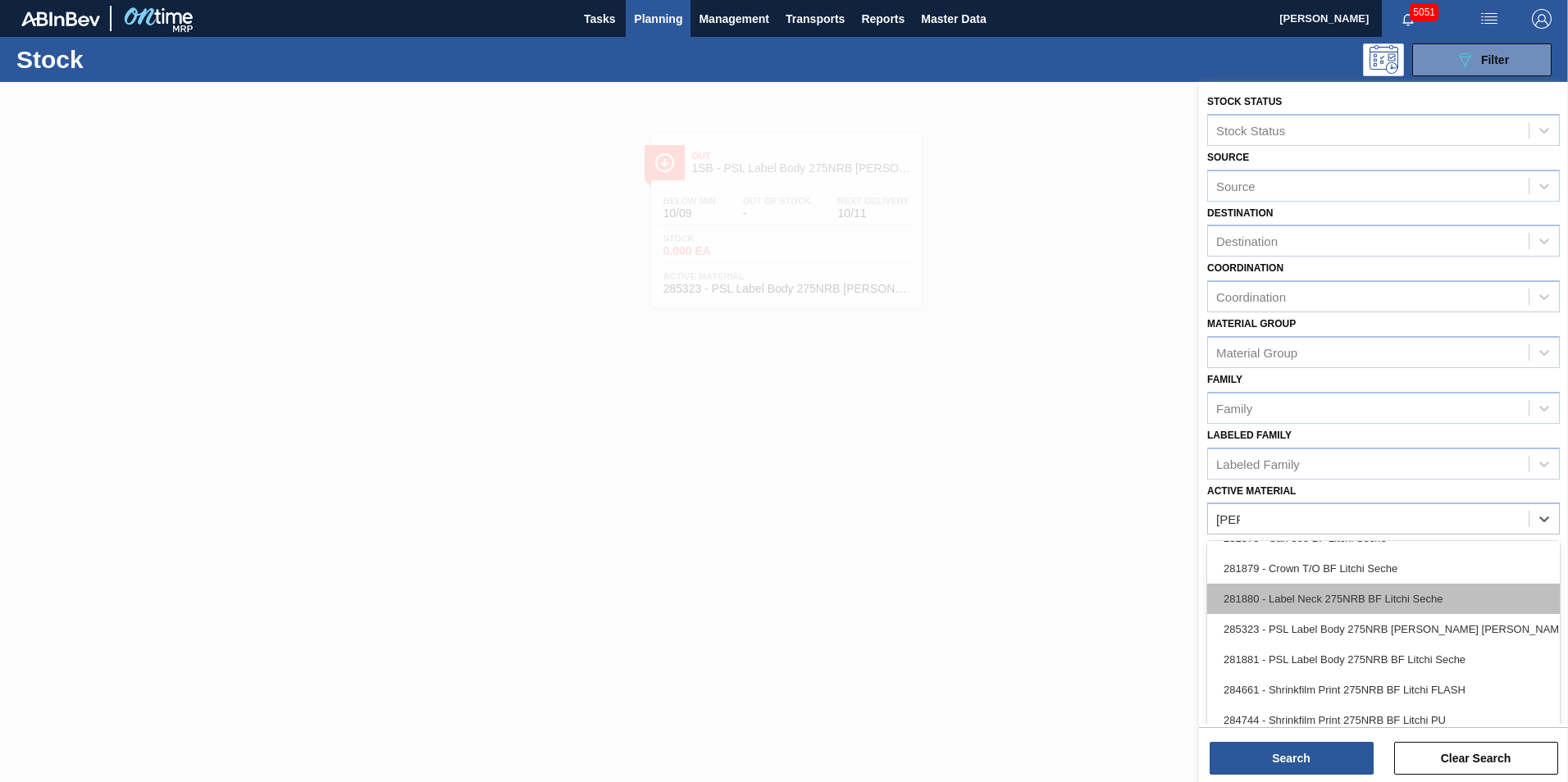
click at [1390, 603] on div "281880 - Label Neck 275NRB BF Litchi Seche" at bounding box center [1383, 598] width 353 height 31
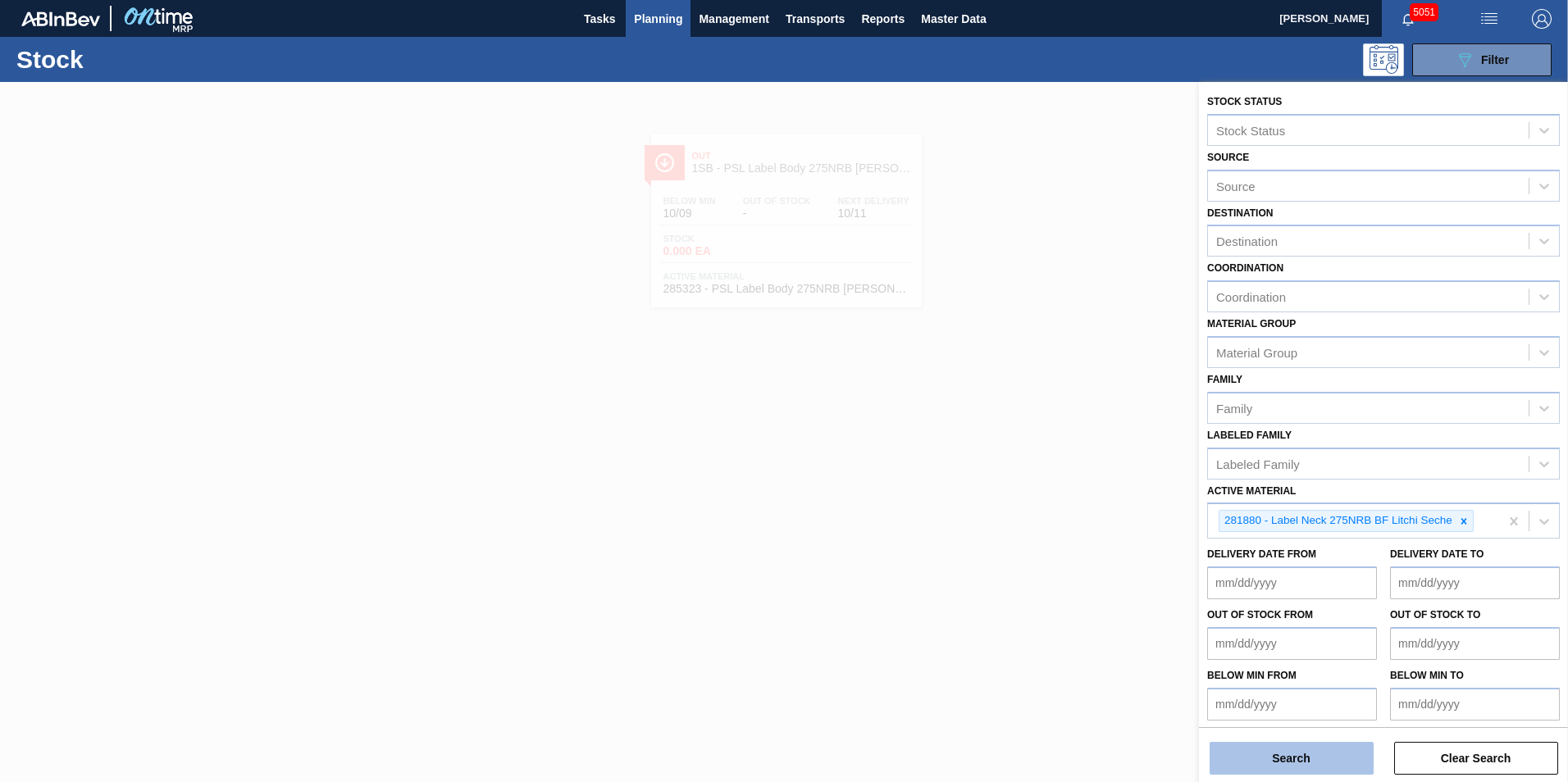
click at [1333, 752] on button "Search" at bounding box center [1292, 758] width 164 height 32
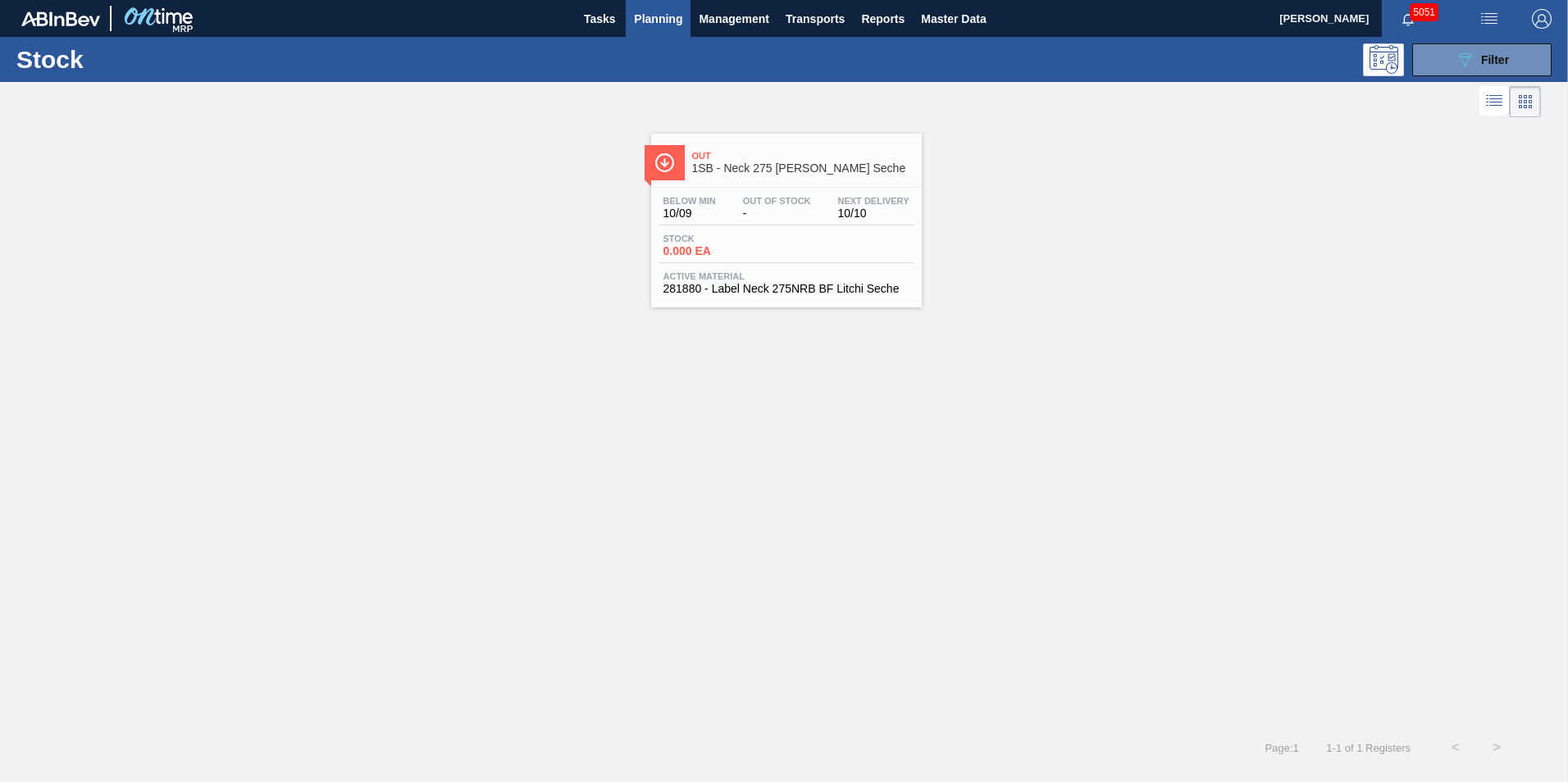
click at [776, 229] on div "Below Min 10/09 Out Of Stock - Next Delivery 10/10 Stock 0.000 EA Active Materi…" at bounding box center [786, 243] width 270 height 111
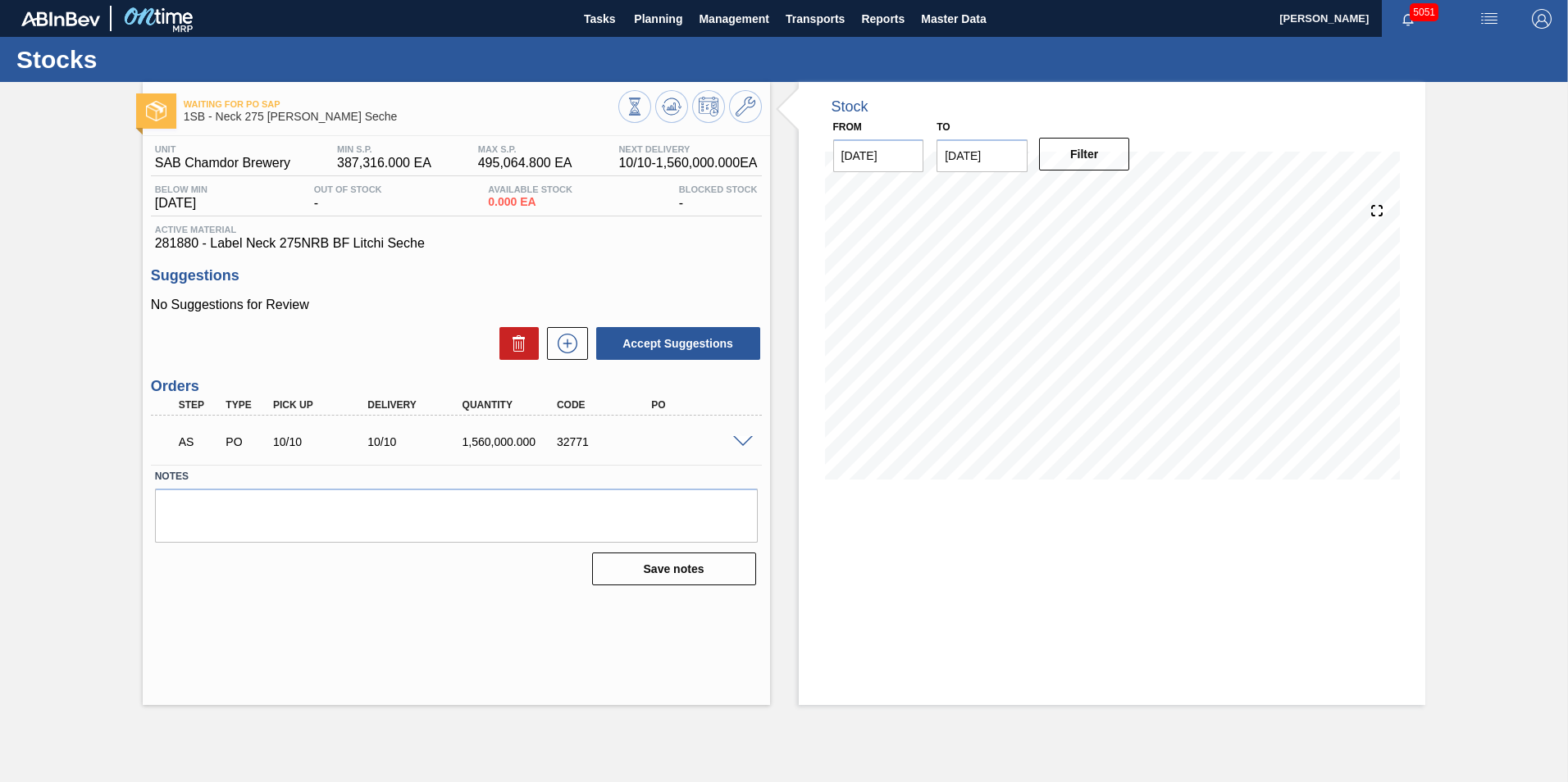
click at [741, 440] on span at bounding box center [743, 443] width 19 height 12
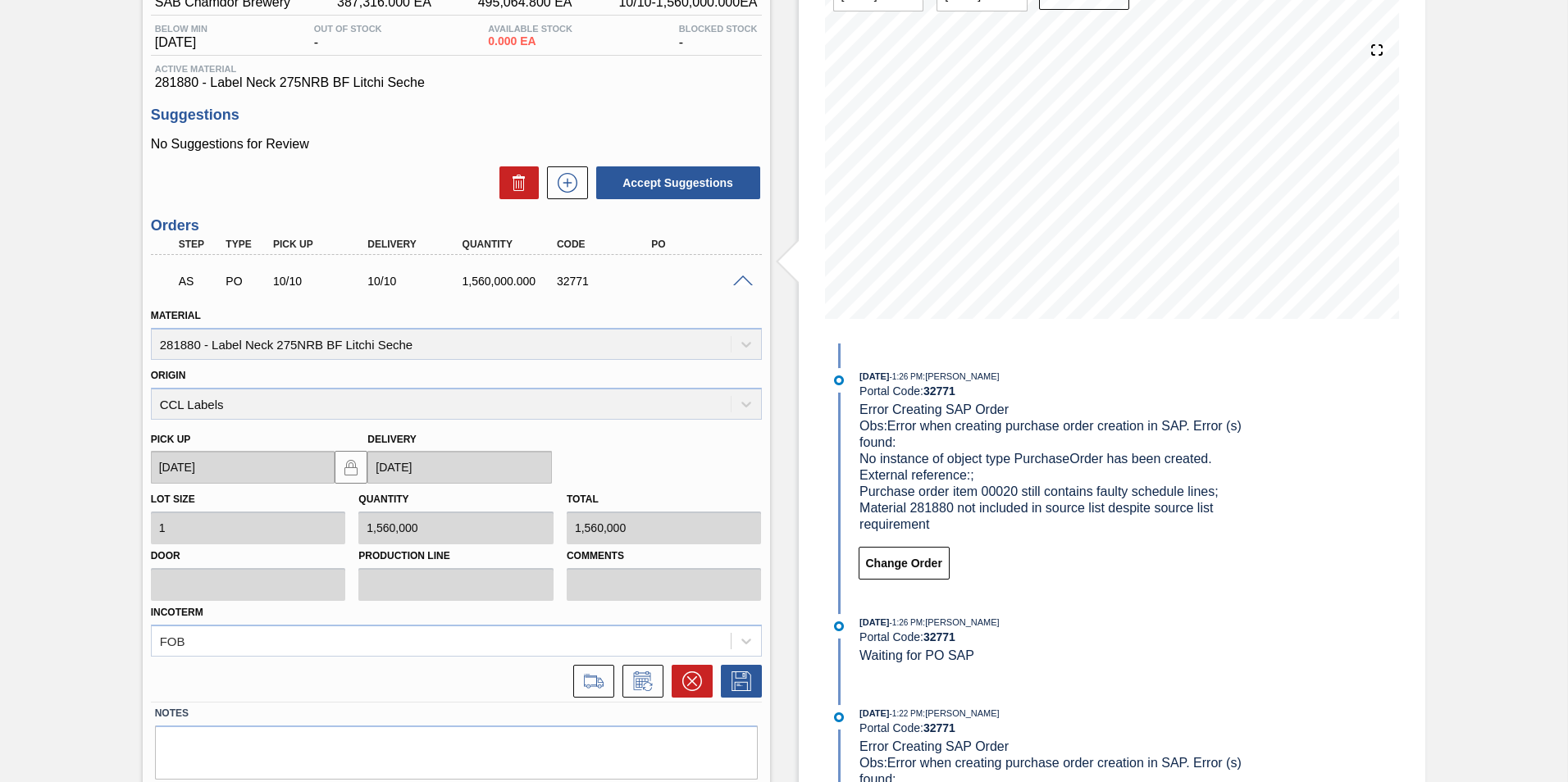
scroll to position [164, 0]
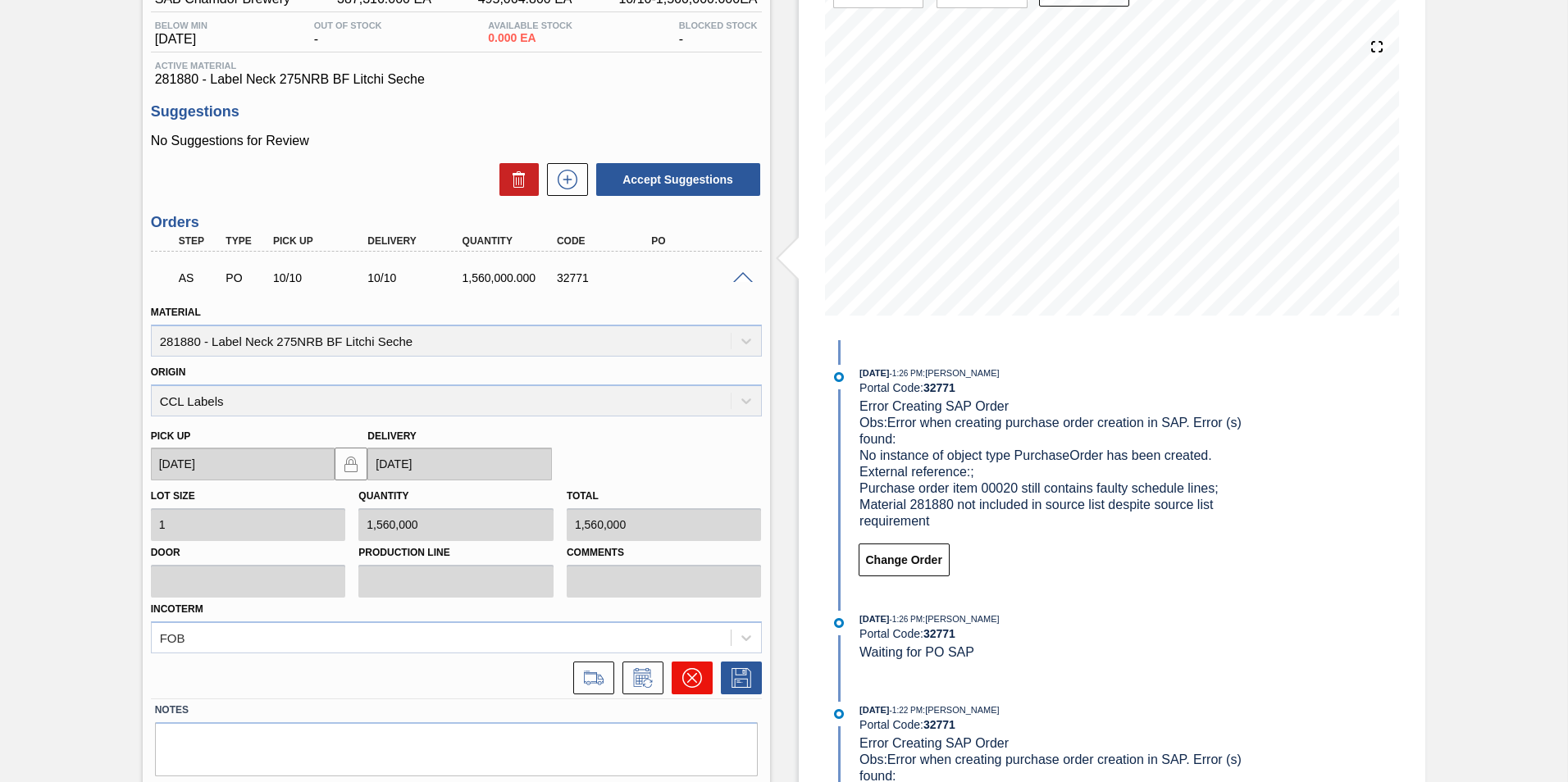
click at [685, 677] on icon at bounding box center [692, 678] width 19 height 19
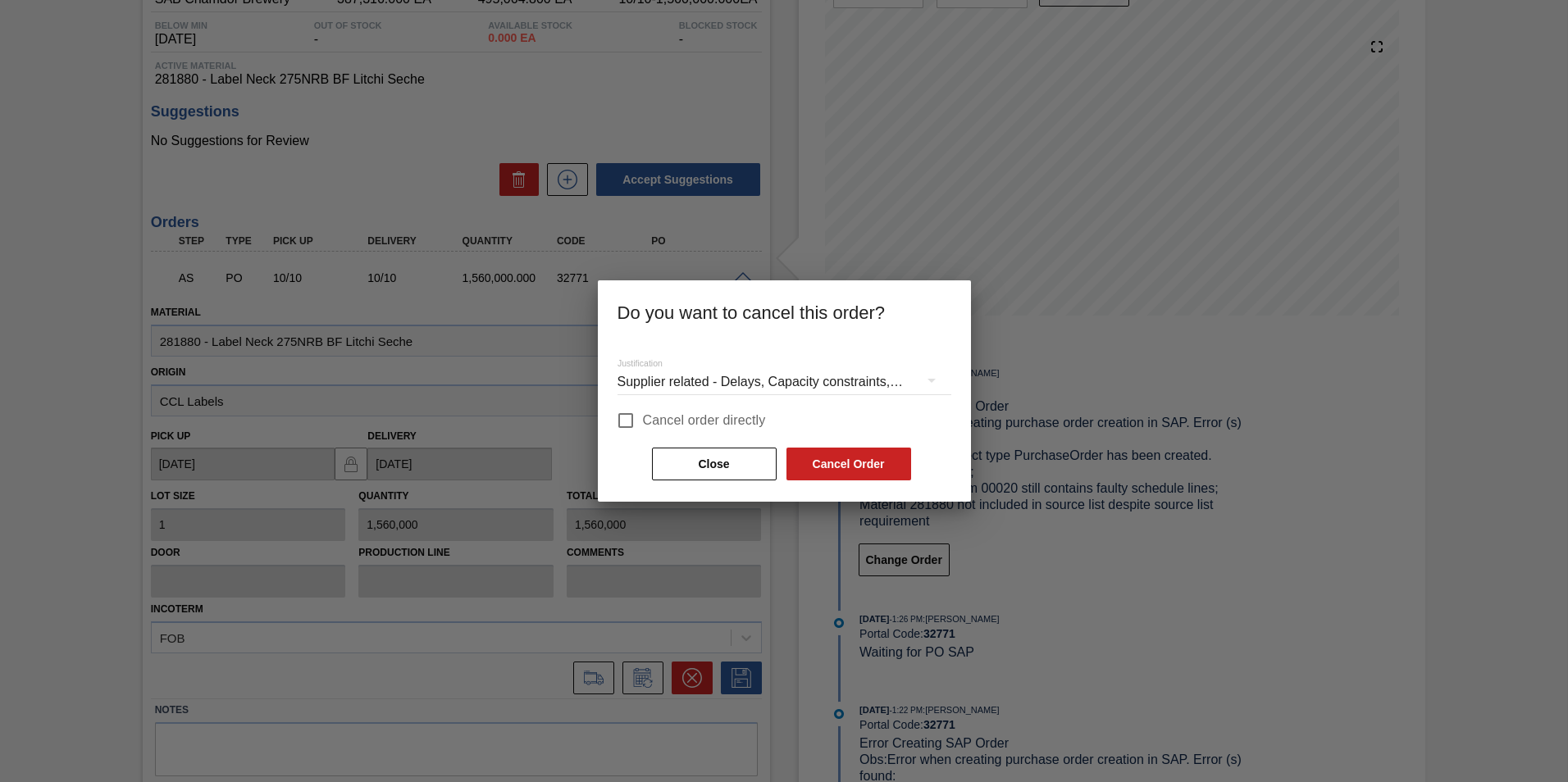
click at [657, 422] on span "Cancel order directly" at bounding box center [704, 421] width 123 height 19
click at [643, 422] on input "Cancel order directly" at bounding box center [626, 420] width 34 height 34
checkbox input "true"
click at [830, 463] on button "Cancel Order" at bounding box center [849, 464] width 124 height 32
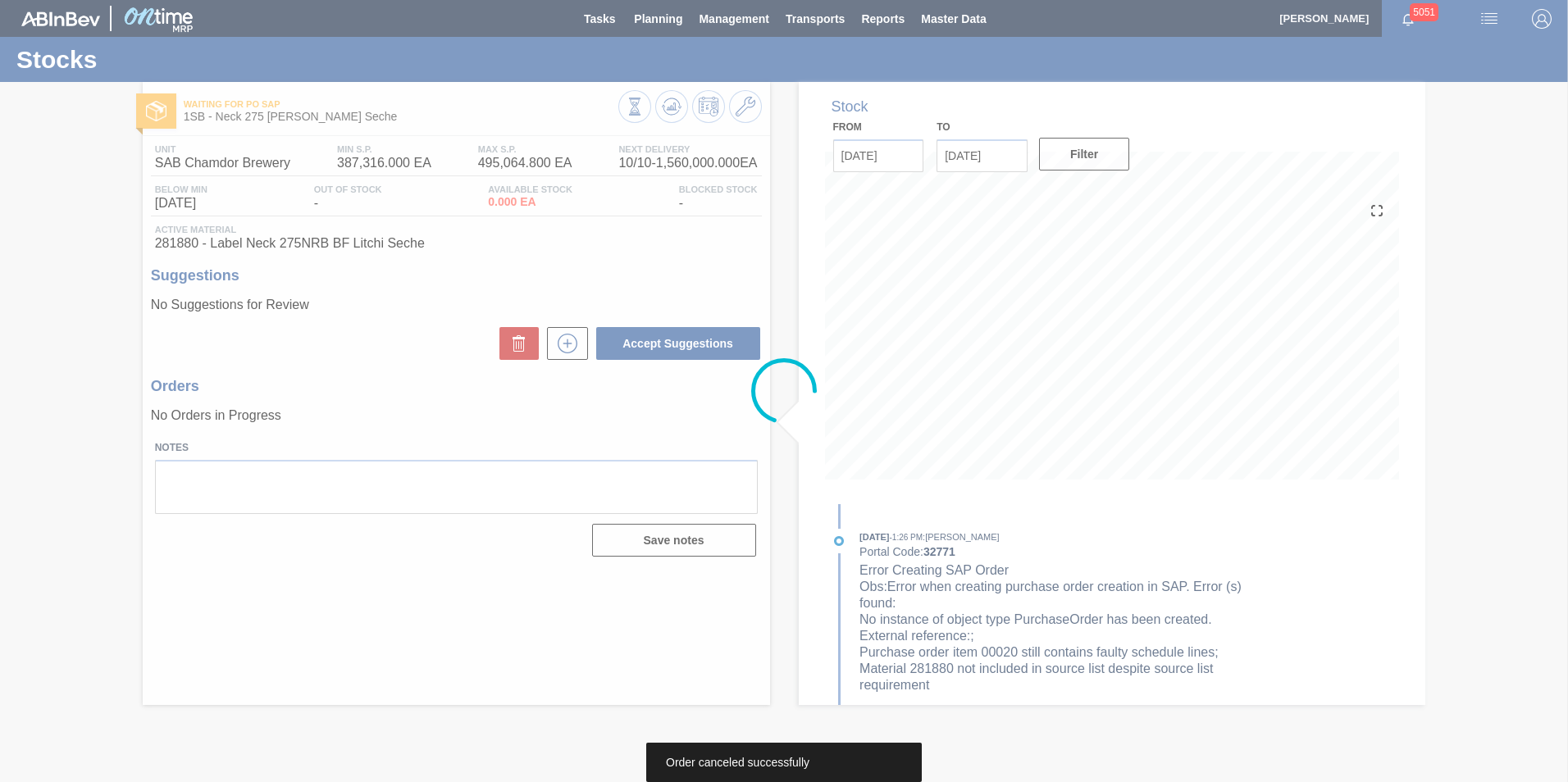
scroll to position [0, 0]
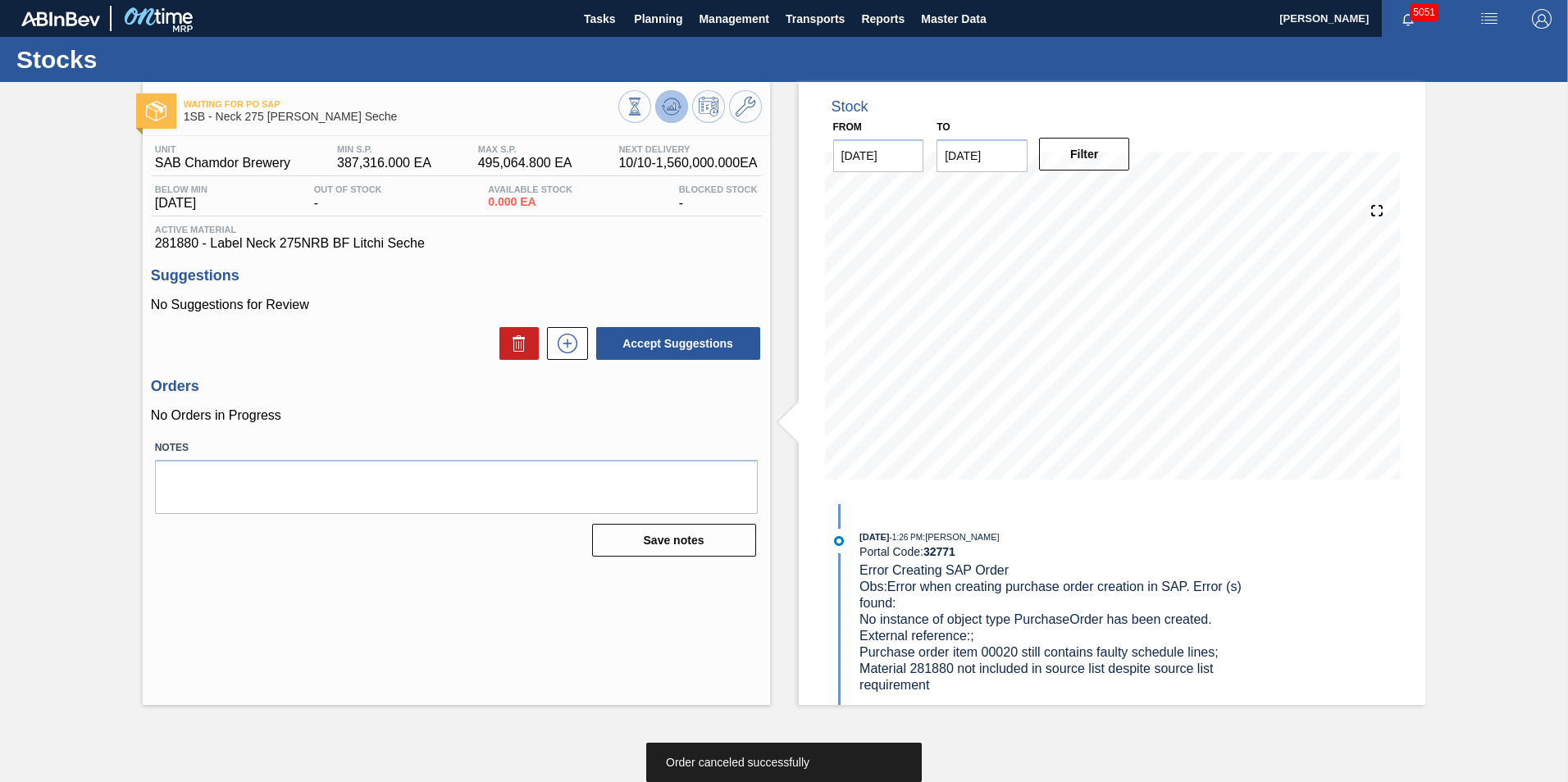
click at [676, 109] on icon at bounding box center [671, 107] width 19 height 19
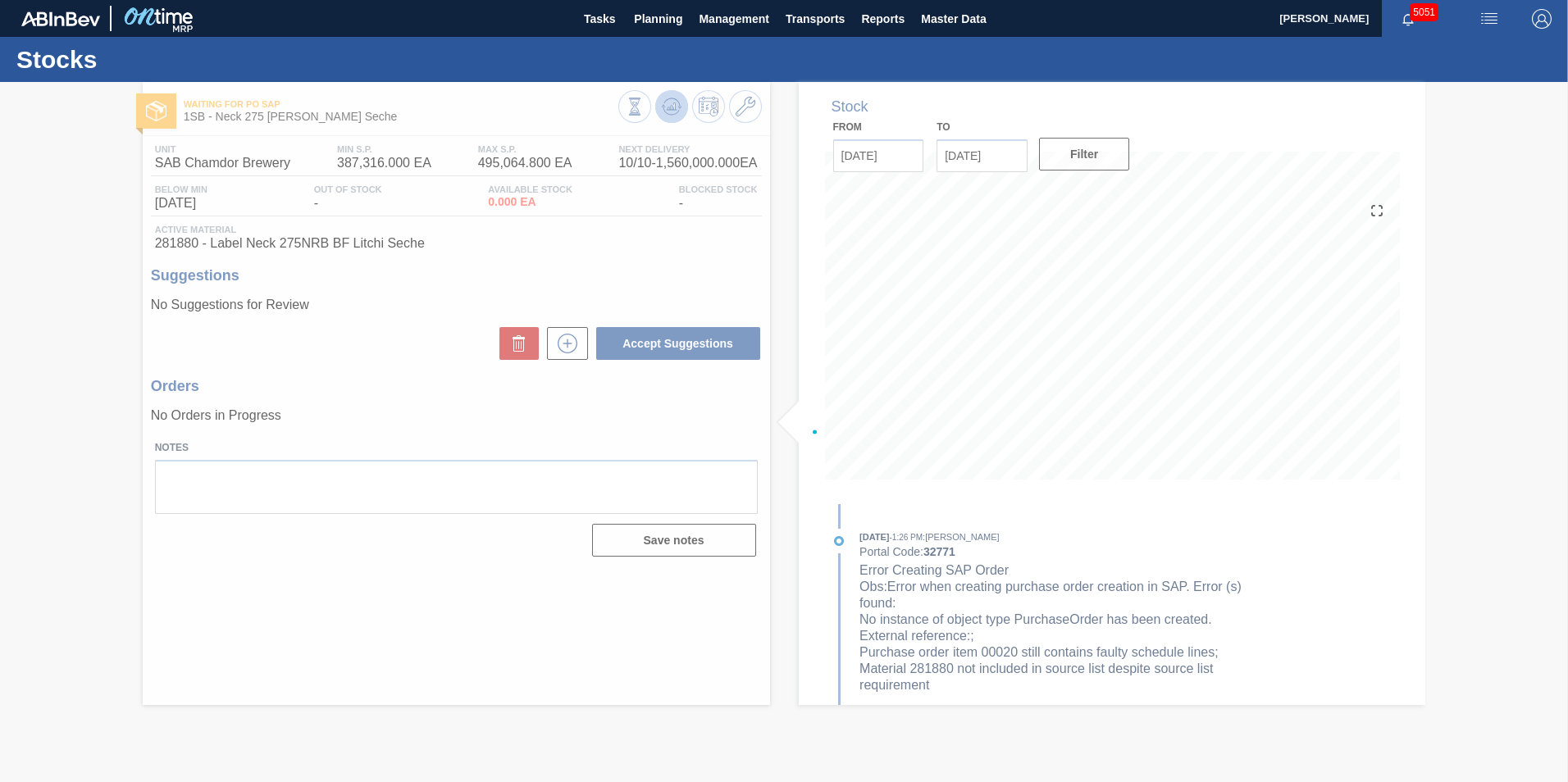
click at [673, 108] on div at bounding box center [784, 432] width 1568 height 700
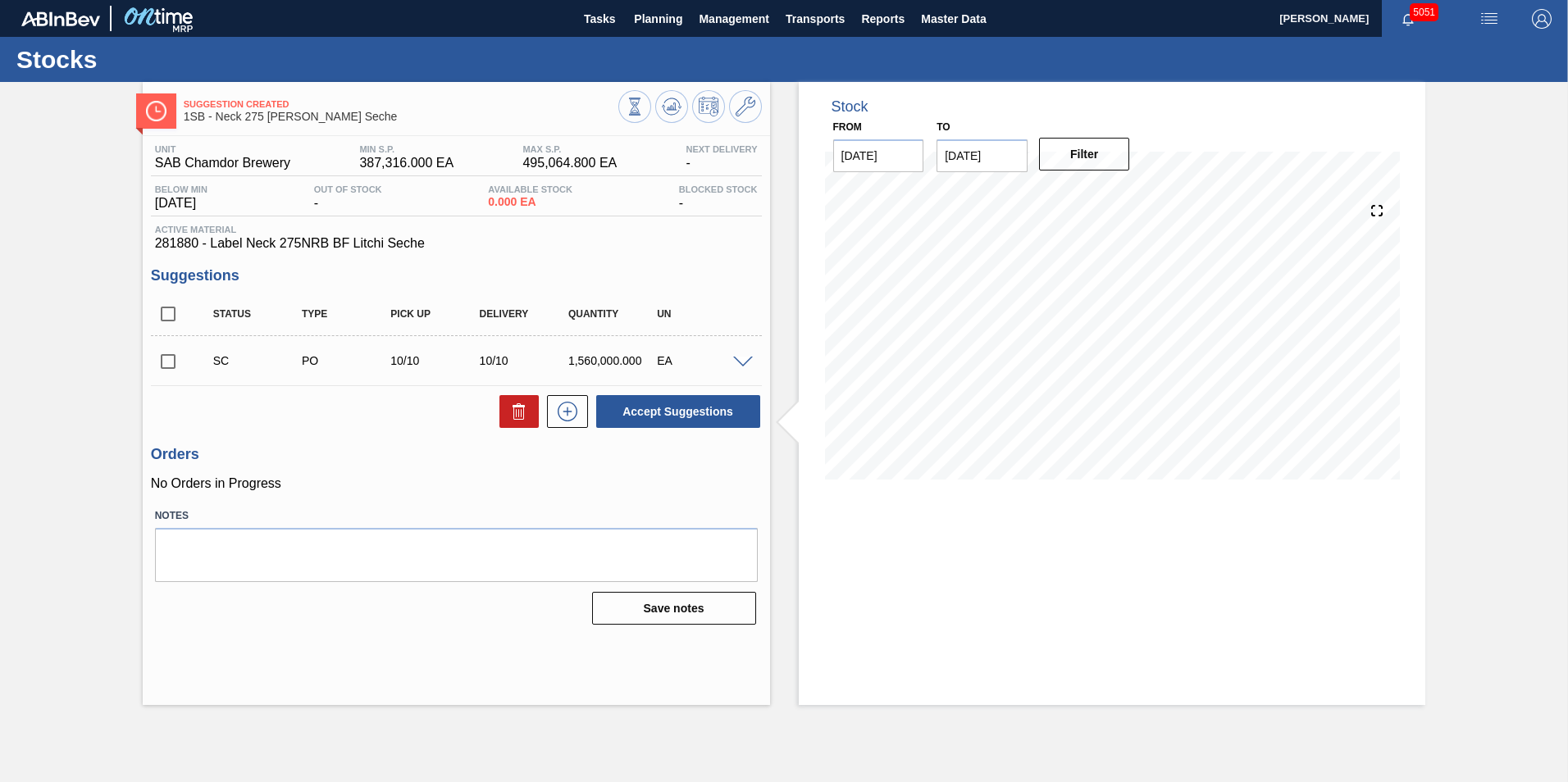
click at [744, 367] on span at bounding box center [743, 363] width 19 height 12
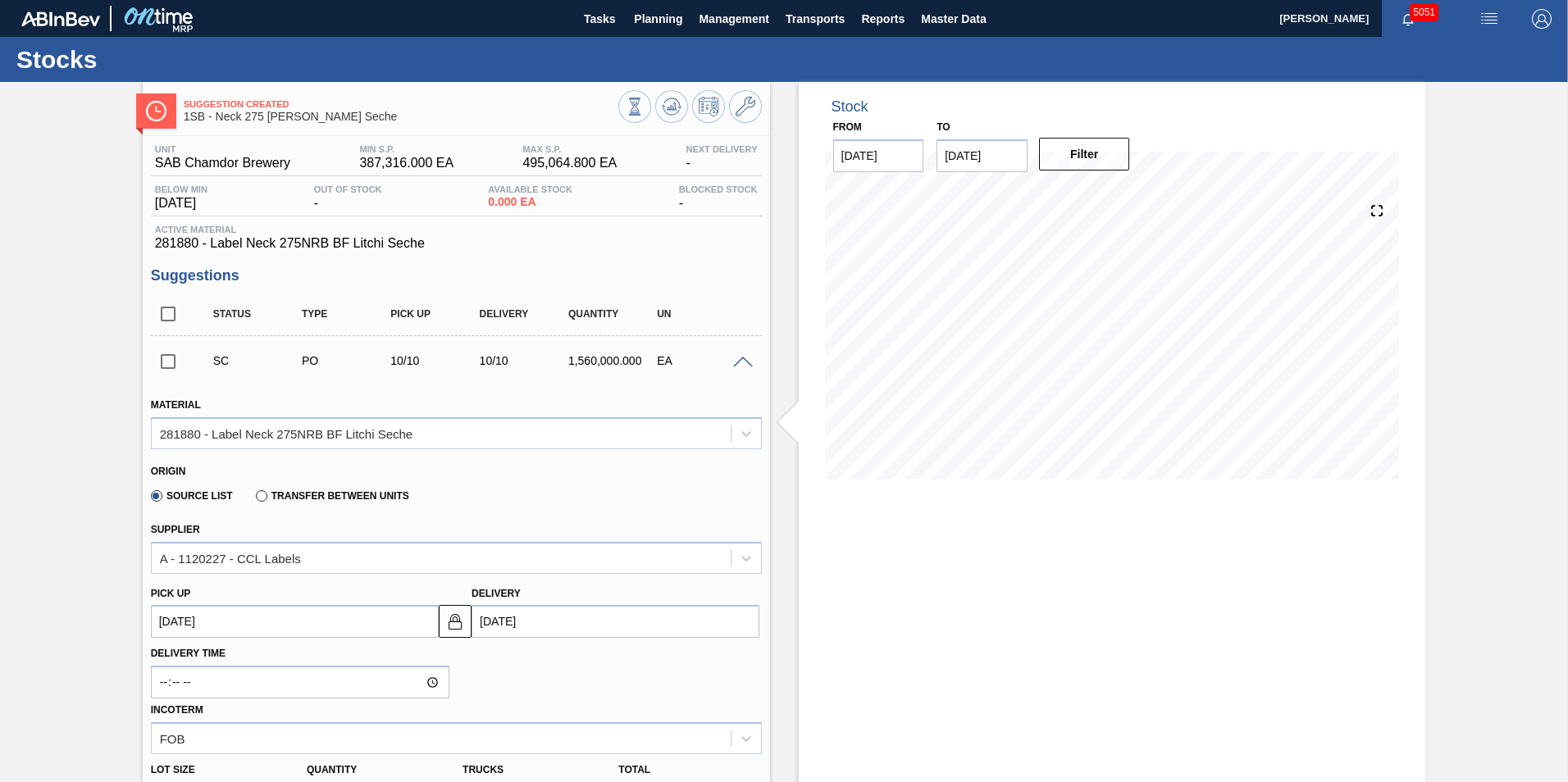
click at [742, 357] on span at bounding box center [743, 363] width 19 height 12
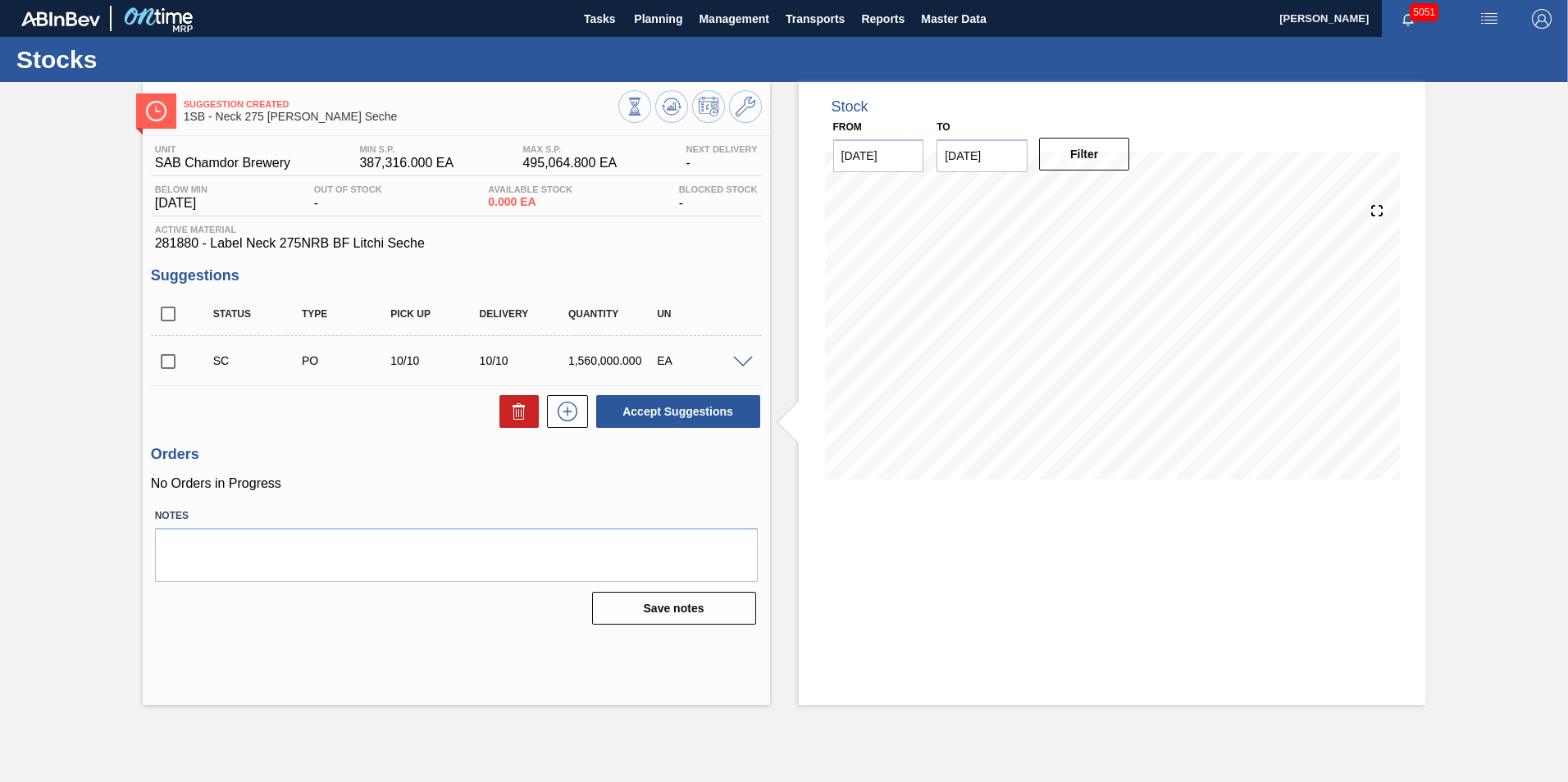
click at [167, 355] on input "checkbox" at bounding box center [167, 361] width 34 height 34
click at [654, 407] on button "Accept Suggestions" at bounding box center [677, 411] width 164 height 32
checkbox input "false"
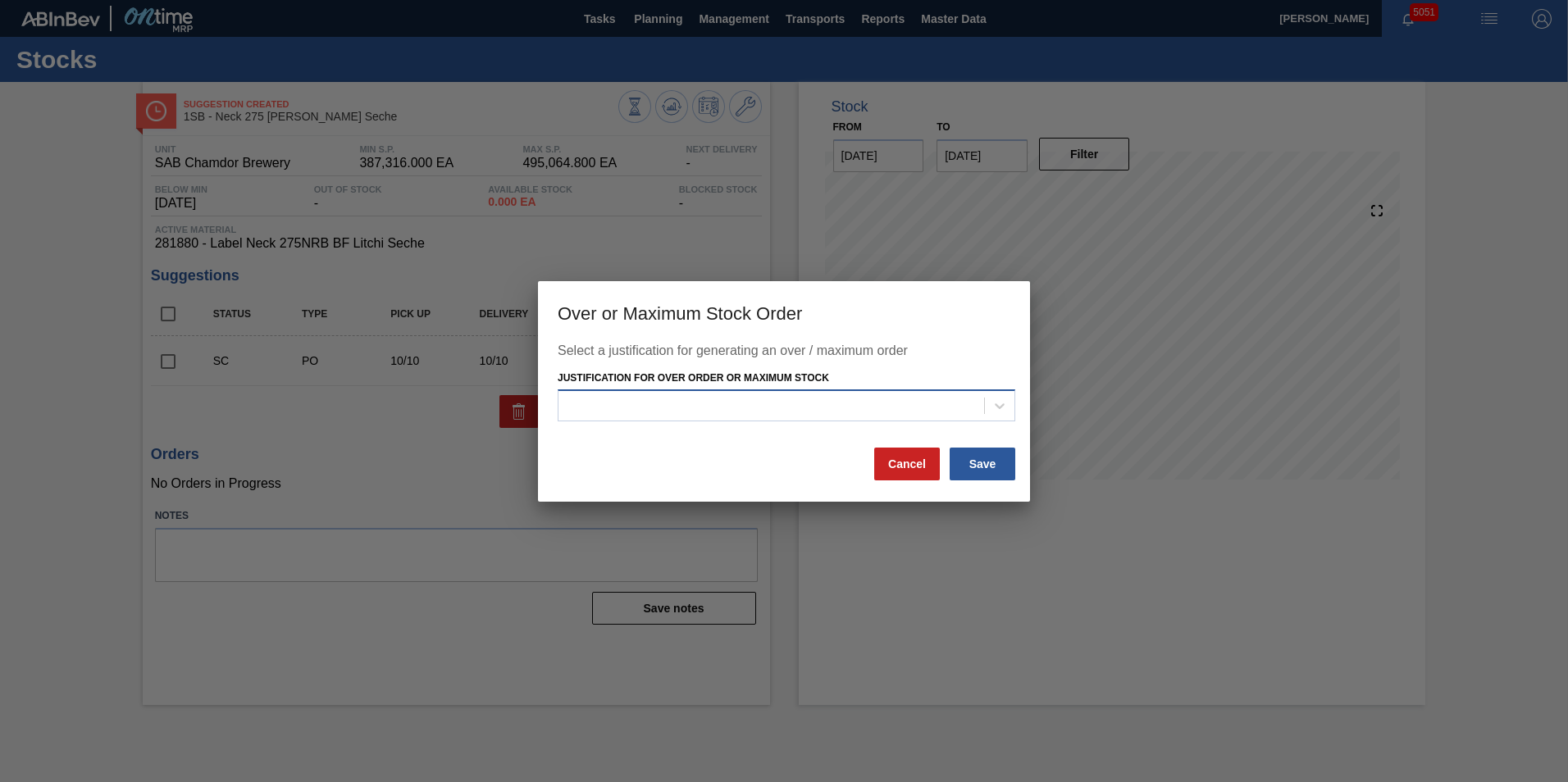
click at [864, 391] on div at bounding box center [786, 405] width 458 height 32
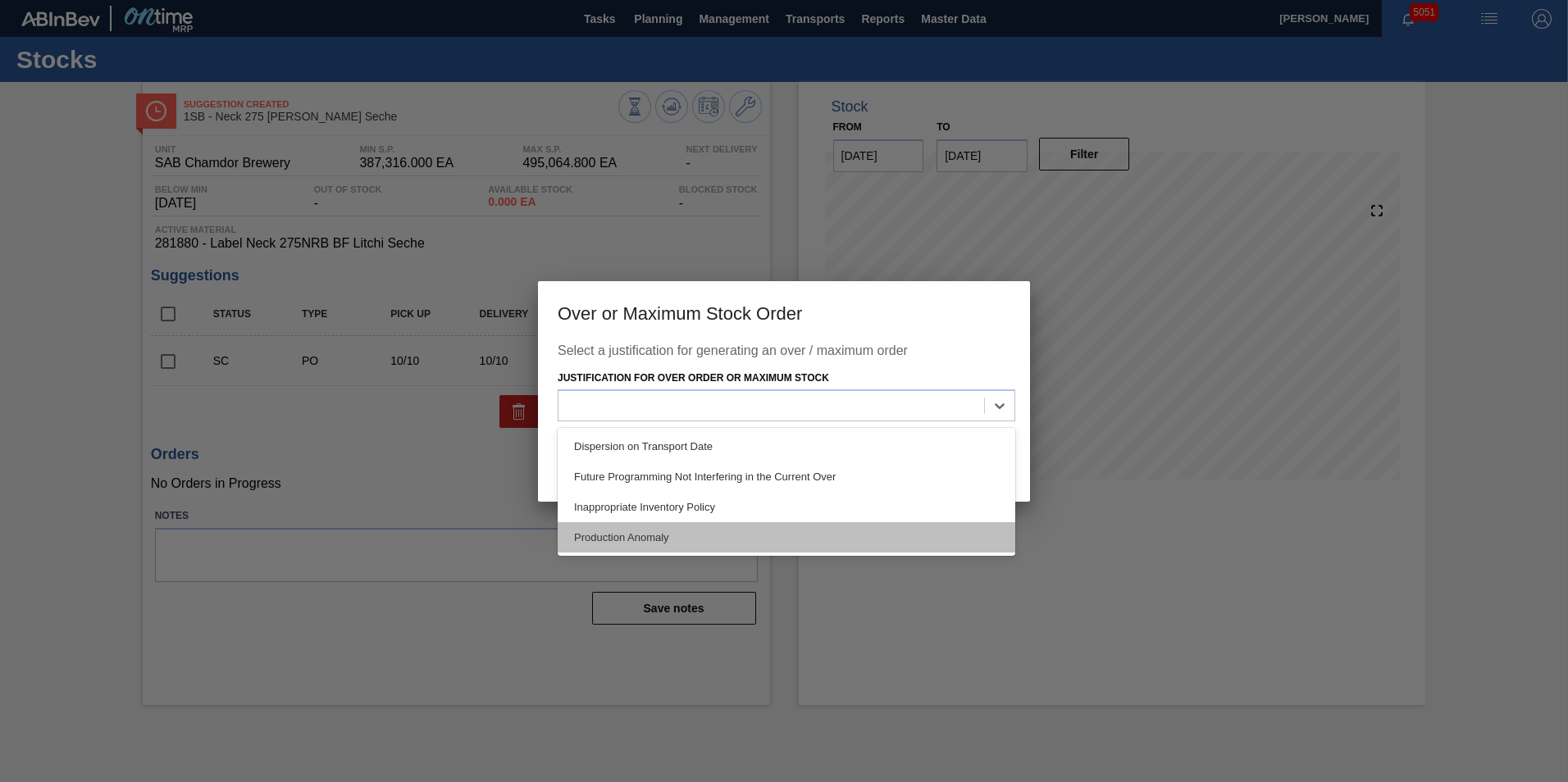
click at [662, 528] on div "Production Anomaly" at bounding box center [786, 537] width 458 height 31
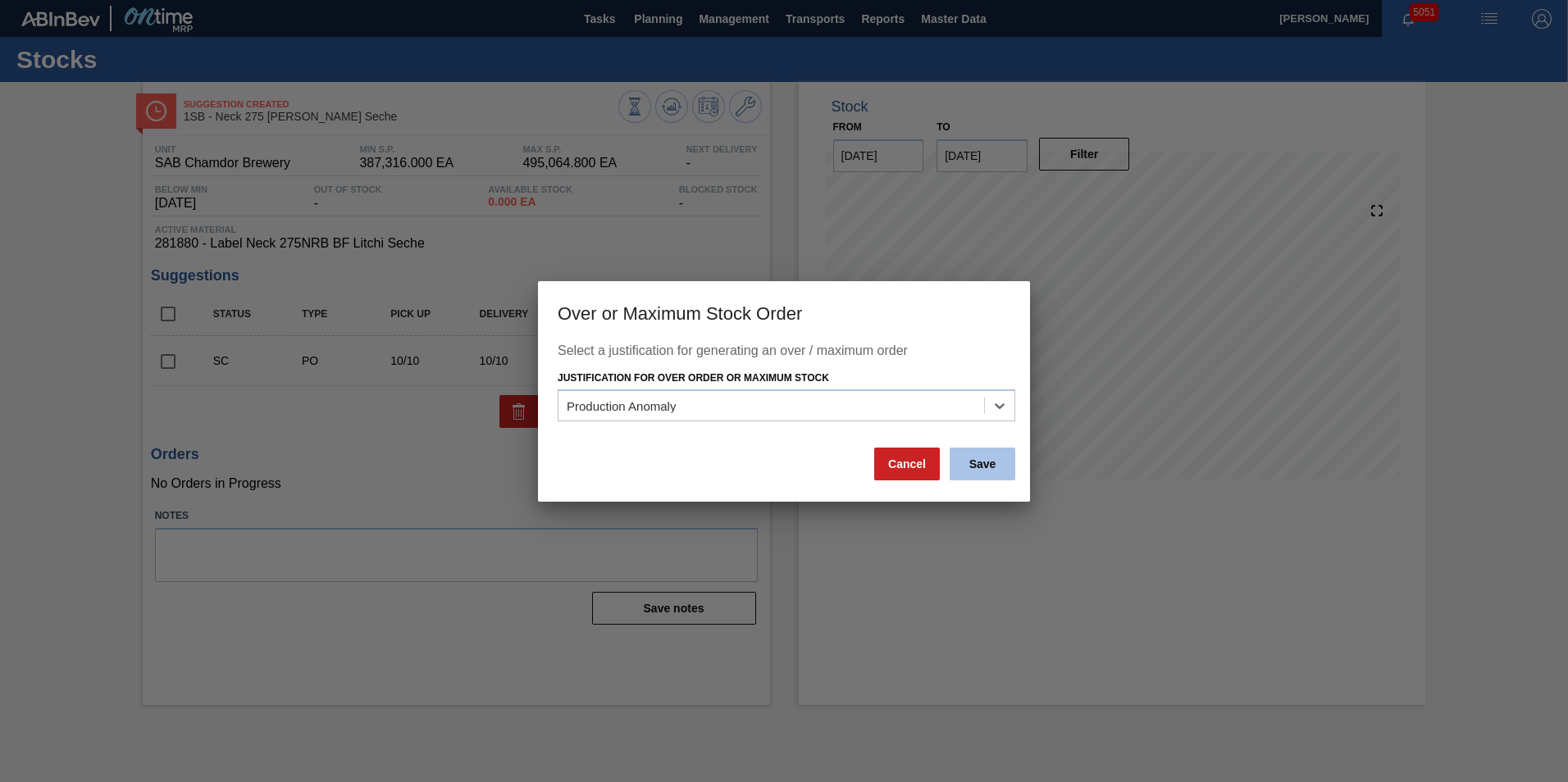
click at [972, 465] on button "Save" at bounding box center [982, 464] width 66 height 32
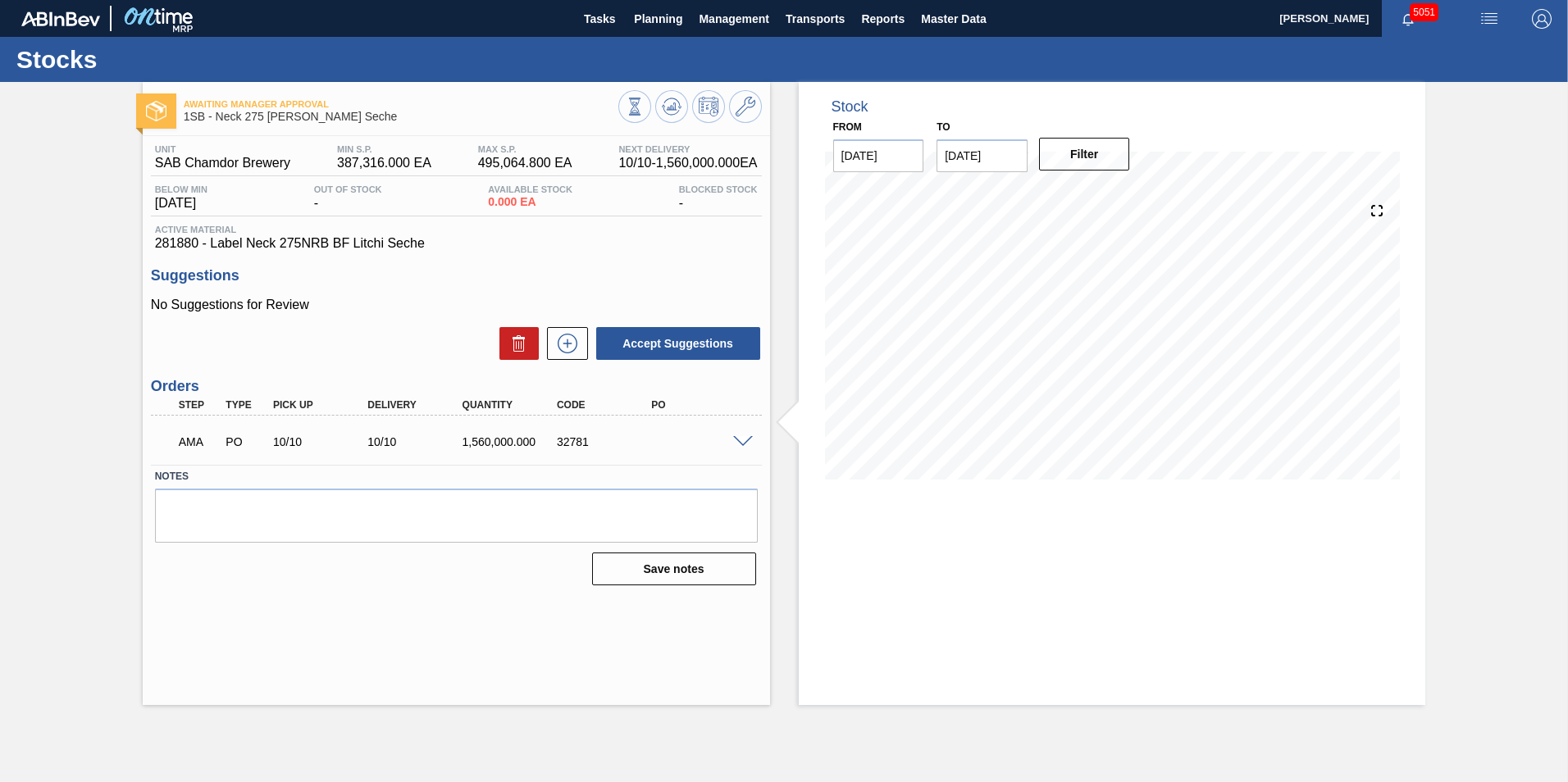
click at [740, 440] on span at bounding box center [743, 443] width 19 height 12
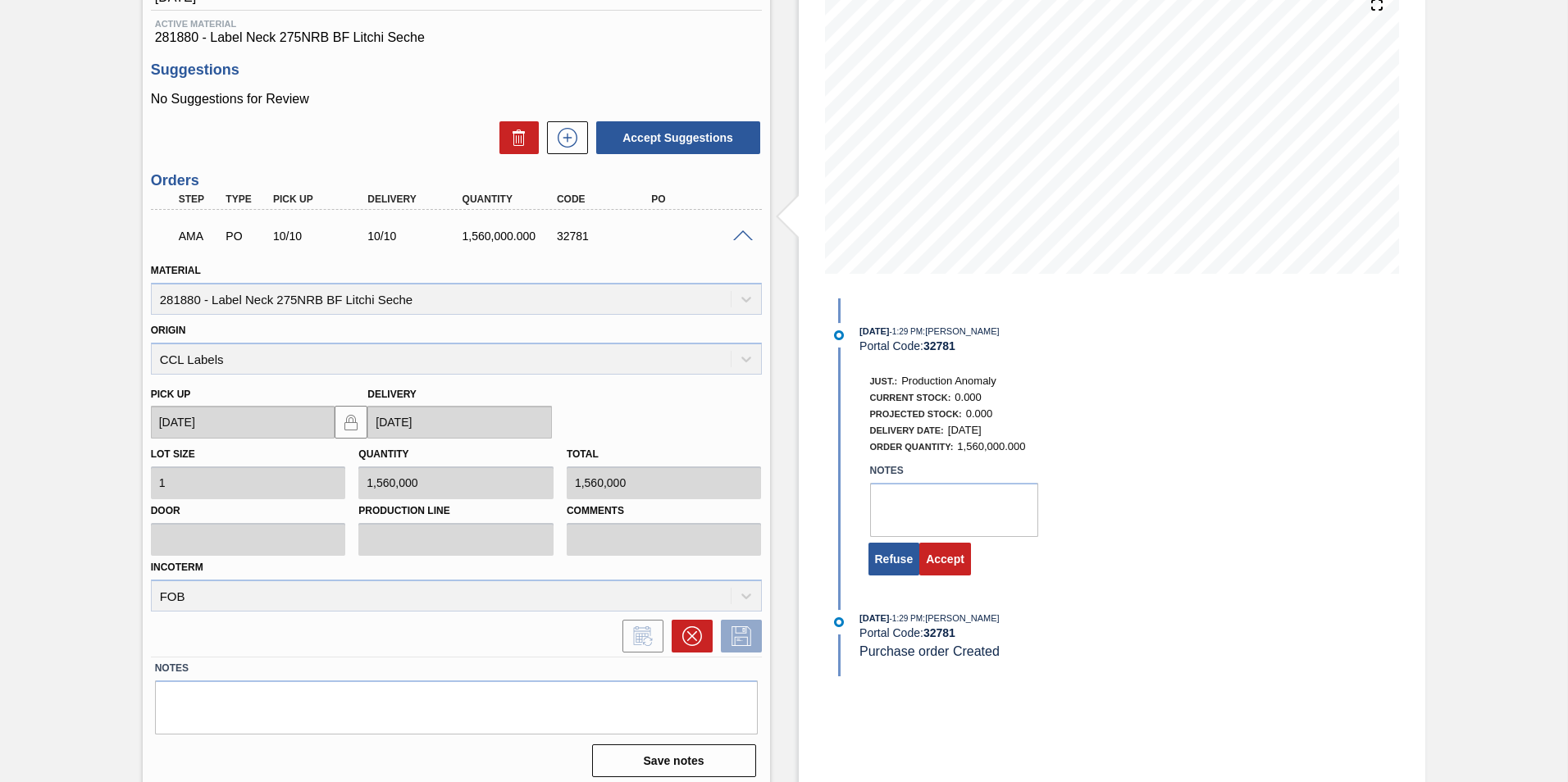
scroll to position [215, 0]
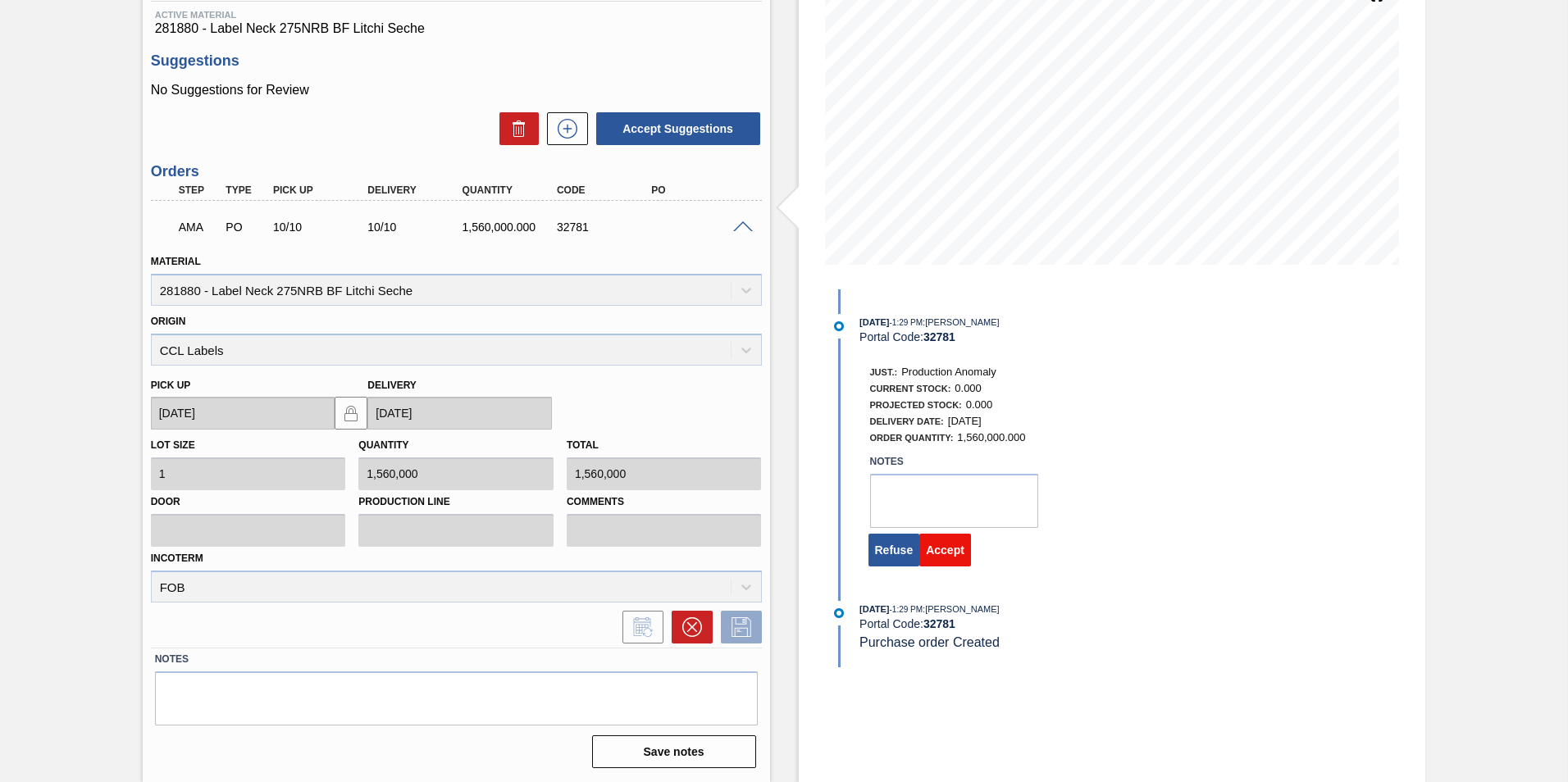
click at [942, 553] on button "Accept" at bounding box center [945, 549] width 52 height 32
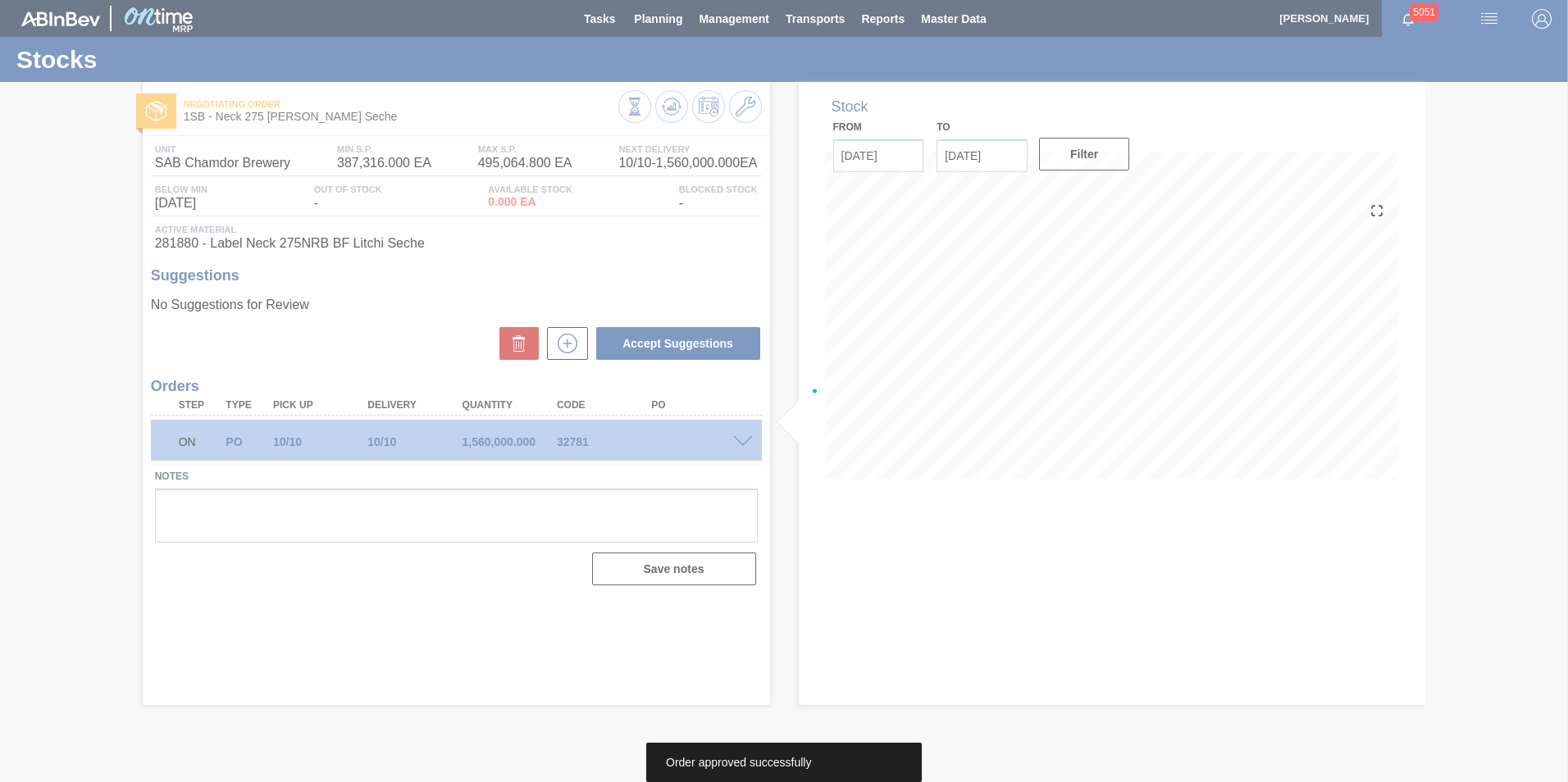
scroll to position [0, 0]
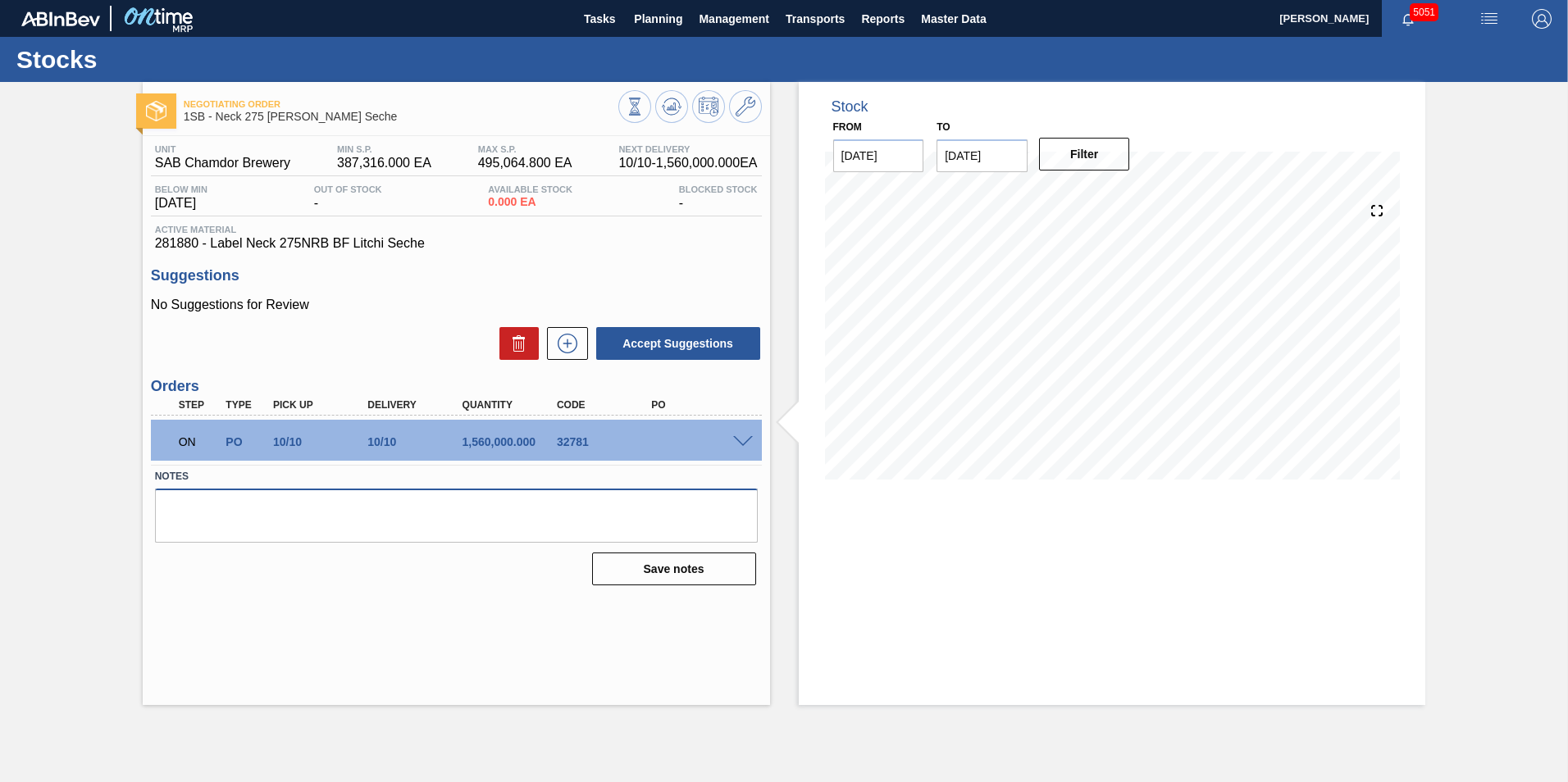
click at [697, 507] on textarea at bounding box center [456, 516] width 603 height 54
click at [700, 649] on div "Negotiating Order 1SB - Neck 275 [PERSON_NAME] Seche Unit SAB Chamdor Brewery M…" at bounding box center [456, 394] width 627 height 623
click at [823, 21] on span "Transports" at bounding box center [815, 18] width 59 height 19
click at [806, 55] on li "Load Composition" at bounding box center [815, 56] width 114 height 26
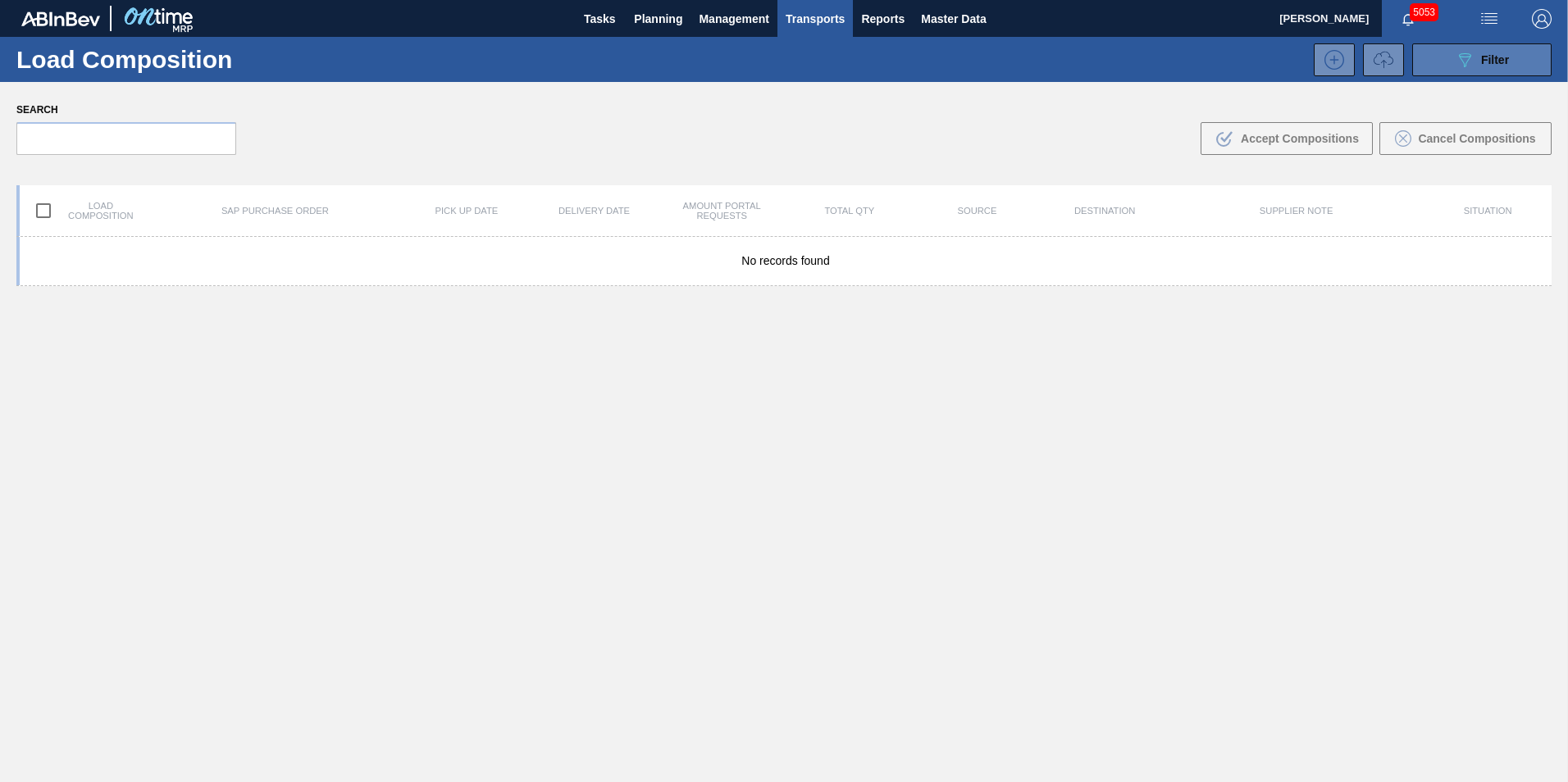
click at [1511, 66] on button "089F7B8B-B2A5-4AFE-B5C0-19BA573D28AC Filter" at bounding box center [1481, 59] width 139 height 32
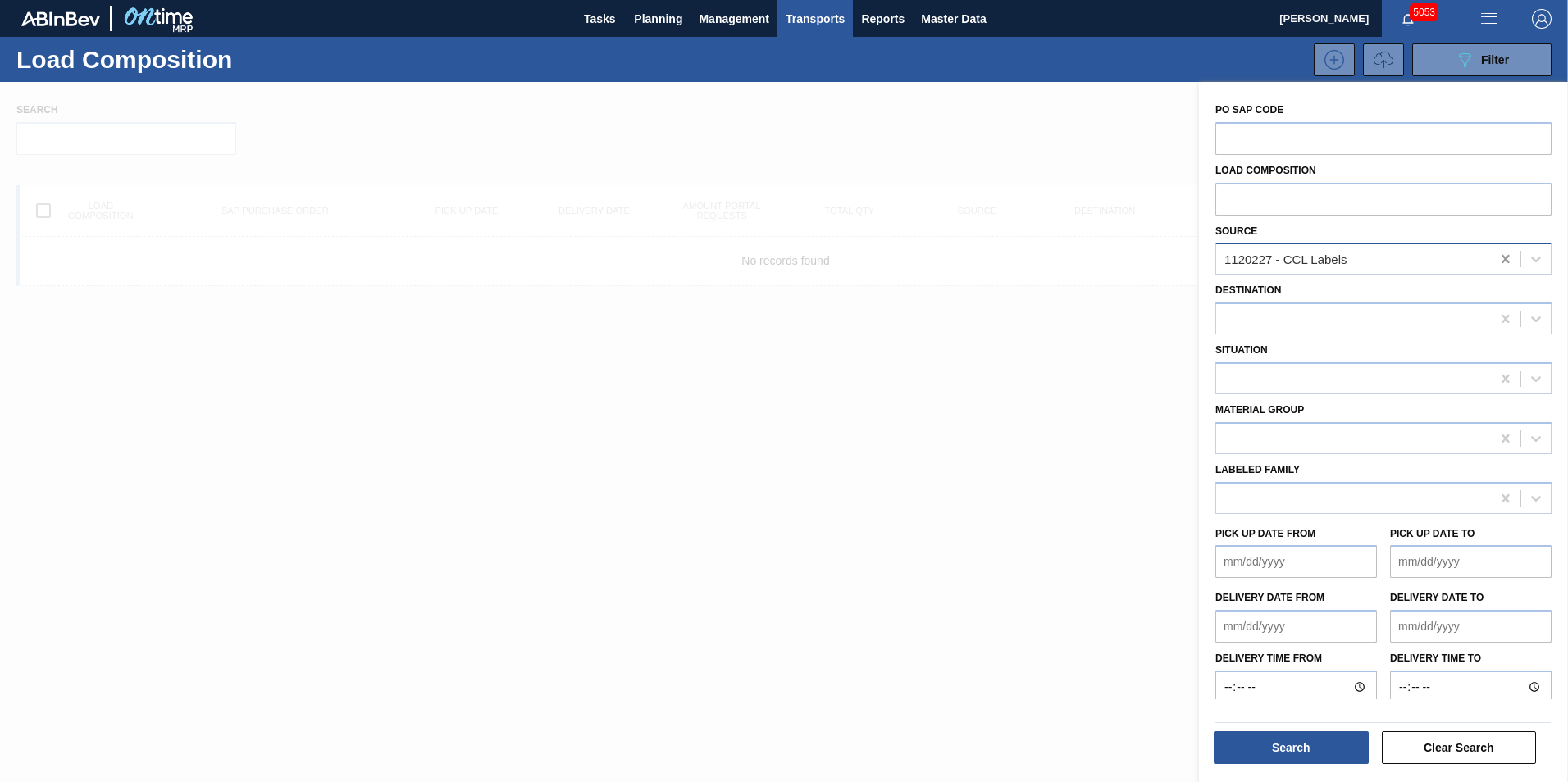
click at [1502, 261] on icon at bounding box center [1506, 259] width 17 height 17
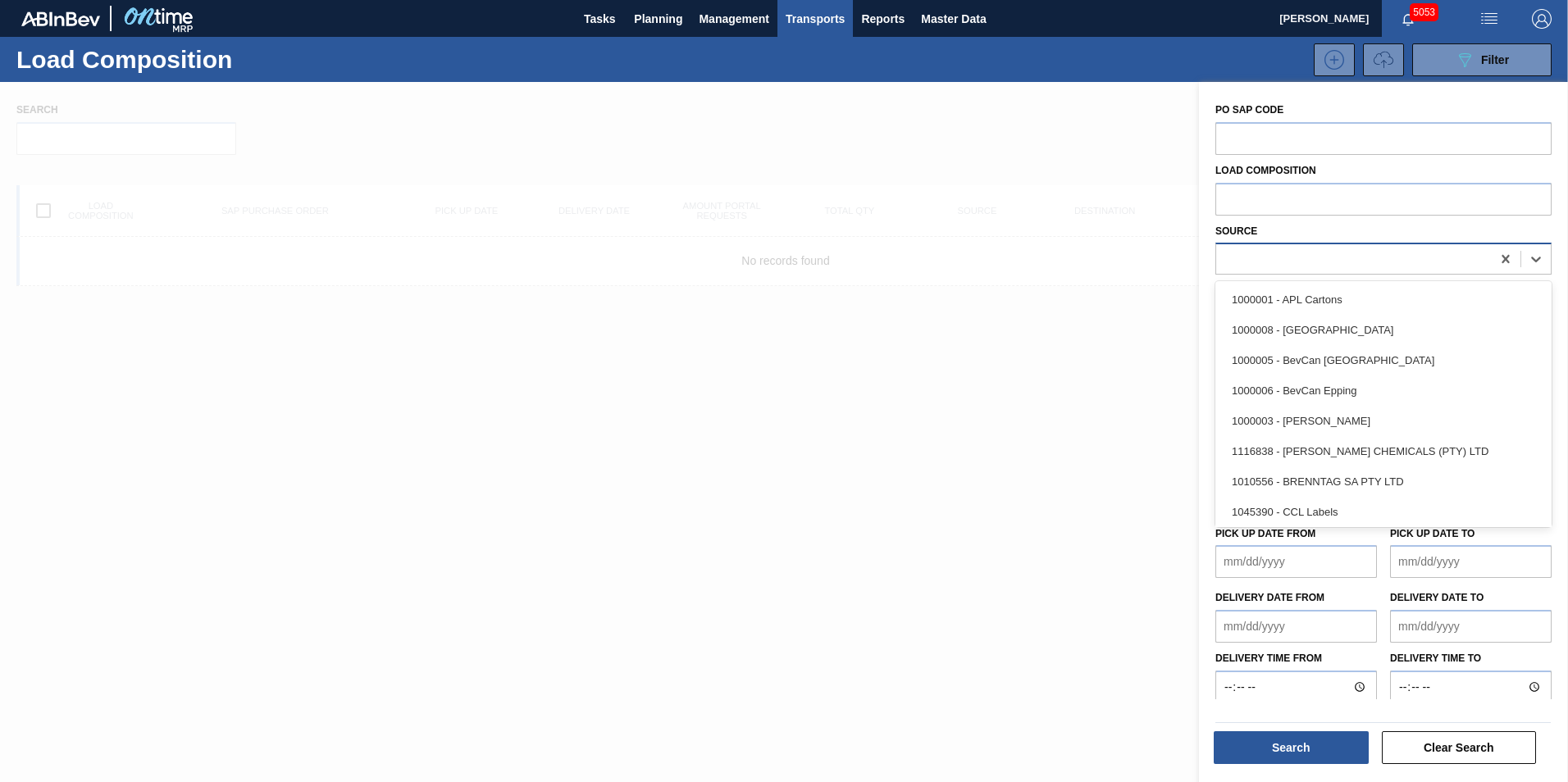
click at [1351, 258] on div at bounding box center [1354, 259] width 275 height 24
type input "cc"
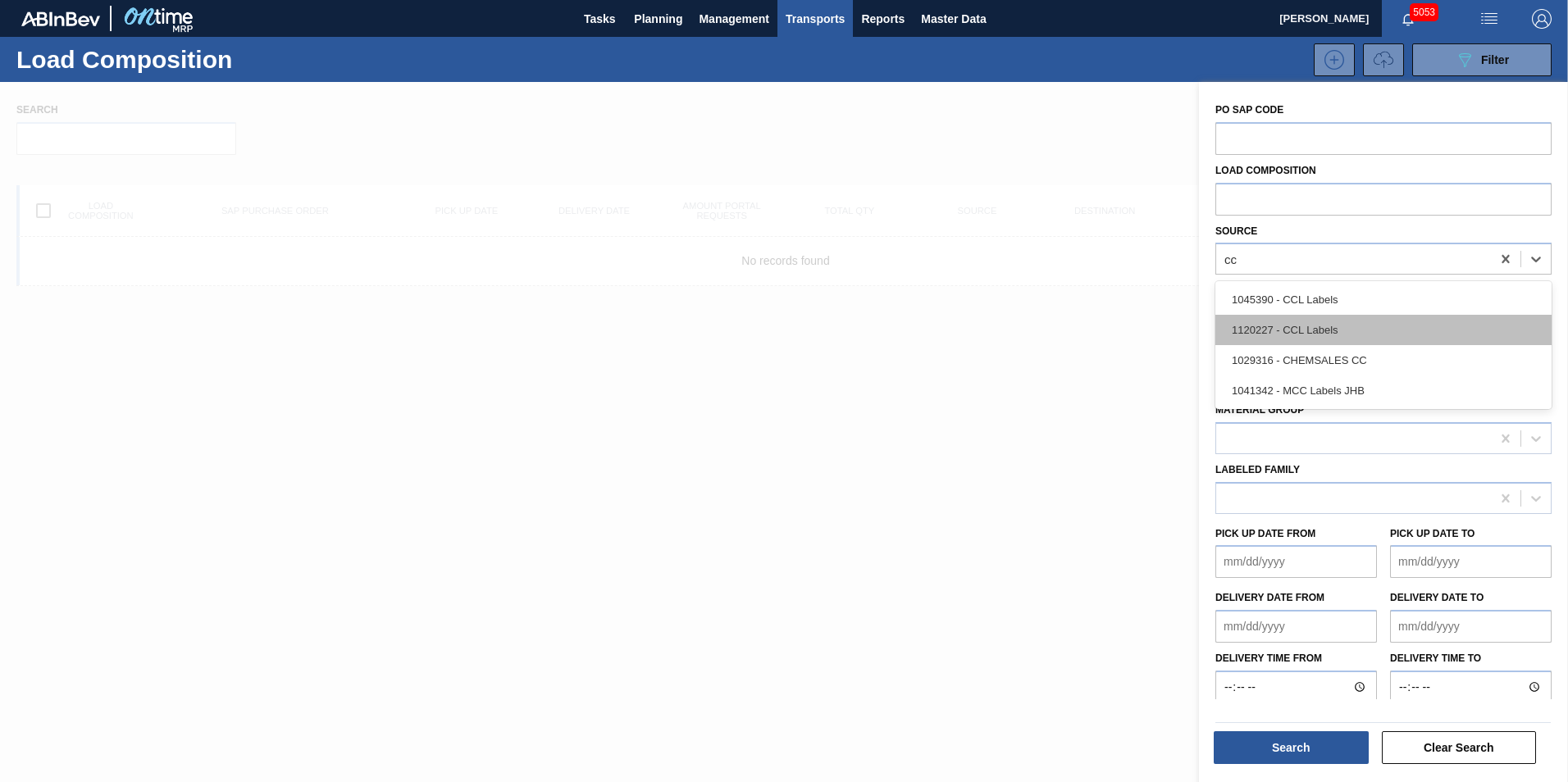
click at [1324, 323] on div "1120227 - CCL Labels" at bounding box center [1383, 330] width 336 height 31
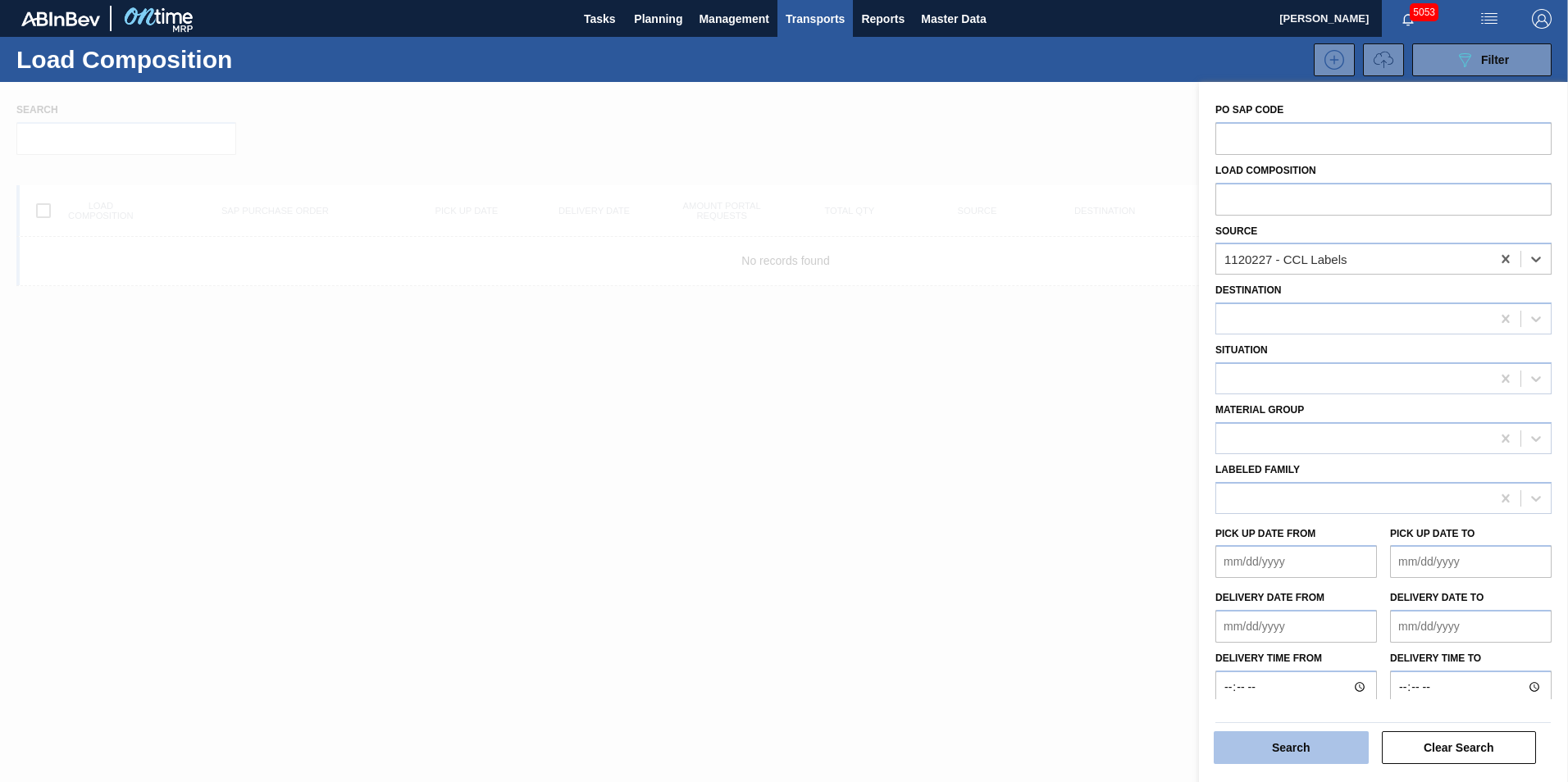
click at [1303, 764] on div "Search" at bounding box center [1293, 747] width 168 height 36
drag, startPoint x: 1303, startPoint y: 764, endPoint x: 1303, endPoint y: 754, distance: 10.0
click at [1303, 754] on button "Search" at bounding box center [1291, 747] width 155 height 32
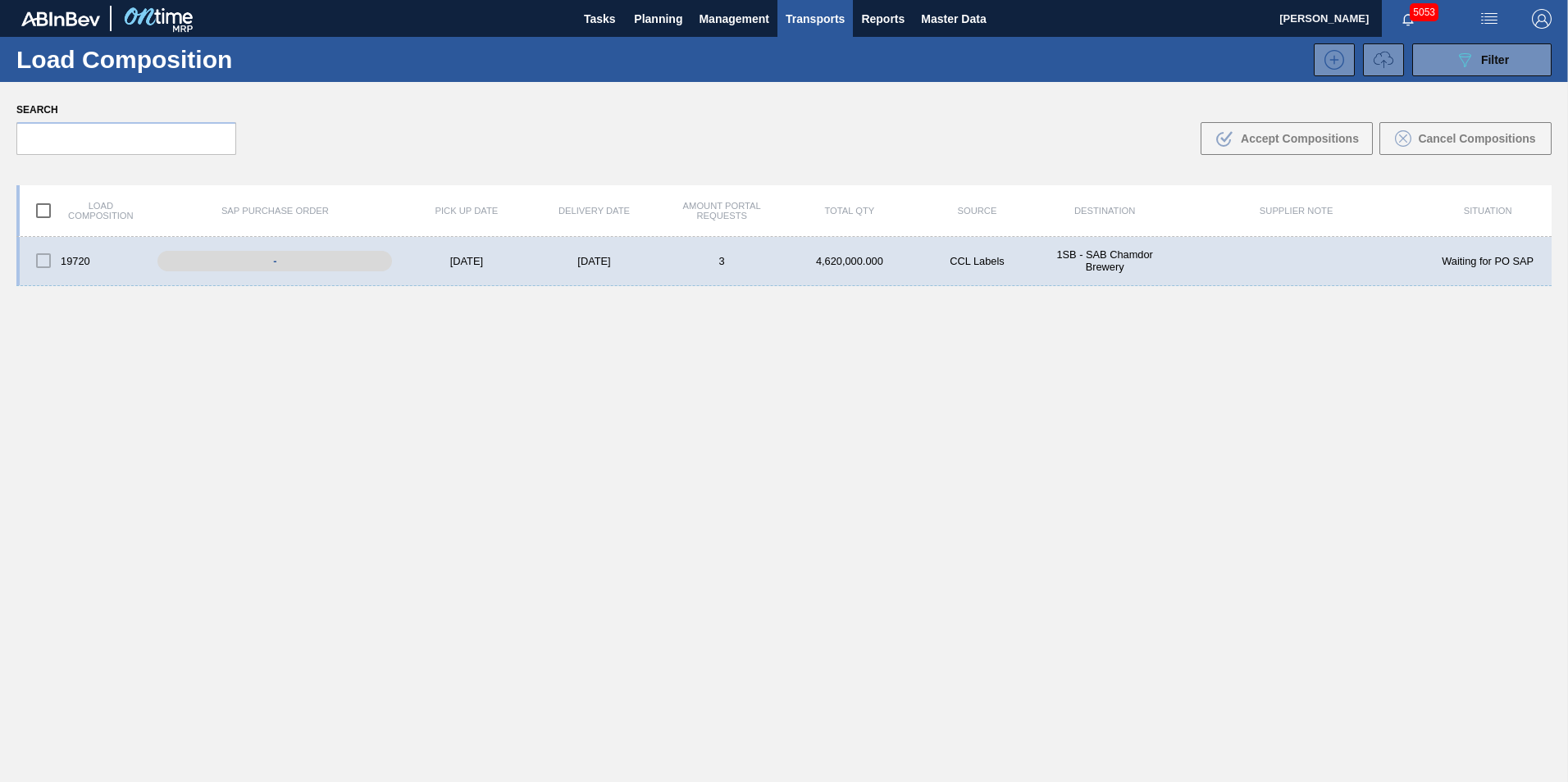
click at [598, 446] on div "19720 - [DATE] [DATE] 3 4,620,000.000 CCL Labels 1SB - SAB Chamdor Brewery Wait…" at bounding box center [784, 548] width 1536 height 622
click at [375, 254] on div "-" at bounding box center [287, 261] width 267 height 29
click at [398, 260] on div "-" at bounding box center [287, 261] width 267 height 29
click at [466, 263] on div "[DATE]" at bounding box center [466, 262] width 128 height 12
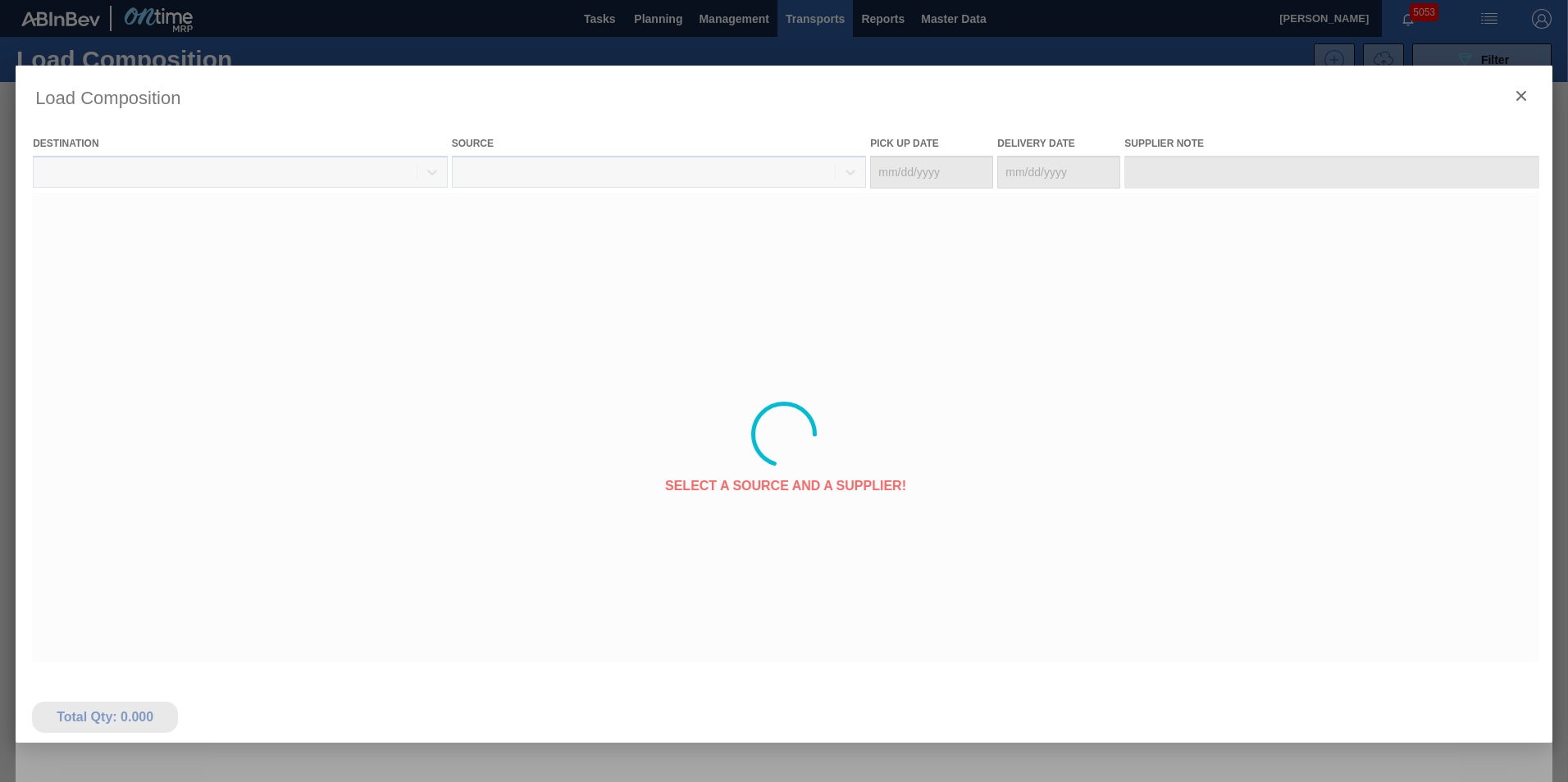
type Date "[DATE]"
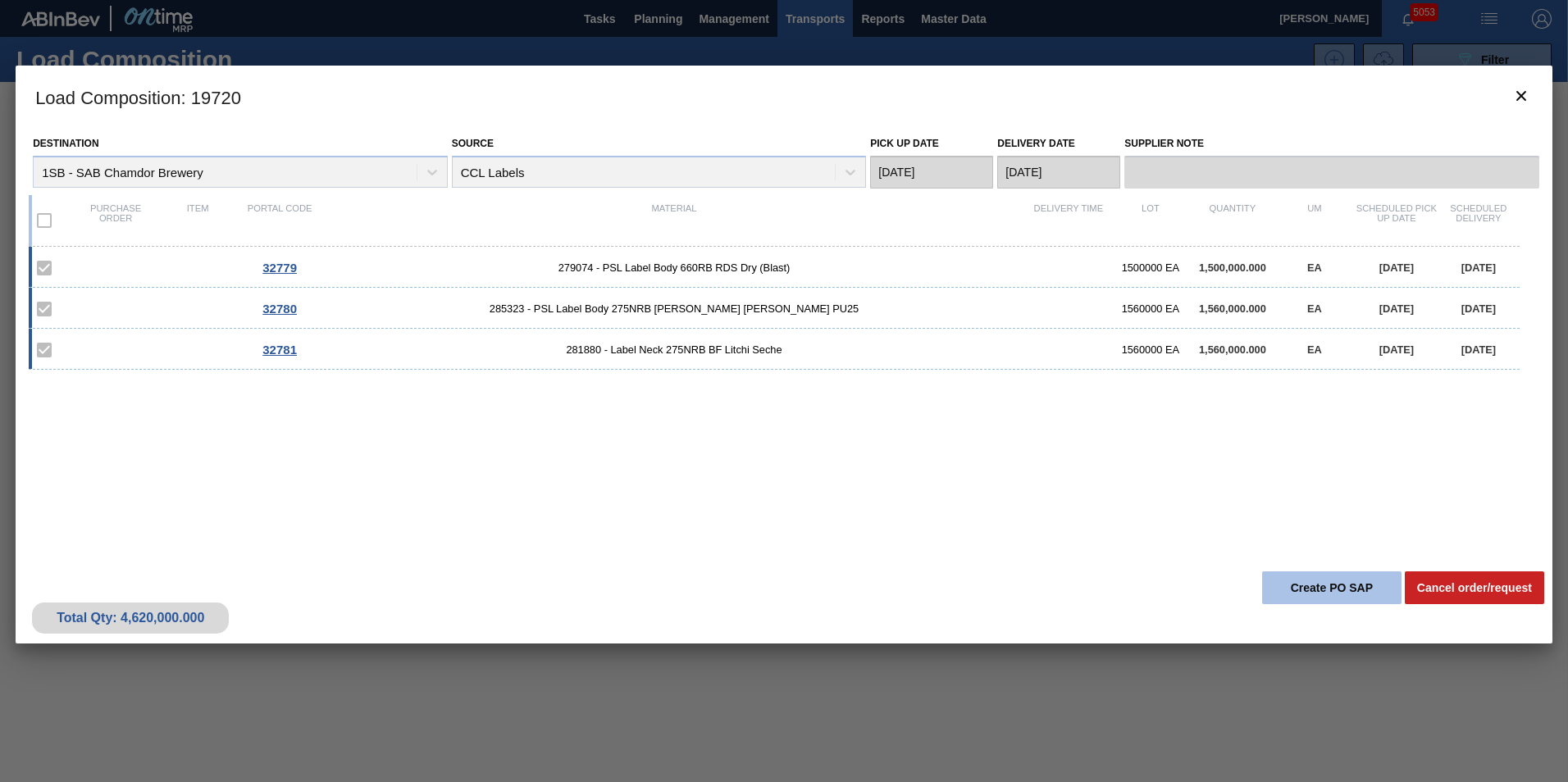
click at [1342, 594] on button "Create PO SAP" at bounding box center [1332, 587] width 139 height 32
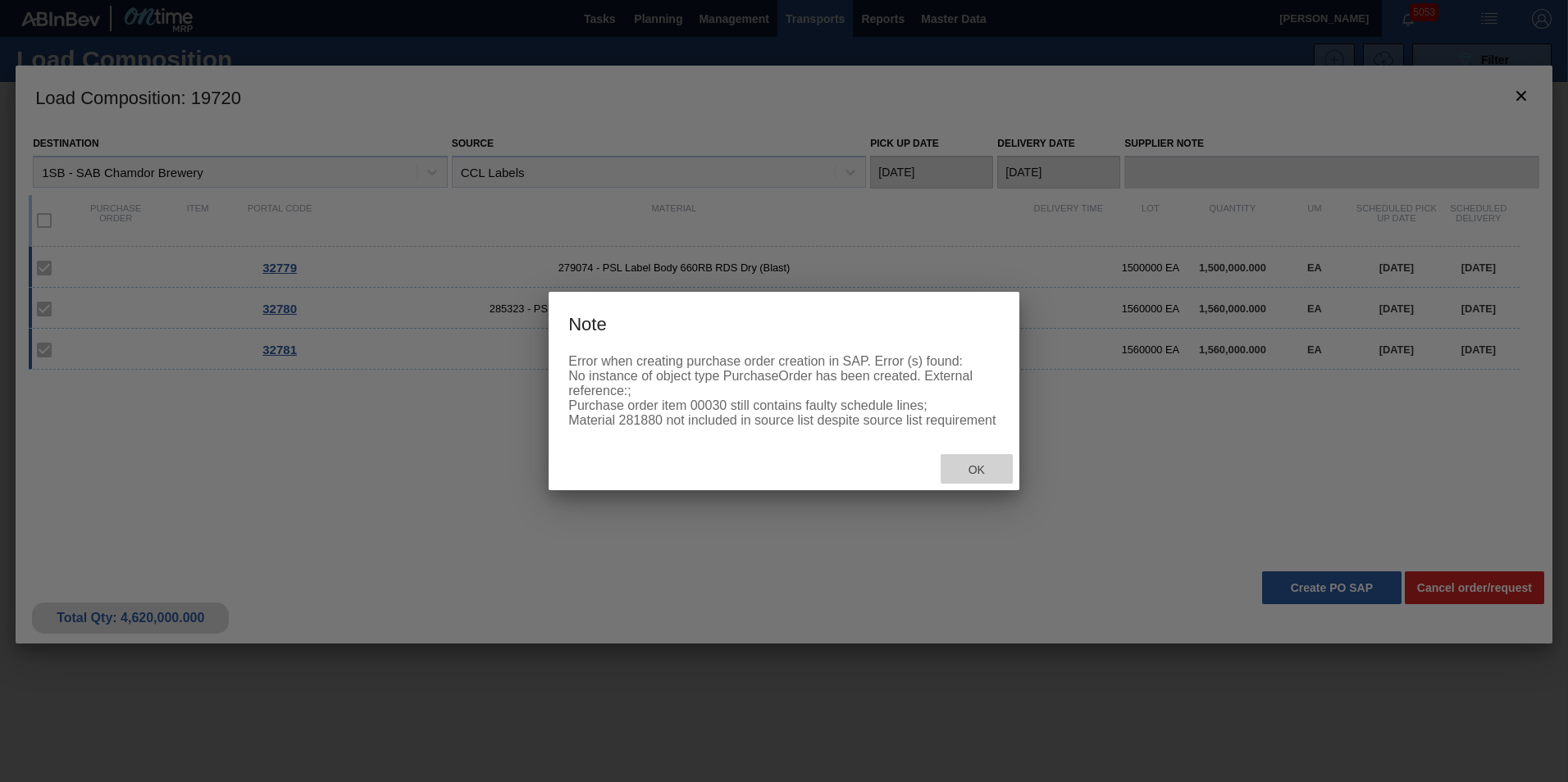
click at [979, 472] on span "Ok" at bounding box center [976, 470] width 43 height 13
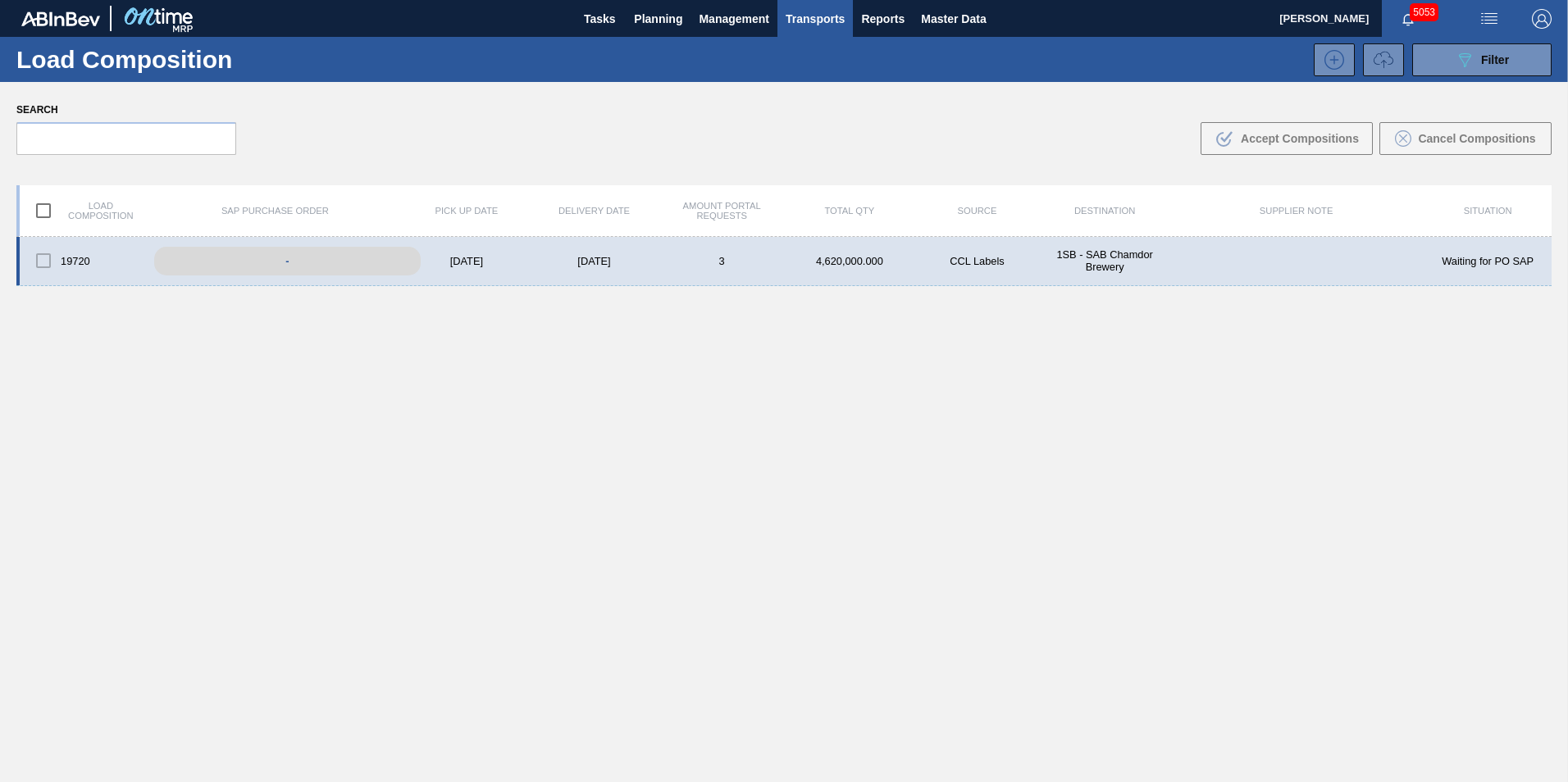
click at [386, 257] on div "-" at bounding box center [287, 261] width 267 height 29
click at [415, 263] on div "-" at bounding box center [287, 261] width 267 height 29
click at [494, 266] on div "[DATE]" at bounding box center [466, 262] width 128 height 12
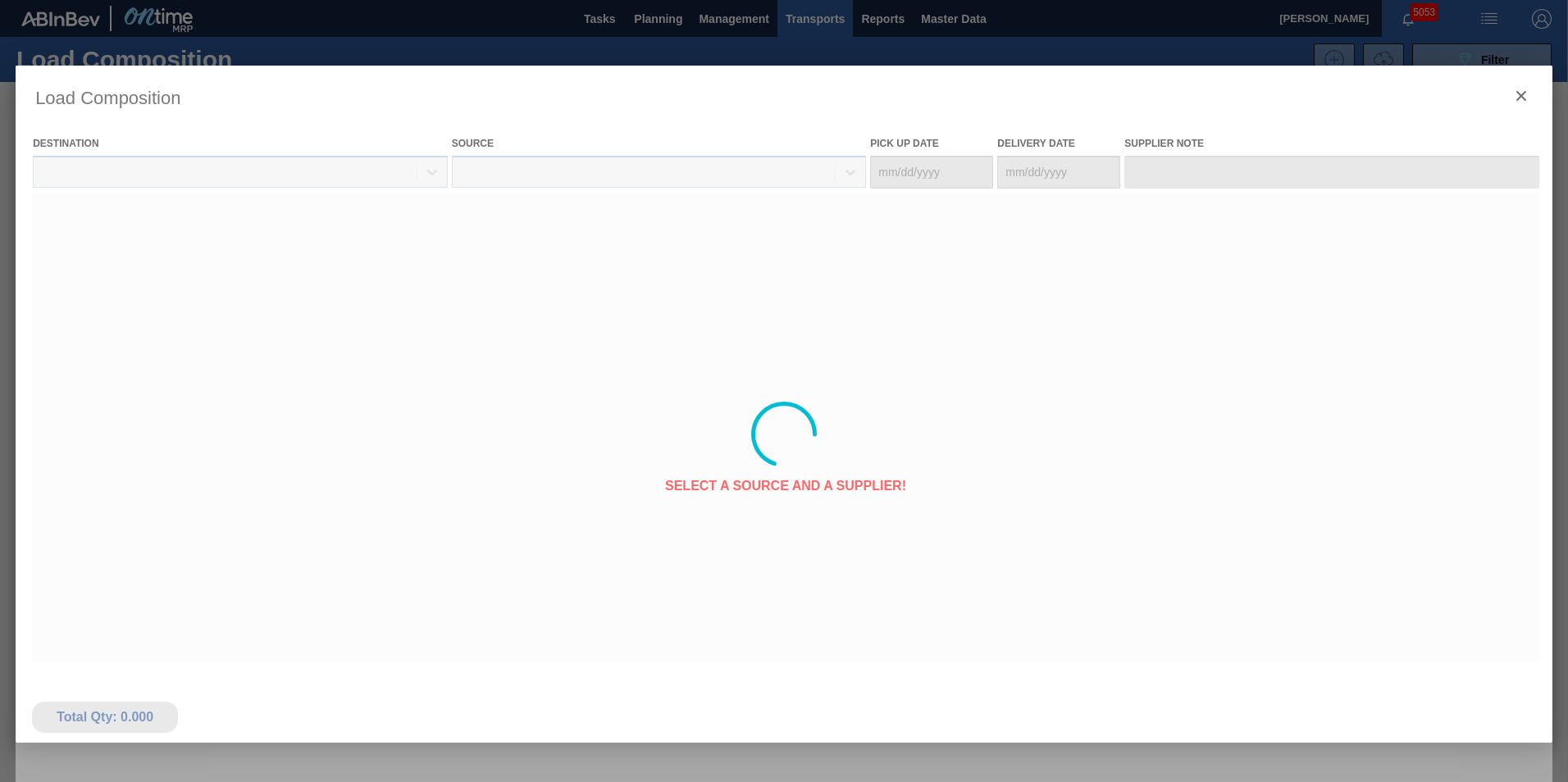
type Date "[DATE]"
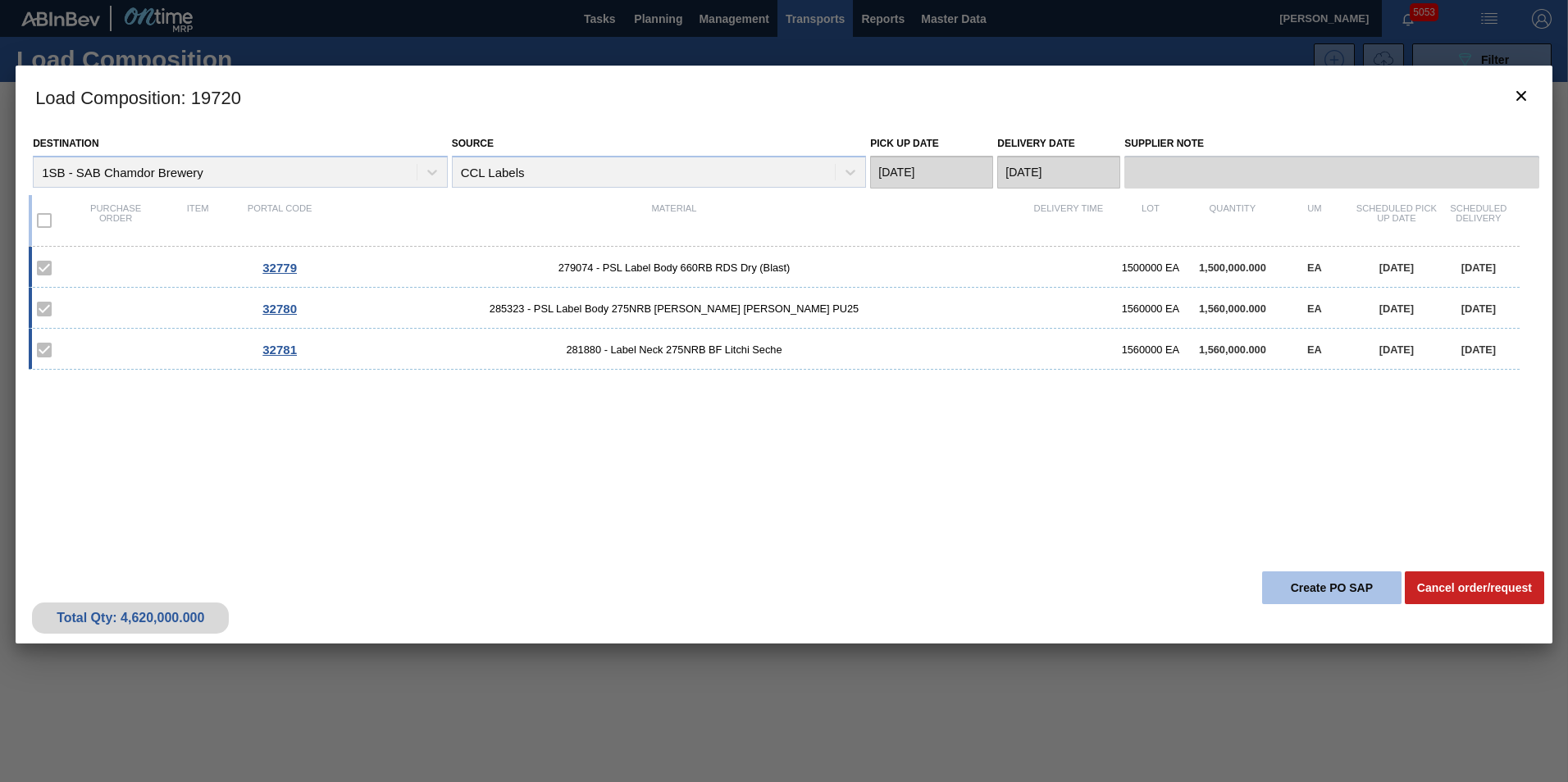
click at [1329, 588] on button "Create PO SAP" at bounding box center [1332, 587] width 139 height 32
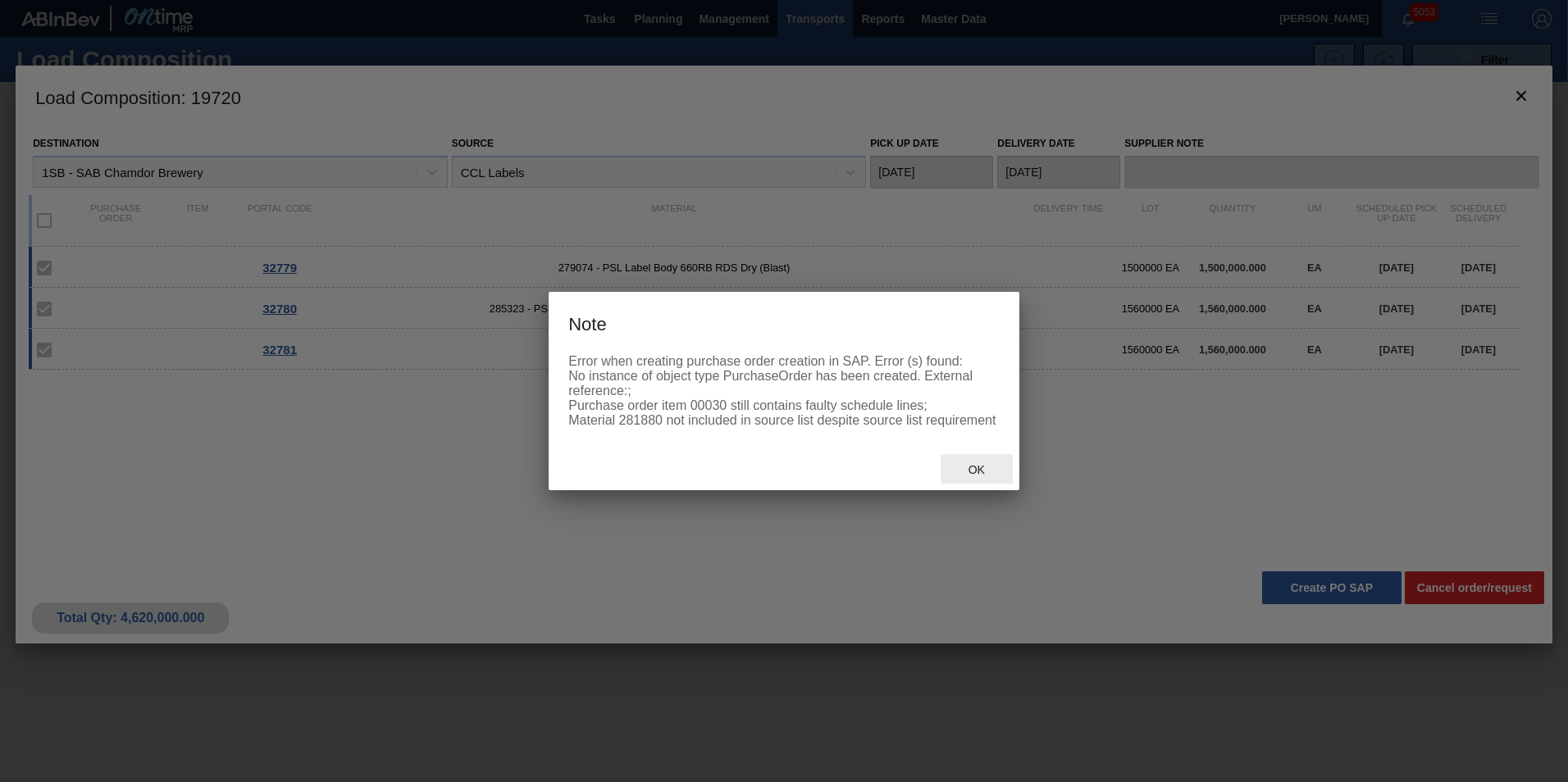
click at [975, 470] on span "Ok" at bounding box center [976, 470] width 43 height 13
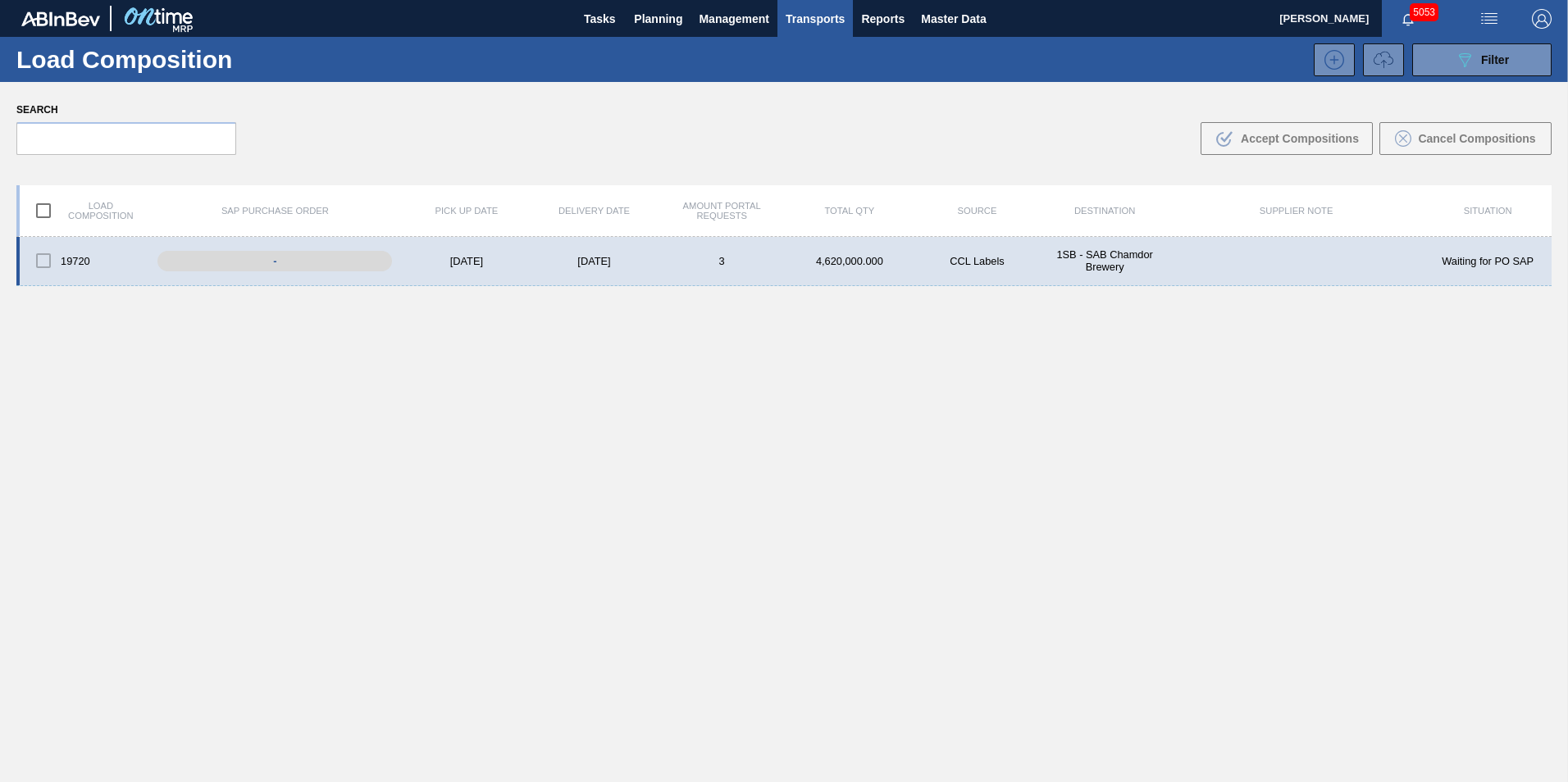
click at [424, 255] on div "[DATE]" at bounding box center [466, 262] width 128 height 12
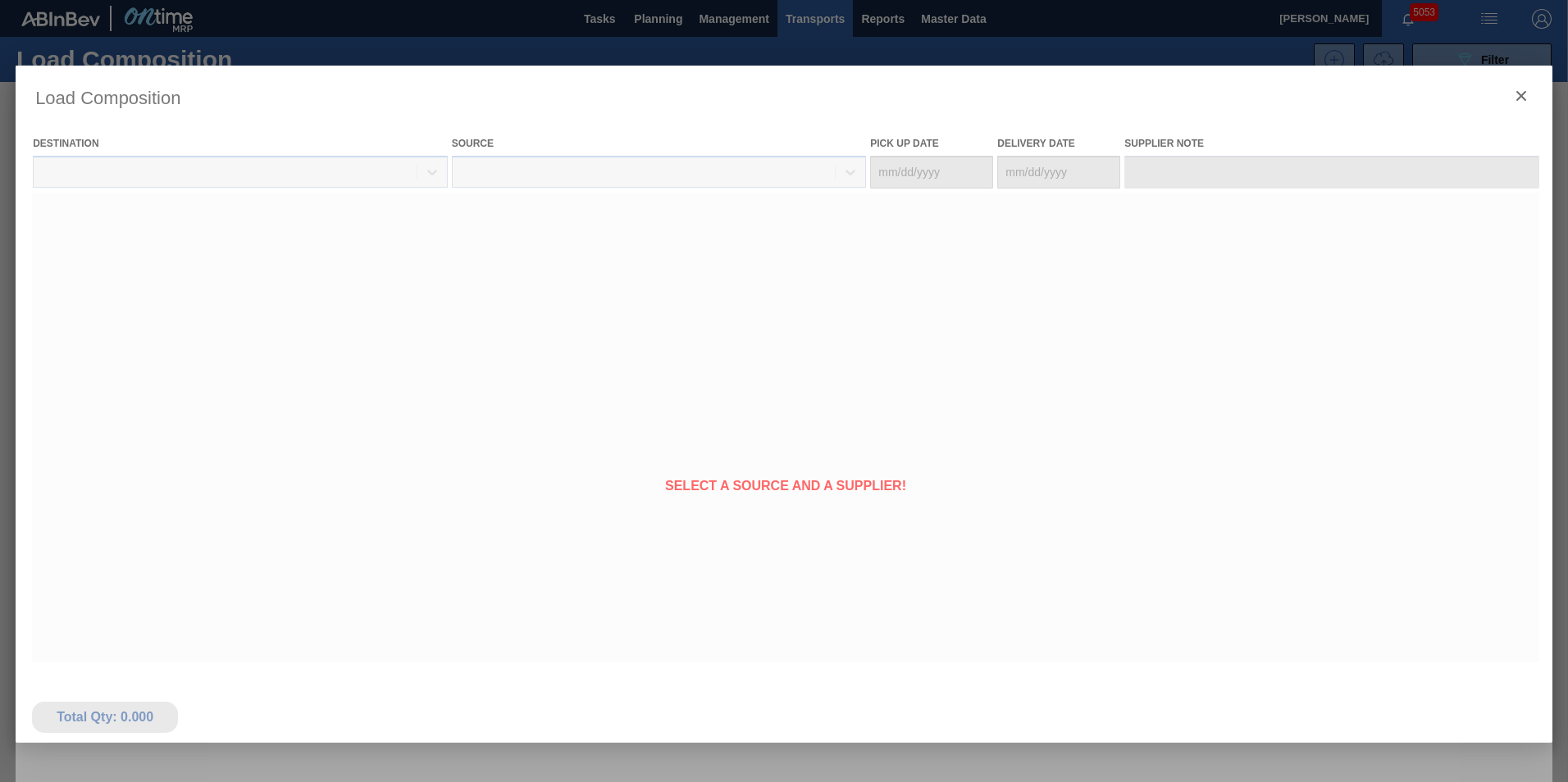
type Date "[DATE]"
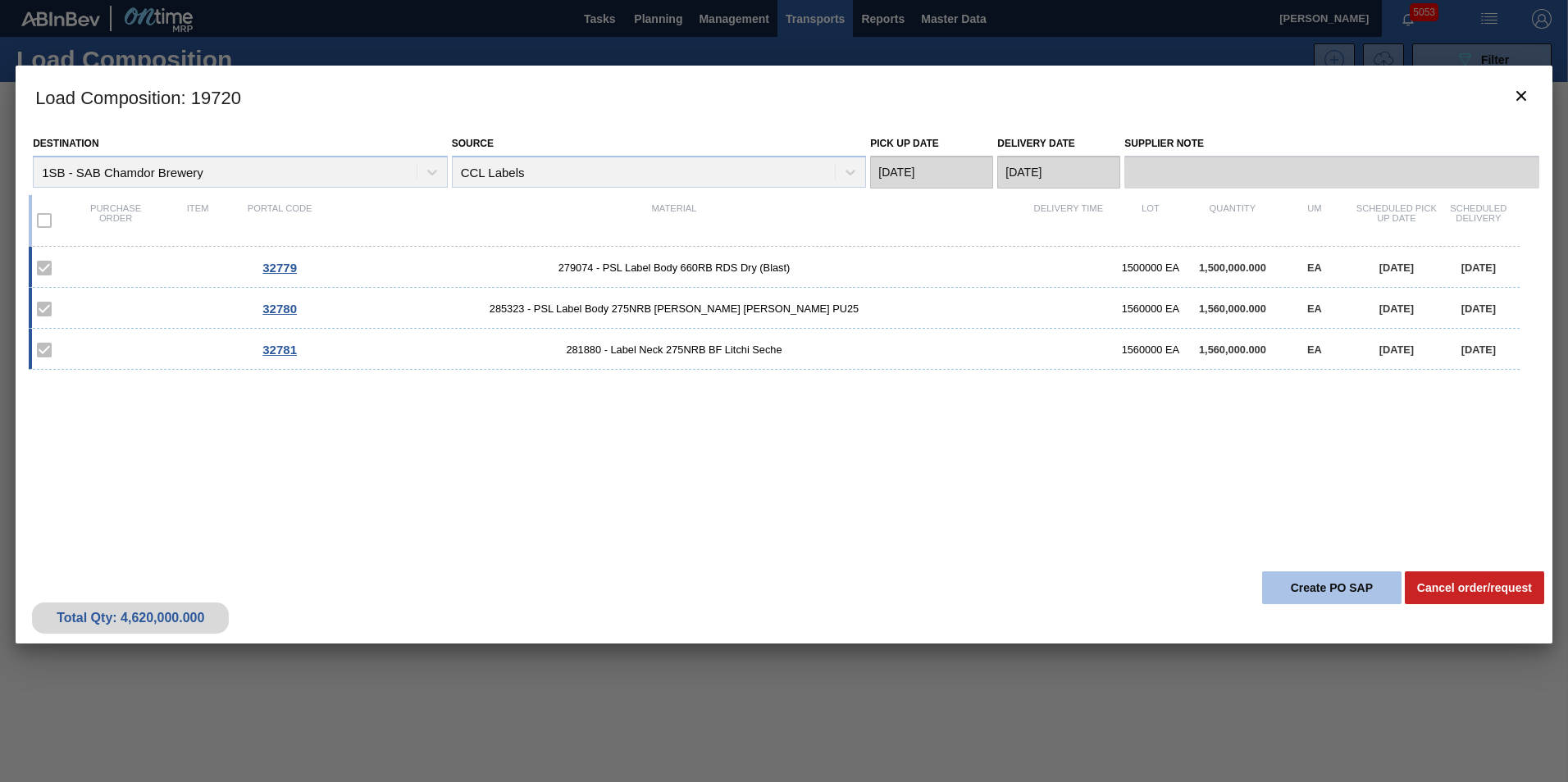
click at [1342, 589] on button "Create PO SAP" at bounding box center [1332, 587] width 139 height 32
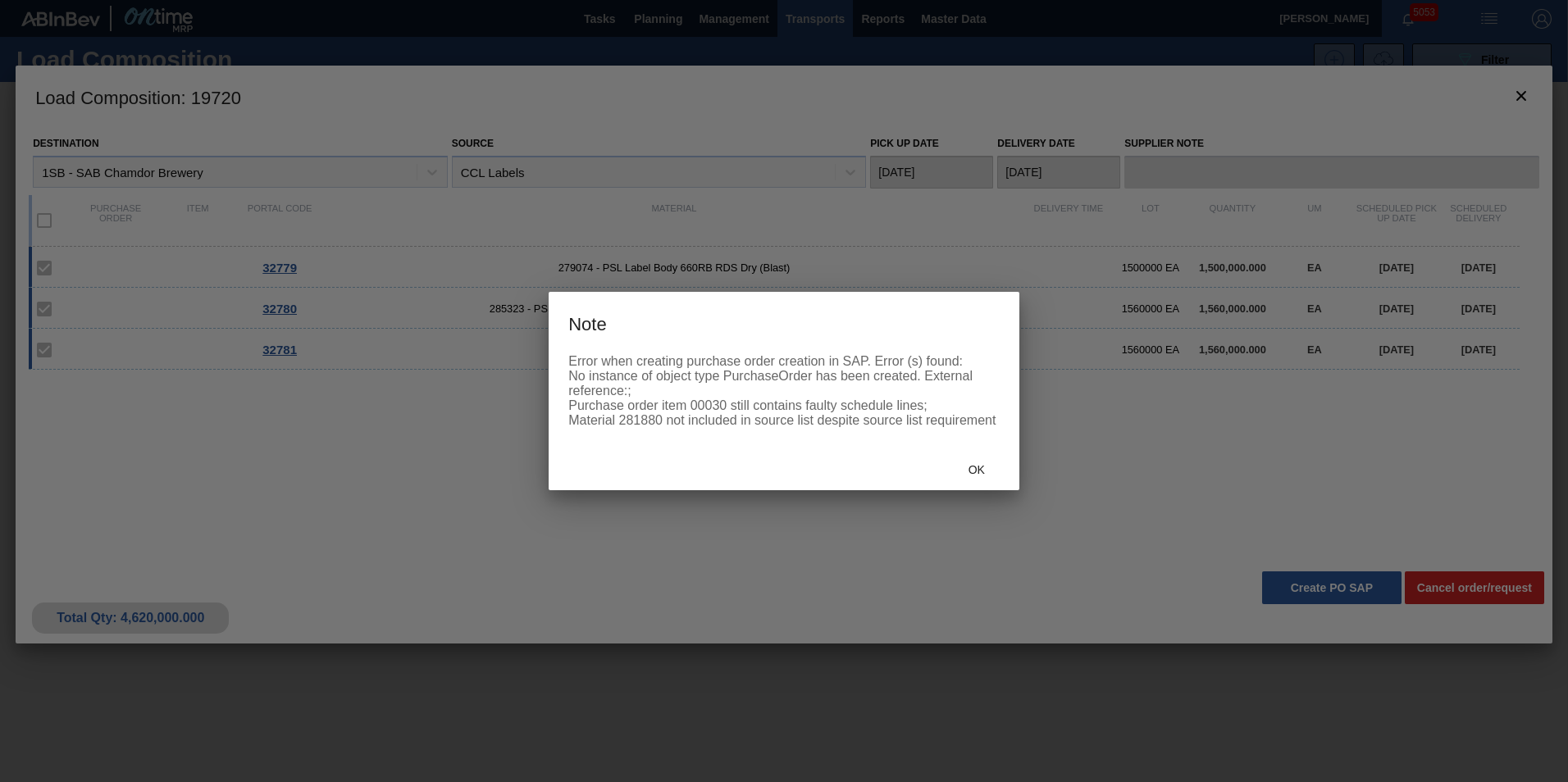
click at [711, 321] on h3 "Note" at bounding box center [784, 323] width 471 height 62
click at [976, 468] on span "Ok" at bounding box center [976, 470] width 43 height 13
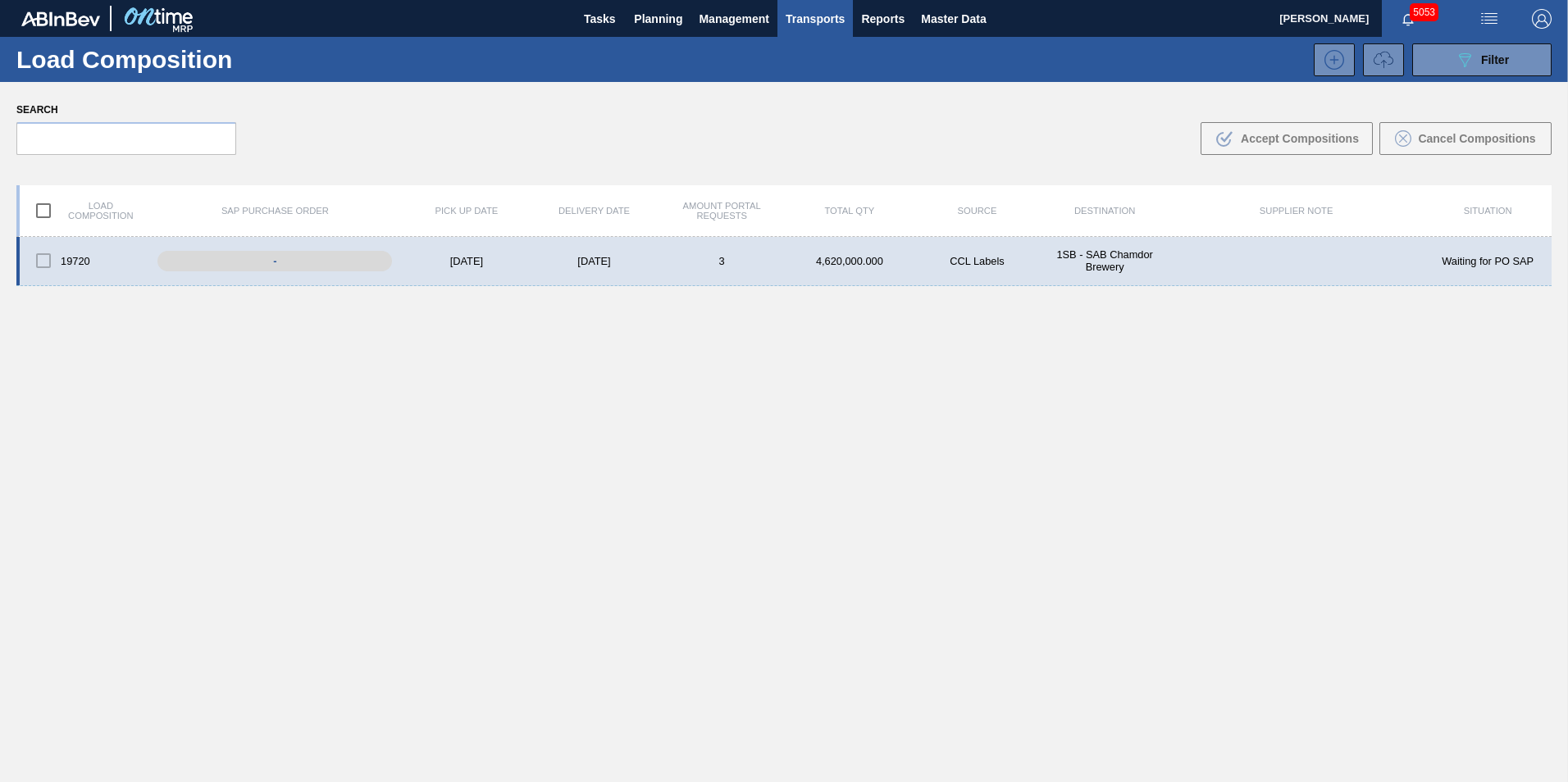
click at [1495, 264] on div "Waiting for PO SAP" at bounding box center [1488, 262] width 128 height 12
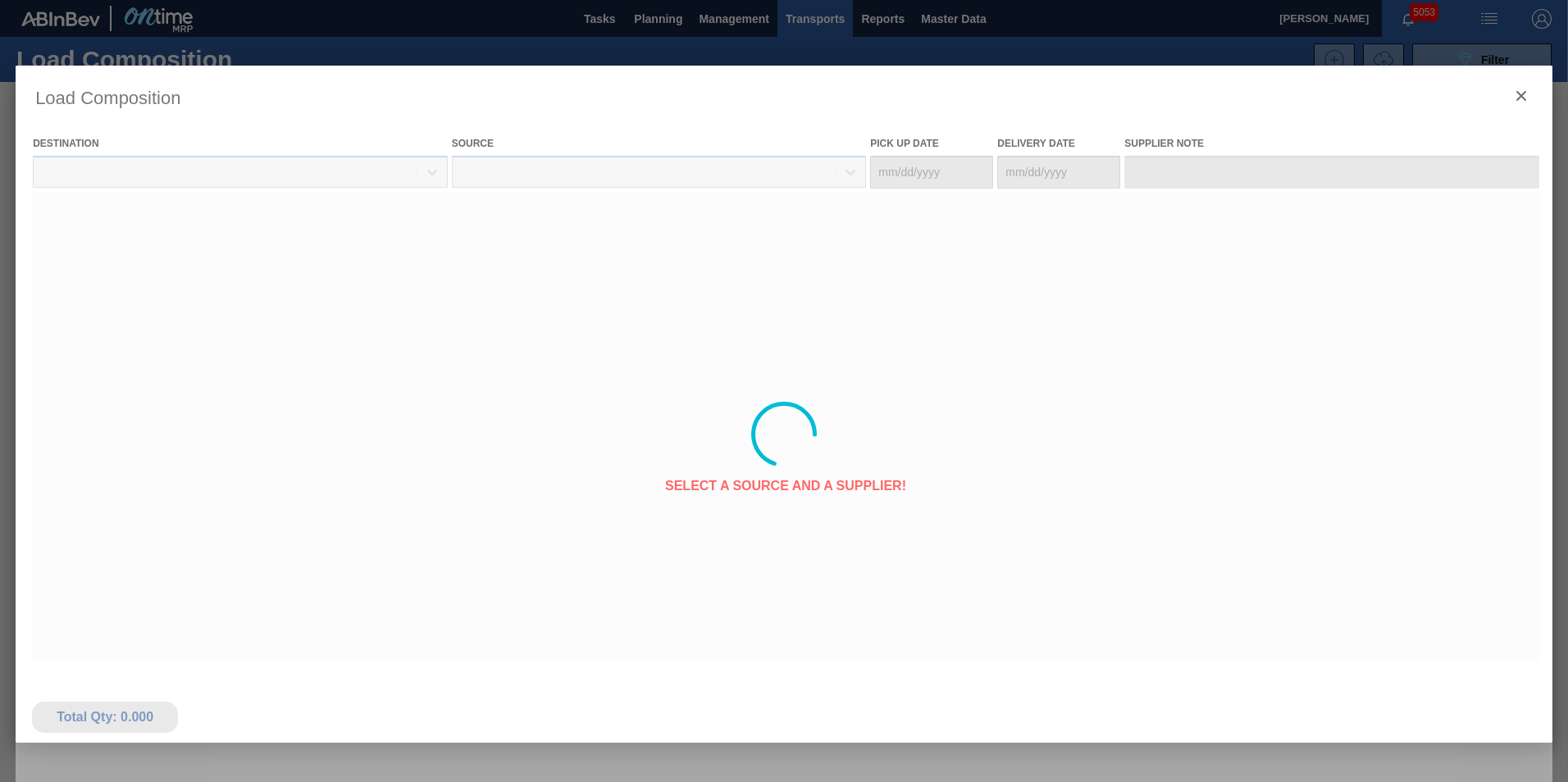
type Date "[DATE]"
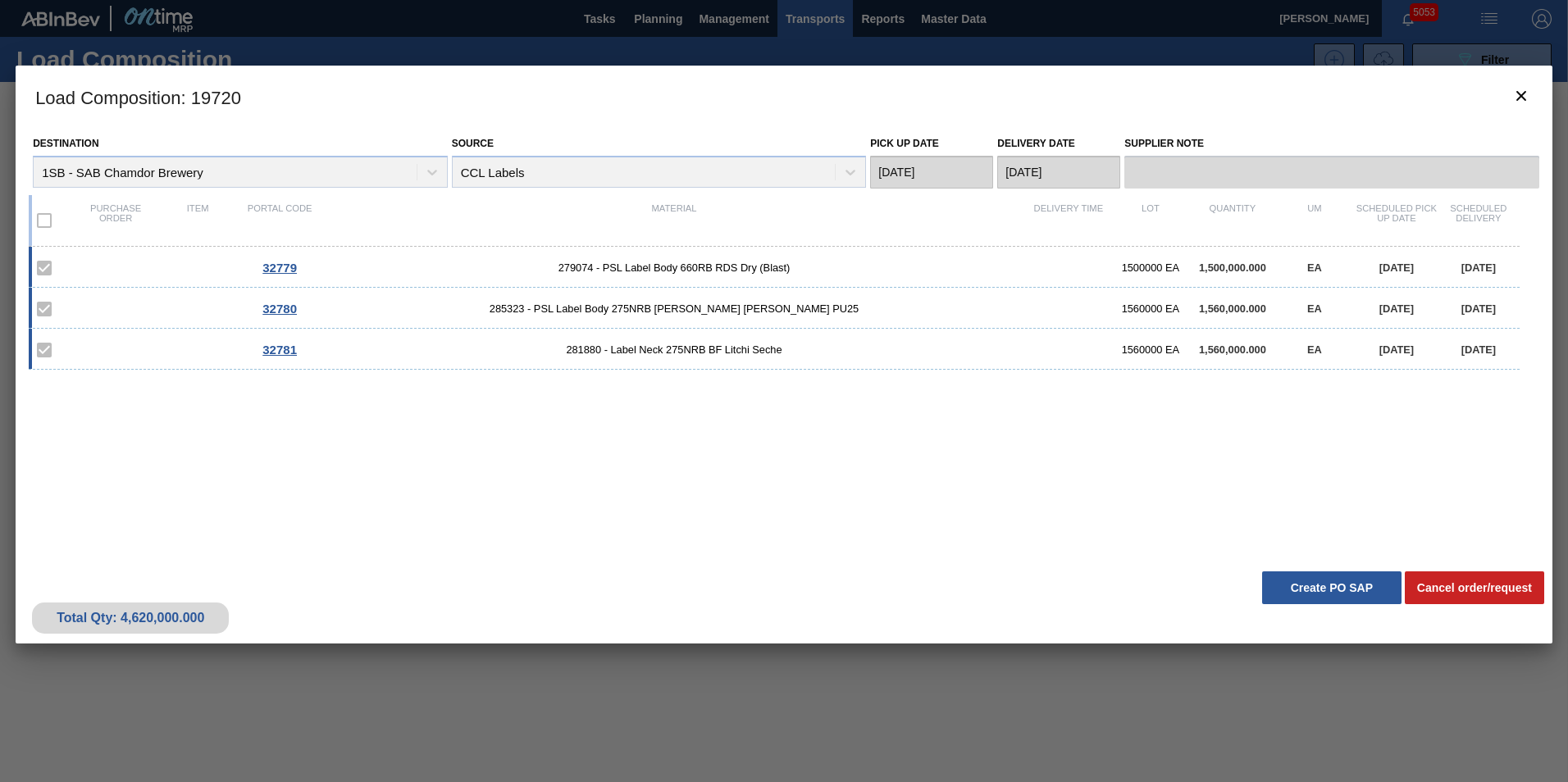
click at [476, 270] on span "279074 - PSL Label Body 660RB RDS Dry (Blast)" at bounding box center [675, 268] width 707 height 12
click at [286, 265] on span "32779" at bounding box center [279, 268] width 34 height 14
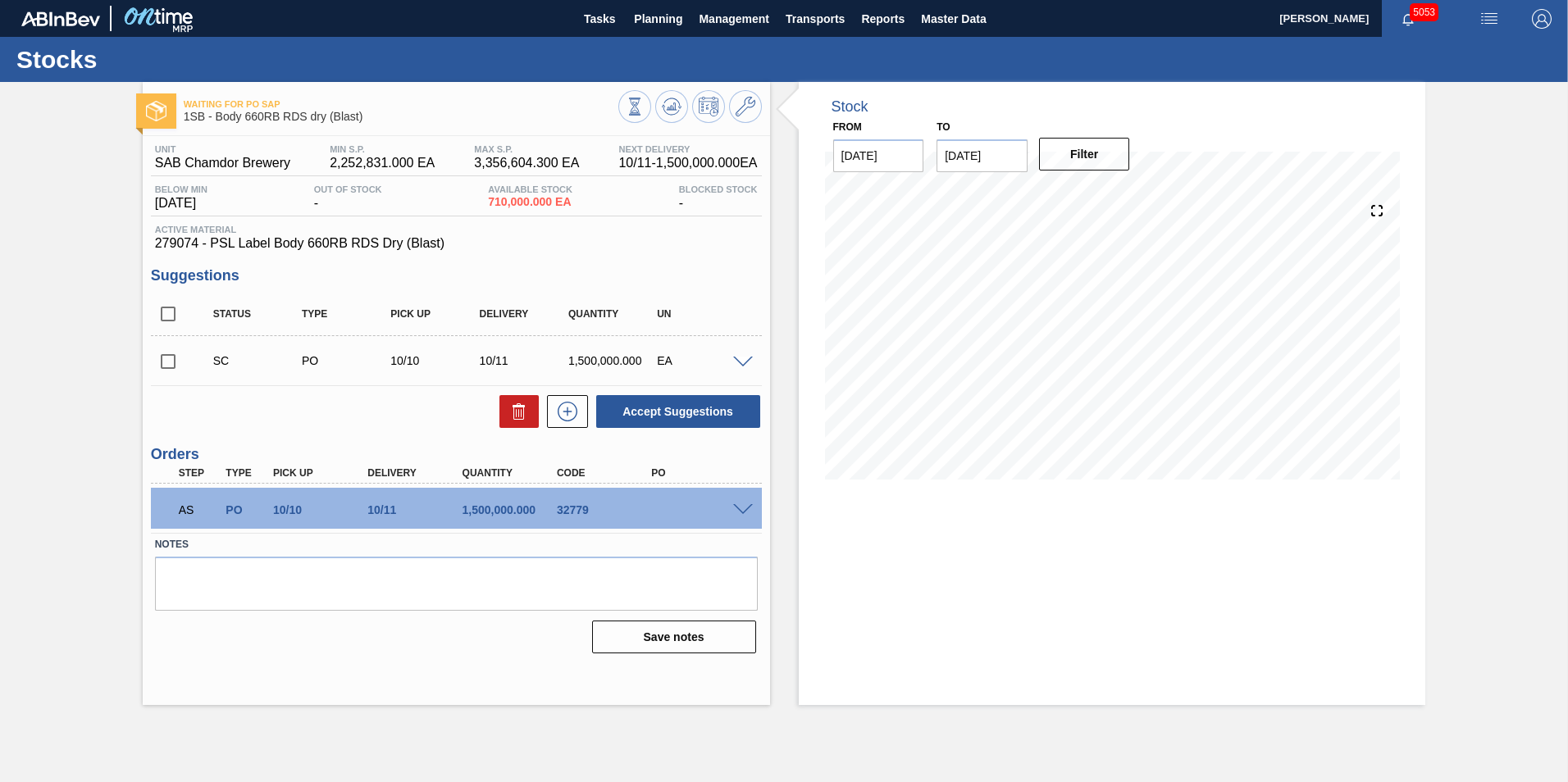
click at [742, 510] on span at bounding box center [743, 510] width 19 height 12
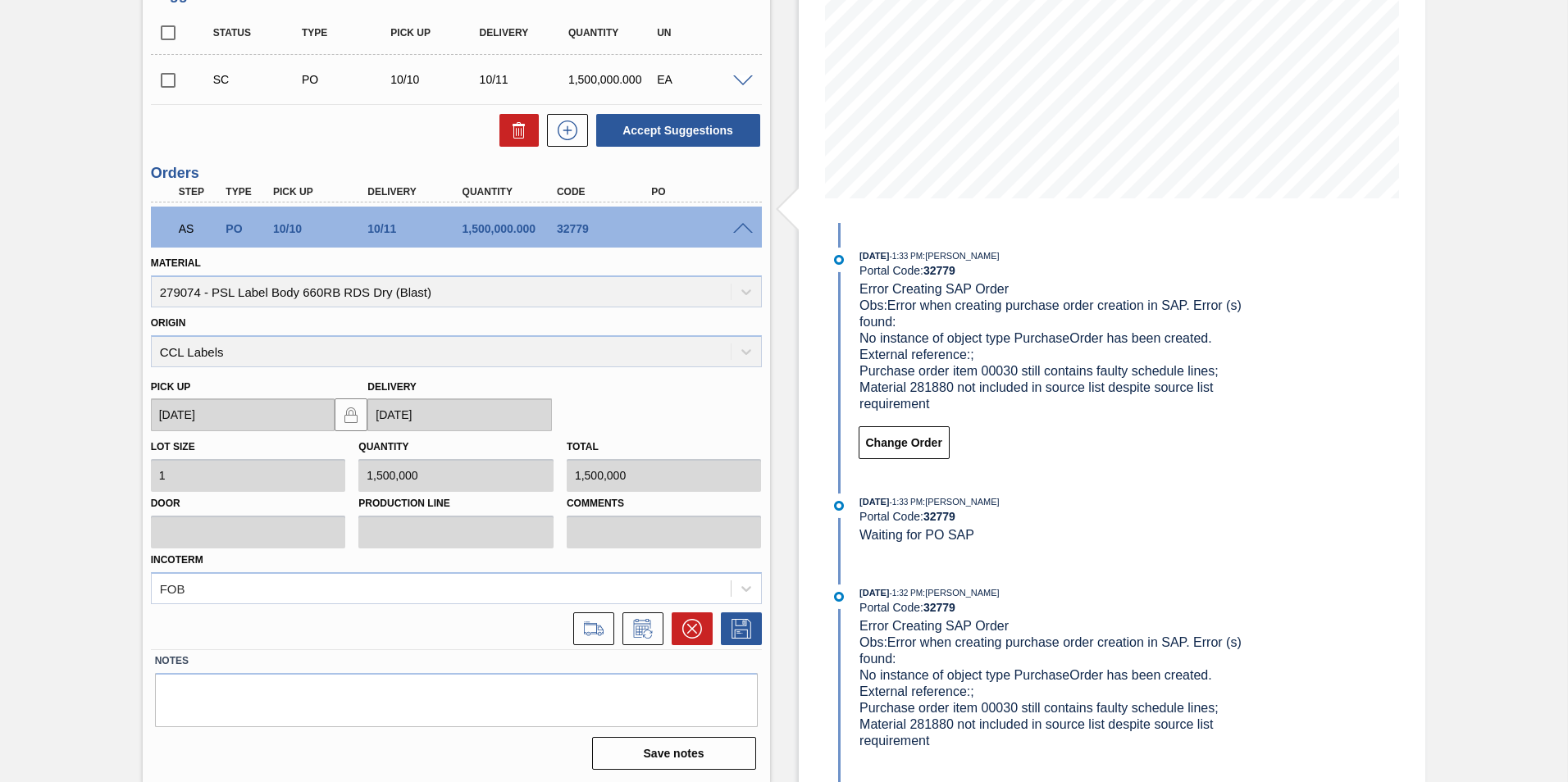
scroll to position [283, 0]
click at [689, 632] on icon at bounding box center [692, 627] width 19 height 19
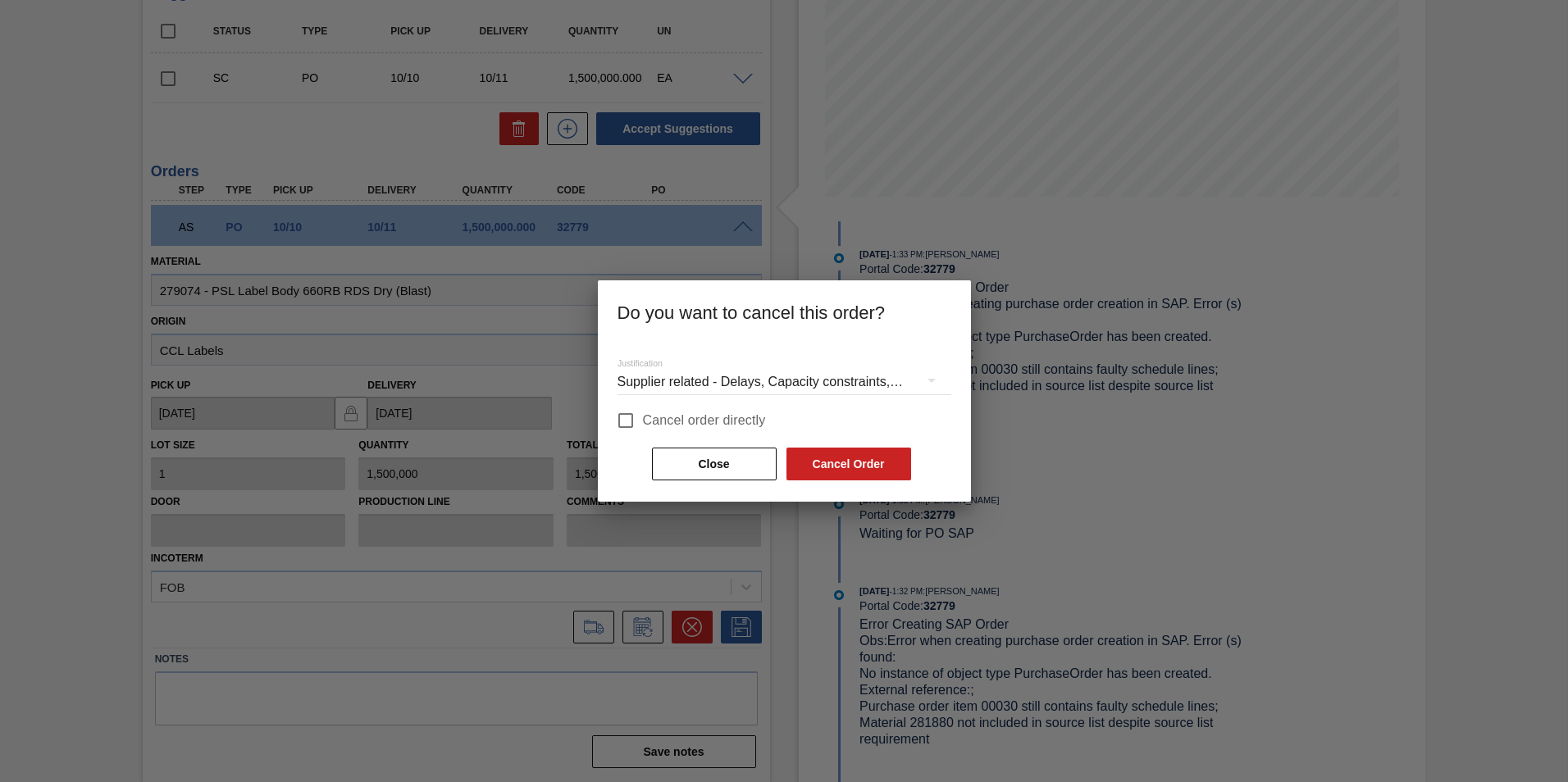
click at [675, 417] on span "Cancel order directly" at bounding box center [704, 421] width 123 height 19
click at [643, 417] on input "Cancel order directly" at bounding box center [626, 420] width 34 height 34
checkbox input "true"
click at [846, 469] on button "Cancel Order" at bounding box center [849, 464] width 124 height 32
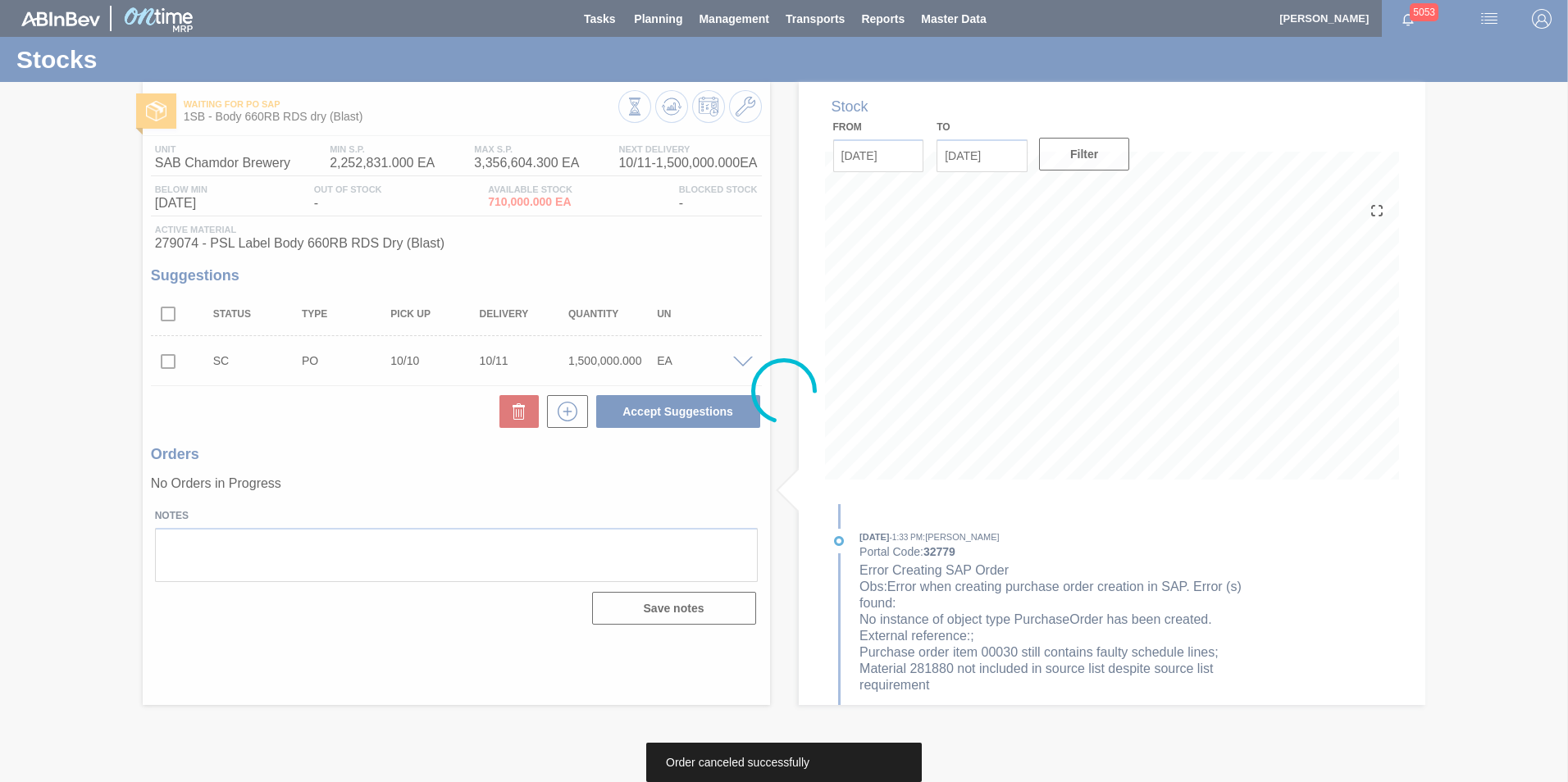
scroll to position [0, 0]
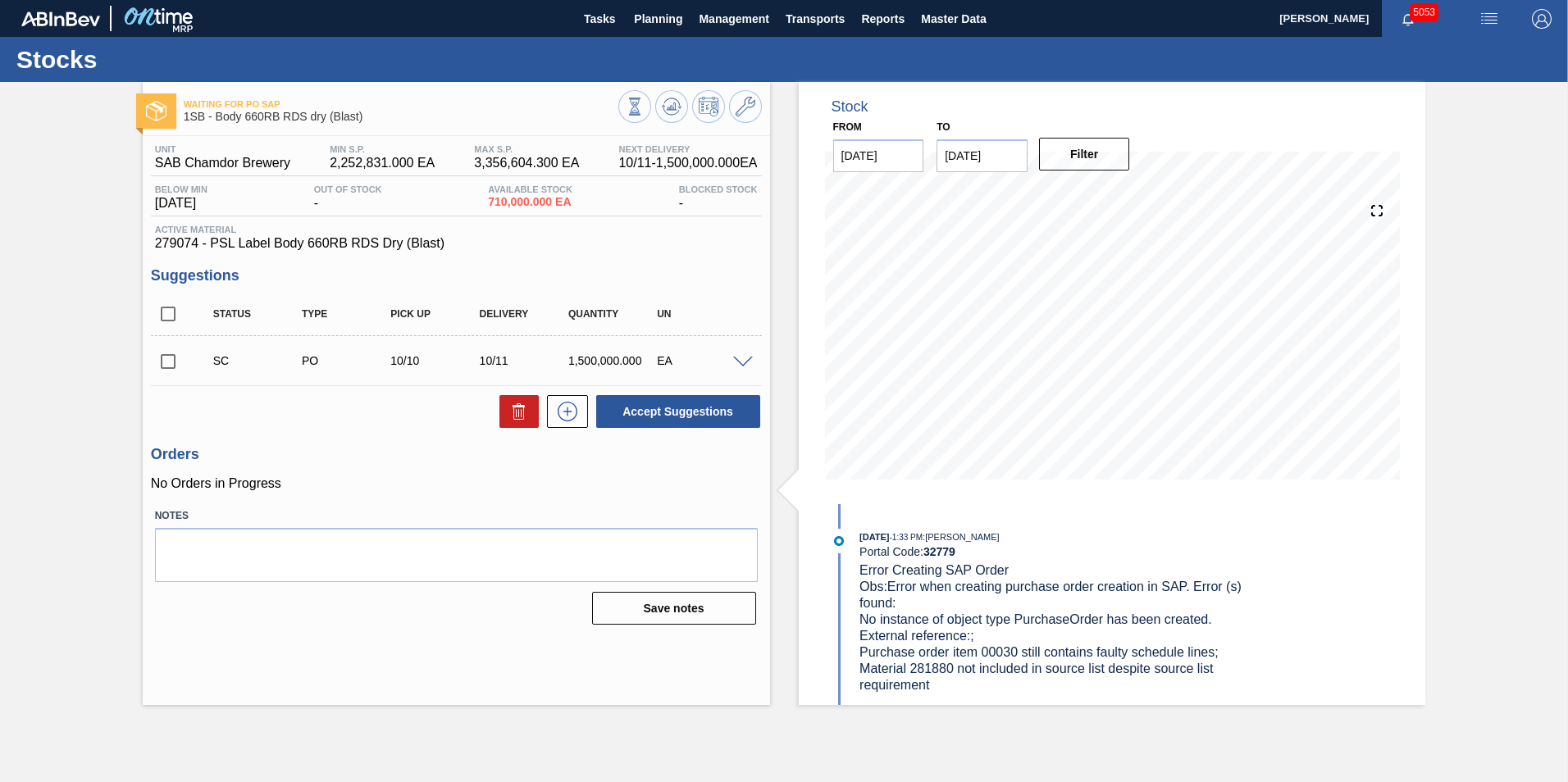
click at [740, 364] on span at bounding box center [743, 363] width 19 height 12
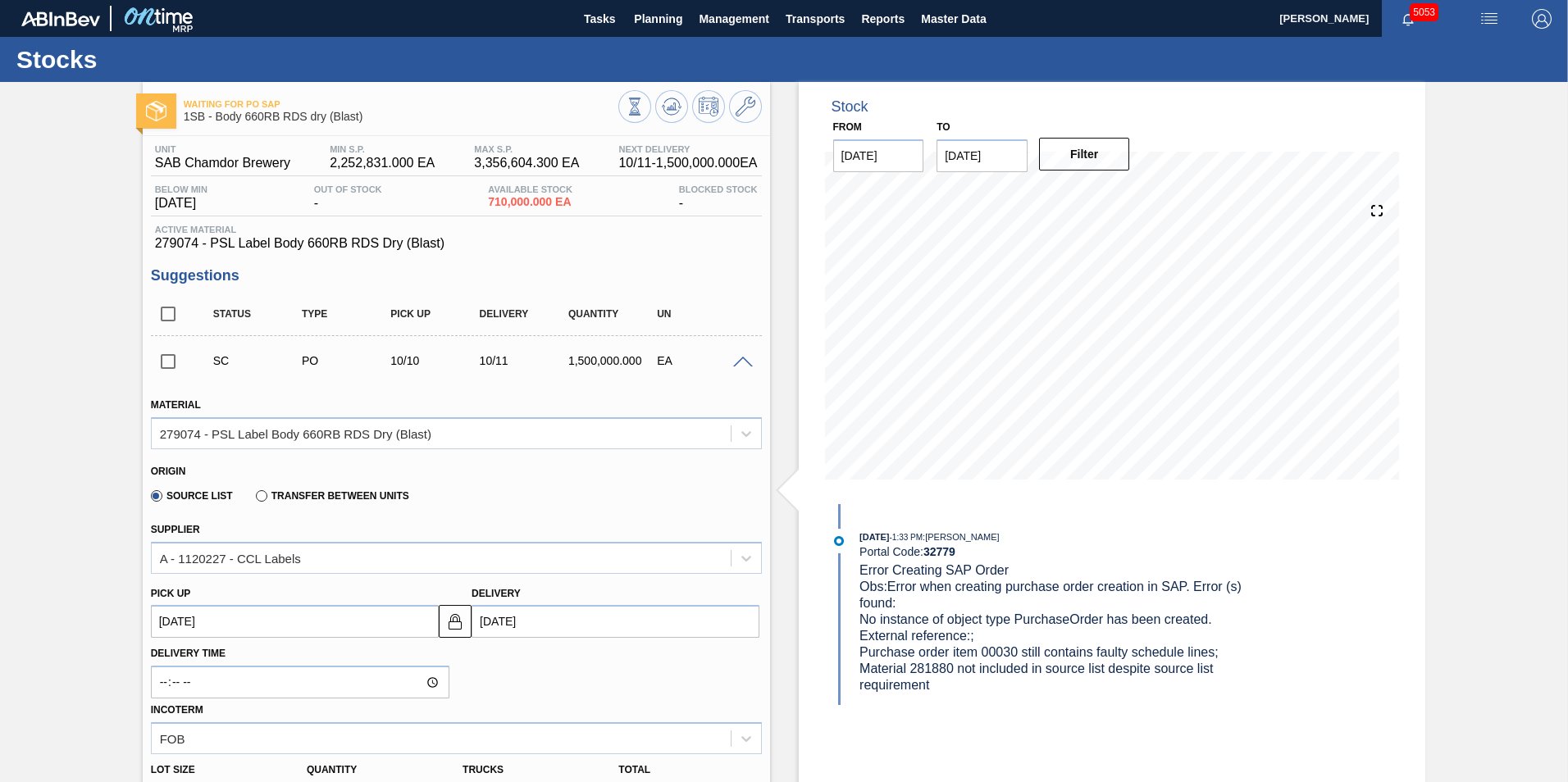
click at [742, 363] on span at bounding box center [743, 363] width 19 height 12
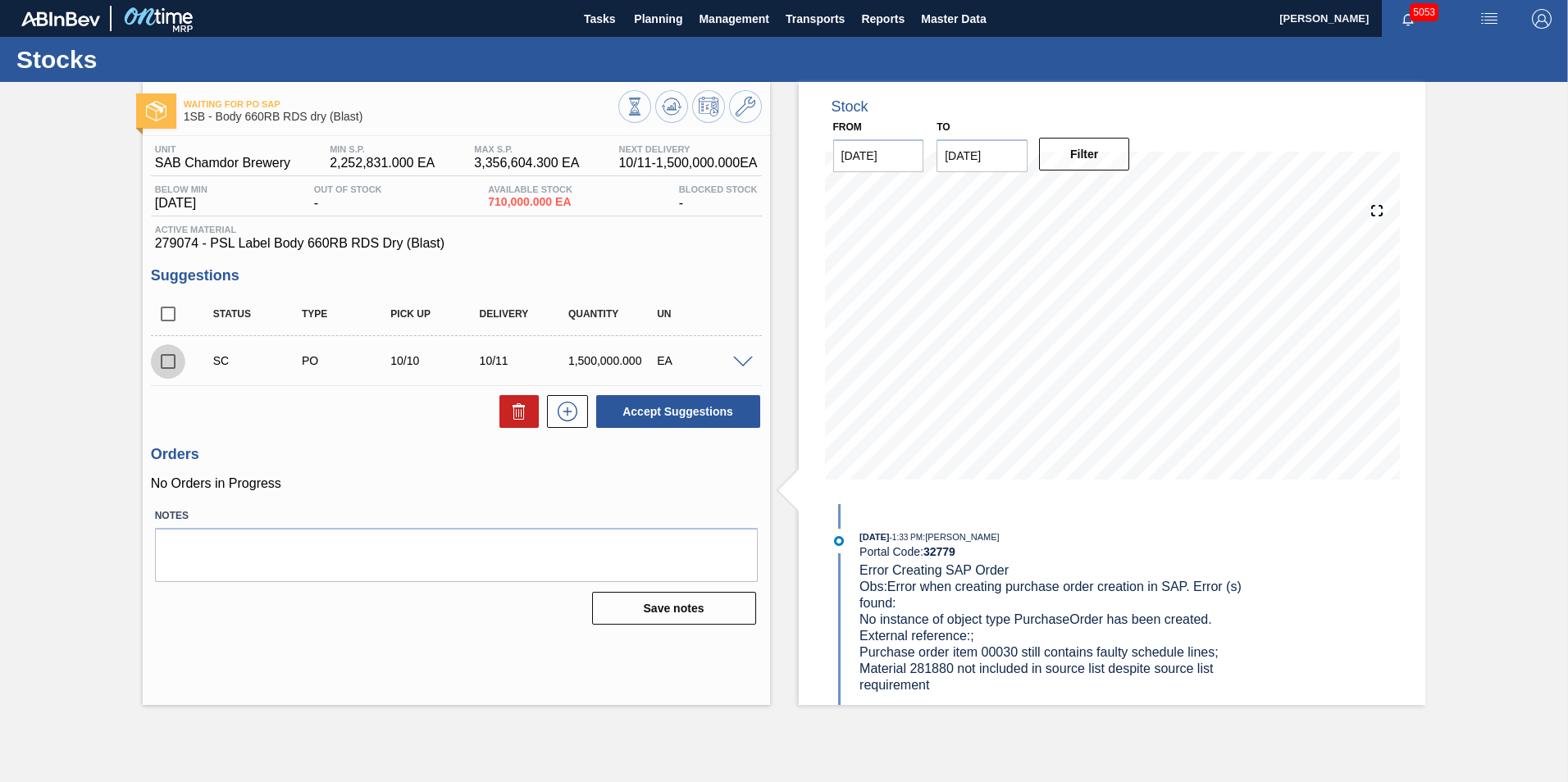
click at [162, 355] on input "checkbox" at bounding box center [167, 361] width 34 height 34
click at [726, 415] on button "Accept Suggestions" at bounding box center [677, 411] width 164 height 32
checkbox input "false"
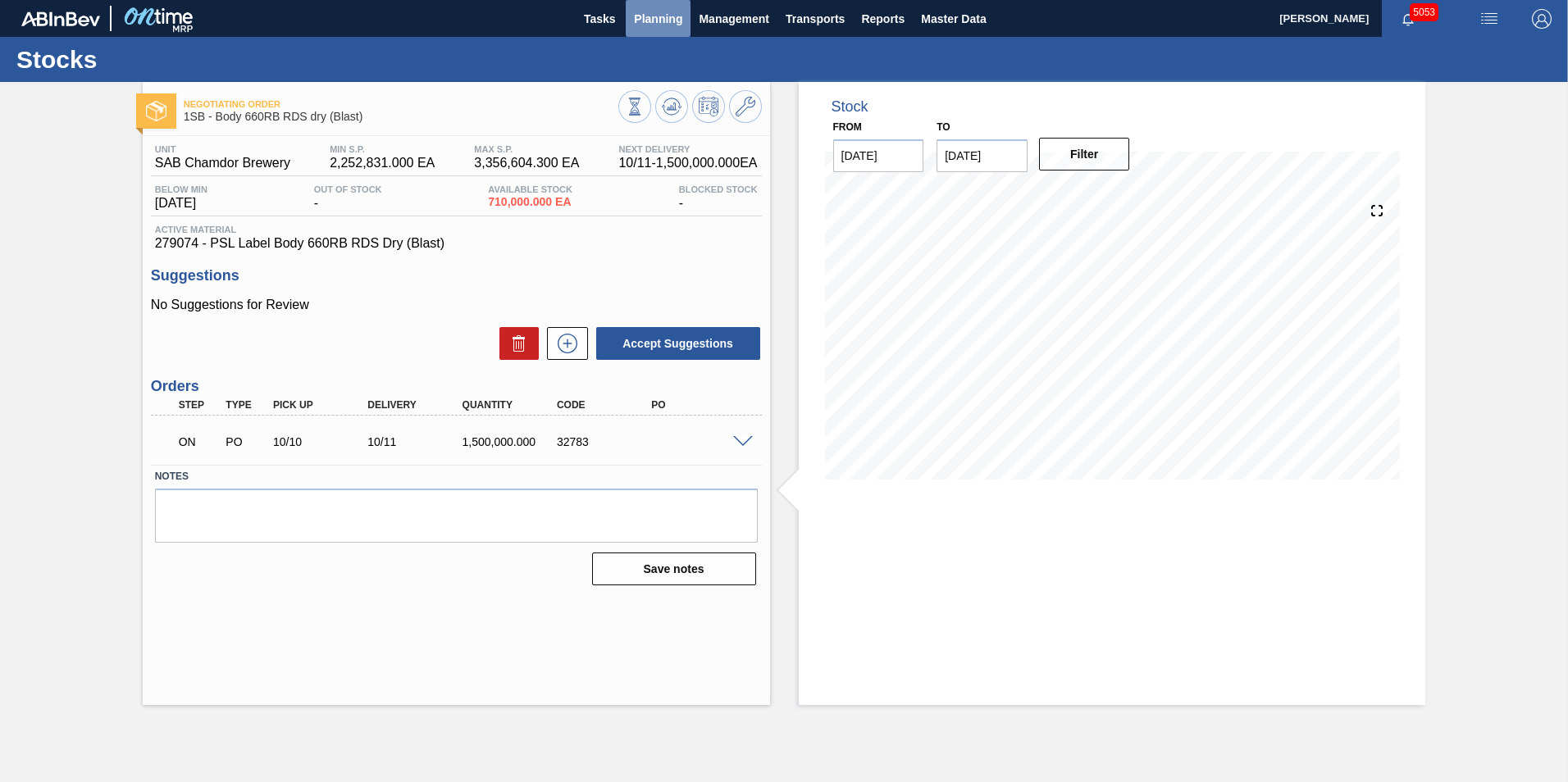
click at [671, 23] on span "Planning" at bounding box center [658, 18] width 48 height 19
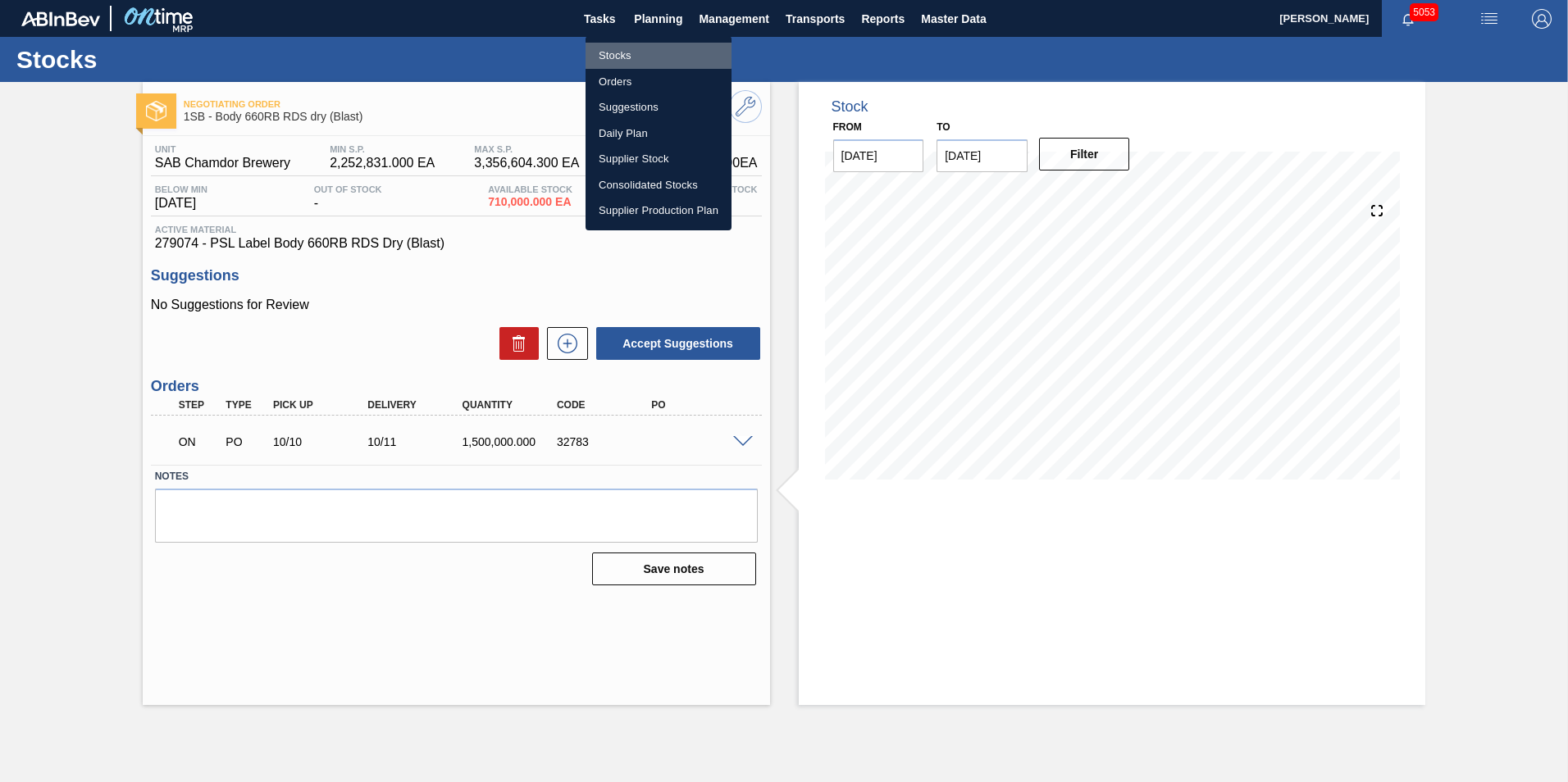
click at [634, 50] on li "Stocks" at bounding box center [658, 56] width 146 height 26
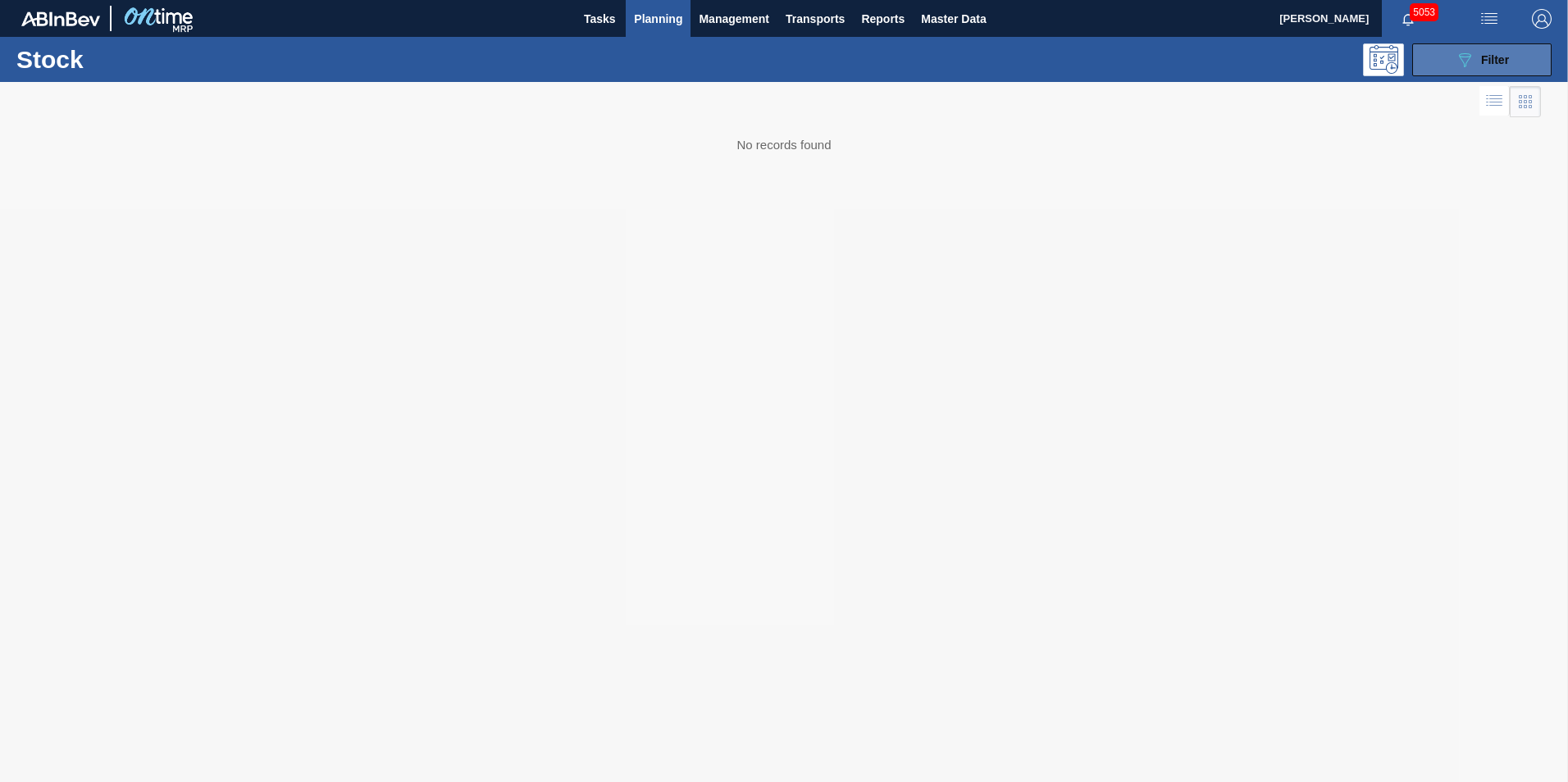
click at [1528, 57] on button "089F7B8B-B2A5-4AFE-B5C0-19BA573D28AC Filter" at bounding box center [1481, 59] width 139 height 32
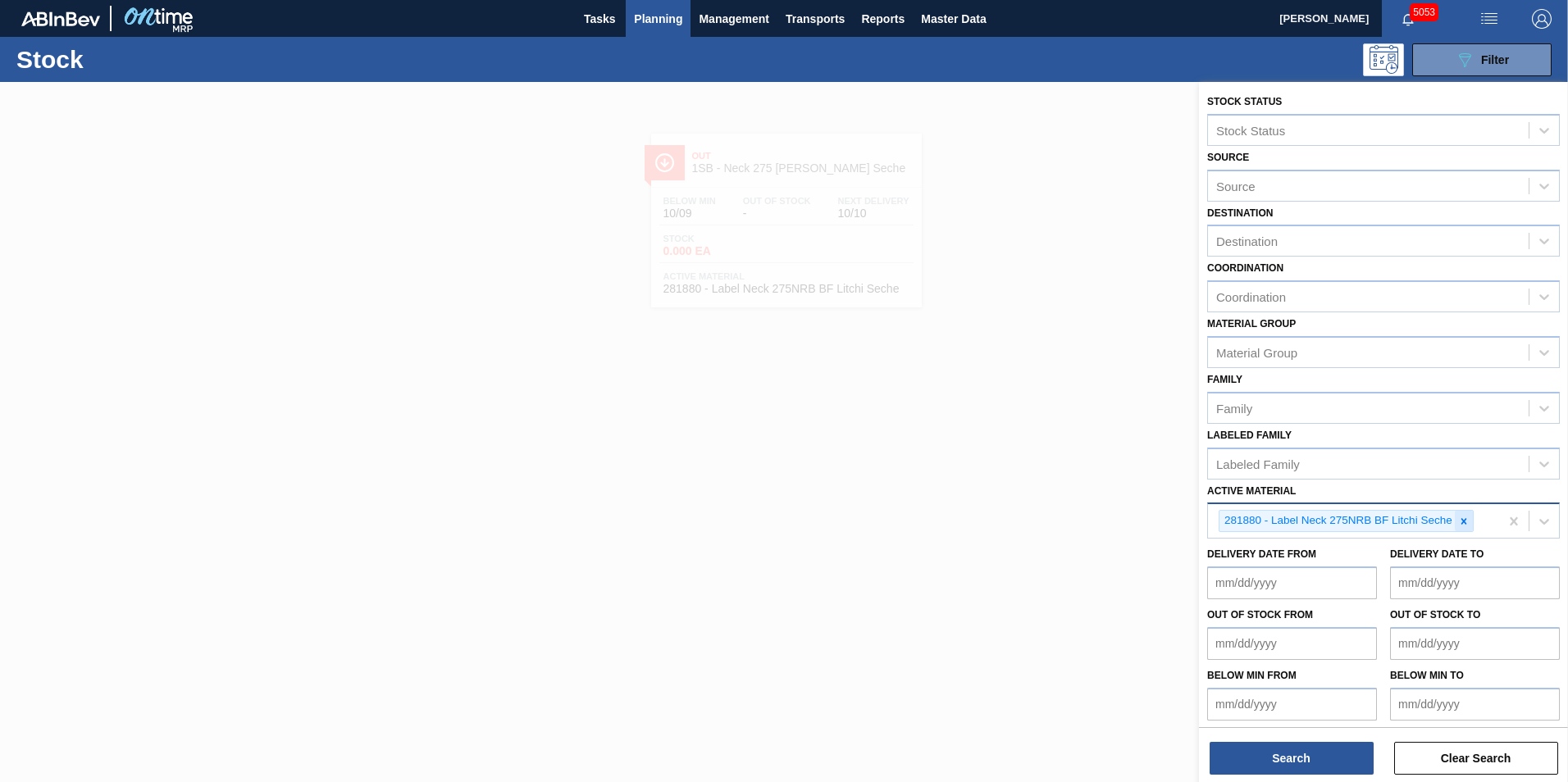
click at [1468, 520] on icon at bounding box center [1464, 521] width 11 height 11
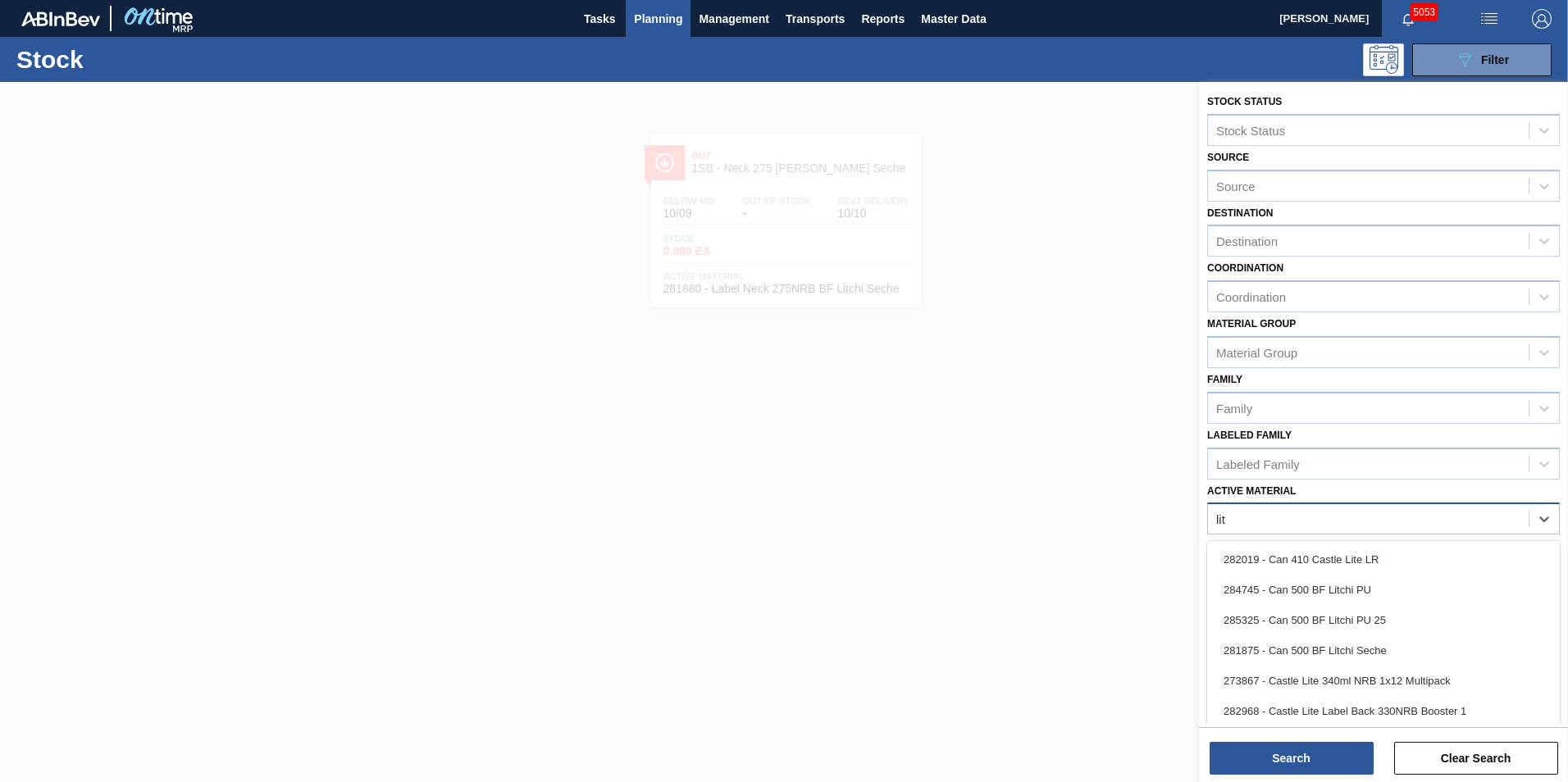
type Material "litc"
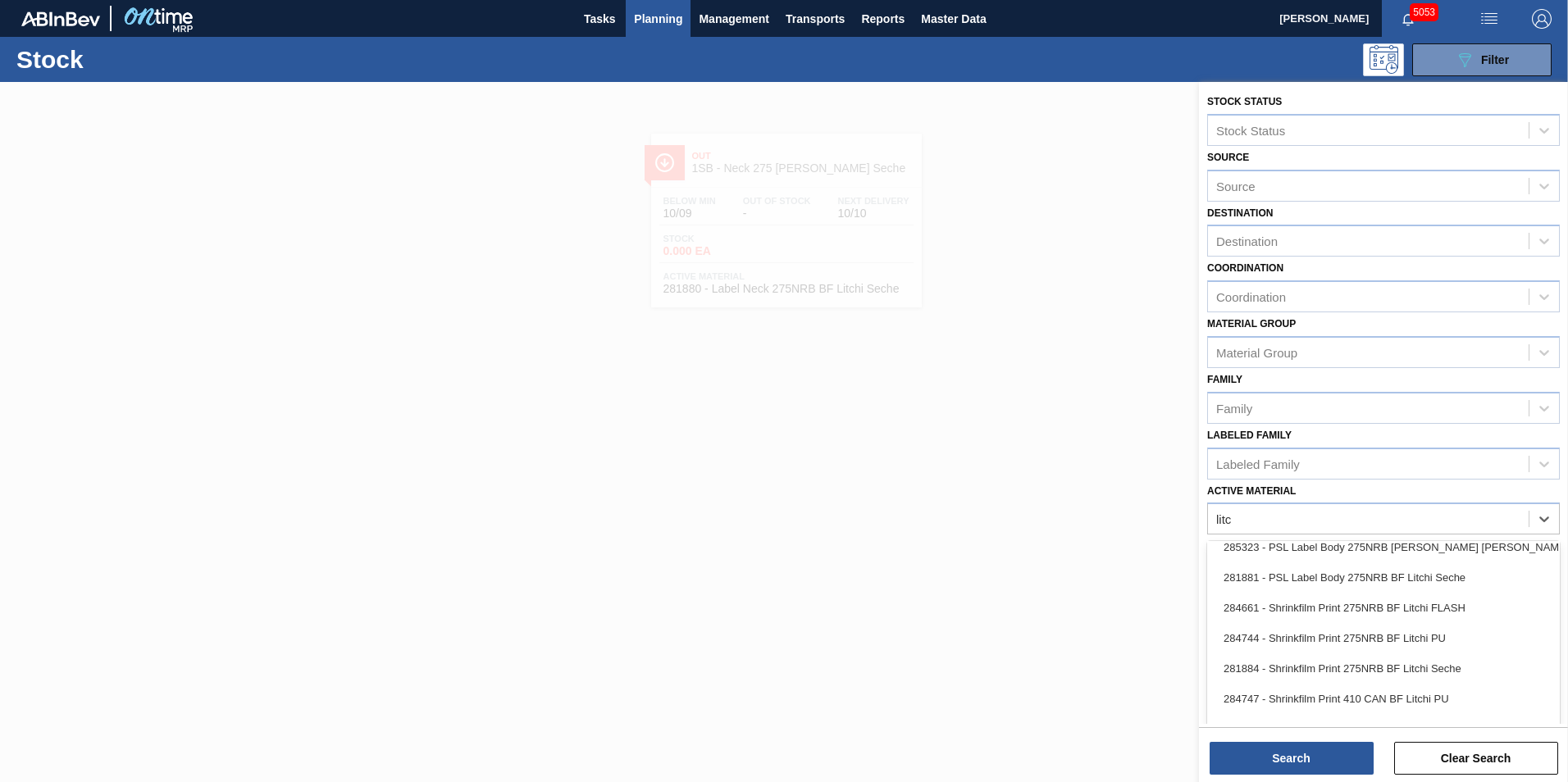
scroll to position [82, 0]
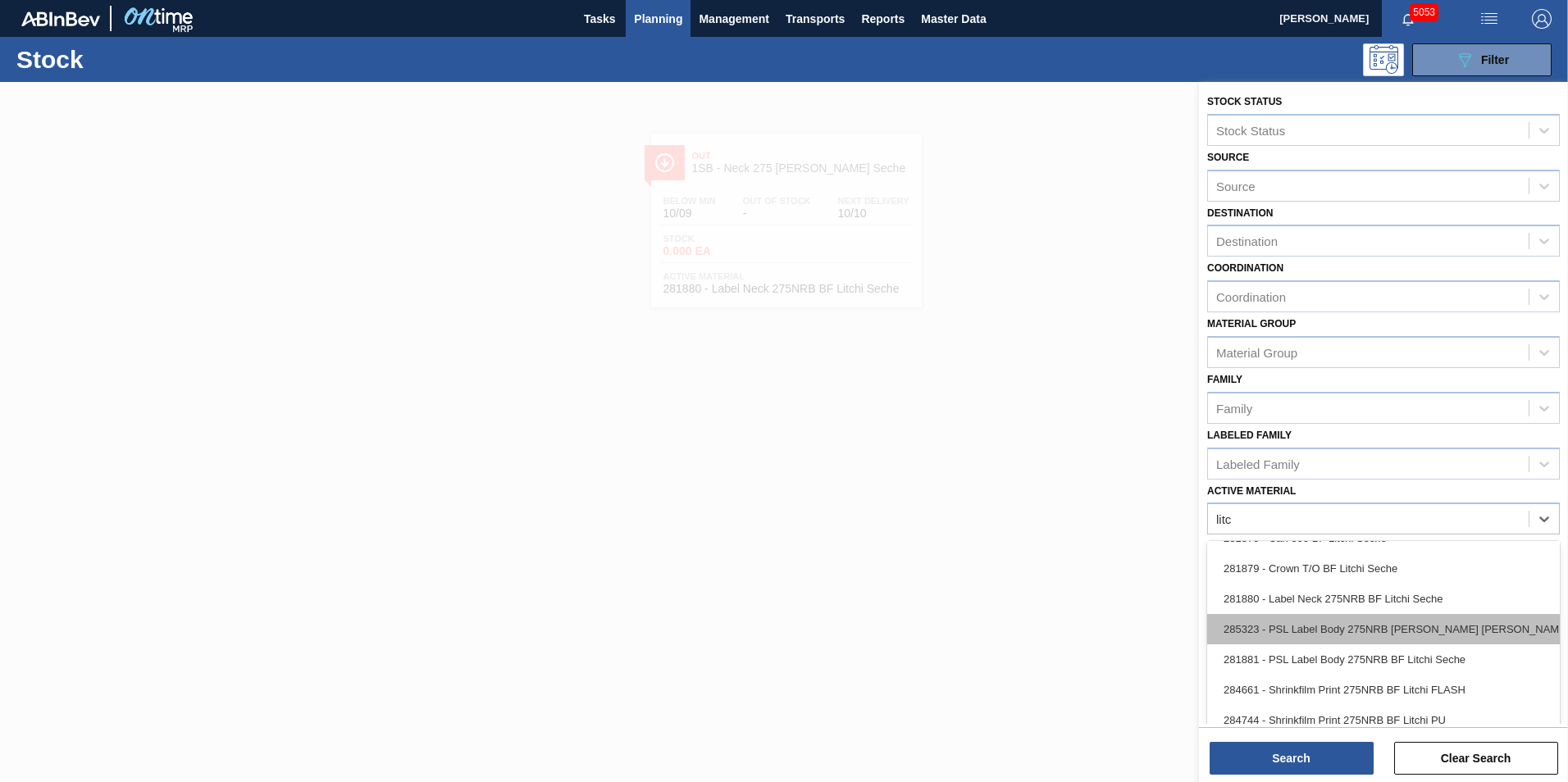
click at [1422, 635] on div "285323 - PSL Label Body 275NRB [PERSON_NAME] [PERSON_NAME] PU25" at bounding box center [1383, 629] width 353 height 31
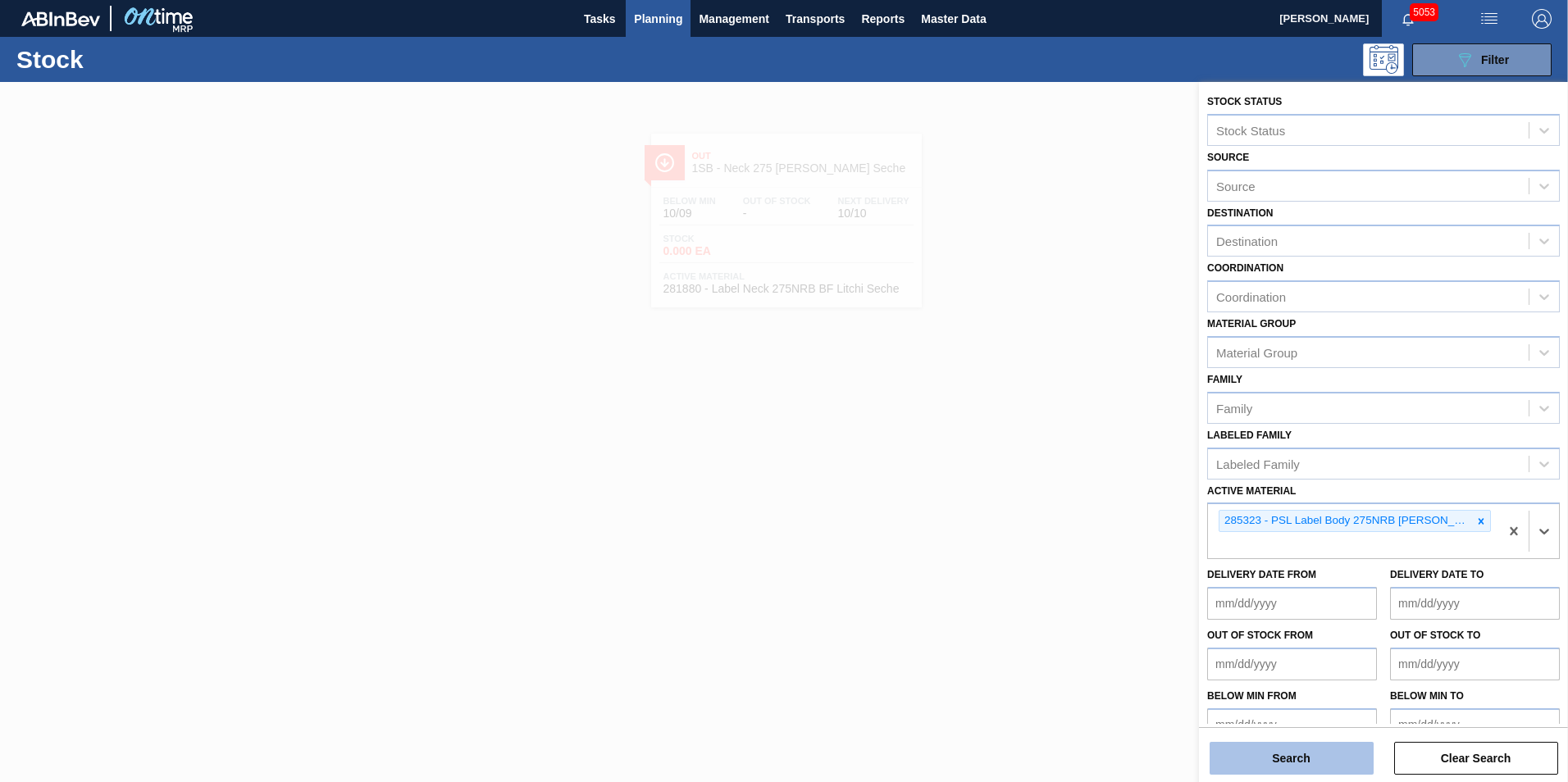
click at [1314, 752] on button "Search" at bounding box center [1292, 758] width 164 height 32
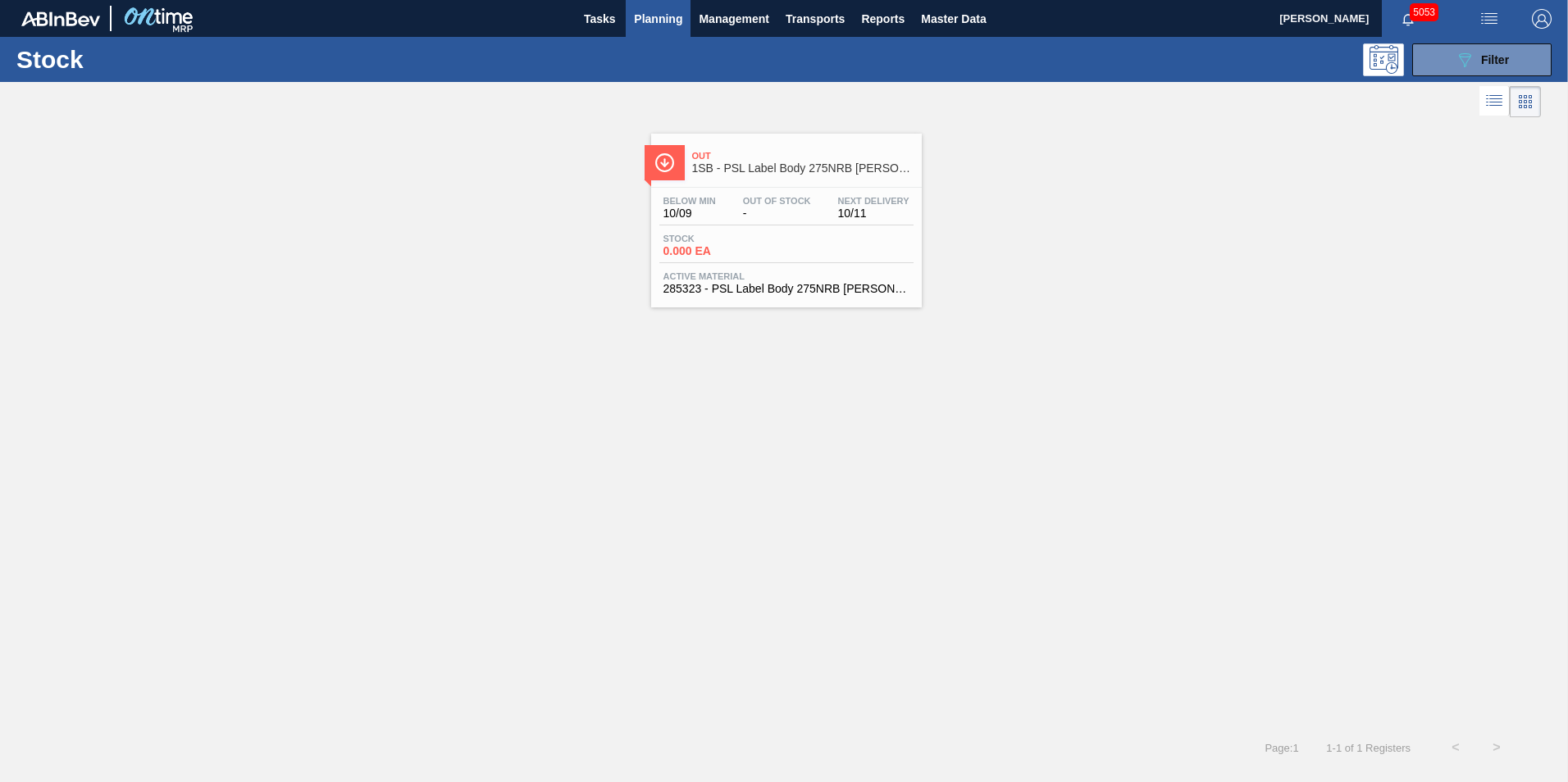
click at [755, 276] on span "Active Material" at bounding box center [786, 276] width 246 height 10
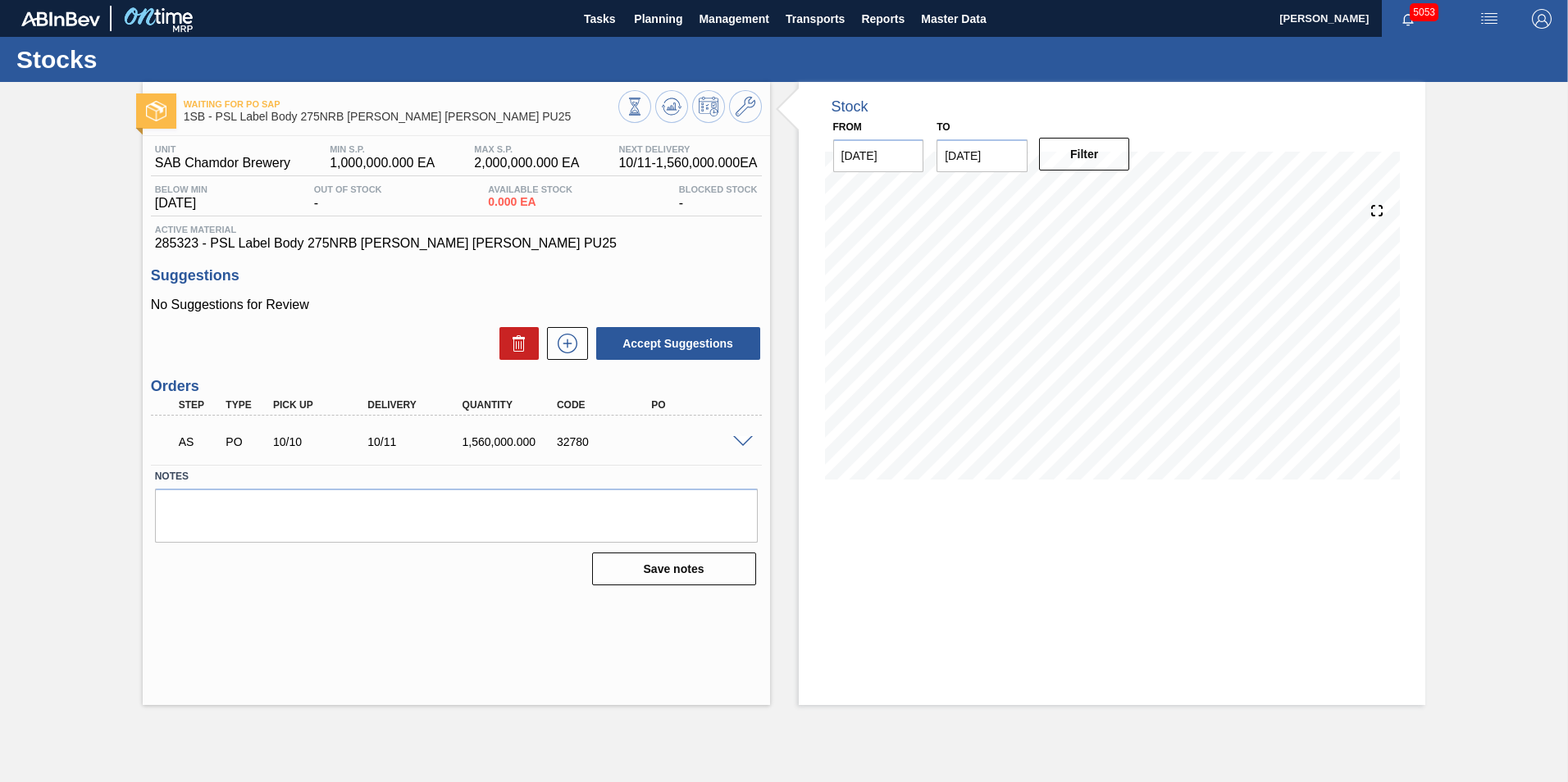
click at [742, 442] on span at bounding box center [743, 443] width 19 height 12
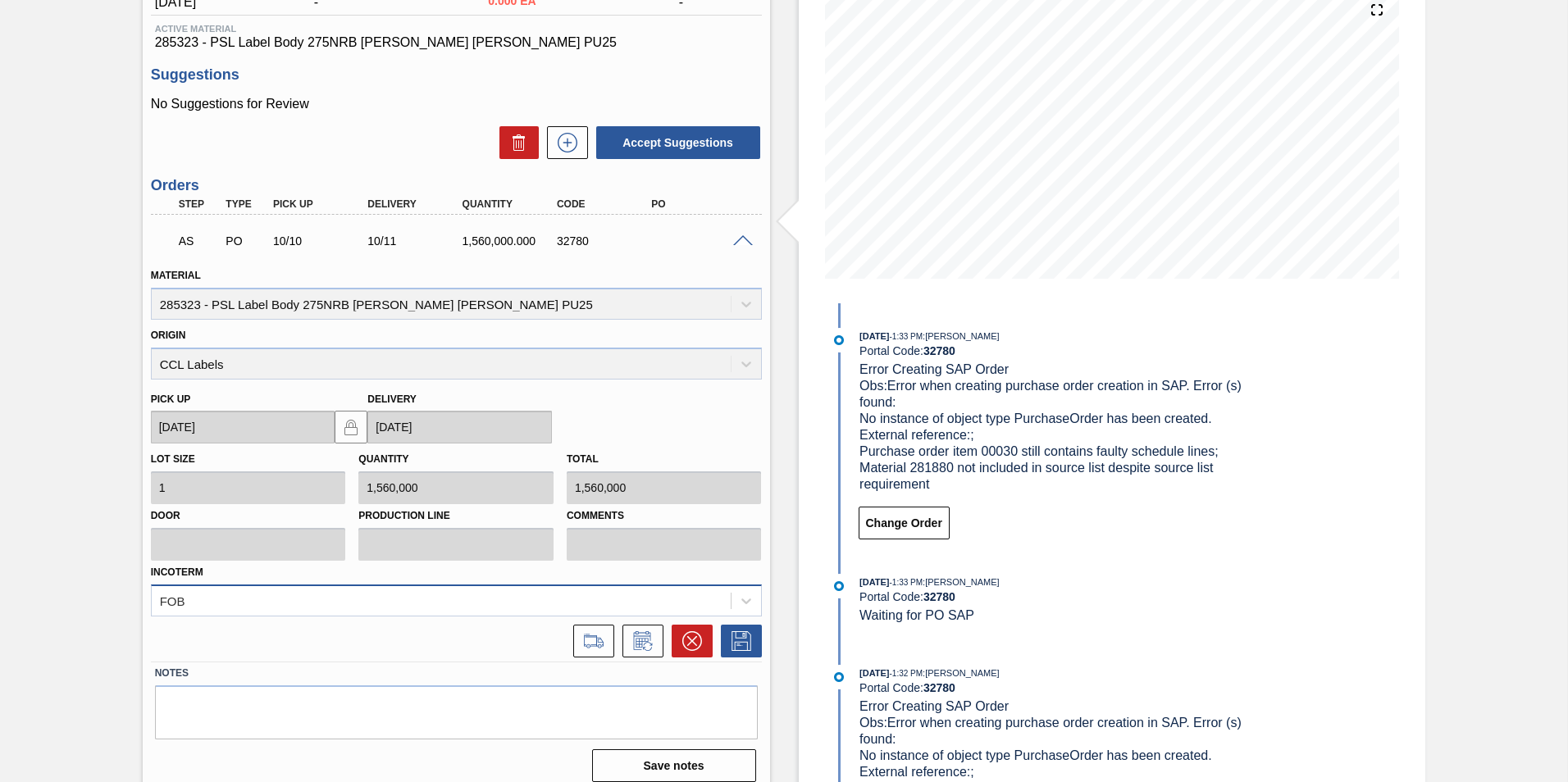
scroll to position [215, 0]
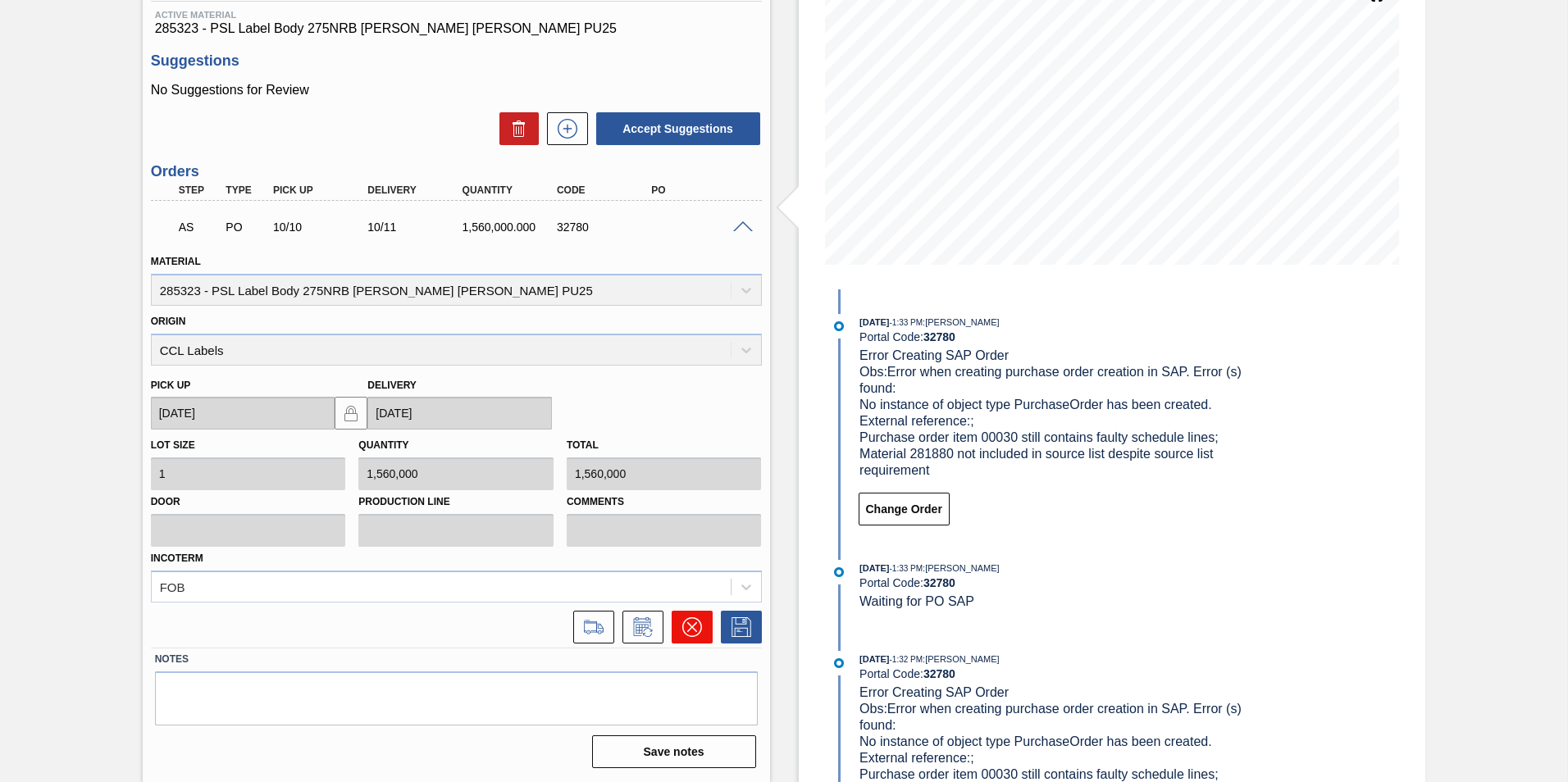
click at [688, 625] on icon at bounding box center [691, 626] width 10 height 10
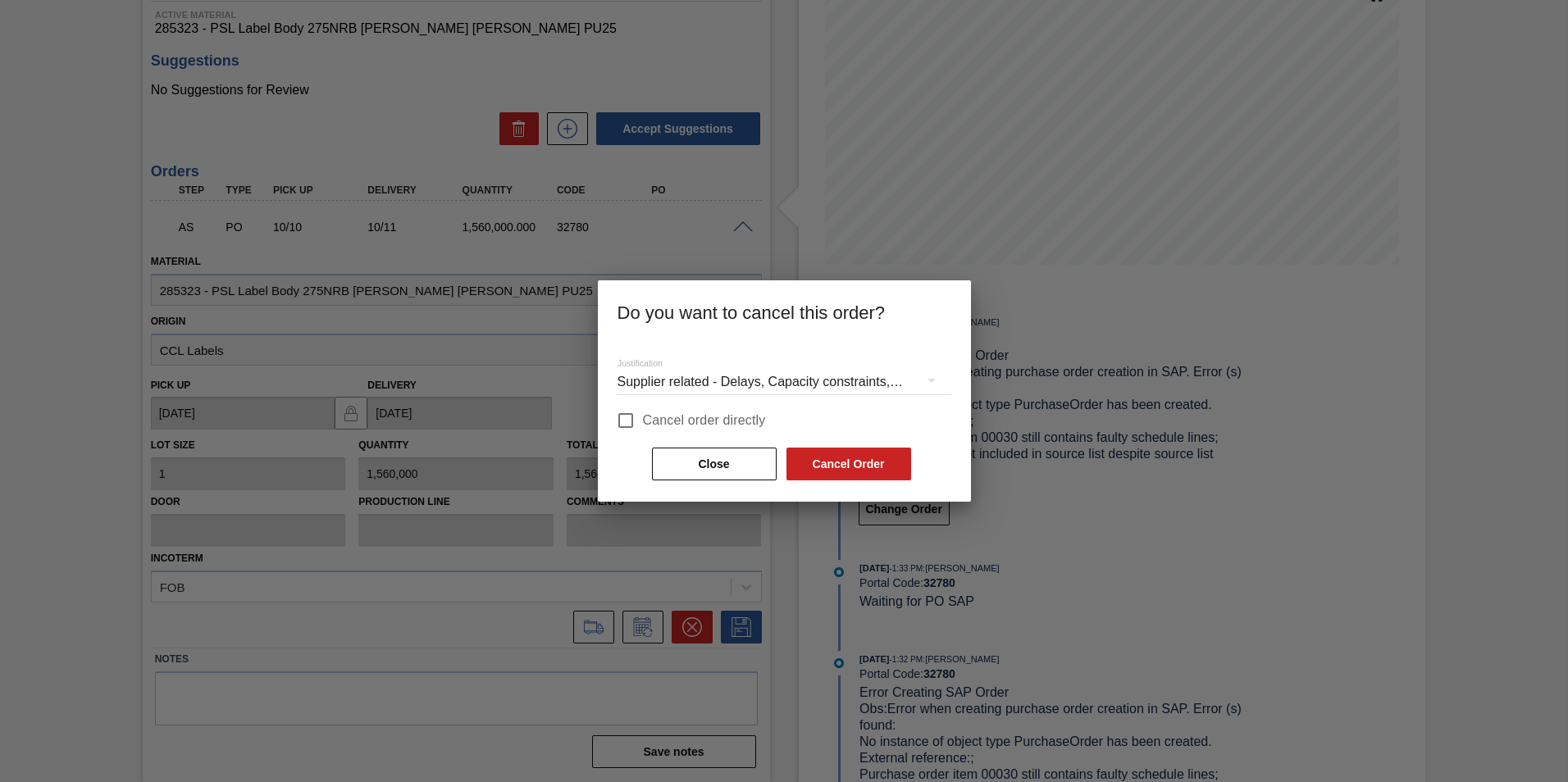
click at [628, 415] on input "Cancel order directly" at bounding box center [626, 420] width 34 height 34
checkbox input "true"
click at [840, 469] on button "Cancel Order" at bounding box center [849, 464] width 124 height 32
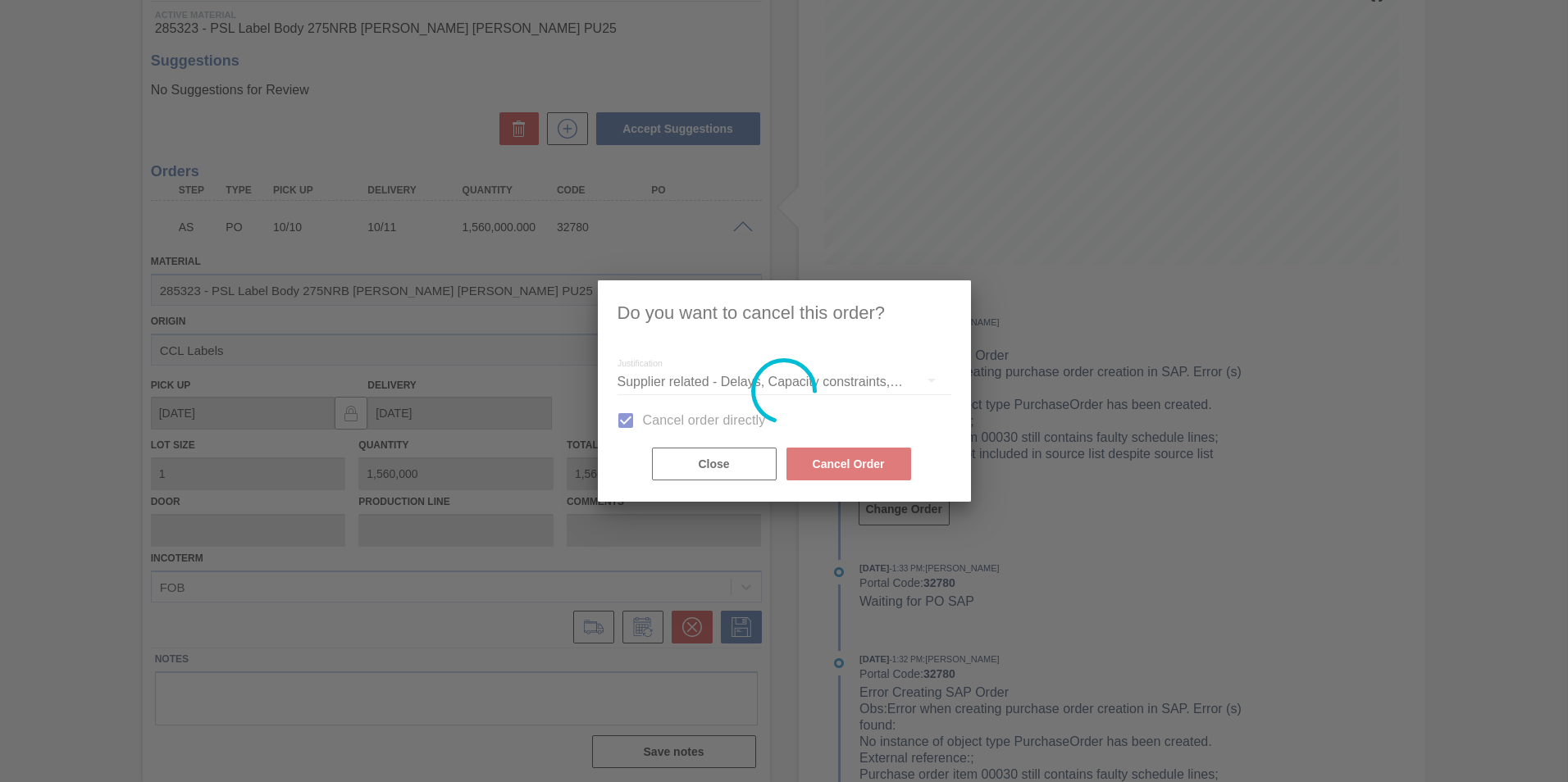
scroll to position [0, 0]
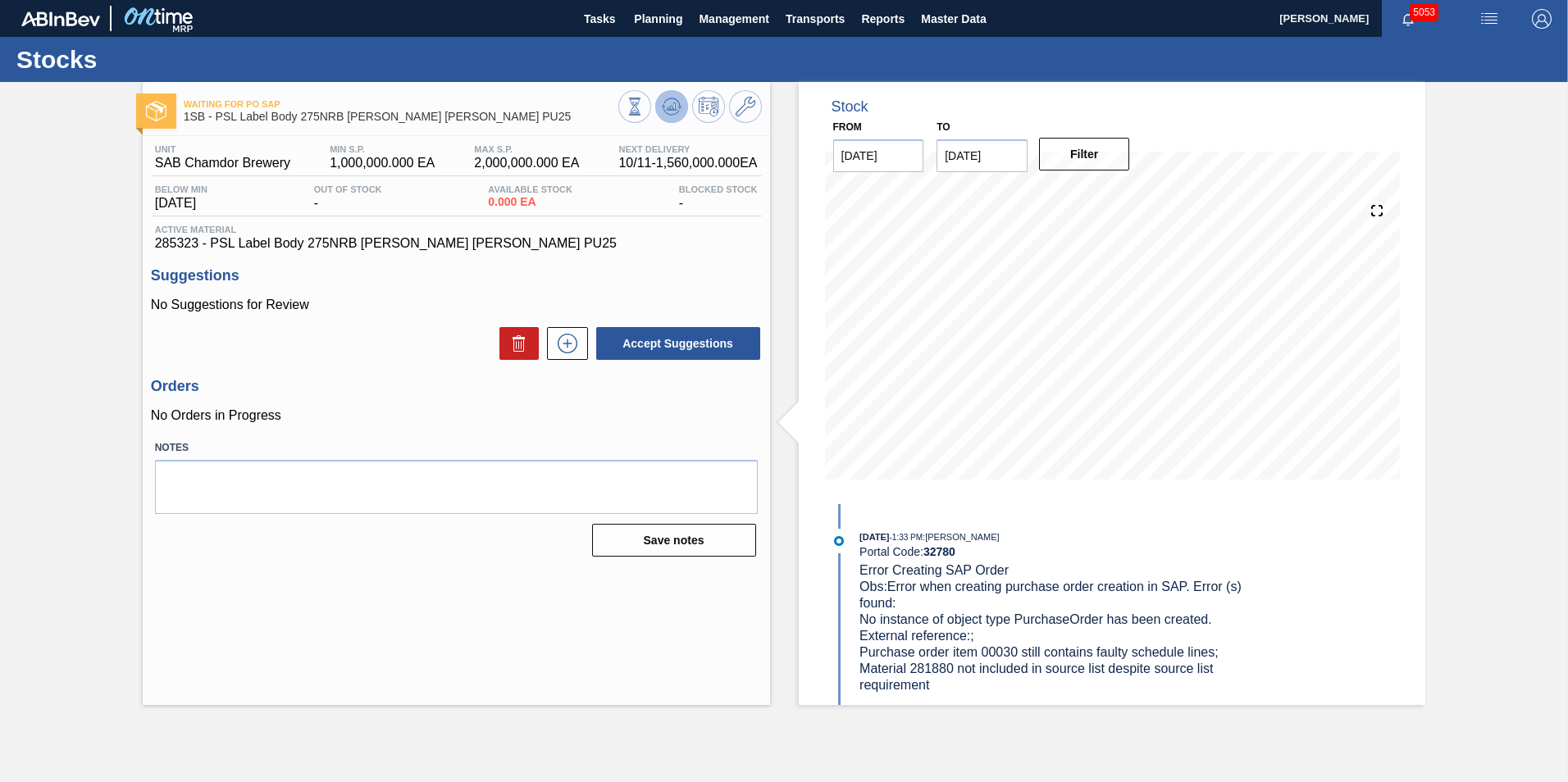
click at [670, 106] on icon at bounding box center [671, 106] width 10 height 7
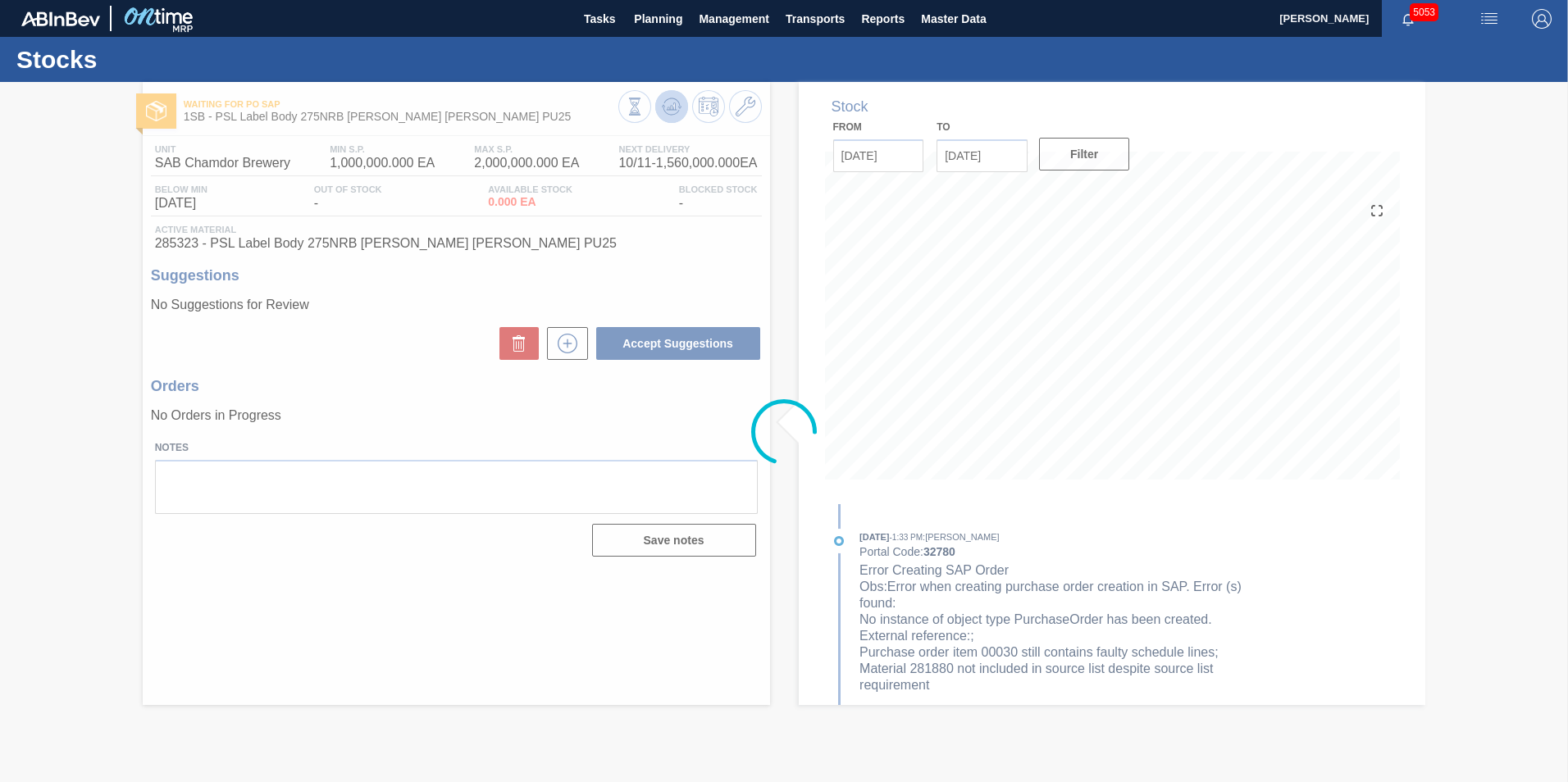
click at [670, 106] on div at bounding box center [784, 432] width 1568 height 700
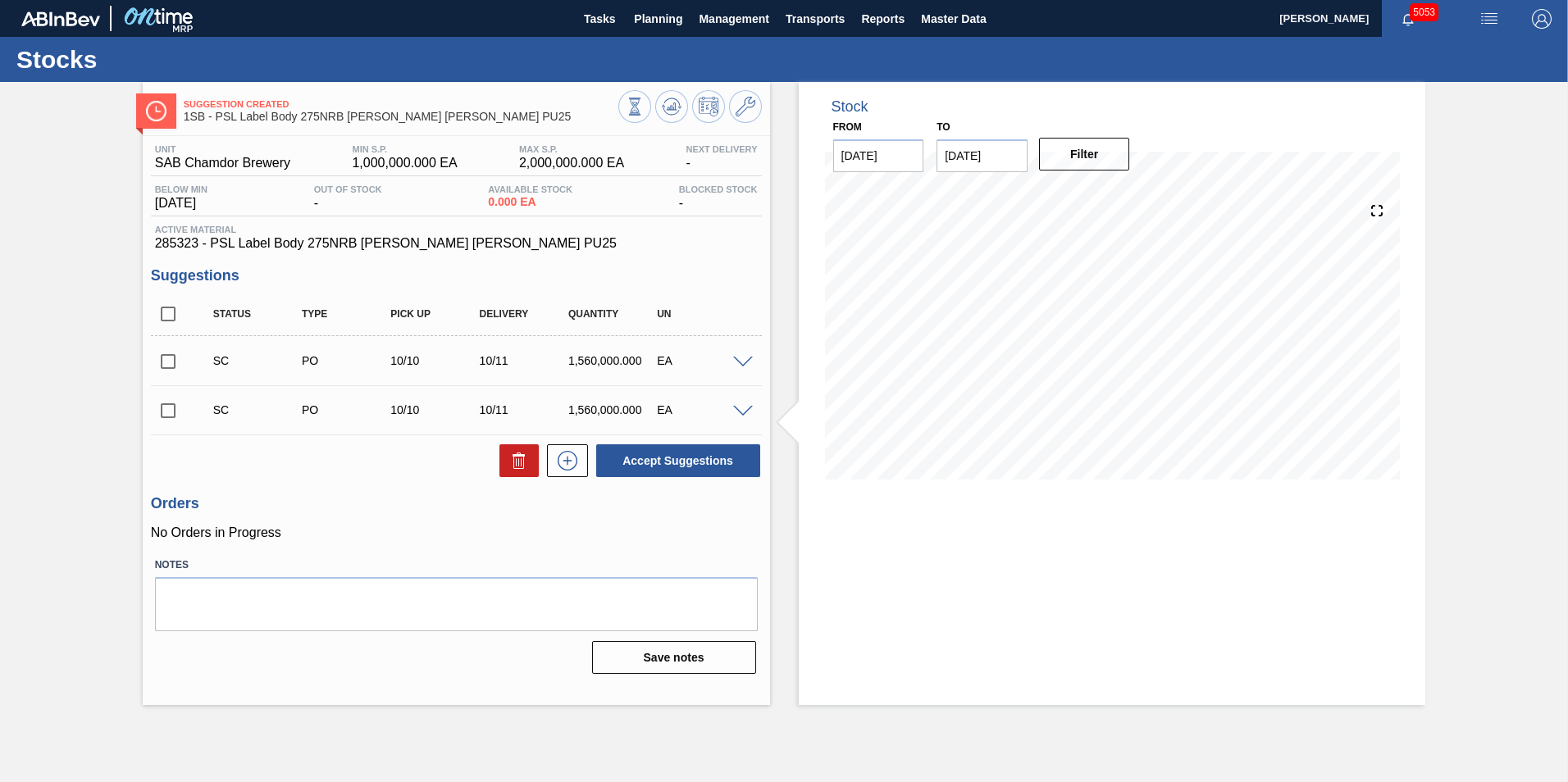
click at [738, 365] on span at bounding box center [743, 363] width 19 height 12
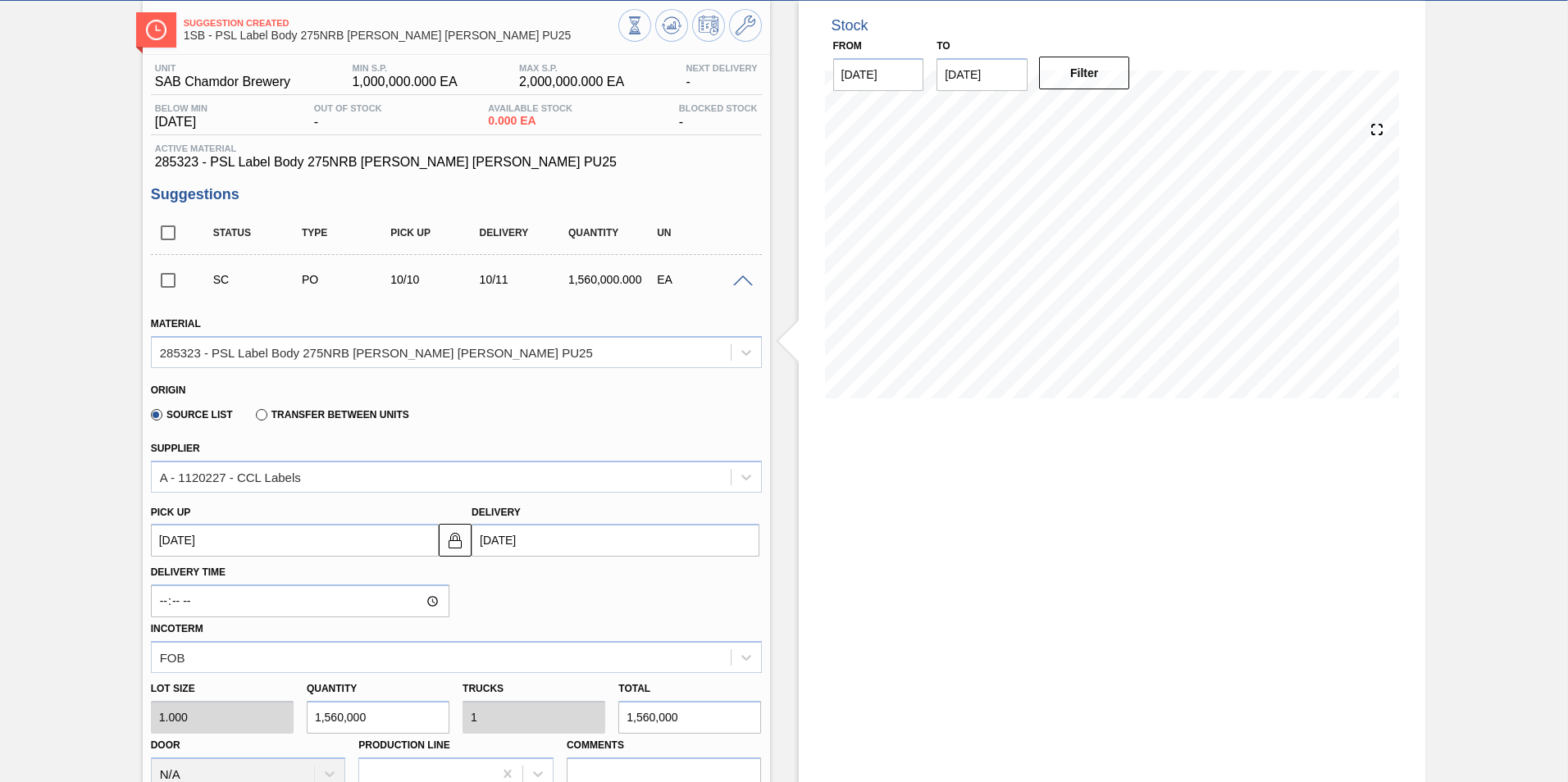
scroll to position [82, 0]
click at [167, 277] on input "checkbox" at bounding box center [167, 279] width 34 height 34
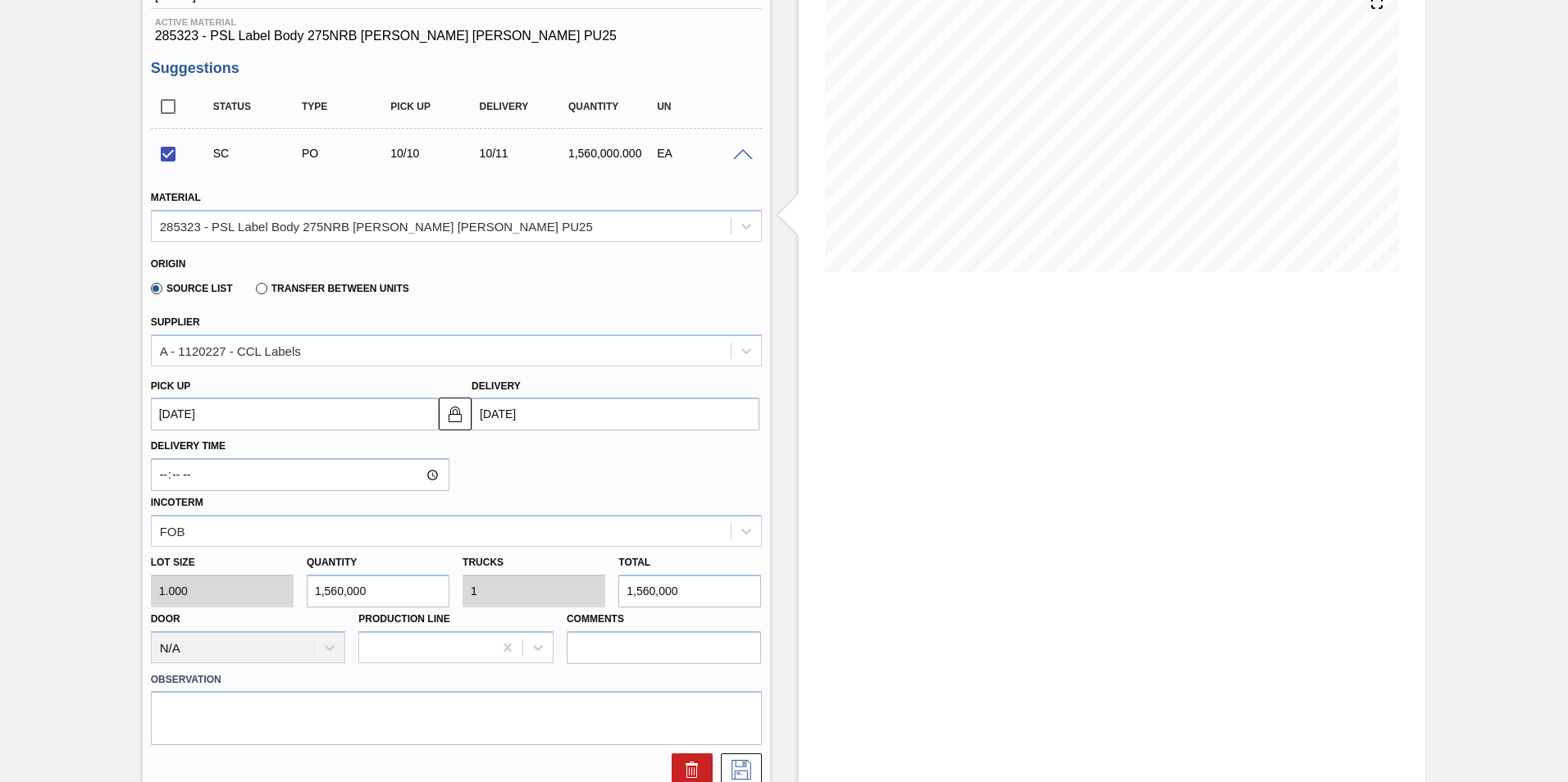
scroll to position [164, 0]
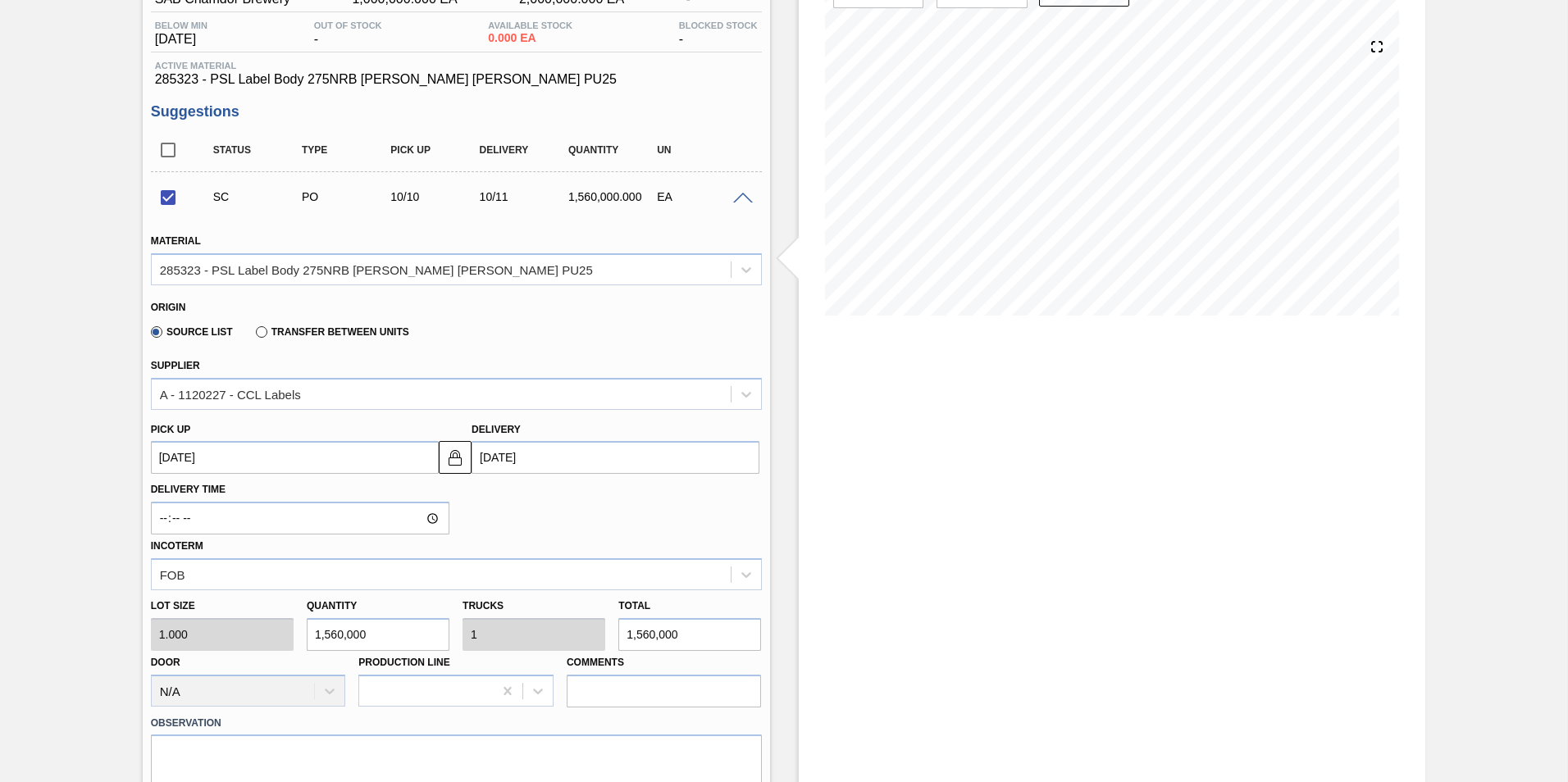
click at [740, 197] on span at bounding box center [743, 199] width 19 height 12
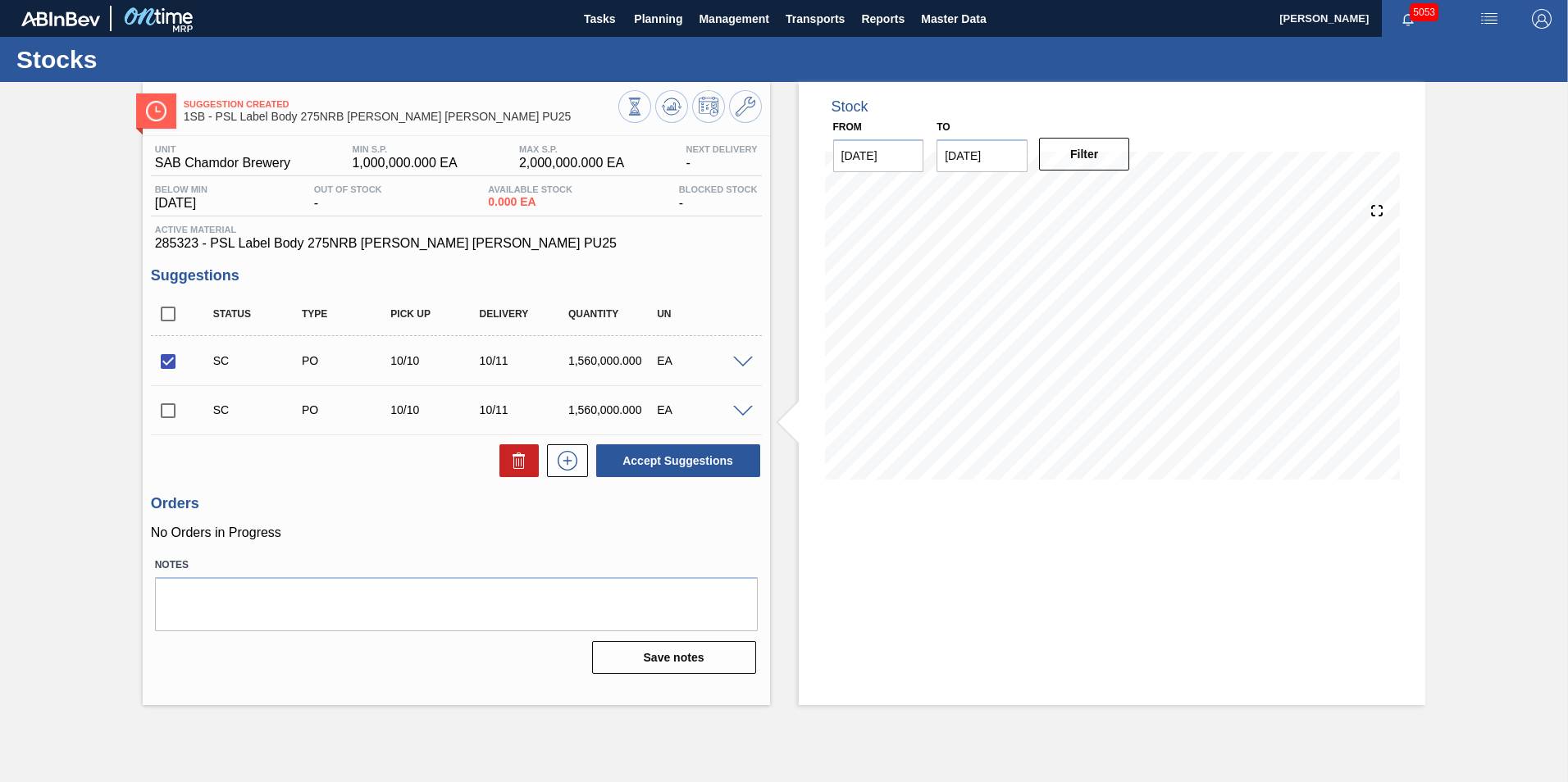
click at [750, 353] on div "SC PO 10/10 10/11 1,560,000.000 EA" at bounding box center [456, 360] width 611 height 41
click at [746, 361] on span at bounding box center [743, 363] width 19 height 12
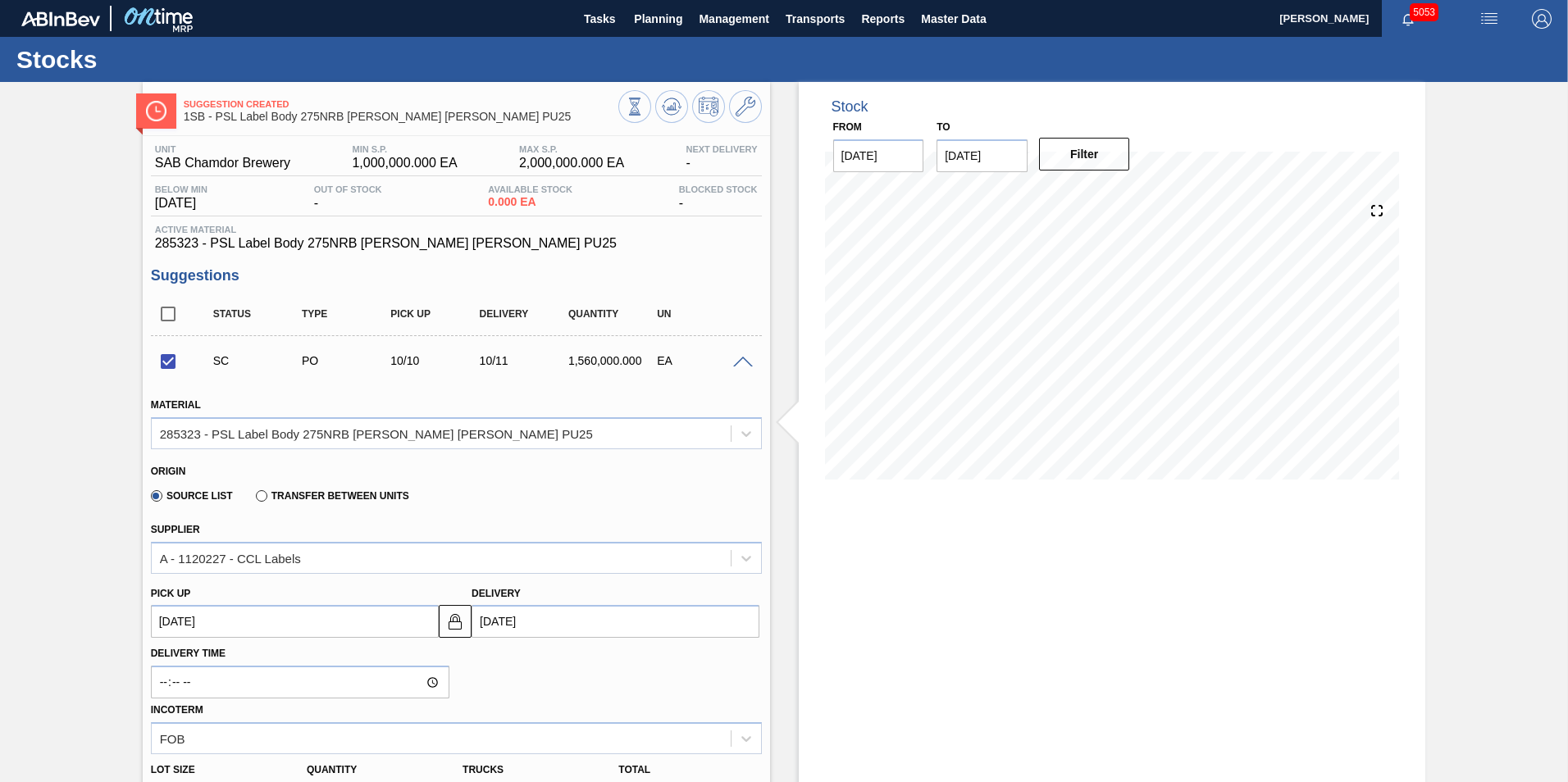
click at [744, 361] on span at bounding box center [743, 363] width 19 height 12
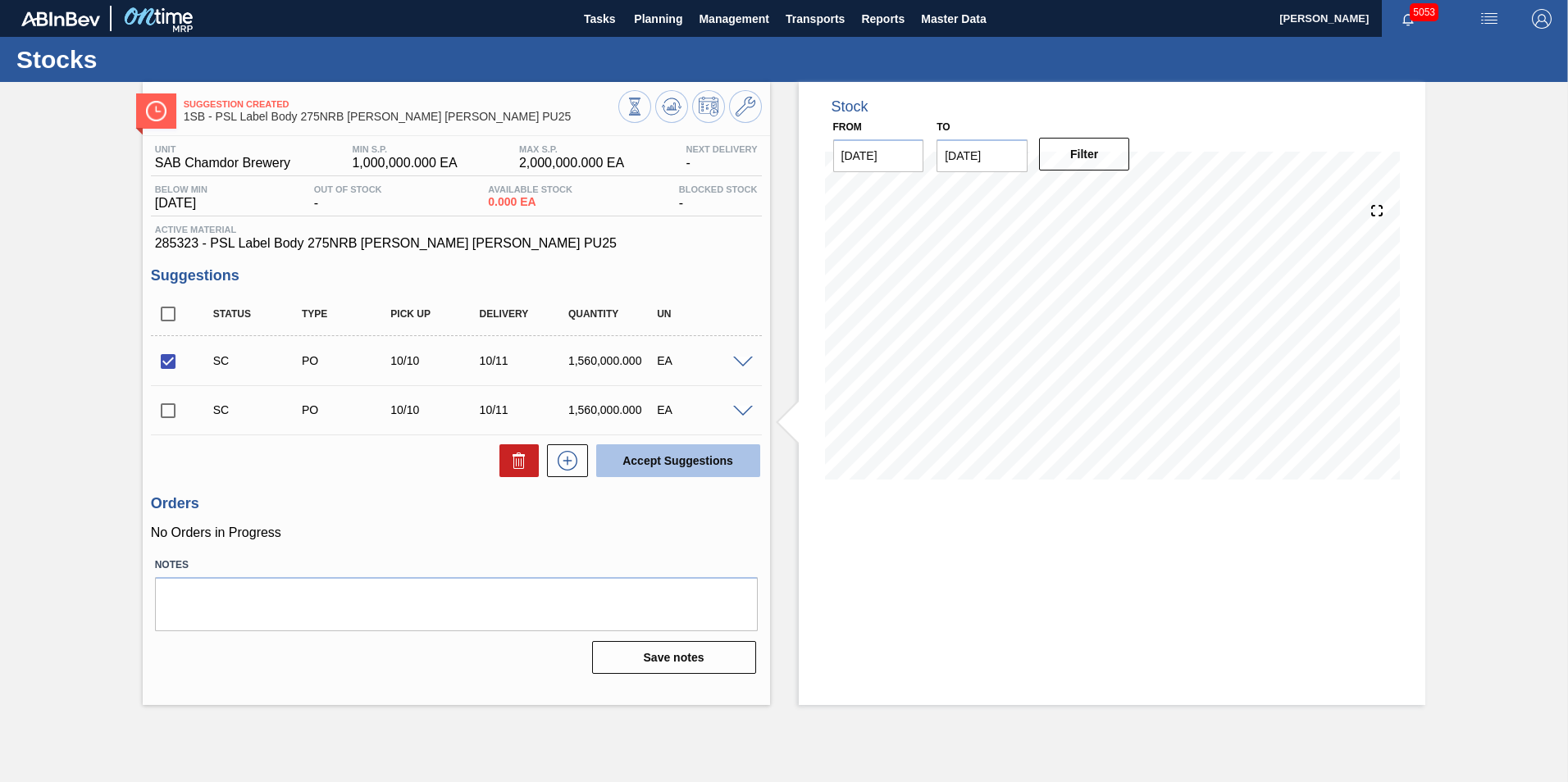
click at [667, 460] on button "Accept Suggestions" at bounding box center [677, 460] width 164 height 32
checkbox input "false"
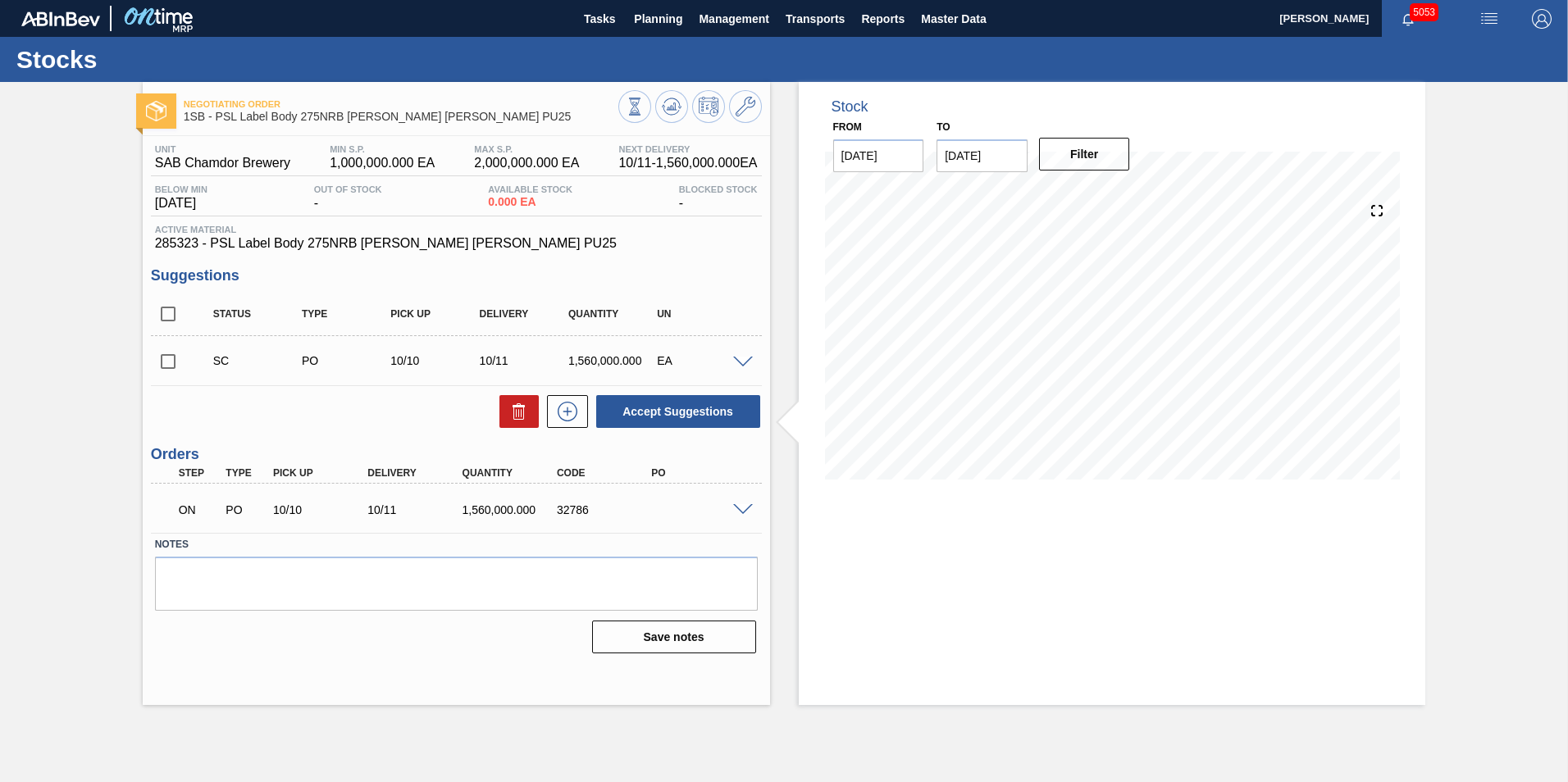
click at [894, 656] on div "Stock From 10/09/2025 to 10/23/2025 Filter" at bounding box center [1112, 394] width 627 height 623
click at [648, 19] on span "Planning" at bounding box center [658, 18] width 48 height 19
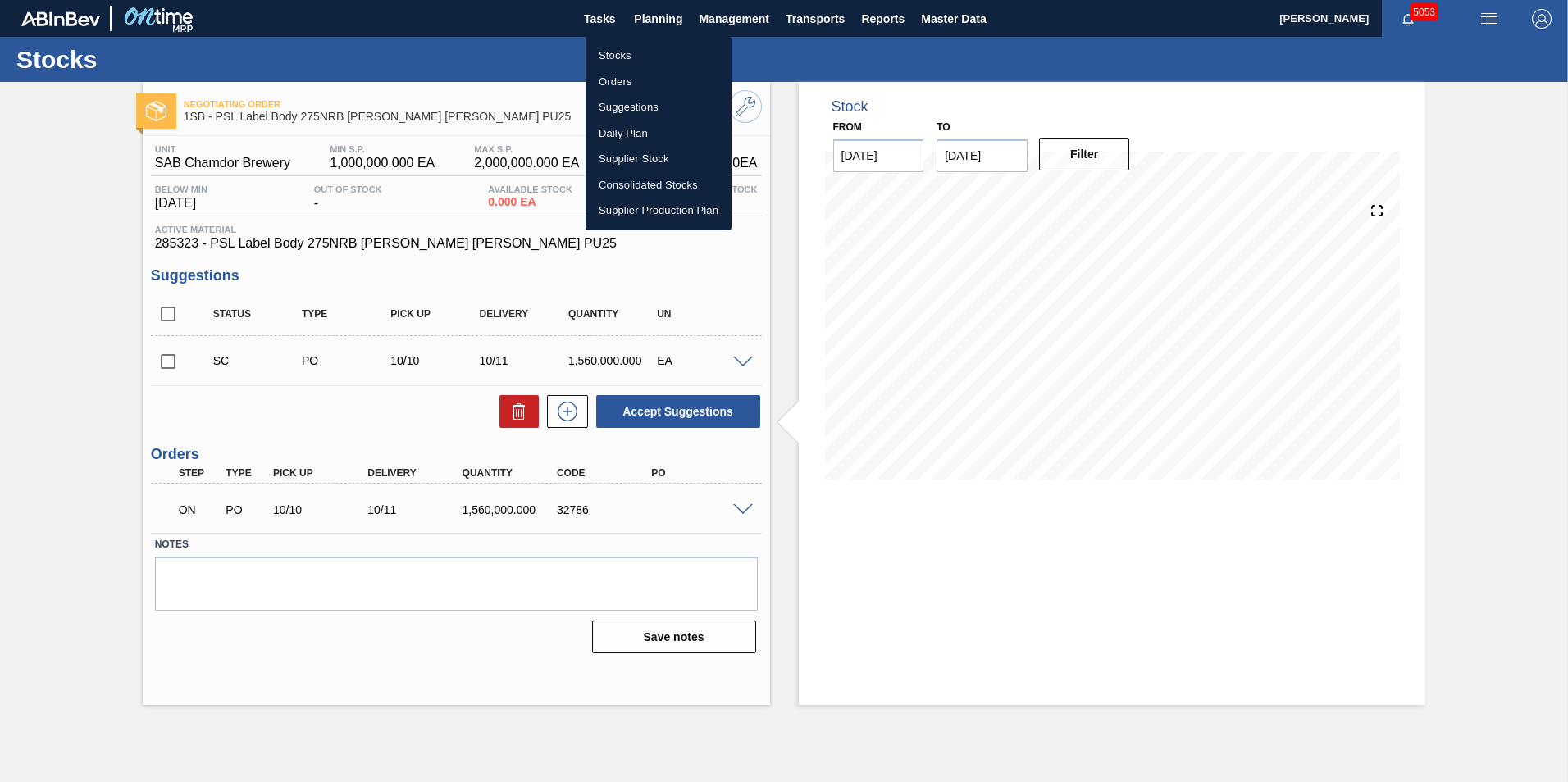
click at [825, 23] on div at bounding box center [784, 391] width 1568 height 782
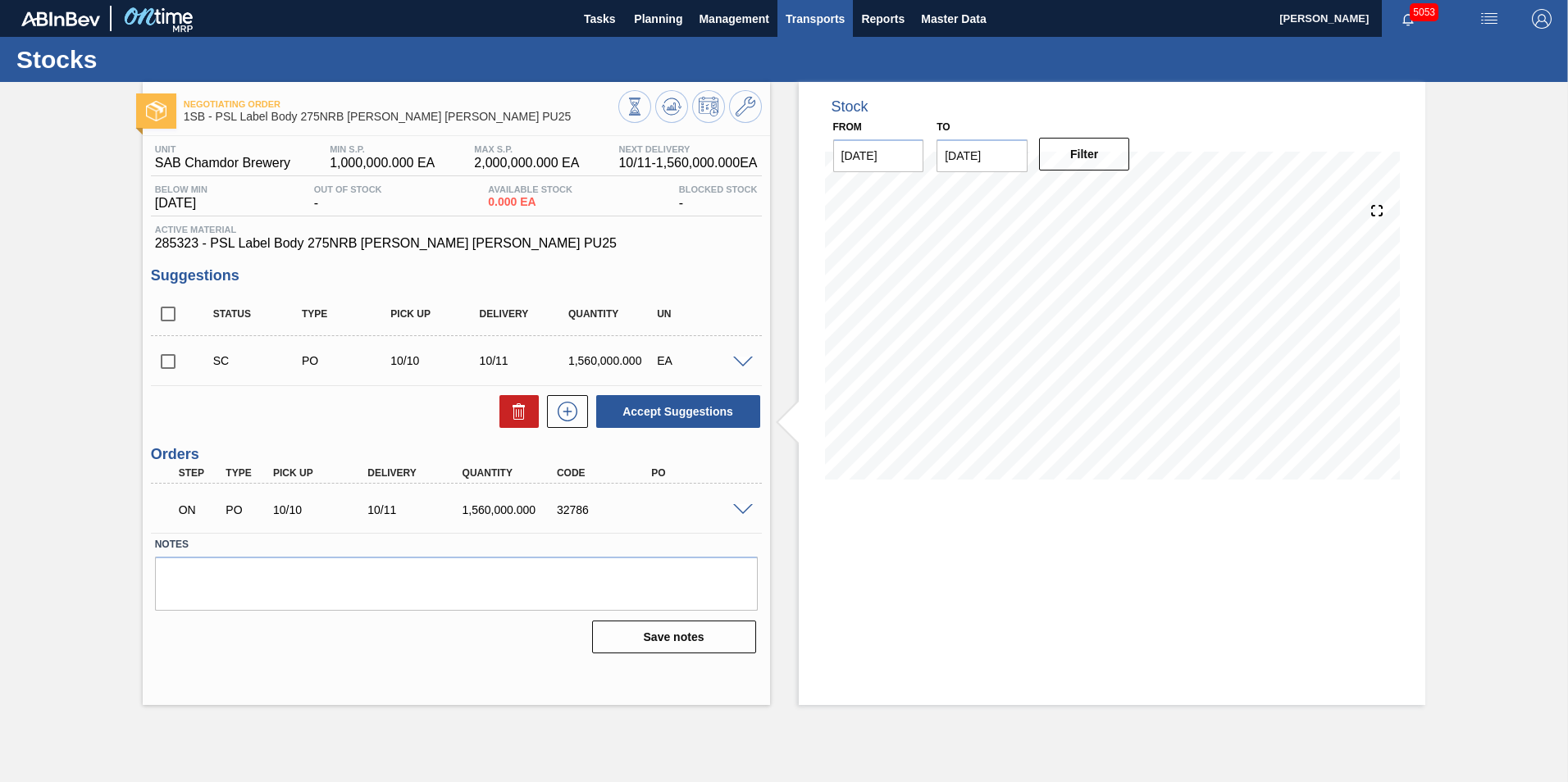
click at [821, 23] on span "Transports" at bounding box center [815, 18] width 59 height 19
click at [798, 52] on li "Load Composition" at bounding box center [815, 56] width 114 height 26
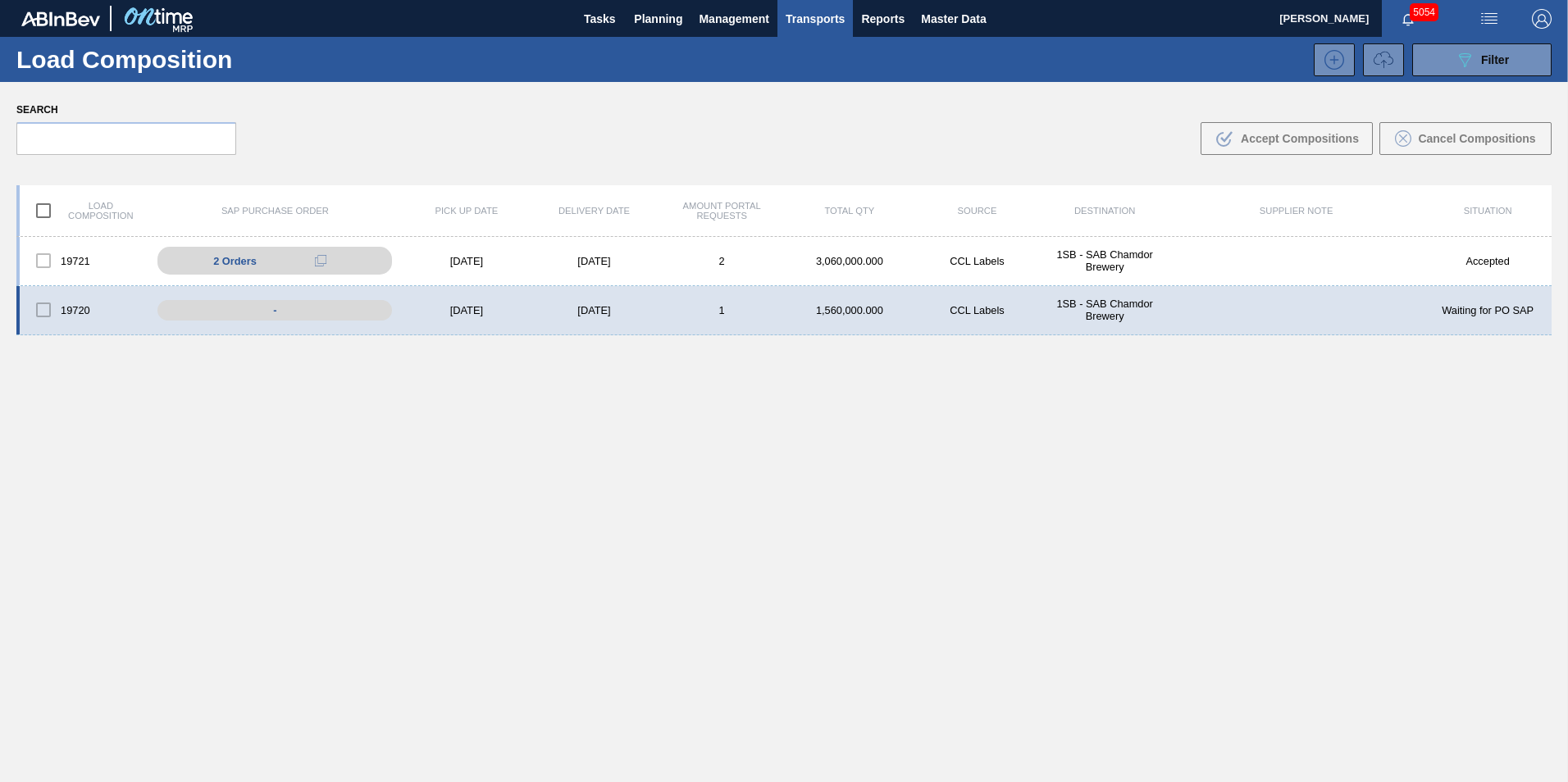
click at [413, 309] on div "[DATE]" at bounding box center [466, 311] width 128 height 12
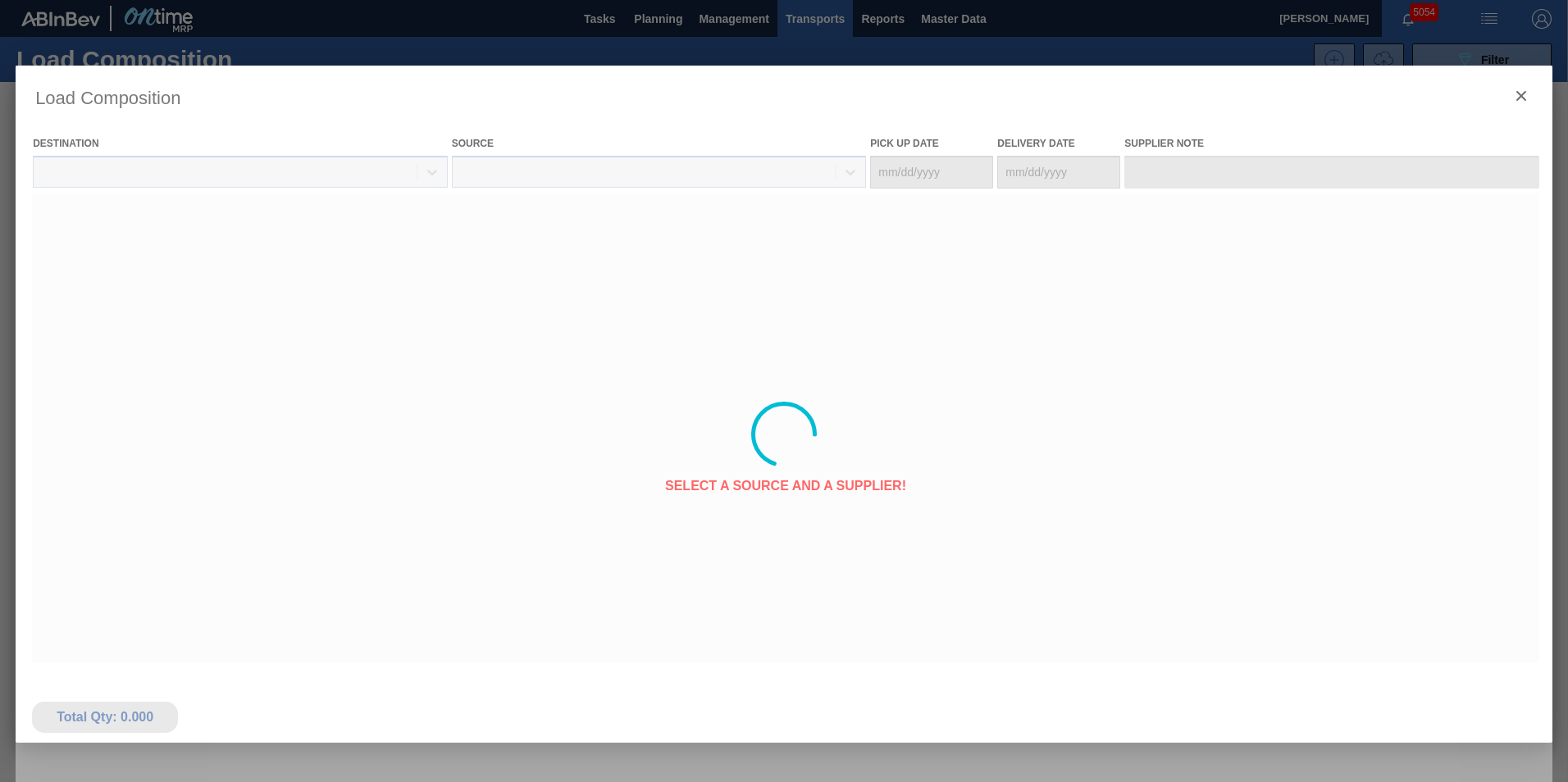
type Date "[DATE]"
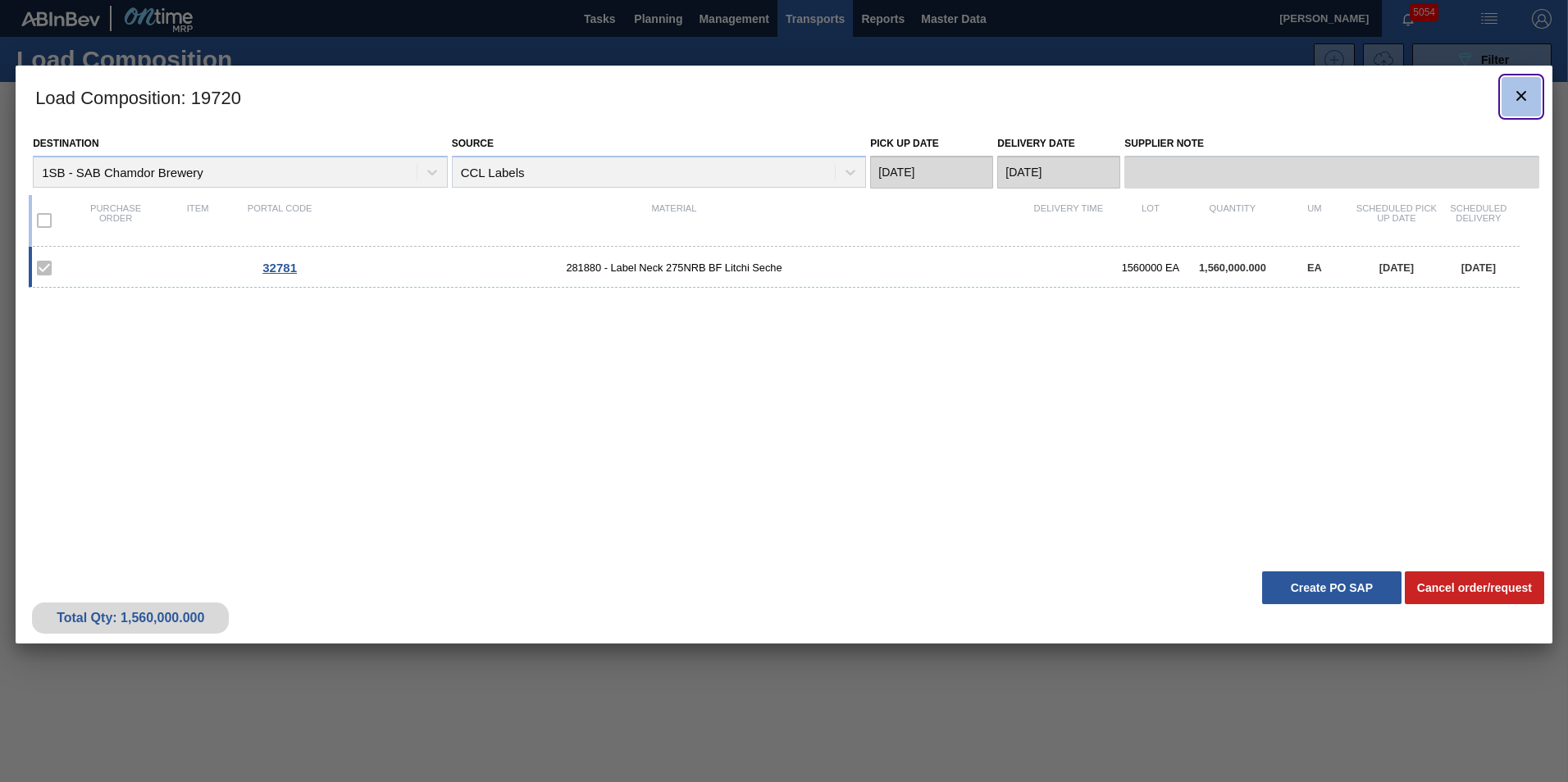
click at [1522, 94] on icon "botão de ícone" at bounding box center [1522, 95] width 19 height 19
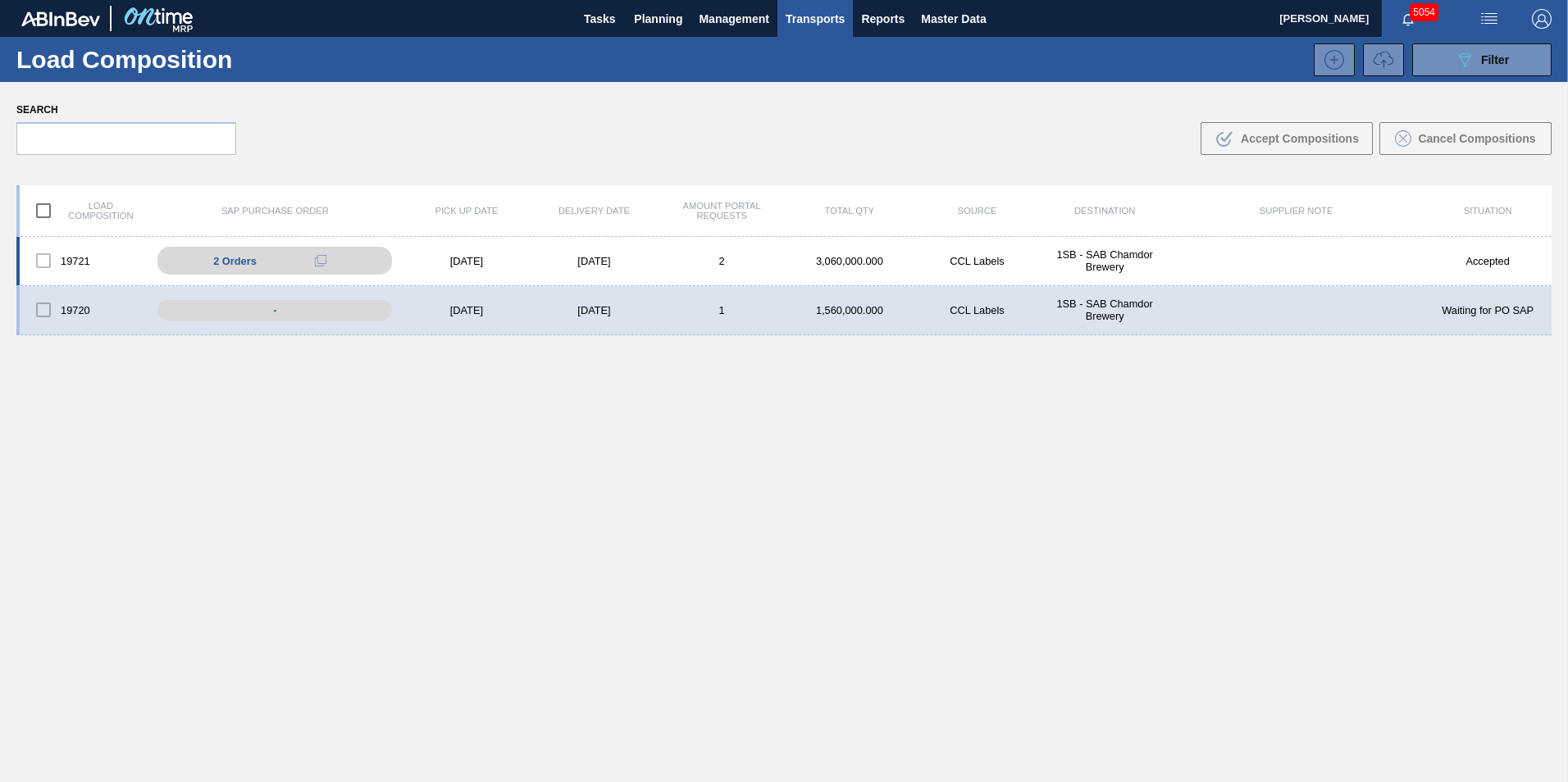
click at [497, 257] on div "[DATE]" at bounding box center [466, 262] width 128 height 12
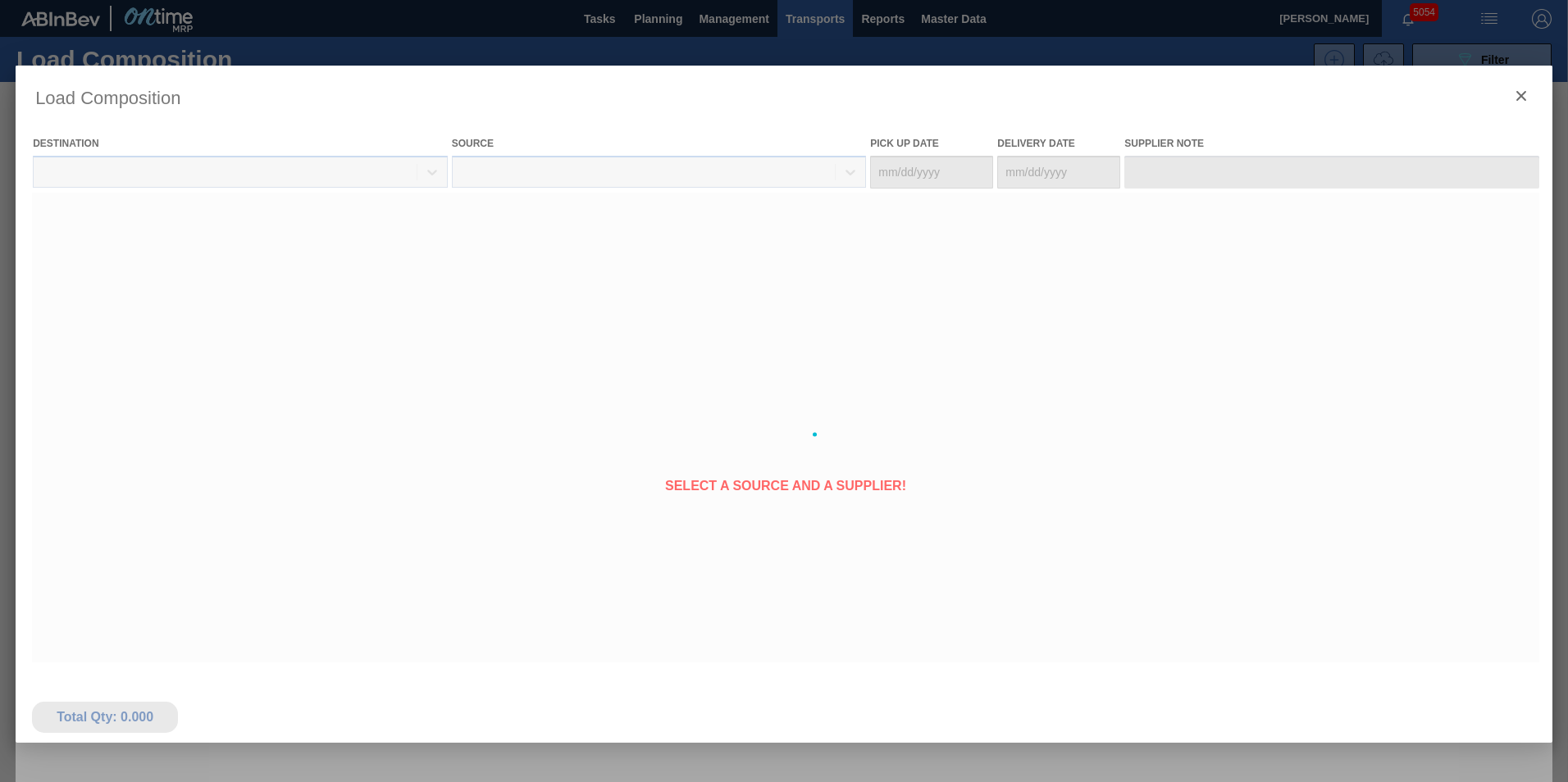
type Date "[DATE]"
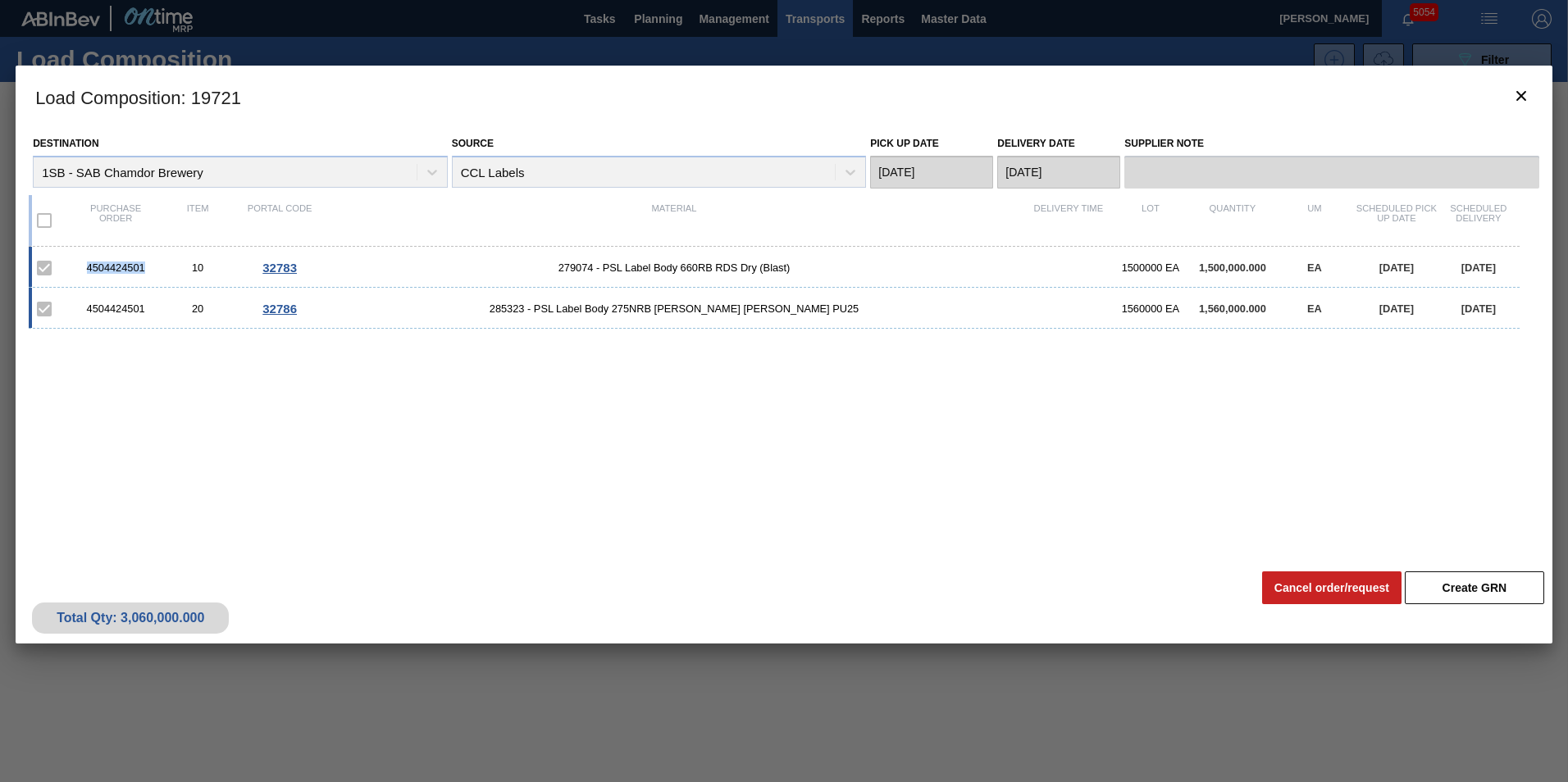
drag, startPoint x: 149, startPoint y: 269, endPoint x: 85, endPoint y: 267, distance: 64.0
click at [85, 267] on div "4504424501" at bounding box center [116, 268] width 82 height 12
copy div "4504424501"
click at [851, 477] on div "4504424501 10 32783 279074 - PSL Label Body 660RB RDS Dry (Blast) 1500000 EA 1,…" at bounding box center [780, 395] width 1504 height 297
drag, startPoint x: 147, startPoint y: 269, endPoint x: 85, endPoint y: 269, distance: 62.0
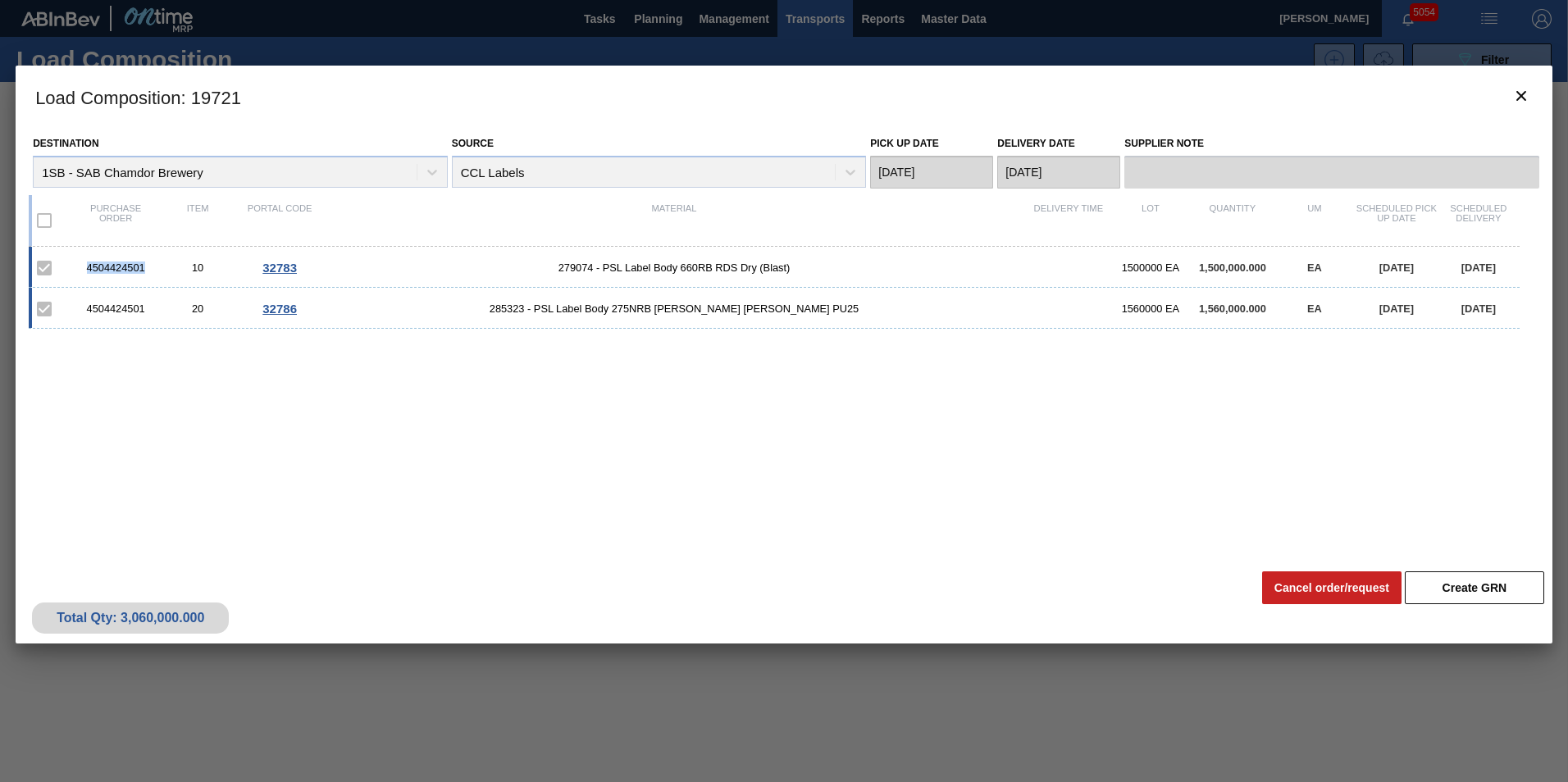
click at [85, 269] on div "4504424501" at bounding box center [116, 268] width 82 height 12
copy div "4504424501"
click at [1516, 90] on icon "botão de ícone" at bounding box center [1522, 95] width 19 height 19
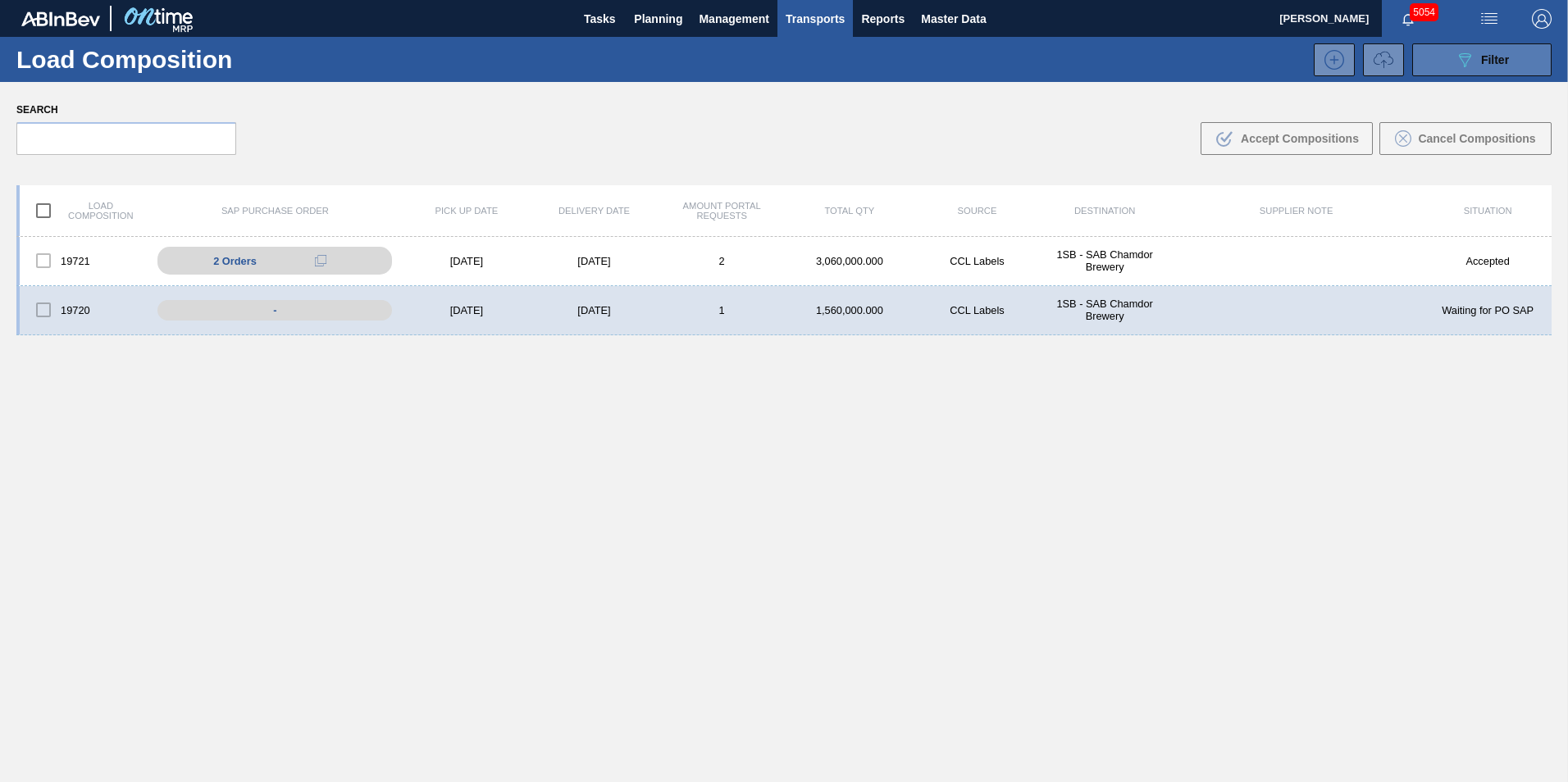
click at [1475, 59] on div "089F7B8B-B2A5-4AFE-B5C0-19BA573D28AC Filter" at bounding box center [1482, 59] width 54 height 19
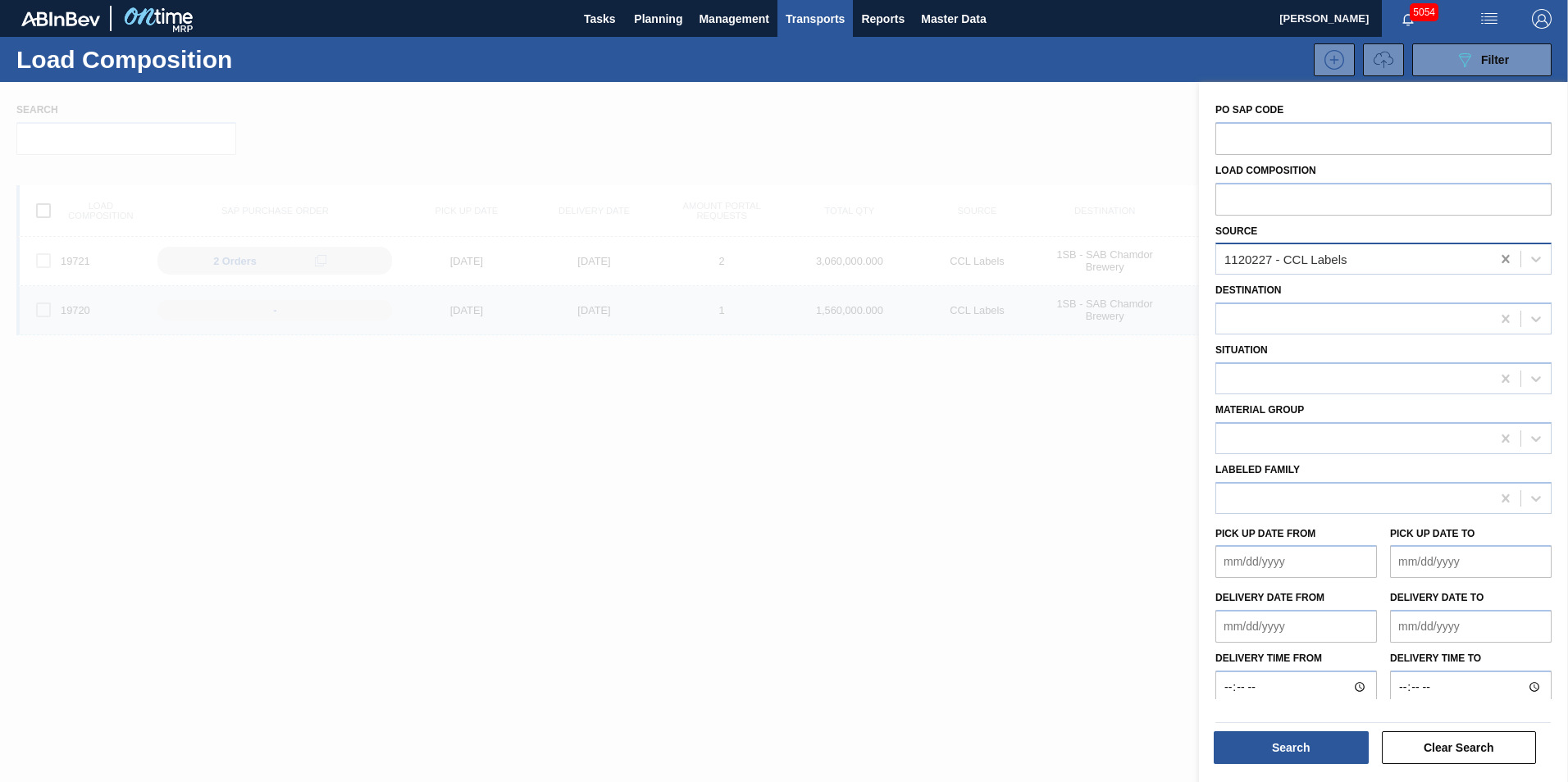
click at [1500, 258] on icon at bounding box center [1506, 259] width 17 height 17
type input "tro"
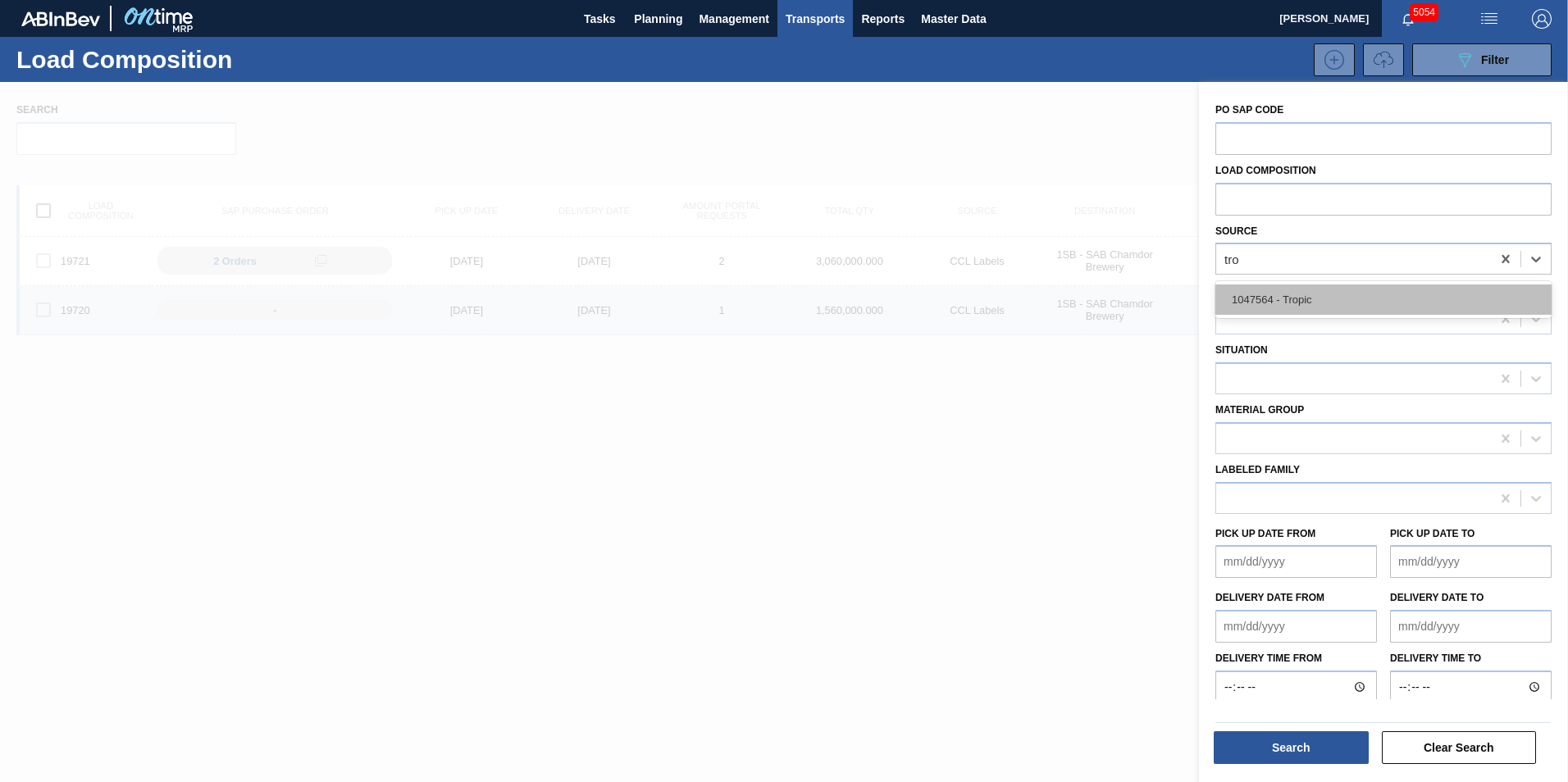
click at [1368, 293] on div "1047564 - Tropic" at bounding box center [1383, 299] width 336 height 31
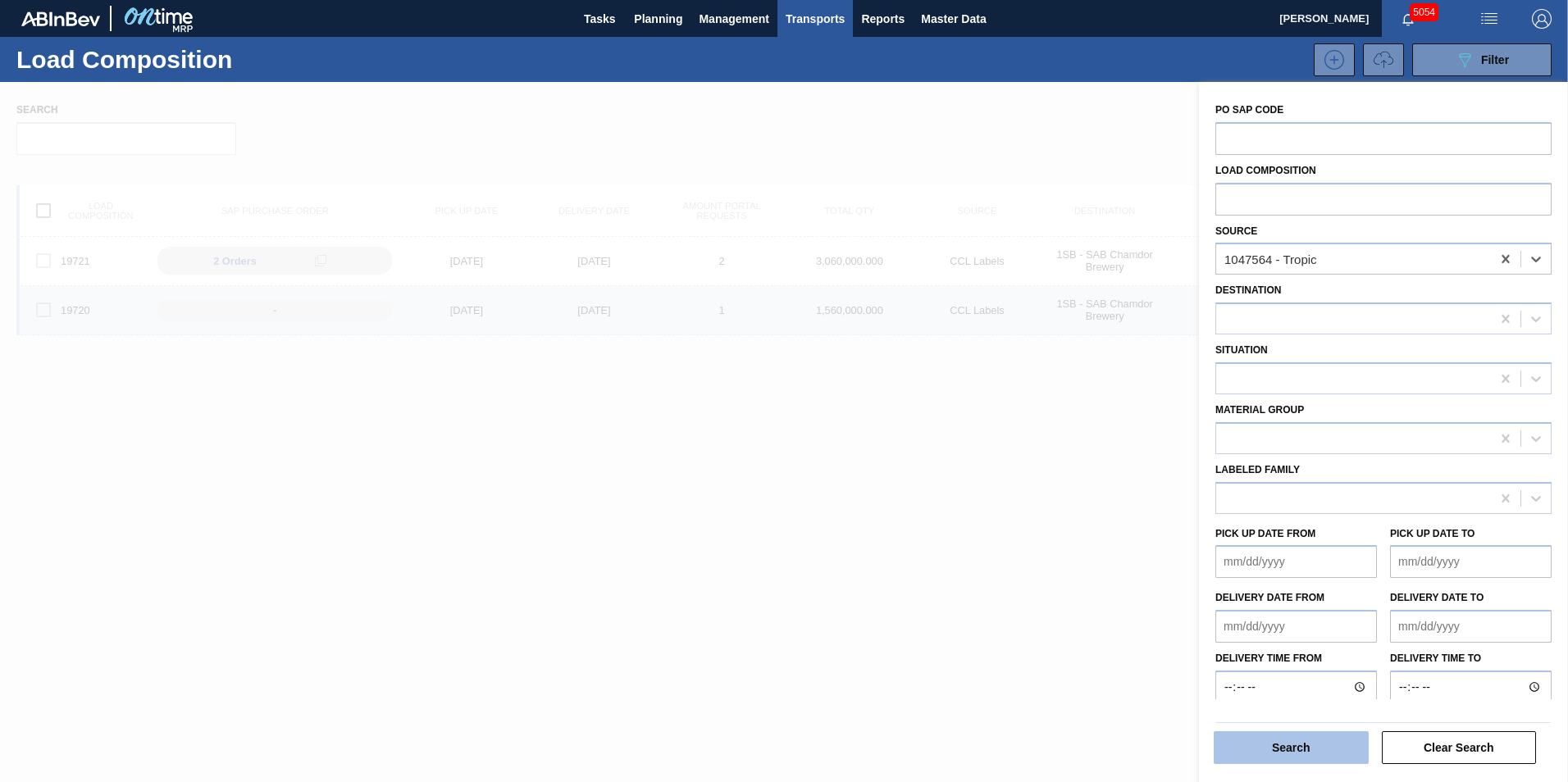
click at [1310, 741] on button "Search" at bounding box center [1291, 747] width 155 height 32
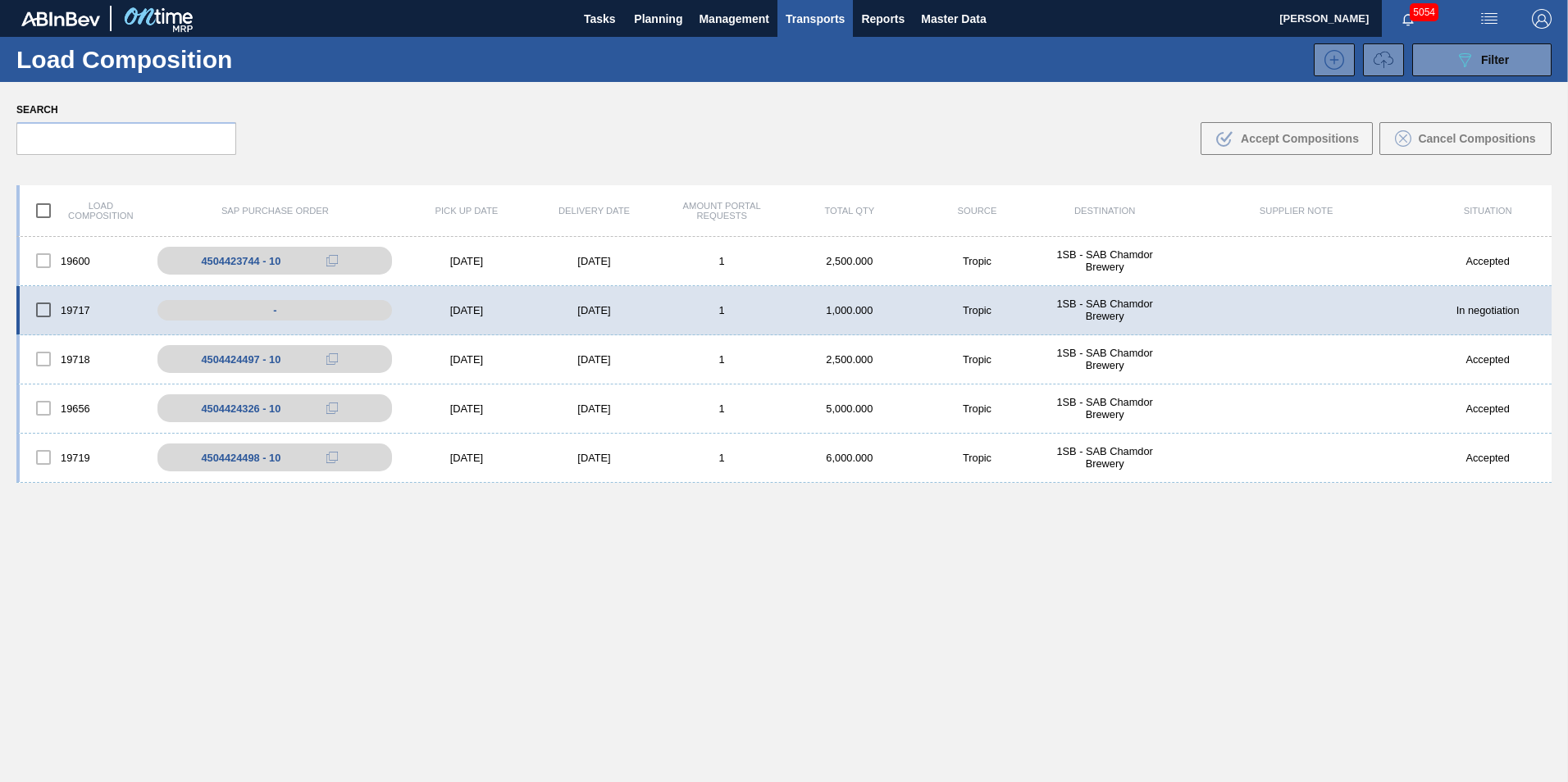
click at [409, 311] on div "[DATE]" at bounding box center [466, 311] width 128 height 12
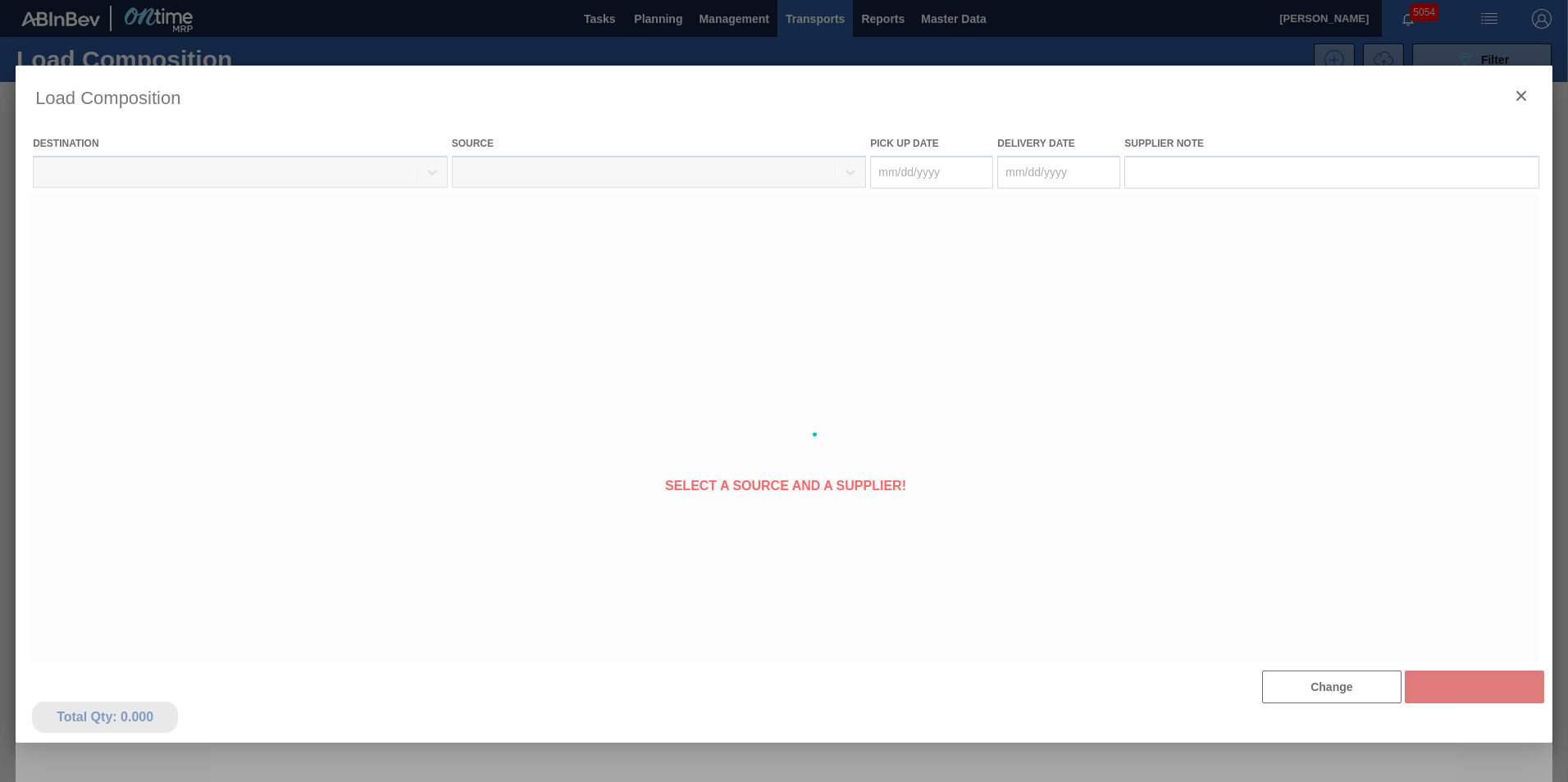
type Date "[DATE]"
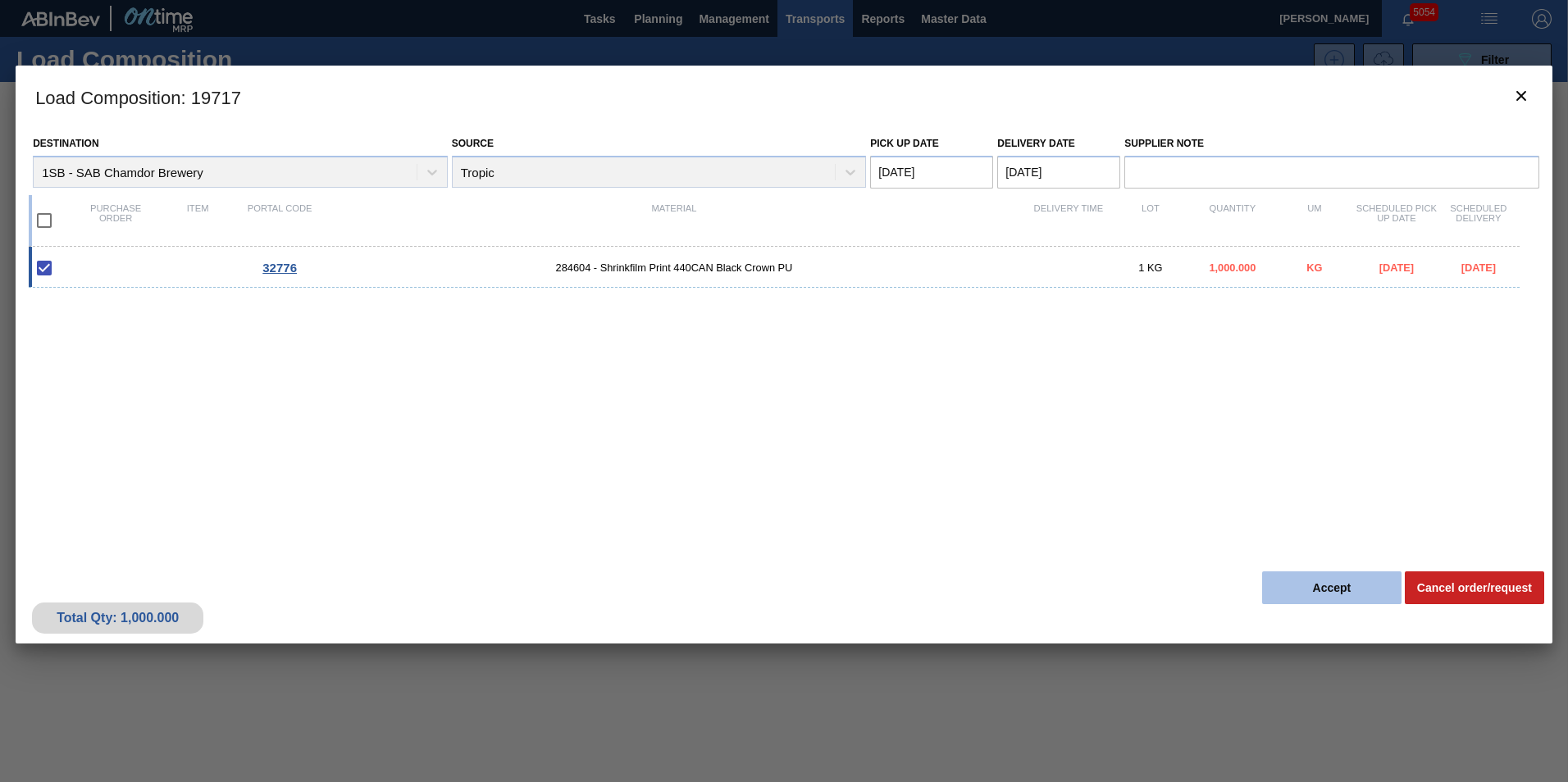
click at [1293, 583] on button "Accept" at bounding box center [1332, 587] width 139 height 32
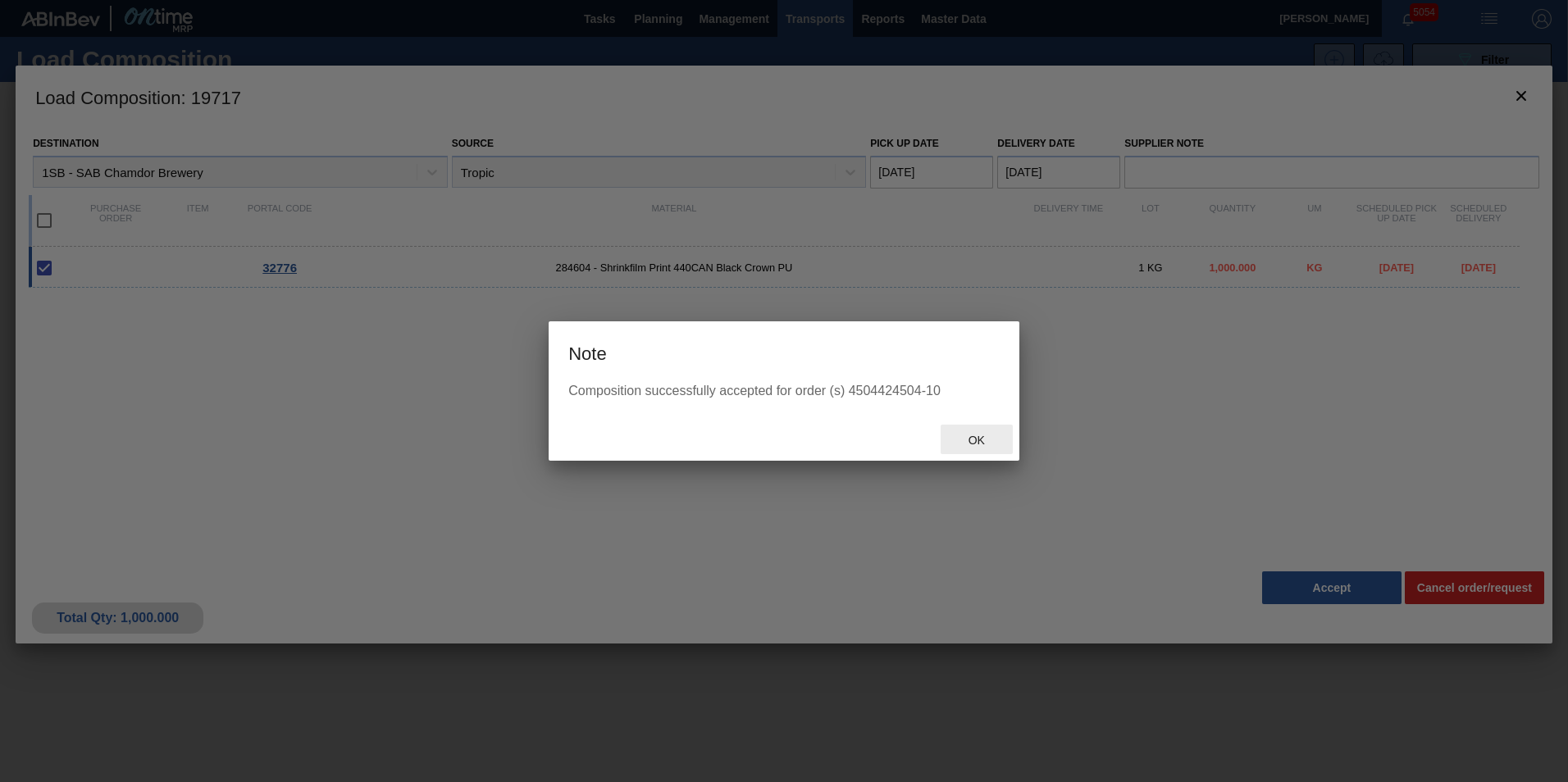
click at [978, 445] on span "Ok" at bounding box center [976, 440] width 43 height 13
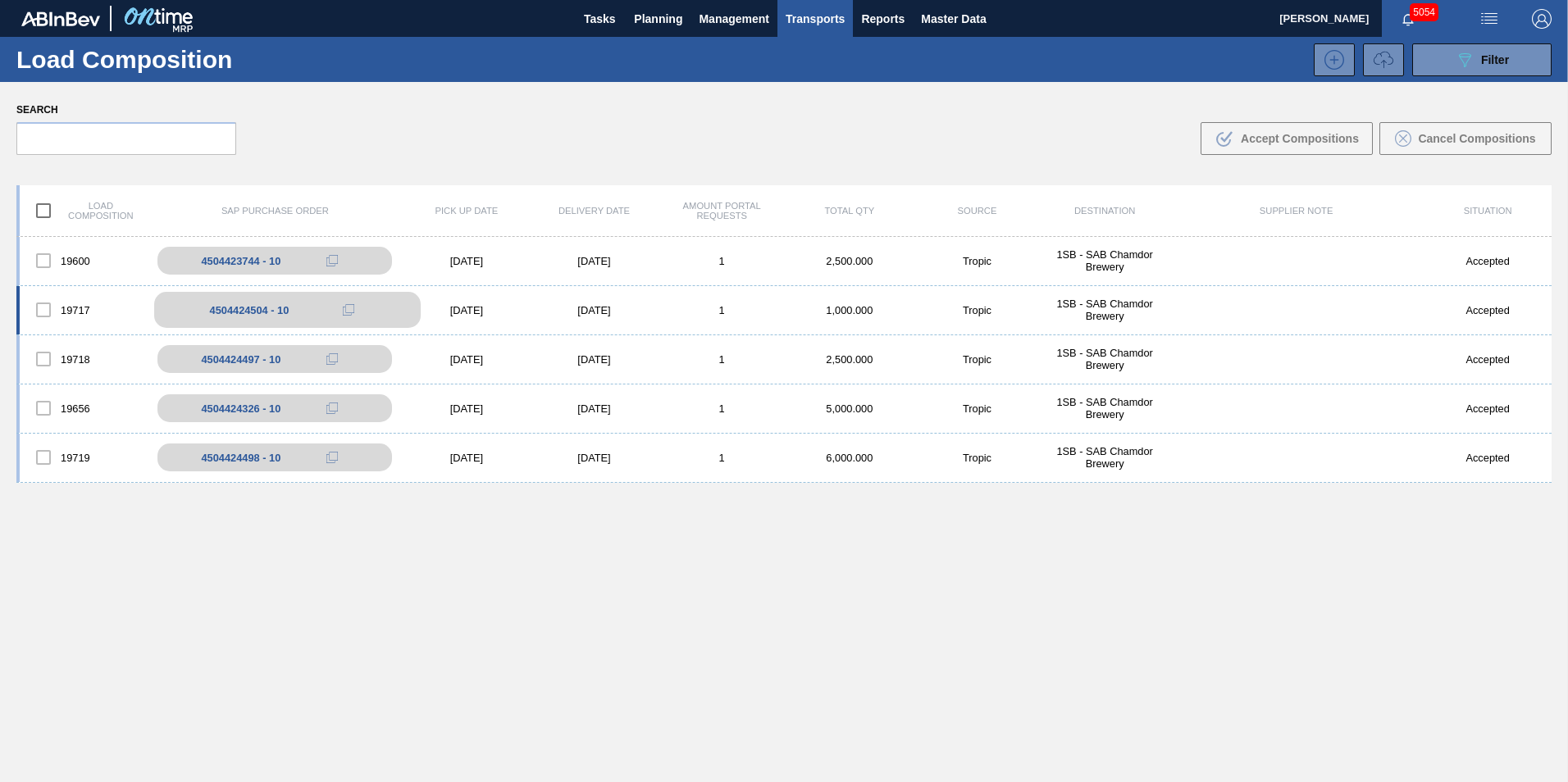
click at [259, 309] on div "4504424504 - 10" at bounding box center [249, 311] width 80 height 12
drag, startPoint x: 266, startPoint y: 311, endPoint x: 201, endPoint y: 308, distance: 65.1
click at [201, 308] on div "4504424504 - 10" at bounding box center [287, 310] width 267 height 36
copy div "4504424504"
click at [648, 262] on div "[DATE]" at bounding box center [594, 262] width 128 height 12
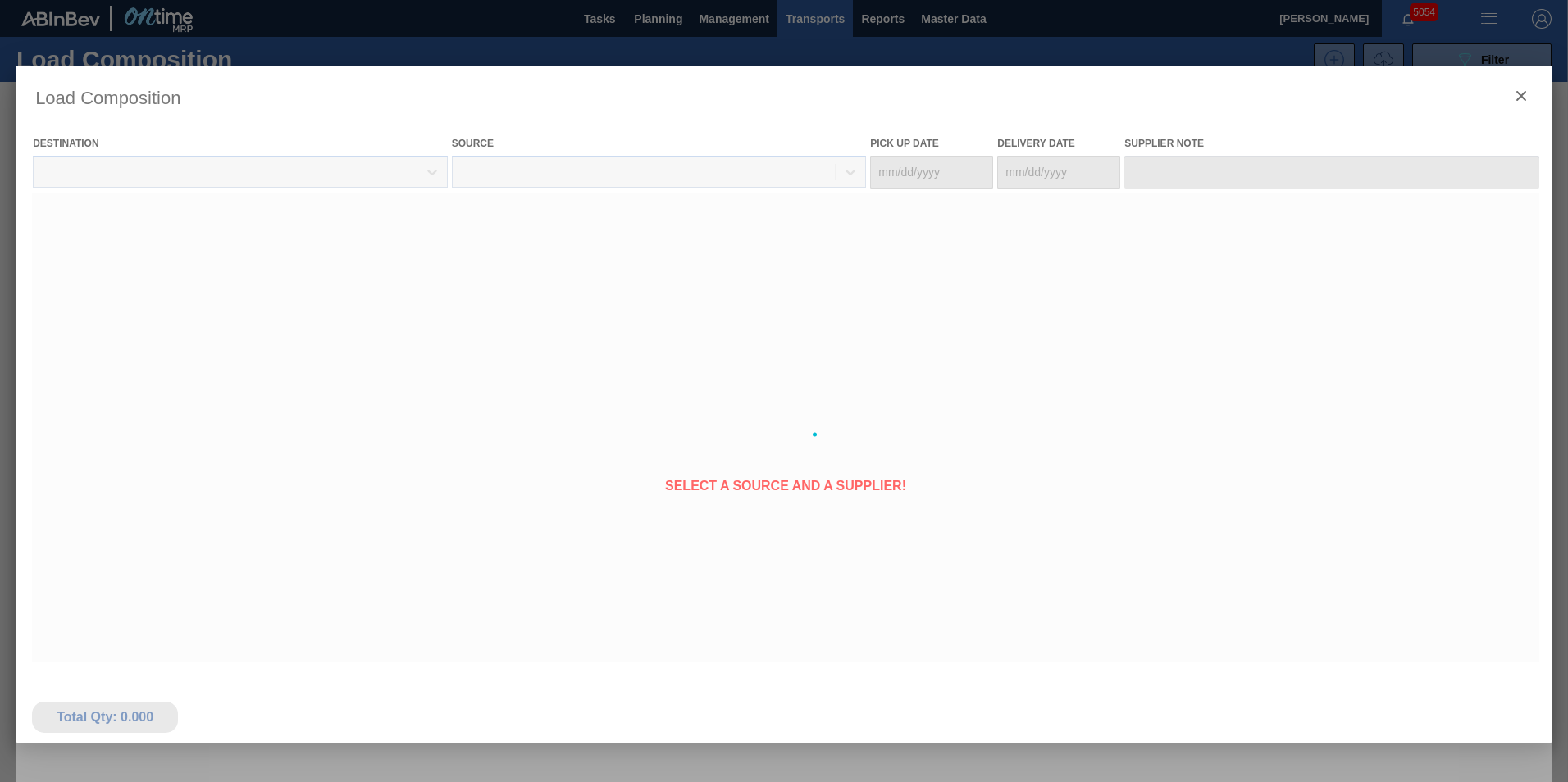
type Date "[DATE]"
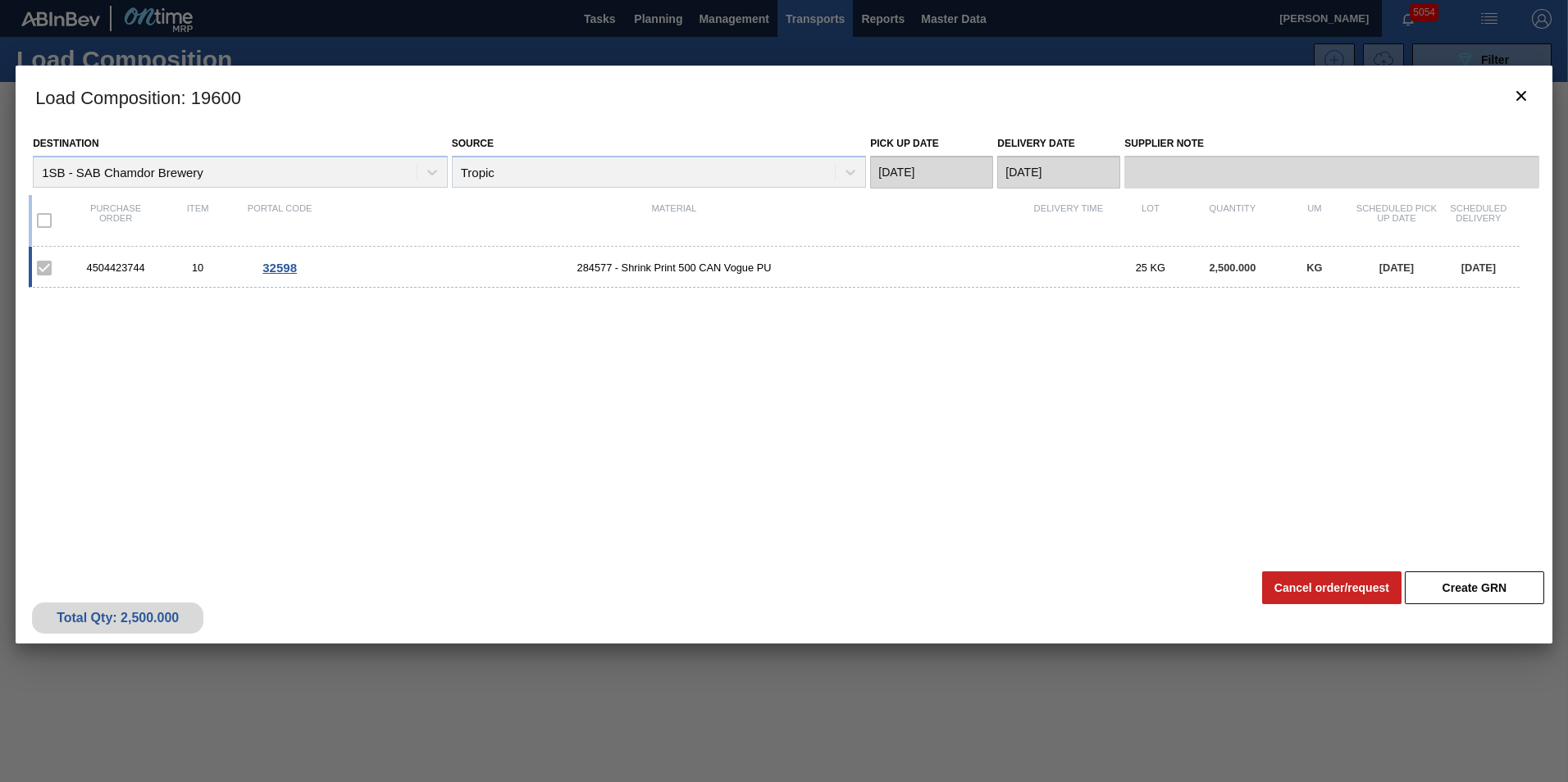
click at [682, 339] on div "4504423744 10 32598 284577 - Shrink Print 500 CAN Vogue PU 25 KG 2,500.000 KG […" at bounding box center [780, 395] width 1504 height 297
